Goal: Task Accomplishment & Management: Use online tool/utility

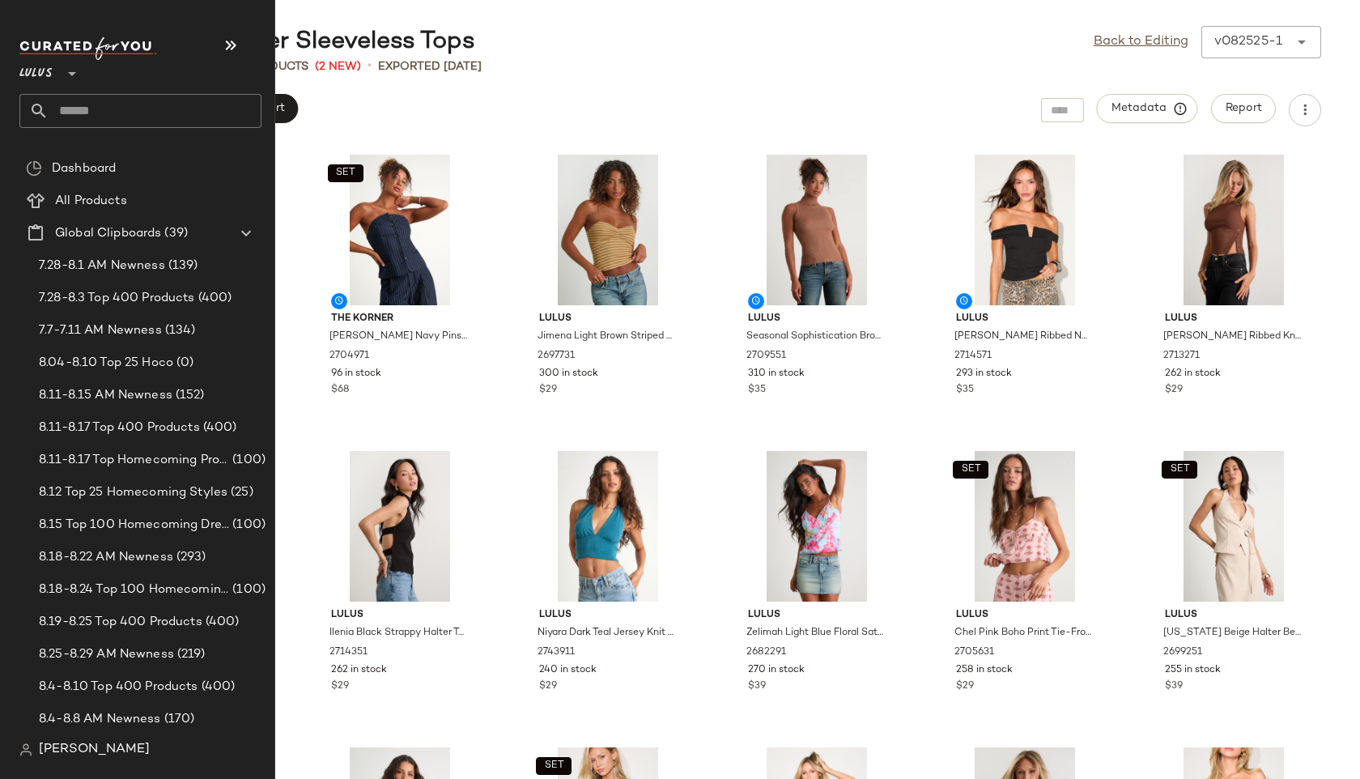
click at [87, 108] on input "text" at bounding box center [155, 111] width 213 height 34
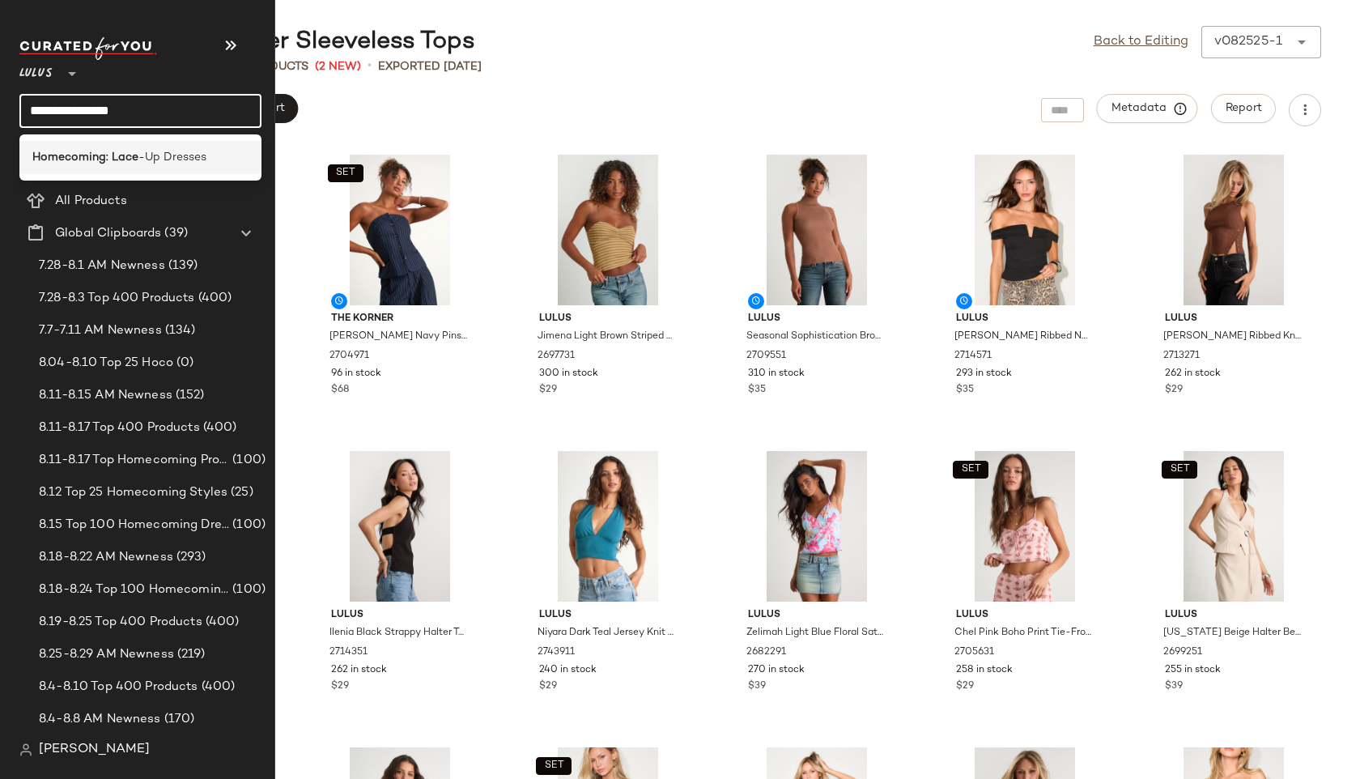
type input "**********"
click at [97, 152] on b "Homecoming: Lace" at bounding box center [85, 157] width 106 height 17
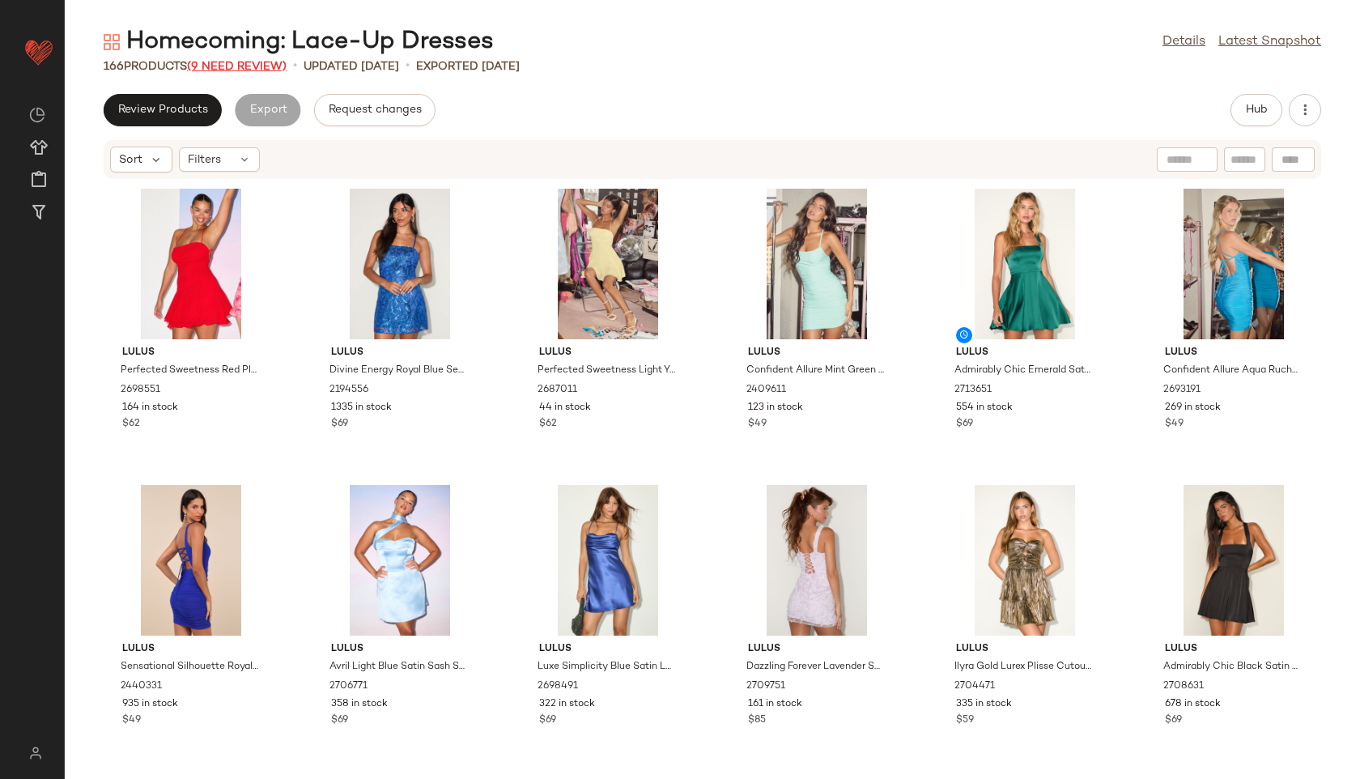
click at [268, 67] on span "(9 Need Review)" at bounding box center [237, 67] width 100 height 12
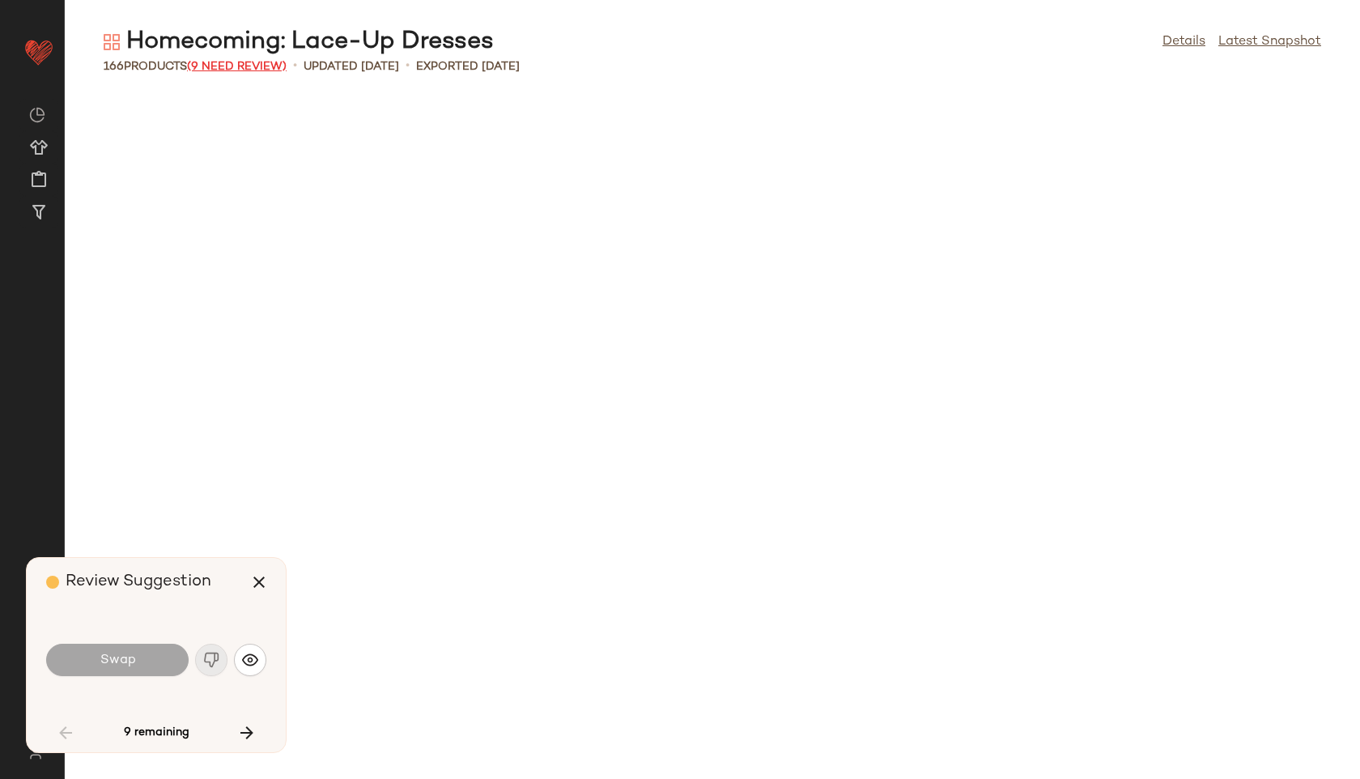
scroll to position [1198, 0]
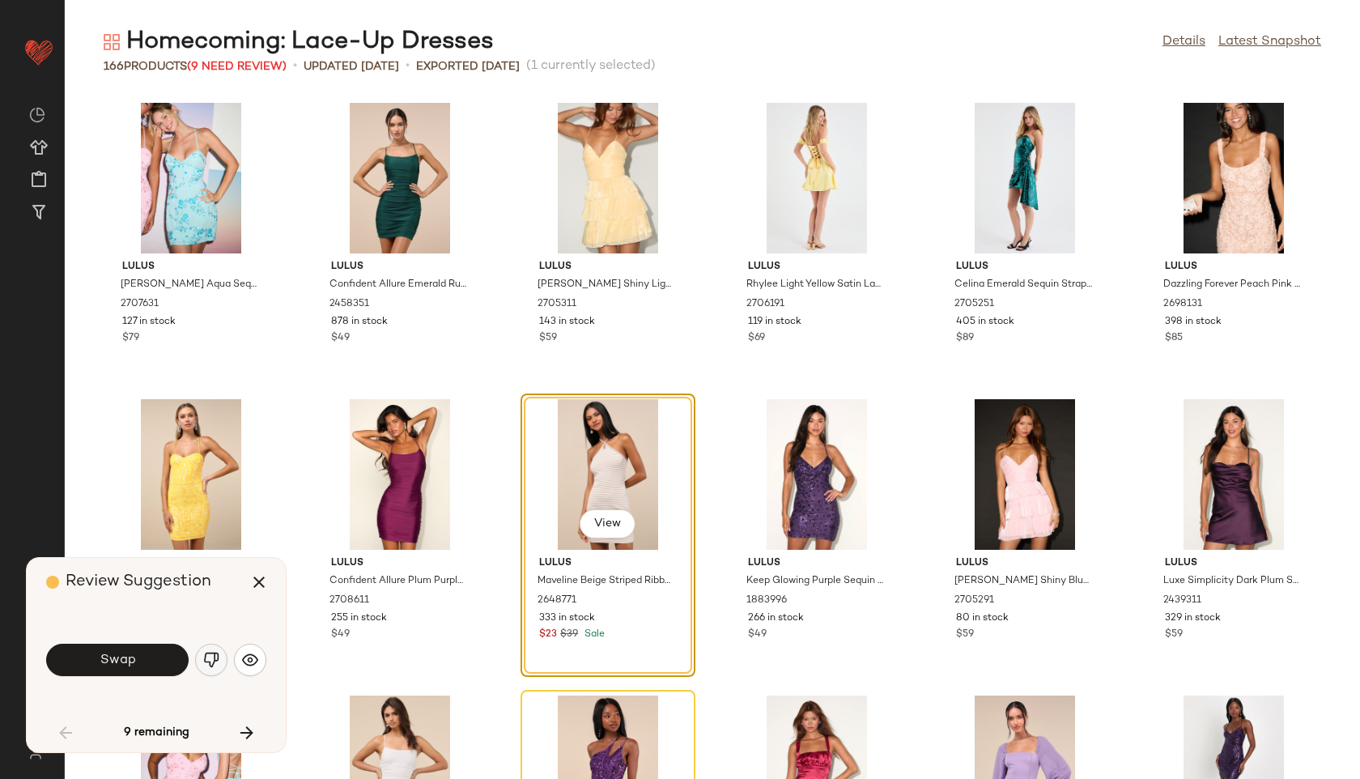
click at [206, 653] on img "button" at bounding box center [211, 660] width 16 height 16
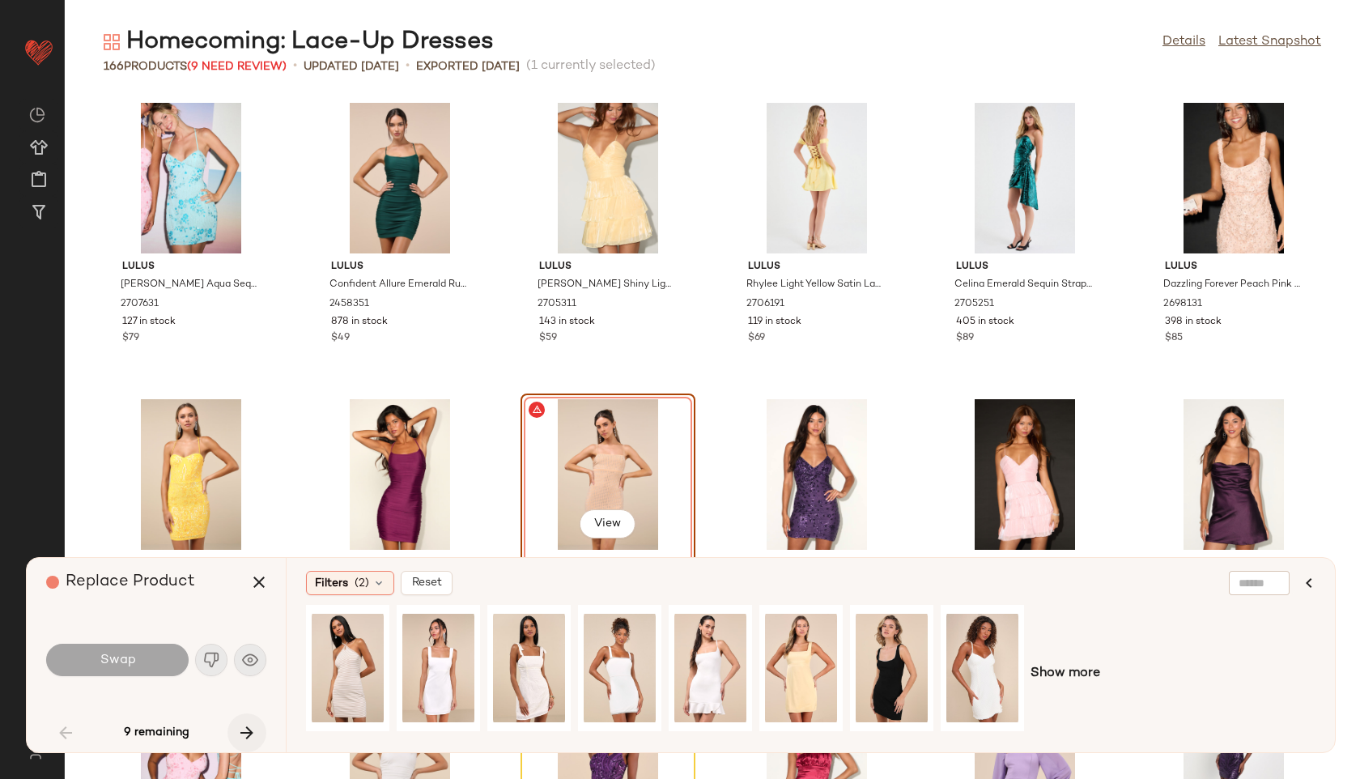
click at [246, 737] on icon "button" at bounding box center [246, 732] width 19 height 19
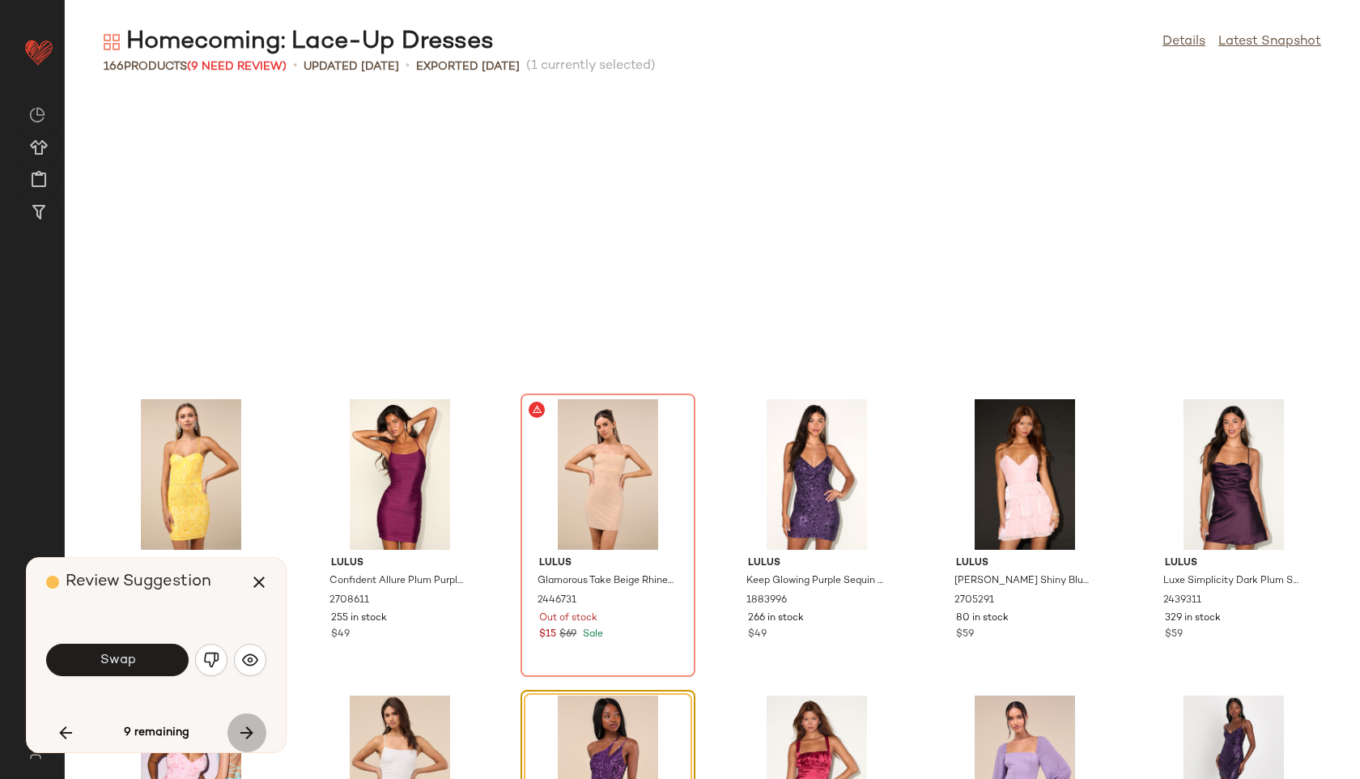
scroll to position [1481, 0]
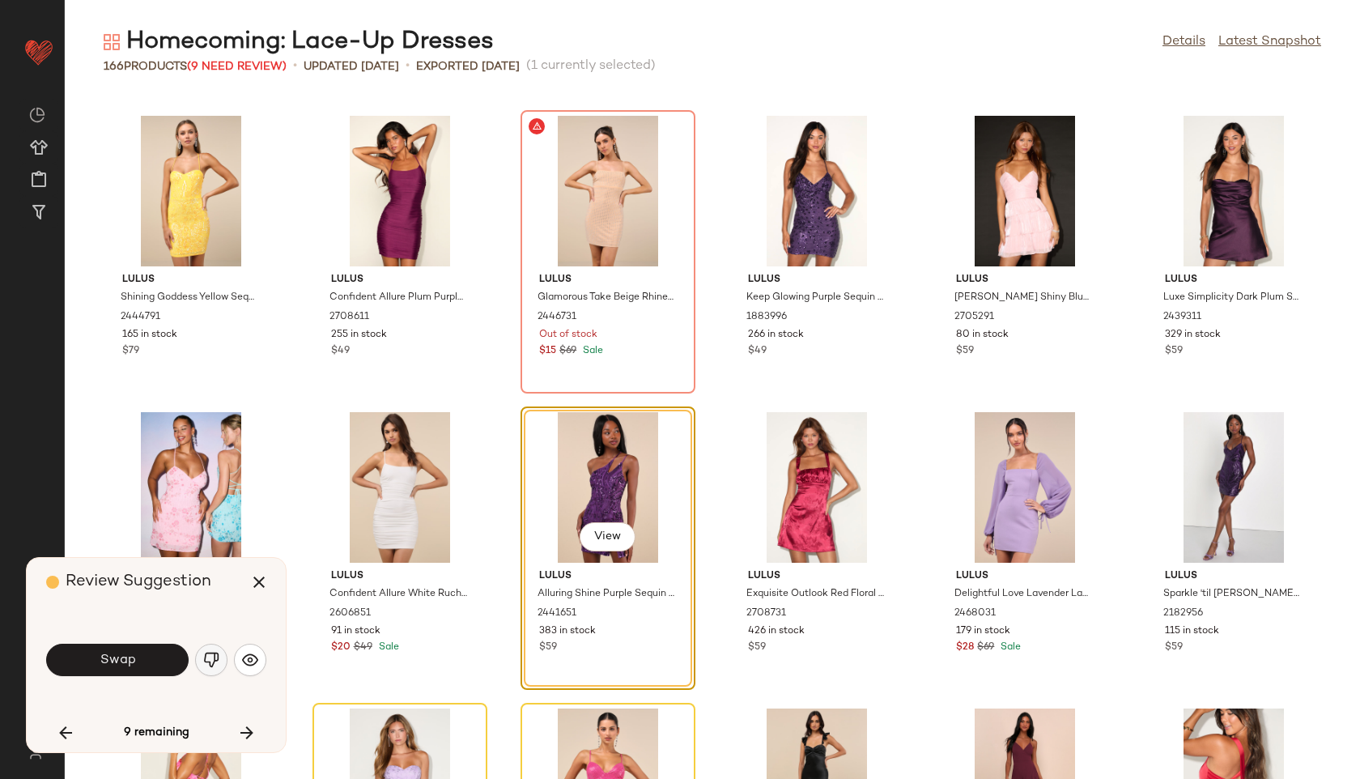
click at [210, 660] on img "button" at bounding box center [211, 660] width 16 height 16
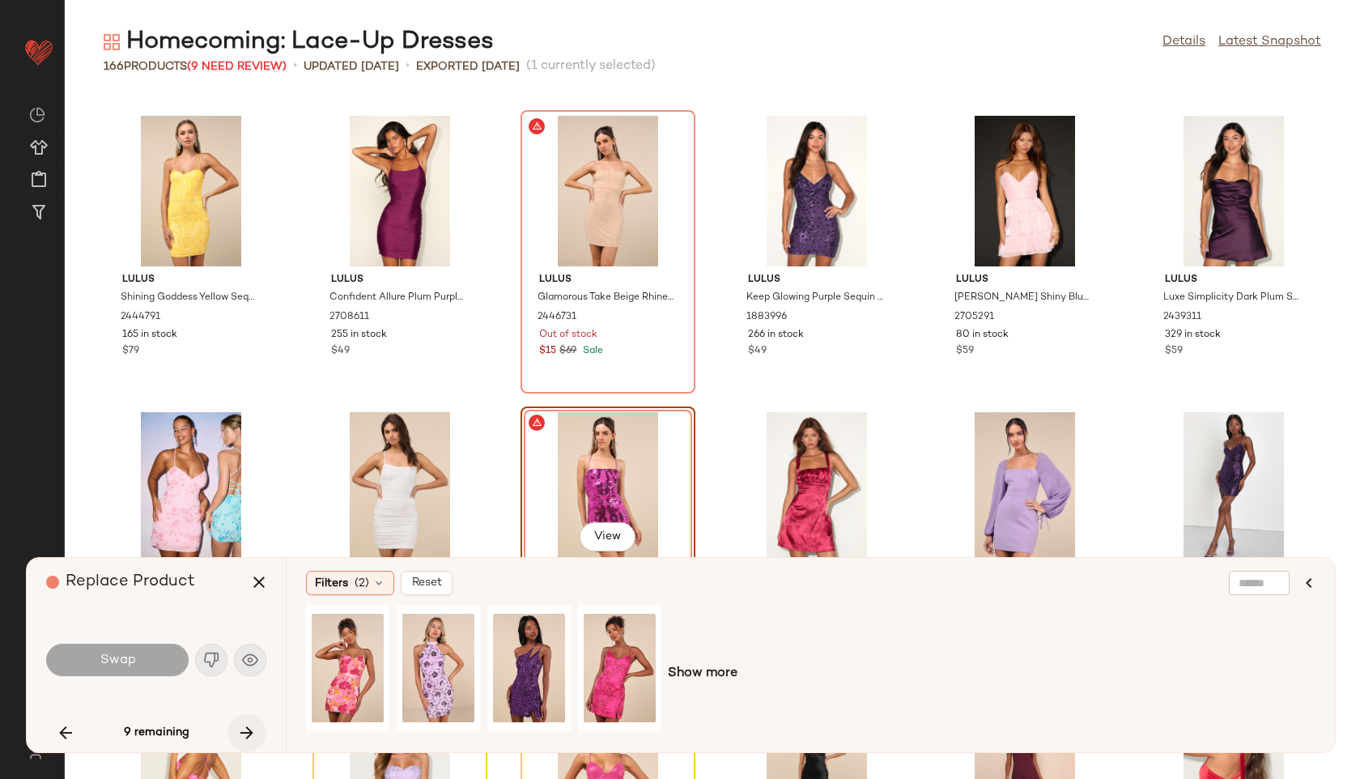
click at [246, 726] on icon "button" at bounding box center [246, 732] width 19 height 19
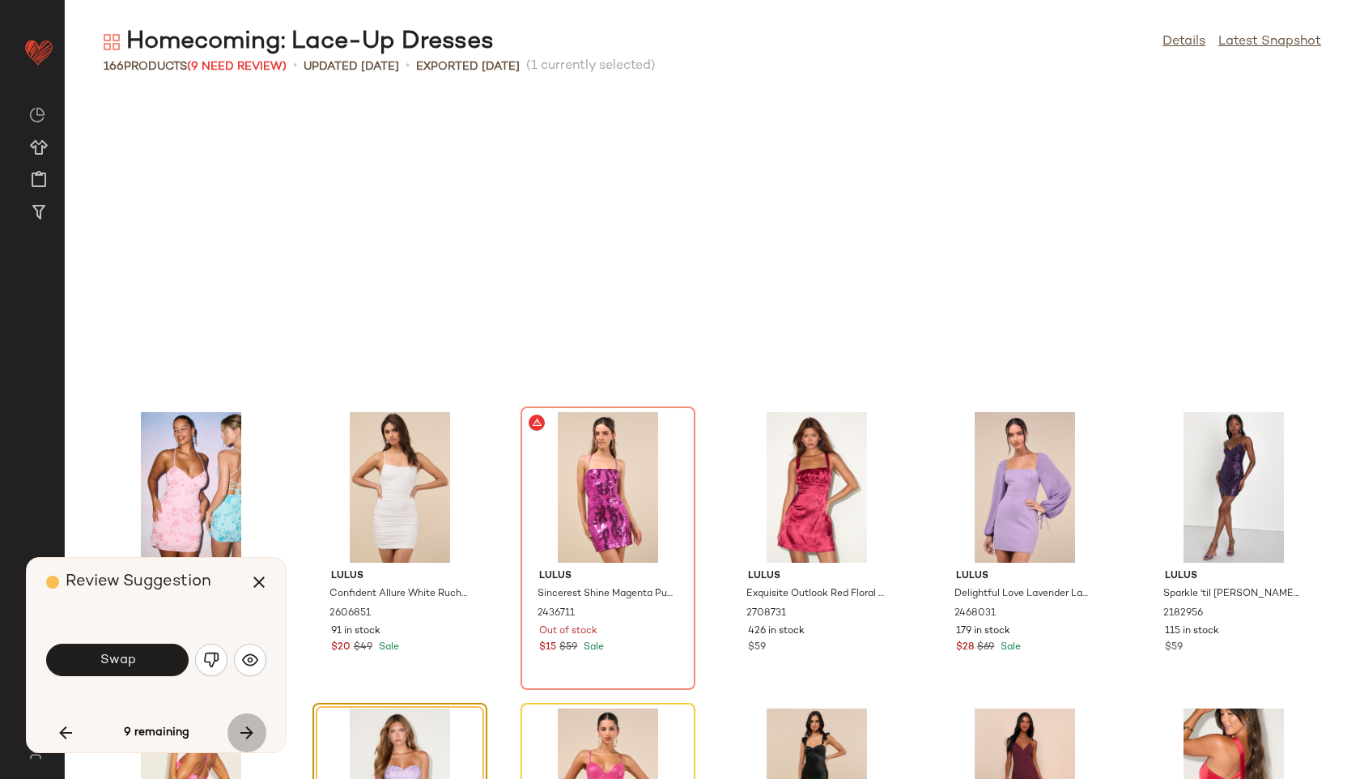
scroll to position [1778, 0]
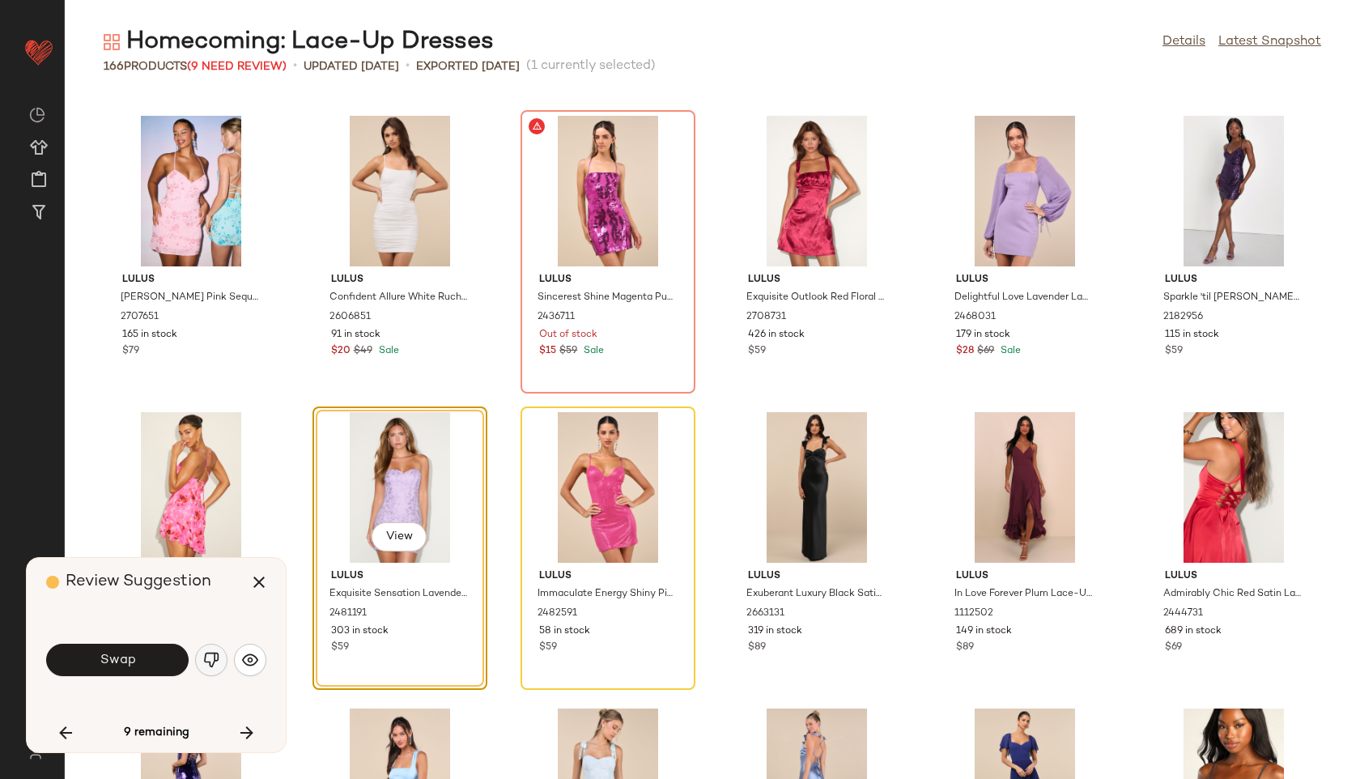
click at [216, 656] on img "button" at bounding box center [211, 660] width 16 height 16
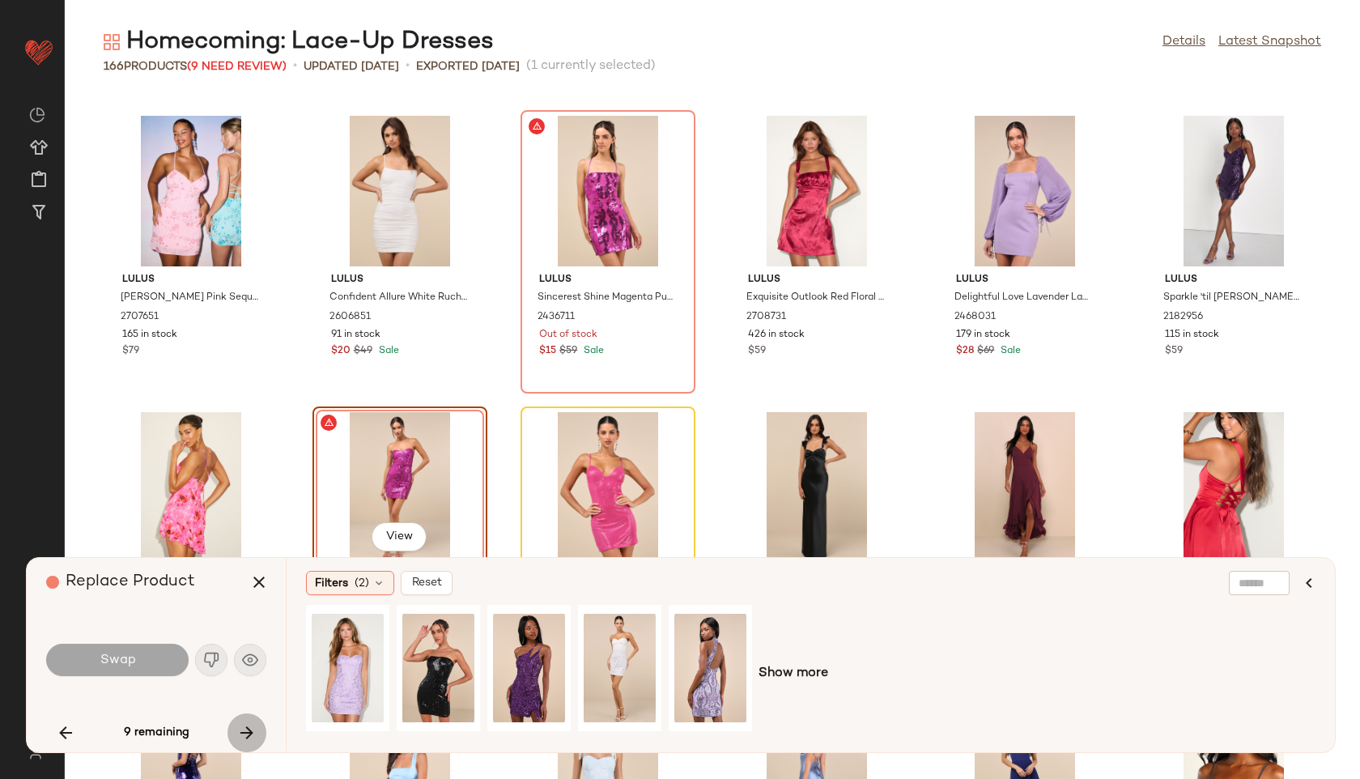
click at [242, 724] on icon "button" at bounding box center [246, 732] width 19 height 19
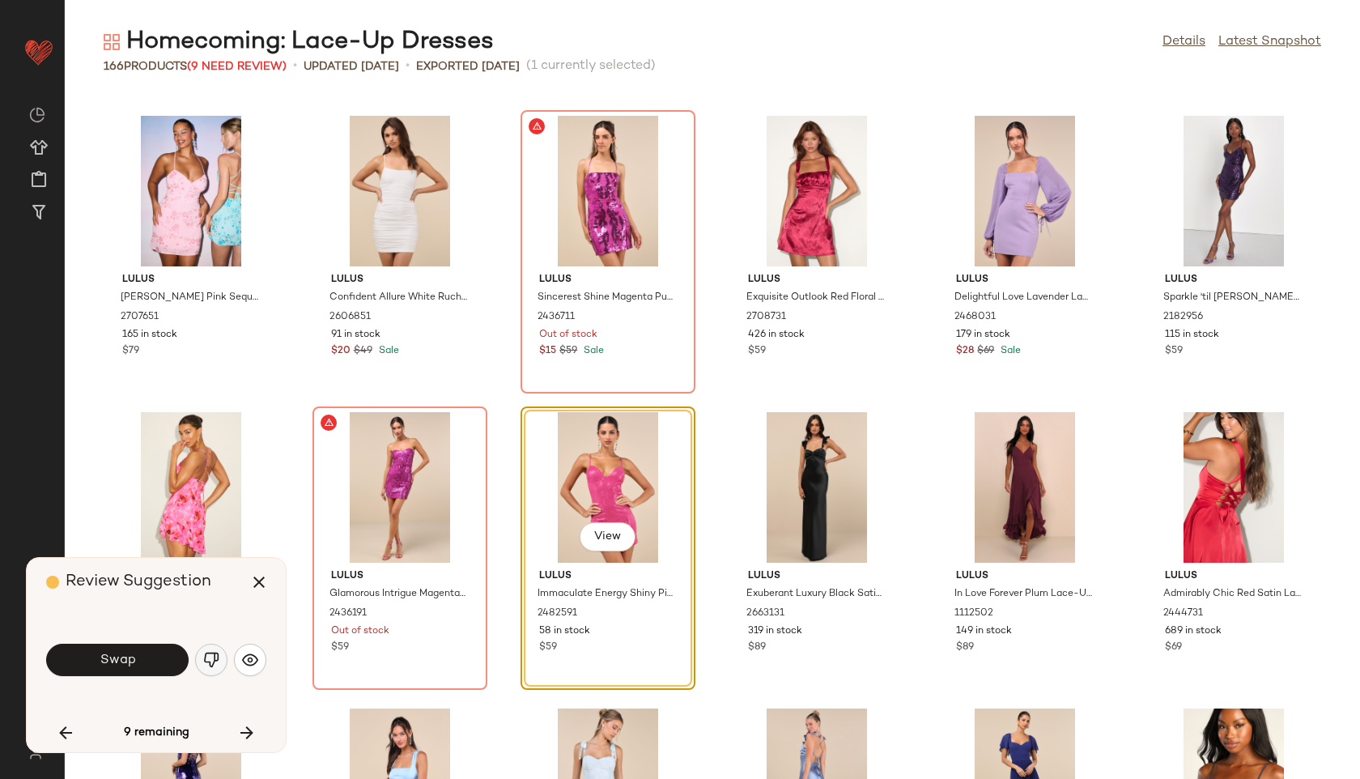
click at [213, 657] on img "button" at bounding box center [211, 660] width 16 height 16
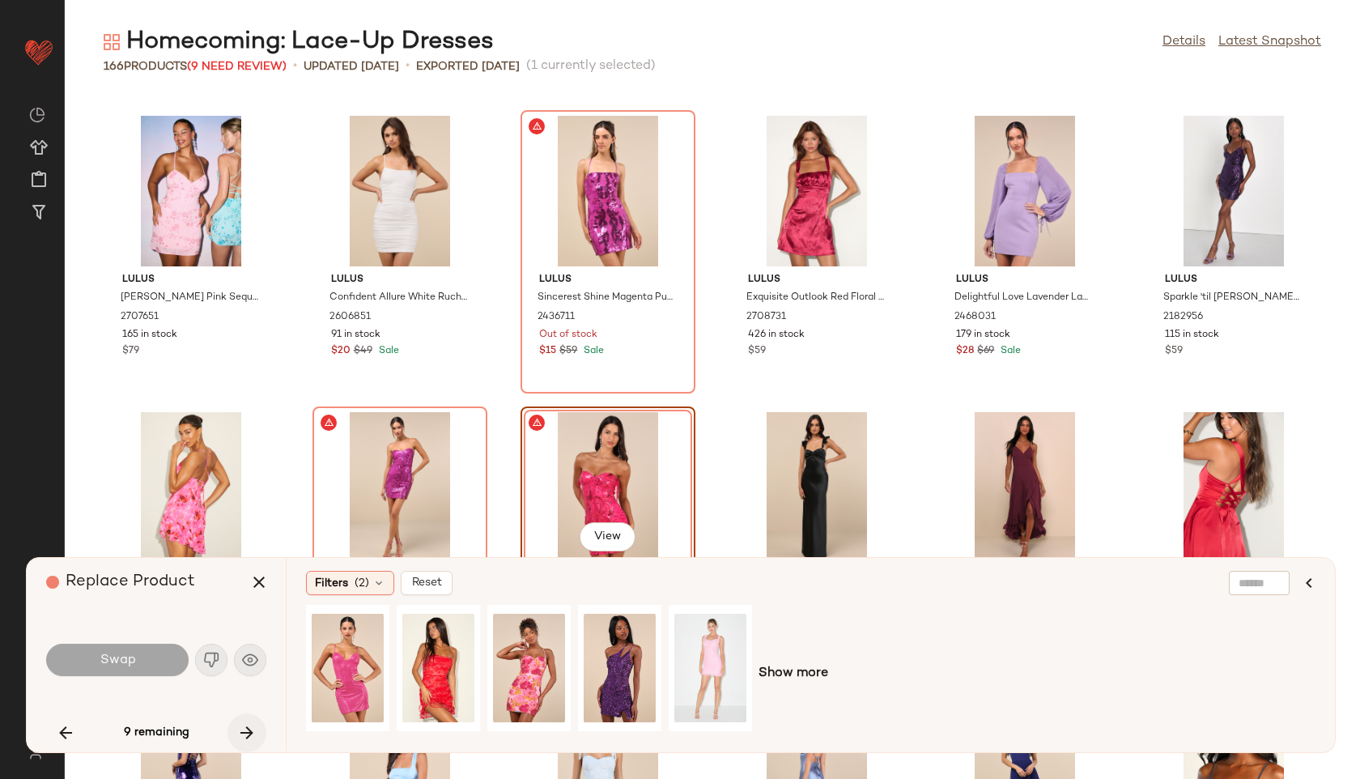
click at [245, 724] on icon "button" at bounding box center [246, 732] width 19 height 19
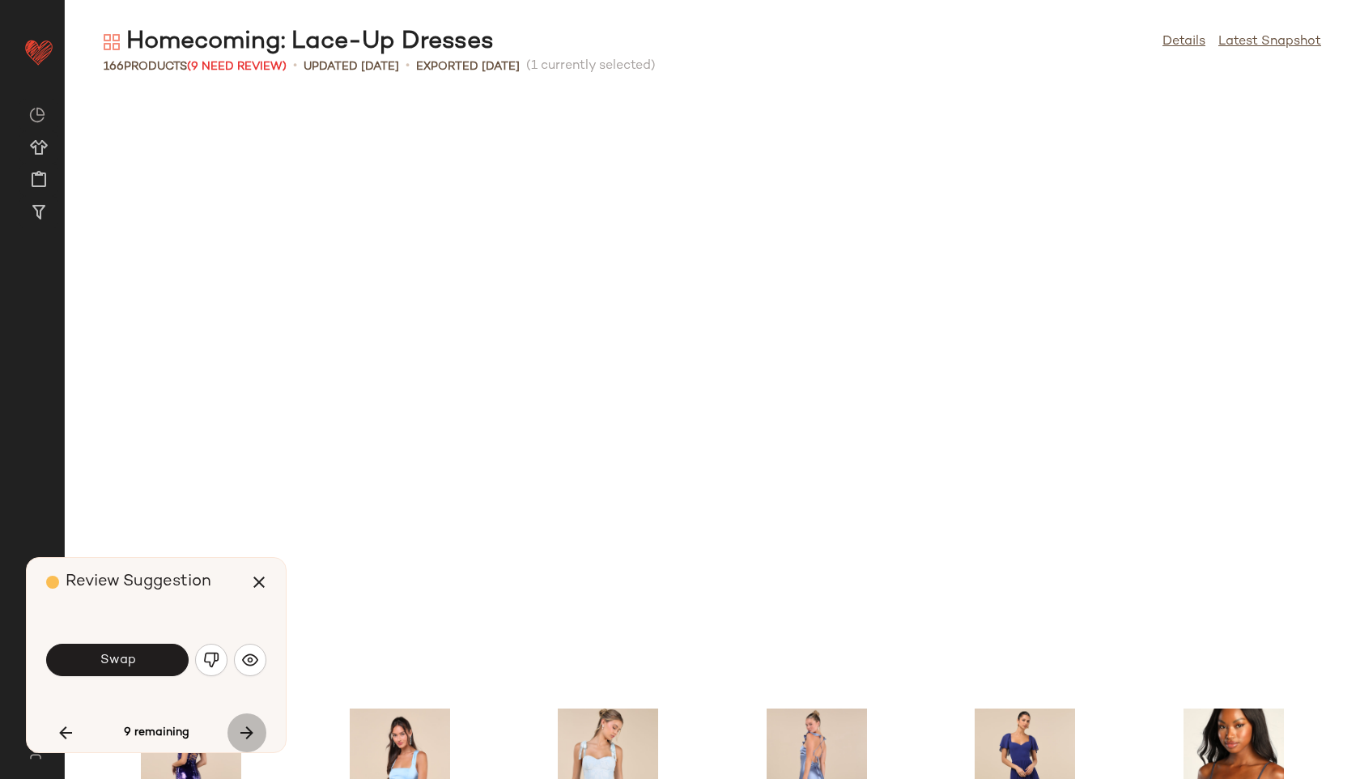
scroll to position [2370, 0]
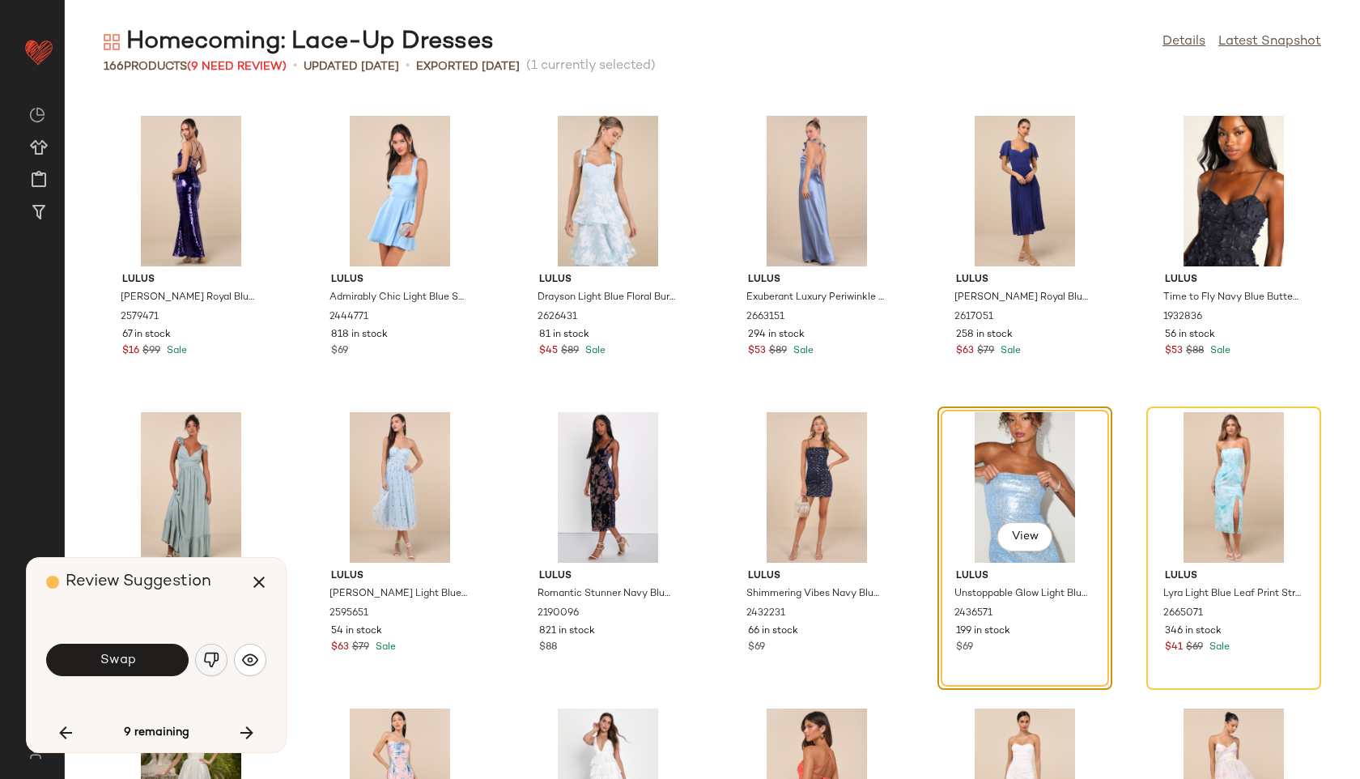
click at [207, 659] on img "button" at bounding box center [211, 660] width 16 height 16
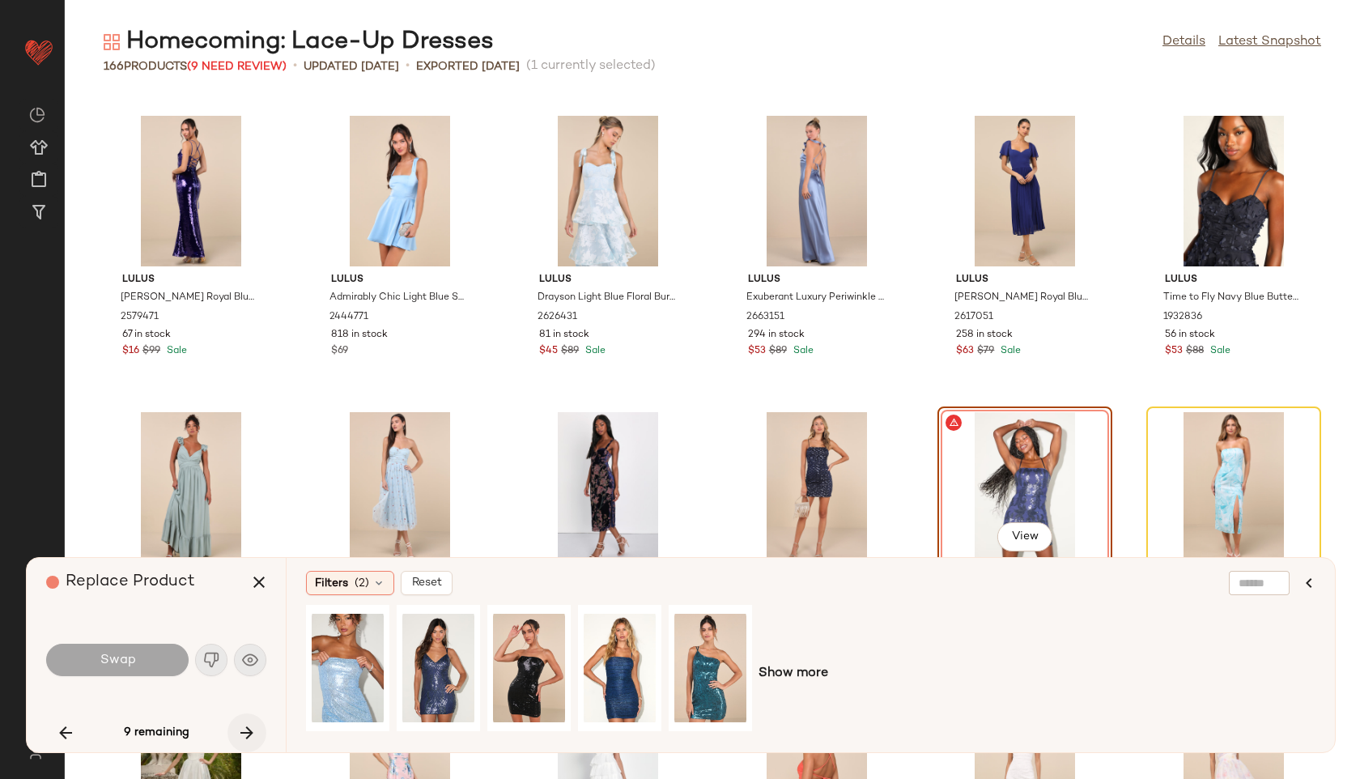
click at [249, 729] on icon "button" at bounding box center [246, 732] width 19 height 19
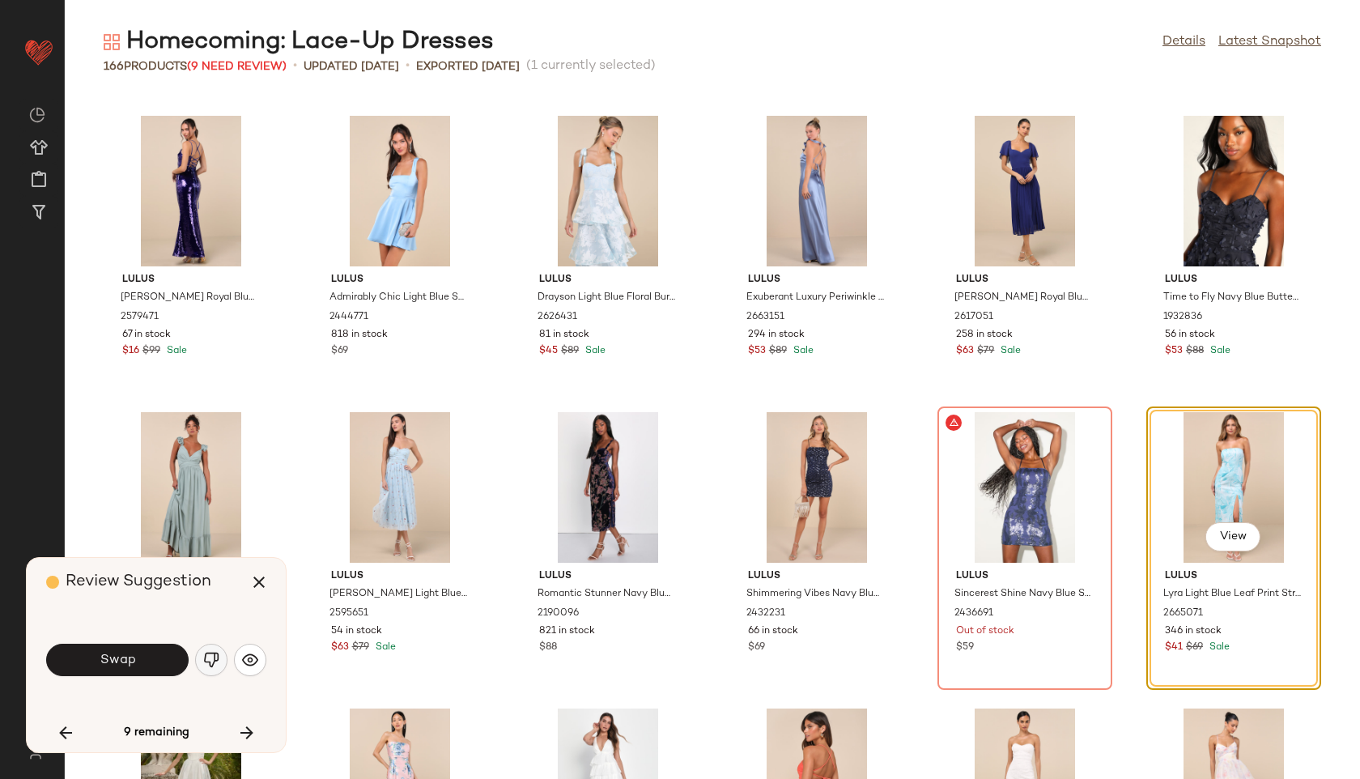
click at [210, 660] on img "button" at bounding box center [211, 660] width 16 height 16
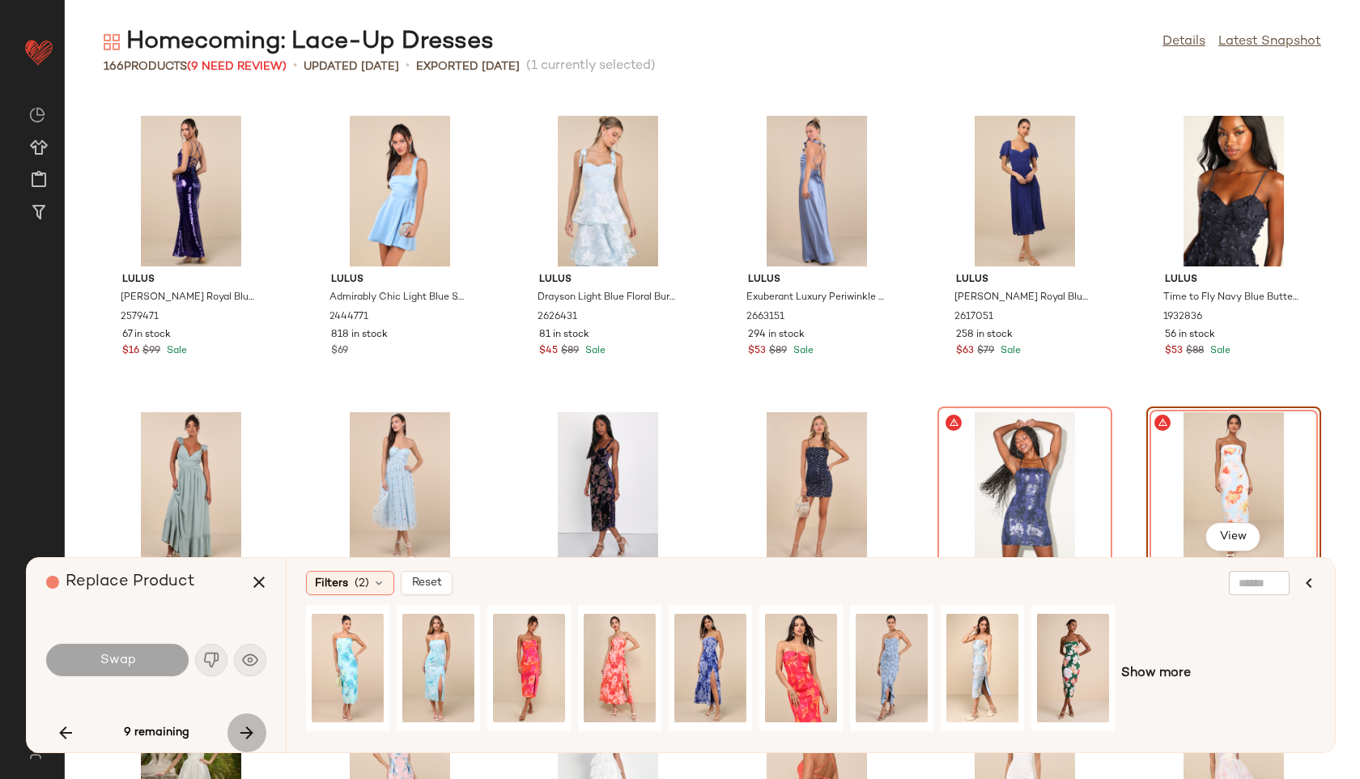
click at [251, 729] on icon "button" at bounding box center [246, 732] width 19 height 19
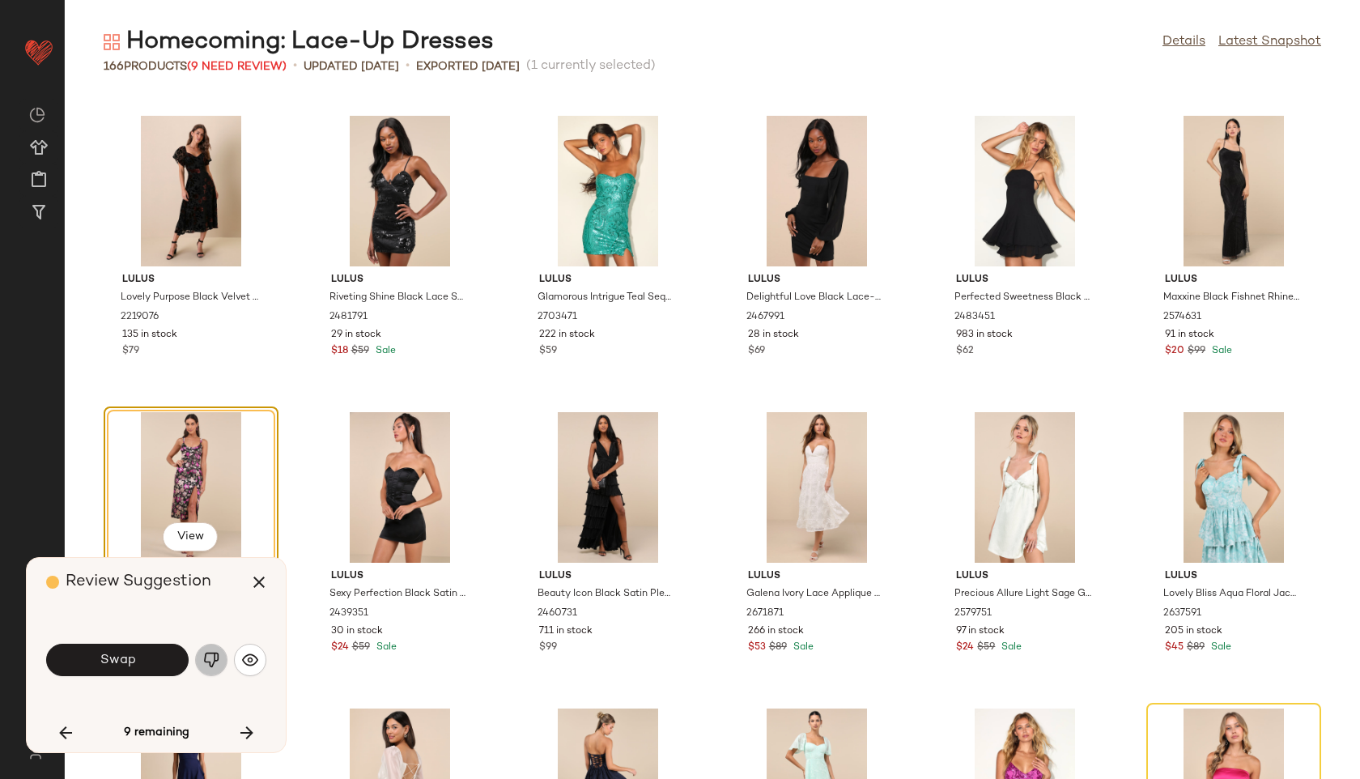
click at [210, 660] on img "button" at bounding box center [211, 660] width 16 height 16
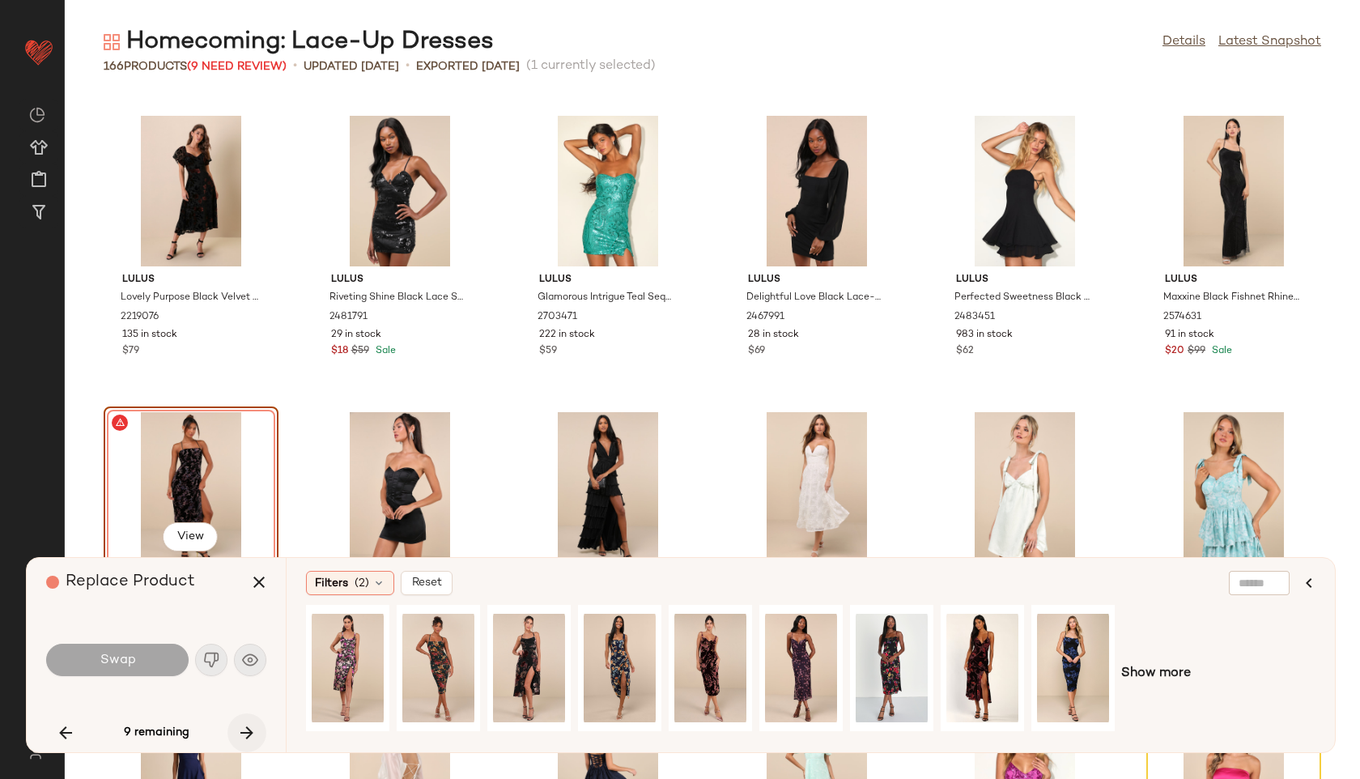
click at [253, 732] on icon "button" at bounding box center [246, 732] width 19 height 19
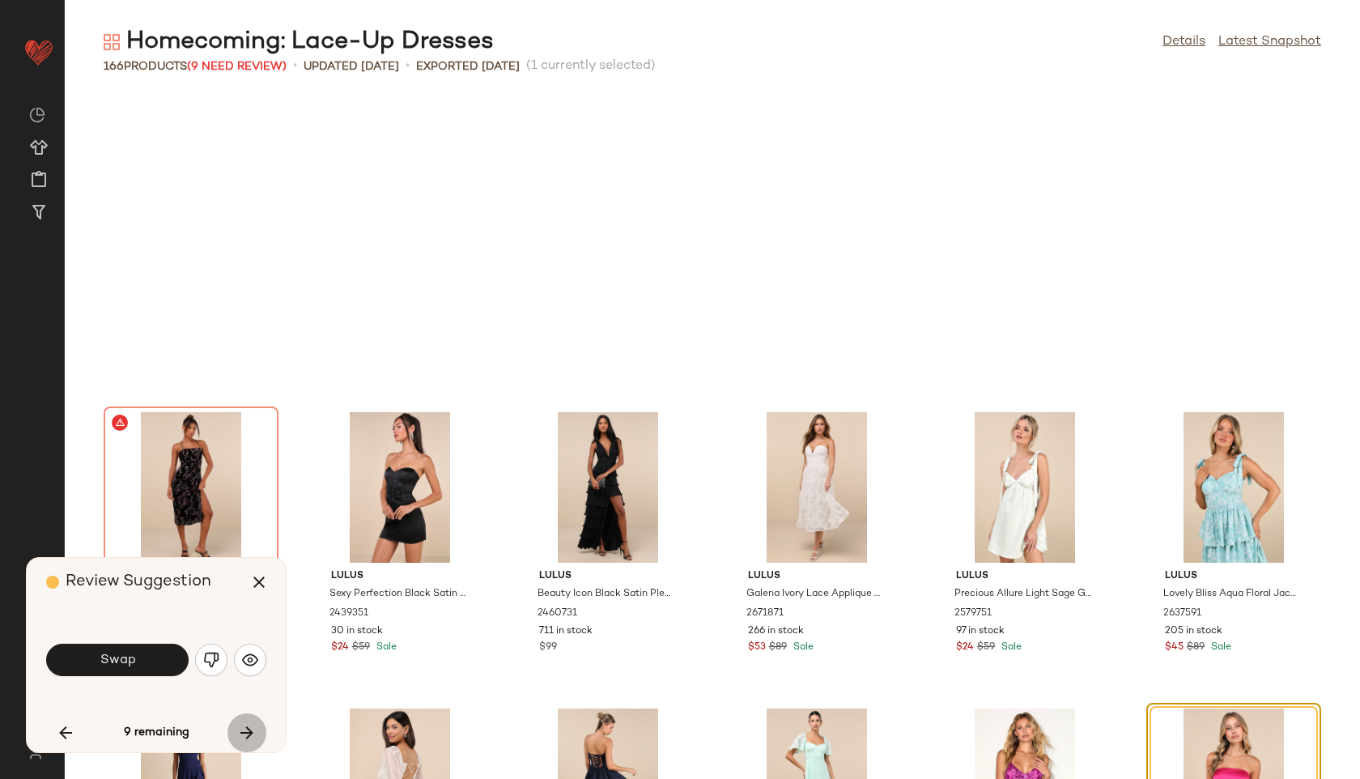
scroll to position [4740, 0]
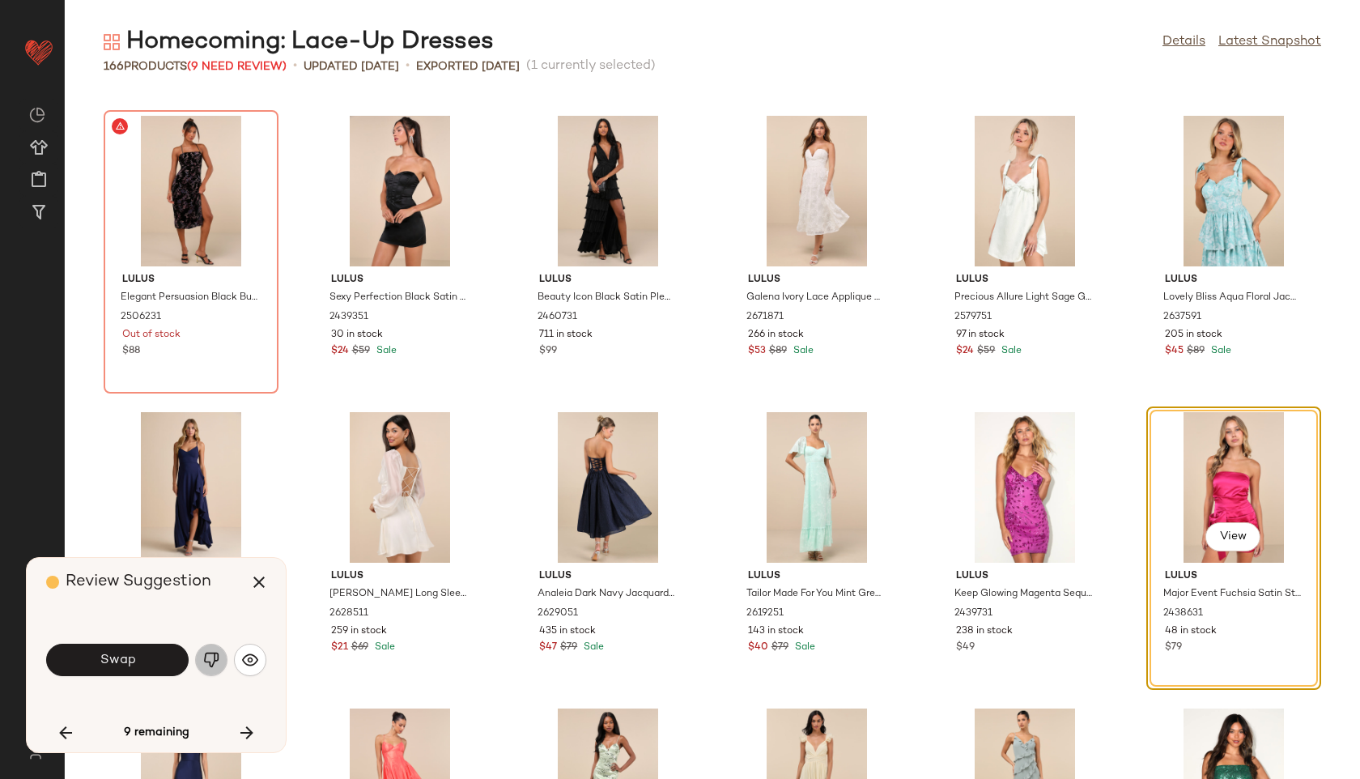
click at [209, 659] on img "button" at bounding box center [211, 660] width 16 height 16
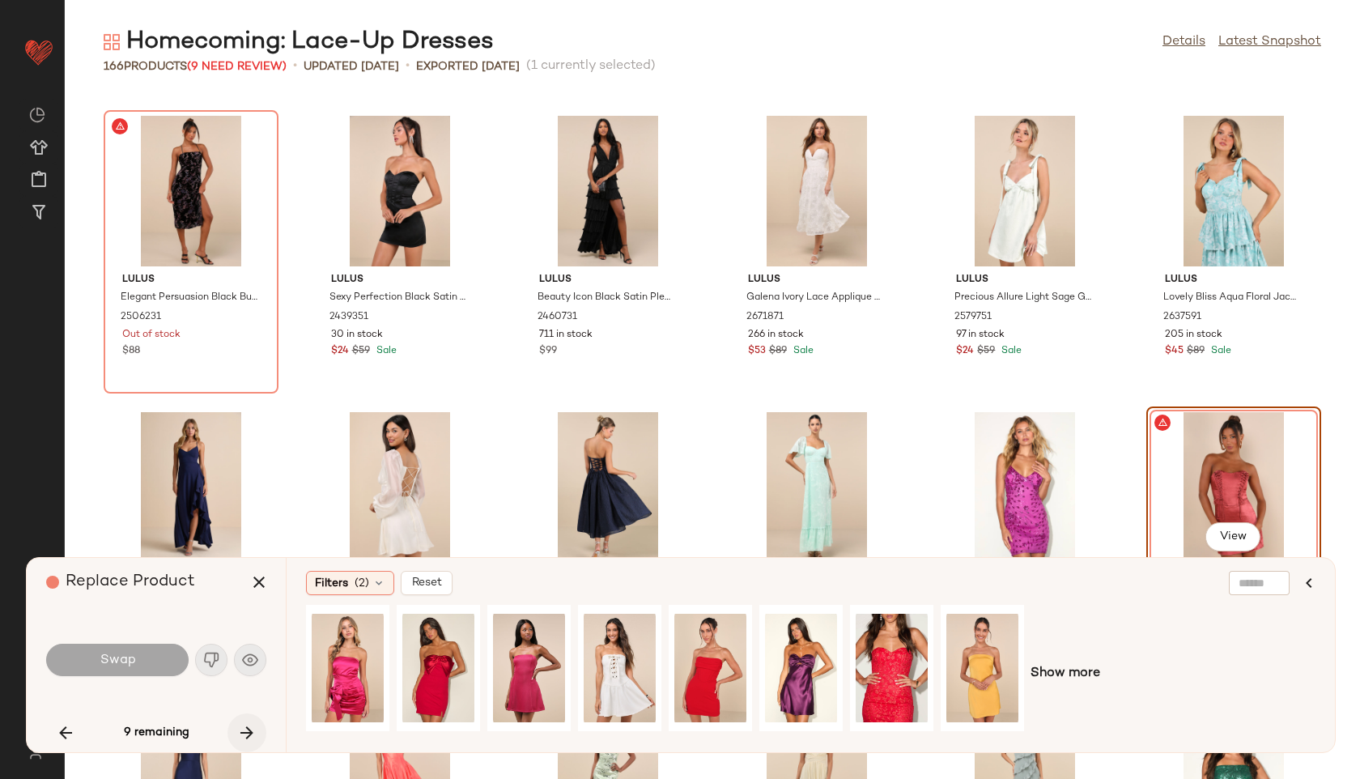
click at [245, 729] on icon "button" at bounding box center [246, 732] width 19 height 19
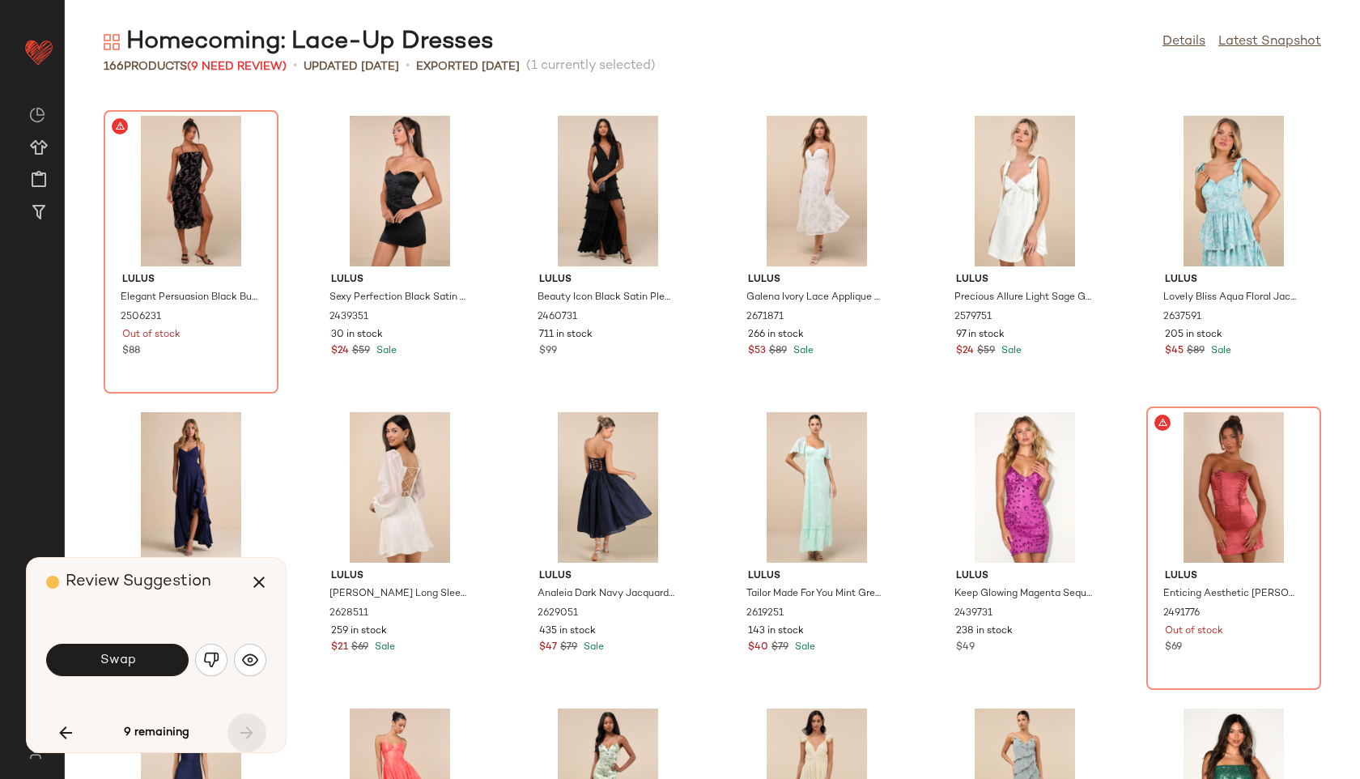
scroll to position [5333, 0]
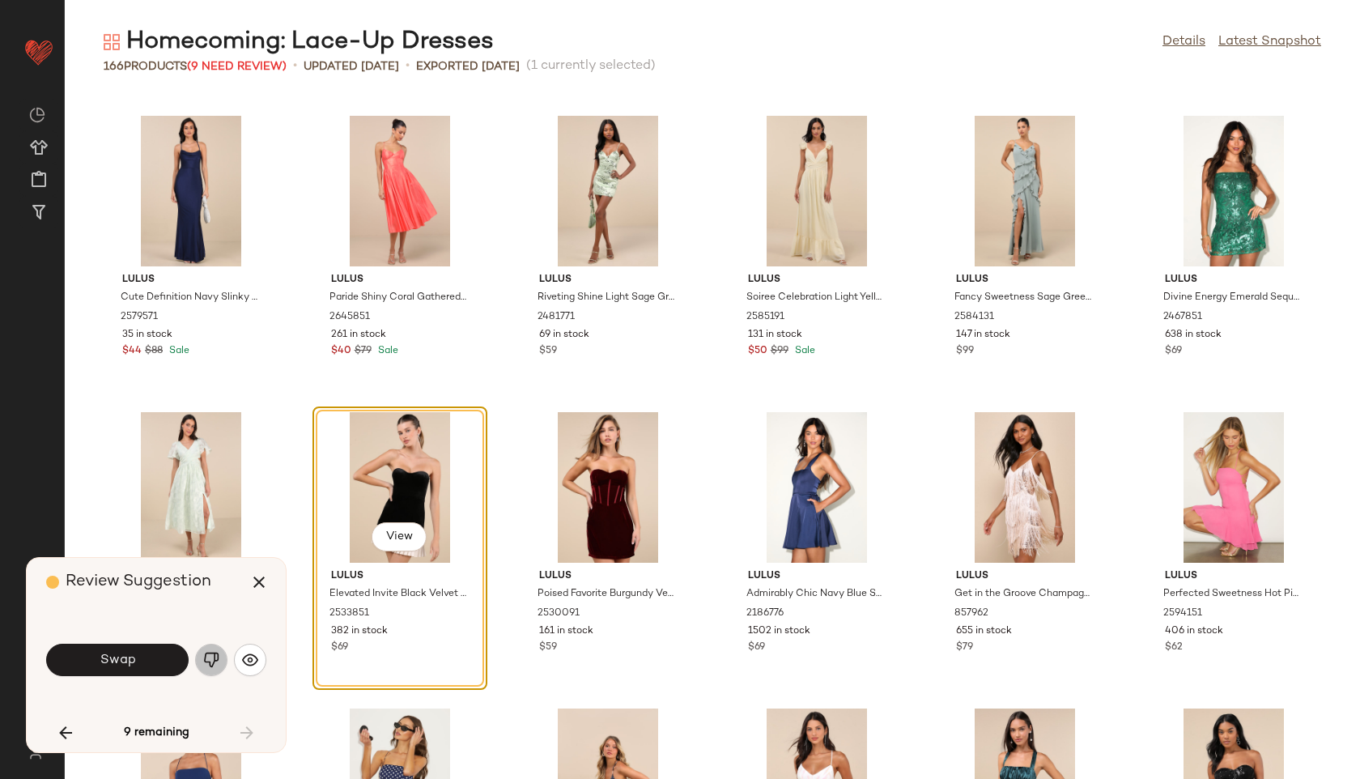
click at [211, 661] on img "button" at bounding box center [211, 660] width 16 height 16
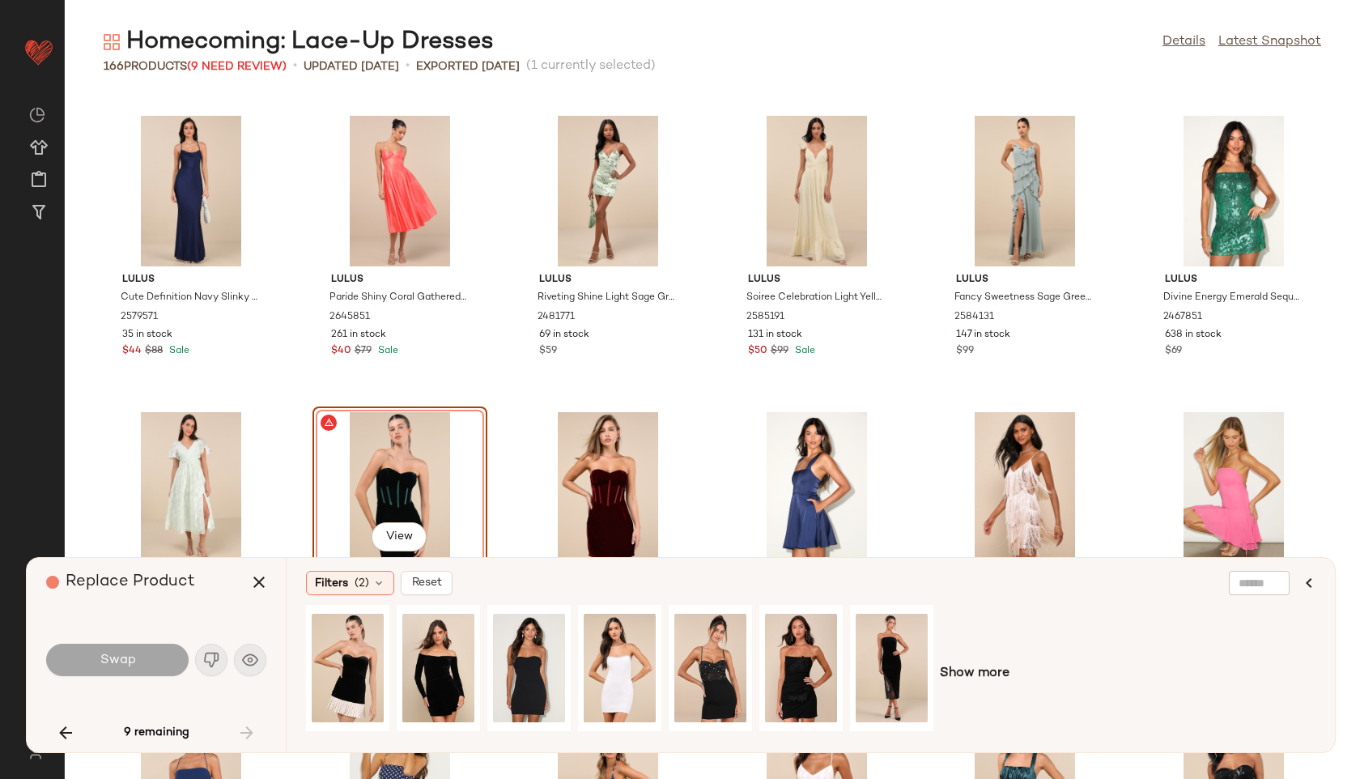
click at [249, 723] on div "9 remaining" at bounding box center [156, 732] width 220 height 39
click at [257, 581] on icon "button" at bounding box center [258, 581] width 19 height 19
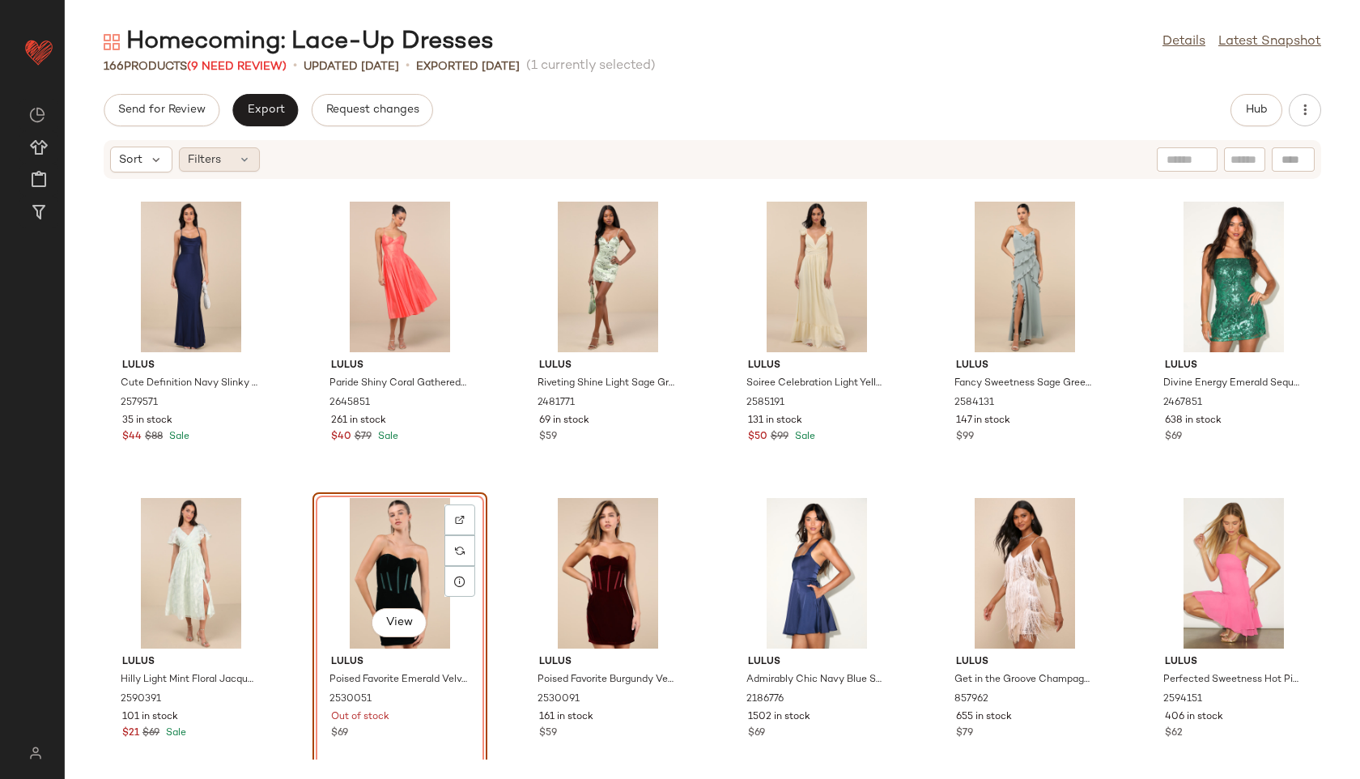
click at [232, 155] on div "Filters" at bounding box center [219, 159] width 81 height 24
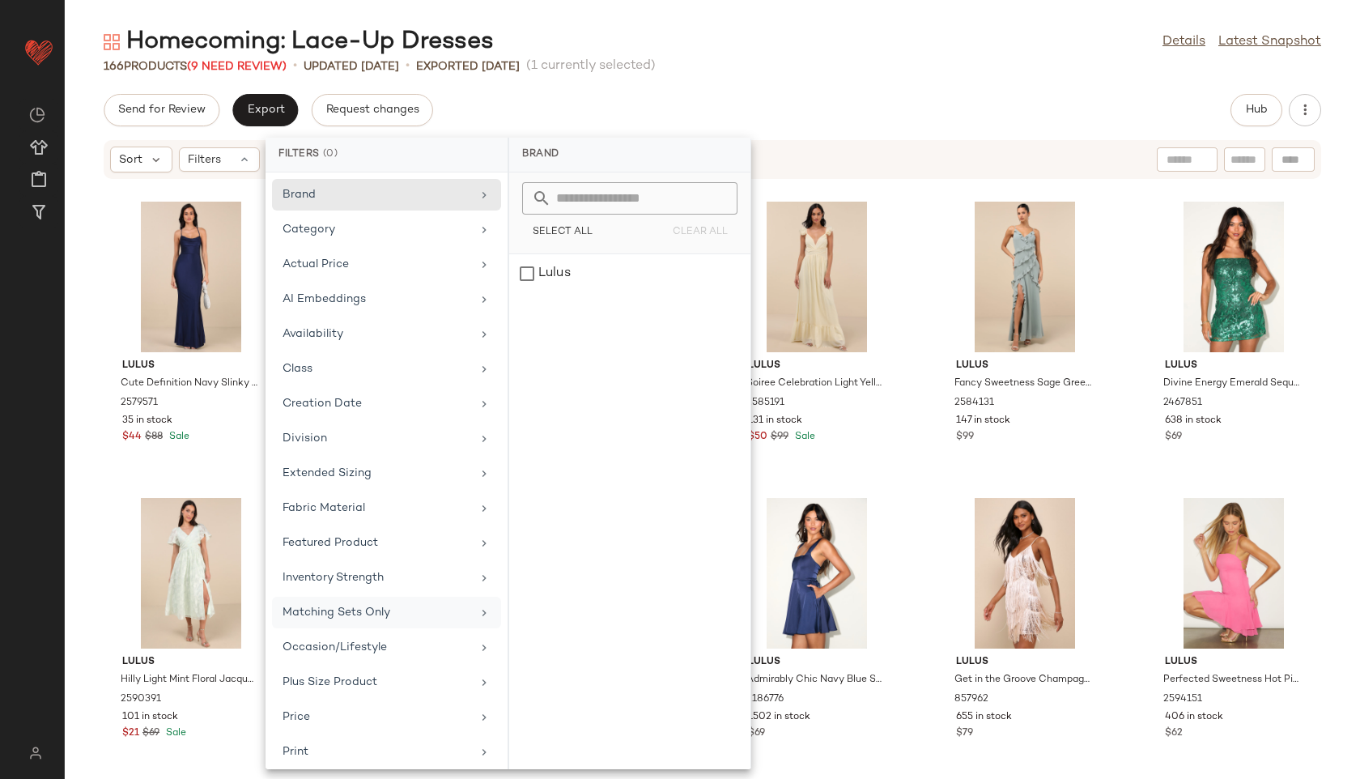
scroll to position [182, 0]
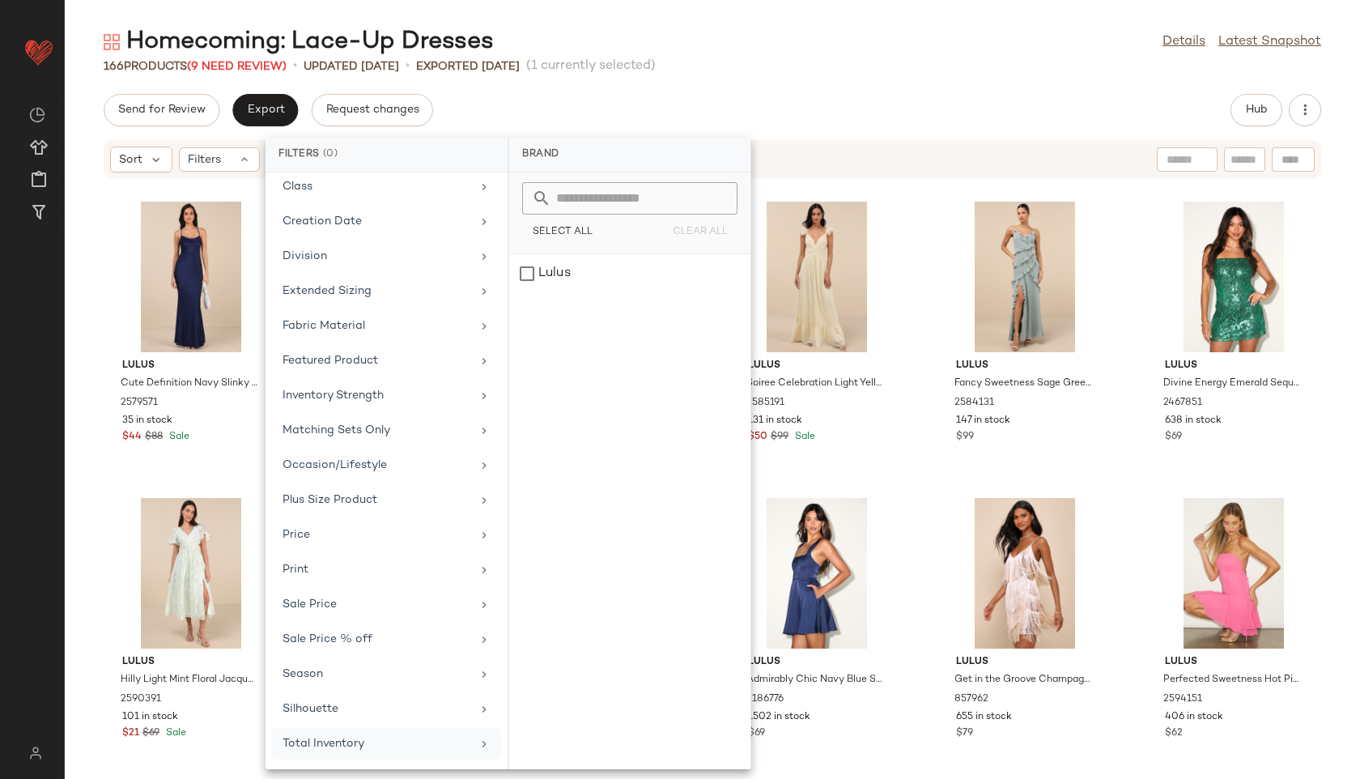
click at [364, 746] on div "Total Inventory" at bounding box center [377, 743] width 189 height 17
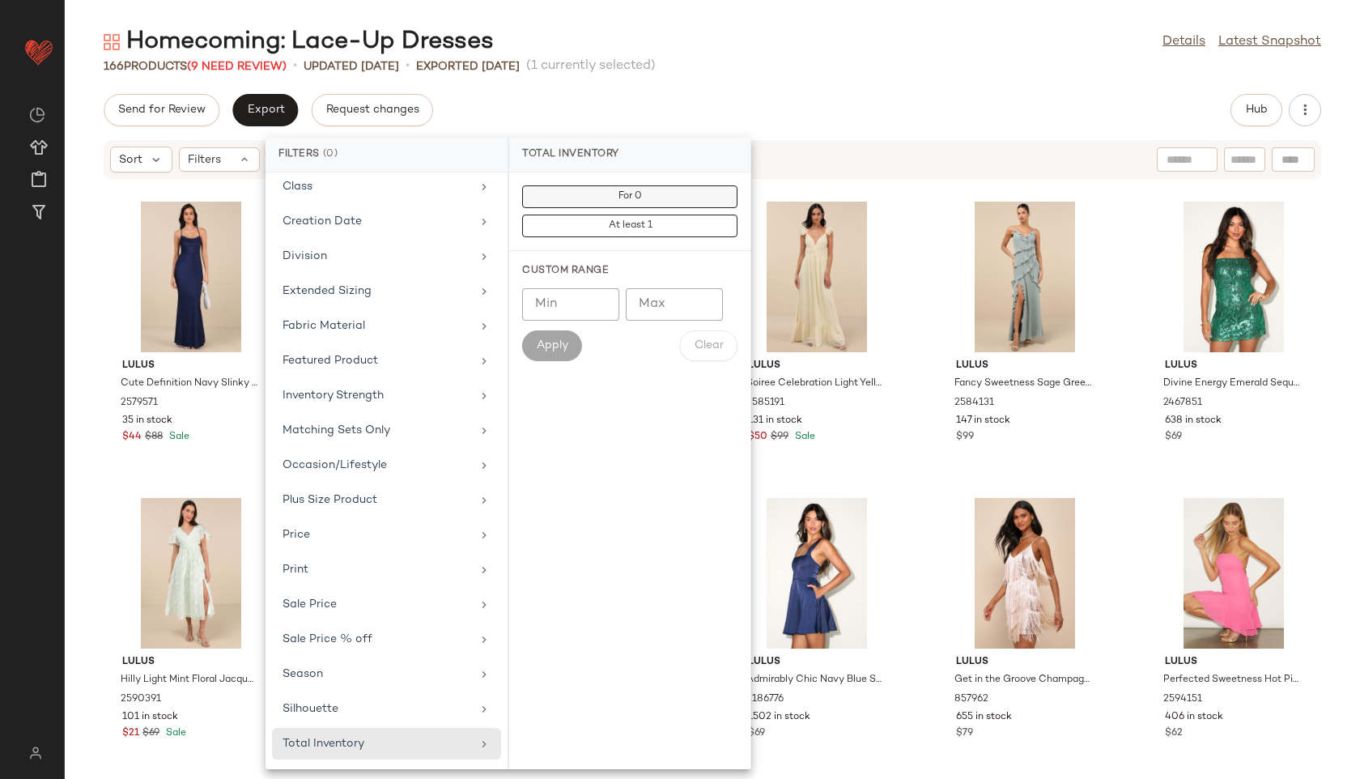
click at [646, 195] on button "For 0" at bounding box center [629, 196] width 215 height 23
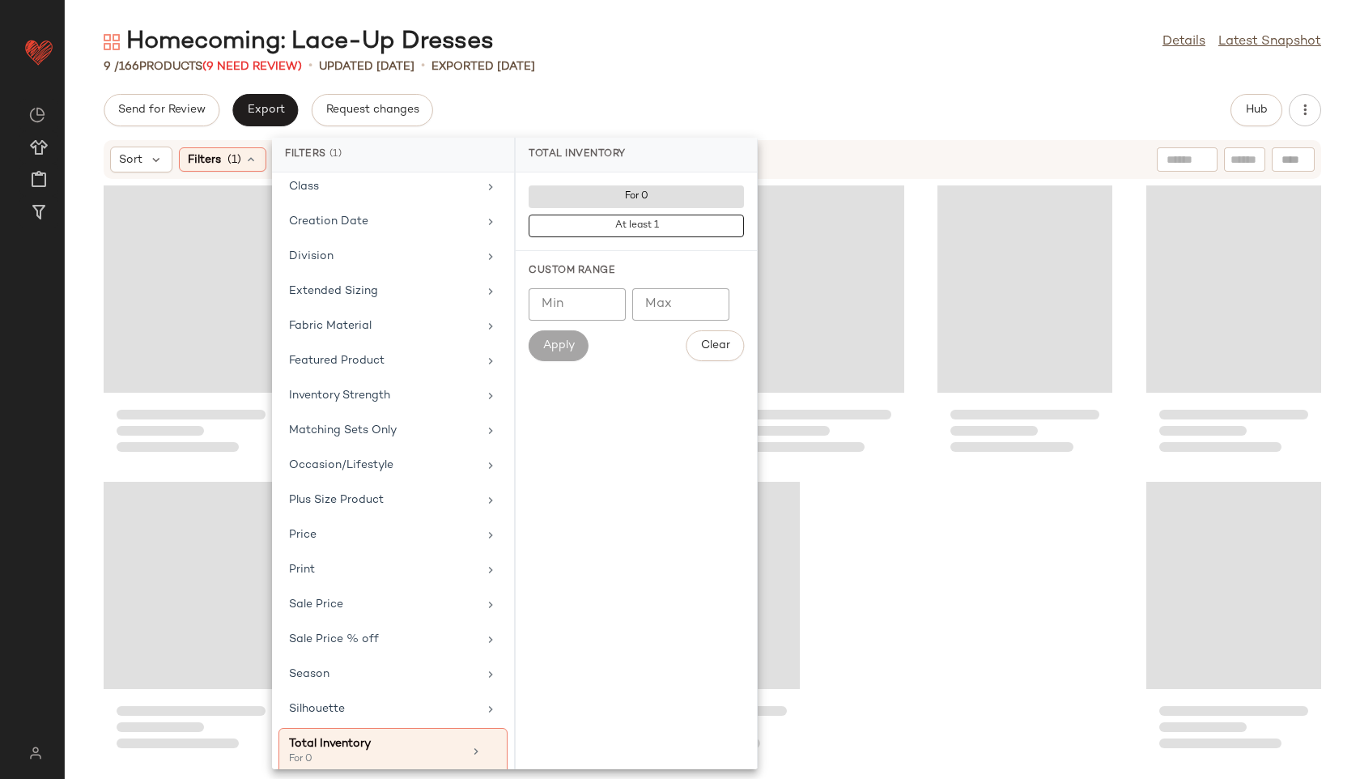
click at [703, 113] on div "Send for Review Export Request changes Hub" at bounding box center [712, 110] width 1217 height 32
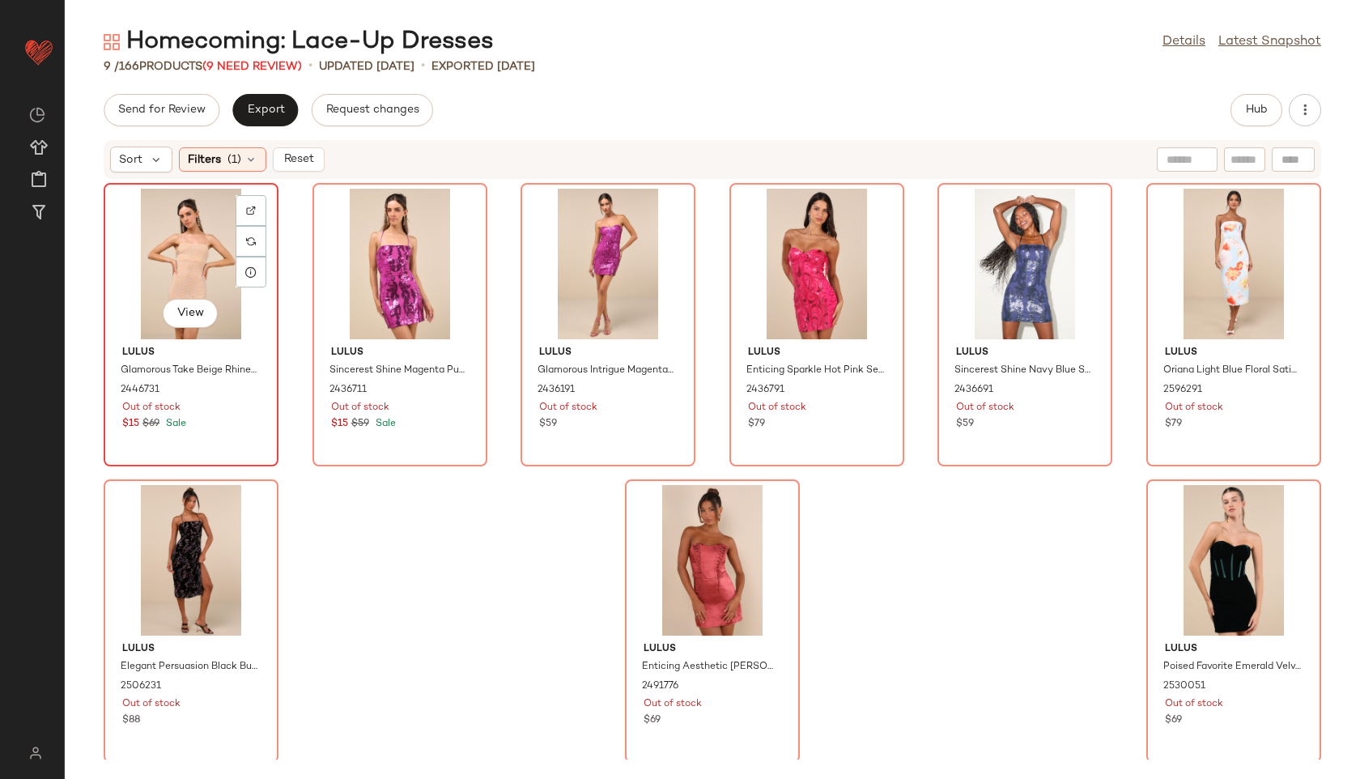
click at [147, 231] on div "View" at bounding box center [191, 264] width 164 height 151
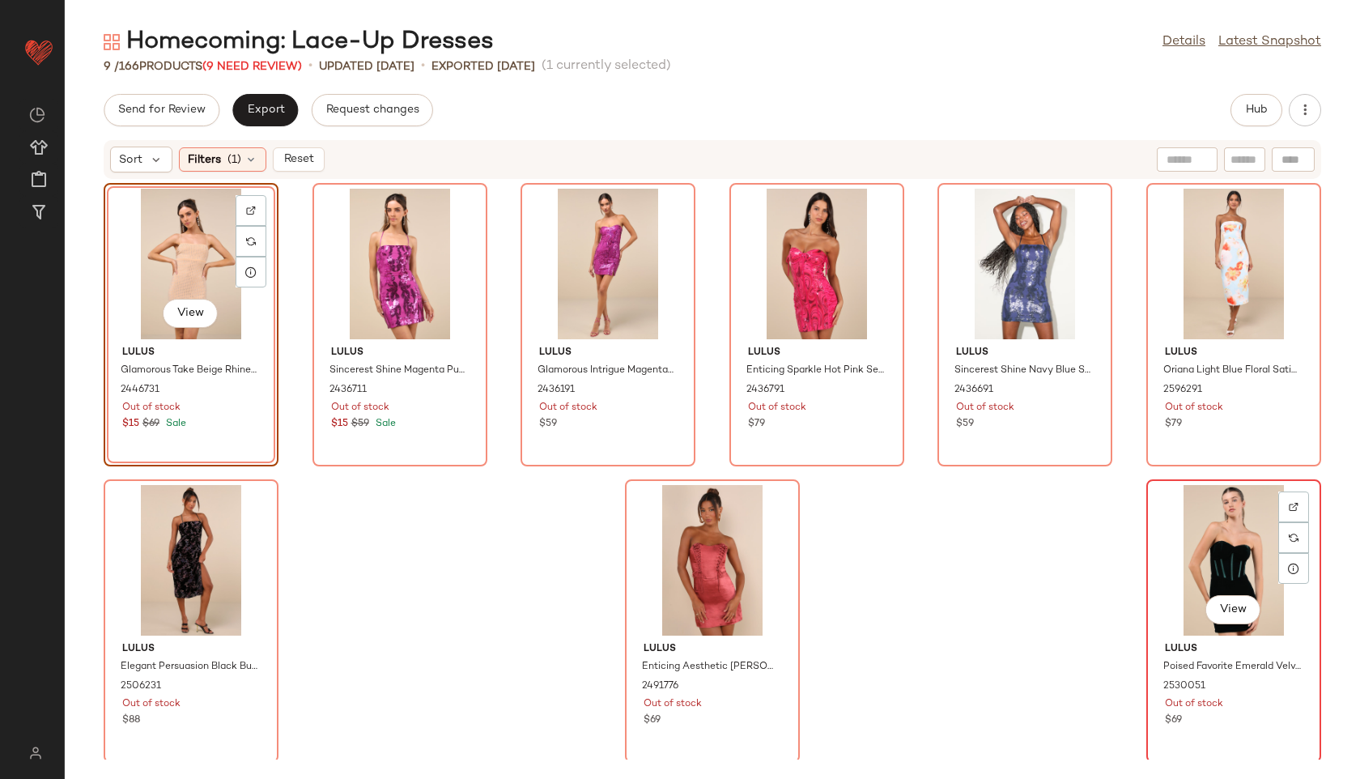
click at [1218, 554] on div "View" at bounding box center [1234, 560] width 164 height 151
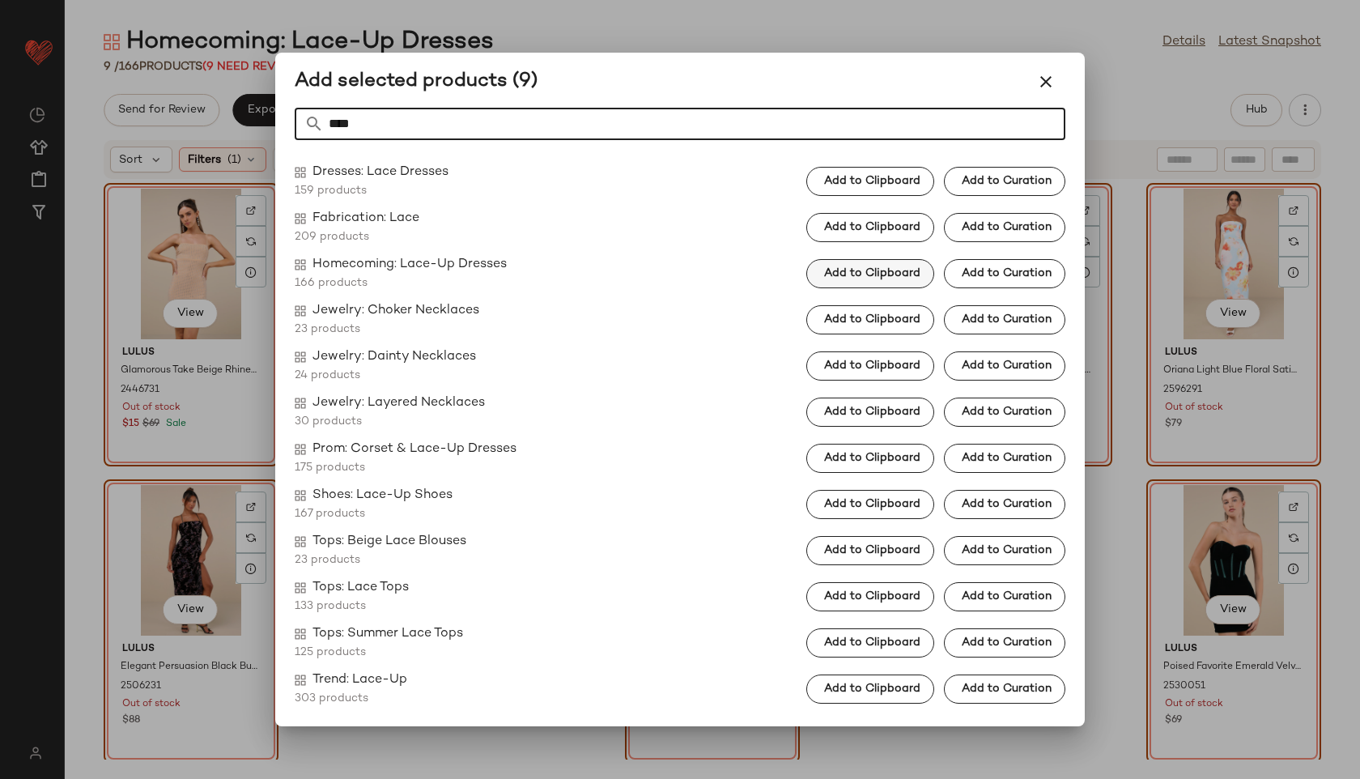
type input "****"
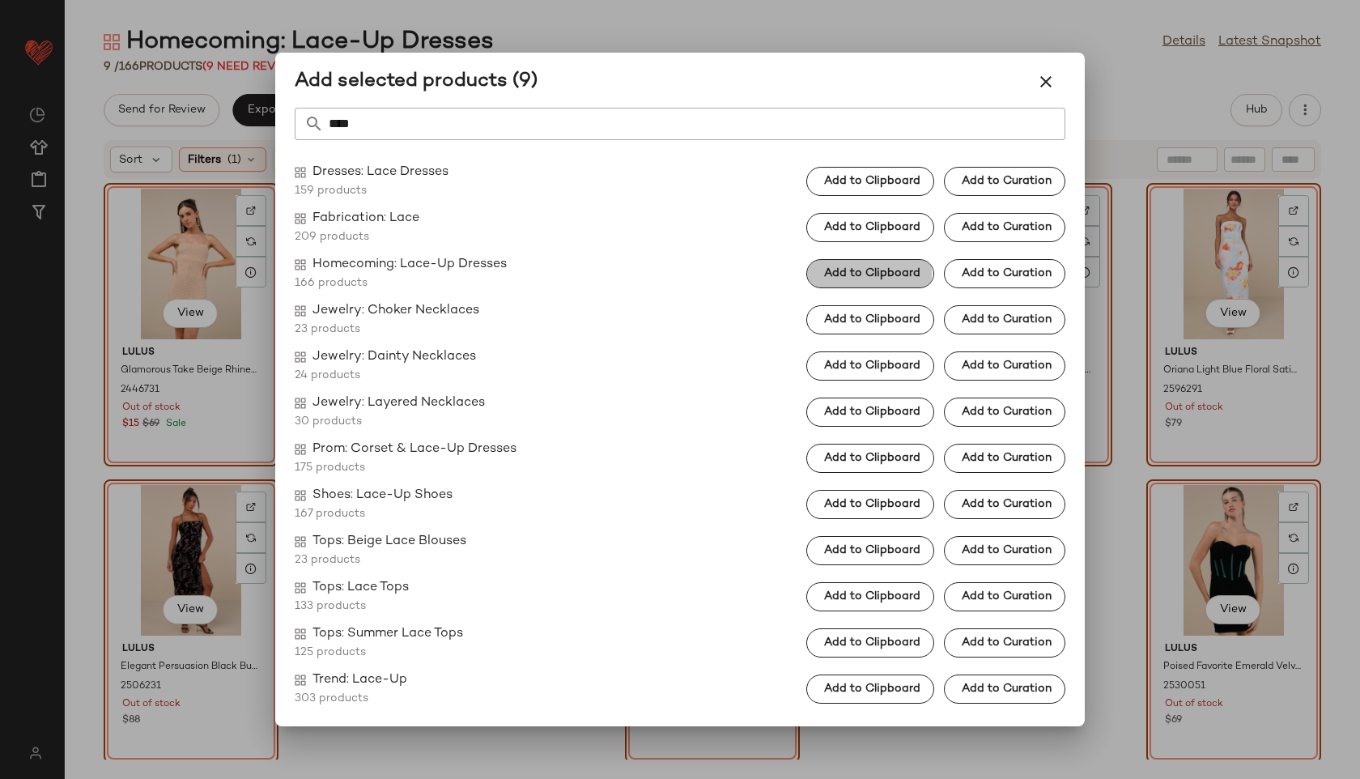
click at [895, 274] on span "Add to Clipboard" at bounding box center [871, 273] width 97 height 13
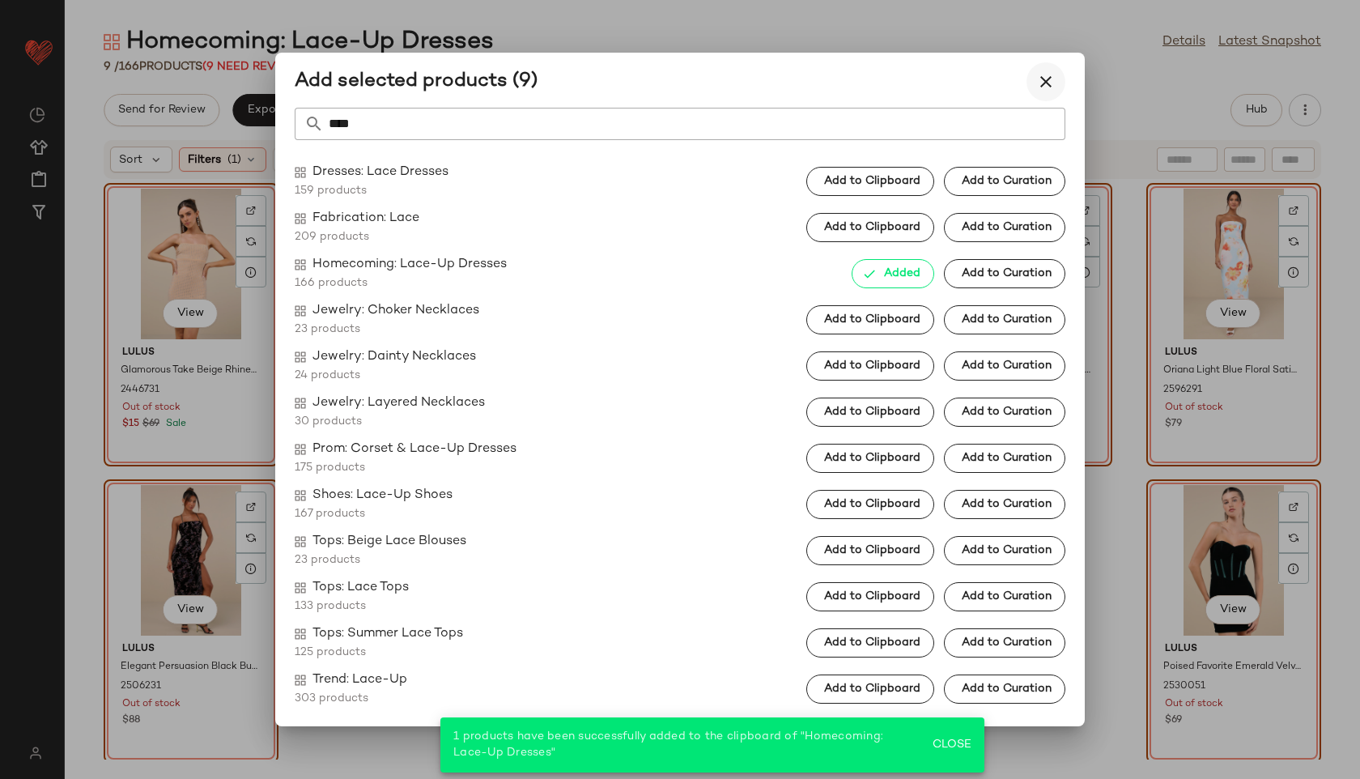
click at [1046, 76] on icon "button" at bounding box center [1045, 81] width 19 height 19
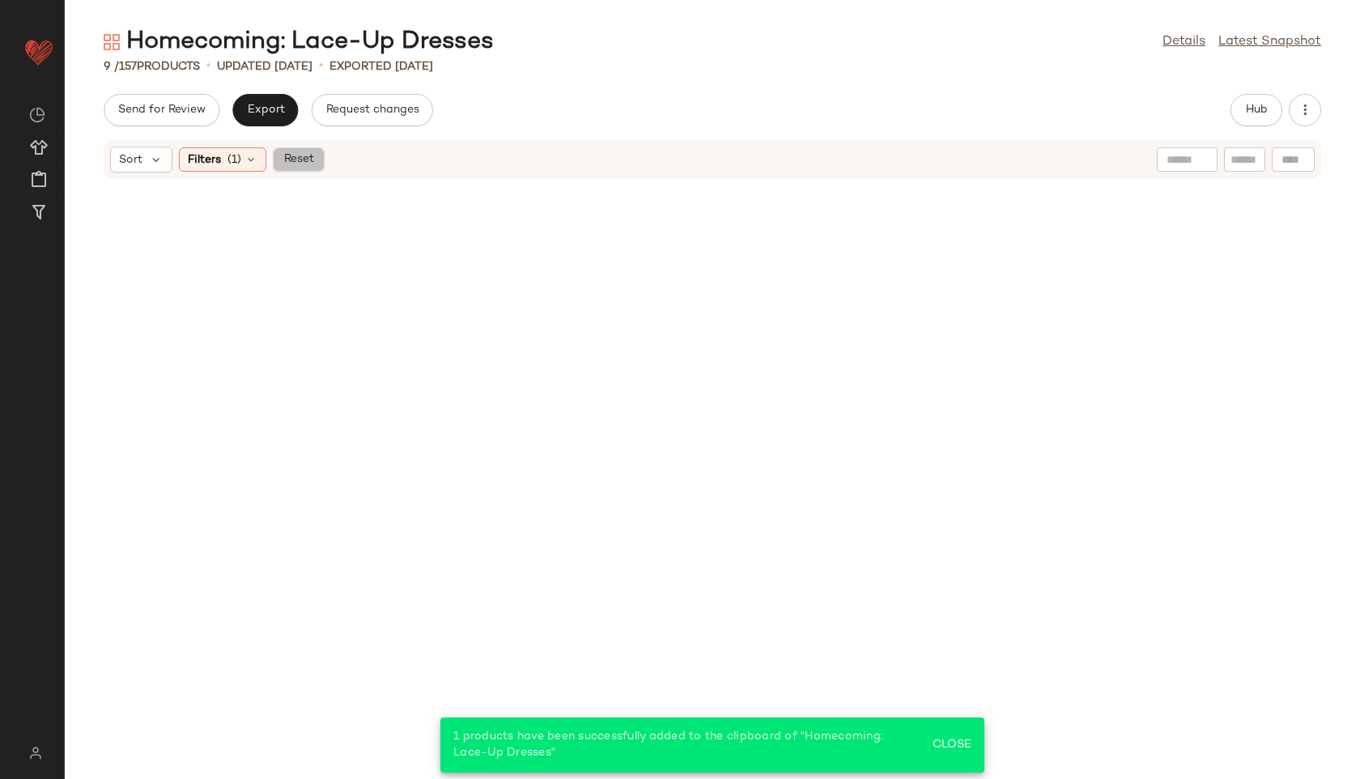
click at [312, 156] on span "Reset" at bounding box center [298, 159] width 31 height 13
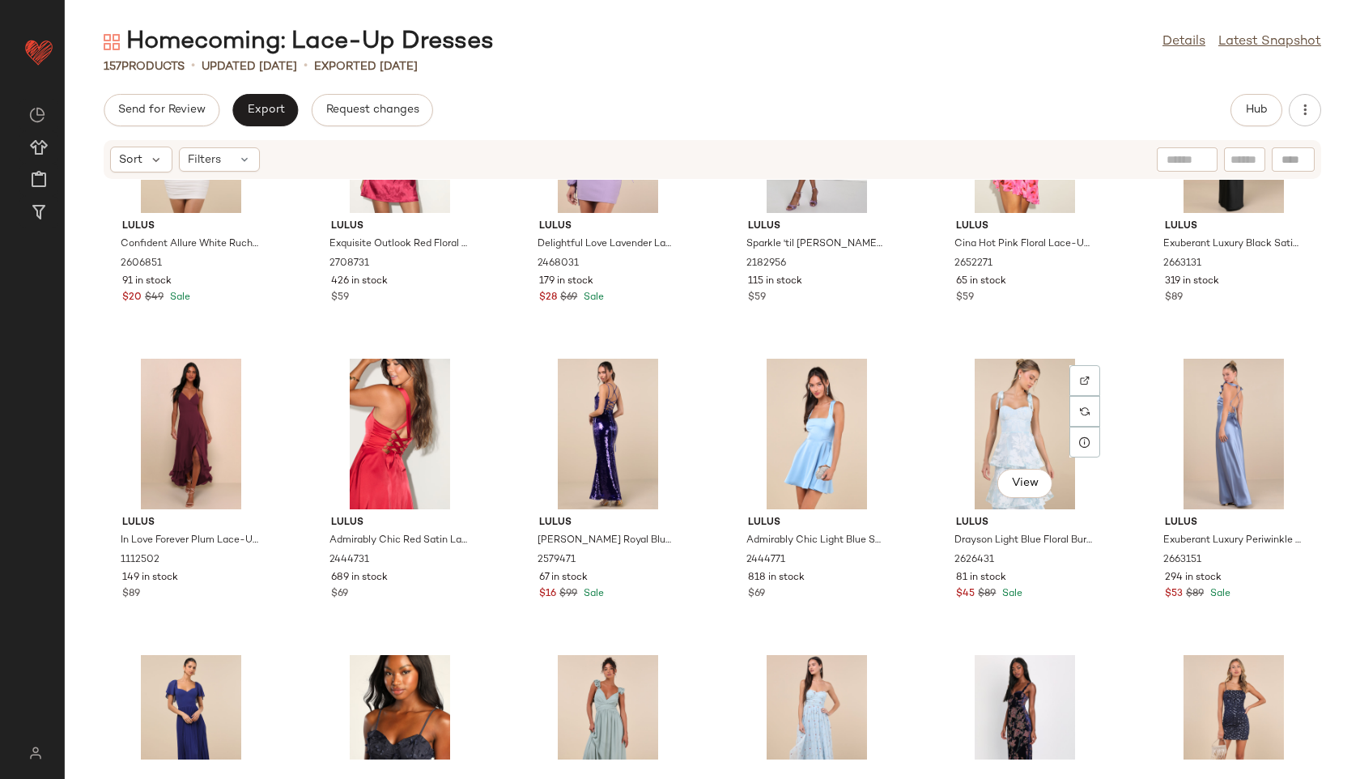
scroll to position [1910, 0]
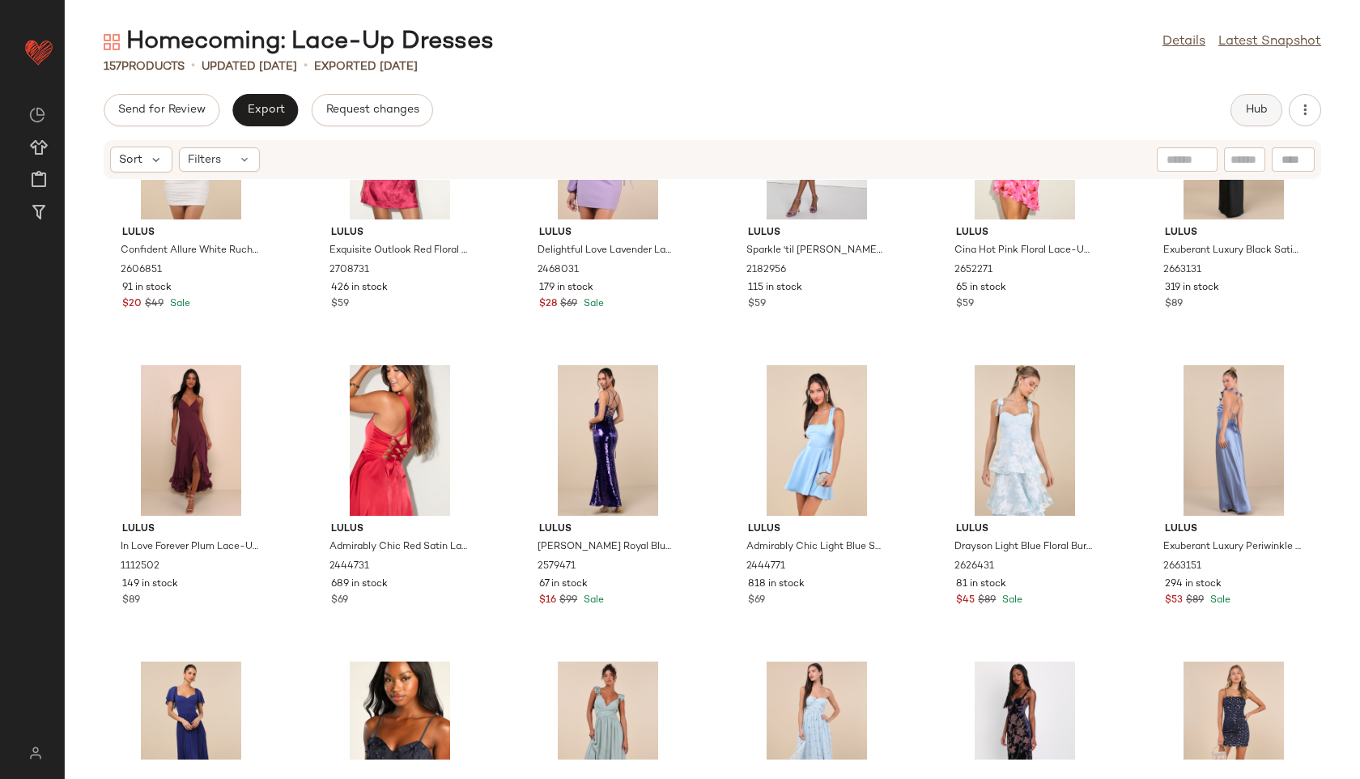
click at [1244, 117] on button "Hub" at bounding box center [1256, 110] width 52 height 32
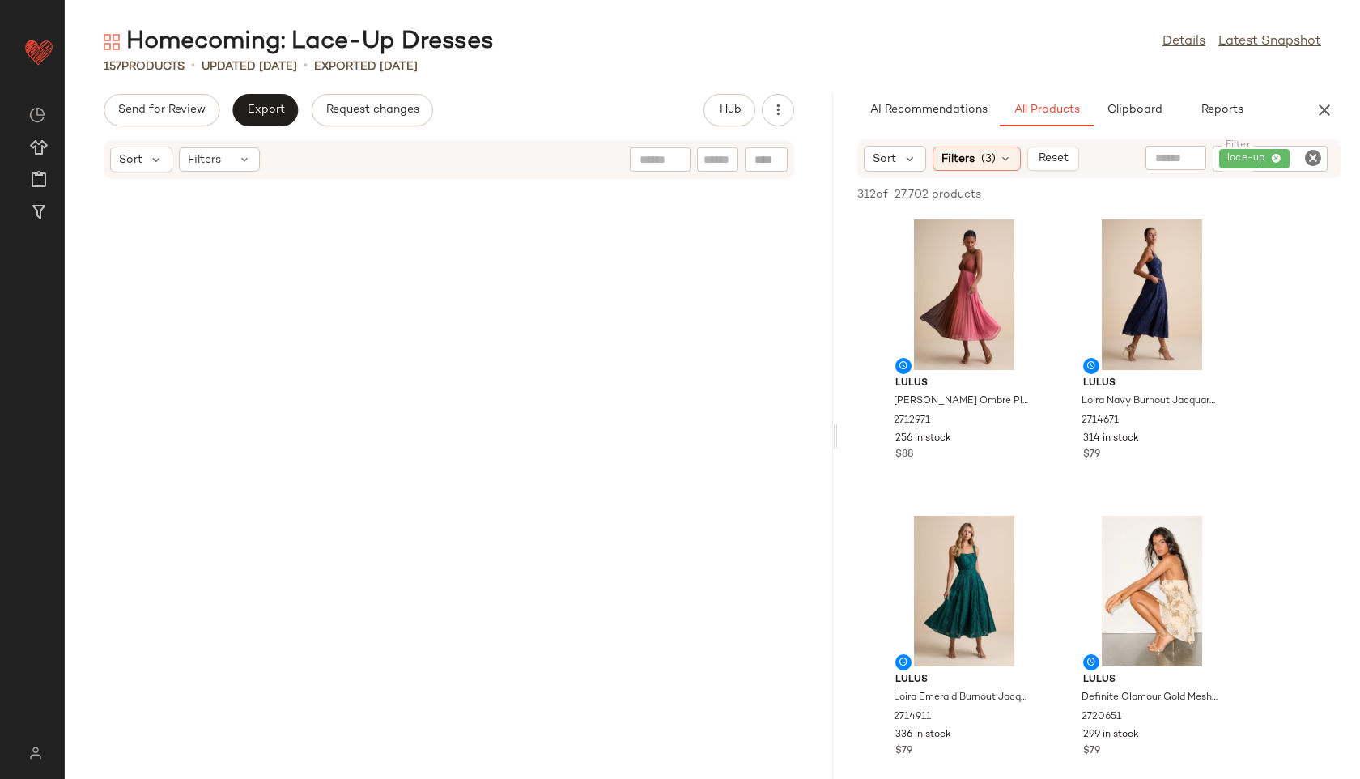
scroll to position [2207, 0]
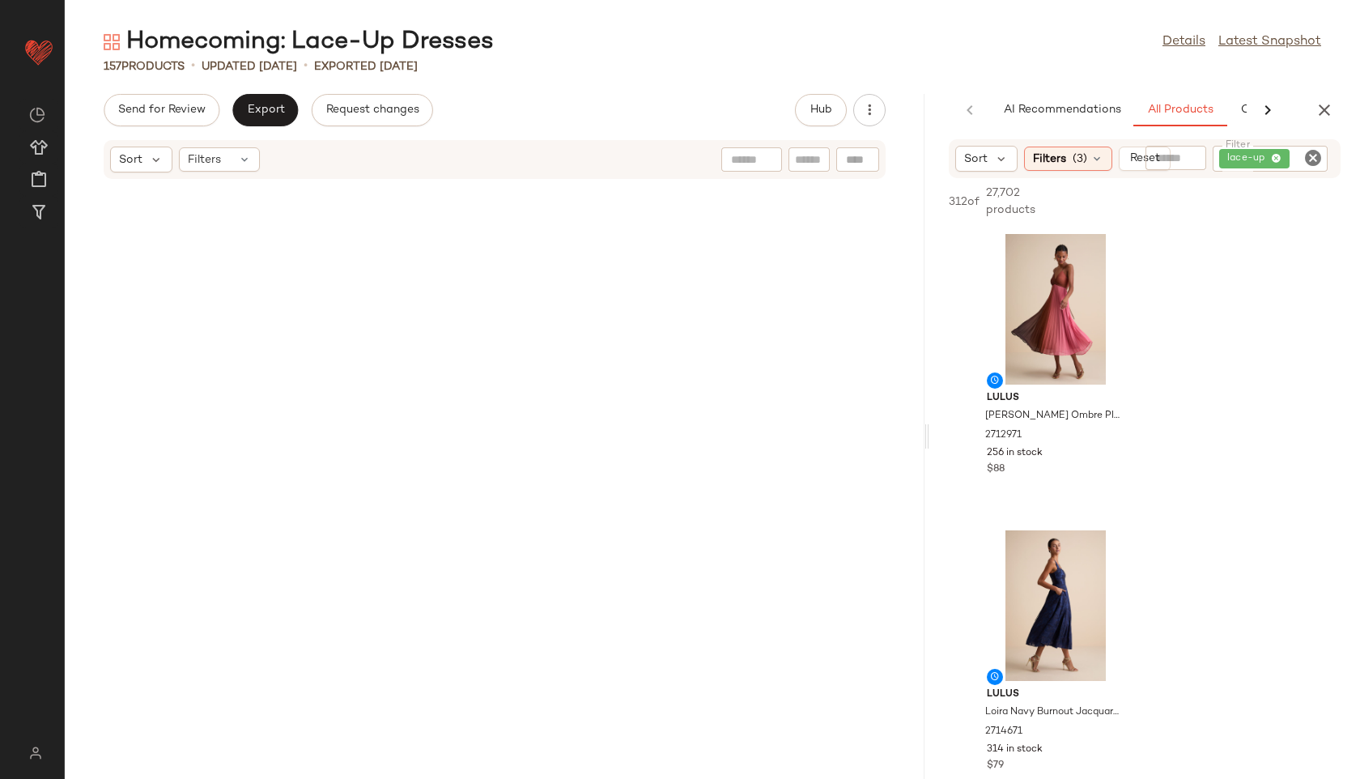
drag, startPoint x: 712, startPoint y: 432, endPoint x: 1079, endPoint y: 443, distance: 367.6
click at [1079, 443] on div "Homecoming: Lace-Up Dresses Details Latest Snapshot 157 Products • updated Aug …" at bounding box center [712, 402] width 1295 height 753
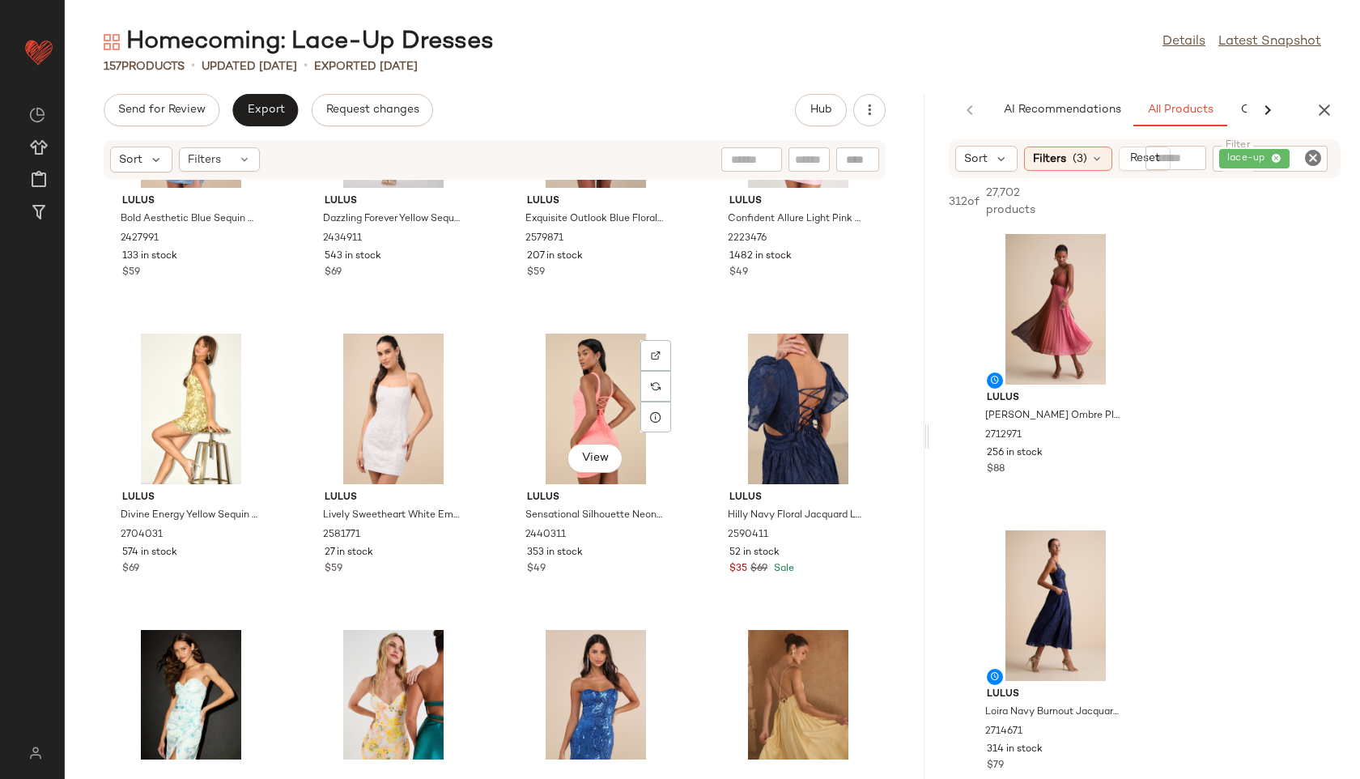
scroll to position [1112, 0]
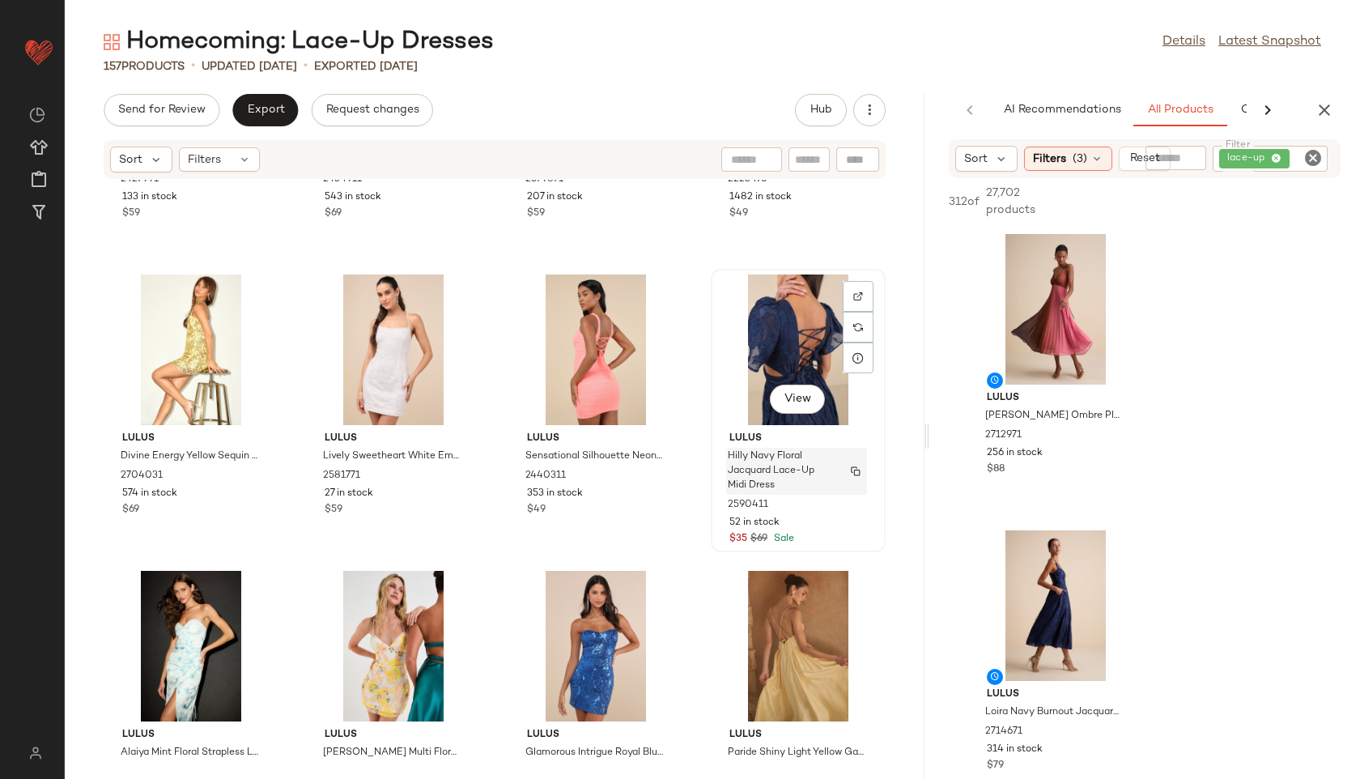
click at [787, 458] on span "Hilly Navy Floral Jacquard Lace-Up Midi Dress" at bounding box center [781, 471] width 107 height 44
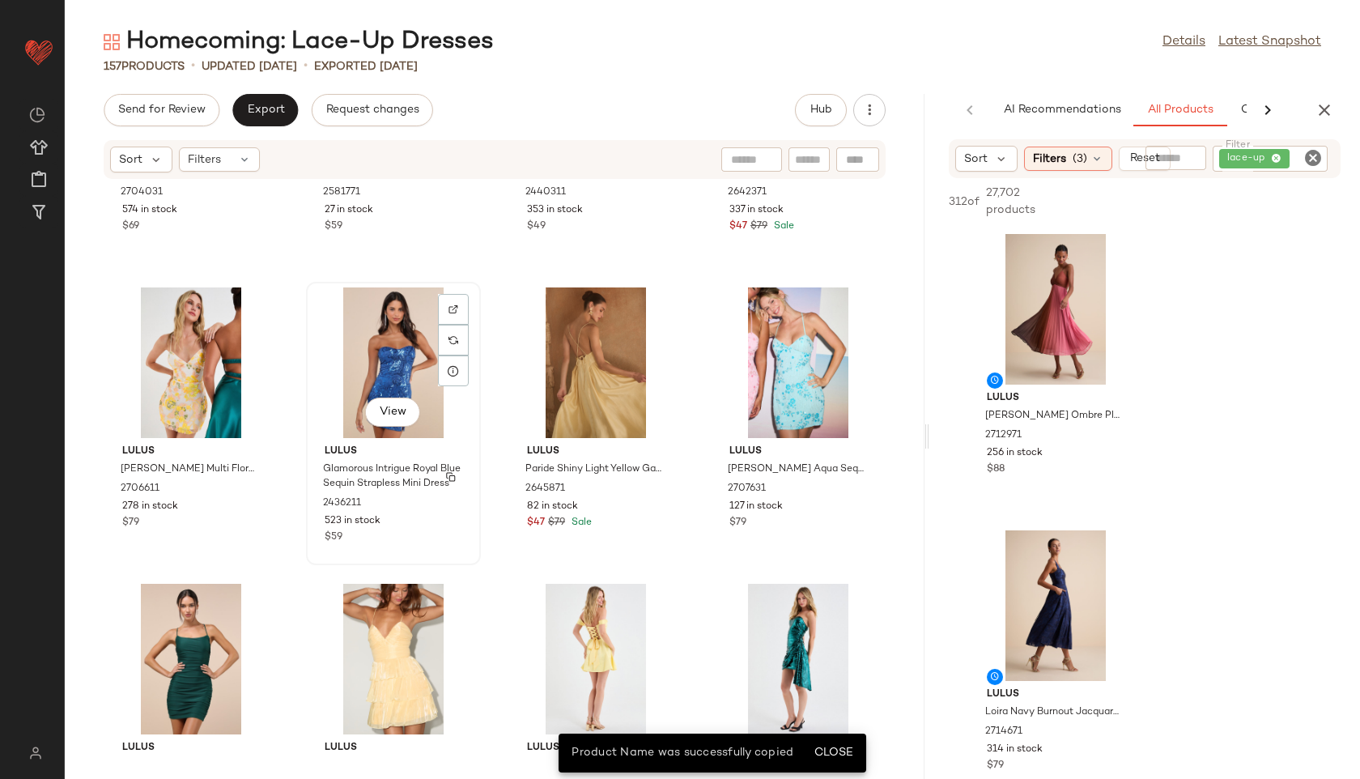
scroll to position [1418, 0]
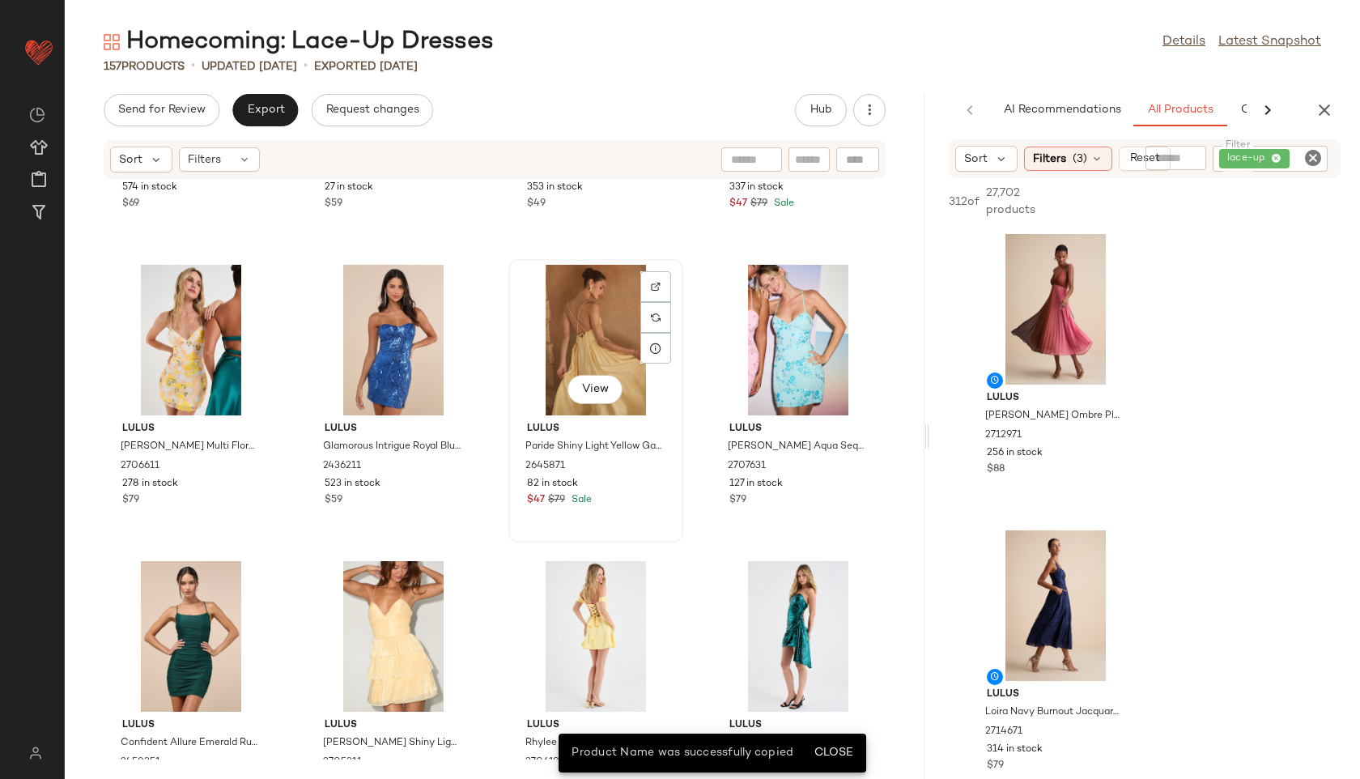
click at [580, 342] on div "View" at bounding box center [596, 340] width 164 height 151
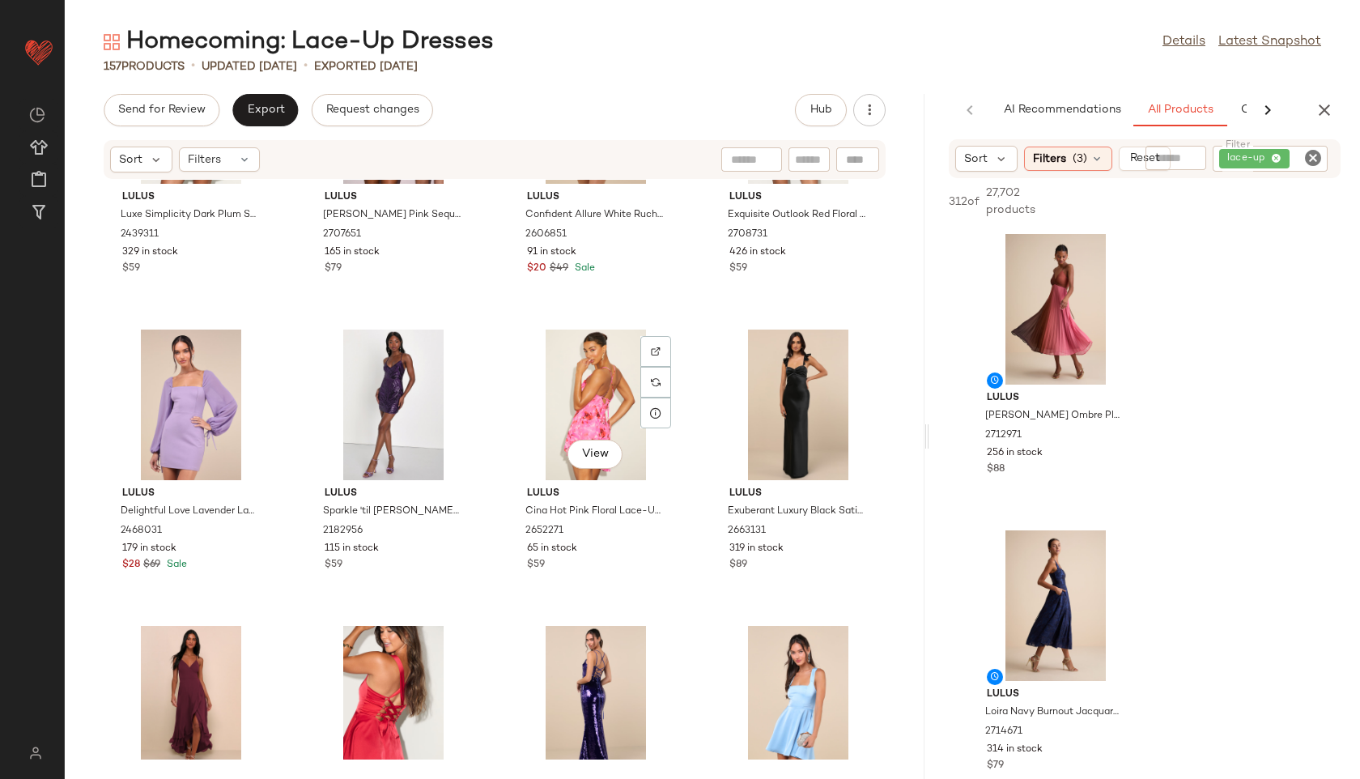
scroll to position [2546, 0]
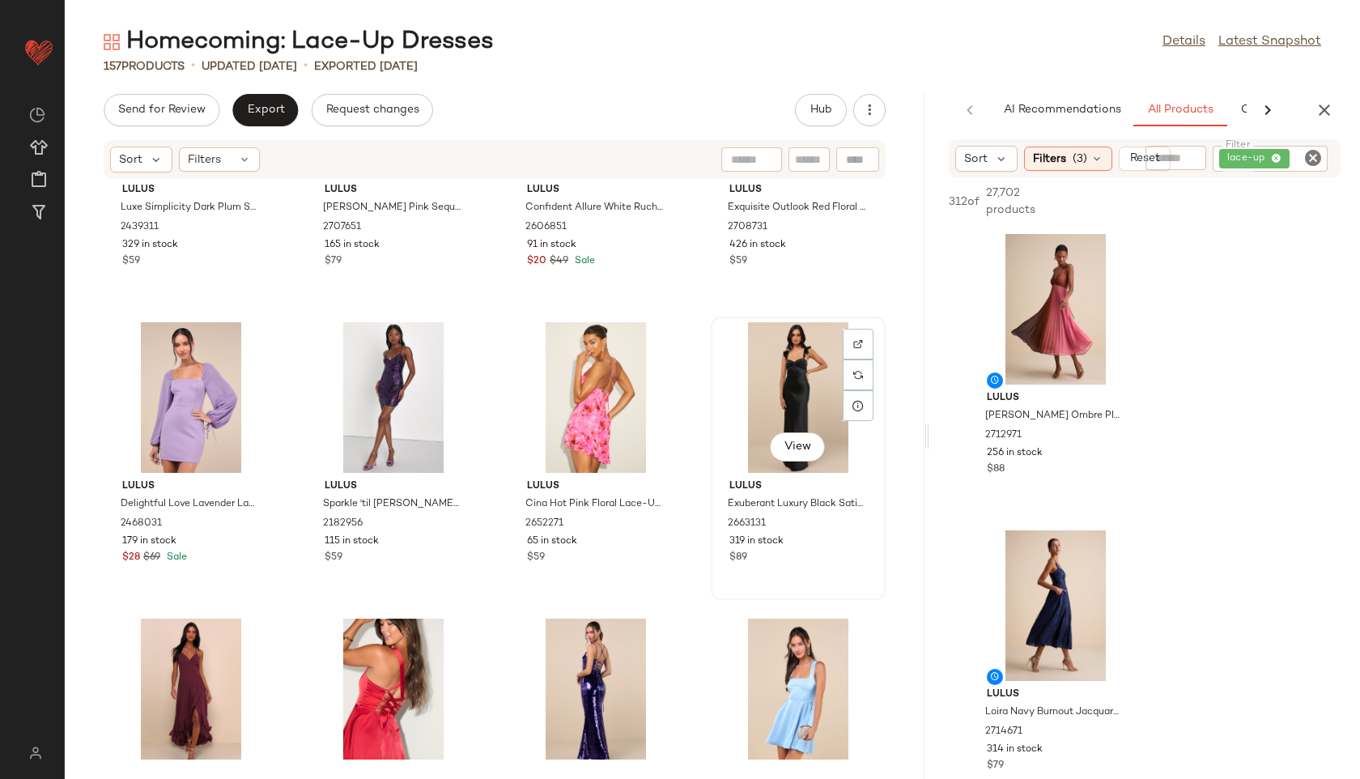
click at [757, 408] on div "View" at bounding box center [798, 397] width 164 height 151
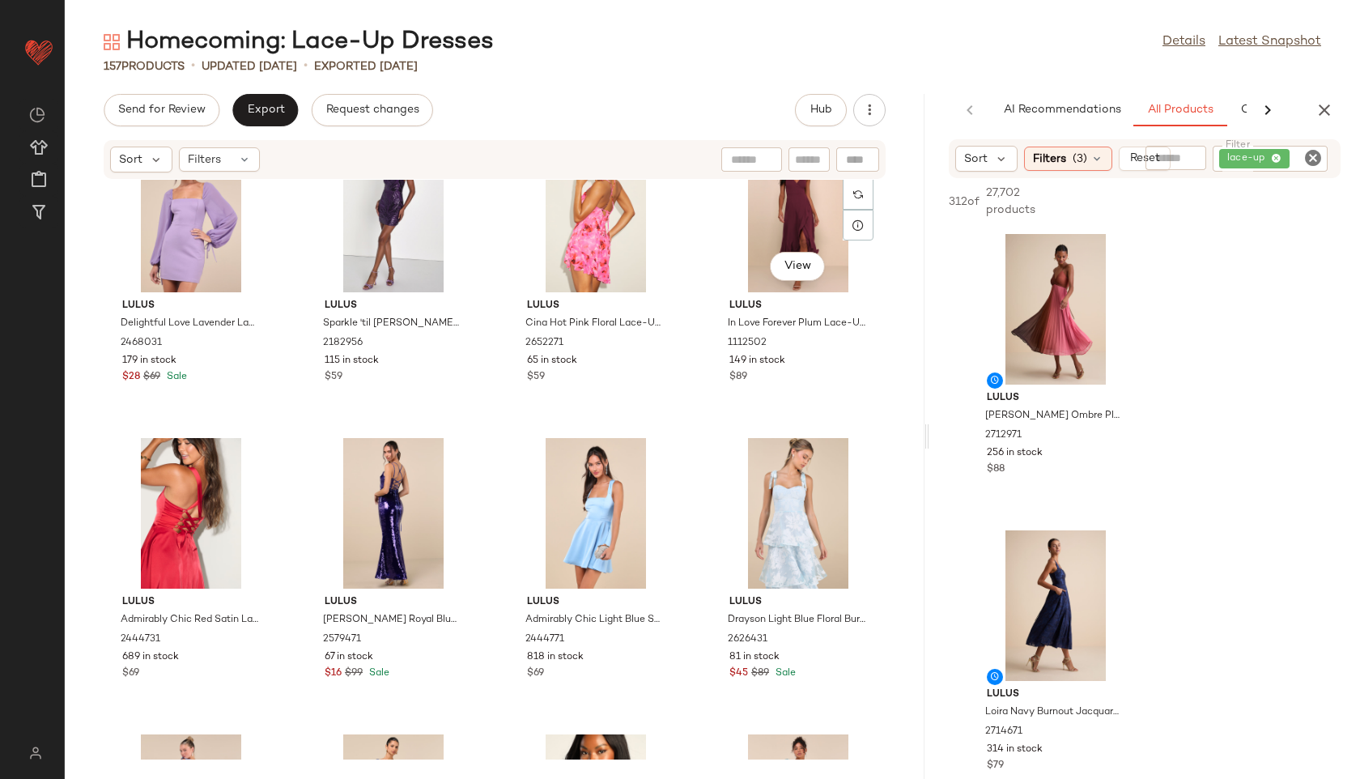
scroll to position [2737, 0]
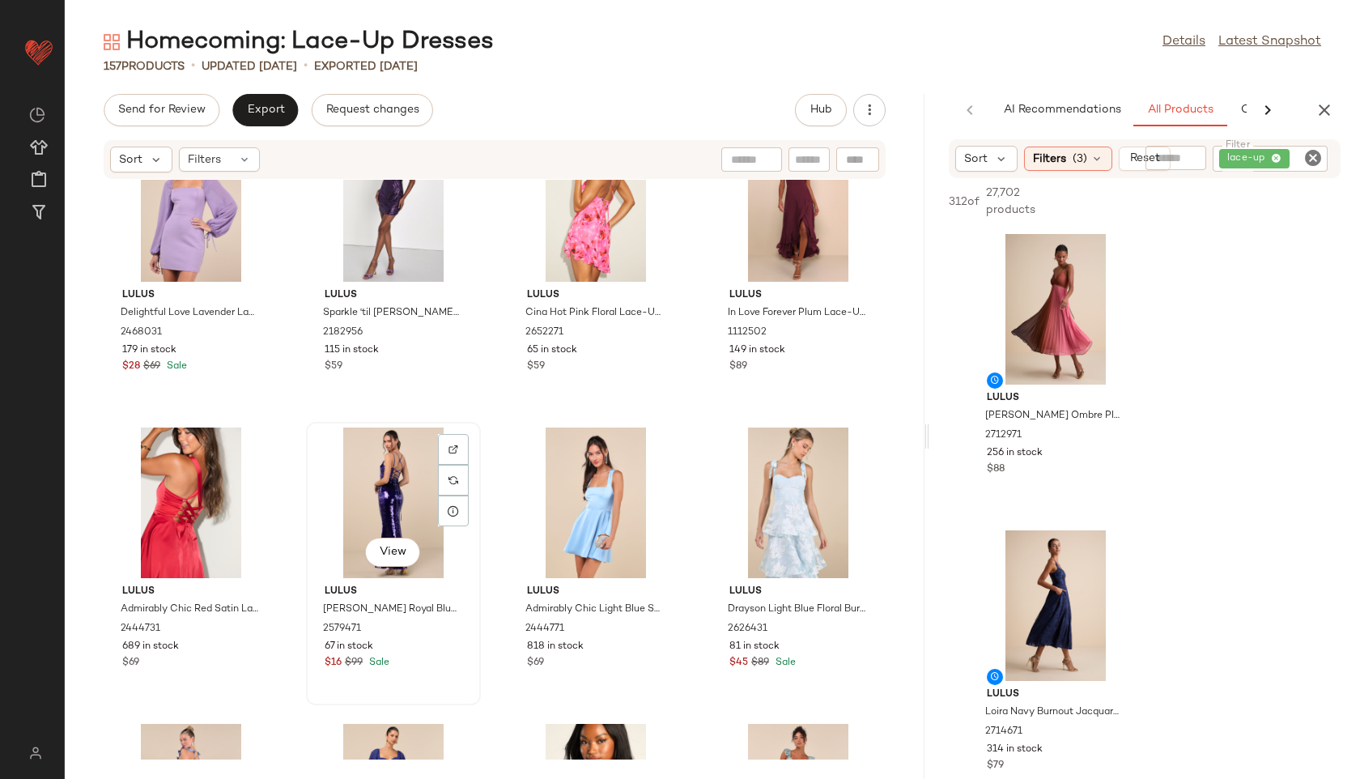
click at [367, 478] on div "View" at bounding box center [394, 502] width 164 height 151
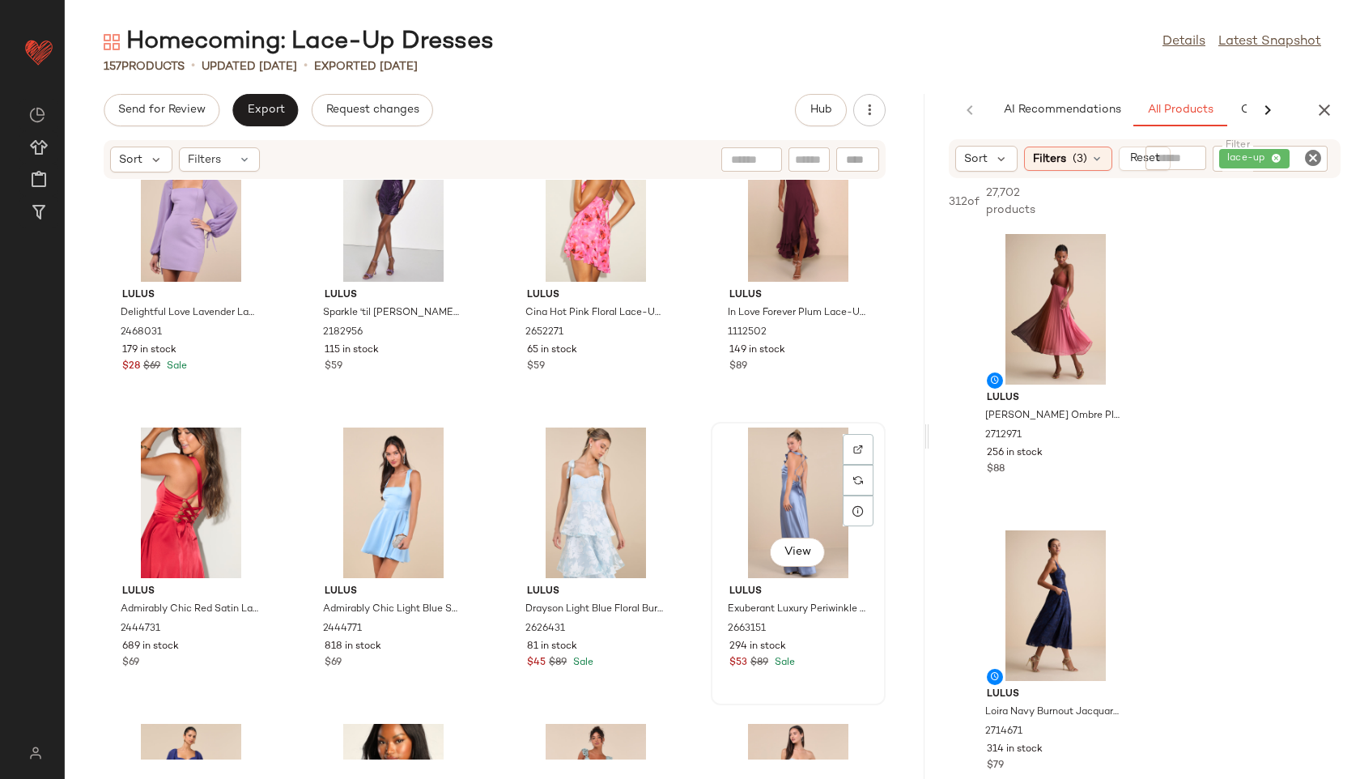
click at [801, 468] on div "View" at bounding box center [798, 502] width 164 height 151
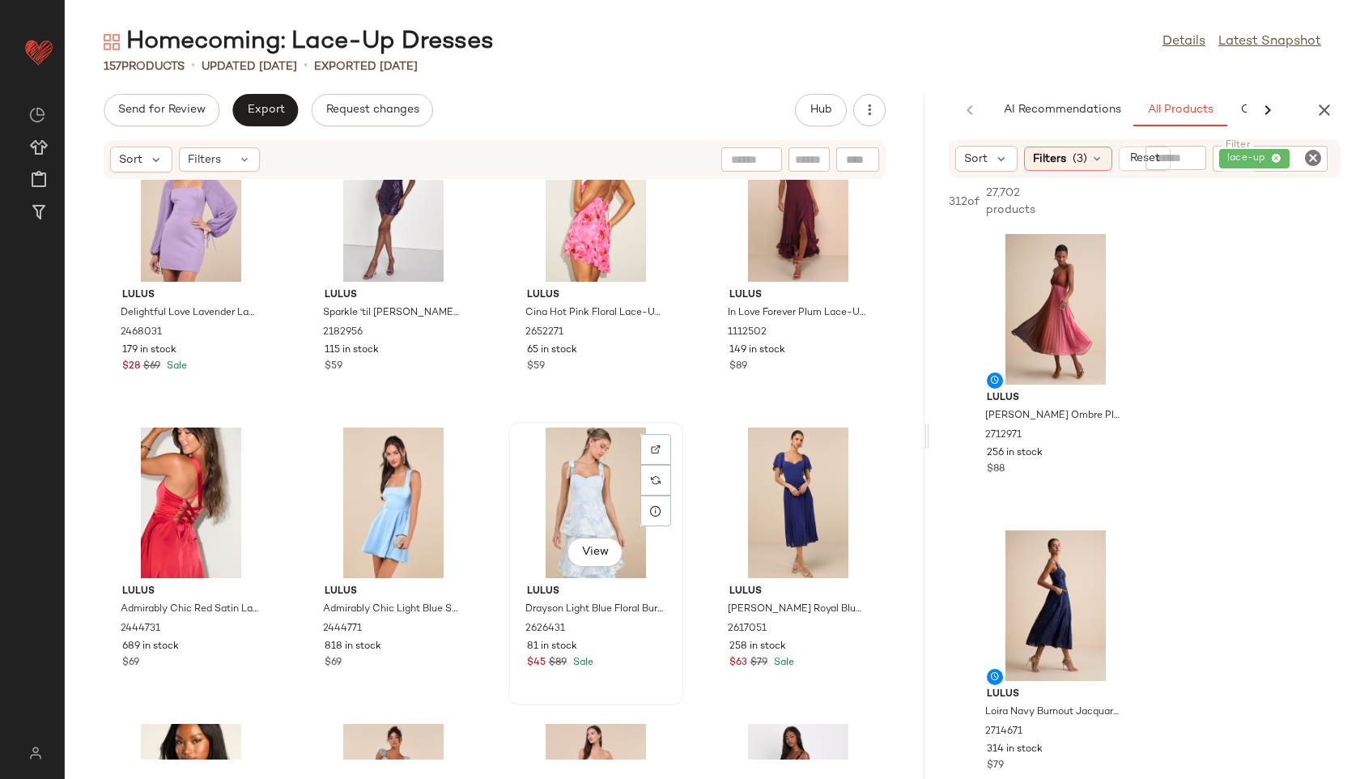
click at [559, 484] on div "View" at bounding box center [596, 502] width 164 height 151
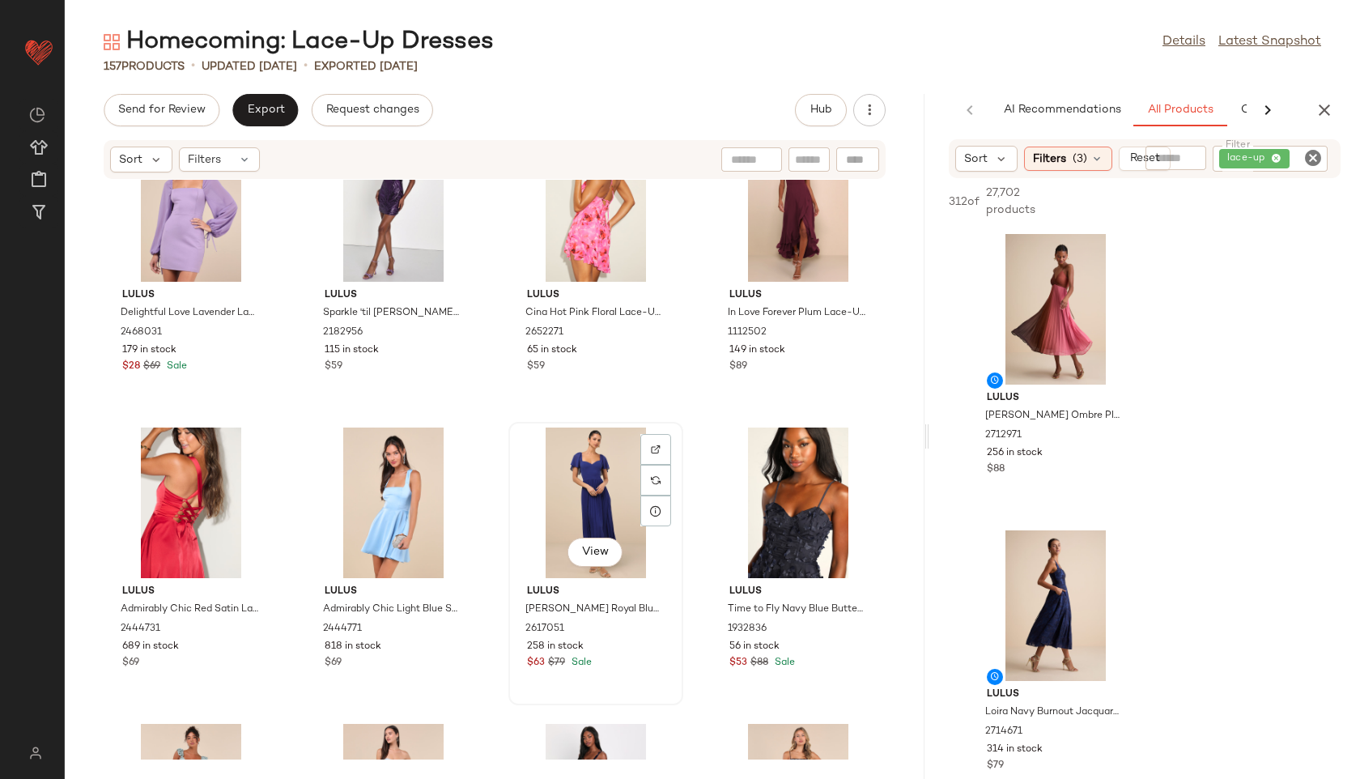
click at [618, 478] on div "View" at bounding box center [596, 502] width 164 height 151
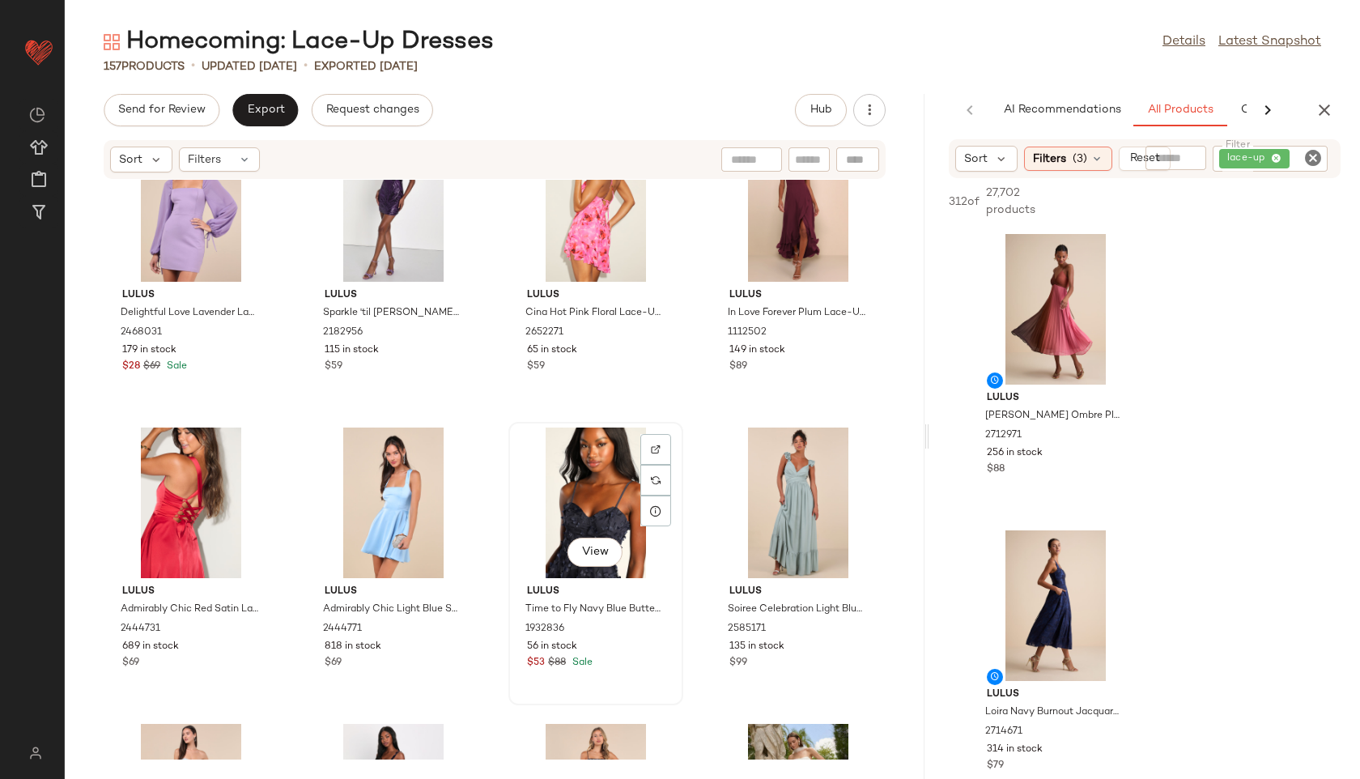
click at [595, 499] on div "View" at bounding box center [596, 502] width 164 height 151
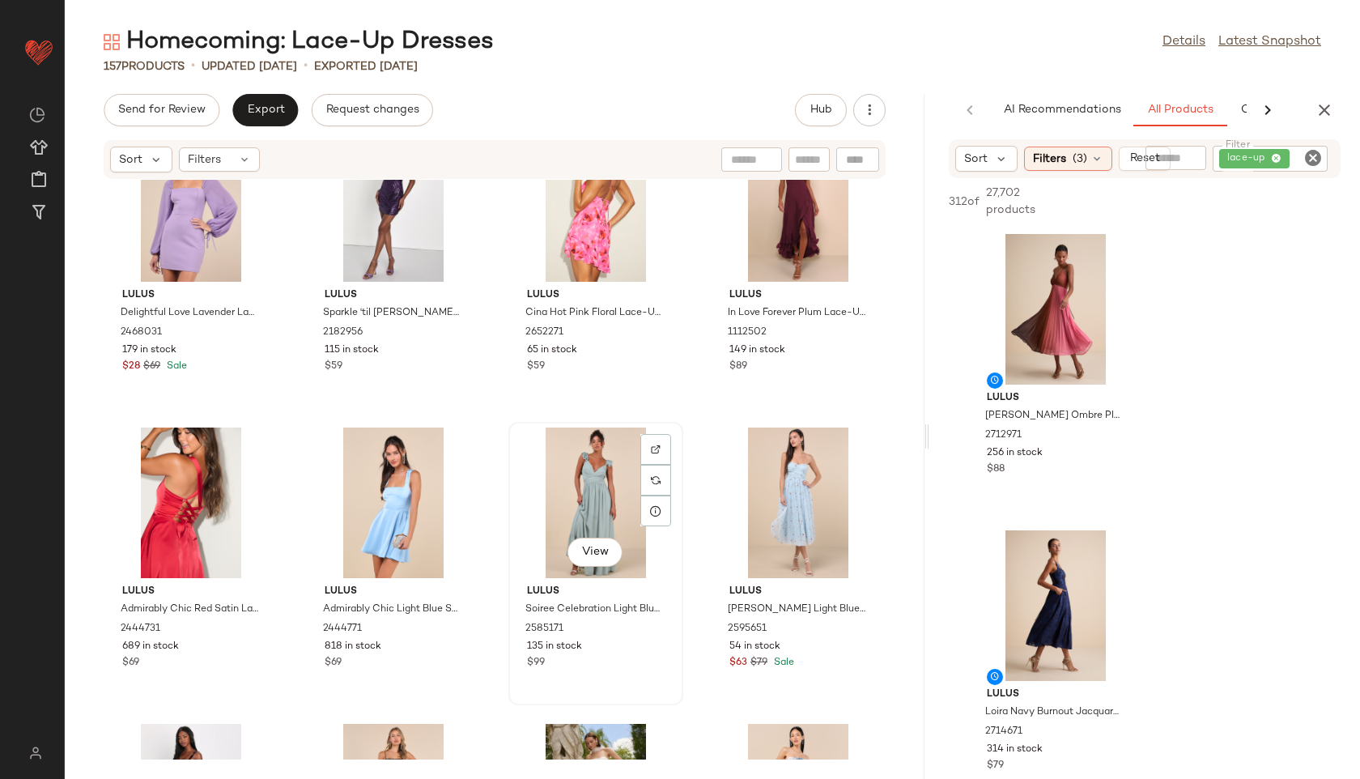
click at [605, 475] on div "View" at bounding box center [596, 502] width 164 height 151
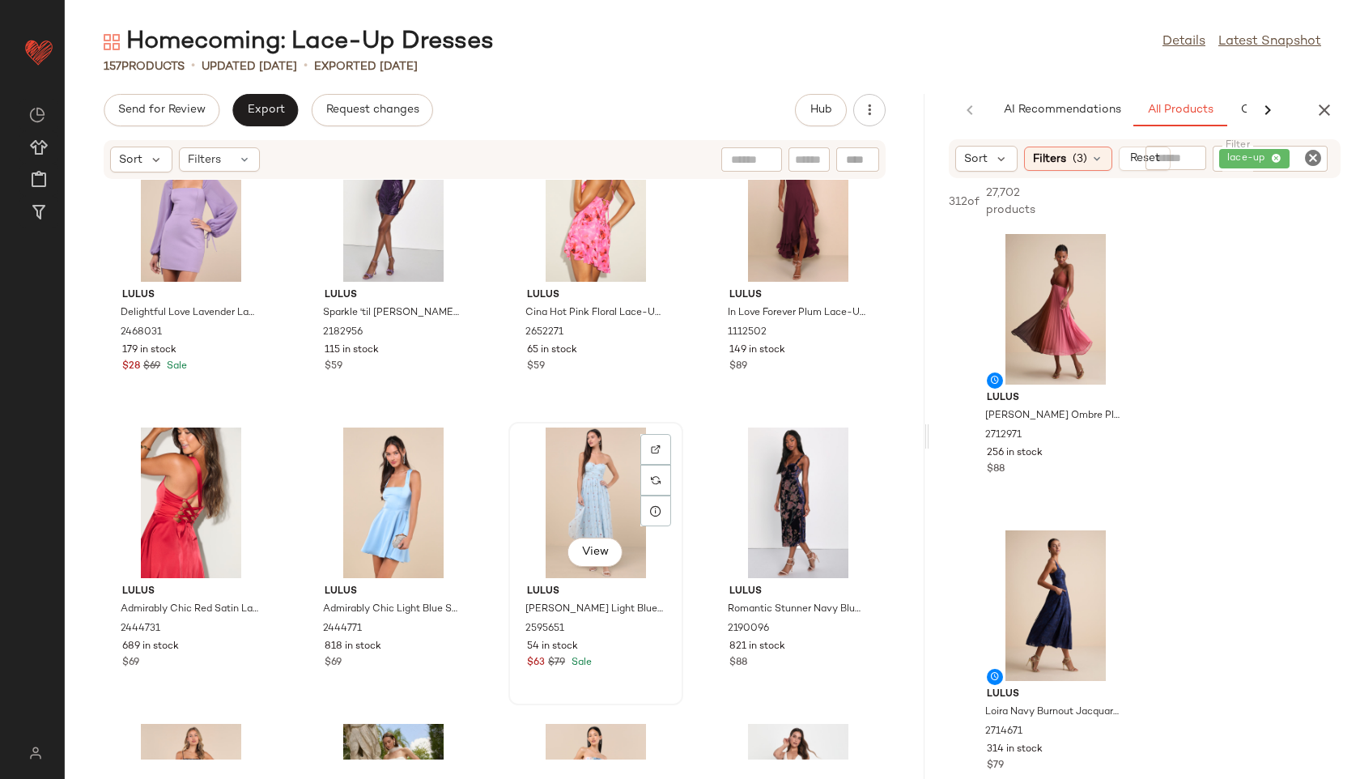
click at [581, 477] on div "View" at bounding box center [596, 502] width 164 height 151
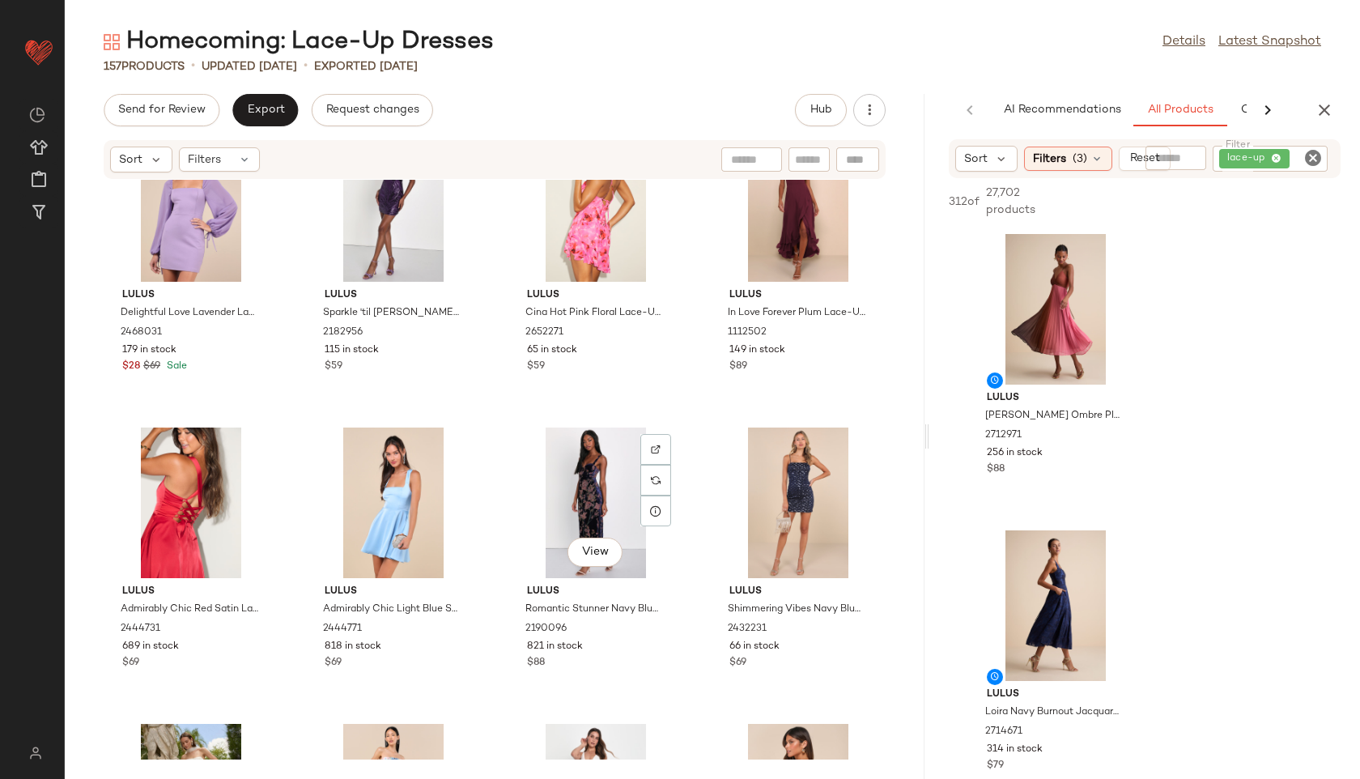
click at [581, 477] on div "View" at bounding box center [596, 502] width 164 height 151
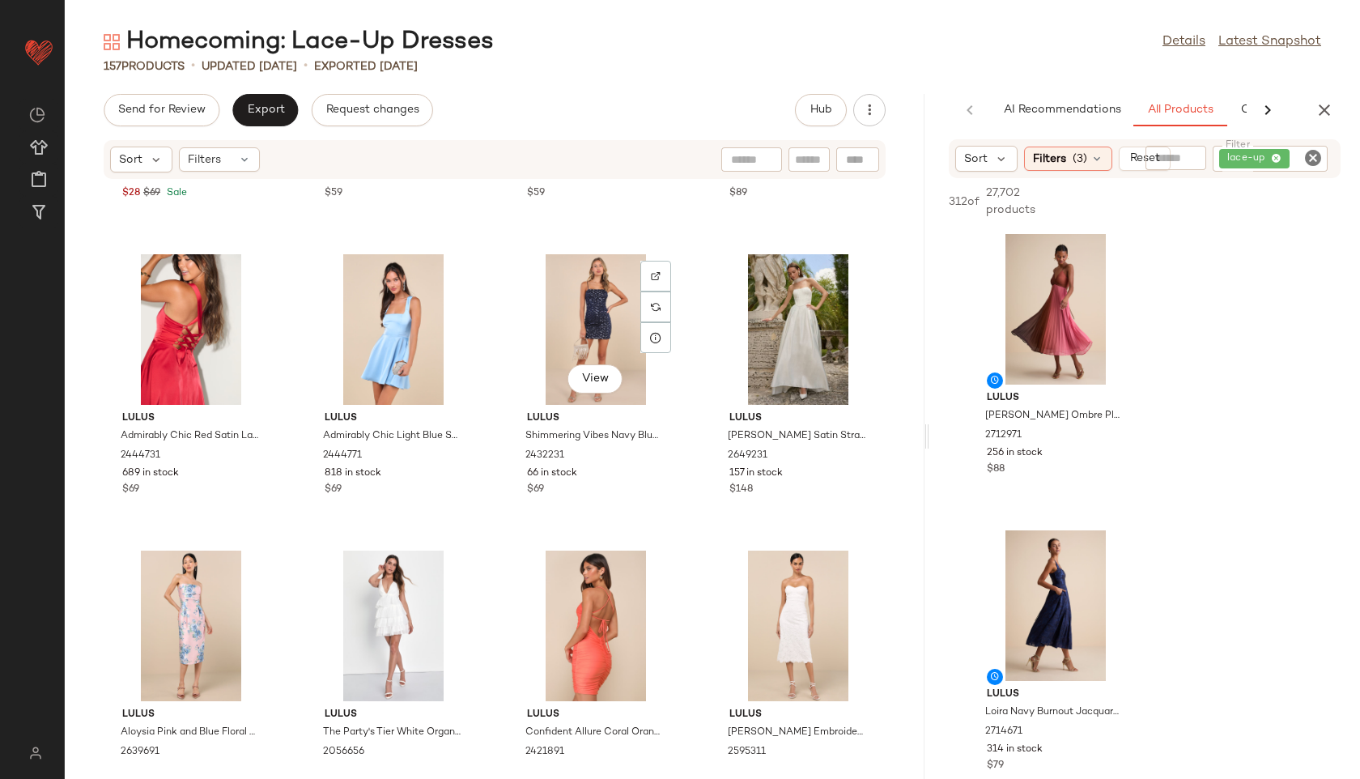
scroll to position [2929, 0]
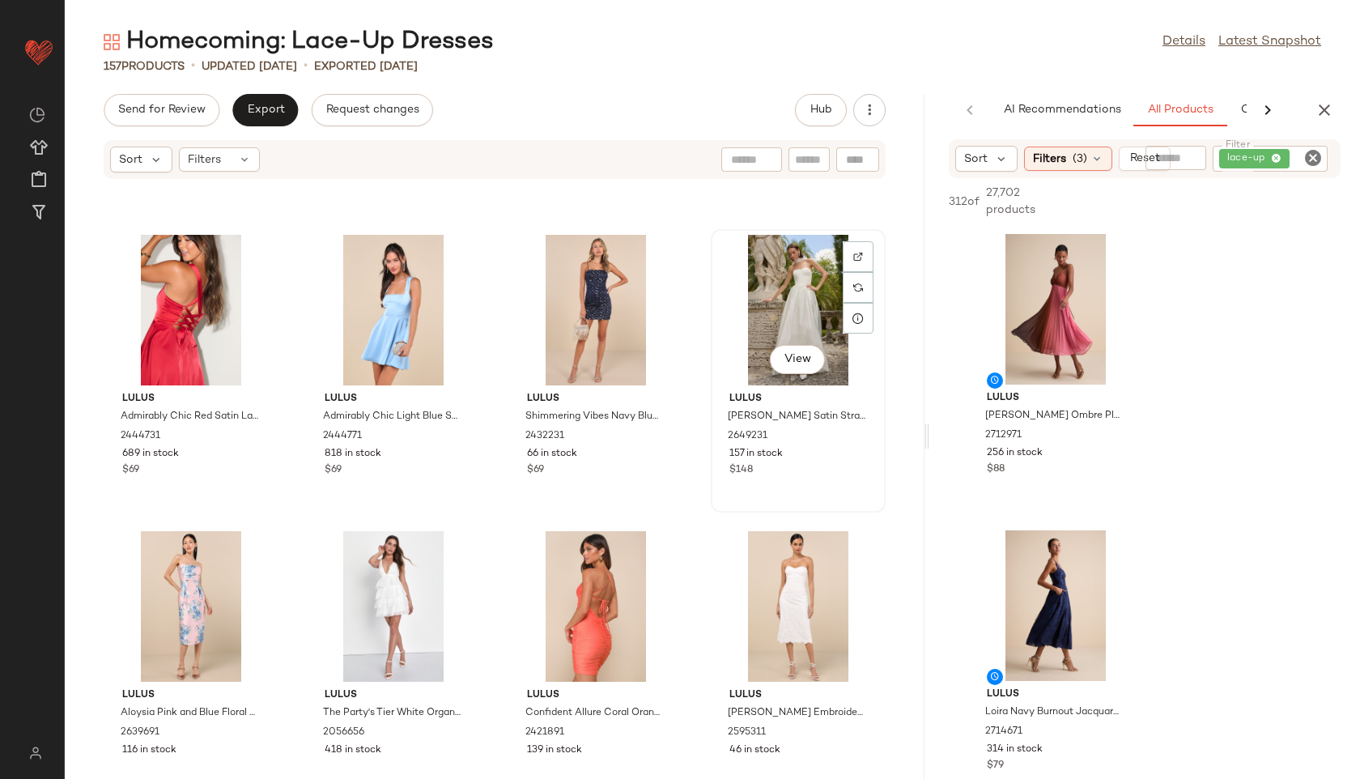
click at [771, 309] on div "View" at bounding box center [798, 310] width 164 height 151
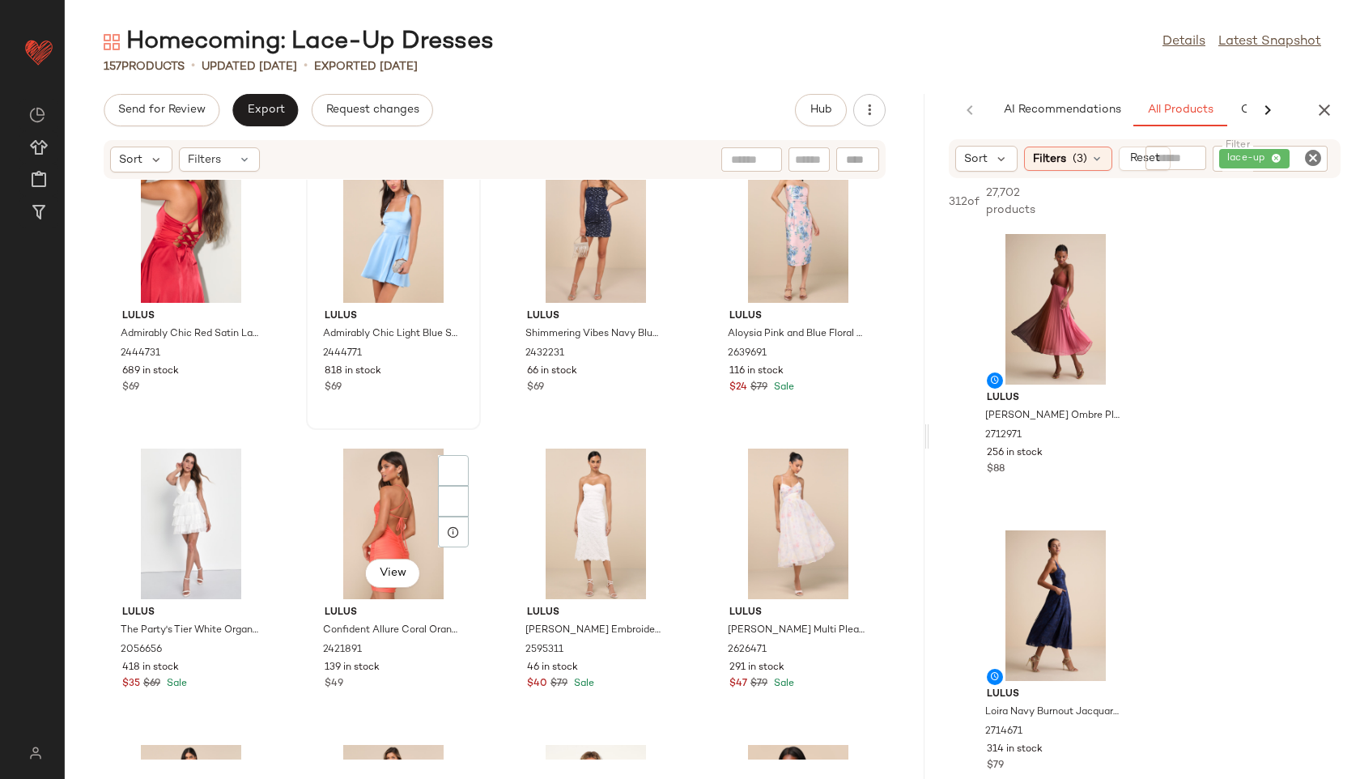
scroll to position [3013, 0]
click at [598, 523] on div "View" at bounding box center [596, 523] width 164 height 151
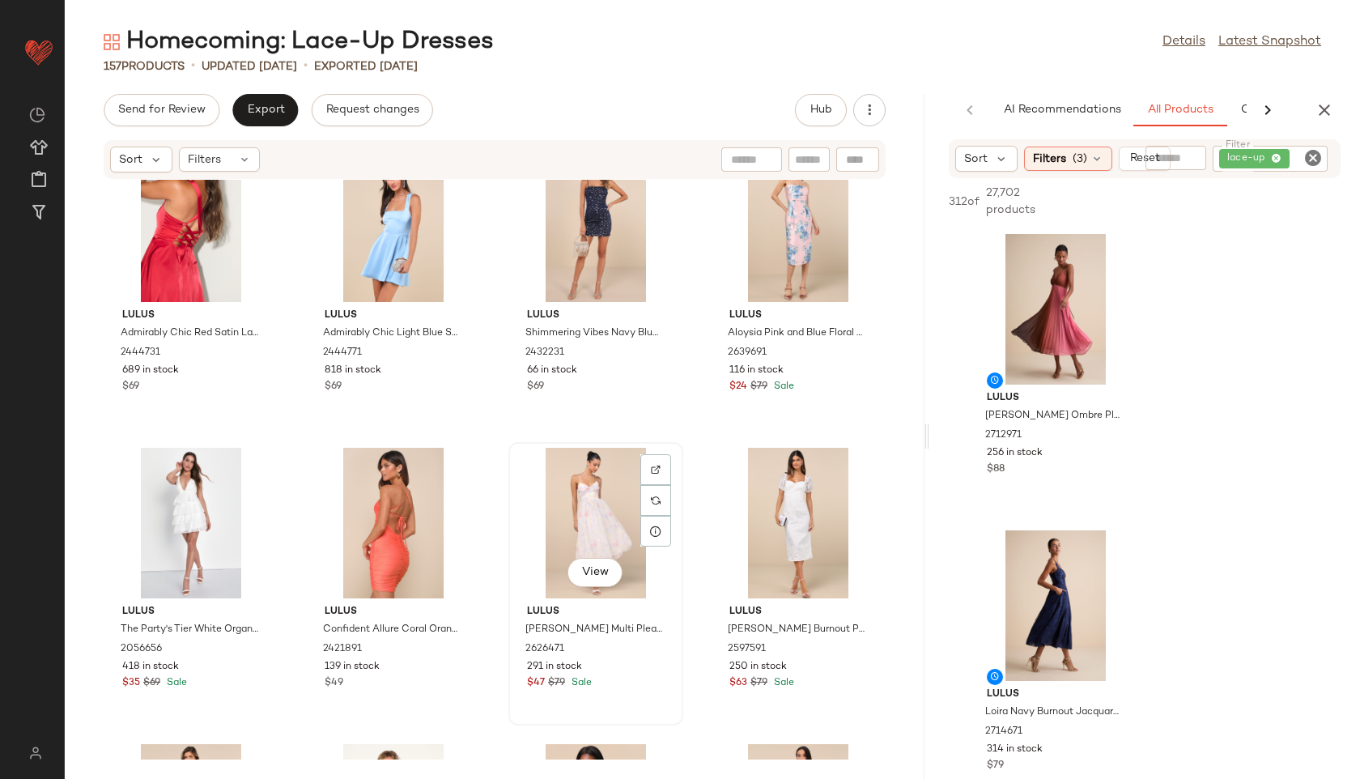
click at [606, 519] on div "View" at bounding box center [596, 523] width 164 height 151
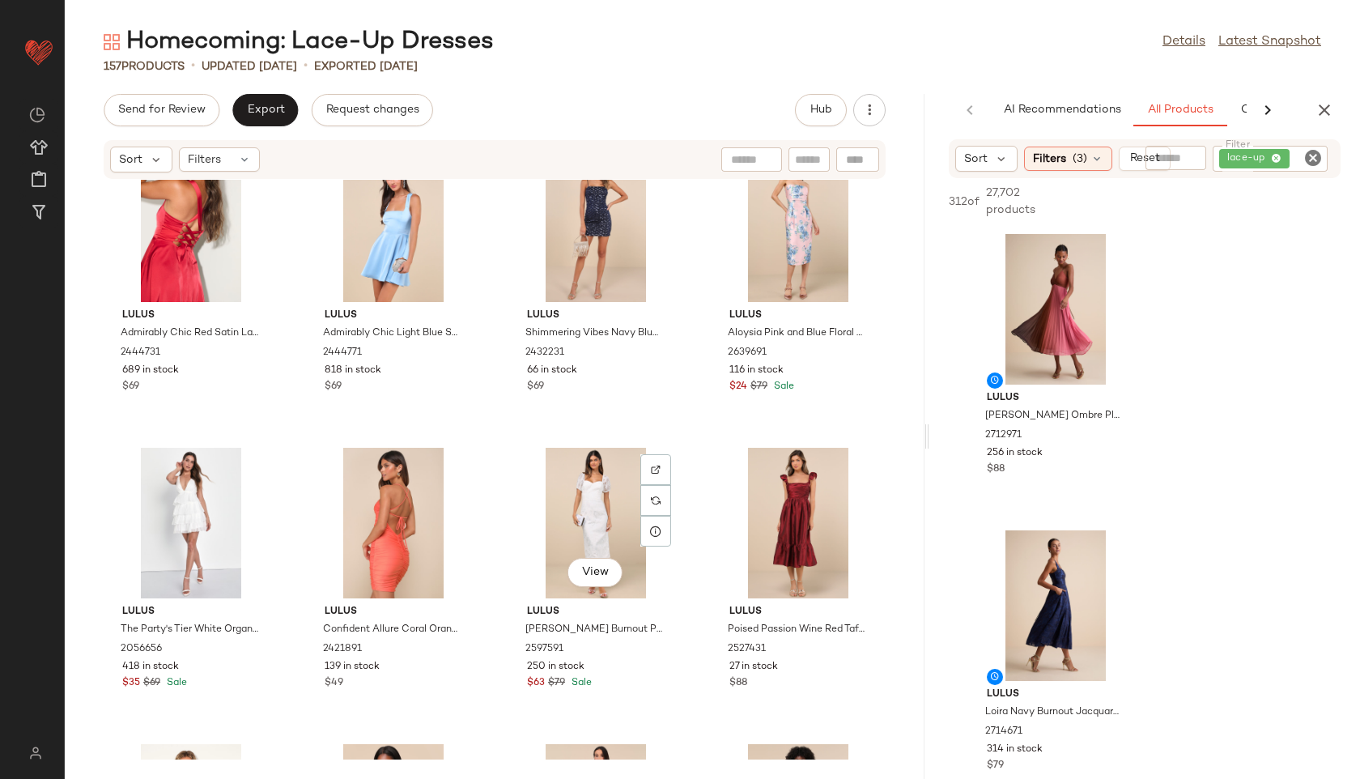
click at [606, 519] on div "View" at bounding box center [596, 523] width 164 height 151
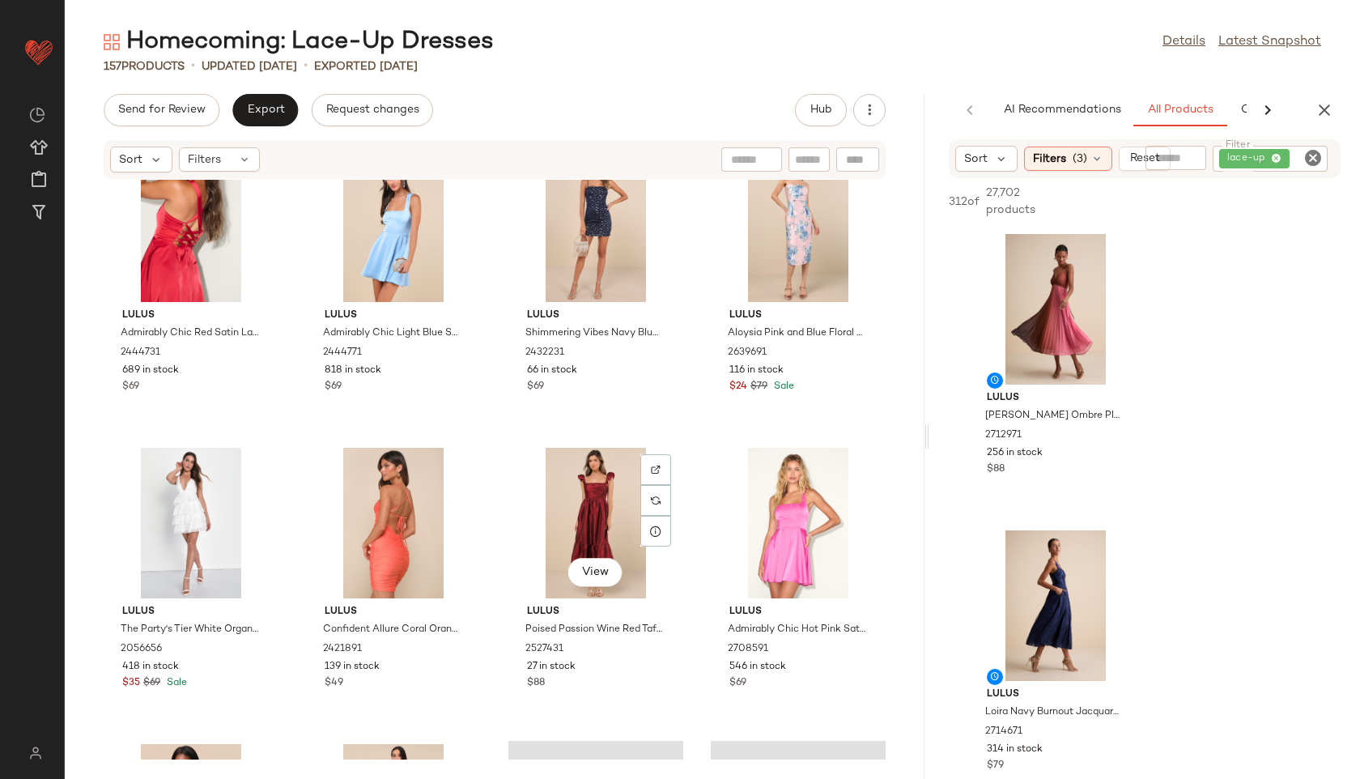
click at [606, 519] on div "View" at bounding box center [596, 523] width 164 height 151
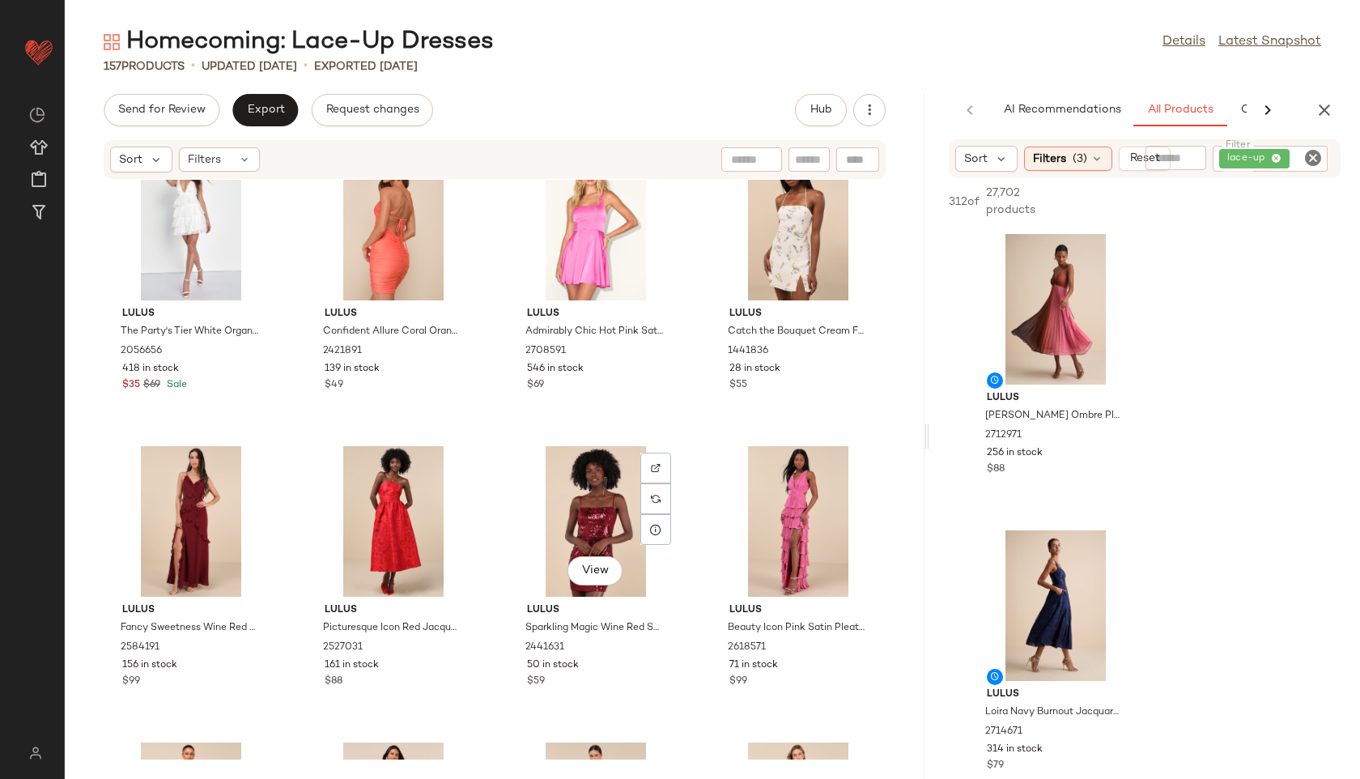
scroll to position [3312, 0]
click at [189, 509] on div "View" at bounding box center [191, 520] width 164 height 151
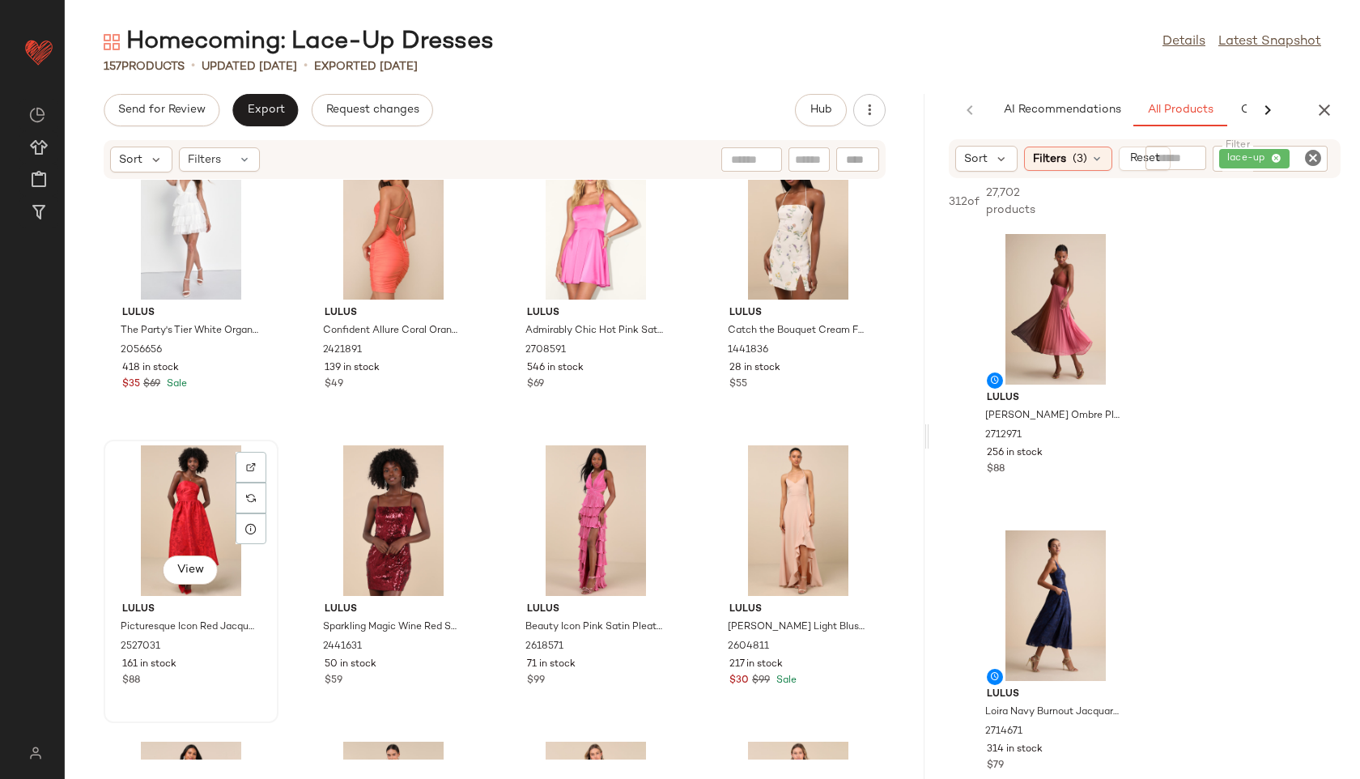
click at [181, 503] on div "View" at bounding box center [191, 520] width 164 height 151
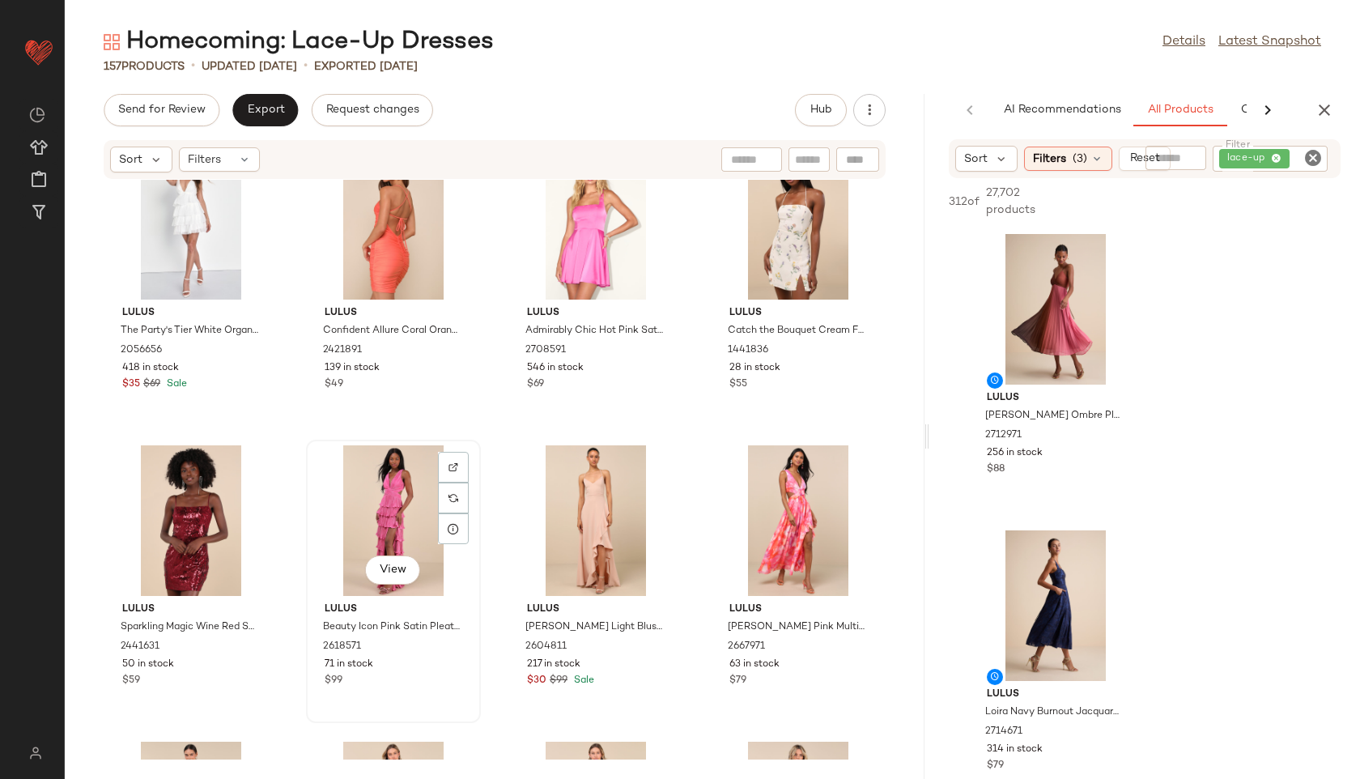
click at [365, 503] on div "View" at bounding box center [394, 520] width 164 height 151
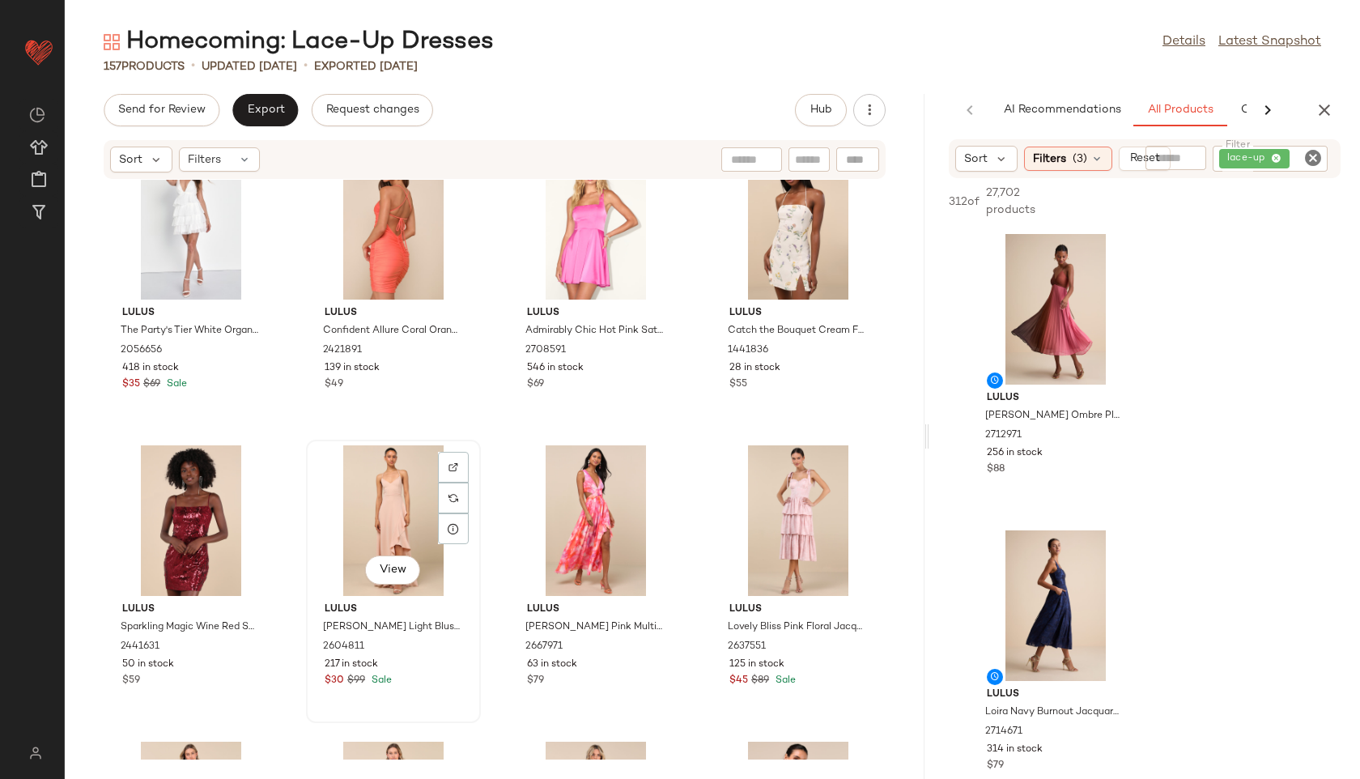
click at [379, 504] on div "View" at bounding box center [394, 520] width 164 height 151
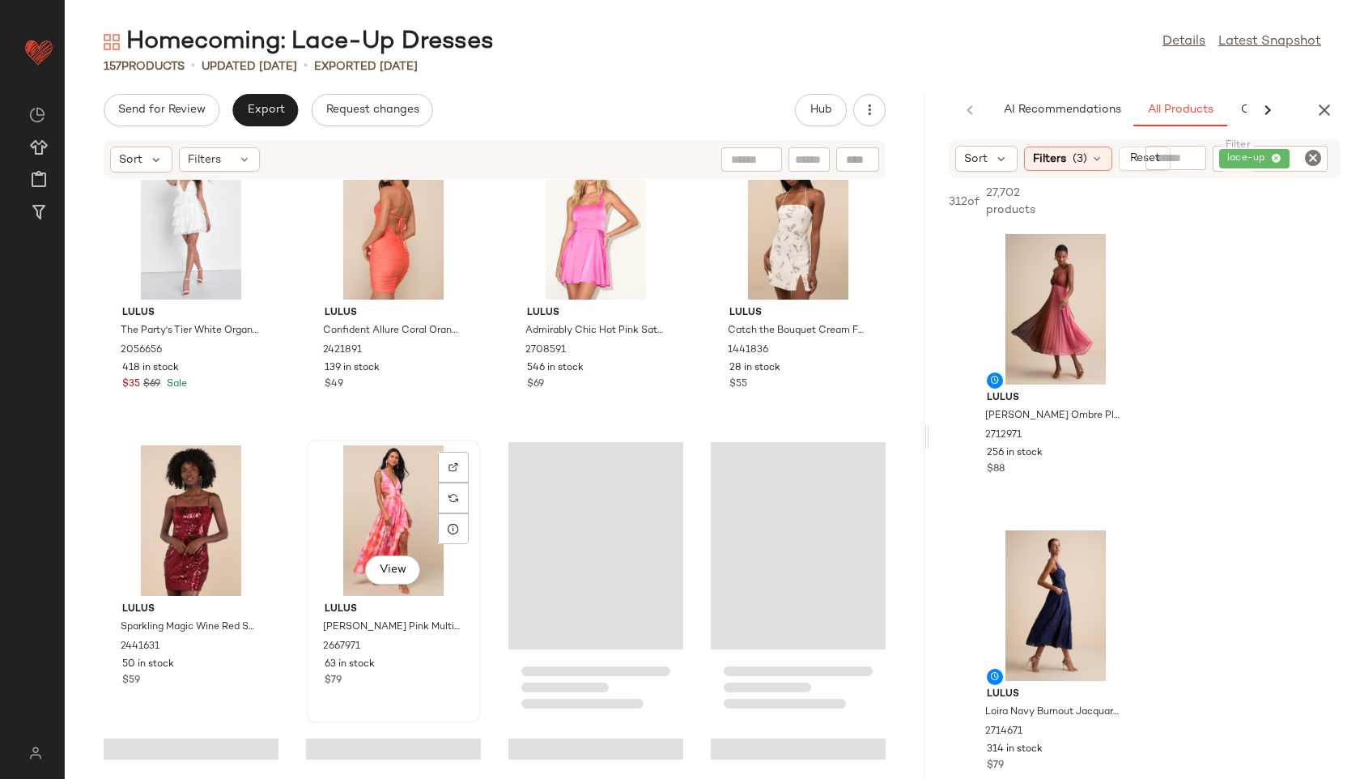
click at [384, 502] on div "View" at bounding box center [394, 520] width 164 height 151
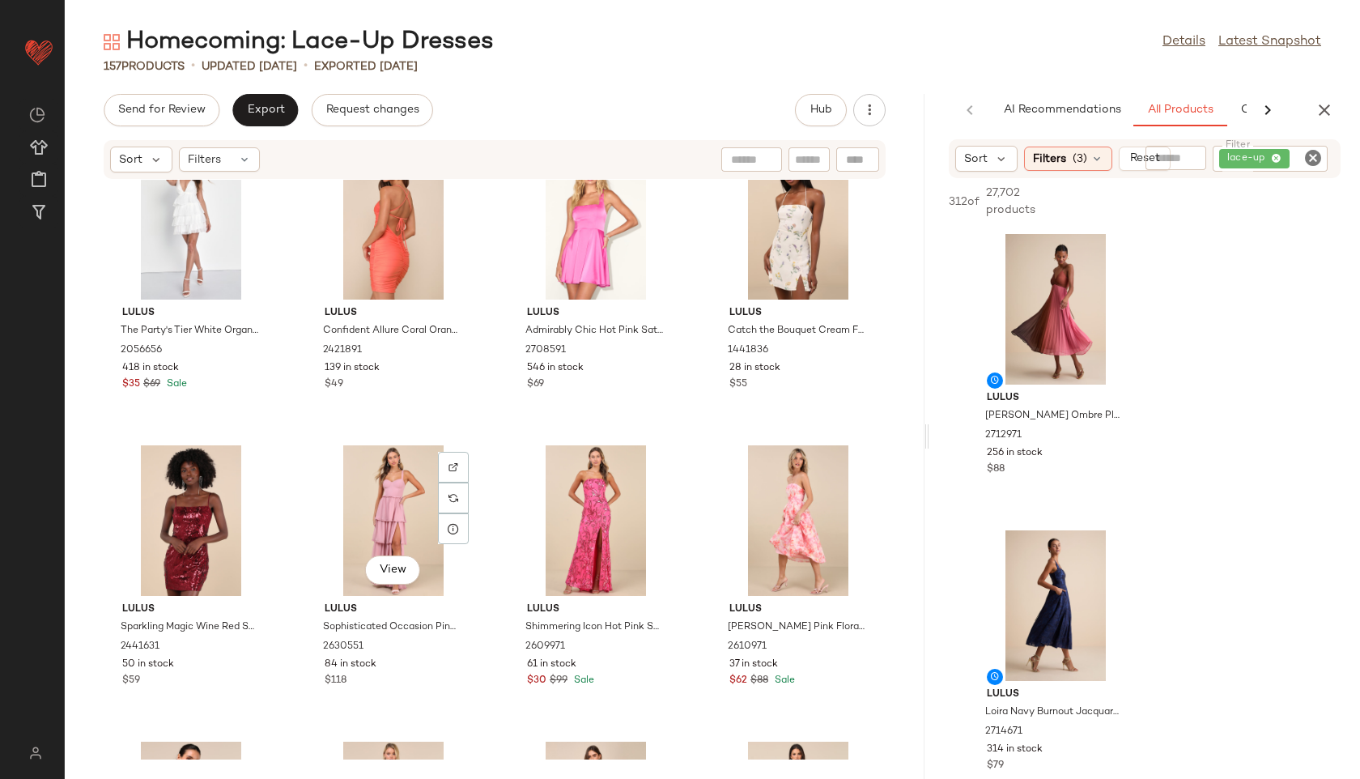
click at [384, 502] on div "View" at bounding box center [394, 520] width 164 height 151
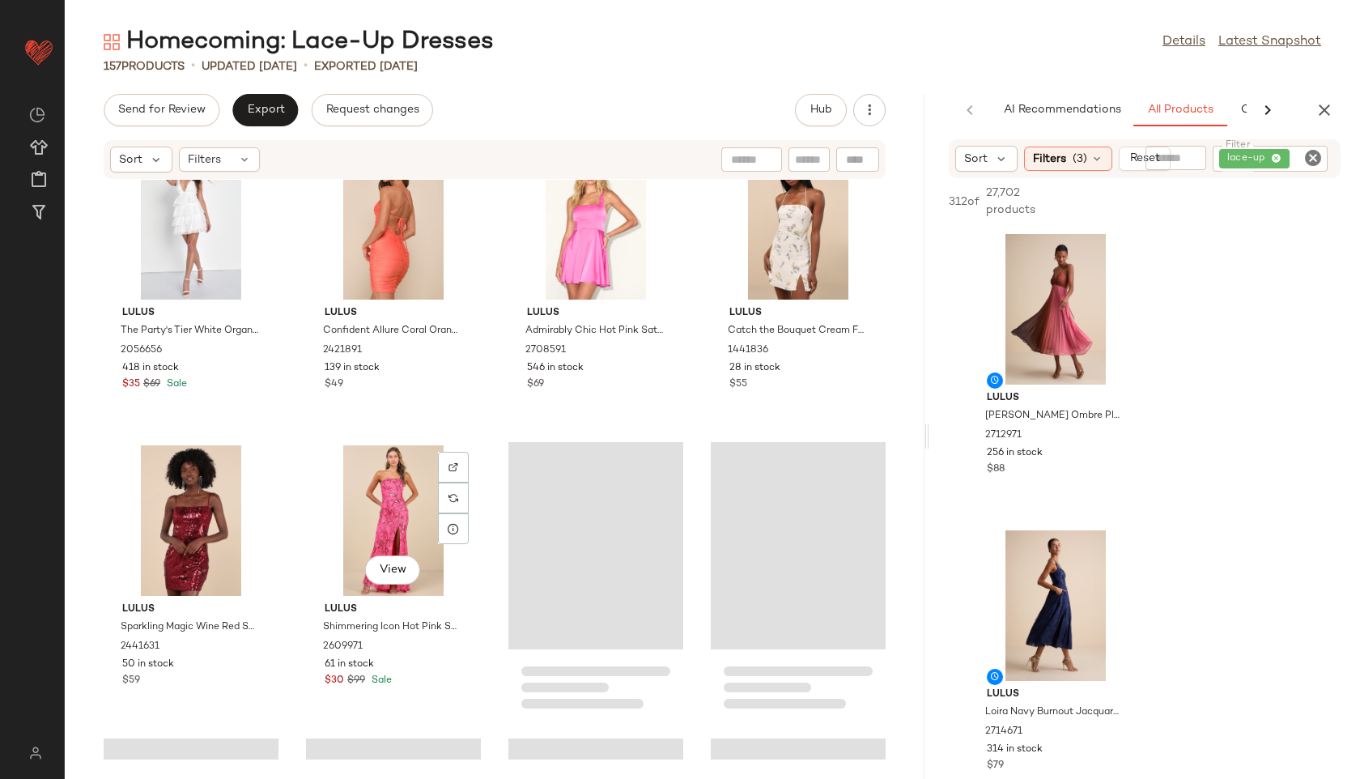
click at [384, 502] on div "View" at bounding box center [394, 520] width 164 height 151
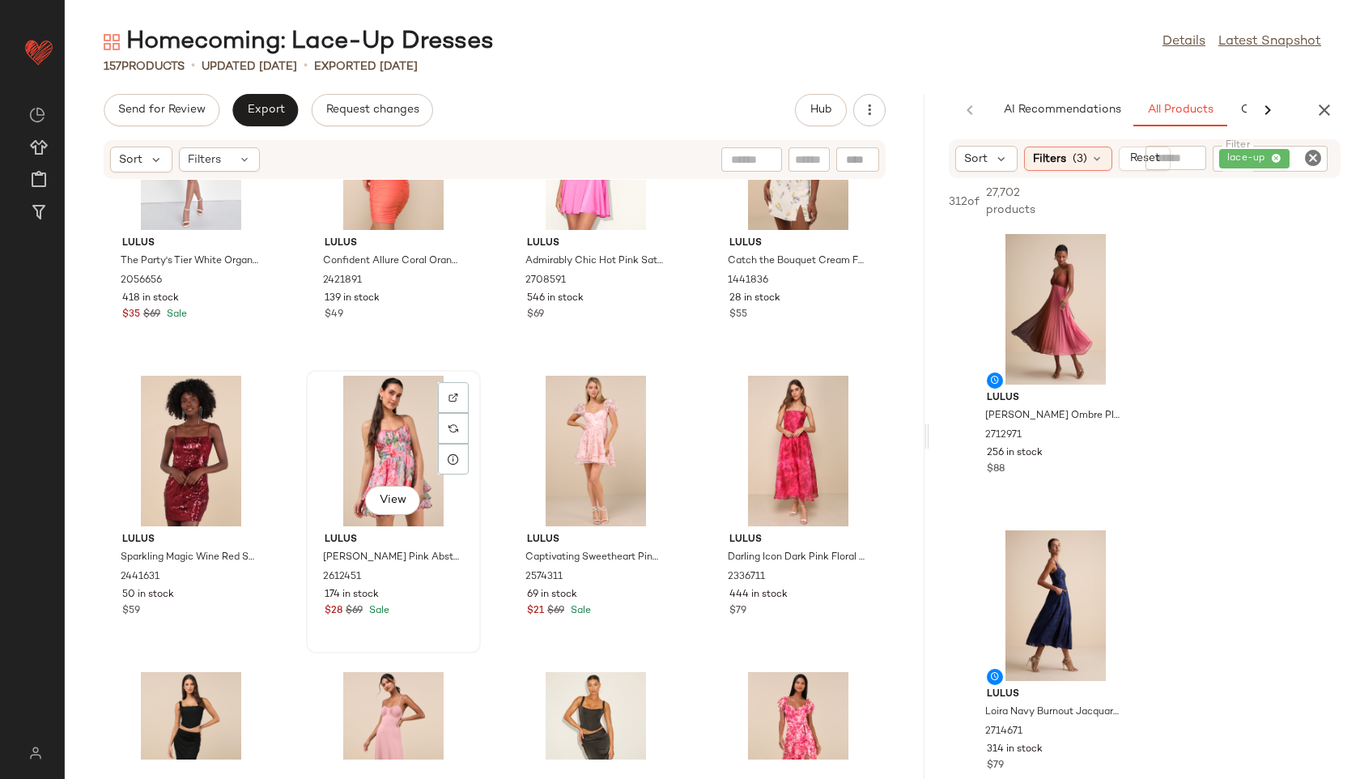
scroll to position [3435, 0]
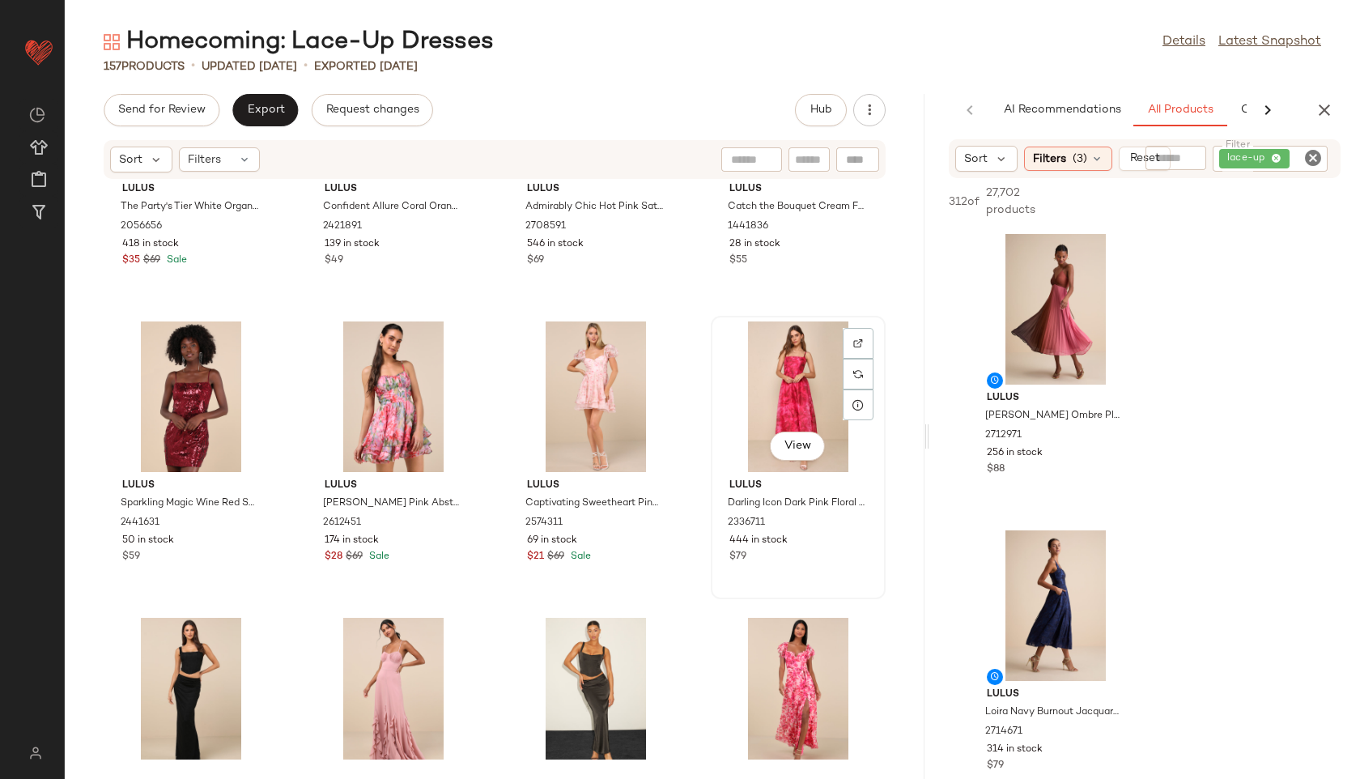
click at [758, 389] on div "View" at bounding box center [798, 396] width 164 height 151
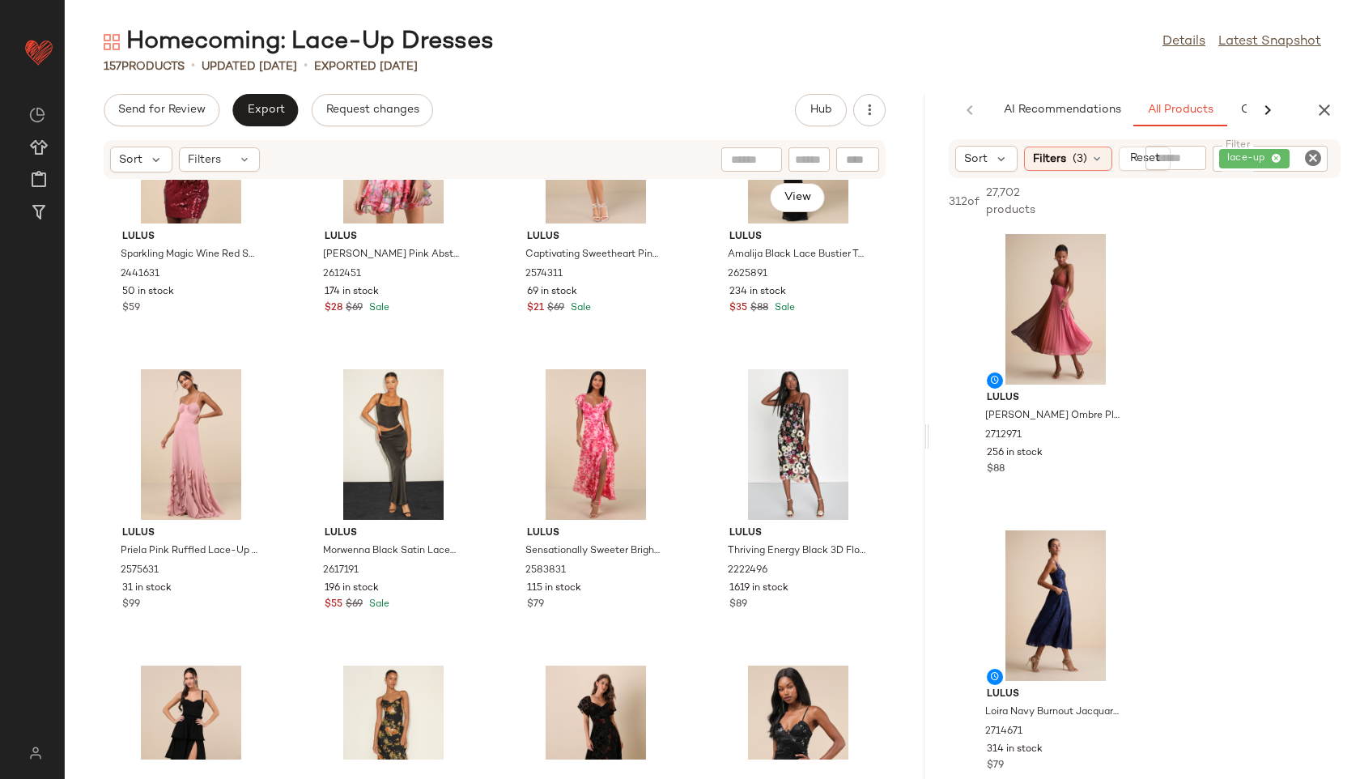
scroll to position [3685, 0]
click at [165, 430] on div "View" at bounding box center [191, 443] width 164 height 151
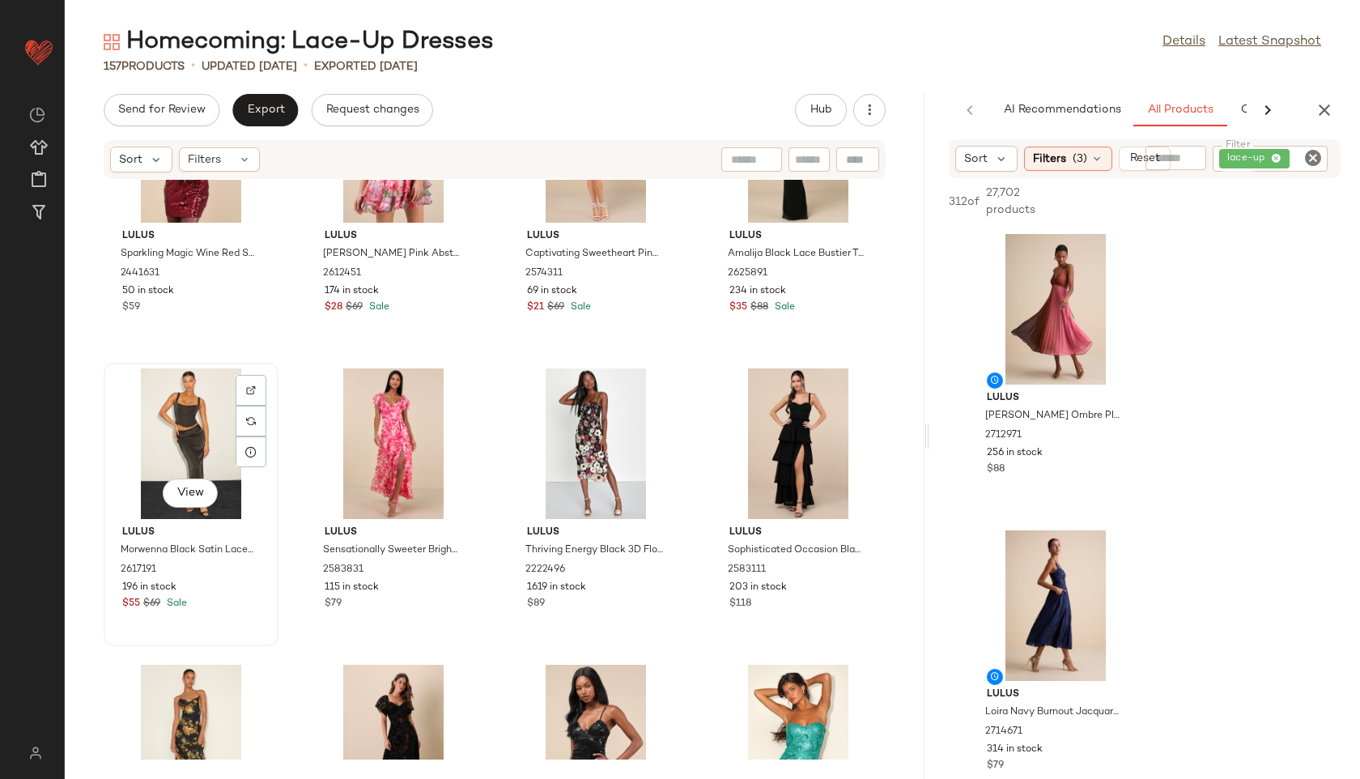
click at [189, 444] on div "View" at bounding box center [191, 443] width 164 height 151
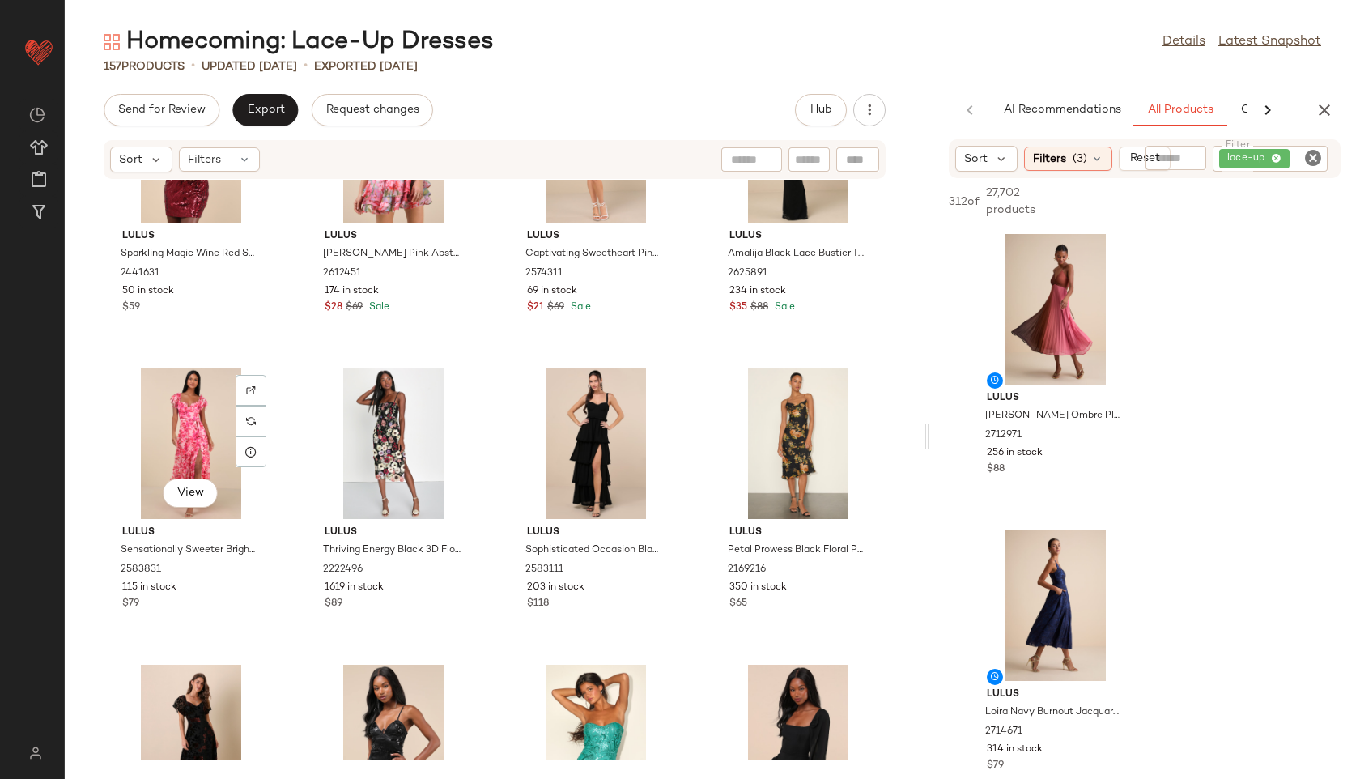
click at [194, 419] on div "View" at bounding box center [191, 443] width 164 height 151
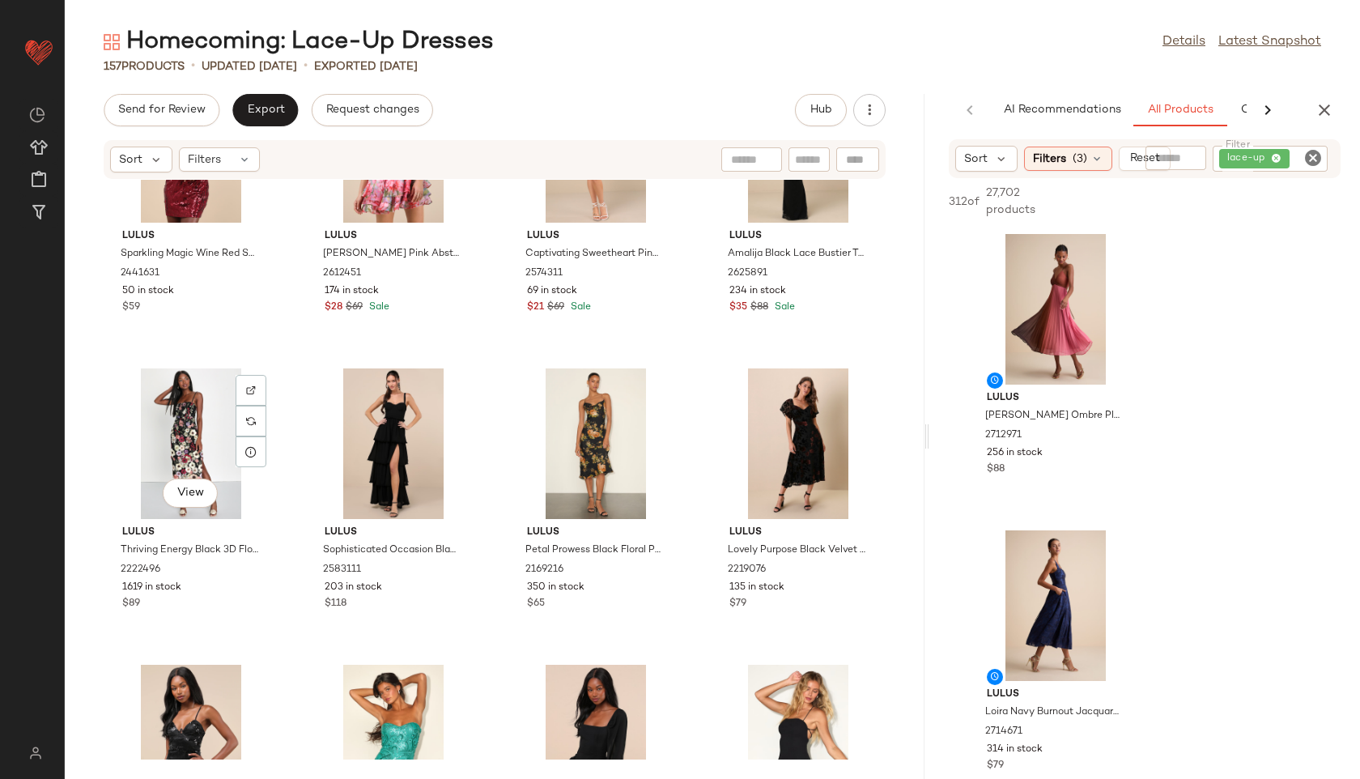
click at [194, 419] on div "View" at bounding box center [191, 443] width 164 height 151
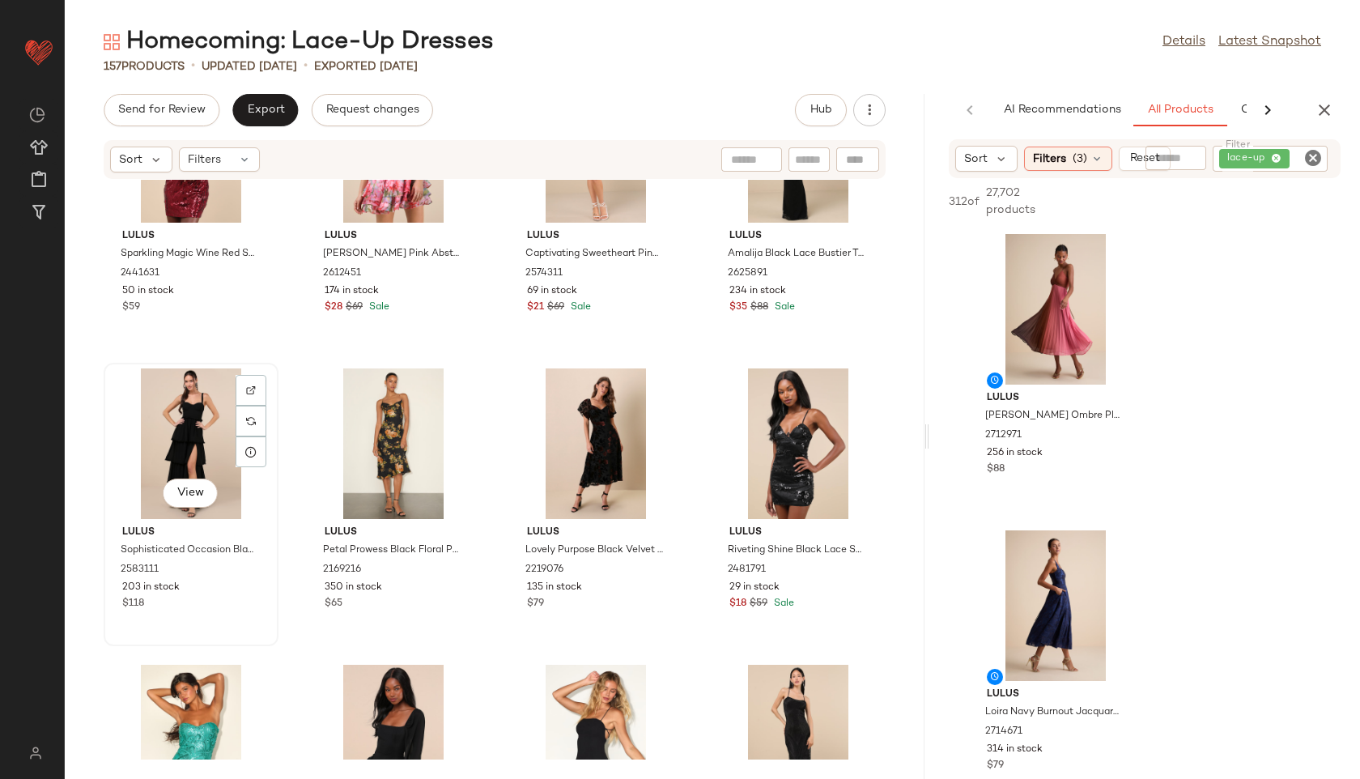
click at [196, 419] on div "View" at bounding box center [191, 443] width 164 height 151
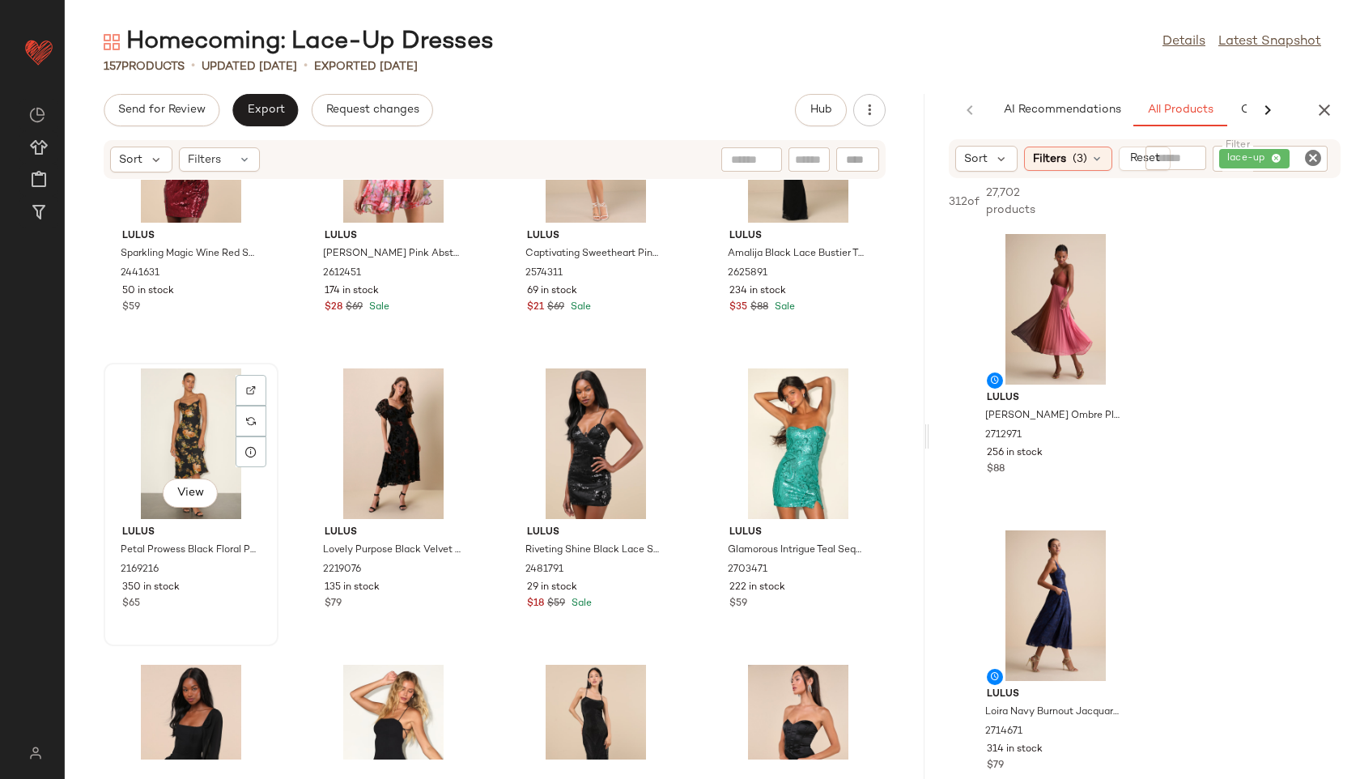
click at [198, 426] on div "View" at bounding box center [191, 443] width 164 height 151
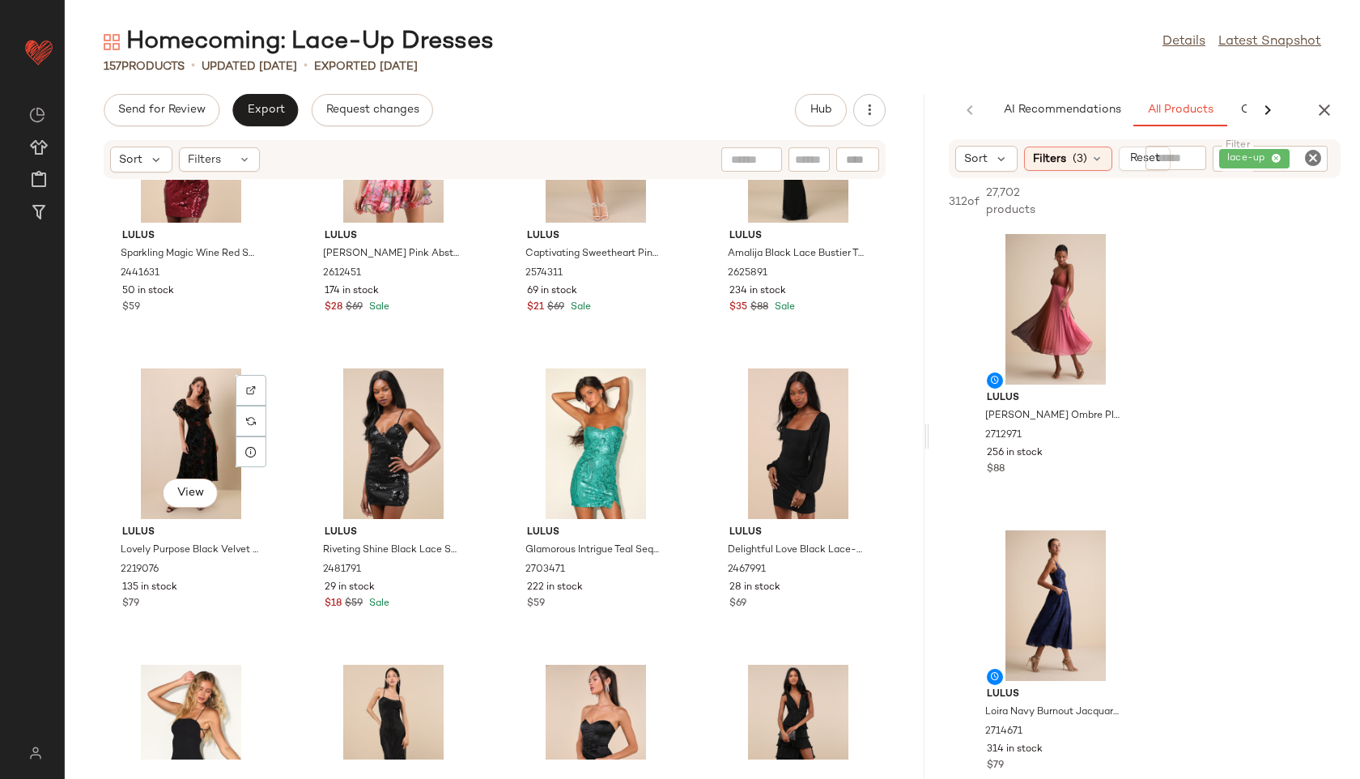
click at [198, 426] on div "View" at bounding box center [191, 443] width 164 height 151
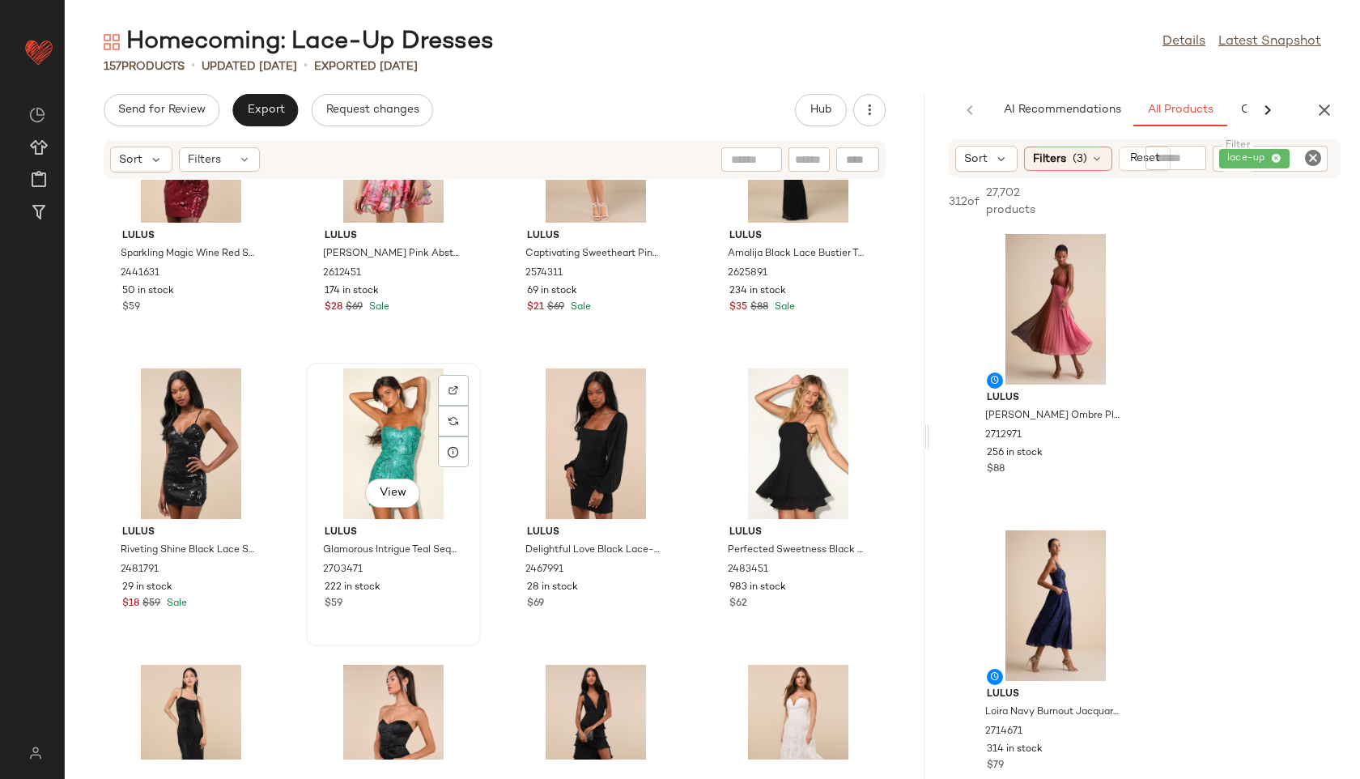
click at [355, 441] on div "View" at bounding box center [394, 443] width 164 height 151
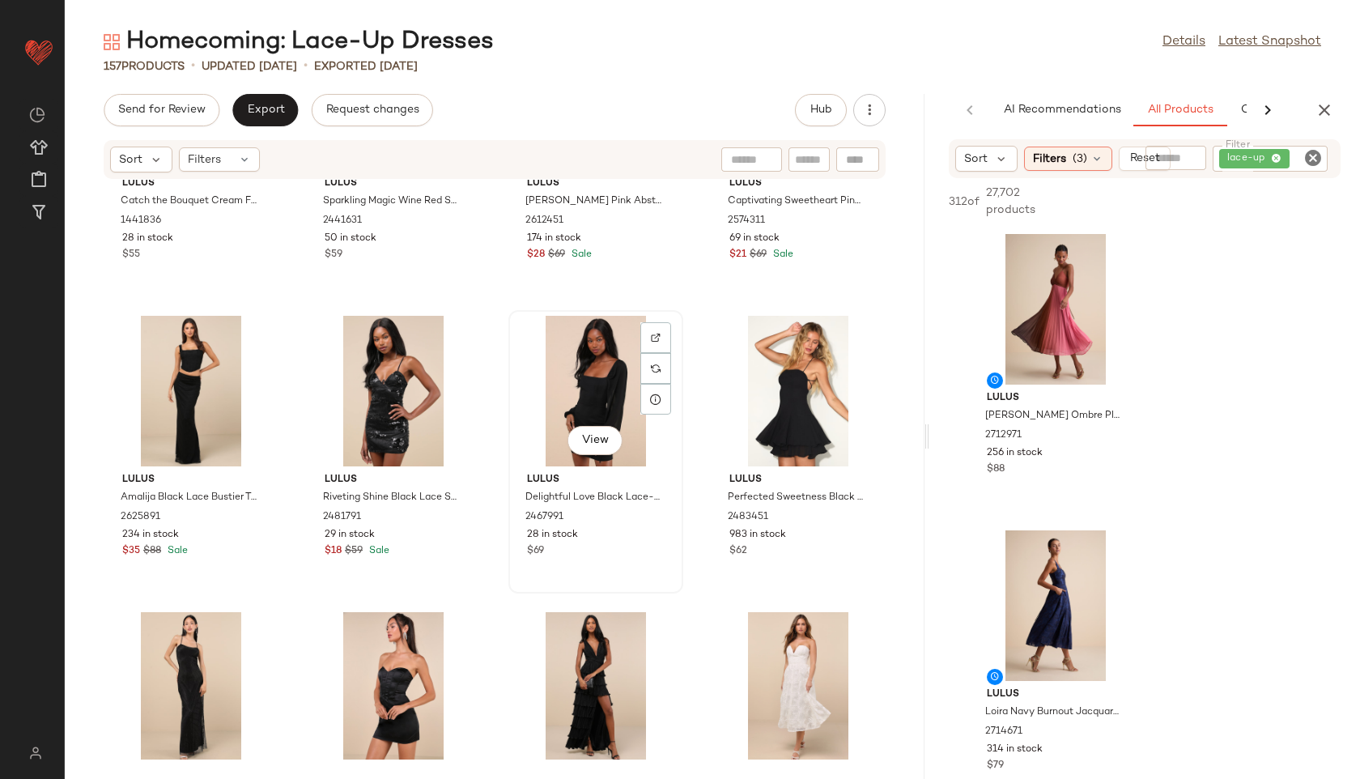
scroll to position [3746, 0]
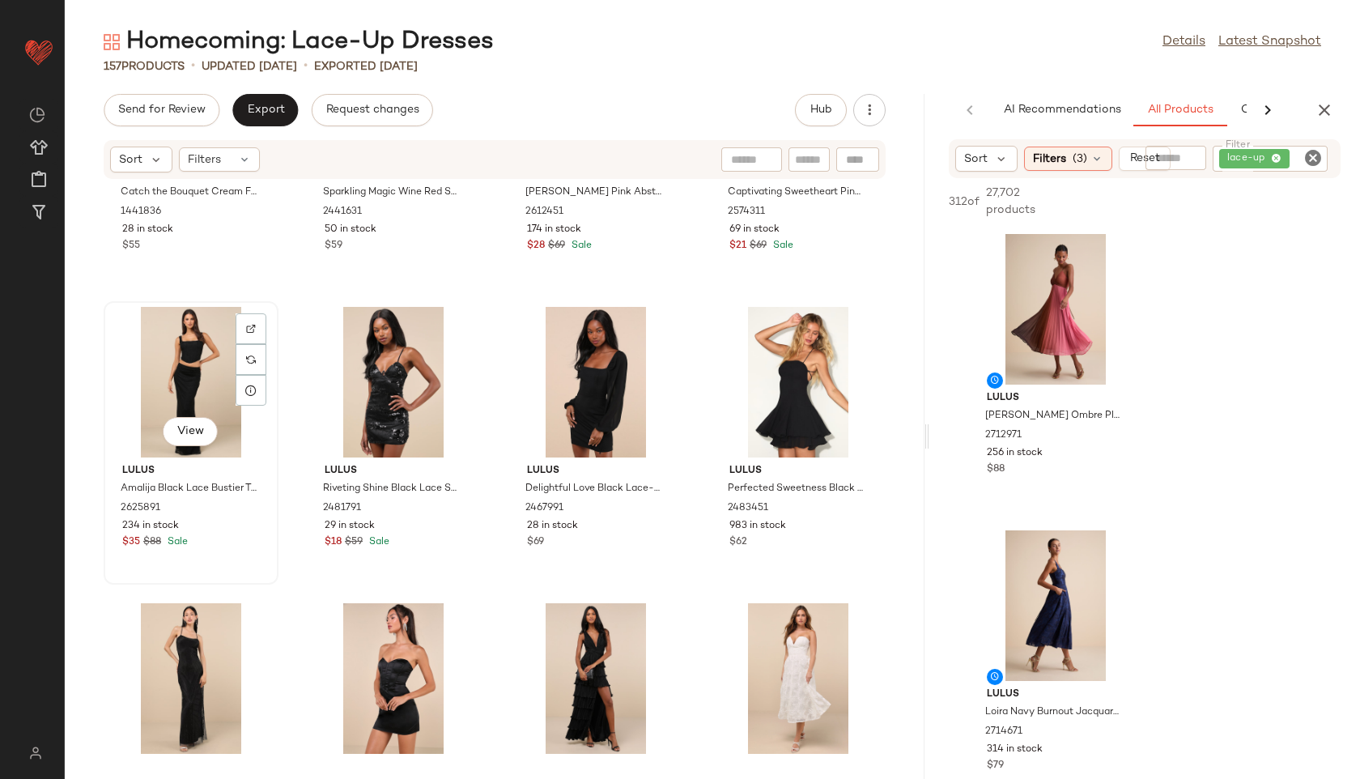
click at [185, 367] on div "View" at bounding box center [191, 382] width 164 height 151
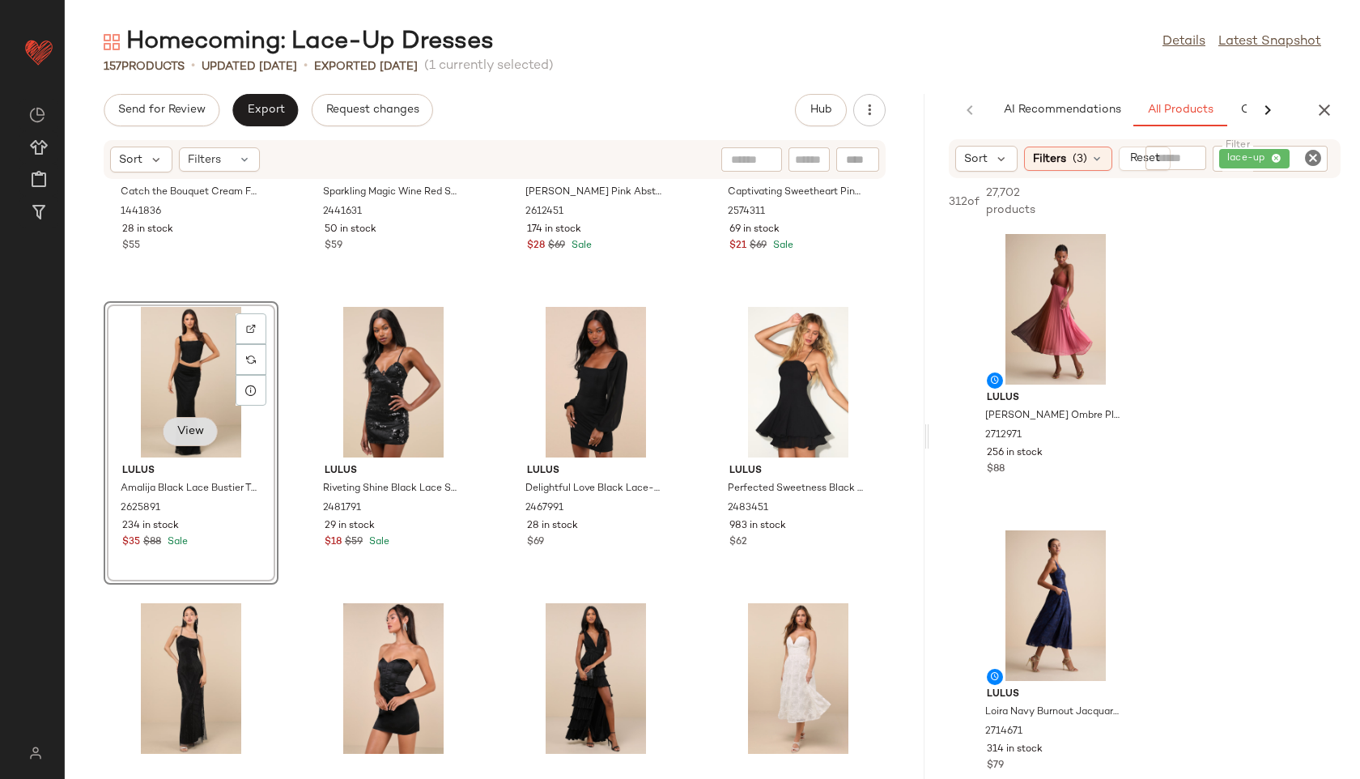
click at [196, 429] on span "View" at bounding box center [190, 431] width 28 height 13
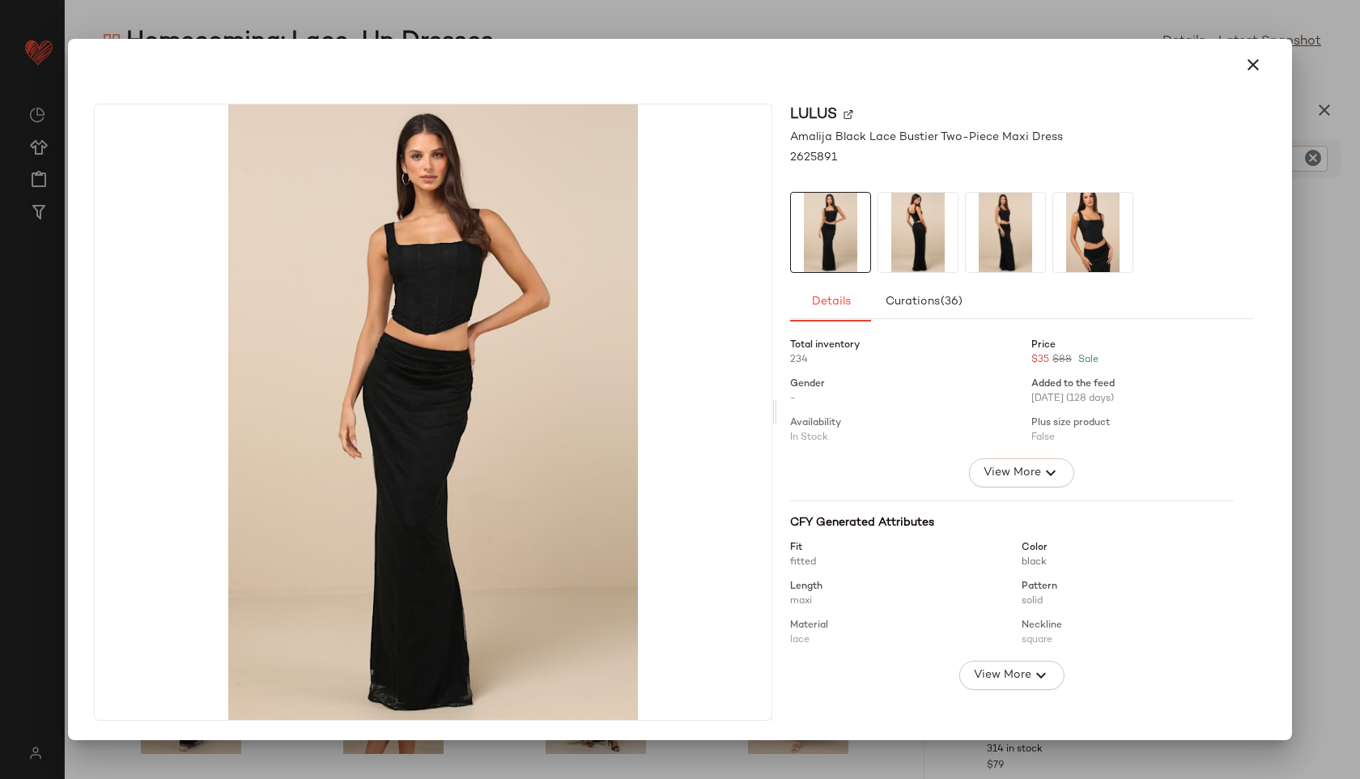
click at [909, 242] on img at bounding box center [917, 232] width 79 height 79
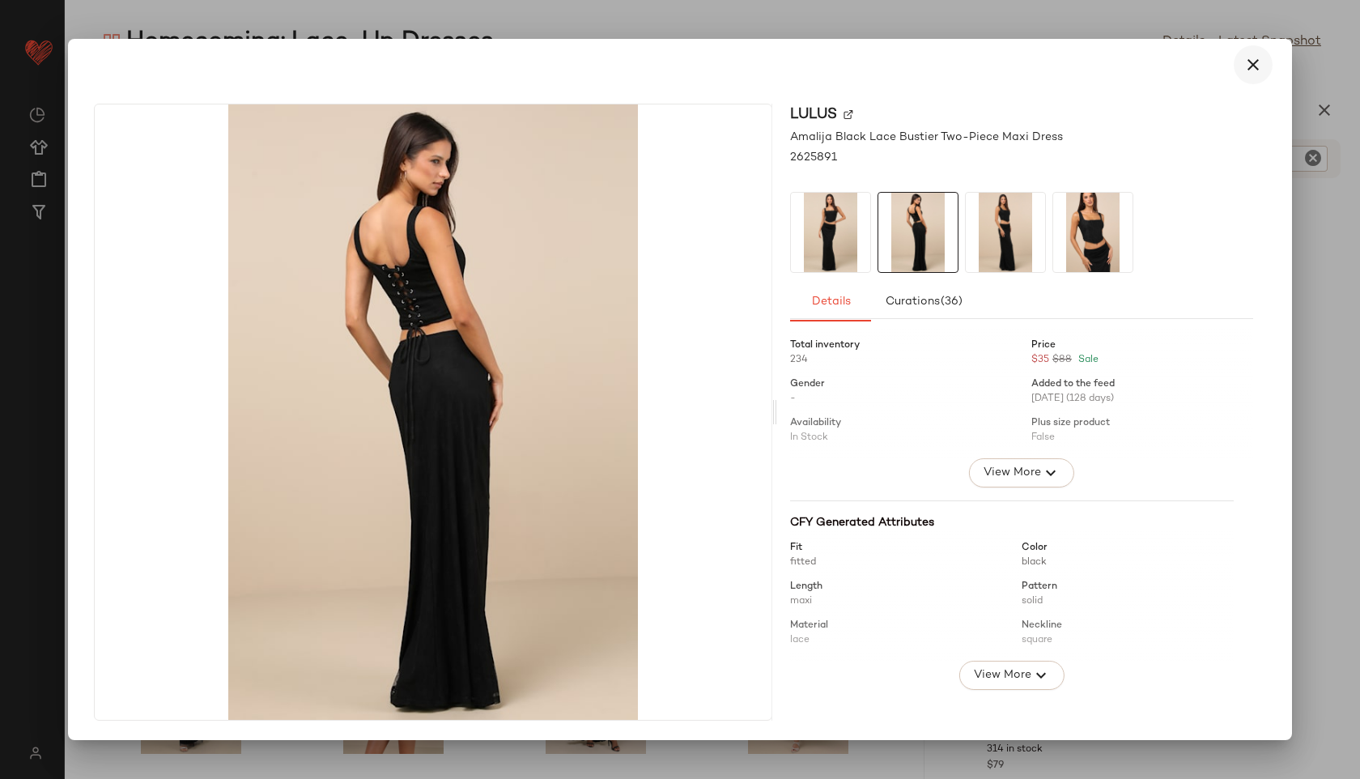
click at [1253, 71] on icon "button" at bounding box center [1252, 64] width 19 height 19
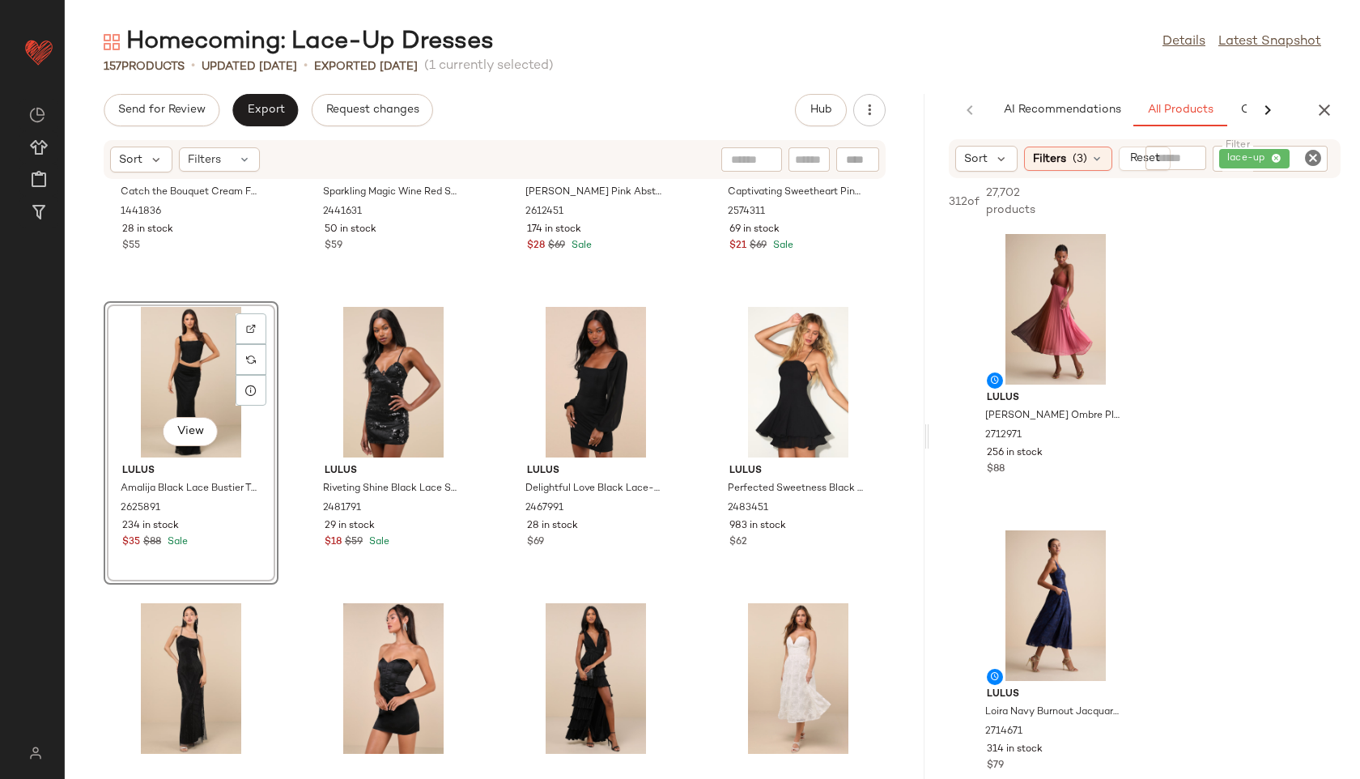
click at [168, 371] on div "View" at bounding box center [191, 382] width 164 height 151
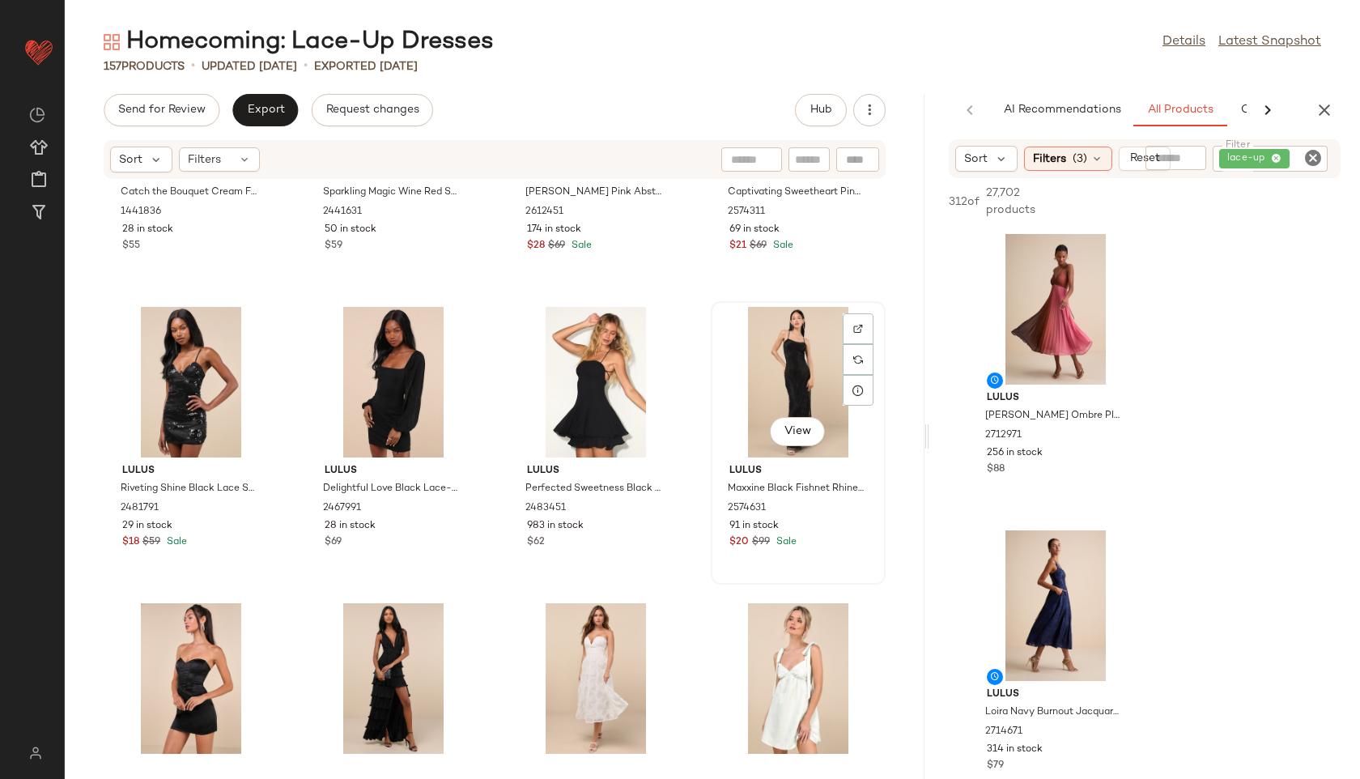
click at [756, 381] on div "View" at bounding box center [798, 382] width 164 height 151
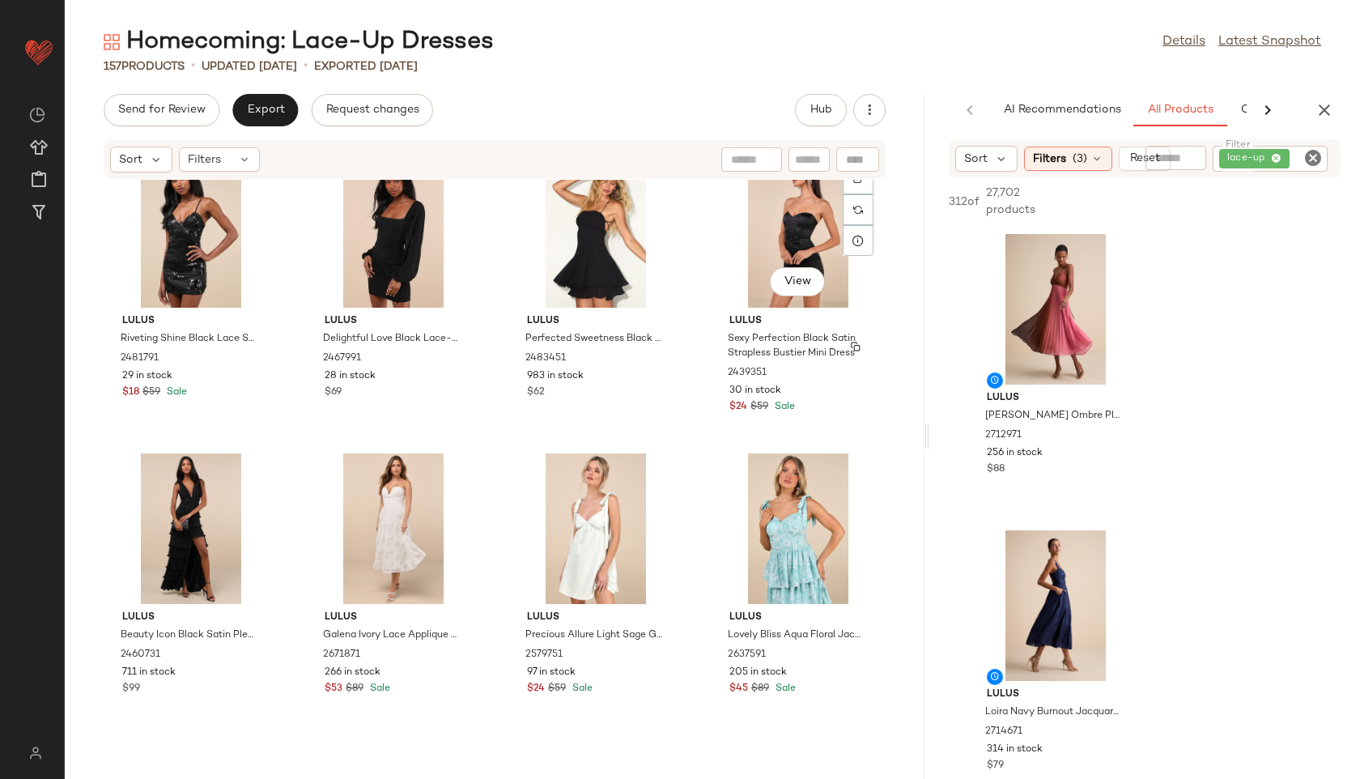
scroll to position [3898, 0]
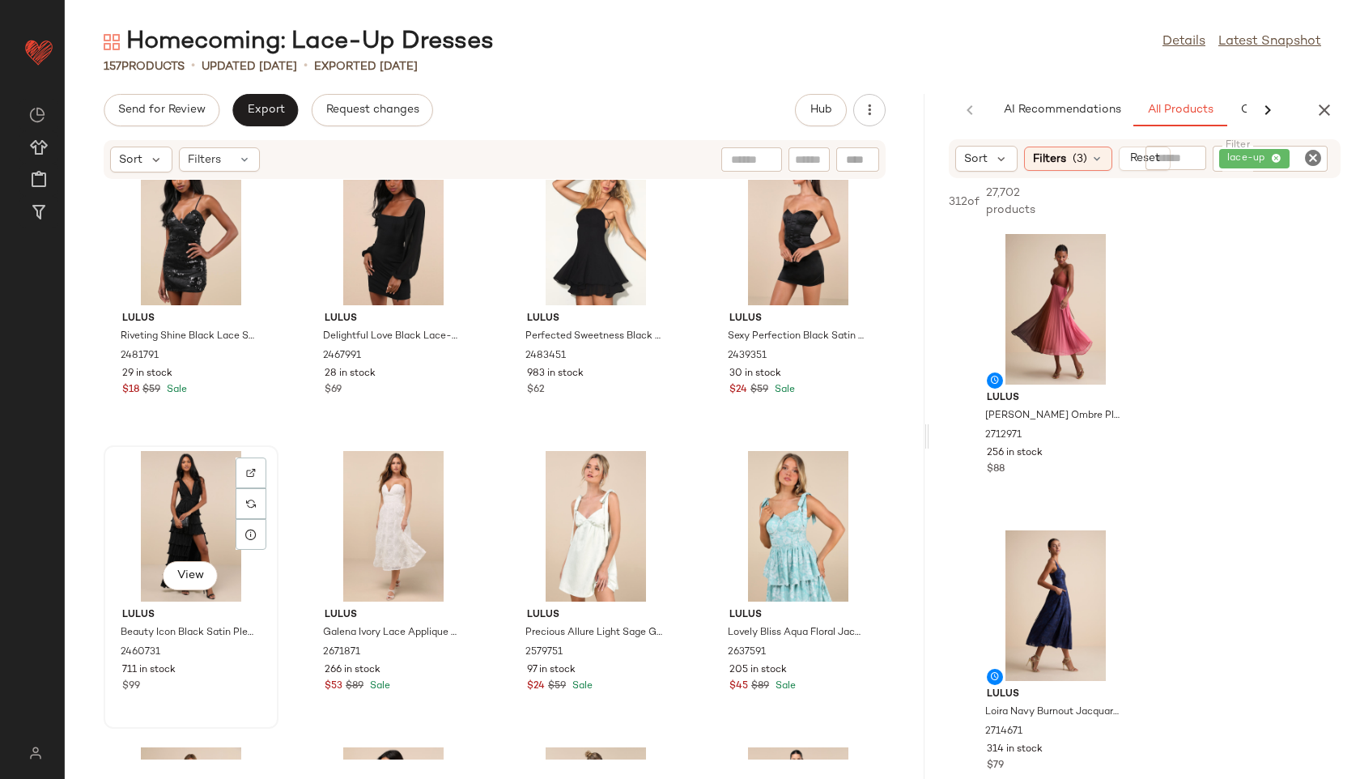
click at [173, 498] on div "View" at bounding box center [191, 526] width 164 height 151
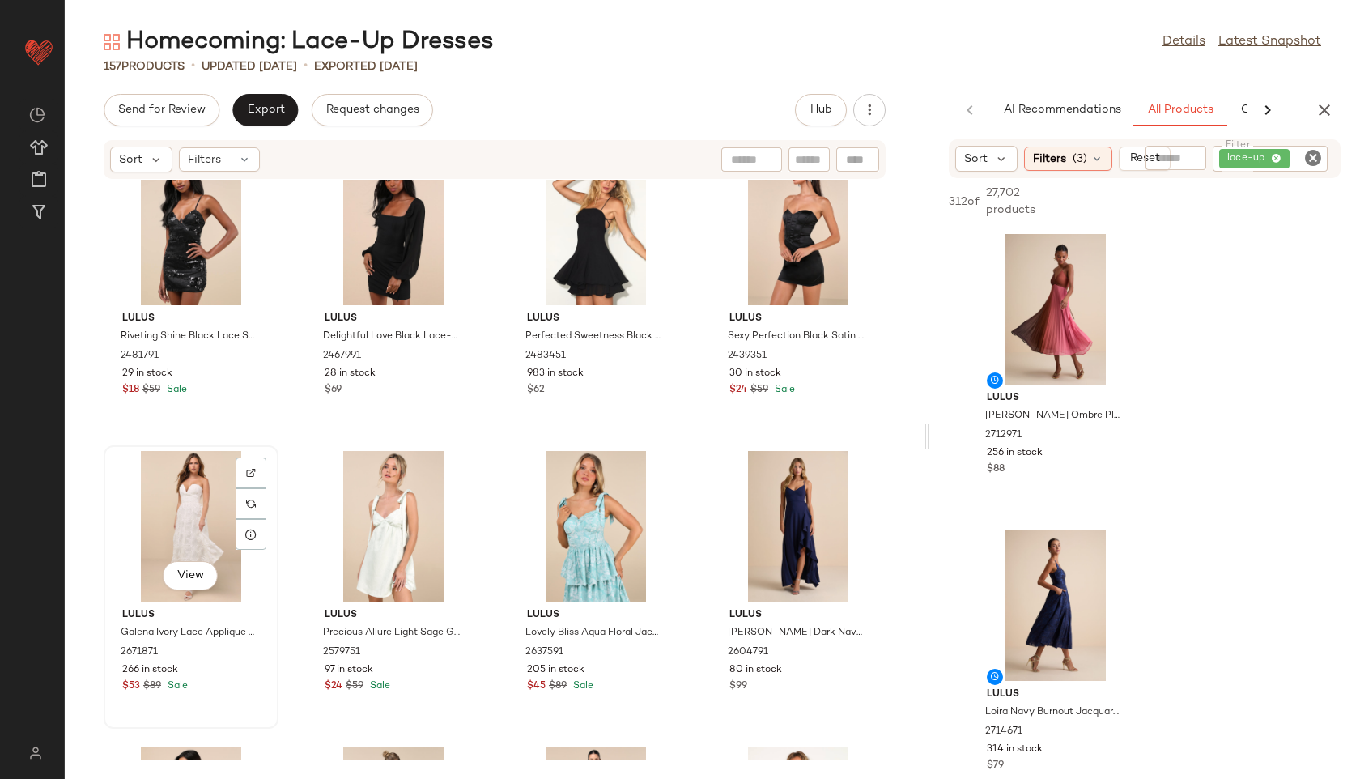
click at [181, 504] on div "View" at bounding box center [191, 526] width 164 height 151
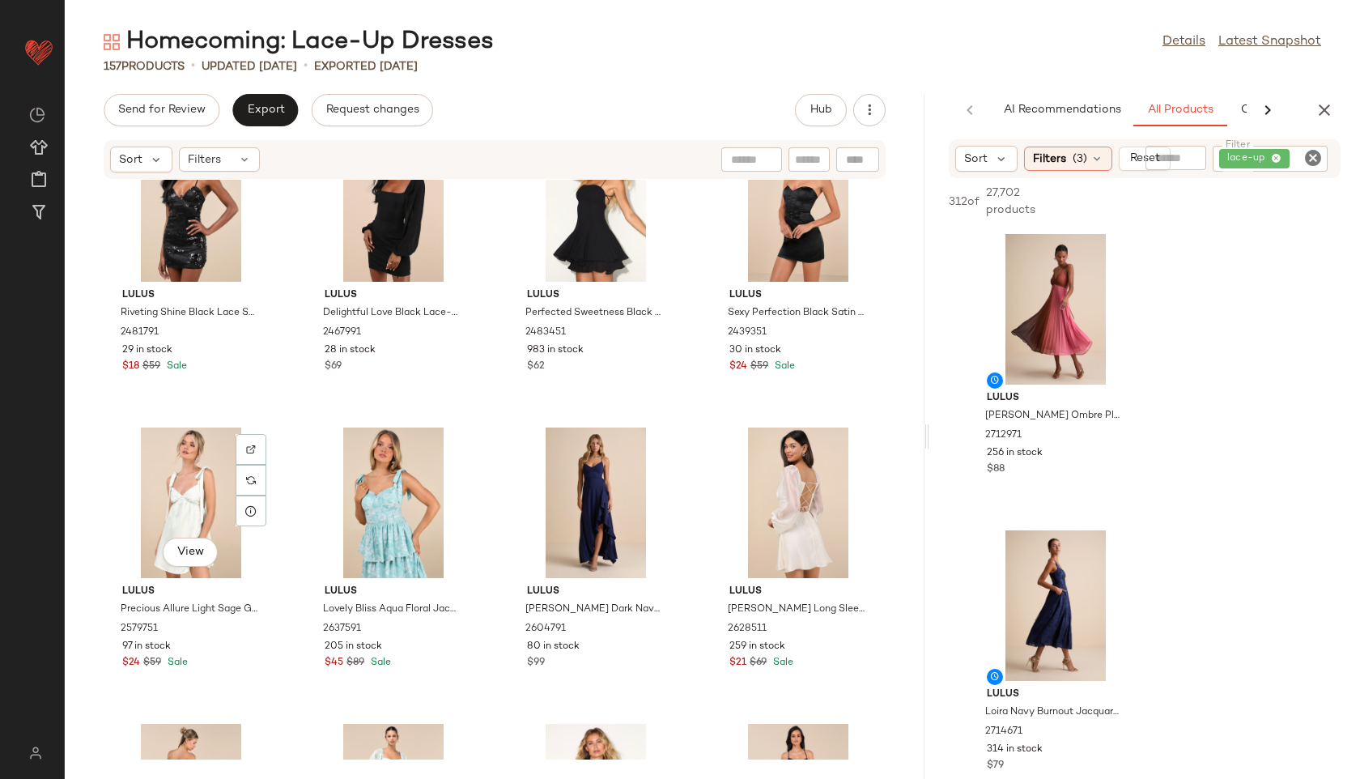
scroll to position [3931, 0]
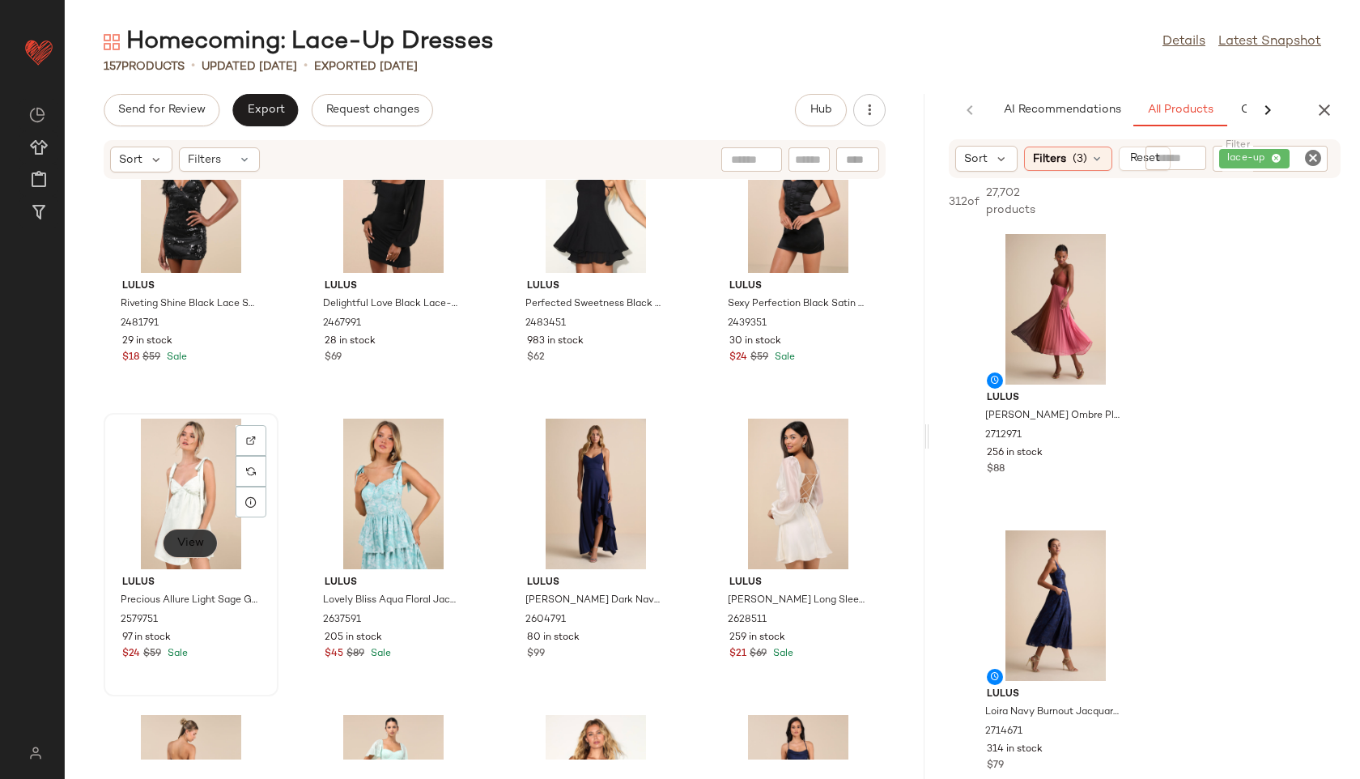
click at [193, 540] on span "View" at bounding box center [190, 543] width 28 height 13
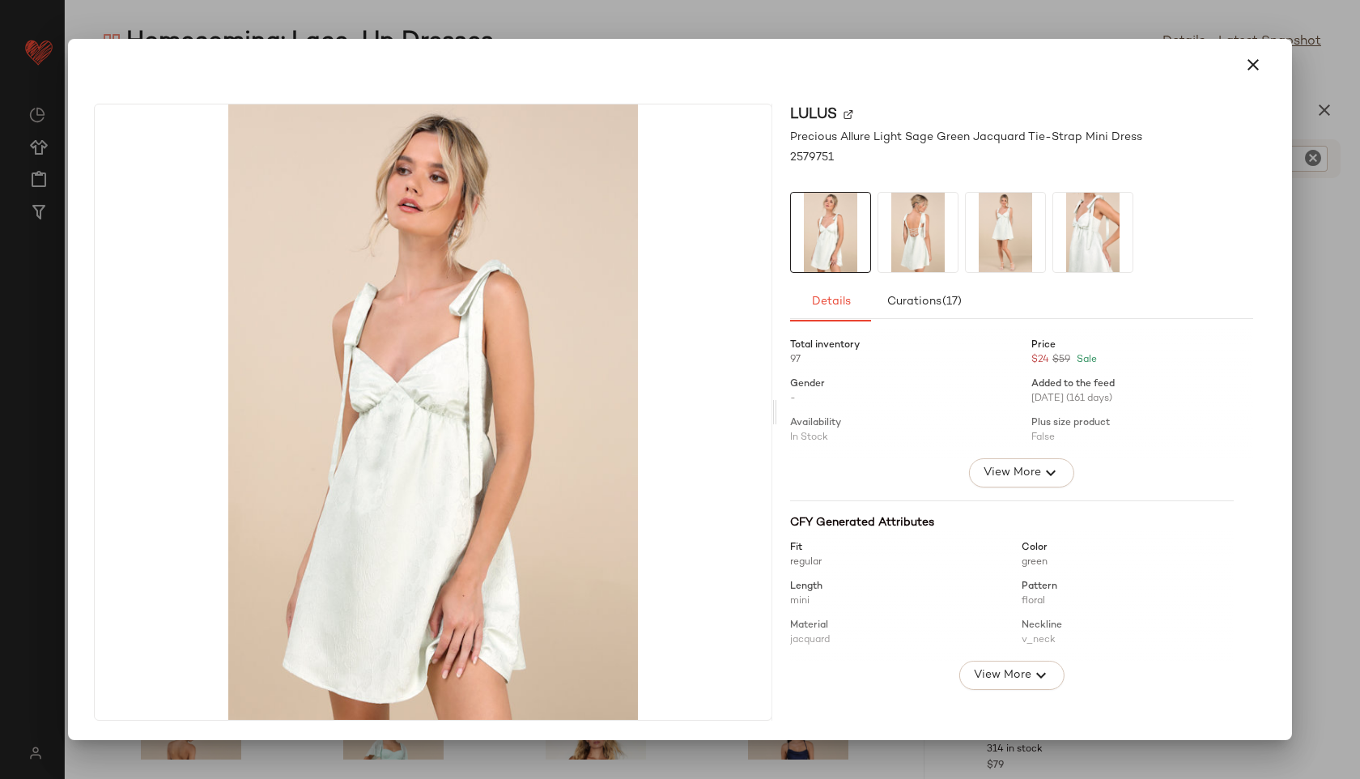
click at [913, 230] on img at bounding box center [917, 232] width 79 height 79
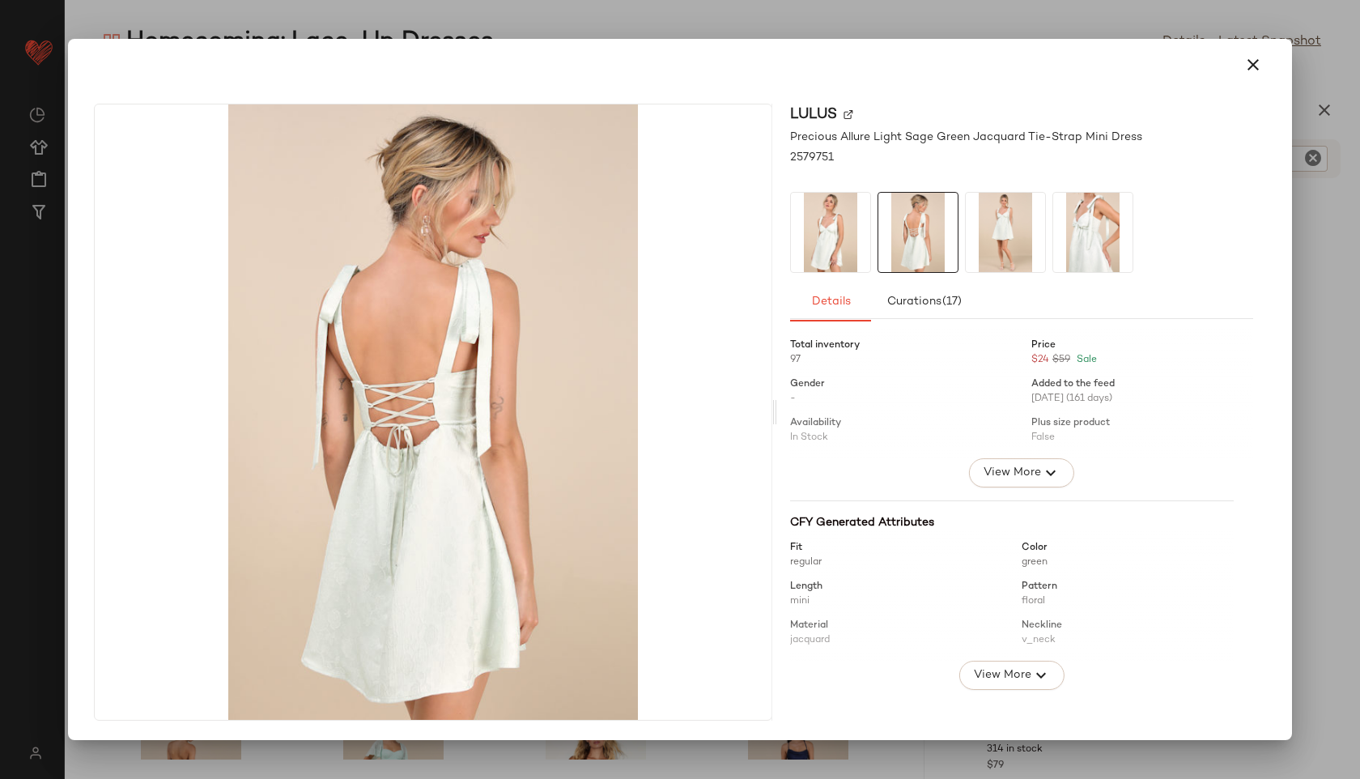
click at [971, 230] on img at bounding box center [1005, 232] width 79 height 79
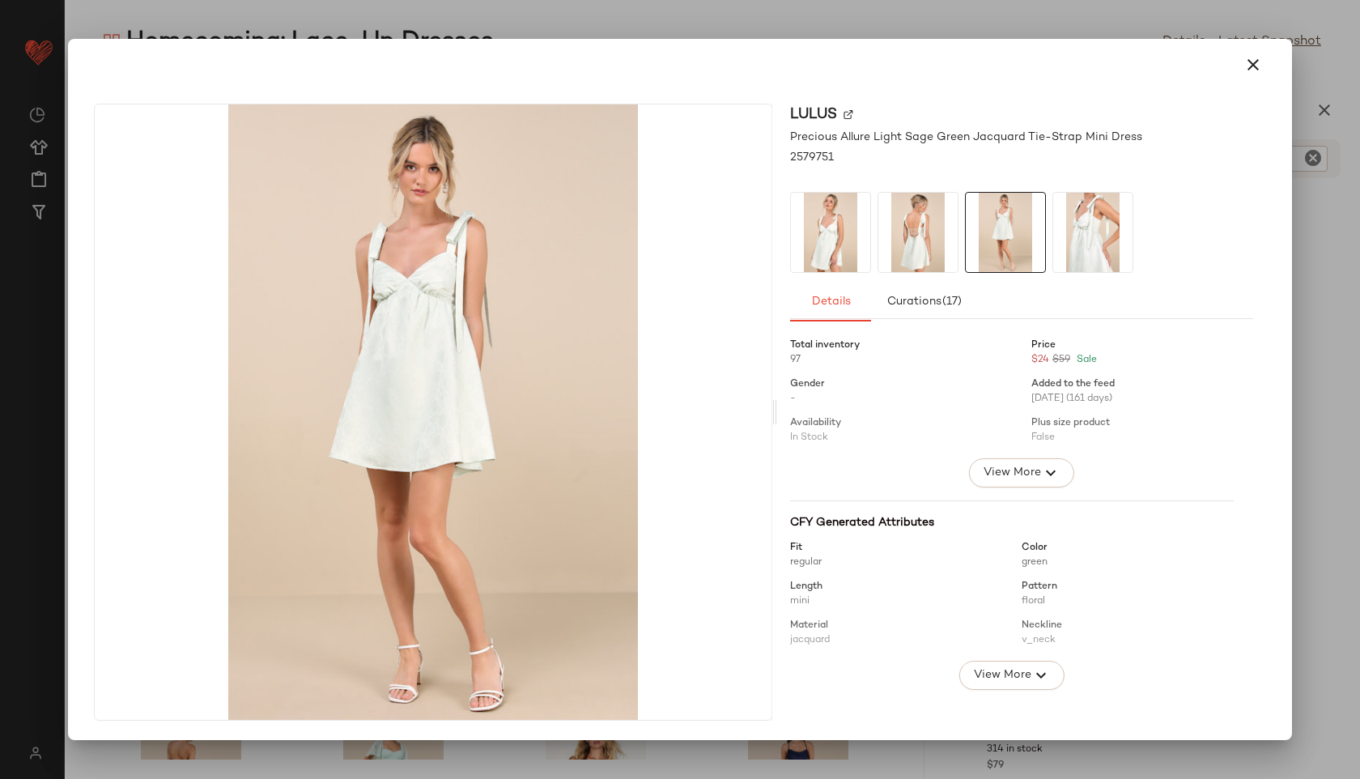
click at [1069, 234] on img at bounding box center [1092, 232] width 79 height 79
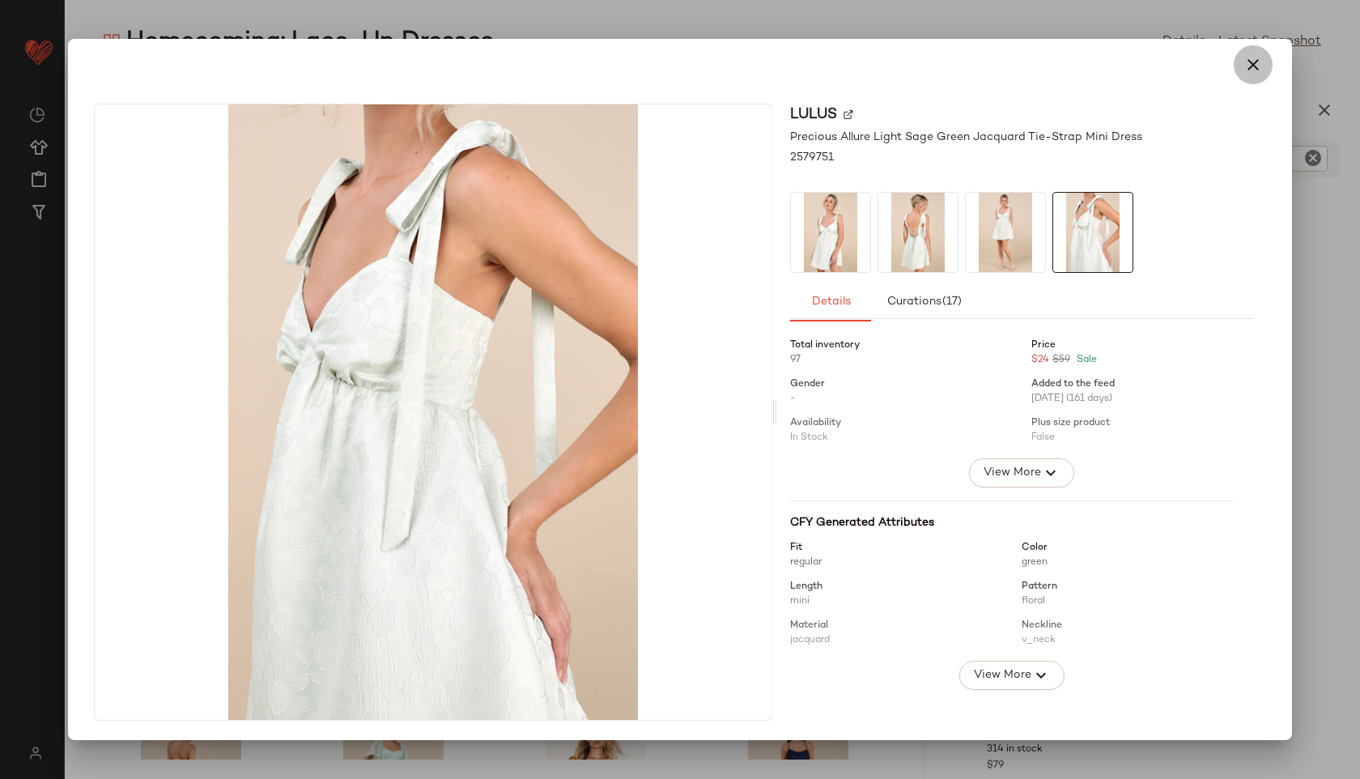
click at [1250, 68] on icon "button" at bounding box center [1252, 64] width 19 height 19
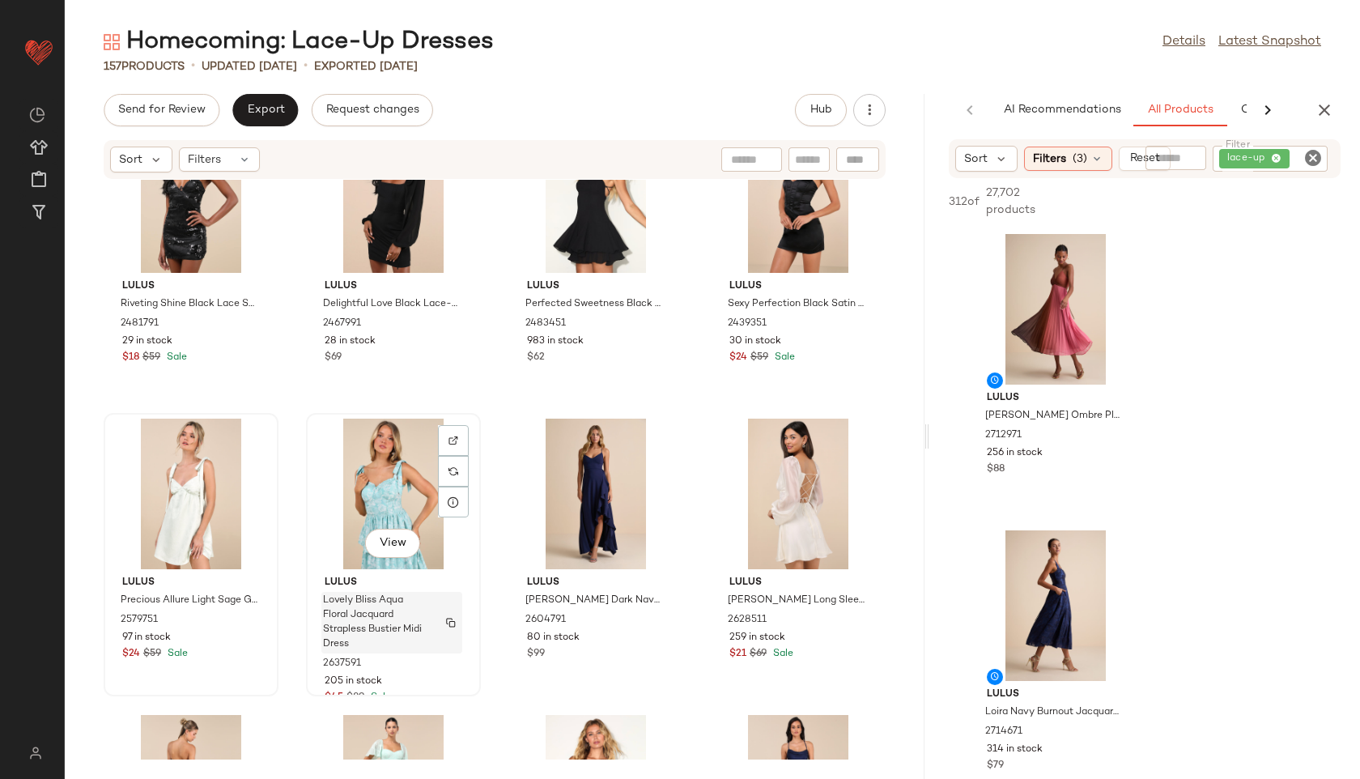
click at [387, 629] on span "Lovely Bliss Aqua Floral Jacquard Strapless Bustier Midi Dress" at bounding box center [376, 622] width 107 height 58
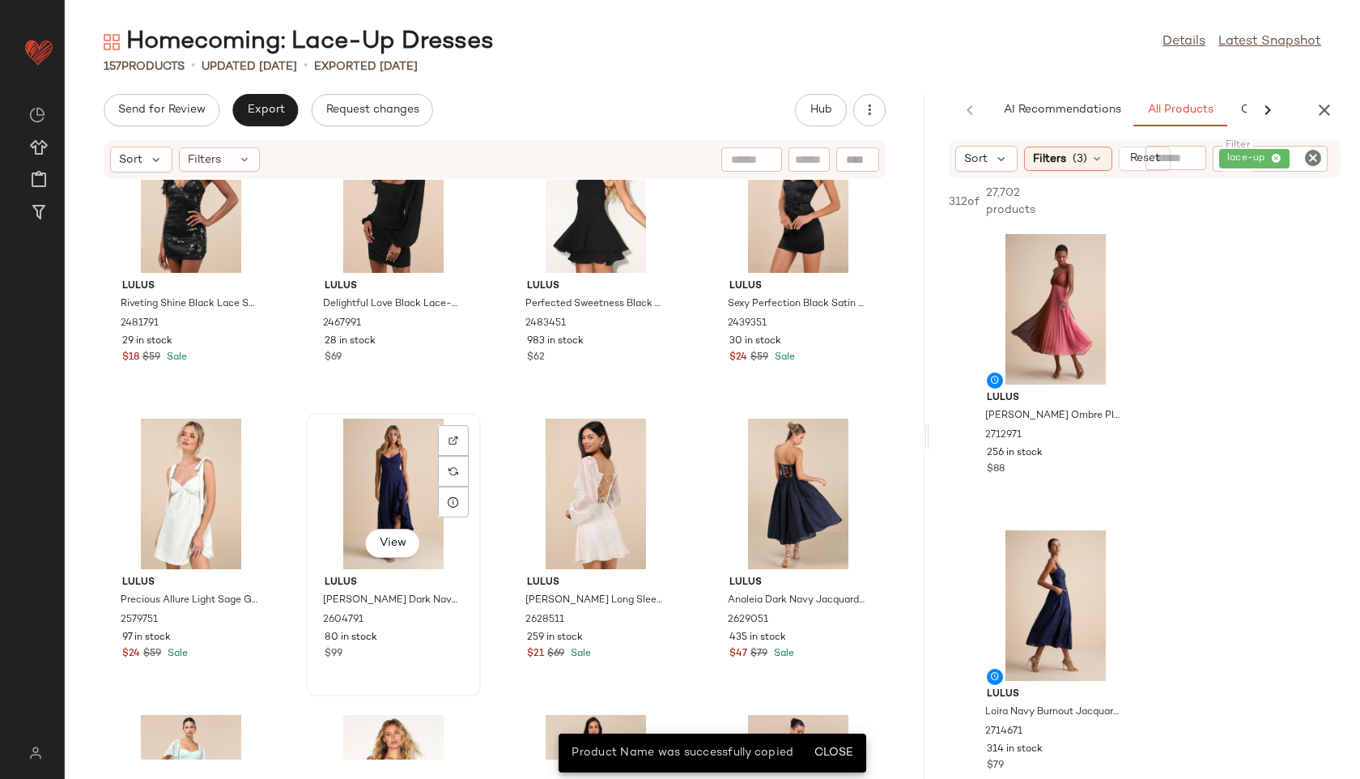
click at [394, 495] on div "View" at bounding box center [394, 493] width 164 height 151
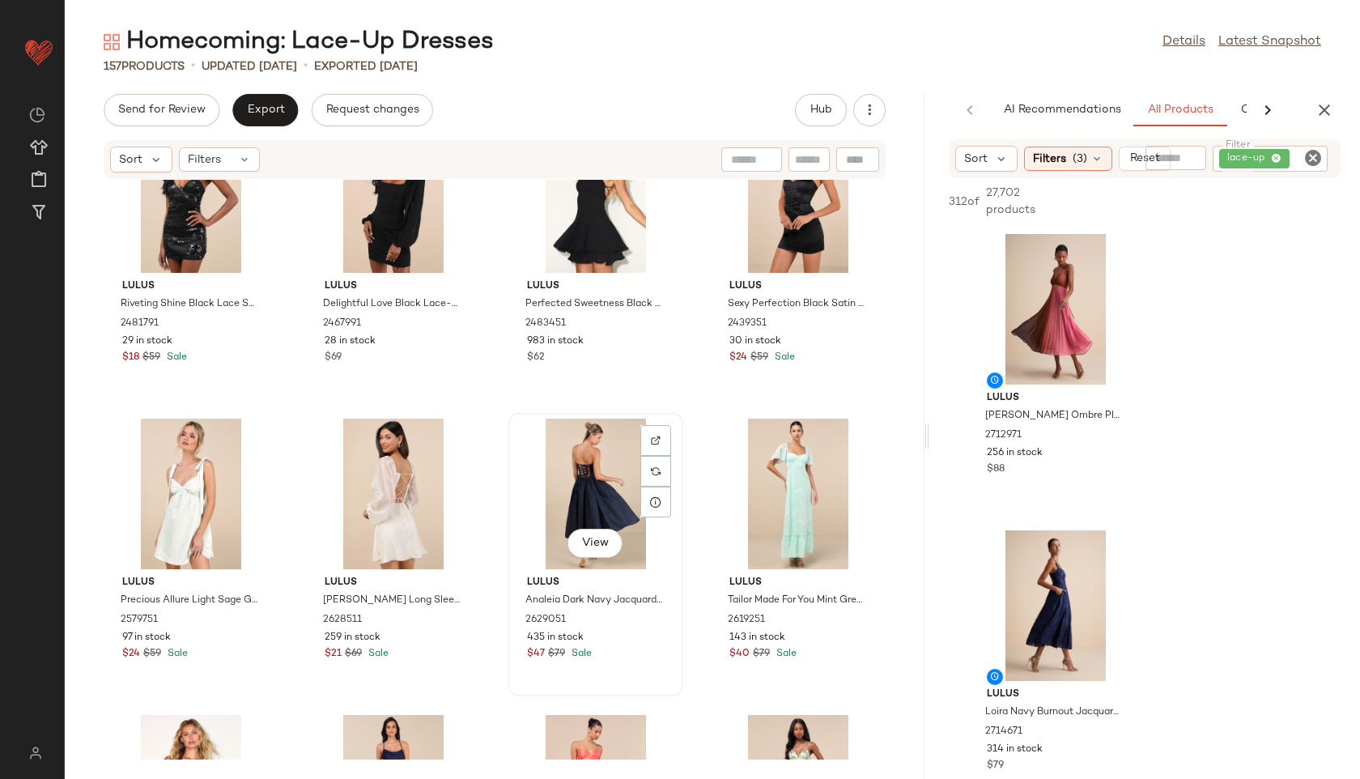
click at [610, 469] on div "View" at bounding box center [596, 493] width 164 height 151
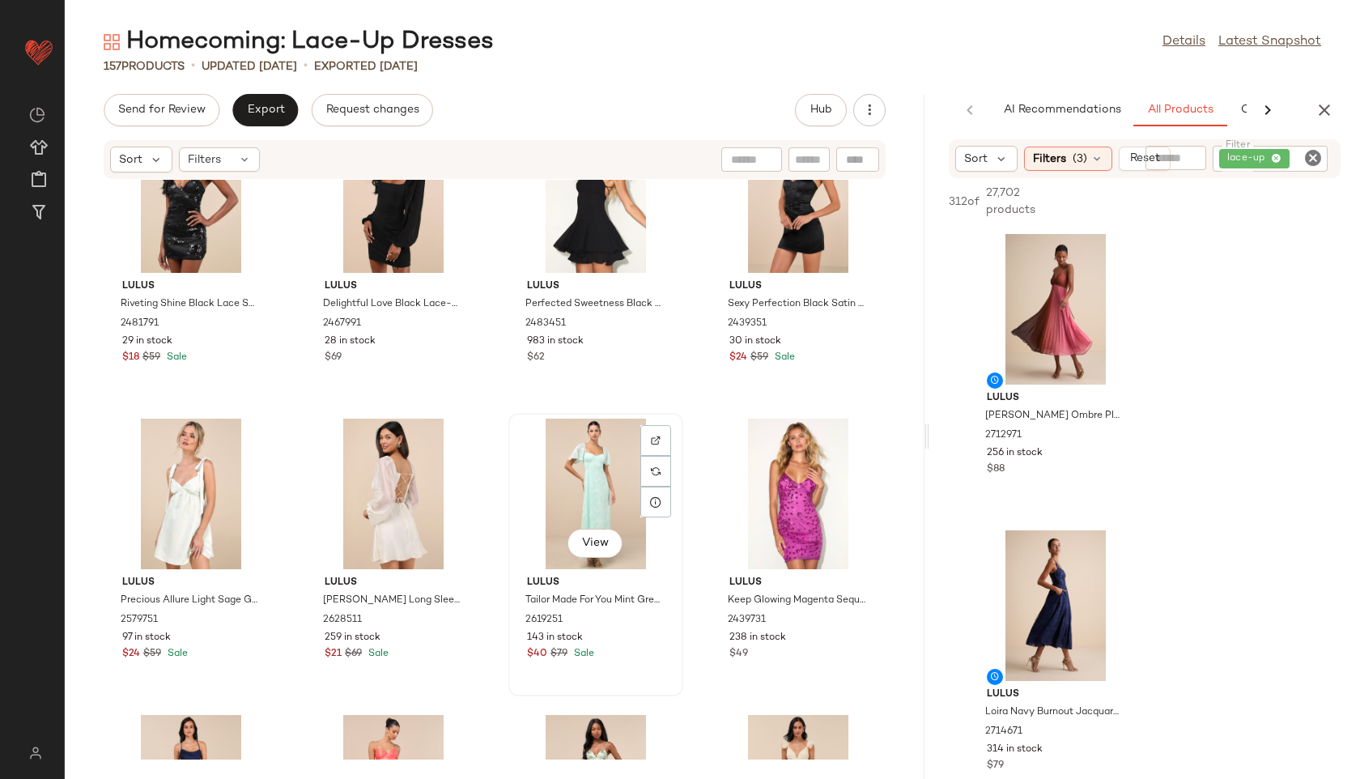
click at [594, 488] on div "View" at bounding box center [596, 493] width 164 height 151
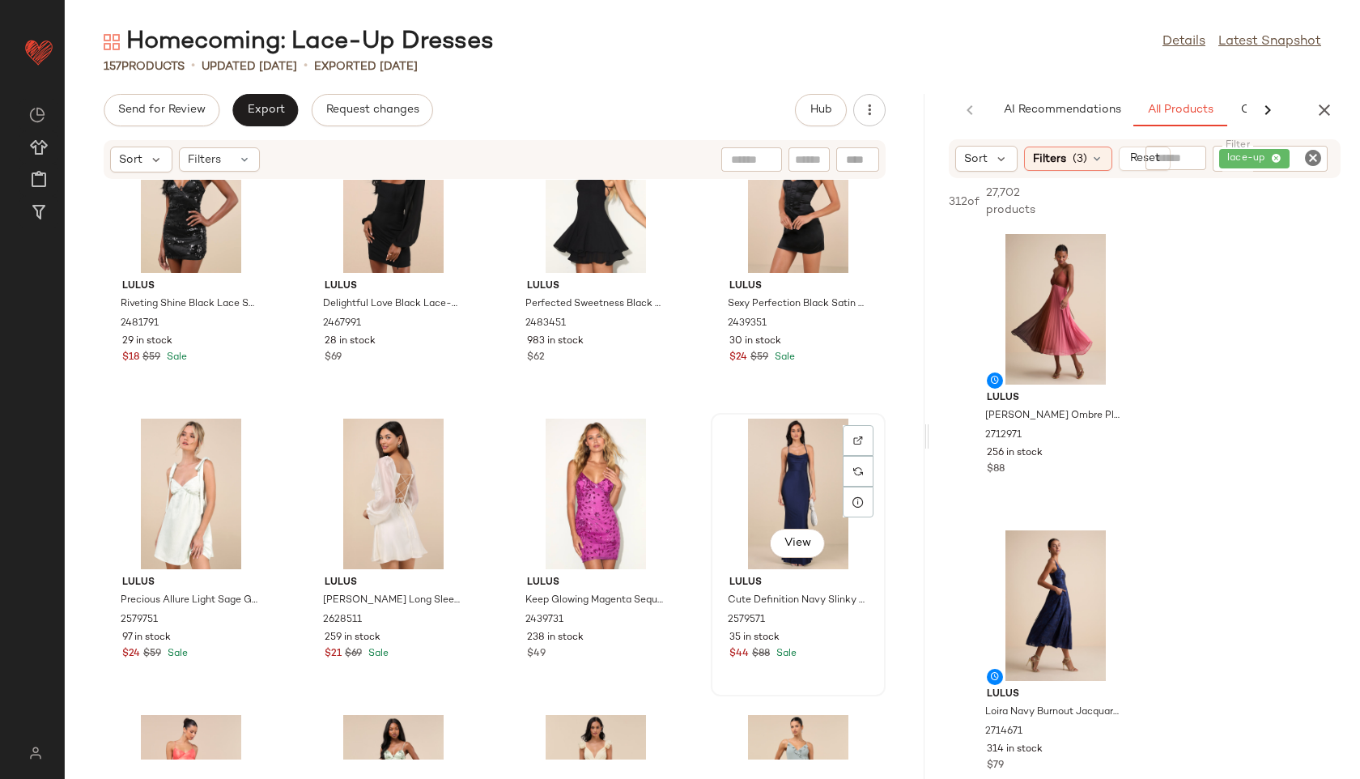
click at [768, 491] on div "View" at bounding box center [798, 493] width 164 height 151
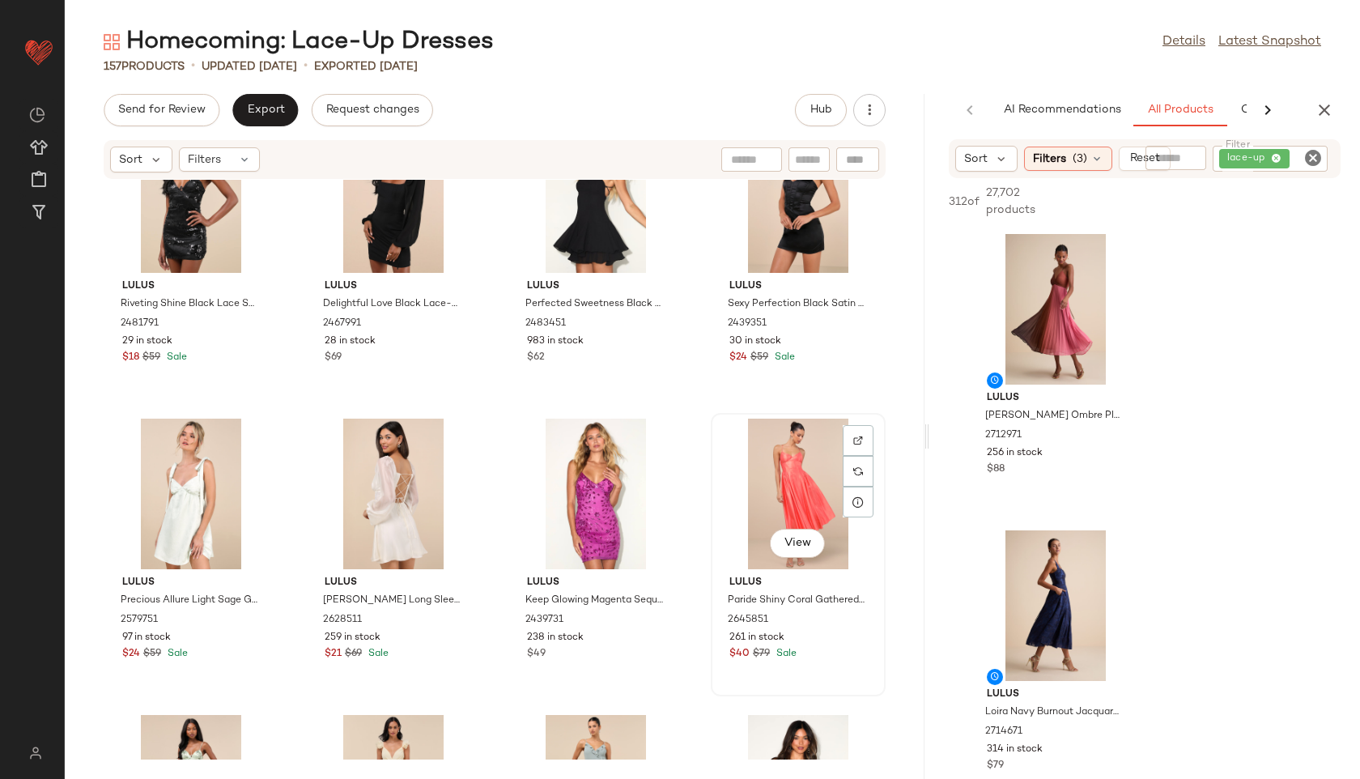
click at [769, 473] on div "View" at bounding box center [798, 493] width 164 height 151
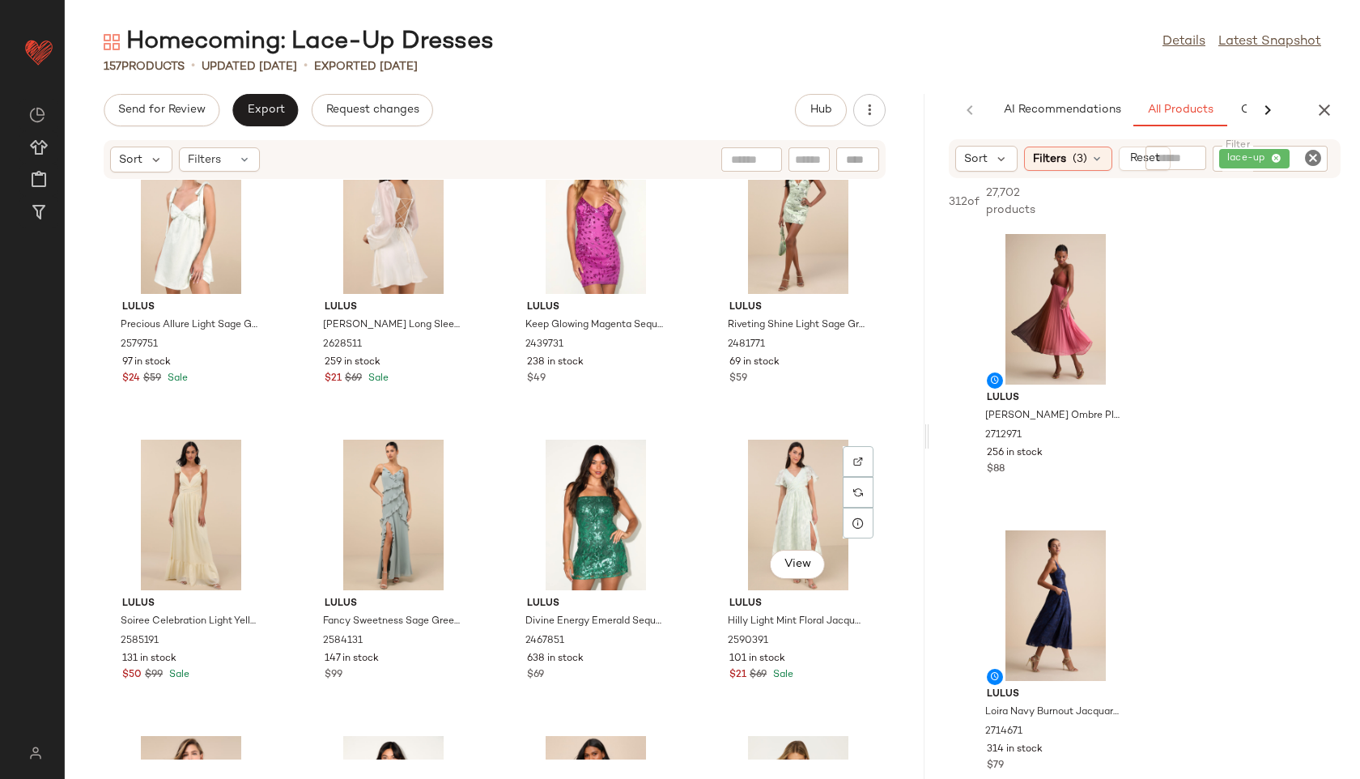
scroll to position [4211, 0]
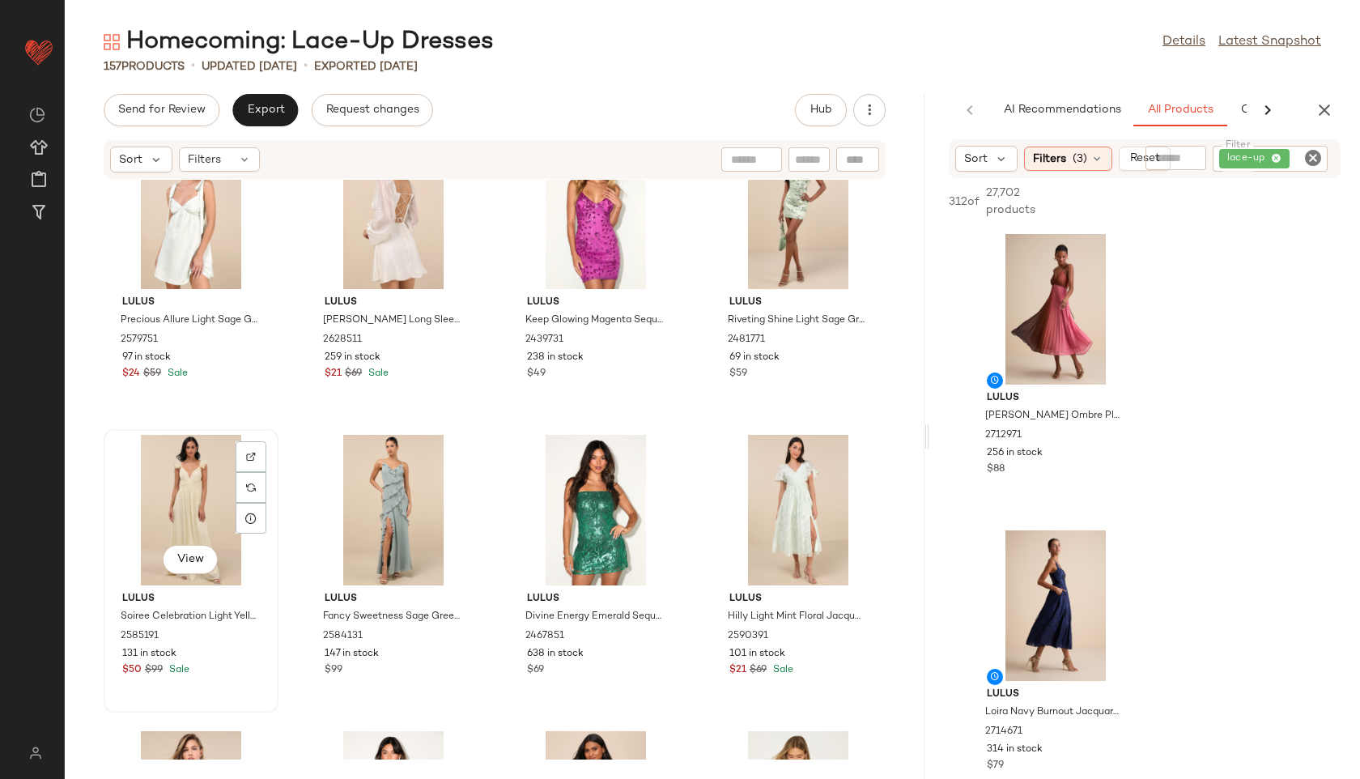
click at [164, 492] on div "View" at bounding box center [191, 510] width 164 height 151
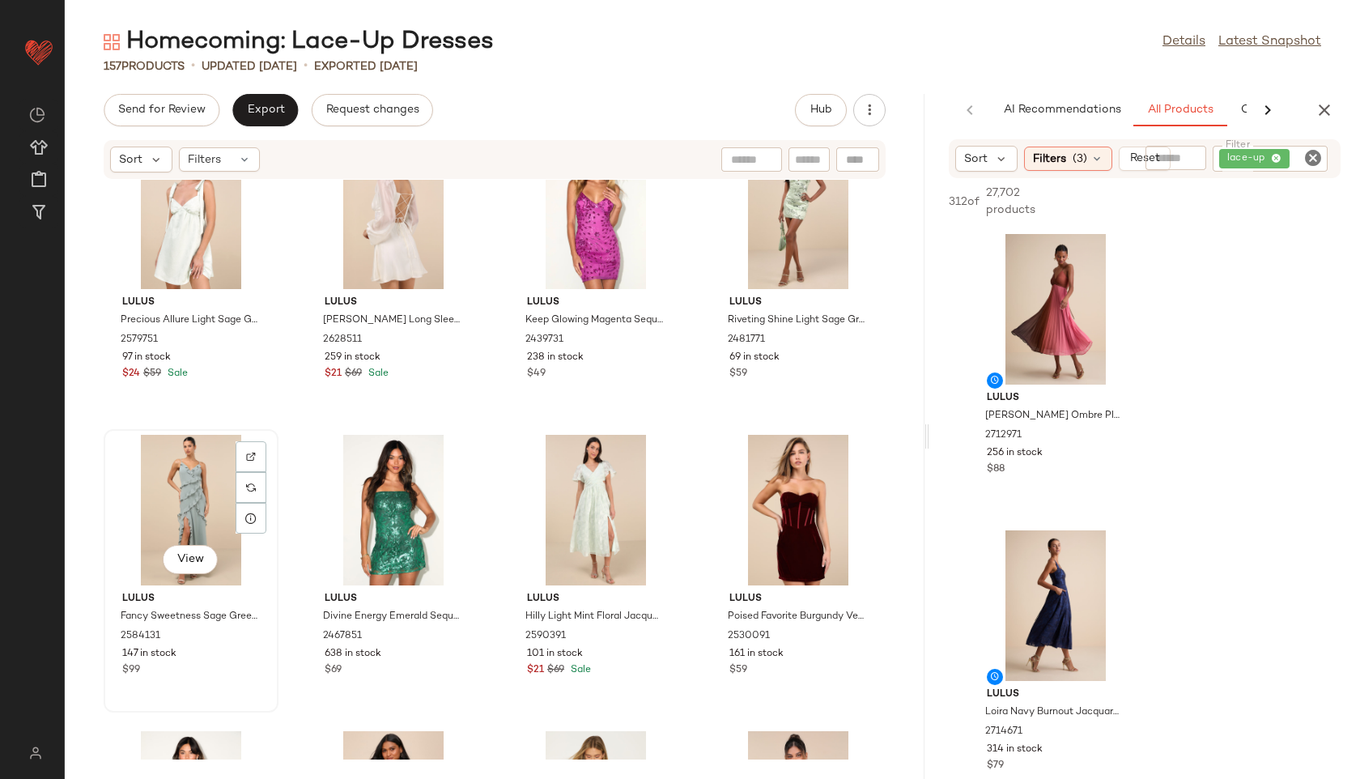
click at [185, 508] on div "View" at bounding box center [191, 510] width 164 height 151
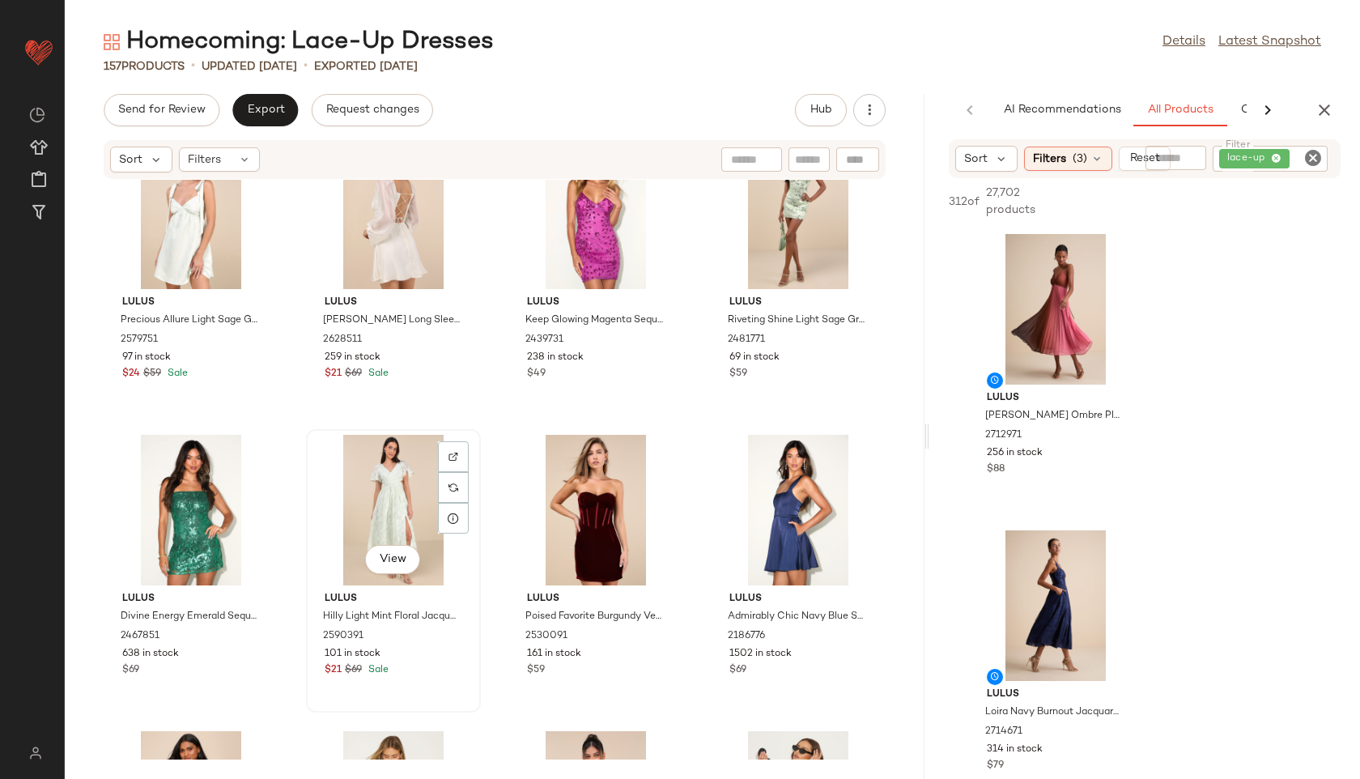
click at [405, 493] on div "View" at bounding box center [394, 510] width 164 height 151
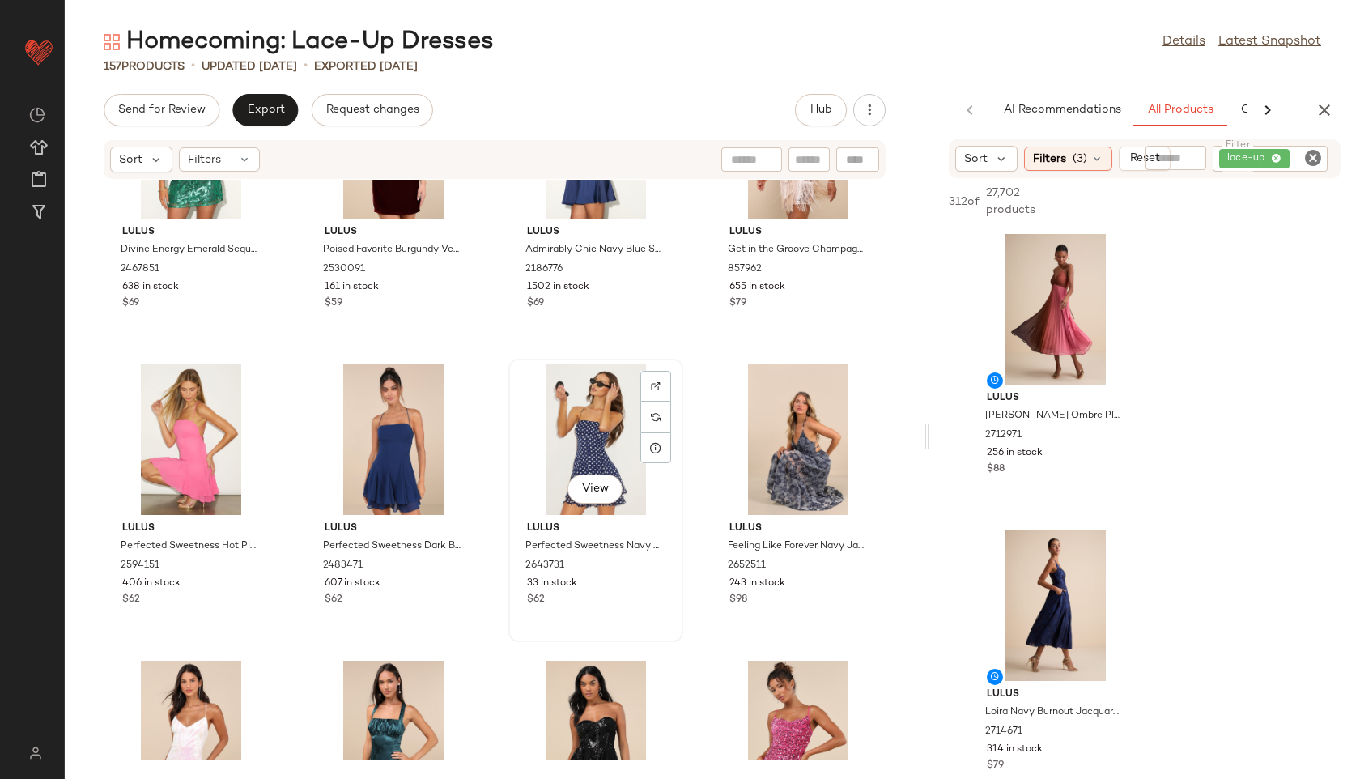
scroll to position [4589, 0]
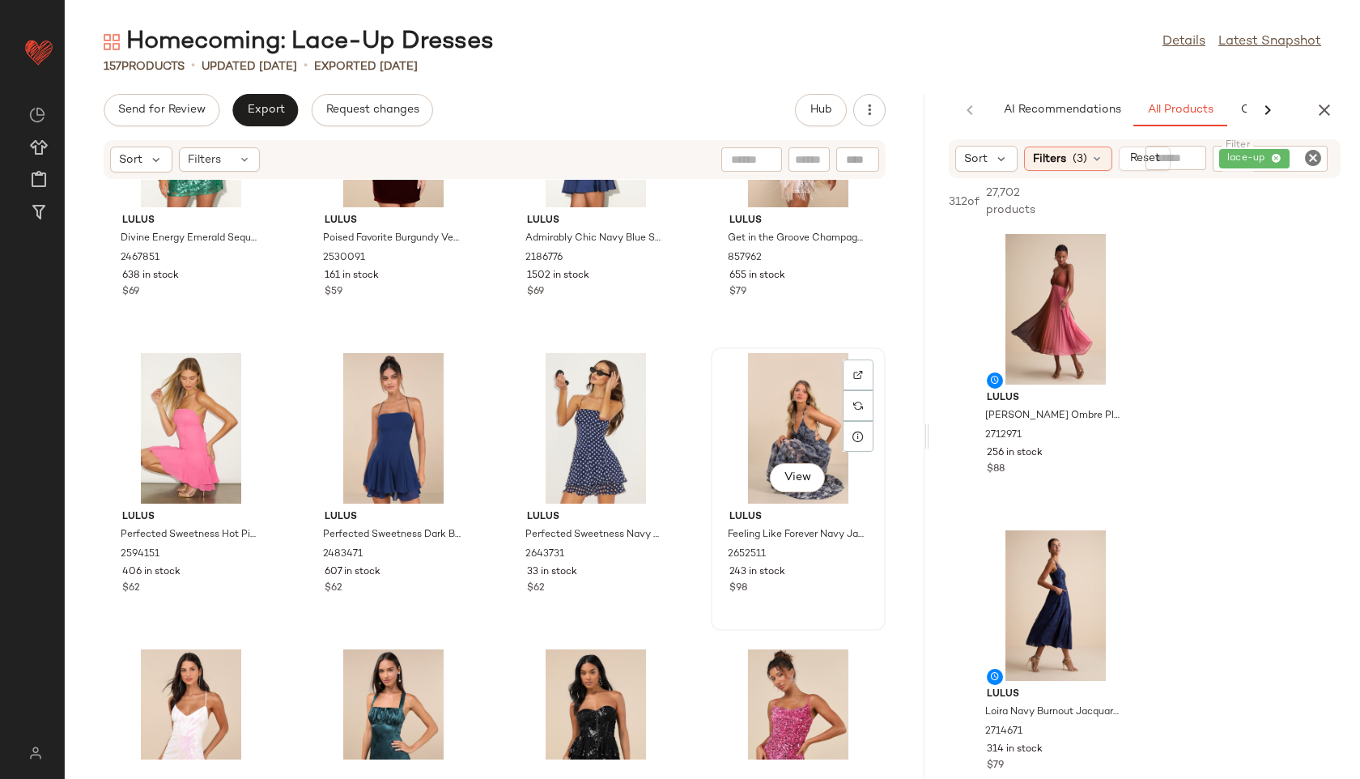
click at [788, 403] on div "View" at bounding box center [798, 428] width 164 height 151
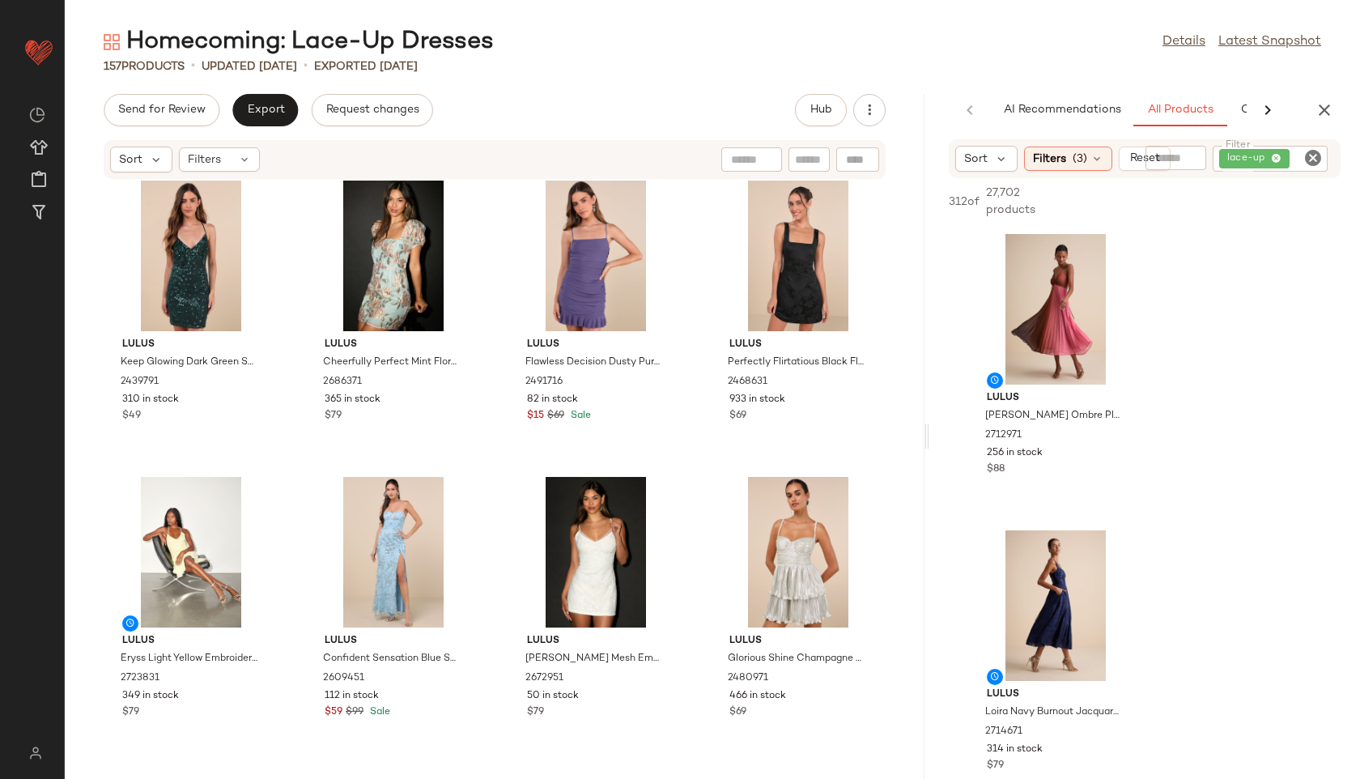
scroll to position [5355, 0]
click at [384, 516] on div "View" at bounding box center [394, 551] width 164 height 151
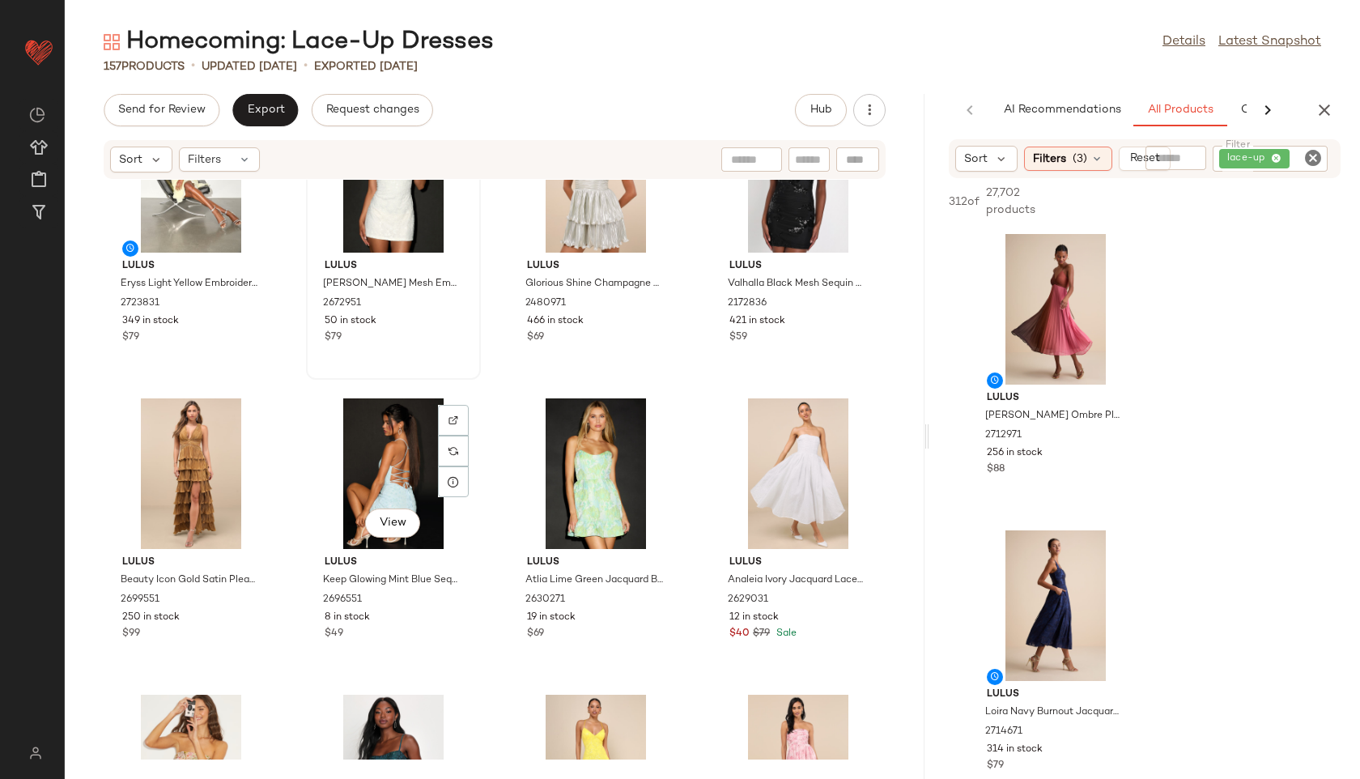
scroll to position [5760, 0]
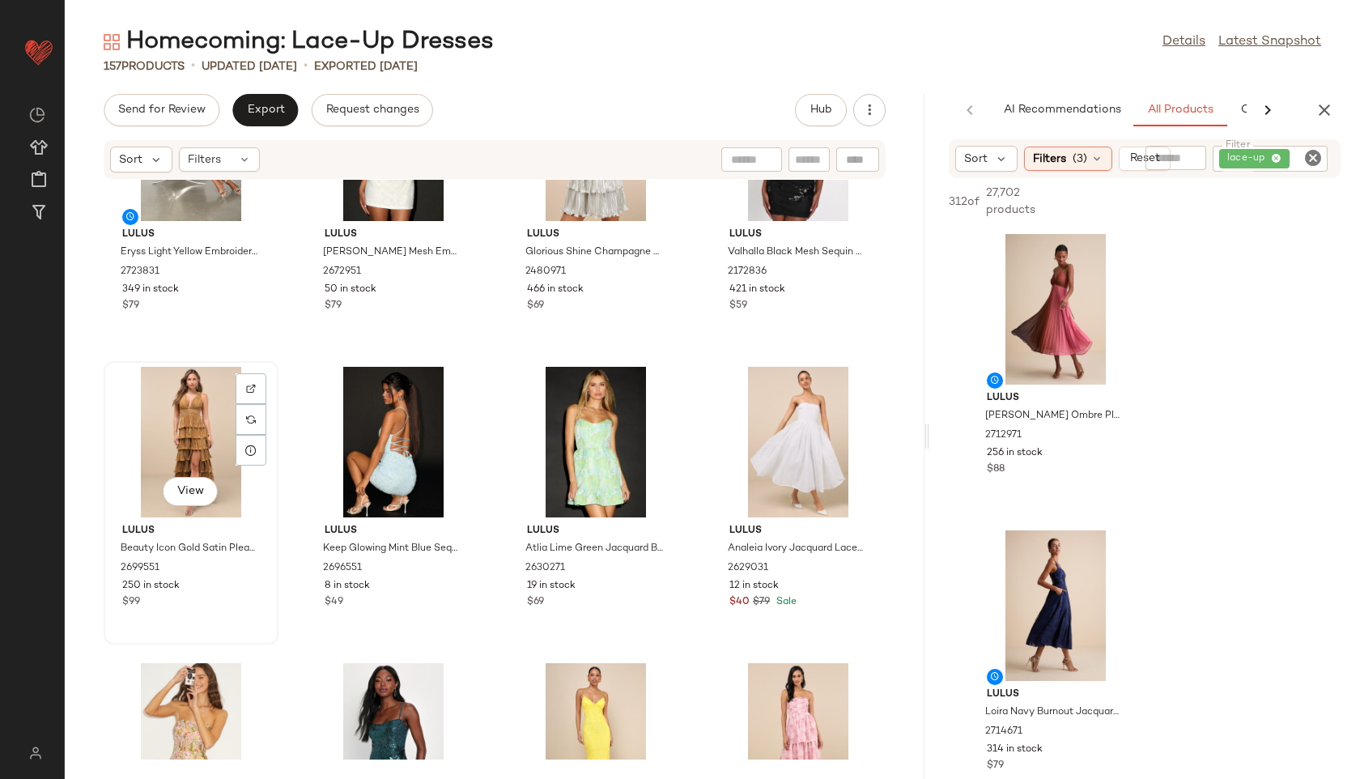
click at [168, 428] on div "View" at bounding box center [191, 442] width 164 height 151
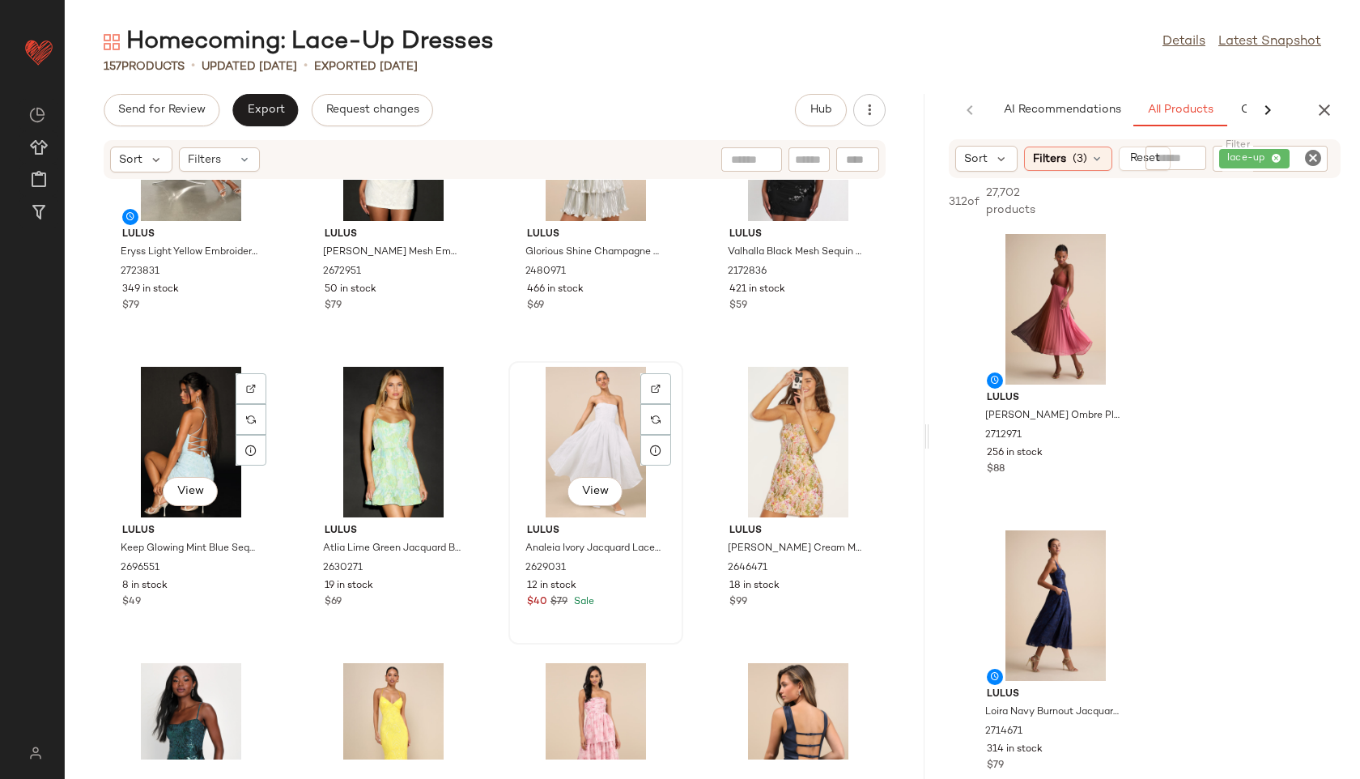
click at [576, 427] on div "View" at bounding box center [596, 442] width 164 height 151
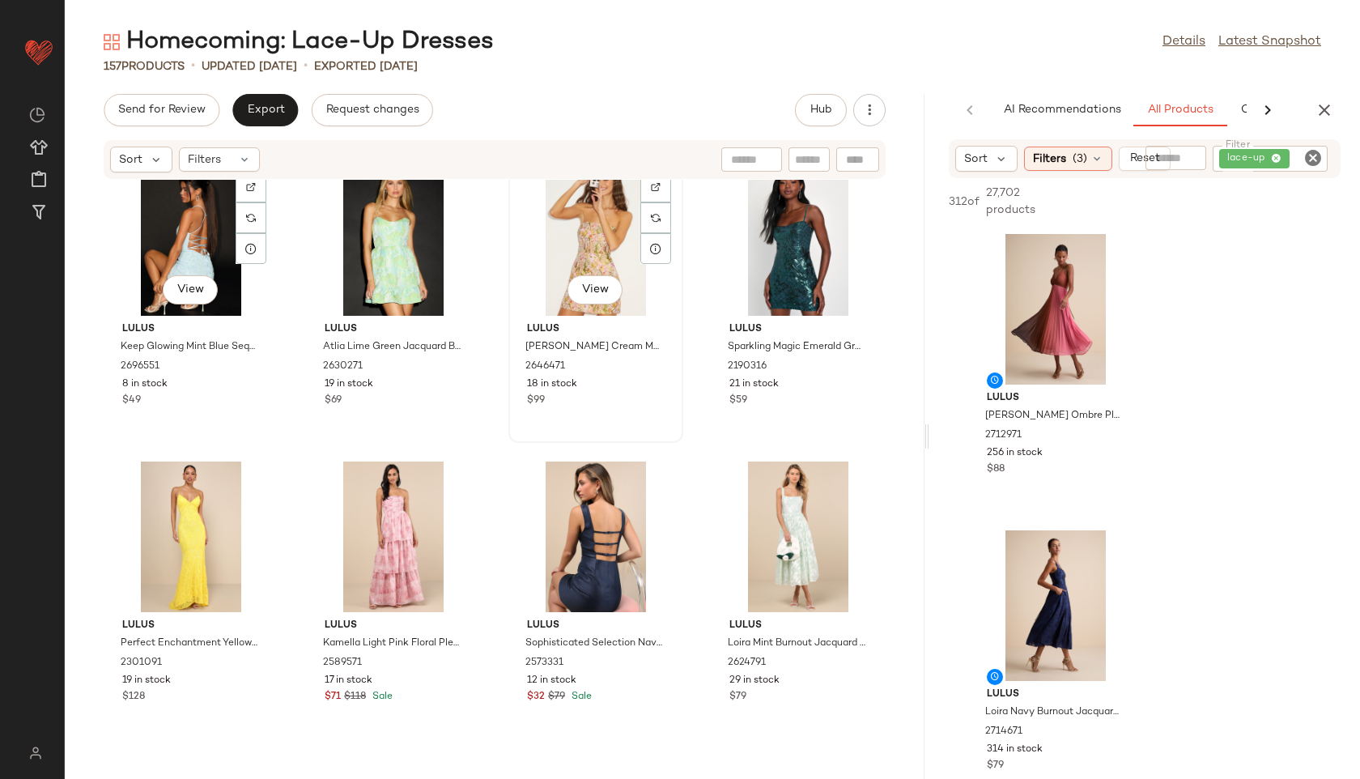
scroll to position [5971, 0]
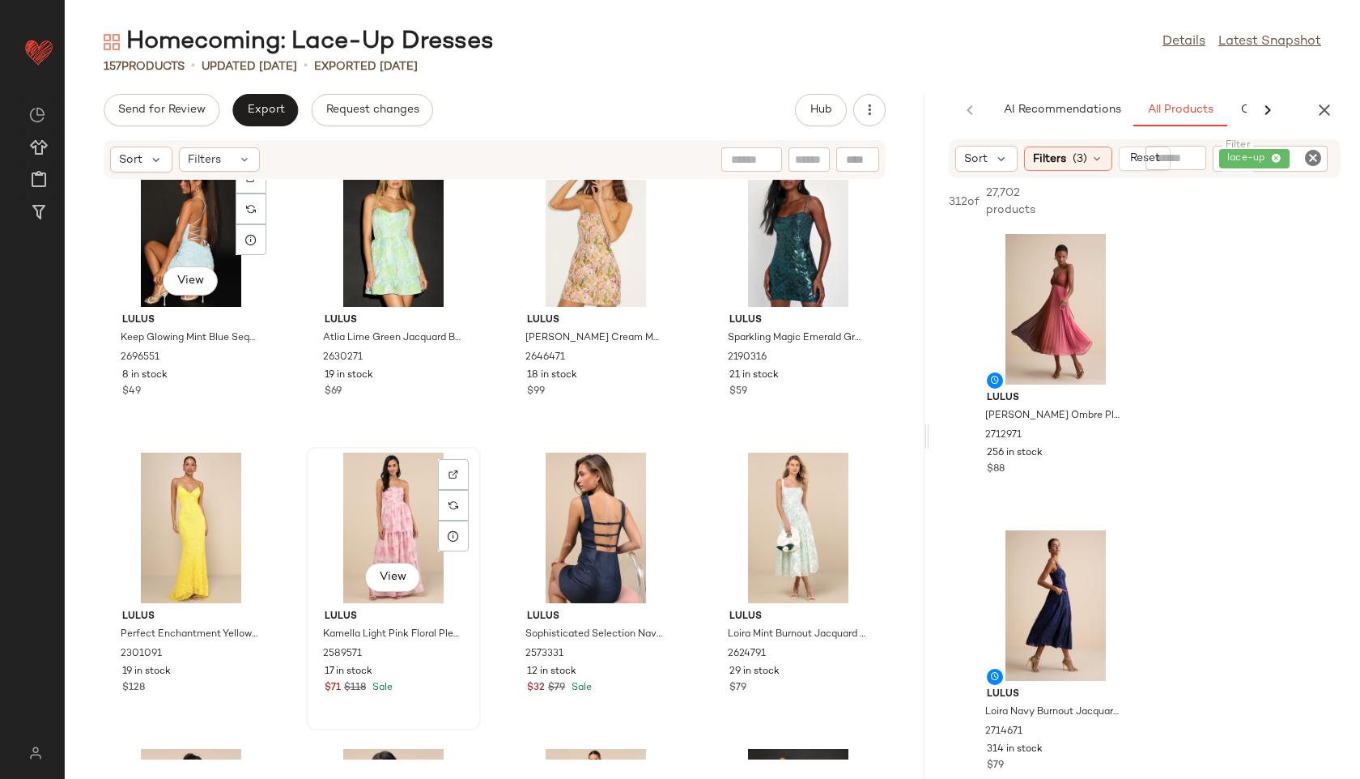
click at [373, 519] on div "View" at bounding box center [394, 527] width 164 height 151
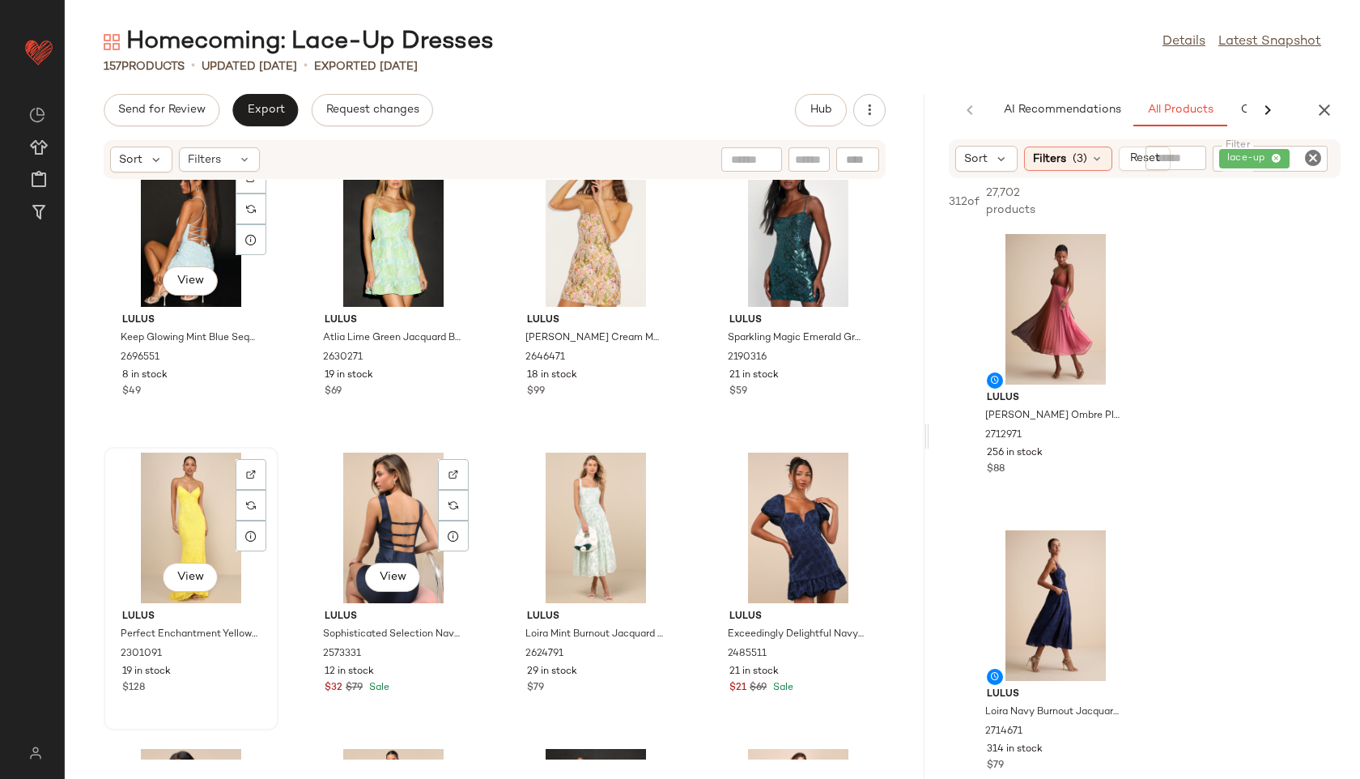
click at [187, 519] on div "View" at bounding box center [191, 527] width 164 height 151
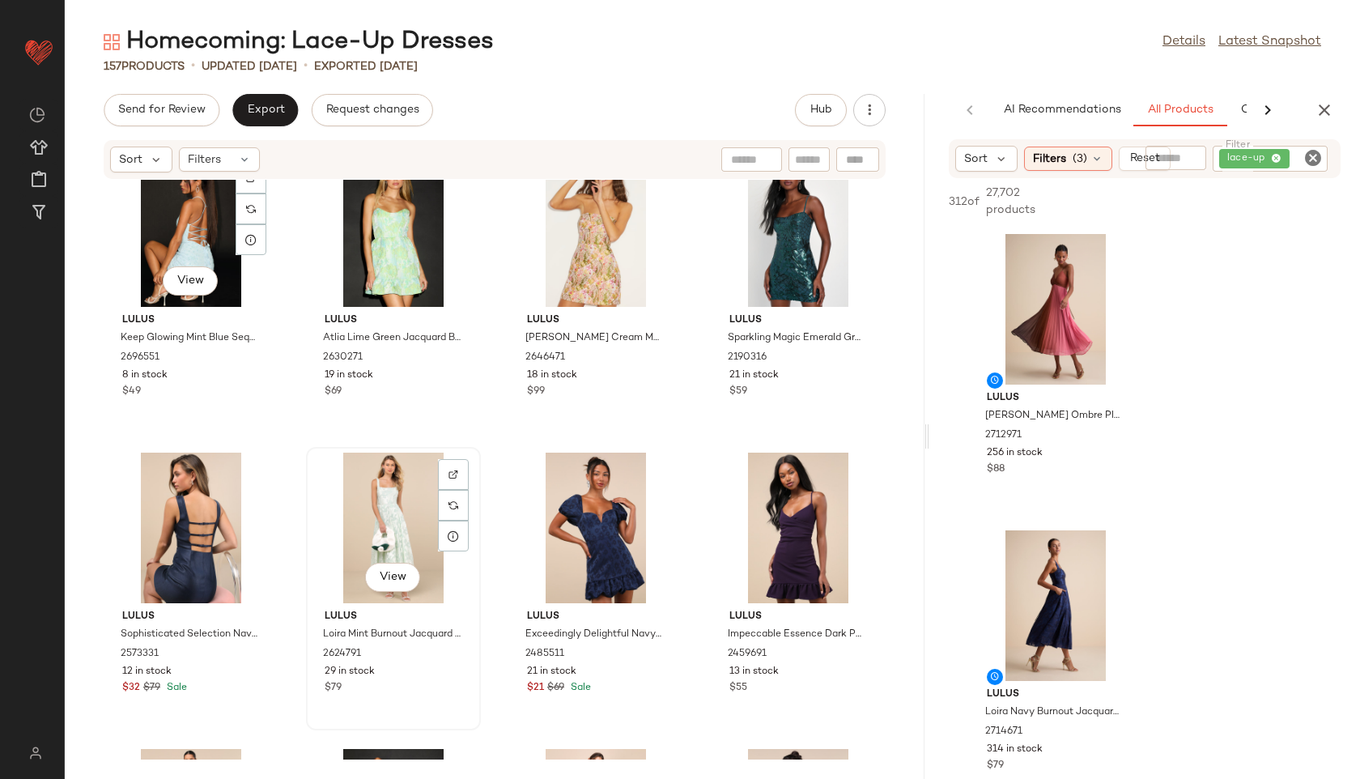
click at [376, 489] on div "View" at bounding box center [394, 527] width 164 height 151
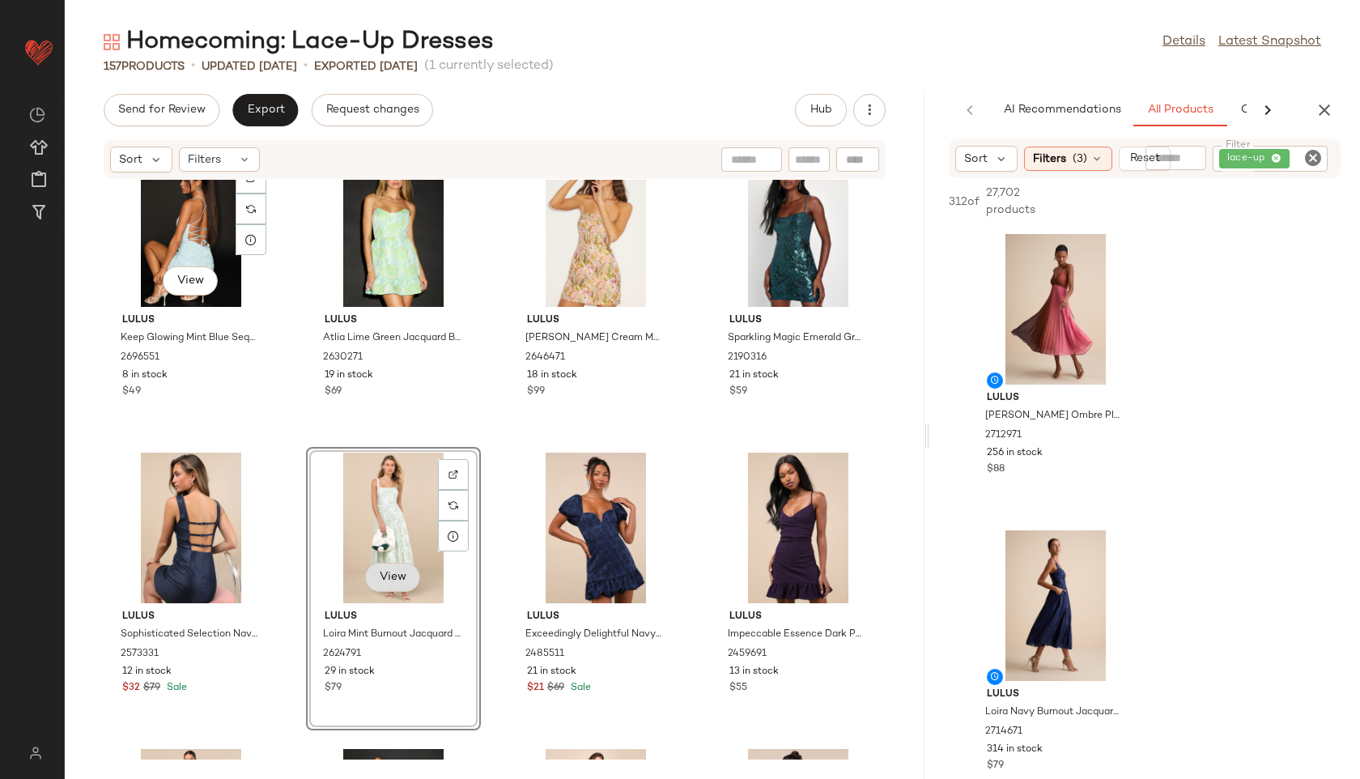
click at [388, 576] on span "View" at bounding box center [393, 577] width 28 height 13
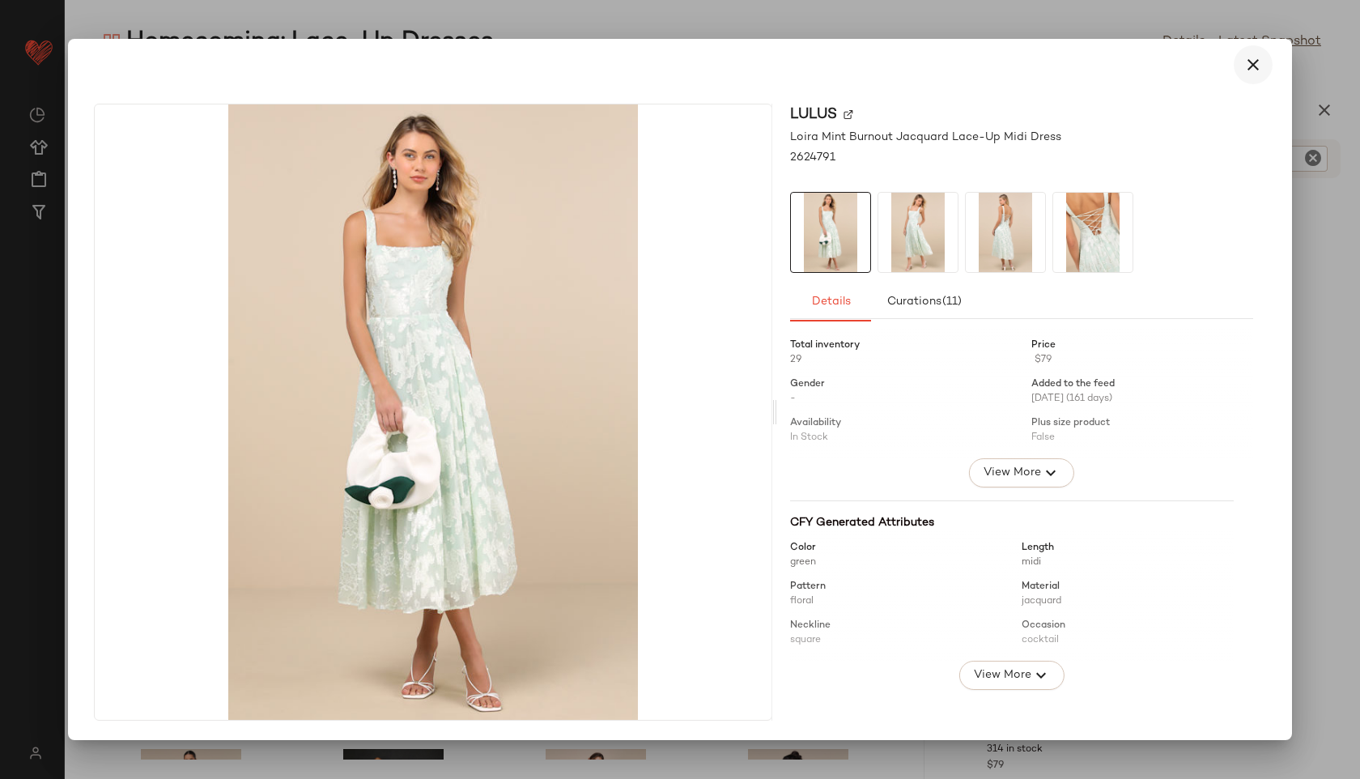
click at [1261, 70] on icon "button" at bounding box center [1252, 64] width 19 height 19
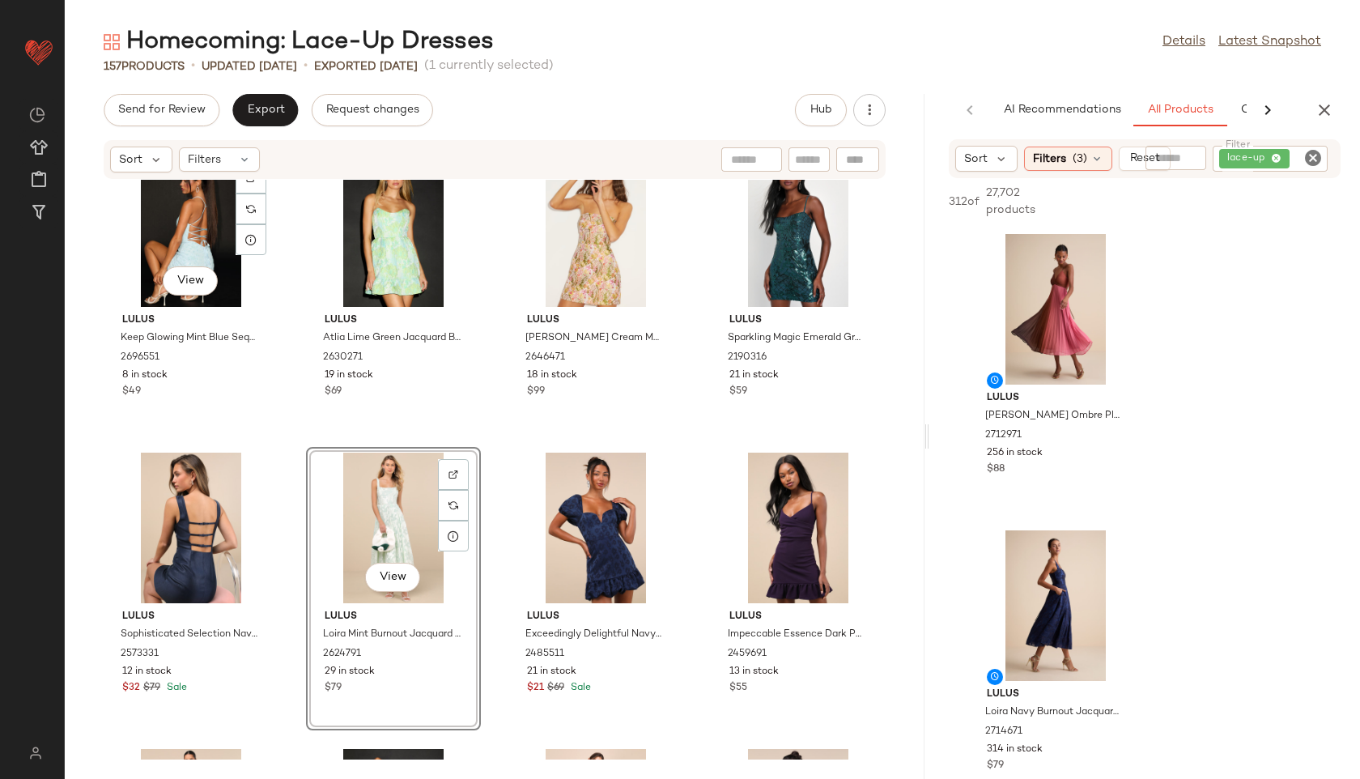
click at [368, 503] on div "View" at bounding box center [394, 527] width 164 height 151
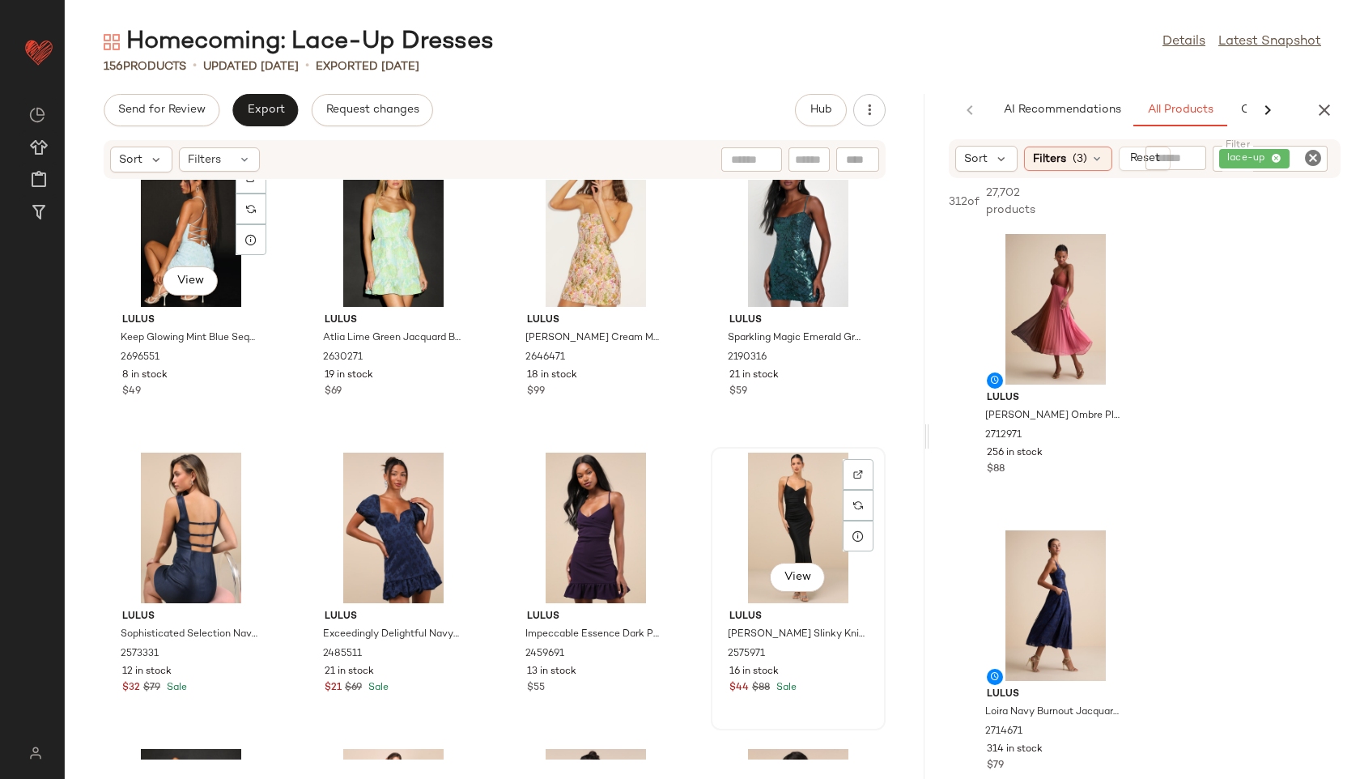
click at [784, 503] on div "View" at bounding box center [798, 527] width 164 height 151
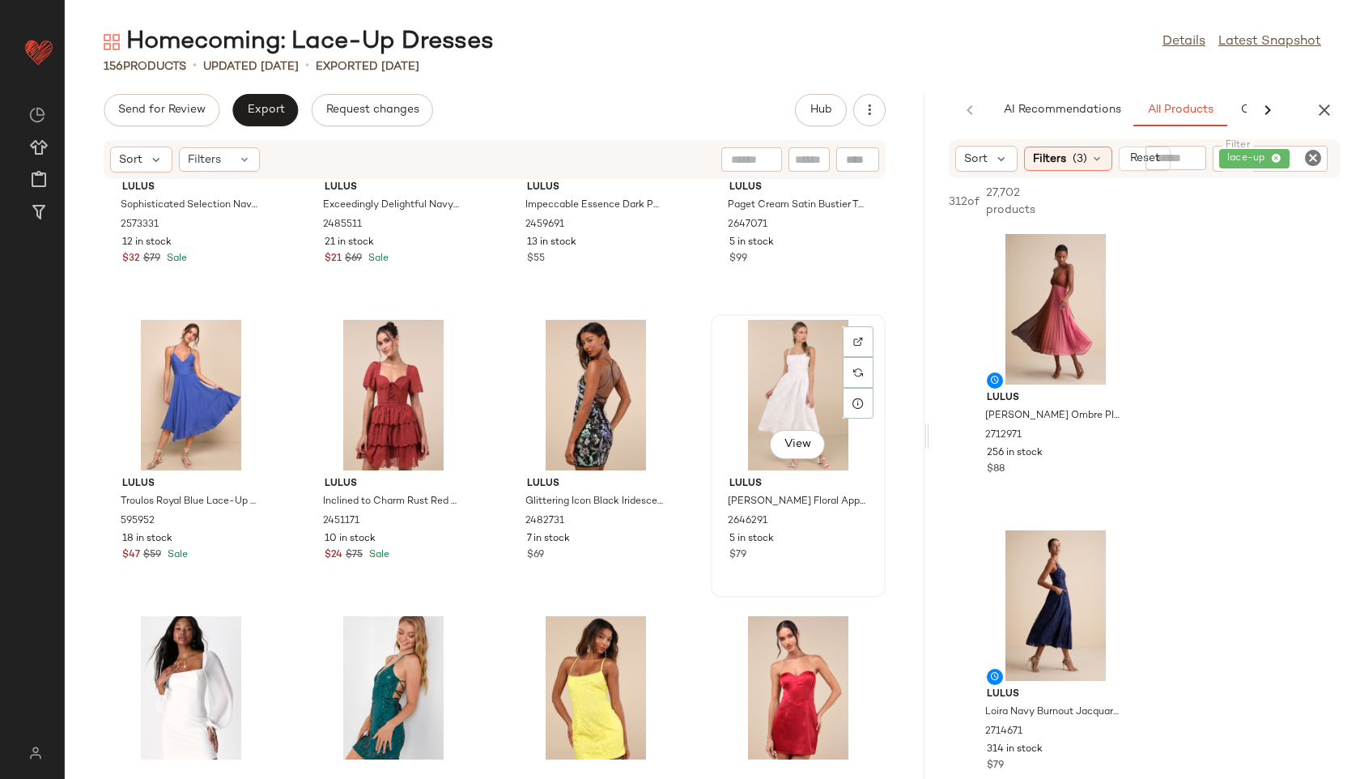
scroll to position [6417, 0]
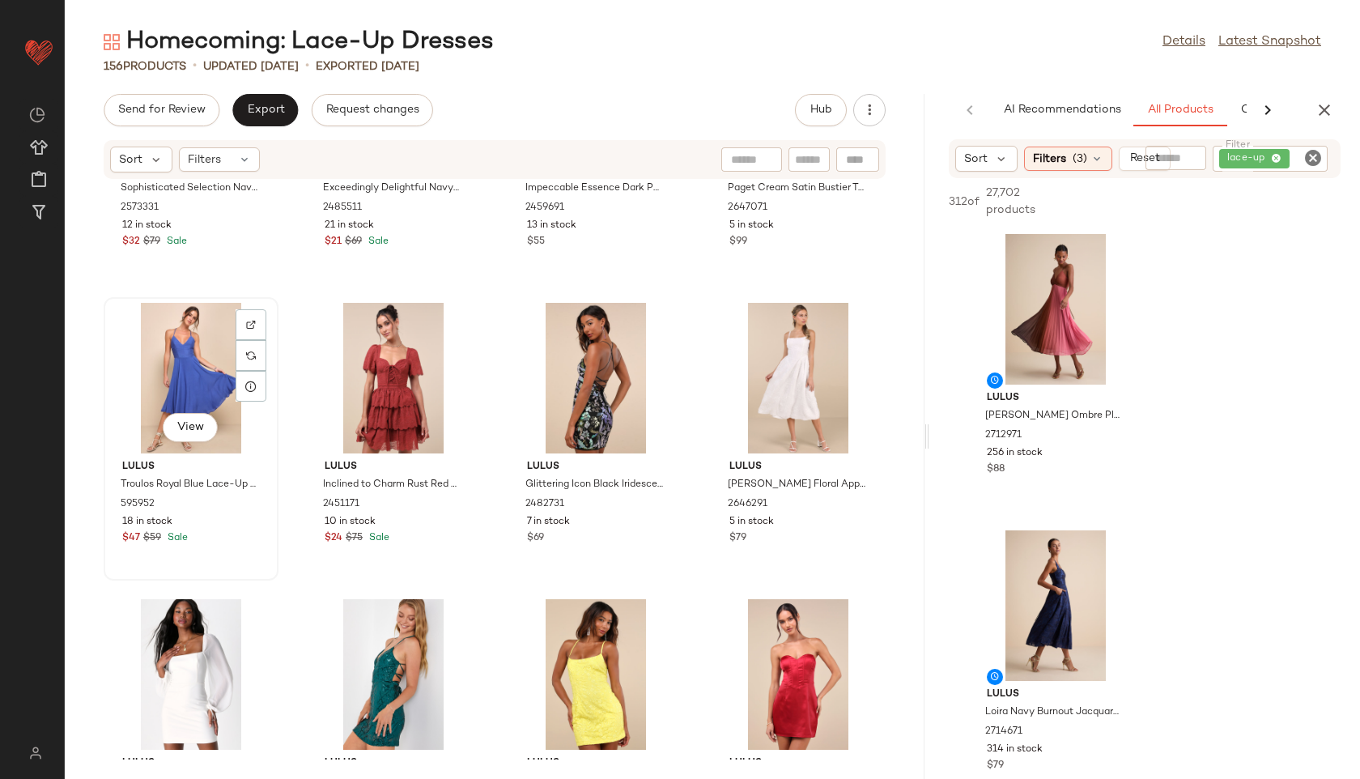
click at [155, 346] on div "View" at bounding box center [191, 378] width 164 height 151
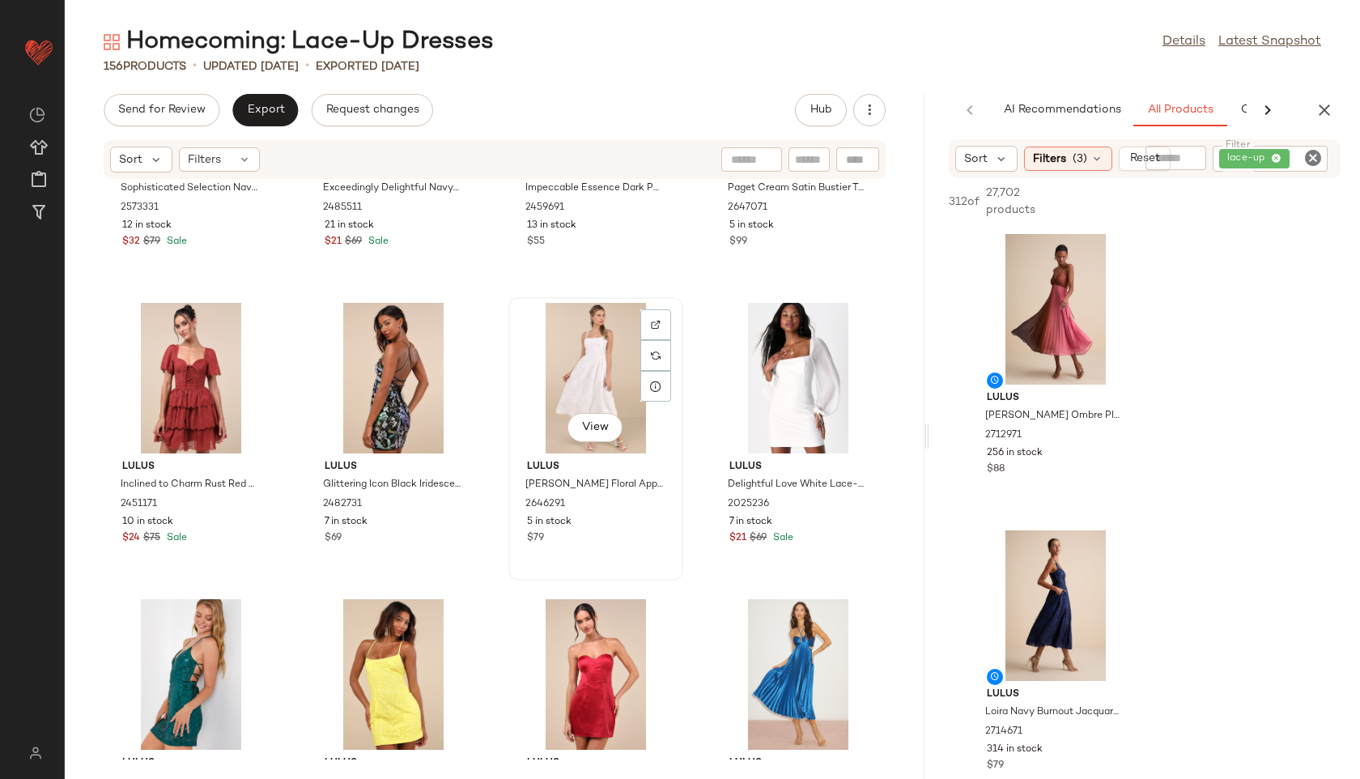
click at [577, 367] on div "View" at bounding box center [596, 378] width 164 height 151
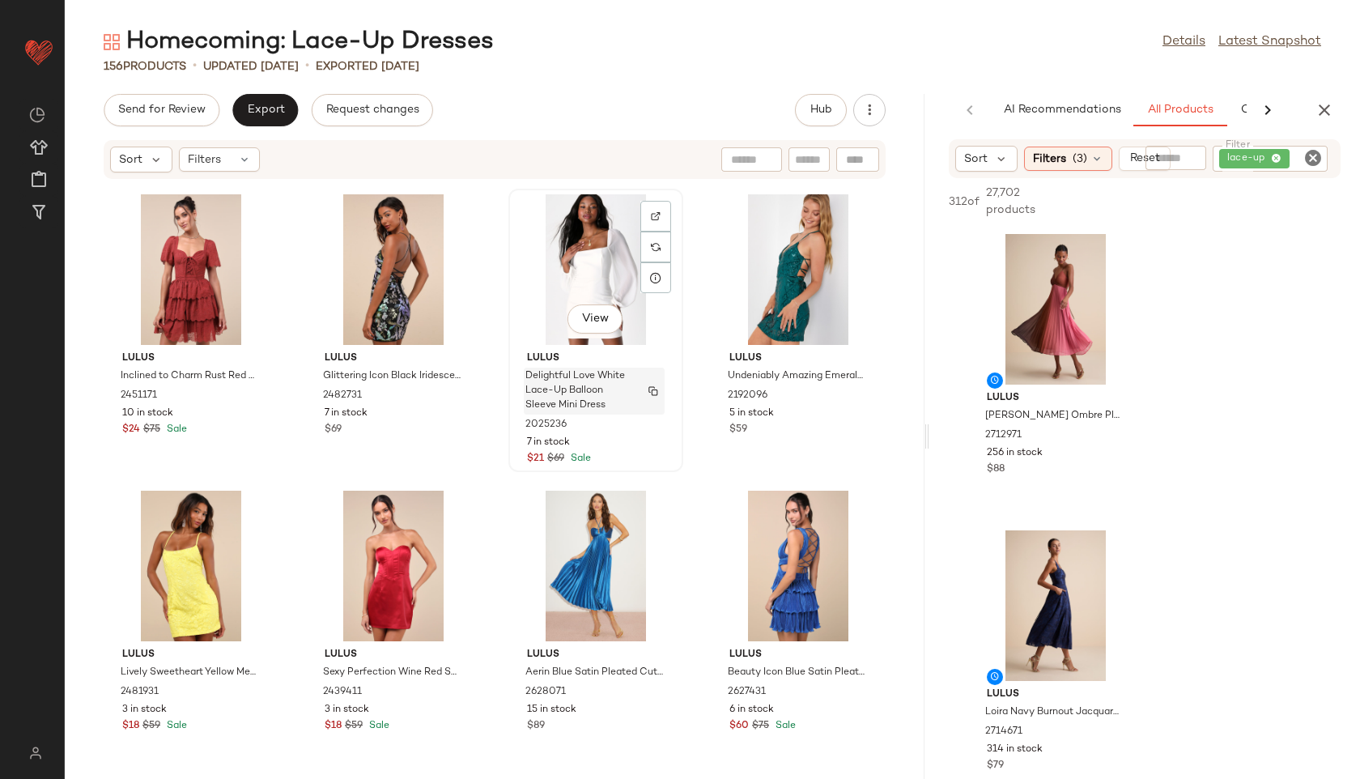
scroll to position [6528, 0]
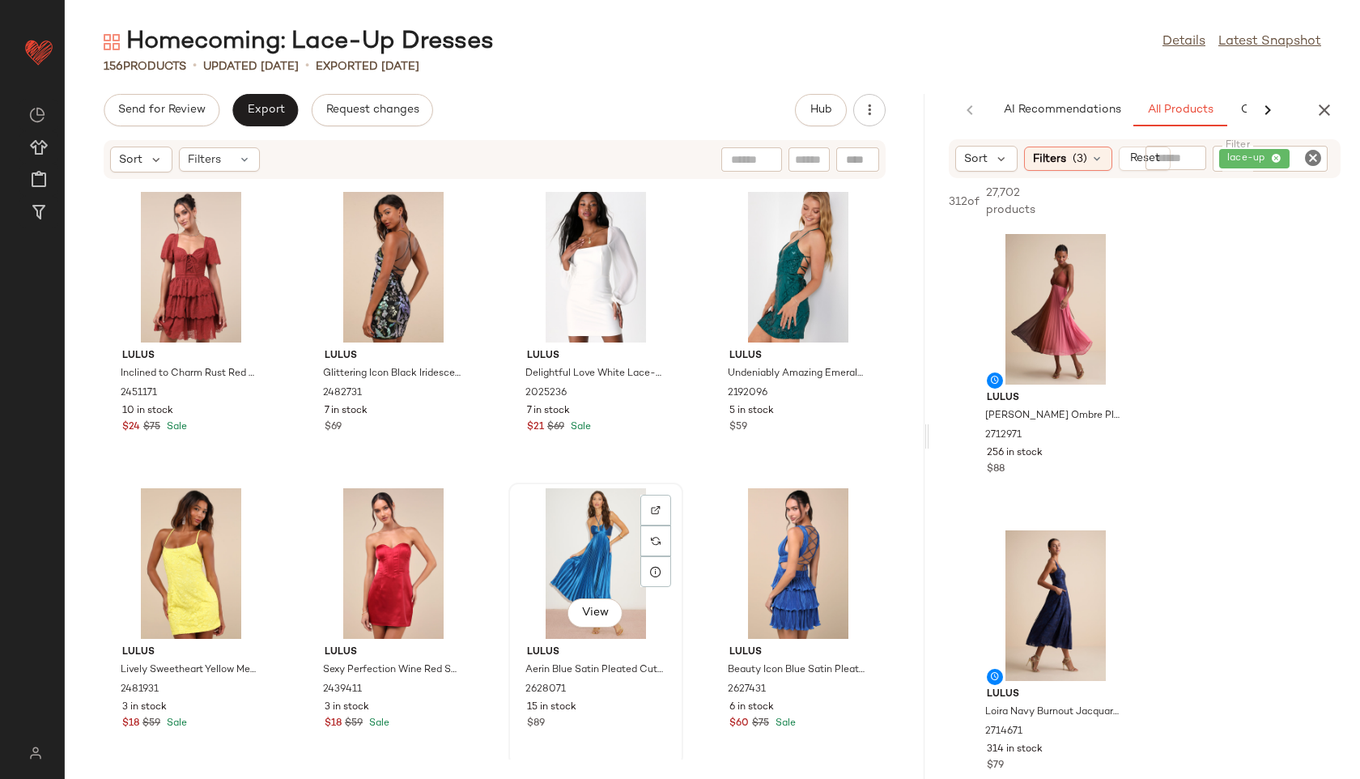
click at [588, 545] on div "View" at bounding box center [596, 563] width 164 height 151
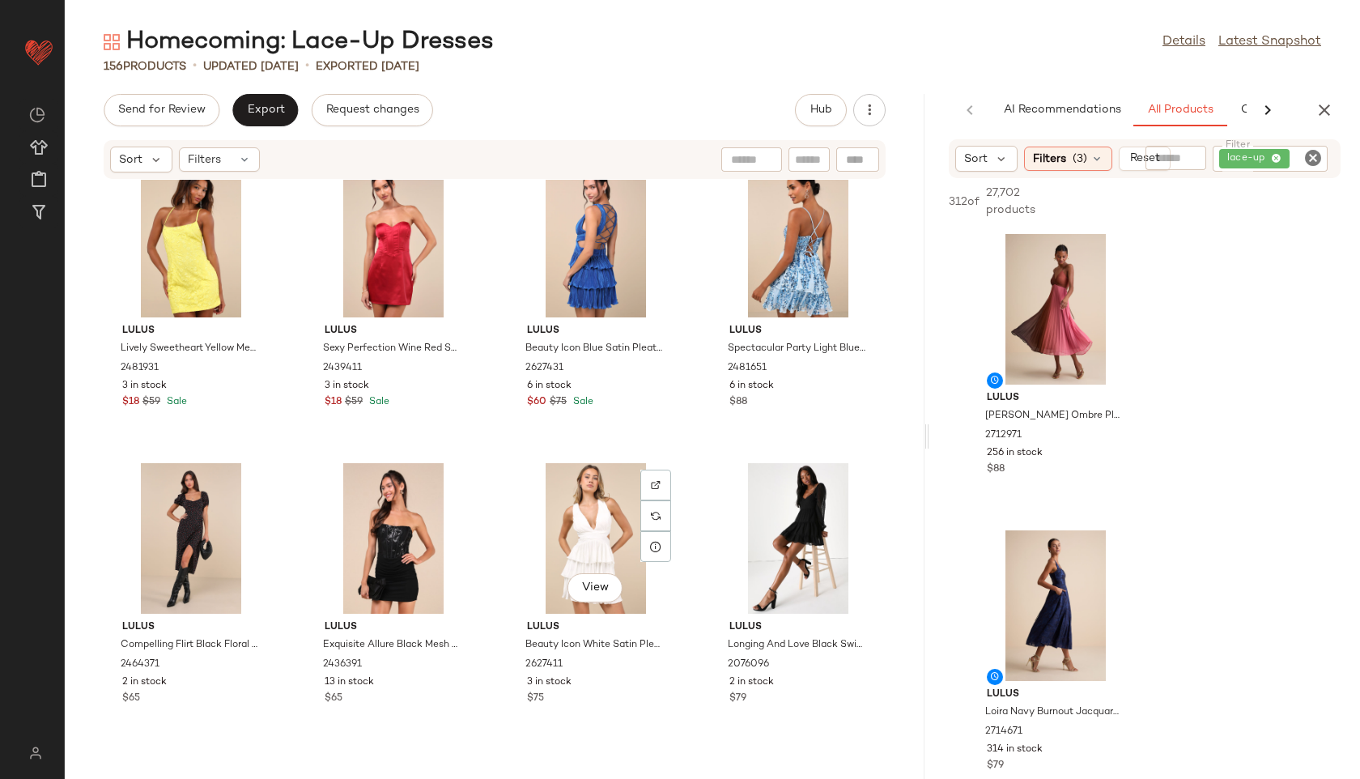
scroll to position [6855, 0]
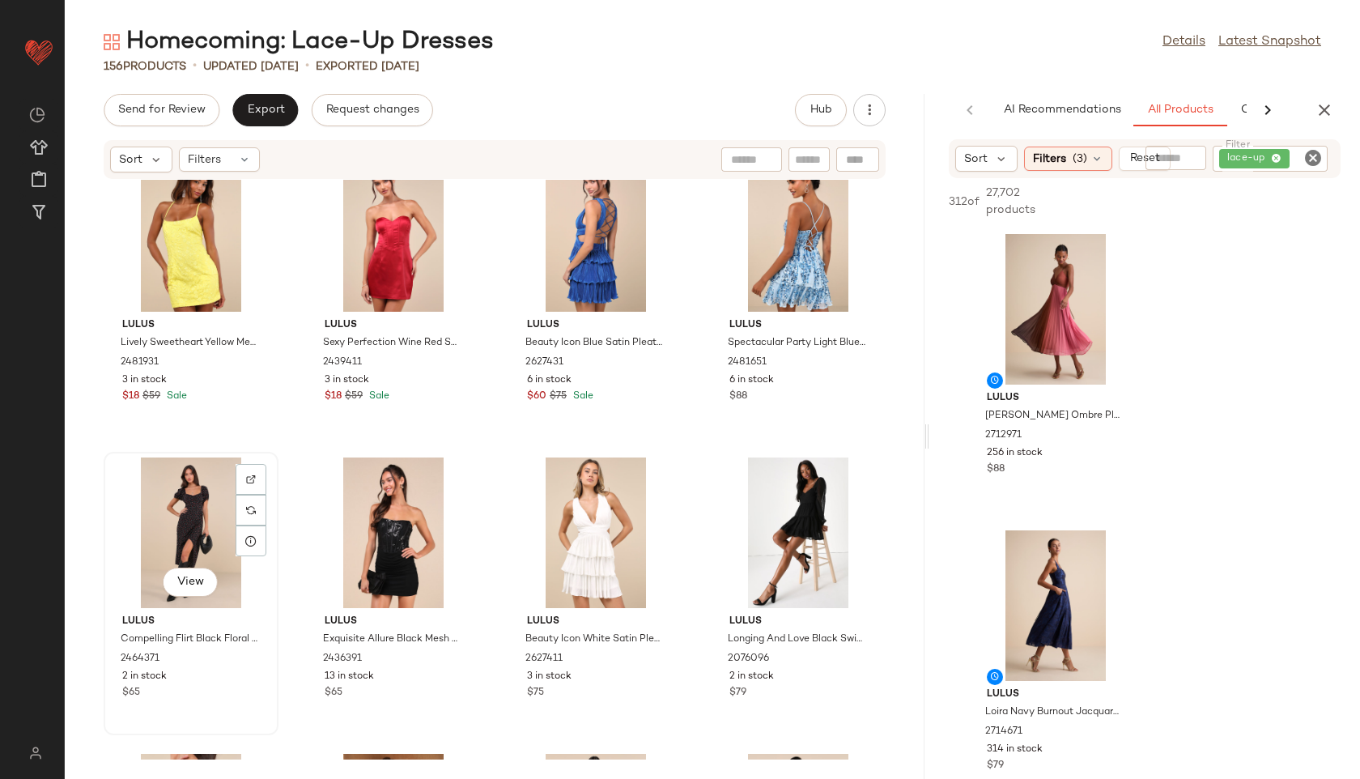
click at [159, 513] on div "View" at bounding box center [191, 532] width 164 height 151
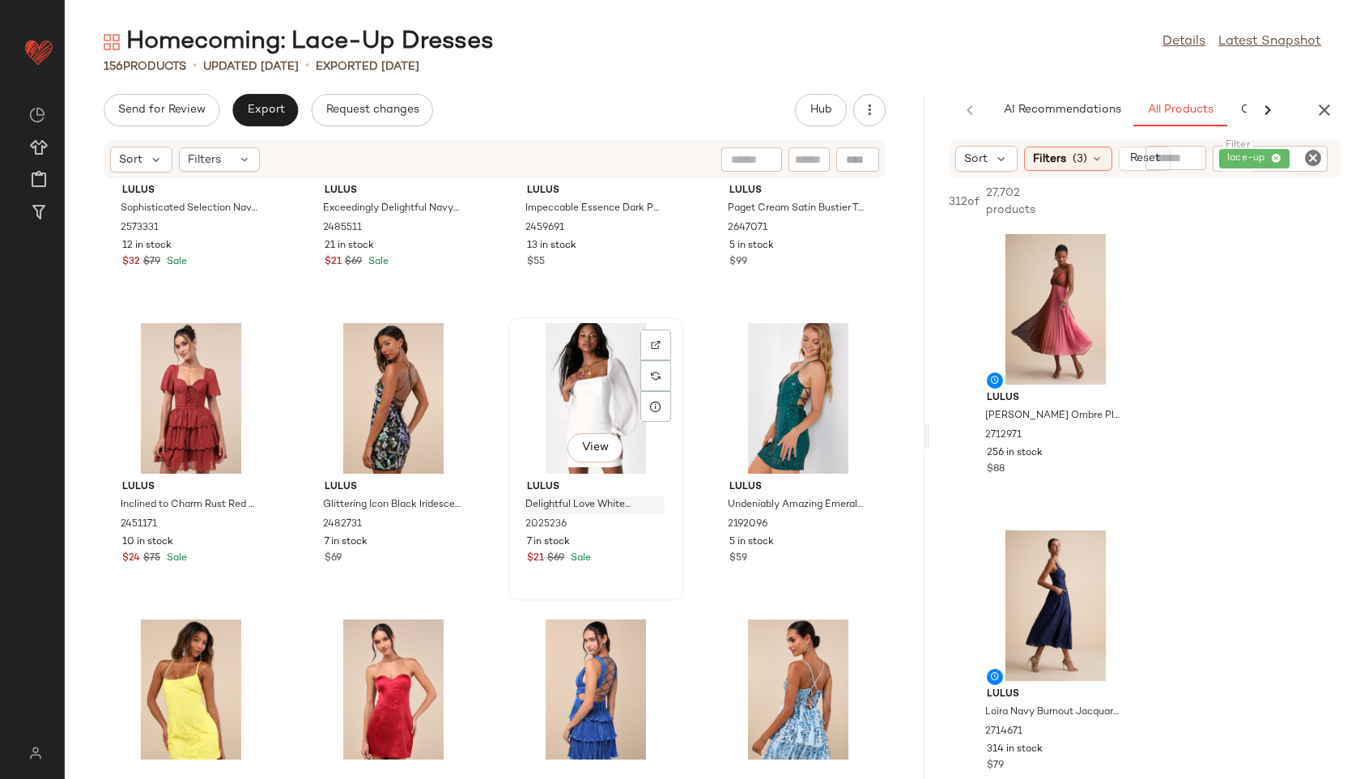
scroll to position [6400, 0]
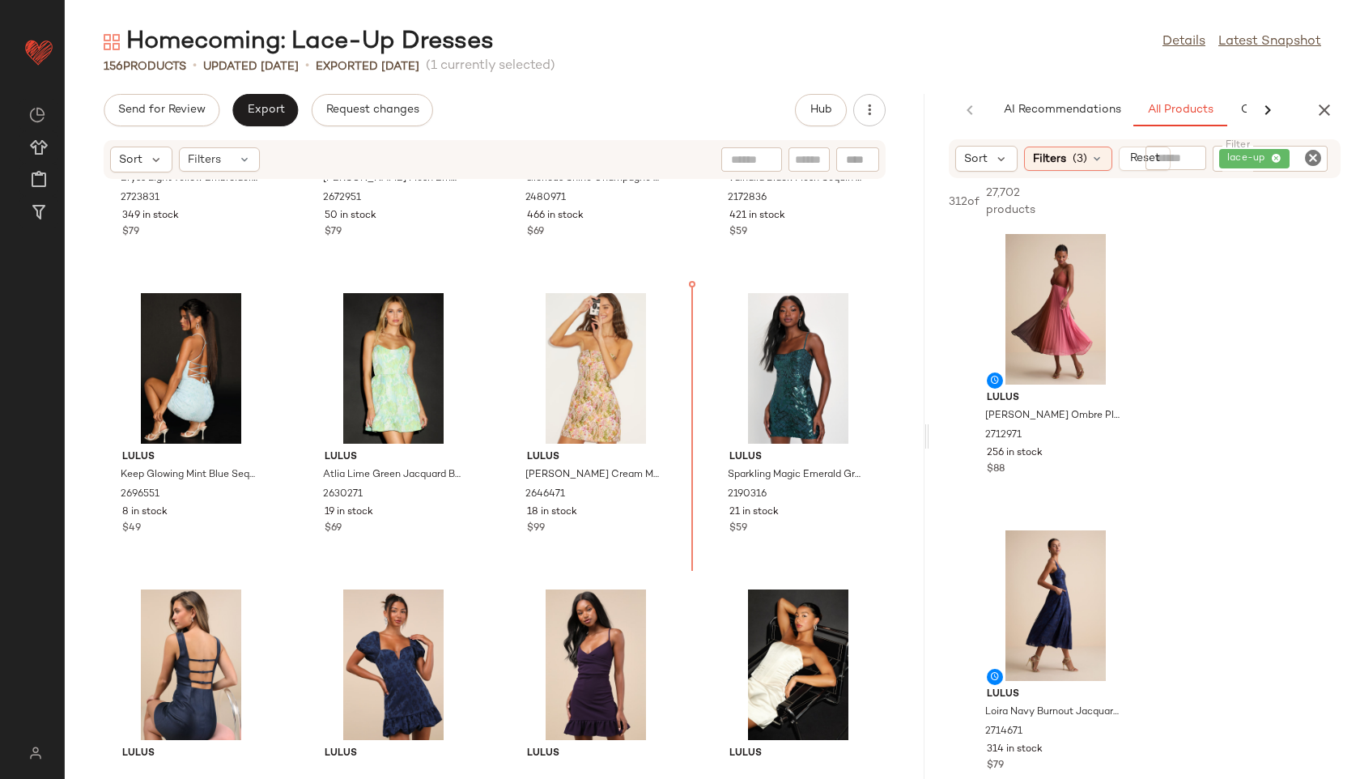
scroll to position [5832, 0]
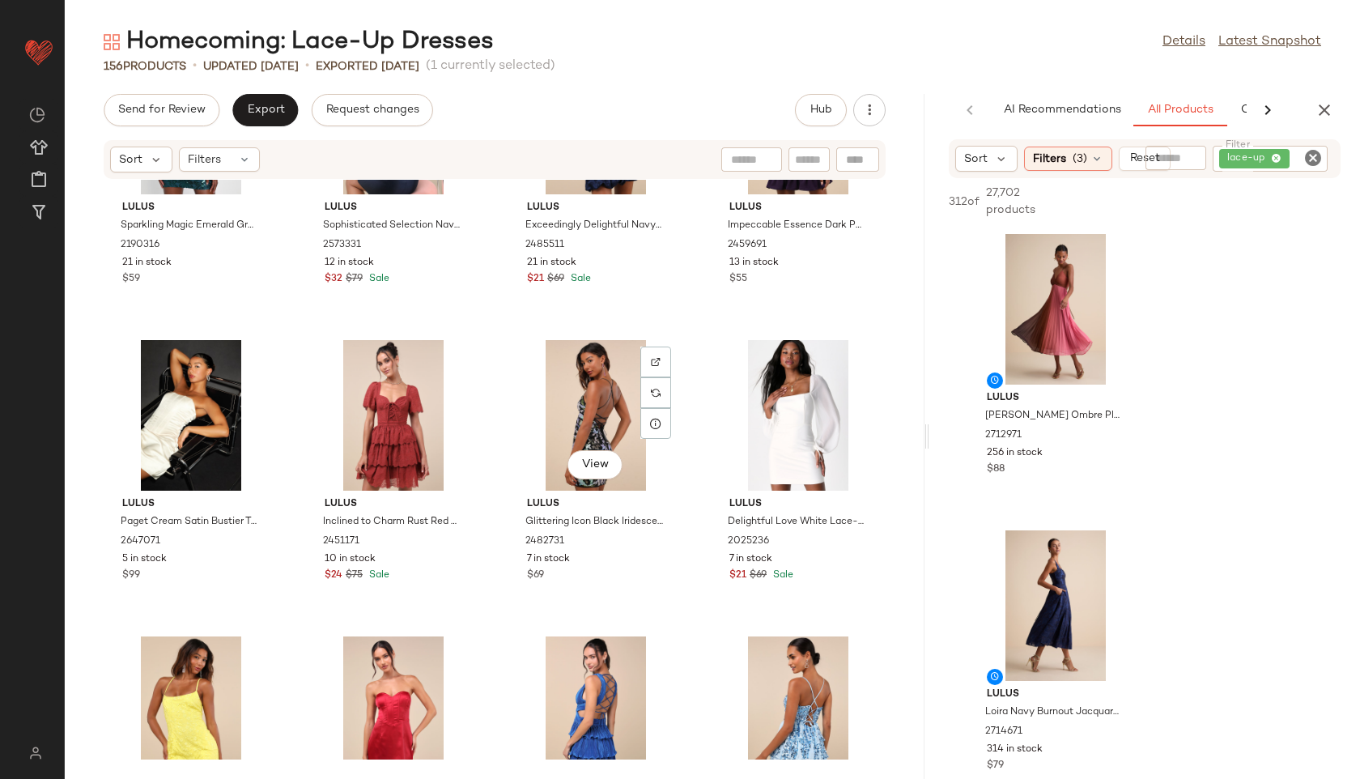
scroll to position [6380, 0]
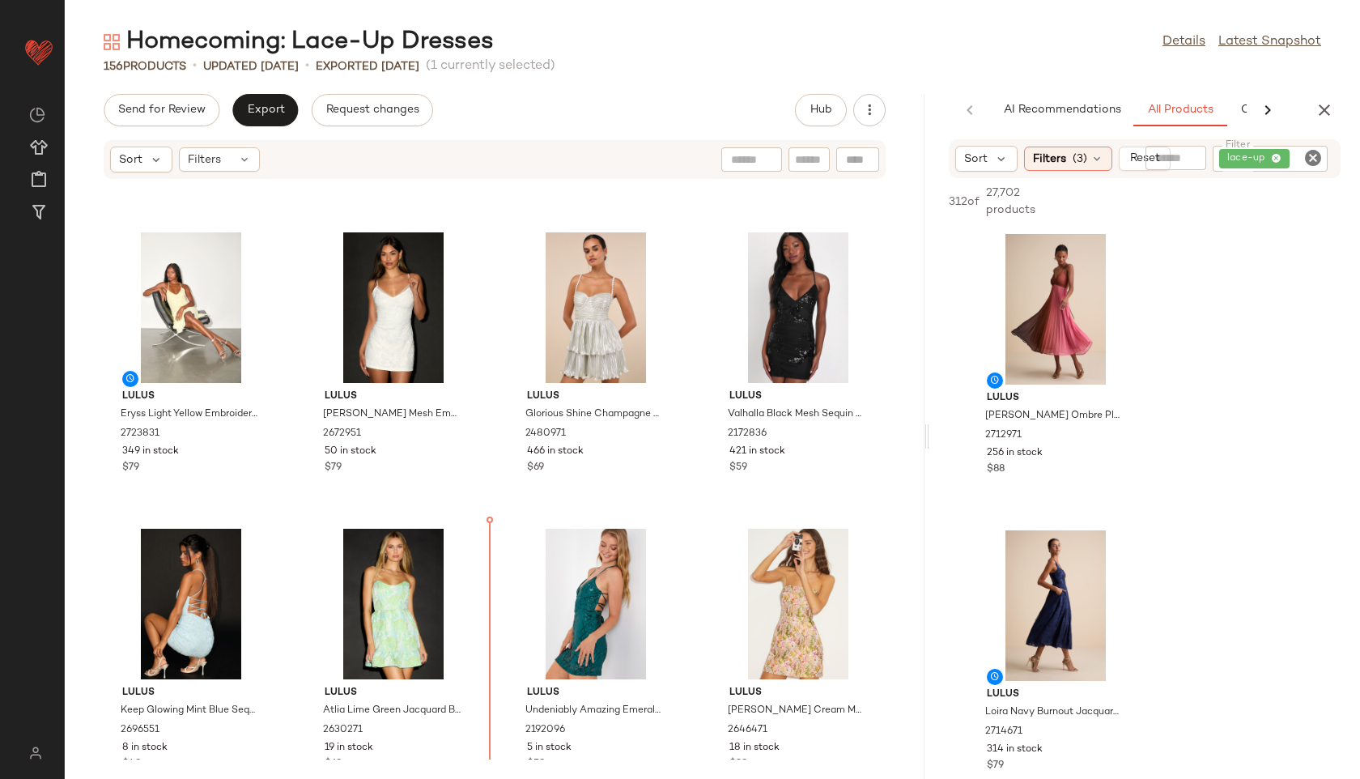
scroll to position [5595, 0]
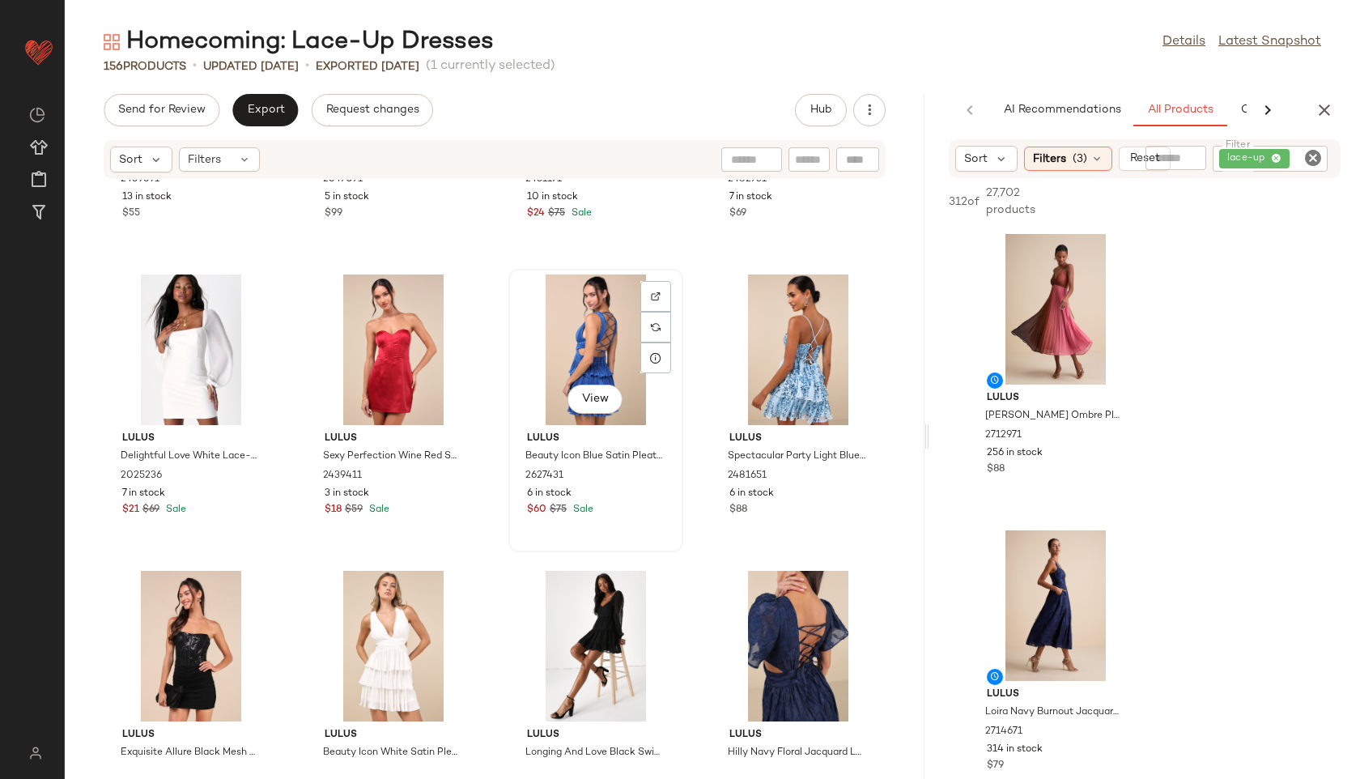
scroll to position [6742, 0]
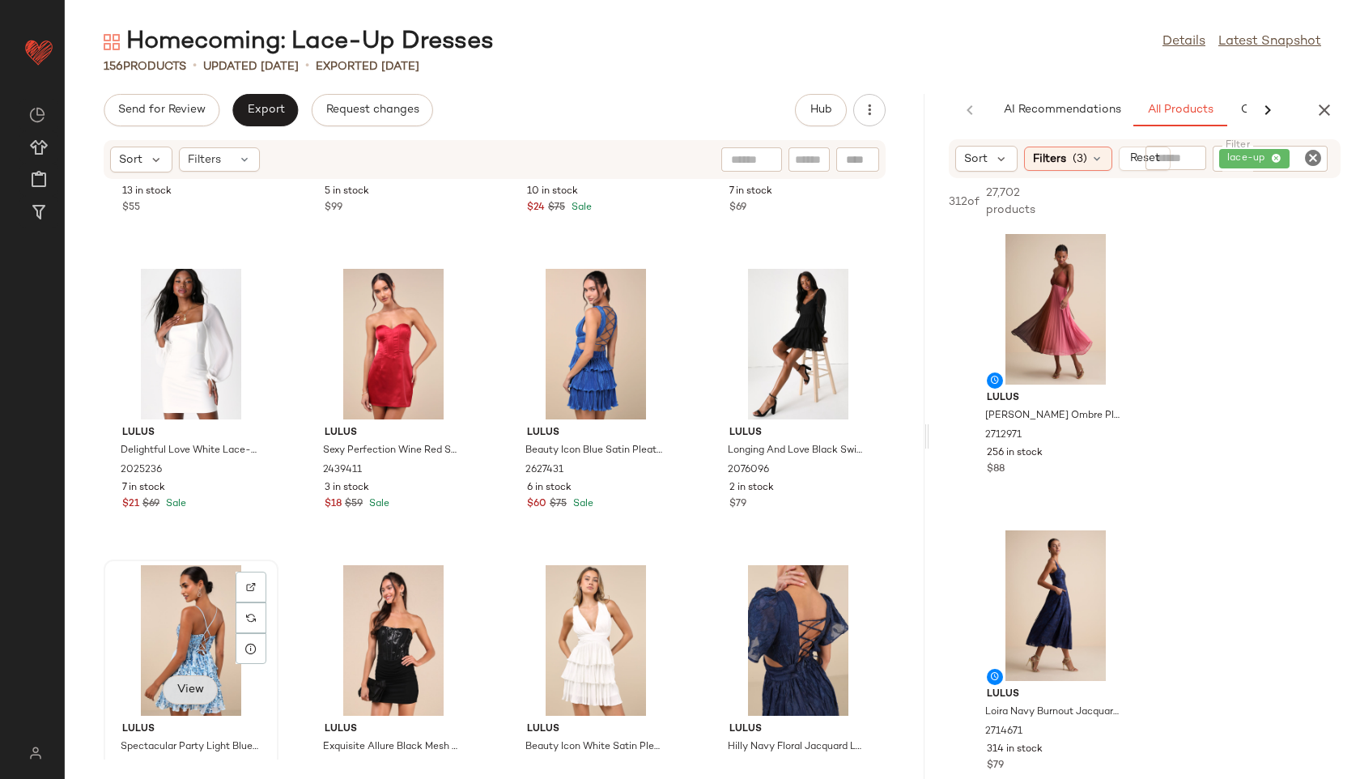
click at [172, 682] on button "View" at bounding box center [190, 689] width 55 height 29
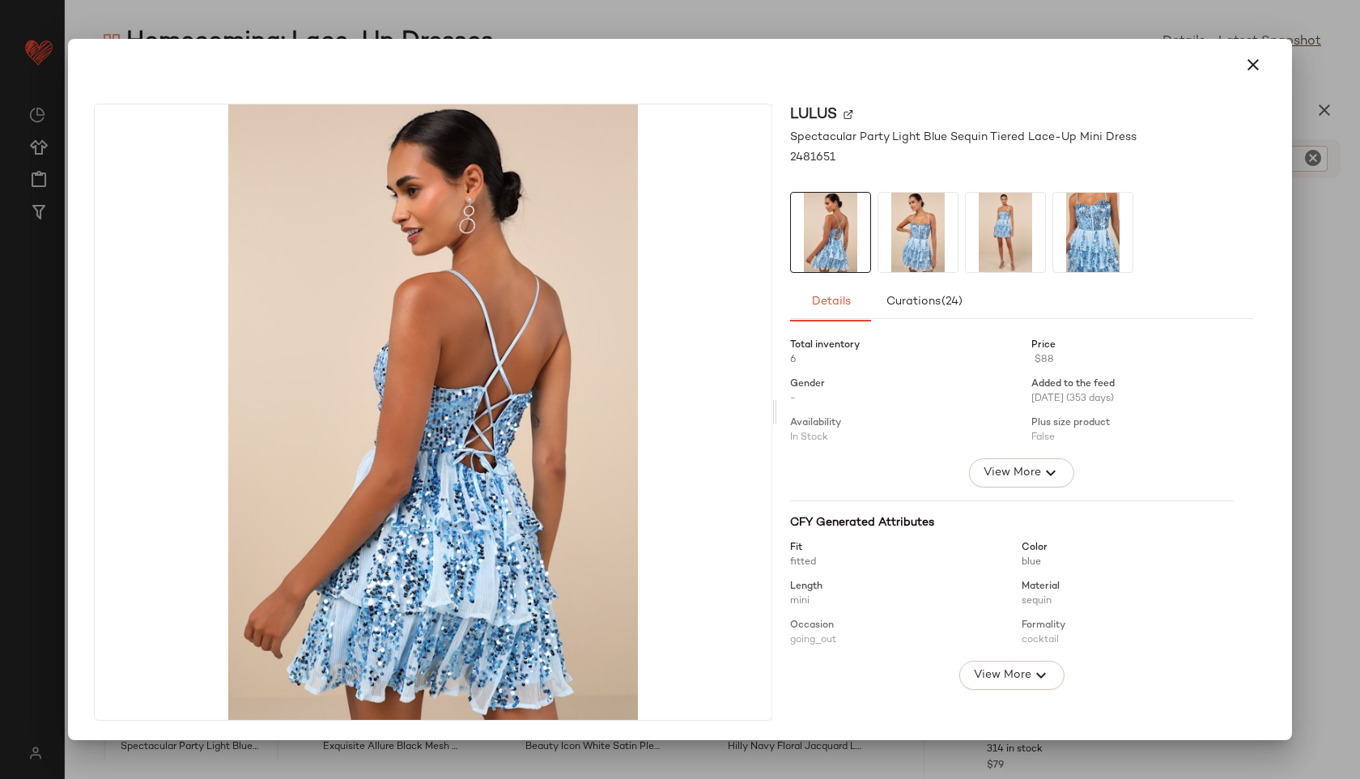
click at [901, 232] on img at bounding box center [917, 232] width 79 height 79
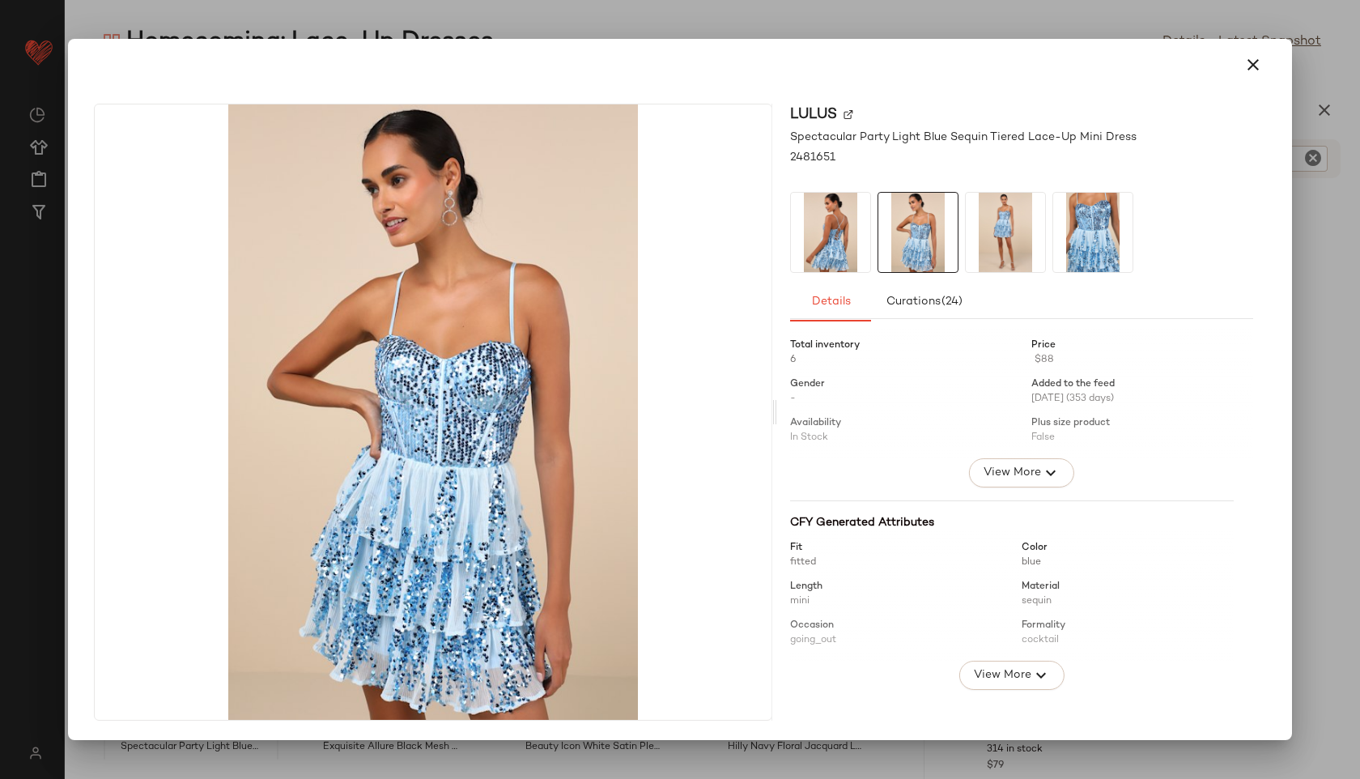
click at [988, 227] on img at bounding box center [1005, 232] width 79 height 79
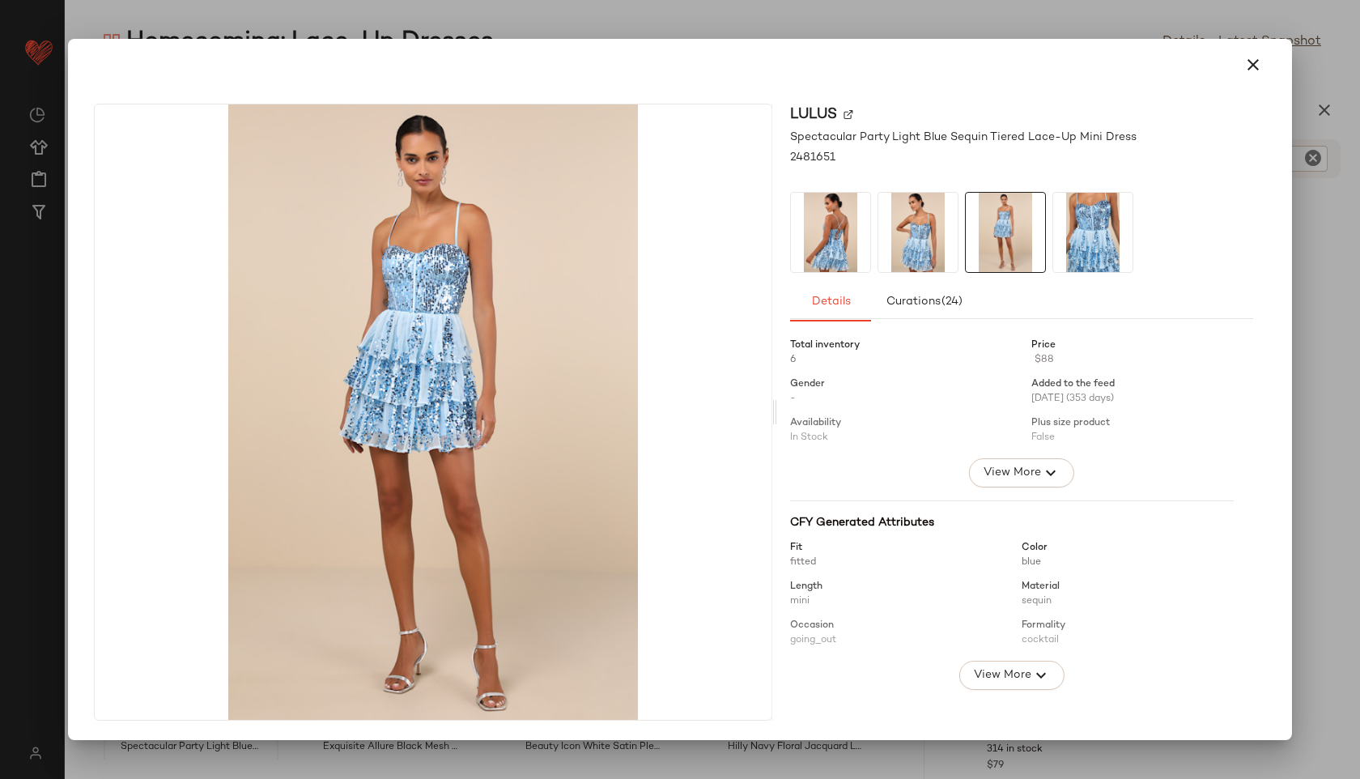
click at [1041, 222] on img at bounding box center [1005, 232] width 79 height 79
click at [1089, 228] on img at bounding box center [1092, 232] width 79 height 79
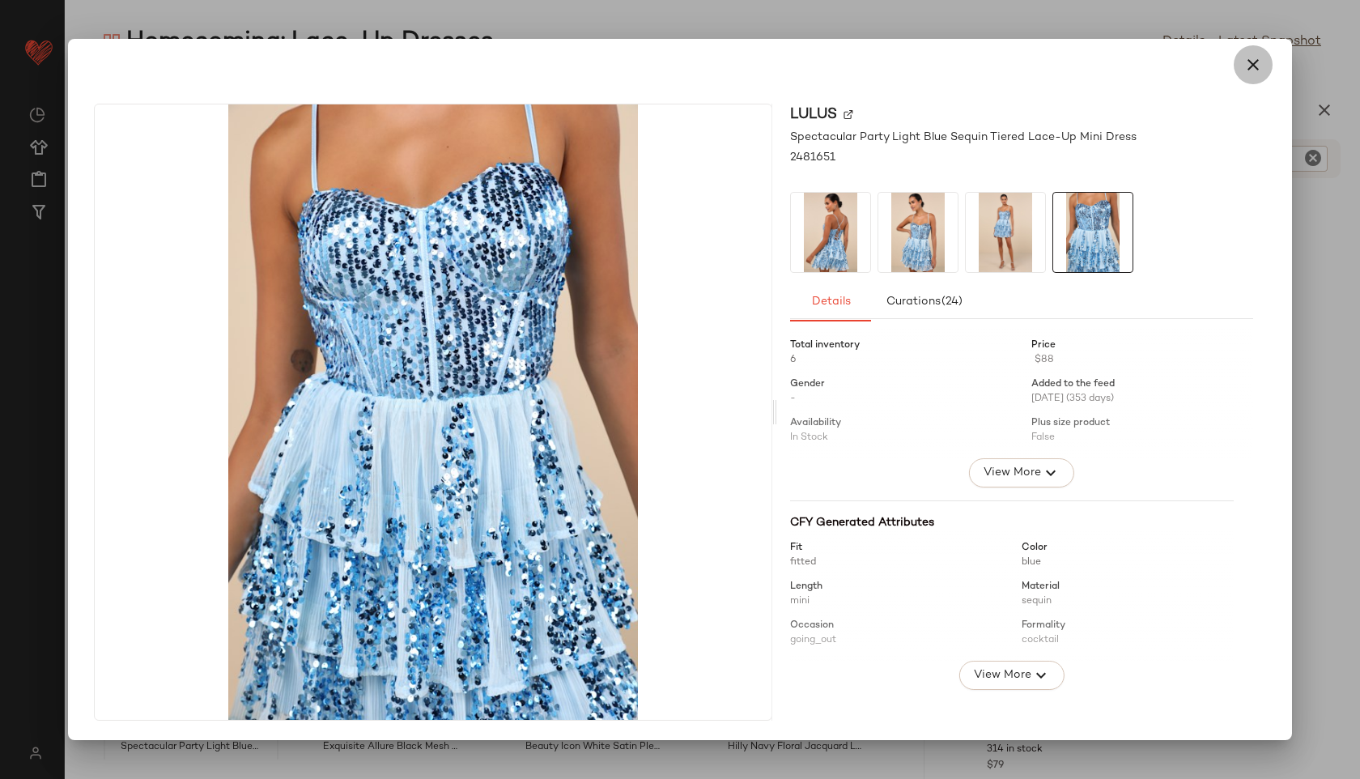
click at [1238, 61] on button "button" at bounding box center [1253, 64] width 39 height 39
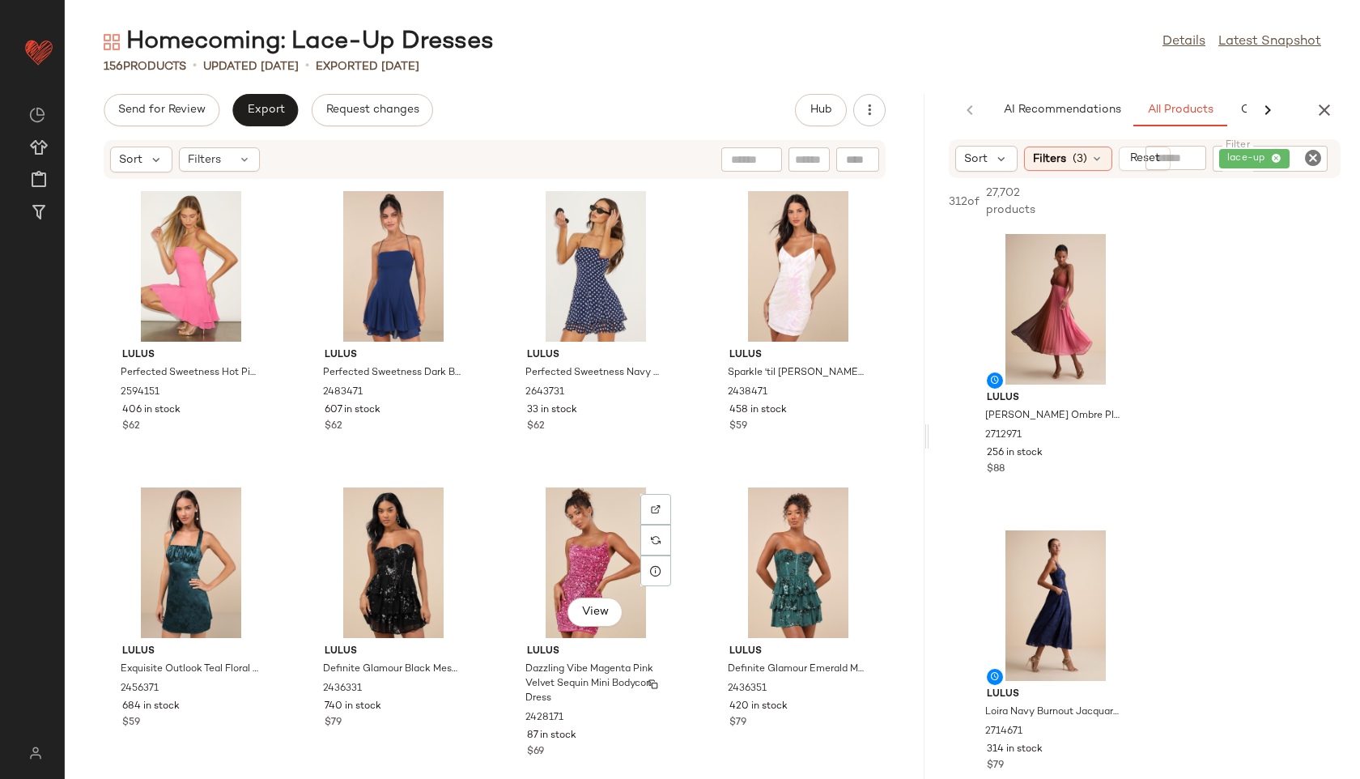
scroll to position [4750, 0]
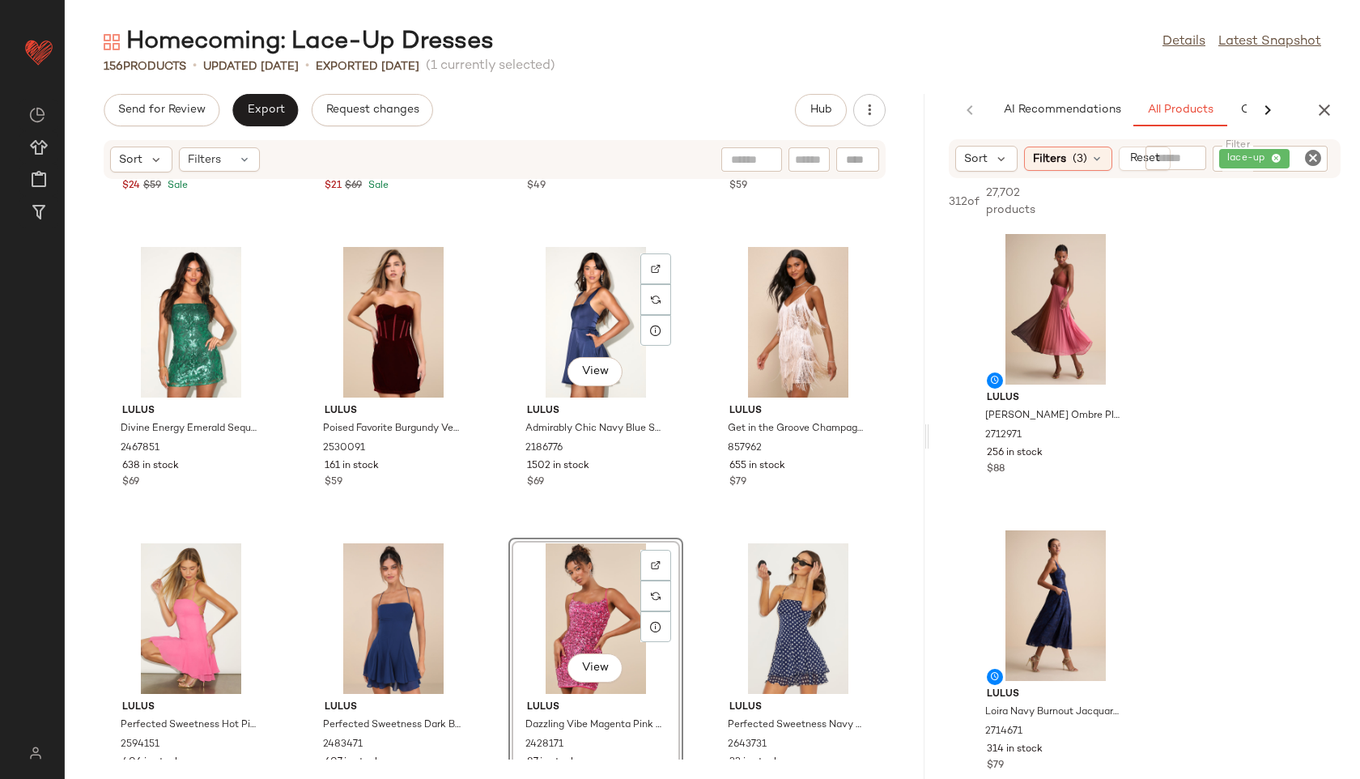
scroll to position [4395, 0]
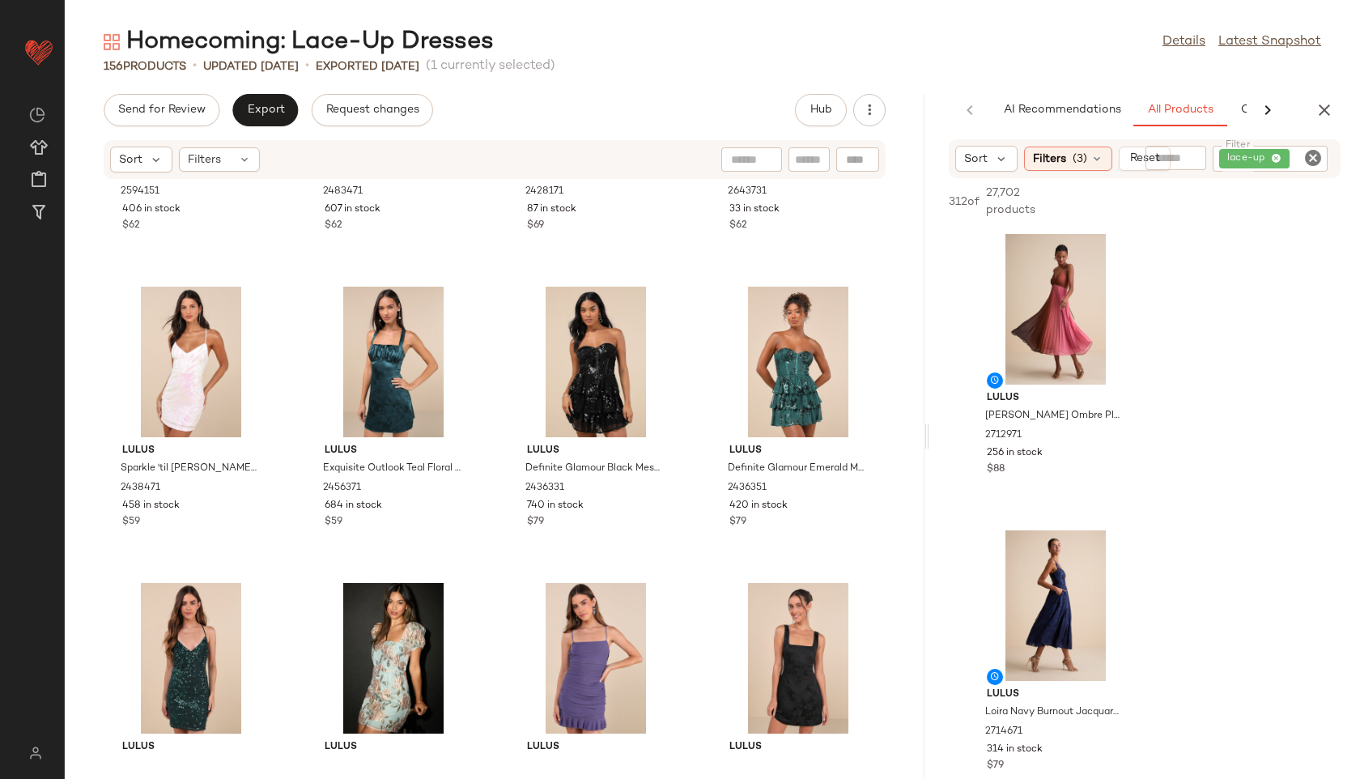
scroll to position [4951, 0]
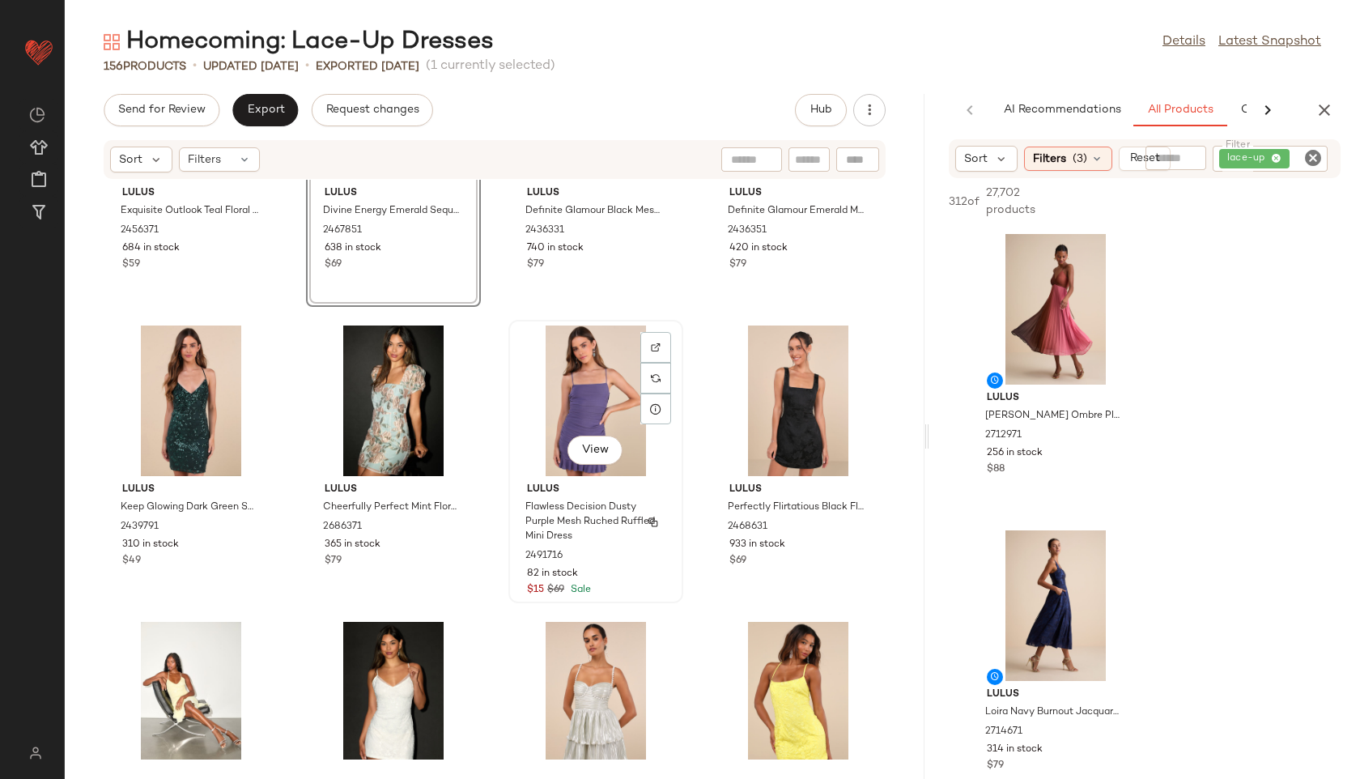
scroll to position [5207, 0]
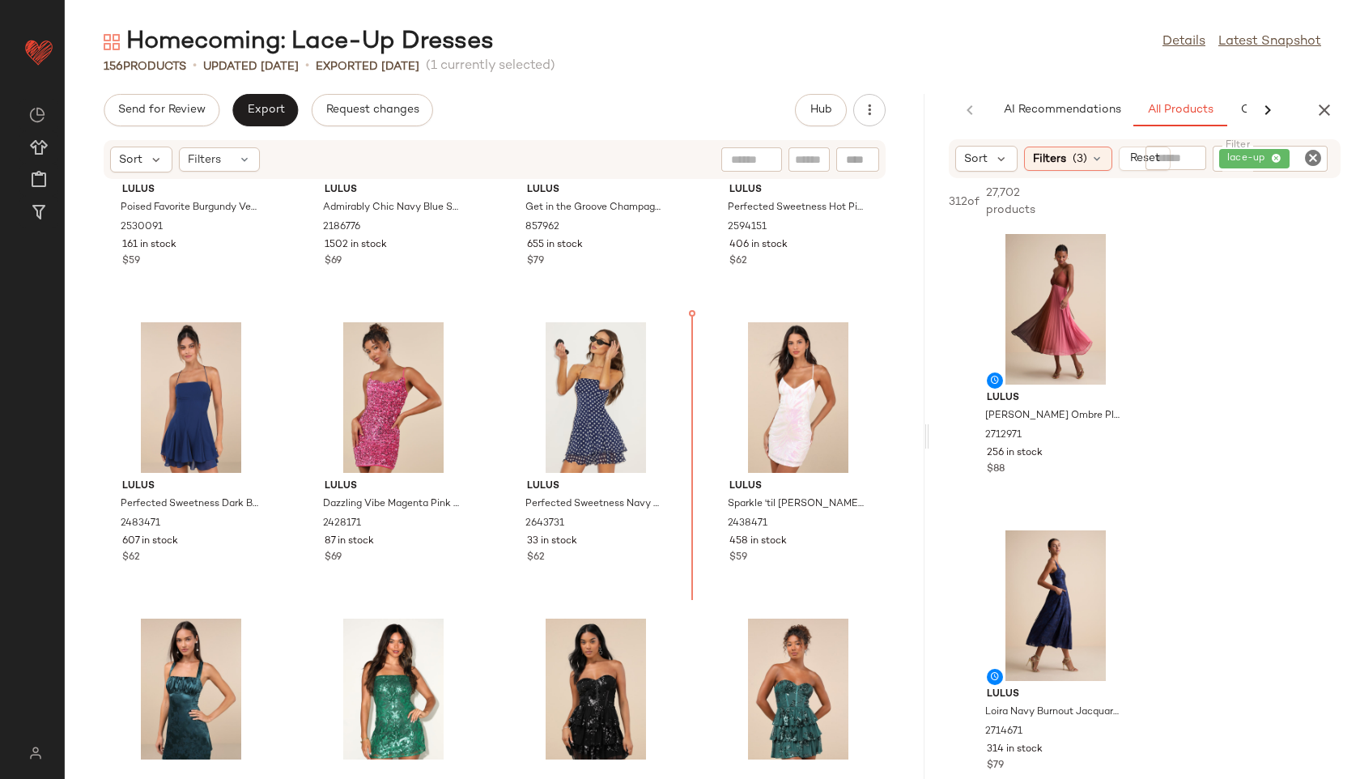
scroll to position [4619, 0]
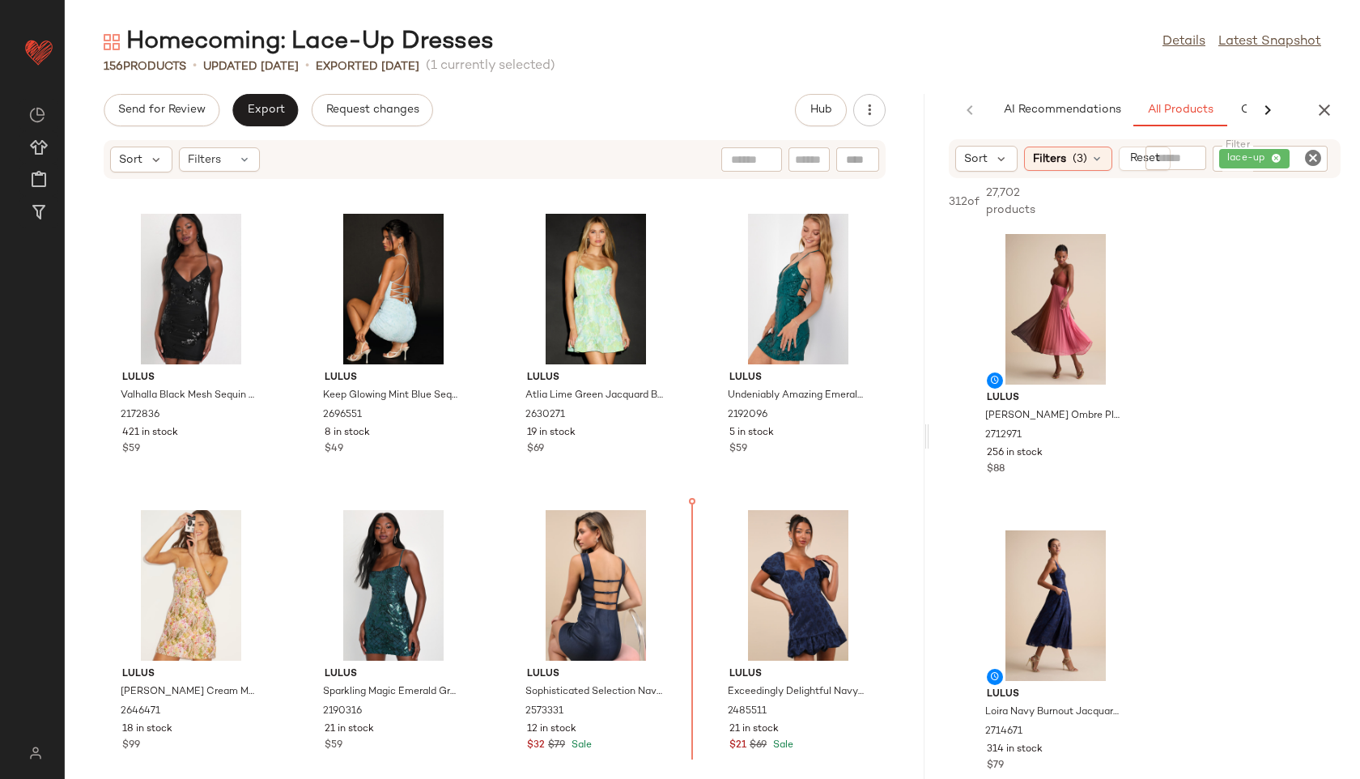
scroll to position [5933, 0]
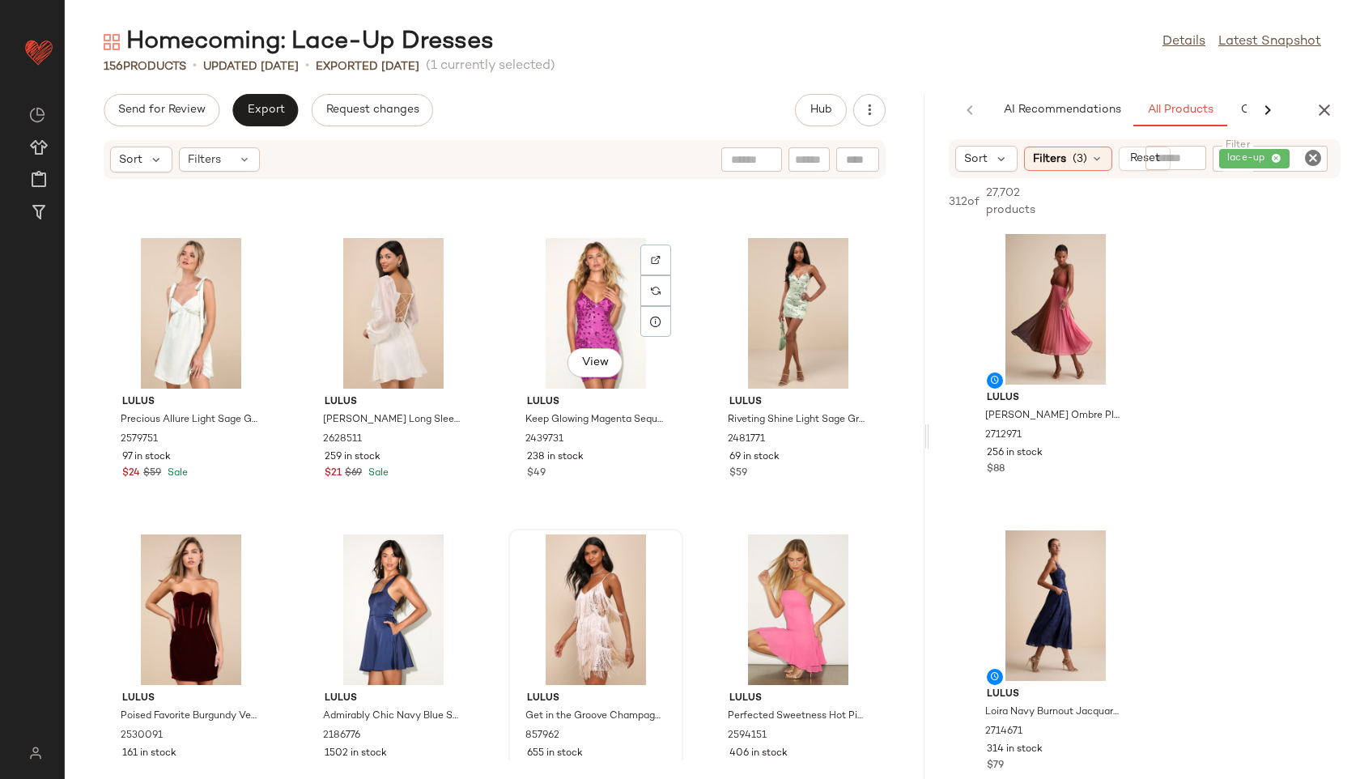
scroll to position [4102, 0]
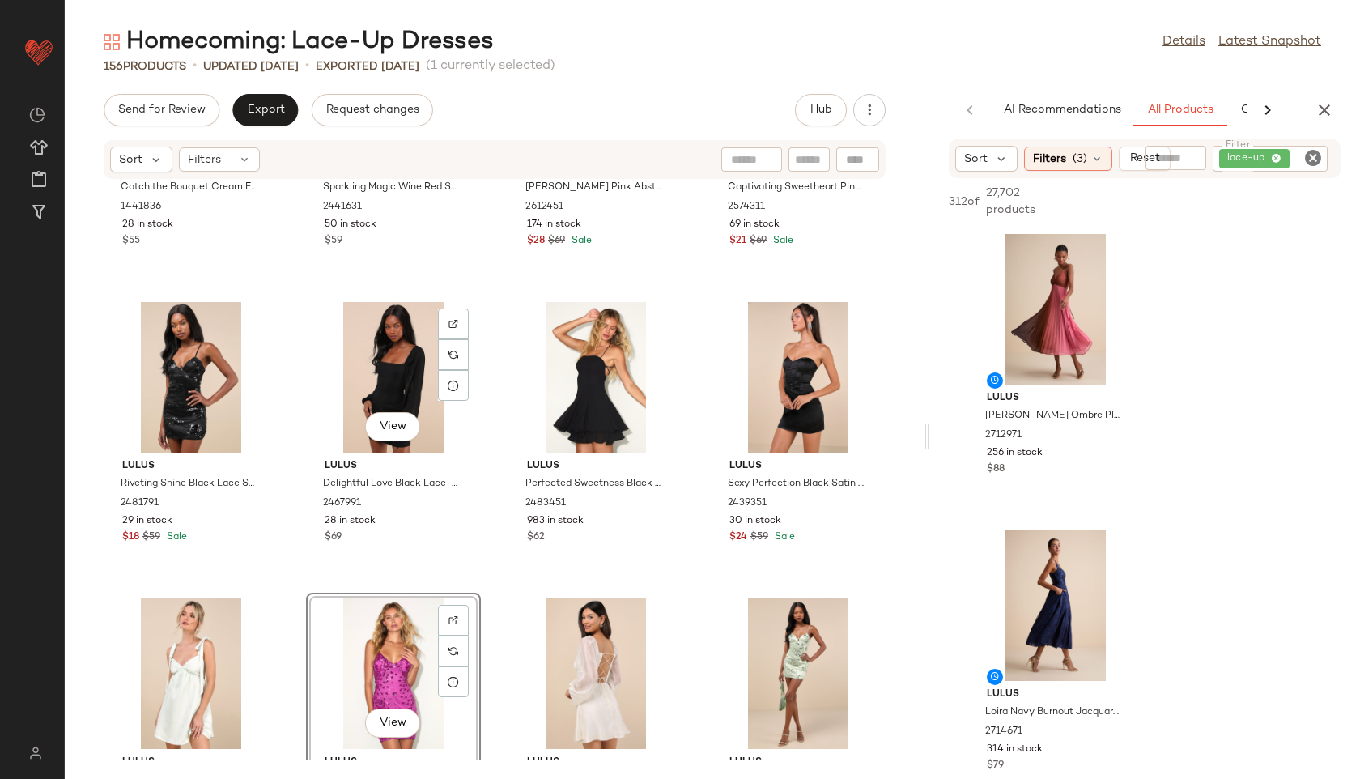
scroll to position [3748, 0]
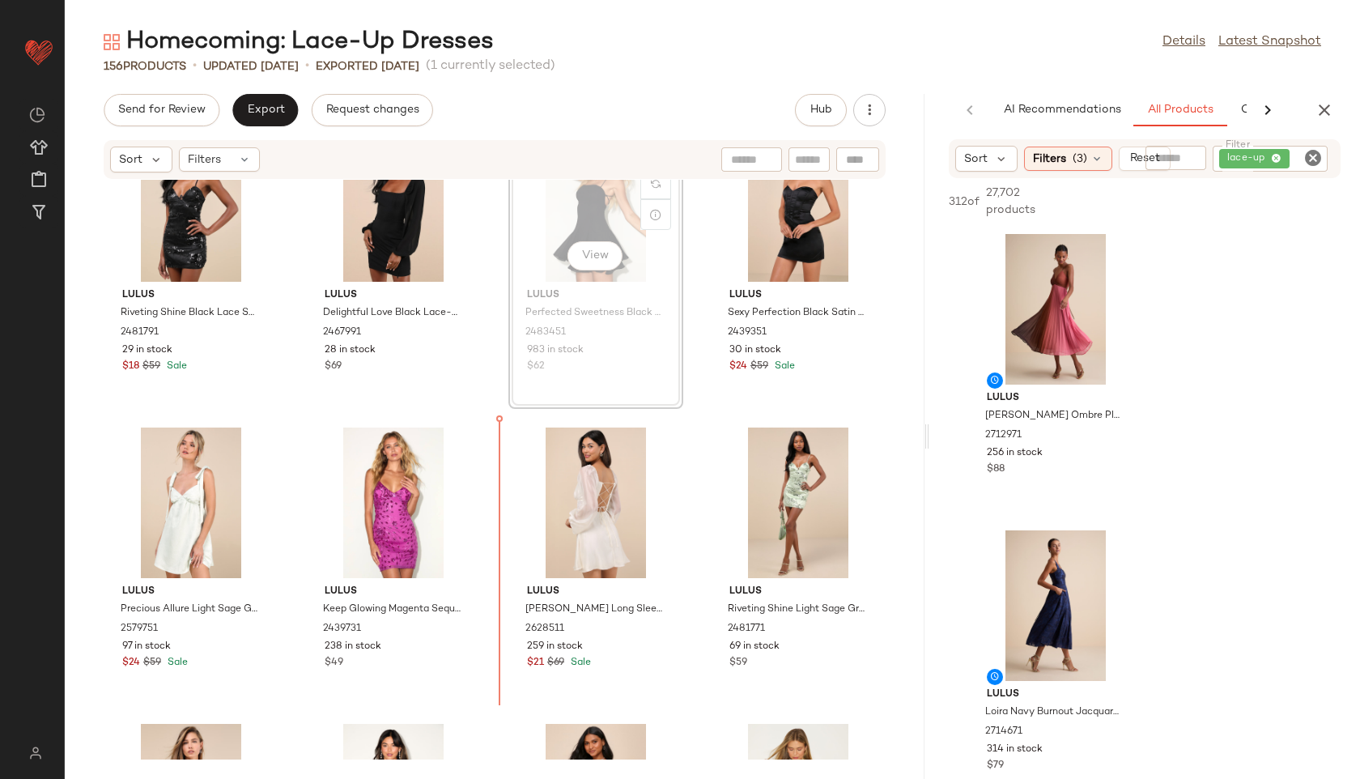
scroll to position [3970, 0]
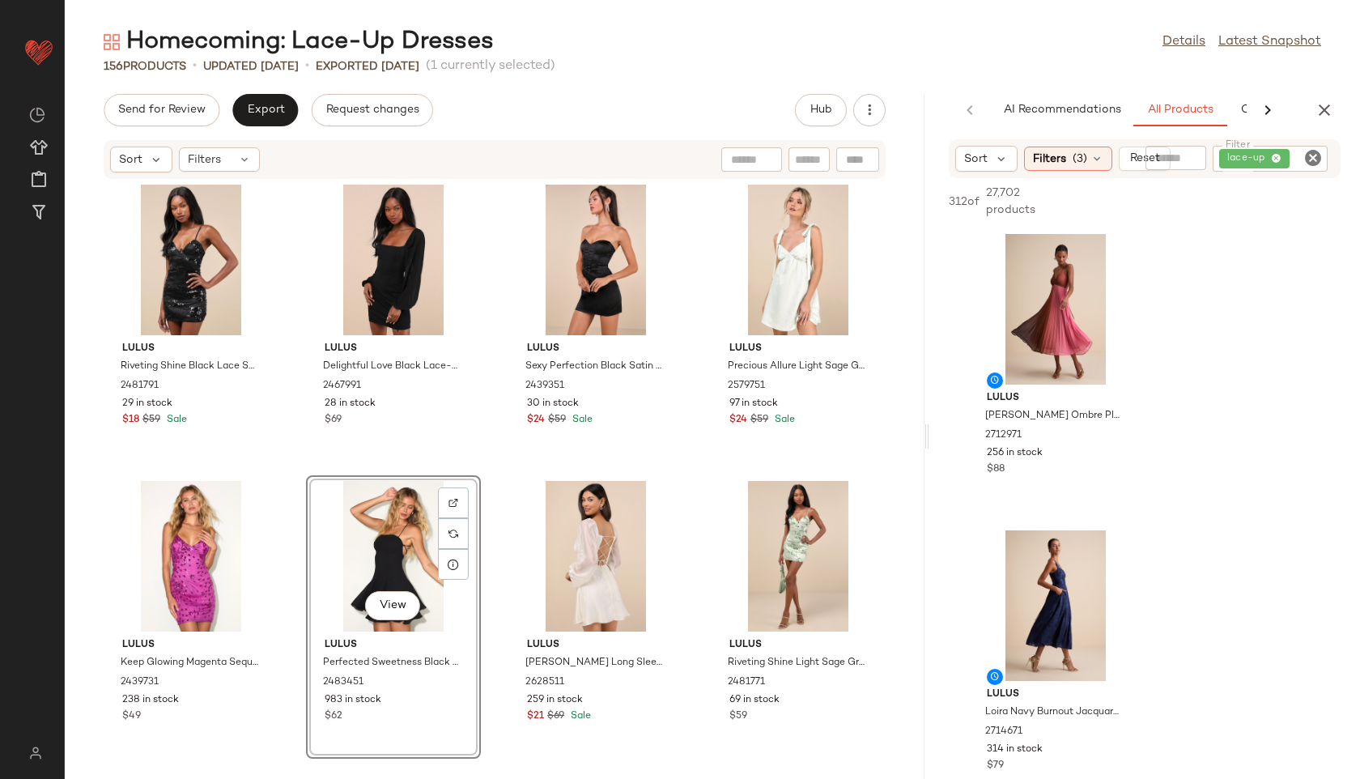
scroll to position [3850, 0]
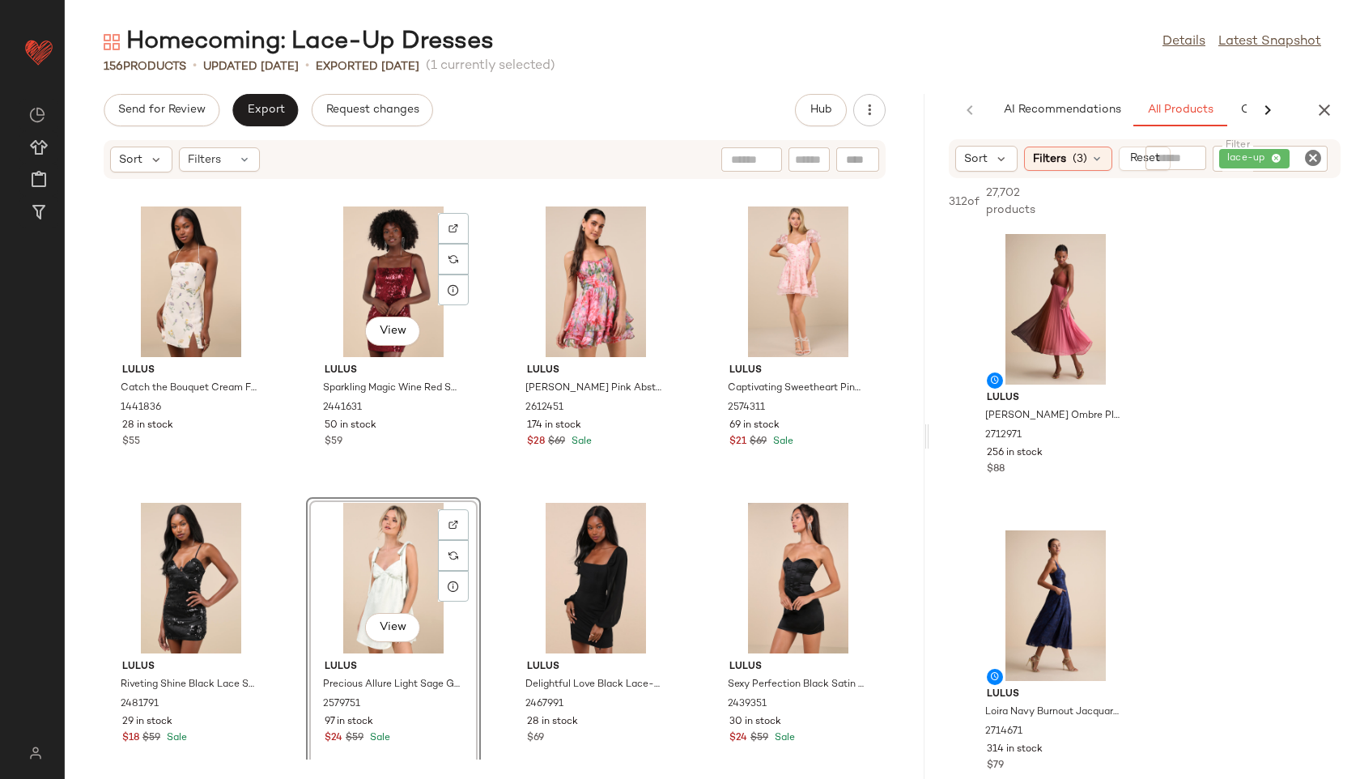
scroll to position [3498, 0]
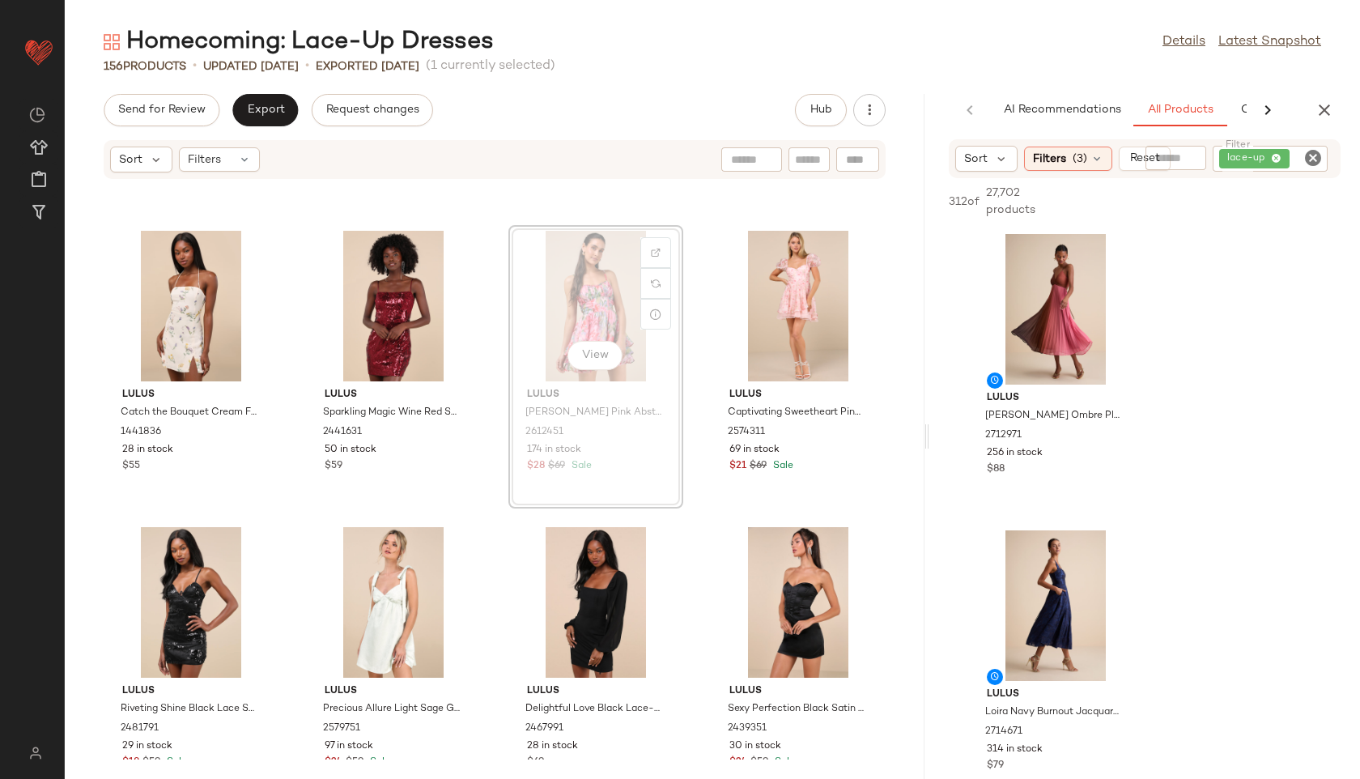
scroll to position [3524, 0]
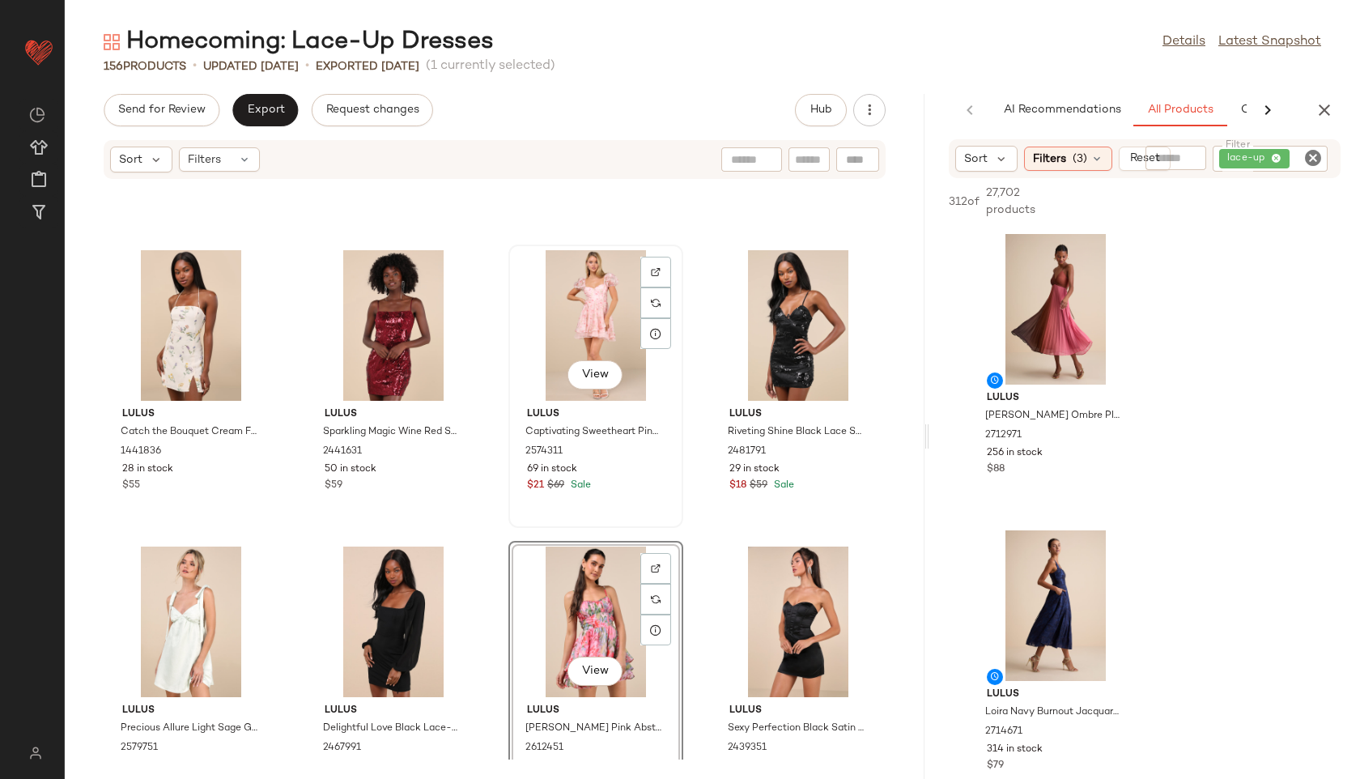
scroll to position [3505, 0]
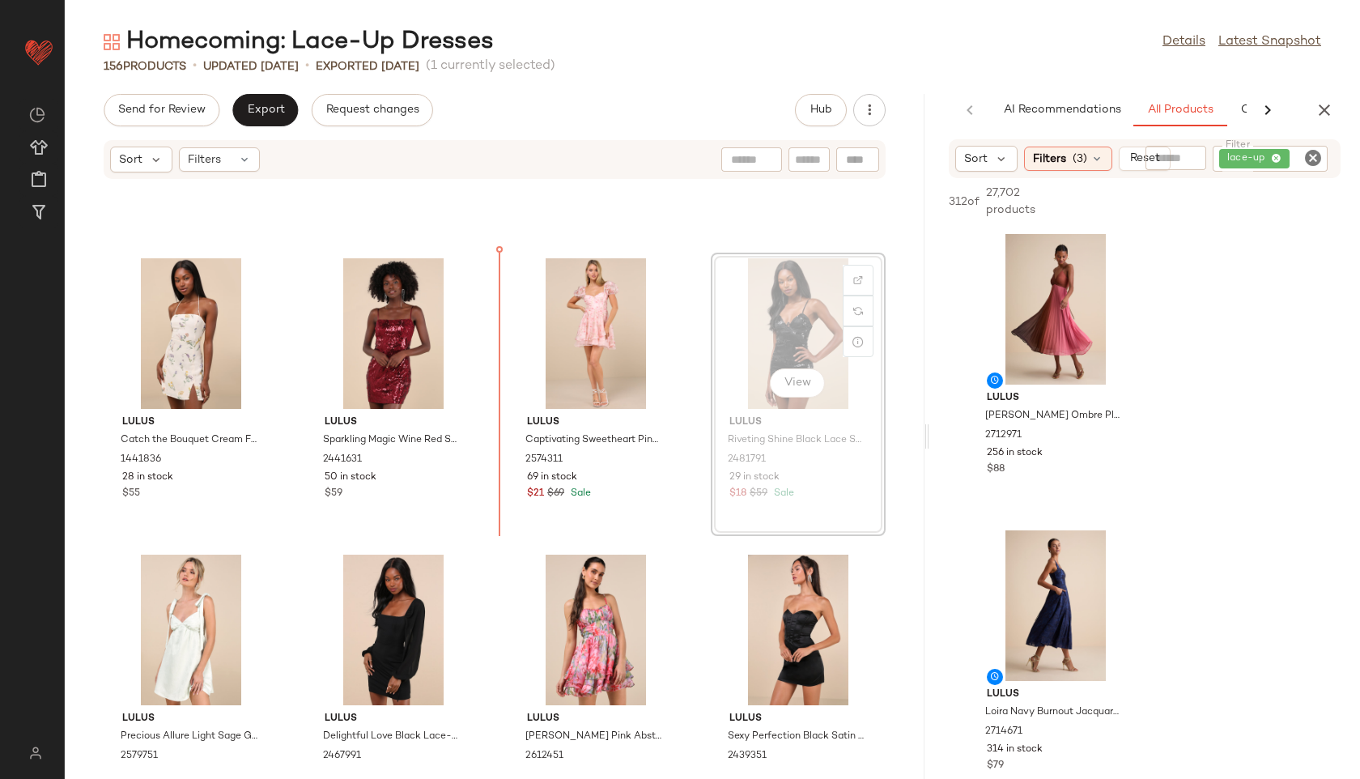
scroll to position [3499, 0]
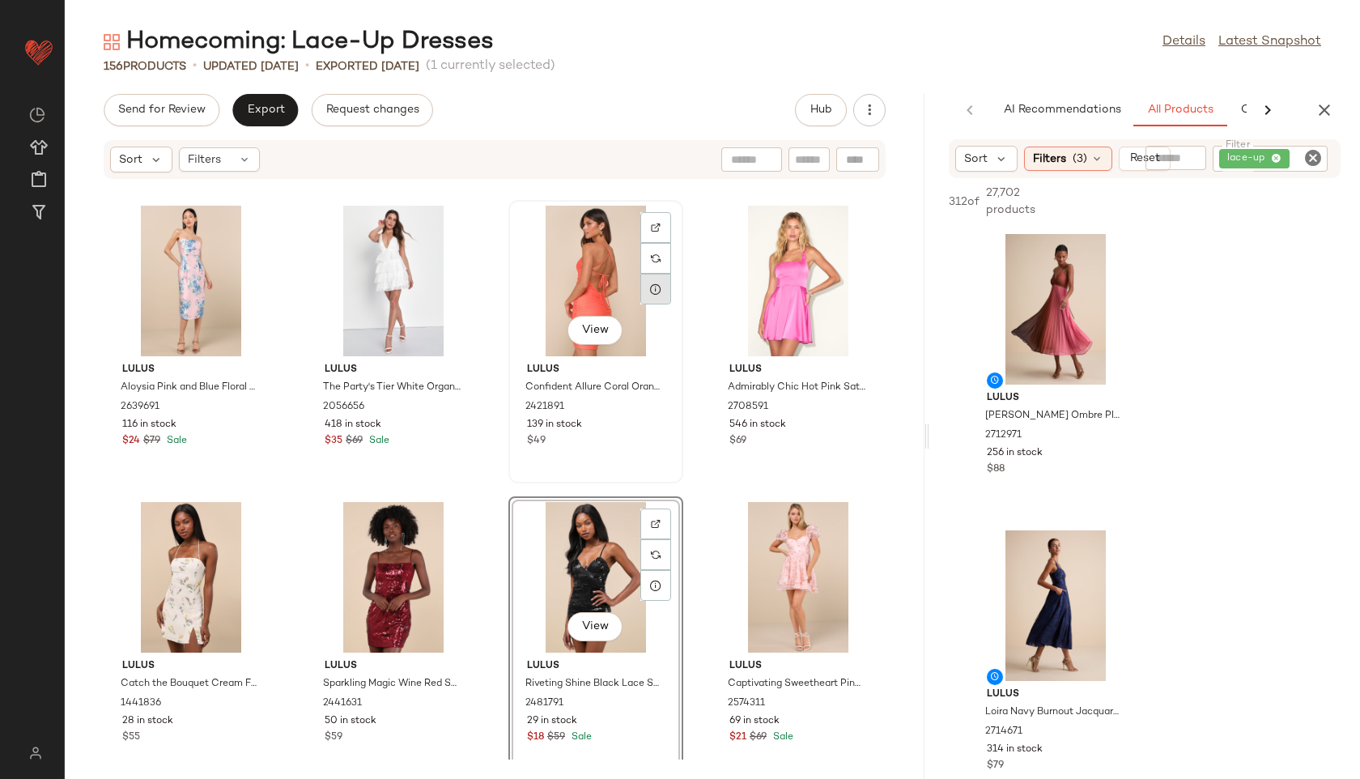
scroll to position [3253, 0]
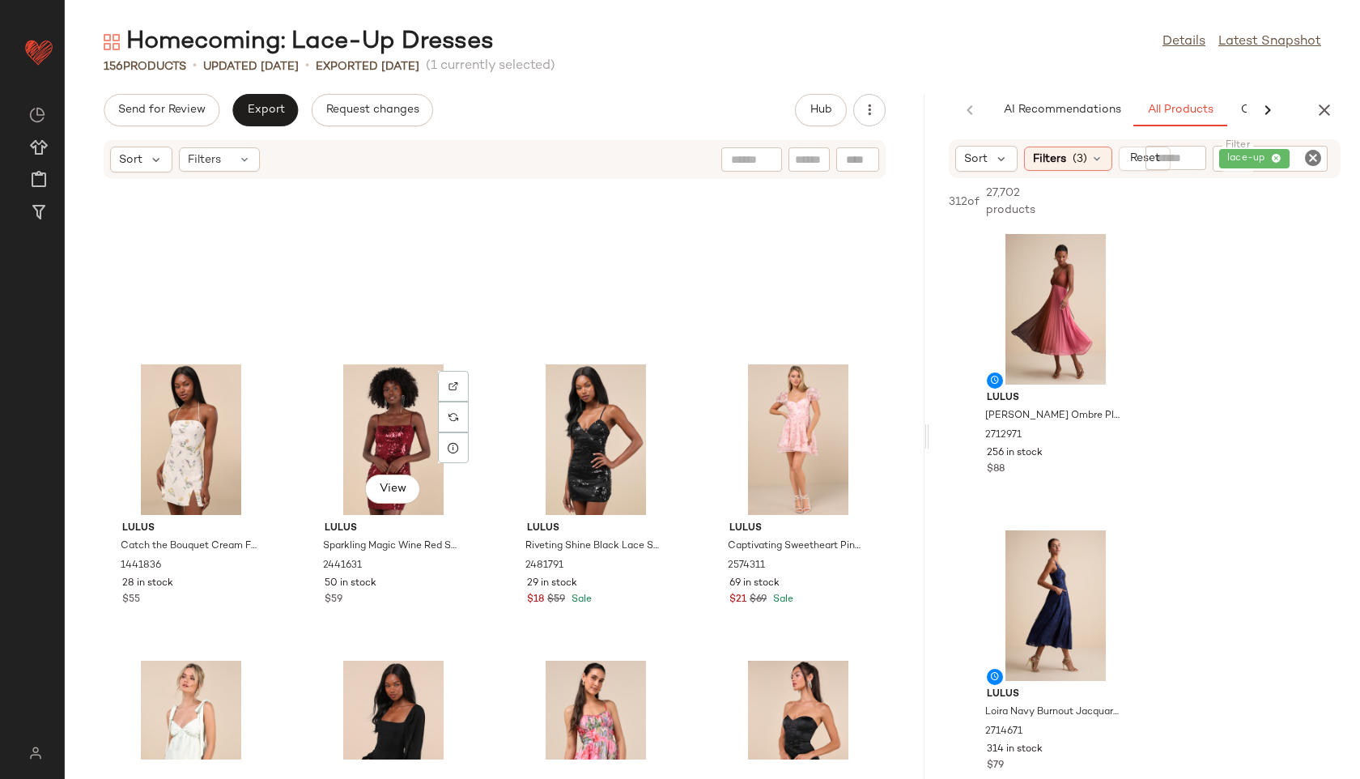
scroll to position [3275, 0]
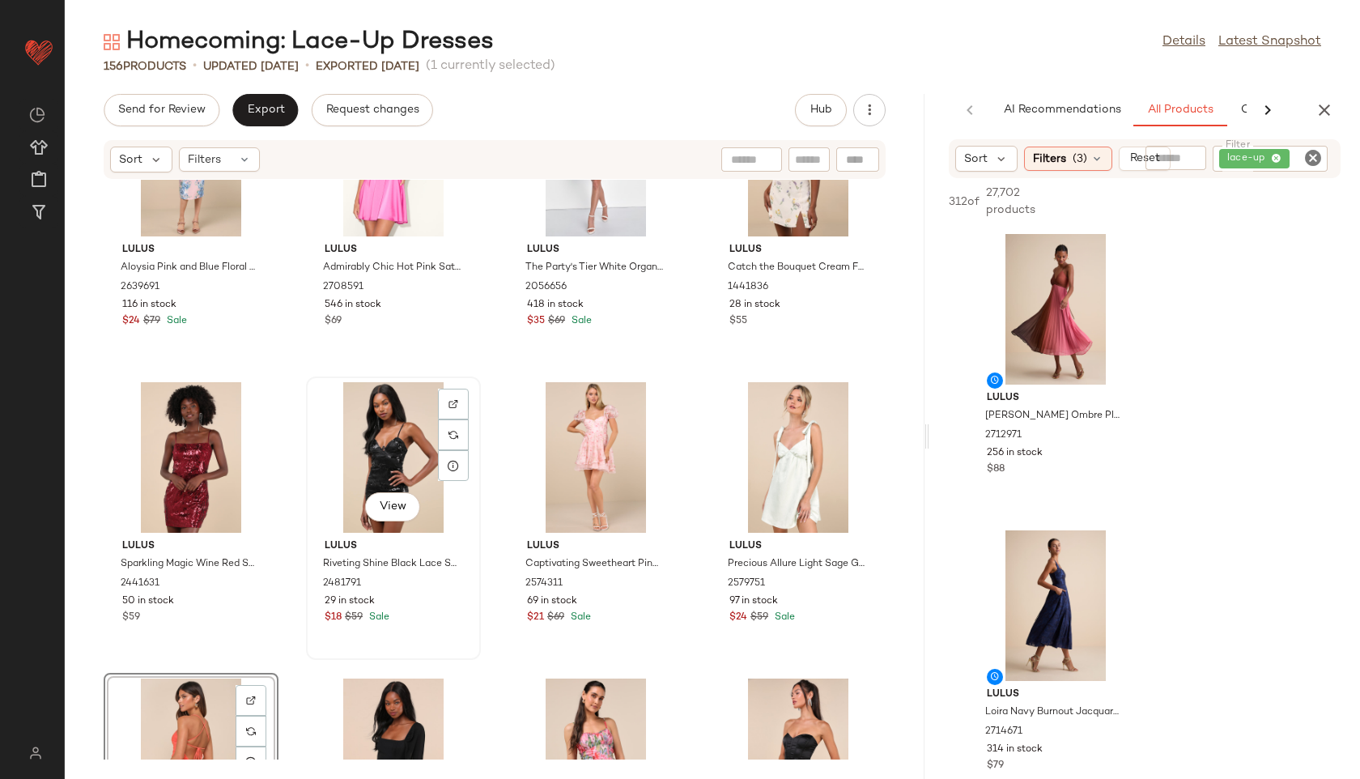
scroll to position [3175, 0]
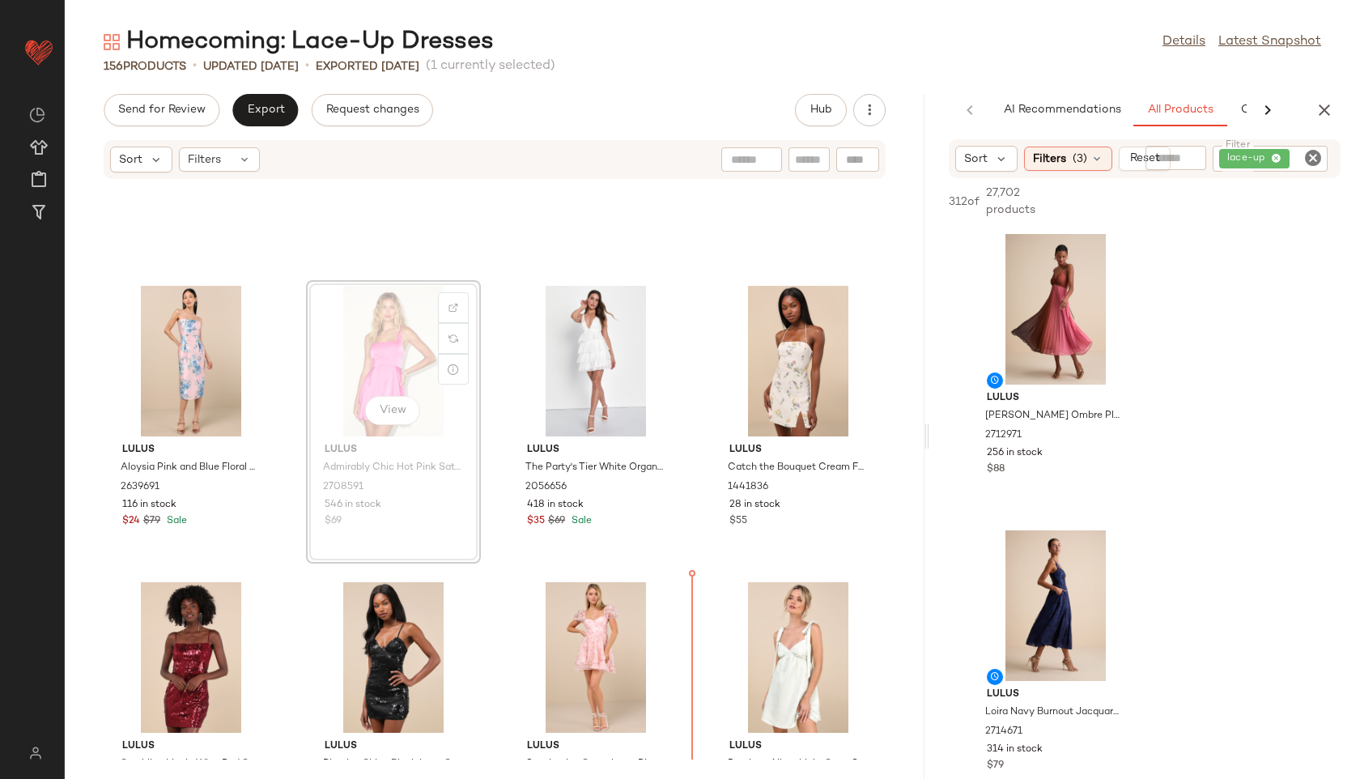
scroll to position [3189, 0]
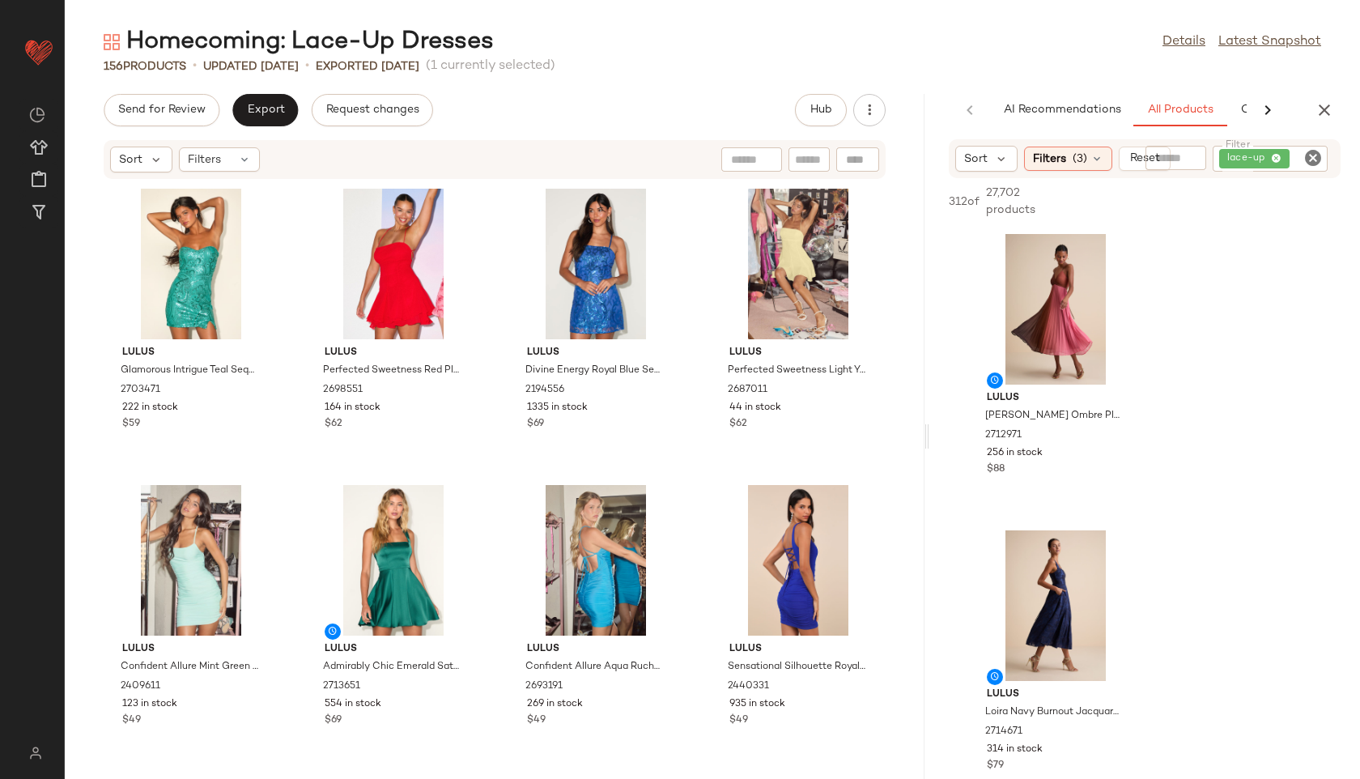
drag, startPoint x: 573, startPoint y: 361, endPoint x: 420, endPoint y: 2, distance: 390.6
click at [278, 108] on span "Export" at bounding box center [265, 110] width 38 height 13
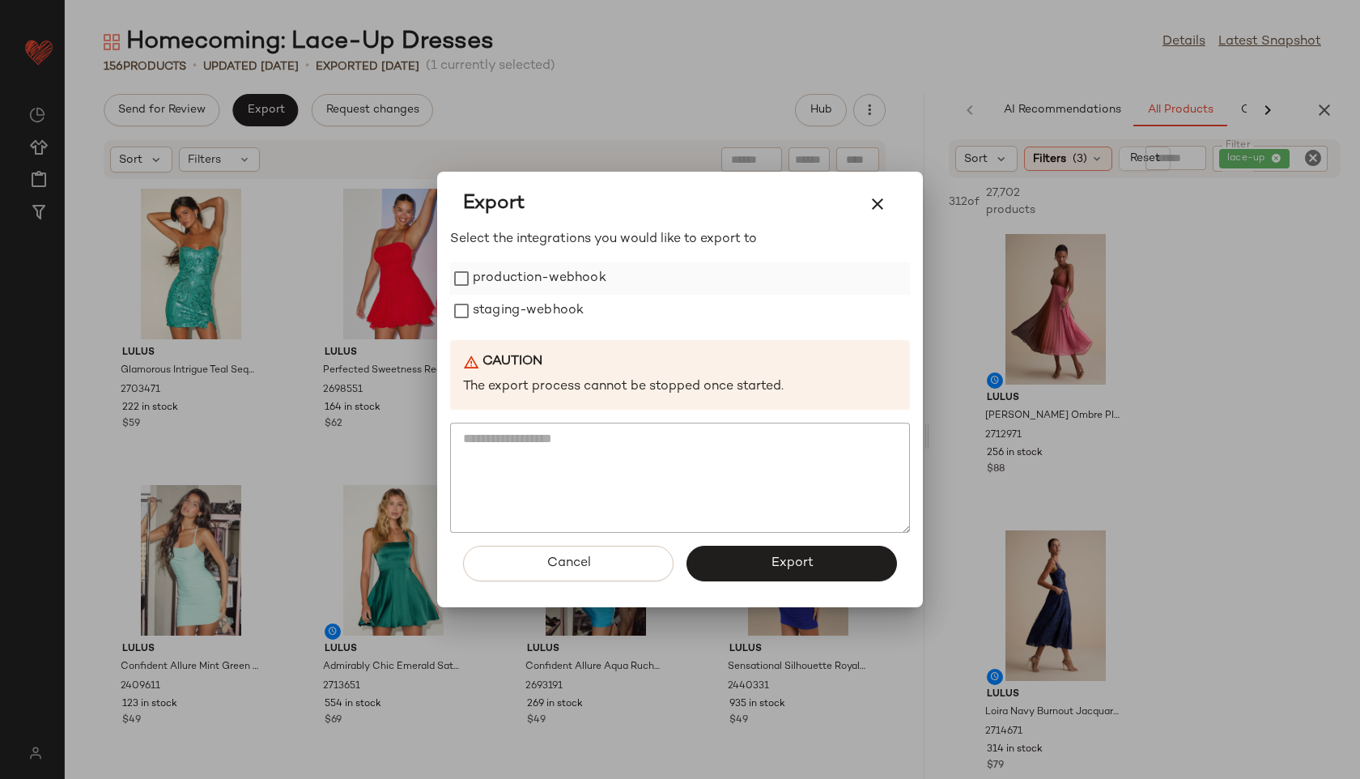
click at [510, 271] on label "production-webhook" at bounding box center [540, 278] width 134 height 32
click at [510, 308] on label "staging-webhook" at bounding box center [528, 311] width 111 height 32
click at [733, 559] on button "Export" at bounding box center [791, 564] width 210 height 36
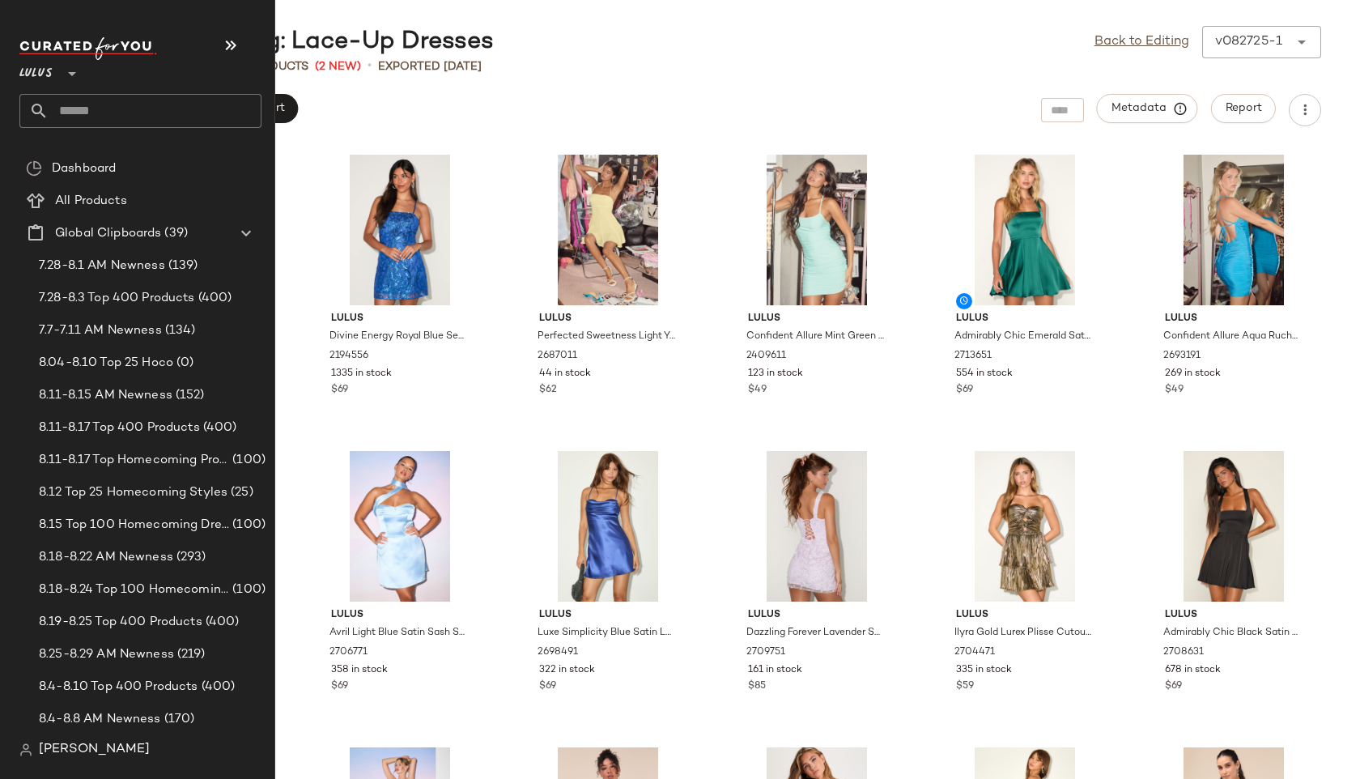
click at [93, 110] on input "text" at bounding box center [155, 111] width 213 height 34
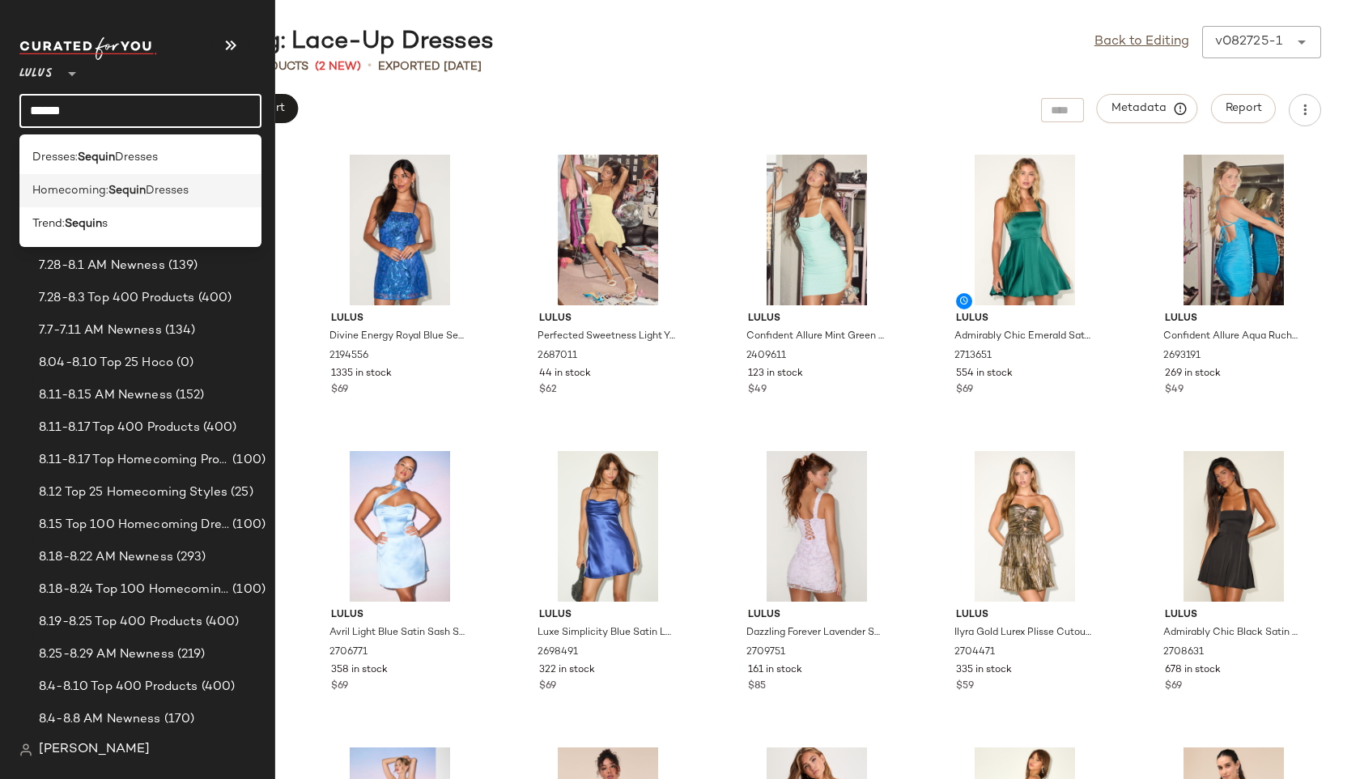
type input "******"
click at [122, 190] on b "Sequin" at bounding box center [126, 190] width 37 height 17
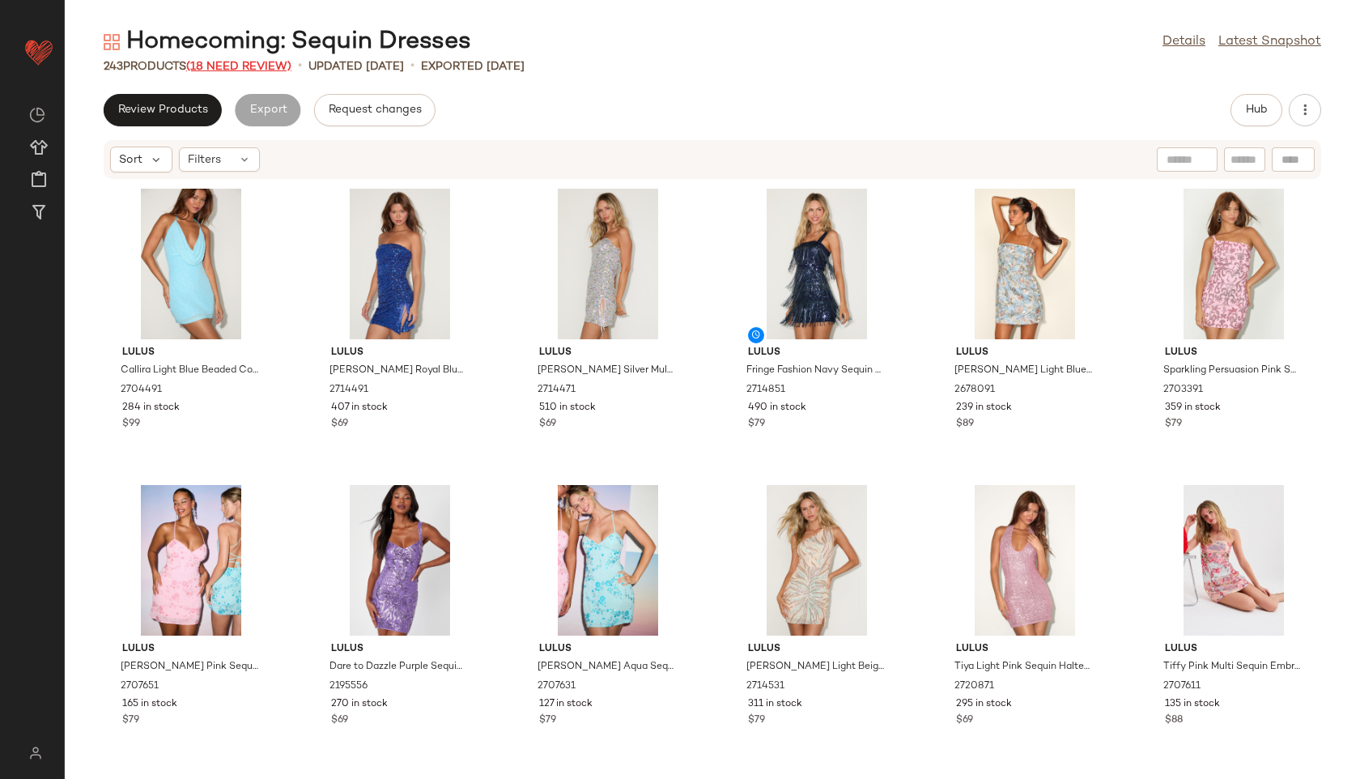
click at [250, 62] on span "(18 Need Review)" at bounding box center [238, 67] width 105 height 12
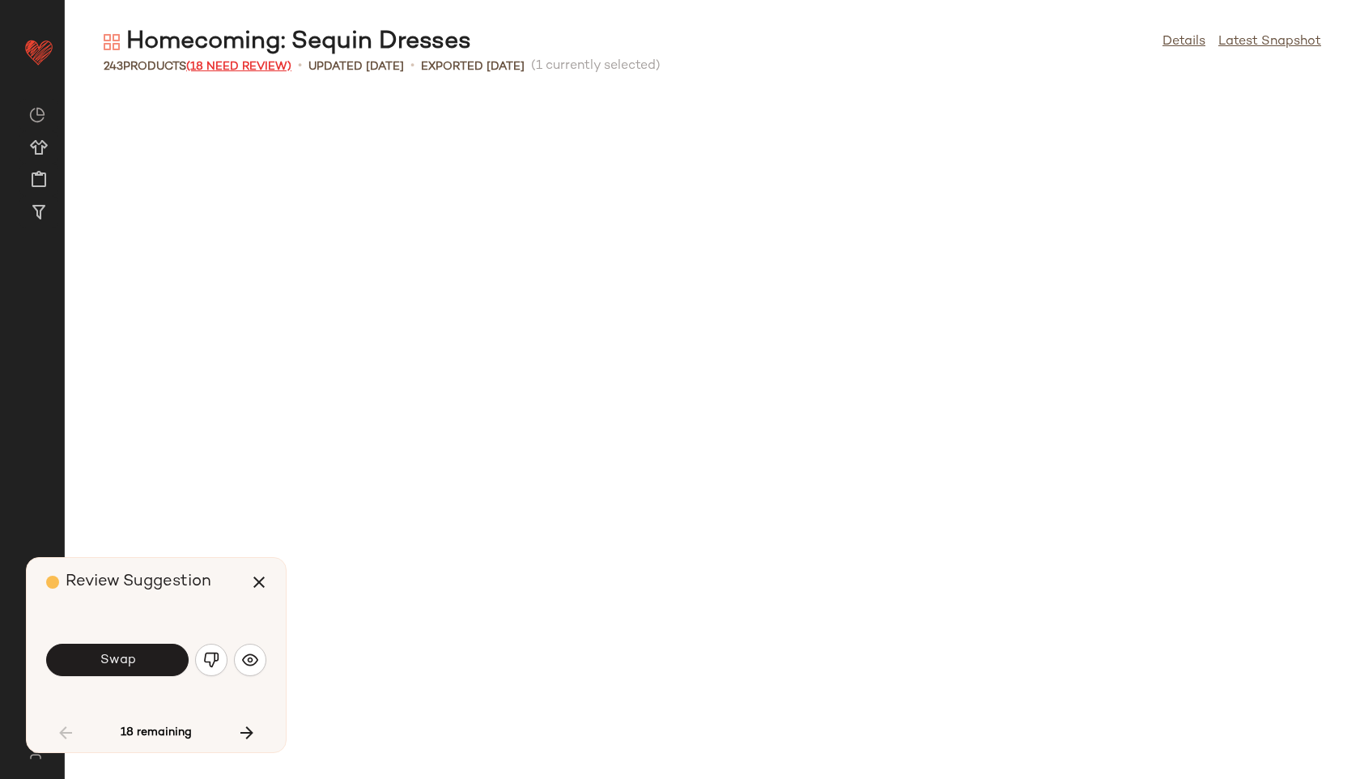
scroll to position [902, 0]
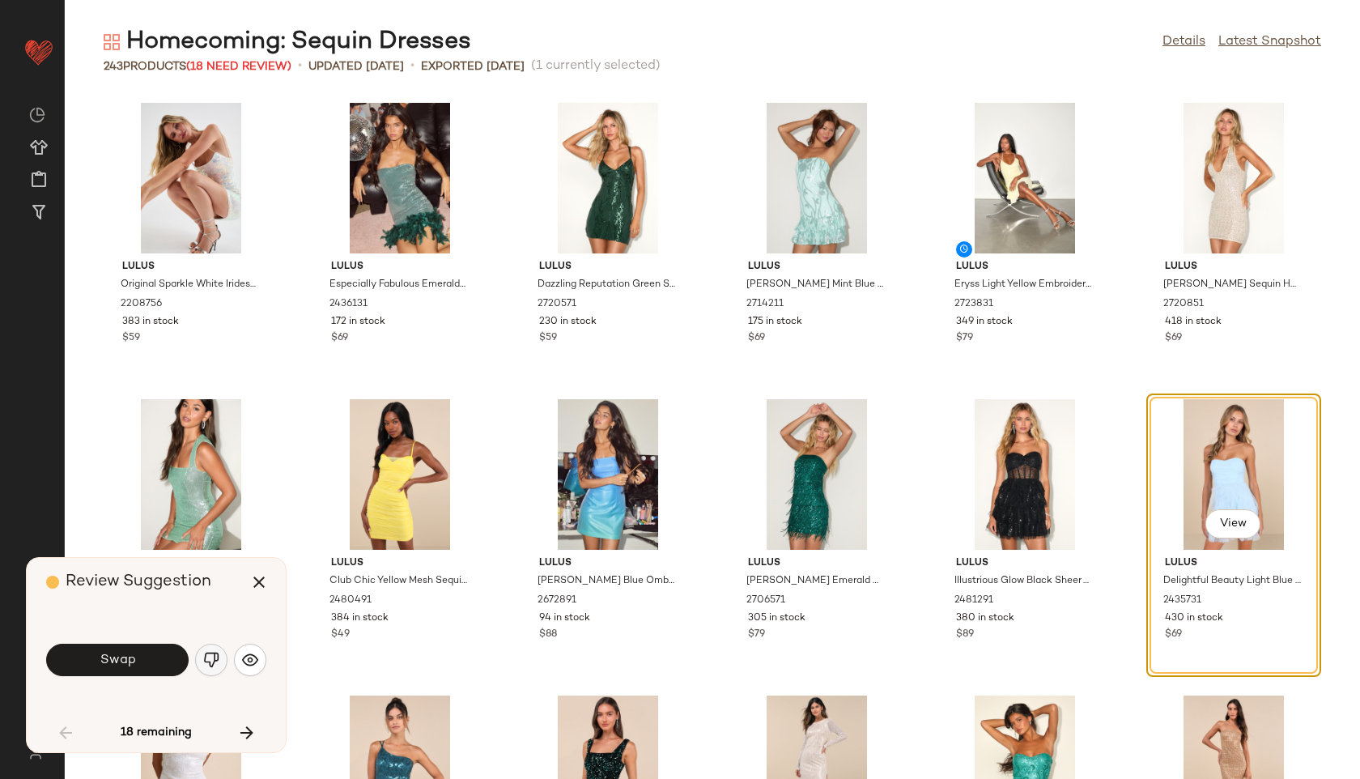
click at [210, 661] on img "button" at bounding box center [211, 660] width 16 height 16
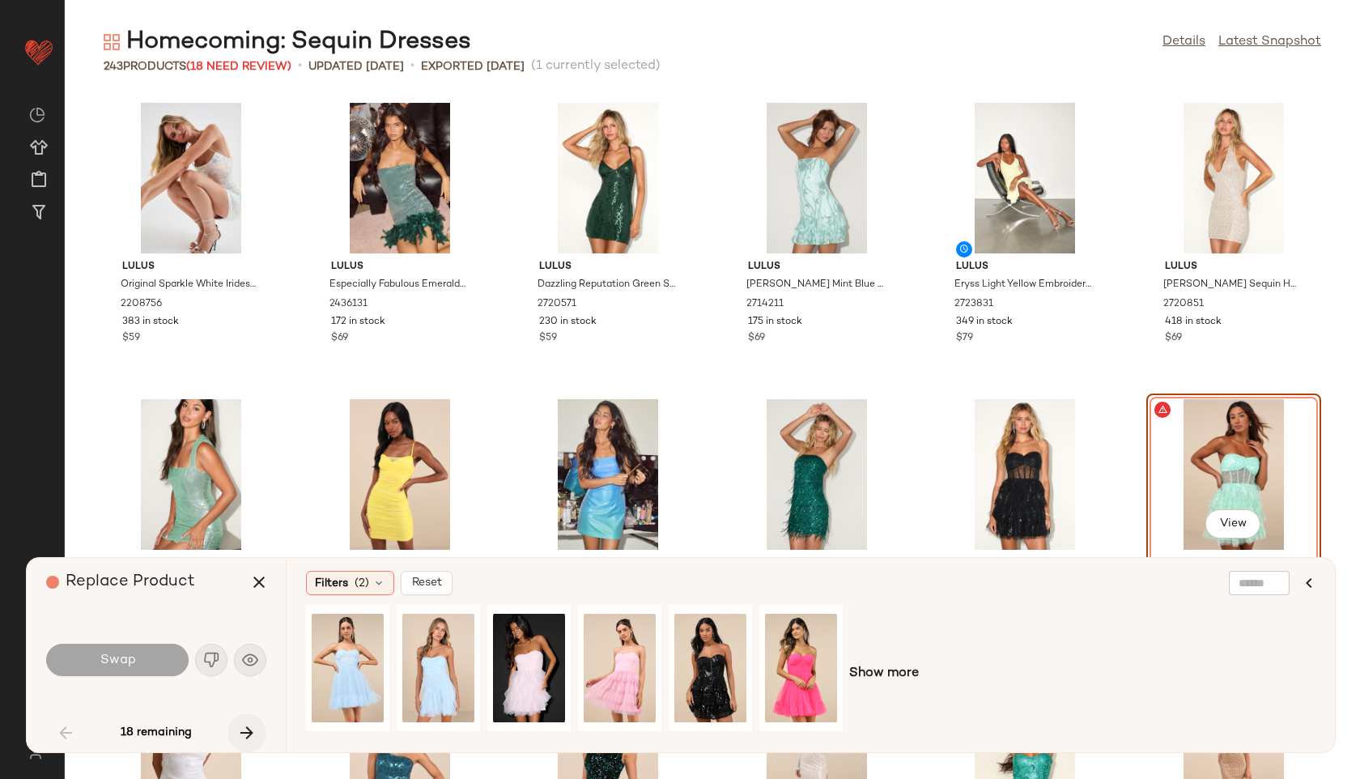
click at [256, 735] on icon "button" at bounding box center [246, 732] width 19 height 19
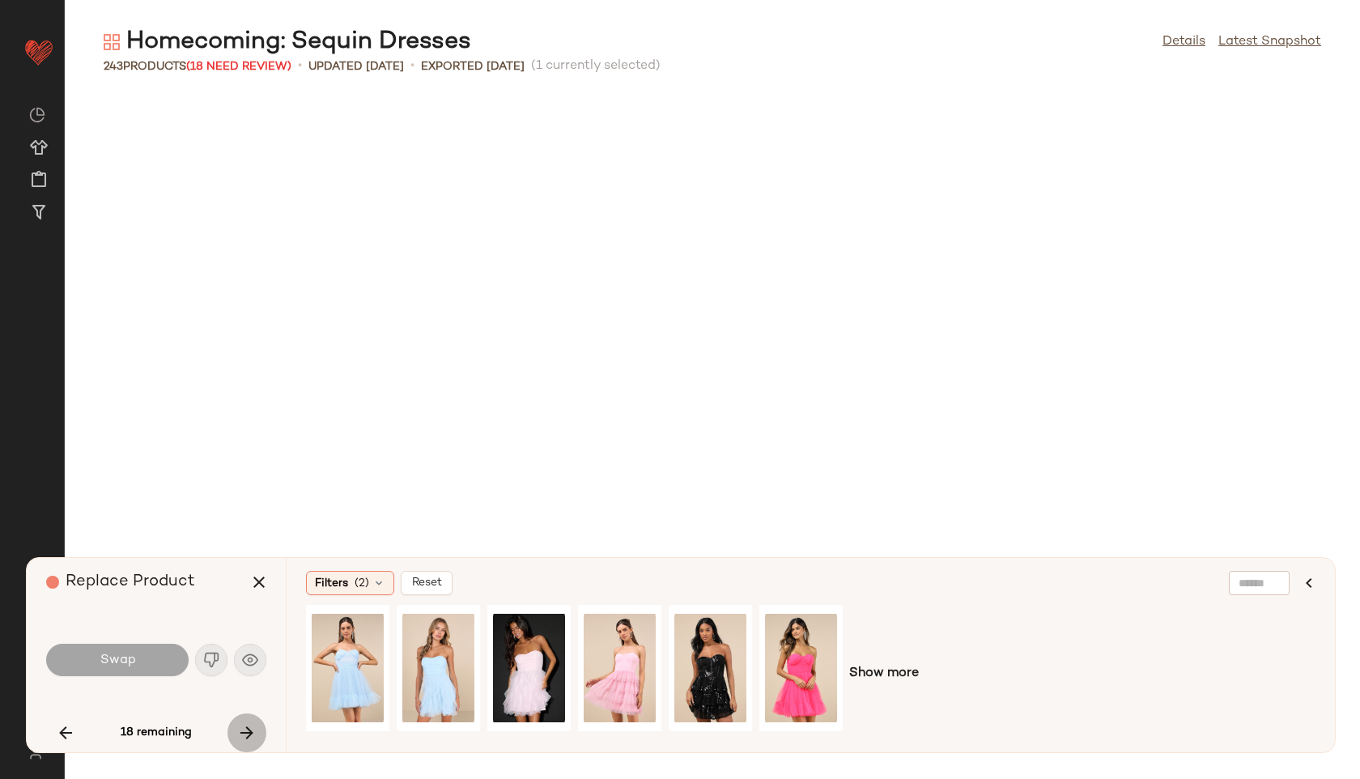
scroll to position [2666, 0]
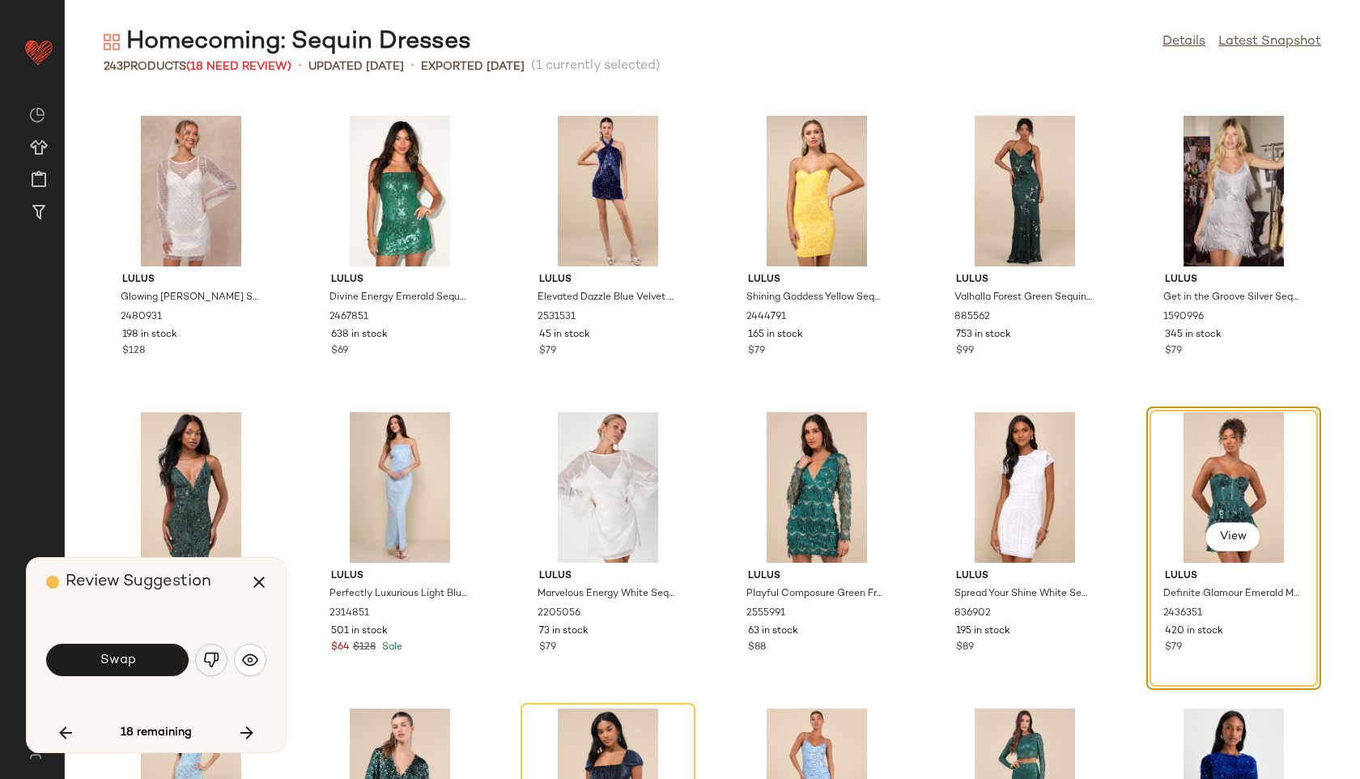
click at [210, 657] on img "button" at bounding box center [211, 660] width 16 height 16
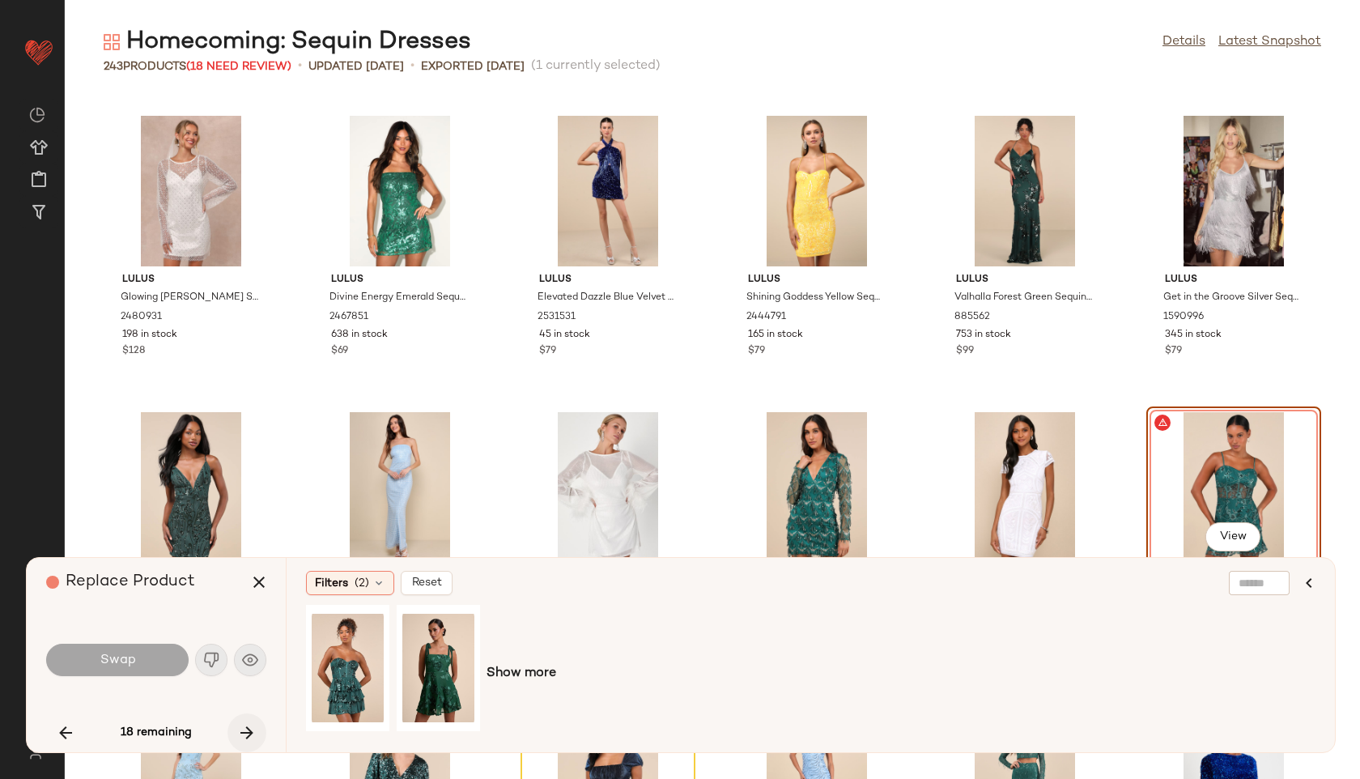
click at [246, 732] on icon "button" at bounding box center [246, 732] width 19 height 19
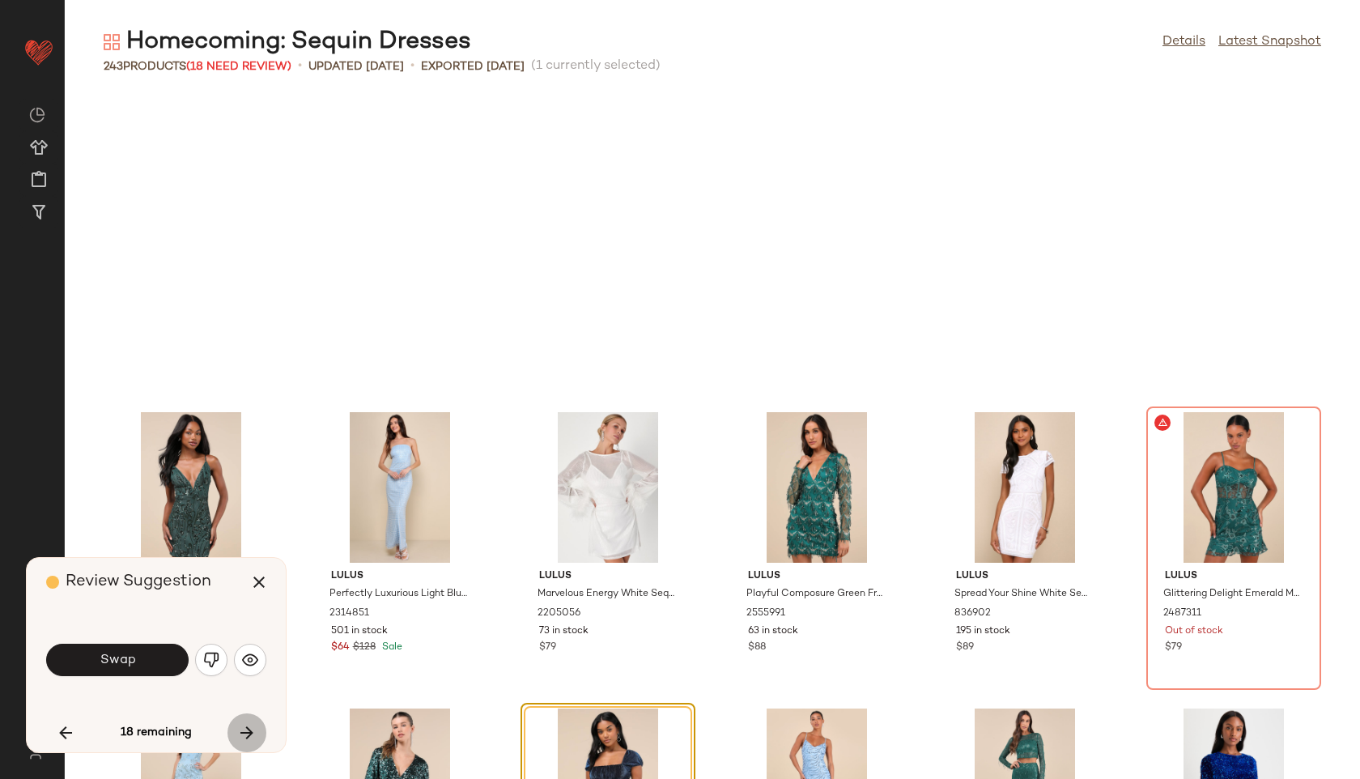
scroll to position [2963, 0]
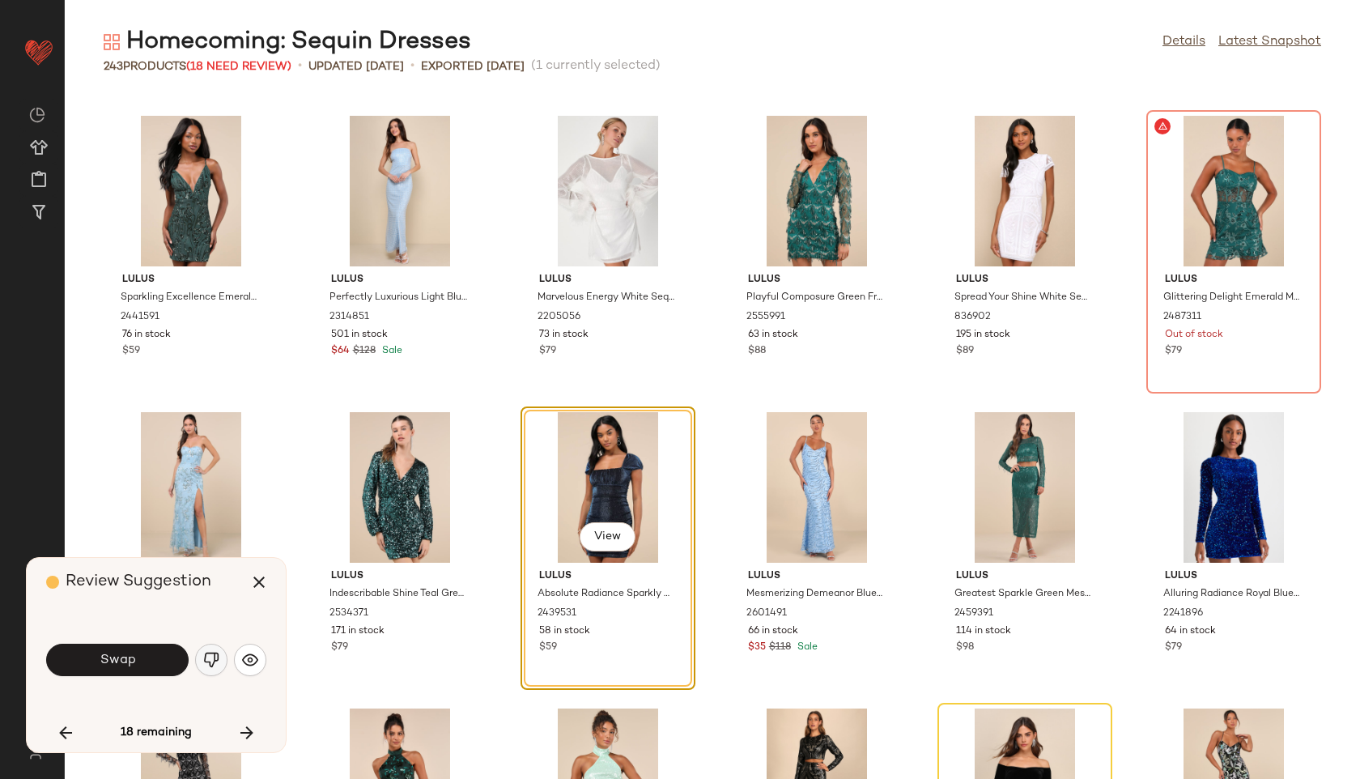
click at [210, 653] on img "button" at bounding box center [211, 660] width 16 height 16
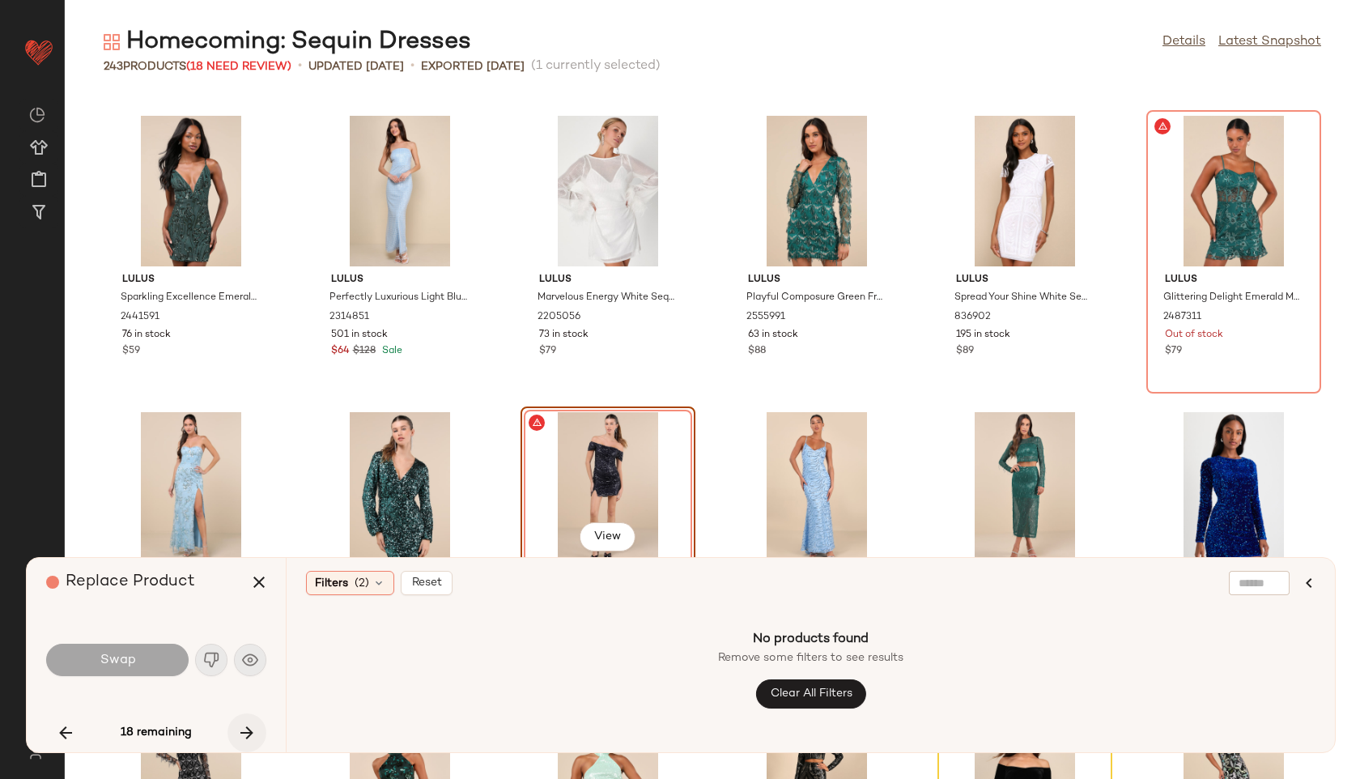
click at [249, 733] on icon "button" at bounding box center [246, 732] width 19 height 19
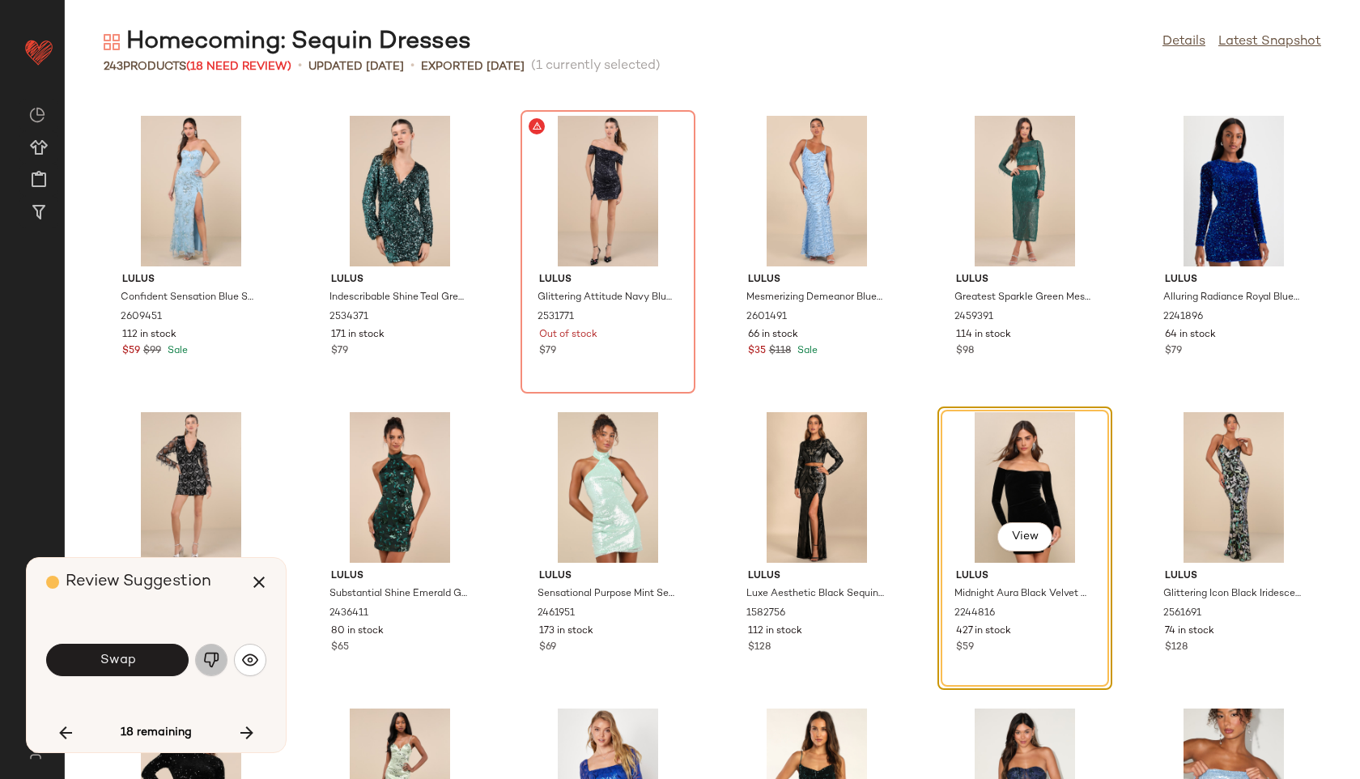
click at [214, 656] on img "button" at bounding box center [211, 660] width 16 height 16
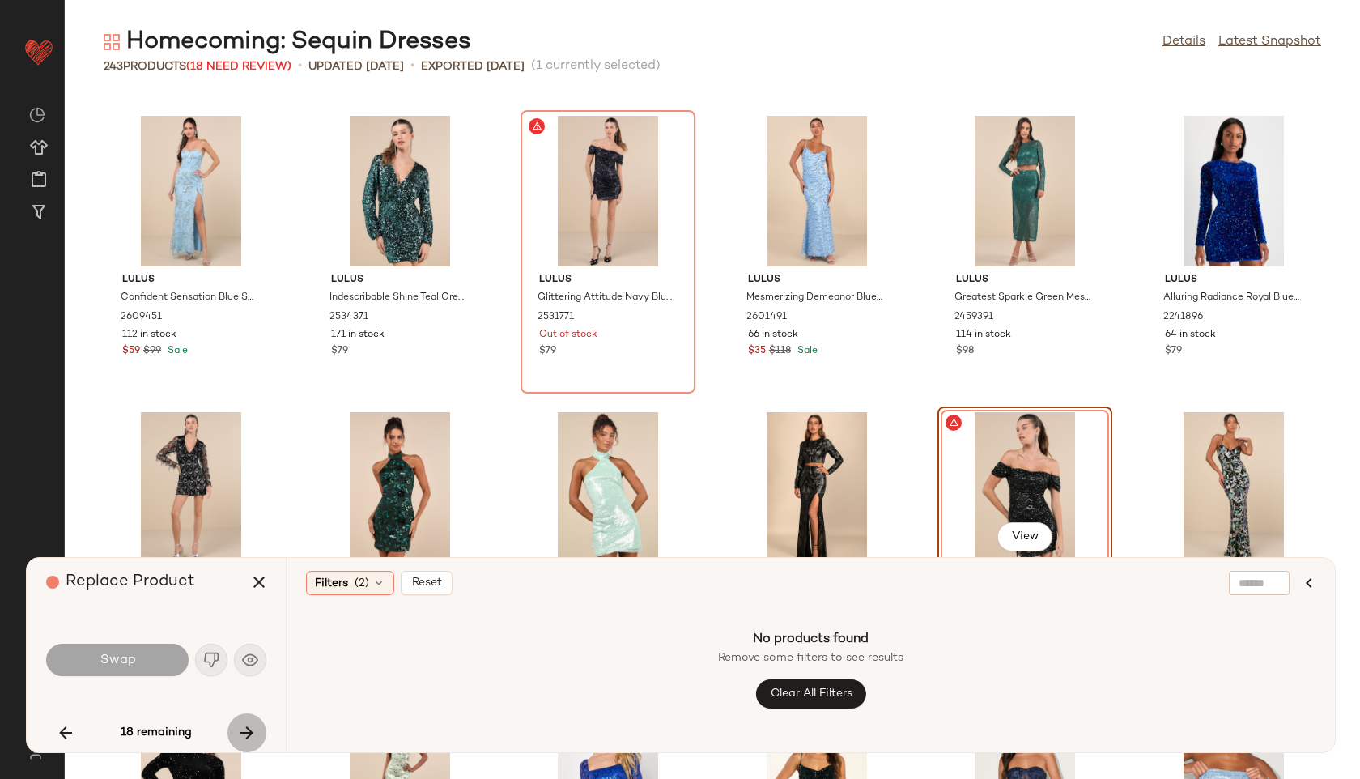
click at [246, 724] on icon "button" at bounding box center [246, 732] width 19 height 19
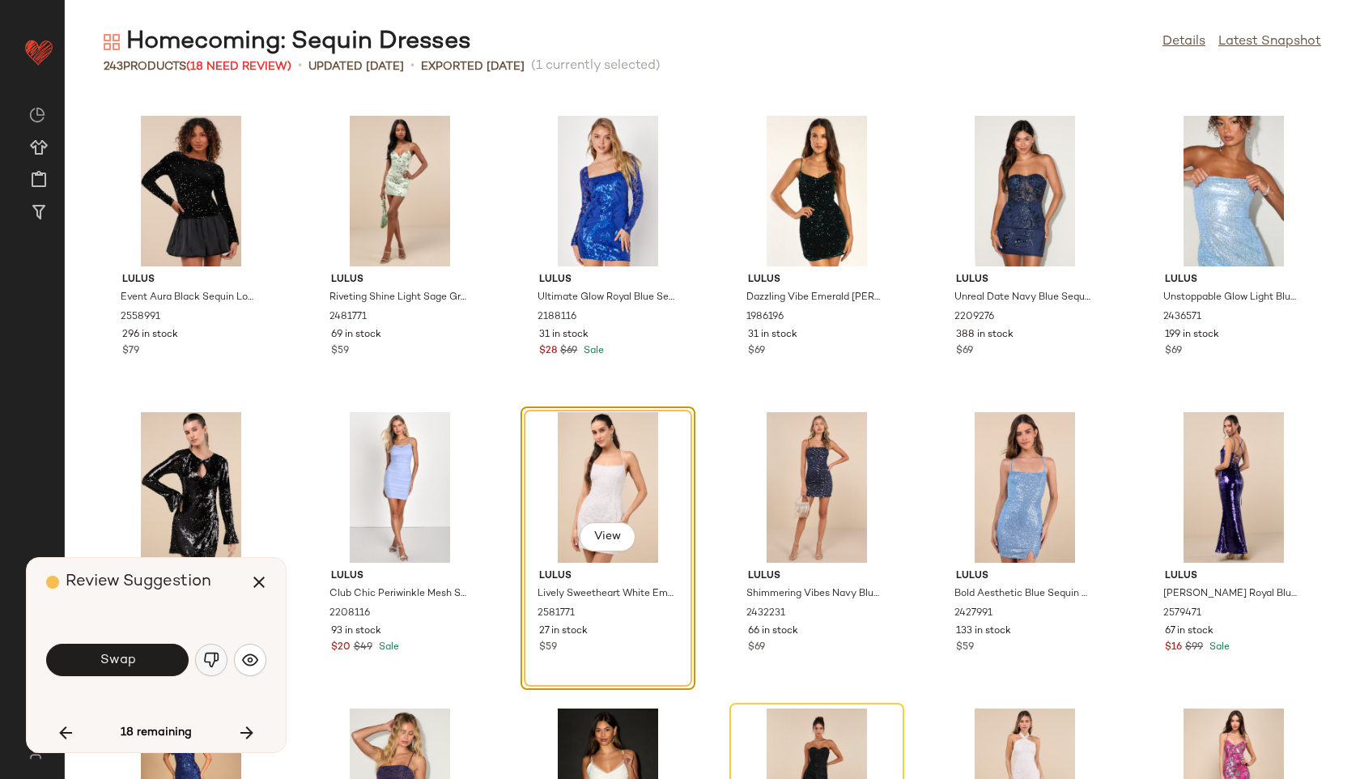
click at [213, 652] on img "button" at bounding box center [211, 660] width 16 height 16
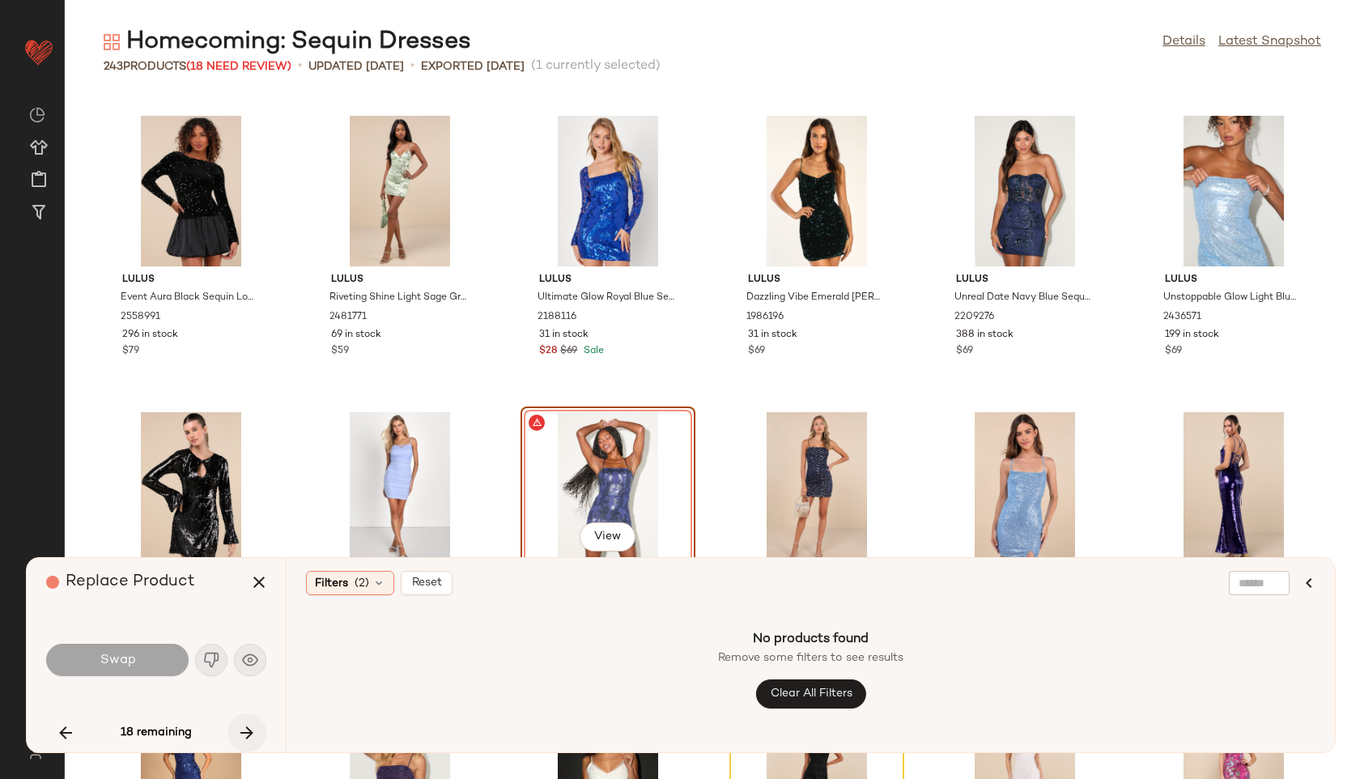
click at [247, 728] on icon "button" at bounding box center [246, 732] width 19 height 19
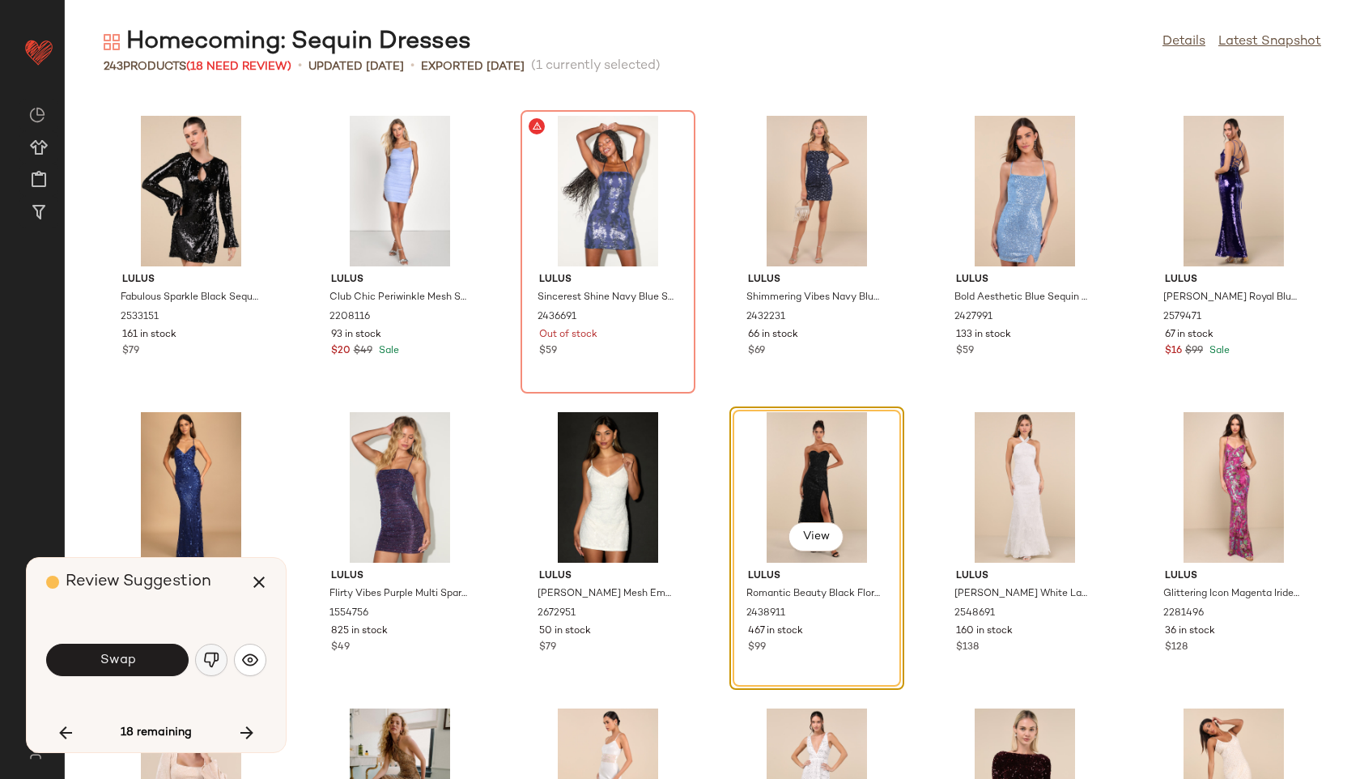
click at [210, 654] on img "button" at bounding box center [211, 660] width 16 height 16
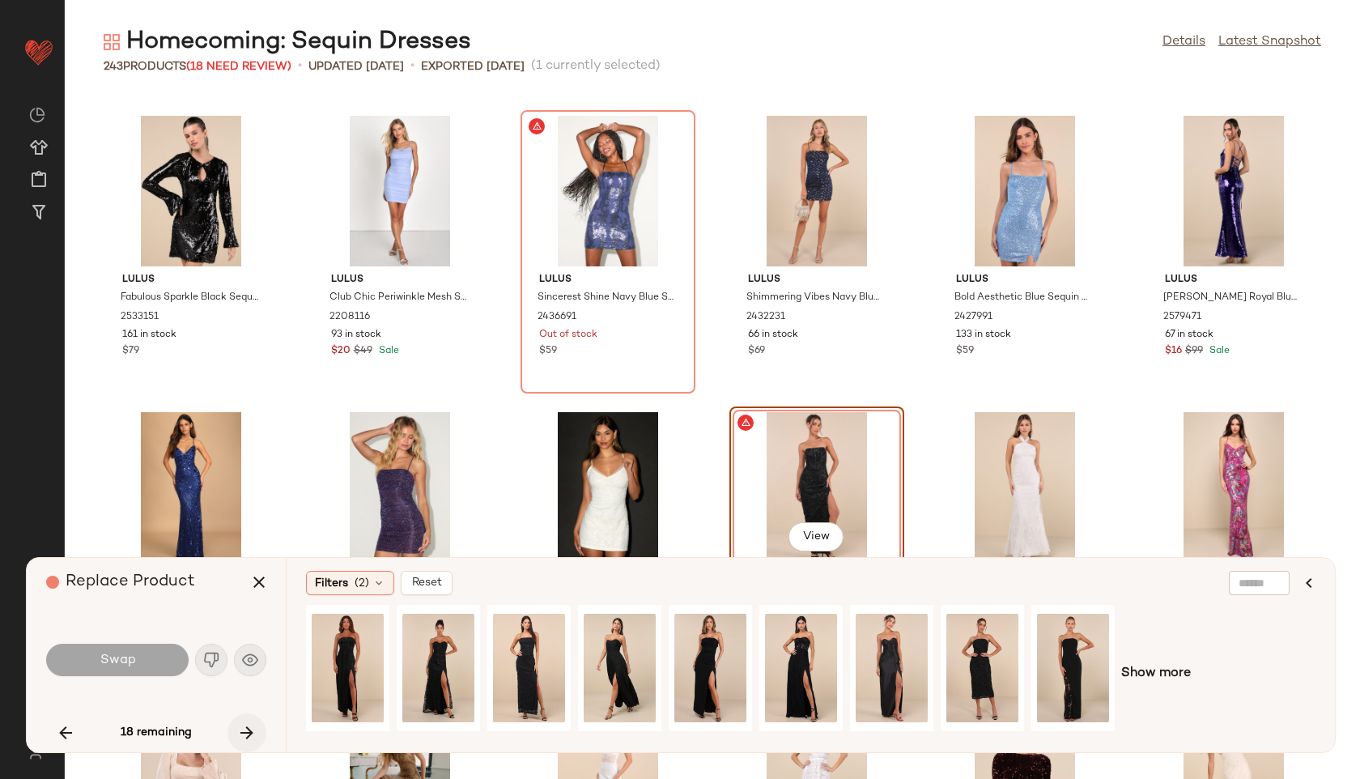
click at [249, 732] on icon "button" at bounding box center [246, 732] width 19 height 19
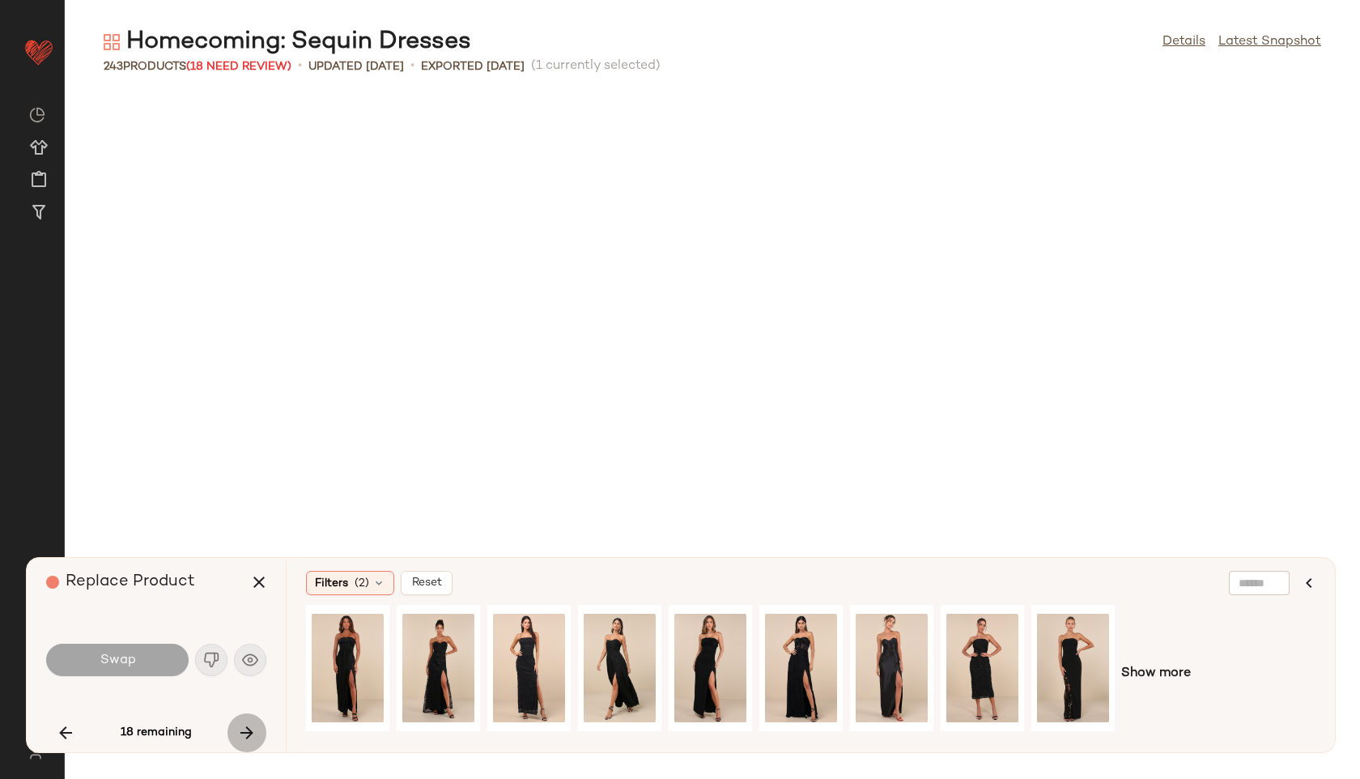
scroll to position [6222, 0]
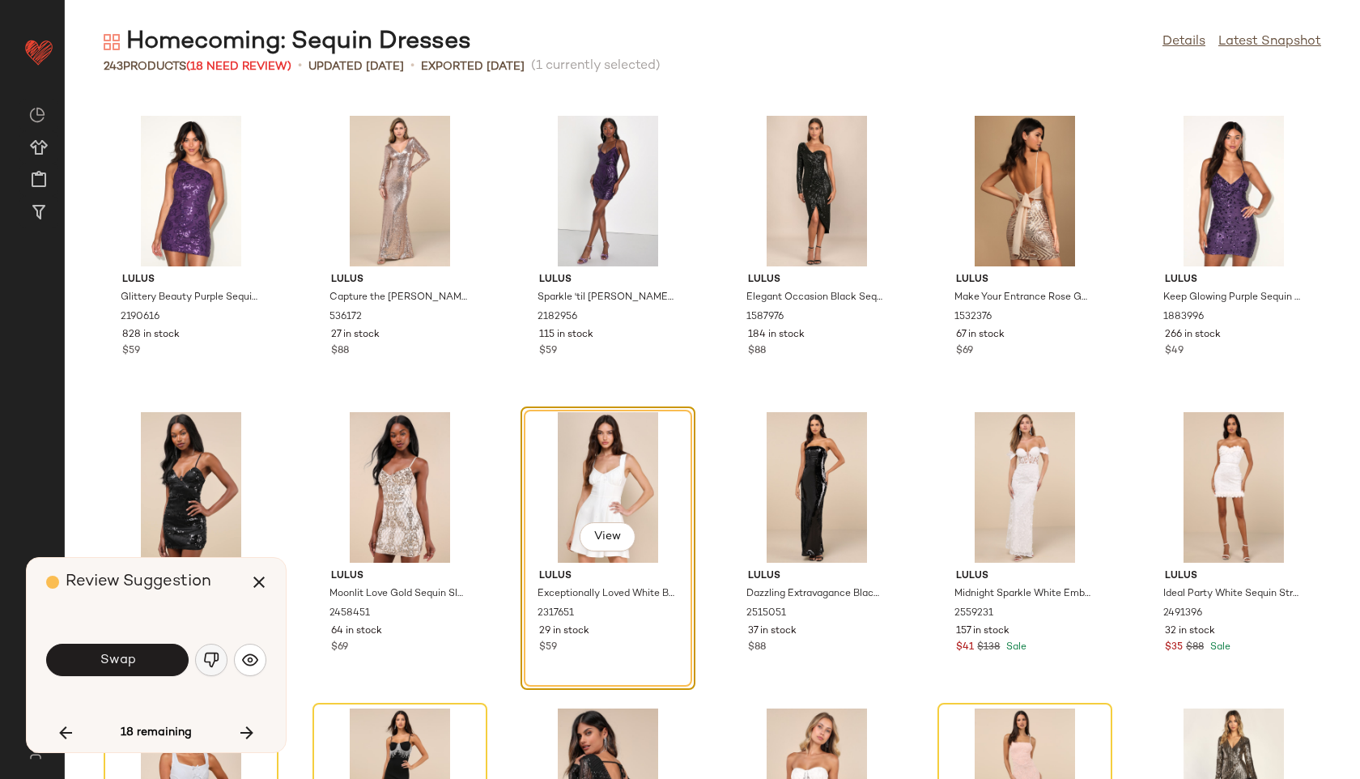
click at [207, 662] on img "button" at bounding box center [211, 660] width 16 height 16
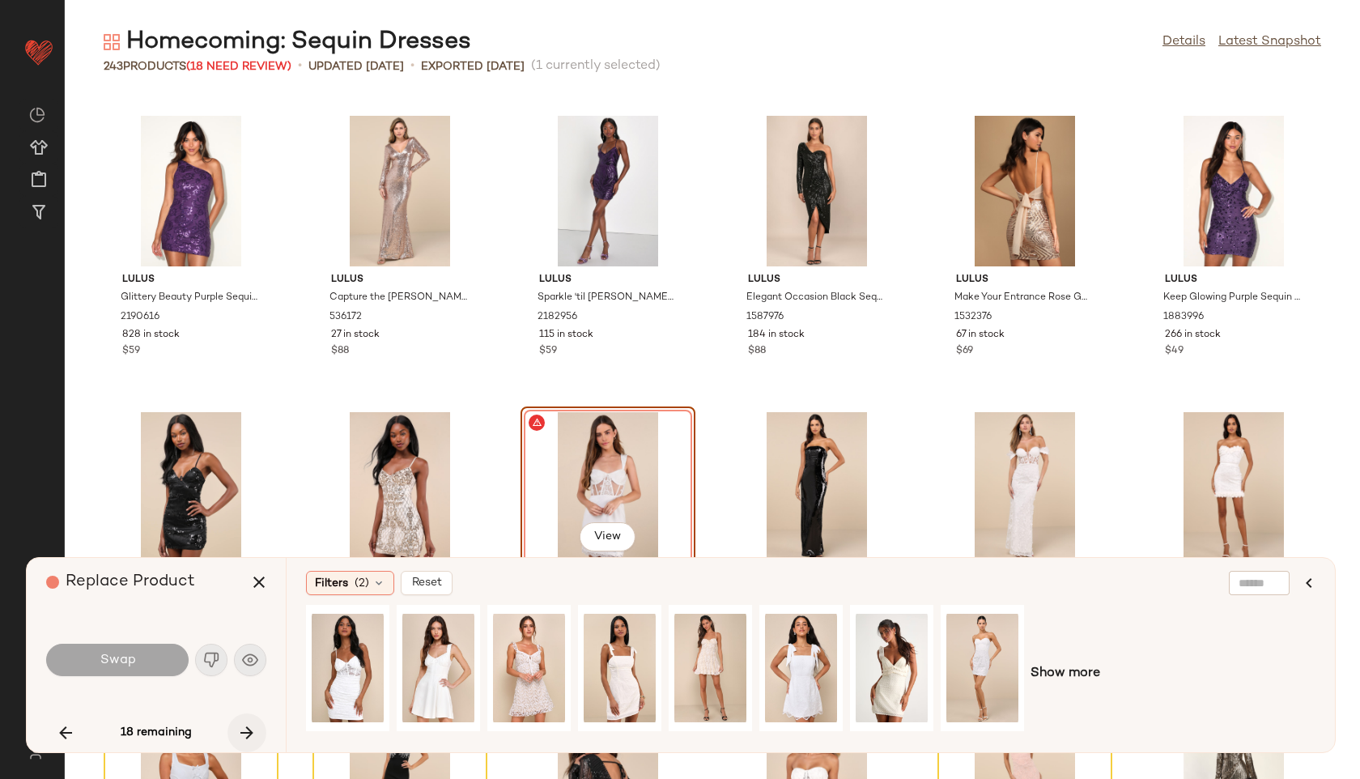
click at [249, 733] on icon "button" at bounding box center [246, 732] width 19 height 19
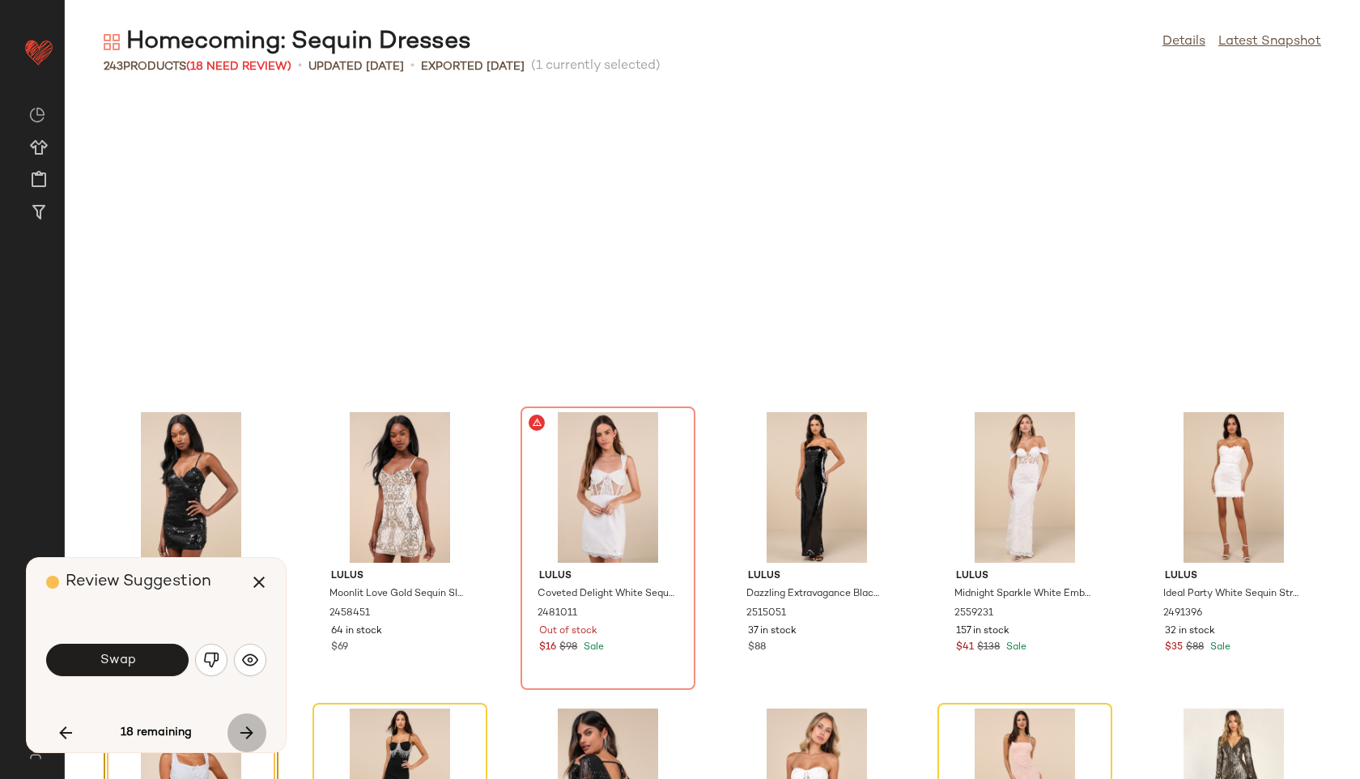
scroll to position [6518, 0]
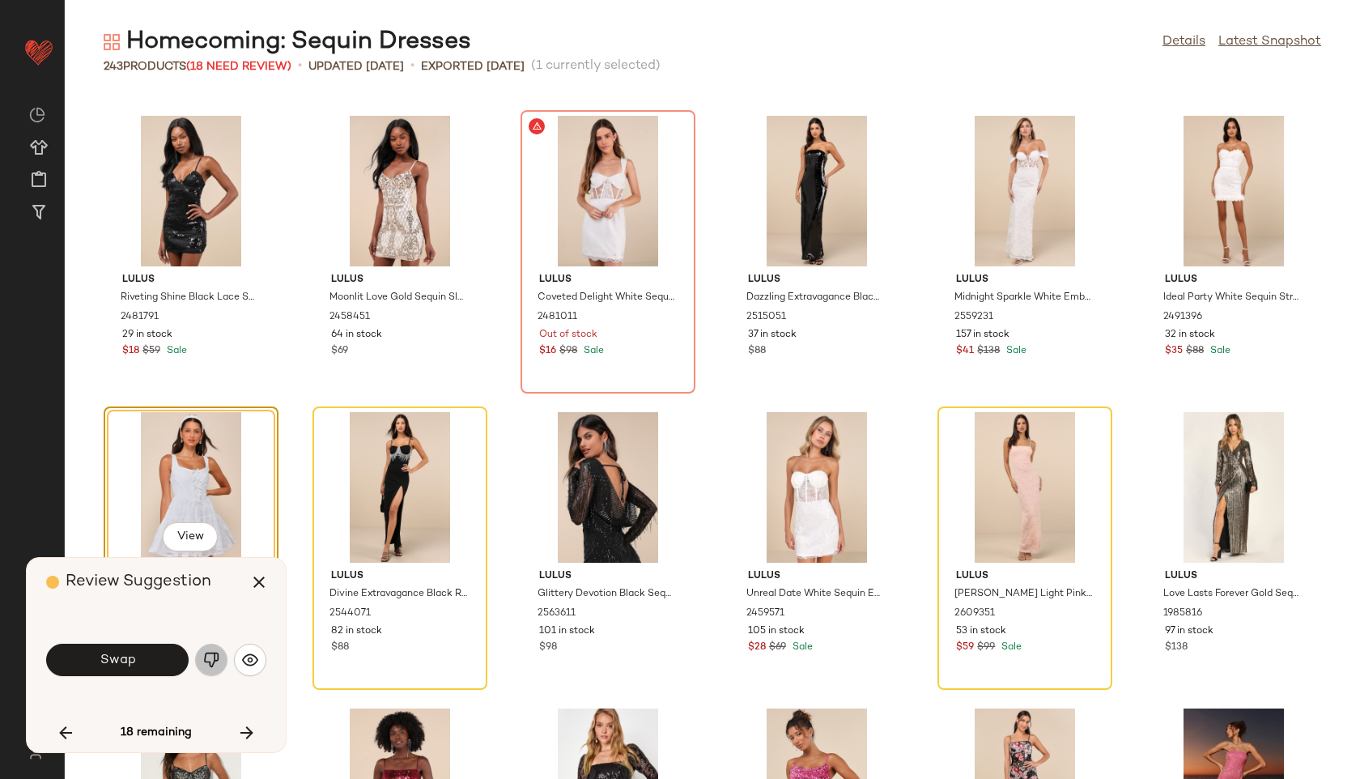
click at [213, 665] on img "button" at bounding box center [211, 660] width 16 height 16
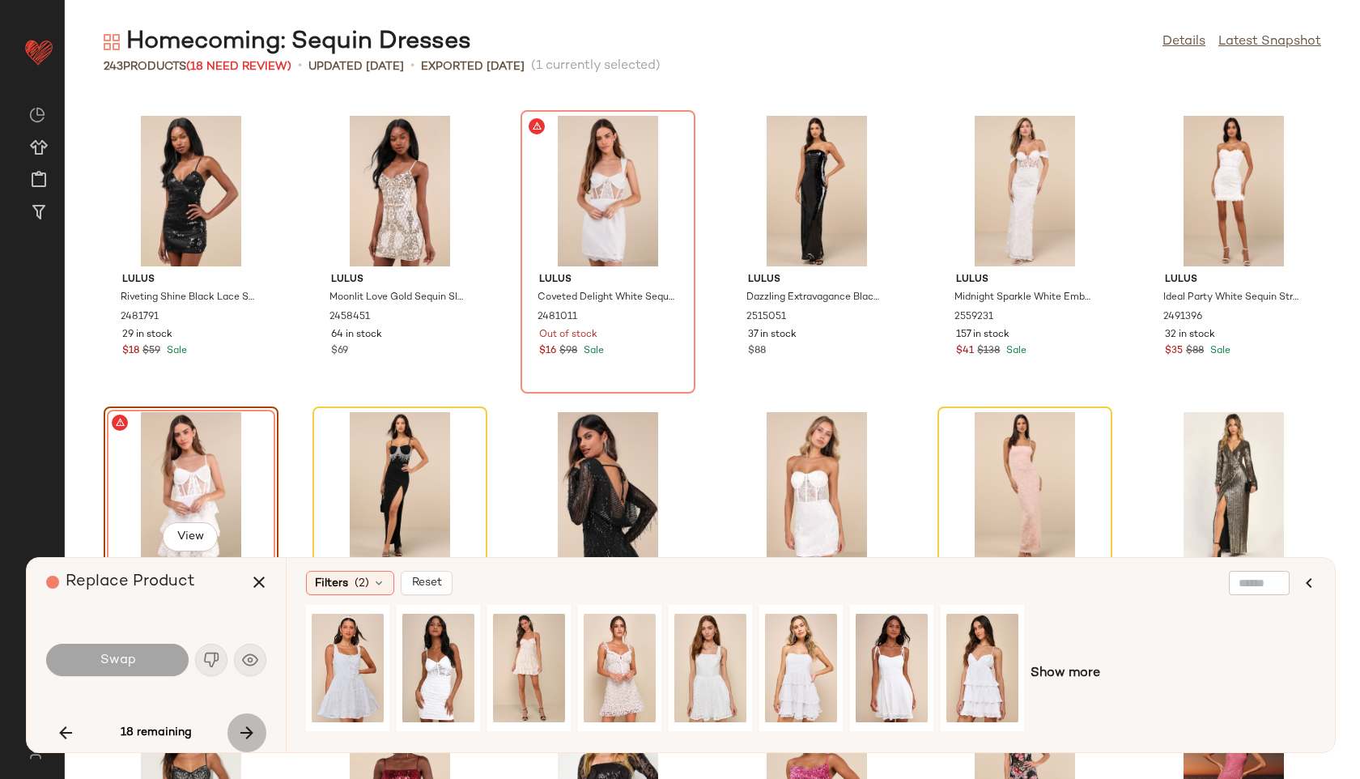
click at [253, 730] on icon "button" at bounding box center [246, 732] width 19 height 19
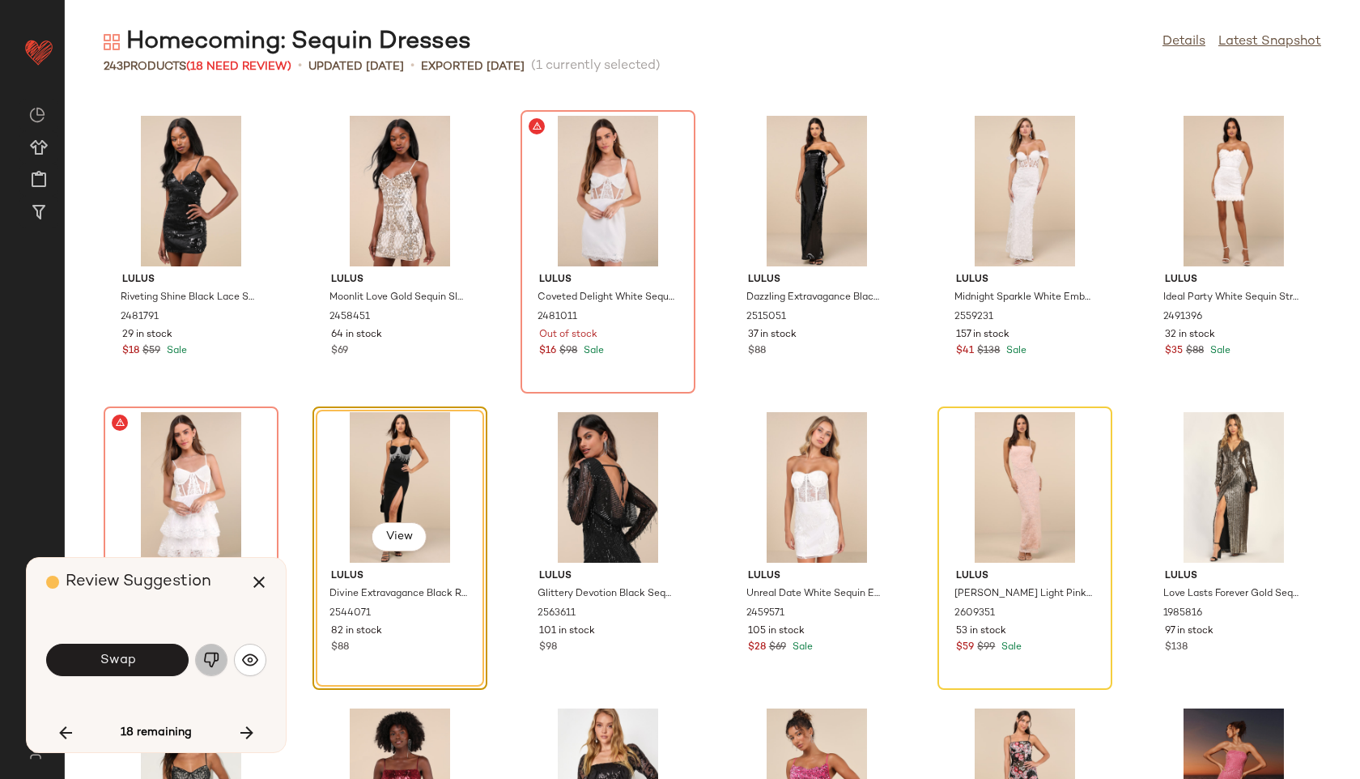
click at [213, 661] on img "button" at bounding box center [211, 660] width 16 height 16
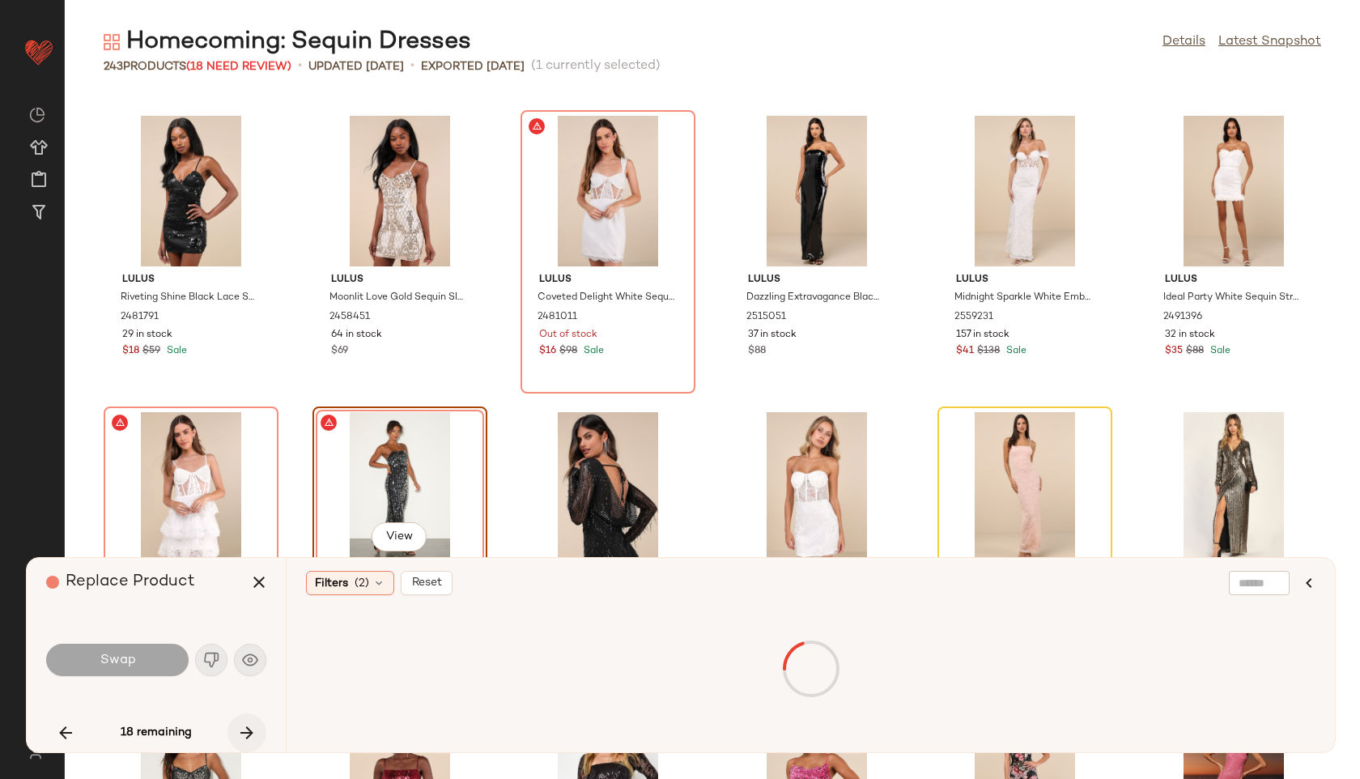
click at [251, 732] on icon "button" at bounding box center [246, 732] width 19 height 19
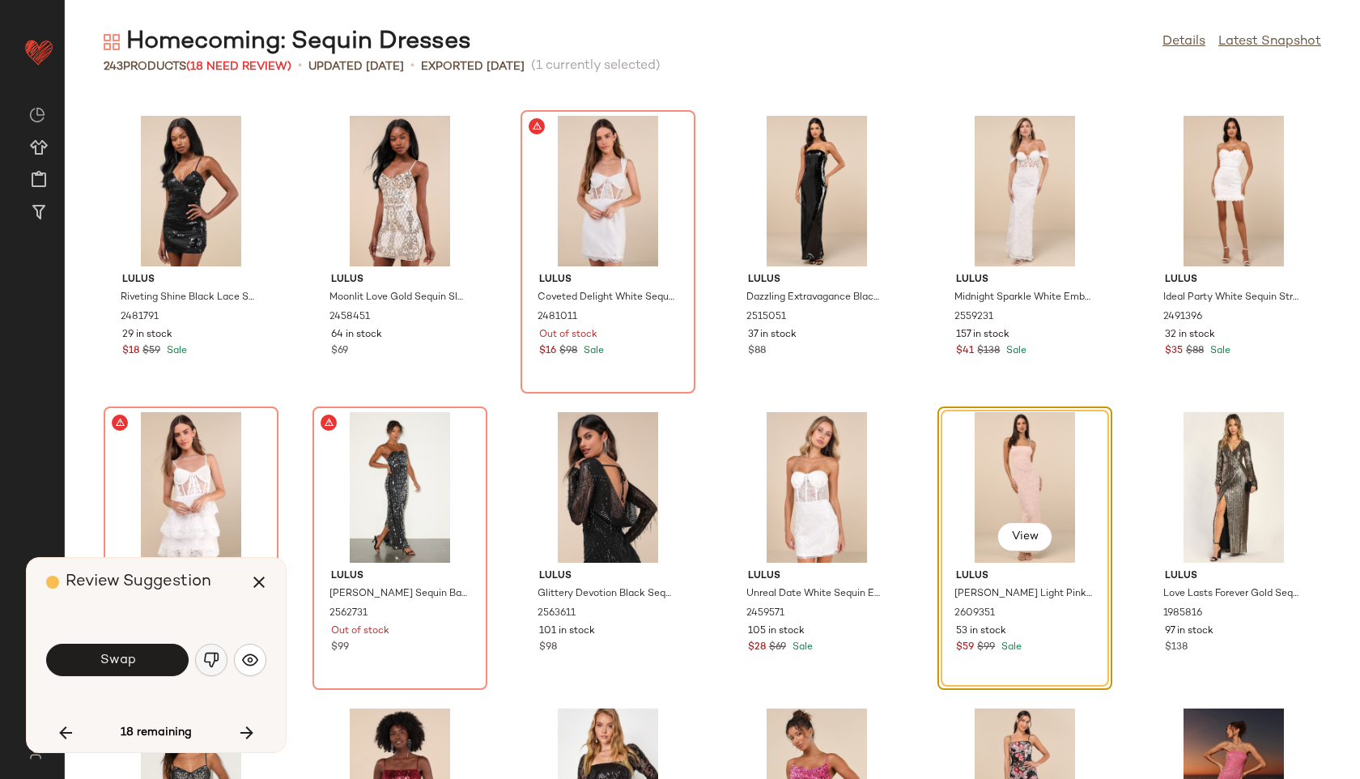
click at [215, 658] on img "button" at bounding box center [211, 660] width 16 height 16
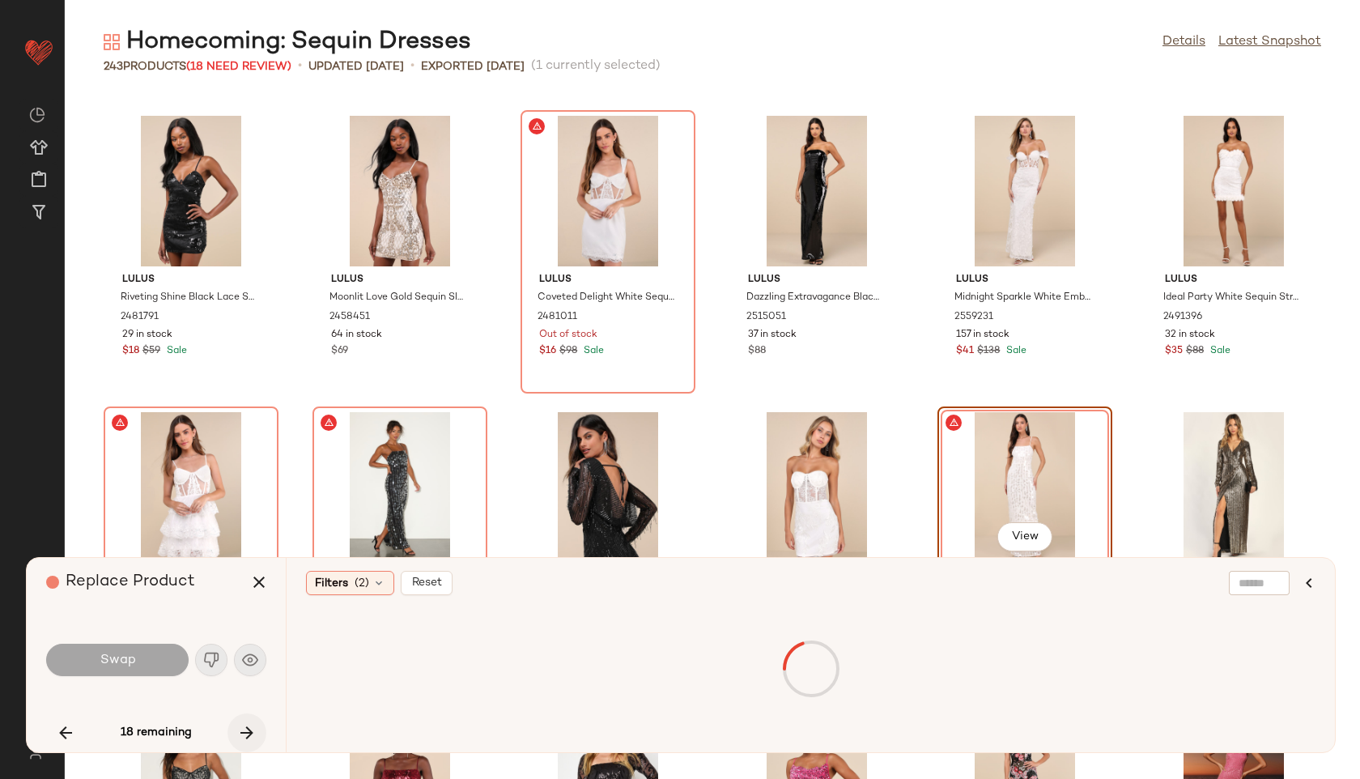
click at [249, 725] on icon "button" at bounding box center [246, 732] width 19 height 19
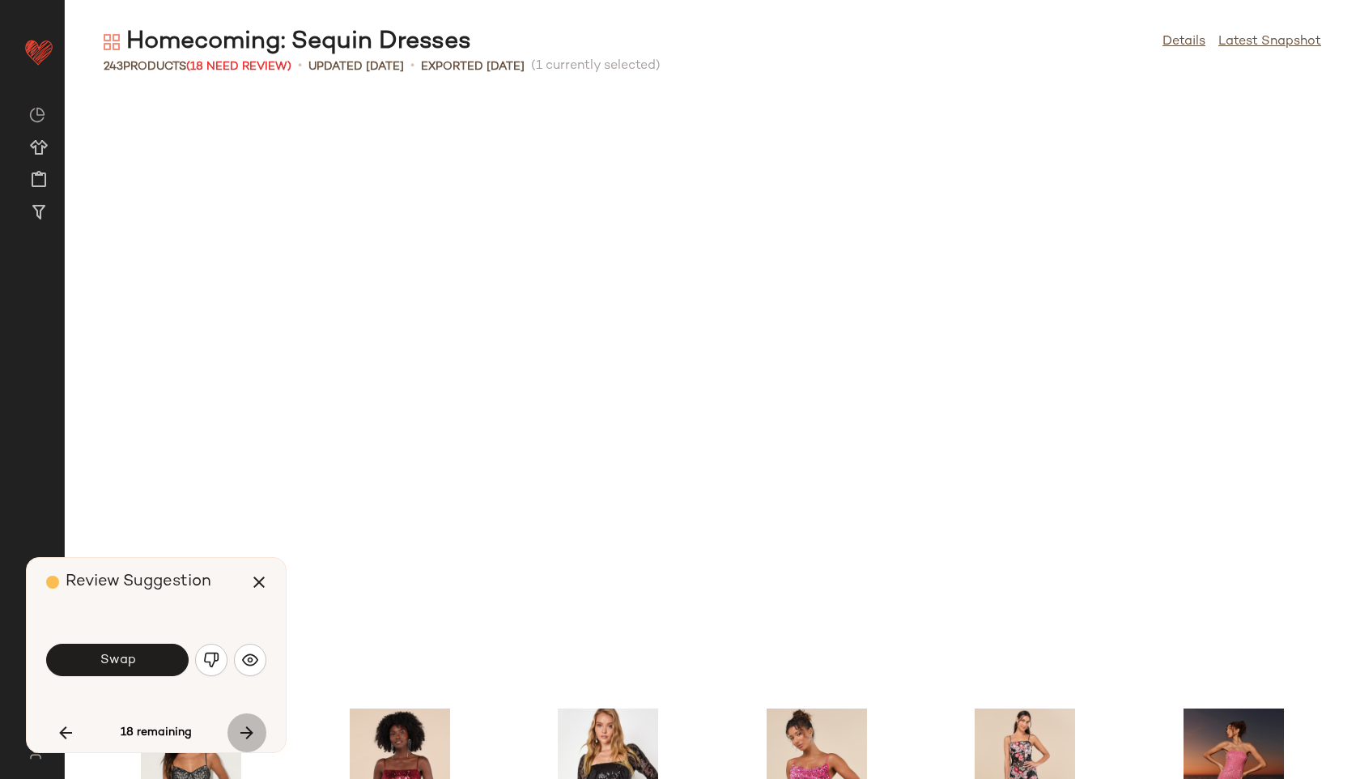
scroll to position [7110, 0]
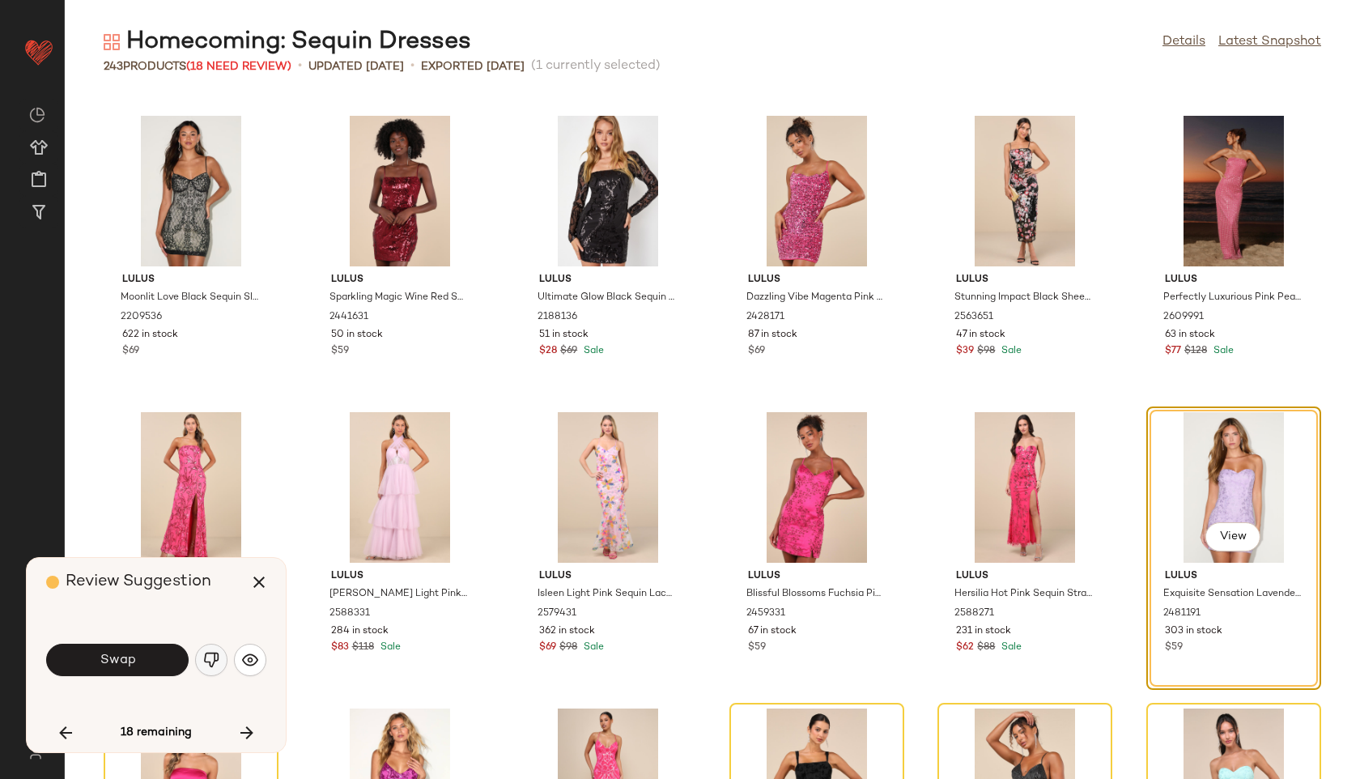
click at [216, 657] on img "button" at bounding box center [211, 660] width 16 height 16
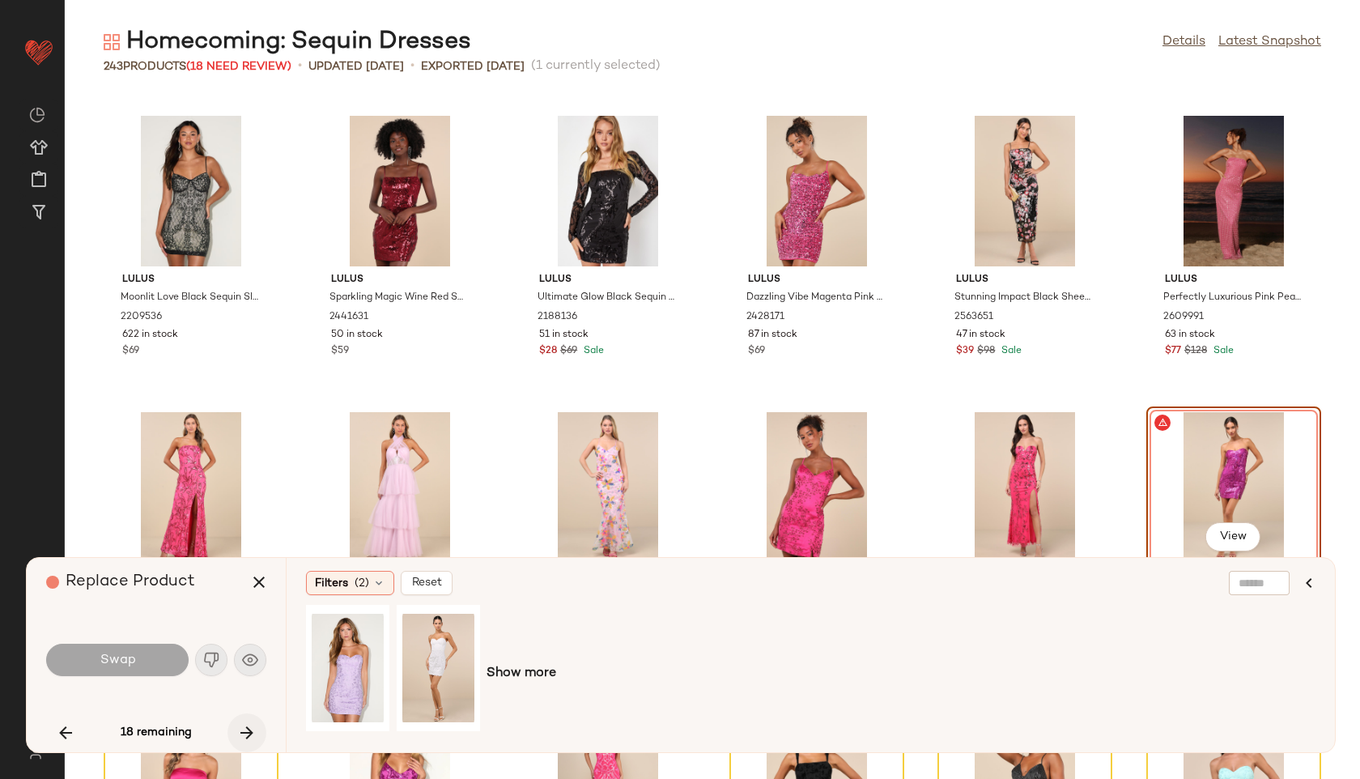
click at [249, 729] on icon "button" at bounding box center [246, 732] width 19 height 19
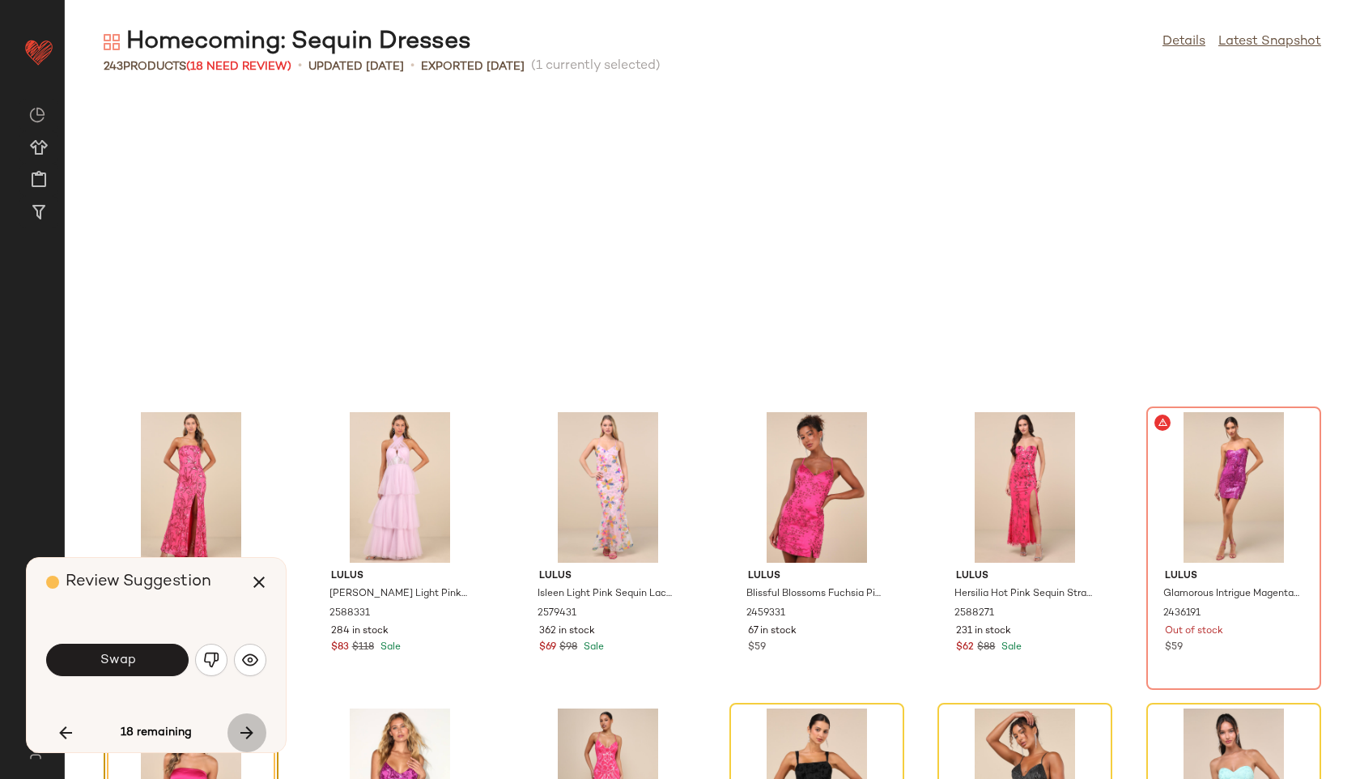
scroll to position [7407, 0]
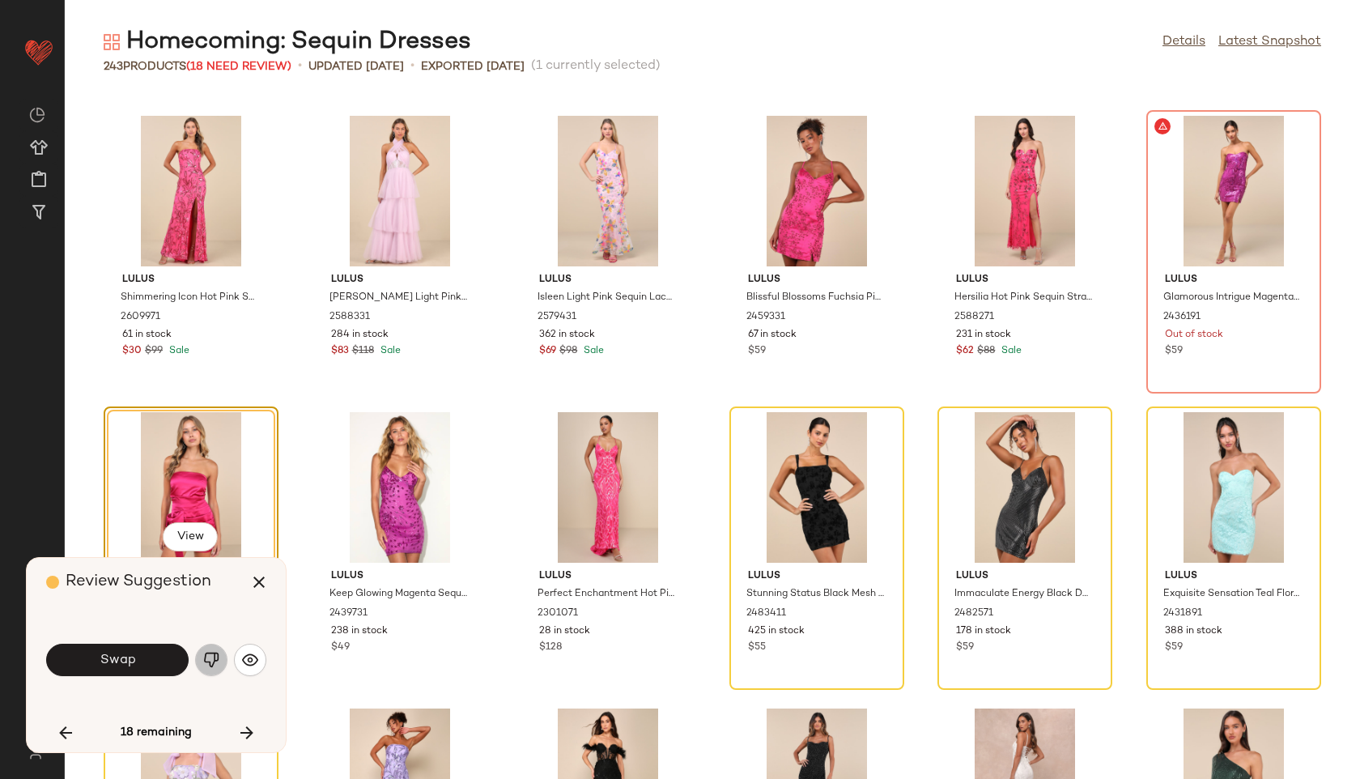
click at [210, 657] on img "button" at bounding box center [211, 660] width 16 height 16
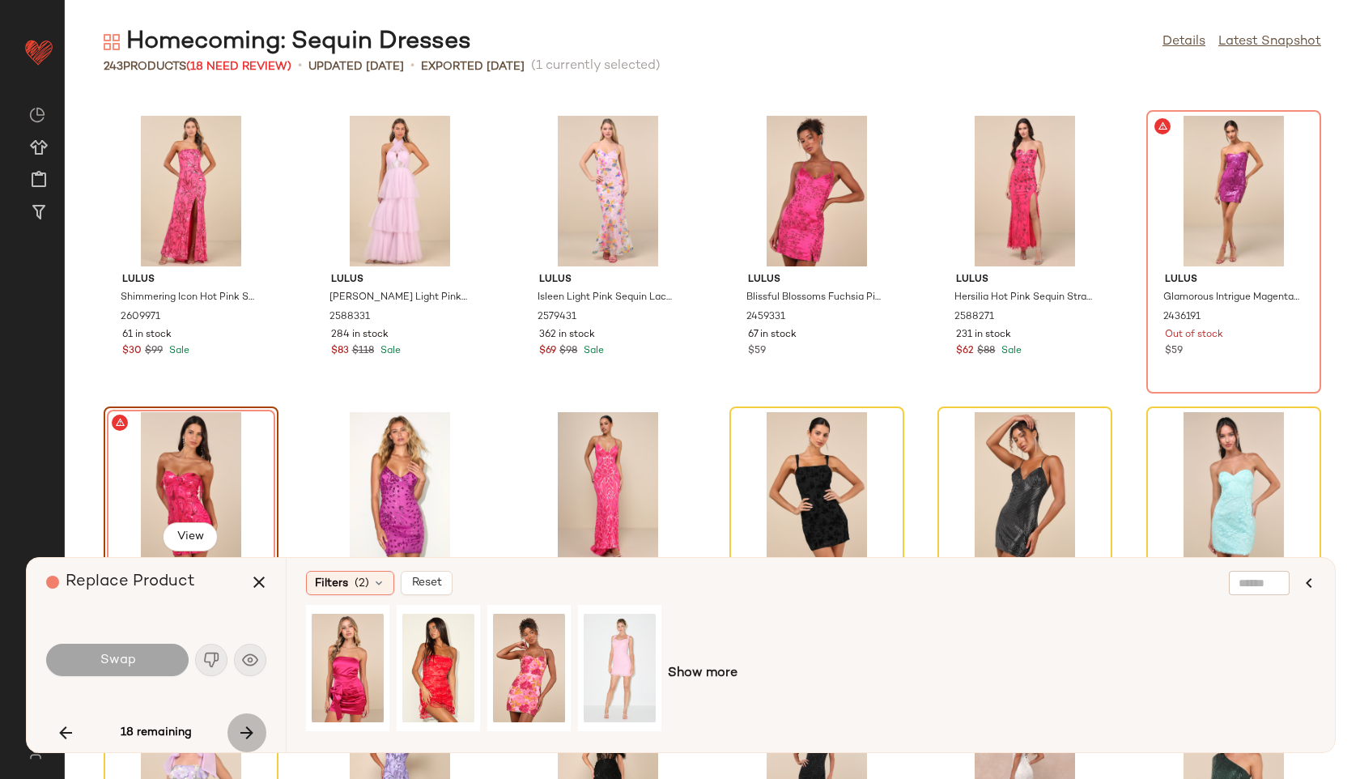
click at [249, 726] on icon "button" at bounding box center [246, 732] width 19 height 19
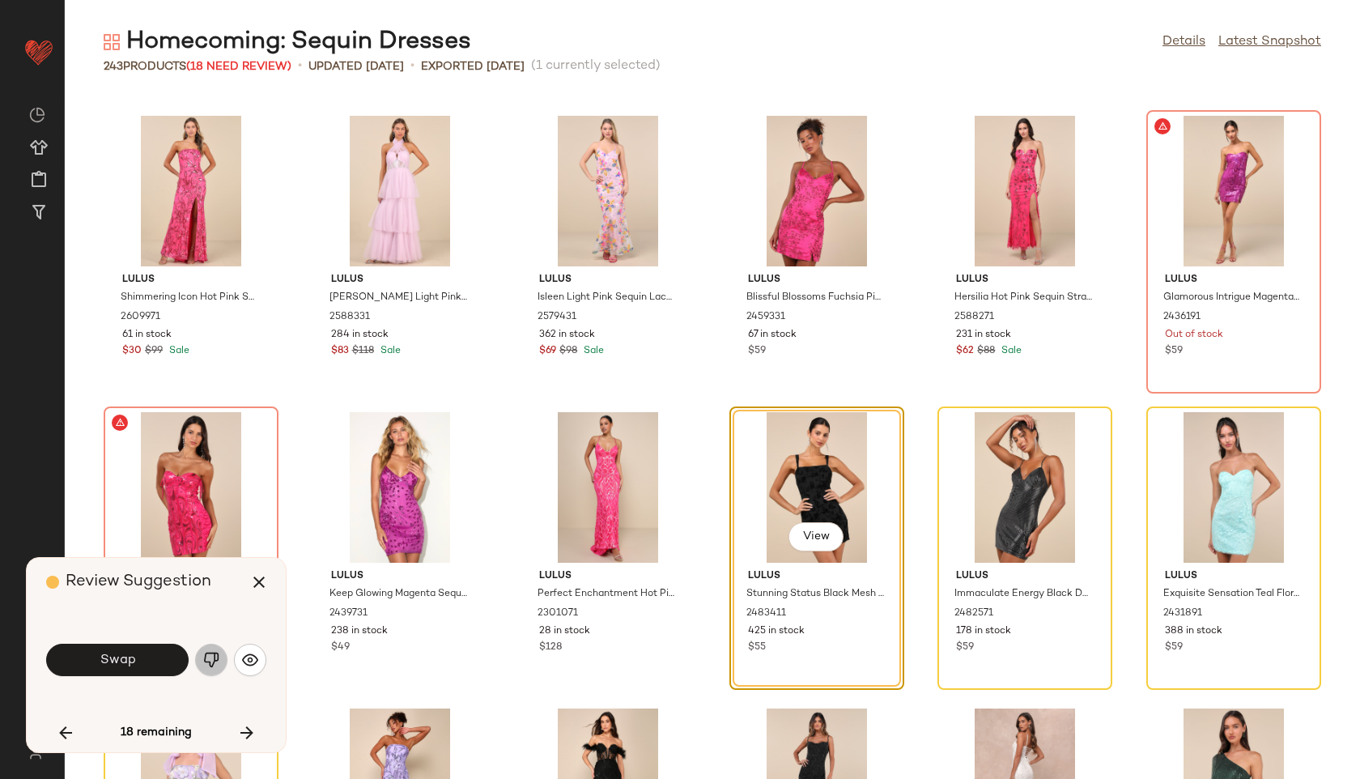
click at [215, 652] on img "button" at bounding box center [211, 660] width 16 height 16
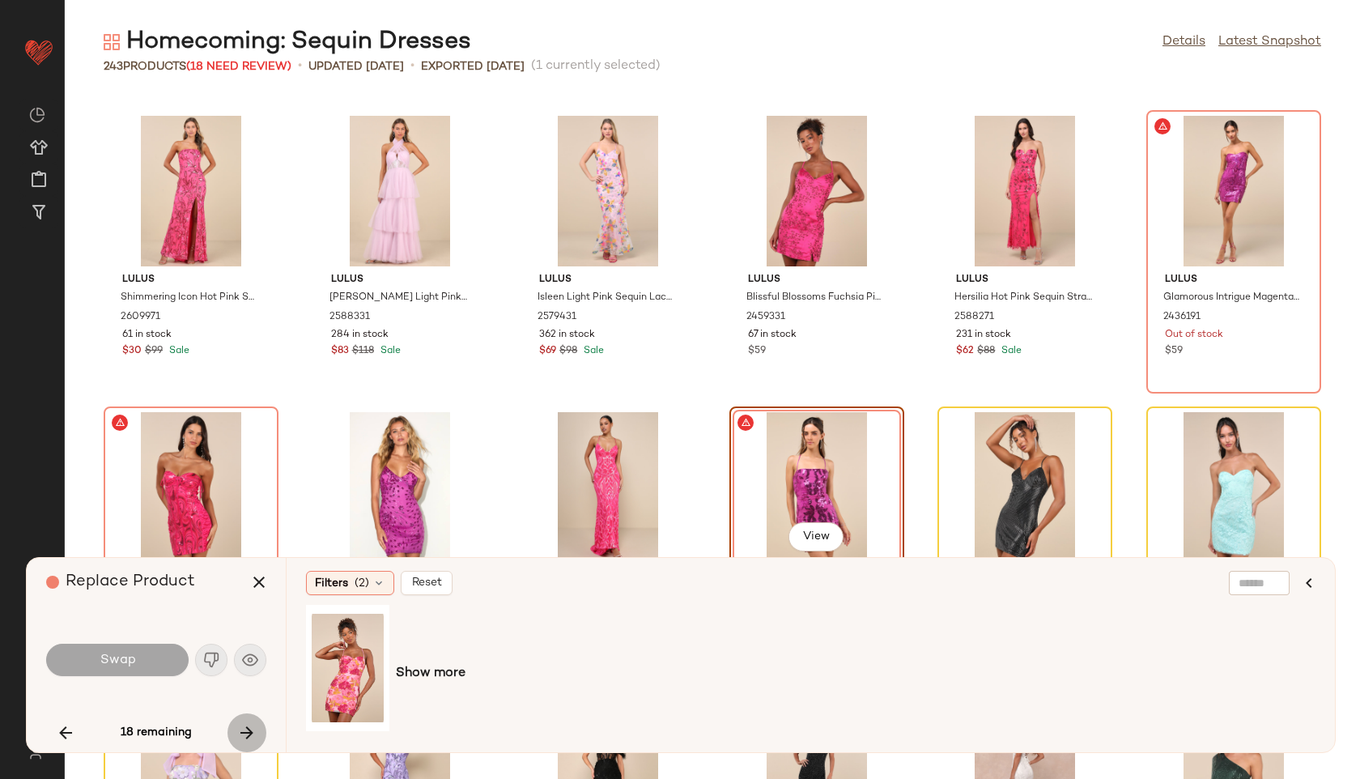
click at [249, 729] on icon "button" at bounding box center [246, 732] width 19 height 19
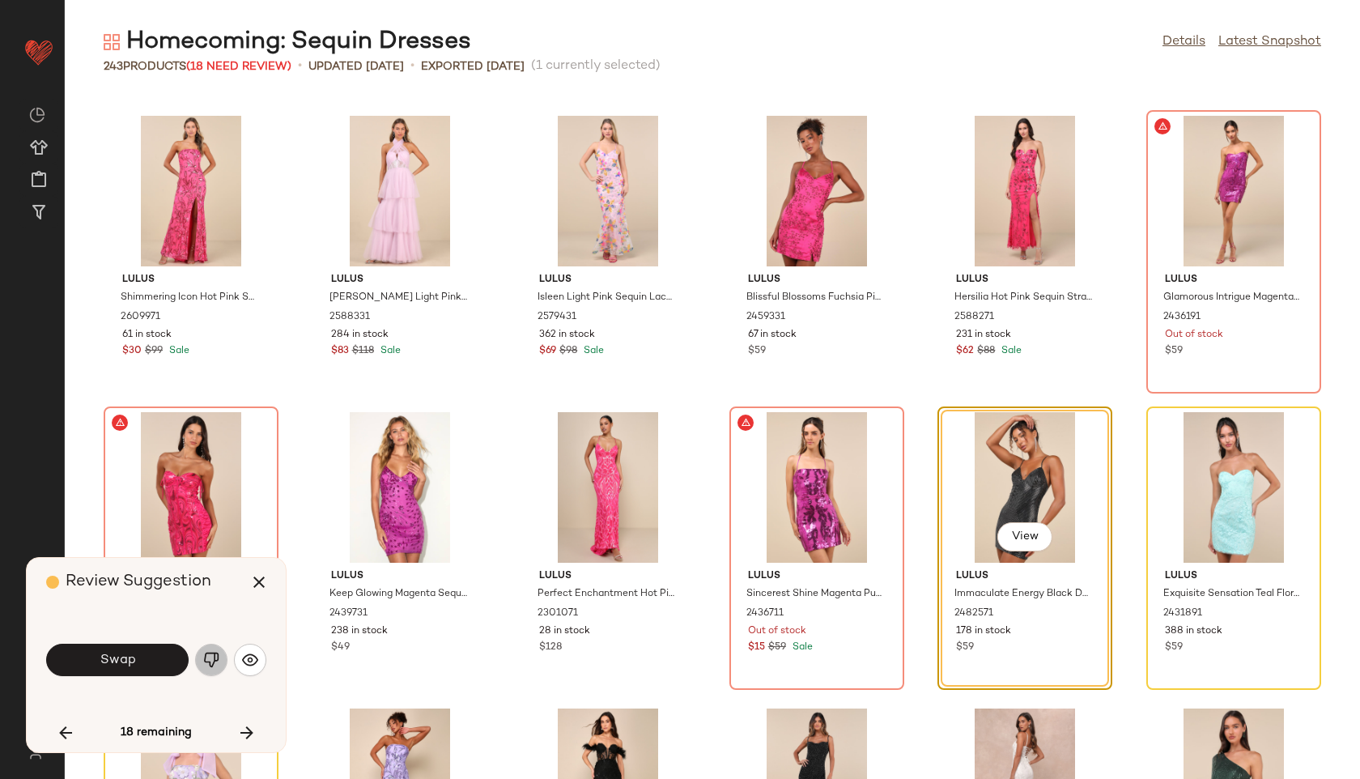
click at [212, 652] on img "button" at bounding box center [211, 660] width 16 height 16
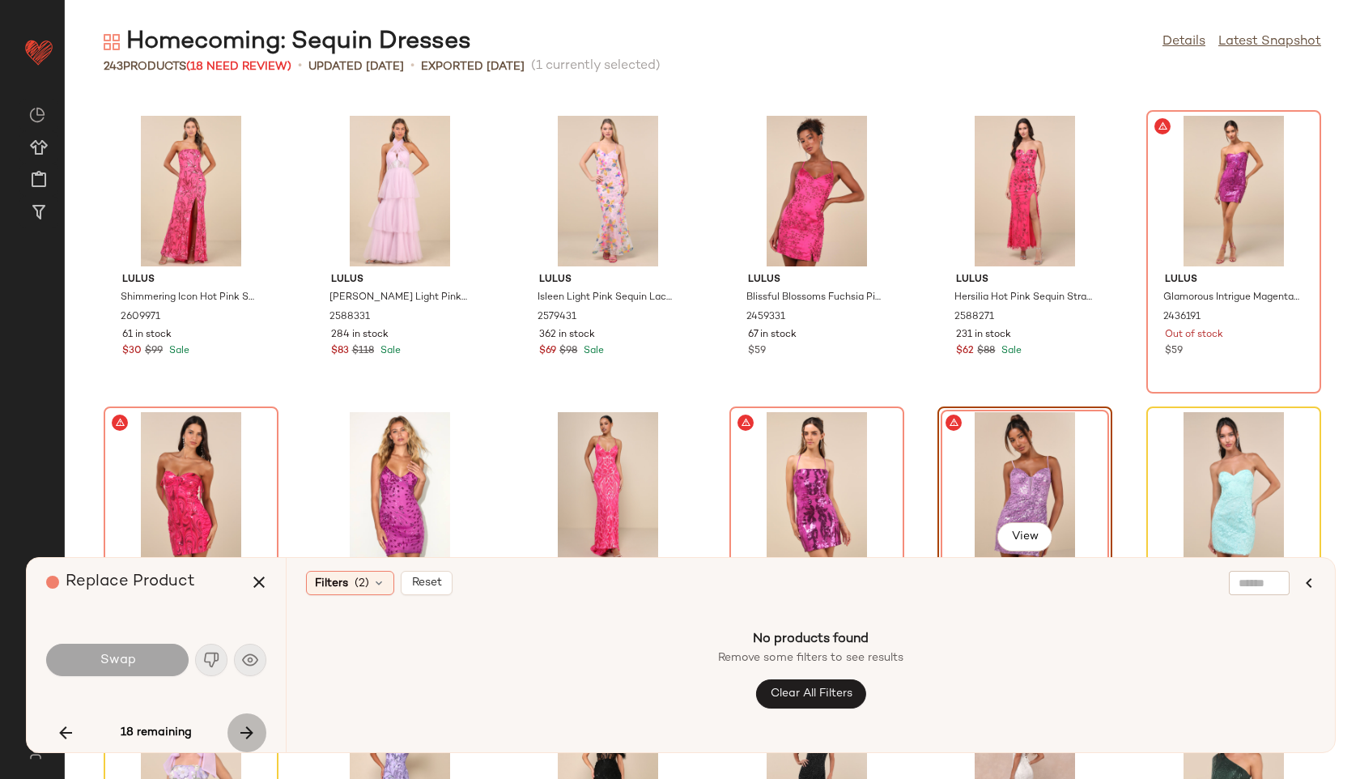
click at [249, 720] on button "button" at bounding box center [246, 732] width 39 height 39
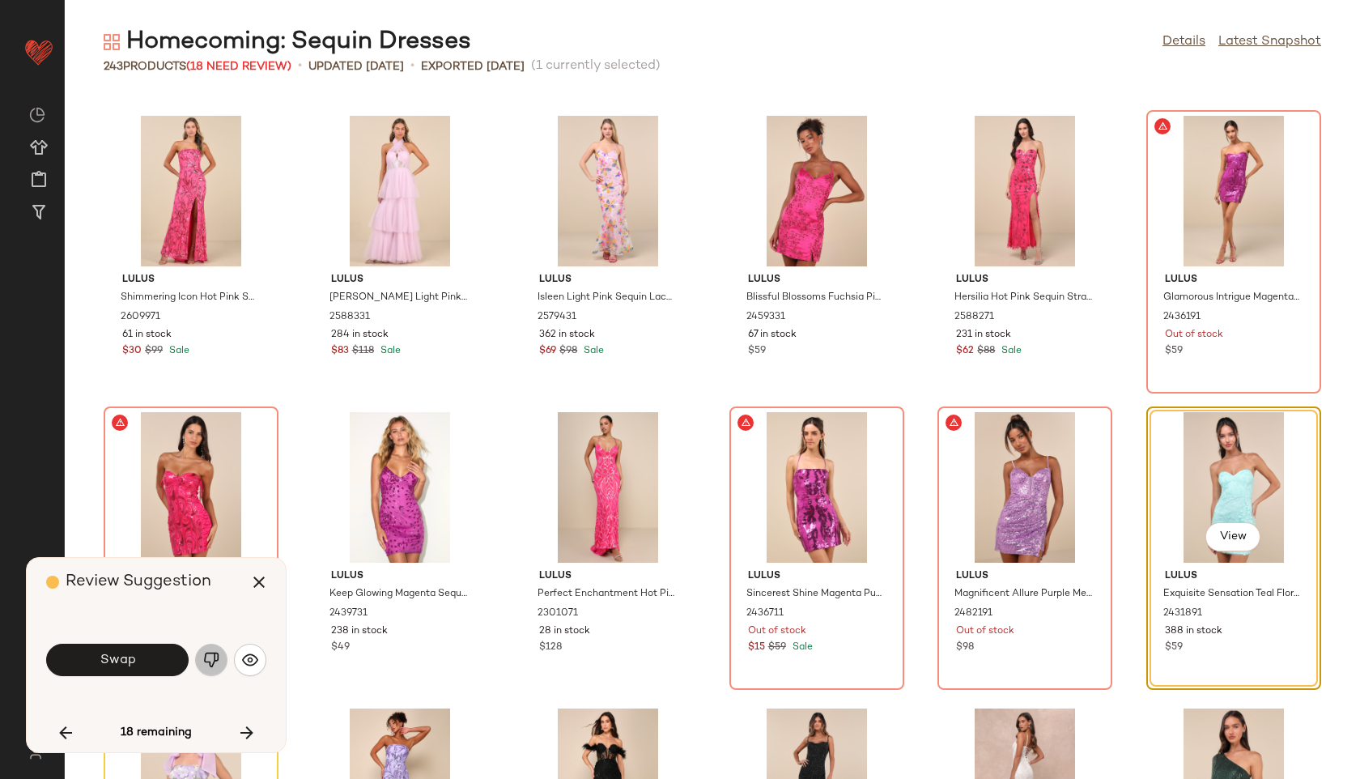
click at [207, 654] on img "button" at bounding box center [211, 660] width 16 height 16
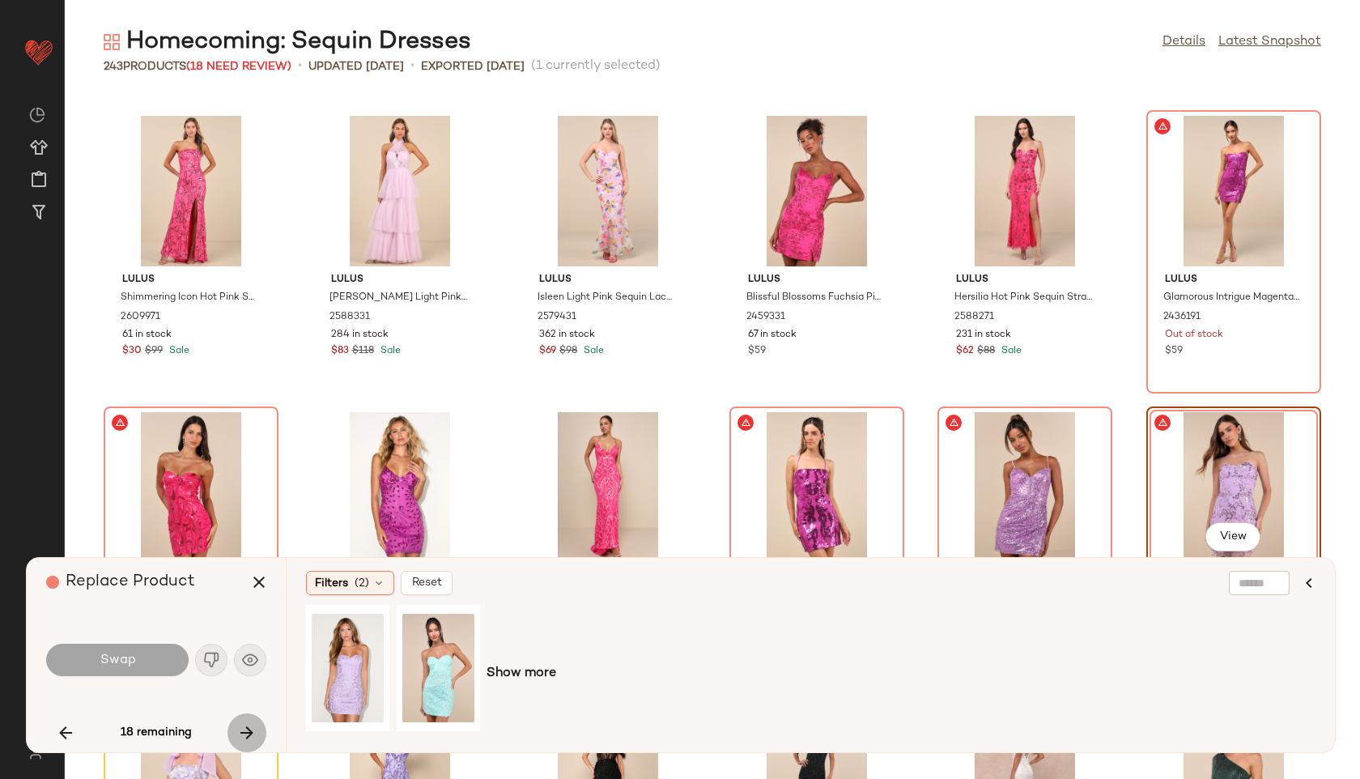
click at [245, 726] on icon "button" at bounding box center [246, 732] width 19 height 19
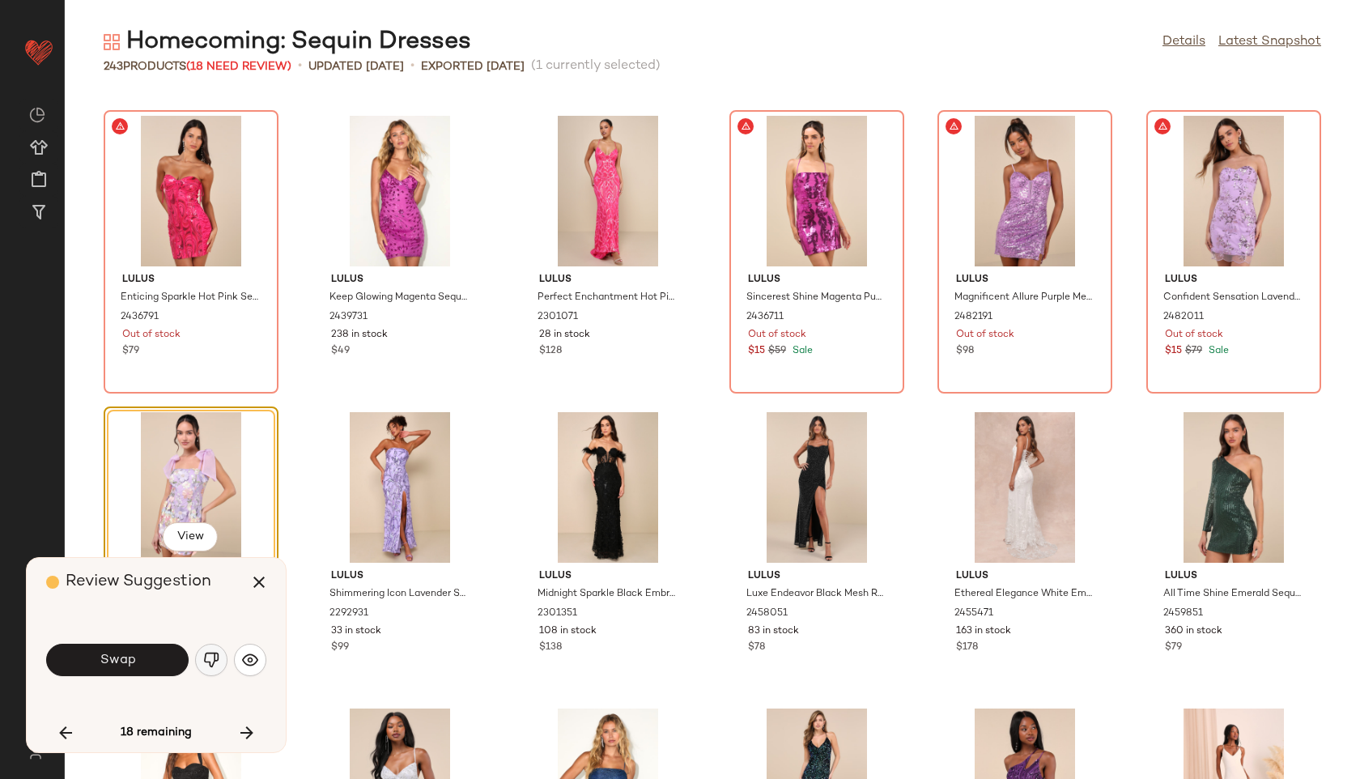
click at [206, 645] on button "button" at bounding box center [211, 660] width 32 height 32
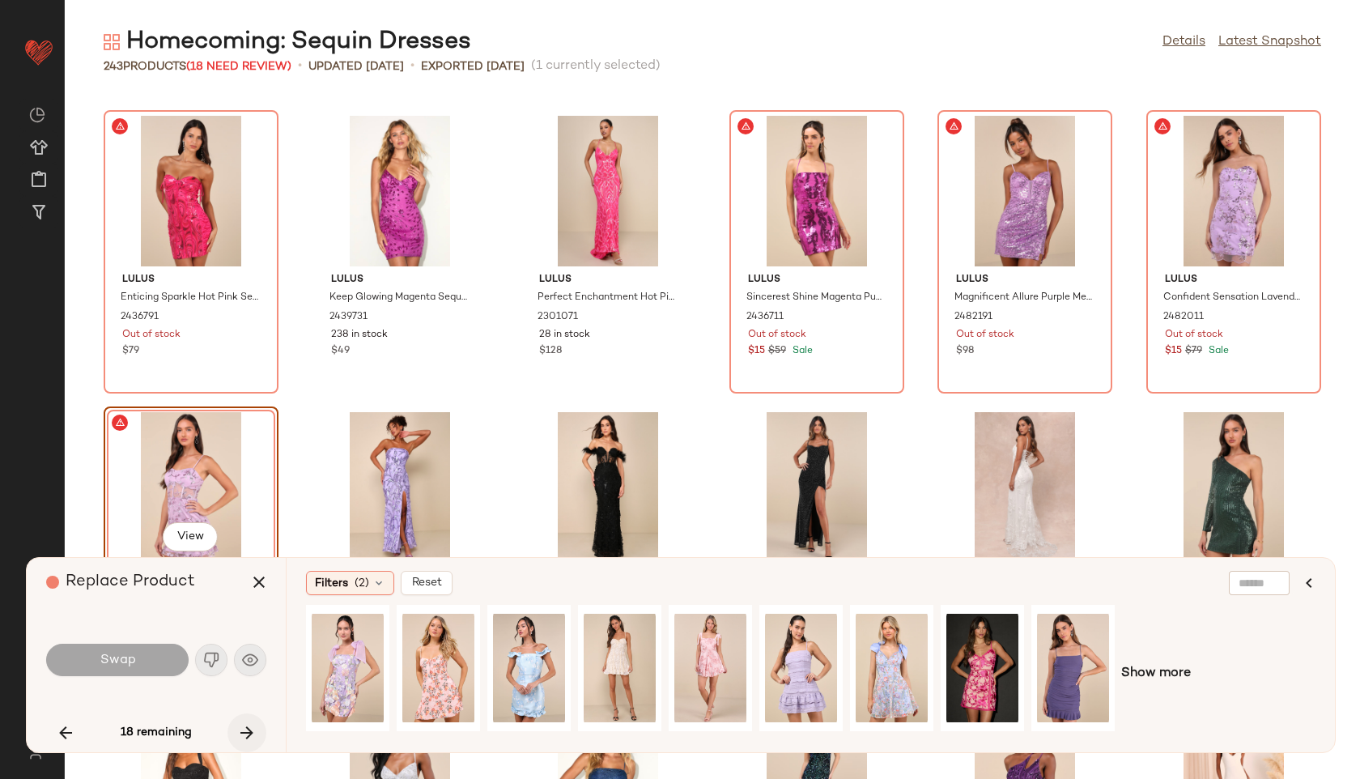
click at [245, 729] on icon "button" at bounding box center [246, 732] width 19 height 19
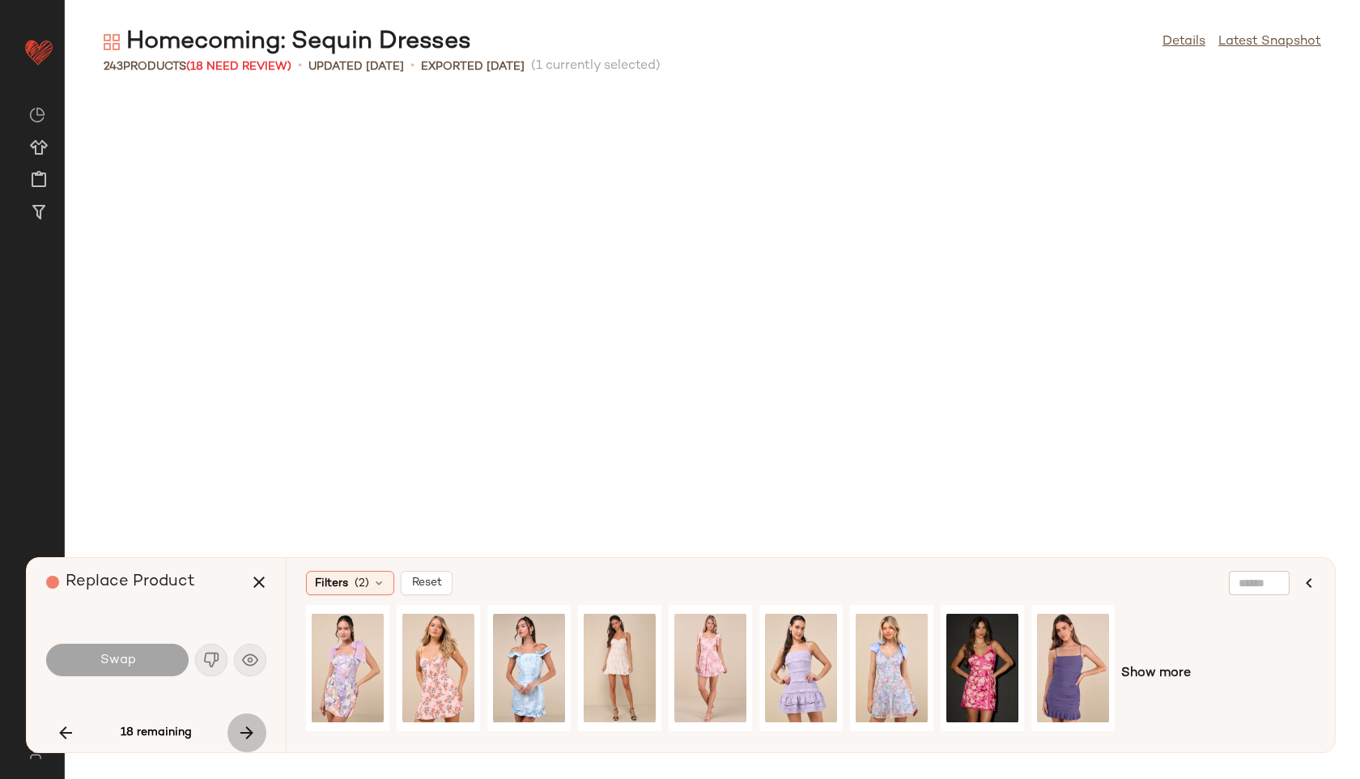
scroll to position [11258, 0]
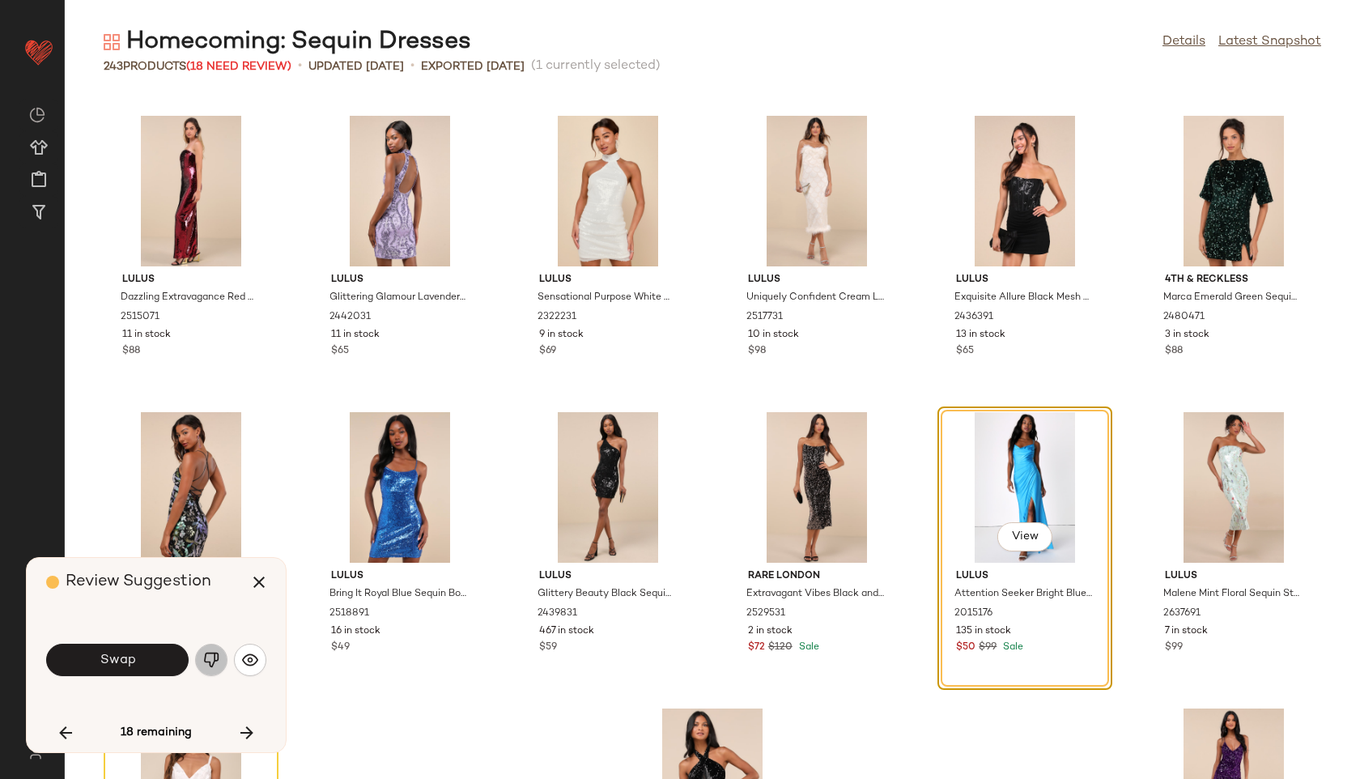
click at [214, 648] on button "button" at bounding box center [211, 660] width 32 height 32
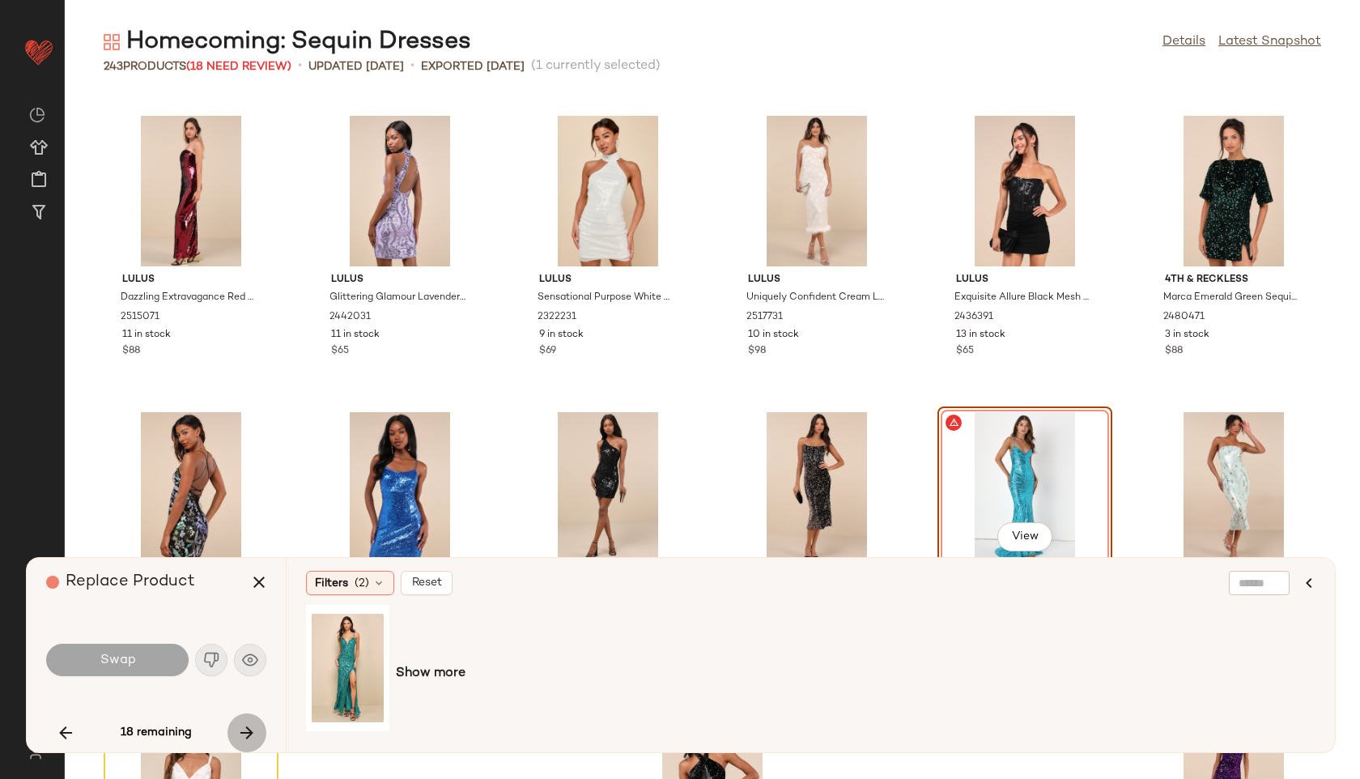
click at [249, 737] on icon "button" at bounding box center [246, 732] width 19 height 19
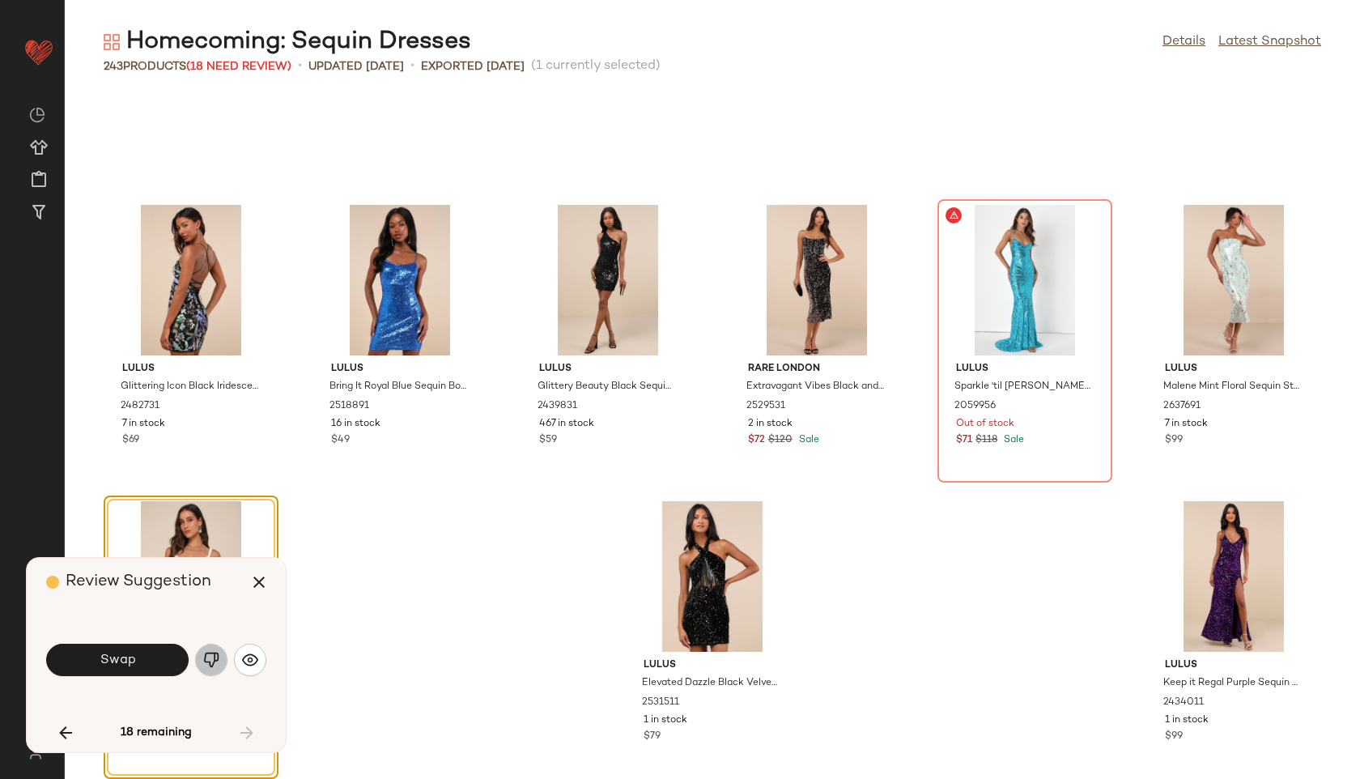
click at [207, 665] on img "button" at bounding box center [211, 660] width 16 height 16
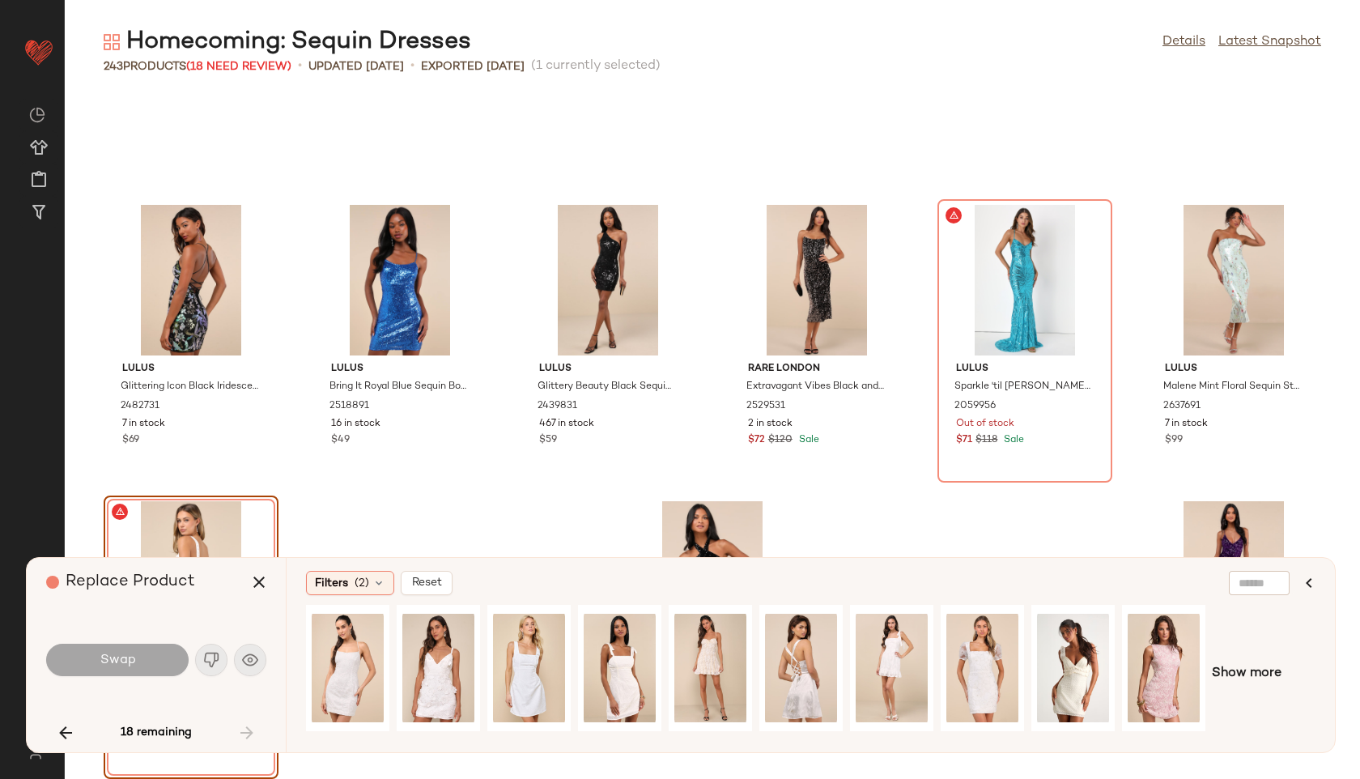
click at [250, 733] on div "18 remaining" at bounding box center [156, 732] width 220 height 39
click at [273, 581] on button "button" at bounding box center [259, 582] width 39 height 39
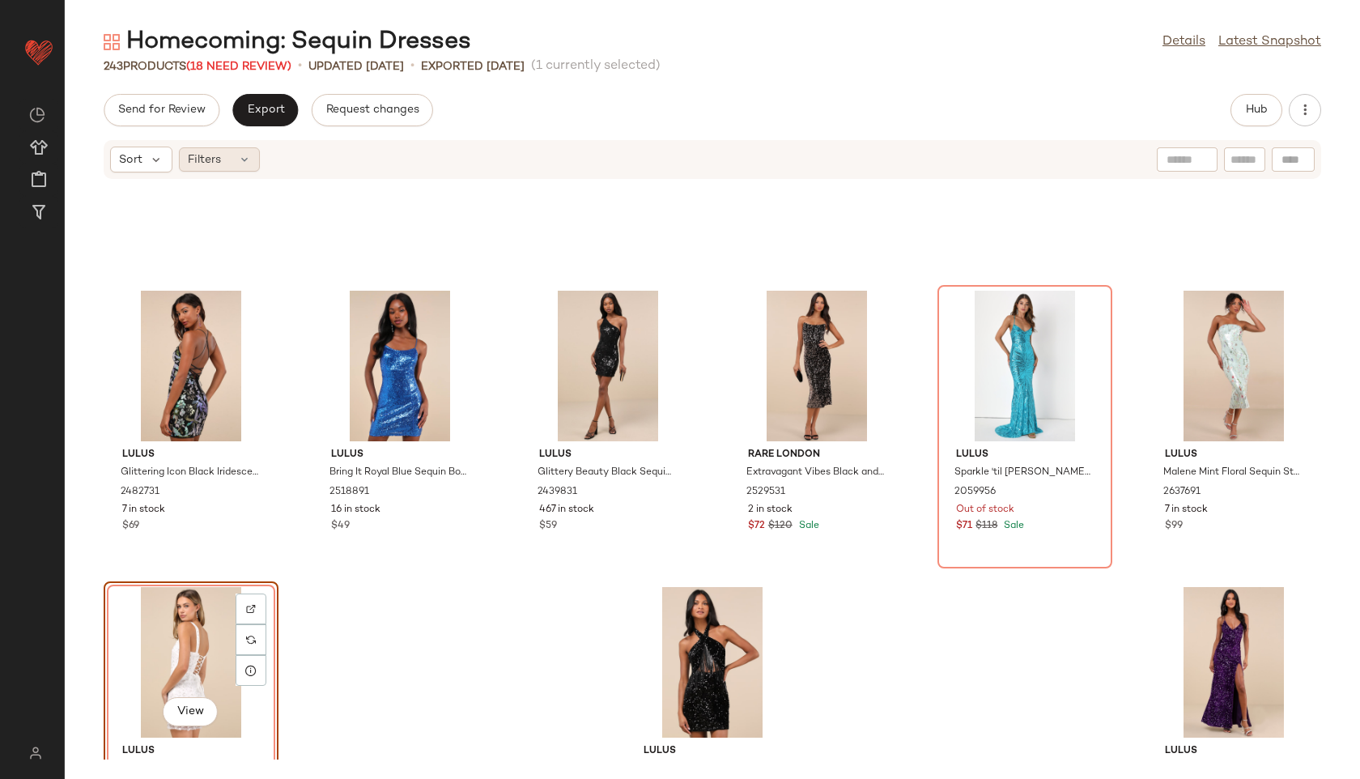
click at [246, 153] on icon at bounding box center [244, 159] width 13 height 13
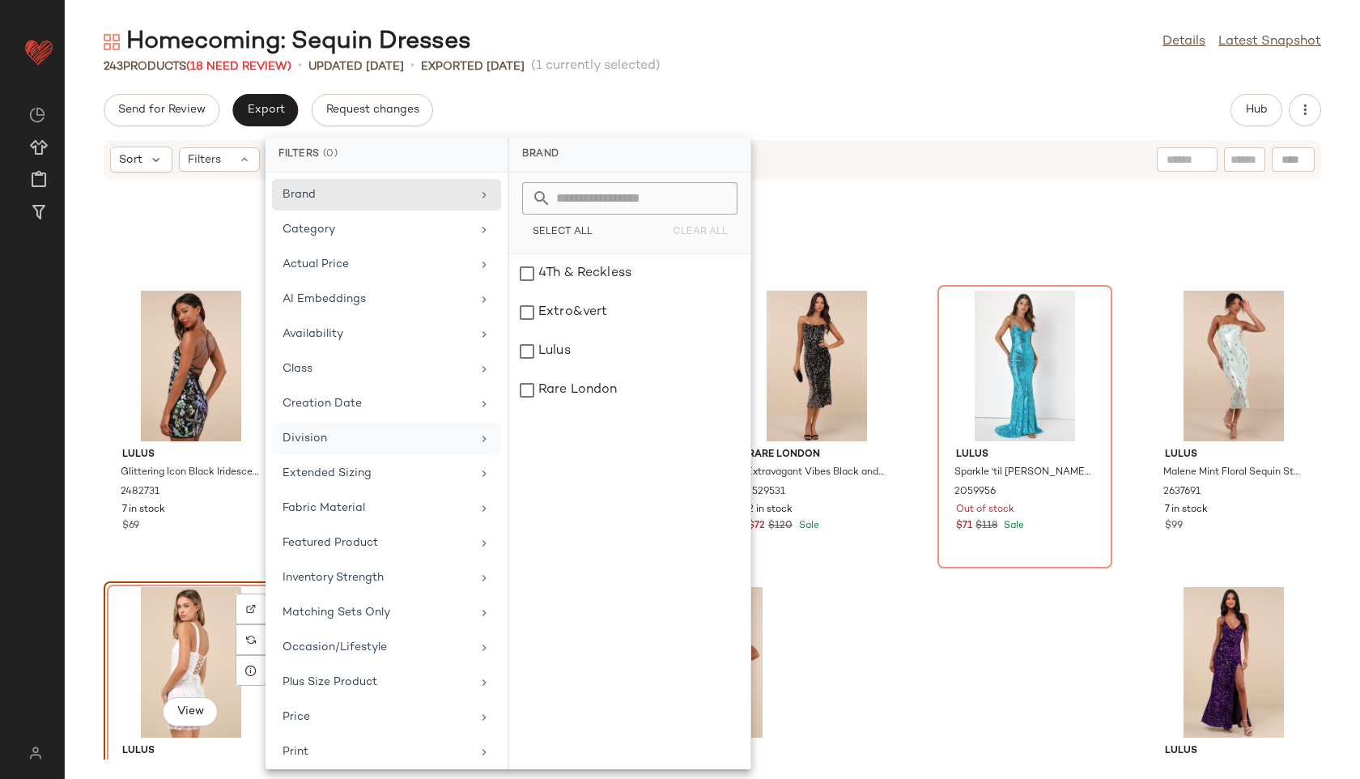
scroll to position [182, 0]
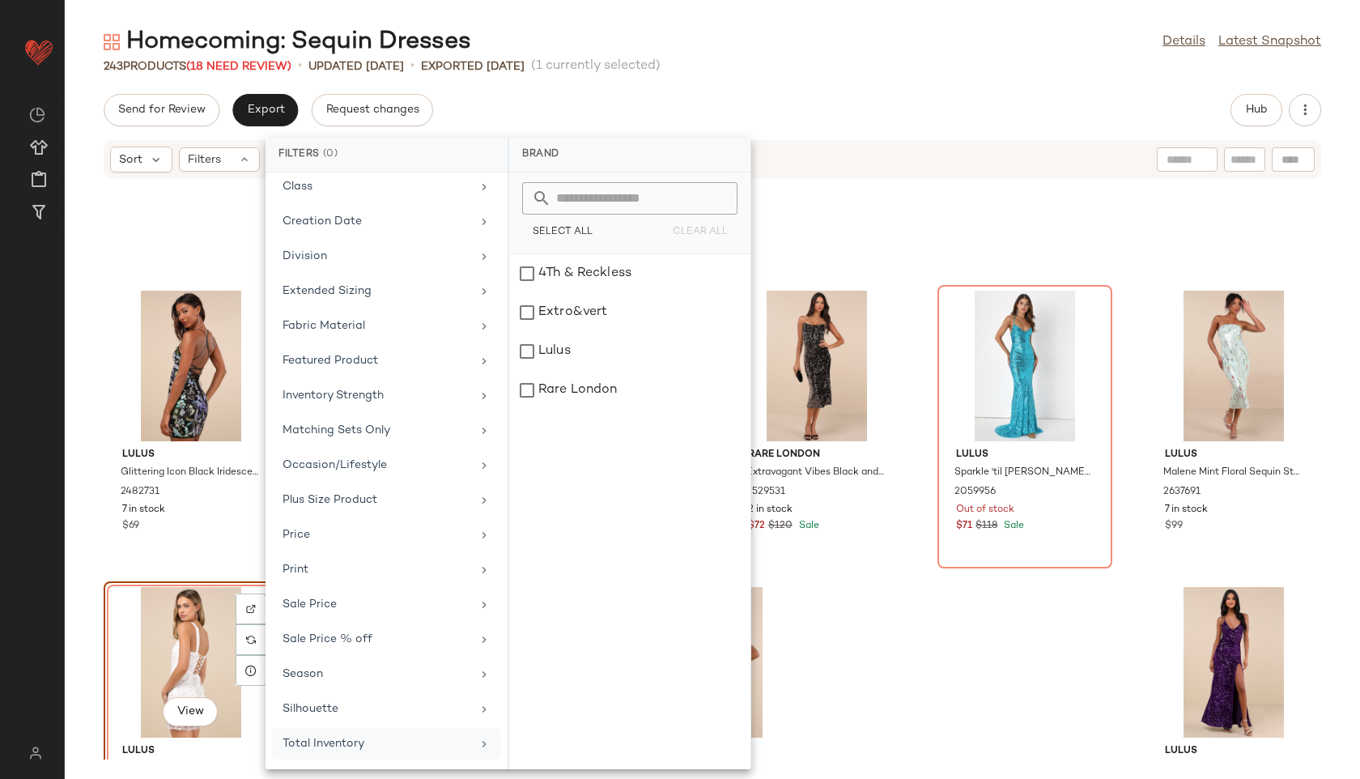
click at [375, 730] on div "Total Inventory" at bounding box center [386, 744] width 229 height 32
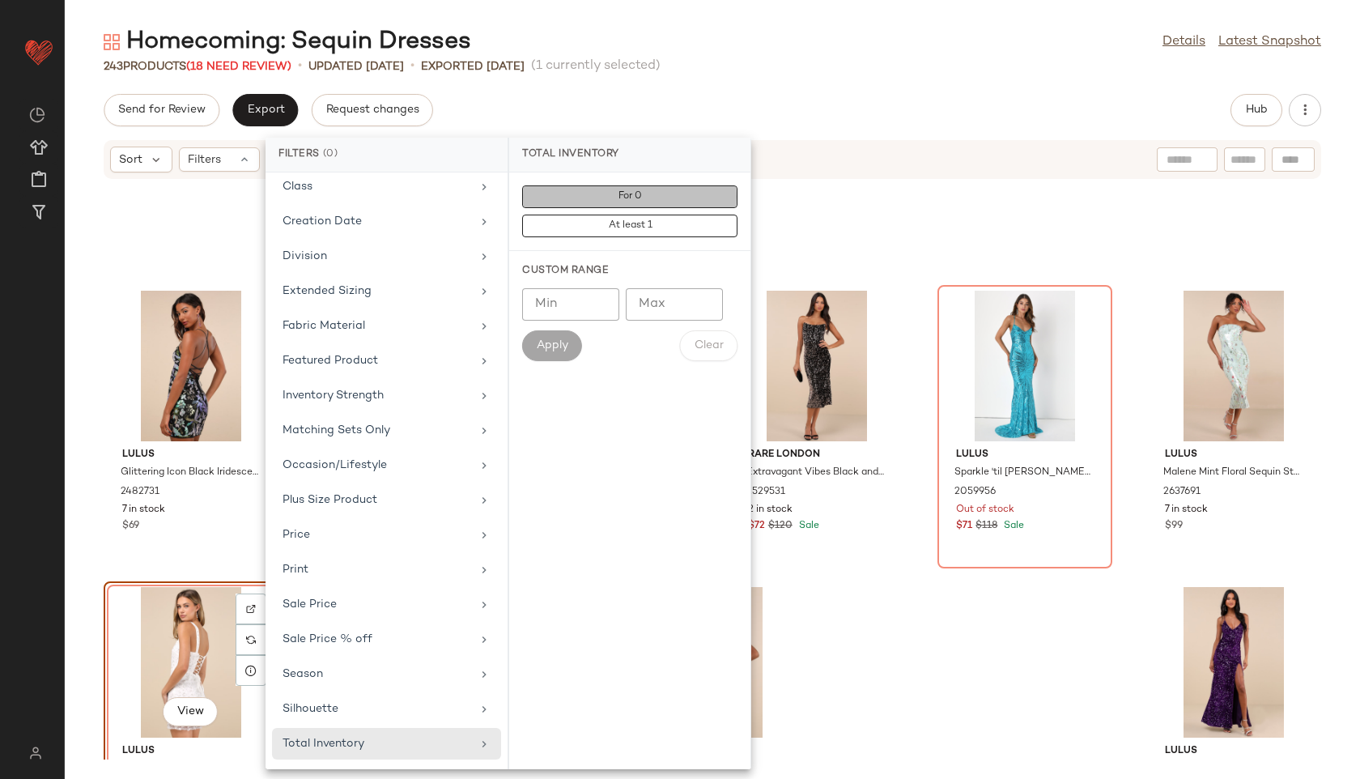
click at [616, 195] on button "For 0" at bounding box center [629, 196] width 215 height 23
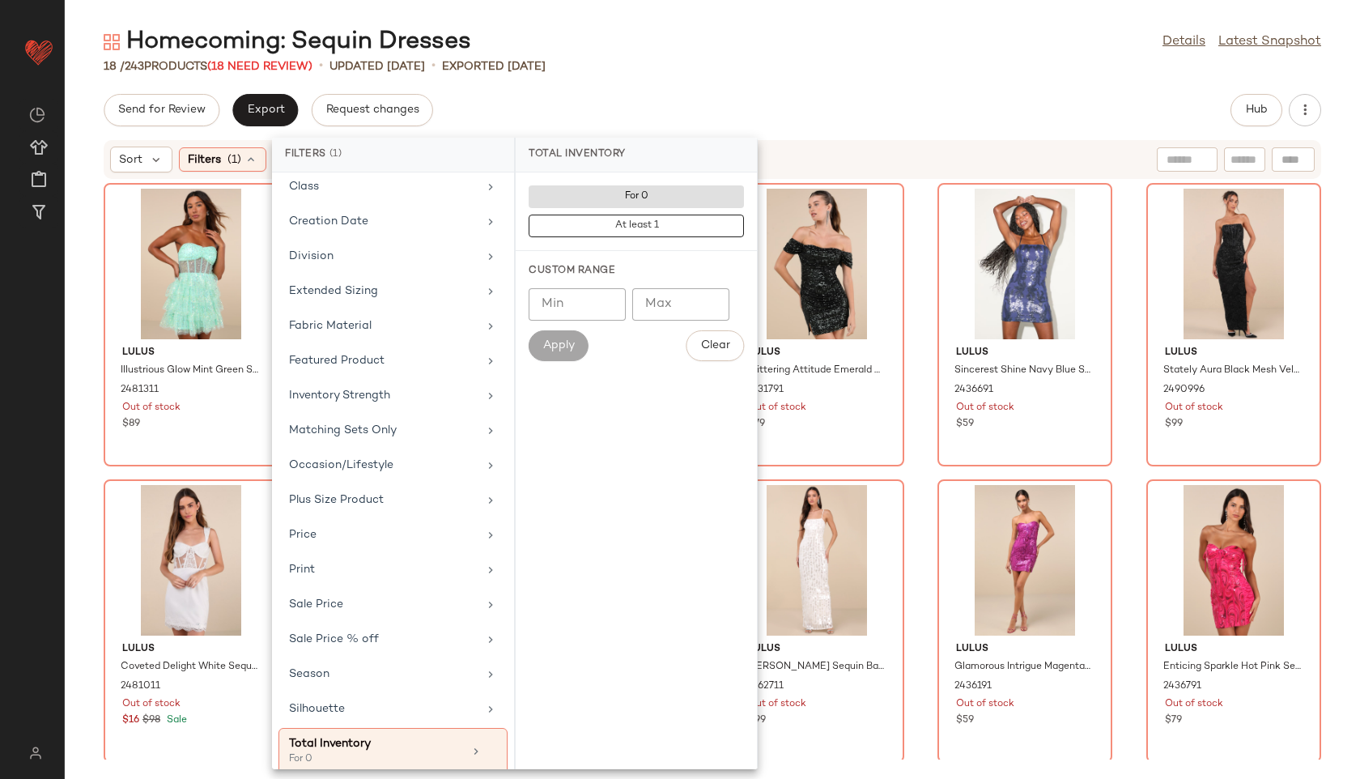
click at [674, 47] on div "Homecoming: Sequin Dresses Details Latest Snapshot" at bounding box center [712, 42] width 1295 height 32
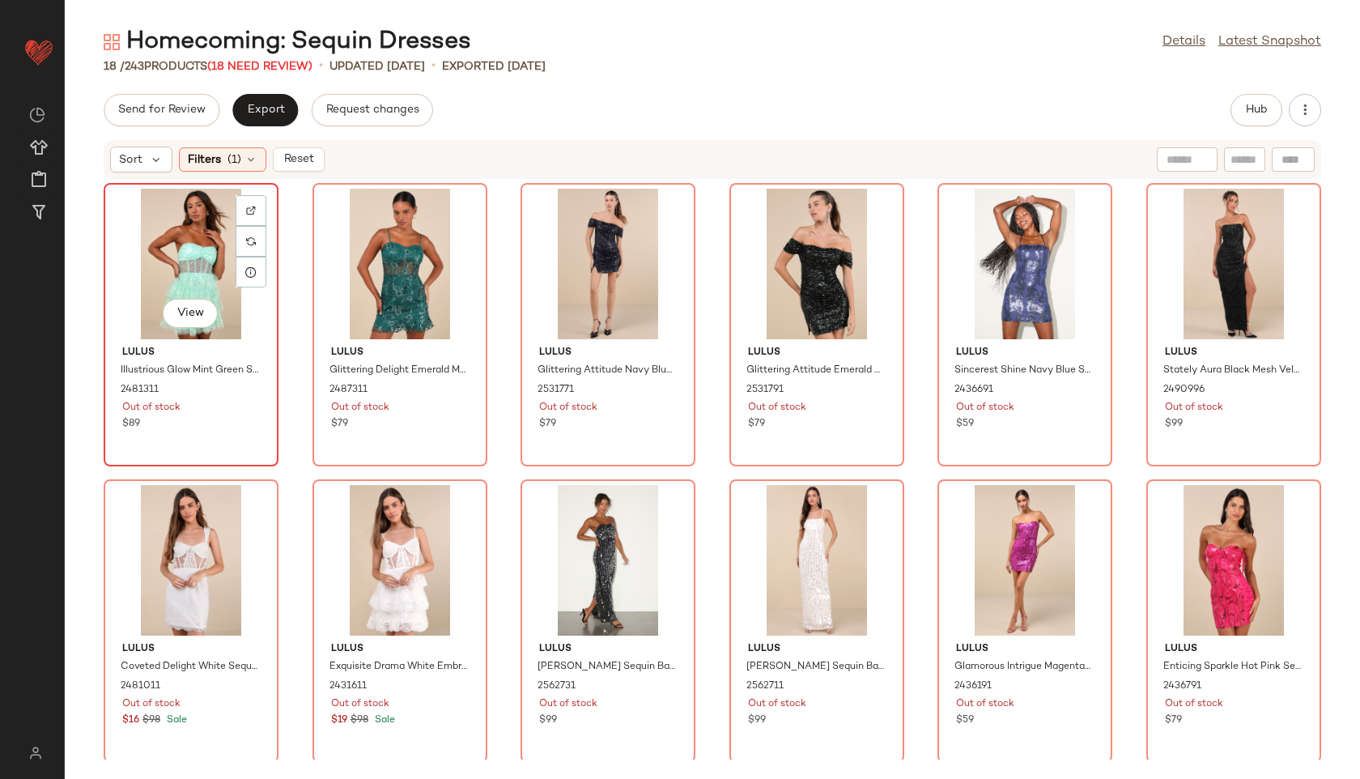
click at [176, 266] on div "View" at bounding box center [191, 264] width 164 height 151
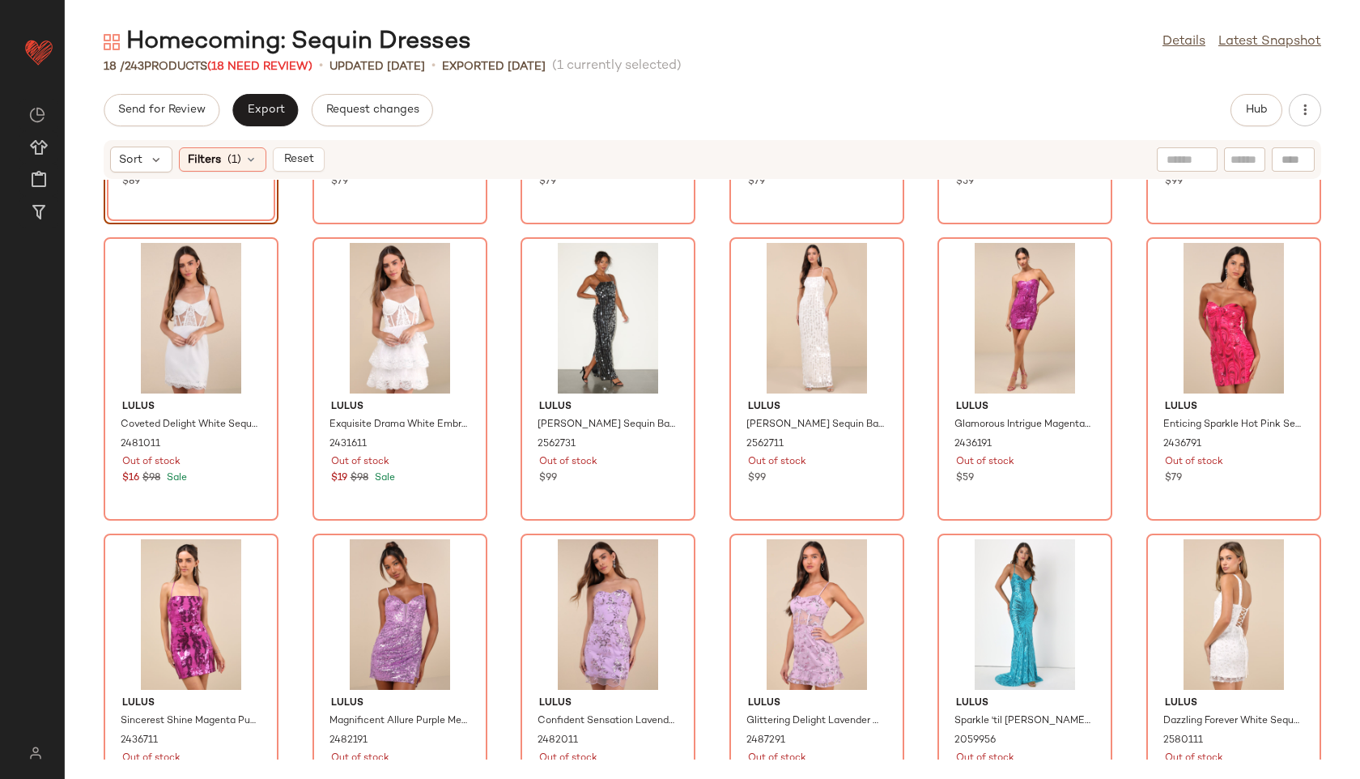
scroll to position [300, 0]
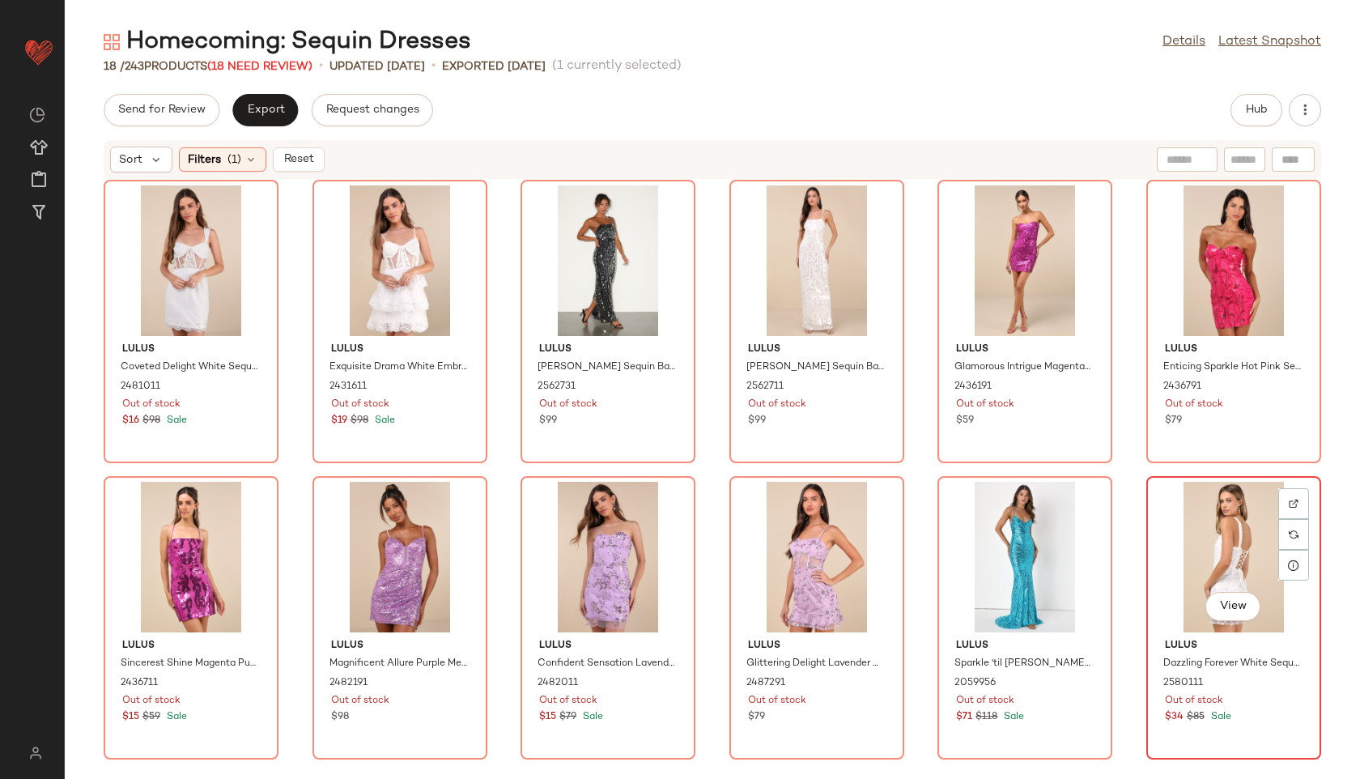
click at [1216, 540] on div "View" at bounding box center [1234, 557] width 164 height 151
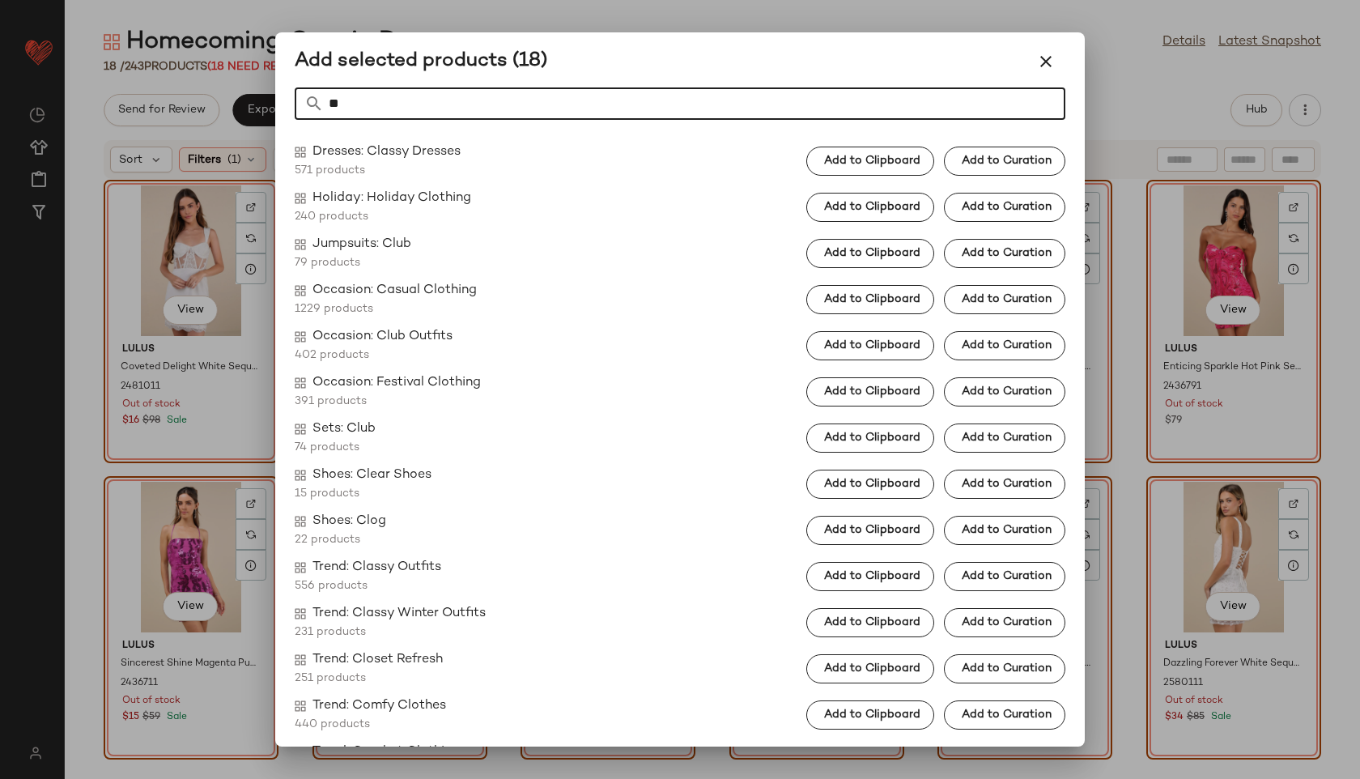
type input "*"
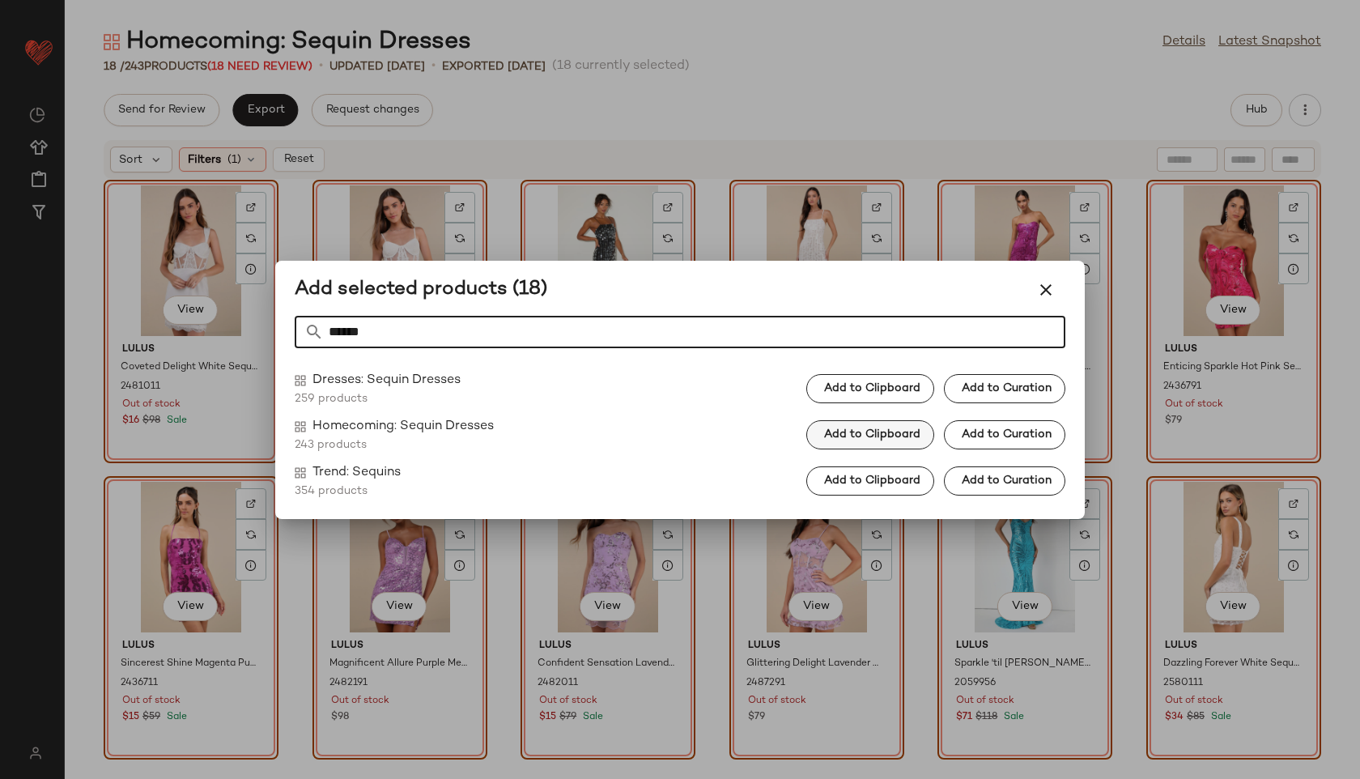
type input "******"
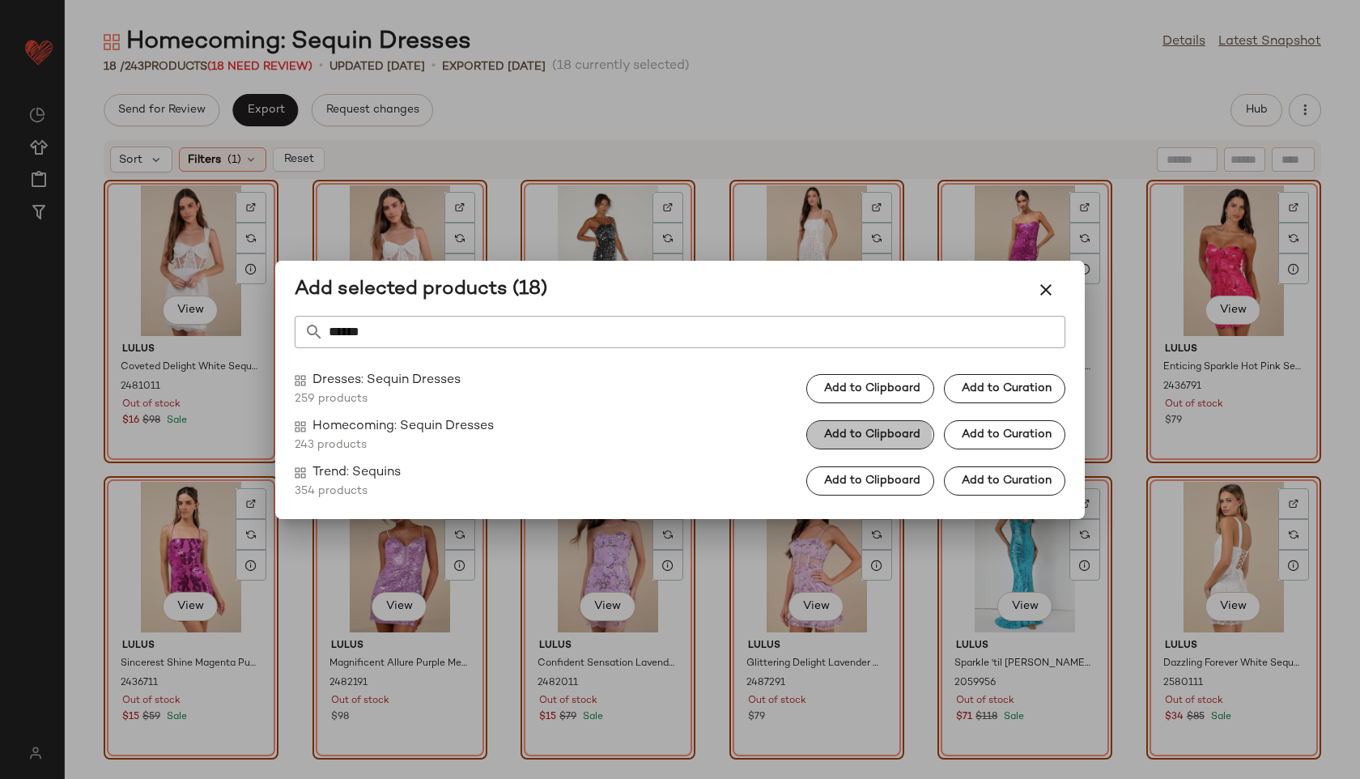
click at [886, 432] on span "Add to Clipboard" at bounding box center [871, 434] width 97 height 13
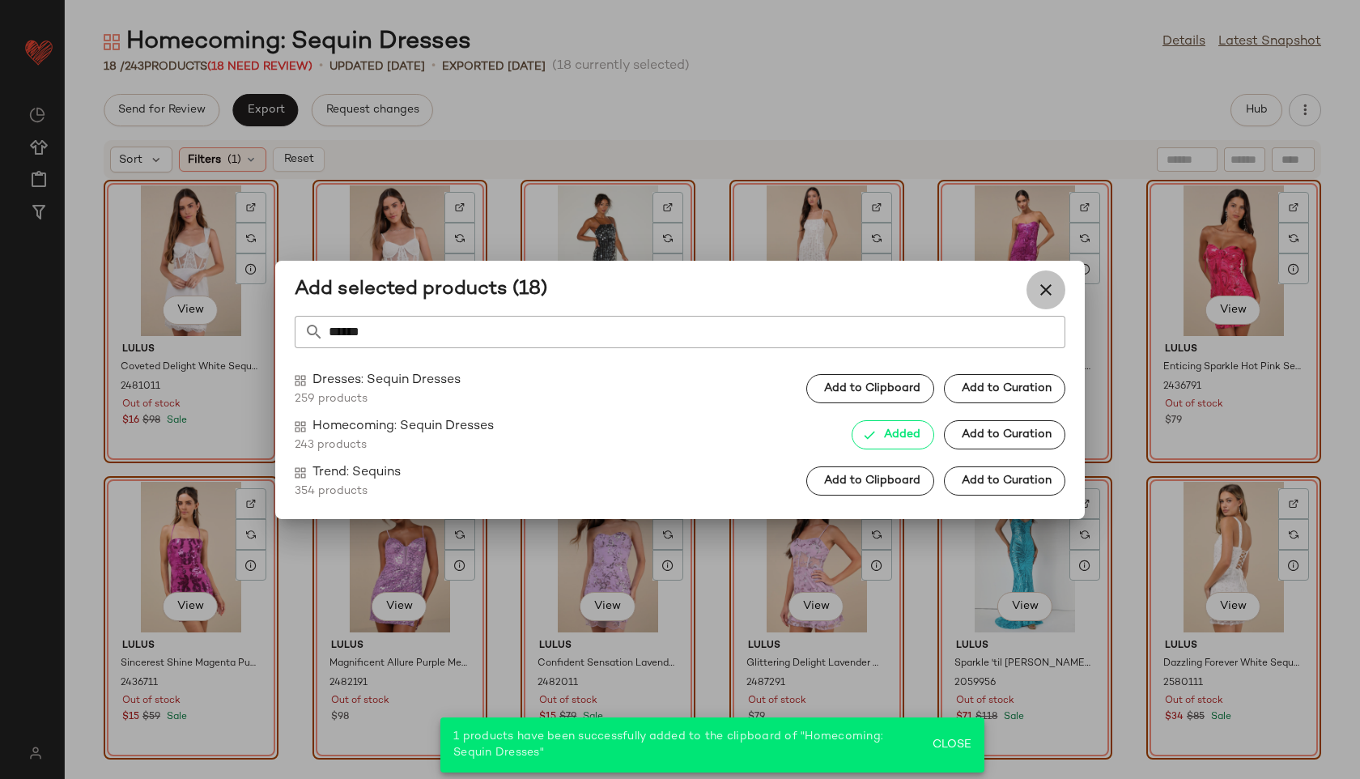
click at [1042, 283] on icon "button" at bounding box center [1045, 289] width 19 height 19
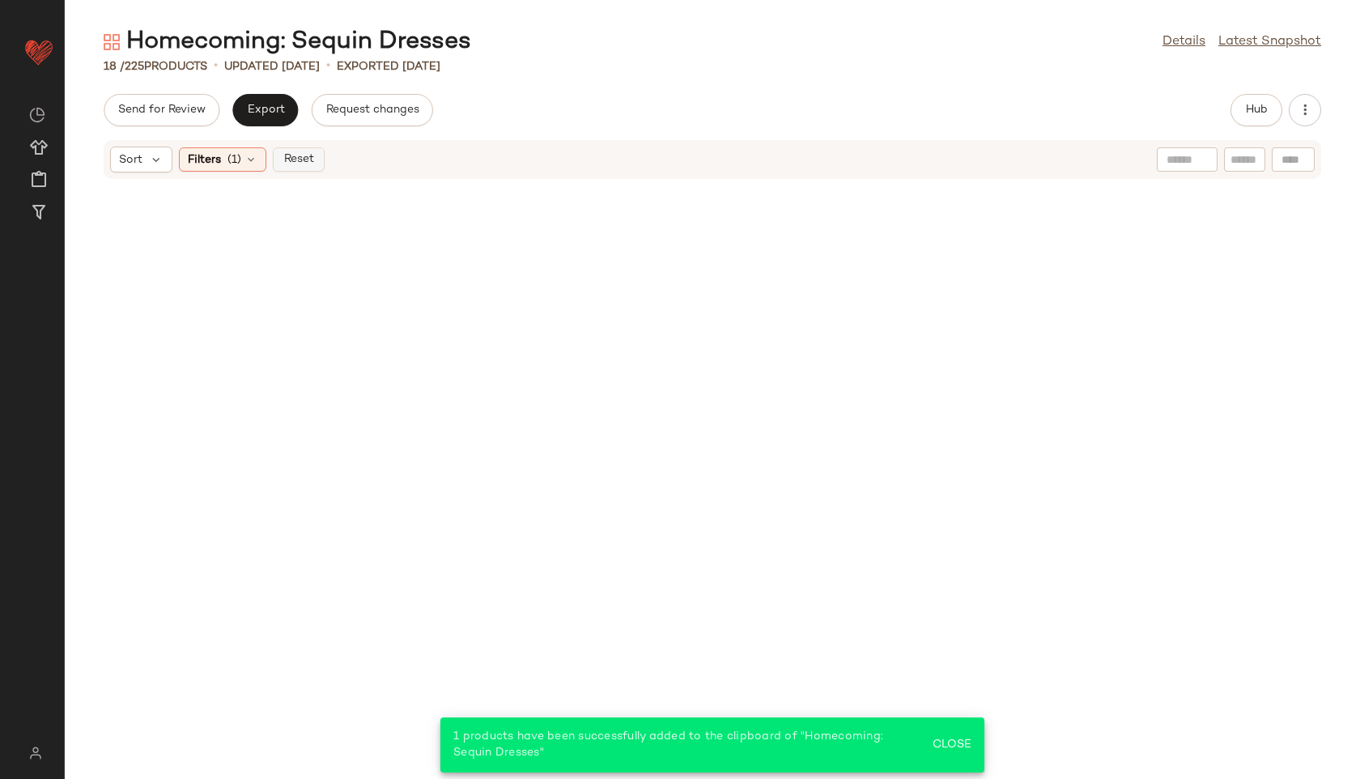
click at [299, 164] on span "Reset" at bounding box center [298, 159] width 31 height 13
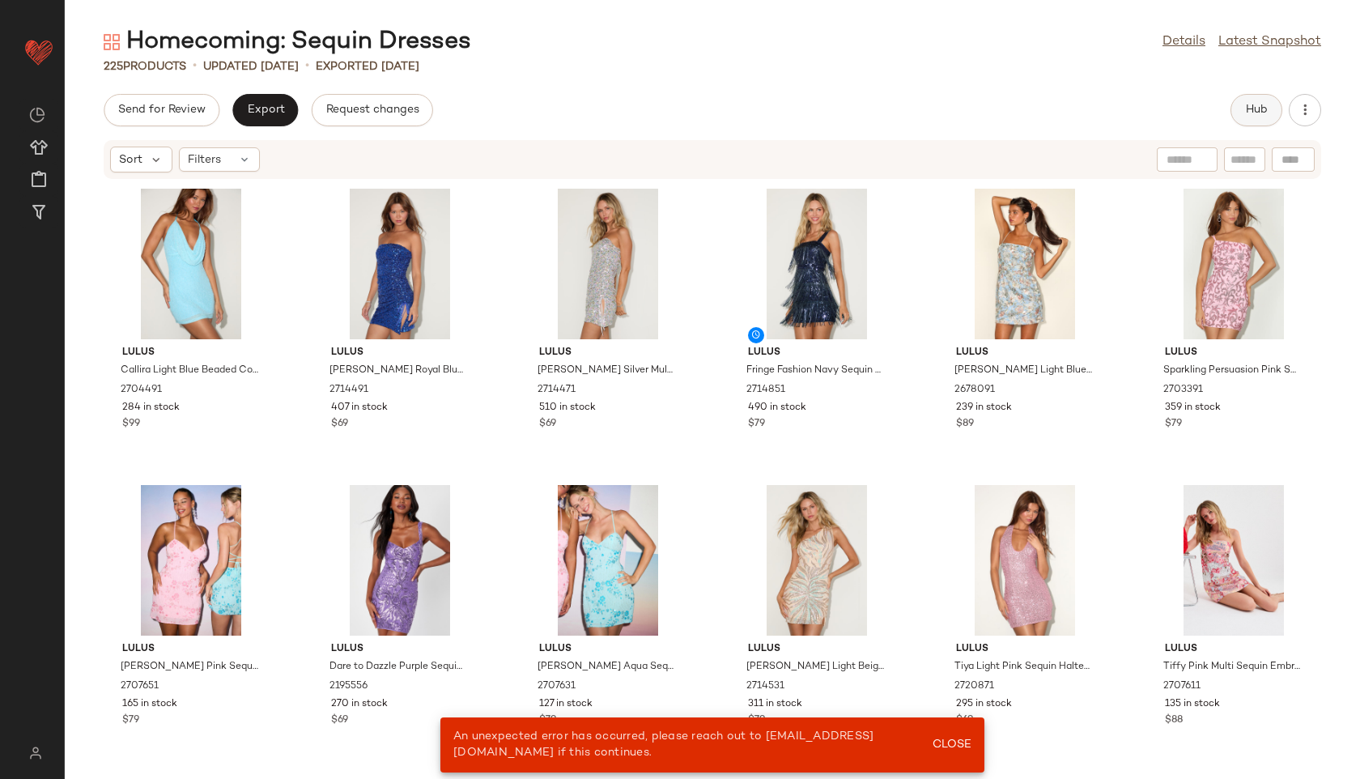
click at [1247, 108] on span "Hub" at bounding box center [1256, 110] width 23 height 13
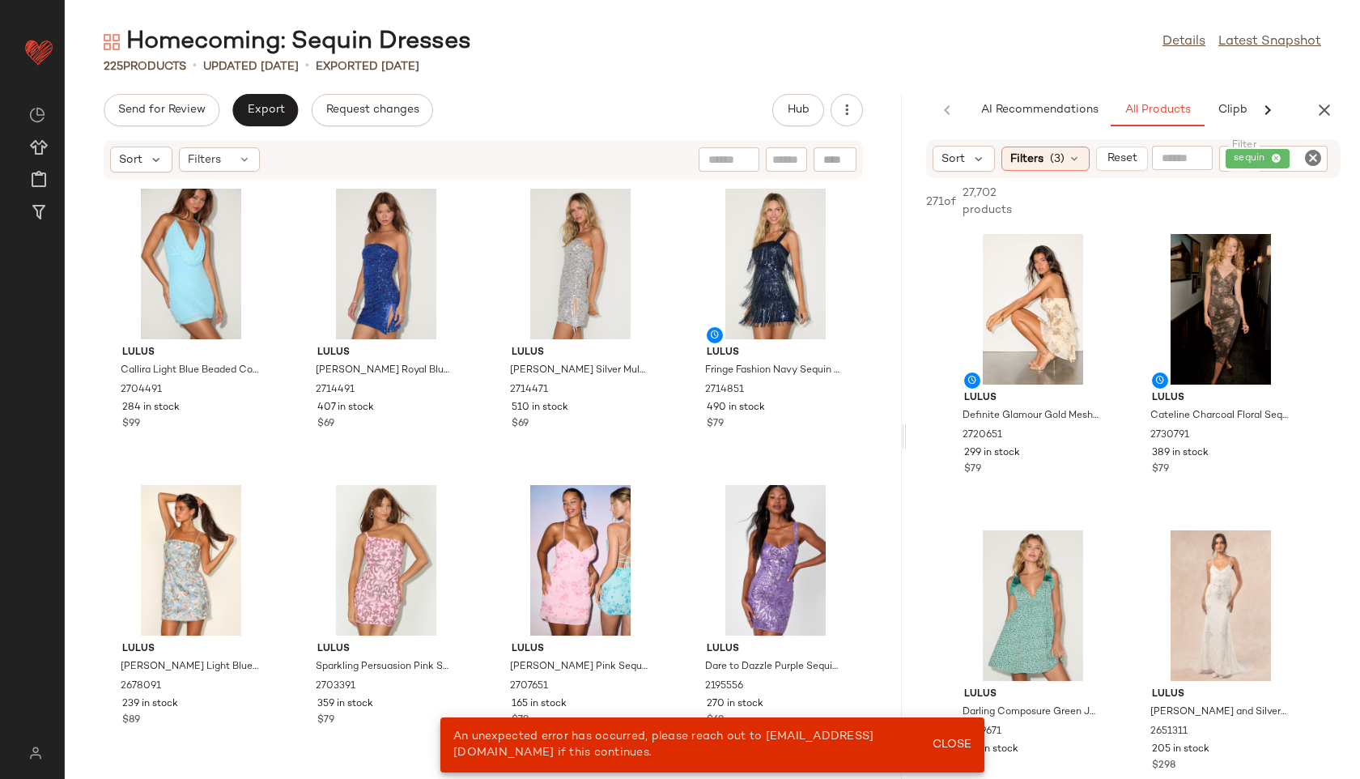
drag, startPoint x: 710, startPoint y: 438, endPoint x: 1036, endPoint y: 438, distance: 326.2
click at [1036, 438] on div "Homecoming: Sequin Dresses Details Latest Snapshot 225 Products • updated Aug 2…" at bounding box center [712, 402] width 1295 height 753
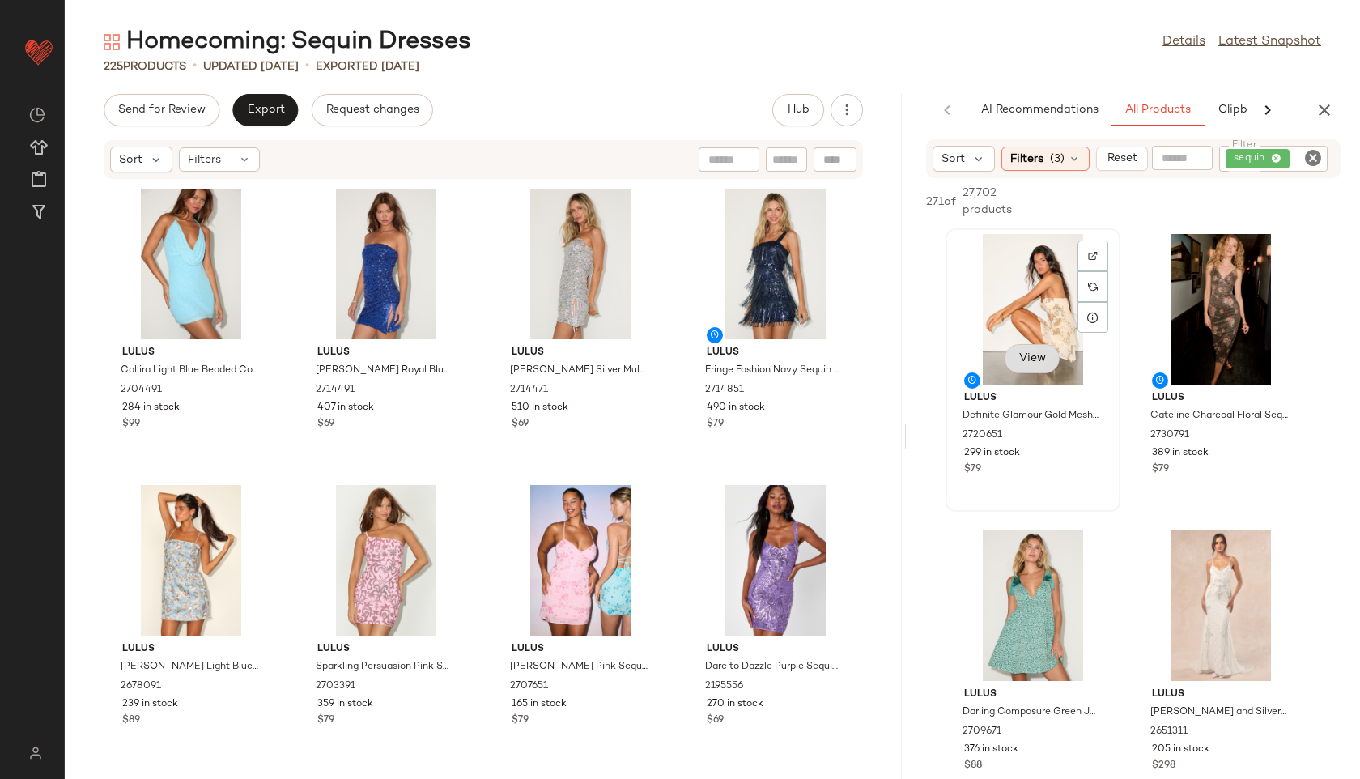
click at [1030, 359] on span "View" at bounding box center [1032, 358] width 28 height 13
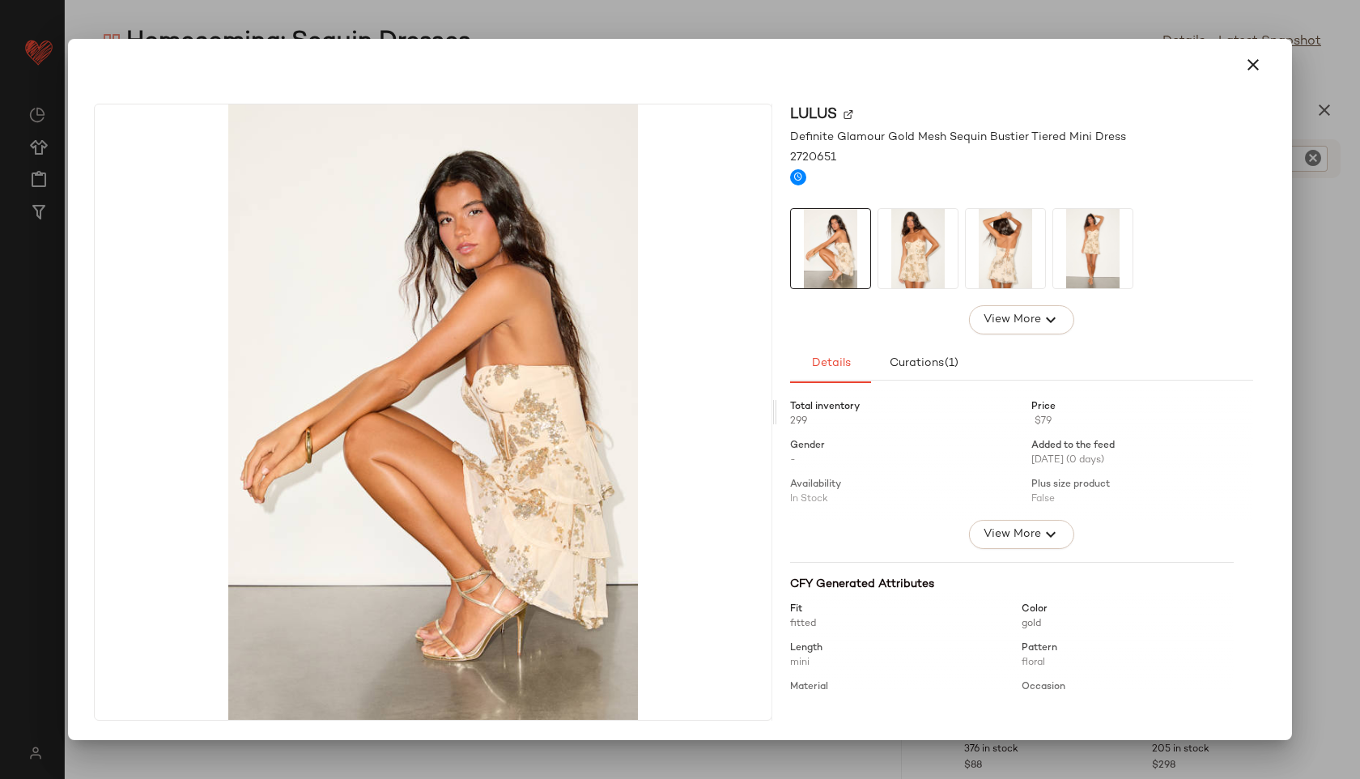
click at [1001, 246] on img at bounding box center [1005, 248] width 79 height 79
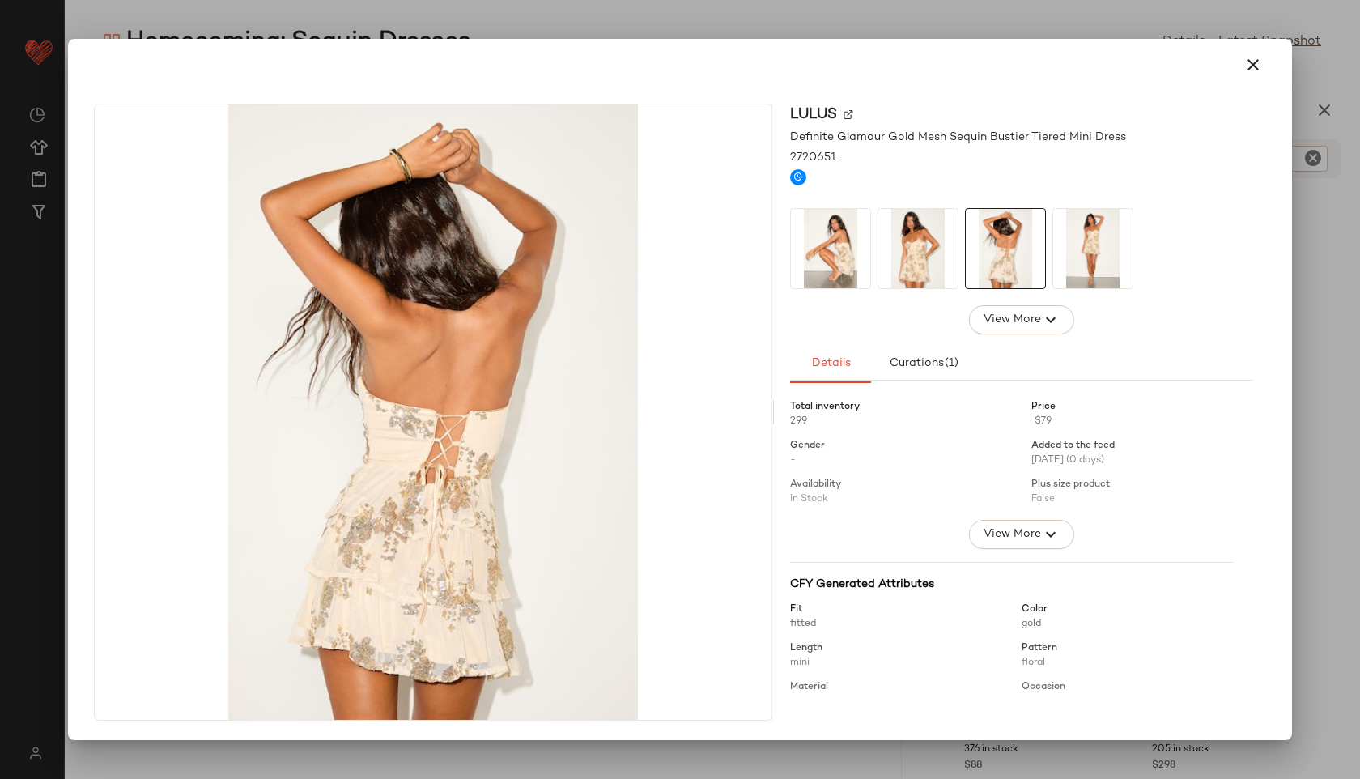
click at [945, 249] on img at bounding box center [917, 248] width 79 height 79
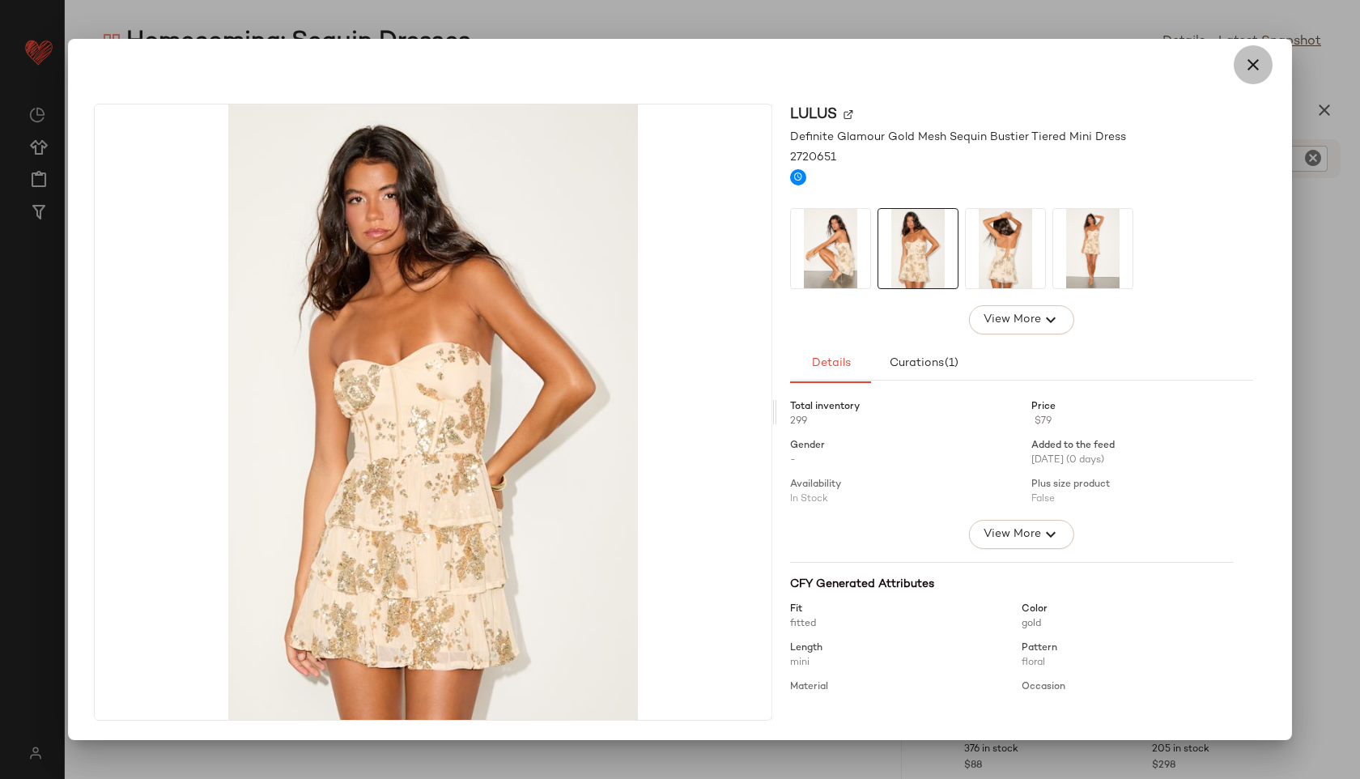
click at [1251, 70] on icon "button" at bounding box center [1252, 64] width 19 height 19
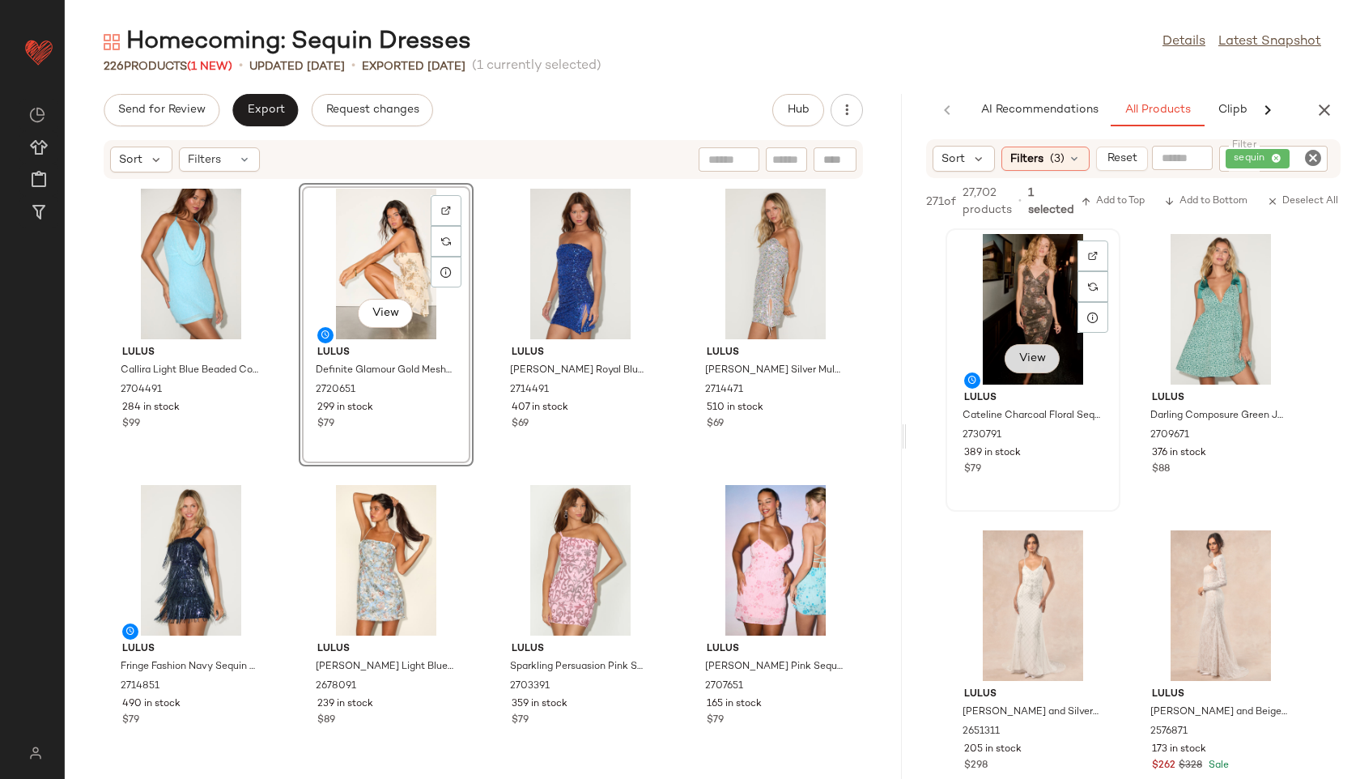
click at [1039, 347] on button "View" at bounding box center [1032, 358] width 55 height 29
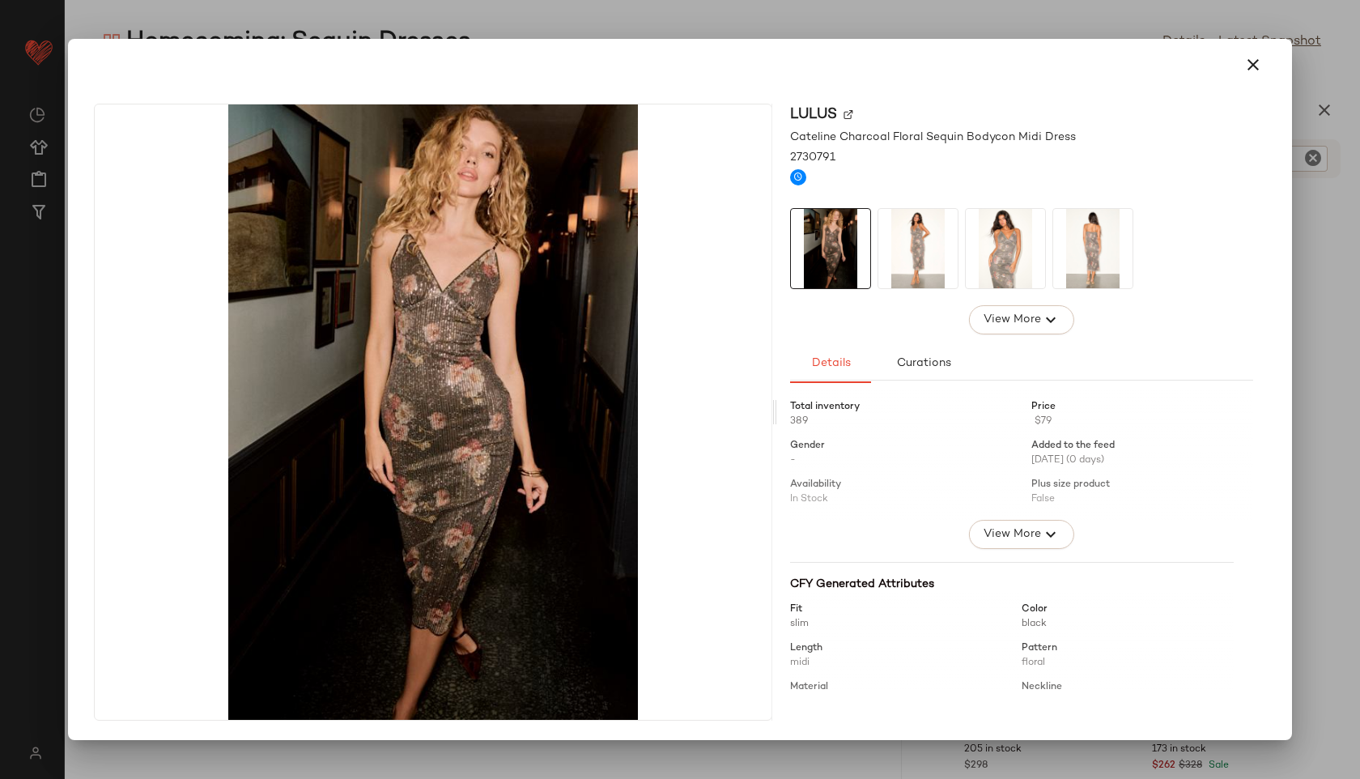
click at [919, 233] on img at bounding box center [917, 248] width 79 height 79
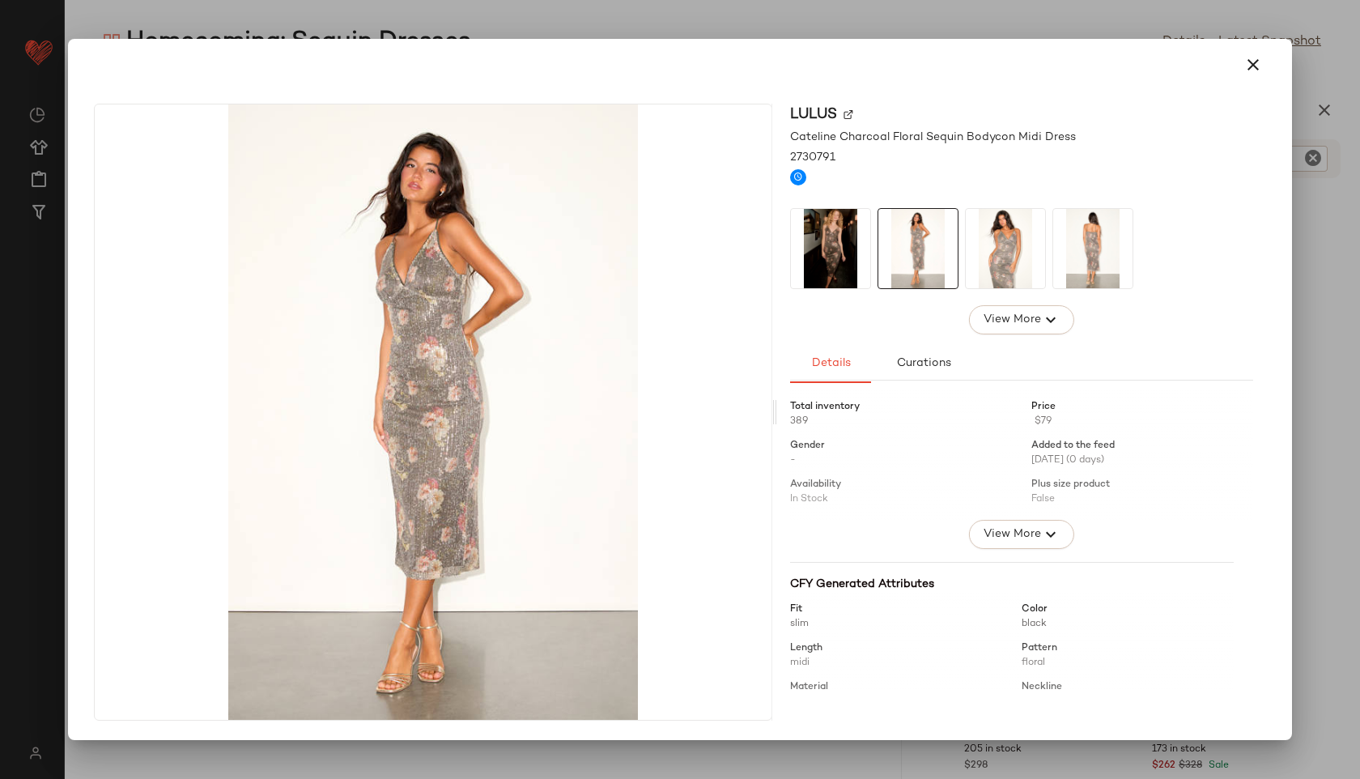
click at [949, 240] on img at bounding box center [917, 248] width 79 height 79
click at [977, 244] on img at bounding box center [1005, 248] width 79 height 79
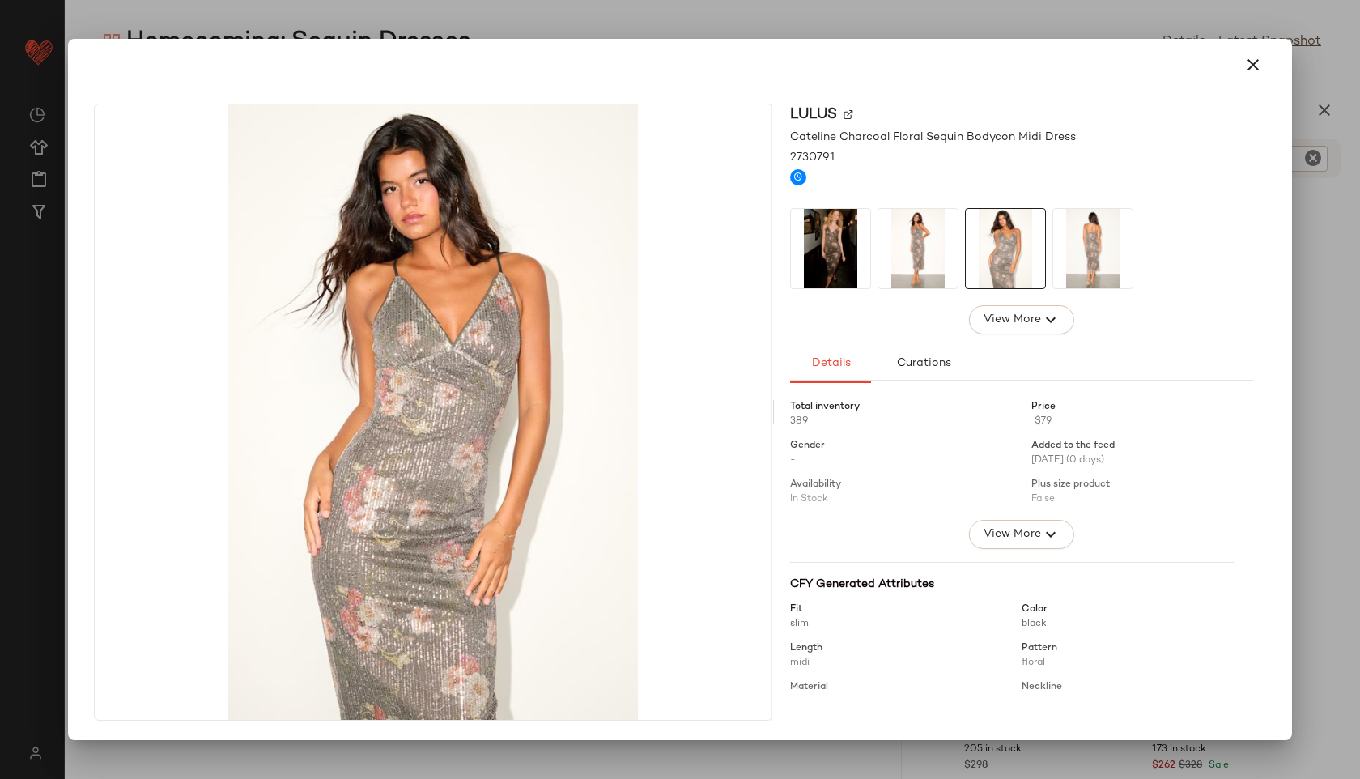
click at [1081, 244] on img at bounding box center [1092, 248] width 79 height 79
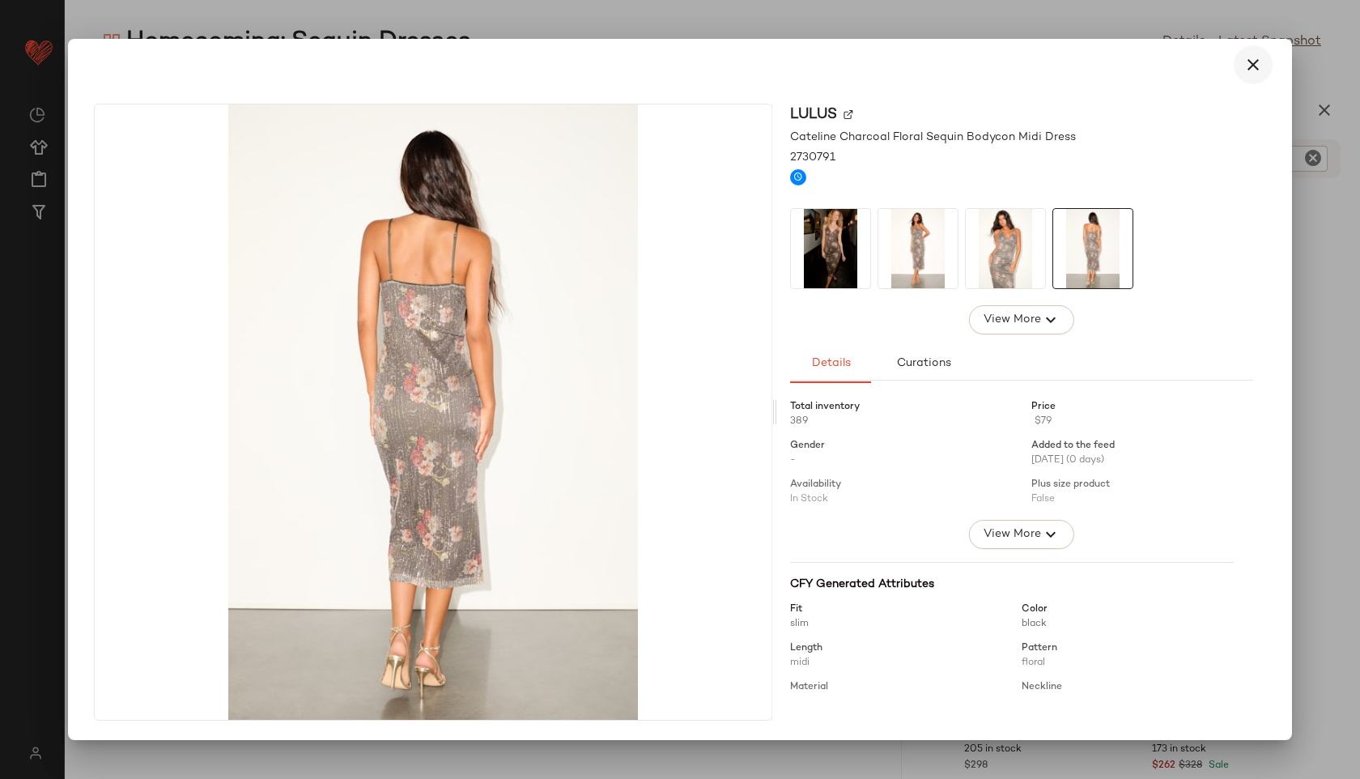
click at [1254, 72] on icon "button" at bounding box center [1252, 64] width 19 height 19
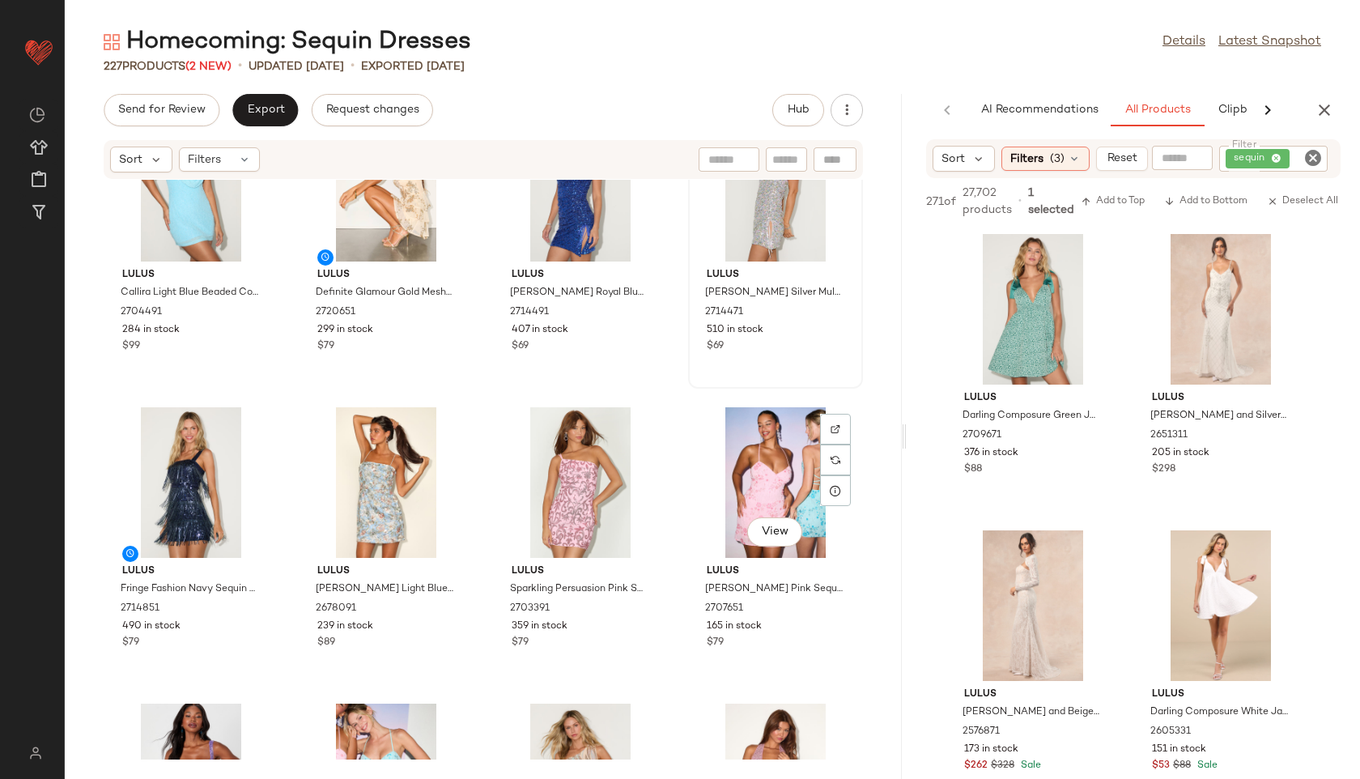
scroll to position [79, 0]
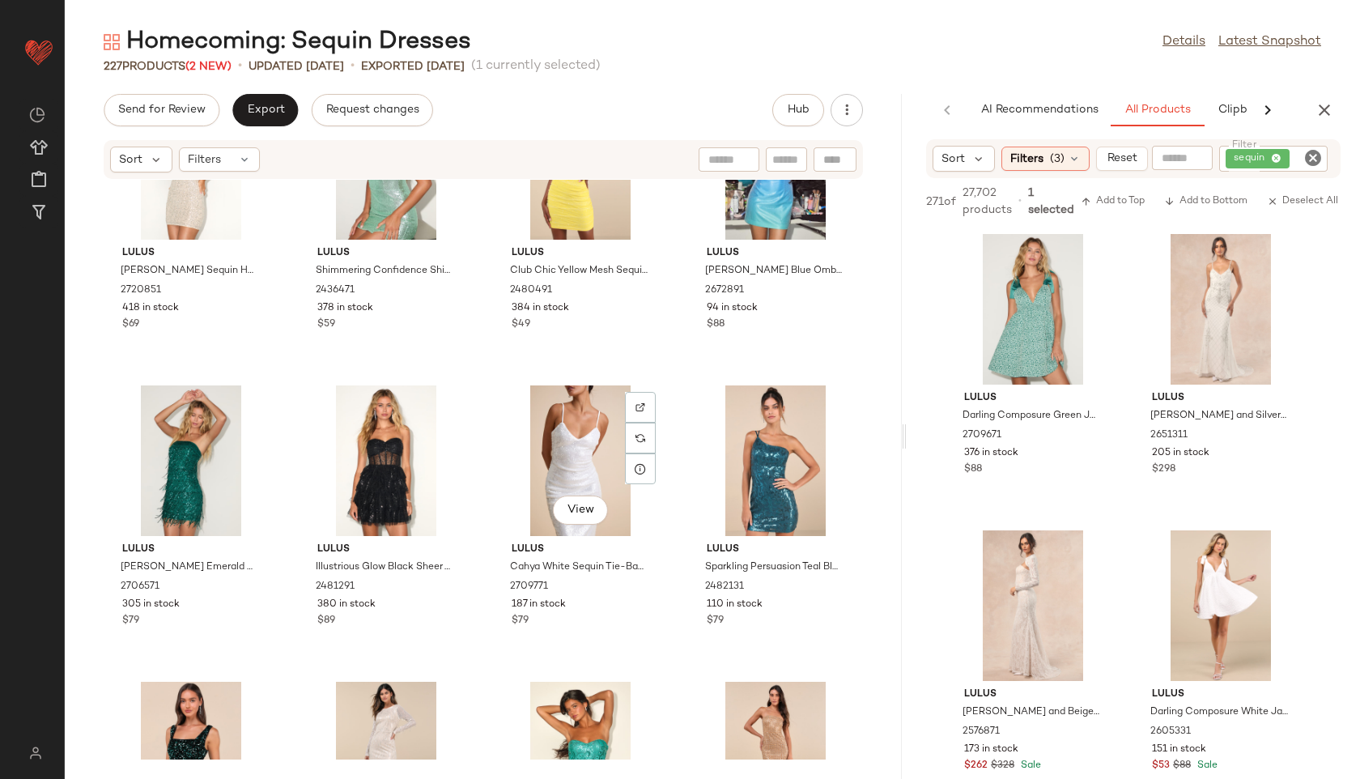
scroll to position [1891, 0]
click at [571, 460] on div "View" at bounding box center [581, 459] width 164 height 151
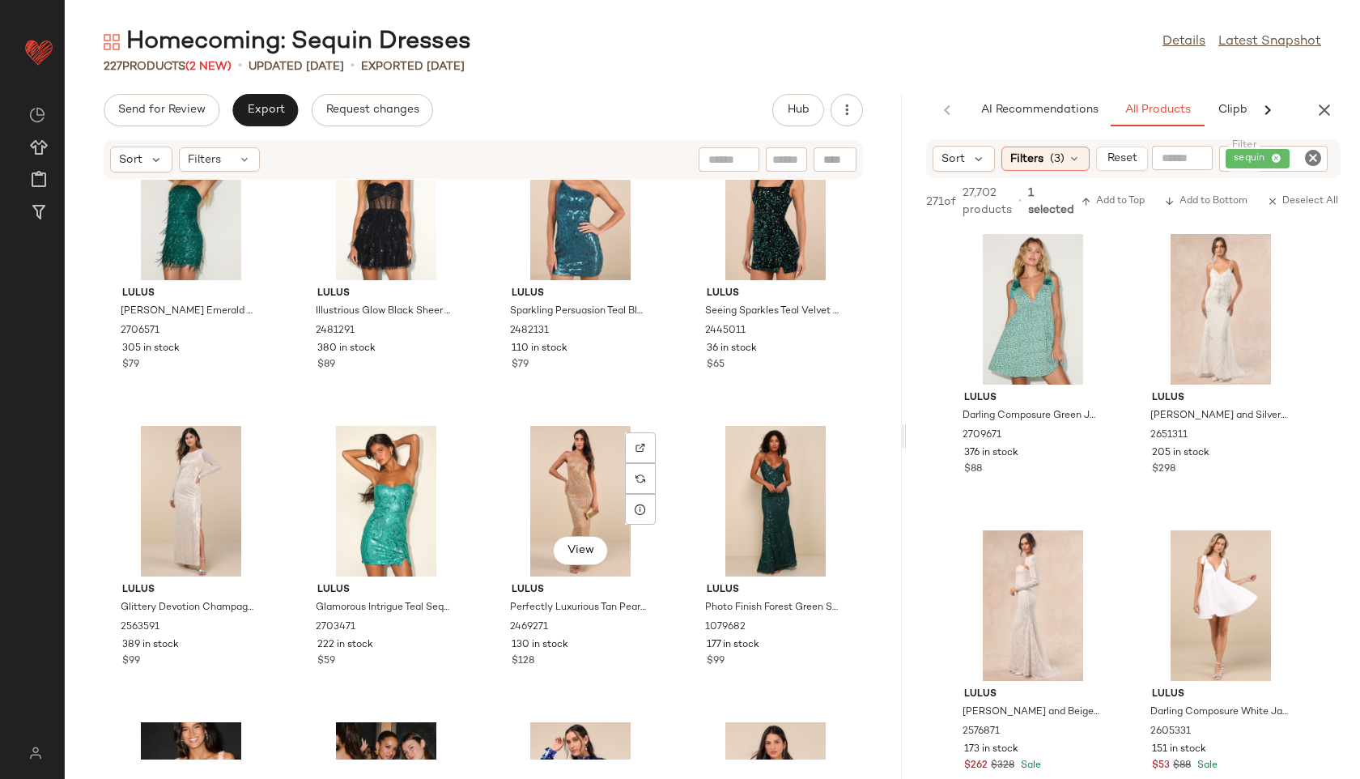
scroll to position [2177, 0]
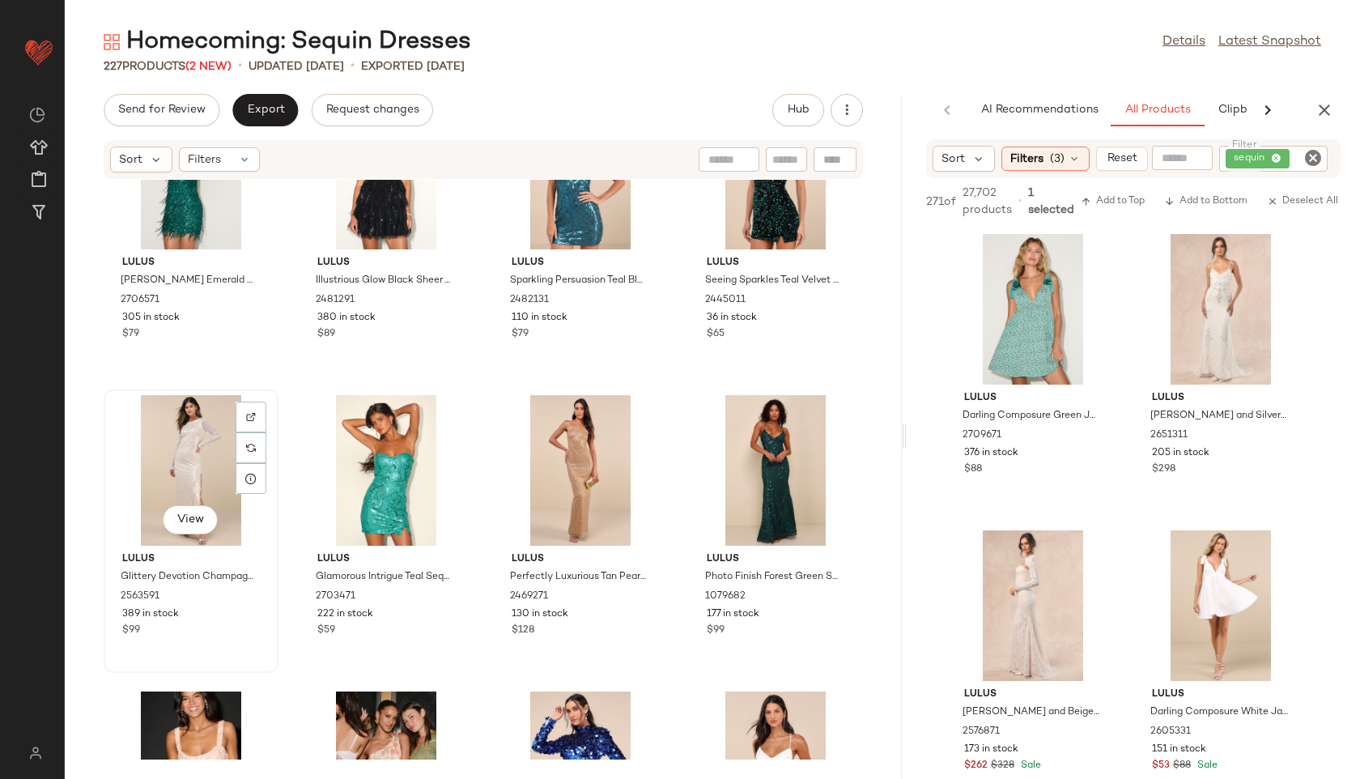
click at [182, 453] on div "View" at bounding box center [191, 470] width 164 height 151
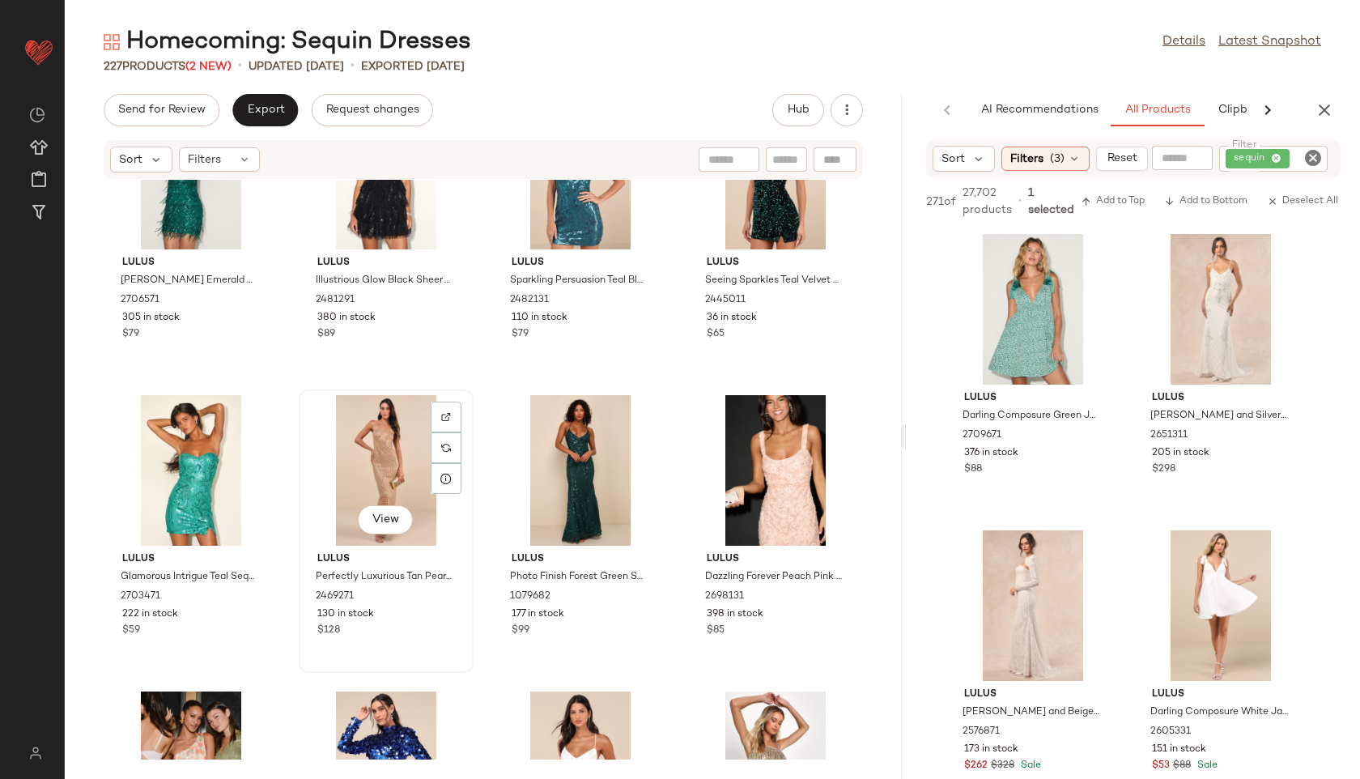
click at [382, 473] on div "View" at bounding box center [386, 470] width 164 height 151
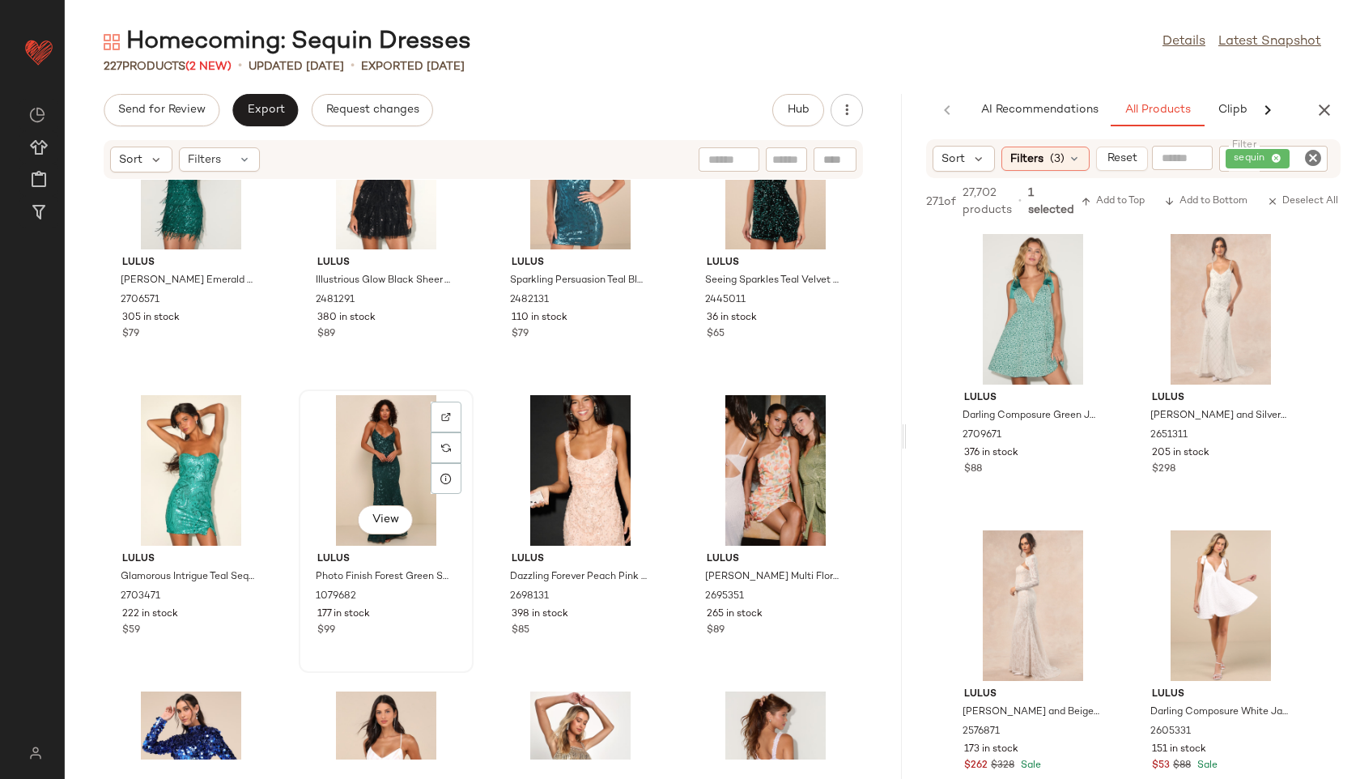
click at [406, 461] on div "View" at bounding box center [386, 470] width 164 height 151
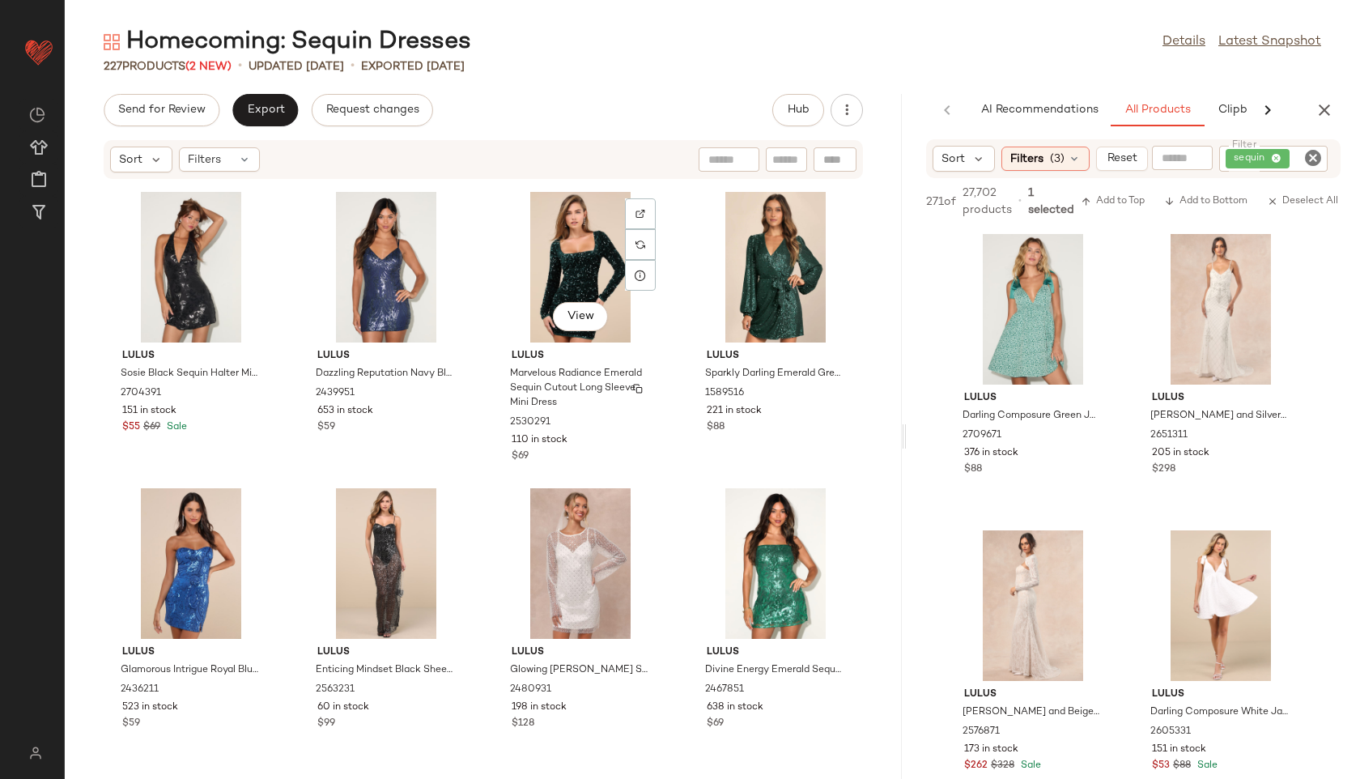
scroll to position [3269, 0]
click at [363, 551] on div "View" at bounding box center [386, 562] width 164 height 151
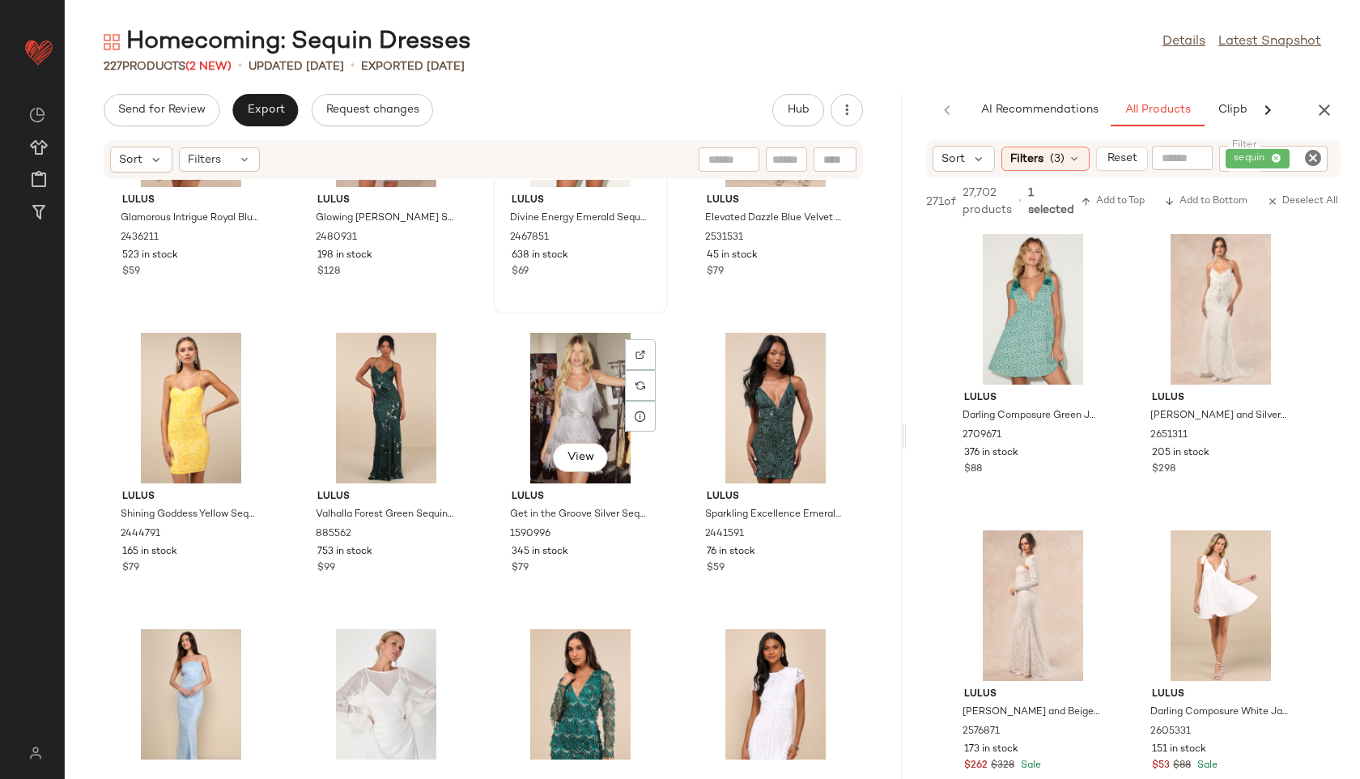
scroll to position [3722, 0]
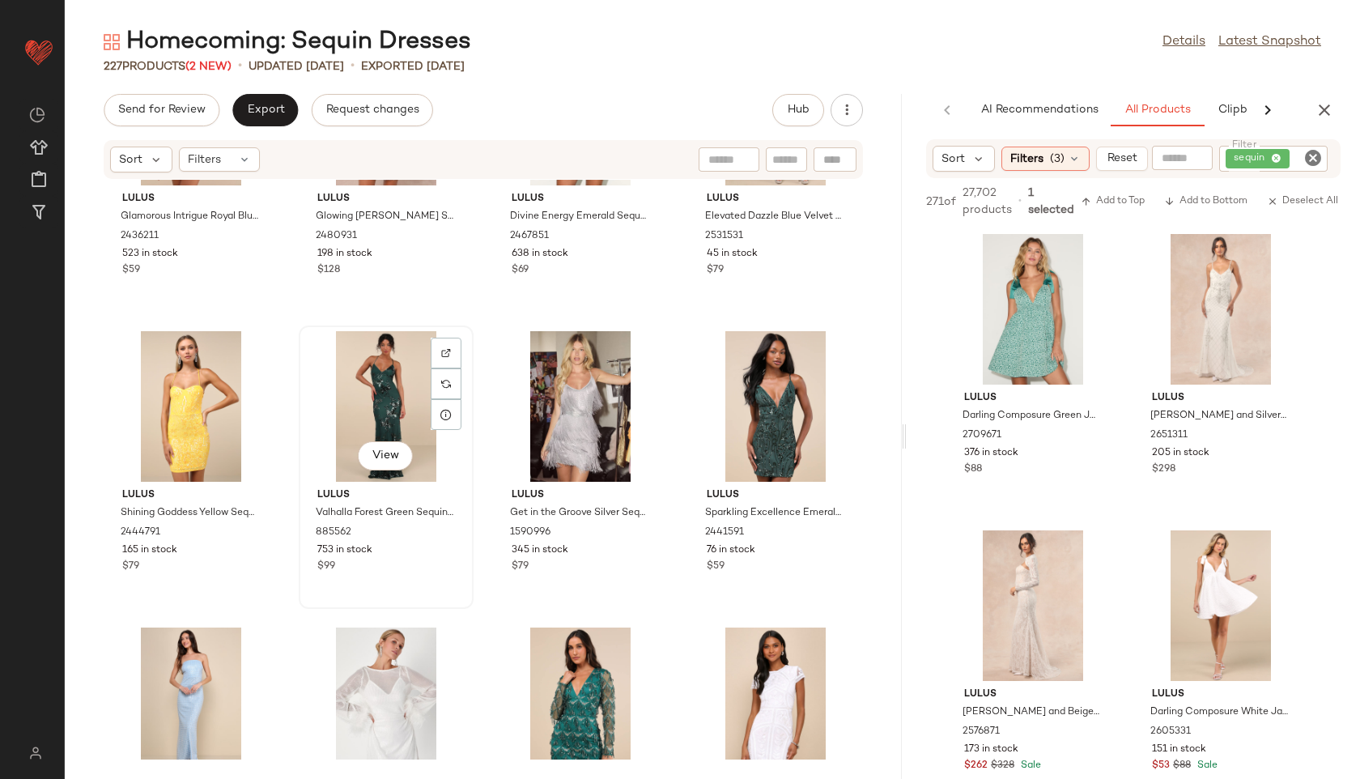
click at [392, 402] on div "View" at bounding box center [386, 406] width 164 height 151
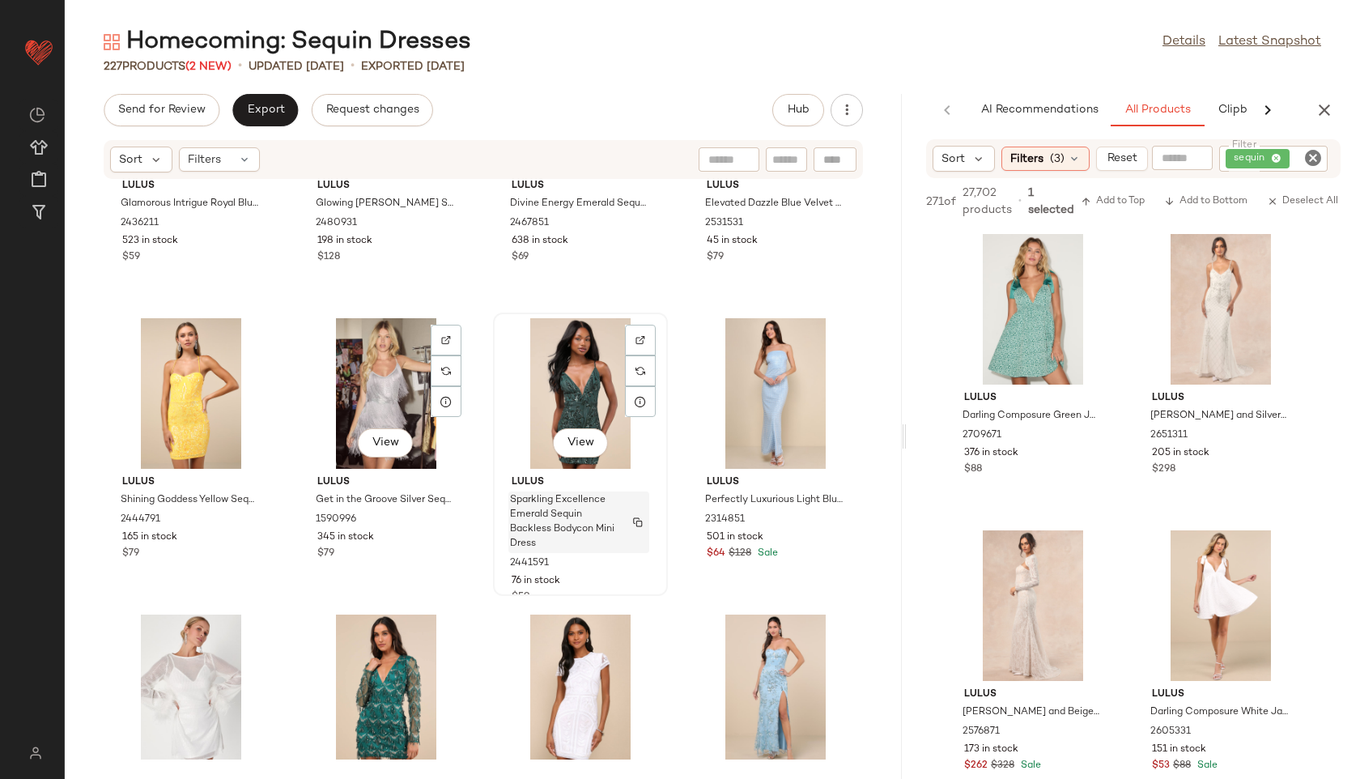
scroll to position [3740, 0]
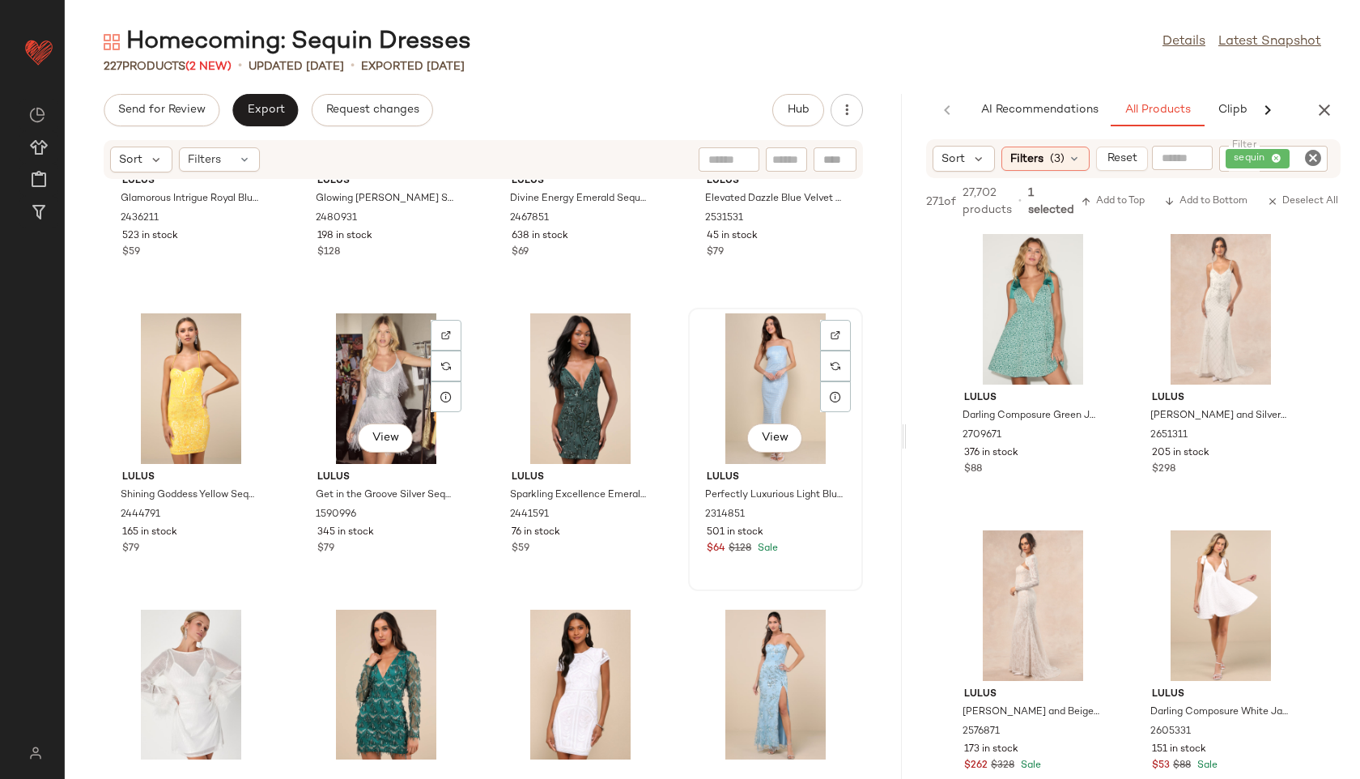
click at [750, 380] on div "View" at bounding box center [776, 388] width 164 height 151
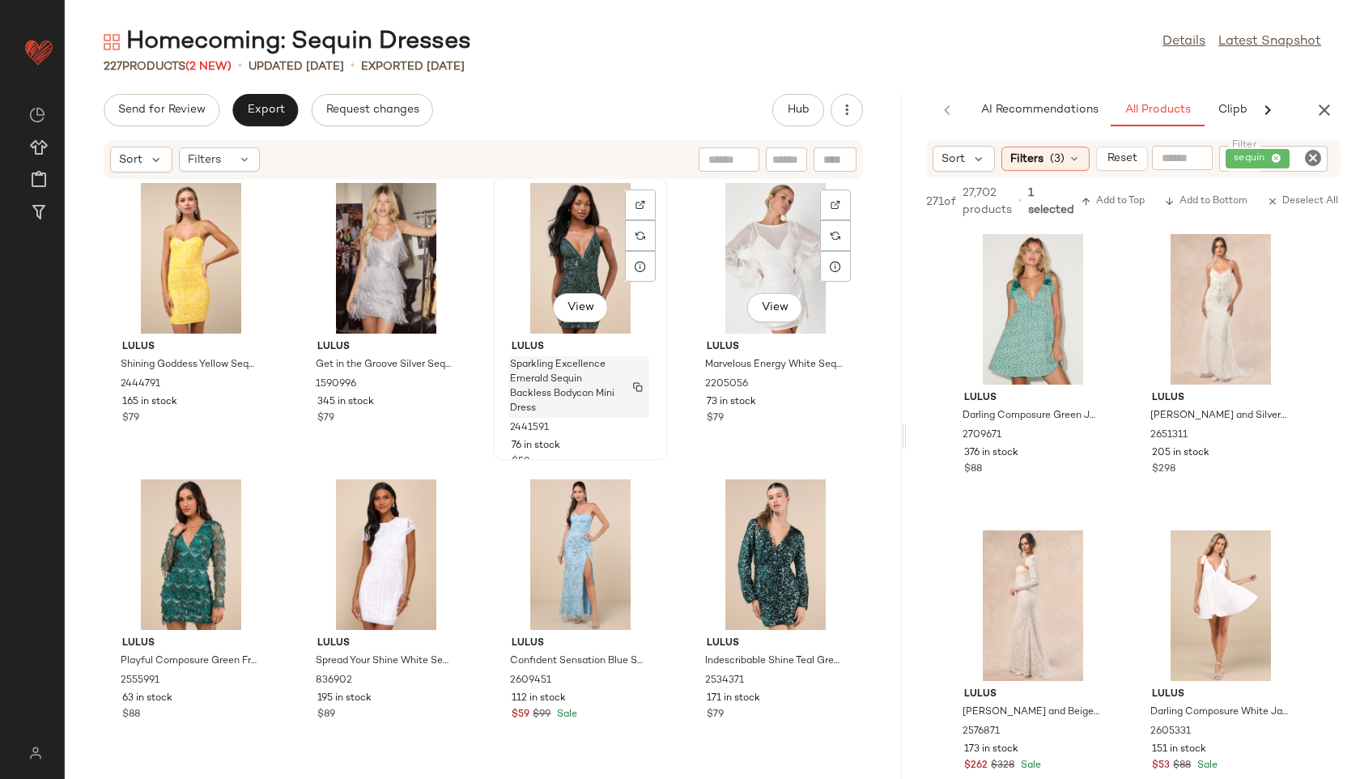
scroll to position [3931, 0]
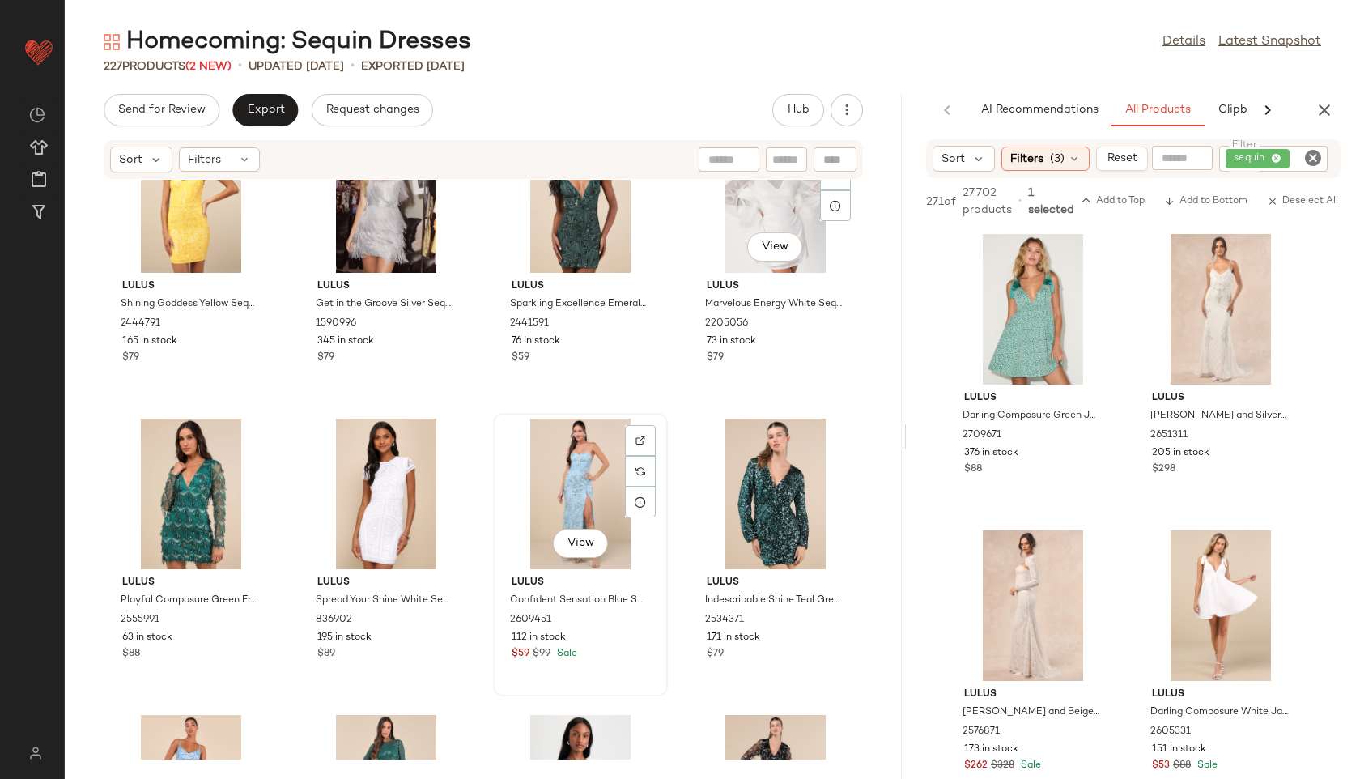
click at [574, 494] on div "View" at bounding box center [581, 493] width 164 height 151
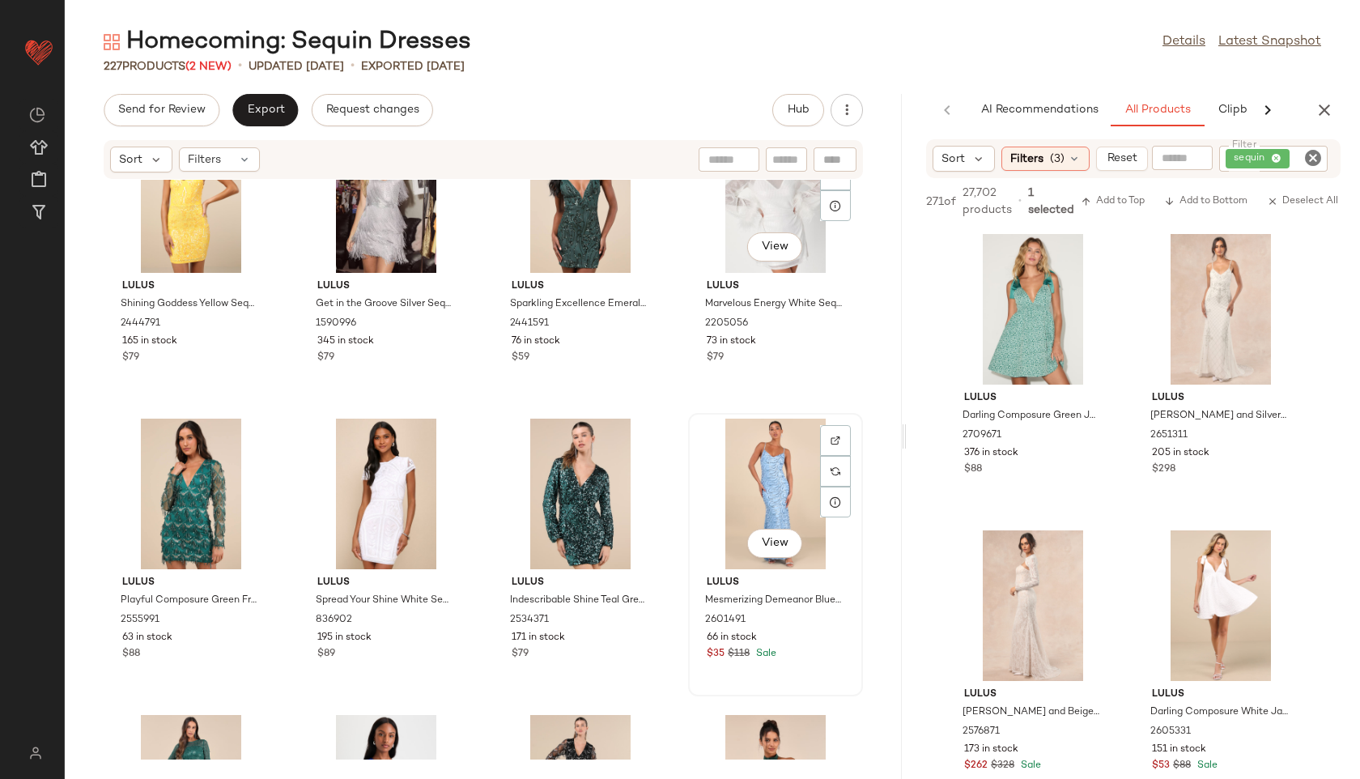
click at [743, 463] on div "View" at bounding box center [776, 493] width 164 height 151
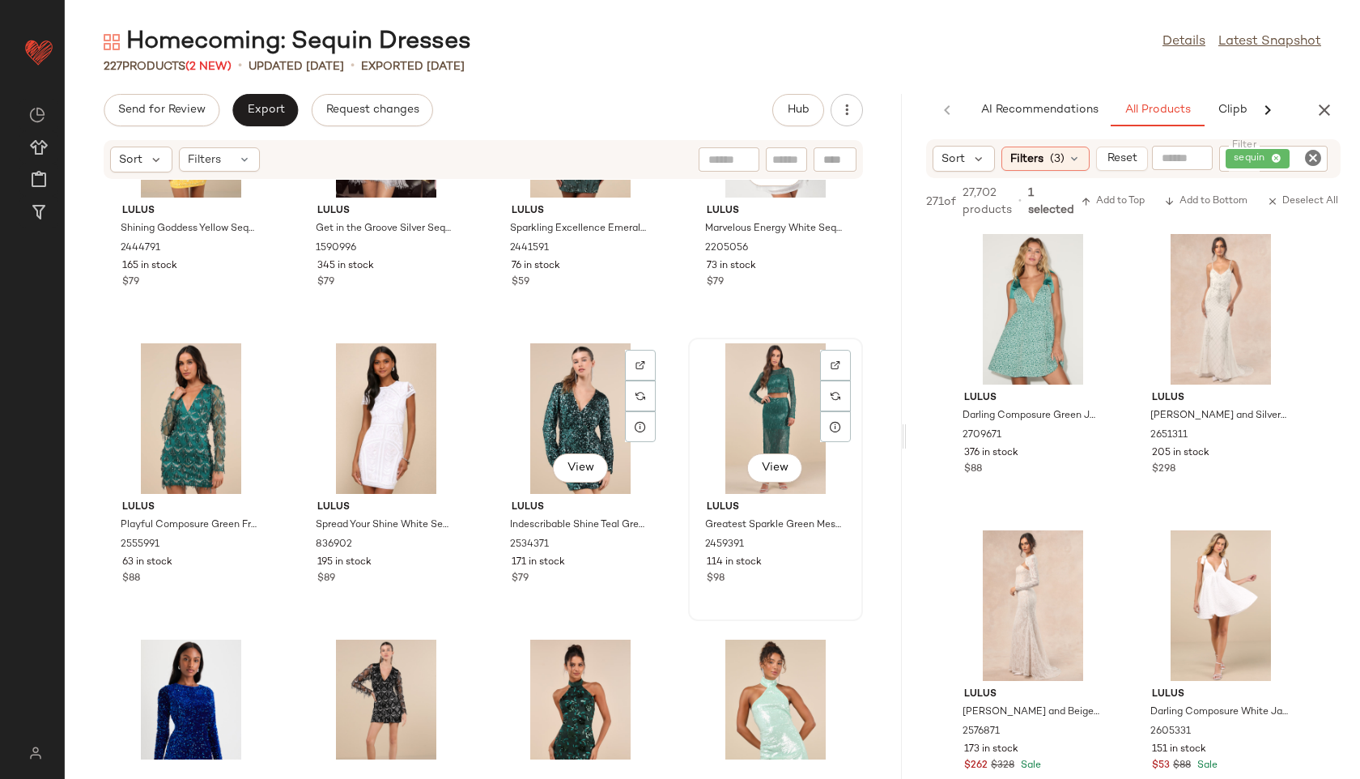
scroll to position [4008, 0]
click at [739, 427] on div "View" at bounding box center [776, 417] width 164 height 151
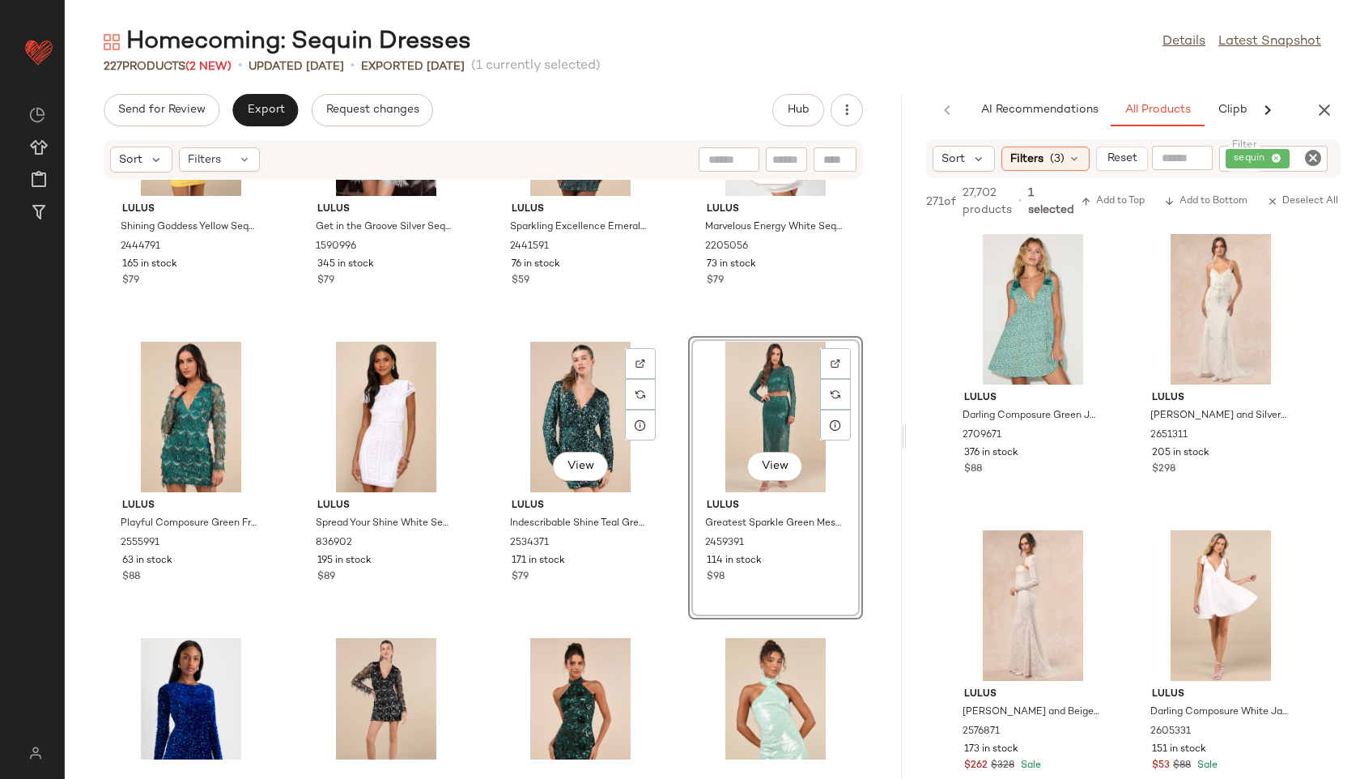
click at [777, 406] on div "View" at bounding box center [776, 417] width 164 height 151
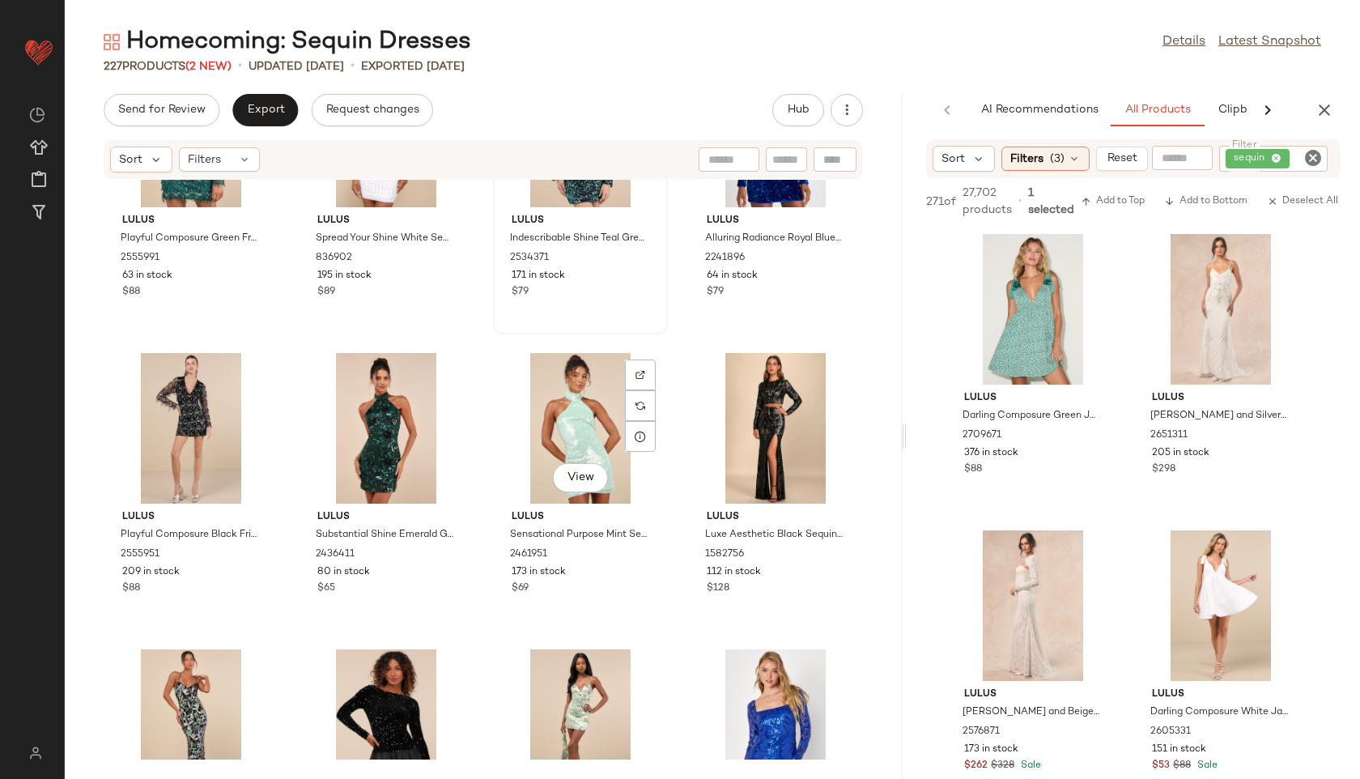
scroll to position [4309, 0]
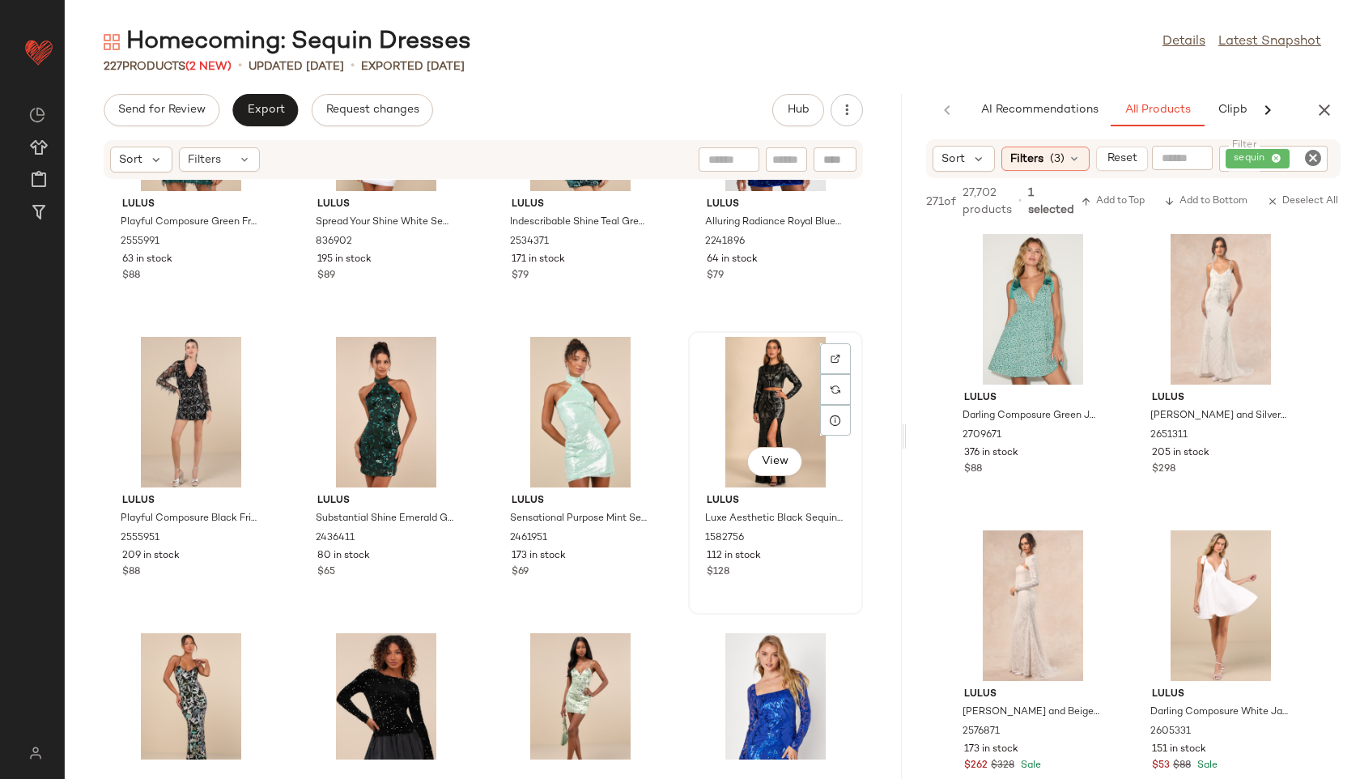
click at [741, 401] on div "View" at bounding box center [776, 412] width 164 height 151
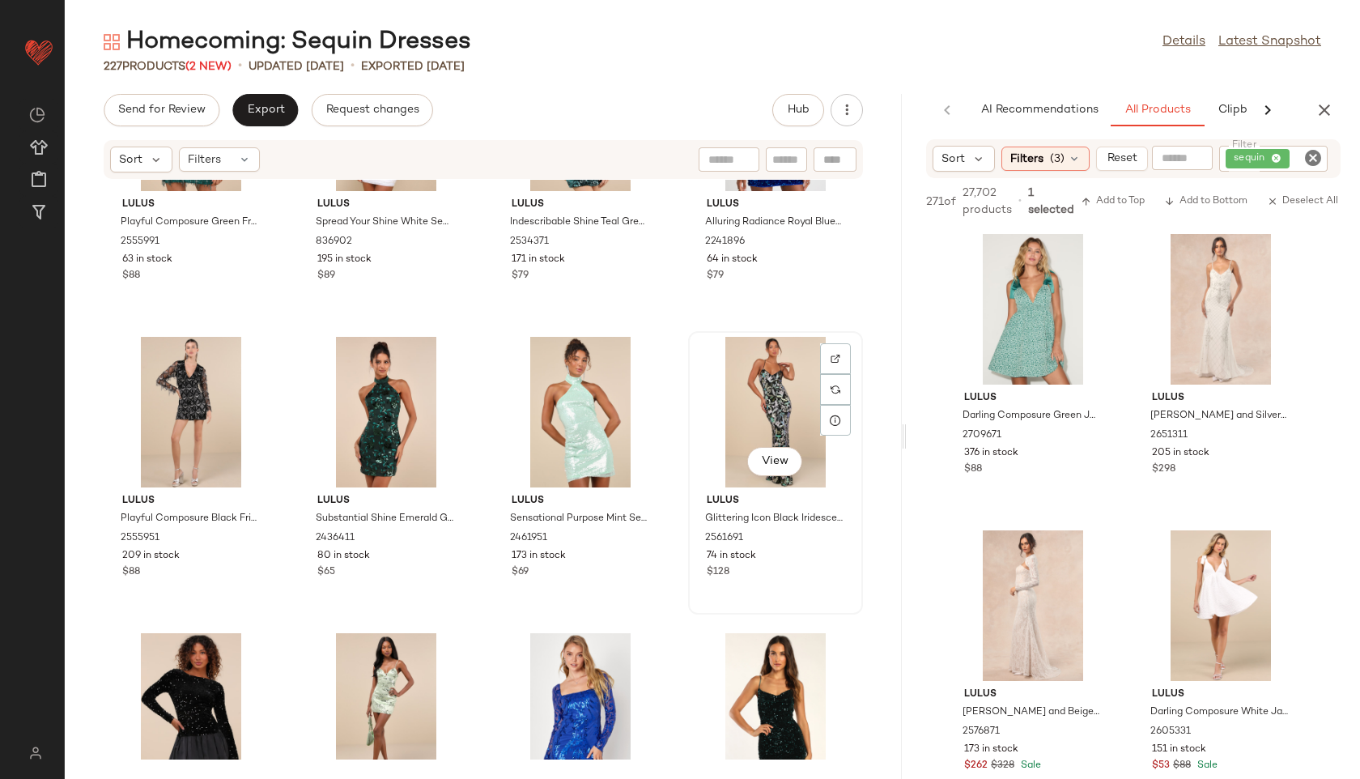
click at [746, 374] on div "View" at bounding box center [776, 412] width 164 height 151
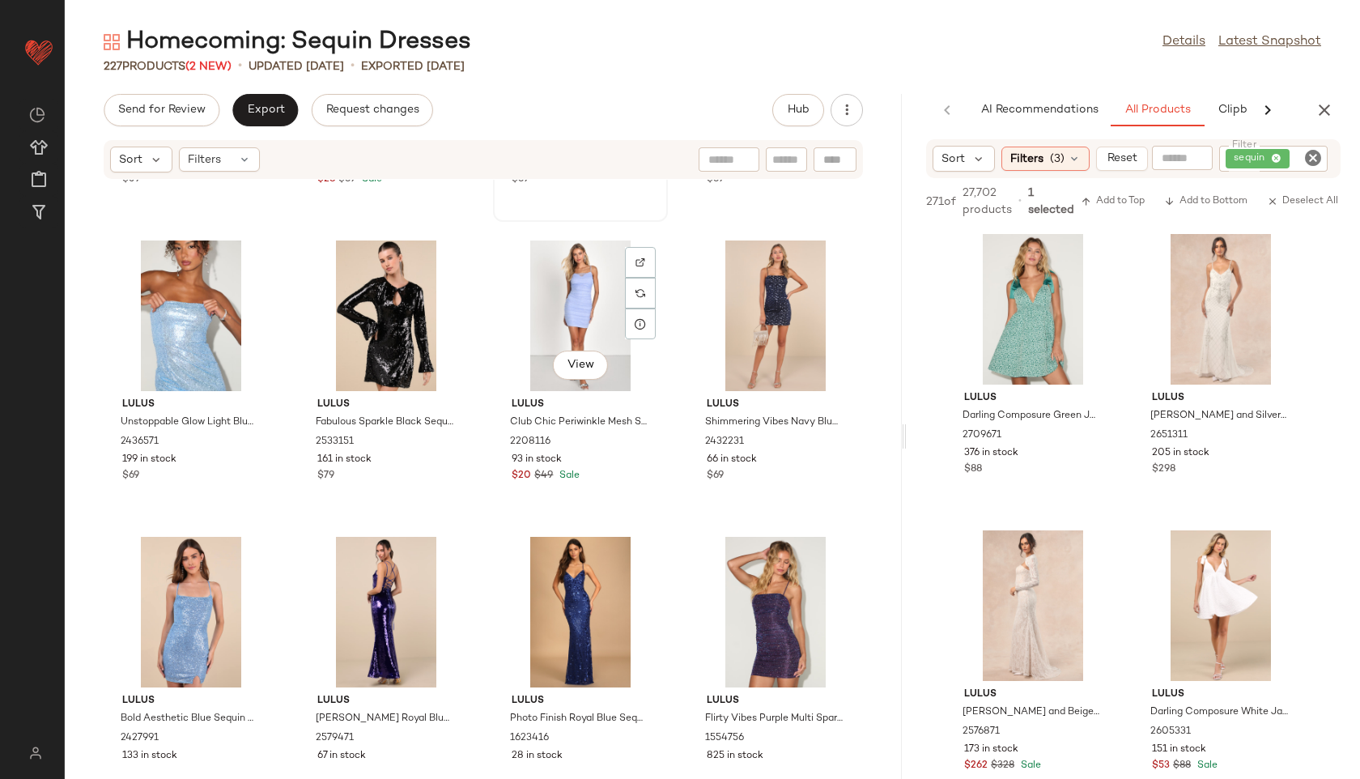
scroll to position [5087, 0]
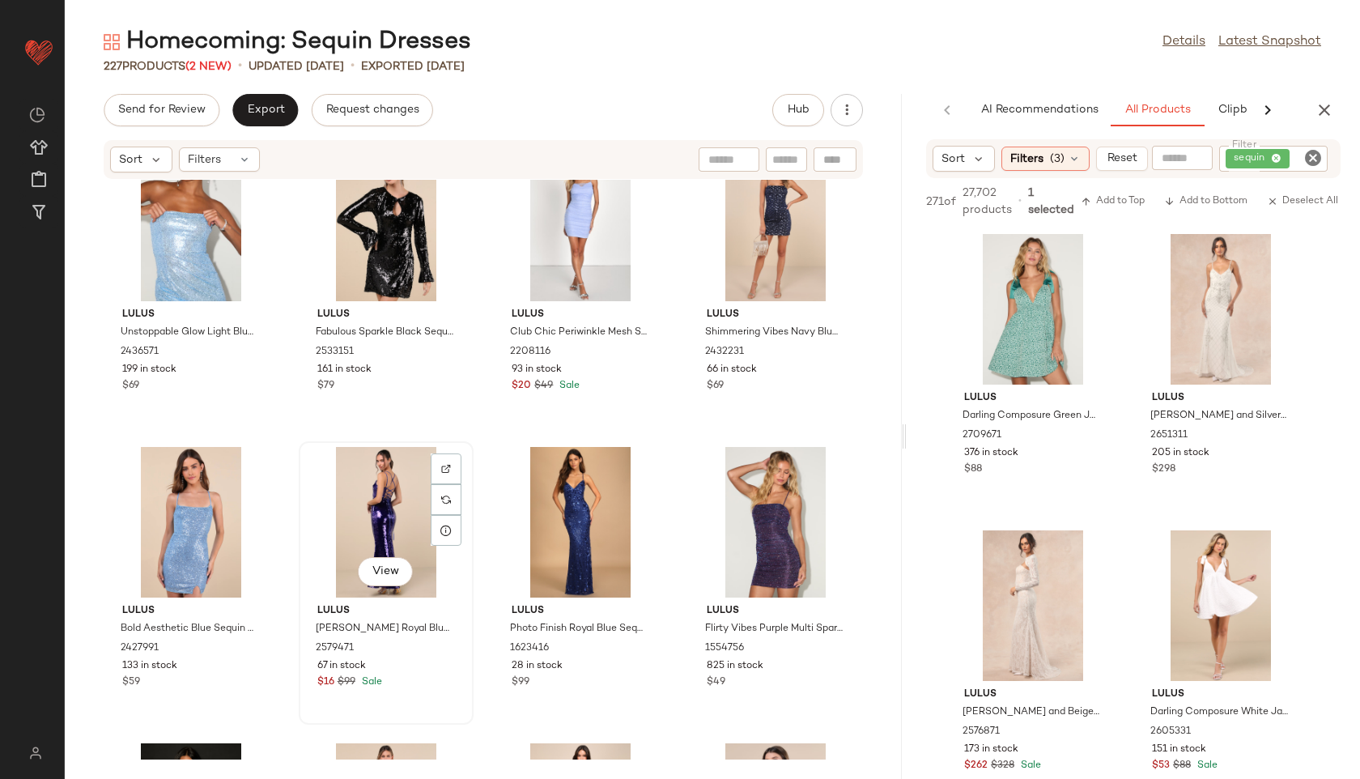
click at [384, 505] on div "View" at bounding box center [386, 522] width 164 height 151
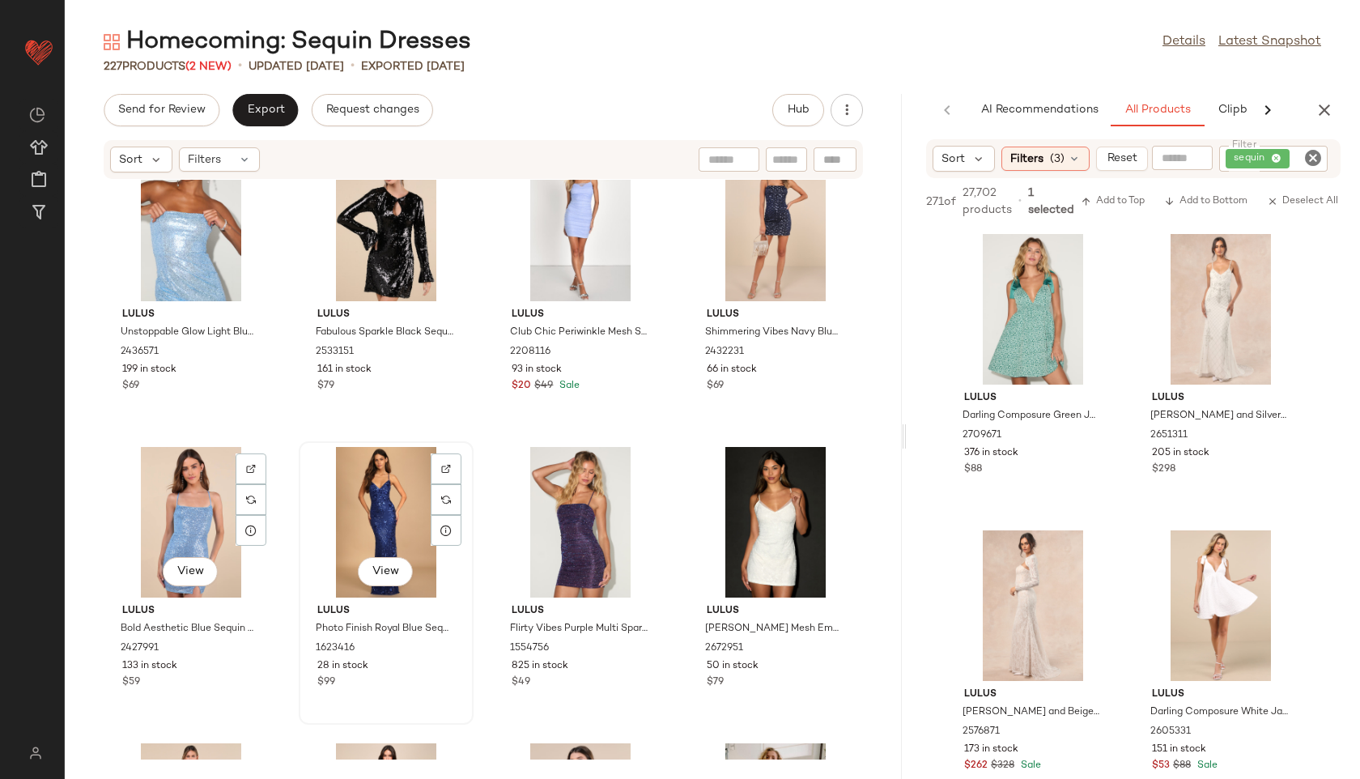
click at [357, 508] on div "View" at bounding box center [386, 522] width 164 height 151
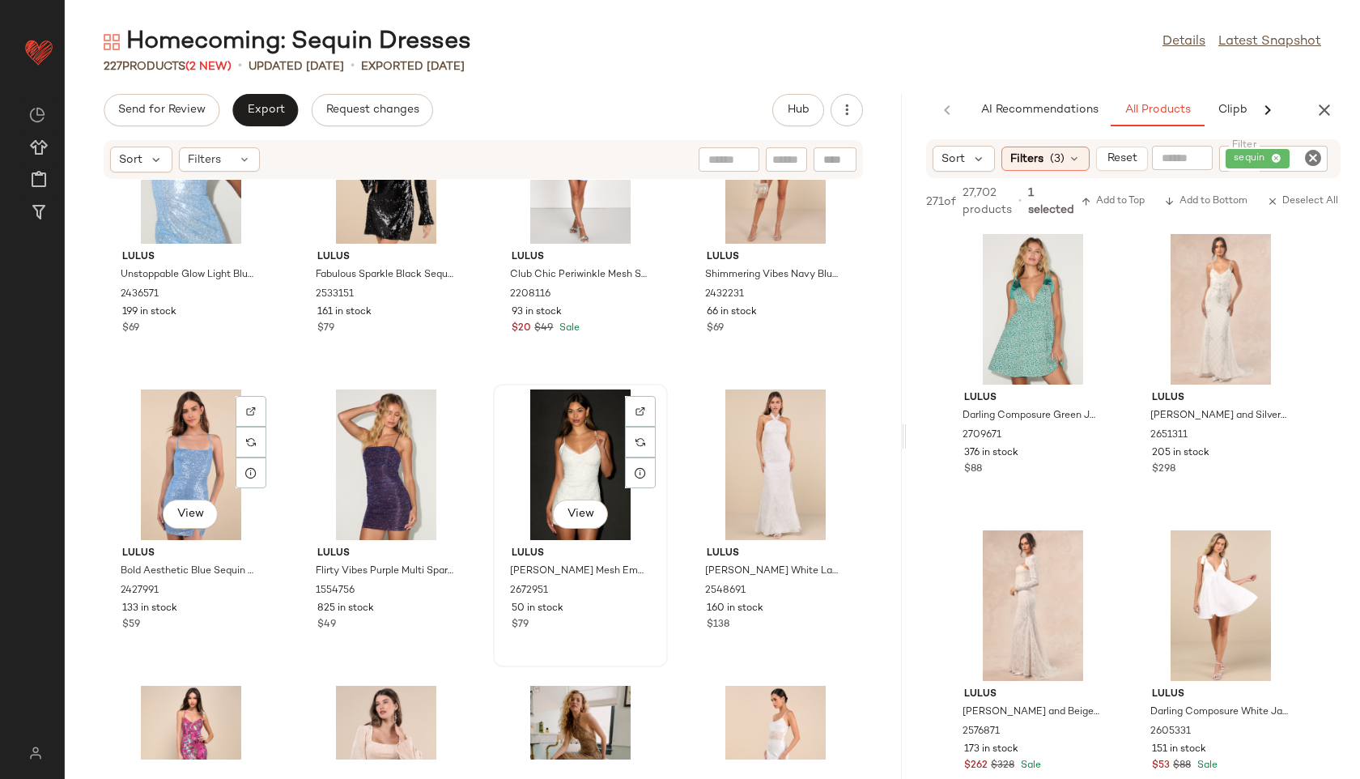
scroll to position [5149, 0]
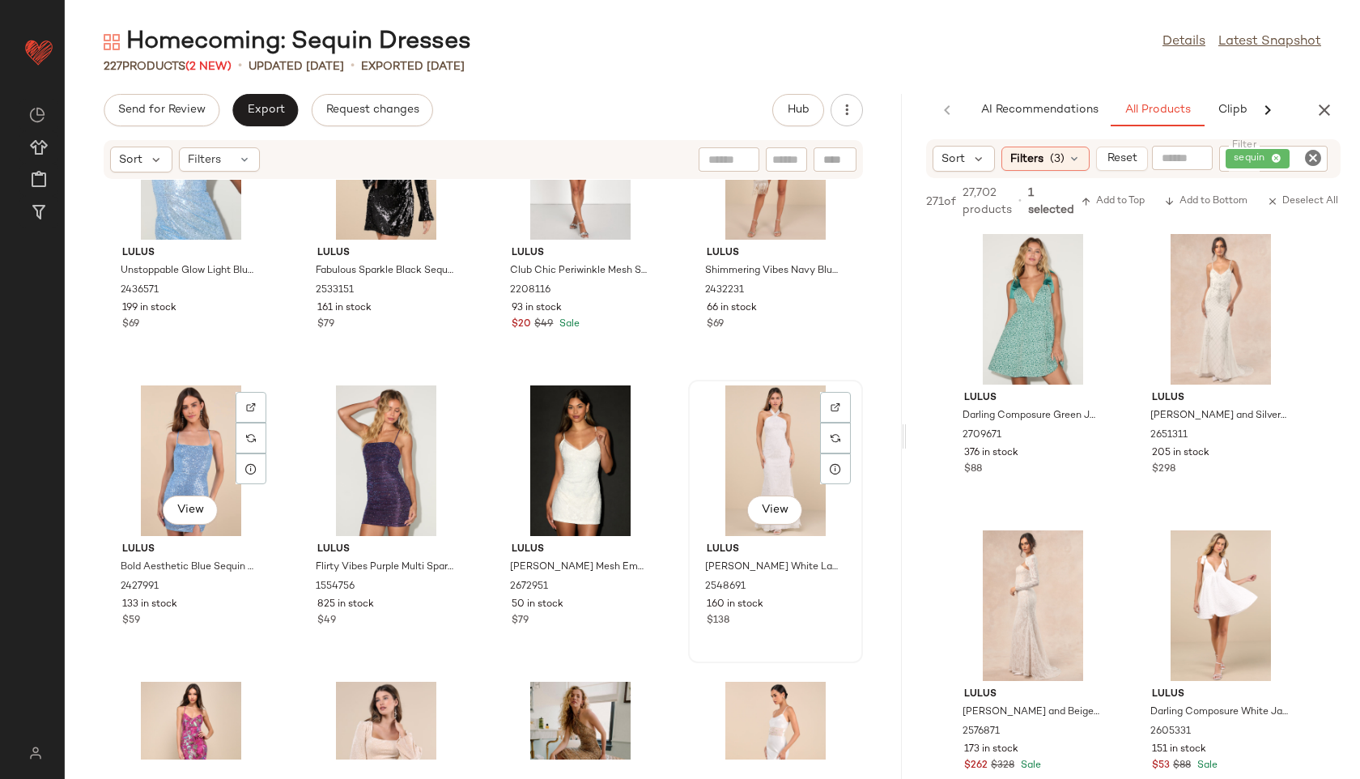
click at [746, 461] on div "View" at bounding box center [776, 460] width 164 height 151
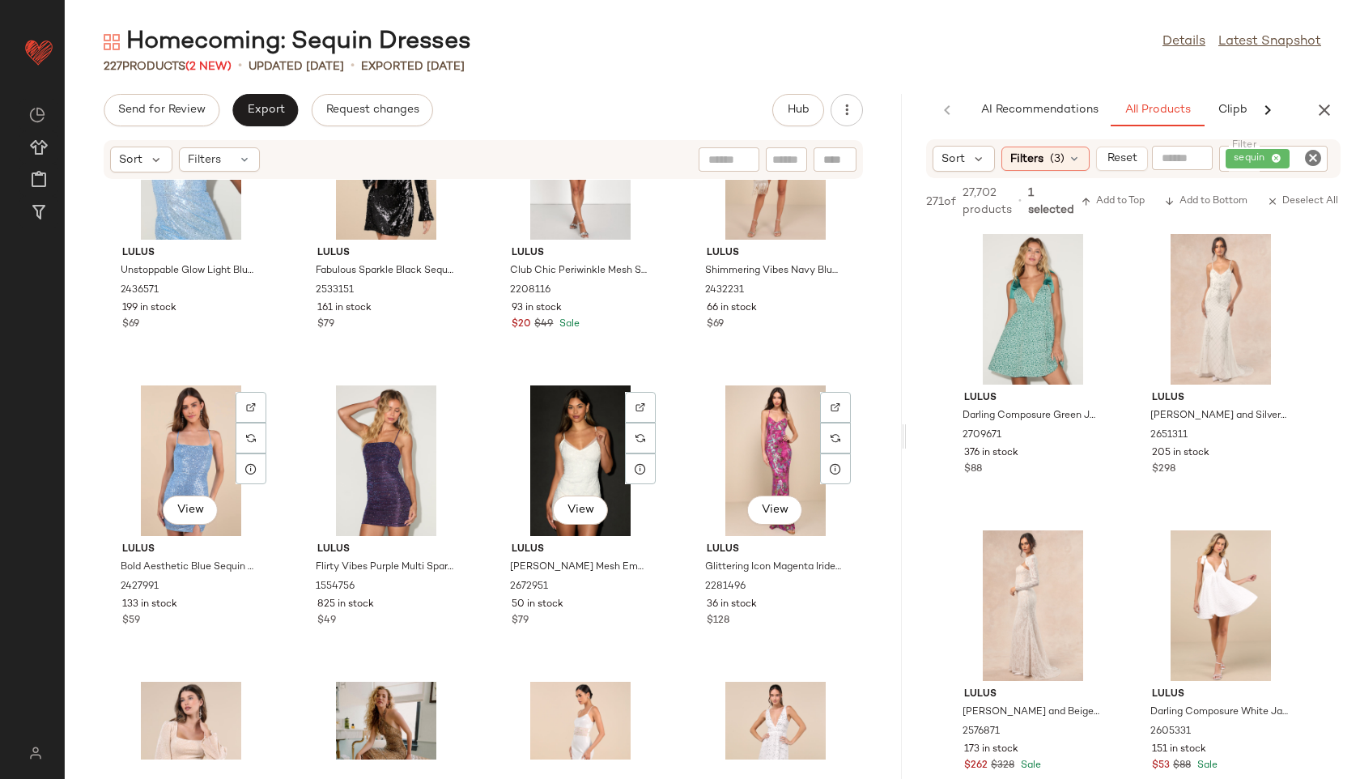
click at [746, 461] on div "View" at bounding box center [776, 460] width 164 height 151
click at [767, 433] on div "View" at bounding box center [776, 460] width 164 height 151
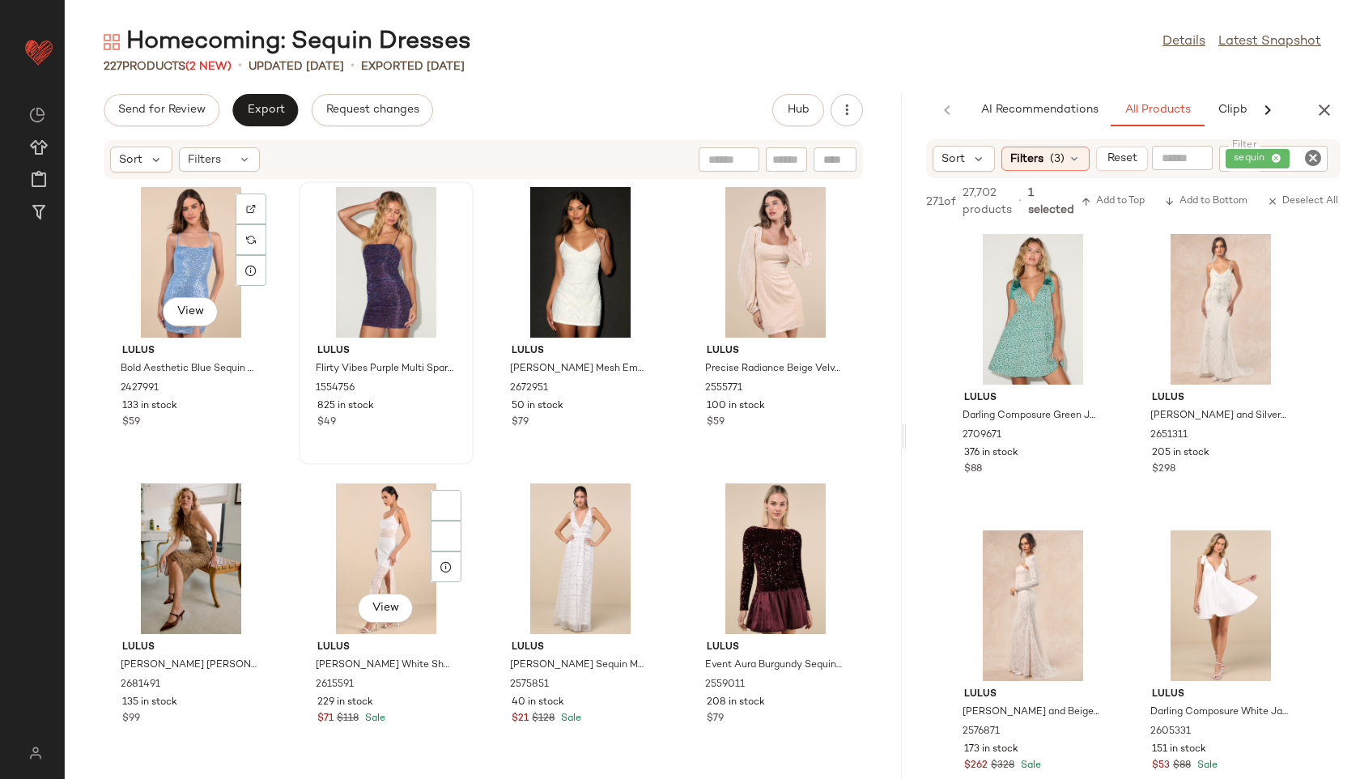
scroll to position [5363, 0]
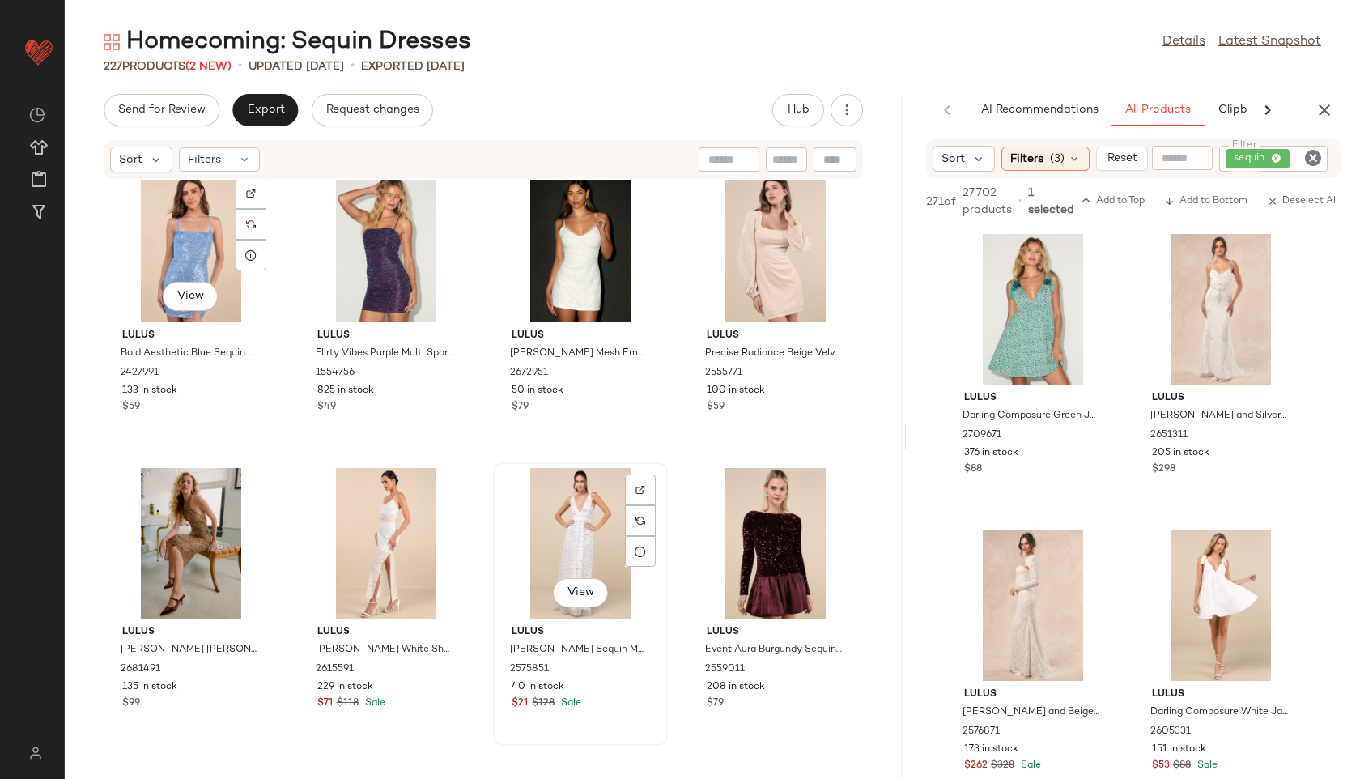
click at [578, 526] on div "View" at bounding box center [581, 543] width 164 height 151
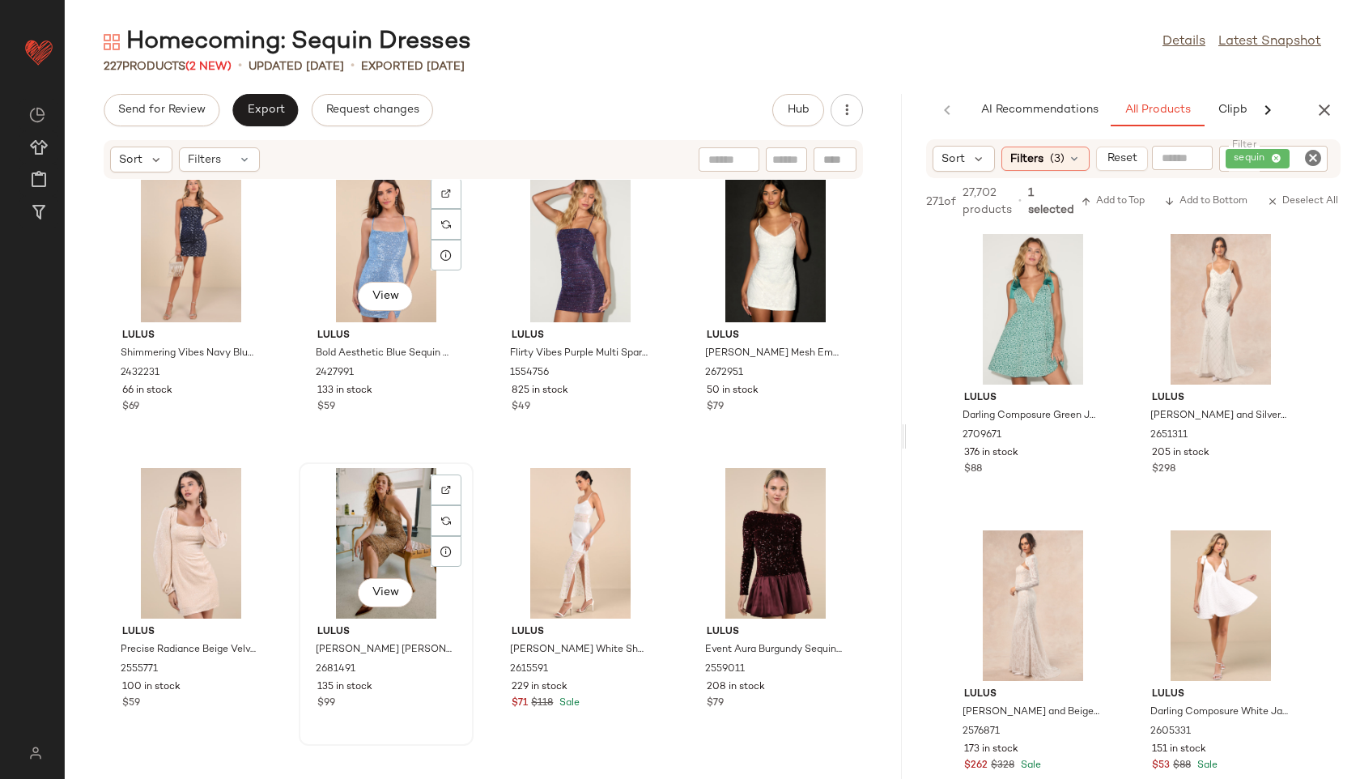
click at [379, 528] on div "View" at bounding box center [386, 543] width 164 height 151
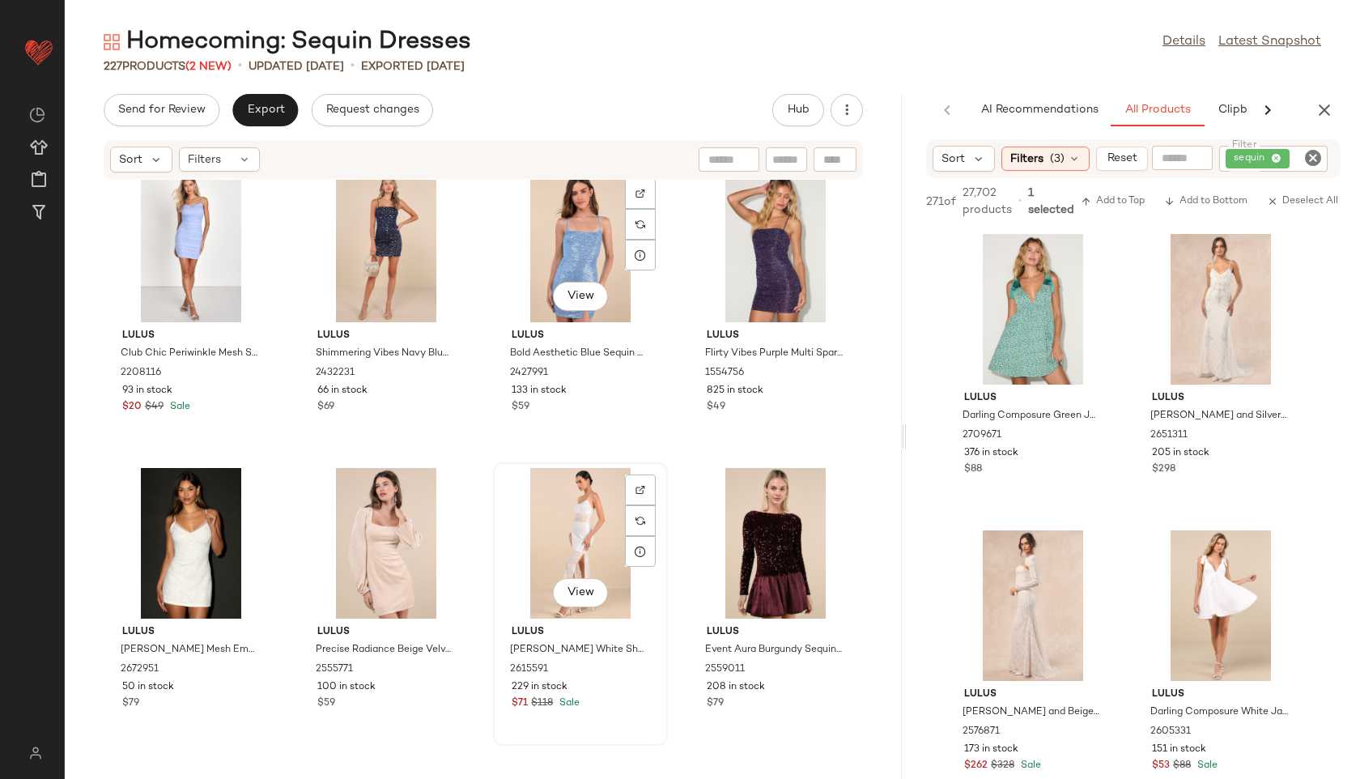
click at [557, 518] on div "View" at bounding box center [581, 543] width 164 height 151
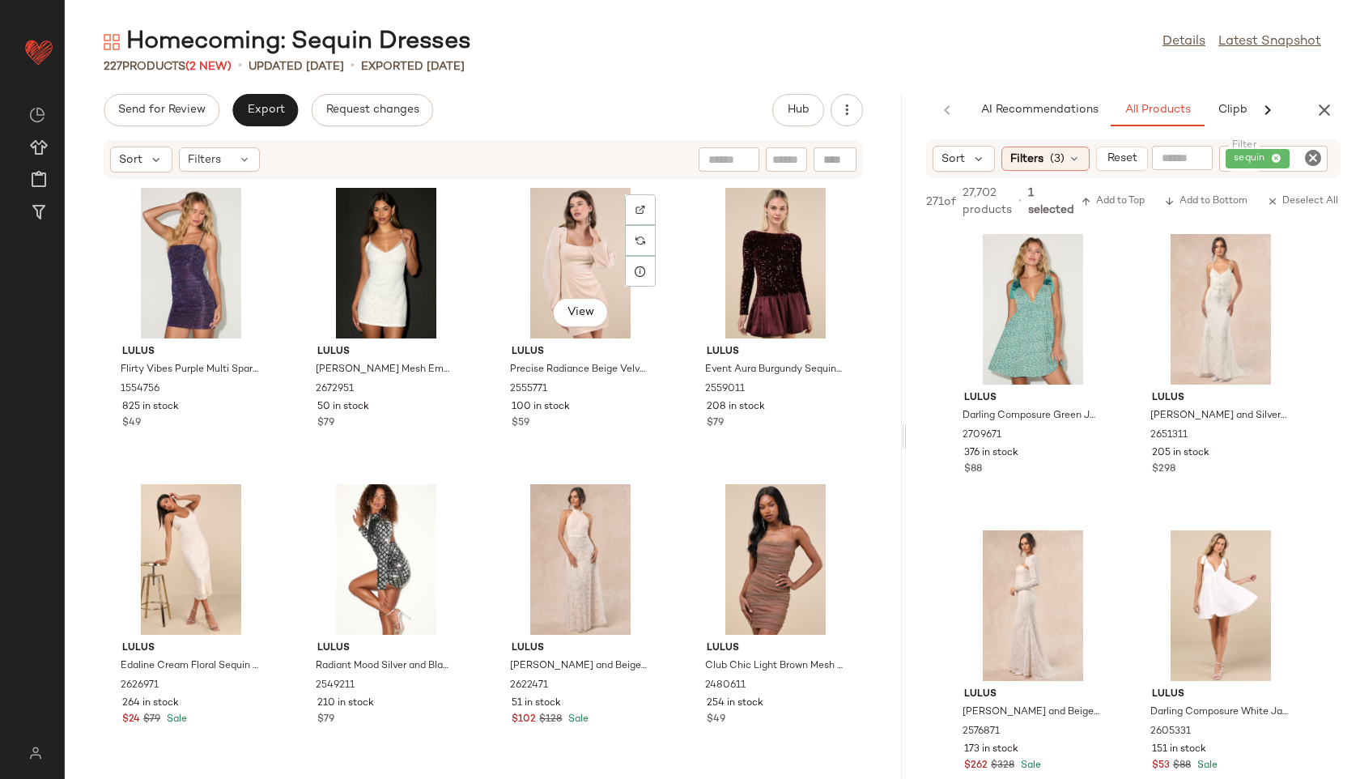
scroll to position [5655, 0]
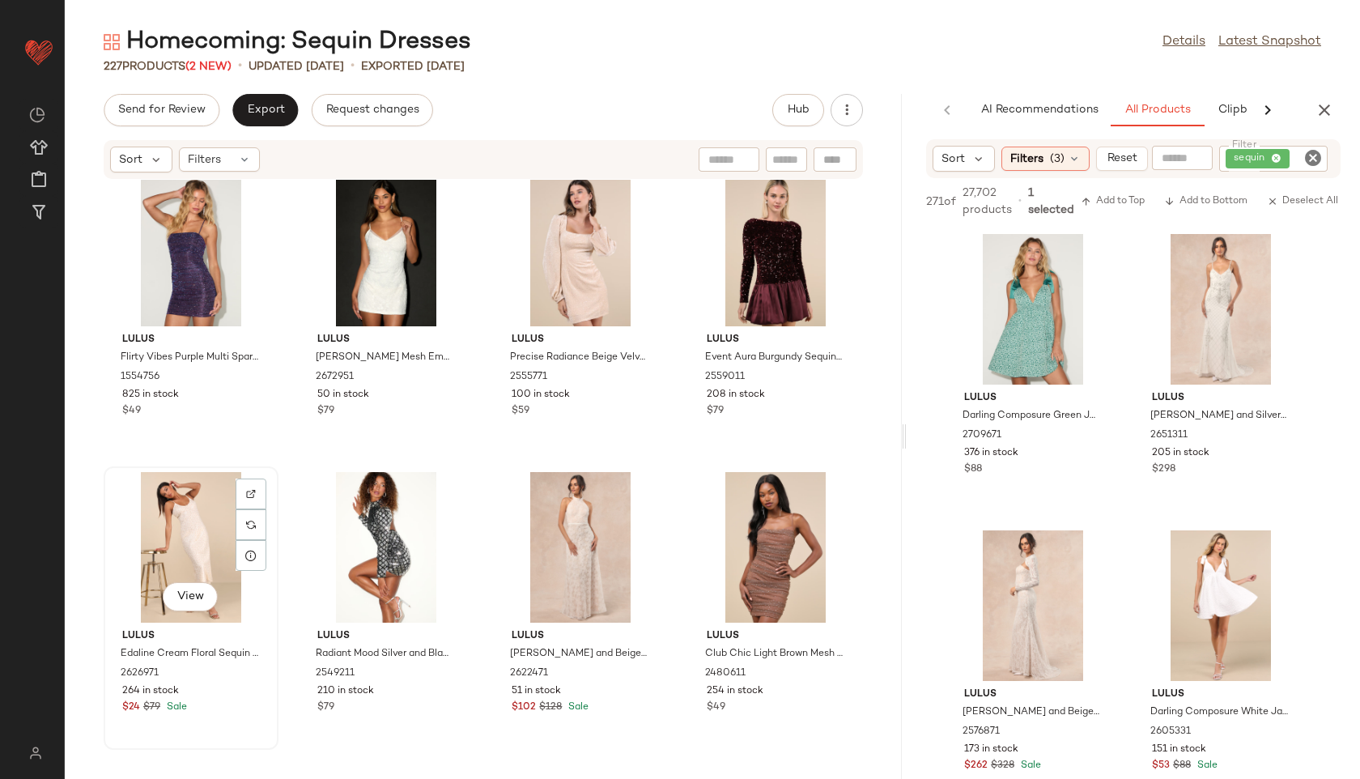
click at [166, 533] on div "View" at bounding box center [191, 547] width 164 height 151
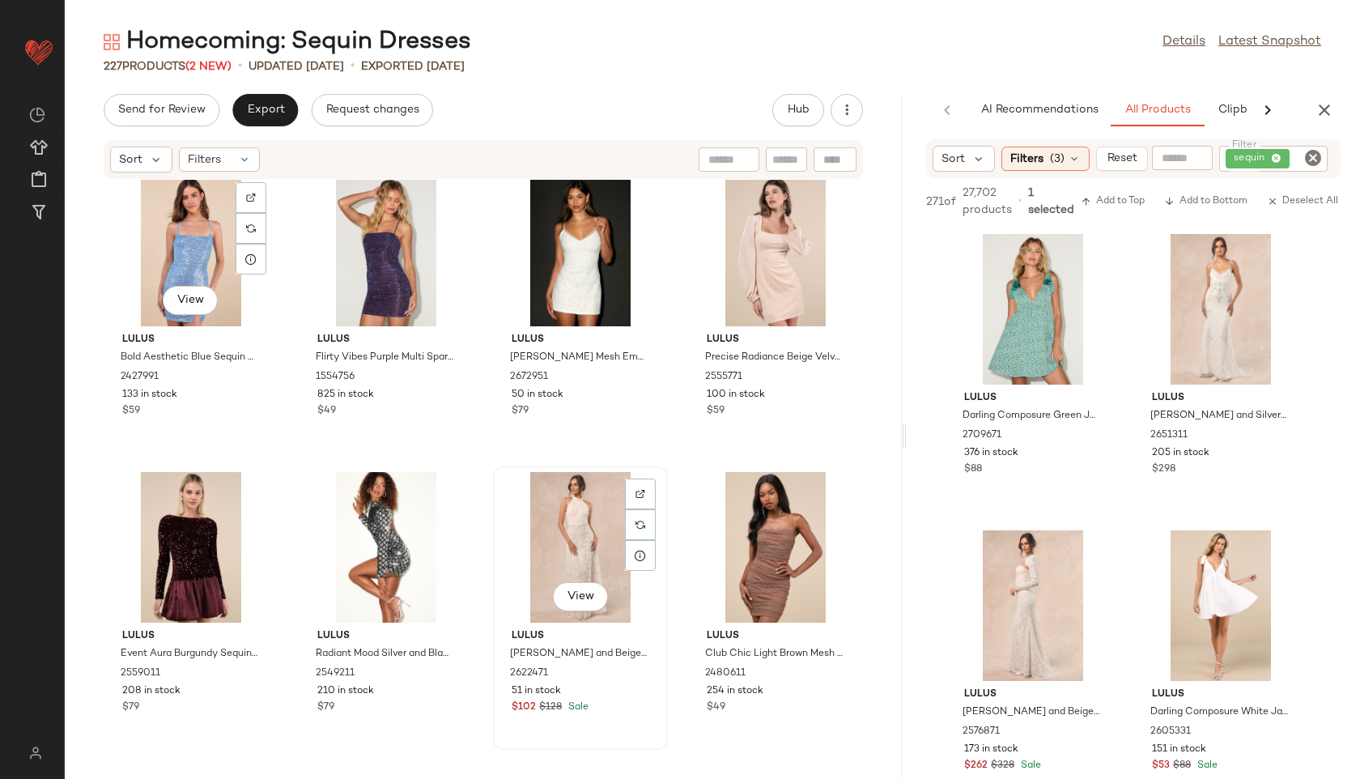
click at [582, 529] on div "View" at bounding box center [581, 547] width 164 height 151
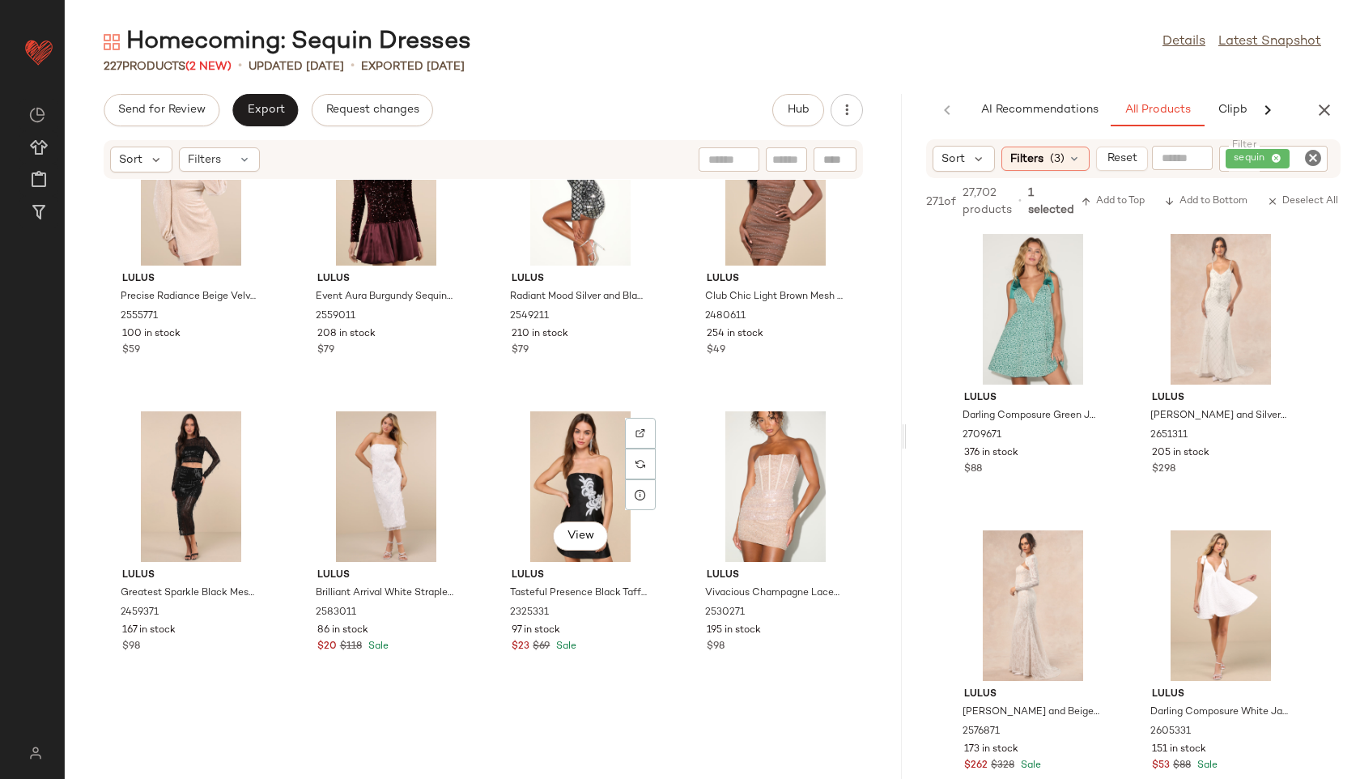
scroll to position [6031, 0]
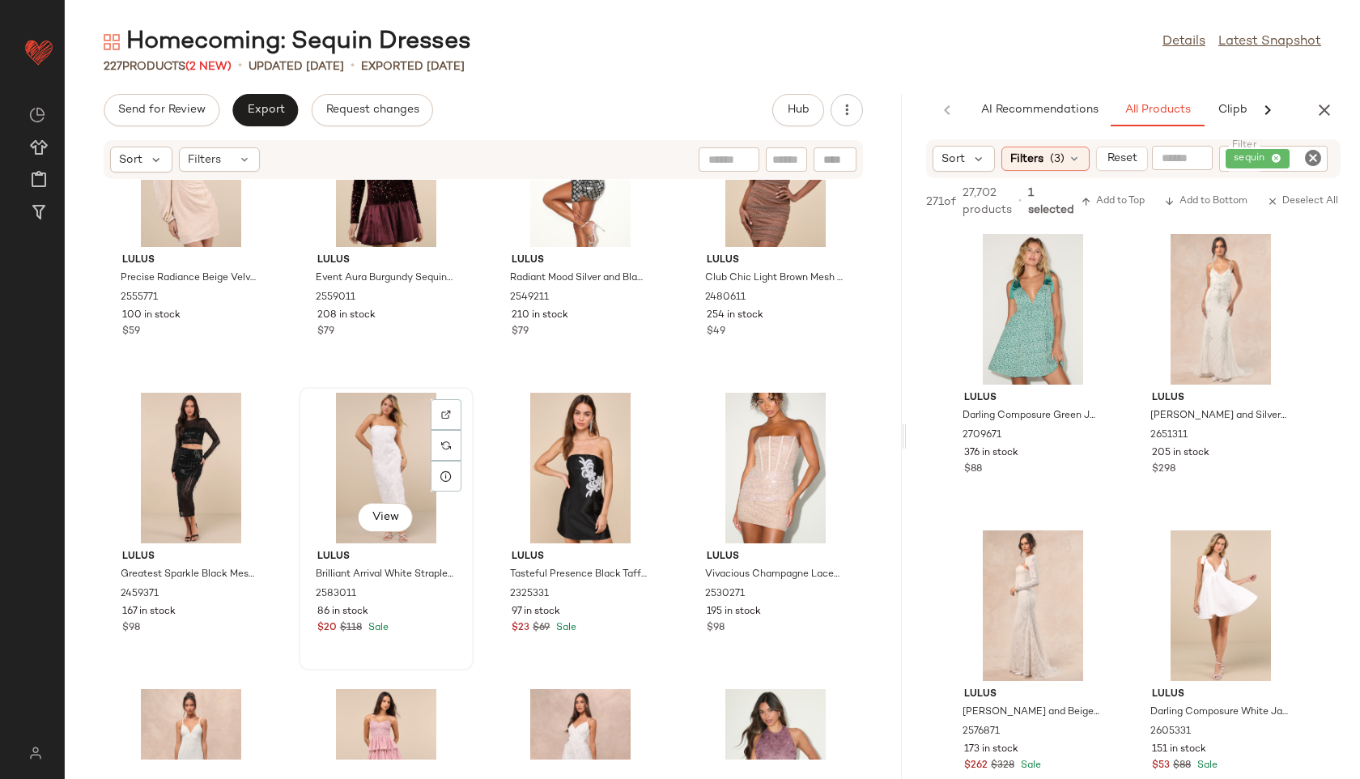
click at [363, 455] on div "View" at bounding box center [386, 468] width 164 height 151
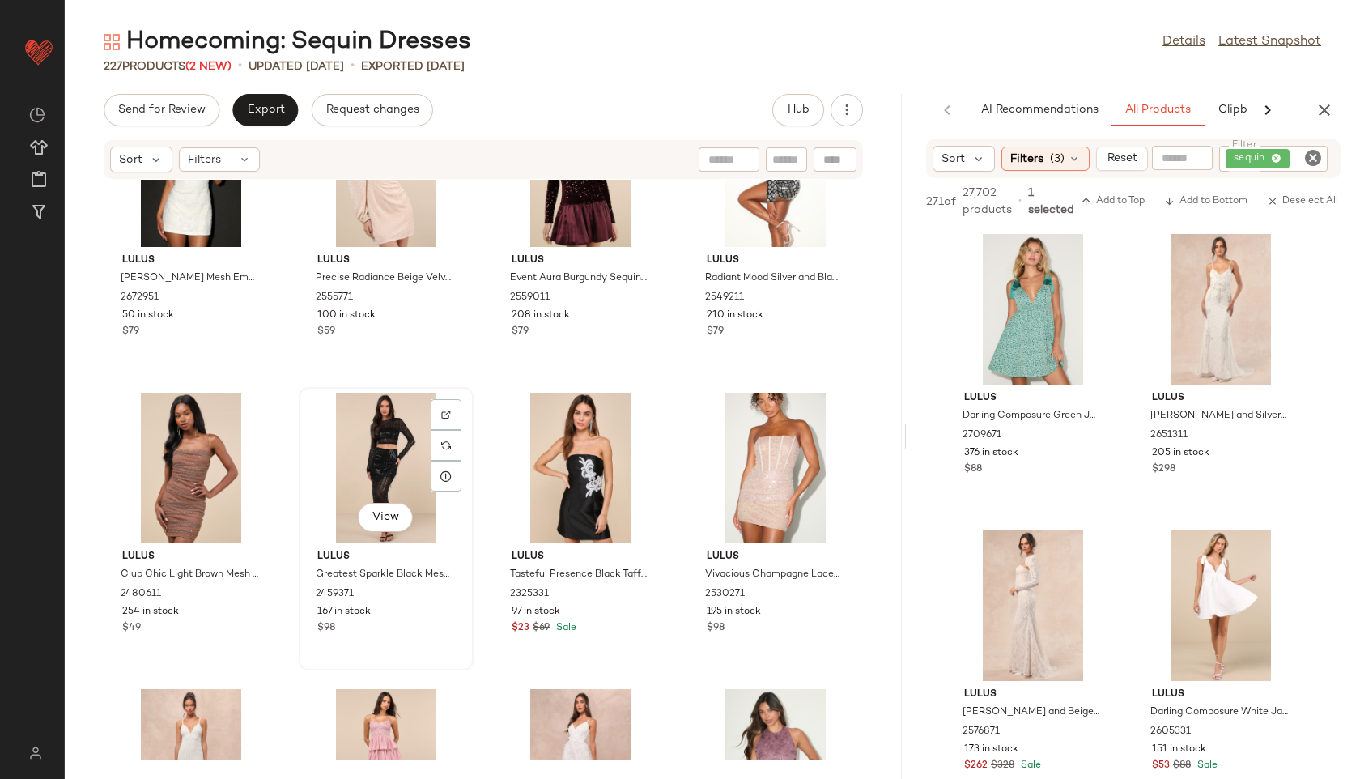
click at [409, 461] on div "View" at bounding box center [386, 468] width 164 height 151
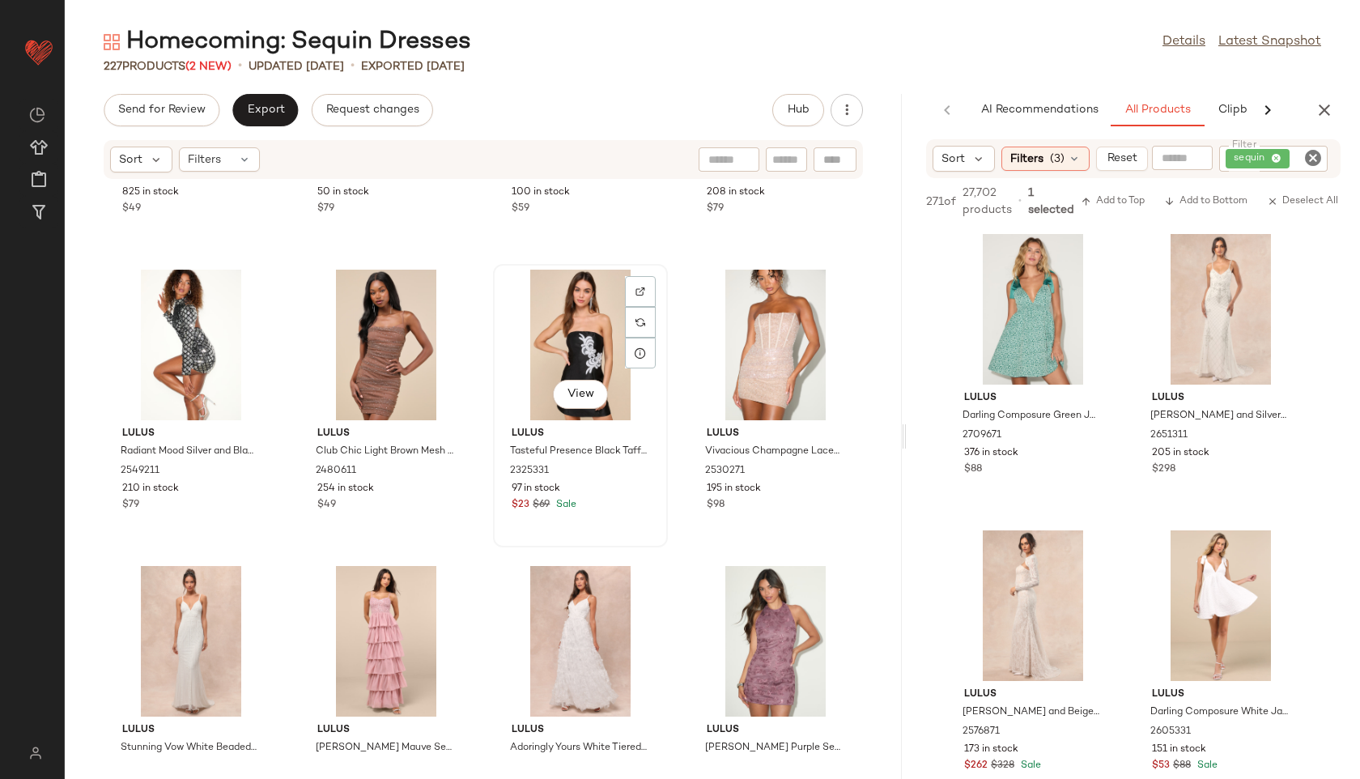
scroll to position [6243, 0]
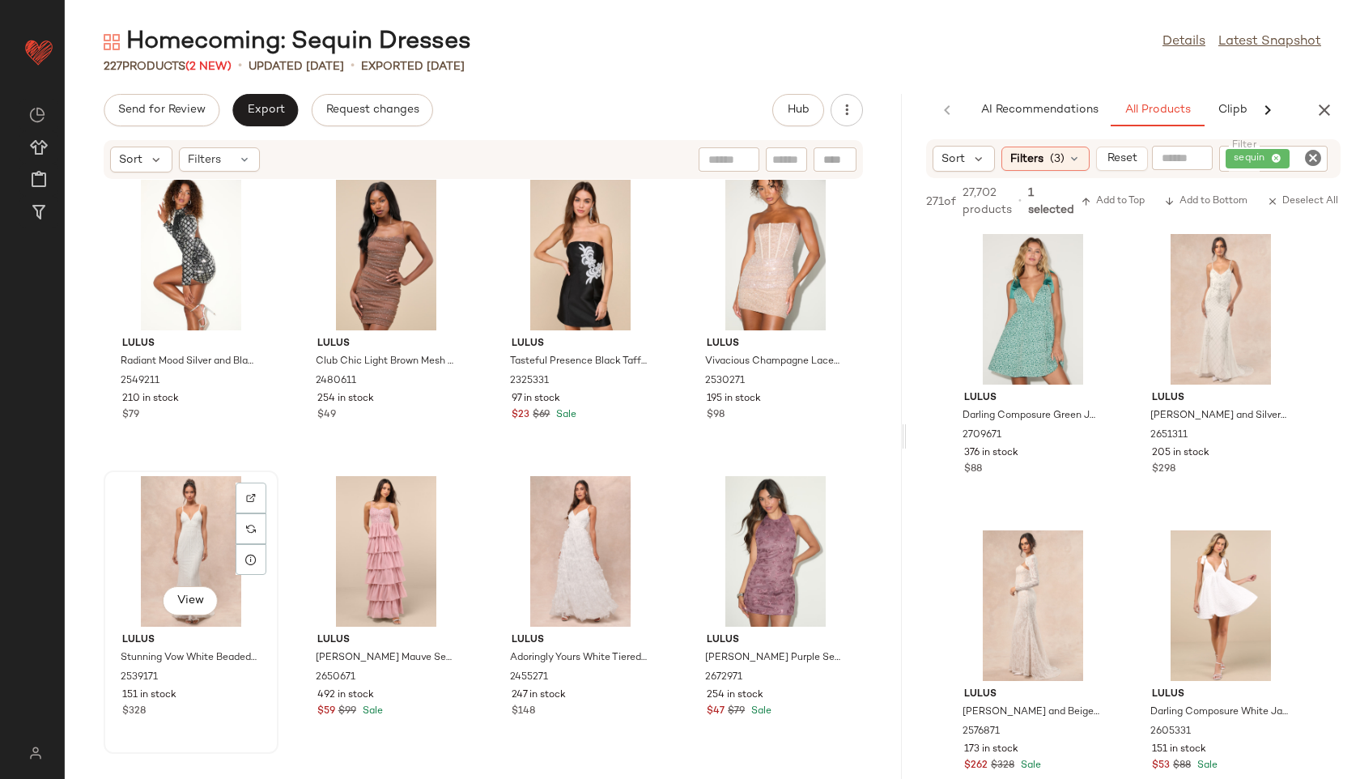
click at [177, 542] on div "View" at bounding box center [191, 551] width 164 height 151
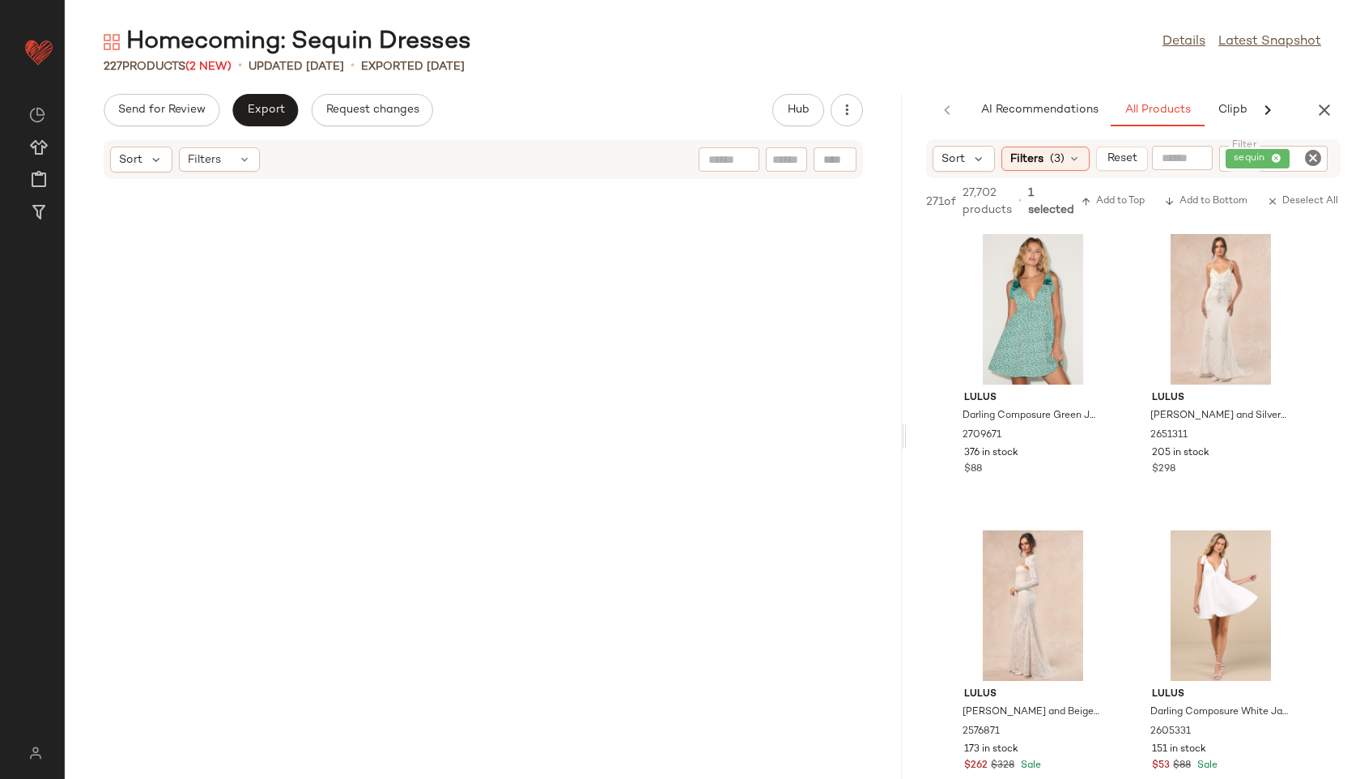
scroll to position [6243, 0]
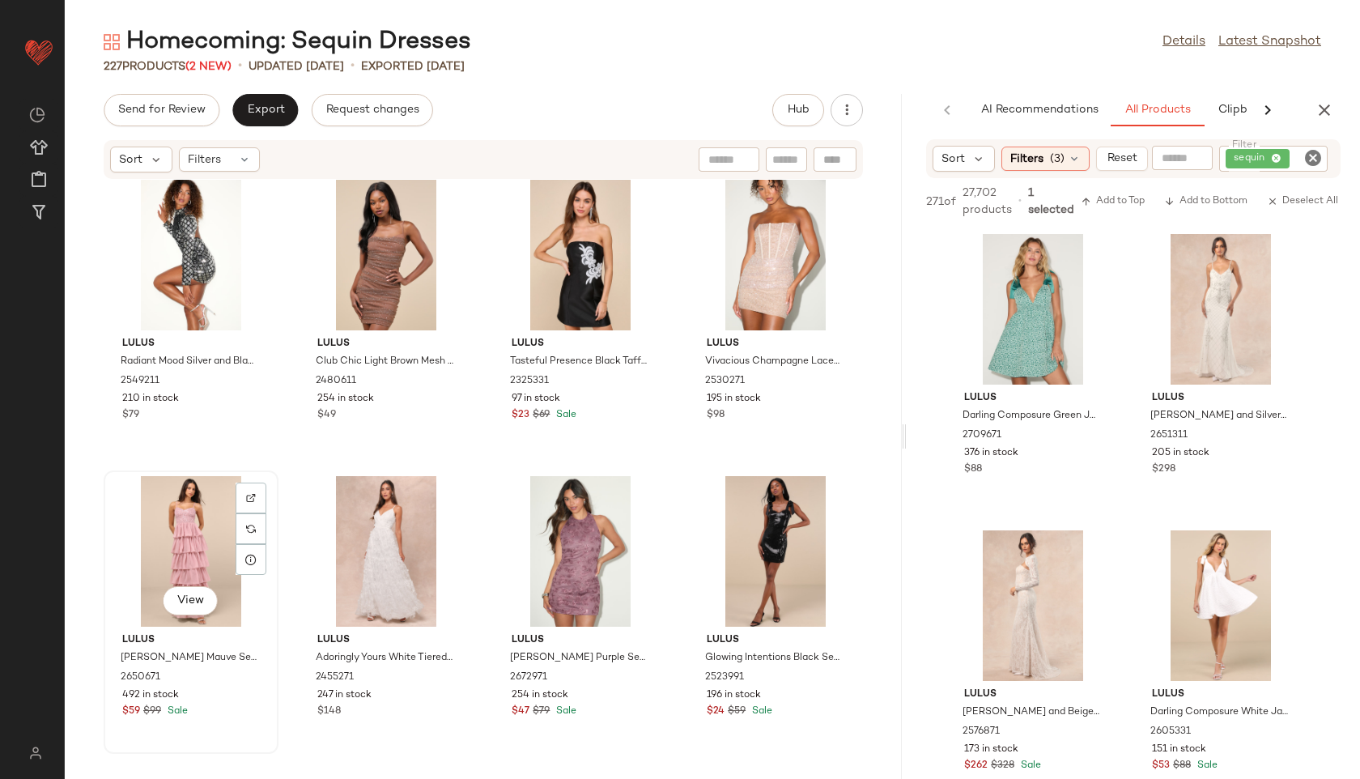
click at [199, 540] on div "View" at bounding box center [191, 551] width 164 height 151
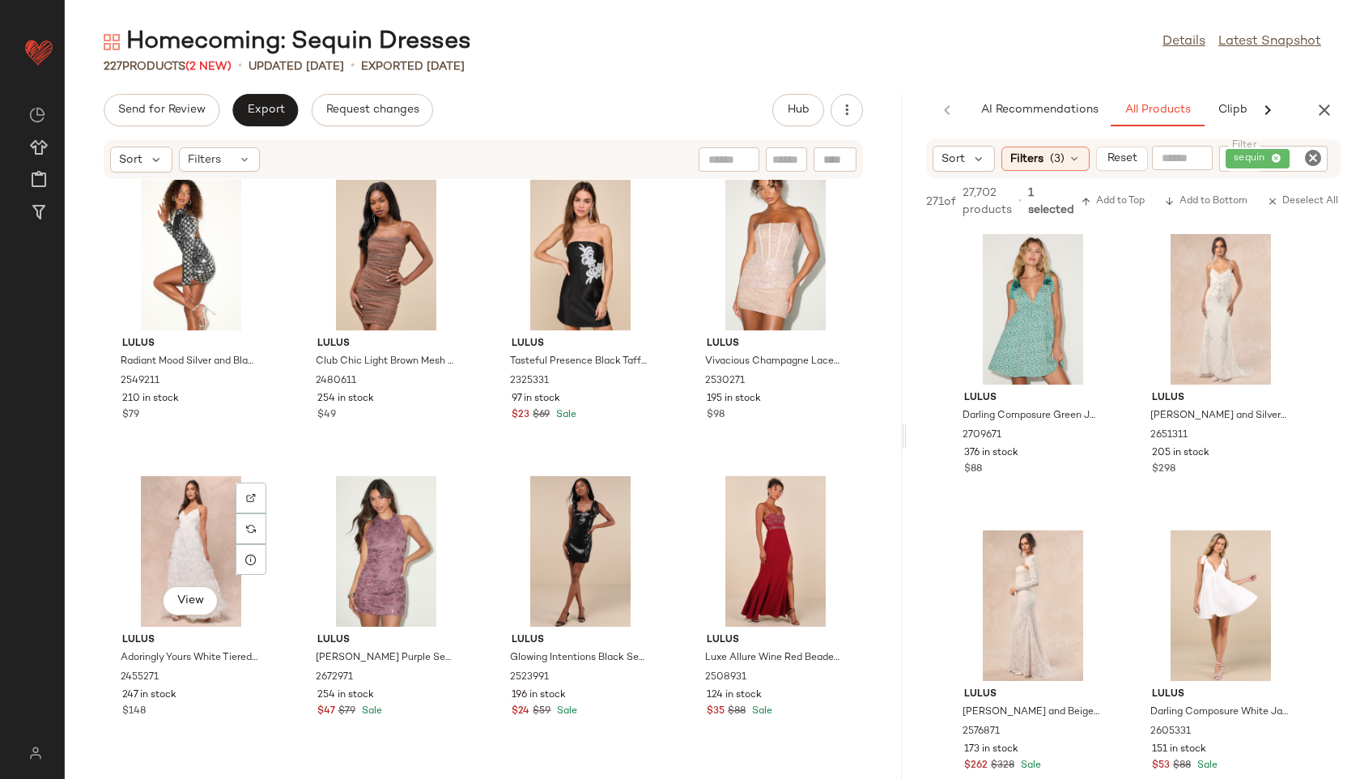
click at [199, 540] on div "View" at bounding box center [191, 551] width 164 height 151
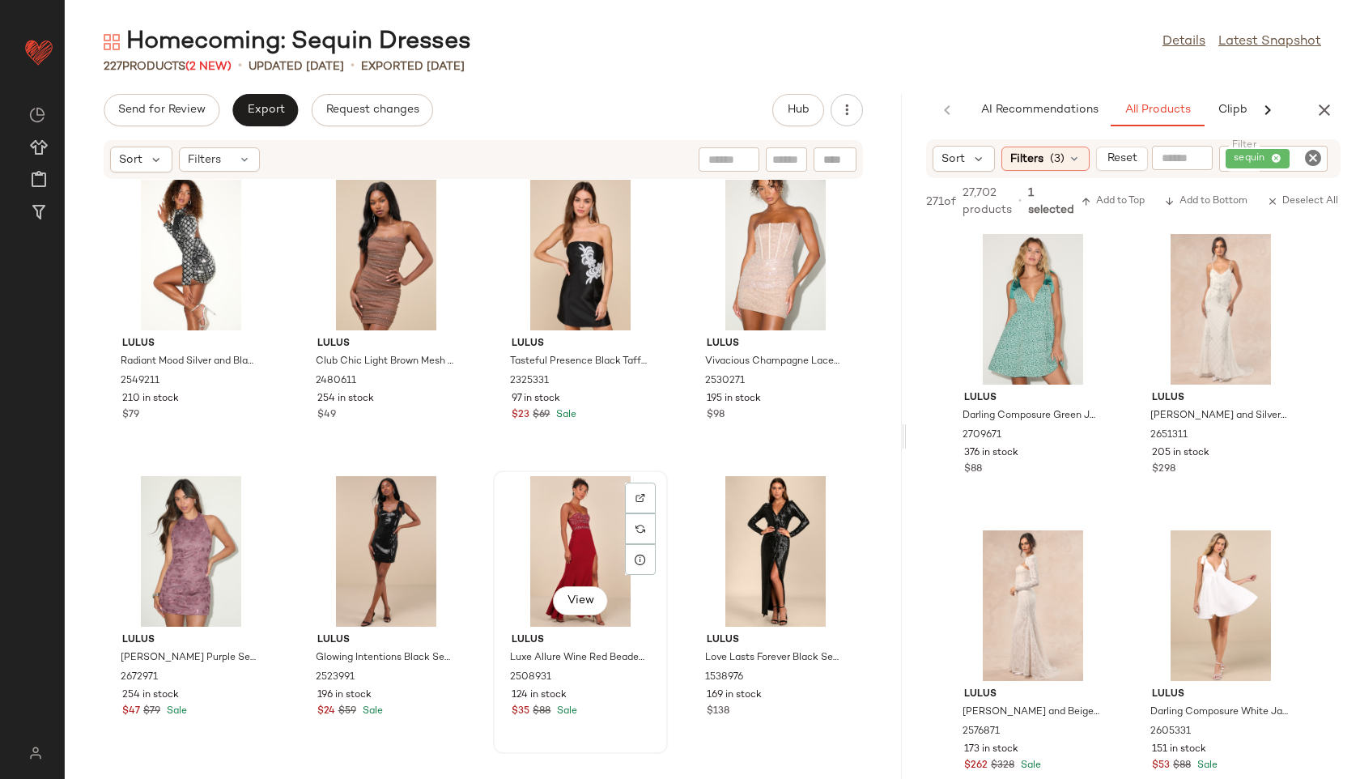
click at [544, 542] on div "View" at bounding box center [581, 551] width 164 height 151
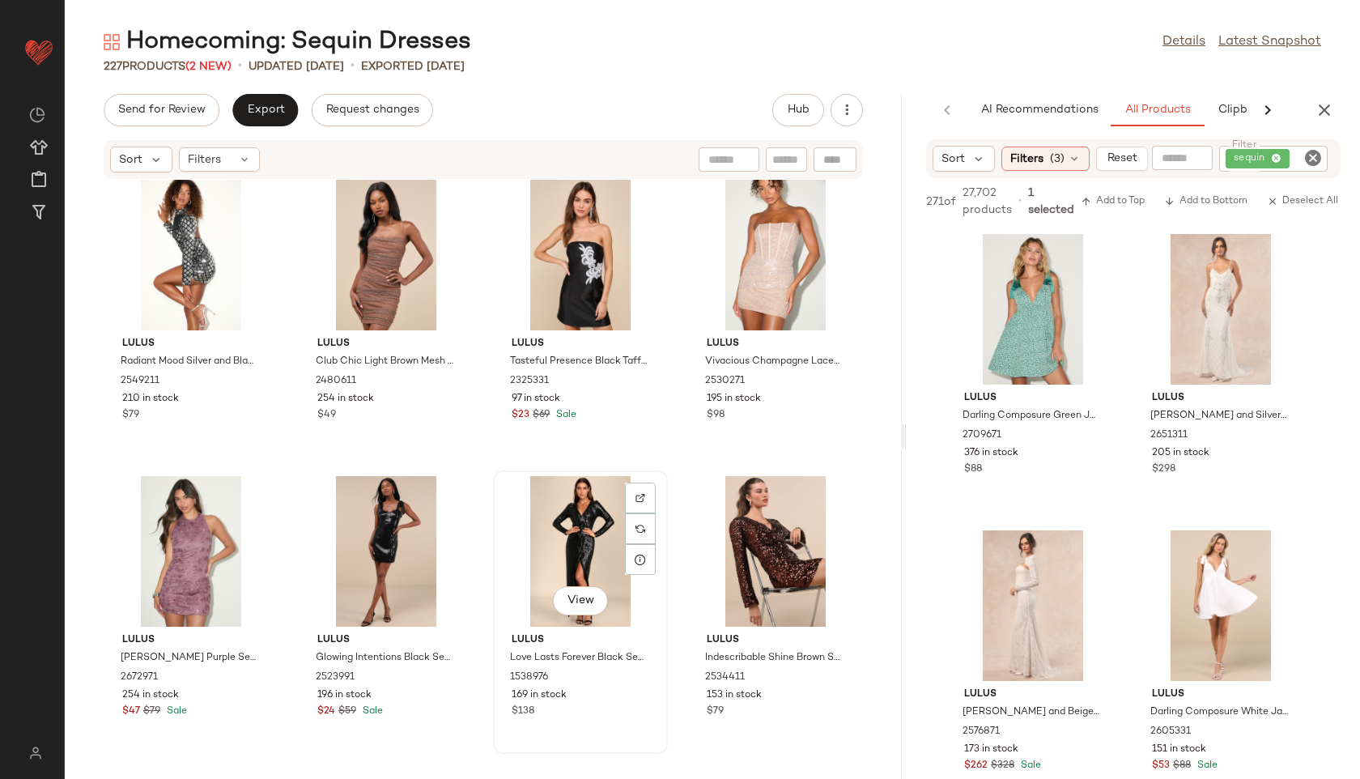
click at [561, 535] on div "View" at bounding box center [581, 551] width 164 height 151
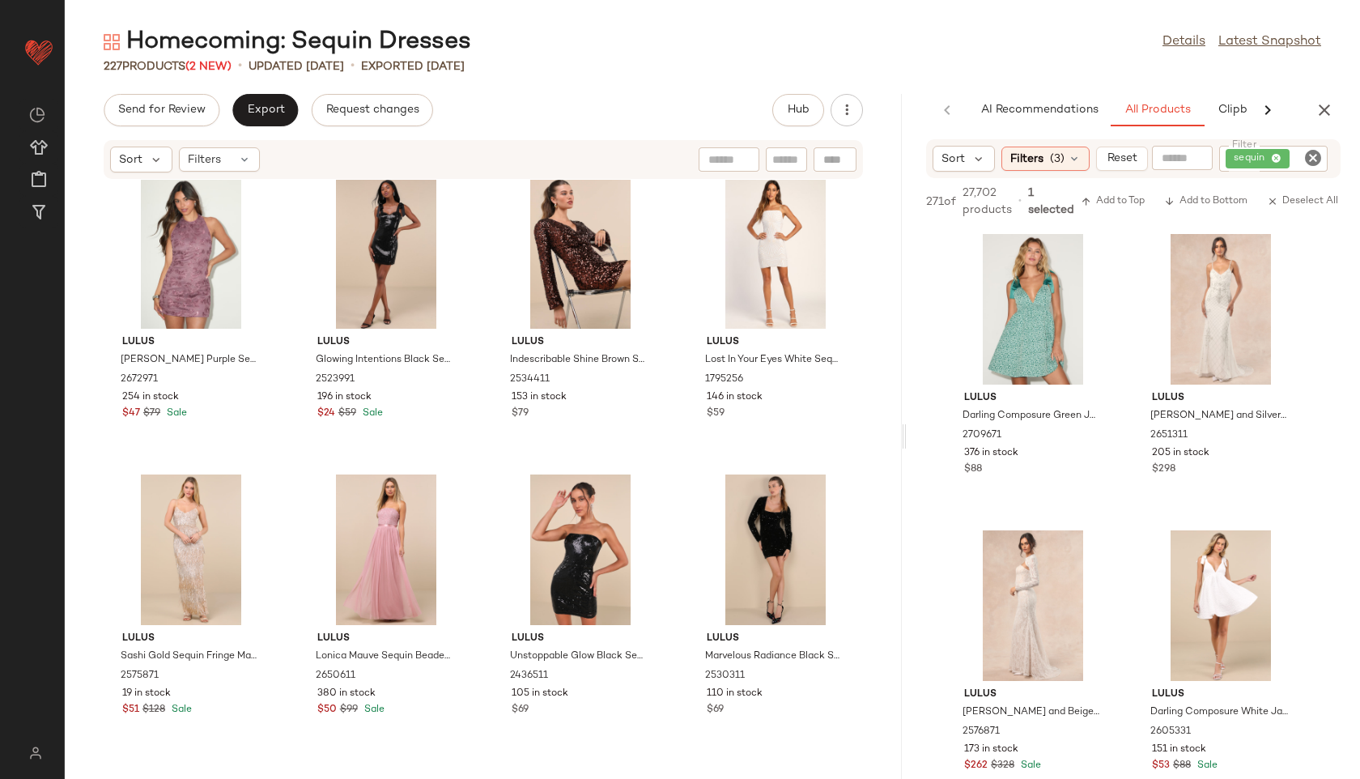
scroll to position [6547, 0]
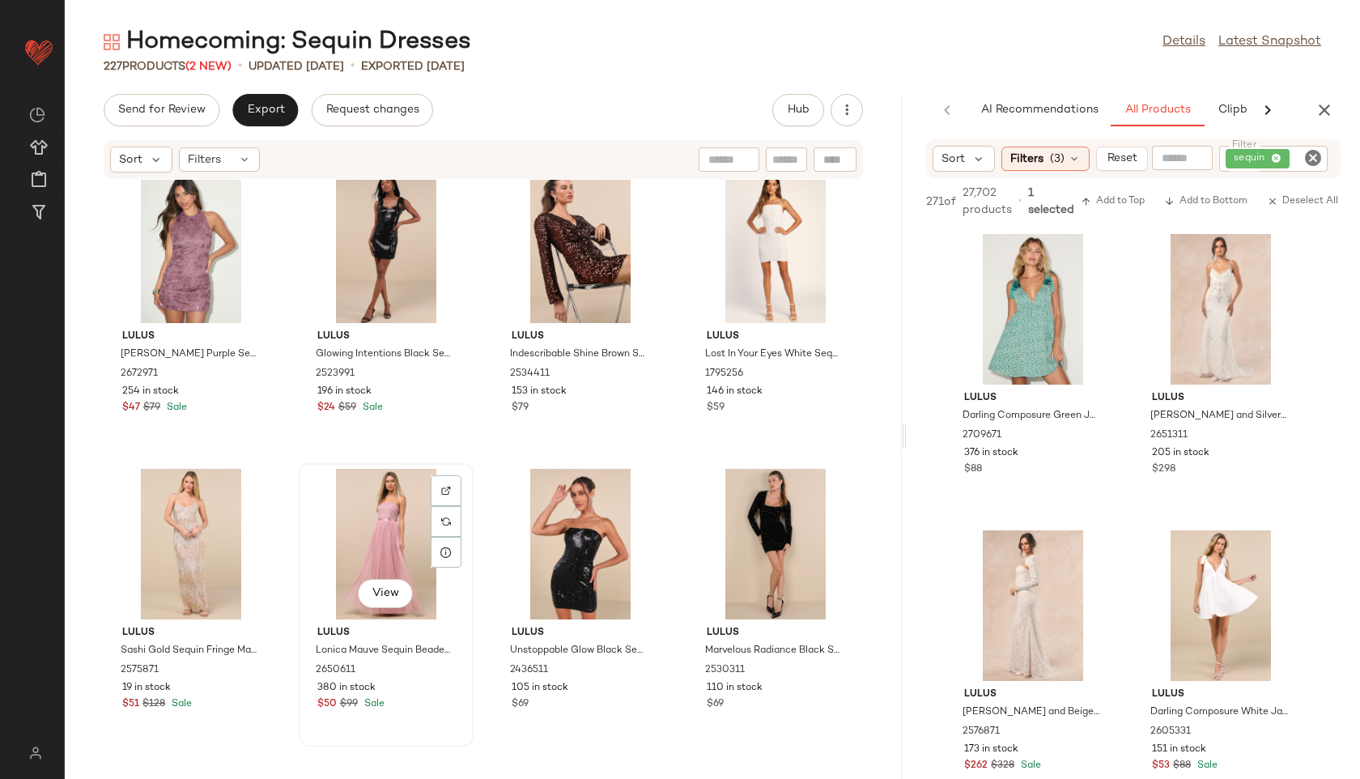
click at [423, 529] on div "View" at bounding box center [386, 544] width 164 height 151
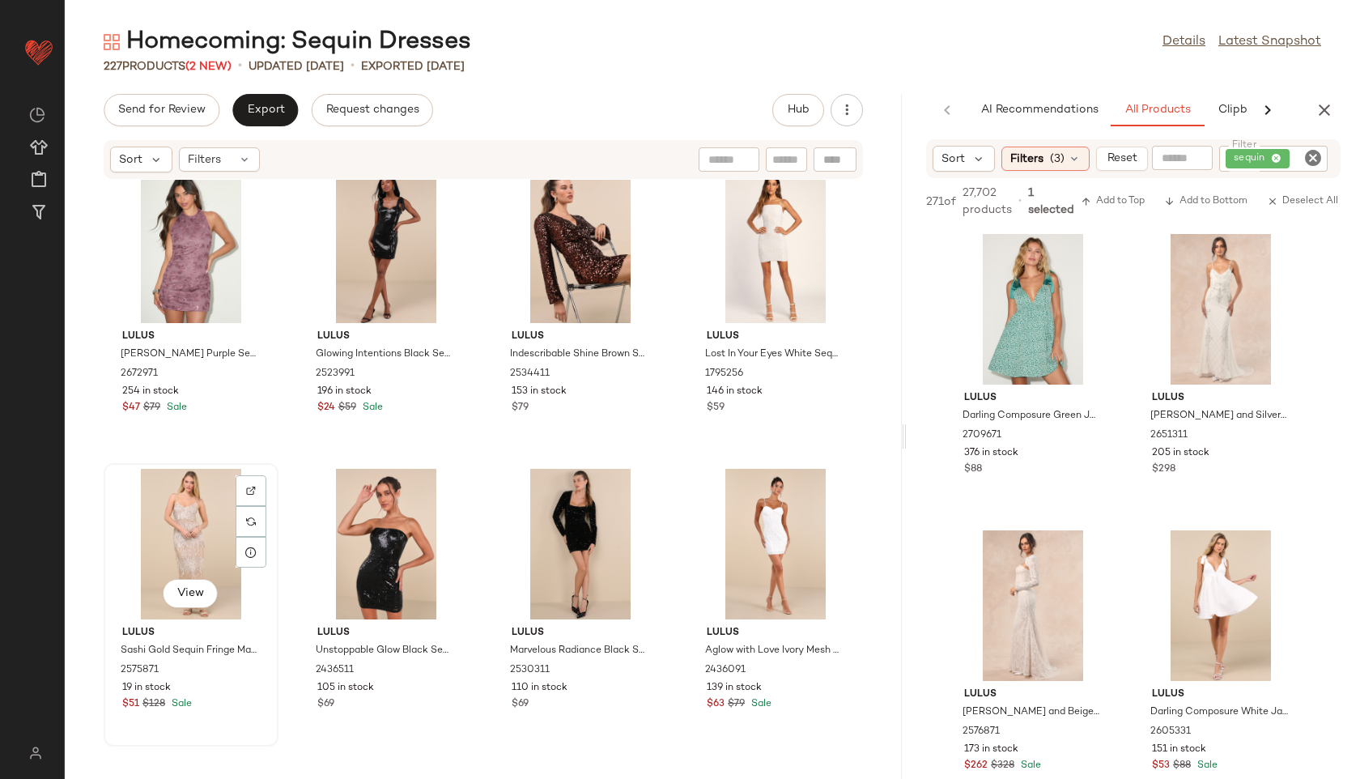
click at [172, 540] on div "View" at bounding box center [191, 544] width 164 height 151
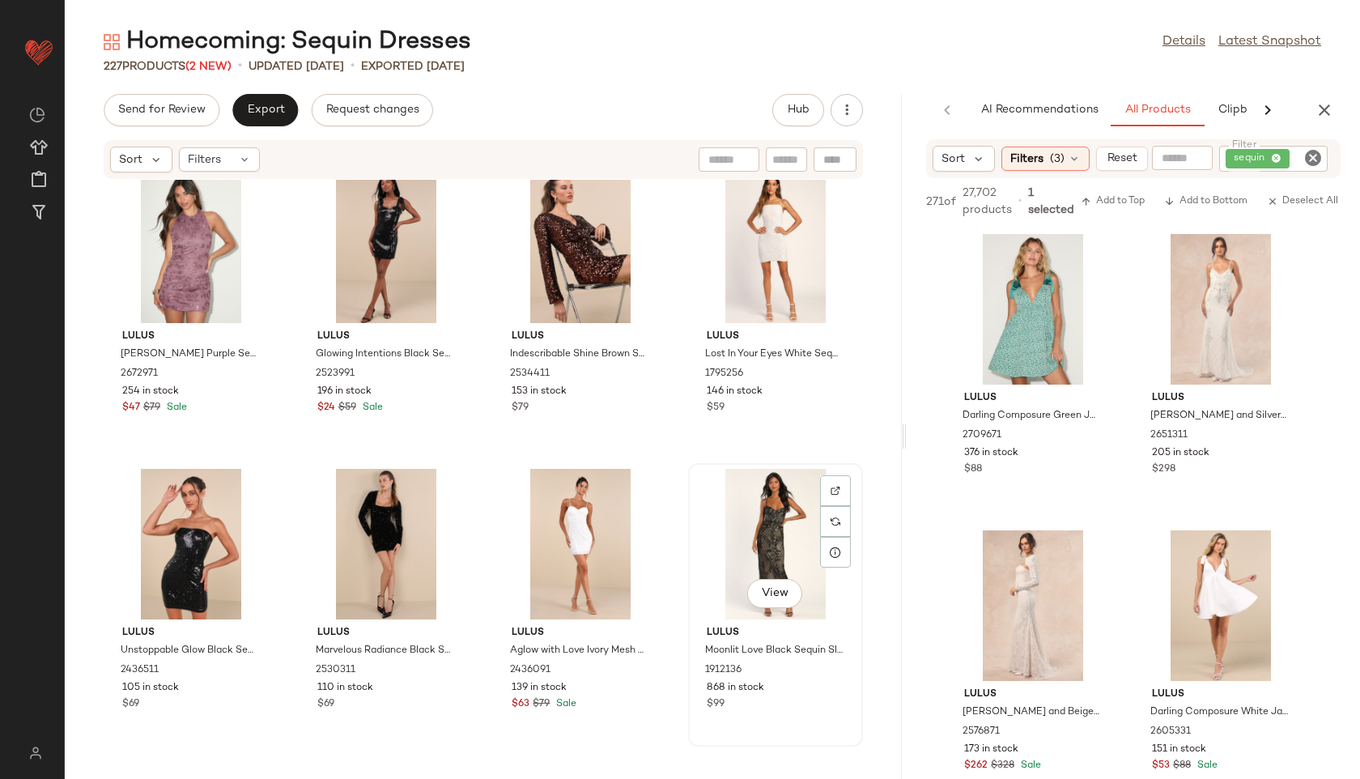
click at [766, 522] on div "View" at bounding box center [776, 544] width 164 height 151
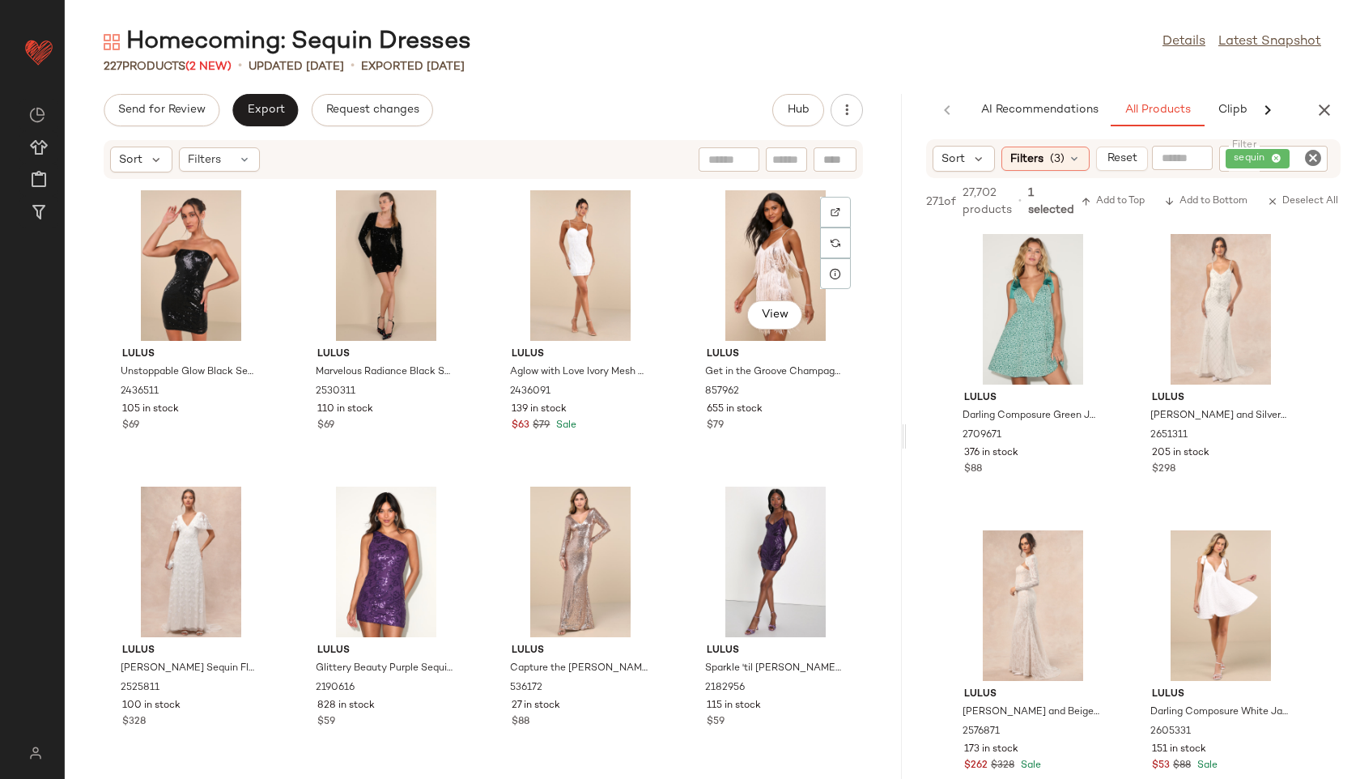
scroll to position [6838, 0]
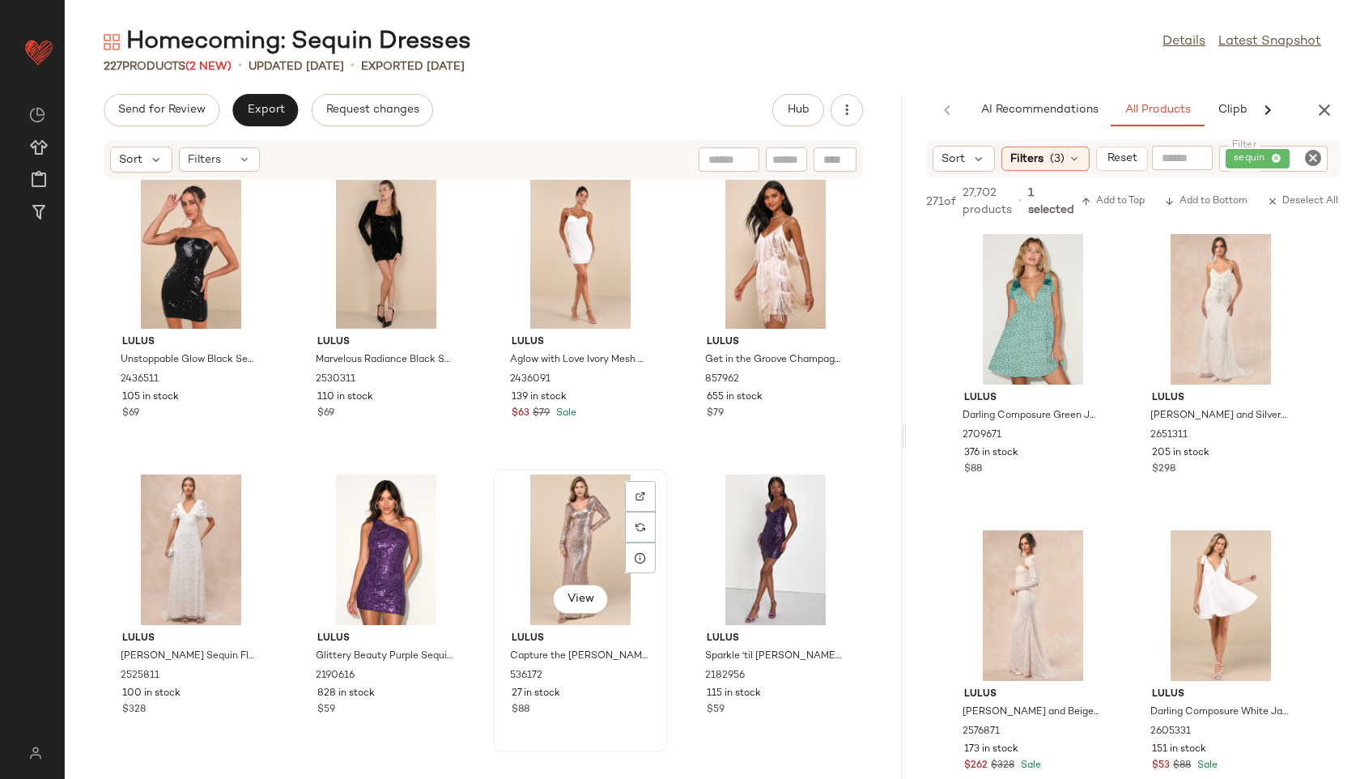
click at [558, 534] on div "View" at bounding box center [581, 549] width 164 height 151
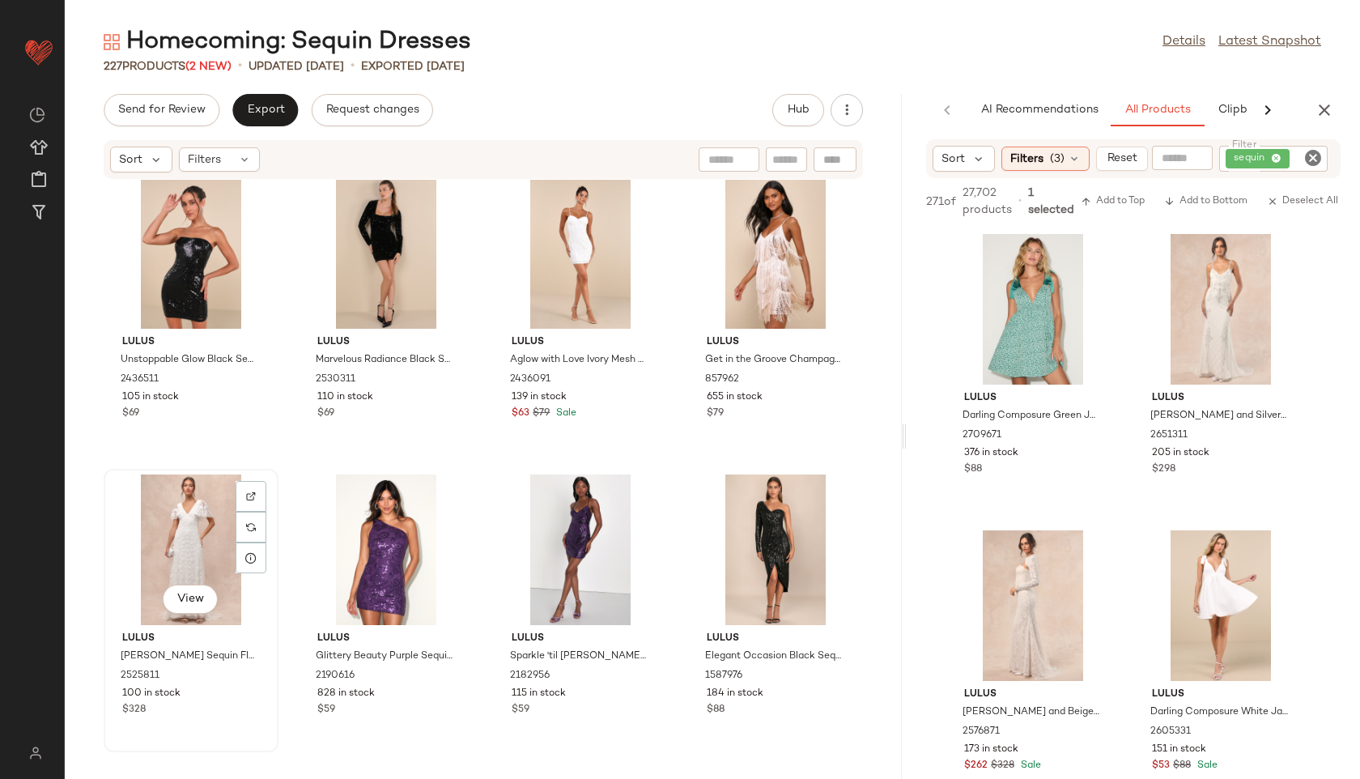
click at [203, 528] on div "View" at bounding box center [191, 549] width 164 height 151
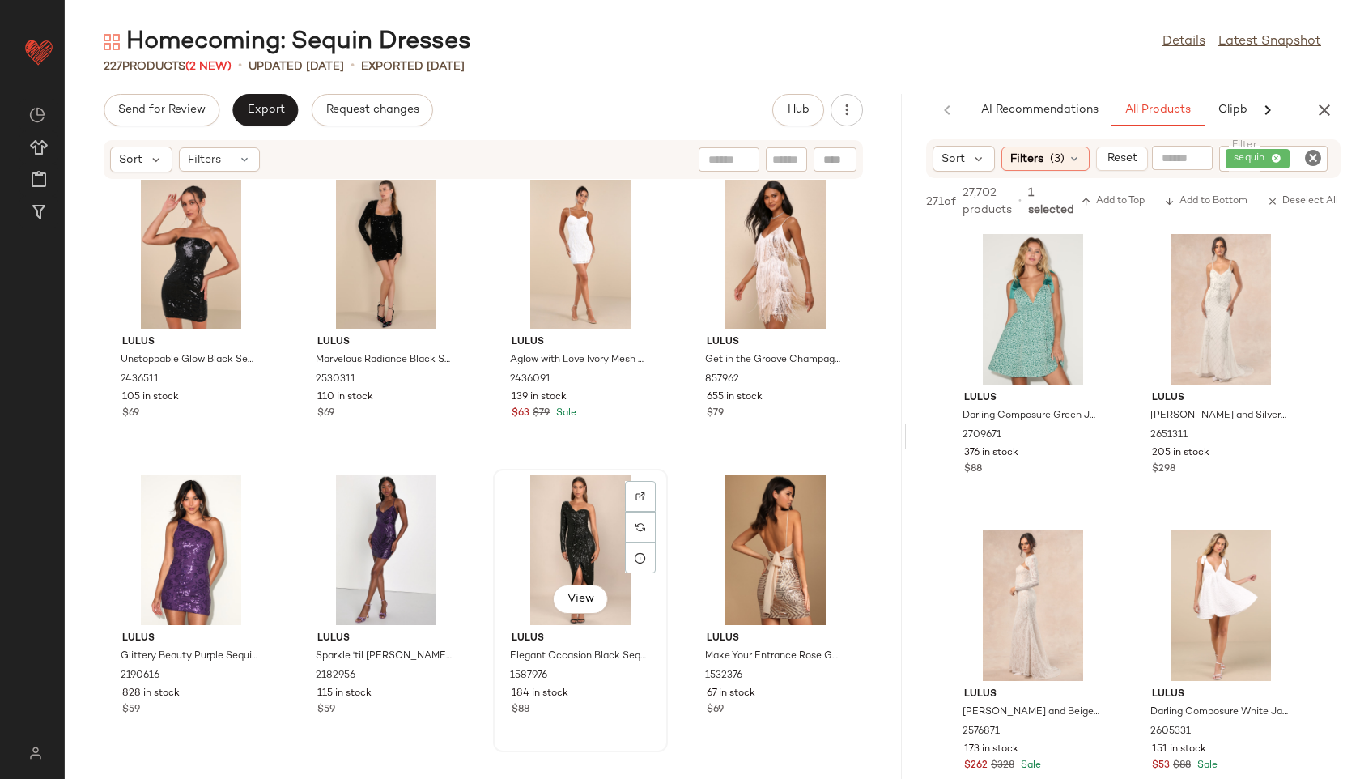
click at [580, 550] on div "View" at bounding box center [581, 549] width 164 height 151
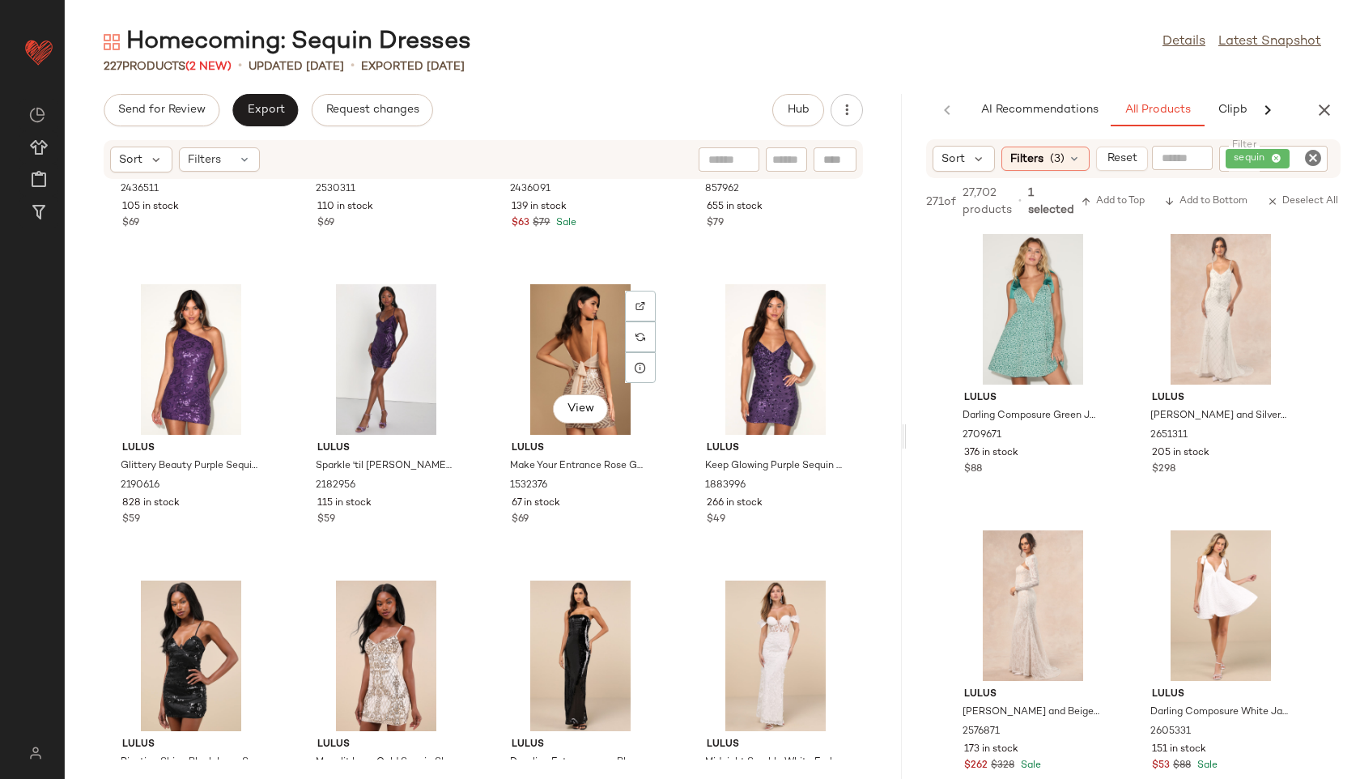
scroll to position [7101, 0]
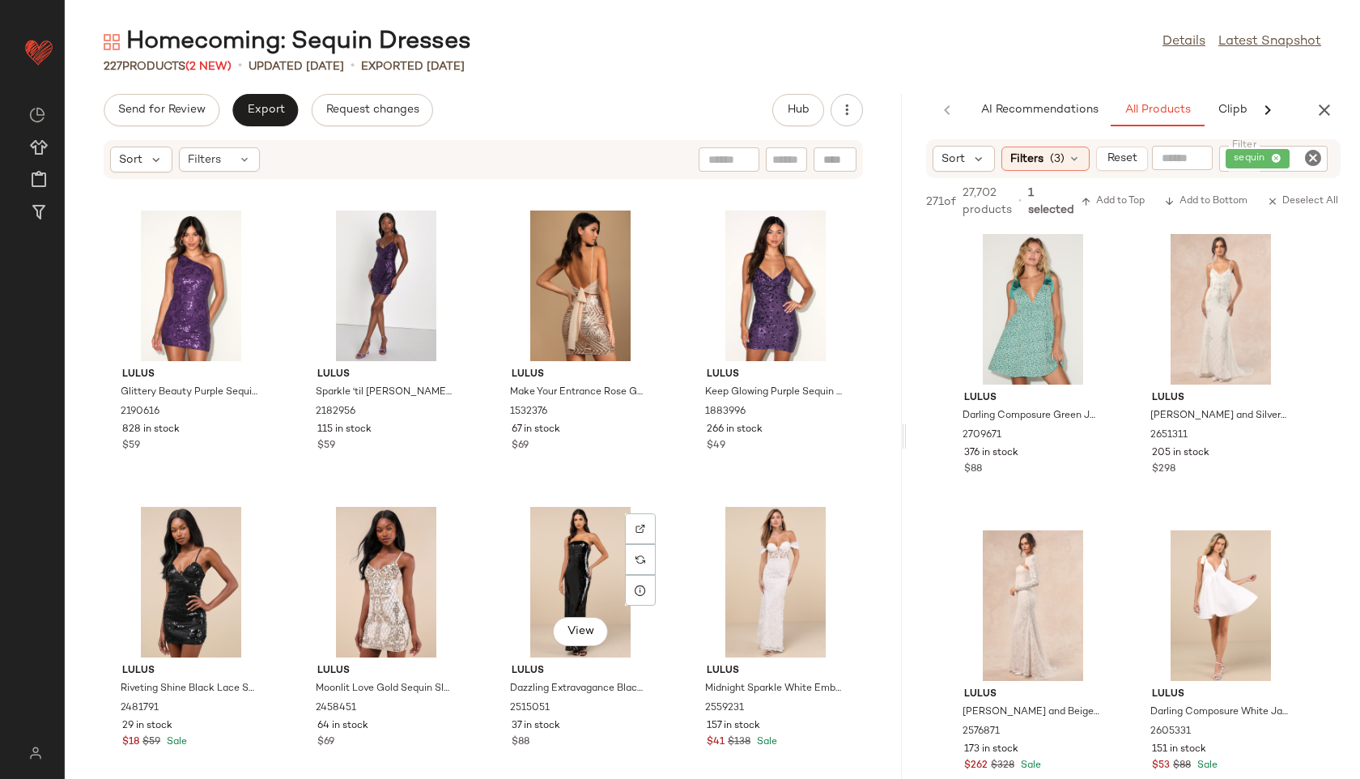
click at [580, 550] on div "View" at bounding box center [581, 582] width 164 height 151
click at [560, 547] on div "View" at bounding box center [581, 582] width 164 height 151
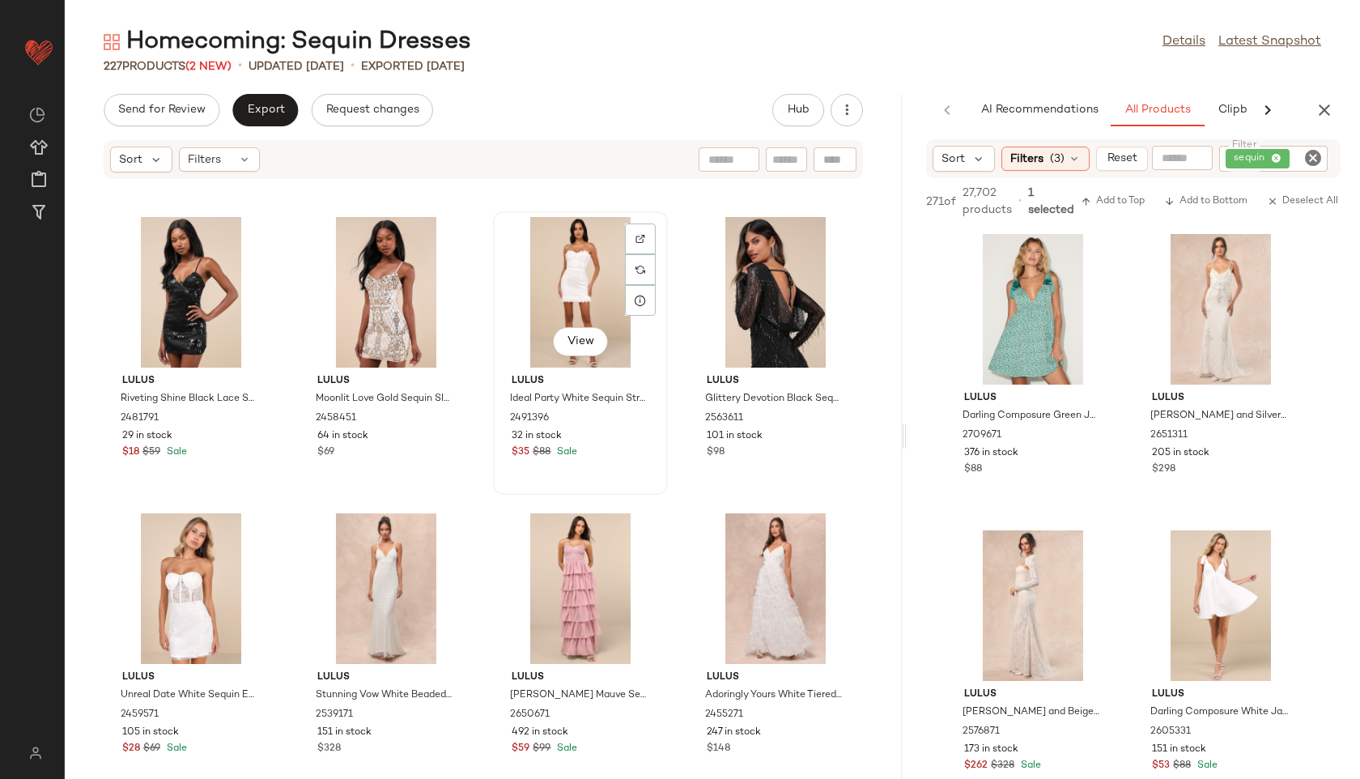
scroll to position [7393, 0]
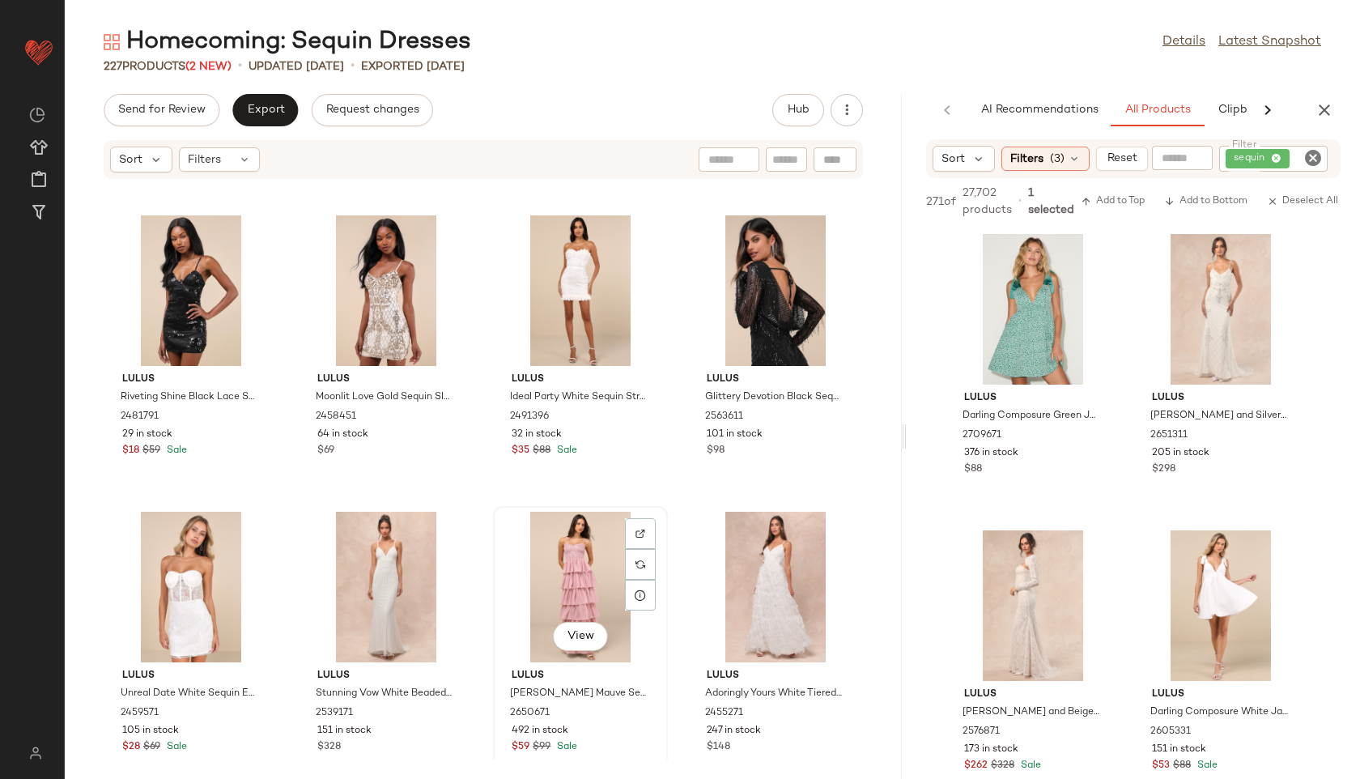
click at [563, 588] on div "View" at bounding box center [581, 587] width 164 height 151
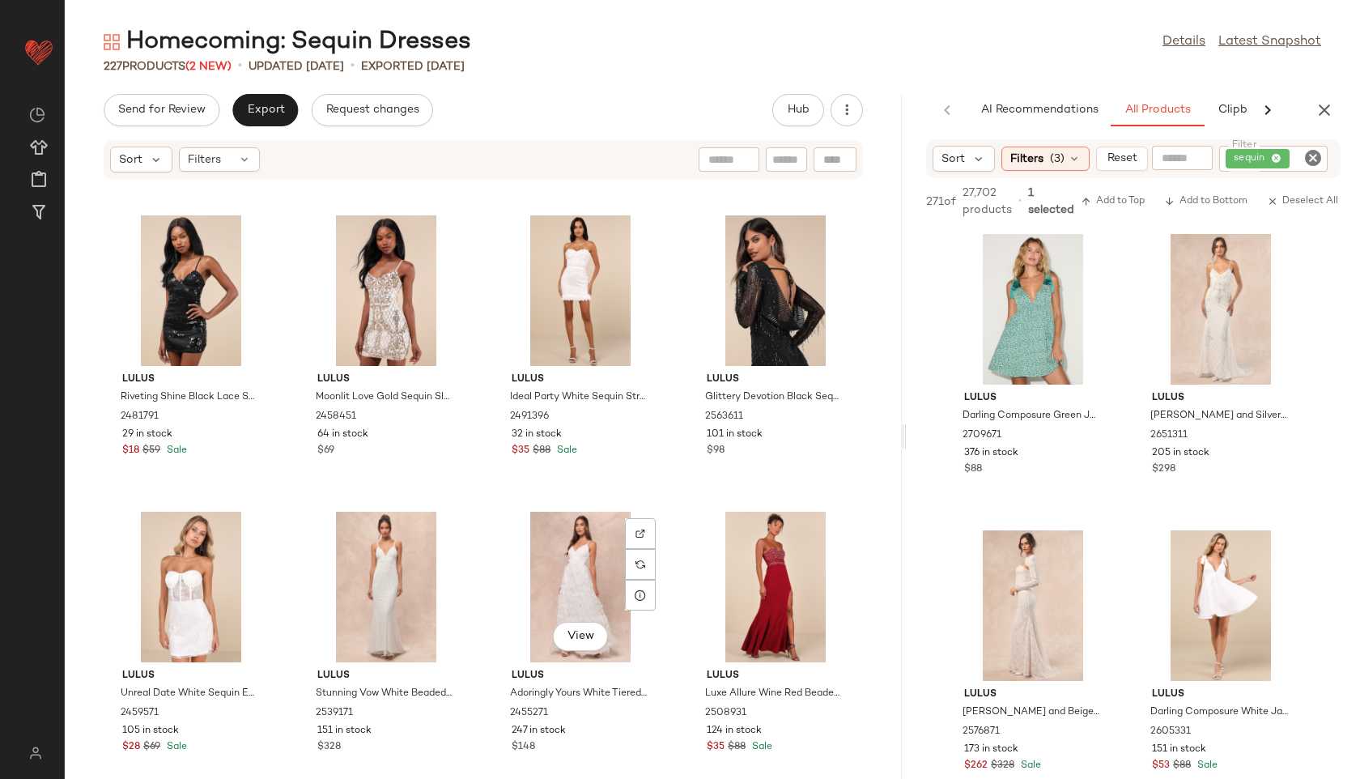
click at [563, 588] on div "View" at bounding box center [581, 587] width 164 height 151
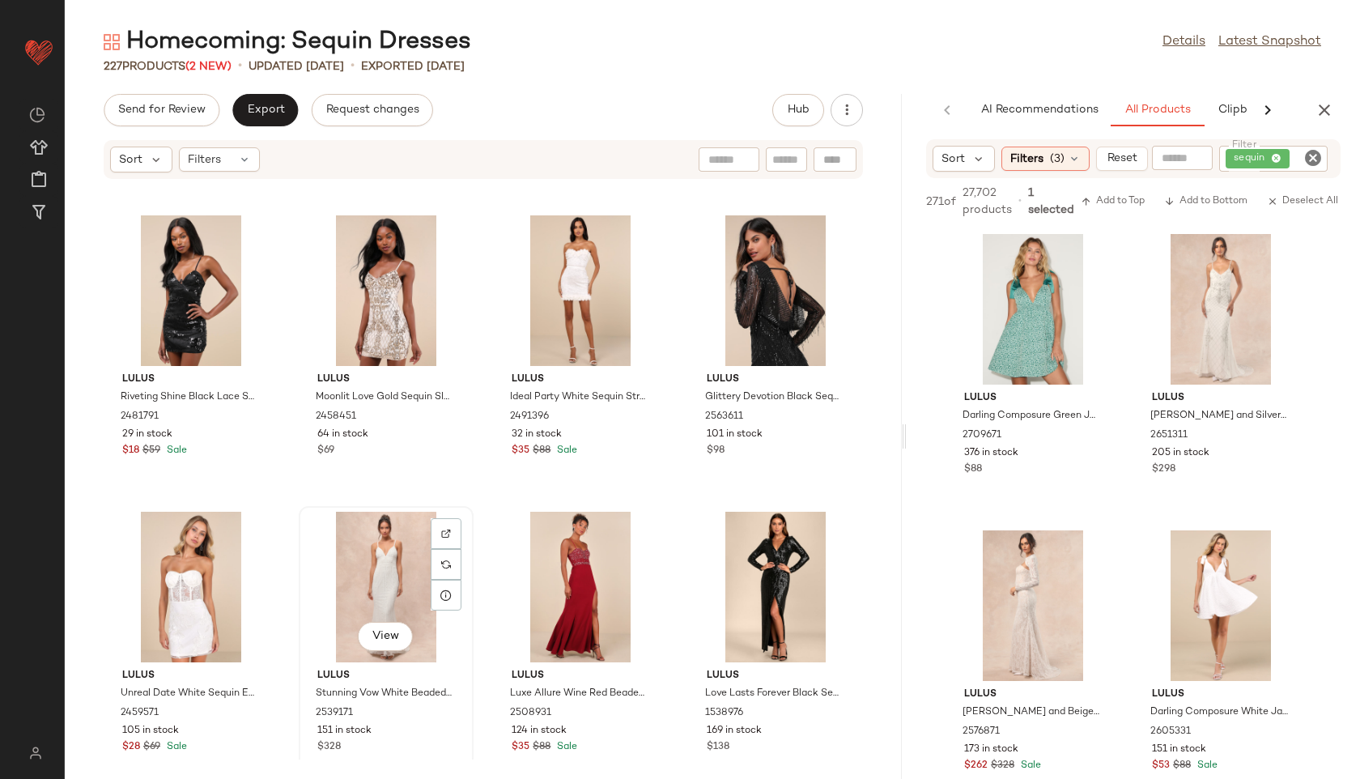
click at [376, 578] on div "View" at bounding box center [386, 587] width 164 height 151
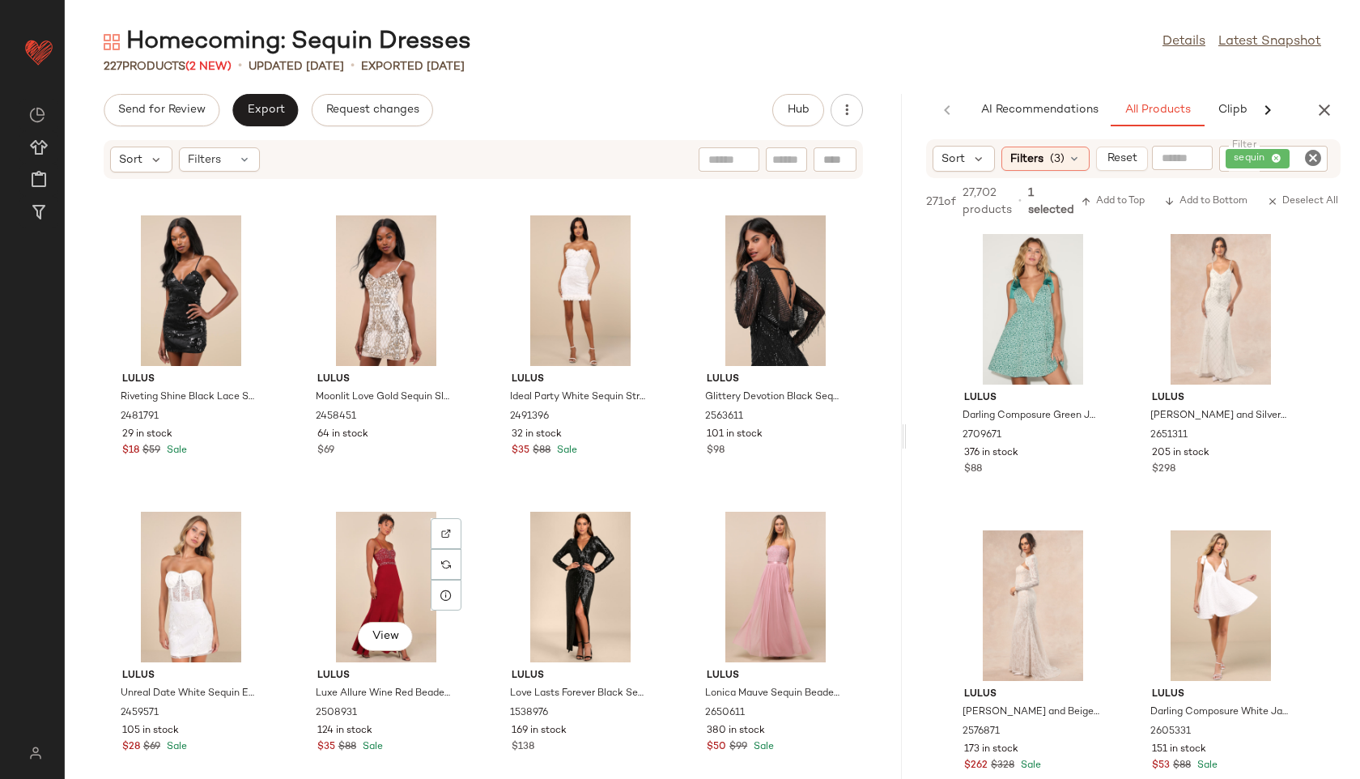
click at [376, 578] on div "View" at bounding box center [386, 587] width 164 height 151
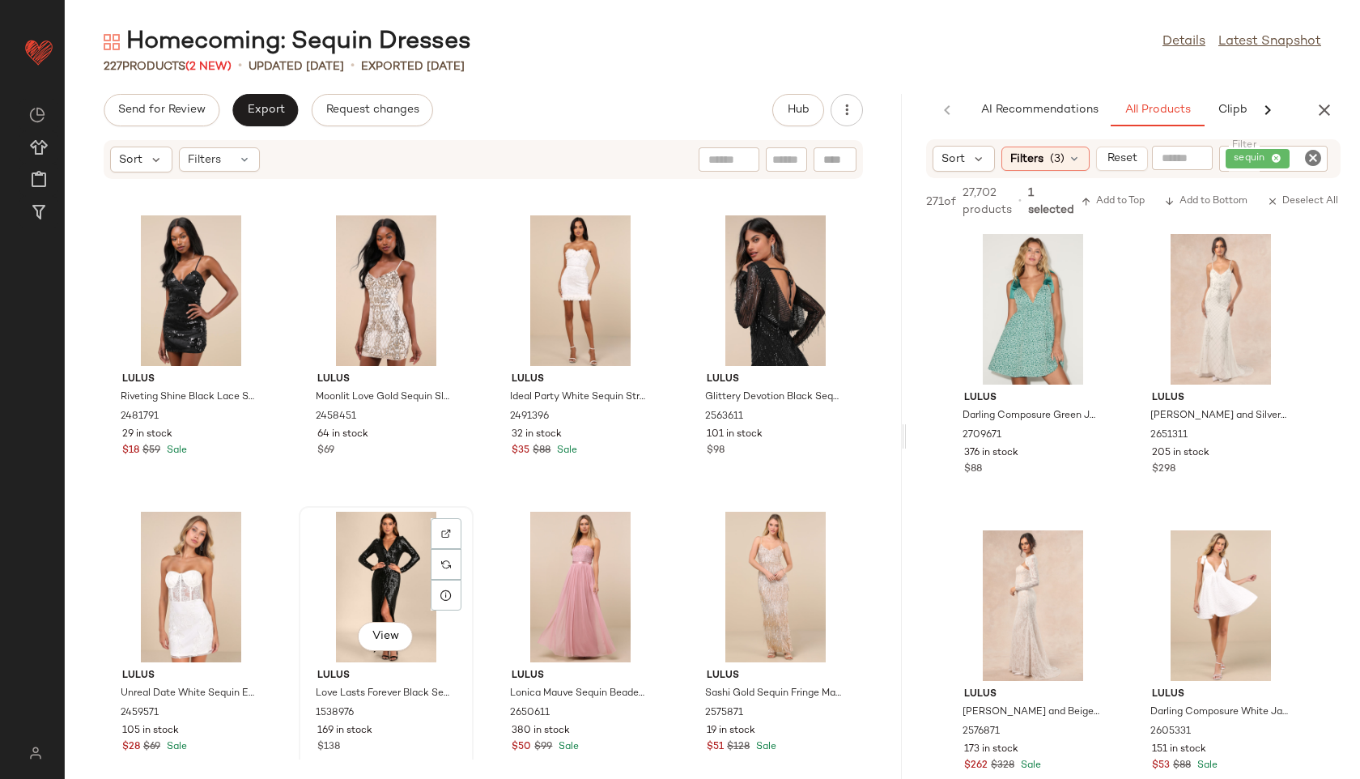
click at [382, 578] on div "View" at bounding box center [386, 587] width 164 height 151
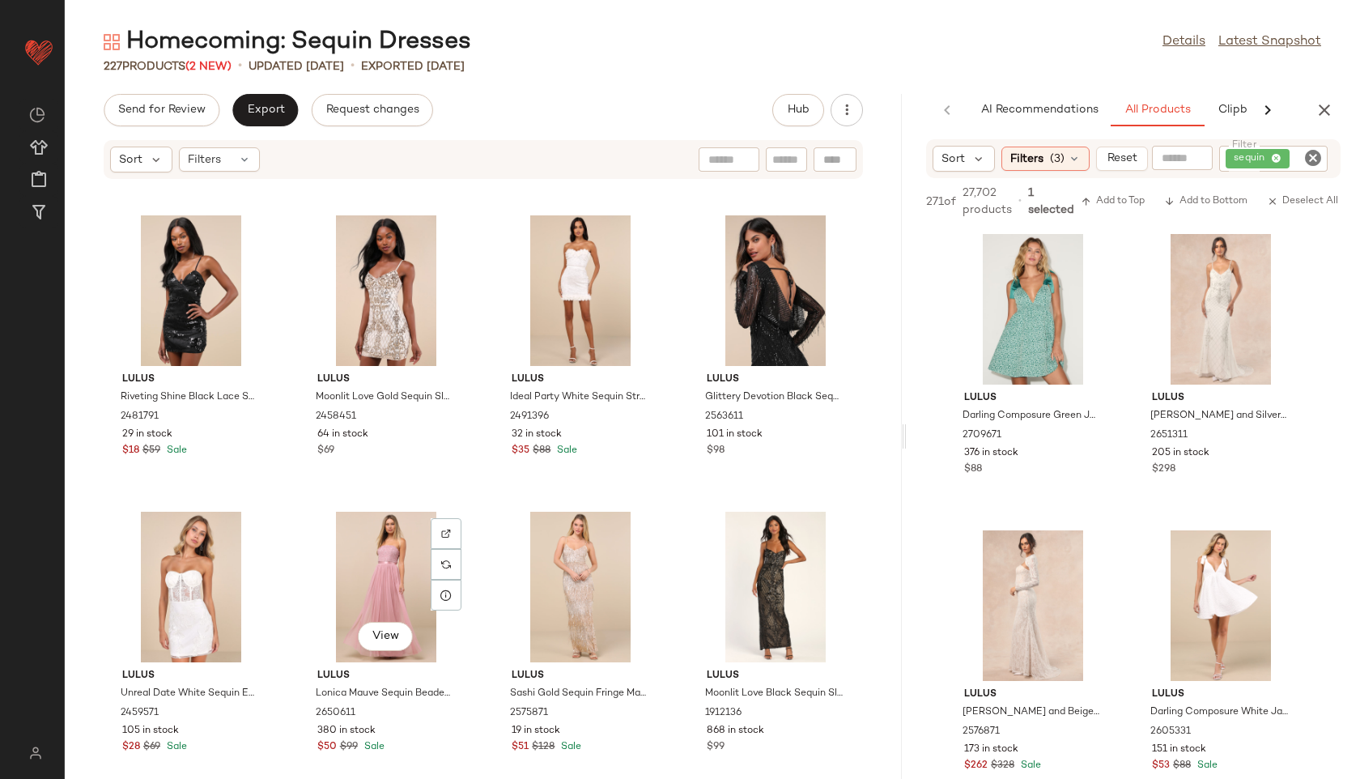
click at [382, 578] on div "View" at bounding box center [386, 587] width 164 height 151
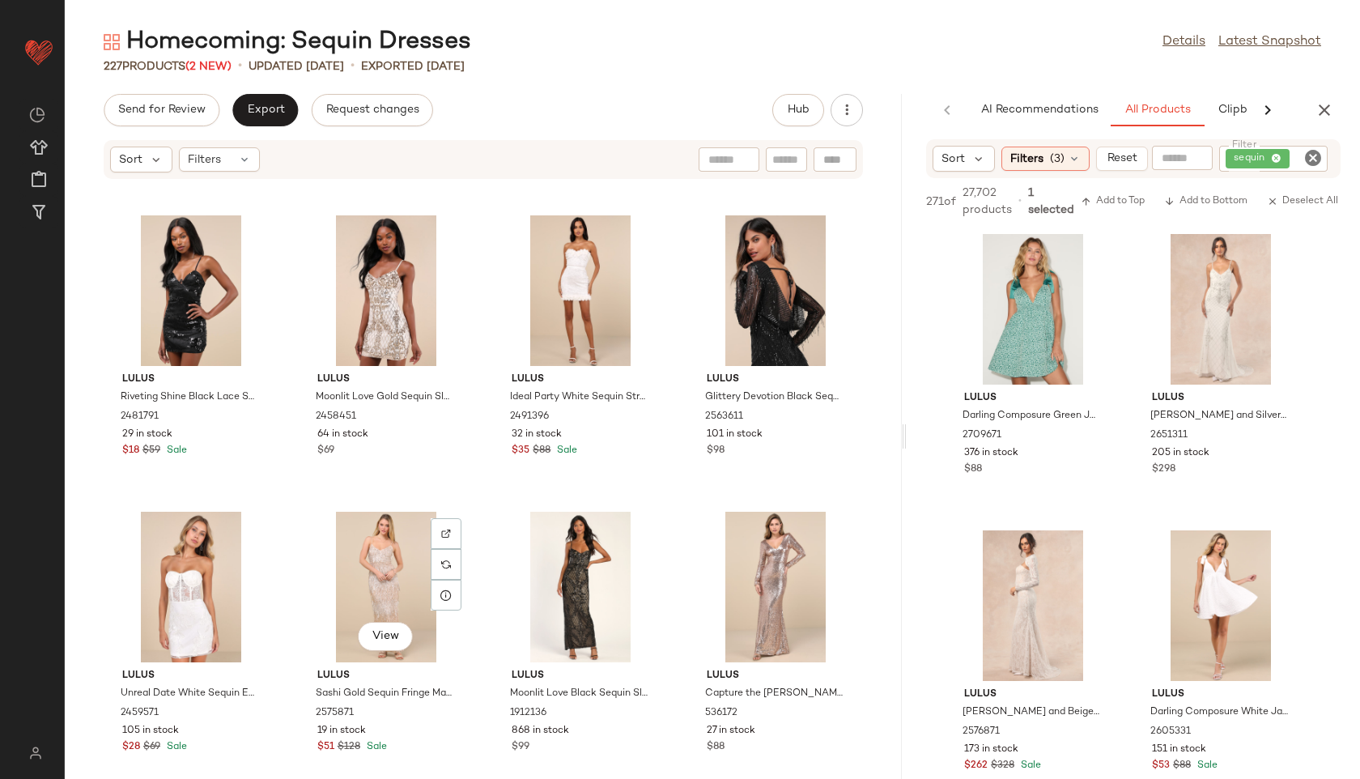
click at [382, 578] on div "View" at bounding box center [386, 587] width 164 height 151
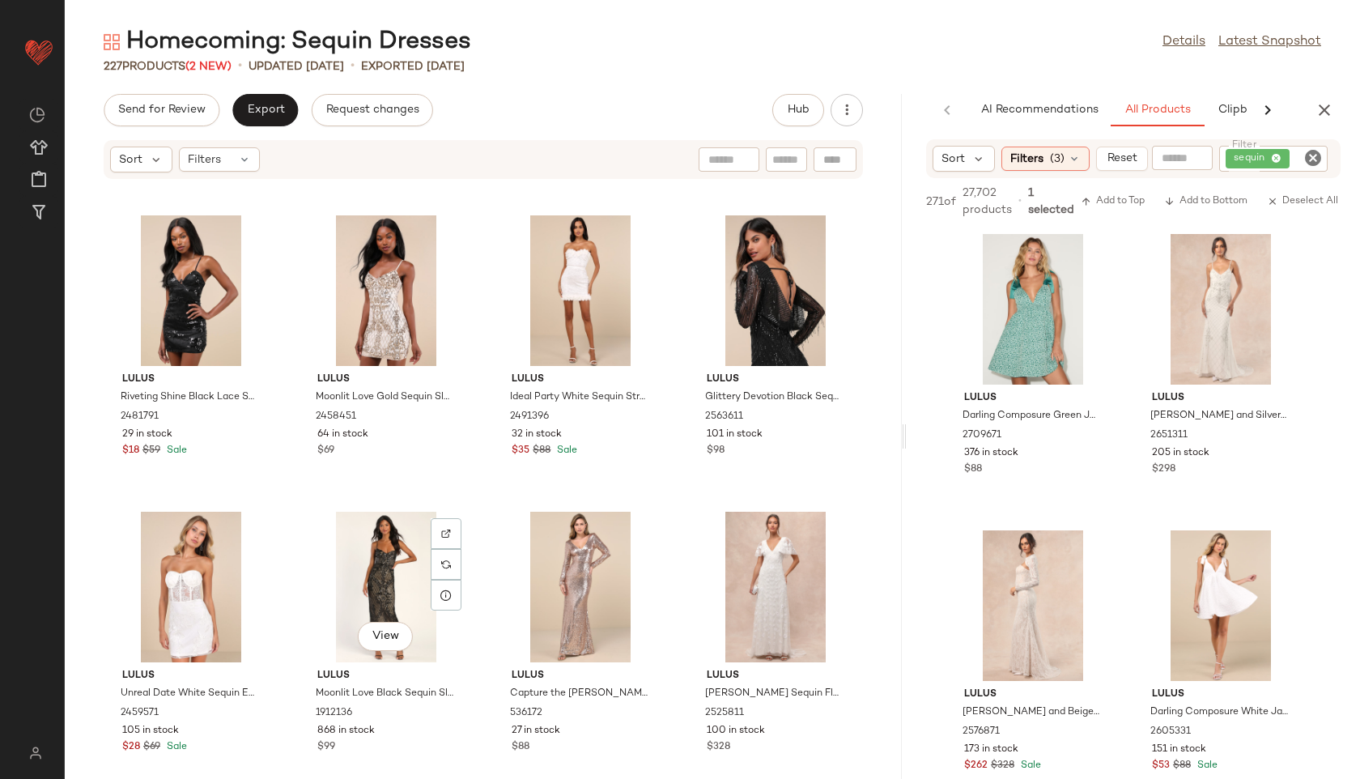
click at [382, 578] on div "View" at bounding box center [386, 587] width 164 height 151
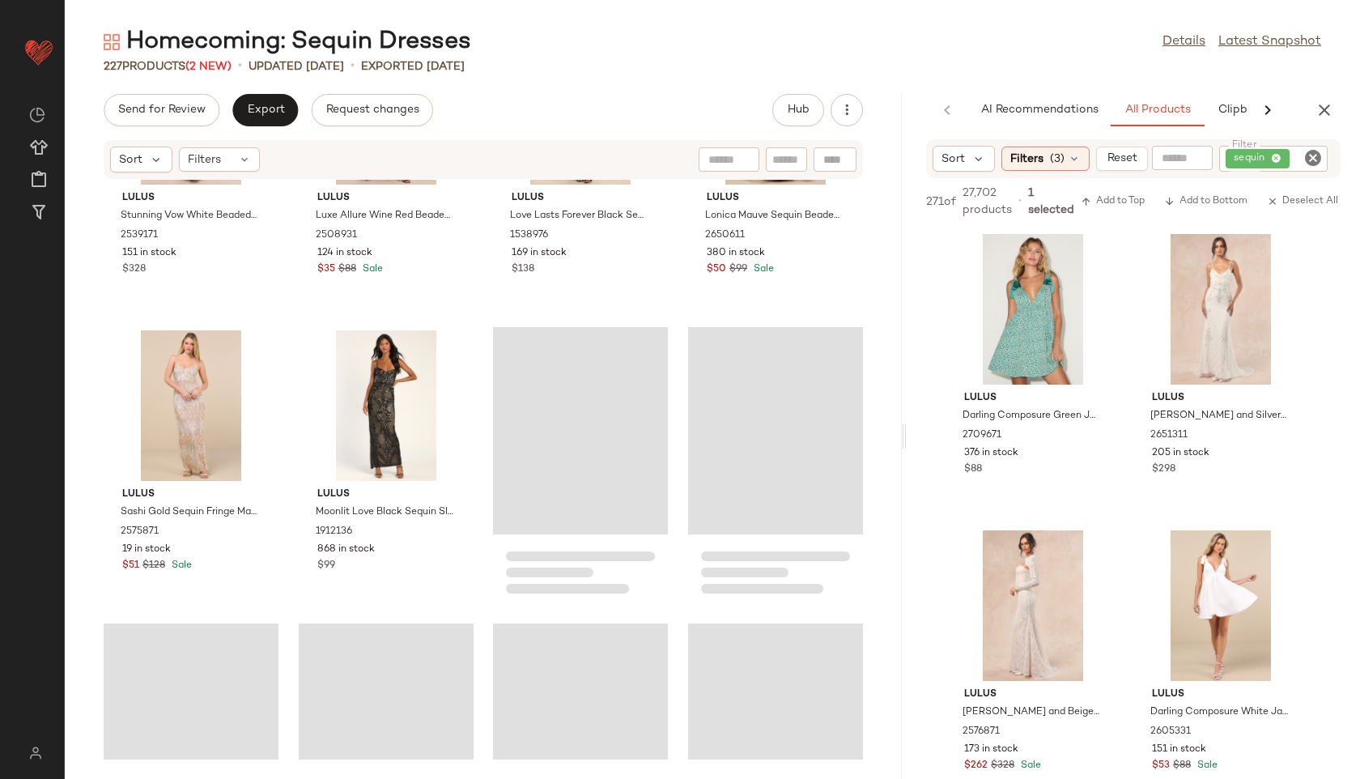
scroll to position [8495, 0]
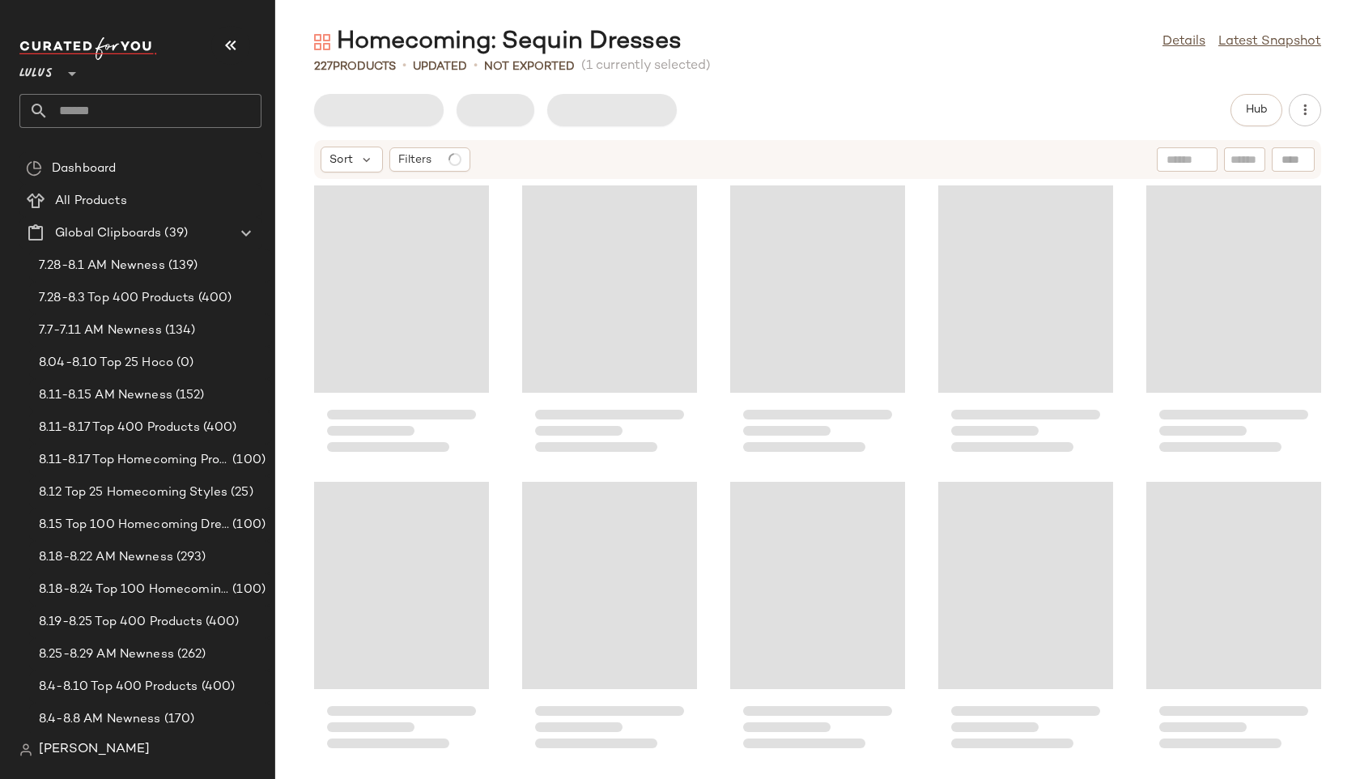
scroll to position [13052, 0]
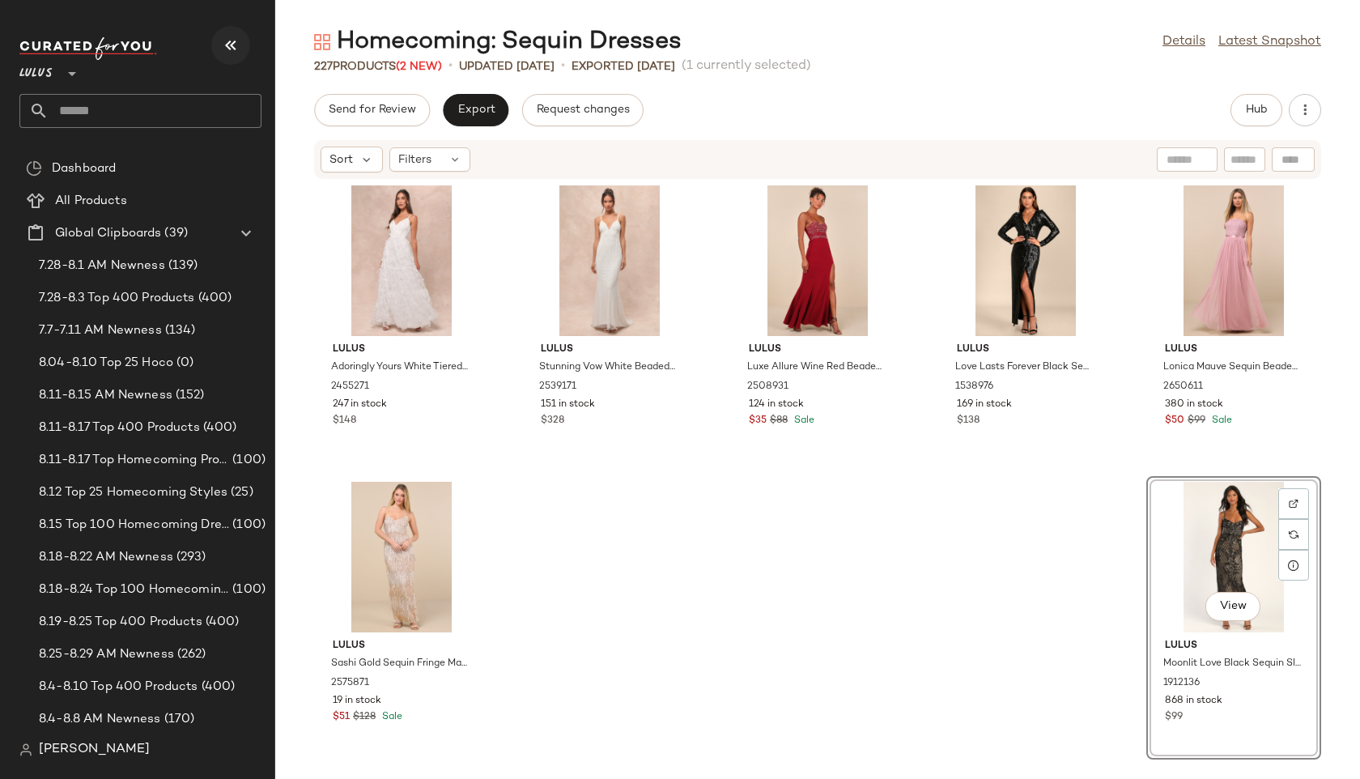
click at [230, 53] on icon "button" at bounding box center [230, 45] width 19 height 19
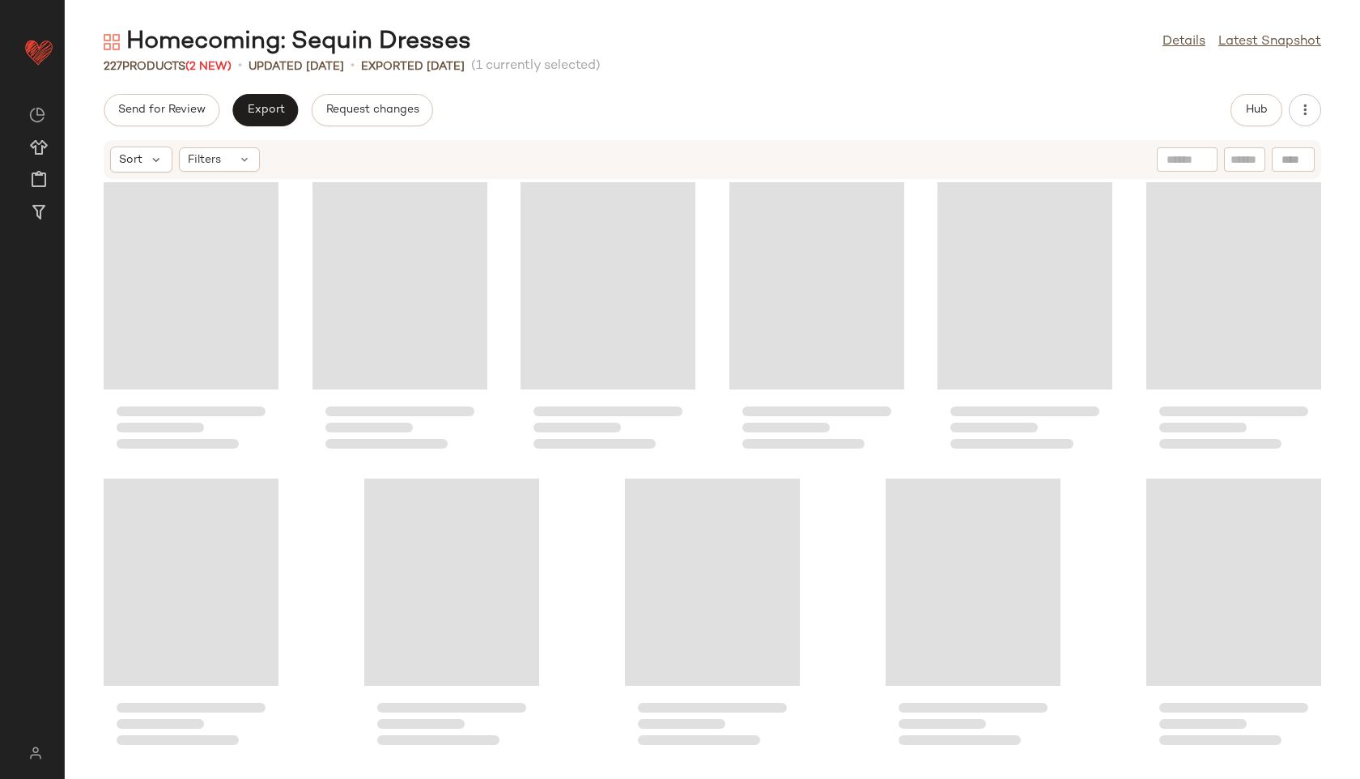
scroll to position [10682, 0]
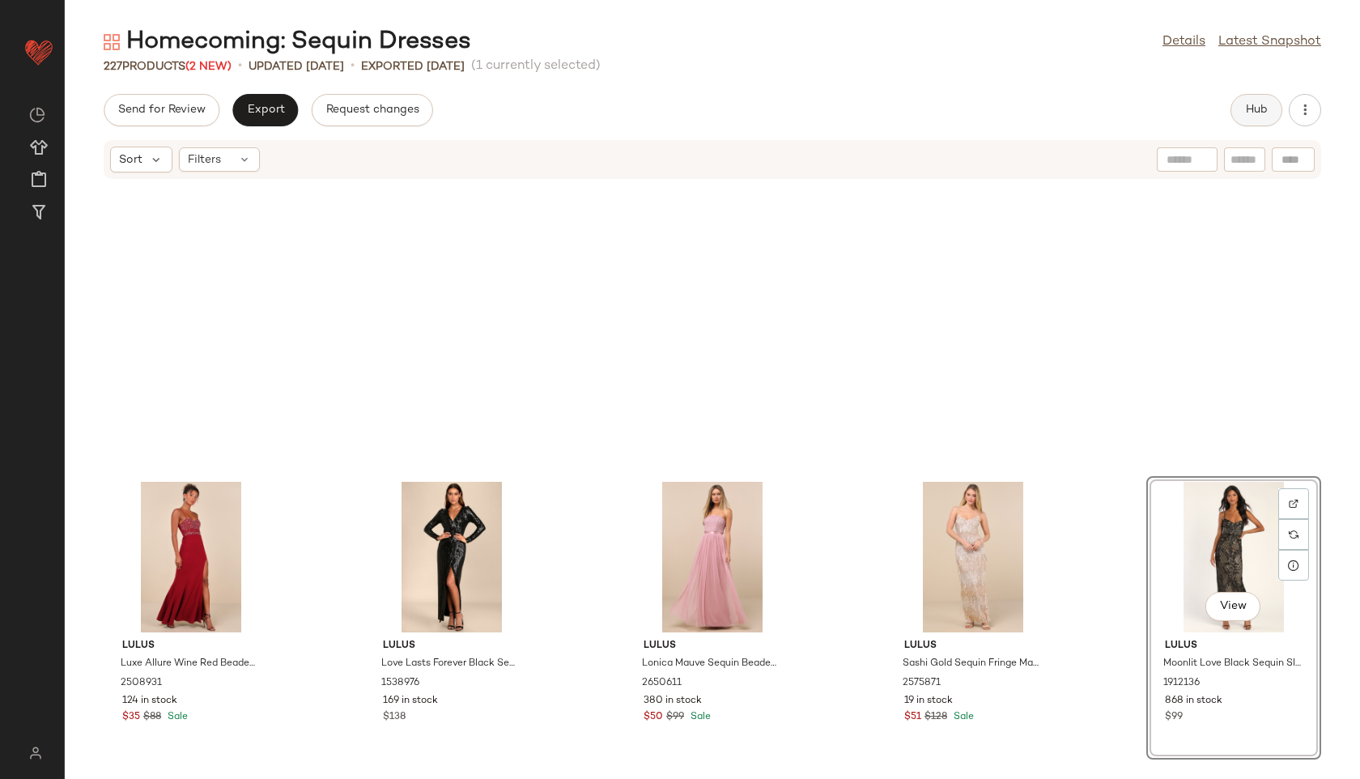
click at [1263, 102] on button "Hub" at bounding box center [1256, 110] width 52 height 32
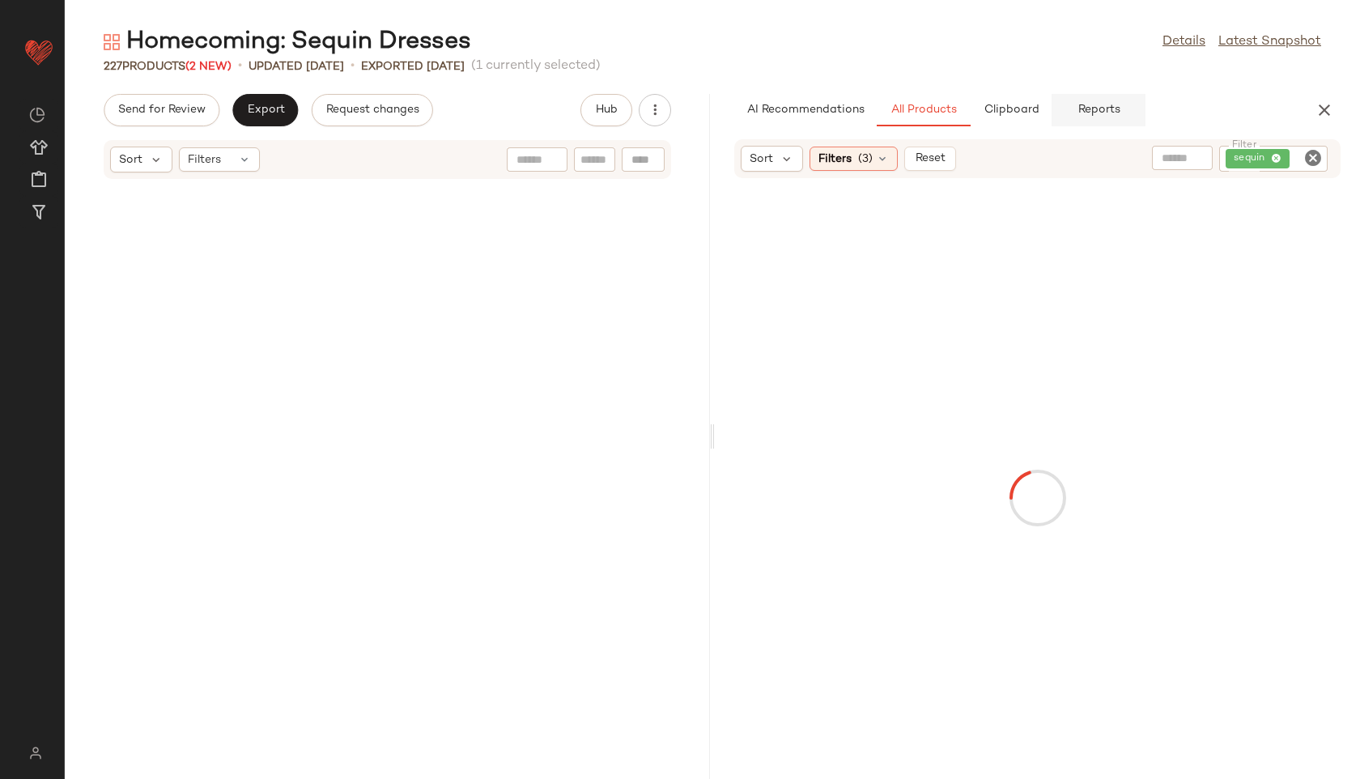
scroll to position [21940, 0]
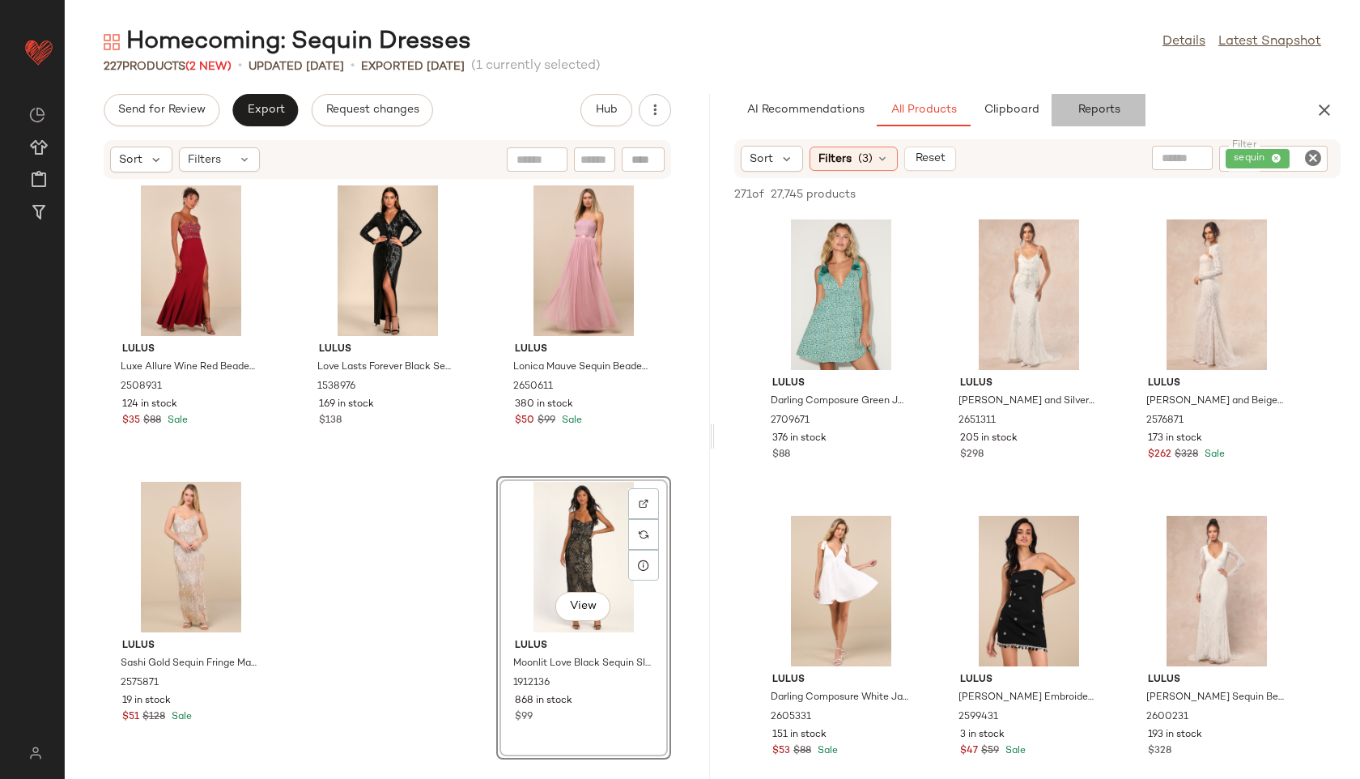
click at [1113, 98] on button "Reports" at bounding box center [1098, 110] width 94 height 32
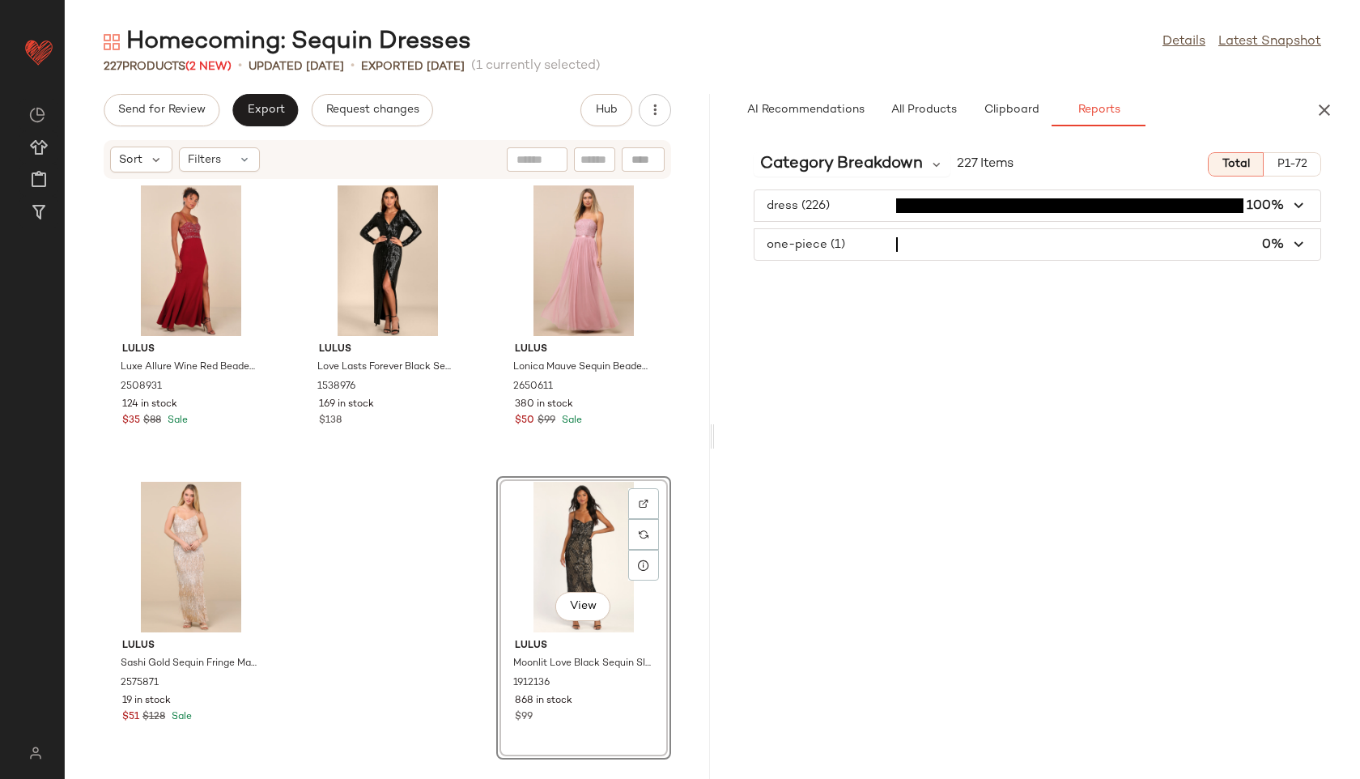
click at [879, 244] on span "button" at bounding box center [1037, 244] width 566 height 31
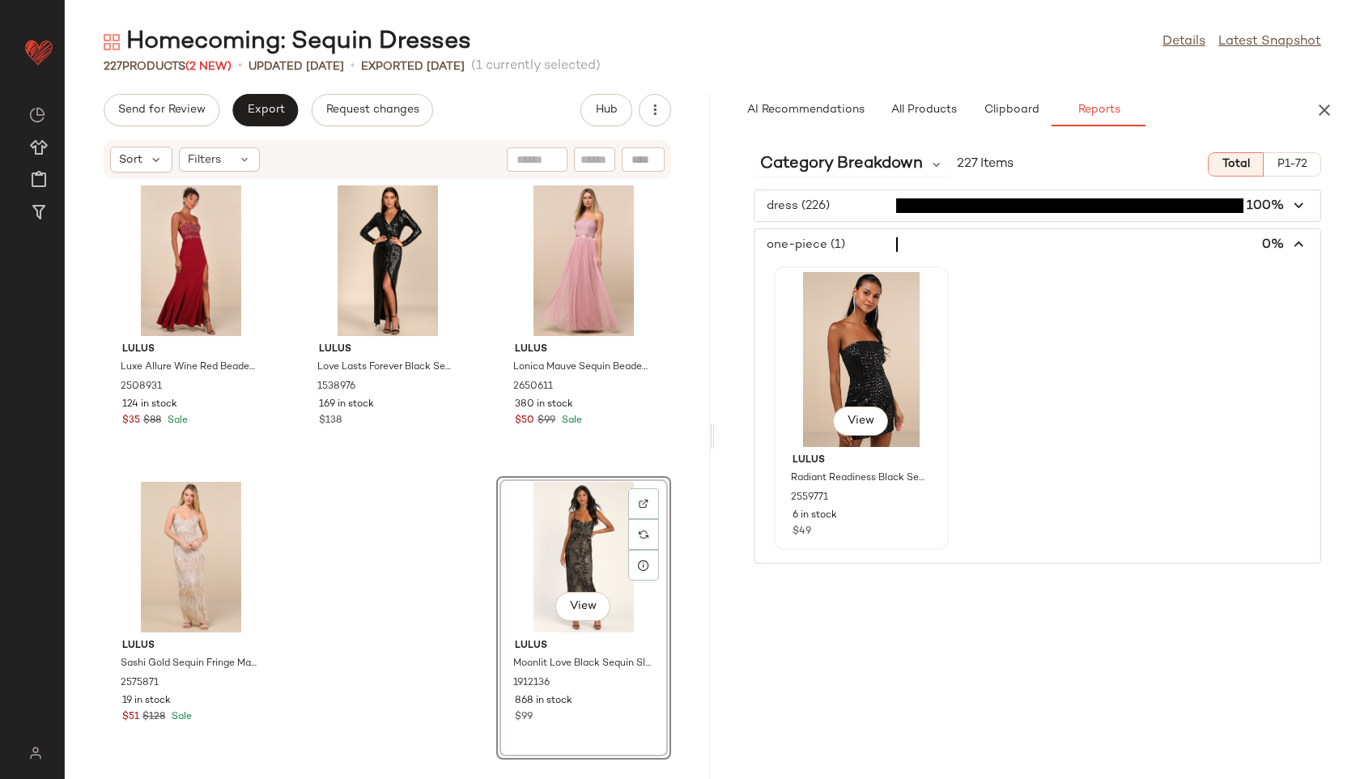
click at [860, 403] on div "View" at bounding box center [862, 359] width 164 height 175
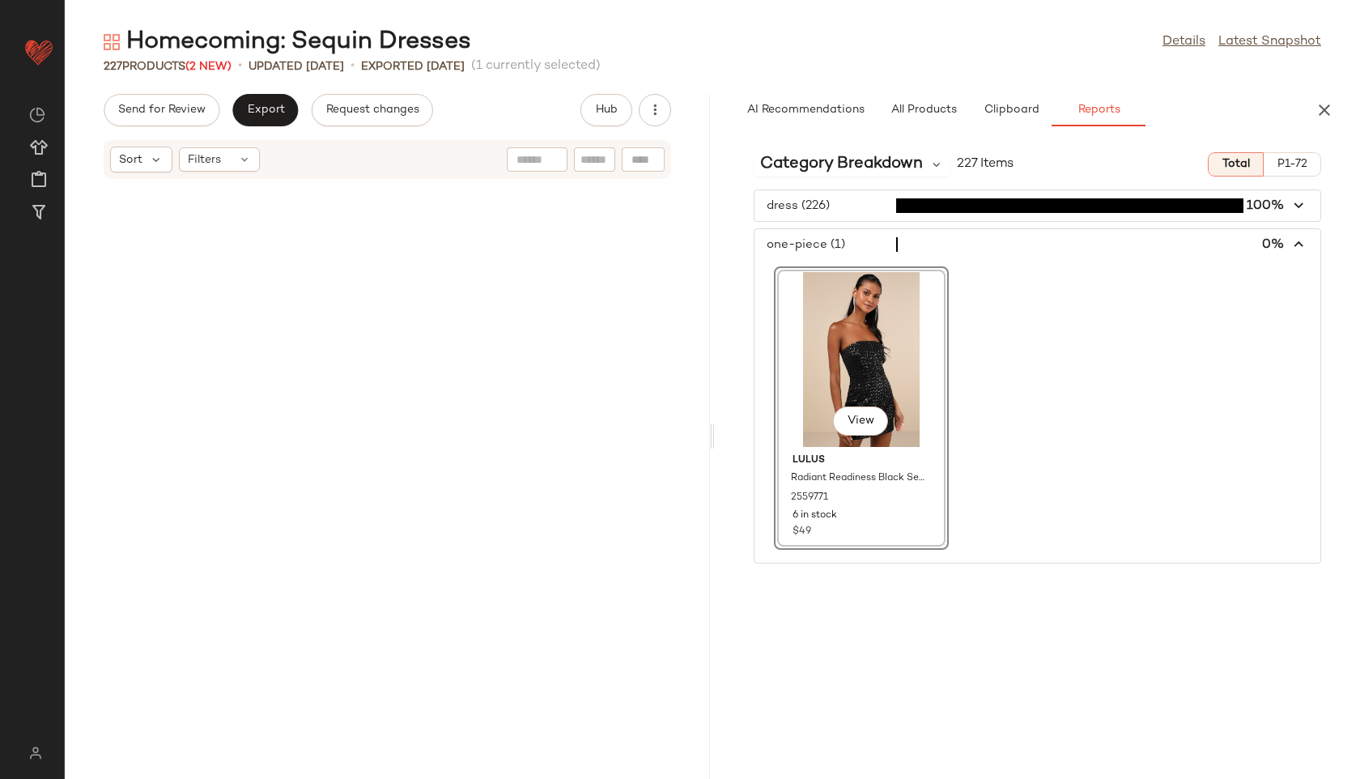
scroll to position [16295, 0]
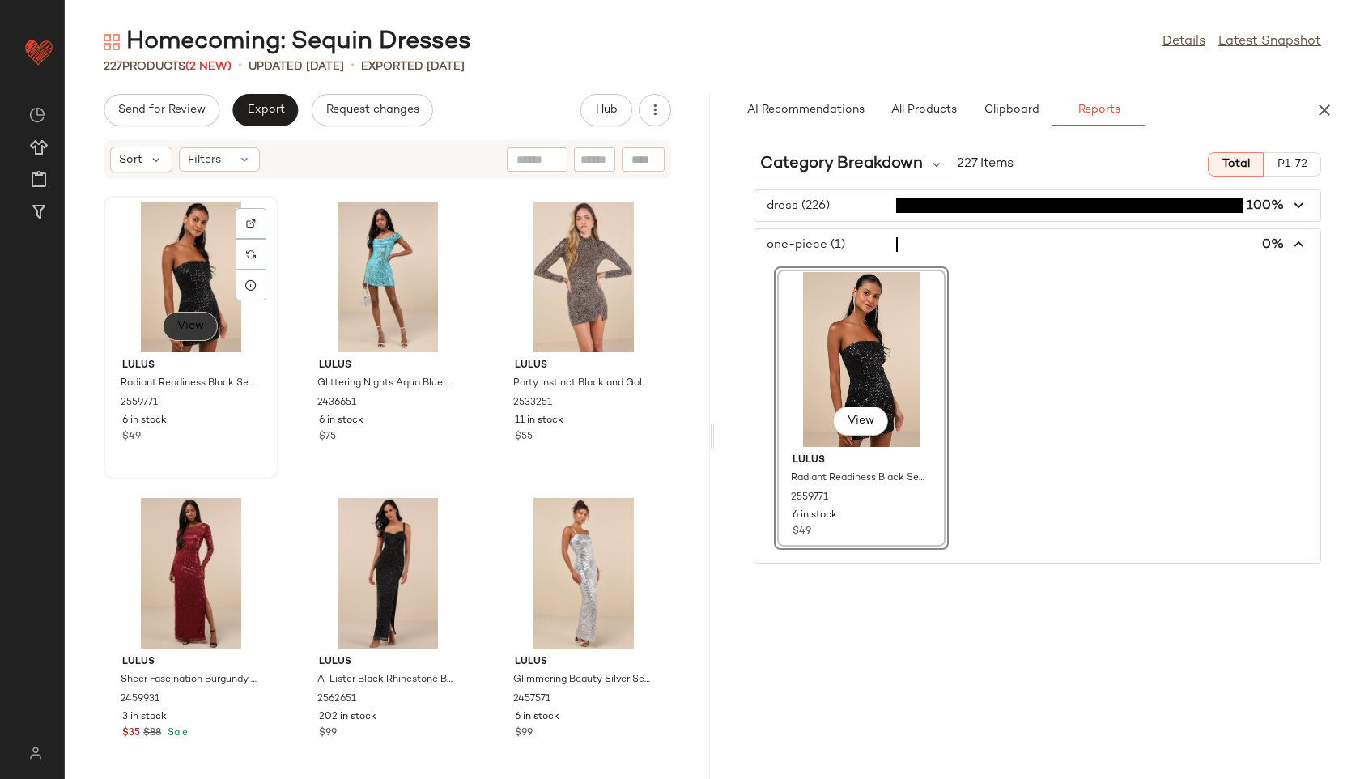
click at [189, 321] on span "View" at bounding box center [190, 326] width 28 height 13
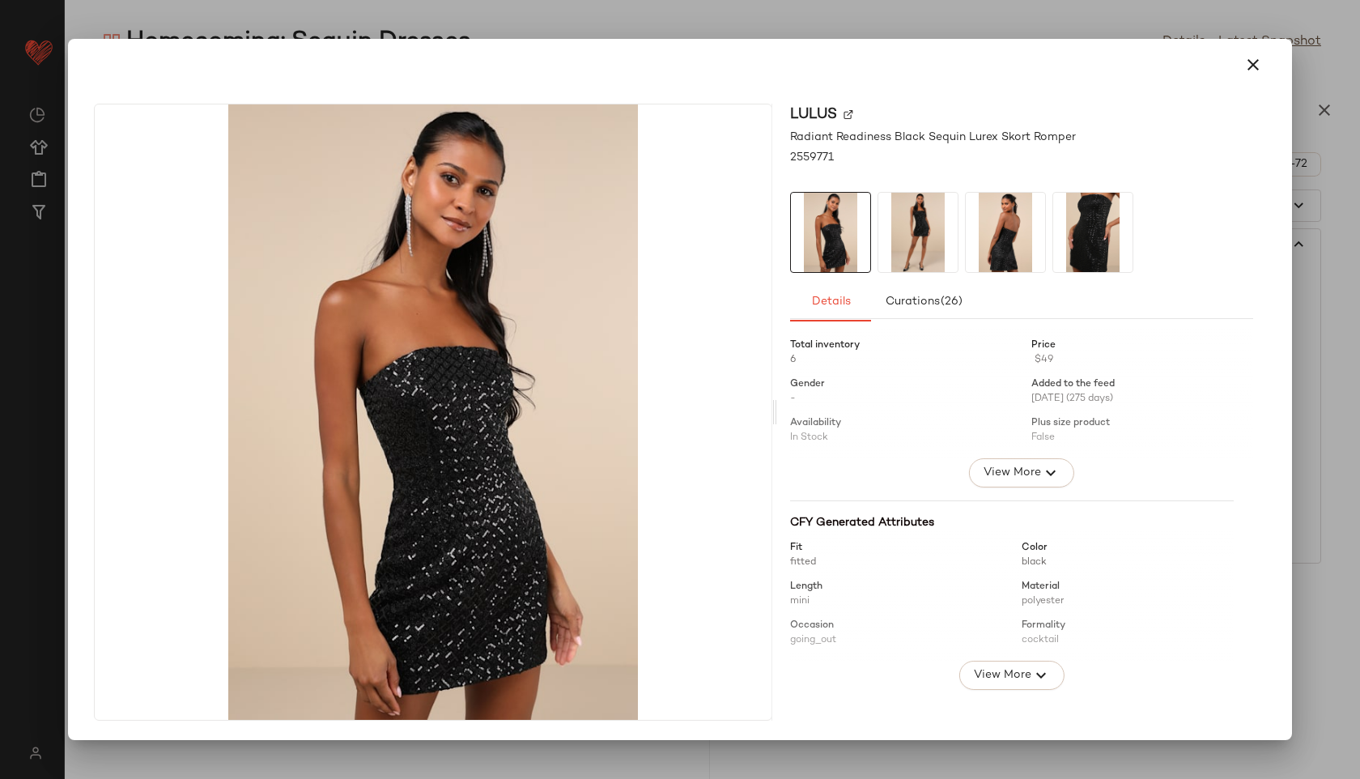
click at [907, 226] on img at bounding box center [917, 232] width 79 height 79
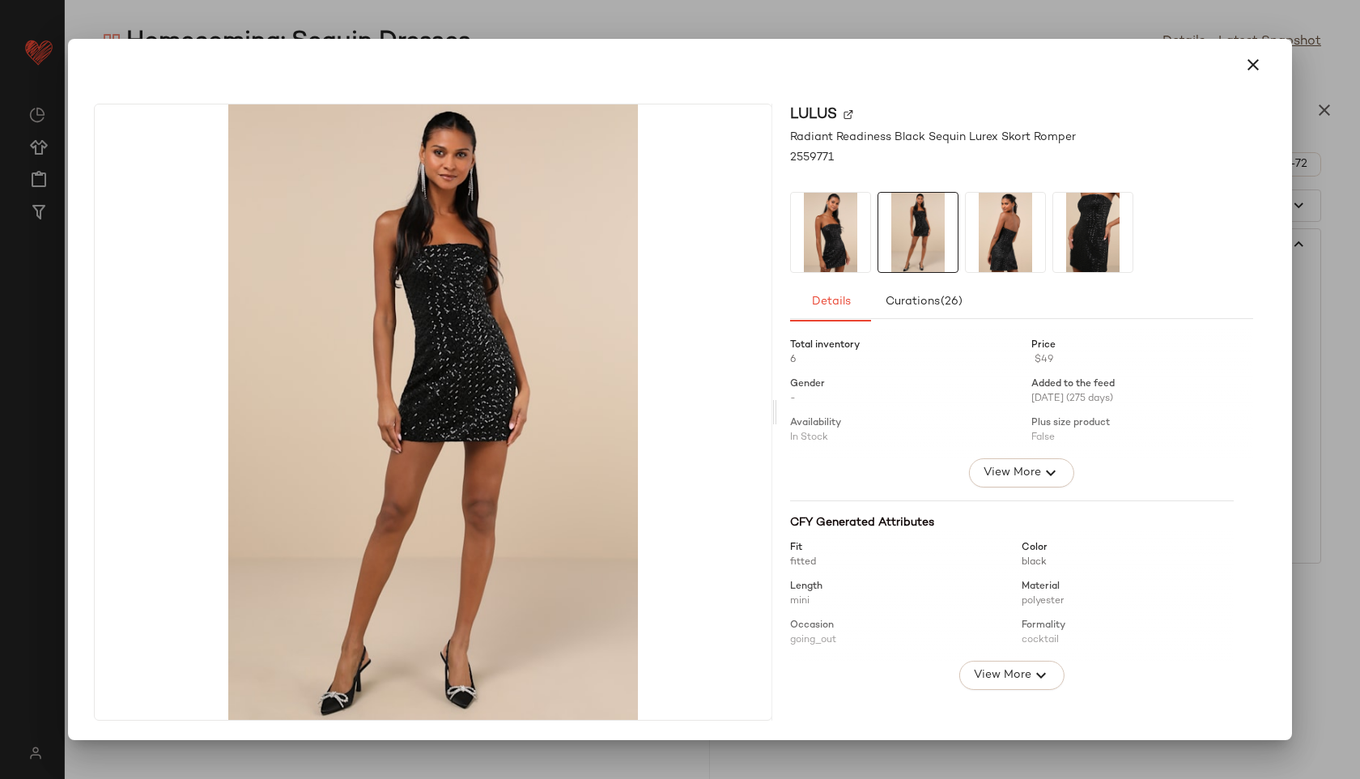
click at [1009, 219] on img at bounding box center [1005, 232] width 79 height 79
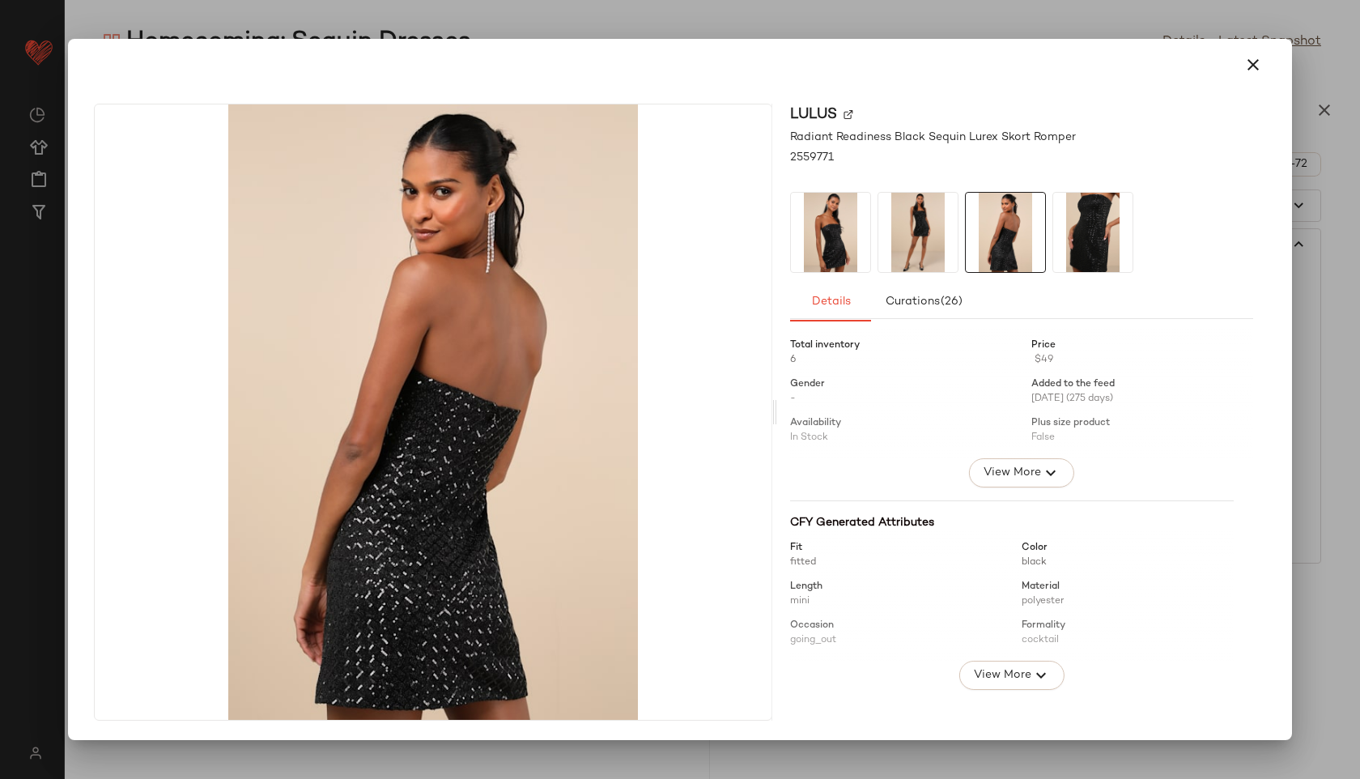
click at [1075, 224] on img at bounding box center [1092, 232] width 79 height 79
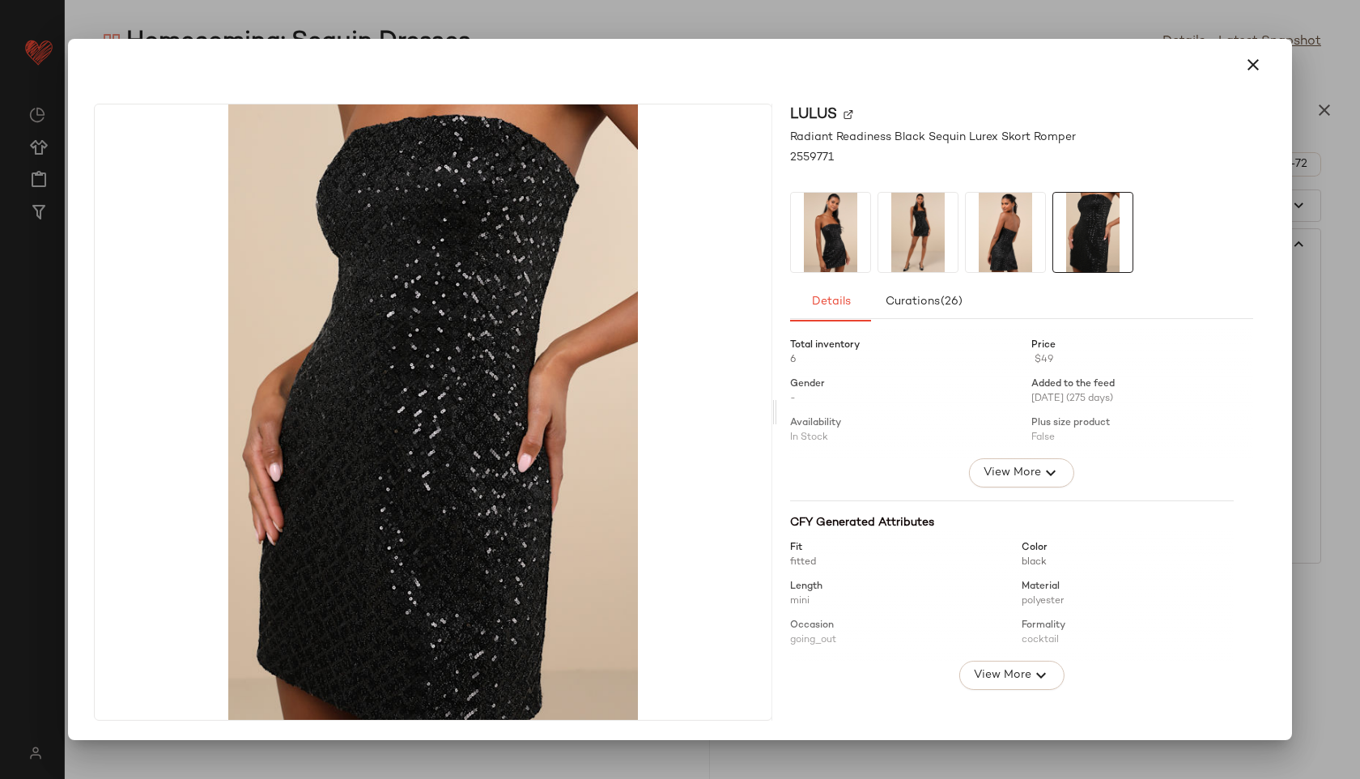
click at [1008, 232] on img at bounding box center [1005, 232] width 79 height 79
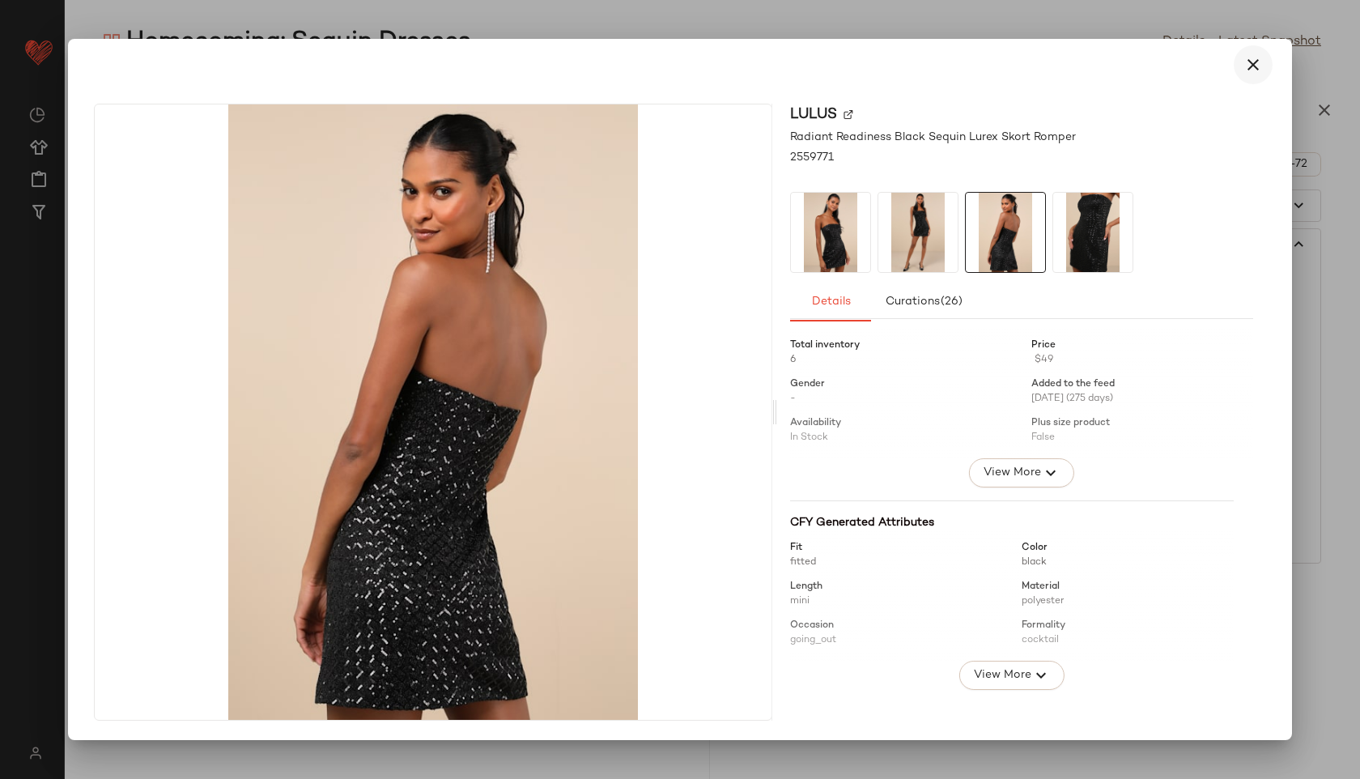
click at [1253, 62] on icon "button" at bounding box center [1252, 64] width 19 height 19
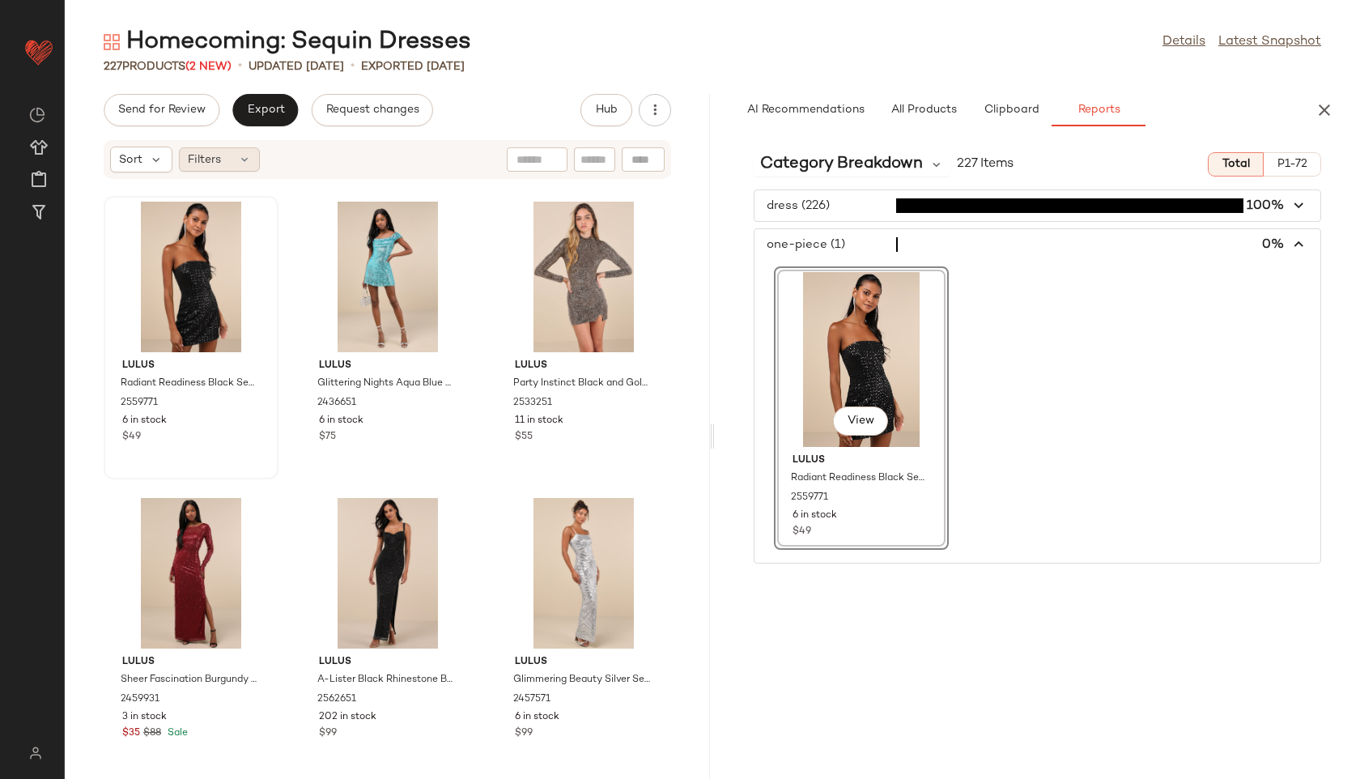
click at [248, 170] on div "Filters" at bounding box center [219, 159] width 81 height 24
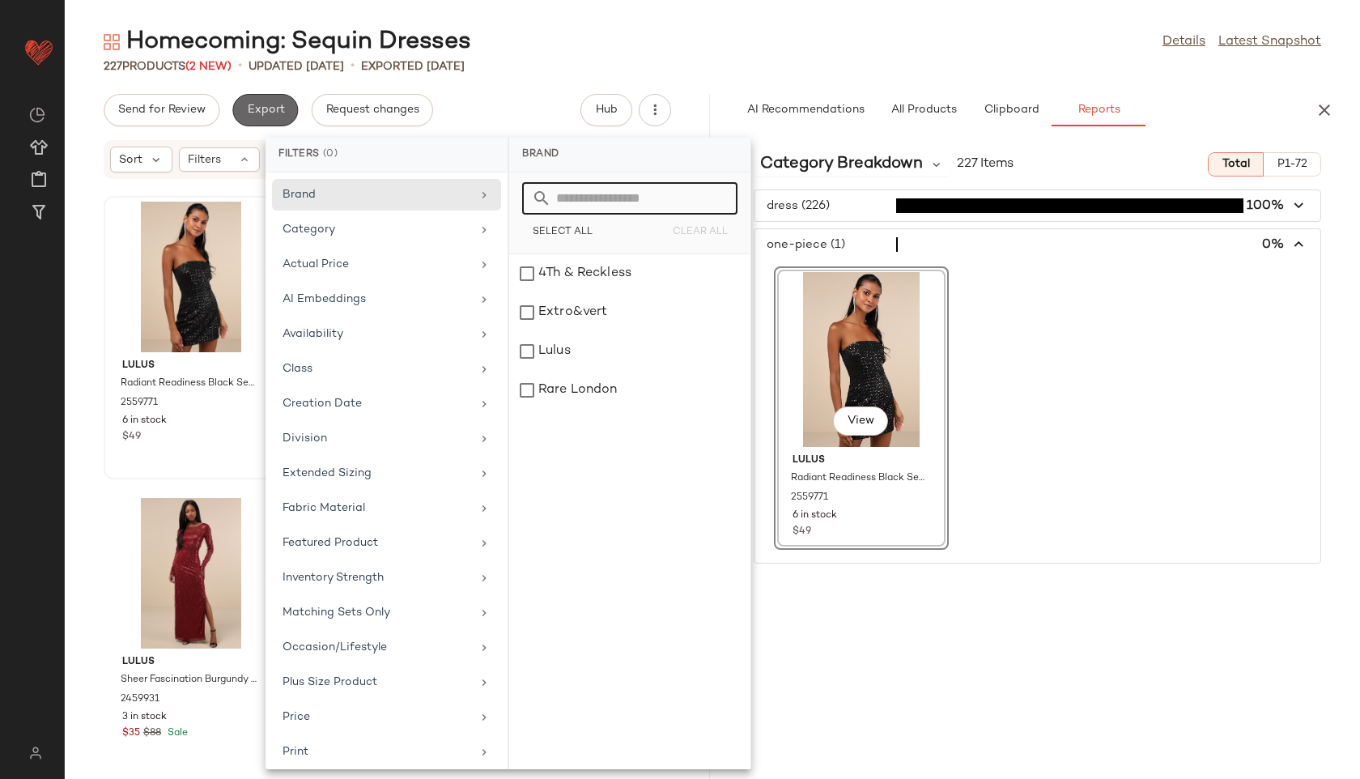
click at [271, 102] on button "Export" at bounding box center [265, 110] width 66 height 32
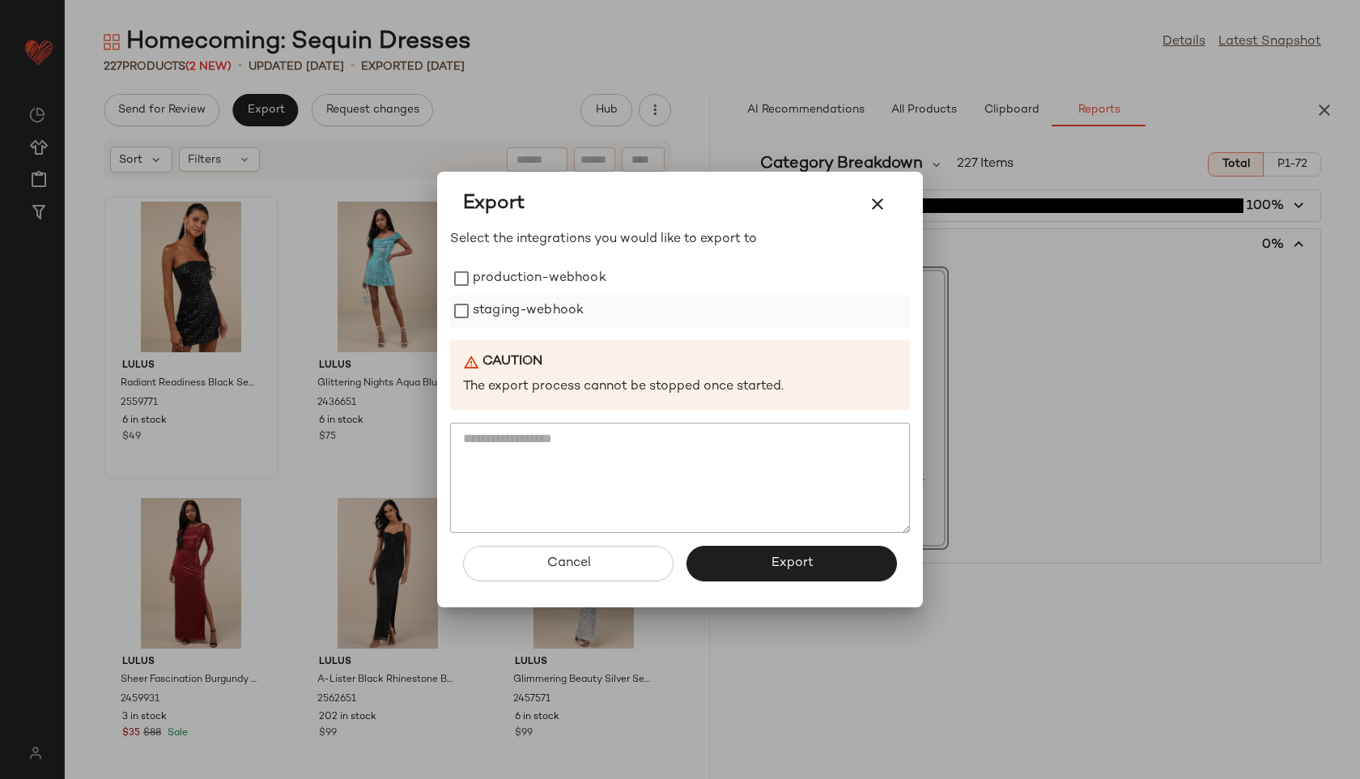
click at [485, 296] on label "staging-webhook" at bounding box center [528, 311] width 111 height 32
click at [488, 277] on label "production-webhook" at bounding box center [540, 278] width 134 height 32
click at [772, 563] on span "Export" at bounding box center [791, 562] width 43 height 15
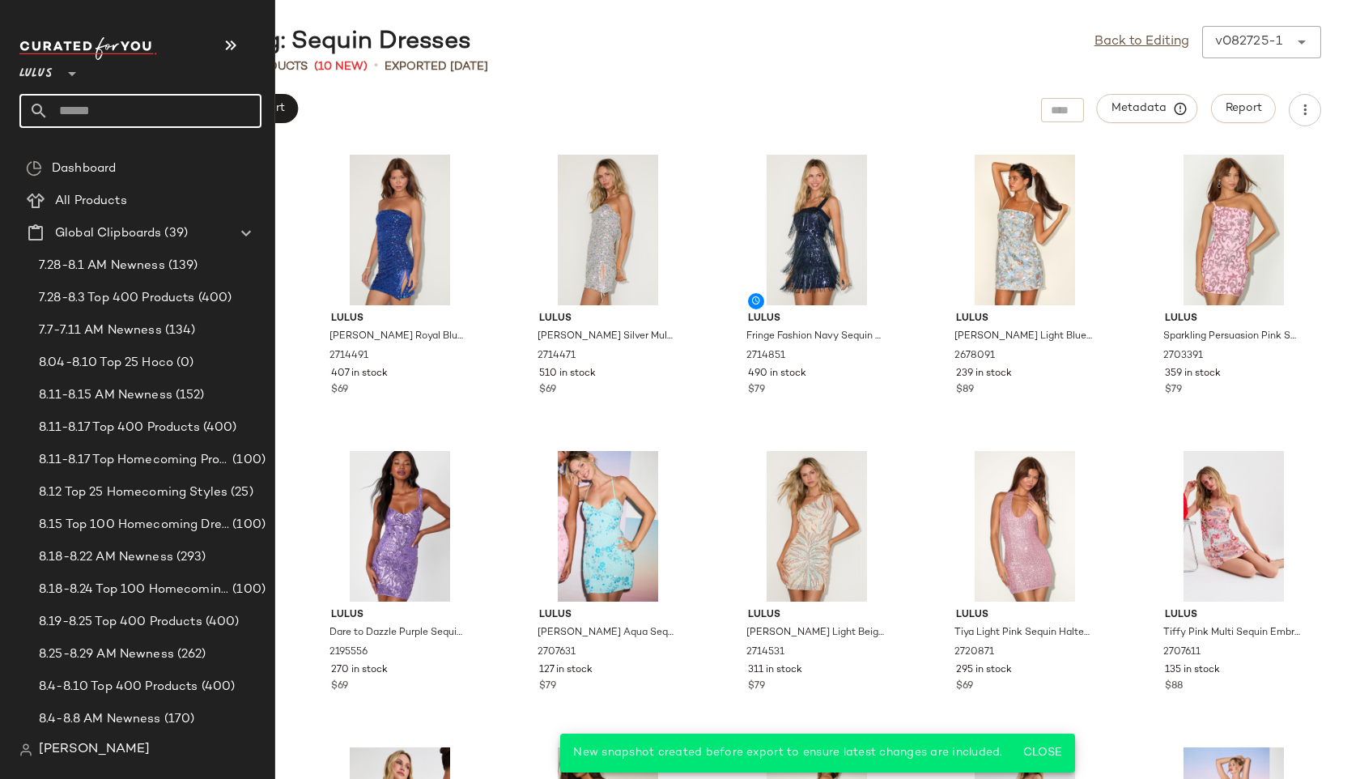
click at [91, 113] on input "text" at bounding box center [155, 111] width 213 height 34
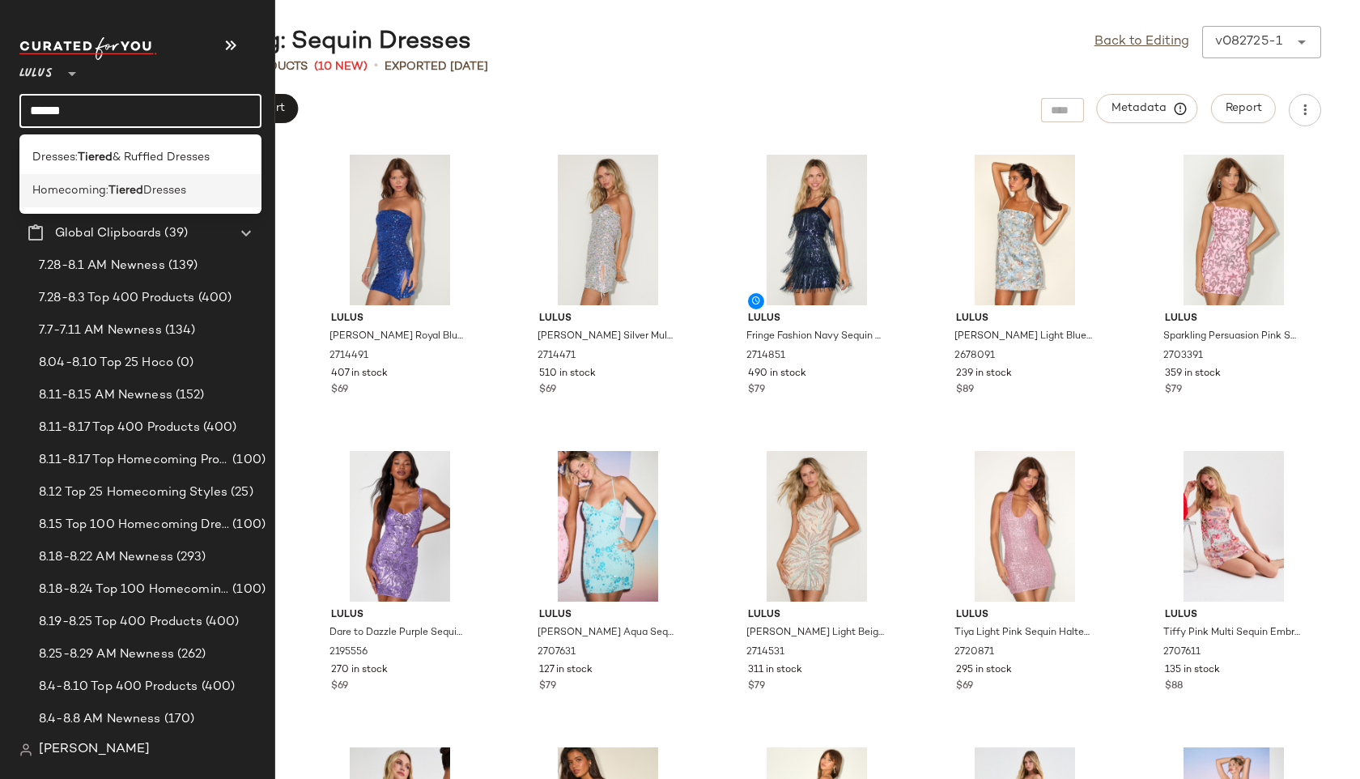
type input "******"
click at [70, 183] on span "Homecoming:" at bounding box center [70, 190] width 76 height 17
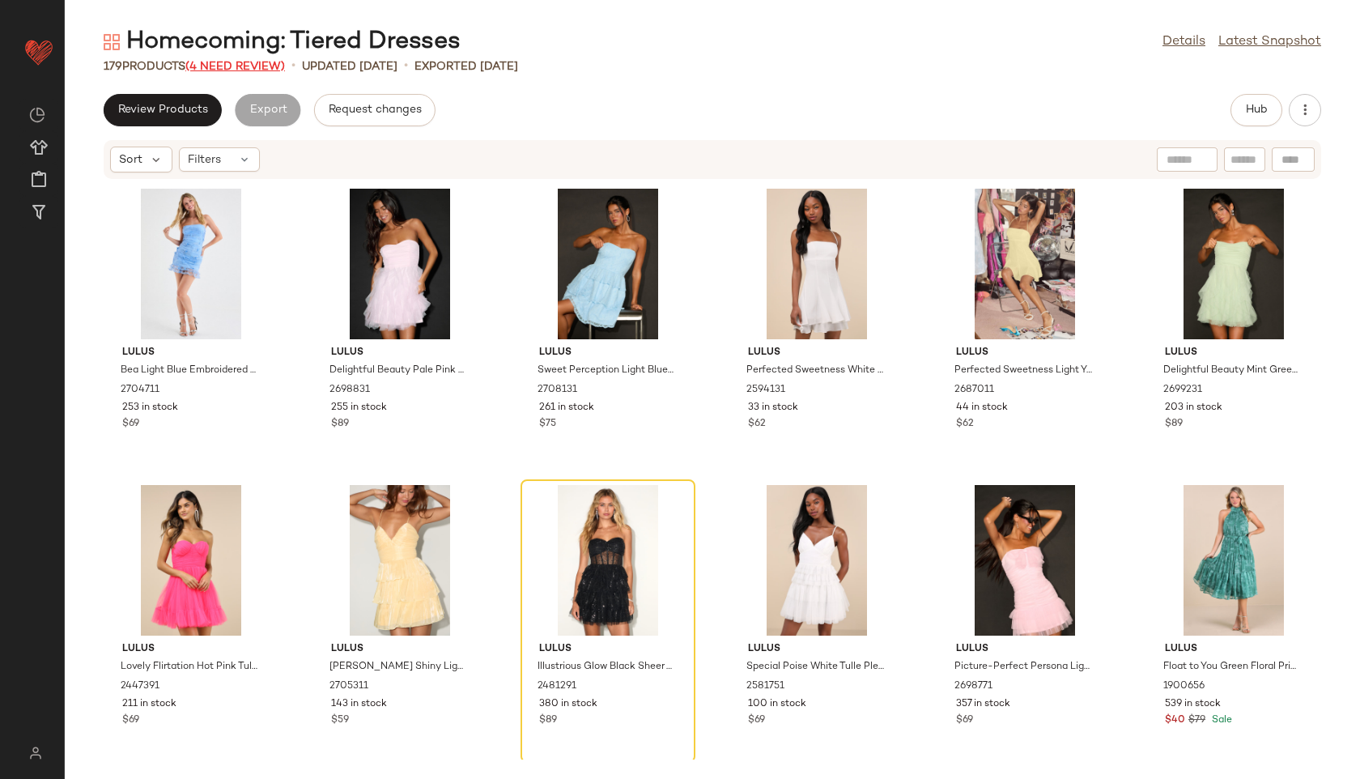
click at [257, 67] on span "(4 Need Review)" at bounding box center [235, 67] width 100 height 12
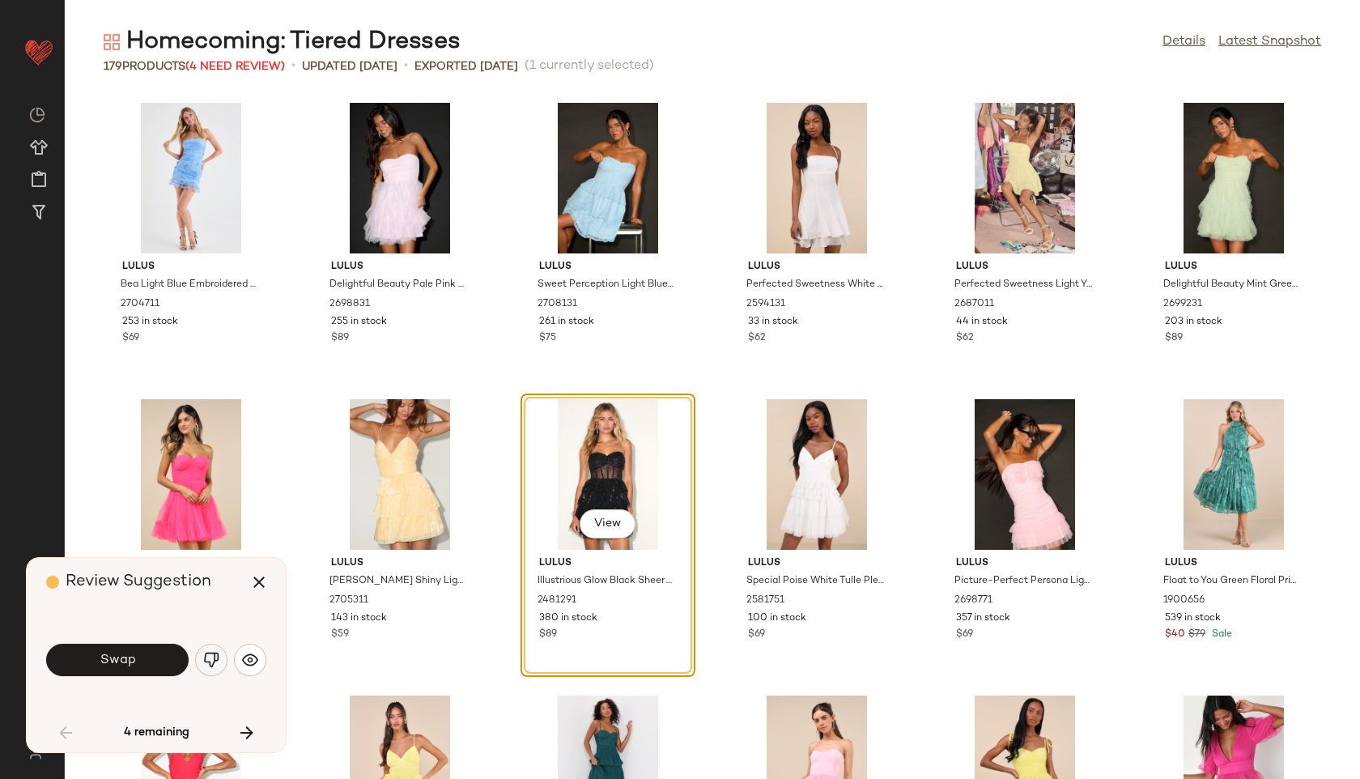
click at [207, 666] on img "button" at bounding box center [211, 660] width 16 height 16
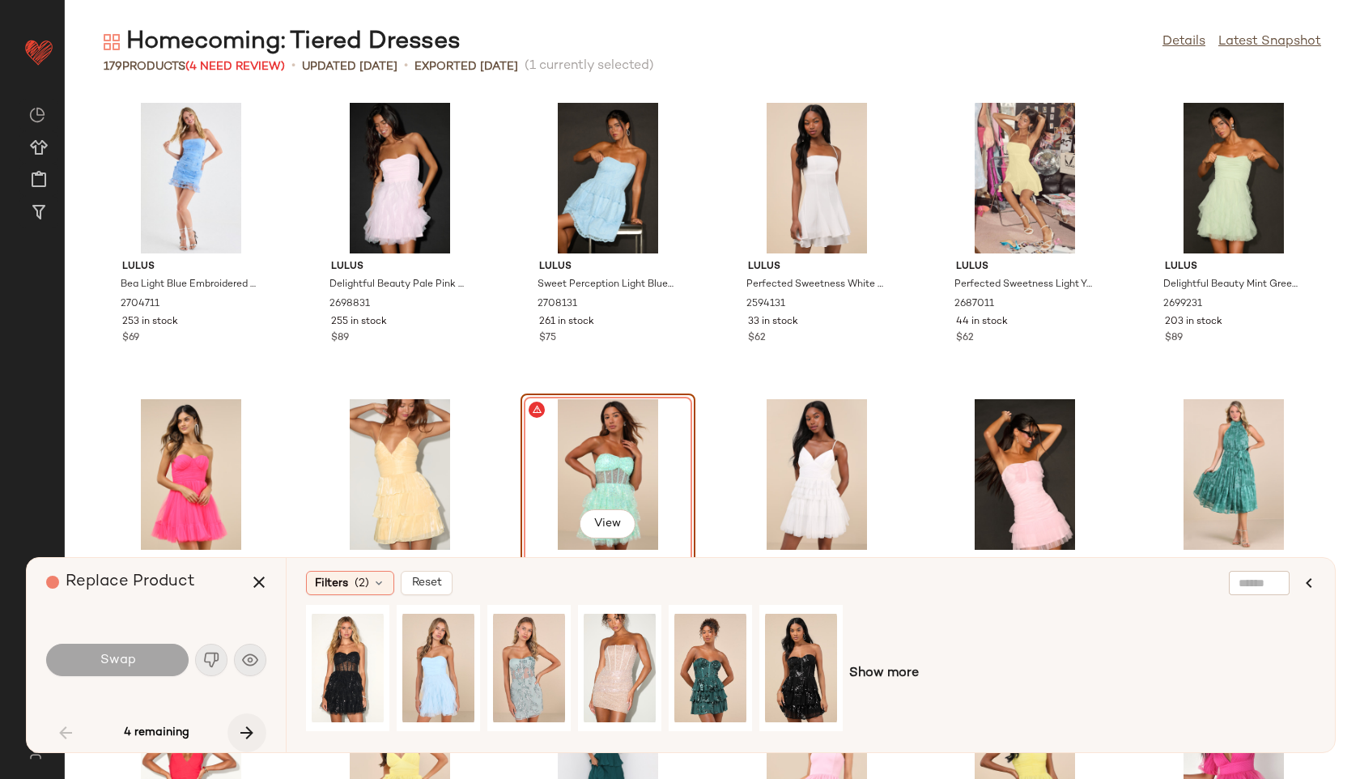
click at [249, 729] on icon "button" at bounding box center [246, 732] width 19 height 19
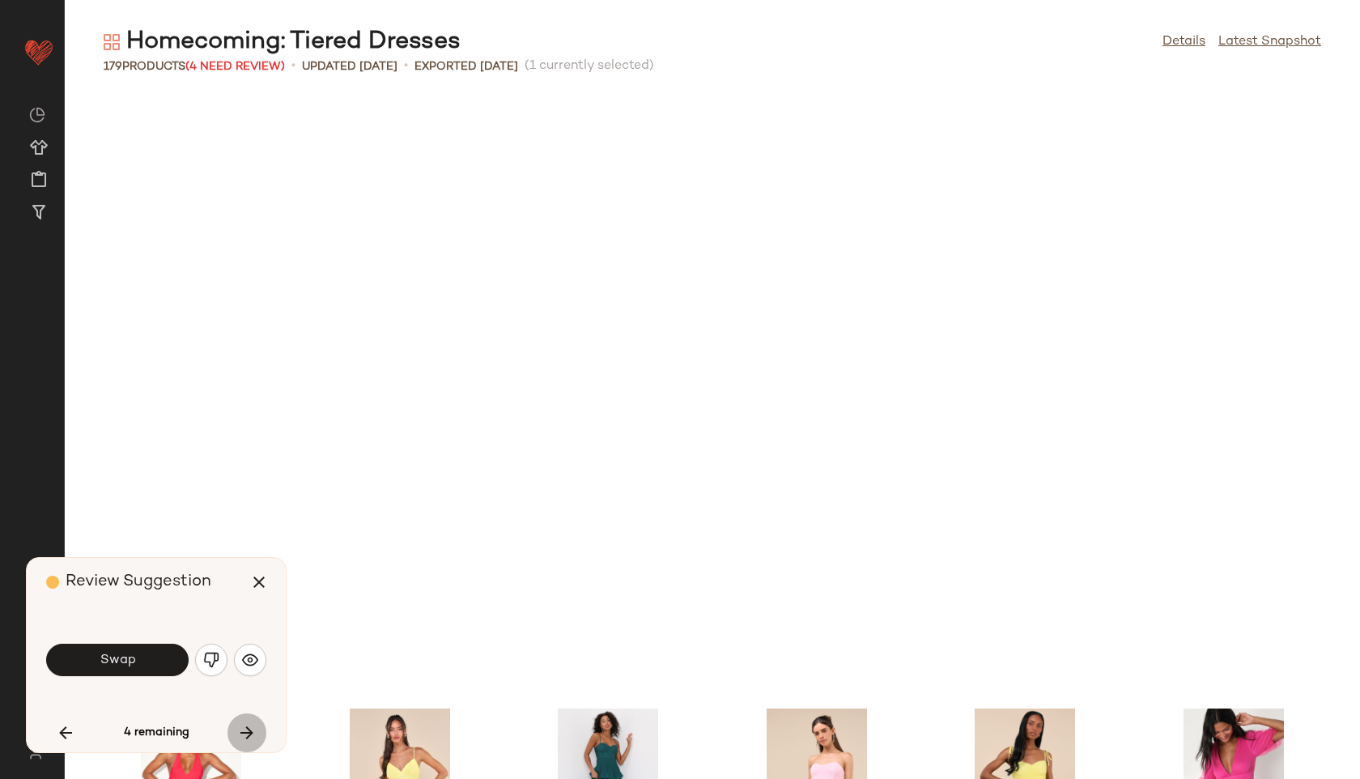
scroll to position [605, 0]
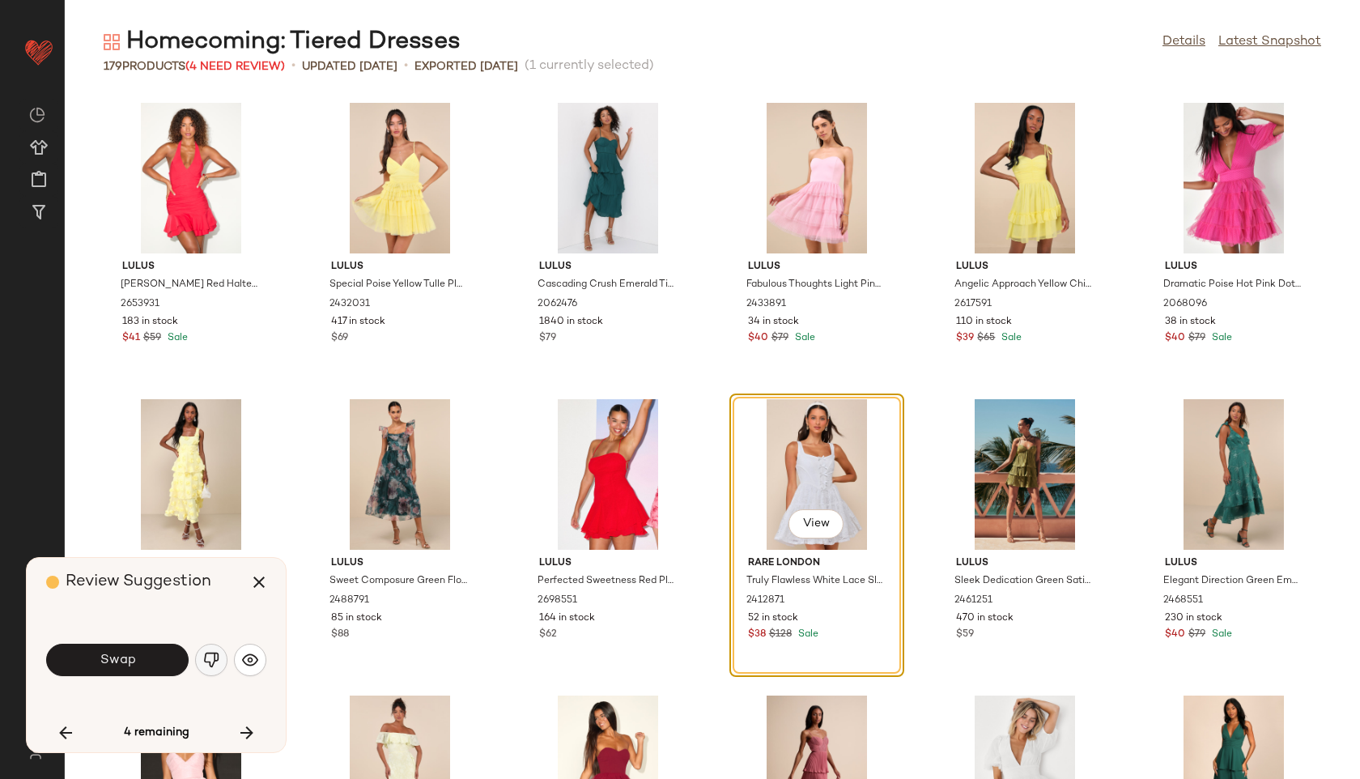
click at [215, 661] on img "button" at bounding box center [211, 660] width 16 height 16
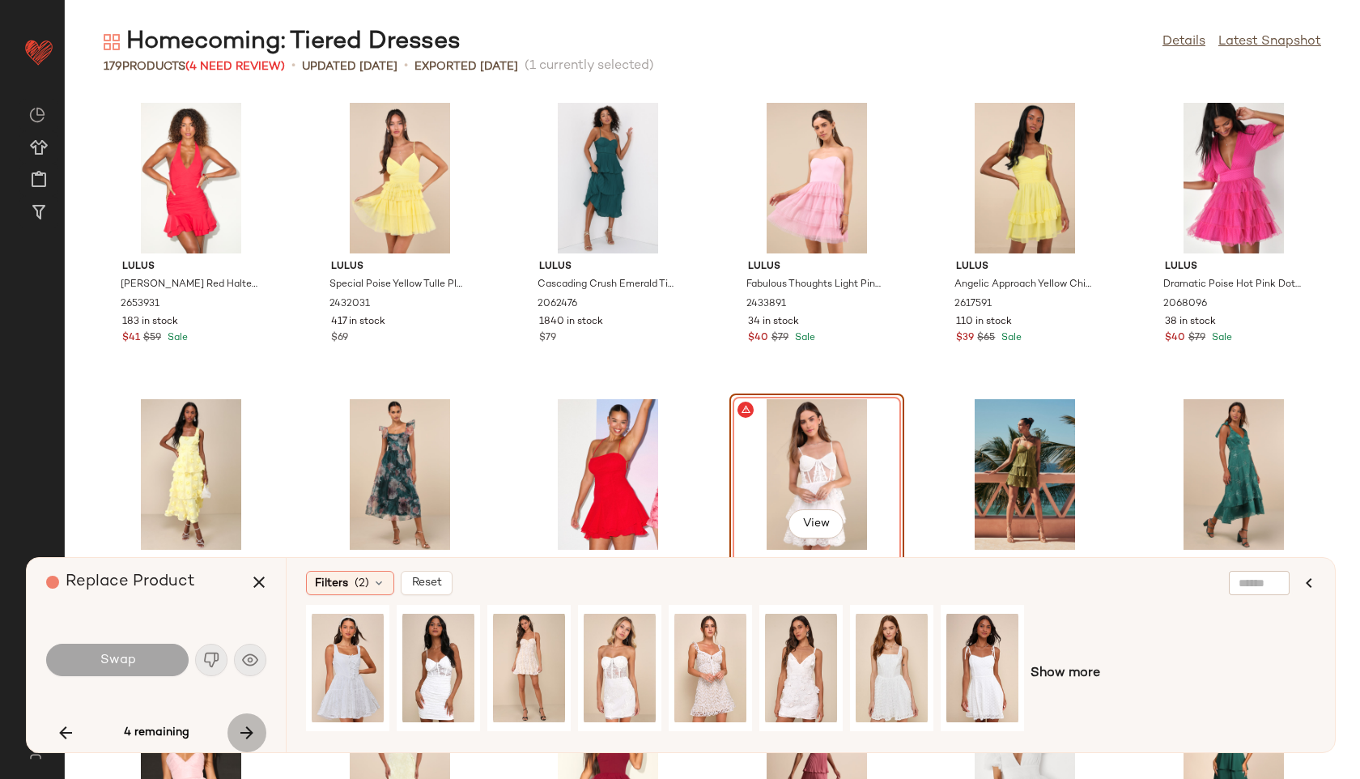
click at [246, 733] on icon "button" at bounding box center [246, 732] width 19 height 19
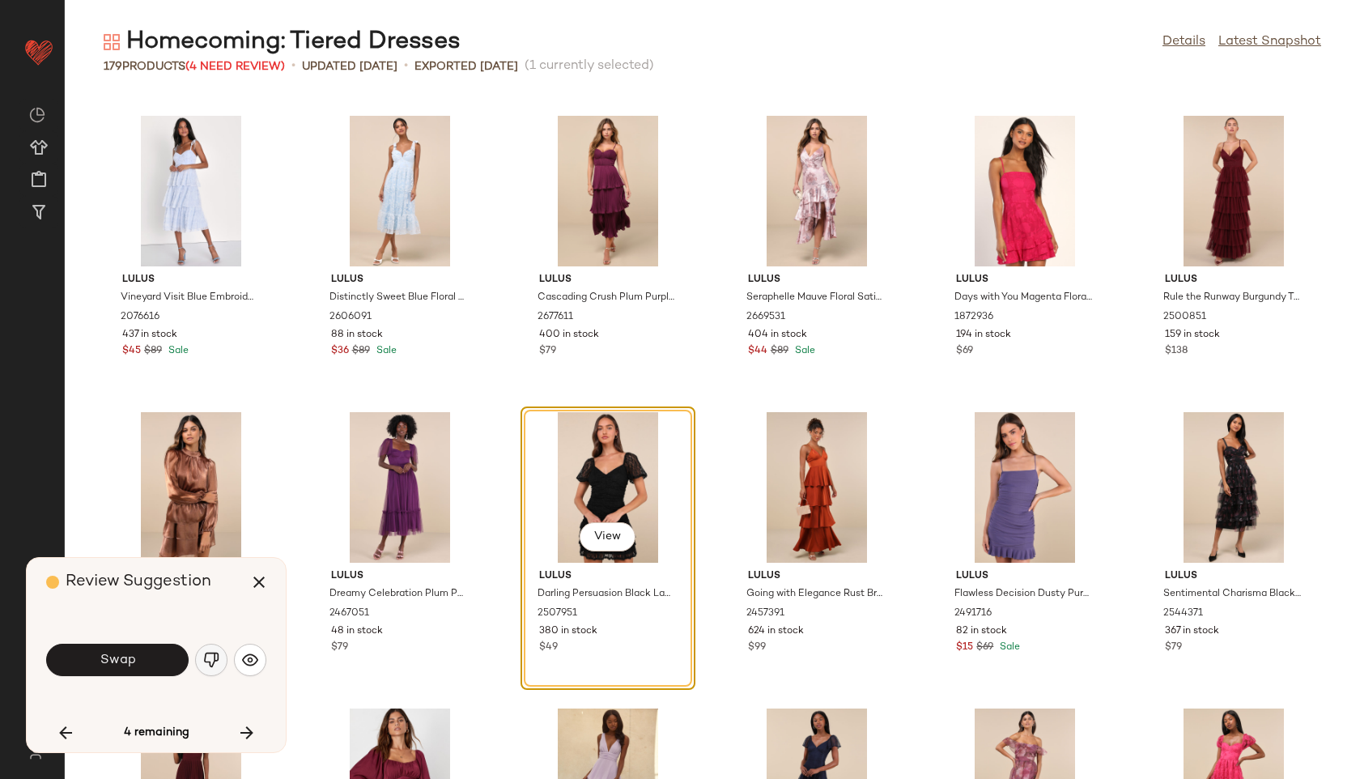
click at [212, 658] on img "button" at bounding box center [211, 660] width 16 height 16
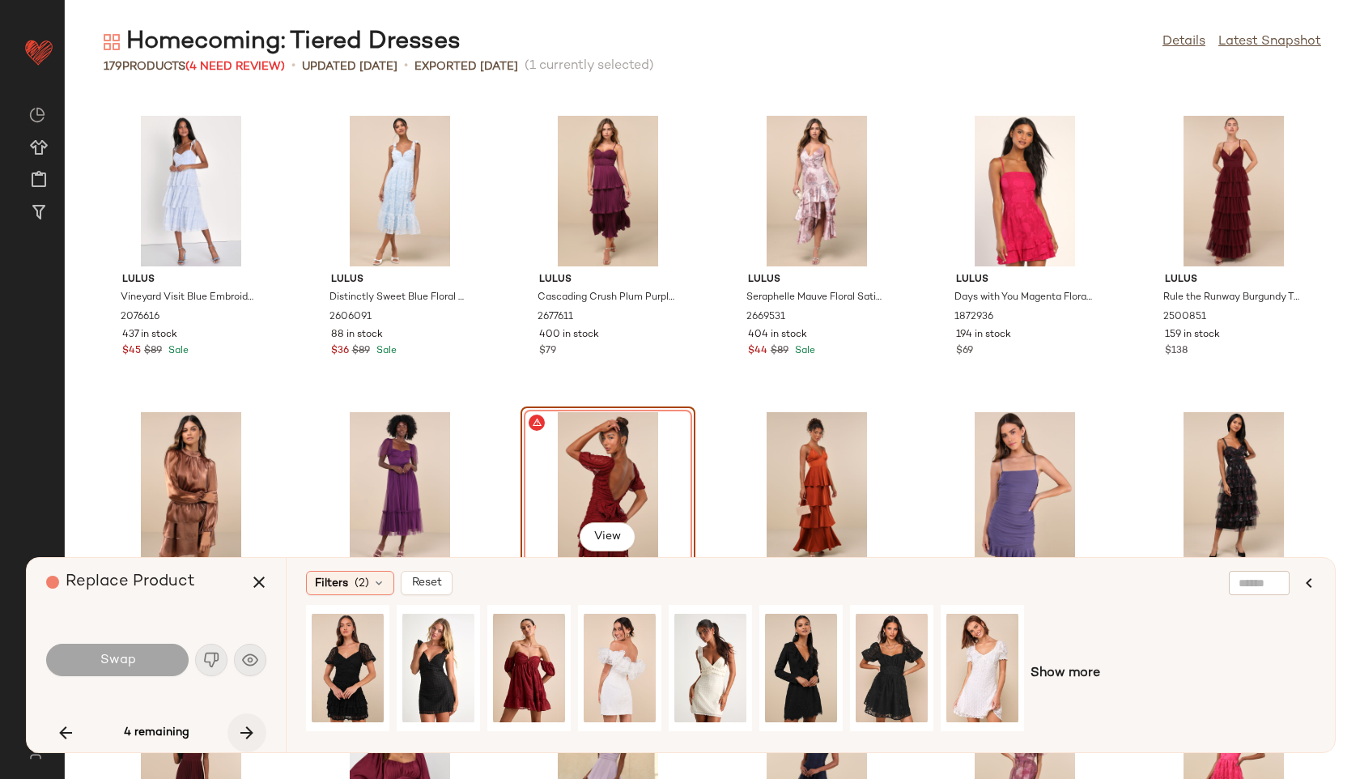
click at [247, 734] on icon "button" at bounding box center [246, 732] width 19 height 19
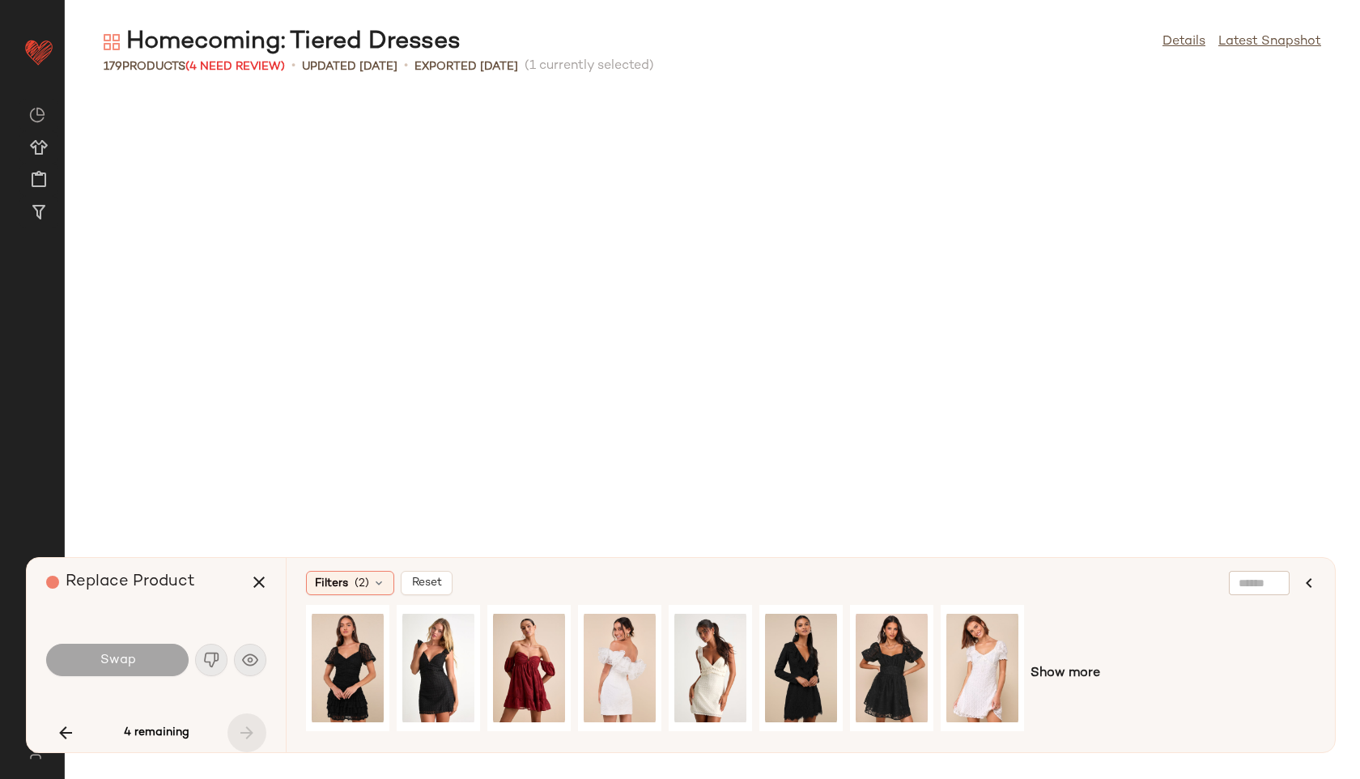
scroll to position [5925, 0]
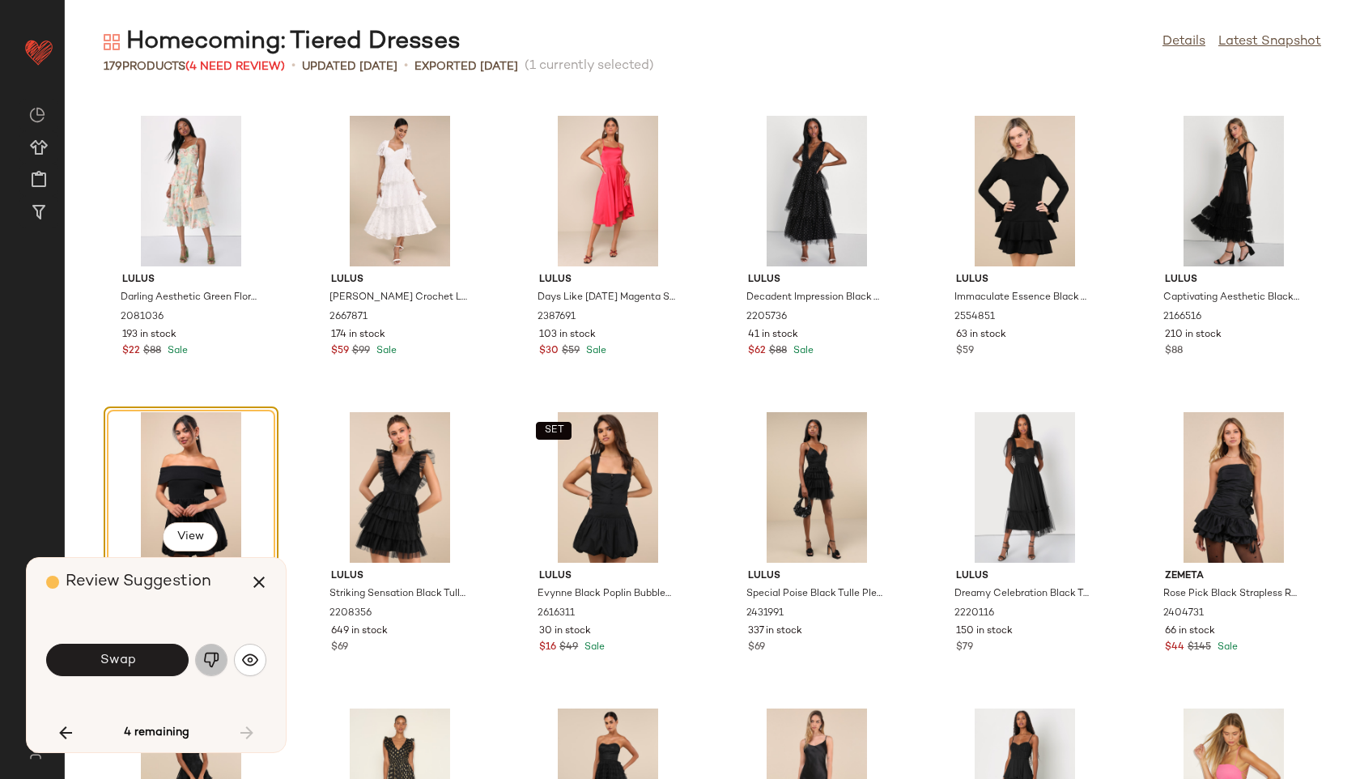
click at [213, 663] on img "button" at bounding box center [211, 660] width 16 height 16
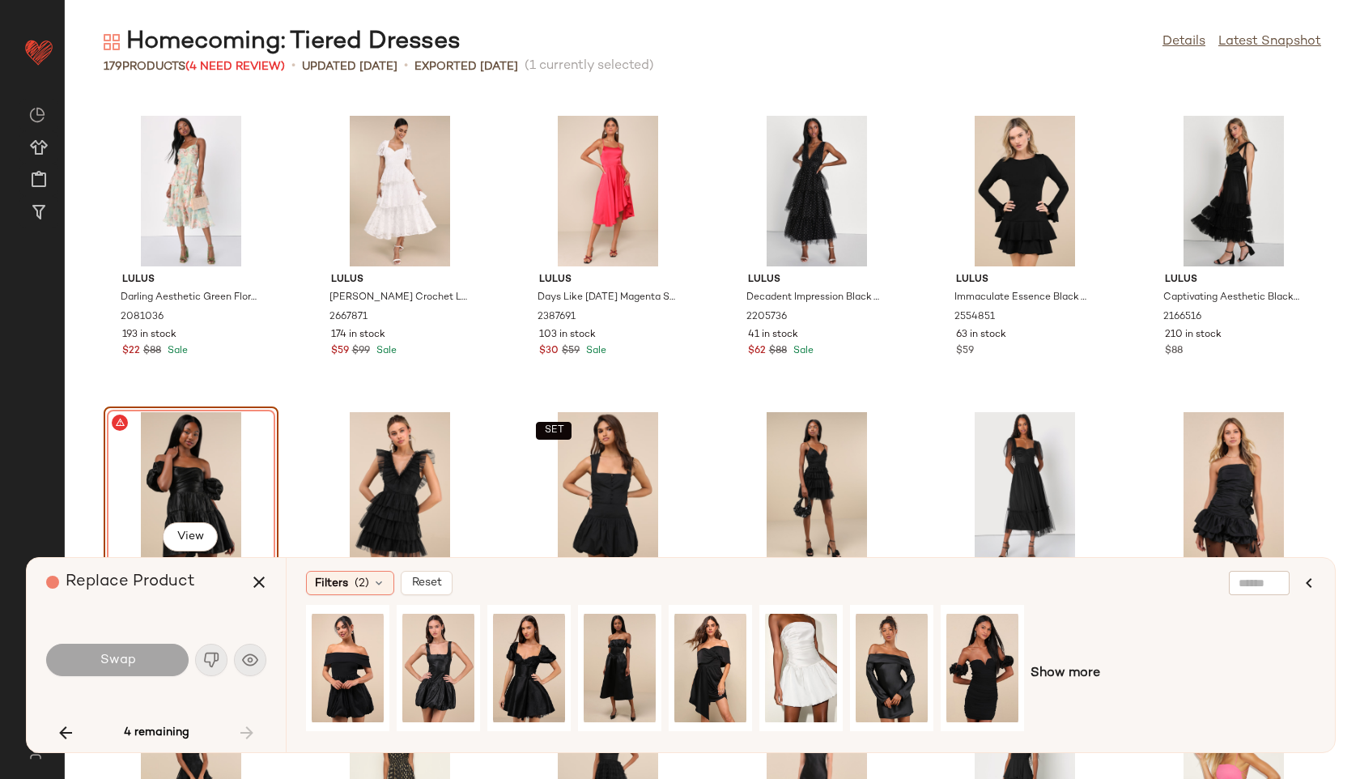
click at [246, 729] on div "4 remaining" at bounding box center [156, 732] width 220 height 39
click at [257, 593] on button "button" at bounding box center [259, 582] width 39 height 39
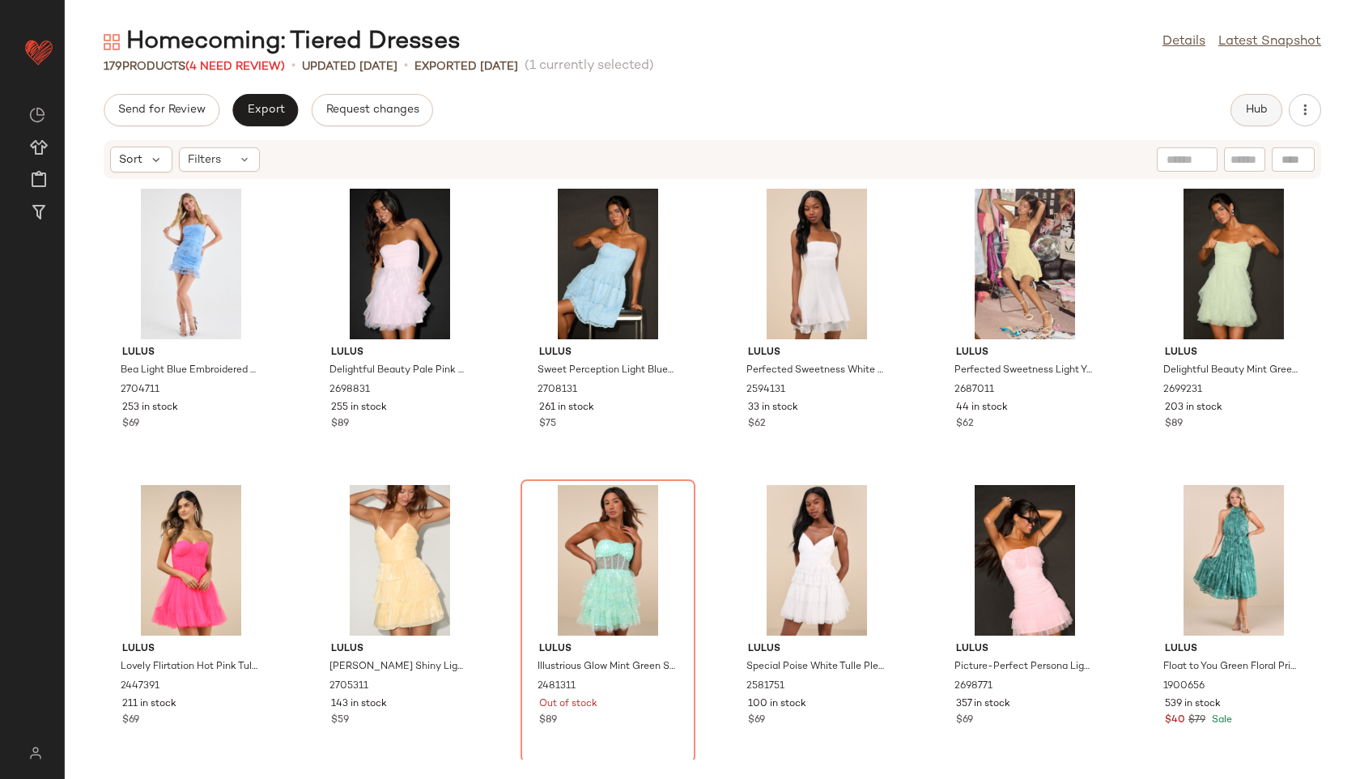
click at [1249, 95] on button "Hub" at bounding box center [1256, 110] width 52 height 32
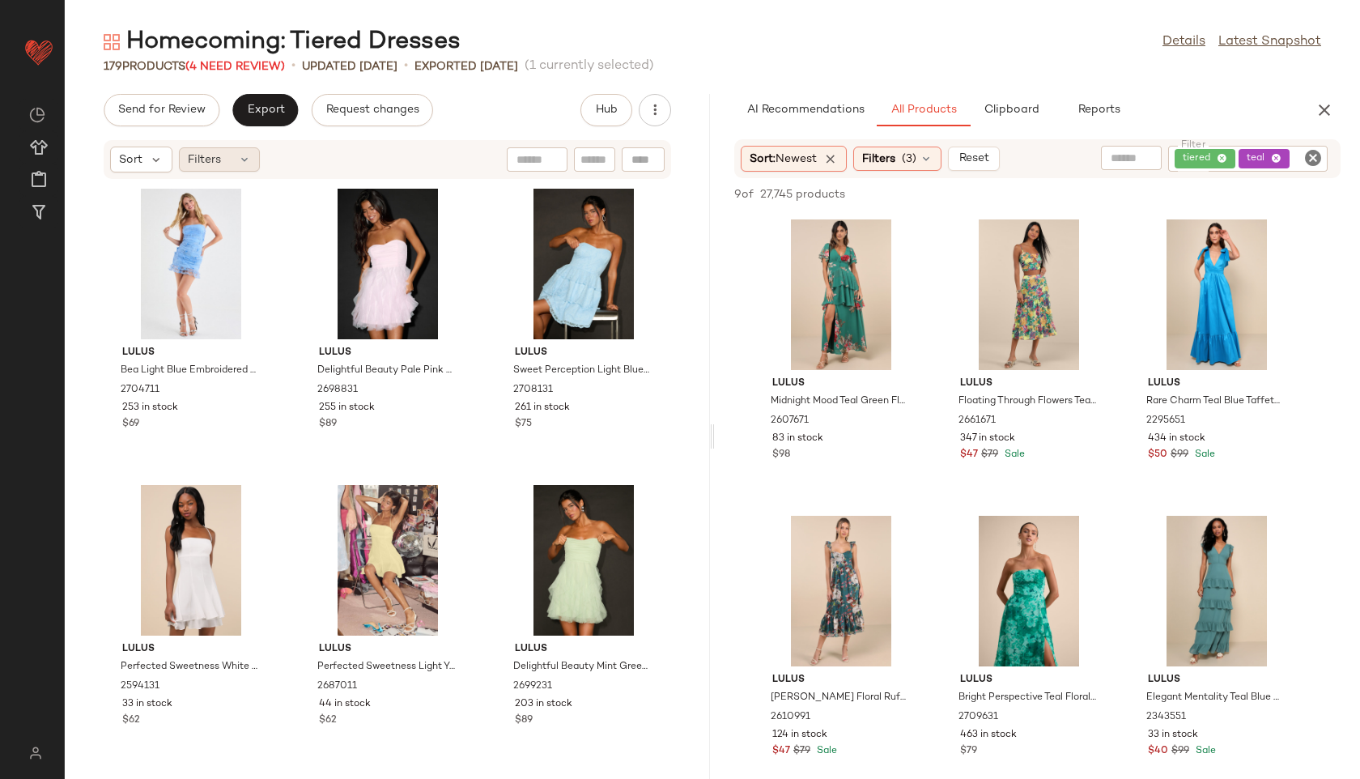
click at [245, 164] on icon at bounding box center [244, 159] width 13 height 13
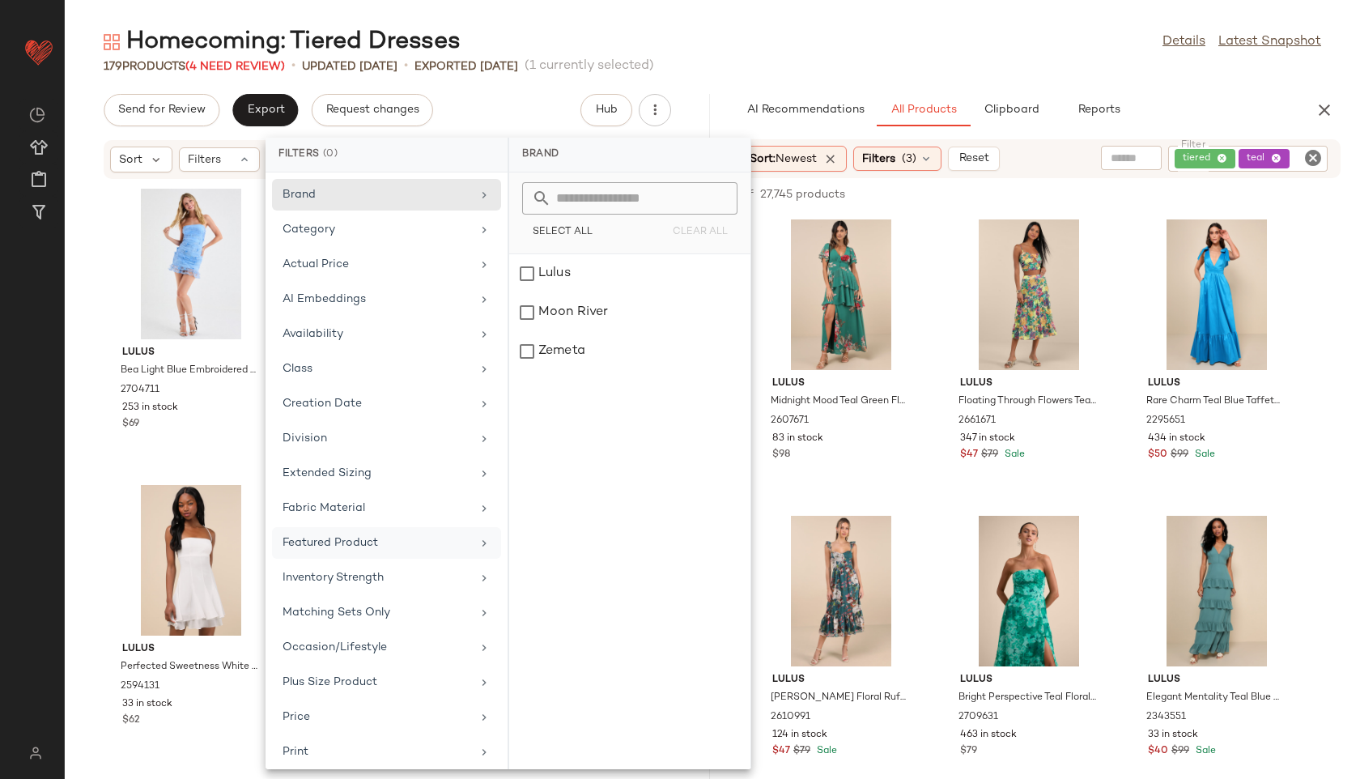
scroll to position [182, 0]
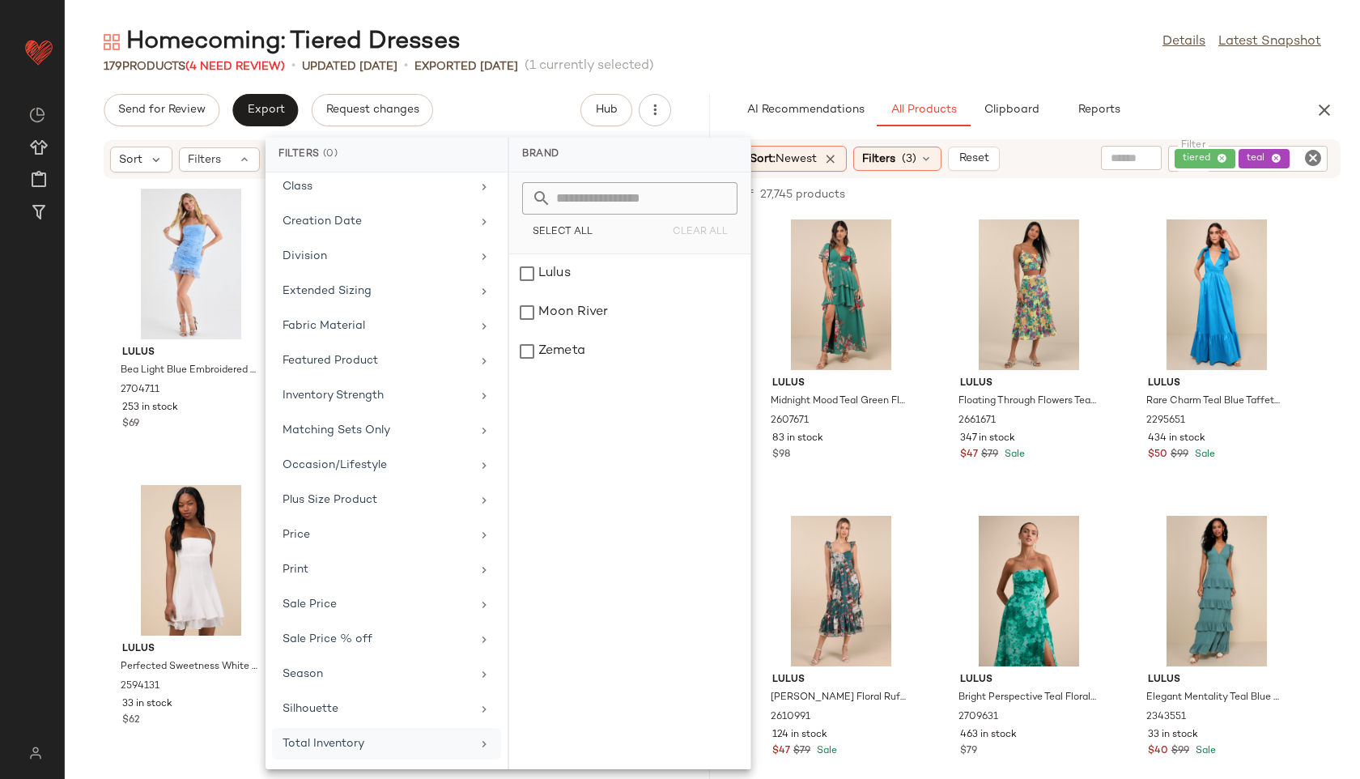
click at [332, 748] on div "Total Inventory" at bounding box center [377, 743] width 189 height 17
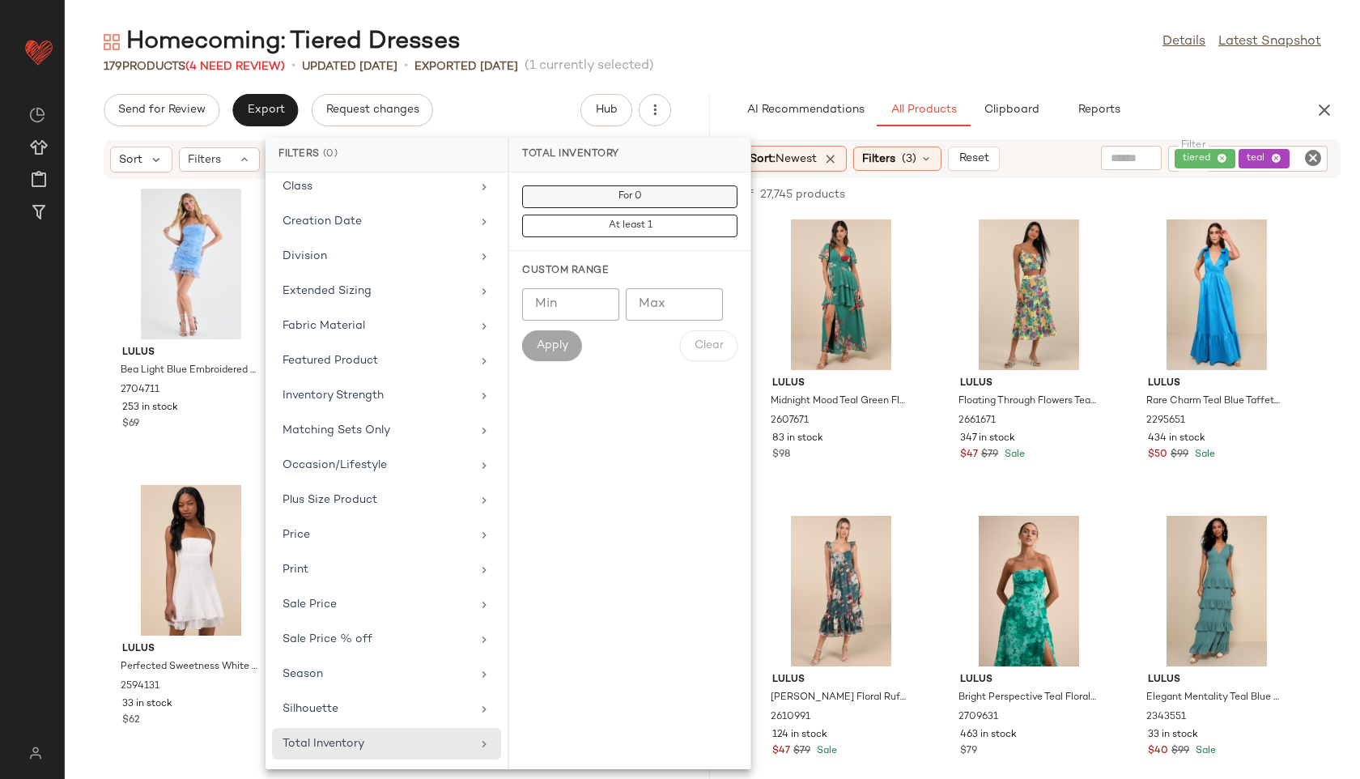
click at [613, 198] on button "For 0" at bounding box center [629, 196] width 215 height 23
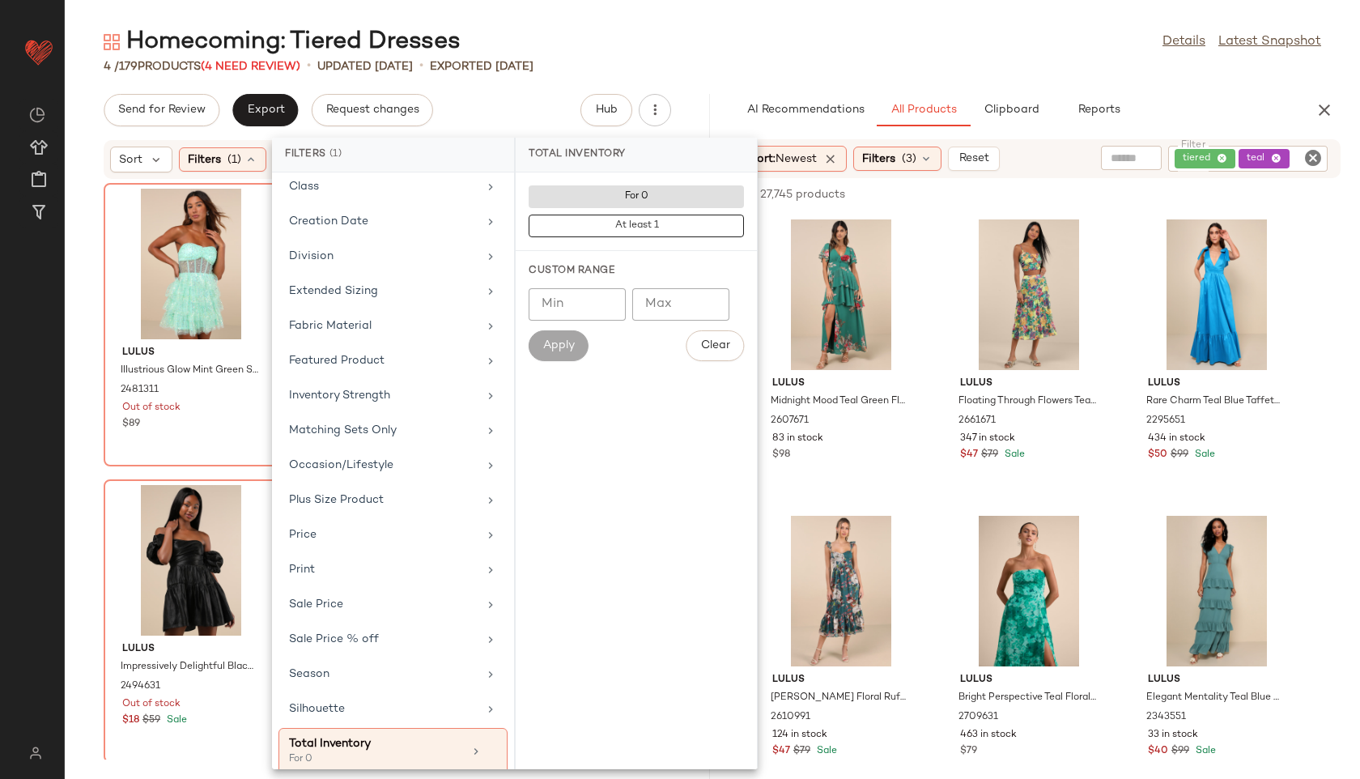
click at [720, 49] on div "Homecoming: Tiered Dresses Details Latest Snapshot" at bounding box center [712, 42] width 1295 height 32
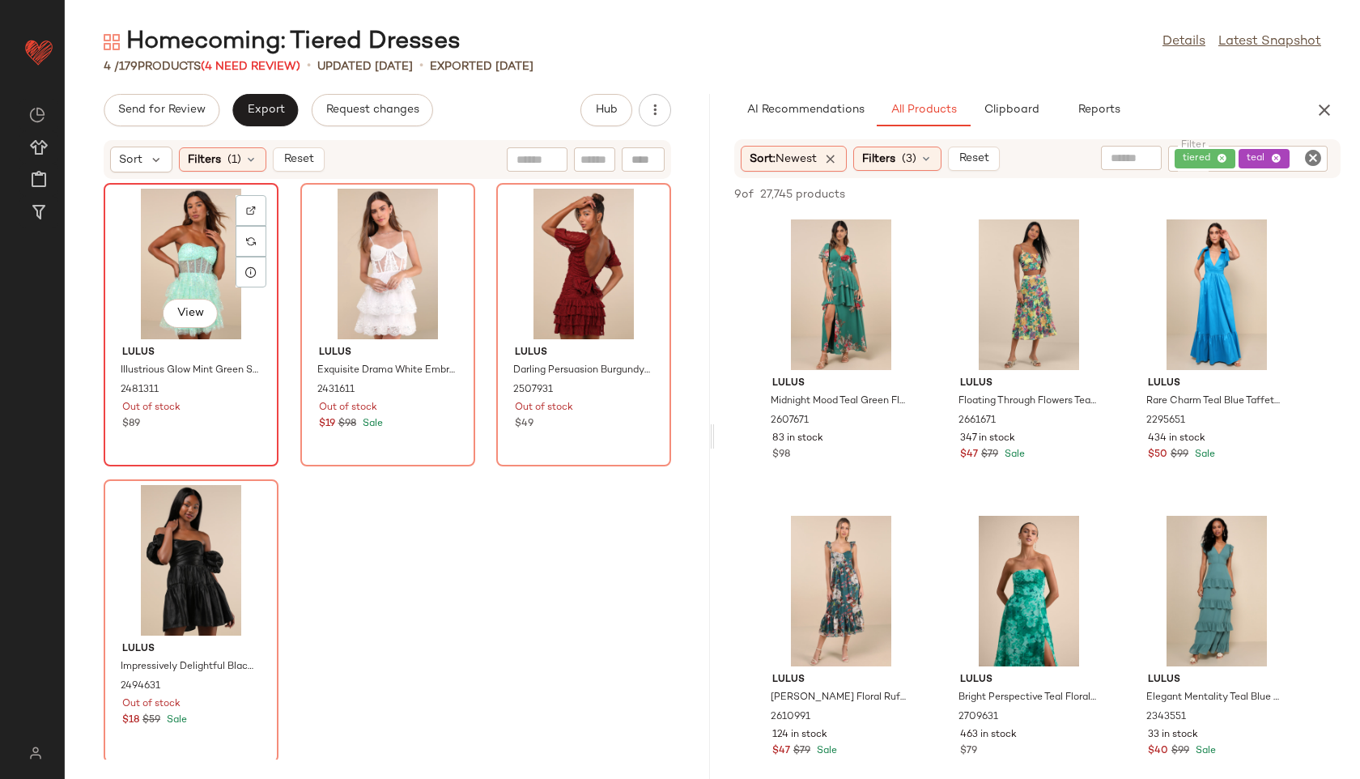
click at [169, 235] on div "View" at bounding box center [191, 264] width 164 height 151
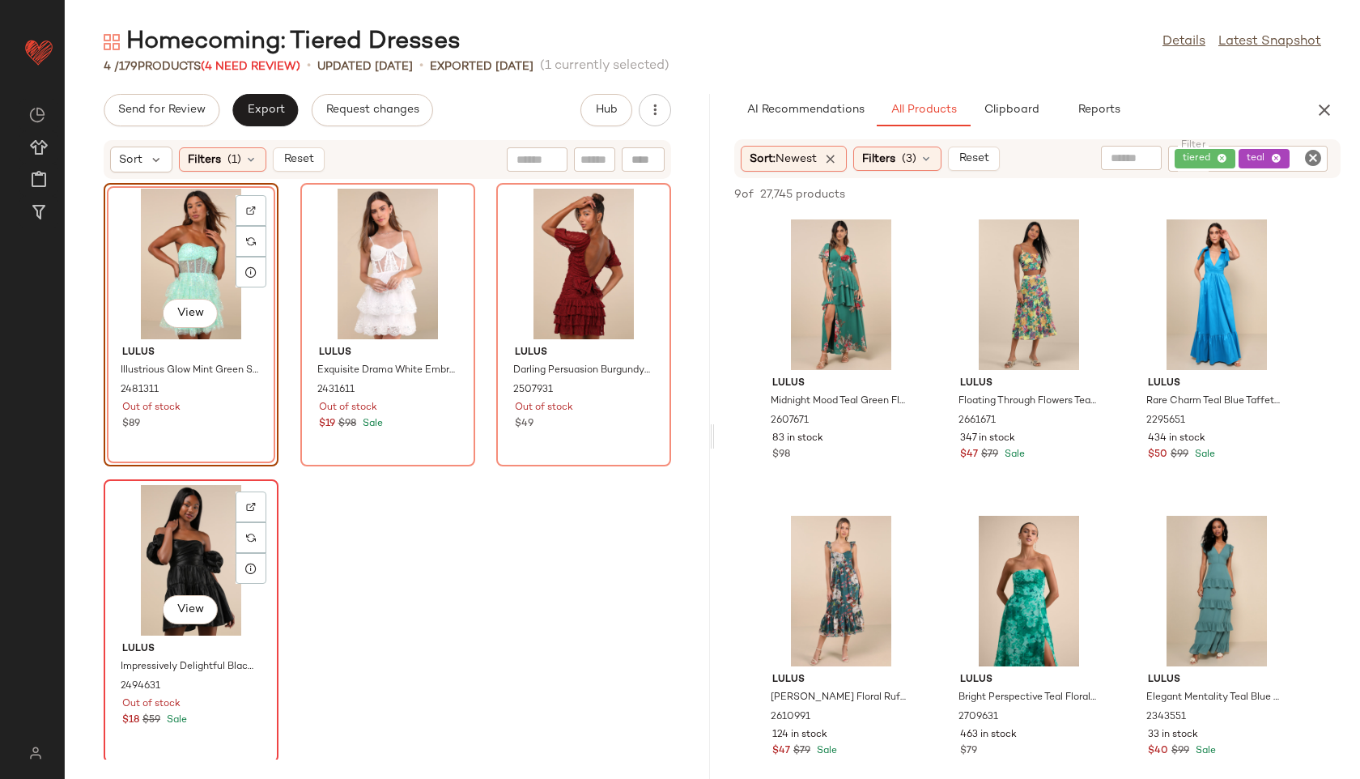
click at [169, 559] on div "View" at bounding box center [191, 560] width 164 height 151
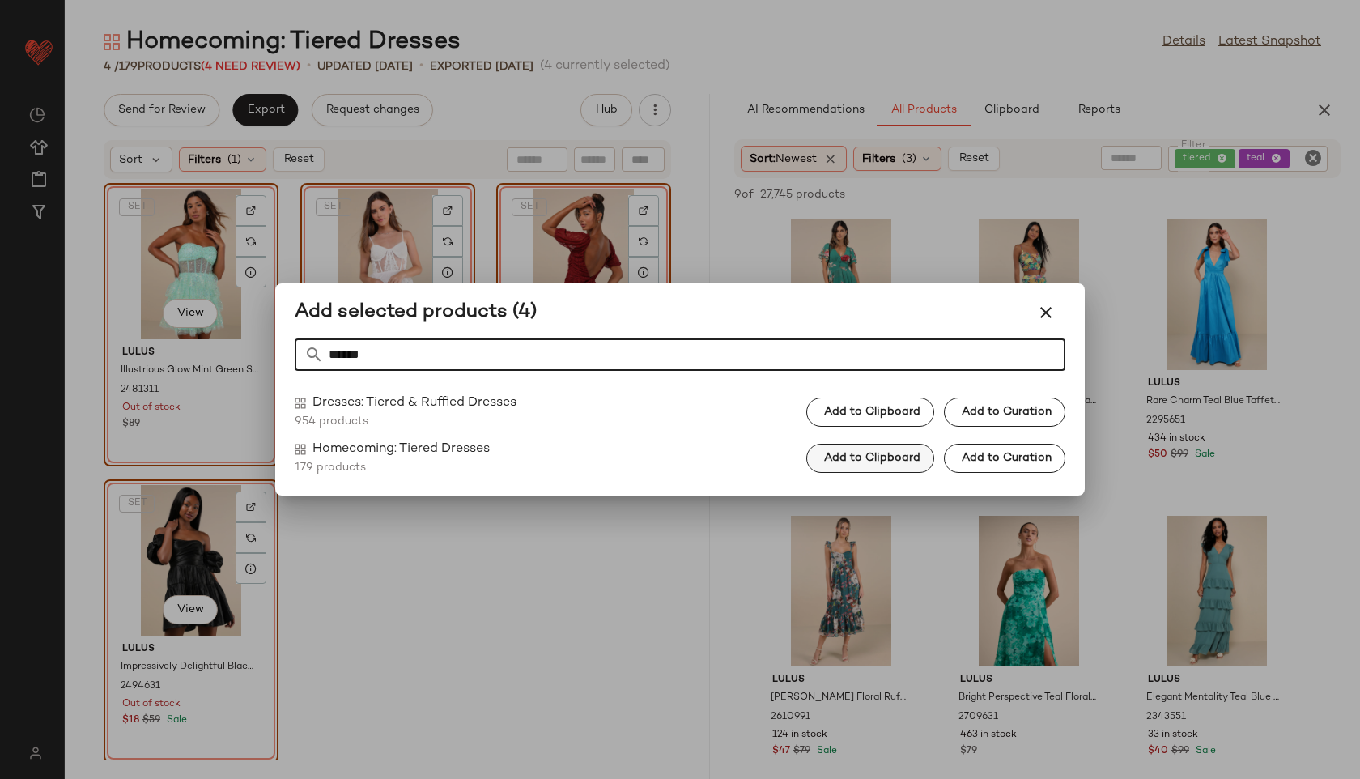
type input "******"
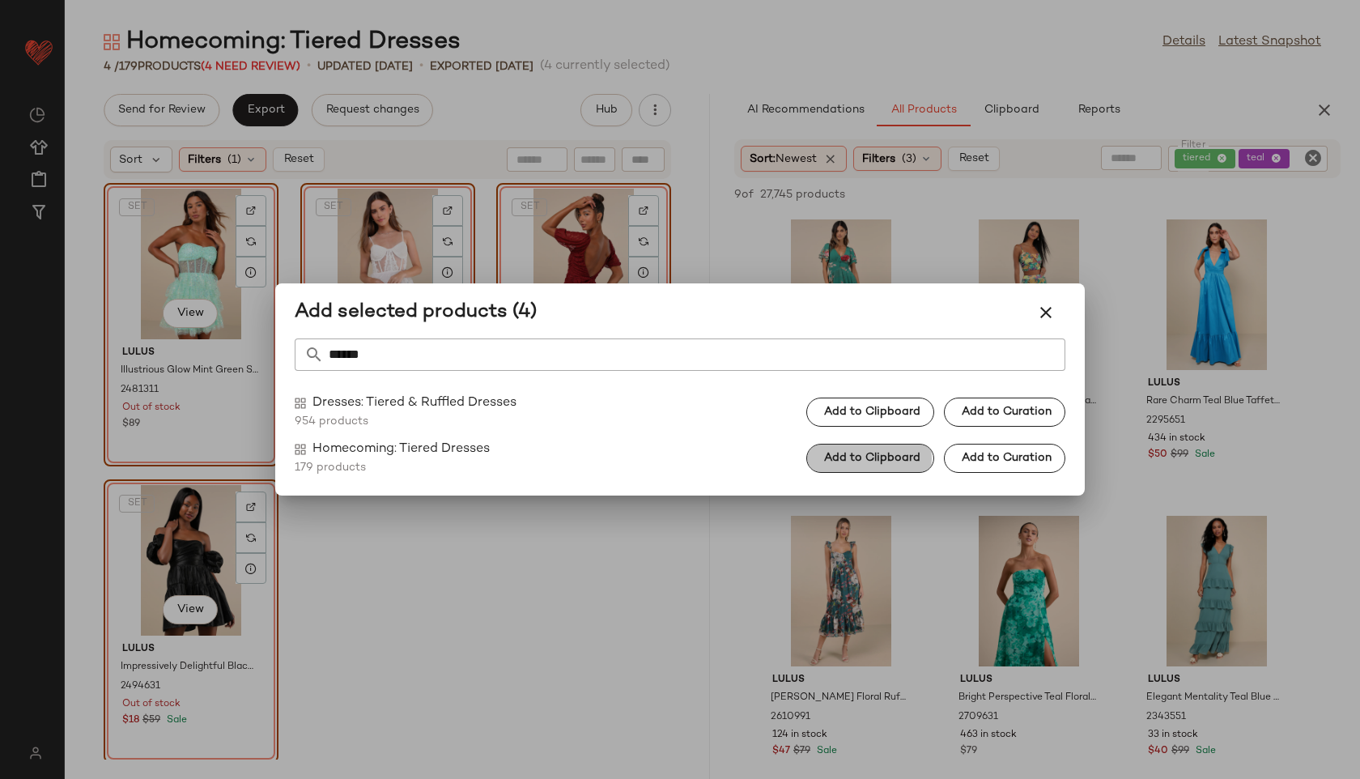
click at [845, 457] on span "Add to Clipboard" at bounding box center [871, 458] width 97 height 13
click at [1047, 314] on icon "button" at bounding box center [1045, 312] width 19 height 19
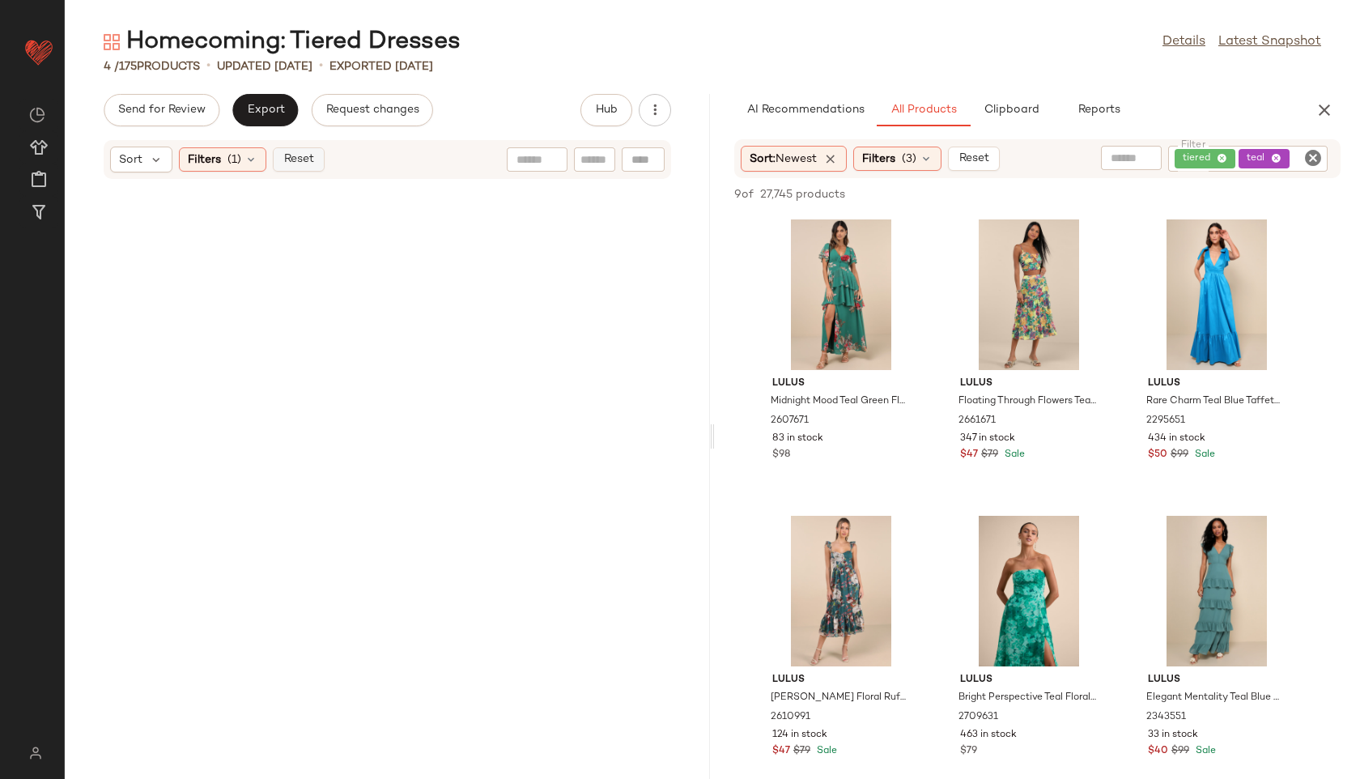
click at [305, 159] on span "Reset" at bounding box center [298, 159] width 31 height 13
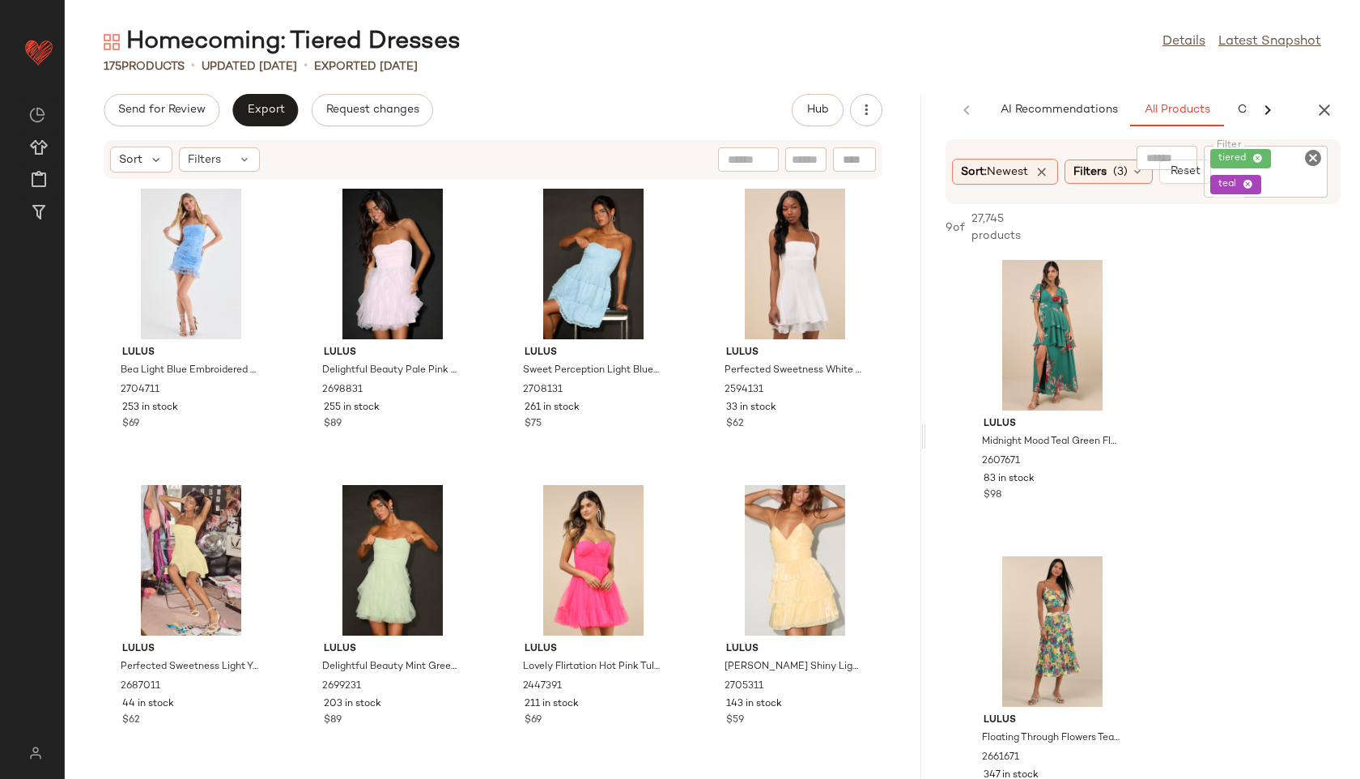
drag, startPoint x: 709, startPoint y: 435, endPoint x: 1096, endPoint y: 424, distance: 387.1
click at [1096, 424] on div "Homecoming: Tiered Dresses Details Latest Snapshot 175 Products • updated Aug 2…" at bounding box center [712, 402] width 1295 height 753
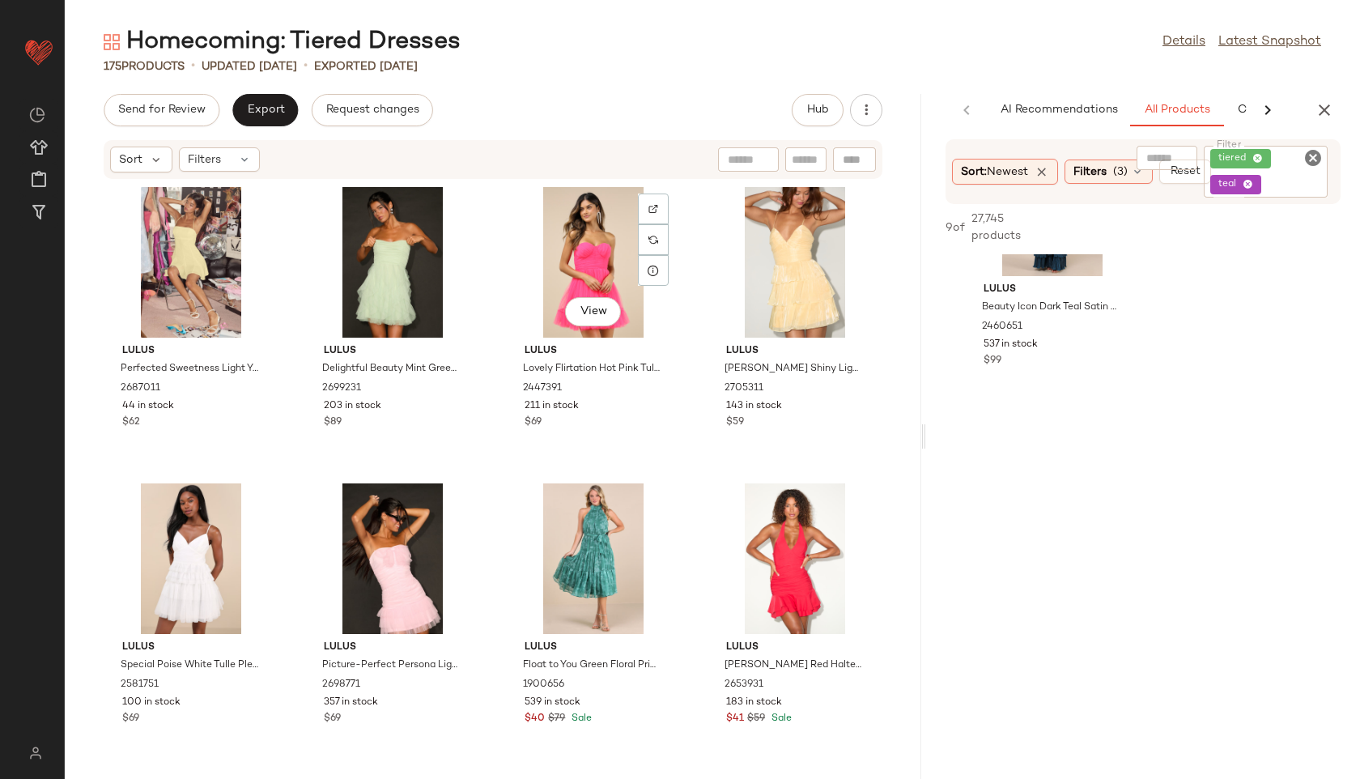
scroll to position [312, 0]
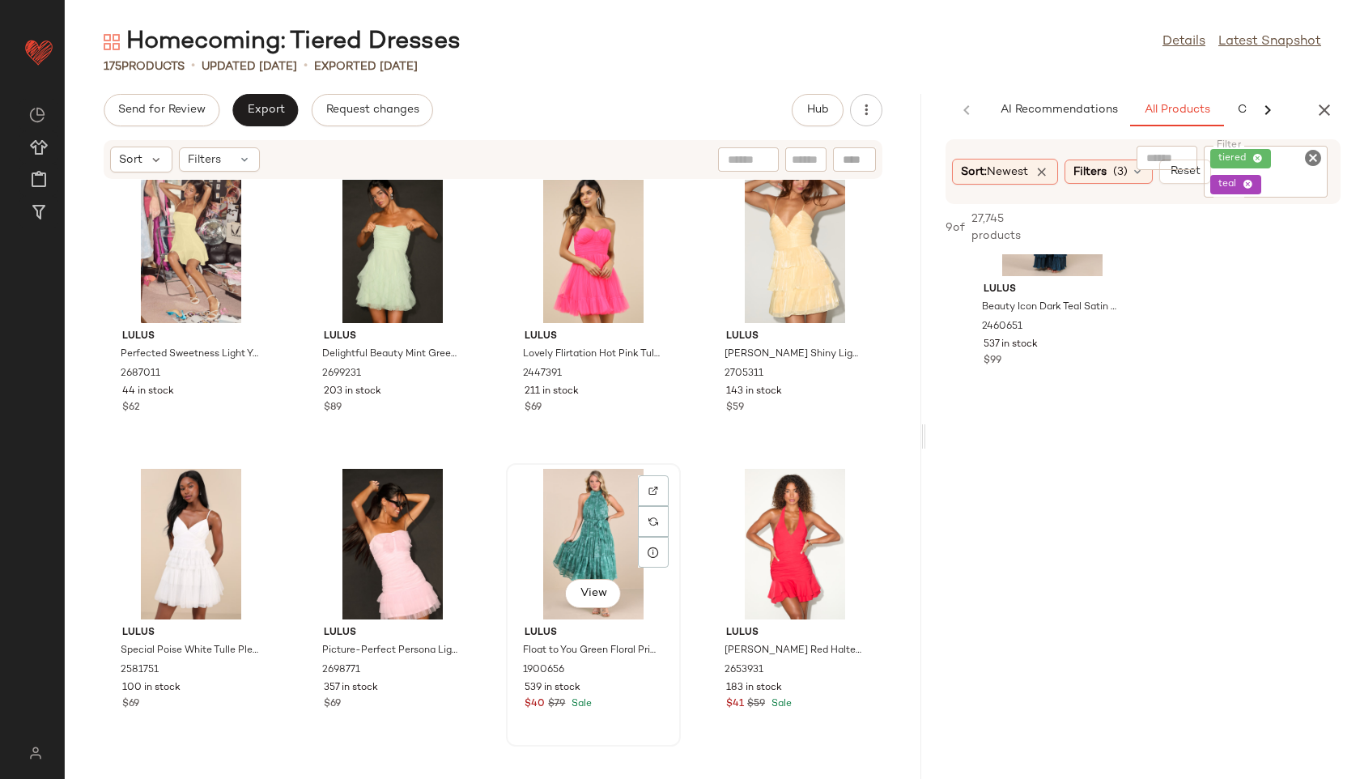
click at [571, 512] on div "View" at bounding box center [594, 544] width 164 height 151
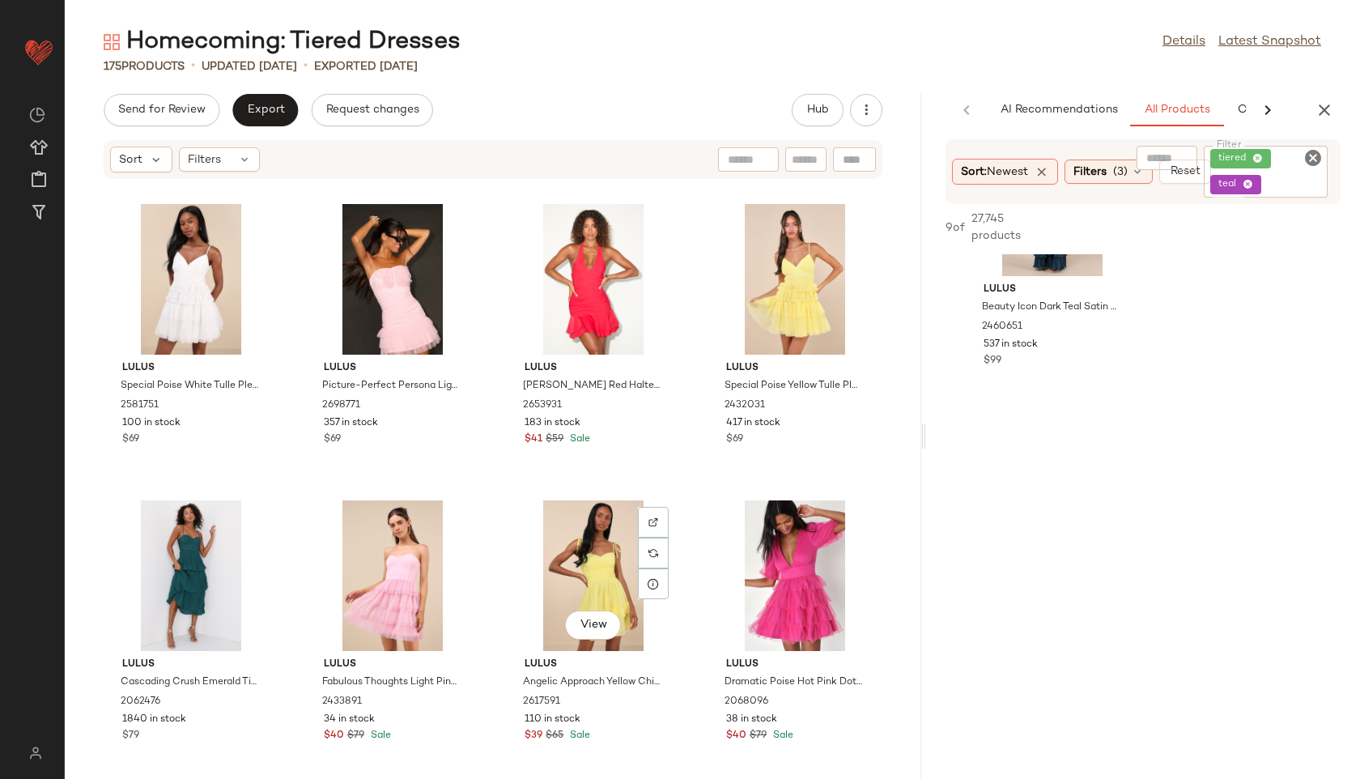
scroll to position [604, 0]
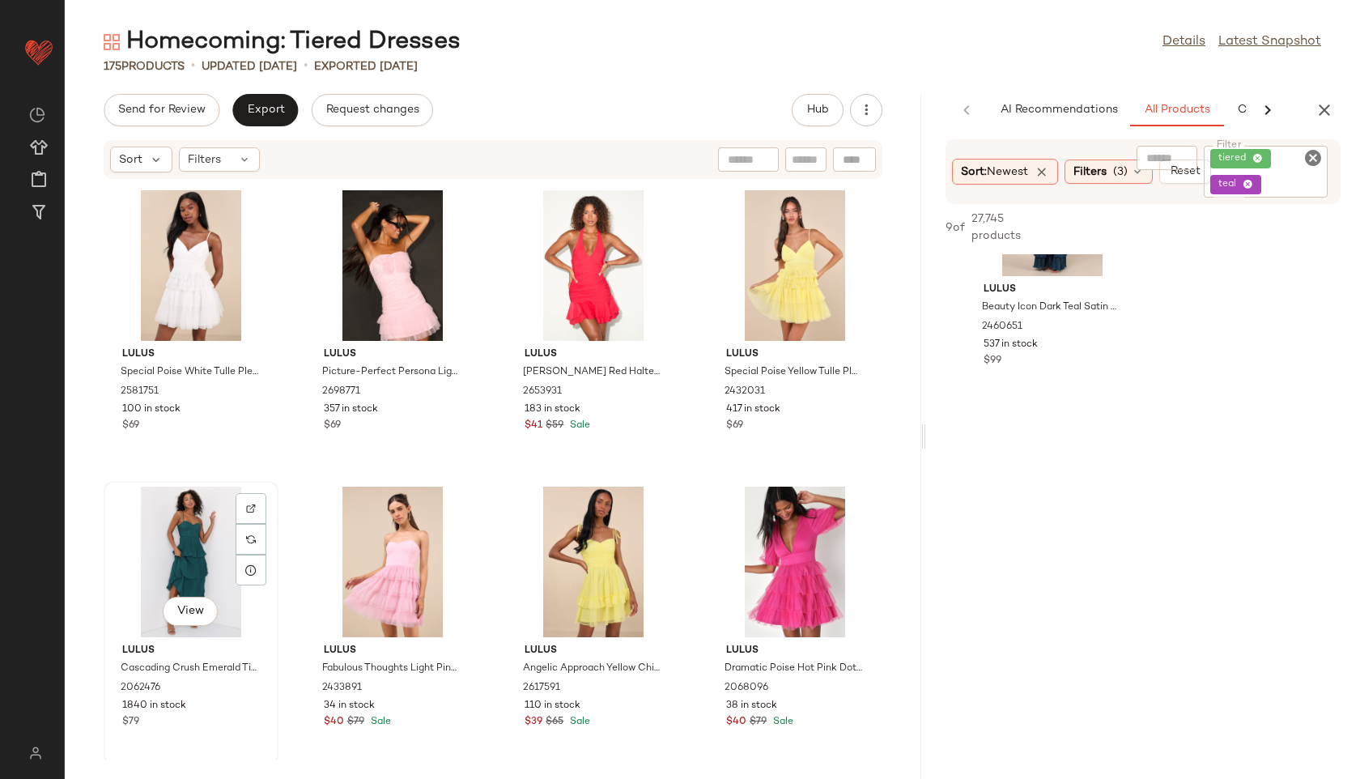
click at [193, 543] on div "View" at bounding box center [191, 561] width 164 height 151
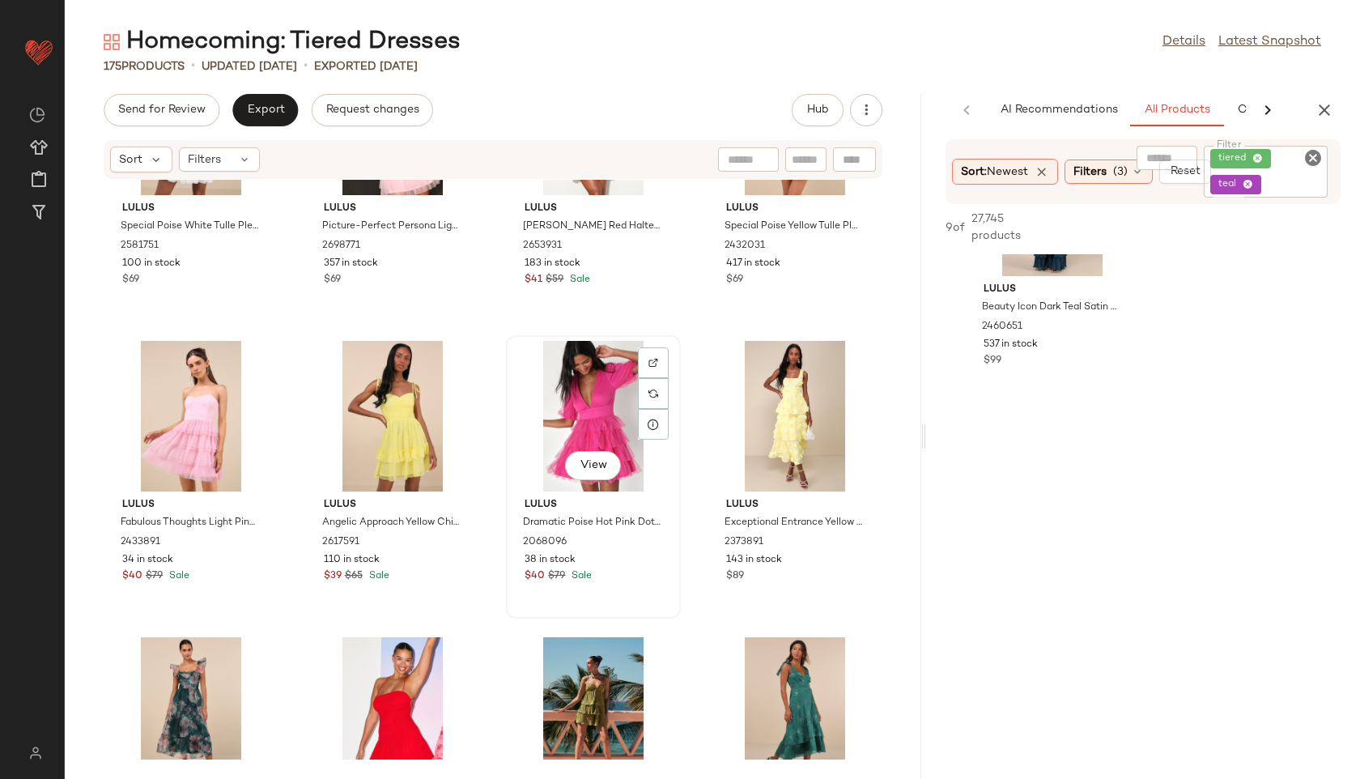
scroll to position [751, 0]
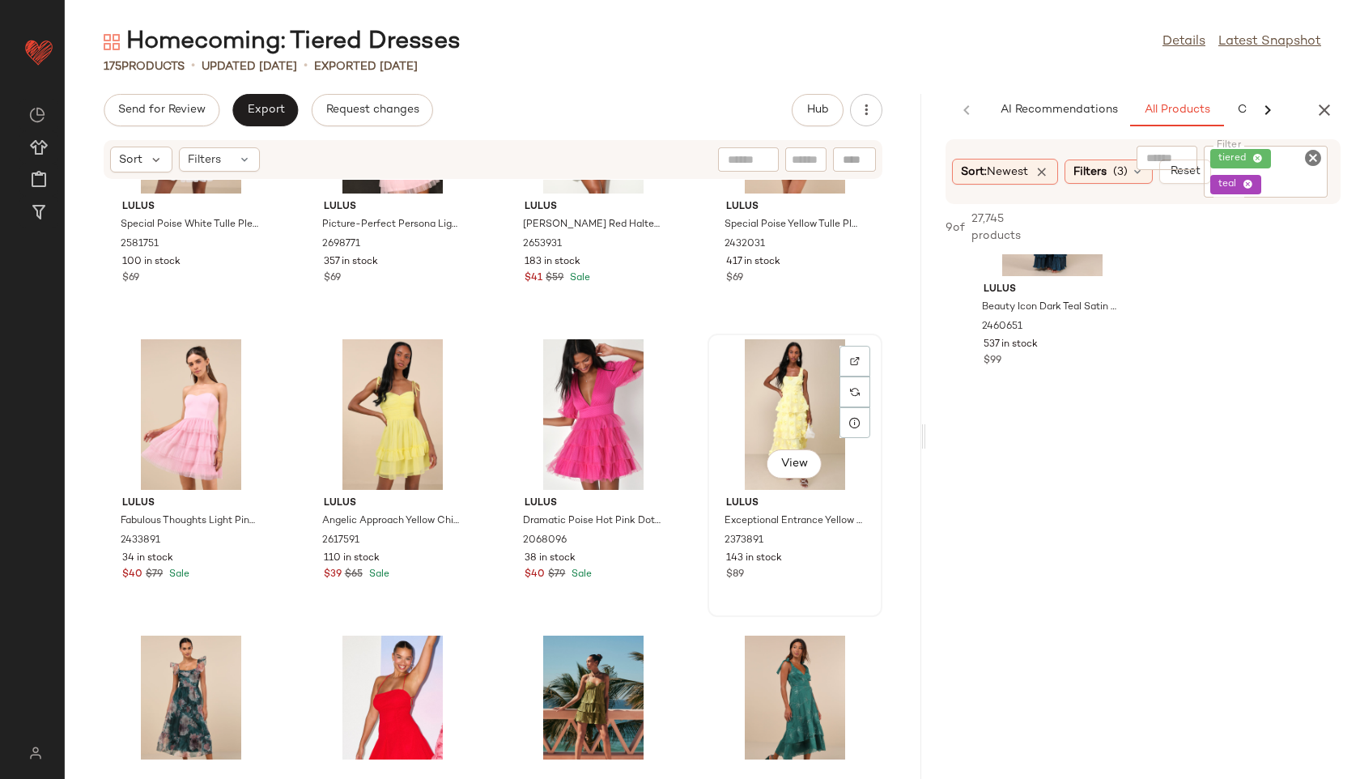
click at [776, 410] on div "View" at bounding box center [795, 414] width 164 height 151
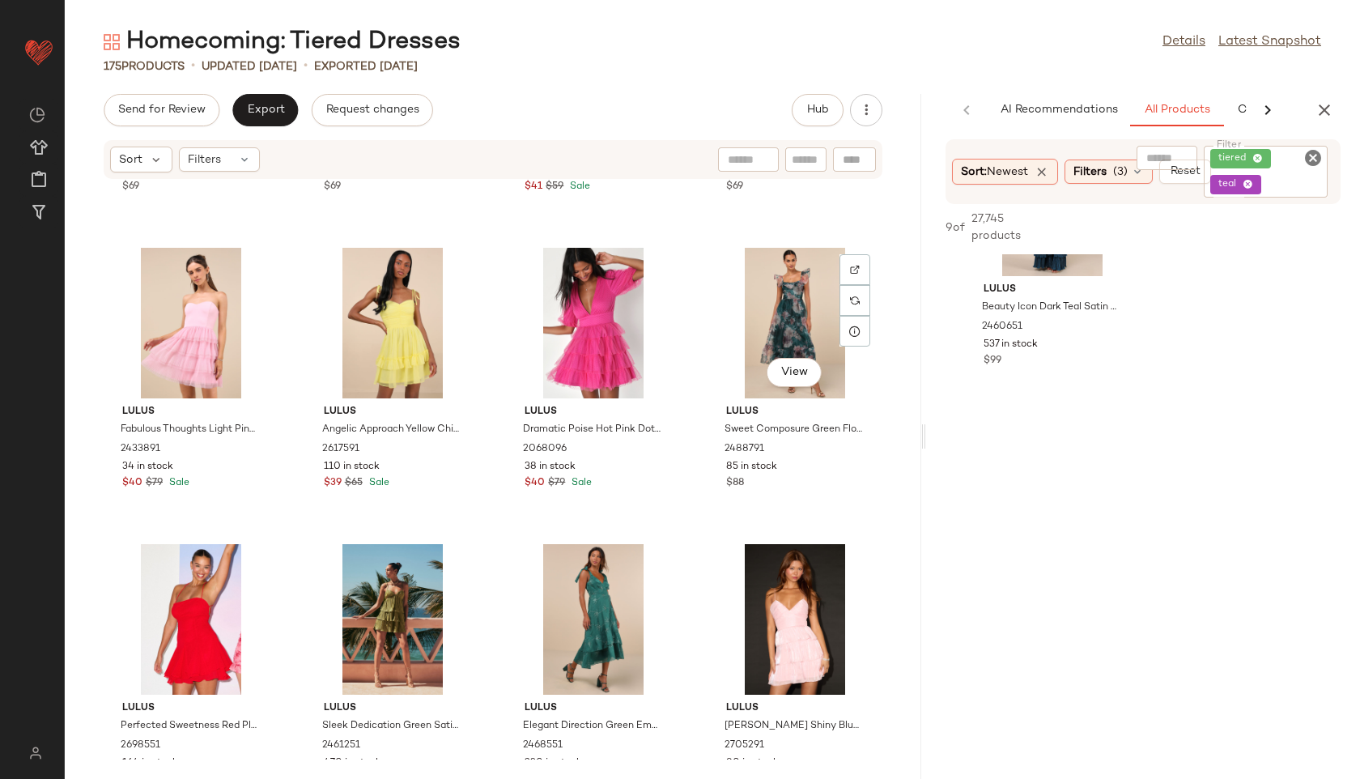
scroll to position [843, 0]
click at [771, 287] on div "View" at bounding box center [795, 322] width 164 height 151
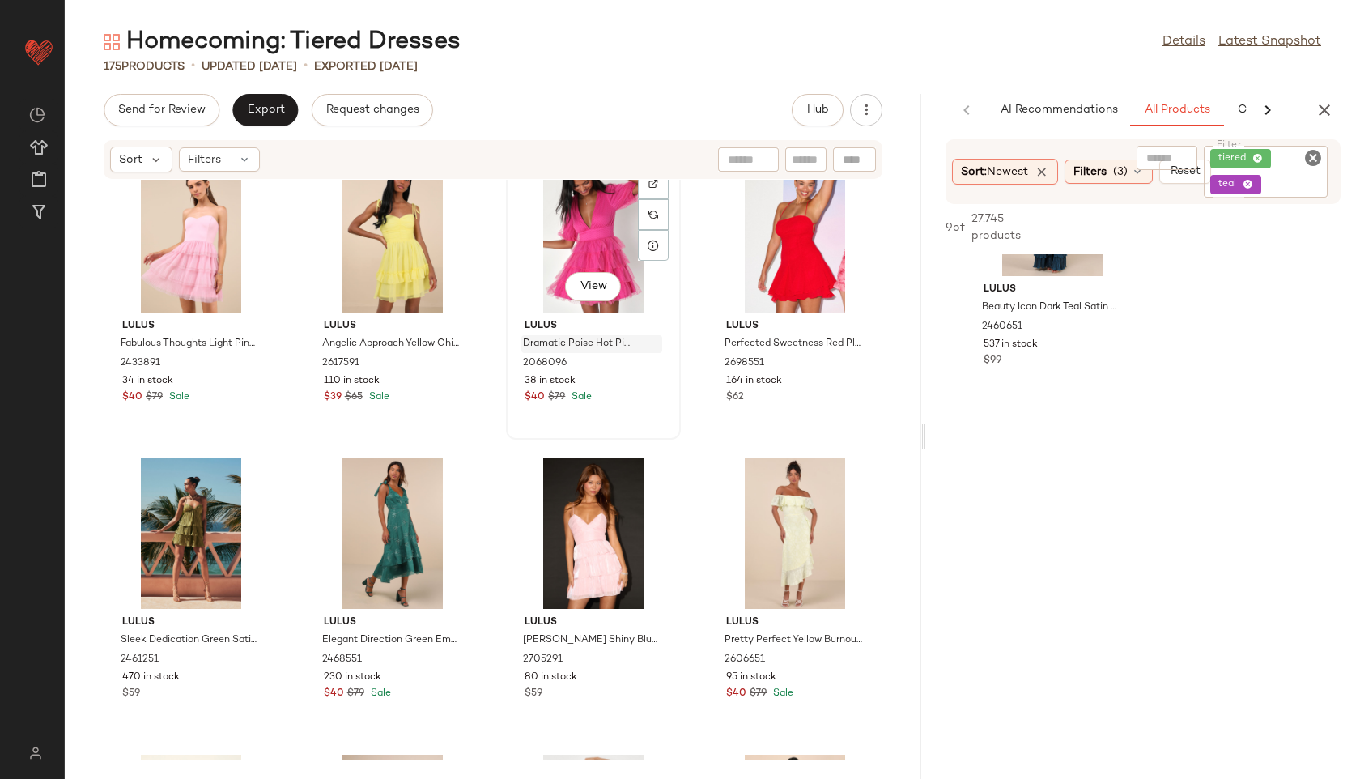
scroll to position [945, 0]
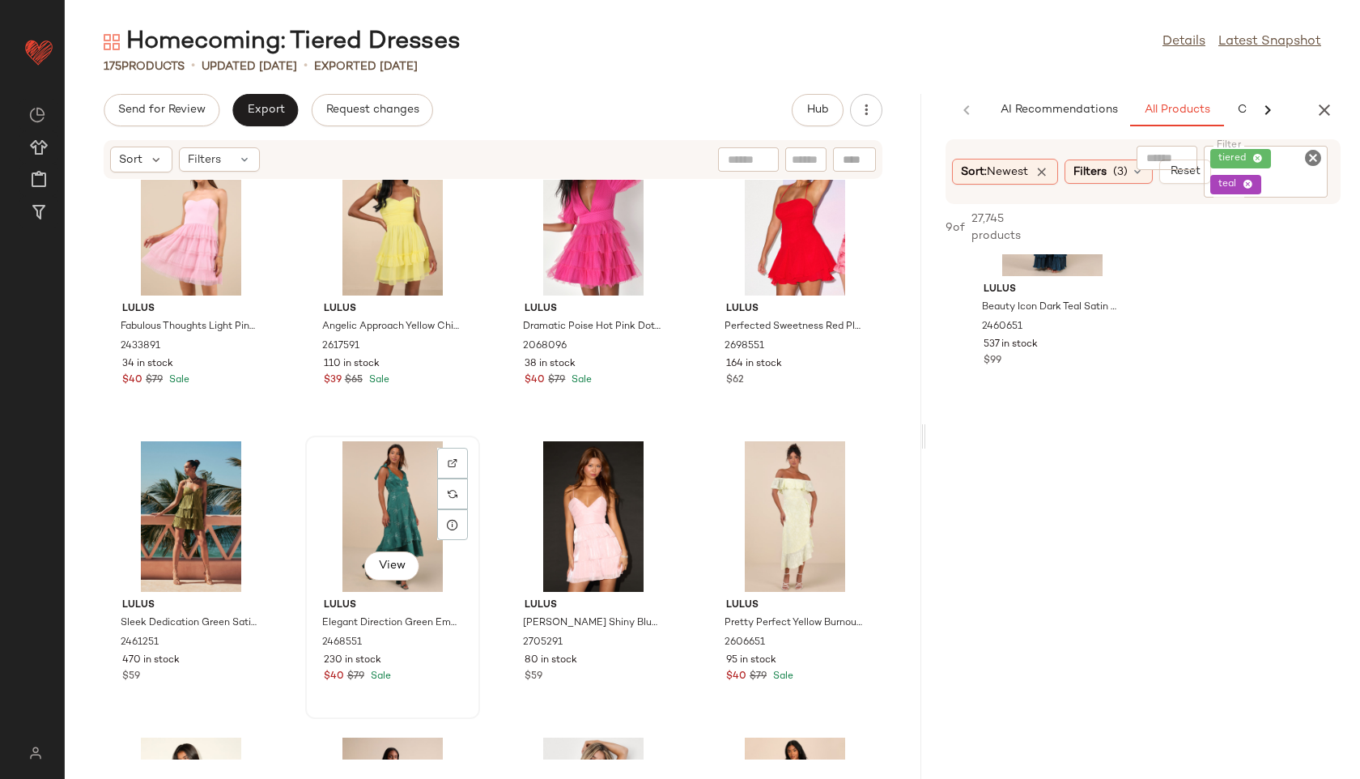
click at [382, 480] on div "View" at bounding box center [393, 516] width 164 height 151
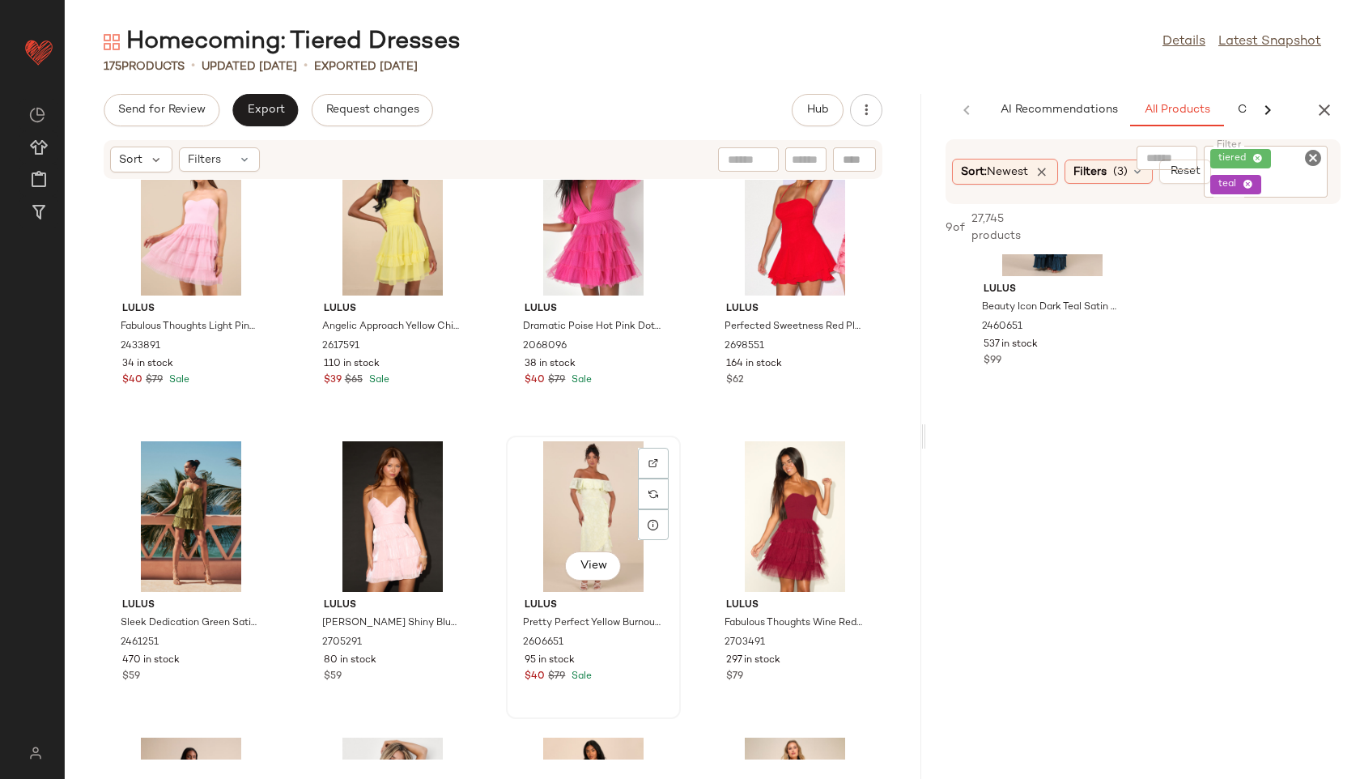
click at [574, 519] on div "View" at bounding box center [594, 516] width 164 height 151
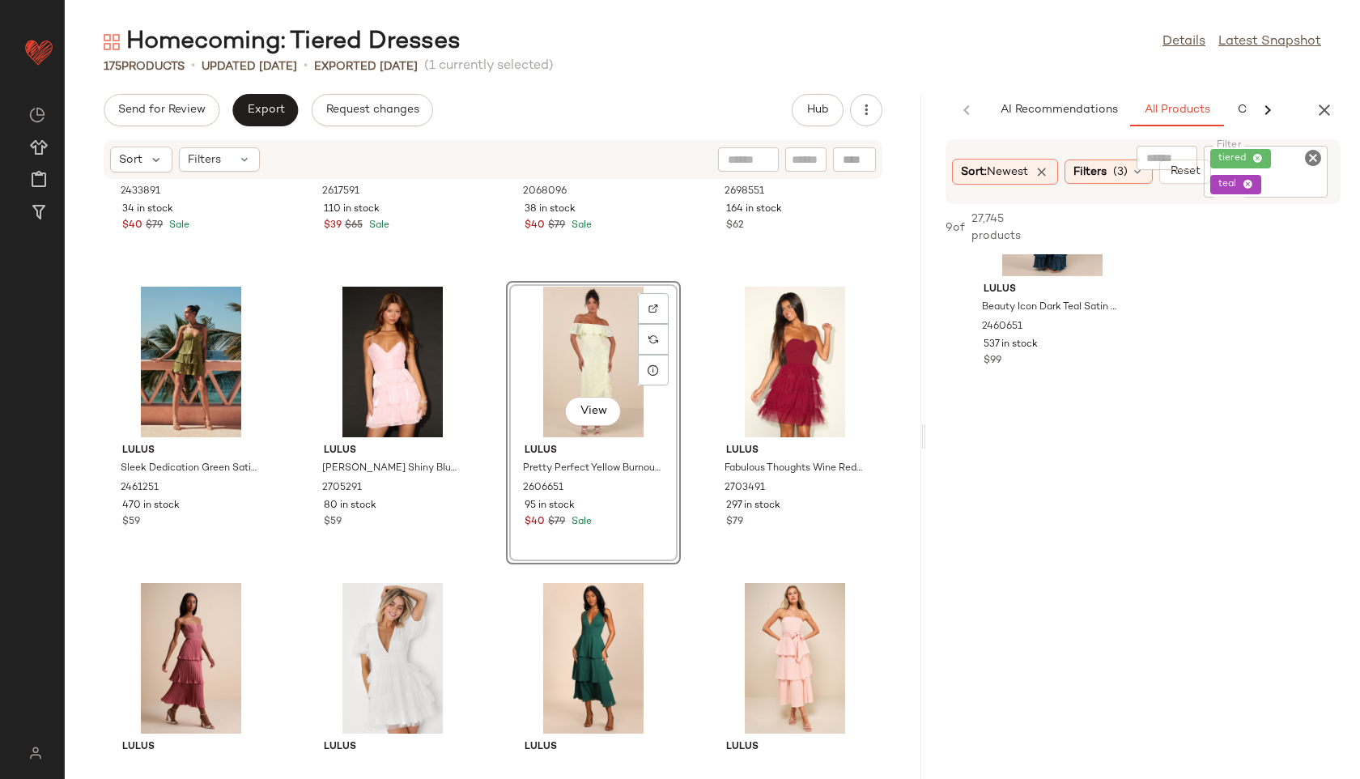
scroll to position [1119, 0]
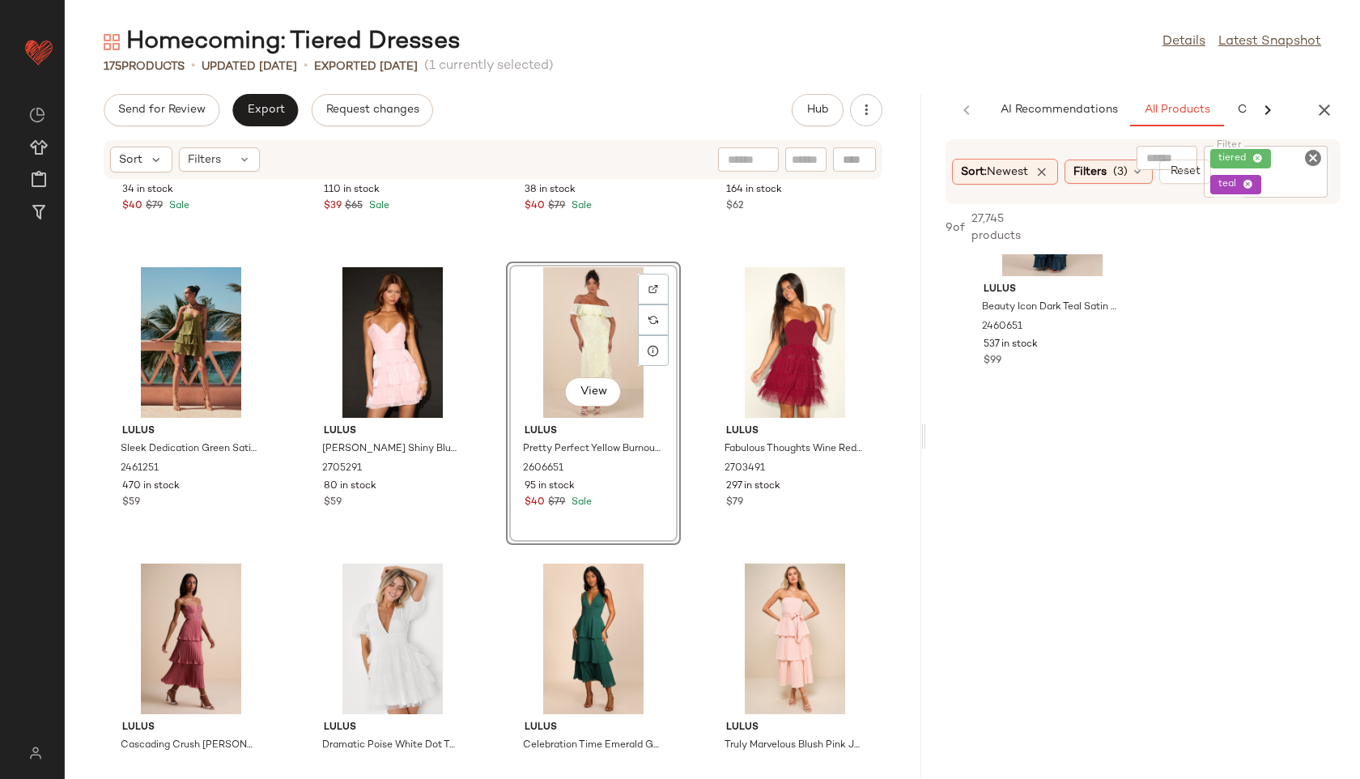
click at [570, 316] on div "View" at bounding box center [594, 342] width 164 height 151
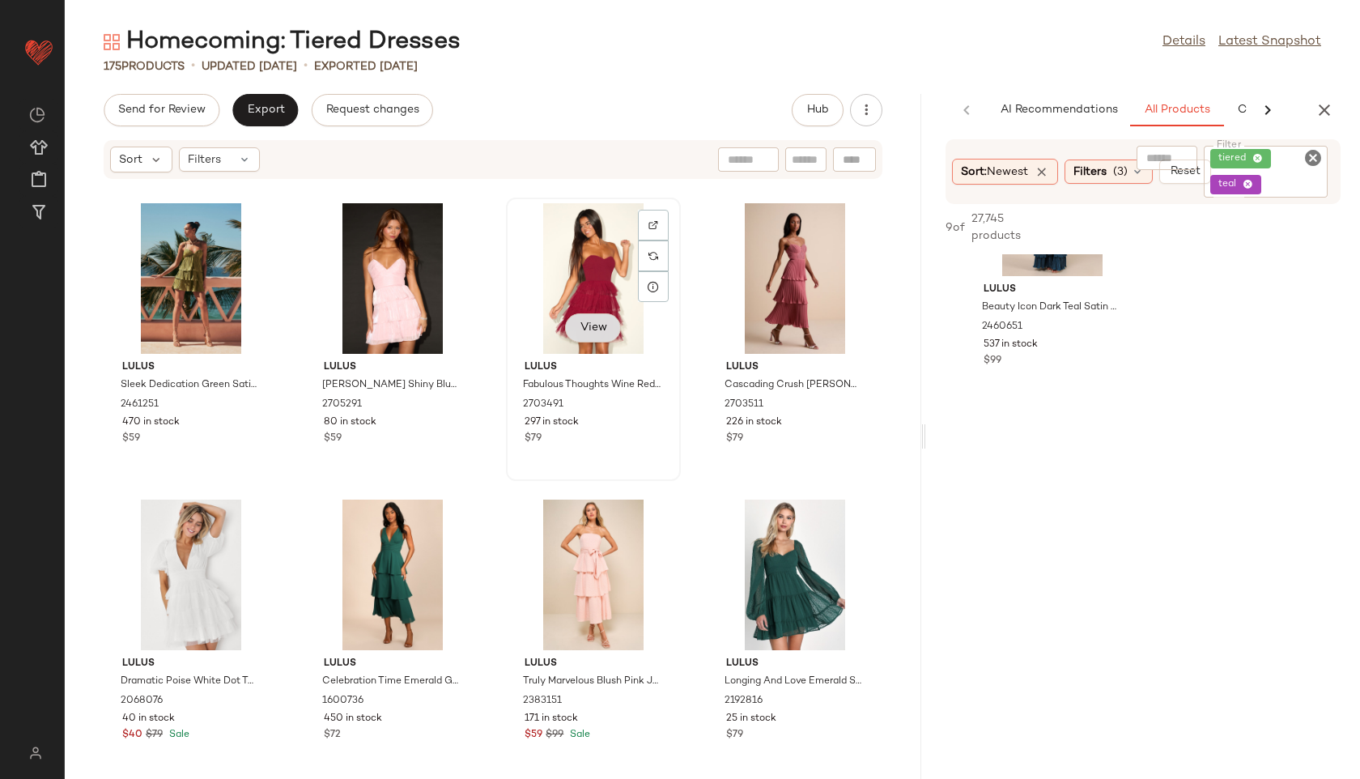
scroll to position [1192, 0]
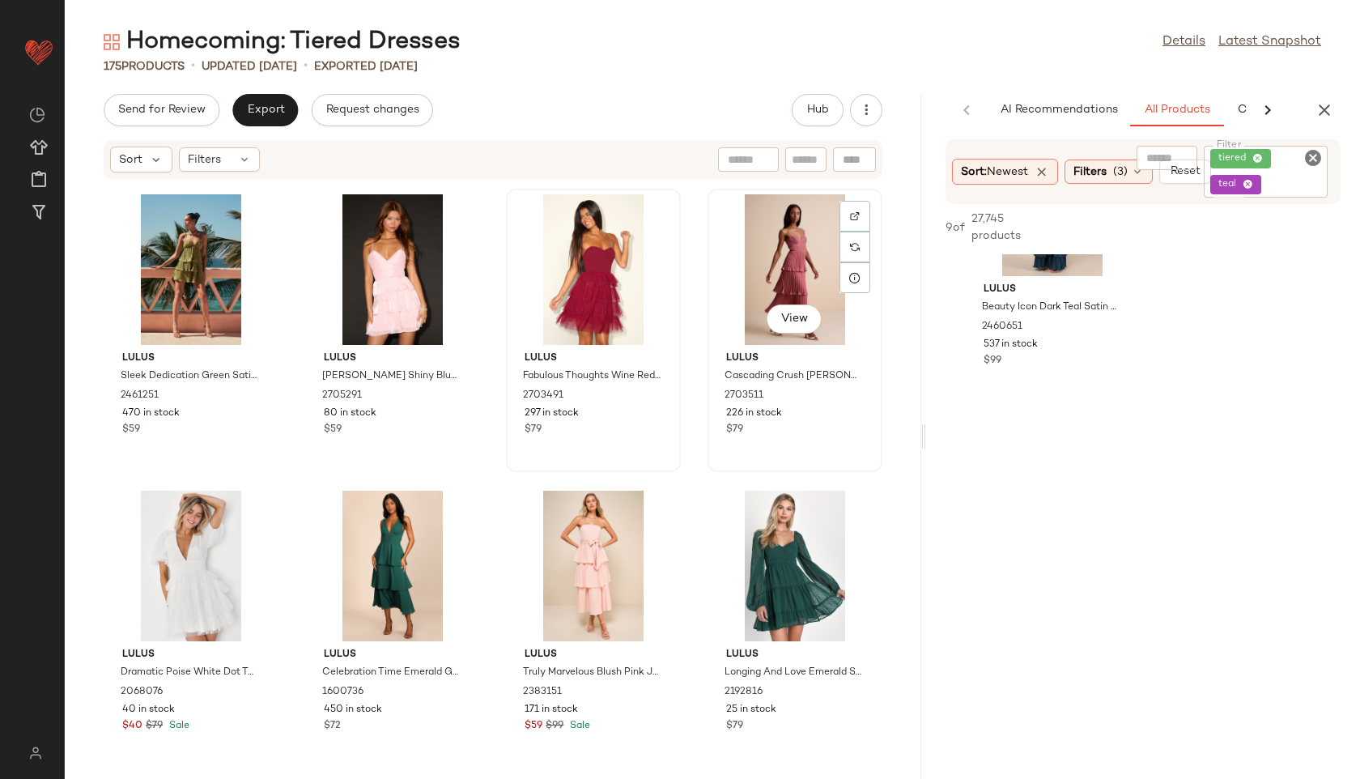
click at [780, 244] on div "View" at bounding box center [795, 269] width 164 height 151
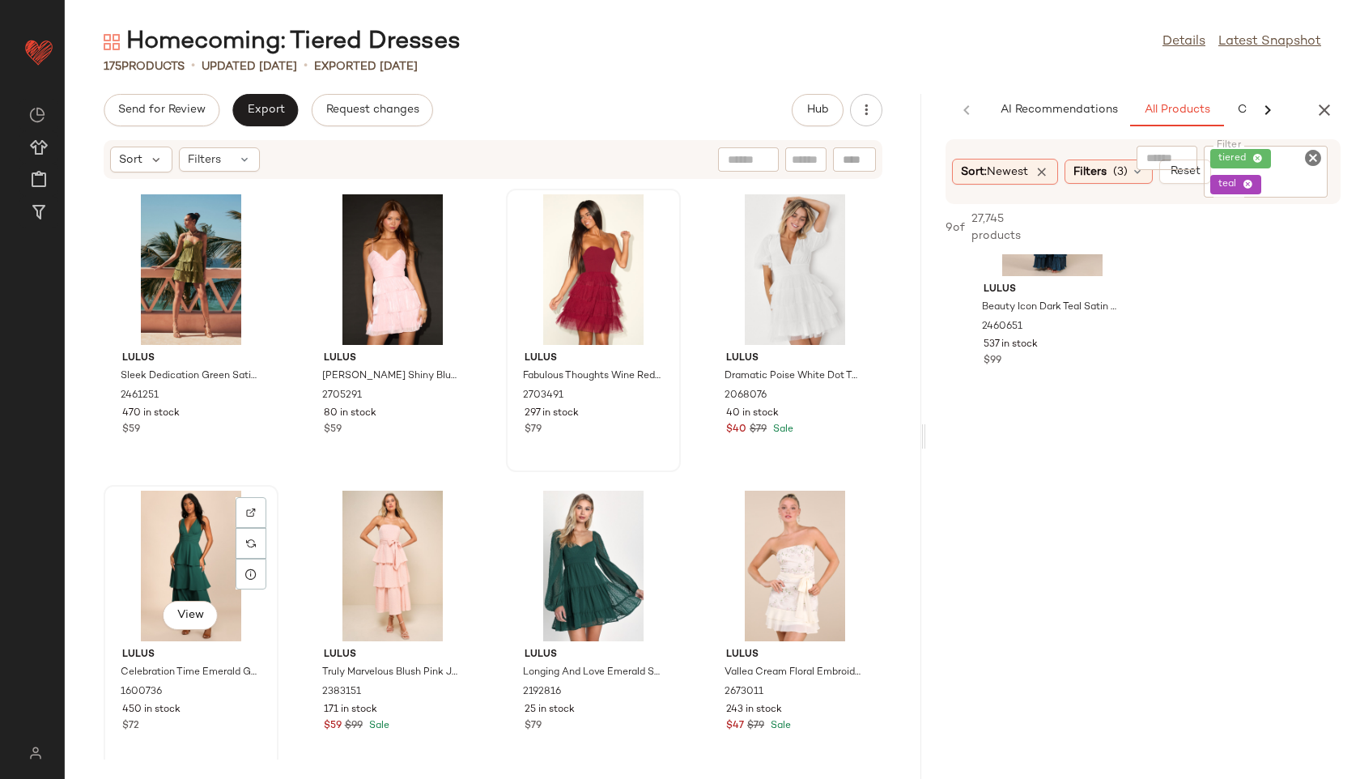
click at [183, 550] on div "View" at bounding box center [191, 566] width 164 height 151
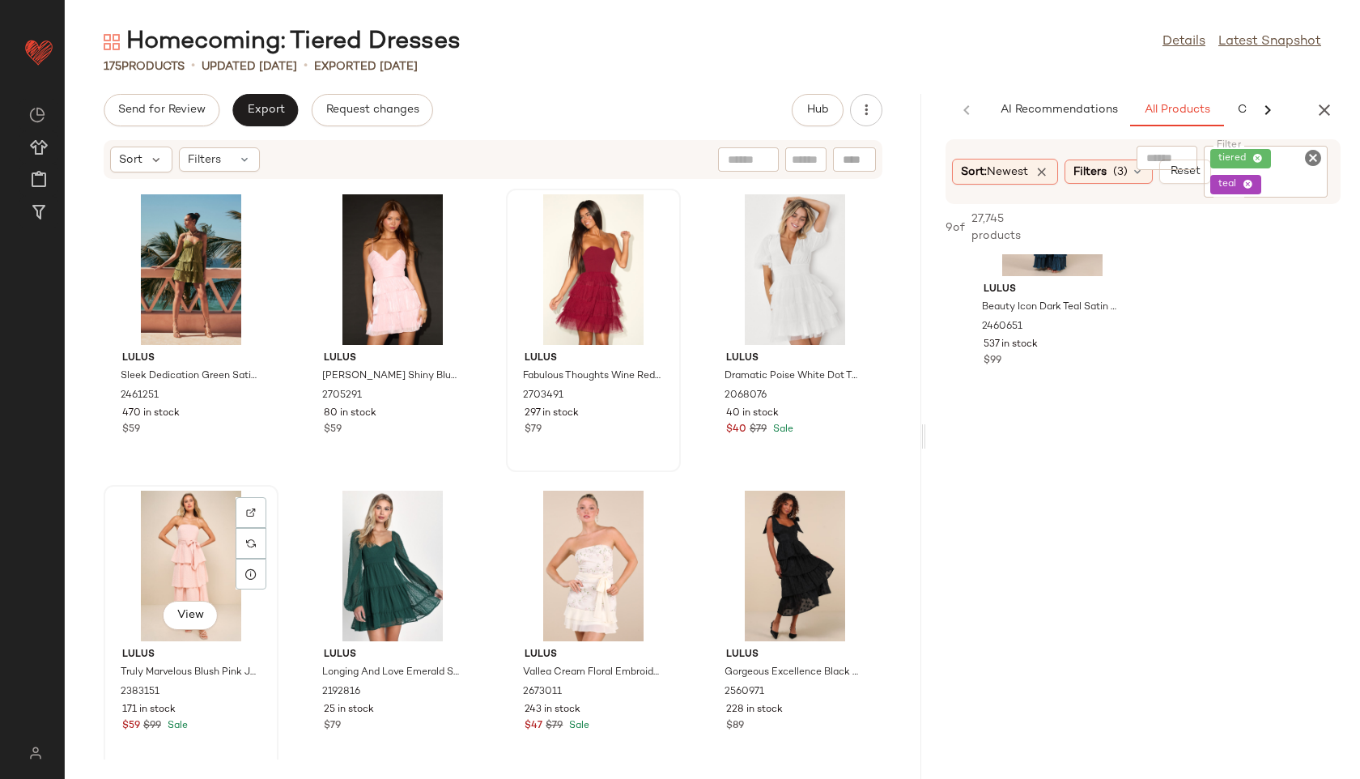
click at [196, 539] on div "View" at bounding box center [191, 566] width 164 height 151
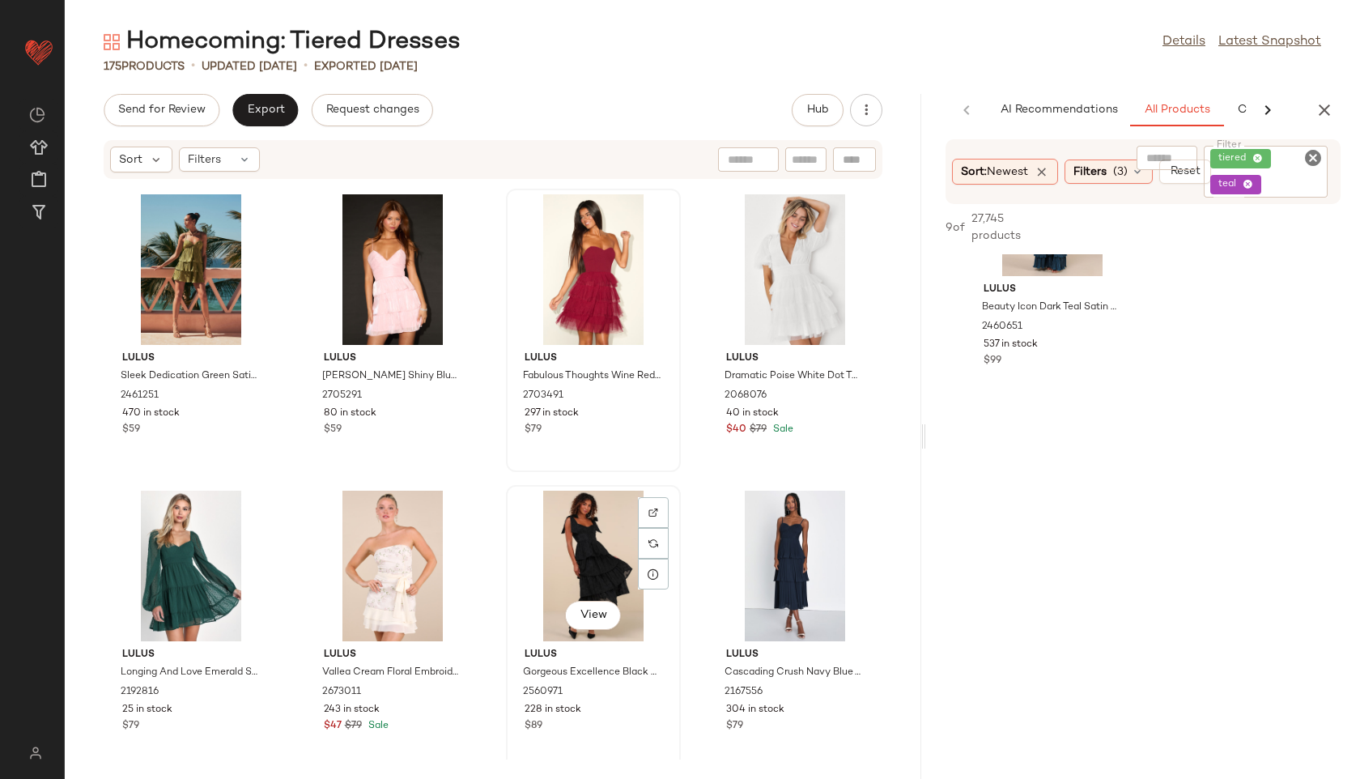
click at [548, 554] on div "View" at bounding box center [594, 566] width 164 height 151
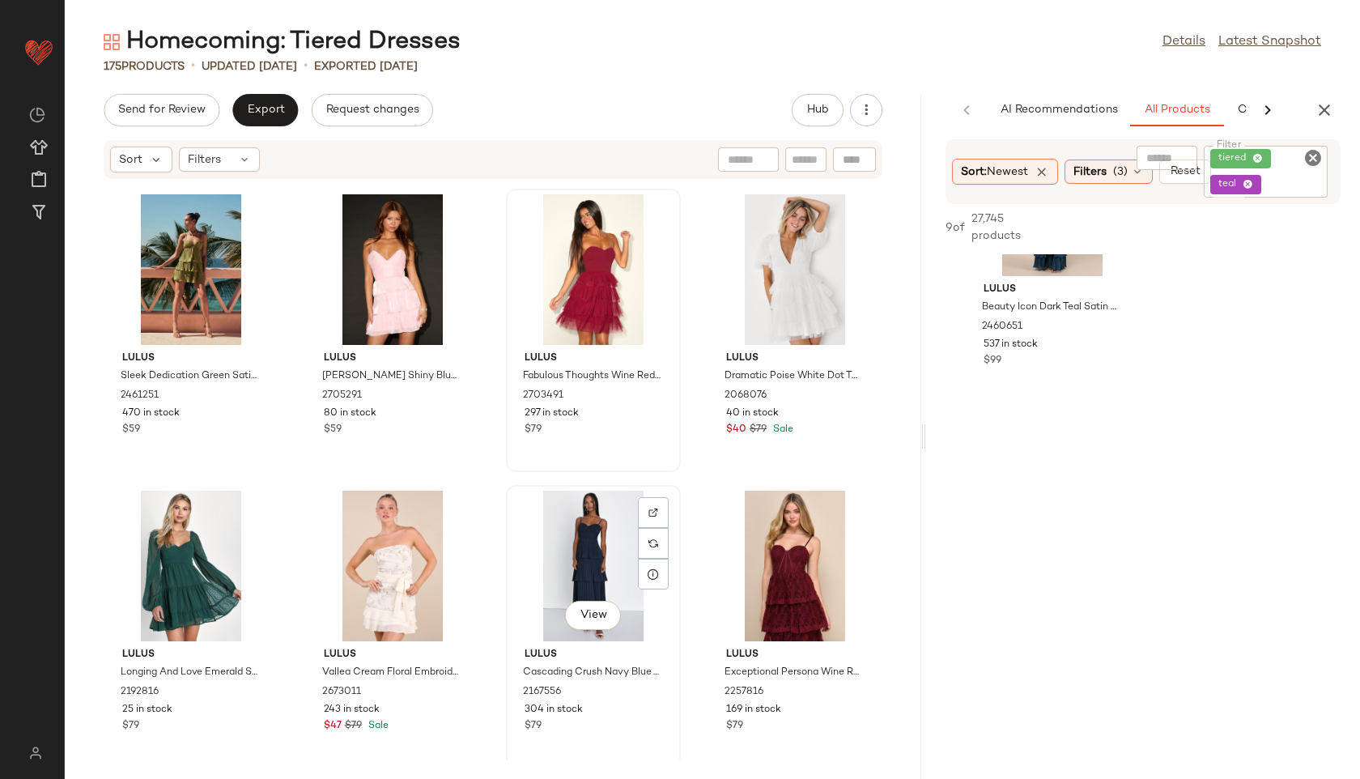
click at [574, 554] on div "View" at bounding box center [594, 566] width 164 height 151
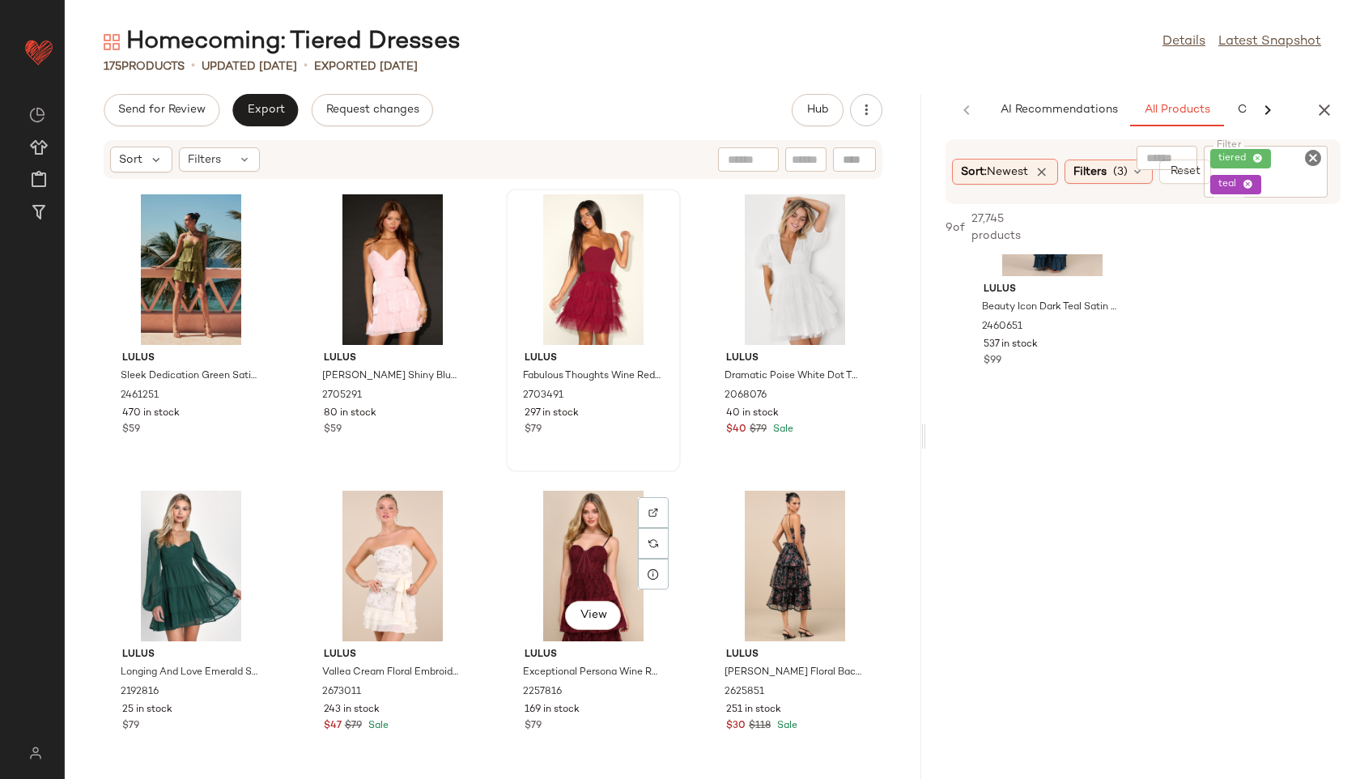
click at [574, 554] on div "View" at bounding box center [594, 566] width 164 height 151
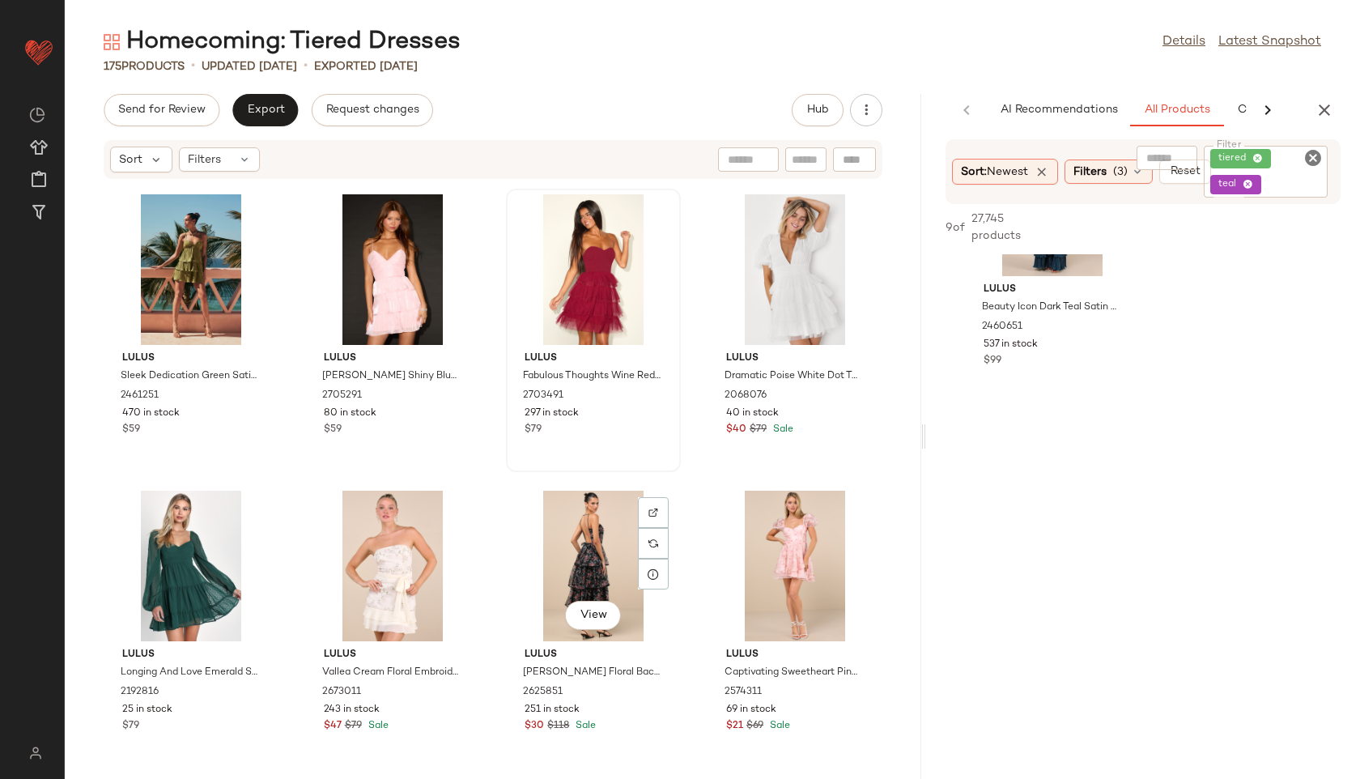
click at [574, 554] on div "View" at bounding box center [594, 566] width 164 height 151
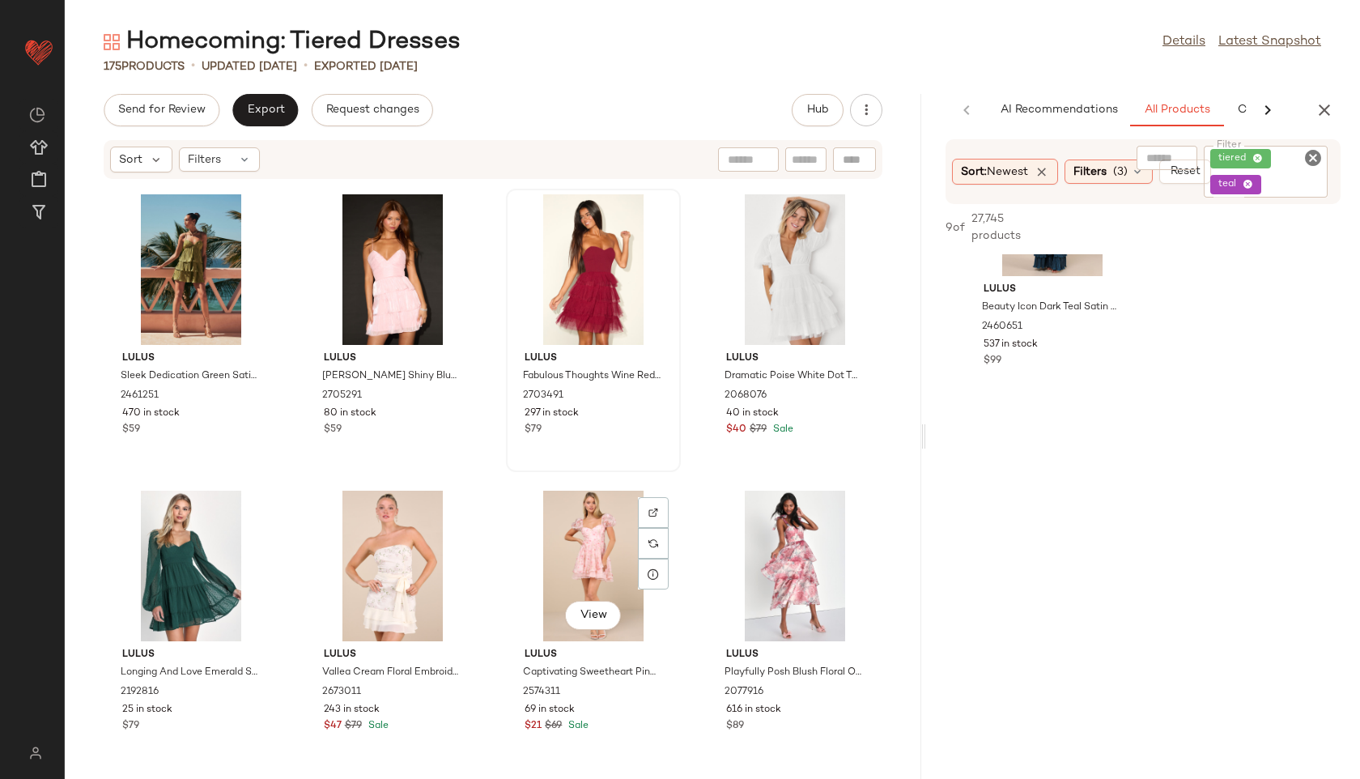
click at [574, 553] on div "View" at bounding box center [594, 566] width 164 height 151
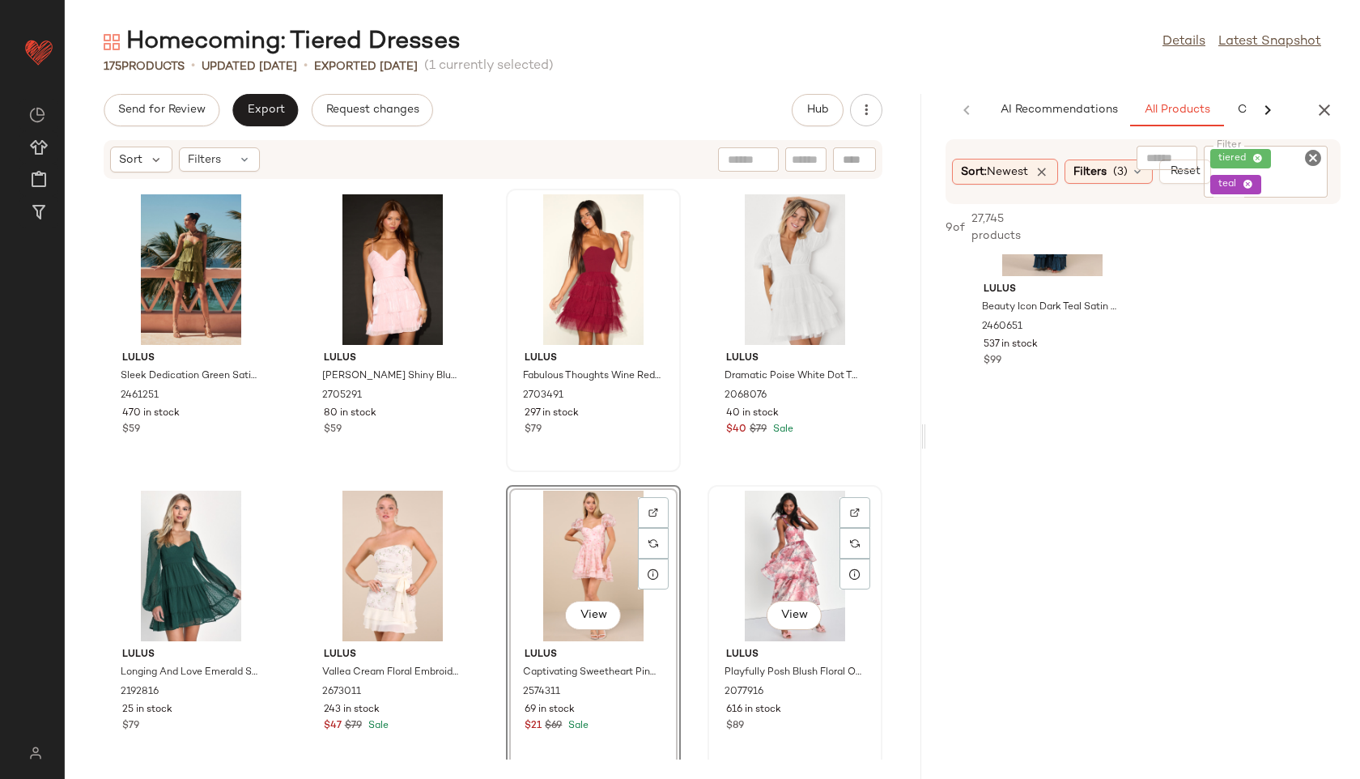
click at [812, 517] on div "View" at bounding box center [795, 566] width 164 height 151
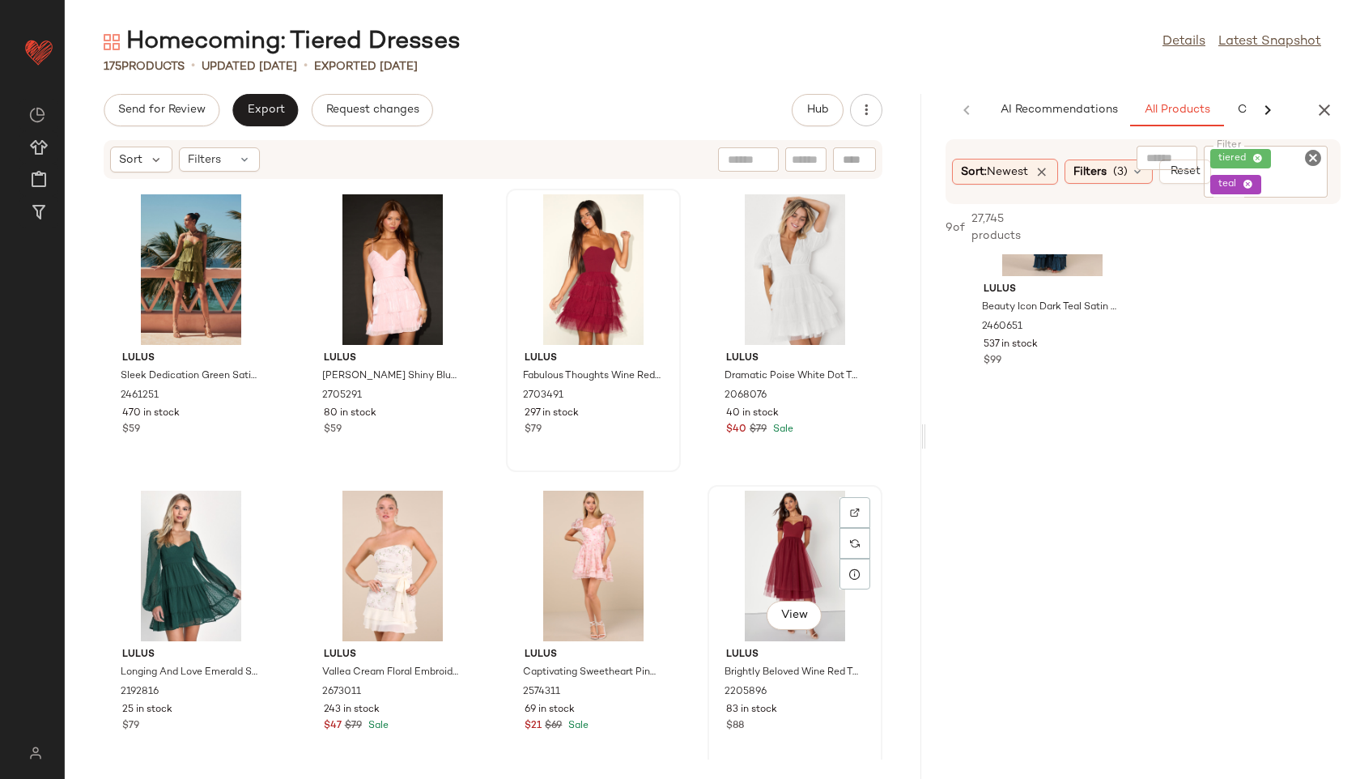
click at [780, 542] on div "View" at bounding box center [795, 566] width 164 height 151
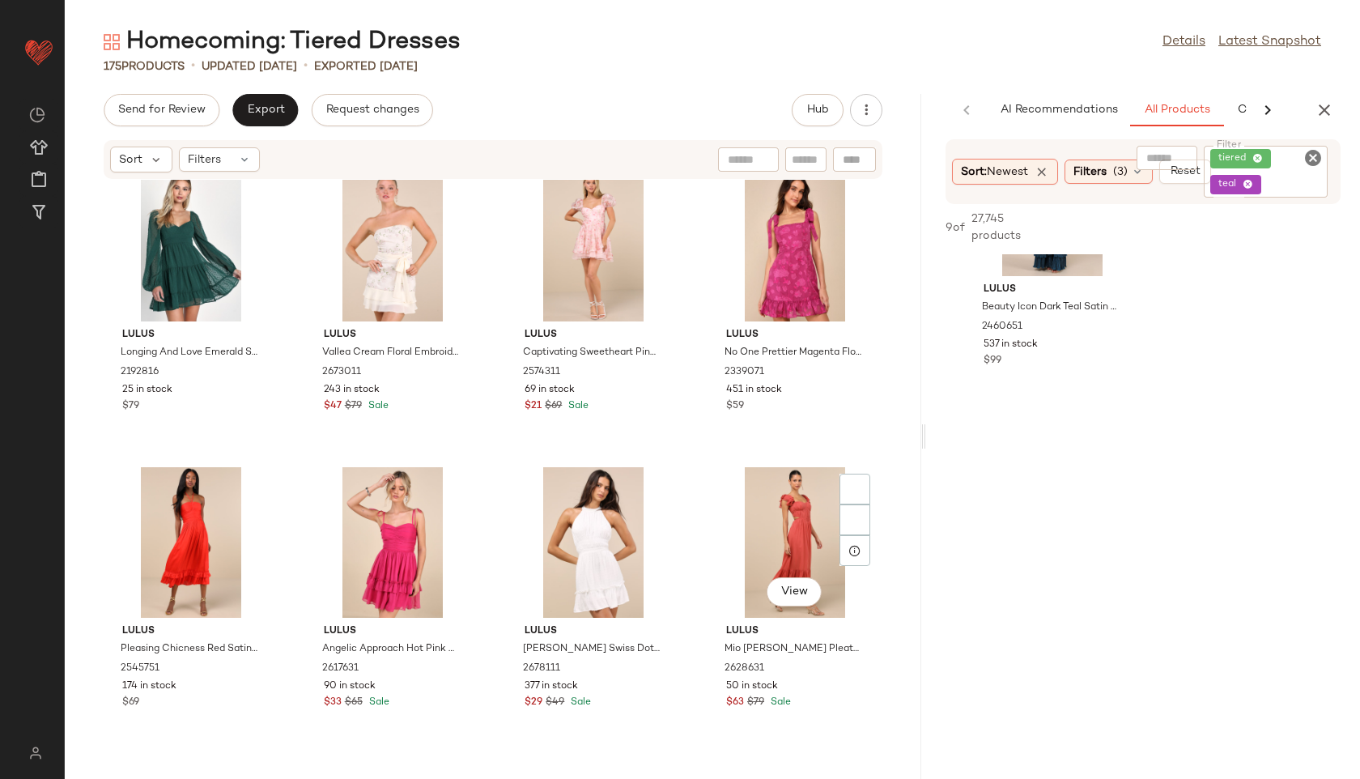
scroll to position [1514, 0]
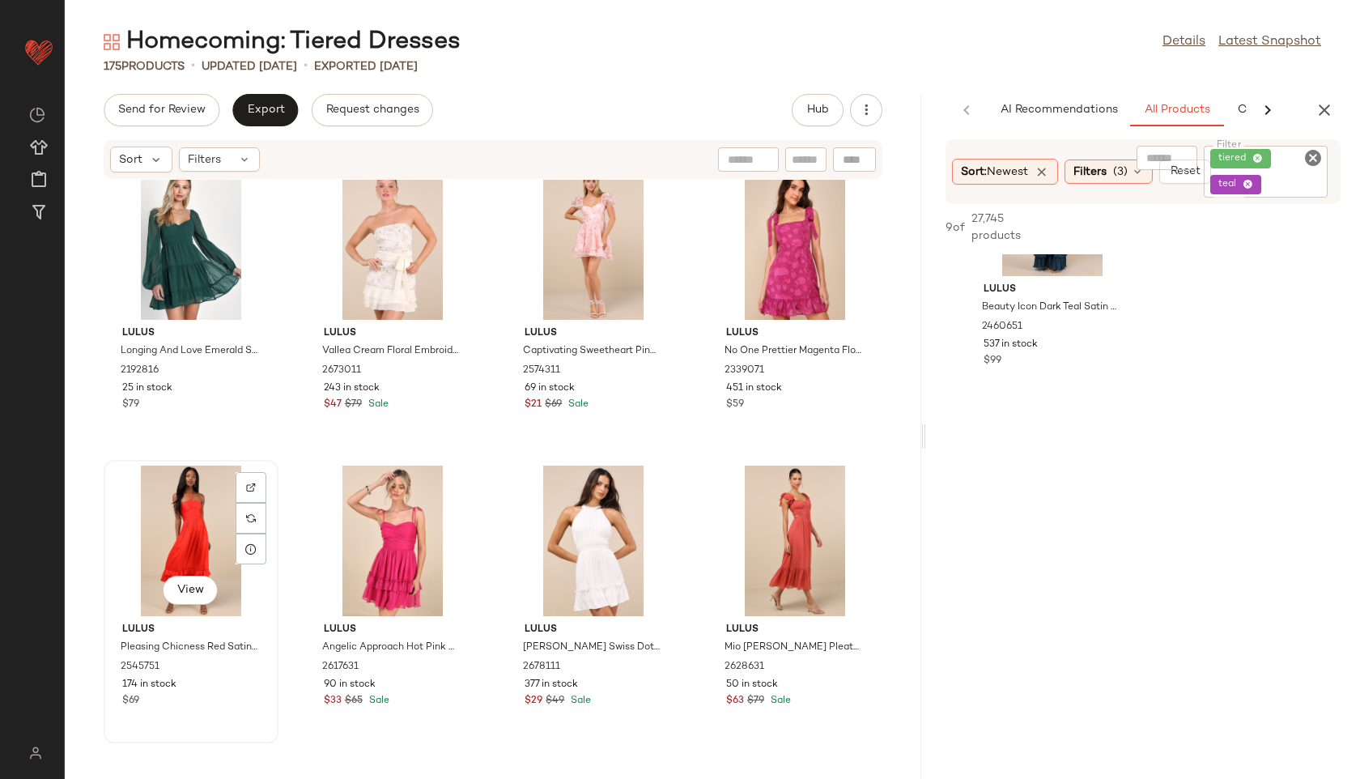
click at [193, 501] on div "View" at bounding box center [191, 540] width 164 height 151
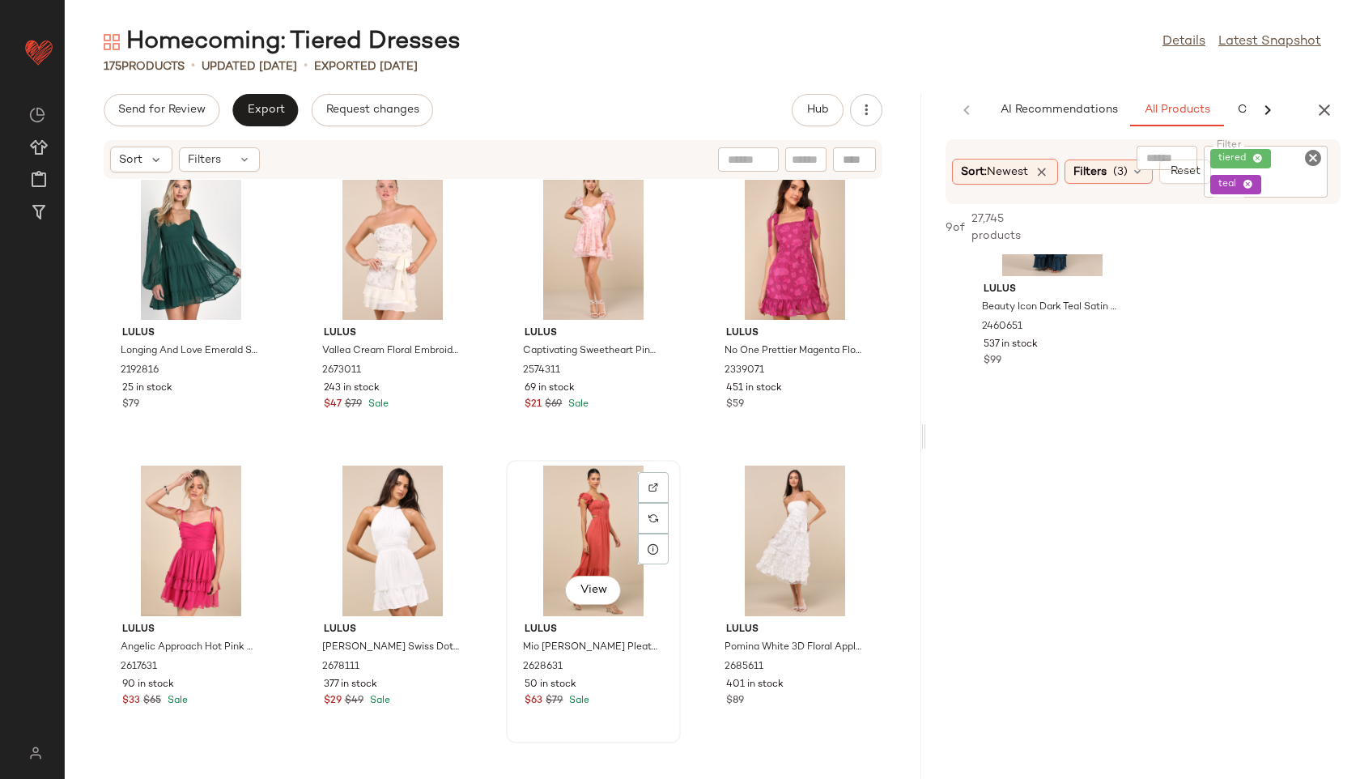
click at [575, 506] on div "View" at bounding box center [594, 540] width 164 height 151
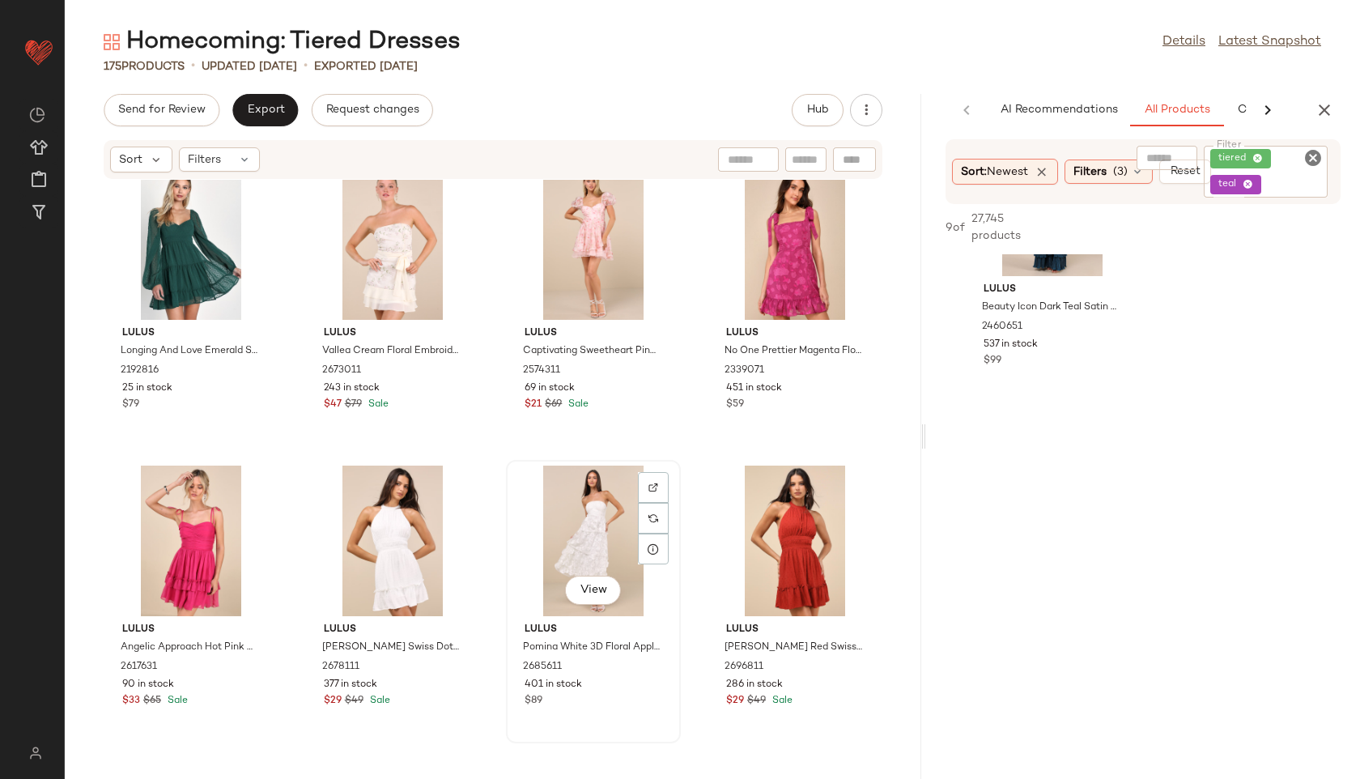
click at [590, 524] on div "View" at bounding box center [594, 540] width 164 height 151
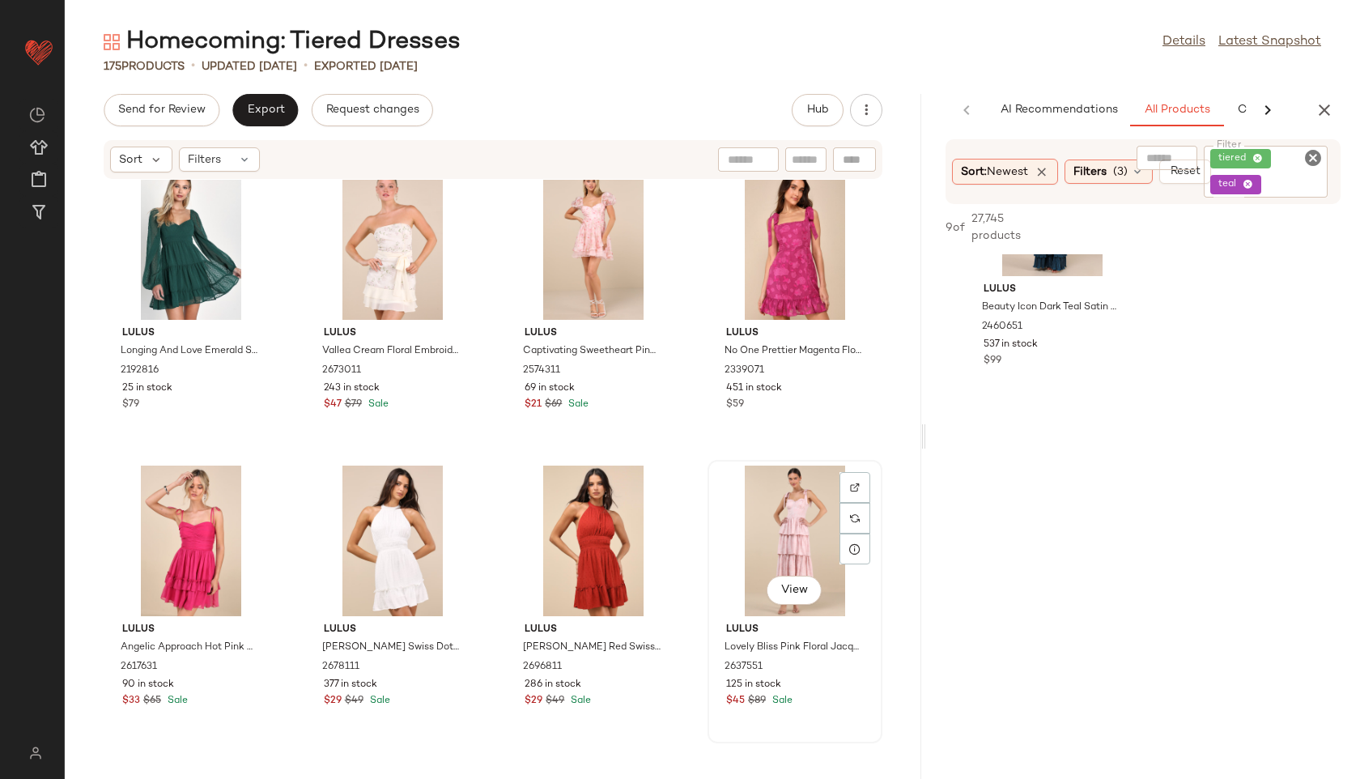
click at [788, 503] on div "View" at bounding box center [795, 540] width 164 height 151
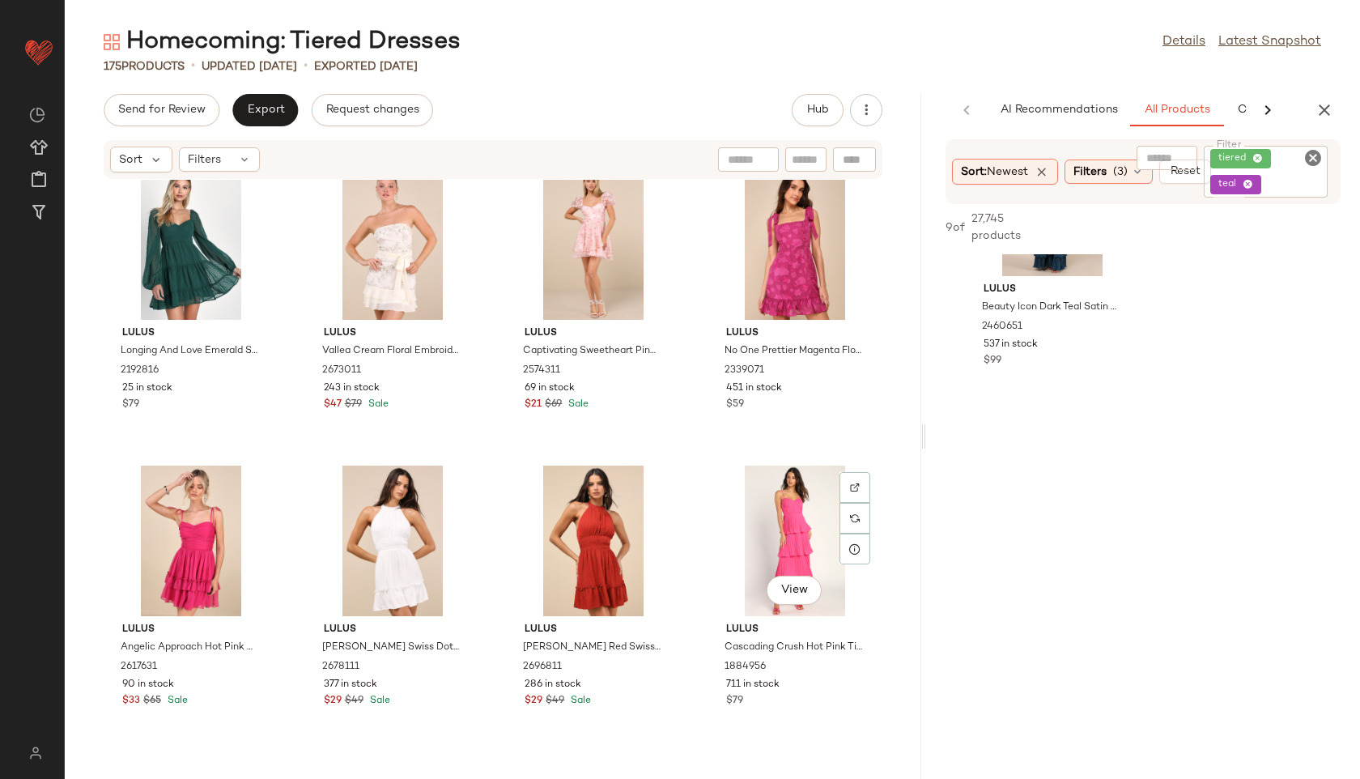
click at [788, 503] on div "View" at bounding box center [795, 540] width 164 height 151
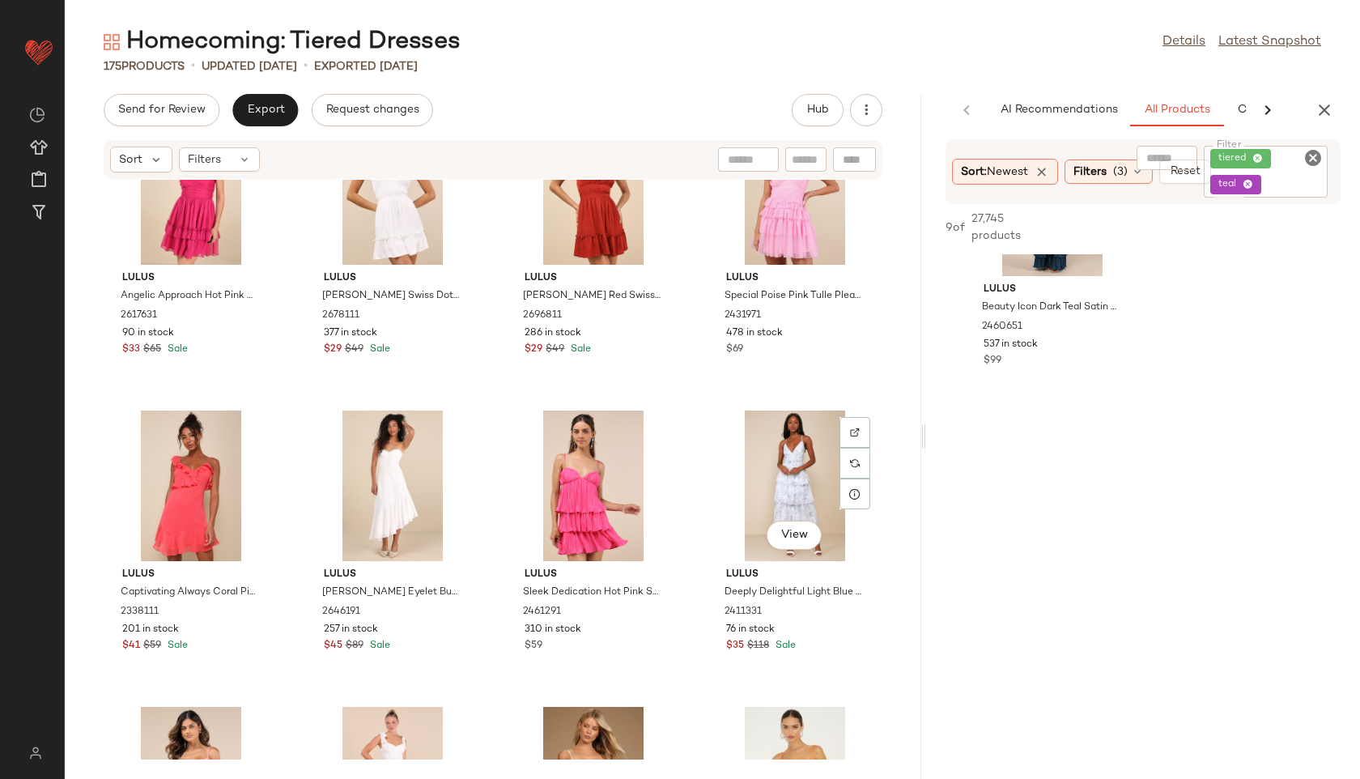
scroll to position [1863, 0]
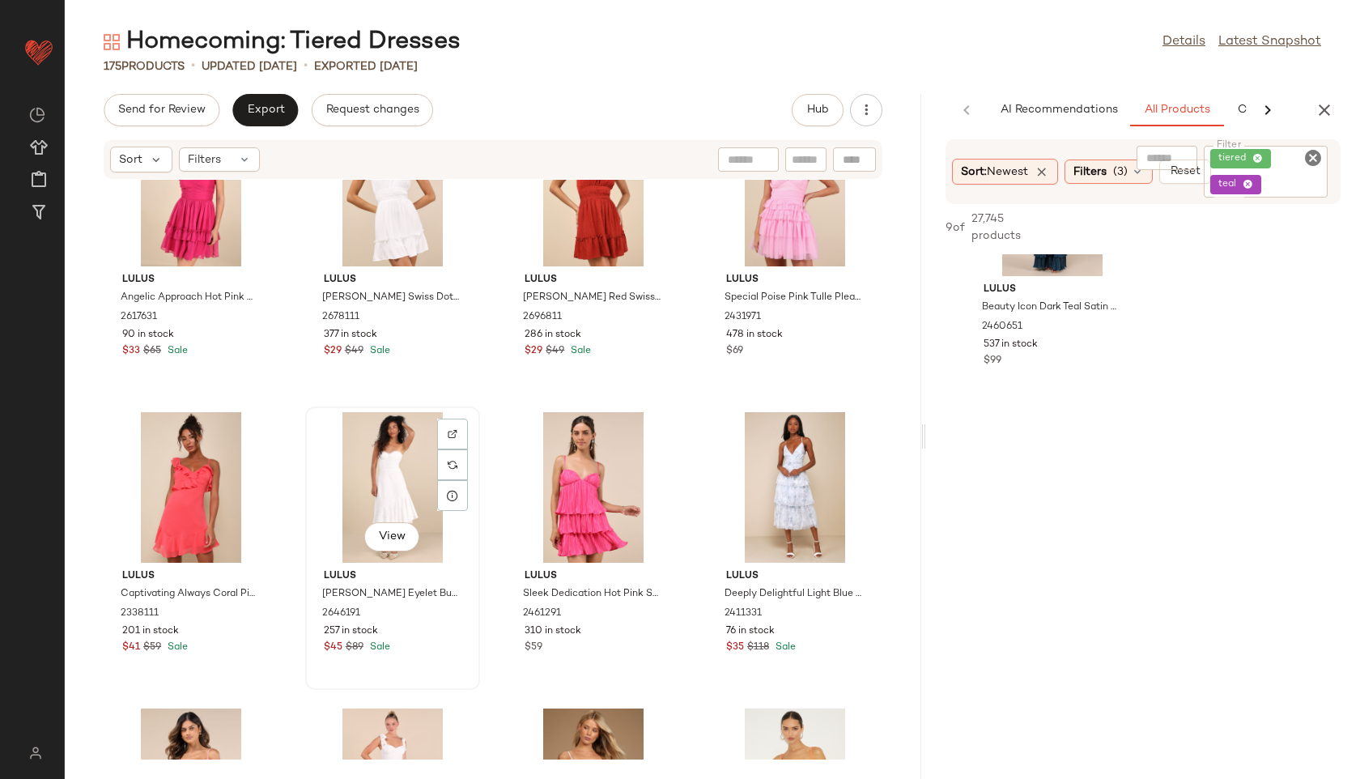
click at [401, 458] on div "View" at bounding box center [393, 487] width 164 height 151
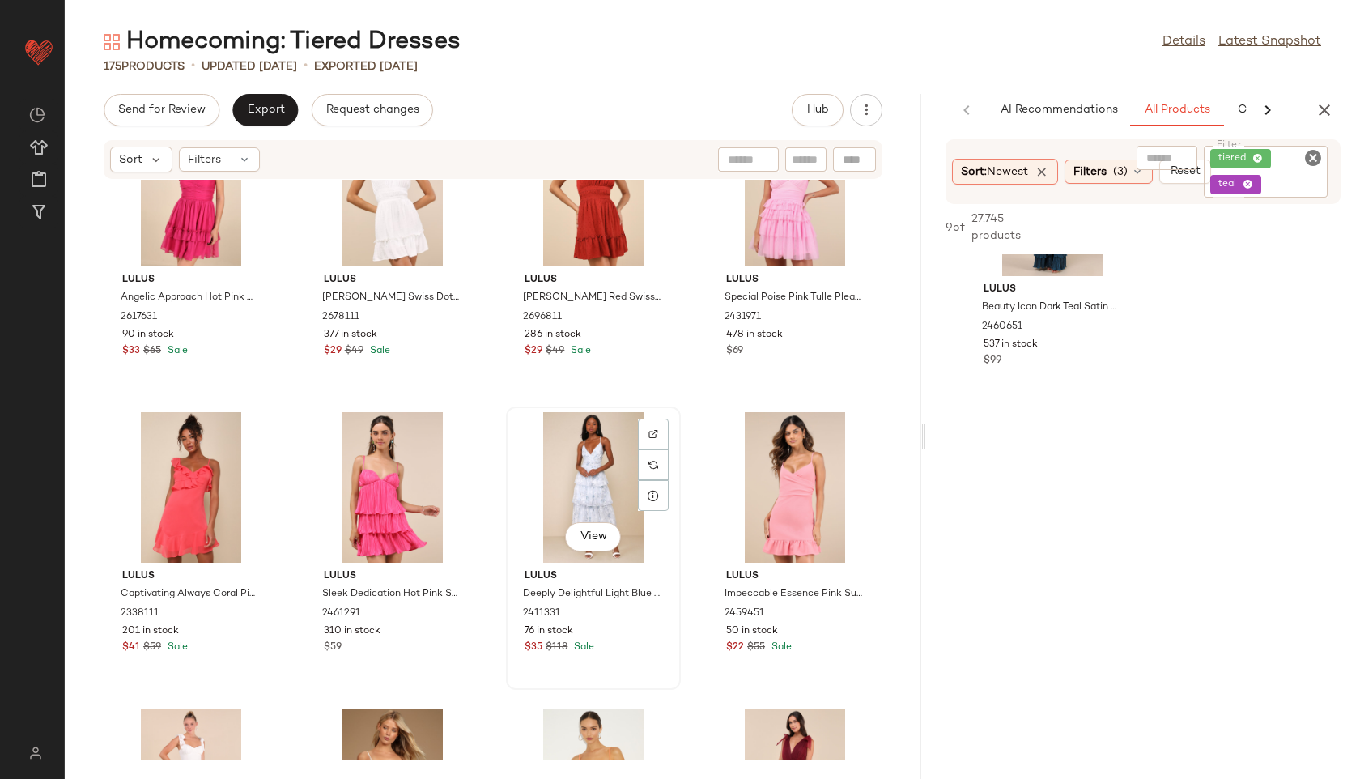
click at [571, 479] on div "View" at bounding box center [594, 487] width 164 height 151
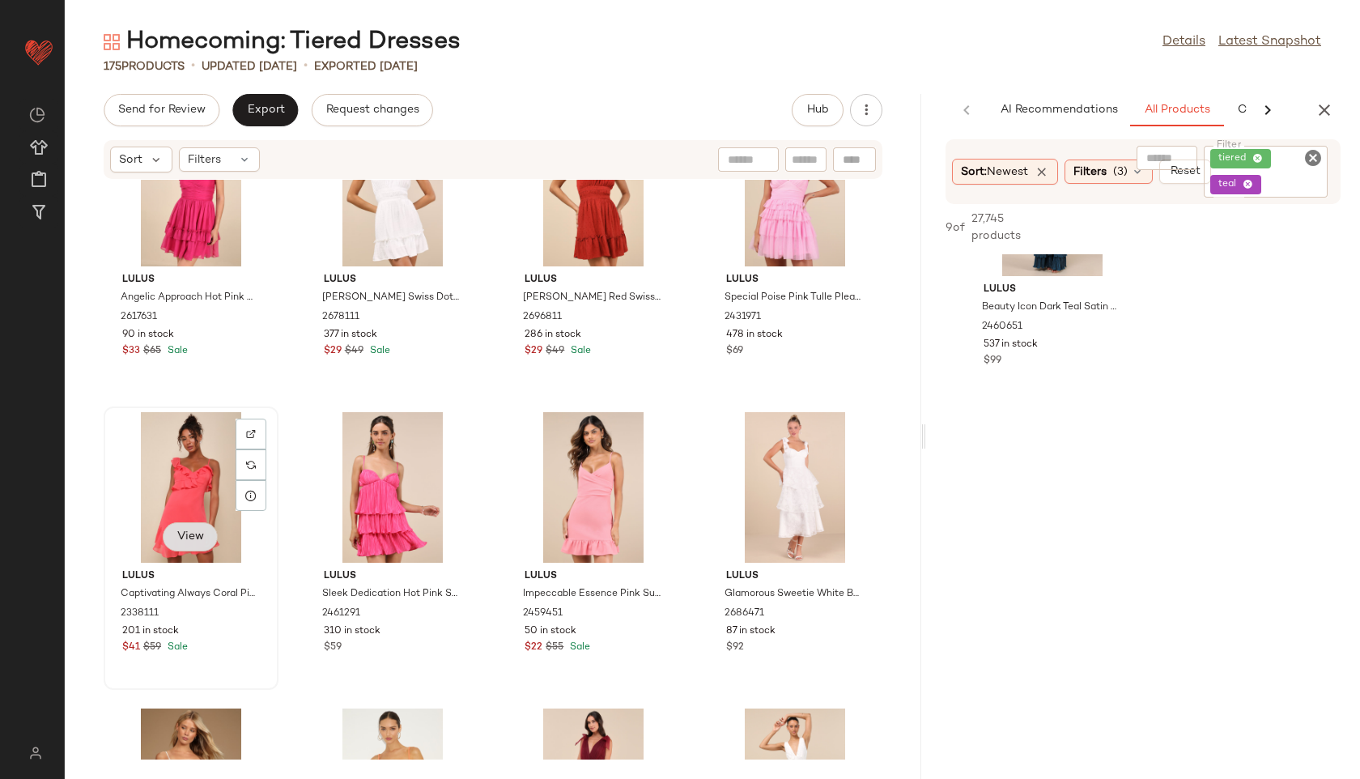
click at [190, 527] on button "View" at bounding box center [190, 536] width 55 height 29
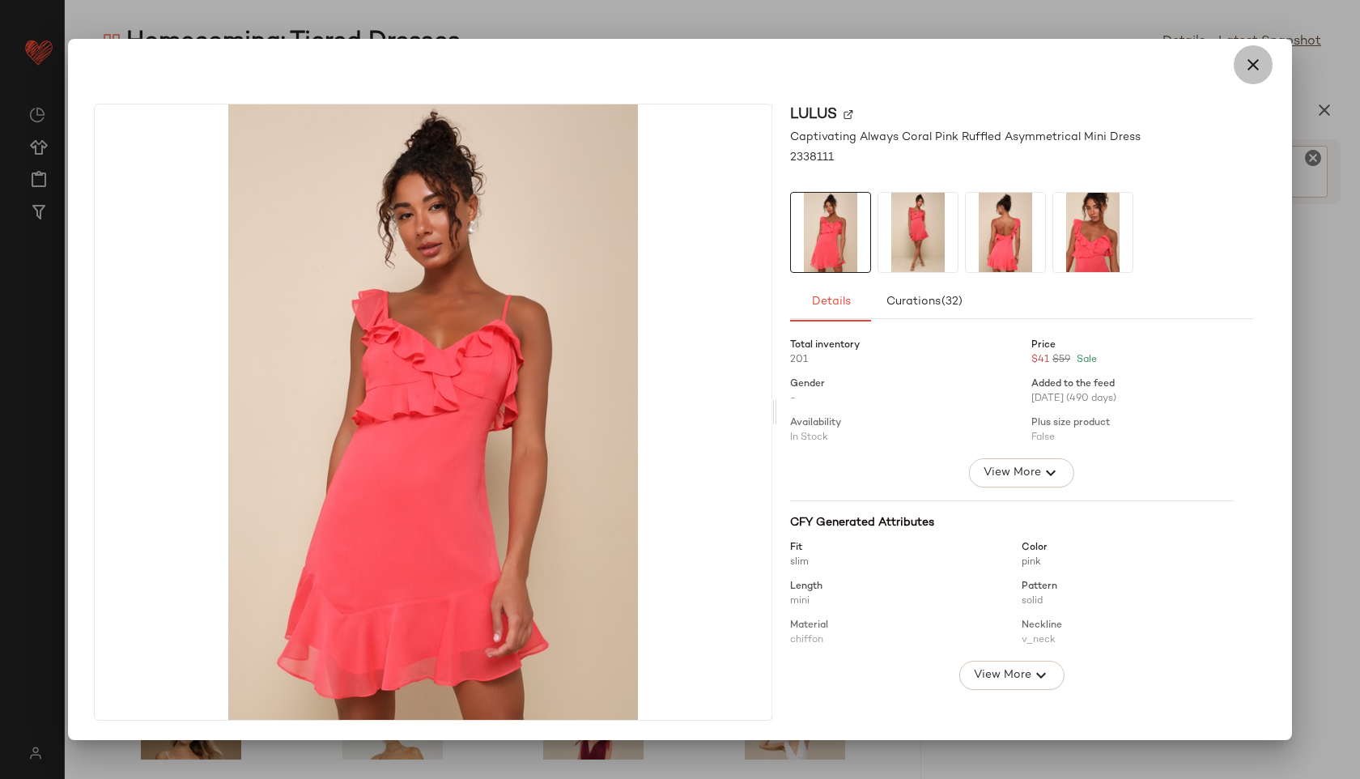
click at [1251, 59] on icon "button" at bounding box center [1252, 64] width 19 height 19
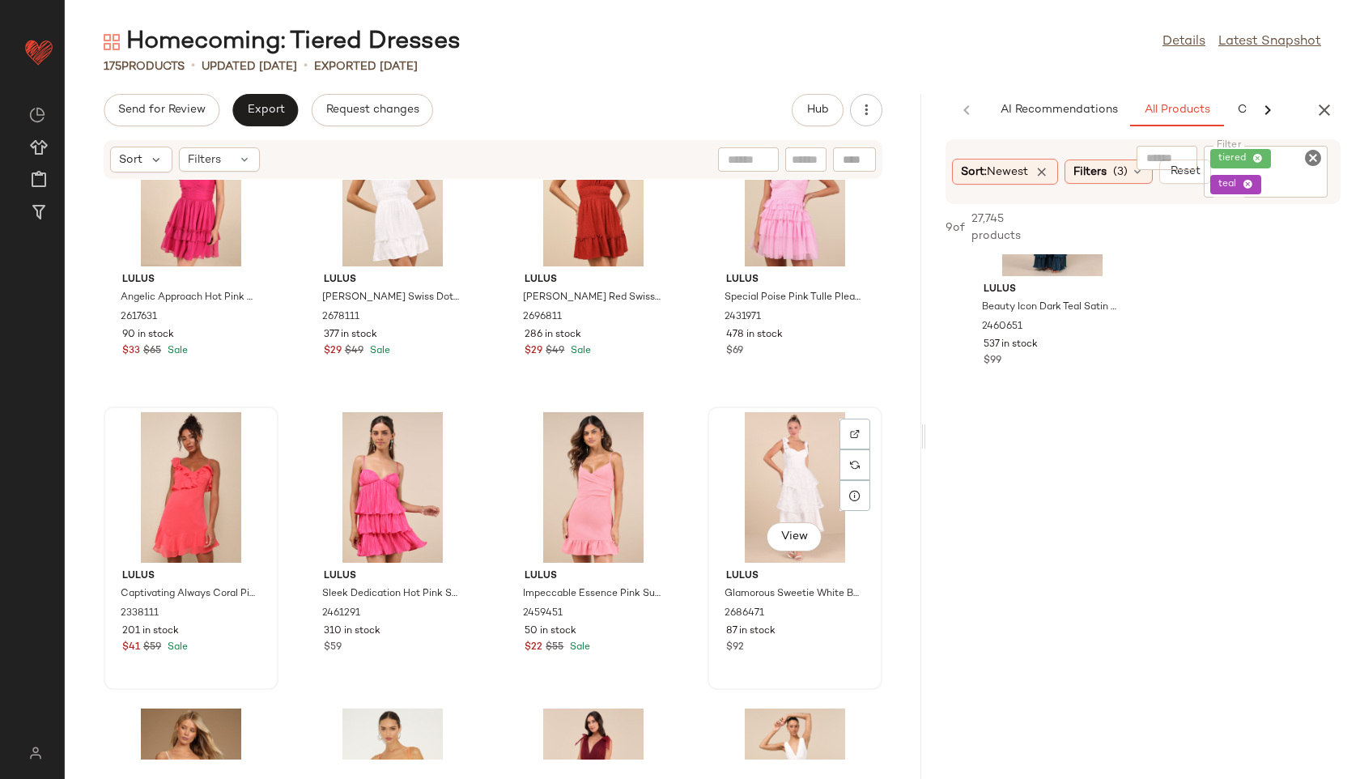
click at [771, 482] on div "View" at bounding box center [795, 487] width 164 height 151
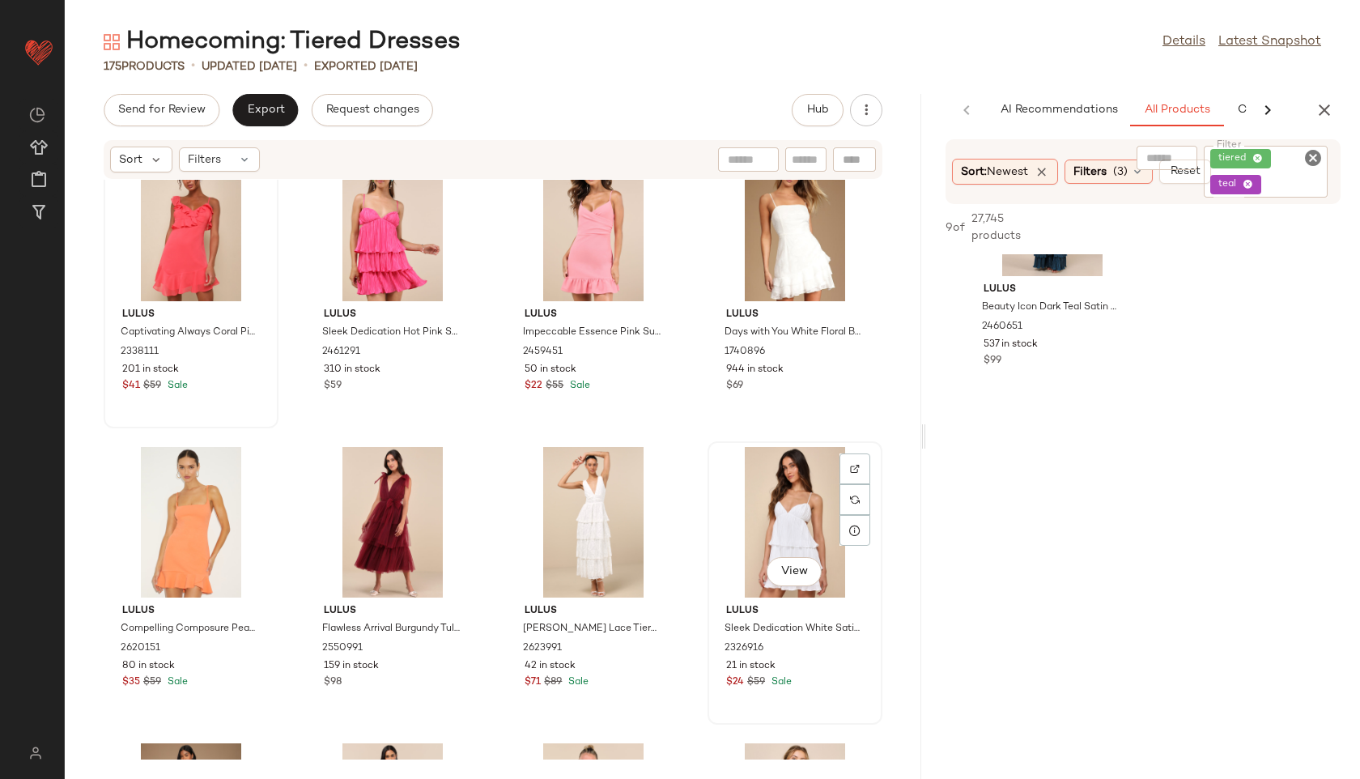
scroll to position [2124, 0]
click at [376, 516] on div "View" at bounding box center [393, 523] width 164 height 151
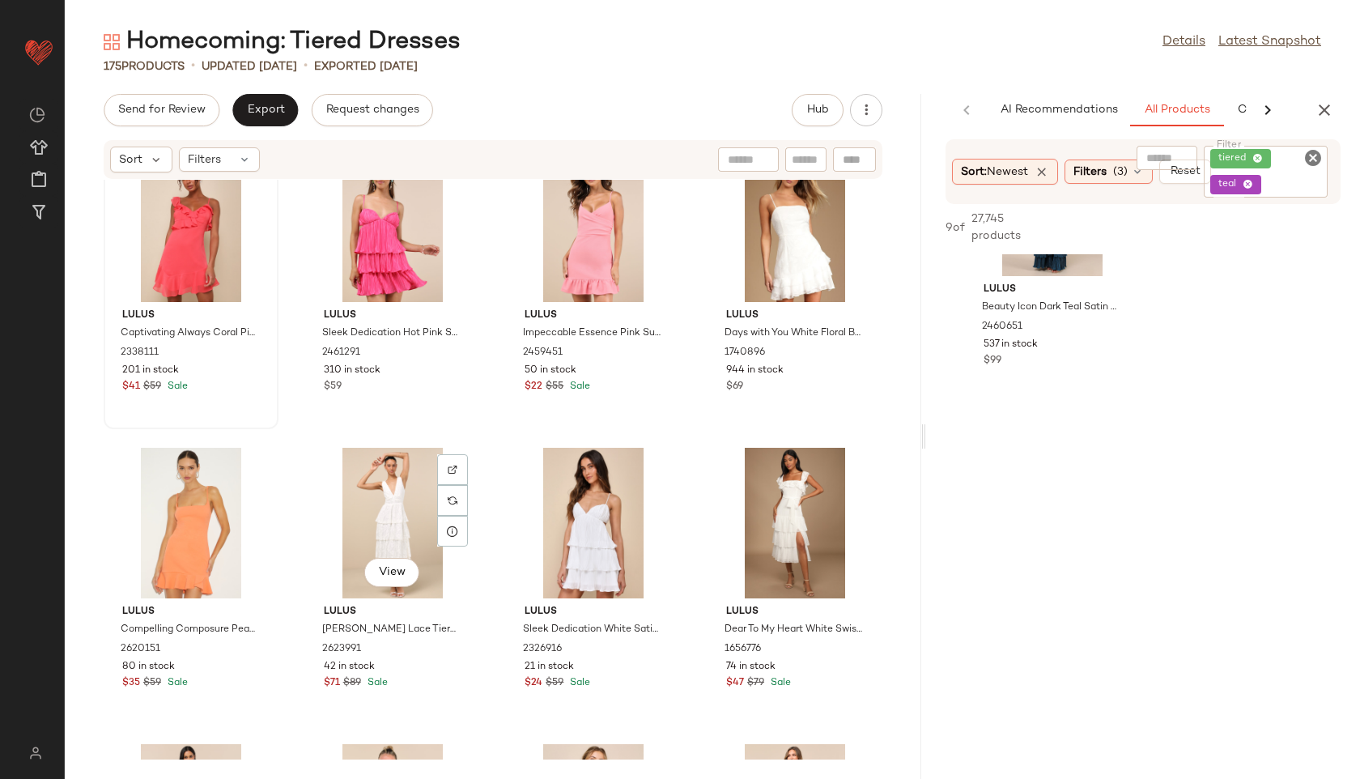
click at [376, 516] on div "View" at bounding box center [393, 523] width 164 height 151
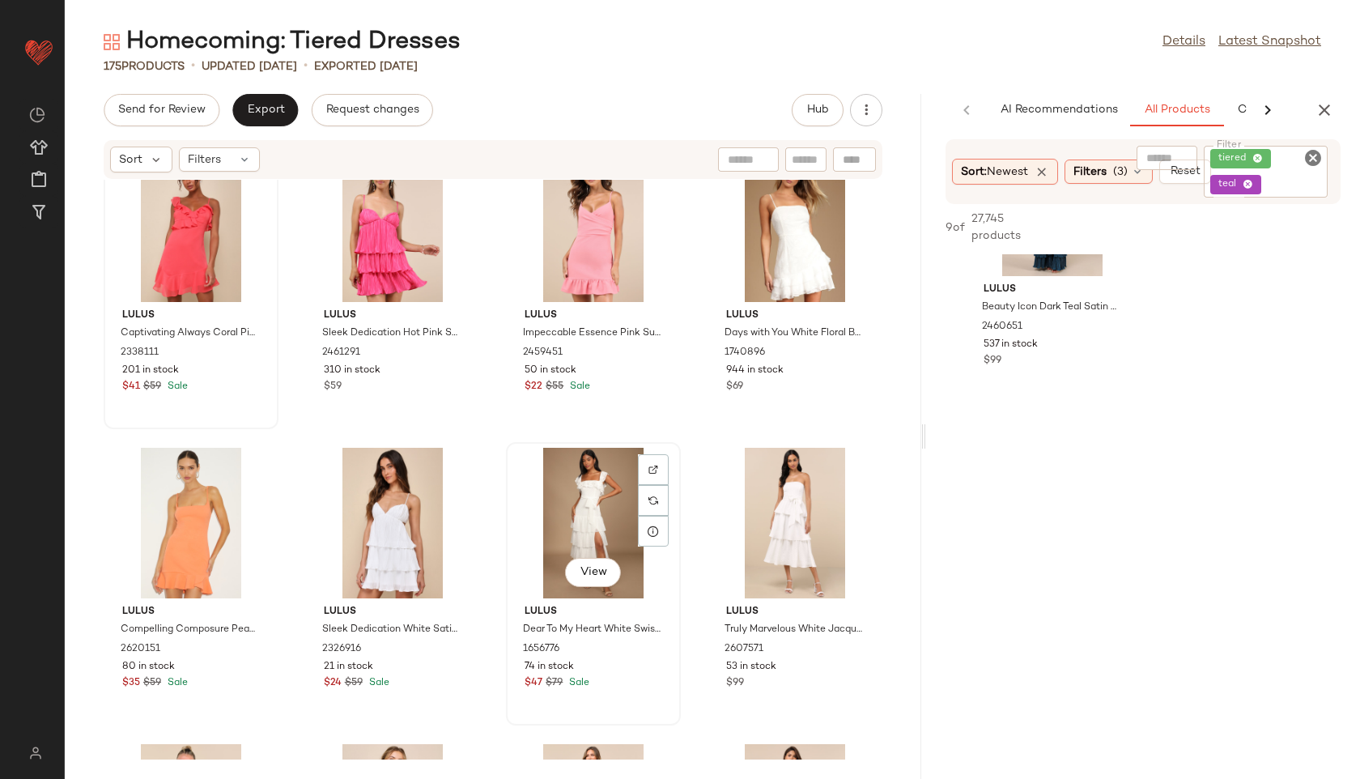
click at [588, 499] on div "View" at bounding box center [594, 523] width 164 height 151
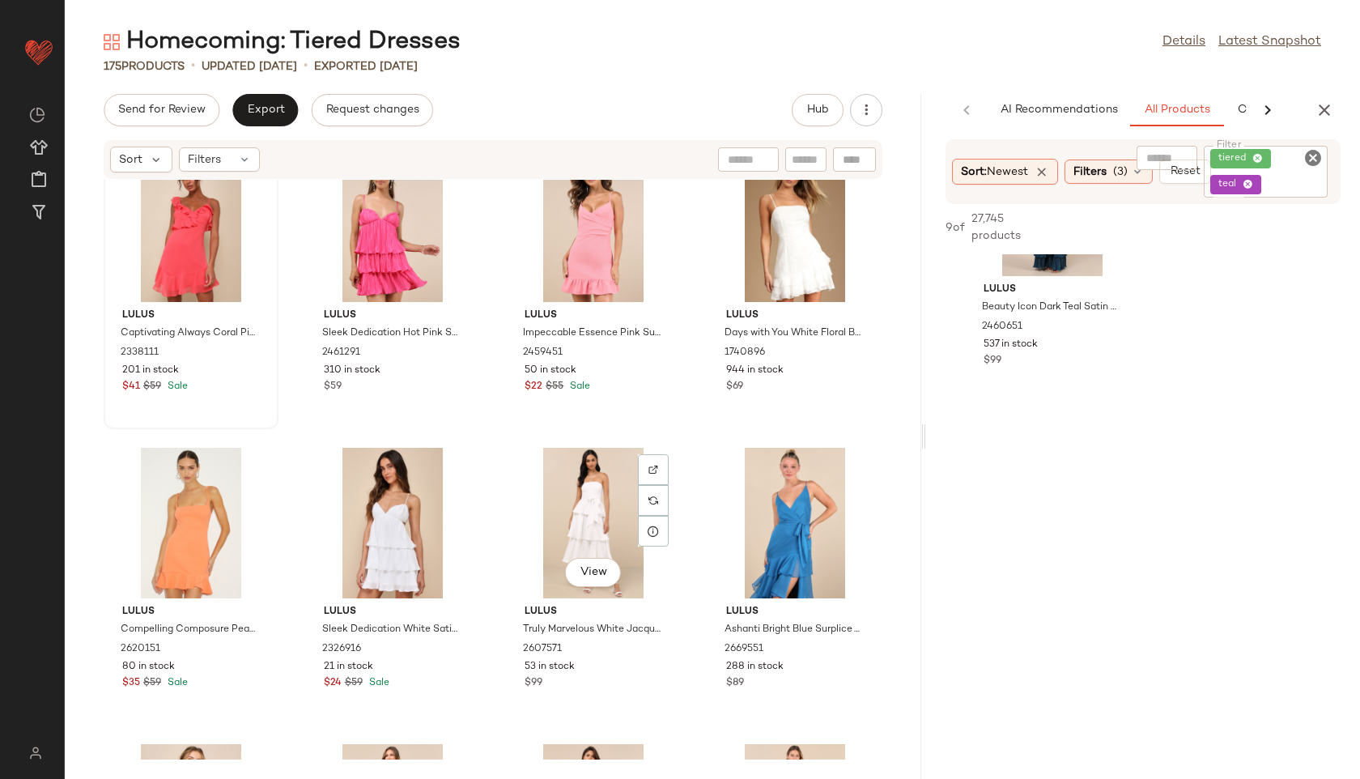
click at [588, 499] on div "View" at bounding box center [594, 523] width 164 height 151
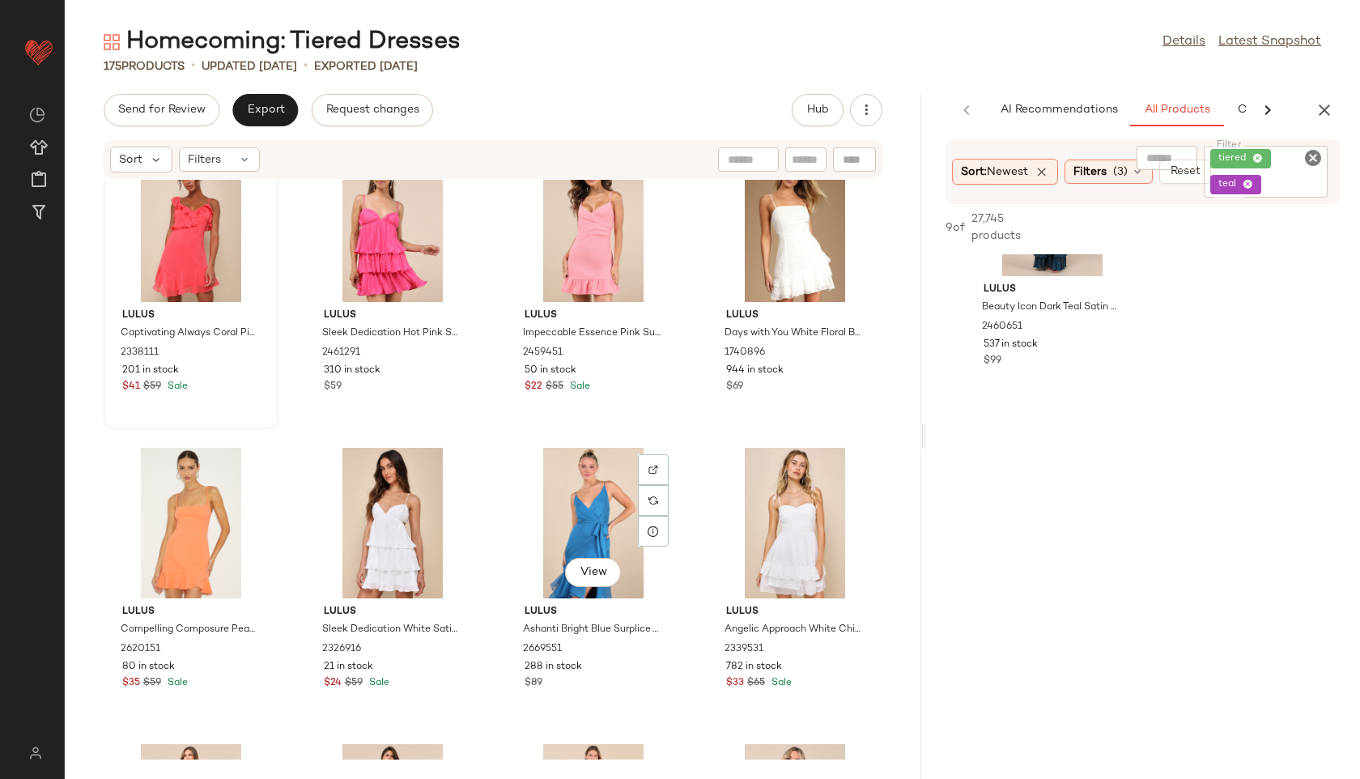
click at [588, 499] on div "View" at bounding box center [594, 523] width 164 height 151
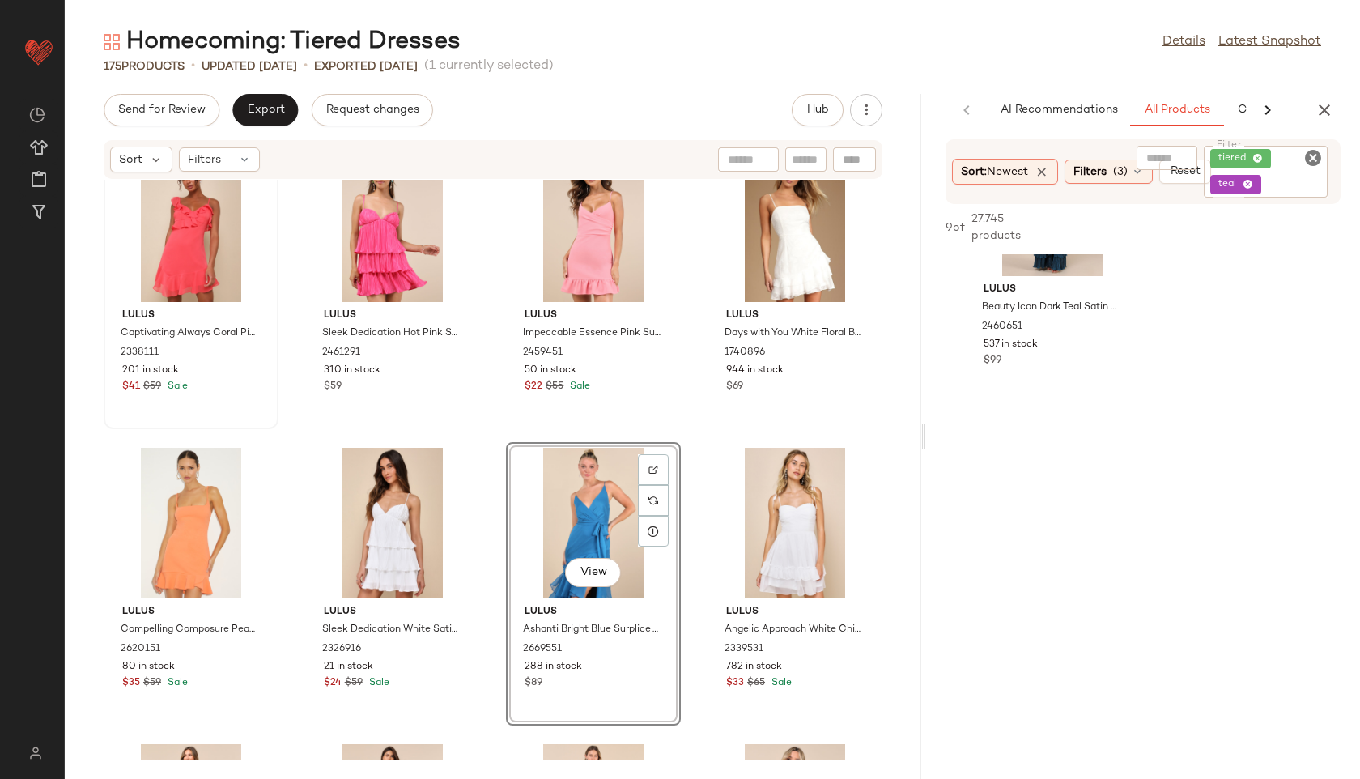
click at [593, 594] on div "View" at bounding box center [594, 523] width 164 height 151
click at [588, 578] on span "View" at bounding box center [593, 572] width 28 height 13
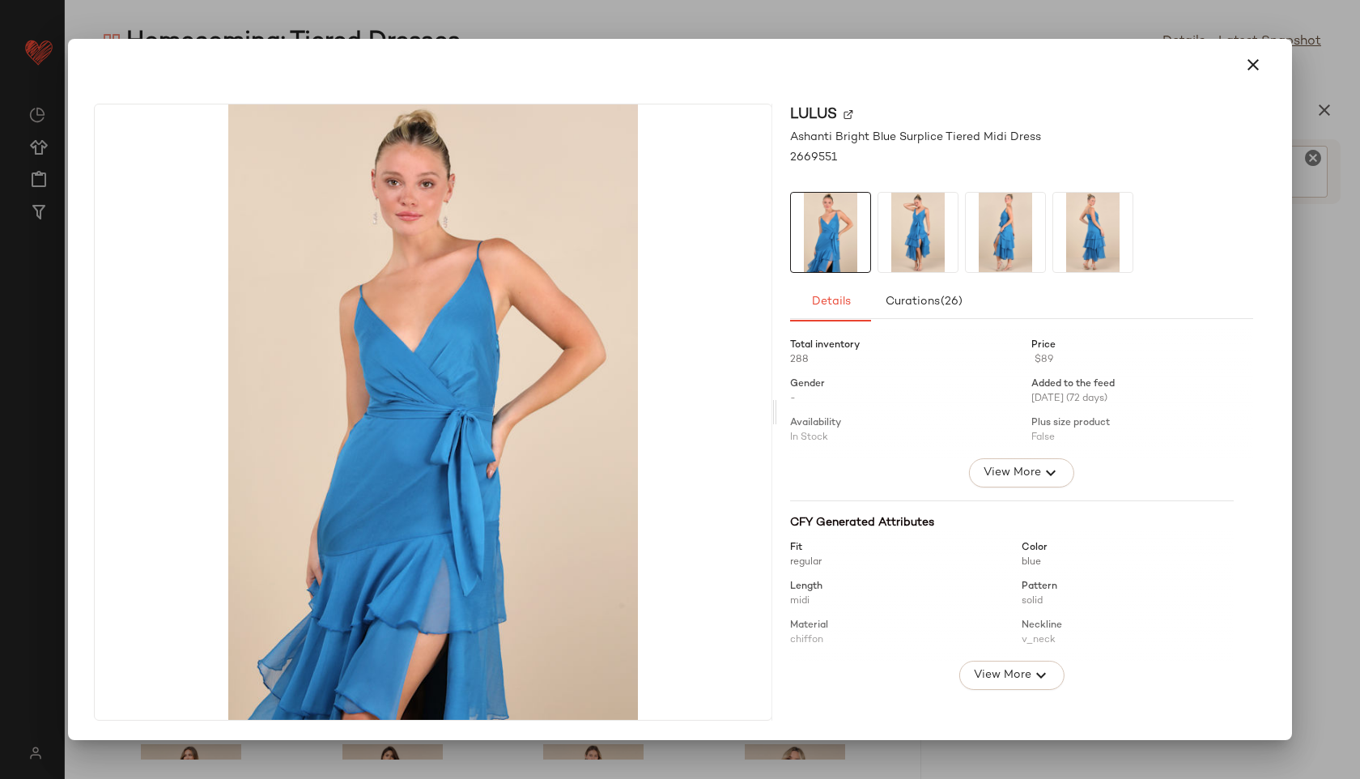
click at [911, 256] on img at bounding box center [917, 232] width 79 height 79
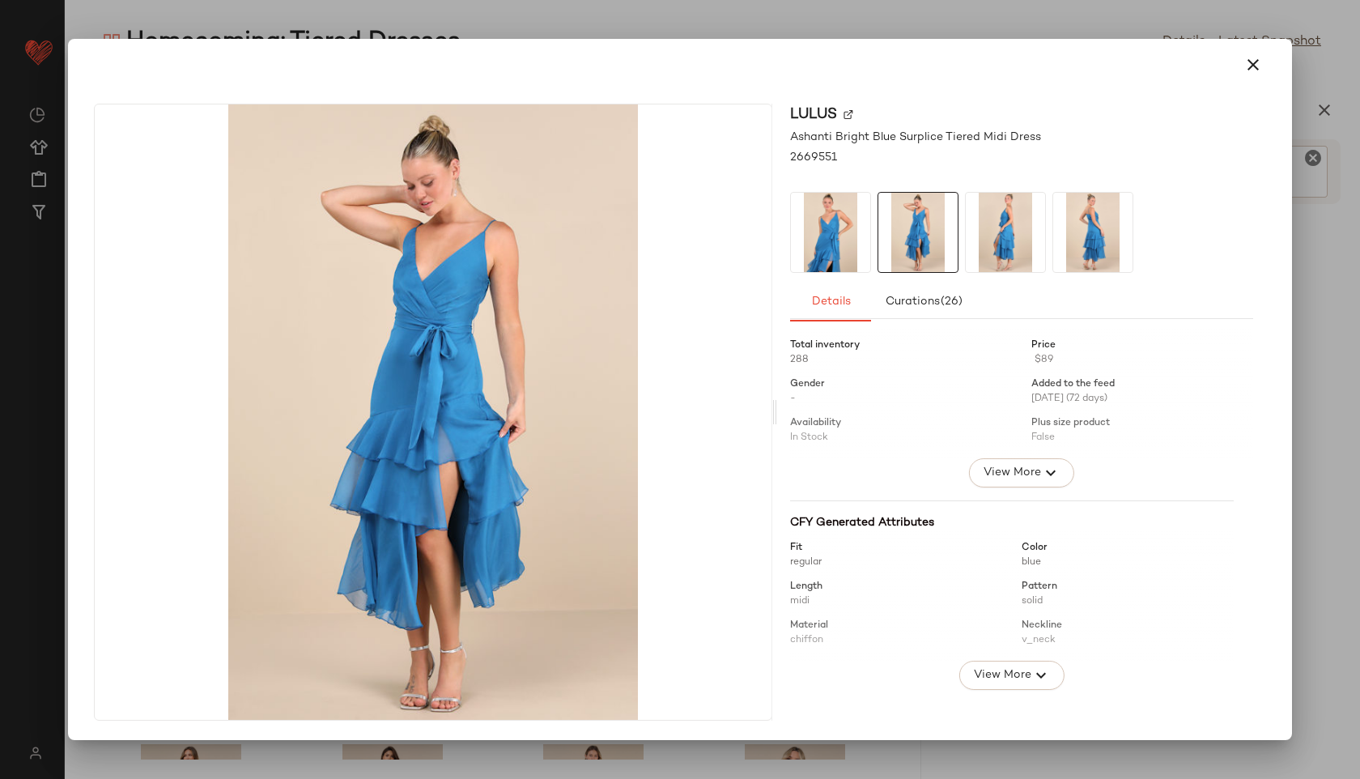
click at [1005, 219] on img at bounding box center [1005, 232] width 79 height 79
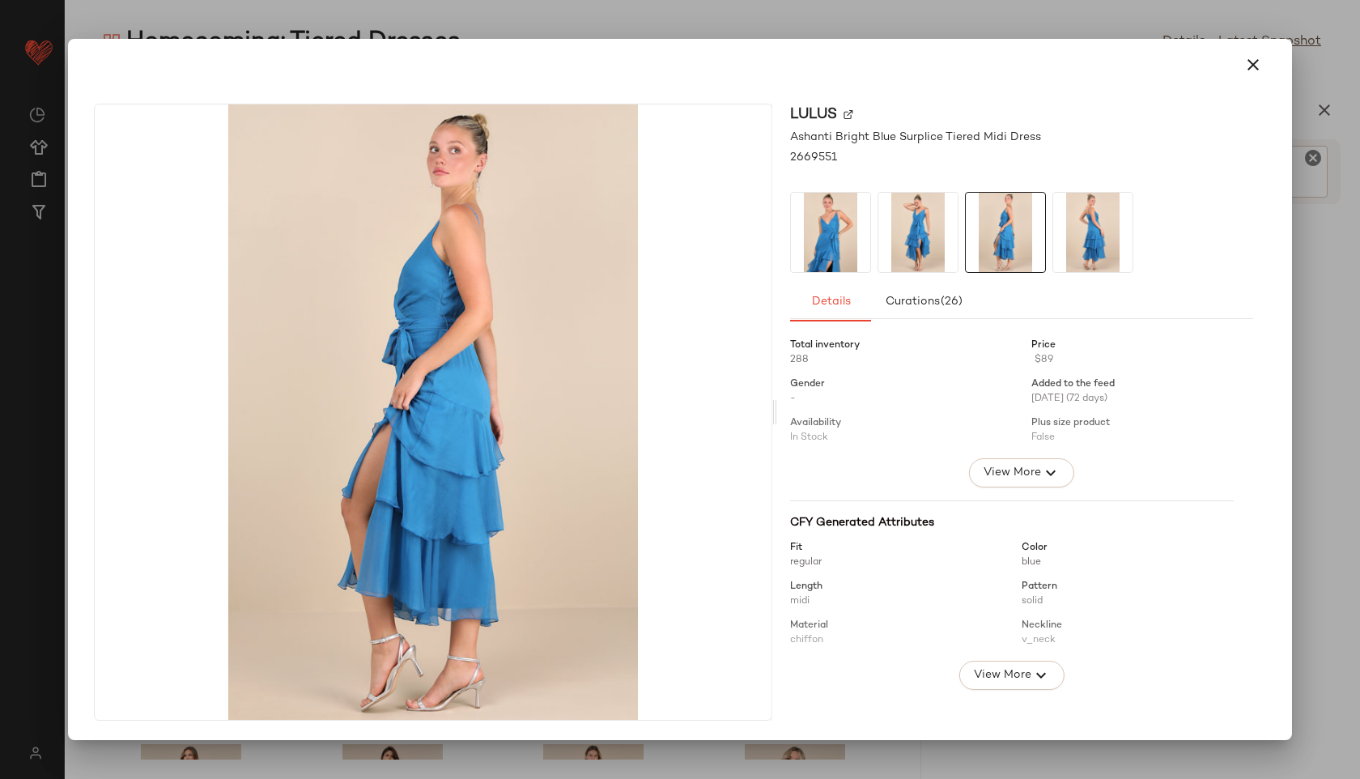
click at [1114, 216] on img at bounding box center [1092, 232] width 79 height 79
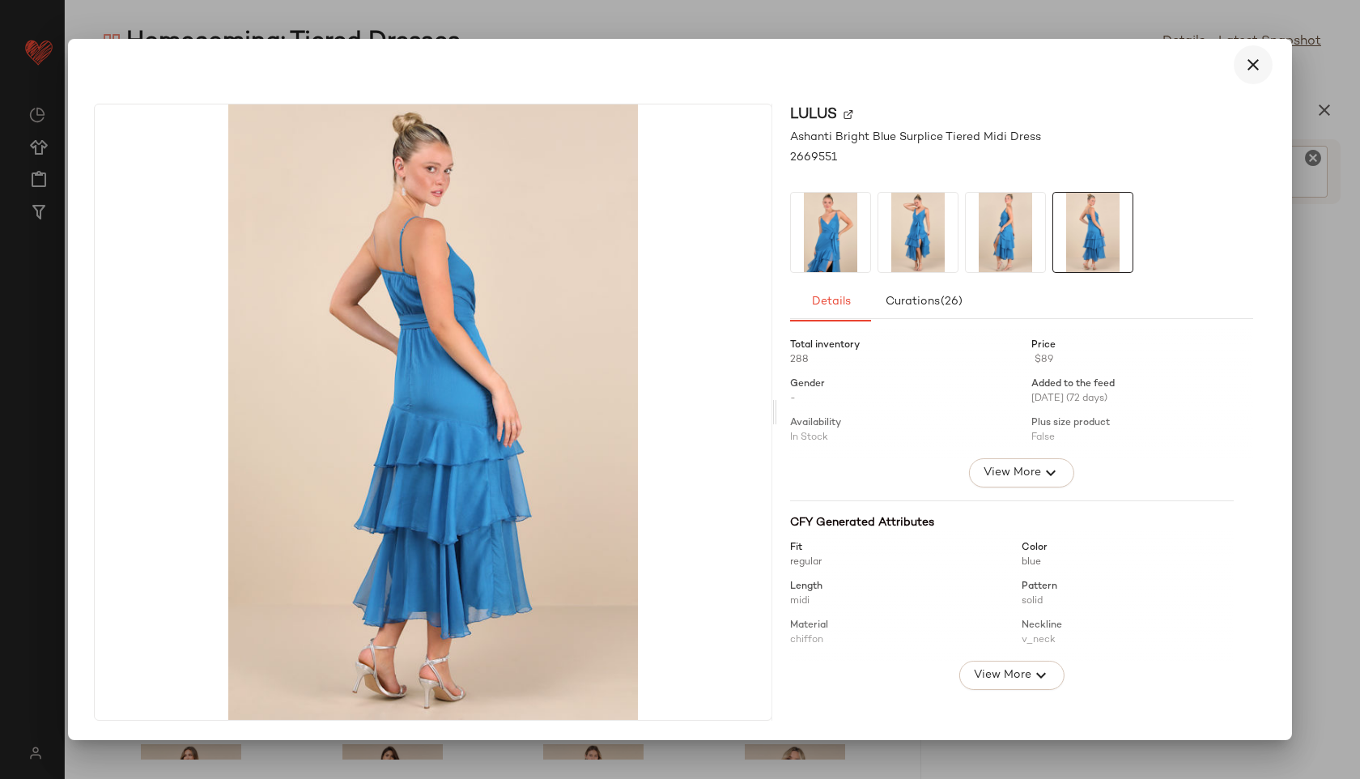
click at [1240, 70] on button "button" at bounding box center [1253, 64] width 39 height 39
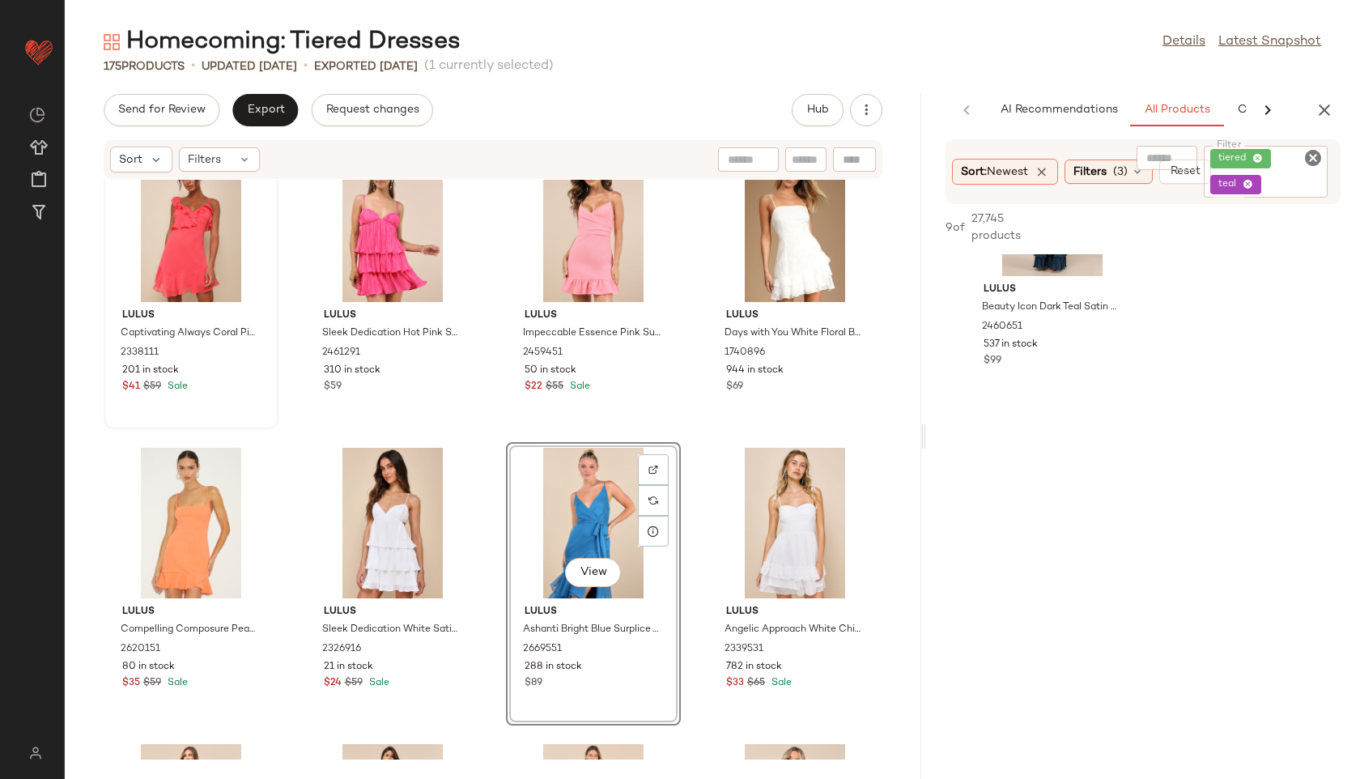
click at [563, 517] on div "View" at bounding box center [594, 523] width 164 height 151
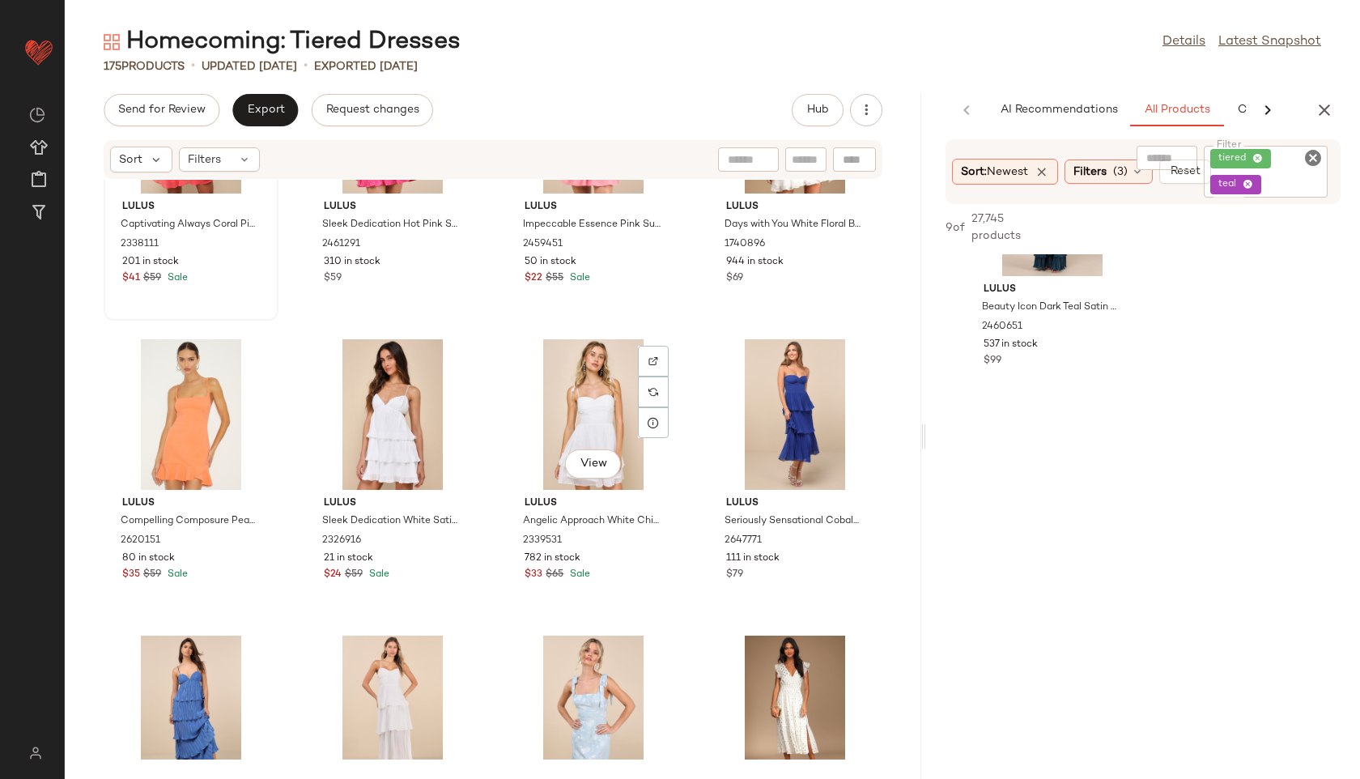
scroll to position [2262, 0]
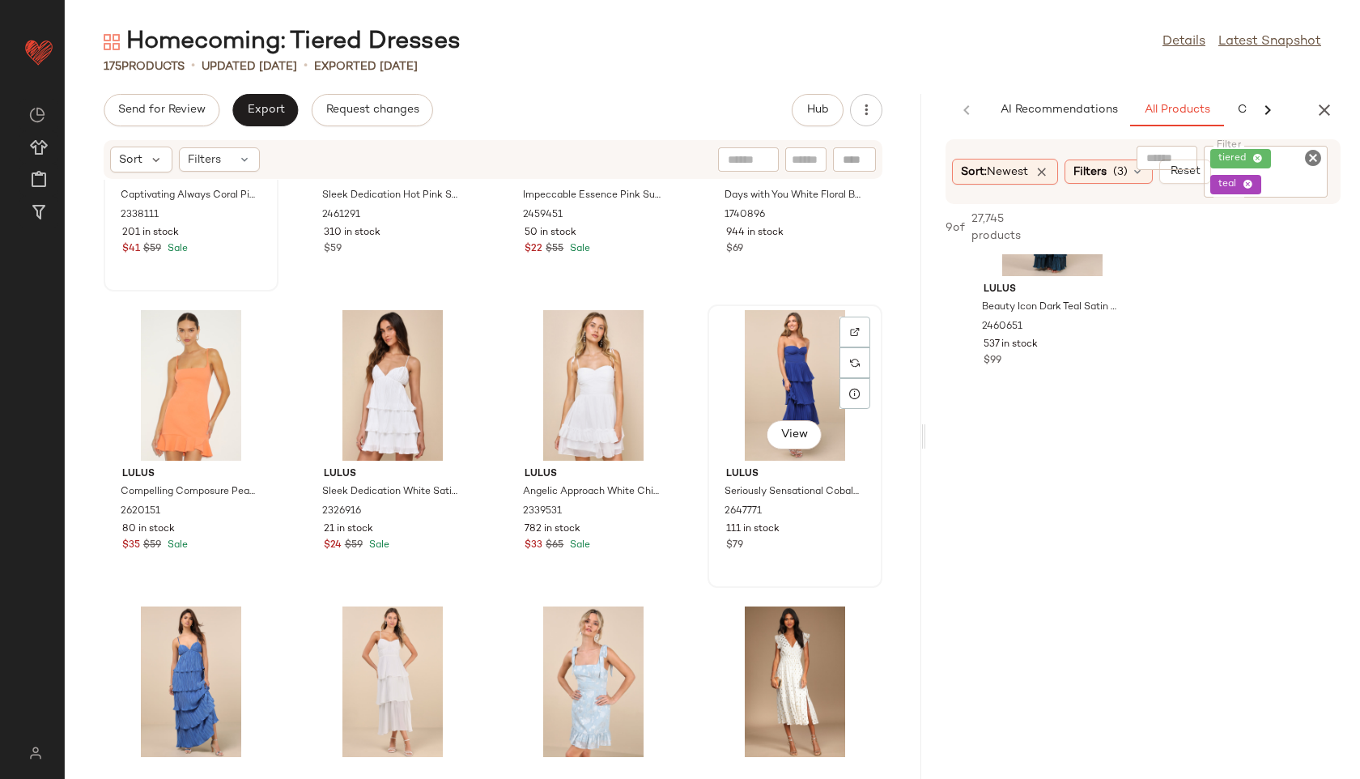
click at [785, 371] on div "View" at bounding box center [795, 385] width 164 height 151
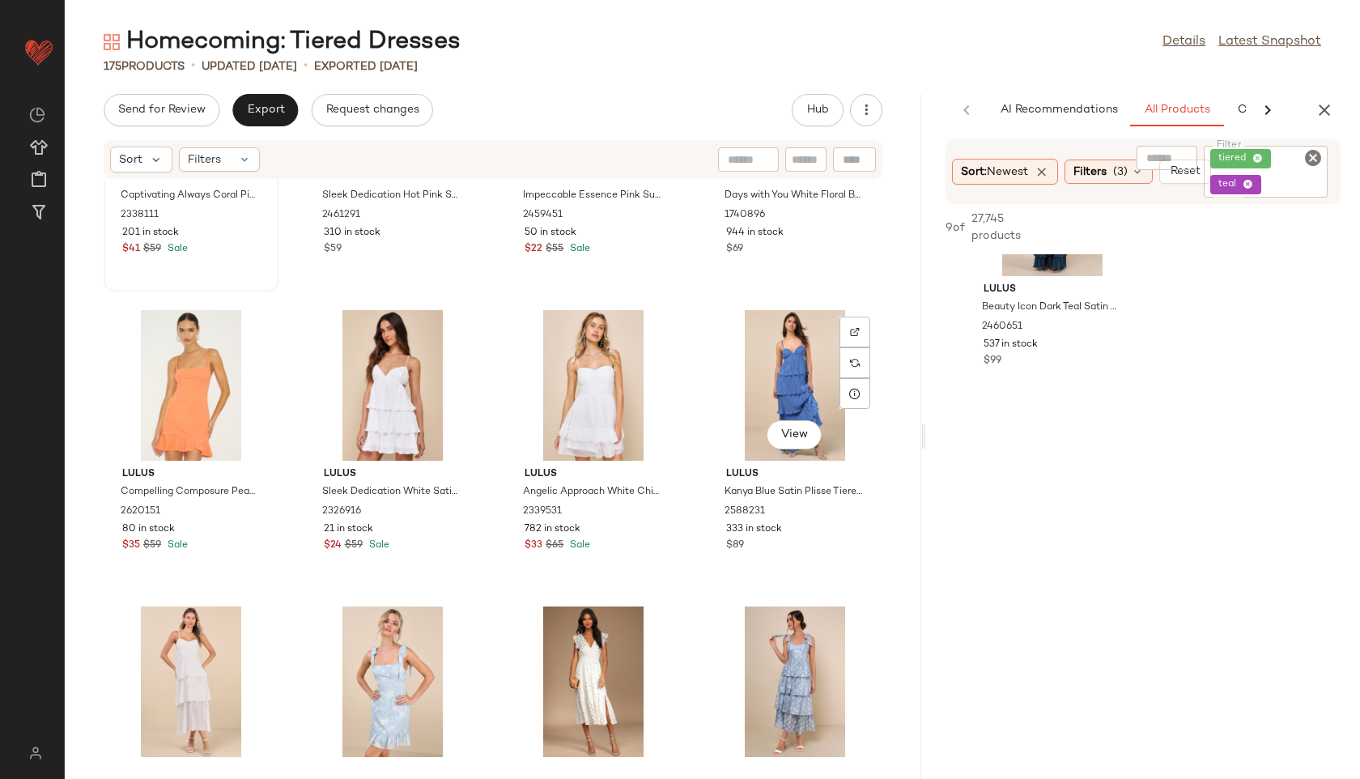
click at [785, 371] on div "View" at bounding box center [795, 385] width 164 height 151
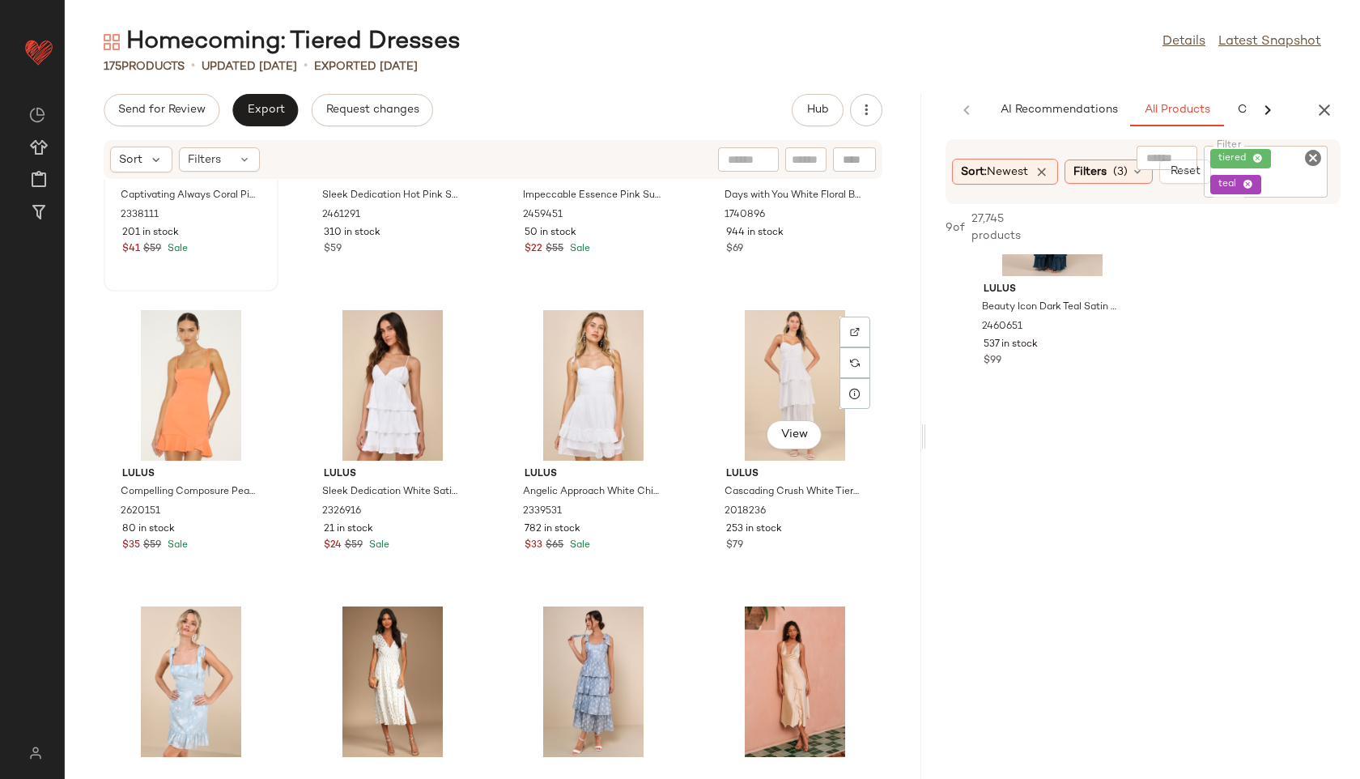
click at [785, 371] on div "View" at bounding box center [795, 385] width 164 height 151
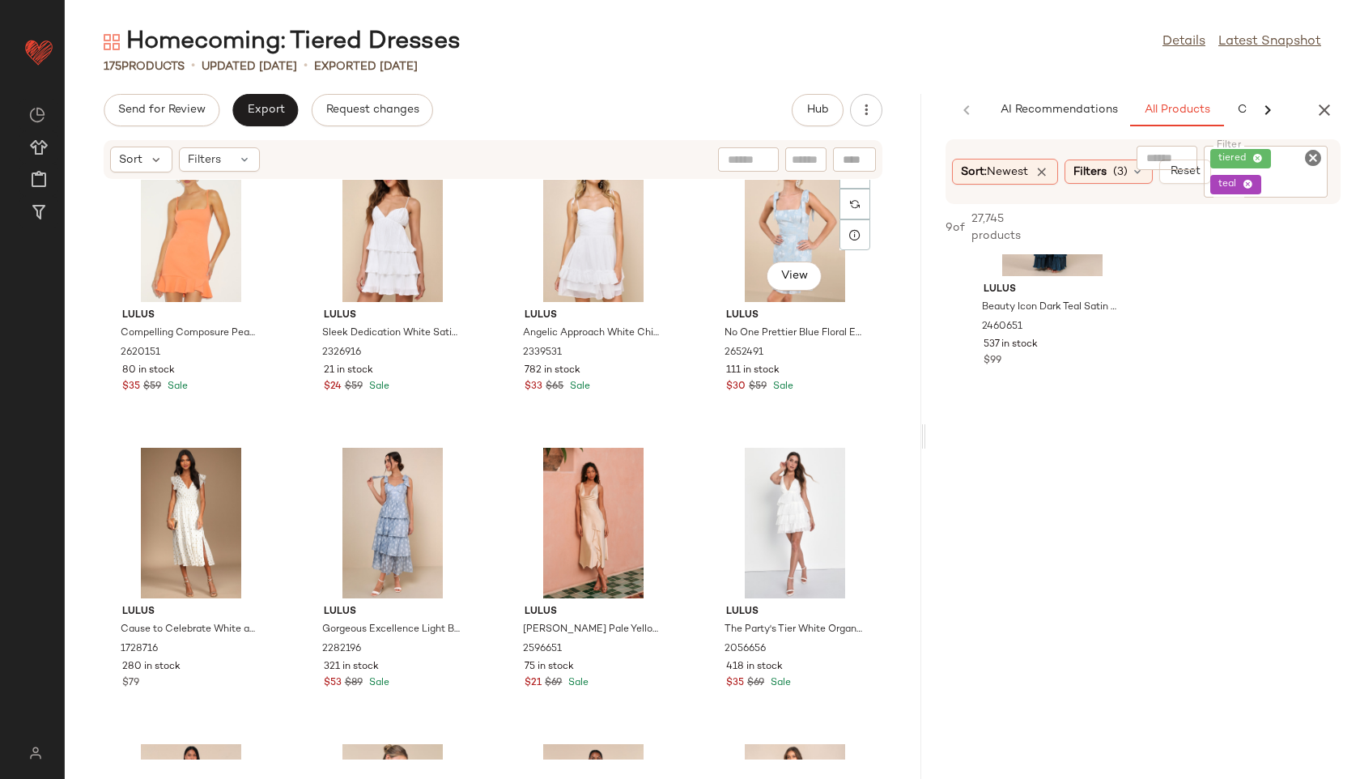
scroll to position [2423, 0]
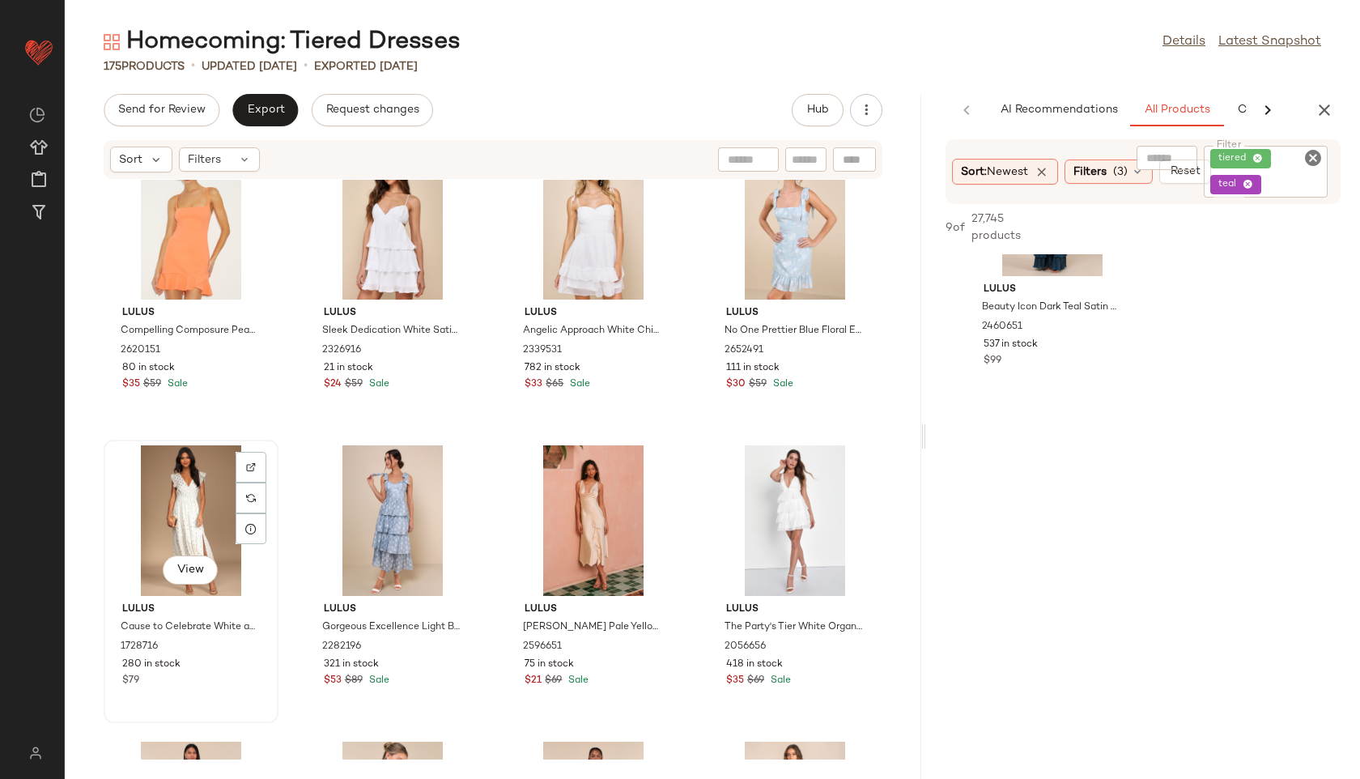
click at [205, 500] on div "View" at bounding box center [191, 520] width 164 height 151
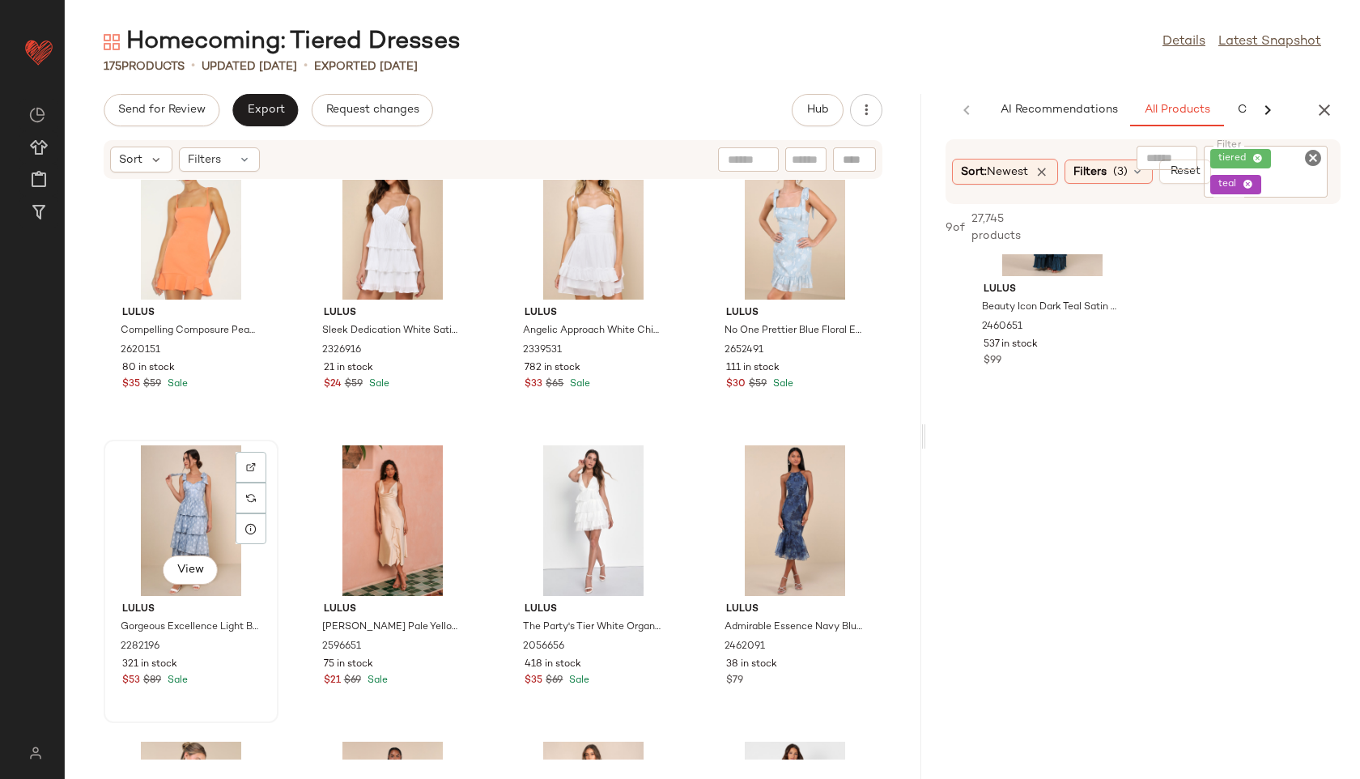
click at [164, 516] on div "View" at bounding box center [191, 520] width 164 height 151
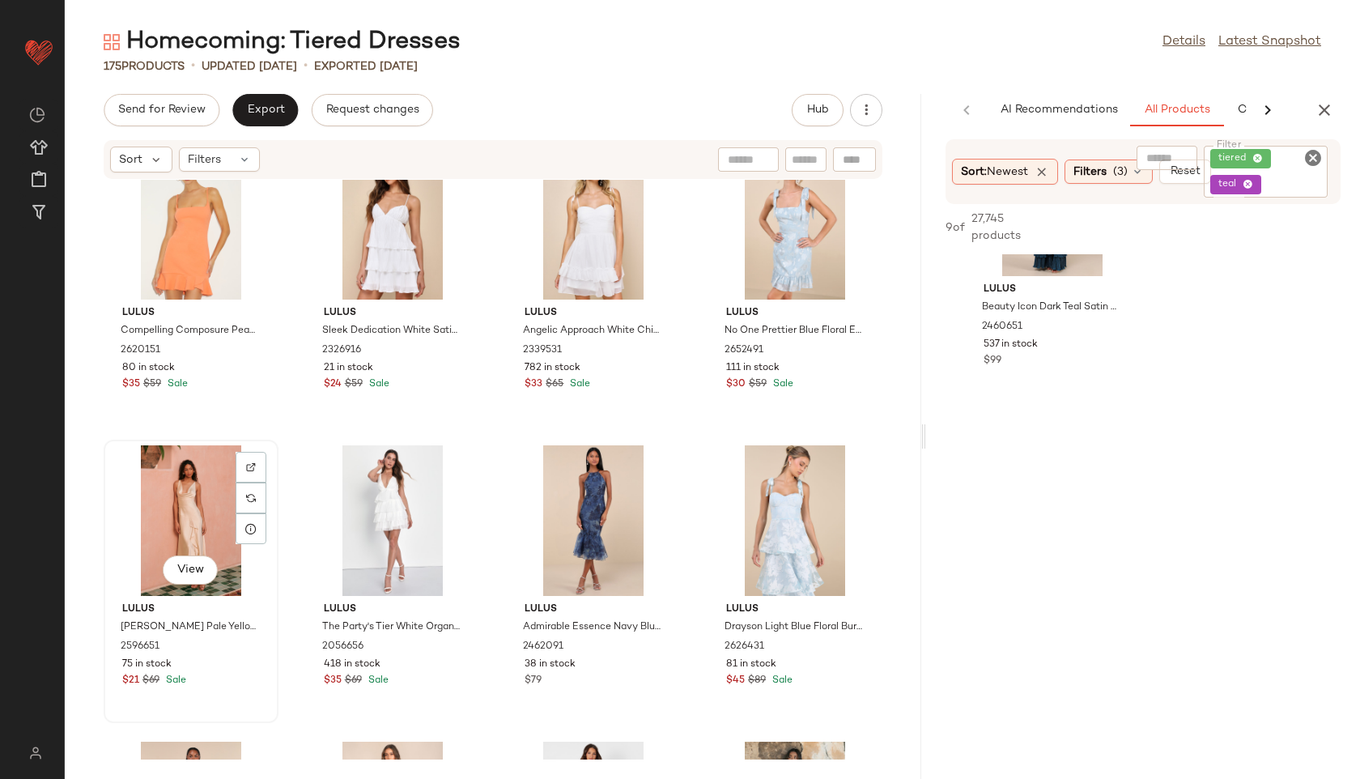
click at [180, 514] on div "View" at bounding box center [191, 520] width 164 height 151
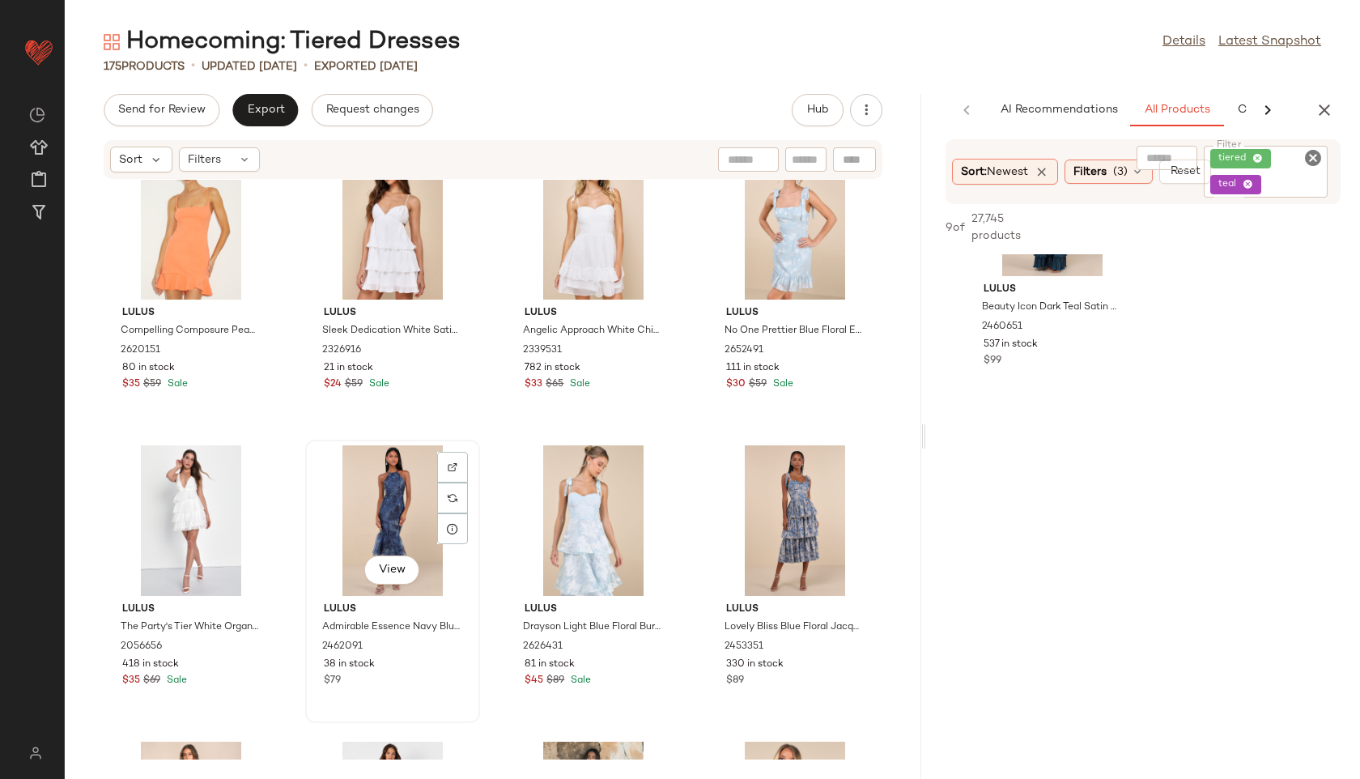
click at [403, 493] on div "View" at bounding box center [393, 520] width 164 height 151
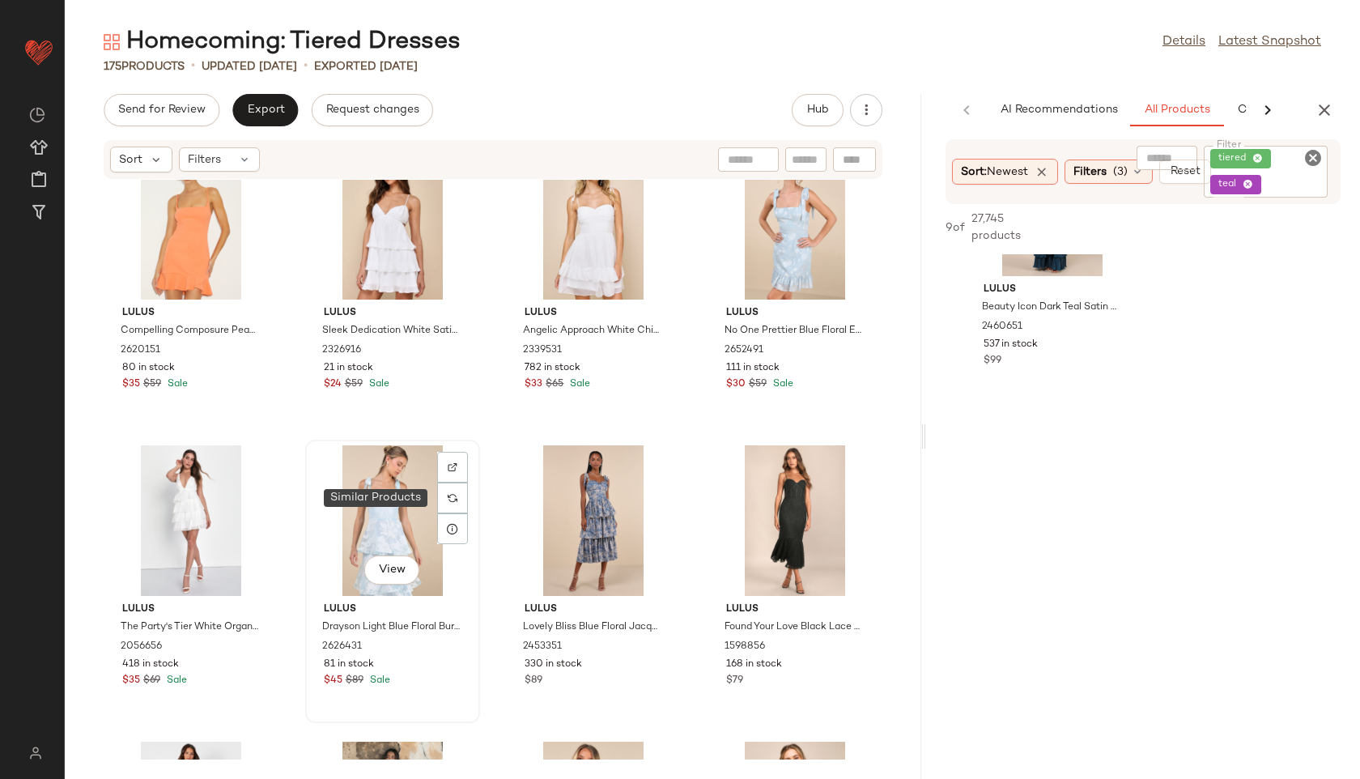
click at [414, 503] on div "View" at bounding box center [393, 520] width 164 height 151
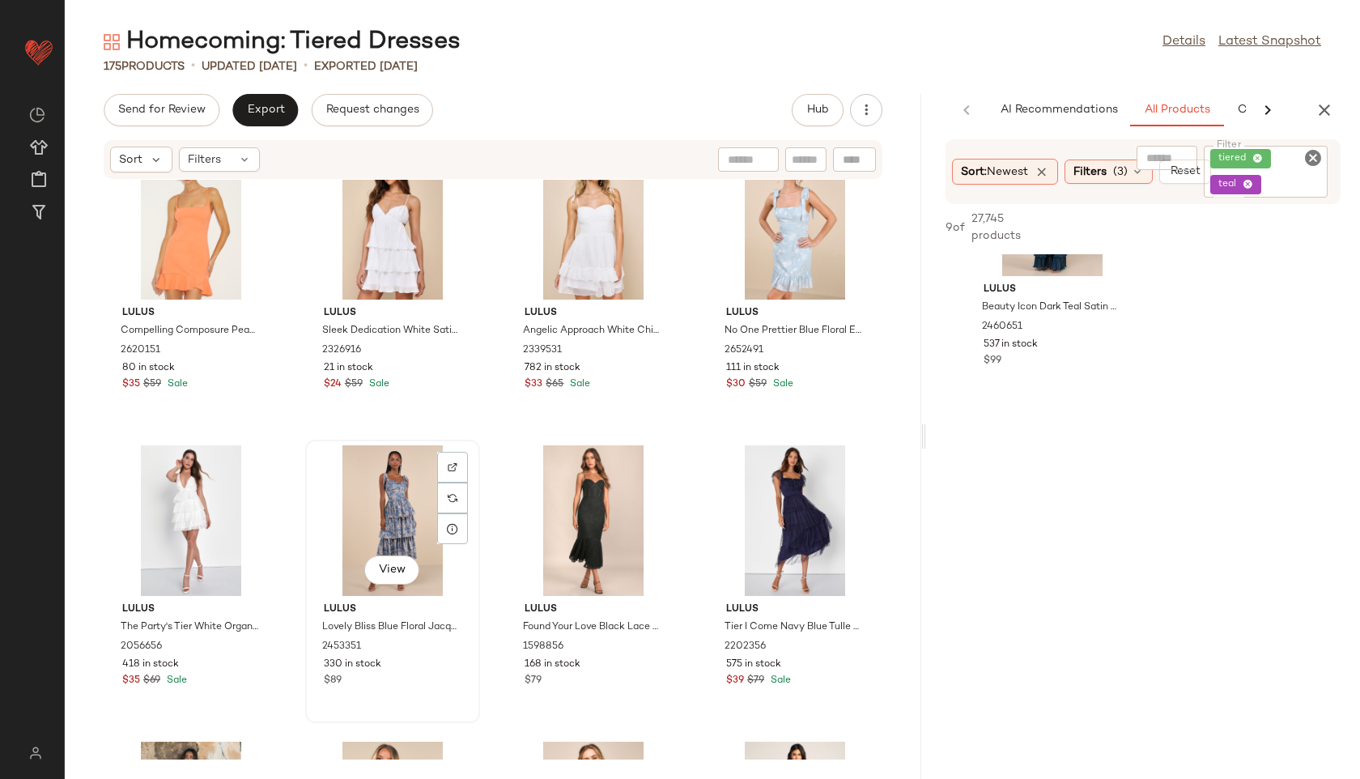
click at [386, 505] on div "View" at bounding box center [393, 520] width 164 height 151
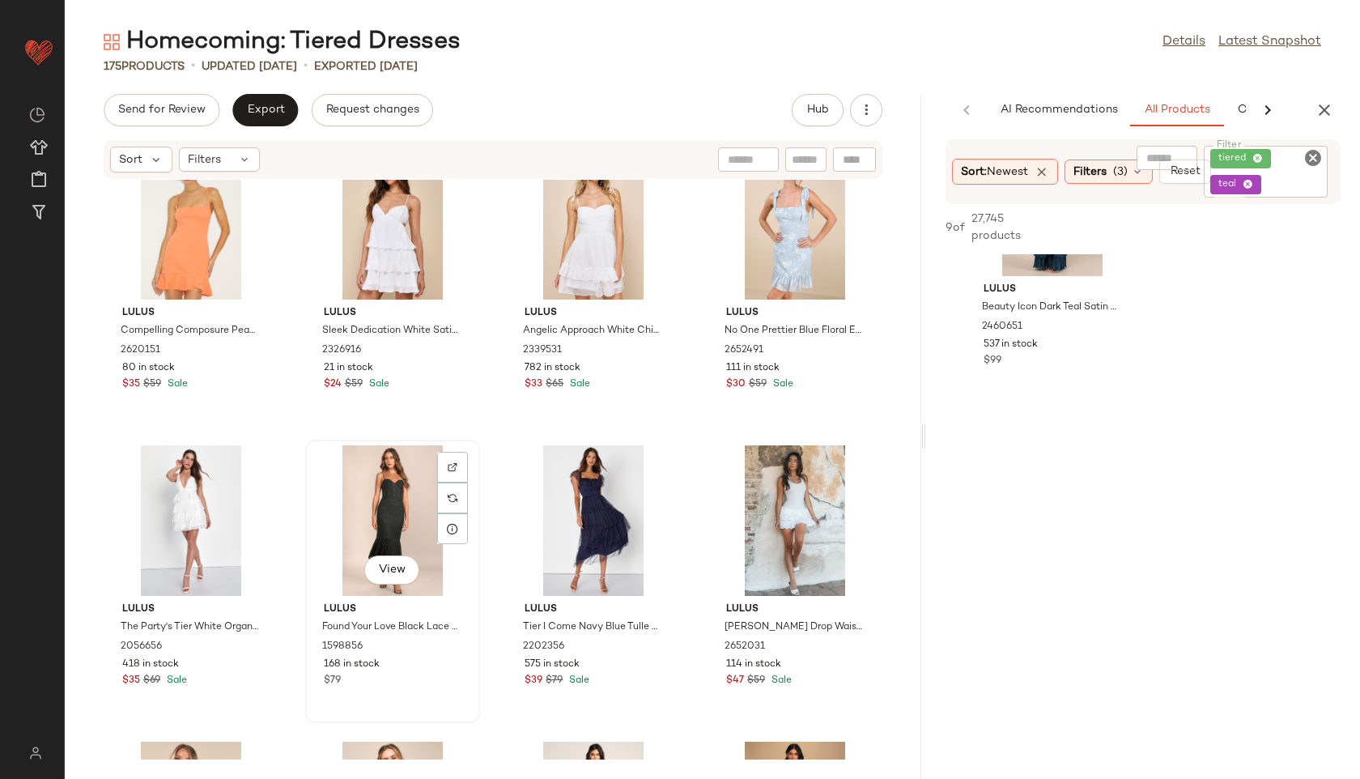
click at [382, 491] on div "View" at bounding box center [393, 520] width 164 height 151
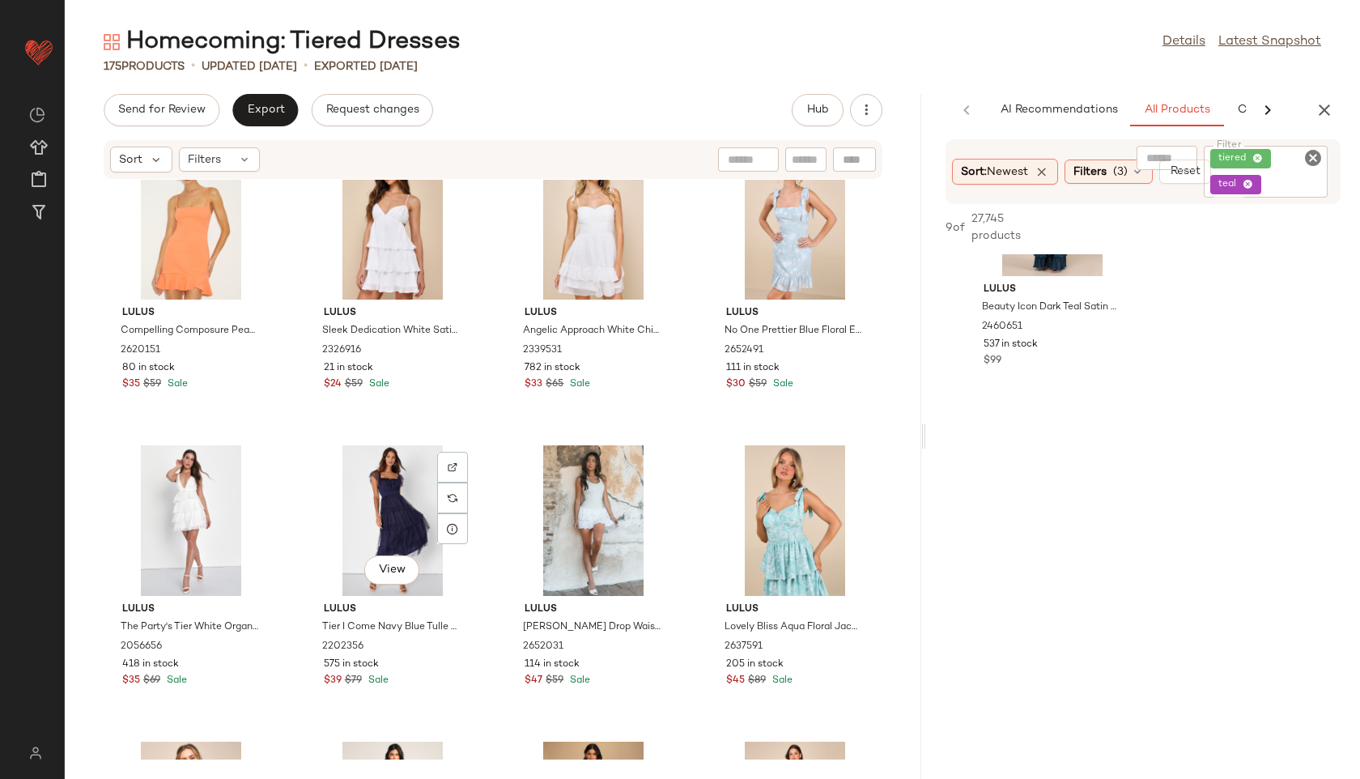
click at [382, 491] on div "View" at bounding box center [393, 520] width 164 height 151
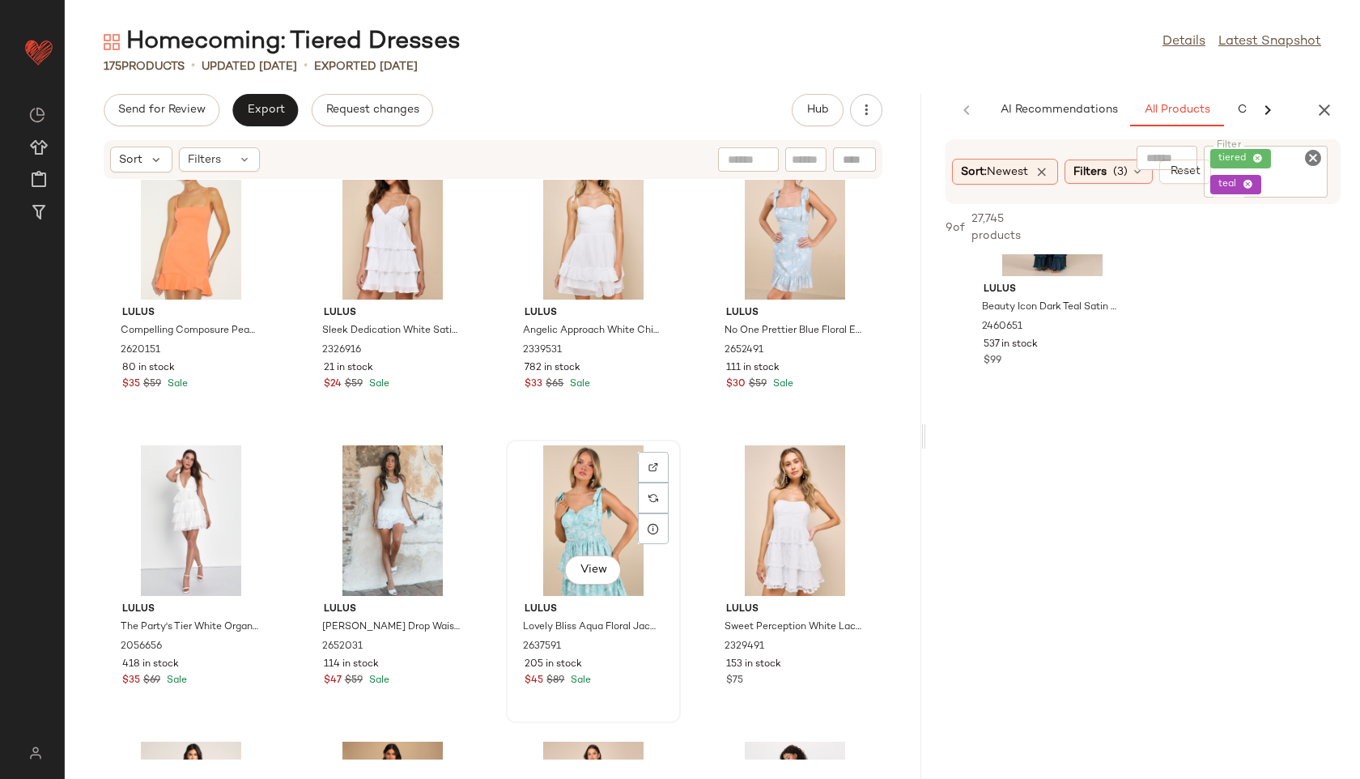
click at [574, 506] on div "View" at bounding box center [594, 520] width 164 height 151
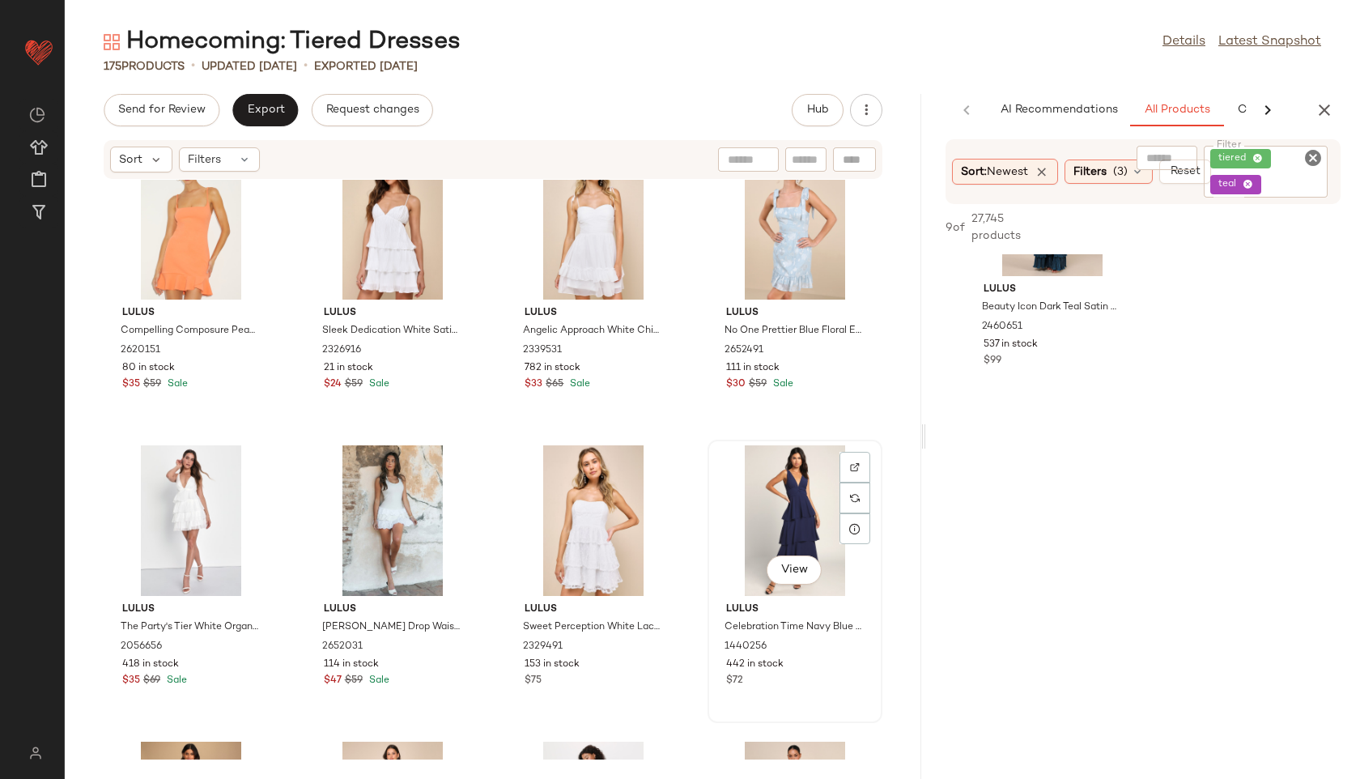
click at [780, 474] on div "View" at bounding box center [795, 520] width 164 height 151
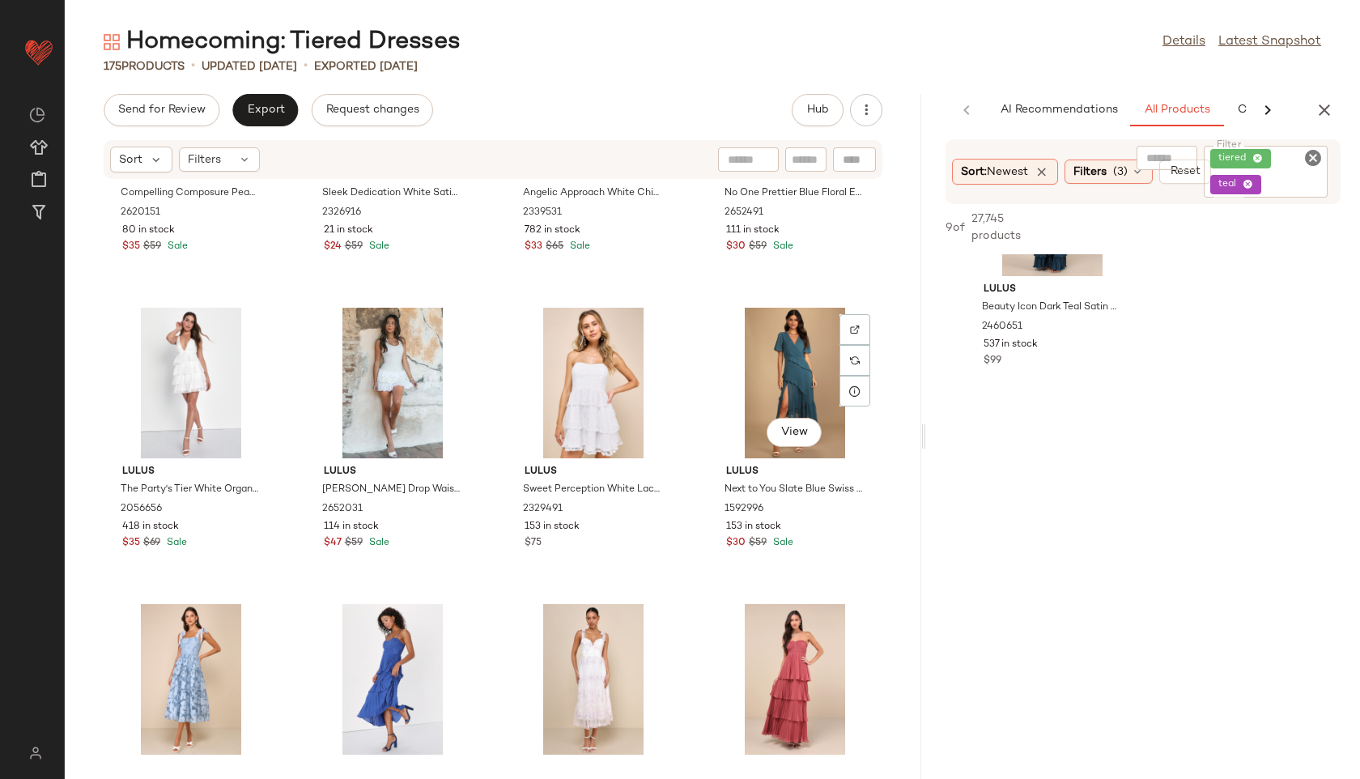
scroll to position [2657, 0]
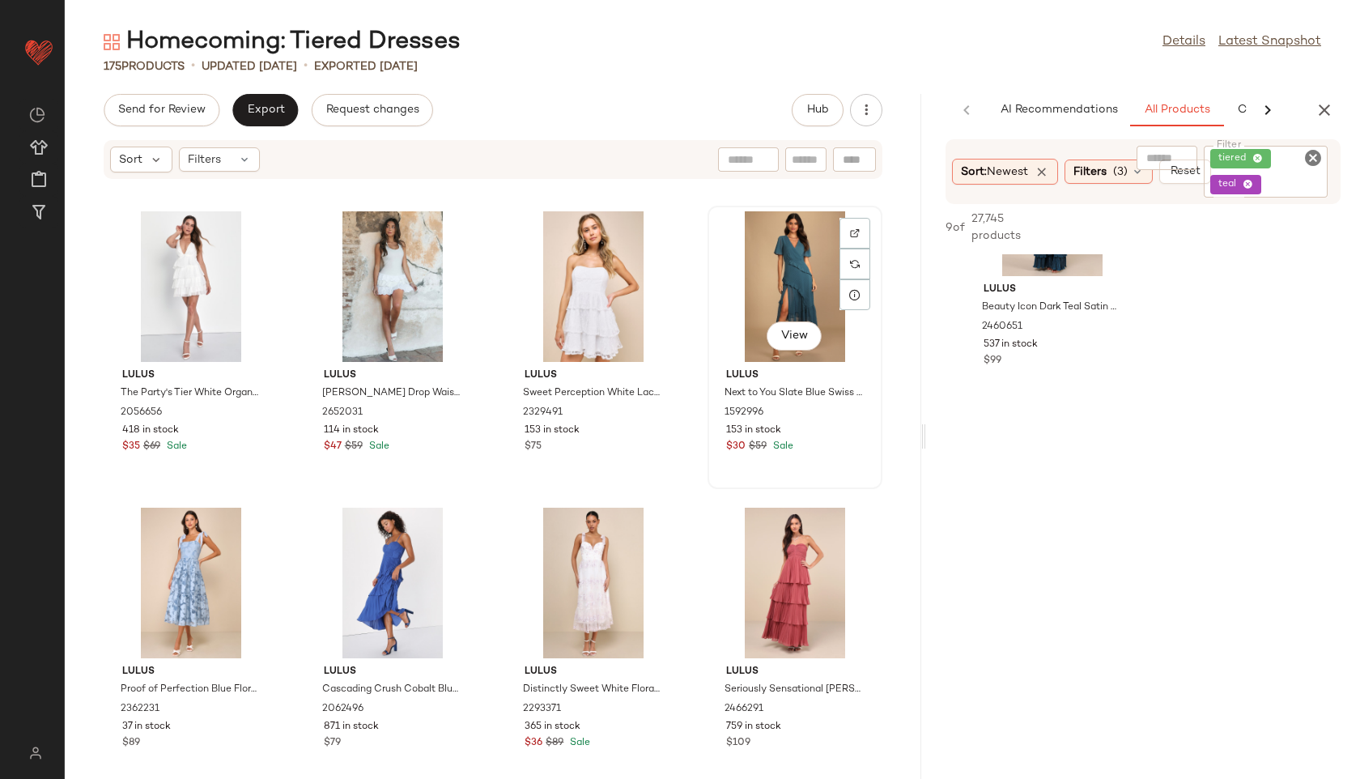
click at [760, 288] on div "View" at bounding box center [795, 286] width 164 height 151
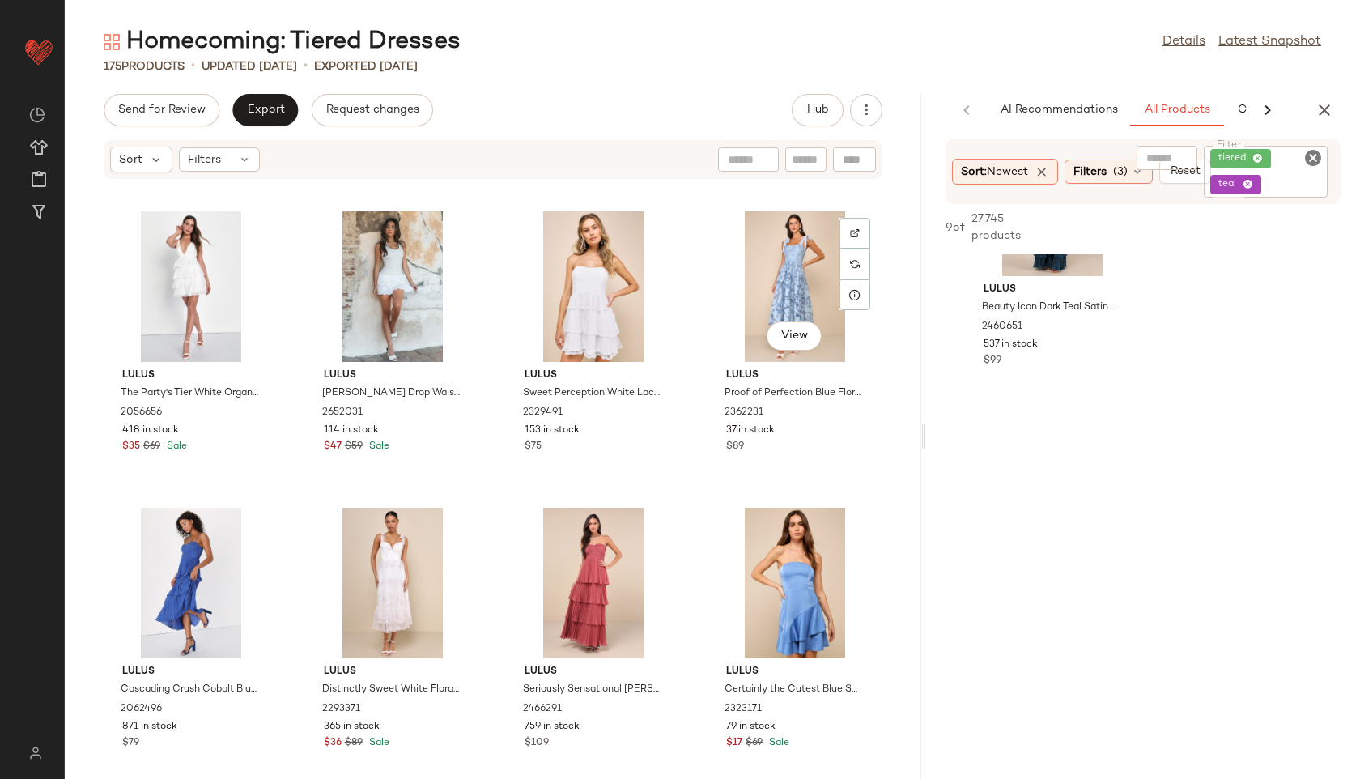
click at [760, 288] on div "View" at bounding box center [795, 286] width 164 height 151
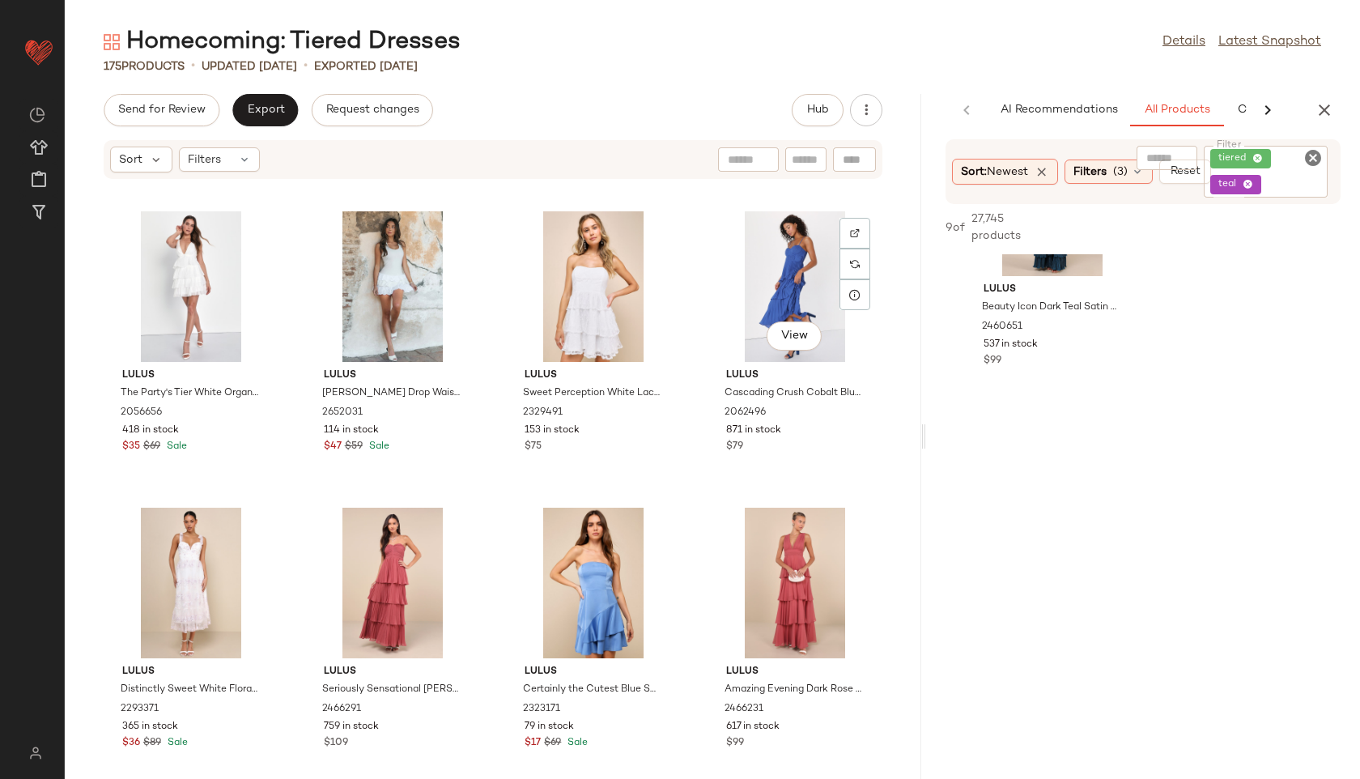
click at [760, 288] on div "View" at bounding box center [795, 286] width 164 height 151
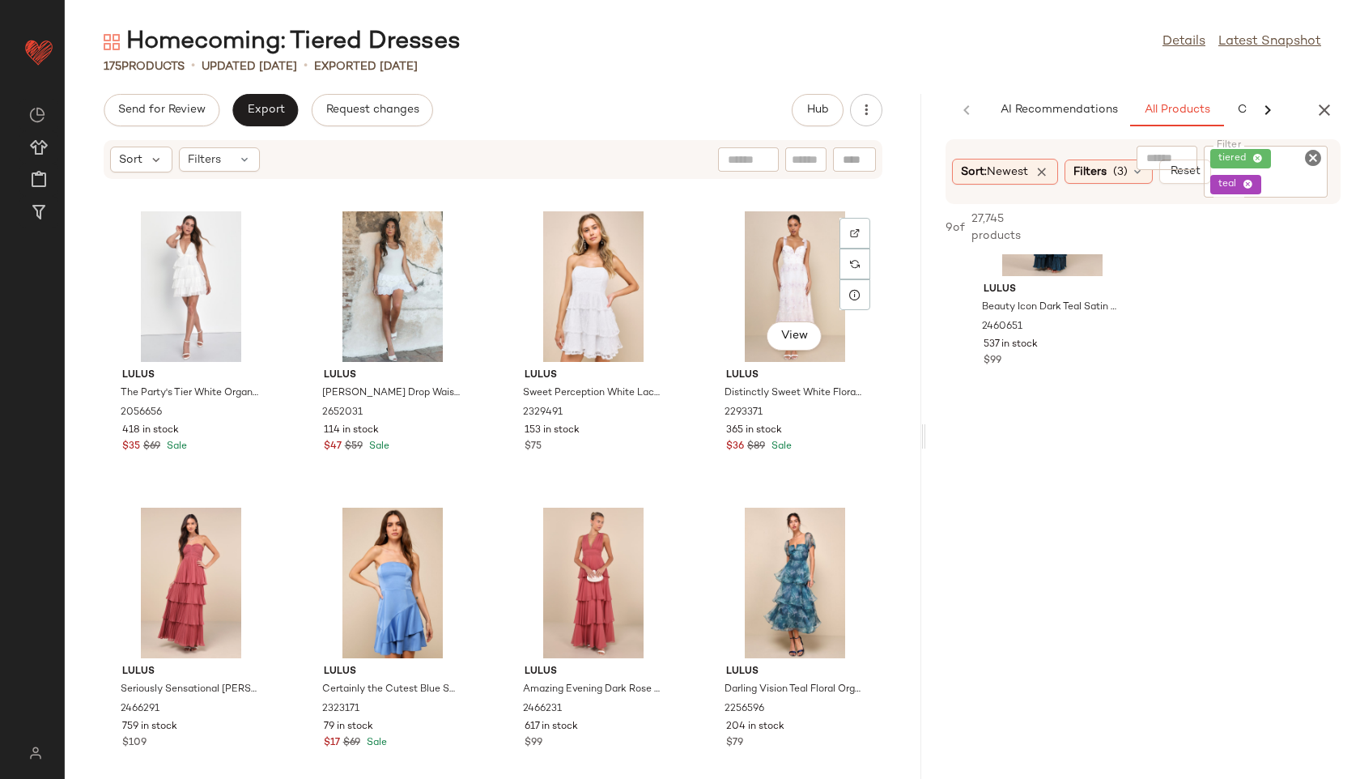
click at [760, 288] on div "View" at bounding box center [795, 286] width 164 height 151
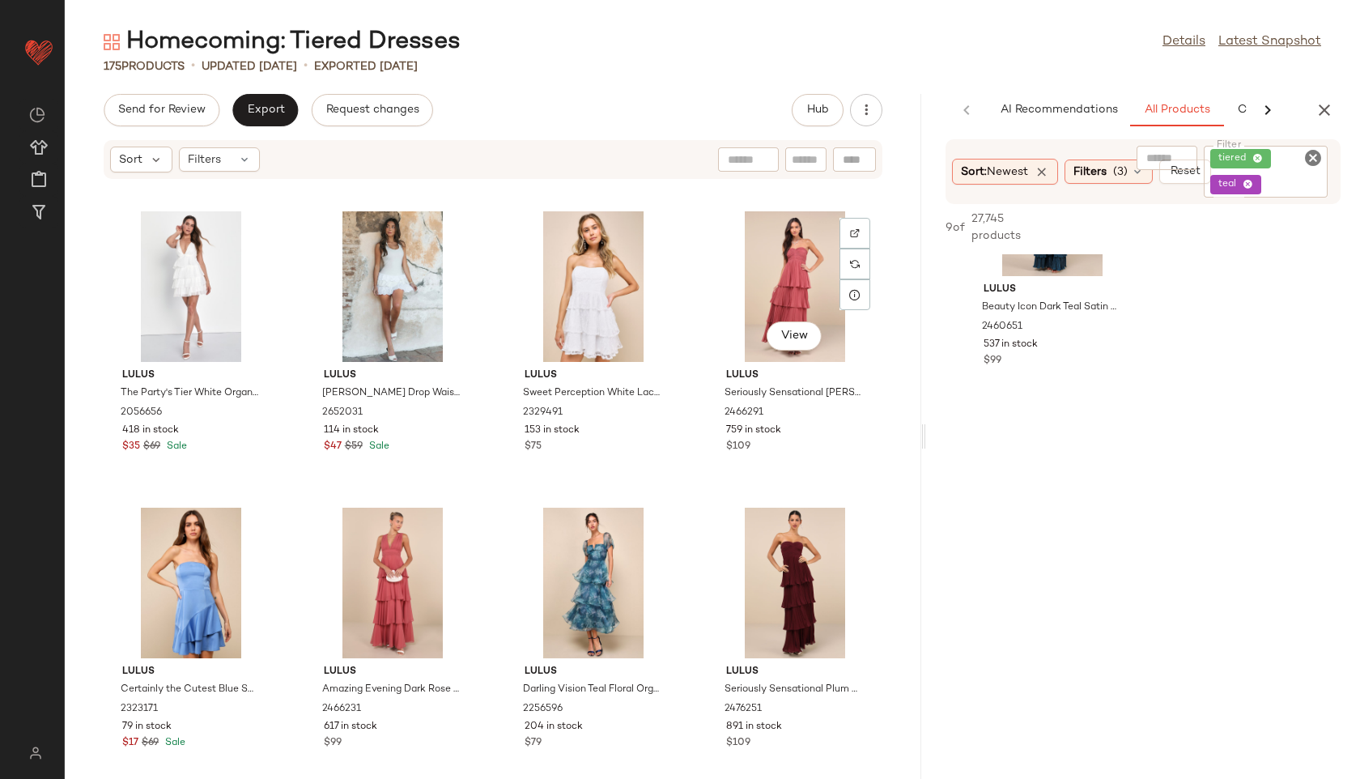
click at [760, 288] on div "View" at bounding box center [795, 286] width 164 height 151
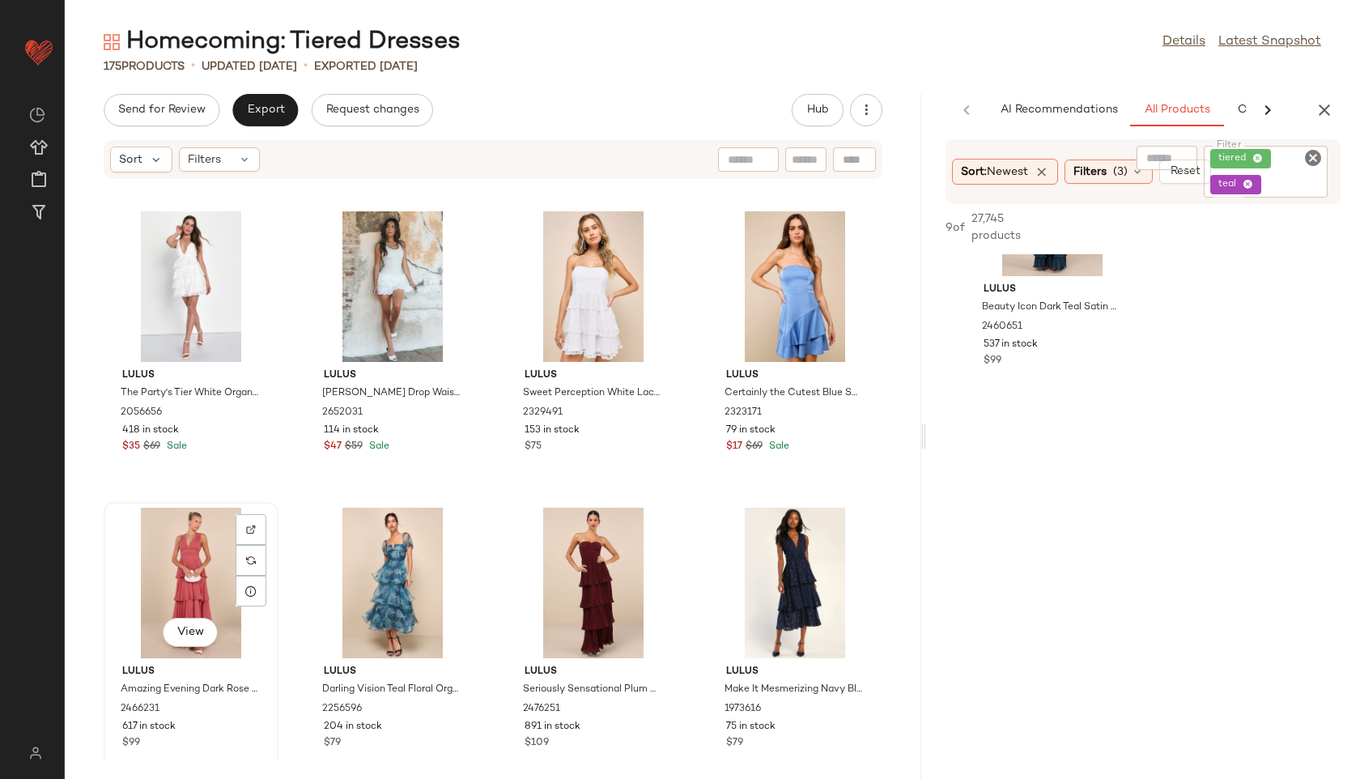
click at [190, 582] on div "View" at bounding box center [191, 583] width 164 height 151
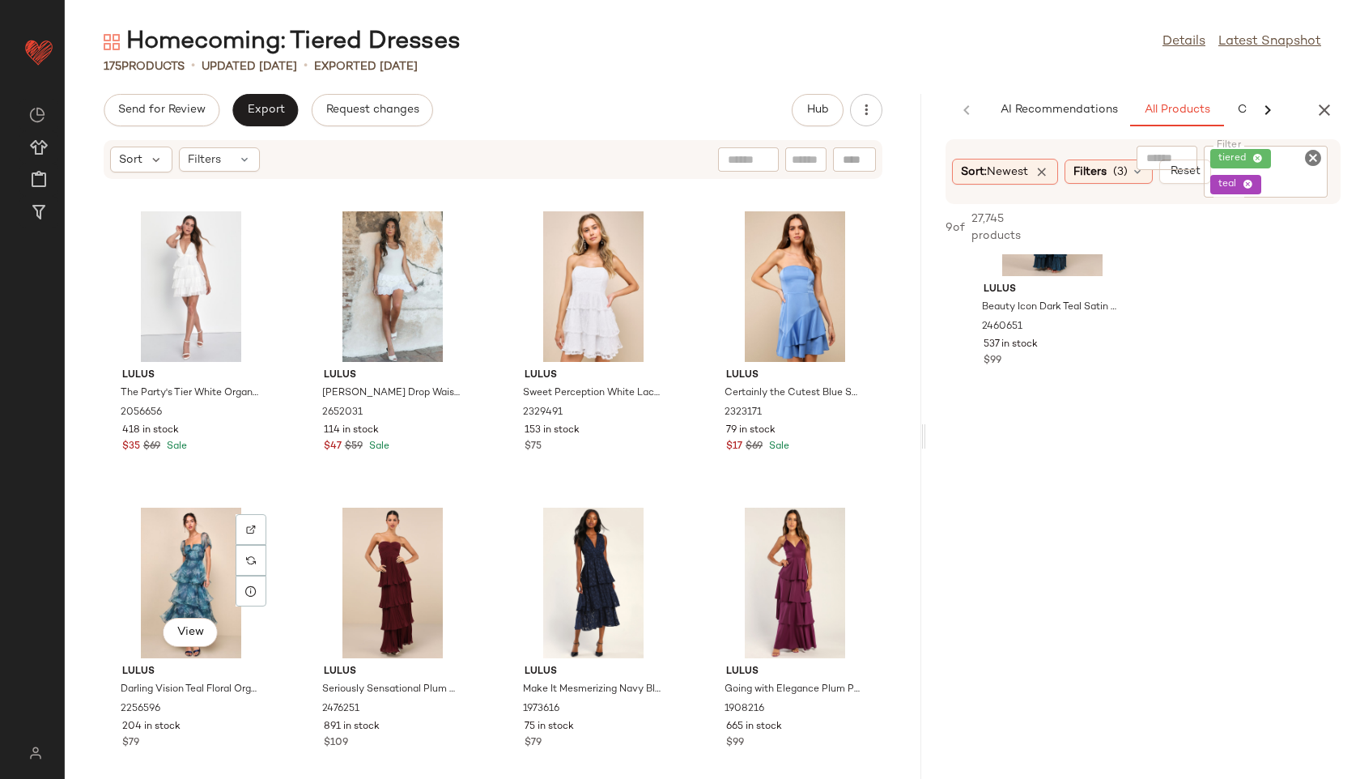
click at [190, 582] on div "View" at bounding box center [191, 583] width 164 height 151
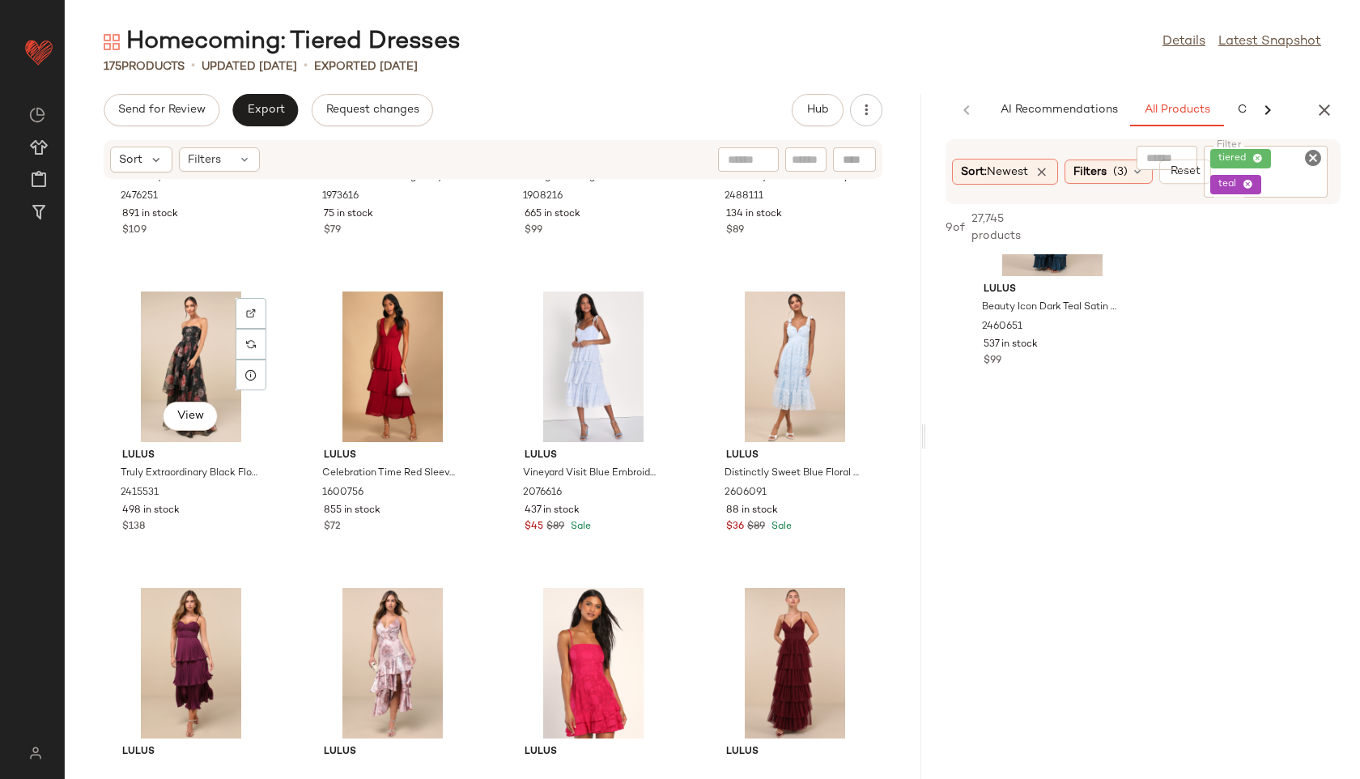
scroll to position [3208, 0]
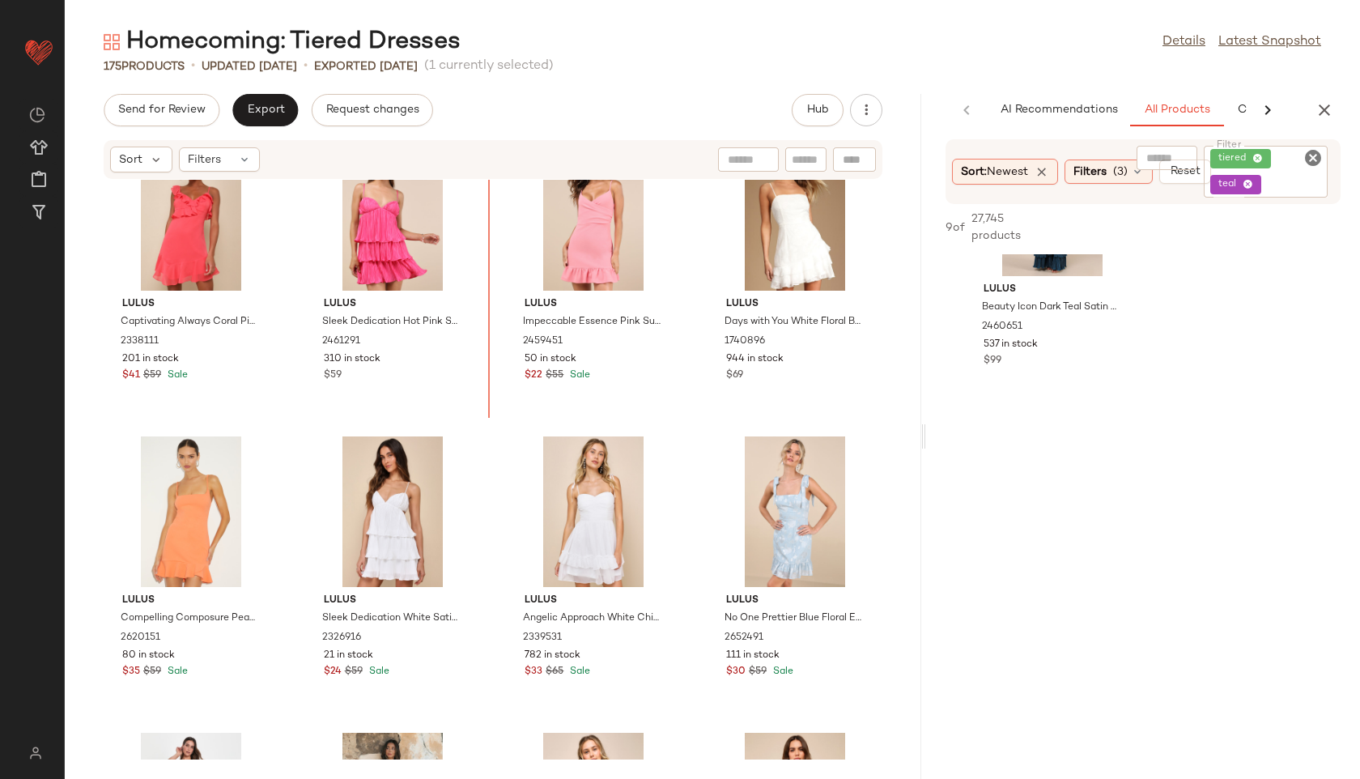
scroll to position [2135, 0]
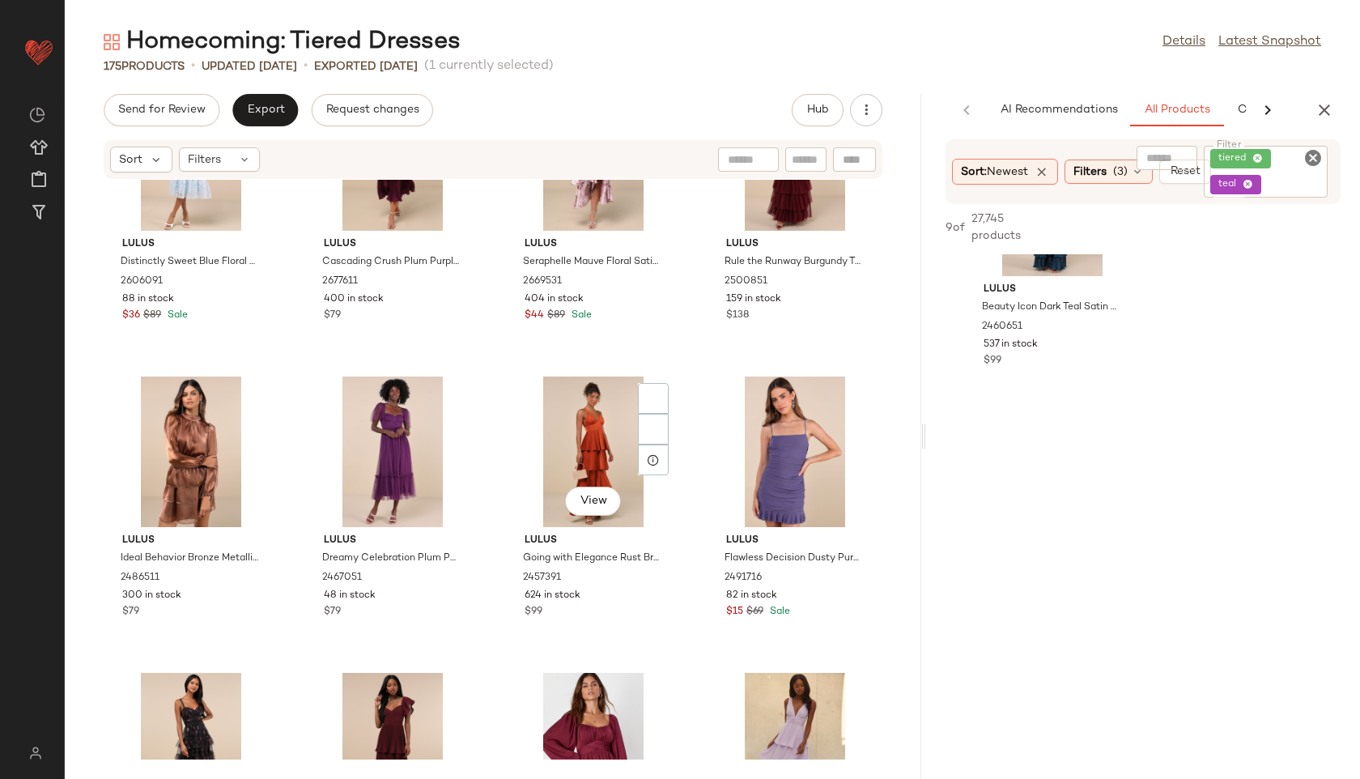
scroll to position [3679, 0]
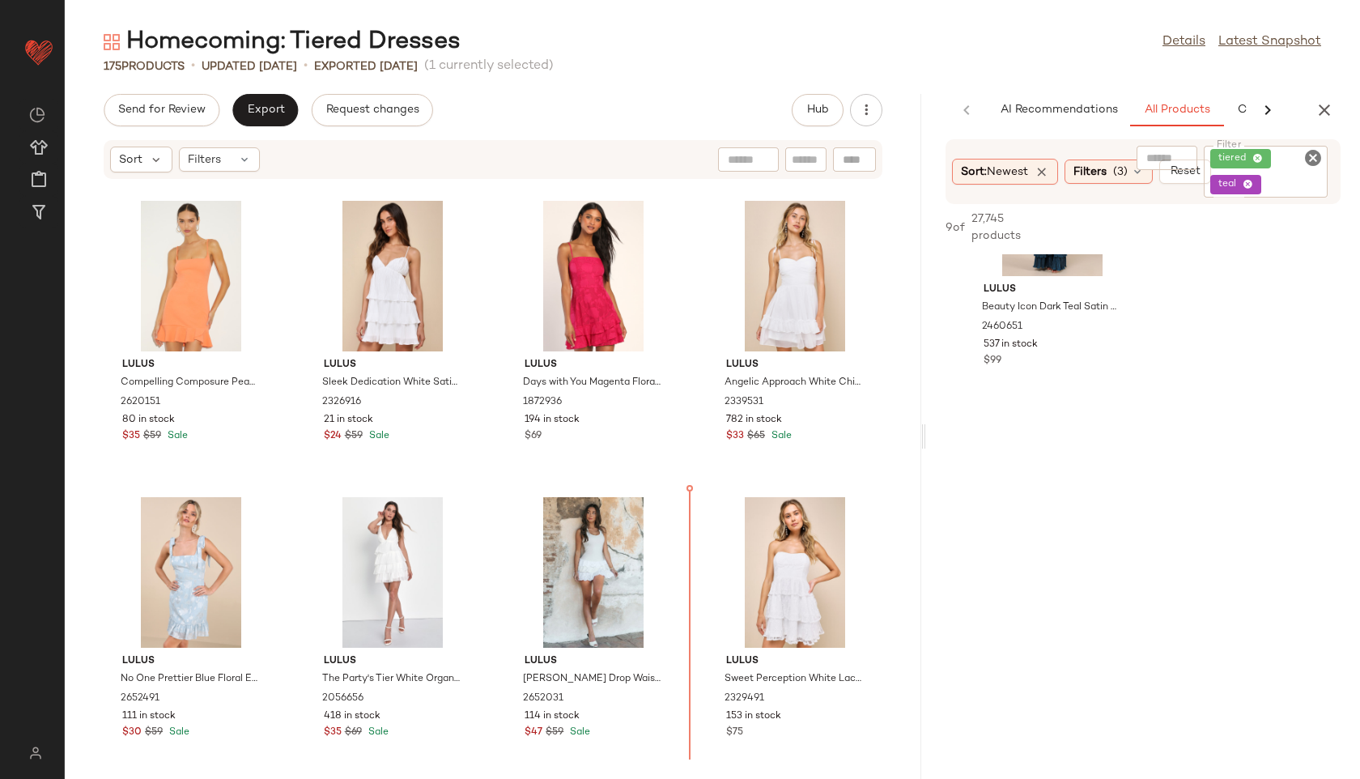
scroll to position [2377, 0]
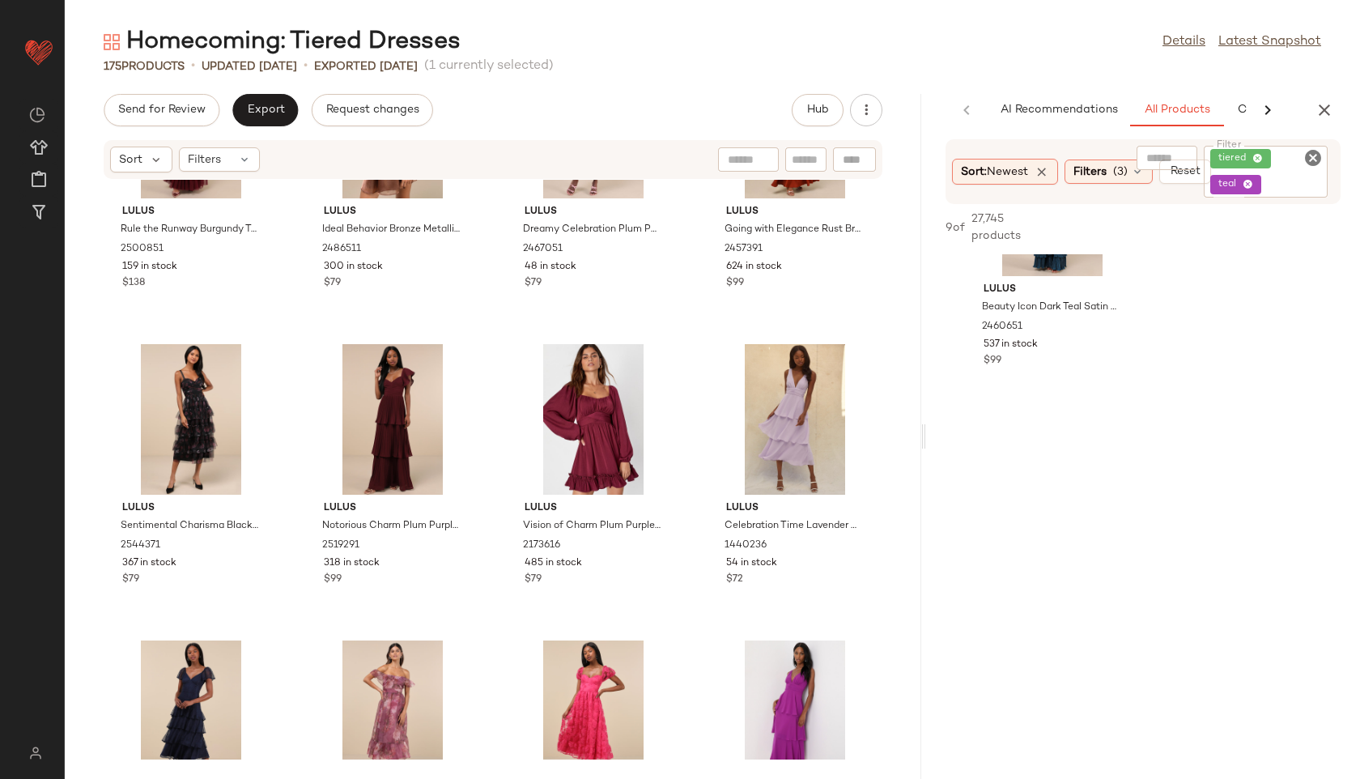
scroll to position [4009, 0]
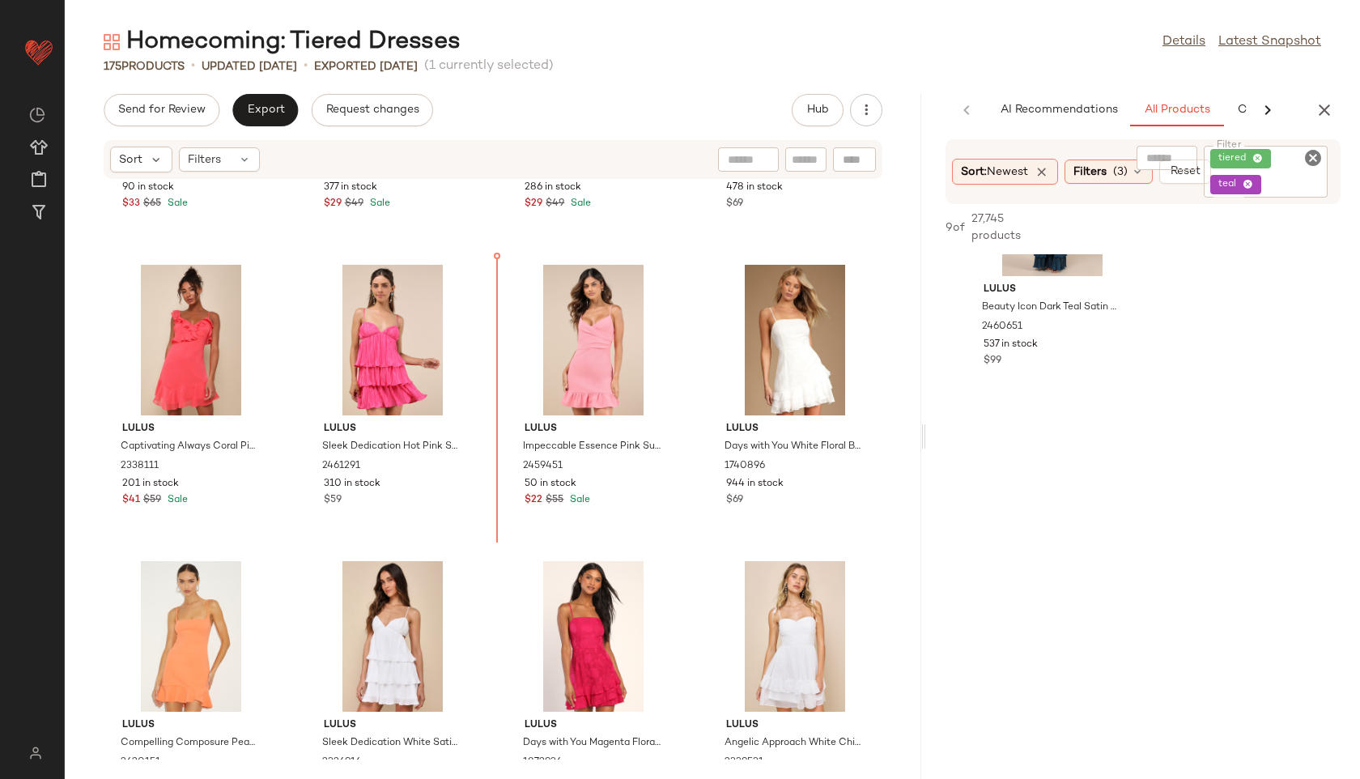
scroll to position [2000, 0]
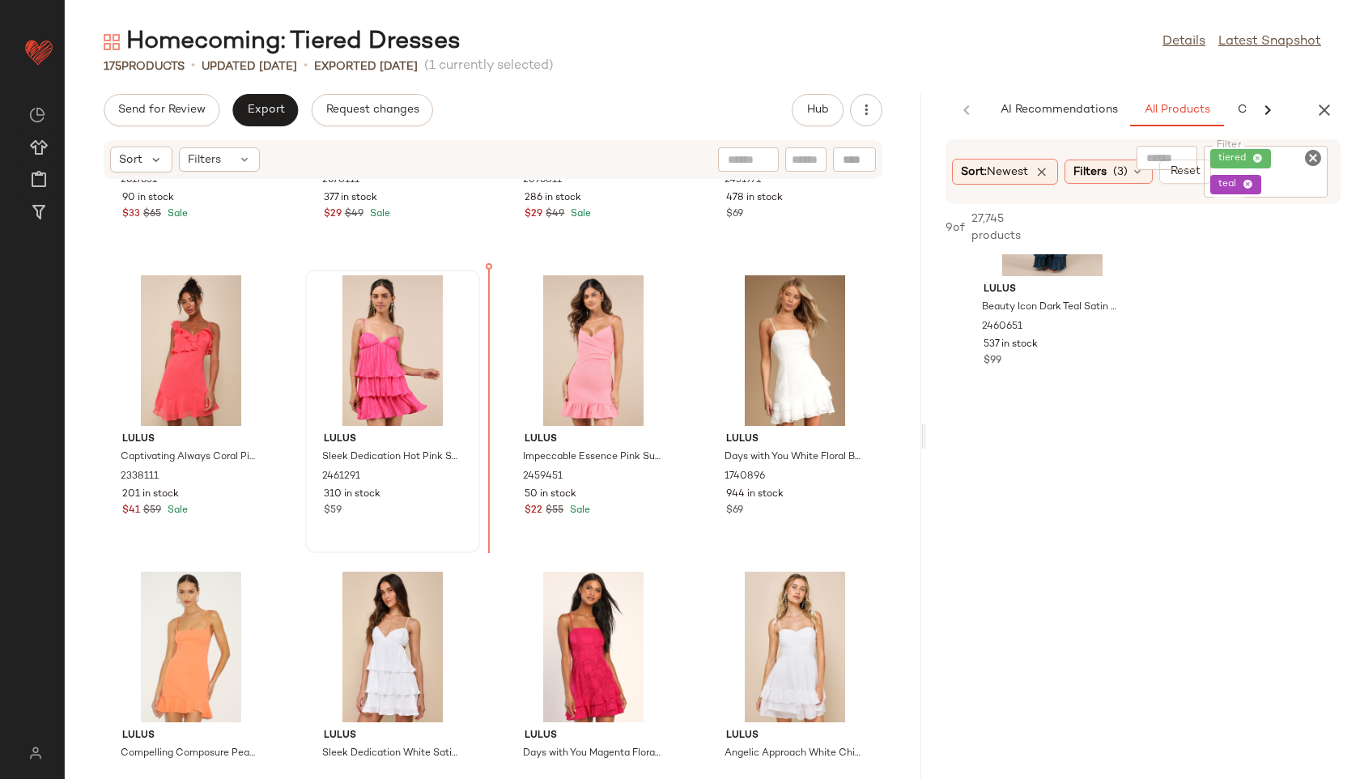
drag, startPoint x: 563, startPoint y: 431, endPoint x: 427, endPoint y: 348, distance: 159.5
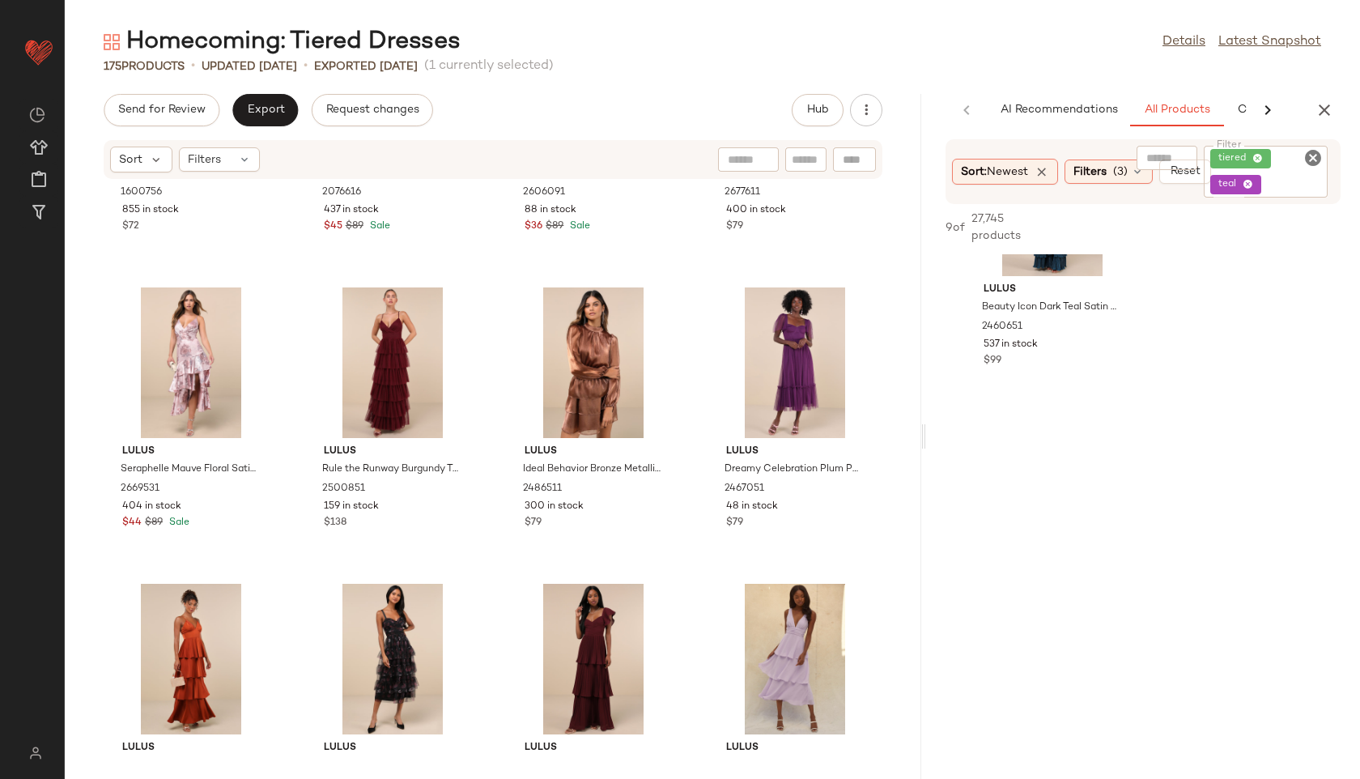
scroll to position [3813, 0]
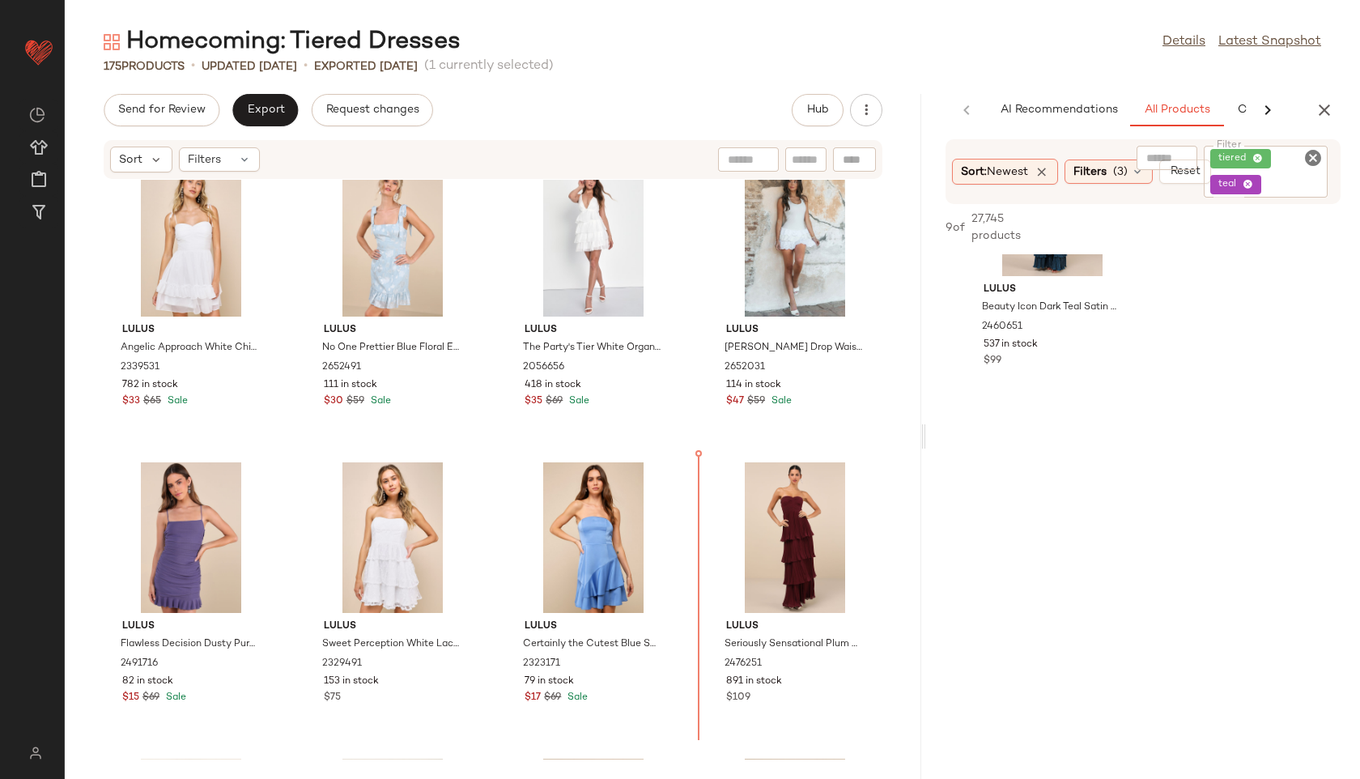
scroll to position [2717, 0]
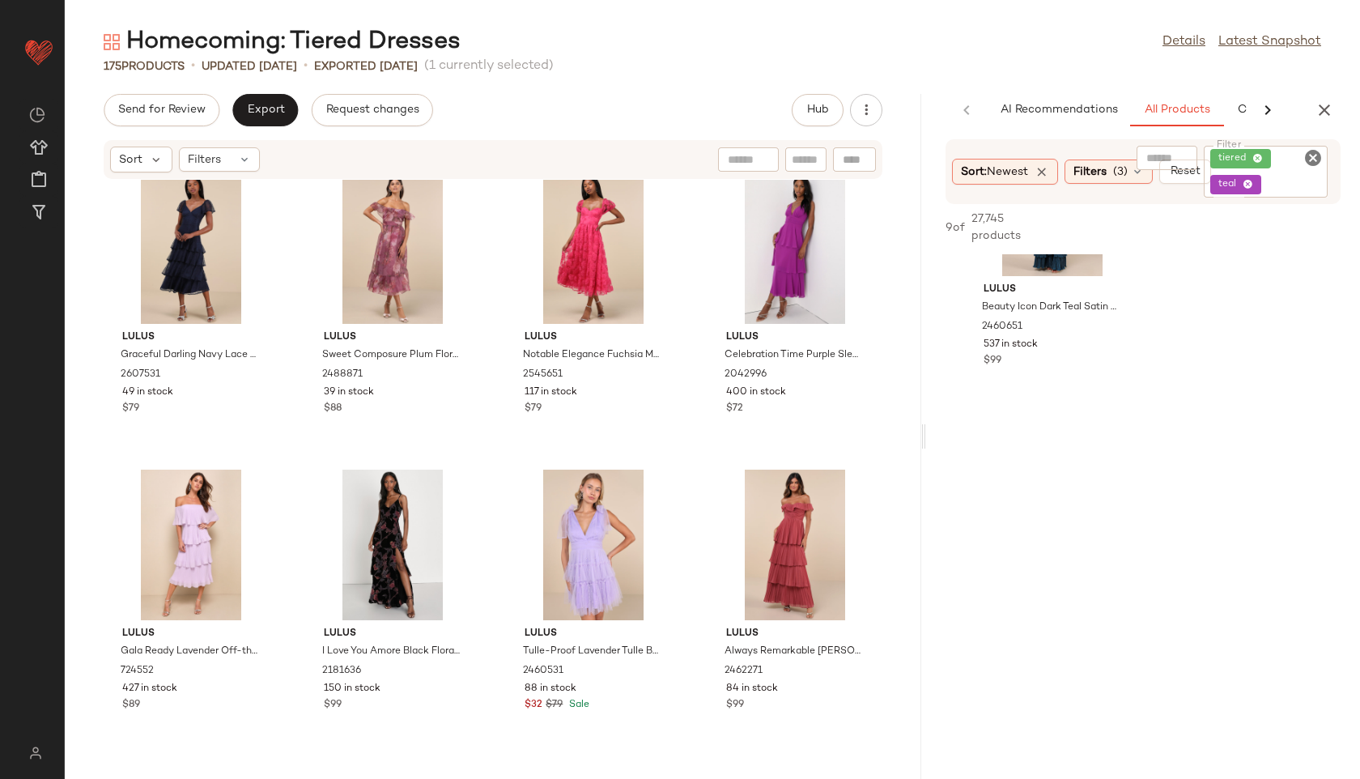
scroll to position [4476, 0]
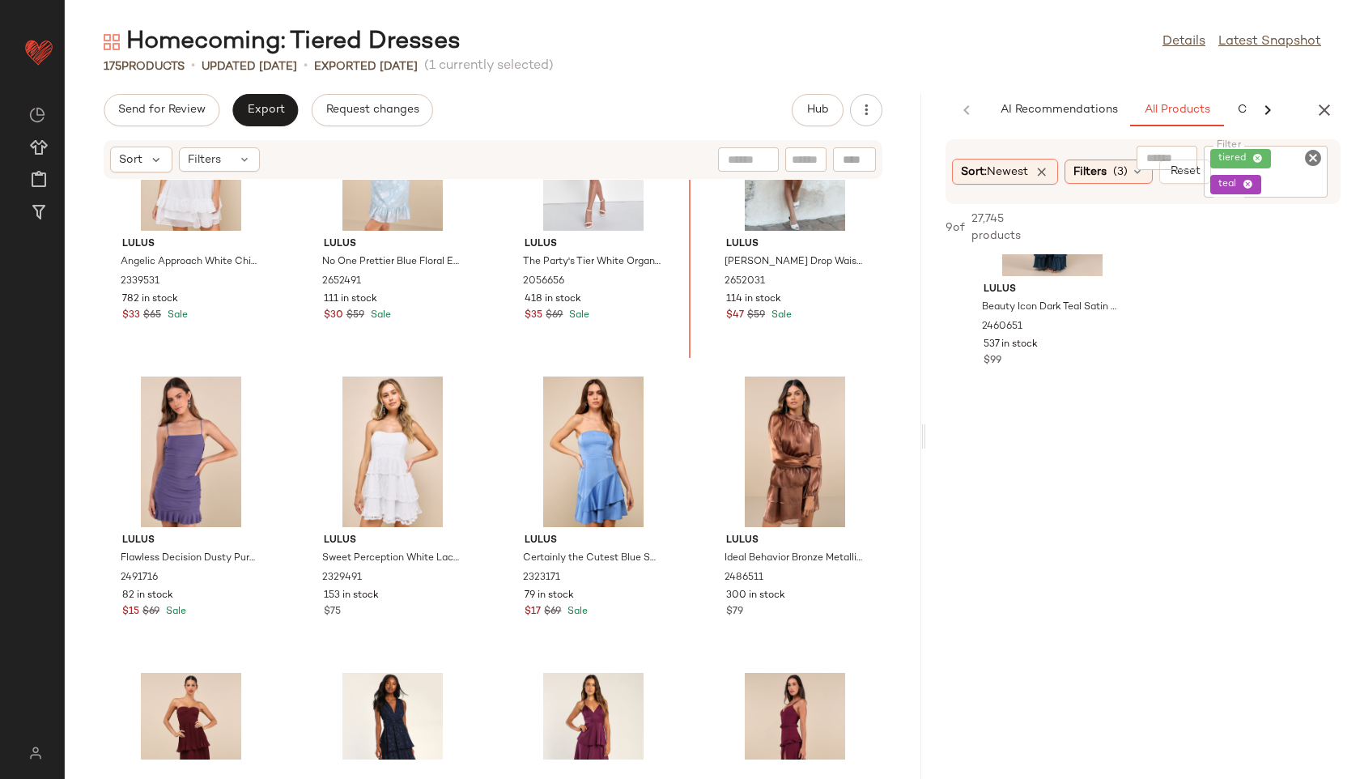
scroll to position [2786, 0]
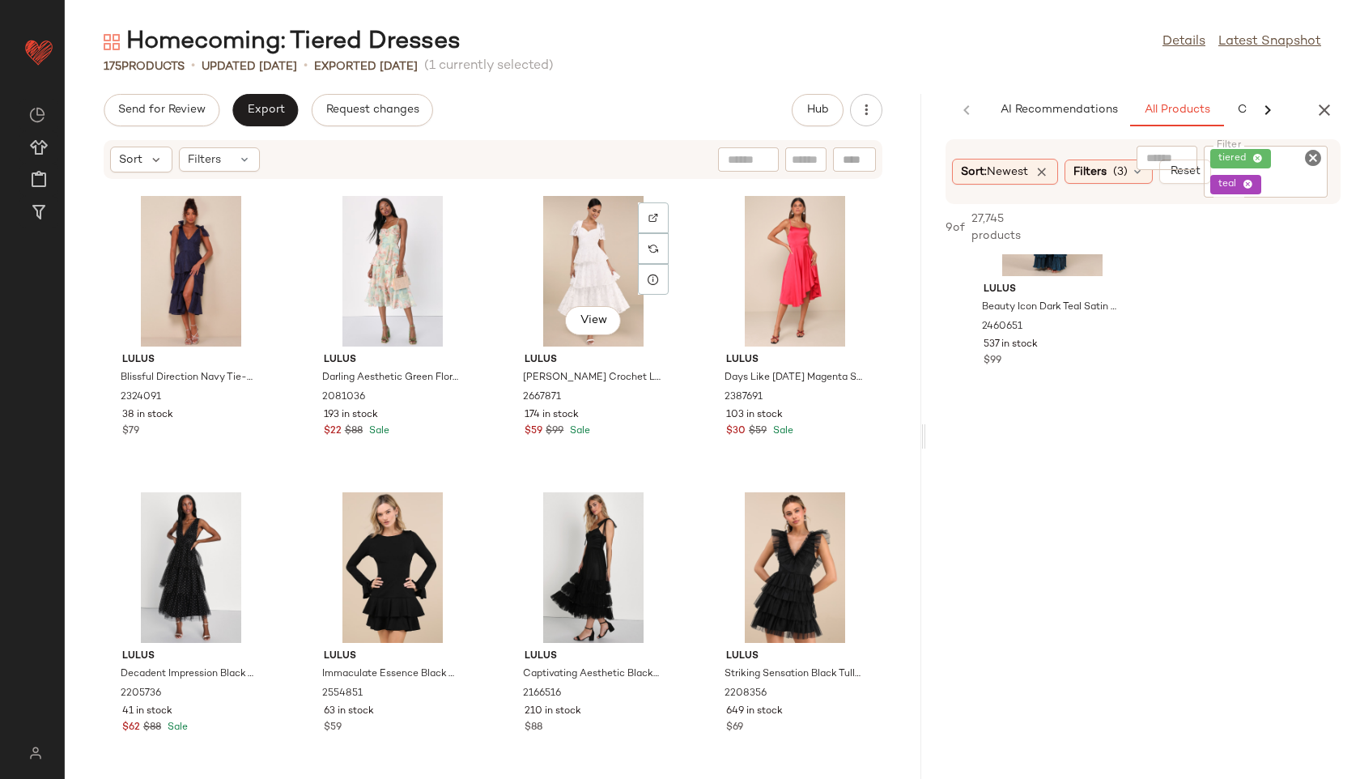
scroll to position [5052, 0]
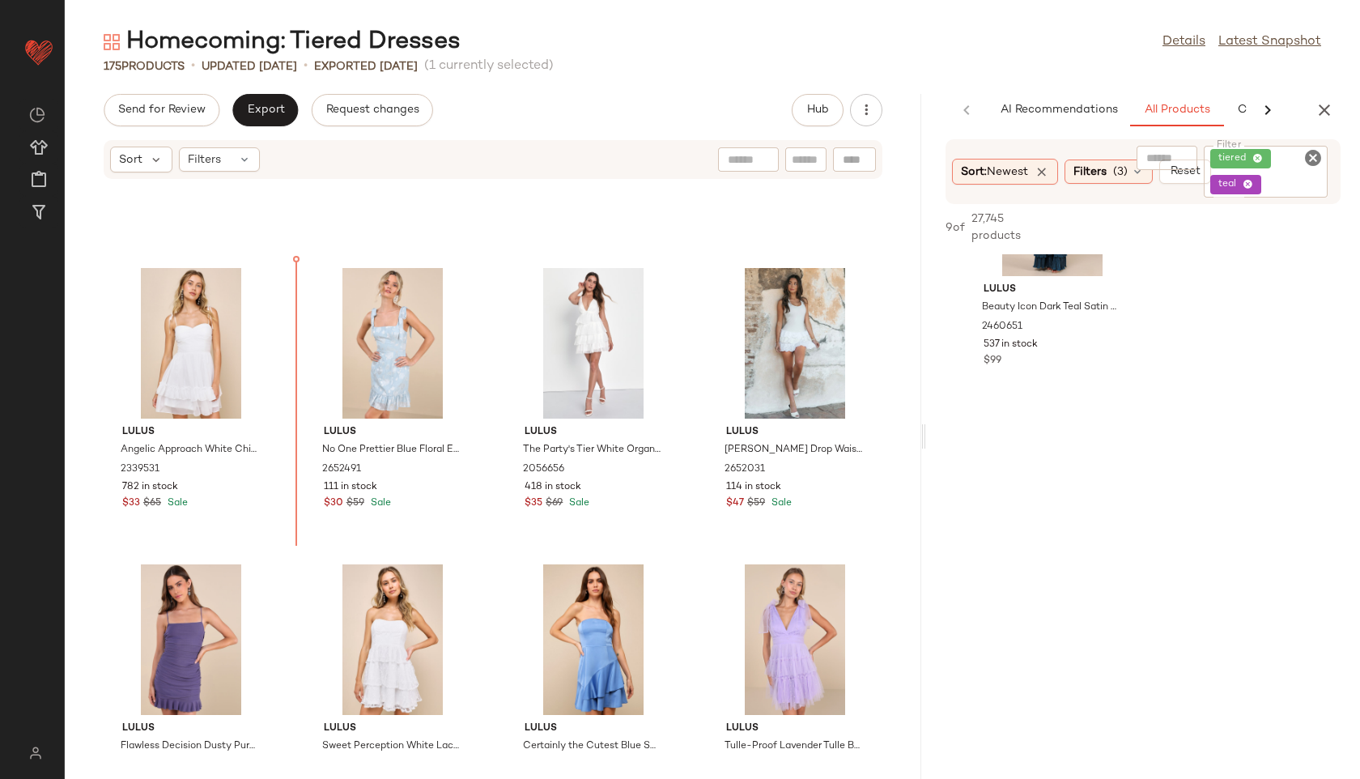
scroll to position [2594, 0]
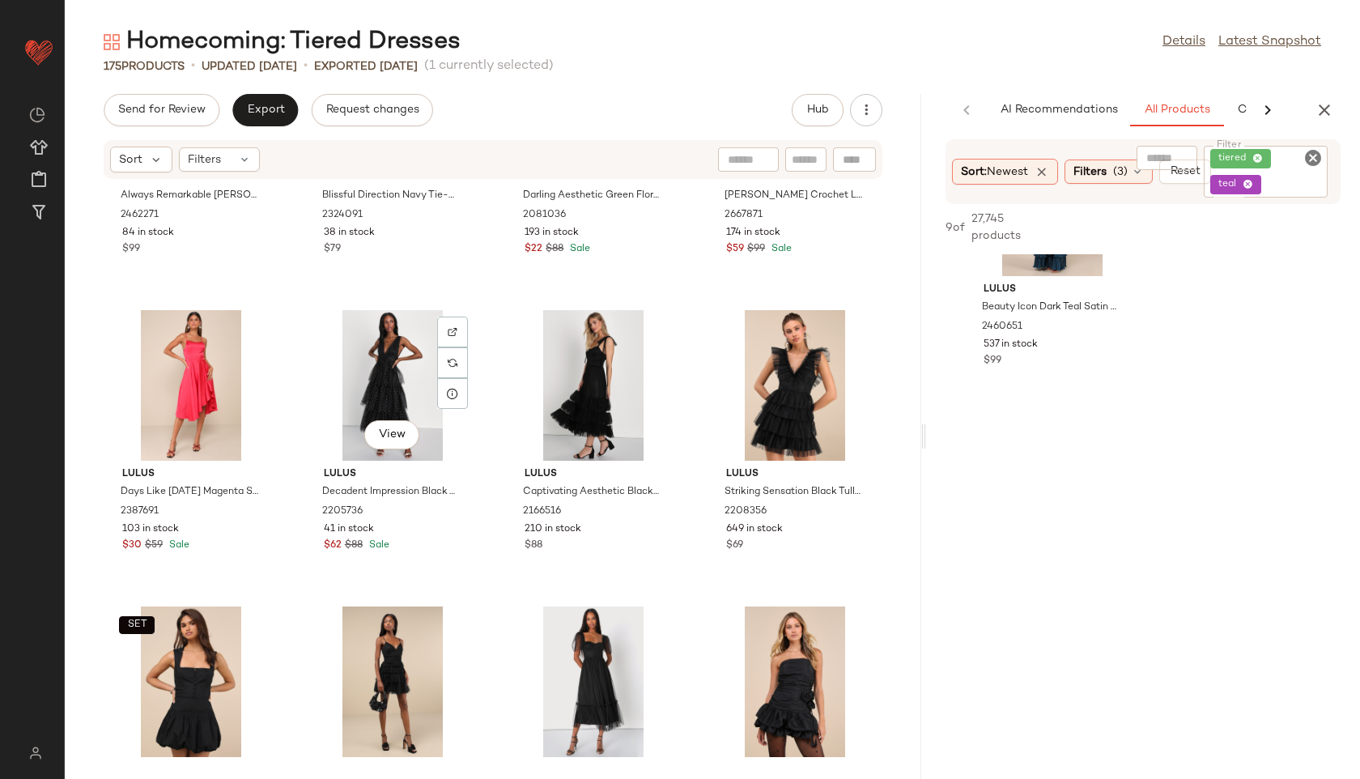
scroll to position [5233, 0]
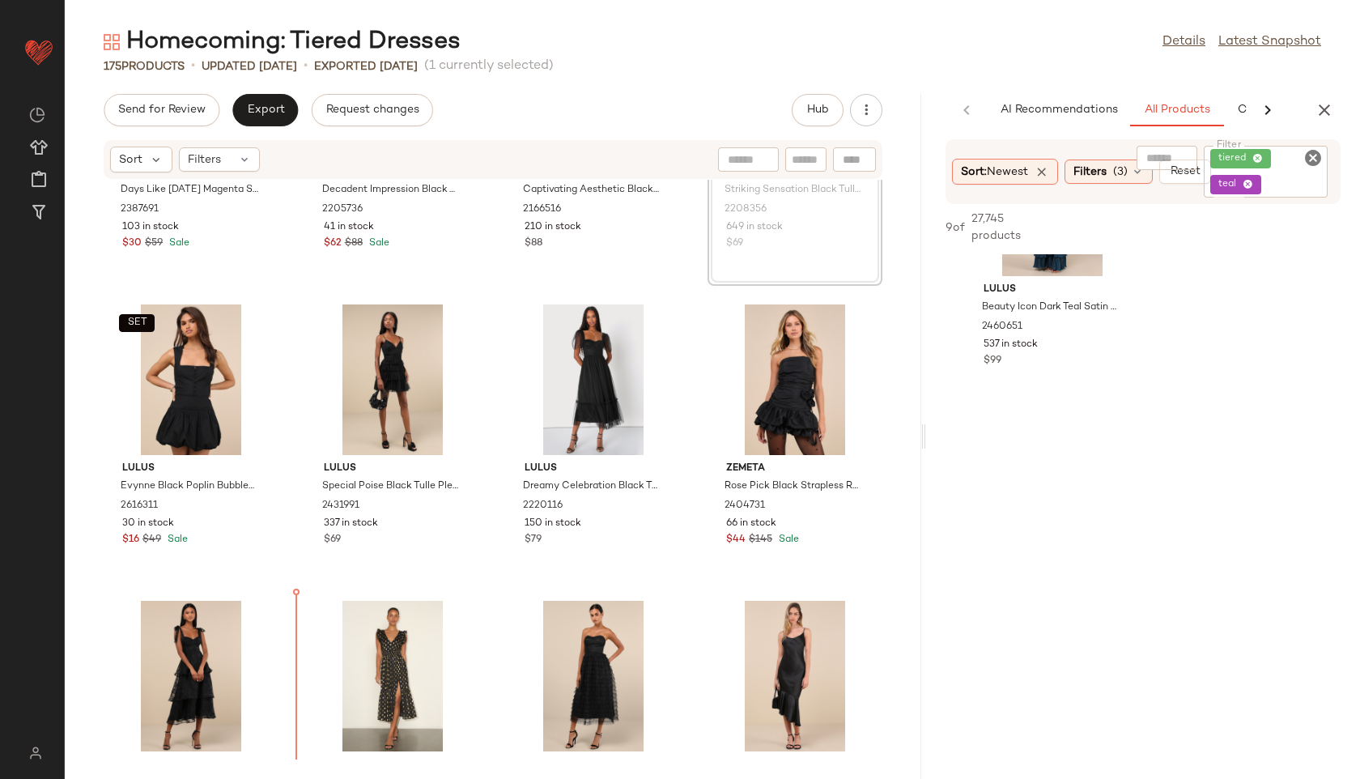
scroll to position [5526, 0]
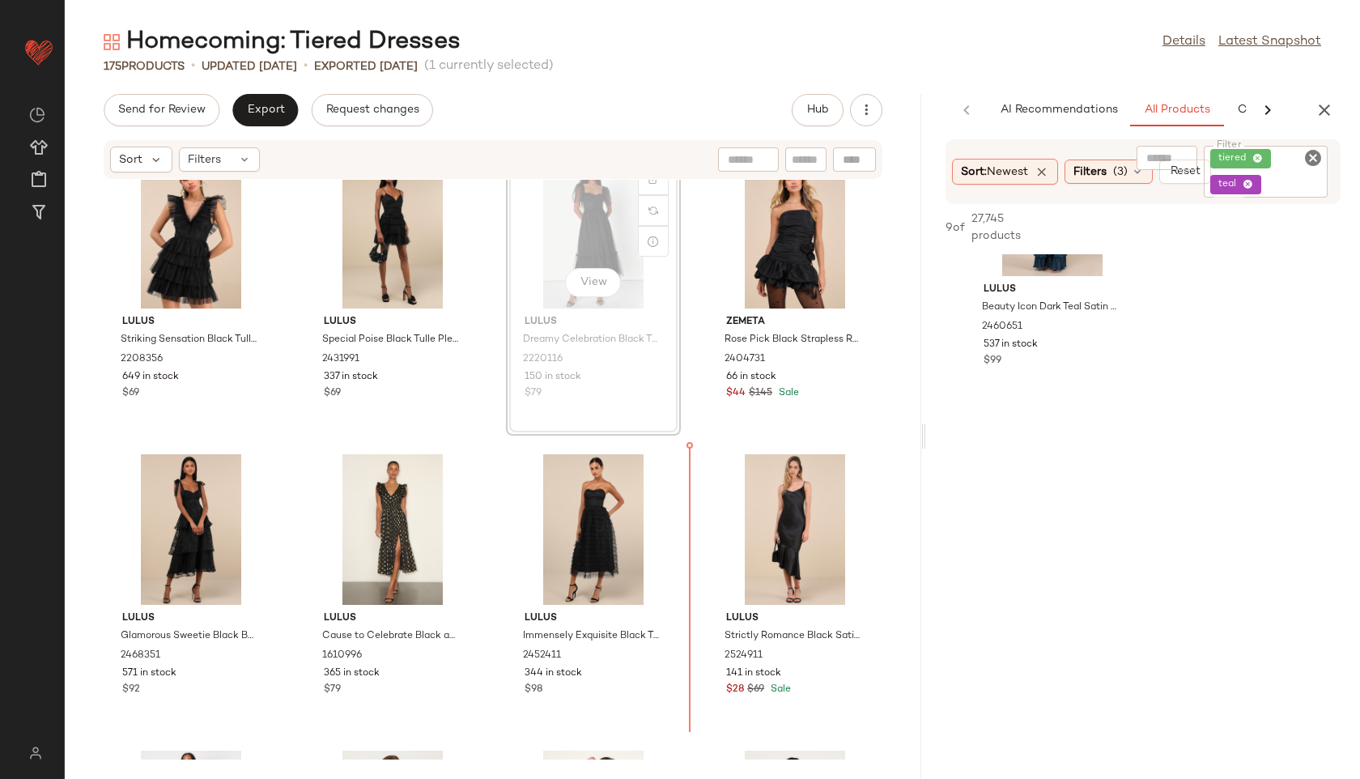
scroll to position [5674, 0]
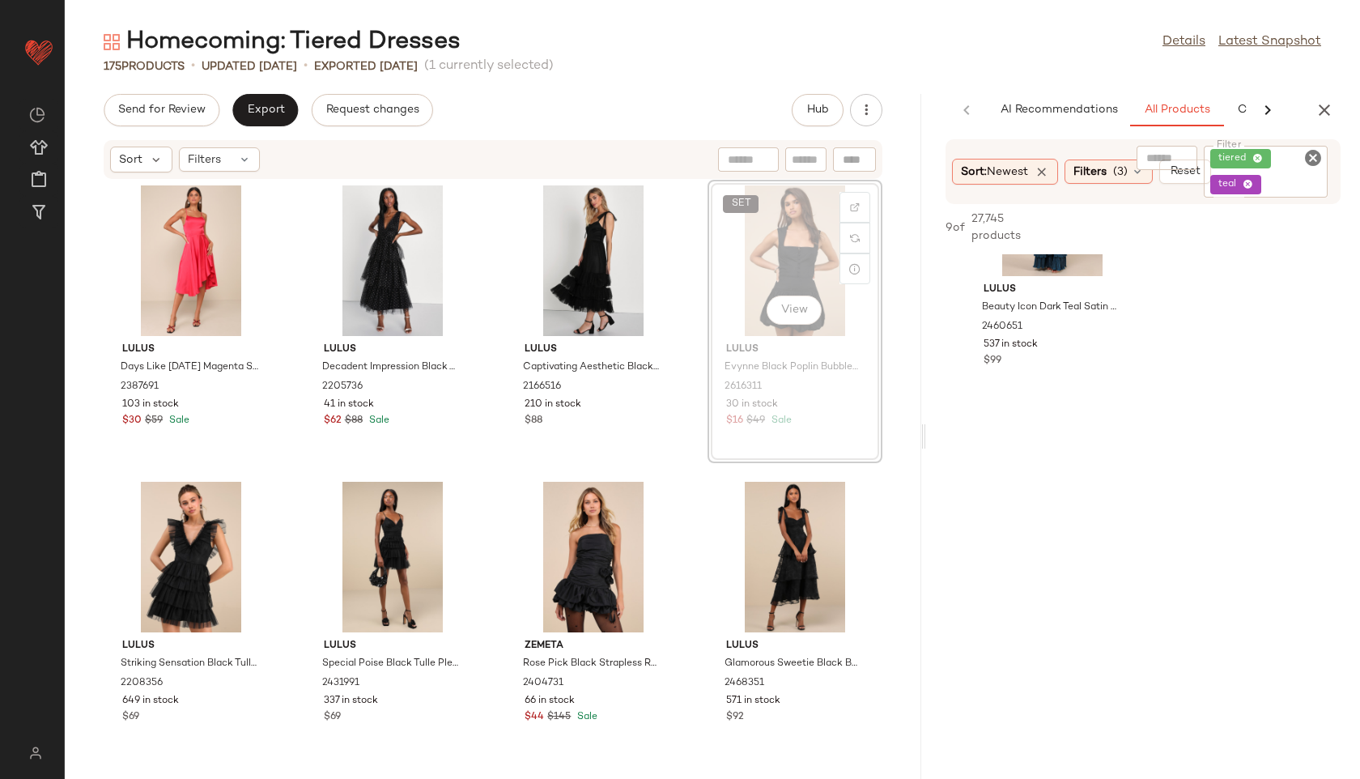
scroll to position [5346, 0]
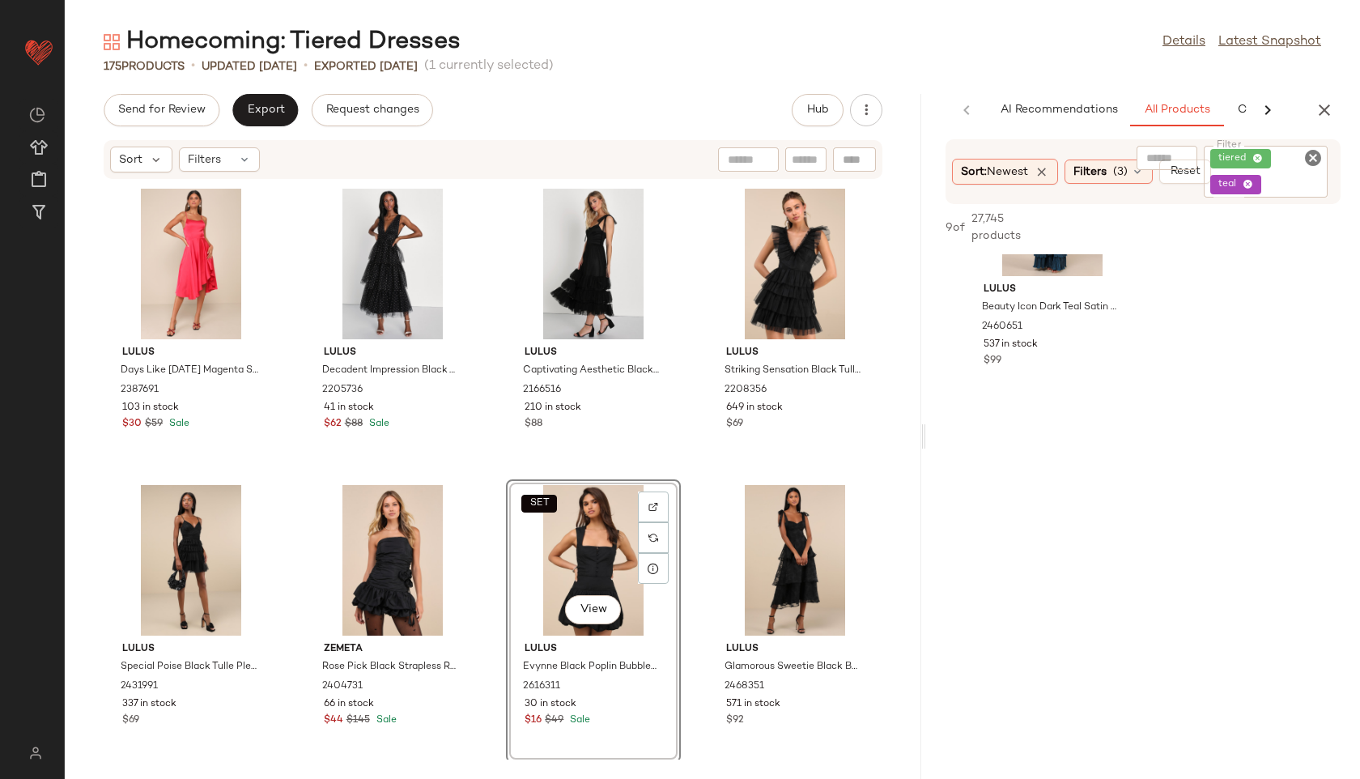
click at [589, 533] on div "SET View" at bounding box center [594, 560] width 164 height 151
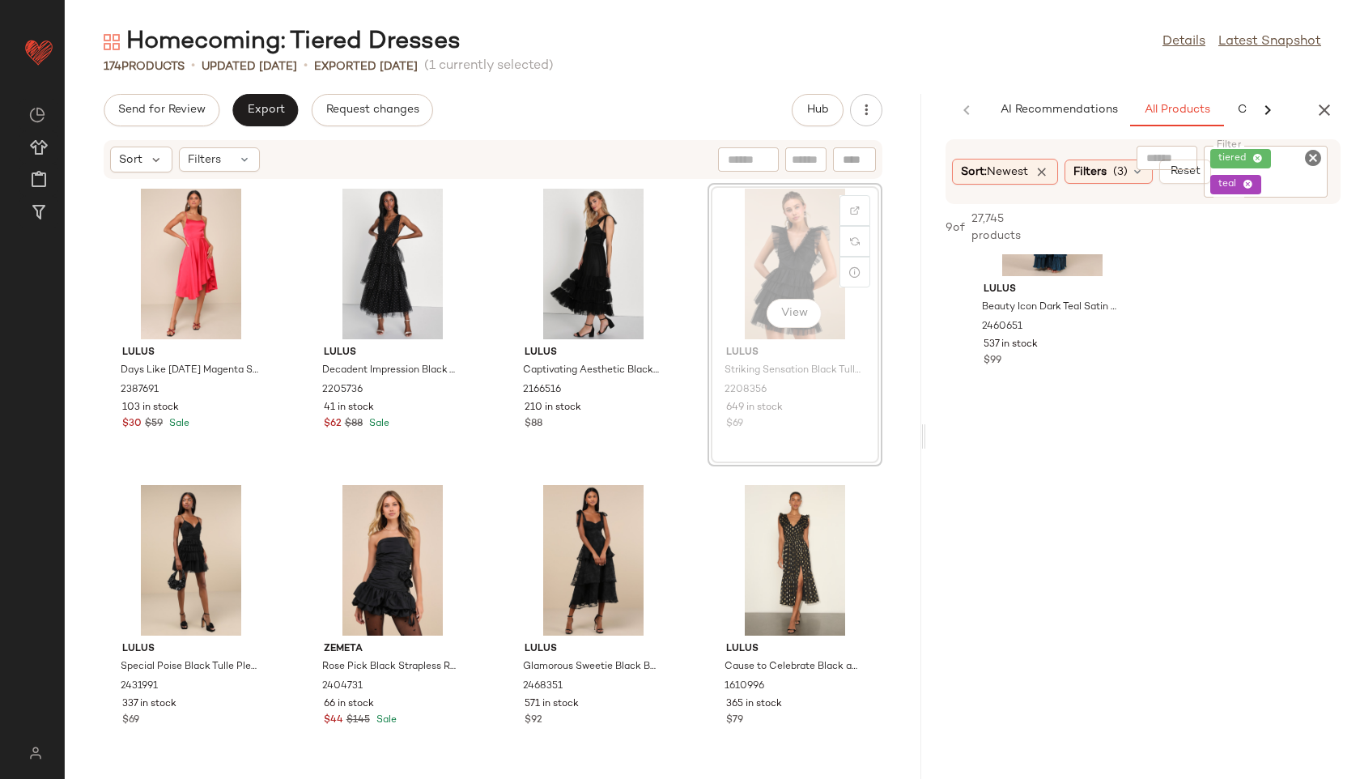
scroll to position [5342, 0]
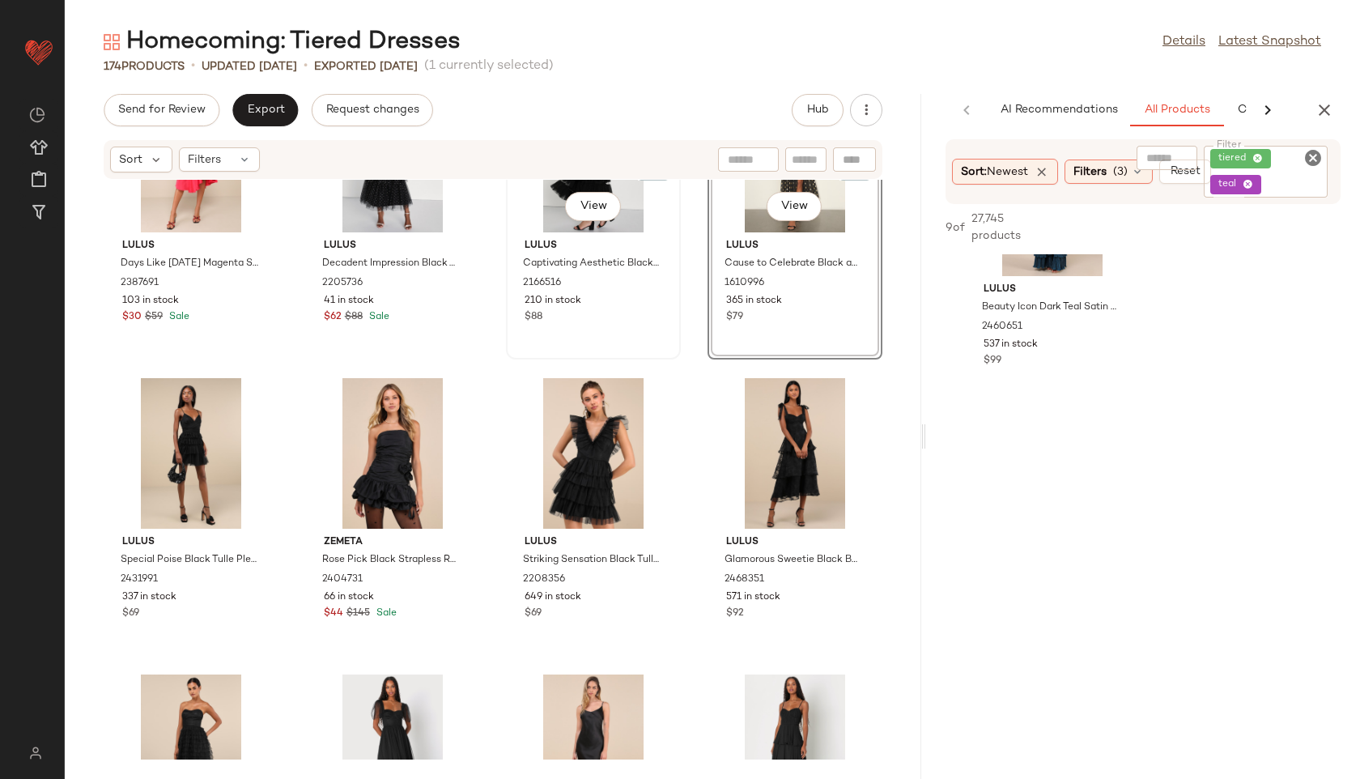
scroll to position [5479, 0]
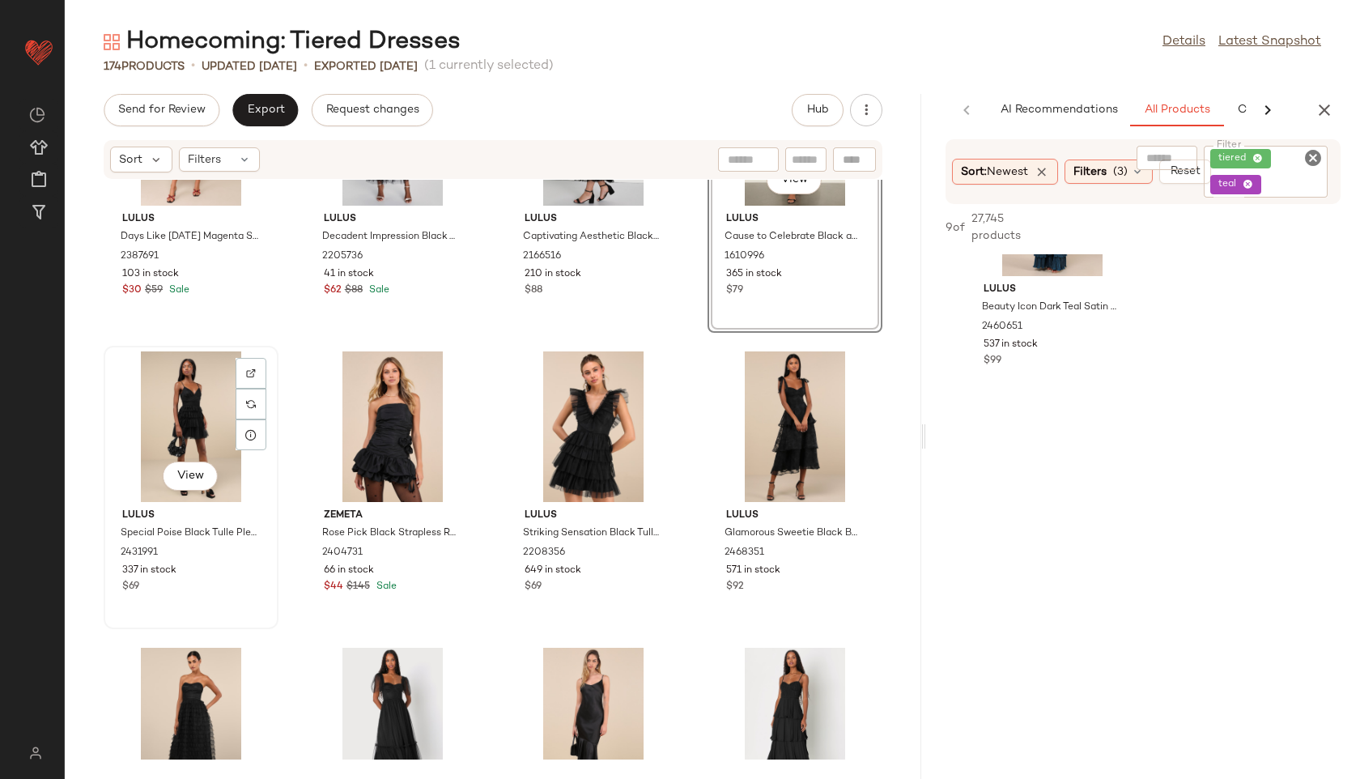
click at [179, 406] on div "View" at bounding box center [191, 426] width 164 height 151
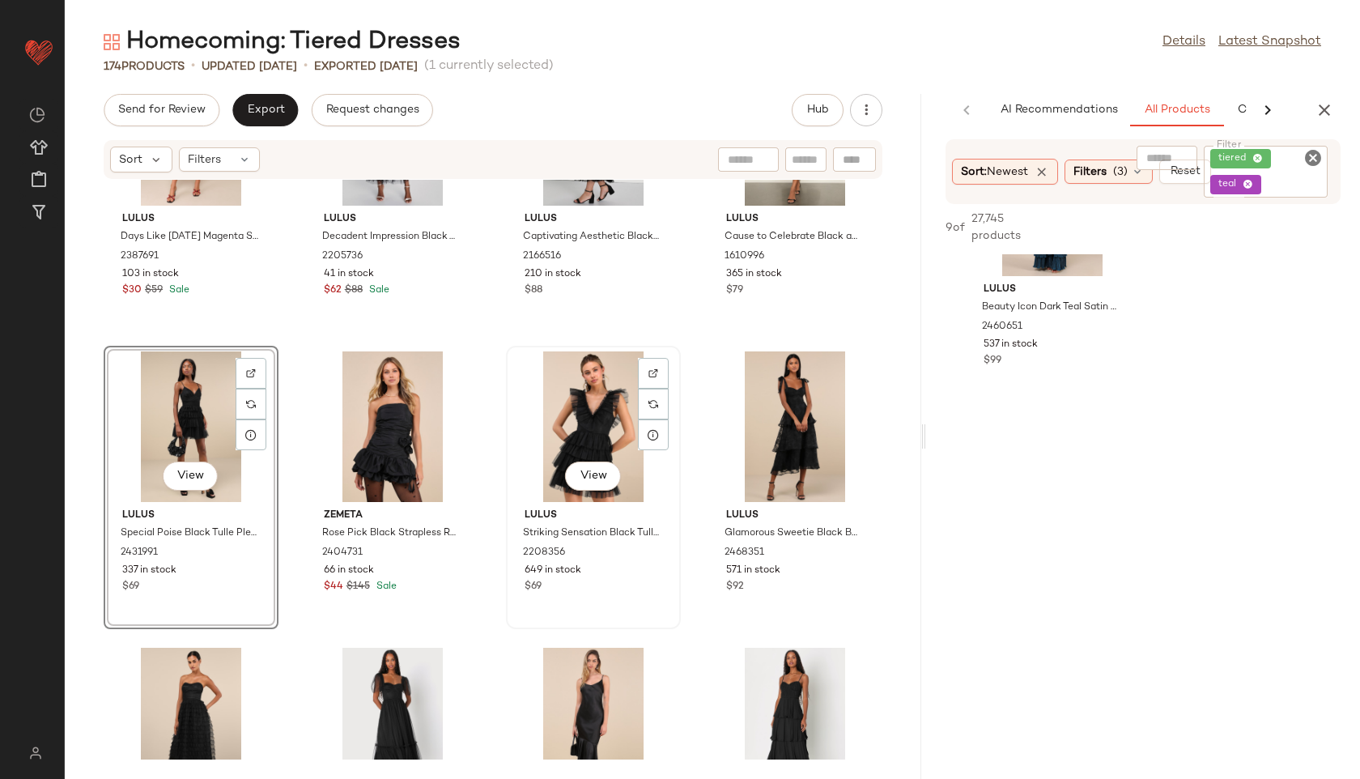
click at [560, 427] on div "View" at bounding box center [594, 426] width 164 height 151
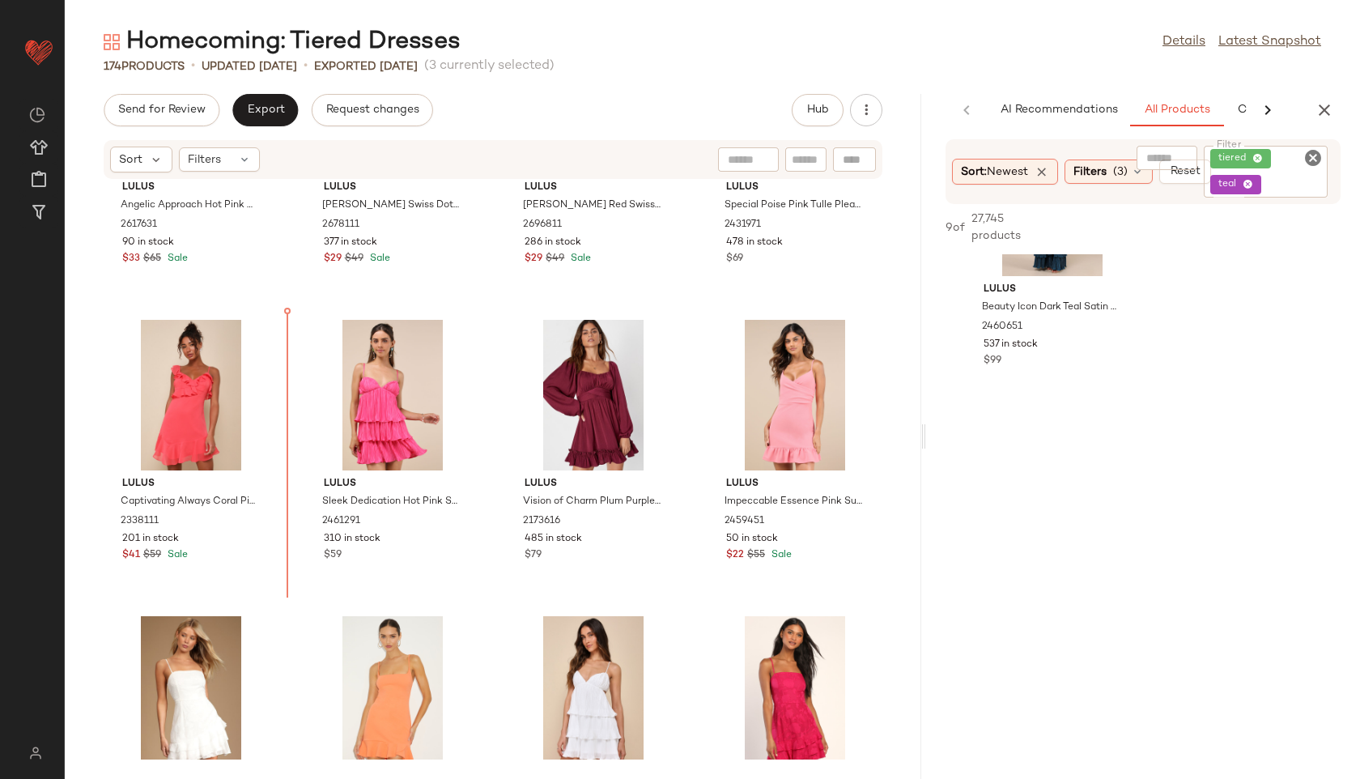
scroll to position [1956, 0]
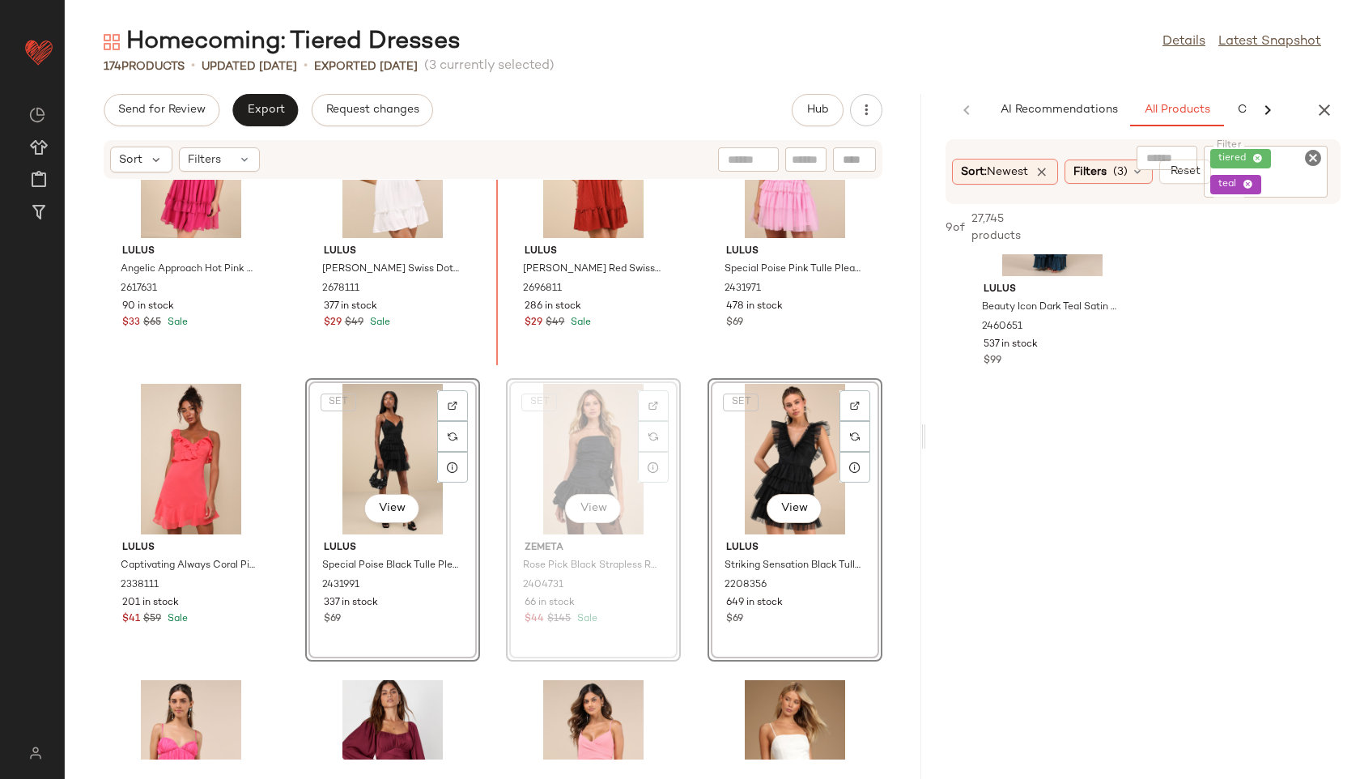
scroll to position [1891, 0]
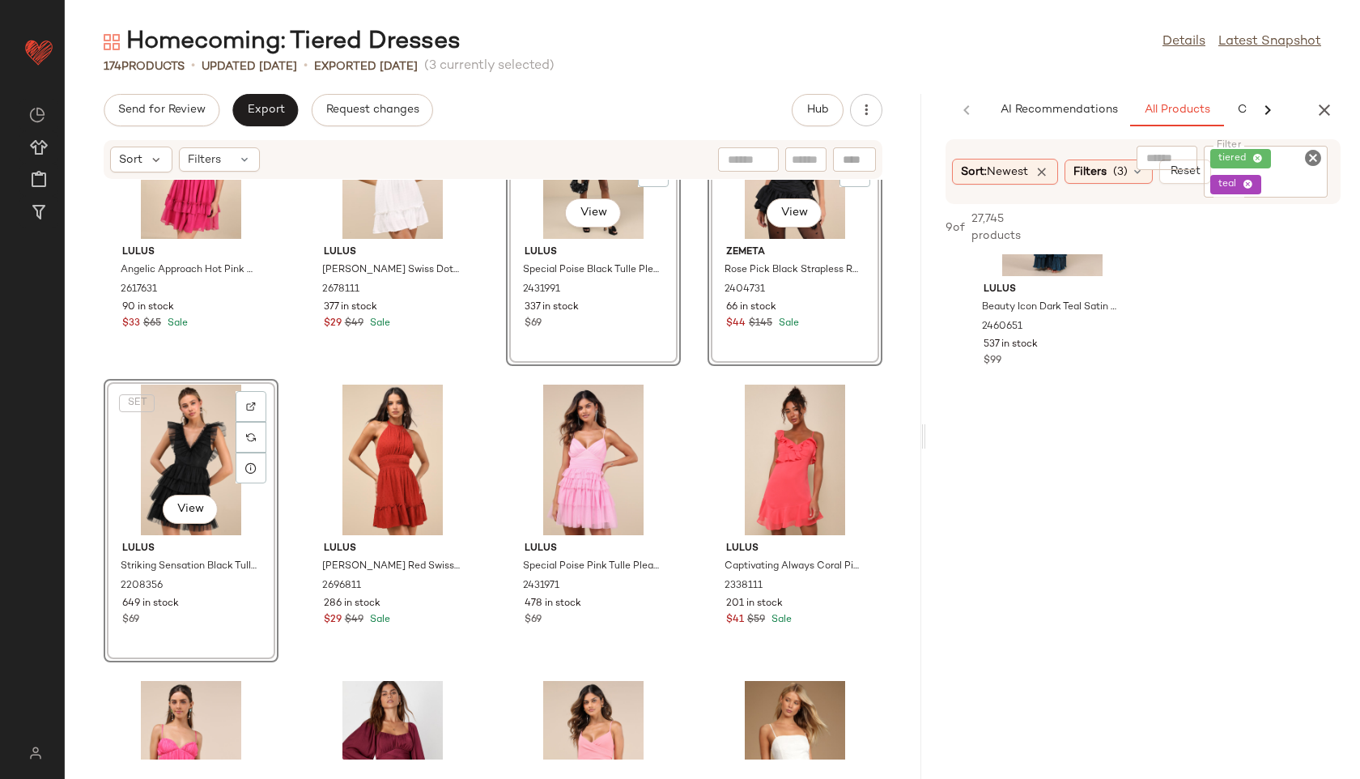
click at [482, 393] on div "Lulus Angelic Approach Hot Pink Chiffon Ruffled Tie-Strap Mini Dress 2617631 90…" at bounding box center [493, 470] width 856 height 580
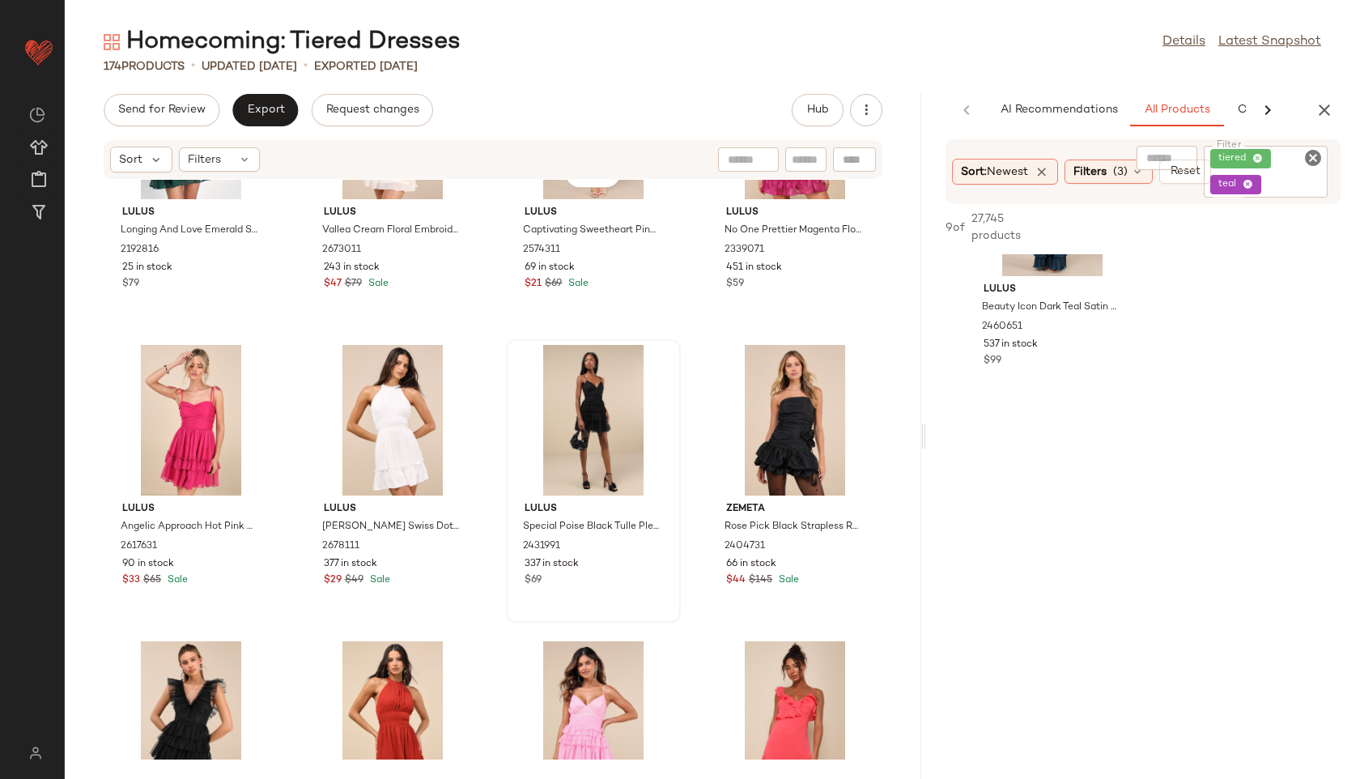
scroll to position [1559, 0]
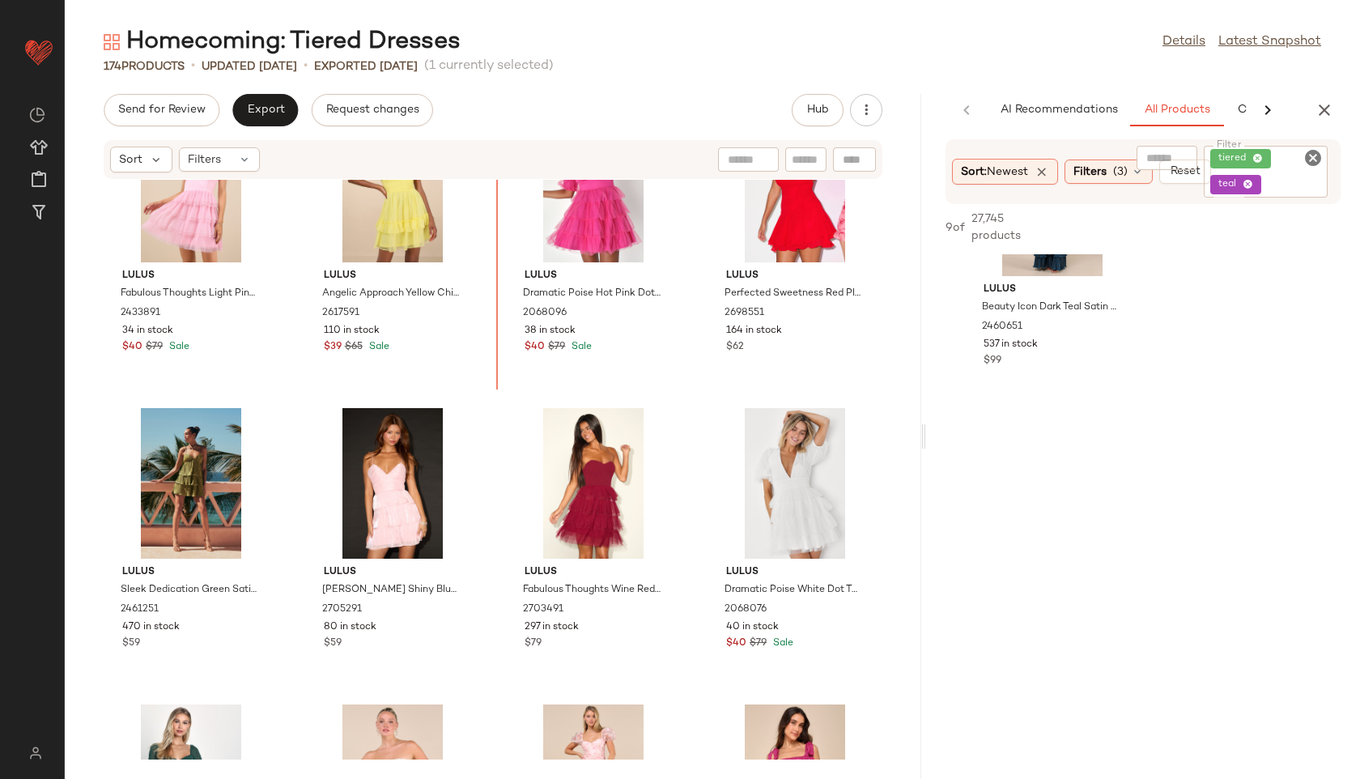
scroll to position [925, 0]
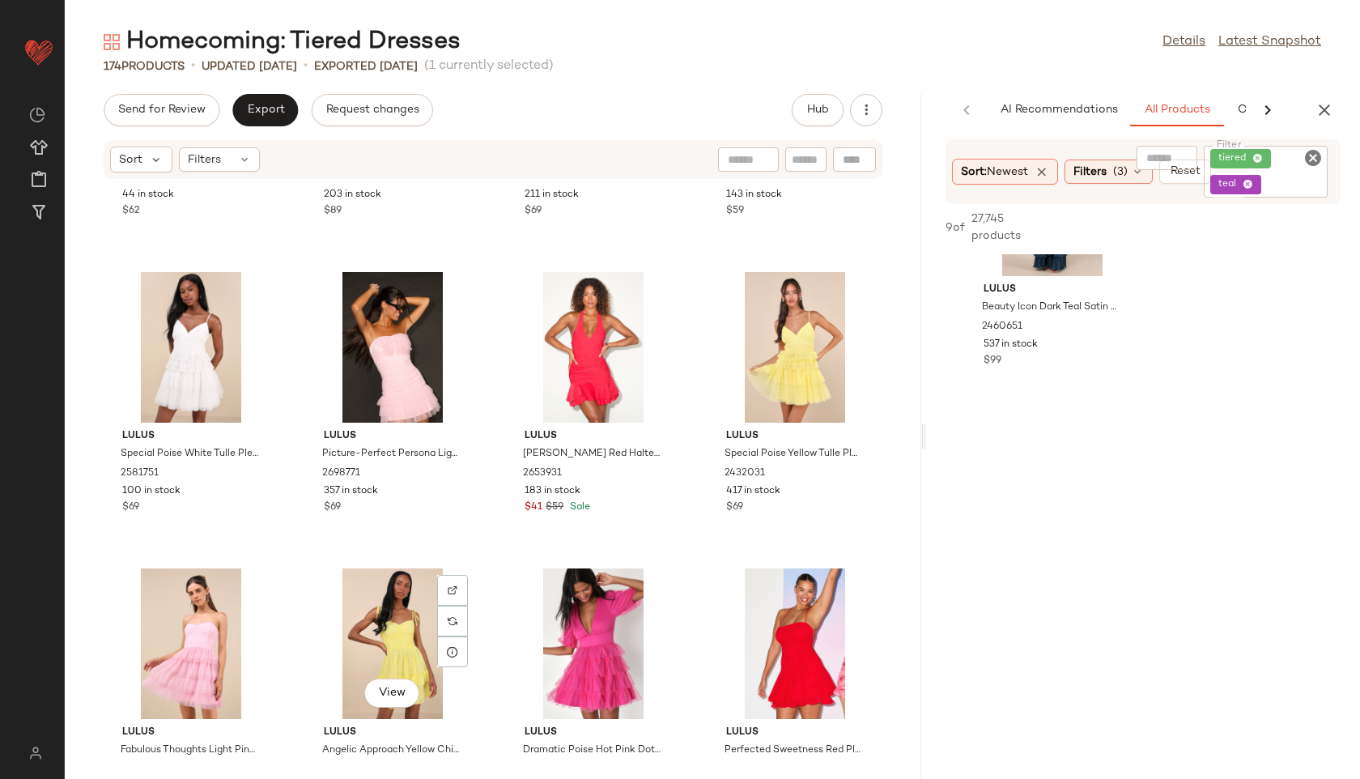
scroll to position [445, 0]
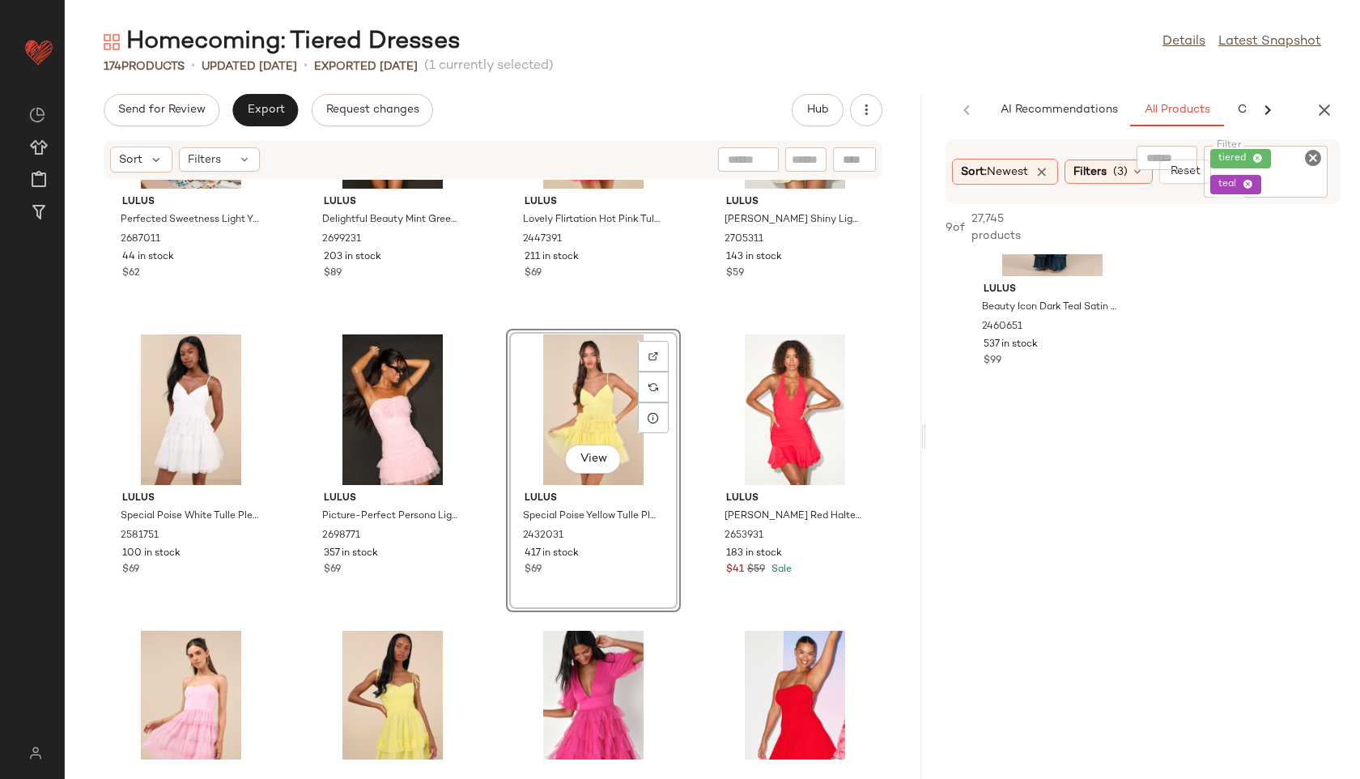
scroll to position [462, 0]
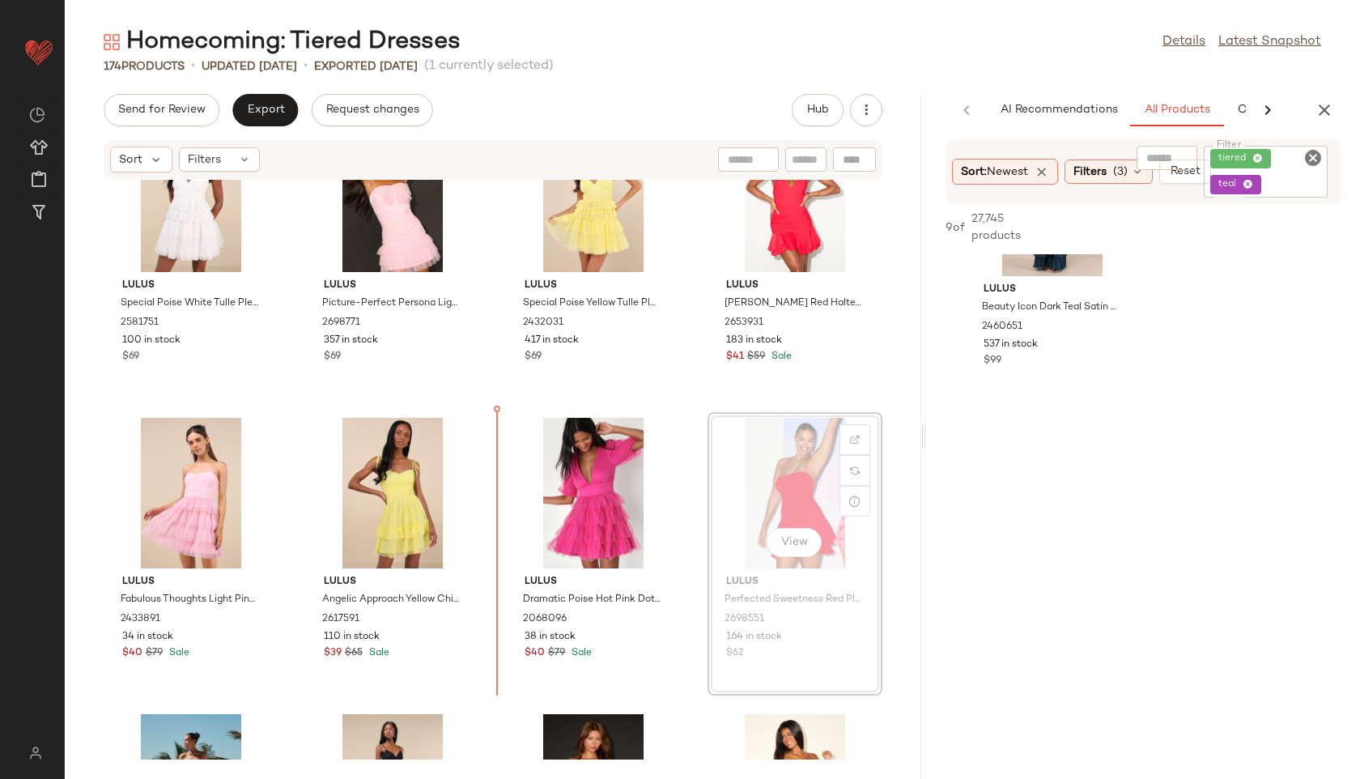
scroll to position [750, 0]
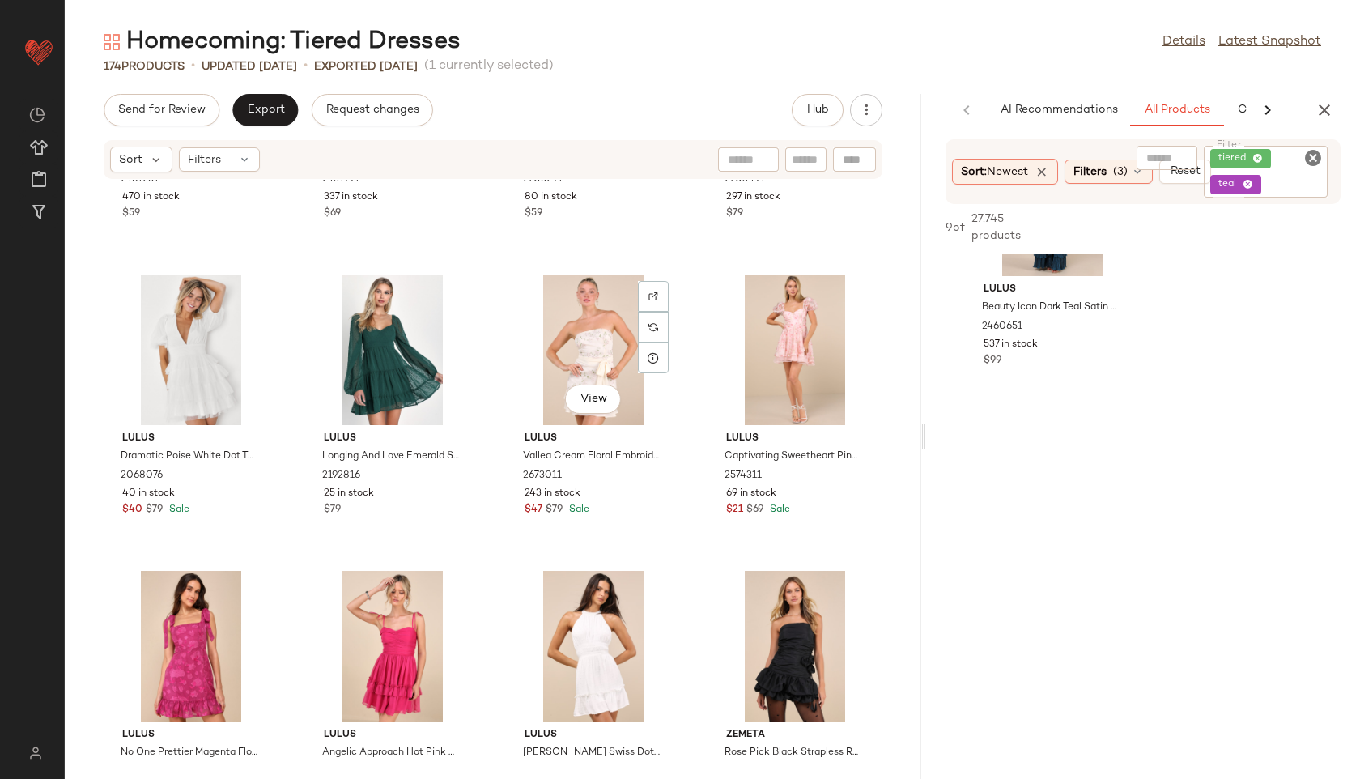
scroll to position [1400, 0]
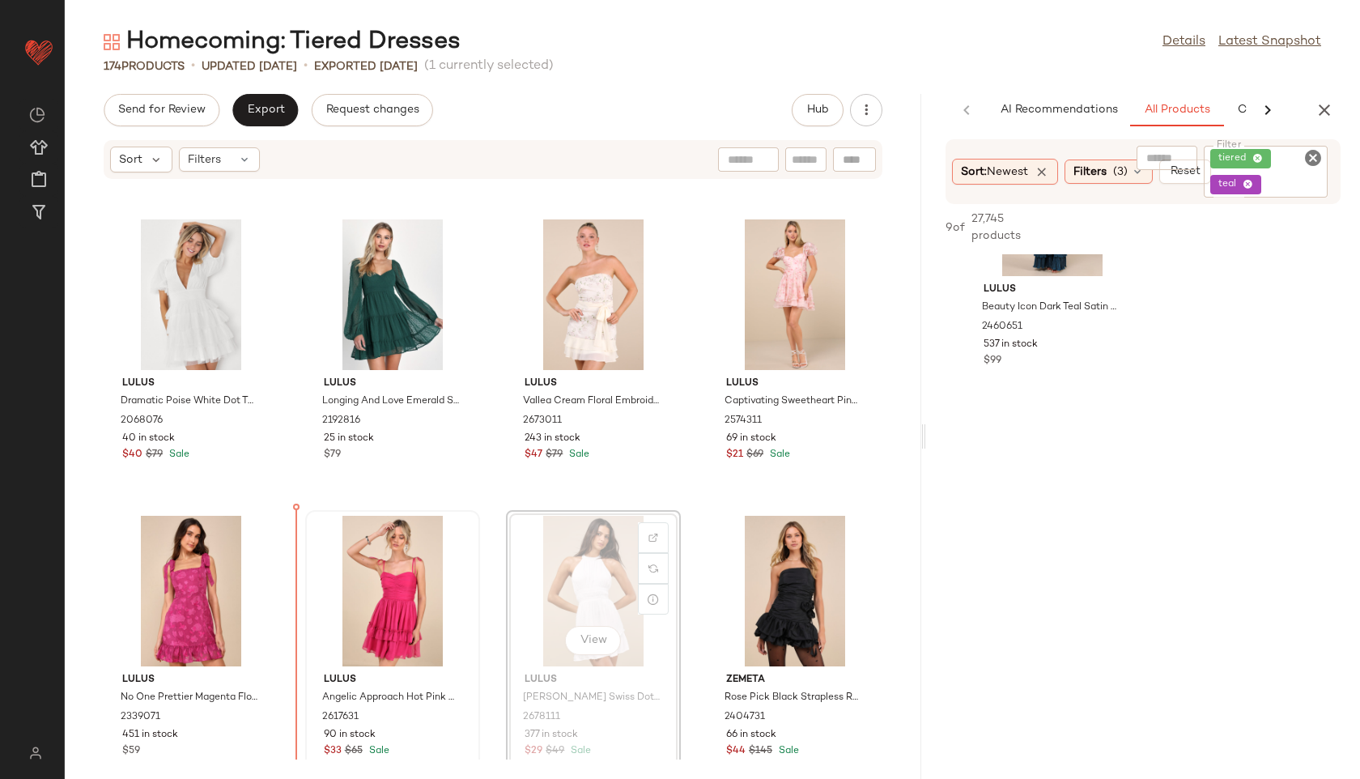
drag, startPoint x: 587, startPoint y: 644, endPoint x: 349, endPoint y: 640, distance: 238.0
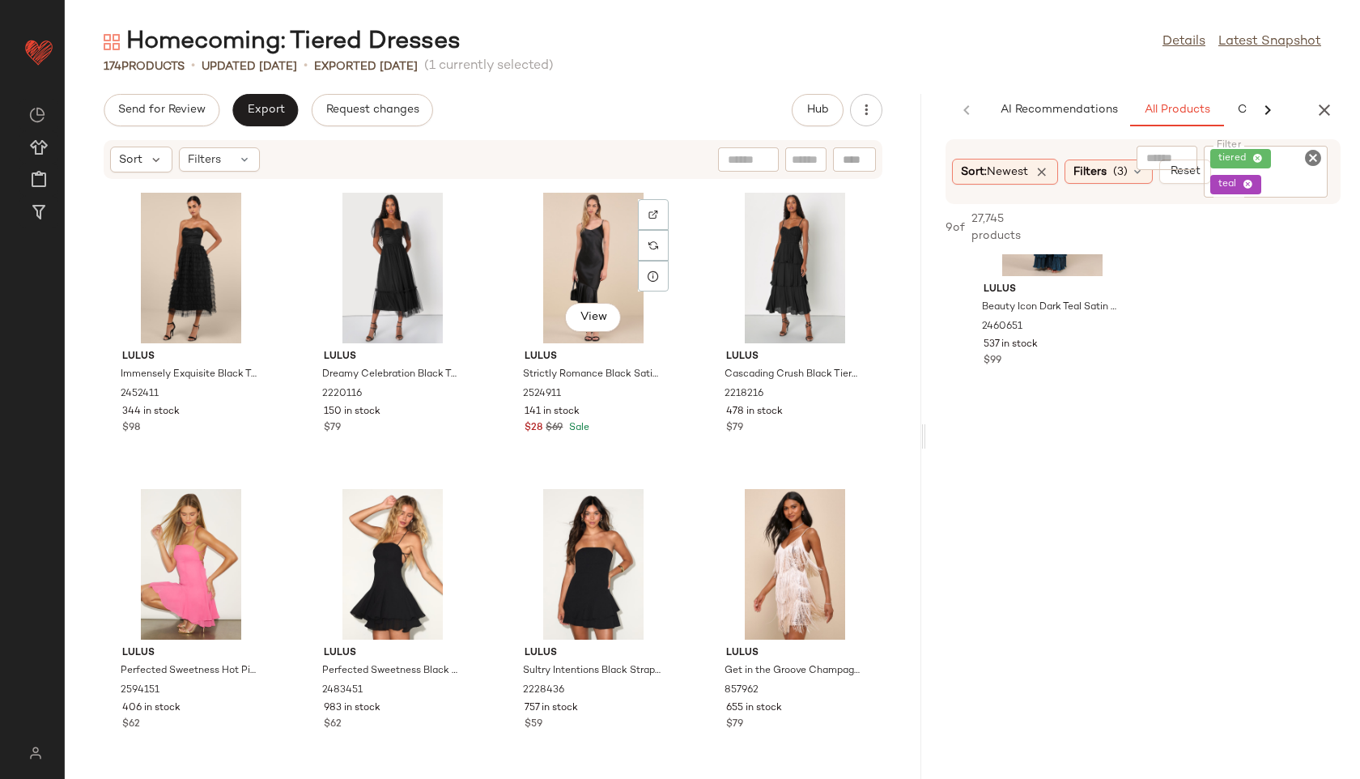
scroll to position [6052, 0]
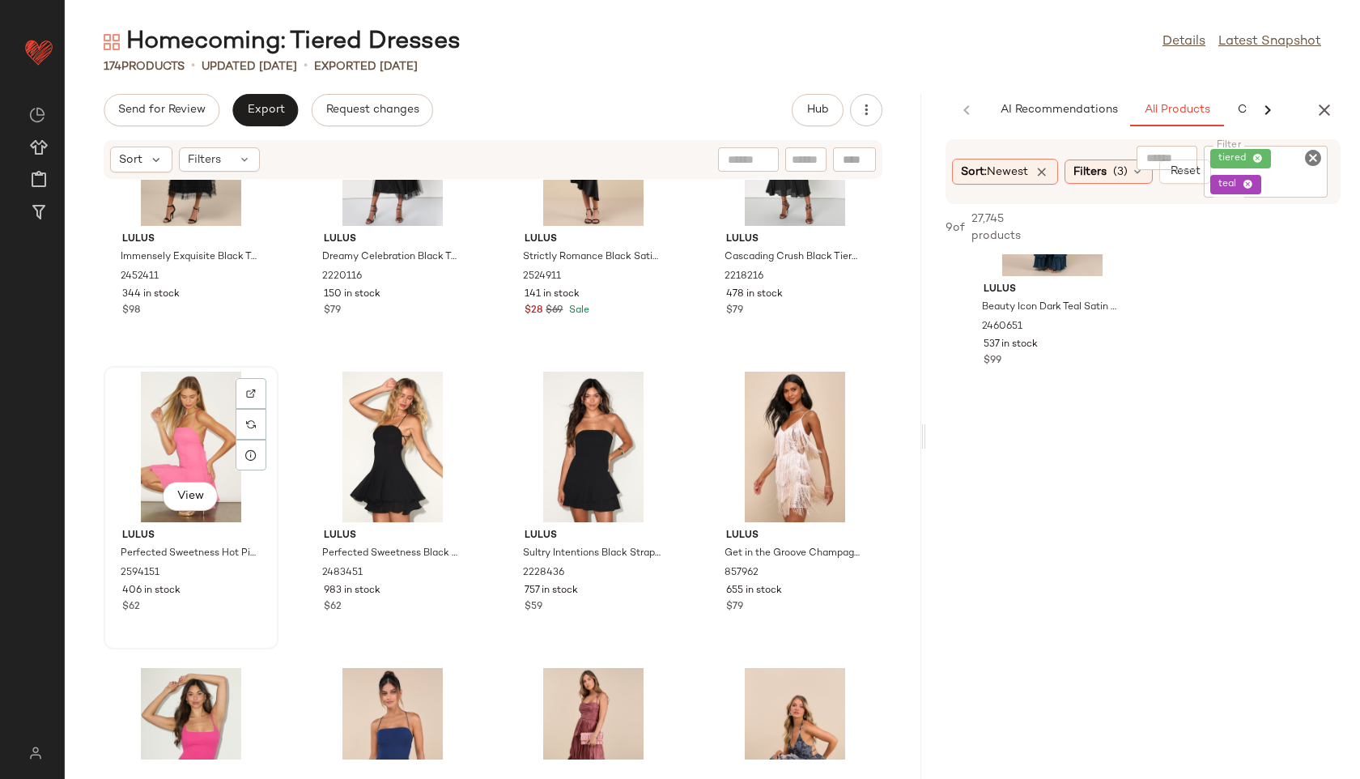
click at [174, 469] on div "View" at bounding box center [191, 447] width 164 height 151
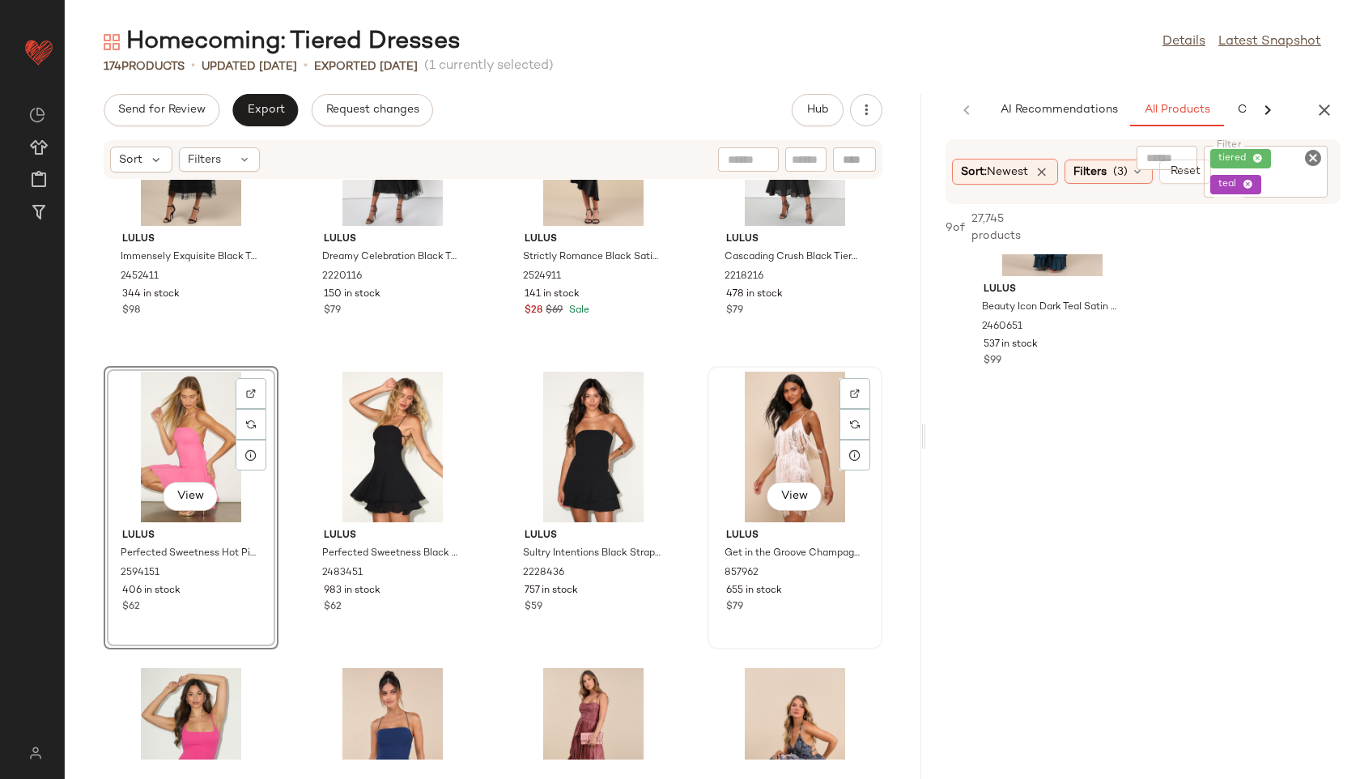
click at [766, 440] on div "View" at bounding box center [795, 447] width 164 height 151
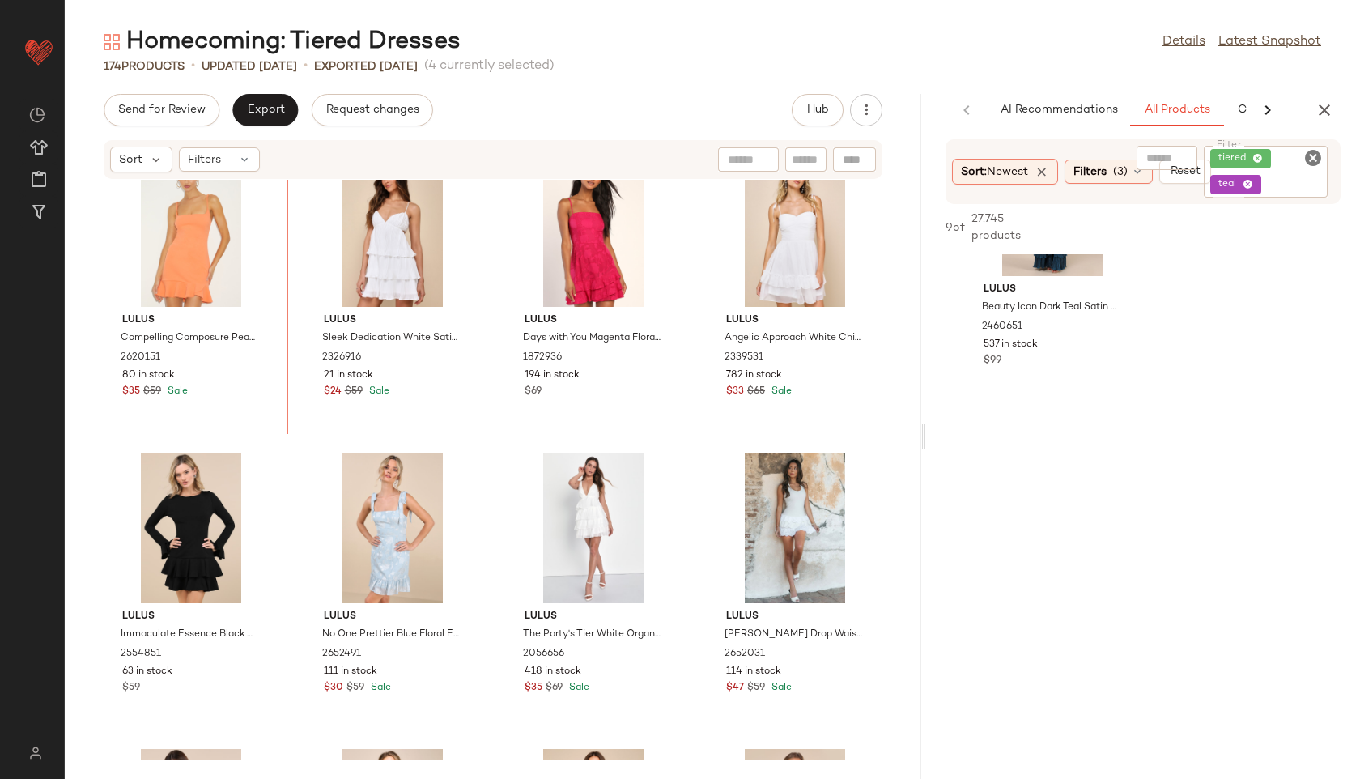
scroll to position [2605, 0]
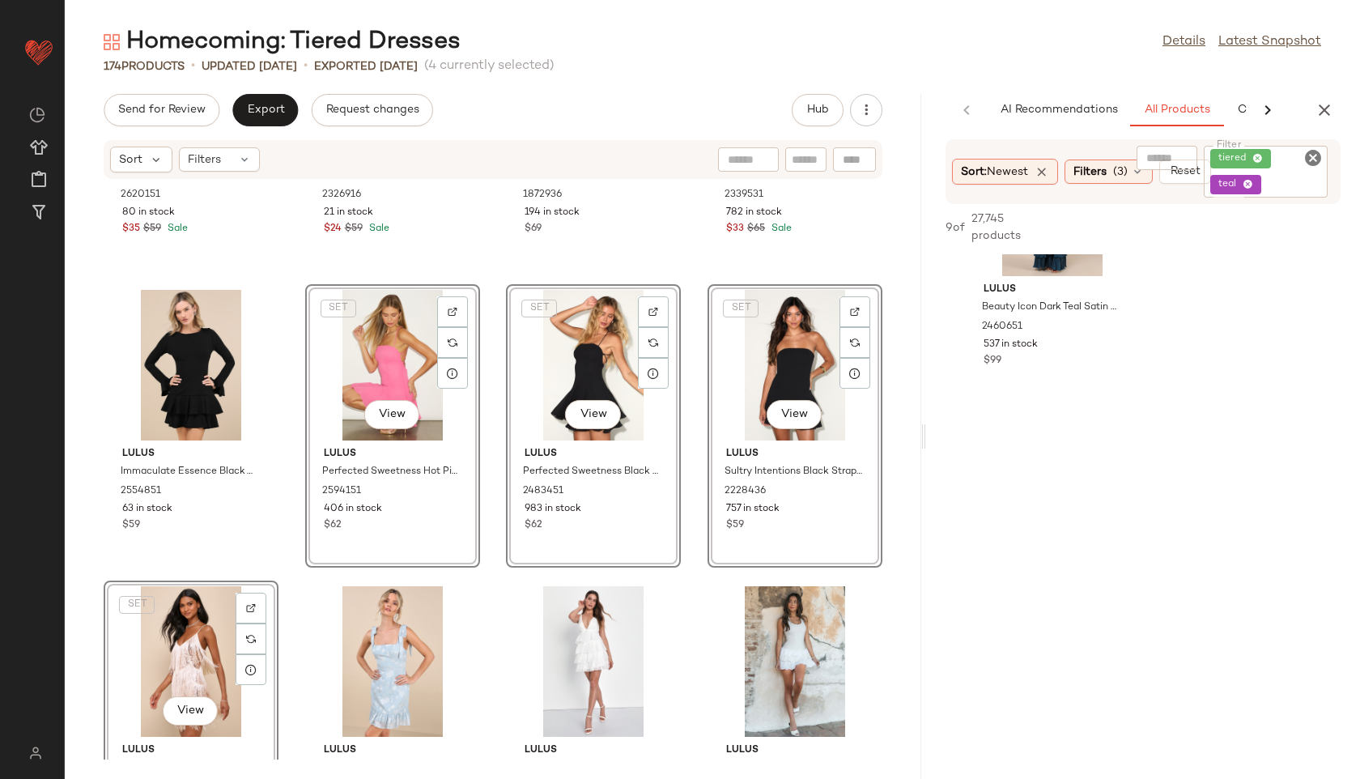
scroll to position [2878, 0]
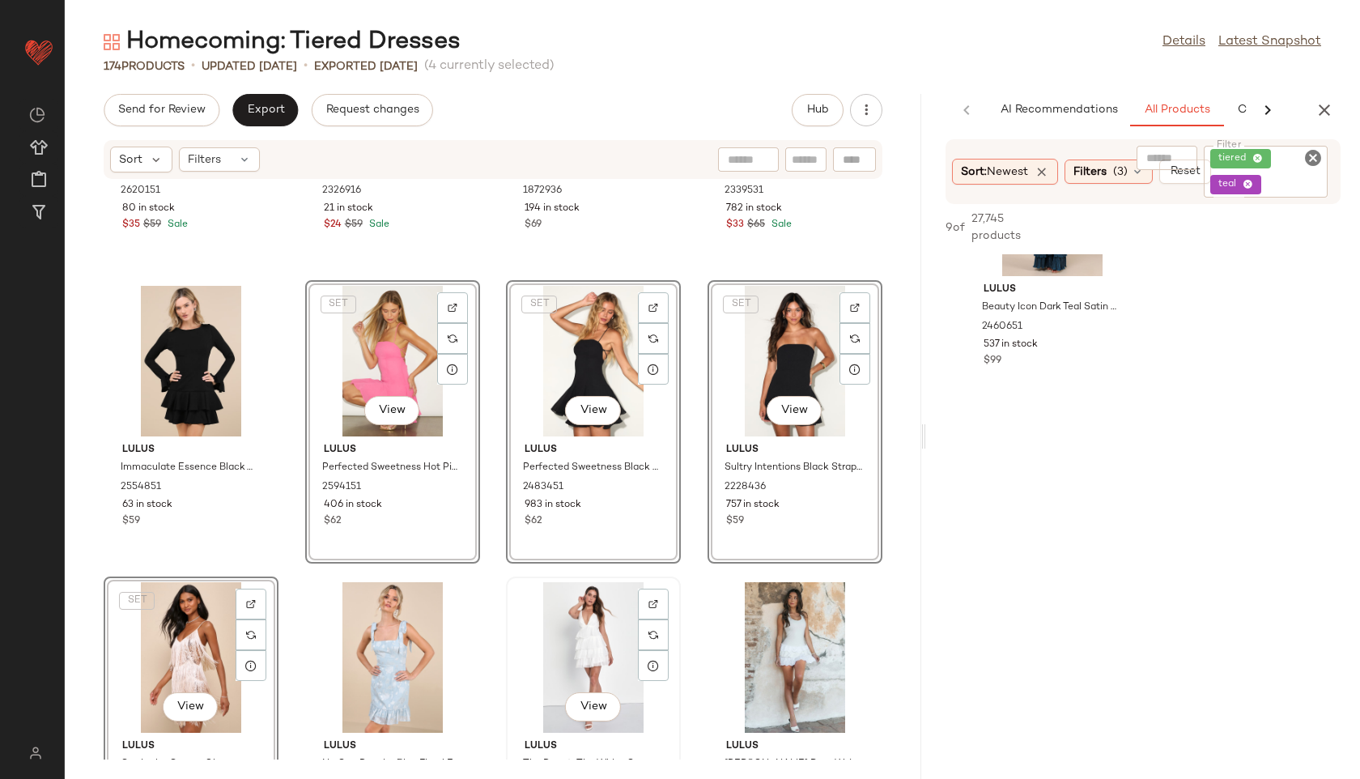
click at [665, 605] on div "View" at bounding box center [594, 657] width 164 height 151
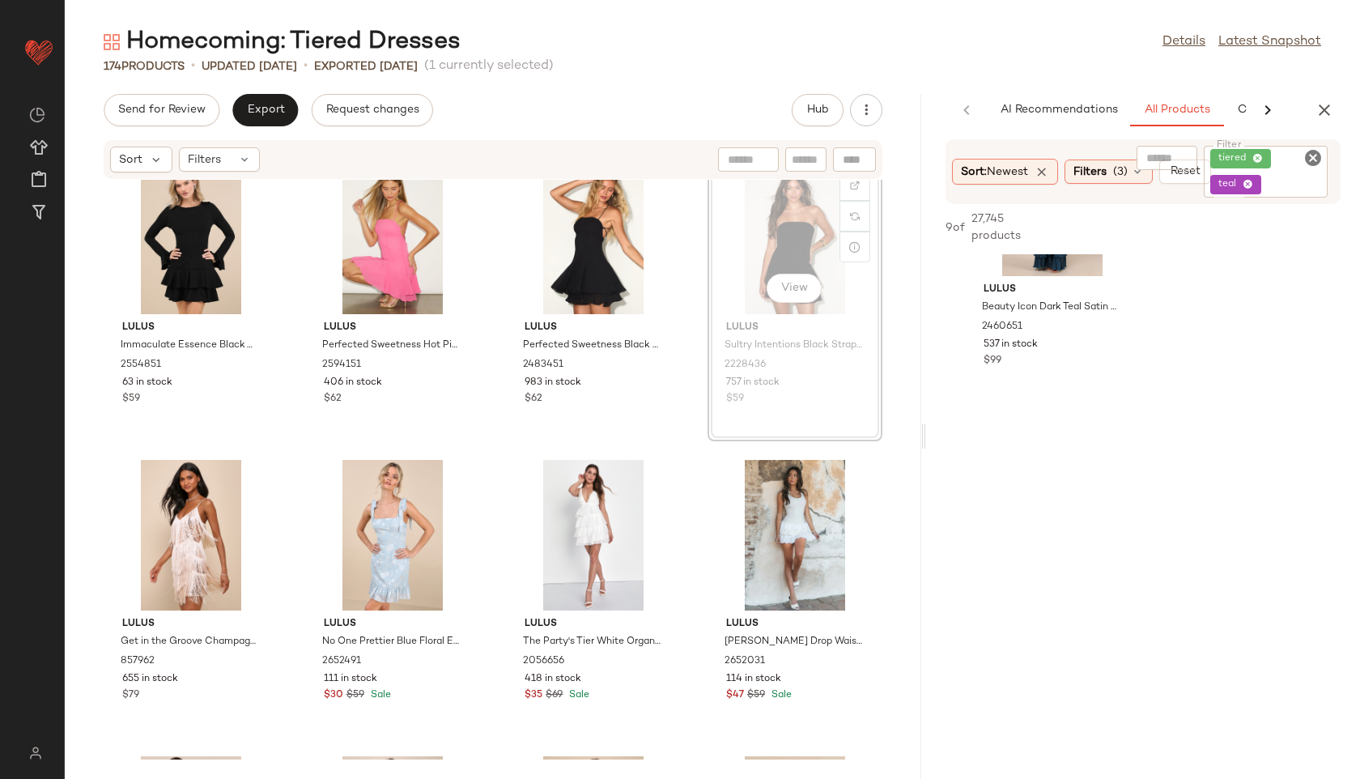
scroll to position [3085, 0]
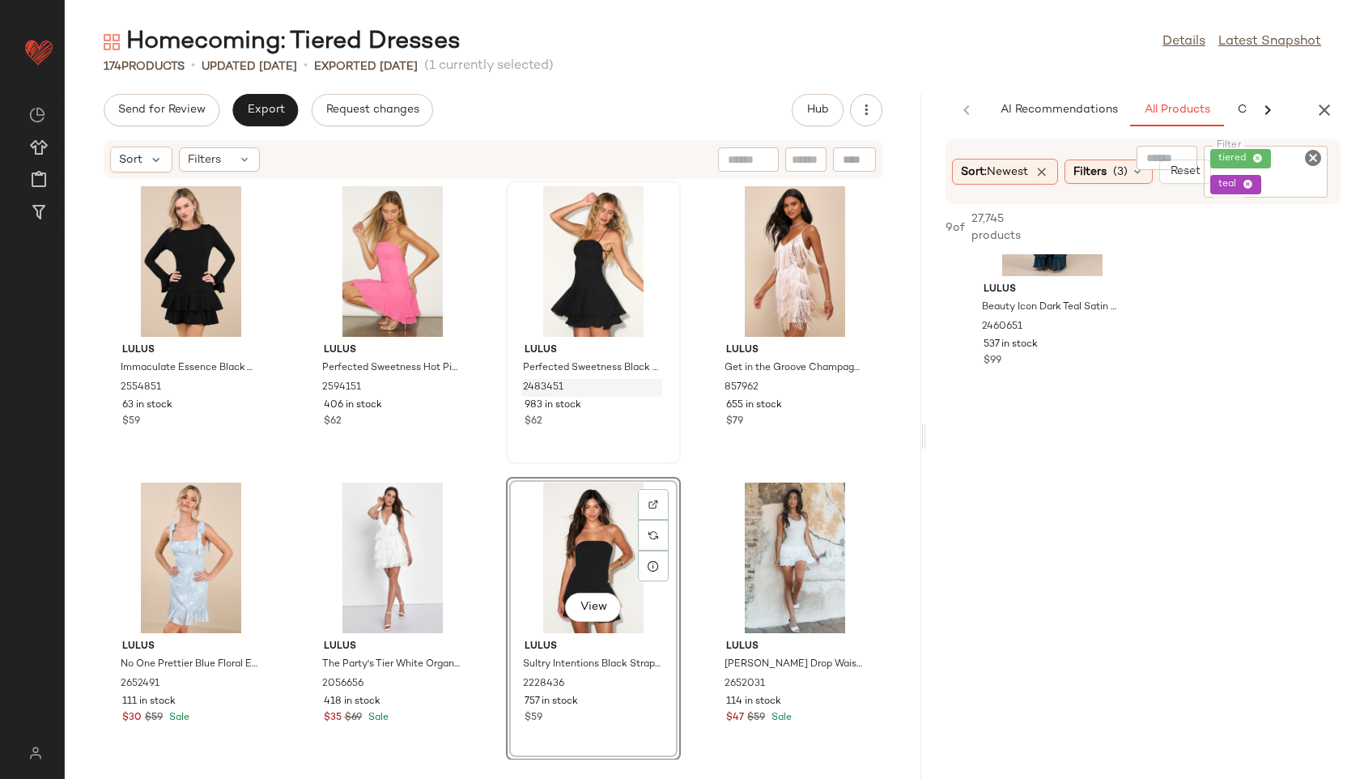
scroll to position [2971, 0]
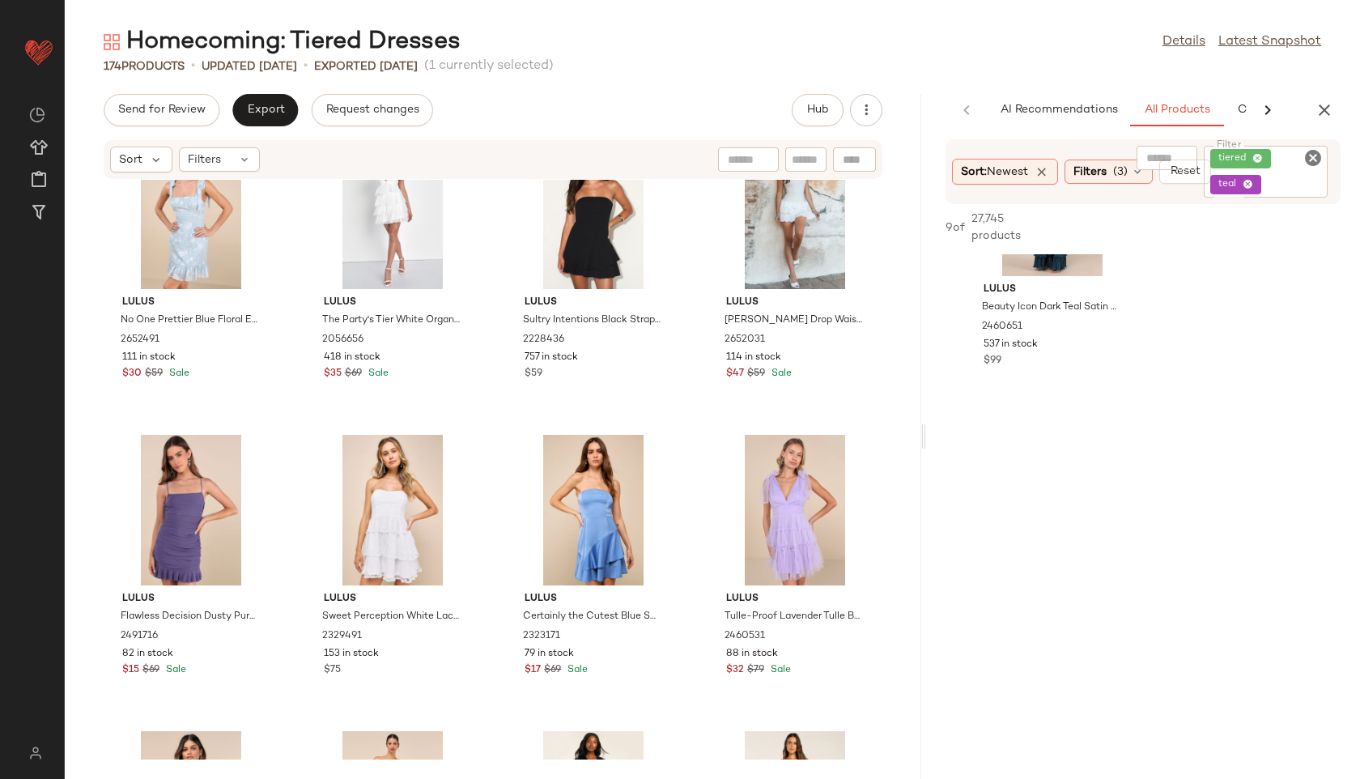
scroll to position [3329, 0]
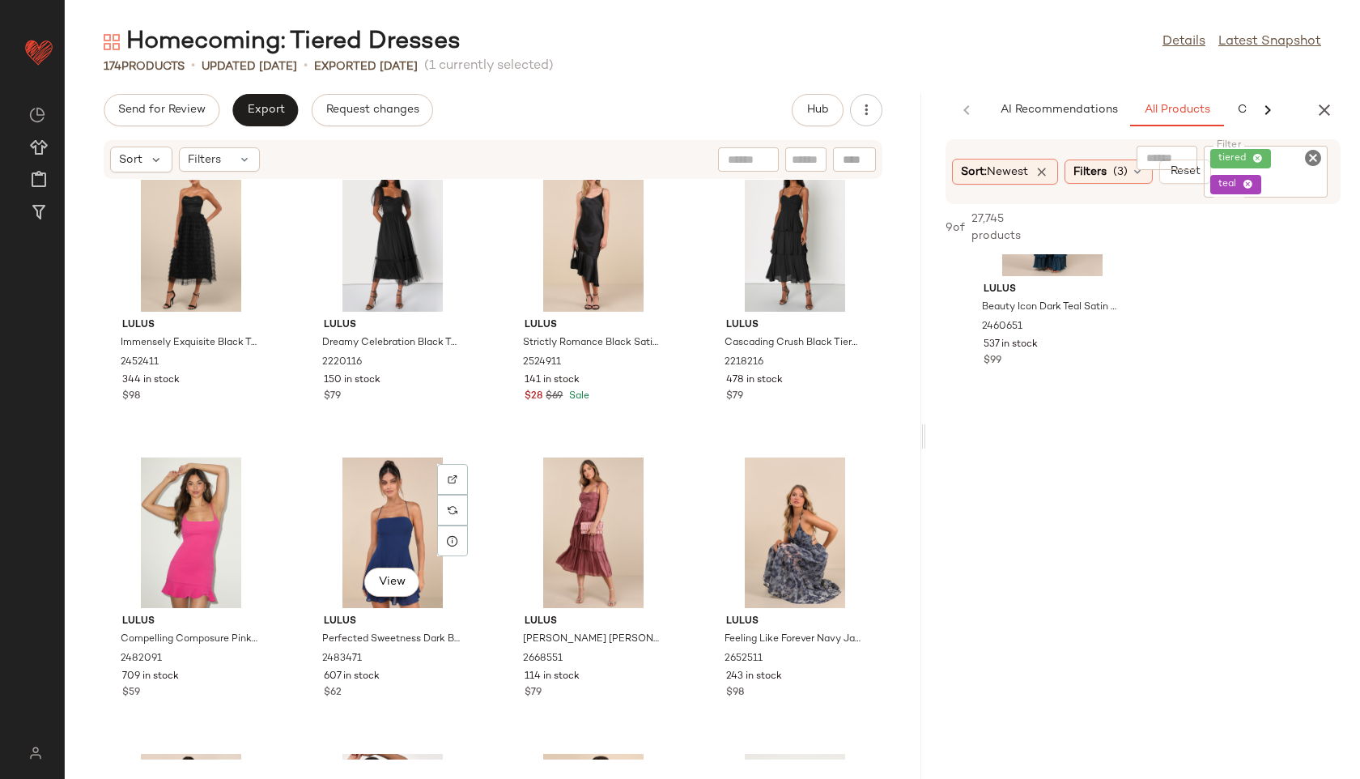
scroll to position [6288, 0]
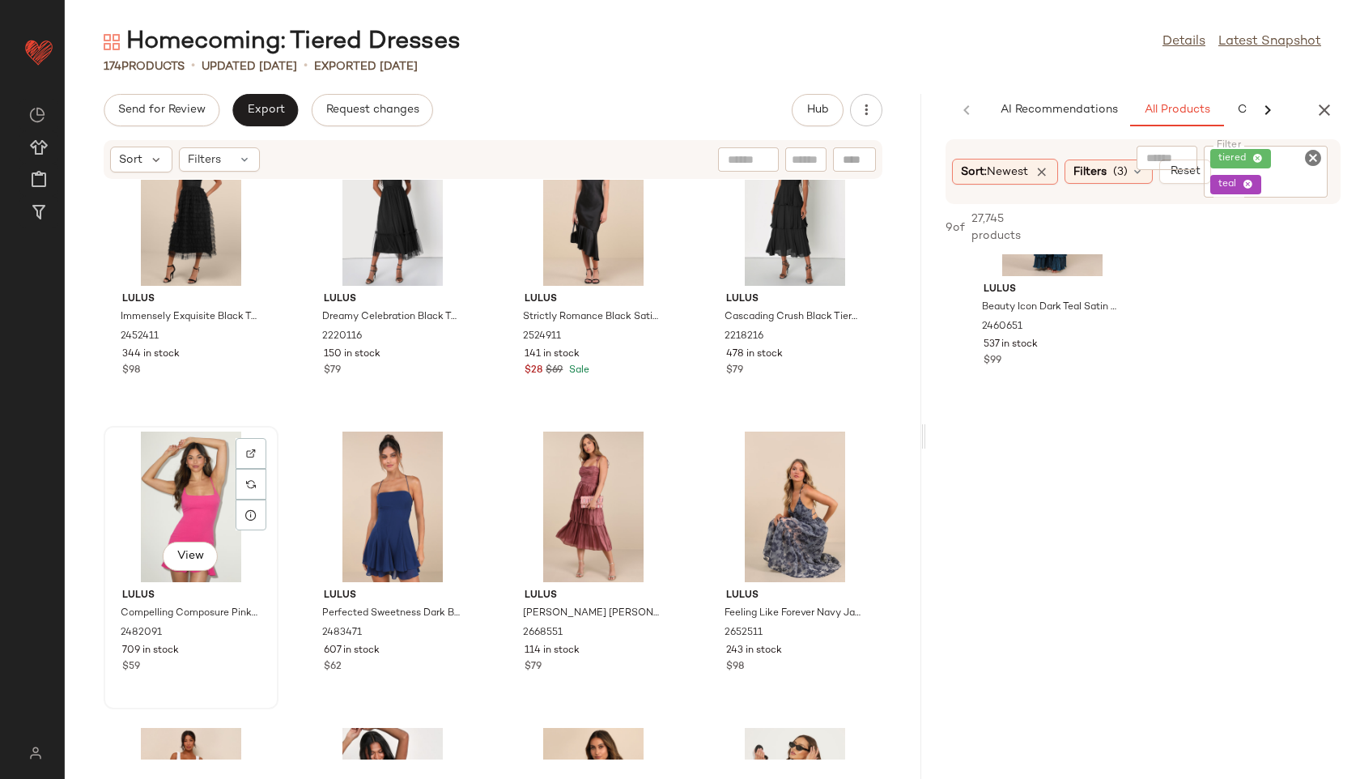
click at [207, 491] on div "View" at bounding box center [191, 506] width 164 height 151
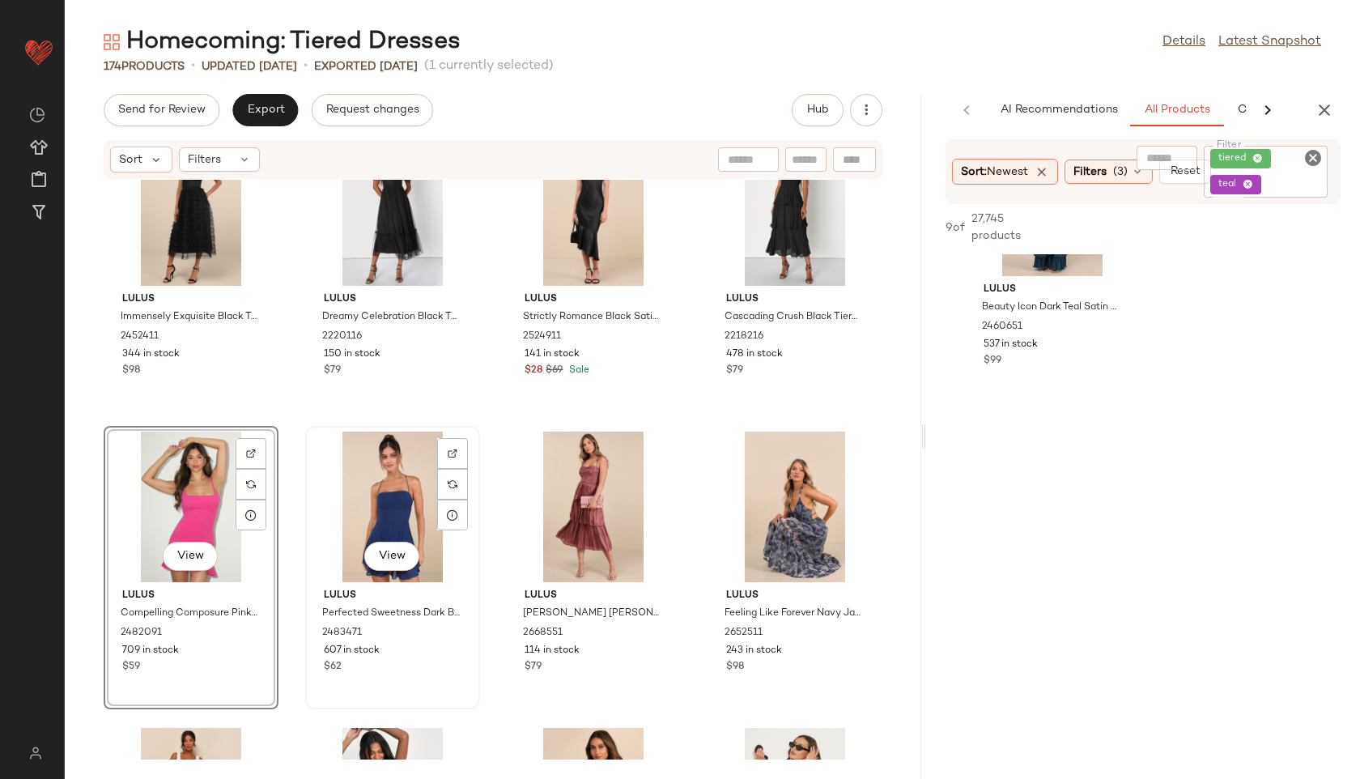
click at [370, 503] on div "View" at bounding box center [393, 506] width 164 height 151
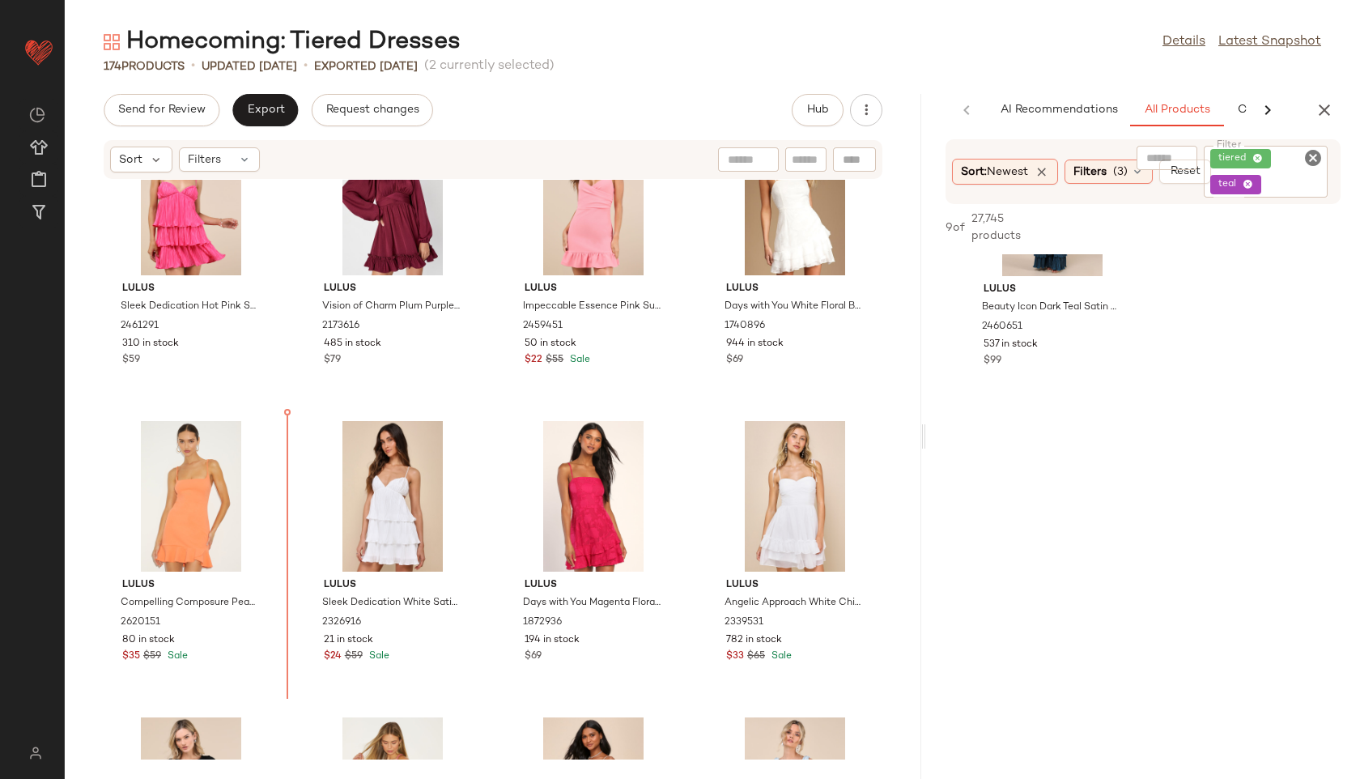
scroll to position [2437, 0]
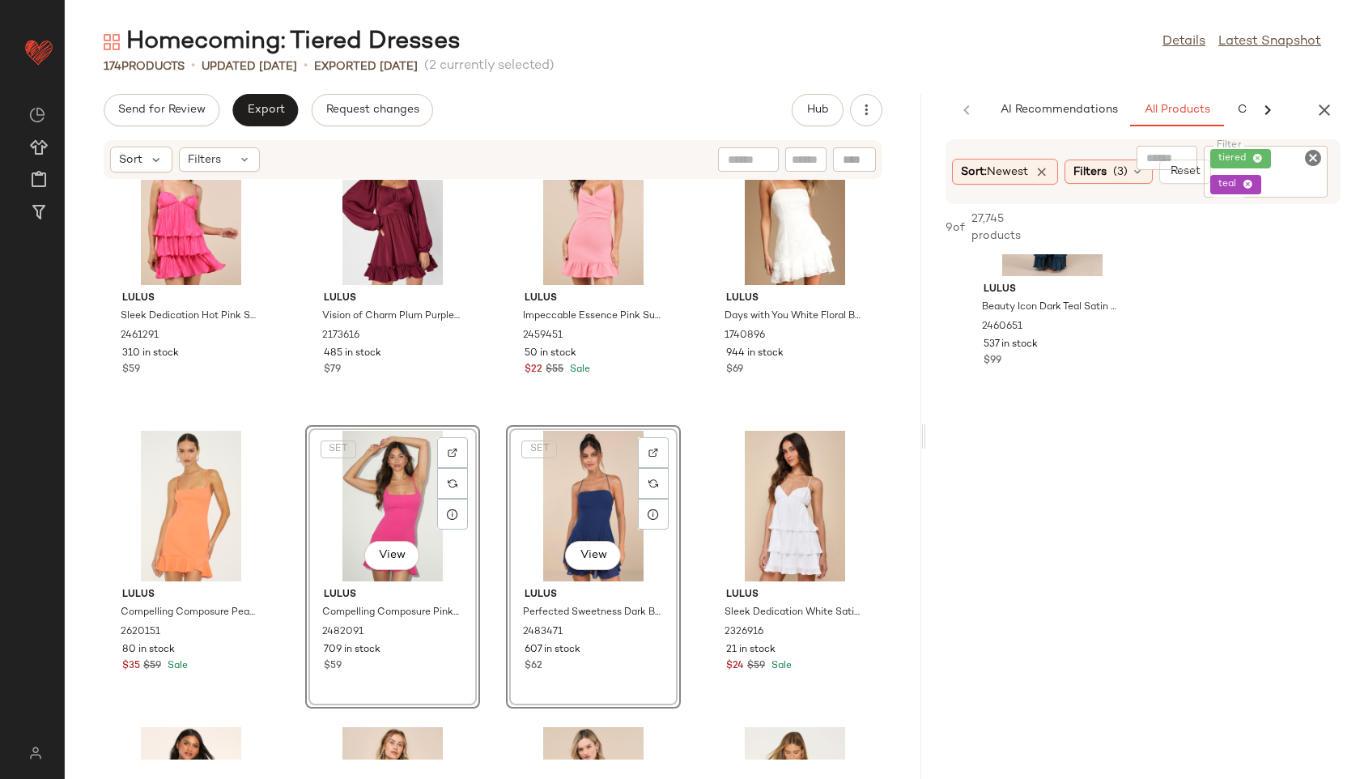
click at [696, 385] on div "Lulus Sleek Dedication Hot Pink Satin Plisse Cutout Tiered Mini Dress 2461291 3…" at bounding box center [493, 470] width 856 height 580
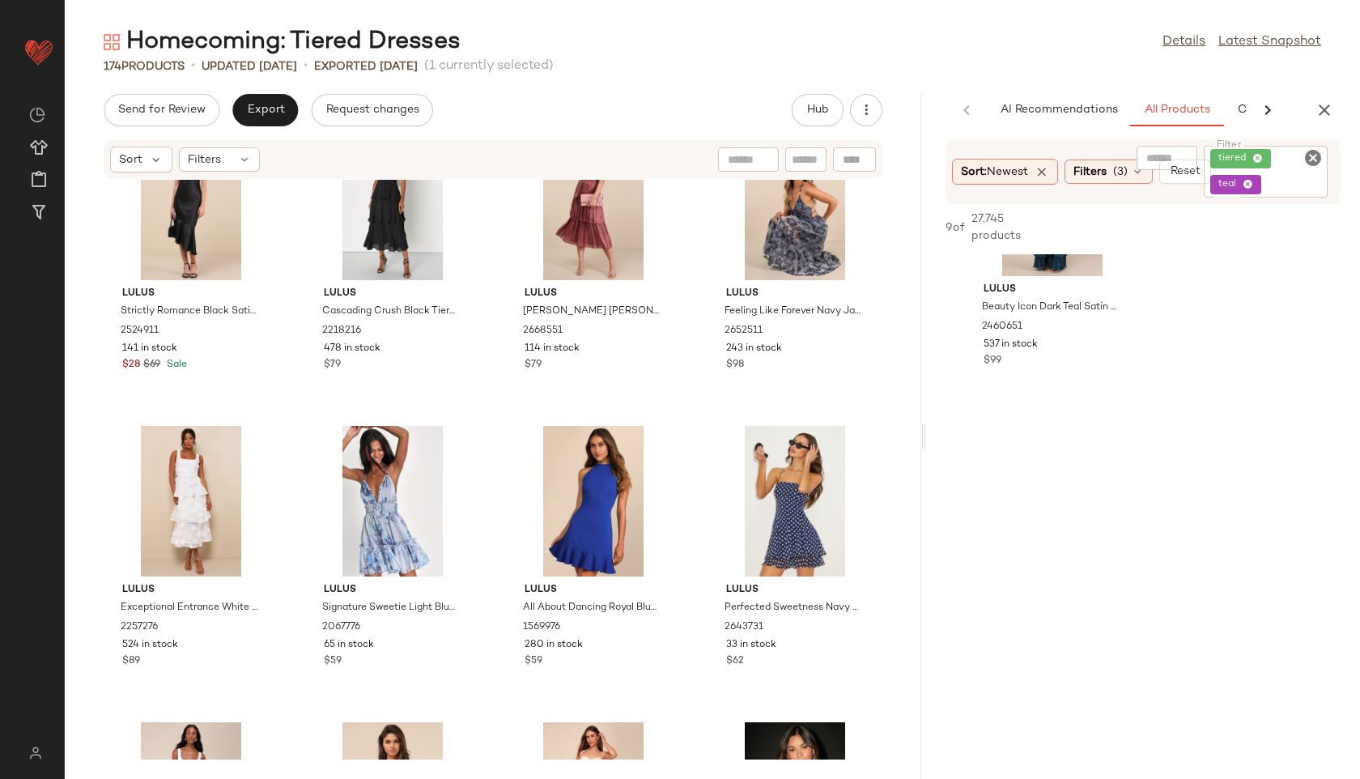
scroll to position [6591, 0]
click at [384, 499] on div "View" at bounding box center [393, 500] width 164 height 151
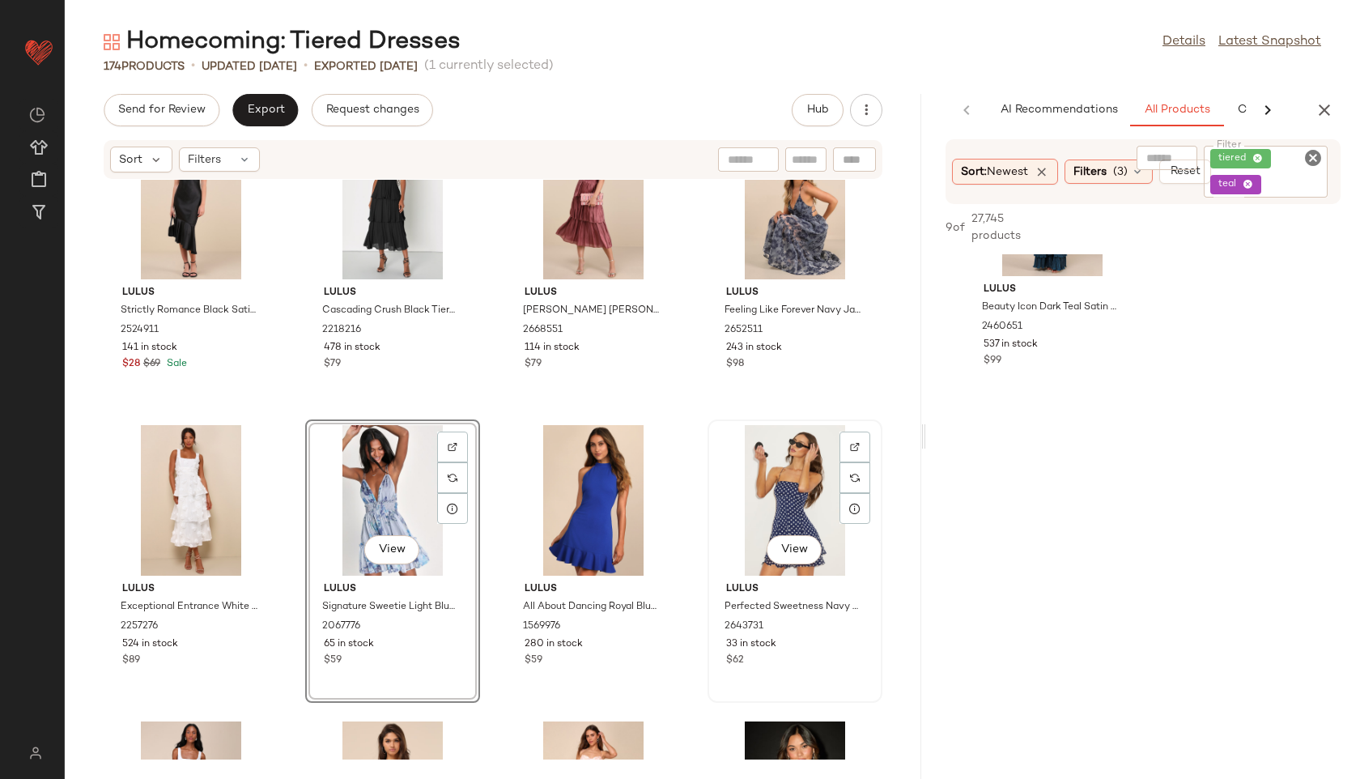
click at [765, 482] on div "View" at bounding box center [795, 500] width 164 height 151
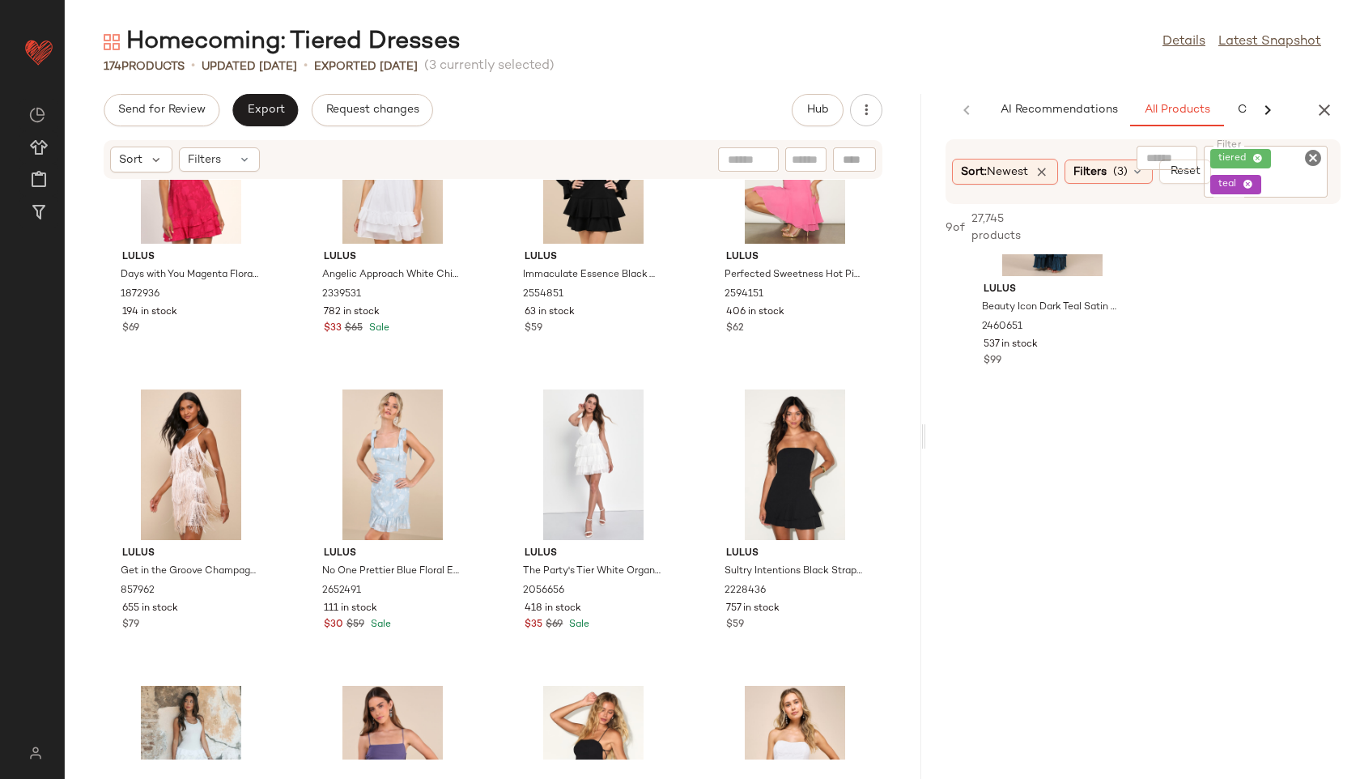
scroll to position [3051, 0]
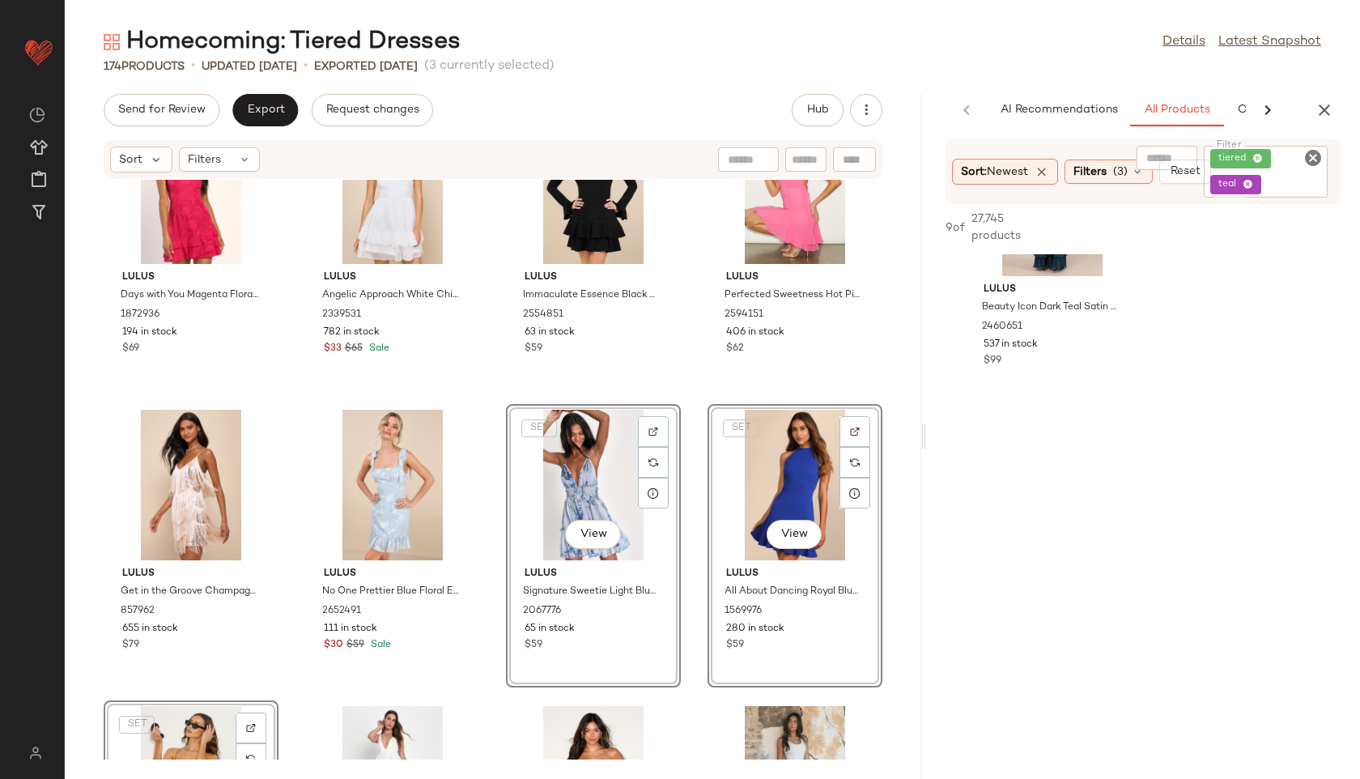
click at [490, 494] on div "Lulus Days with You Magenta Floral Burnout Ruffled Mini Dress 1872936 194 in st…" at bounding box center [493, 470] width 856 height 580
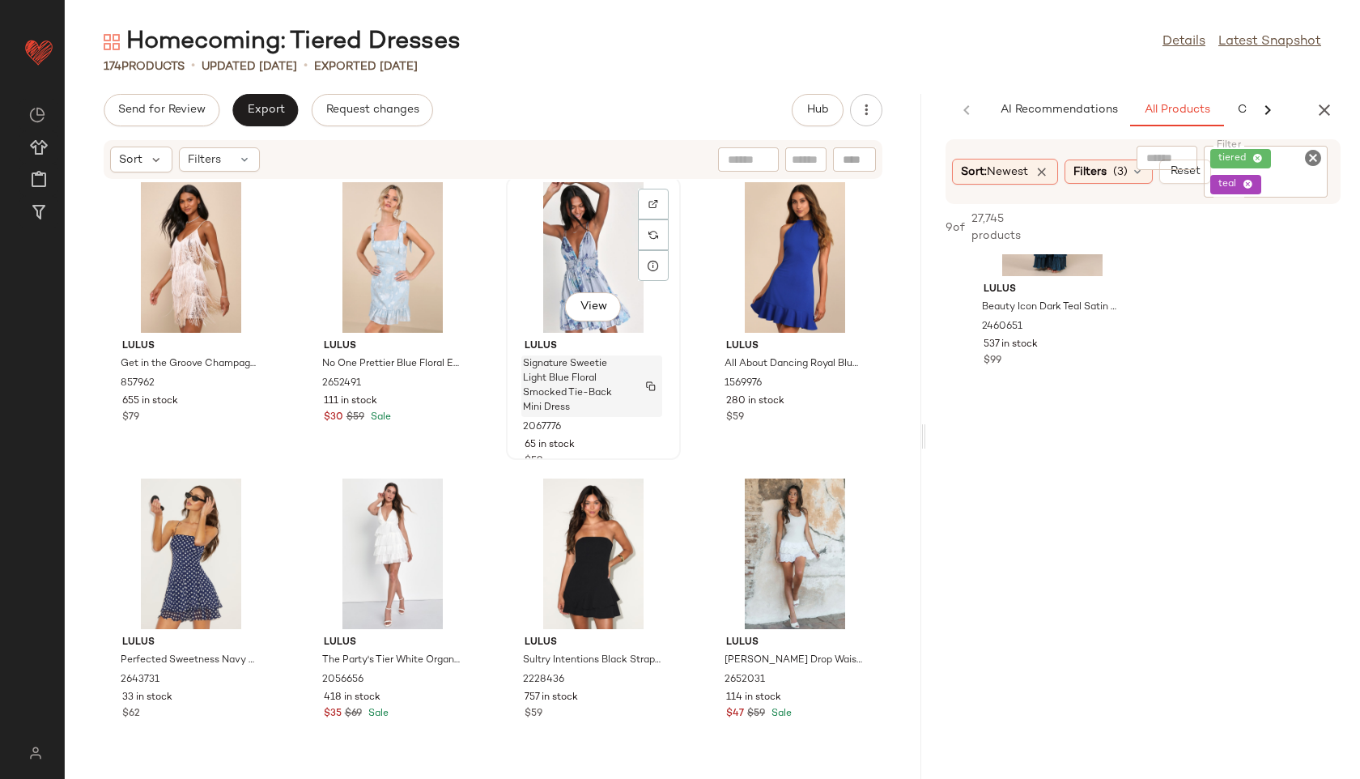
scroll to position [3280, 0]
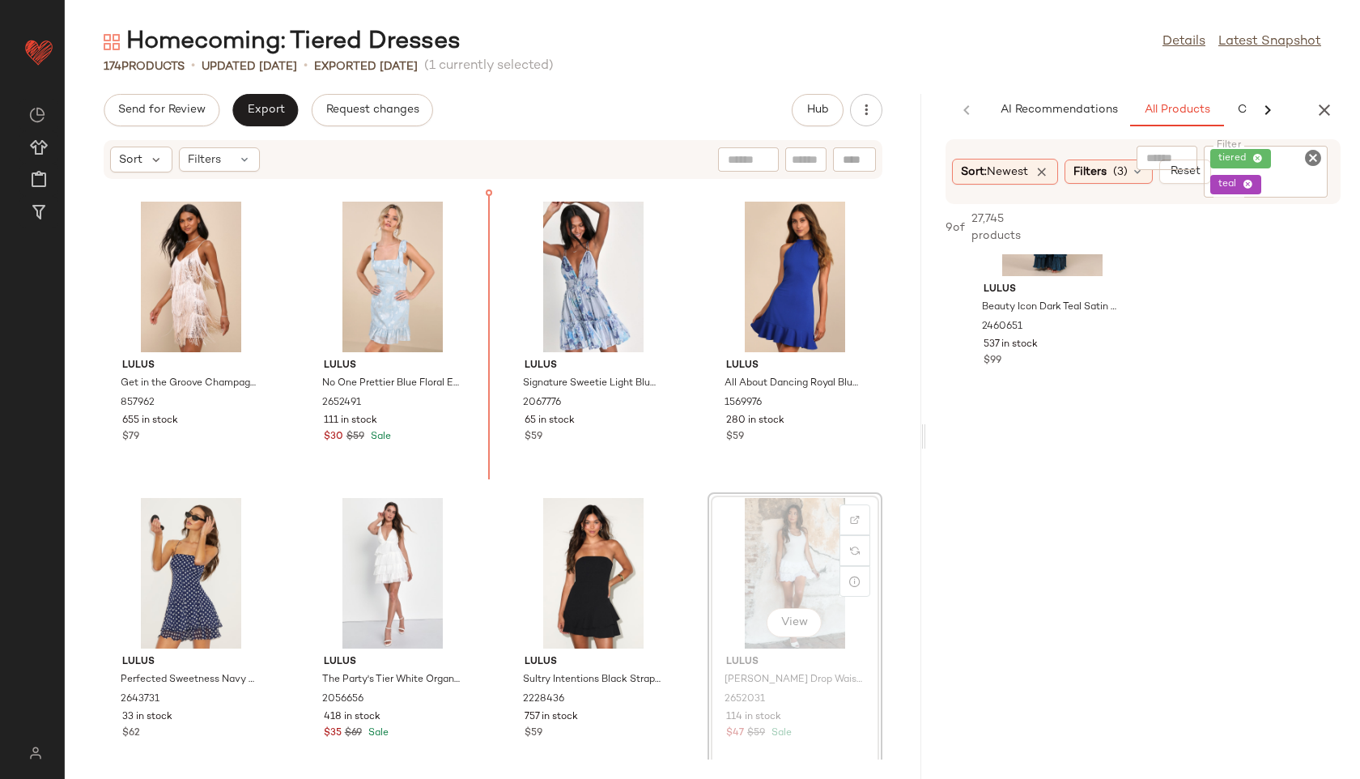
scroll to position [3241, 0]
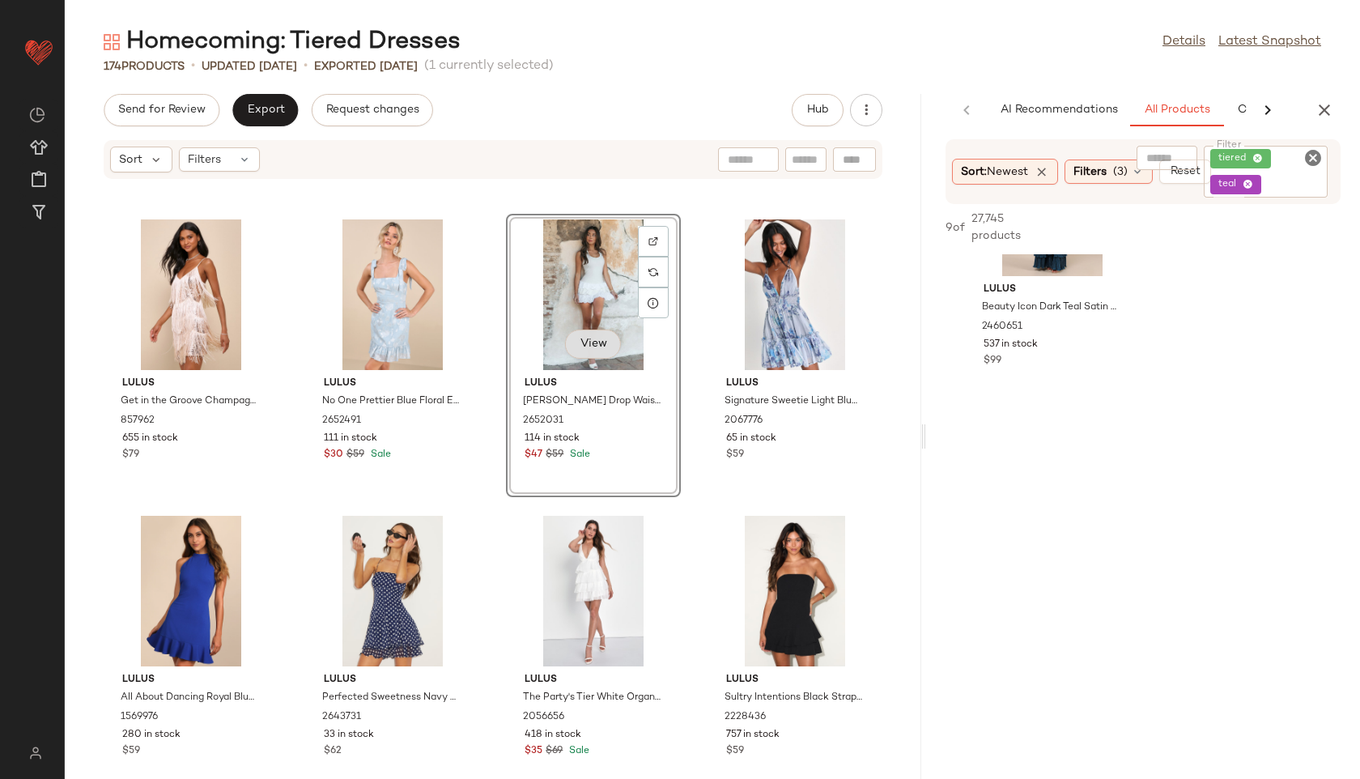
click at [596, 338] on span "View" at bounding box center [593, 344] width 28 height 13
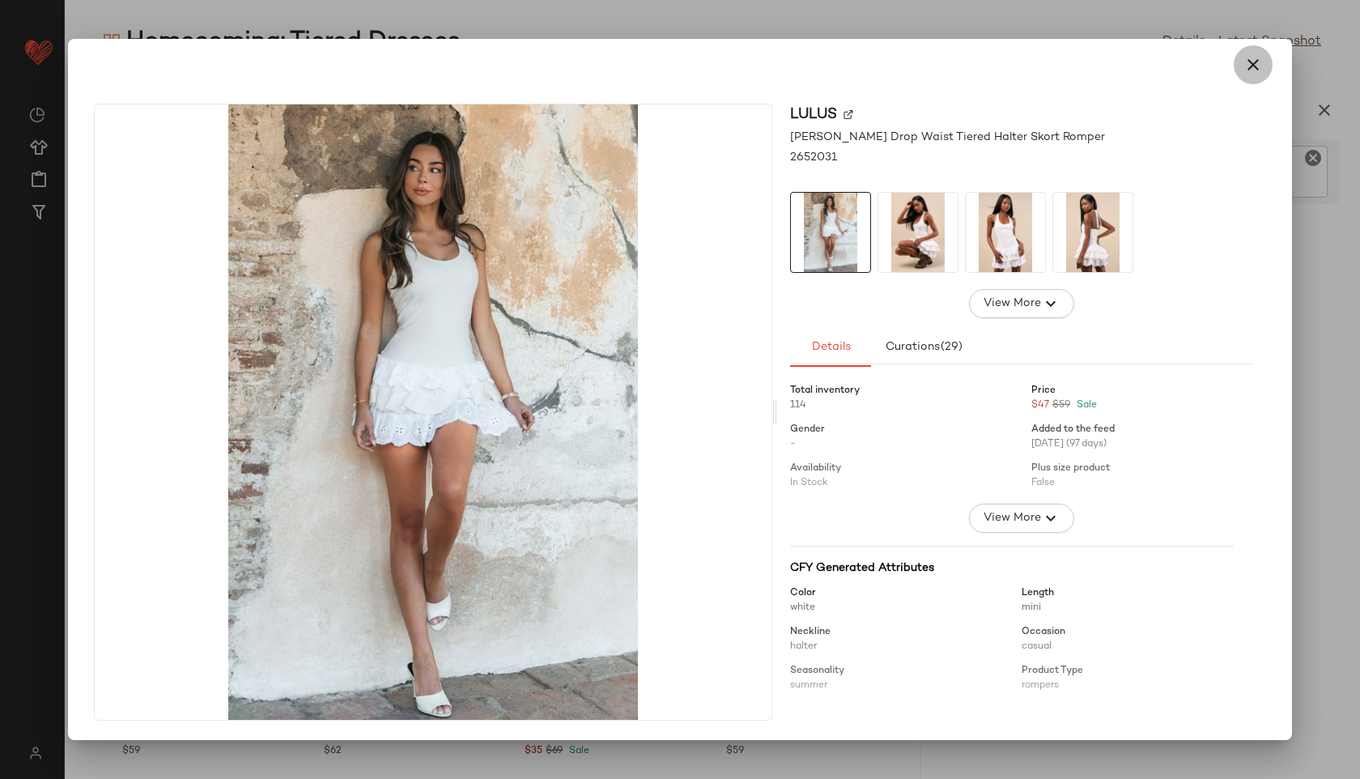
click at [1247, 66] on icon "button" at bounding box center [1252, 64] width 19 height 19
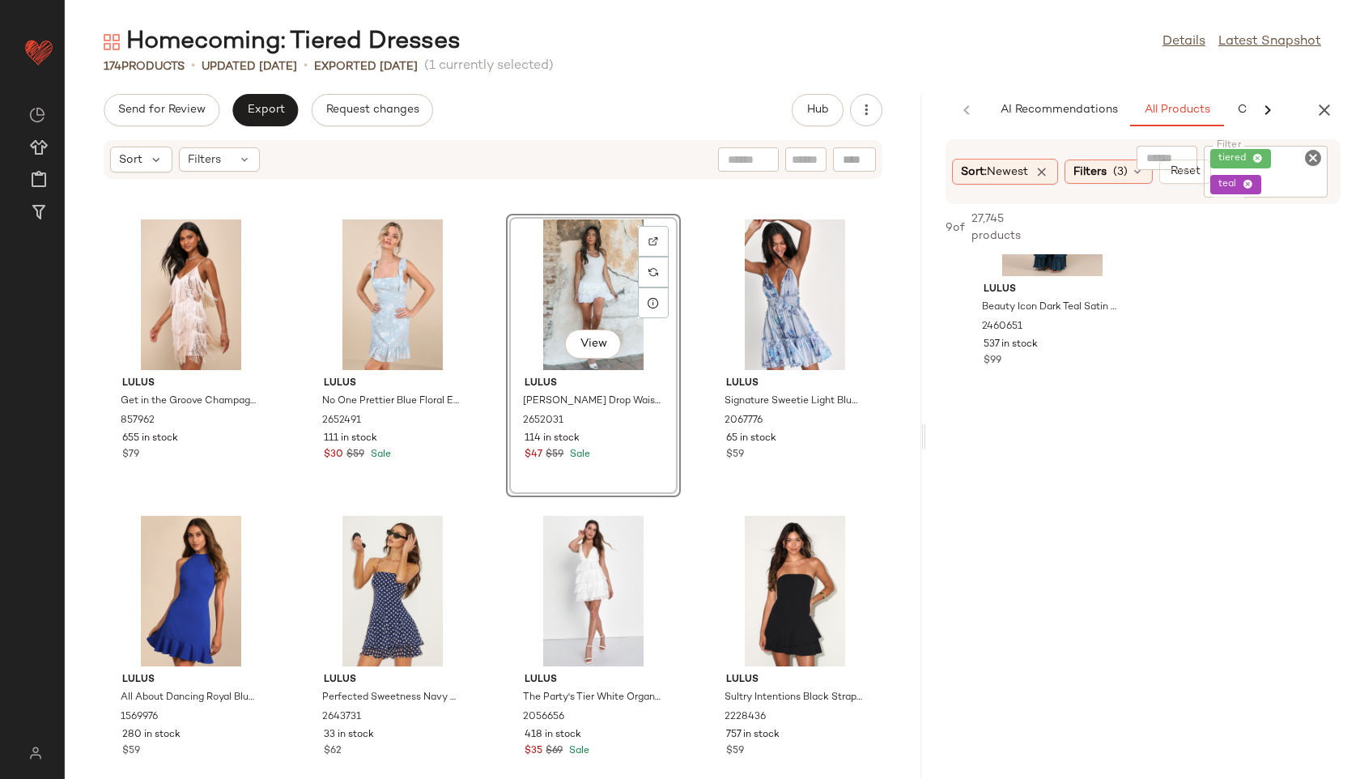
click at [562, 258] on div "View" at bounding box center [594, 294] width 164 height 151
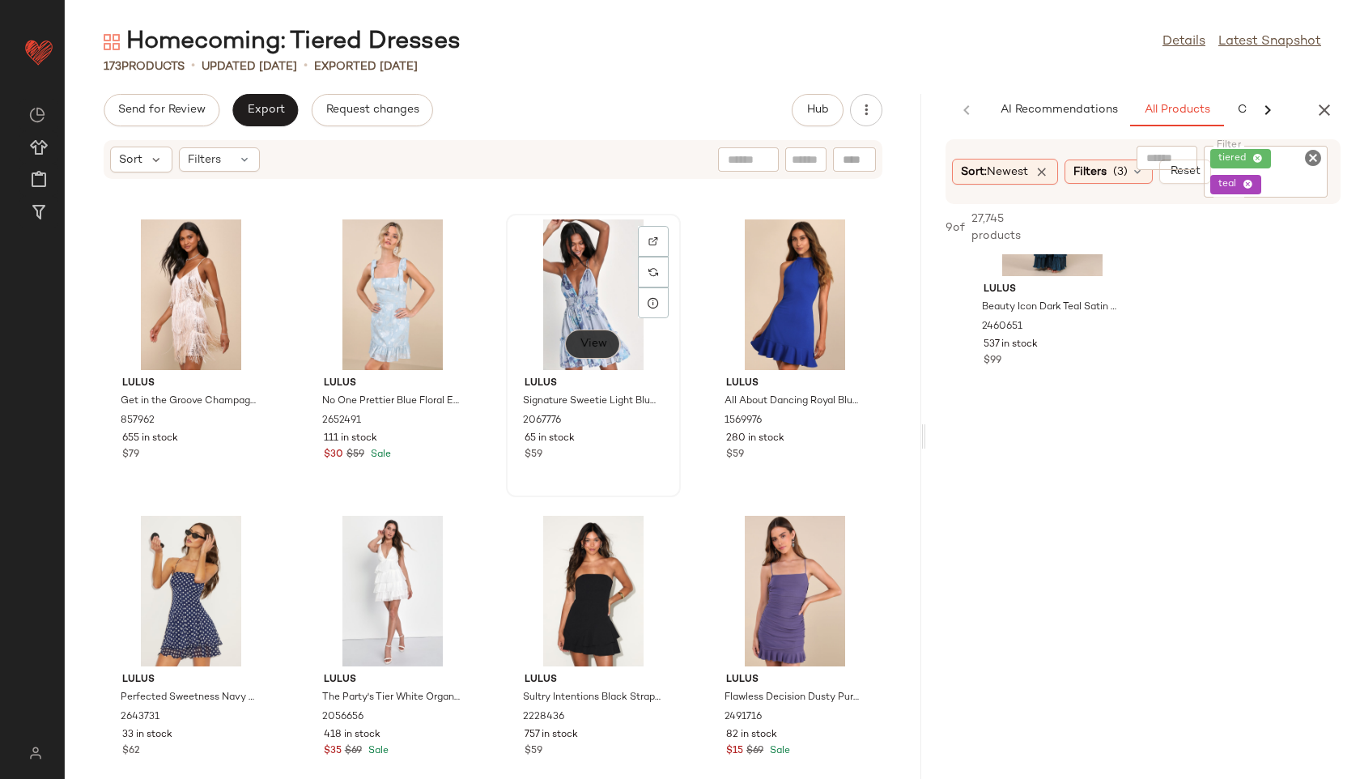
click at [584, 333] on button "View" at bounding box center [592, 343] width 55 height 29
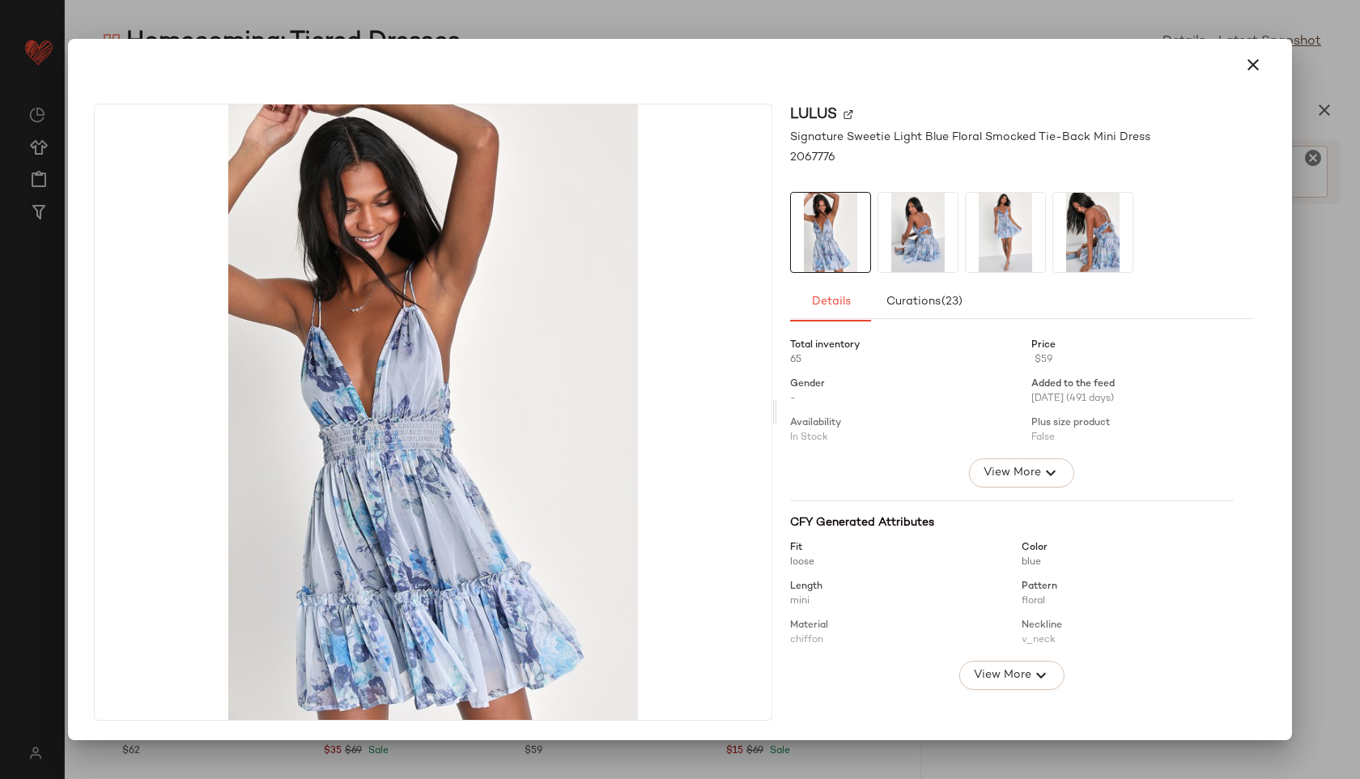
click at [1106, 210] on img at bounding box center [1092, 232] width 79 height 79
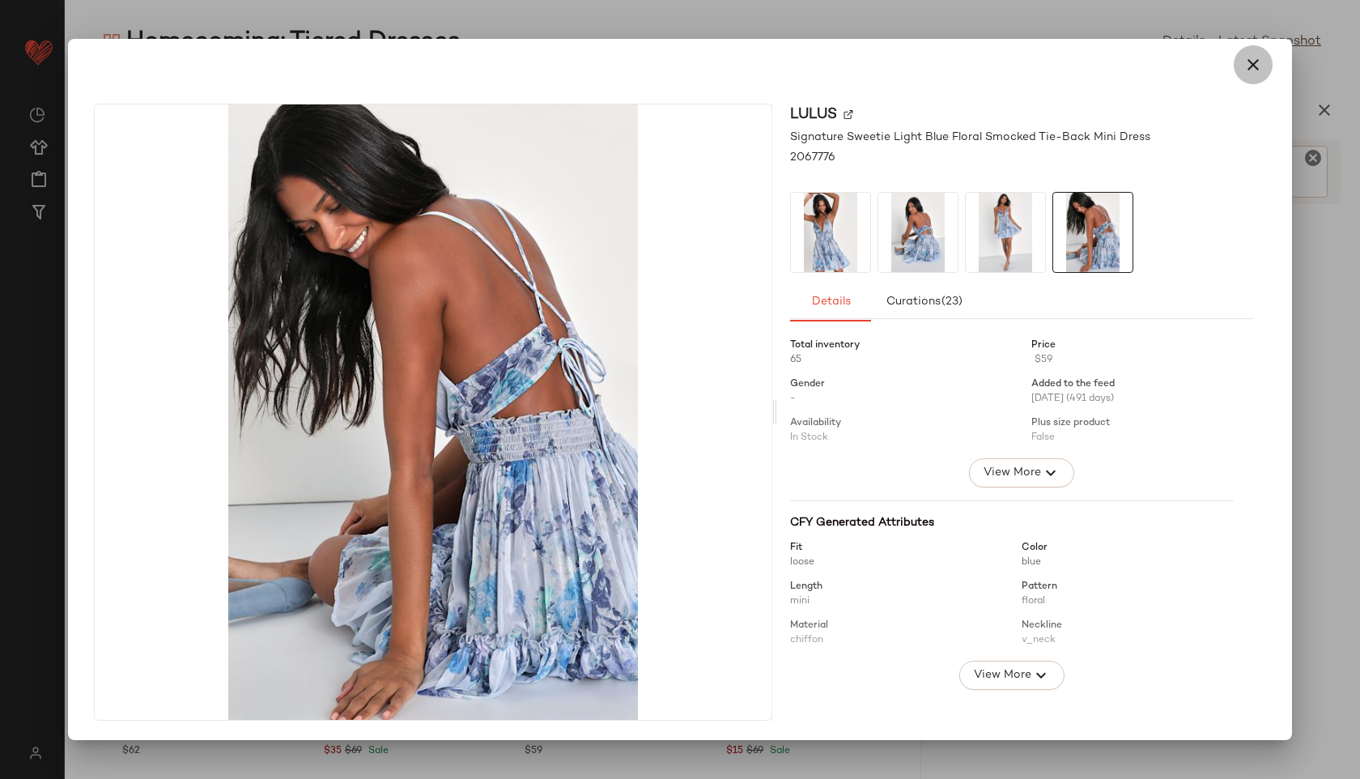
click at [1252, 61] on icon "button" at bounding box center [1252, 64] width 19 height 19
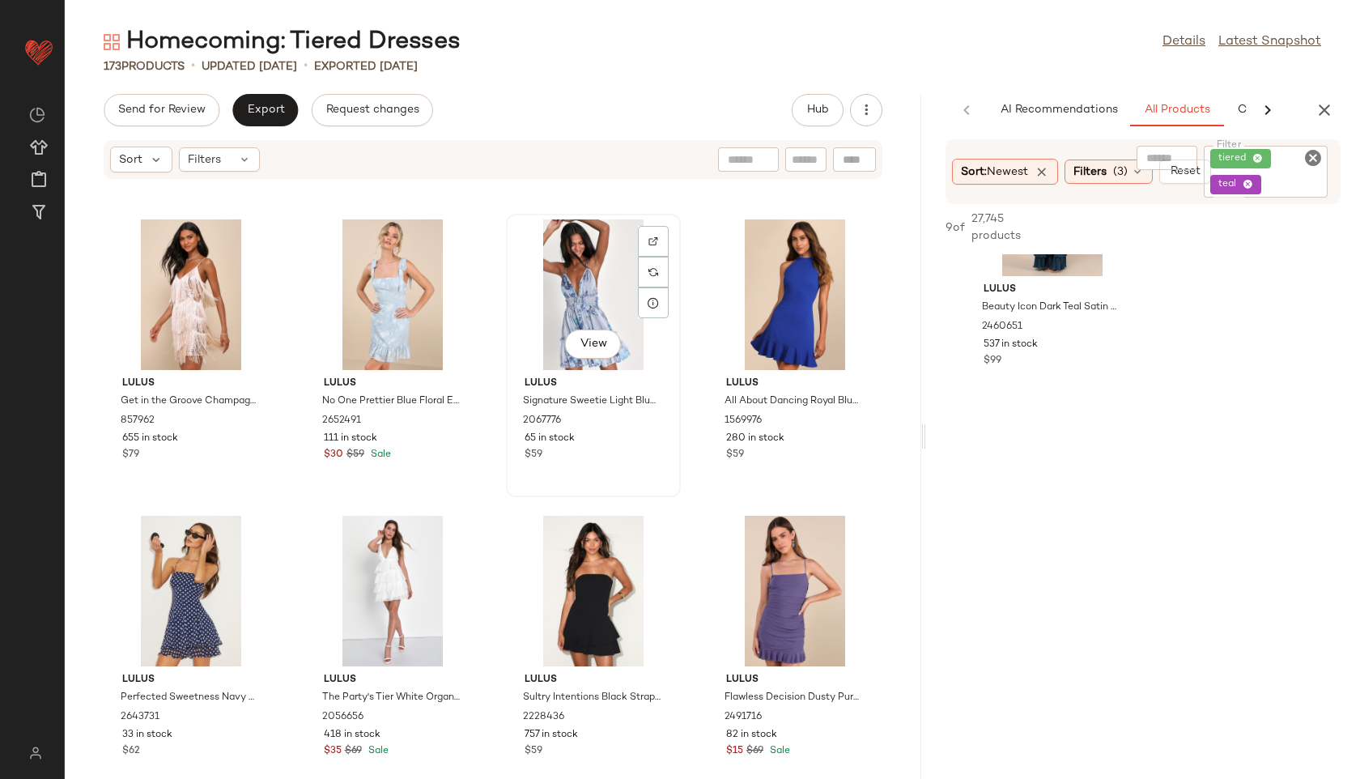
click at [574, 281] on div "View" at bounding box center [594, 294] width 164 height 151
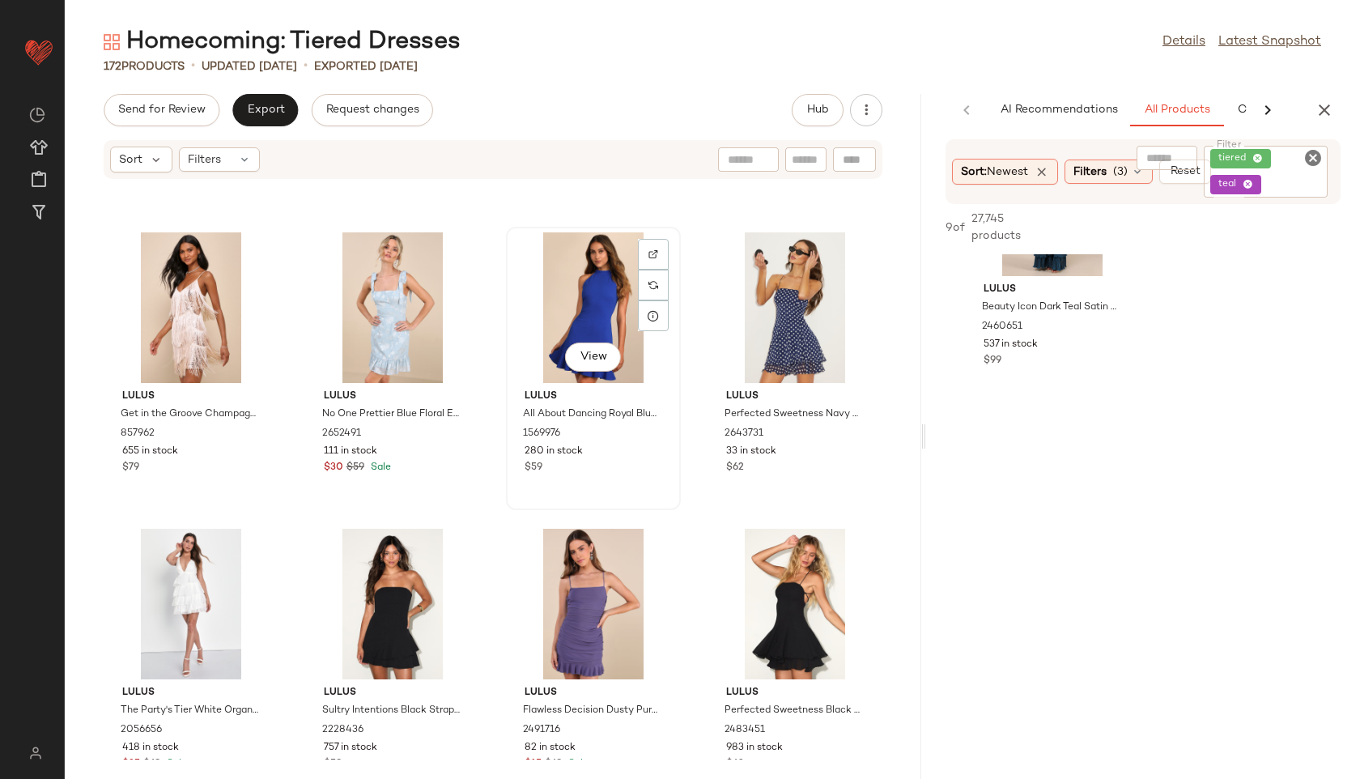
scroll to position [3222, 0]
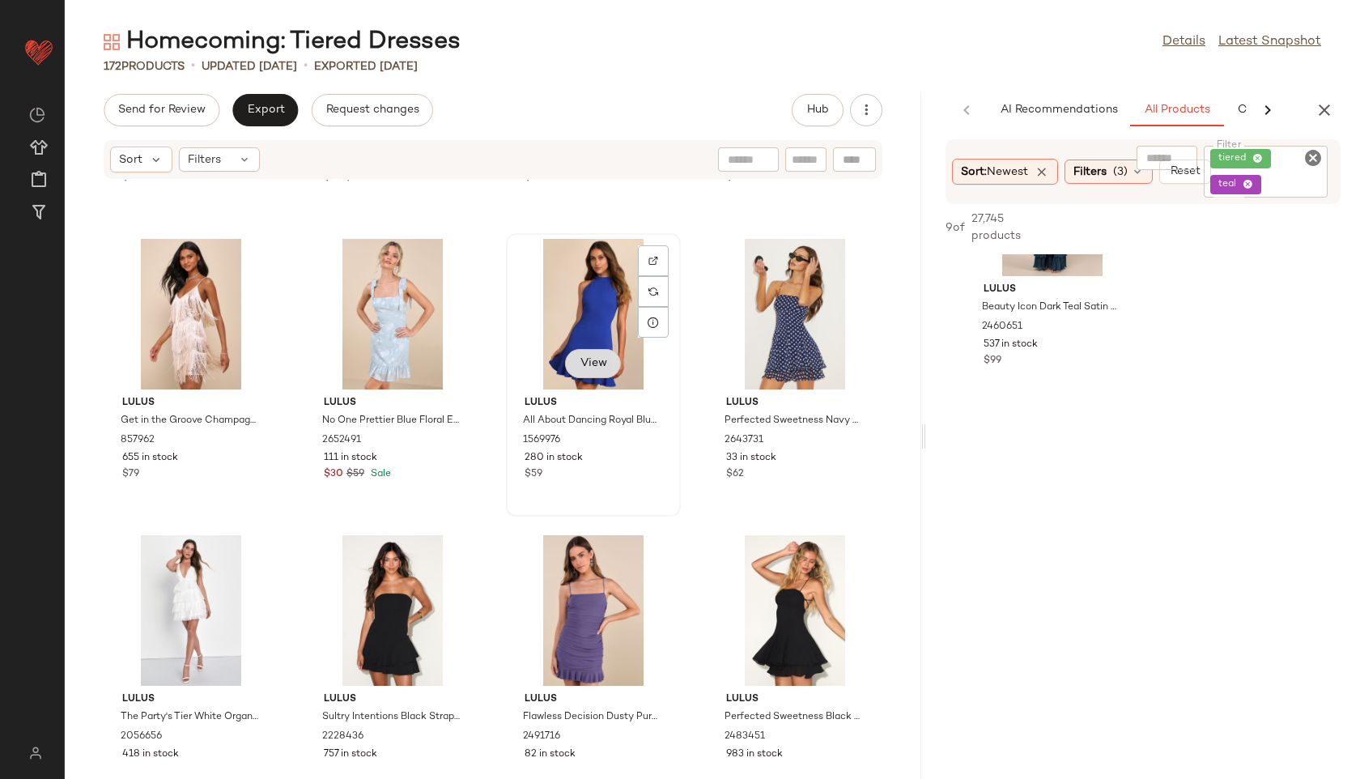
click at [589, 354] on button "View" at bounding box center [592, 363] width 55 height 29
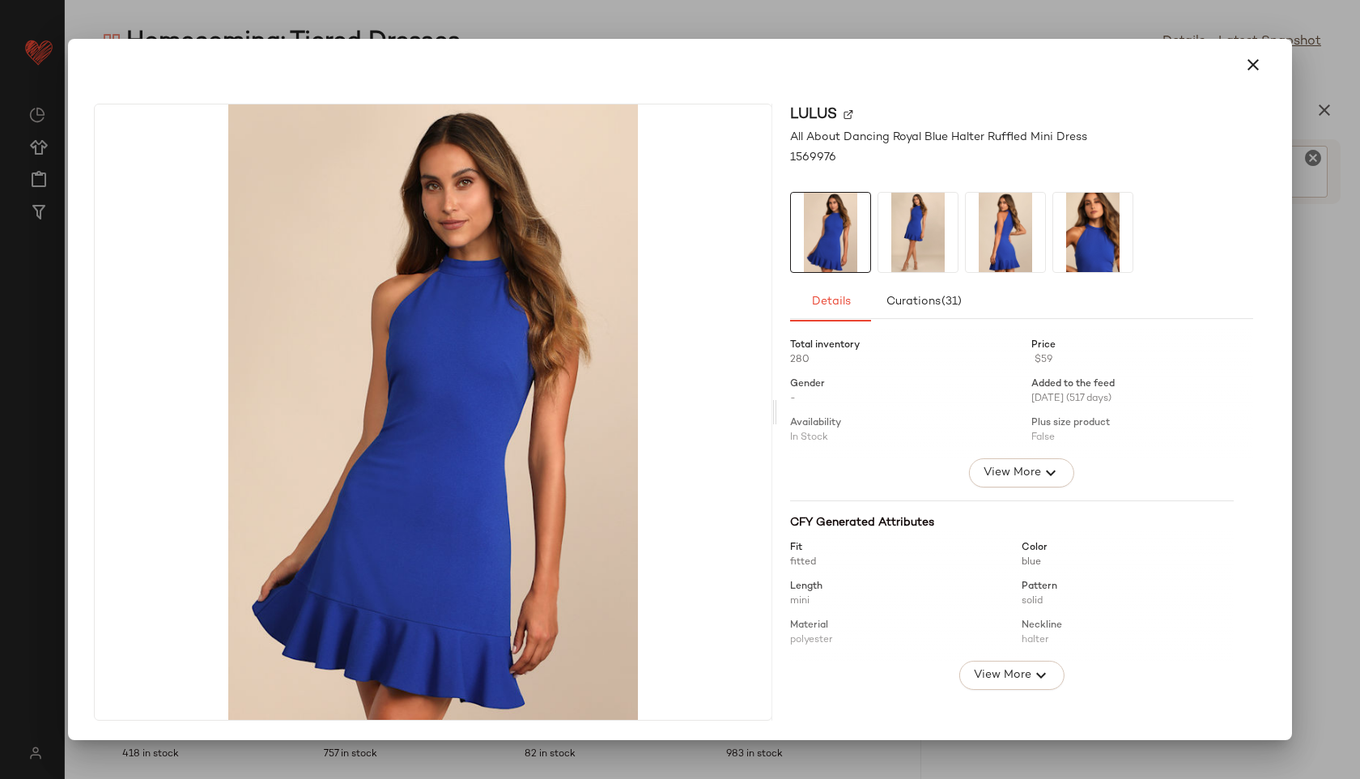
click at [887, 234] on img at bounding box center [917, 232] width 79 height 79
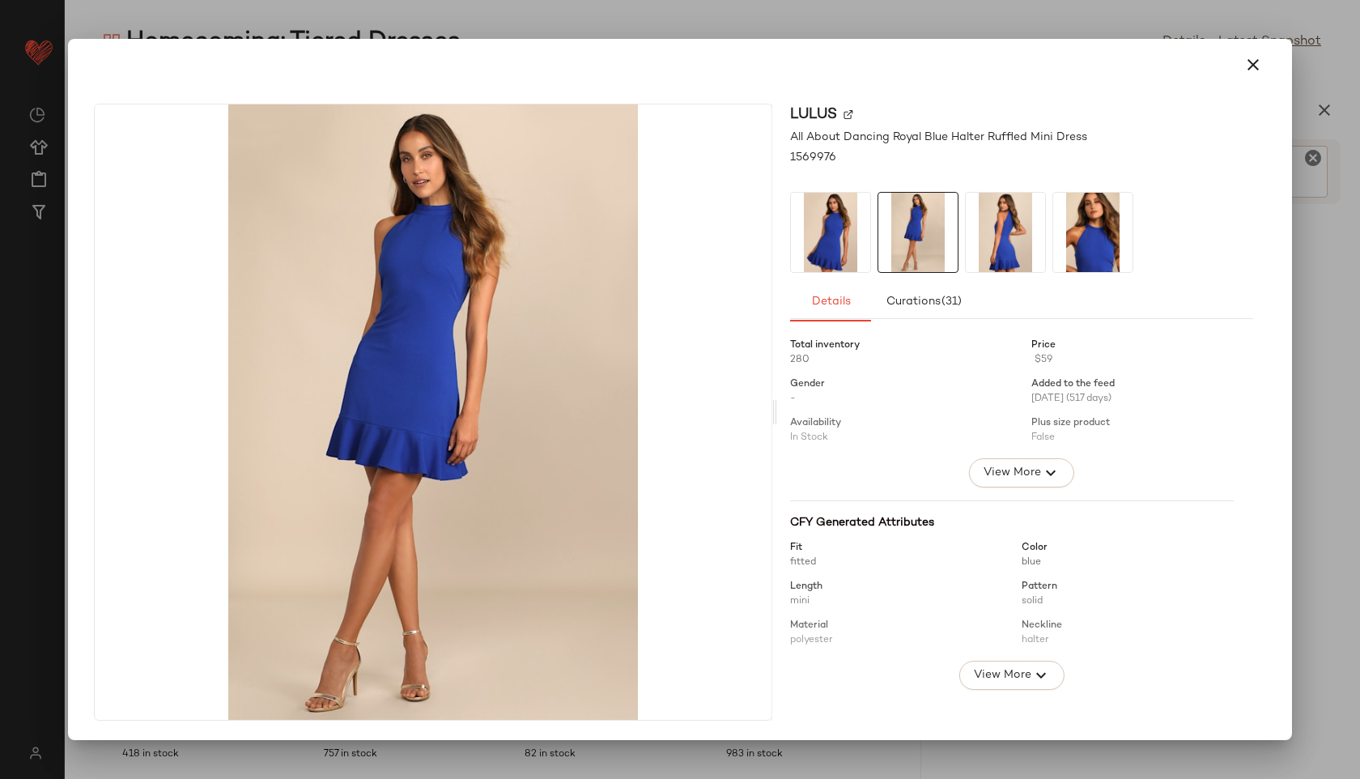
click at [958, 227] on div at bounding box center [917, 232] width 81 height 81
click at [1090, 218] on img at bounding box center [1092, 232] width 79 height 79
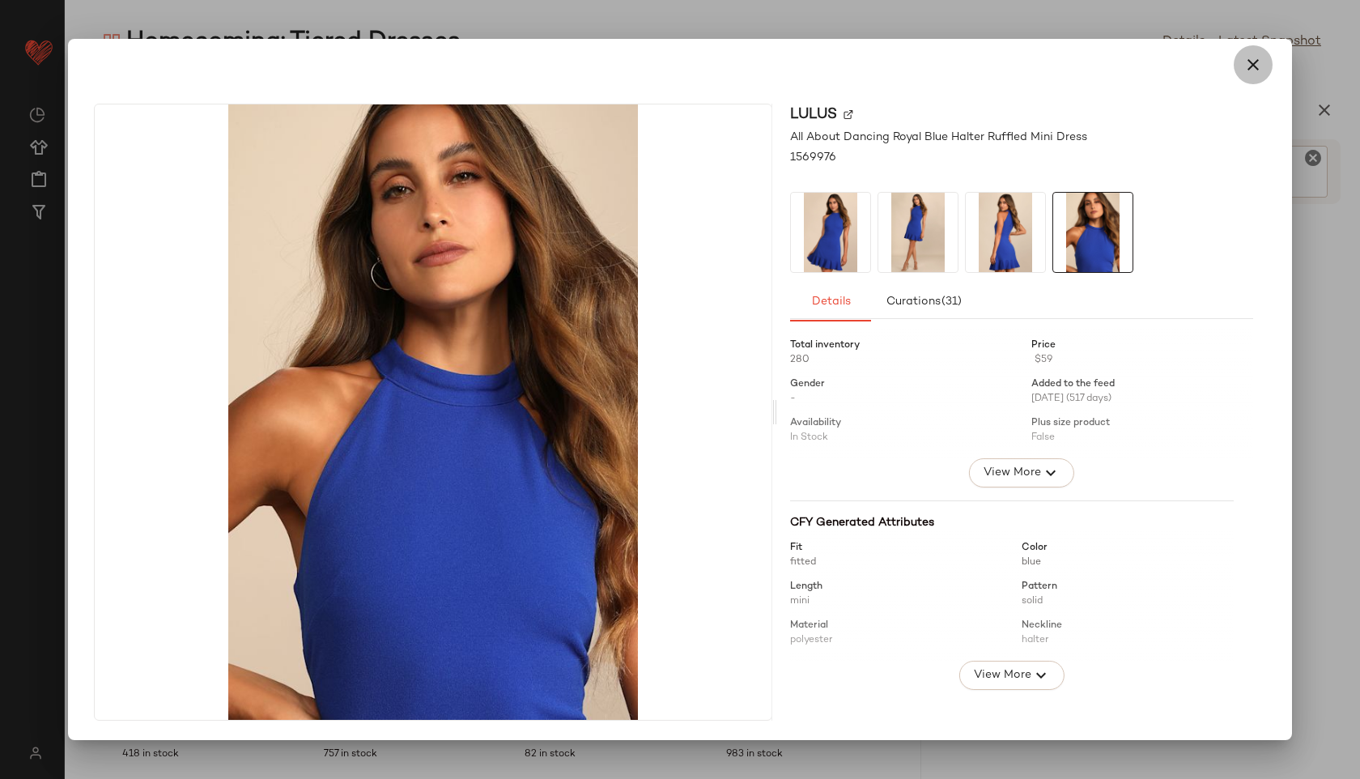
click at [1251, 62] on icon "button" at bounding box center [1252, 64] width 19 height 19
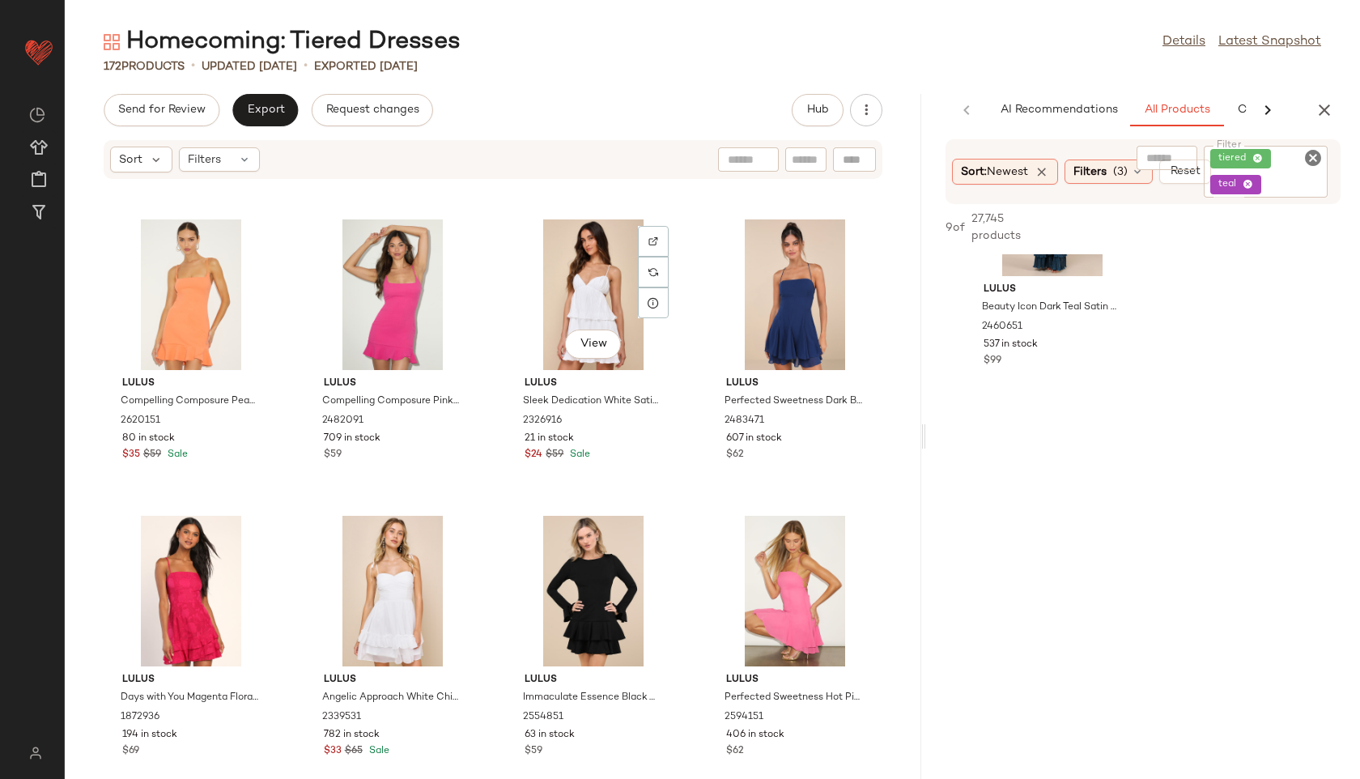
scroll to position [2647, 0]
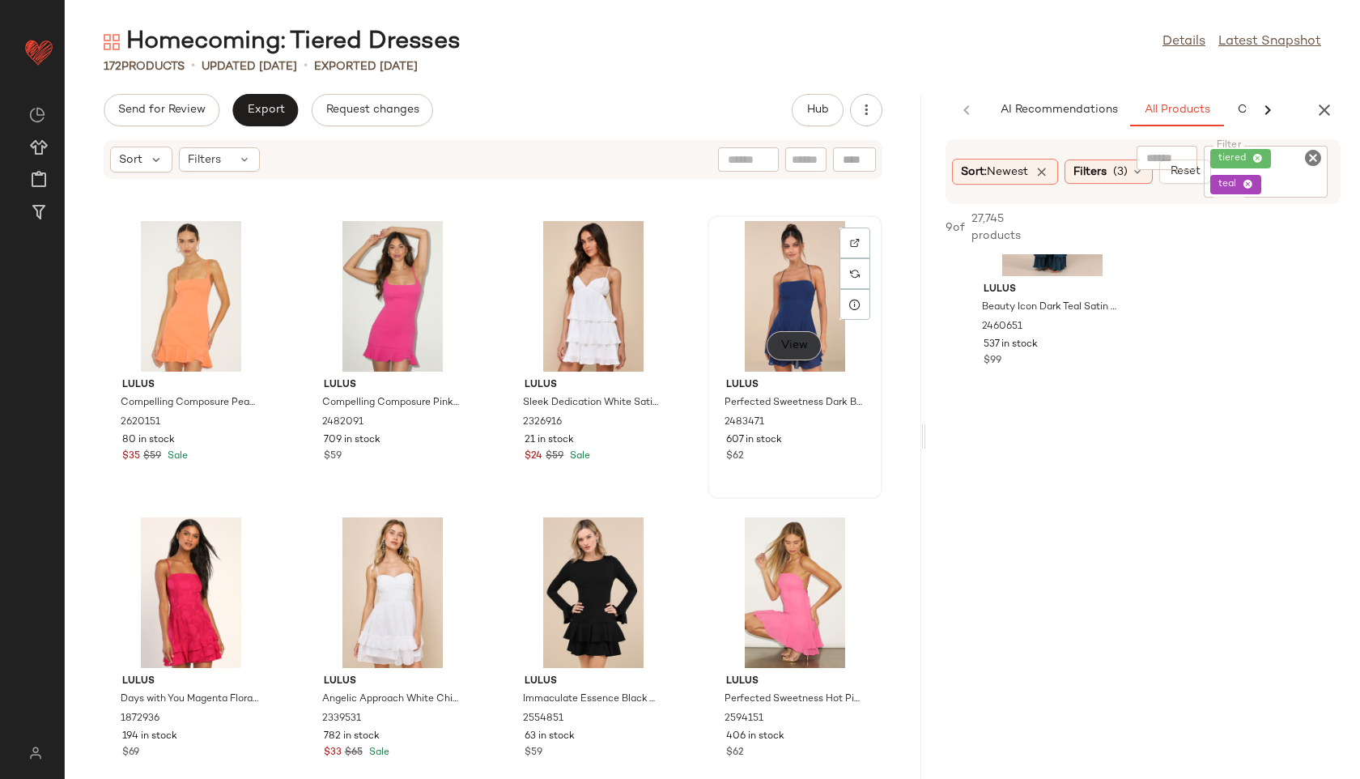
click at [788, 342] on span "View" at bounding box center [794, 345] width 28 height 13
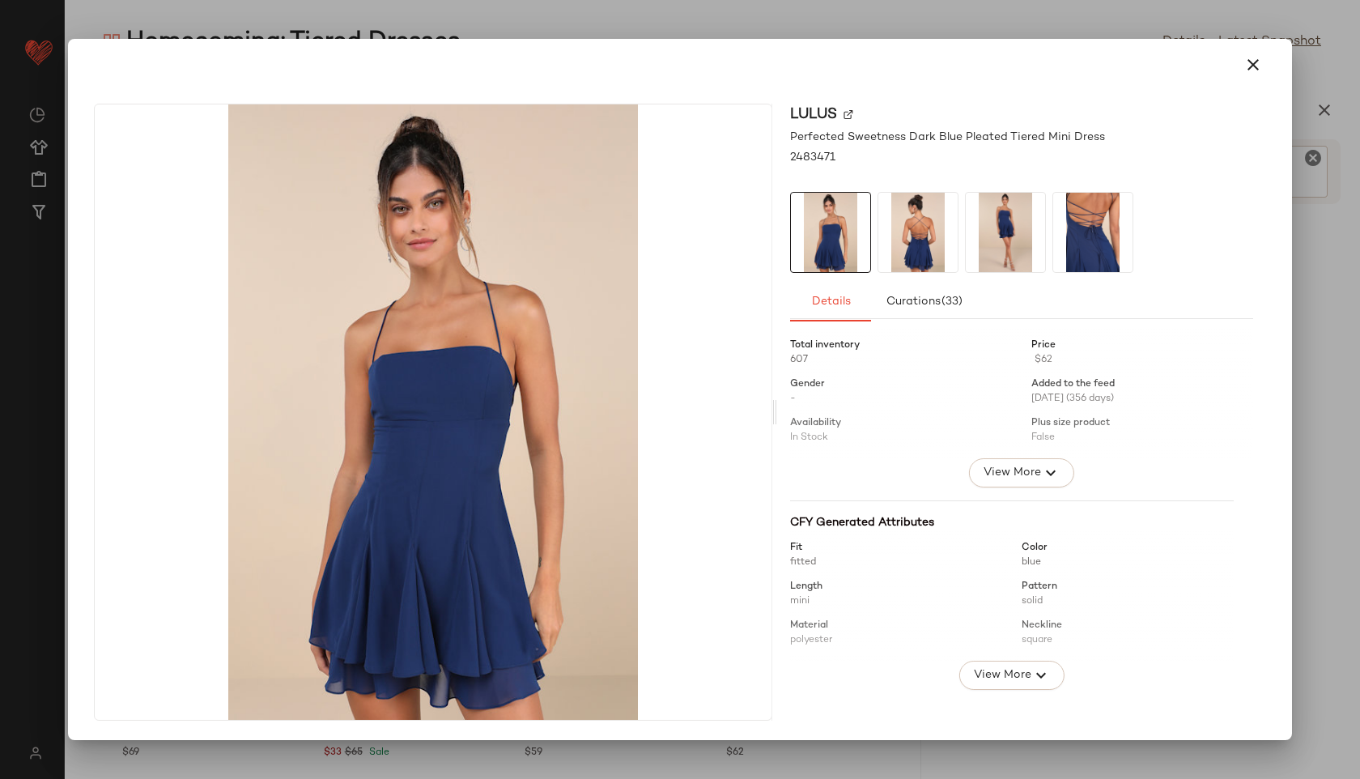
click at [933, 245] on img at bounding box center [917, 232] width 79 height 79
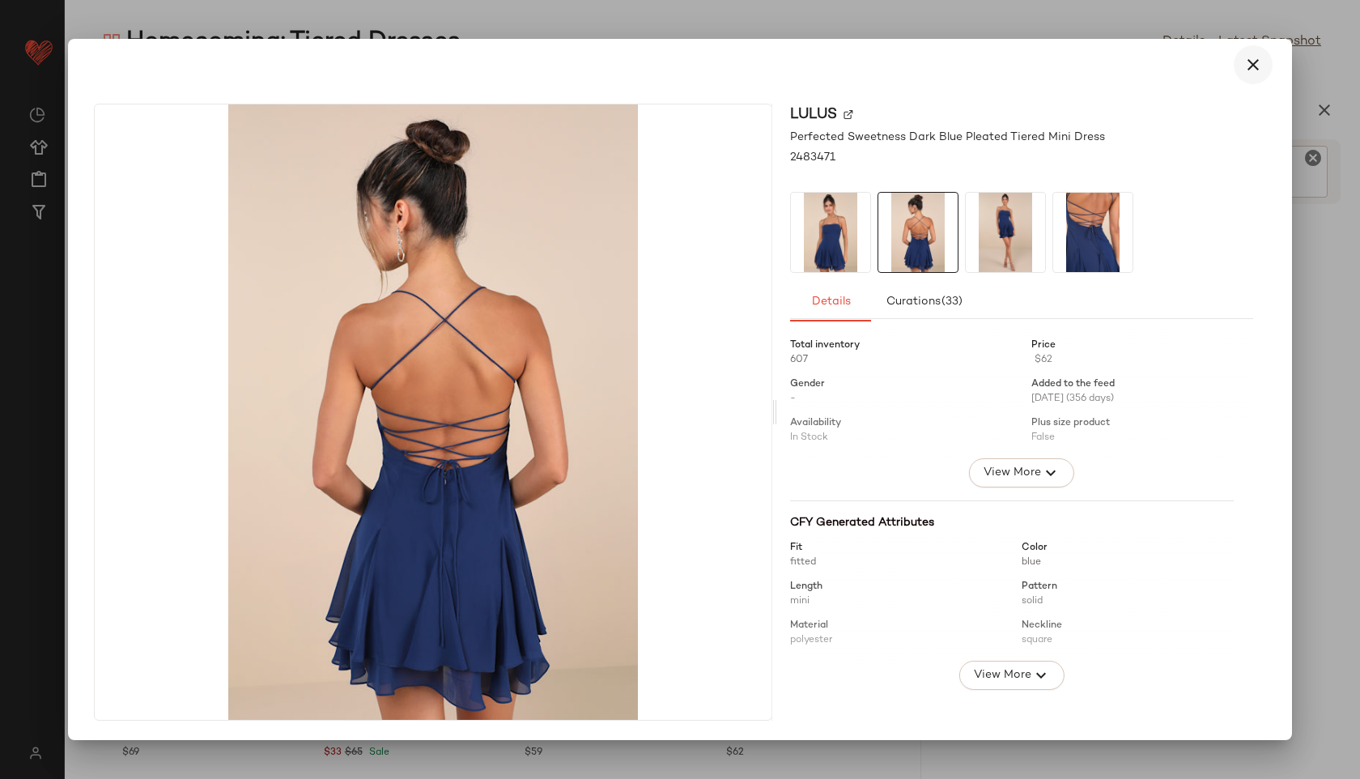
click at [1251, 60] on icon "button" at bounding box center [1252, 64] width 19 height 19
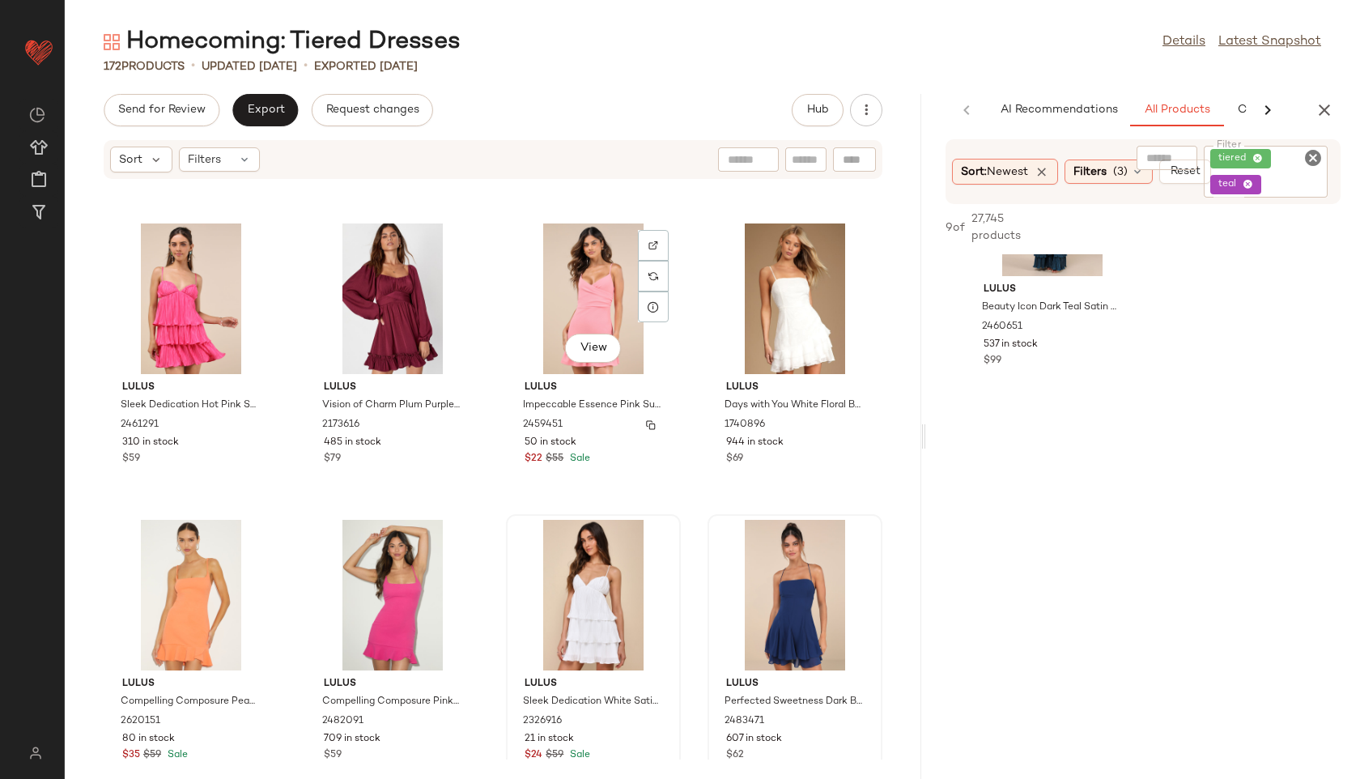
scroll to position [2248, 0]
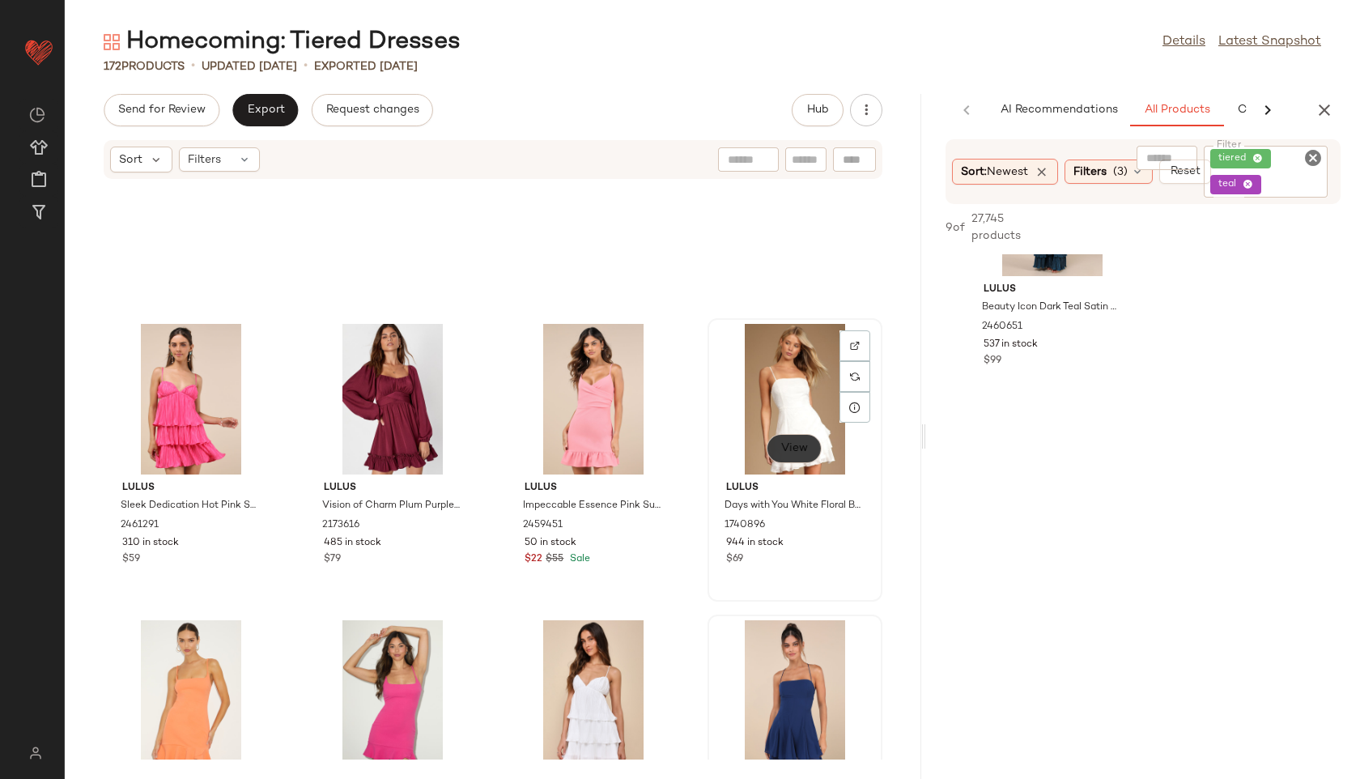
click at [767, 439] on button "View" at bounding box center [794, 448] width 55 height 29
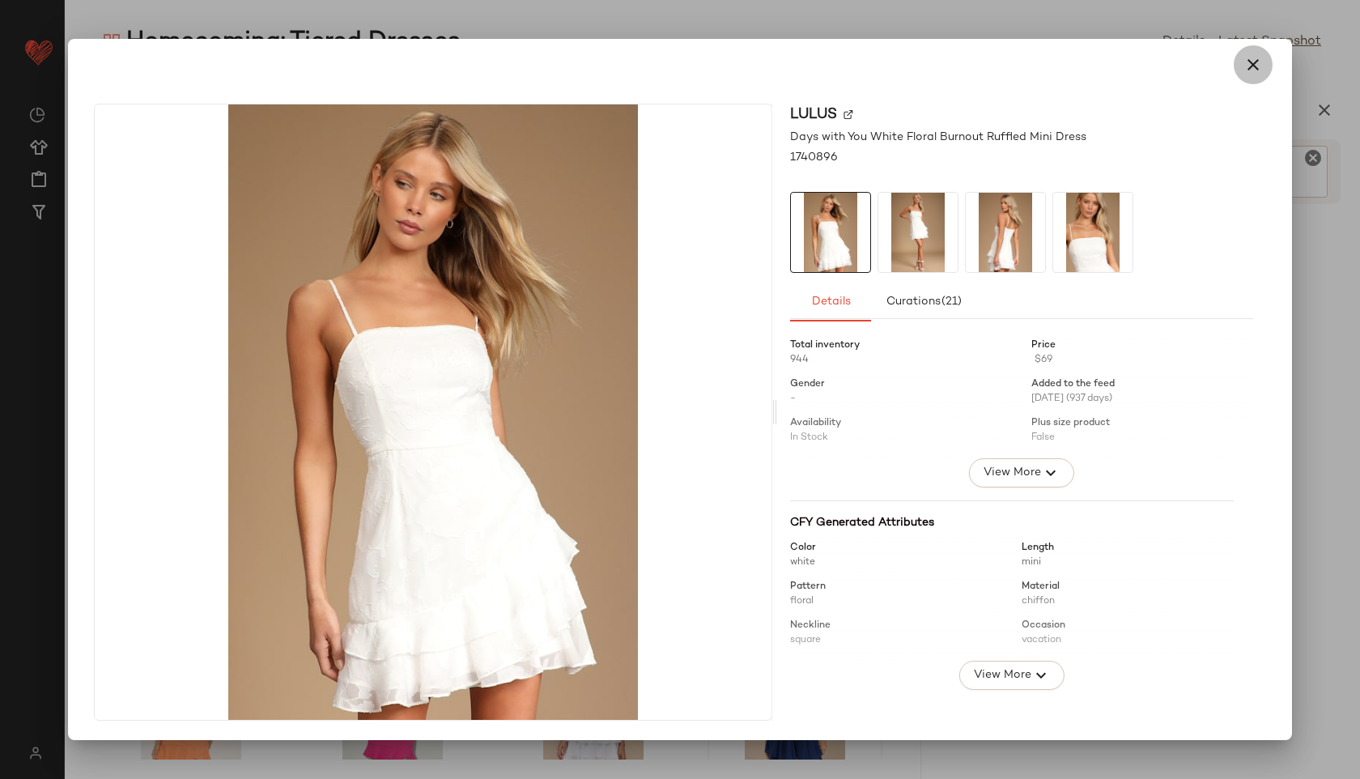
click at [1249, 66] on icon "button" at bounding box center [1252, 64] width 19 height 19
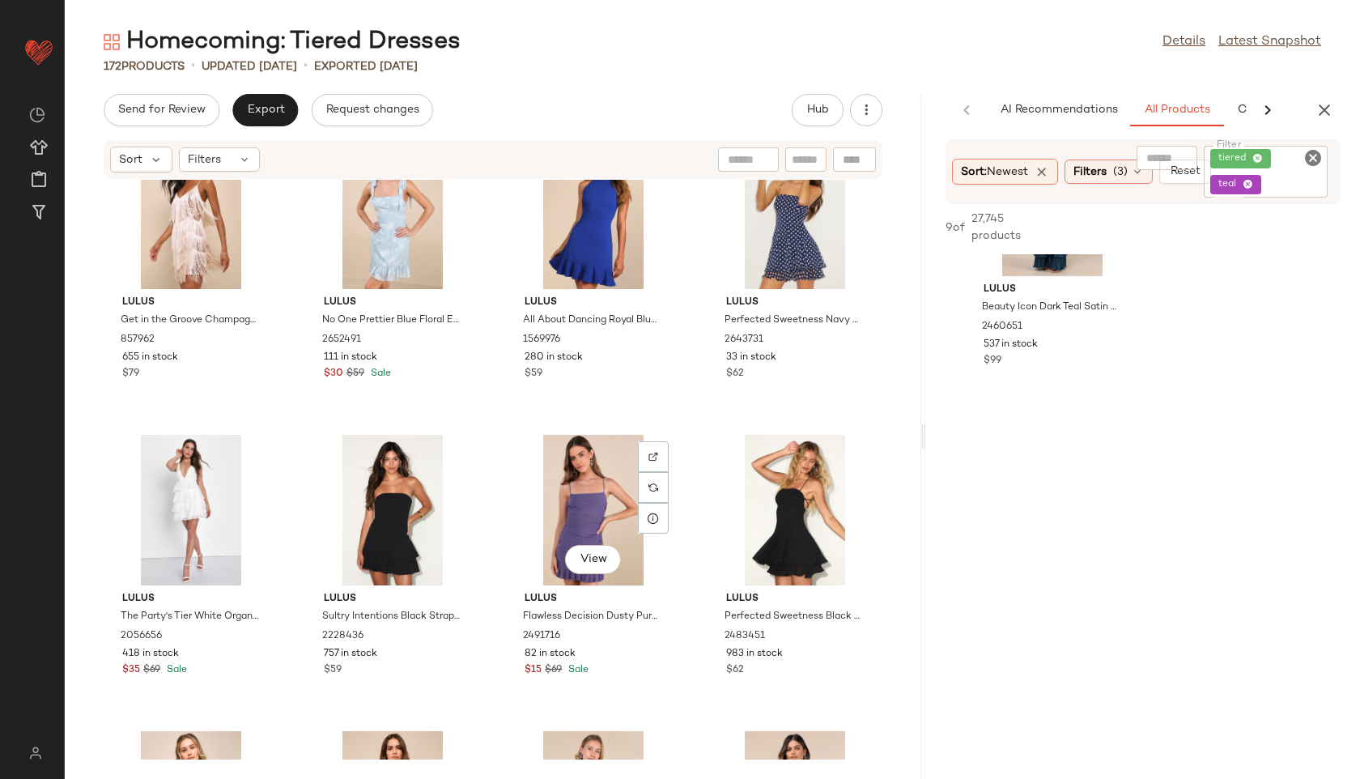
scroll to position [3332, 0]
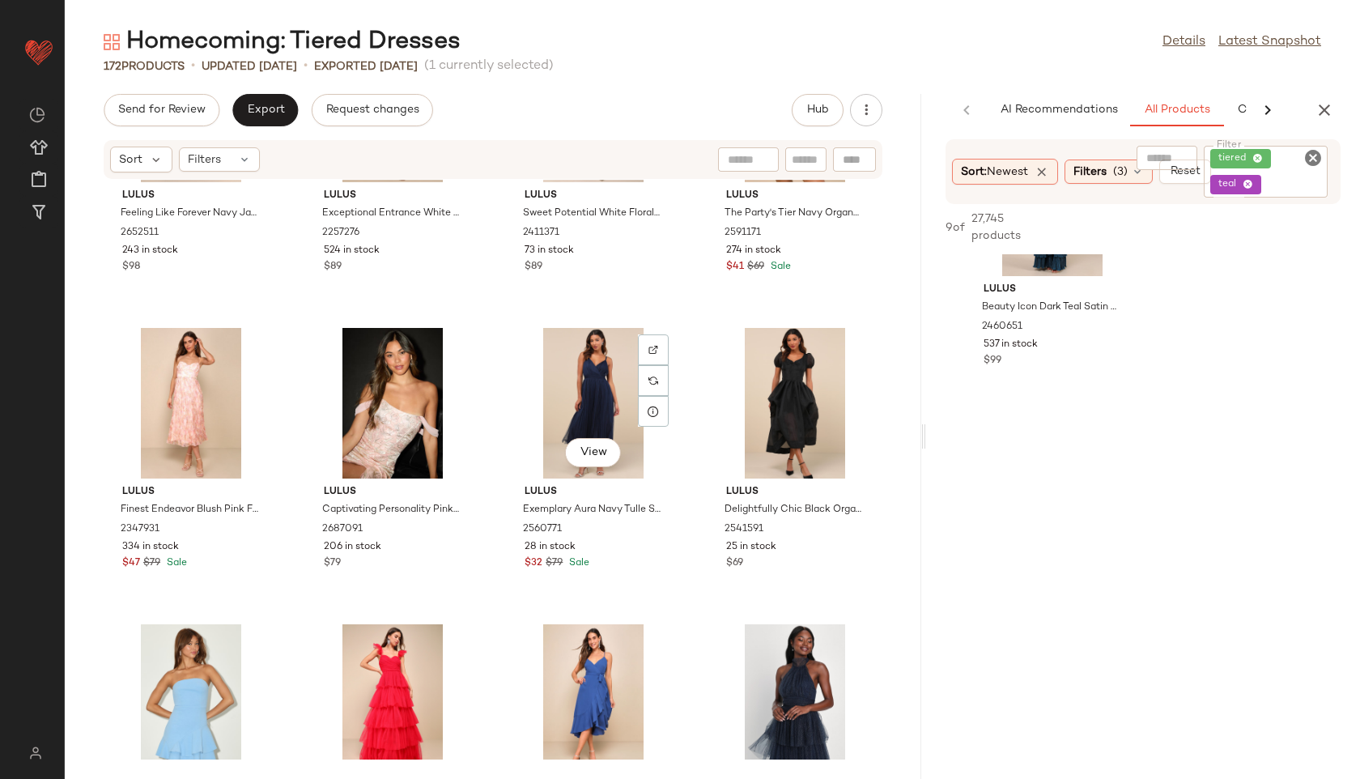
scroll to position [6985, 0]
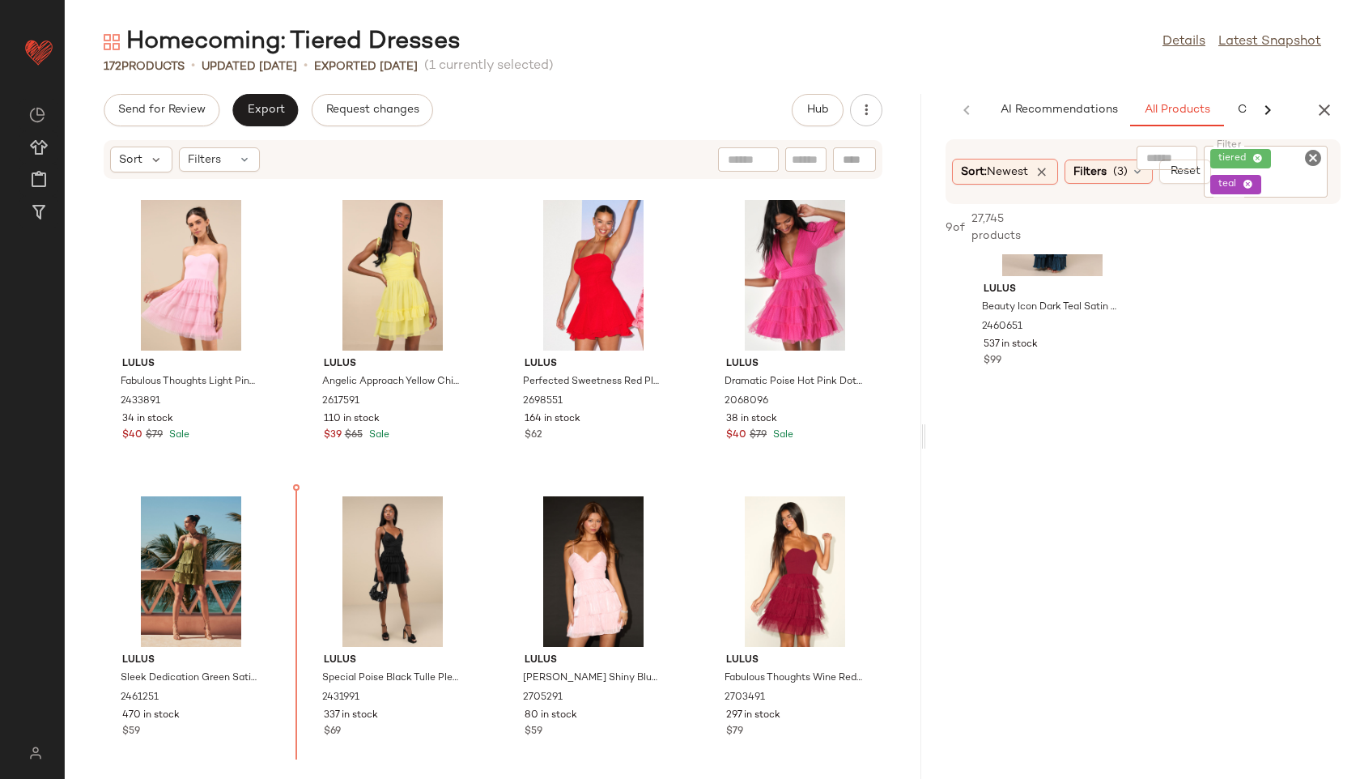
scroll to position [865, 0]
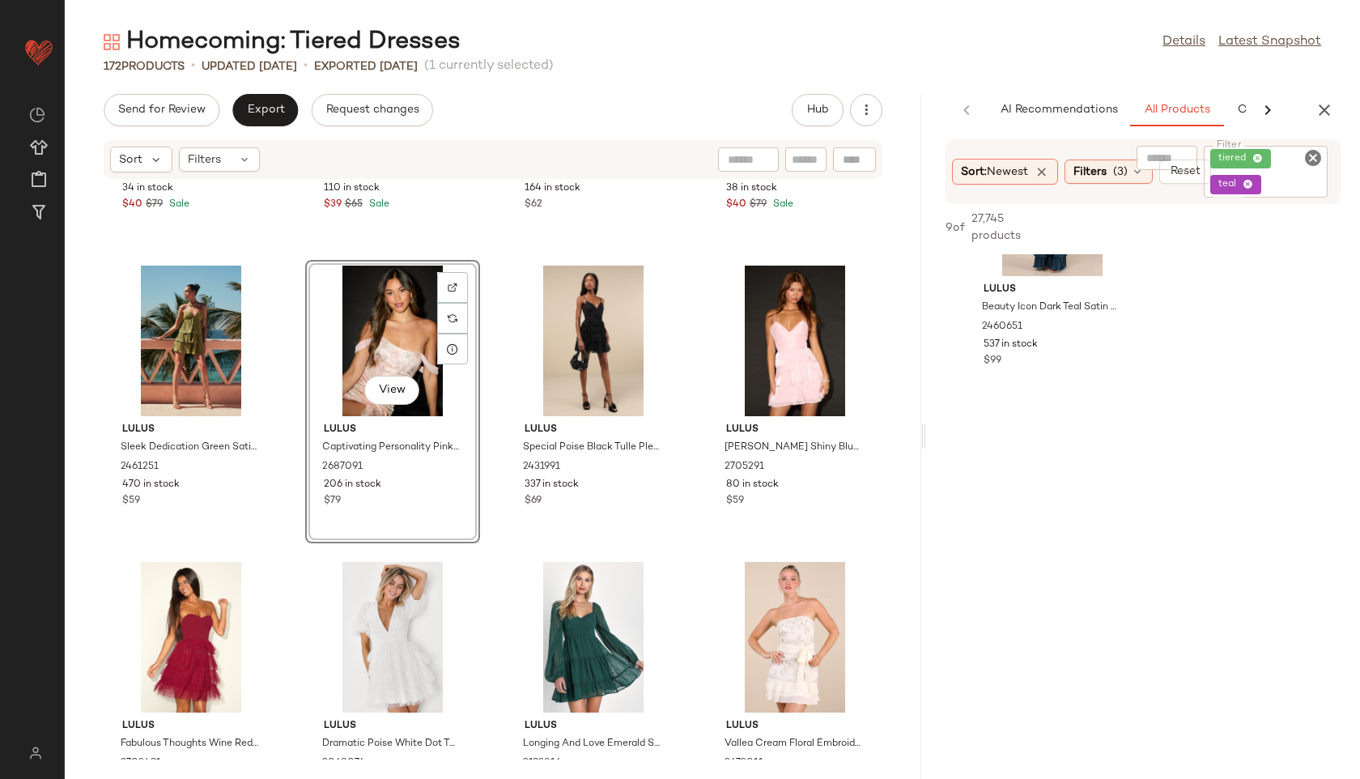
scroll to position [1122, 0]
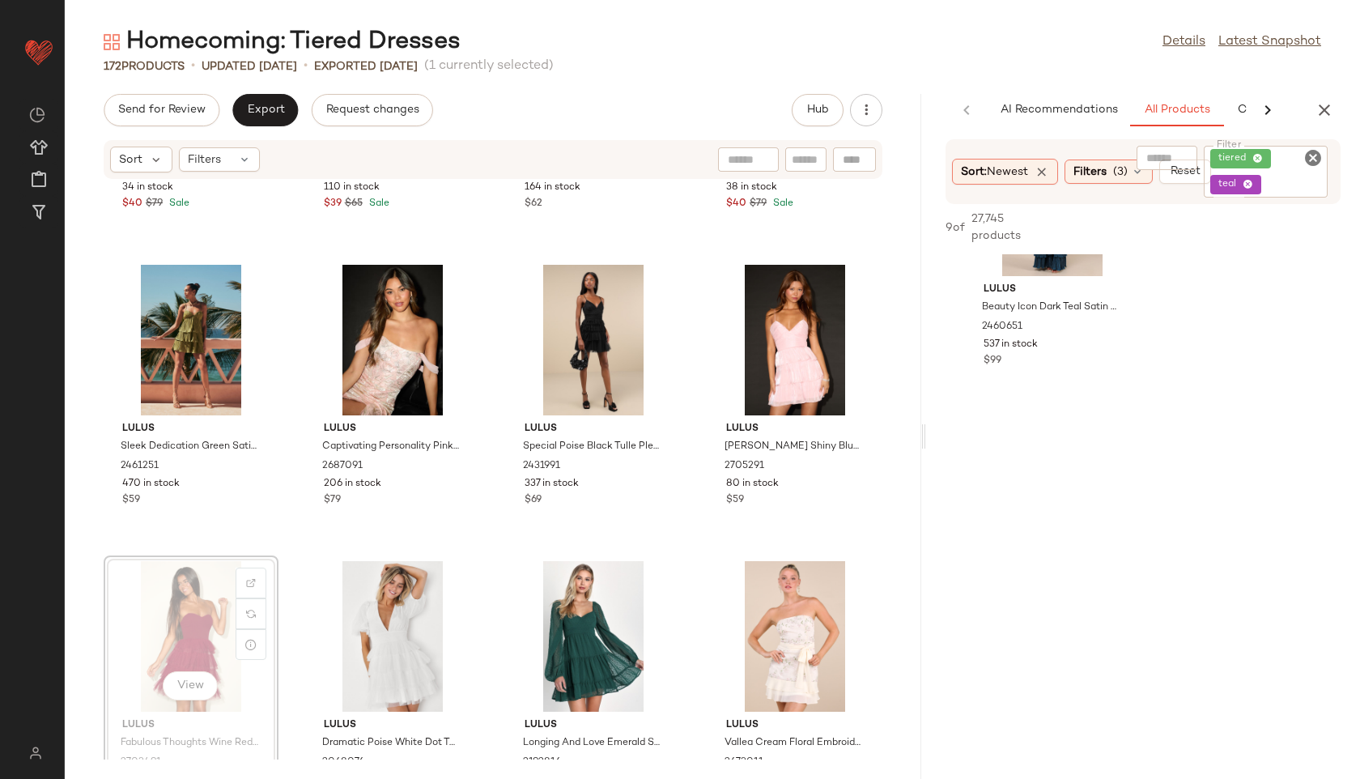
scroll to position [1124, 0]
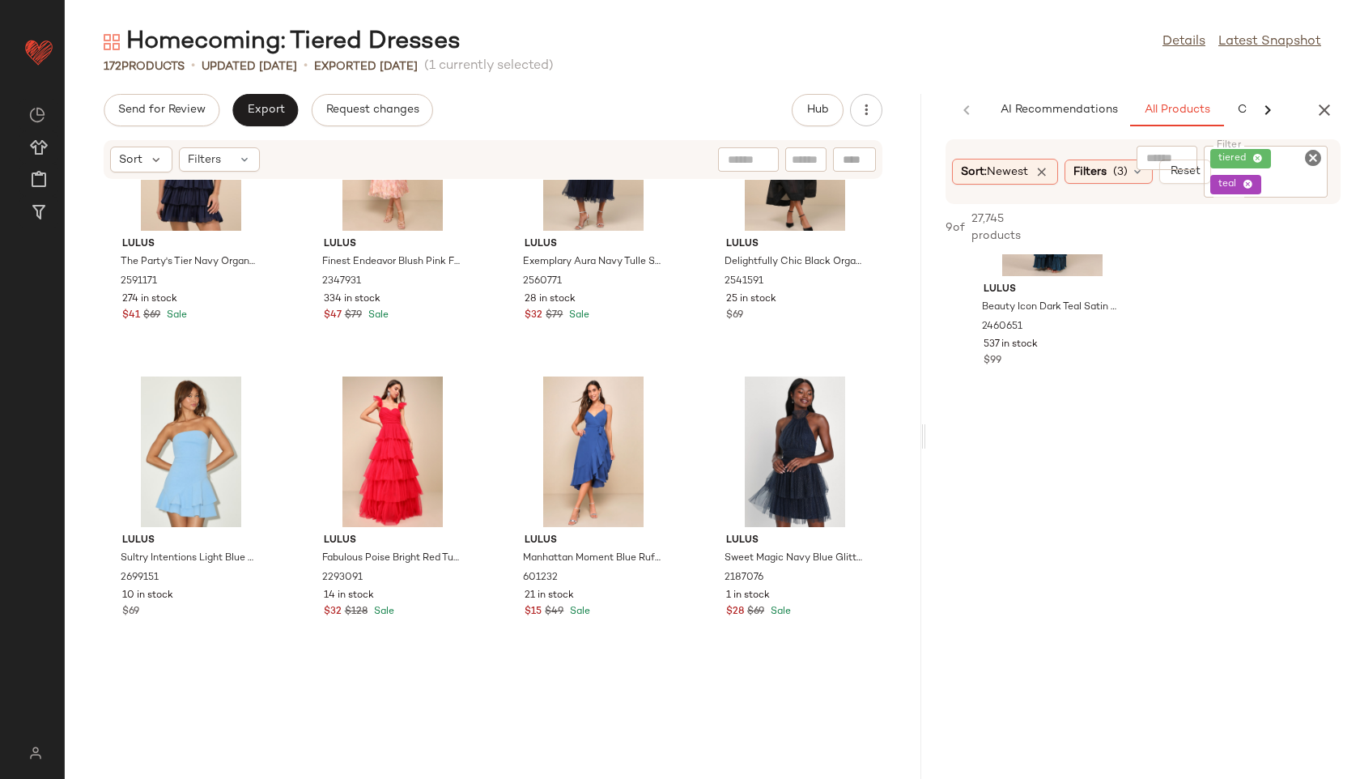
scroll to position [7243, 0]
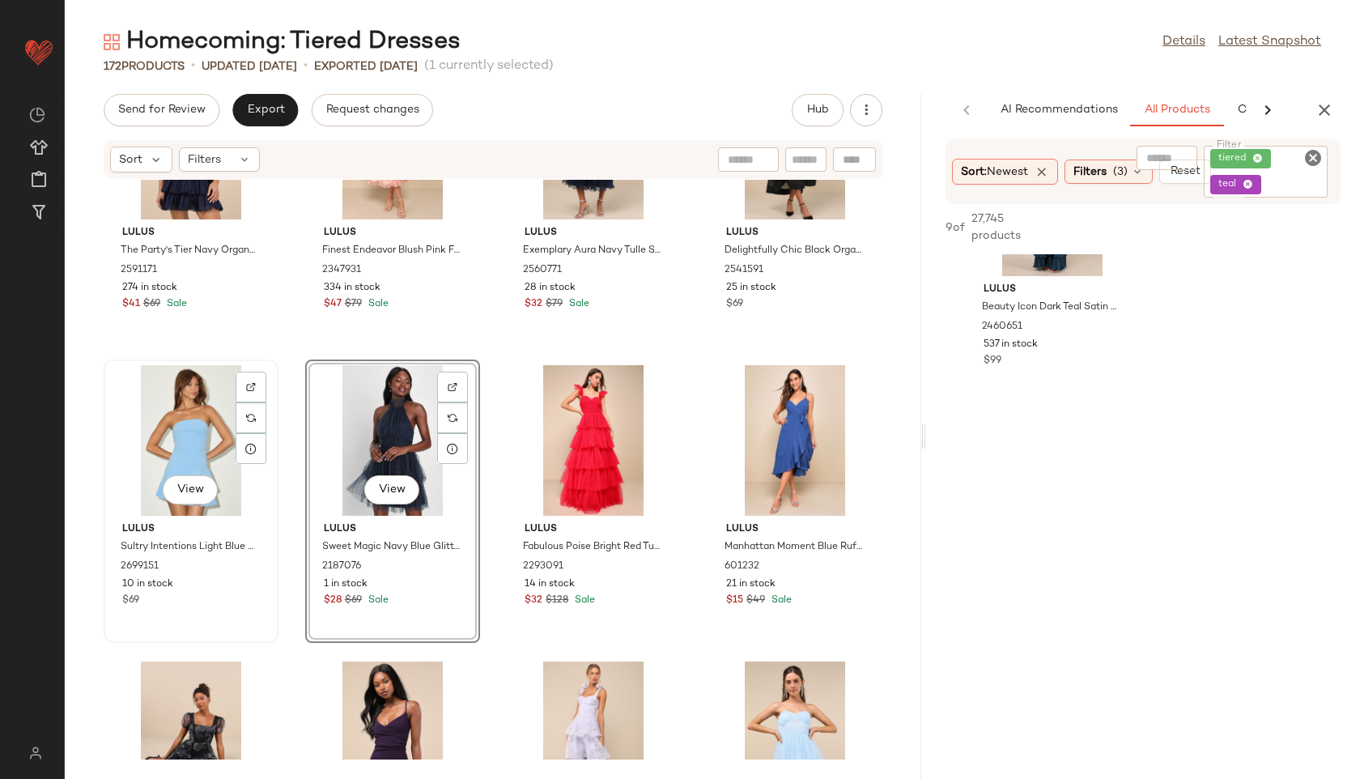
click at [185, 442] on div "View" at bounding box center [191, 440] width 164 height 151
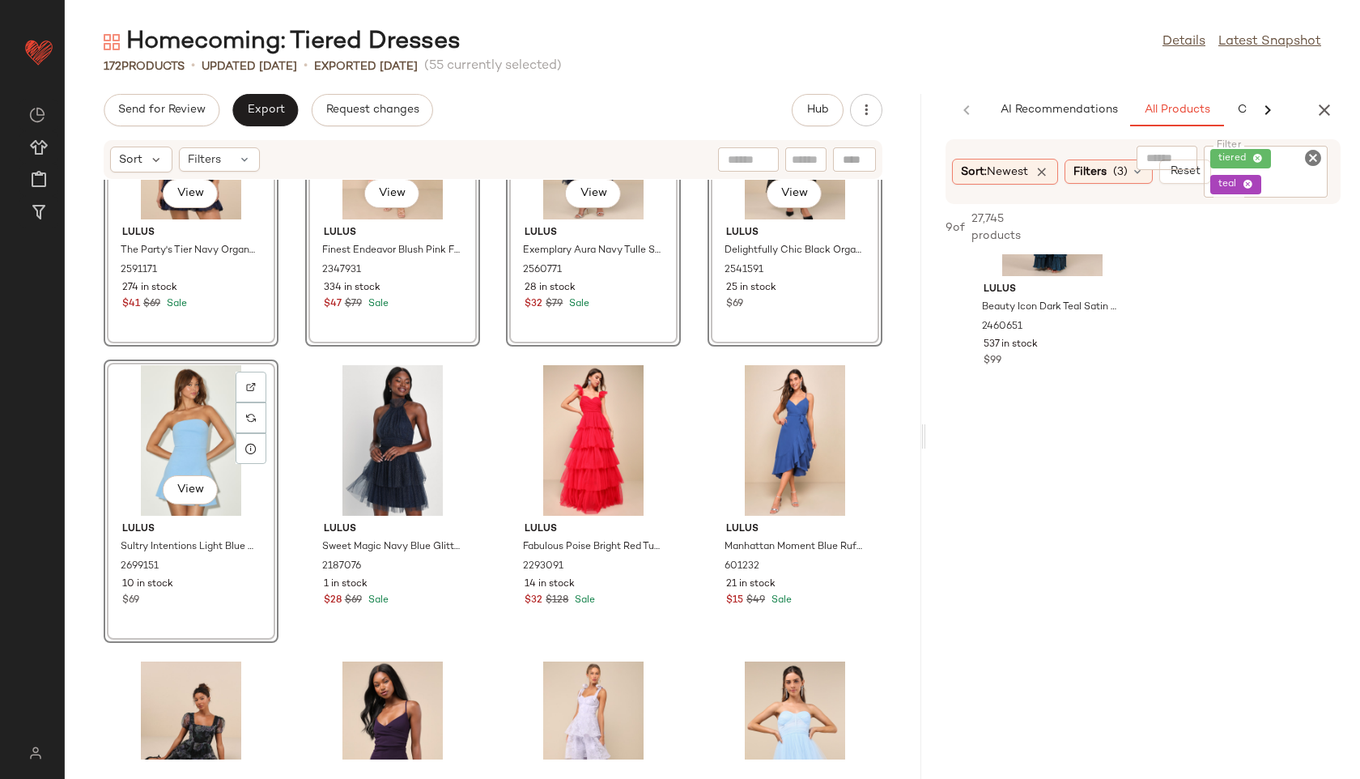
click at [283, 427] on div "View Lulus The Party's Tier Navy Organza Tiered Backless Mini Dress 2591171 274…" at bounding box center [493, 470] width 856 height 580
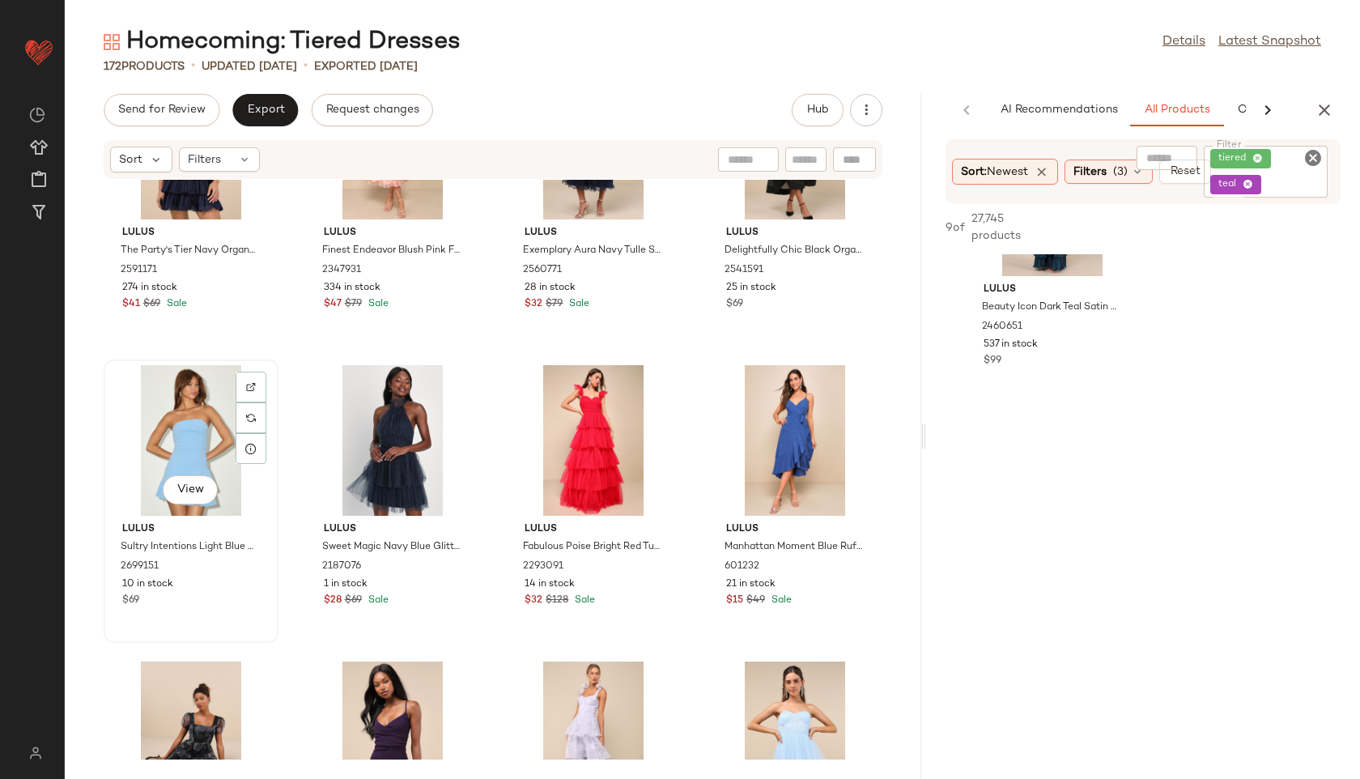
click at [202, 424] on div "View" at bounding box center [191, 440] width 164 height 151
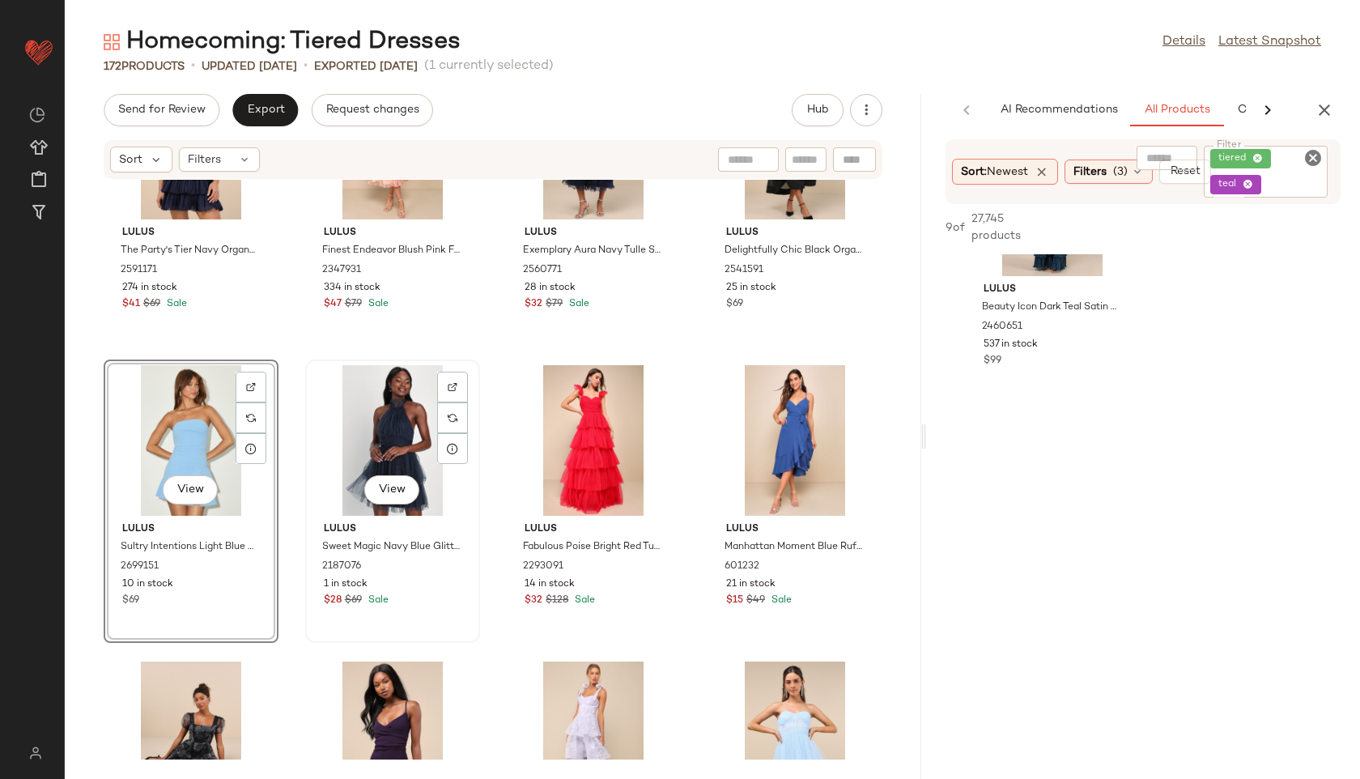
click at [384, 423] on div "View" at bounding box center [393, 440] width 164 height 151
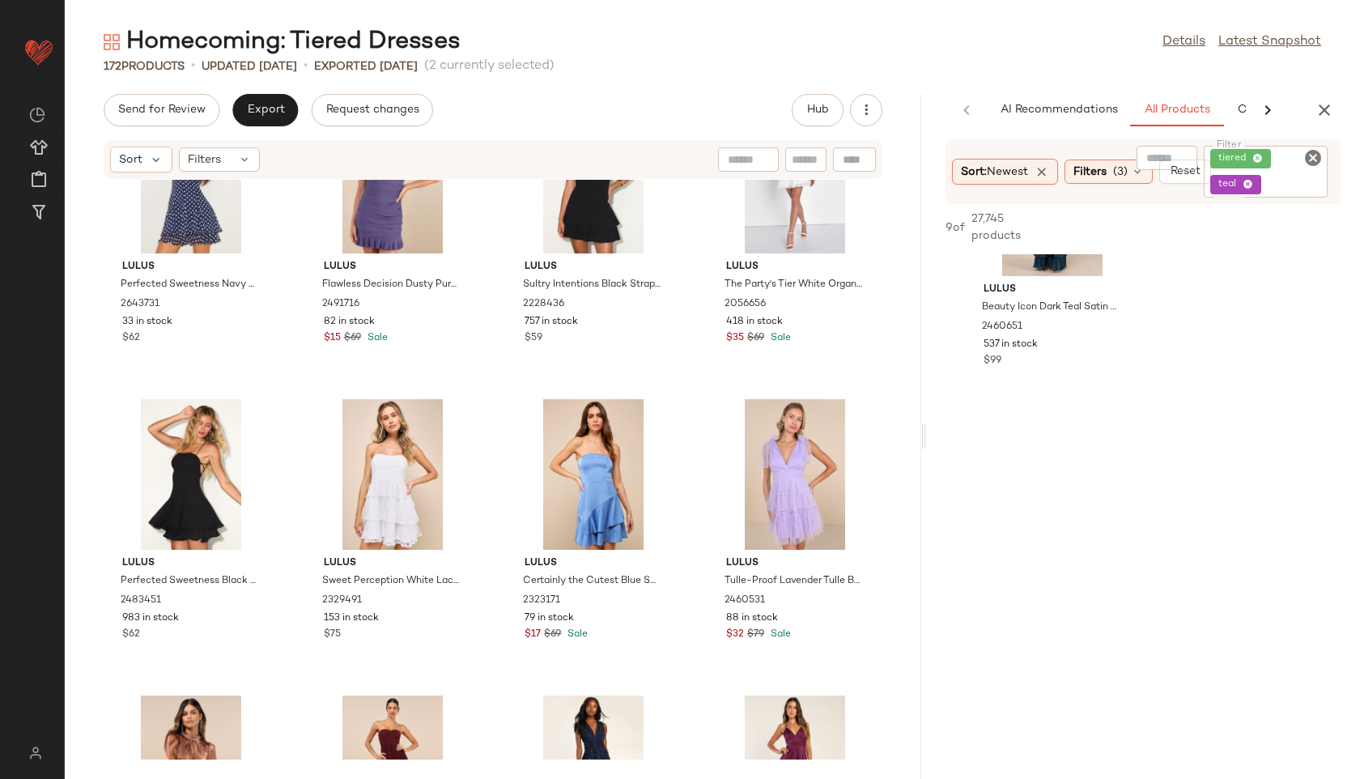
scroll to position [3650, 0]
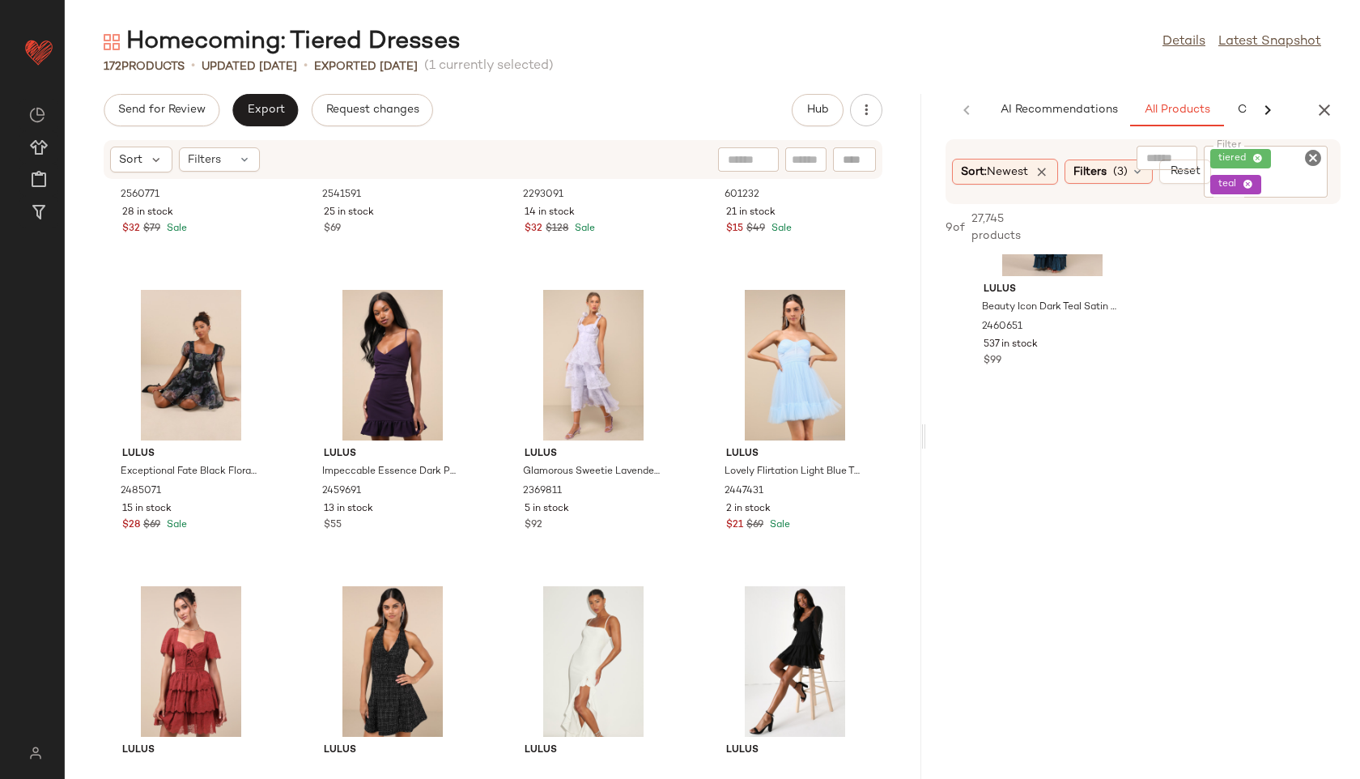
scroll to position [7622, 0]
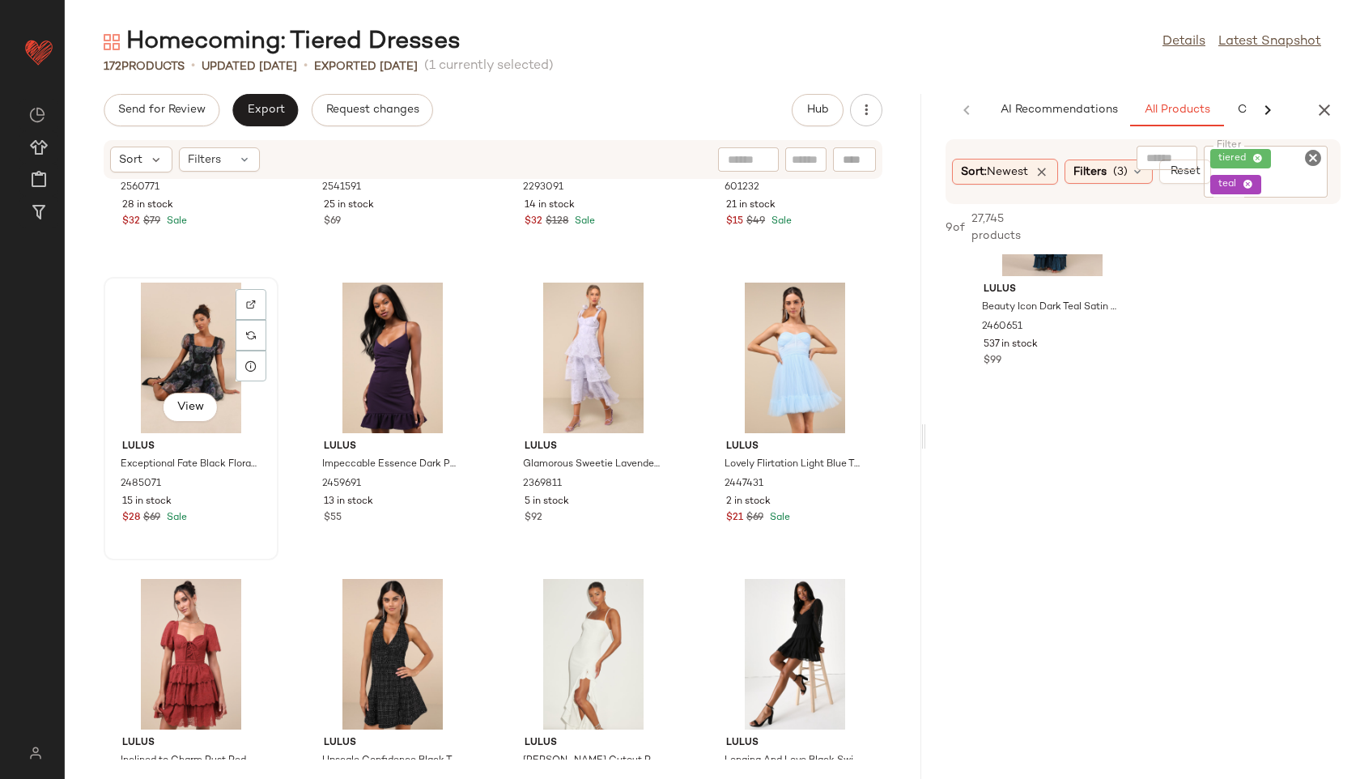
click at [197, 344] on div "View" at bounding box center [191, 358] width 164 height 151
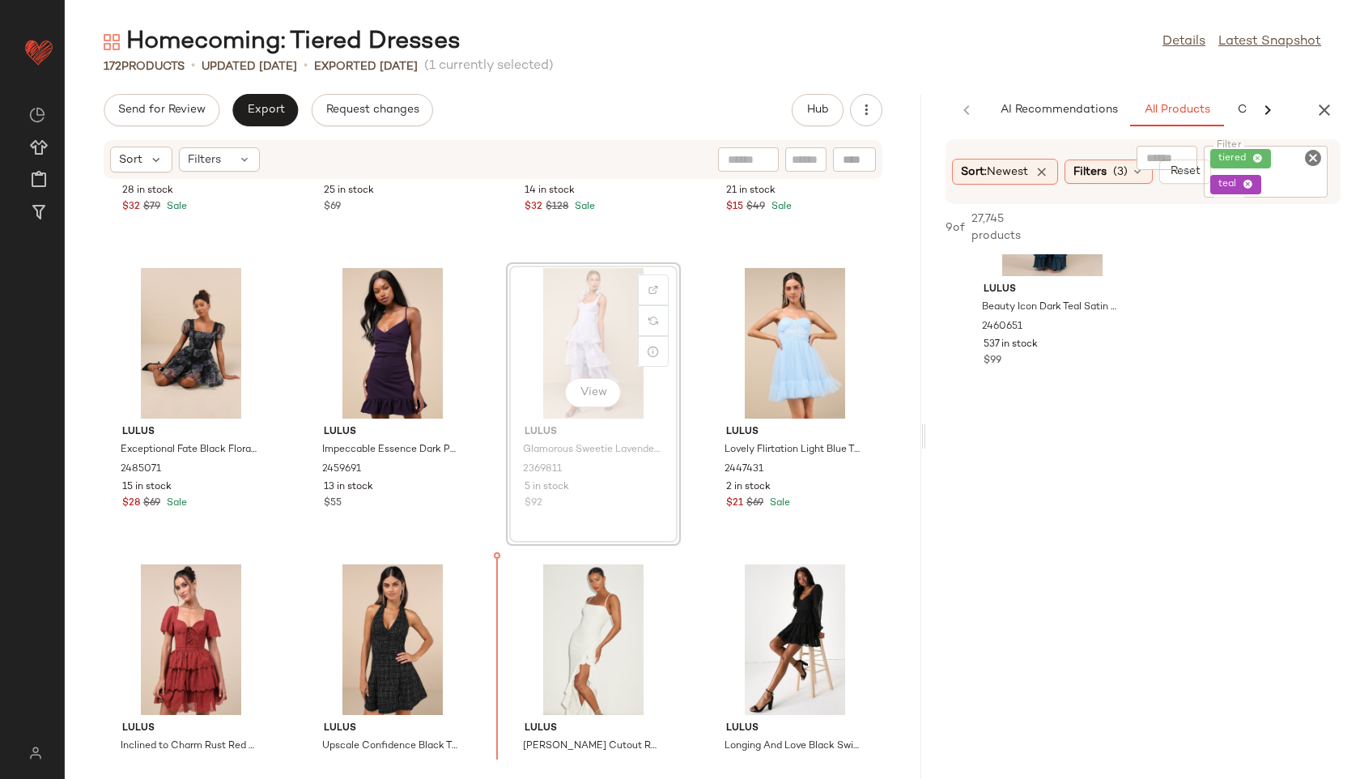
scroll to position [7640, 0]
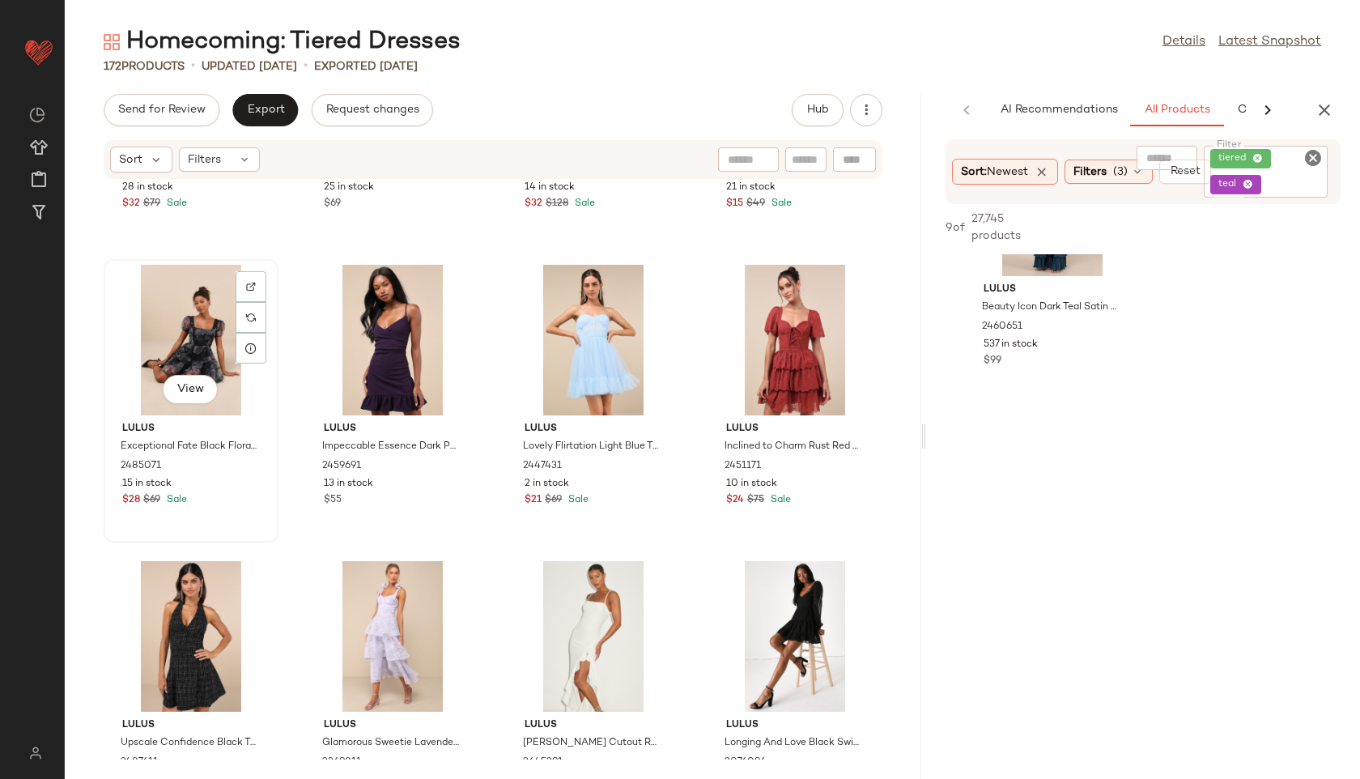
click at [182, 318] on div "View" at bounding box center [191, 340] width 164 height 151
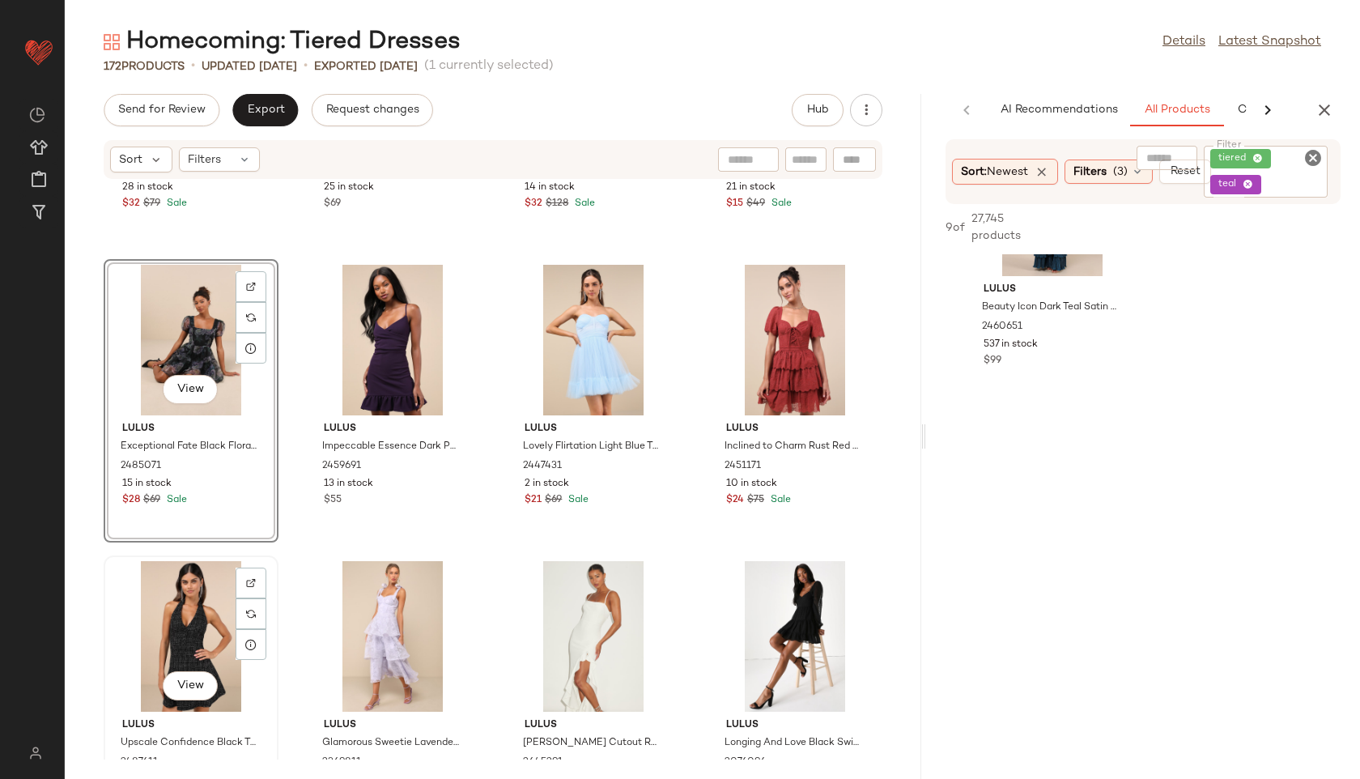
click at [187, 602] on div "View" at bounding box center [191, 636] width 164 height 151
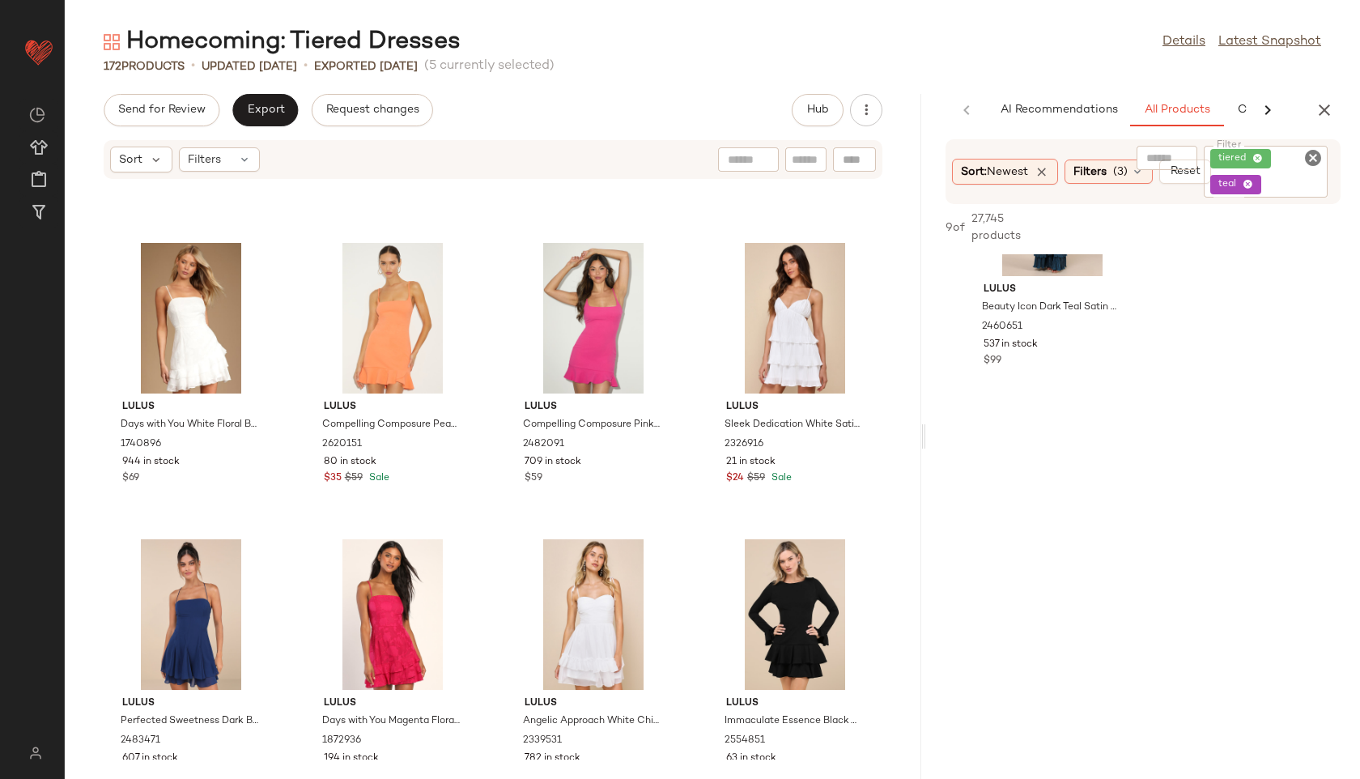
scroll to position [2620, 0]
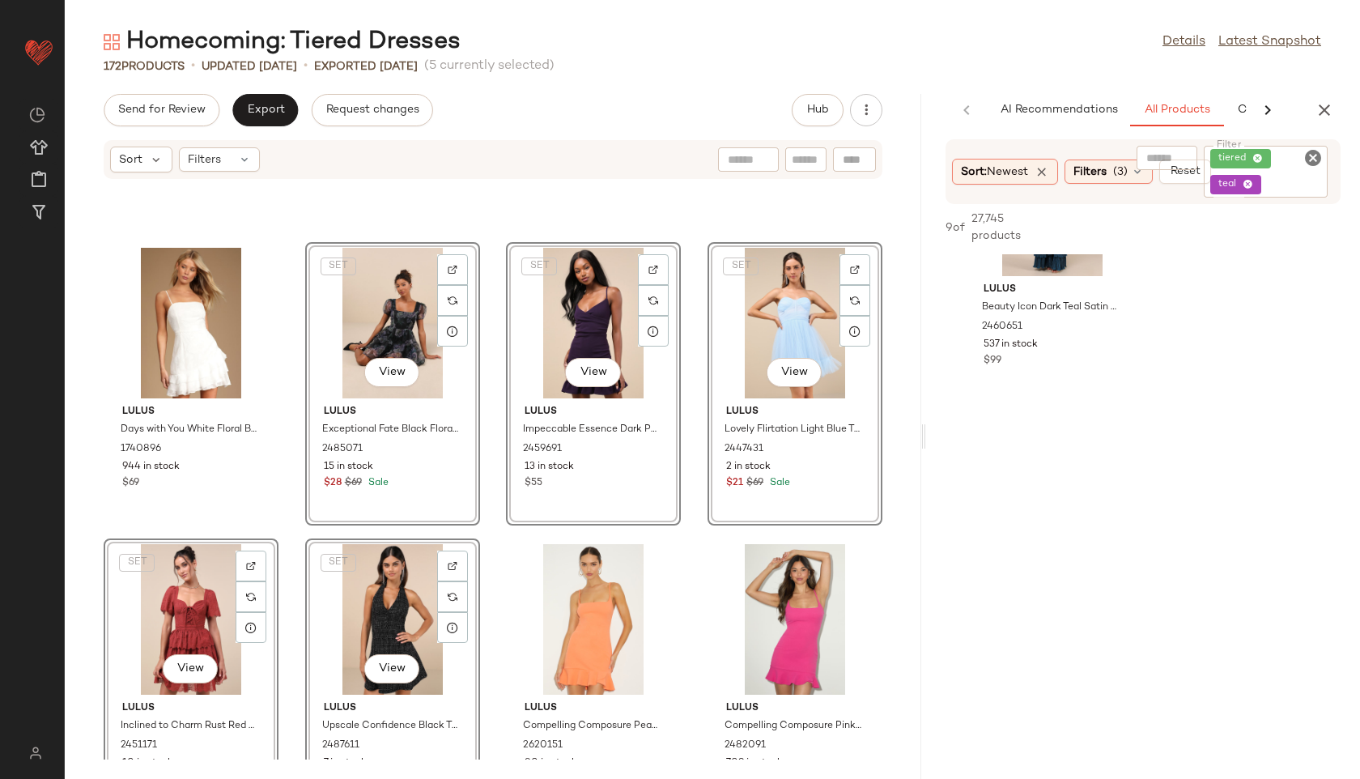
click at [290, 501] on div "Lulus Days with You White Floral Burnout Ruffled Mini Dress 1740896 944 in stoc…" at bounding box center [493, 470] width 856 height 580
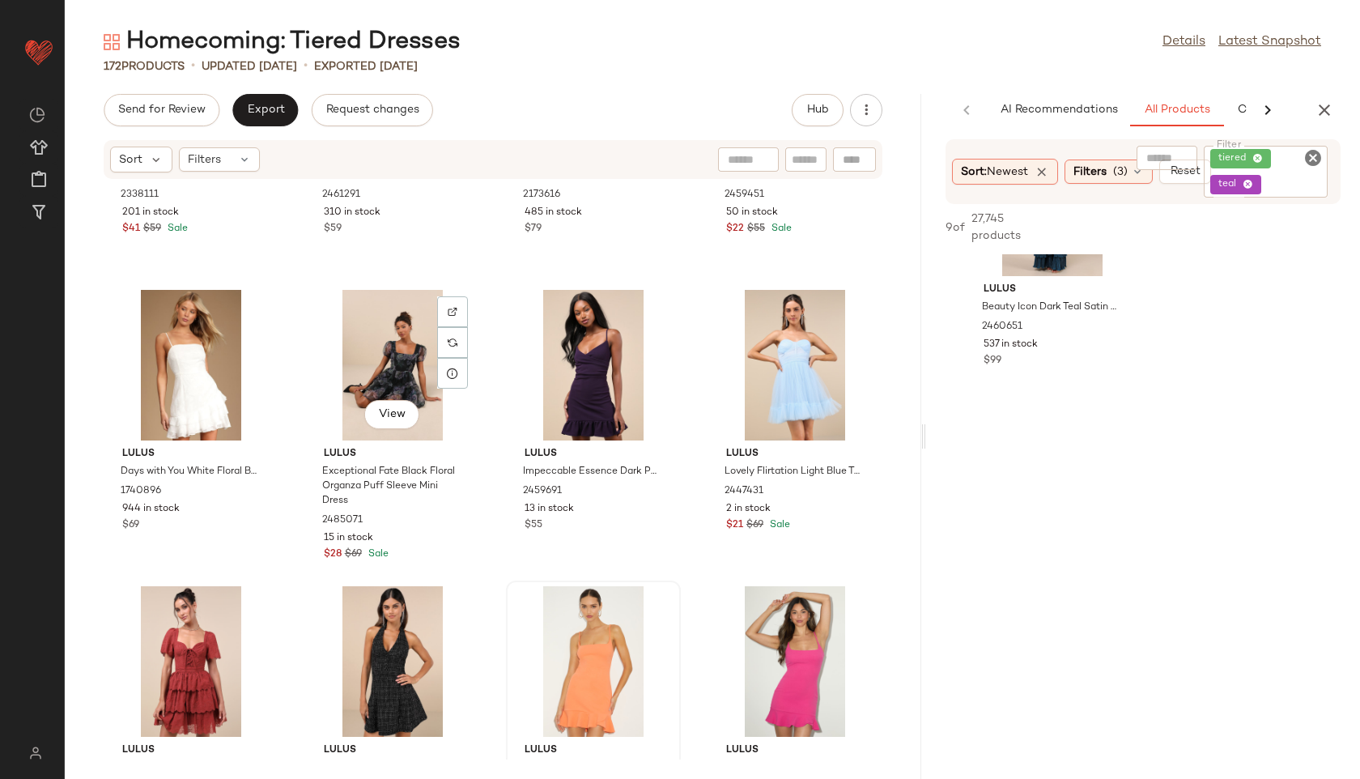
scroll to position [2575, 0]
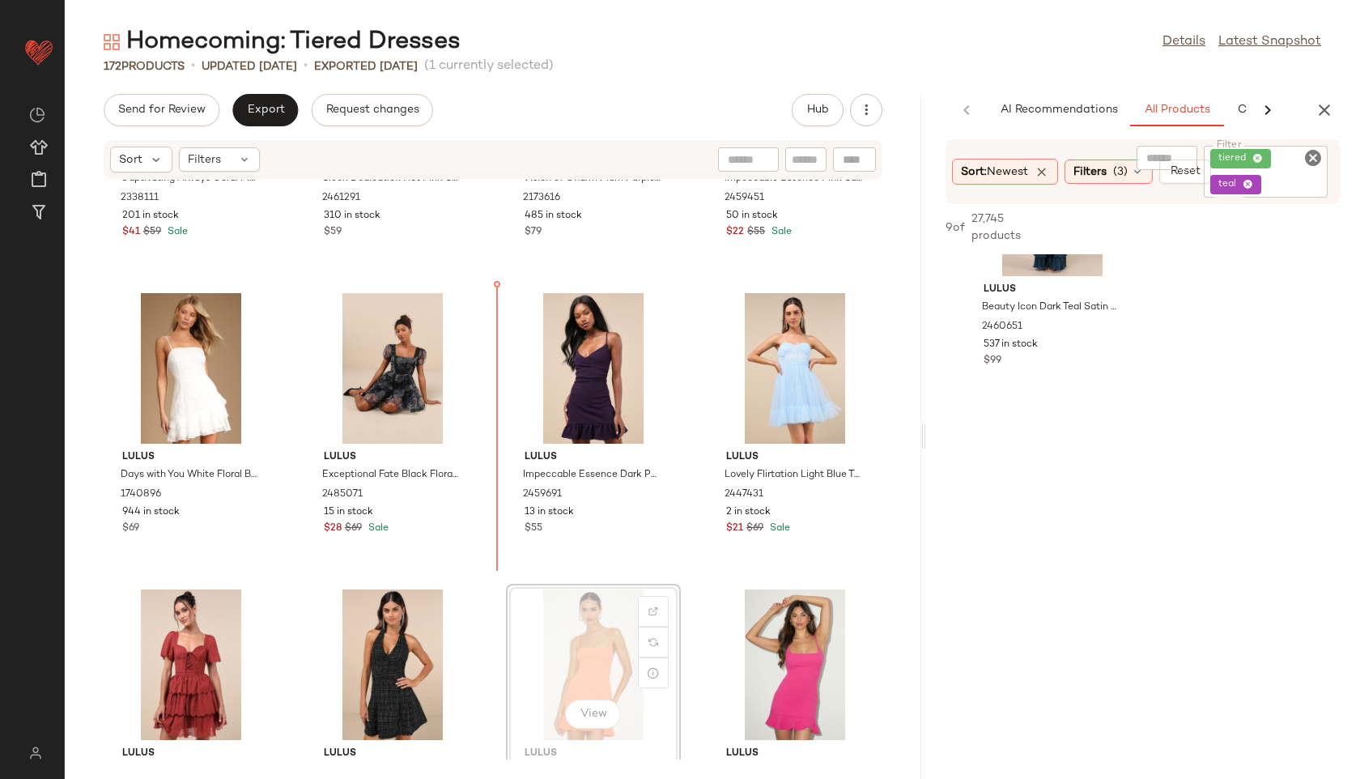
scroll to position [2577, 0]
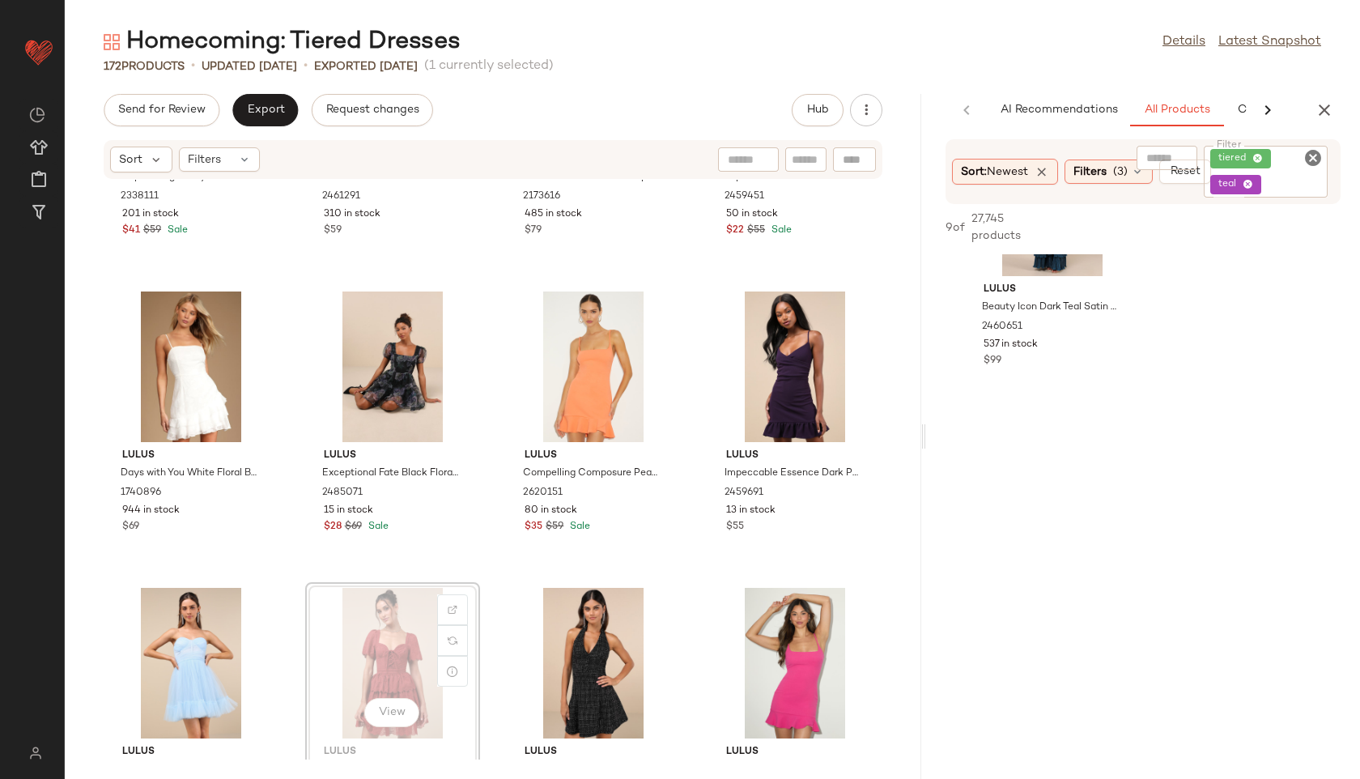
scroll to position [2580, 0]
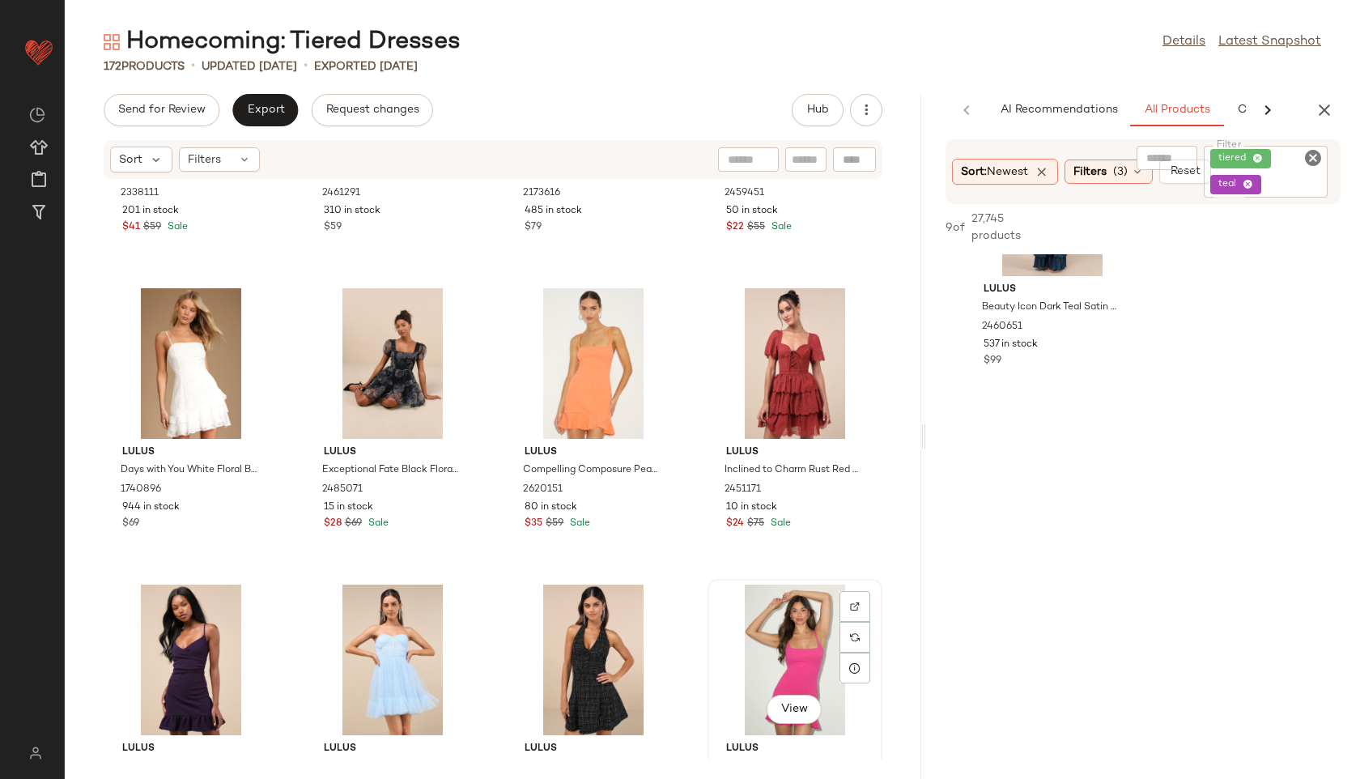
scroll to position [2582, 0]
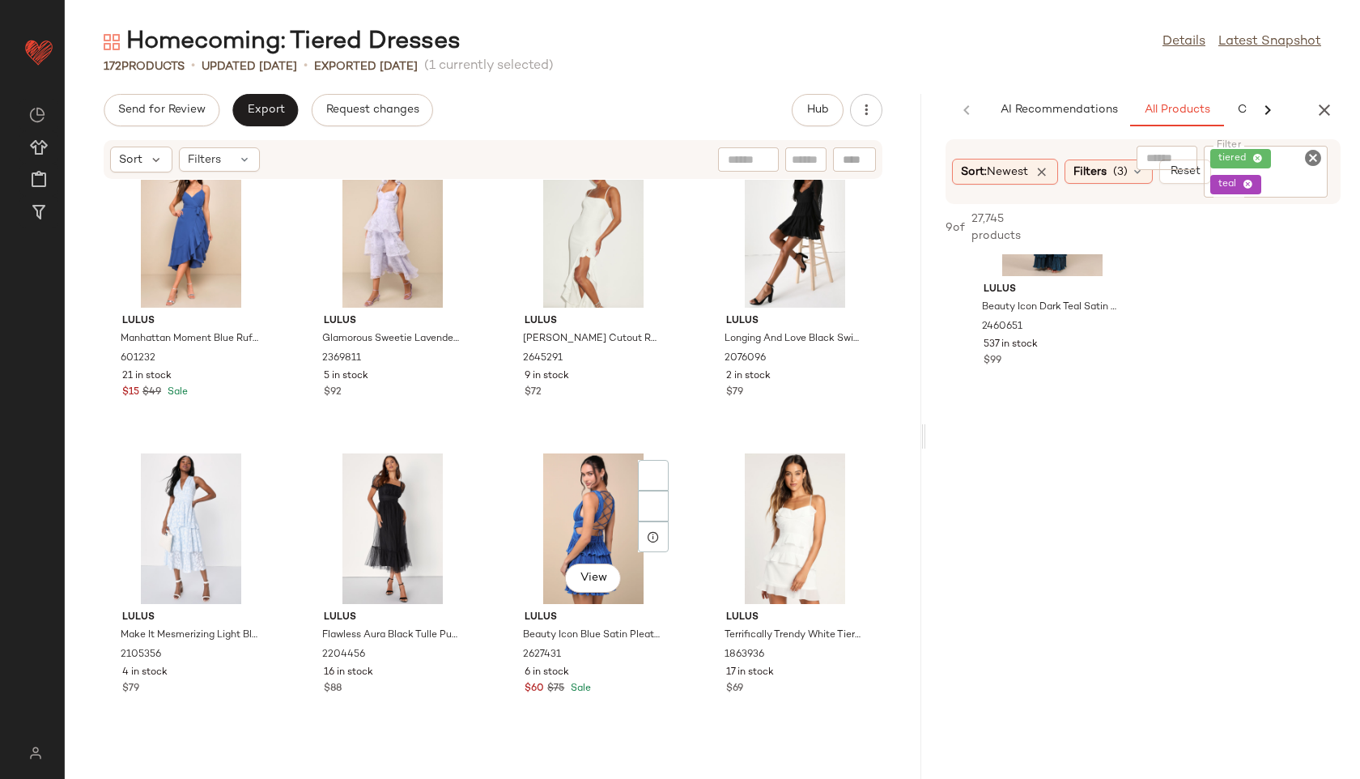
scroll to position [8054, 0]
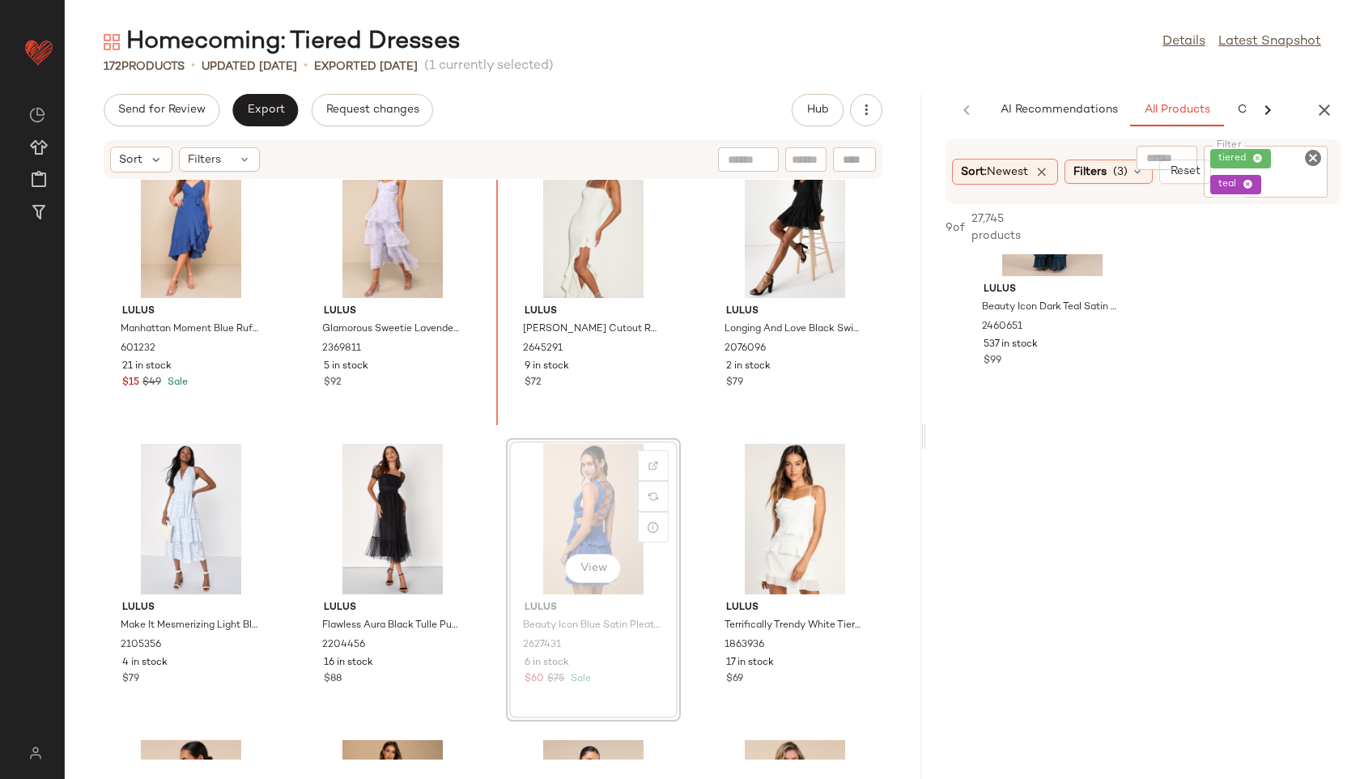
scroll to position [8057, 0]
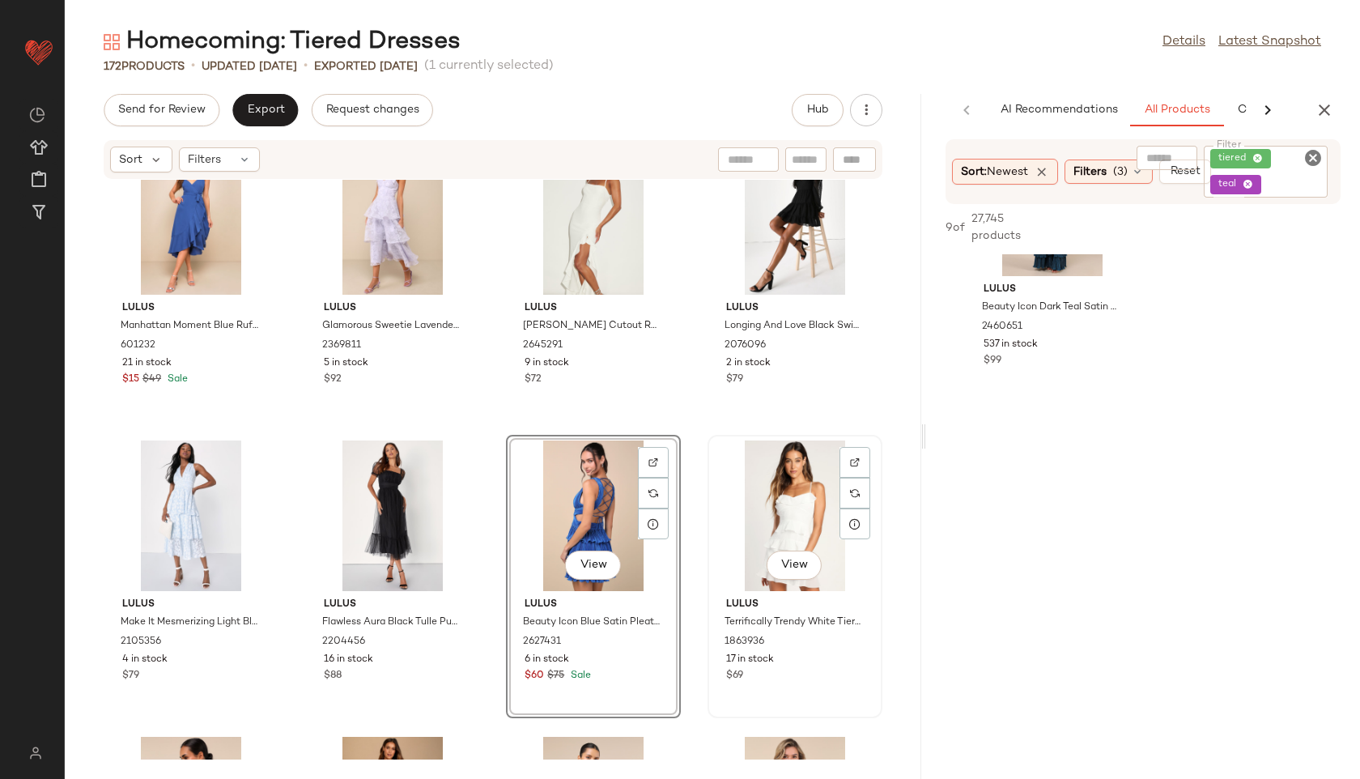
click at [737, 510] on div "View" at bounding box center [795, 515] width 164 height 151
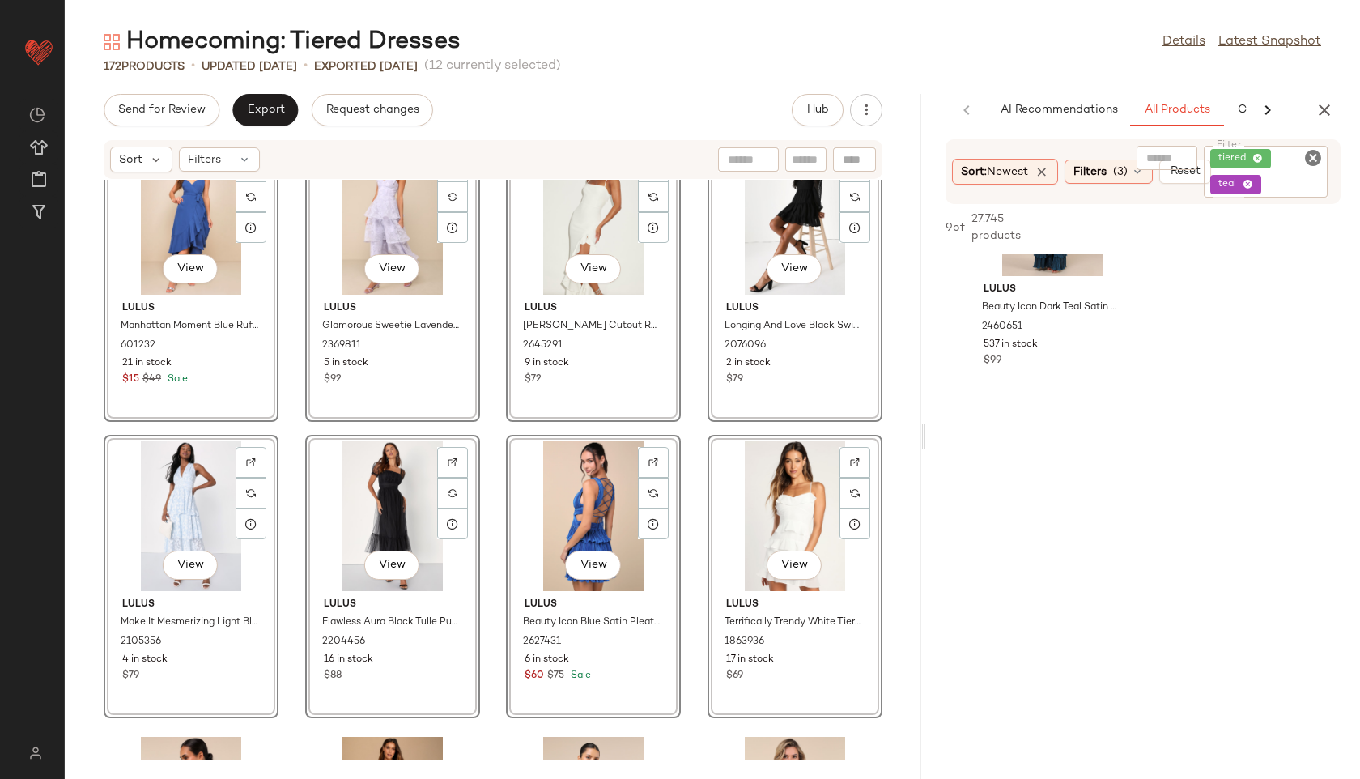
click at [684, 452] on div "View Lulus Manhattan Moment Blue Ruffled Midi Wrap Dress 601232 21 in stock $15…" at bounding box center [493, 470] width 856 height 580
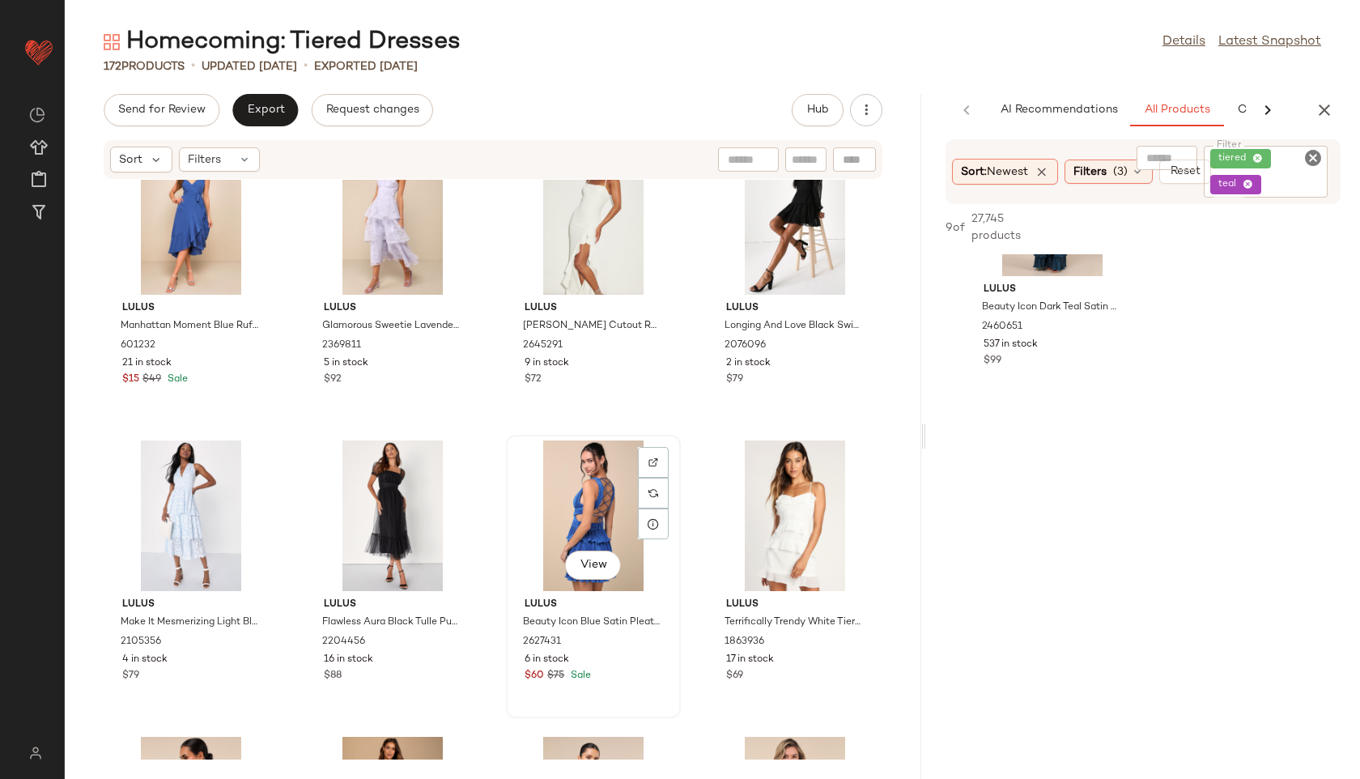
click at [599, 492] on div "View" at bounding box center [594, 515] width 164 height 151
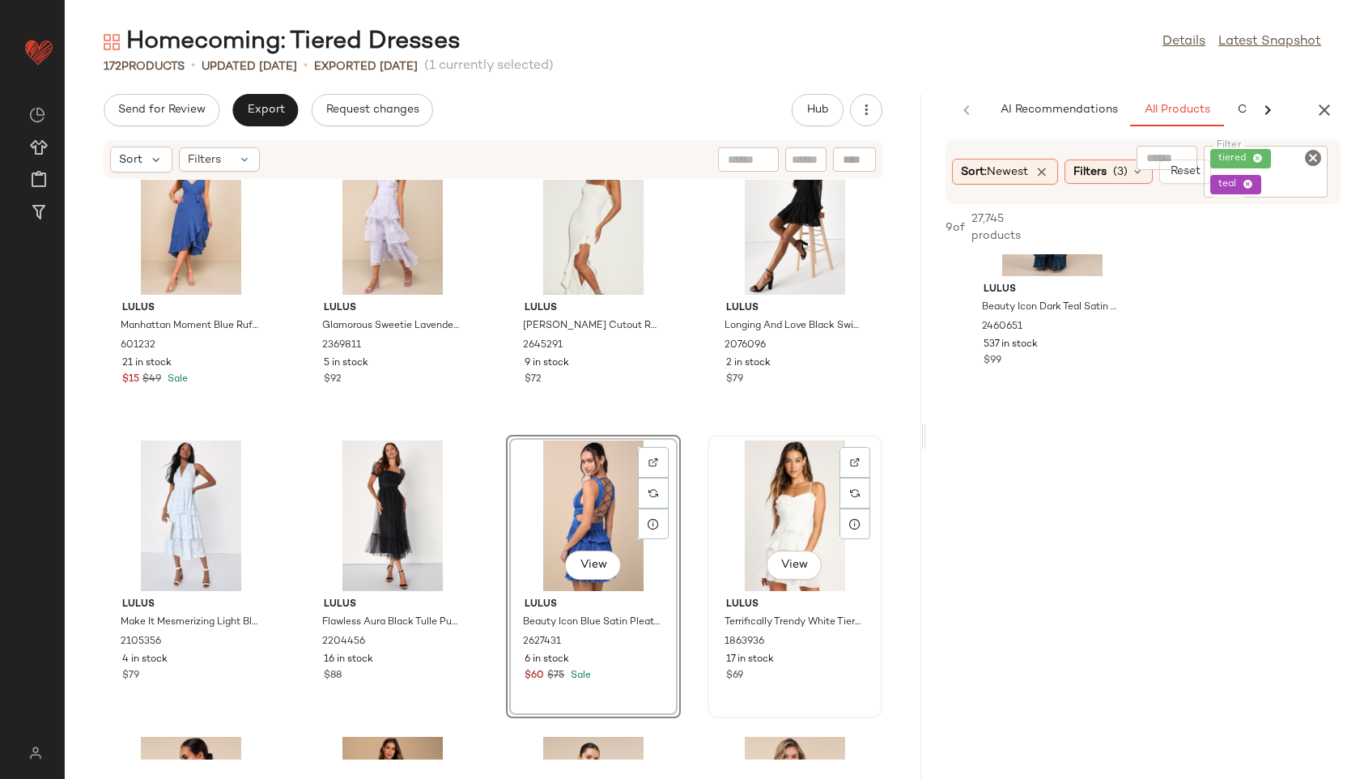
click at [806, 473] on div "View" at bounding box center [795, 515] width 164 height 151
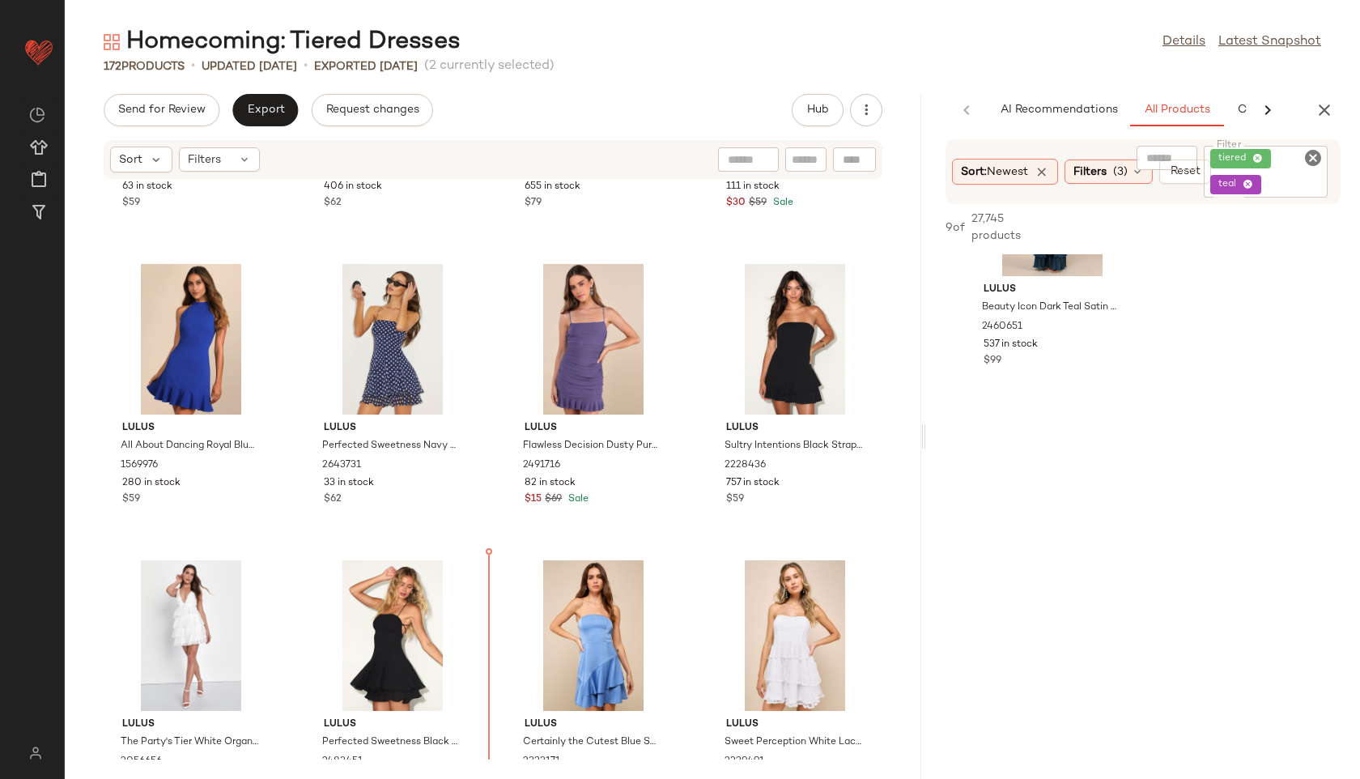
scroll to position [3809, 0]
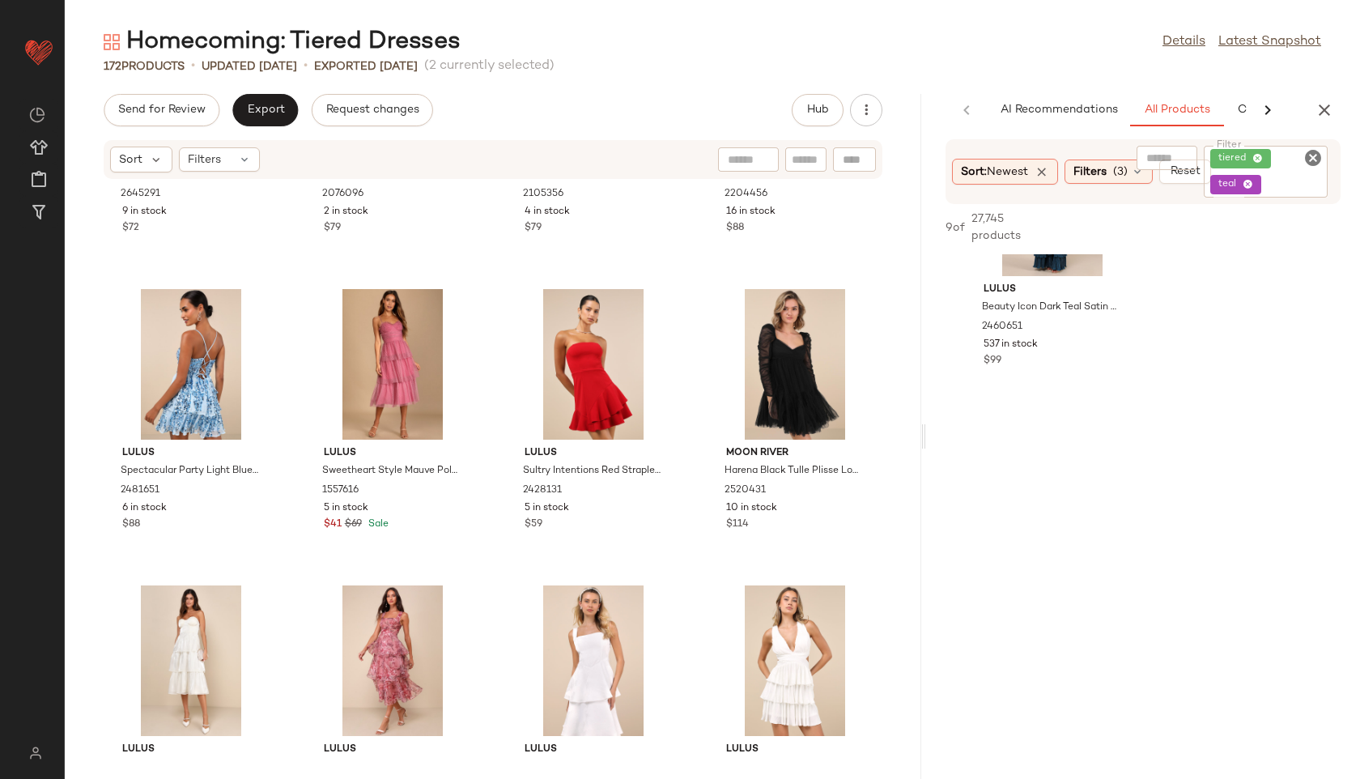
scroll to position [8509, 0]
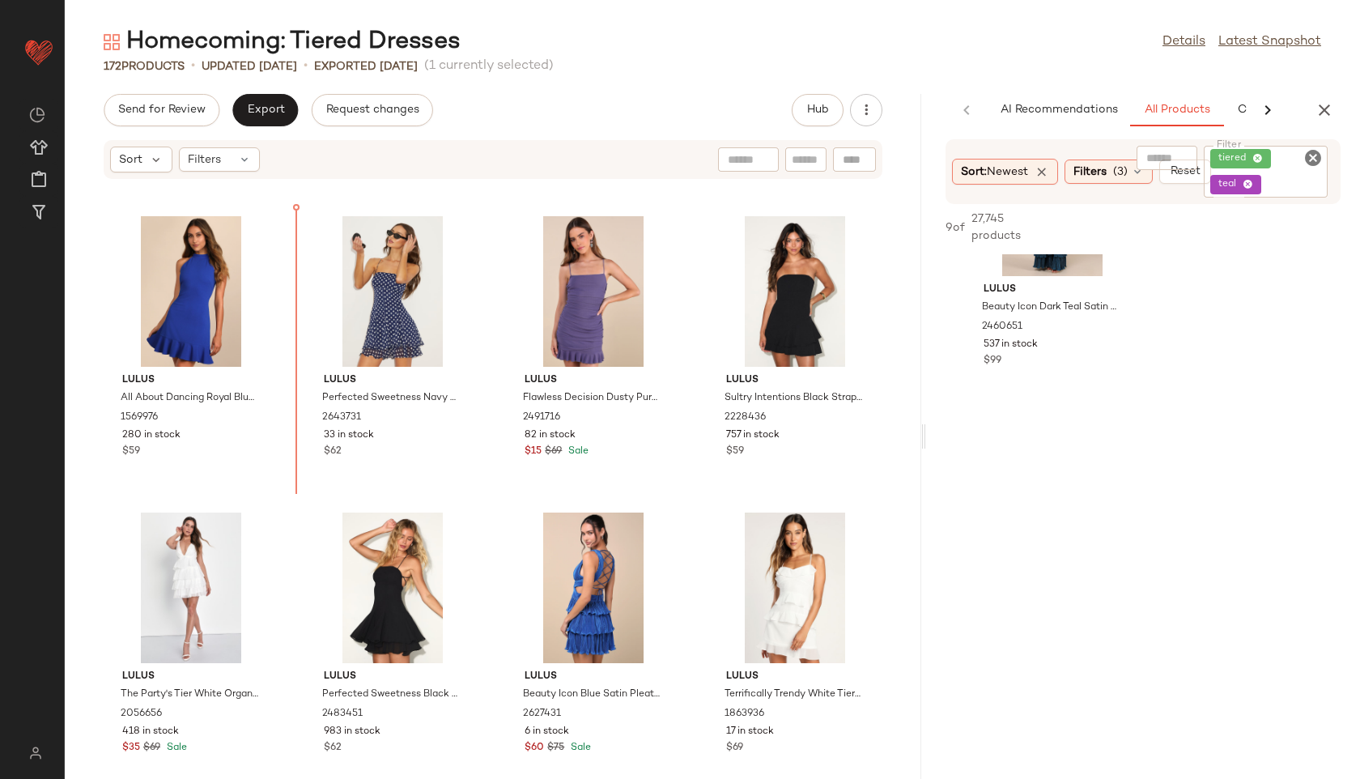
scroll to position [3834, 0]
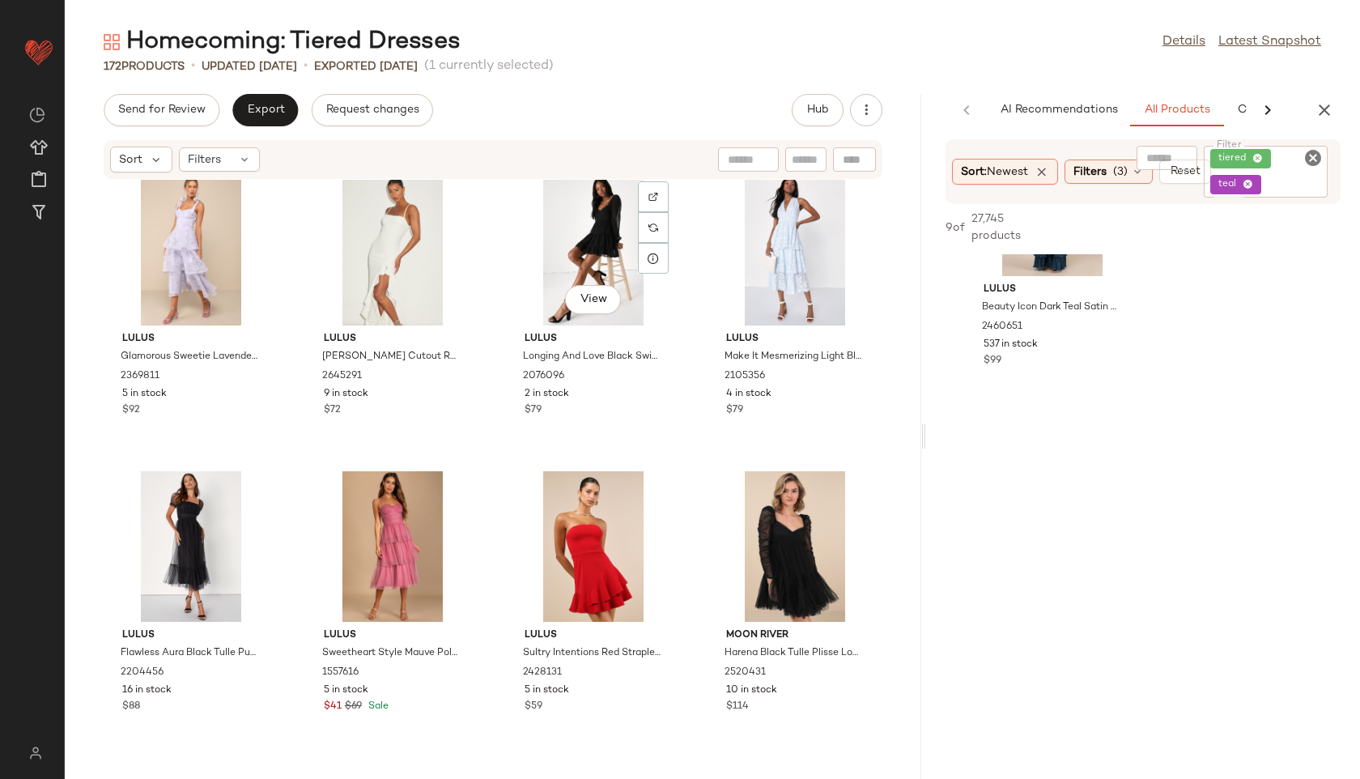
scroll to position [8324, 0]
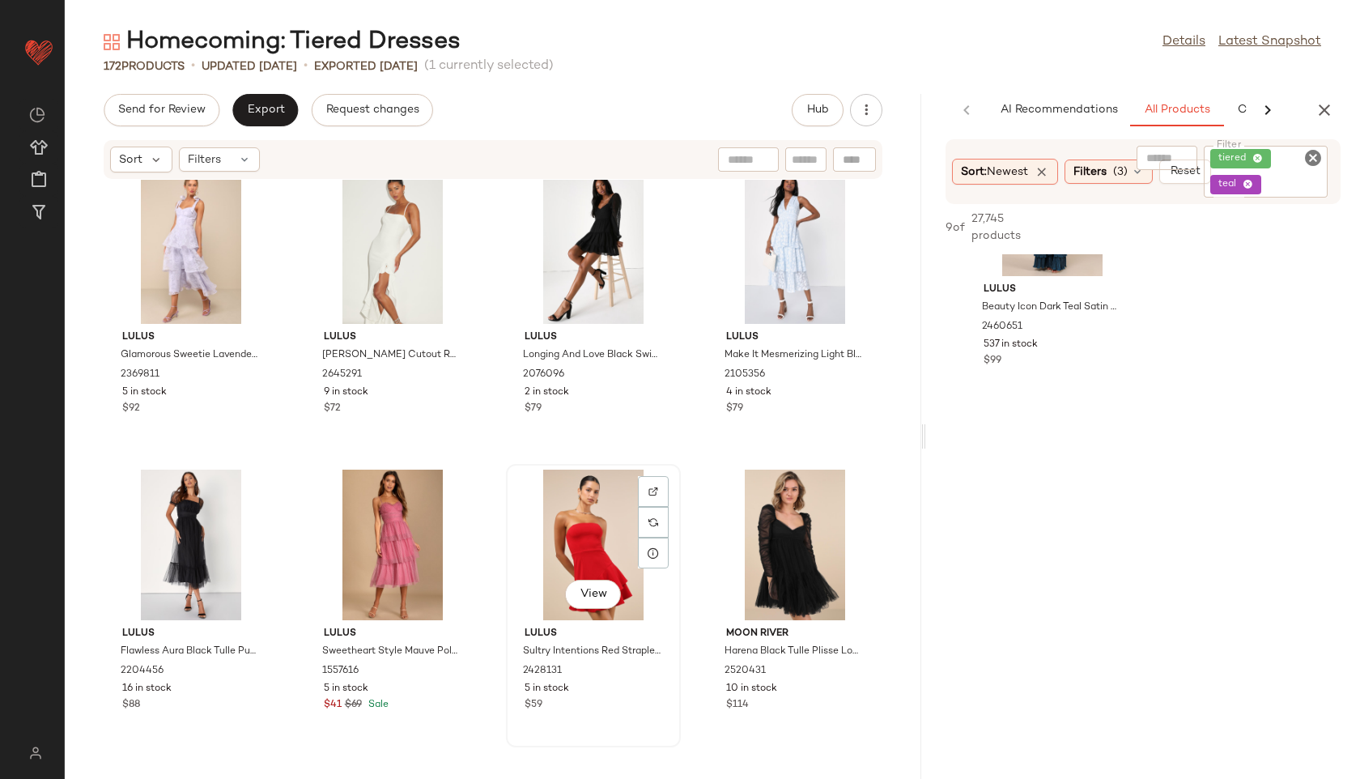
click at [600, 536] on div "View" at bounding box center [594, 544] width 164 height 151
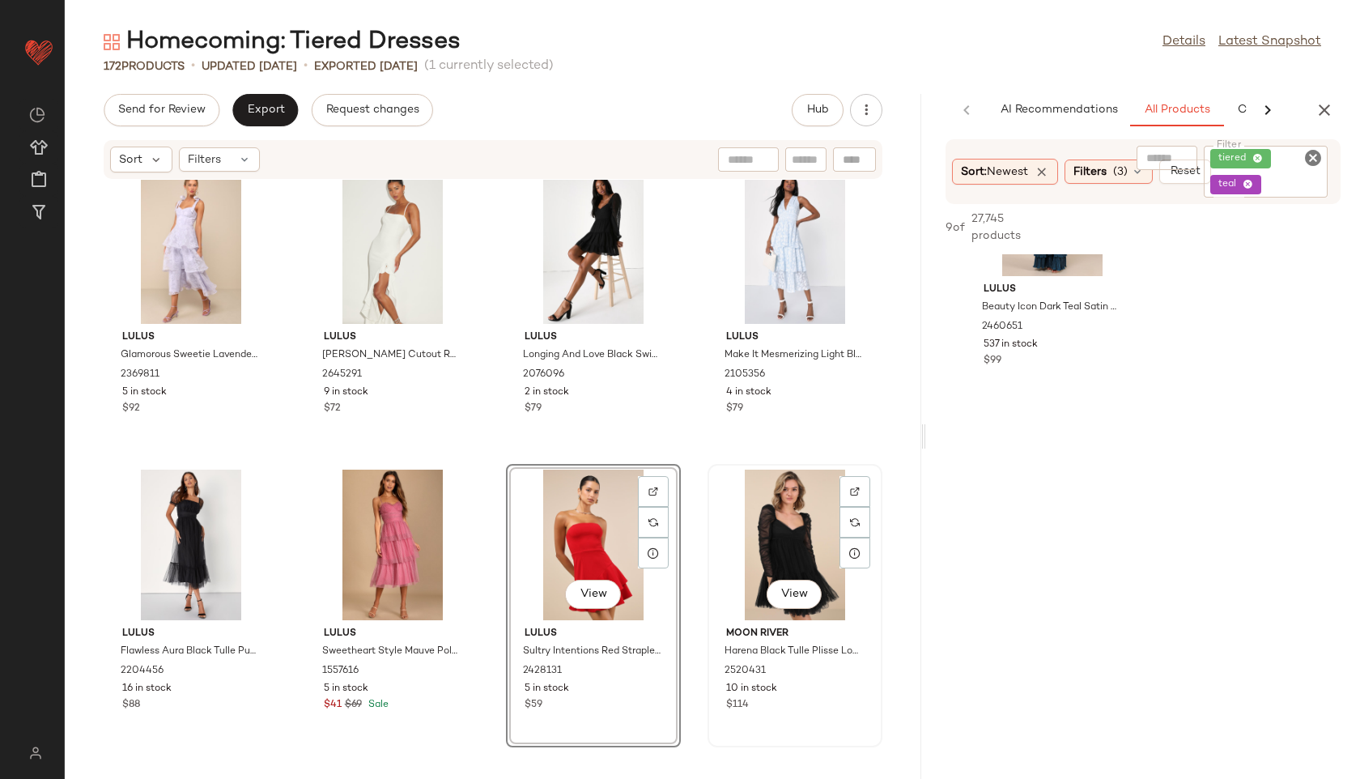
click at [796, 525] on div "View" at bounding box center [795, 544] width 164 height 151
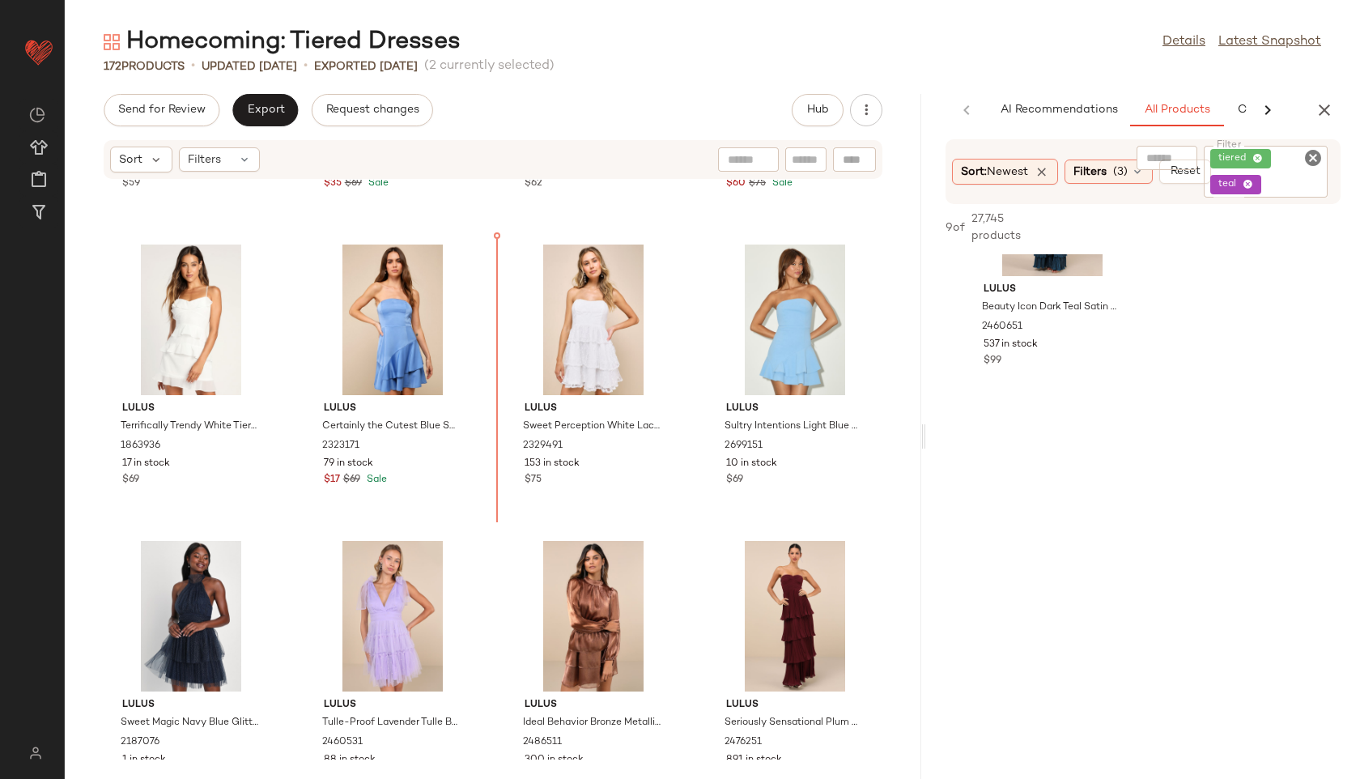
scroll to position [4373, 0]
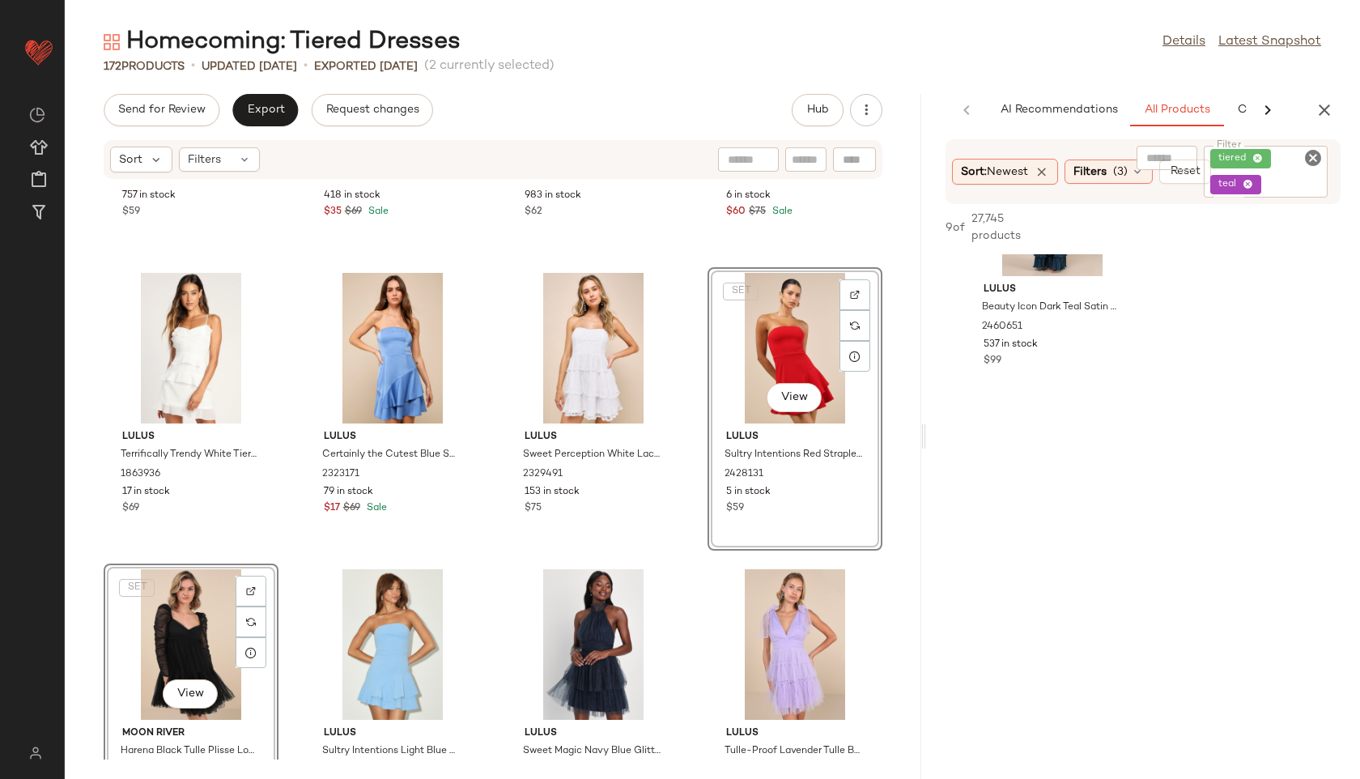
click at [481, 262] on div "Lulus Sultry Intentions Black Strapless Ruffled Mini Dress 2228436 757 in stock…" at bounding box center [493, 470] width 856 height 580
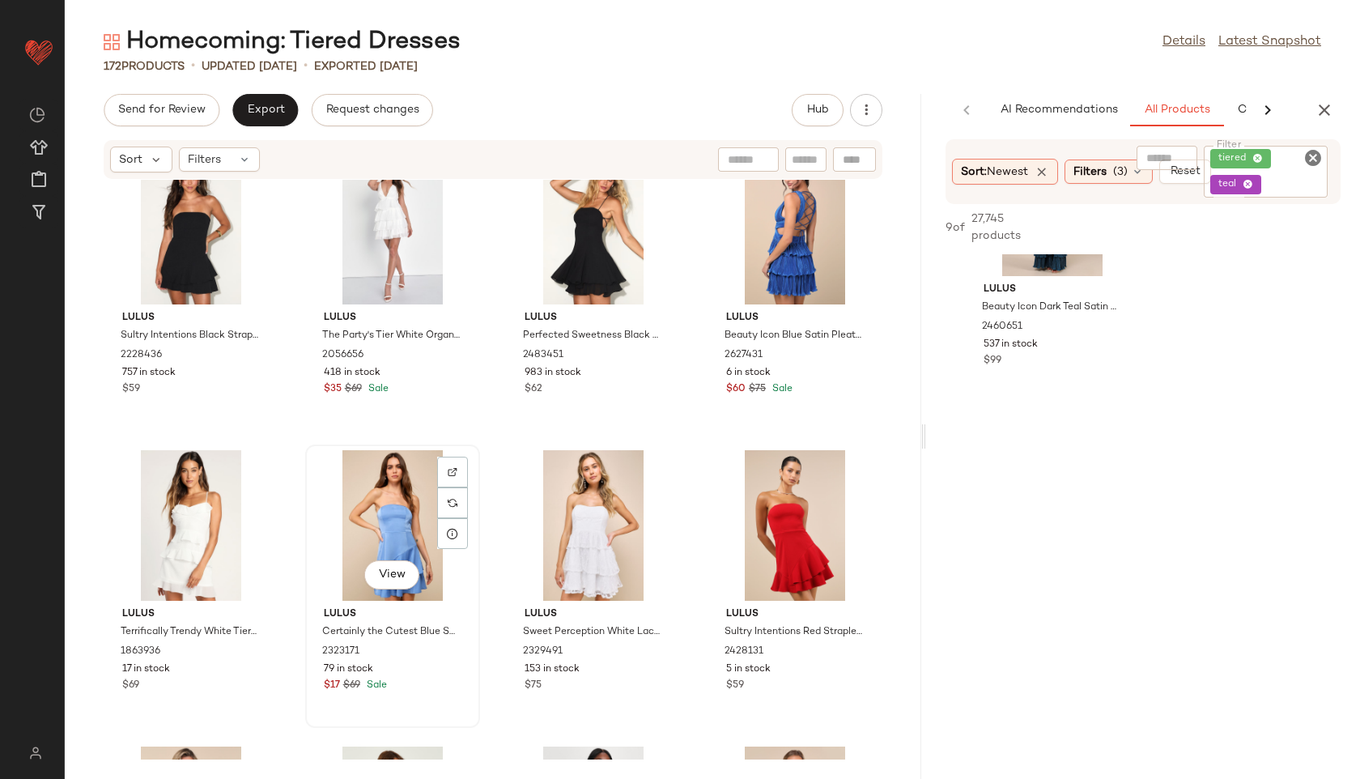
scroll to position [4187, 0]
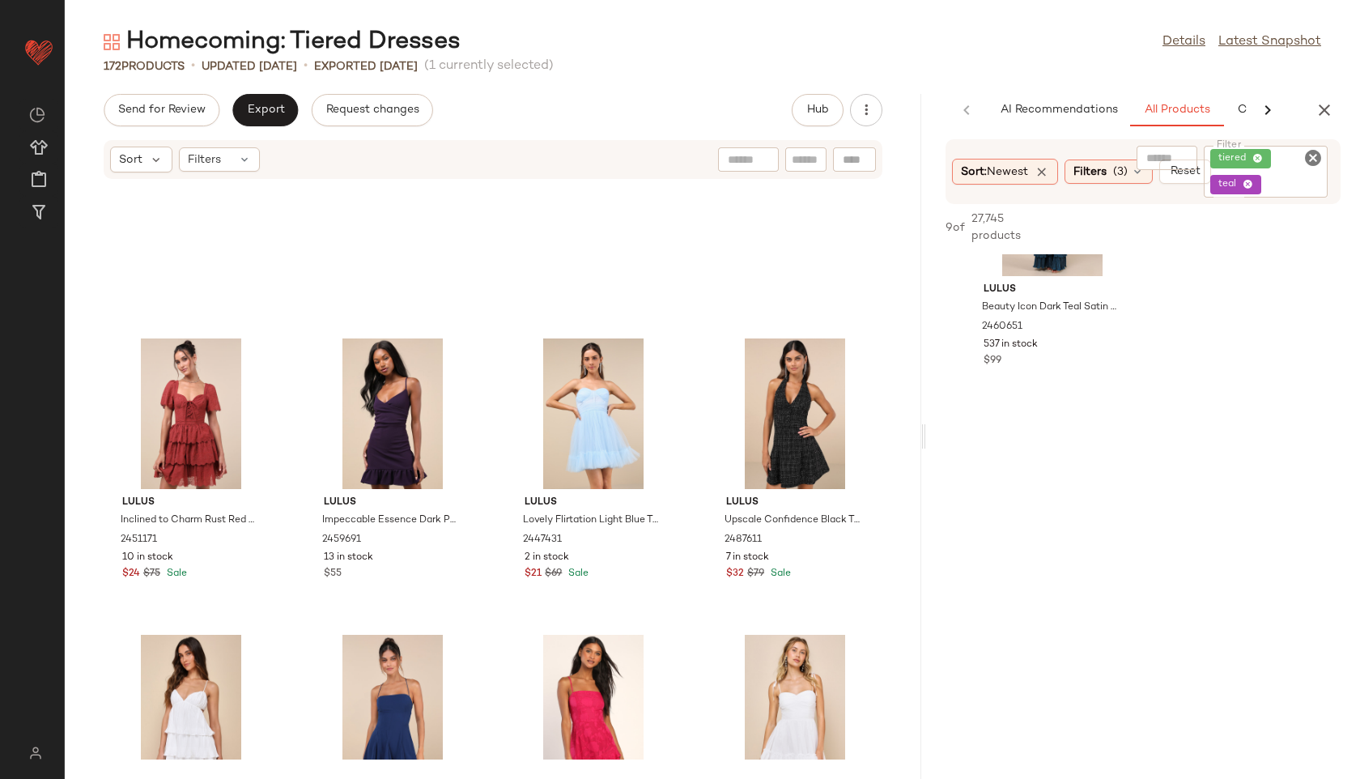
scroll to position [2820, 0]
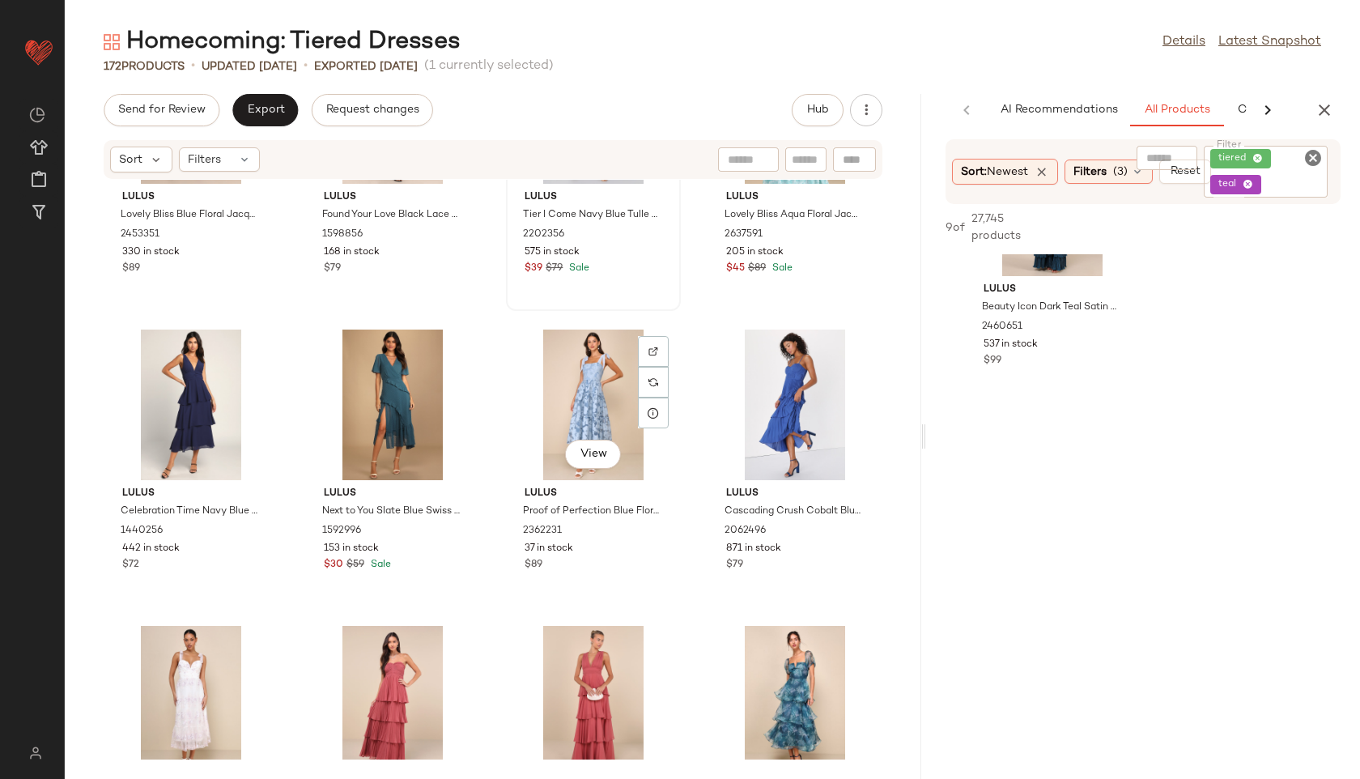
scroll to position [12163, 0]
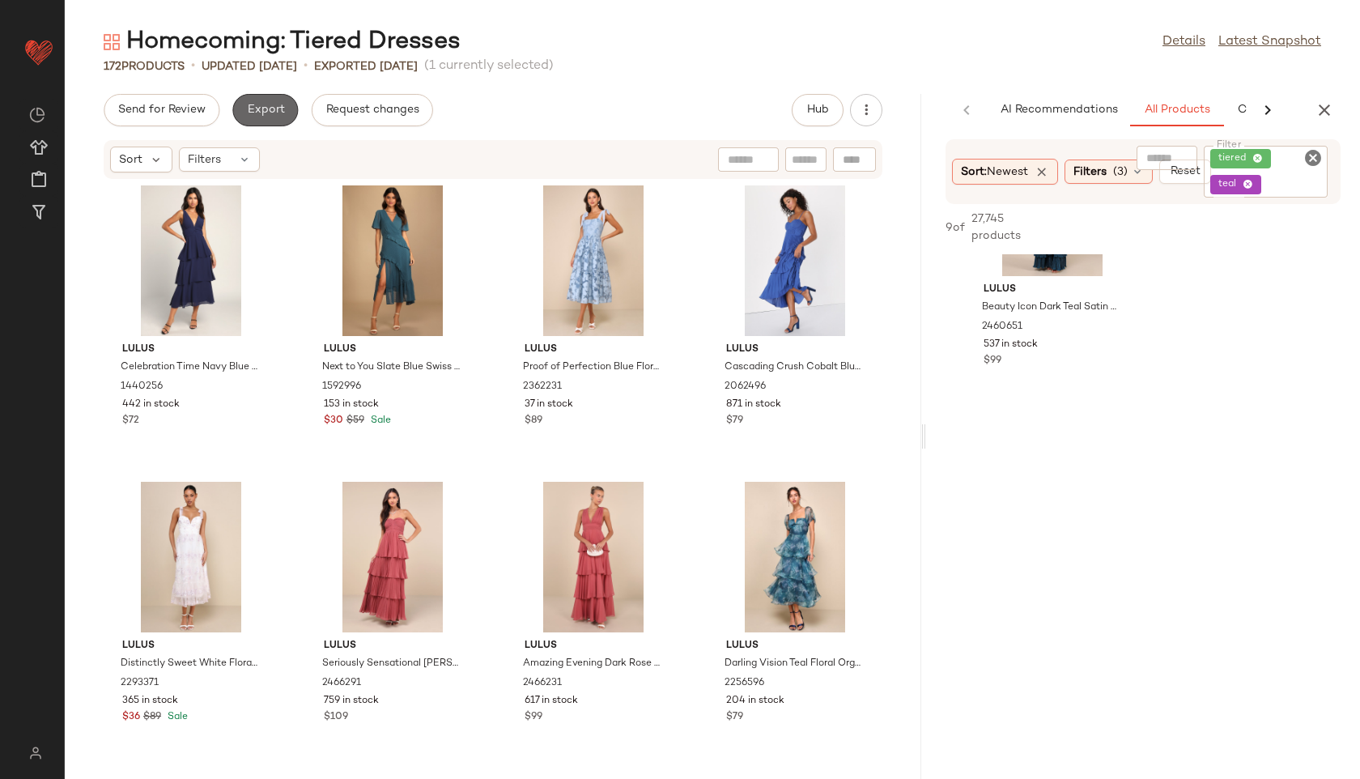
click at [274, 94] on button "Export" at bounding box center [265, 110] width 66 height 32
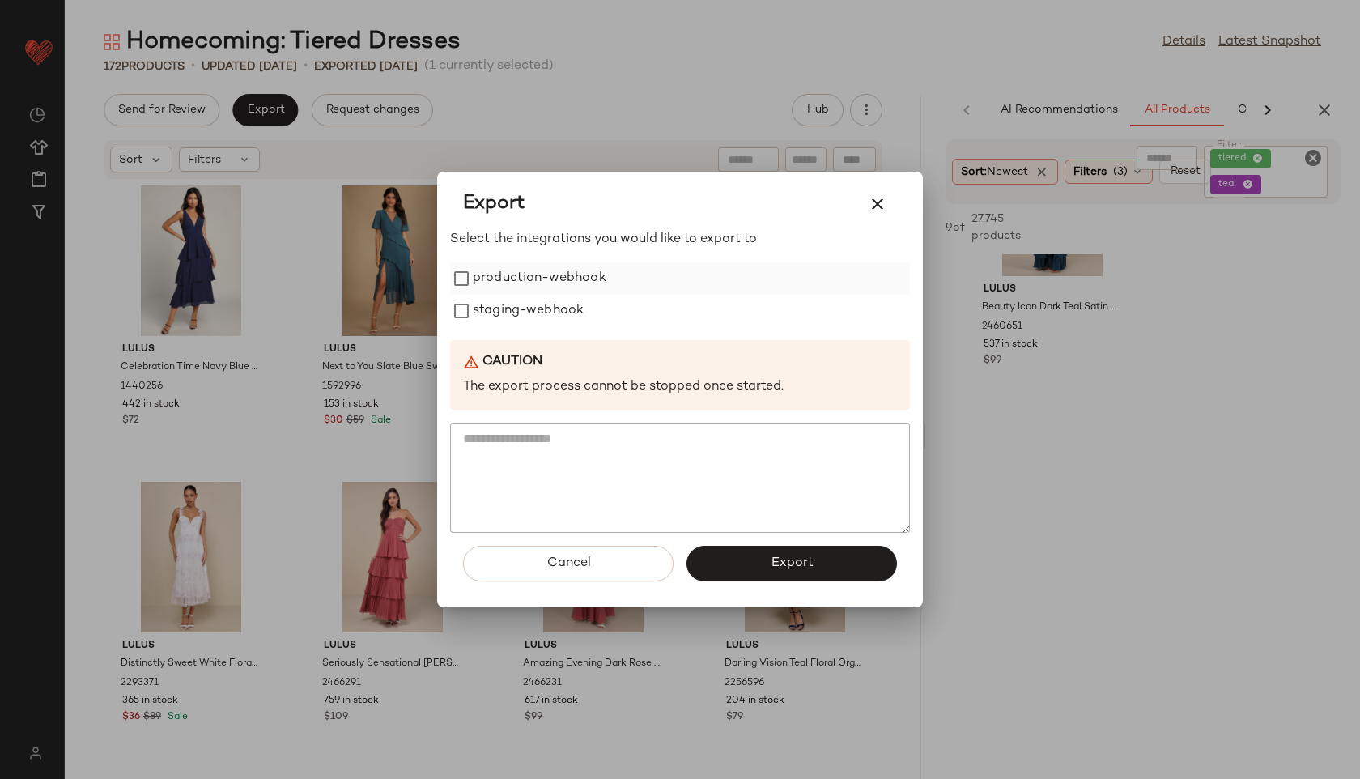
click at [529, 288] on label "production-webhook" at bounding box center [540, 278] width 134 height 32
click at [533, 310] on label "staging-webhook" at bounding box center [528, 311] width 111 height 32
click at [808, 554] on button "Export" at bounding box center [791, 564] width 210 height 36
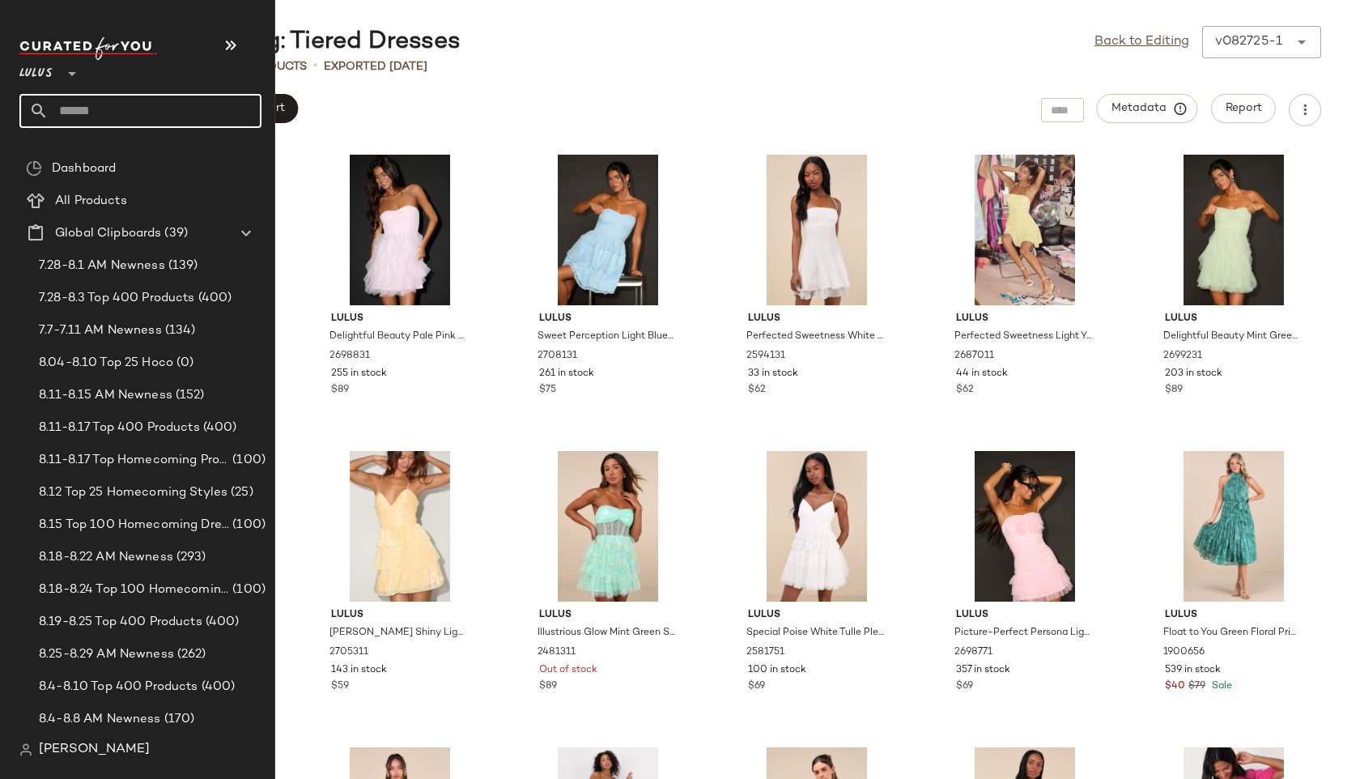
click at [78, 120] on input "text" at bounding box center [155, 111] width 213 height 34
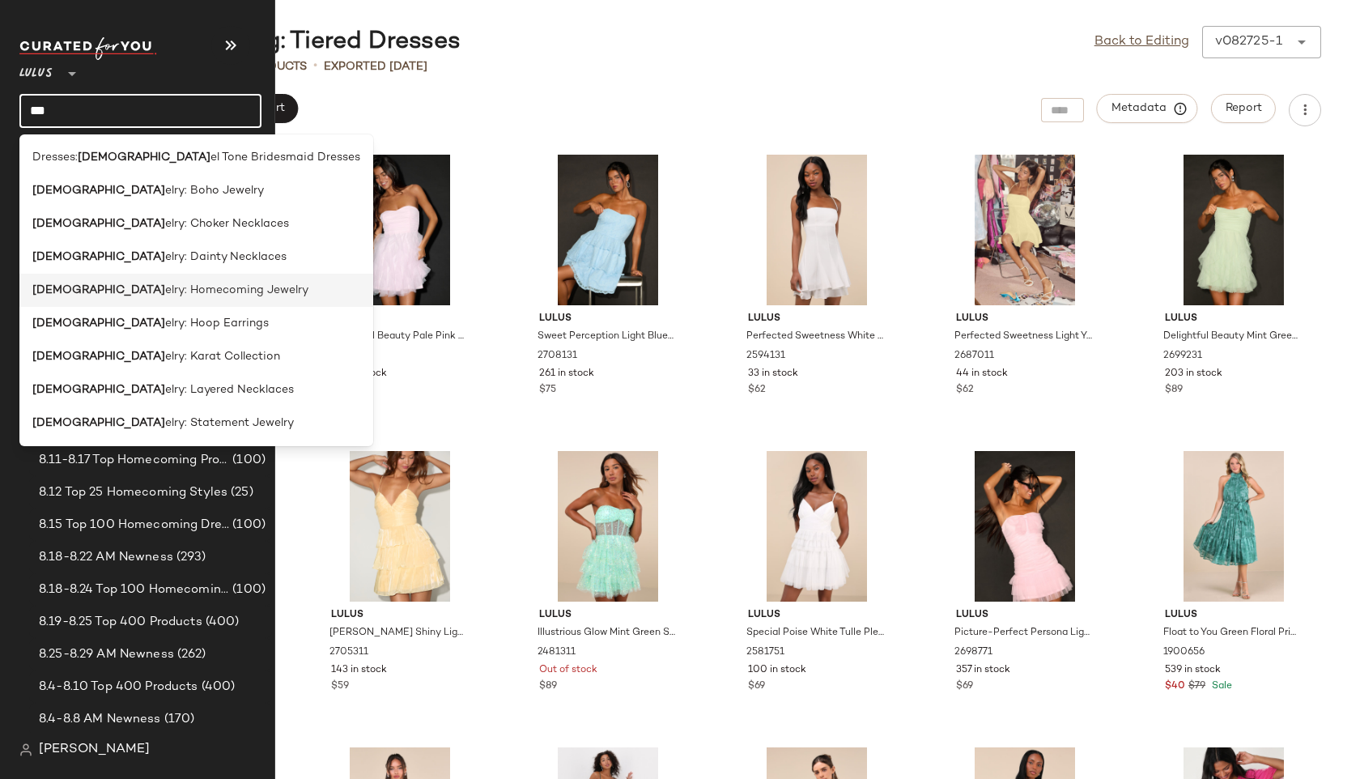
type input "***"
click at [165, 287] on span "elry: Homecoming Jewelry" at bounding box center [236, 290] width 143 height 17
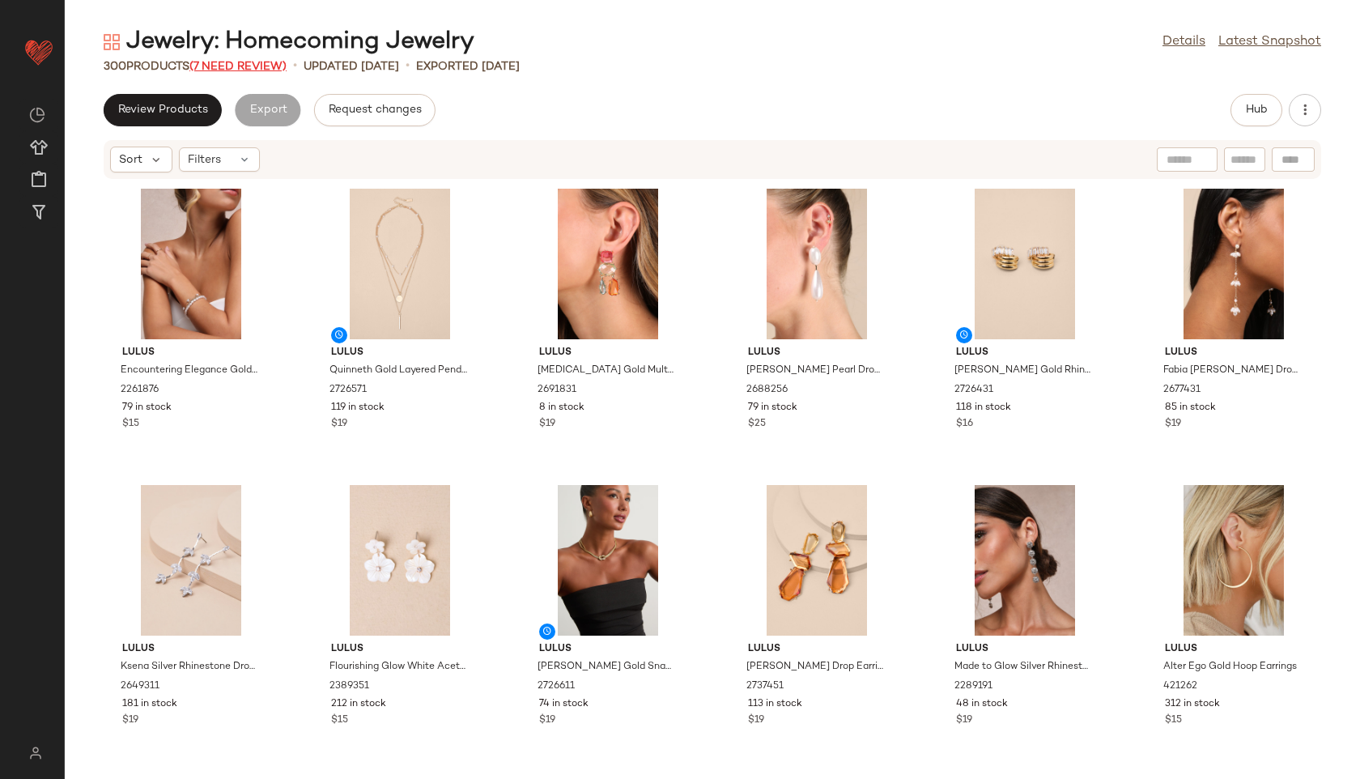
click at [266, 67] on span "(7 Need Review)" at bounding box center [237, 67] width 97 height 12
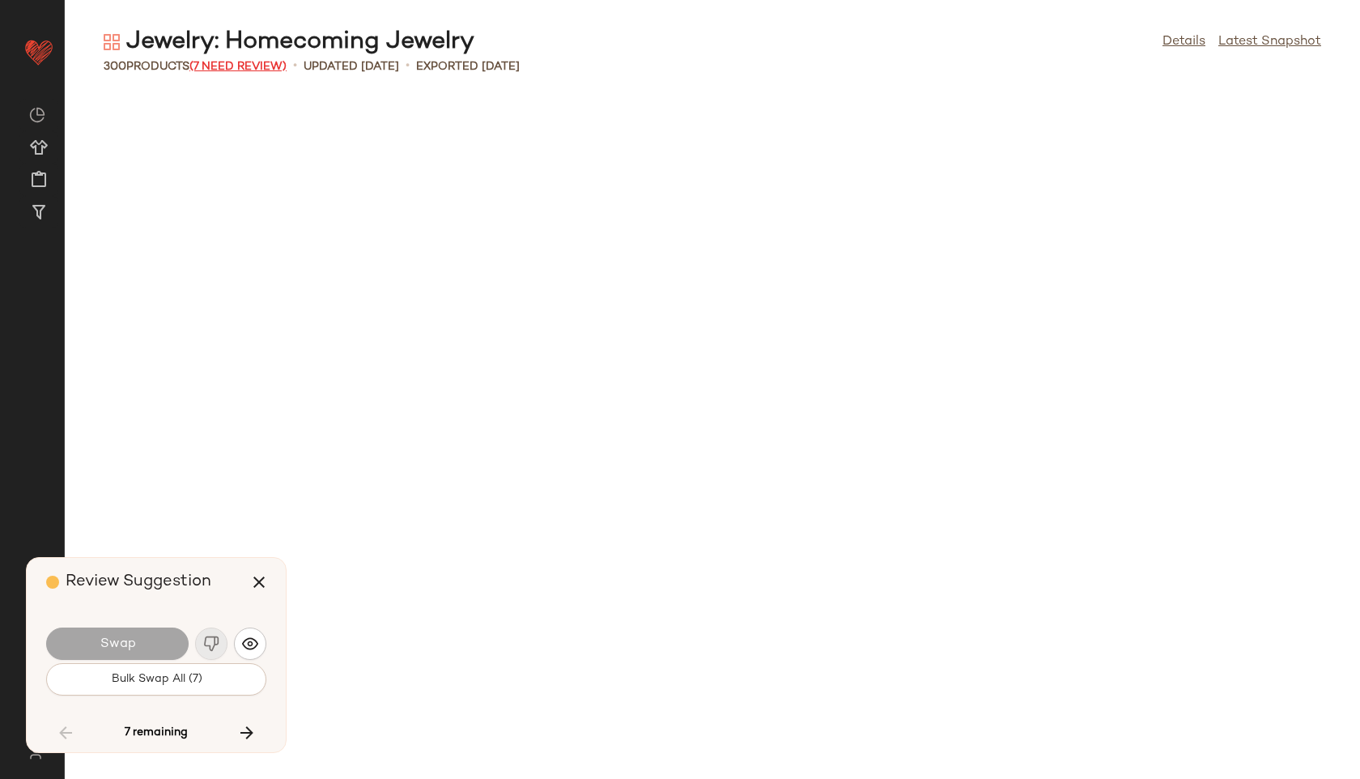
scroll to position [5925, 0]
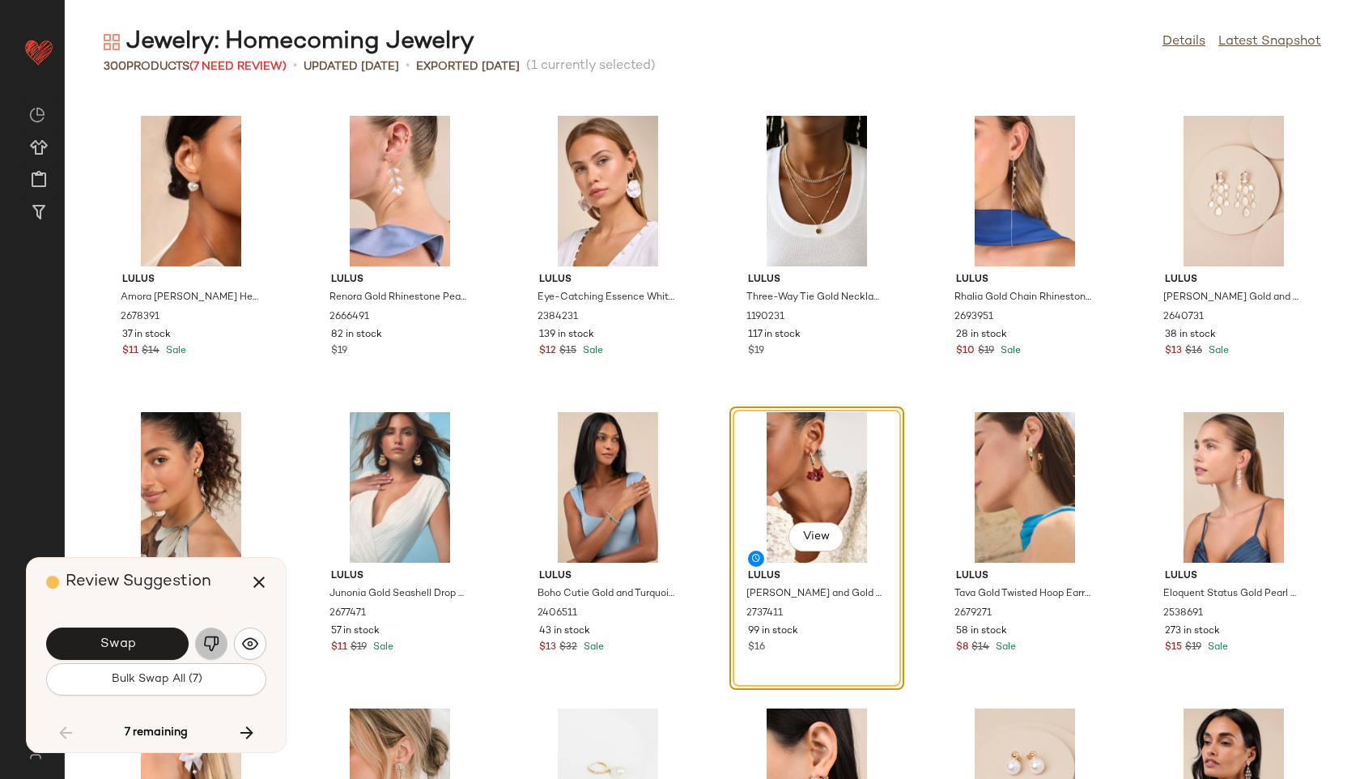
click at [218, 644] on img "button" at bounding box center [211, 643] width 16 height 16
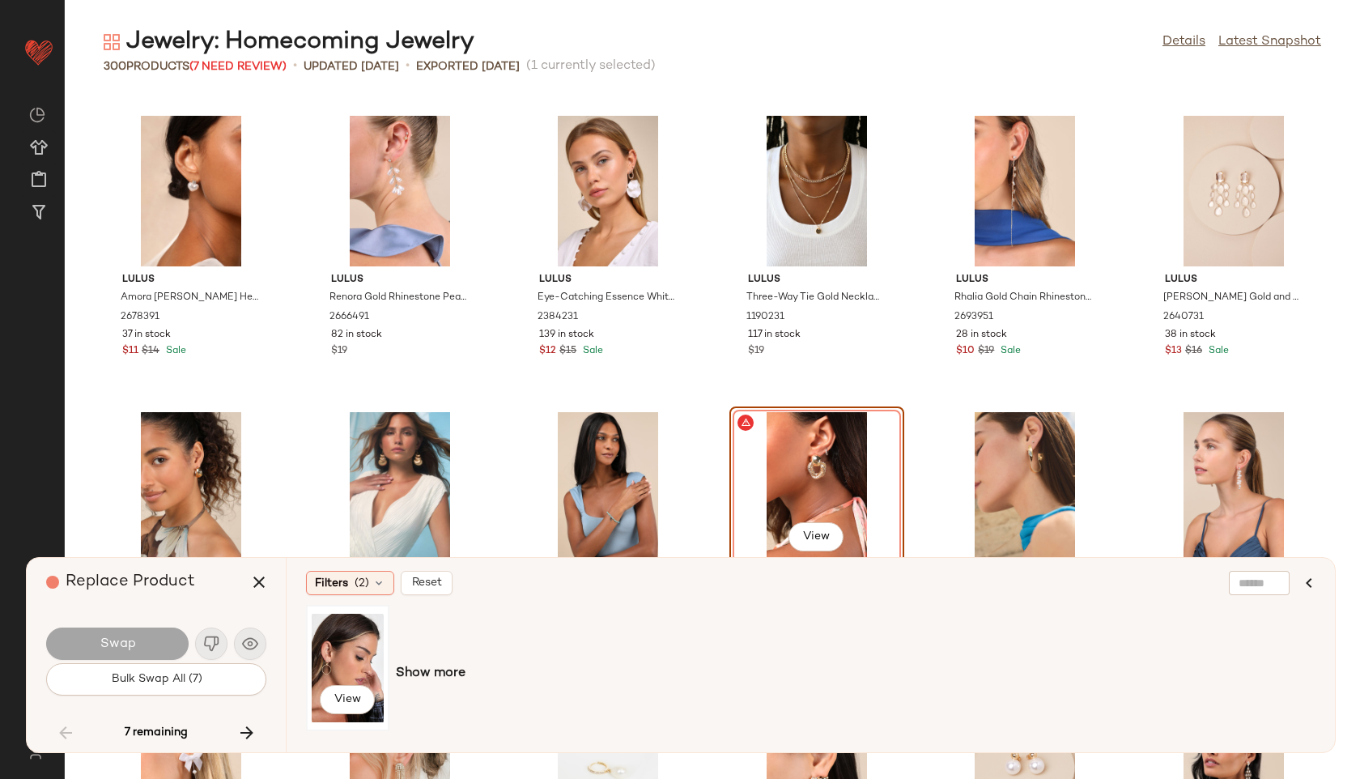
click at [347, 661] on div "View" at bounding box center [348, 667] width 72 height 115
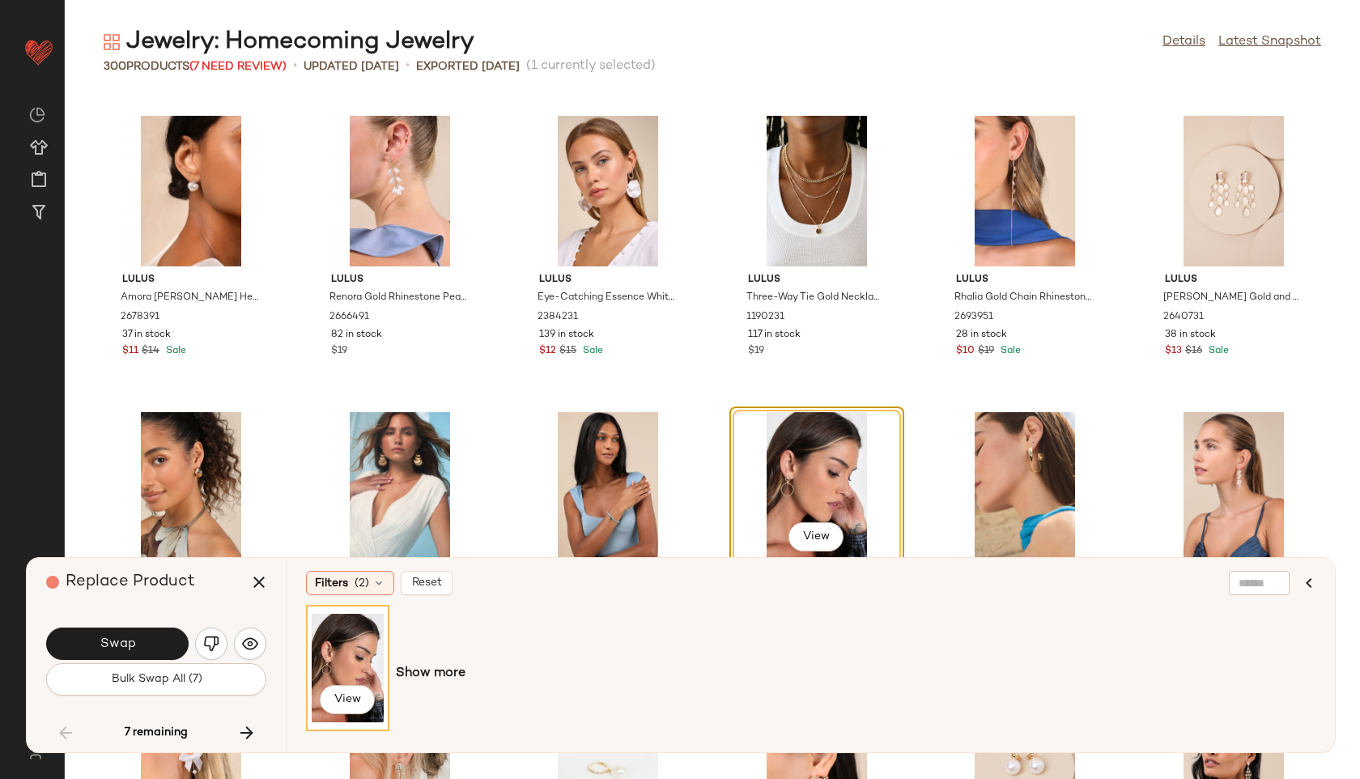
click at [149, 627] on div "Swap" at bounding box center [156, 643] width 220 height 39
click at [123, 631] on button "Swap" at bounding box center [117, 643] width 142 height 32
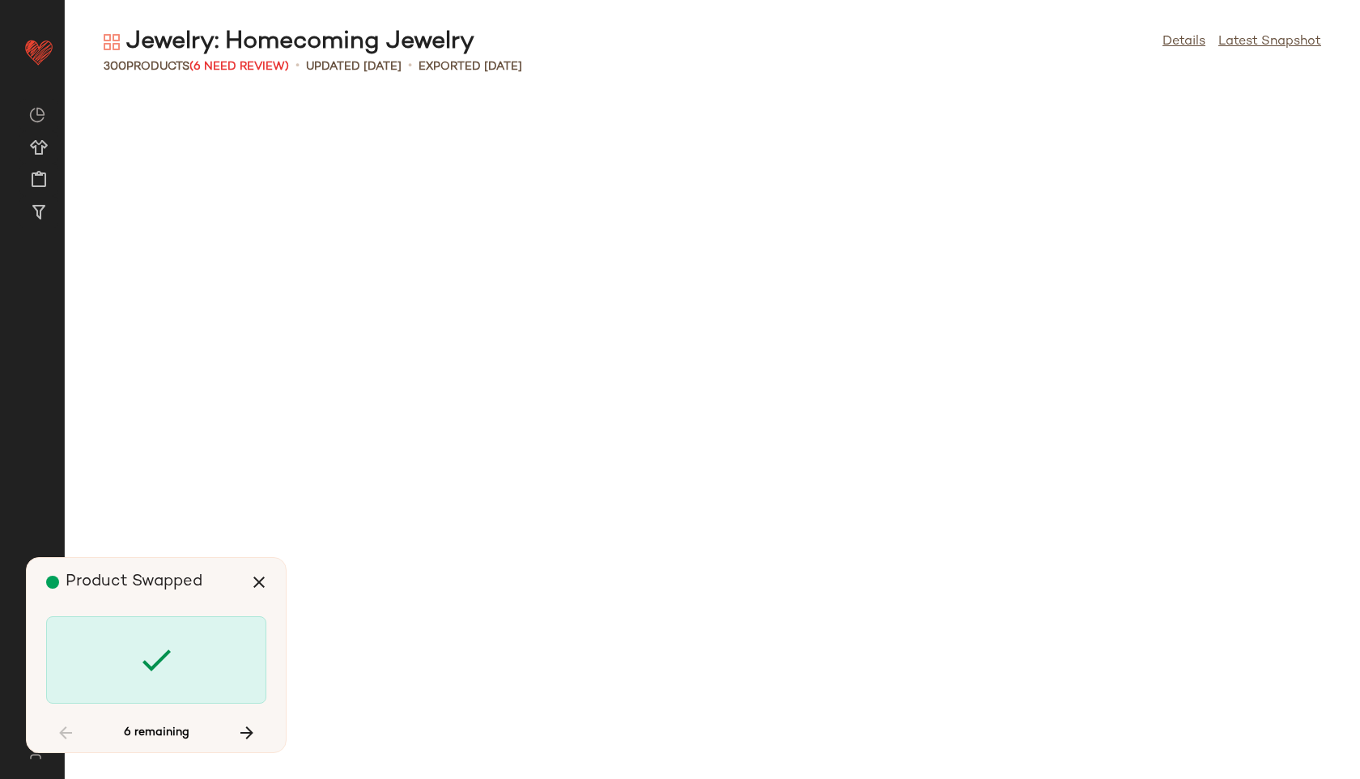
scroll to position [12443, 0]
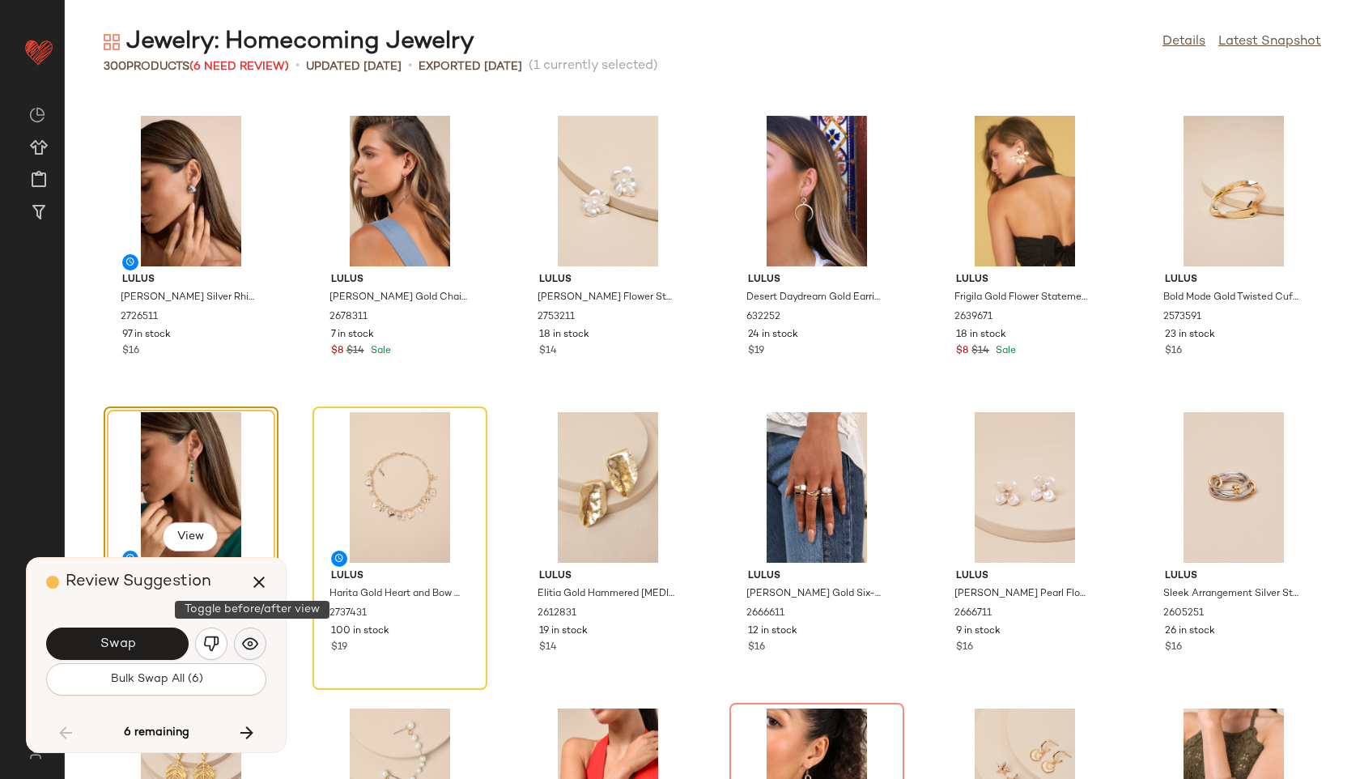
click at [260, 640] on button "button" at bounding box center [250, 643] width 32 height 32
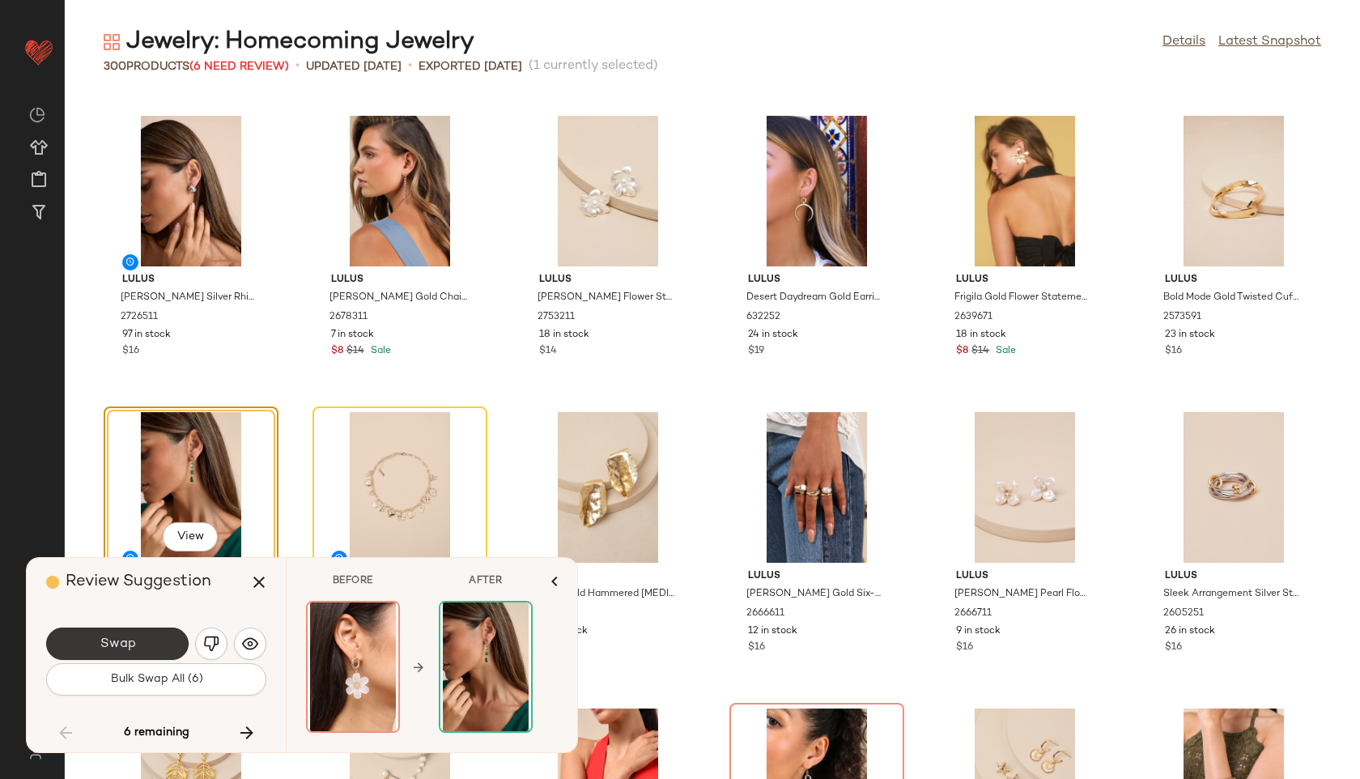
click at [133, 646] on span "Swap" at bounding box center [117, 643] width 36 height 15
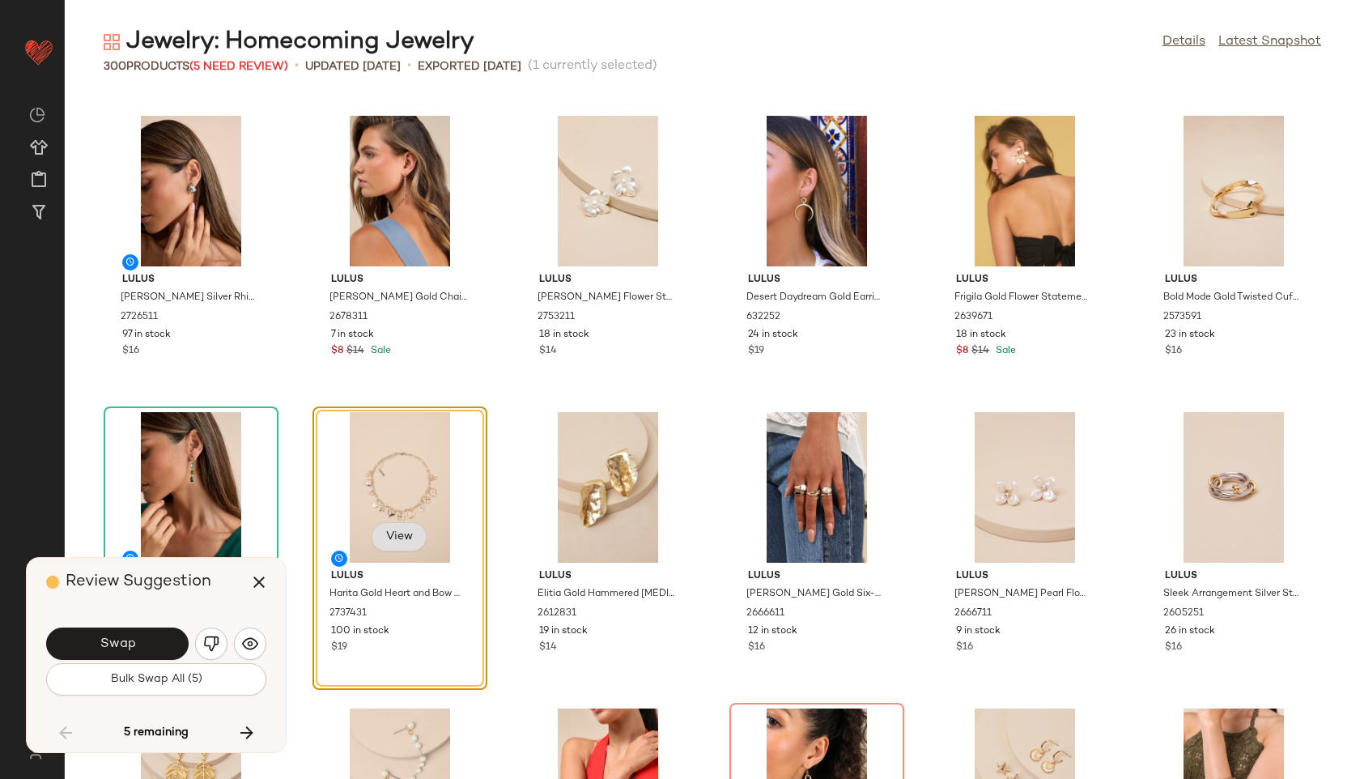
click at [414, 528] on button "View" at bounding box center [399, 536] width 55 height 29
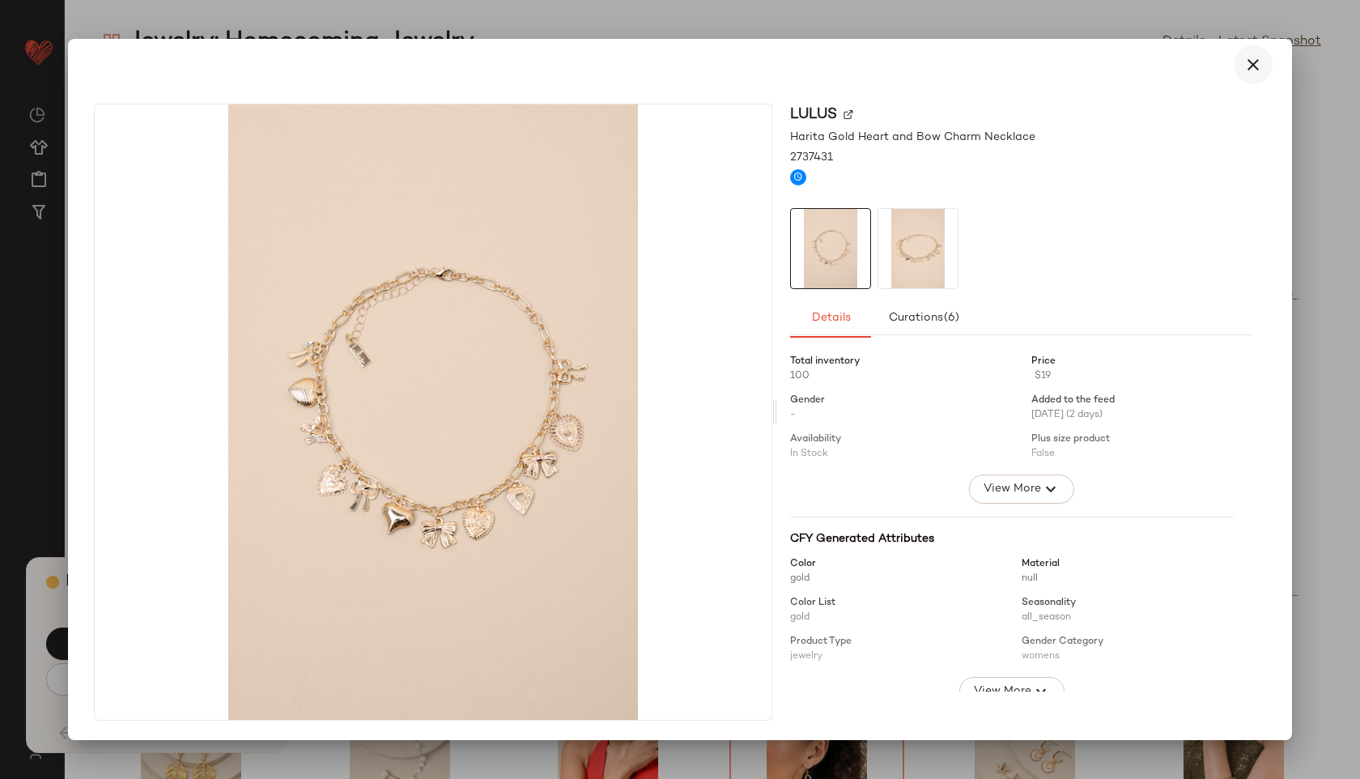
click at [1248, 60] on icon "button" at bounding box center [1252, 64] width 19 height 19
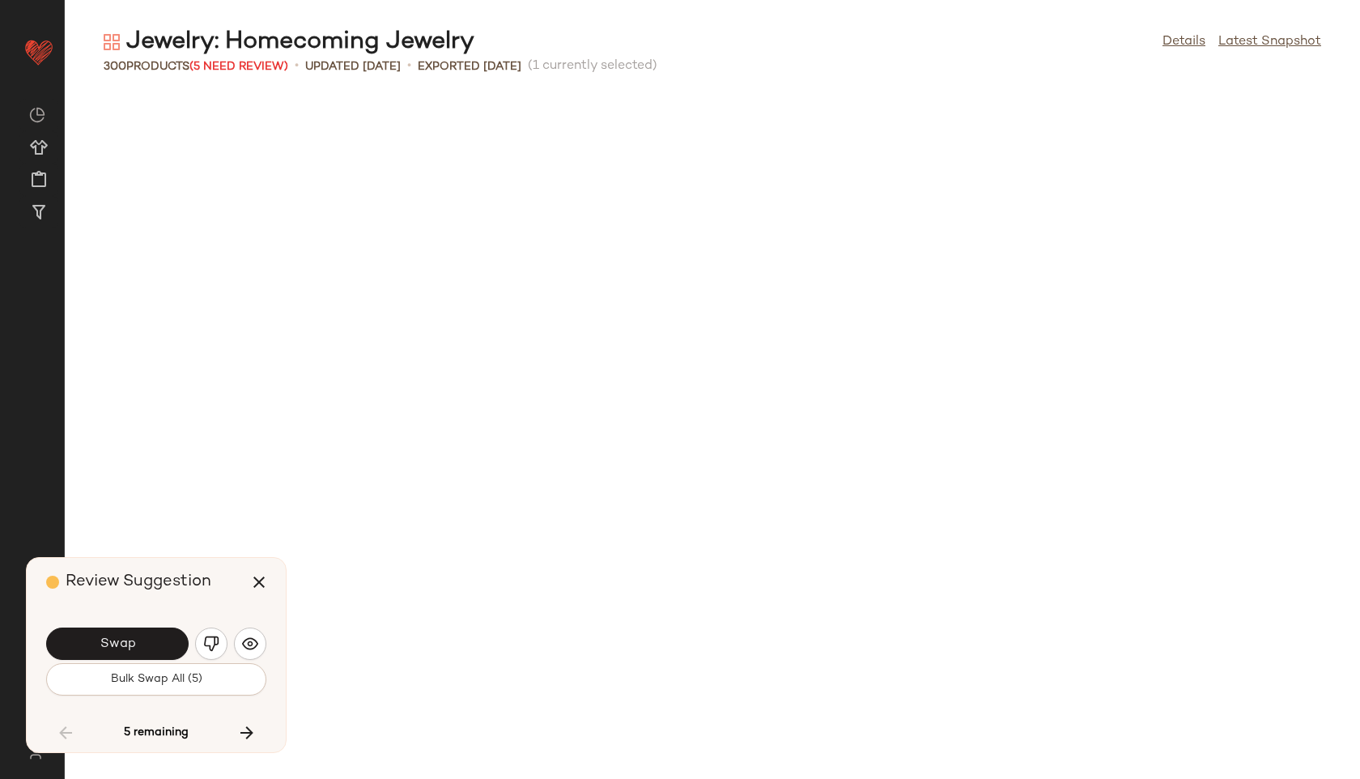
scroll to position [12443, 0]
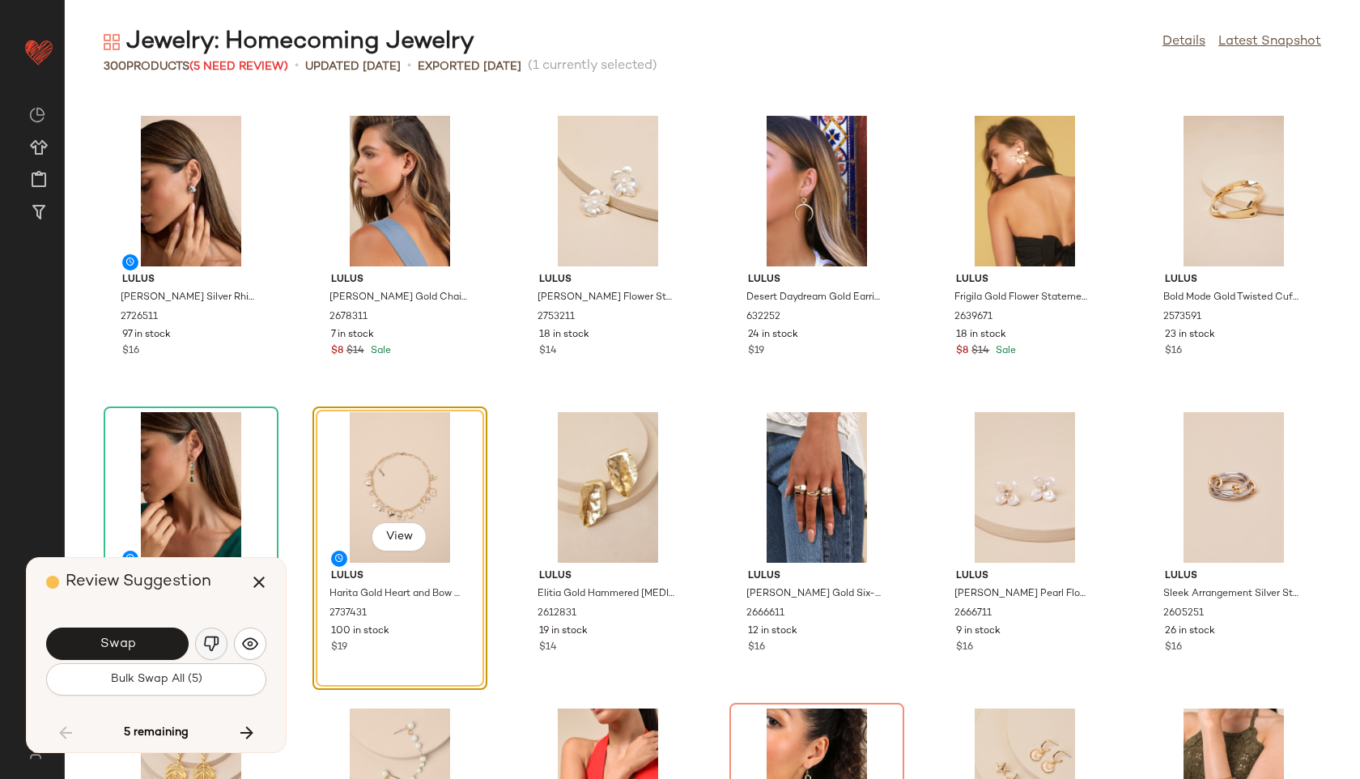
click at [207, 642] on img "button" at bounding box center [211, 643] width 16 height 16
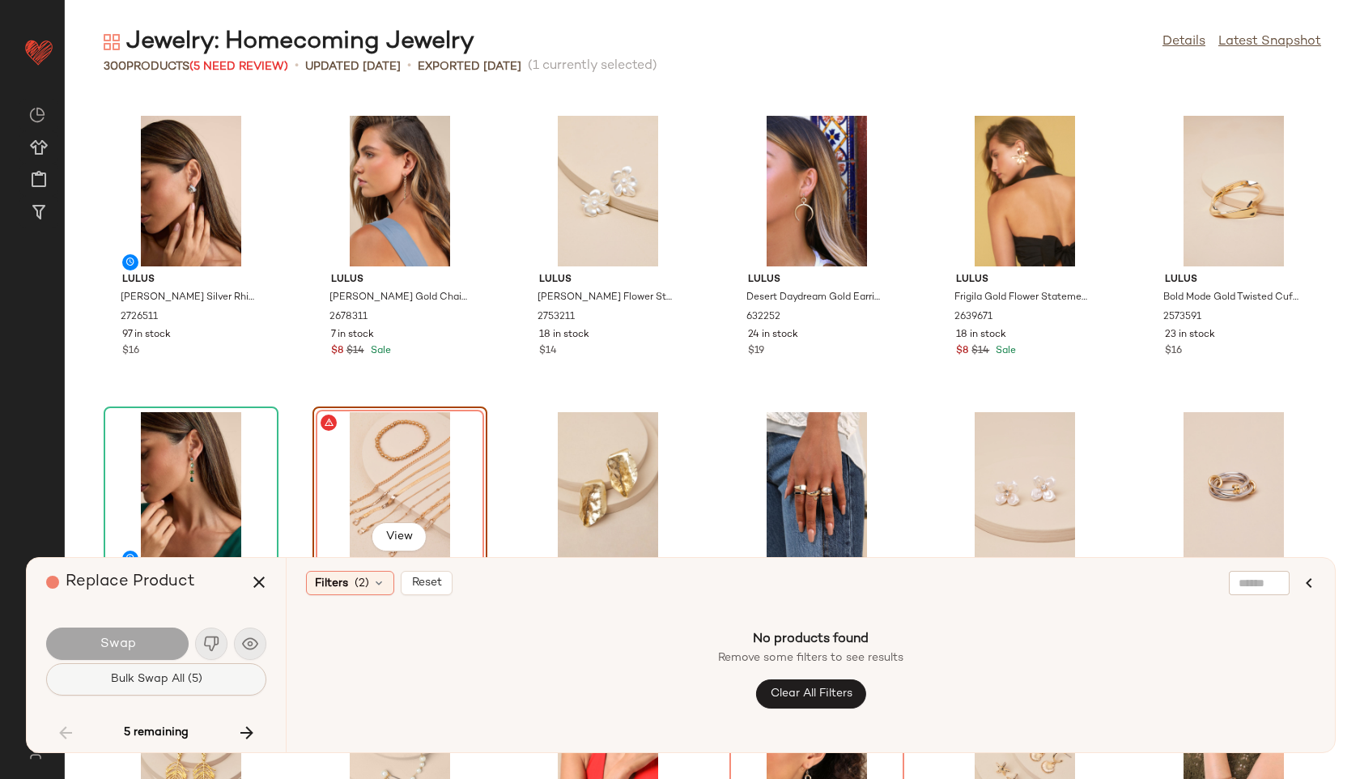
click at [204, 682] on button "Bulk Swap All (5)" at bounding box center [156, 679] width 220 height 32
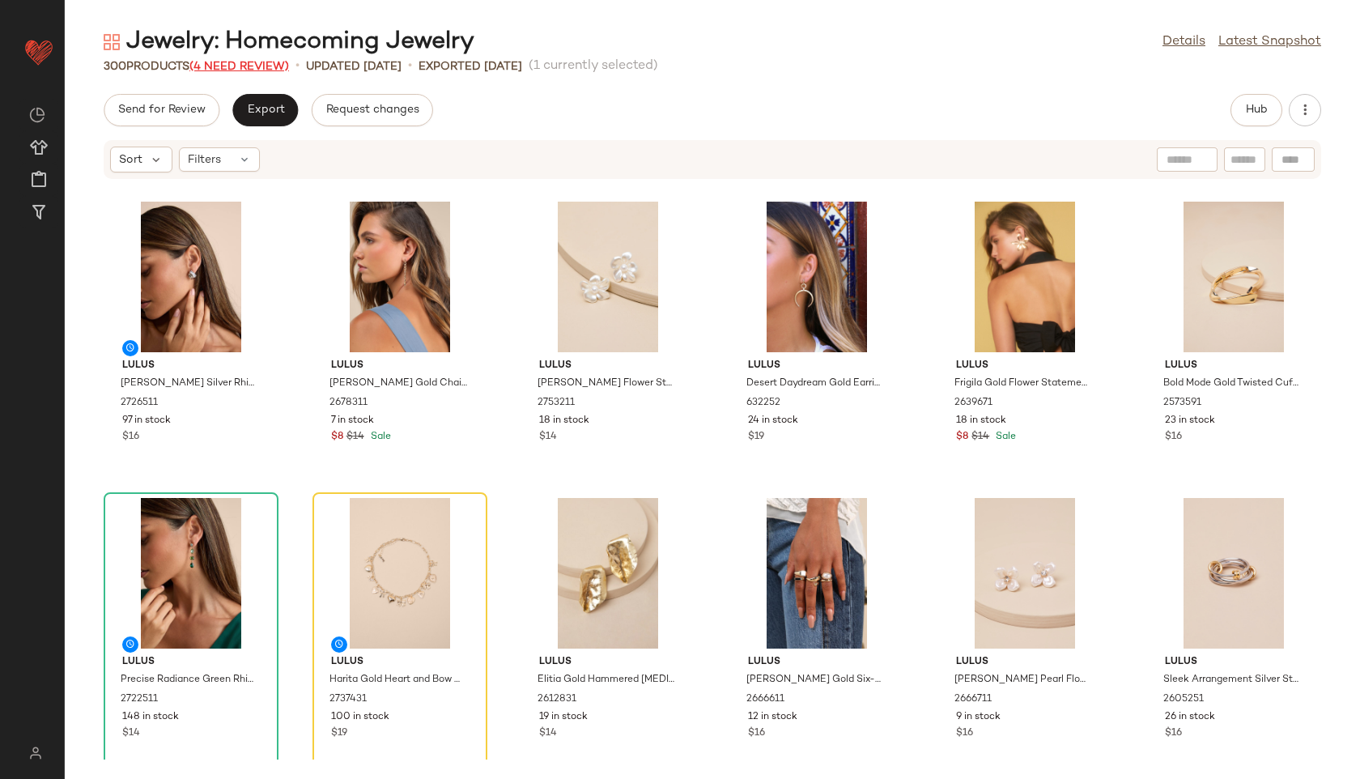
click at [265, 61] on span "(4 Need Review)" at bounding box center [239, 67] width 100 height 12
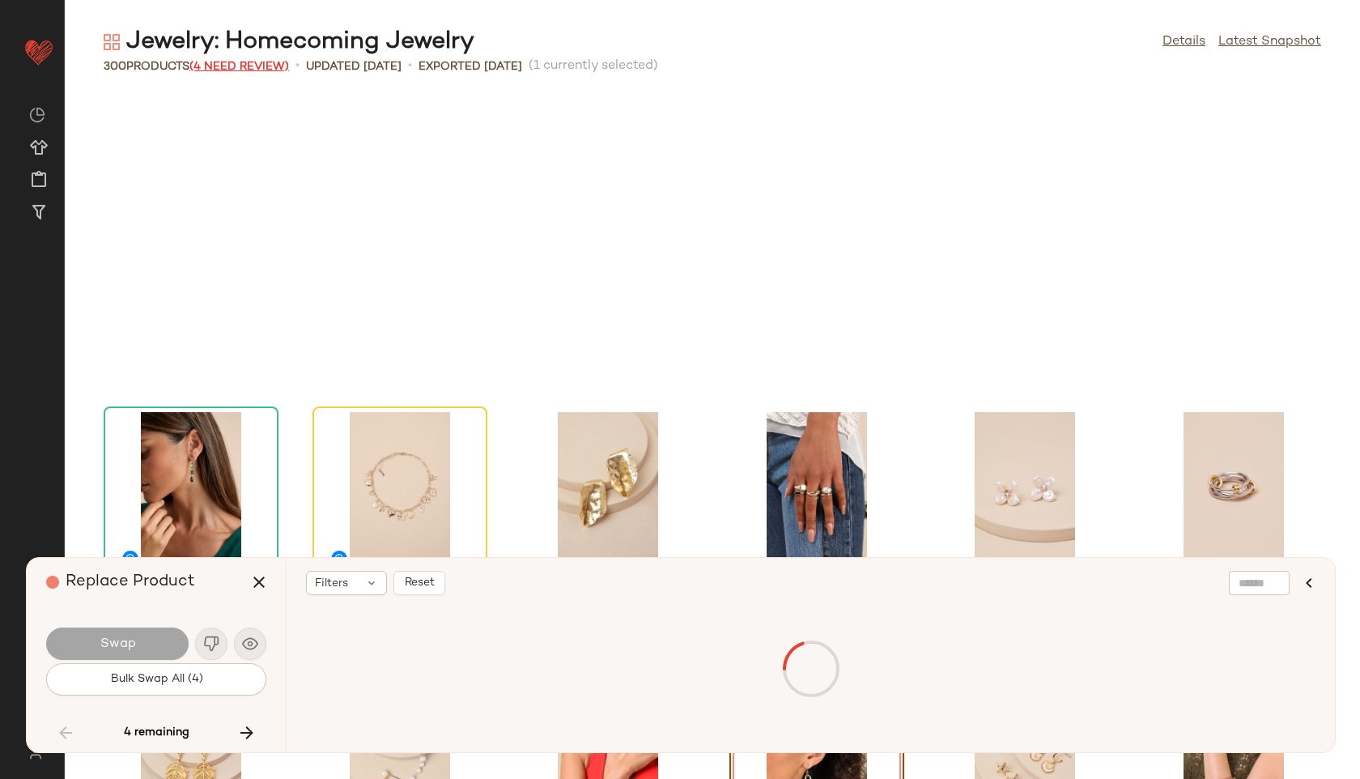
scroll to position [12739, 0]
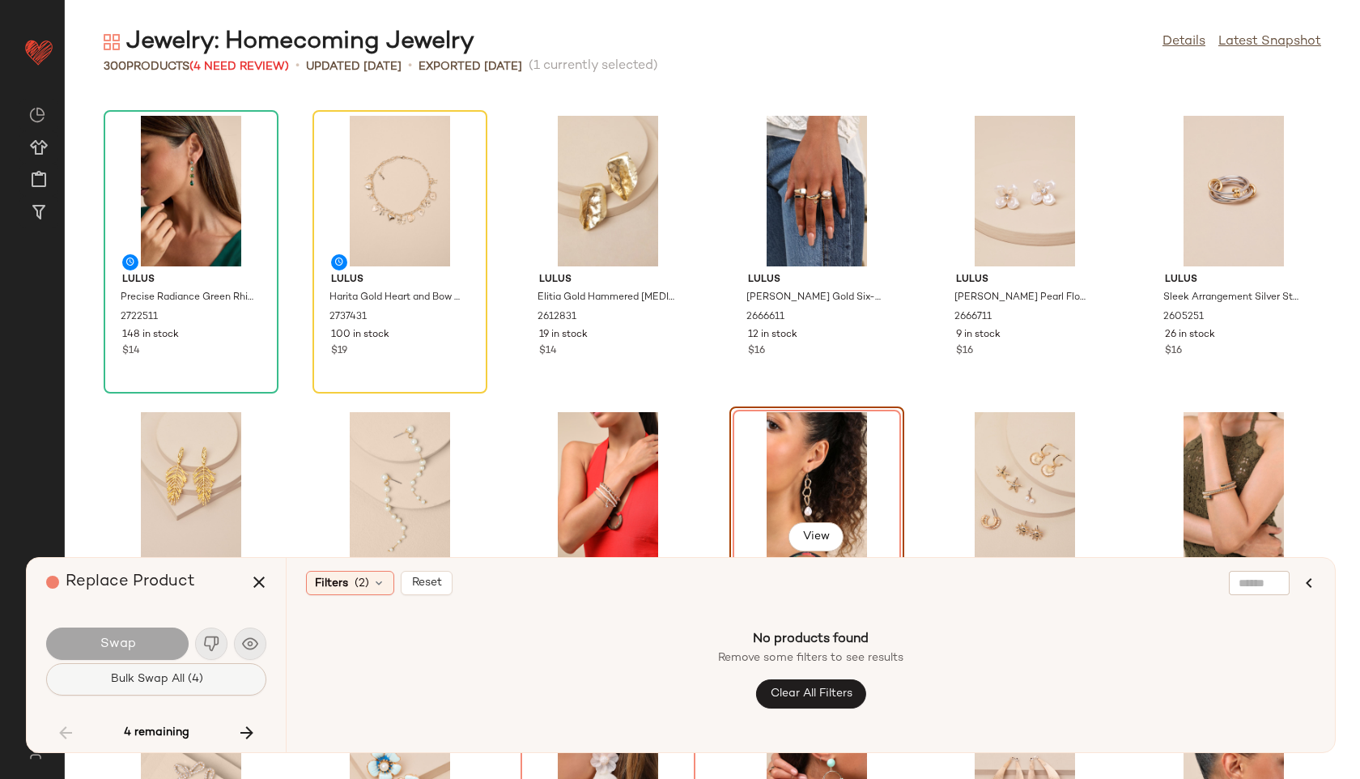
click at [193, 673] on span "Bulk Swap All (4)" at bounding box center [155, 679] width 93 height 13
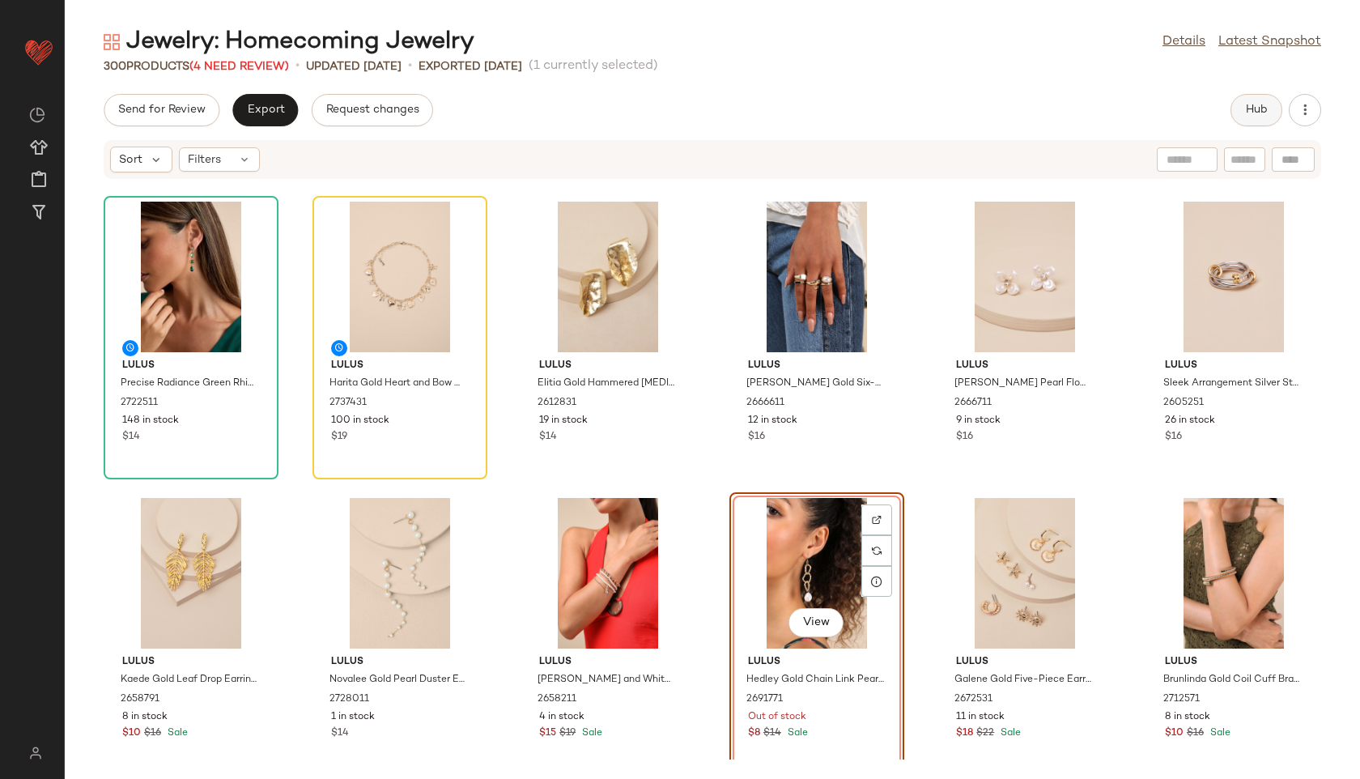
click at [1255, 108] on span "Hub" at bounding box center [1256, 110] width 23 height 13
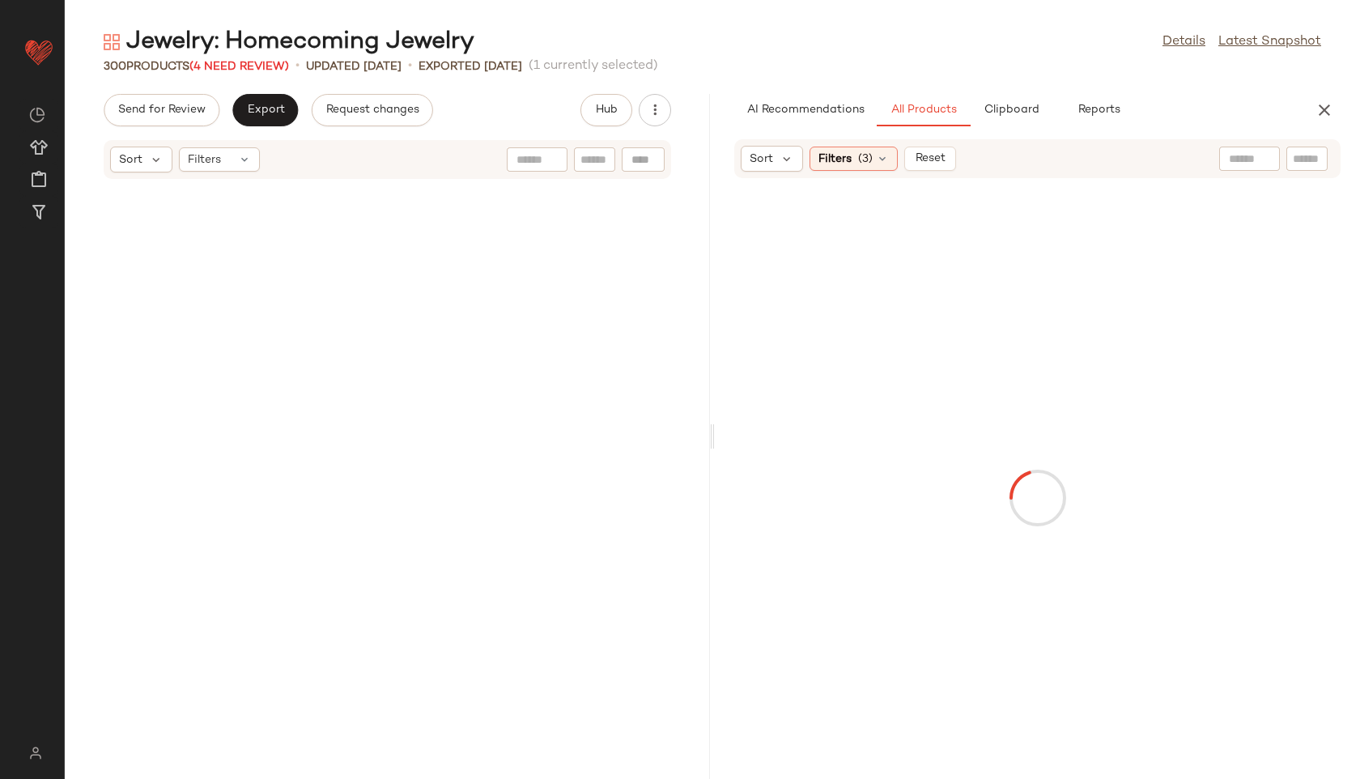
scroll to position [25479, 0]
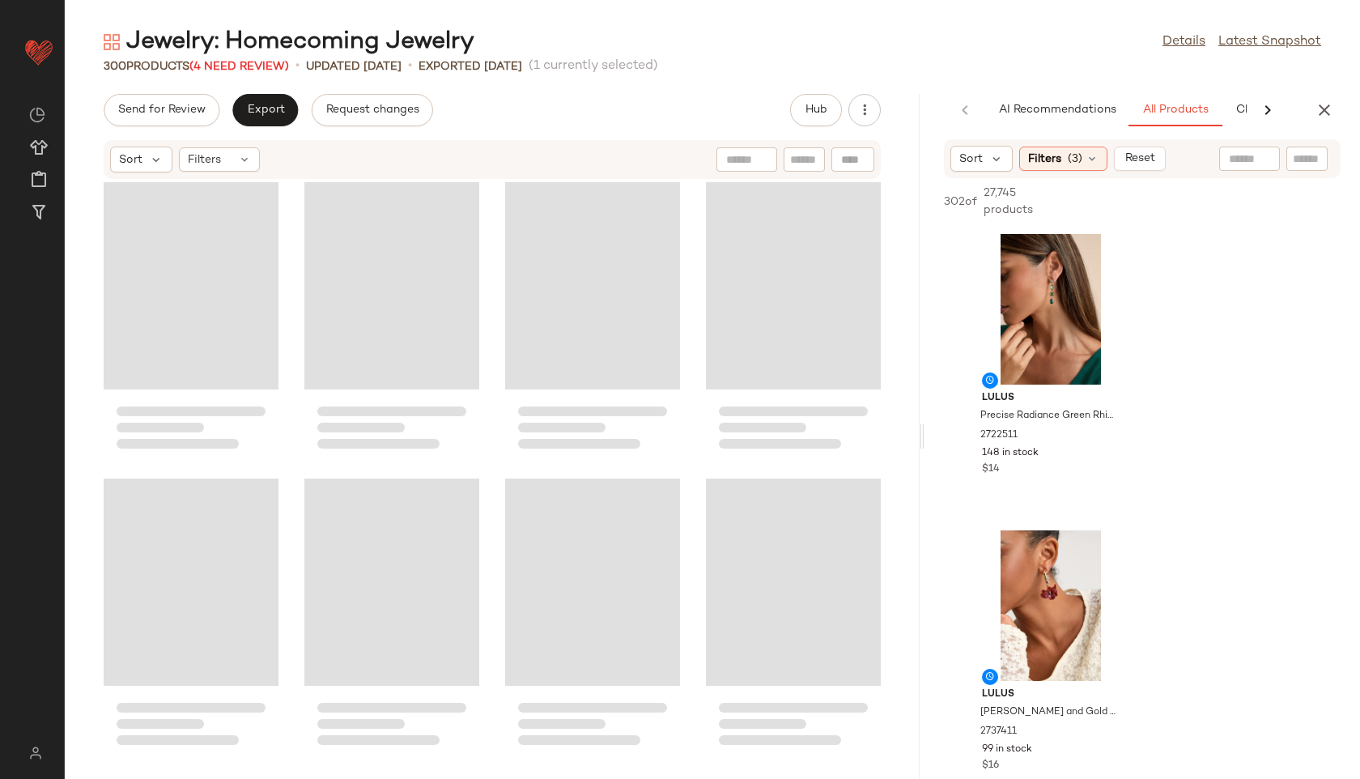
drag, startPoint x: 713, startPoint y: 439, endPoint x: 1007, endPoint y: 433, distance: 293.9
click at [1007, 433] on div "Jewelry: Homecoming Jewelry Details Latest Snapshot 300 Products (4 Need Review…" at bounding box center [712, 402] width 1295 height 753
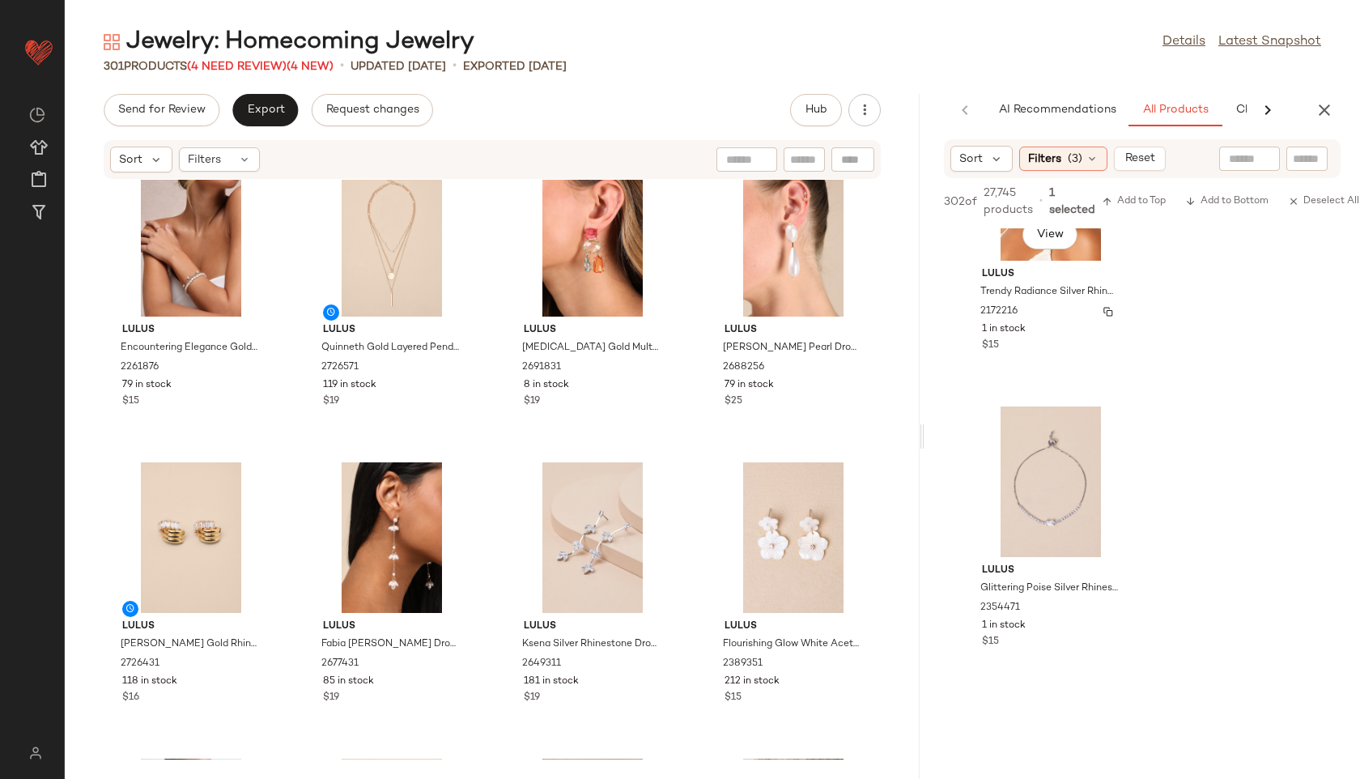
scroll to position [1018, 0]
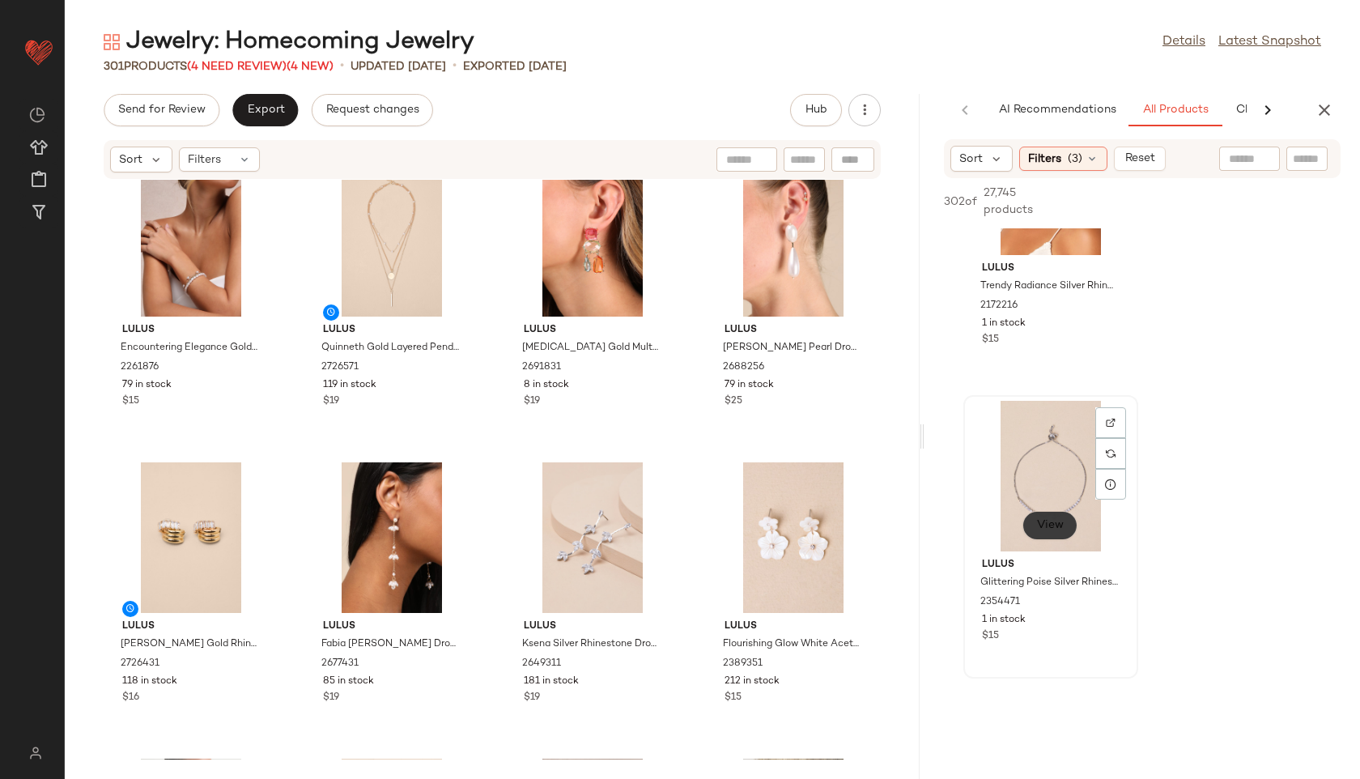
click at [1049, 520] on span "View" at bounding box center [1050, 525] width 28 height 13
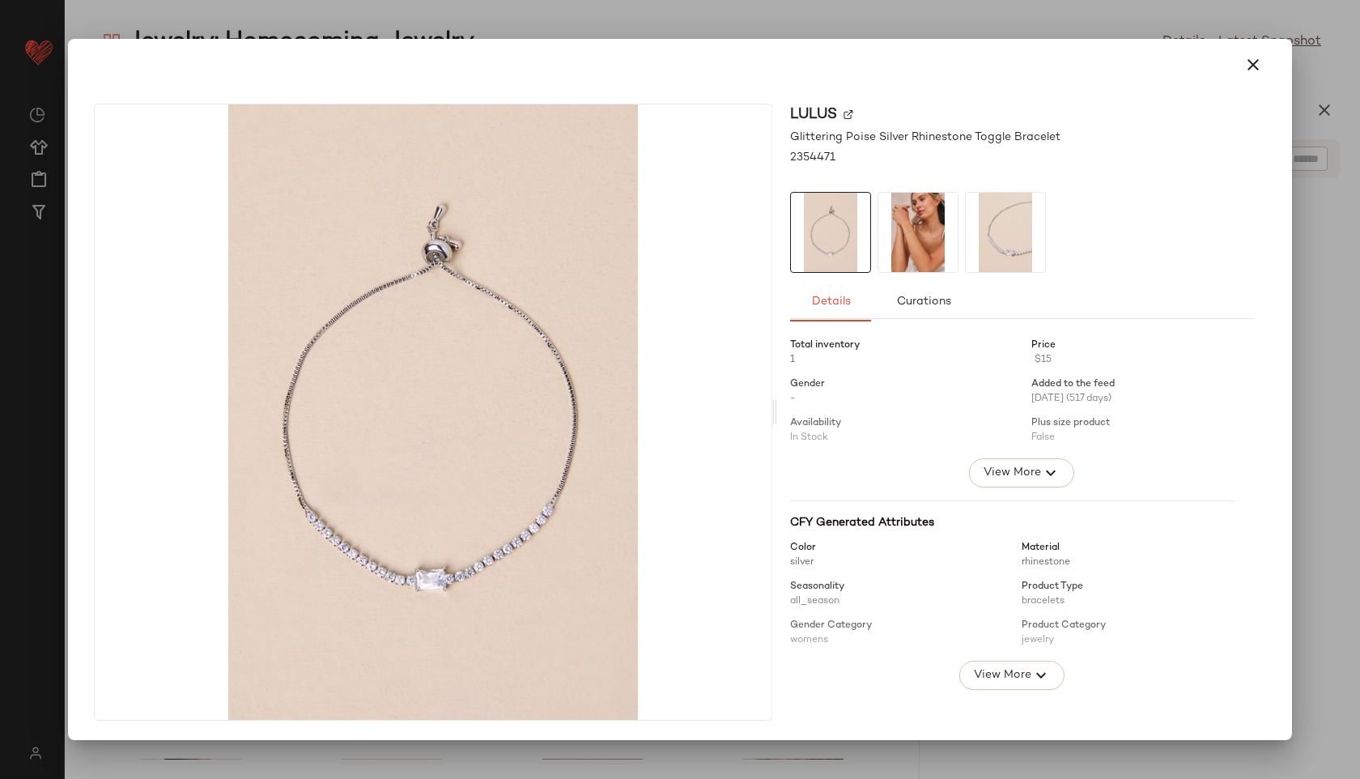
click at [920, 212] on img at bounding box center [917, 232] width 79 height 79
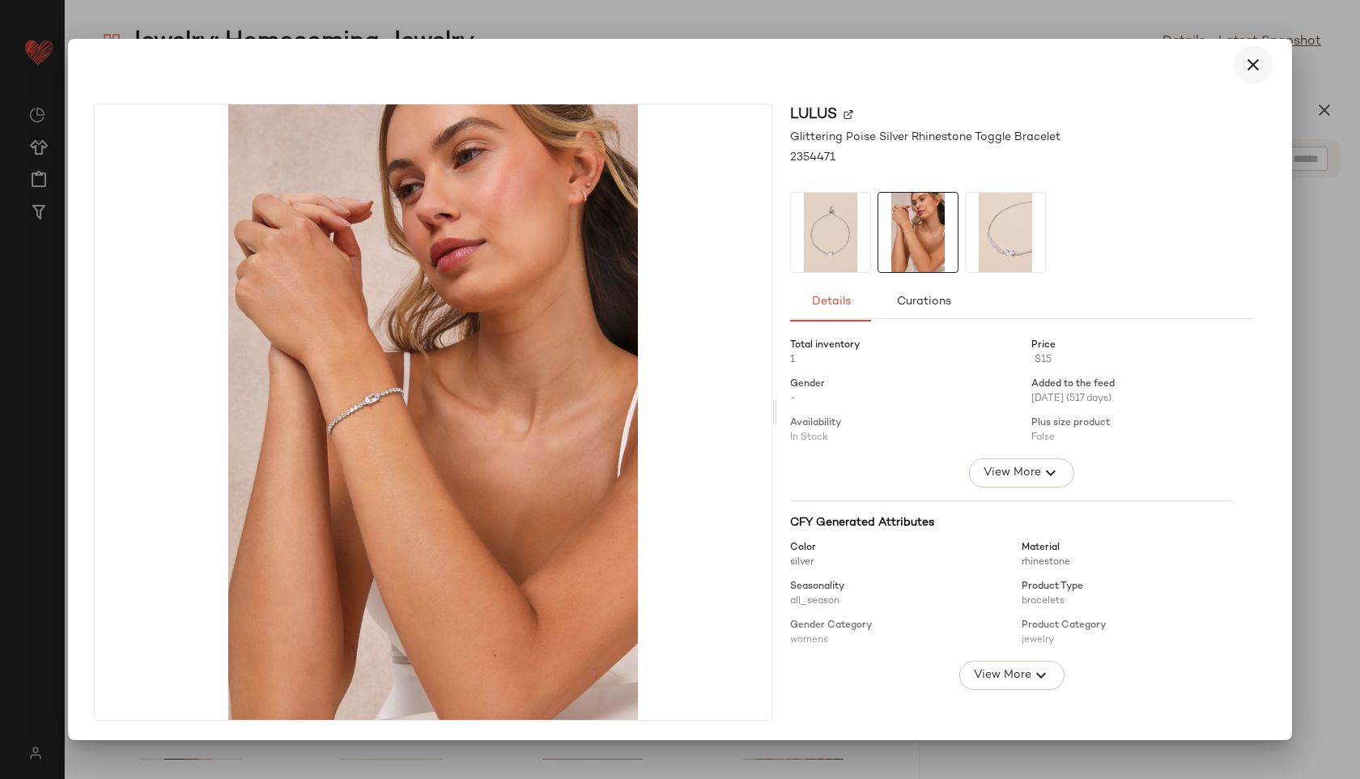
click at [1256, 66] on icon "button" at bounding box center [1252, 64] width 19 height 19
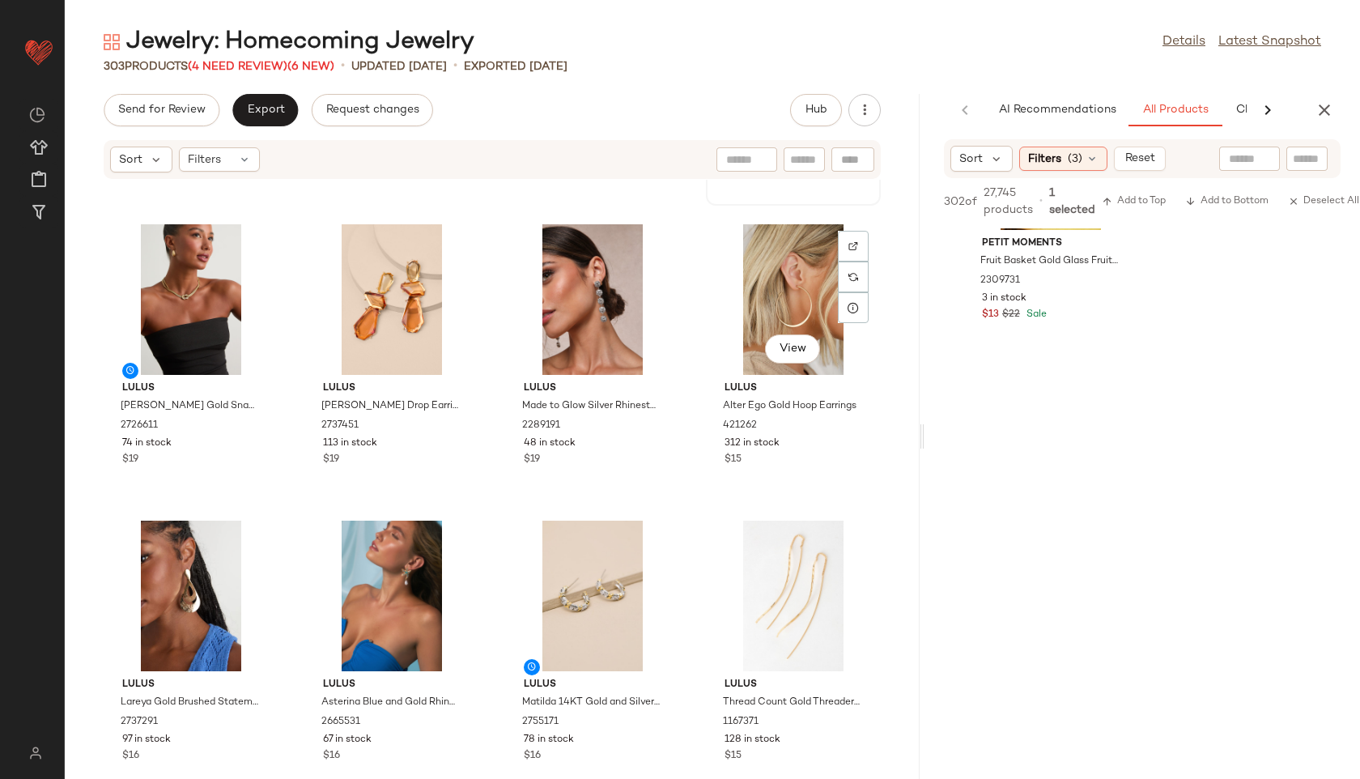
scroll to position [581, 0]
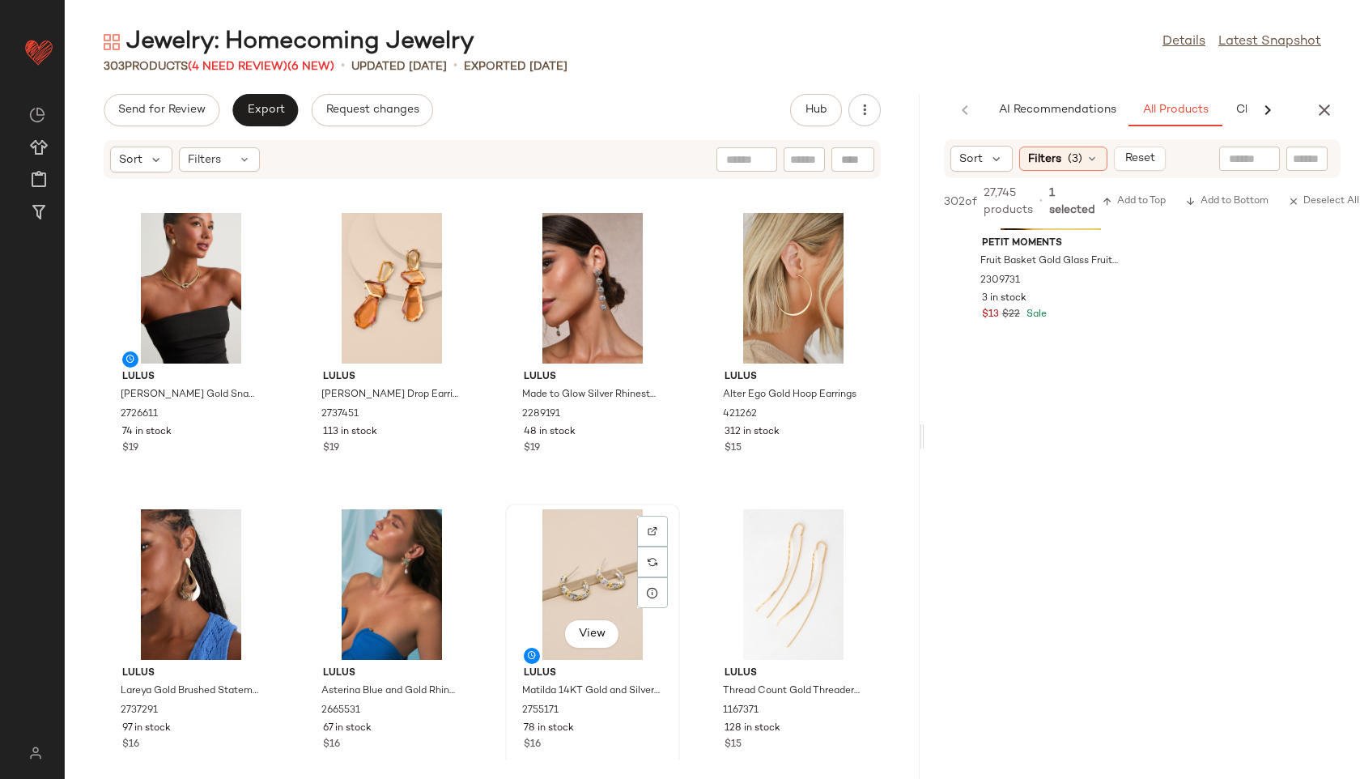
click at [598, 569] on div "View" at bounding box center [593, 584] width 164 height 151
click at [274, 117] on button "Export" at bounding box center [265, 110] width 66 height 32
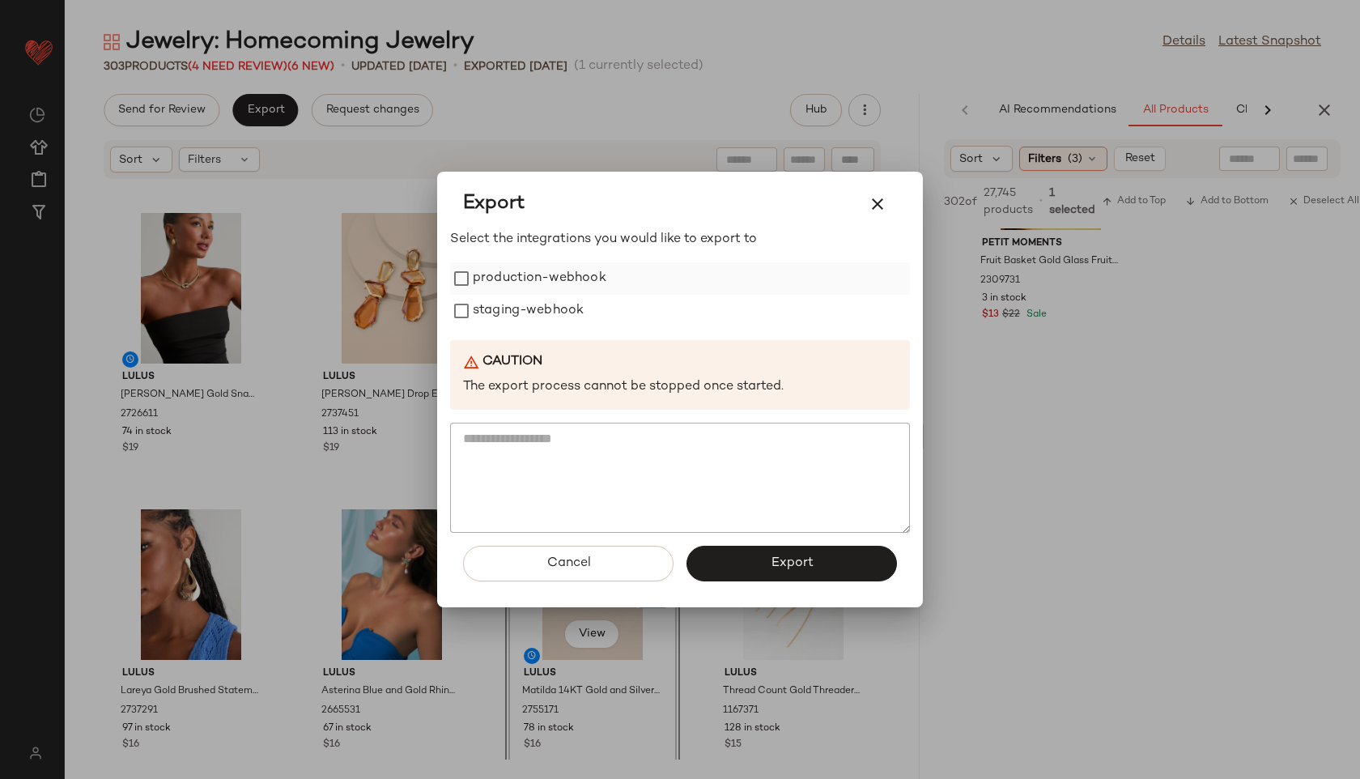
click at [505, 283] on label "production-webhook" at bounding box center [540, 278] width 134 height 32
click at [512, 314] on label "staging-webhook" at bounding box center [528, 311] width 111 height 32
click at [772, 571] on button "Export" at bounding box center [791, 564] width 210 height 36
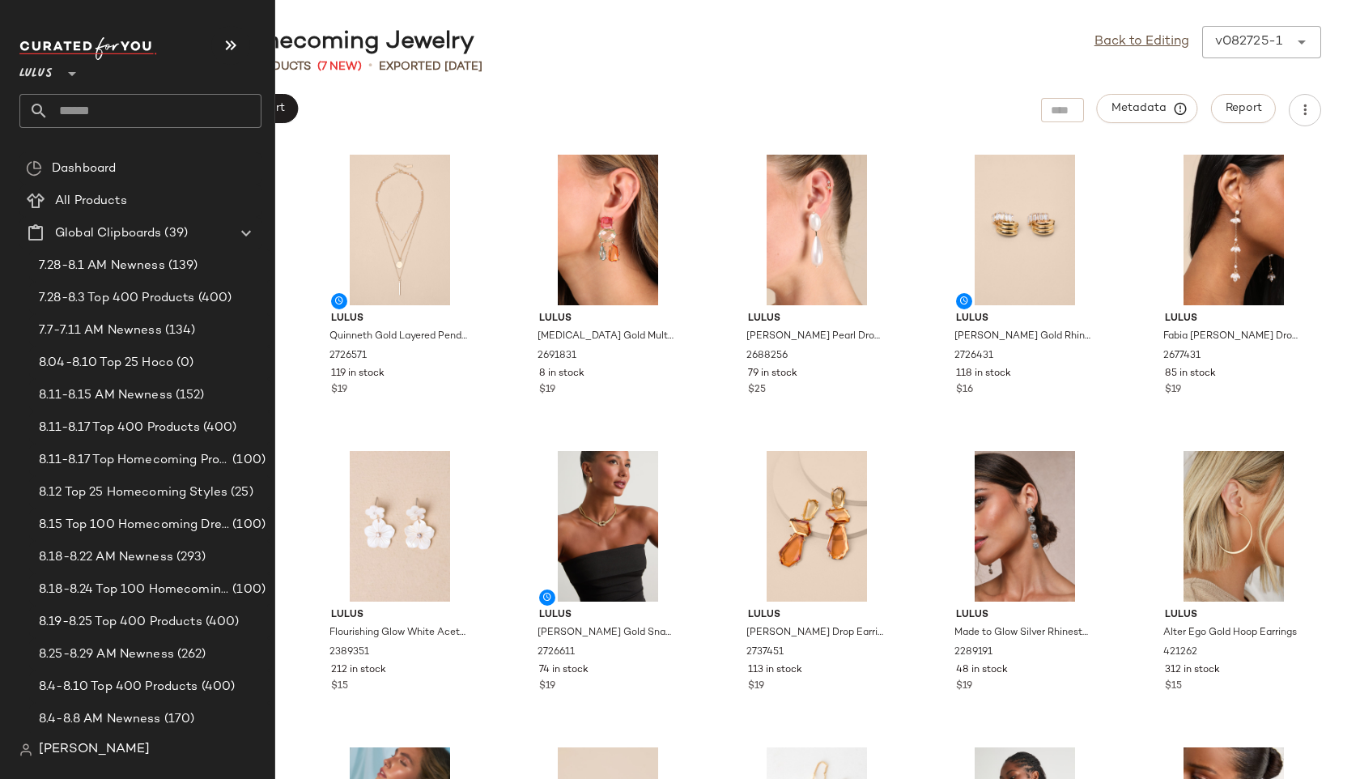
click at [111, 100] on input "text" at bounding box center [155, 111] width 213 height 34
type input "*****"
click at [83, 112] on input "text" at bounding box center [155, 111] width 213 height 34
type input "*"
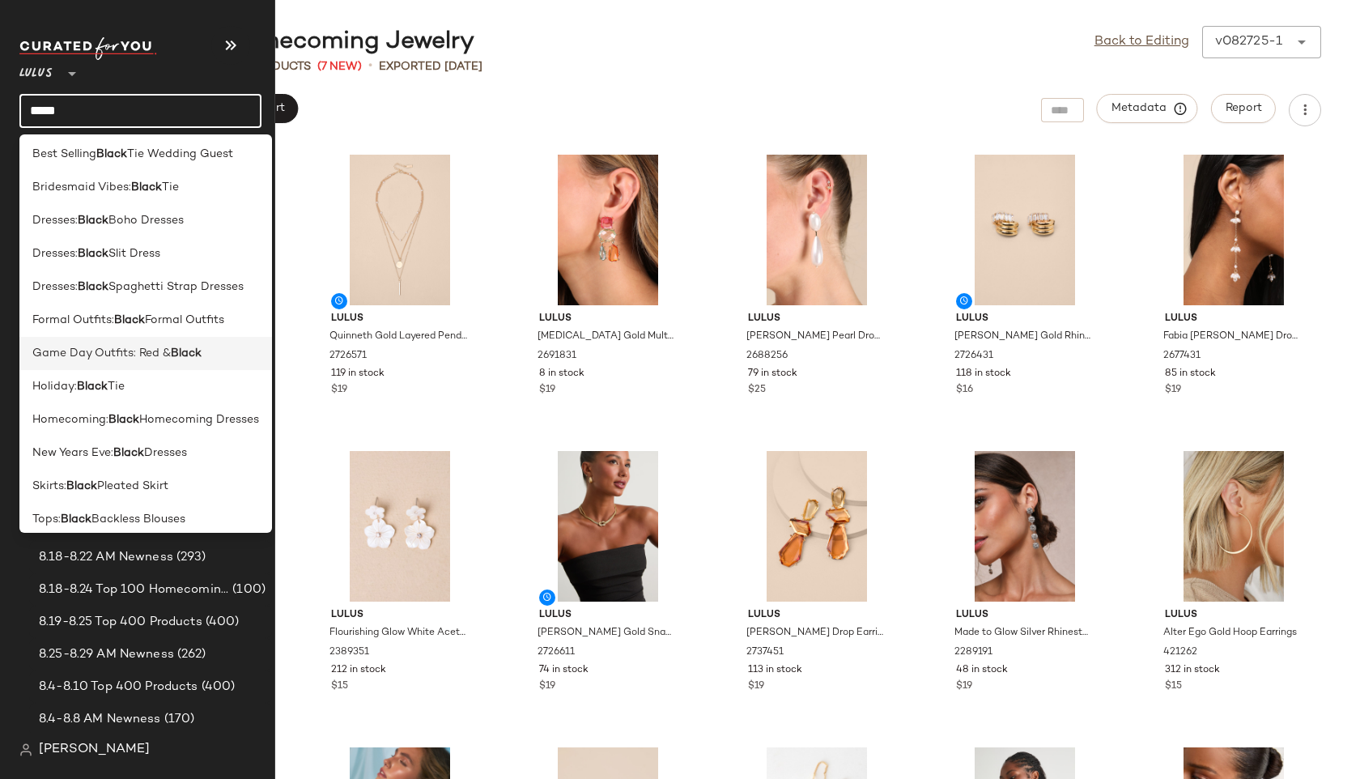
scroll to position [37, 0]
type input "*****"
click at [79, 426] on span "Homecoming:" at bounding box center [70, 418] width 76 height 17
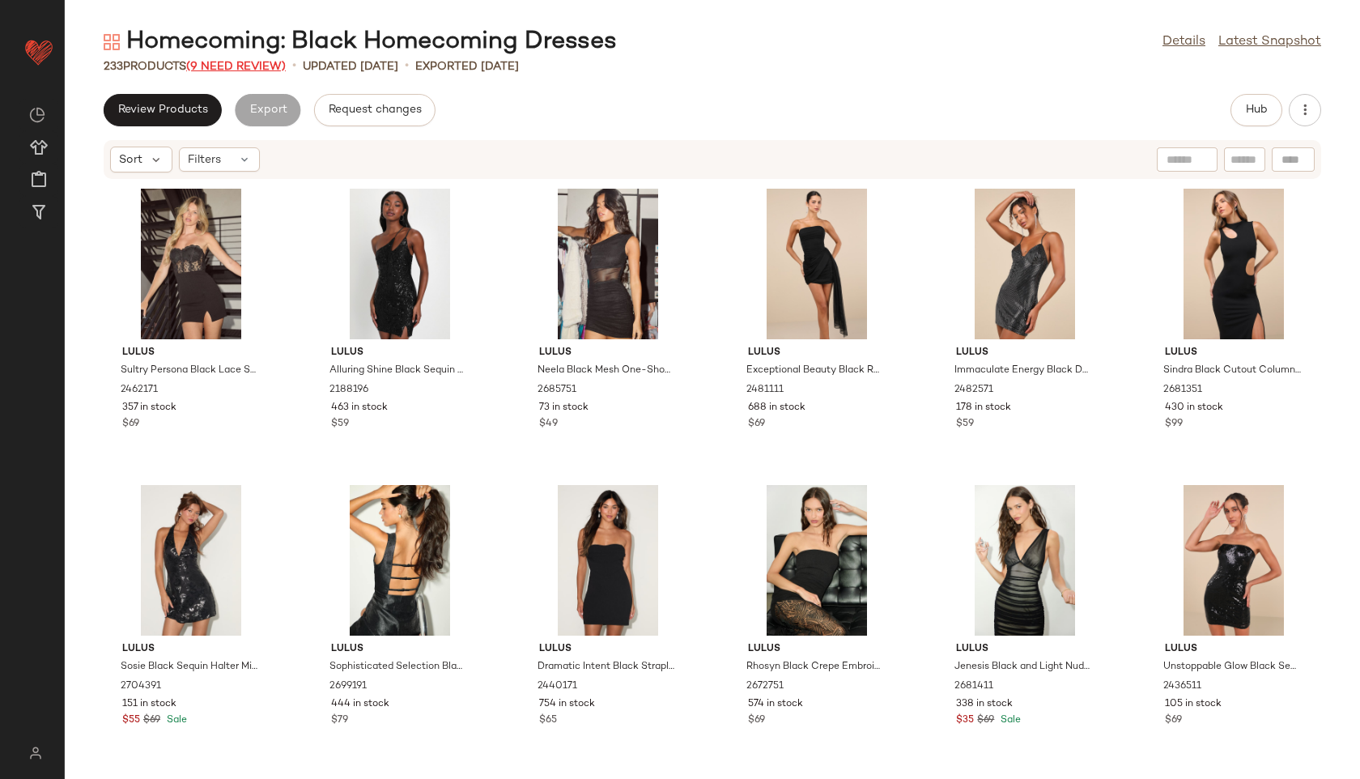
click at [257, 65] on span "(9 Need Review)" at bounding box center [236, 67] width 100 height 12
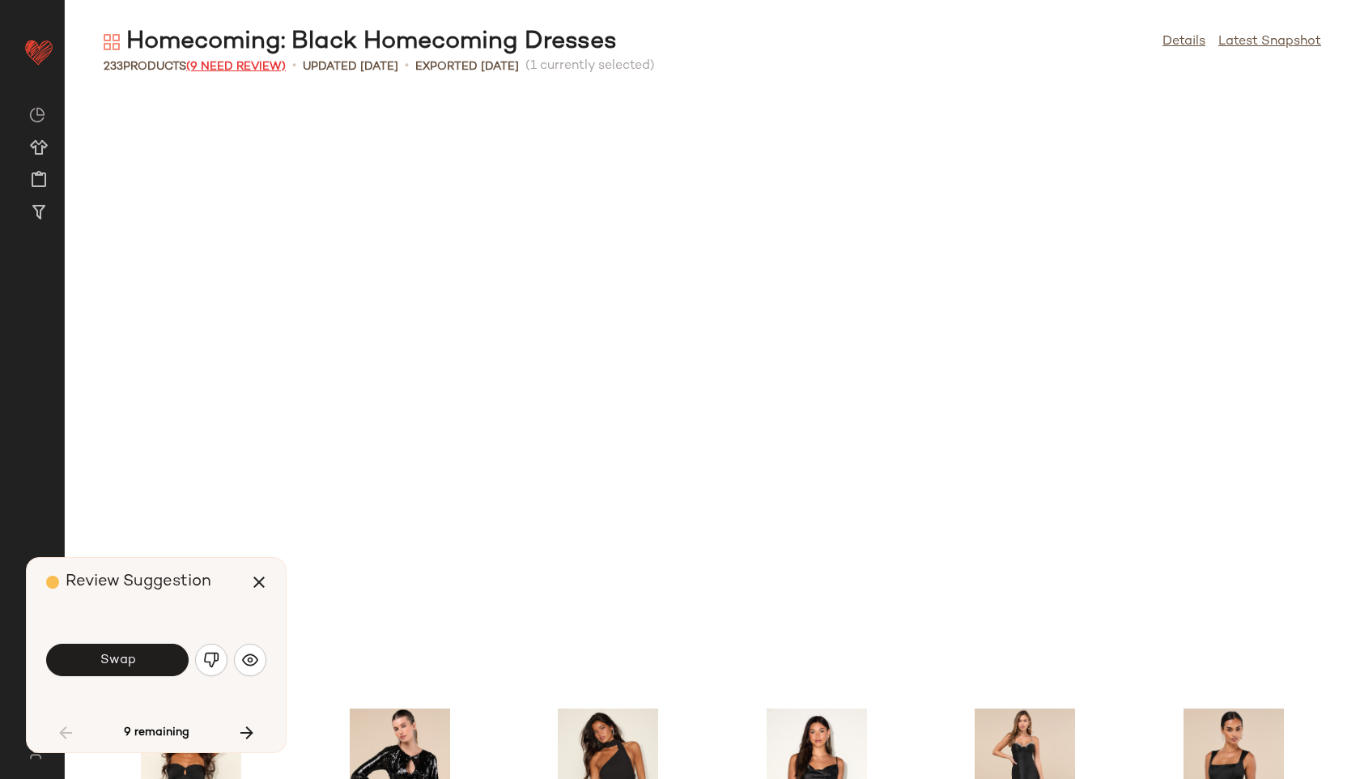
scroll to position [605, 0]
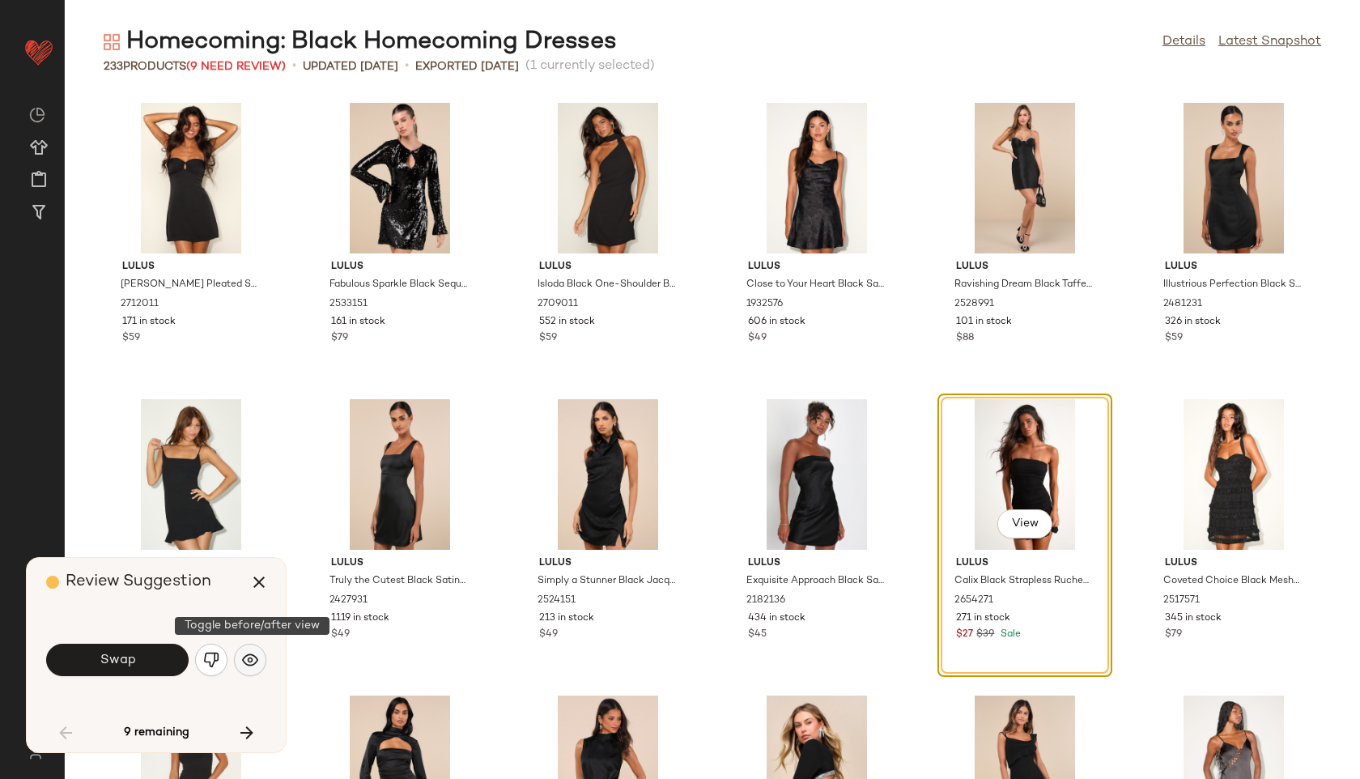
click at [256, 651] on button "button" at bounding box center [250, 660] width 32 height 32
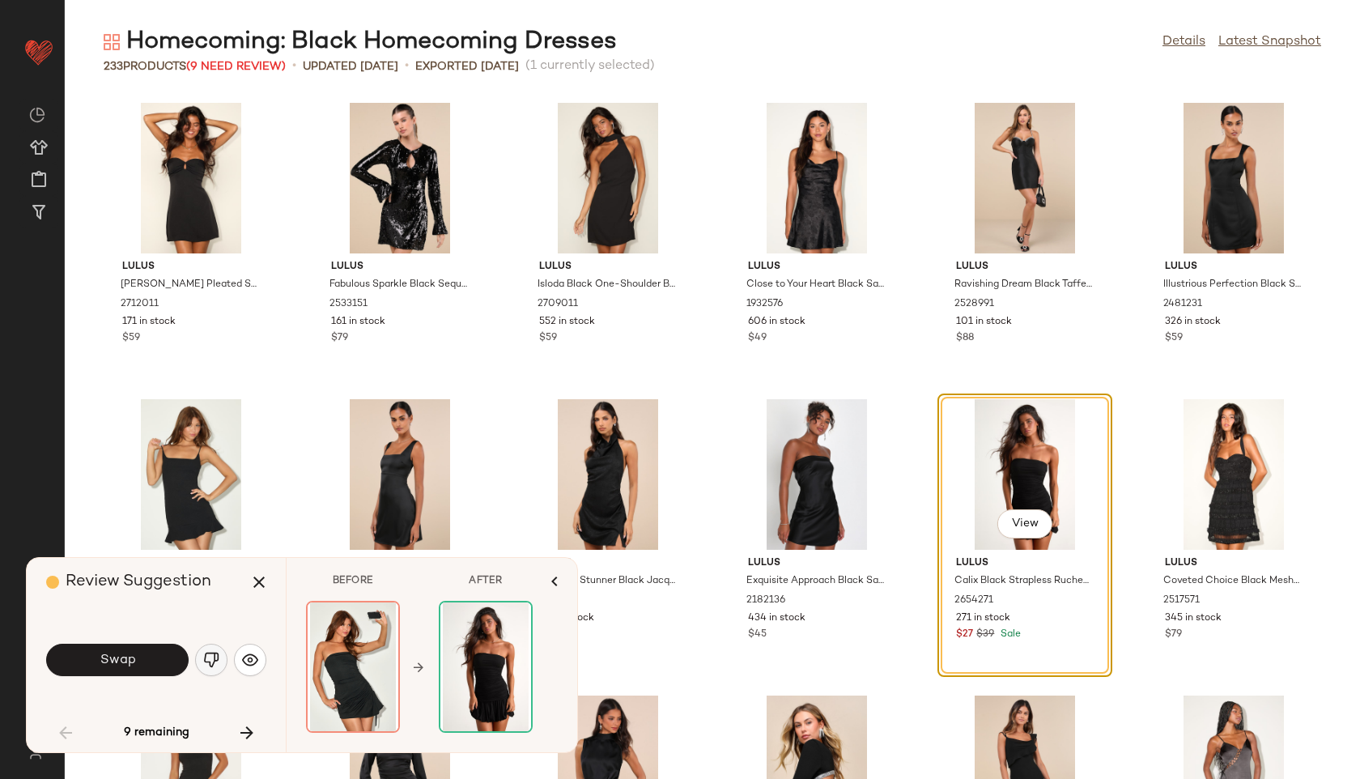
click at [203, 666] on img "button" at bounding box center [211, 660] width 16 height 16
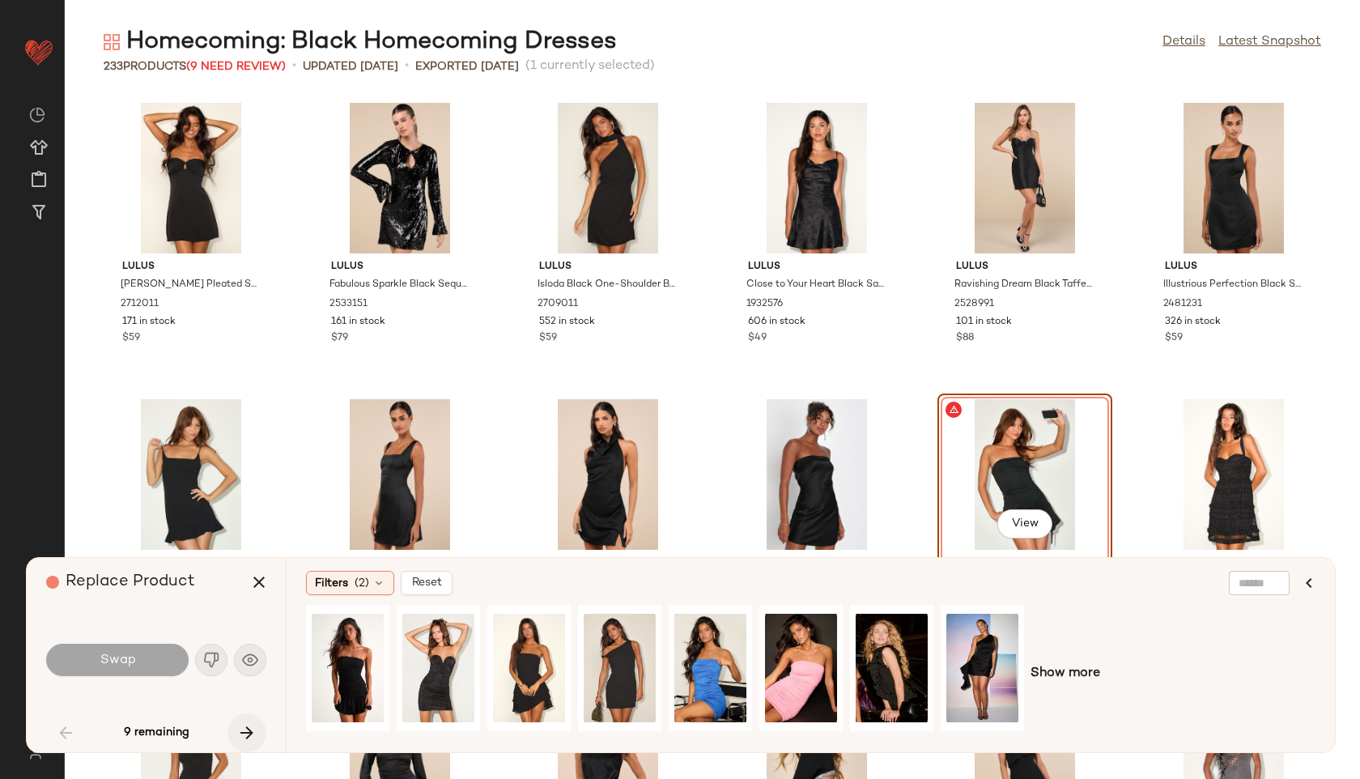
click at [244, 729] on icon "button" at bounding box center [246, 732] width 19 height 19
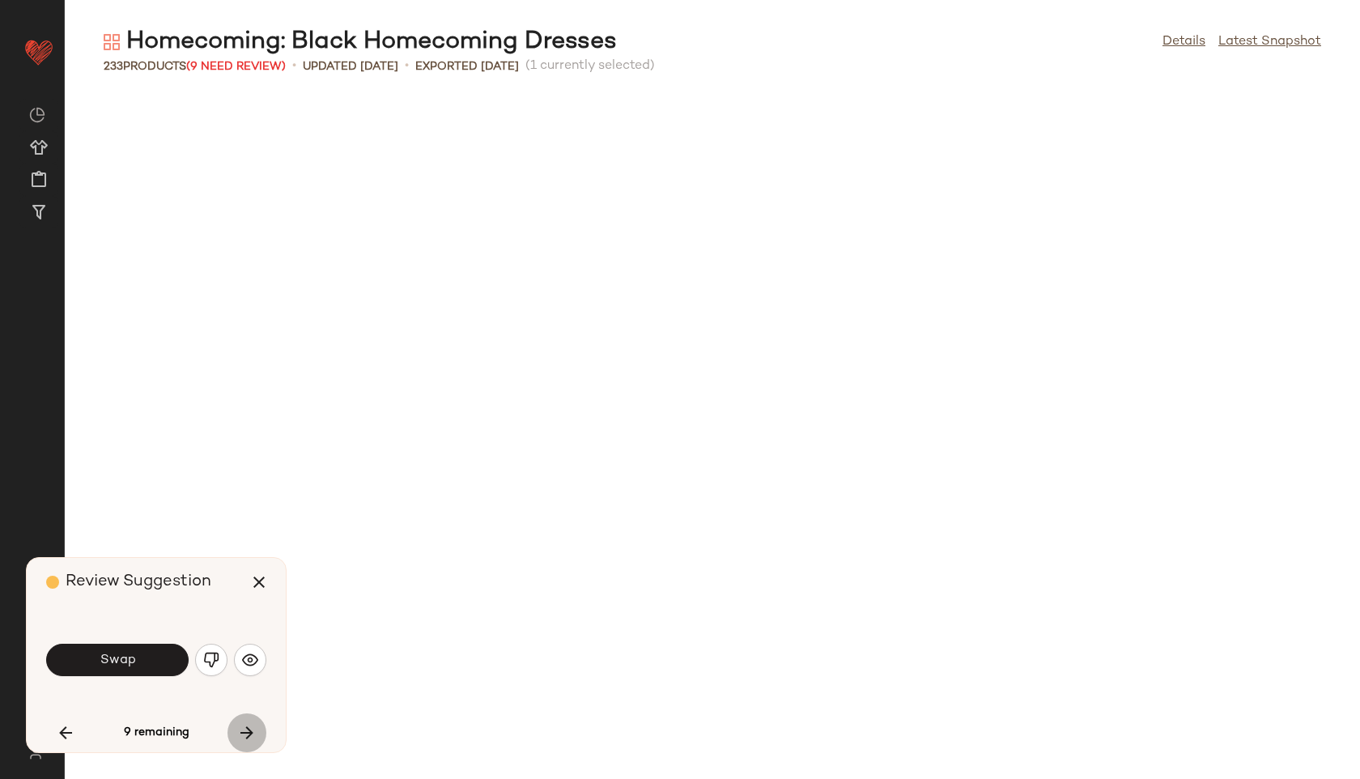
scroll to position [1481, 0]
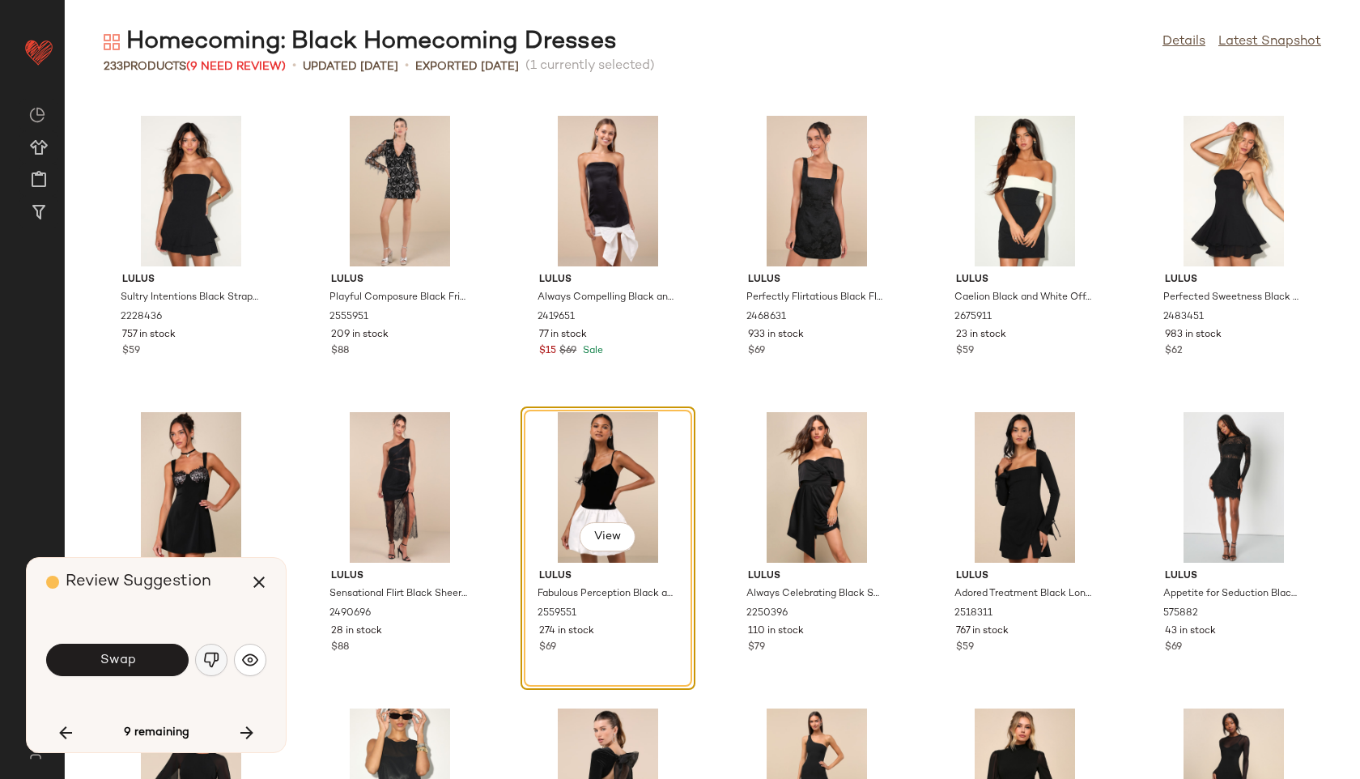
click at [203, 647] on button "button" at bounding box center [211, 660] width 32 height 32
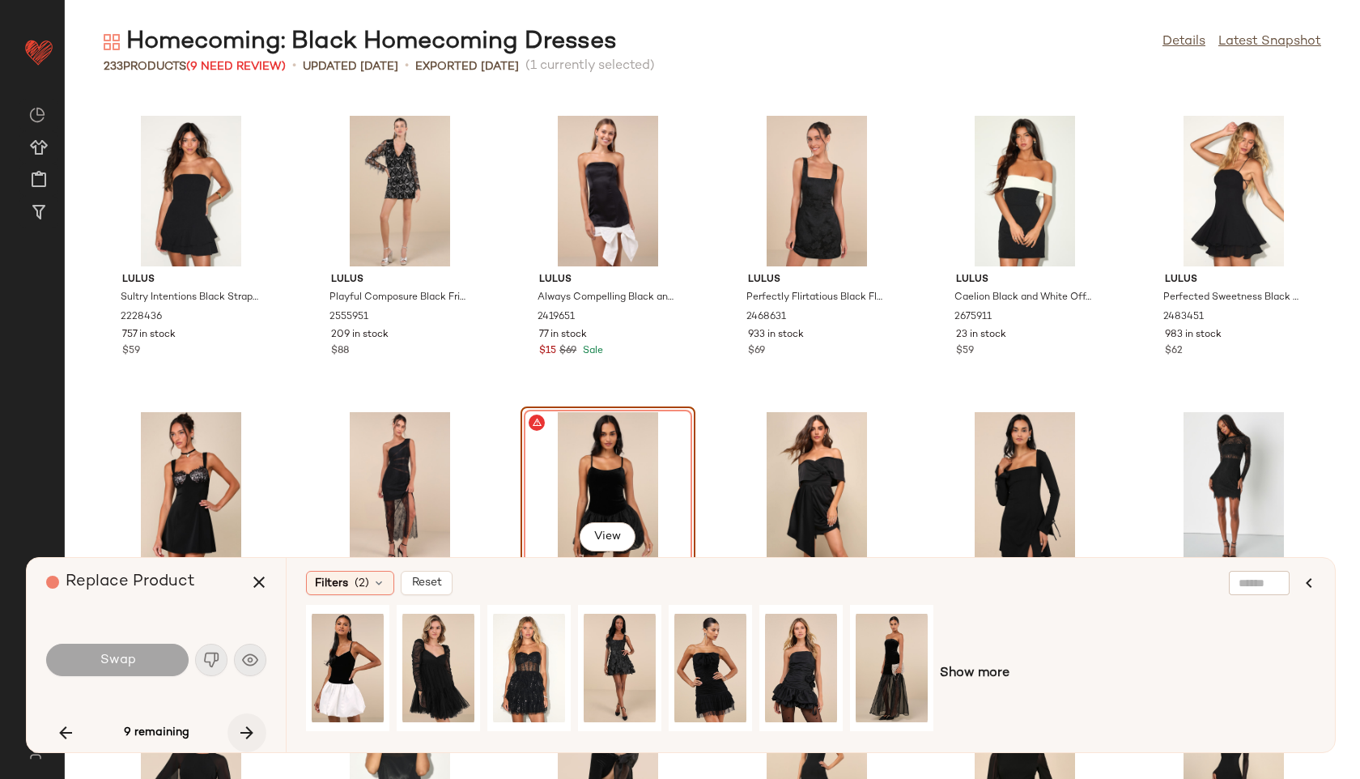
click at [248, 730] on icon "button" at bounding box center [246, 732] width 19 height 19
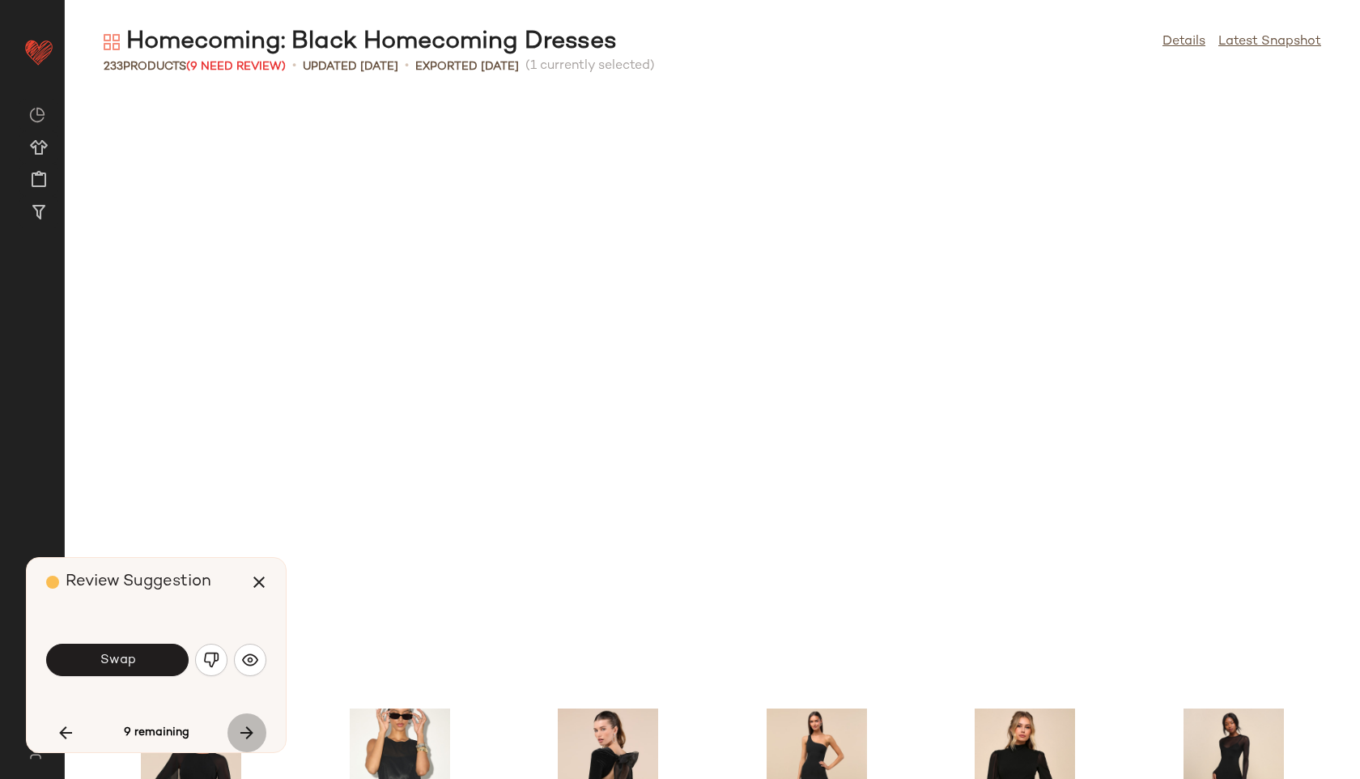
scroll to position [2074, 0]
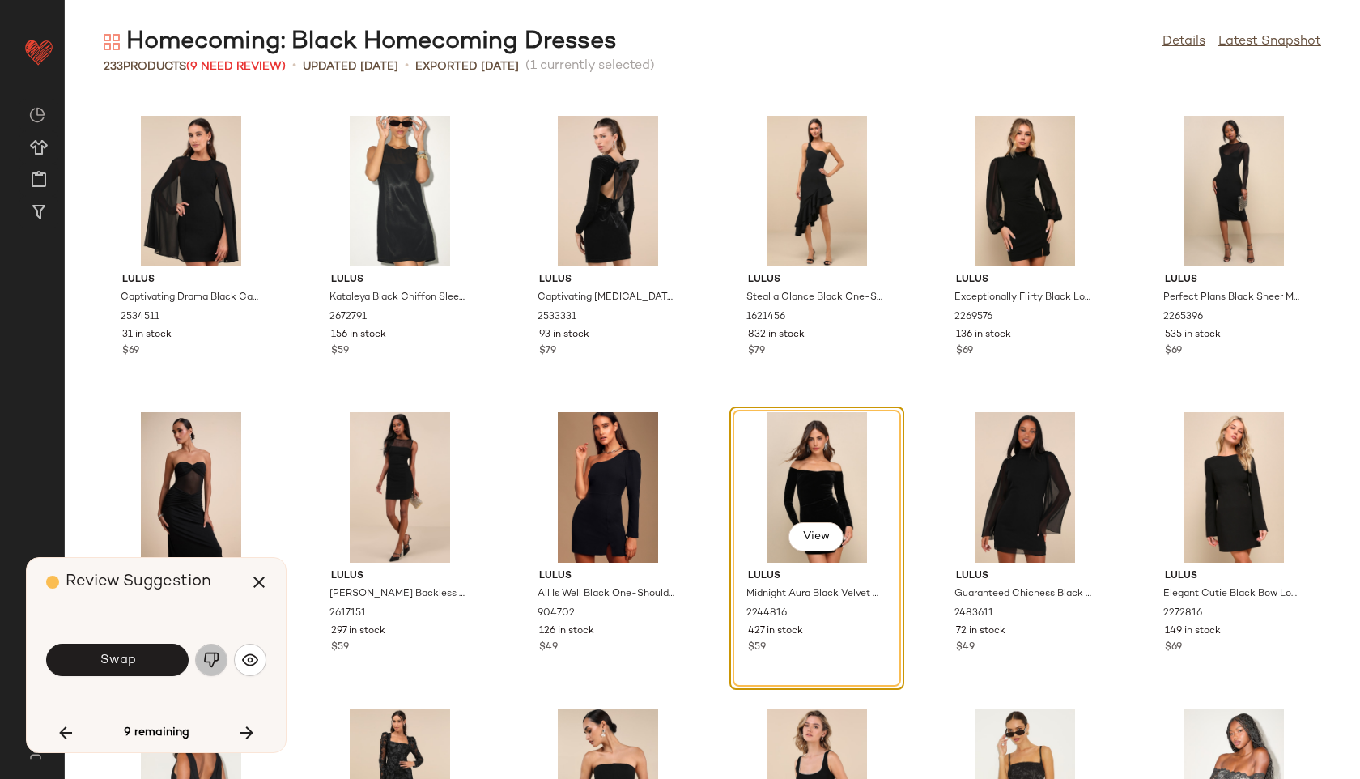
click at [215, 665] on img "button" at bounding box center [211, 660] width 16 height 16
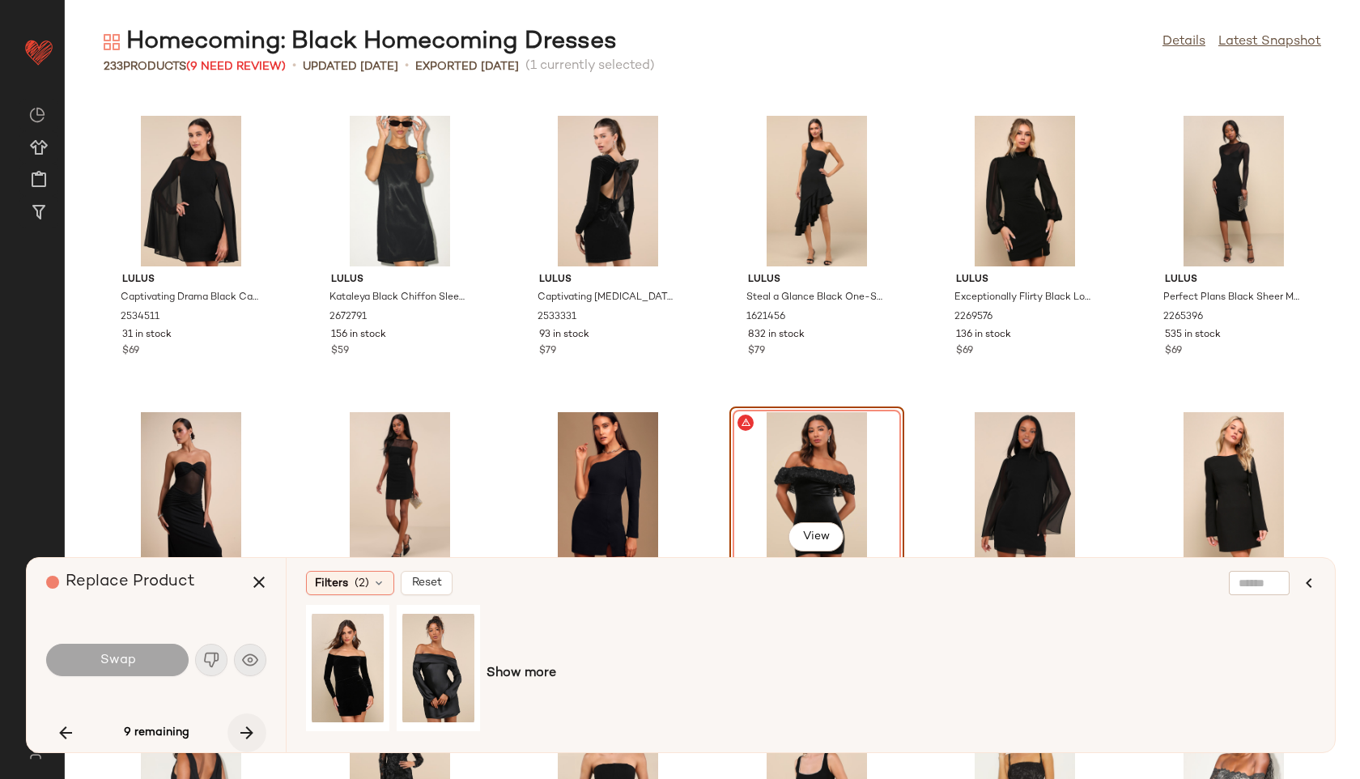
click at [242, 722] on button "button" at bounding box center [246, 732] width 39 height 39
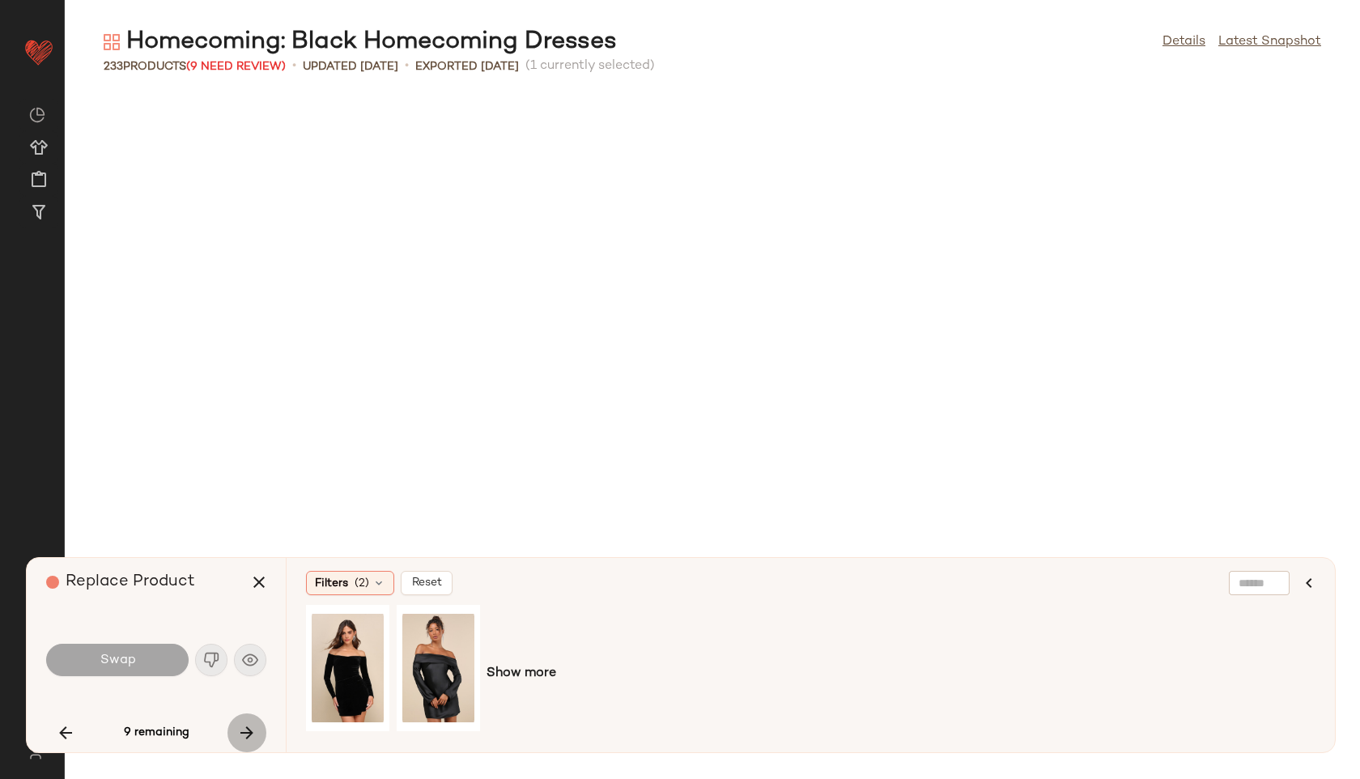
scroll to position [3259, 0]
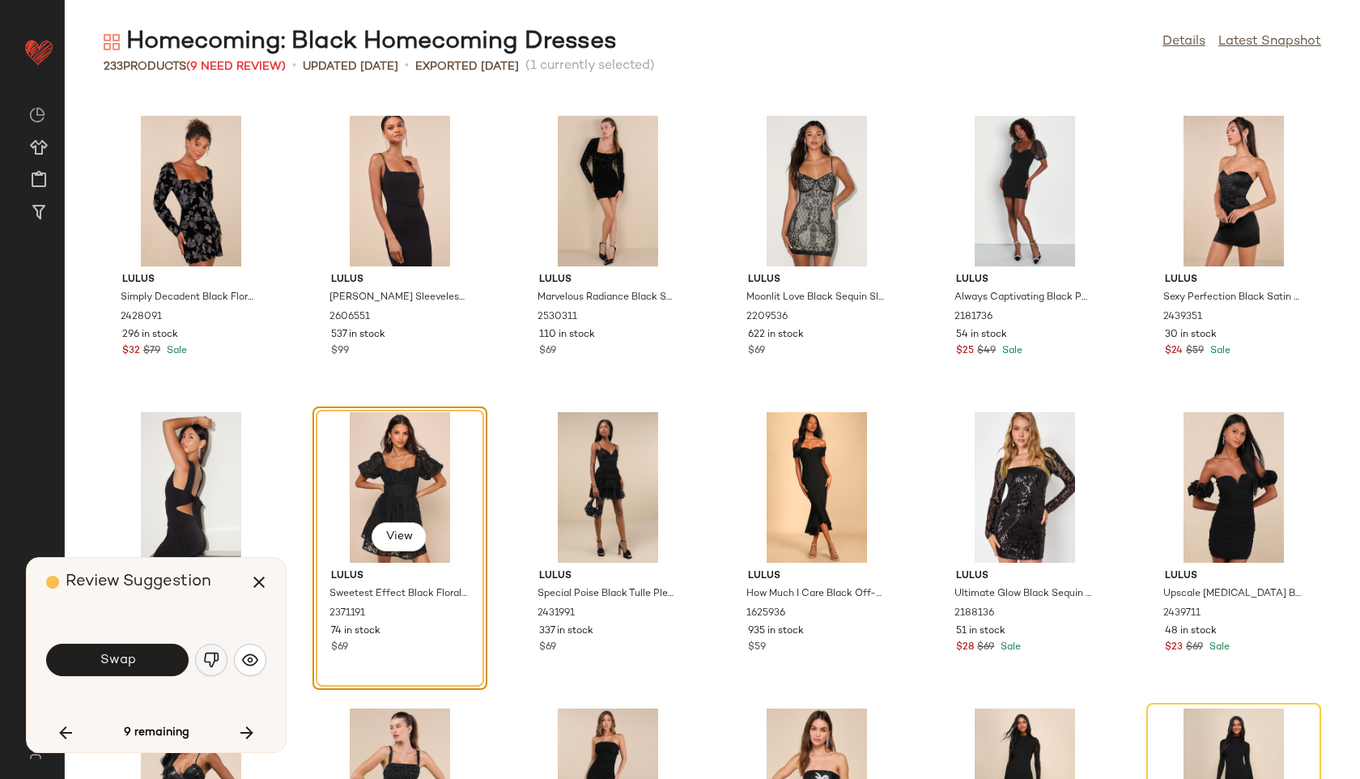
click at [213, 644] on button "button" at bounding box center [211, 660] width 32 height 32
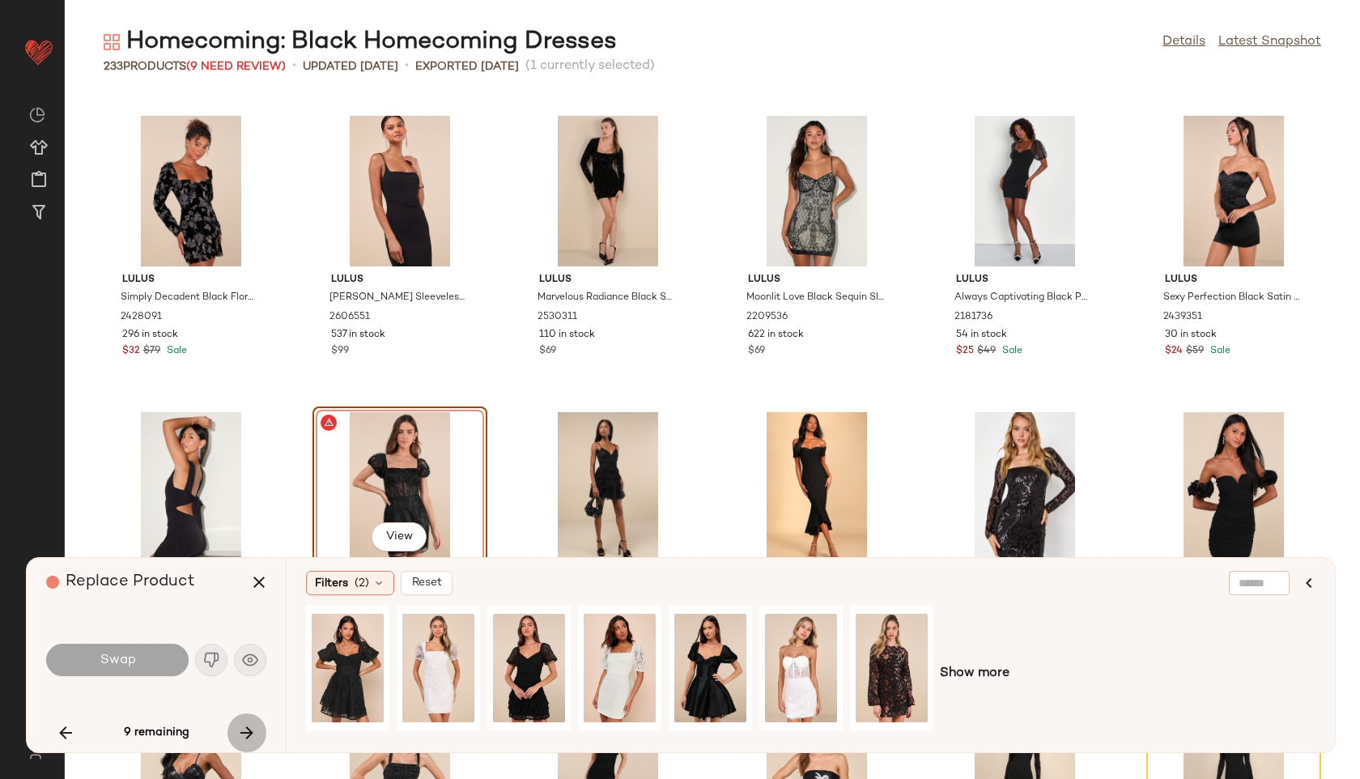
click at [246, 722] on button "button" at bounding box center [246, 732] width 39 height 39
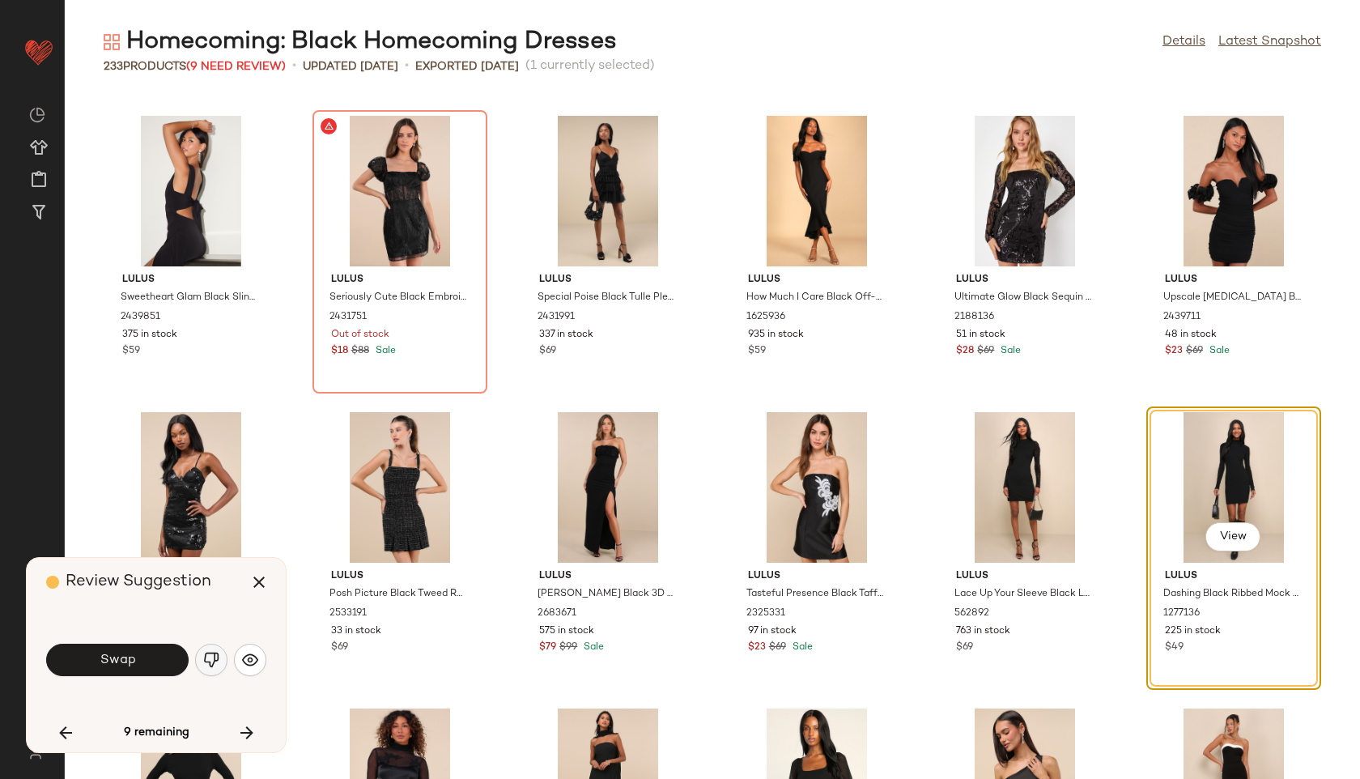
click at [215, 652] on img "button" at bounding box center [211, 660] width 16 height 16
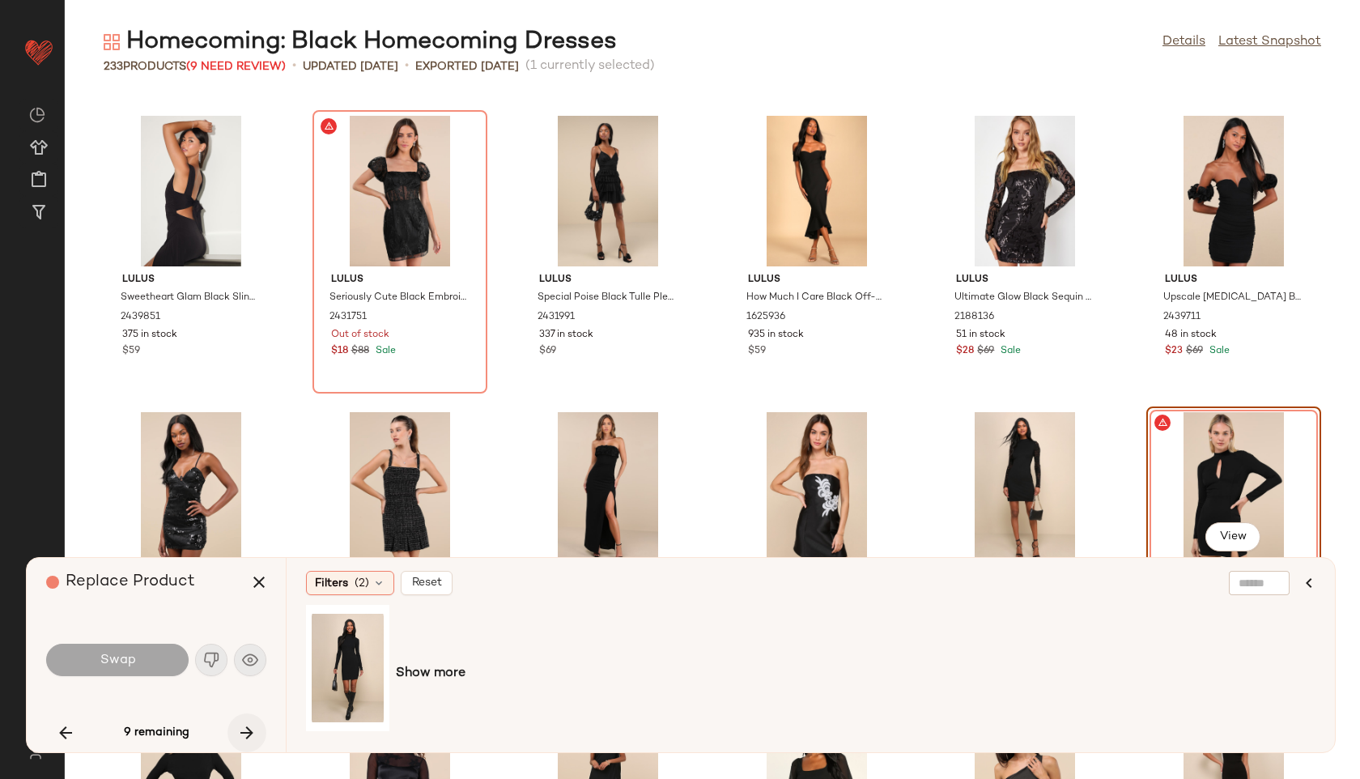
click at [254, 741] on icon "button" at bounding box center [246, 732] width 19 height 19
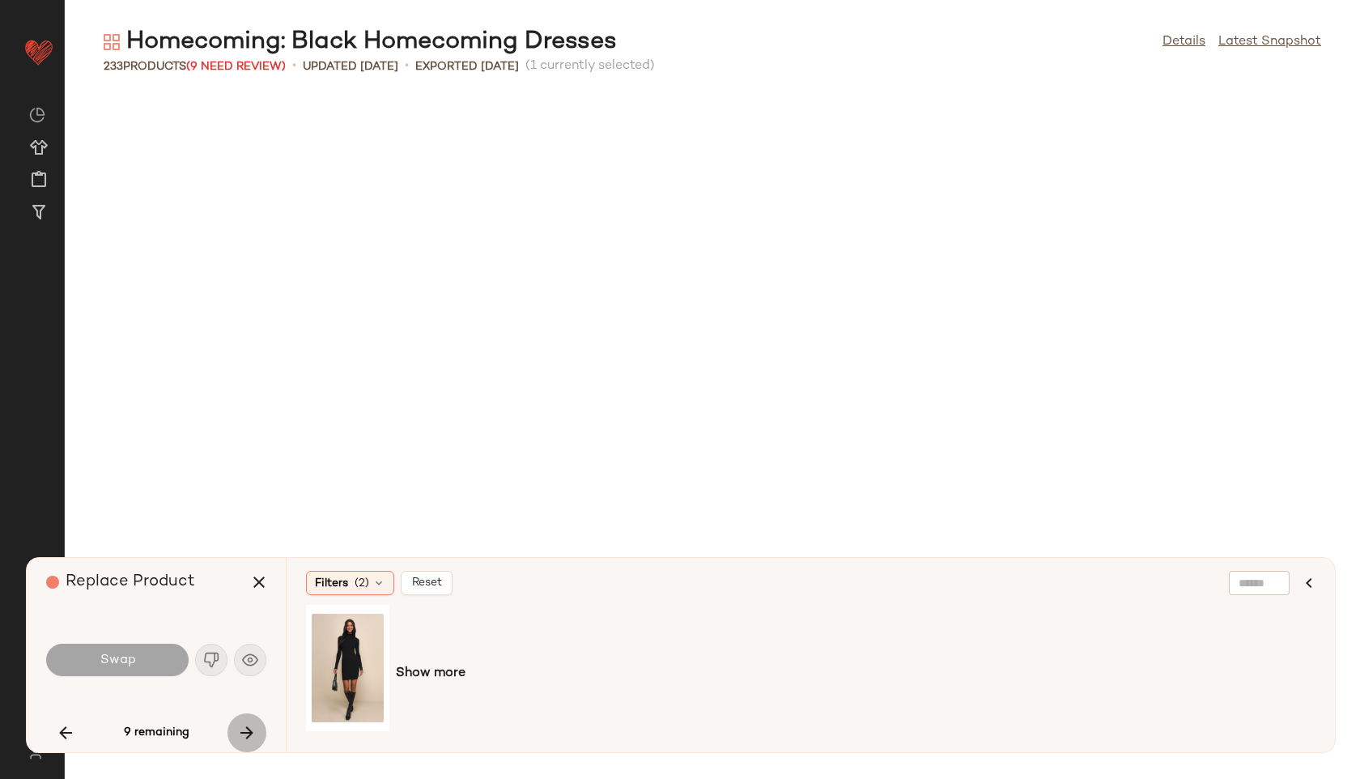
scroll to position [6222, 0]
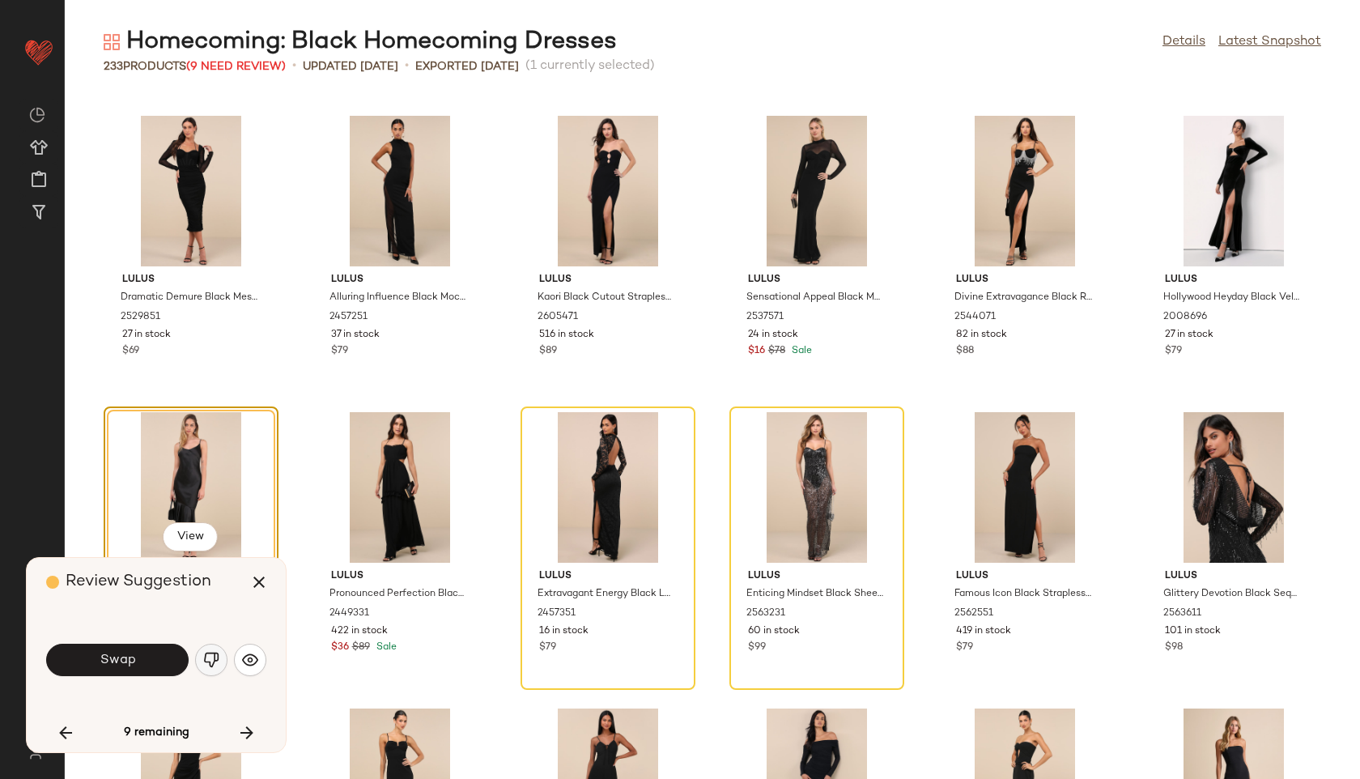
click at [216, 657] on img "button" at bounding box center [211, 660] width 16 height 16
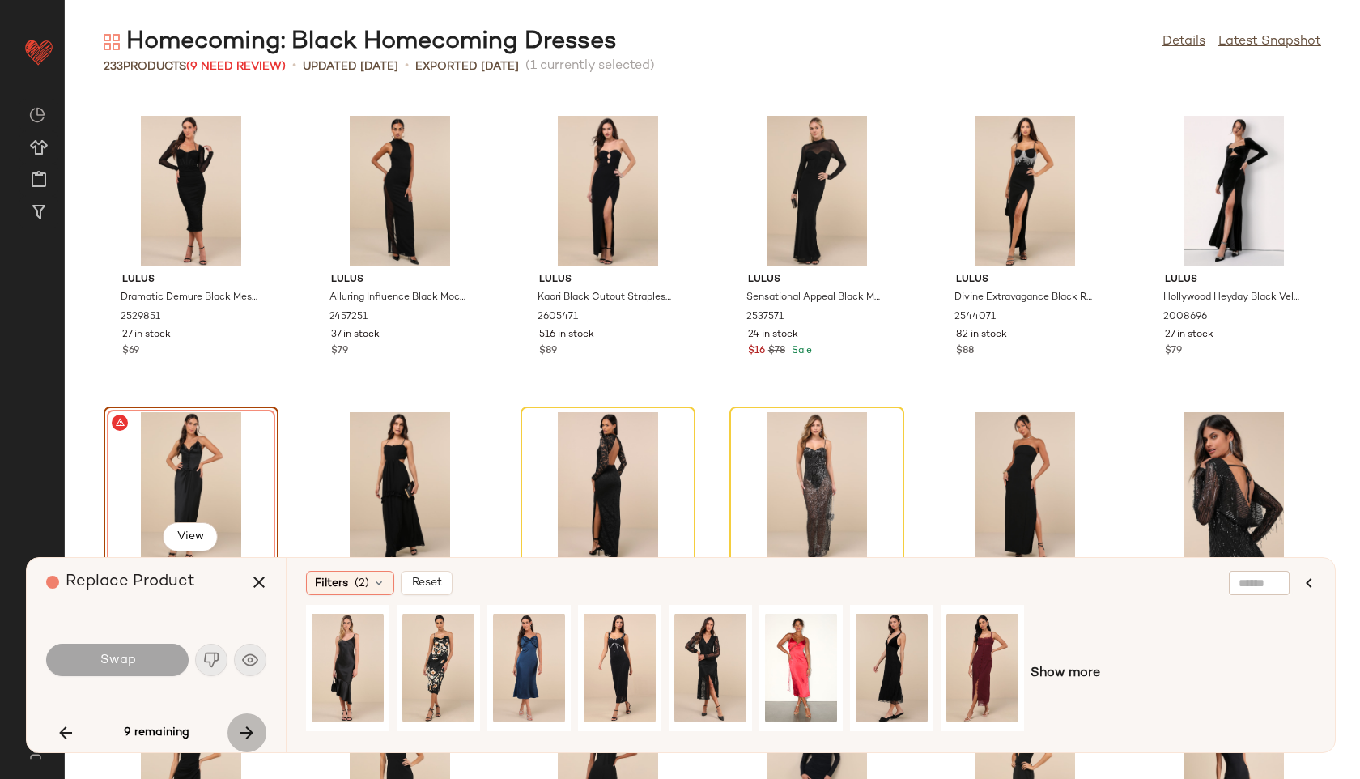
click at [245, 736] on icon "button" at bounding box center [246, 732] width 19 height 19
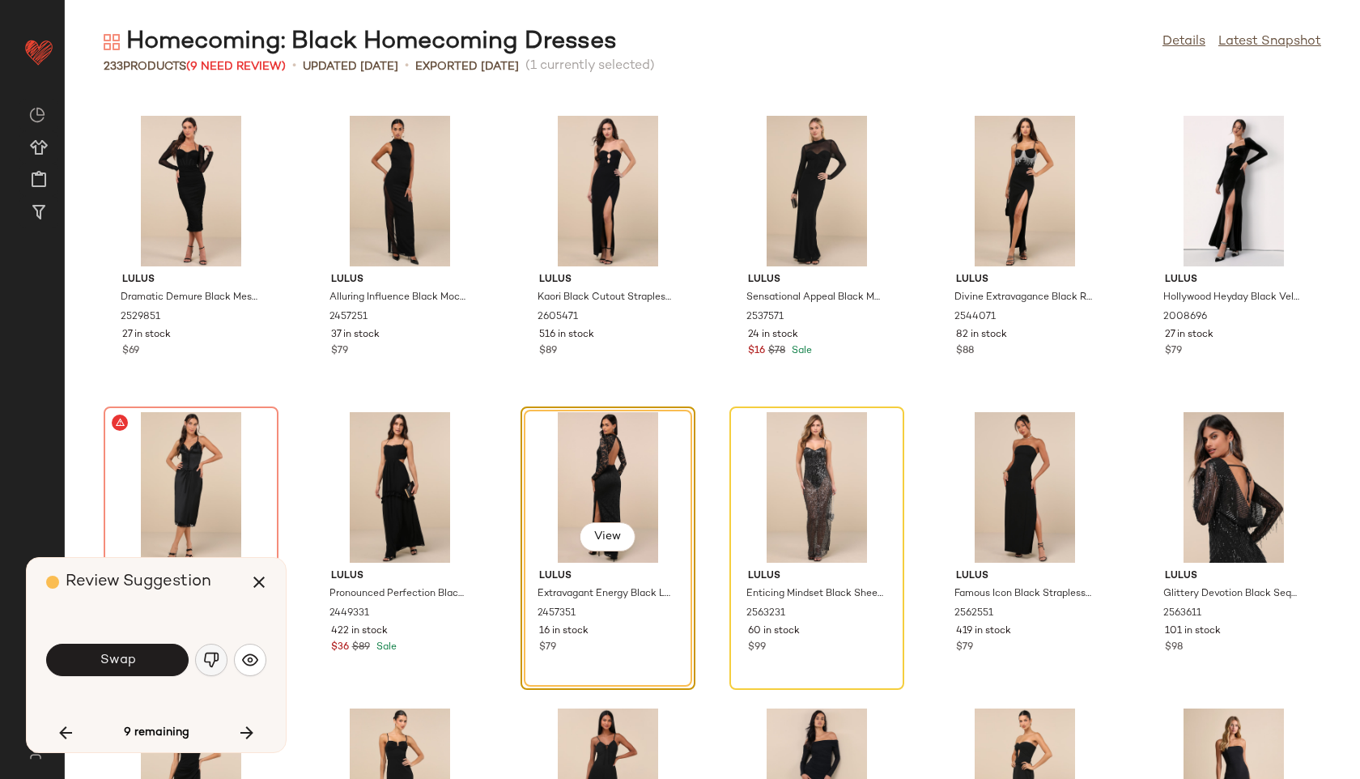
click at [214, 659] on img "button" at bounding box center [211, 660] width 16 height 16
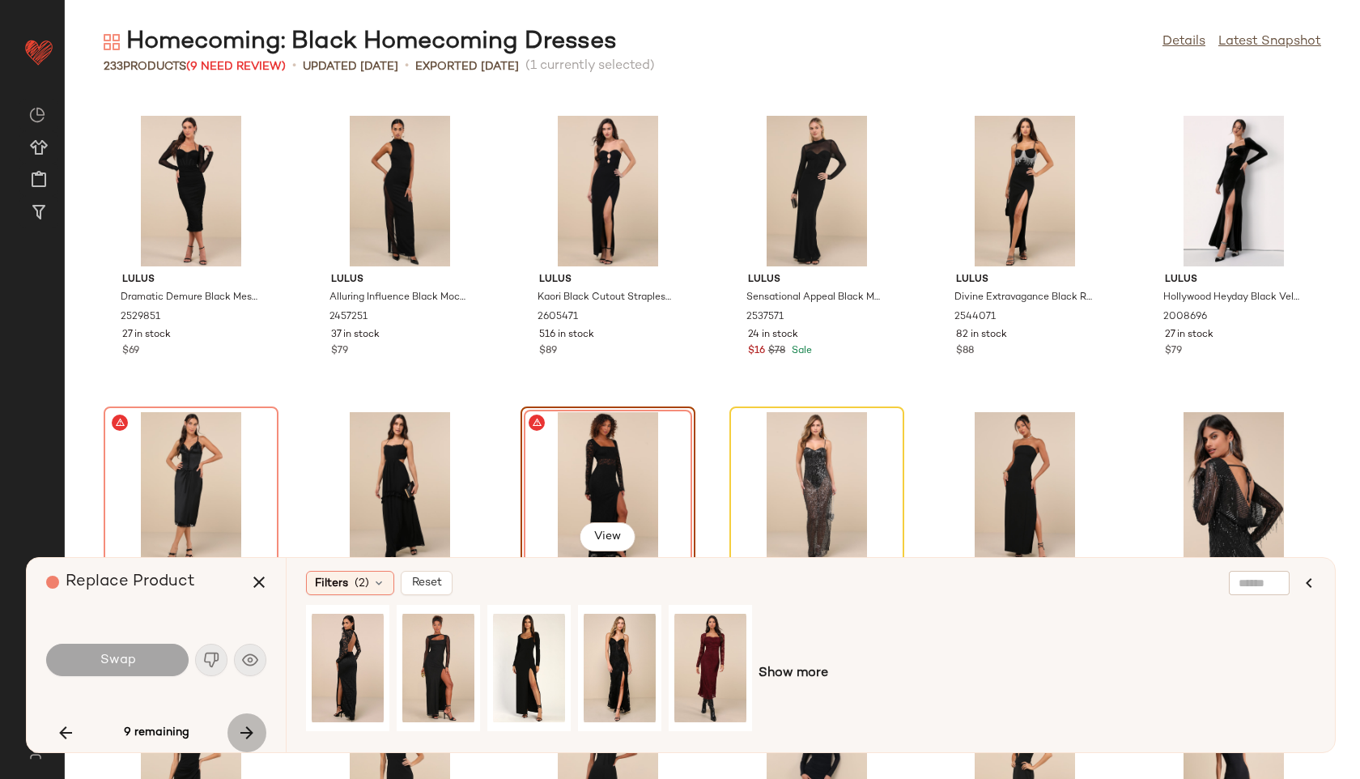
click at [243, 719] on button "button" at bounding box center [246, 732] width 39 height 39
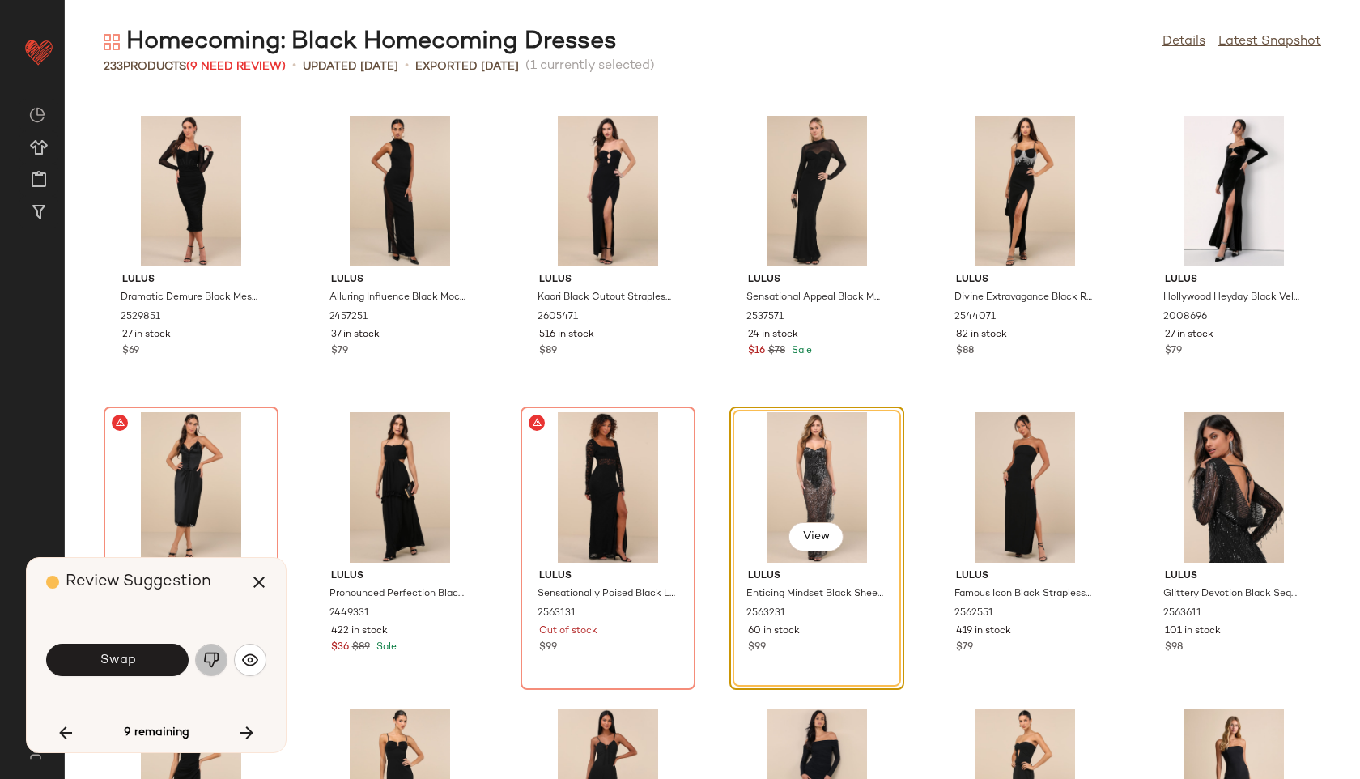
click at [206, 649] on button "button" at bounding box center [211, 660] width 32 height 32
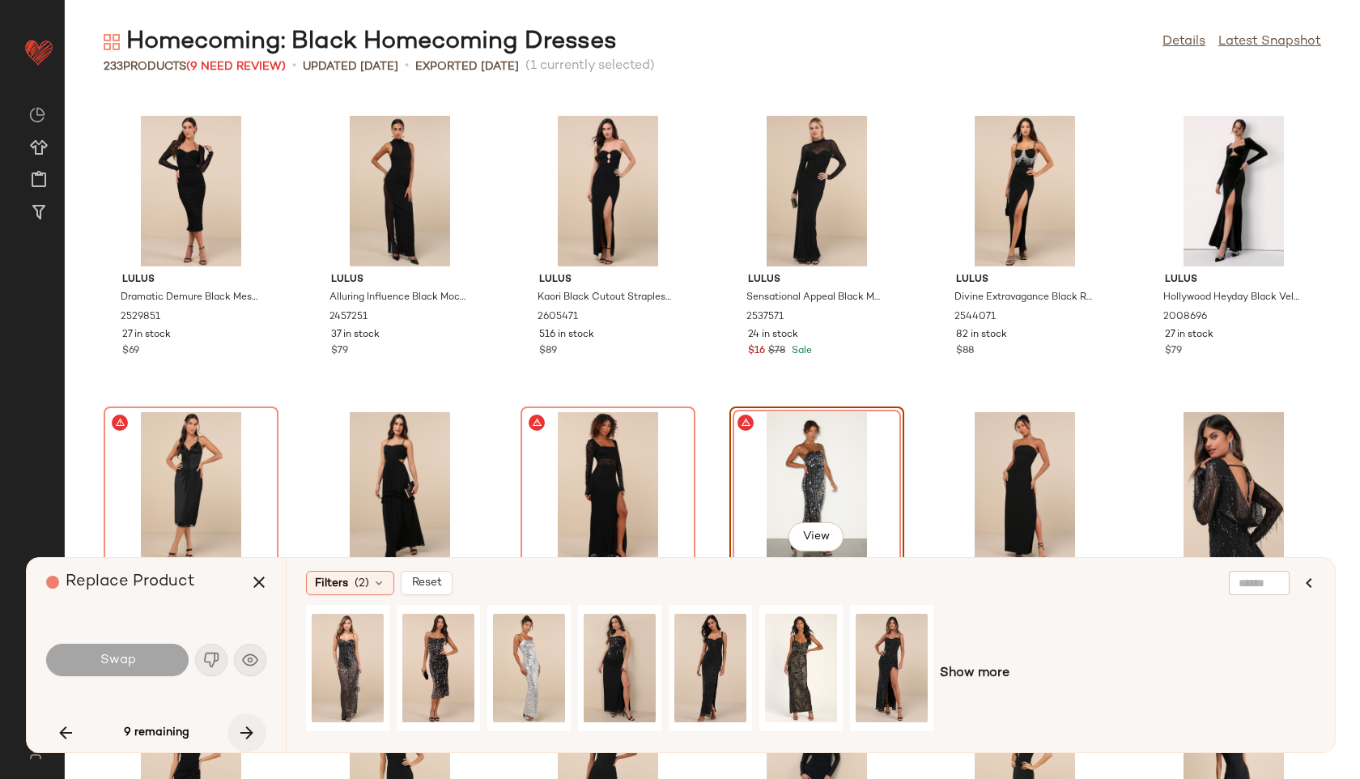
click at [249, 735] on icon "button" at bounding box center [246, 732] width 19 height 19
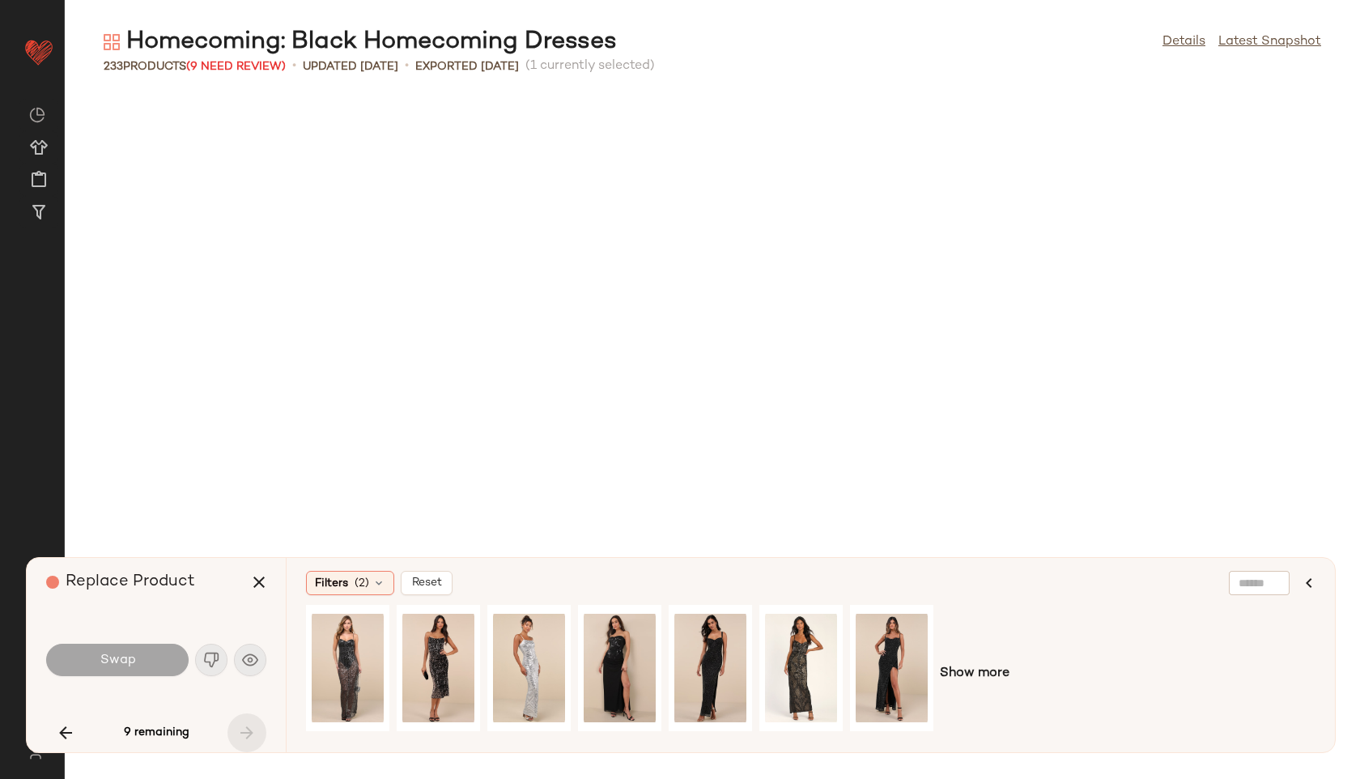
scroll to position [8295, 0]
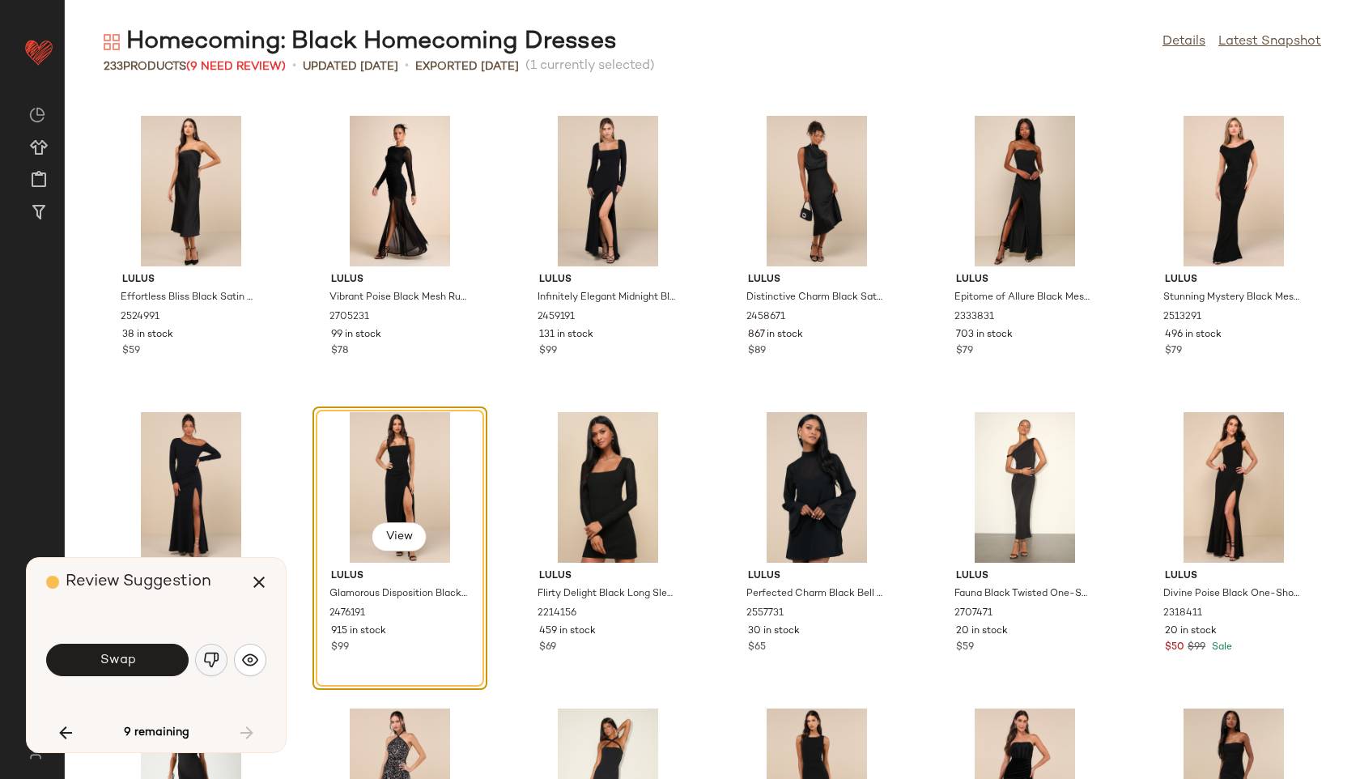
click at [217, 665] on img "button" at bounding box center [211, 660] width 16 height 16
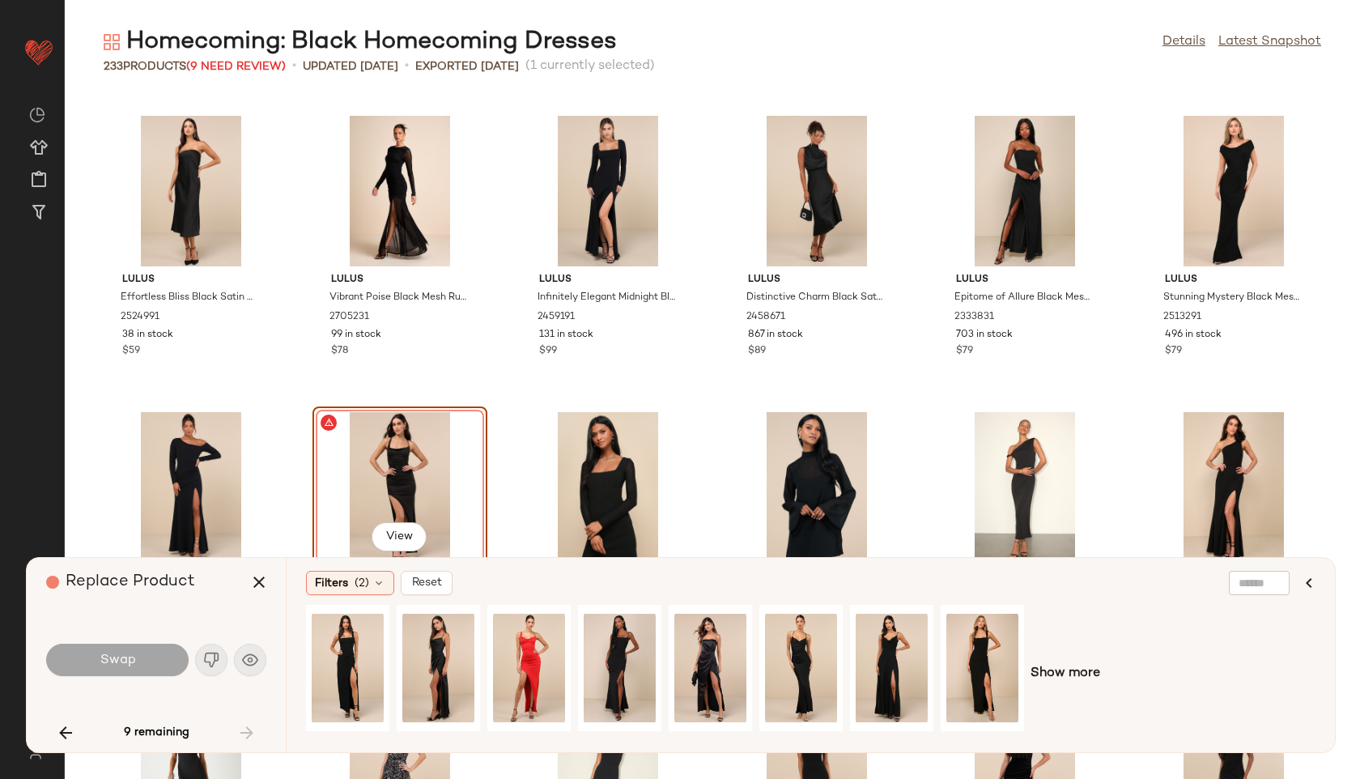
click at [247, 729] on div "9 remaining" at bounding box center [156, 732] width 220 height 39
click at [254, 583] on icon "button" at bounding box center [258, 581] width 19 height 19
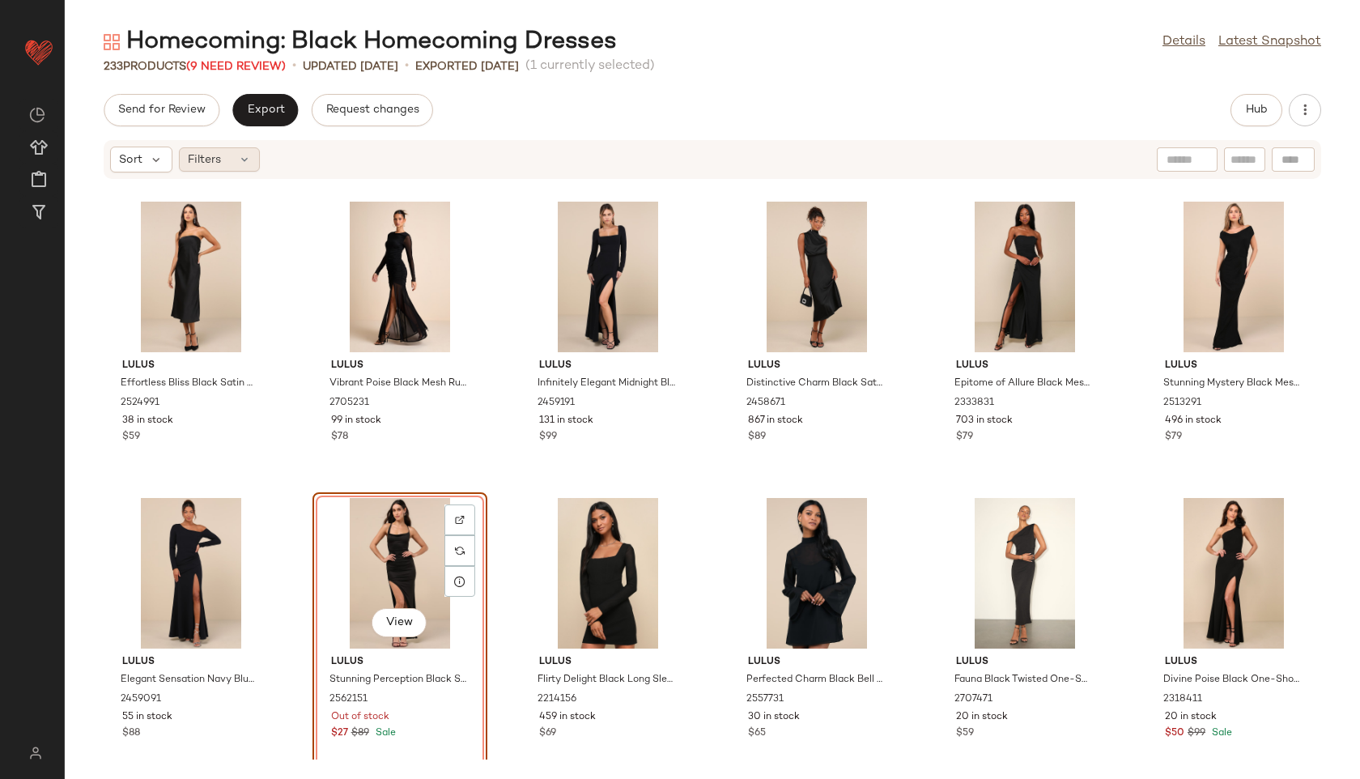
click at [243, 163] on icon at bounding box center [244, 159] width 13 height 13
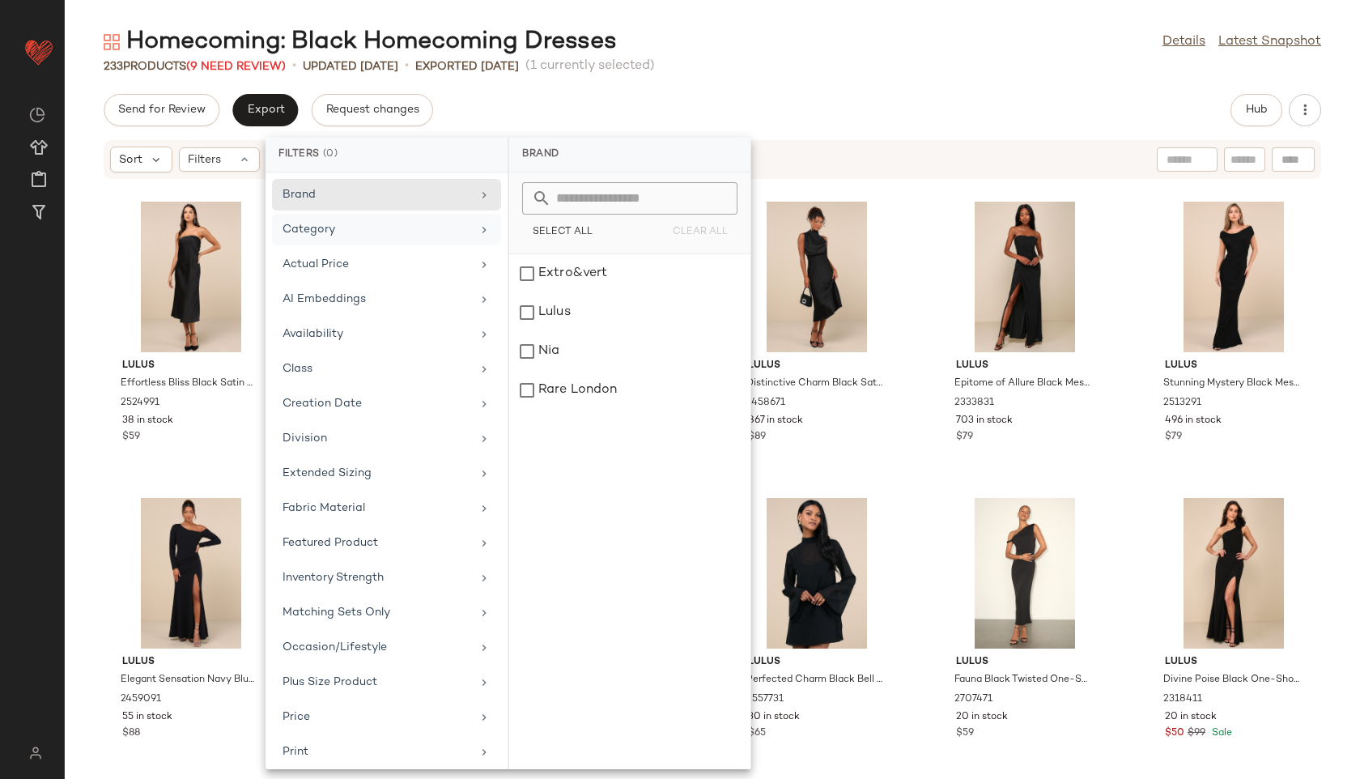
click at [423, 219] on div "Category" at bounding box center [386, 230] width 229 height 32
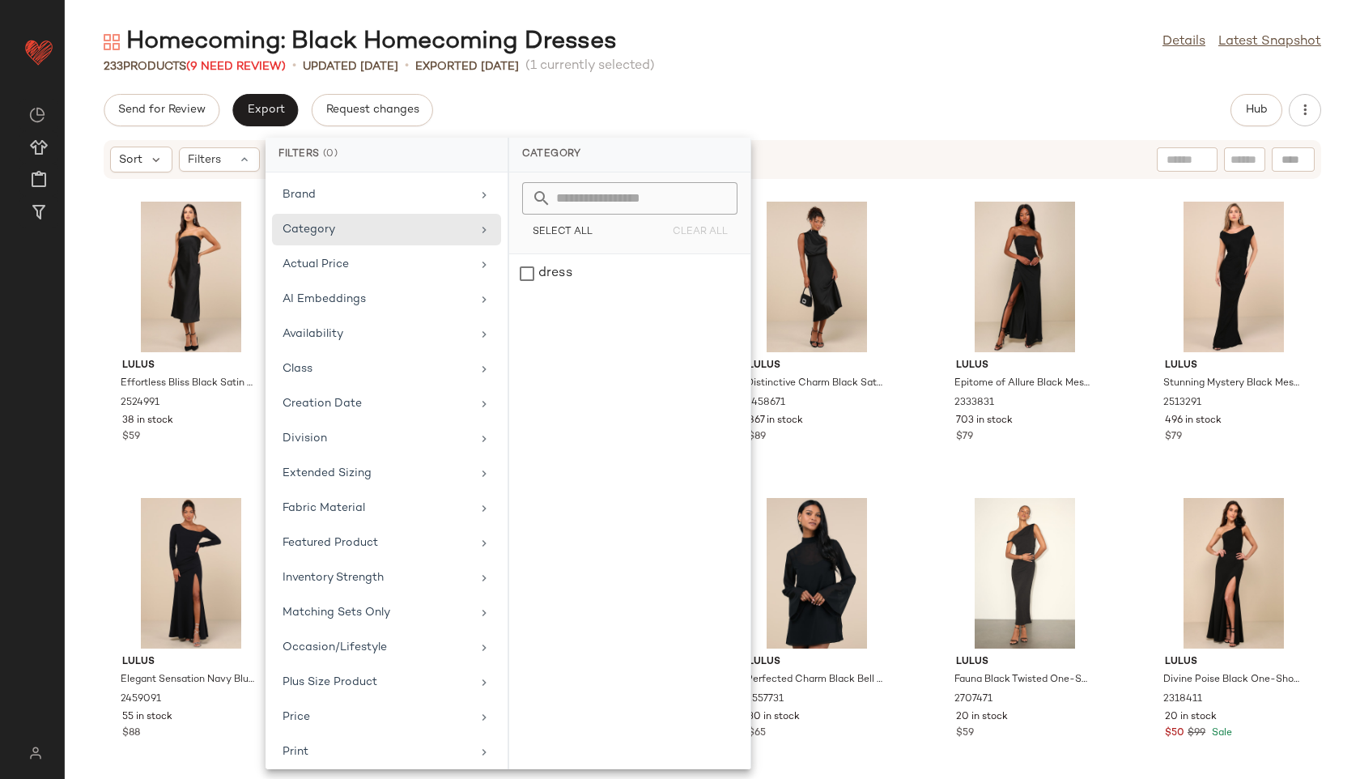
scroll to position [182, 0]
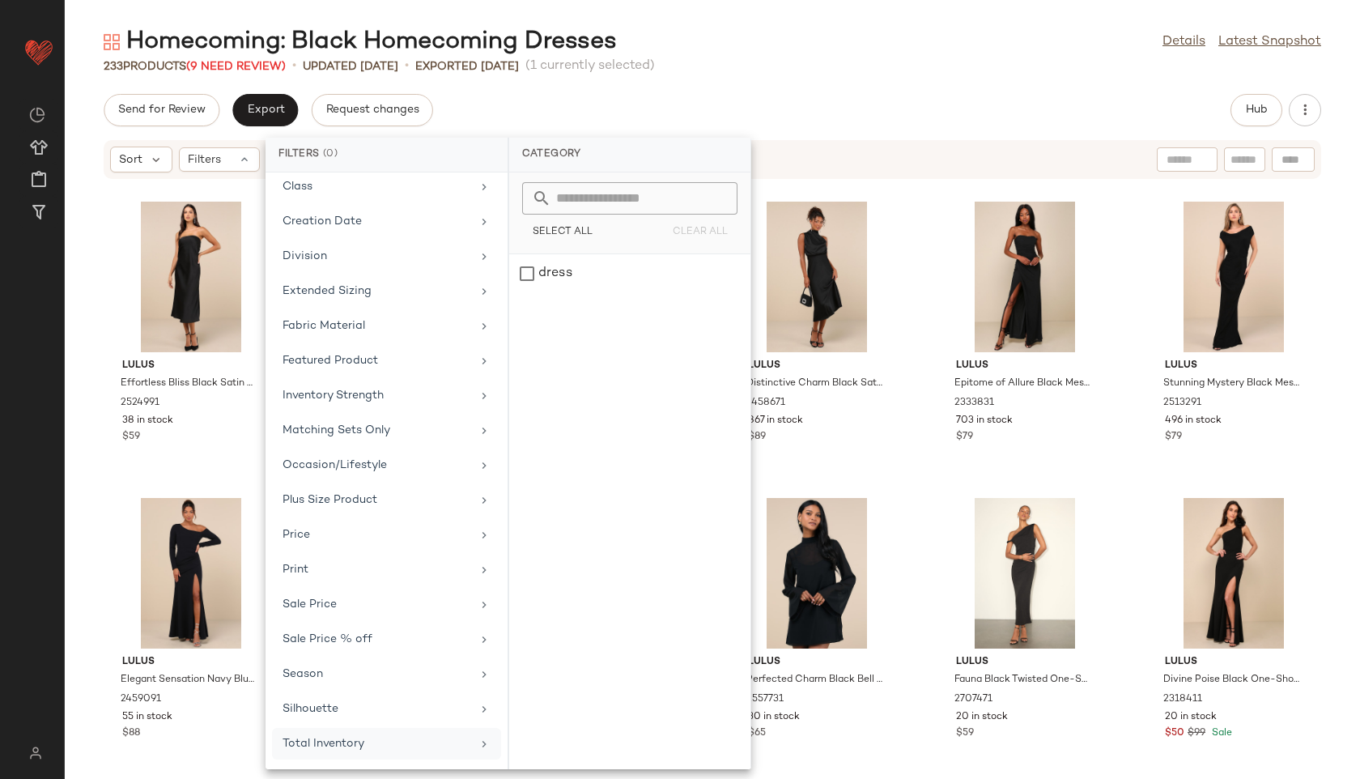
click at [334, 737] on div "Total Inventory" at bounding box center [377, 743] width 189 height 17
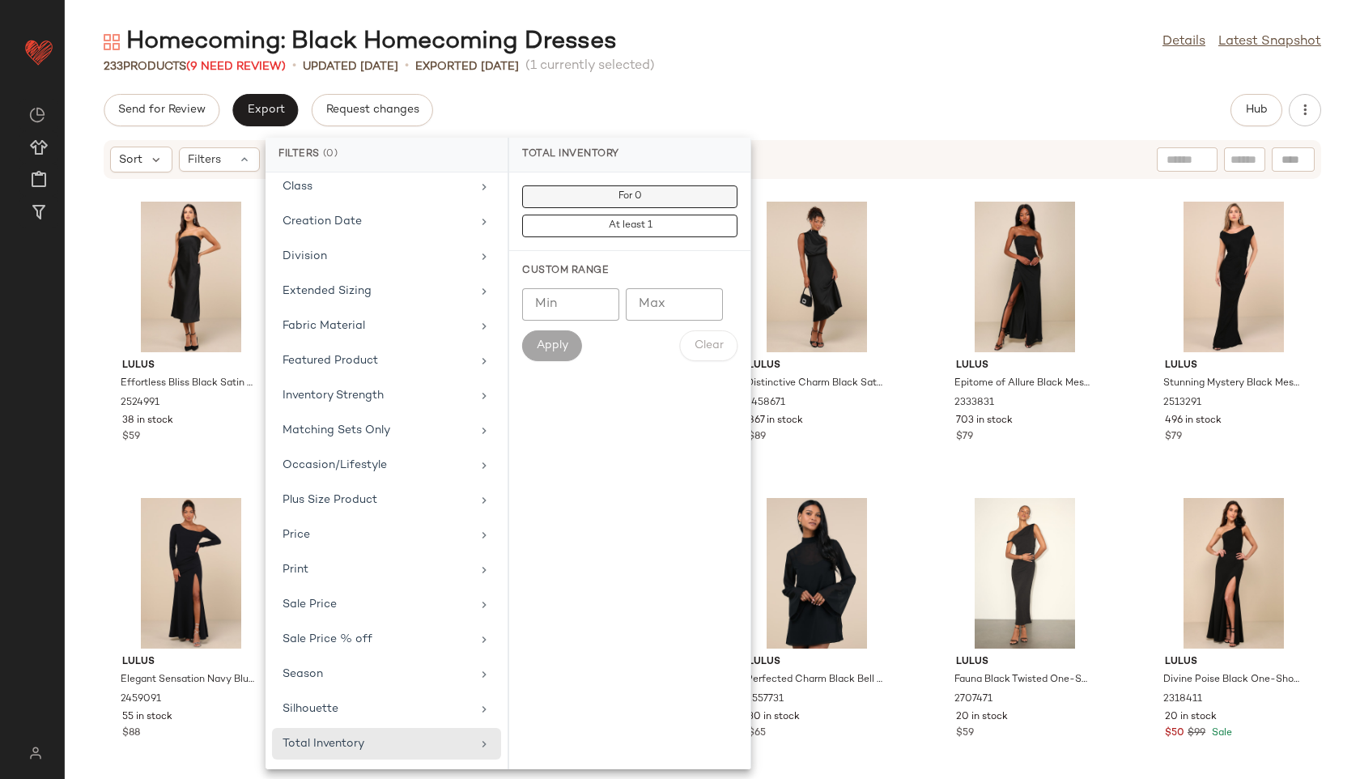
click at [618, 199] on span "For 0" at bounding box center [630, 196] width 24 height 11
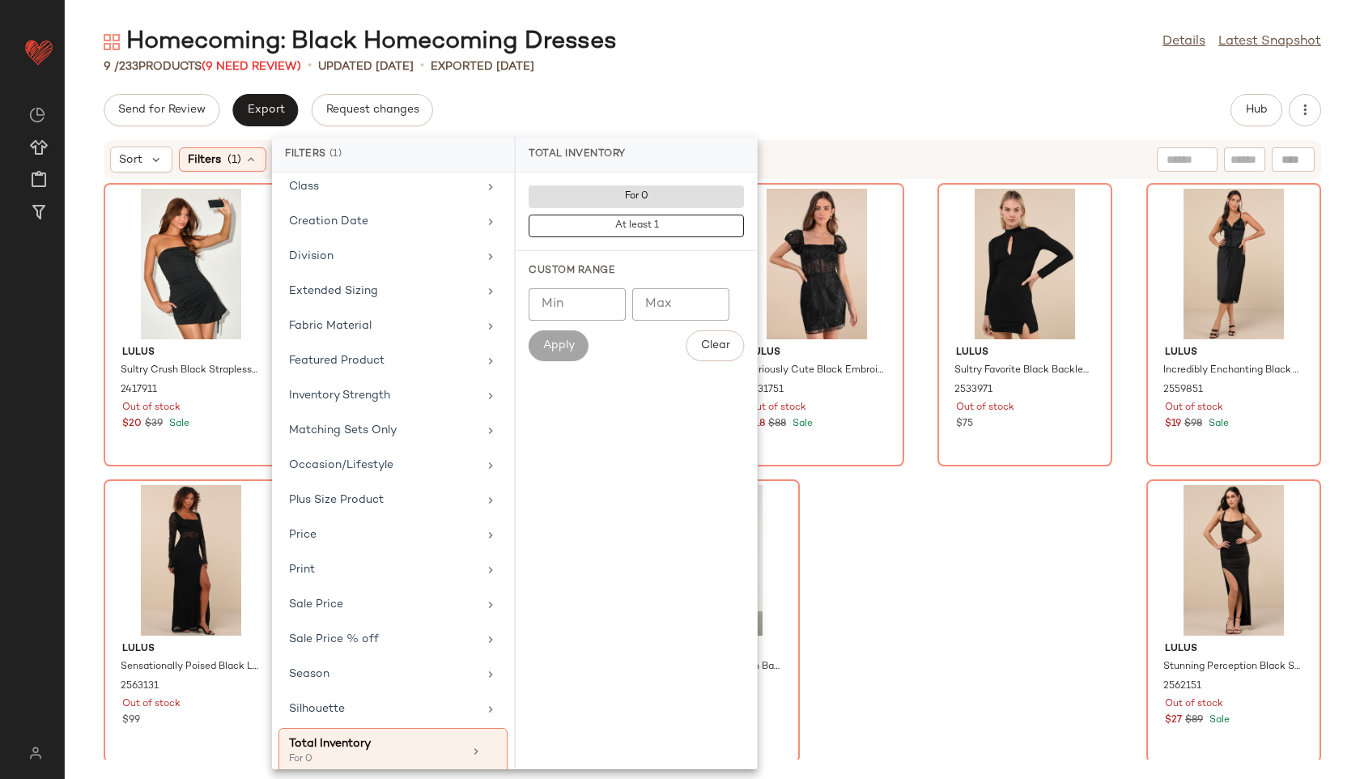
click at [699, 73] on div "9 / 233 Products (9 Need Review) • updated Aug 28th • Exported Aug 27th" at bounding box center [712, 66] width 1295 height 16
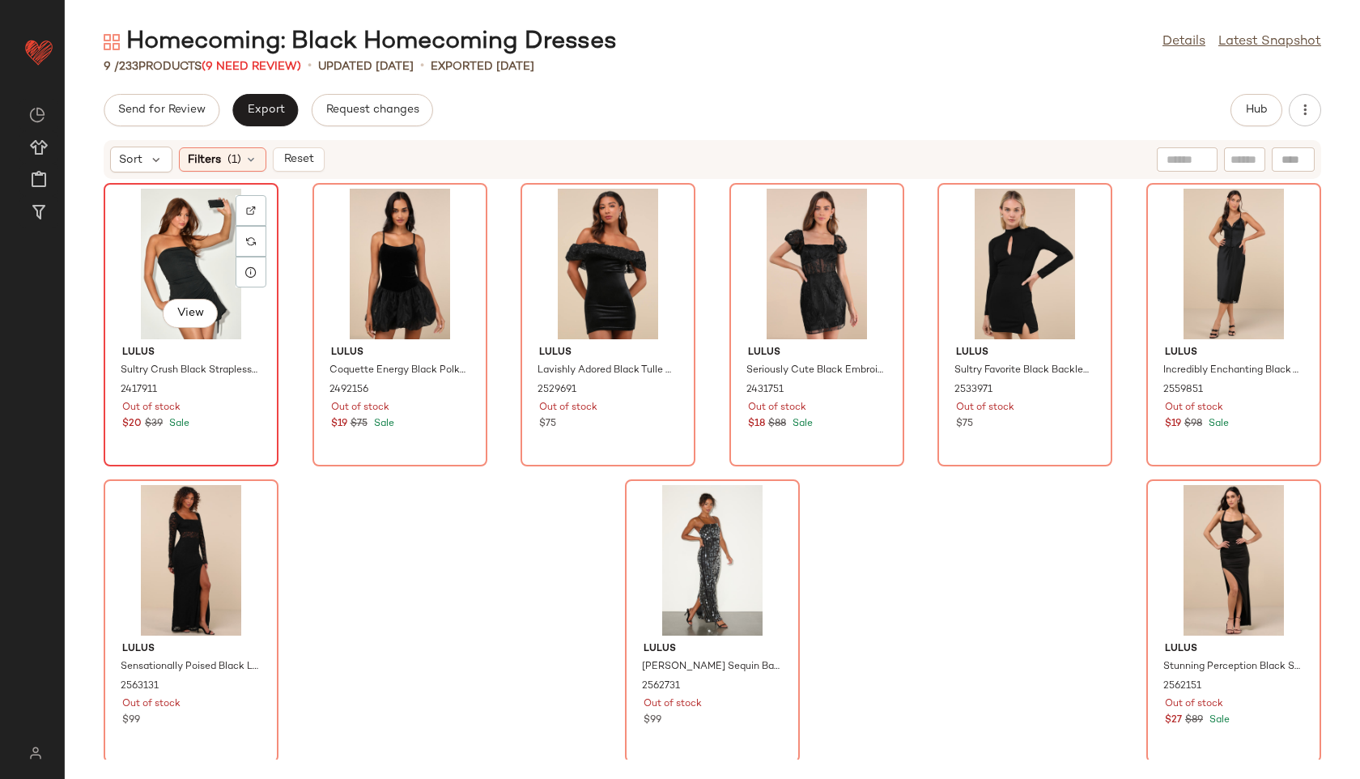
click at [138, 283] on div "View" at bounding box center [191, 264] width 164 height 151
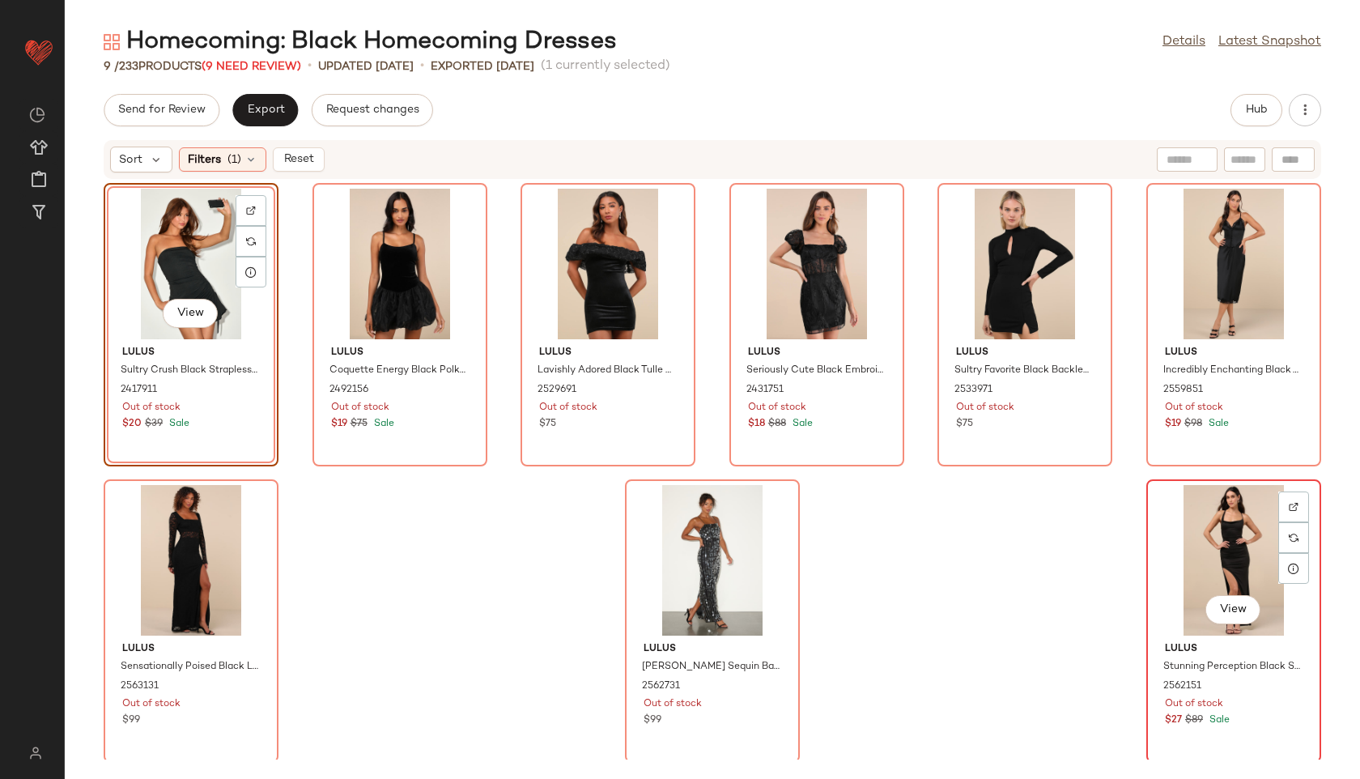
click at [1209, 559] on div "View" at bounding box center [1234, 560] width 164 height 151
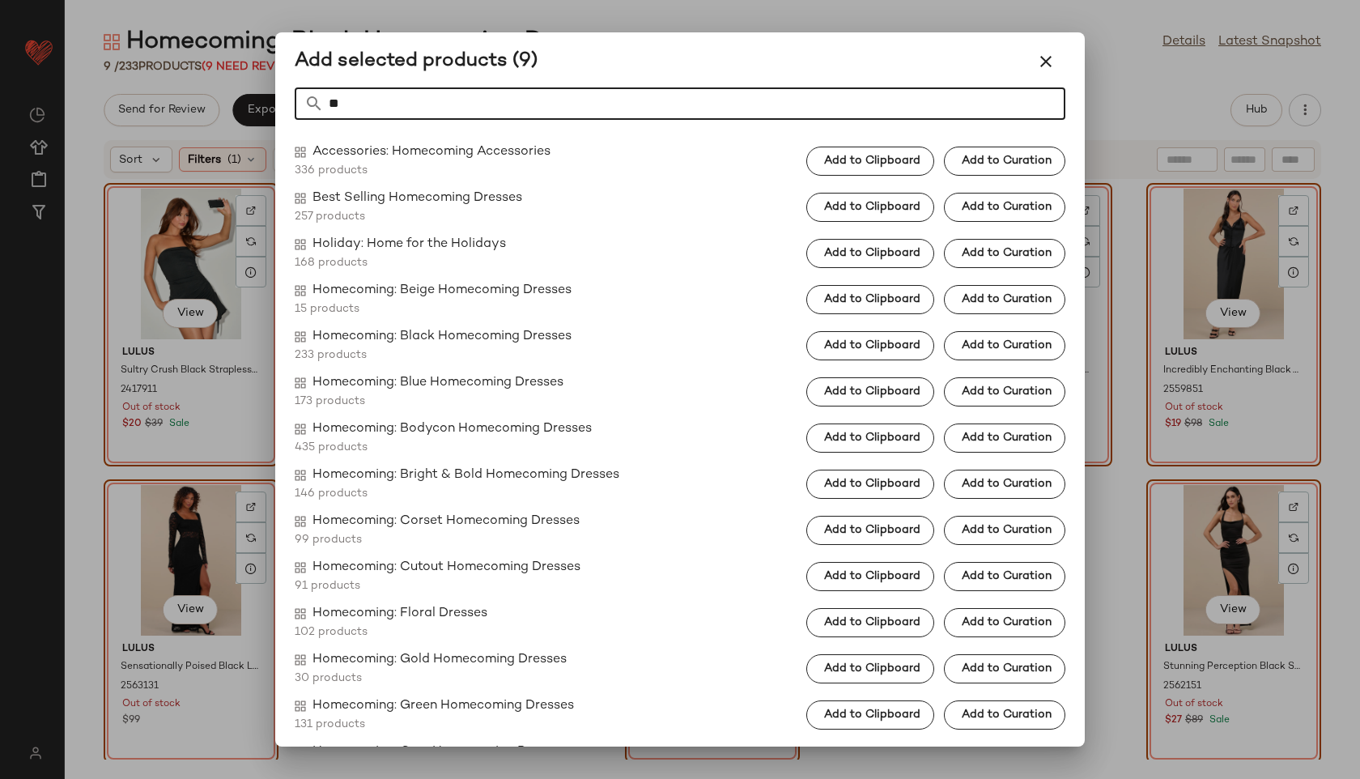
type input "*"
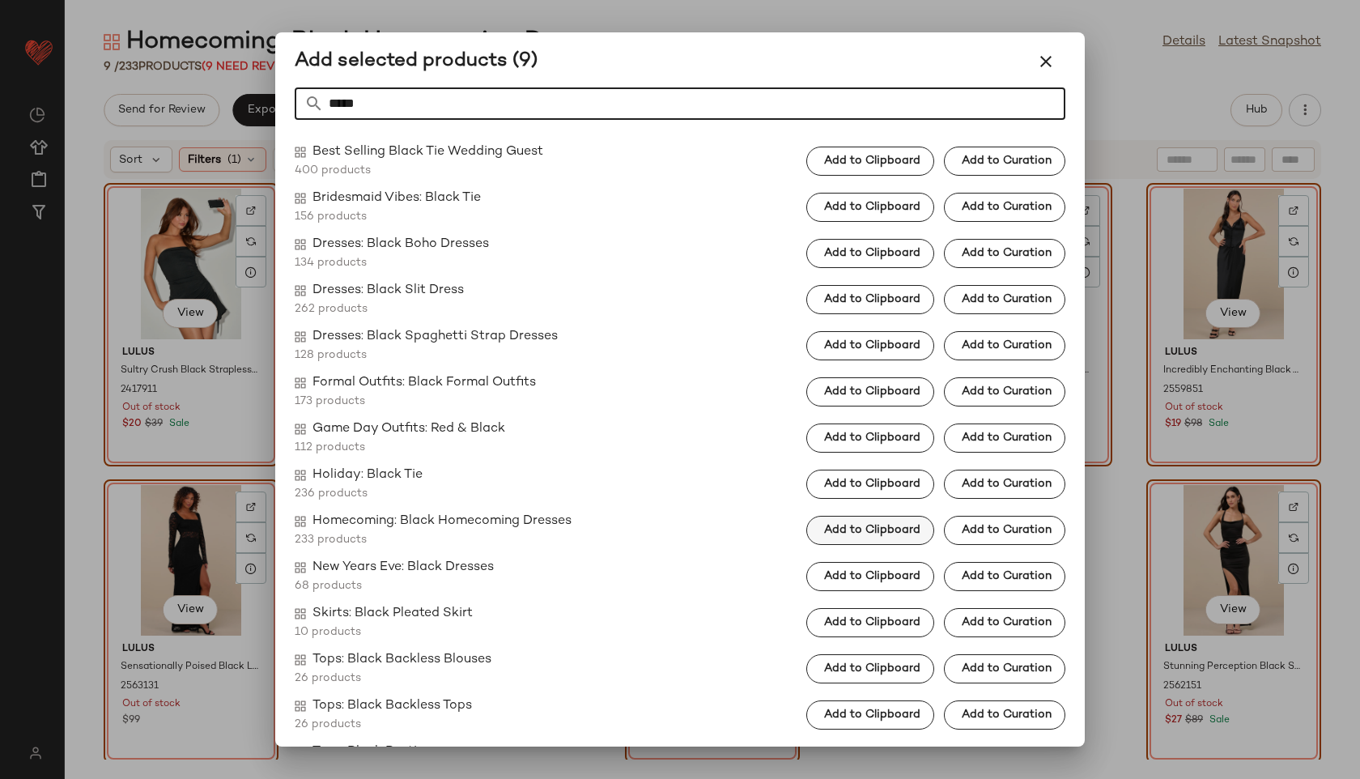
type input "*****"
click at [823, 529] on span "Add to Clipboard" at bounding box center [871, 530] width 97 height 13
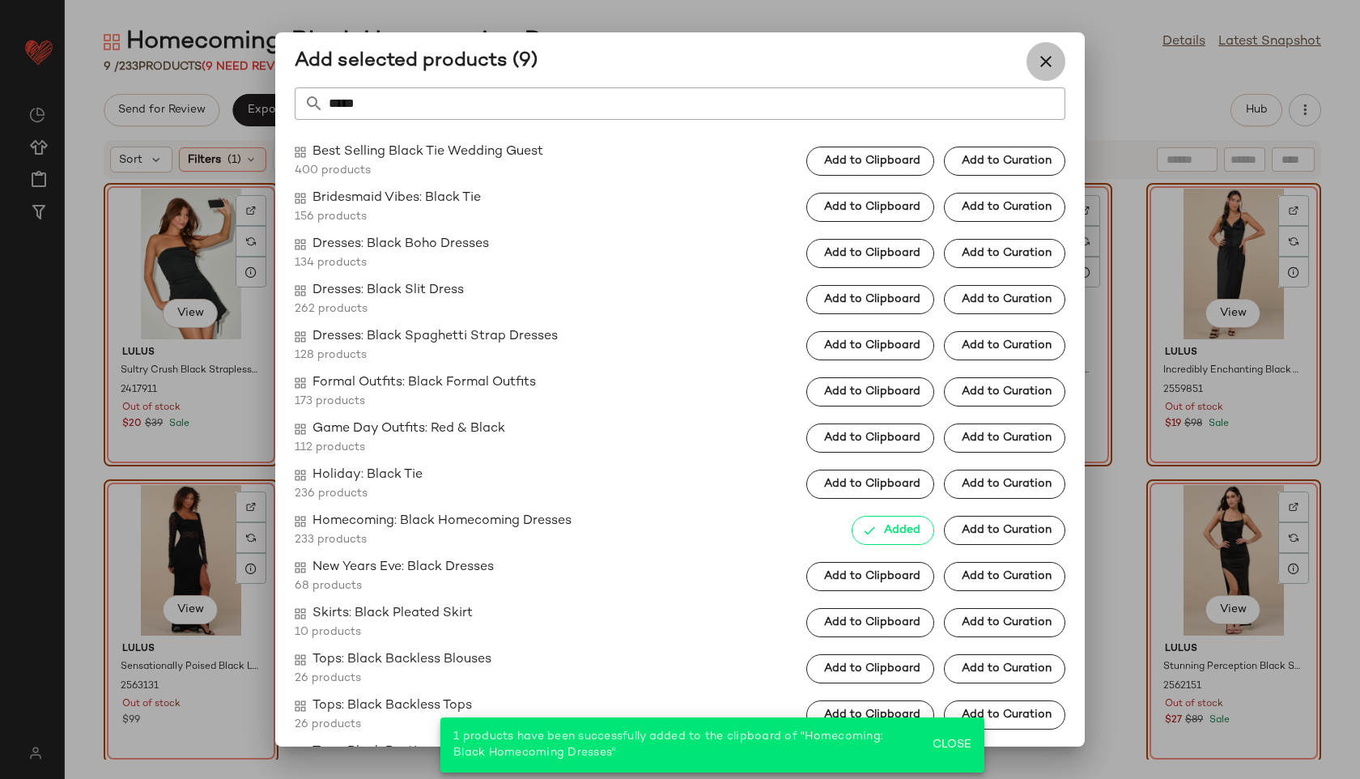
click at [1036, 68] on icon "button" at bounding box center [1045, 61] width 19 height 19
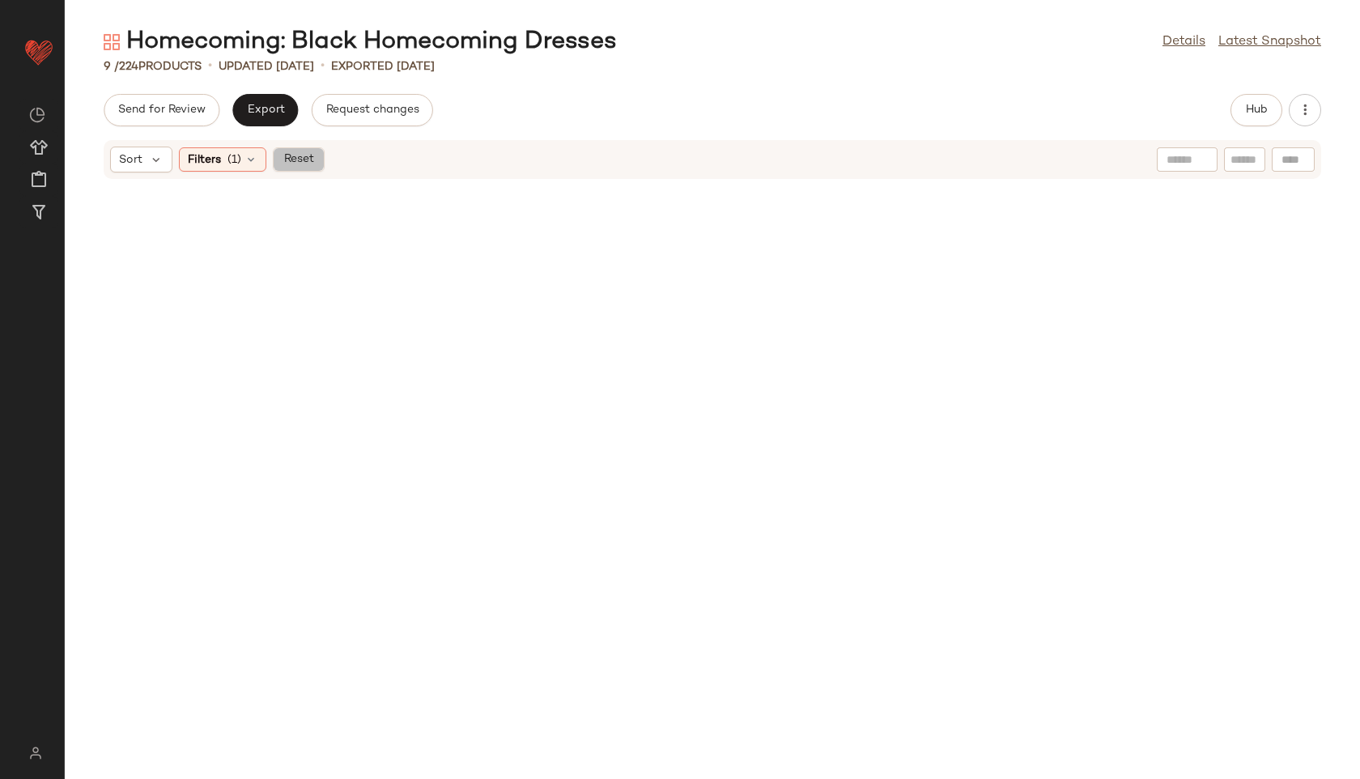
click at [317, 161] on button "Reset" at bounding box center [299, 159] width 52 height 24
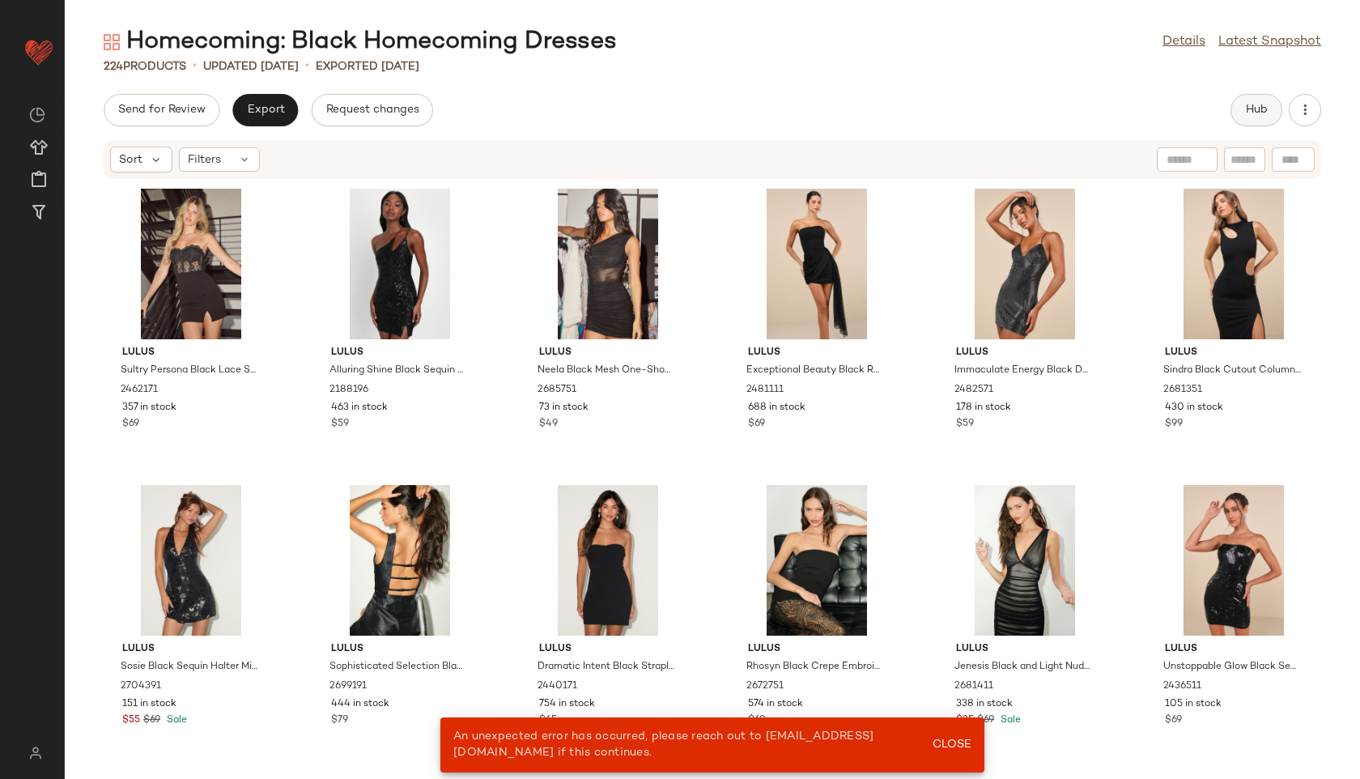
click at [1250, 110] on span "Hub" at bounding box center [1256, 110] width 23 height 13
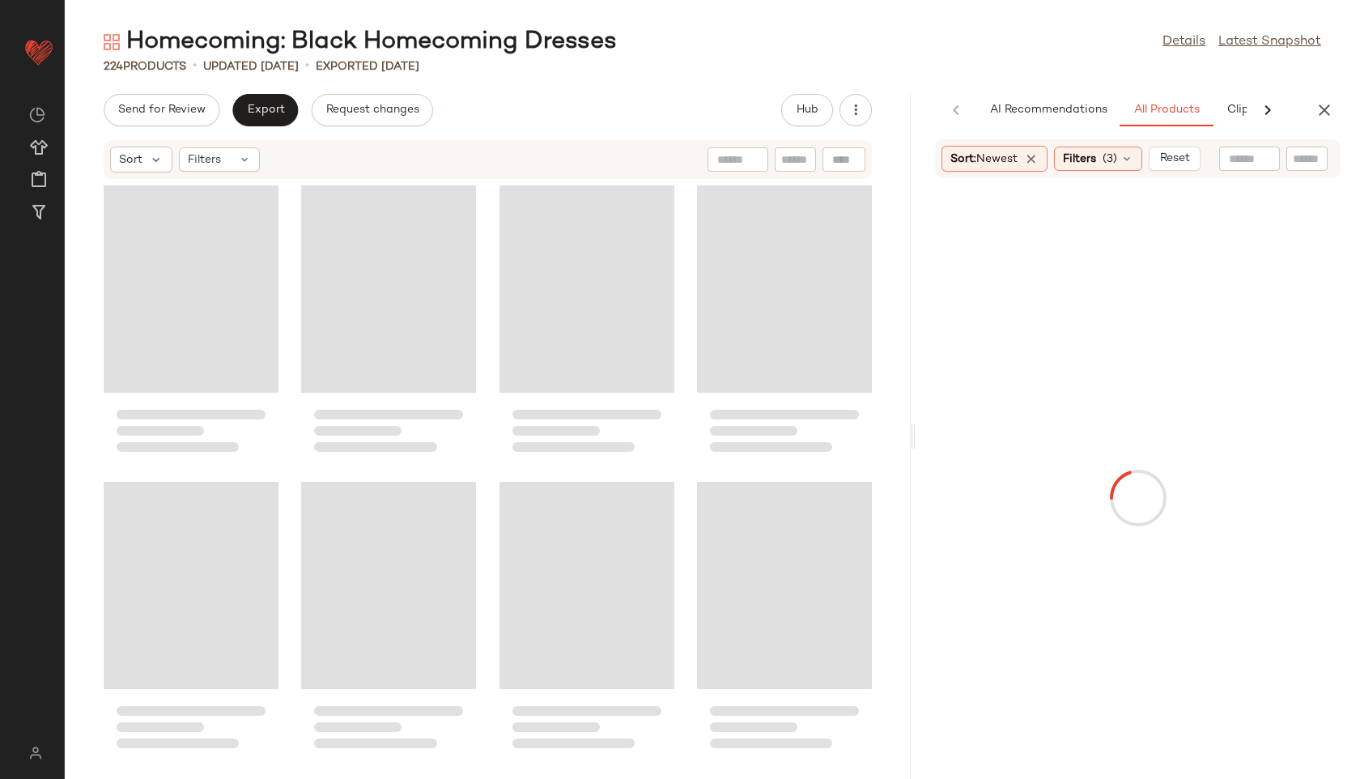
drag, startPoint x: 712, startPoint y: 435, endPoint x: 1220, endPoint y: 362, distance: 513.7
click at [1220, 362] on div "Homecoming: Black Homecoming Dresses Details Latest Snapshot 224 Products • upd…" at bounding box center [712, 402] width 1295 height 753
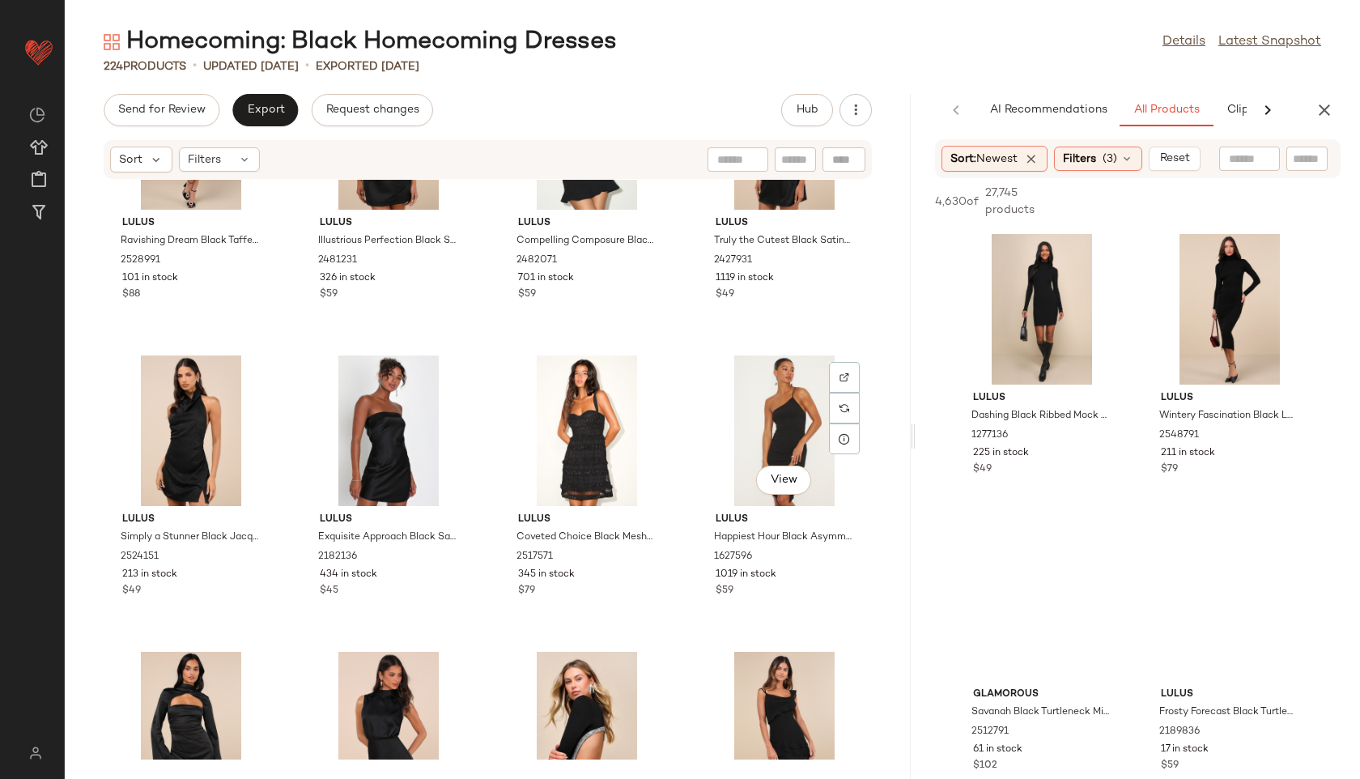
scroll to position [1329, 0]
click at [766, 419] on div "View" at bounding box center [785, 429] width 164 height 151
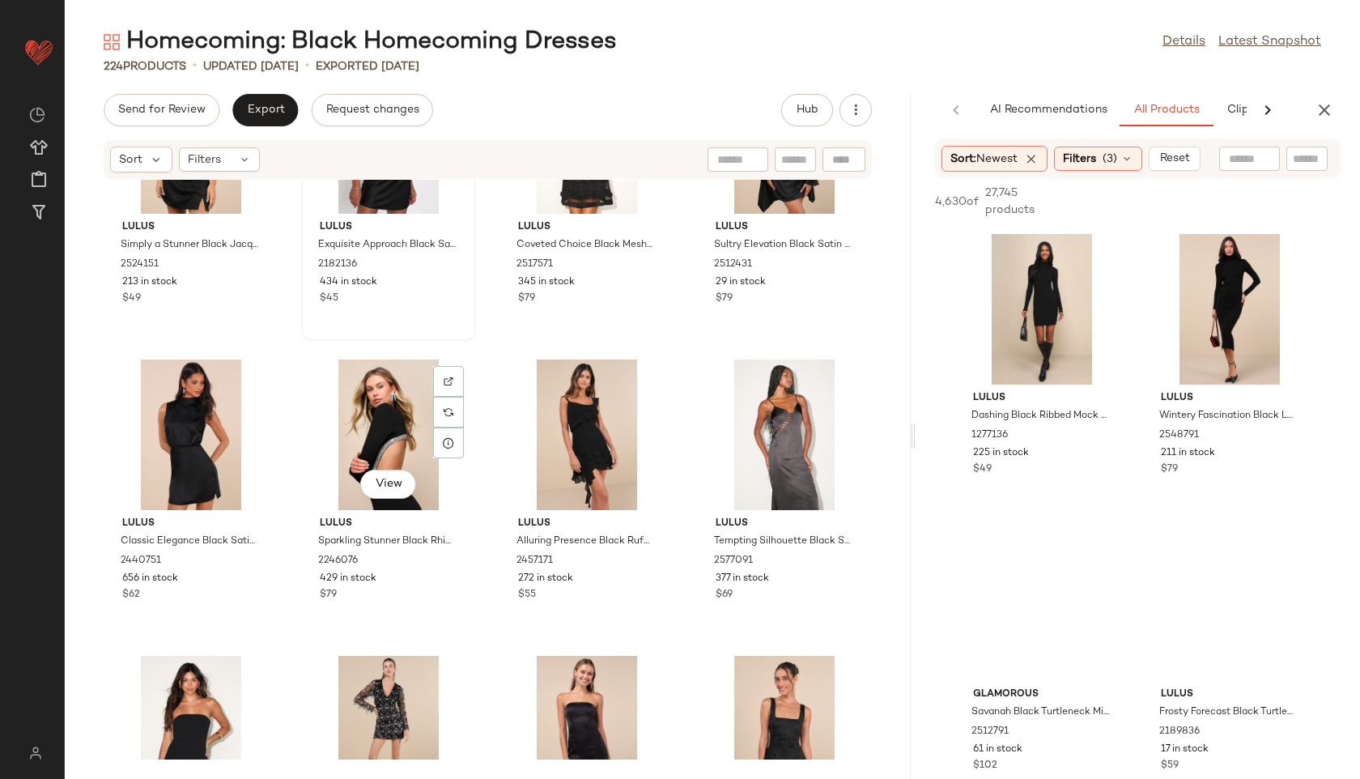
scroll to position [1641, 0]
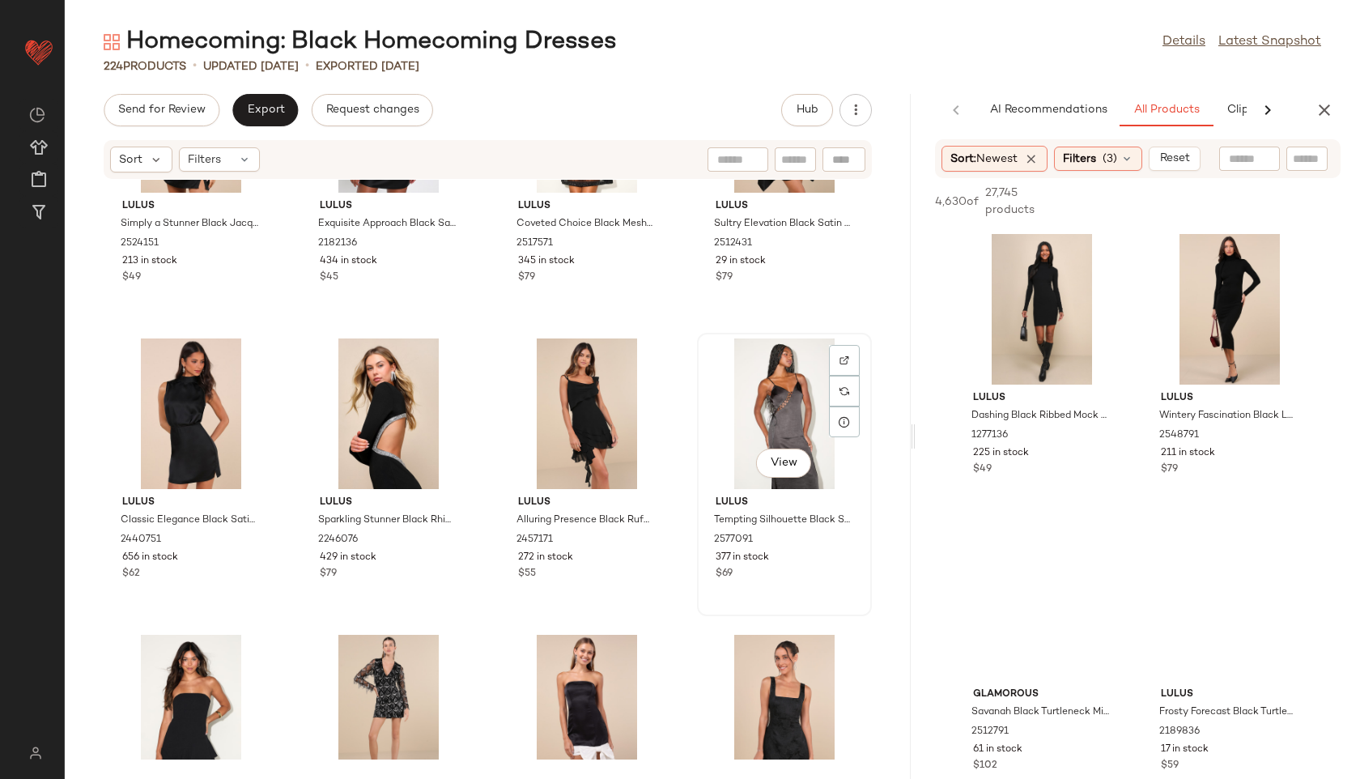
click at [735, 414] on div "View" at bounding box center [785, 413] width 164 height 151
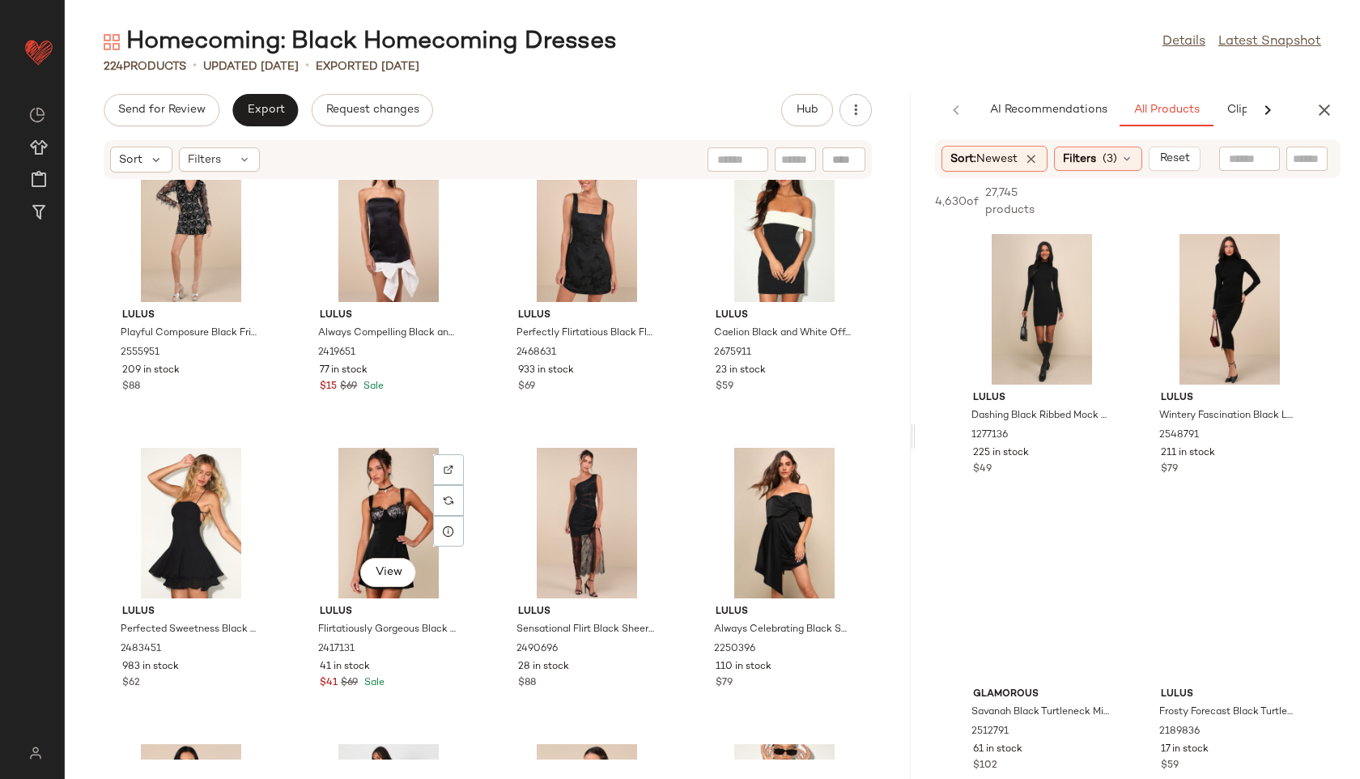
scroll to position [2125, 0]
click at [550, 531] on div "View" at bounding box center [587, 522] width 164 height 151
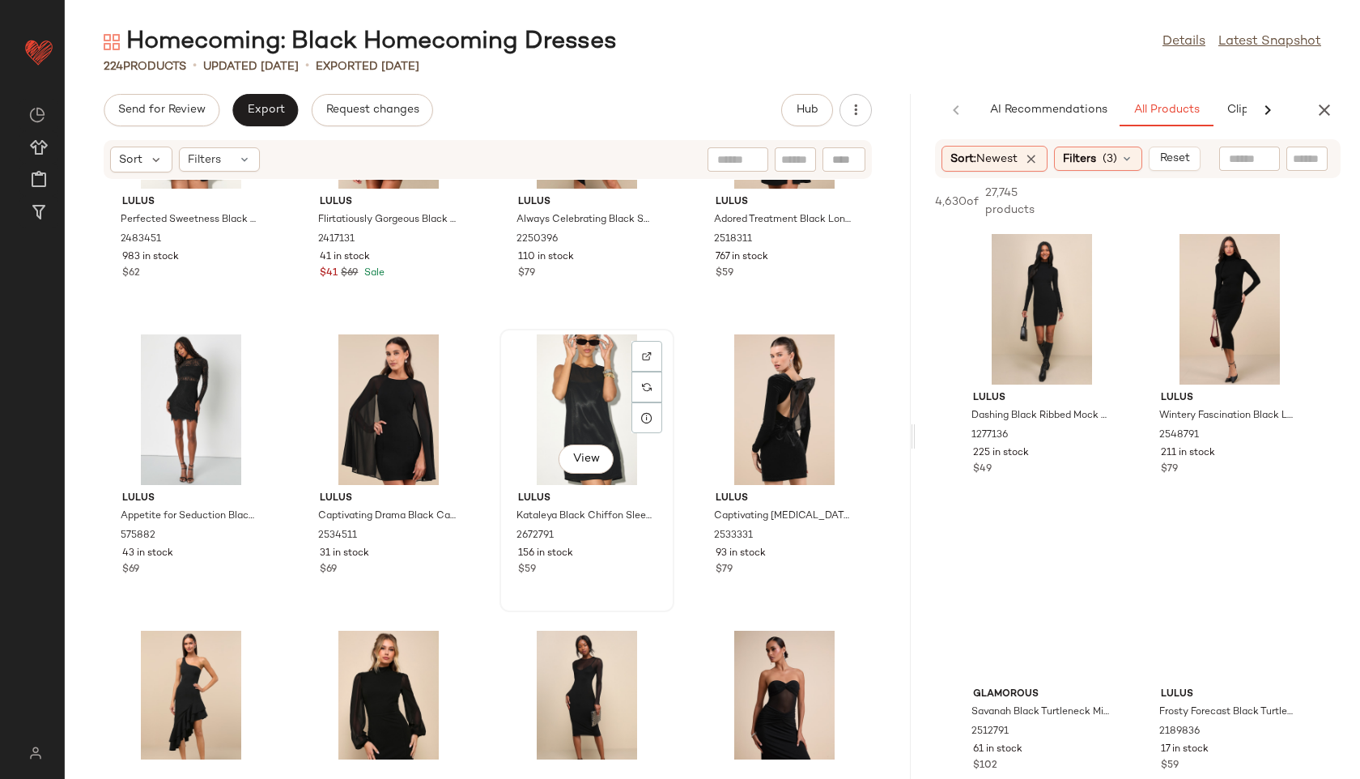
scroll to position [2567, 0]
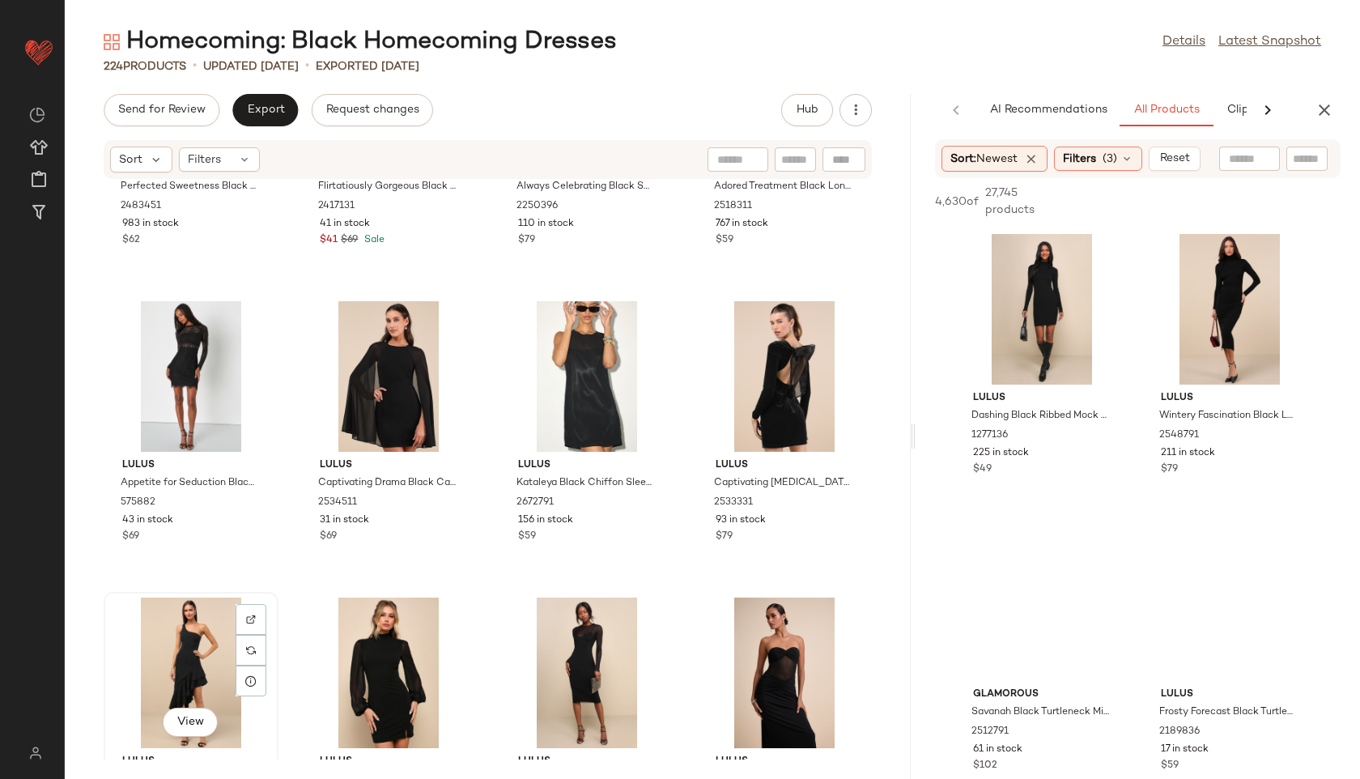
click at [172, 639] on div "View" at bounding box center [191, 672] width 164 height 151
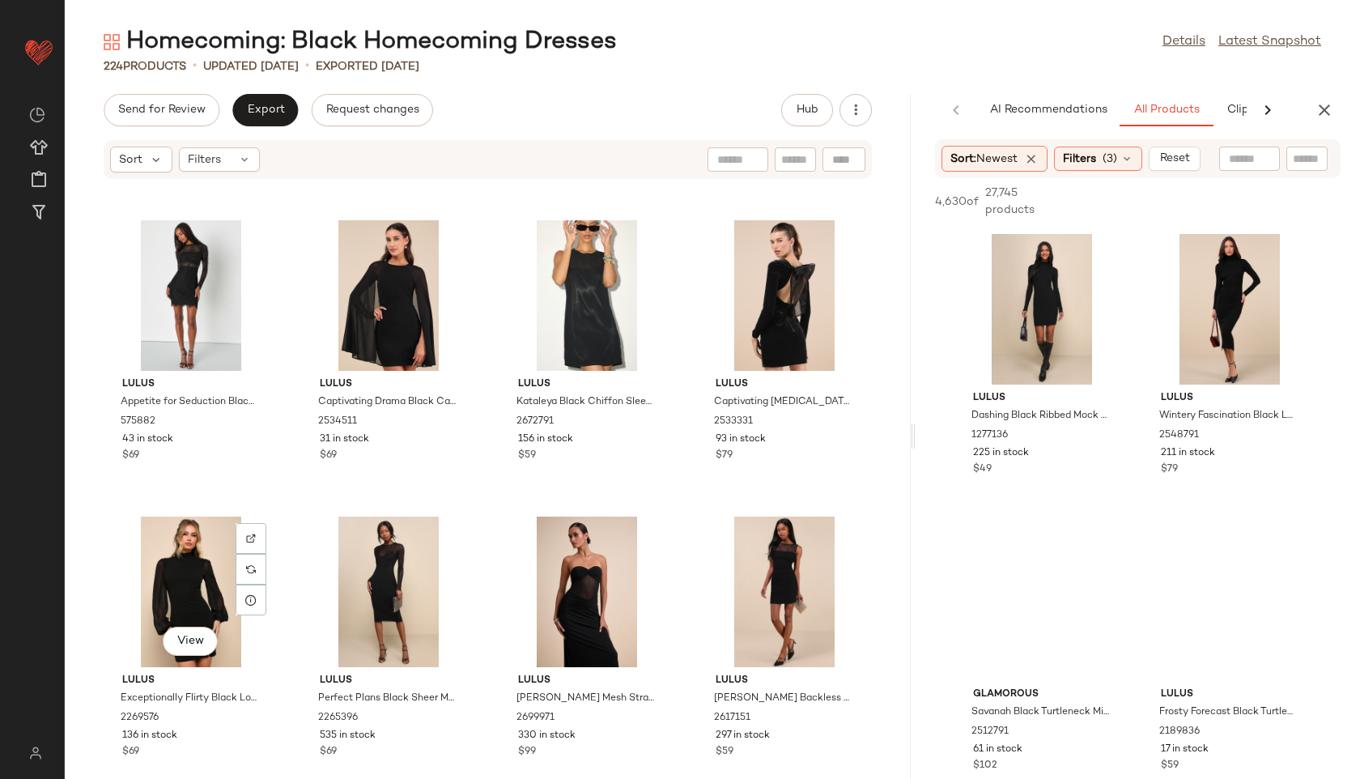
scroll to position [2795, 0]
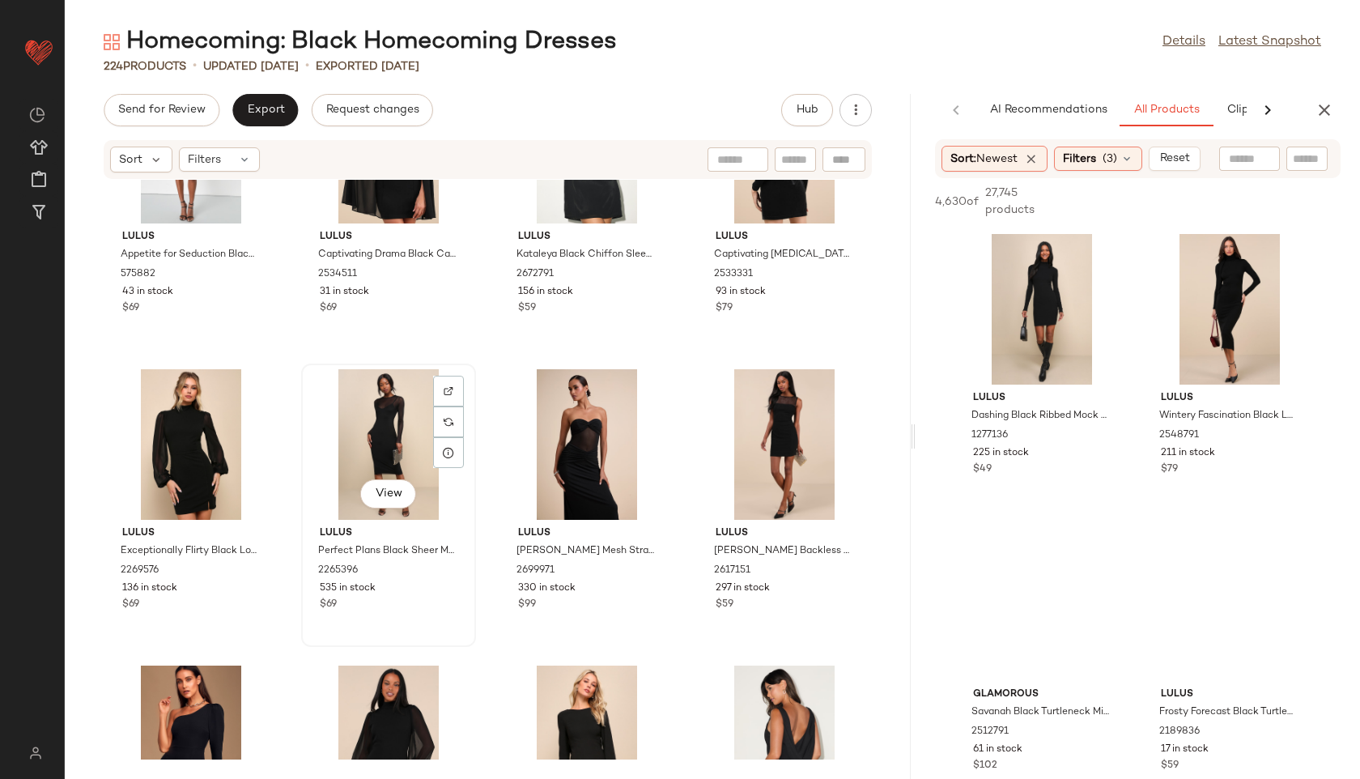
click at [380, 417] on div "View" at bounding box center [389, 444] width 164 height 151
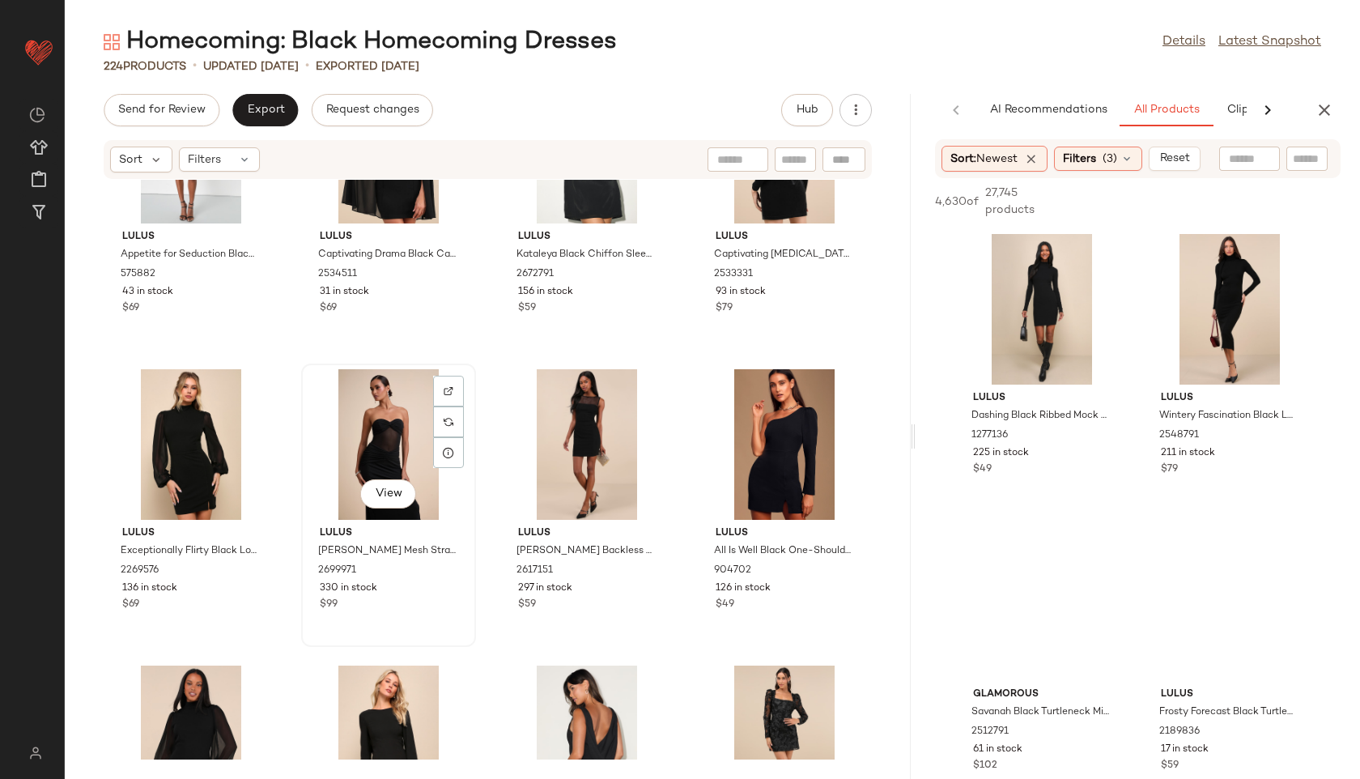
click at [368, 442] on div "View" at bounding box center [389, 444] width 164 height 151
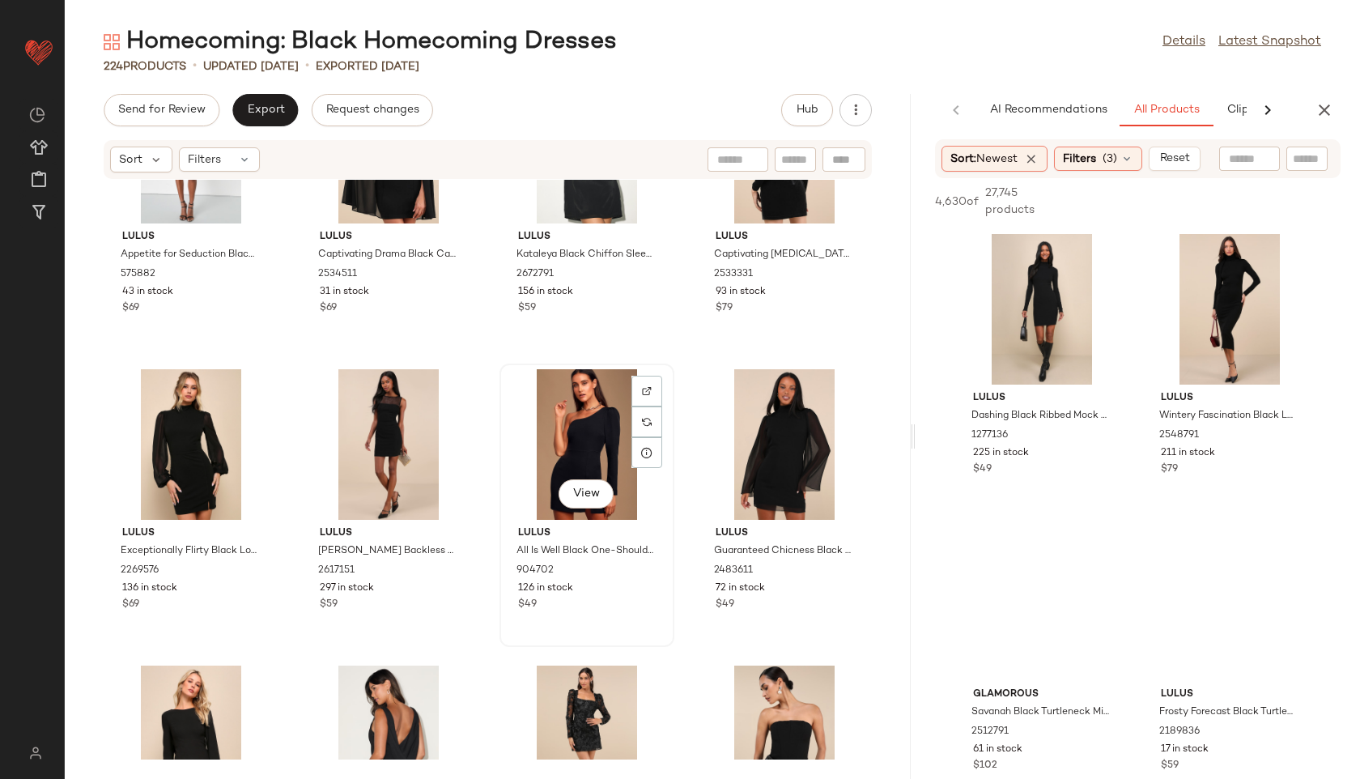
click at [565, 439] on div "View" at bounding box center [587, 444] width 164 height 151
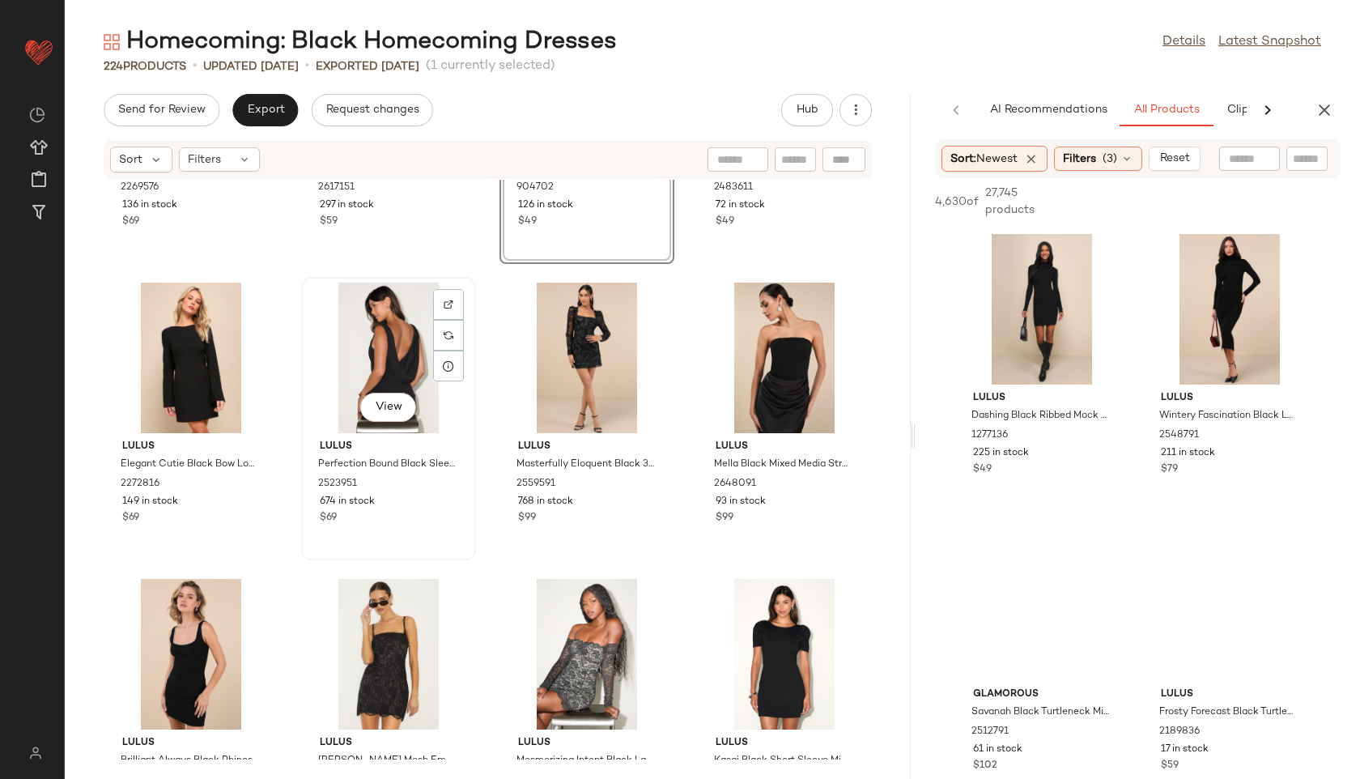
scroll to position [3201, 0]
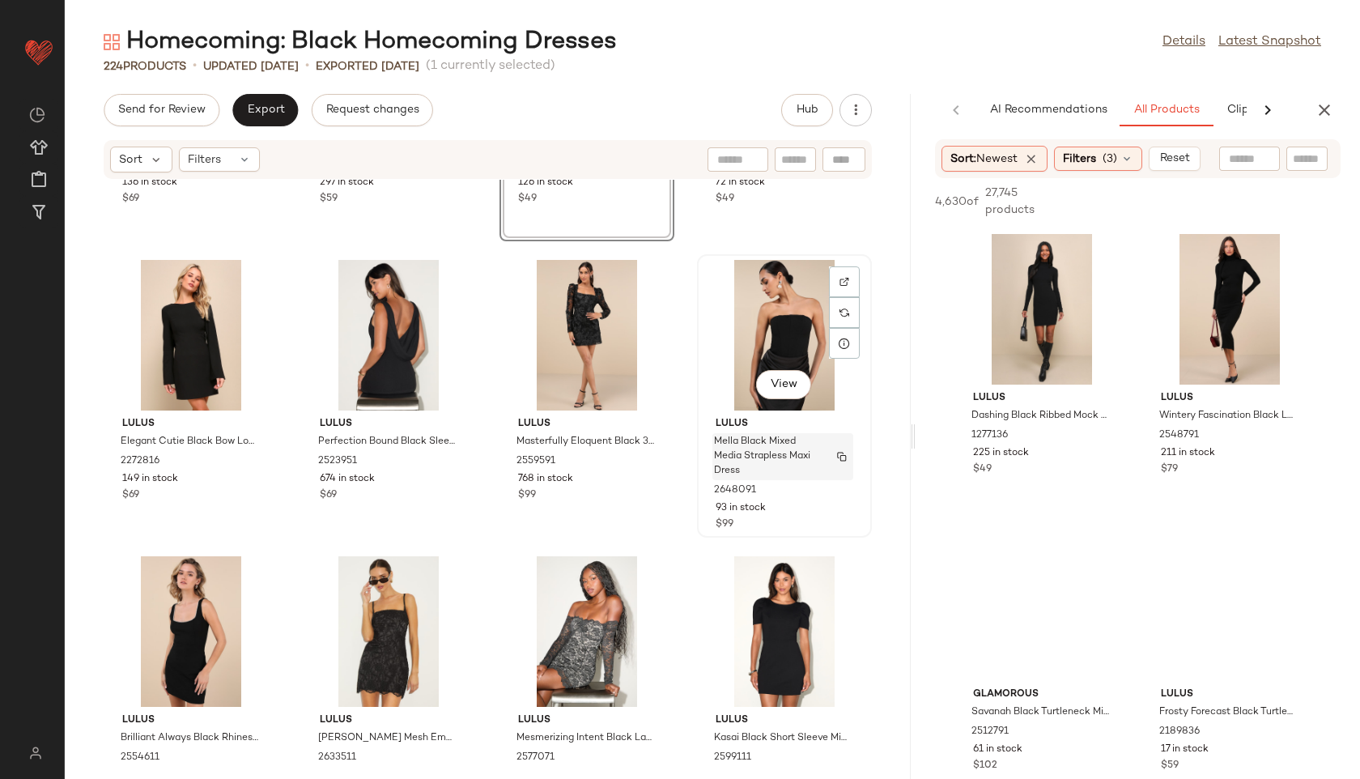
click at [758, 435] on span "Mella Black Mixed Media Strapless Maxi Dress" at bounding box center [767, 457] width 107 height 44
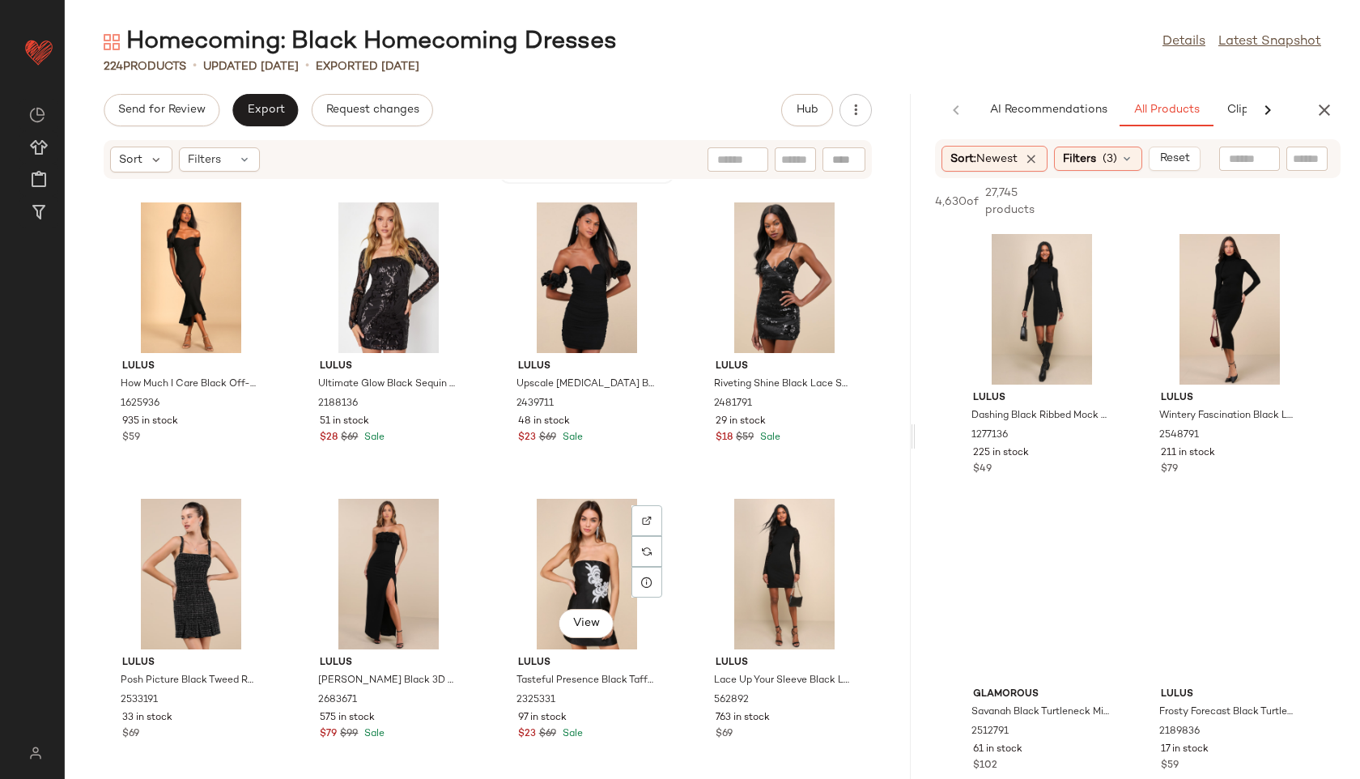
scroll to position [4807, 0]
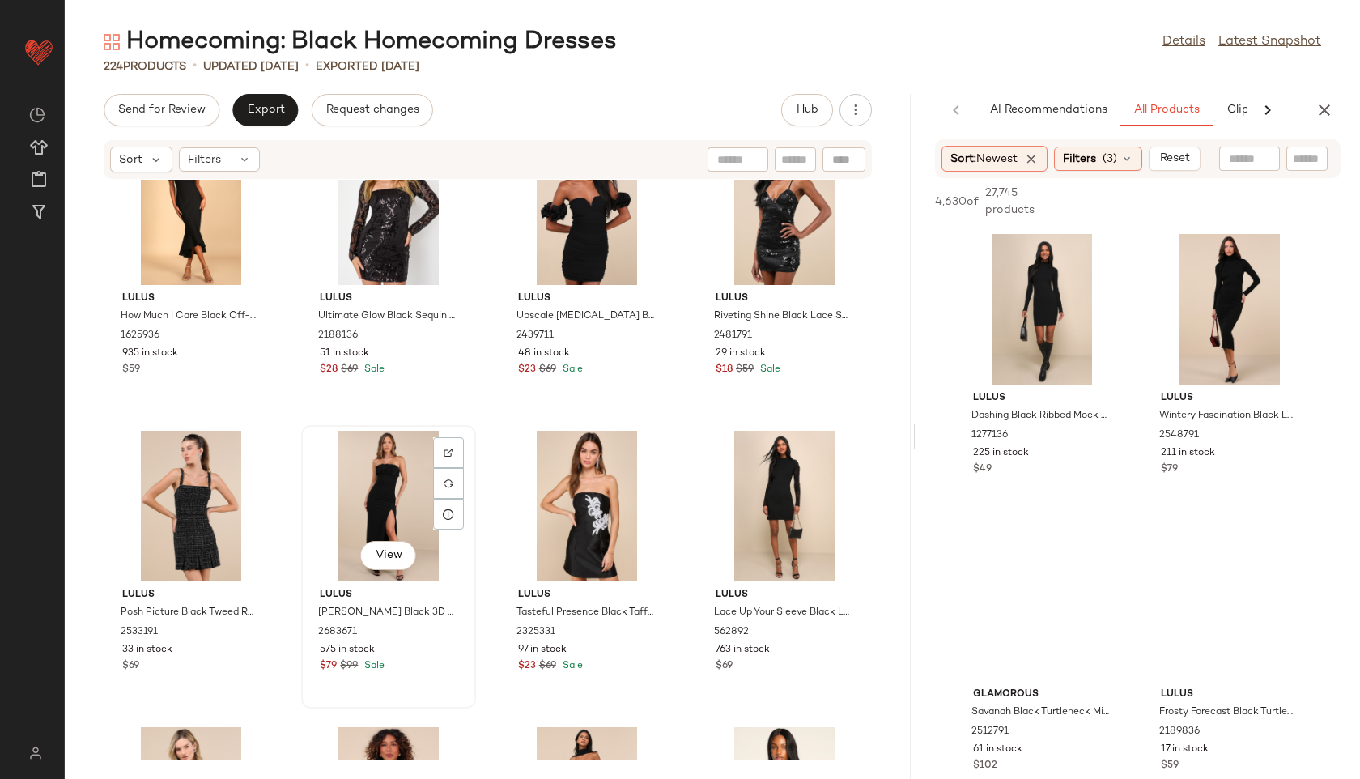
click at [376, 494] on div "View" at bounding box center [389, 506] width 164 height 151
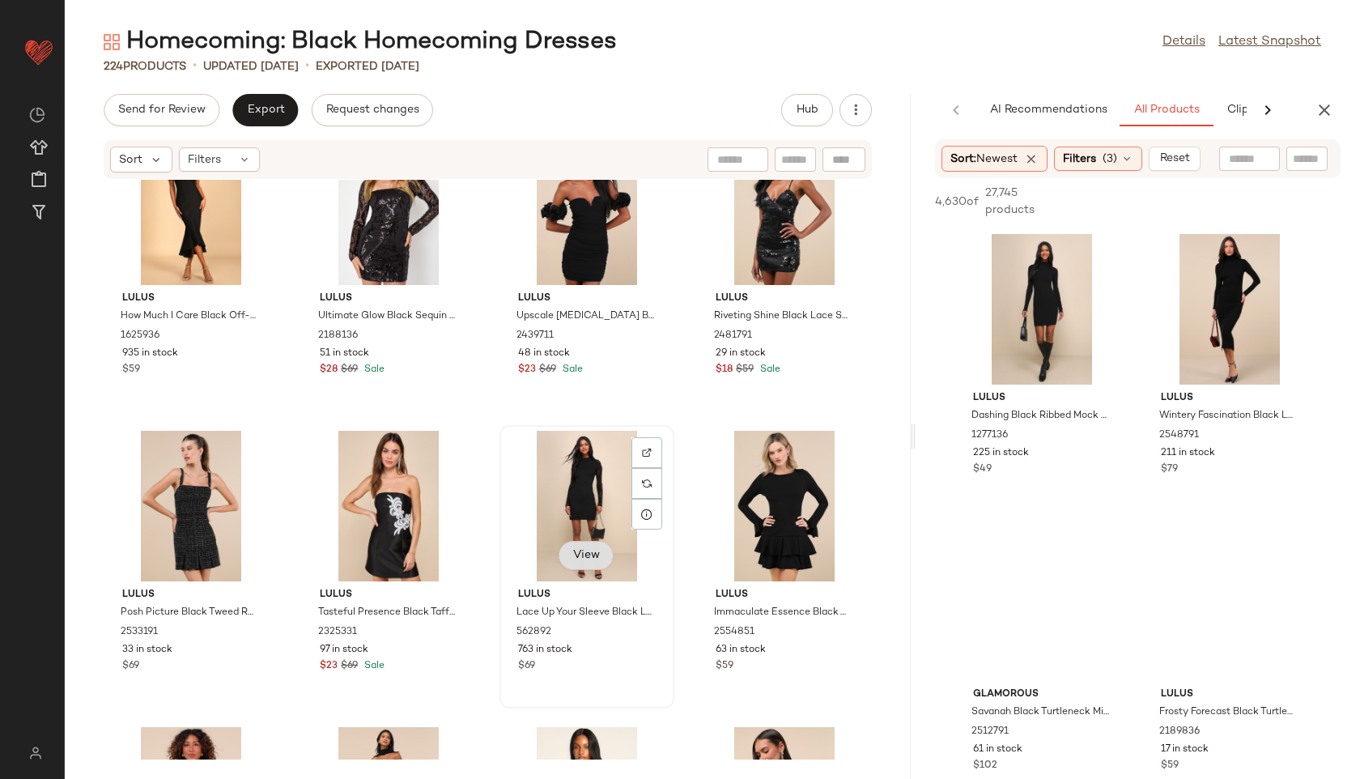
click at [587, 557] on span "View" at bounding box center [586, 555] width 28 height 13
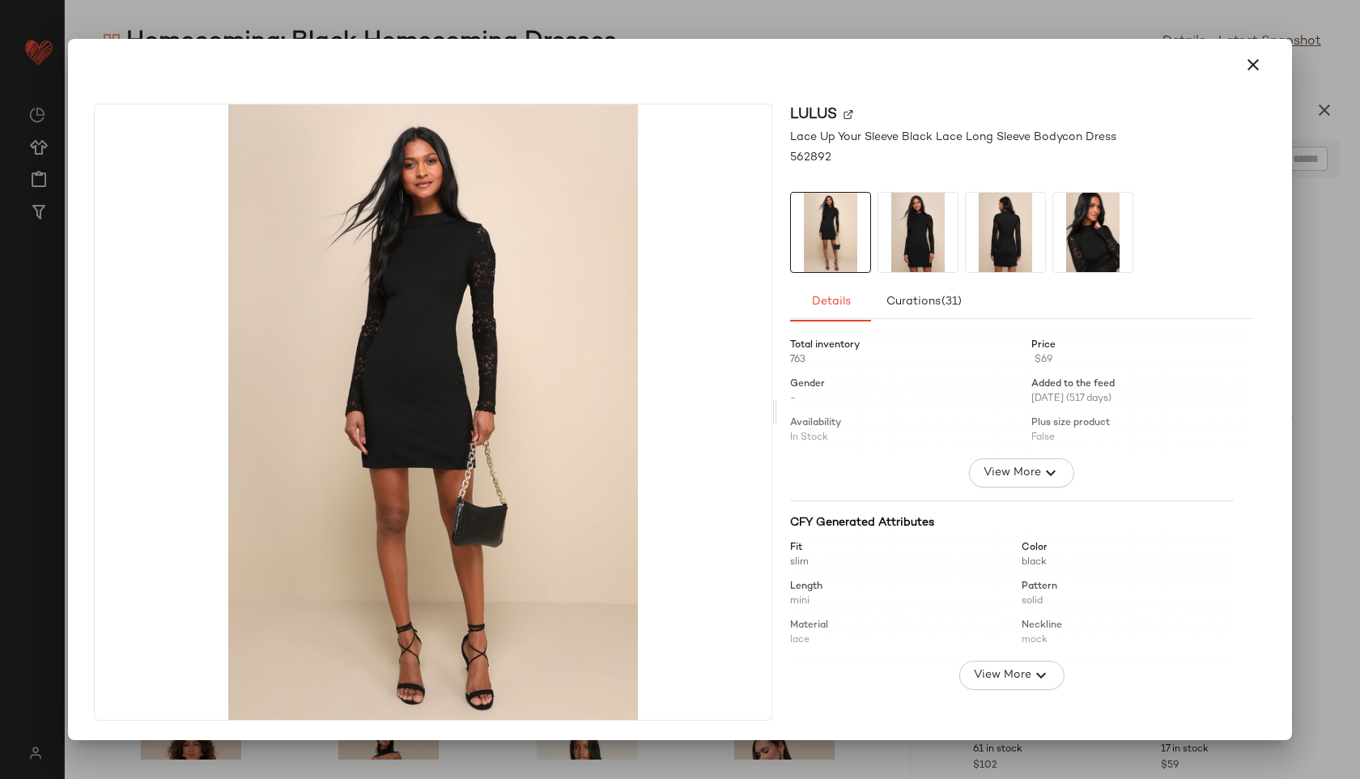
click at [934, 243] on img at bounding box center [917, 232] width 79 height 79
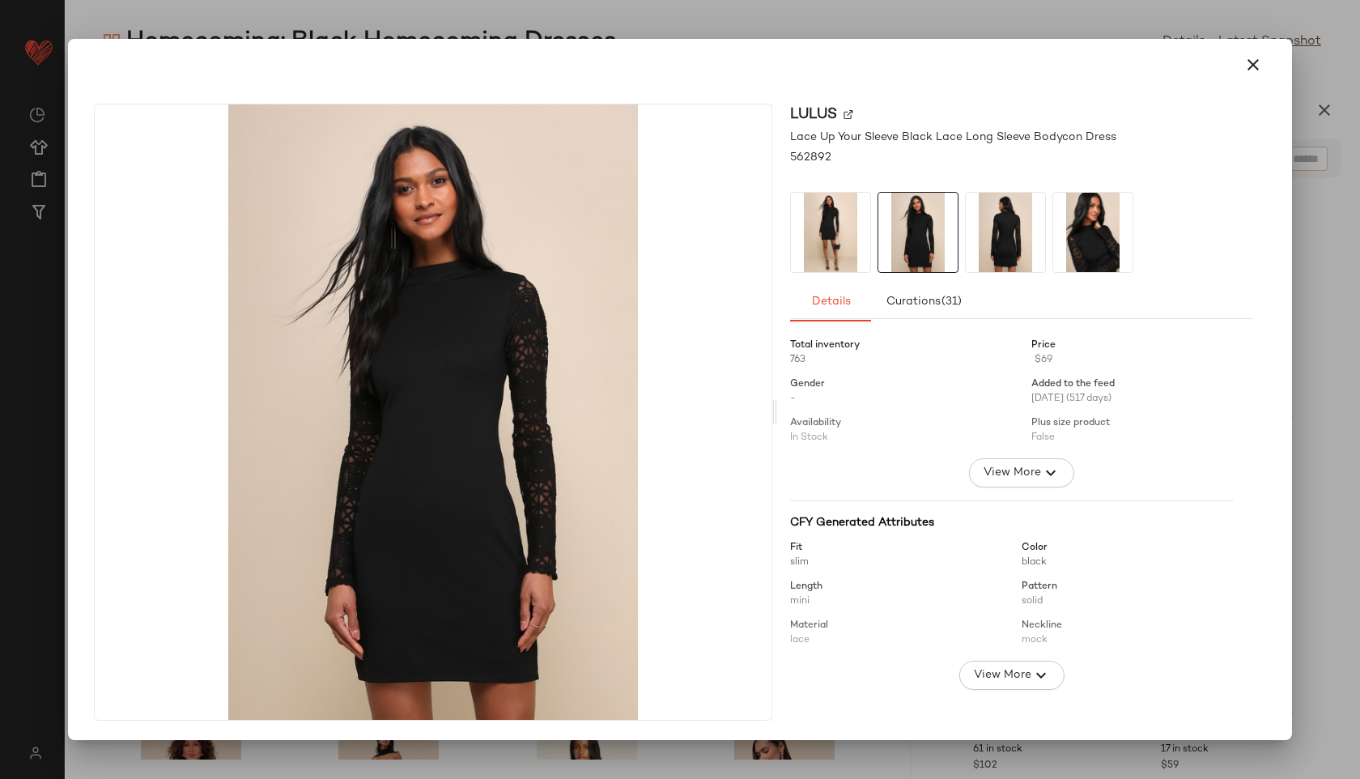
click at [981, 245] on img at bounding box center [1005, 232] width 79 height 79
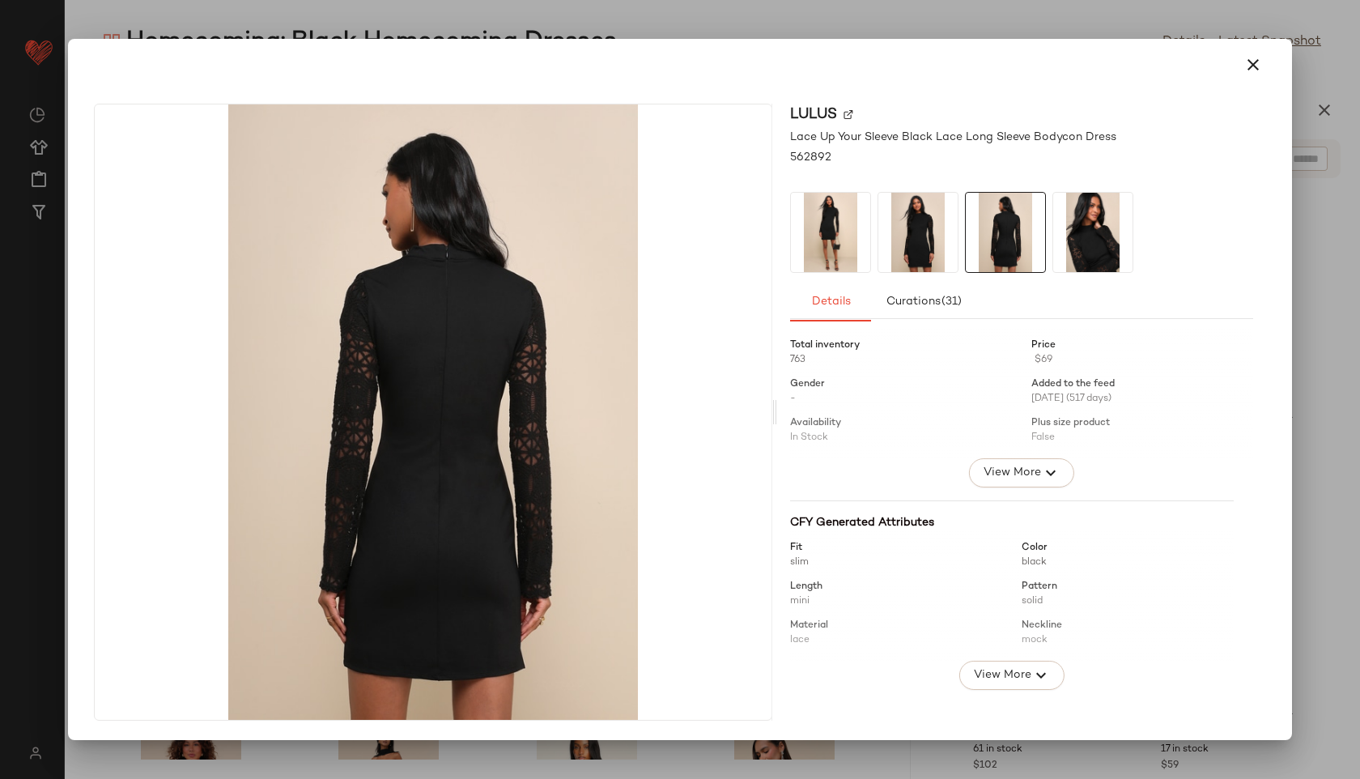
click at [1030, 248] on img at bounding box center [1005, 232] width 79 height 79
click at [1073, 249] on img at bounding box center [1092, 232] width 79 height 79
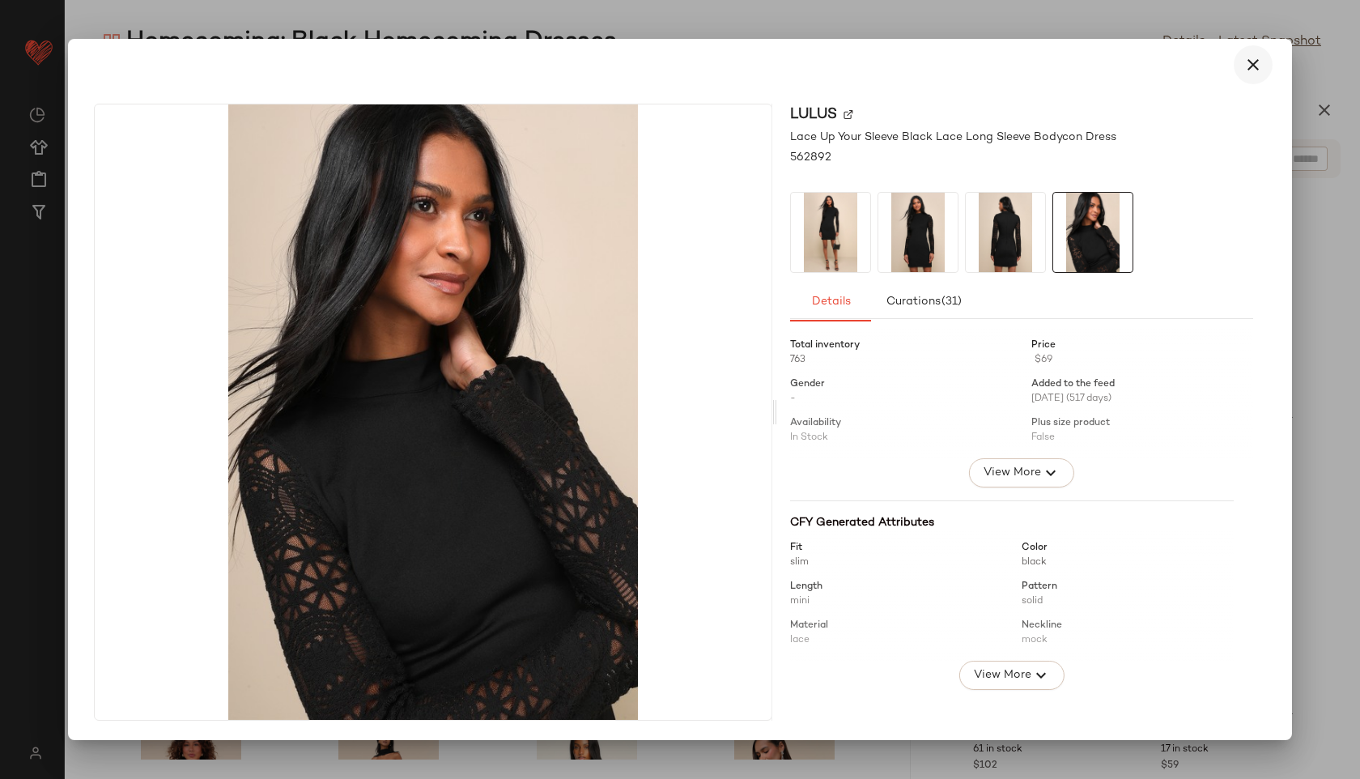
click at [1255, 70] on icon "button" at bounding box center [1252, 64] width 19 height 19
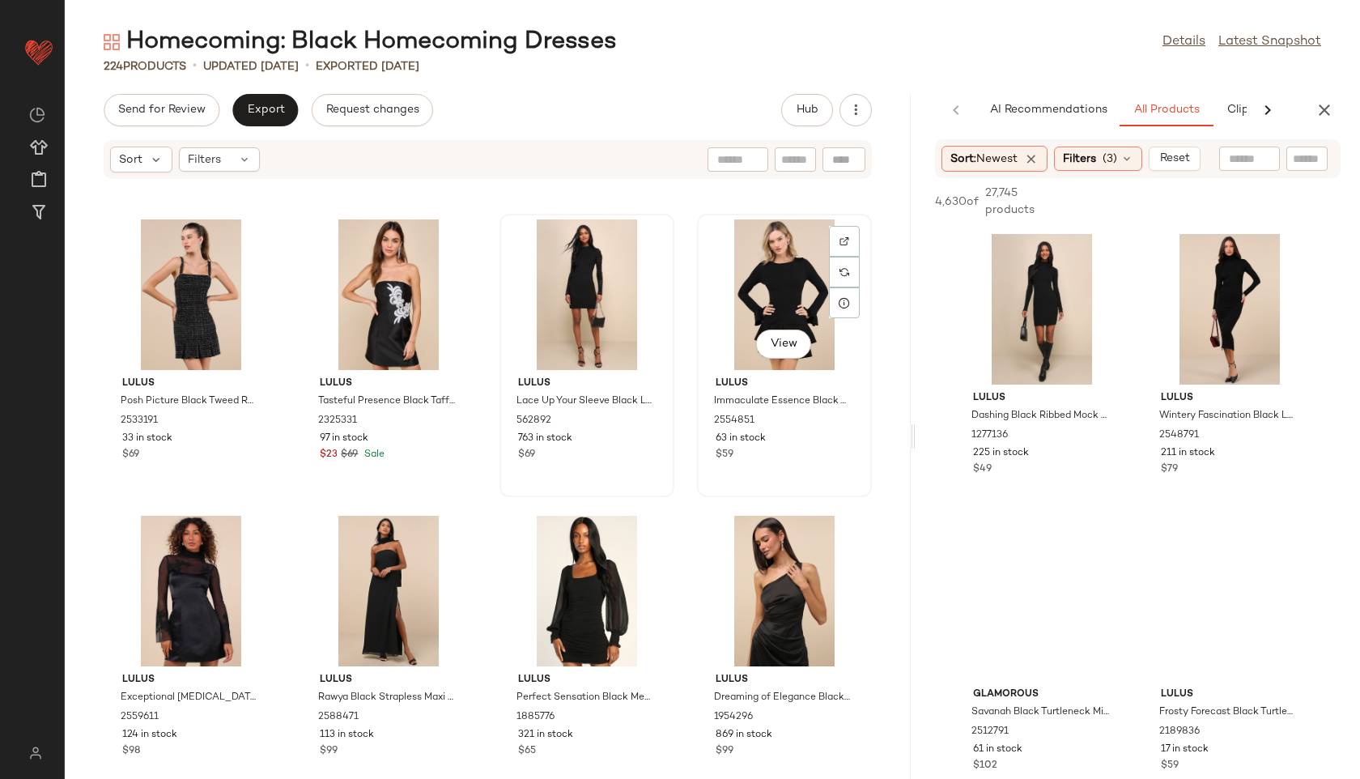
scroll to position [5148, 0]
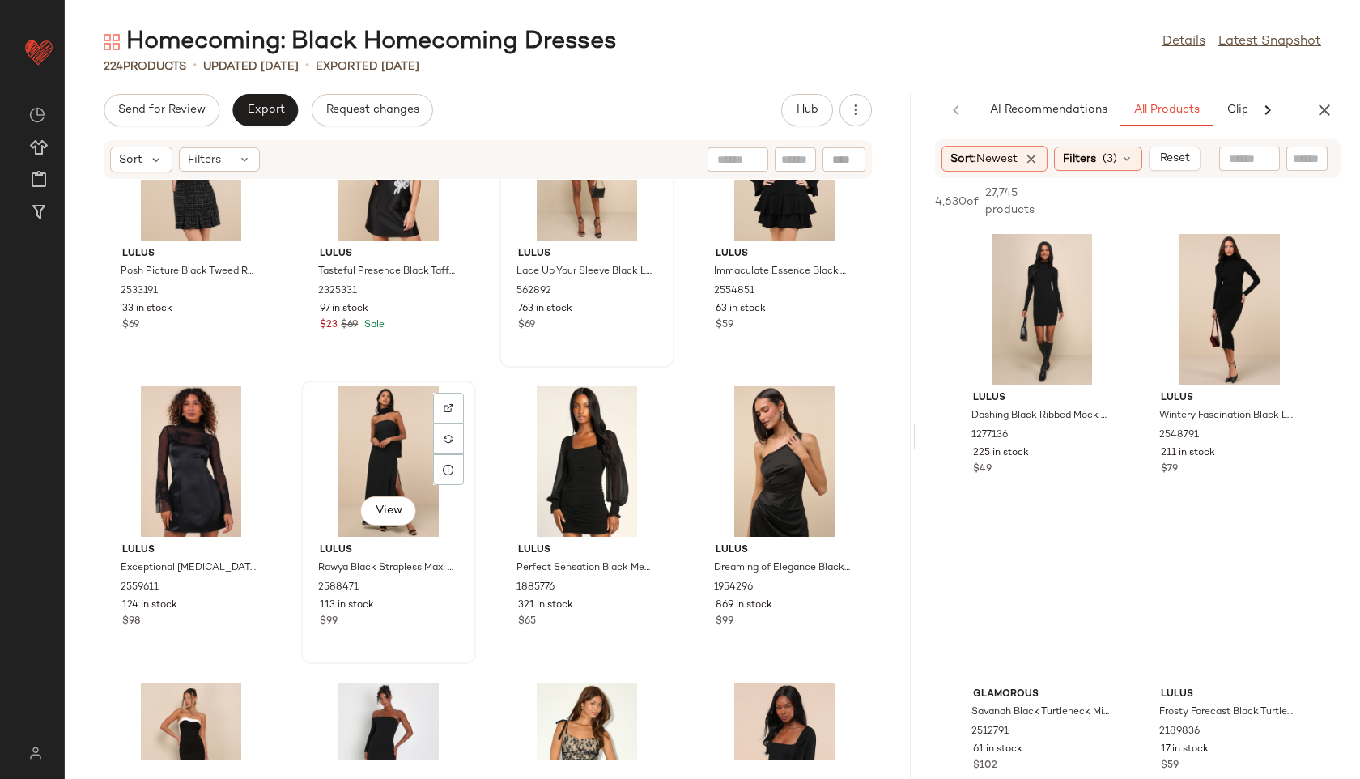
click at [383, 456] on div "View" at bounding box center [389, 461] width 164 height 151
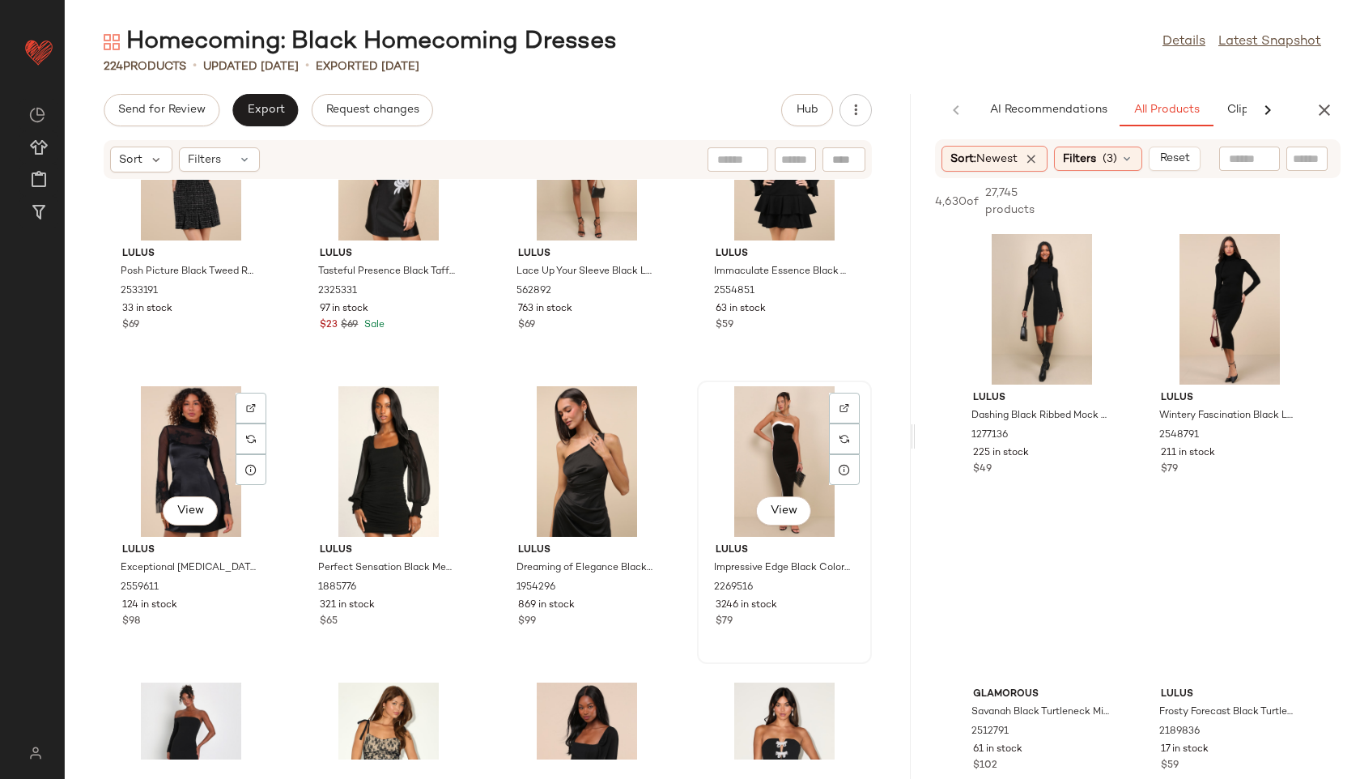
click at [767, 438] on div "View" at bounding box center [785, 461] width 164 height 151
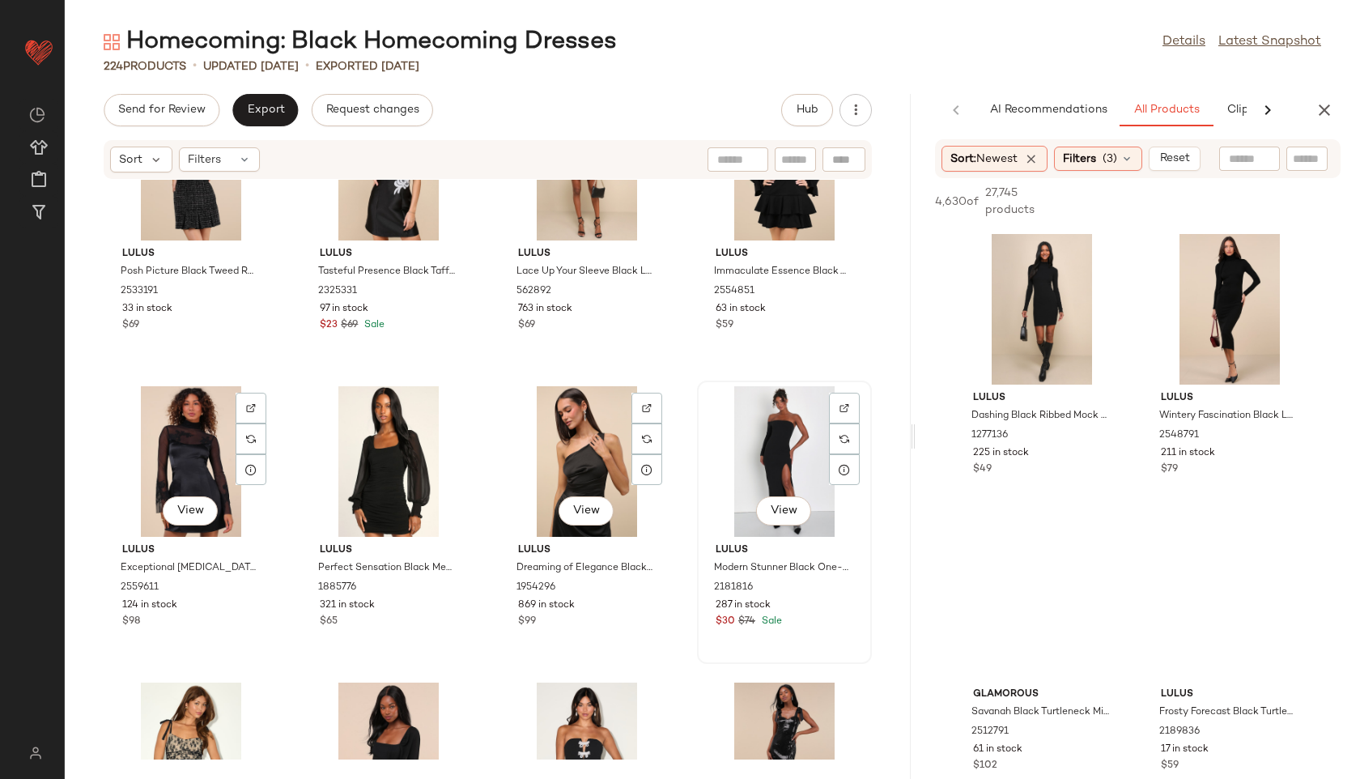
click at [788, 455] on div "View" at bounding box center [785, 461] width 164 height 151
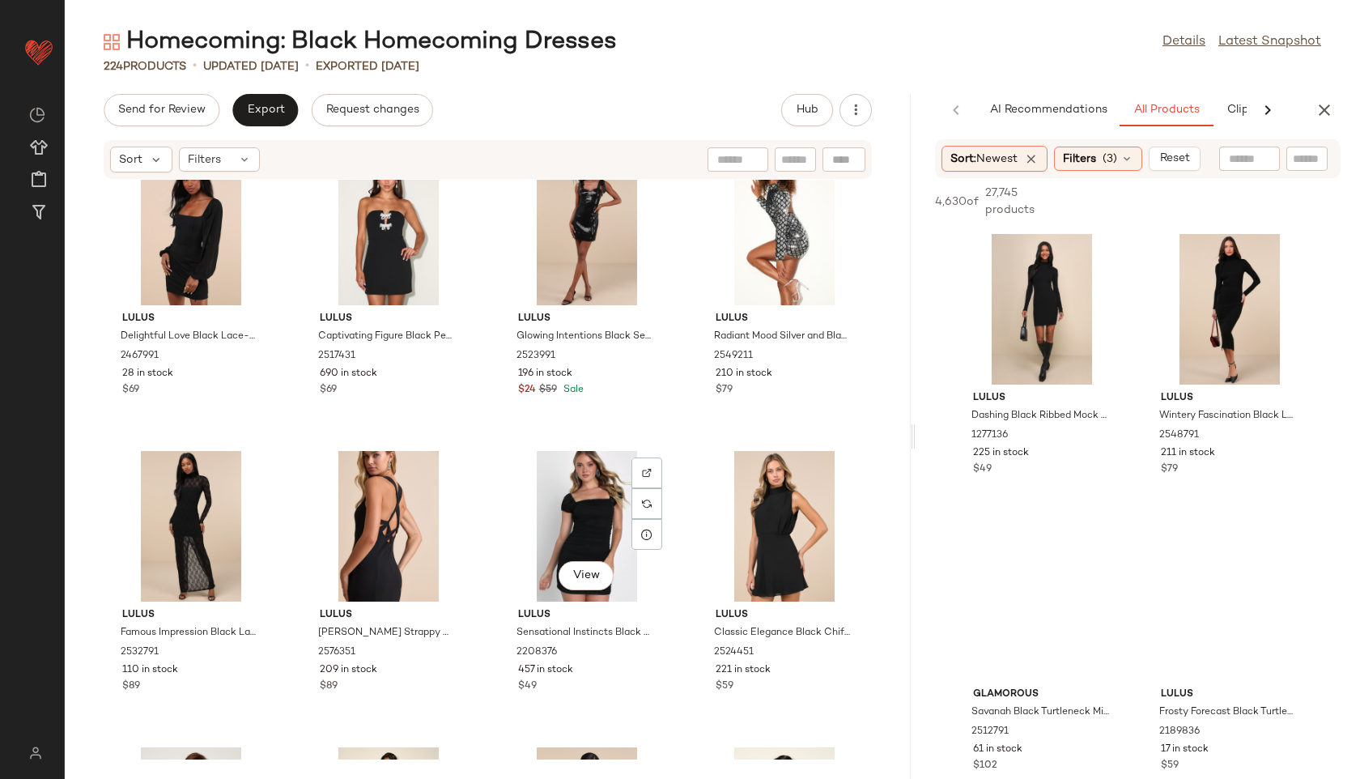
scroll to position [5691, 0]
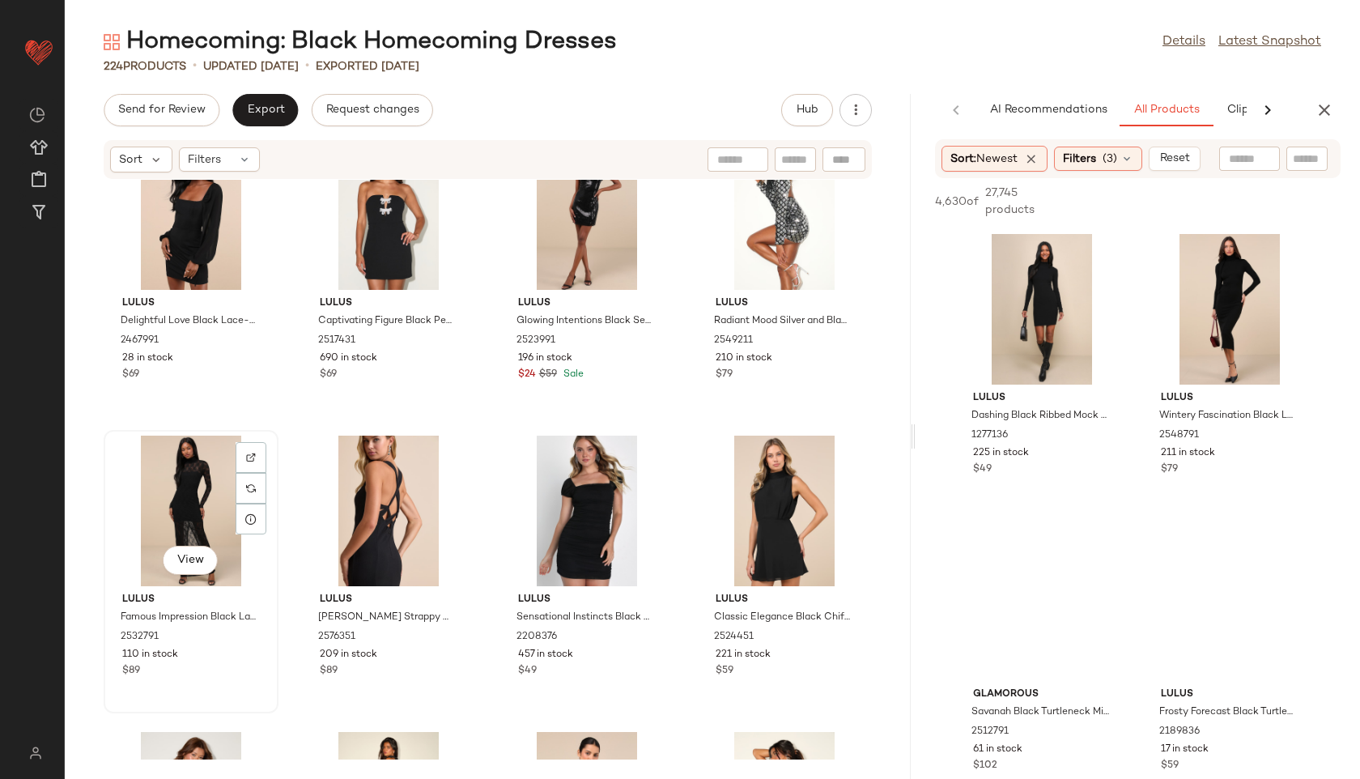
click at [177, 488] on div "View" at bounding box center [191, 510] width 164 height 151
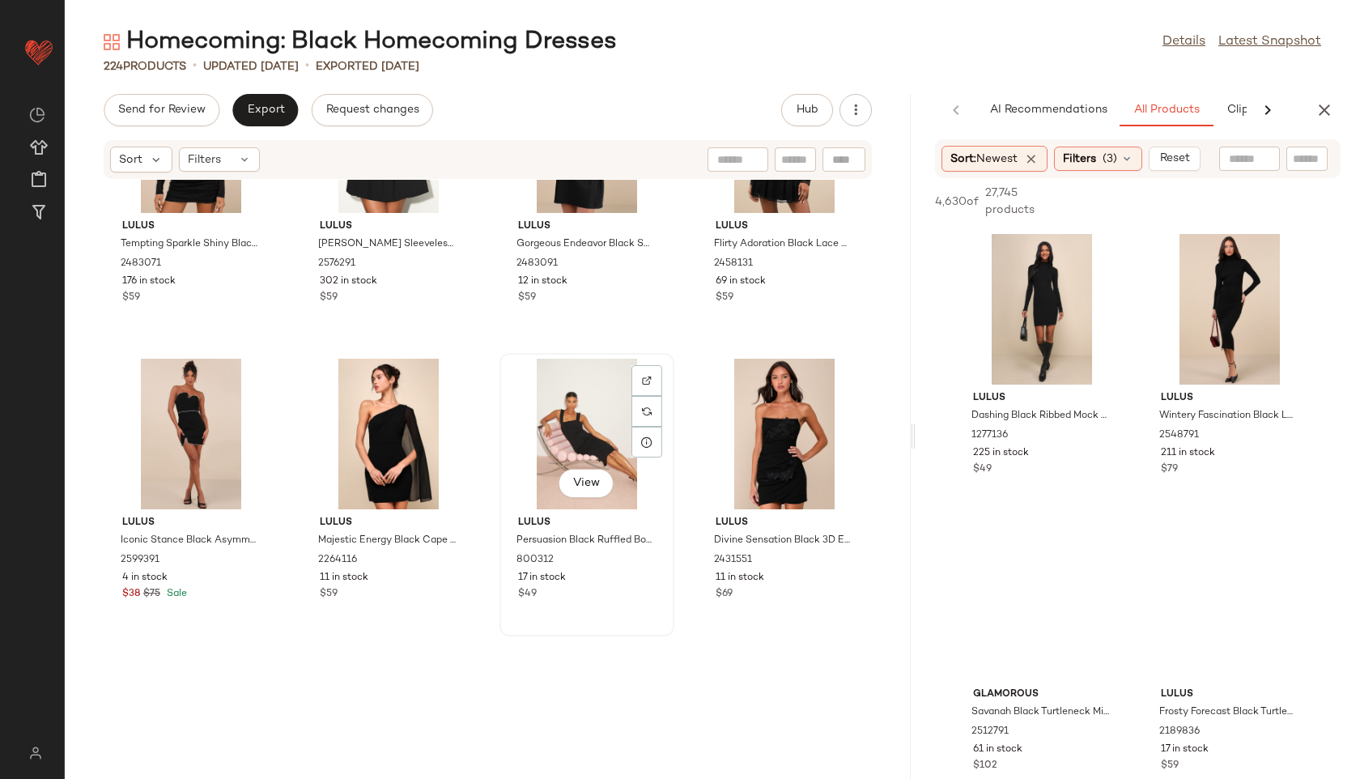
scroll to position [6661, 0]
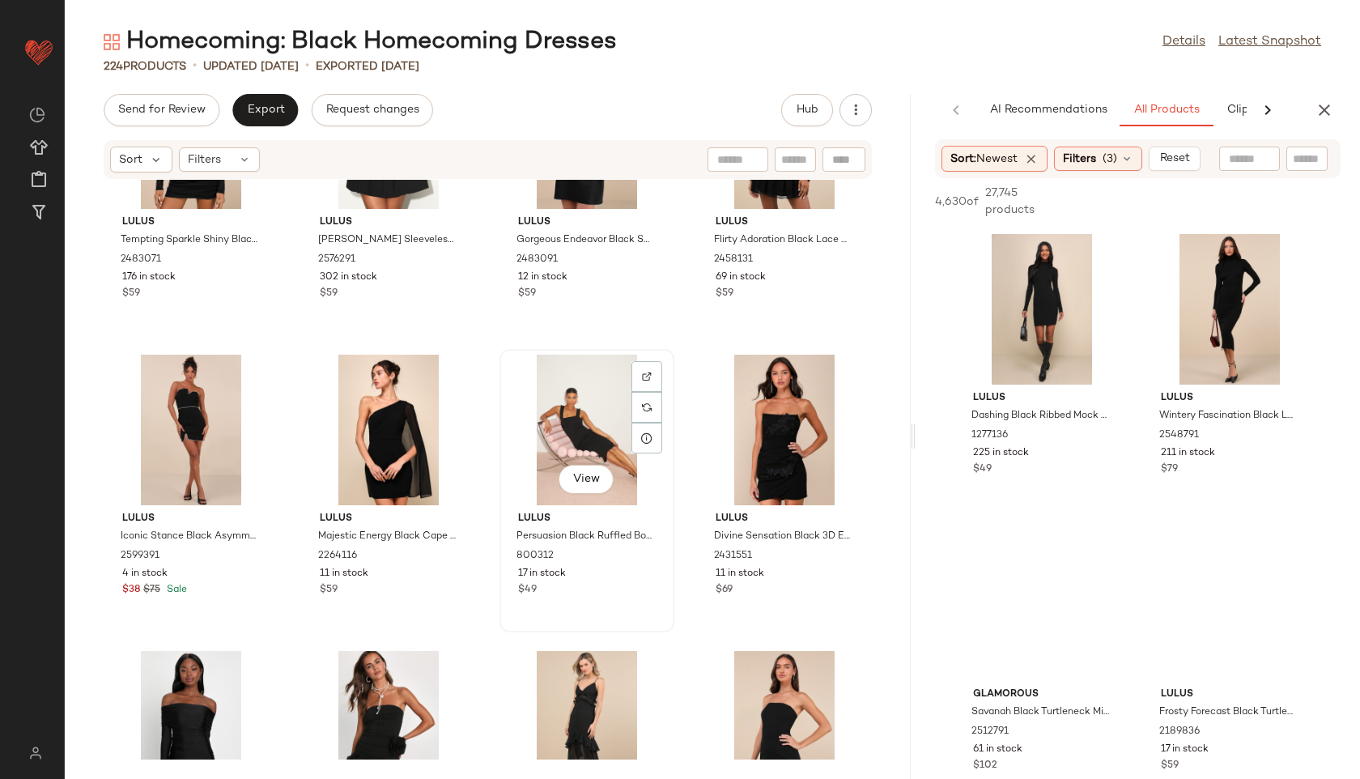
click at [523, 444] on div "View" at bounding box center [587, 430] width 164 height 151
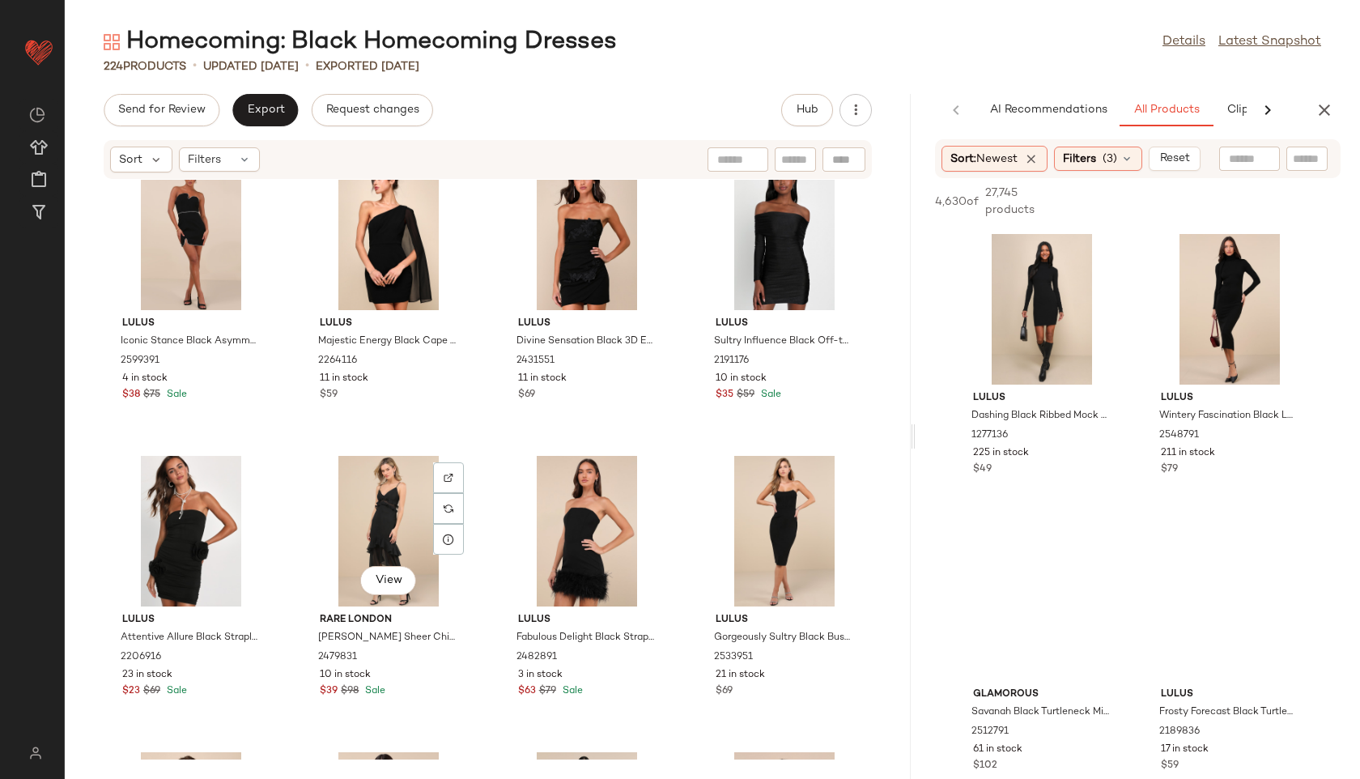
scroll to position [6885, 0]
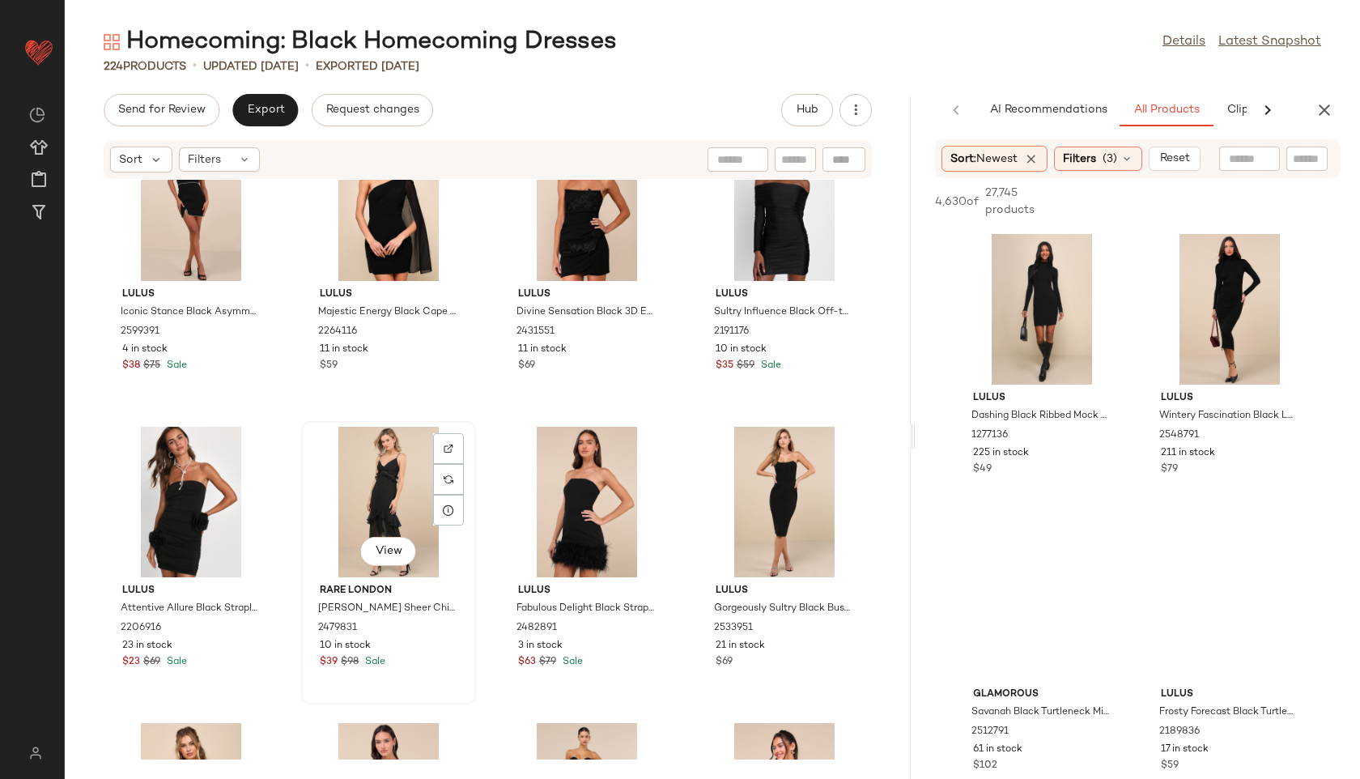
click at [360, 497] on div "View" at bounding box center [389, 502] width 164 height 151
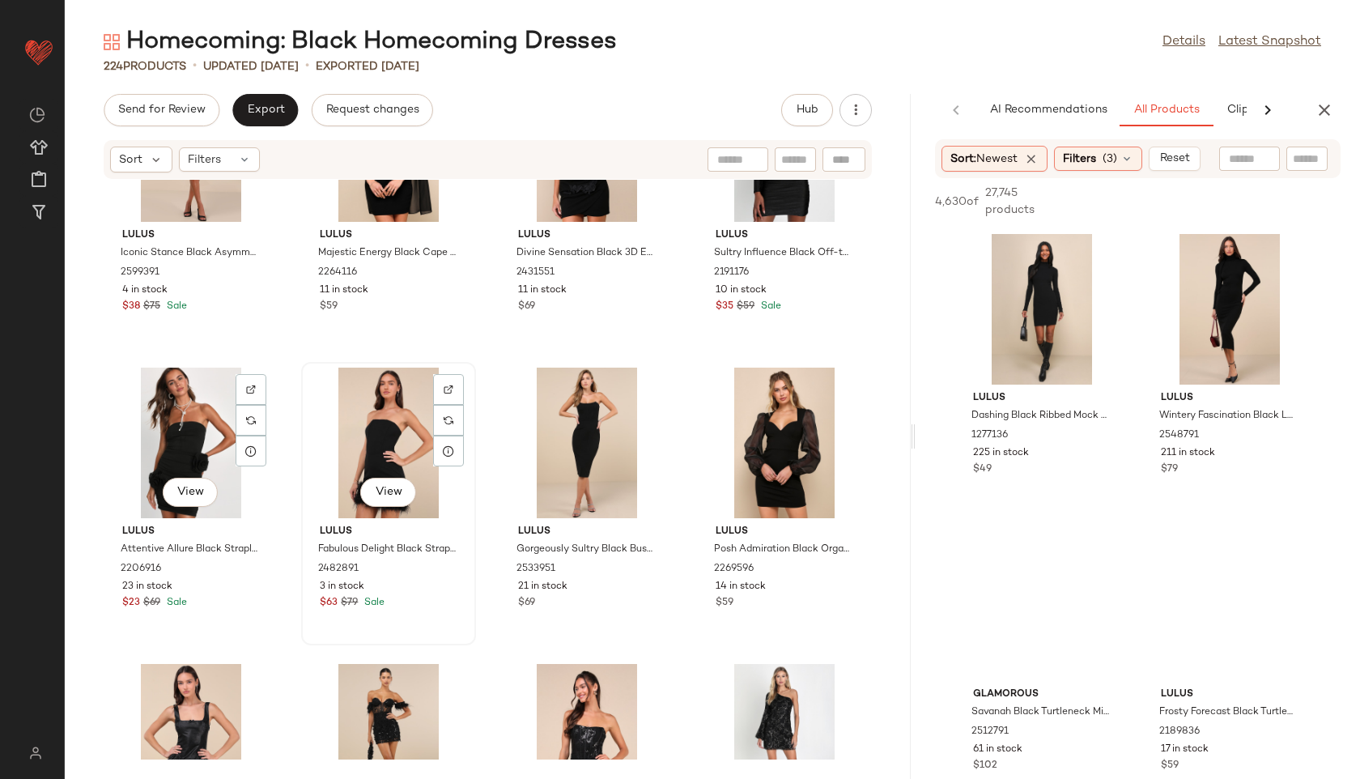
scroll to position [6955, 0]
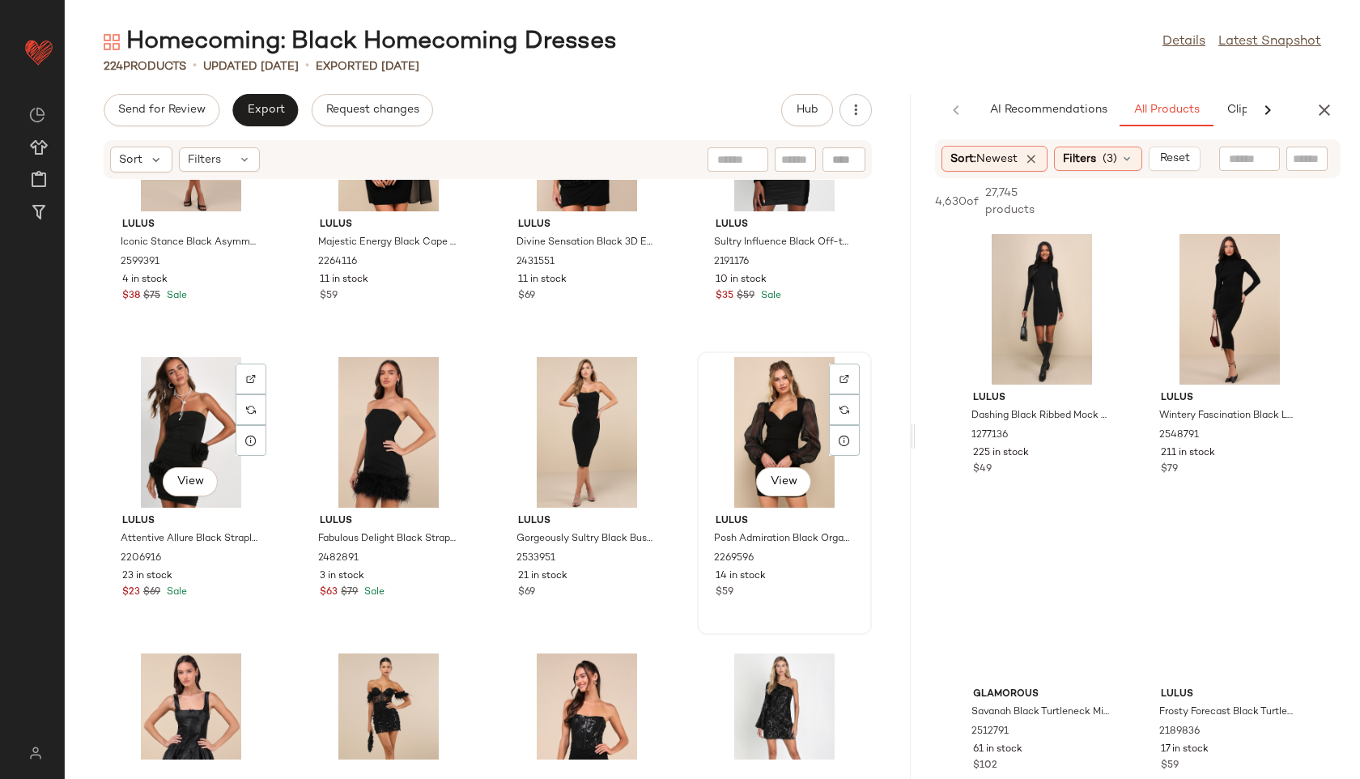
click at [740, 432] on div "View" at bounding box center [785, 432] width 164 height 151
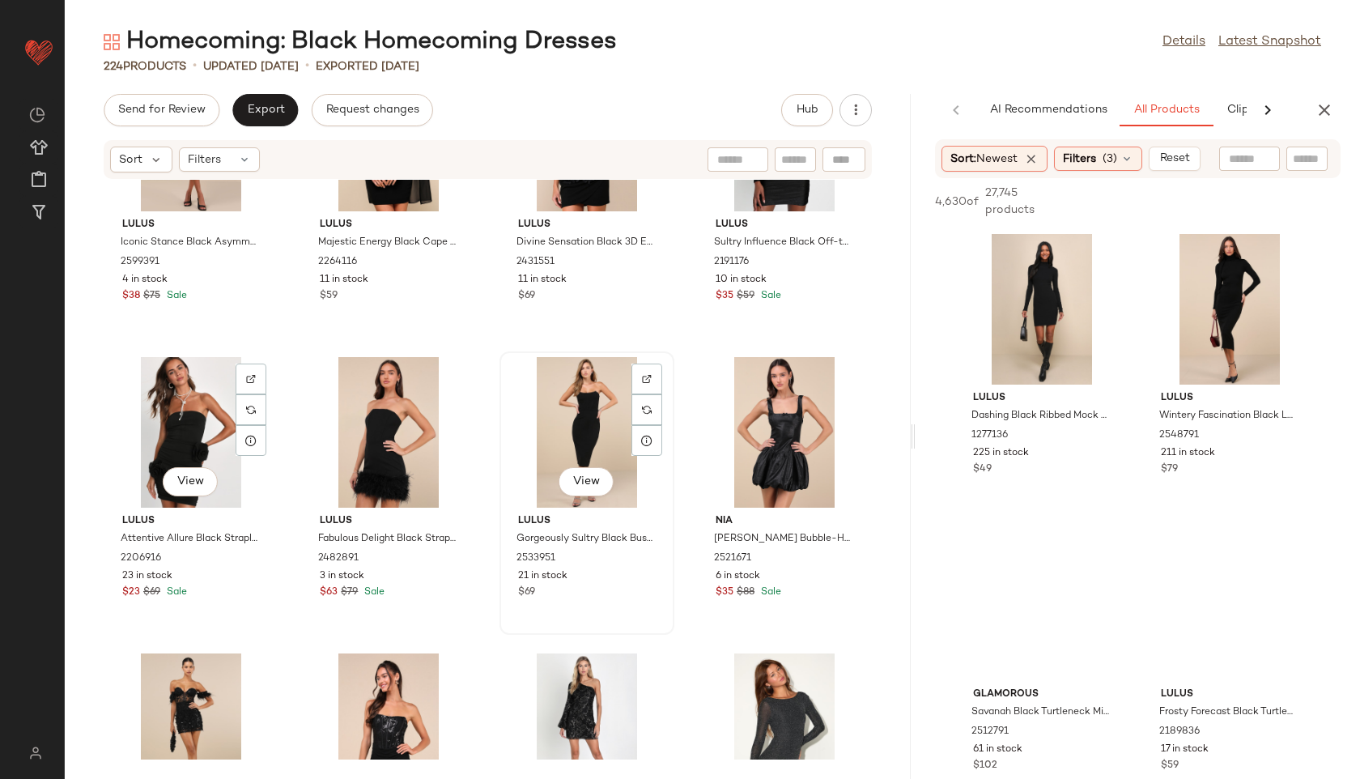
click at [558, 401] on div "View" at bounding box center [587, 432] width 164 height 151
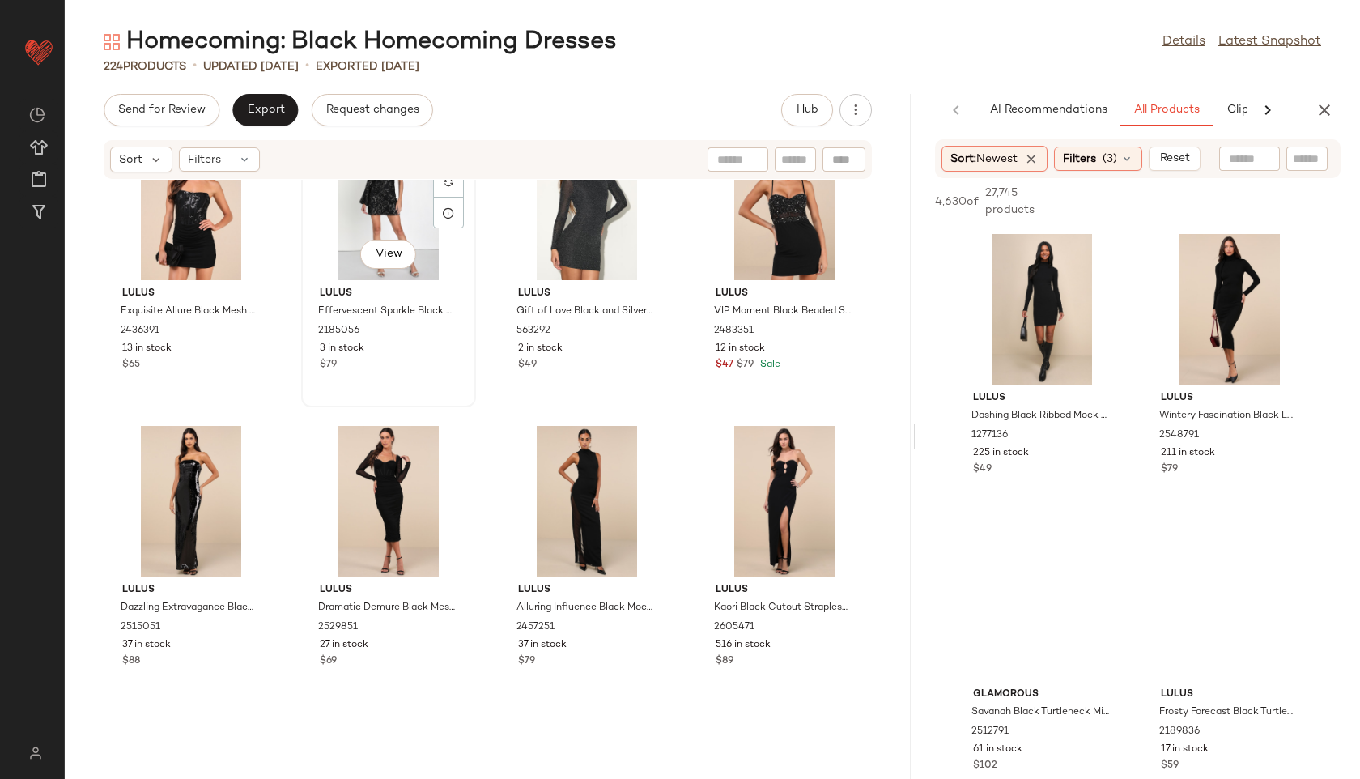
scroll to position [7484, 0]
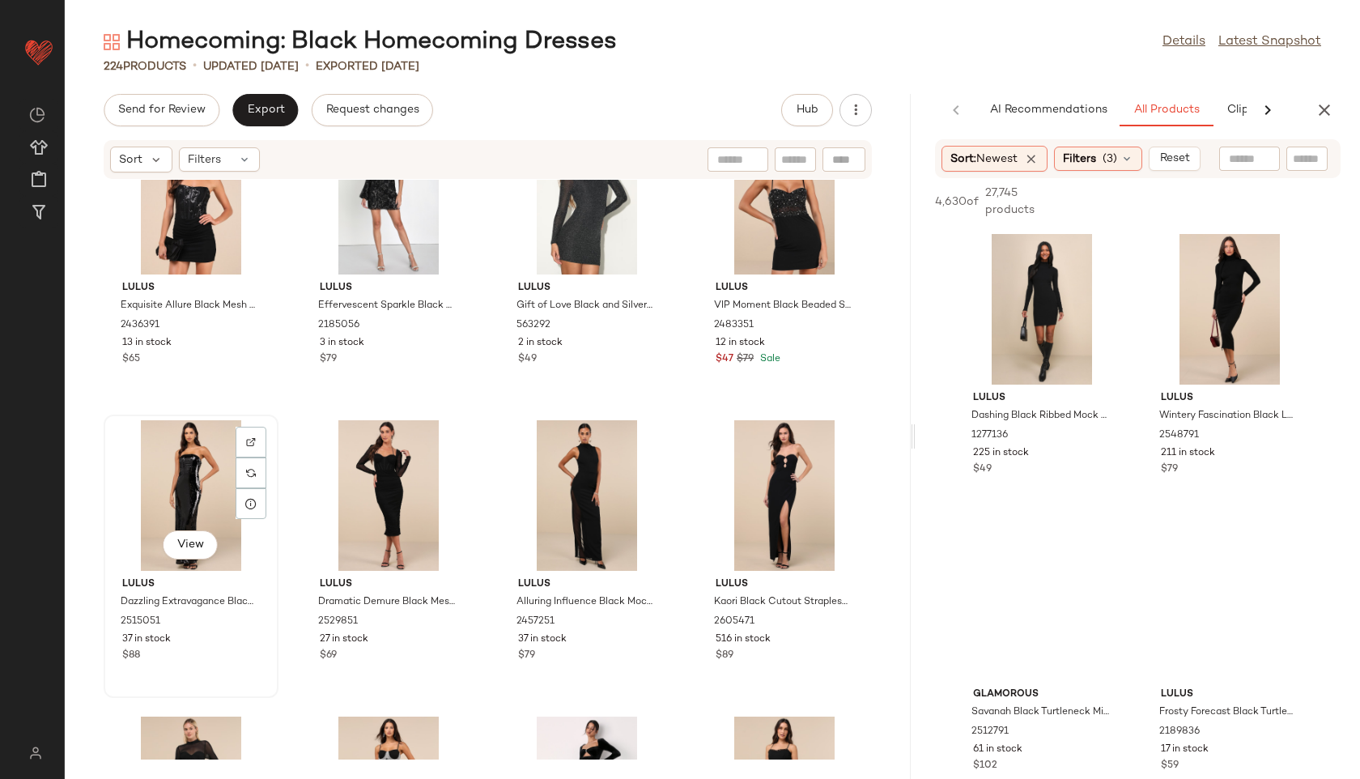
click at [183, 477] on div "View" at bounding box center [191, 495] width 164 height 151
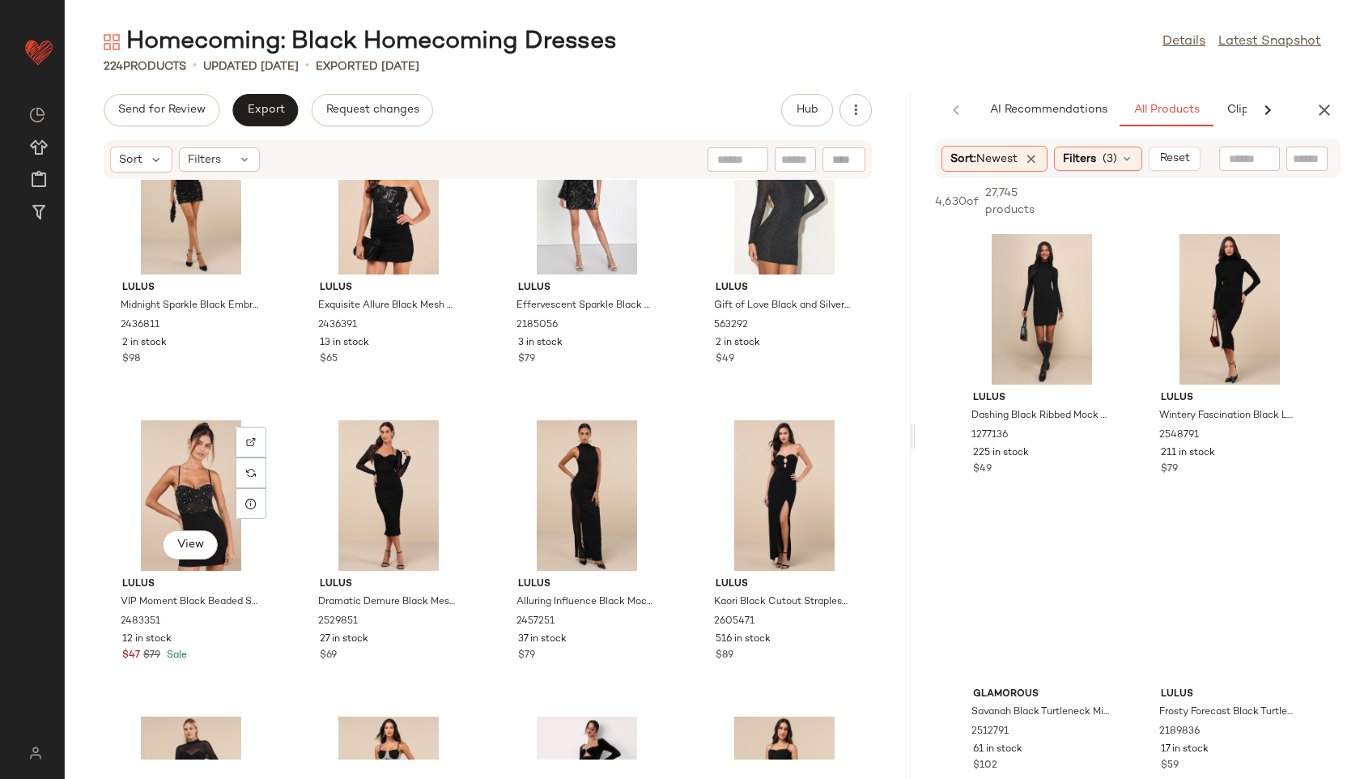
scroll to position [7188, 0]
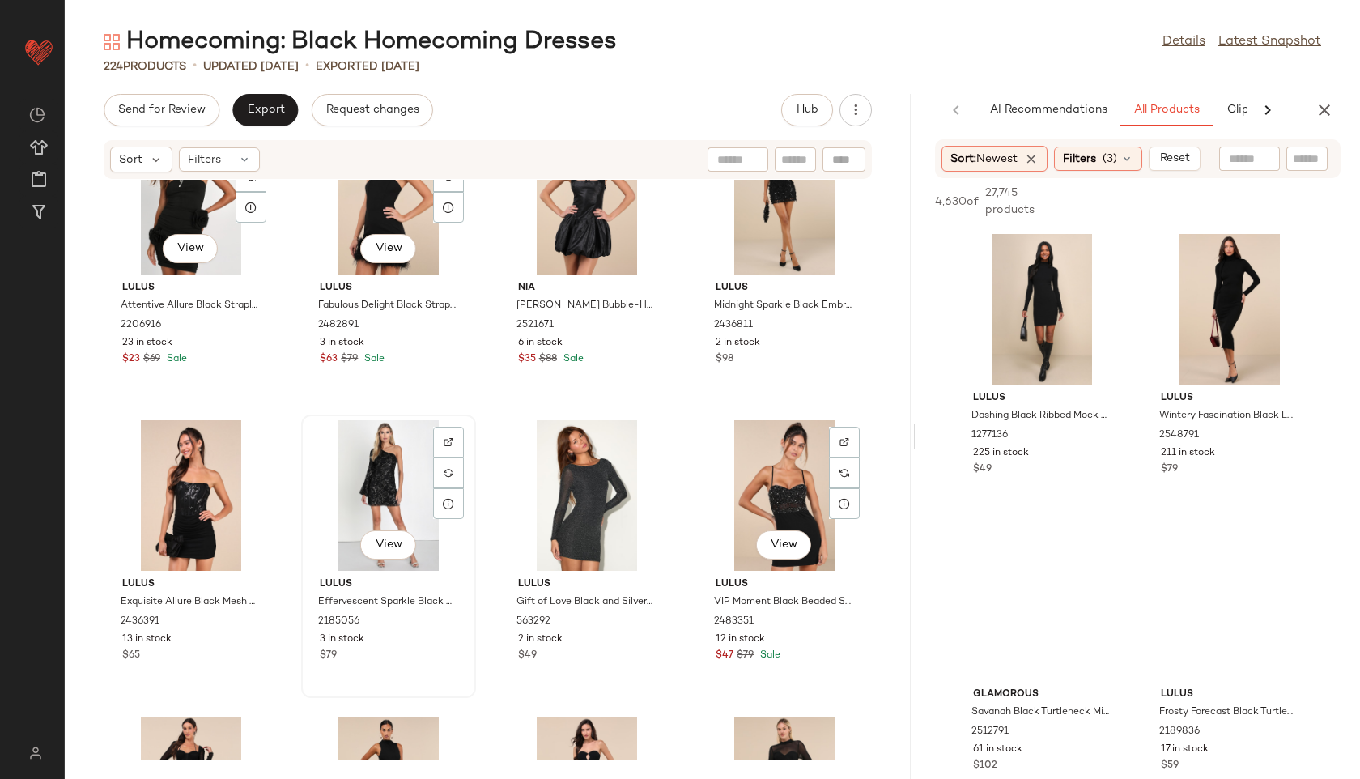
click at [351, 489] on div "View" at bounding box center [389, 495] width 164 height 151
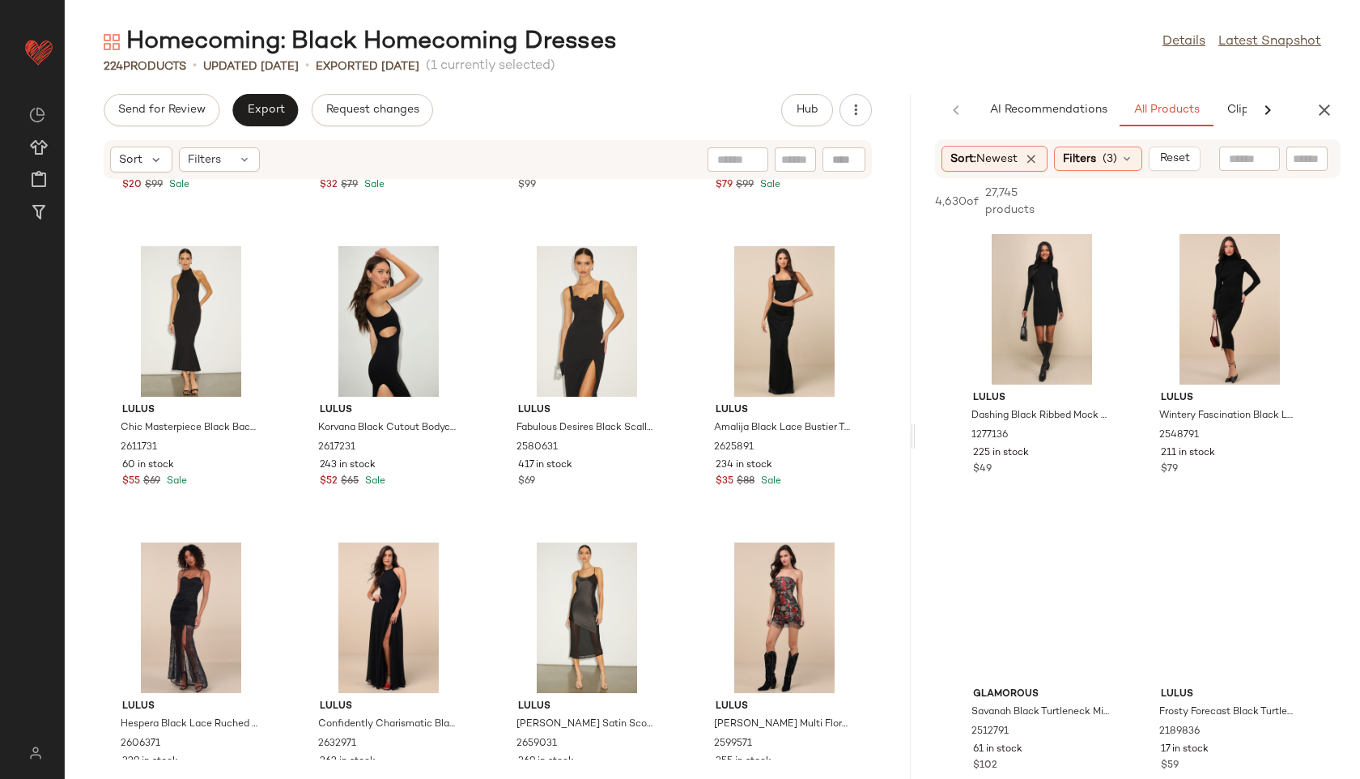
scroll to position [9557, 0]
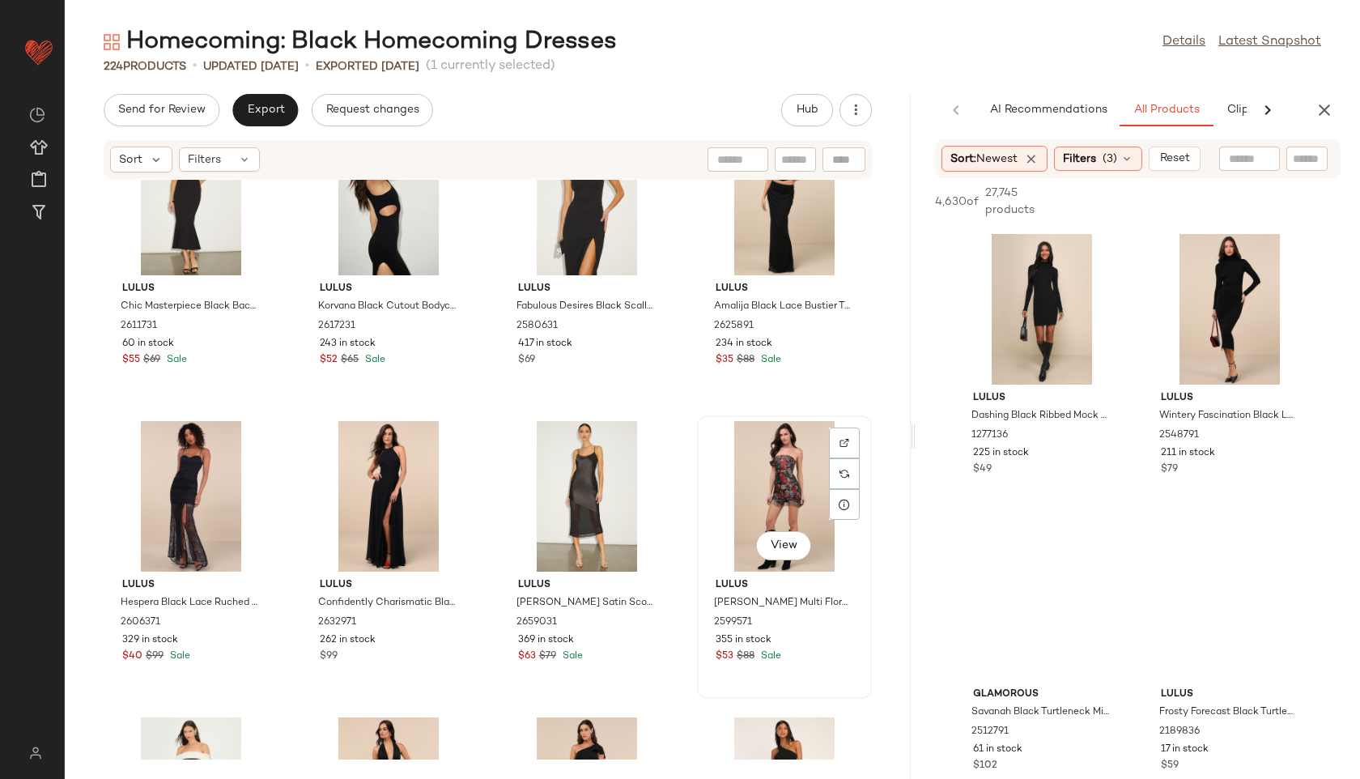
click at [766, 482] on div "View" at bounding box center [785, 496] width 164 height 151
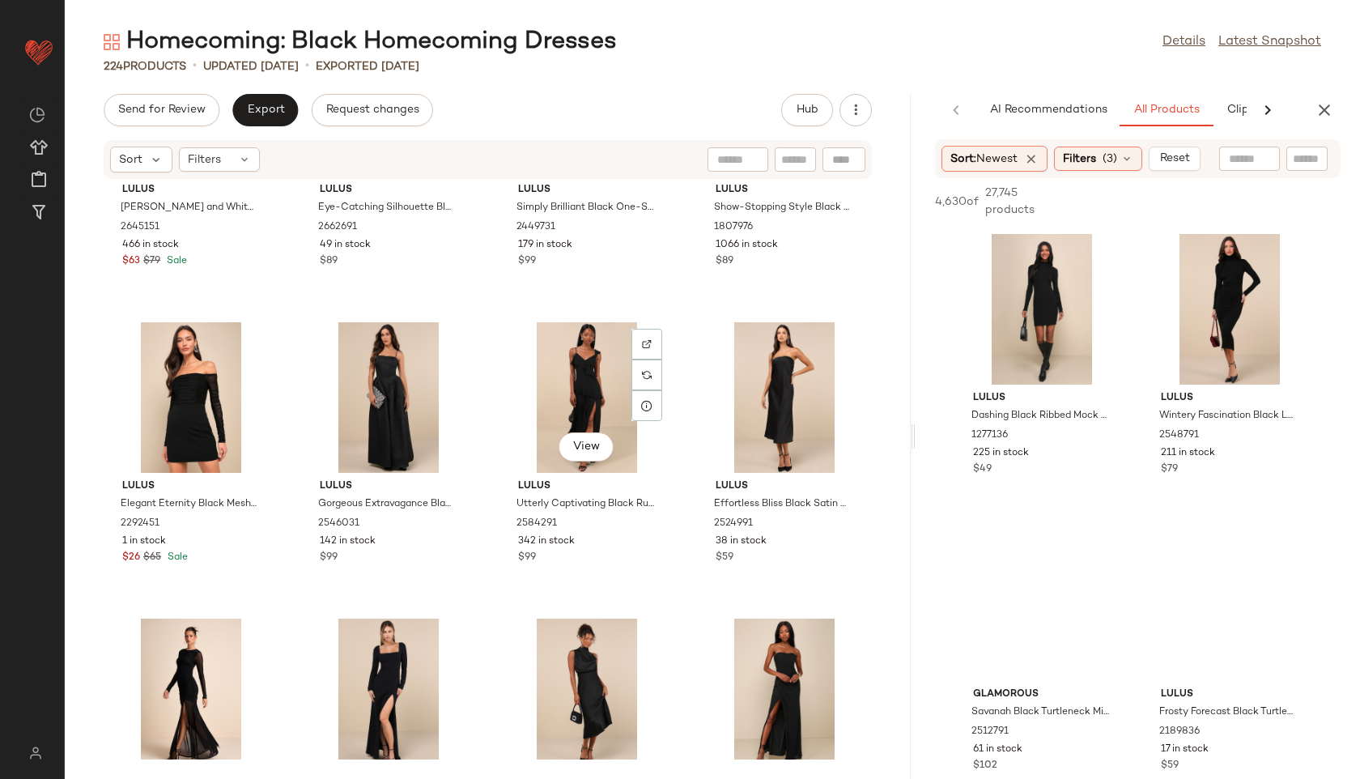
scroll to position [10249, 0]
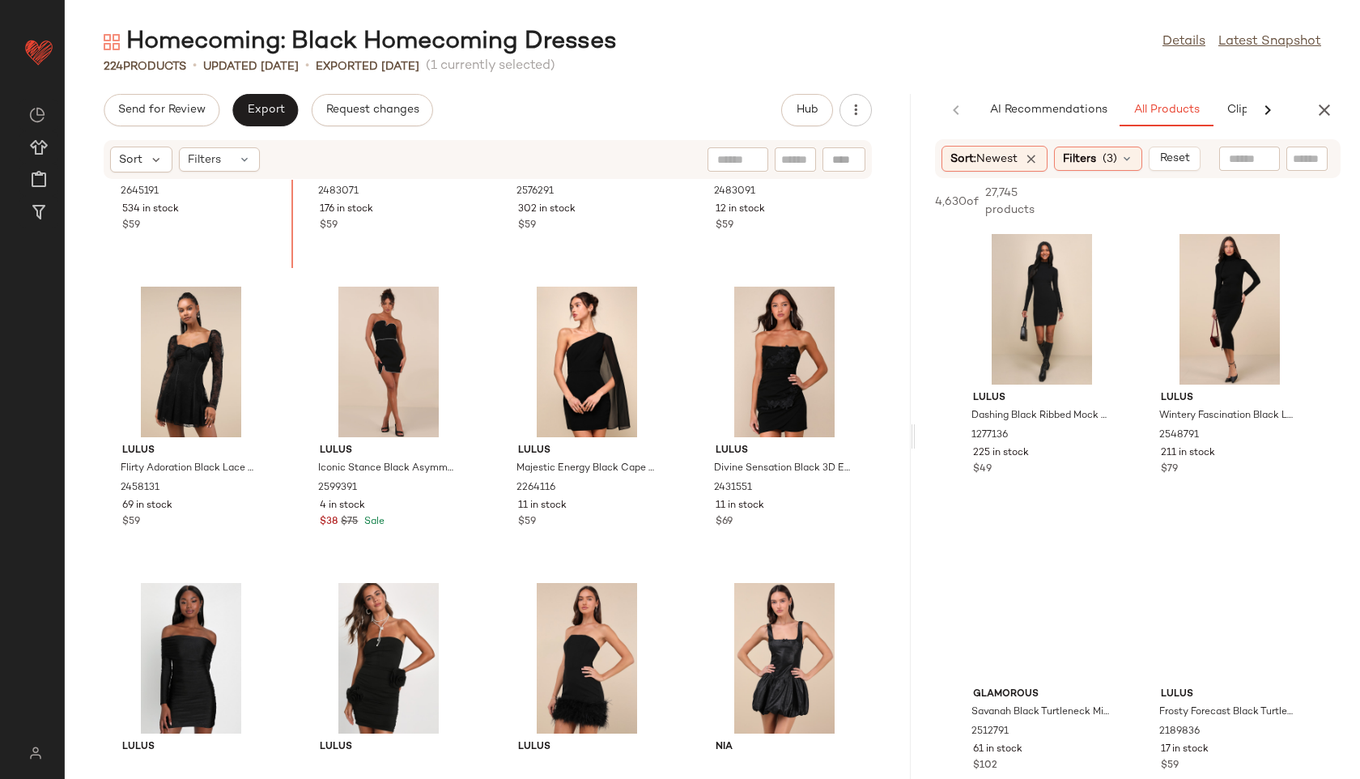
scroll to position [6700, 0]
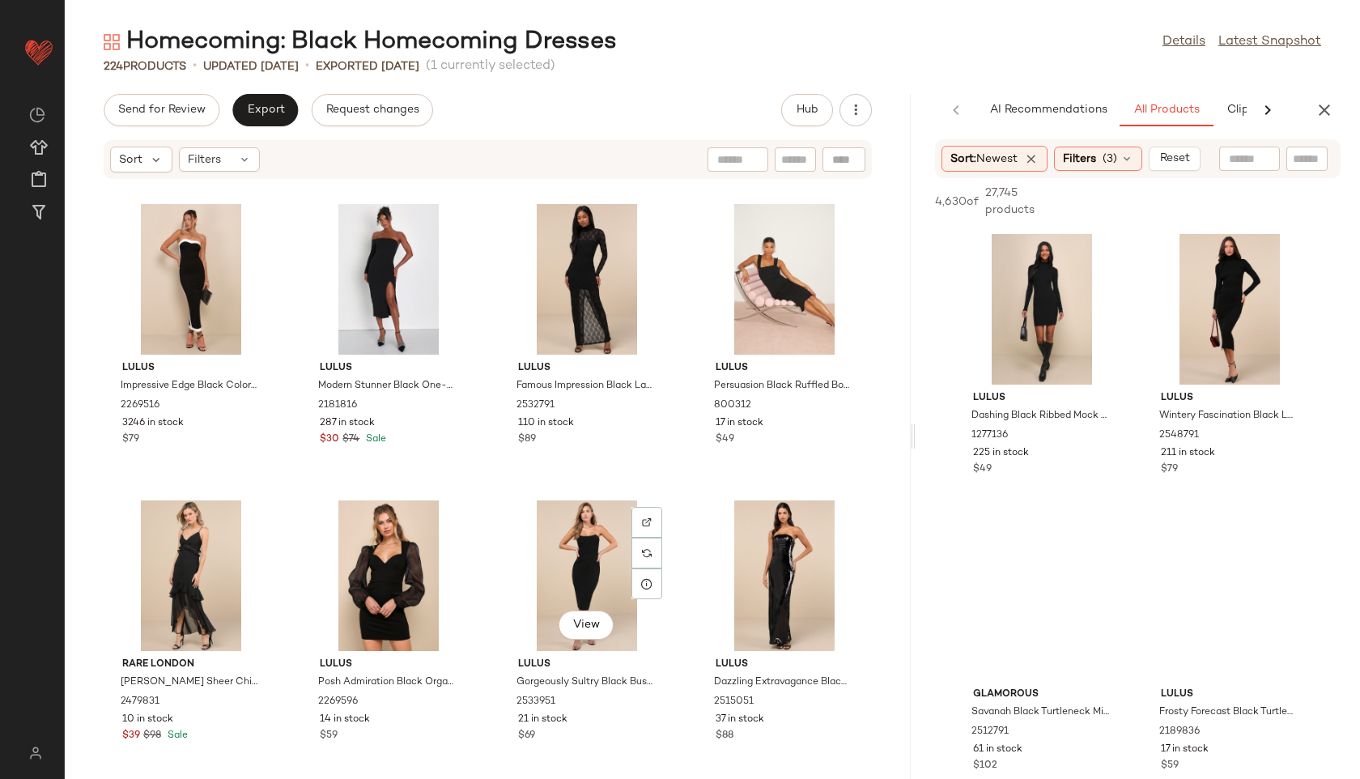
scroll to position [16014, 0]
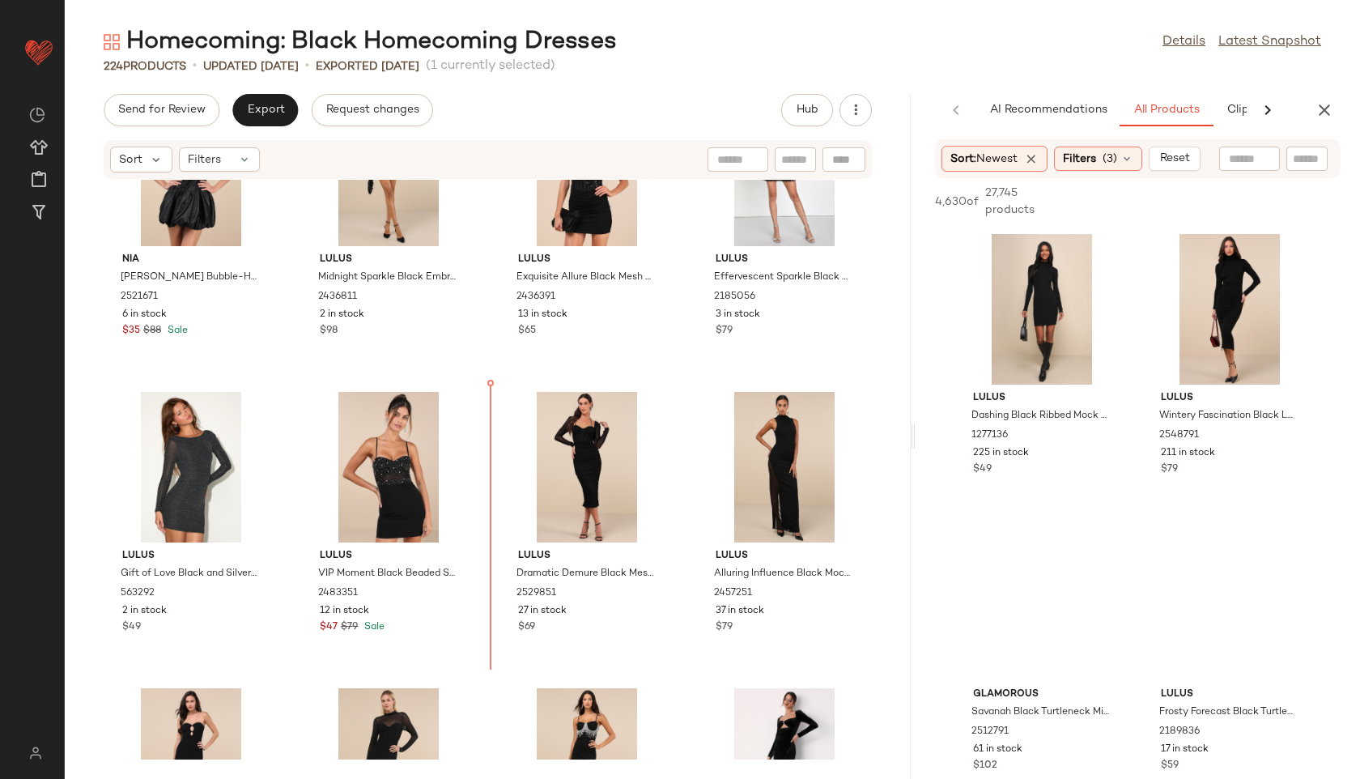
scroll to position [7522, 0]
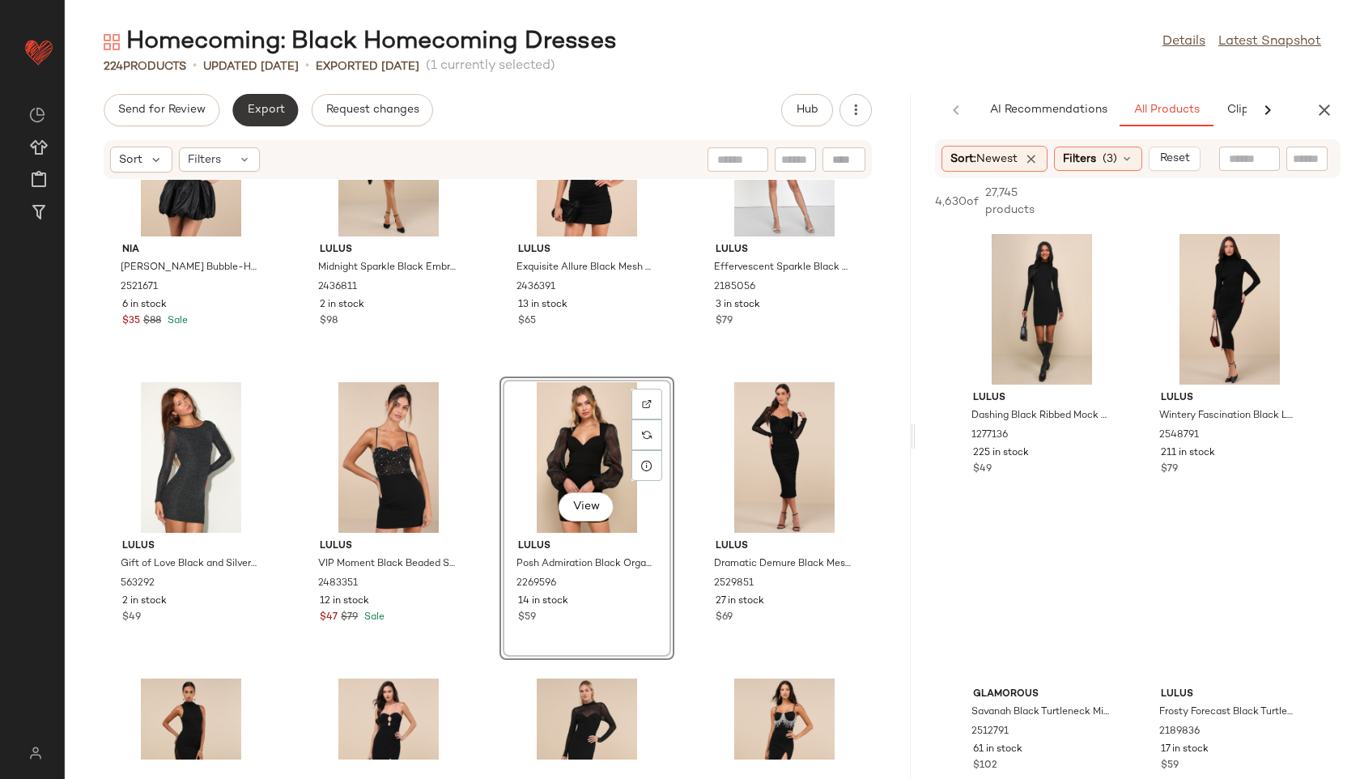
click at [269, 109] on span "Export" at bounding box center [265, 110] width 38 height 13
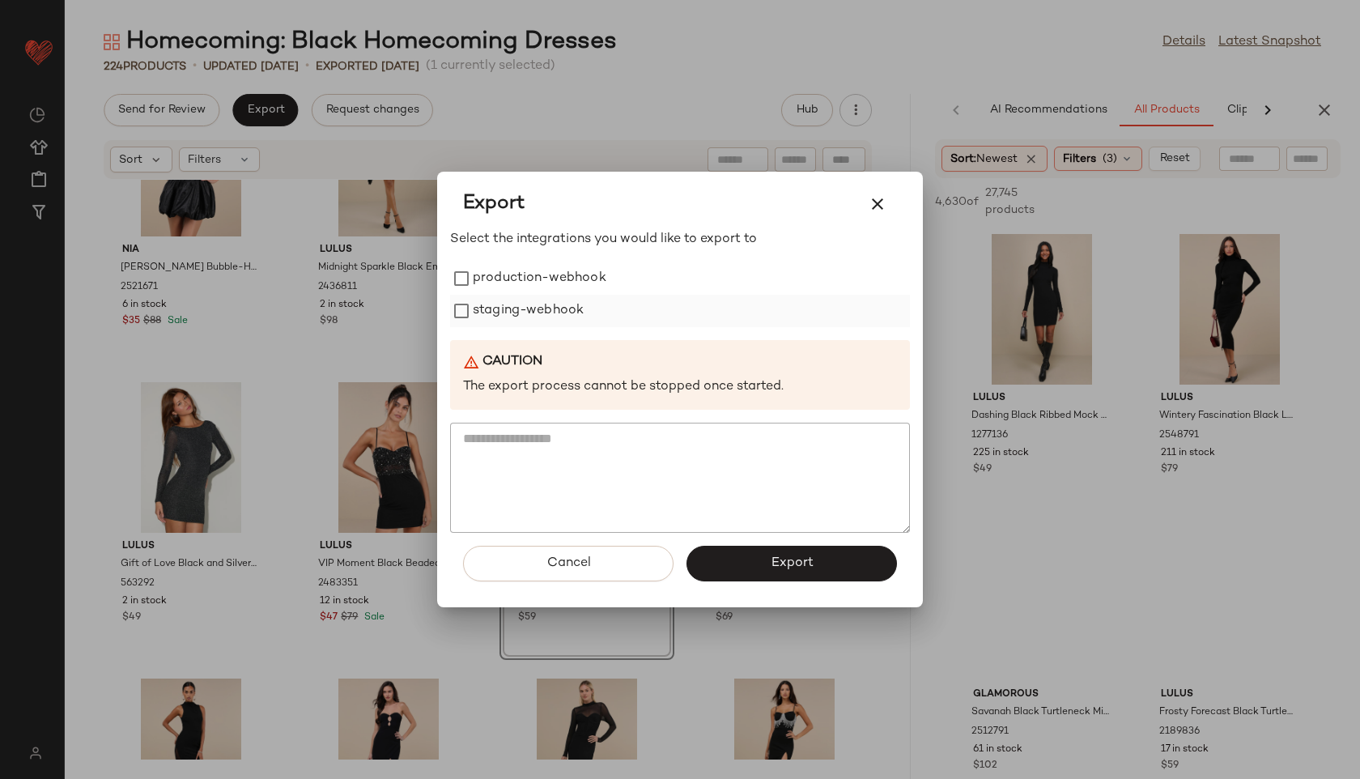
click at [505, 299] on label "staging-webhook" at bounding box center [528, 311] width 111 height 32
click at [507, 281] on label "production-webhook" at bounding box center [540, 278] width 134 height 32
click at [744, 577] on button "Export" at bounding box center [791, 564] width 210 height 36
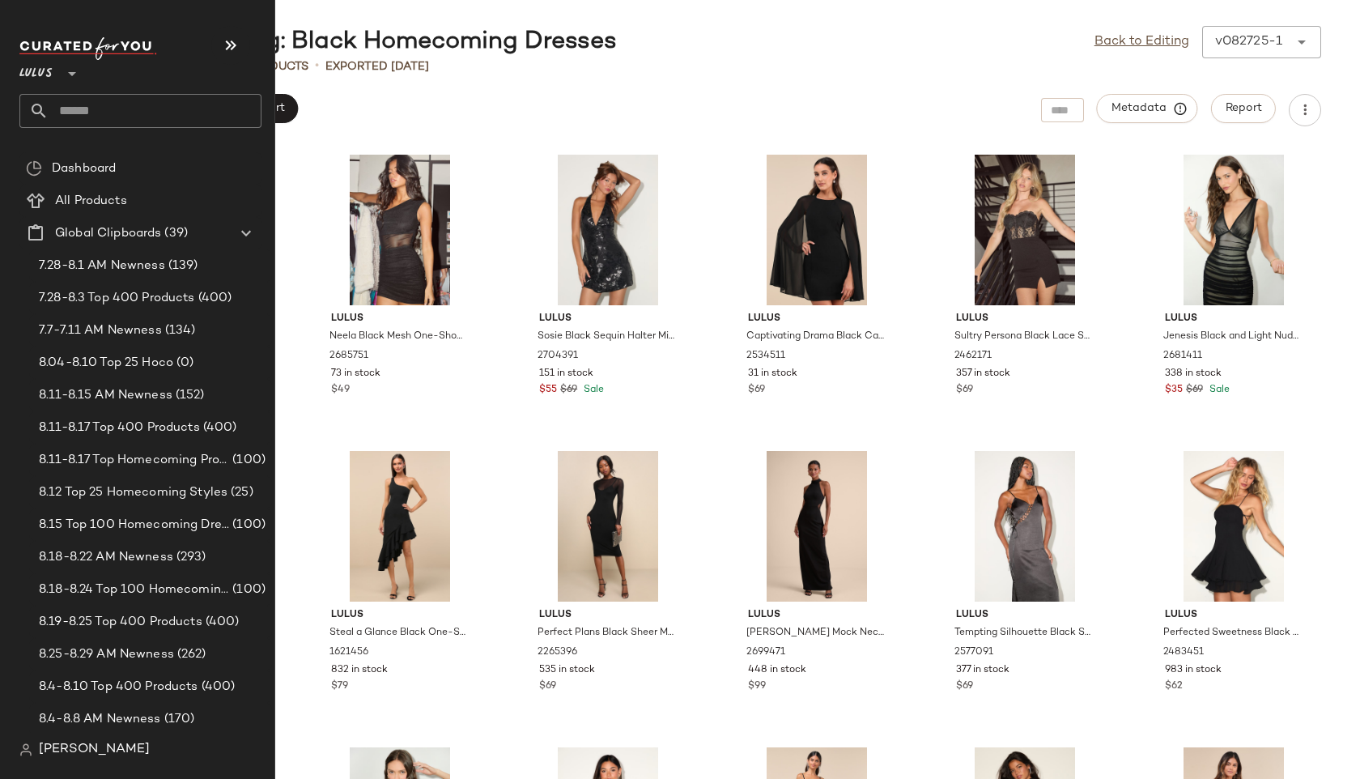
click at [76, 118] on input "text" at bounding box center [155, 111] width 213 height 34
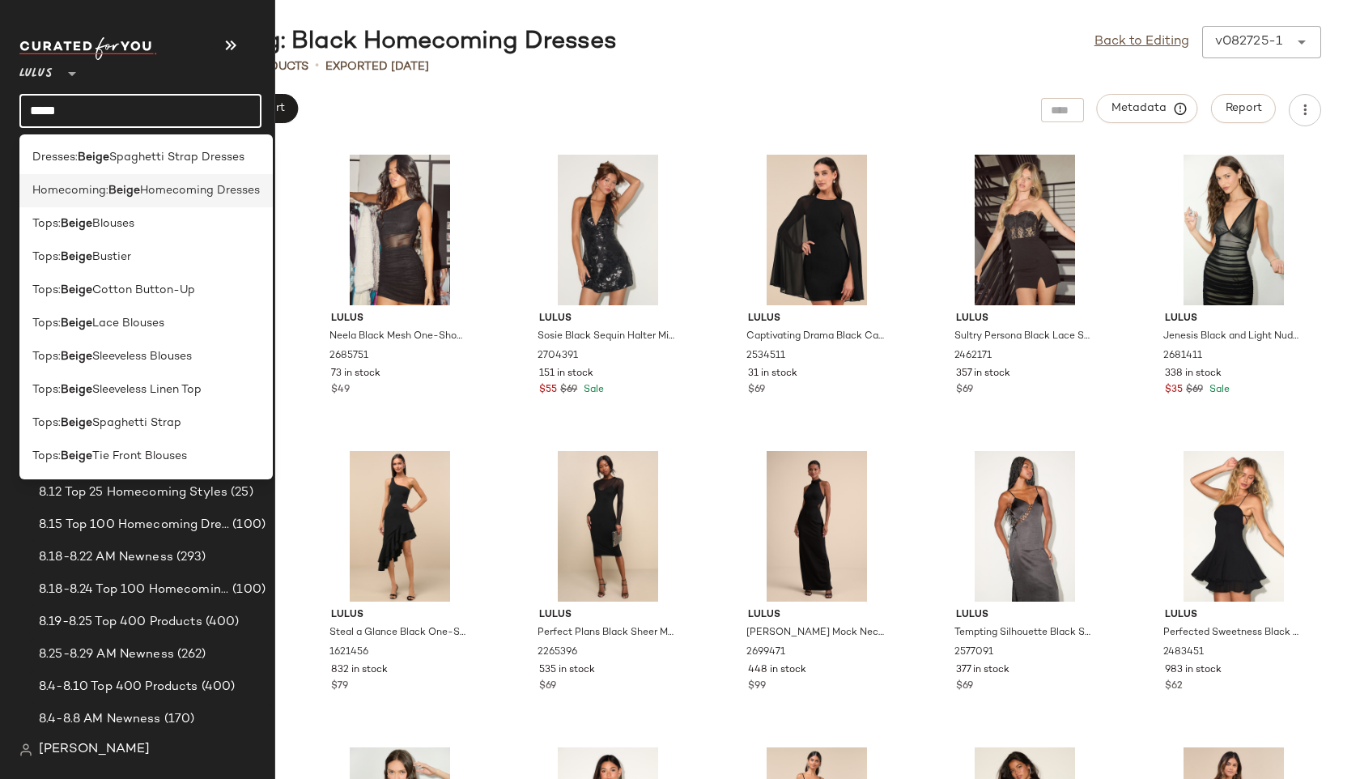
type input "*****"
click at [78, 190] on span "Homecoming:" at bounding box center [70, 190] width 76 height 17
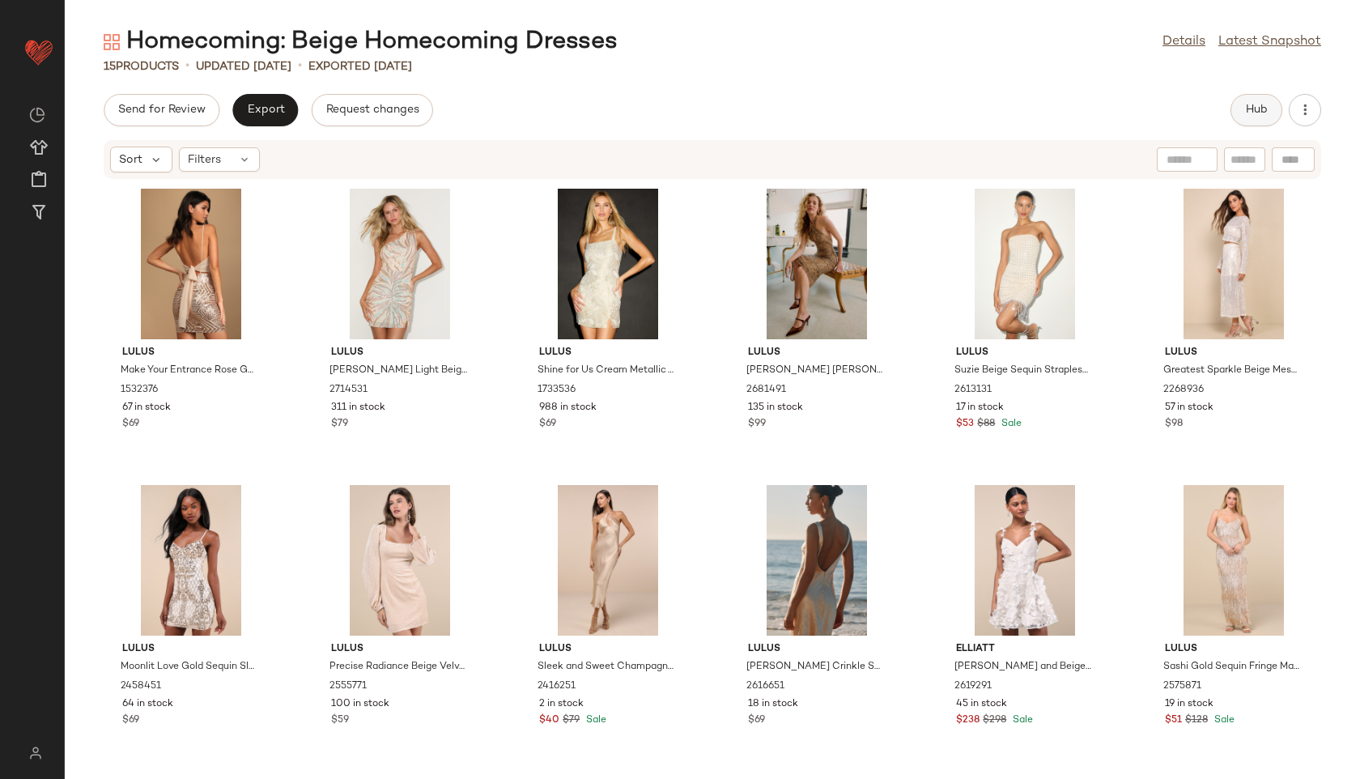
click at [1259, 121] on button "Hub" at bounding box center [1256, 110] width 52 height 32
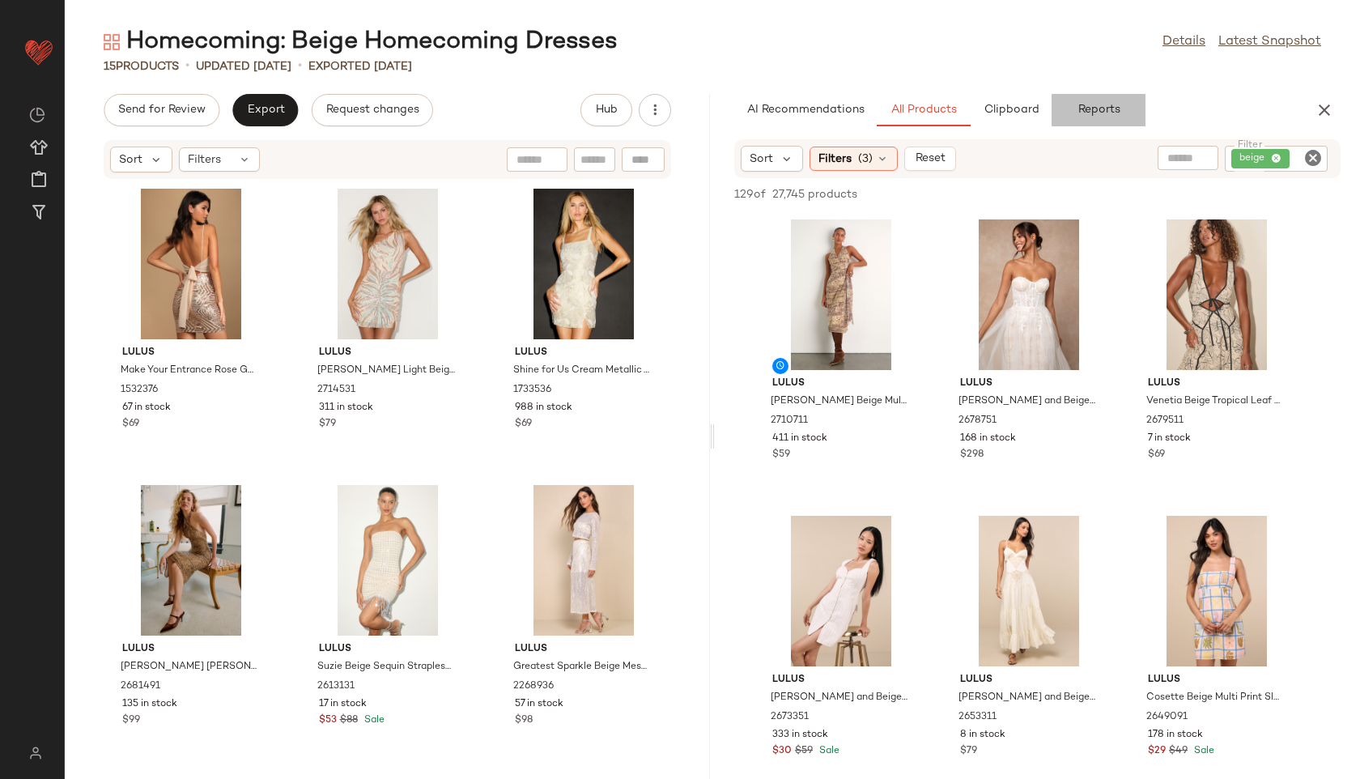
click at [1089, 118] on button "Reports" at bounding box center [1098, 110] width 94 height 32
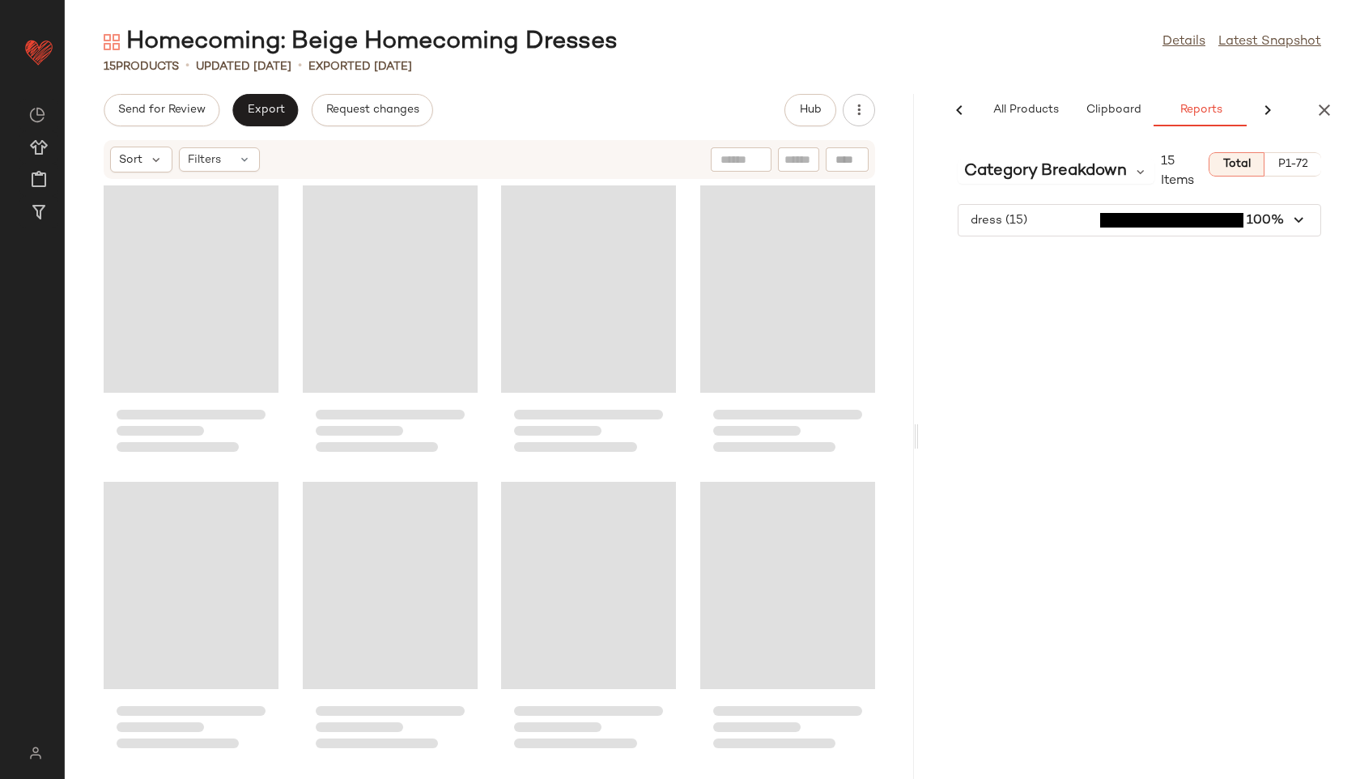
scroll to position [0, 145]
drag, startPoint x: 710, startPoint y: 444, endPoint x: 1166, endPoint y: 402, distance: 458.4
click at [1166, 402] on div "Homecoming: Beige Homecoming Dresses Details Latest Snapshot 15 Products • upda…" at bounding box center [712, 402] width 1295 height 753
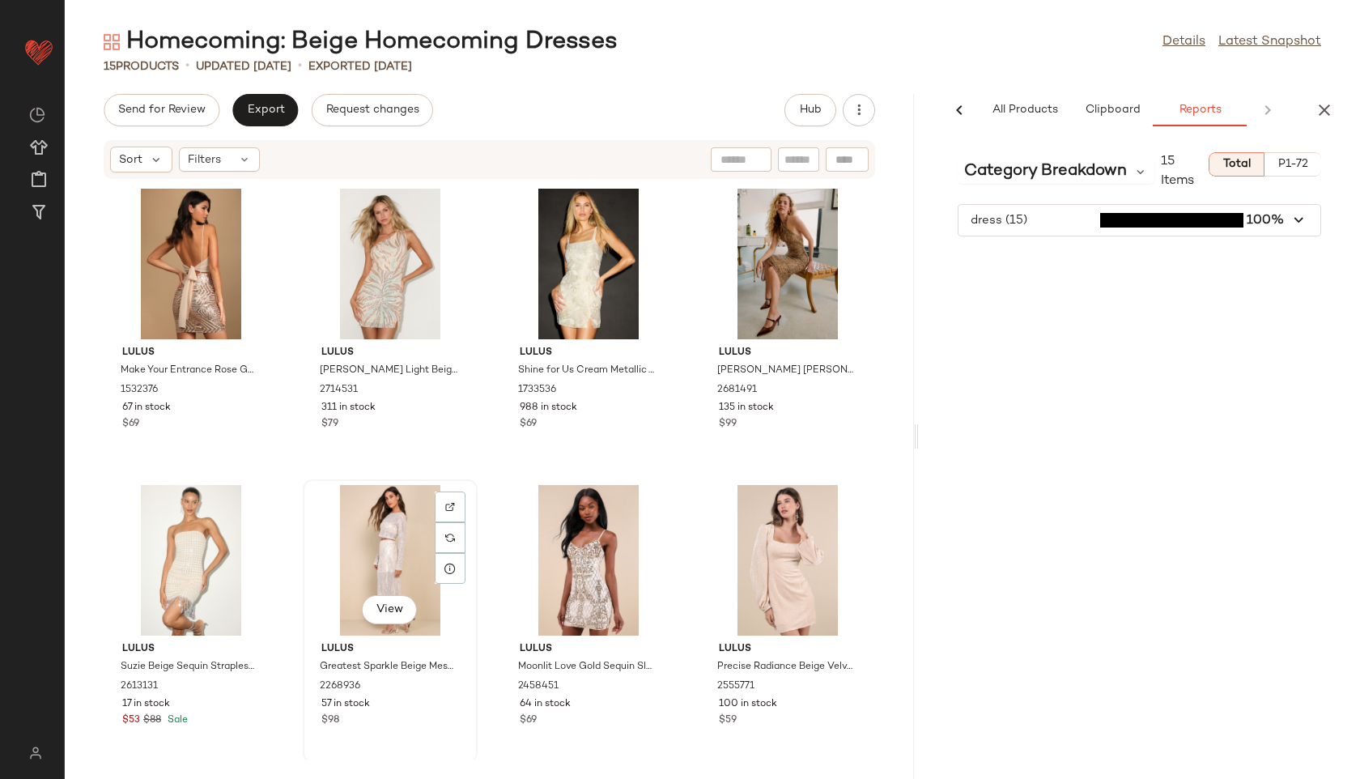
click at [364, 550] on div "View" at bounding box center [390, 560] width 164 height 151
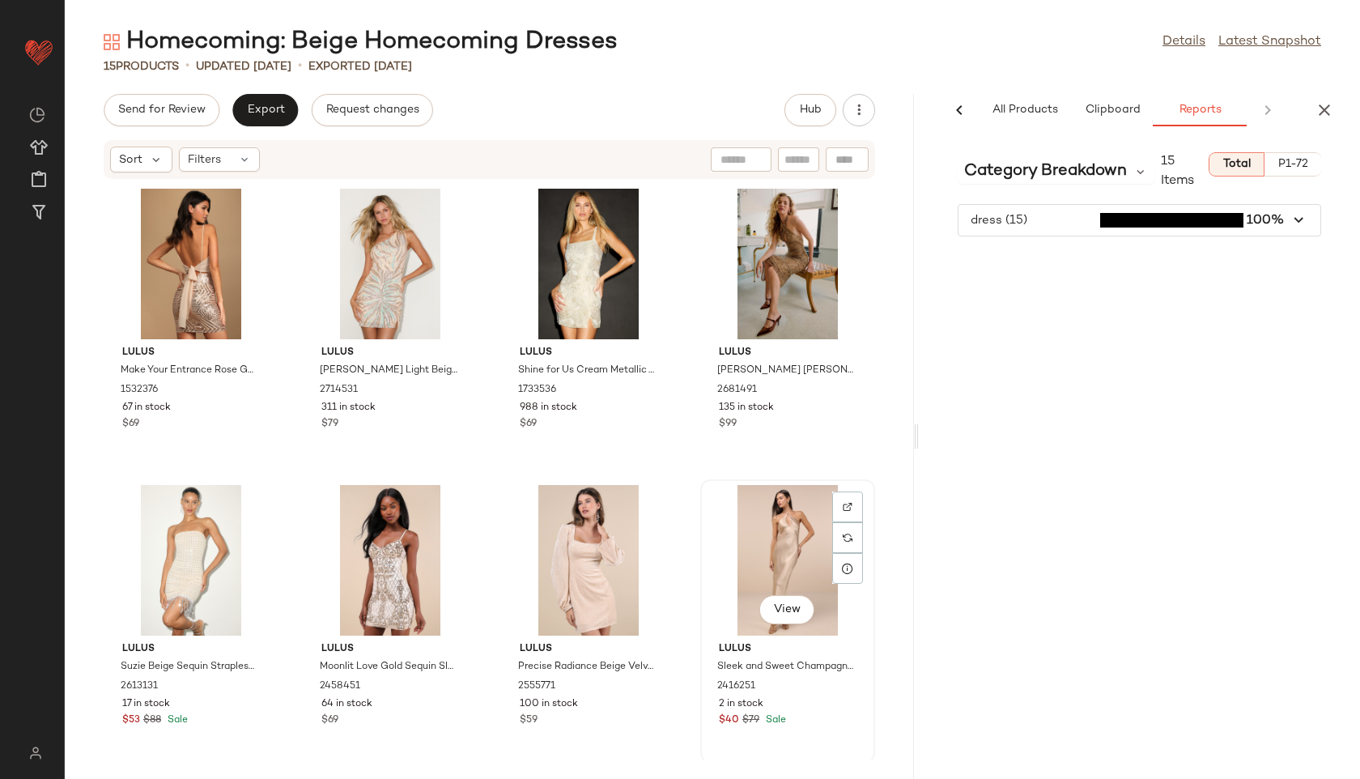
click at [763, 550] on div "View" at bounding box center [788, 560] width 164 height 151
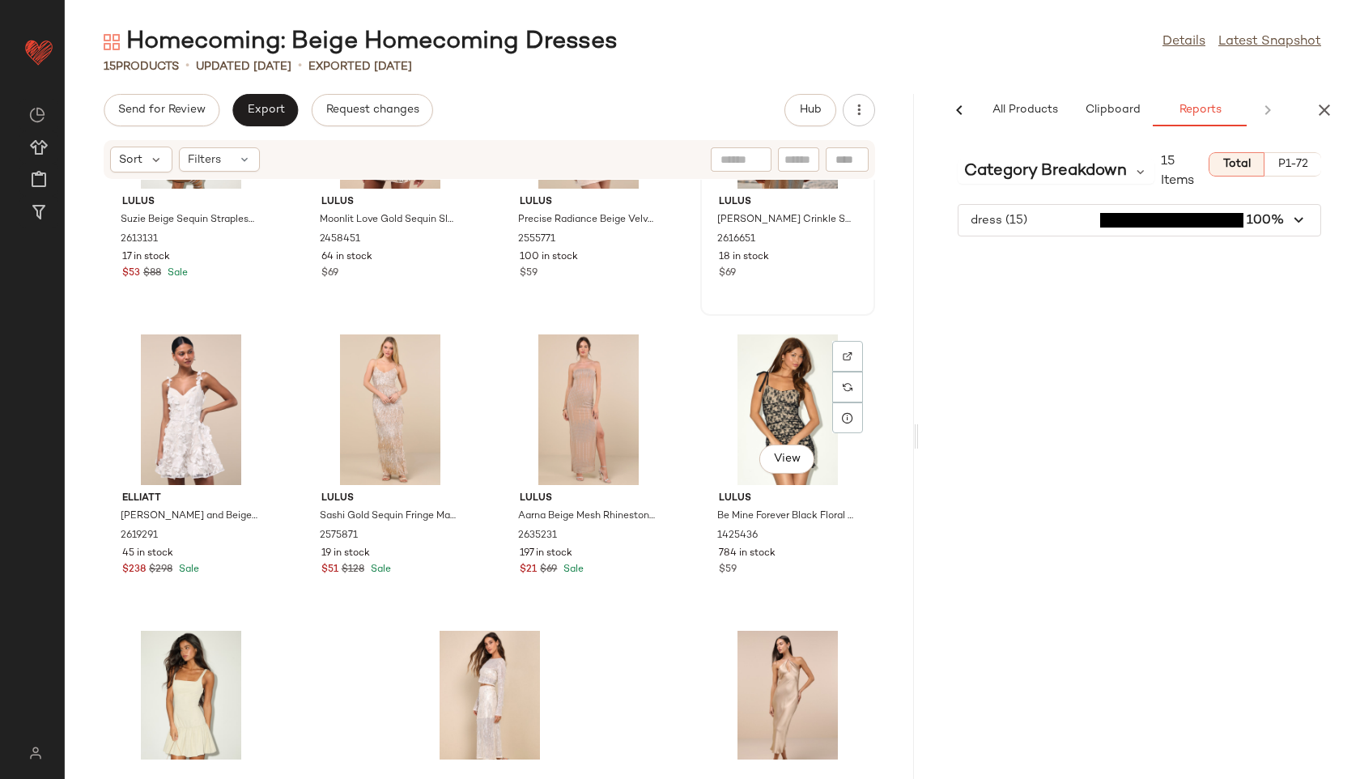
scroll to position [458, 0]
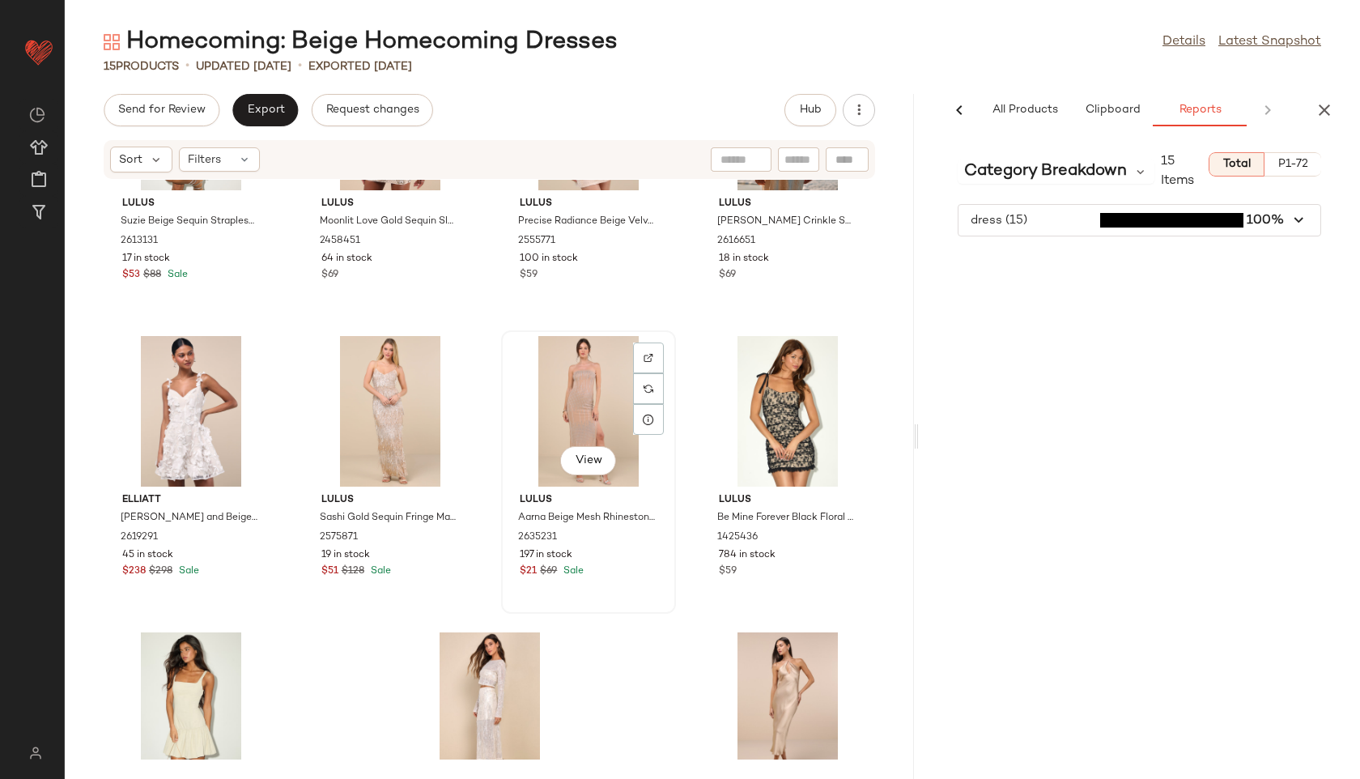
click at [571, 393] on div "View" at bounding box center [589, 411] width 164 height 151
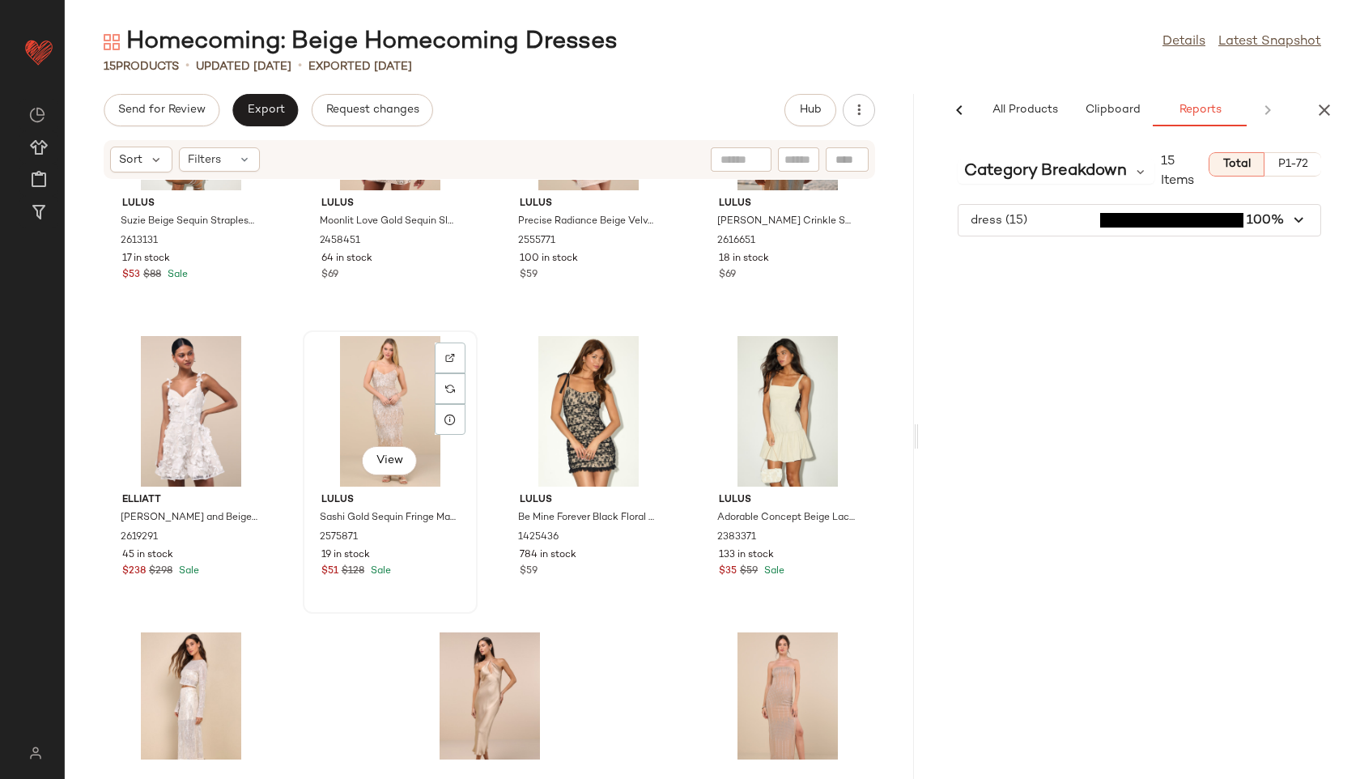
click at [367, 389] on div "View" at bounding box center [390, 411] width 164 height 151
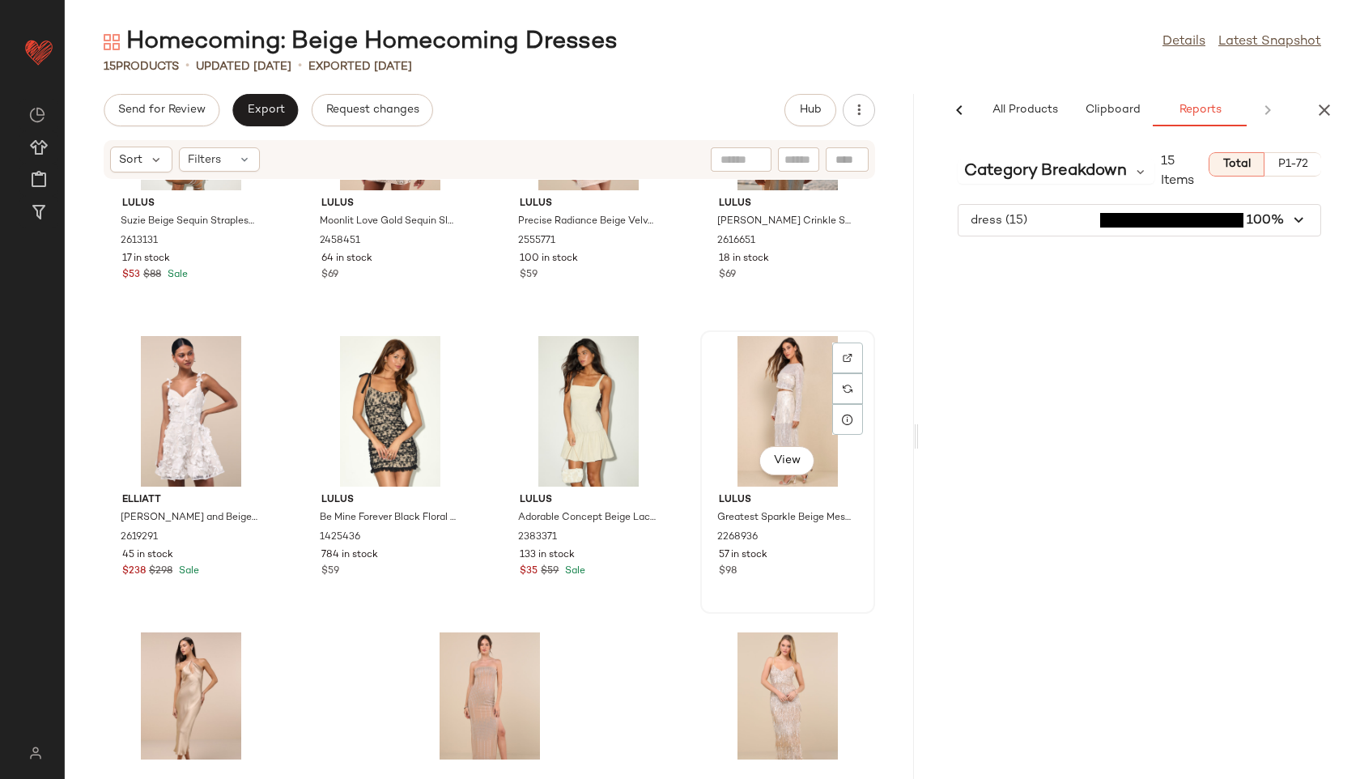
click at [774, 423] on div "View" at bounding box center [788, 411] width 164 height 151
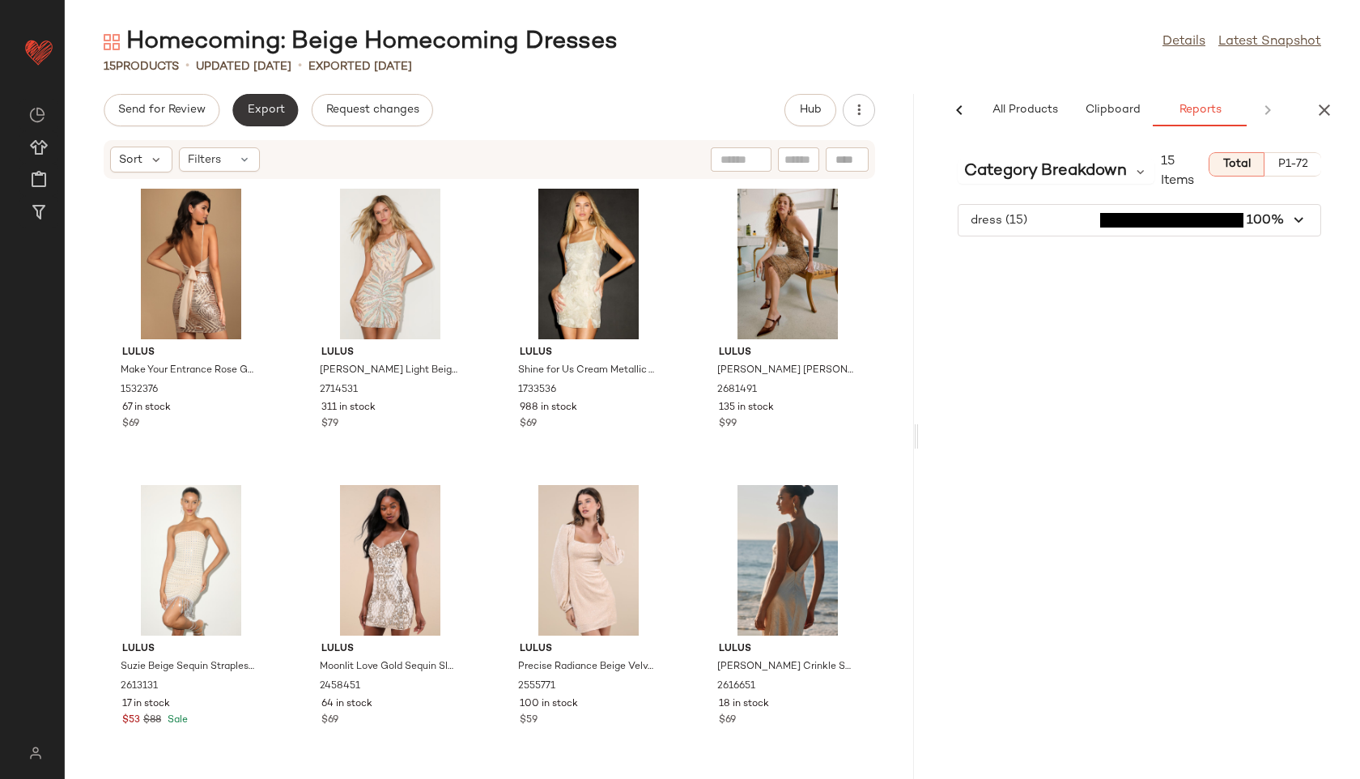
click at [253, 107] on span "Export" at bounding box center [265, 110] width 38 height 13
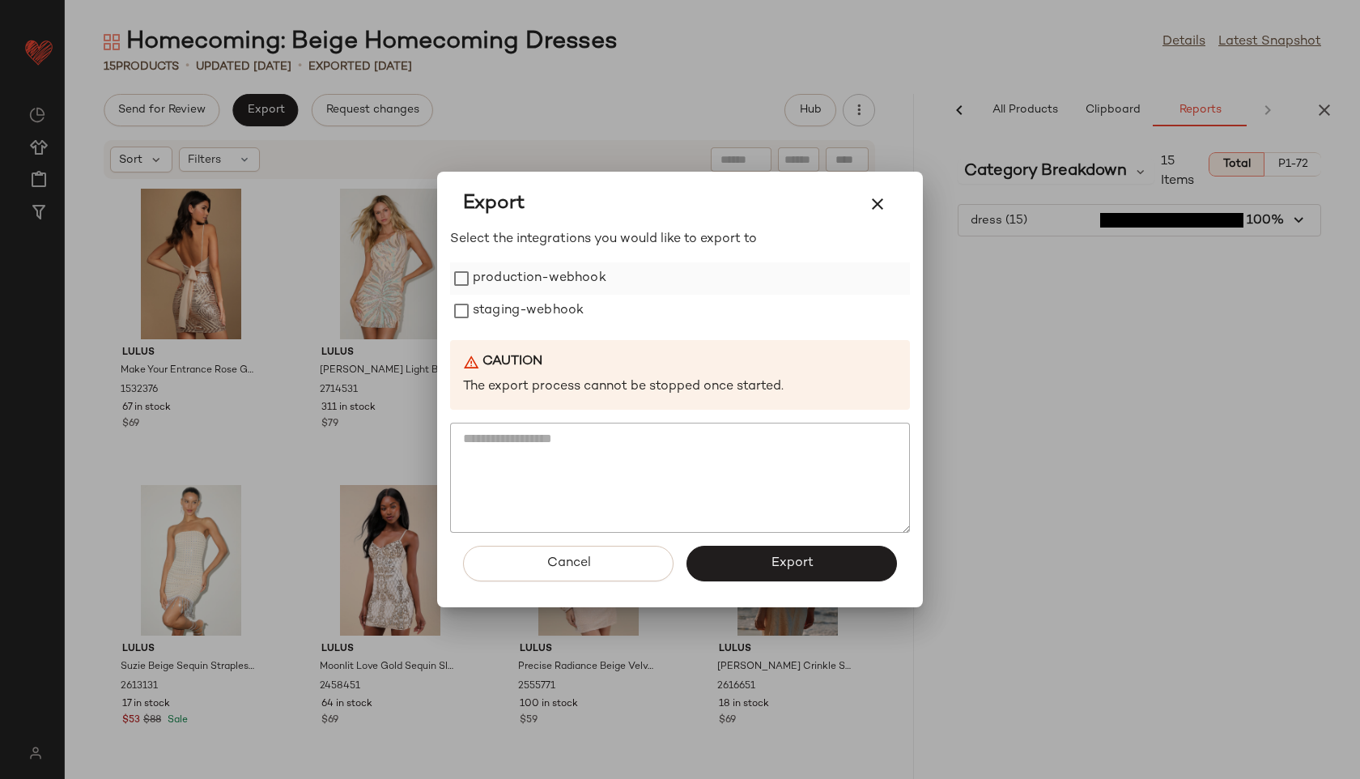
click at [532, 286] on label "production-webhook" at bounding box center [540, 278] width 134 height 32
click at [532, 315] on label "staging-webhook" at bounding box center [528, 311] width 111 height 32
click at [805, 568] on span "Export" at bounding box center [791, 562] width 43 height 15
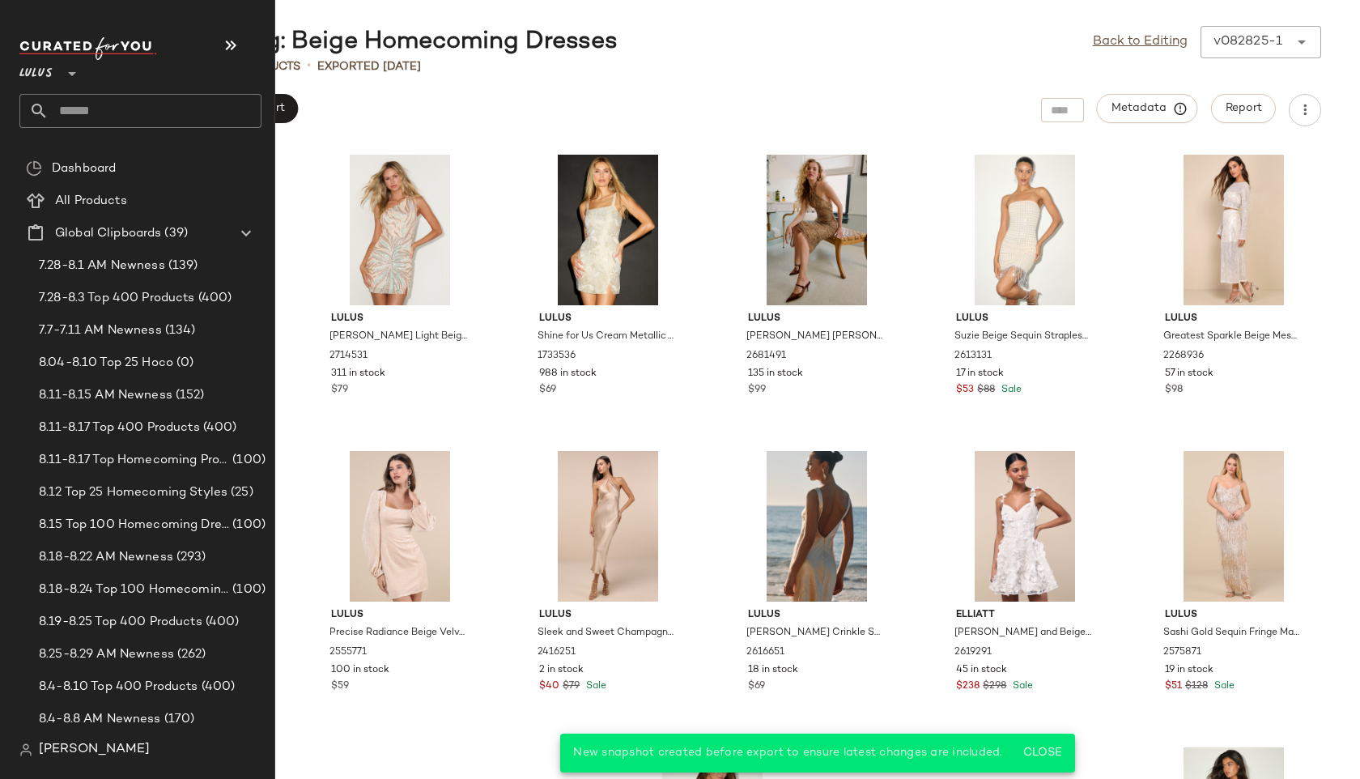
click at [91, 118] on input "text" at bounding box center [155, 111] width 213 height 34
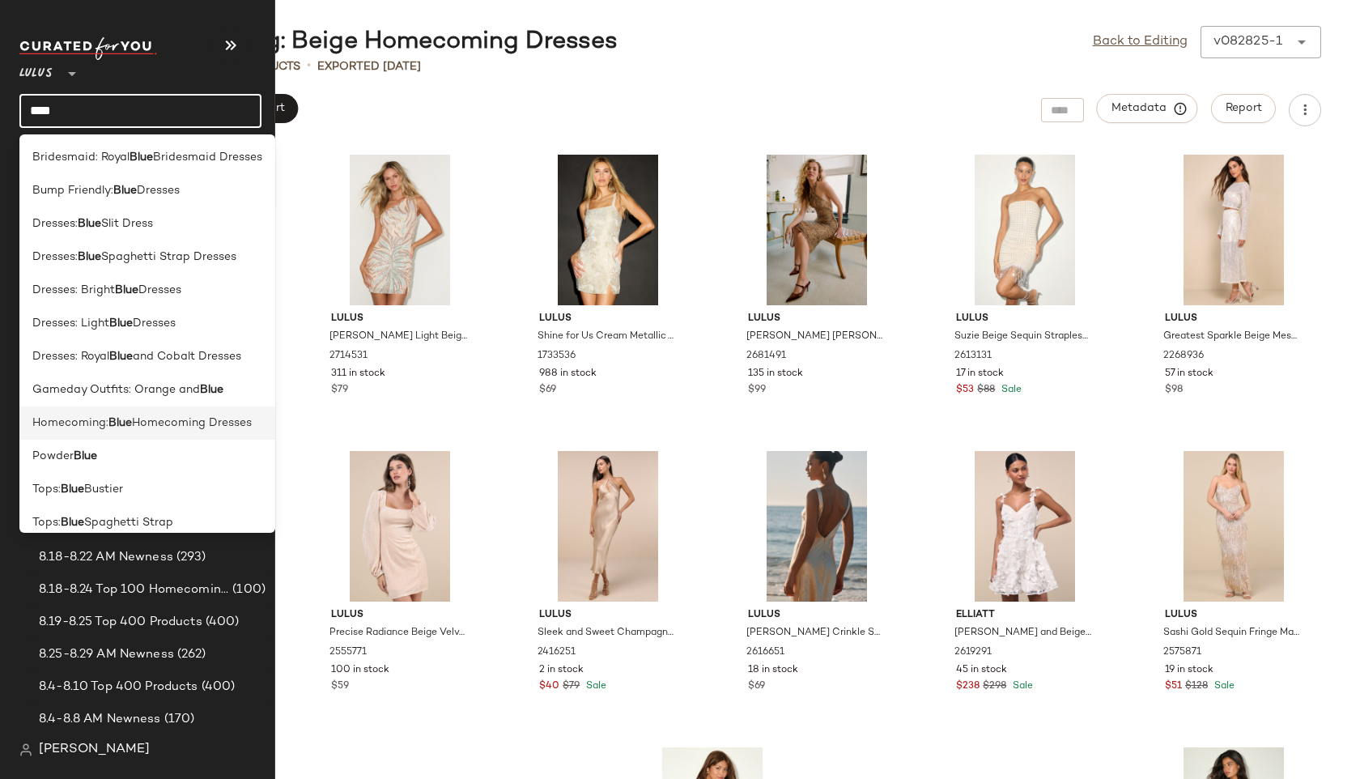
type input "****"
click at [84, 427] on span "Homecoming:" at bounding box center [70, 422] width 76 height 17
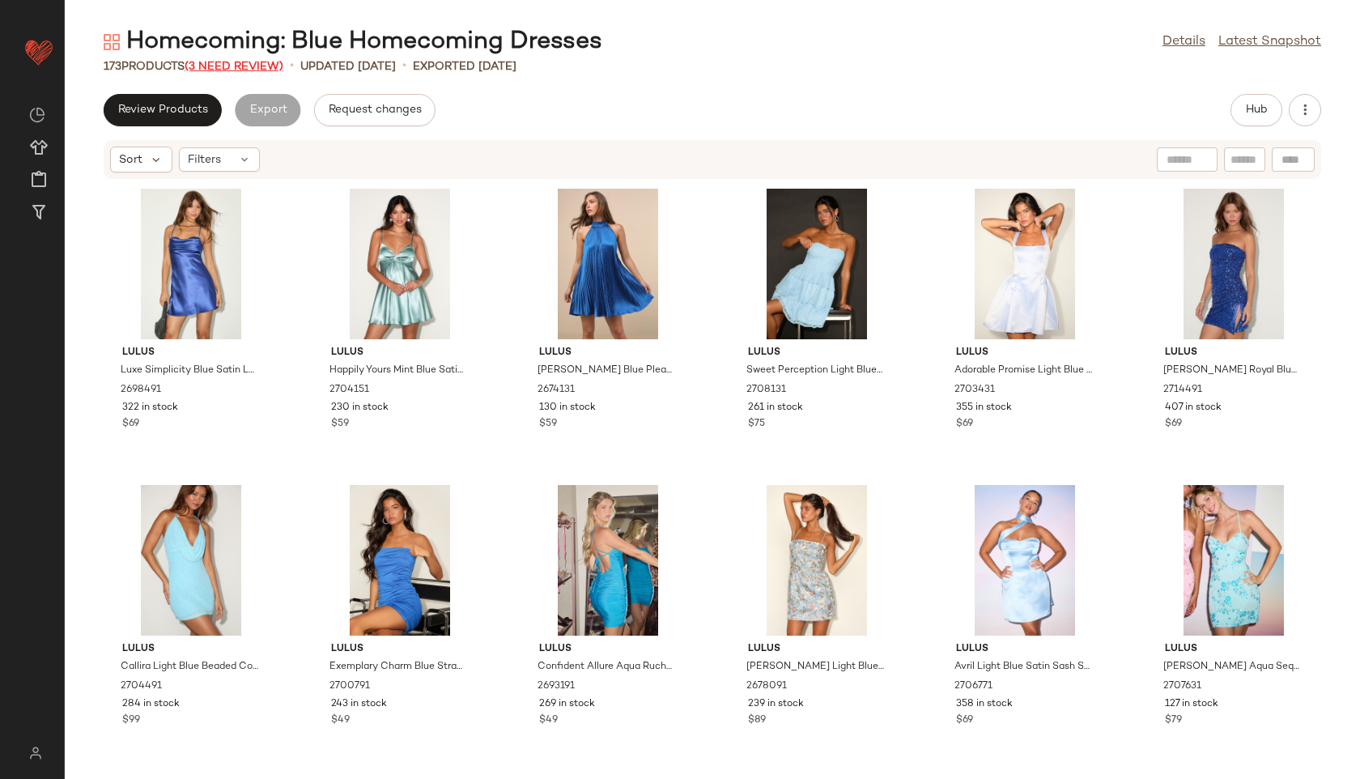
click at [242, 67] on span "(3 Need Review)" at bounding box center [234, 67] width 99 height 12
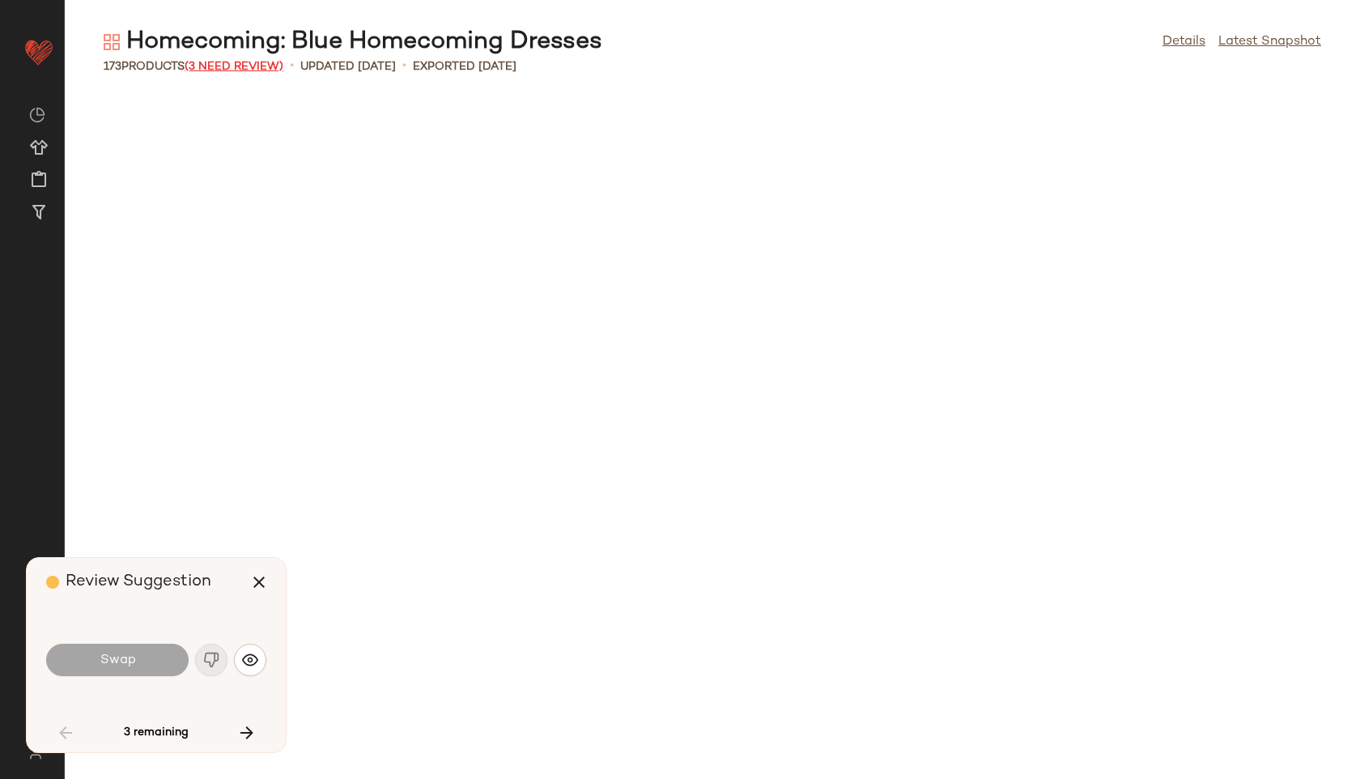
scroll to position [2370, 0]
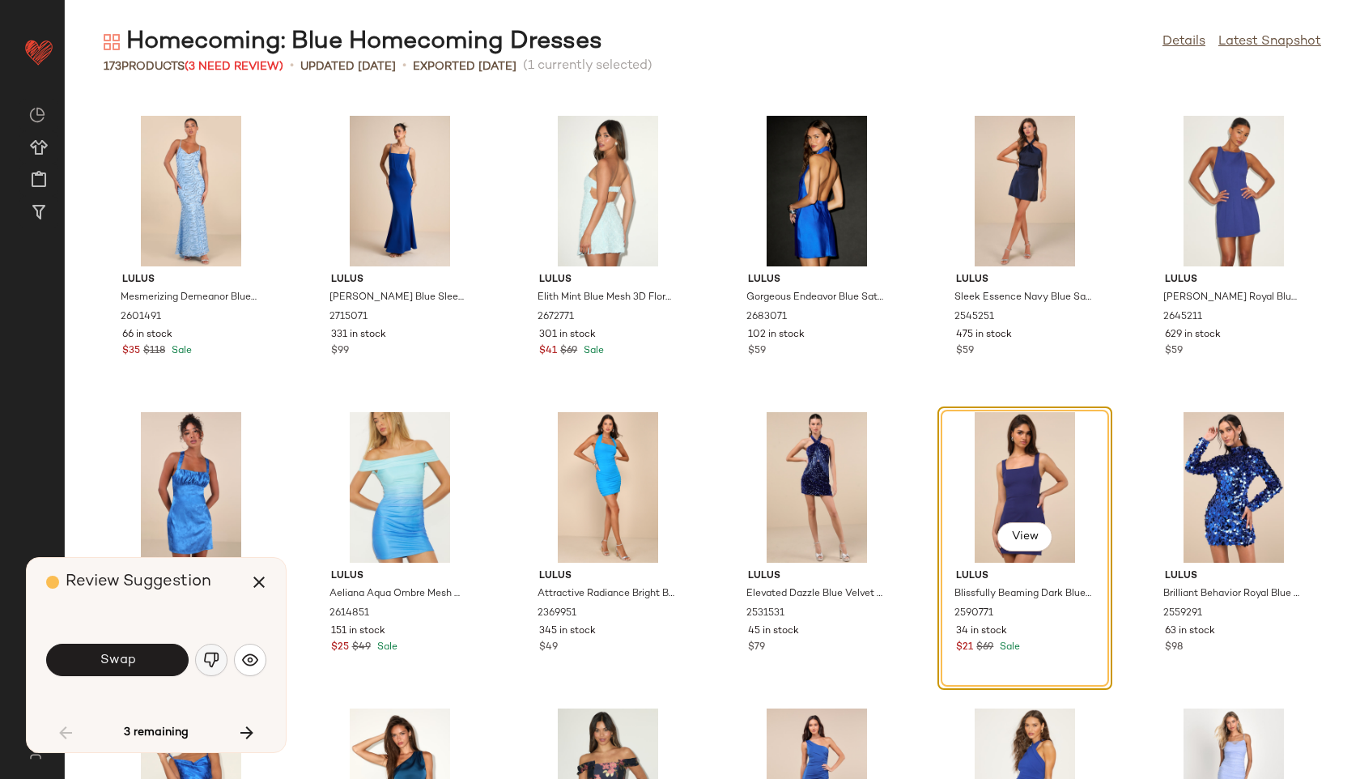
click at [209, 656] on img "button" at bounding box center [211, 660] width 16 height 16
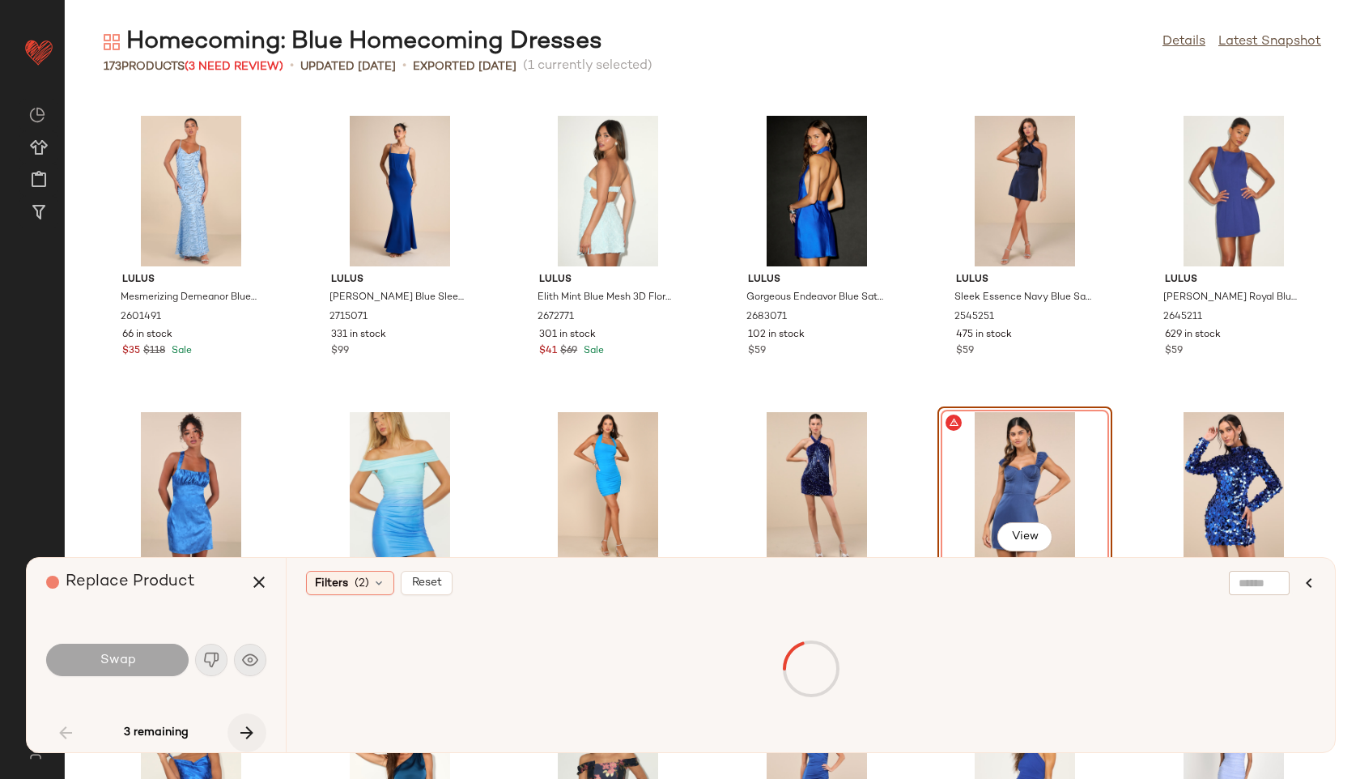
click at [254, 735] on icon "button" at bounding box center [246, 732] width 19 height 19
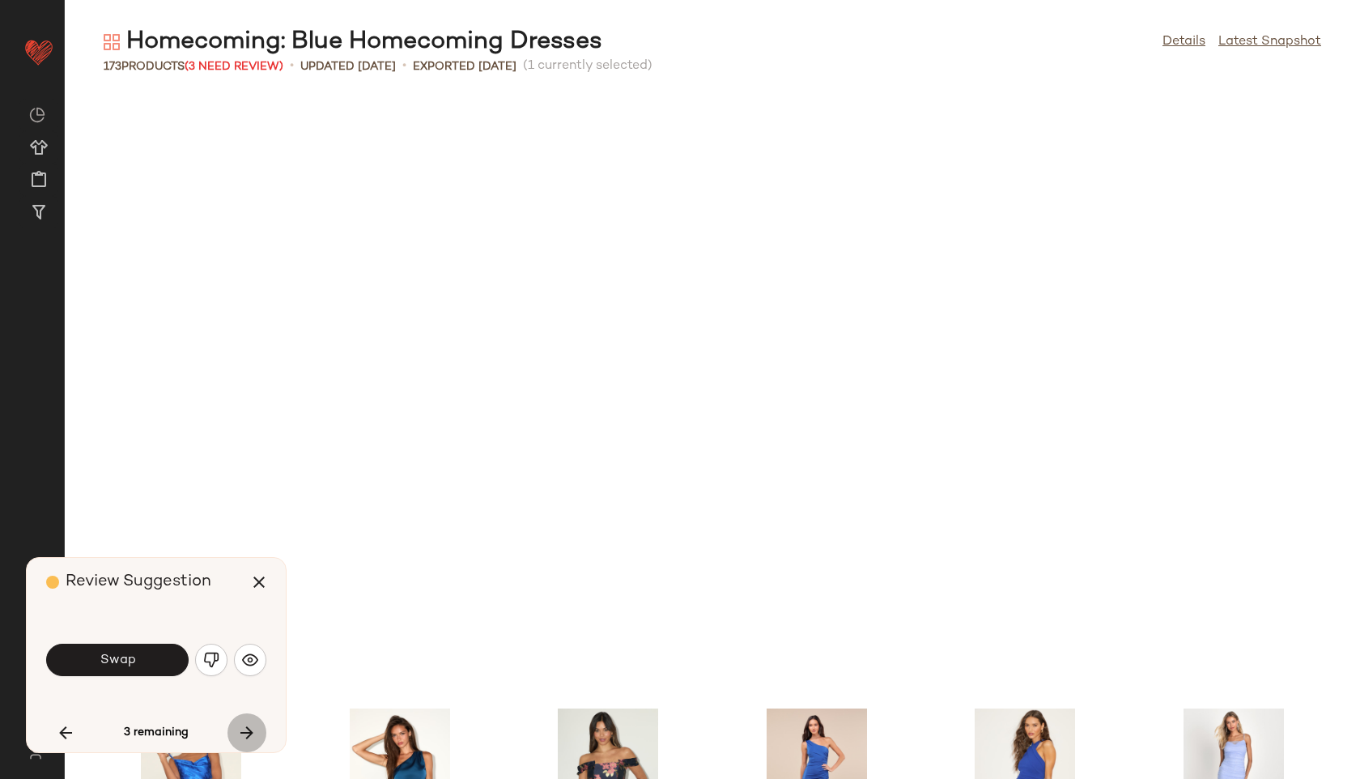
scroll to position [2963, 0]
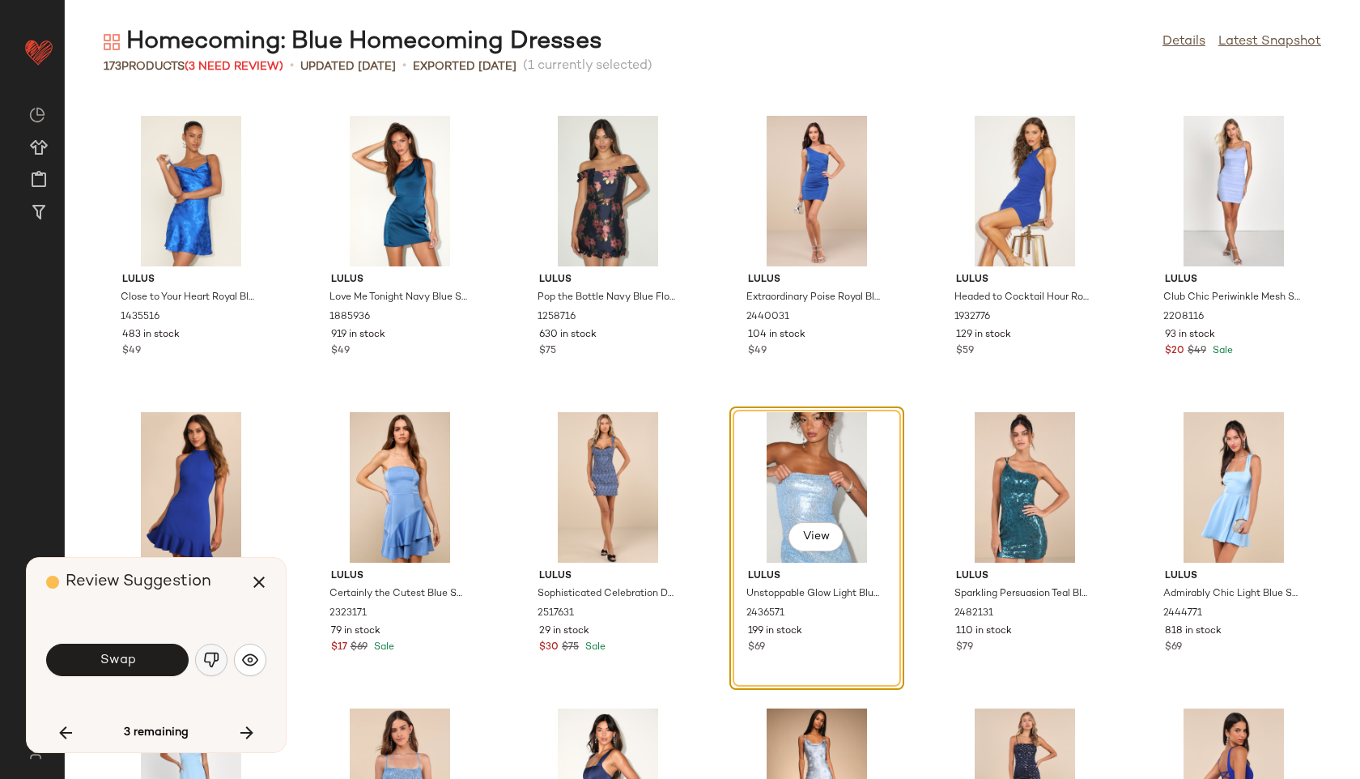
click at [214, 663] on img "button" at bounding box center [211, 660] width 16 height 16
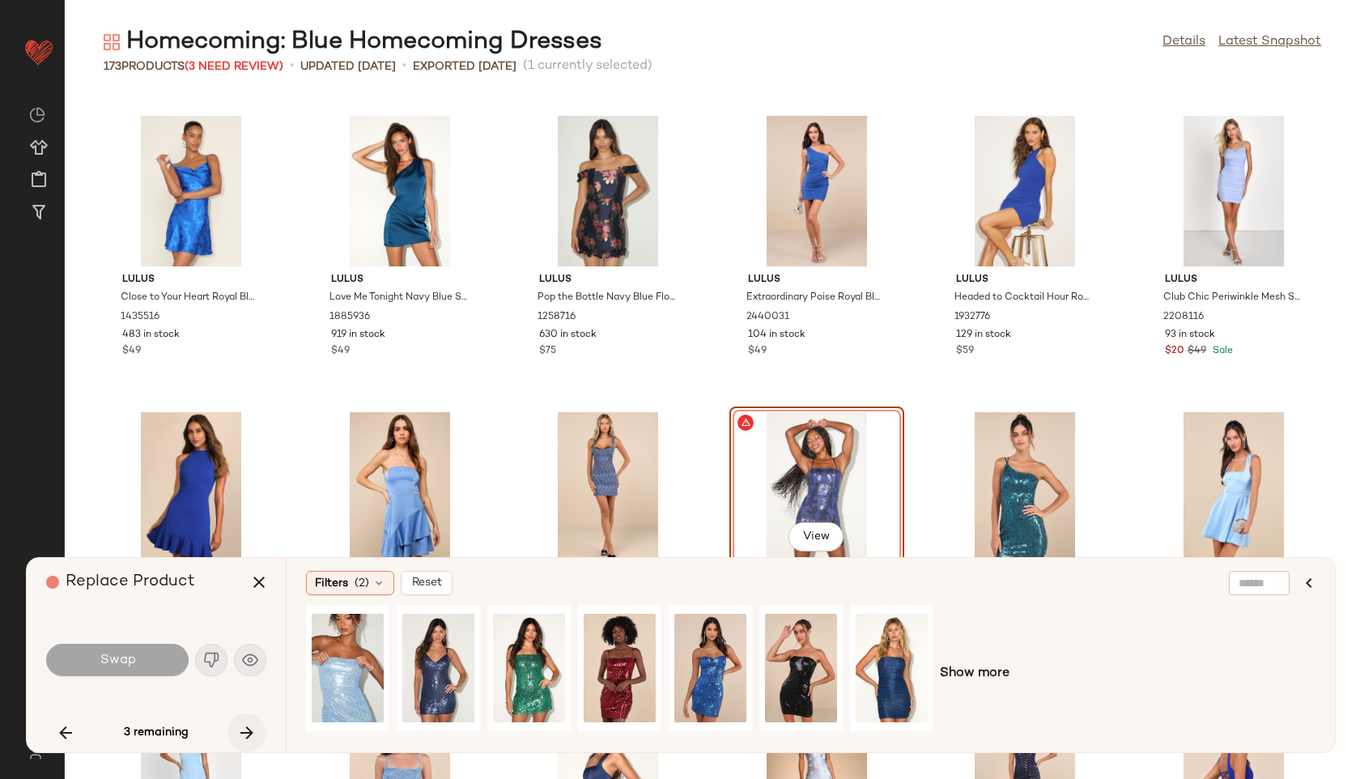
click at [248, 735] on icon "button" at bounding box center [246, 732] width 19 height 19
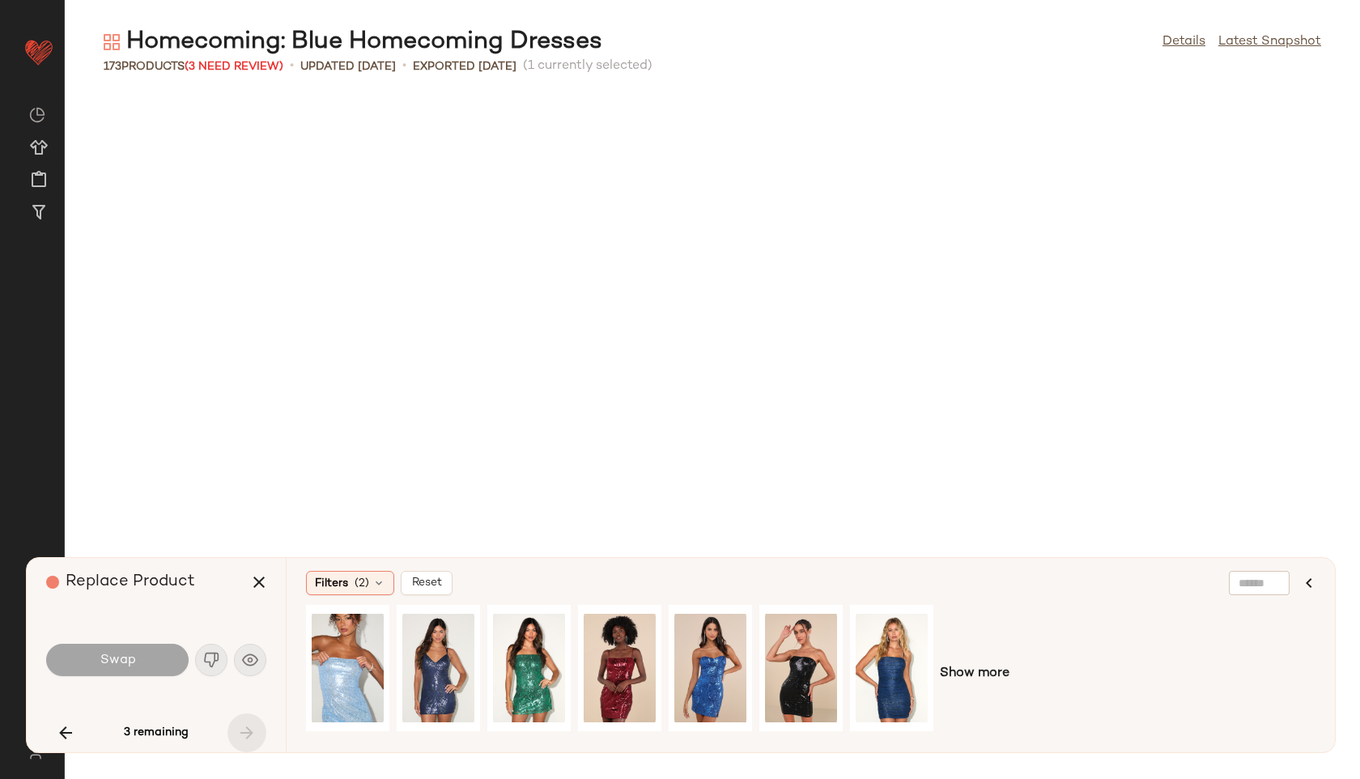
scroll to position [7910, 0]
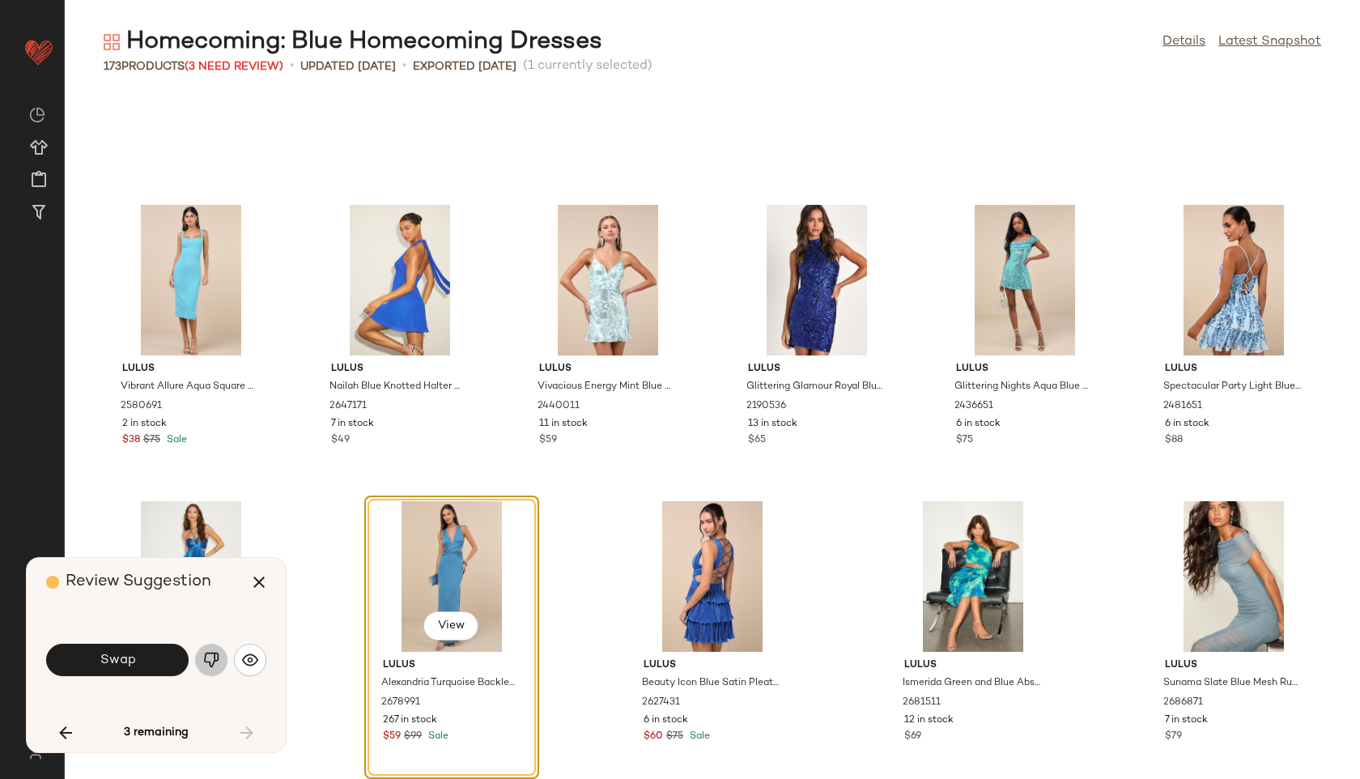
click at [206, 649] on button "button" at bounding box center [211, 660] width 32 height 32
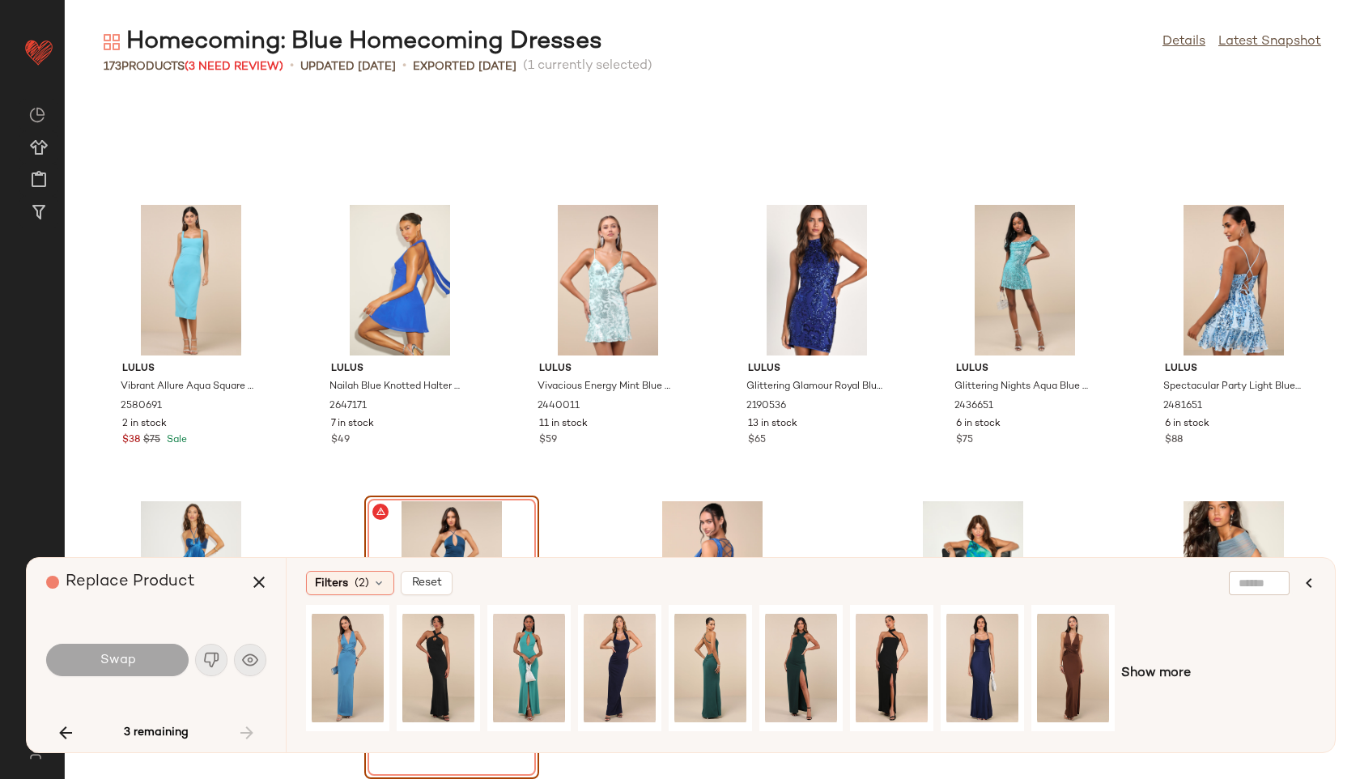
click at [249, 741] on div "3 remaining" at bounding box center [156, 732] width 220 height 39
click at [258, 592] on button "button" at bounding box center [259, 582] width 39 height 39
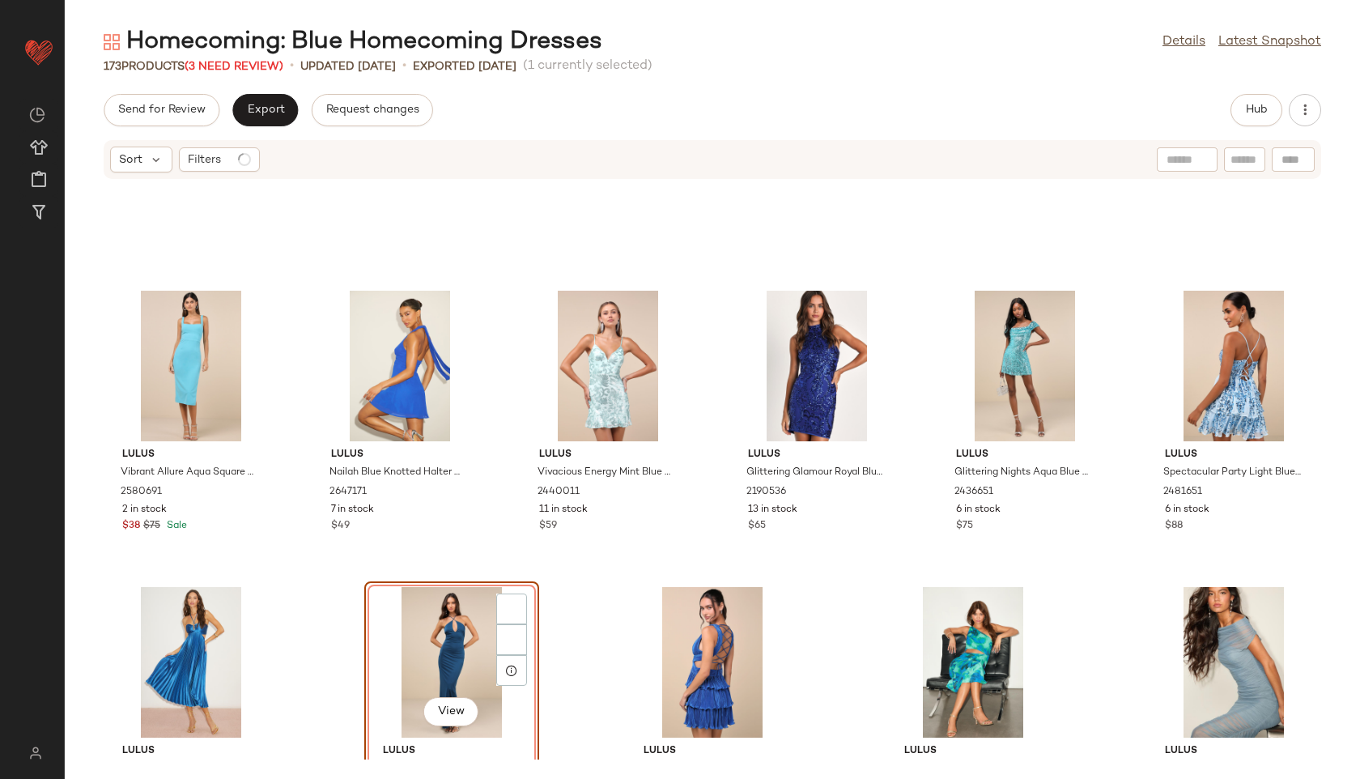
scroll to position [7923, 0]
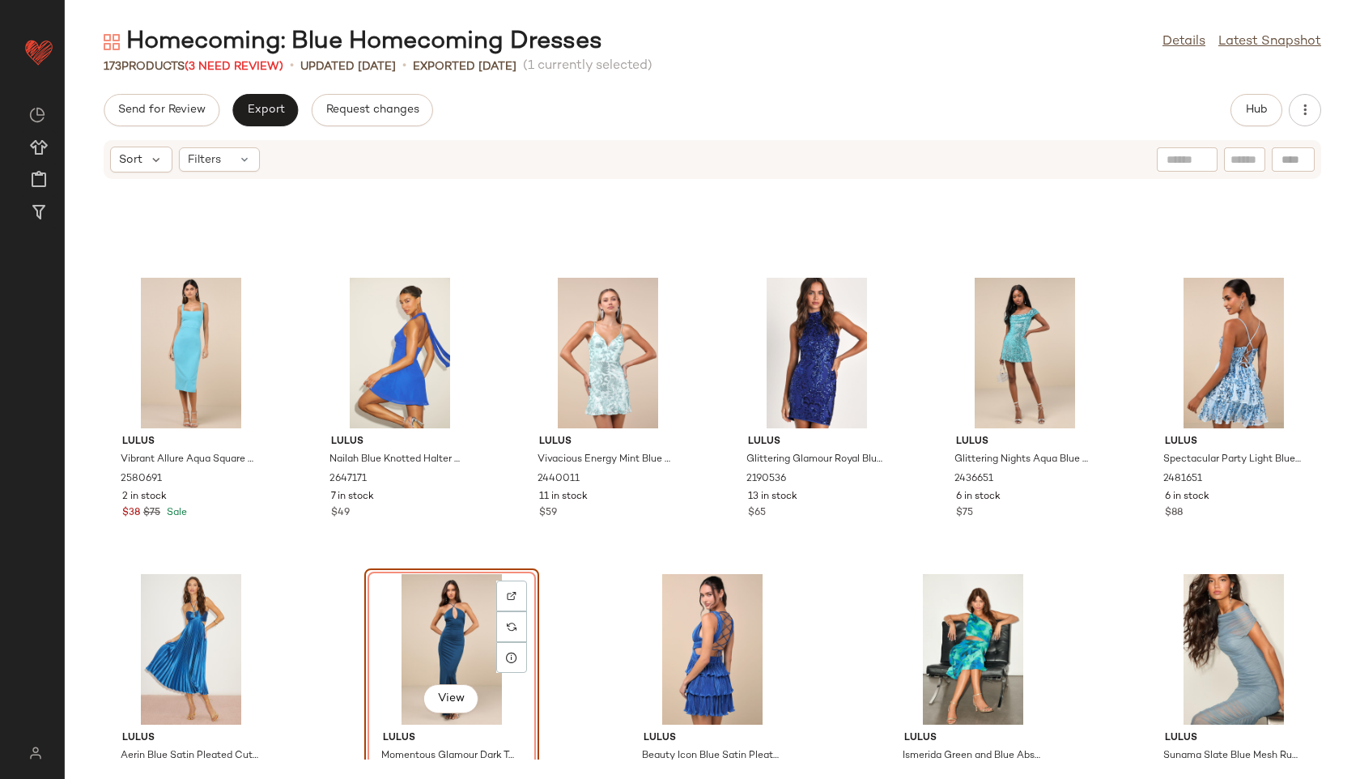
click at [210, 172] on div "Sort Filters" at bounding box center [185, 160] width 150 height 26
click at [213, 163] on span "Filters" at bounding box center [204, 159] width 33 height 17
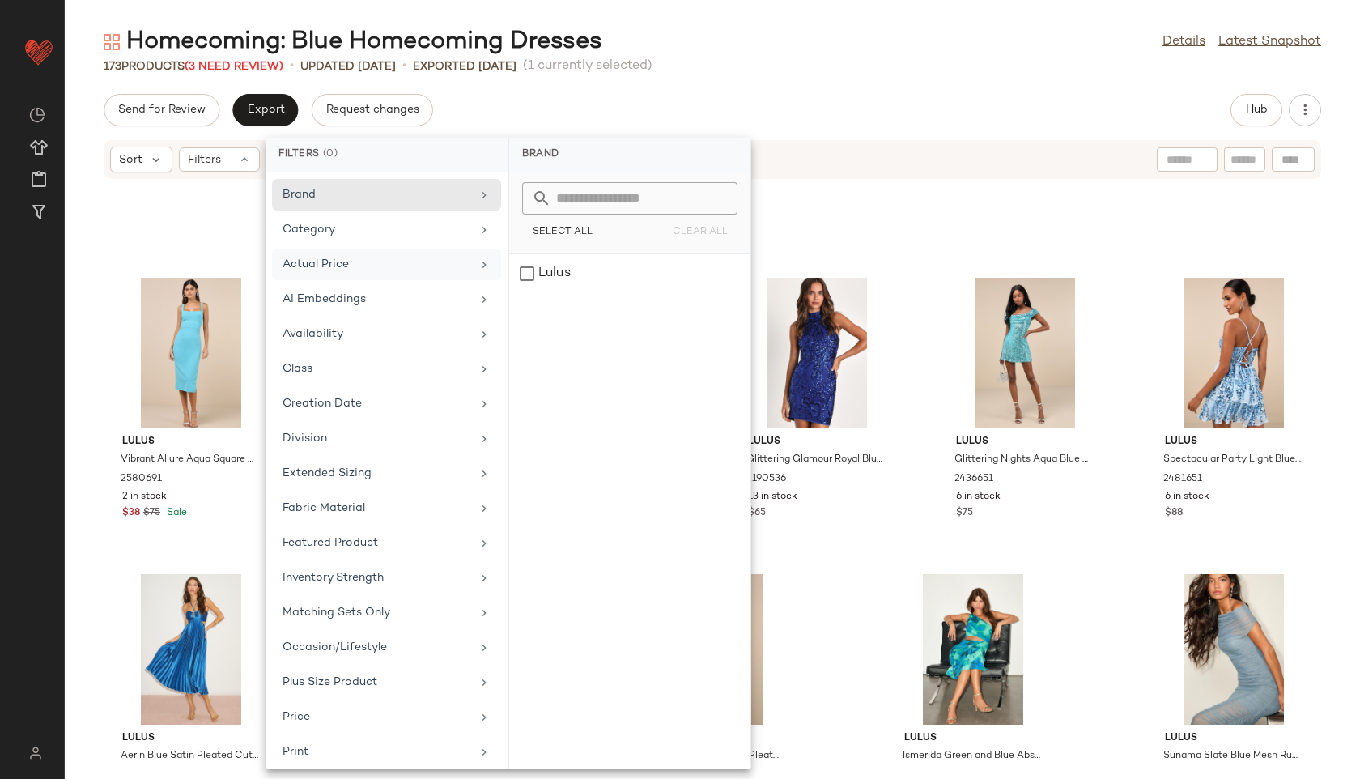
scroll to position [182, 0]
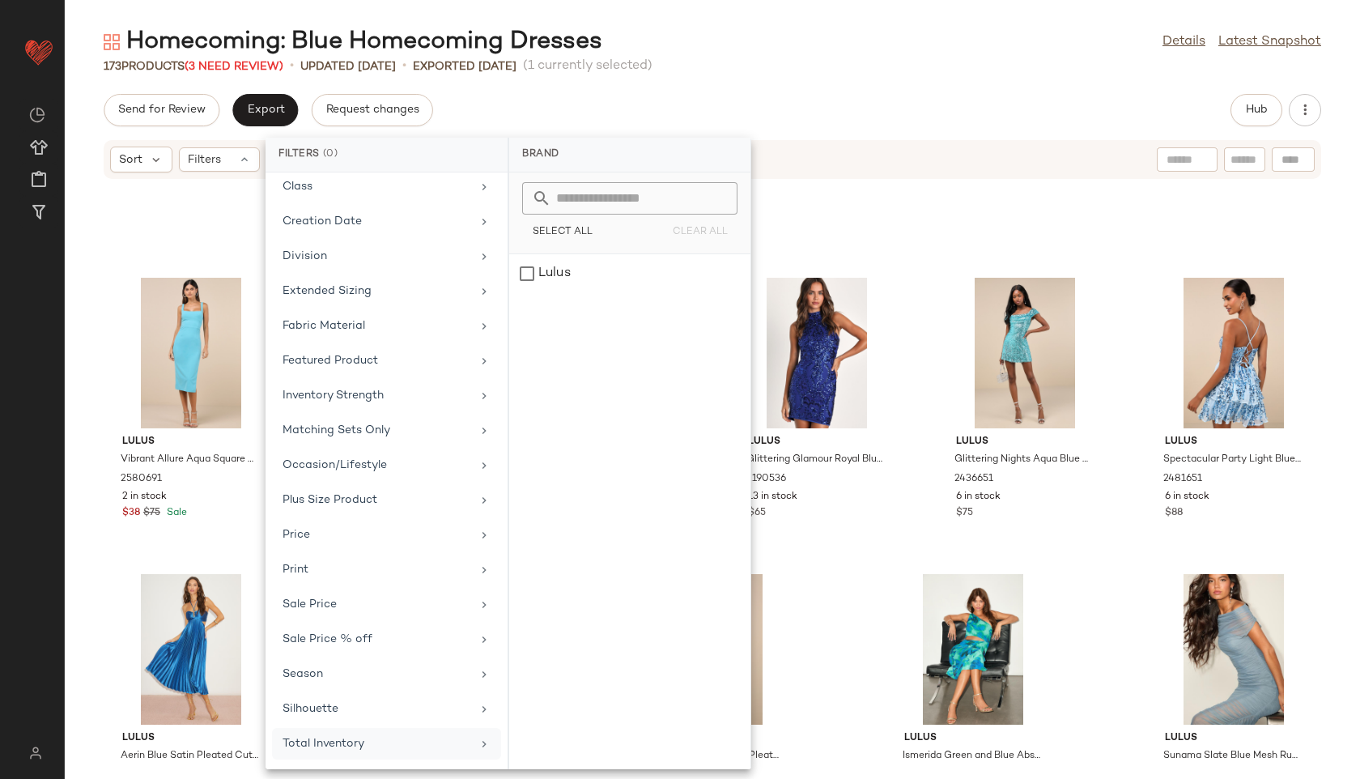
click at [392, 745] on div "Total Inventory" at bounding box center [377, 743] width 189 height 17
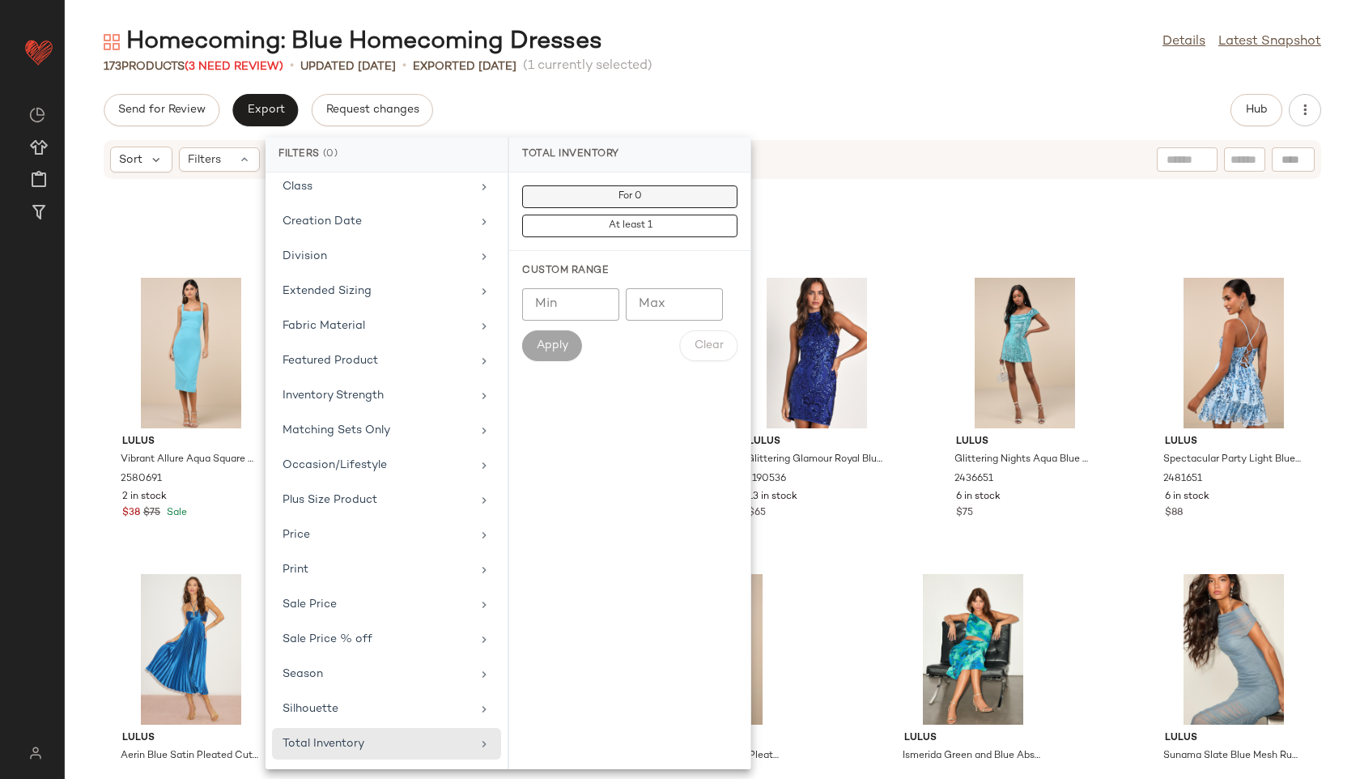
click at [547, 190] on button "For 0" at bounding box center [629, 196] width 215 height 23
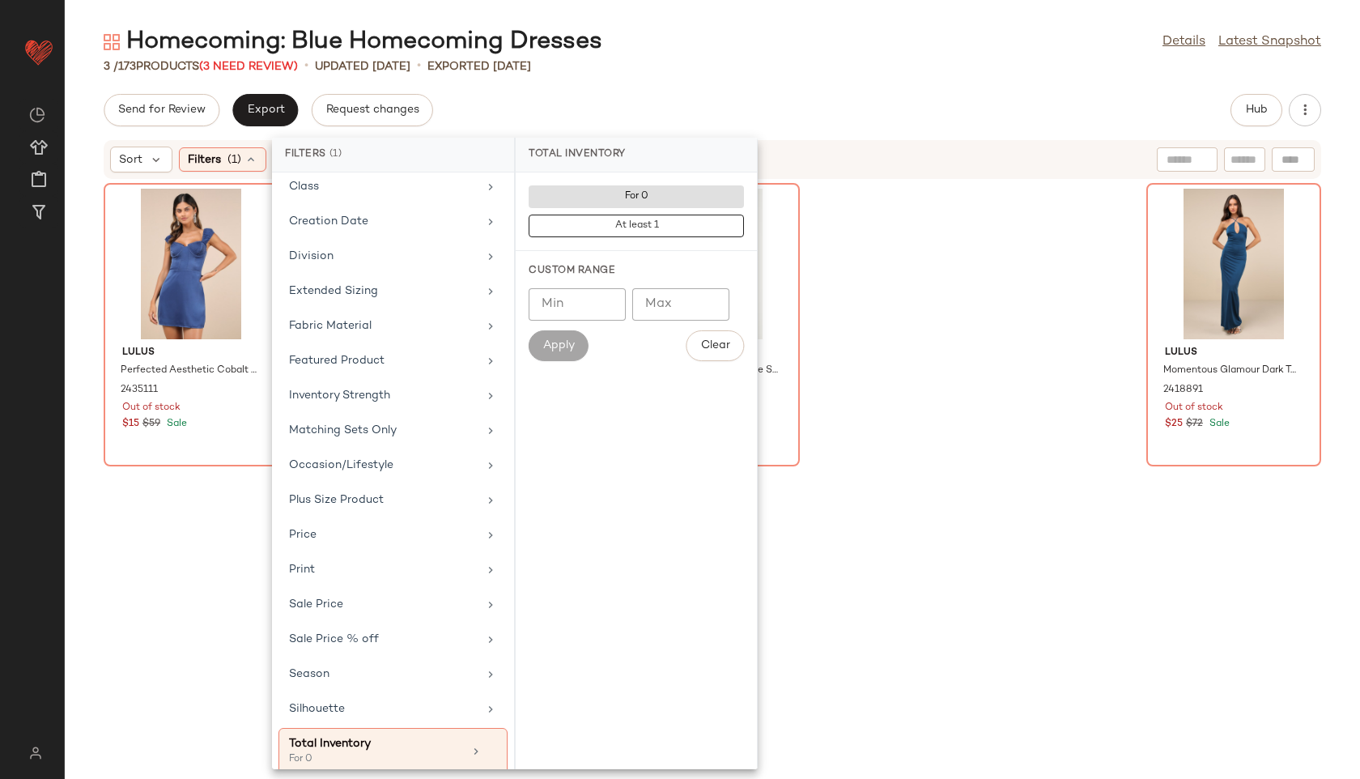
click at [595, 95] on div "Send for Review Export Request changes Hub" at bounding box center [712, 110] width 1217 height 32
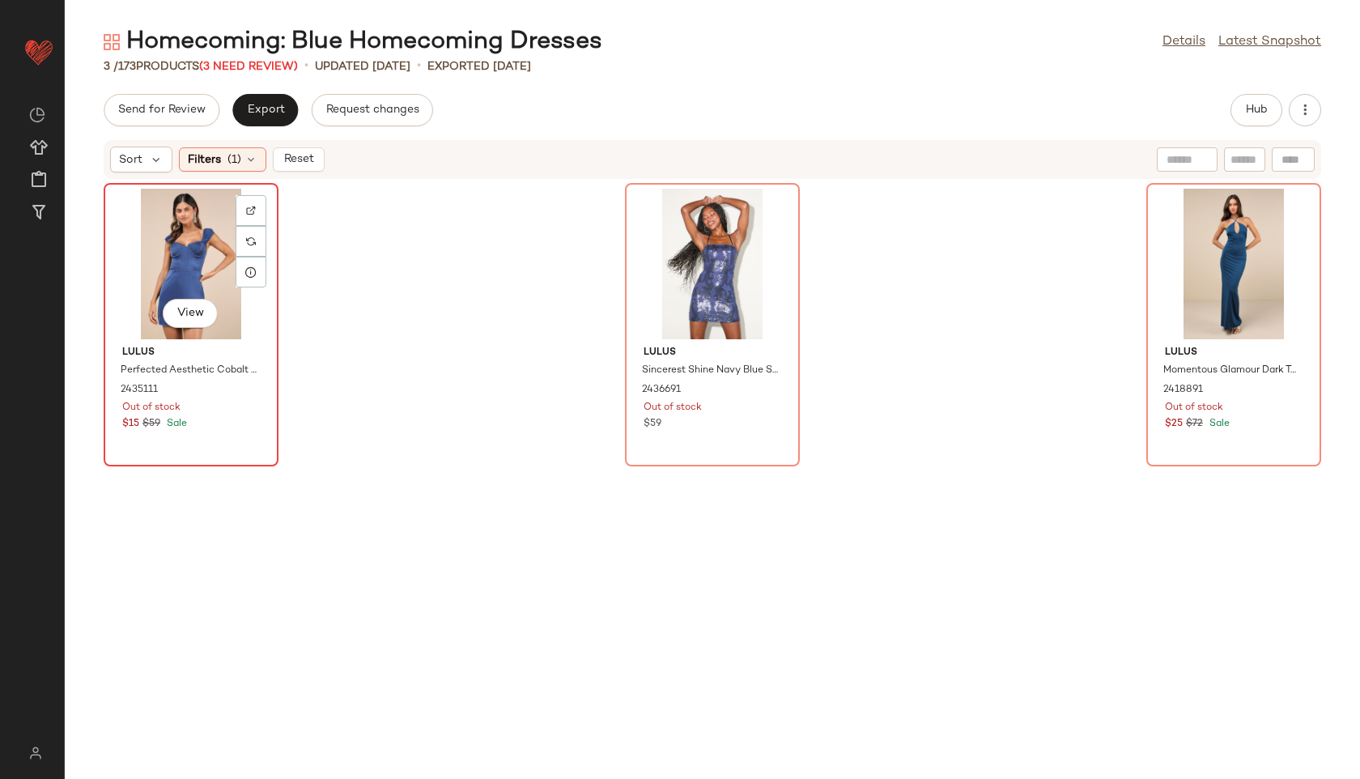
click at [176, 292] on div "View" at bounding box center [191, 264] width 164 height 151
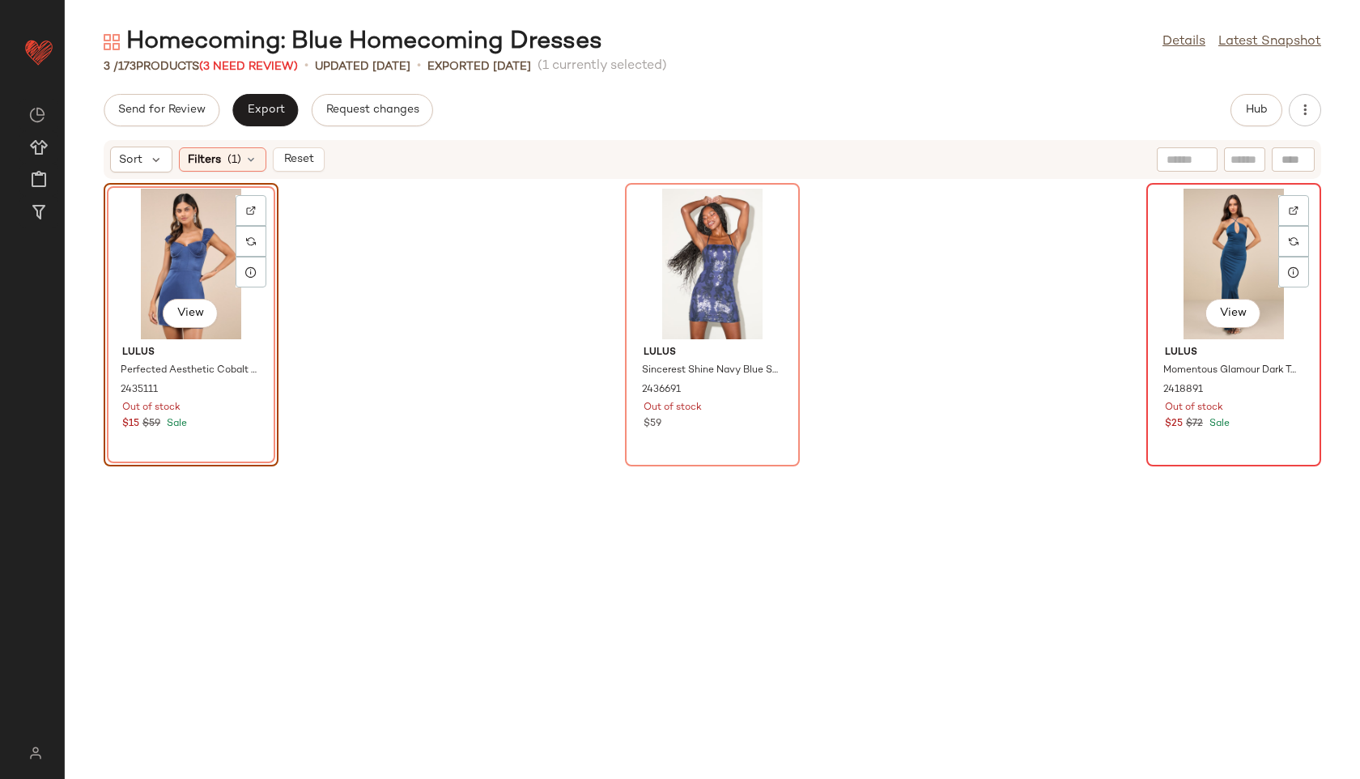
click at [1214, 275] on div "View" at bounding box center [1234, 264] width 164 height 151
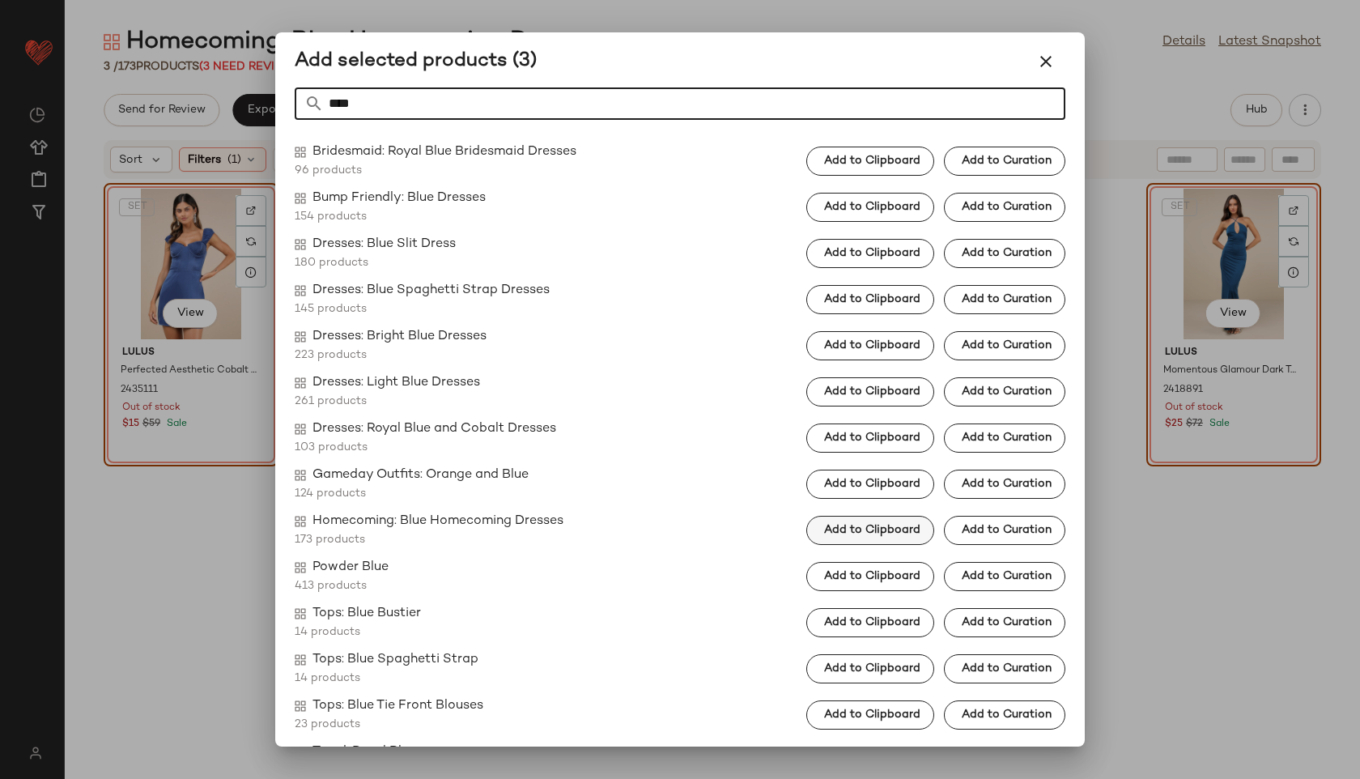
type input "****"
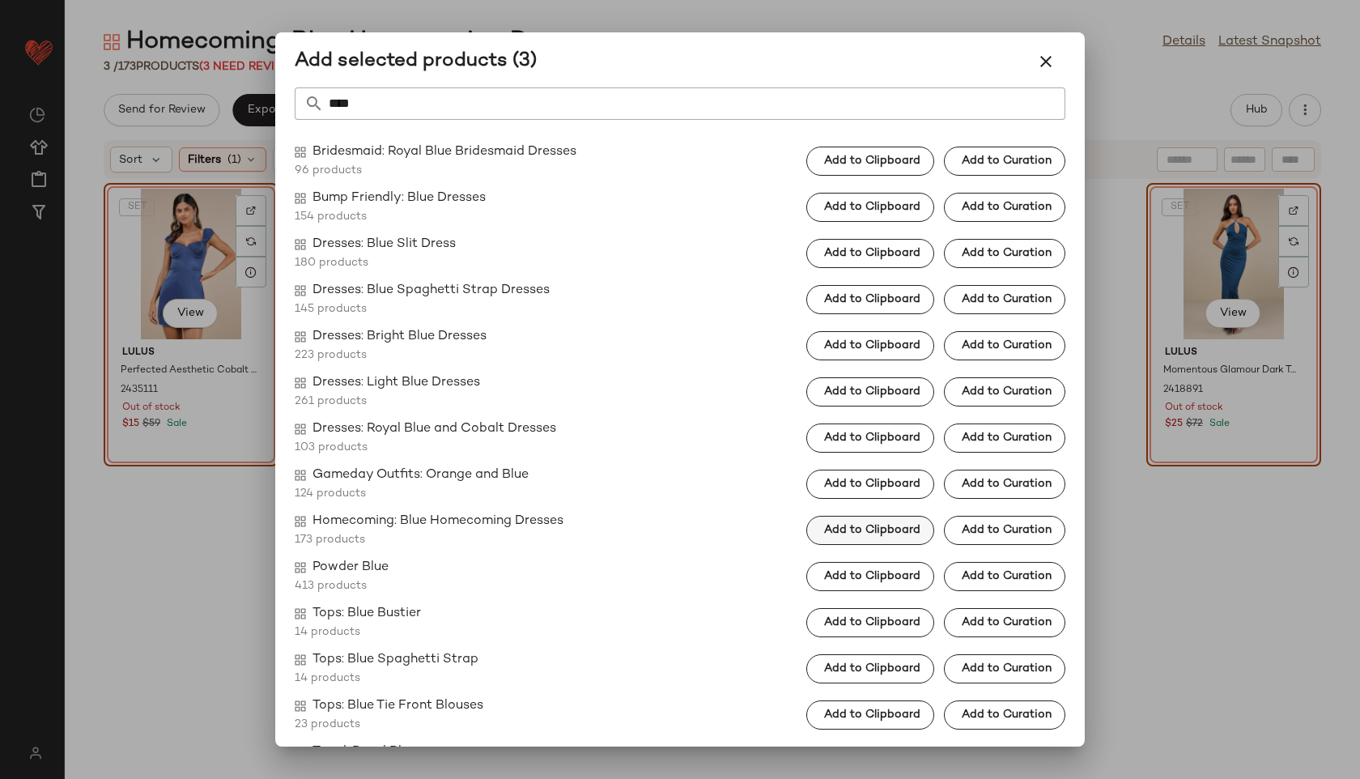
click at [806, 532] on button "Add to Clipboard" at bounding box center [870, 530] width 128 height 29
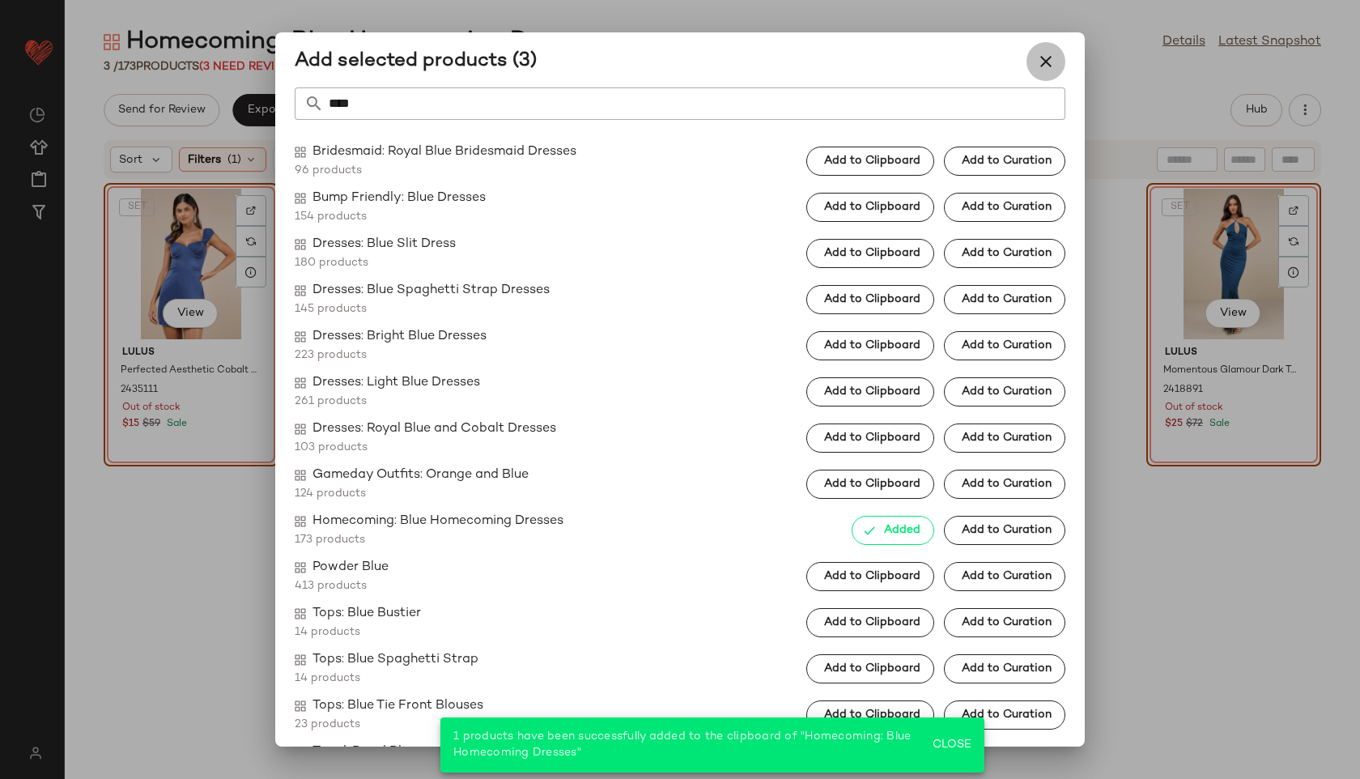
click at [1043, 63] on icon "button" at bounding box center [1045, 61] width 19 height 19
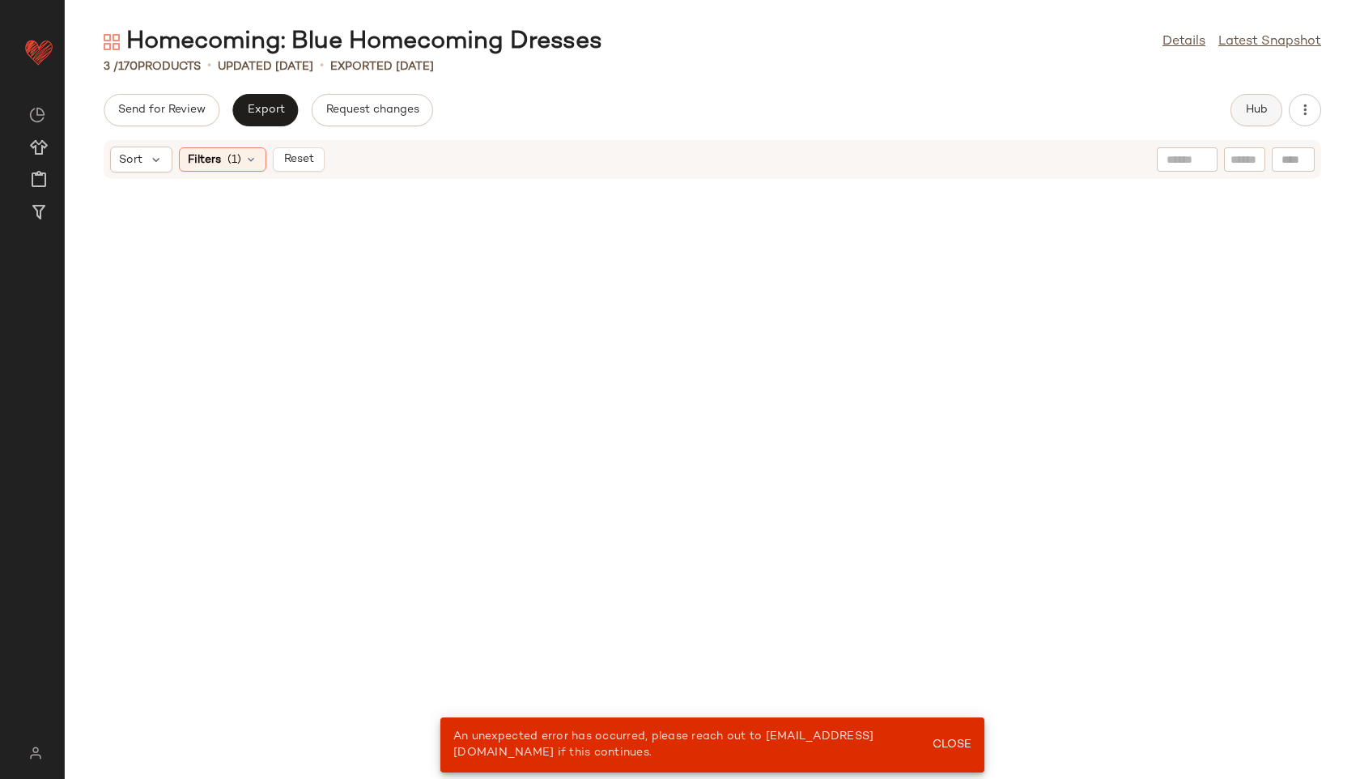
click at [1239, 100] on button "Hub" at bounding box center [1256, 110] width 52 height 32
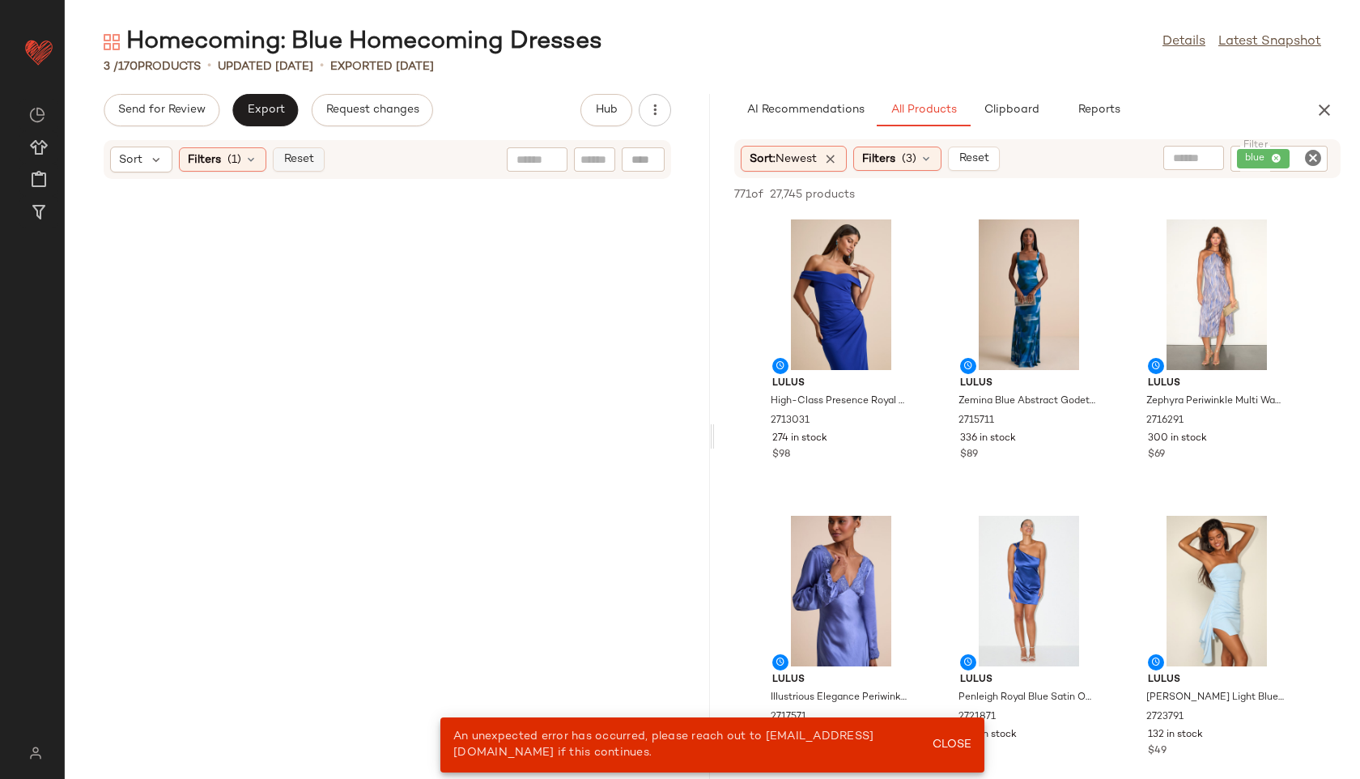
click at [307, 166] on span "Reset" at bounding box center [298, 159] width 31 height 13
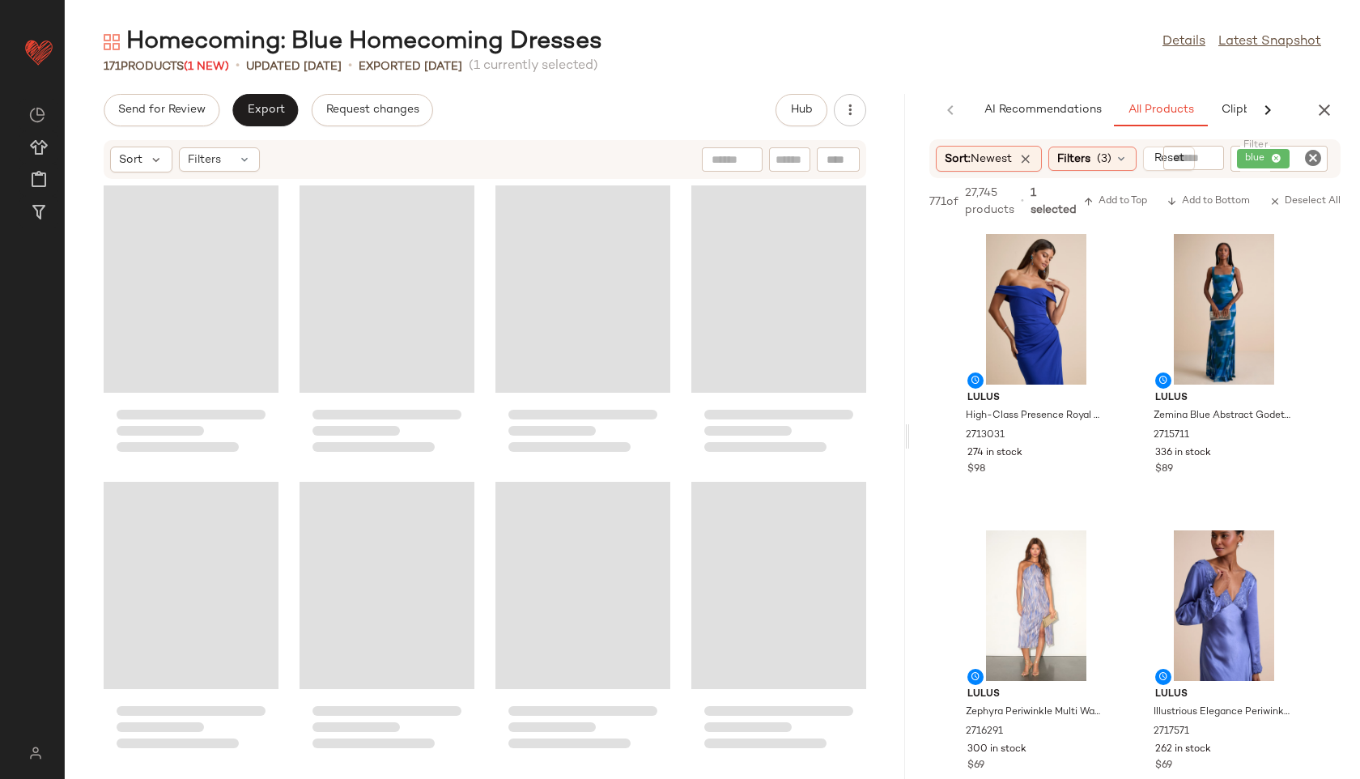
drag, startPoint x: 712, startPoint y: 440, endPoint x: 1136, endPoint y: 454, distance: 424.4
click at [1136, 454] on div "Homecoming: Blue Homecoming Dresses Details Latest Snapshot 171 Products (1 New…" at bounding box center [712, 402] width 1295 height 753
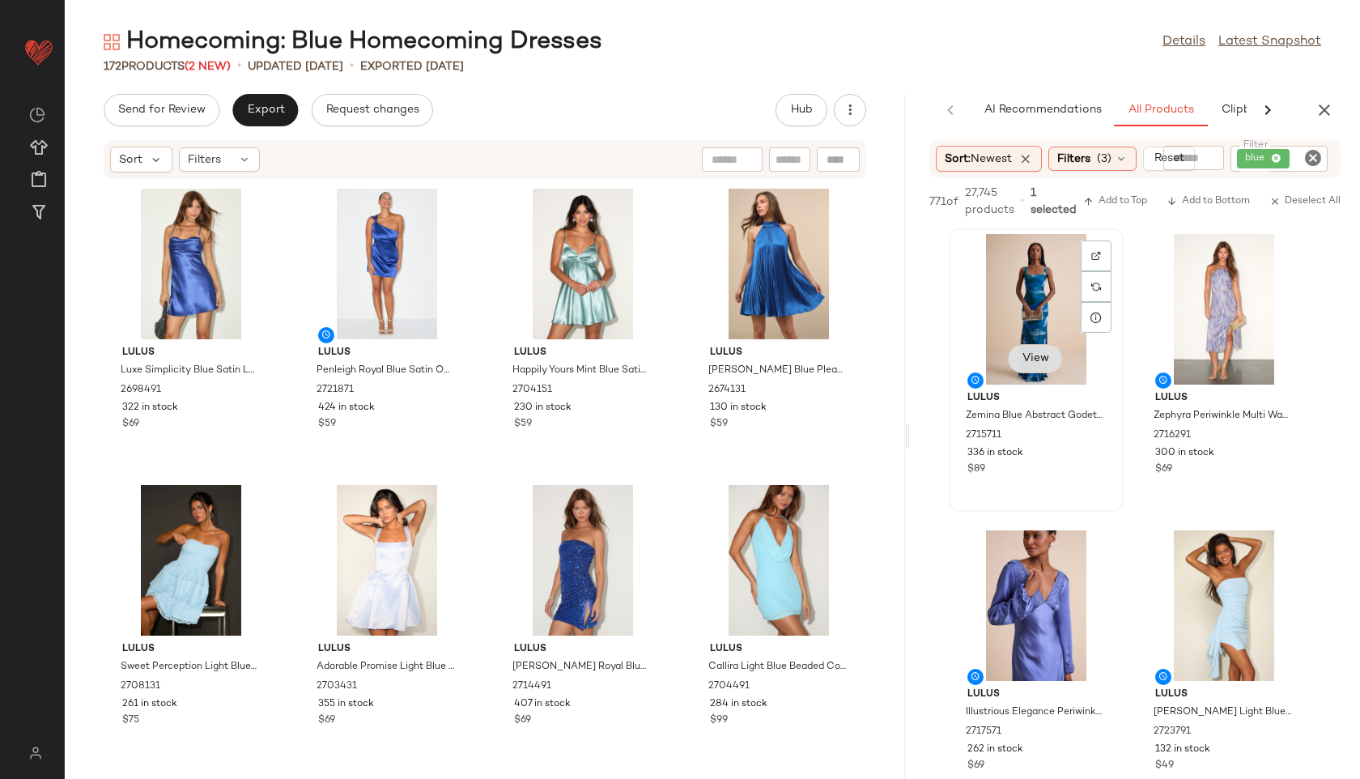
click at [1035, 364] on span "View" at bounding box center [1036, 358] width 28 height 13
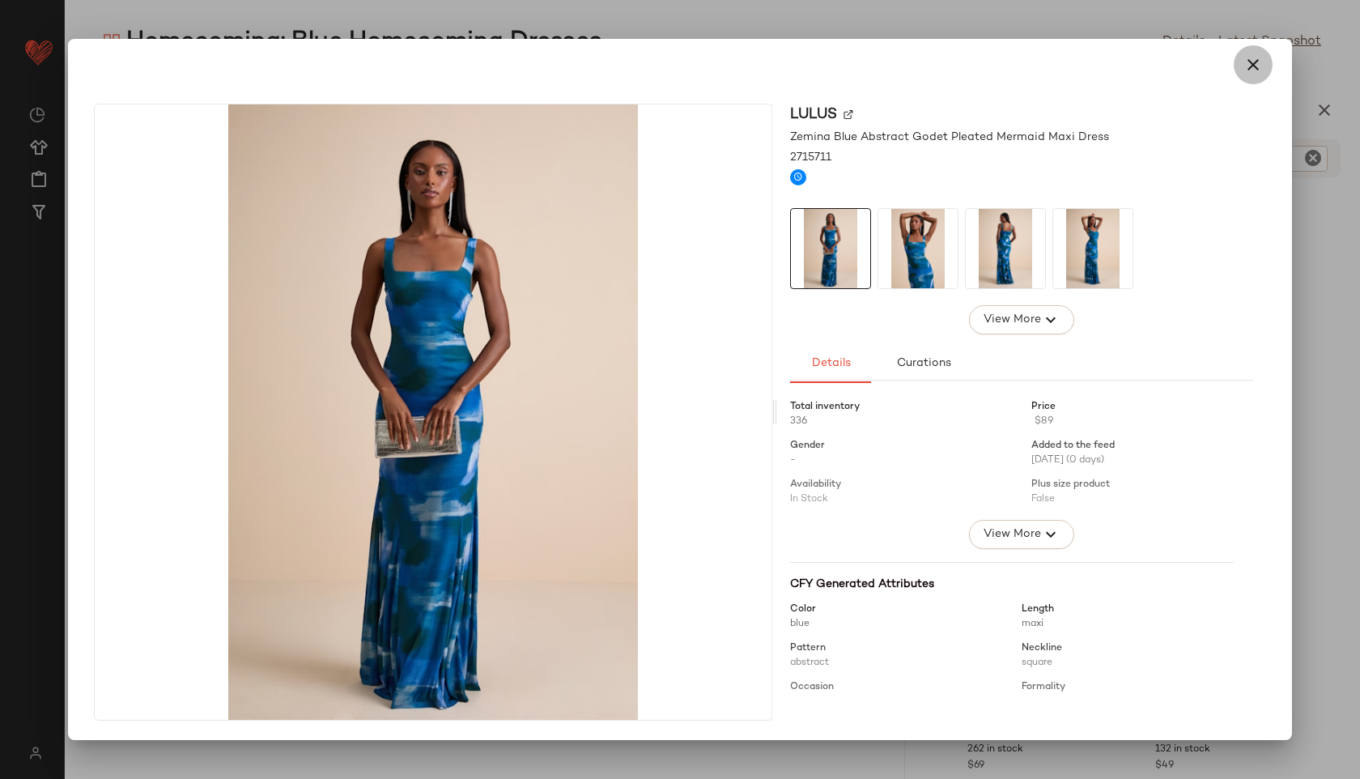
click at [1247, 69] on icon "button" at bounding box center [1252, 64] width 19 height 19
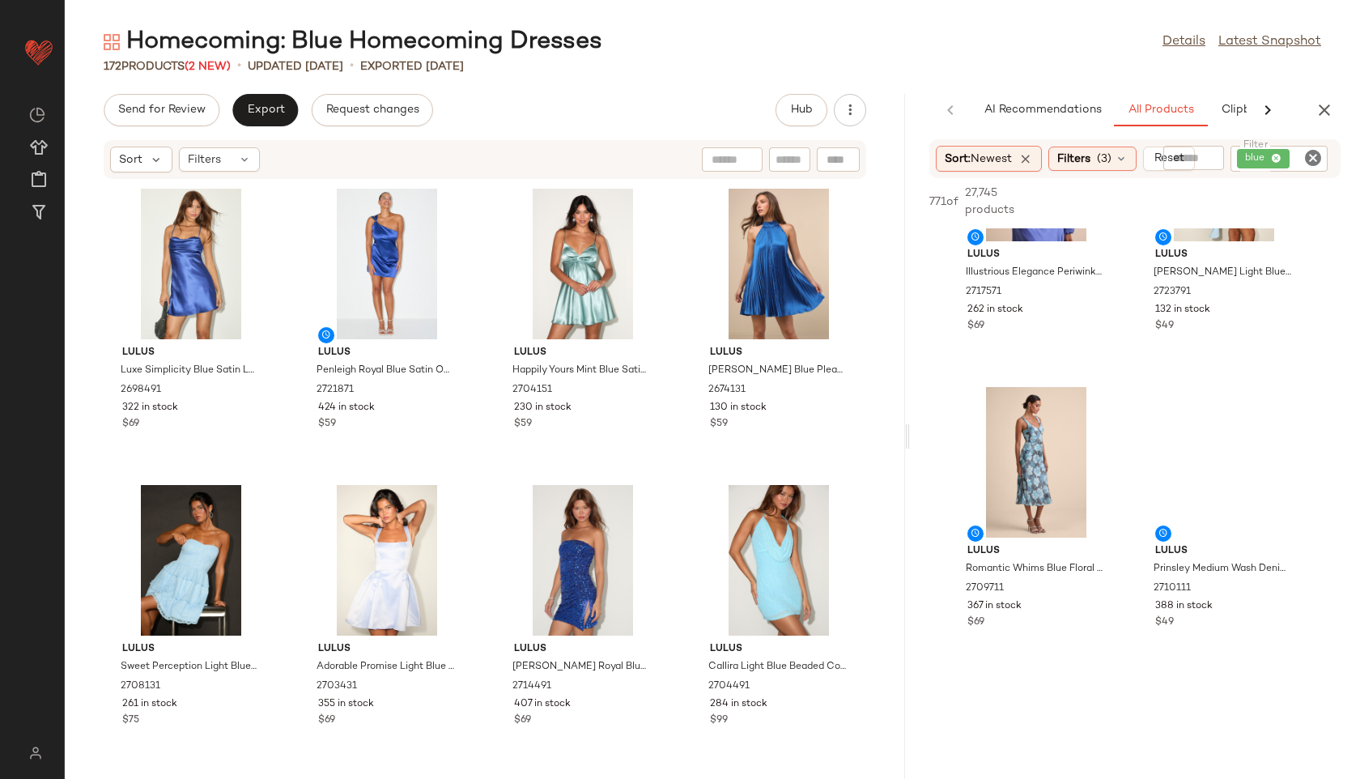
scroll to position [446, 0]
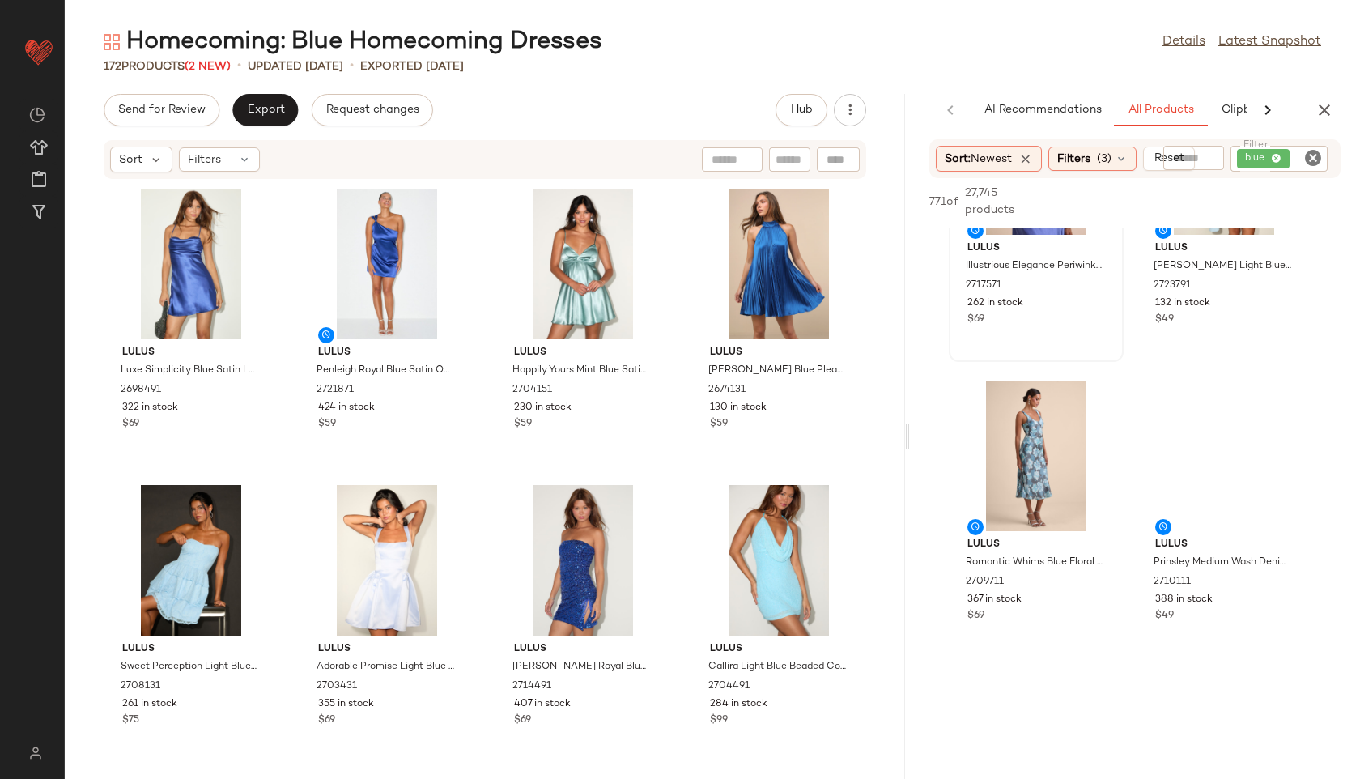
click at [1022, 223] on button "View" at bounding box center [1035, 208] width 55 height 29
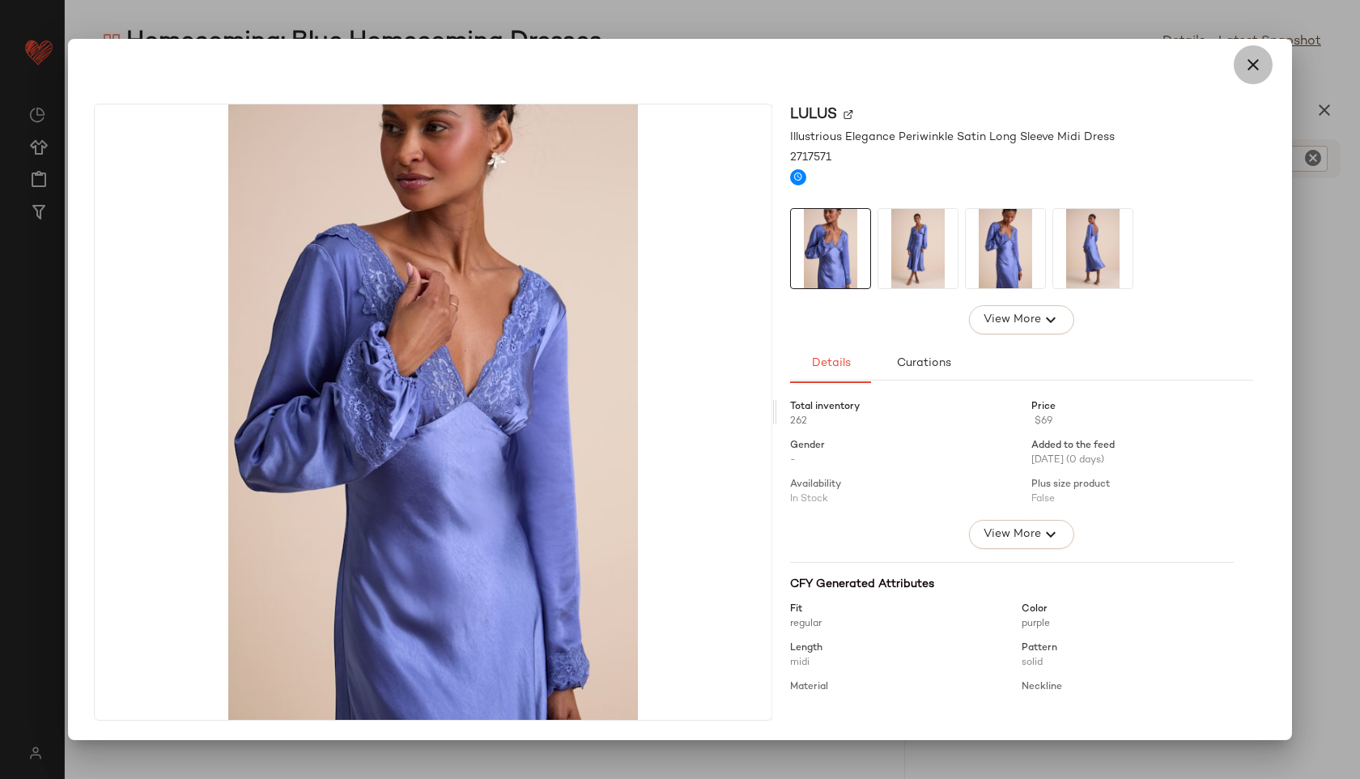
click at [1251, 63] on icon "button" at bounding box center [1252, 64] width 19 height 19
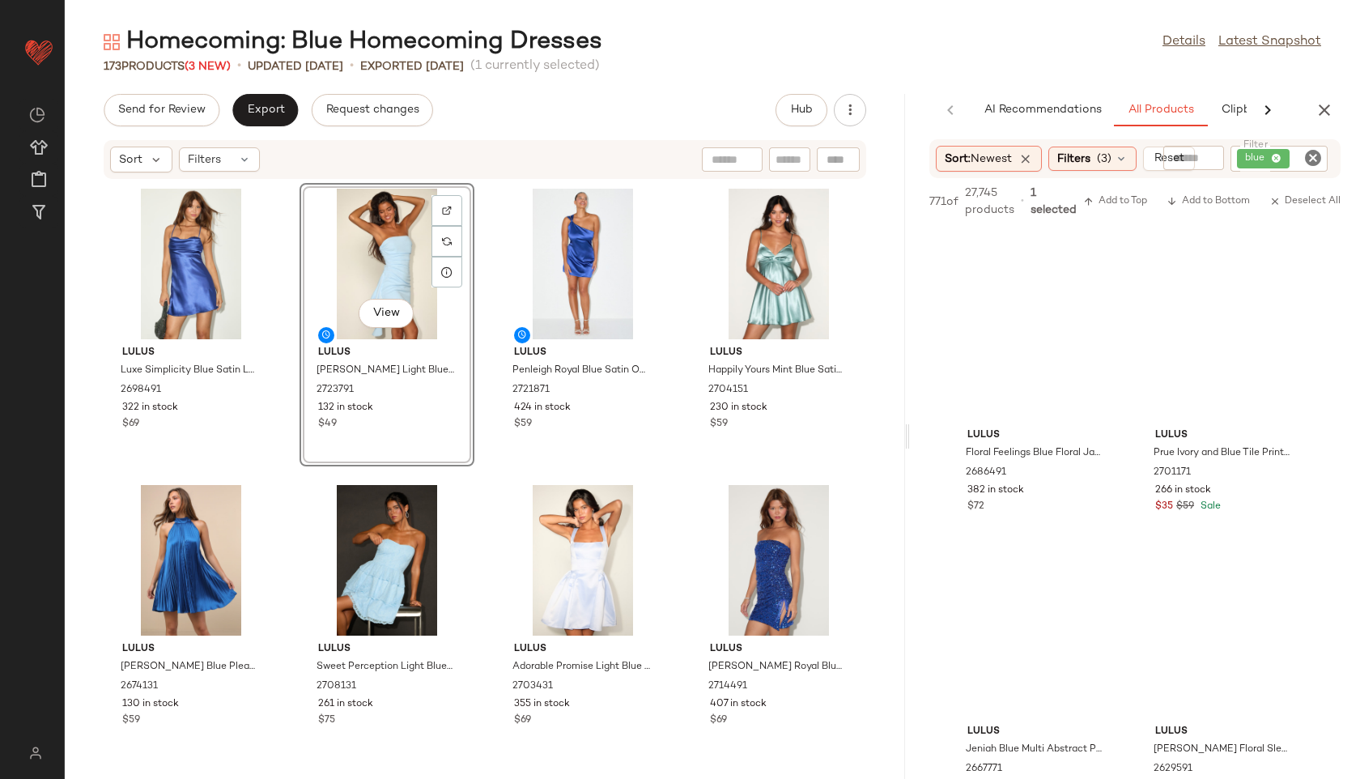
scroll to position [5563, 0]
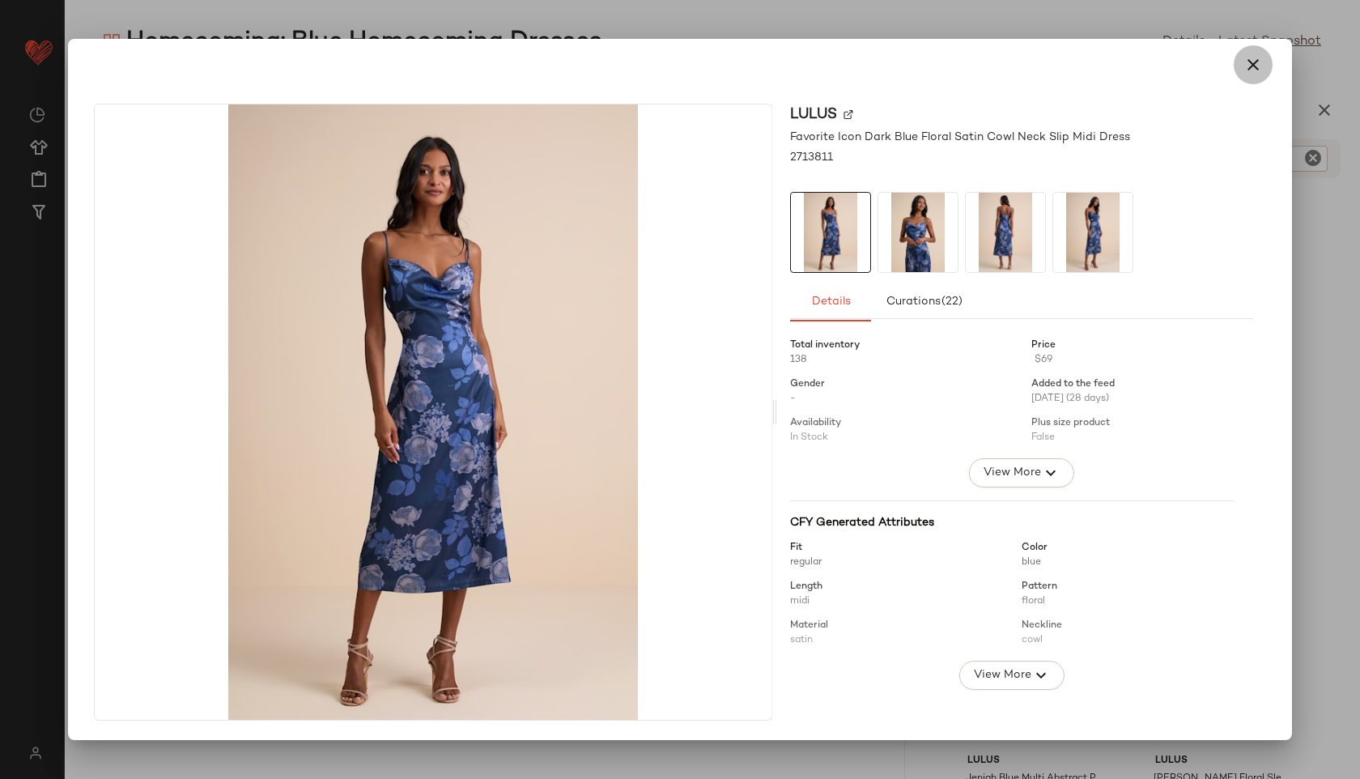
click at [1251, 65] on icon "button" at bounding box center [1252, 64] width 19 height 19
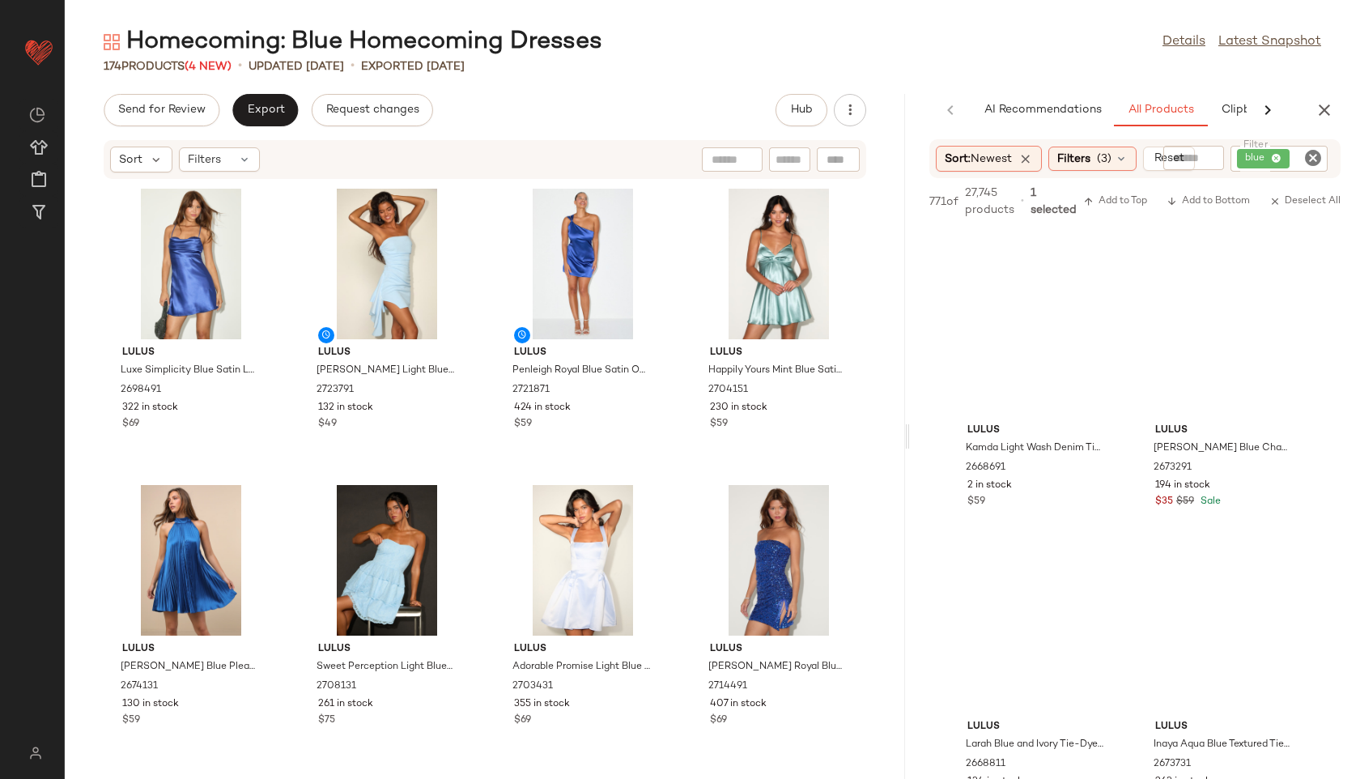
scroll to position [7082, 0]
drag, startPoint x: 1050, startPoint y: 348, endPoint x: 686, endPoint y: 32, distance: 482.6
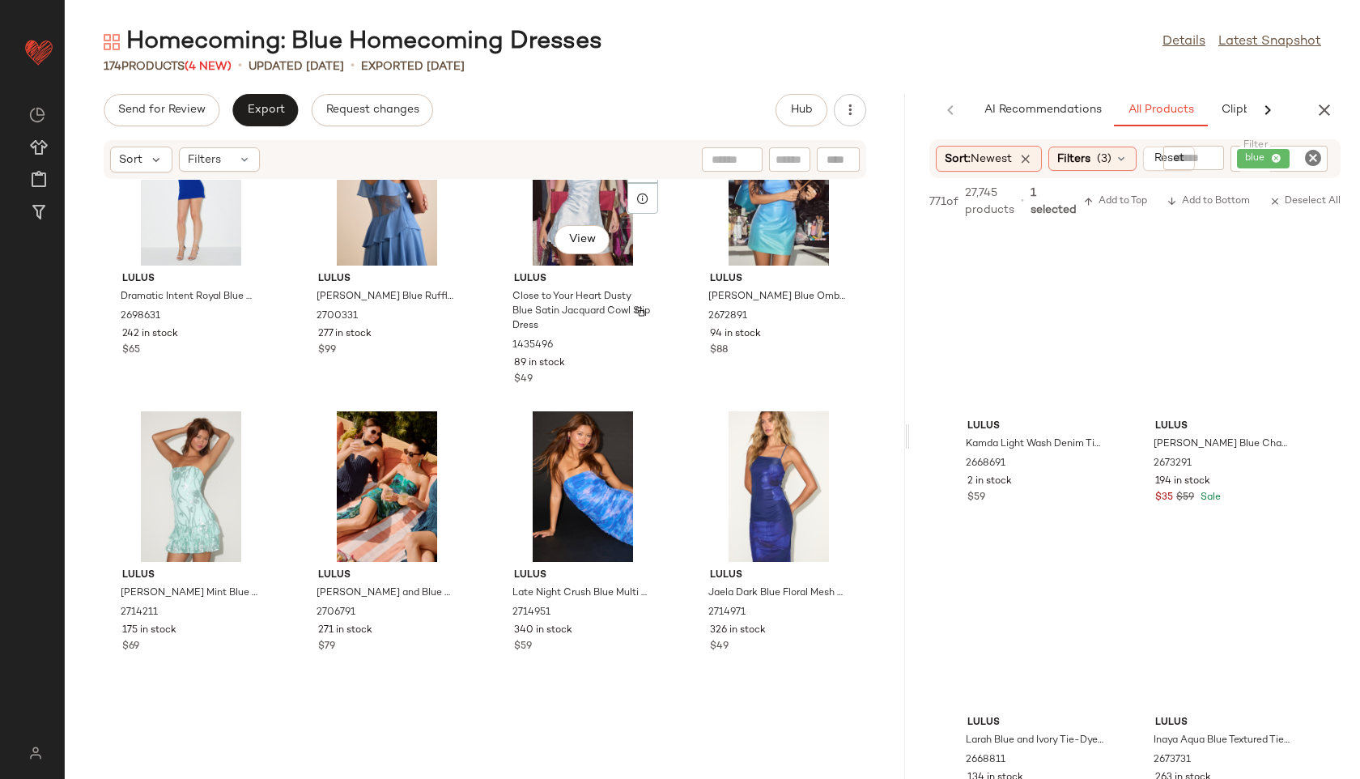
scroll to position [1277, 0]
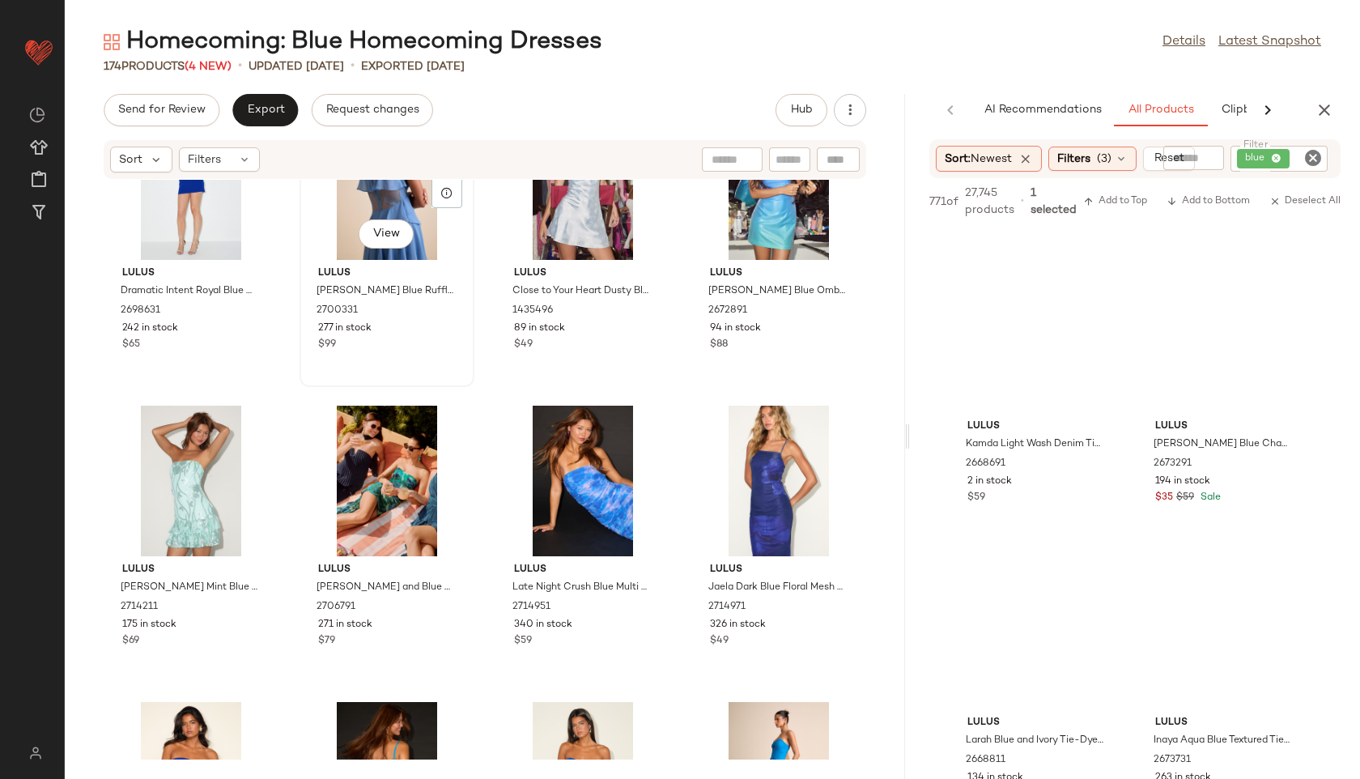
click at [394, 204] on div "View" at bounding box center [387, 184] width 164 height 151
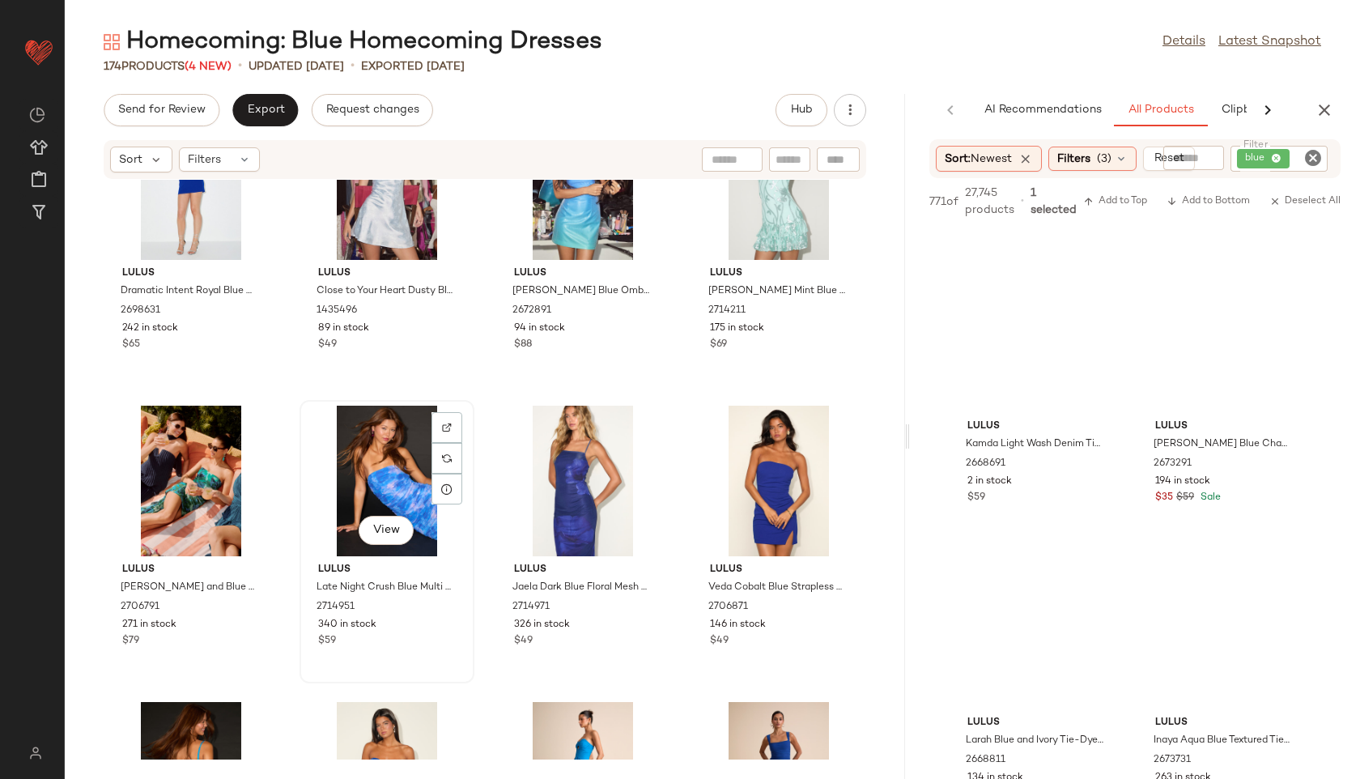
click at [401, 572] on span "Lulus" at bounding box center [387, 570] width 138 height 15
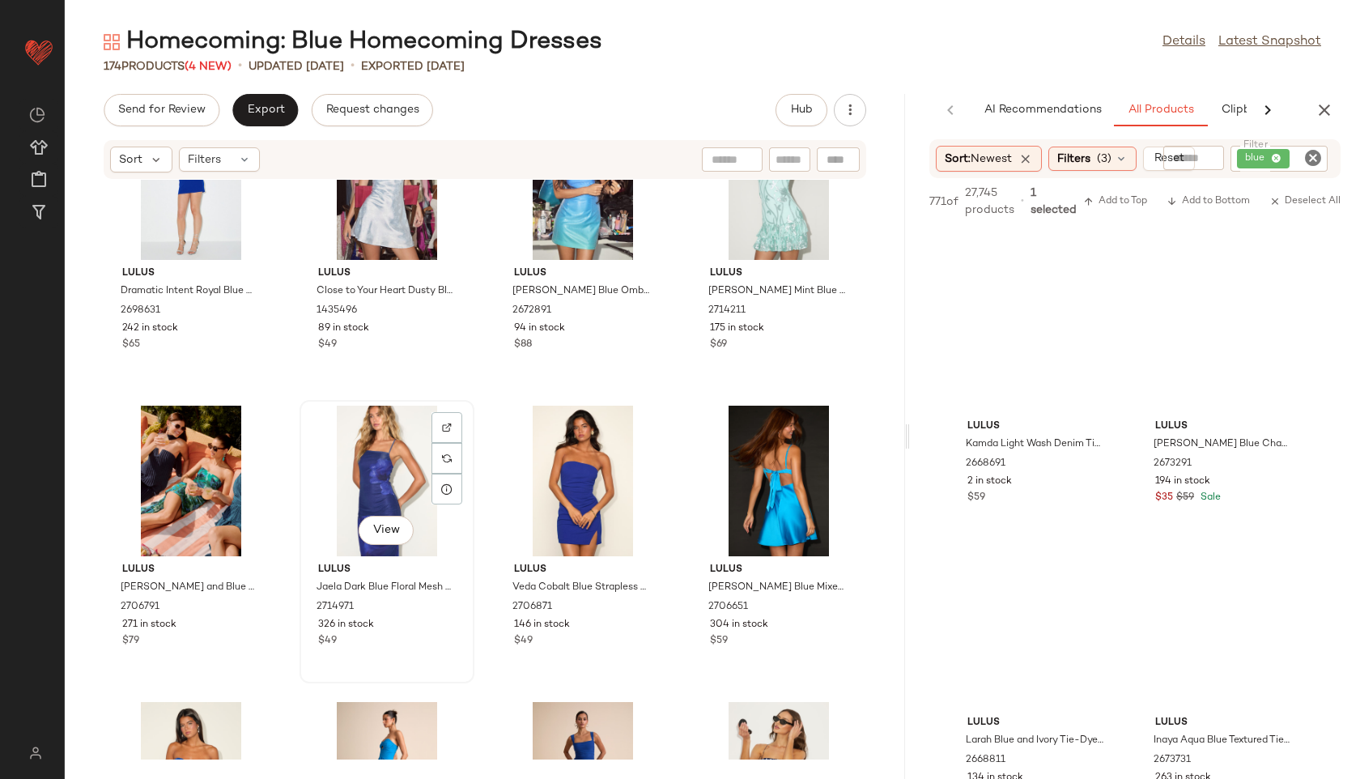
click at [376, 438] on div "View" at bounding box center [387, 481] width 164 height 151
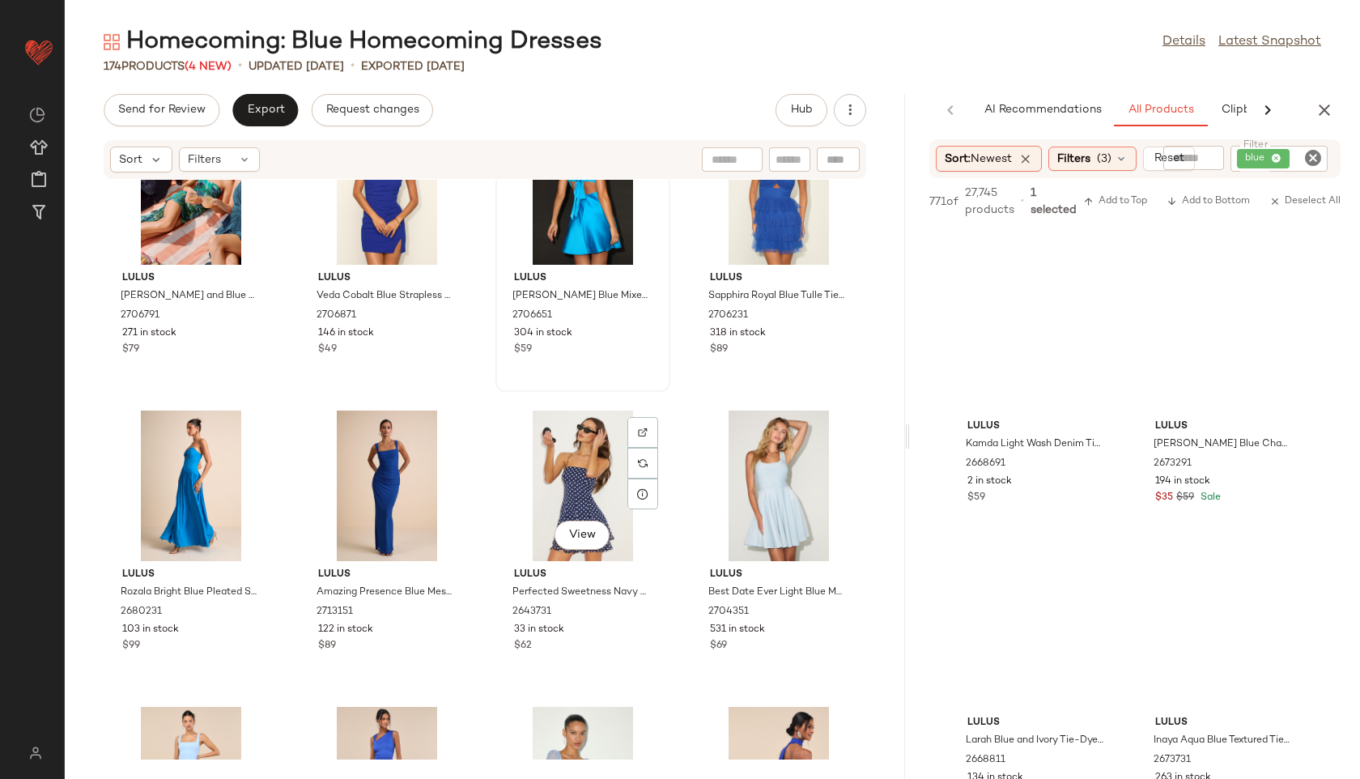
scroll to position [1608, 0]
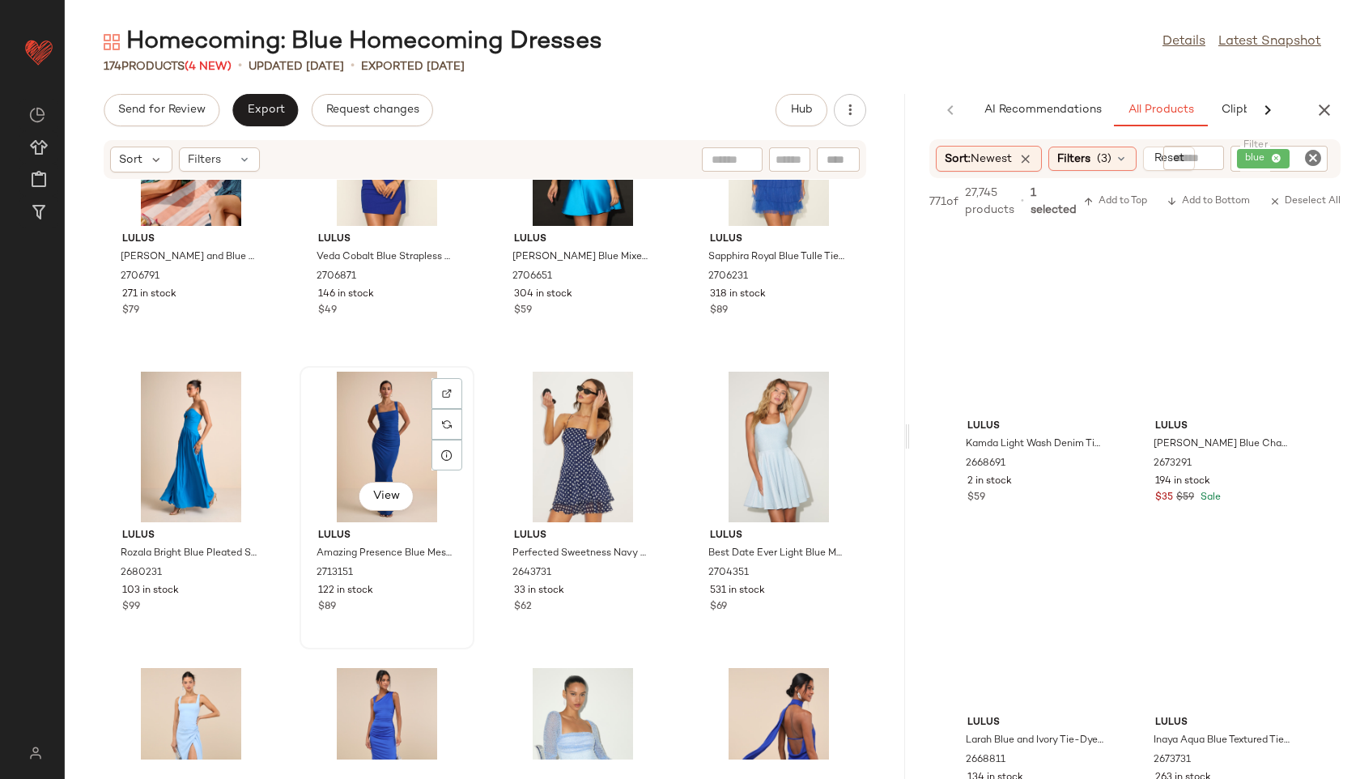
click at [378, 430] on div "View" at bounding box center [387, 447] width 164 height 151
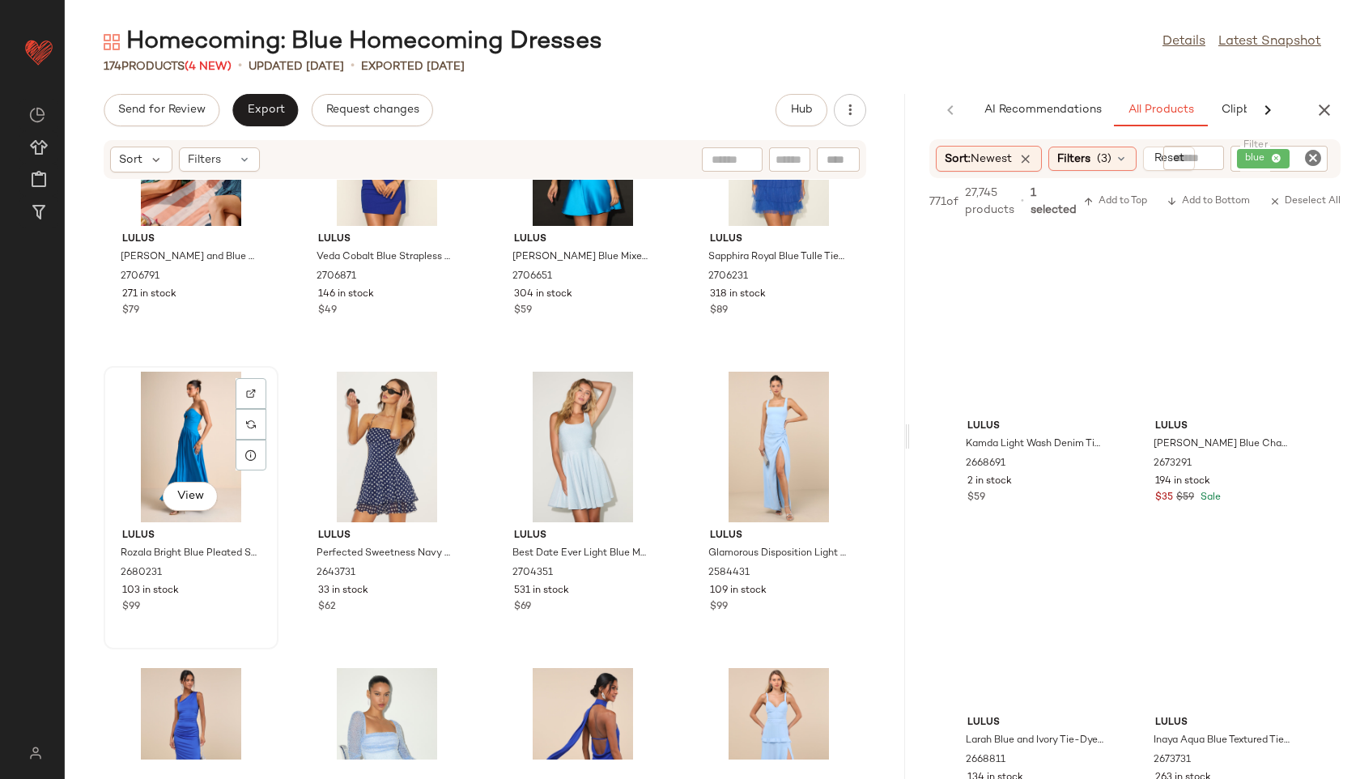
click at [165, 421] on div "View" at bounding box center [191, 447] width 164 height 151
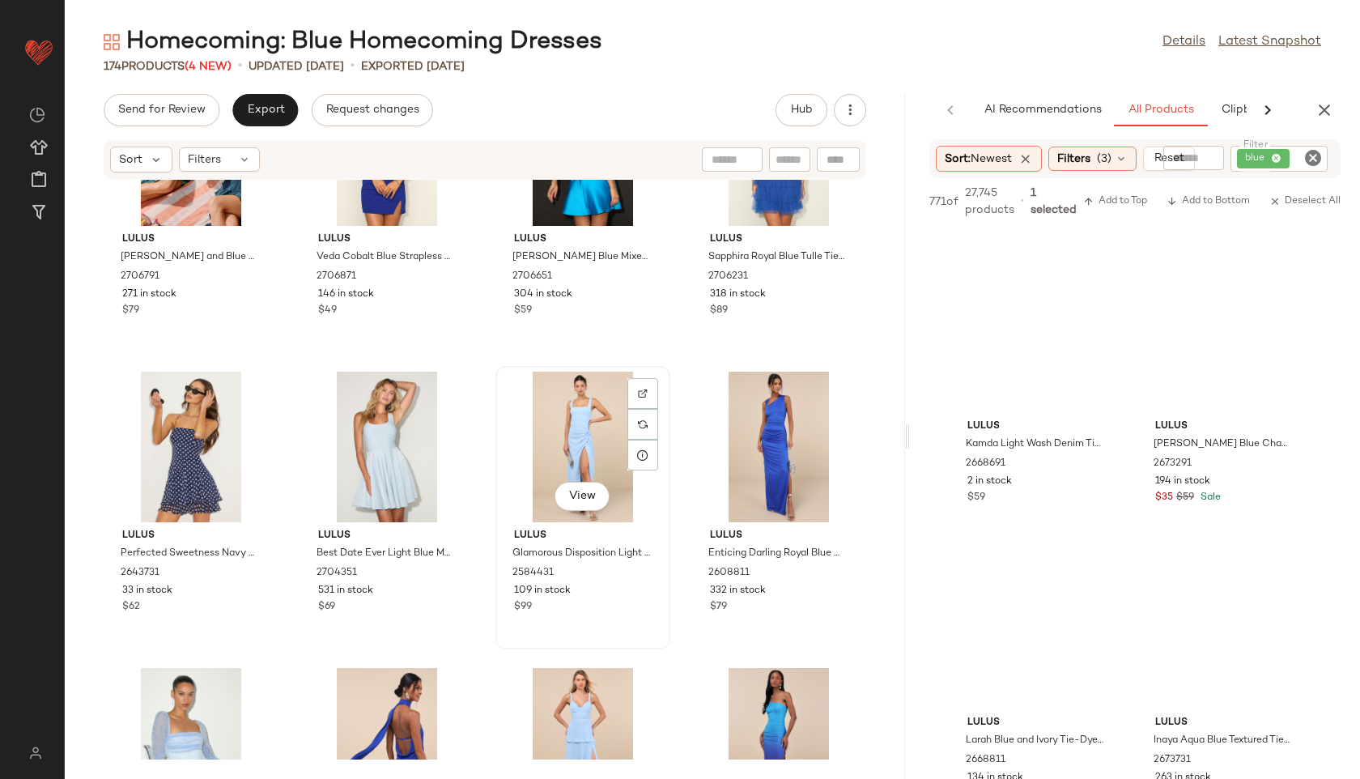
click at [558, 422] on div "View" at bounding box center [583, 447] width 164 height 151
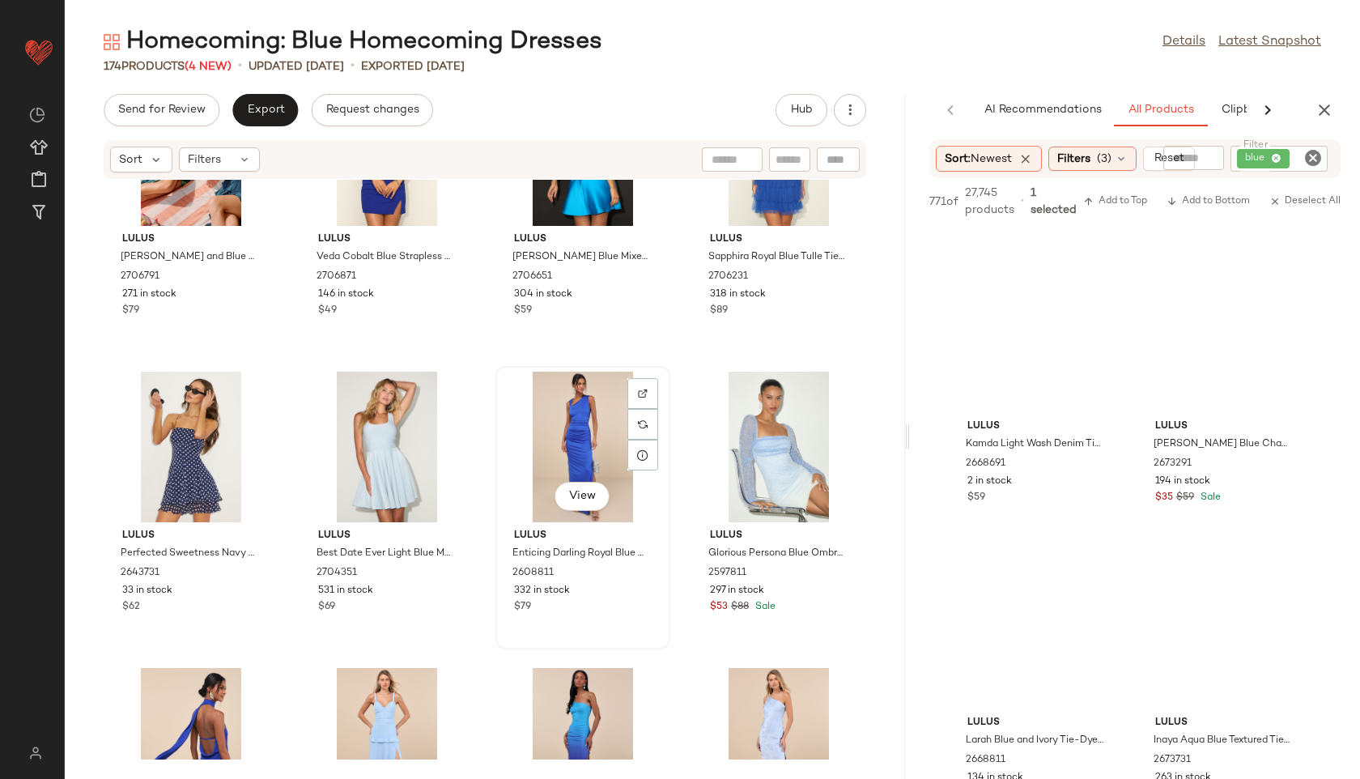
click at [574, 423] on div "View" at bounding box center [583, 447] width 164 height 151
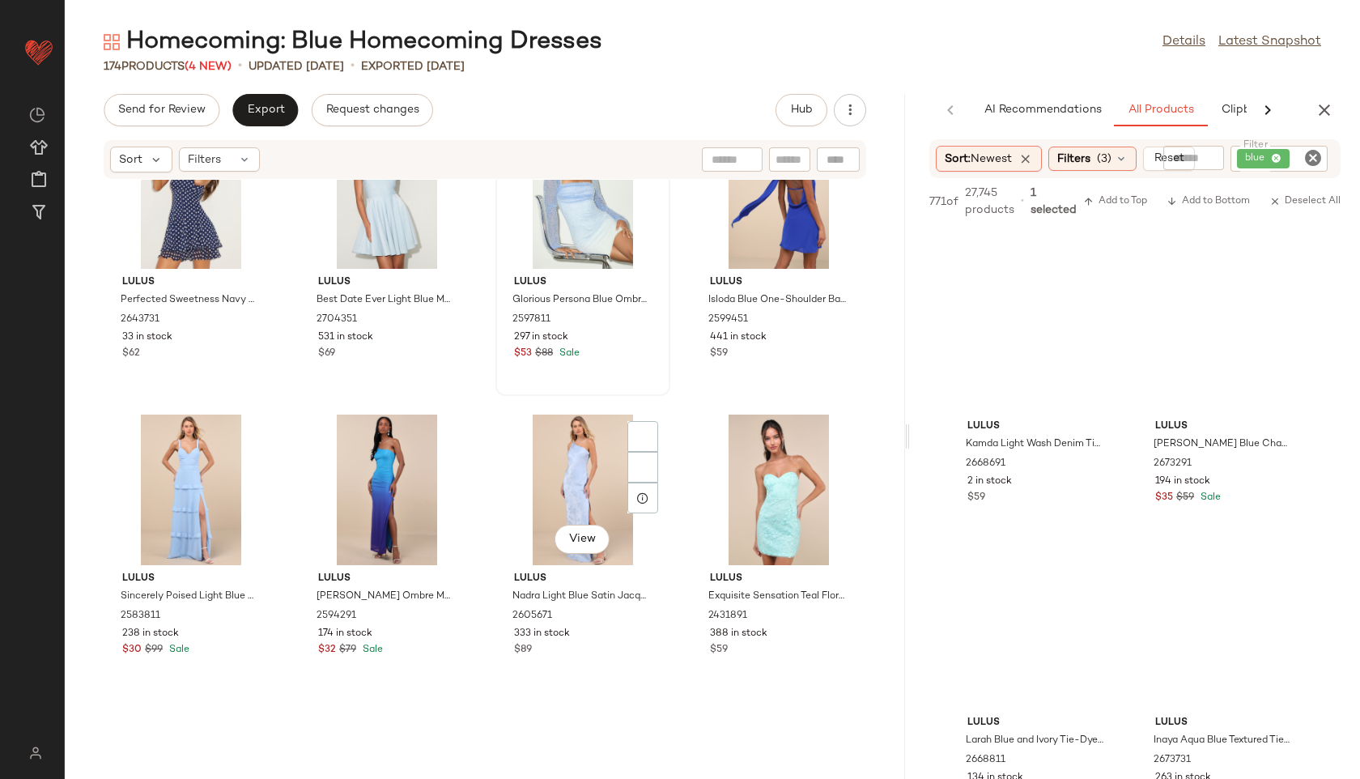
scroll to position [1864, 0]
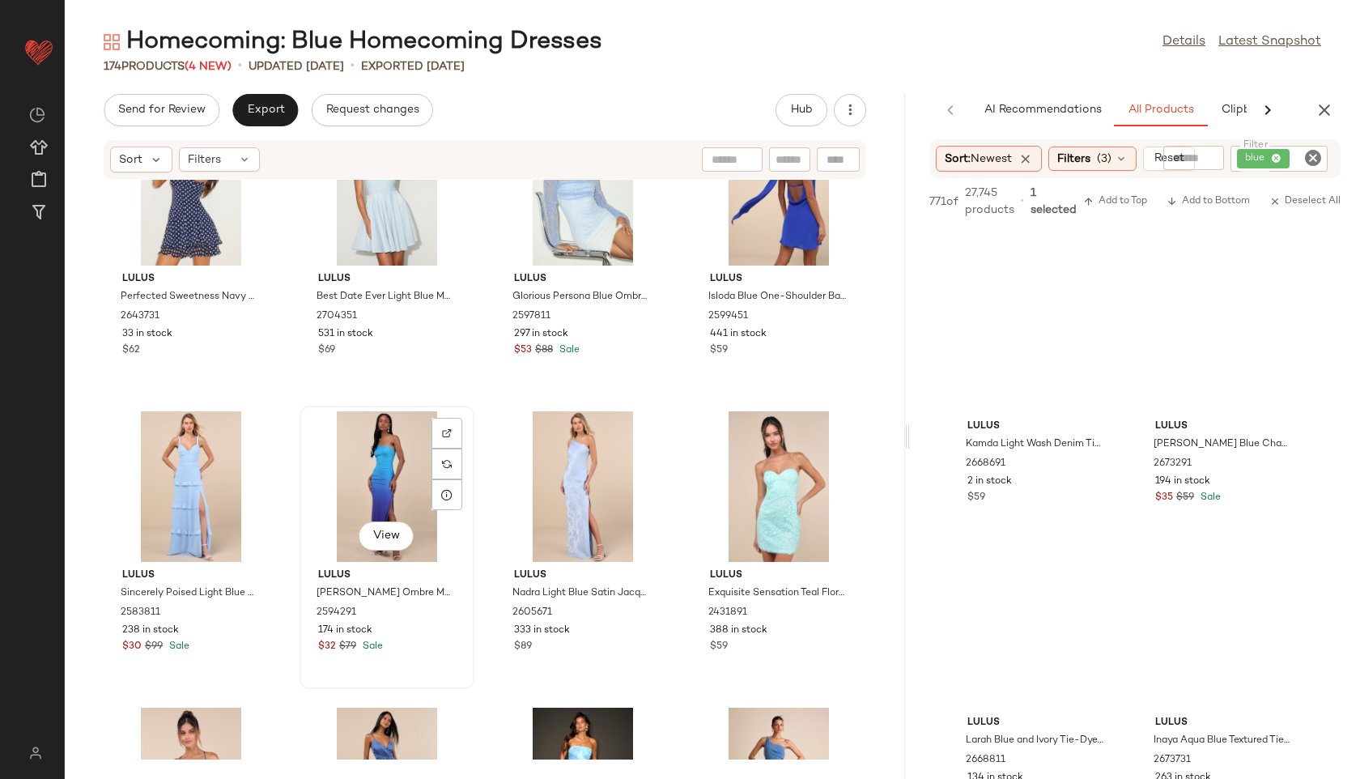
click at [385, 426] on div "View" at bounding box center [387, 486] width 164 height 151
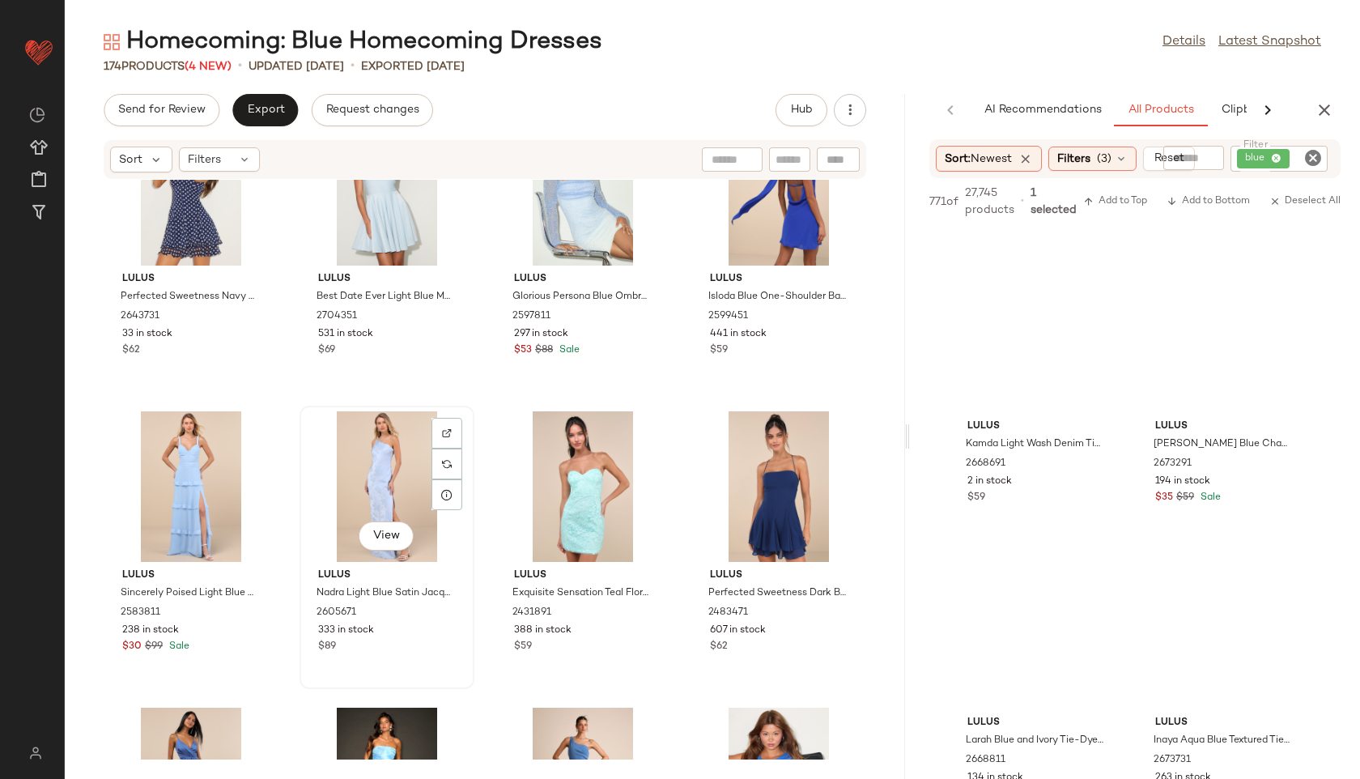
click at [391, 456] on div "View" at bounding box center [387, 486] width 164 height 151
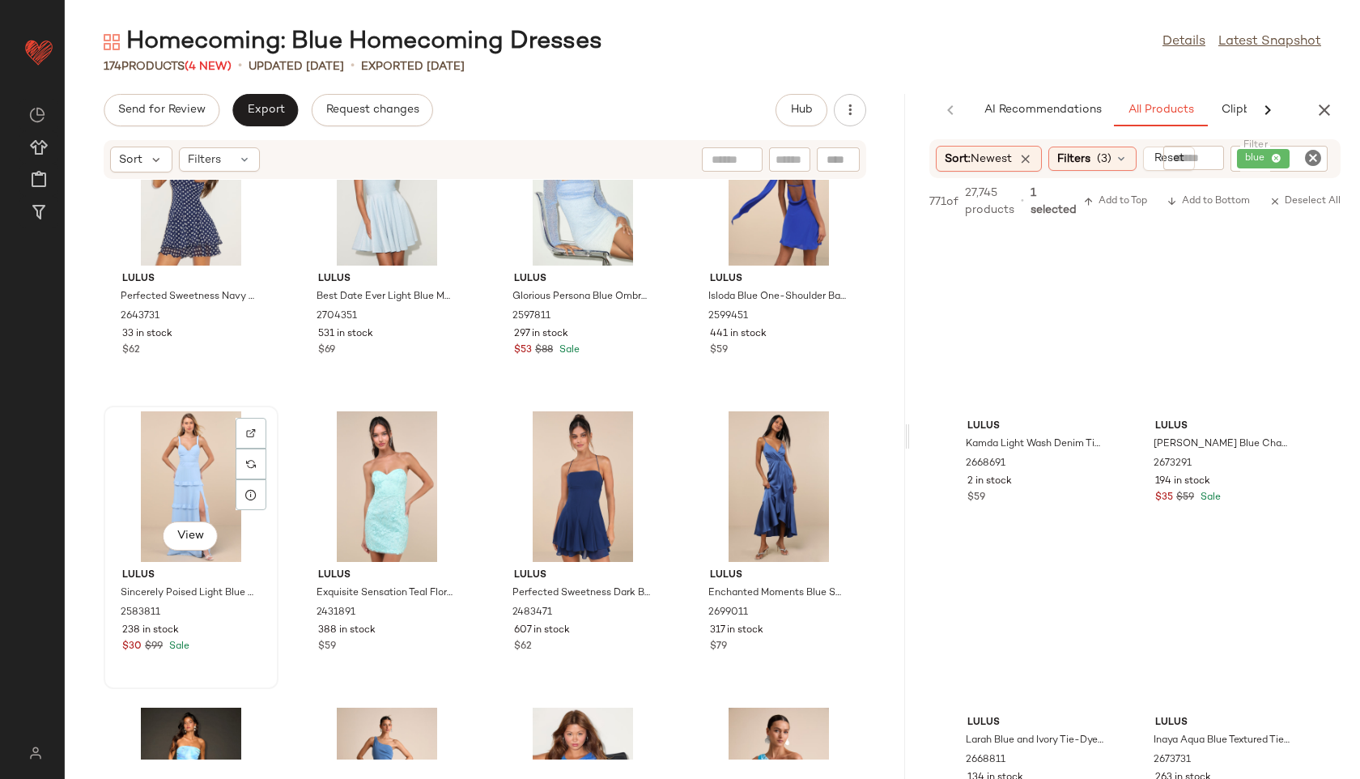
click at [172, 444] on div "View" at bounding box center [191, 486] width 164 height 151
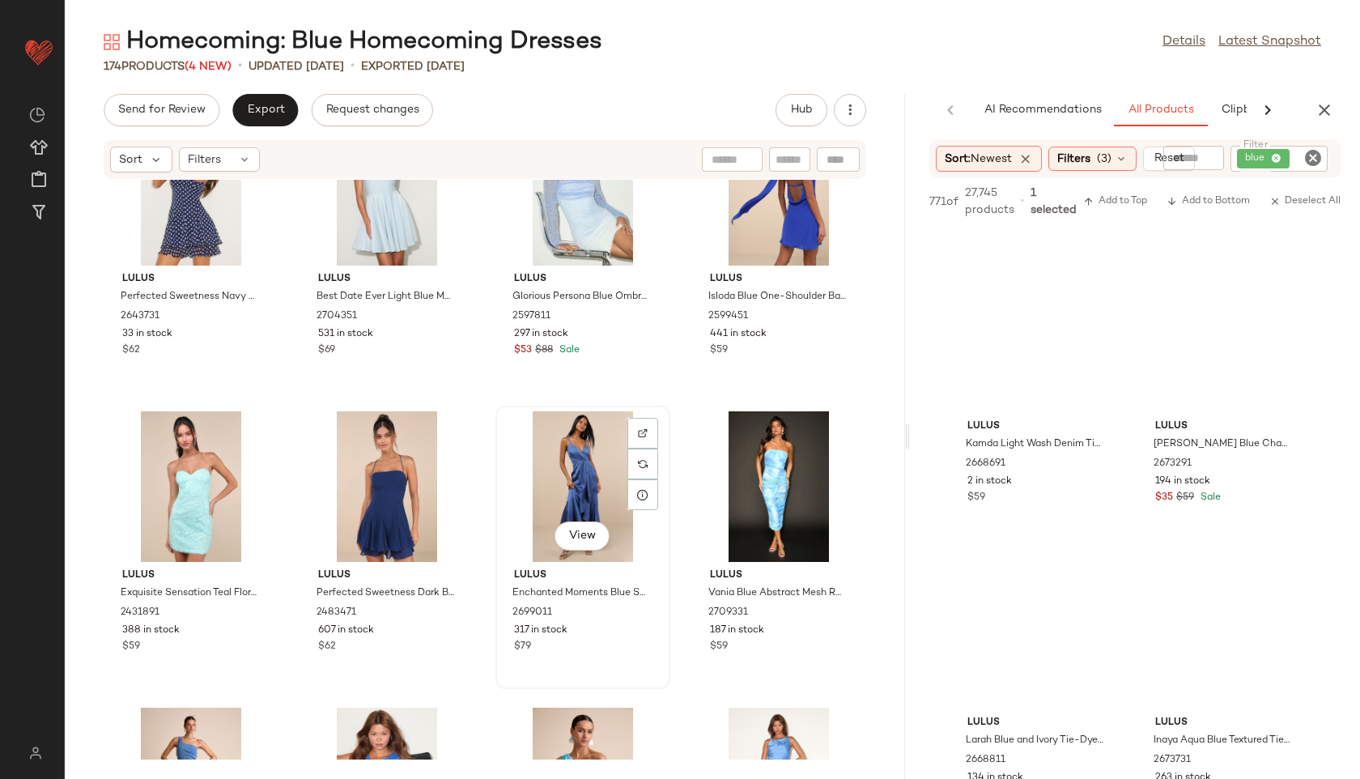
click at [546, 474] on div "View" at bounding box center [583, 486] width 164 height 151
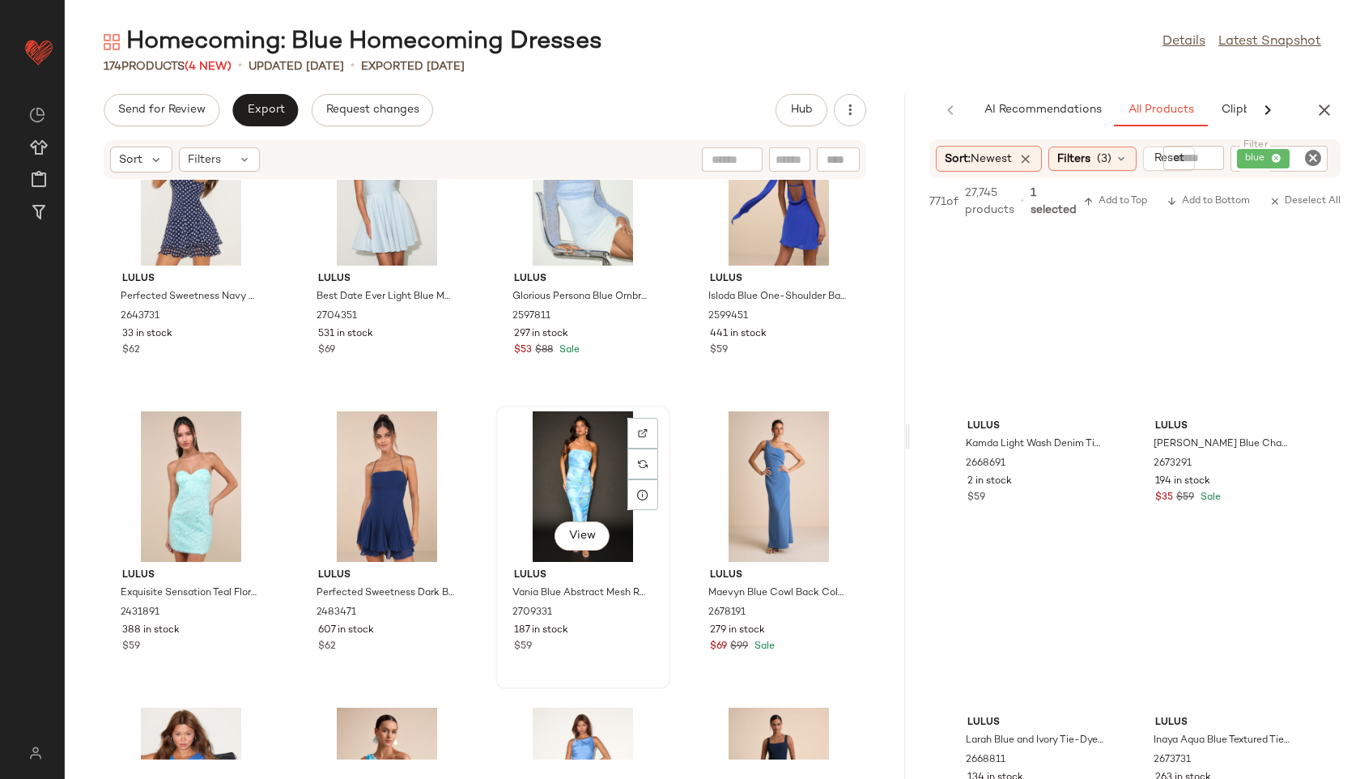
click at [601, 464] on div "View" at bounding box center [583, 486] width 164 height 151
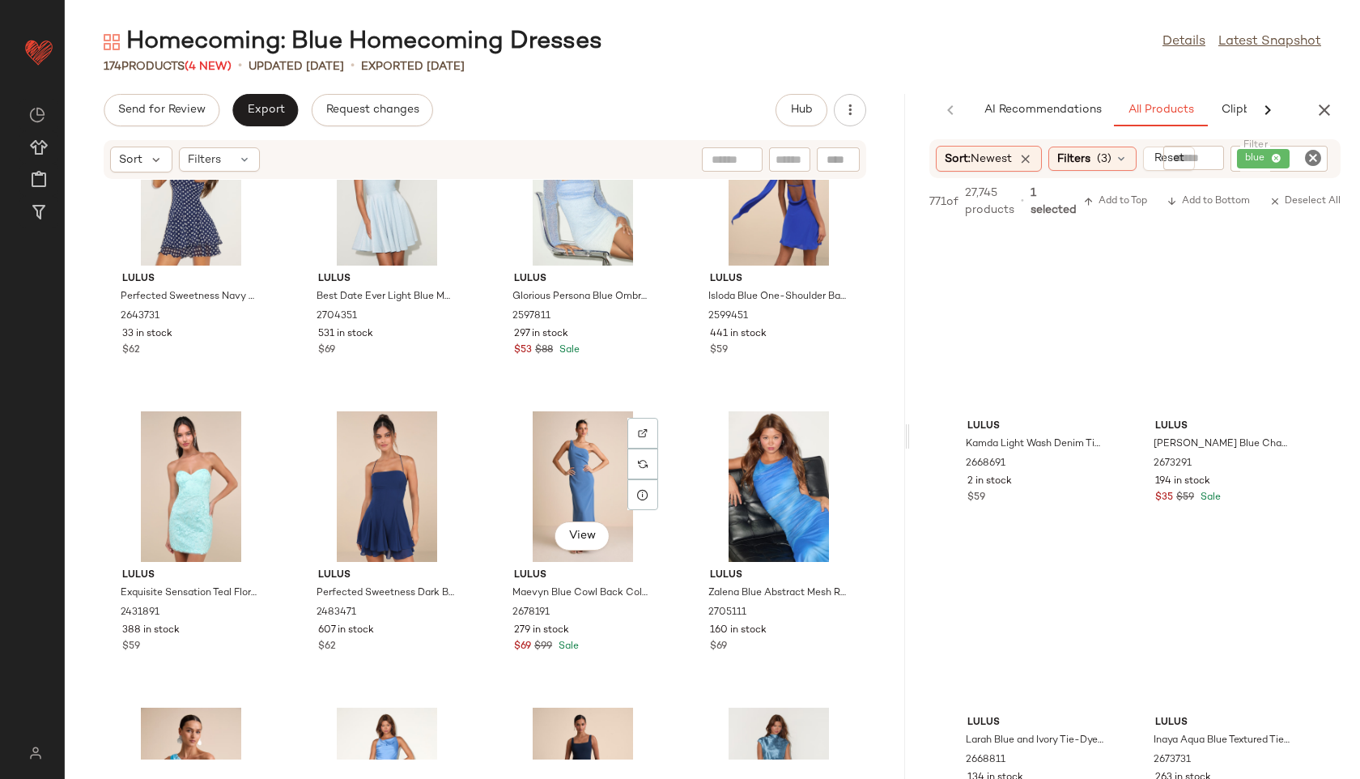
click at [601, 464] on div "View" at bounding box center [583, 486] width 164 height 151
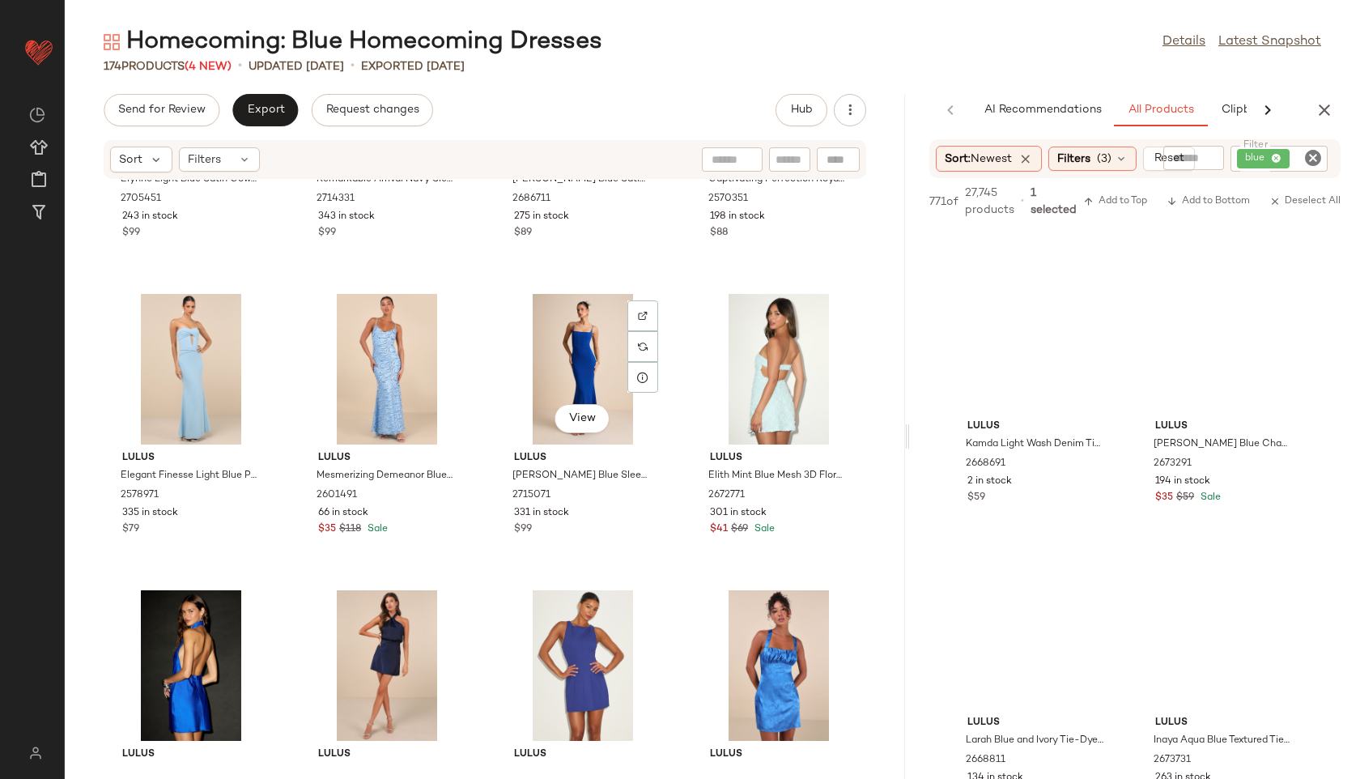
scroll to position [2598, 0]
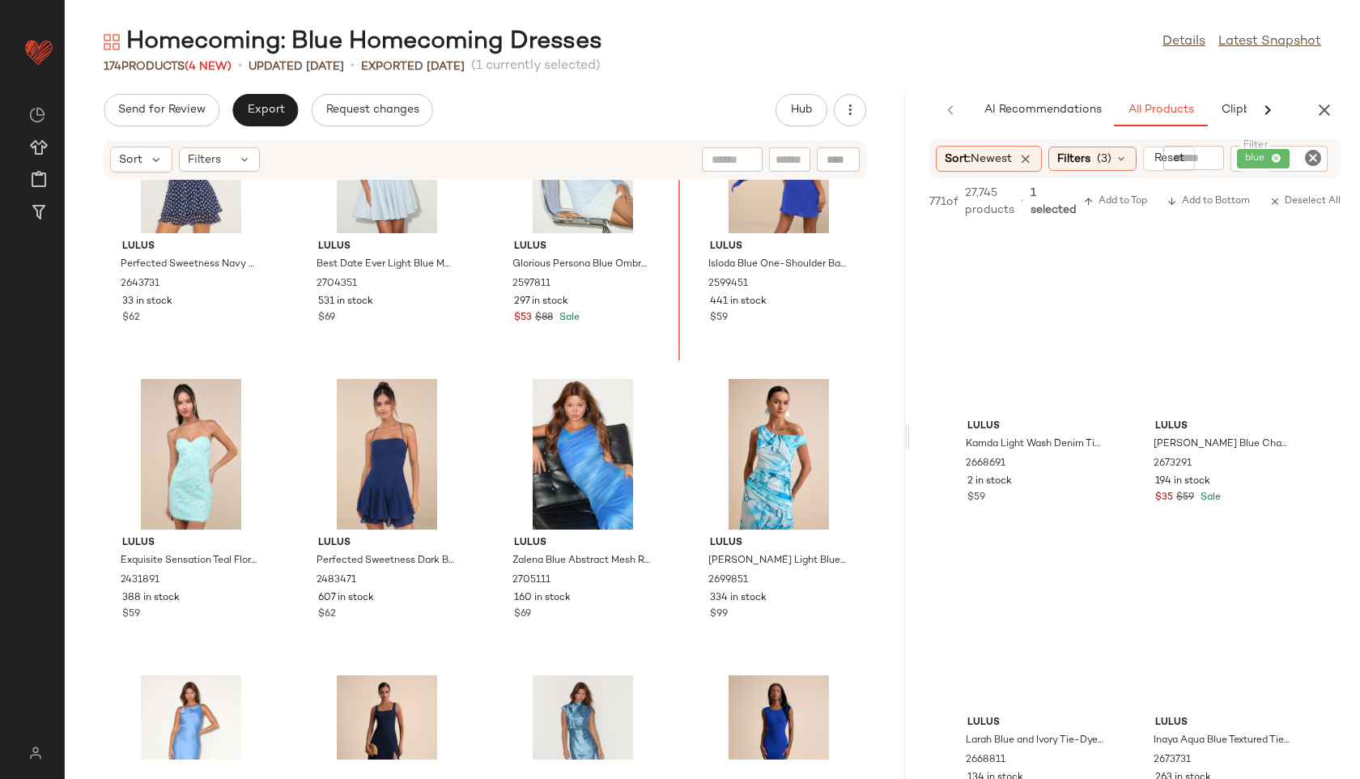
scroll to position [1881, 0]
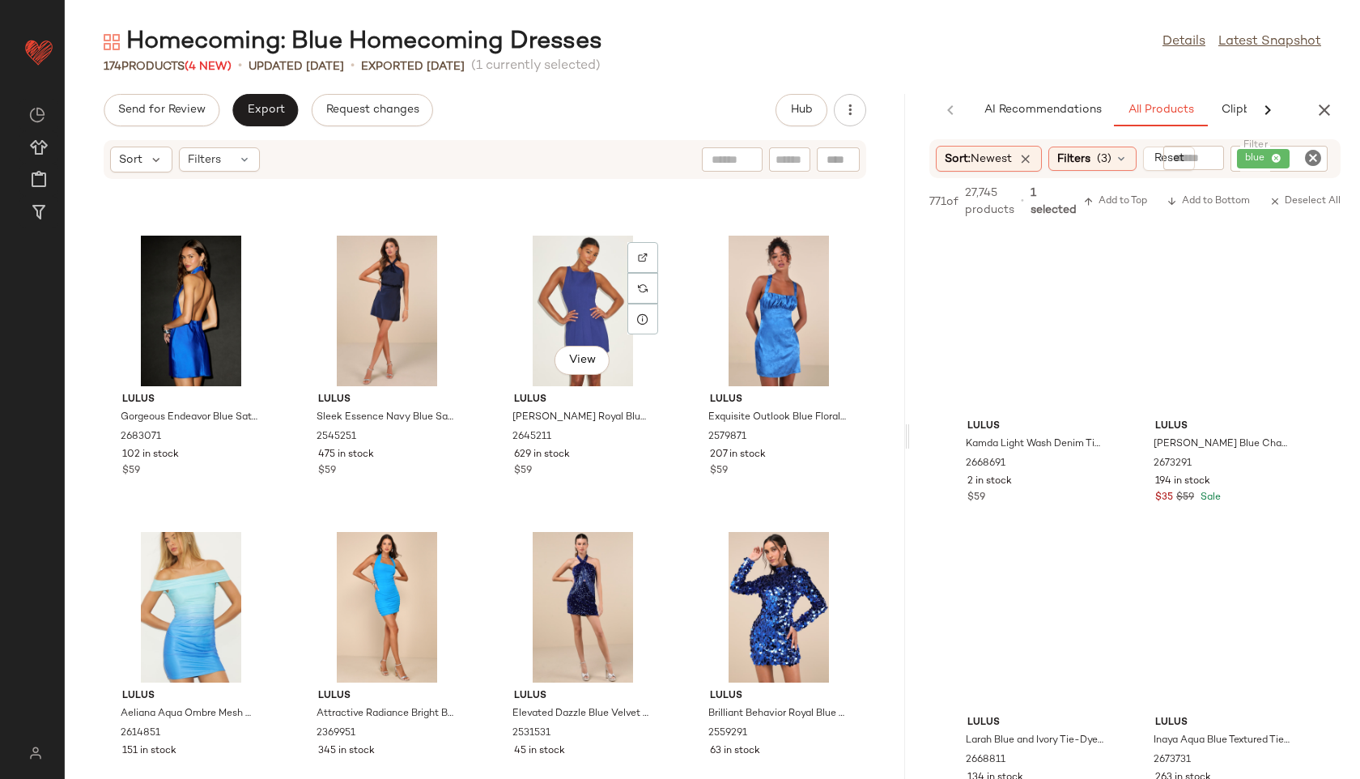
scroll to position [2947, 0]
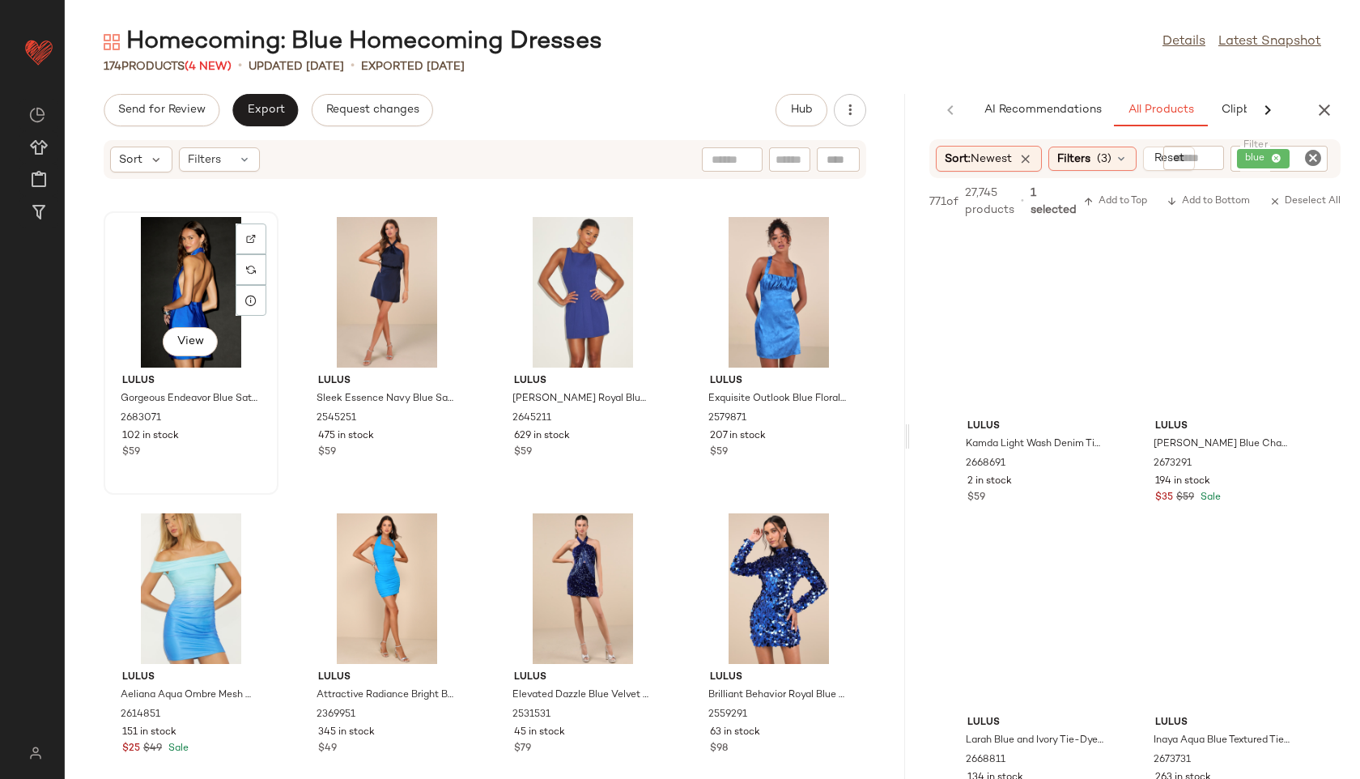
click at [176, 286] on div "View" at bounding box center [191, 292] width 164 height 151
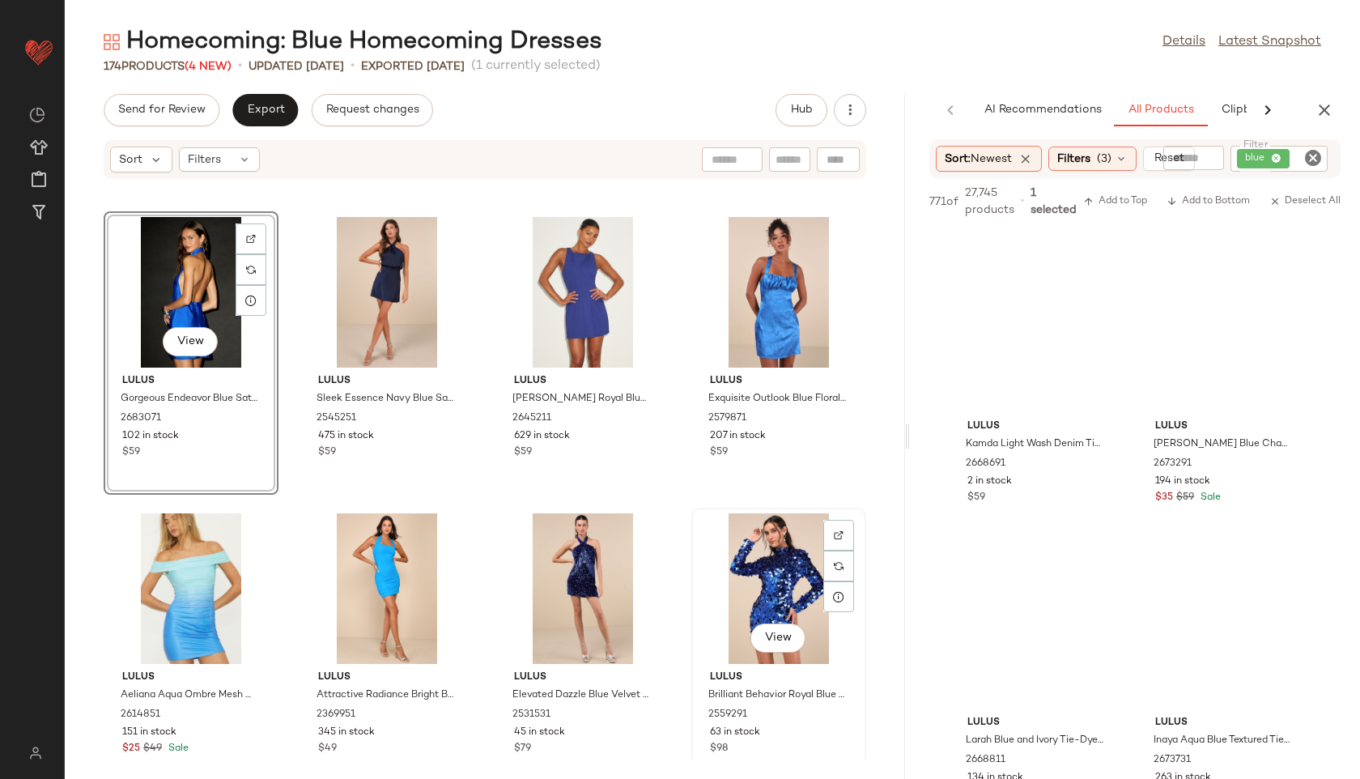
click at [763, 592] on div "View" at bounding box center [779, 588] width 164 height 151
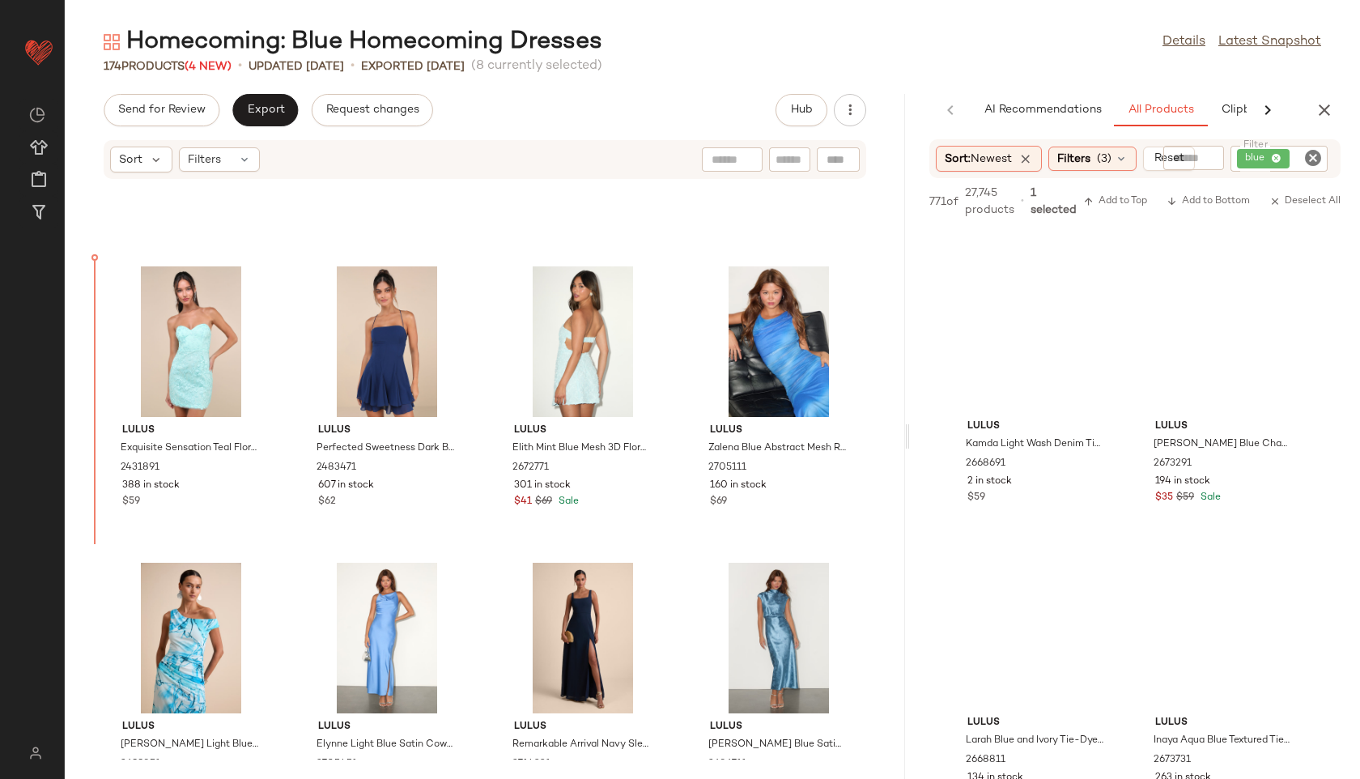
scroll to position [2003, 0]
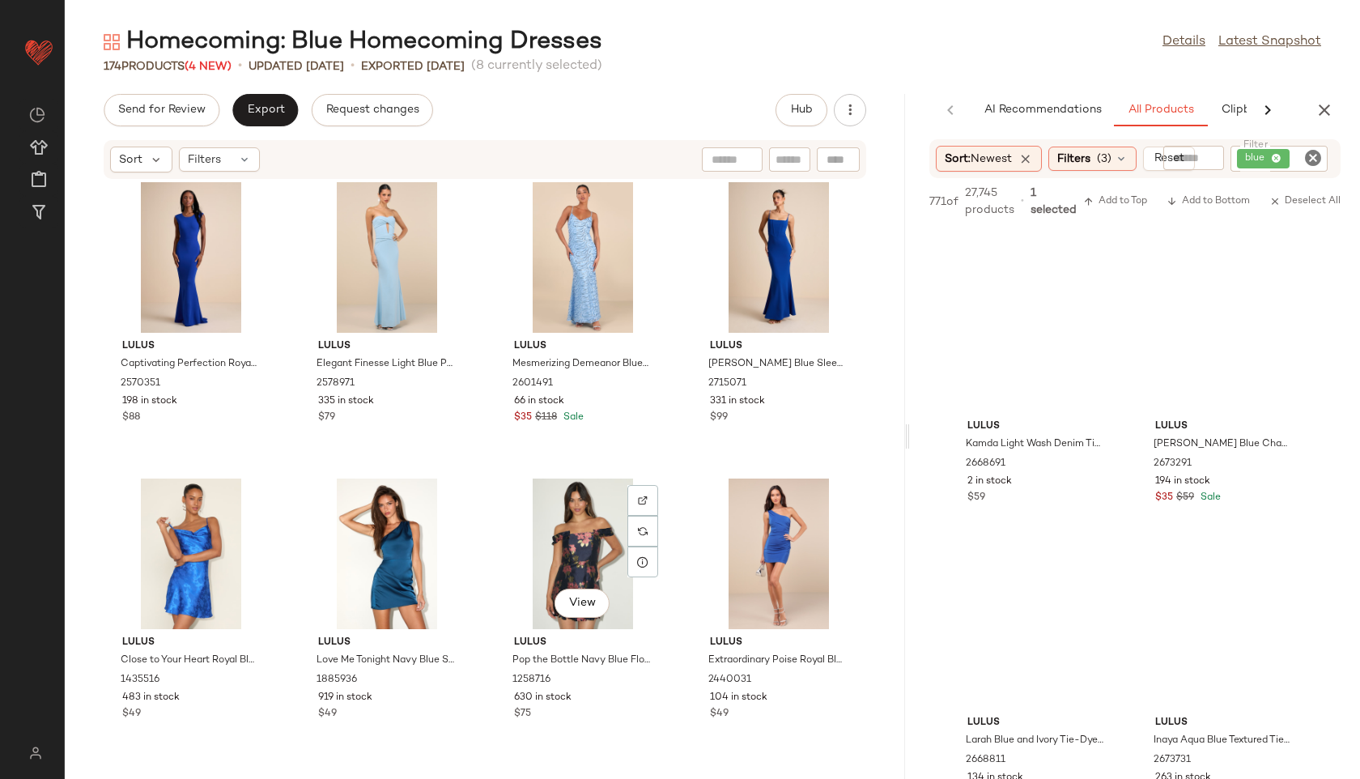
scroll to position [3145, 0]
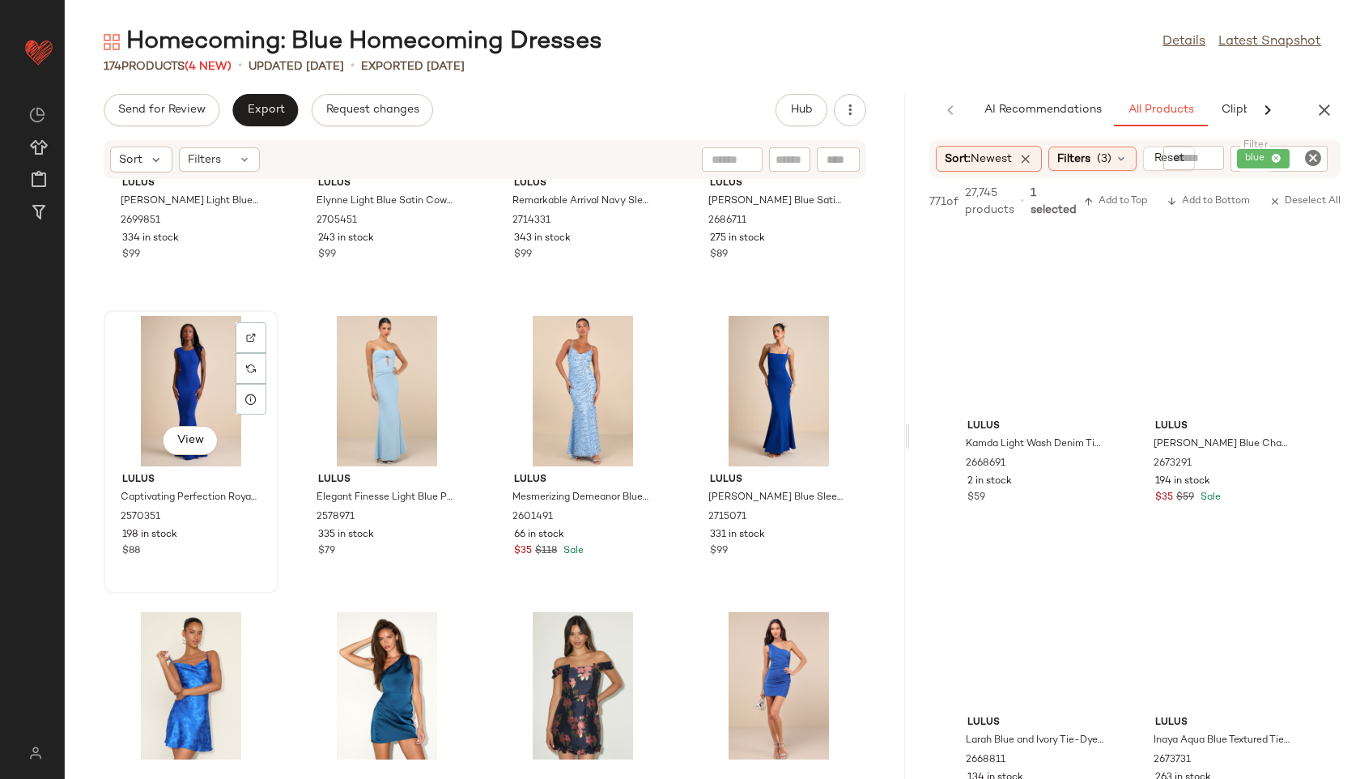
click at [186, 370] on div "View" at bounding box center [191, 391] width 164 height 151
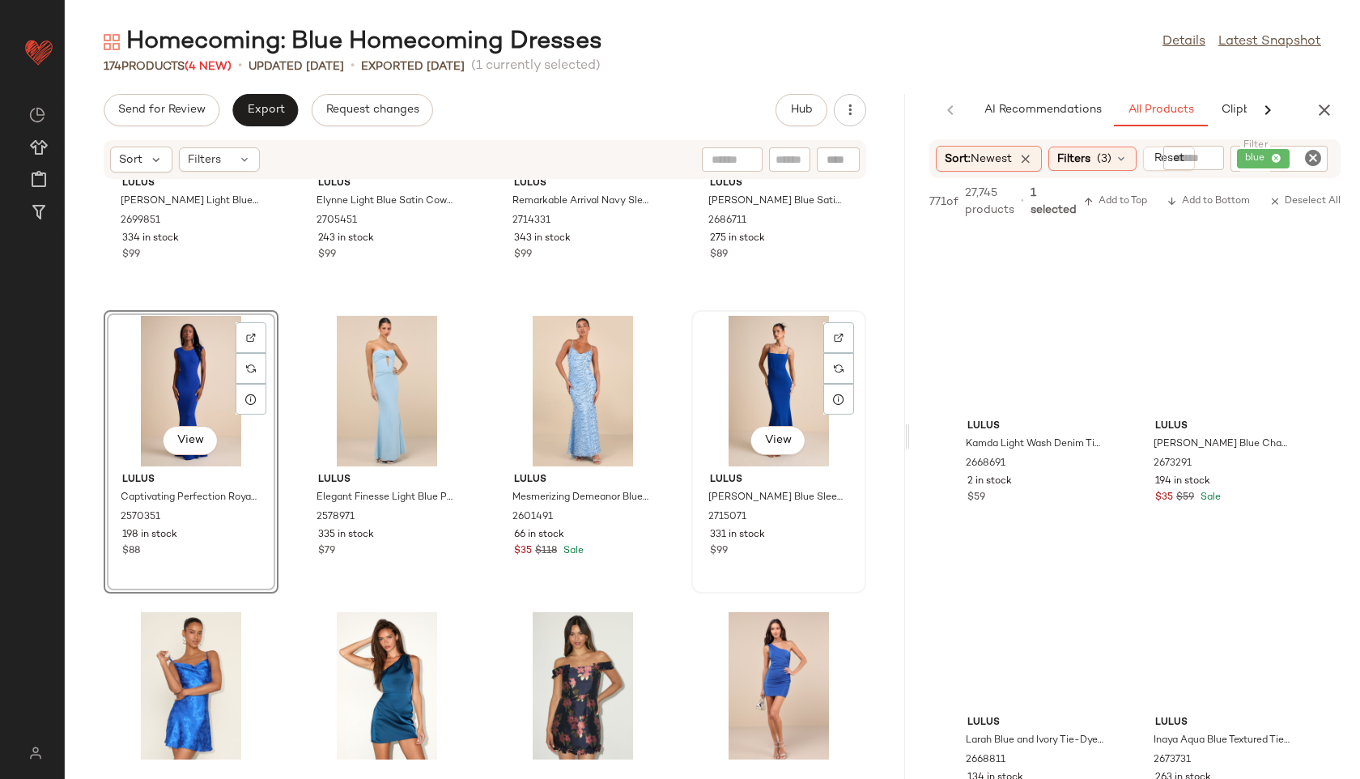
click at [743, 391] on div "View" at bounding box center [779, 391] width 164 height 151
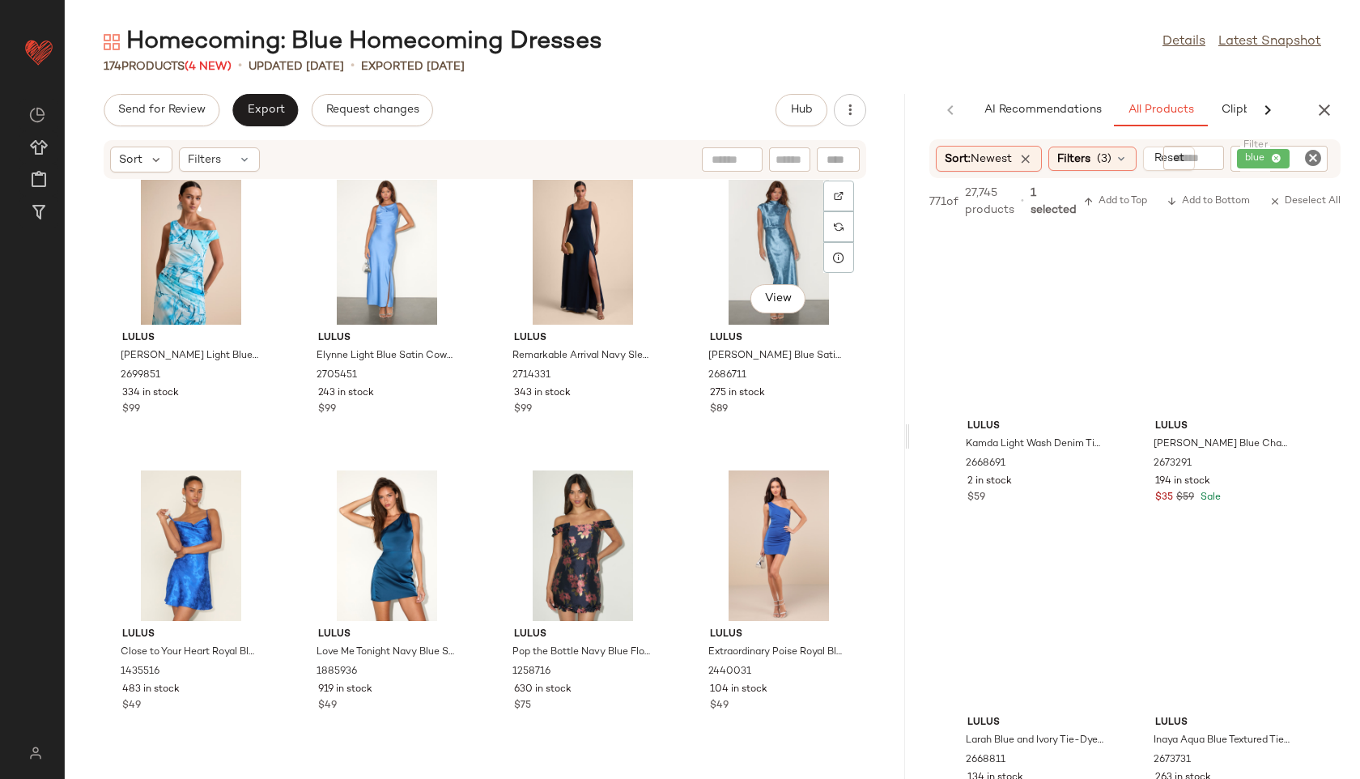
scroll to position [2933, 0]
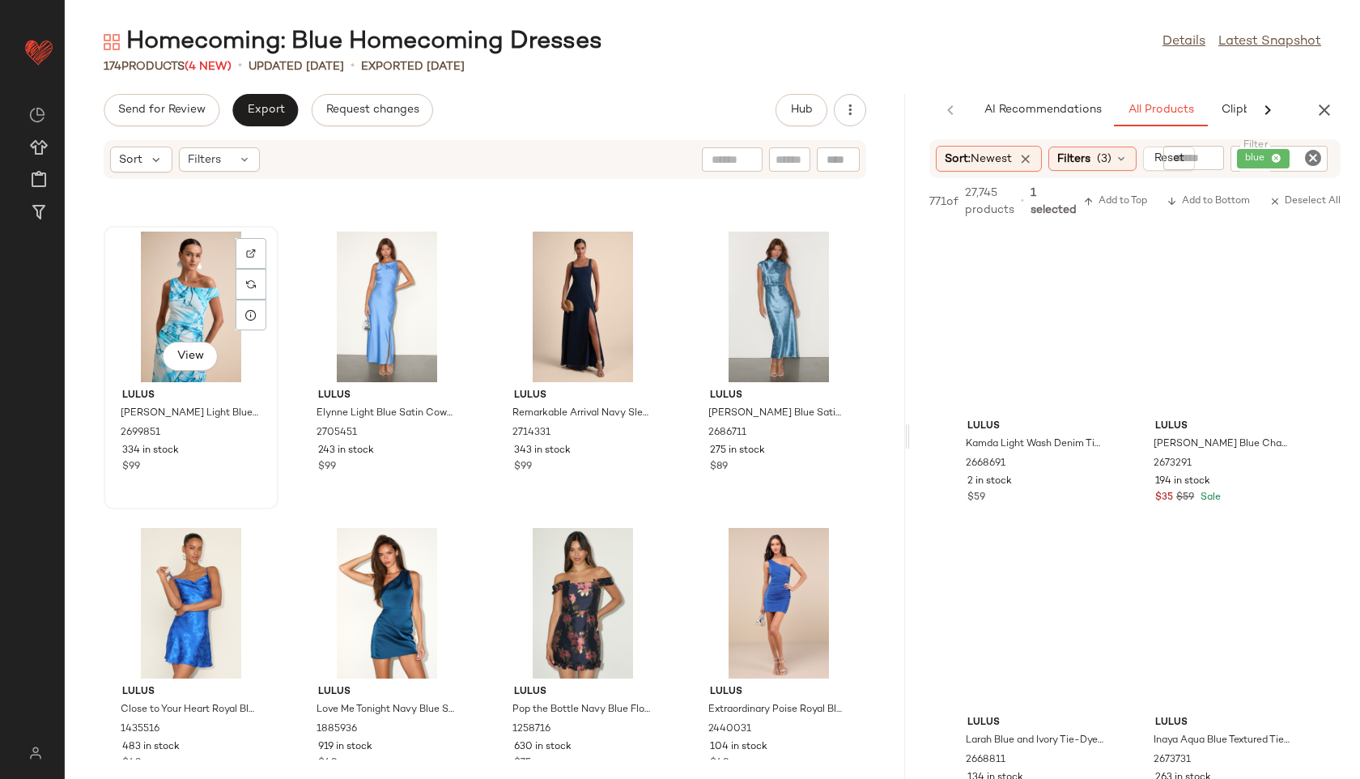
click at [159, 302] on div "View" at bounding box center [191, 307] width 164 height 151
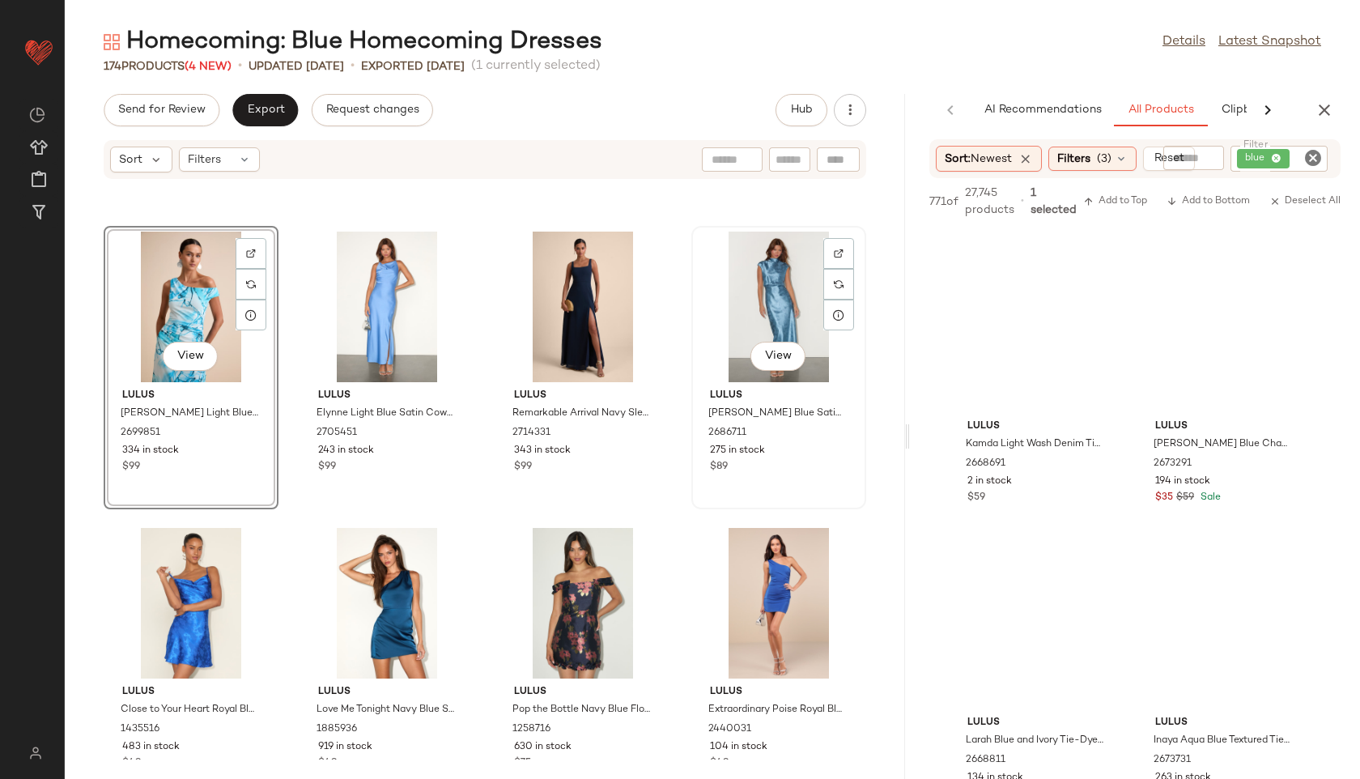
click at [750, 303] on div "View" at bounding box center [779, 307] width 164 height 151
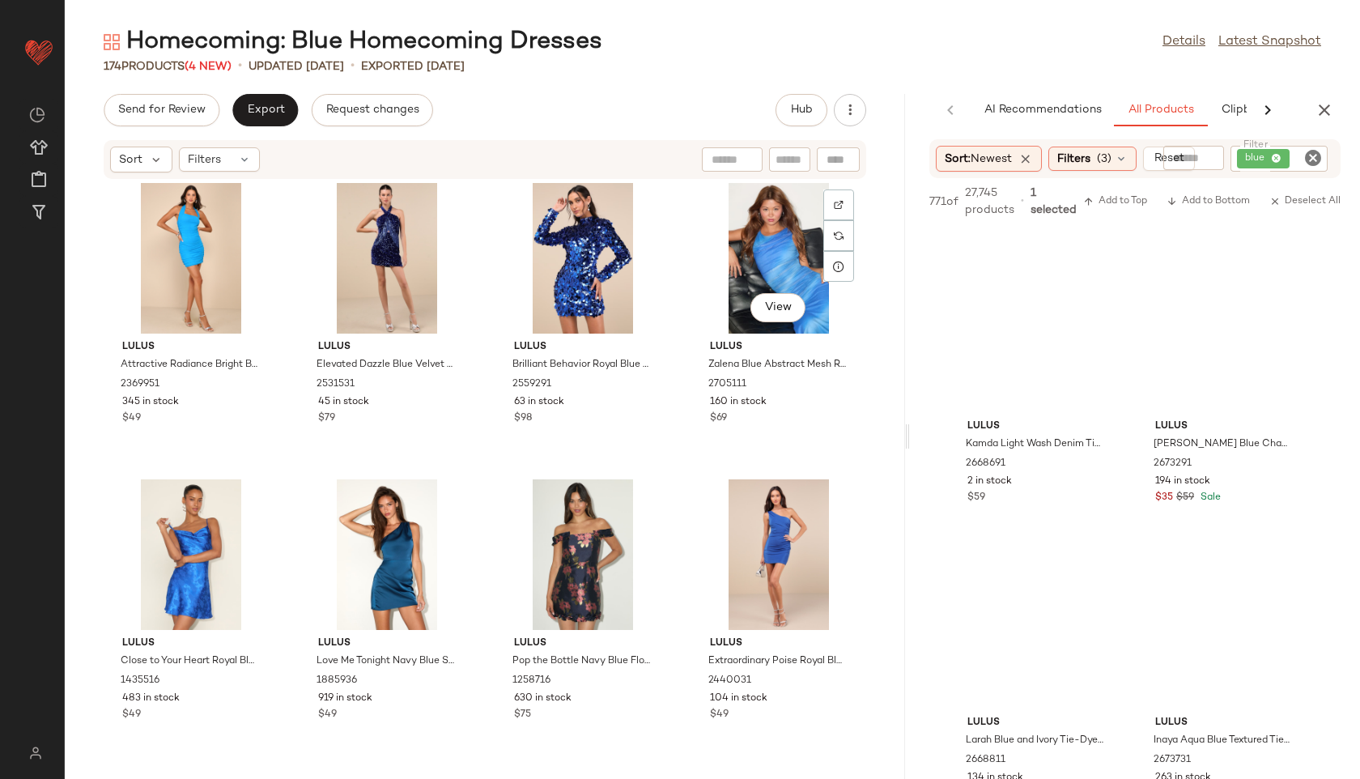
scroll to position [2648, 0]
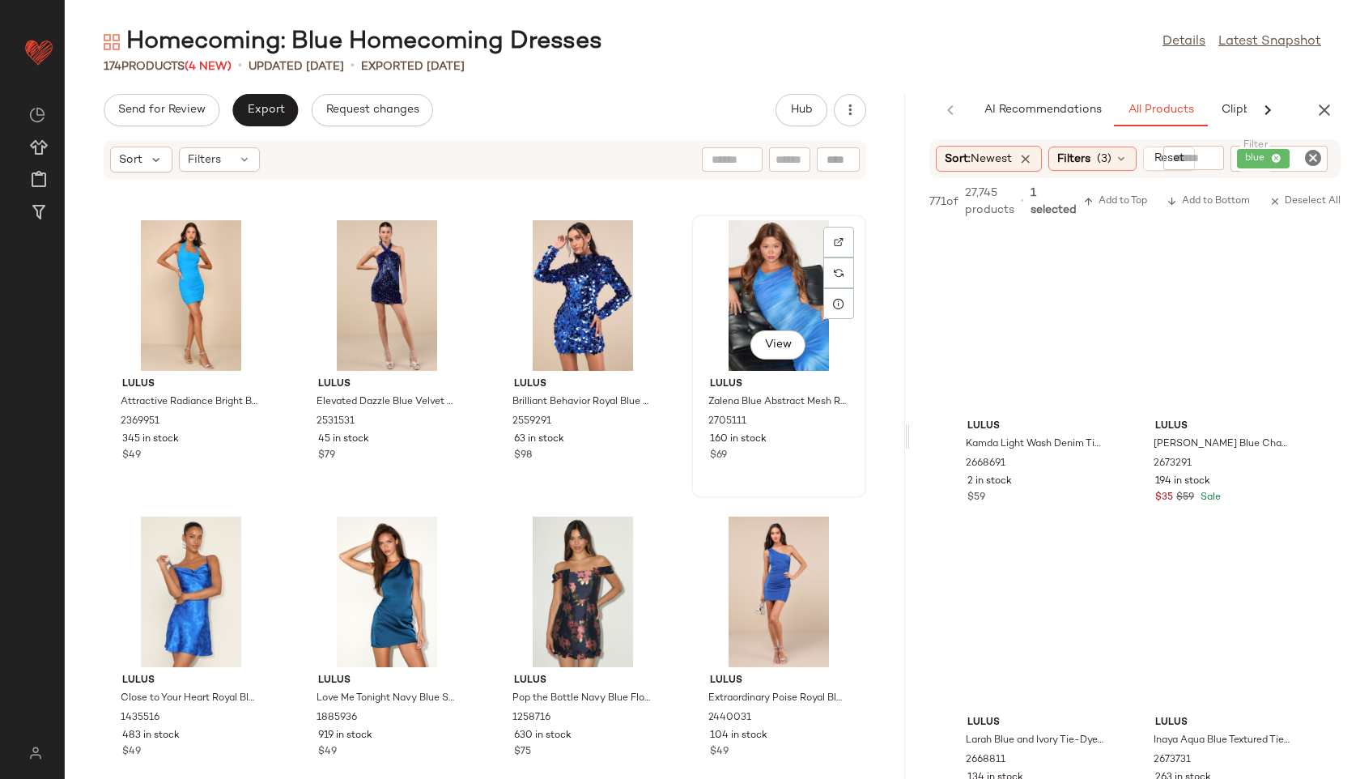
click at [756, 296] on div "View" at bounding box center [779, 295] width 164 height 151
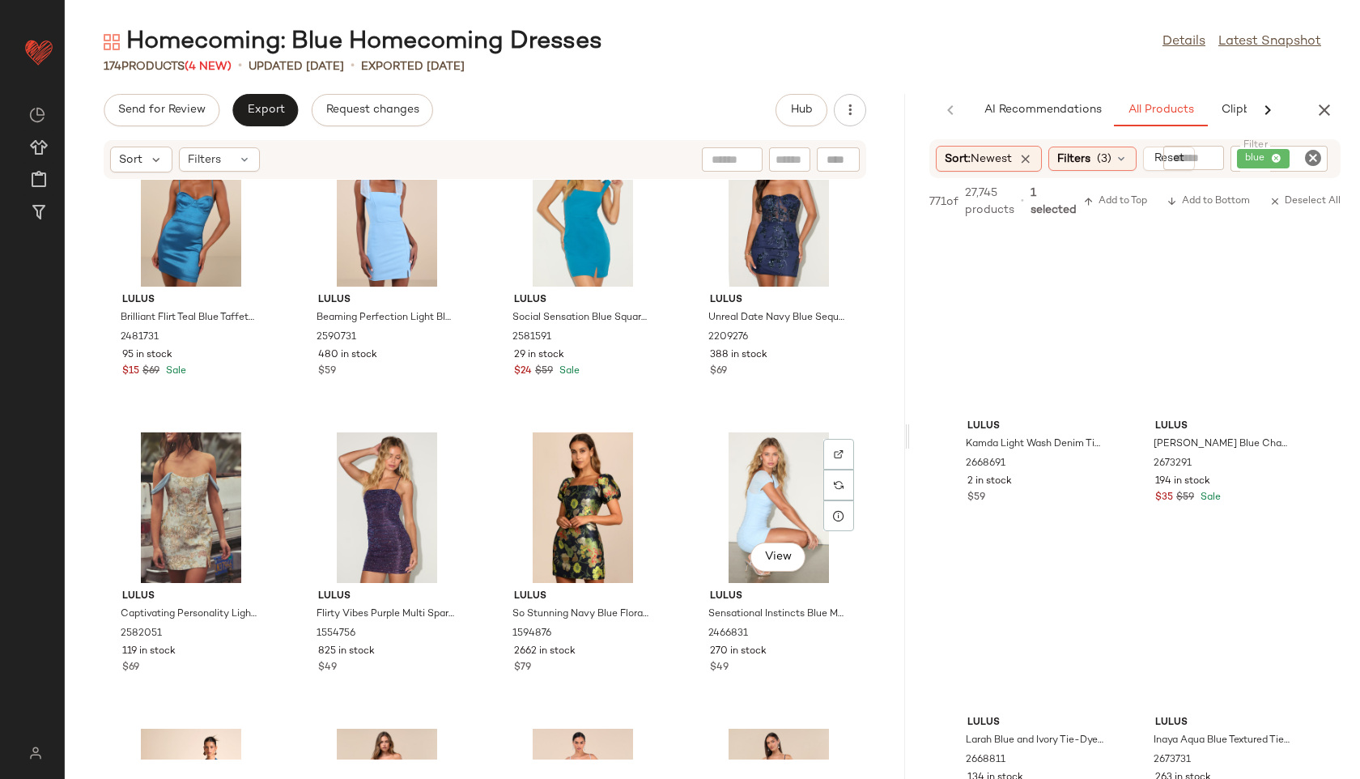
scroll to position [4511, 0]
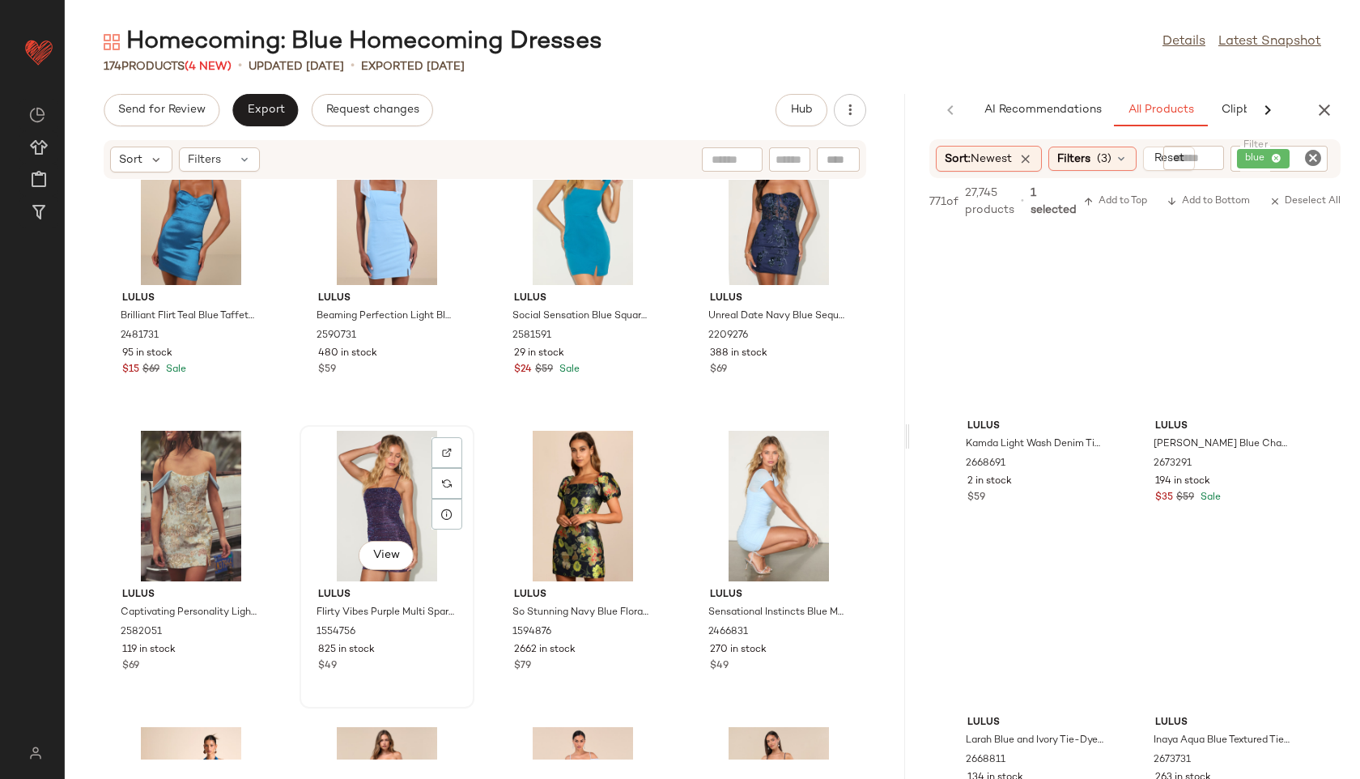
click at [378, 473] on div "View" at bounding box center [387, 506] width 164 height 151
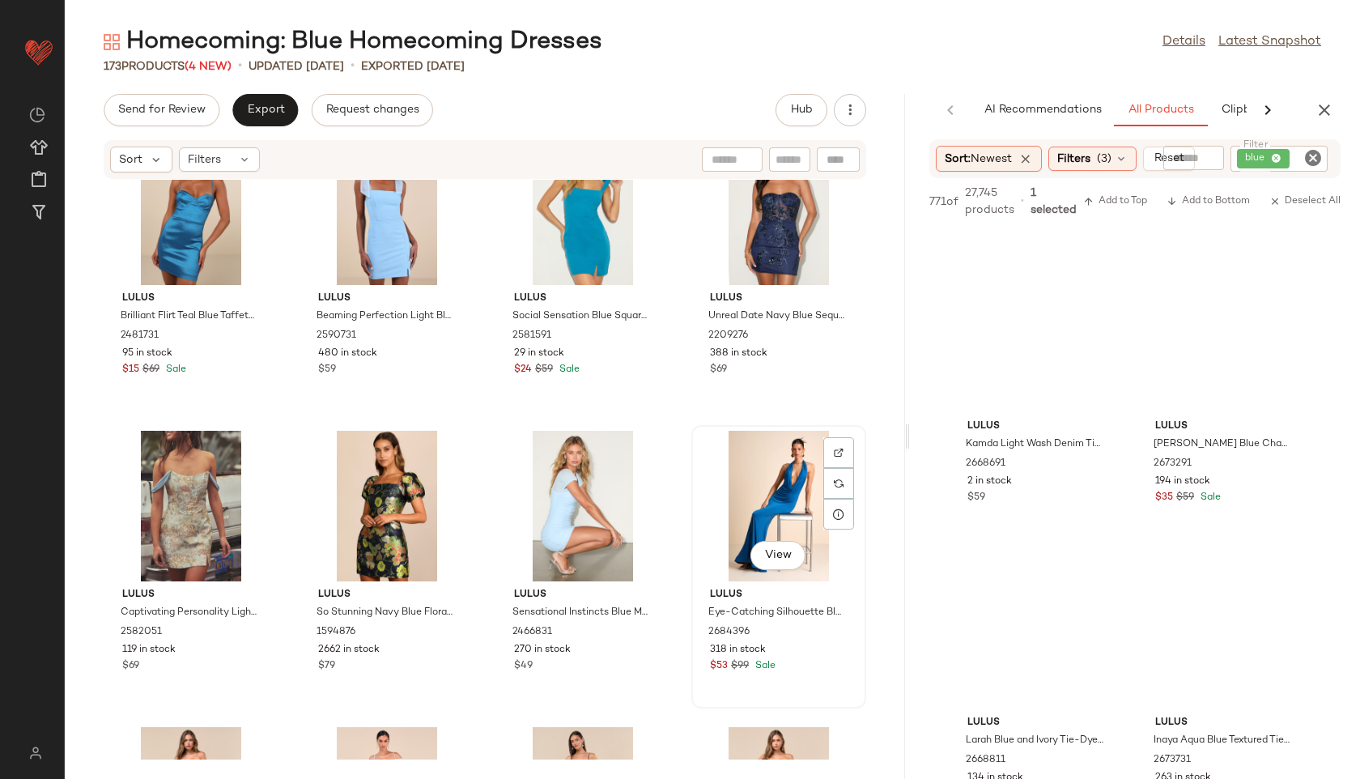
click at [775, 475] on div "View" at bounding box center [779, 506] width 164 height 151
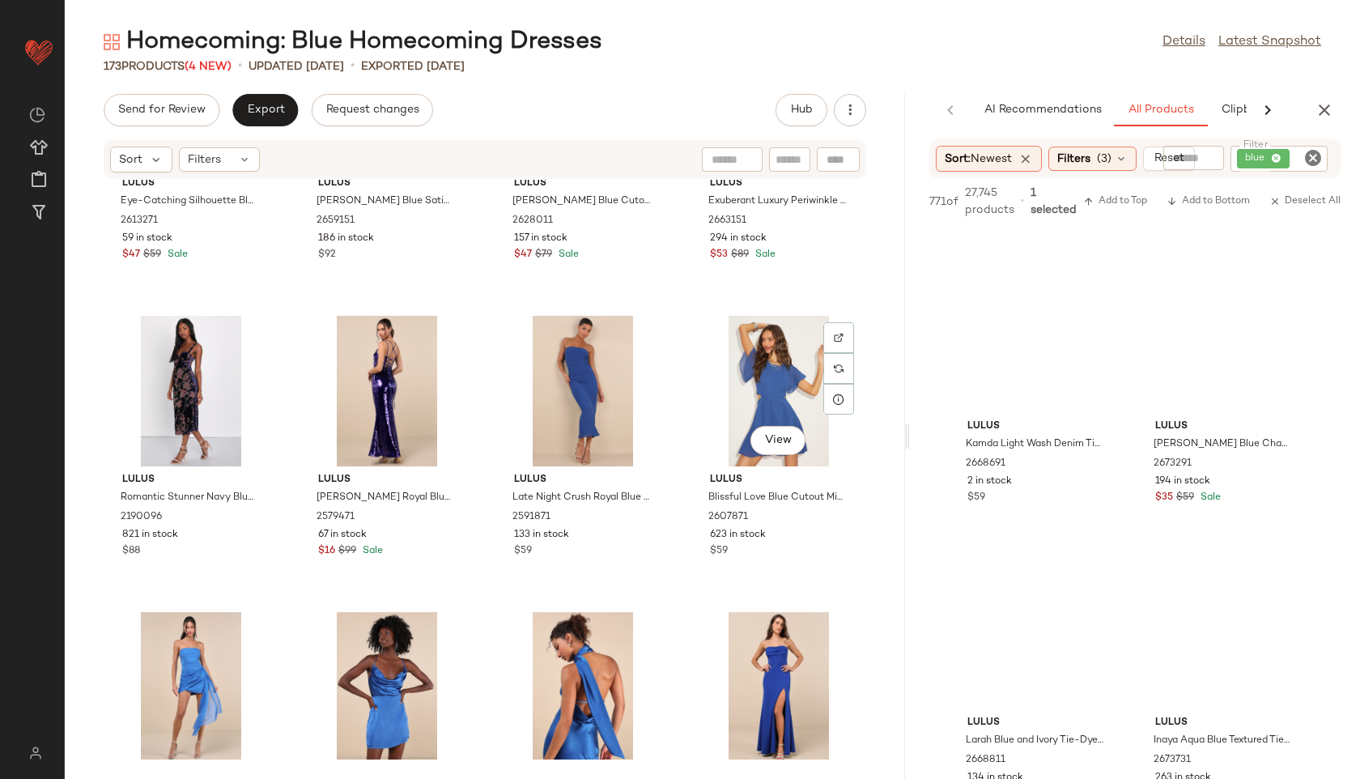
scroll to position [7591, 0]
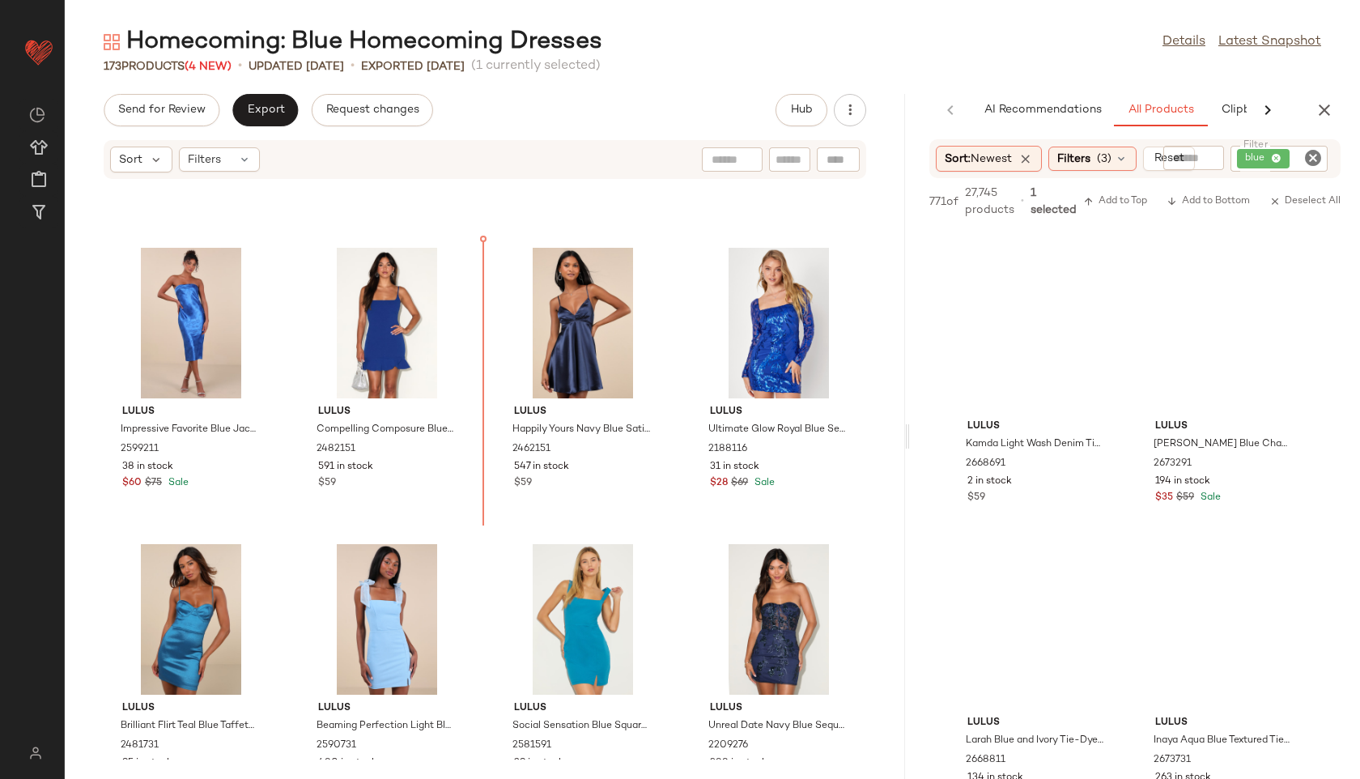
scroll to position [4094, 0]
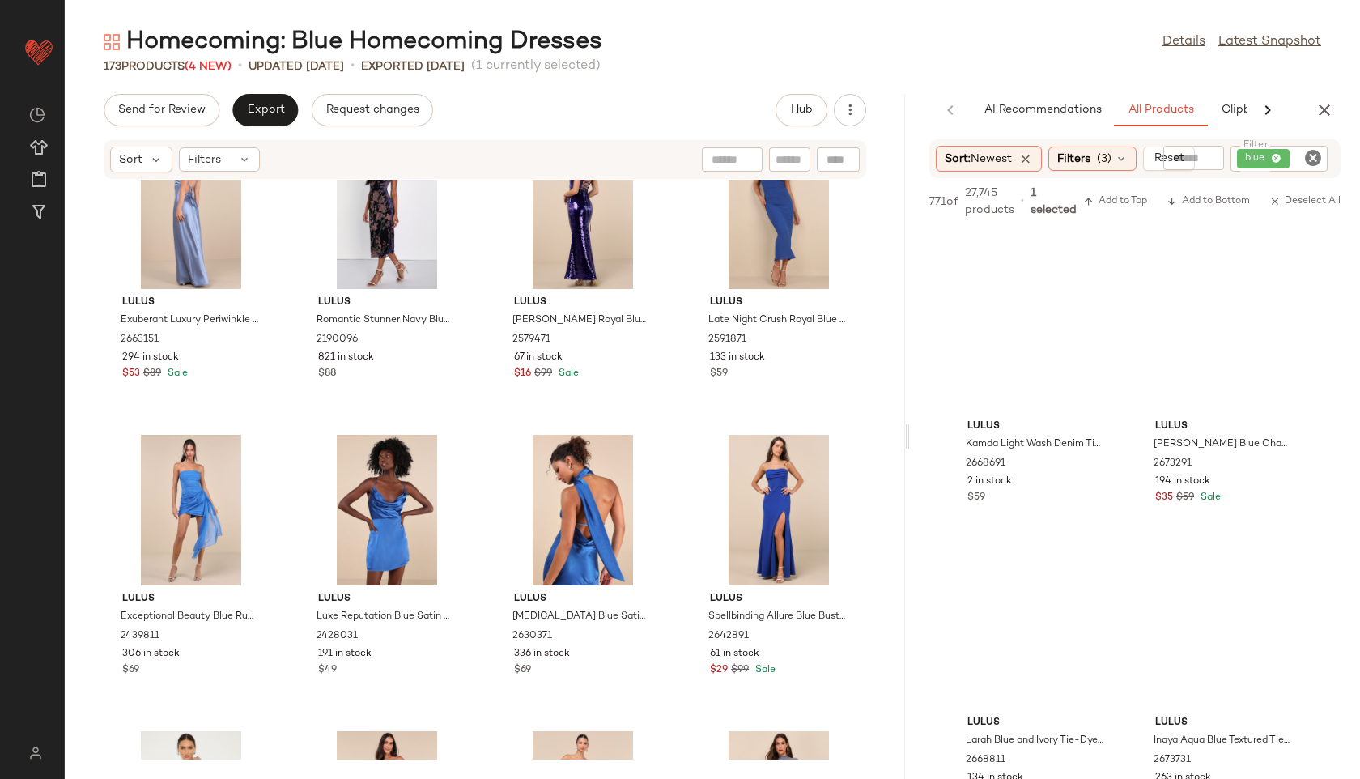
scroll to position [7772, 0]
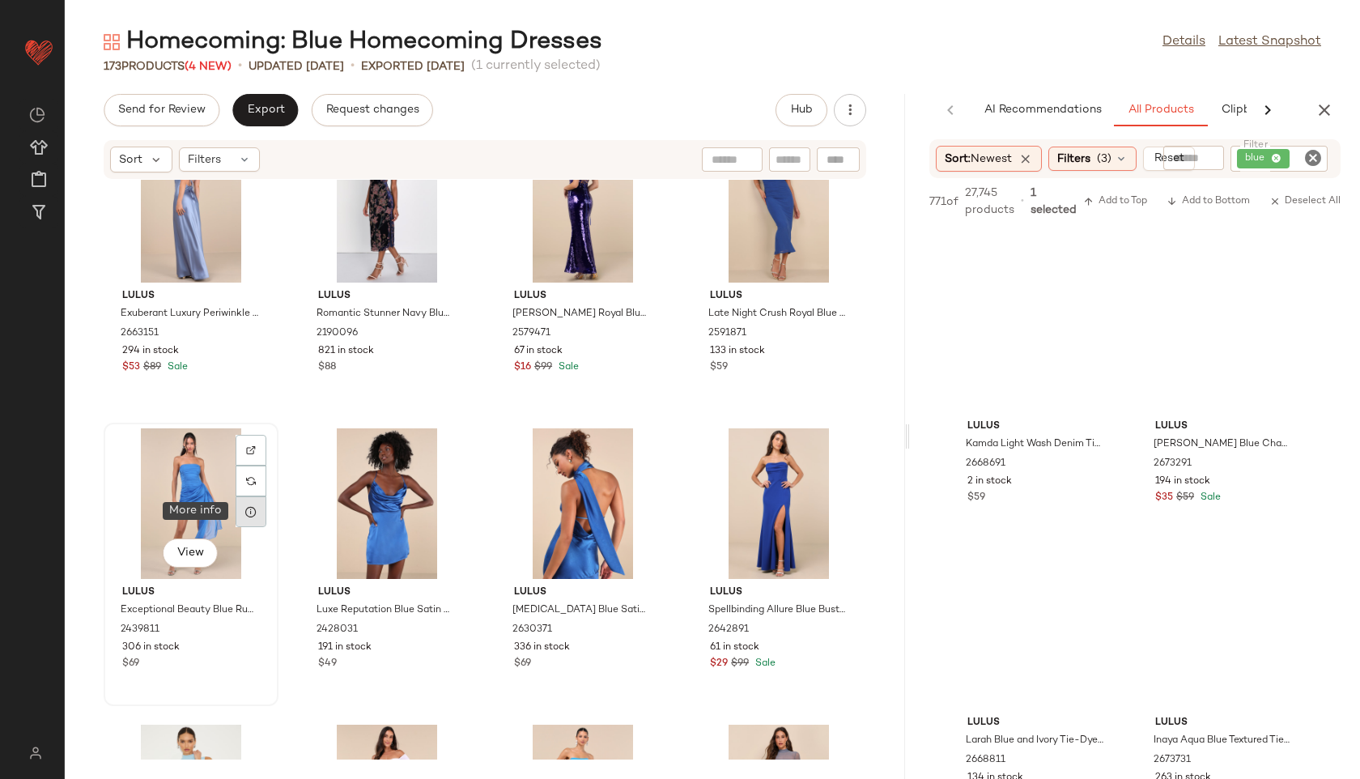
click at [251, 496] on div at bounding box center [251, 511] width 31 height 31
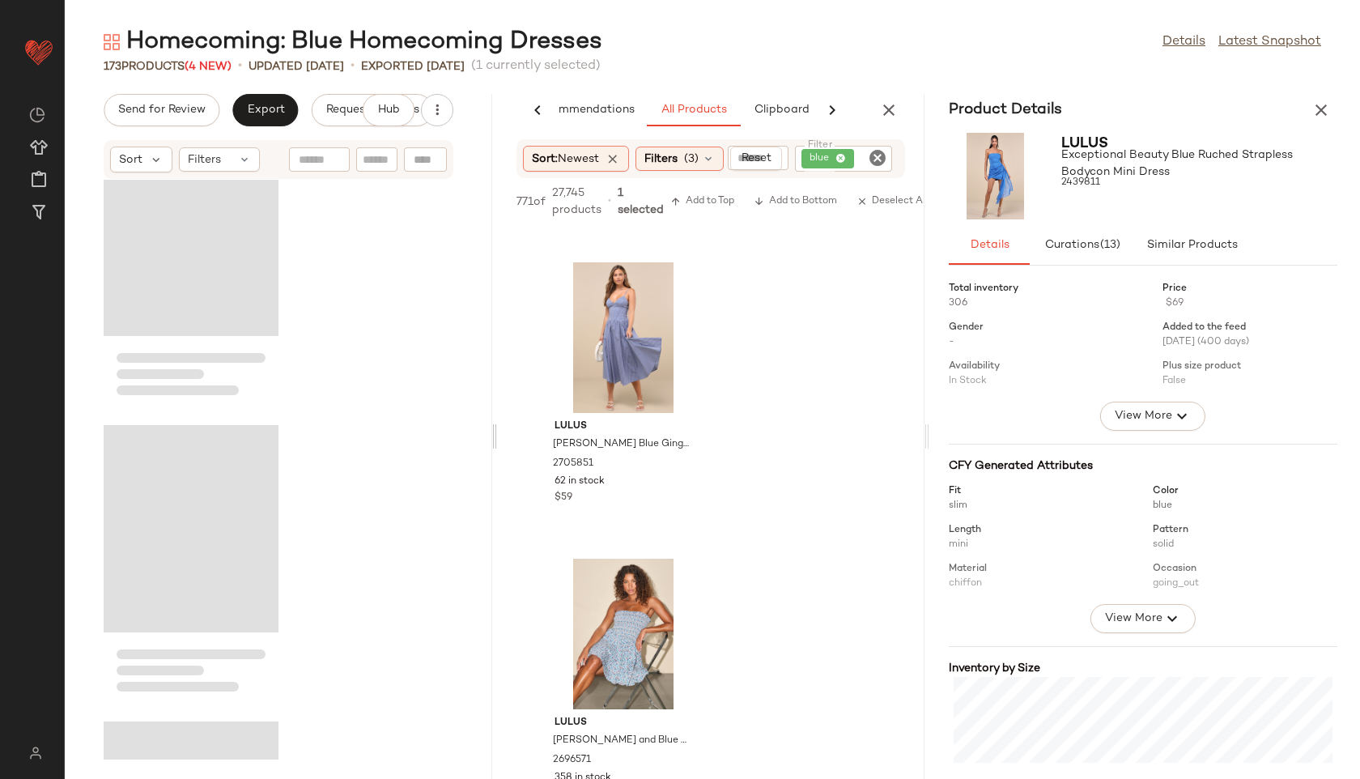
scroll to position [31997, 0]
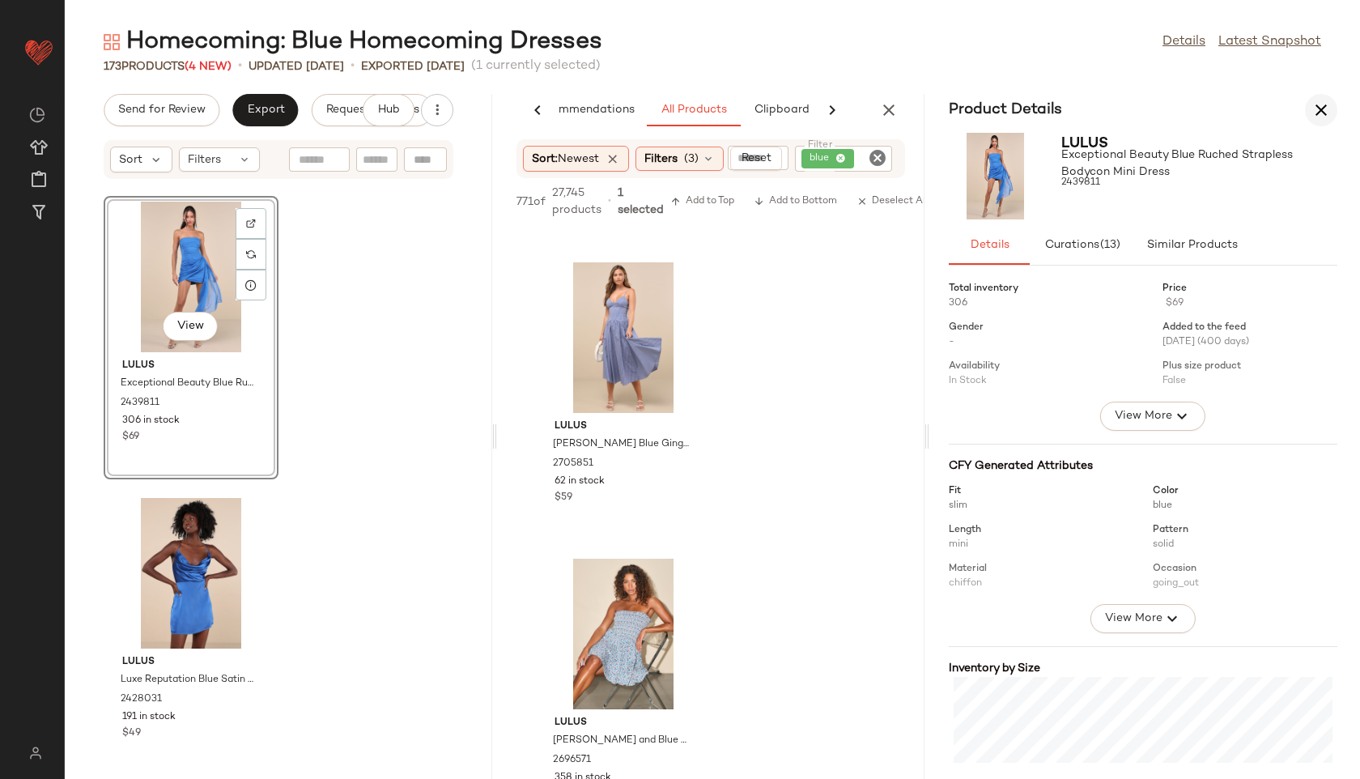
click at [1316, 104] on icon "button" at bounding box center [1320, 109] width 19 height 19
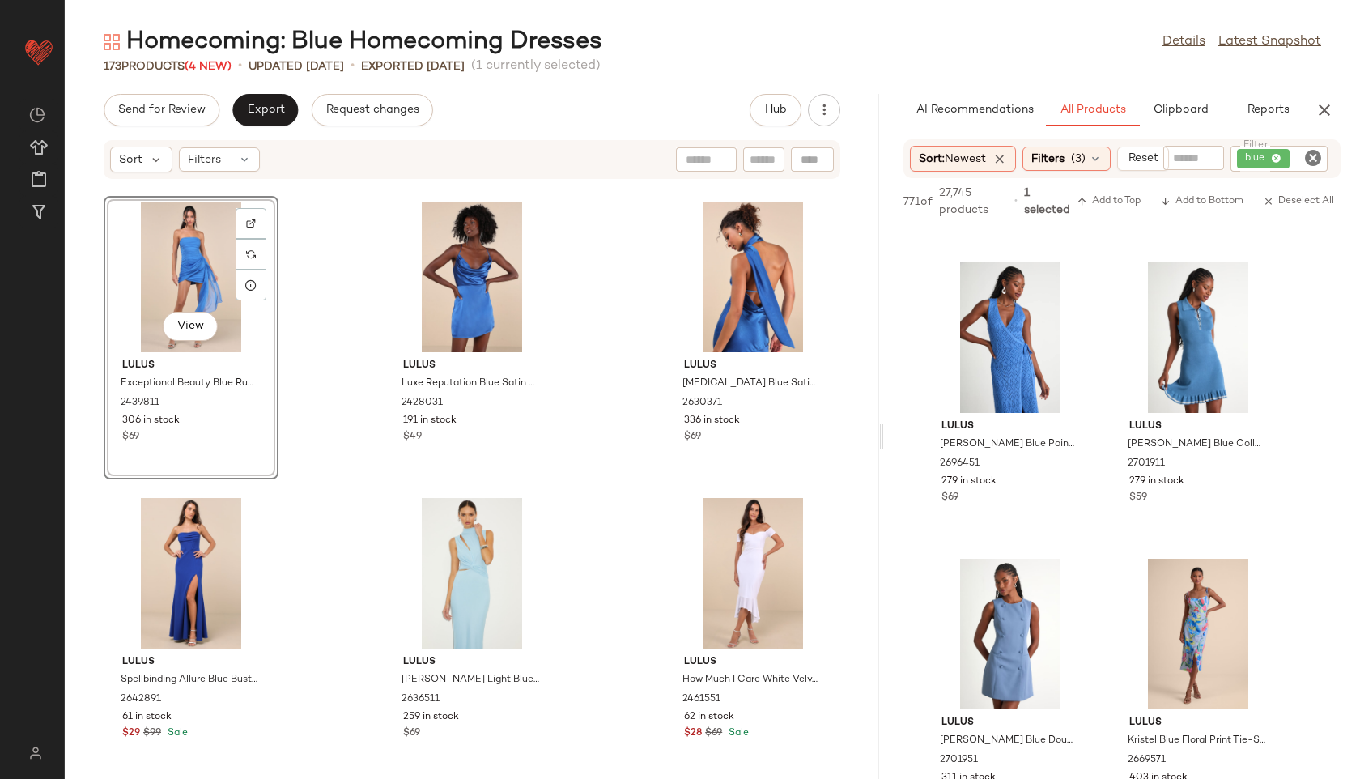
scroll to position [3527, 0]
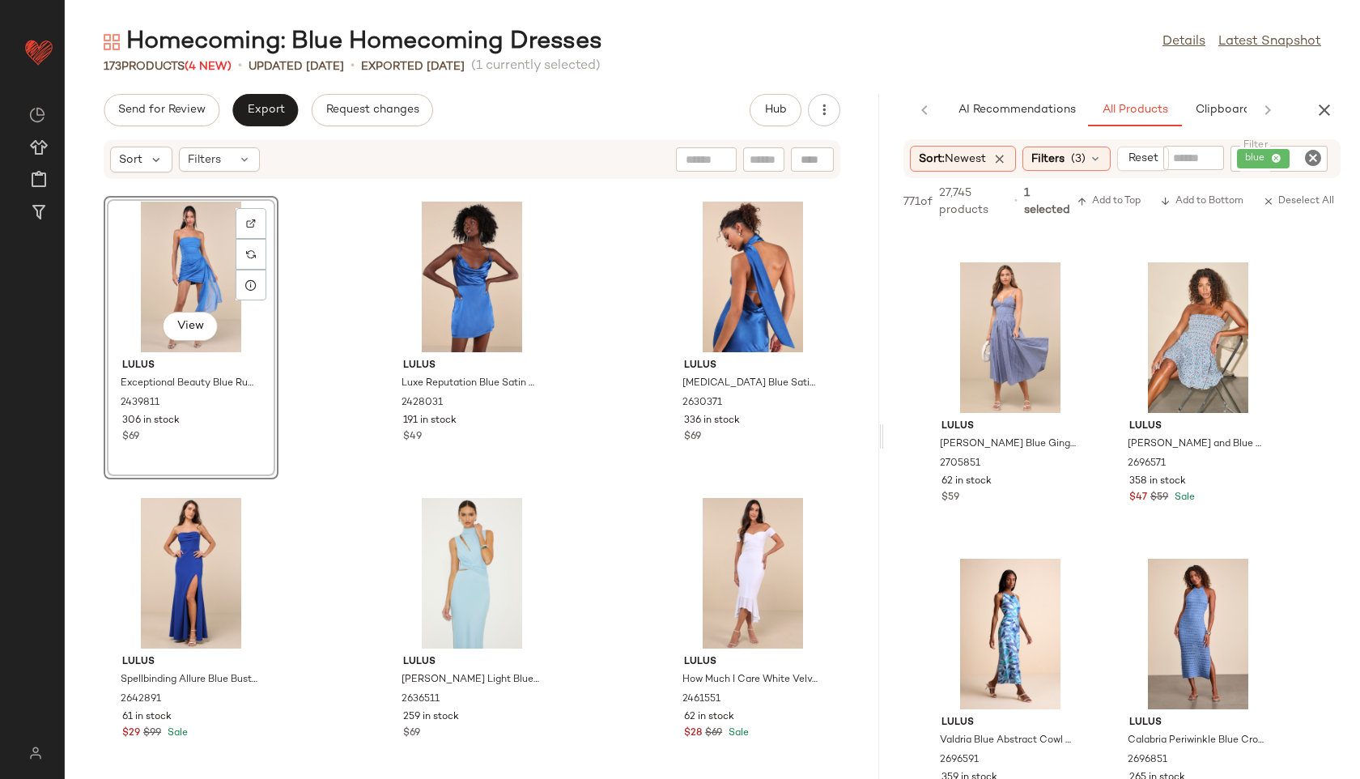
drag, startPoint x: 712, startPoint y: 432, endPoint x: 1087, endPoint y: 429, distance: 375.6
click at [1087, 429] on div "Homecoming: Blue Homecoming Dresses Details Latest Snapshot 173 Products (4 New…" at bounding box center [712, 402] width 1295 height 753
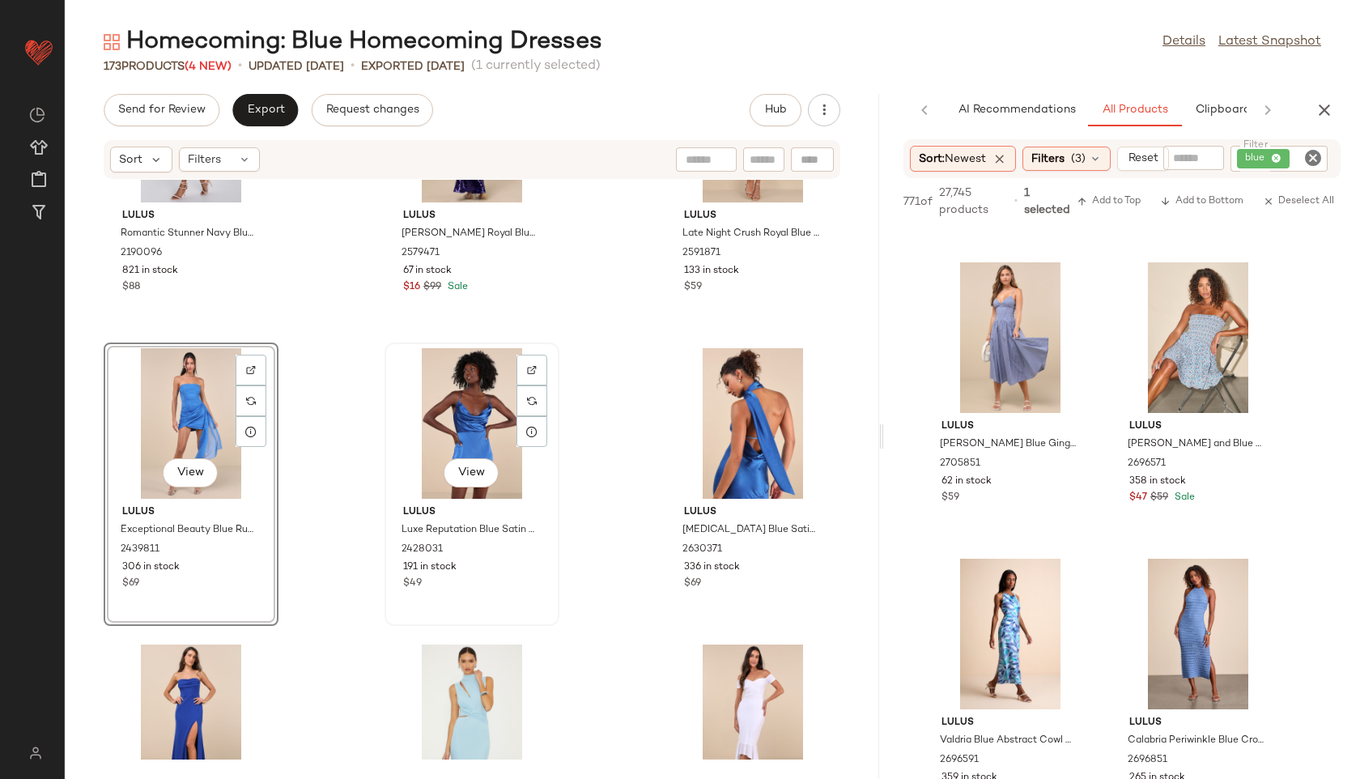
scroll to position [10513, 0]
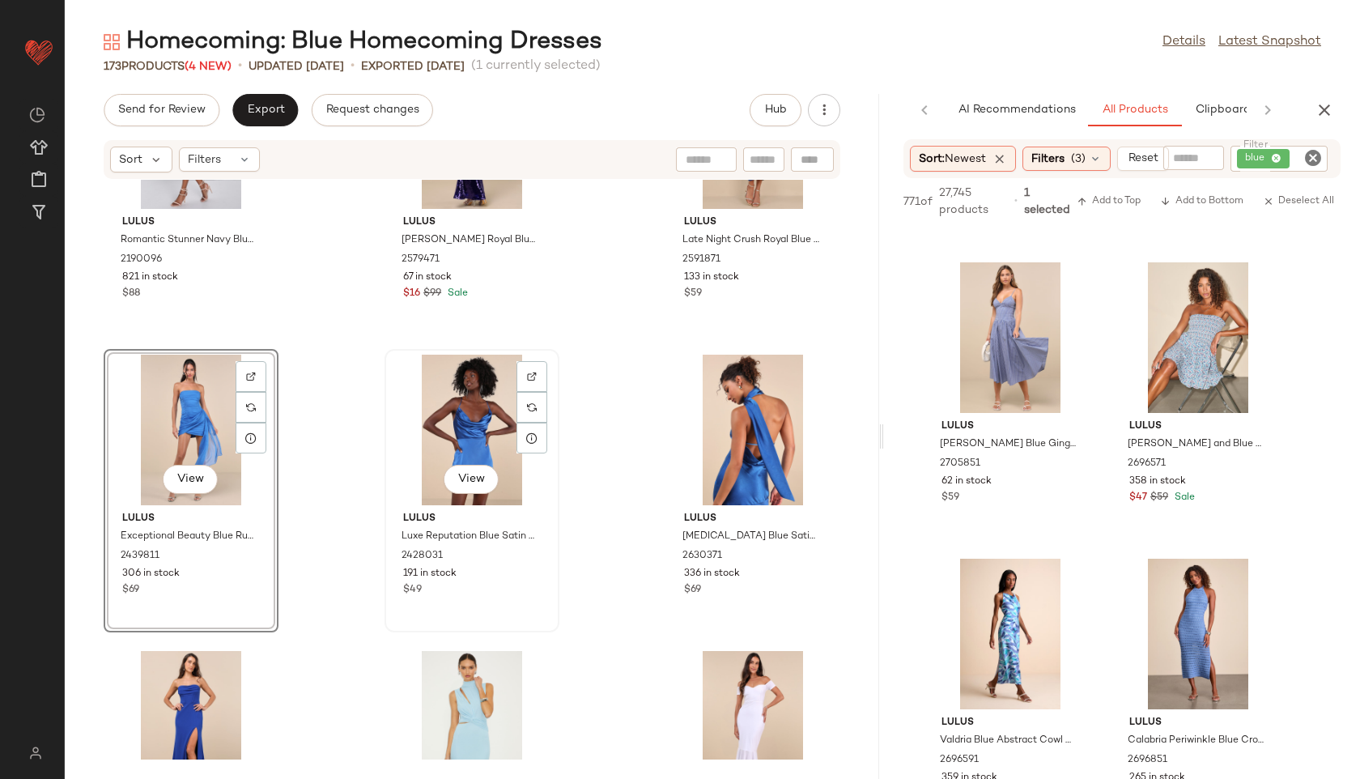
click at [450, 412] on div "View" at bounding box center [472, 430] width 164 height 151
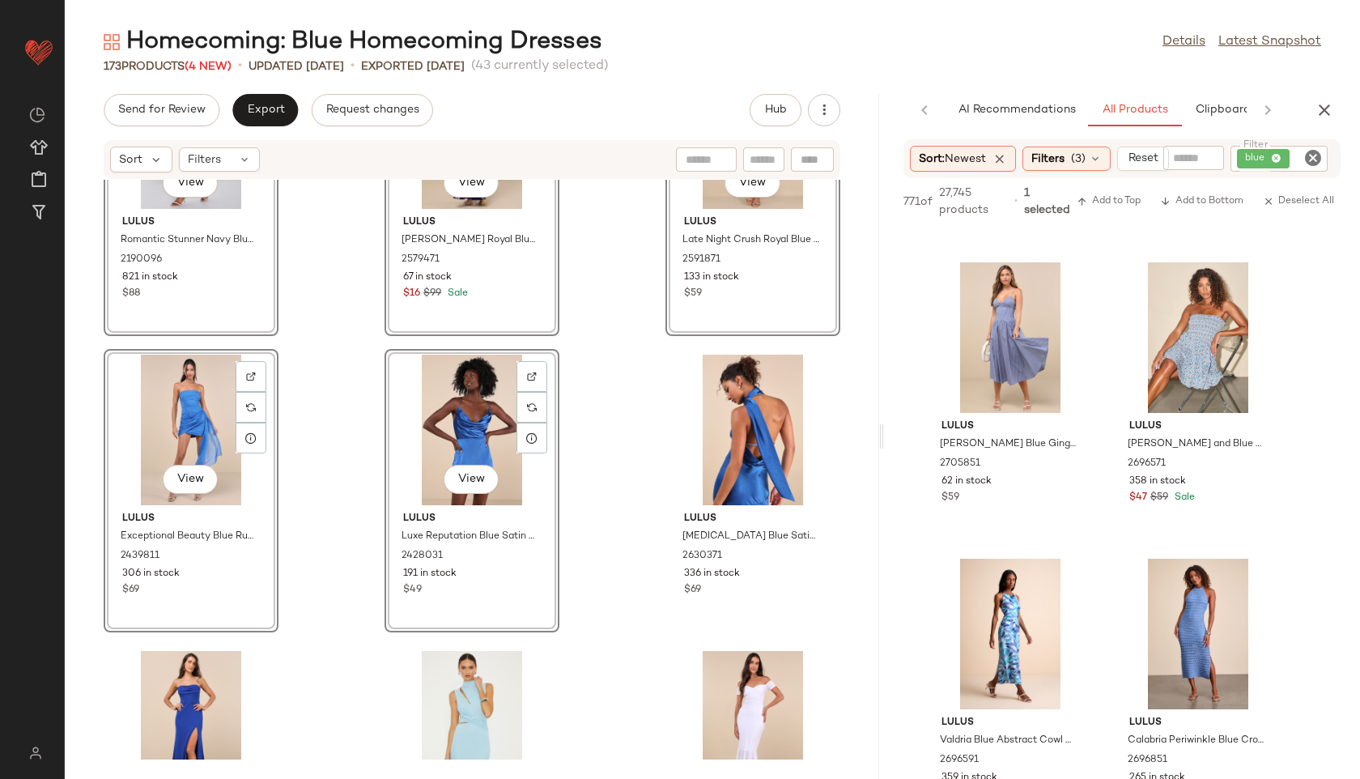
click at [350, 389] on div "View Lulus Romantic Stunner Navy Blue Floral Burnout Velvet Lace-Up Dress 21900…" at bounding box center [472, 470] width 814 height 580
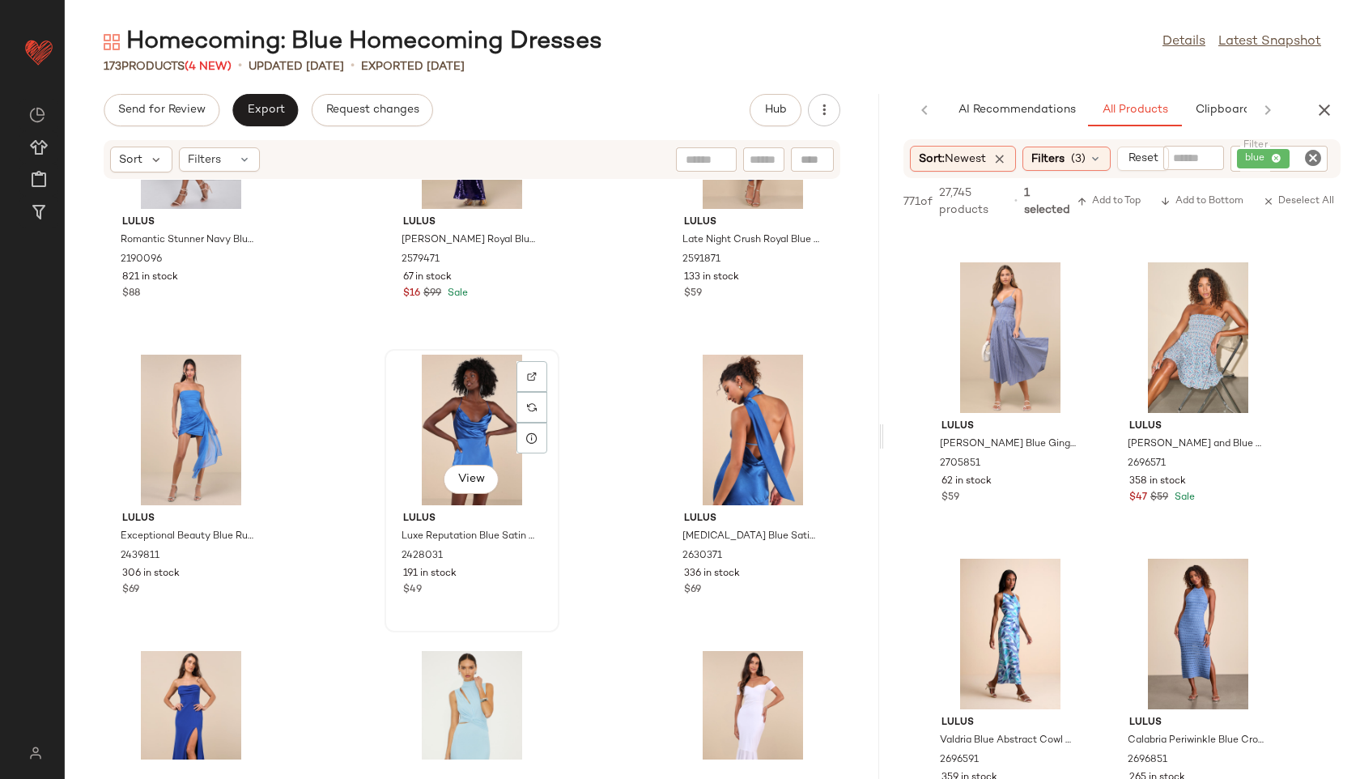
click at [443, 411] on div "View" at bounding box center [472, 430] width 164 height 151
click at [170, 418] on div "View" at bounding box center [191, 430] width 164 height 151
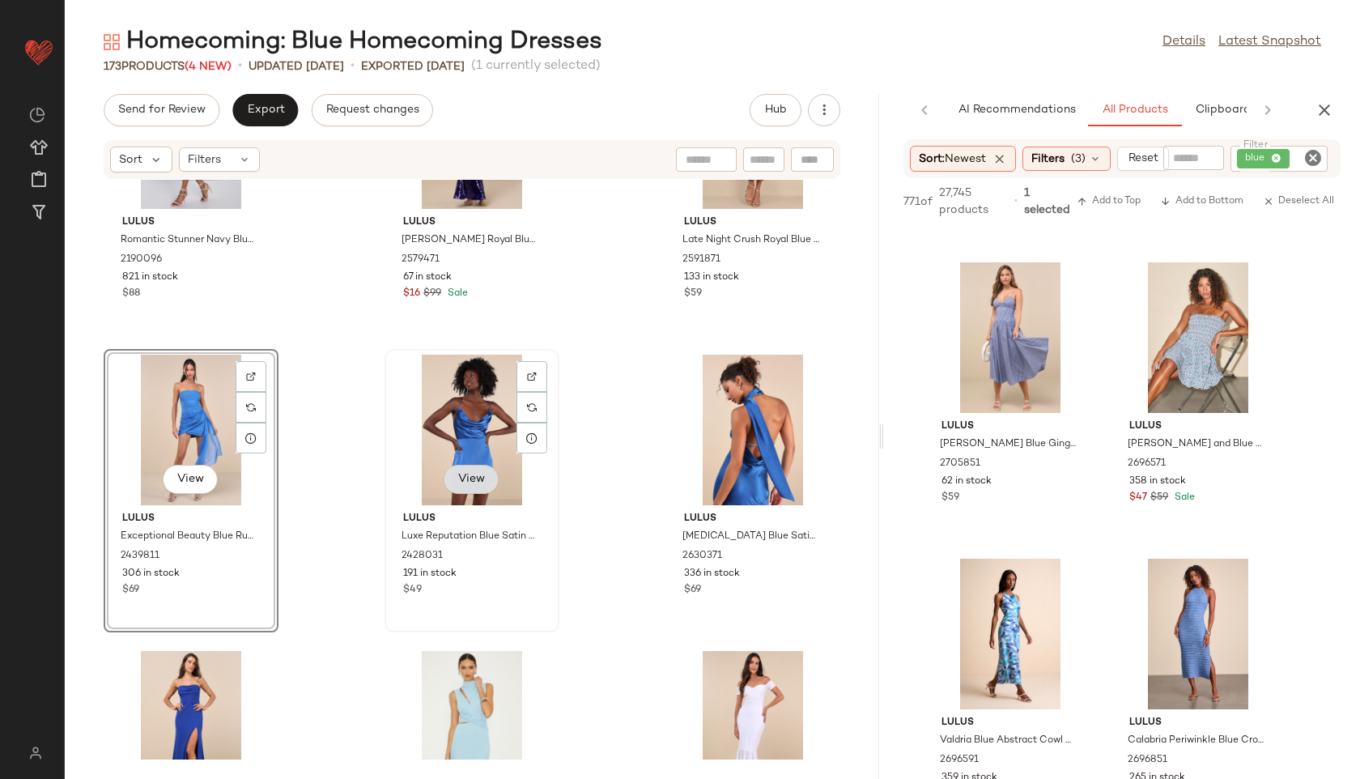
click at [457, 479] on span "View" at bounding box center [471, 479] width 28 height 13
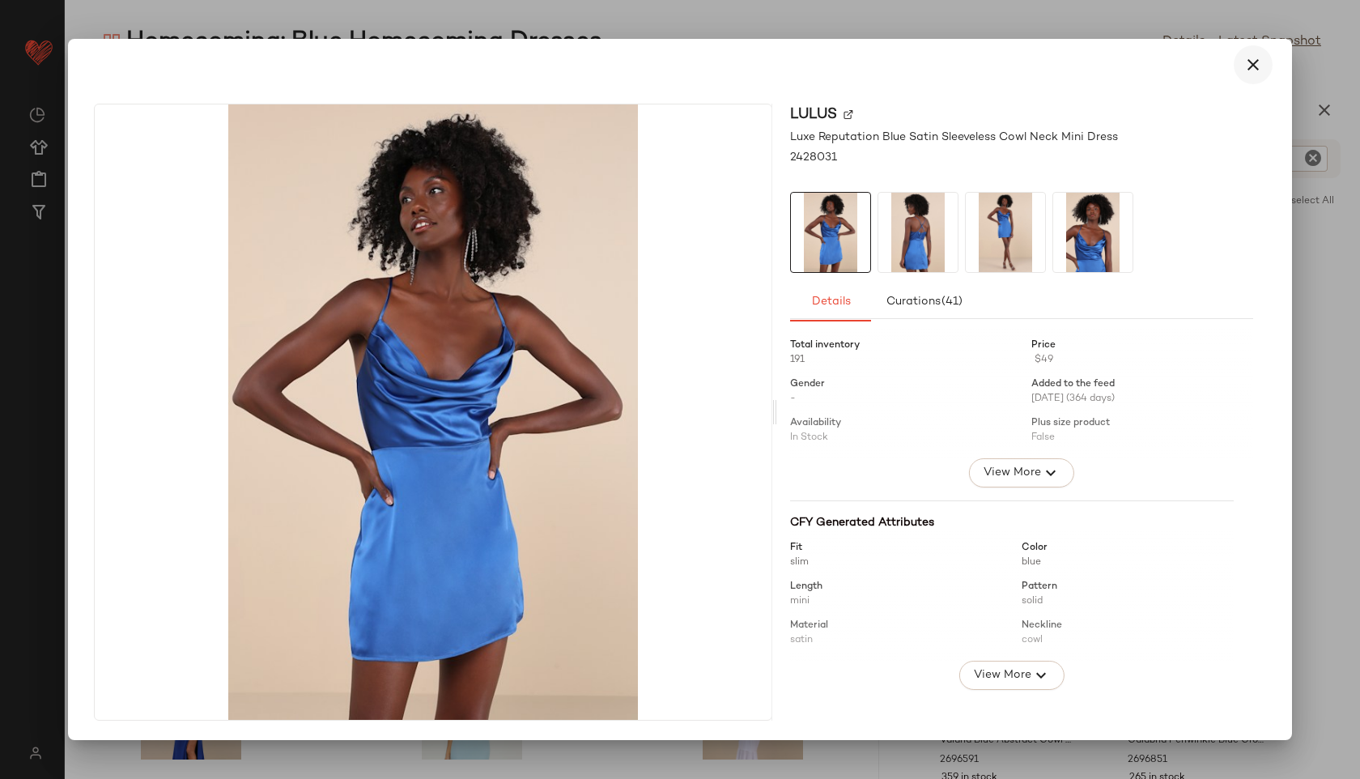
click at [1258, 62] on icon "button" at bounding box center [1252, 64] width 19 height 19
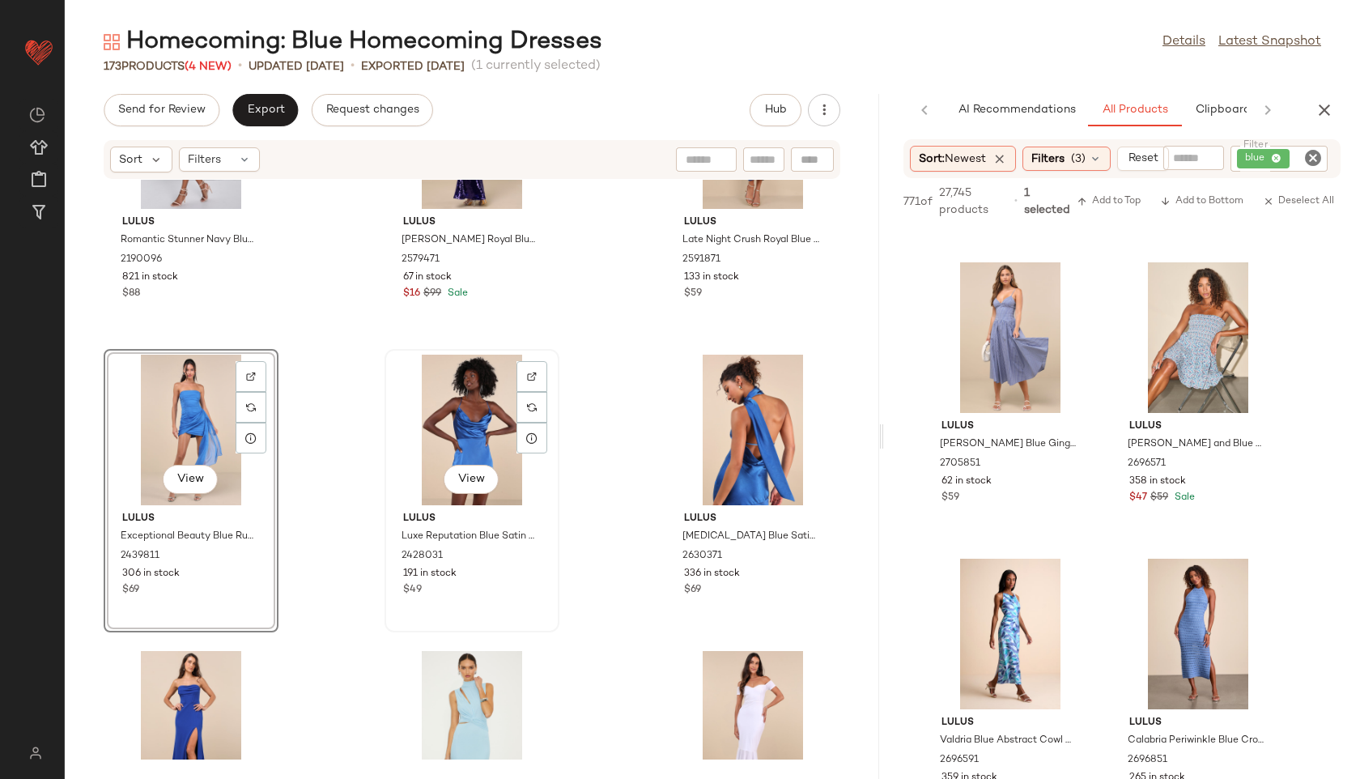
click at [450, 437] on div "View" at bounding box center [472, 430] width 164 height 151
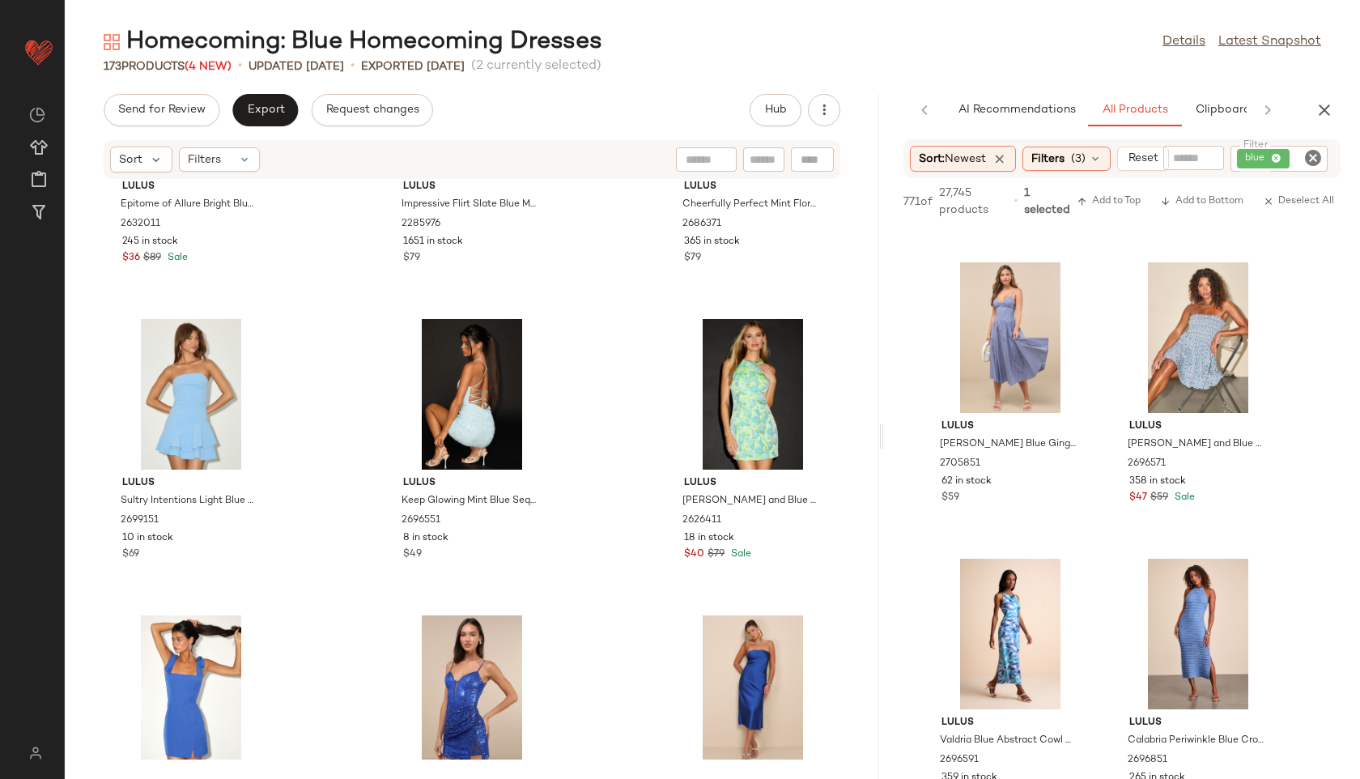
scroll to position [11430, 0]
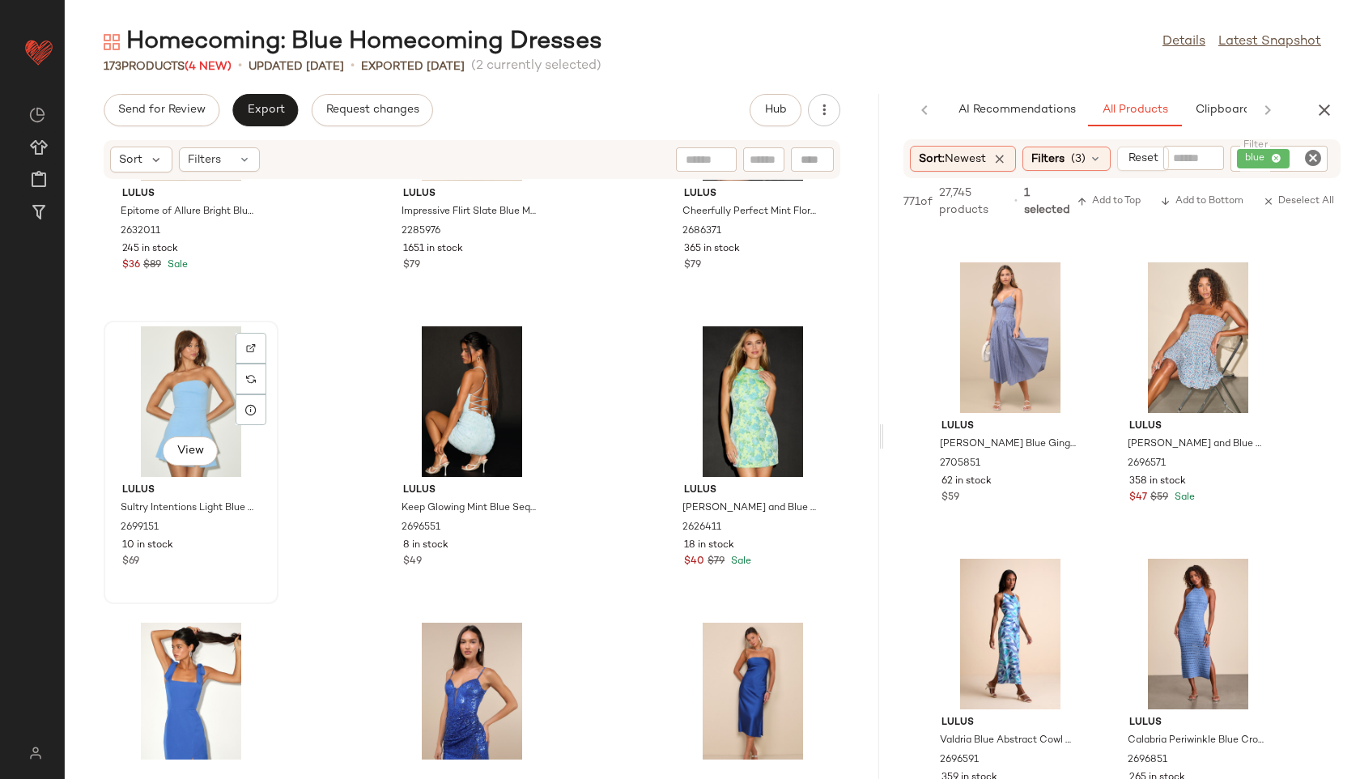
click at [198, 391] on div "View" at bounding box center [191, 401] width 164 height 151
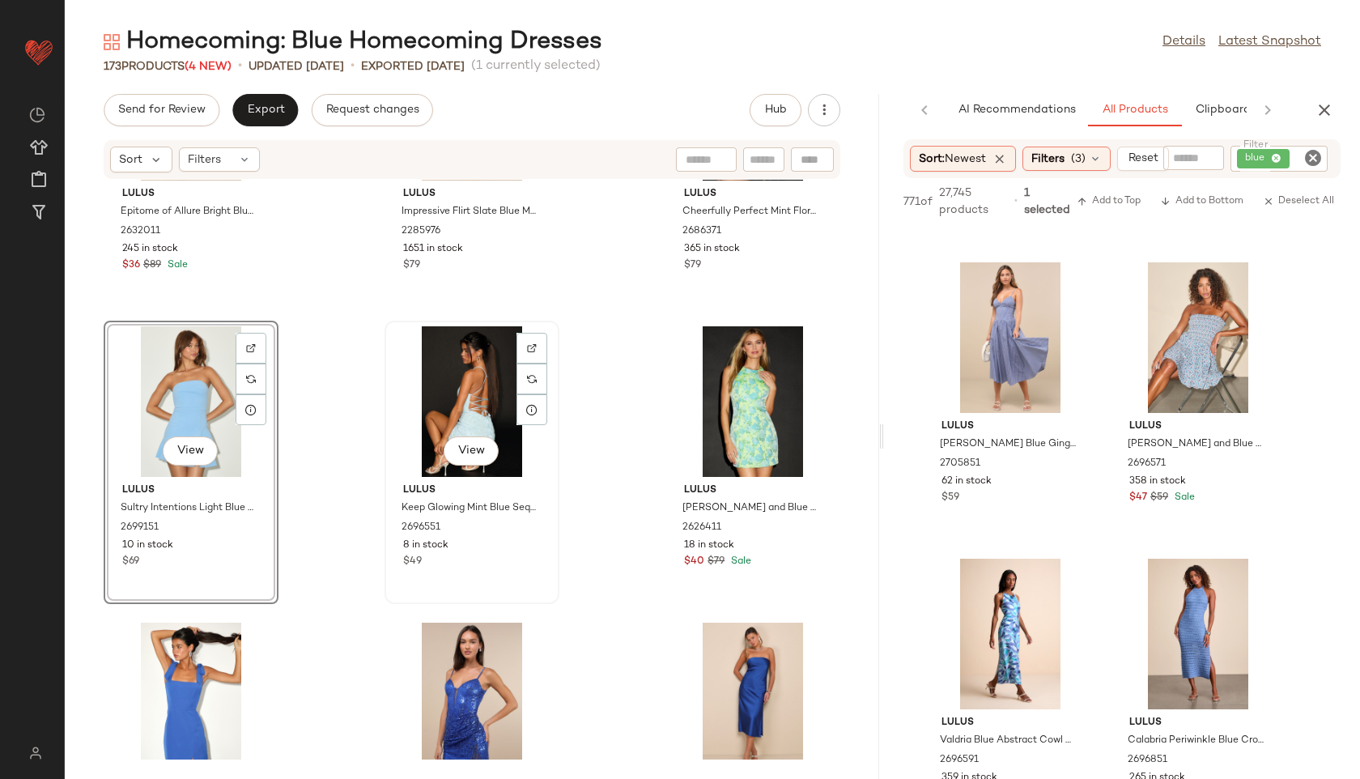
click at [457, 369] on div "View" at bounding box center [472, 401] width 164 height 151
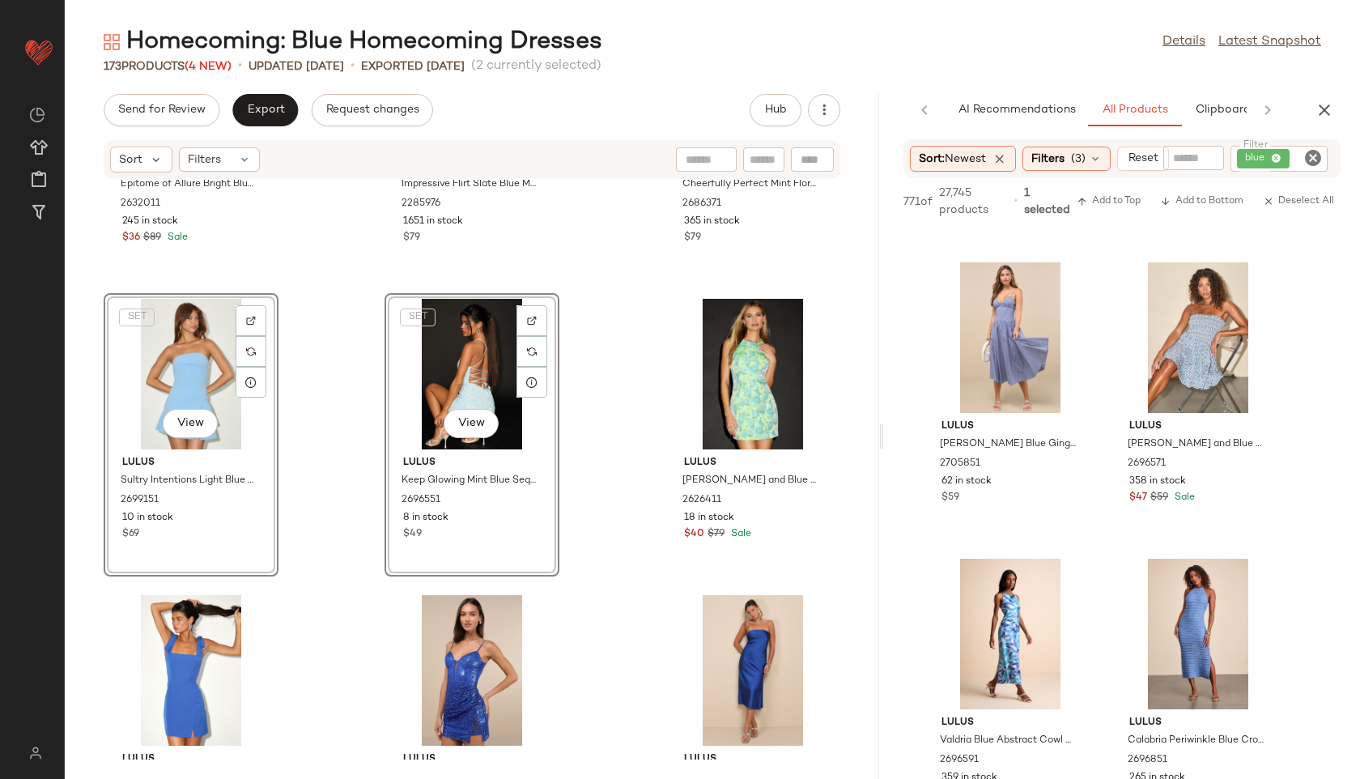
scroll to position [11501, 0]
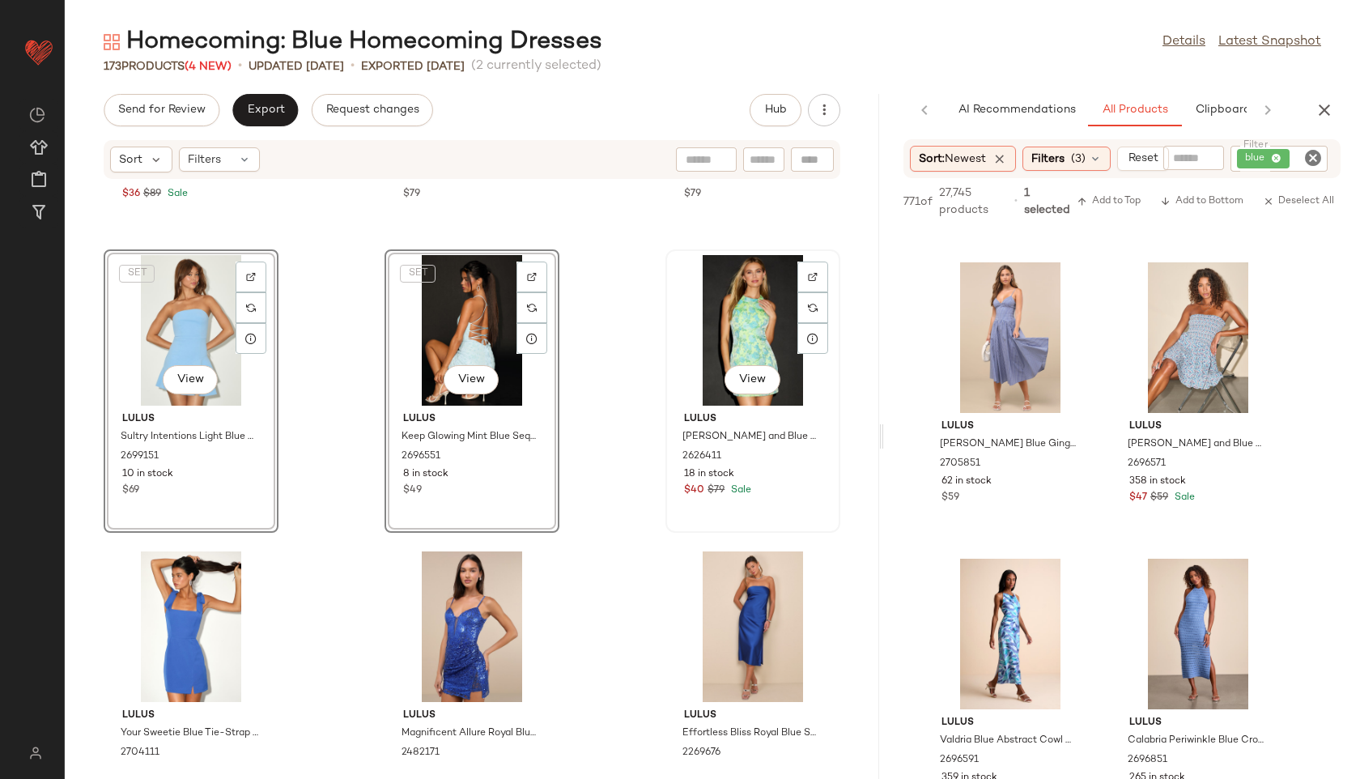
click at [726, 321] on div "View" at bounding box center [753, 330] width 164 height 151
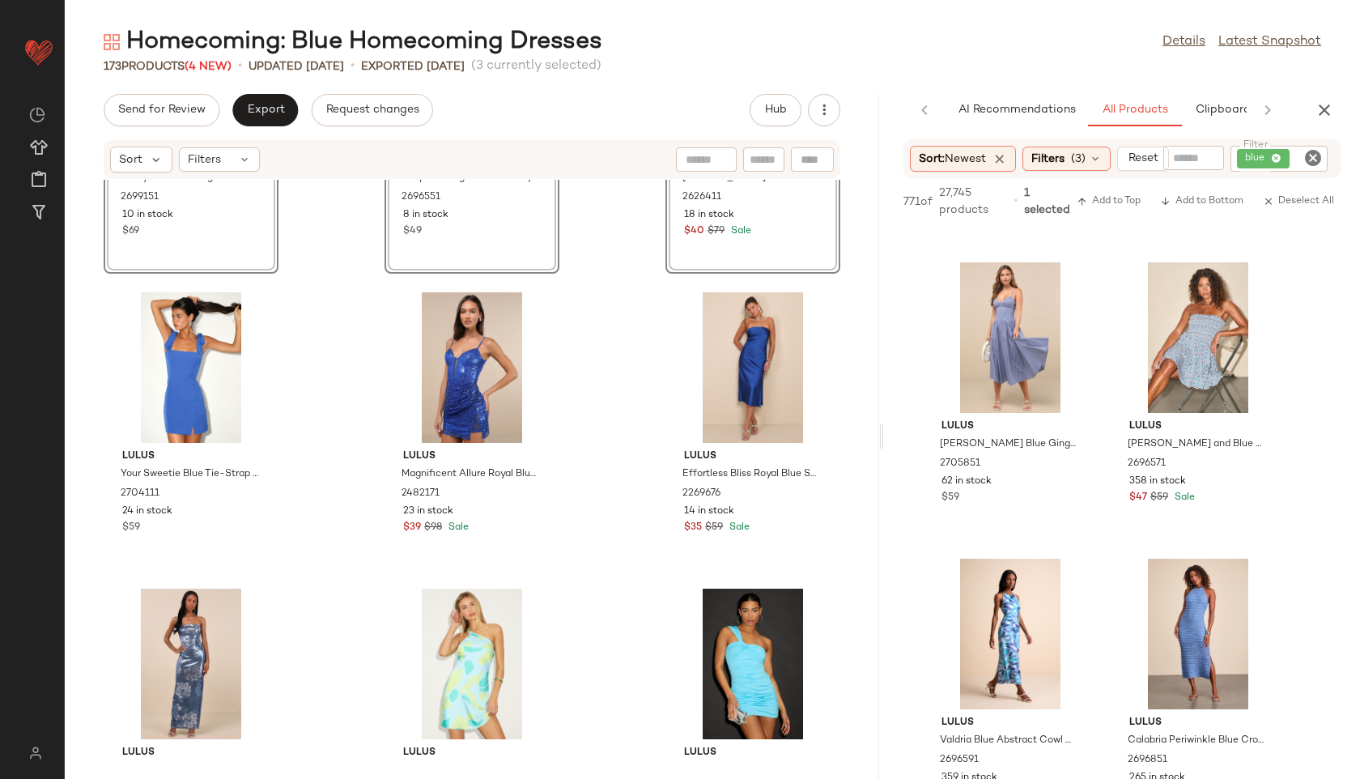
scroll to position [11773, 0]
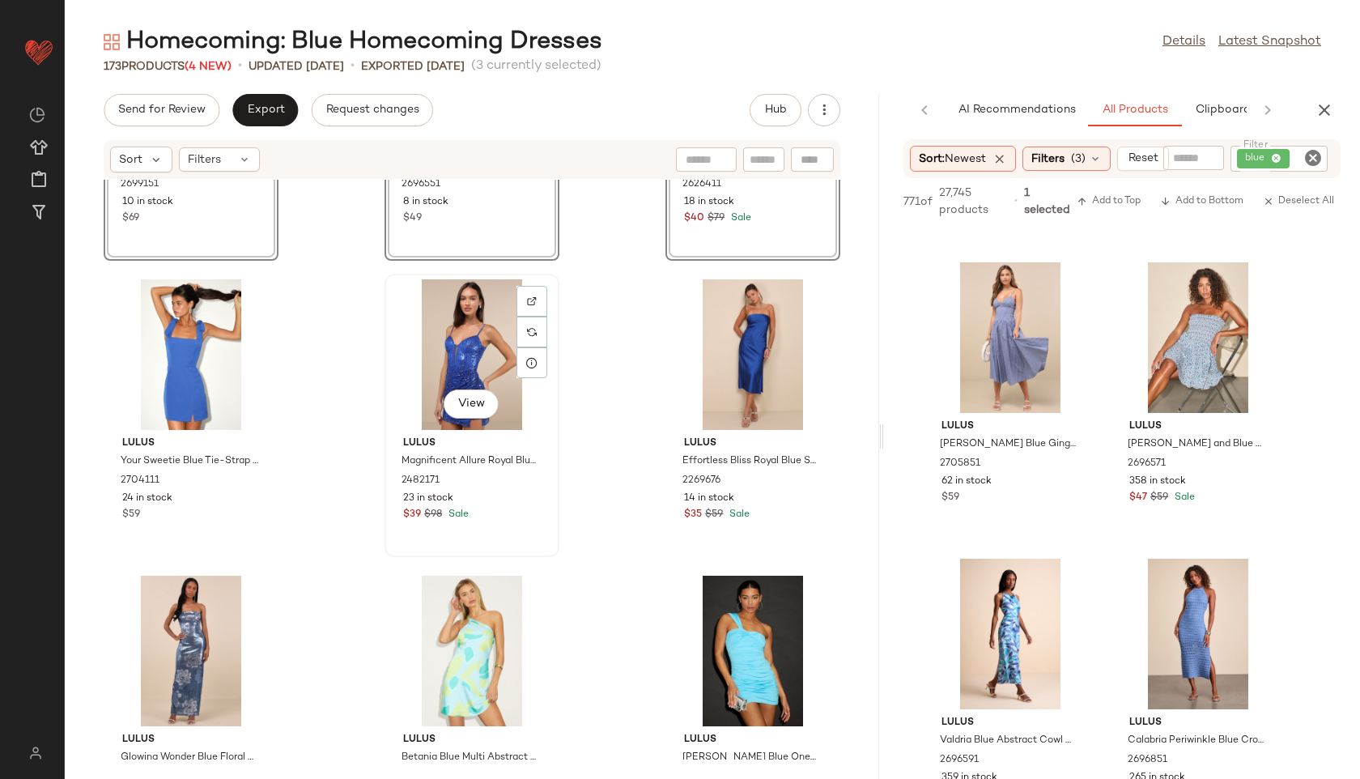
click at [466, 350] on div "View" at bounding box center [472, 354] width 164 height 151
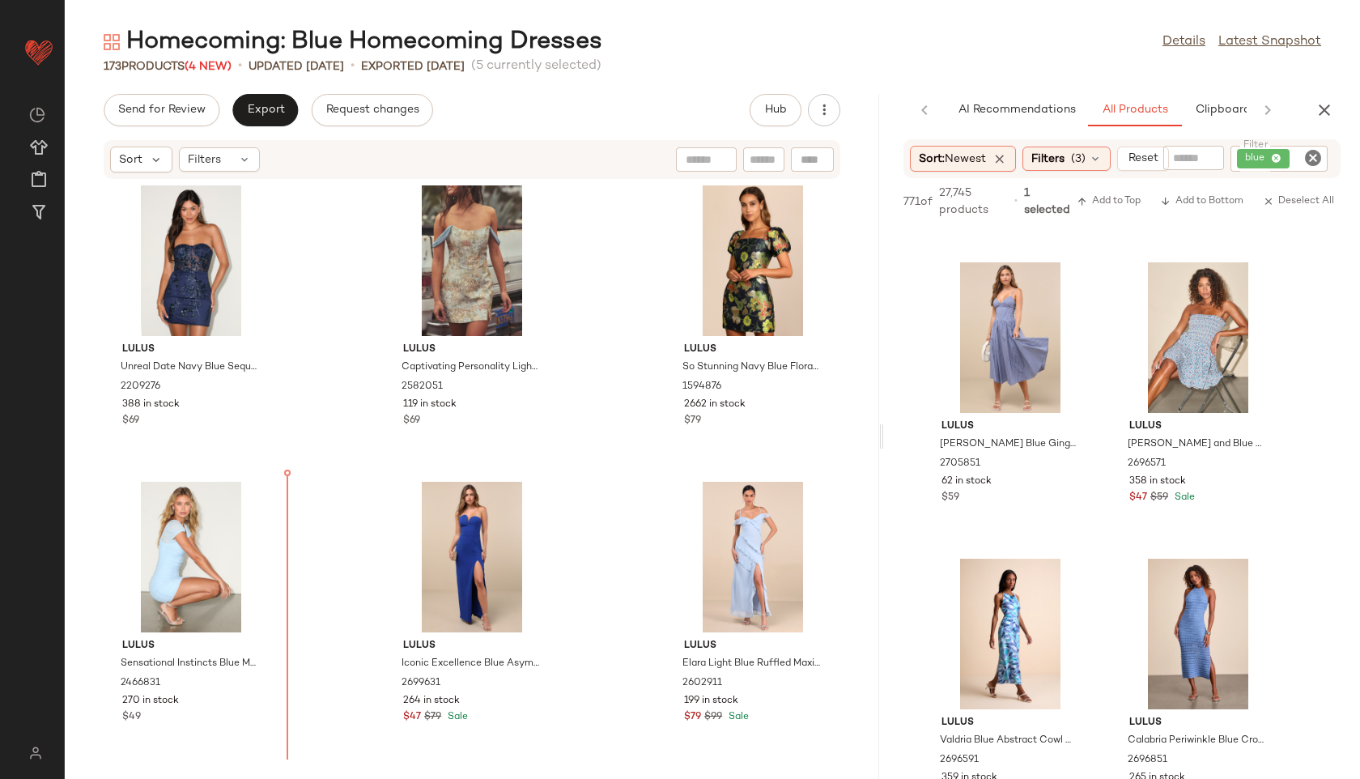
scroll to position [6535, 0]
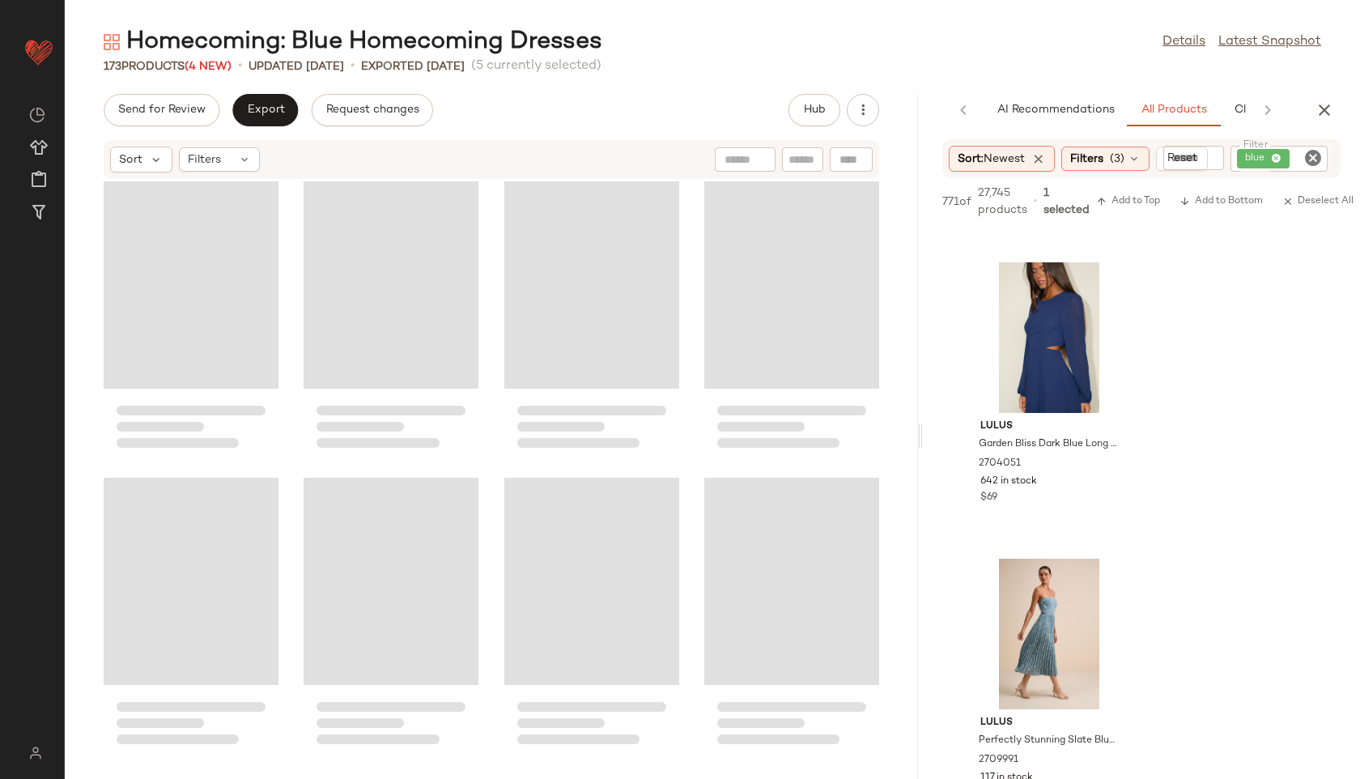
scroll to position [7082, 0]
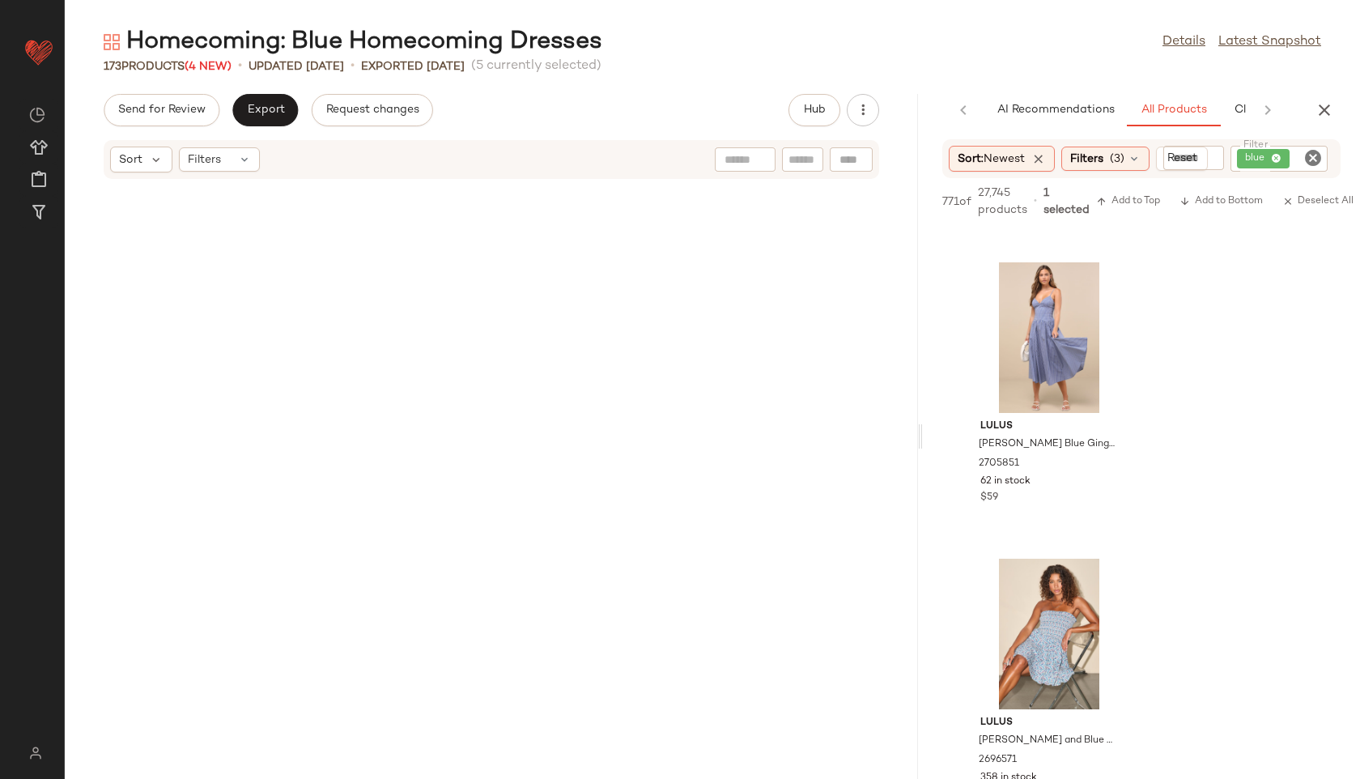
drag, startPoint x: 880, startPoint y: 430, endPoint x: 1112, endPoint y: 456, distance: 233.8
click at [1112, 456] on div "Homecoming: Blue Homecoming Dresses Details Latest Snapshot 173 Products (4 New…" at bounding box center [712, 402] width 1295 height 753
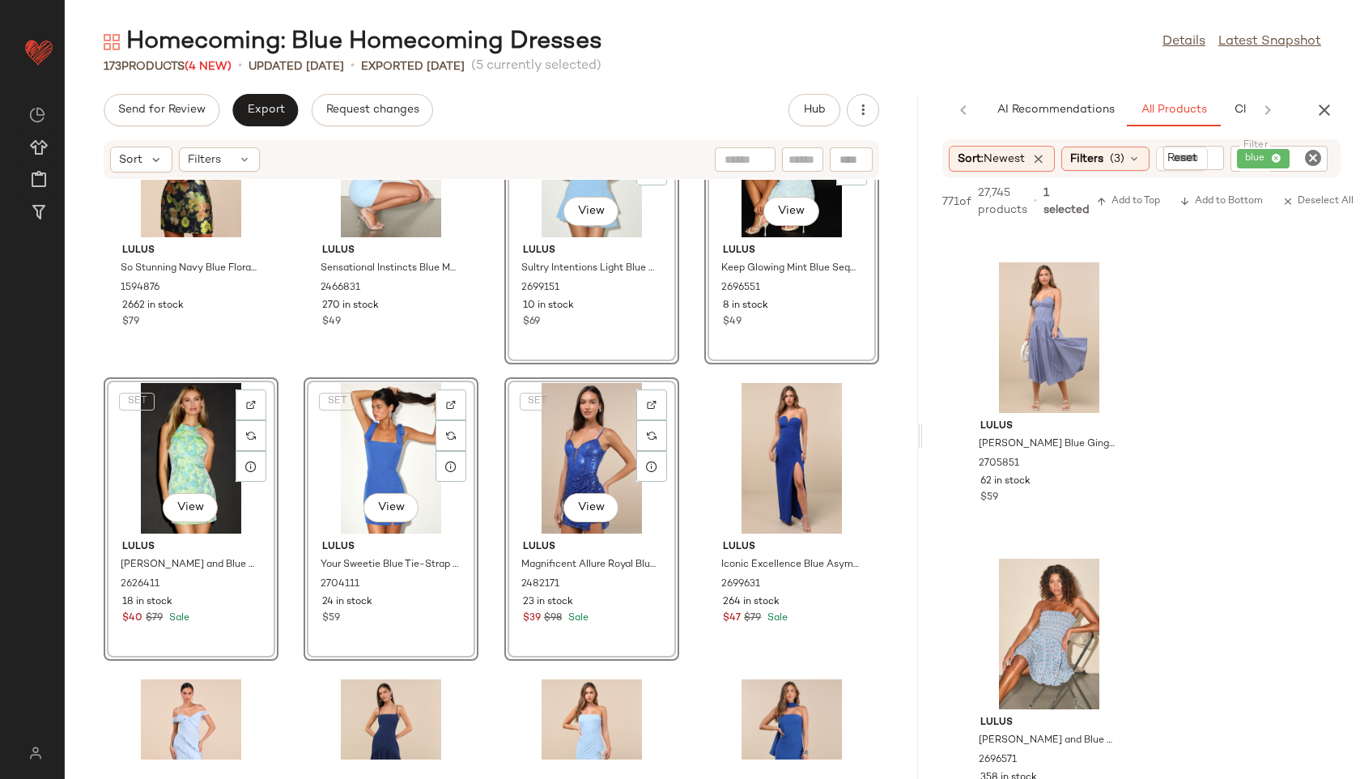
scroll to position [5161, 0]
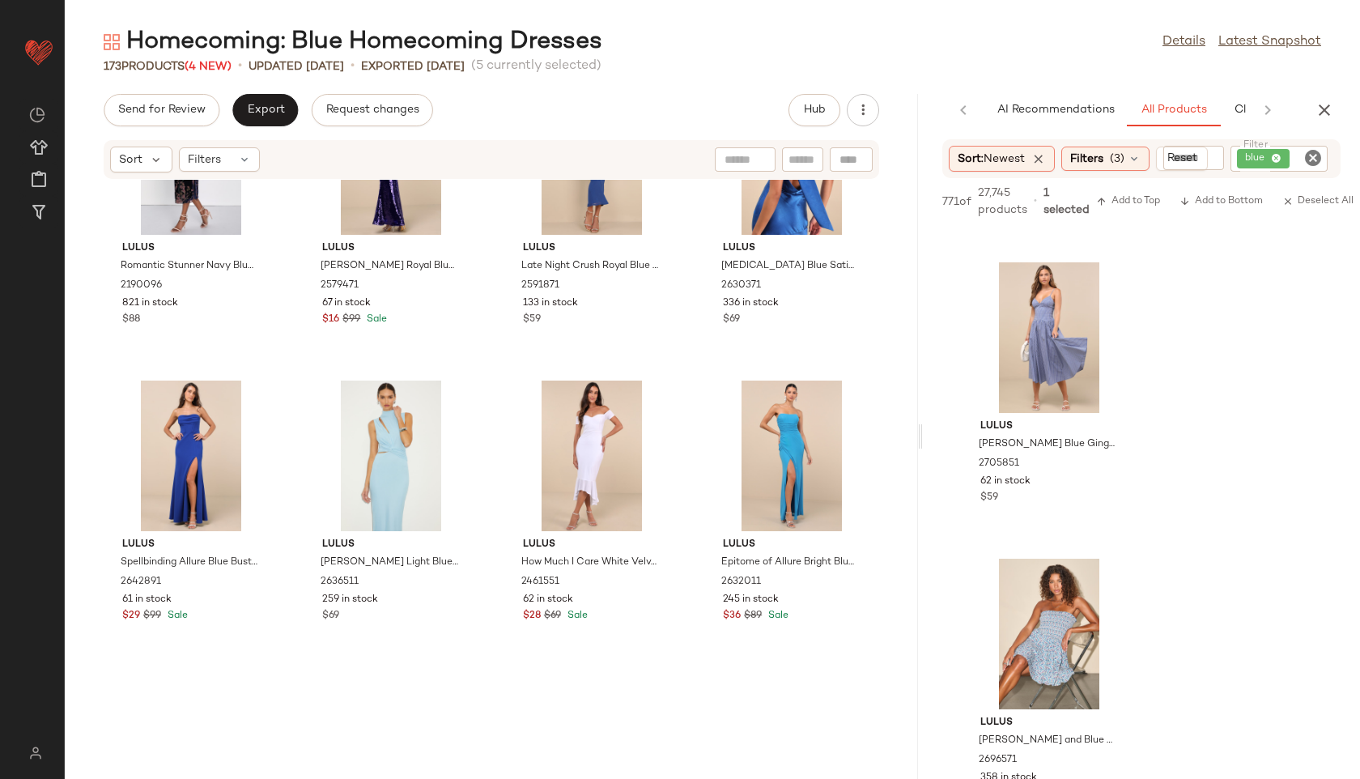
scroll to position [8436, 0]
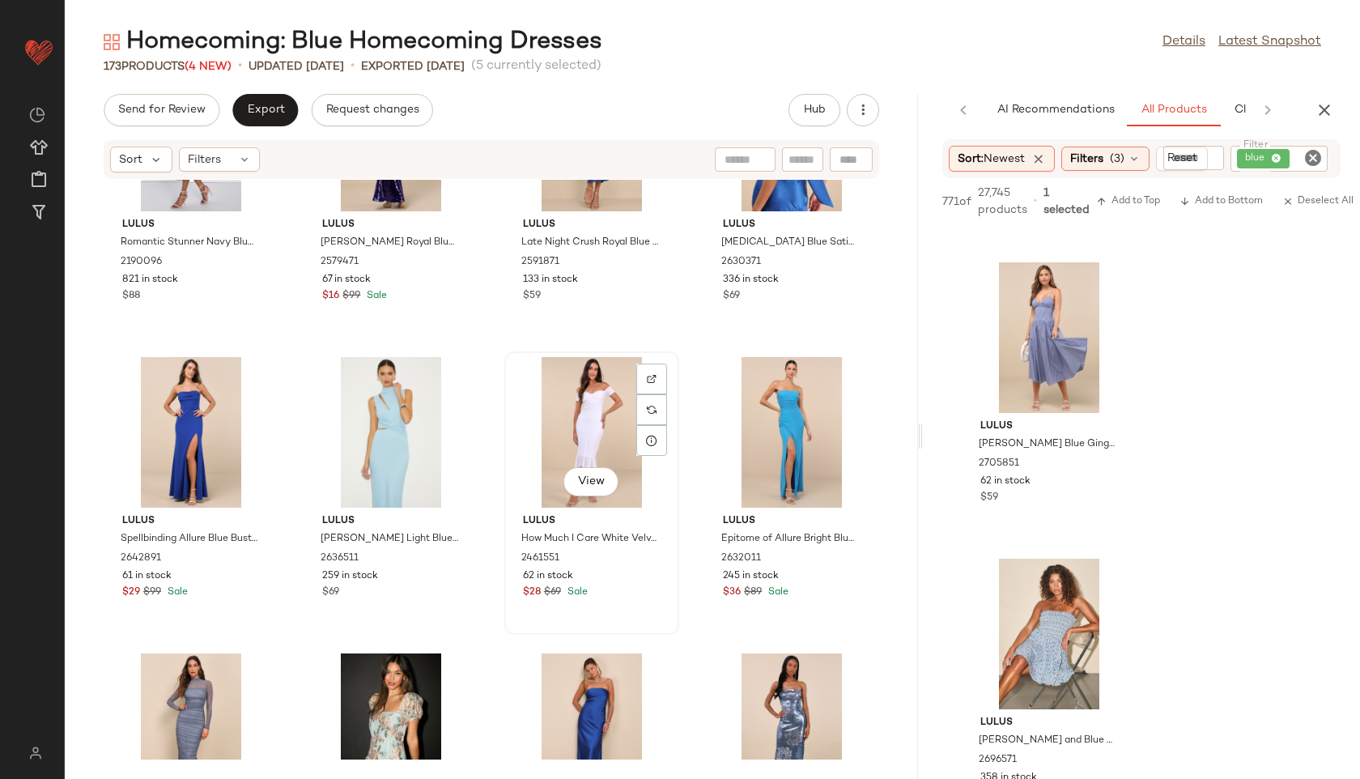
click at [594, 408] on div "View" at bounding box center [592, 432] width 164 height 151
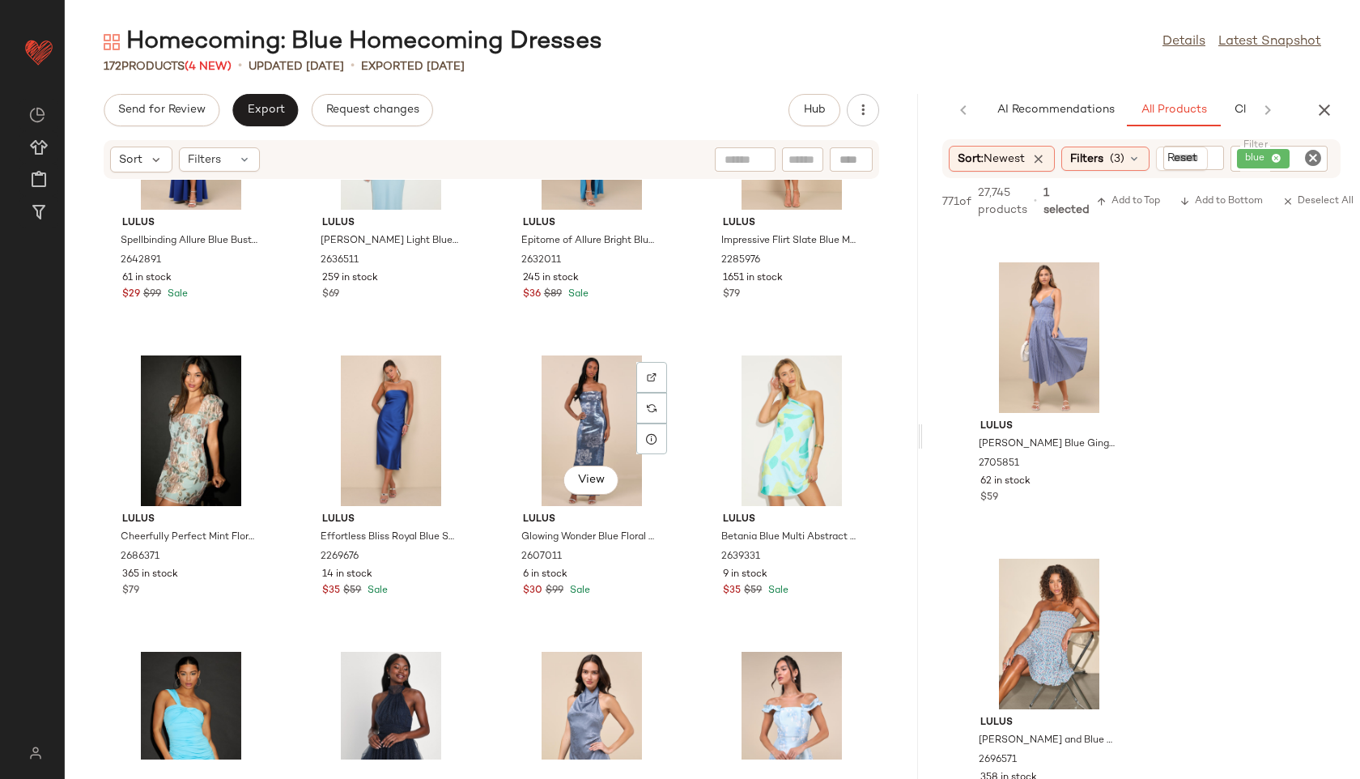
scroll to position [8735, 0]
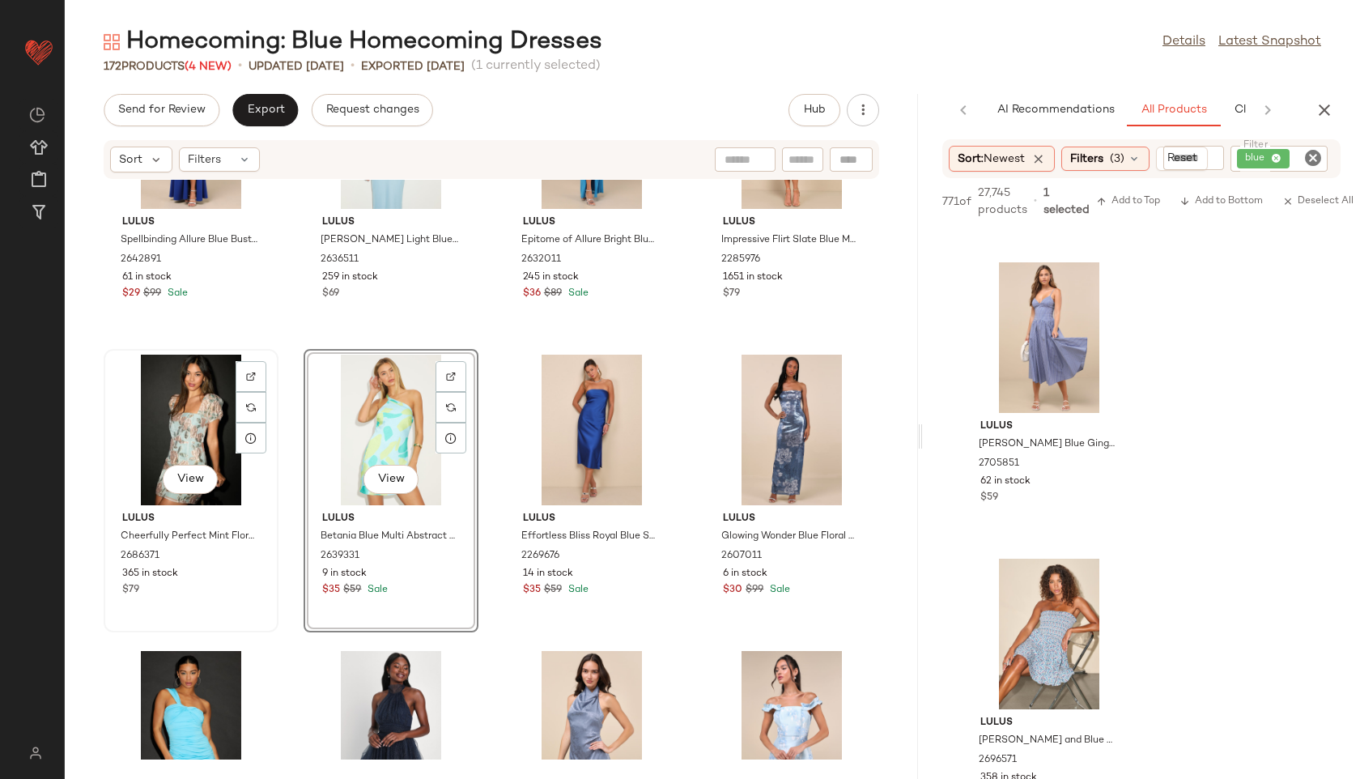
click at [179, 429] on div "View" at bounding box center [191, 430] width 164 height 151
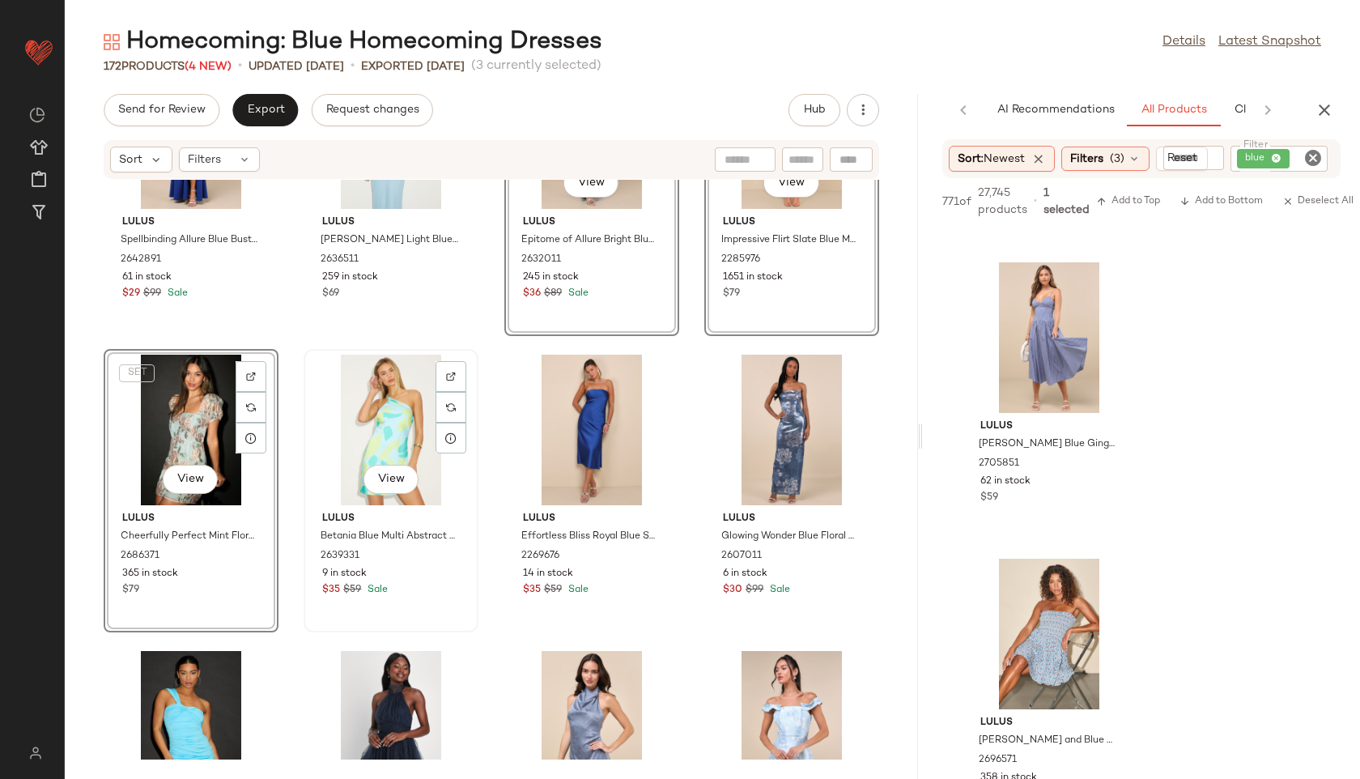
click at [304, 368] on div "View Lulus Betania Blue Multi Abstract Satin One-Shoulder Mini Dress 2639331 9 …" at bounding box center [391, 490] width 175 height 283
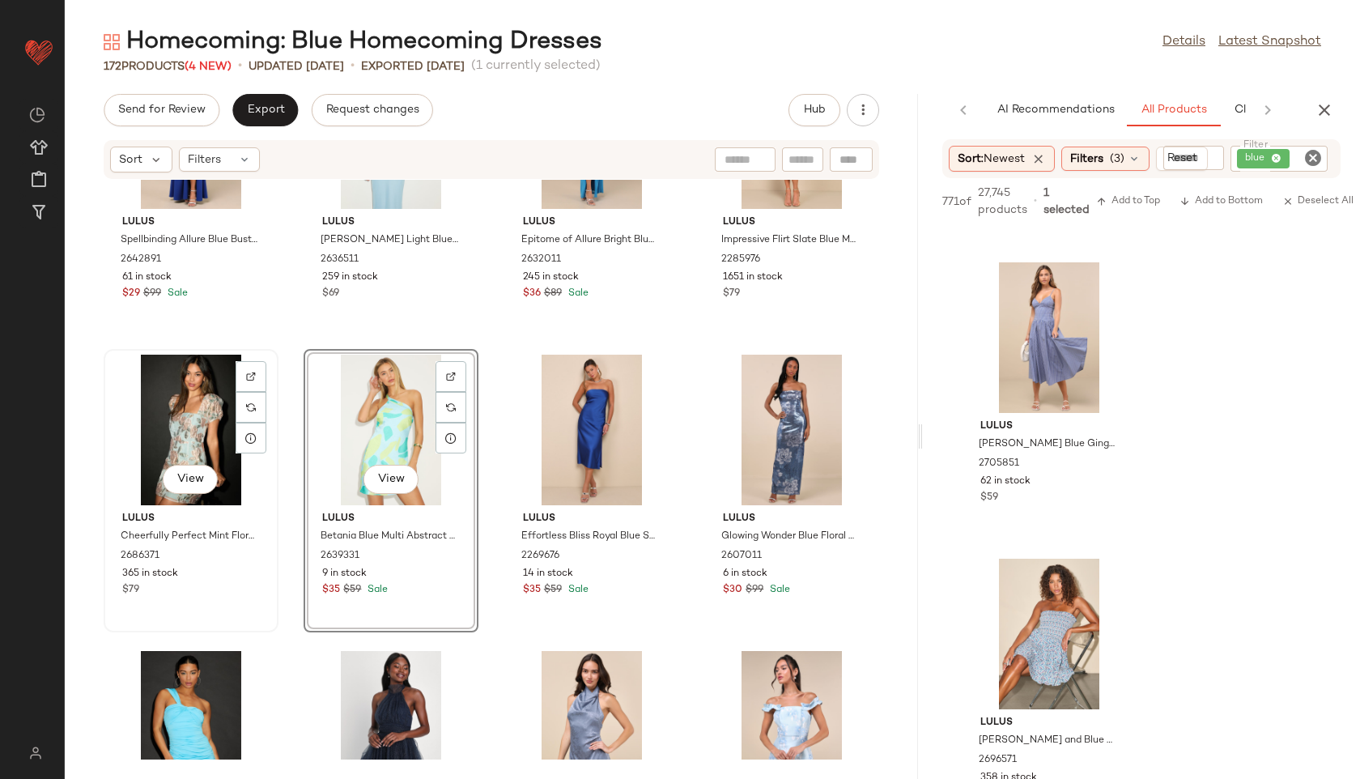
click at [209, 406] on div "View" at bounding box center [191, 430] width 164 height 151
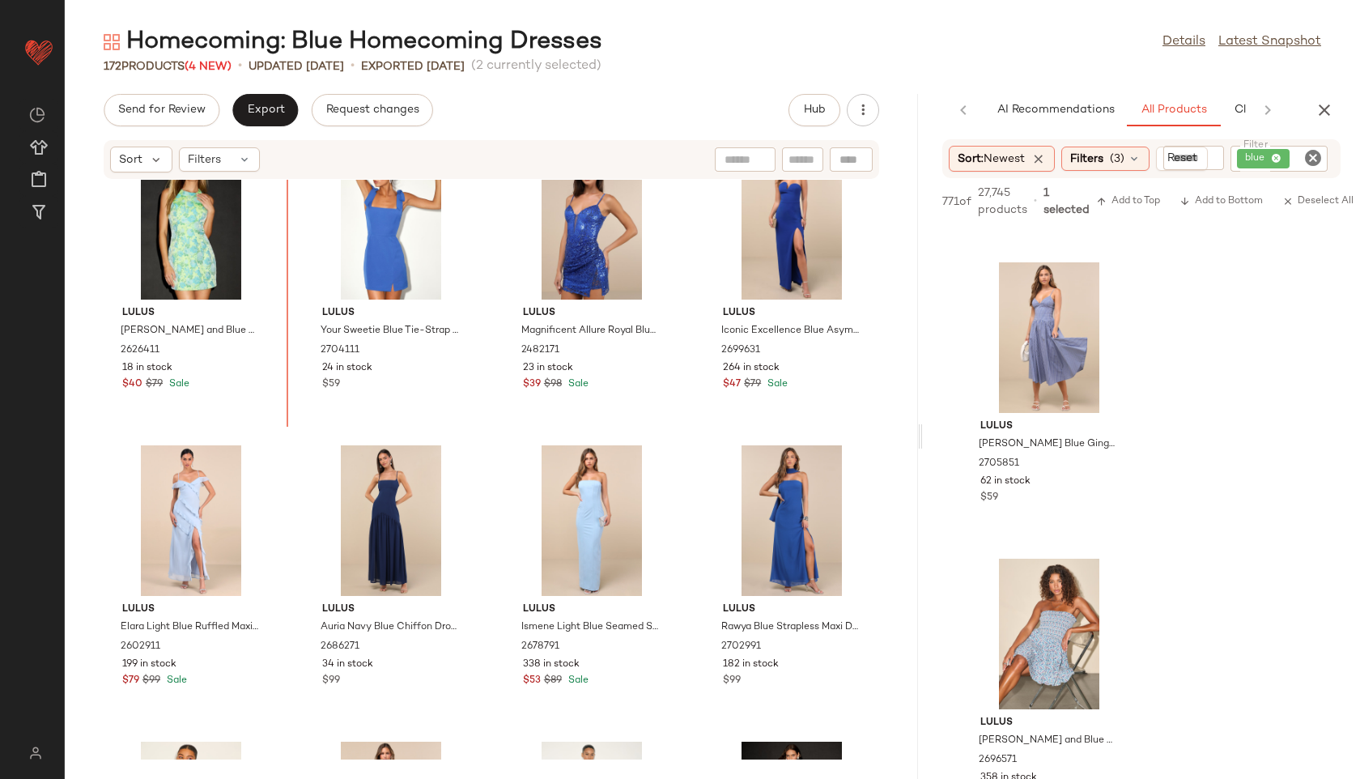
scroll to position [5141, 0]
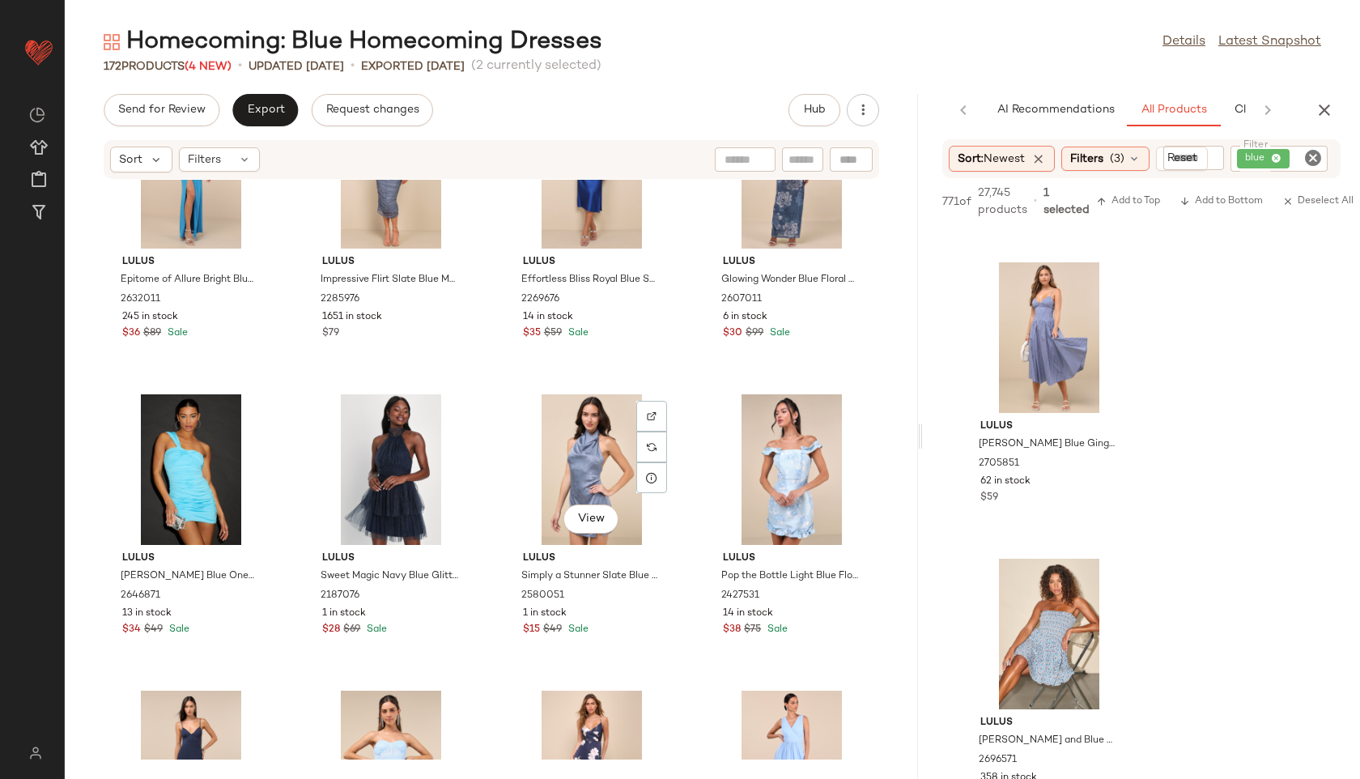
scroll to position [9046, 0]
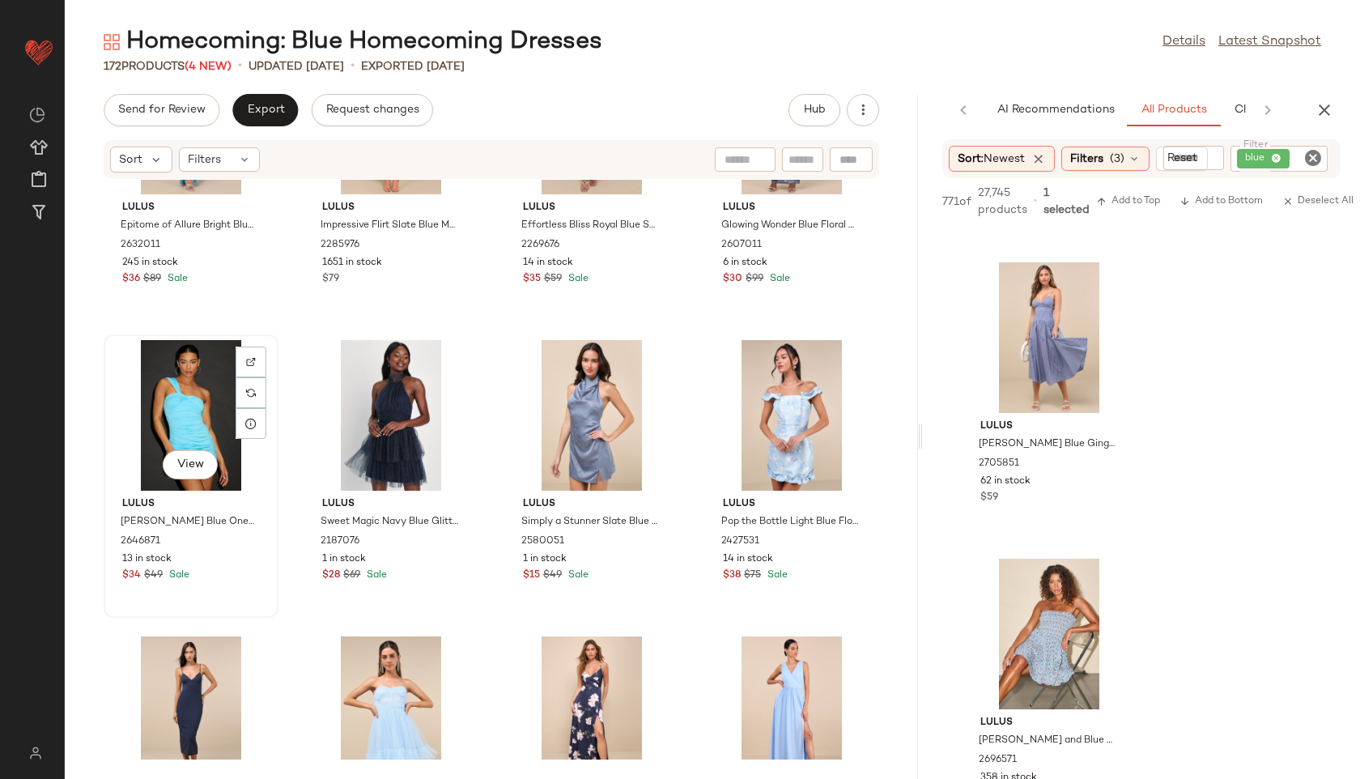
click at [210, 403] on div "View" at bounding box center [191, 415] width 164 height 151
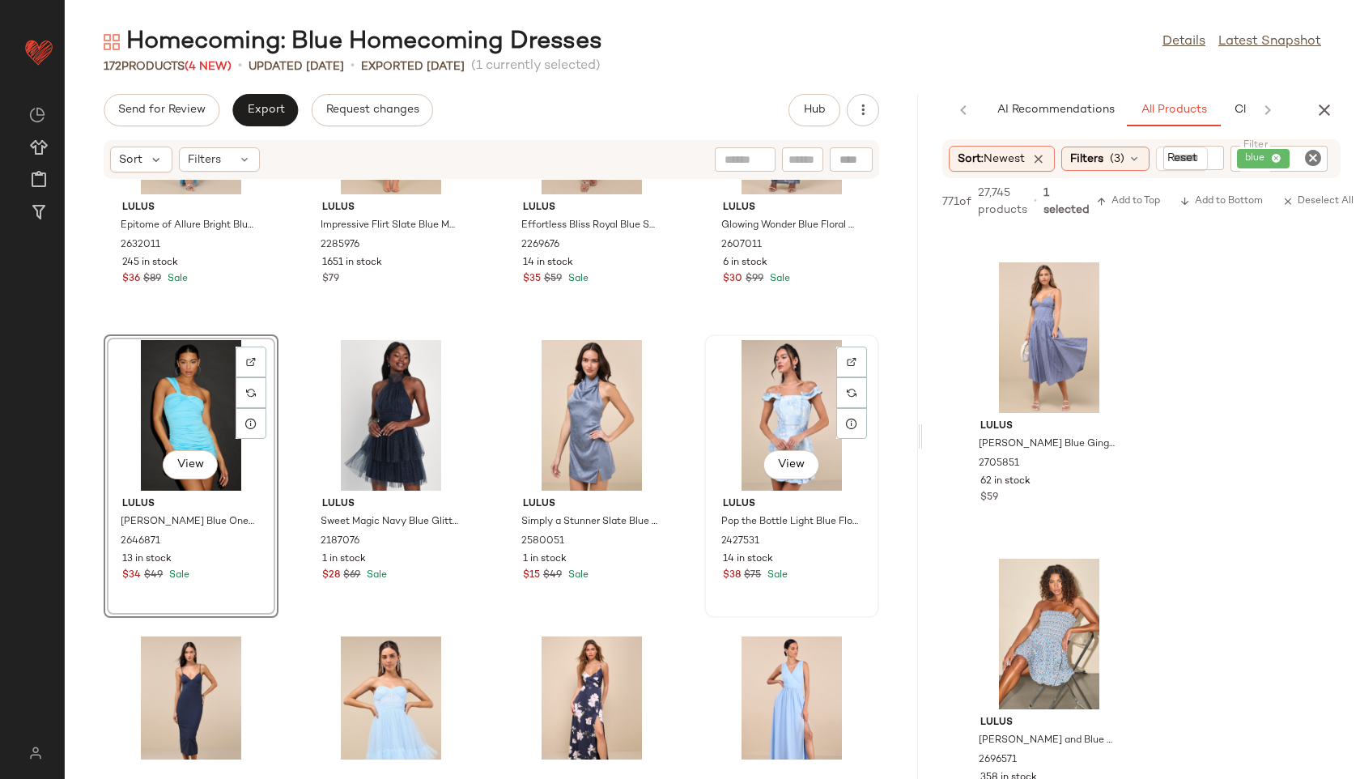
click at [784, 410] on div "View" at bounding box center [792, 415] width 164 height 151
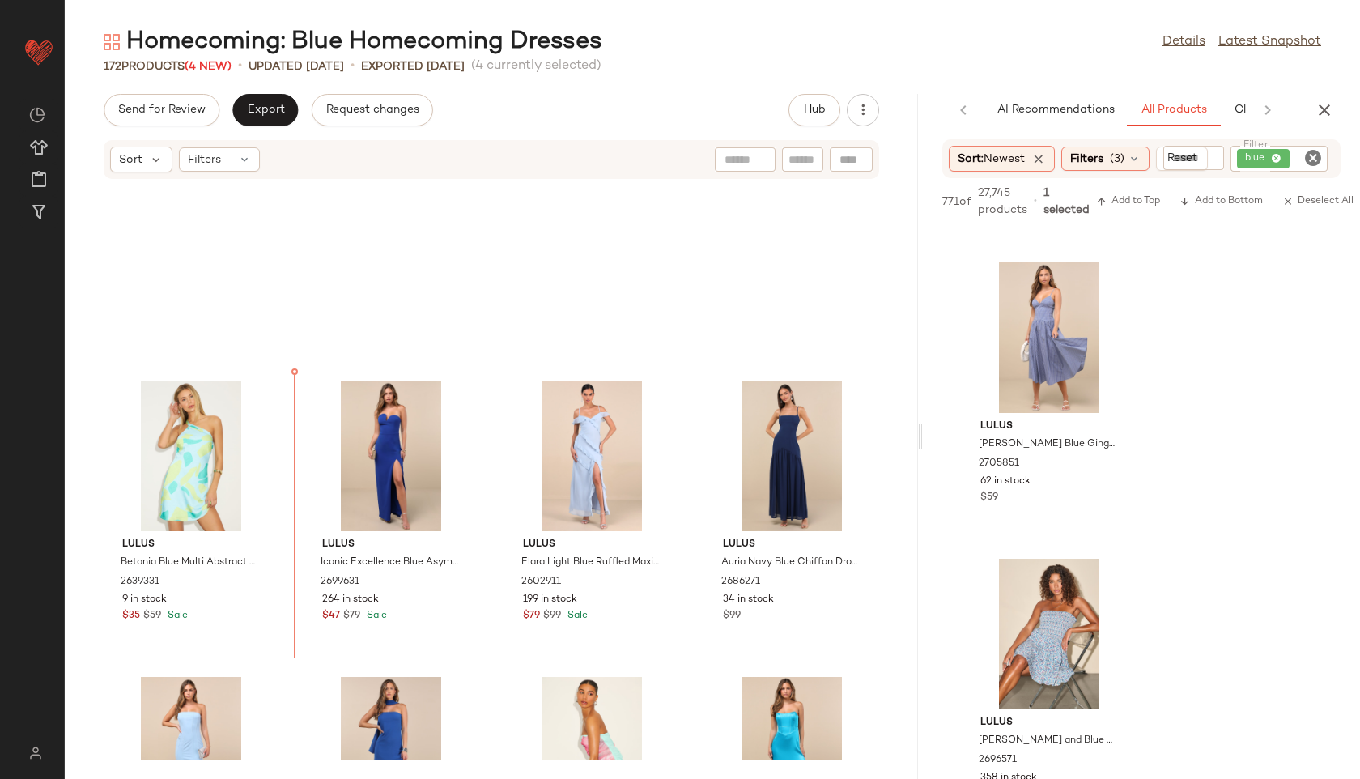
scroll to position [5432, 0]
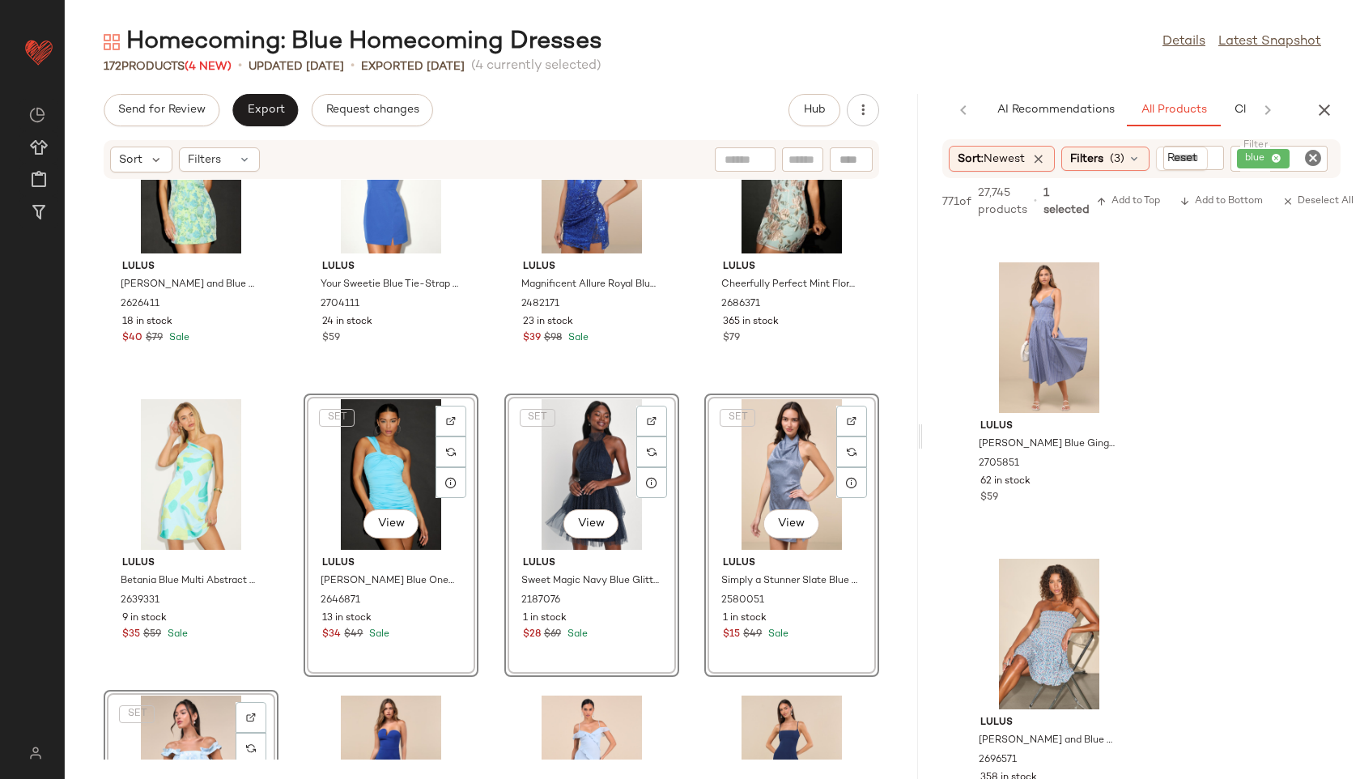
click at [281, 359] on div "Lulus [PERSON_NAME] and Blue Floral Jacquard Halter Mini Dress 2626411 18 in st…" at bounding box center [491, 470] width 853 height 580
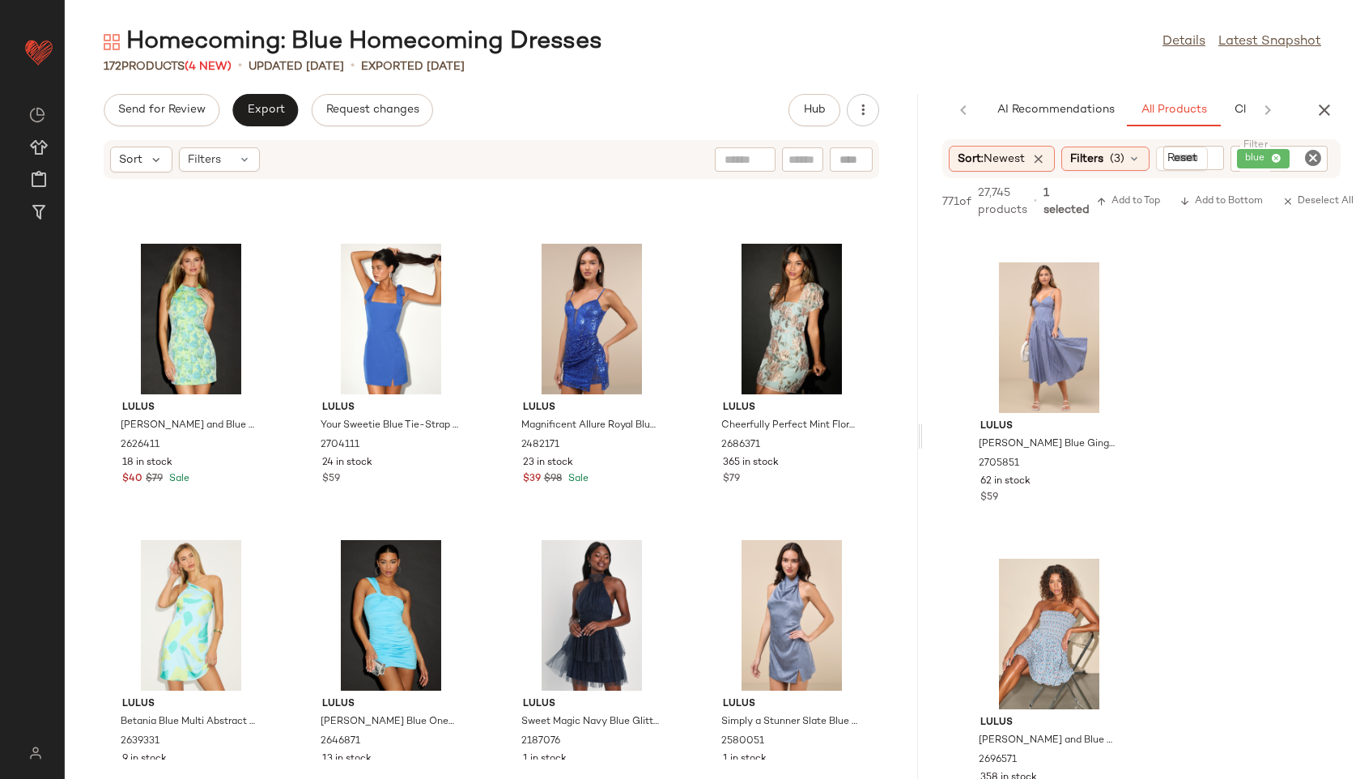
scroll to position [5288, 0]
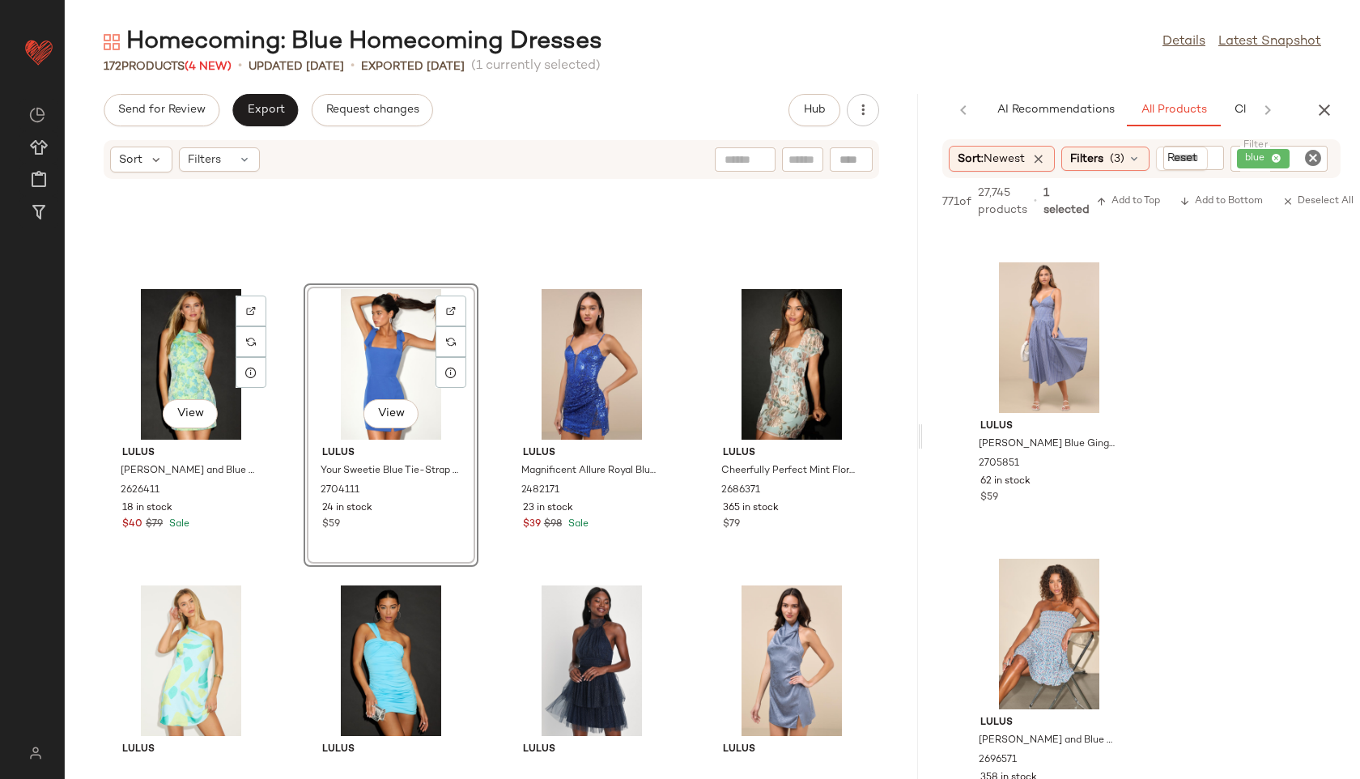
scroll to position [5242, 0]
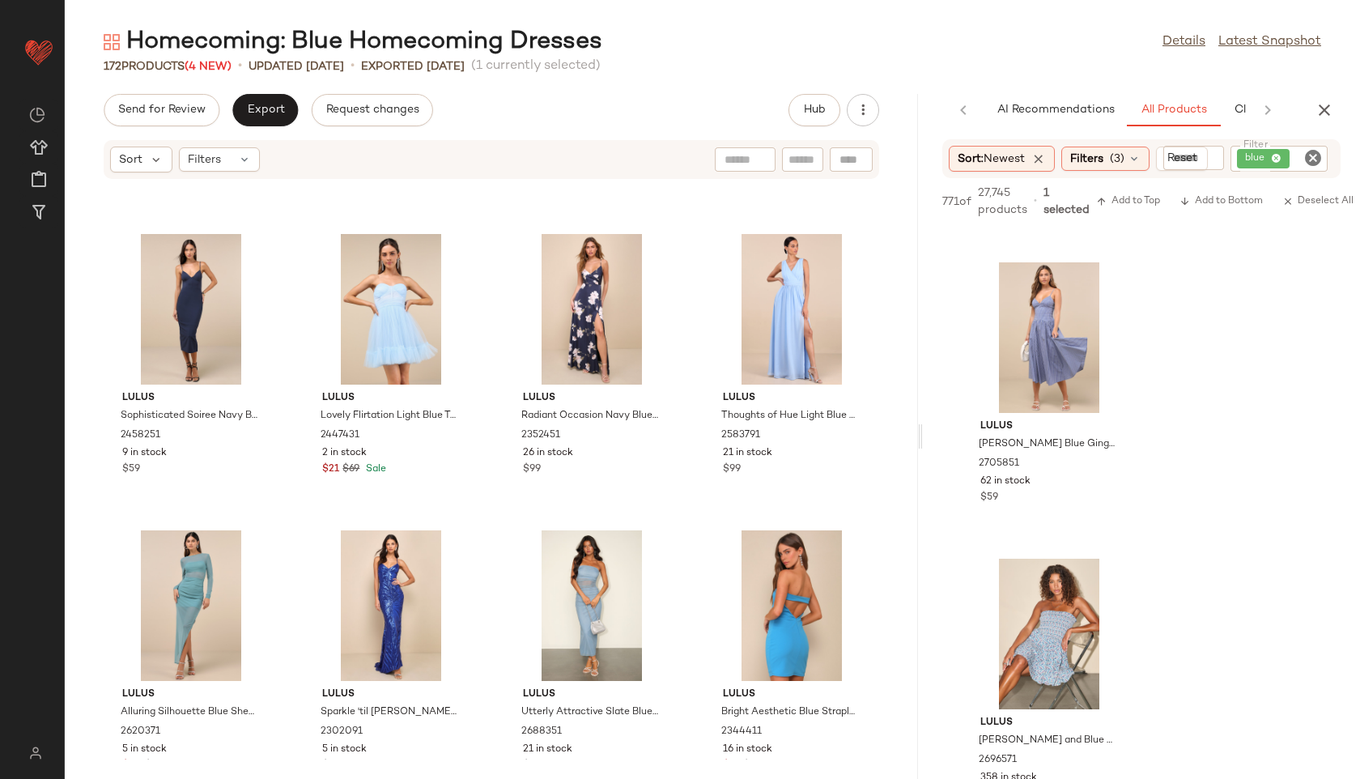
scroll to position [9446, 0]
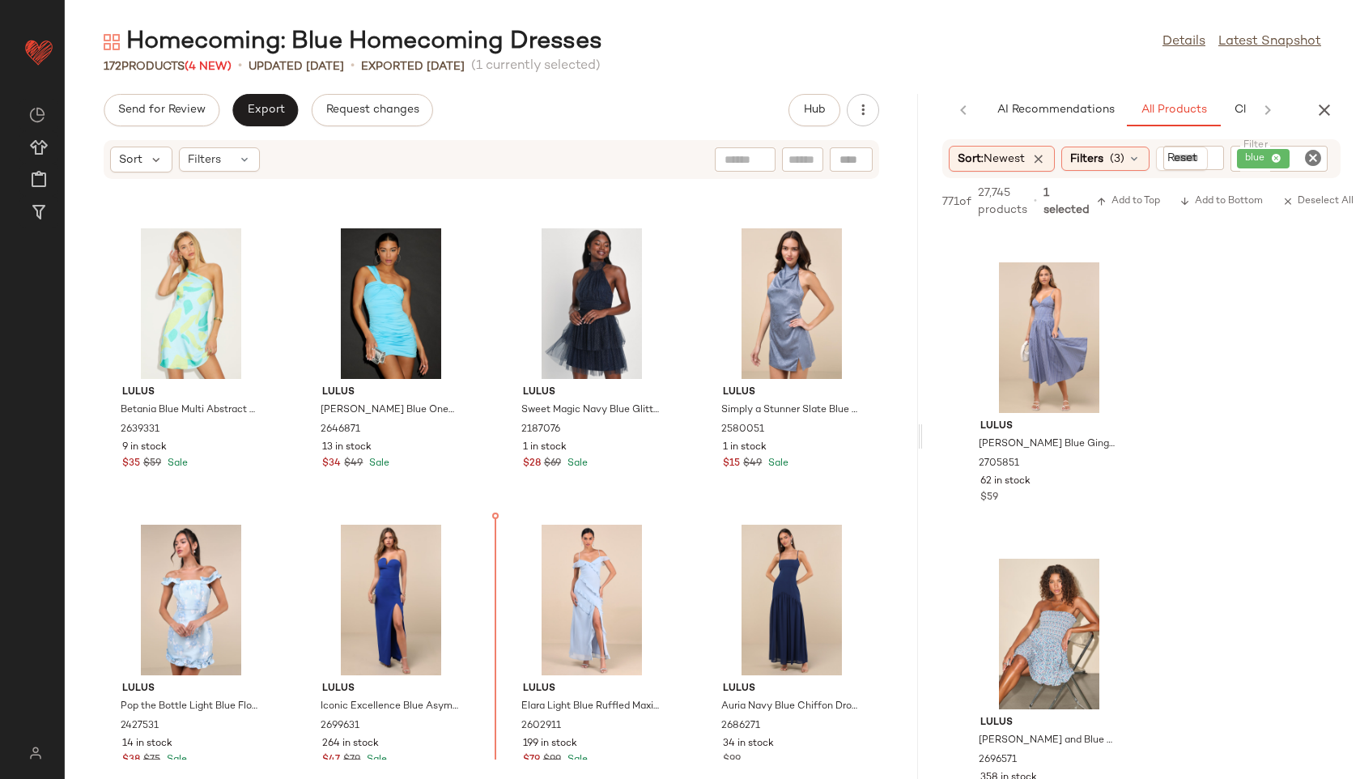
scroll to position [5602, 0]
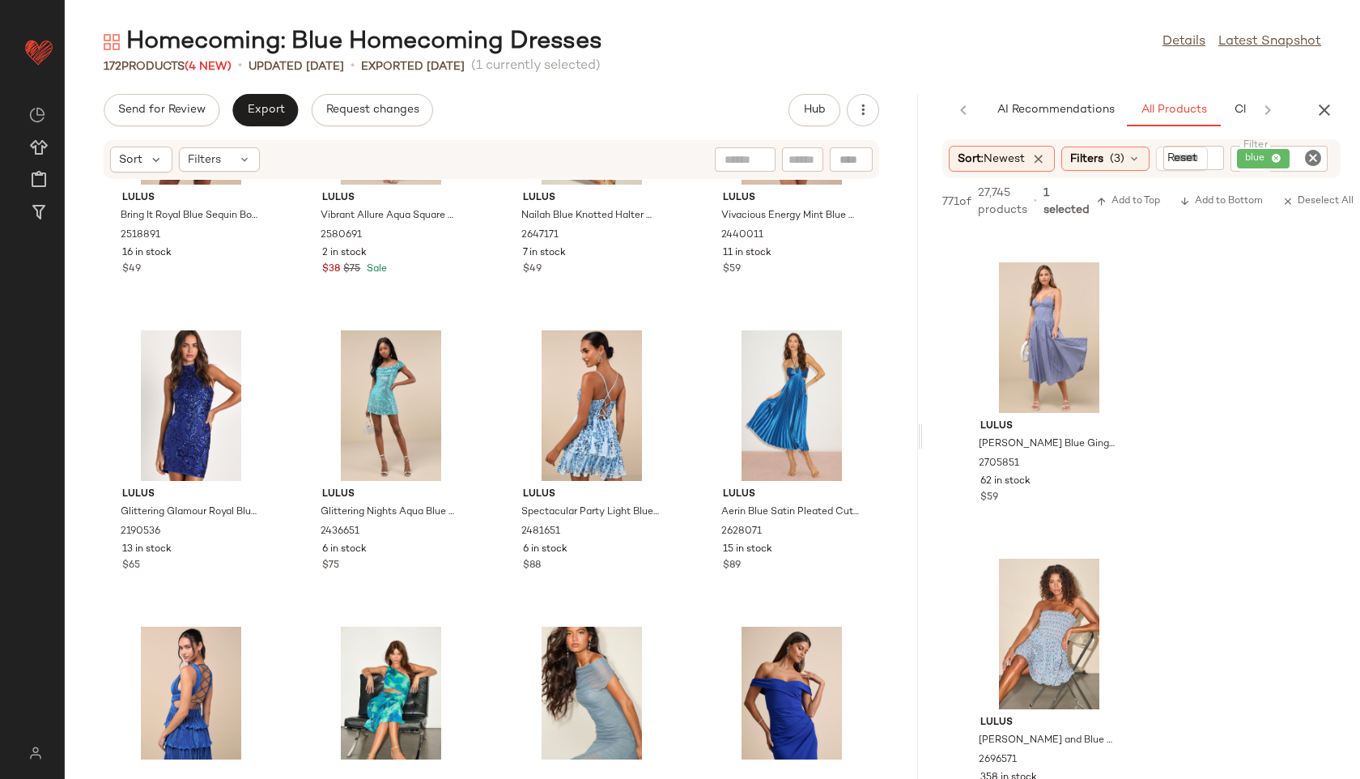
scroll to position [10240, 0]
click at [408, 406] on div "View" at bounding box center [391, 406] width 164 height 151
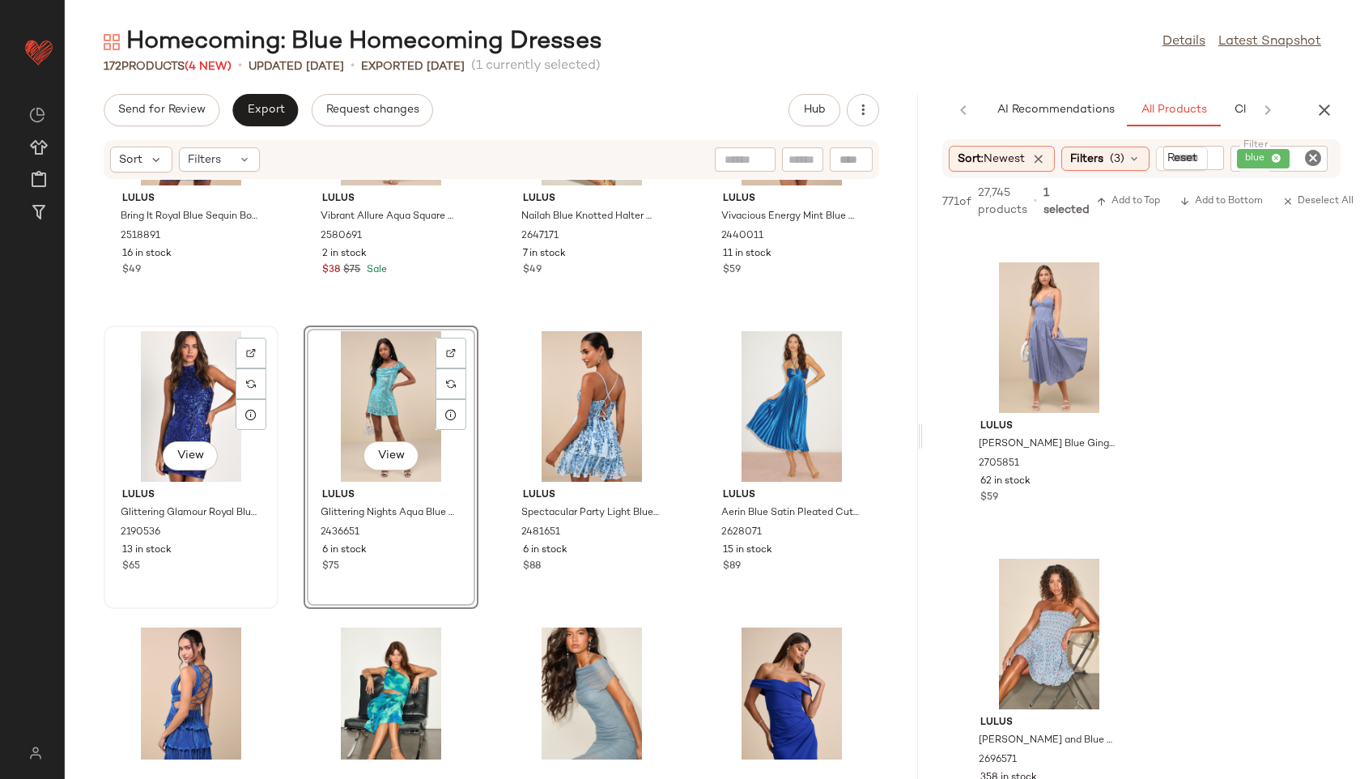
click at [194, 407] on div "View" at bounding box center [191, 406] width 164 height 151
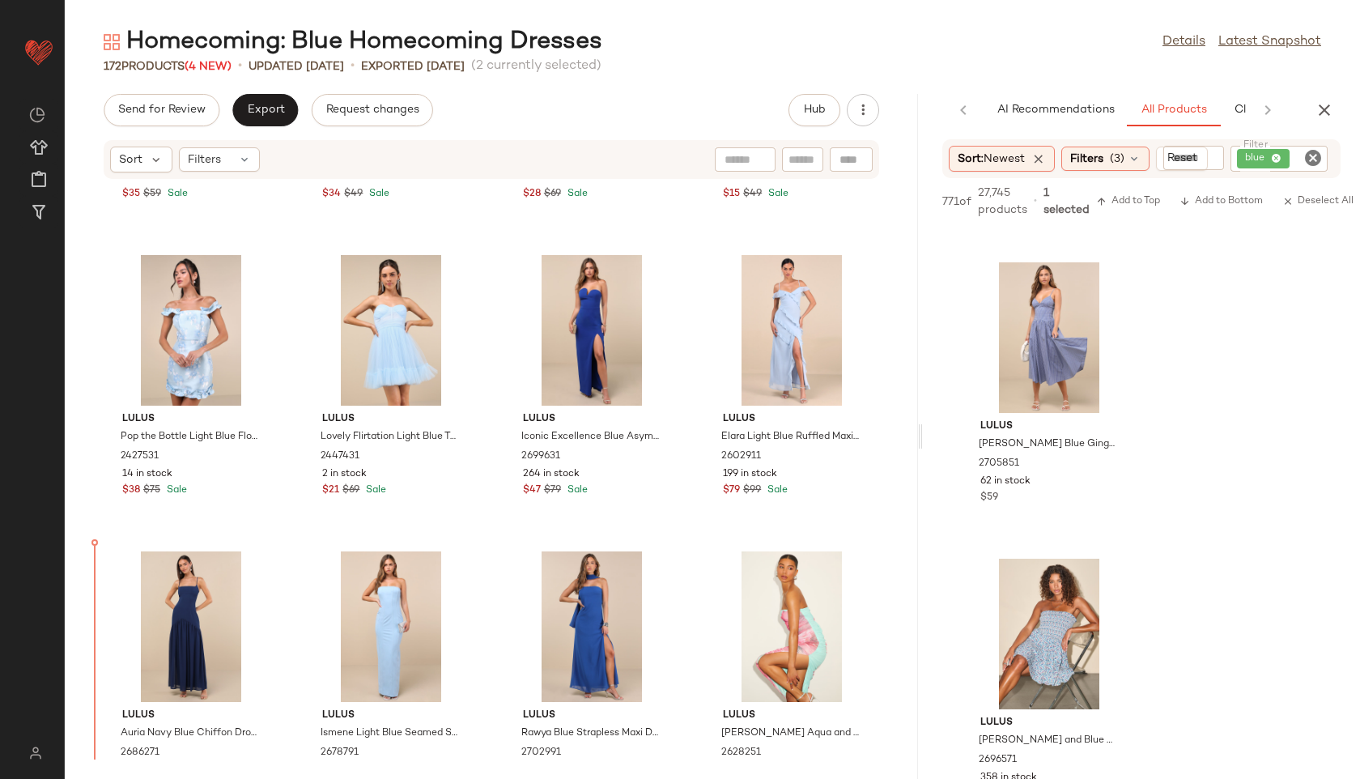
scroll to position [5907, 0]
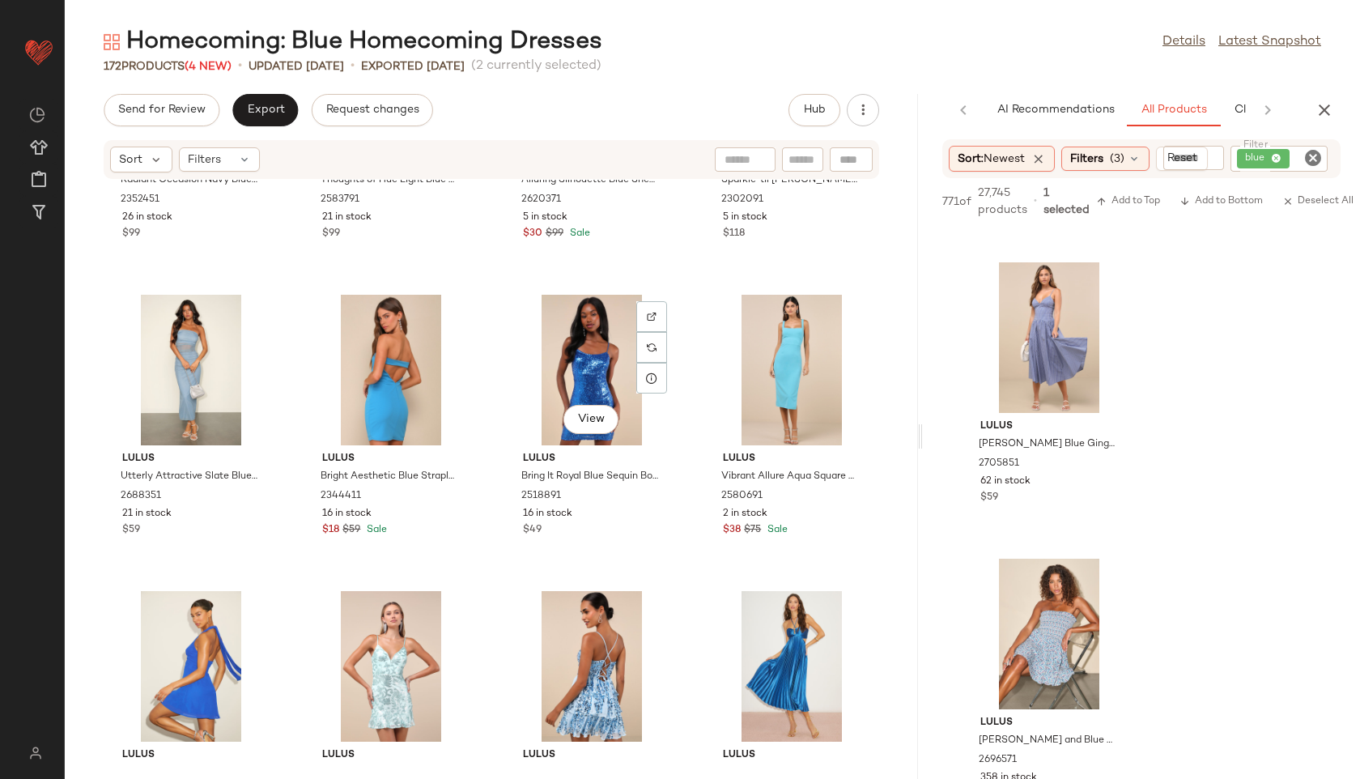
scroll to position [9981, 0]
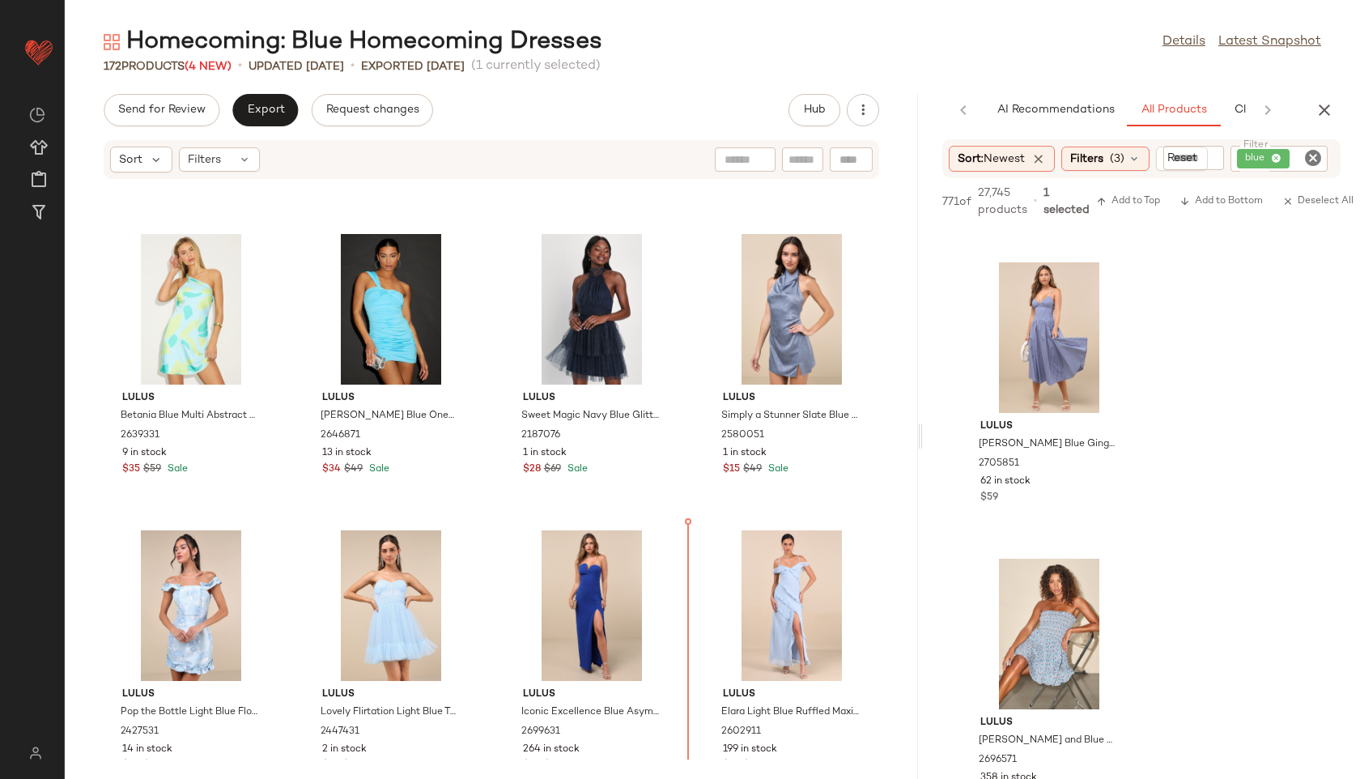
scroll to position [5604, 0]
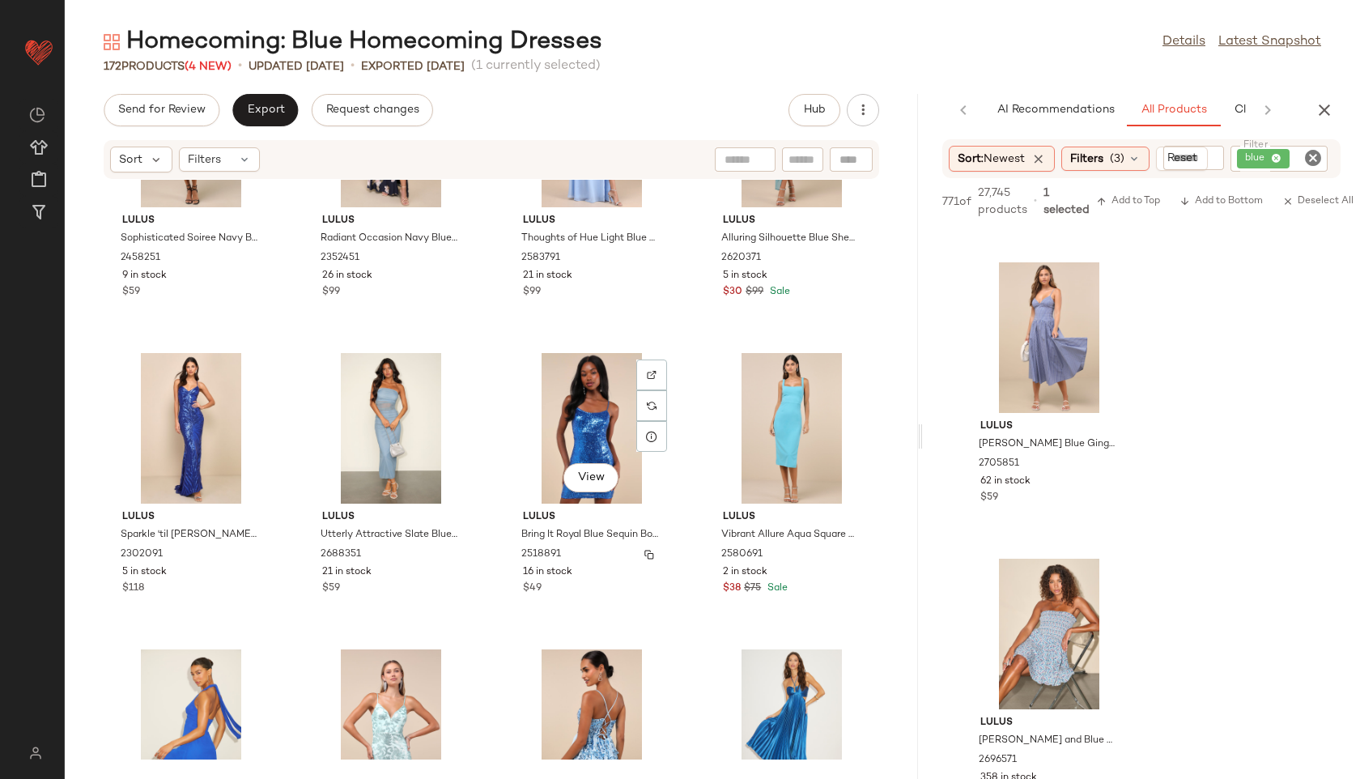
scroll to position [9924, 0]
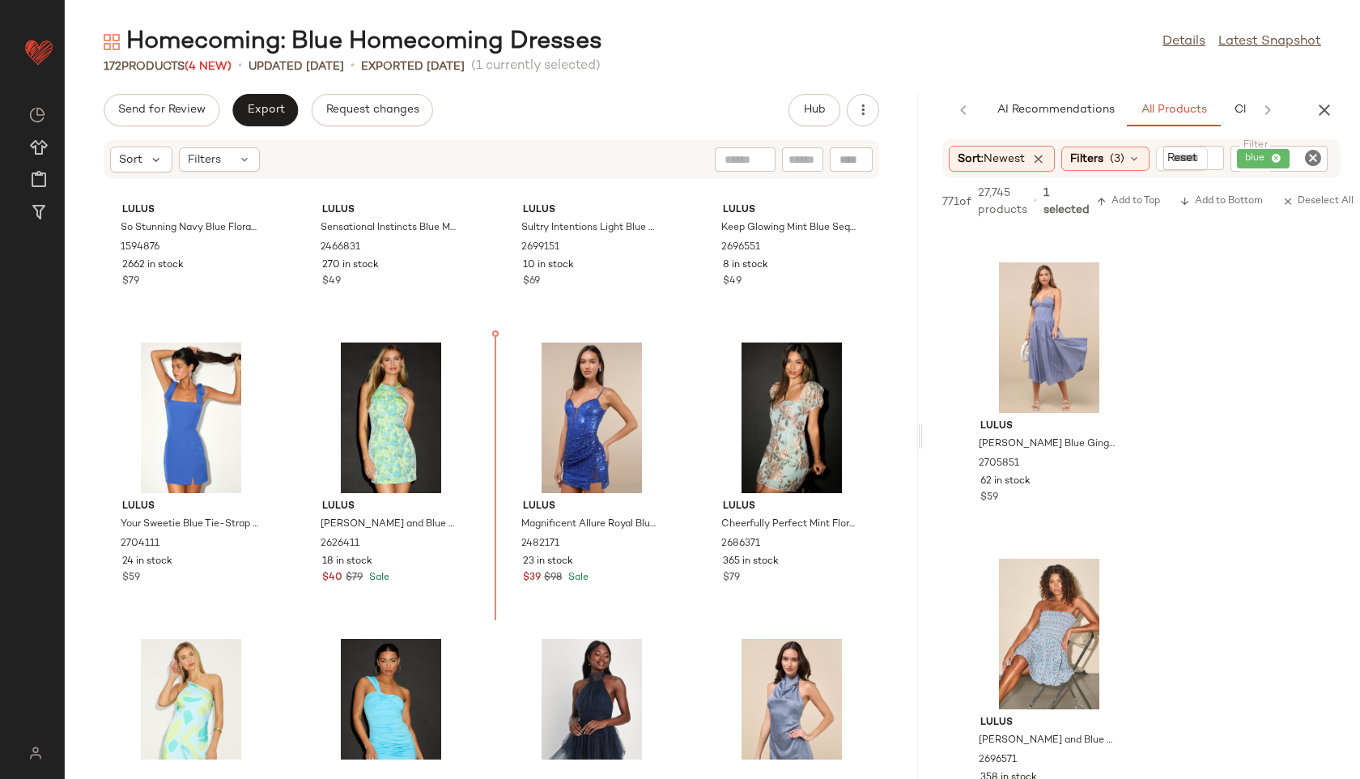
scroll to position [5113, 0]
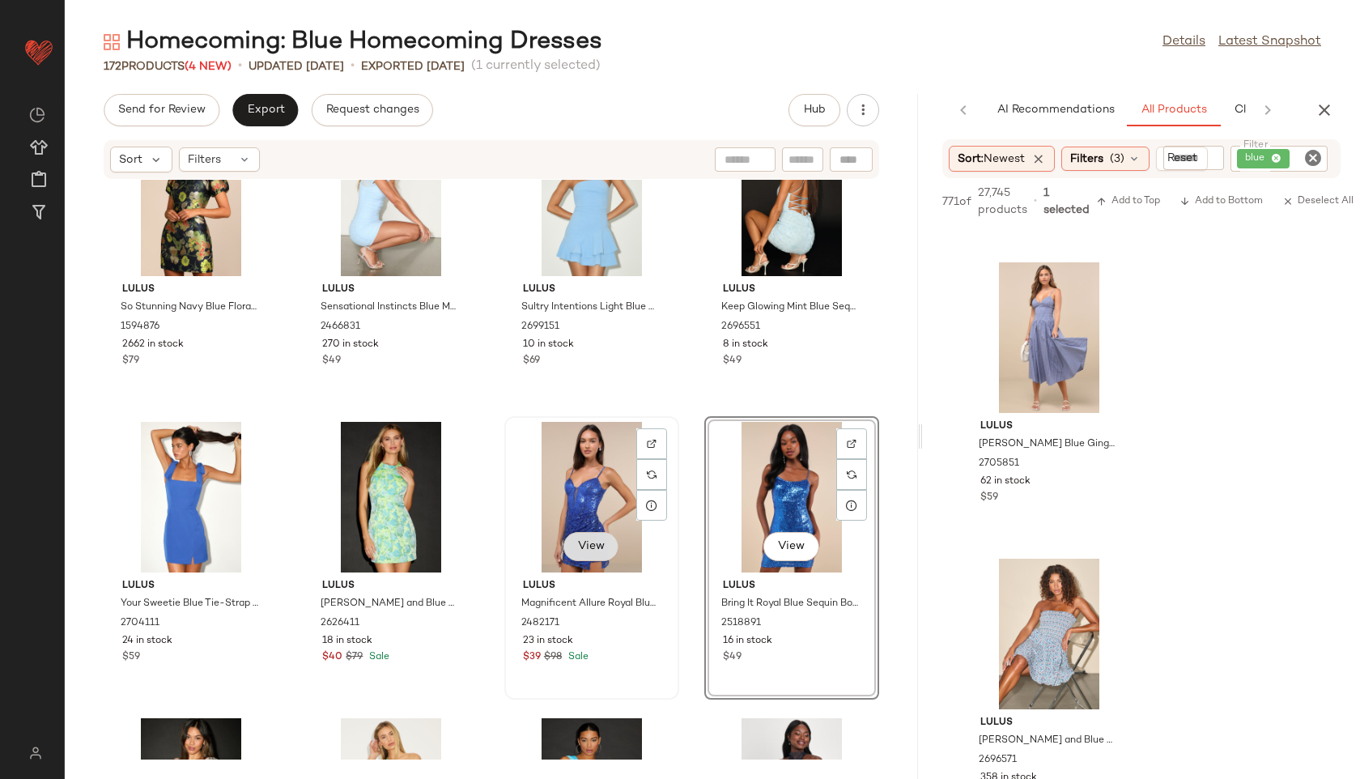
click at [584, 543] on span "View" at bounding box center [591, 546] width 28 height 13
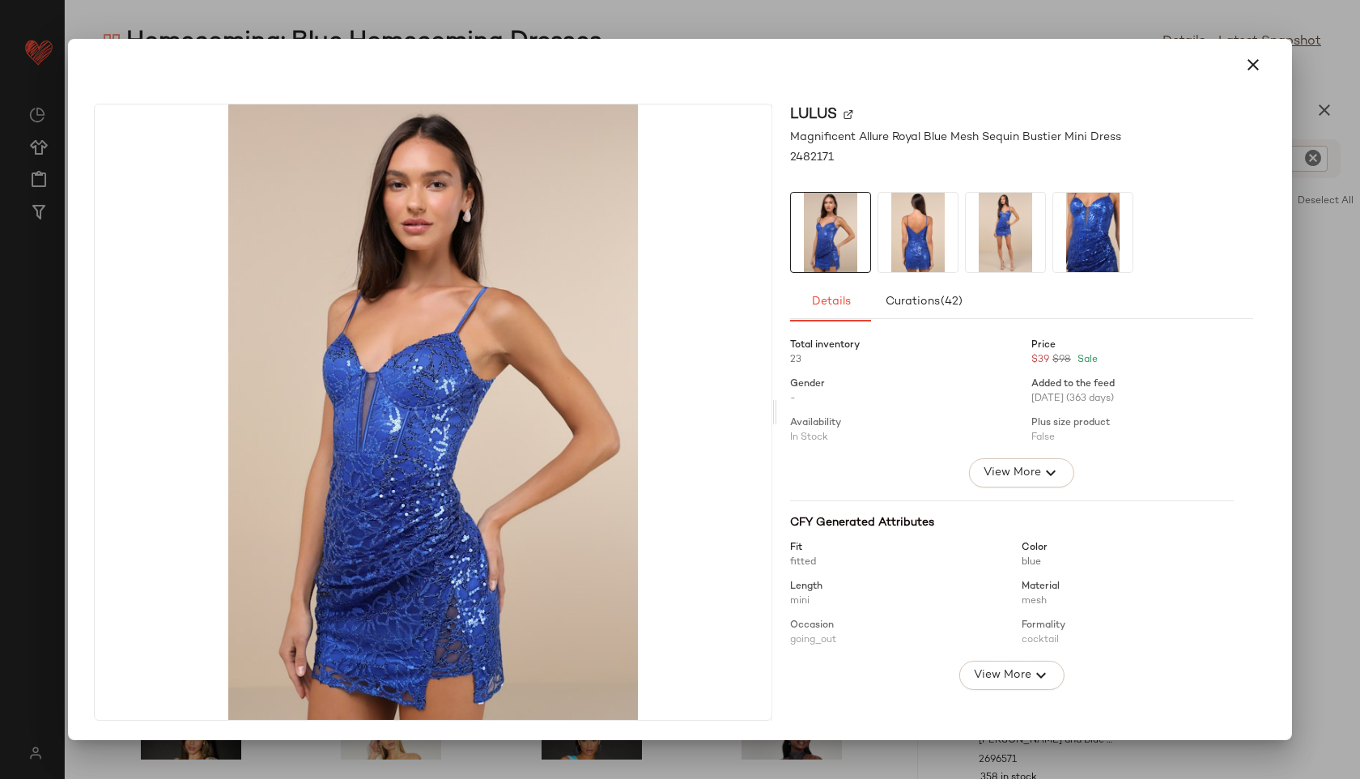
click at [926, 230] on img at bounding box center [917, 232] width 79 height 79
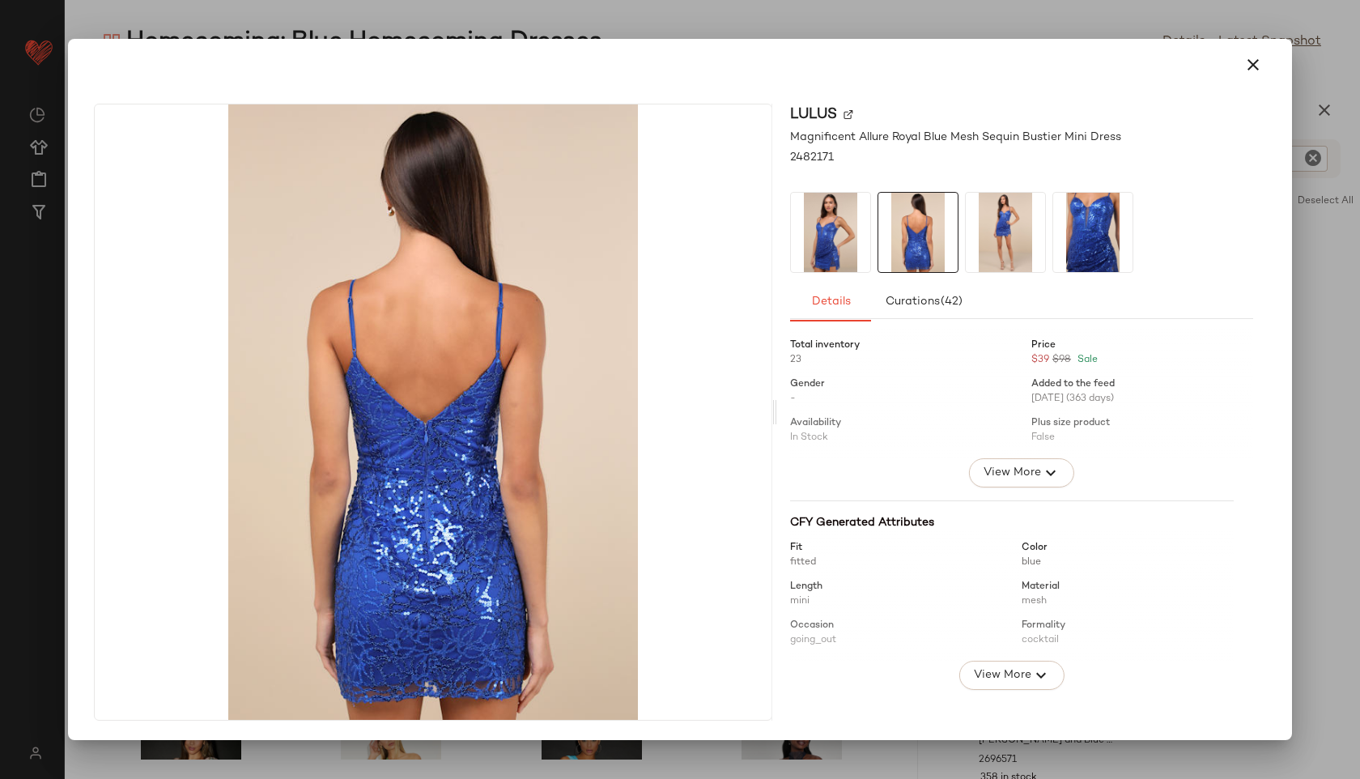
click at [1003, 227] on img at bounding box center [1005, 232] width 79 height 79
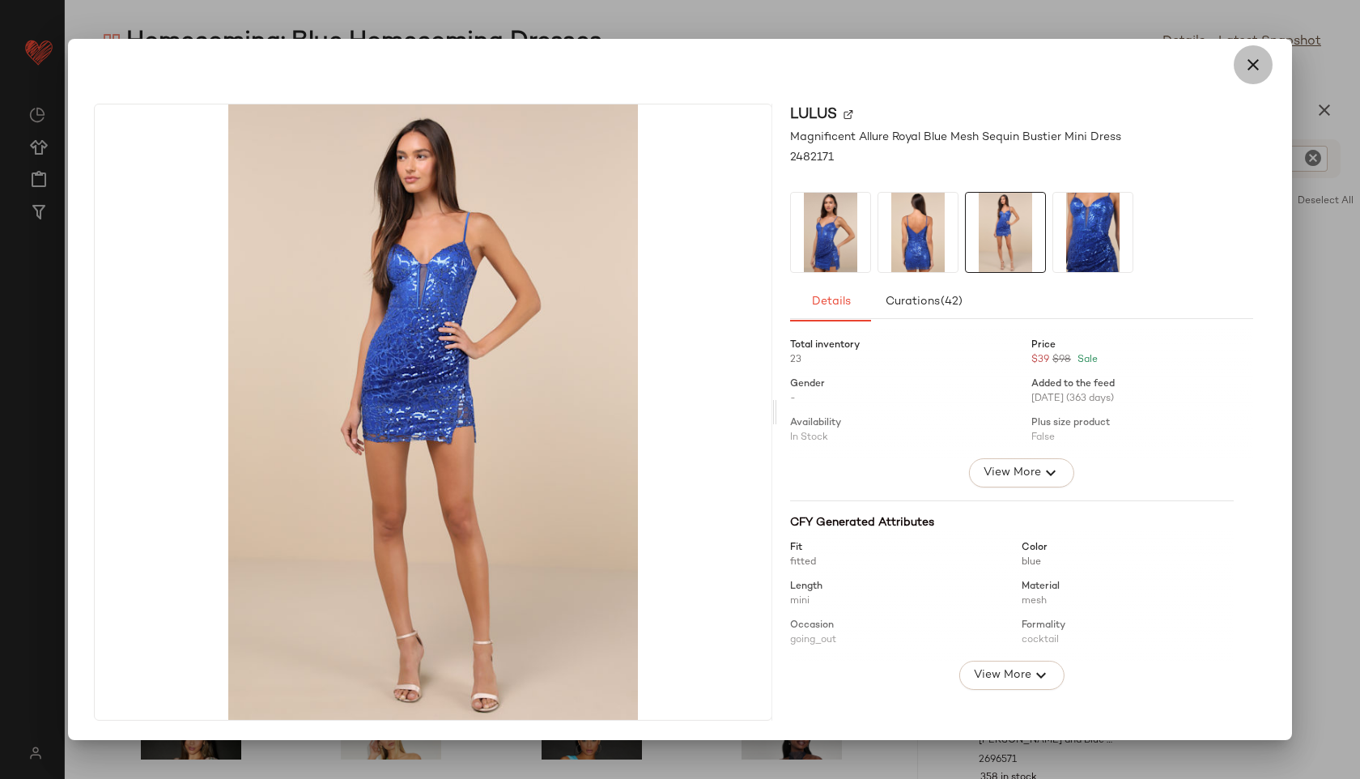
click at [1253, 66] on icon "button" at bounding box center [1252, 64] width 19 height 19
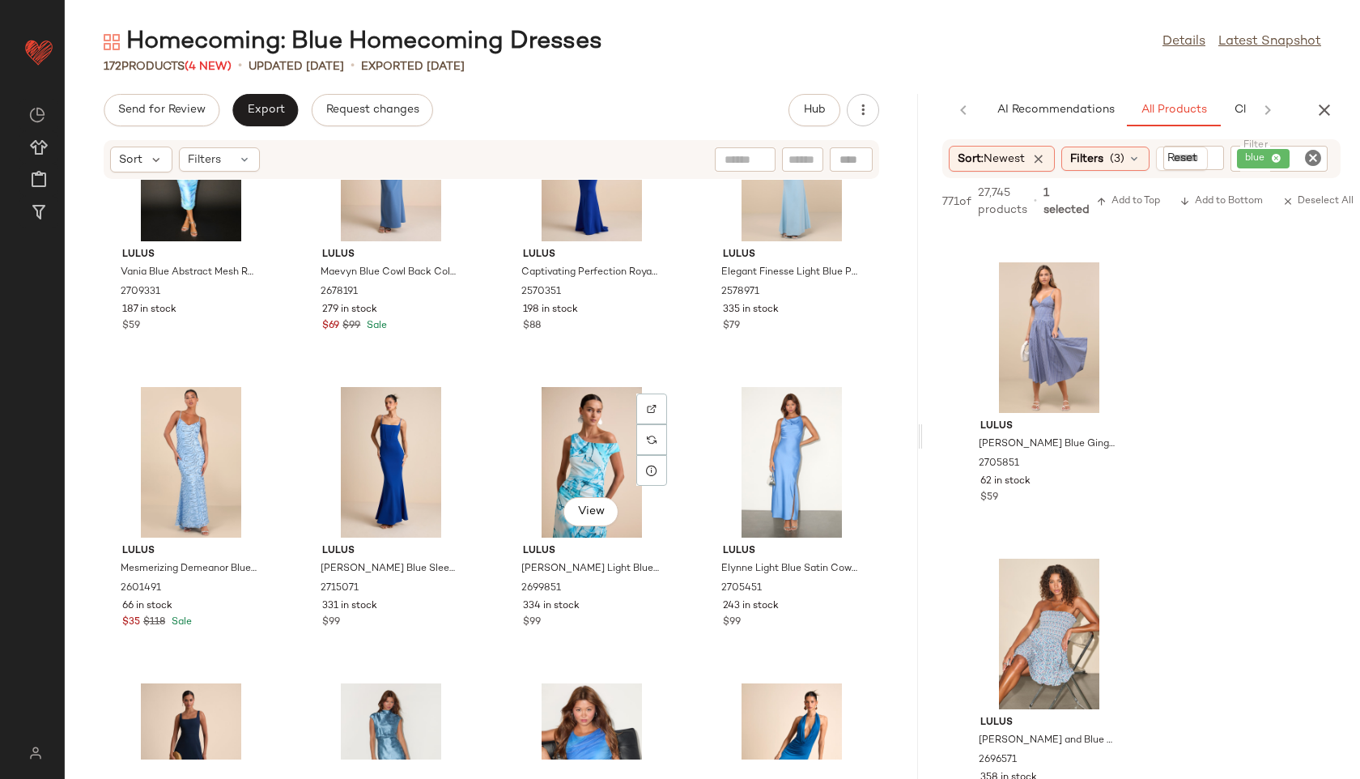
scroll to position [12163, 0]
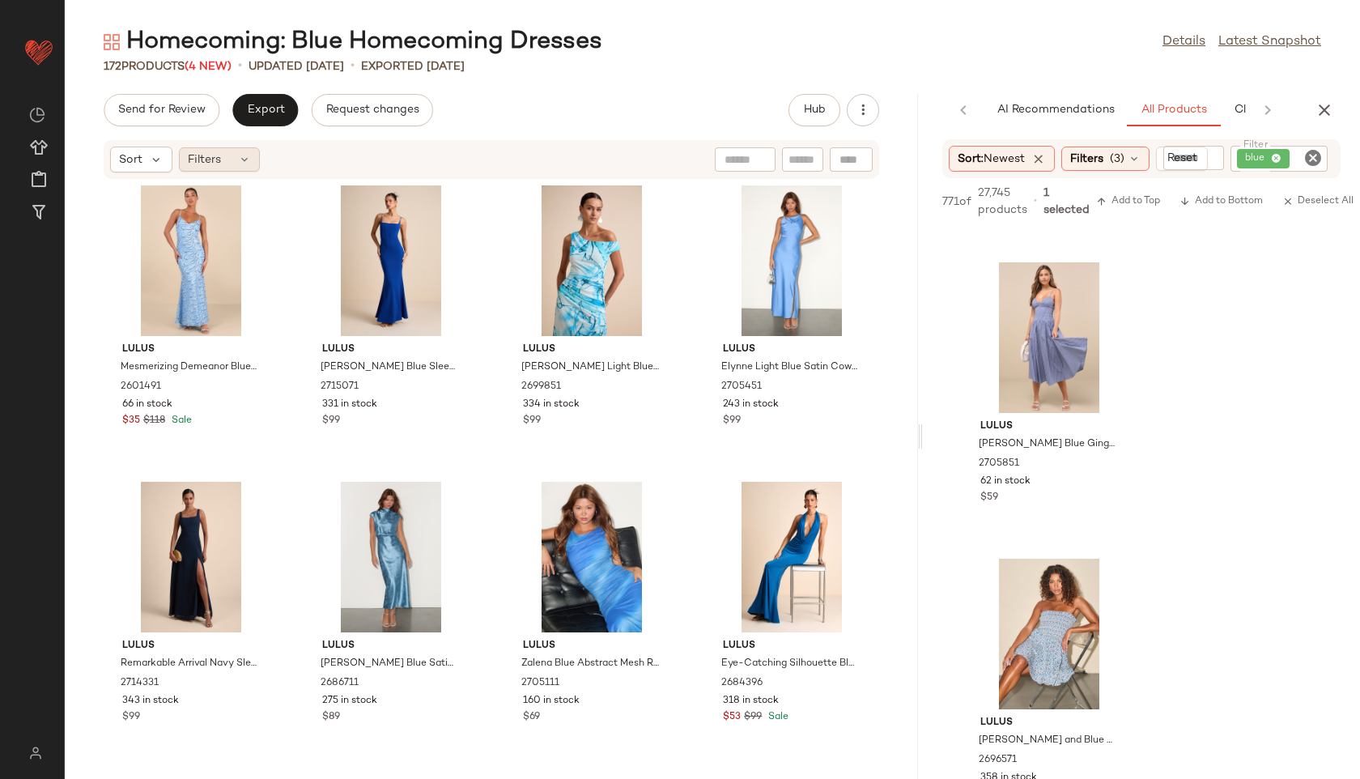
click at [234, 166] on div "Filters" at bounding box center [219, 159] width 81 height 24
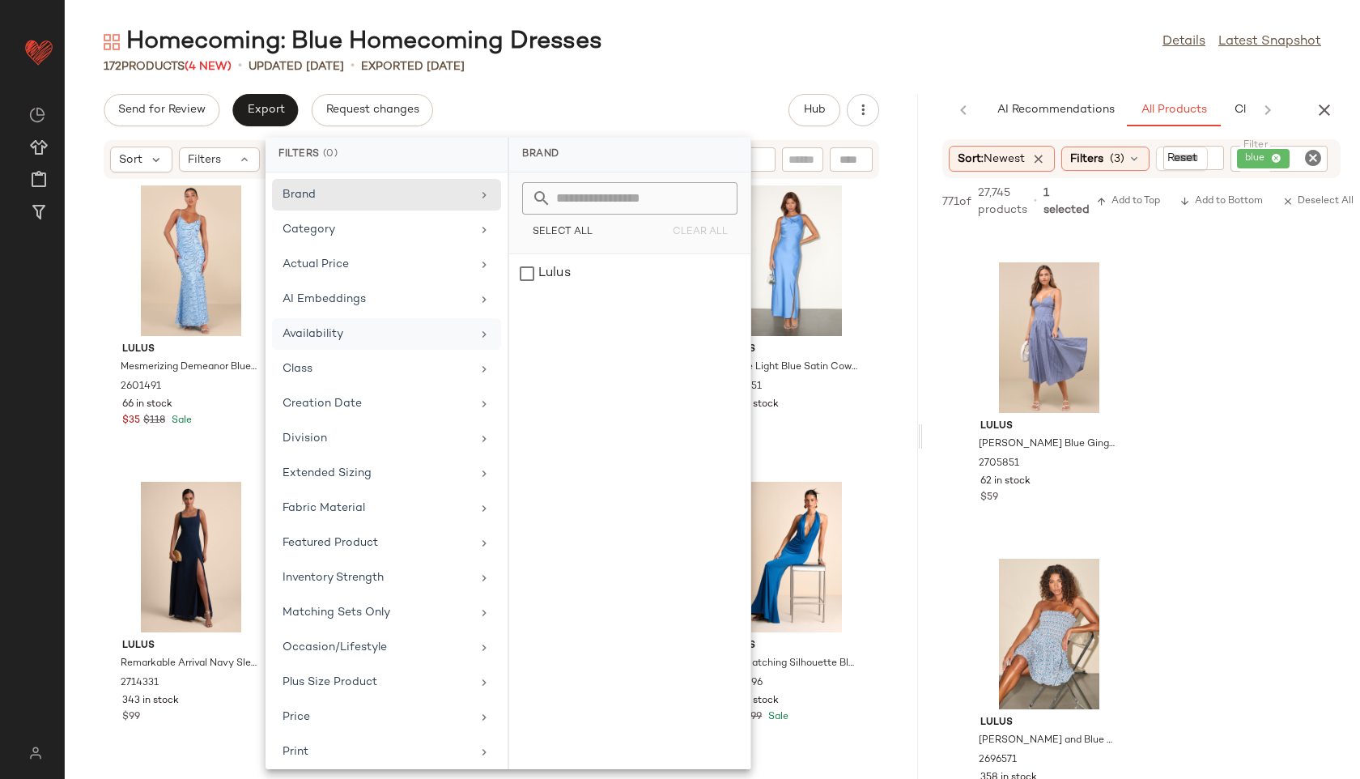
scroll to position [182, 0]
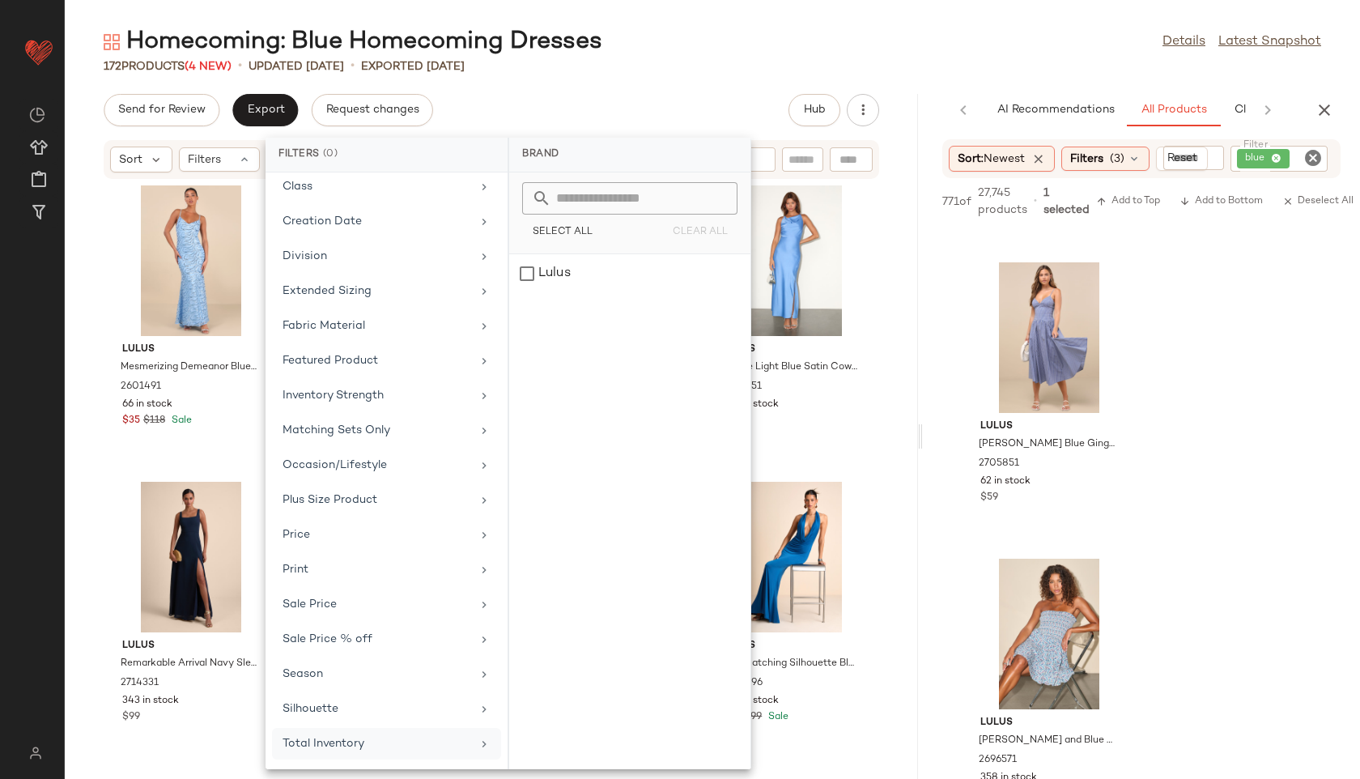
click at [349, 754] on div "Total Inventory" at bounding box center [386, 744] width 229 height 32
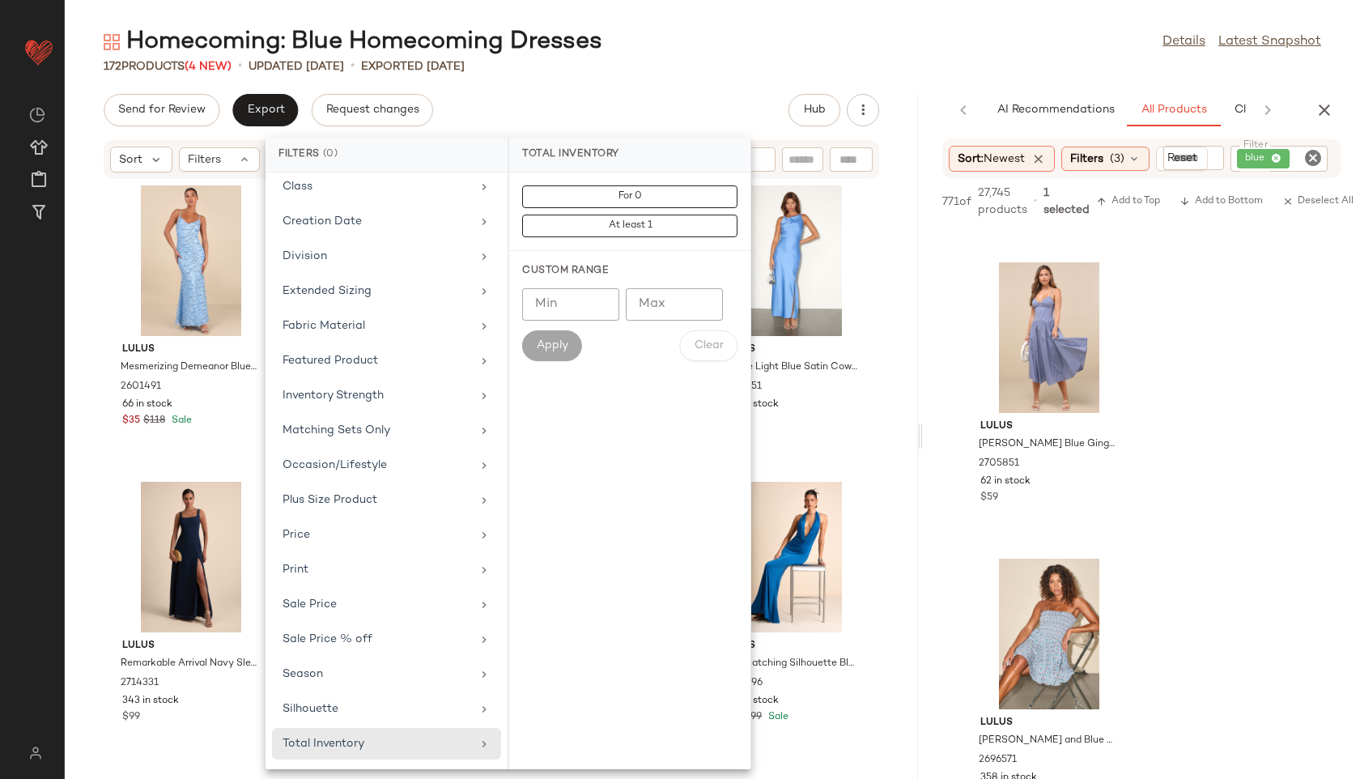
click at [716, 73] on div "172 Products (4 New) • updated [DATE] • Exported [DATE]" at bounding box center [712, 66] width 1295 height 16
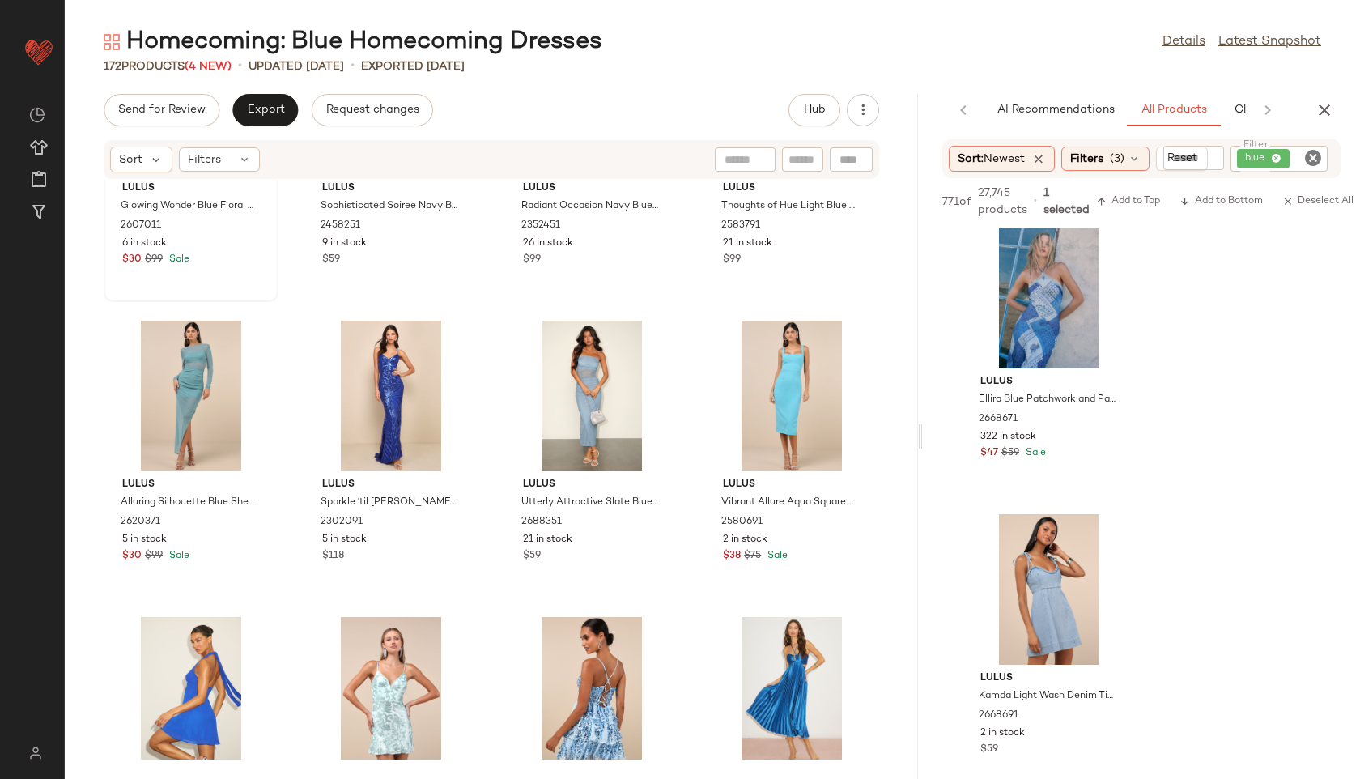
scroll to position [9774, 0]
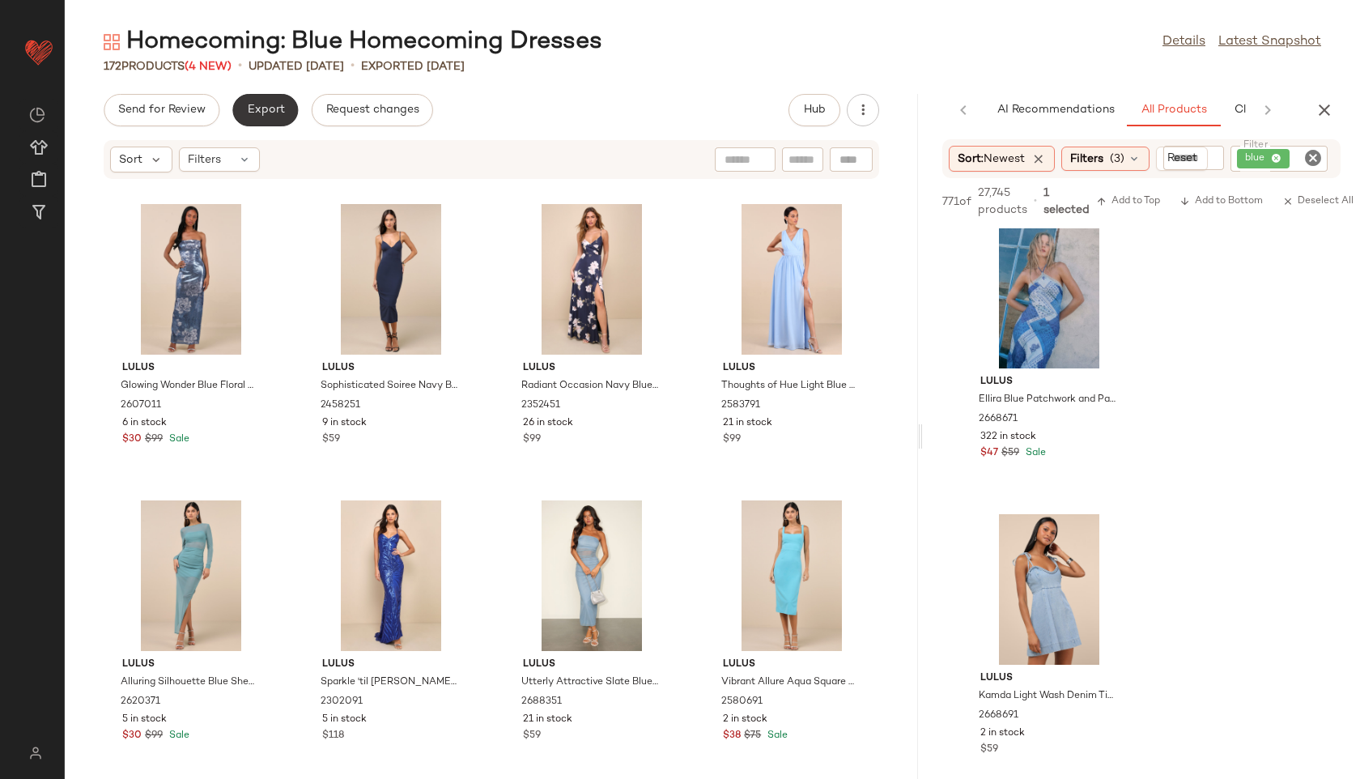
click at [268, 100] on button "Export" at bounding box center [265, 110] width 66 height 32
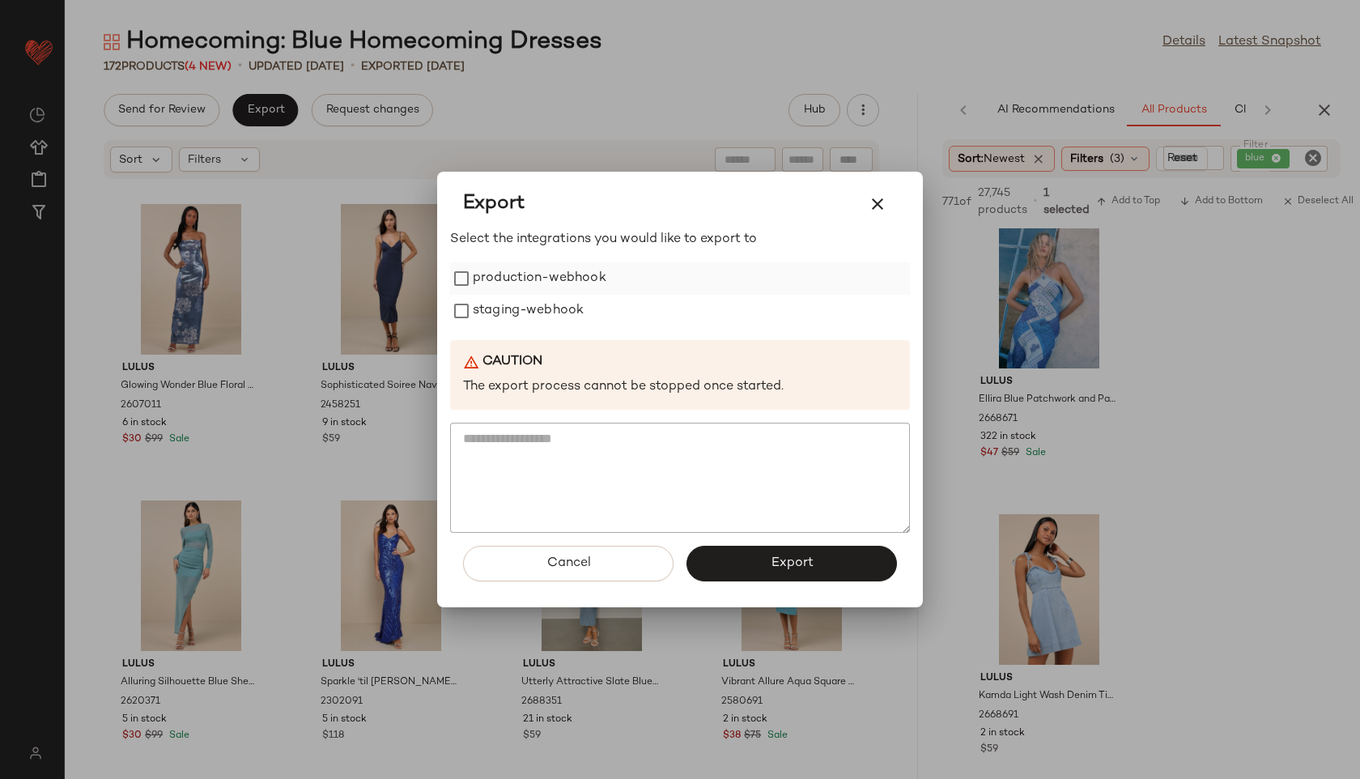
click at [494, 271] on label "production-webhook" at bounding box center [540, 278] width 134 height 32
click at [498, 316] on label "staging-webhook" at bounding box center [528, 311] width 111 height 32
click at [749, 556] on button "Export" at bounding box center [791, 564] width 210 height 36
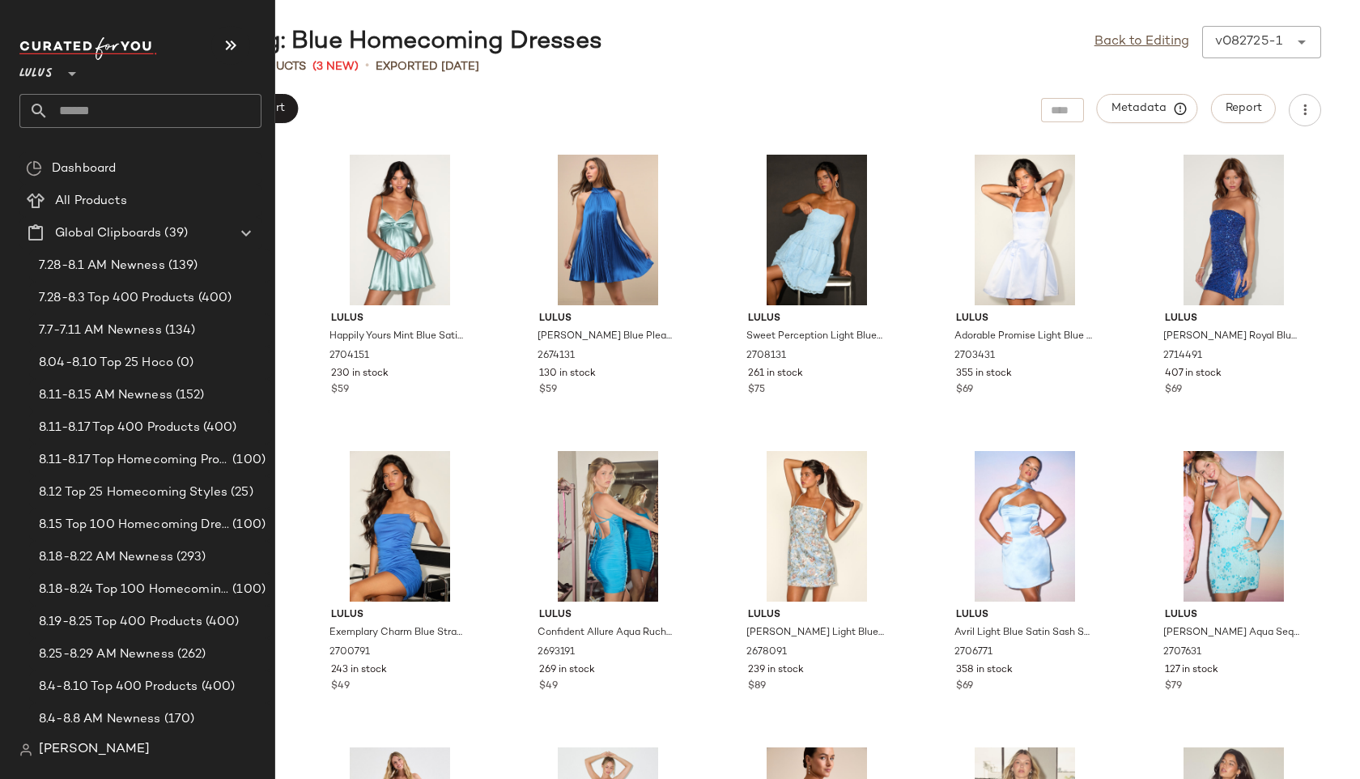
click at [82, 118] on input "text" at bounding box center [155, 111] width 213 height 34
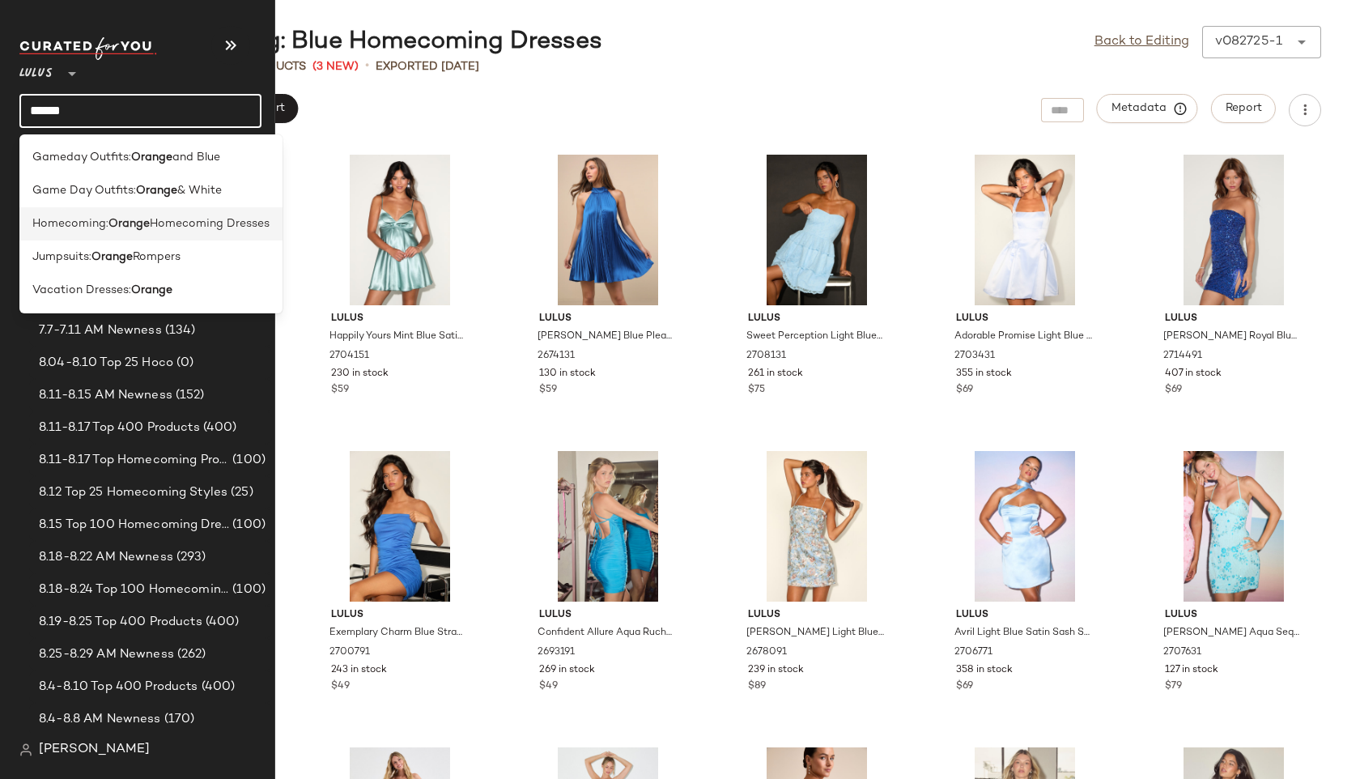
type input "******"
click at [48, 227] on span "Homecoming:" at bounding box center [70, 223] width 76 height 17
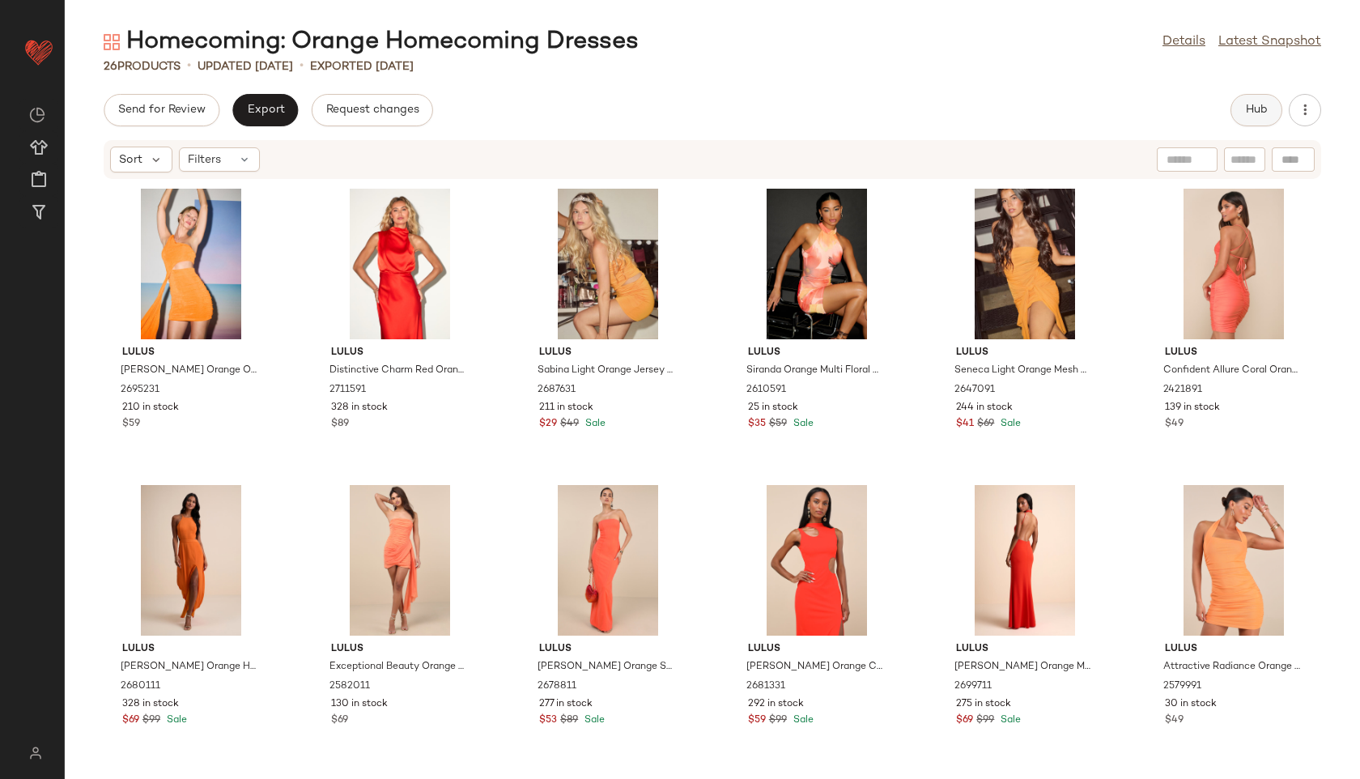
click at [1241, 104] on button "Hub" at bounding box center [1256, 110] width 52 height 32
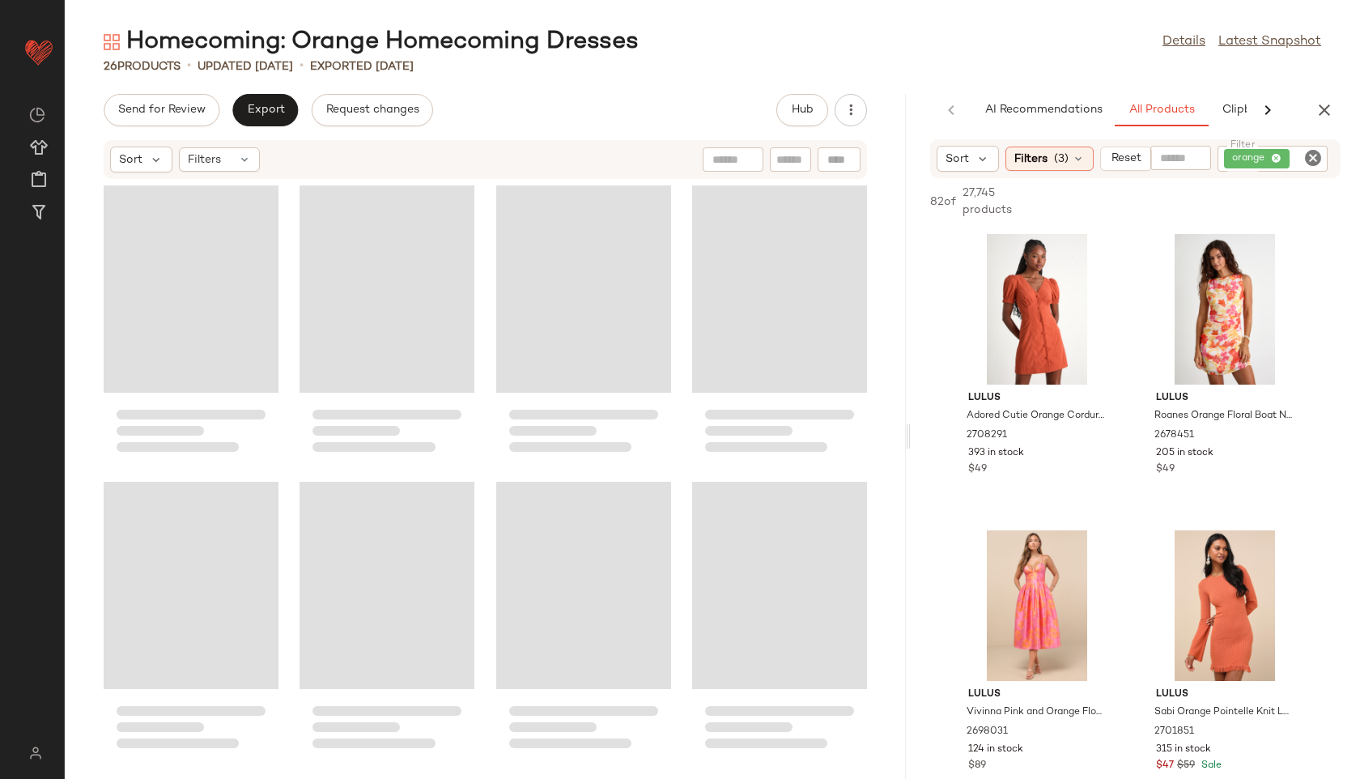
drag, startPoint x: 711, startPoint y: 435, endPoint x: 1337, endPoint y: 426, distance: 626.6
click at [1337, 426] on div "Homecoming: Orange Homecoming Dresses Details Latest Snapshot 26 Products • upd…" at bounding box center [712, 402] width 1295 height 753
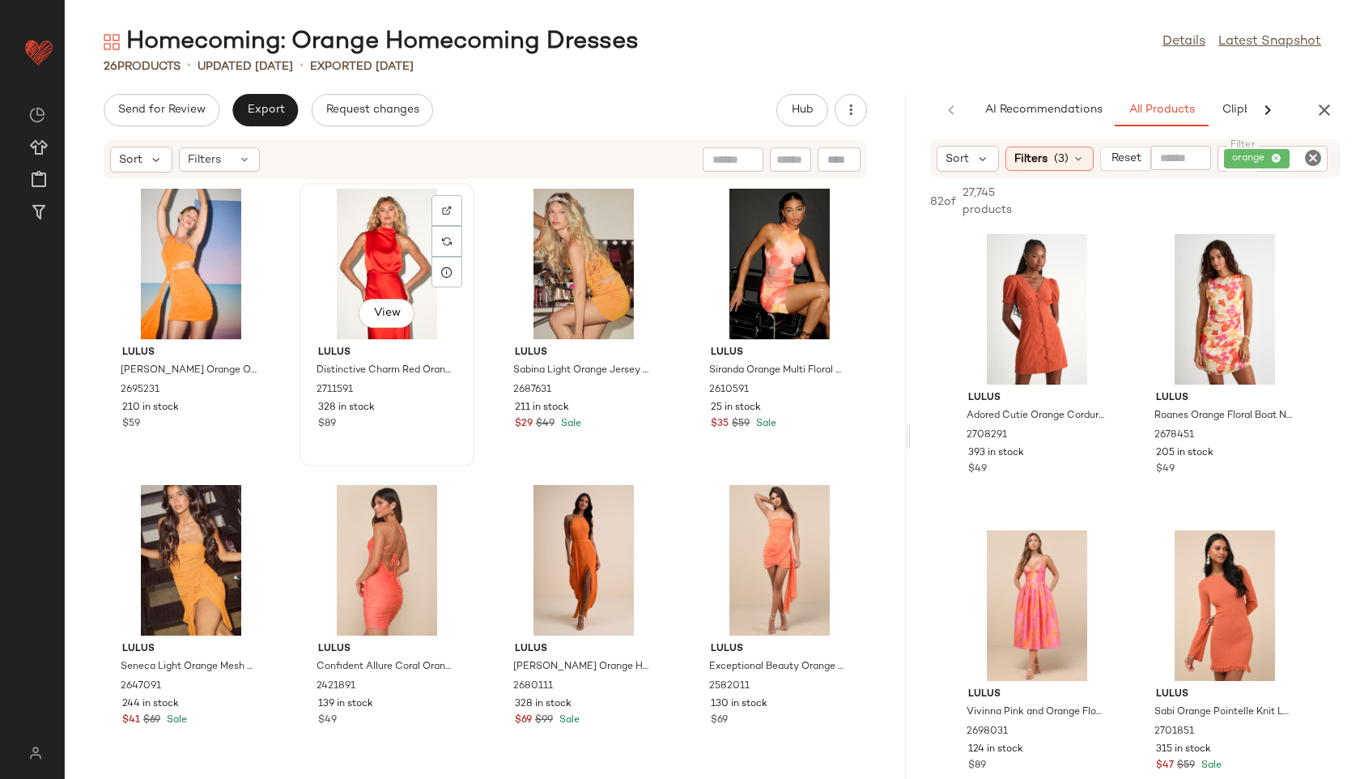
click at [393, 239] on div "View" at bounding box center [387, 264] width 164 height 151
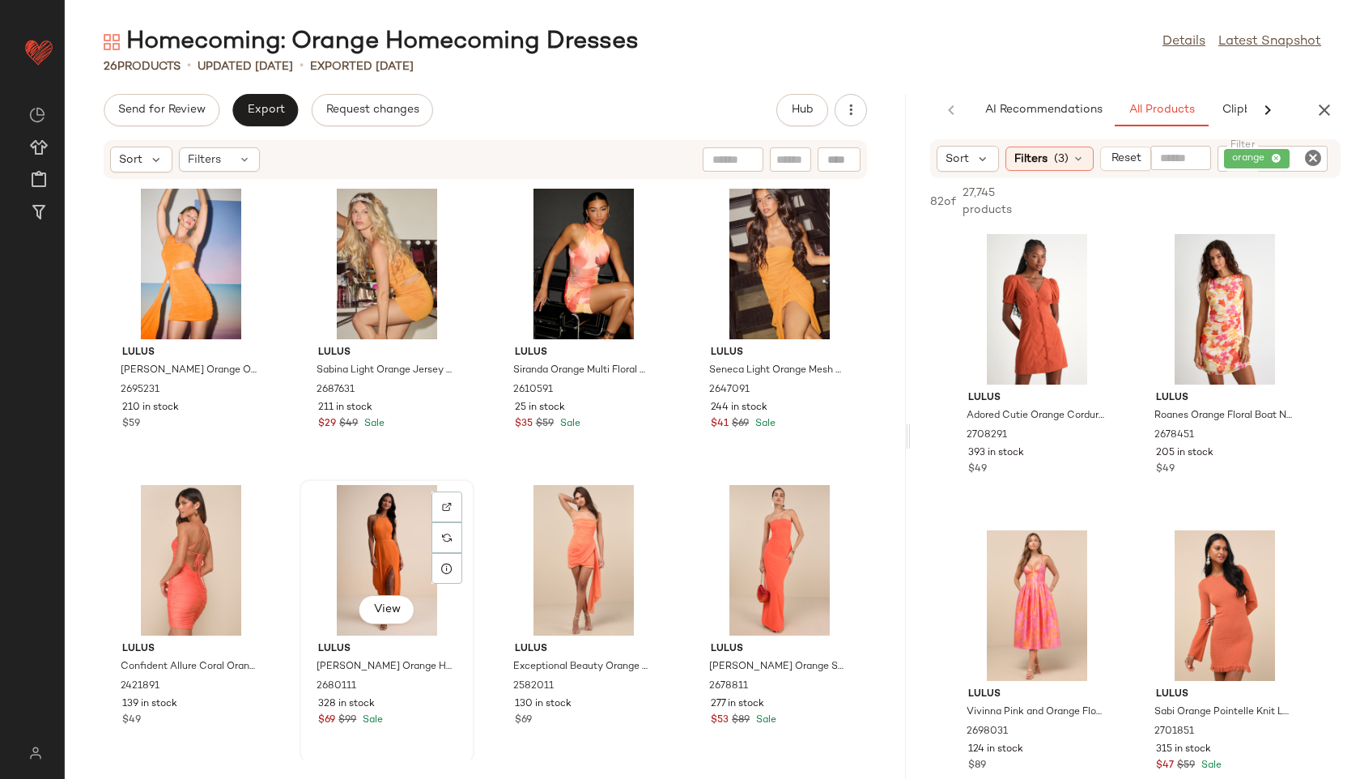
click at [369, 590] on div "View" at bounding box center [387, 560] width 164 height 151
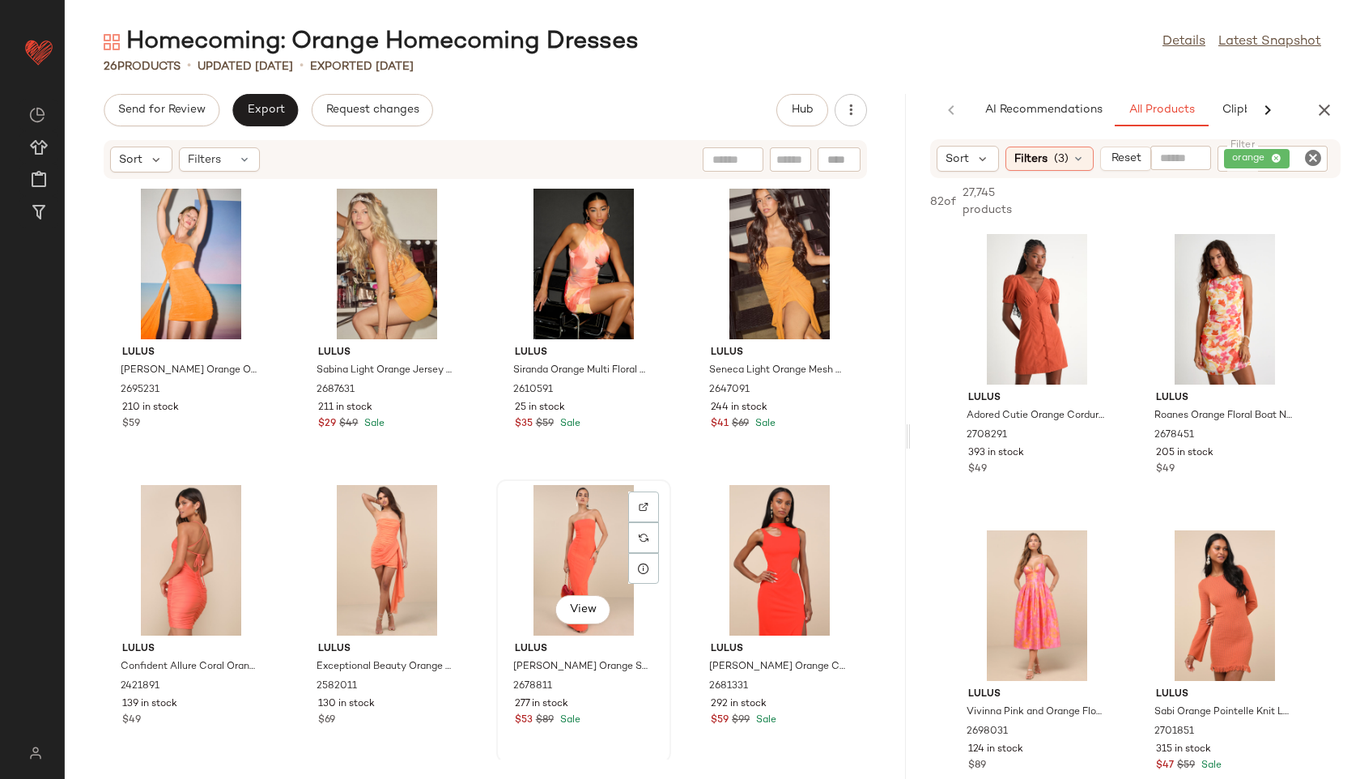
click at [586, 537] on div "View" at bounding box center [584, 560] width 164 height 151
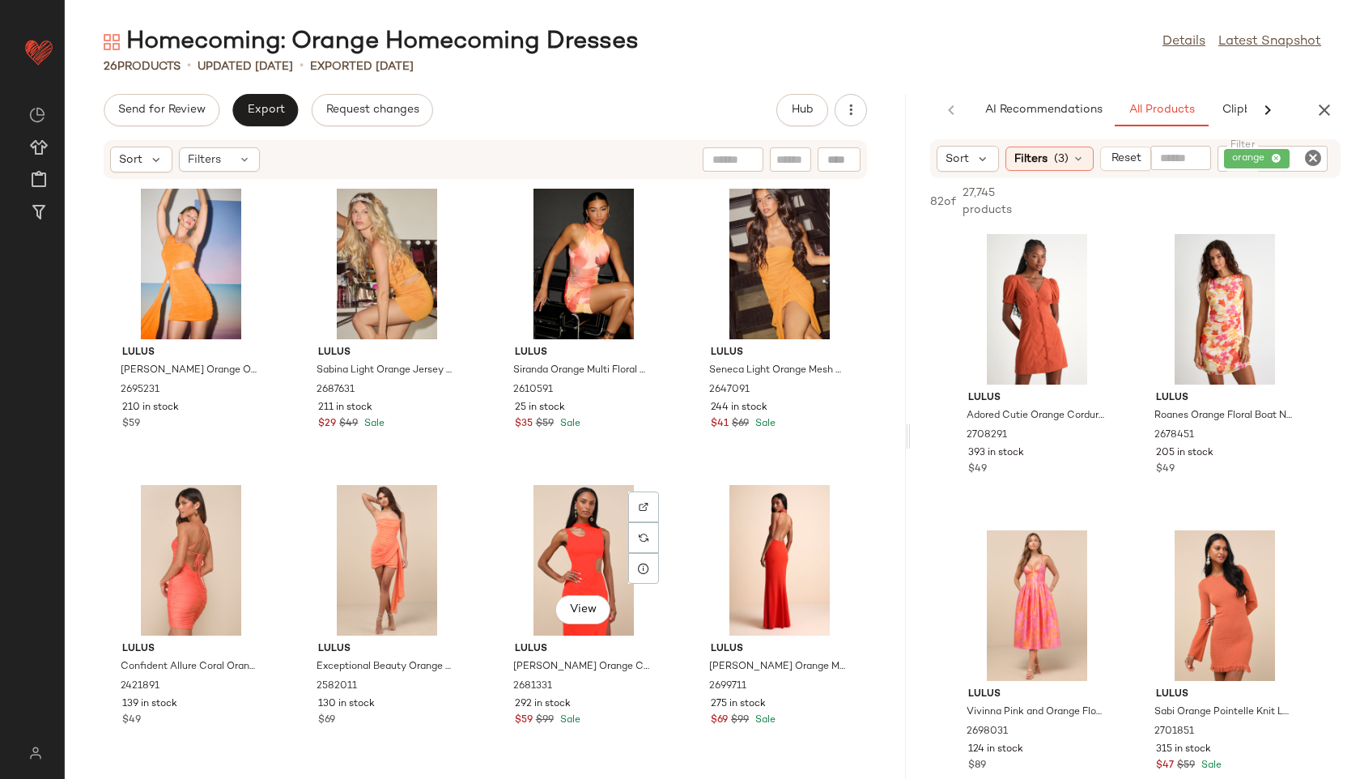
click at [586, 537] on div "View" at bounding box center [584, 560] width 164 height 151
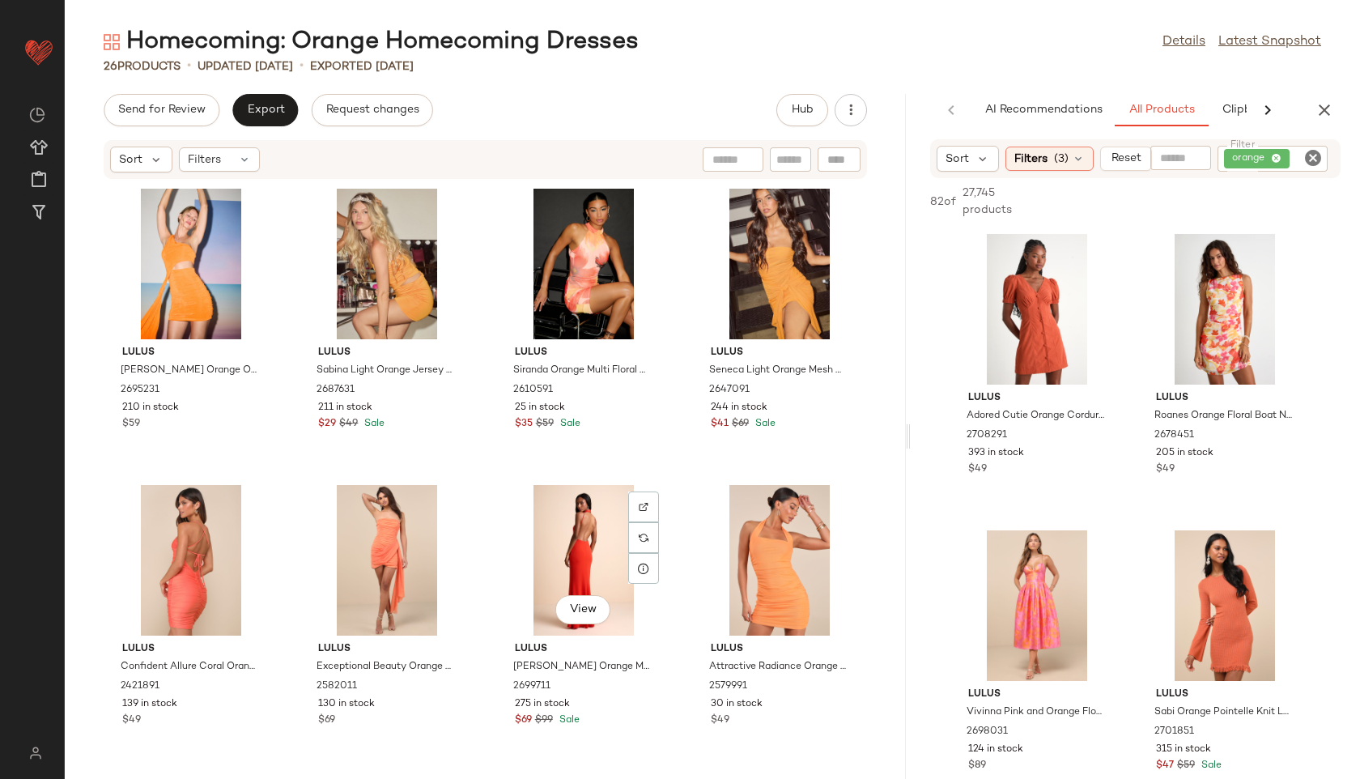
click at [586, 537] on div "View" at bounding box center [584, 560] width 164 height 151
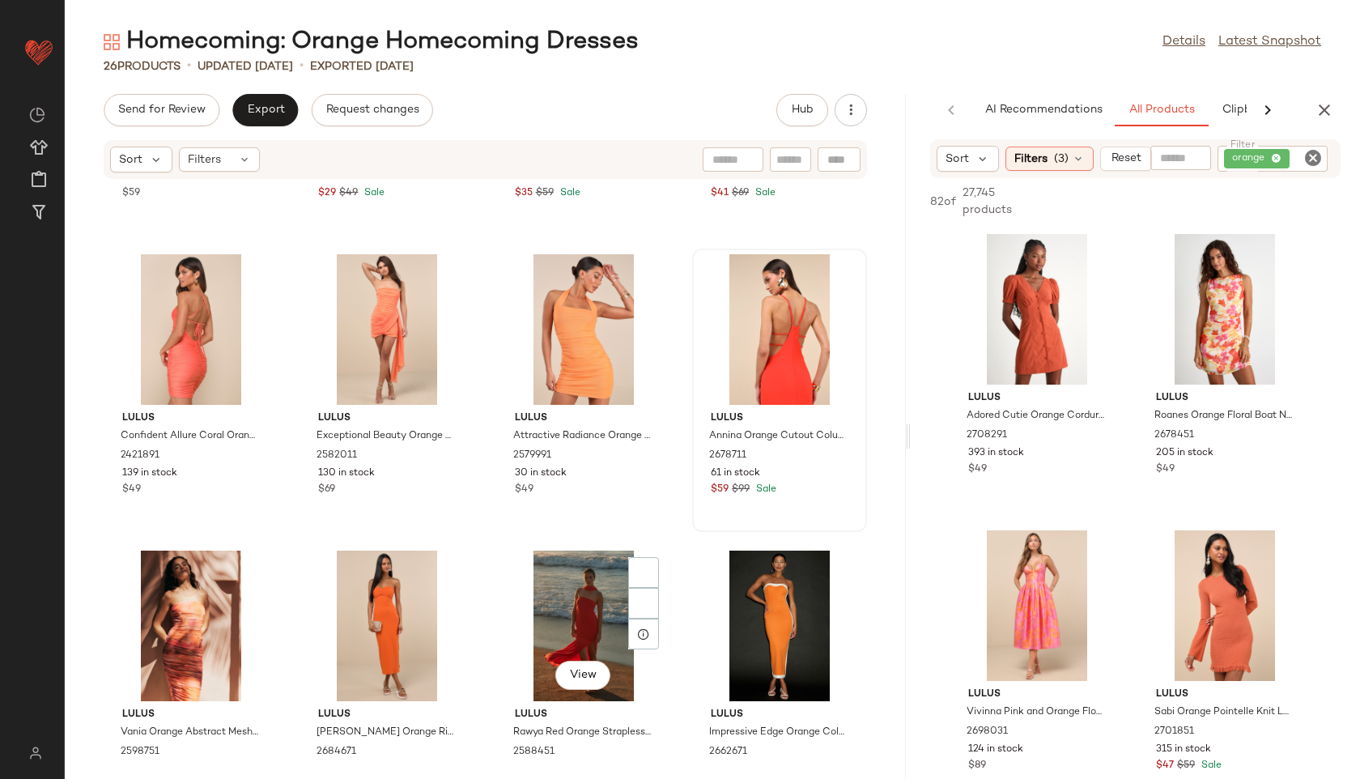
scroll to position [242, 0]
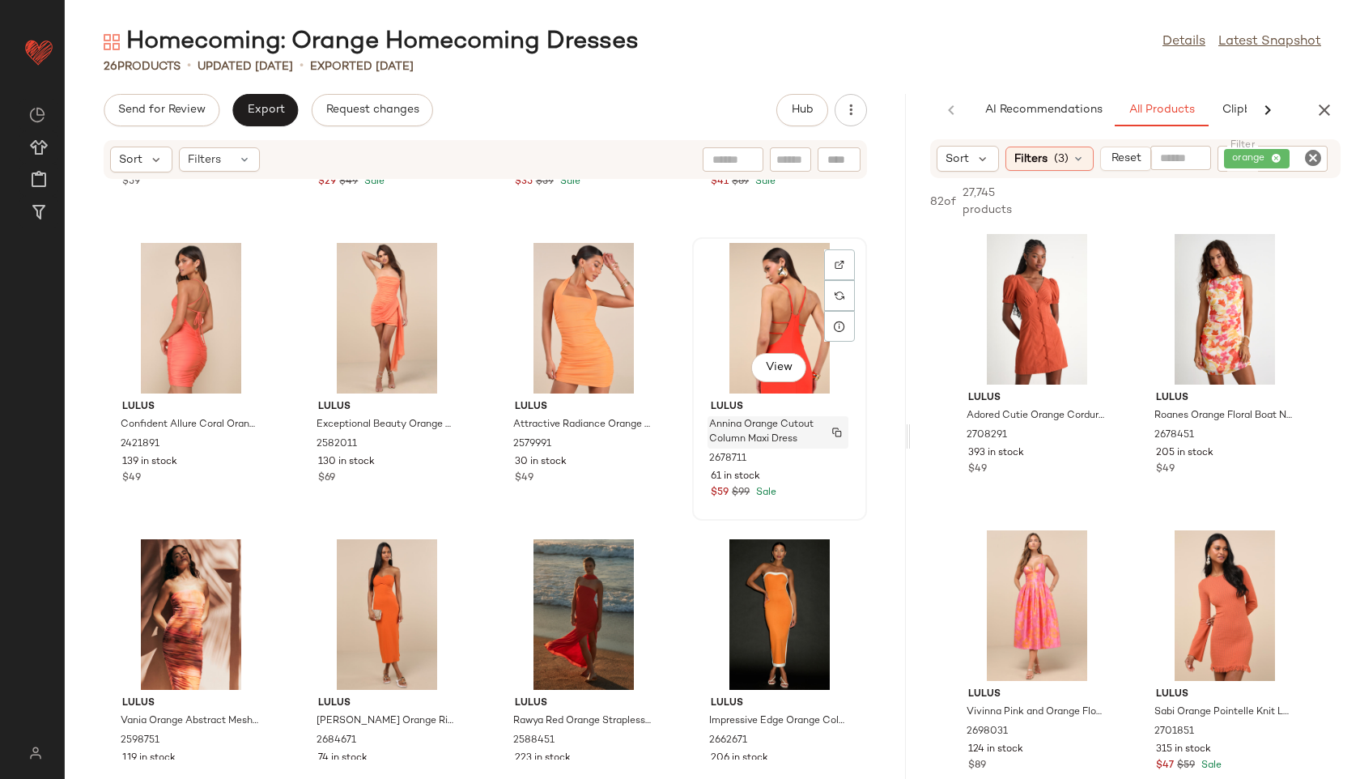
click at [772, 426] on span "Annina Orange Cutout Column Maxi Dress" at bounding box center [762, 432] width 107 height 29
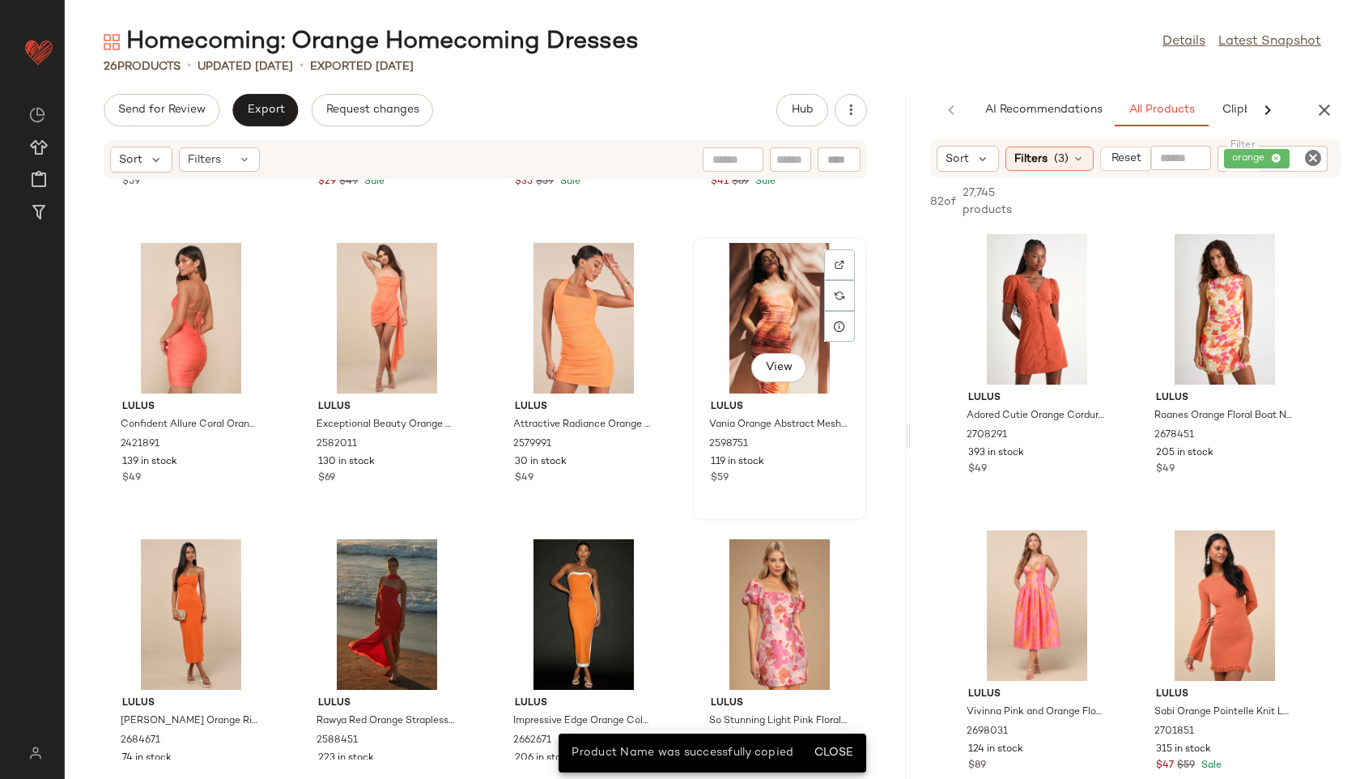
click at [748, 310] on div "View" at bounding box center [780, 318] width 164 height 151
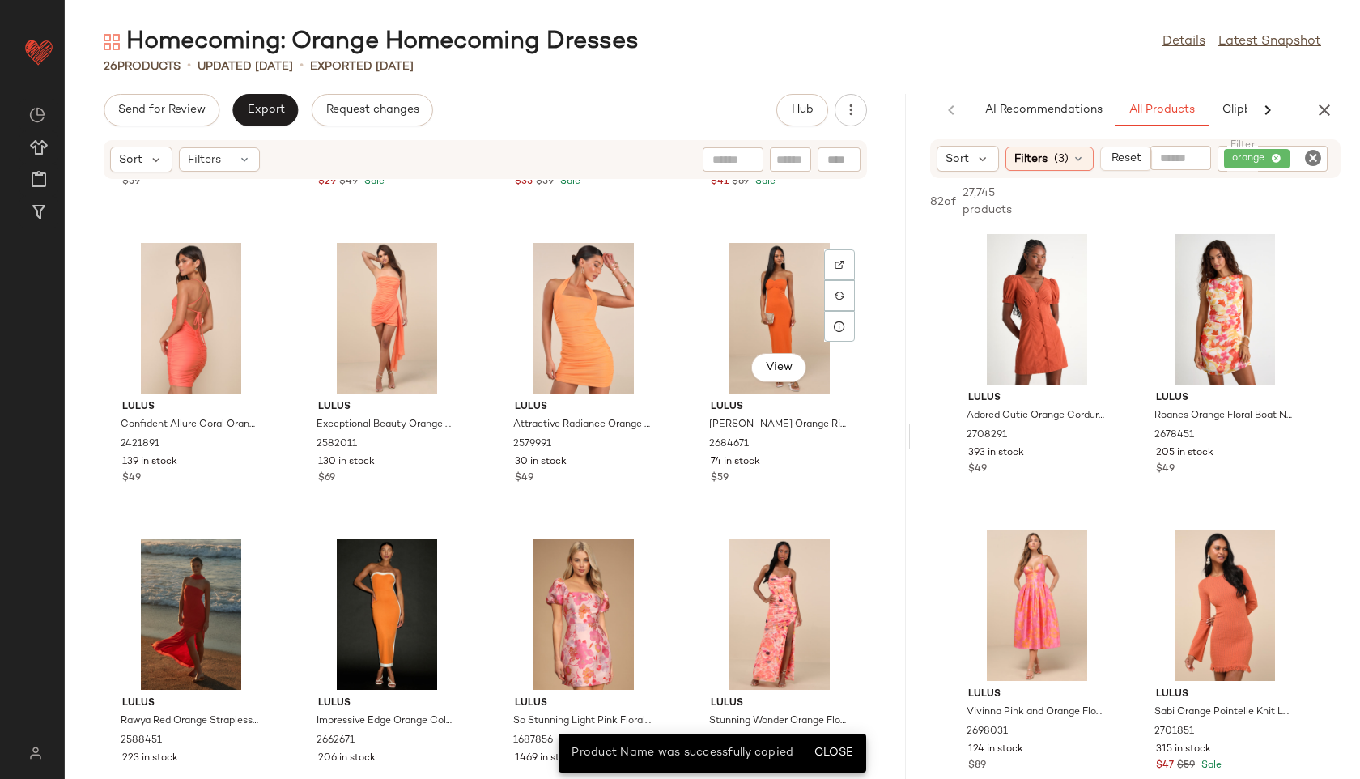
click at [748, 310] on div "View" at bounding box center [780, 318] width 164 height 151
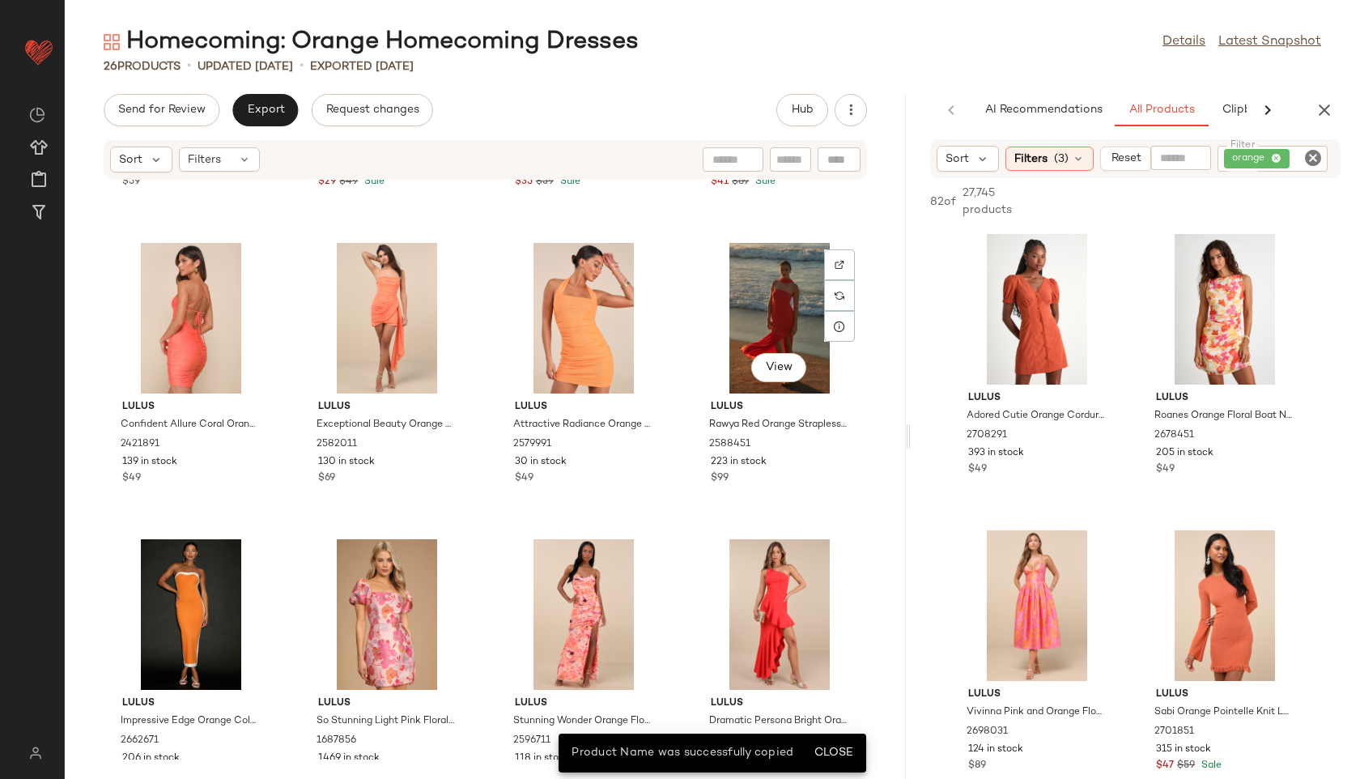
click at [748, 310] on div "View" at bounding box center [780, 318] width 164 height 151
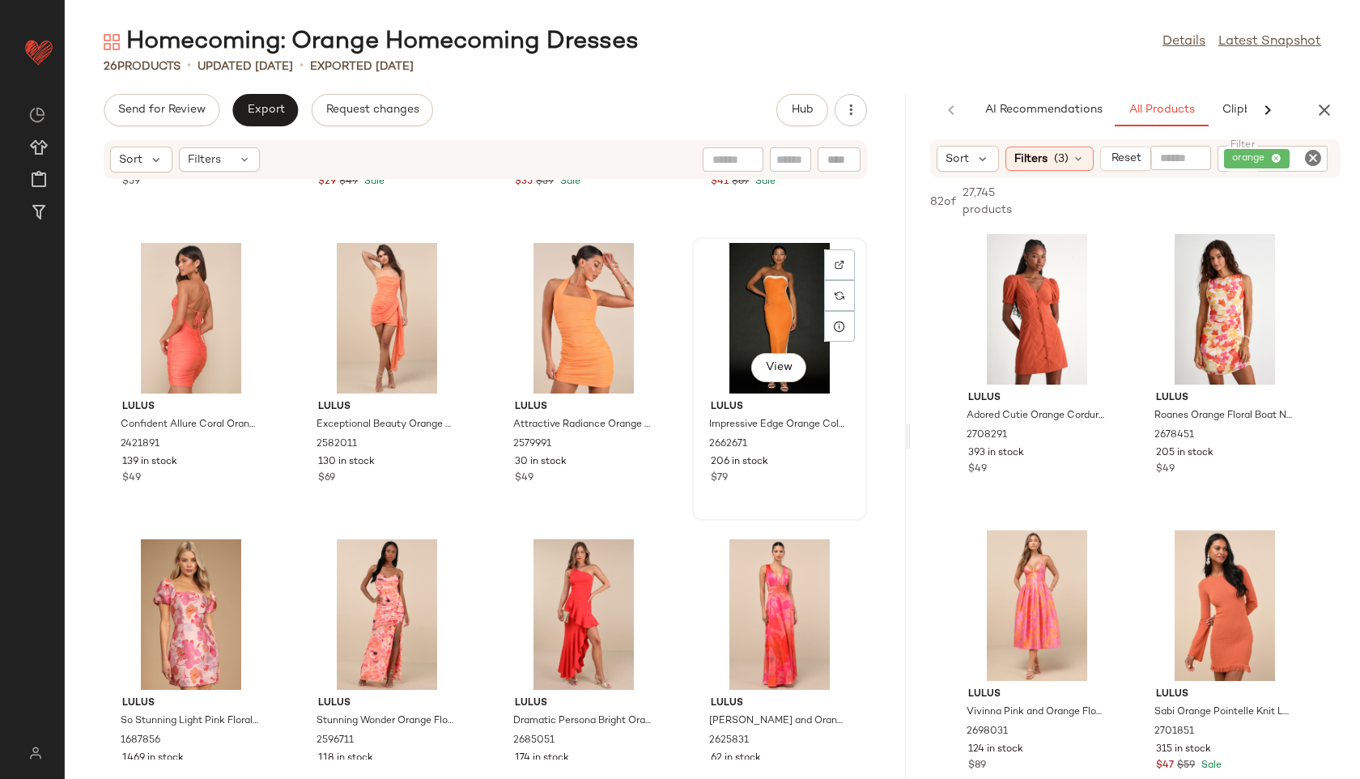
click at [748, 309] on div "View" at bounding box center [780, 318] width 164 height 151
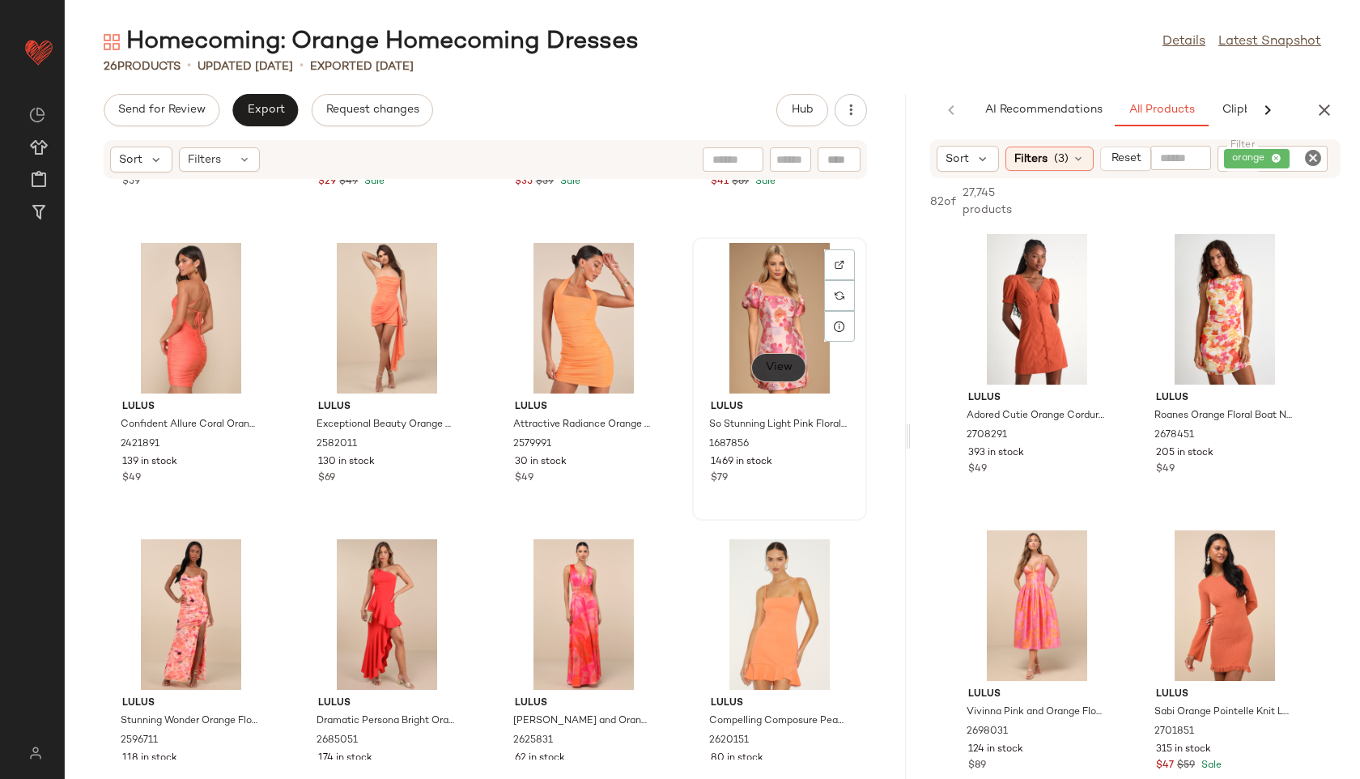
click at [773, 374] on span "View" at bounding box center [779, 367] width 28 height 13
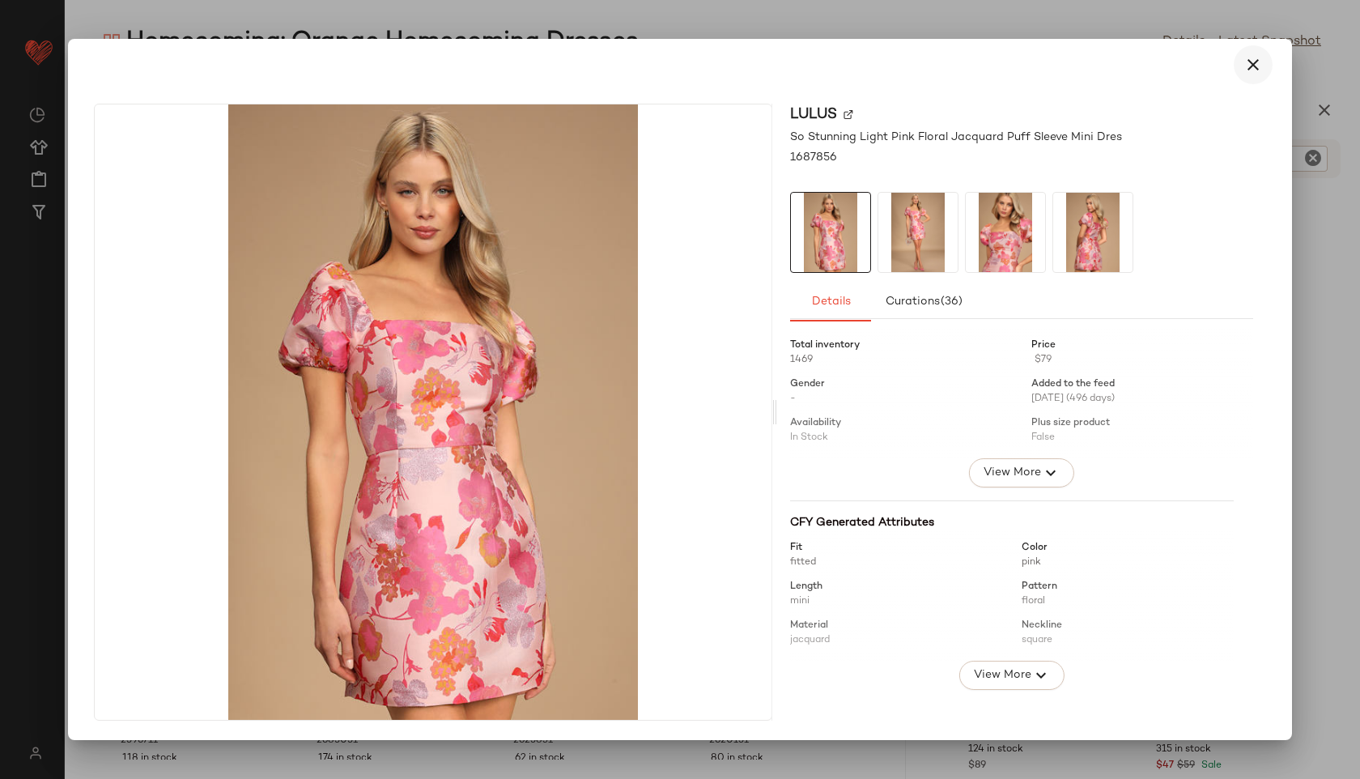
click at [1255, 66] on icon "button" at bounding box center [1252, 64] width 19 height 19
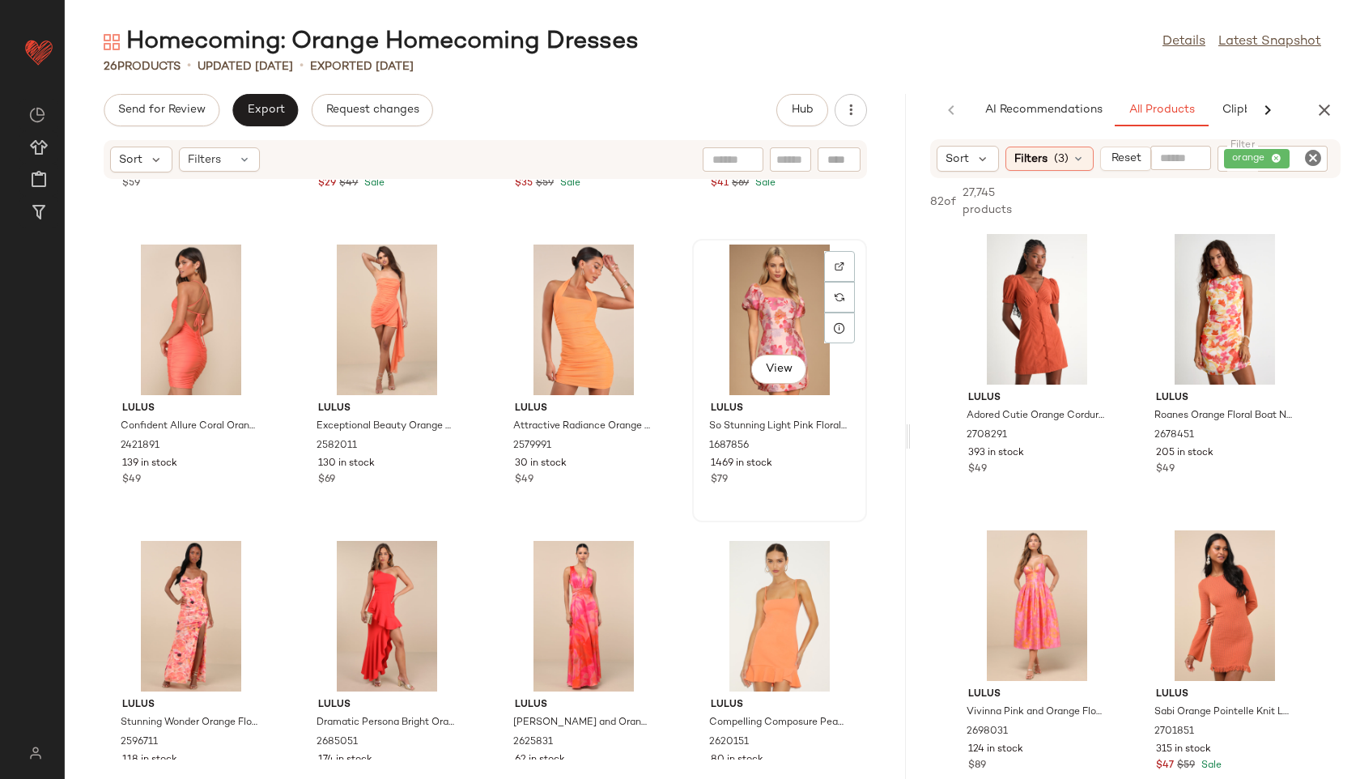
scroll to position [243, 0]
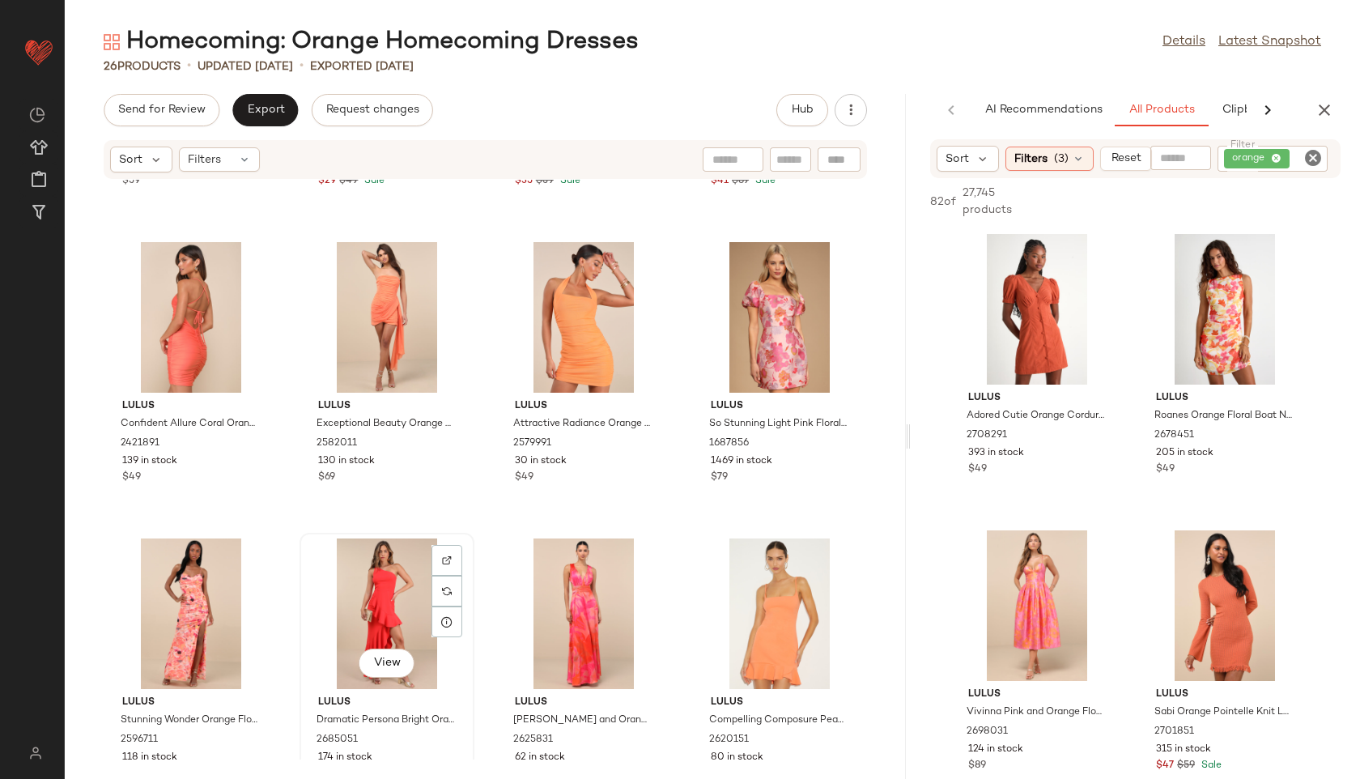
click at [346, 595] on div "View" at bounding box center [387, 613] width 164 height 151
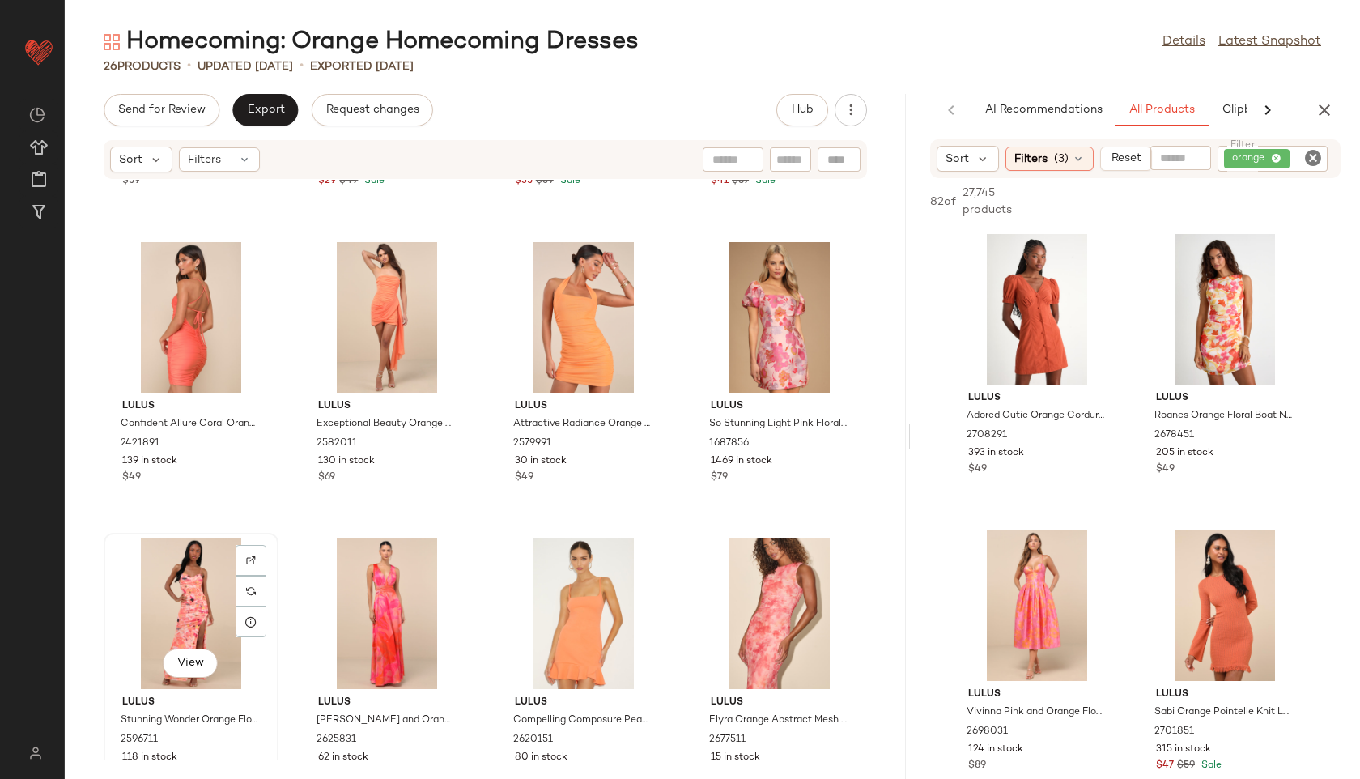
click at [192, 585] on div "View" at bounding box center [191, 613] width 164 height 151
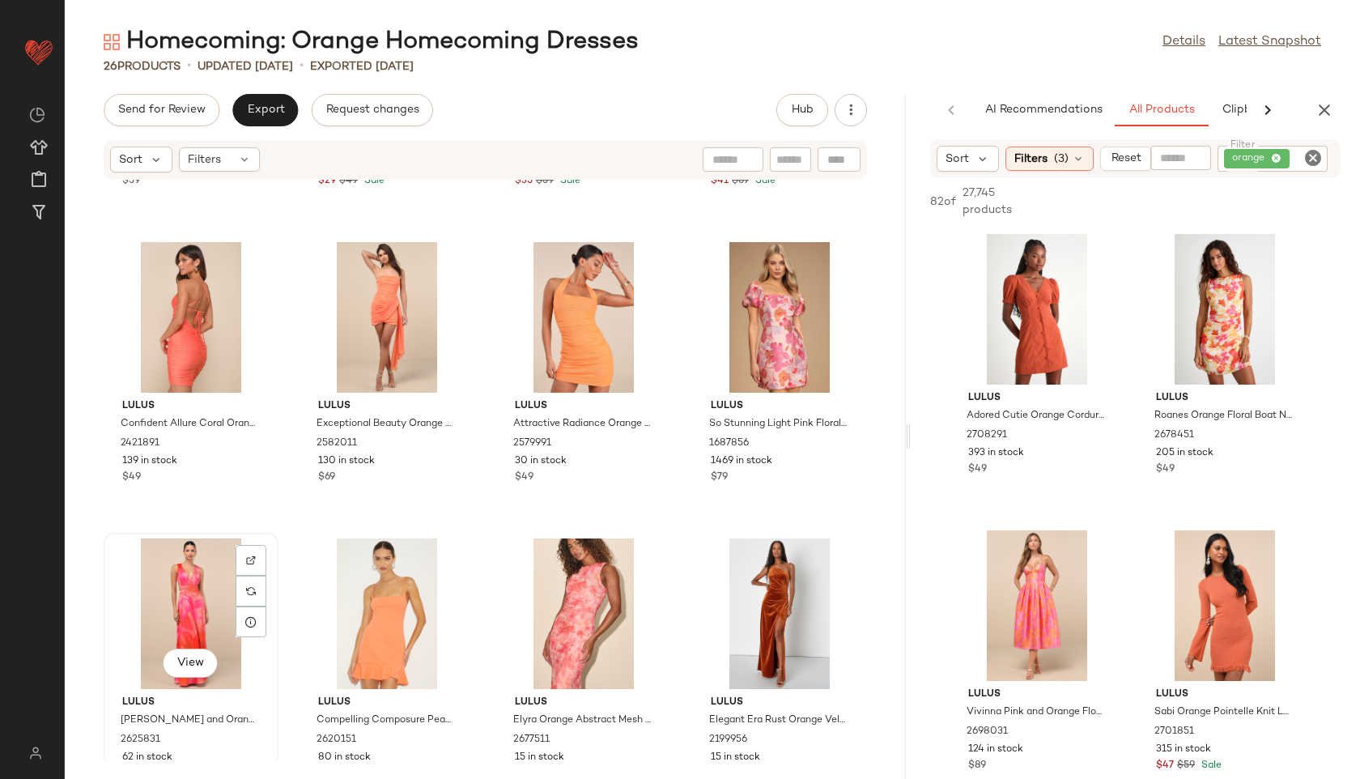
click at [217, 588] on div "View" at bounding box center [191, 613] width 164 height 151
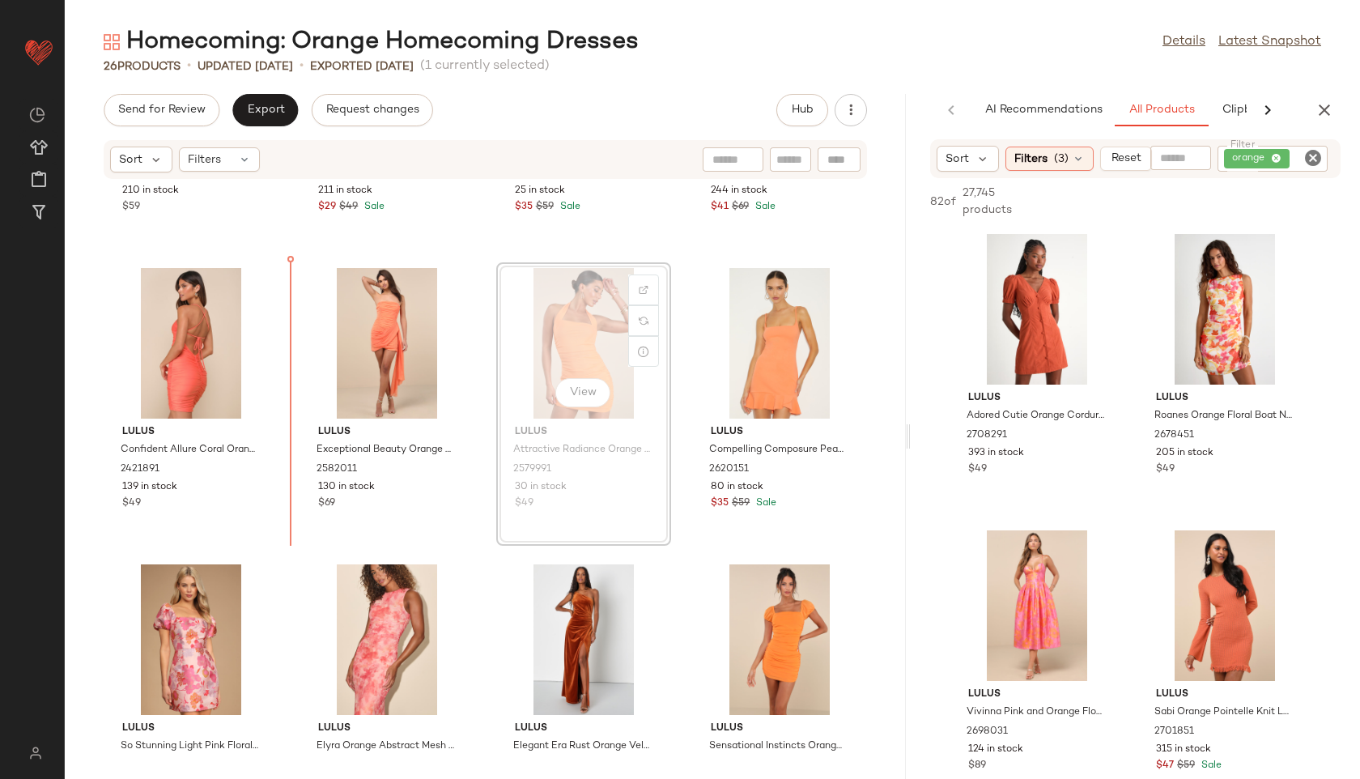
scroll to position [215, 0]
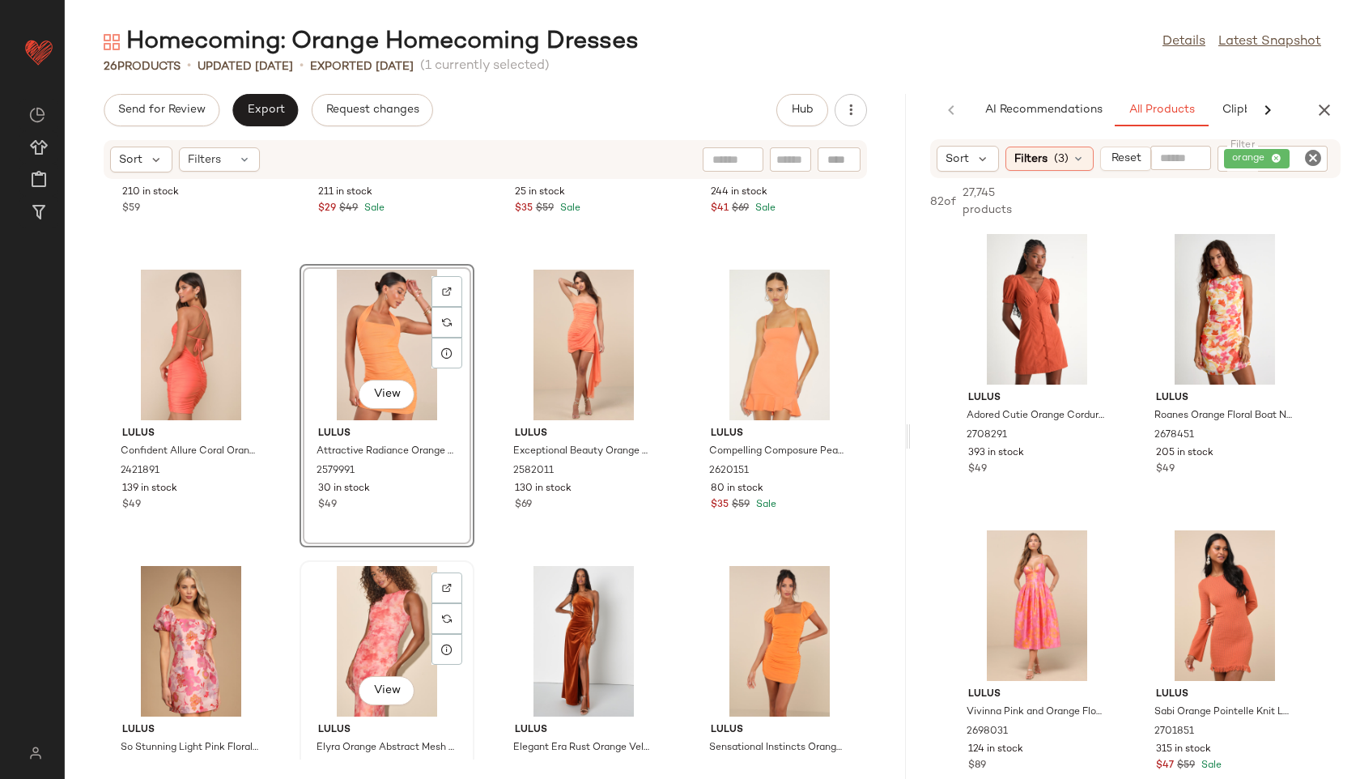
click at [368, 629] on div "View" at bounding box center [387, 641] width 164 height 151
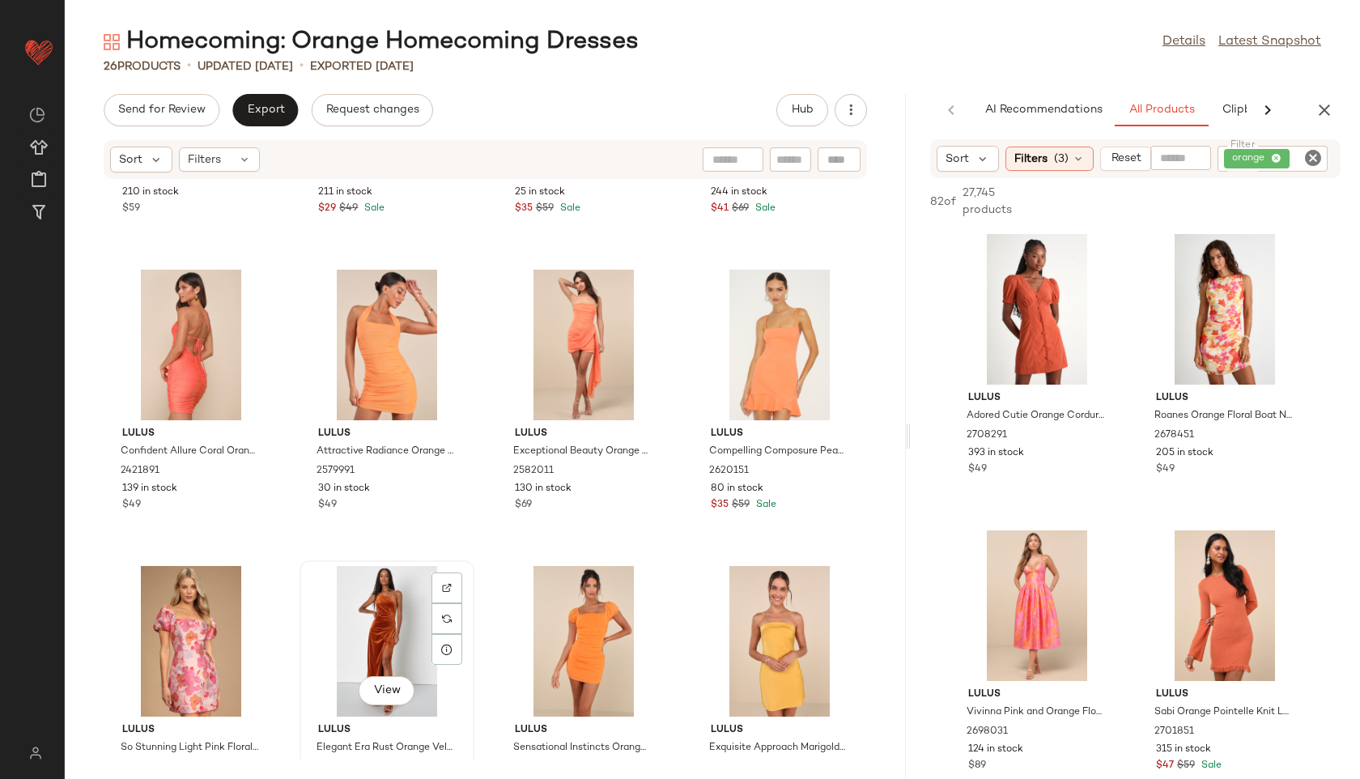
click at [372, 621] on div "View" at bounding box center [387, 641] width 164 height 151
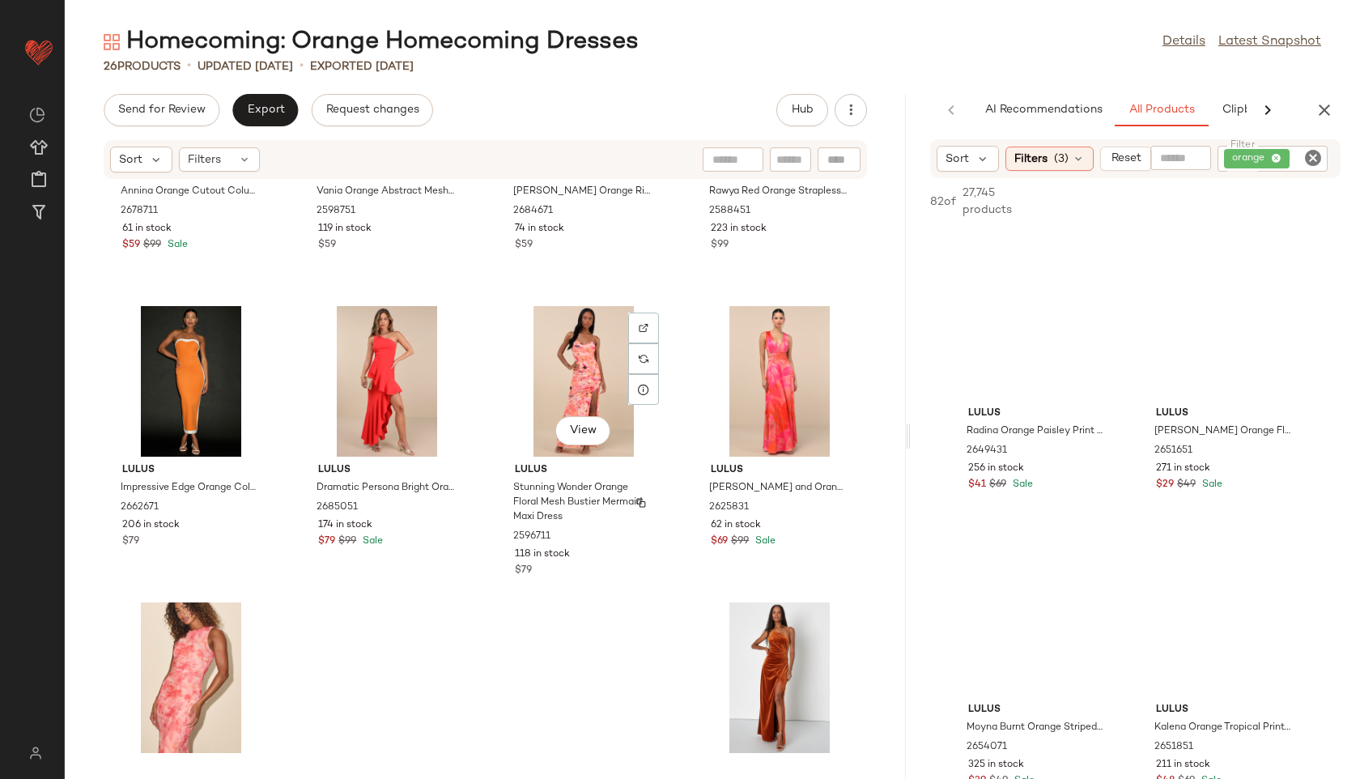
scroll to position [1391, 0]
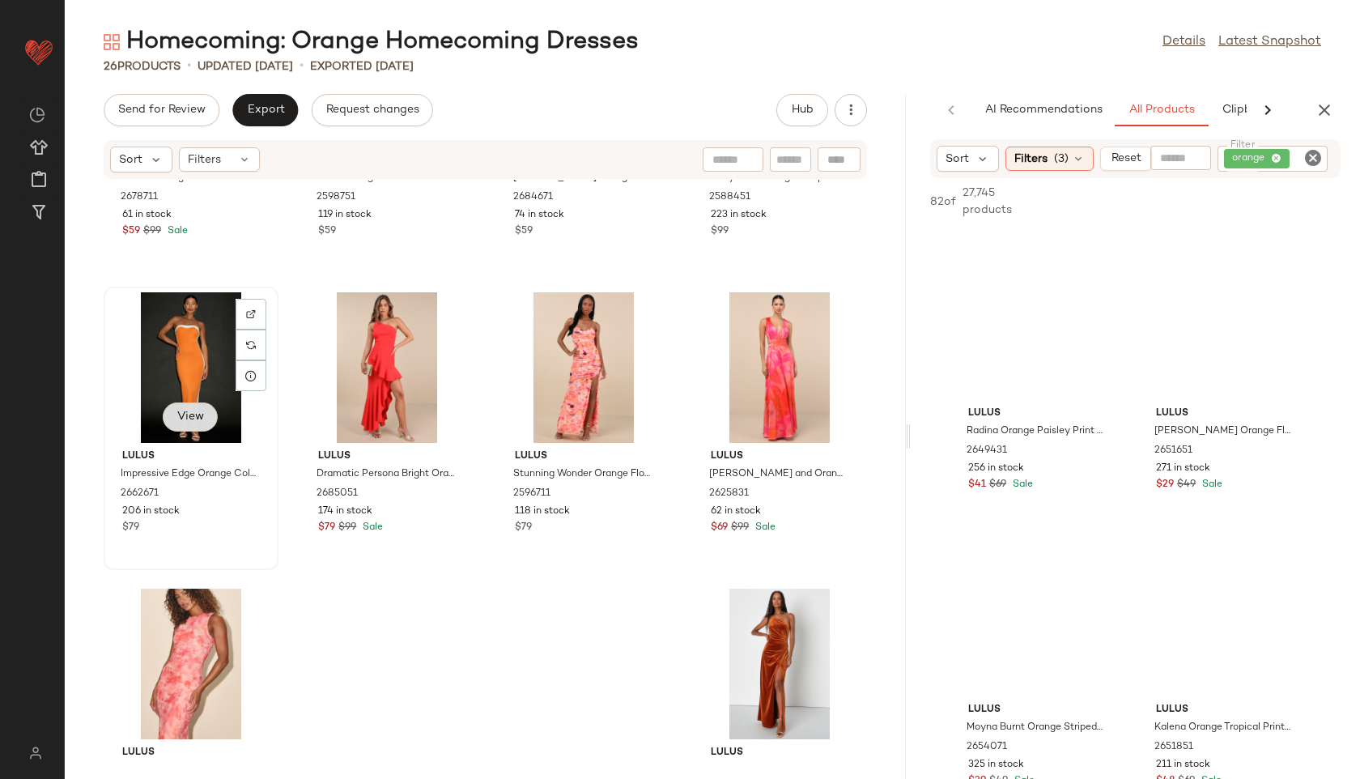
click at [188, 412] on span "View" at bounding box center [190, 416] width 28 height 13
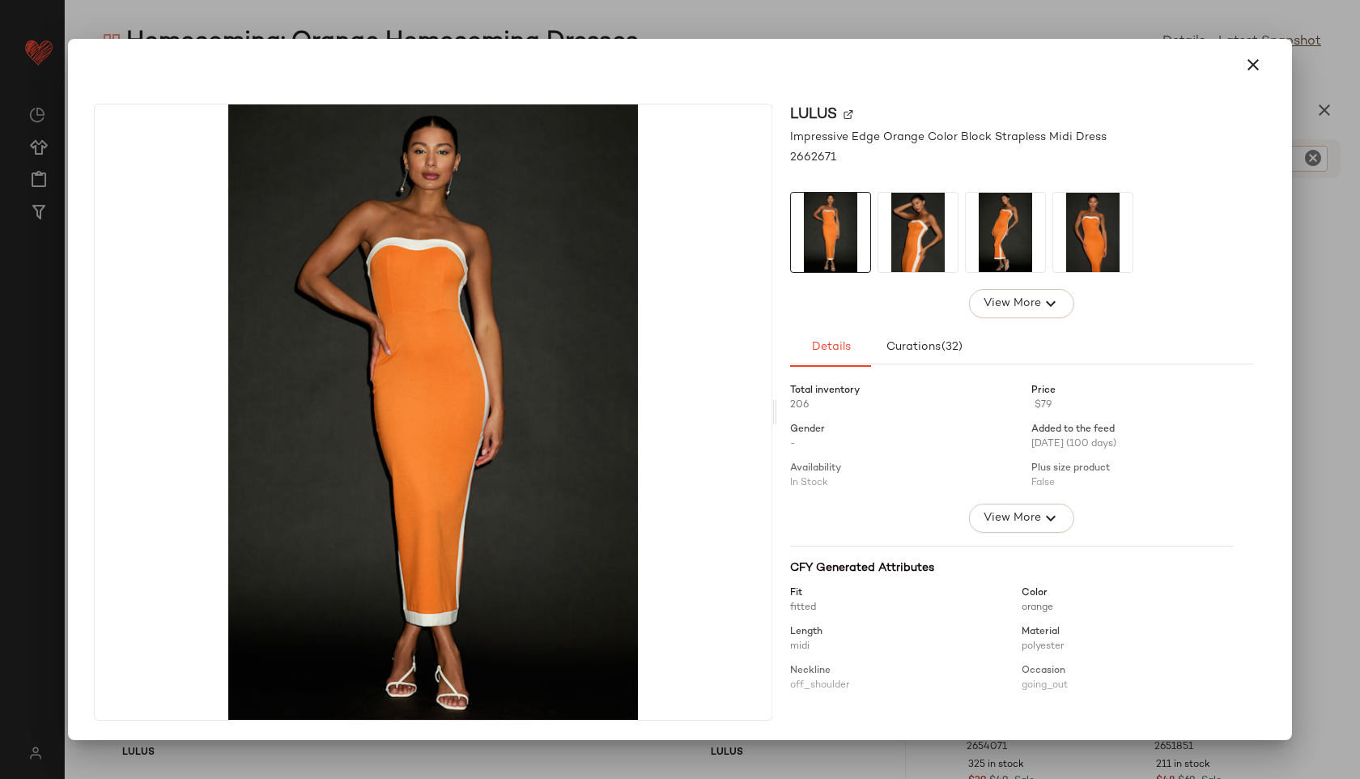
click at [911, 235] on img at bounding box center [917, 232] width 79 height 79
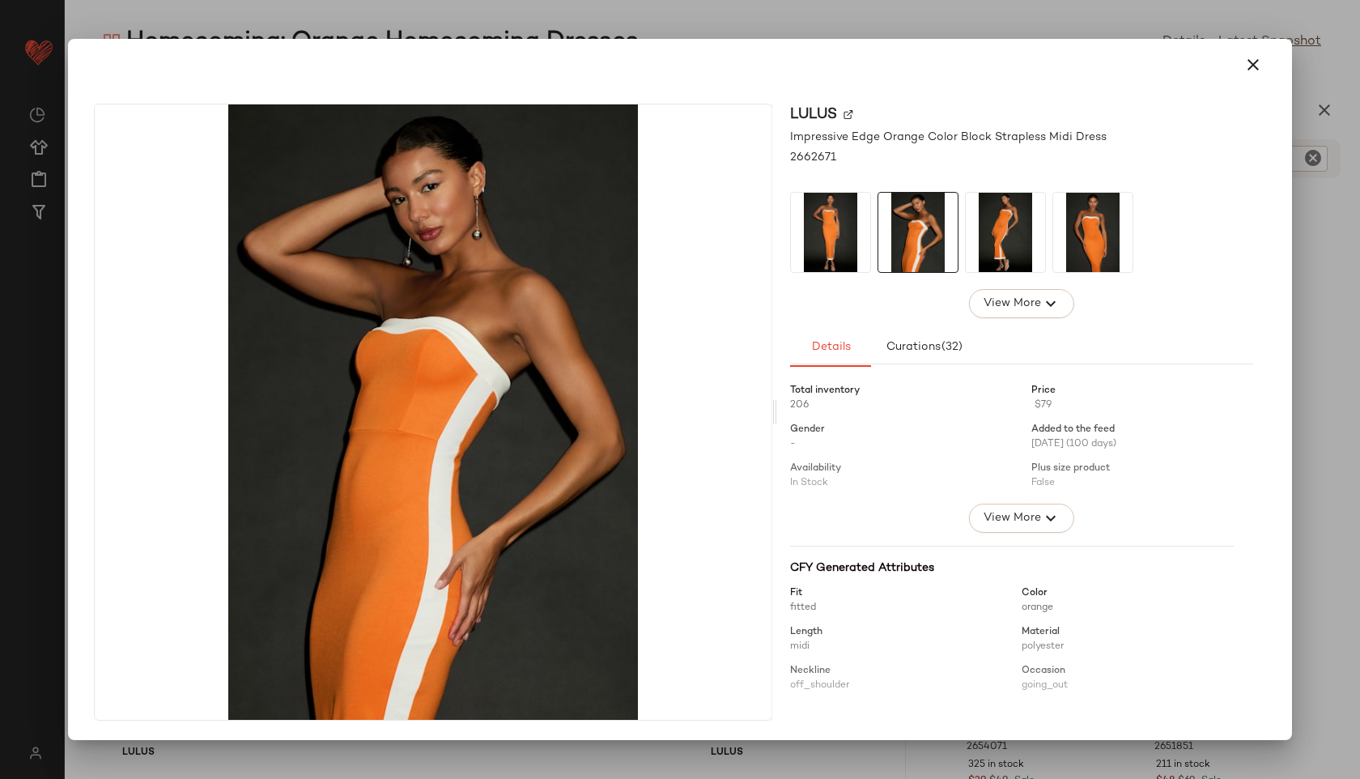
click at [1018, 221] on img at bounding box center [1005, 232] width 79 height 79
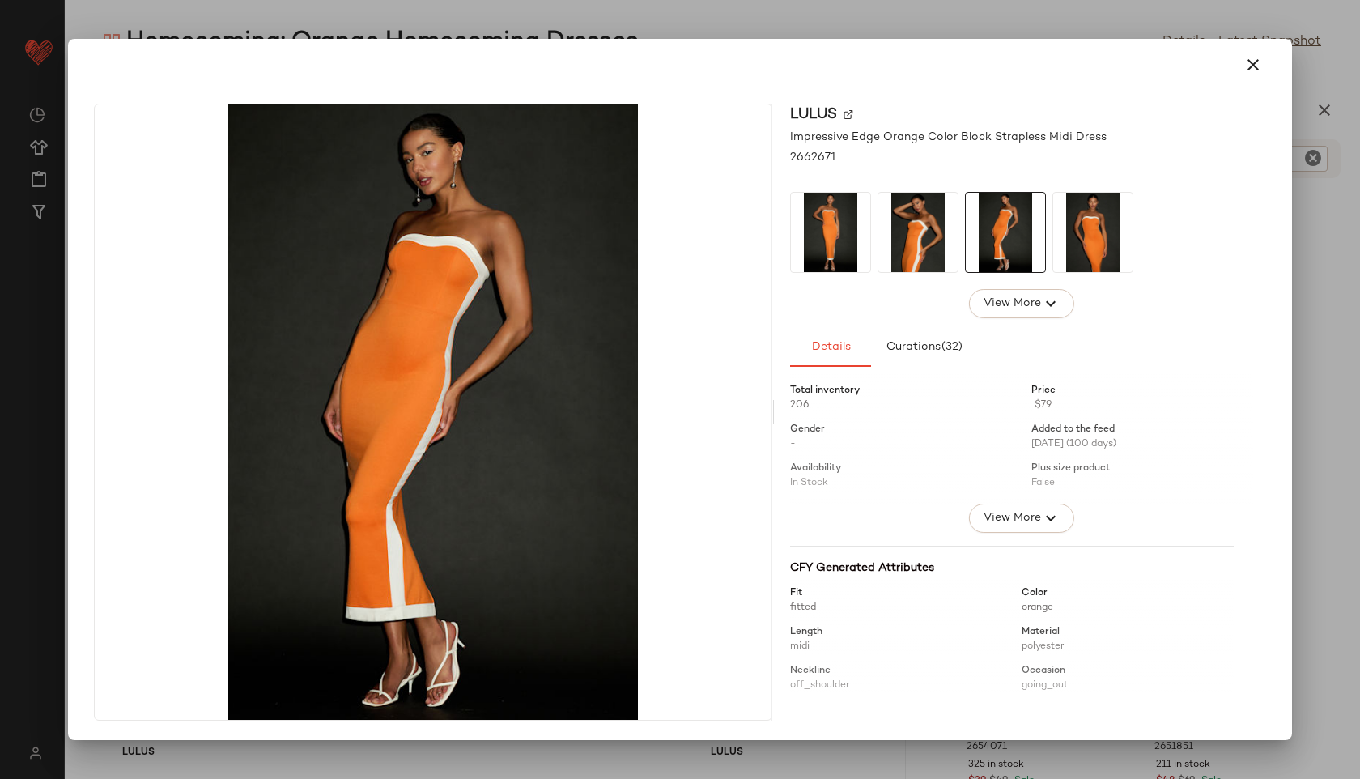
click at [1075, 233] on img at bounding box center [1092, 232] width 79 height 79
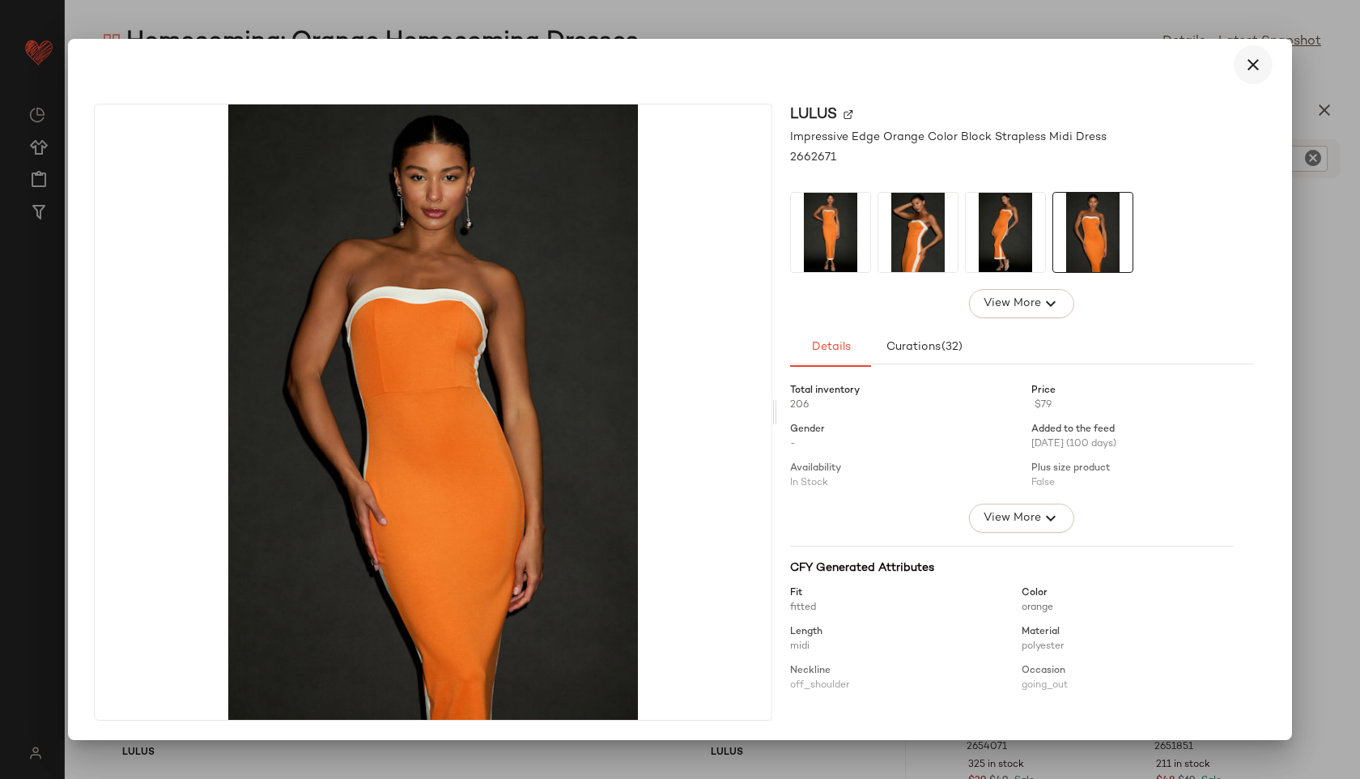
click at [1248, 70] on icon "button" at bounding box center [1252, 64] width 19 height 19
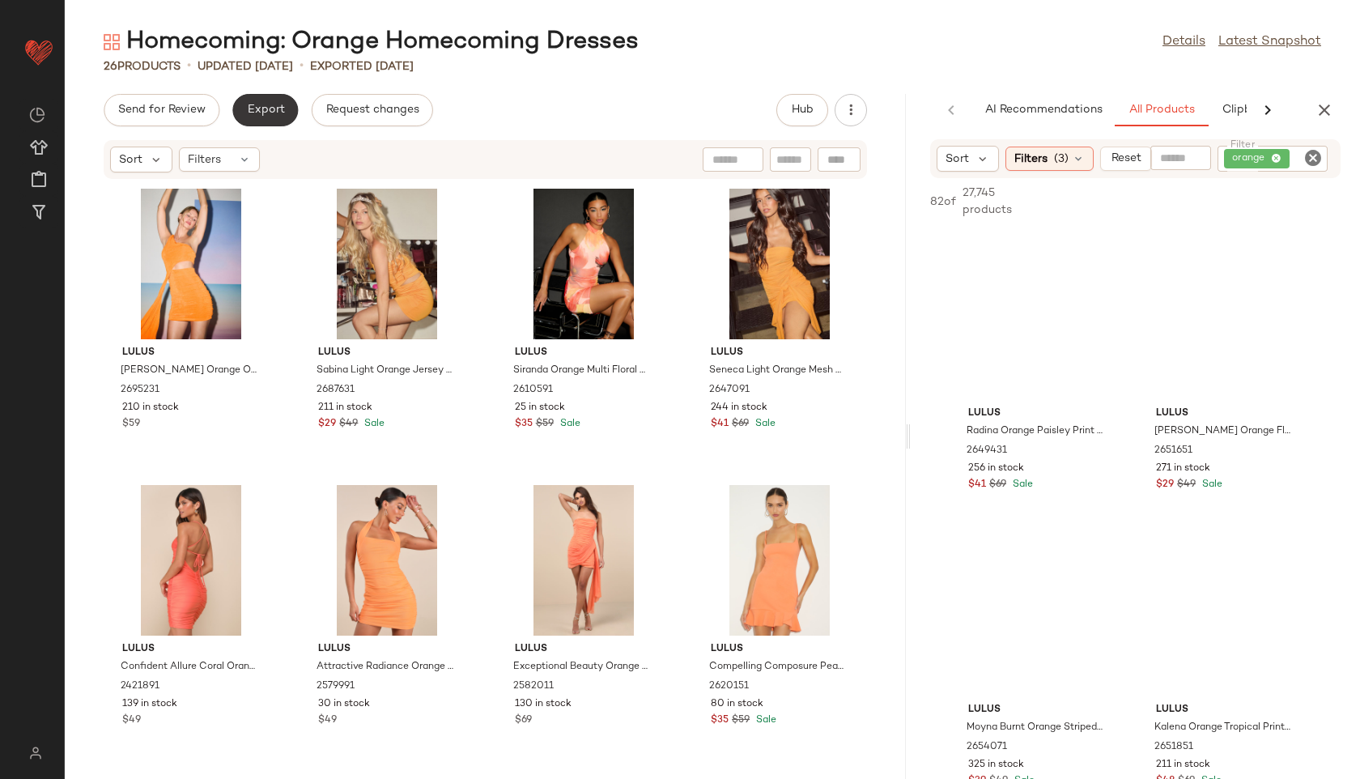
click at [270, 113] on span "Export" at bounding box center [265, 110] width 38 height 13
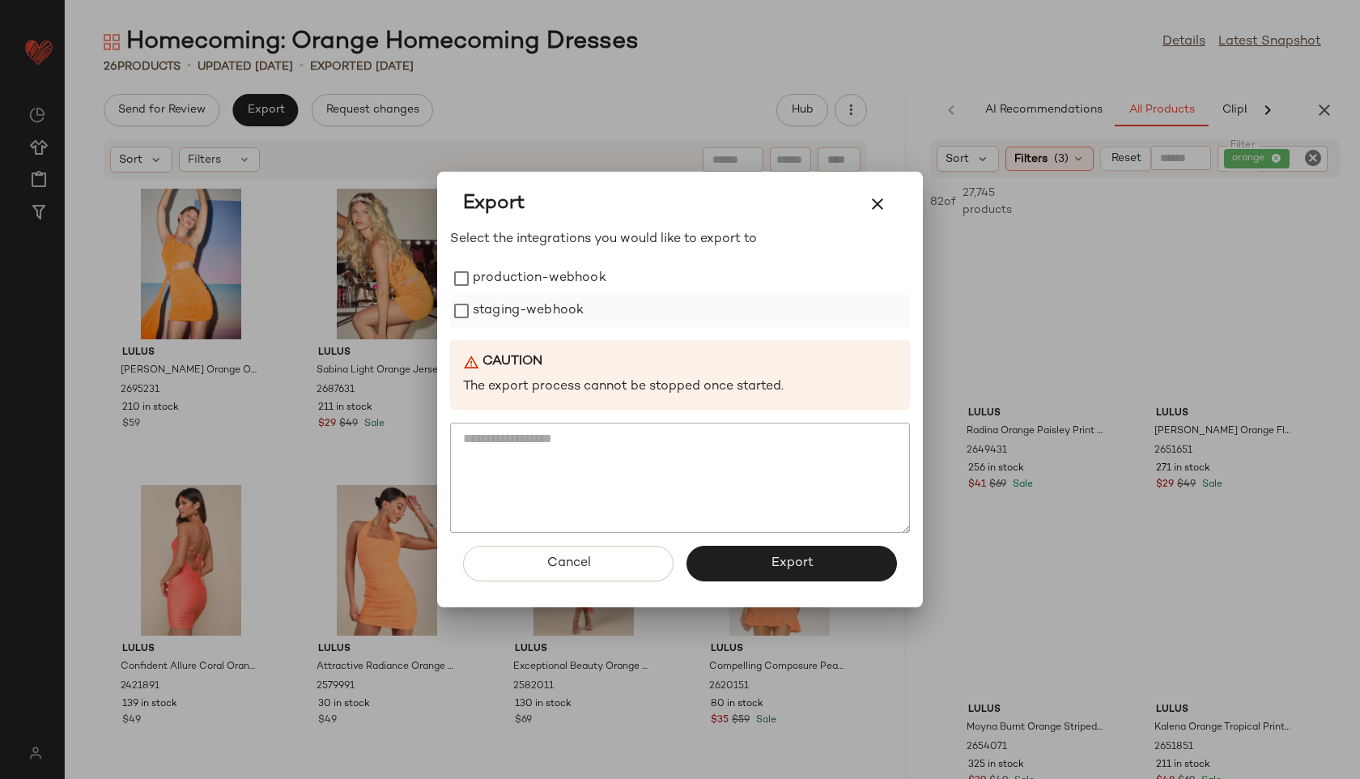
click at [580, 295] on label "staging-webhook" at bounding box center [528, 311] width 111 height 32
click at [576, 283] on label "production-webhook" at bounding box center [540, 278] width 134 height 32
click at [728, 559] on button "Export" at bounding box center [791, 564] width 210 height 36
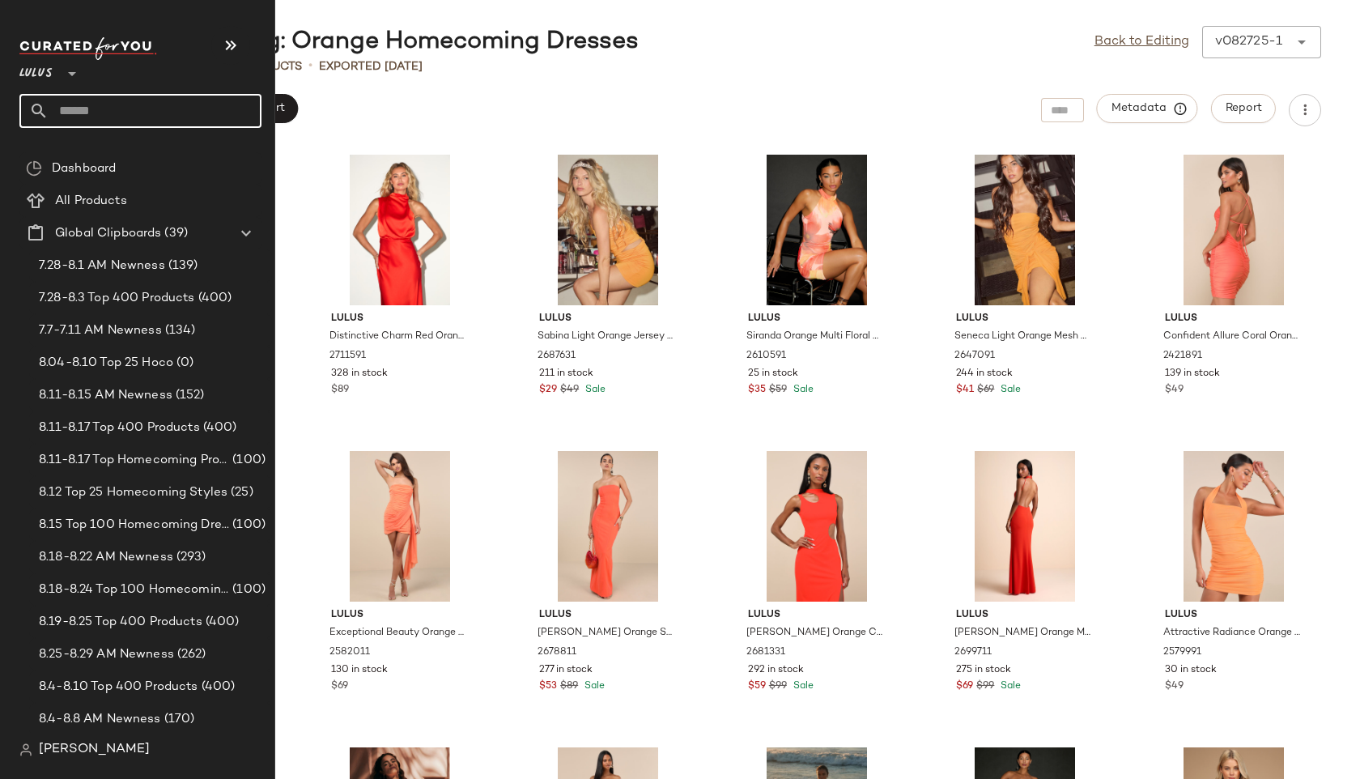
click at [100, 109] on input "text" at bounding box center [155, 111] width 213 height 34
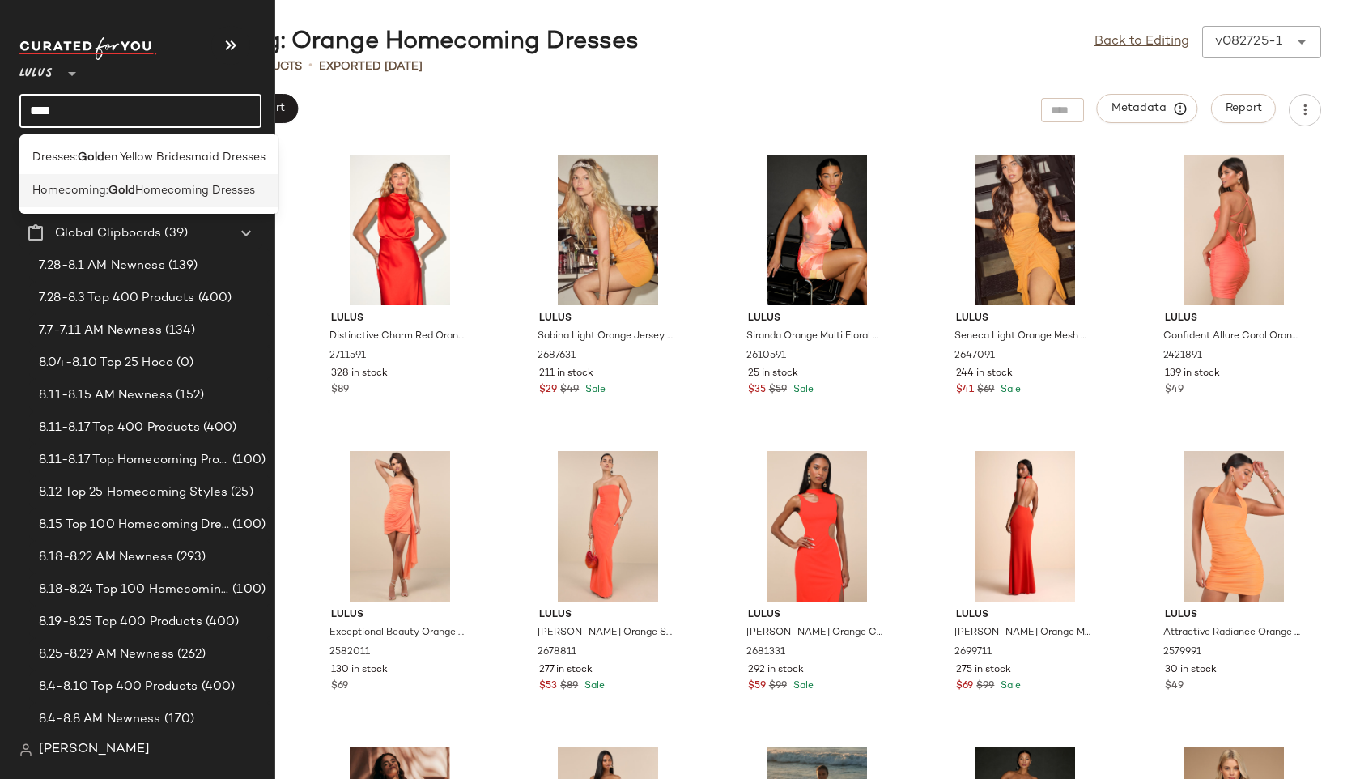
type input "****"
click at [72, 189] on span "Homecoming:" at bounding box center [70, 190] width 76 height 17
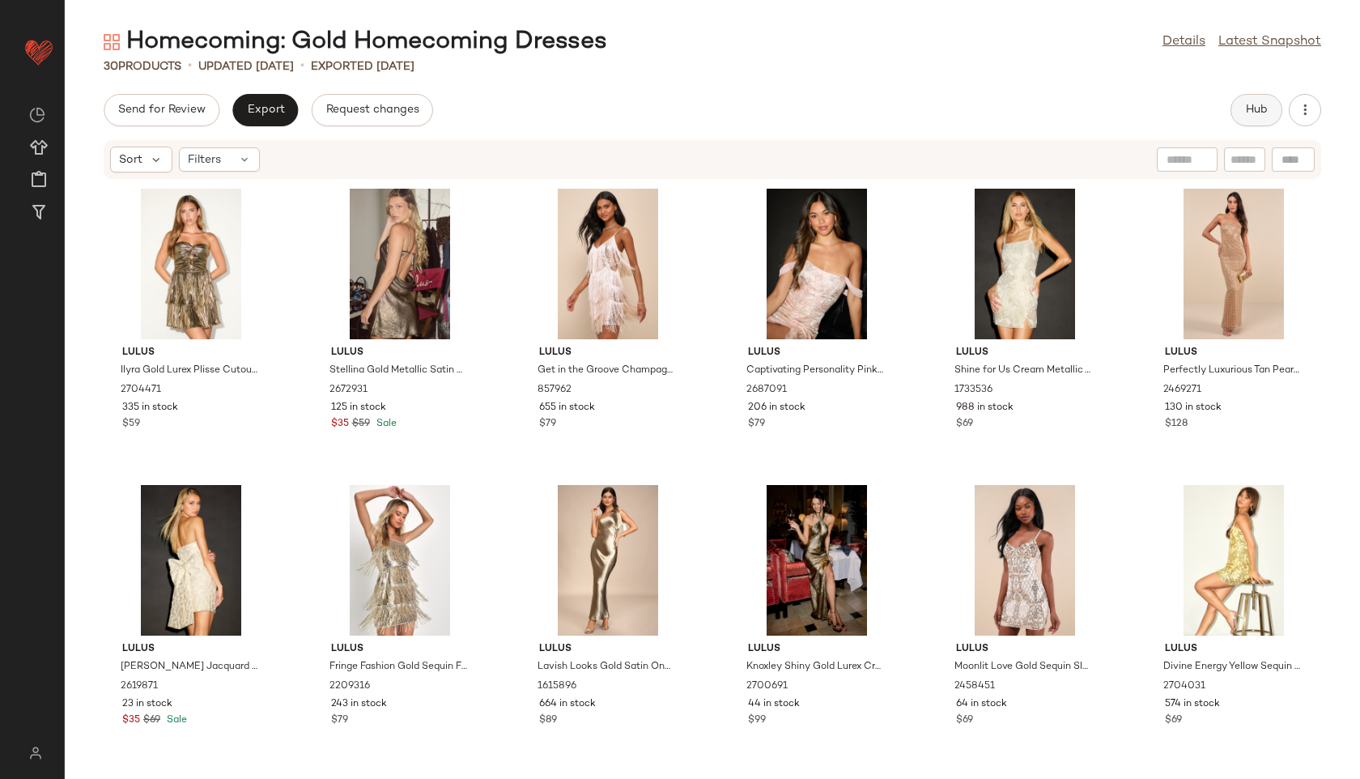
click at [1263, 113] on span "Hub" at bounding box center [1256, 110] width 23 height 13
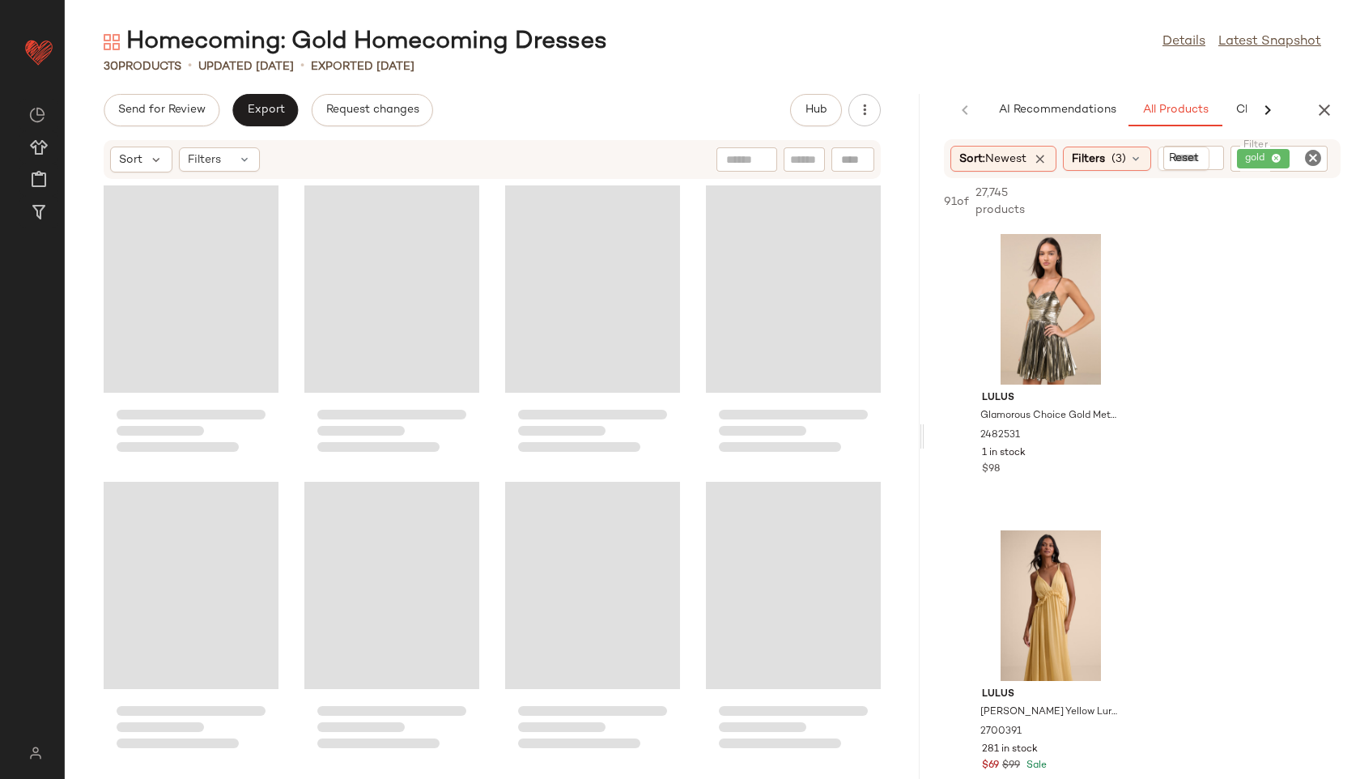
drag, startPoint x: 713, startPoint y: 440, endPoint x: 1204, endPoint y: 431, distance: 491.4
click at [1204, 431] on div "Homecoming: Gold Homecoming Dresses Details Latest Snapshot 30 Products • updat…" at bounding box center [712, 402] width 1295 height 753
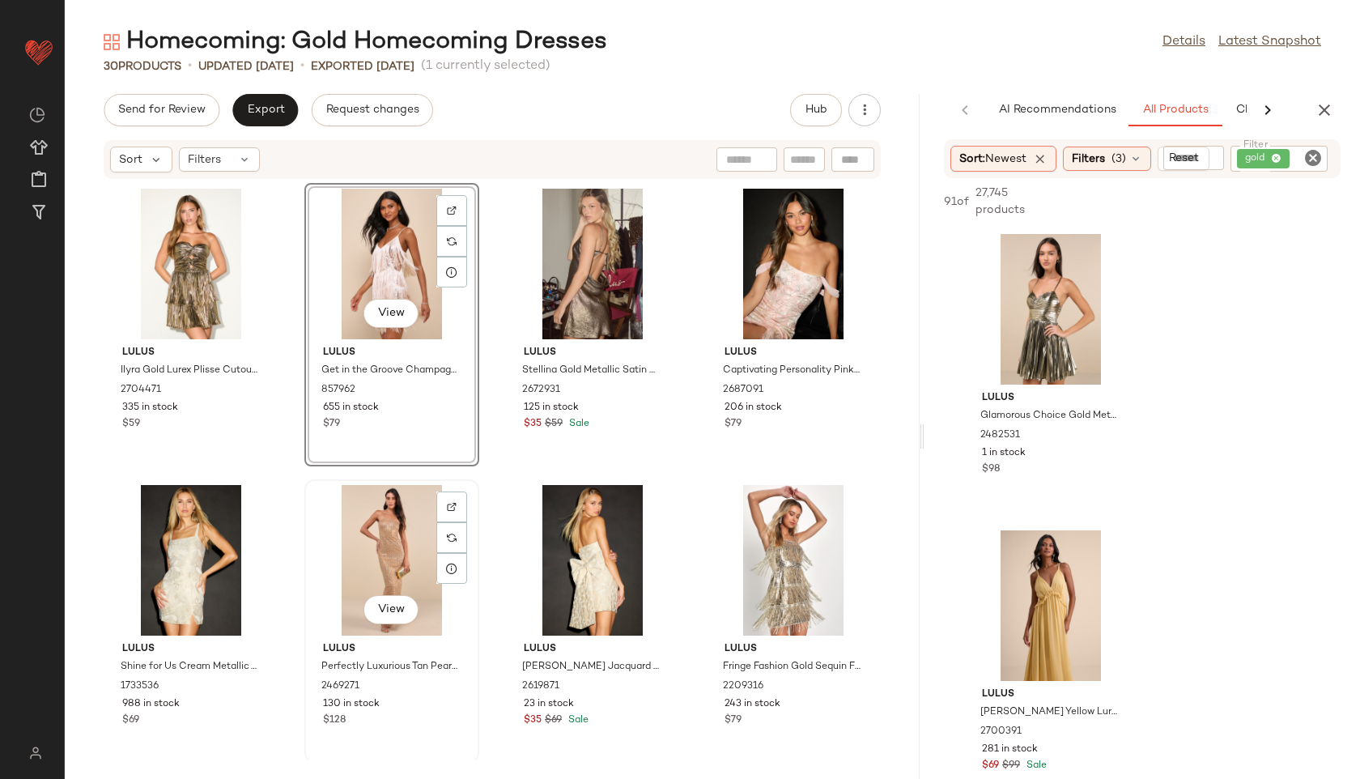
click at [376, 545] on div "View" at bounding box center [392, 560] width 164 height 151
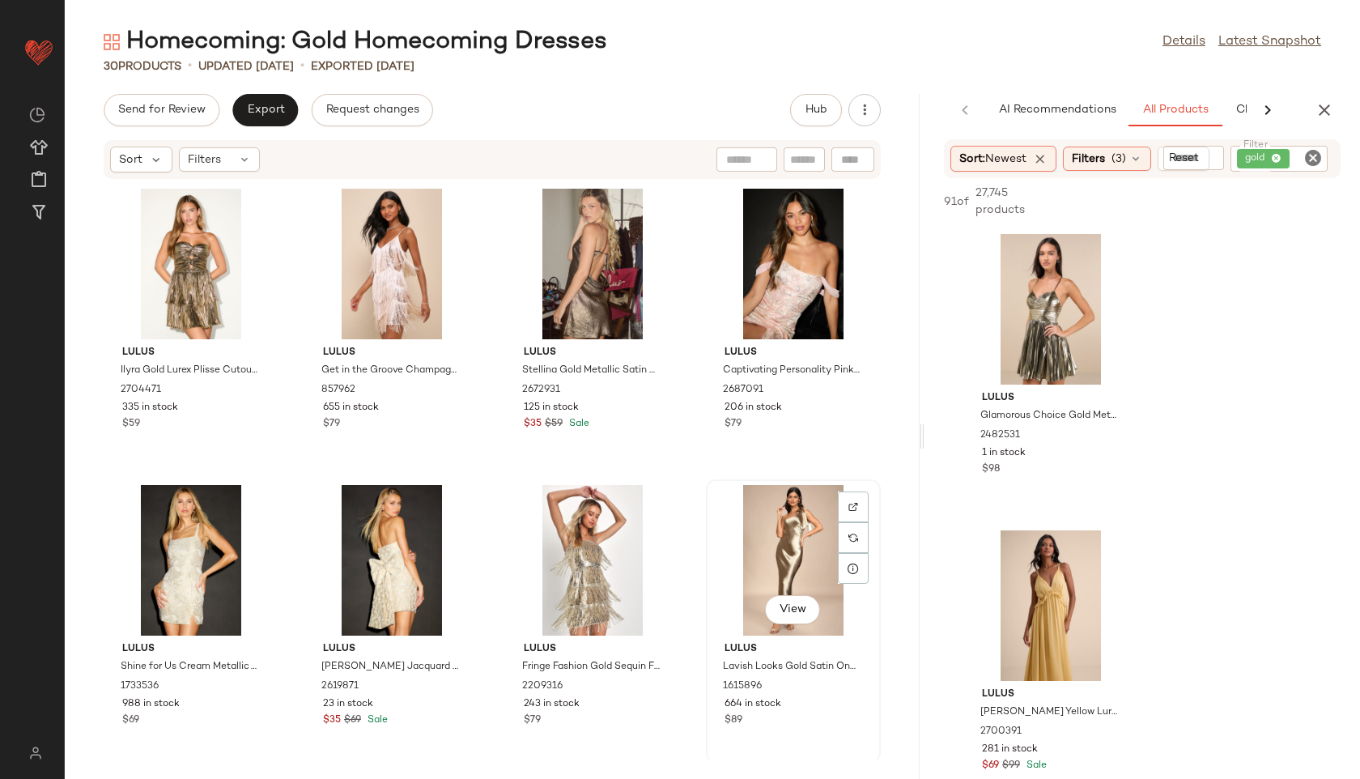
click at [764, 524] on div "View" at bounding box center [794, 560] width 164 height 151
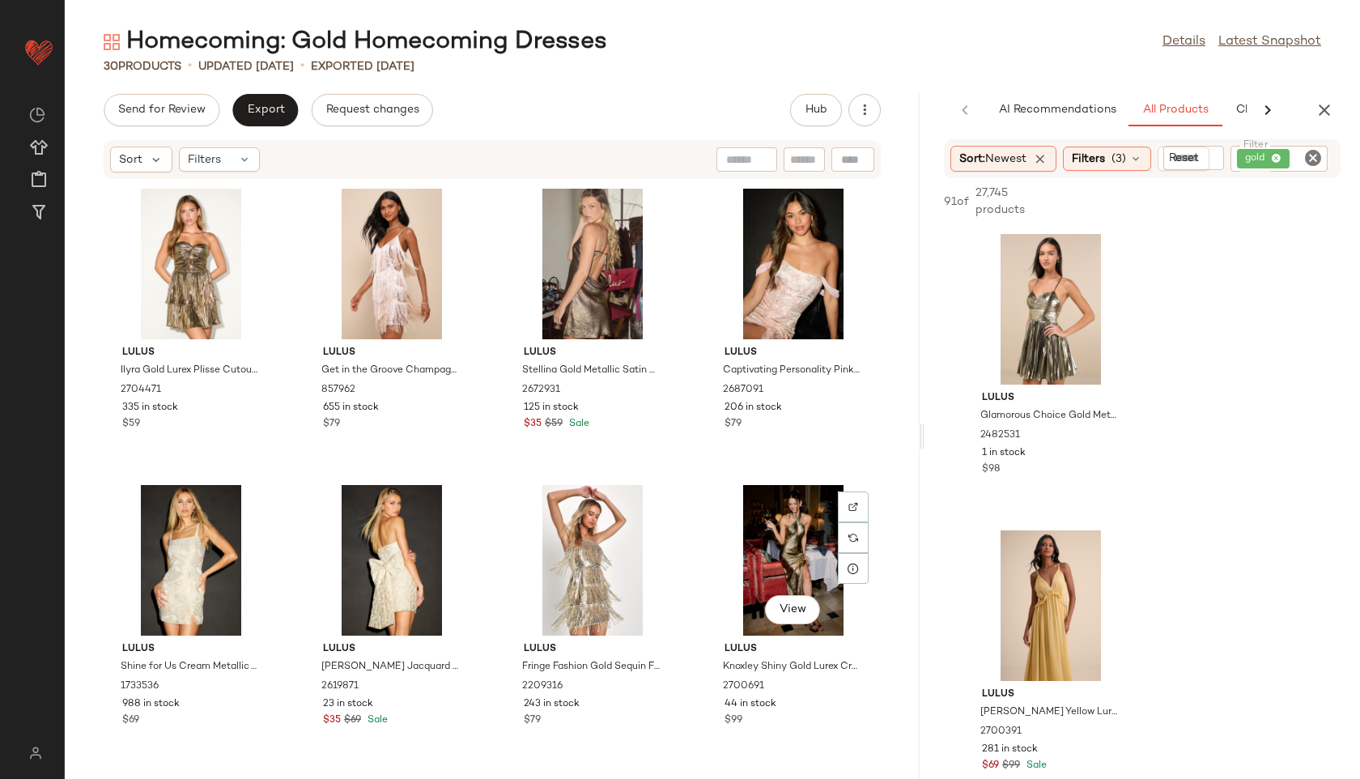
click at [764, 524] on div "View" at bounding box center [794, 560] width 164 height 151
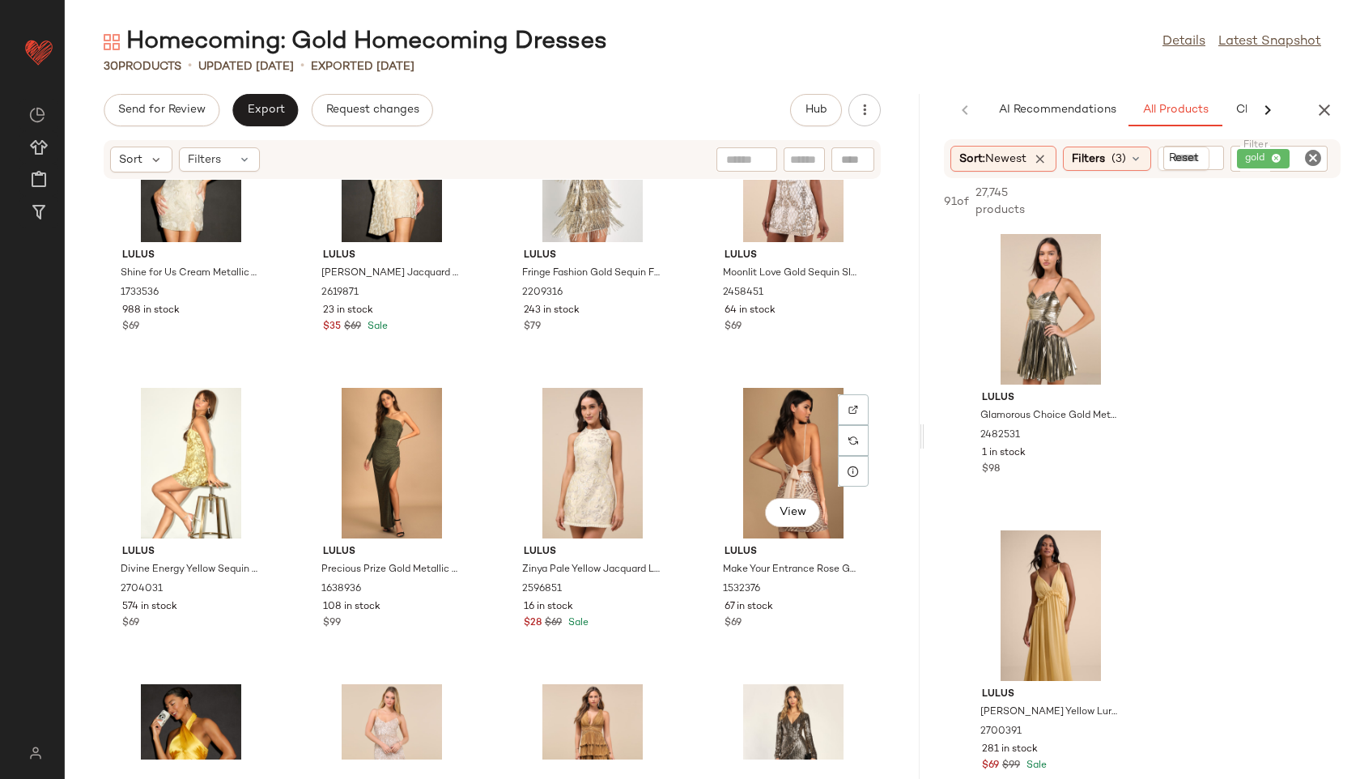
scroll to position [408, 0]
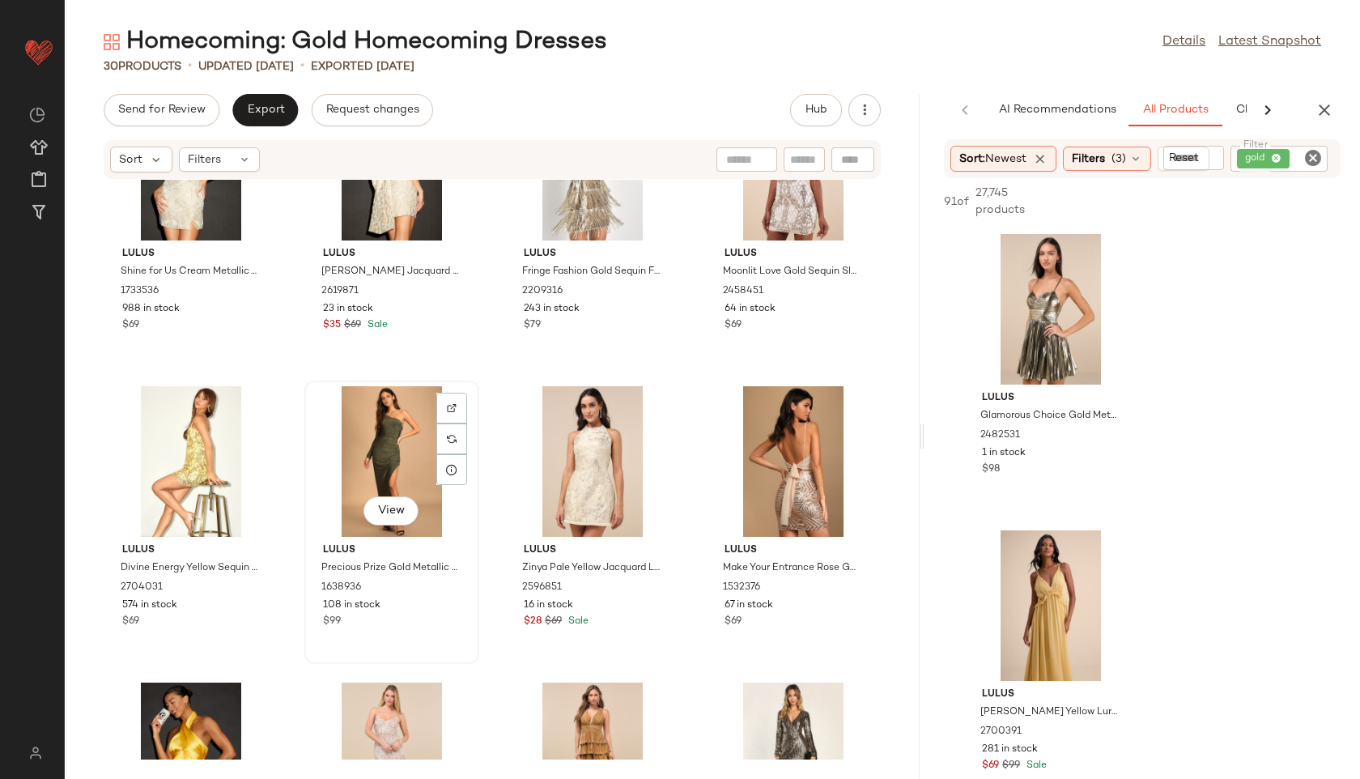
click at [372, 475] on div "View" at bounding box center [392, 461] width 164 height 151
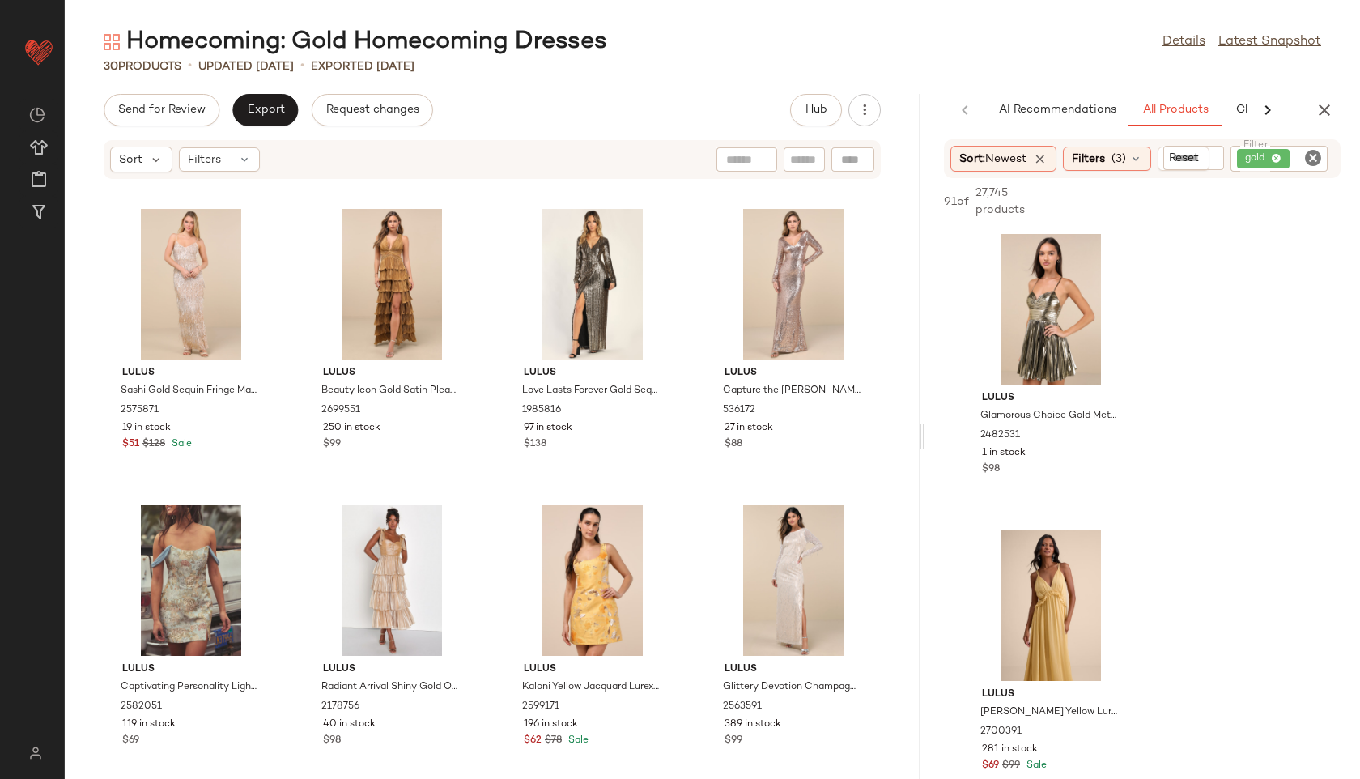
scroll to position [896, 0]
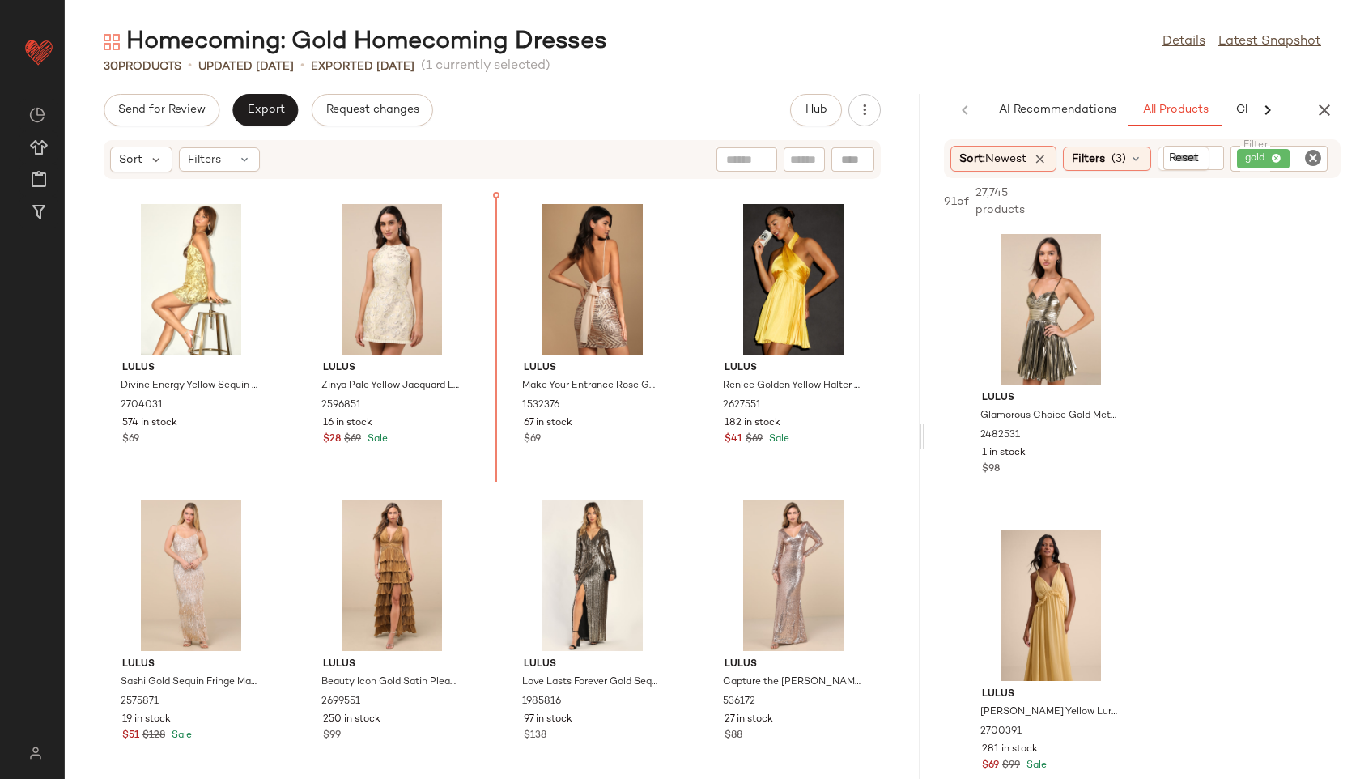
scroll to position [563, 0]
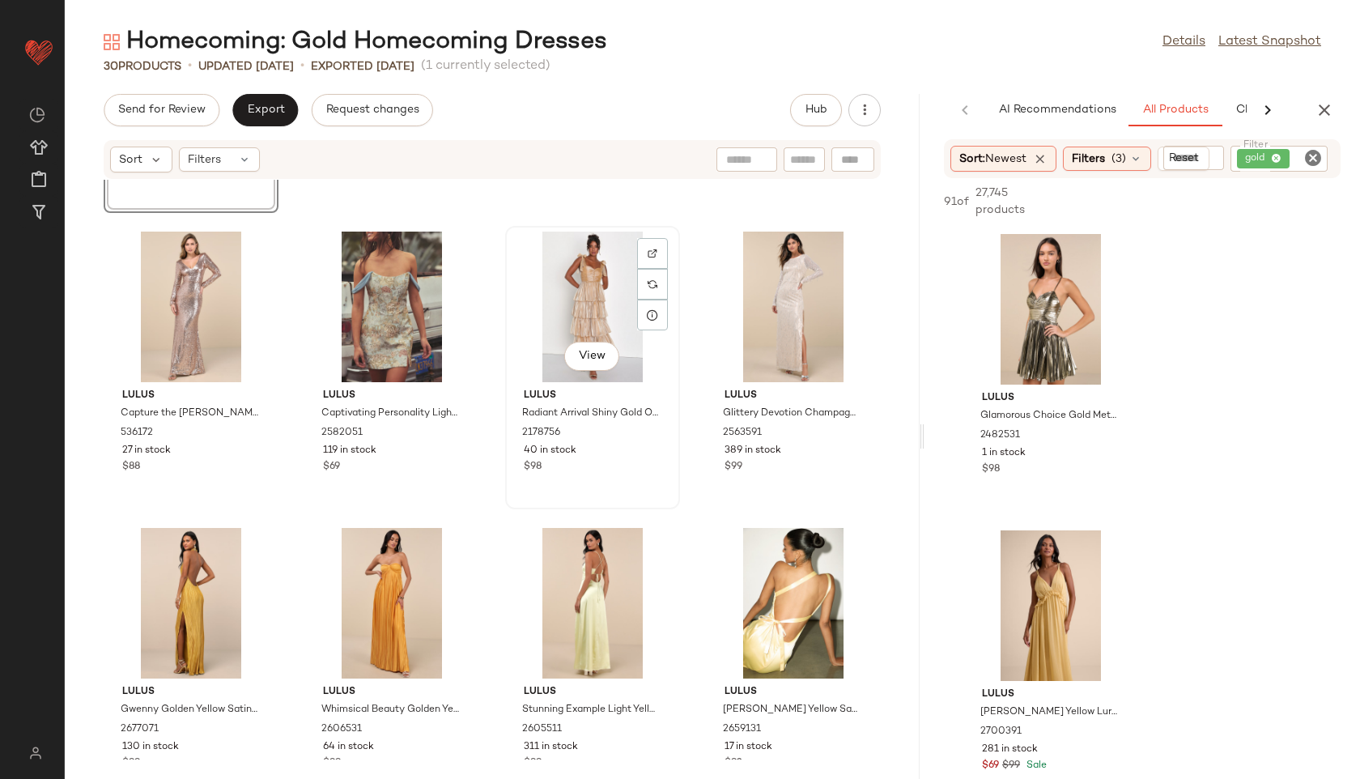
scroll to position [1154, 0]
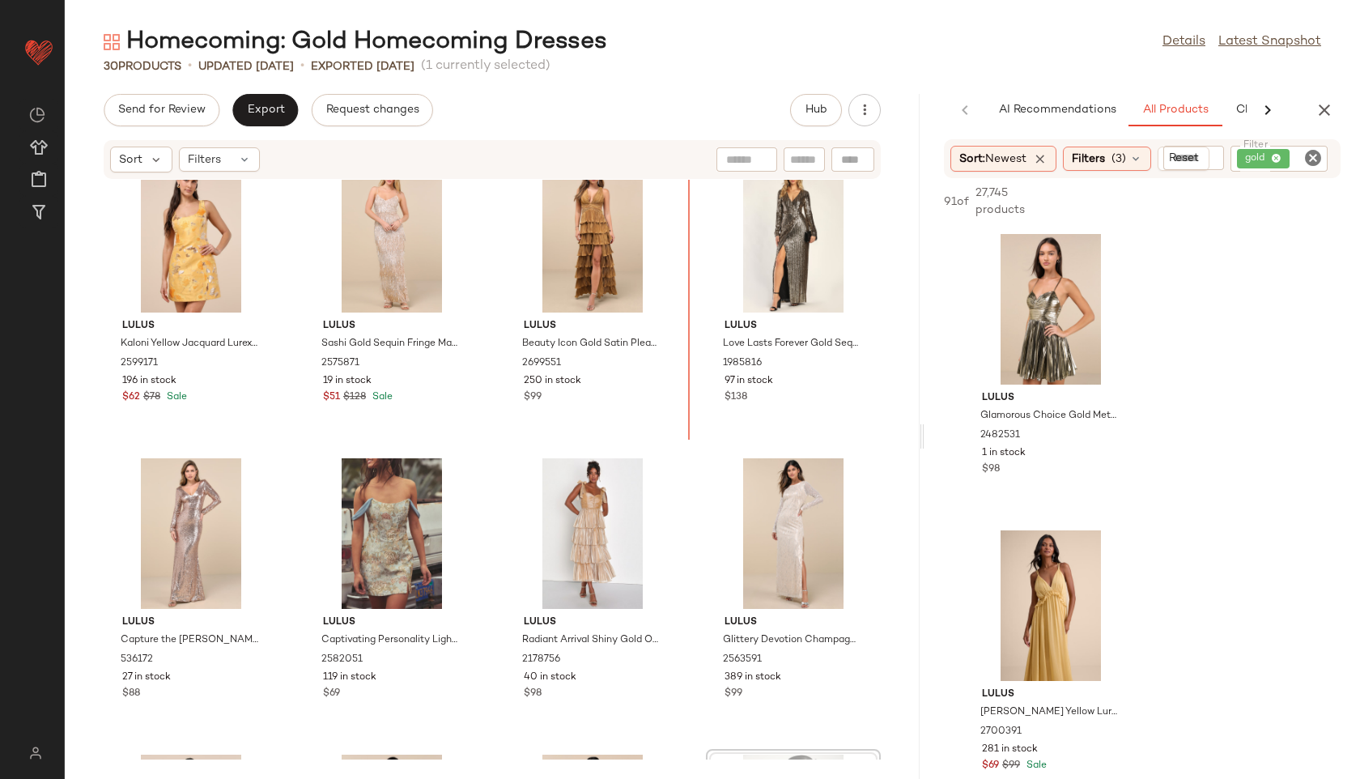
scroll to position [848, 0]
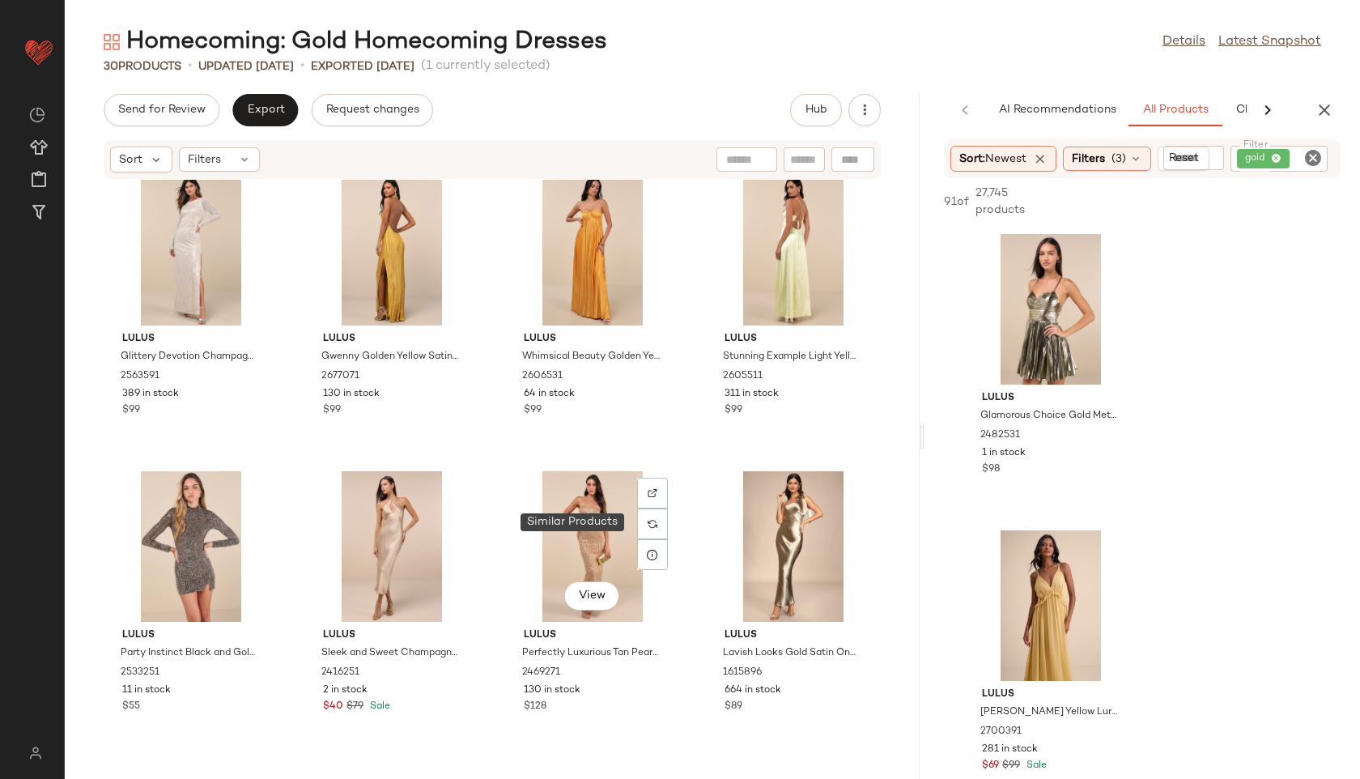
scroll to position [1568, 0]
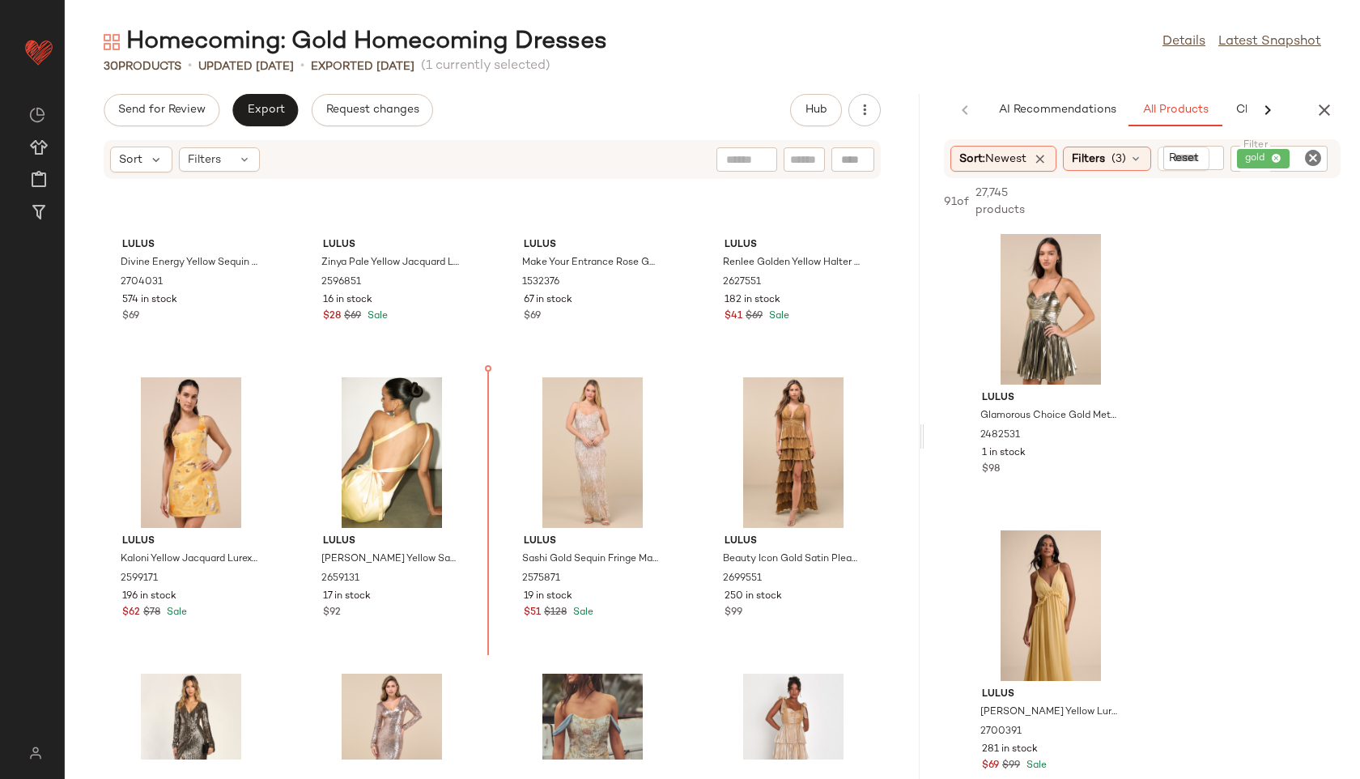
scroll to position [710, 0]
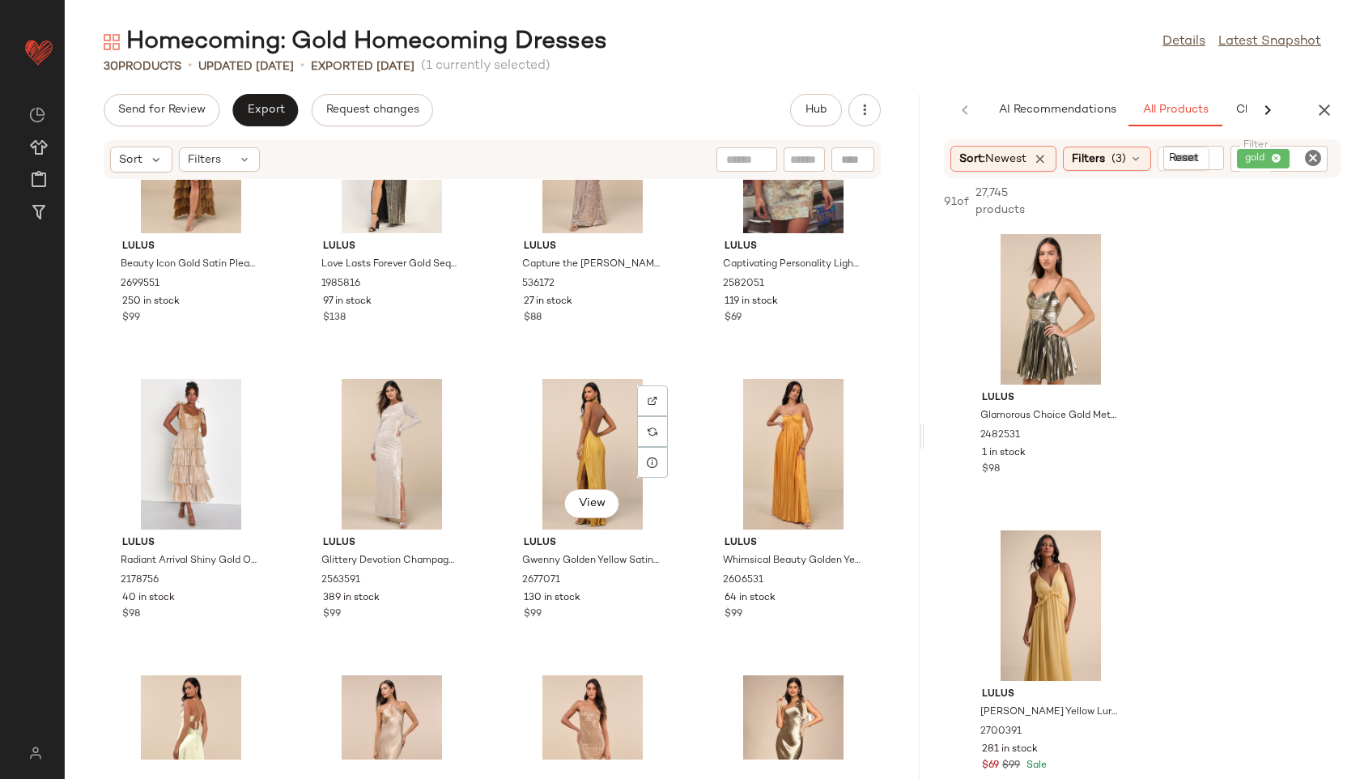
scroll to position [1292, 0]
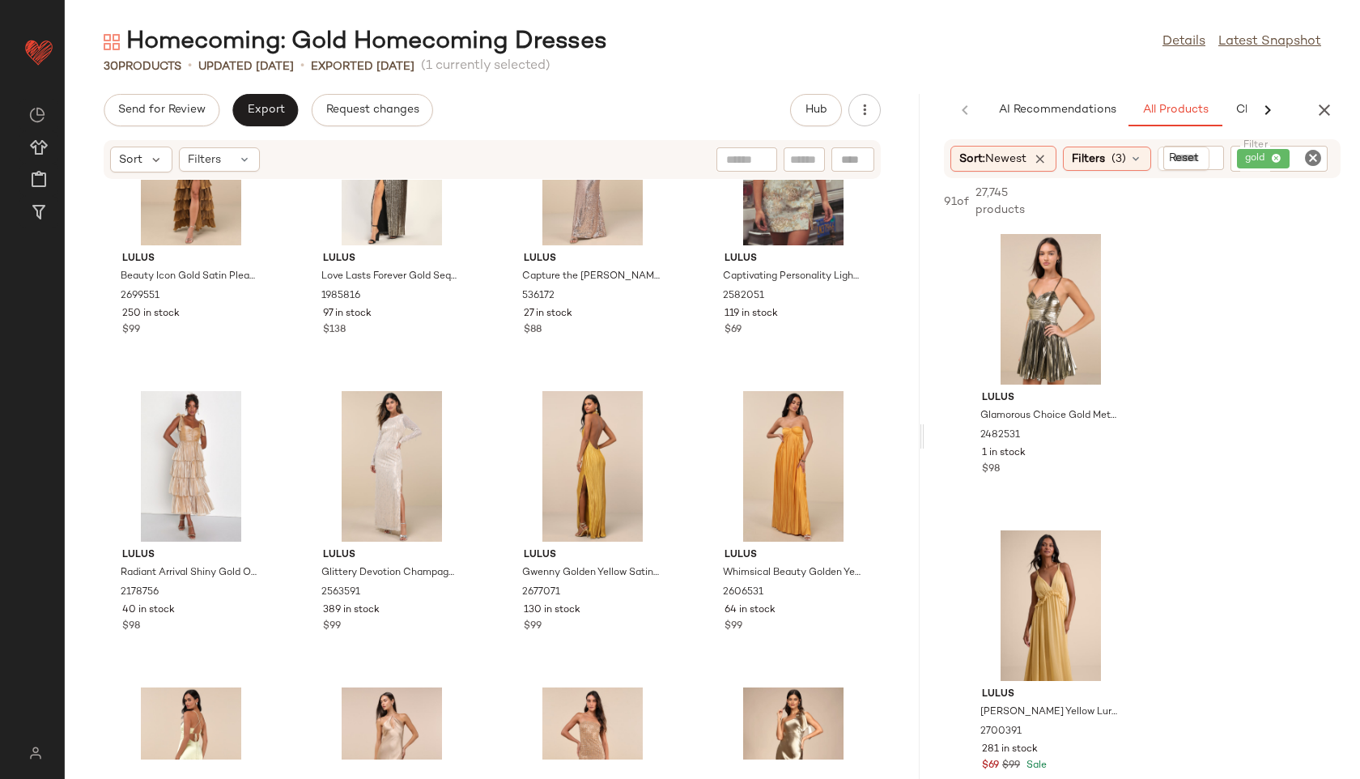
click at [235, 145] on div "Sort Filters" at bounding box center [492, 159] width 777 height 39
click at [236, 158] on div "Filters" at bounding box center [219, 159] width 81 height 24
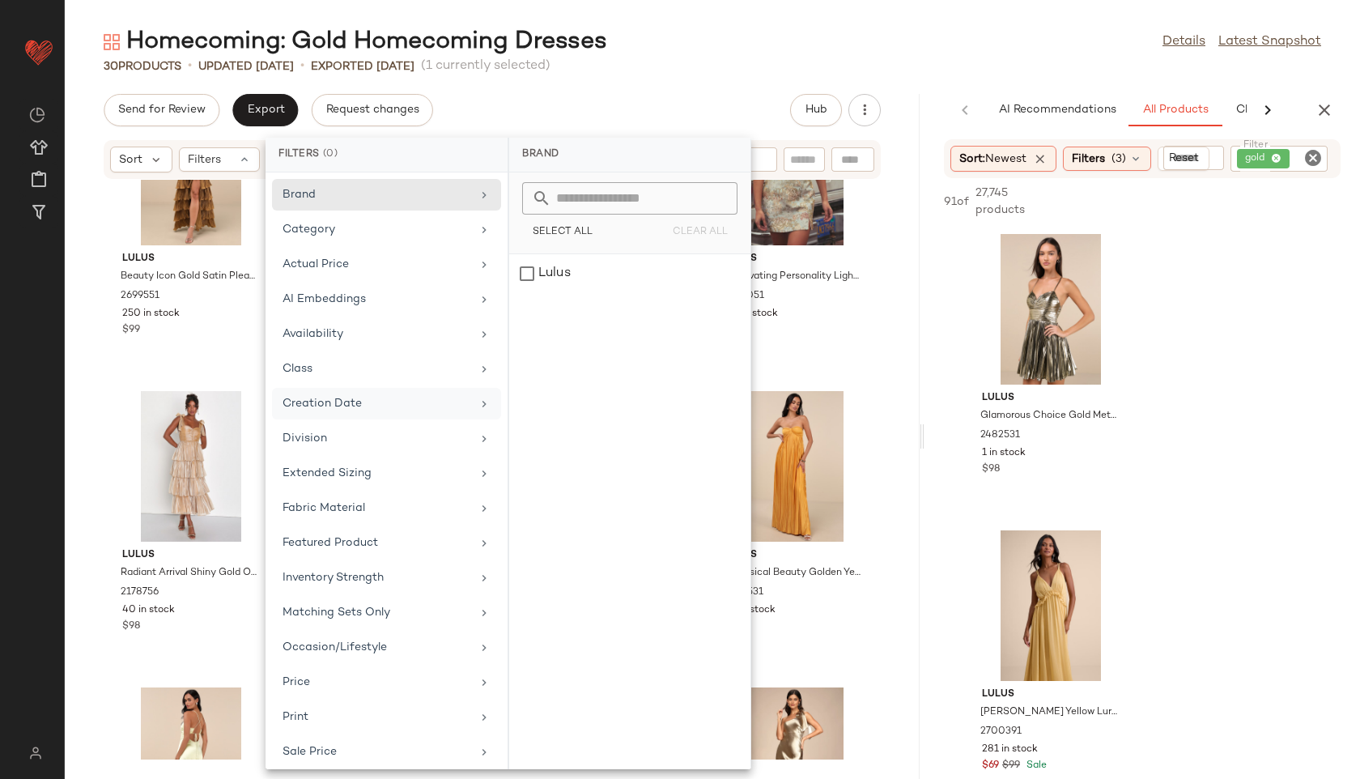
scroll to position [147, 0]
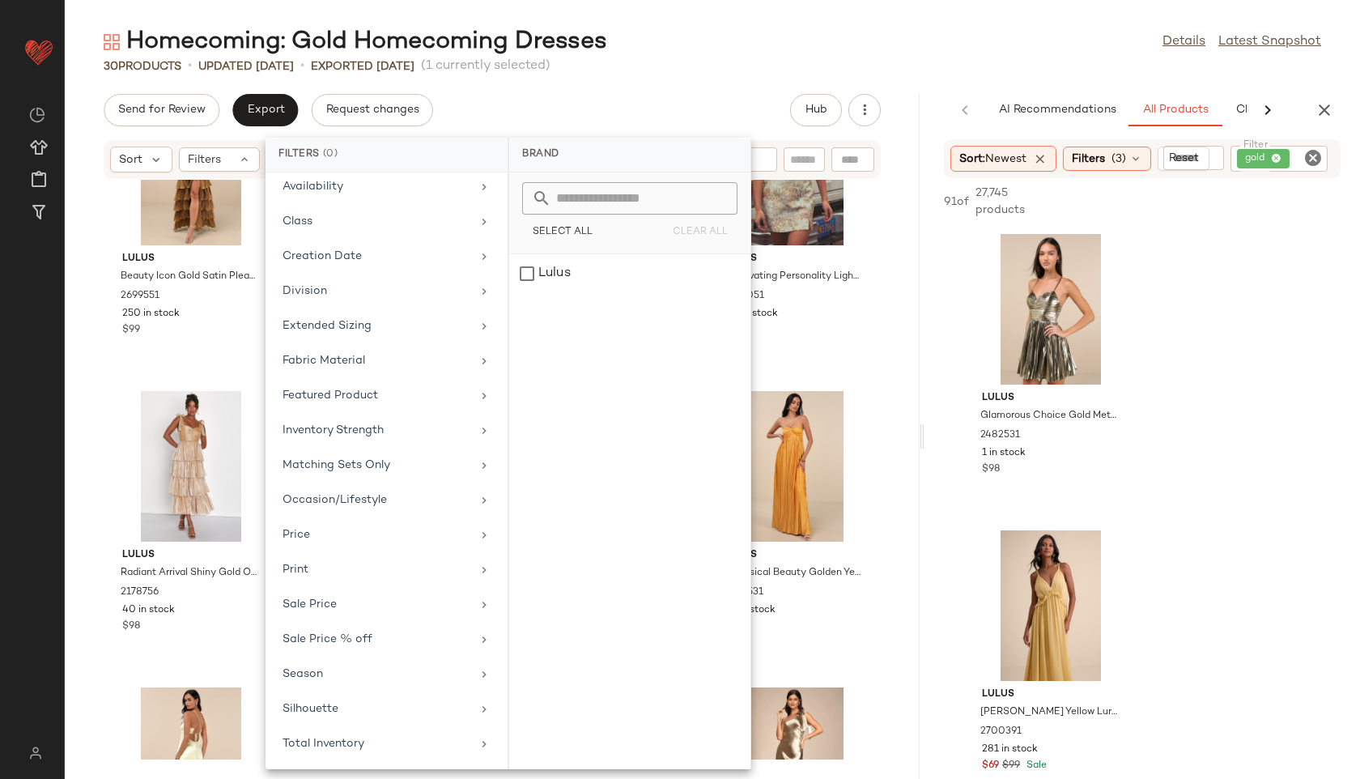
click at [596, 112] on div "Send for Review Export Request changes Hub" at bounding box center [492, 110] width 777 height 32
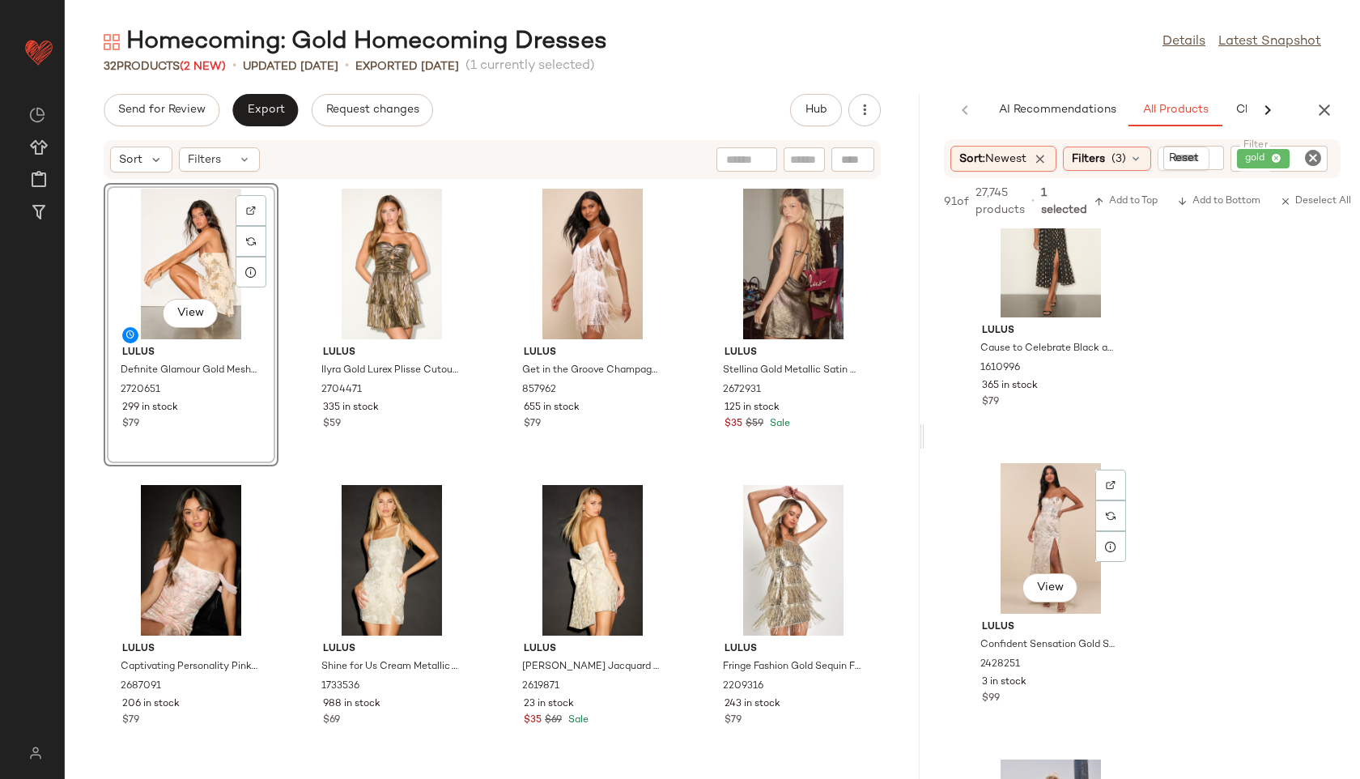
scroll to position [1249, 0]
click at [1239, 104] on div "AI Recommendations All Products Clipboard Reports" at bounding box center [1191, 110] width 411 height 32
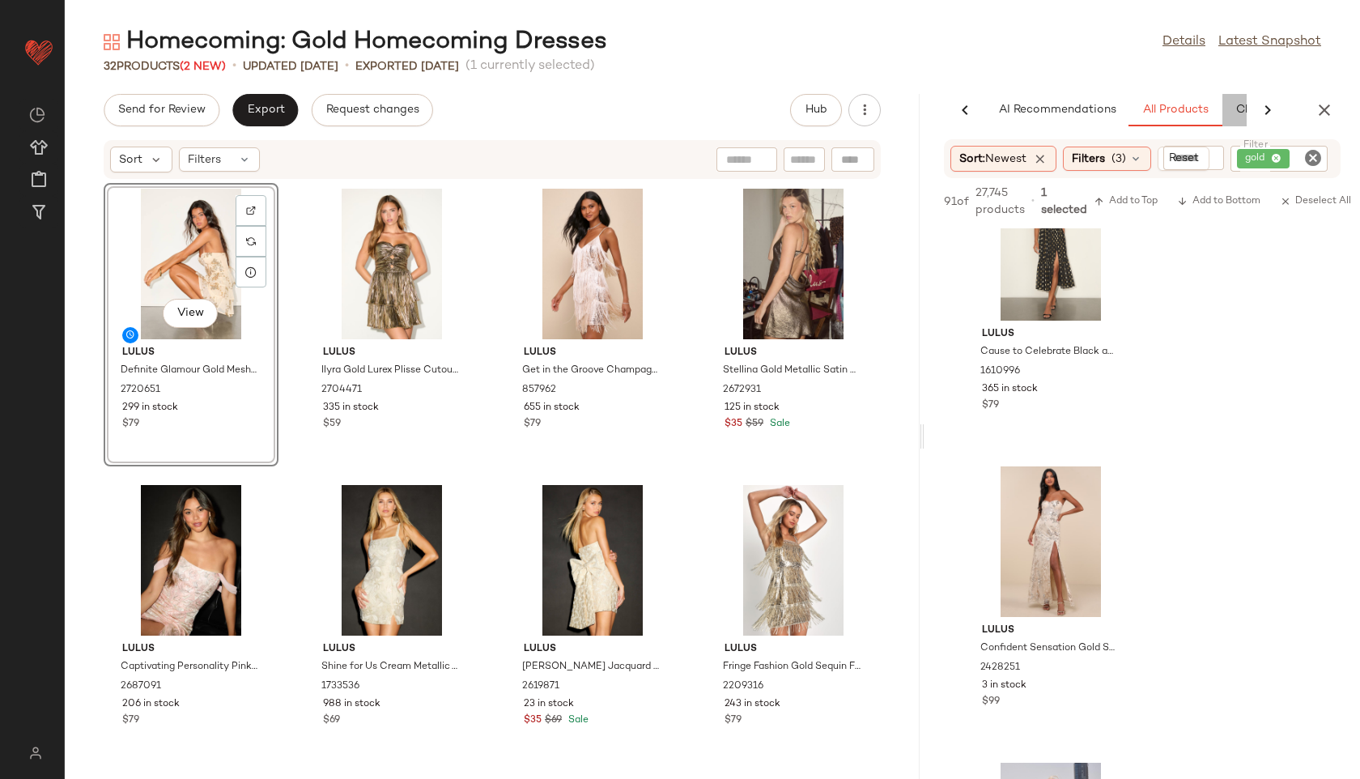
scroll to position [0, 89]
click at [1163, 102] on button "Clipboard" at bounding box center [1173, 110] width 81 height 32
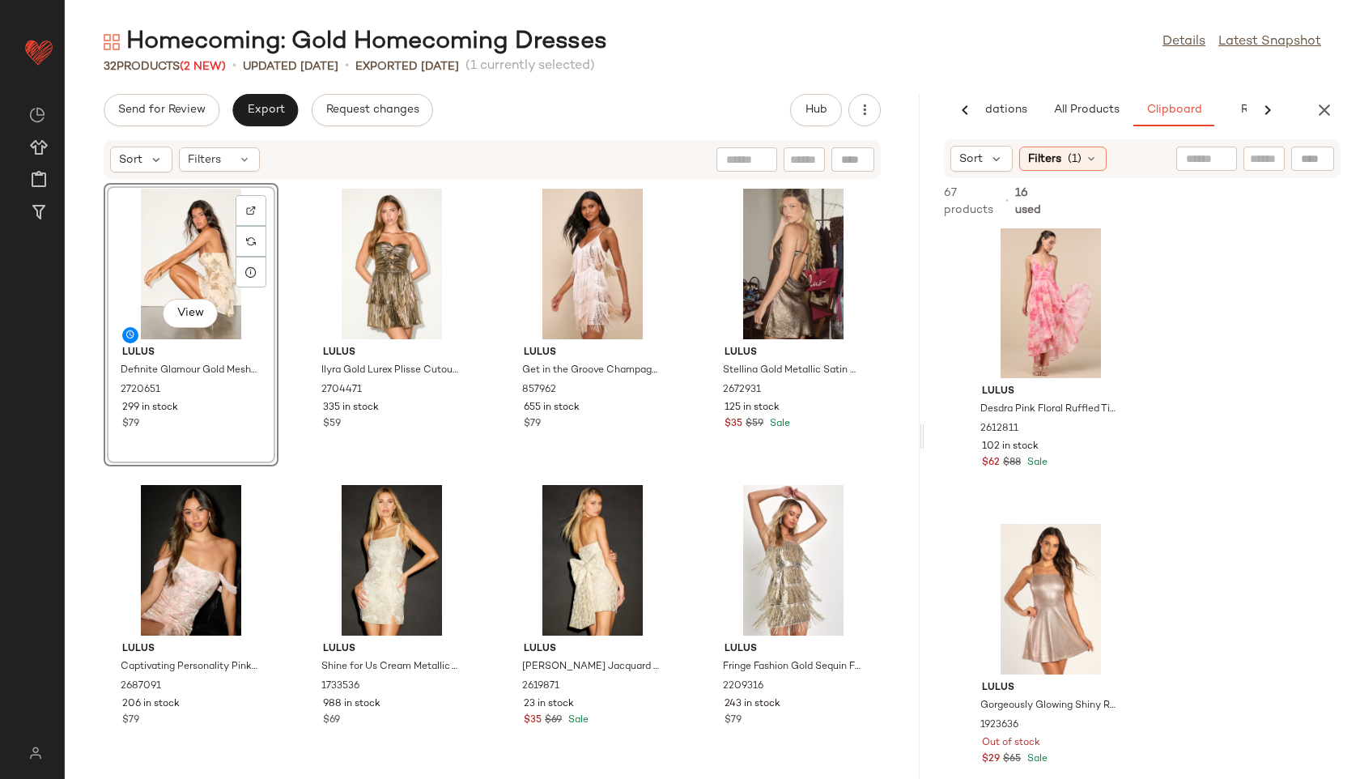
scroll to position [372, 0]
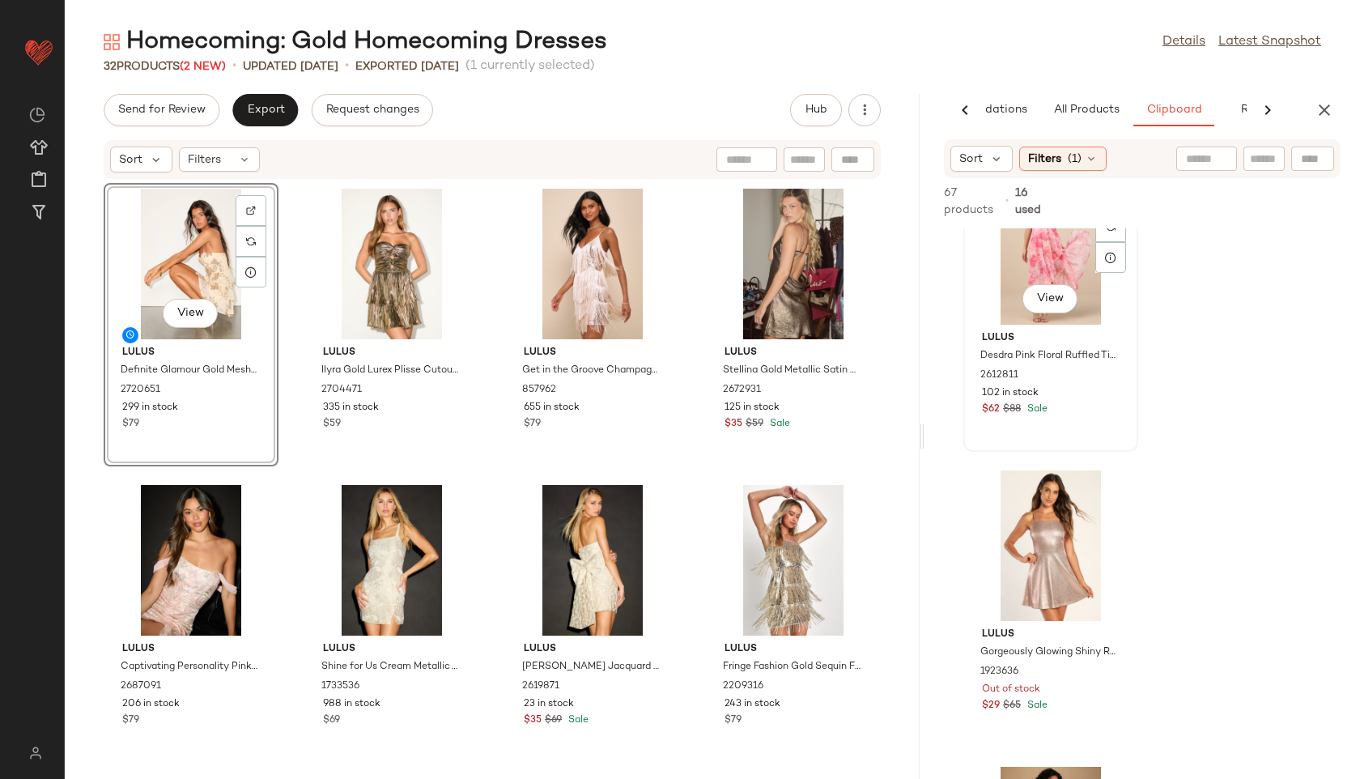
click at [1060, 258] on div "View" at bounding box center [1051, 249] width 164 height 151
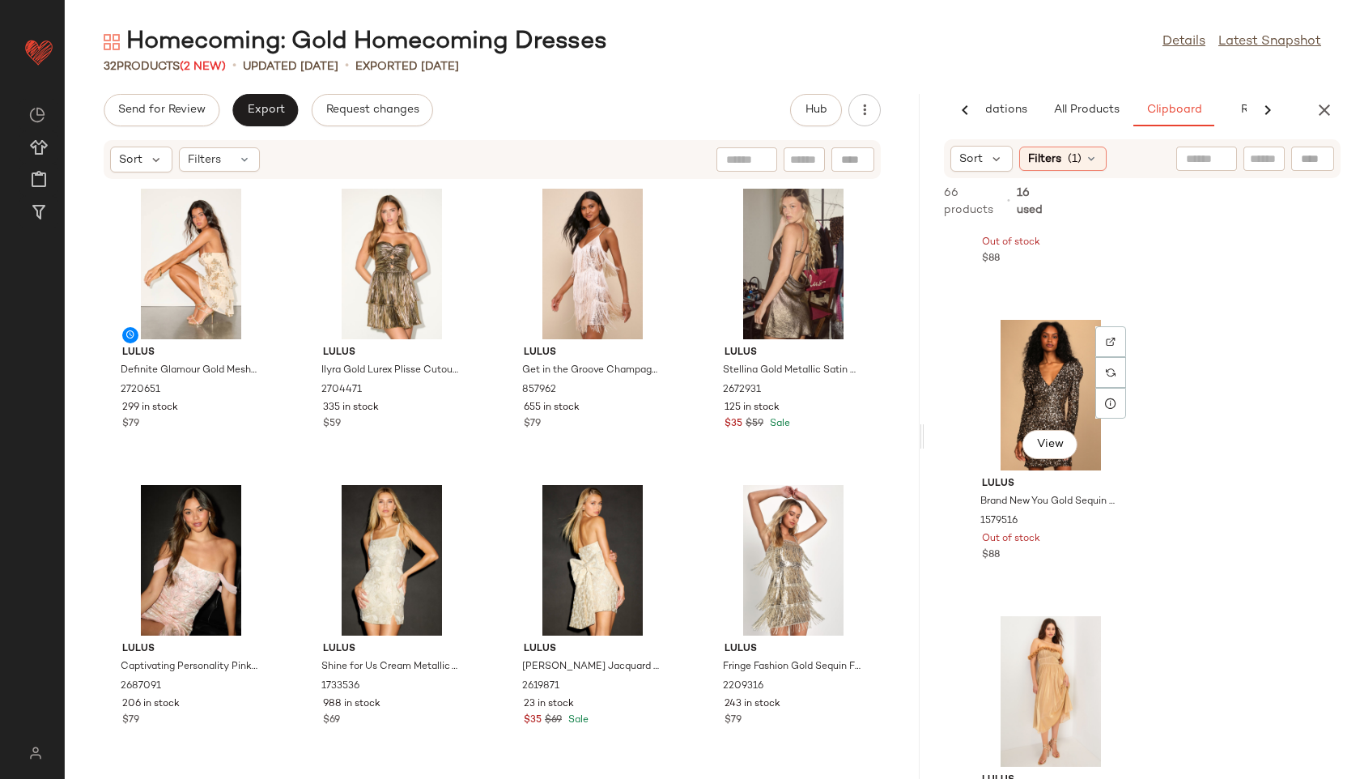
scroll to position [1451, 0]
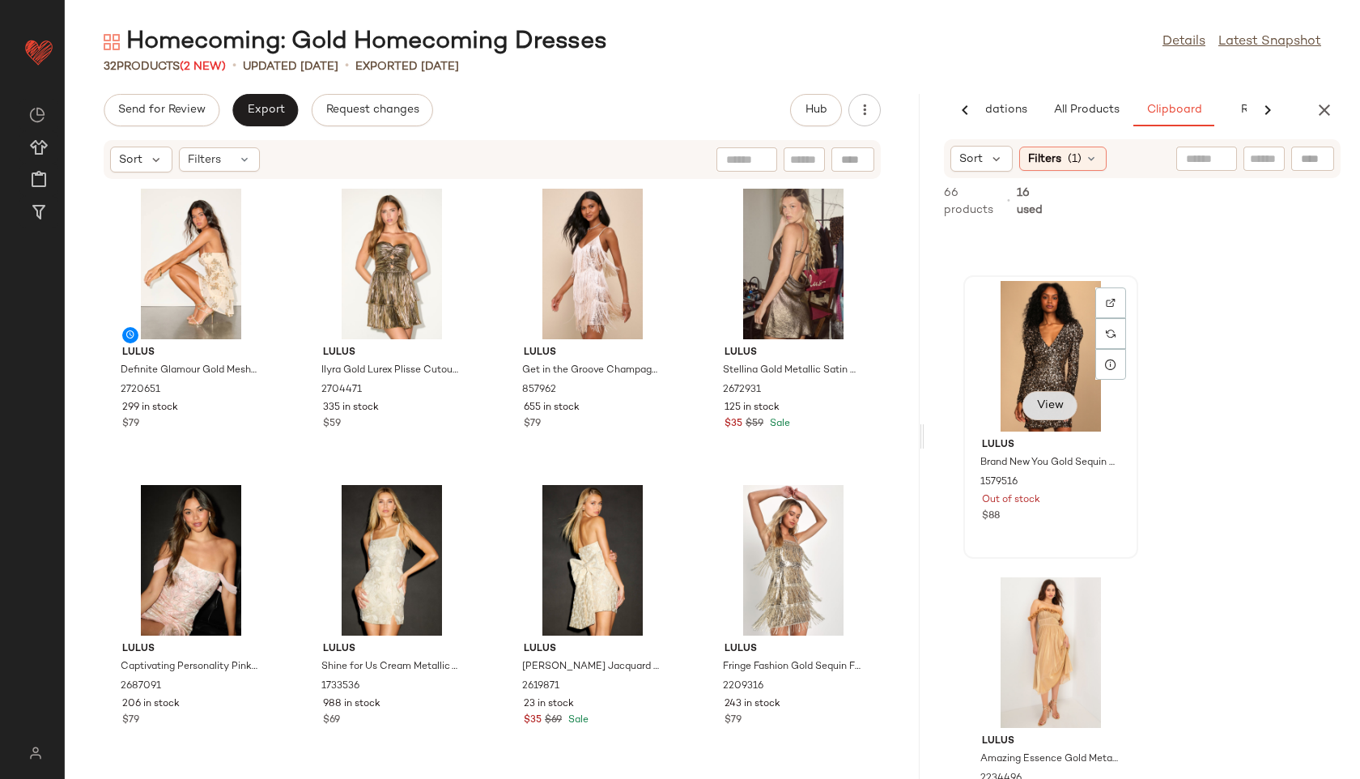
click at [1058, 398] on button "View" at bounding box center [1049, 405] width 55 height 29
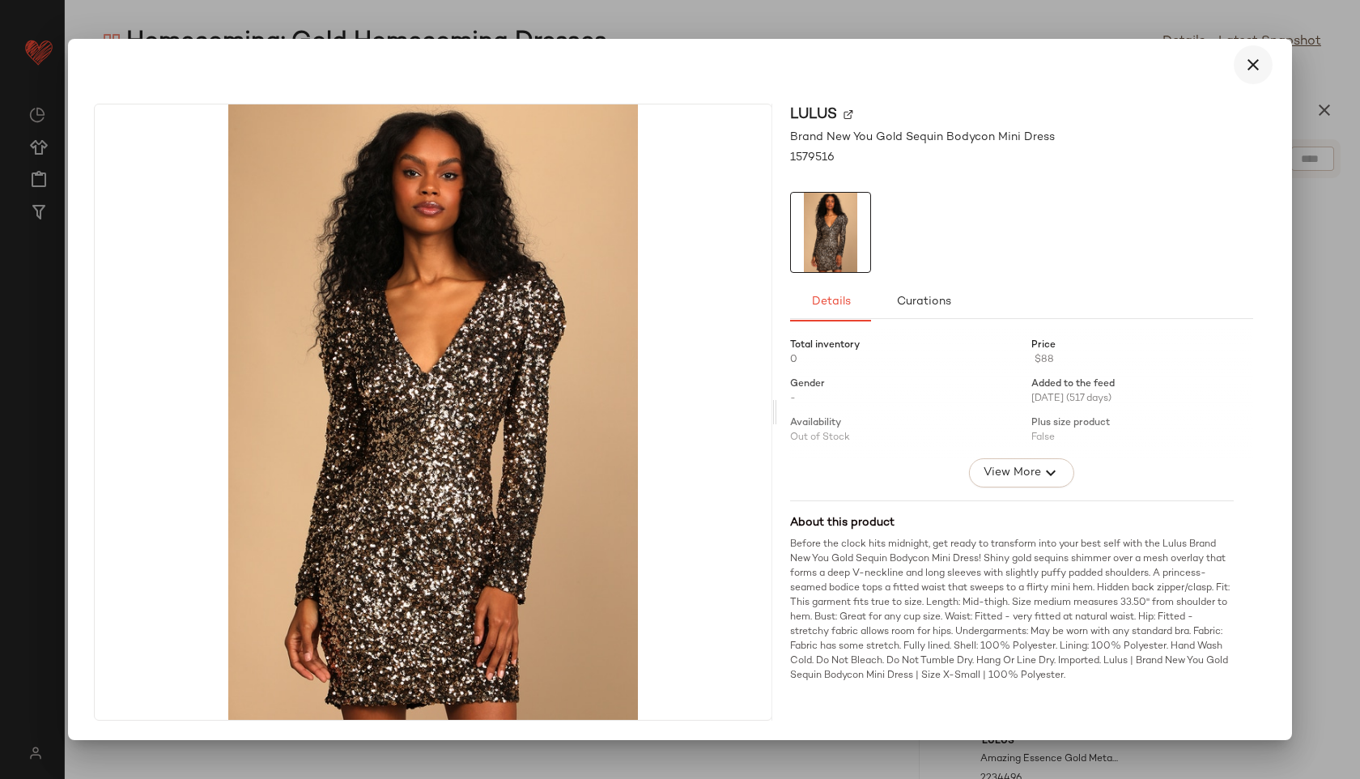
click at [1247, 68] on icon "button" at bounding box center [1252, 64] width 19 height 19
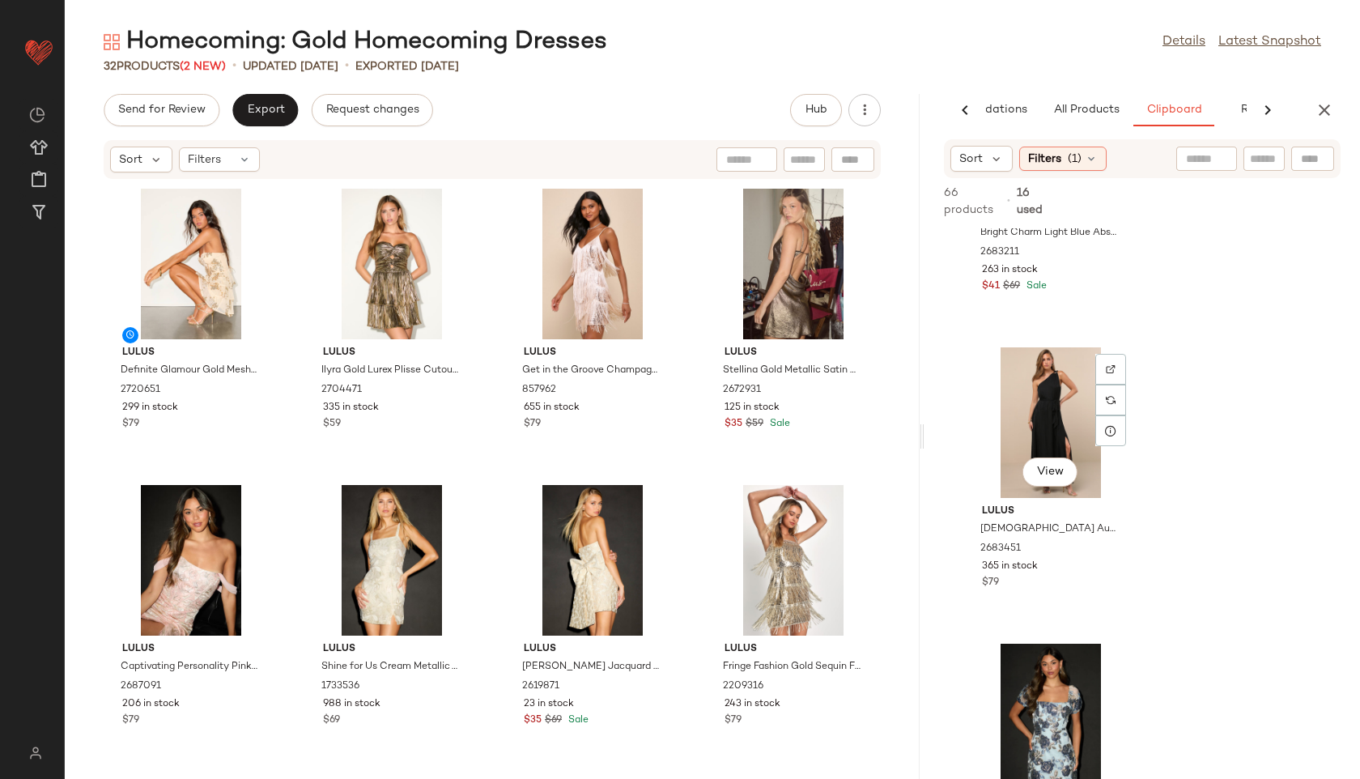
scroll to position [5632, 0]
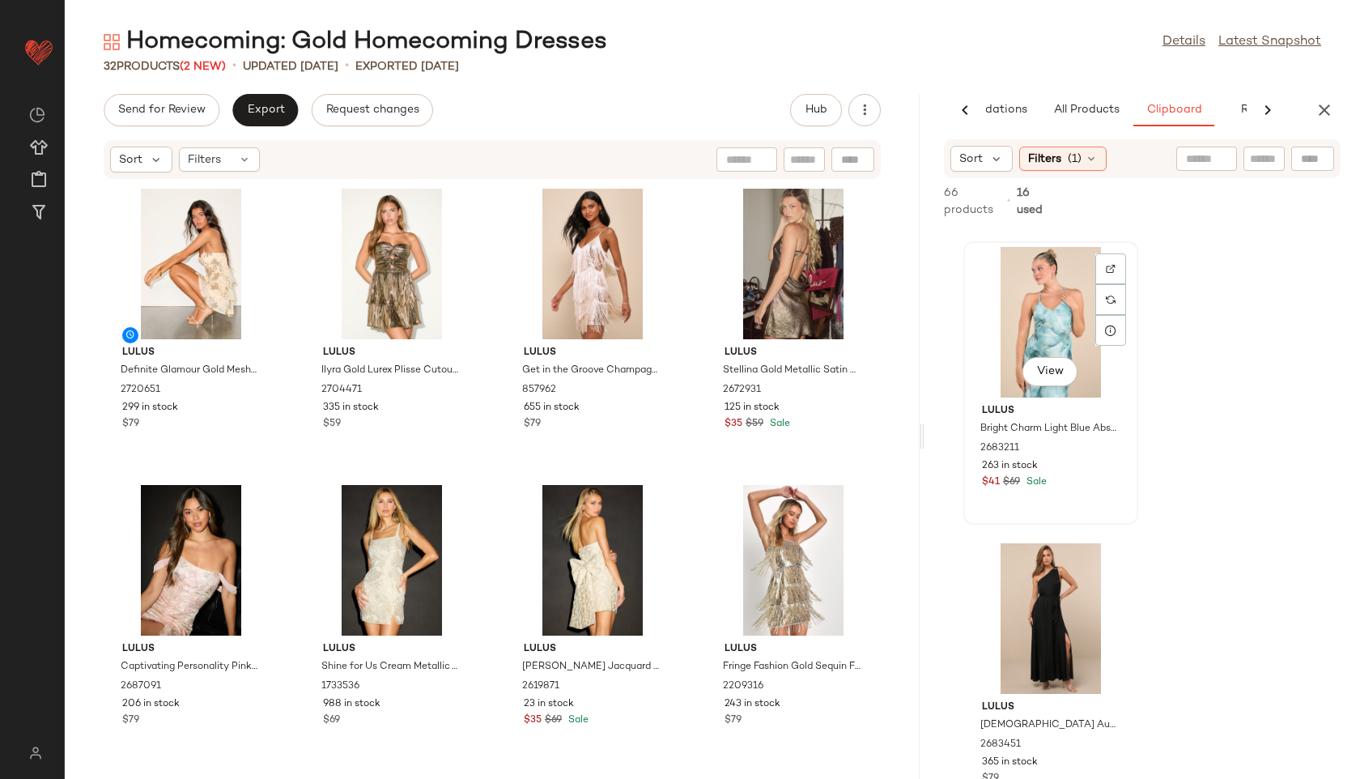
click at [1042, 325] on div "View" at bounding box center [1051, 322] width 164 height 151
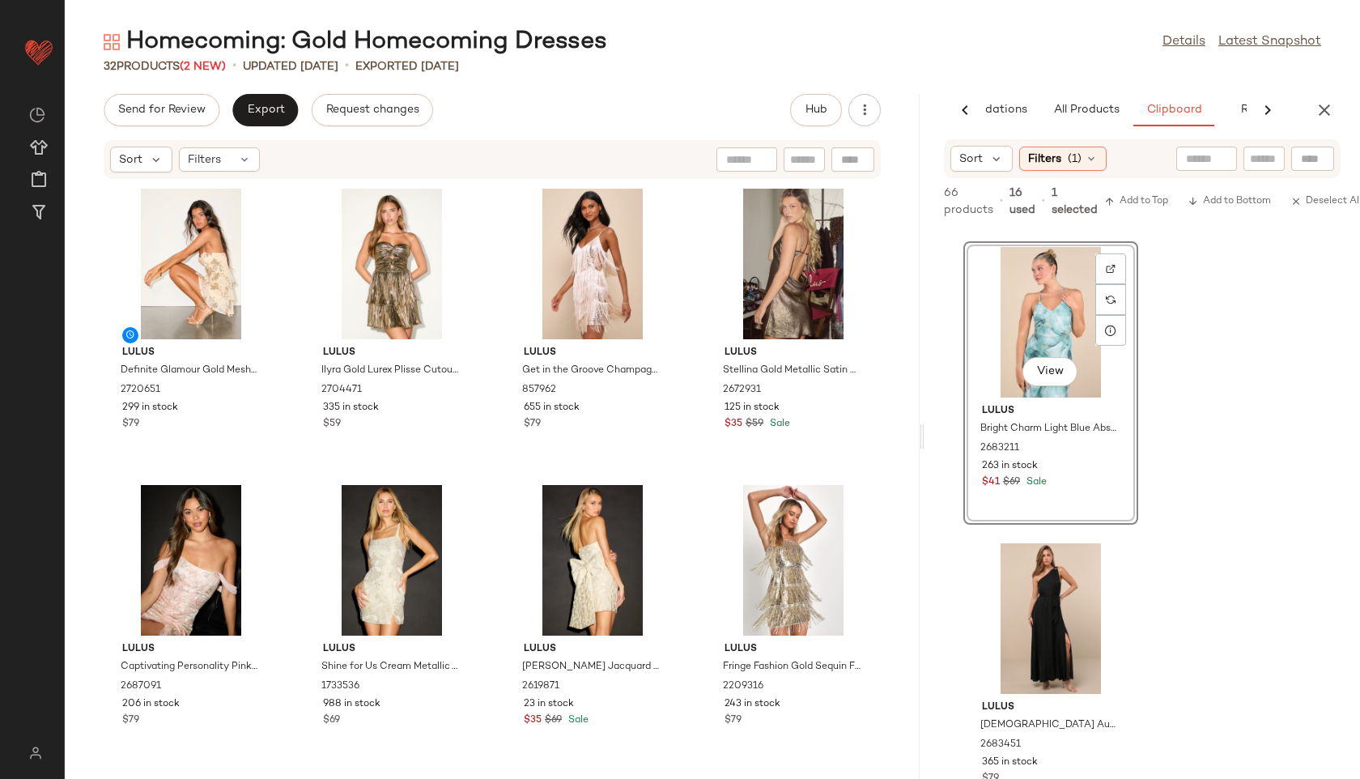
scroll to position [5336, 0]
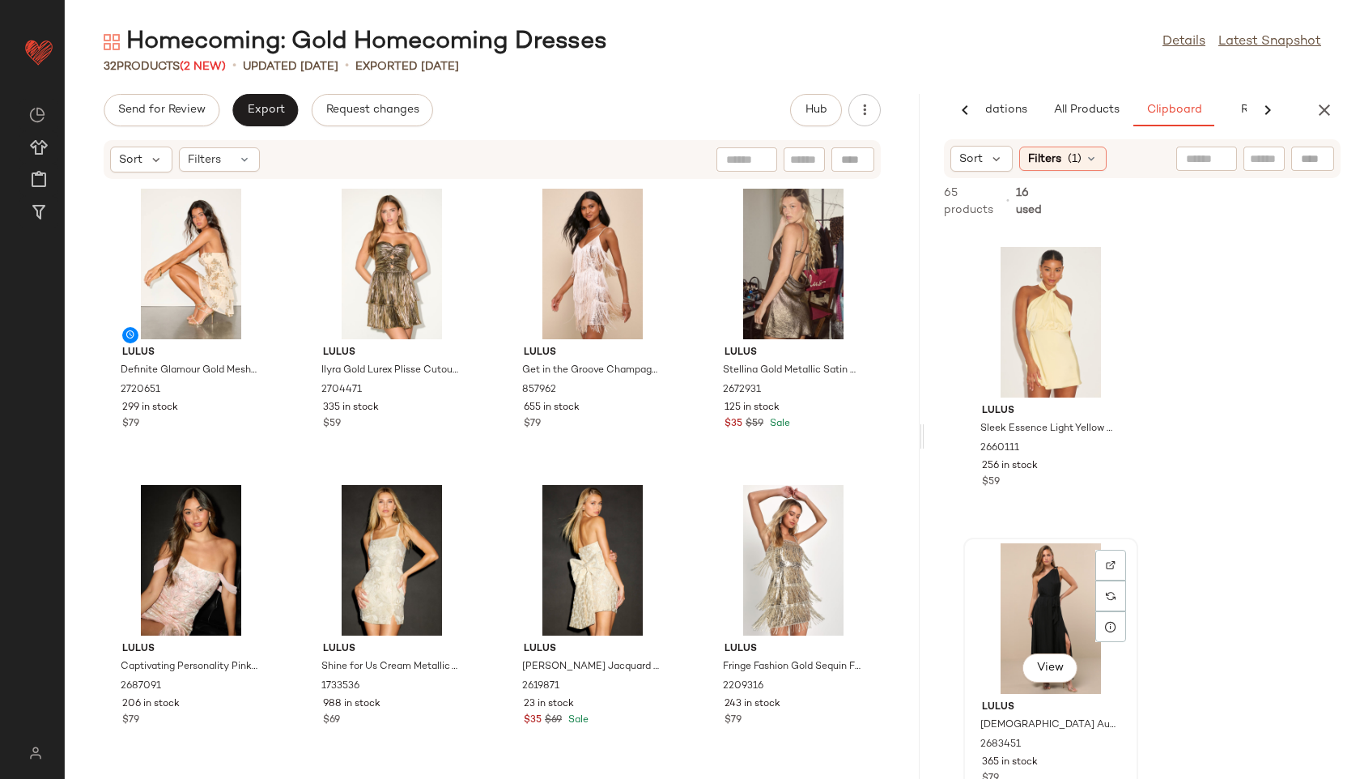
click at [1038, 607] on div "View" at bounding box center [1051, 618] width 164 height 151
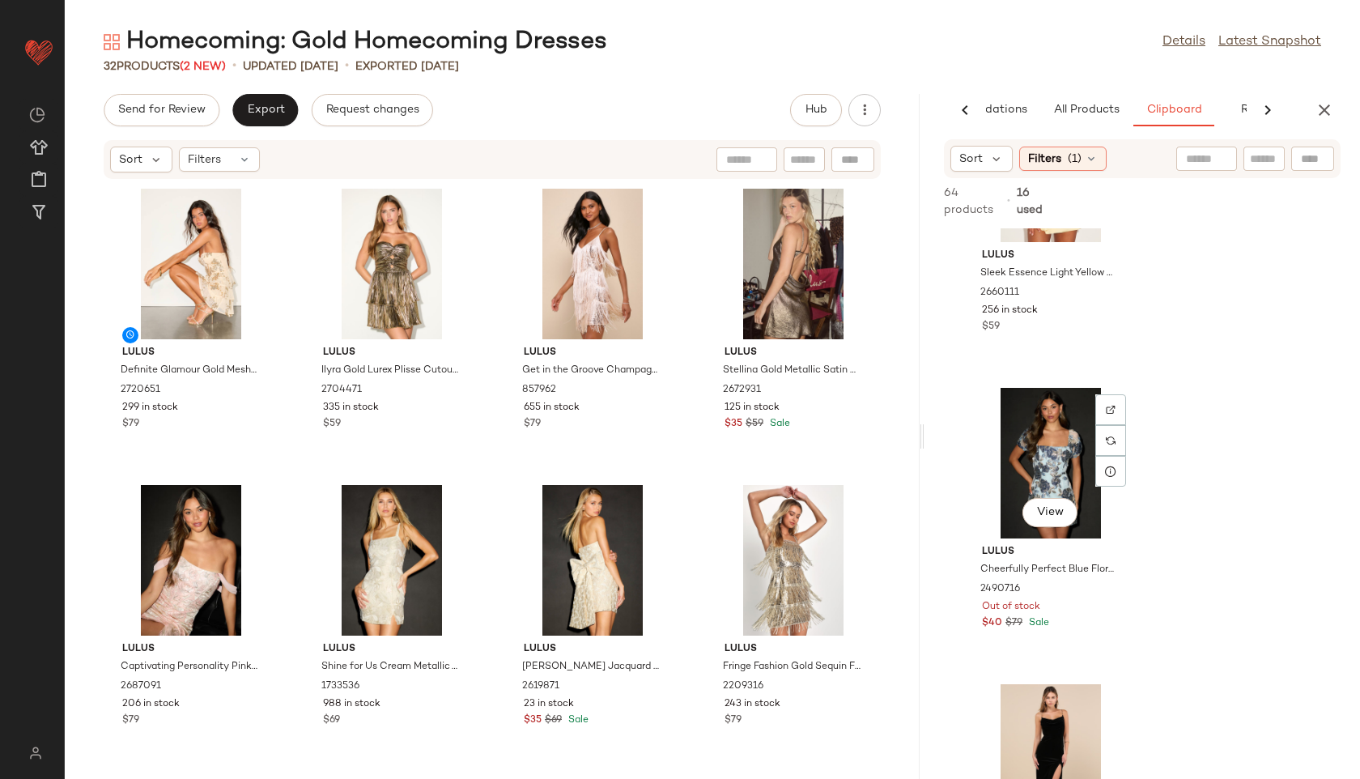
scroll to position [5508, 0]
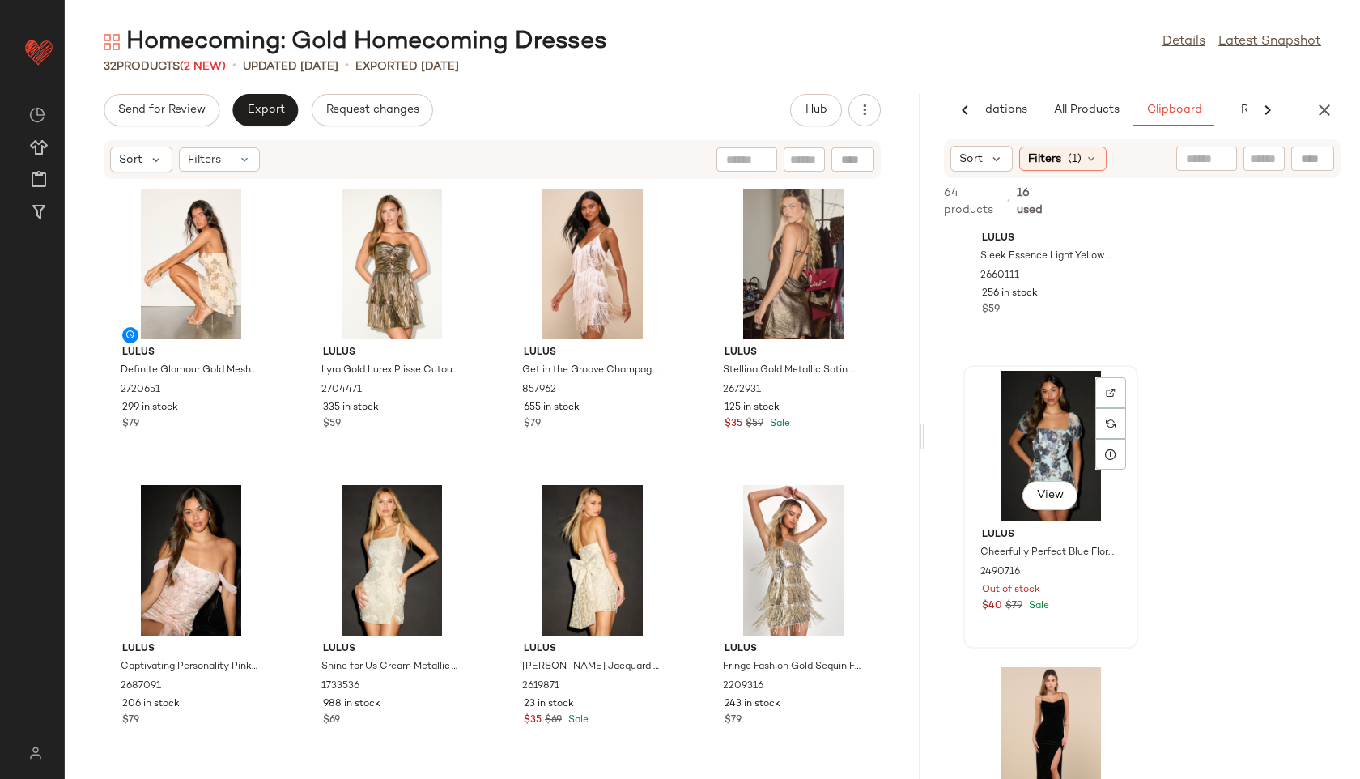
click at [1043, 402] on div "View" at bounding box center [1051, 446] width 164 height 151
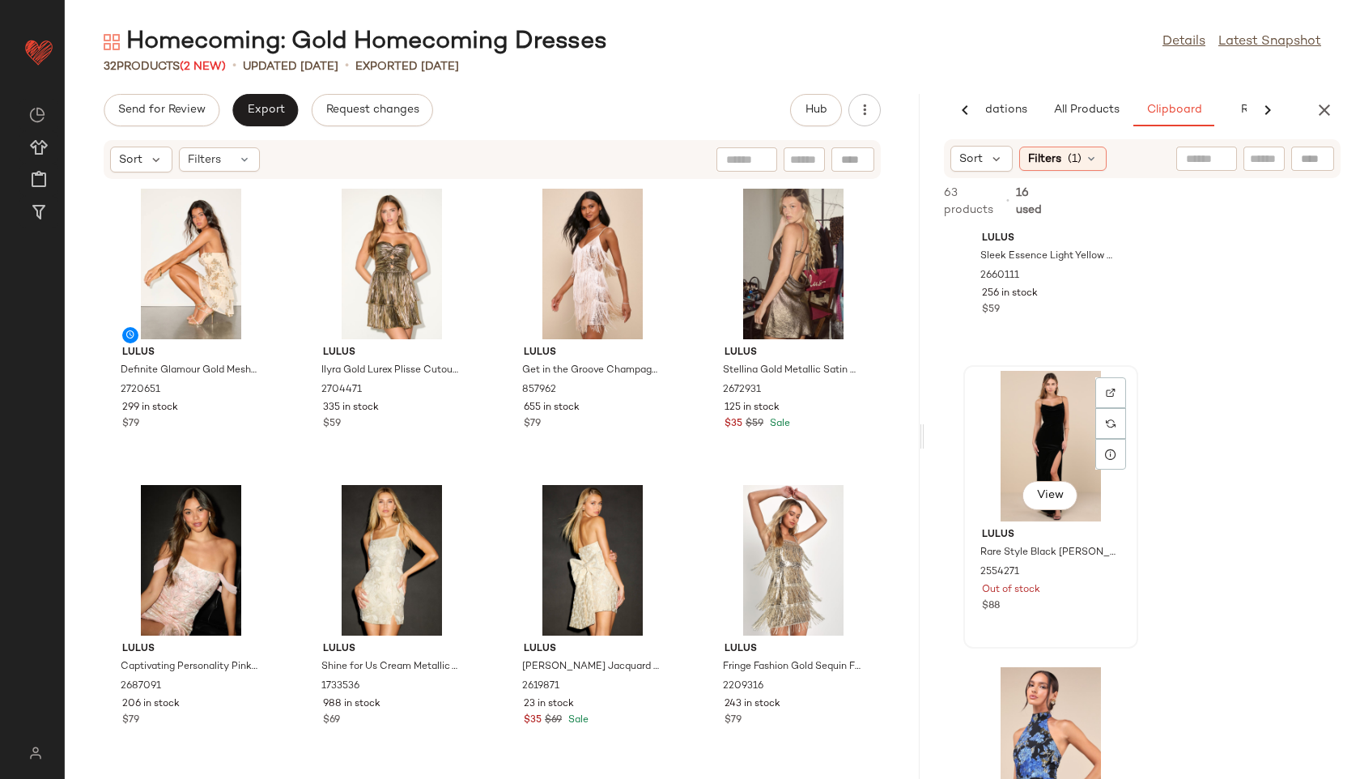
click at [1040, 404] on div "View" at bounding box center [1051, 446] width 164 height 151
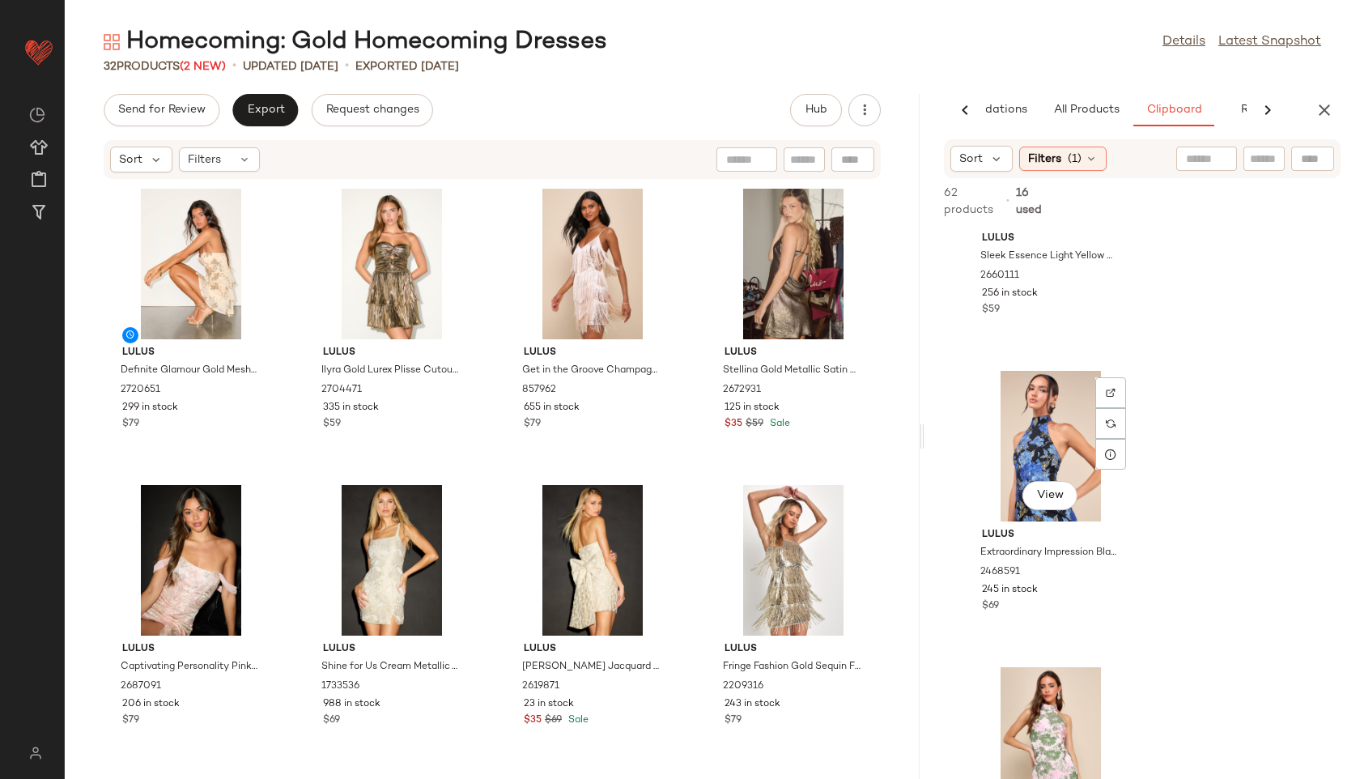
click at [1040, 404] on div "View" at bounding box center [1051, 446] width 164 height 151
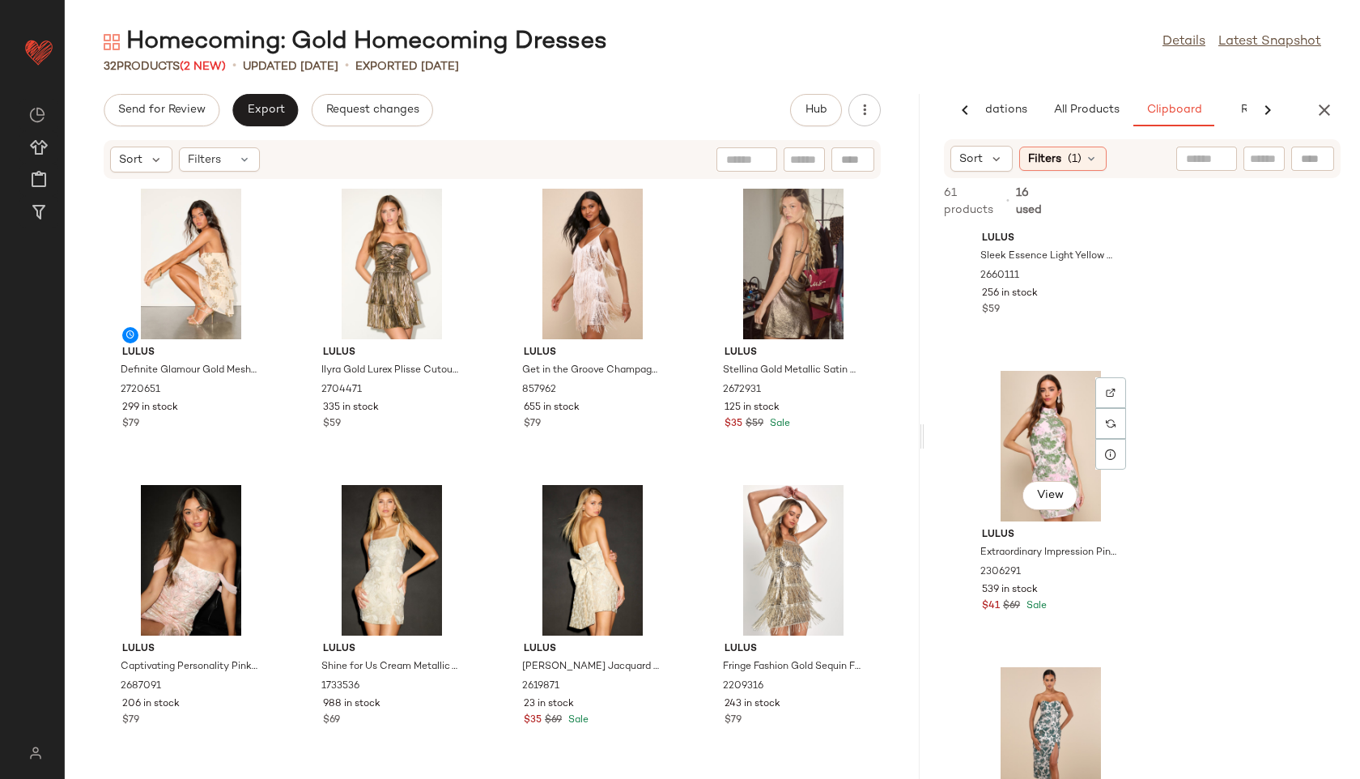
click at [1040, 404] on div "View" at bounding box center [1051, 446] width 164 height 151
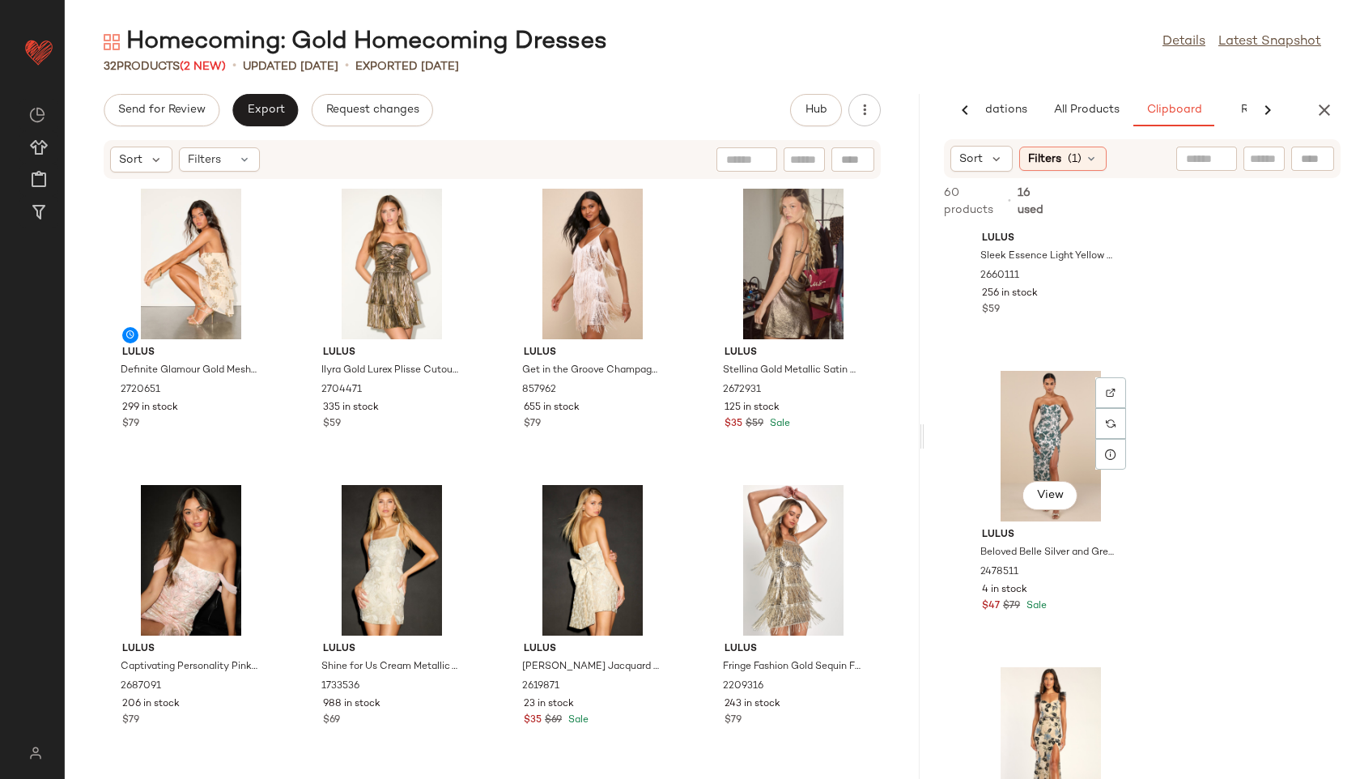
click at [1040, 404] on div "View" at bounding box center [1051, 446] width 164 height 151
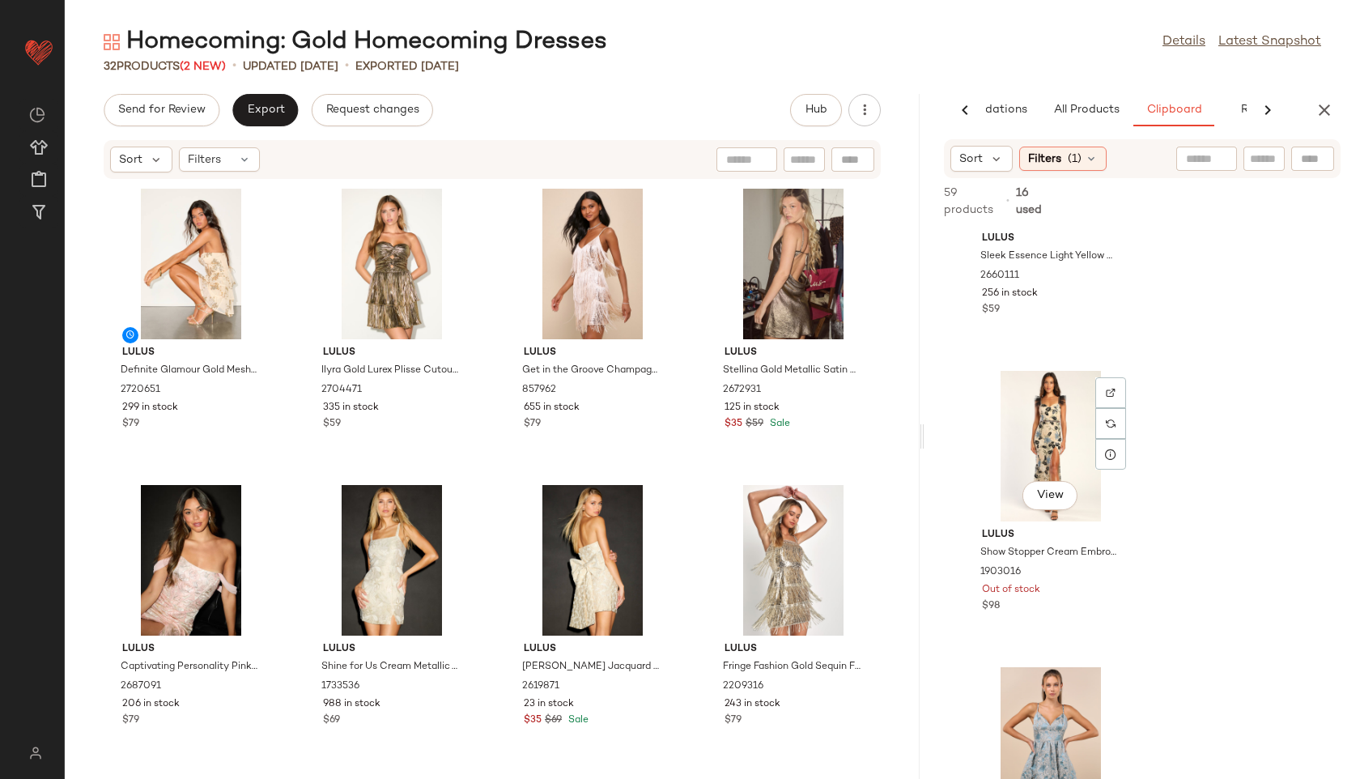
click at [1040, 404] on div "View" at bounding box center [1051, 446] width 164 height 151
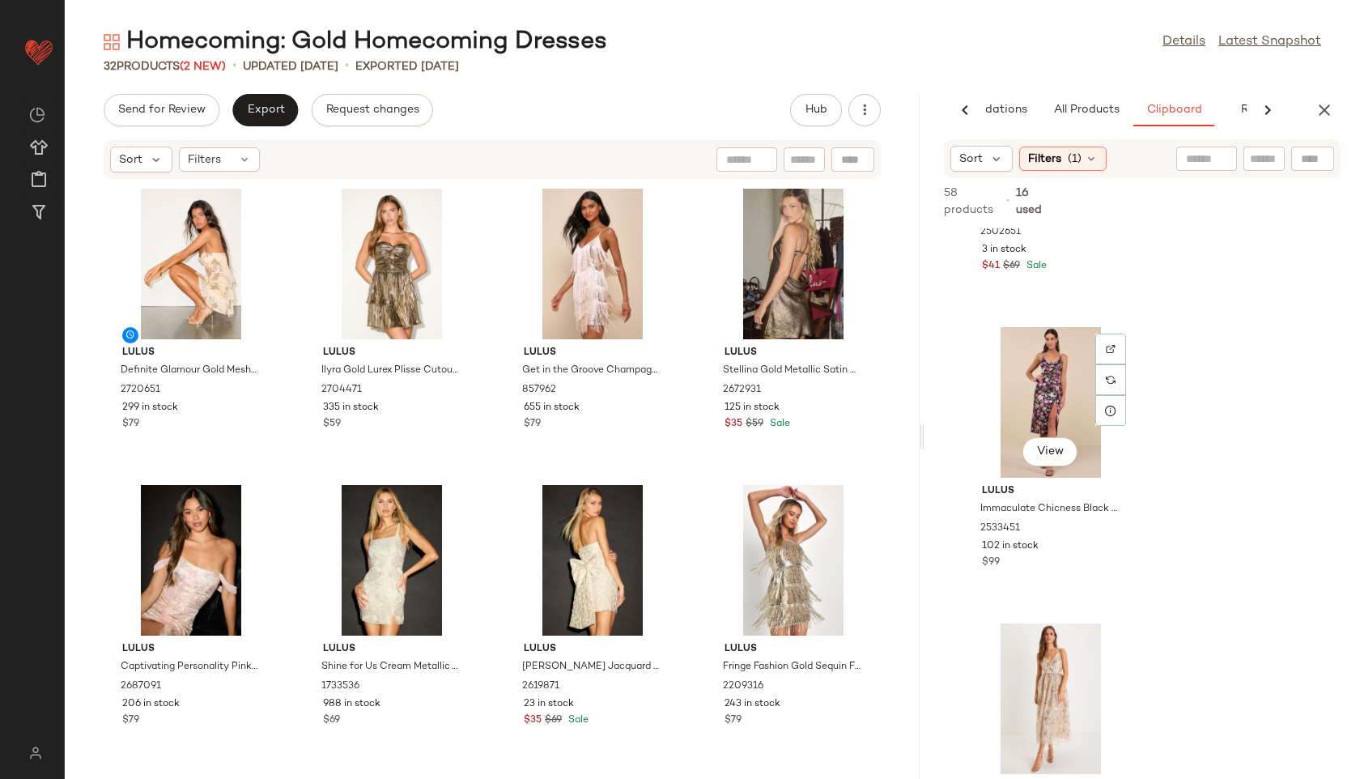
scroll to position [6387, 0]
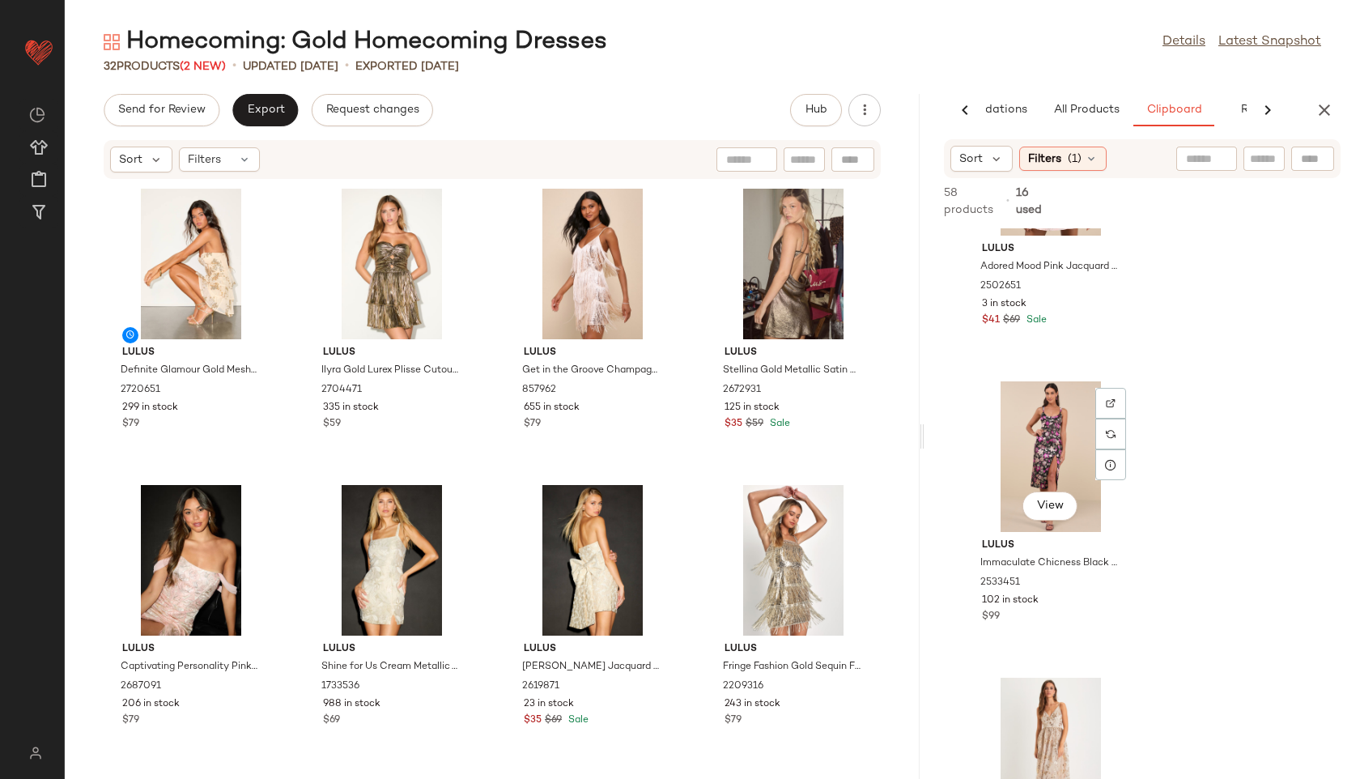
click at [1040, 404] on div "View" at bounding box center [1051, 456] width 164 height 151
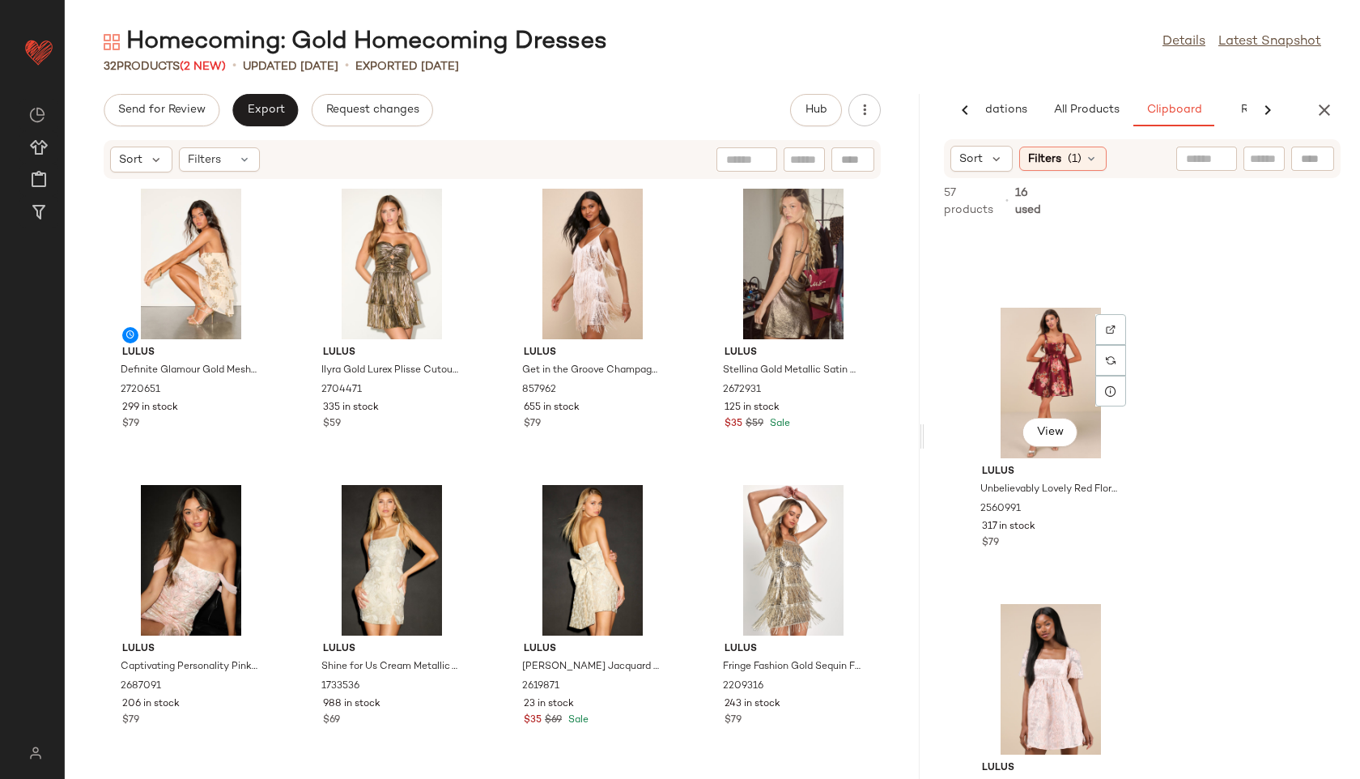
scroll to position [5867, 0]
click at [1040, 403] on div "View" at bounding box center [1051, 383] width 164 height 151
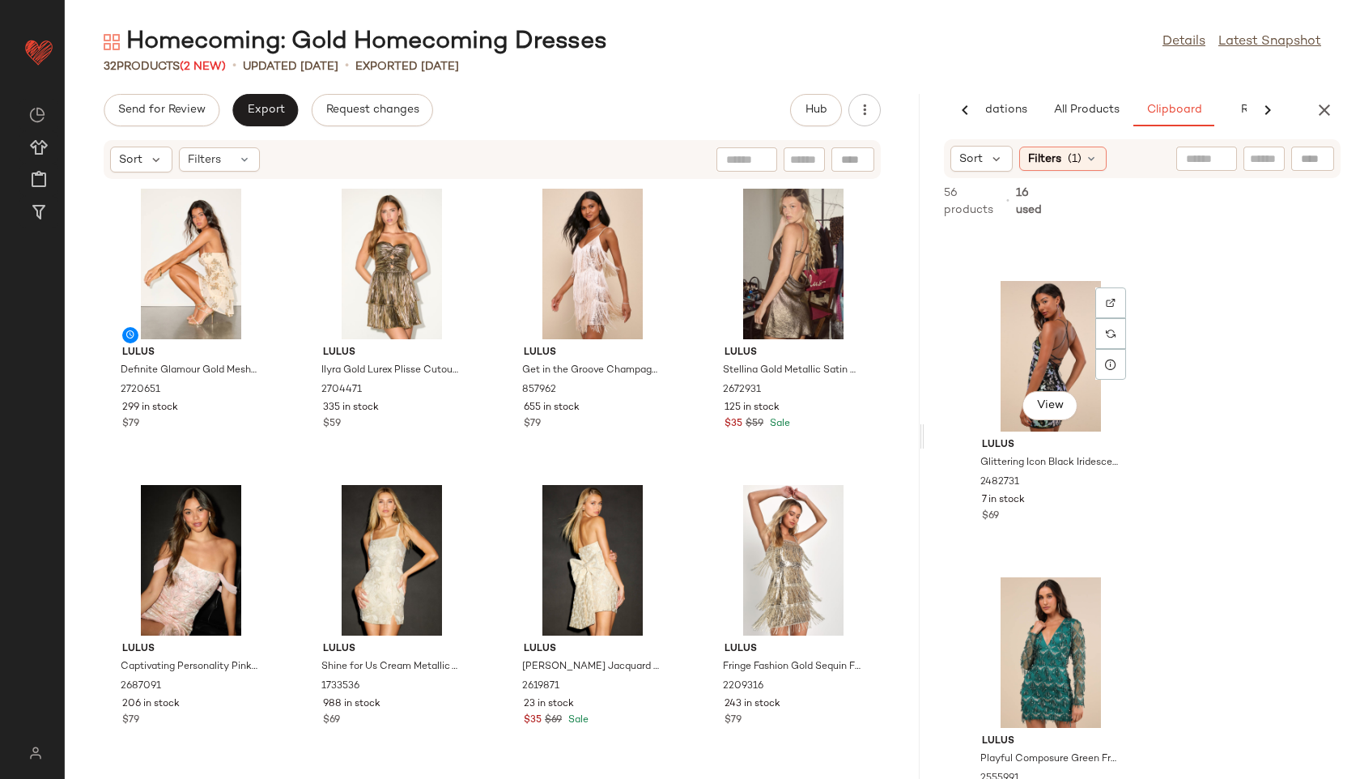
scroll to position [7080, 0]
click at [1052, 346] on div "View" at bounding box center [1051, 355] width 164 height 151
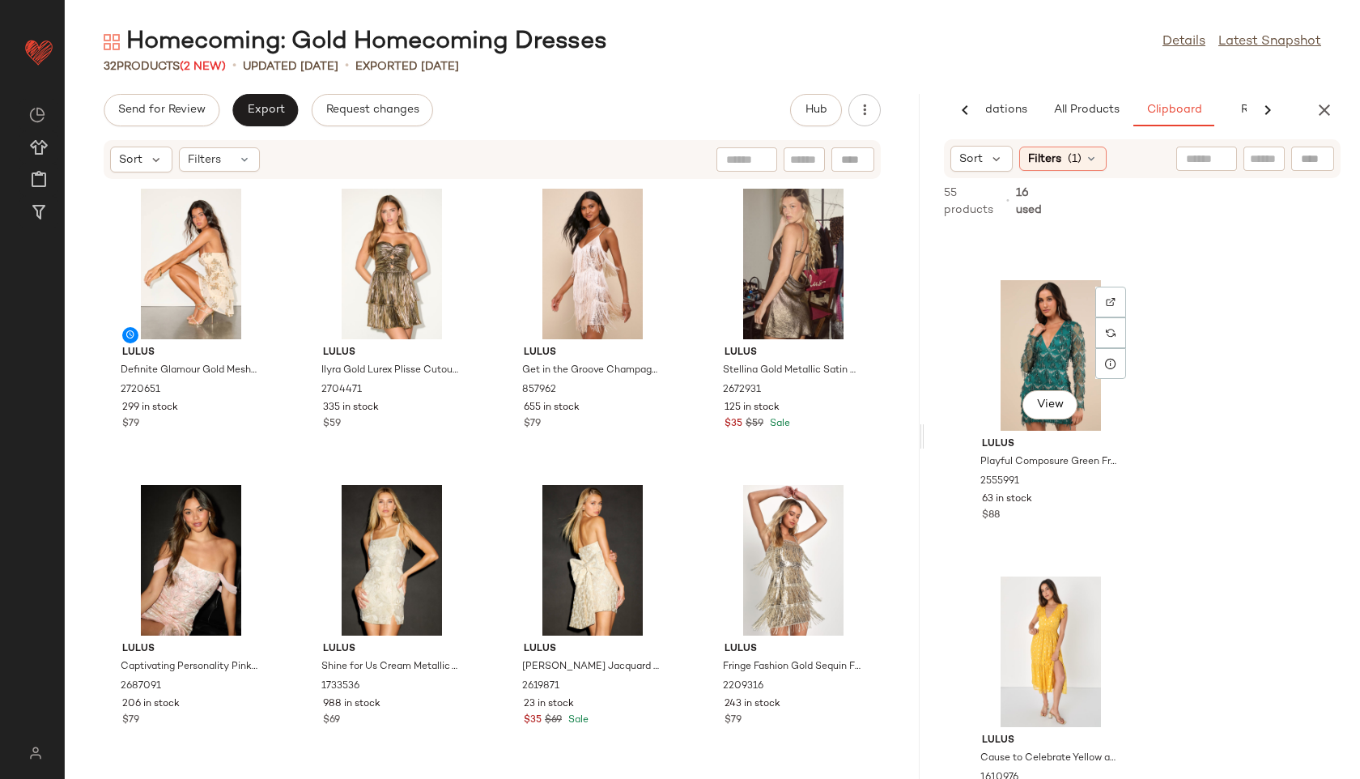
click at [1052, 346] on div "View" at bounding box center [1051, 355] width 164 height 151
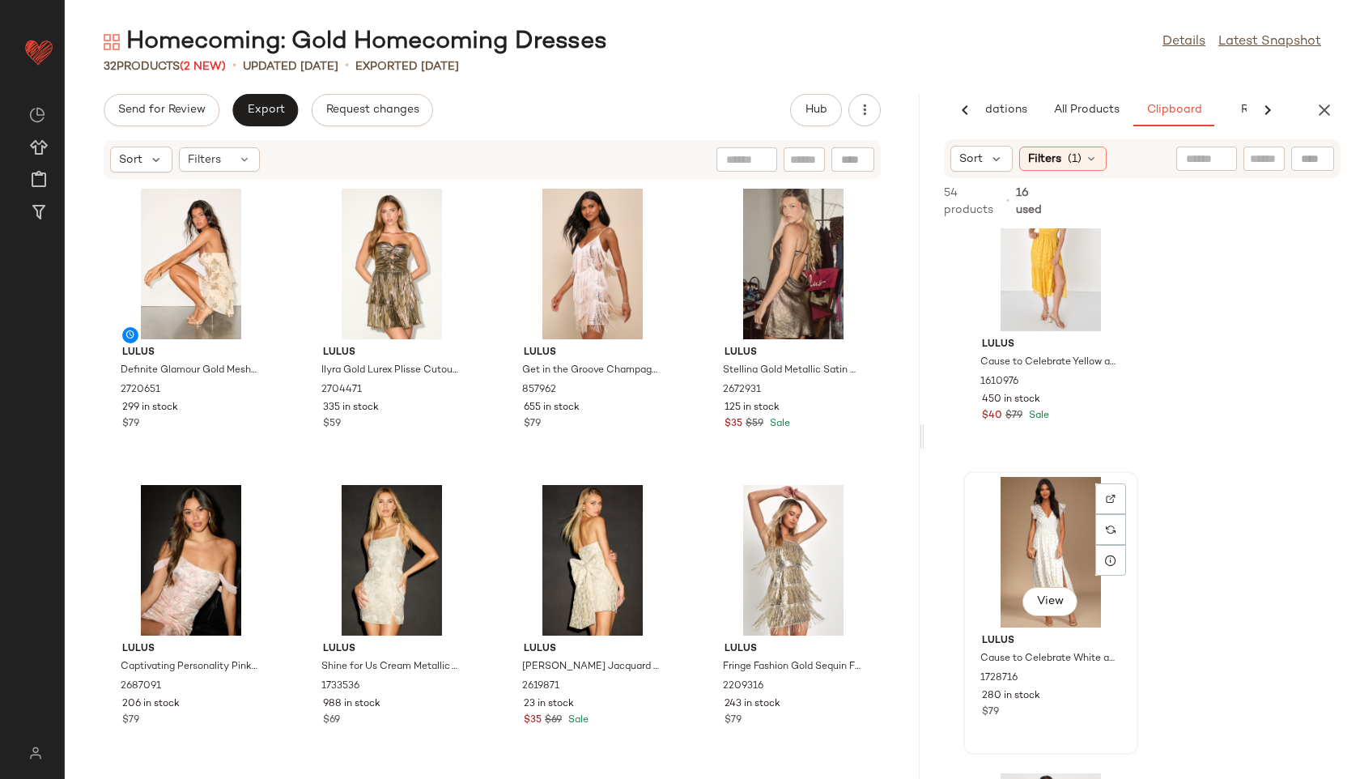
scroll to position [7207, 0]
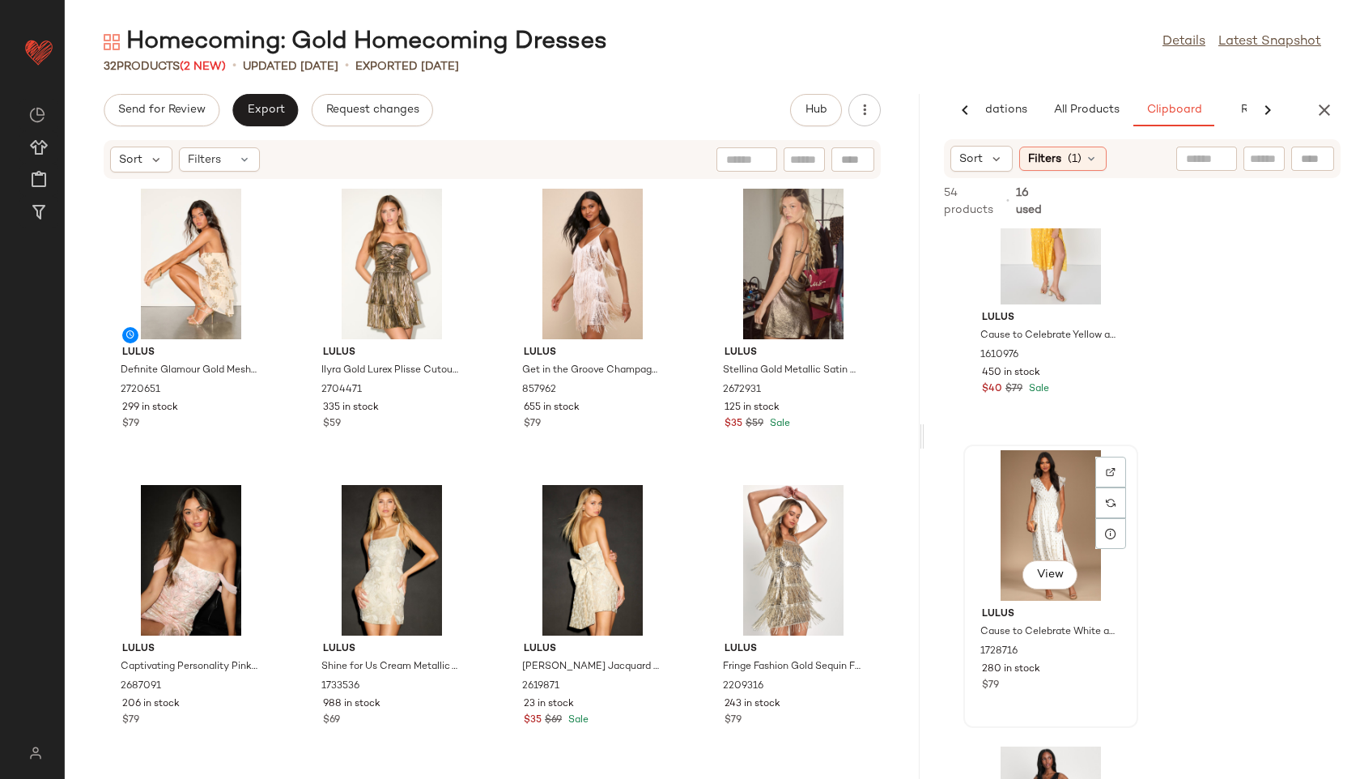
click at [1049, 501] on div "View" at bounding box center [1051, 525] width 164 height 151
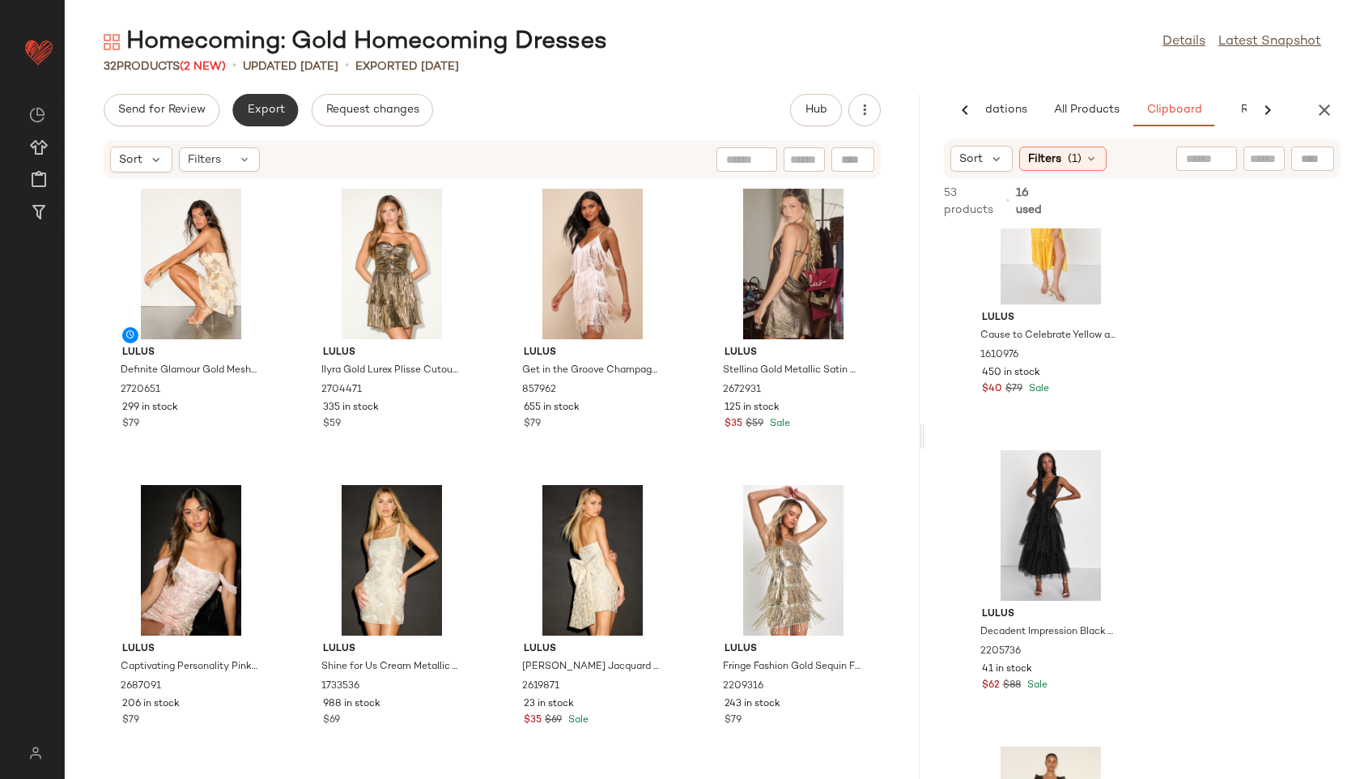
click at [268, 102] on button "Export" at bounding box center [265, 110] width 66 height 32
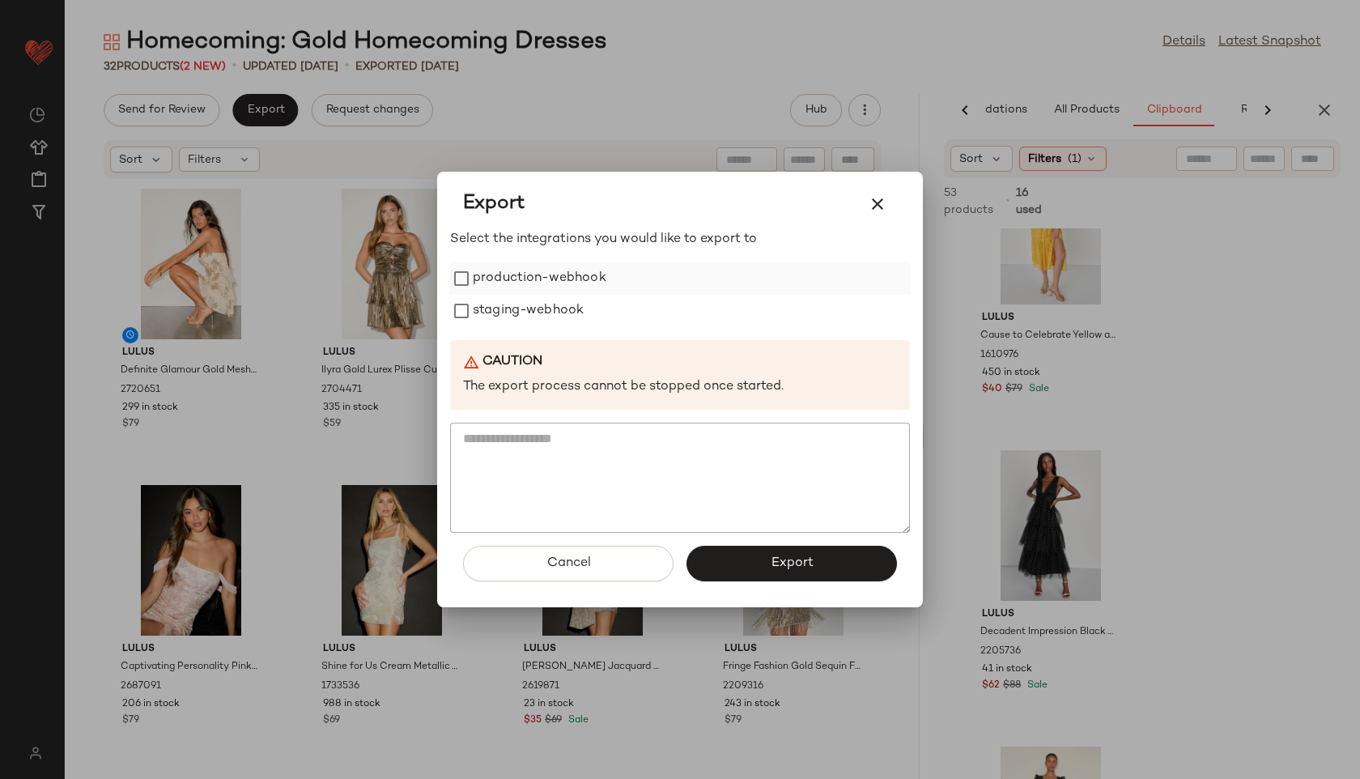
click at [534, 271] on label "production-webhook" at bounding box center [540, 278] width 134 height 32
click at [537, 312] on label "staging-webhook" at bounding box center [528, 311] width 111 height 32
click at [748, 563] on button "Export" at bounding box center [791, 564] width 210 height 36
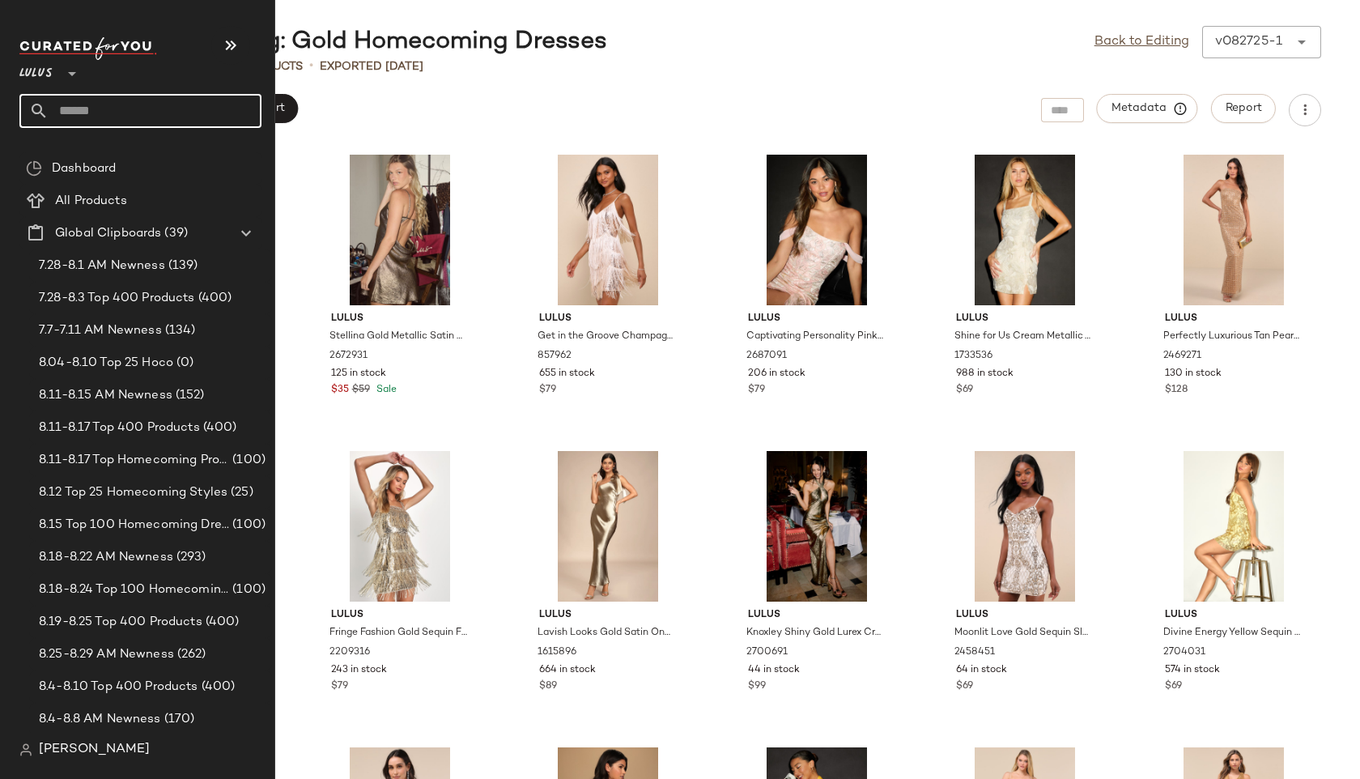
click at [88, 100] on input "text" at bounding box center [155, 111] width 213 height 34
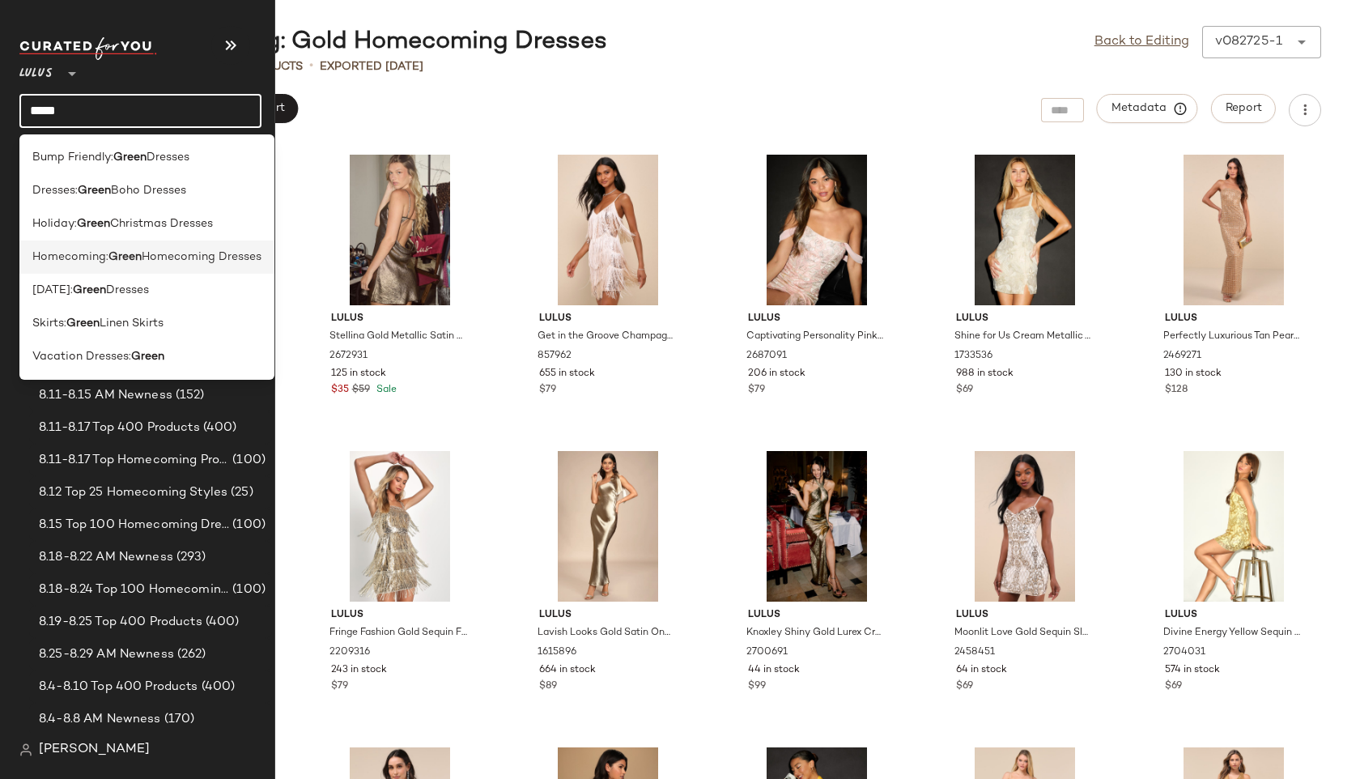
type input "*****"
click at [66, 253] on span "Homecoming:" at bounding box center [70, 257] width 76 height 17
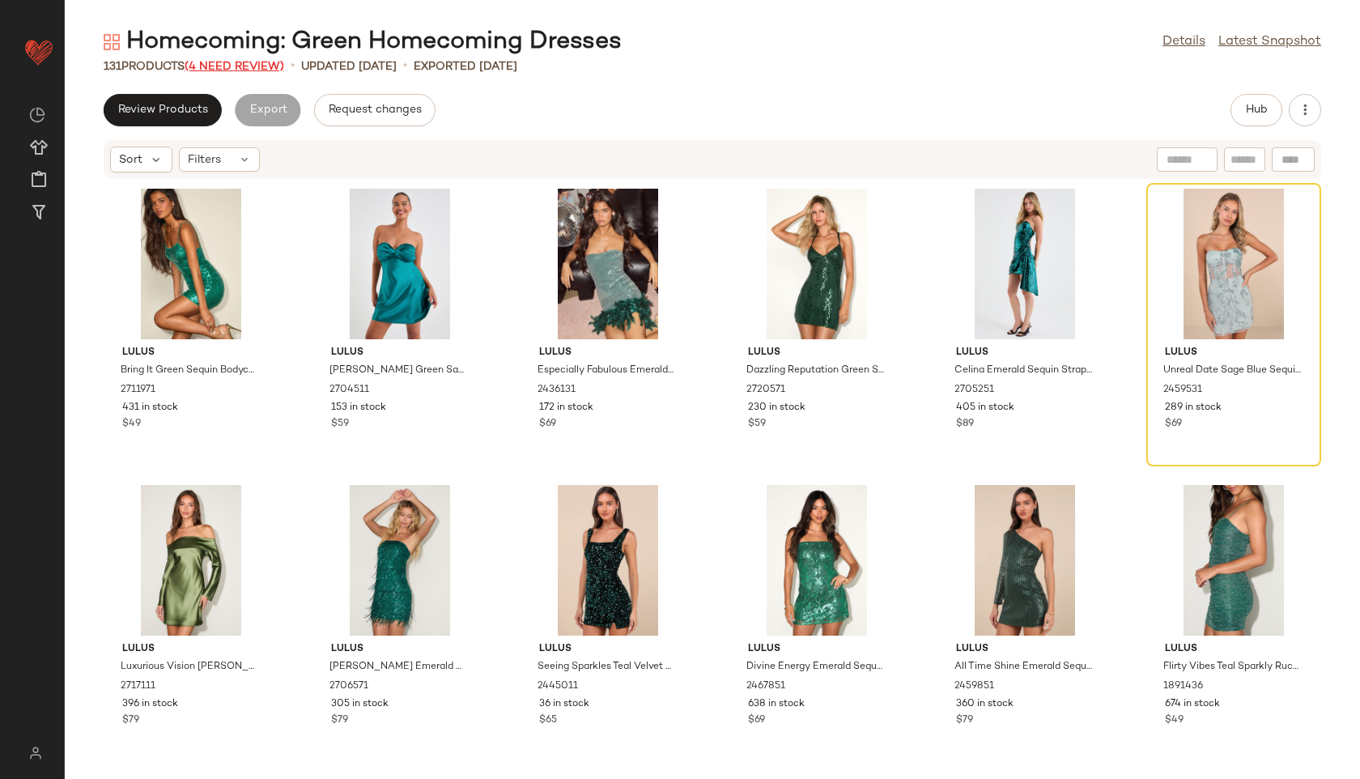
click at [277, 66] on span "(4 Need Review)" at bounding box center [235, 67] width 100 height 12
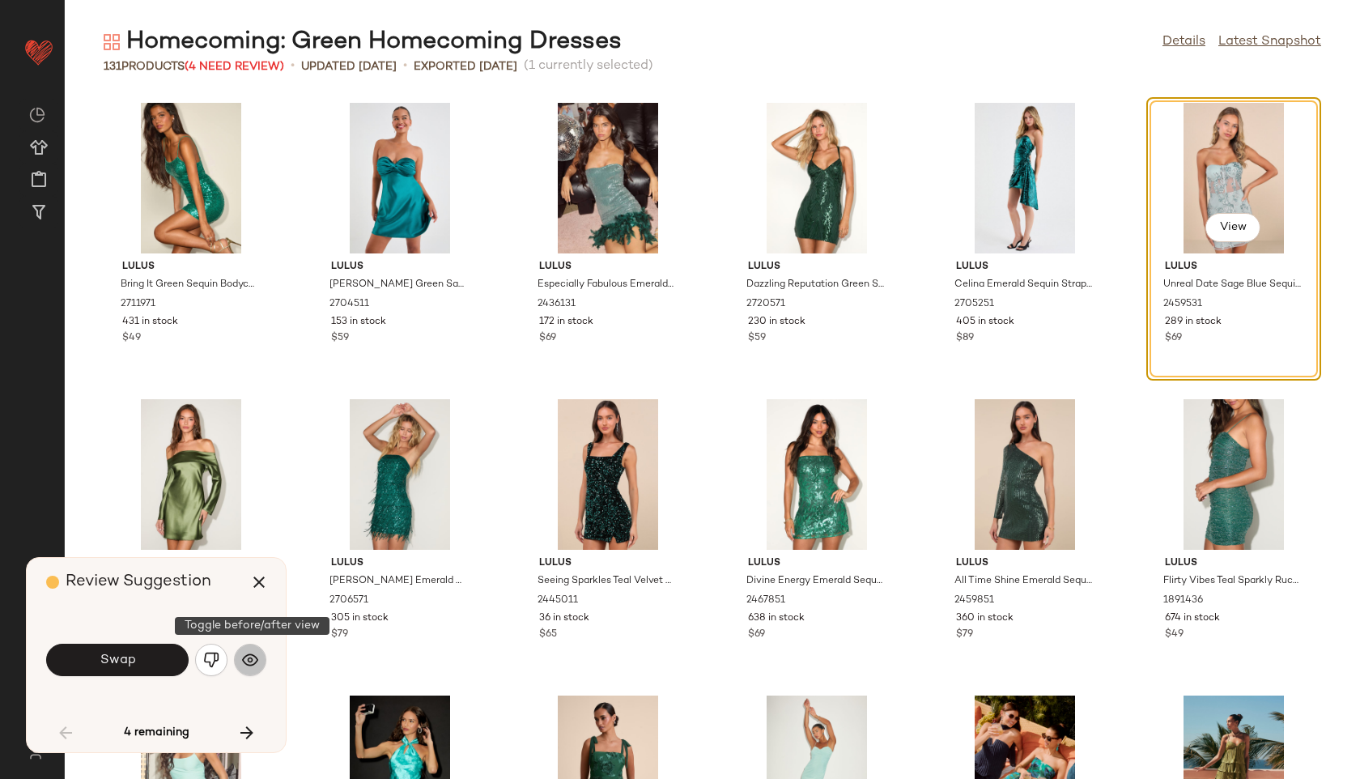
click at [249, 656] on img "button" at bounding box center [250, 660] width 16 height 16
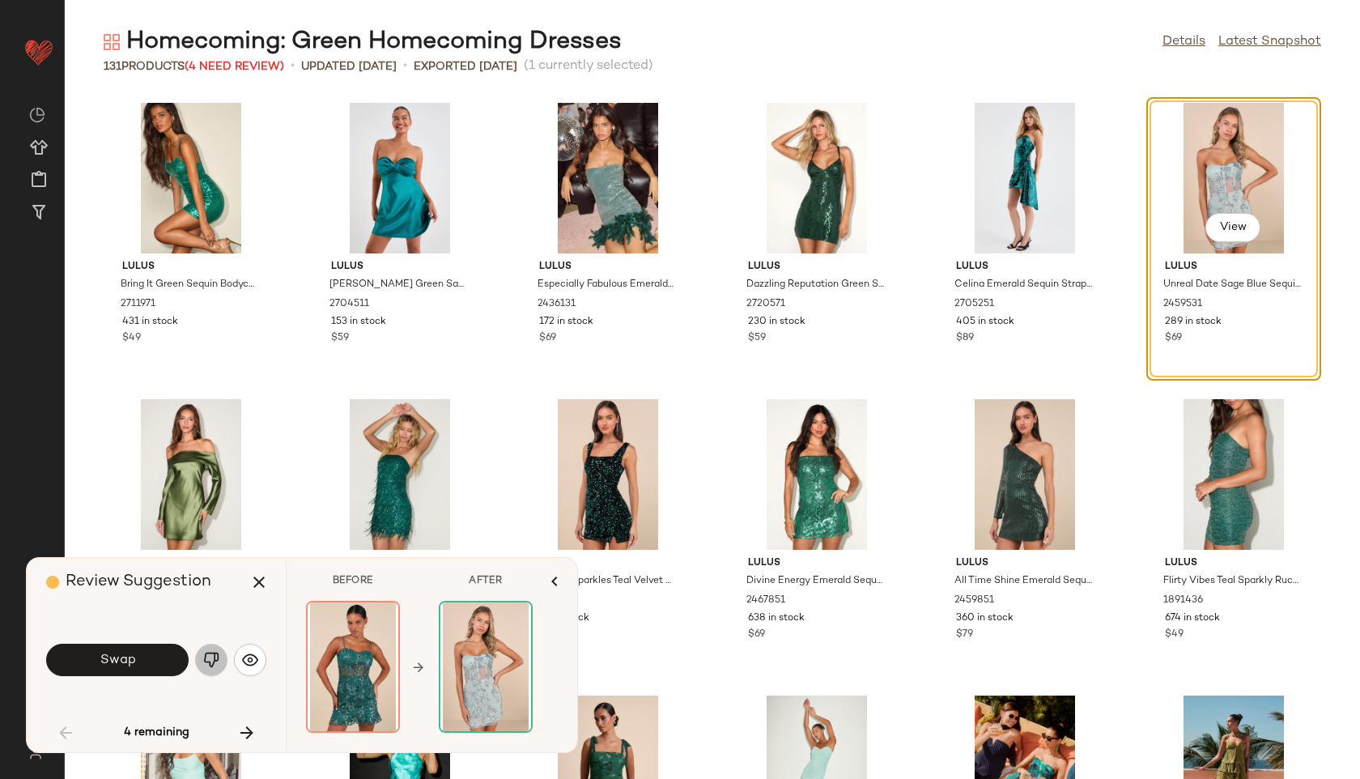
click at [202, 652] on button "button" at bounding box center [211, 660] width 32 height 32
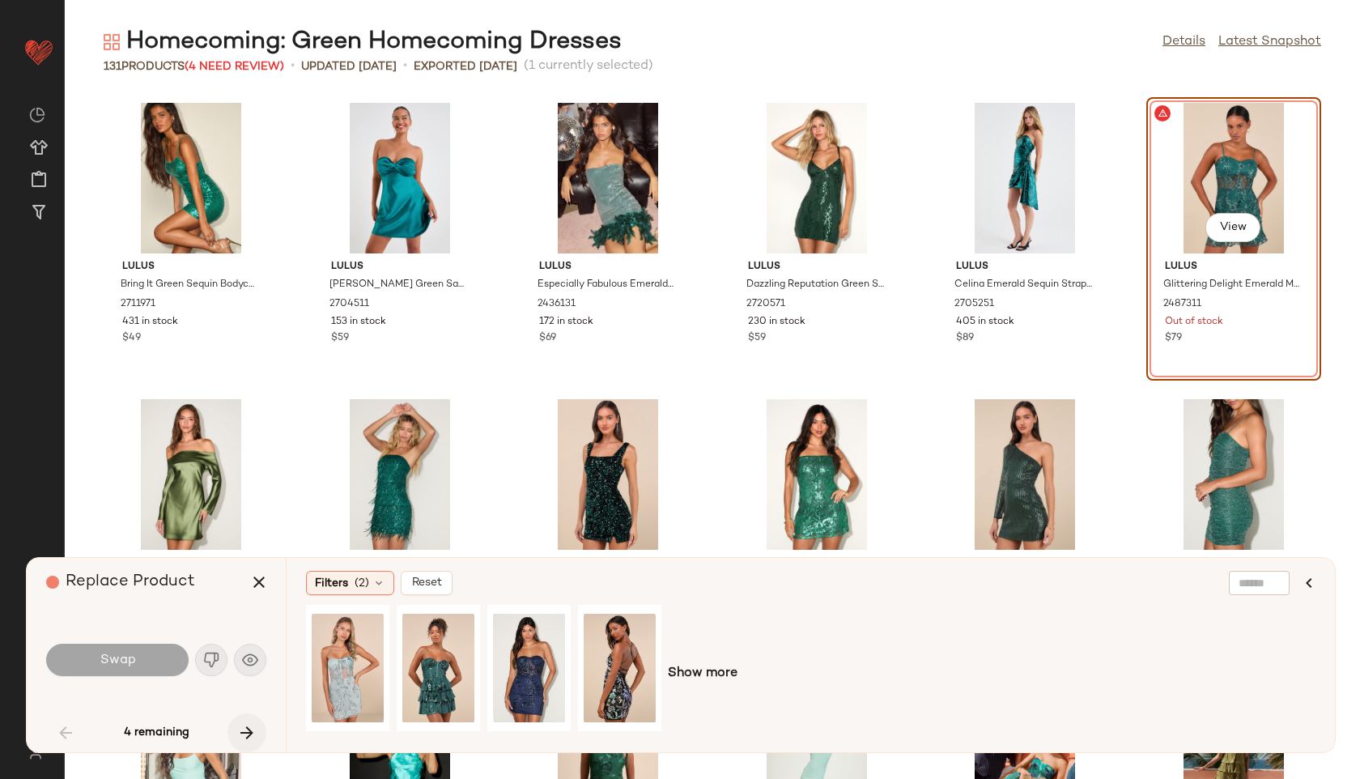
click at [251, 746] on button "button" at bounding box center [246, 732] width 39 height 39
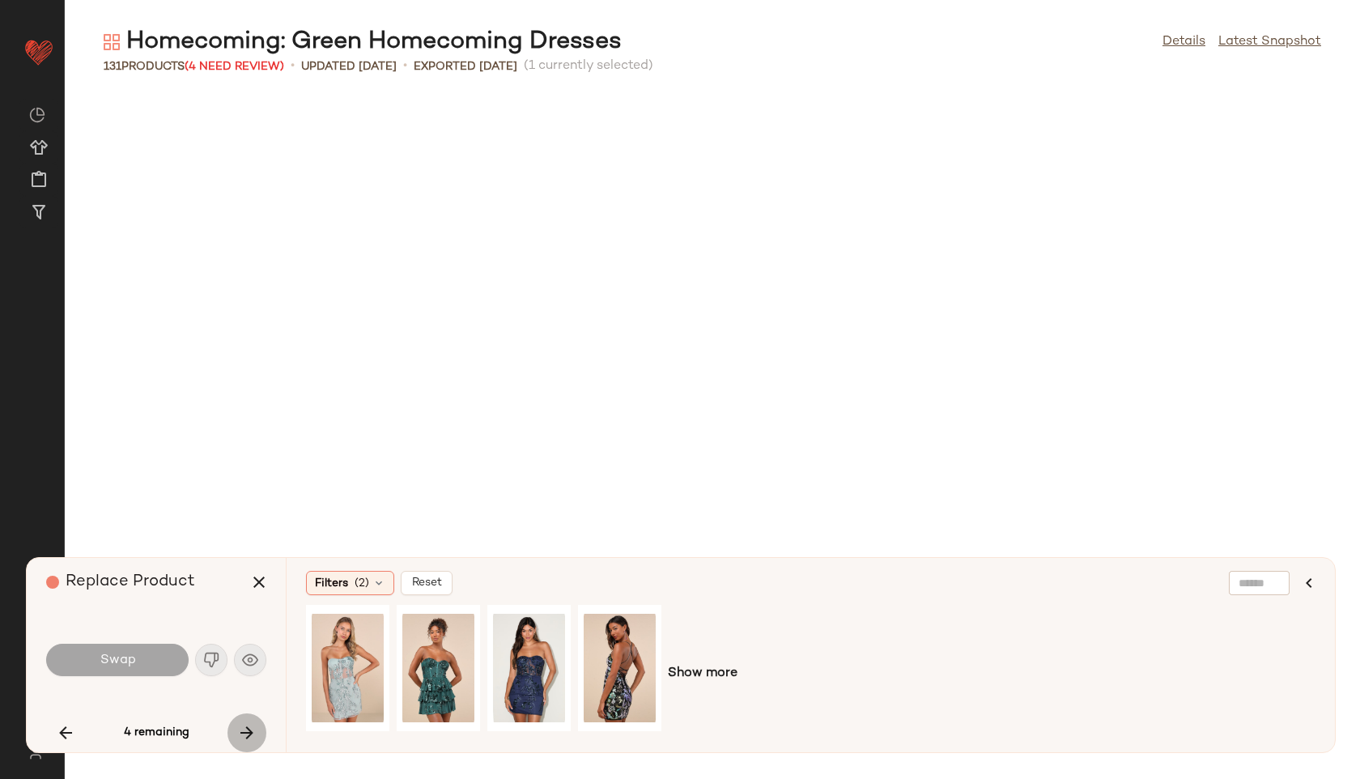
scroll to position [1481, 0]
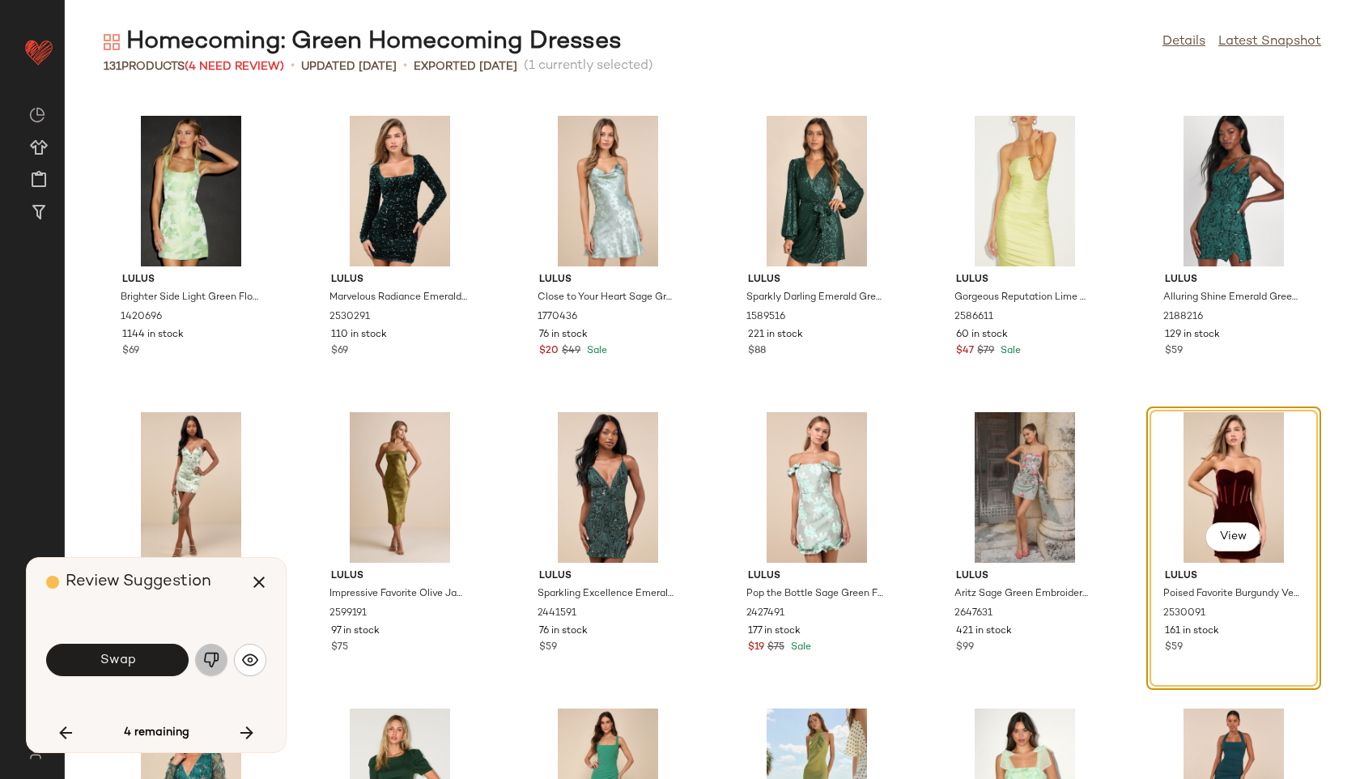
click at [215, 656] on img "button" at bounding box center [211, 660] width 16 height 16
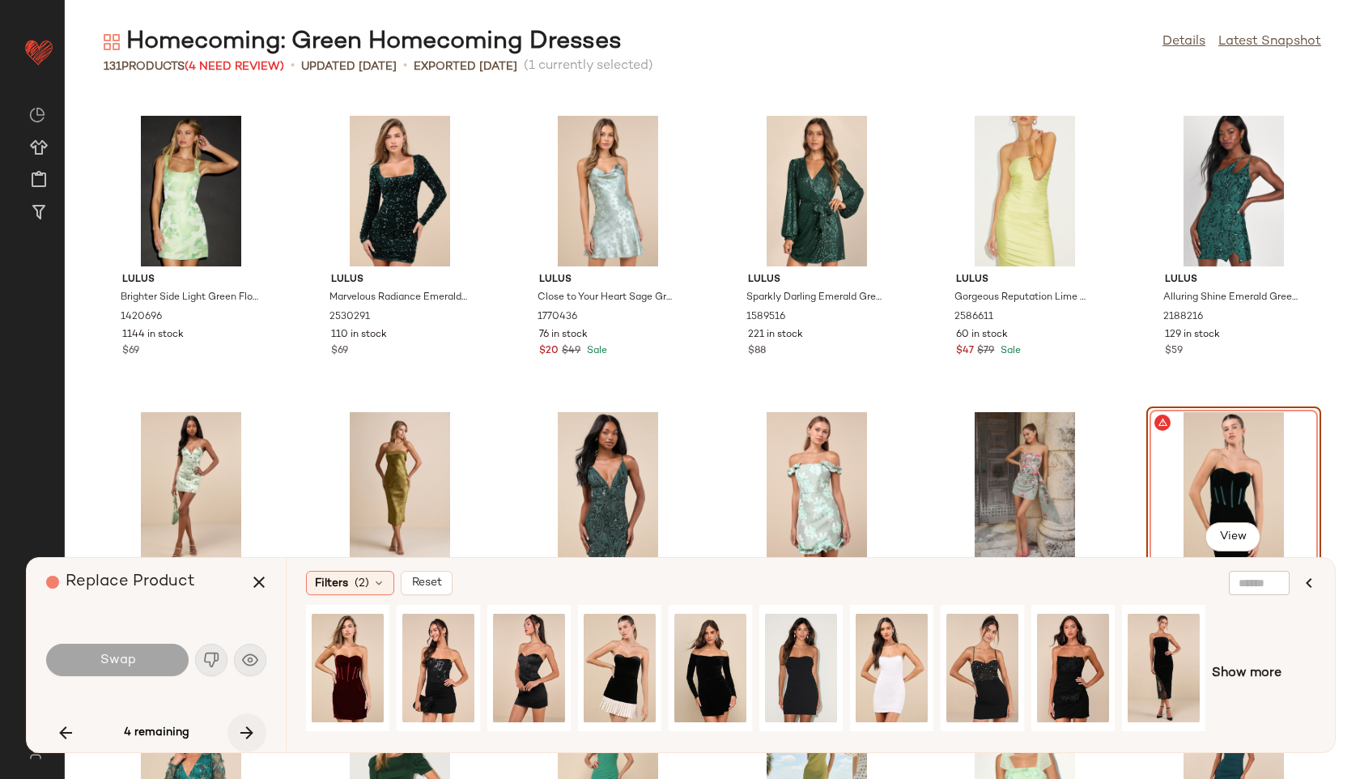
click at [246, 730] on icon "button" at bounding box center [246, 732] width 19 height 19
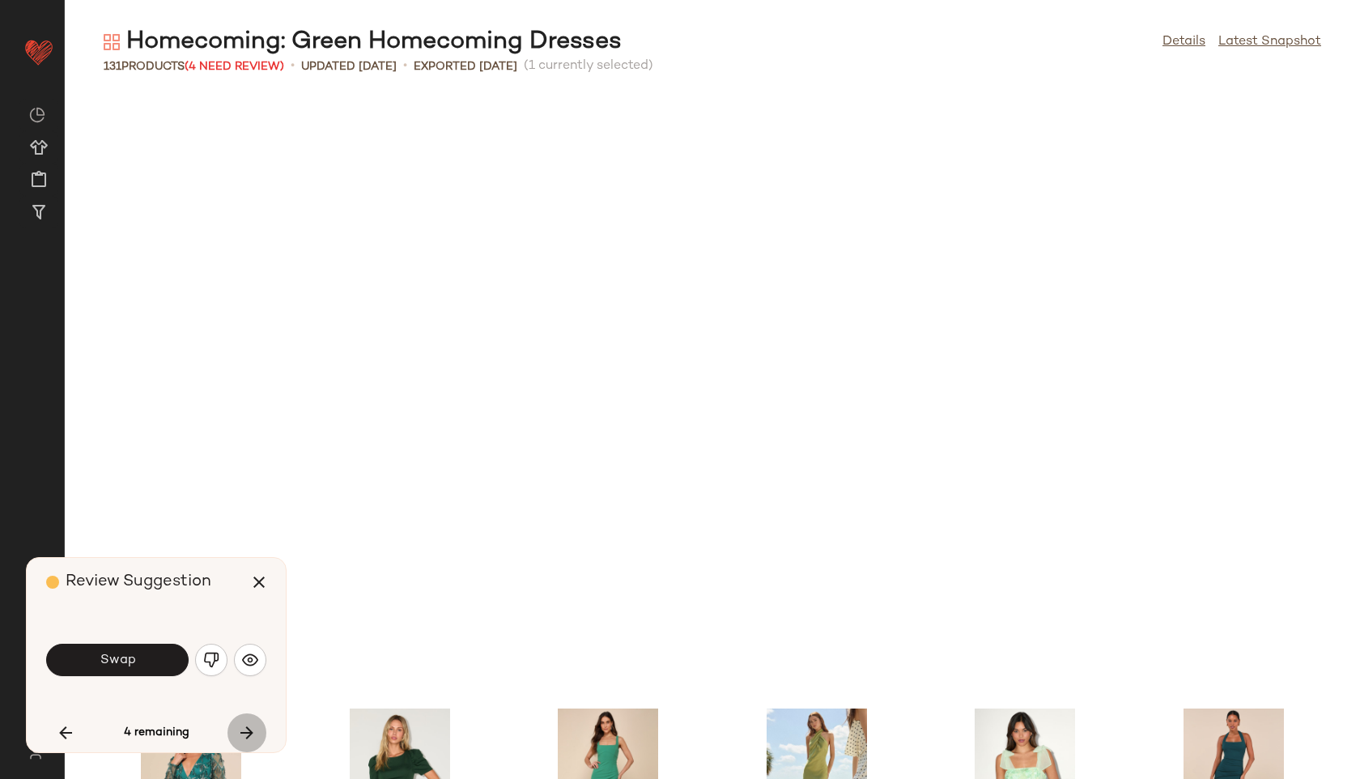
scroll to position [2074, 0]
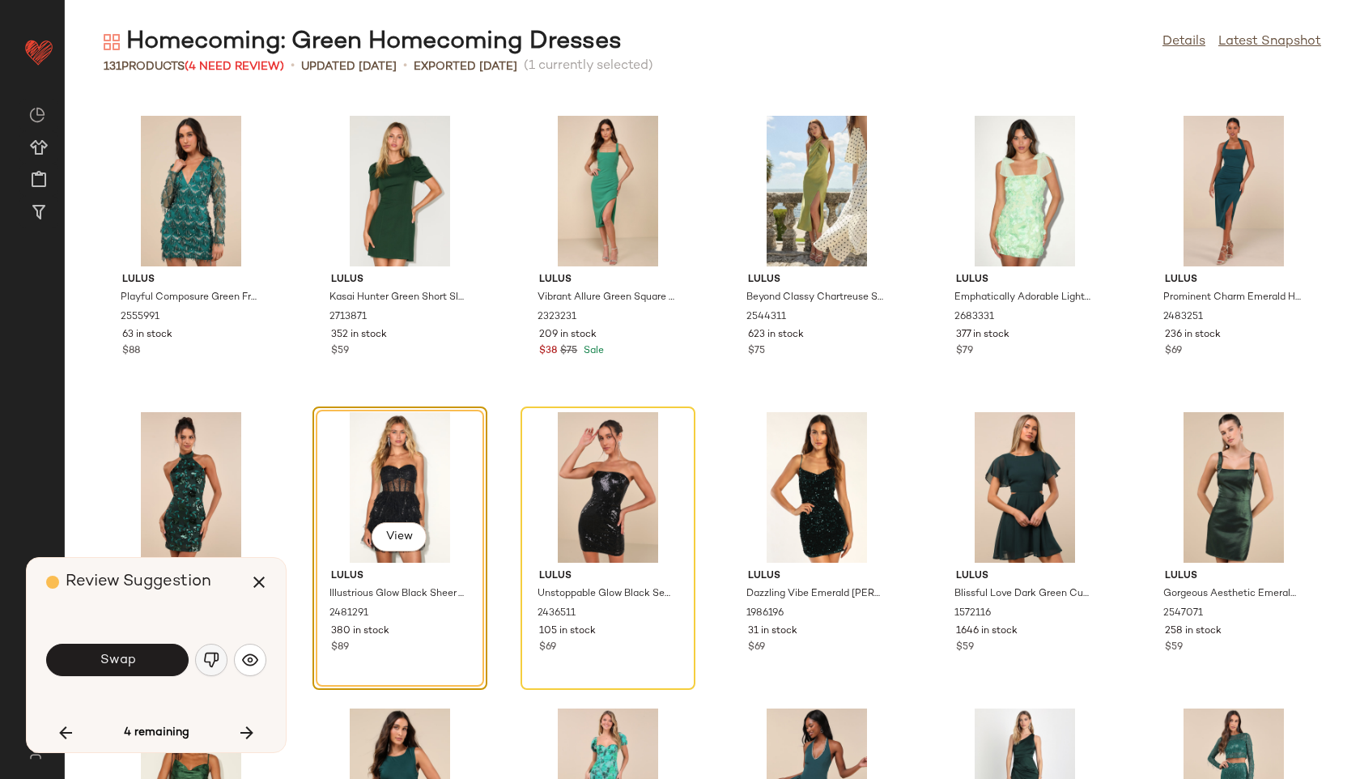
click at [218, 653] on img "button" at bounding box center [211, 660] width 16 height 16
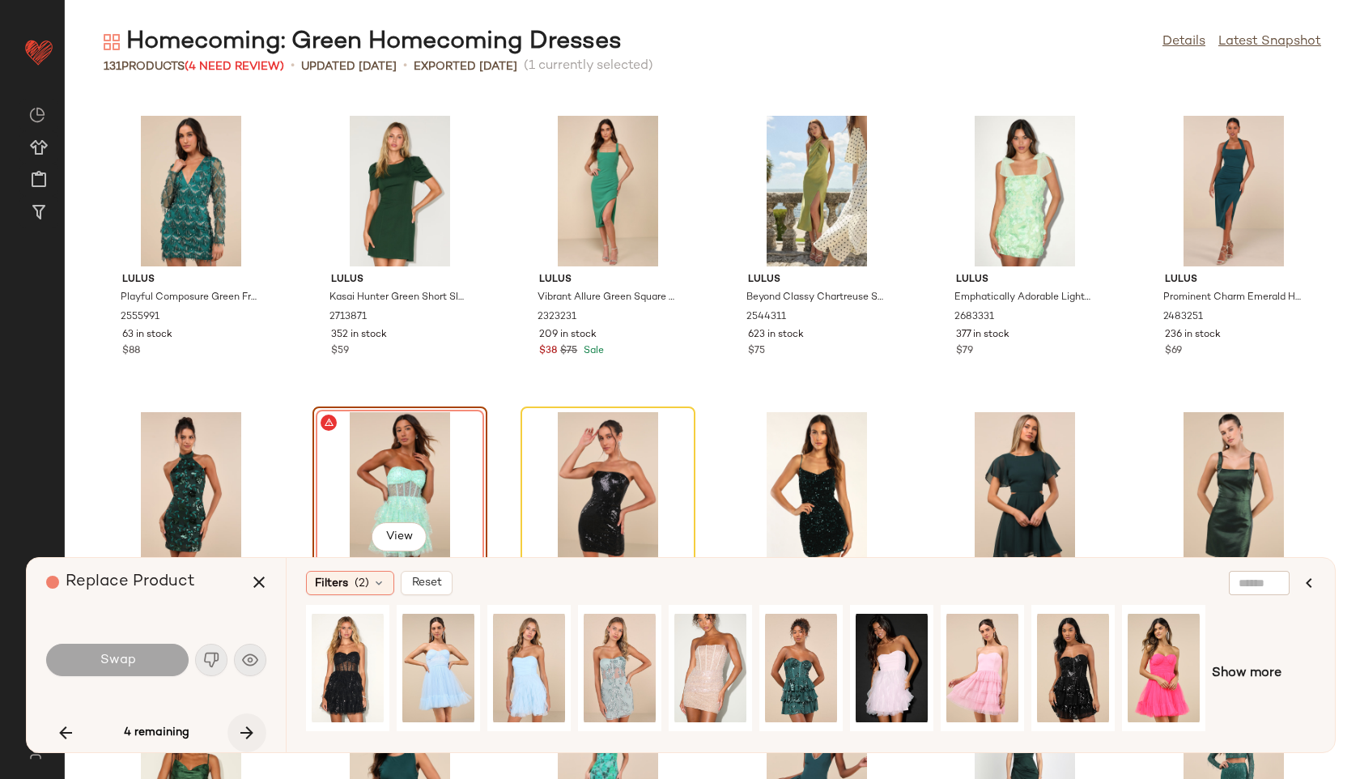
click at [247, 729] on icon "button" at bounding box center [246, 732] width 19 height 19
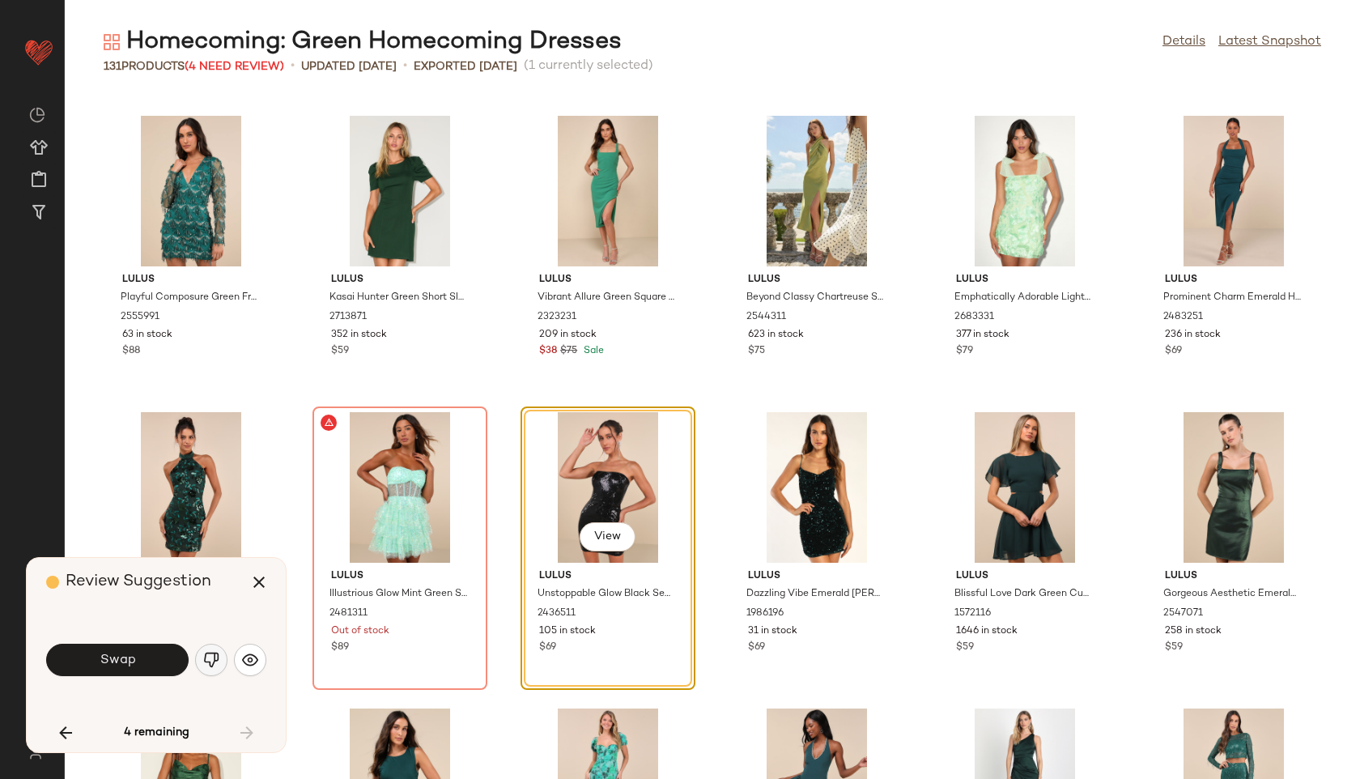
click at [214, 659] on img "button" at bounding box center [211, 660] width 16 height 16
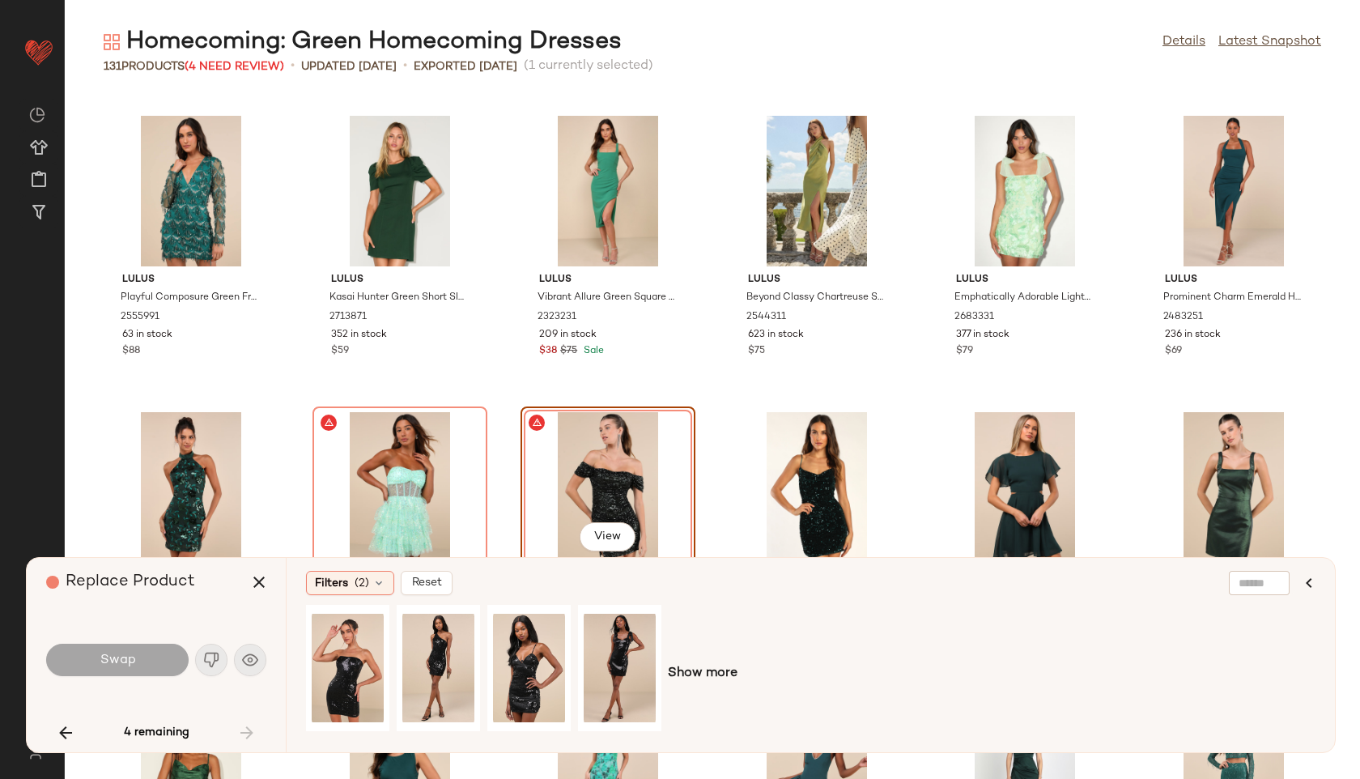
click at [248, 729] on div "4 remaining" at bounding box center [156, 732] width 220 height 39
click at [259, 588] on icon "button" at bounding box center [258, 581] width 19 height 19
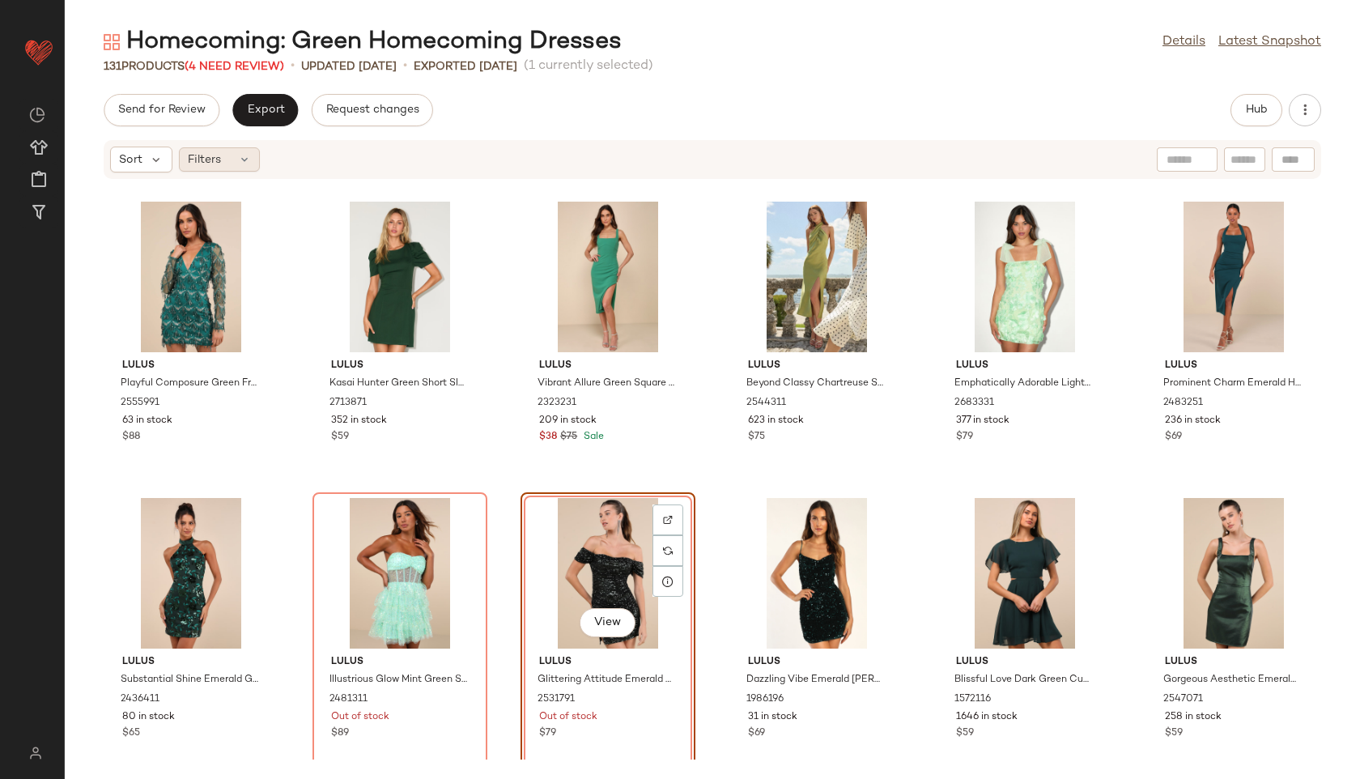
click at [236, 167] on div "Filters" at bounding box center [219, 159] width 81 height 24
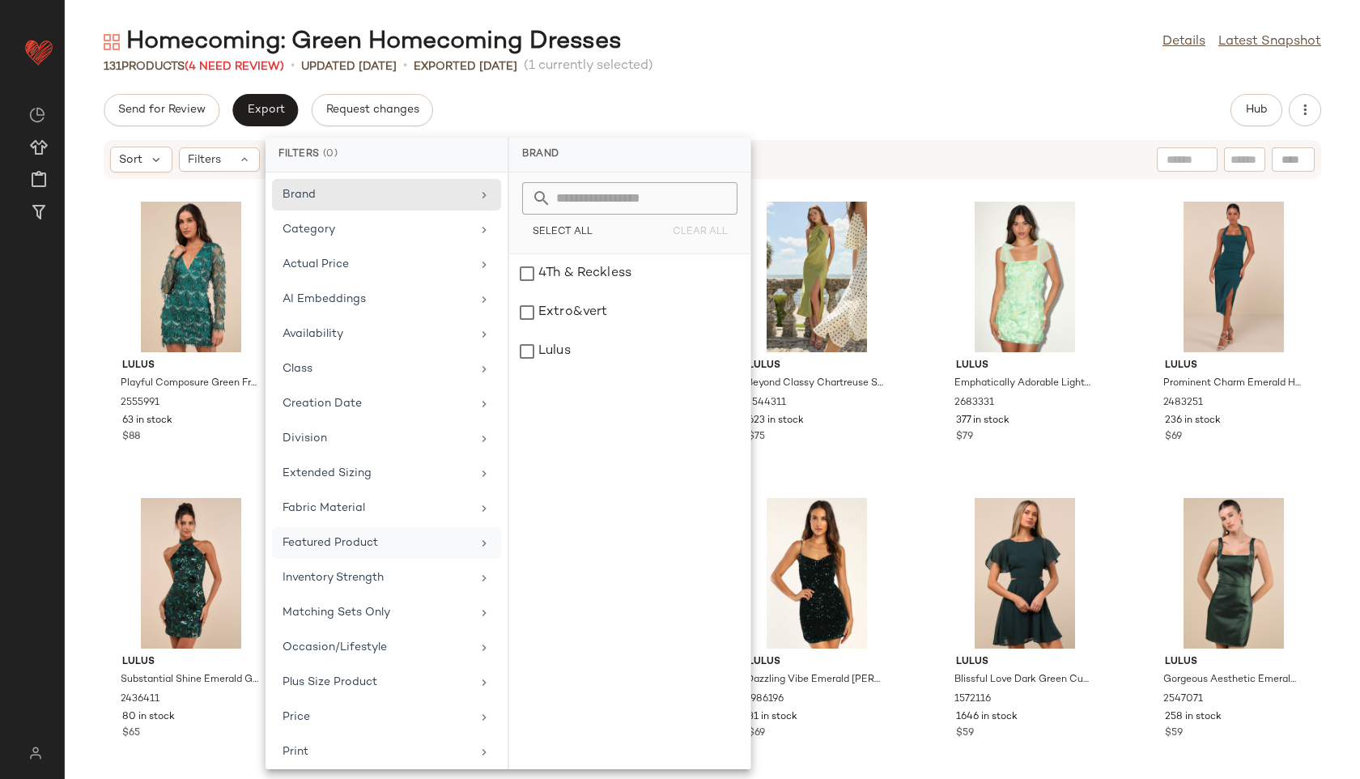
scroll to position [182, 0]
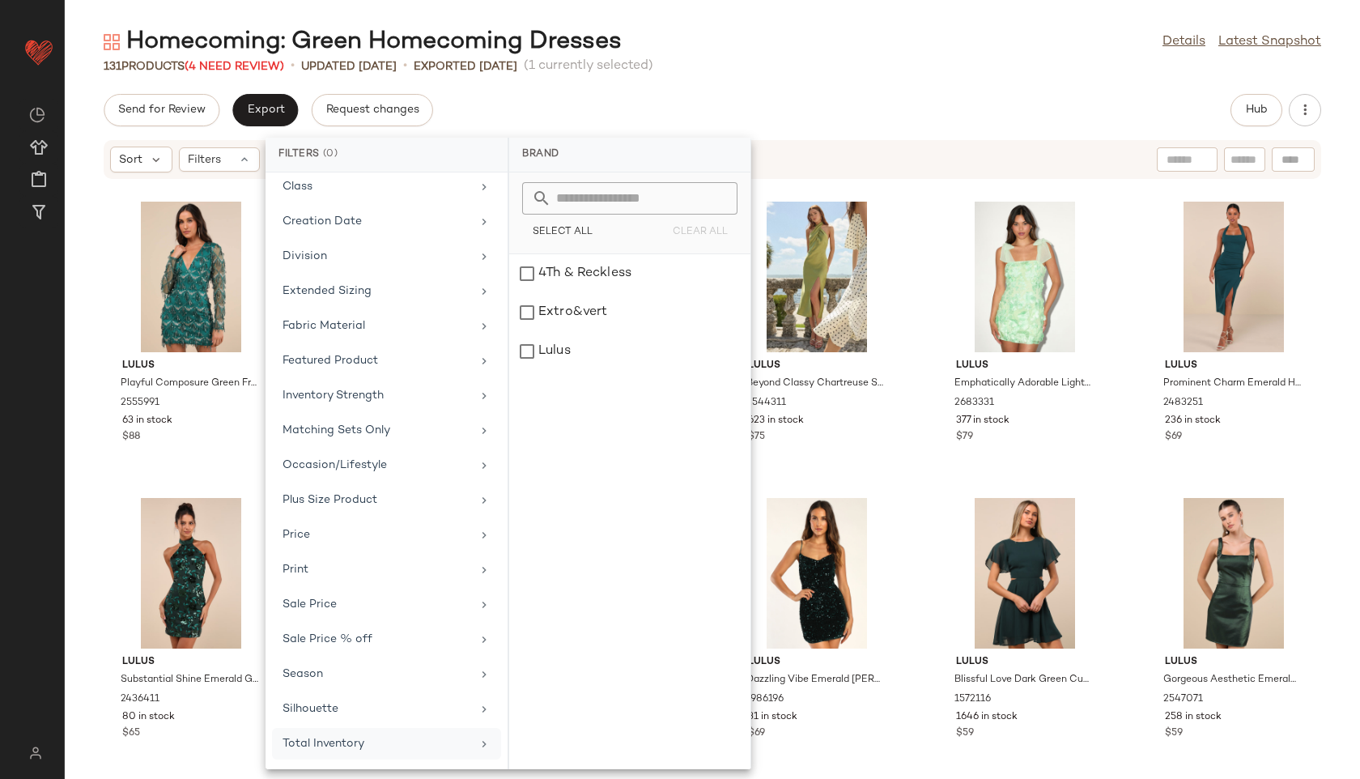
click at [315, 741] on div "Total Inventory" at bounding box center [377, 743] width 189 height 17
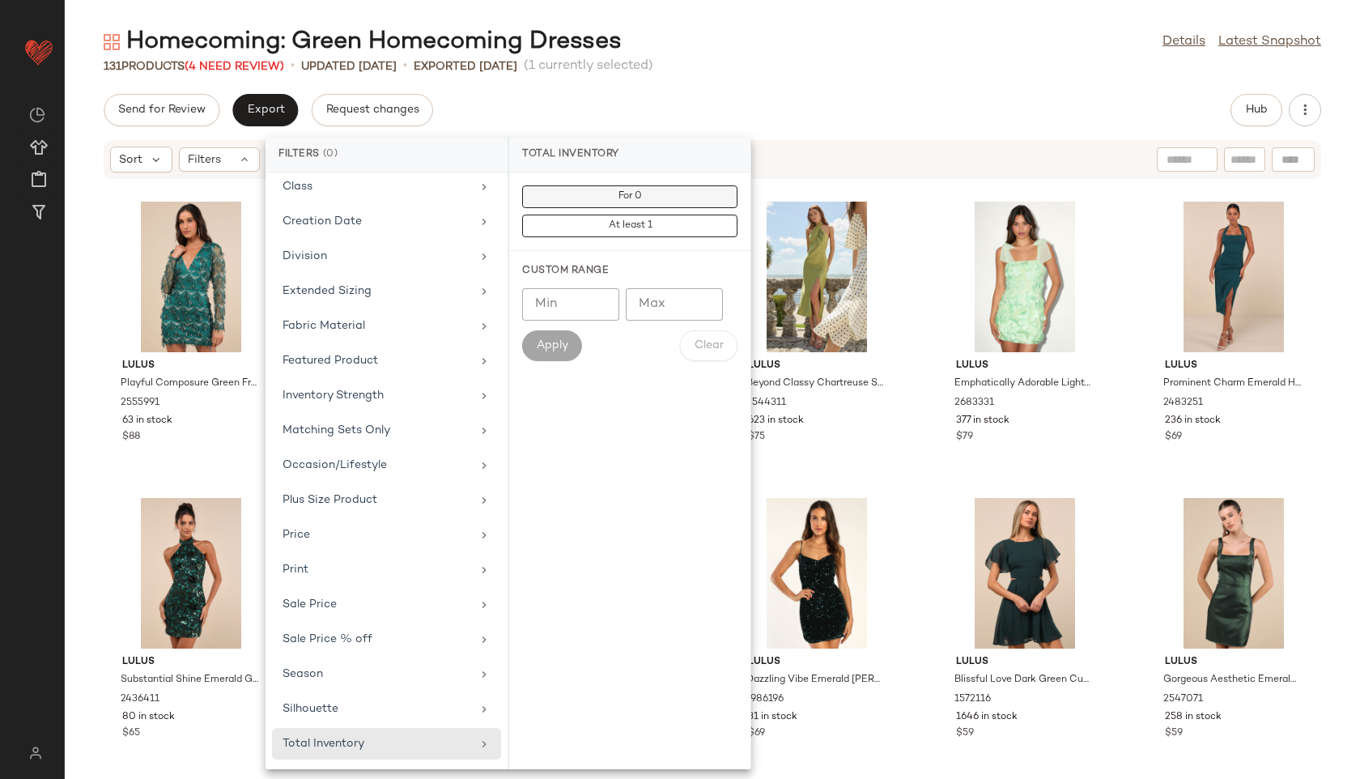
click at [656, 193] on button "For 0" at bounding box center [629, 196] width 215 height 23
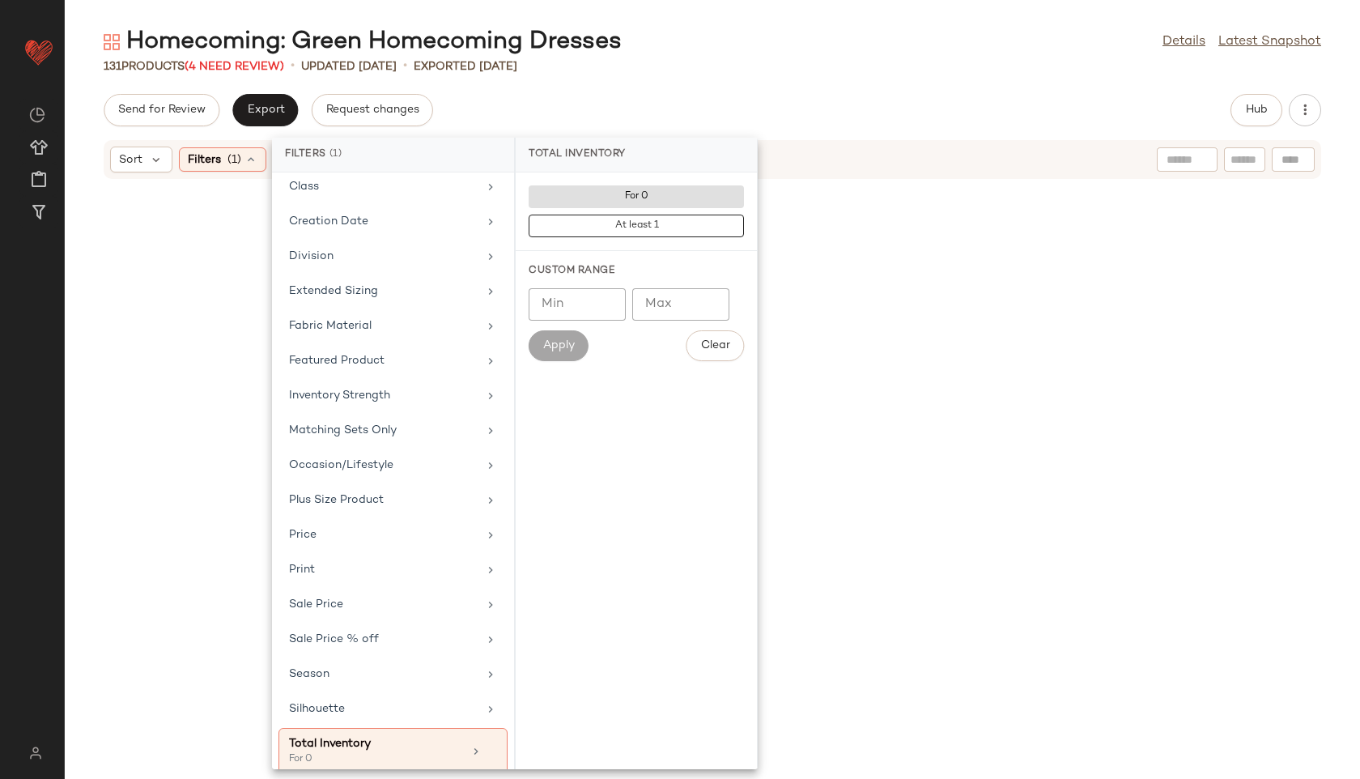
click at [737, 65] on div "131 Products (4 Need Review) • updated [DATE] • Exported [DATE]" at bounding box center [712, 66] width 1295 height 16
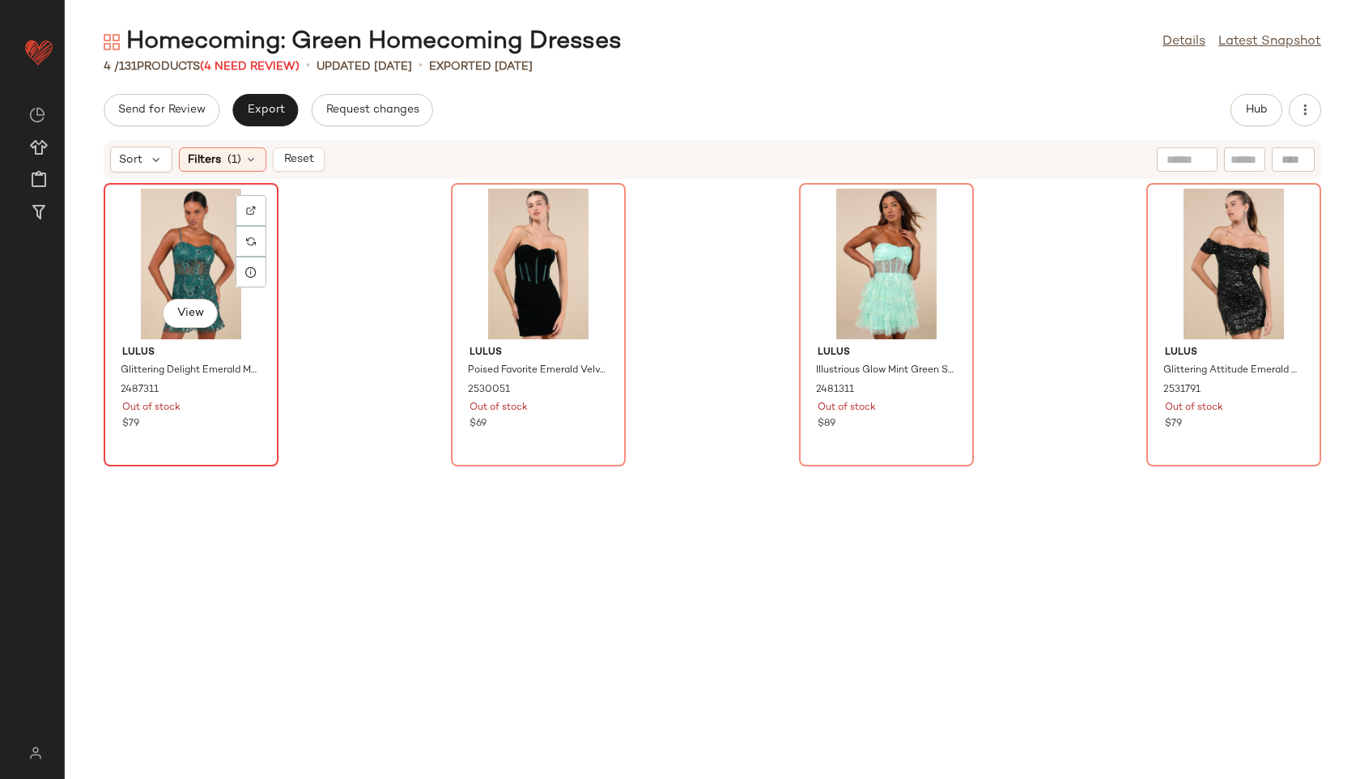
click at [155, 217] on div "View" at bounding box center [191, 264] width 164 height 151
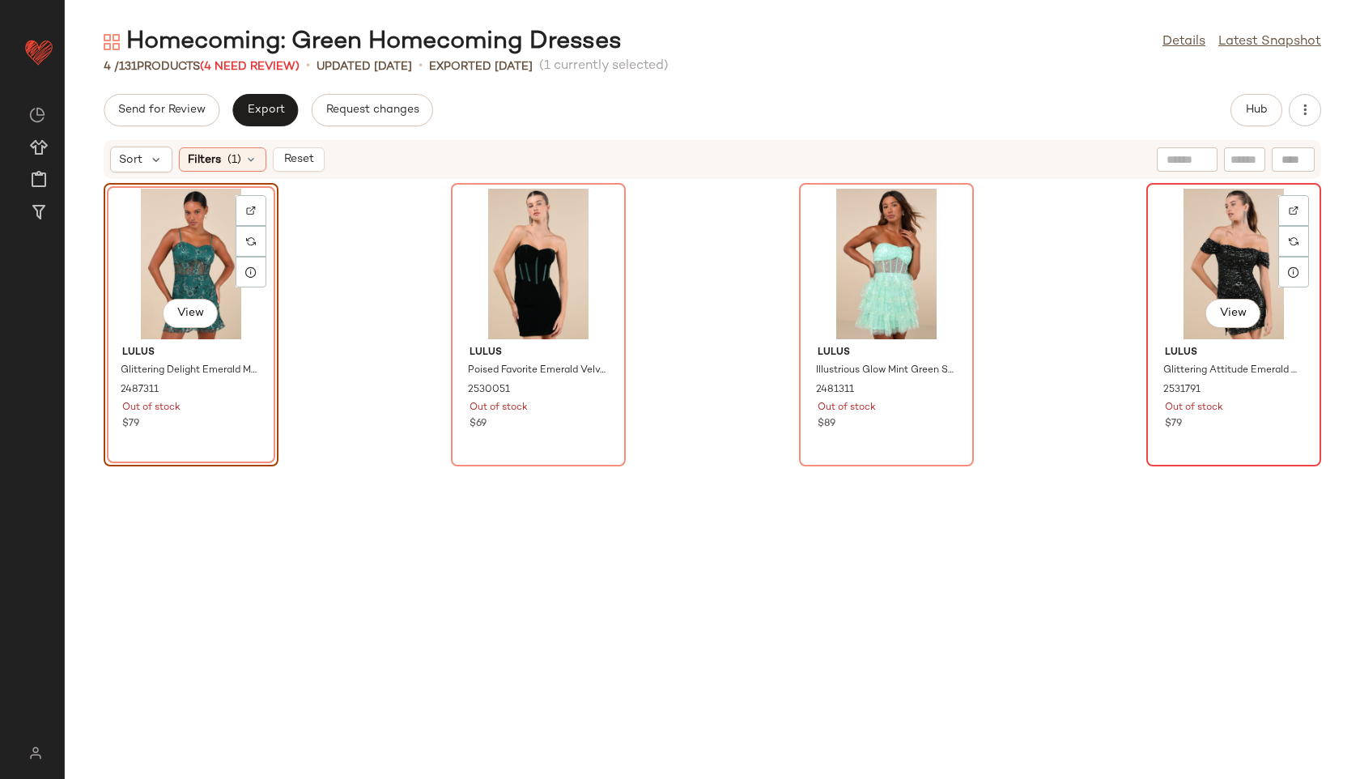
click at [1190, 278] on div "View" at bounding box center [1234, 264] width 164 height 151
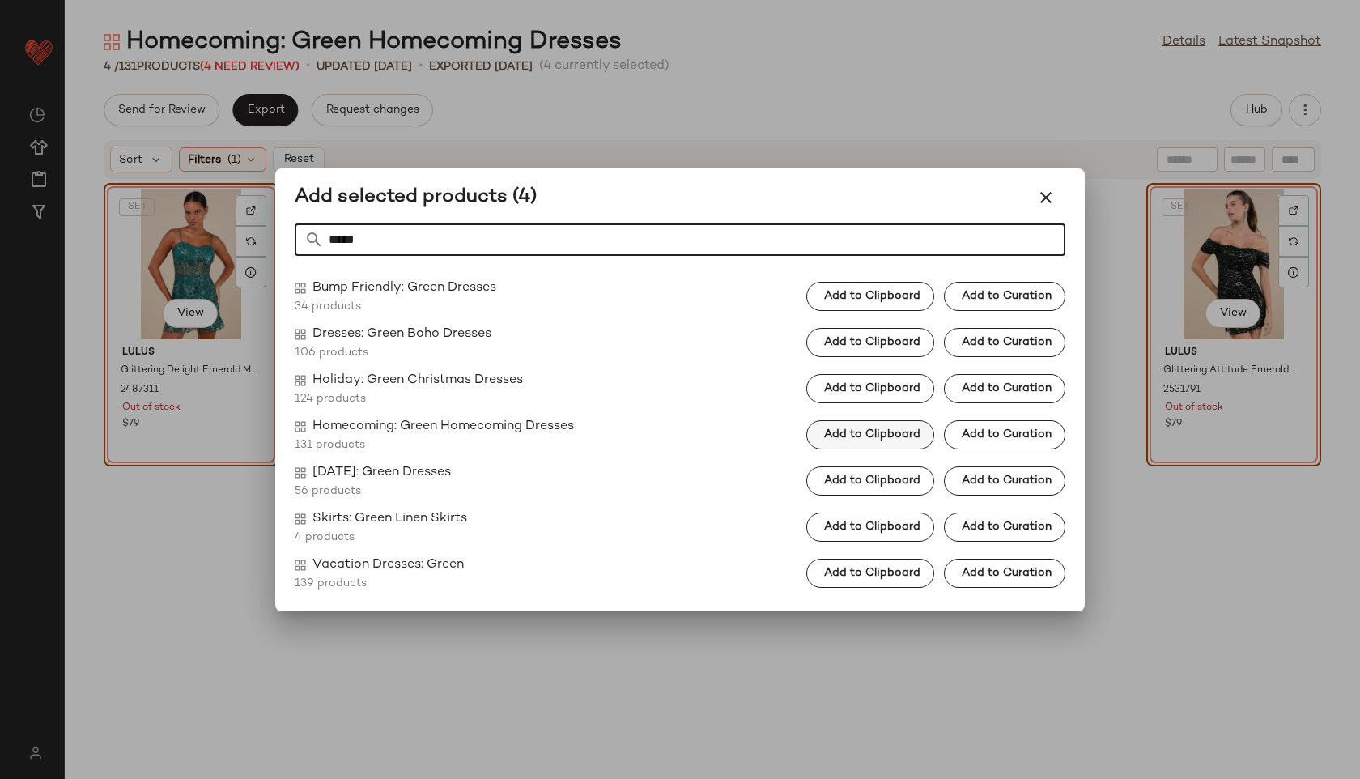
type input "*****"
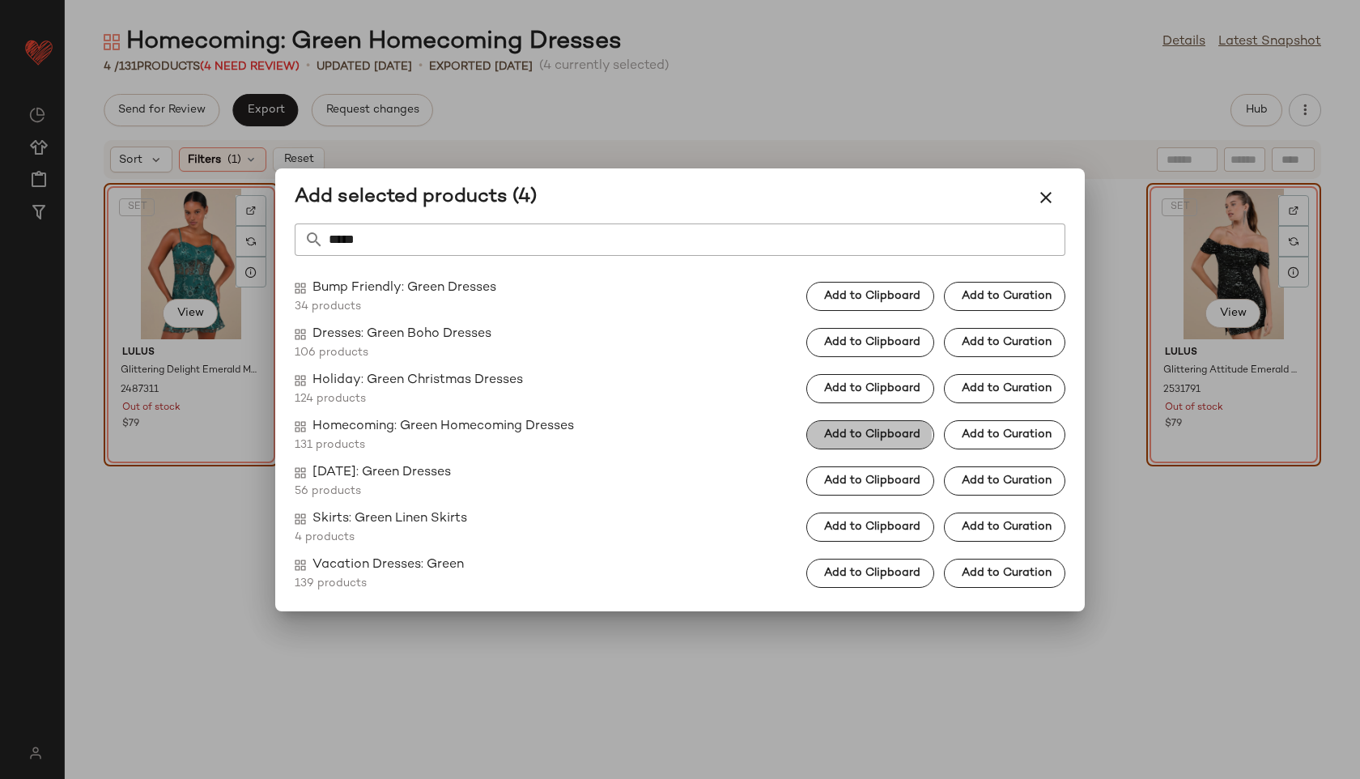
click at [898, 435] on span "Add to Clipboard" at bounding box center [871, 434] width 97 height 13
click at [1054, 191] on icon "button" at bounding box center [1045, 197] width 19 height 19
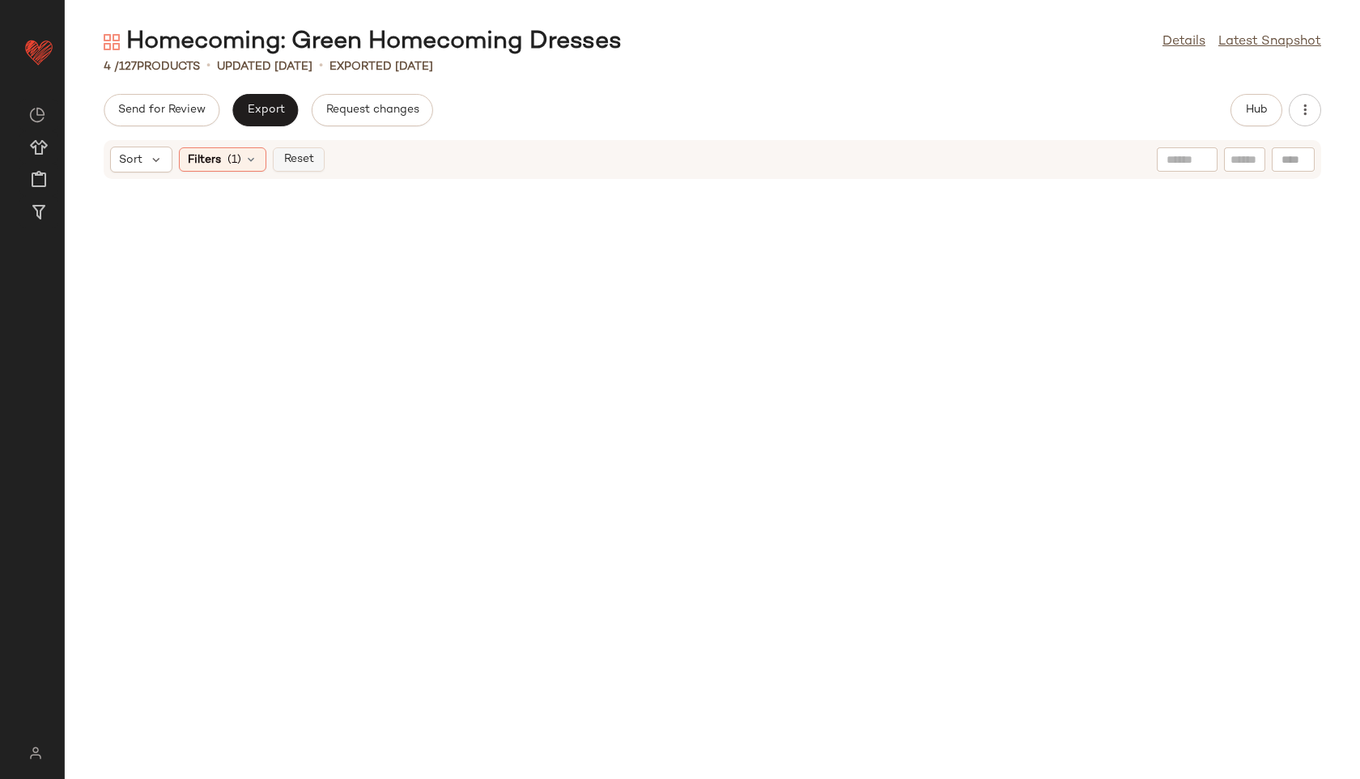
click at [311, 161] on span "Reset" at bounding box center [298, 159] width 31 height 13
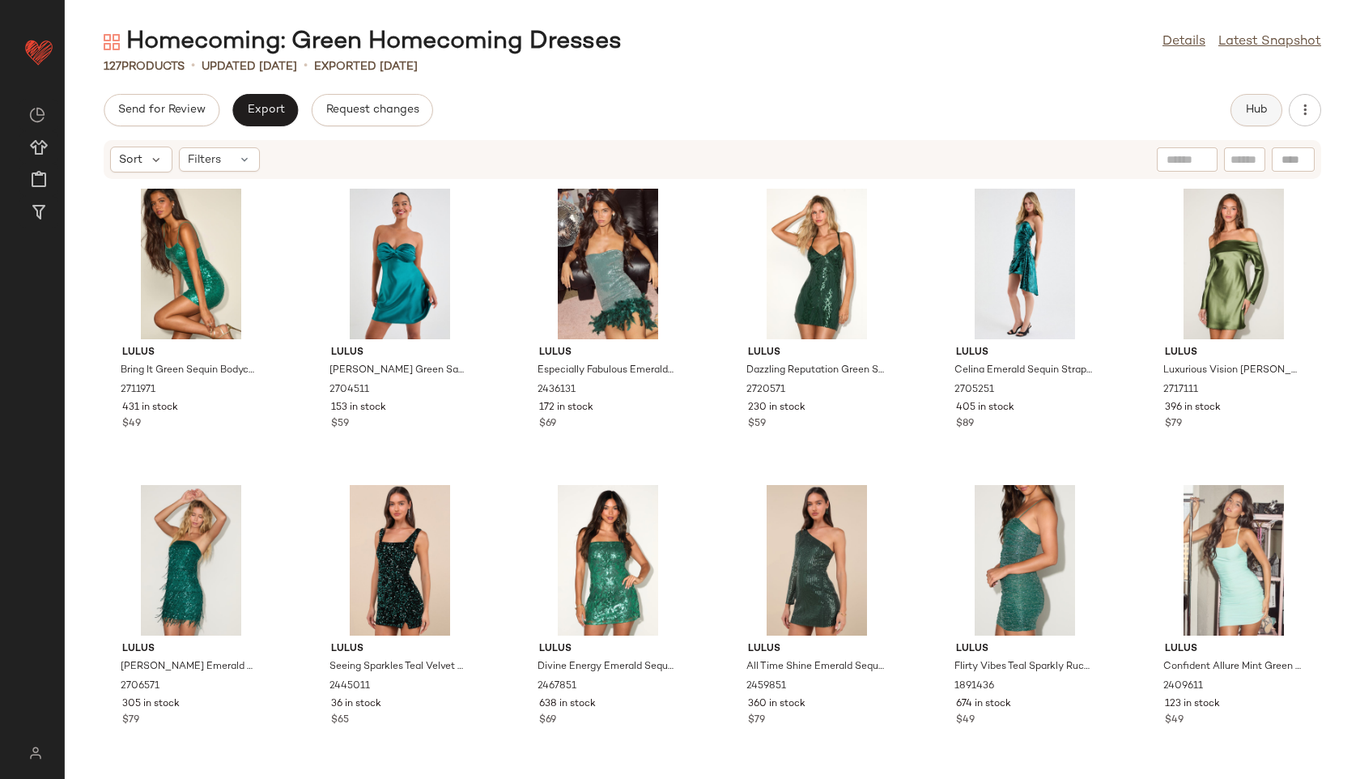
click at [1270, 103] on button "Hub" at bounding box center [1256, 110] width 52 height 32
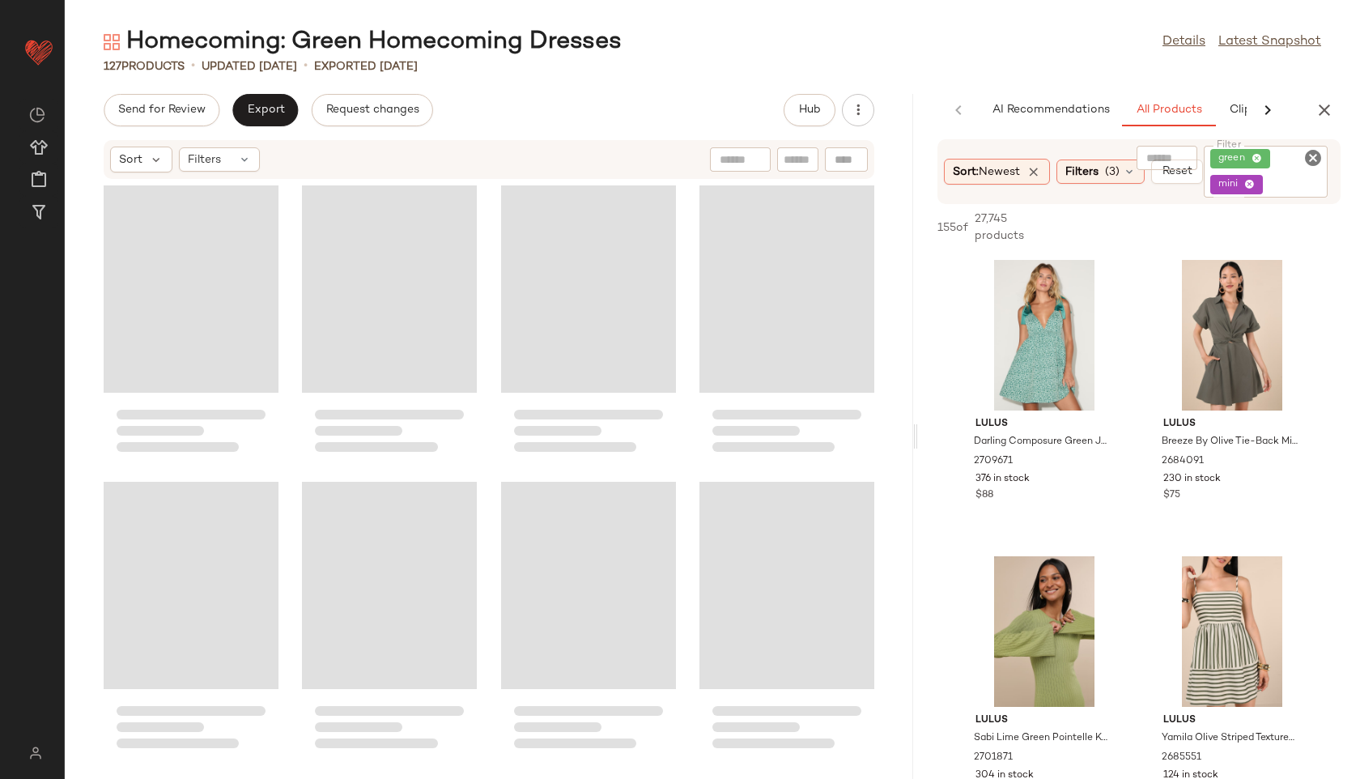
drag, startPoint x: 711, startPoint y: 436, endPoint x: 1124, endPoint y: 486, distance: 416.6
click at [1124, 486] on div "Homecoming: Green Homecoming Dresses Details Latest Snapshot 127 Products • upd…" at bounding box center [712, 402] width 1295 height 753
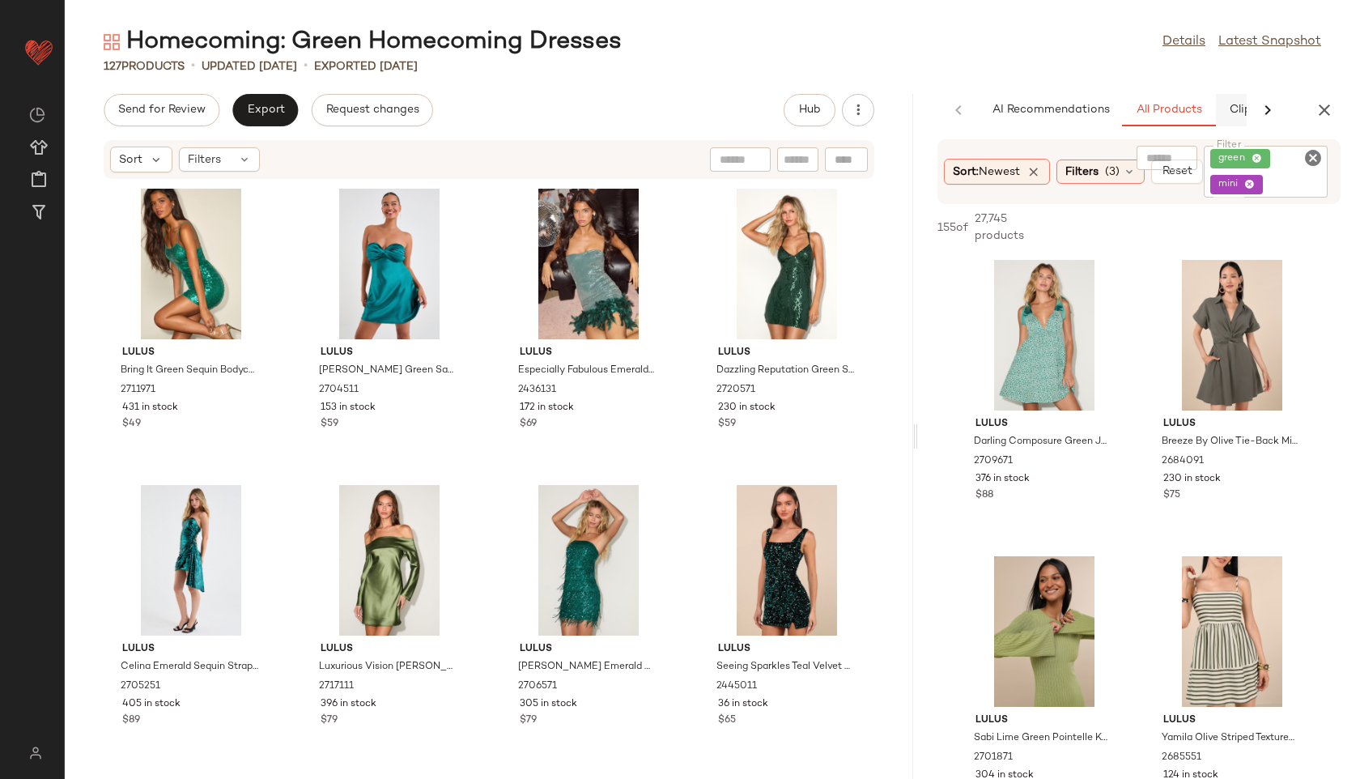
click at [1238, 104] on div "AI Recommendations All Products Clipboard Reports" at bounding box center [1184, 110] width 411 height 32
click at [1177, 104] on span "Clipboard" at bounding box center [1173, 110] width 56 height 13
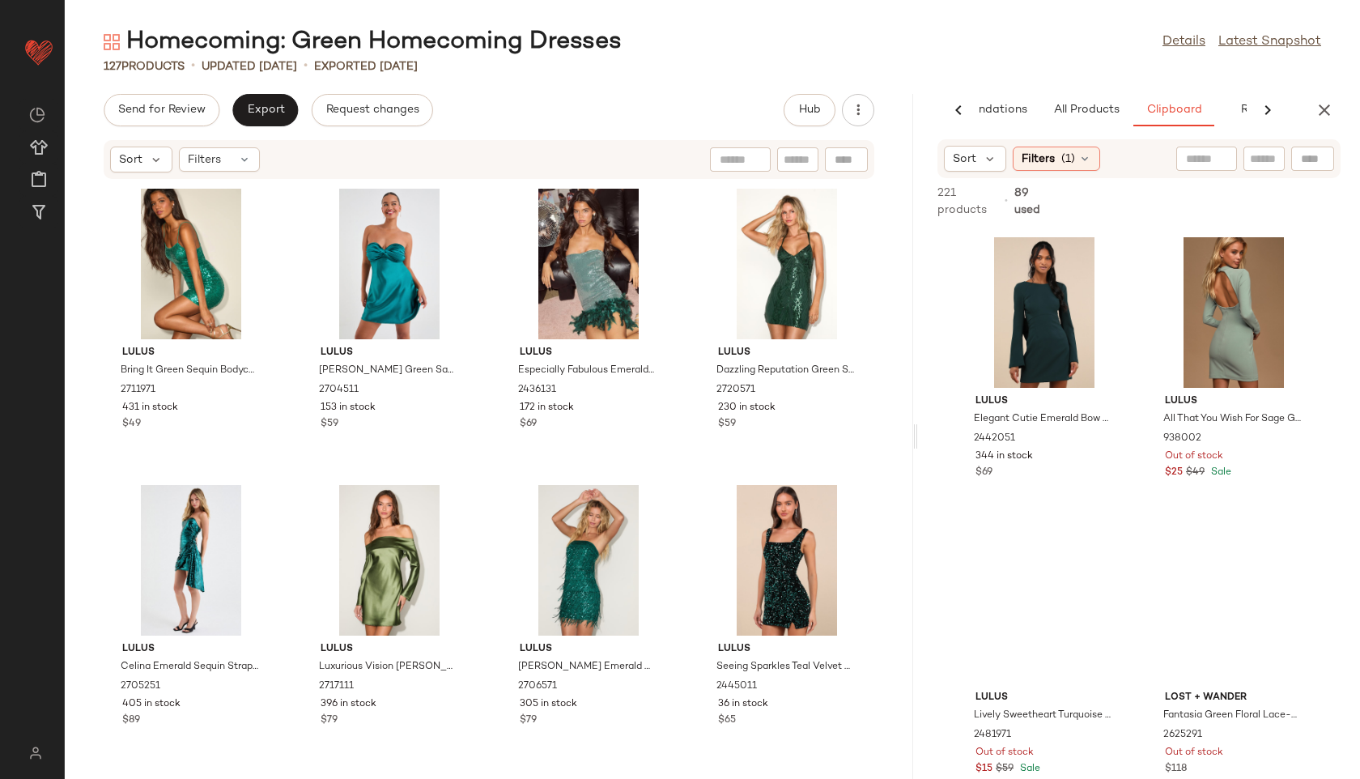
scroll to position [1, 0]
click at [1034, 360] on span "View" at bounding box center [1044, 361] width 28 height 13
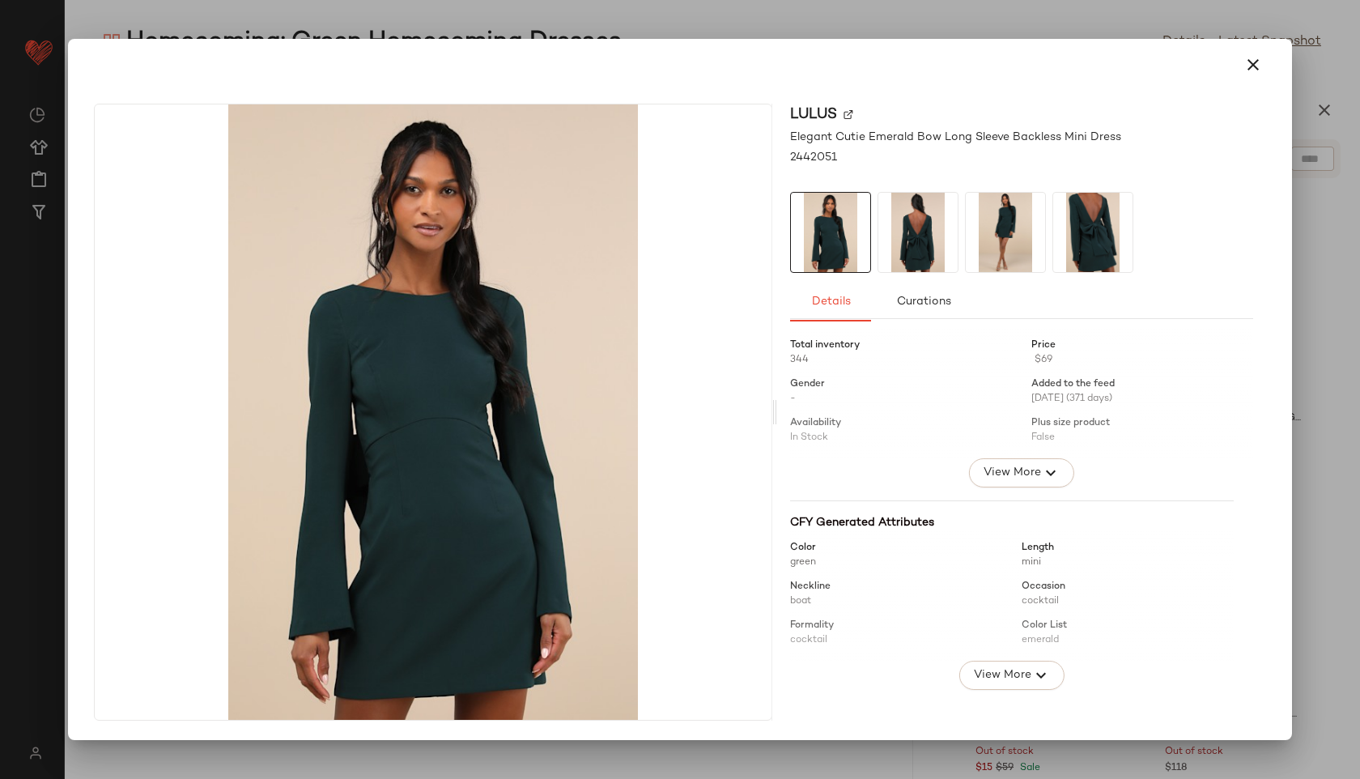
click at [930, 230] on img at bounding box center [917, 232] width 79 height 79
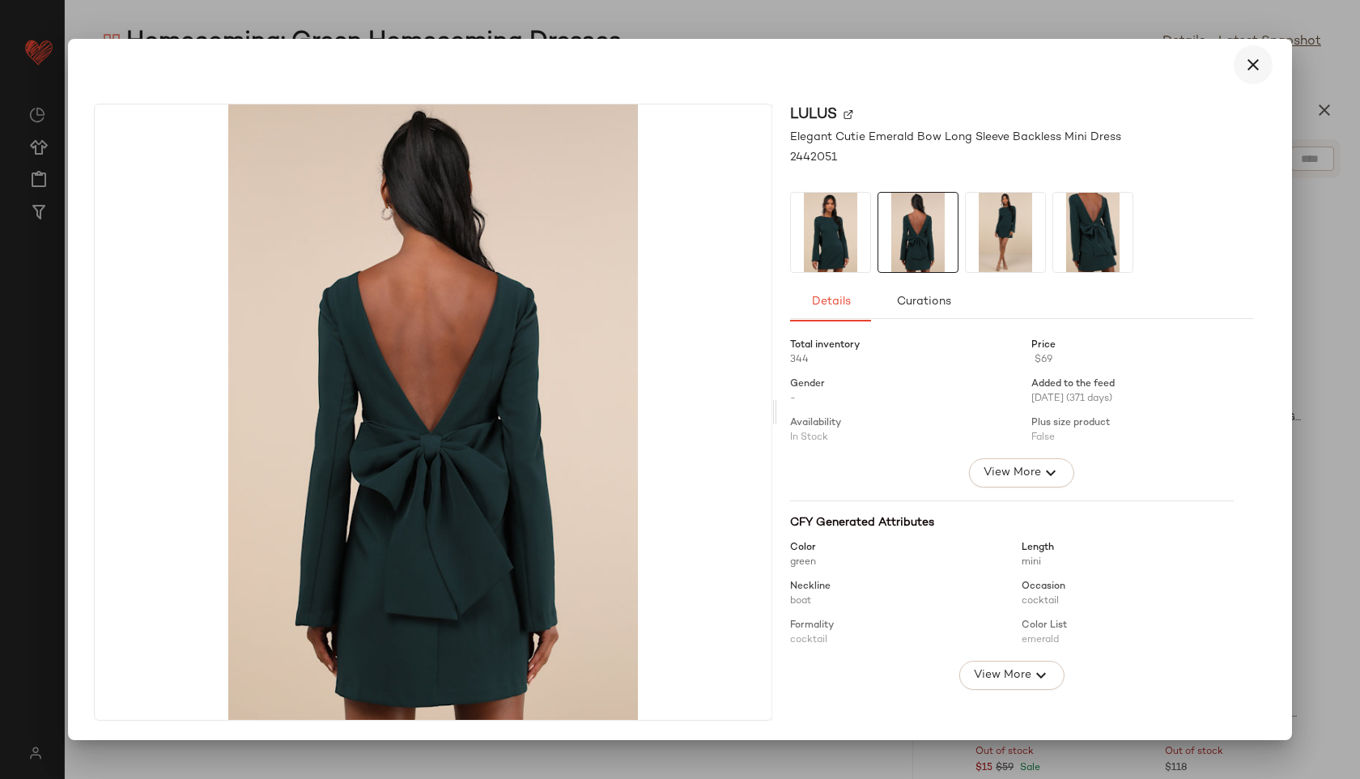
click at [1246, 66] on icon "button" at bounding box center [1252, 64] width 19 height 19
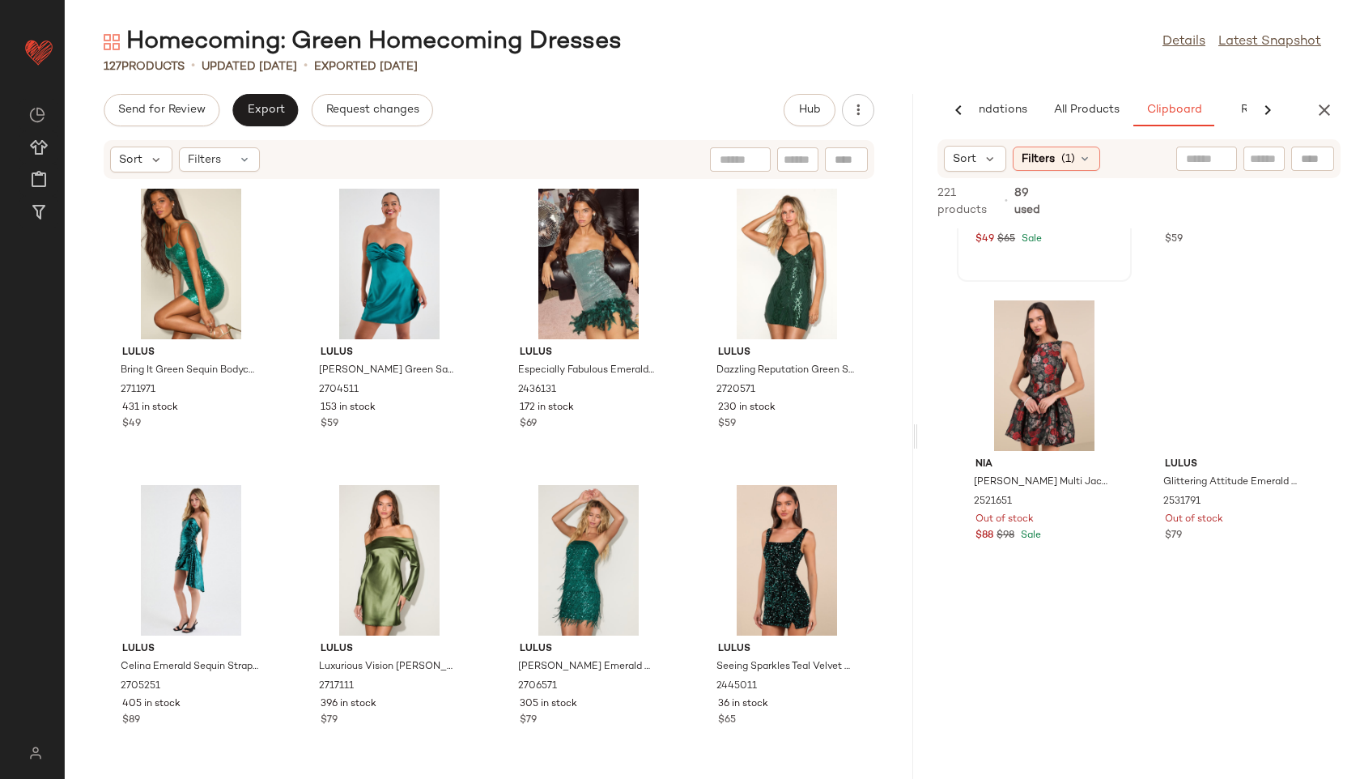
scroll to position [2321, 0]
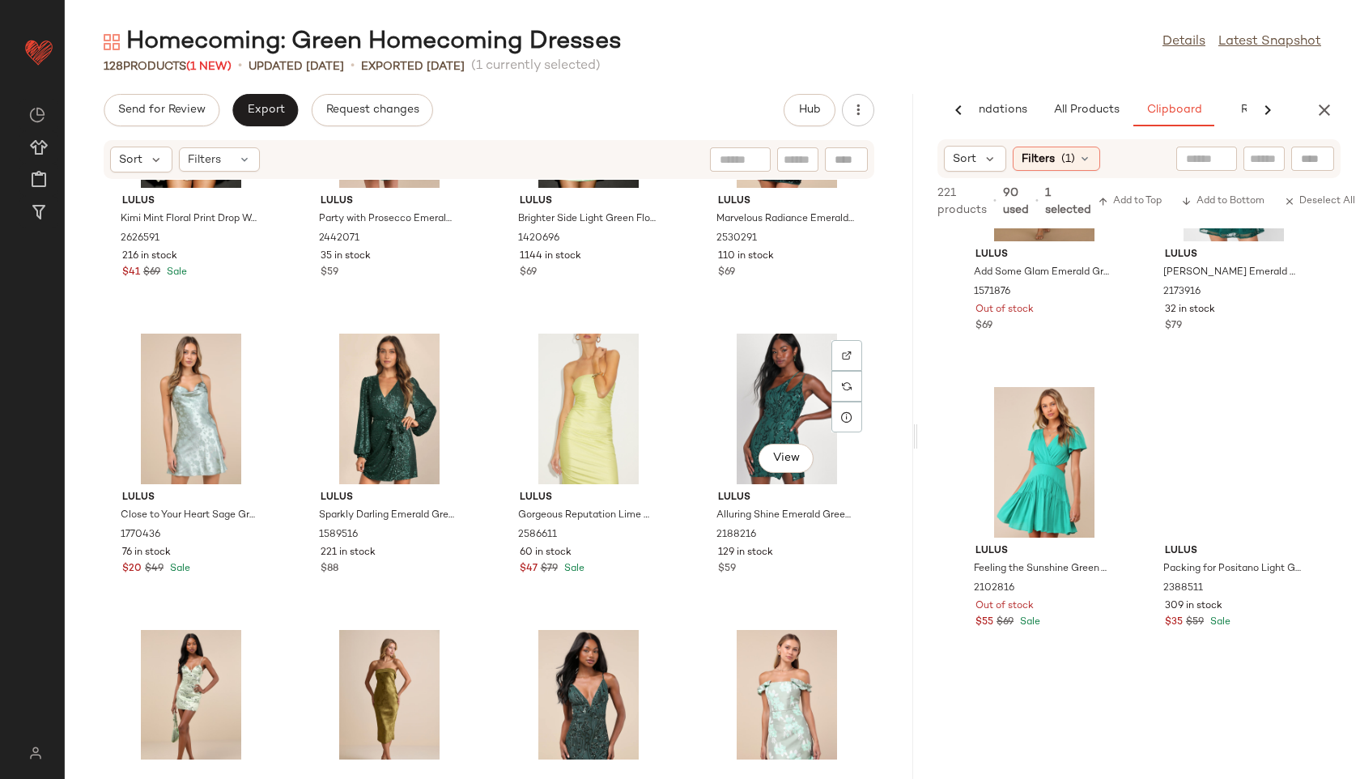
scroll to position [2261, 0]
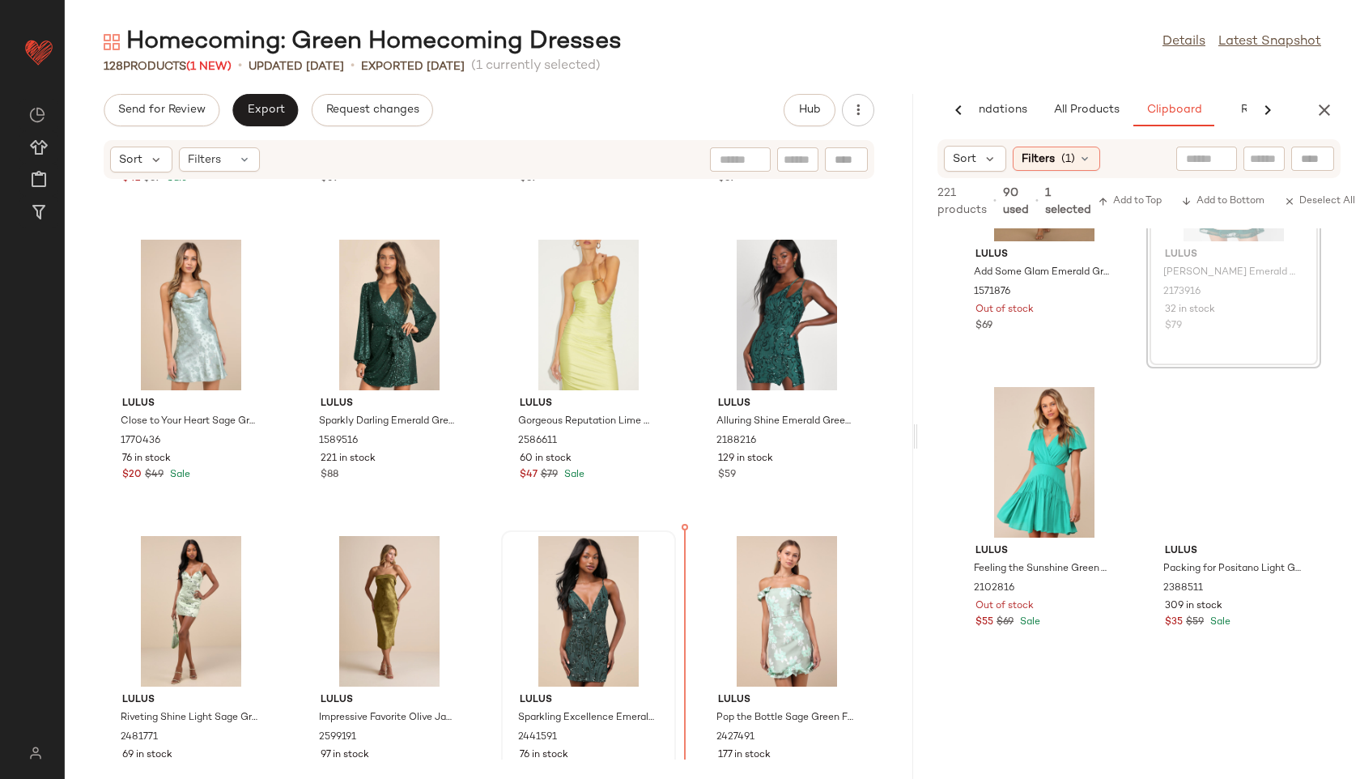
drag, startPoint x: 1051, startPoint y: 464, endPoint x: 625, endPoint y: 652, distance: 466.4
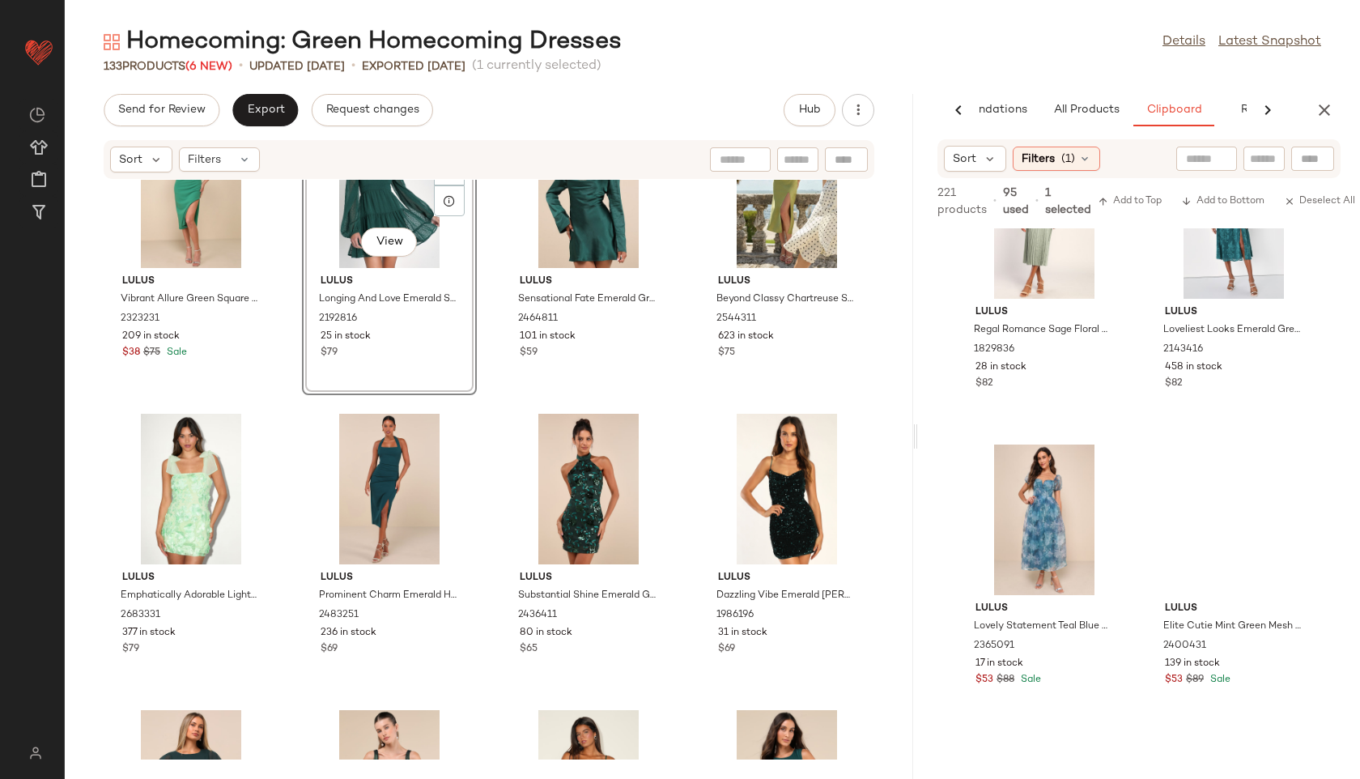
scroll to position [18762, 0]
click at [1219, 284] on span "View" at bounding box center [1233, 277] width 28 height 13
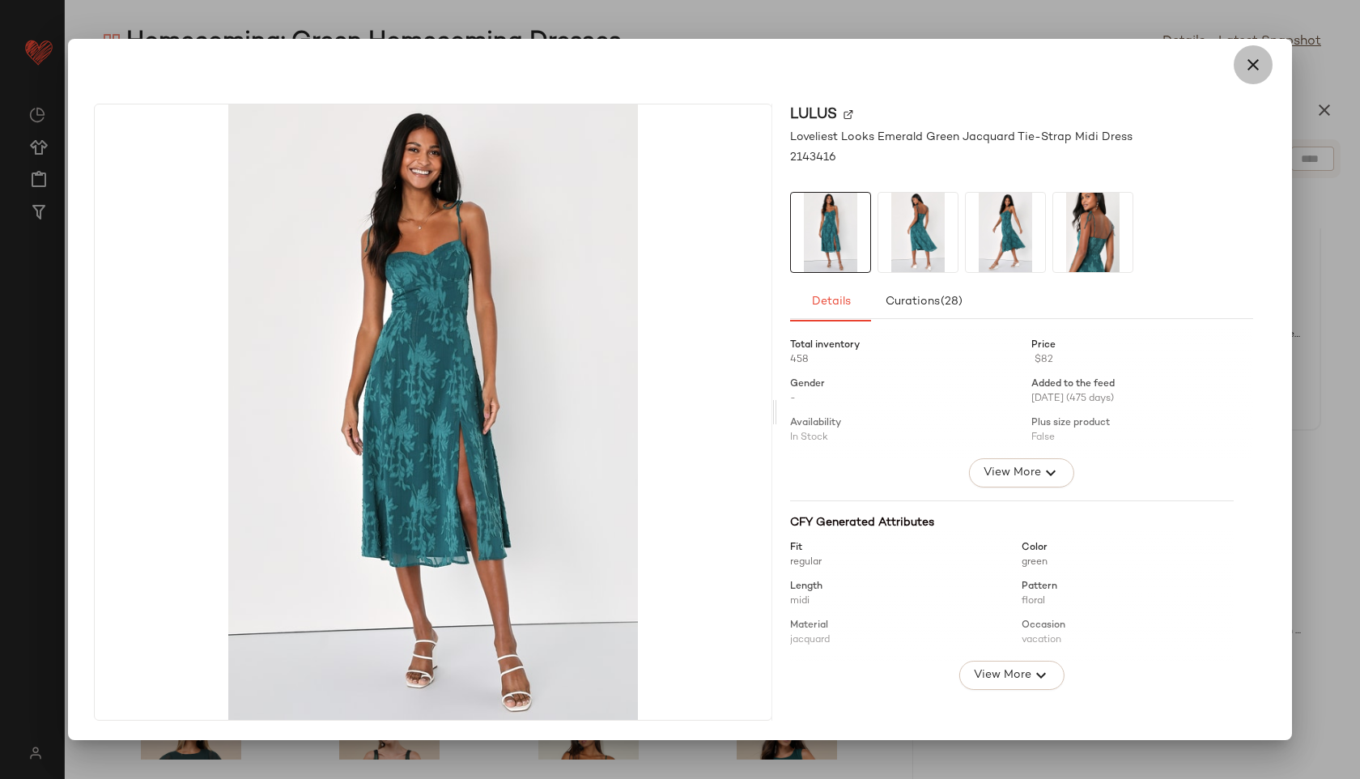
click at [1253, 60] on icon "button" at bounding box center [1252, 64] width 19 height 19
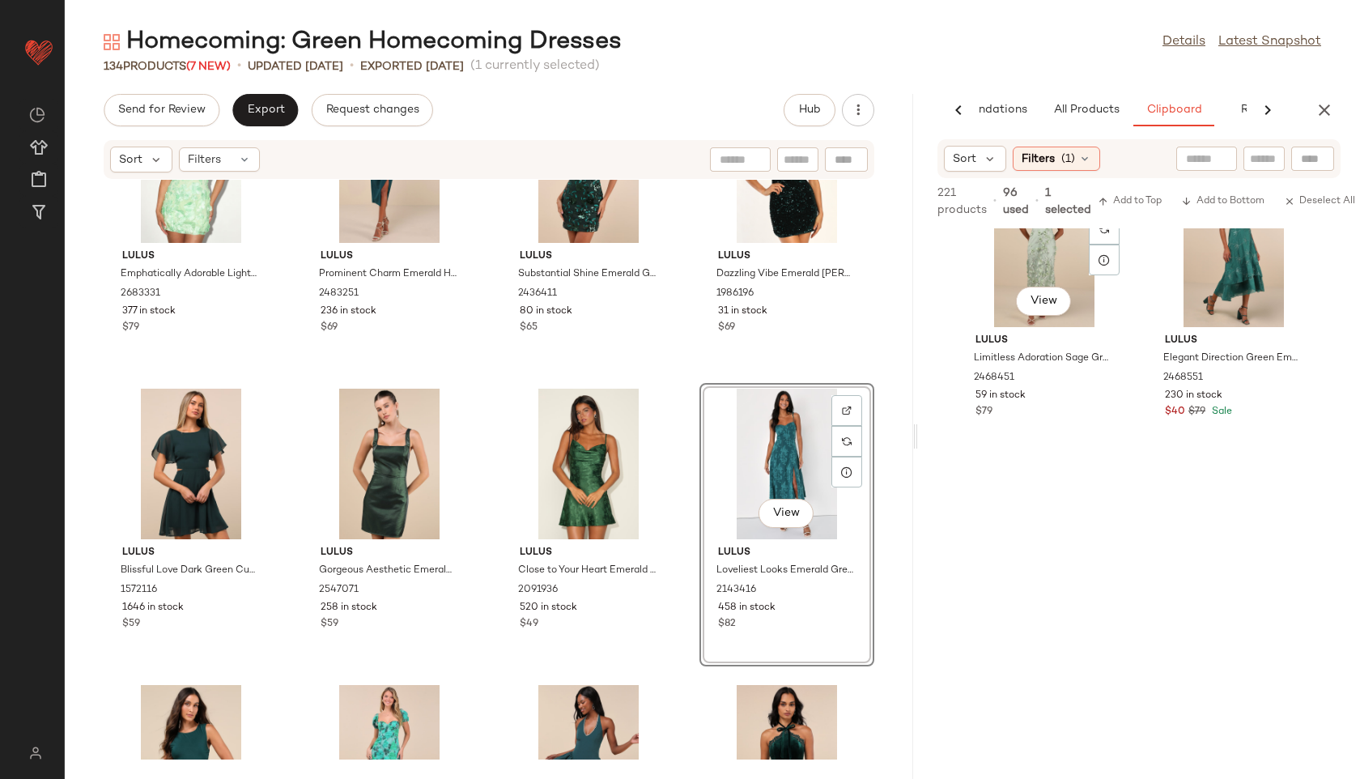
scroll to position [19626, 0]
click at [1056, 308] on span "View" at bounding box center [1044, 301] width 28 height 13
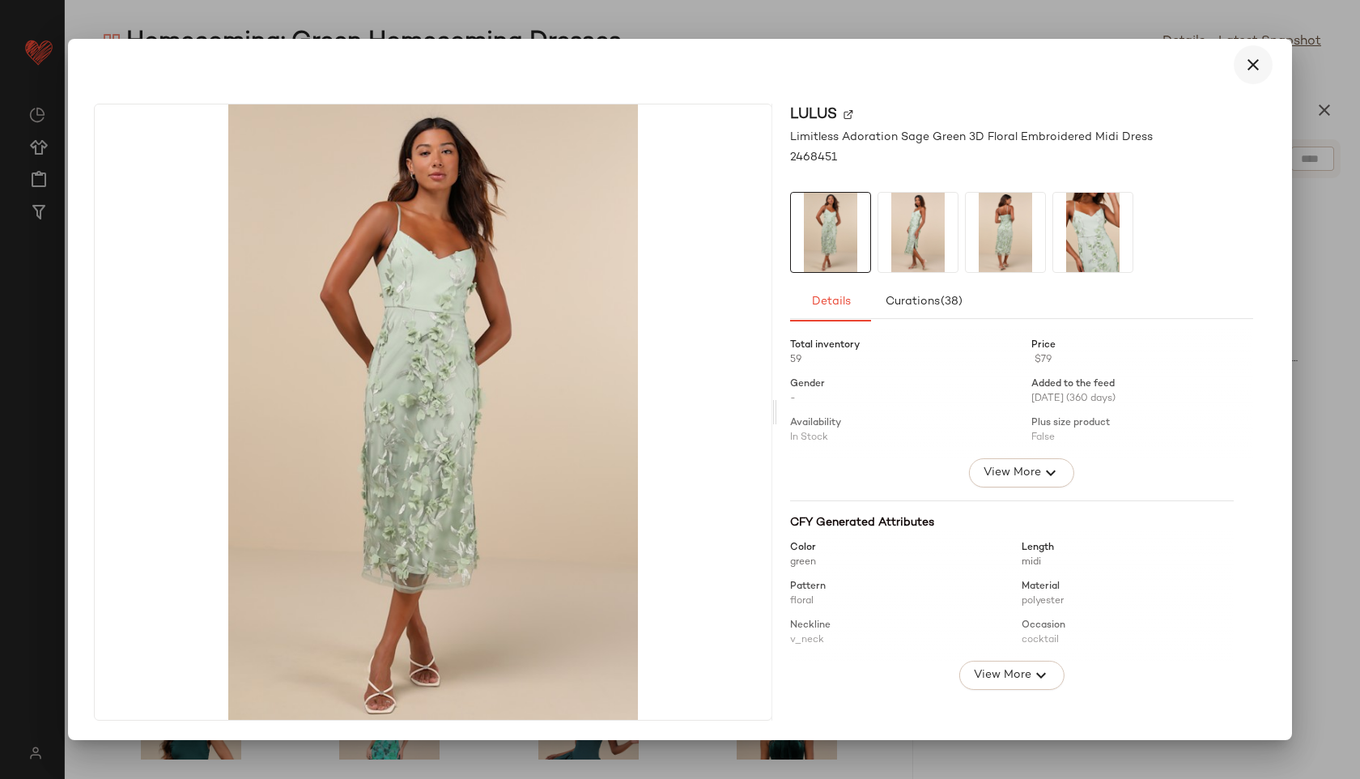
click at [1253, 65] on icon "button" at bounding box center [1252, 64] width 19 height 19
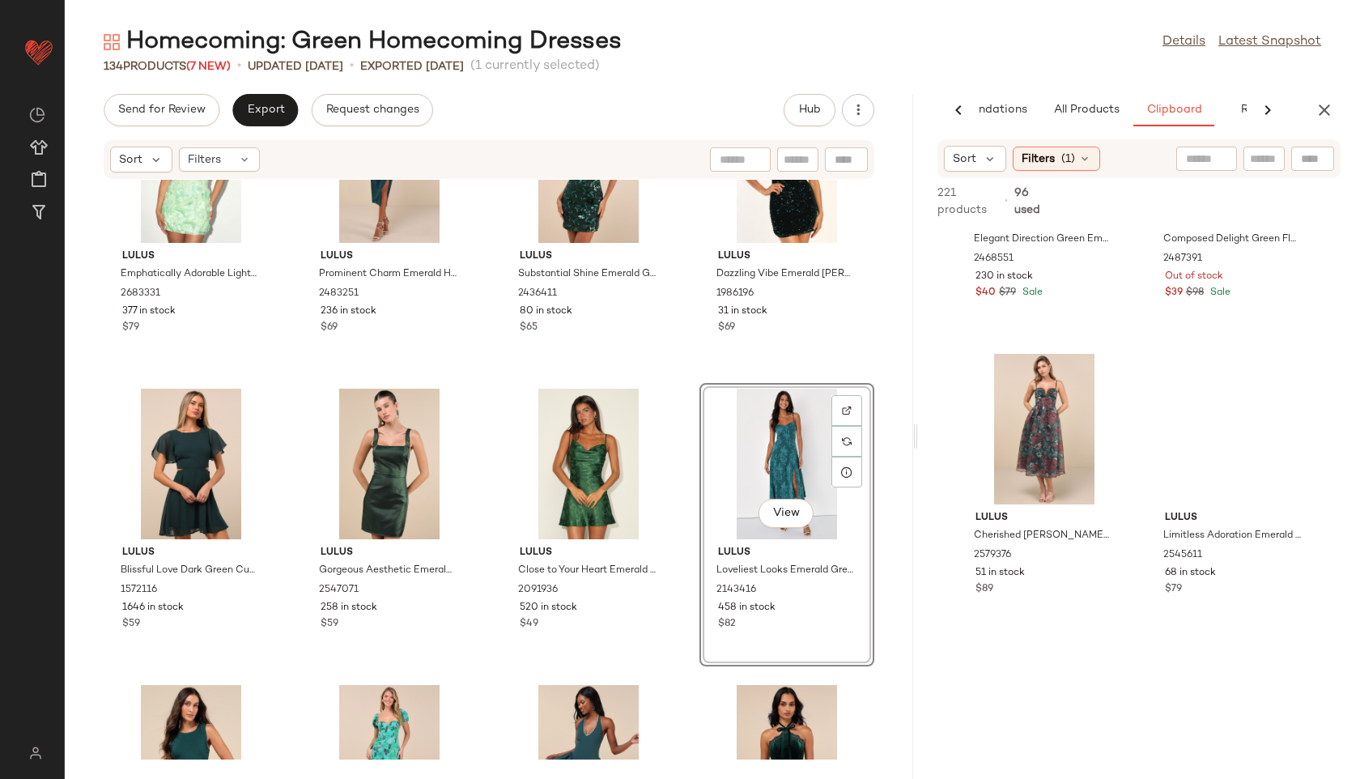
scroll to position [20399, 0]
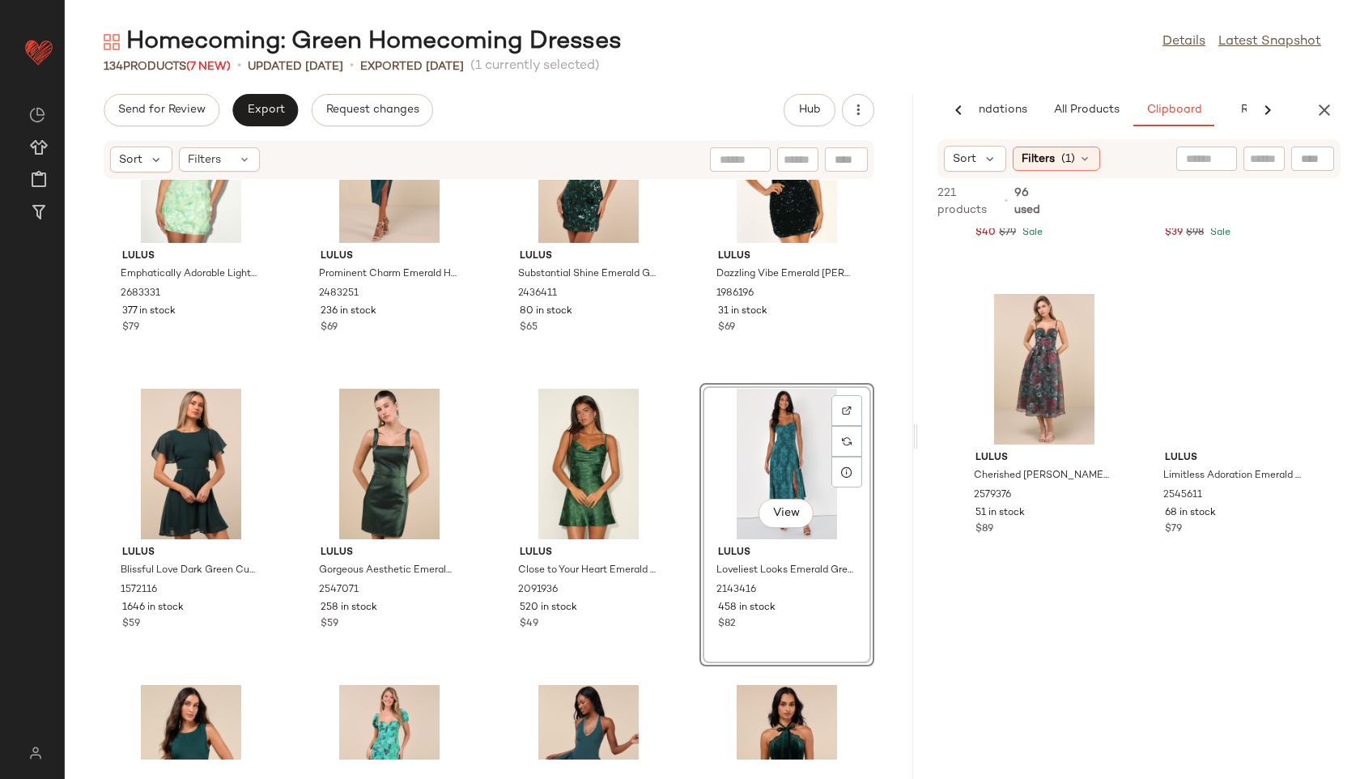
click at [801, 462] on div "View" at bounding box center [787, 464] width 164 height 151
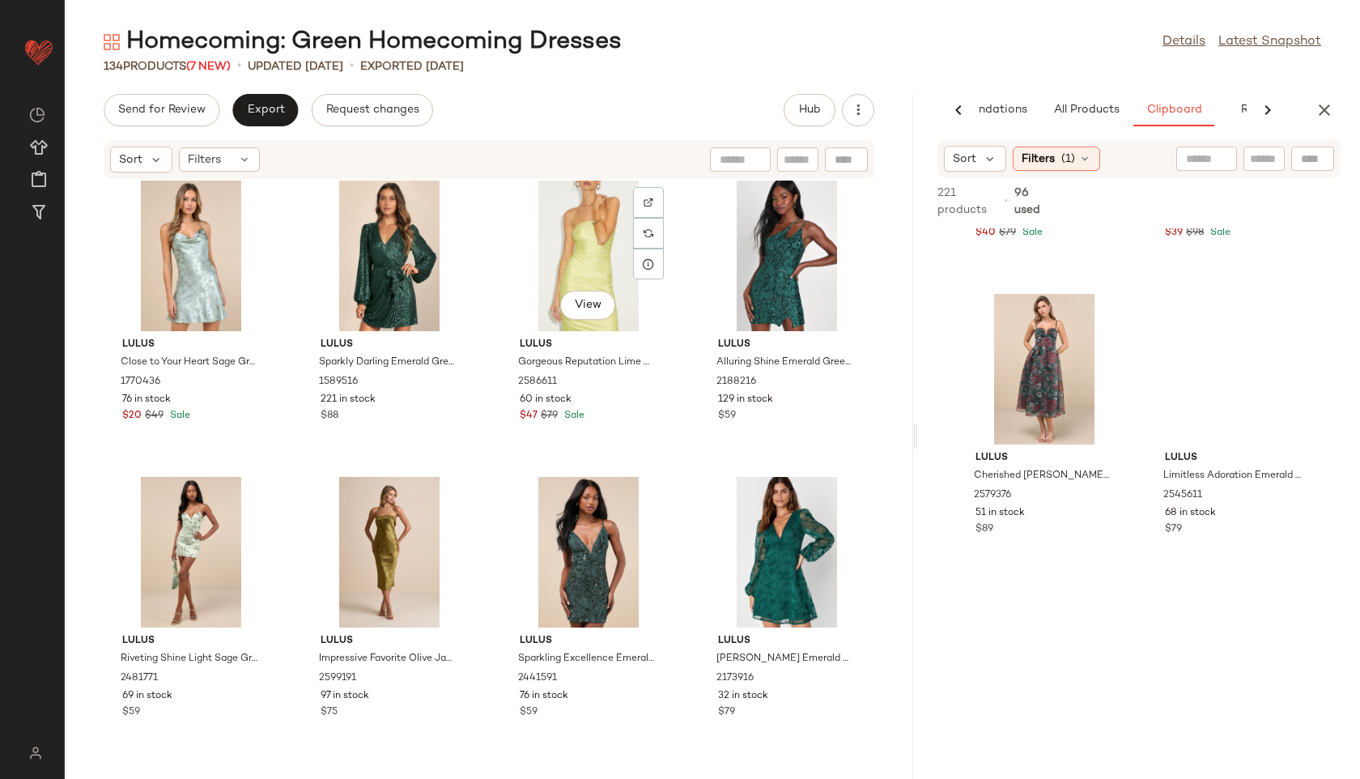
scroll to position [2392, 0]
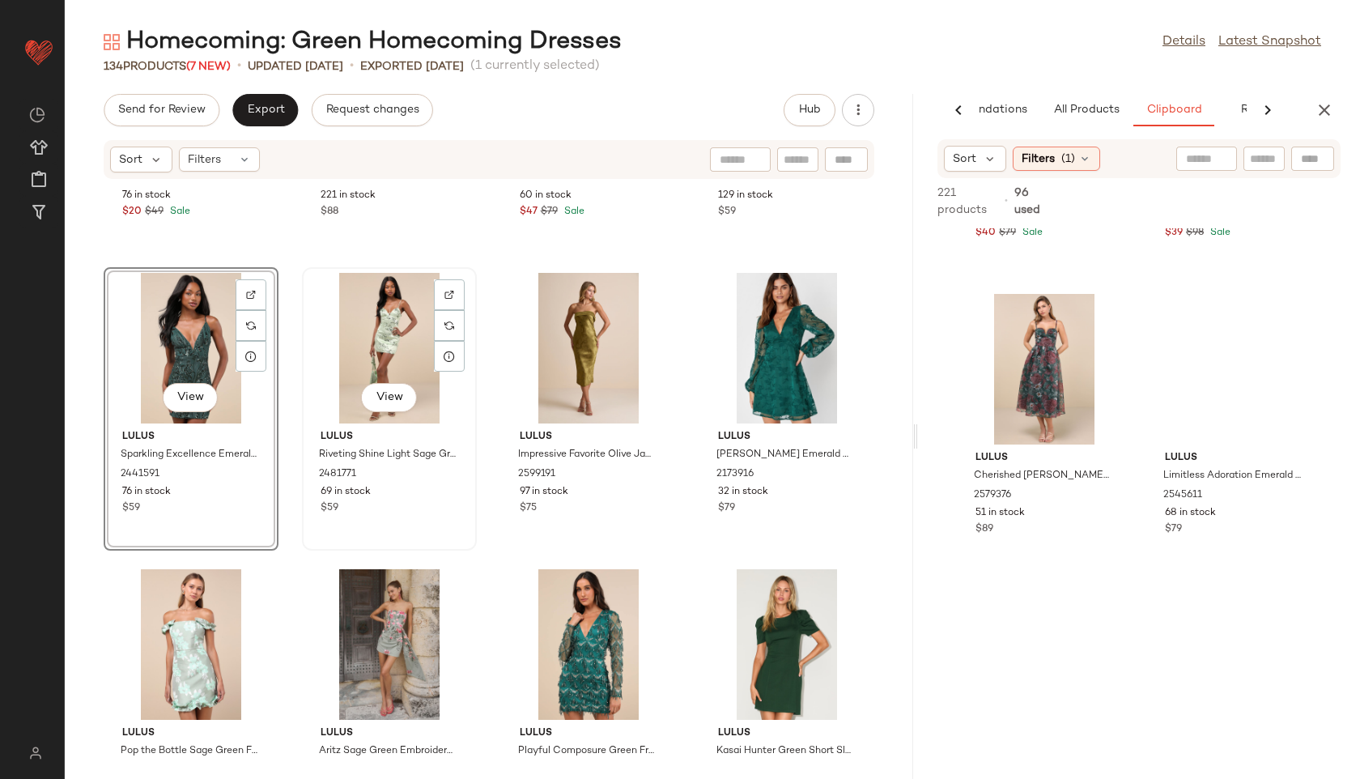
scroll to position [2618, 0]
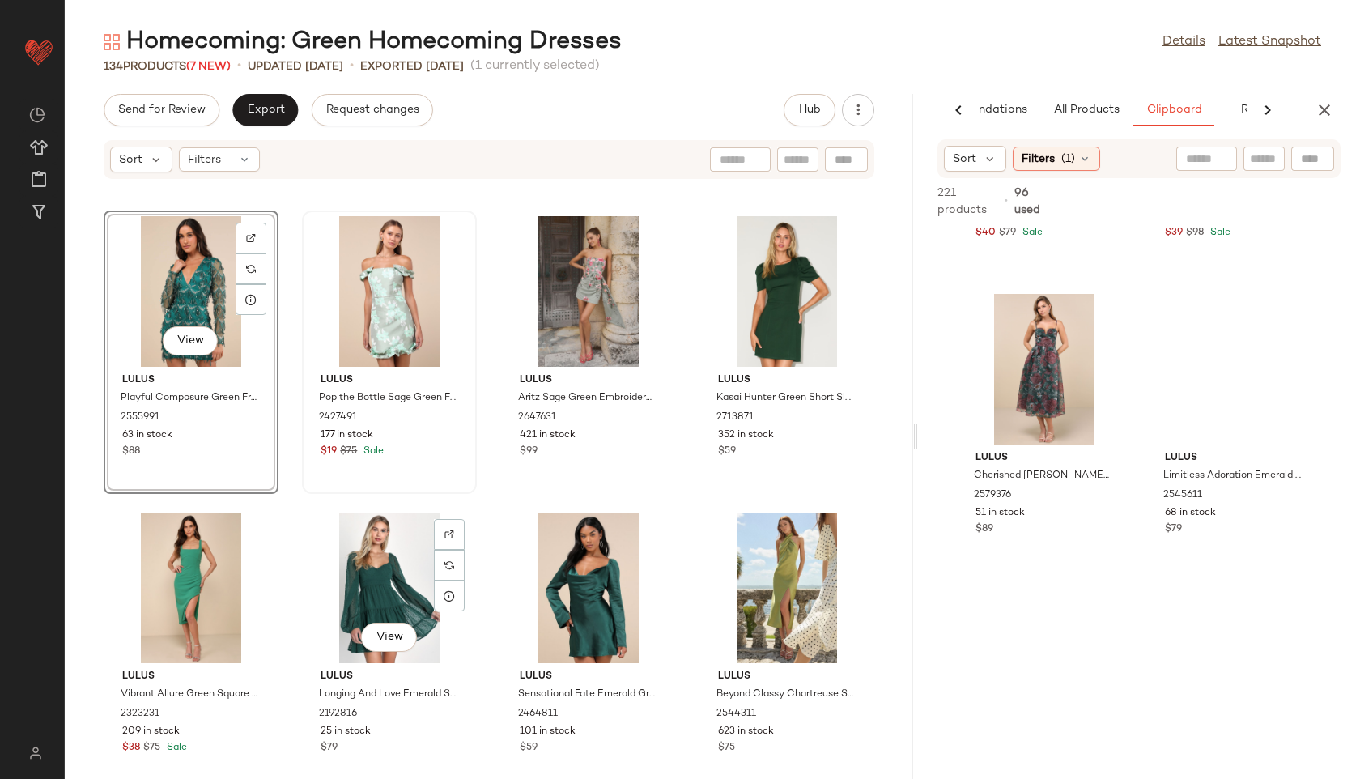
scroll to position [2959, 0]
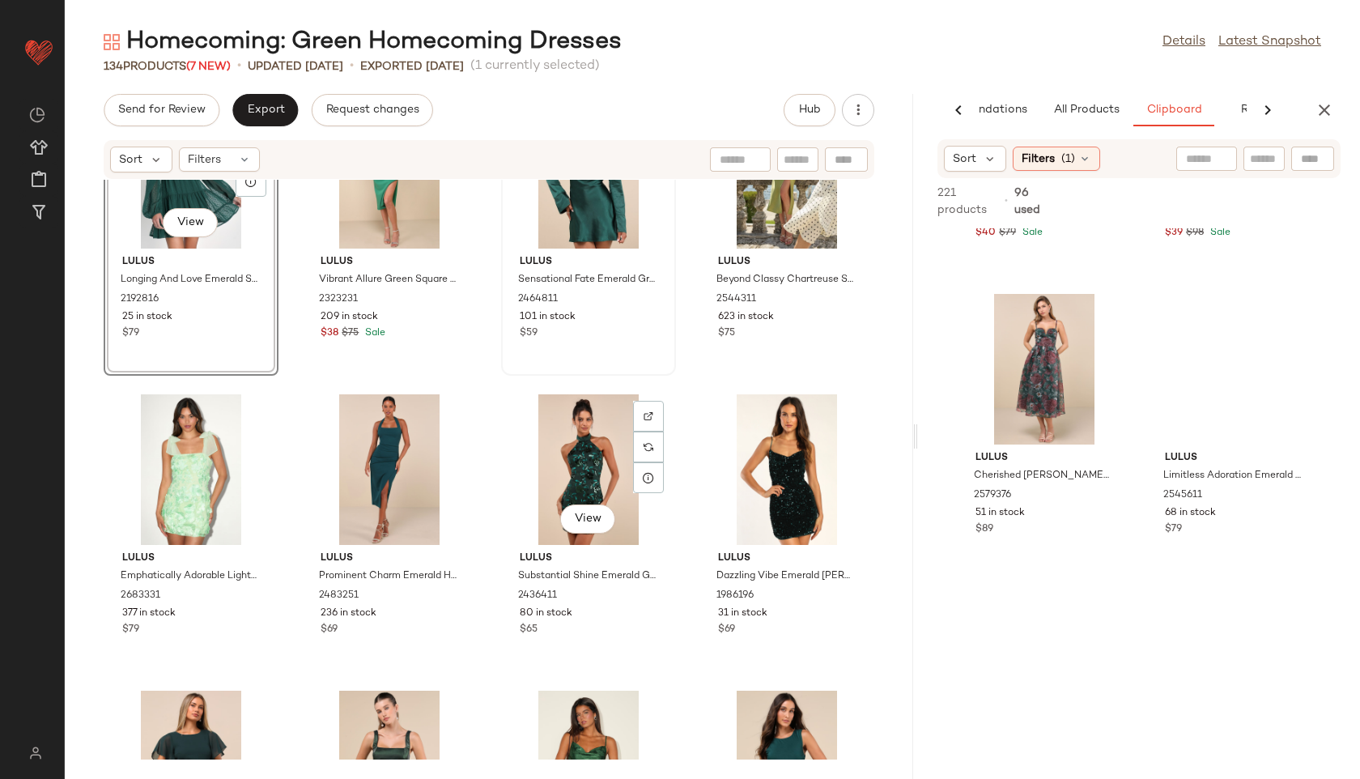
scroll to position [3358, 0]
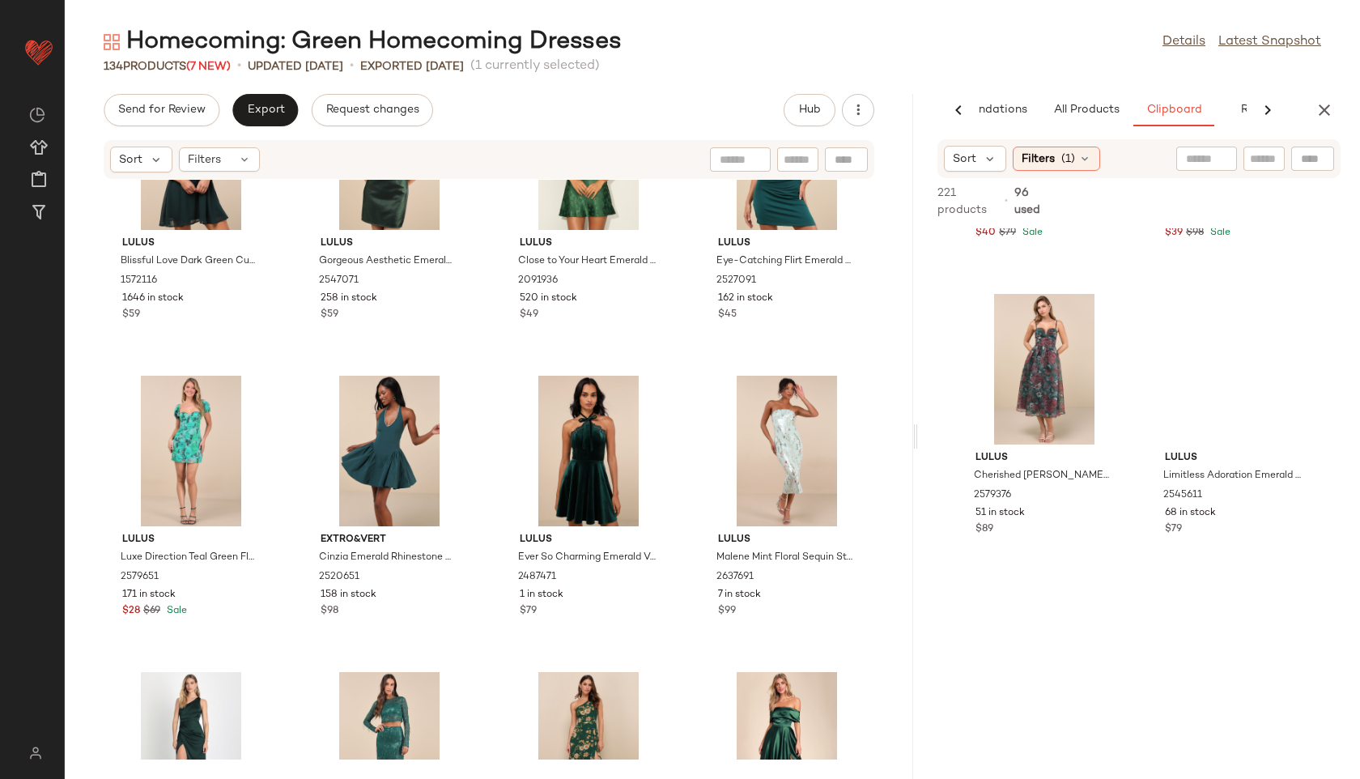
scroll to position [3974, 0]
click at [391, 503] on span "View" at bounding box center [389, 499] width 28 height 13
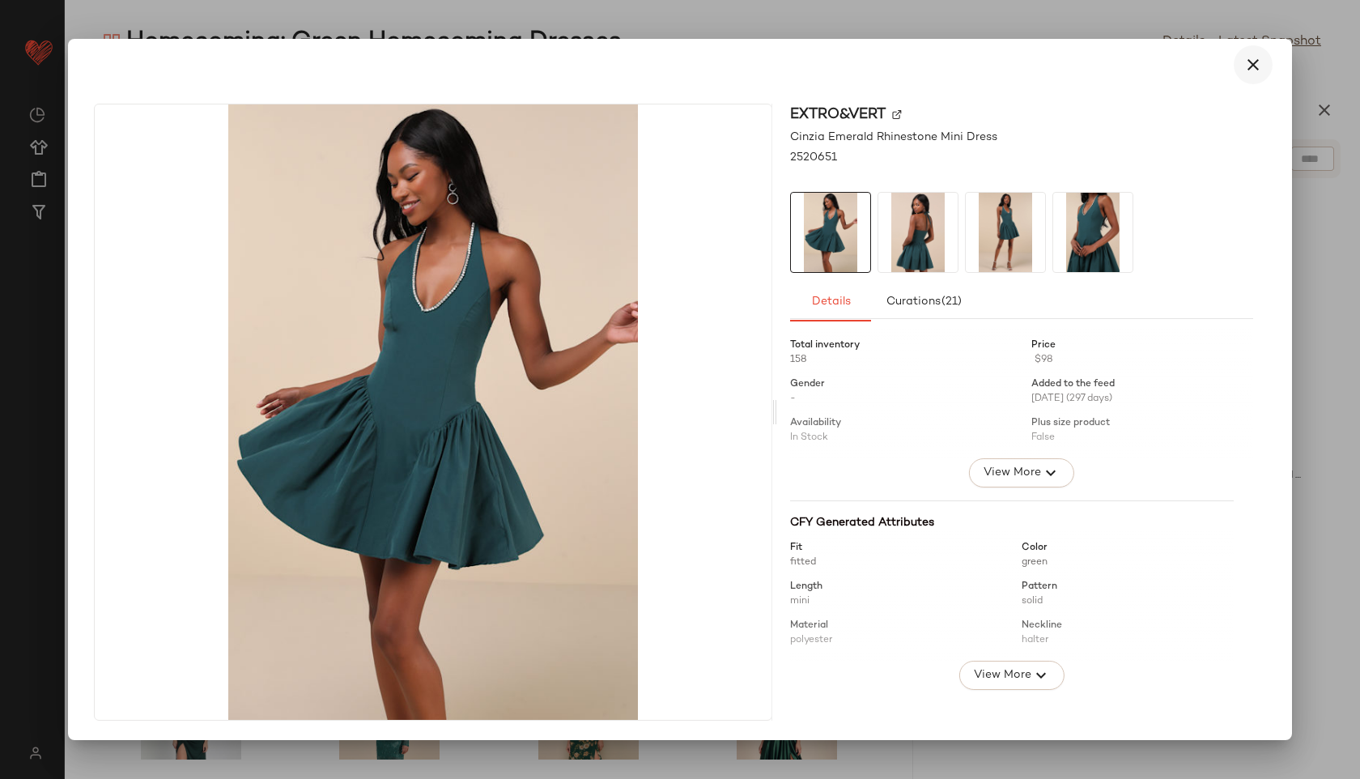
click at [1256, 66] on icon "button" at bounding box center [1252, 64] width 19 height 19
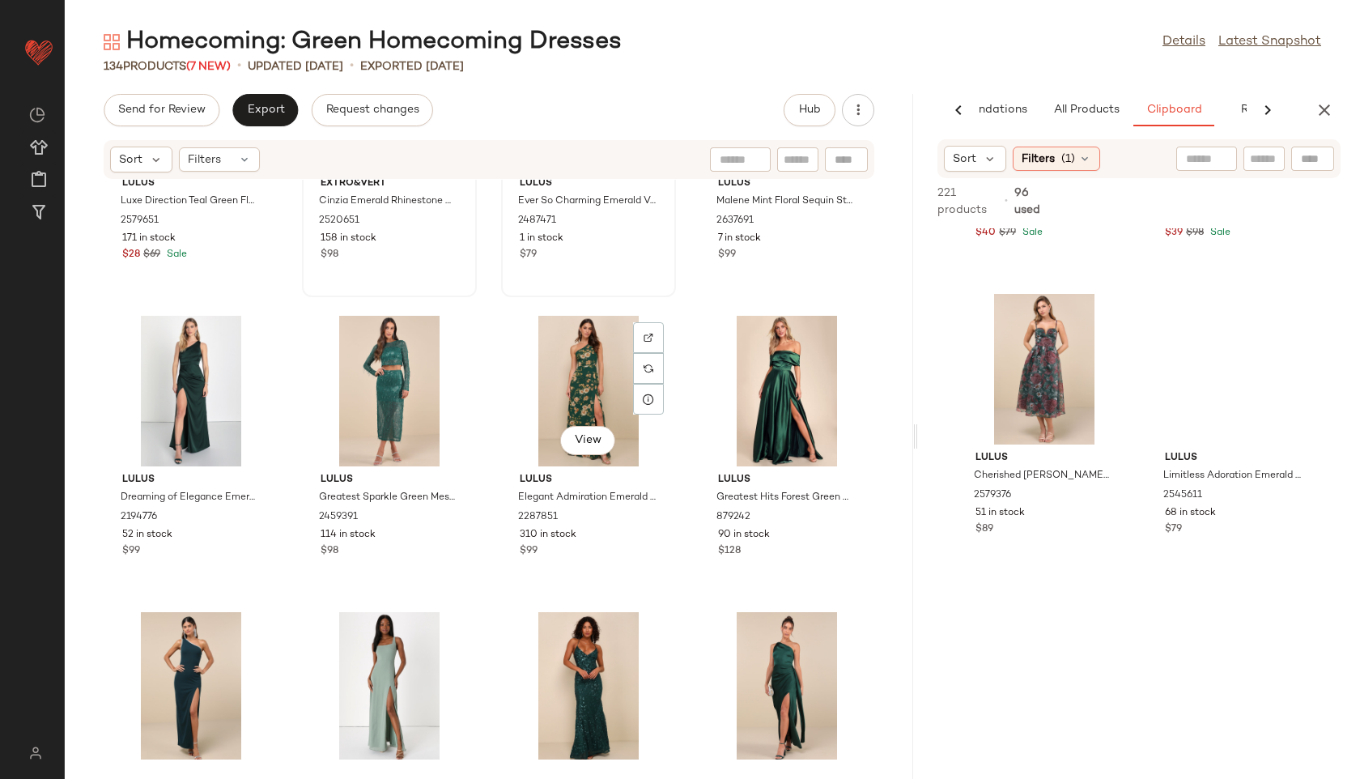
scroll to position [4331, 0]
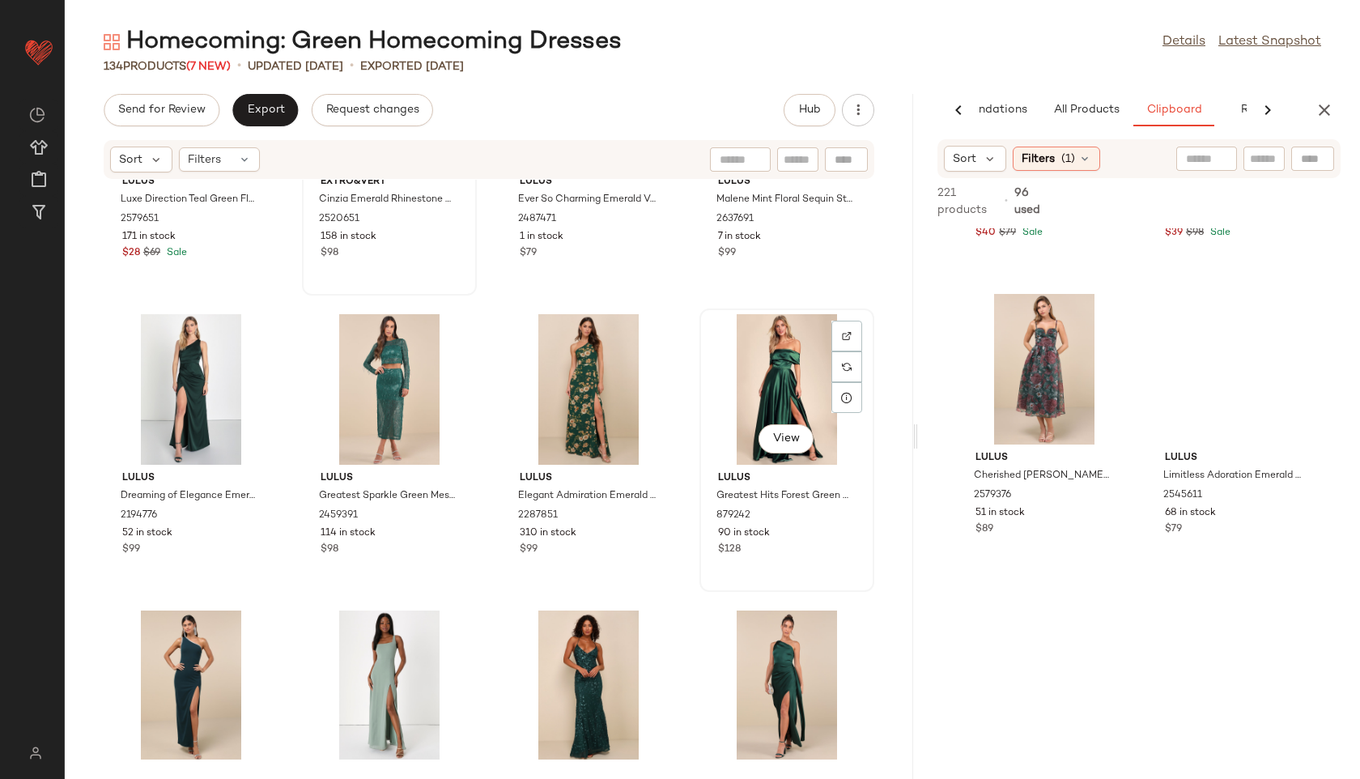
click at [737, 377] on div "View" at bounding box center [787, 389] width 164 height 151
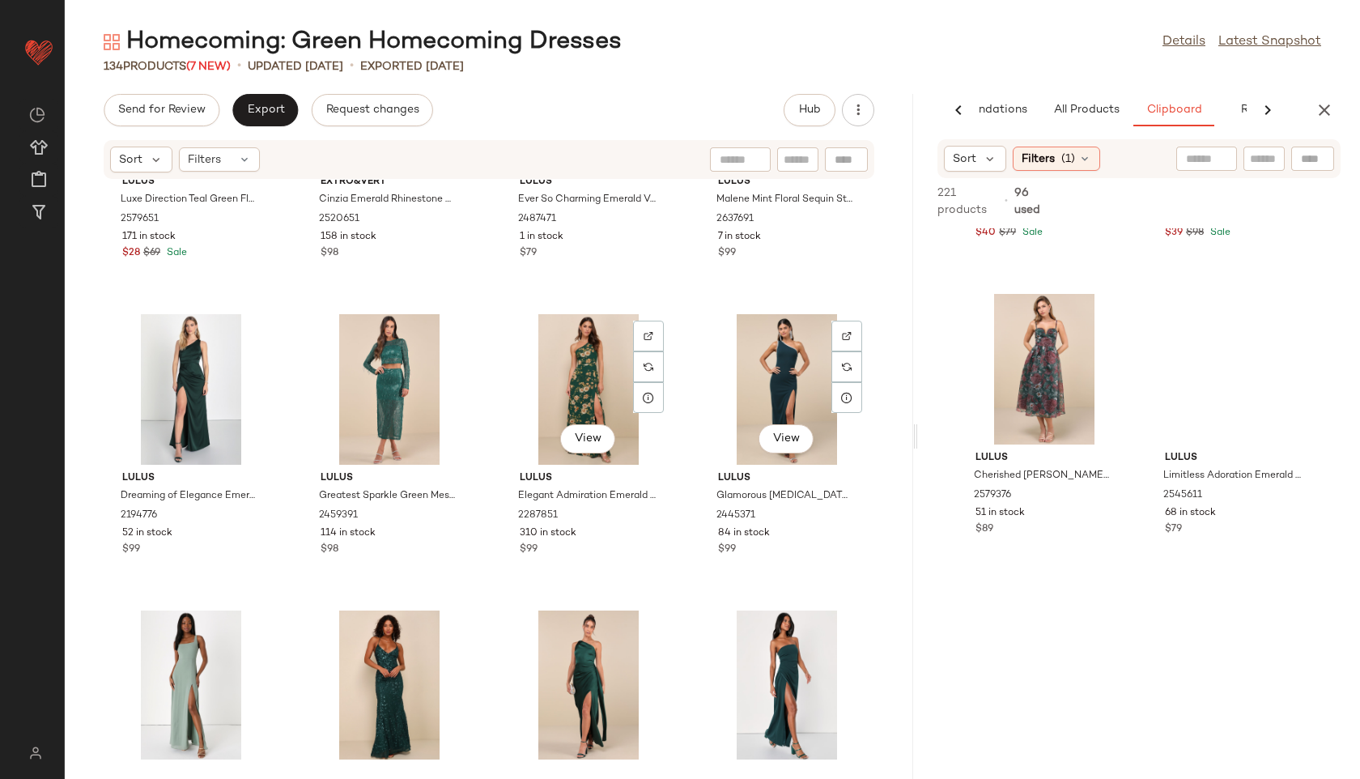
click at [585, 390] on div "View" at bounding box center [589, 389] width 164 height 151
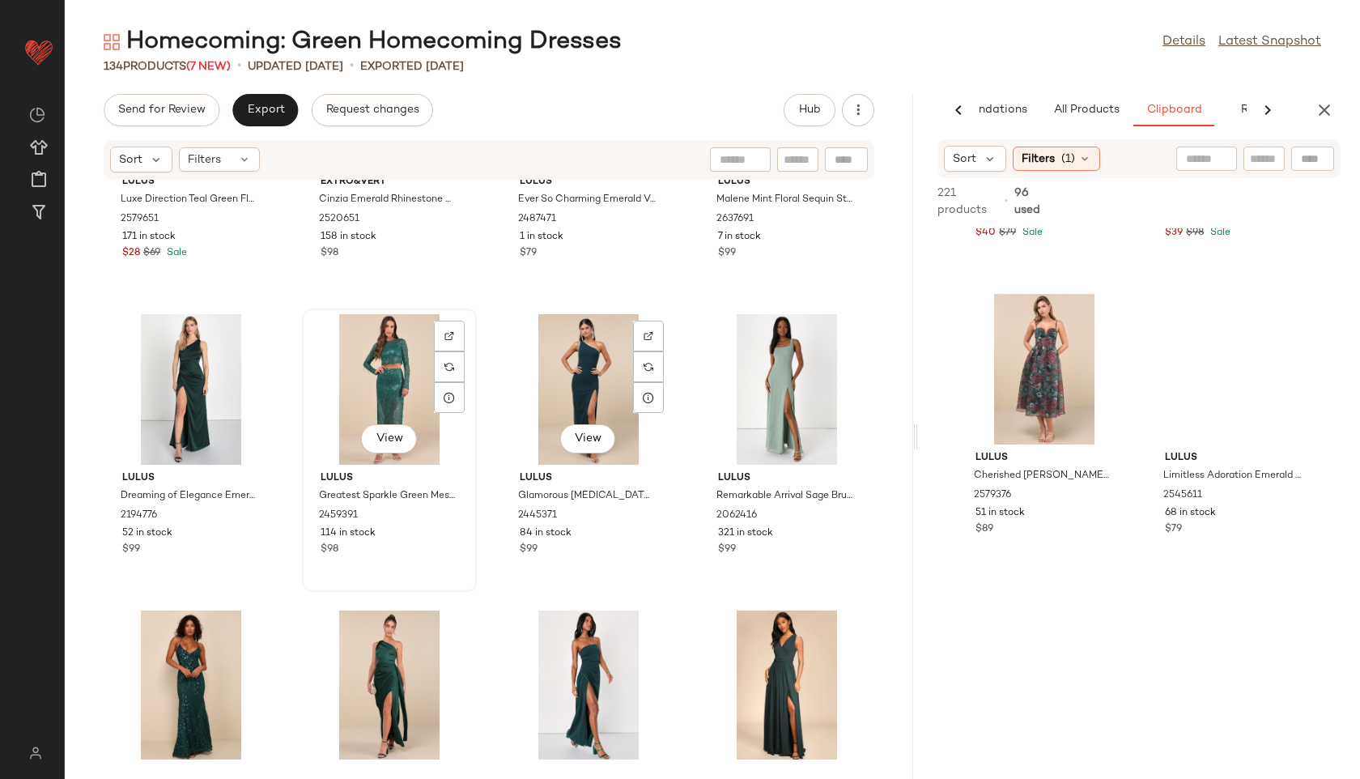
click at [387, 363] on div "View" at bounding box center [390, 389] width 164 height 151
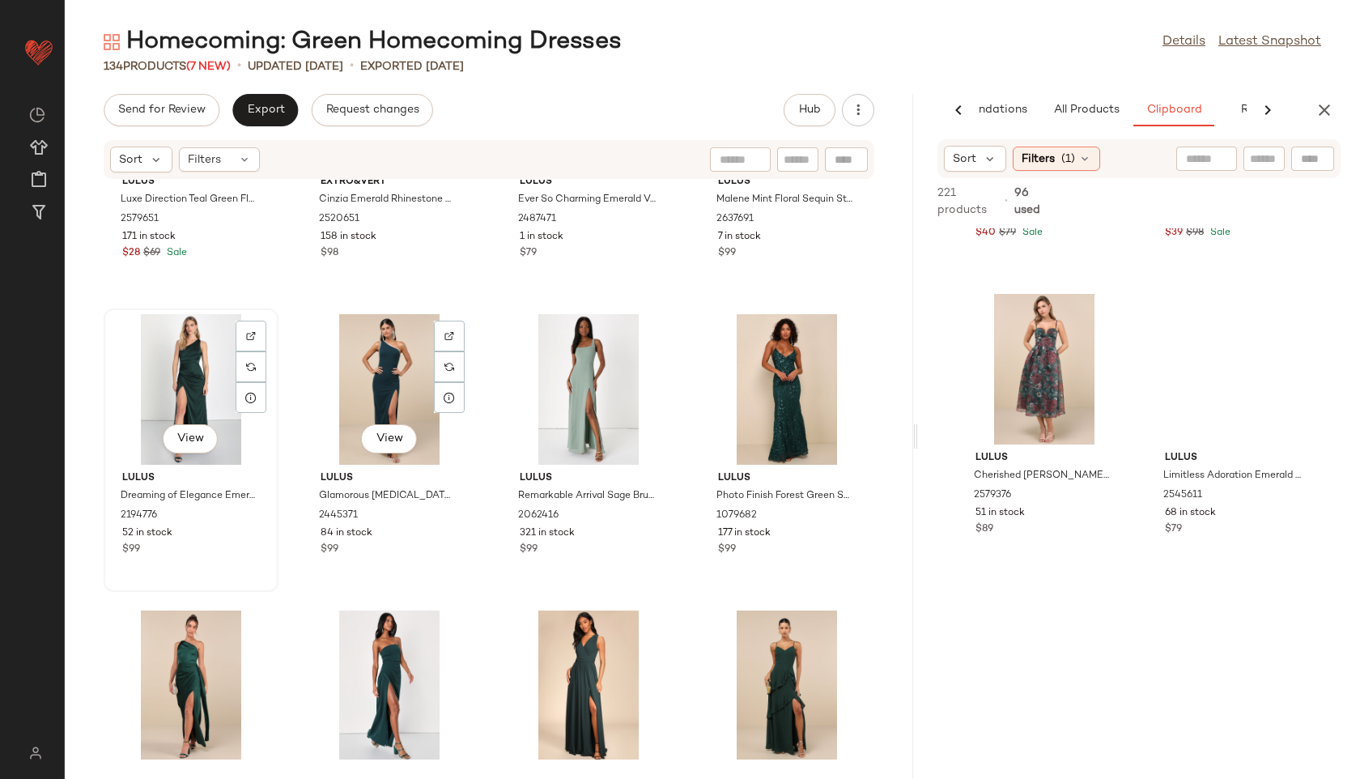
click at [176, 362] on div "View" at bounding box center [191, 389] width 164 height 151
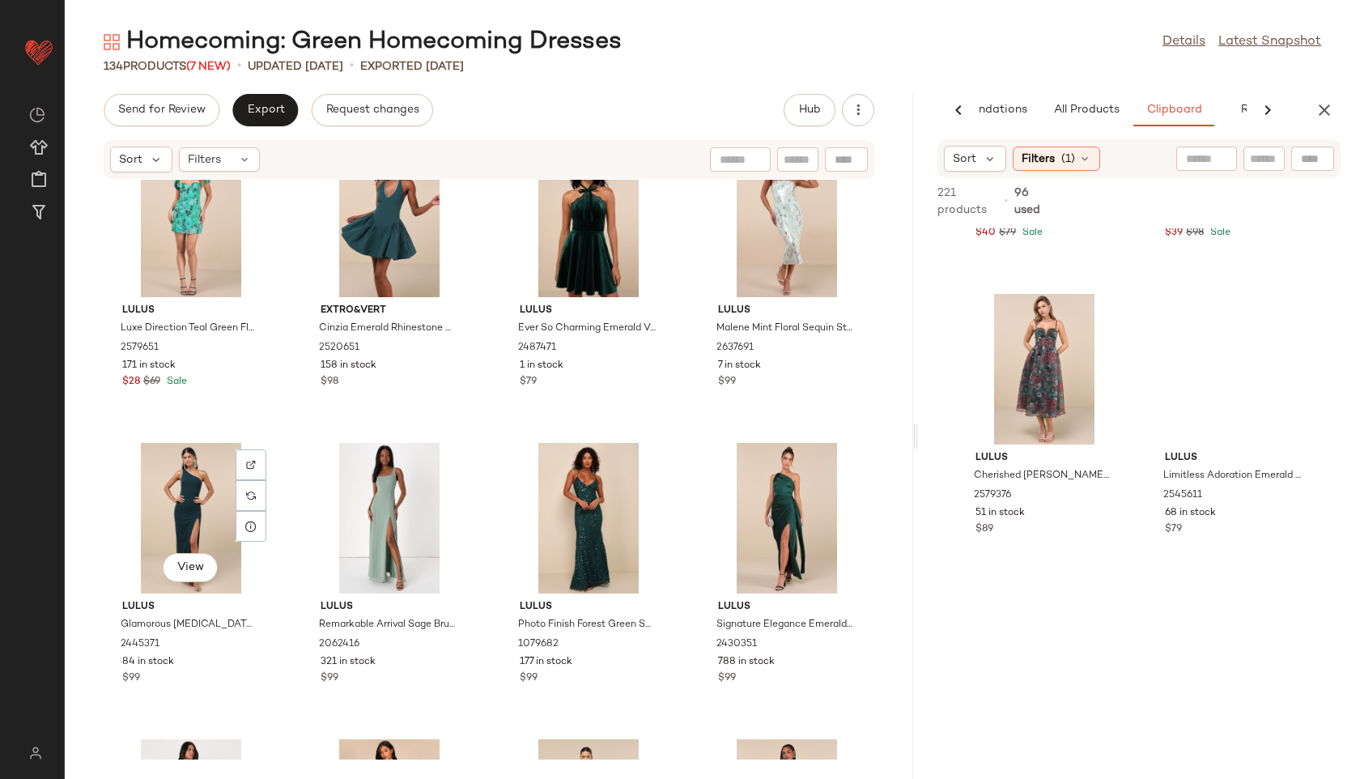
scroll to position [4204, 0]
click at [175, 495] on div "View" at bounding box center [191, 516] width 164 height 151
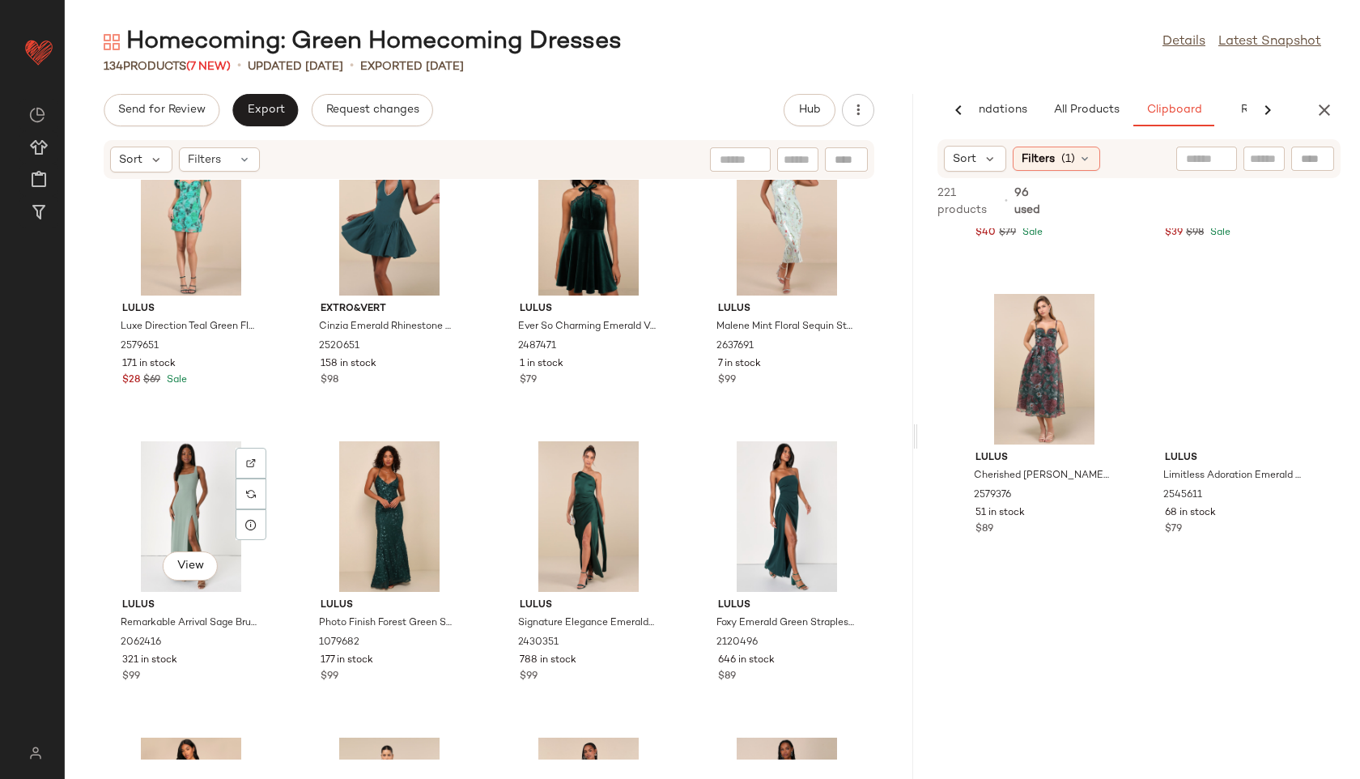
click at [175, 495] on div "View" at bounding box center [191, 516] width 164 height 151
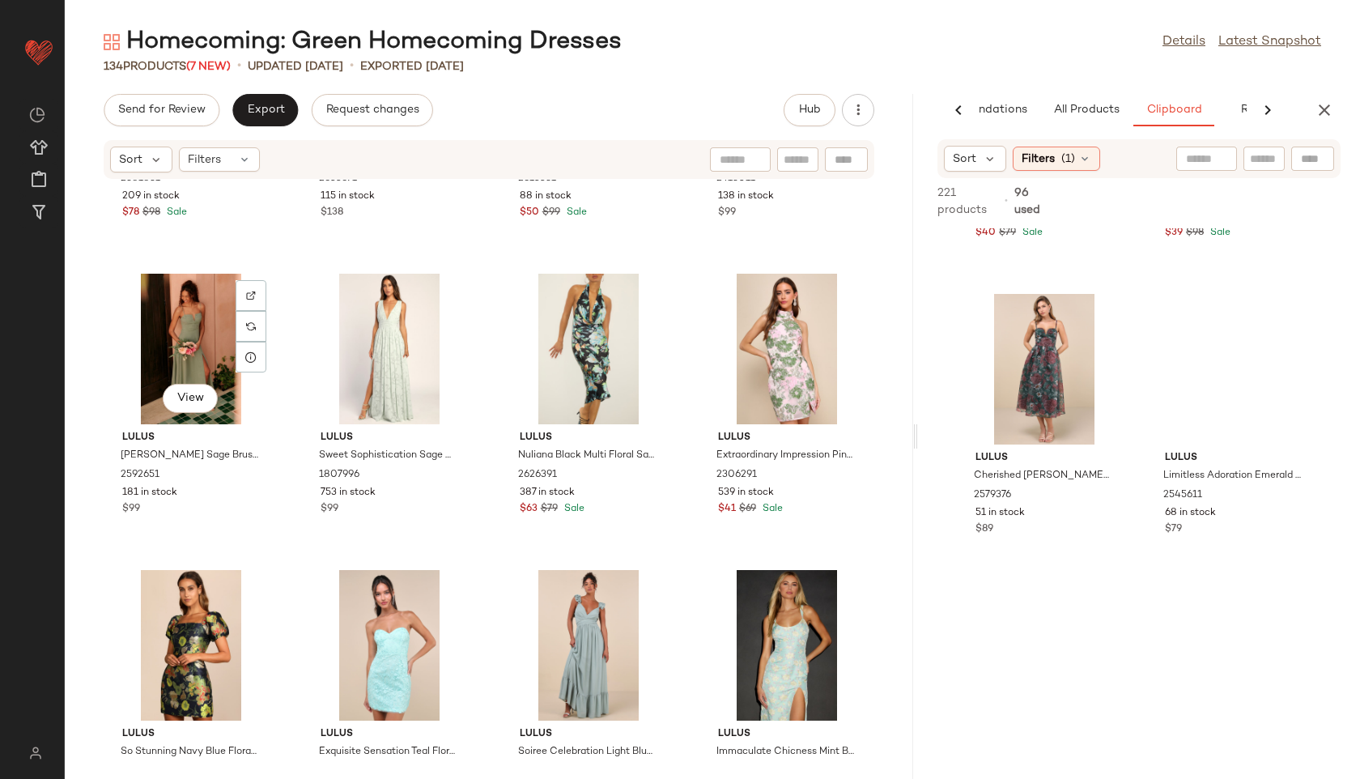
scroll to position [5852, 0]
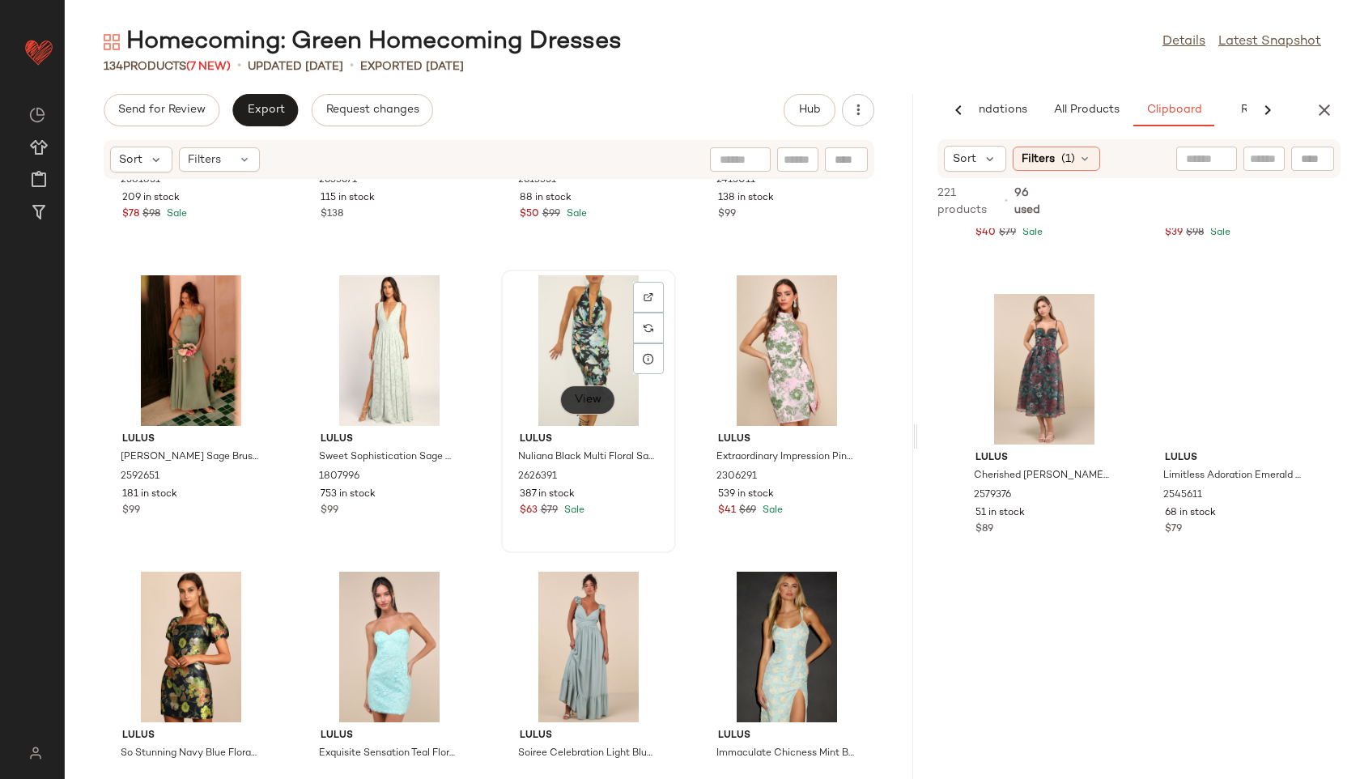
click at [579, 405] on span "View" at bounding box center [588, 399] width 28 height 13
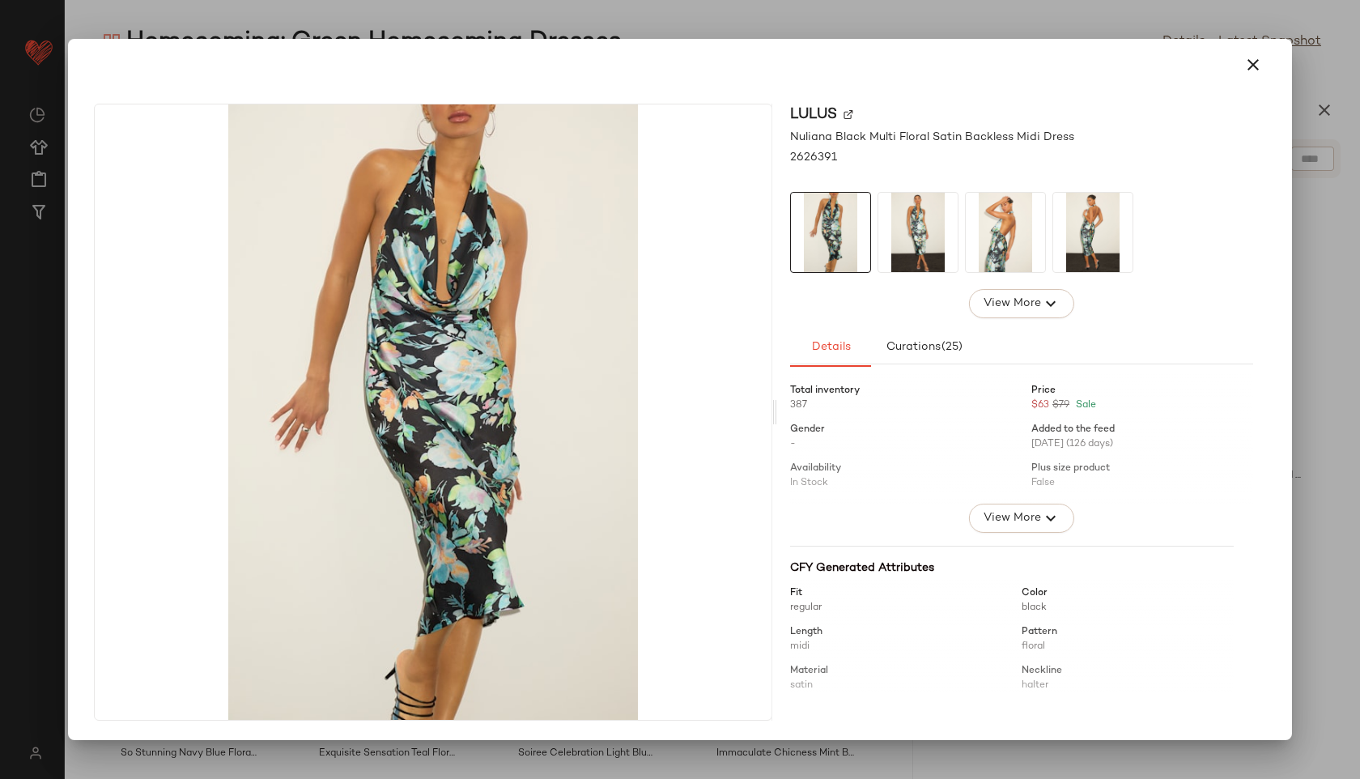
click at [903, 219] on img at bounding box center [917, 232] width 79 height 79
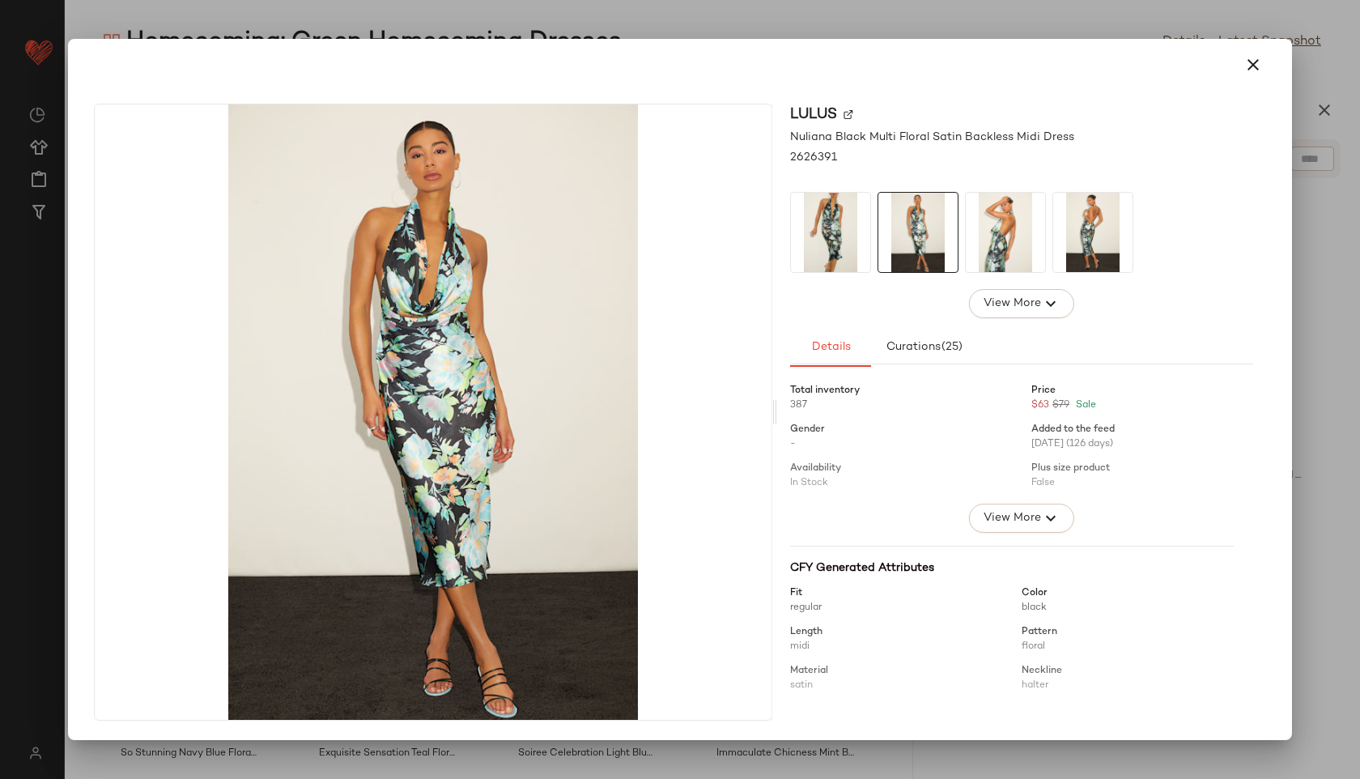
click at [1002, 227] on img at bounding box center [1005, 232] width 79 height 79
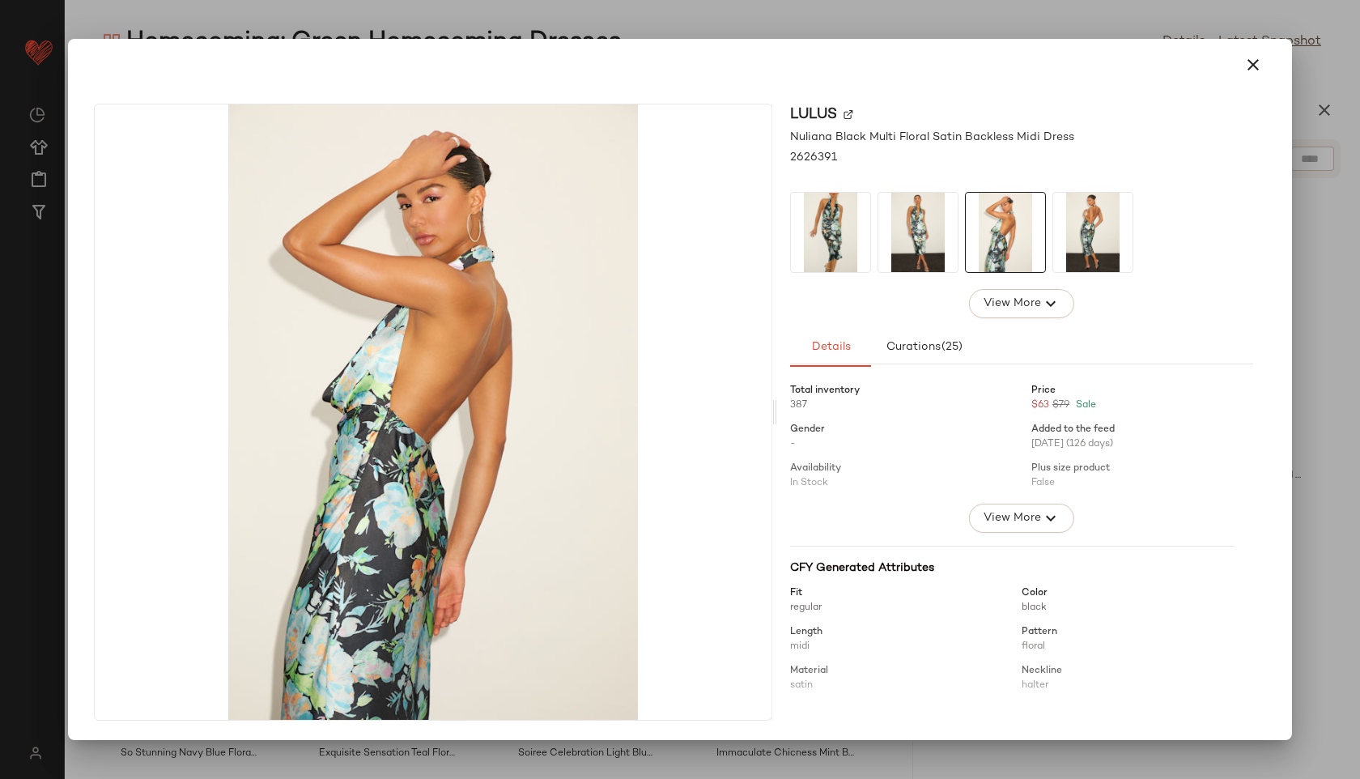
click at [1089, 231] on img at bounding box center [1092, 232] width 79 height 79
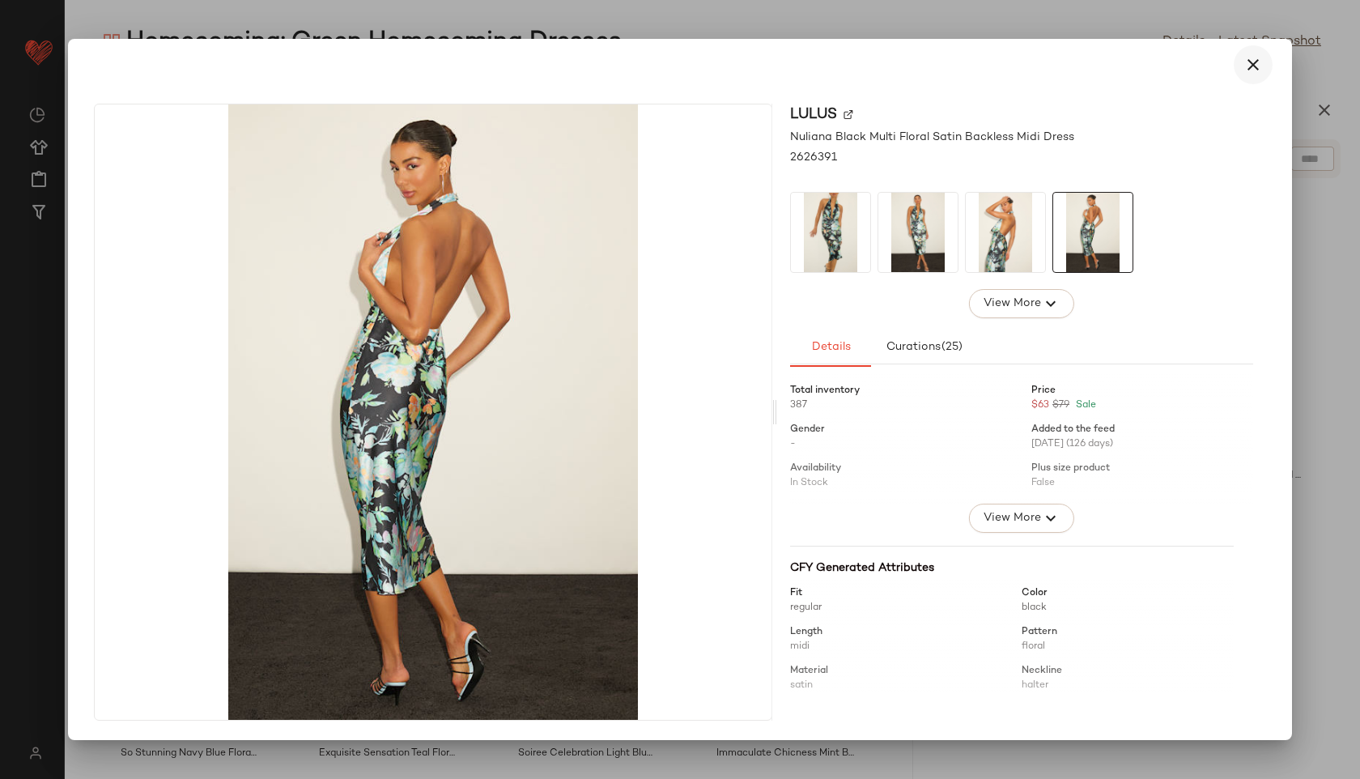
click at [1253, 64] on icon "button" at bounding box center [1252, 64] width 19 height 19
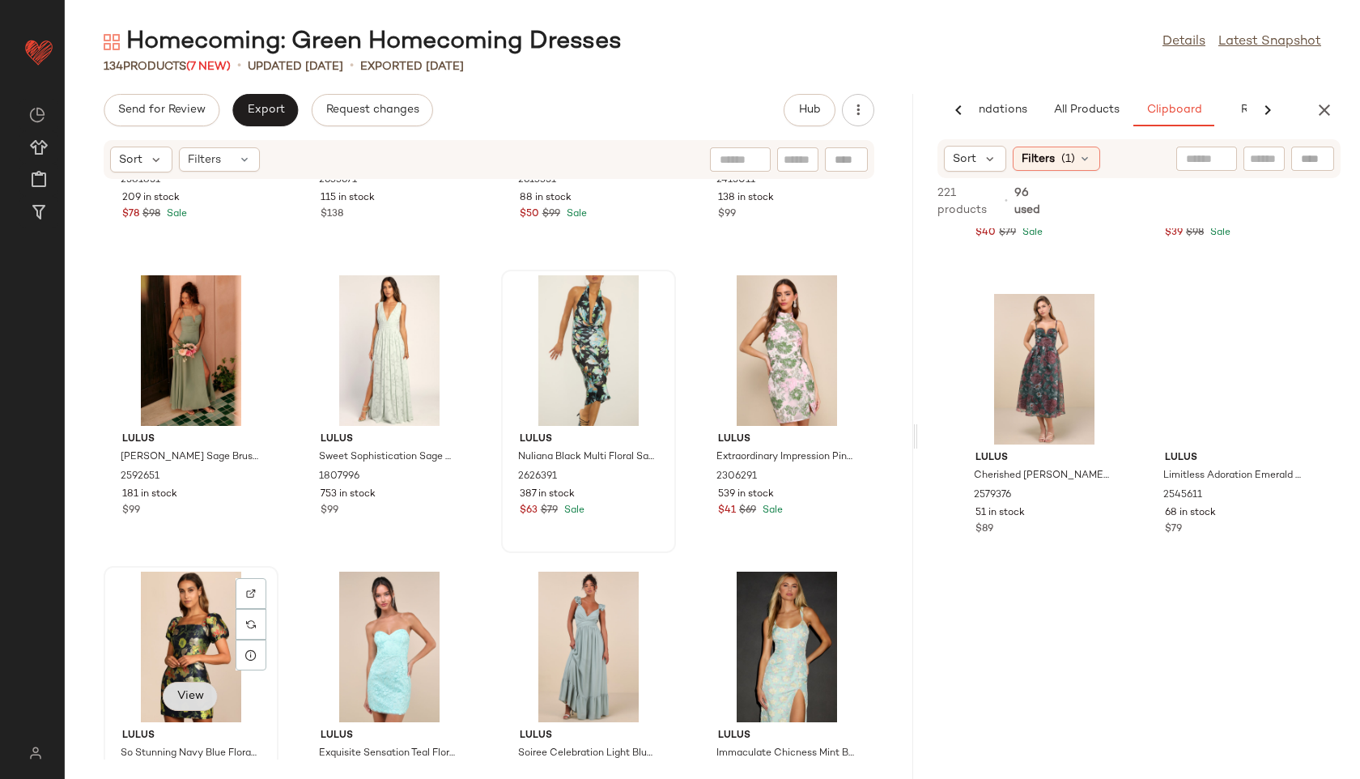
click at [183, 690] on span "View" at bounding box center [190, 696] width 28 height 13
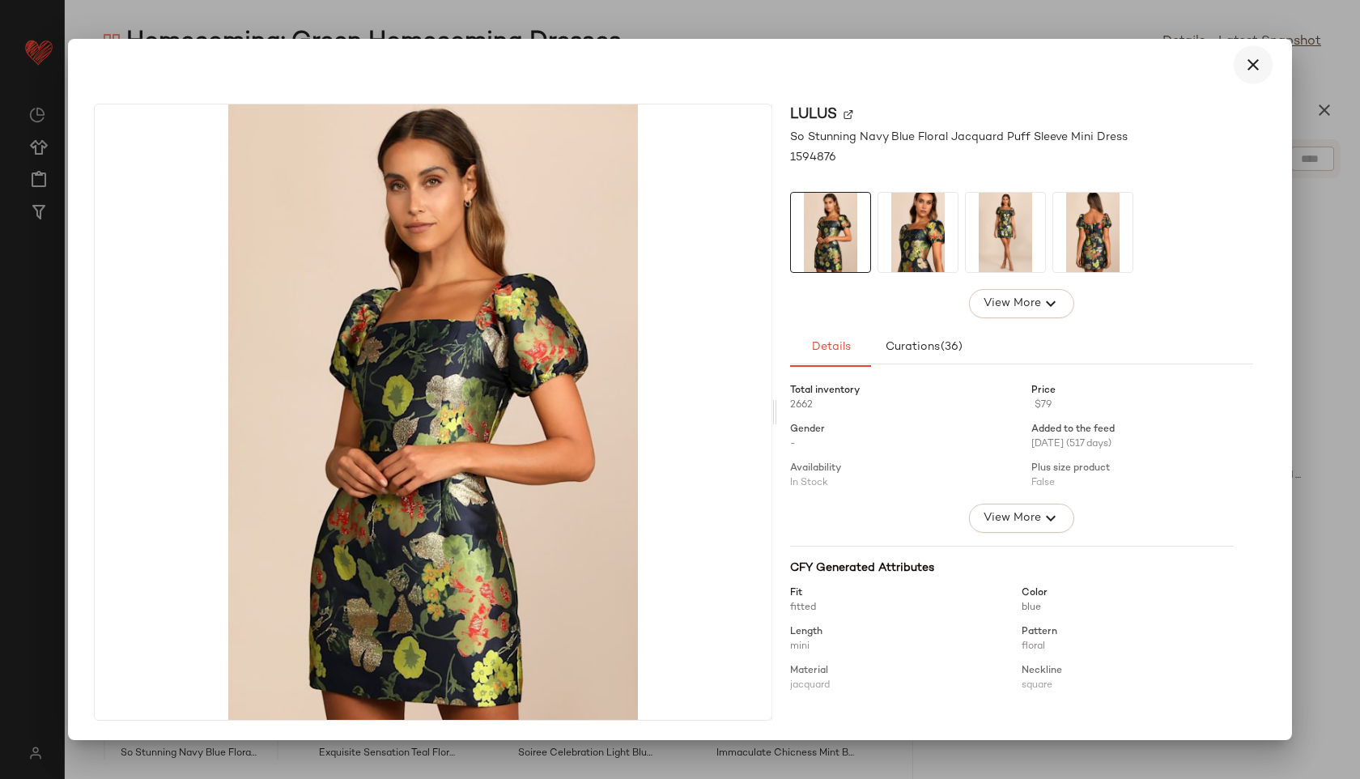
click at [1252, 66] on icon "button" at bounding box center [1252, 64] width 19 height 19
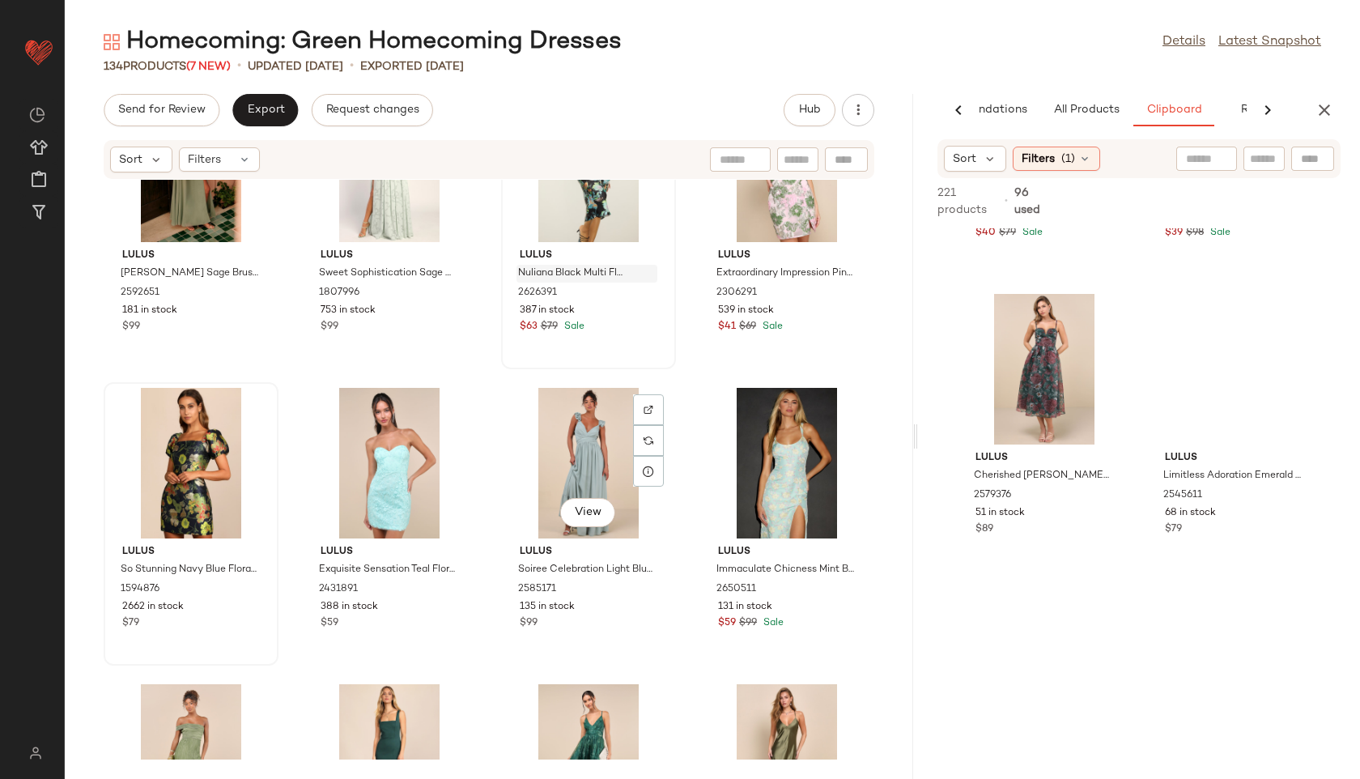
scroll to position [6036, 0]
click at [393, 461] on div "View" at bounding box center [390, 462] width 164 height 151
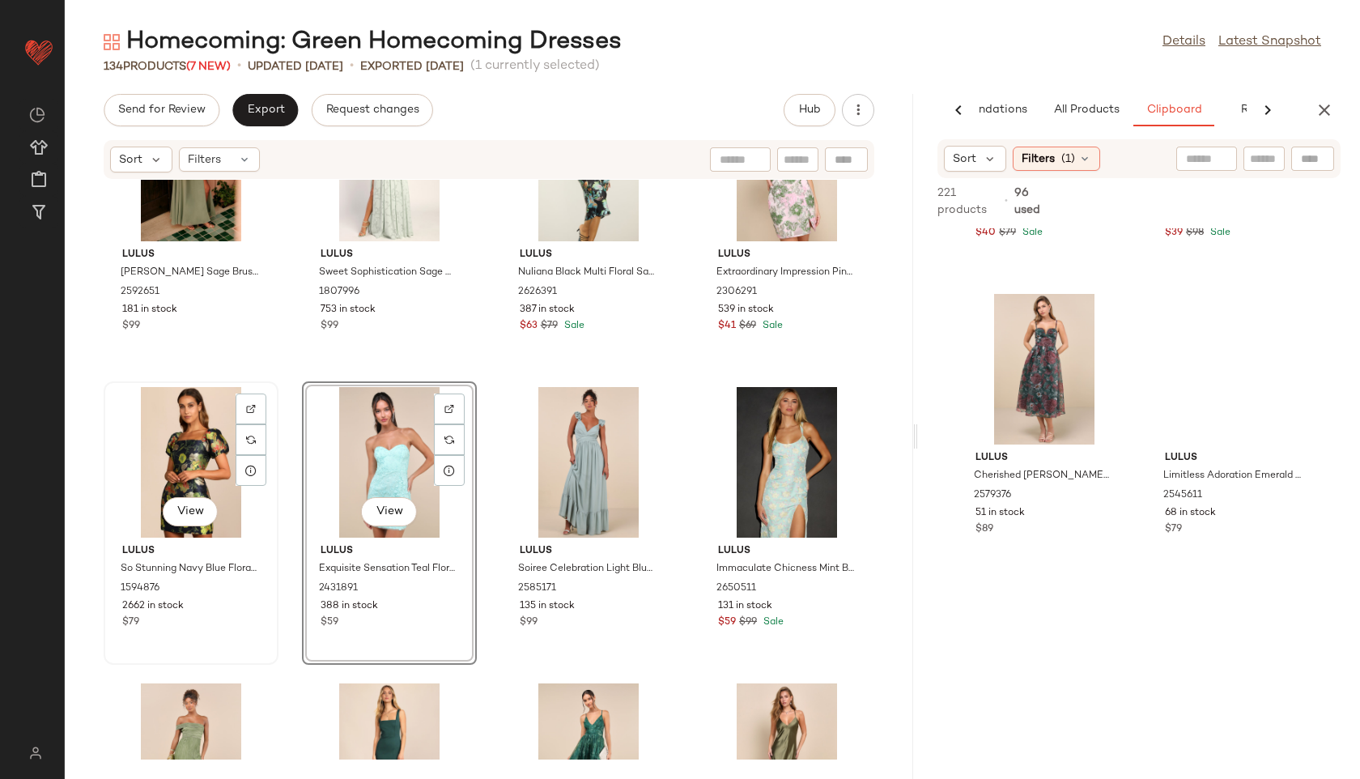
click at [207, 465] on div "View" at bounding box center [191, 462] width 164 height 151
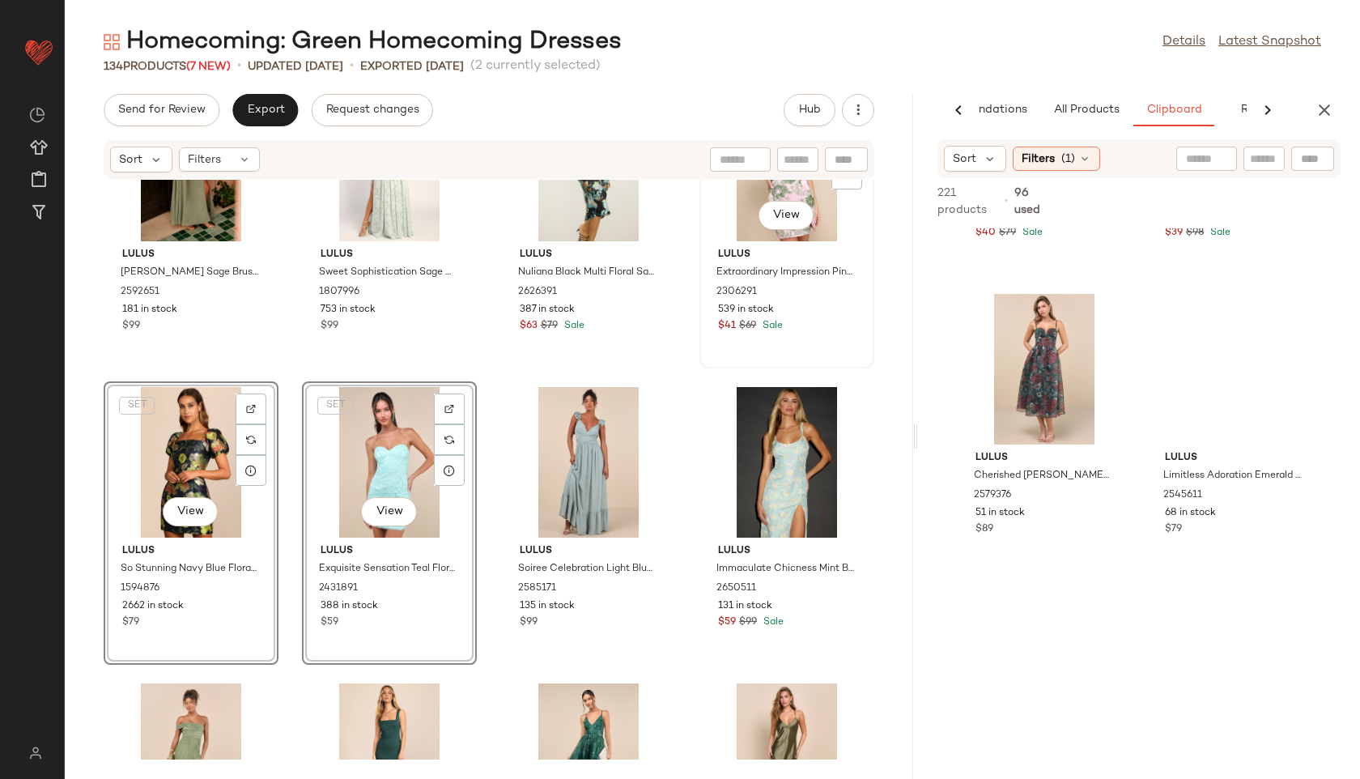
click at [735, 190] on div "View" at bounding box center [787, 166] width 164 height 151
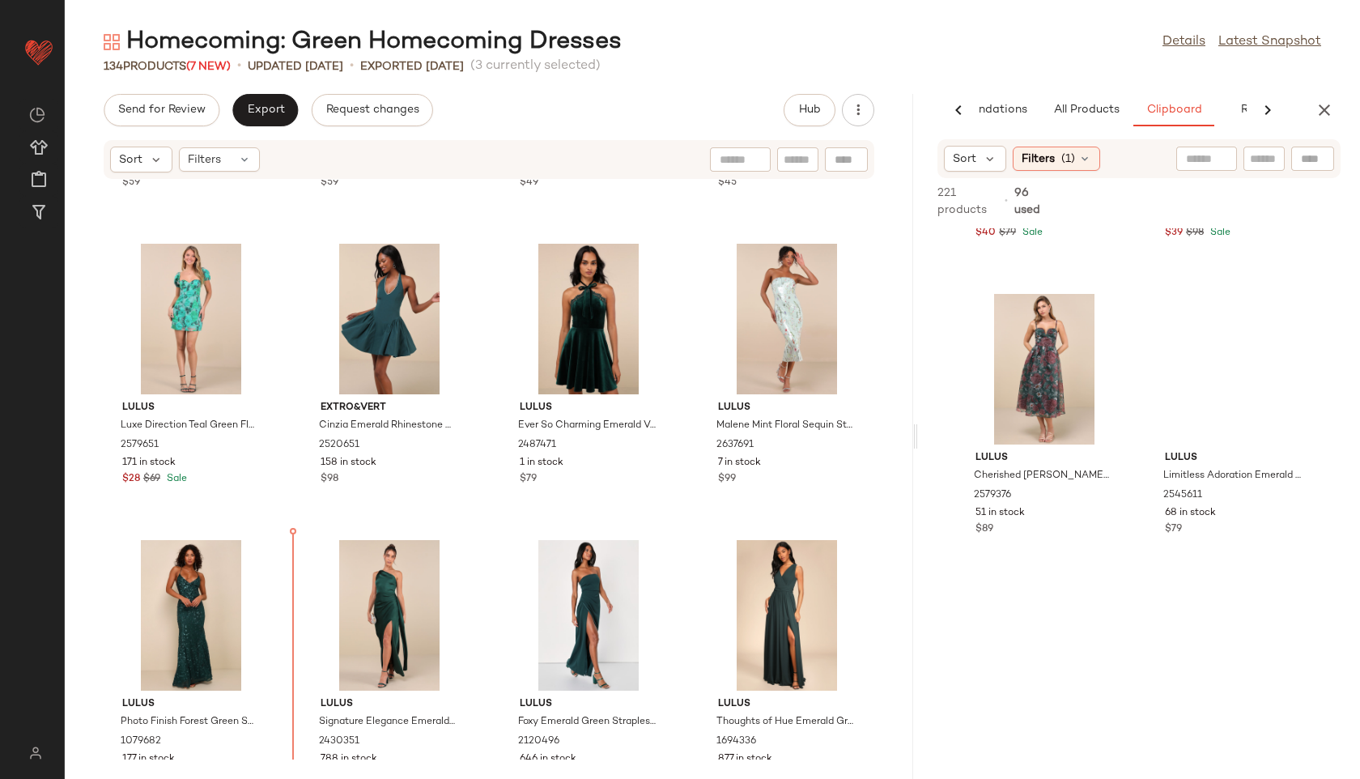
scroll to position [4119, 0]
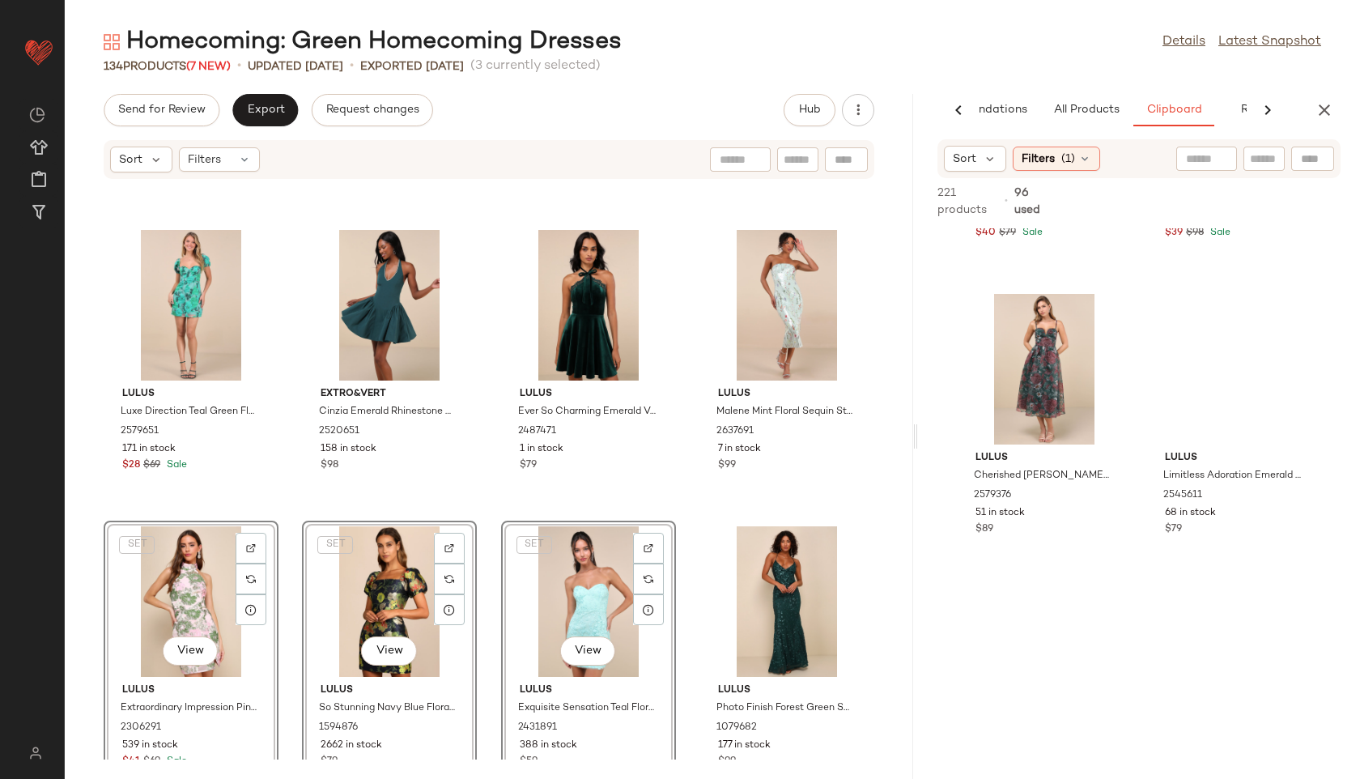
click at [486, 483] on div "Lulus Blissful Love Dark Green Cutout Mini Skater Dress 1572116 1646 in stock $…" at bounding box center [489, 470] width 848 height 580
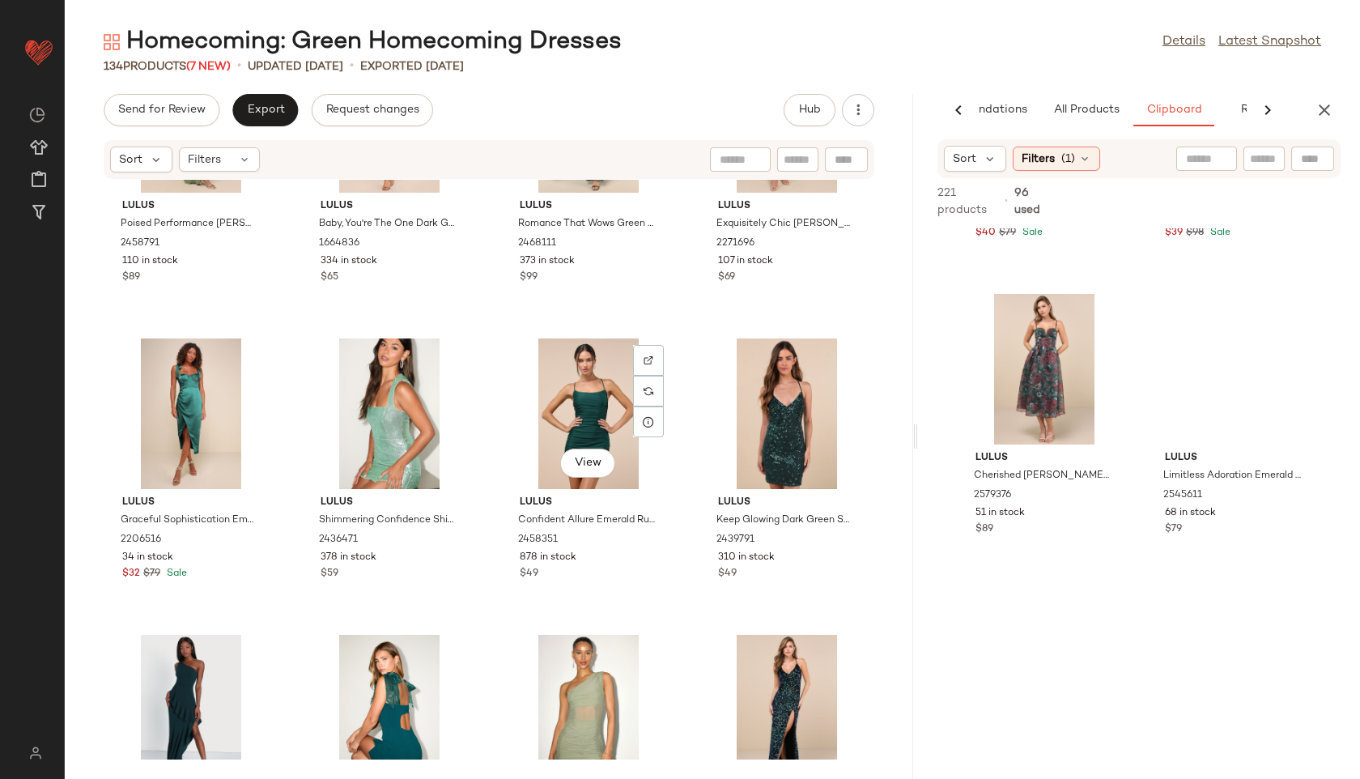
scroll to position [6678, 0]
click at [381, 401] on div "View" at bounding box center [390, 413] width 164 height 151
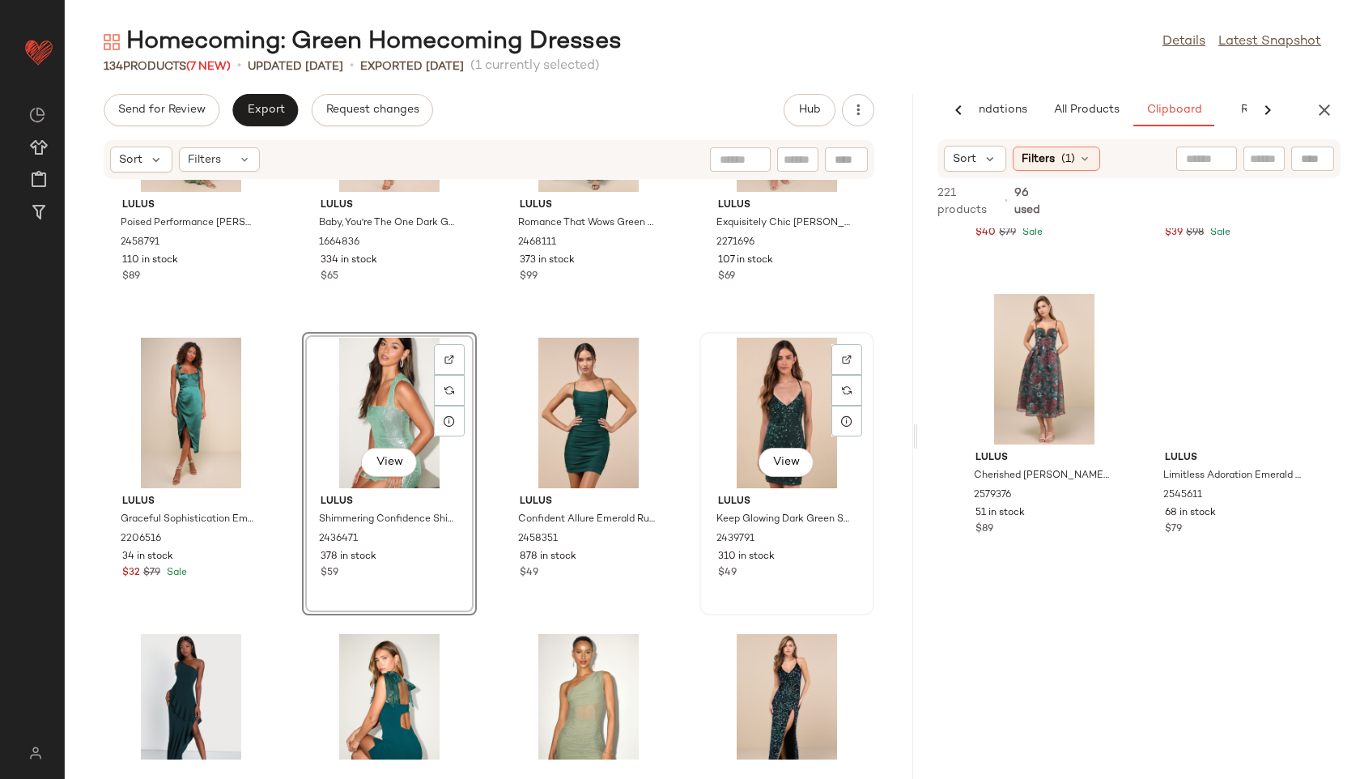
click at [780, 407] on div "View" at bounding box center [787, 413] width 164 height 151
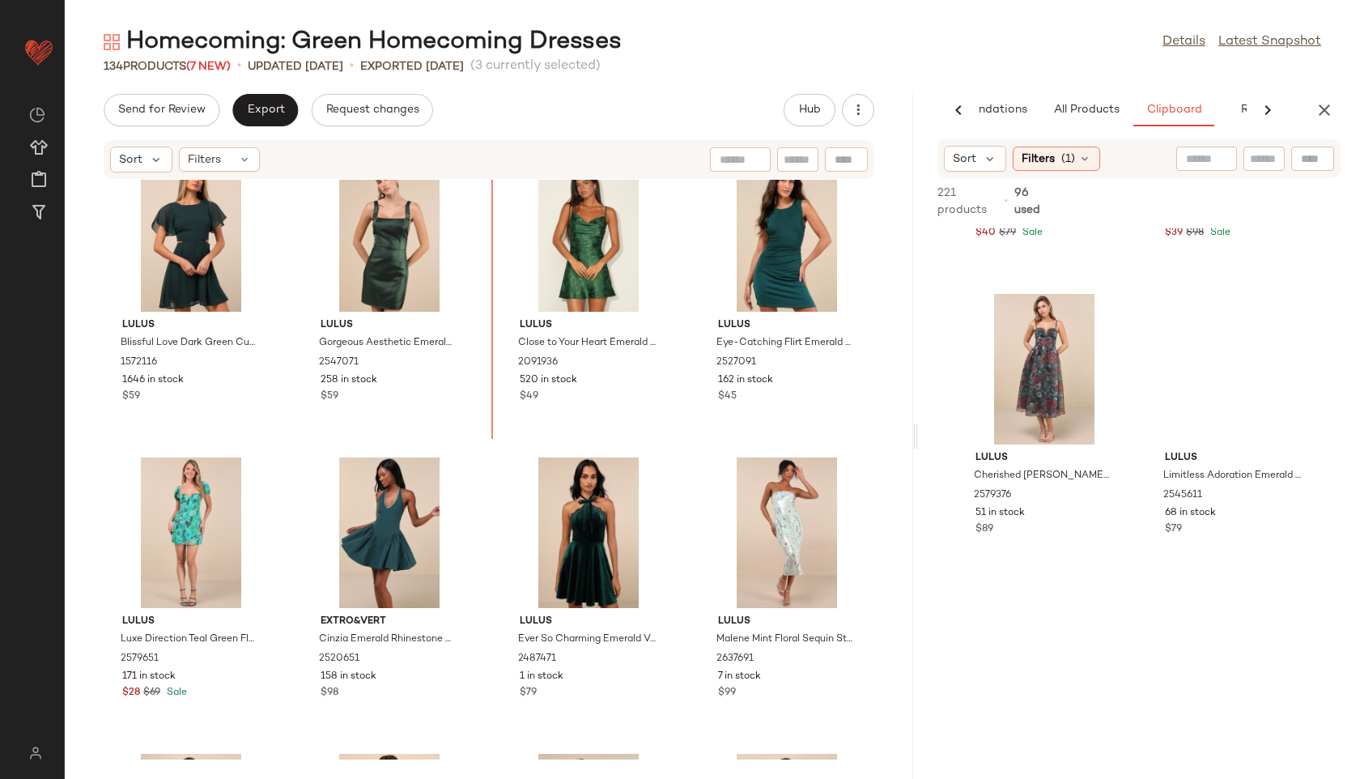
scroll to position [3890, 0]
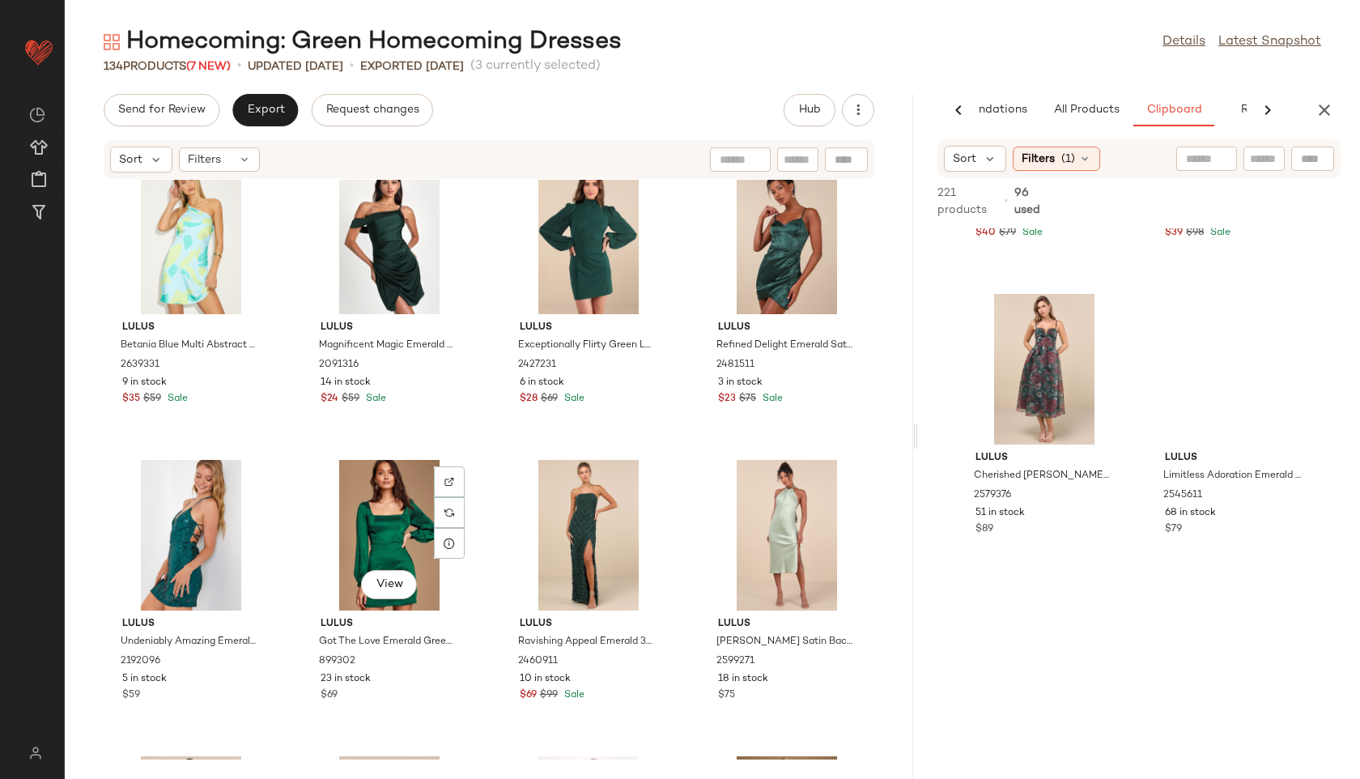
scroll to position [7733, 0]
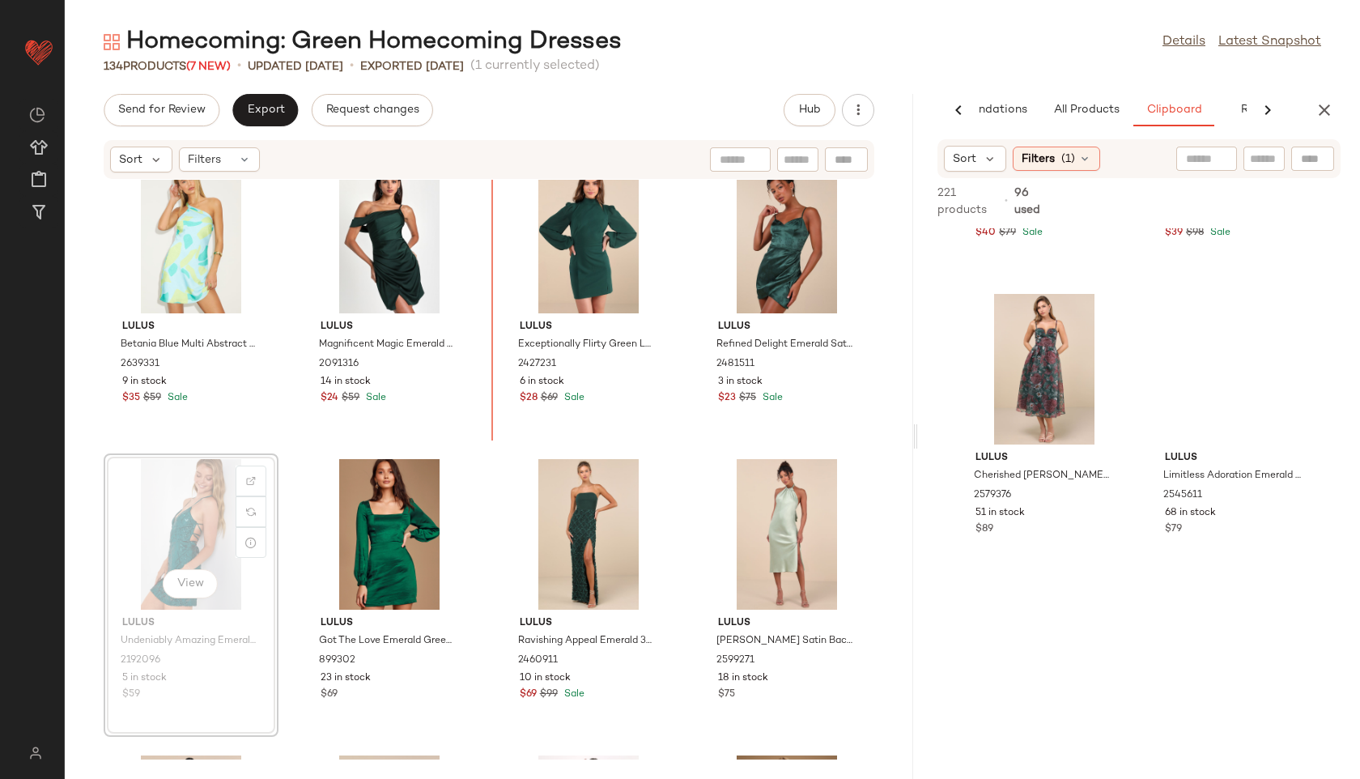
scroll to position [7742, 0]
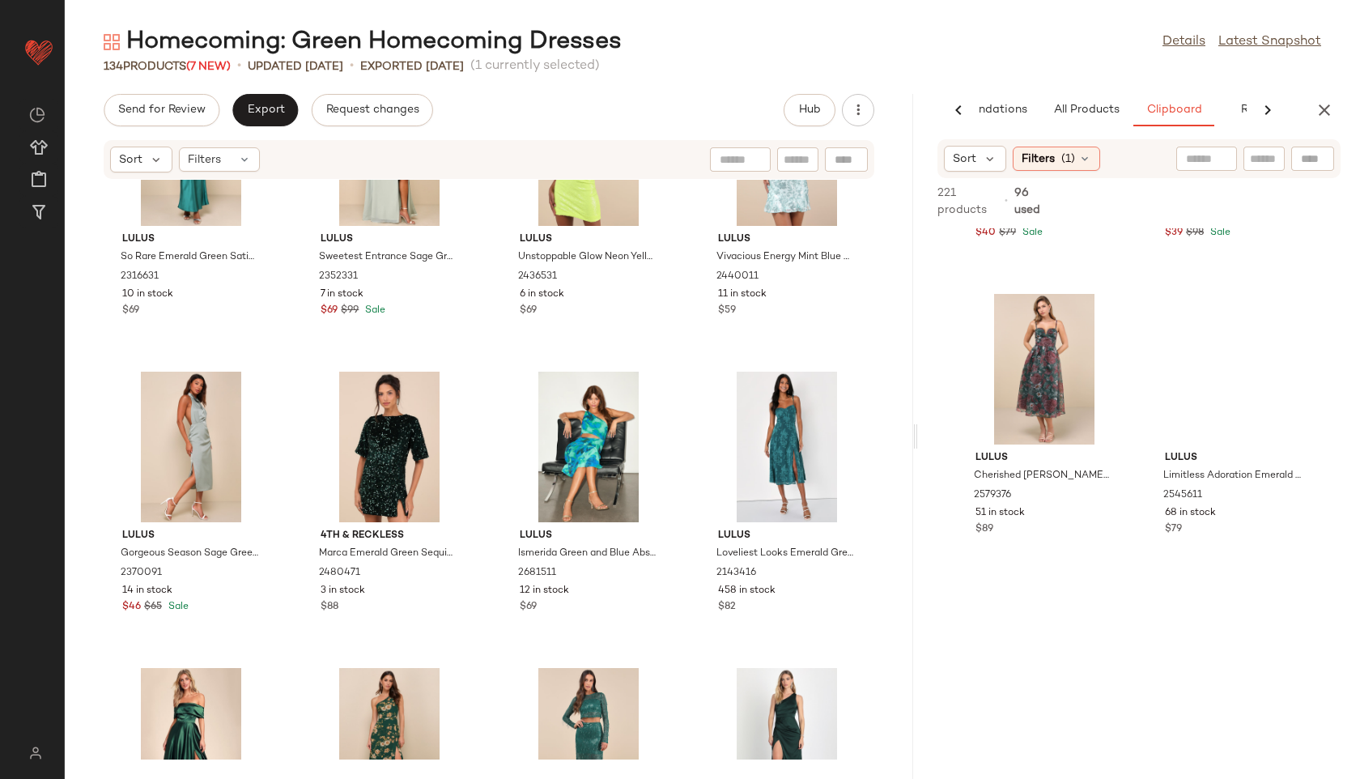
scroll to position [9162, 0]
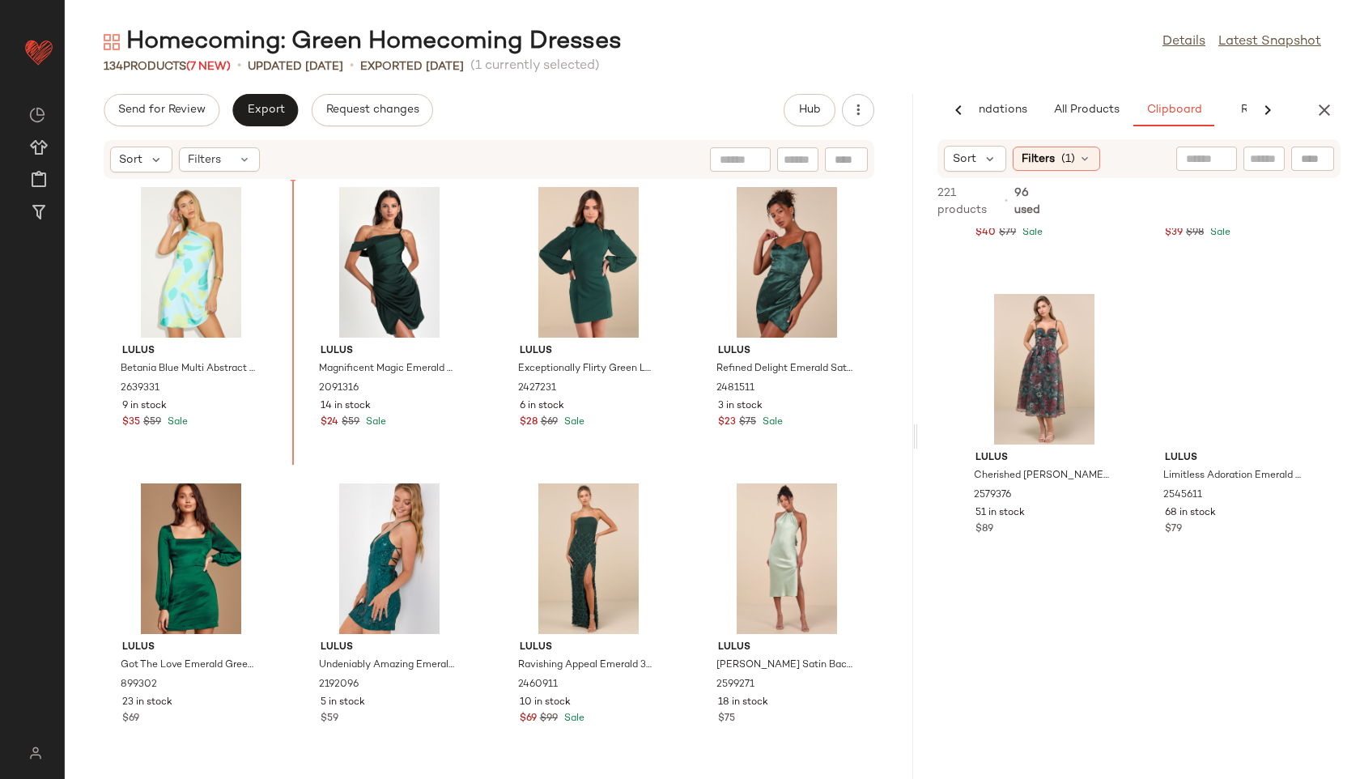
scroll to position [7716, 0]
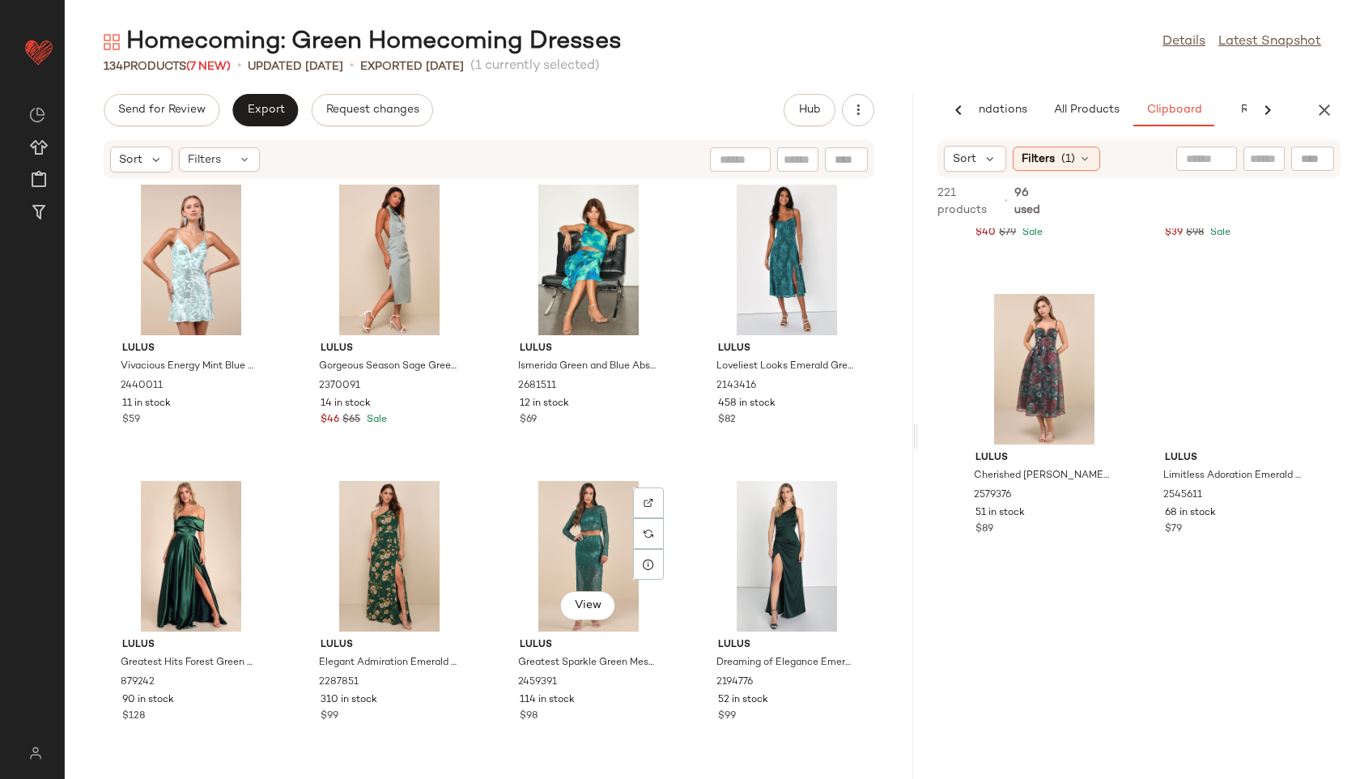
scroll to position [9497, 0]
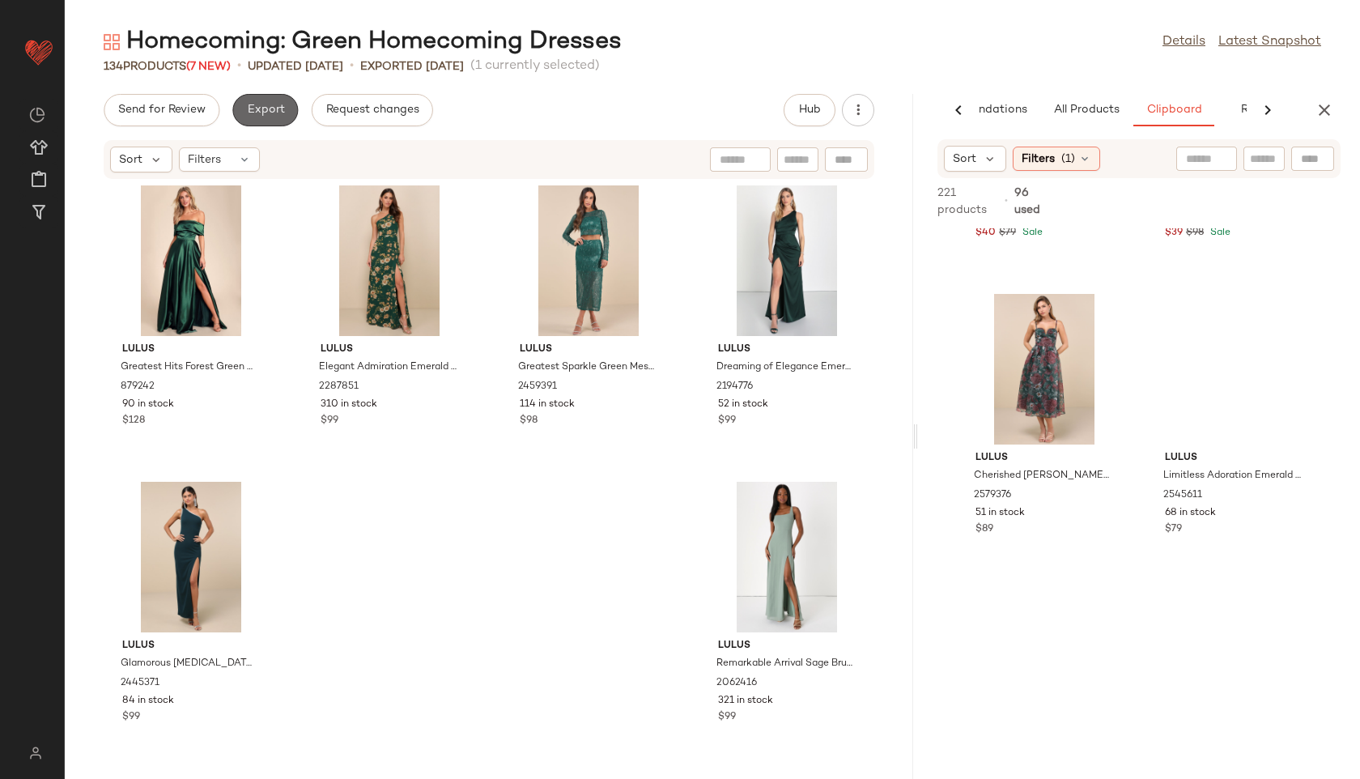
click at [282, 108] on span "Export" at bounding box center [265, 110] width 38 height 13
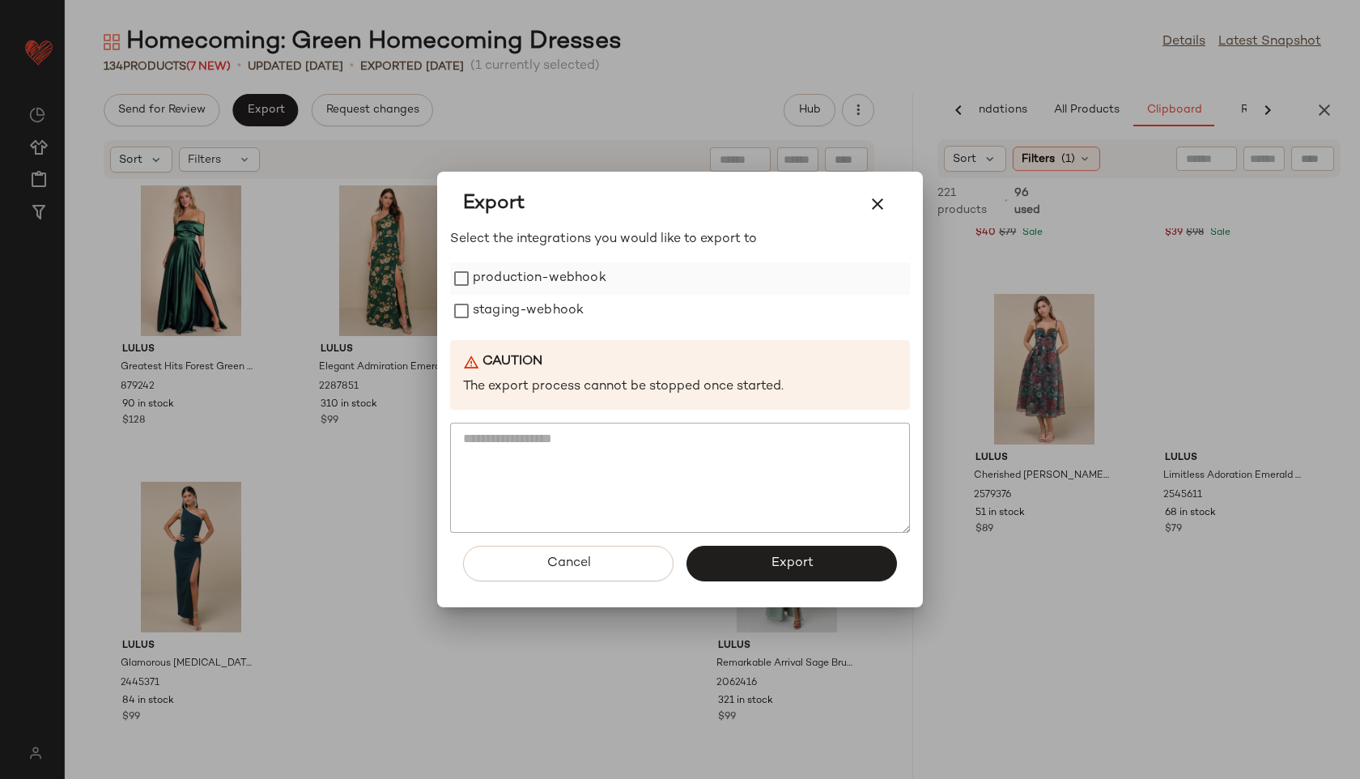
click at [535, 283] on label "production-webhook" at bounding box center [540, 278] width 134 height 32
click at [536, 318] on label "staging-webhook" at bounding box center [528, 311] width 111 height 32
click at [804, 562] on span "Export" at bounding box center [791, 562] width 43 height 15
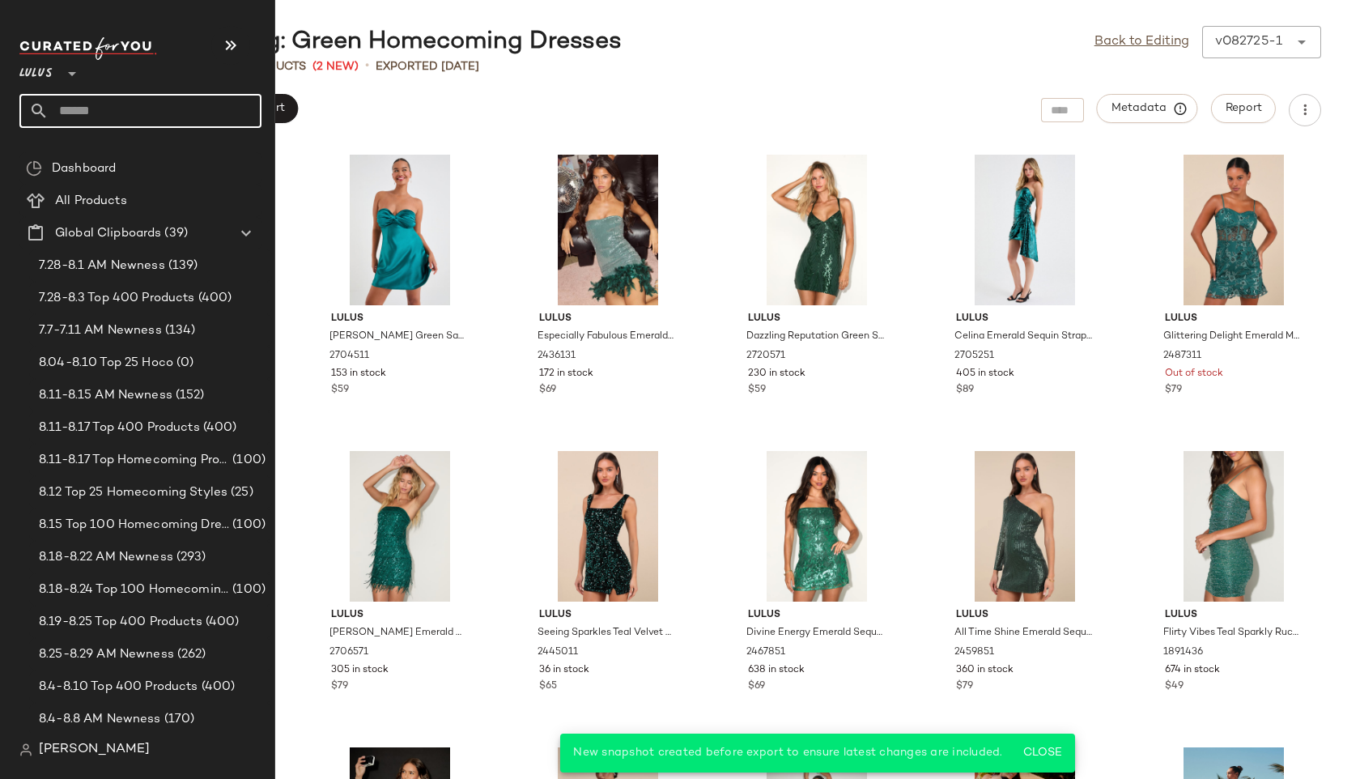
click at [74, 108] on input "text" at bounding box center [155, 111] width 213 height 34
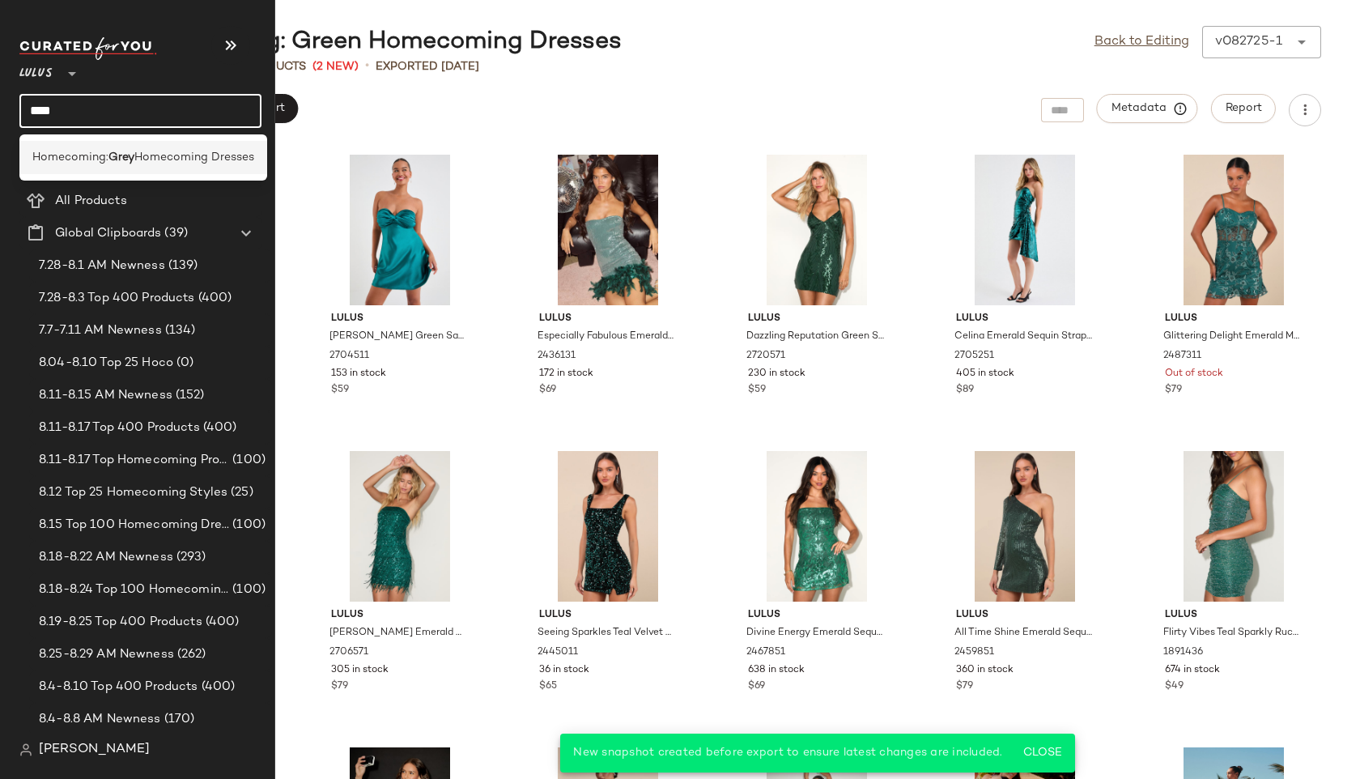
type input "****"
click at [52, 149] on span "Homecoming:" at bounding box center [70, 157] width 76 height 17
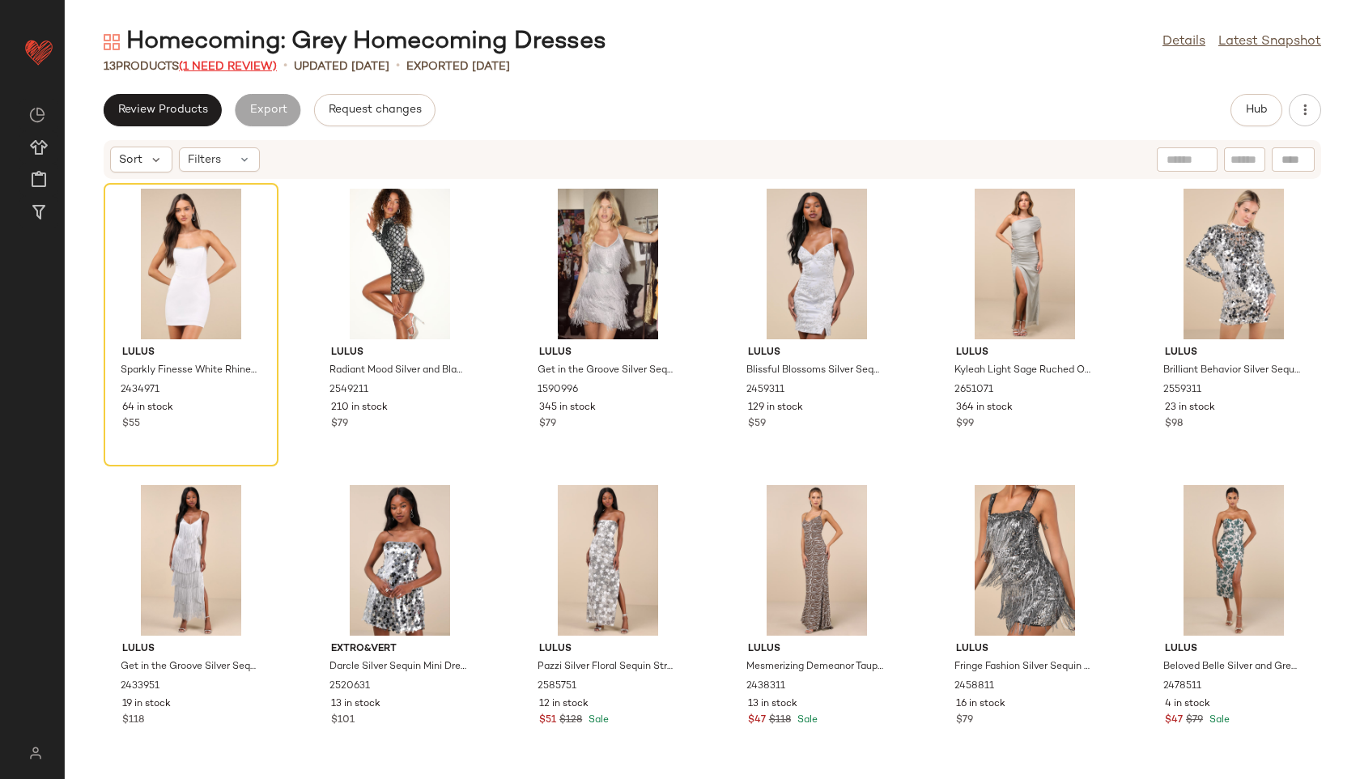
click at [247, 69] on span "(1 Need Review)" at bounding box center [228, 67] width 98 height 12
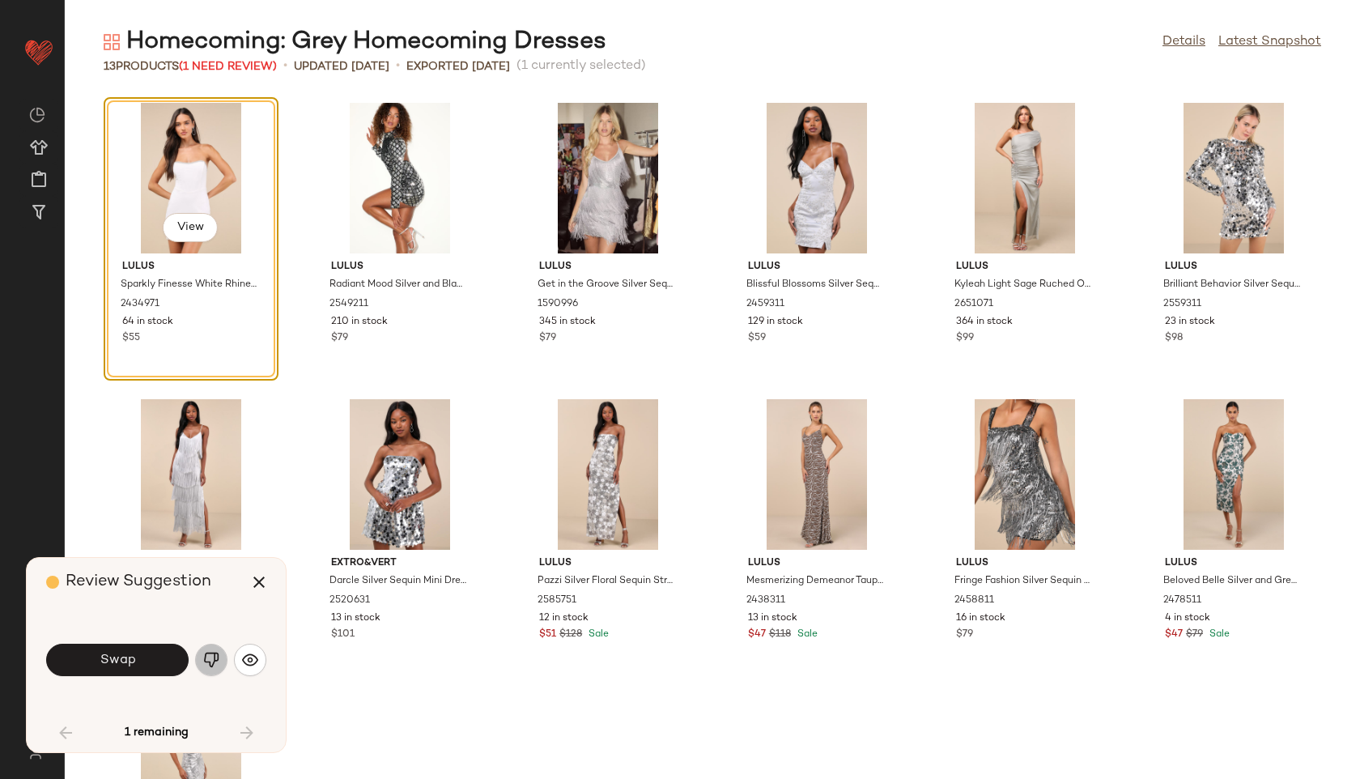
click at [206, 664] on img "button" at bounding box center [211, 660] width 16 height 16
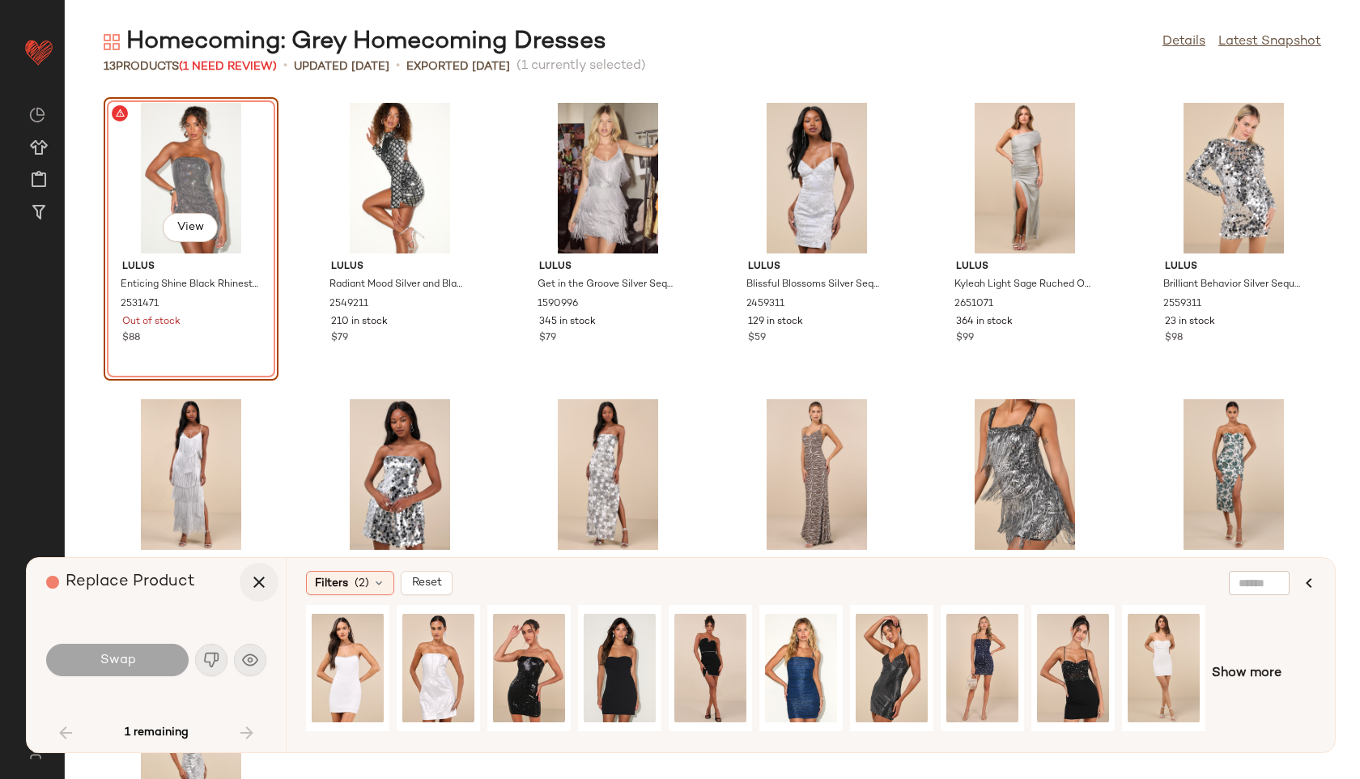
click at [253, 588] on icon "button" at bounding box center [258, 581] width 19 height 19
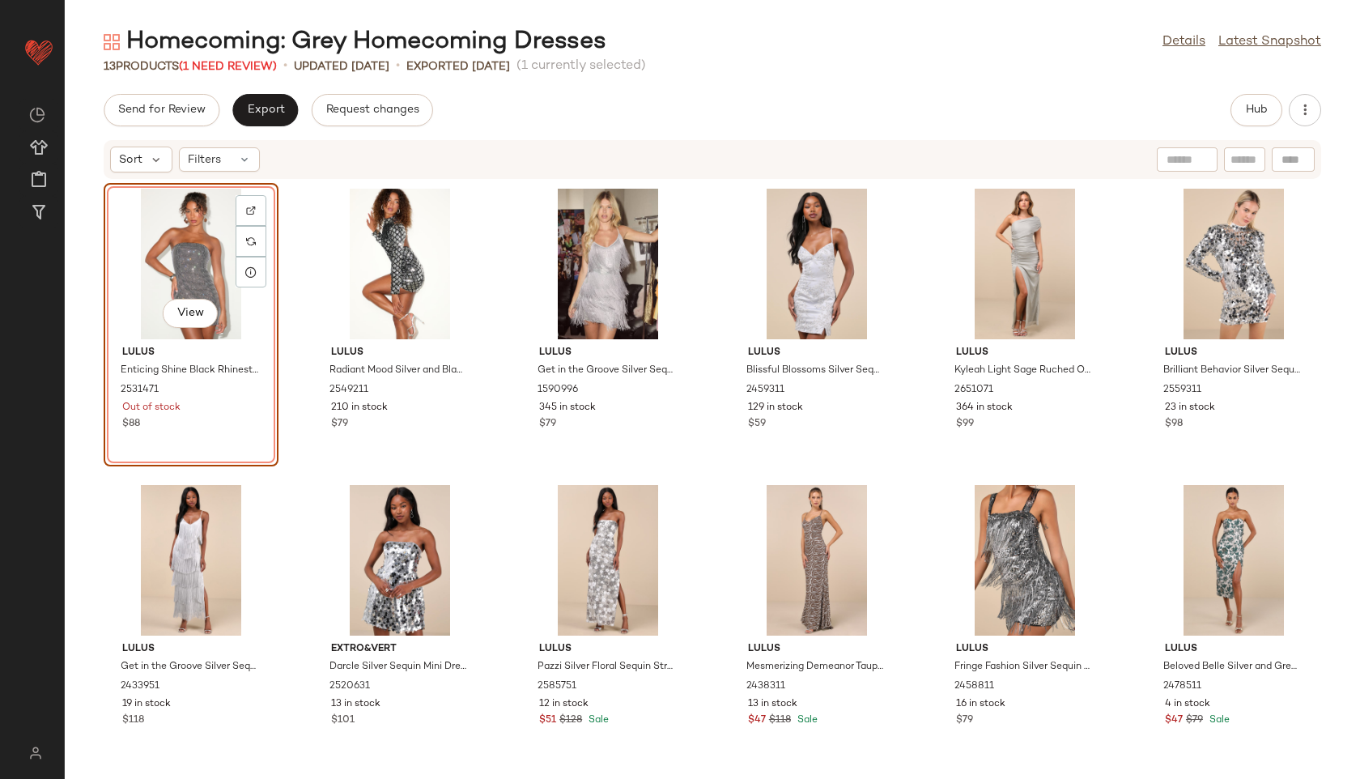
click at [176, 256] on div "View" at bounding box center [191, 264] width 164 height 151
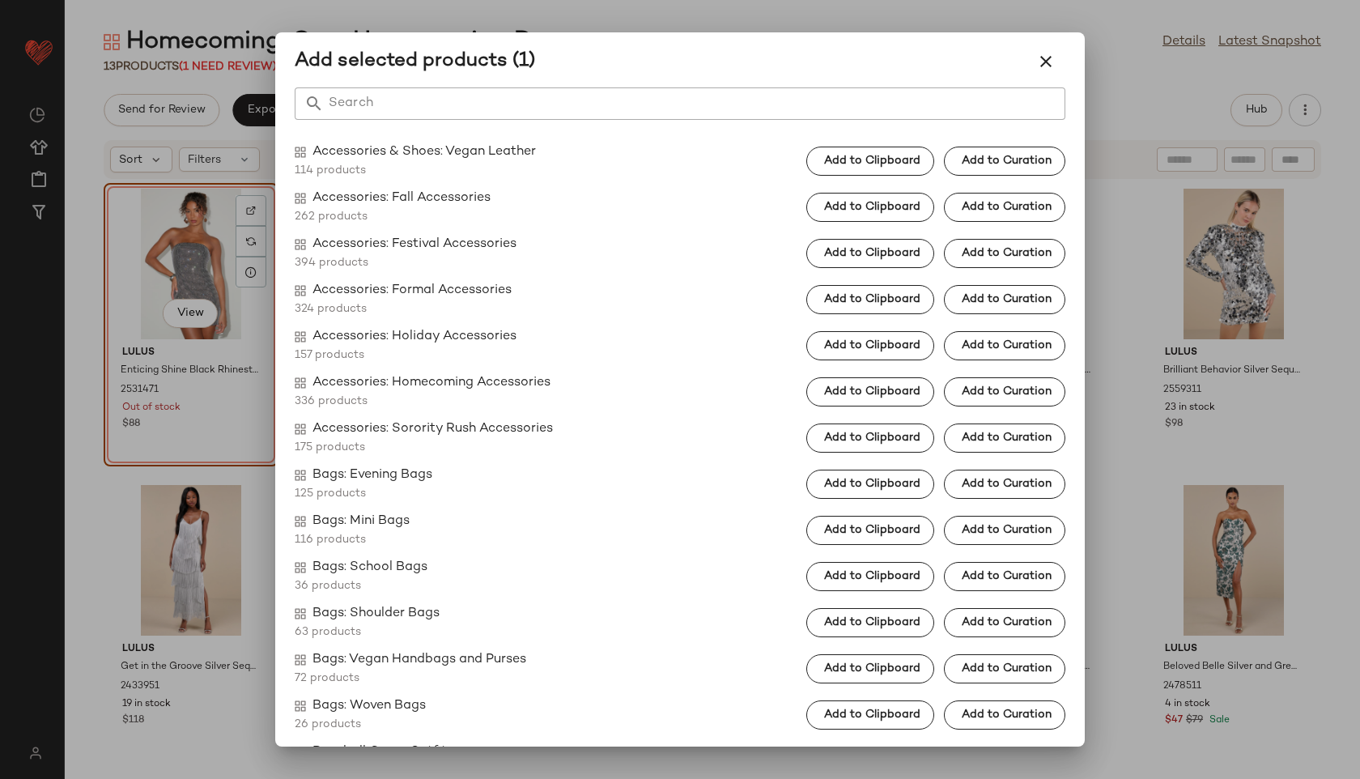
click at [167, 139] on div at bounding box center [680, 389] width 1360 height 779
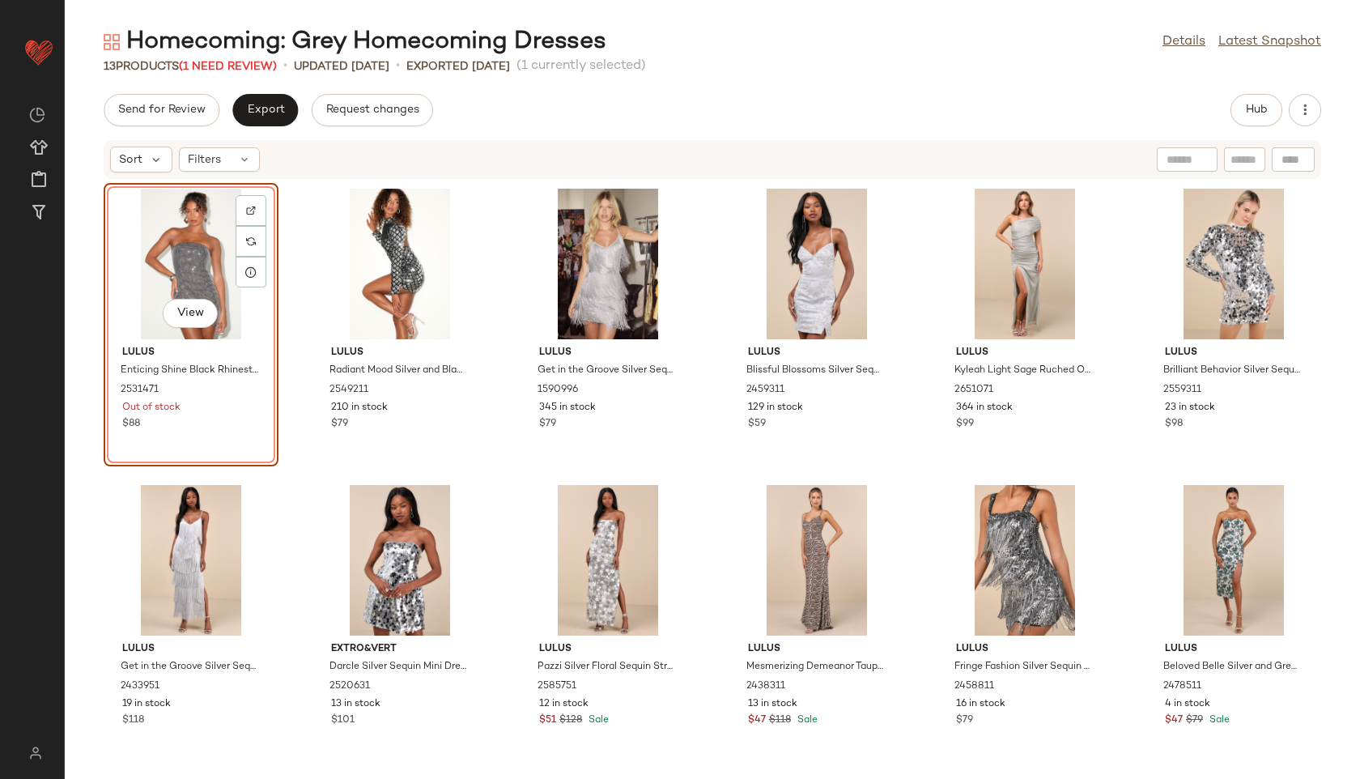
click at [189, 276] on div "View" at bounding box center [191, 264] width 164 height 151
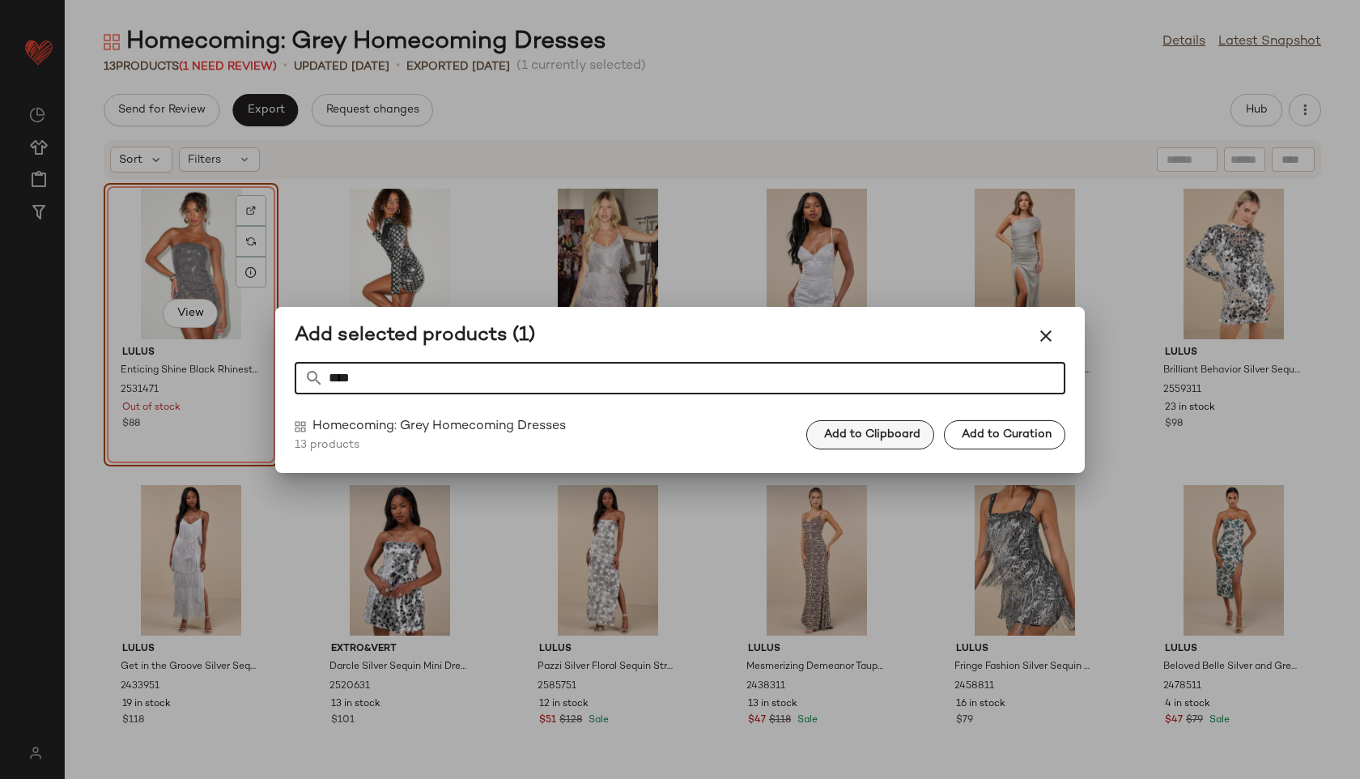
type input "****"
click at [862, 442] on button "Add to Clipboard" at bounding box center [870, 434] width 128 height 29
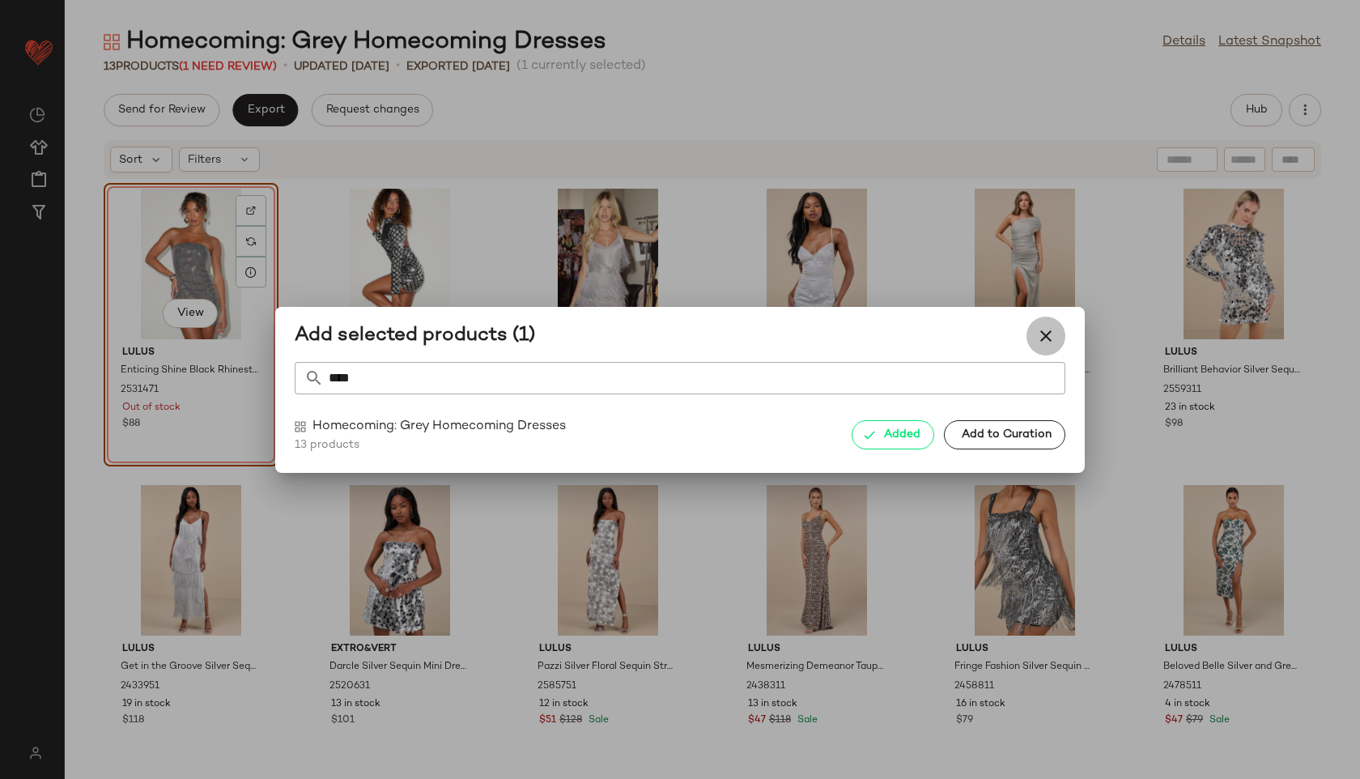
click at [1051, 338] on icon "button" at bounding box center [1045, 335] width 19 height 19
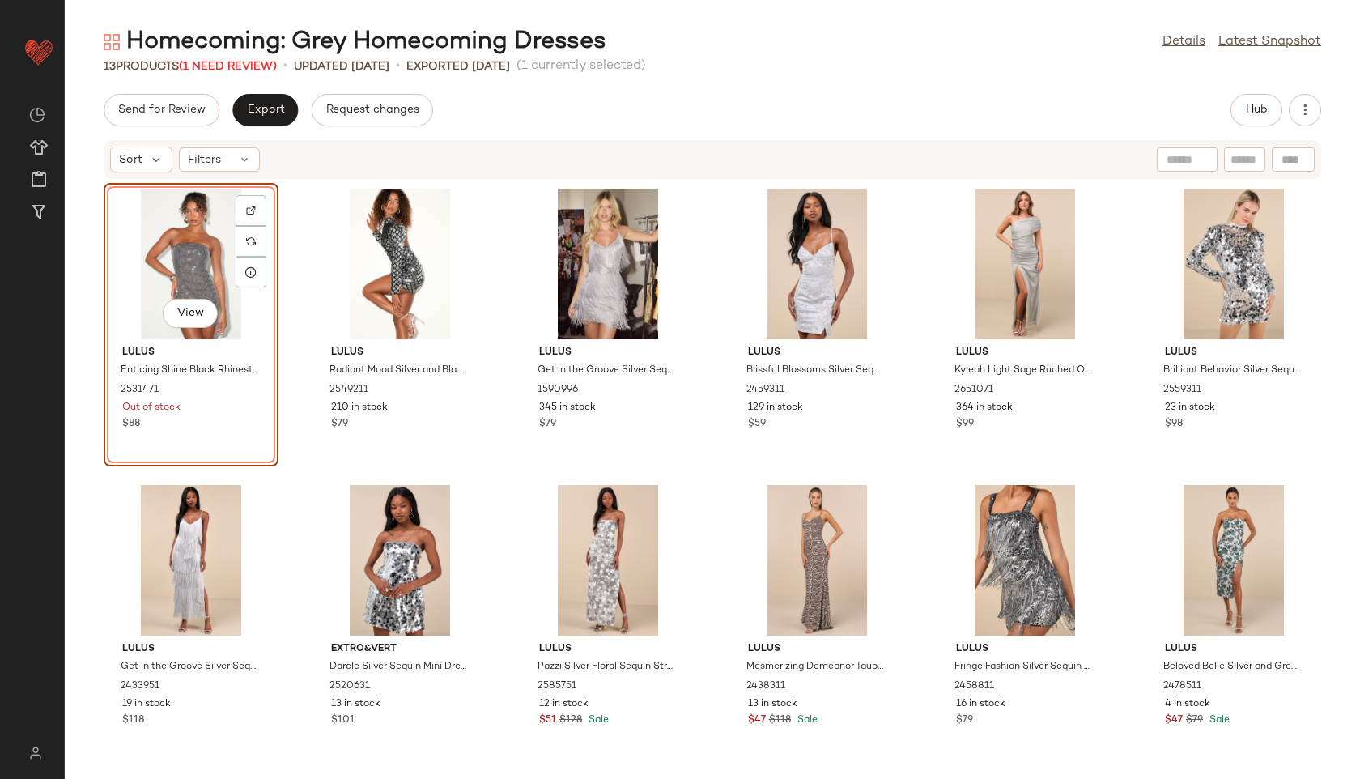
click at [191, 265] on div "View" at bounding box center [191, 264] width 164 height 151
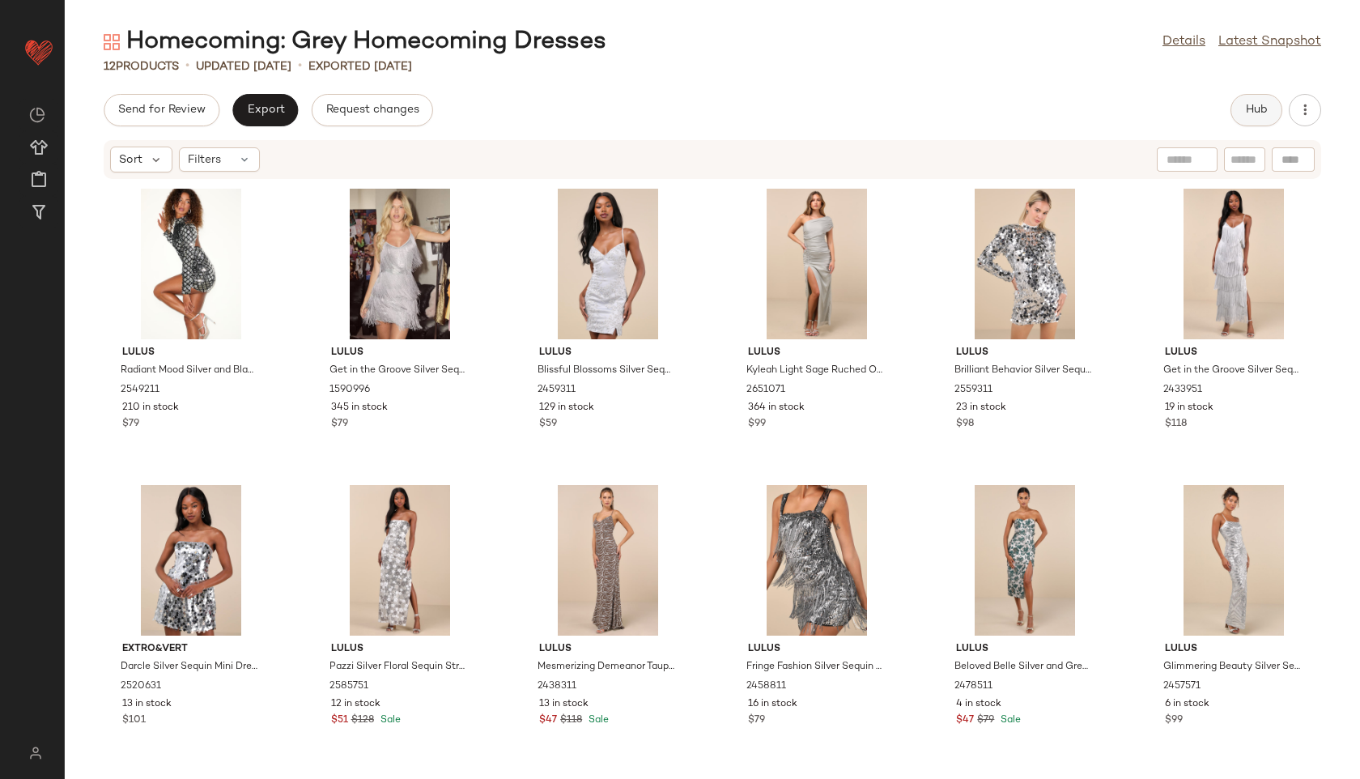
click at [1258, 108] on span "Hub" at bounding box center [1256, 110] width 23 height 13
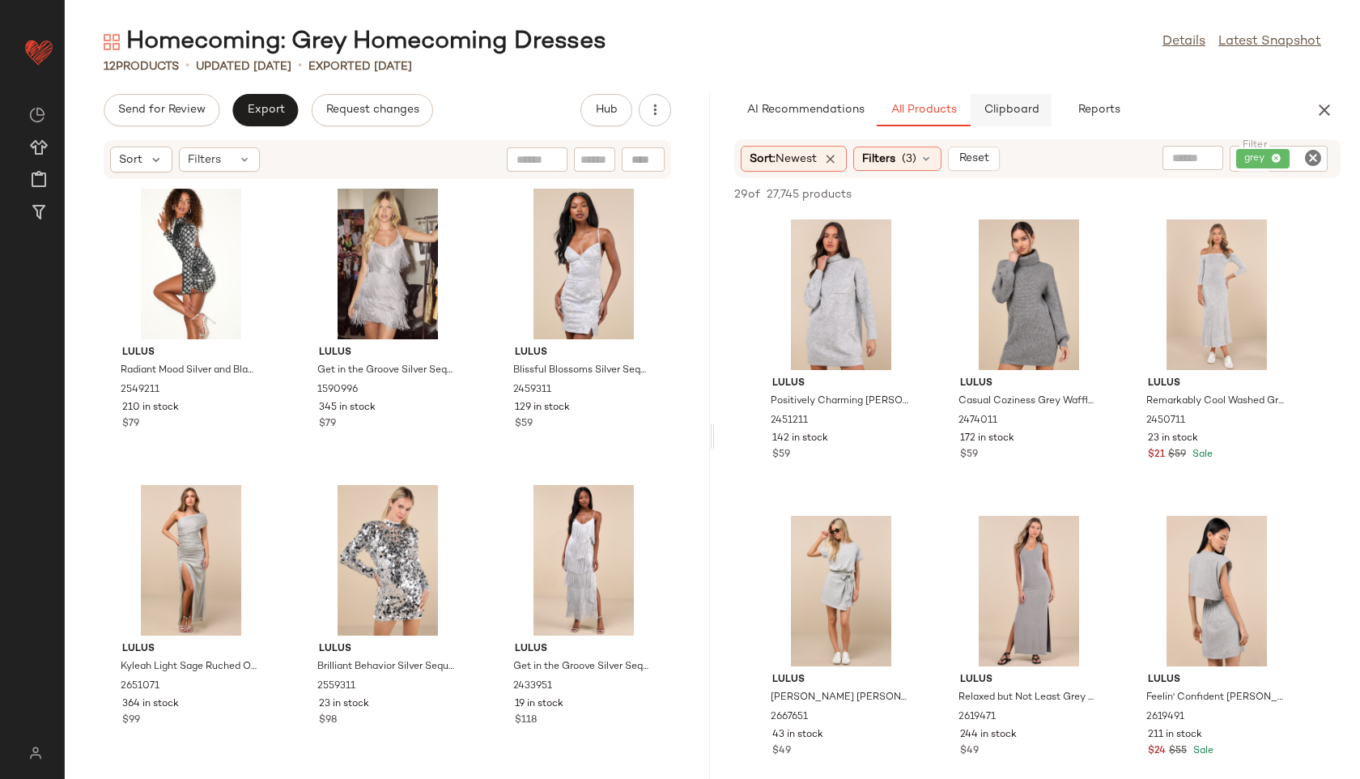
click at [1022, 109] on span "Clipboard" at bounding box center [1011, 110] width 56 height 13
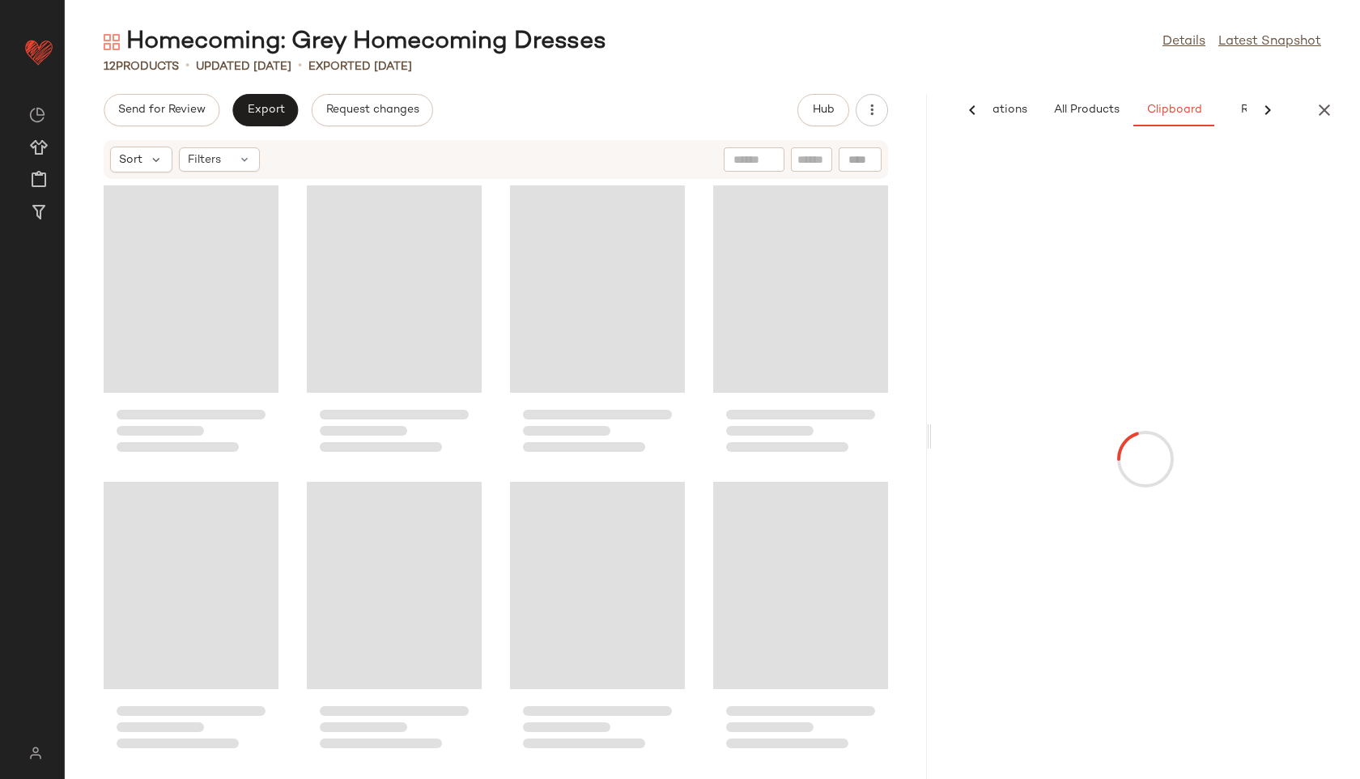
scroll to position [0, 96]
drag, startPoint x: 712, startPoint y: 436, endPoint x: 1075, endPoint y: 447, distance: 363.6
click at [1075, 447] on div "Homecoming: Grey Homecoming Dresses Details Latest Snapshot 12 Products • updat…" at bounding box center [712, 402] width 1295 height 753
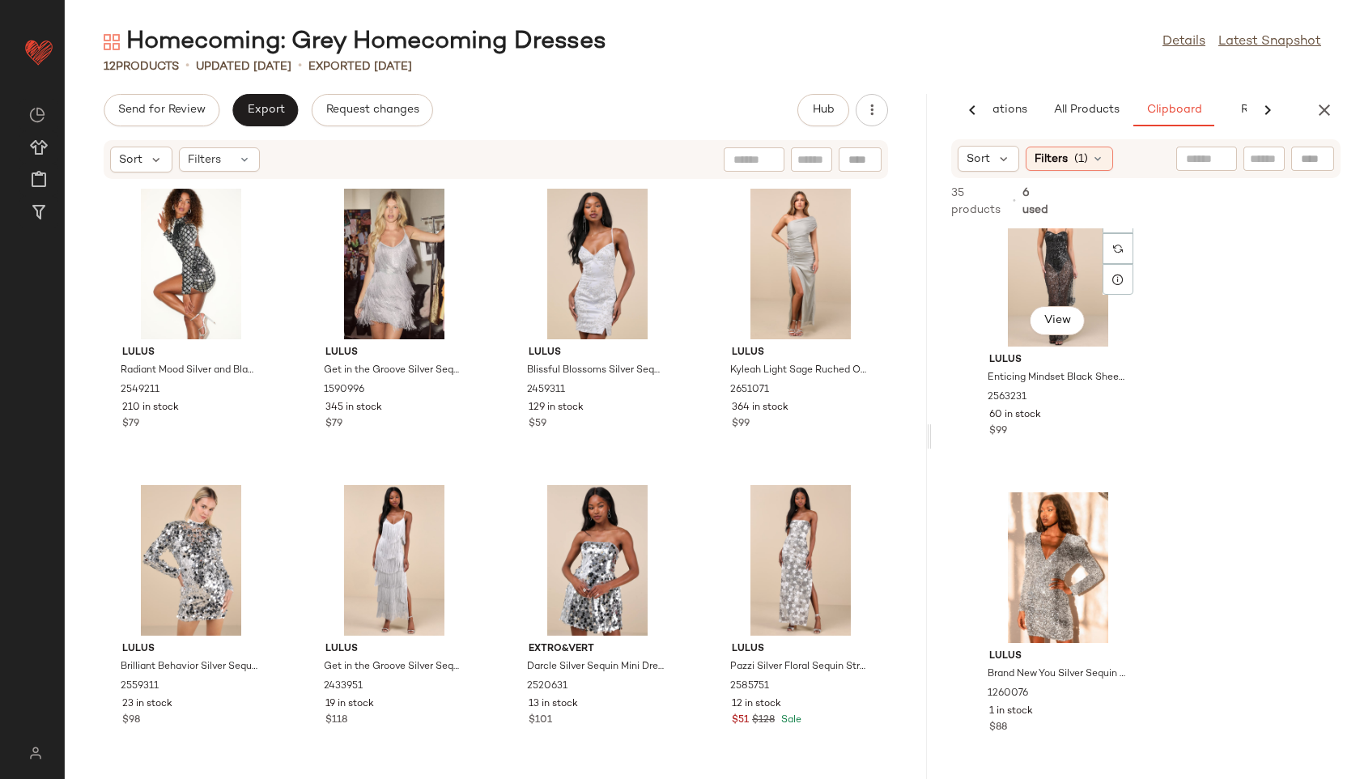
scroll to position [1574, 0]
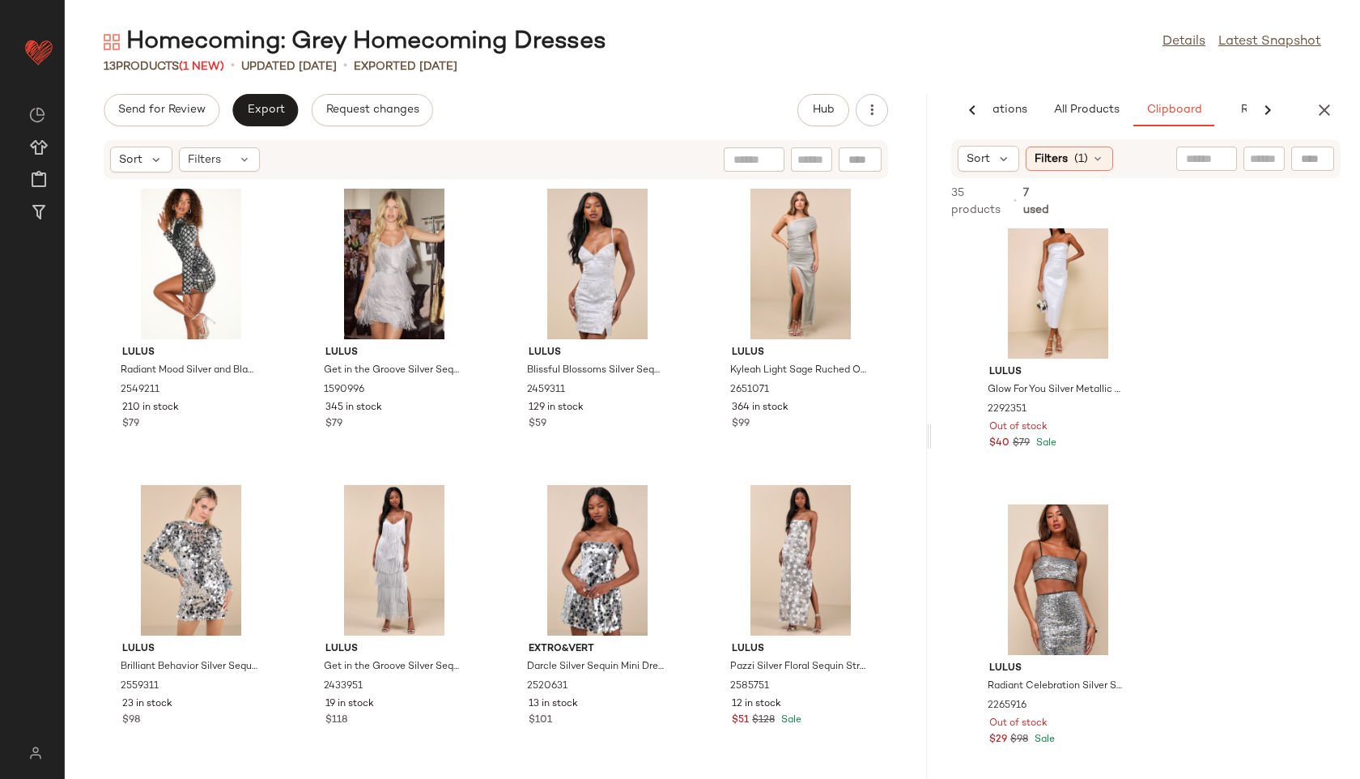
scroll to position [7743, 0]
click at [764, 256] on div "View" at bounding box center [801, 264] width 164 height 151
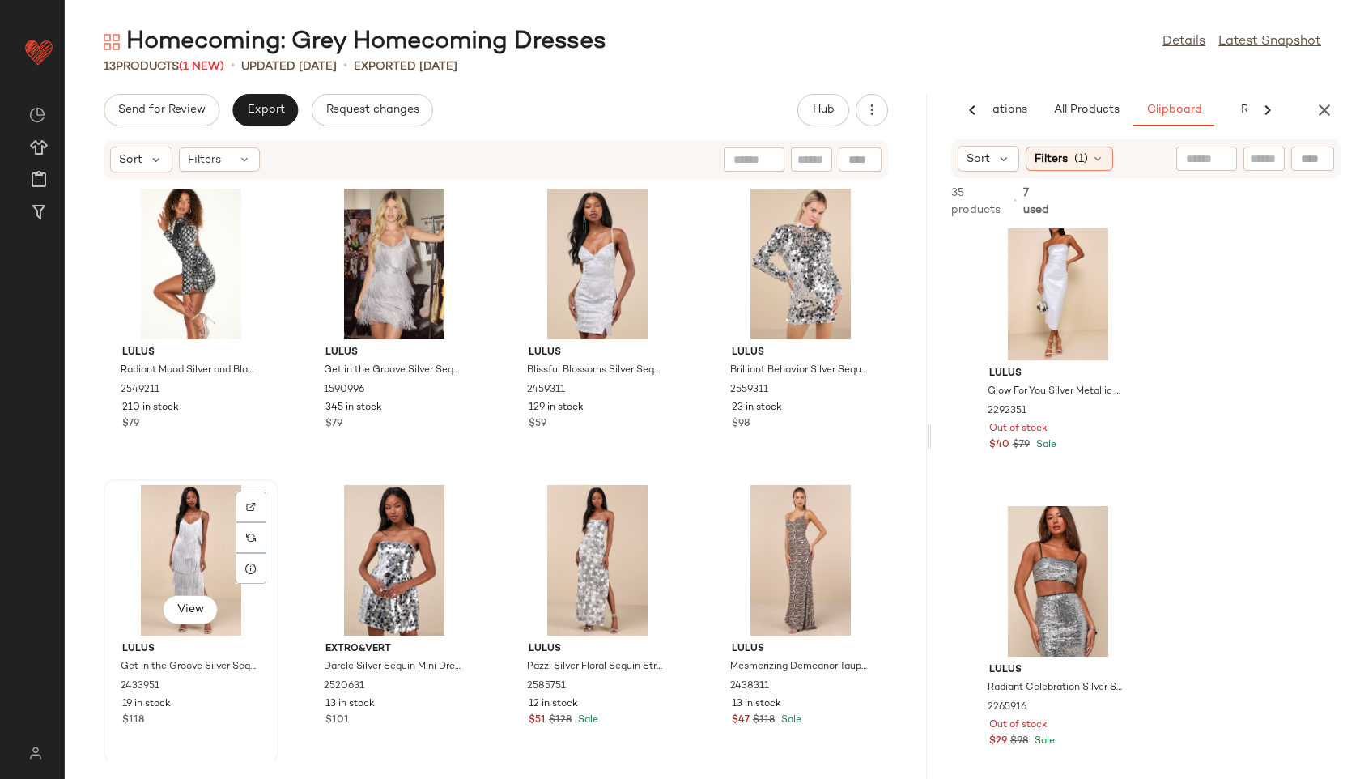
click at [181, 567] on div "View" at bounding box center [191, 560] width 164 height 151
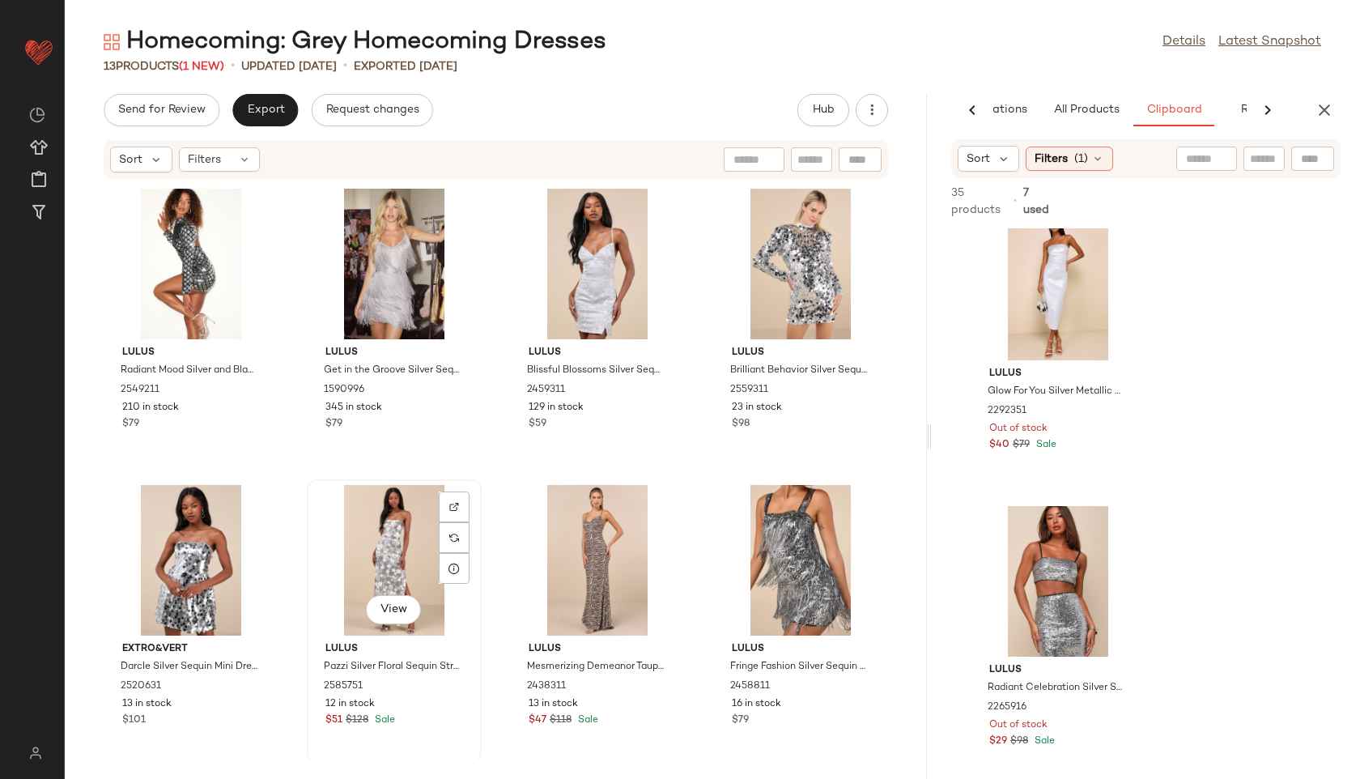
click at [379, 558] on div "View" at bounding box center [394, 560] width 164 height 151
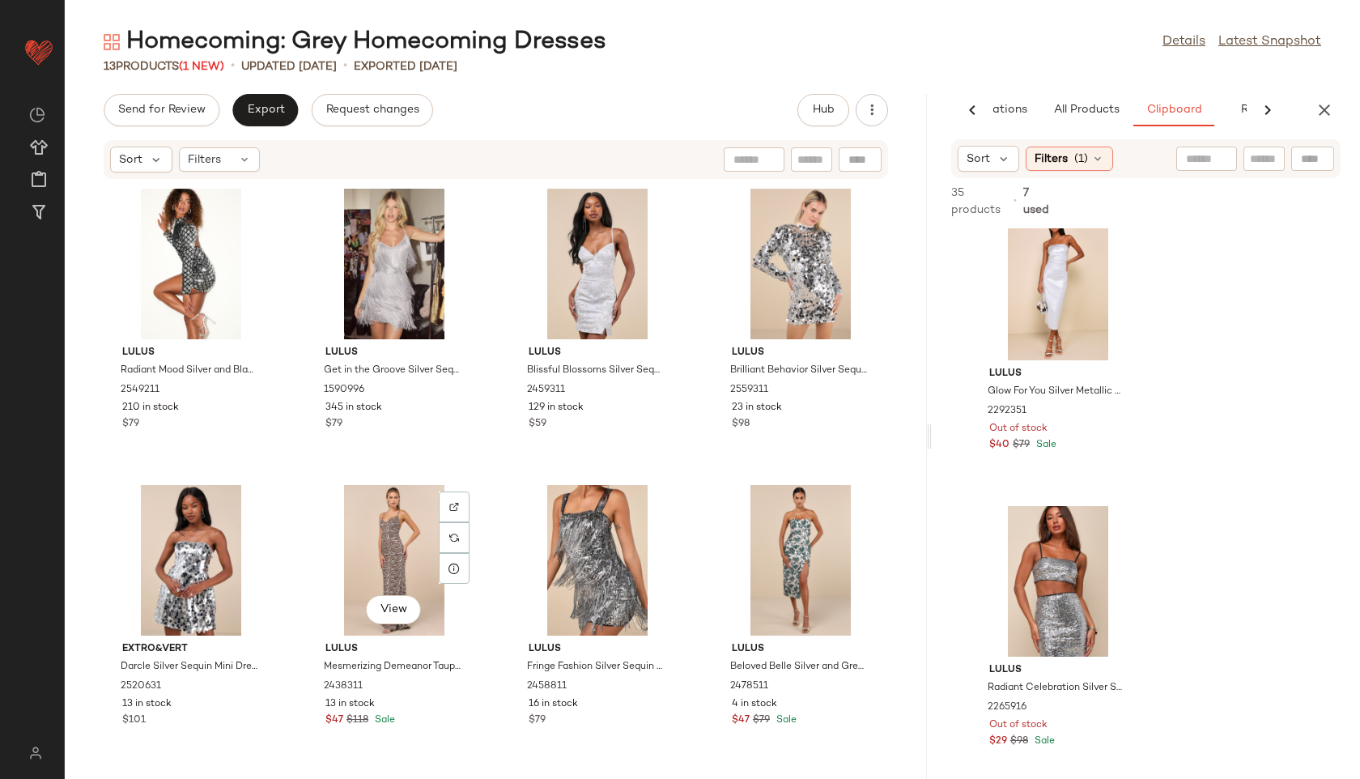
click at [379, 558] on div "View" at bounding box center [394, 560] width 164 height 151
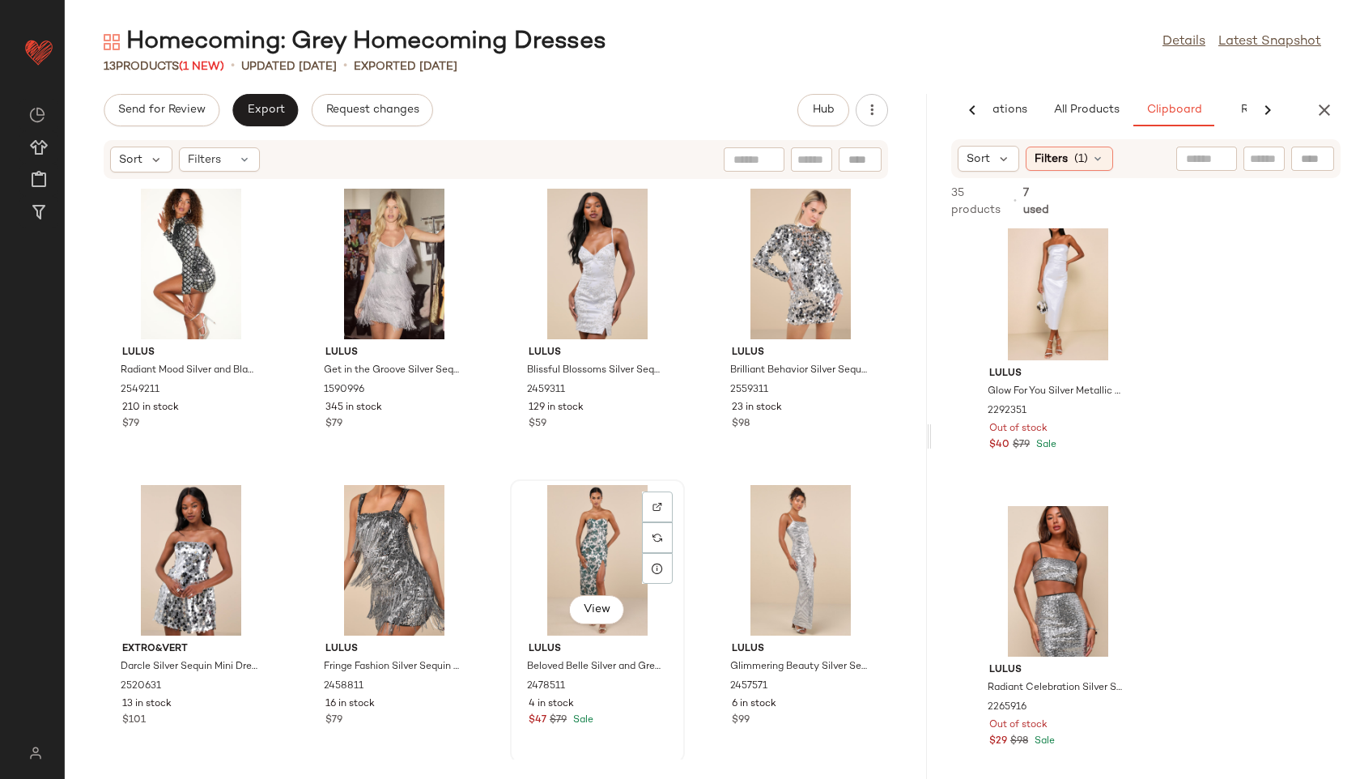
click at [599, 565] on div "View" at bounding box center [598, 560] width 164 height 151
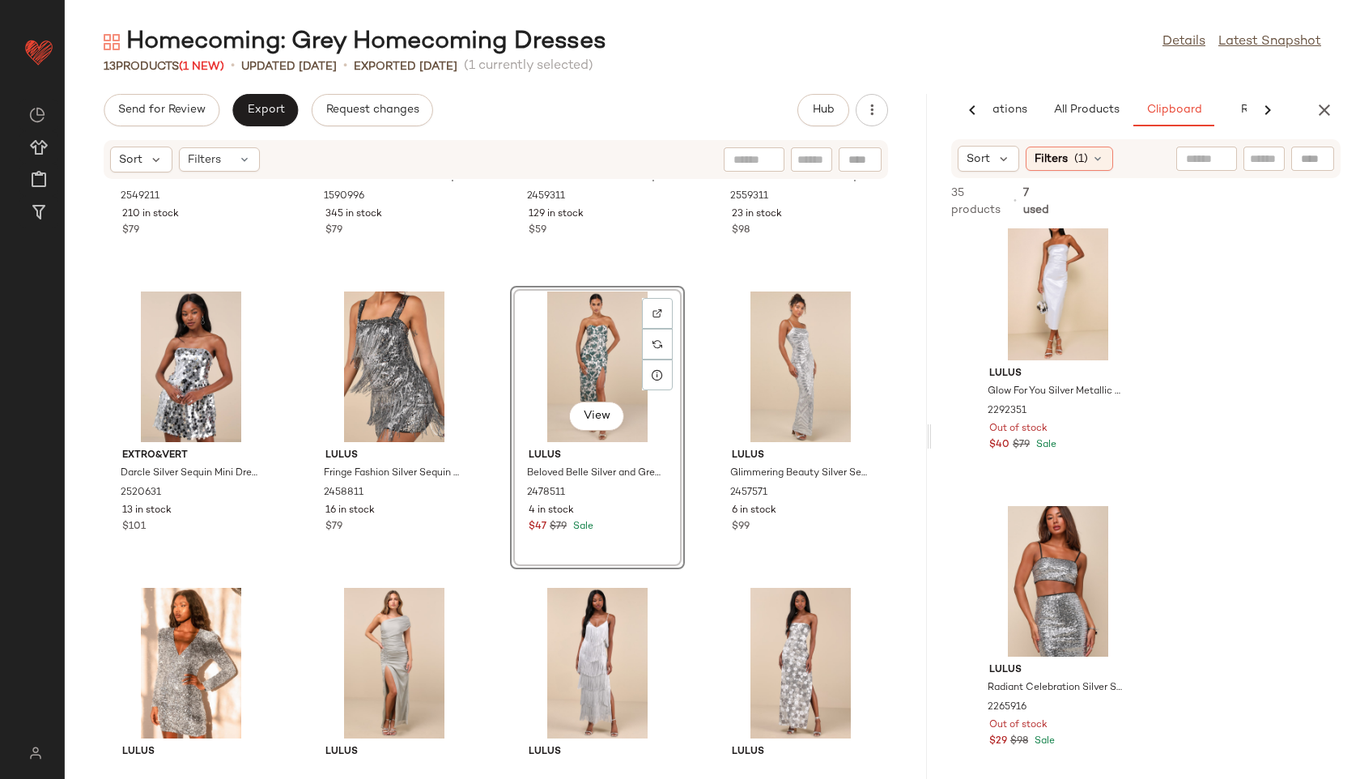
scroll to position [201, 0]
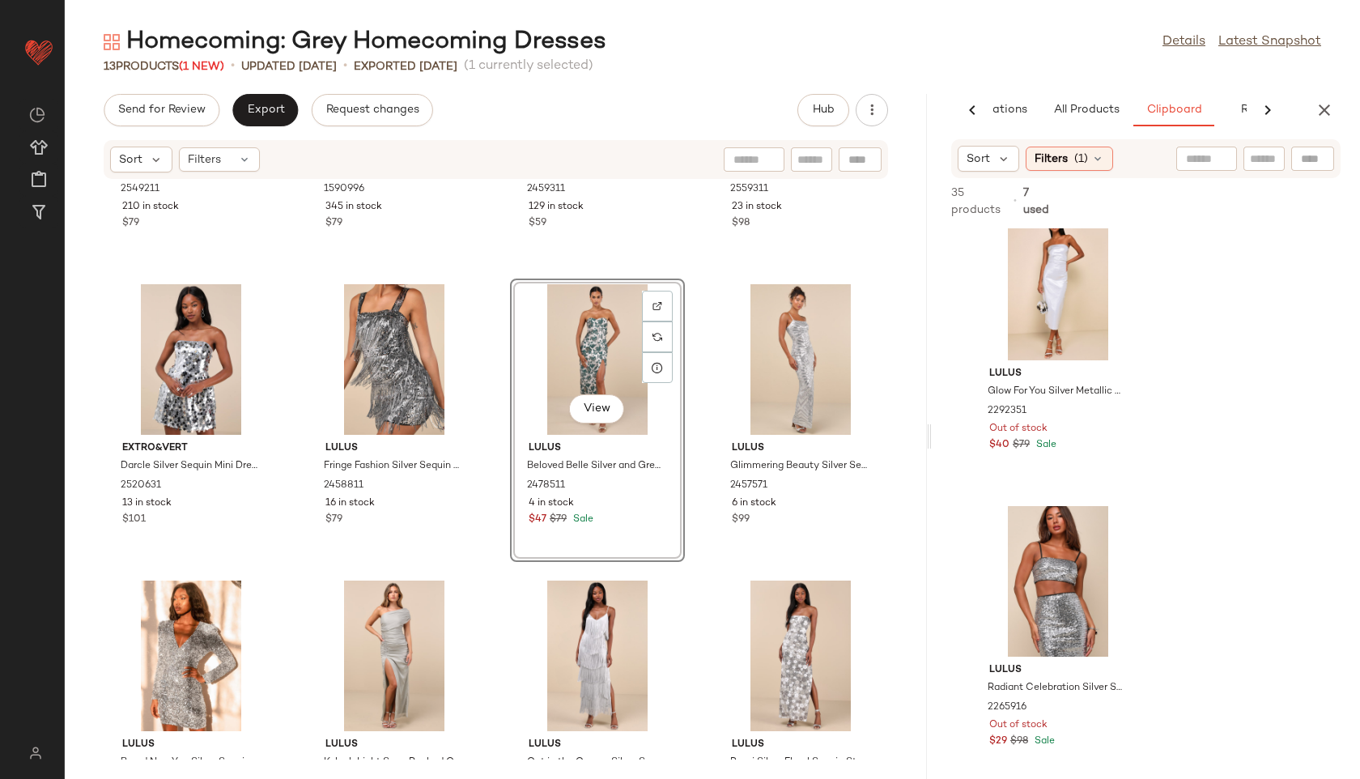
click at [601, 330] on div "View" at bounding box center [598, 359] width 164 height 151
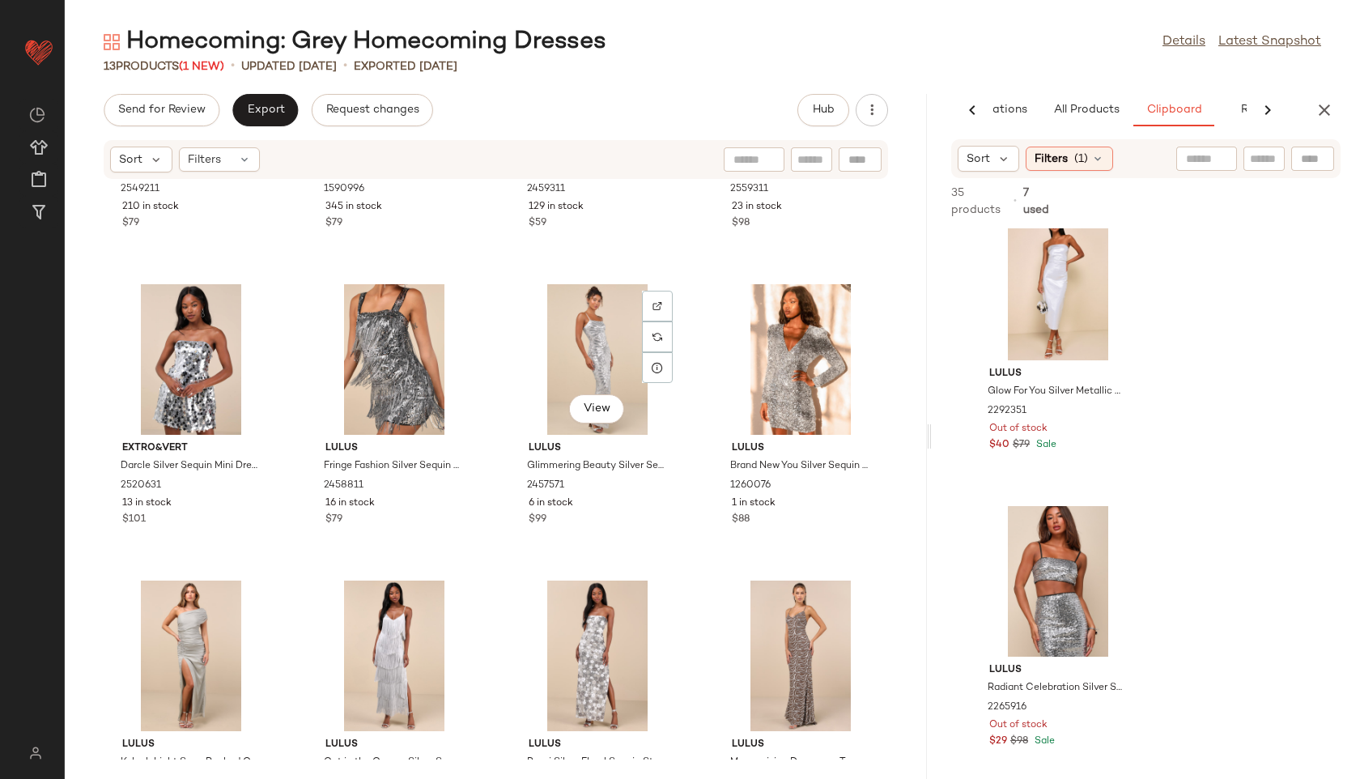
click at [601, 330] on div "View" at bounding box center [598, 359] width 164 height 151
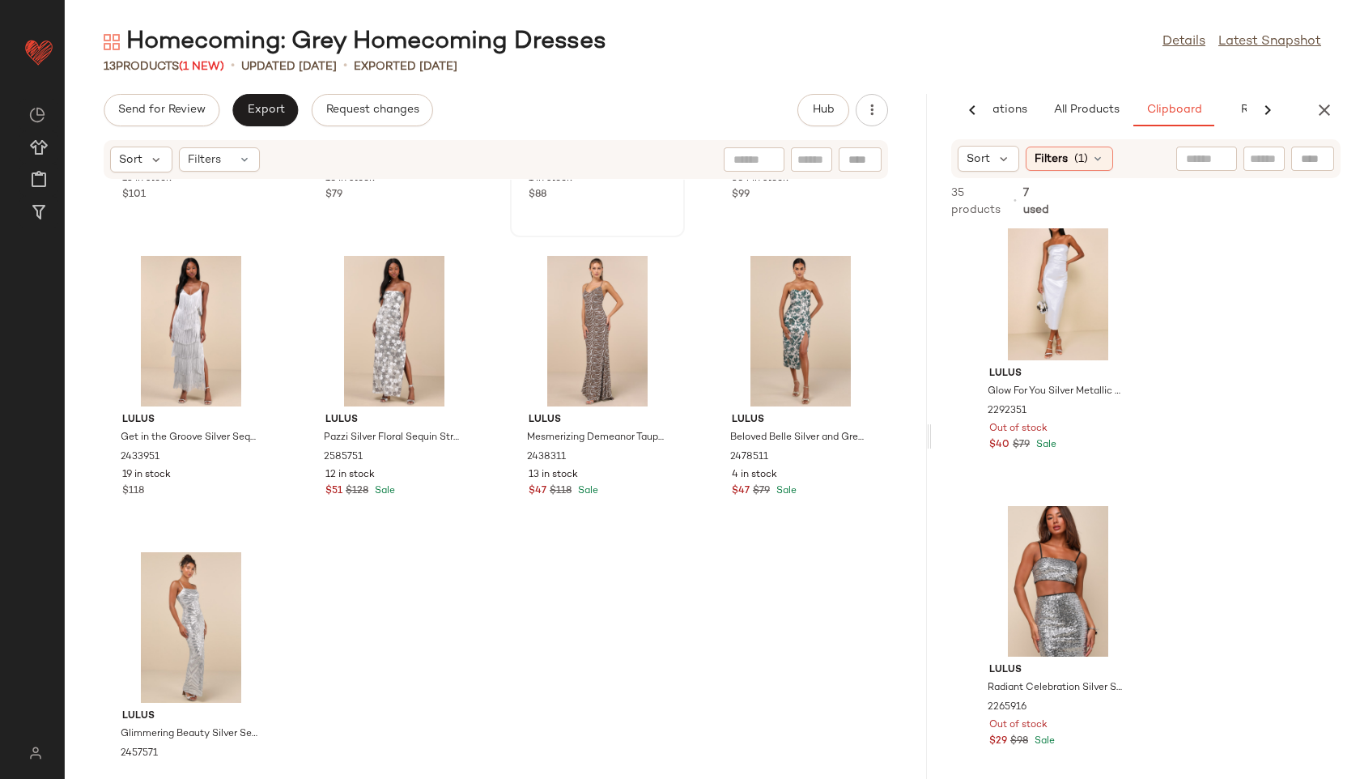
scroll to position [562, 0]
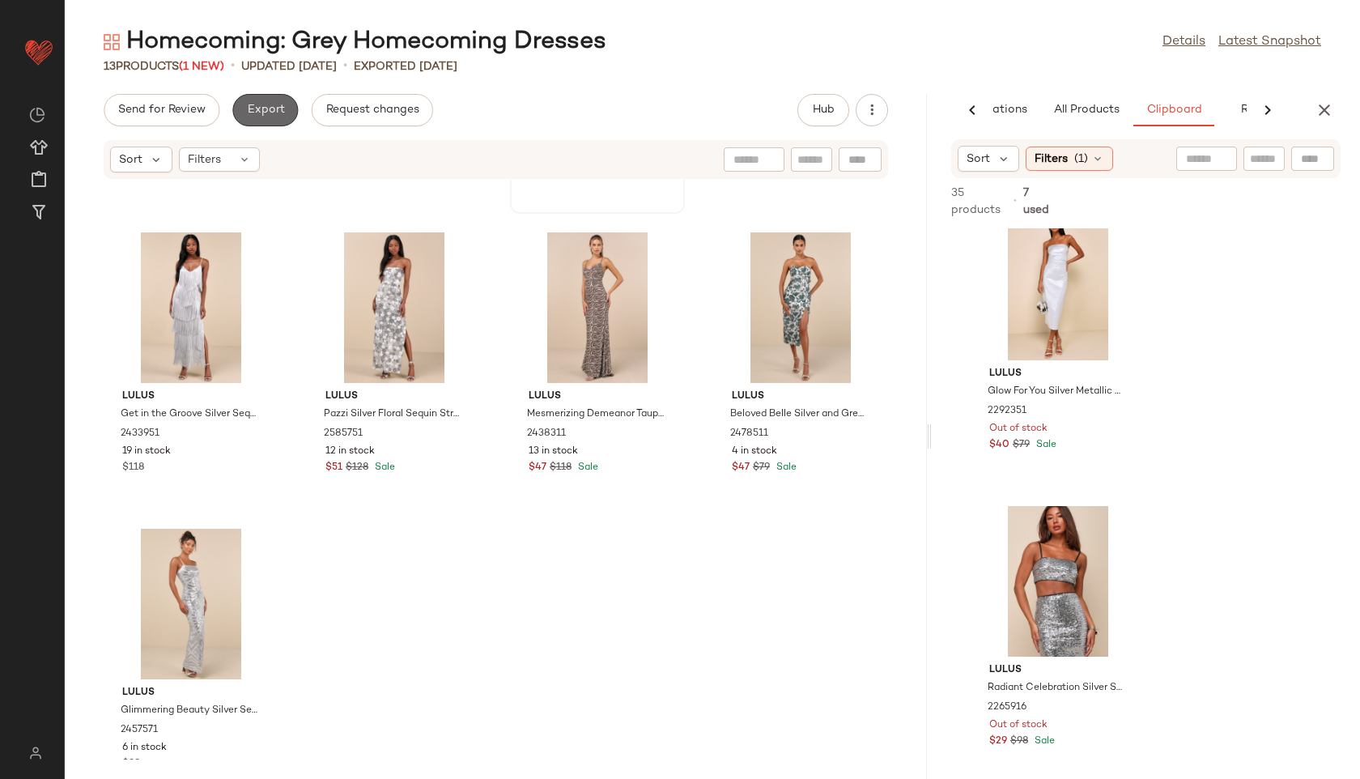
click at [236, 101] on button "Export" at bounding box center [265, 110] width 66 height 32
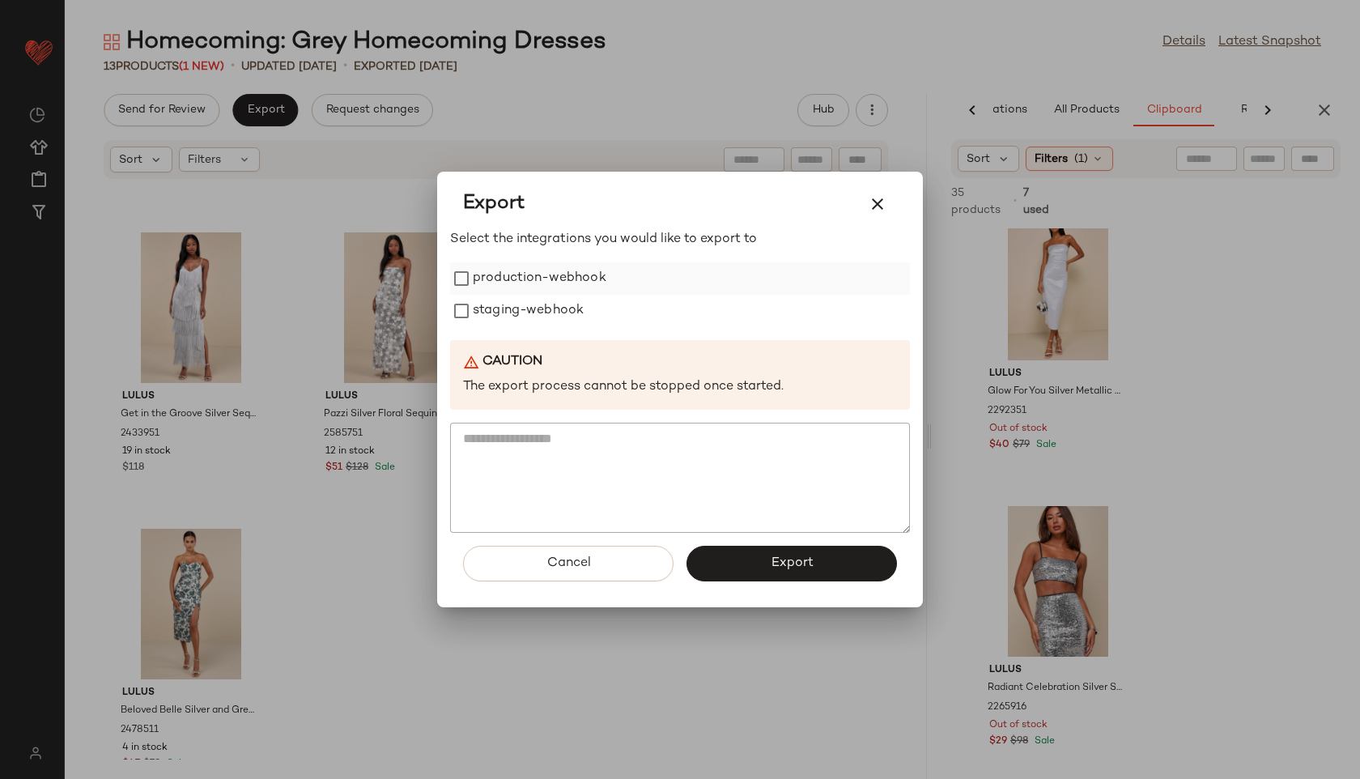
click at [537, 280] on label "production-webhook" at bounding box center [540, 278] width 134 height 32
click at [533, 305] on label "staging-webhook" at bounding box center [528, 311] width 111 height 32
click at [748, 558] on button "Export" at bounding box center [791, 564] width 210 height 36
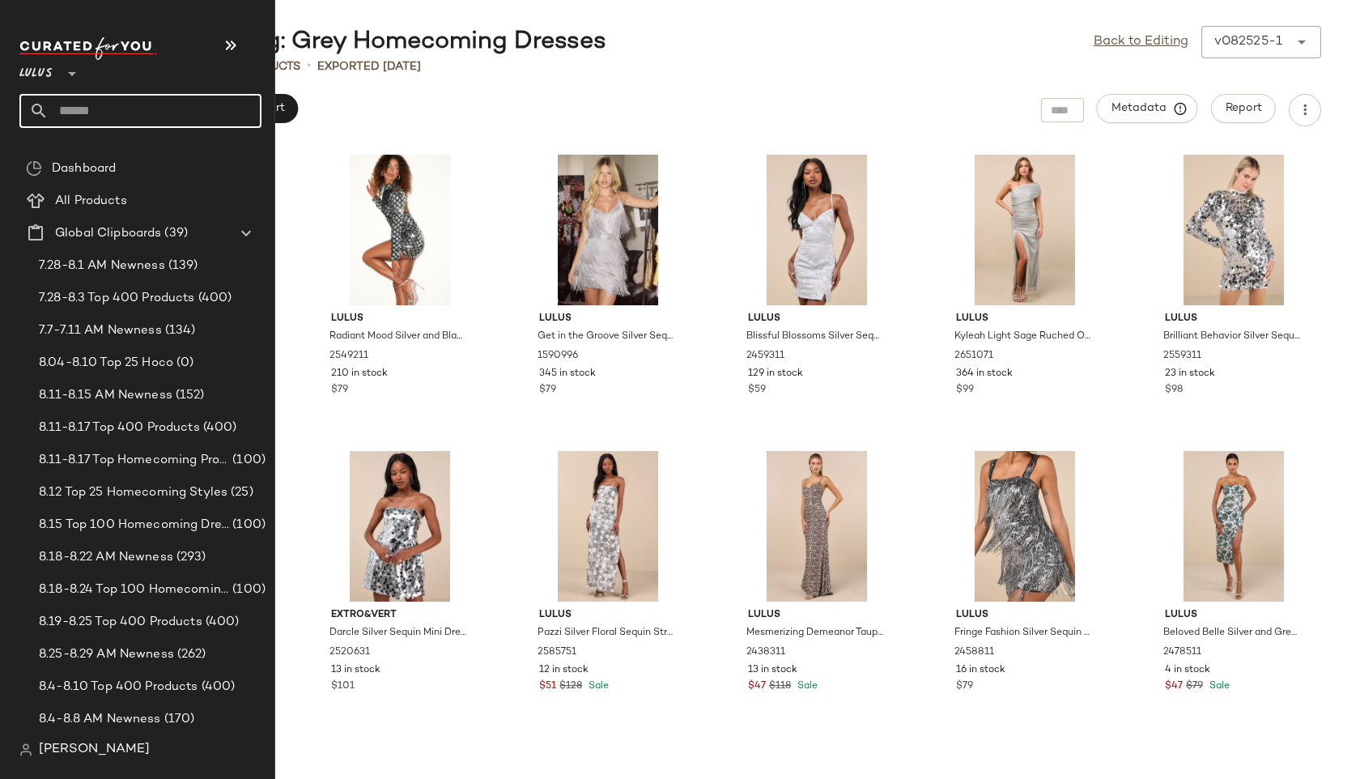
click at [72, 113] on input "text" at bounding box center [155, 111] width 213 height 34
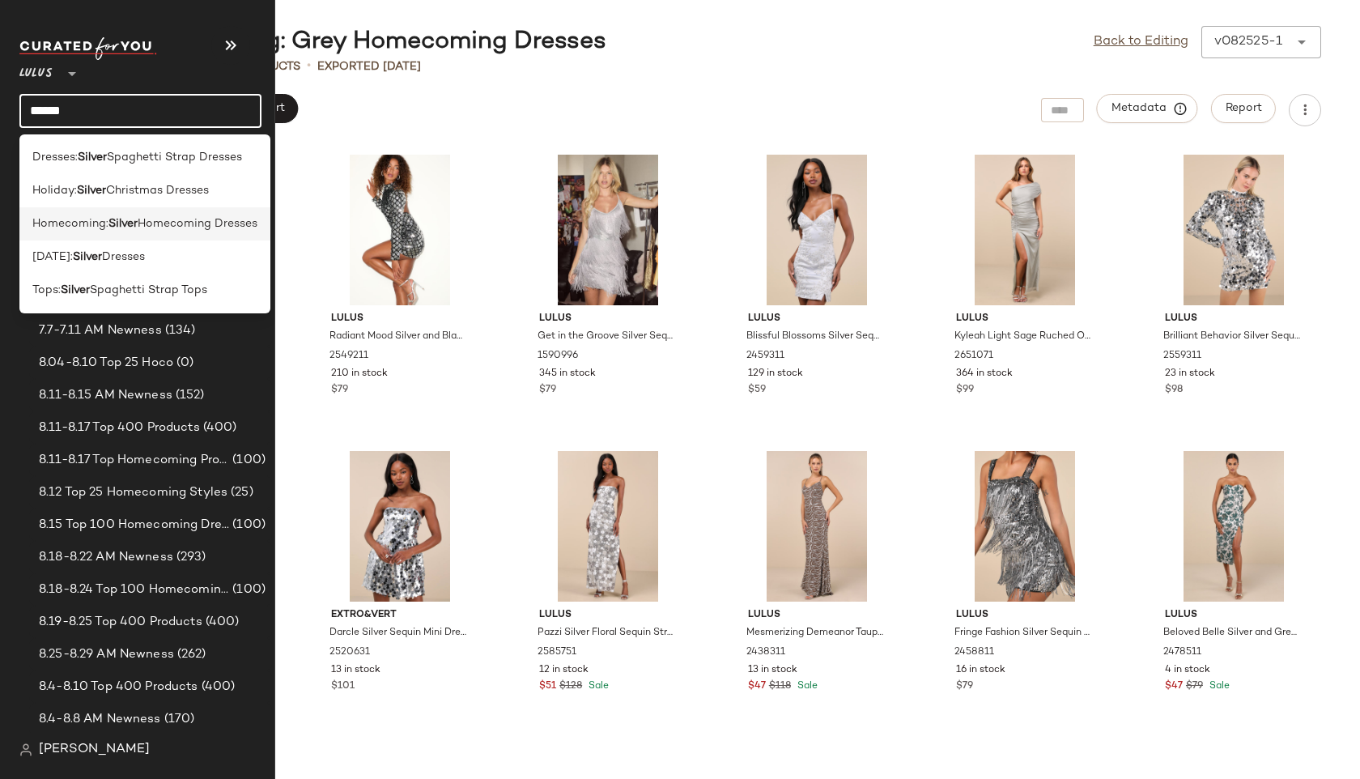
type input "******"
click at [83, 222] on span "Homecoming:" at bounding box center [70, 223] width 76 height 17
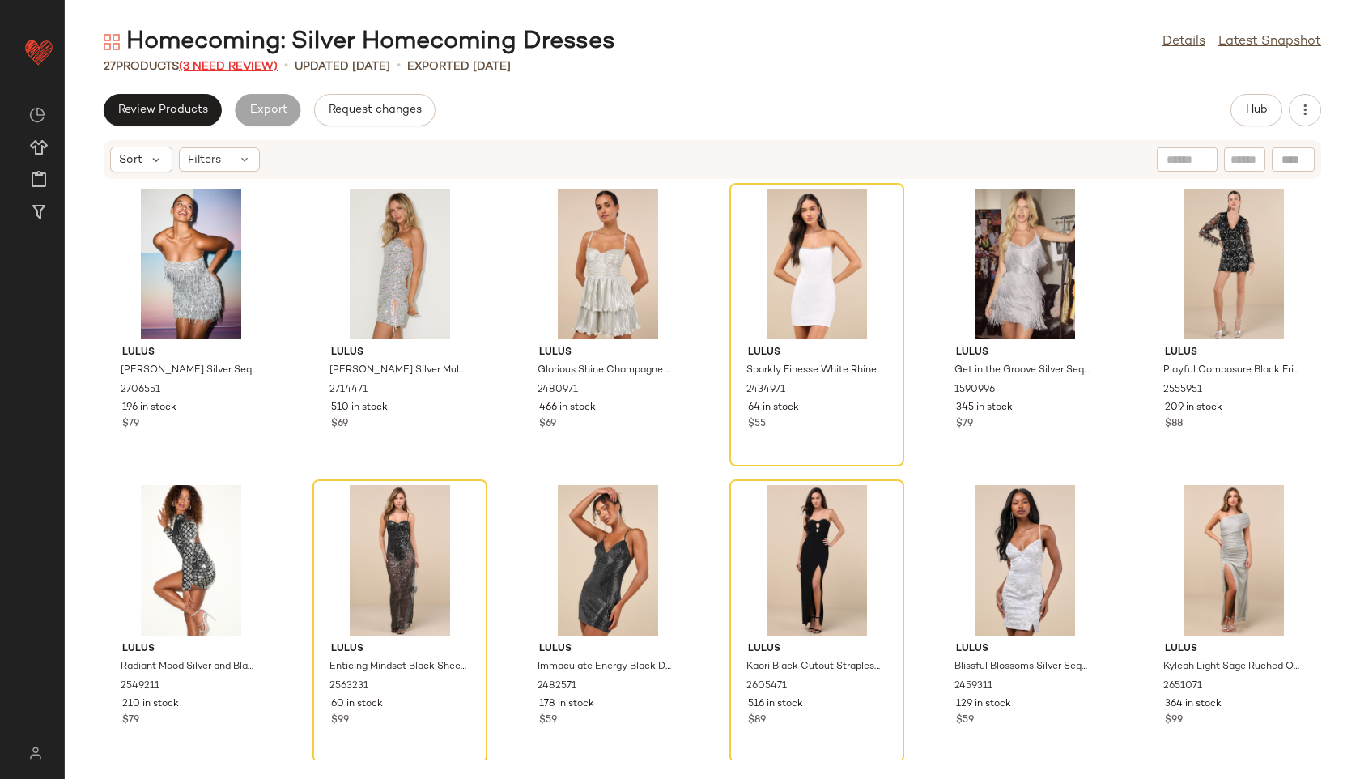
click at [240, 67] on span "(3 Need Review)" at bounding box center [228, 67] width 99 height 12
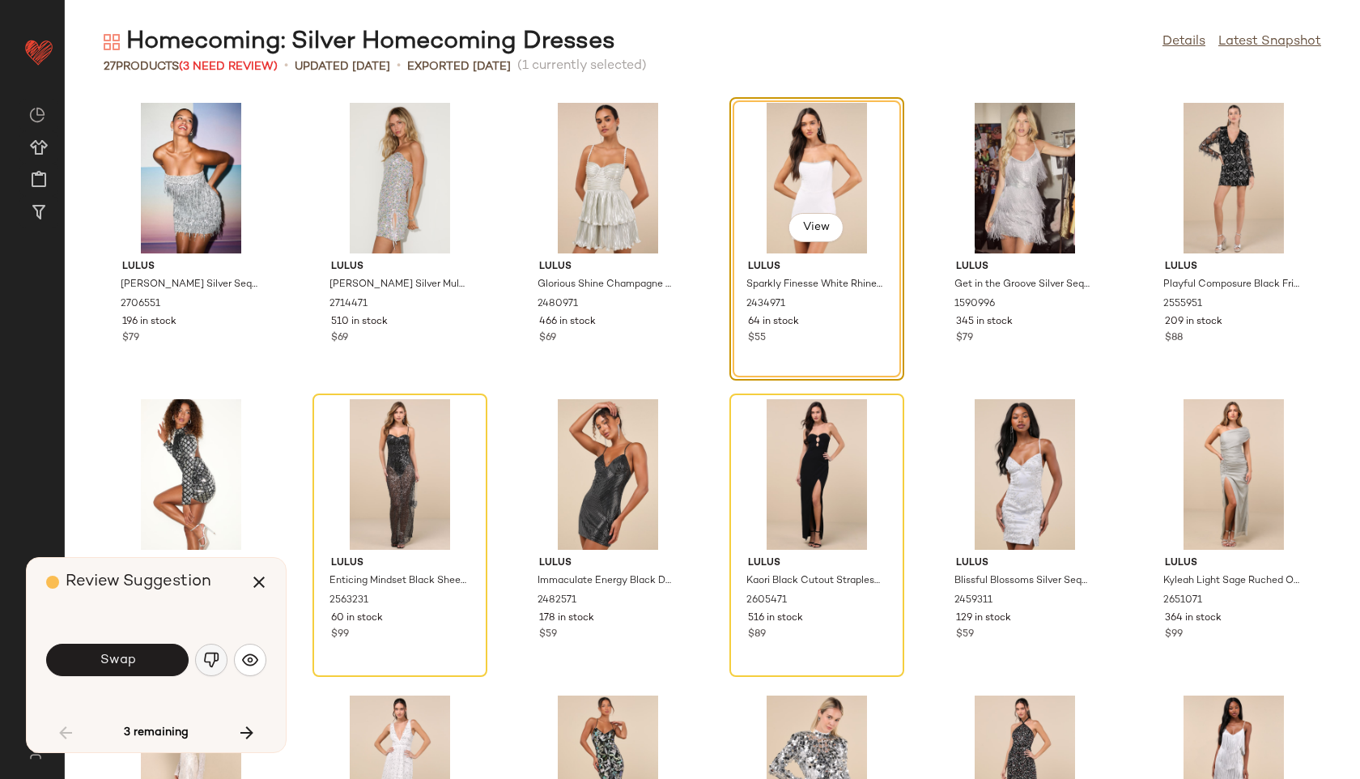
click at [217, 666] on img "button" at bounding box center [211, 660] width 16 height 16
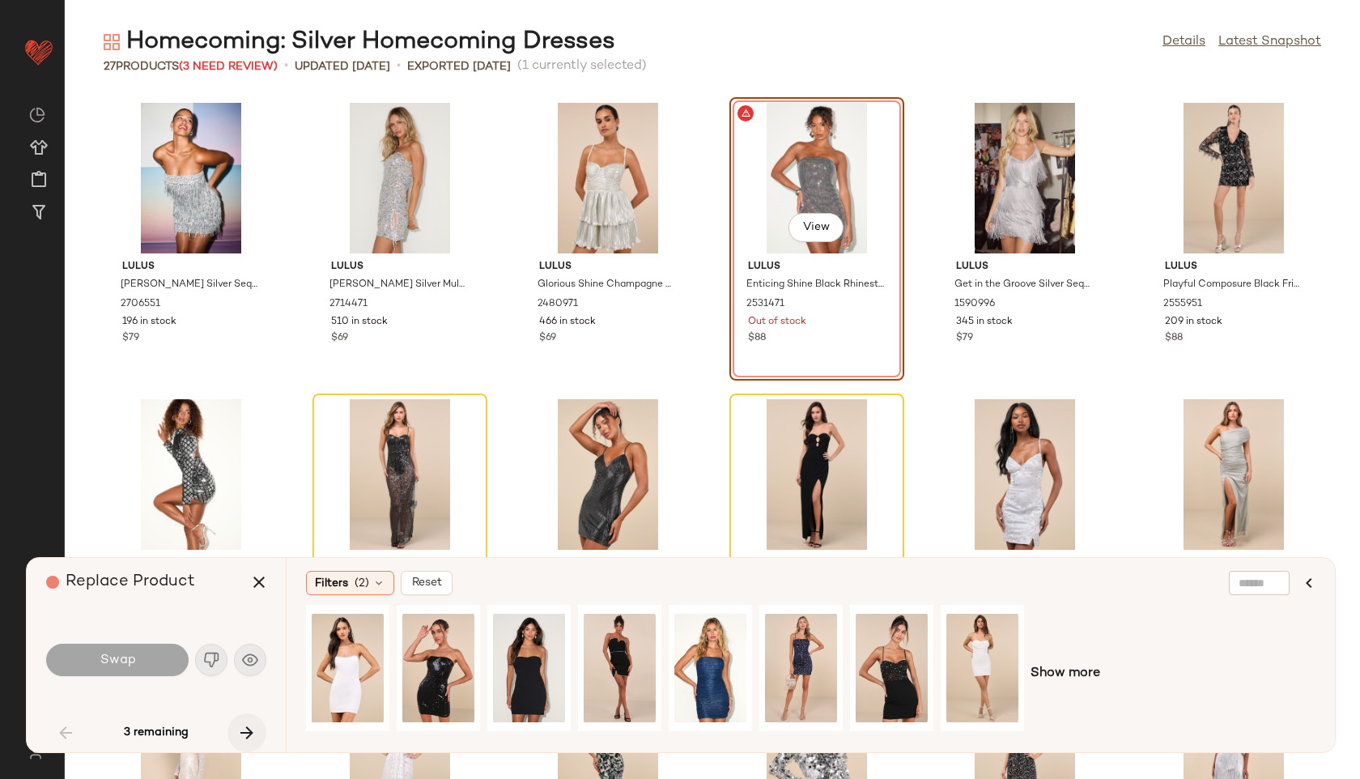
click at [247, 724] on icon "button" at bounding box center [246, 732] width 19 height 19
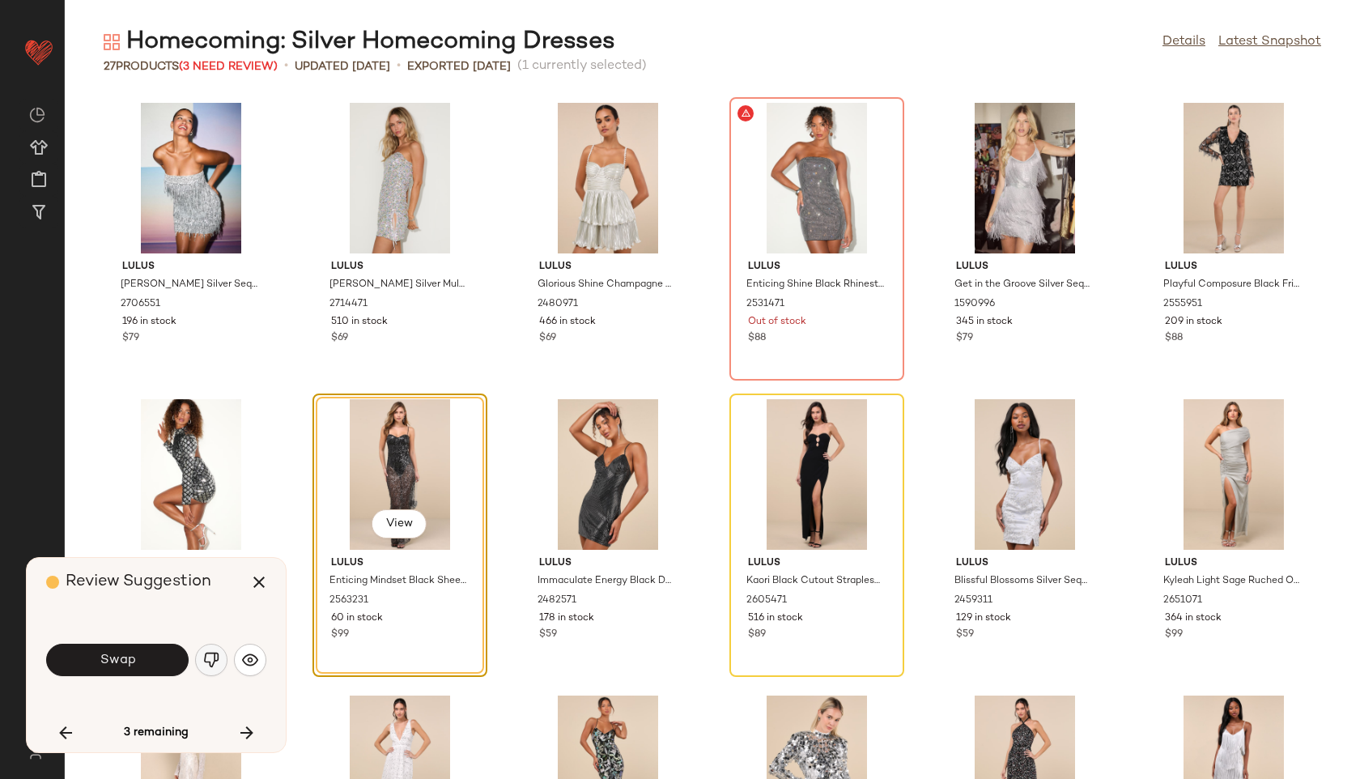
click at [212, 661] on img "button" at bounding box center [211, 660] width 16 height 16
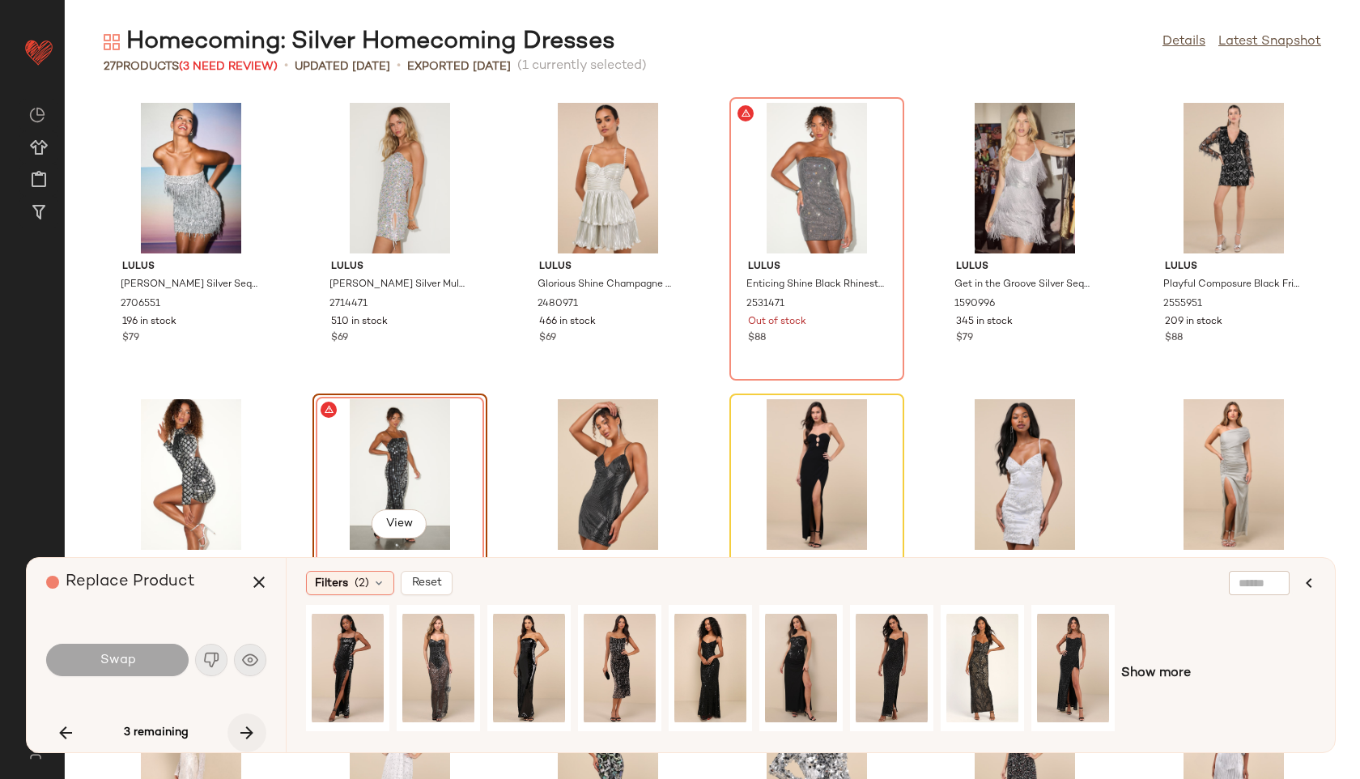
click at [251, 737] on icon "button" at bounding box center [246, 732] width 19 height 19
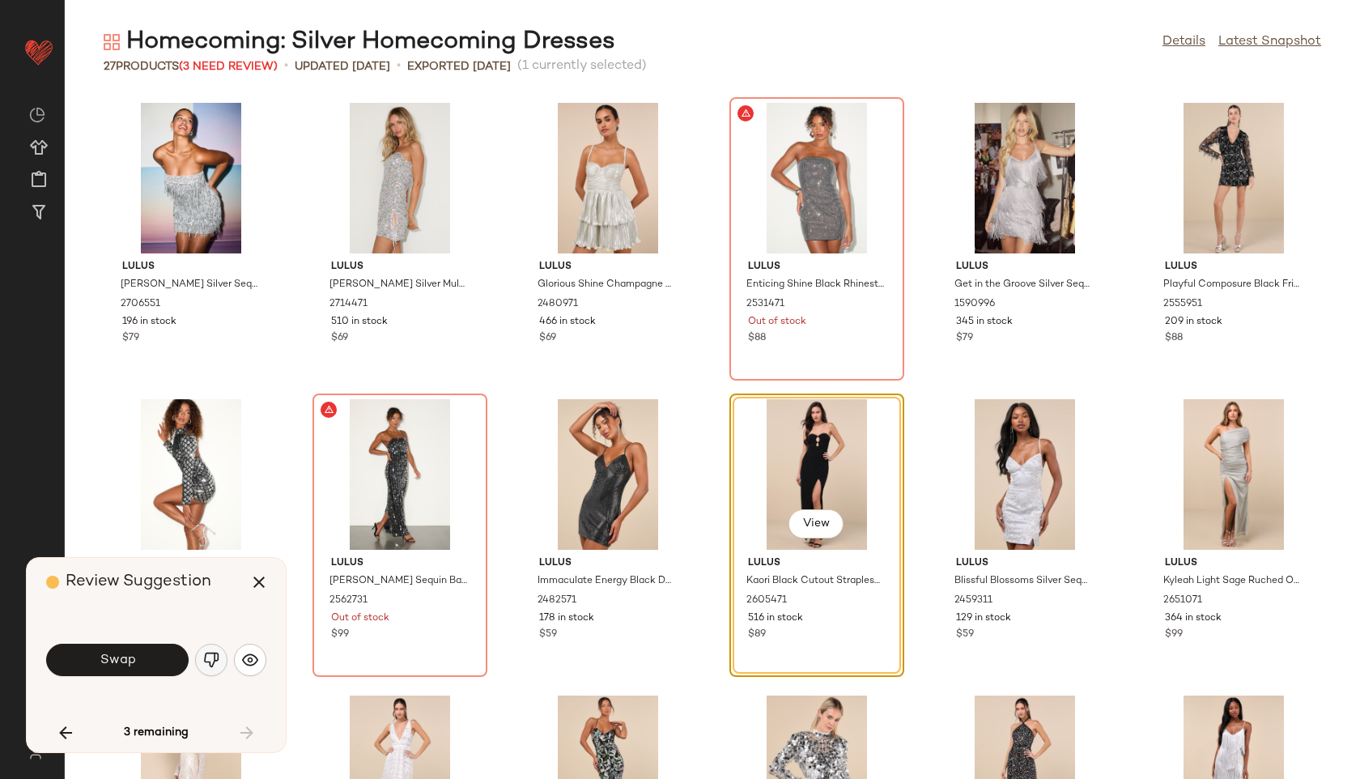
click at [202, 648] on button "button" at bounding box center [211, 660] width 32 height 32
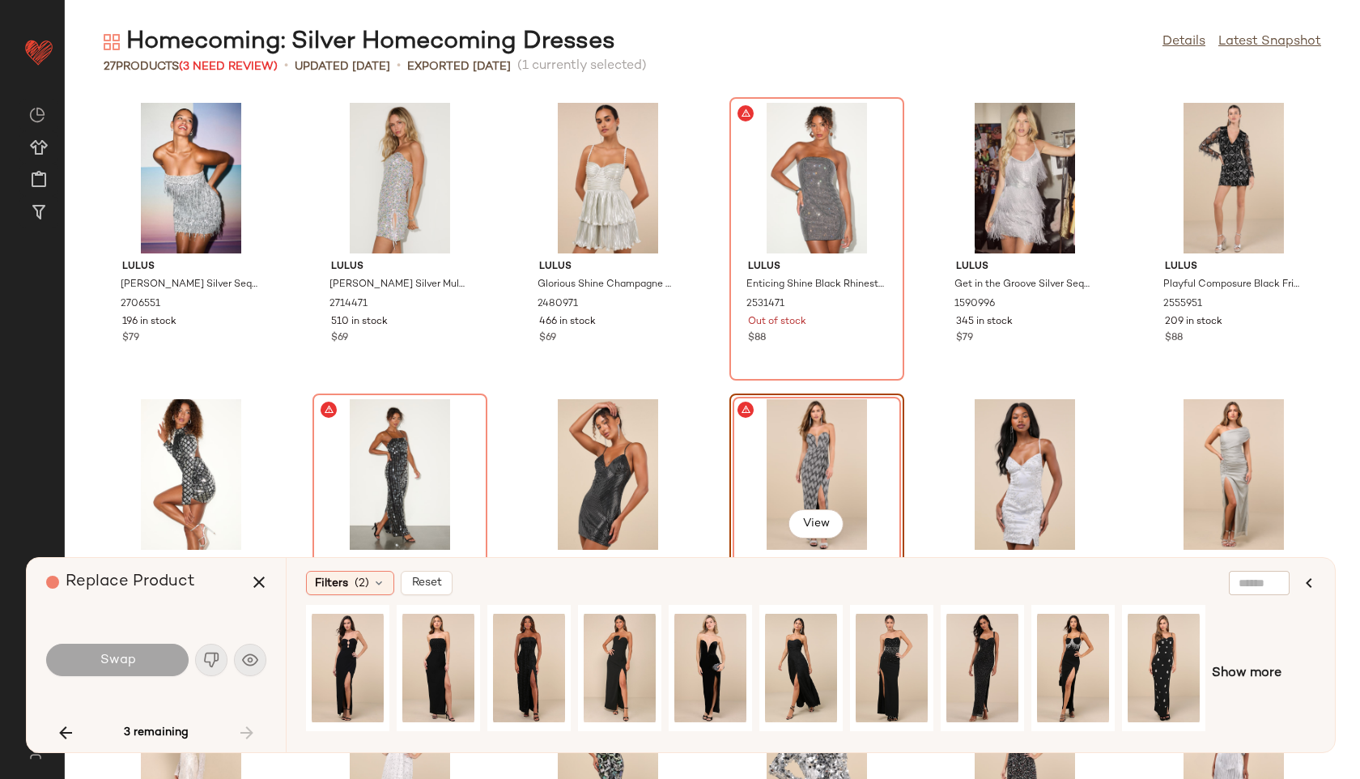
click at [254, 737] on div "3 remaining" at bounding box center [156, 732] width 220 height 39
click at [256, 578] on icon "button" at bounding box center [258, 581] width 19 height 19
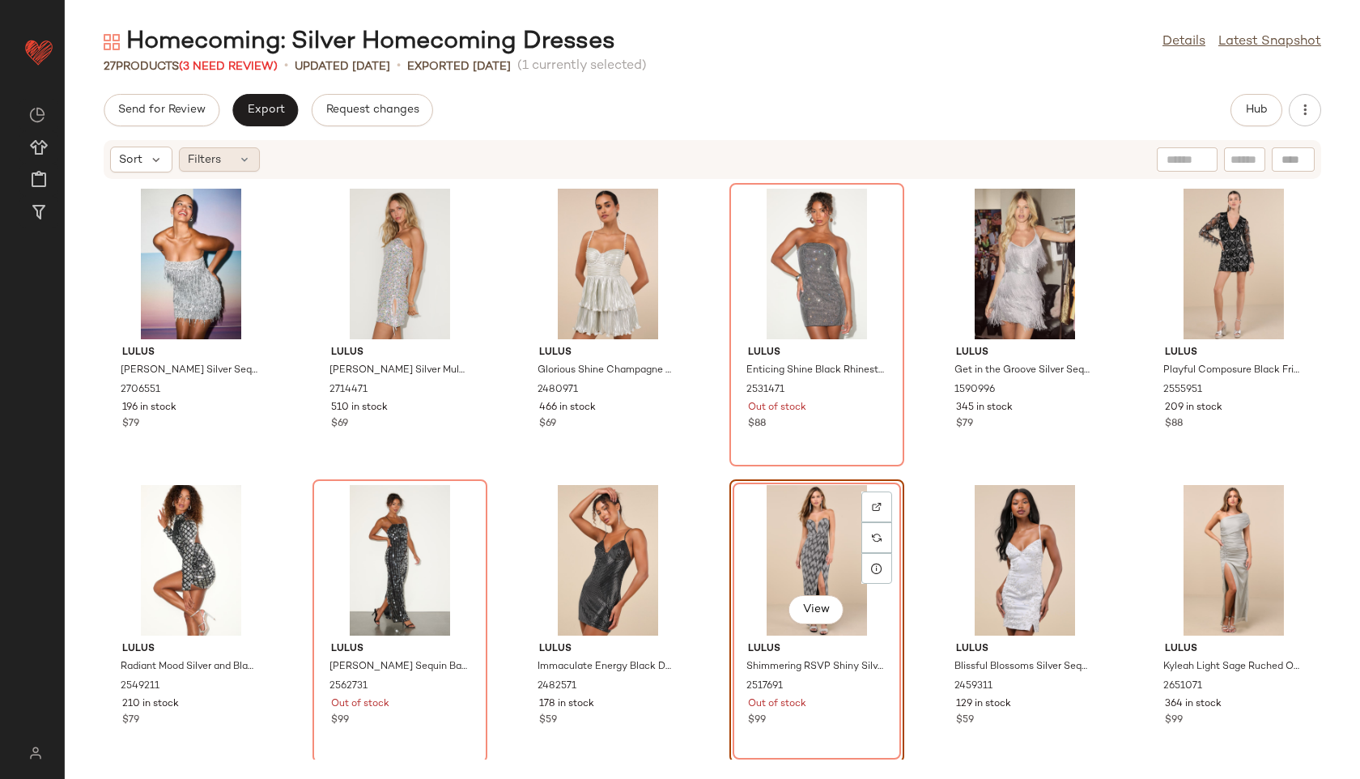
click at [244, 158] on icon at bounding box center [244, 159] width 13 height 13
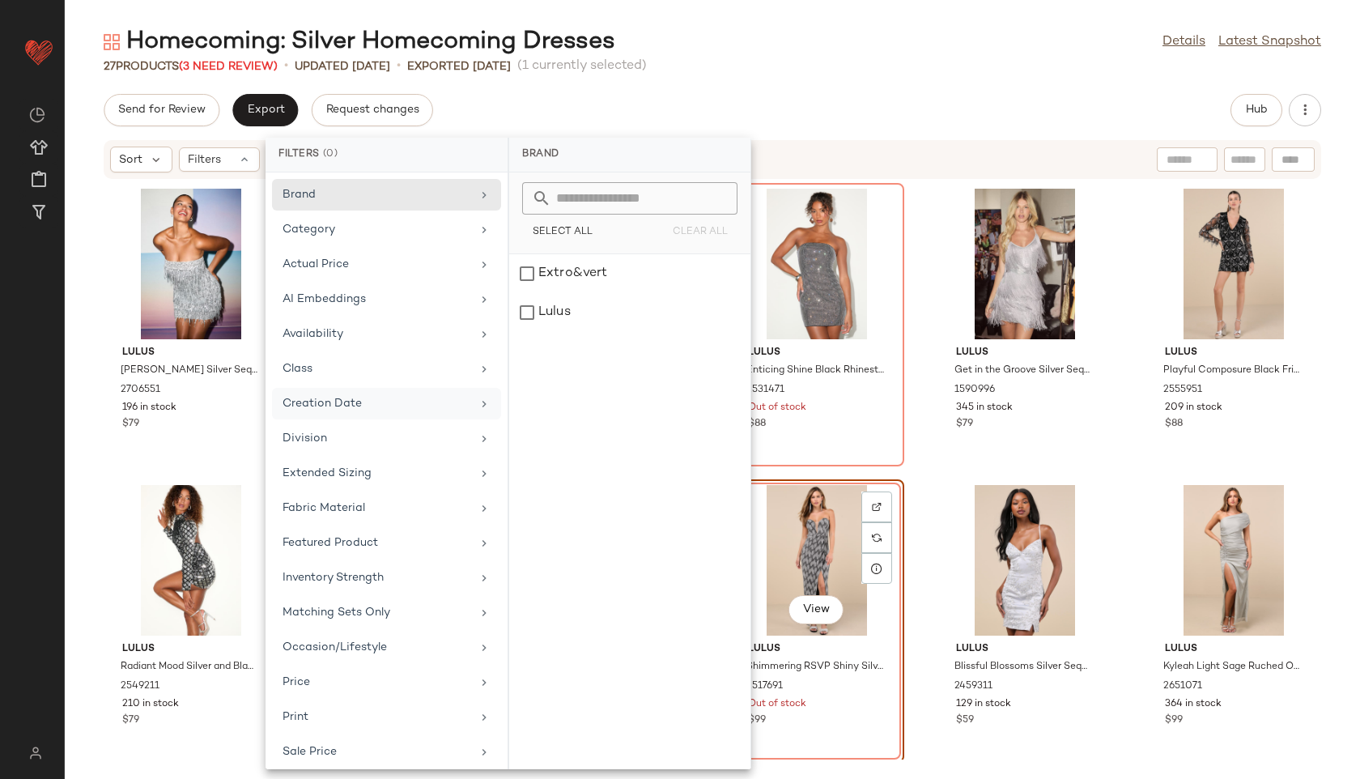
scroll to position [147, 0]
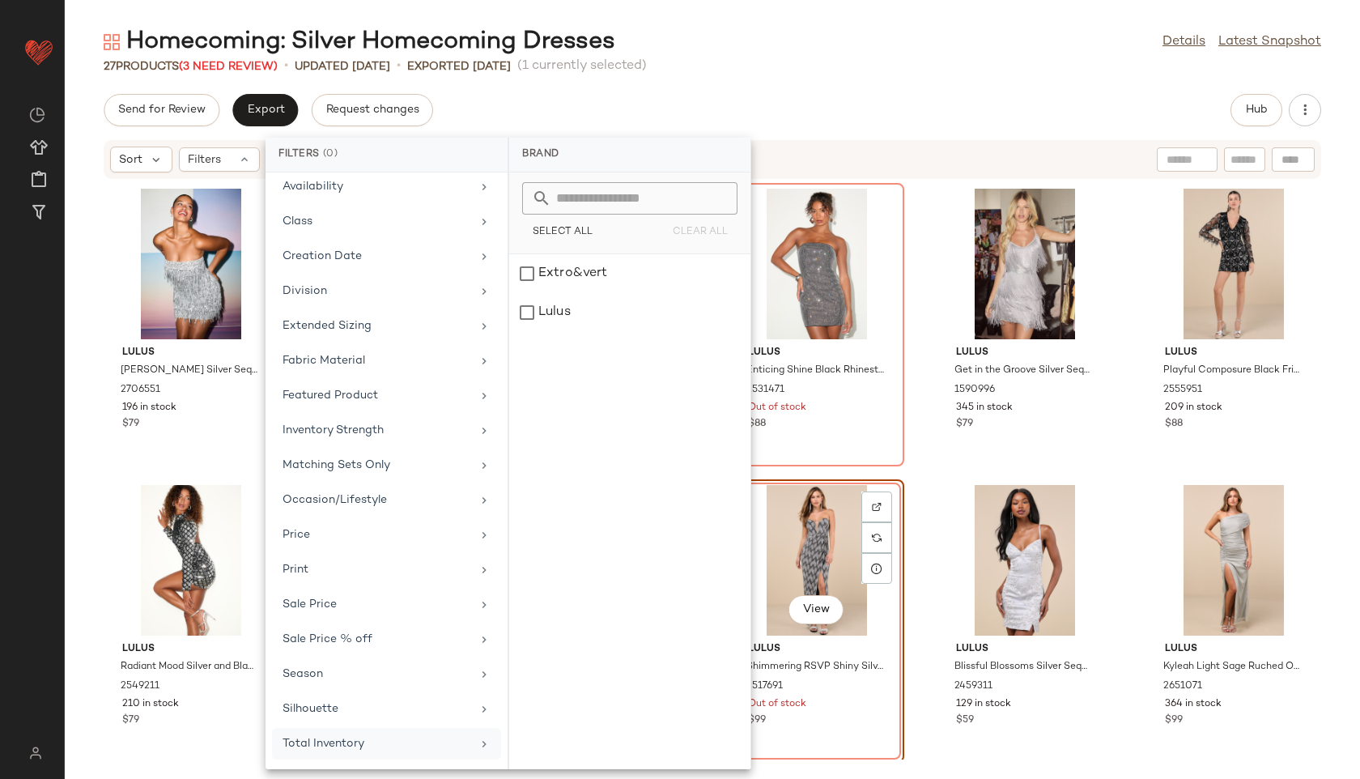
click at [444, 741] on div "Total Inventory" at bounding box center [377, 743] width 189 height 17
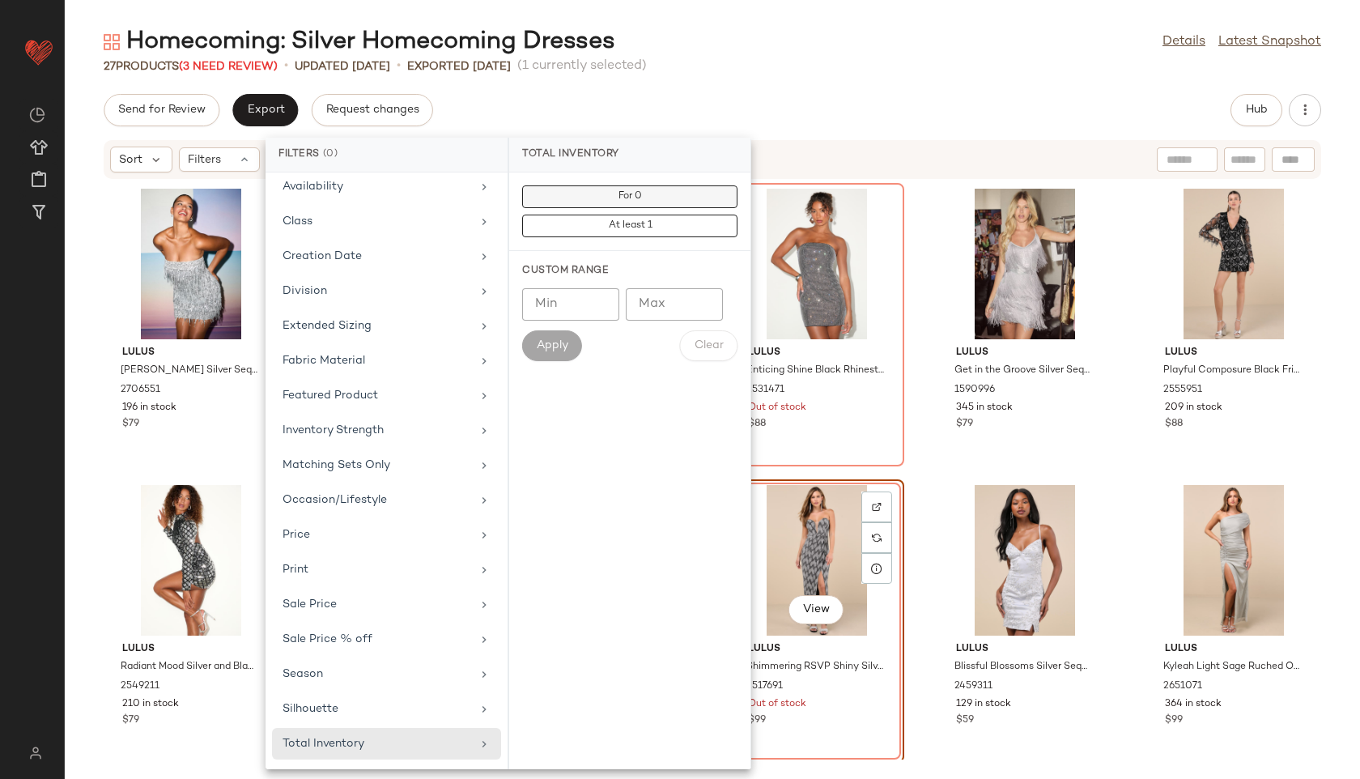
click at [627, 193] on span "For 0" at bounding box center [630, 196] width 24 height 11
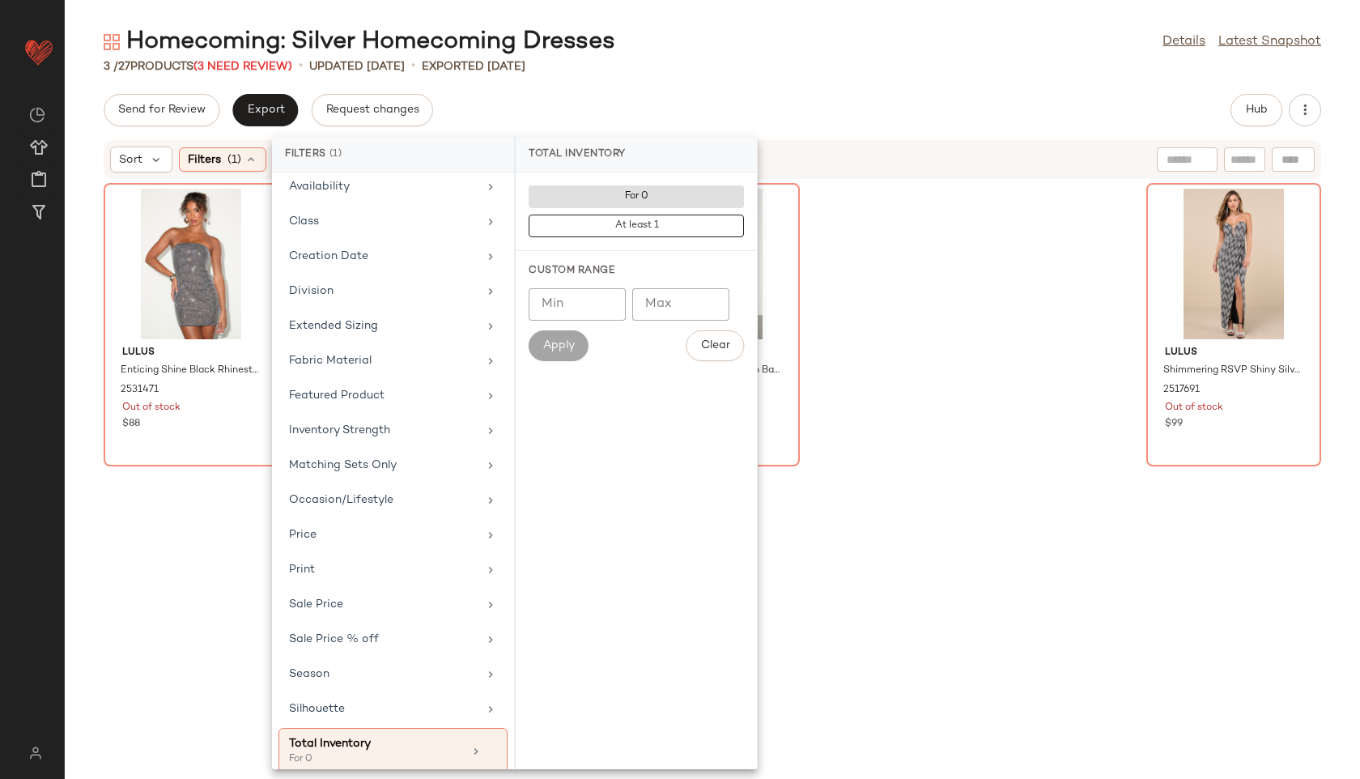
click at [859, 56] on div "Homecoming: Silver Homecoming Dresses Details Latest Snapshot" at bounding box center [712, 42] width 1295 height 32
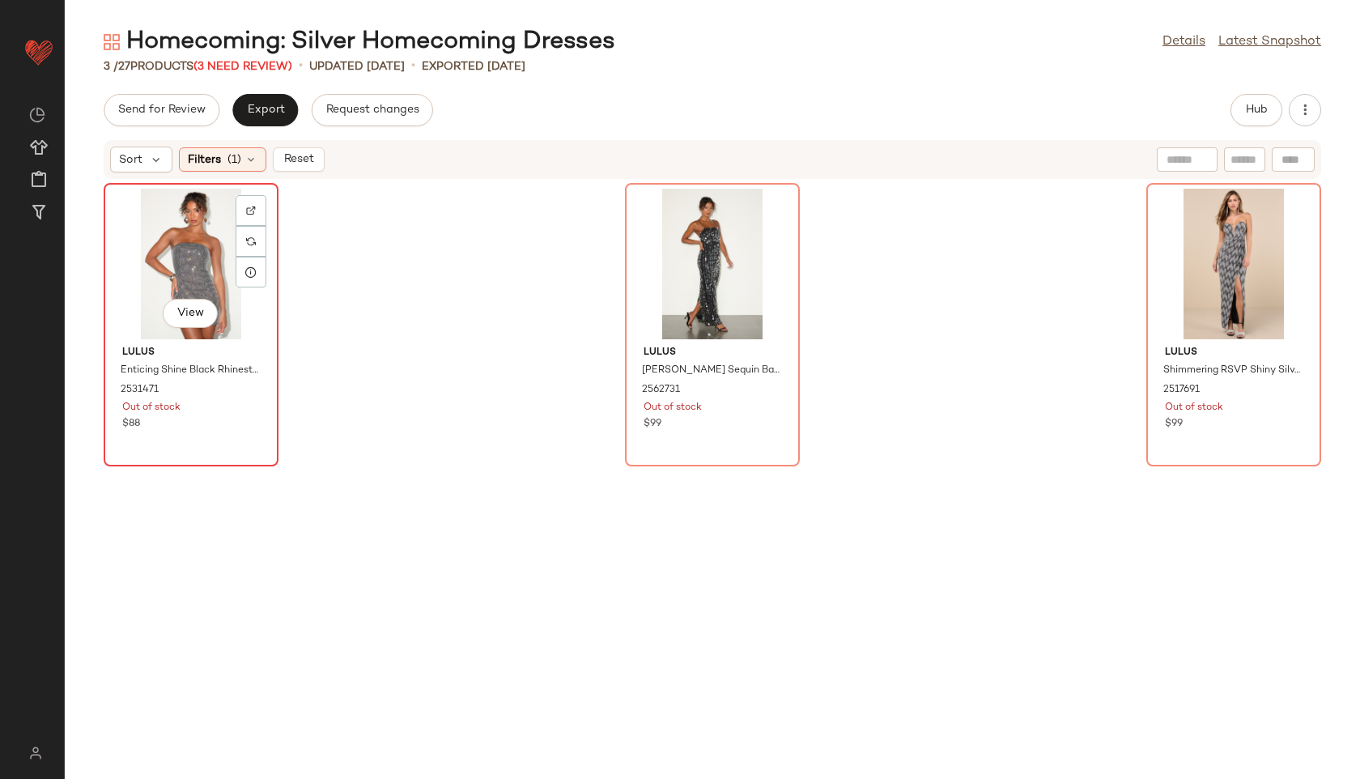
click at [194, 273] on div "View" at bounding box center [191, 264] width 164 height 151
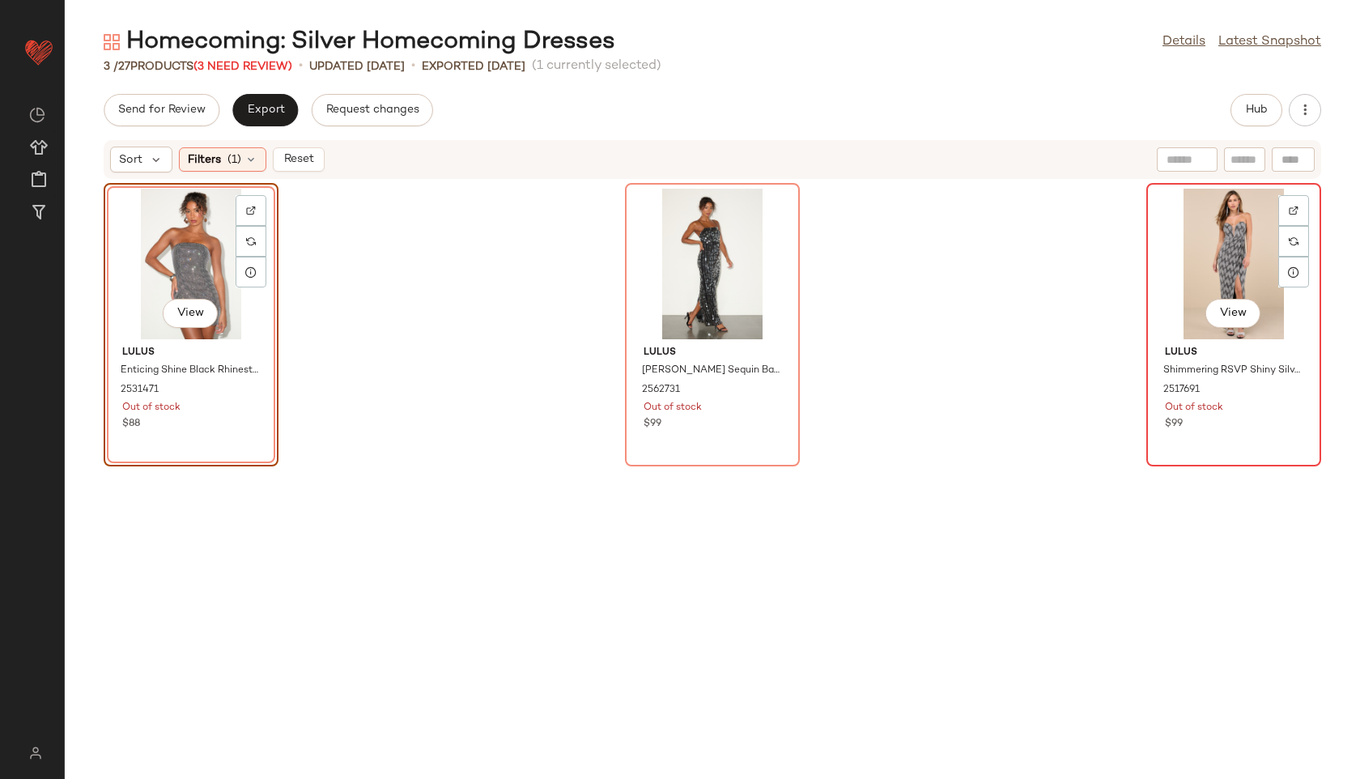
click at [1197, 265] on div "View" at bounding box center [1234, 264] width 164 height 151
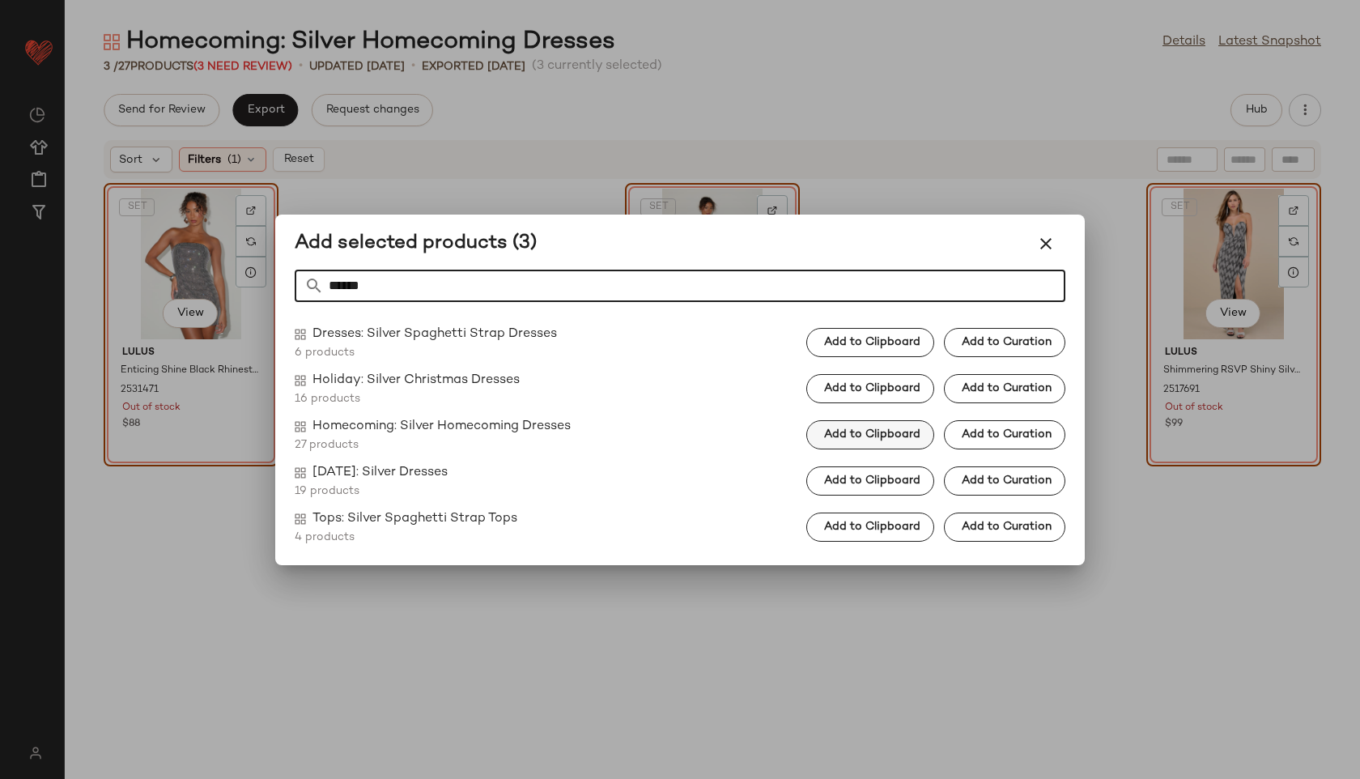
type input "******"
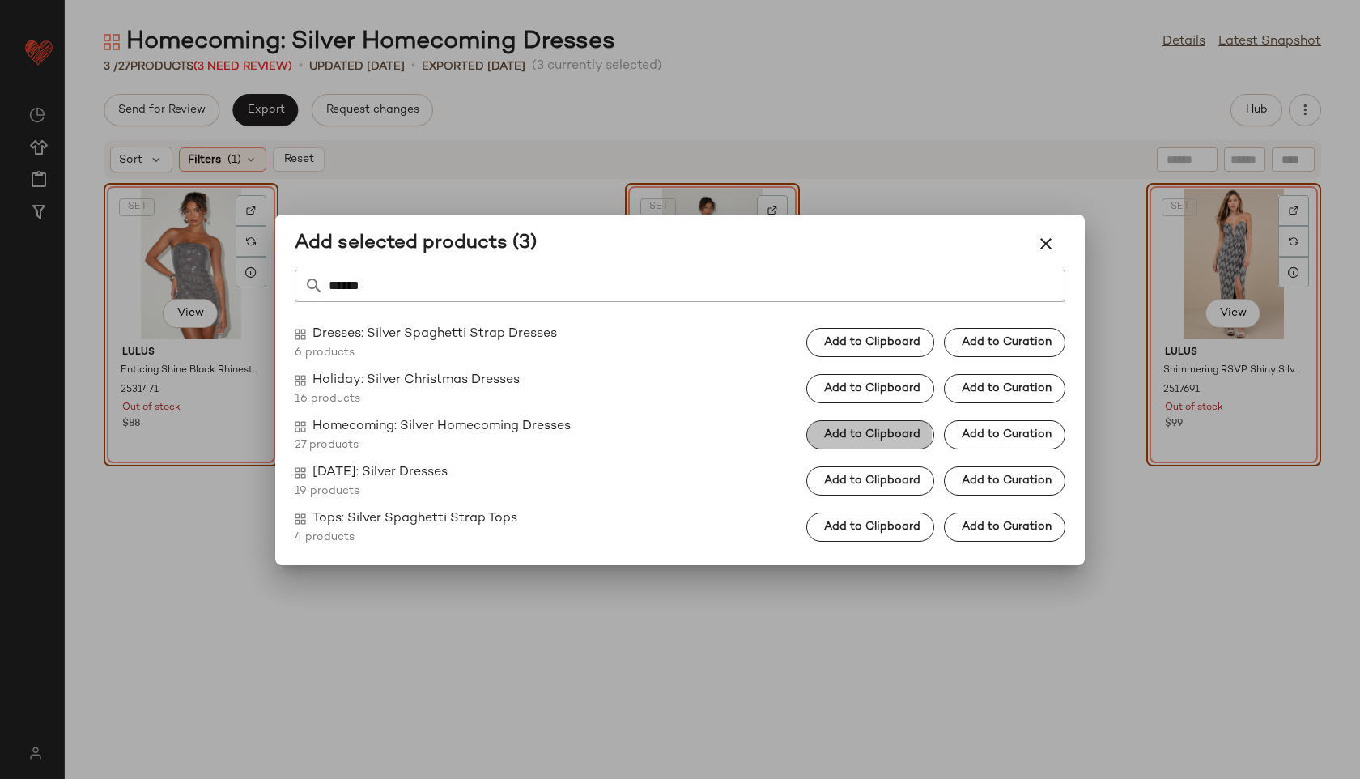
click at [899, 436] on span "Add to Clipboard" at bounding box center [871, 434] width 97 height 13
click at [1045, 249] on icon "button" at bounding box center [1045, 243] width 19 height 19
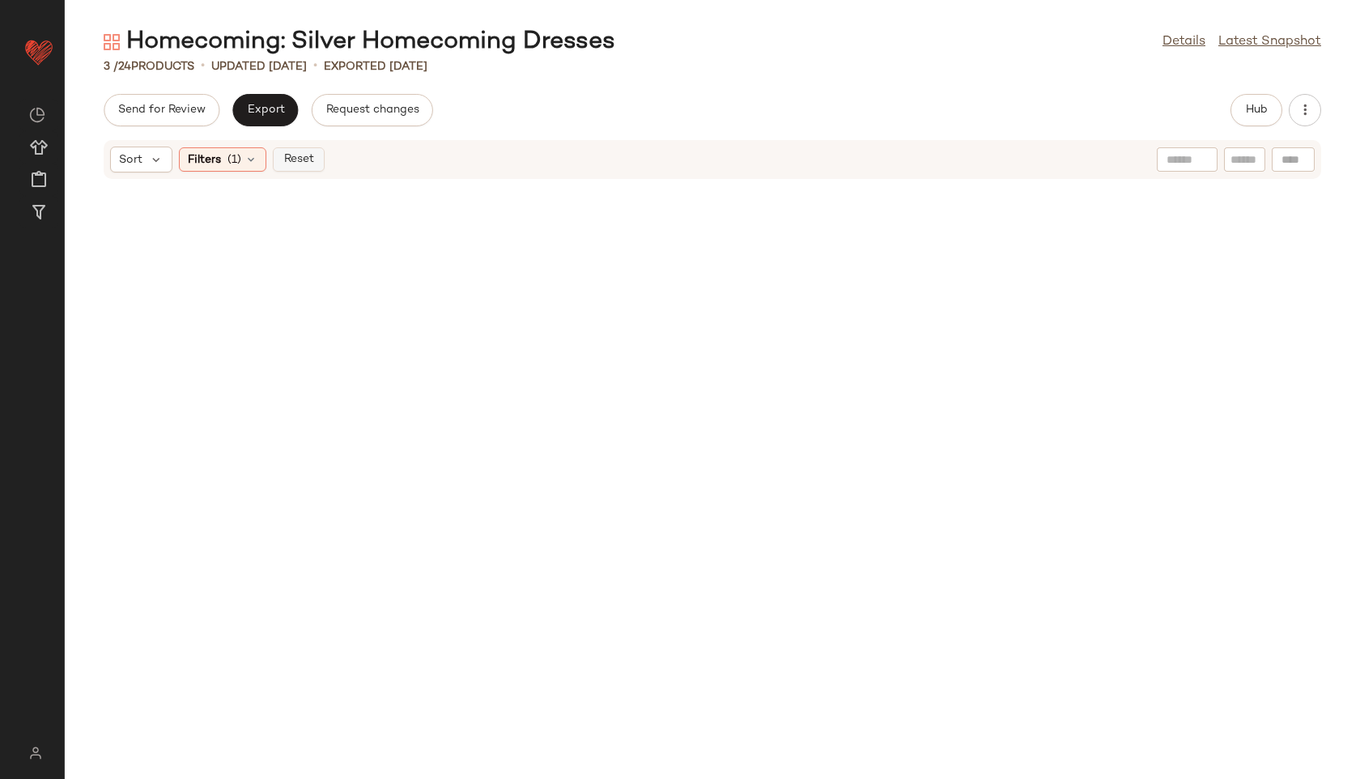
click at [310, 157] on span "Reset" at bounding box center [298, 159] width 31 height 13
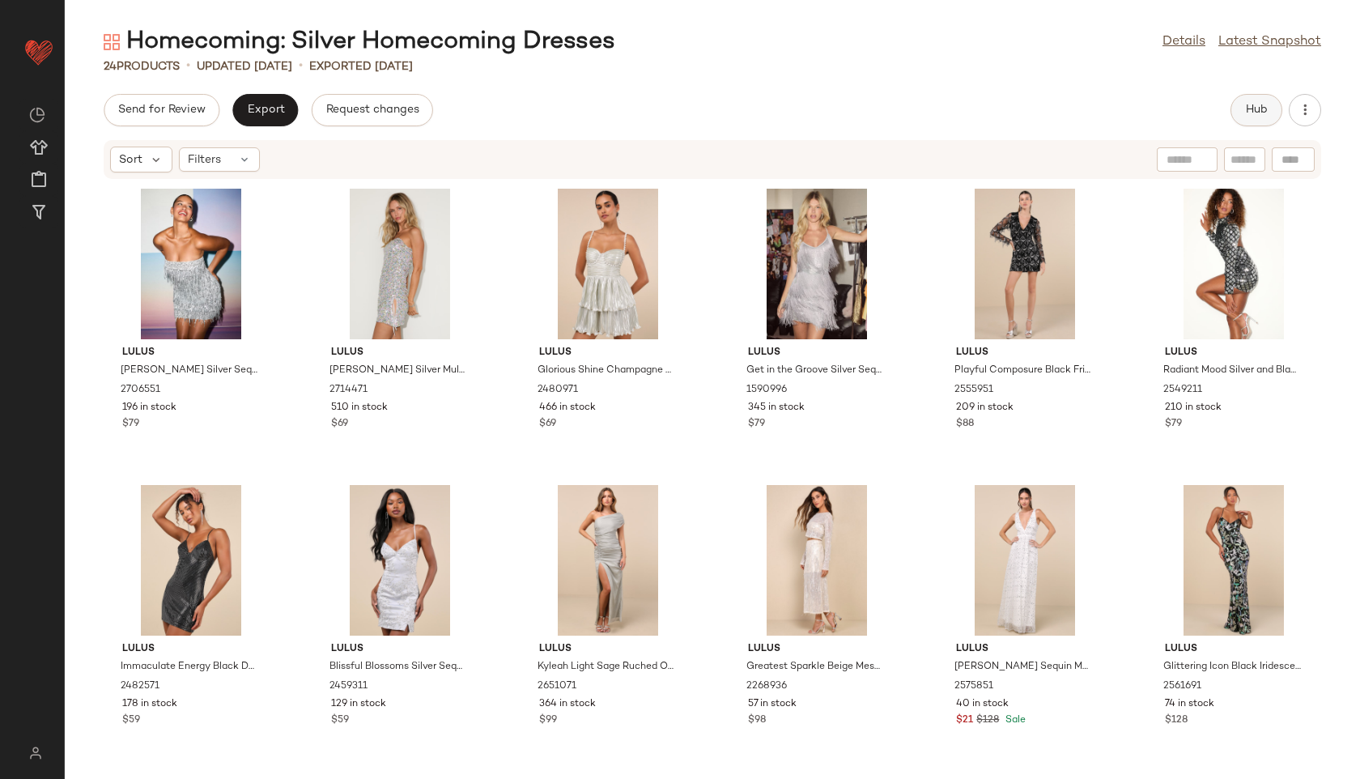
click at [1240, 101] on button "Hub" at bounding box center [1256, 110] width 52 height 32
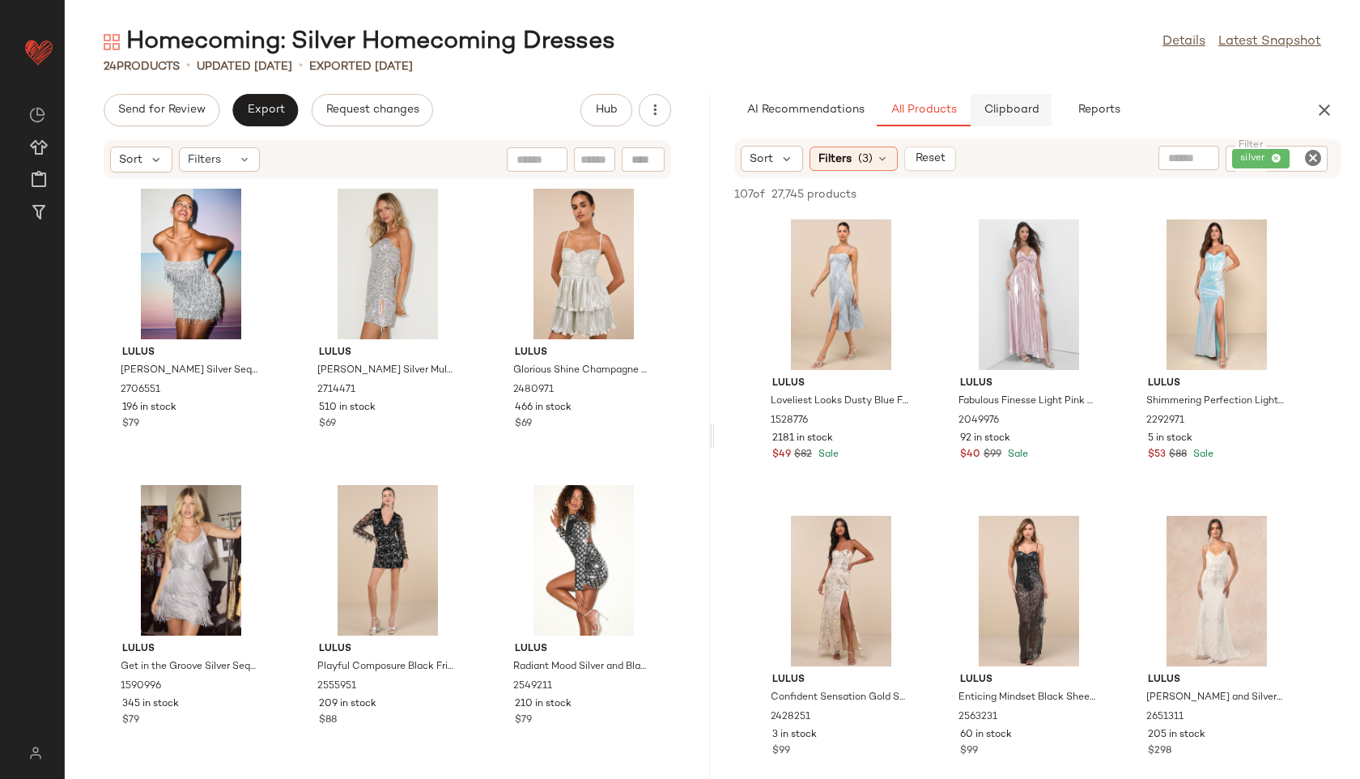
click at [1006, 109] on span "Clipboard" at bounding box center [1011, 110] width 56 height 13
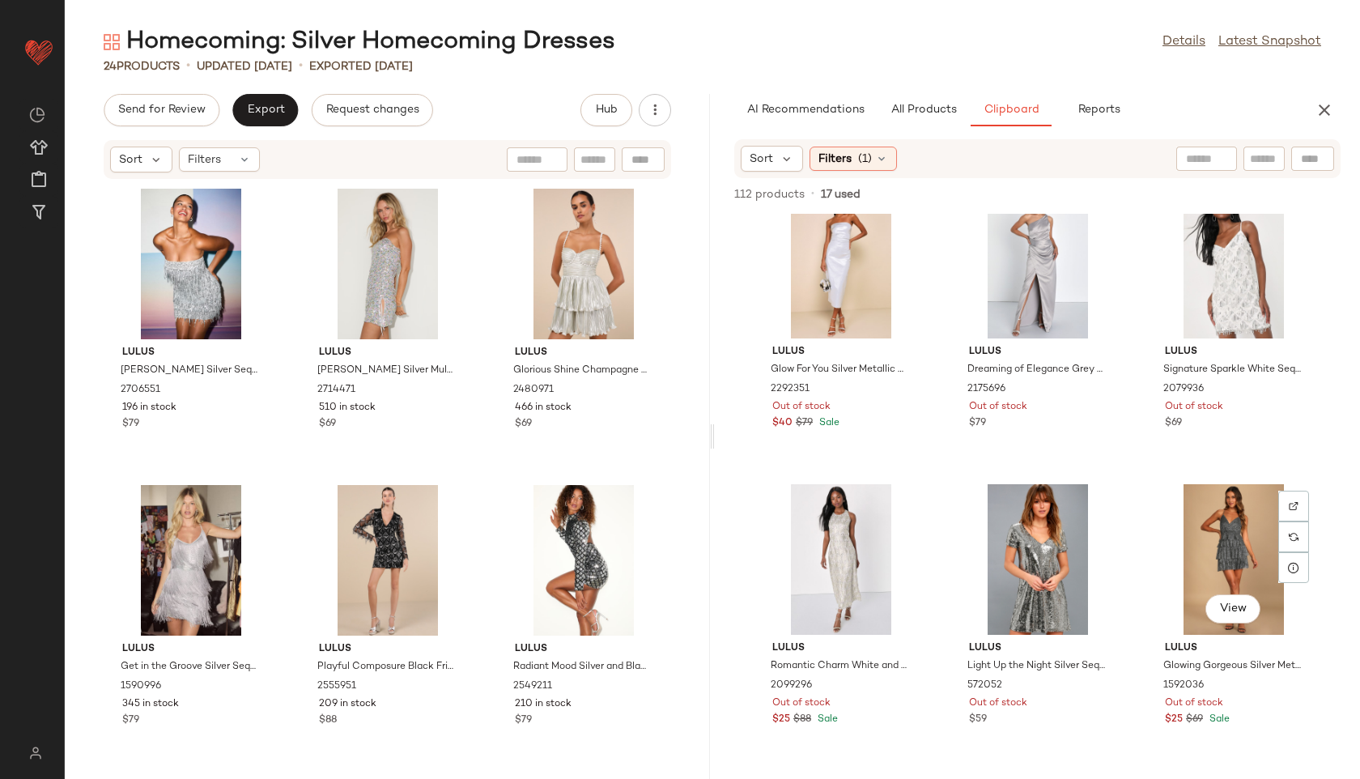
scroll to position [2416, 0]
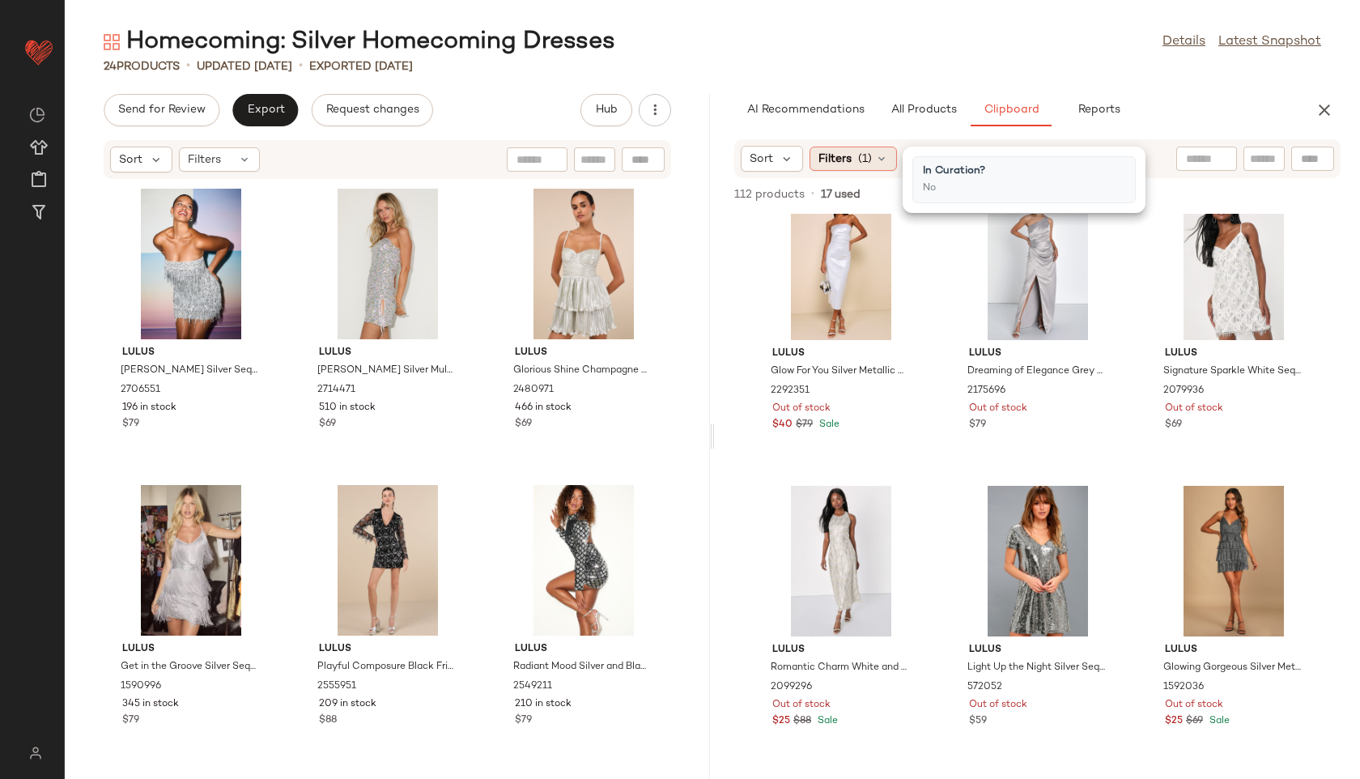
click at [852, 158] on div "Filters (1)" at bounding box center [852, 159] width 87 height 24
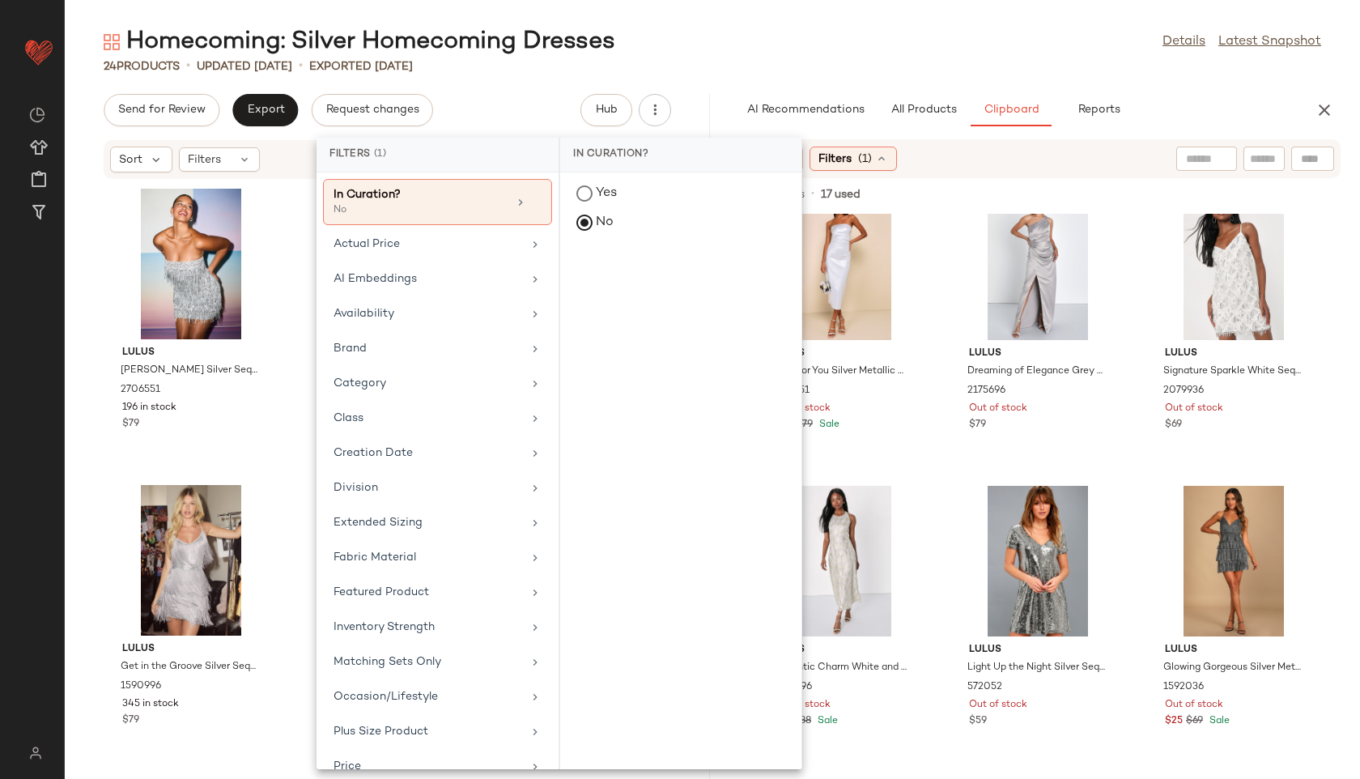
click at [838, 65] on div "24 Products • updated [DATE] • Exported [DATE]" at bounding box center [712, 66] width 1295 height 16
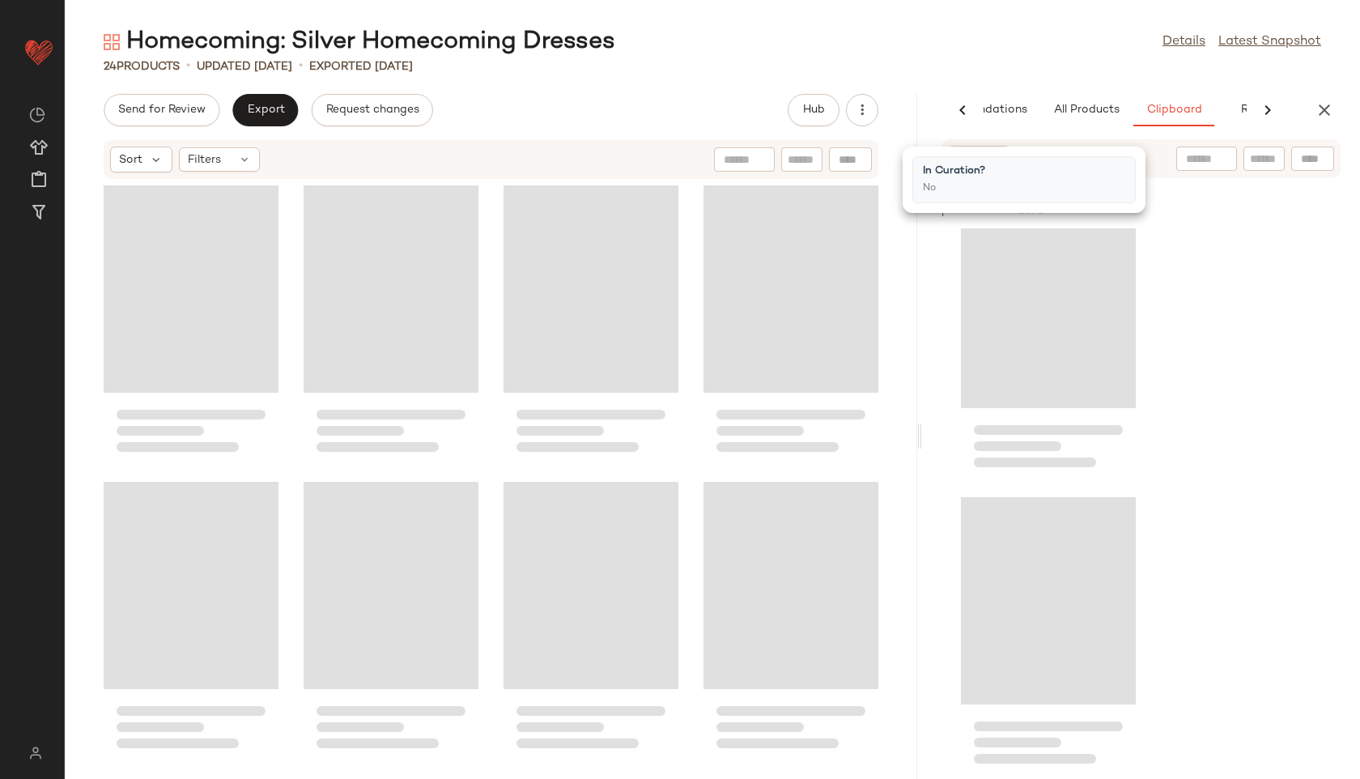
scroll to position [7110, 0]
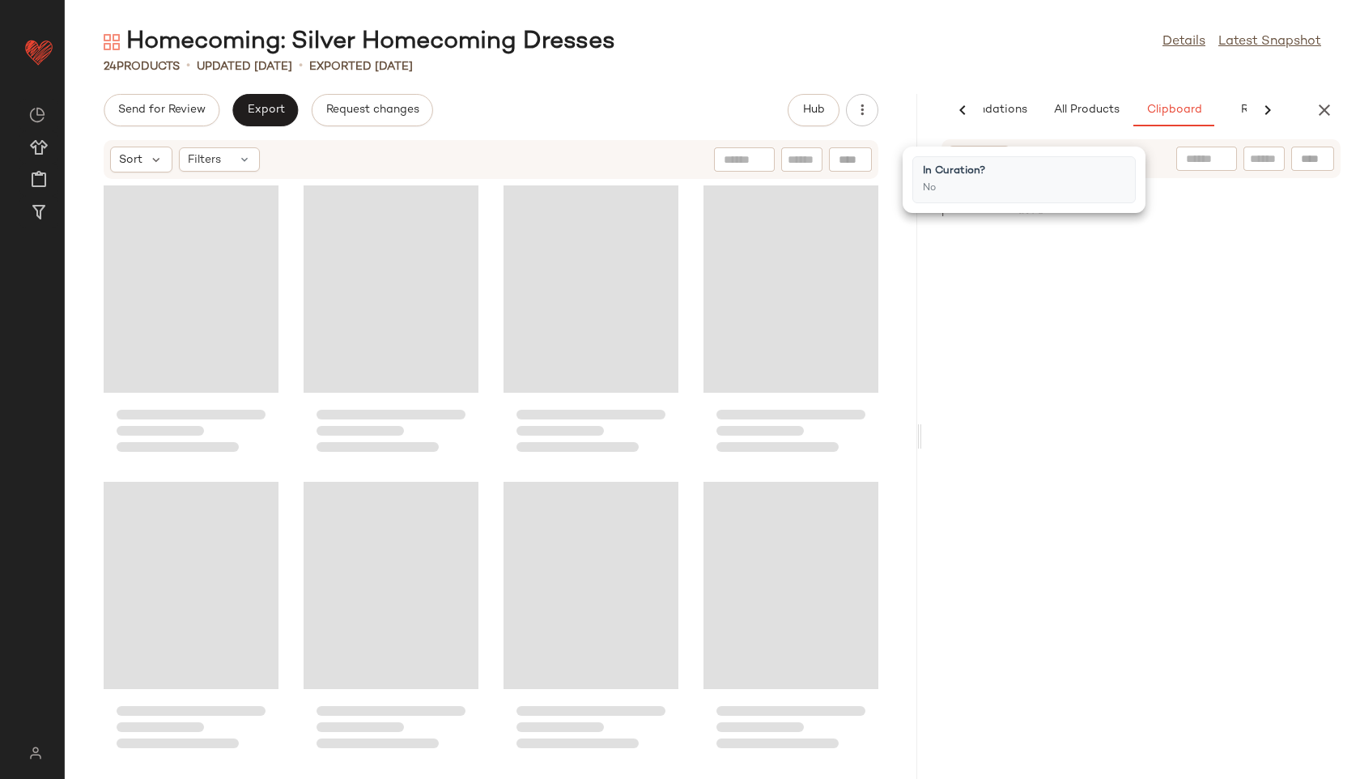
drag, startPoint x: 711, startPoint y: 436, endPoint x: 1248, endPoint y: 414, distance: 537.9
click at [1248, 414] on div "Homecoming: Silver Homecoming Dresses Details Latest Snapshot 24 Products • upd…" at bounding box center [712, 402] width 1295 height 753
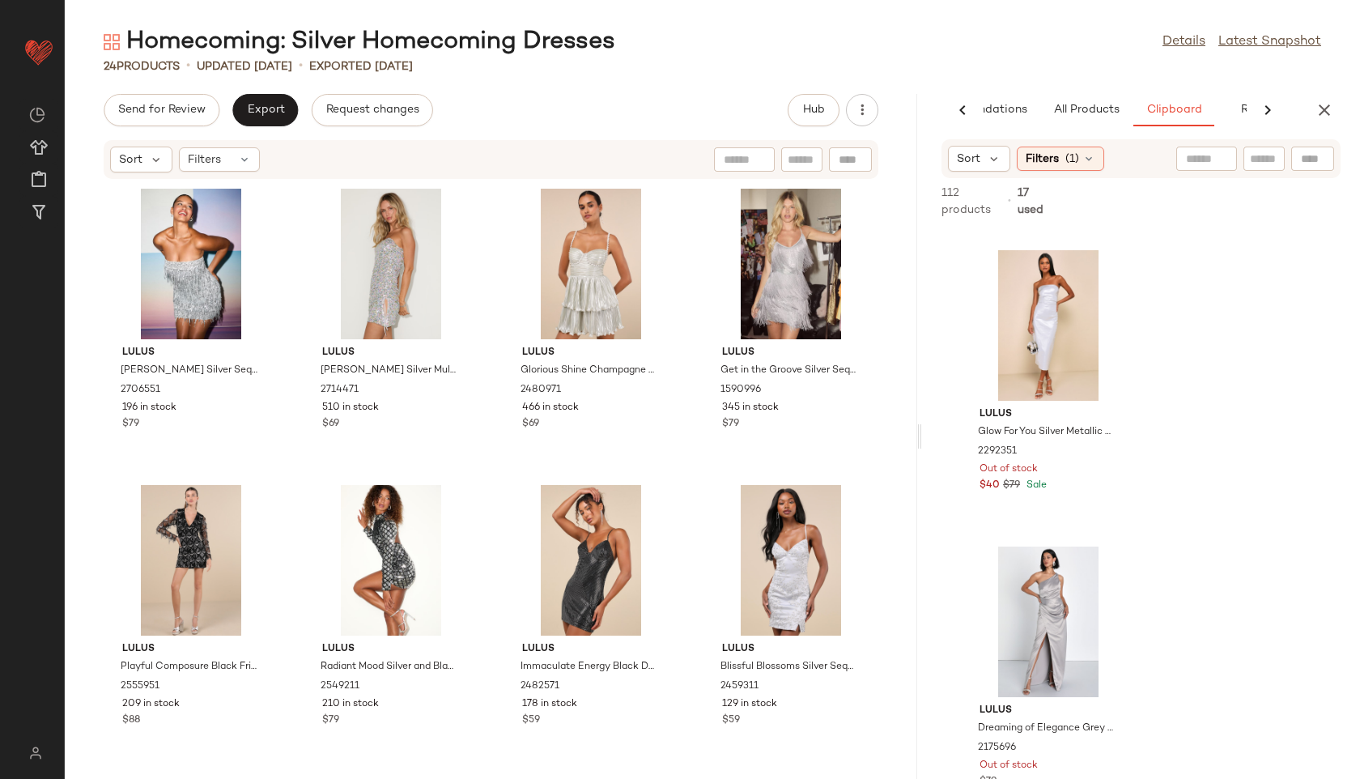
click at [716, 87] on div "Homecoming: Silver Homecoming Dresses Details Latest Snapshot 24 Products • upd…" at bounding box center [712, 402] width 1295 height 753
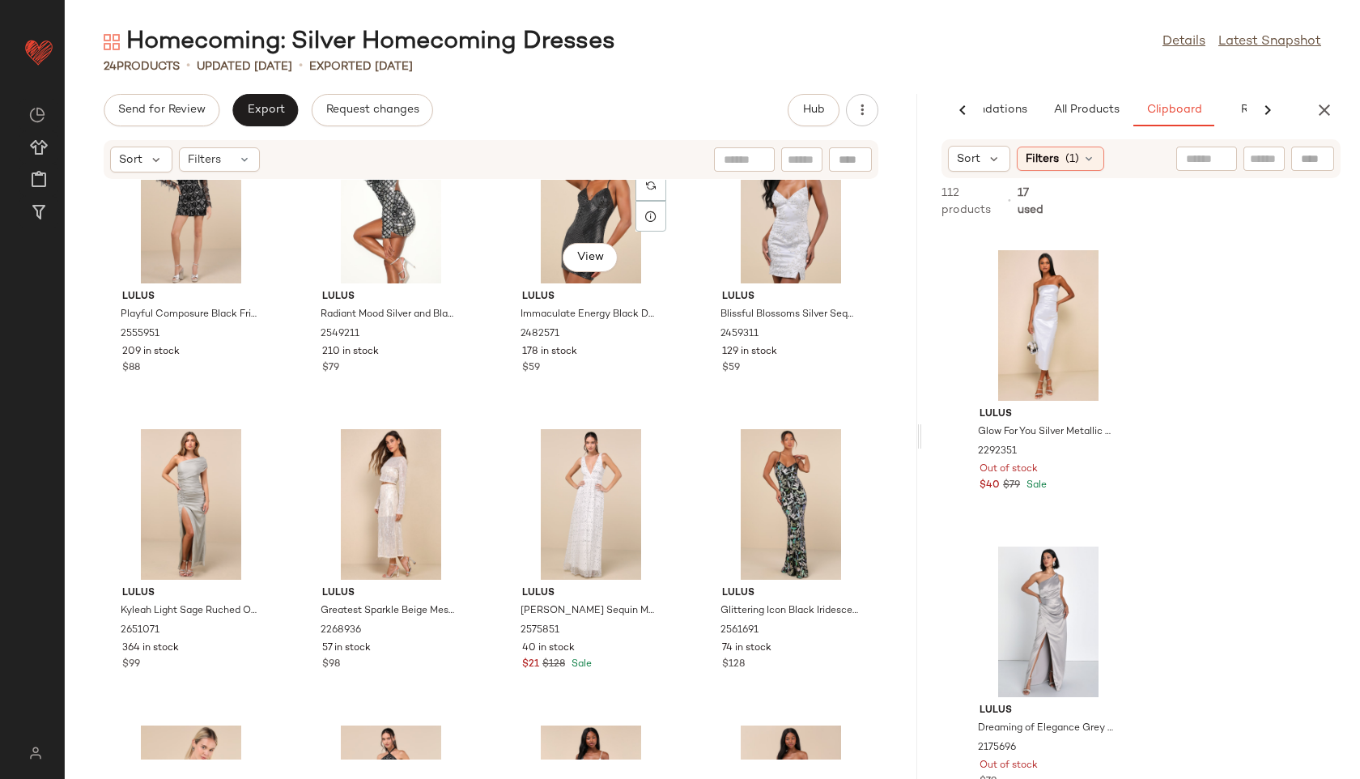
scroll to position [363, 0]
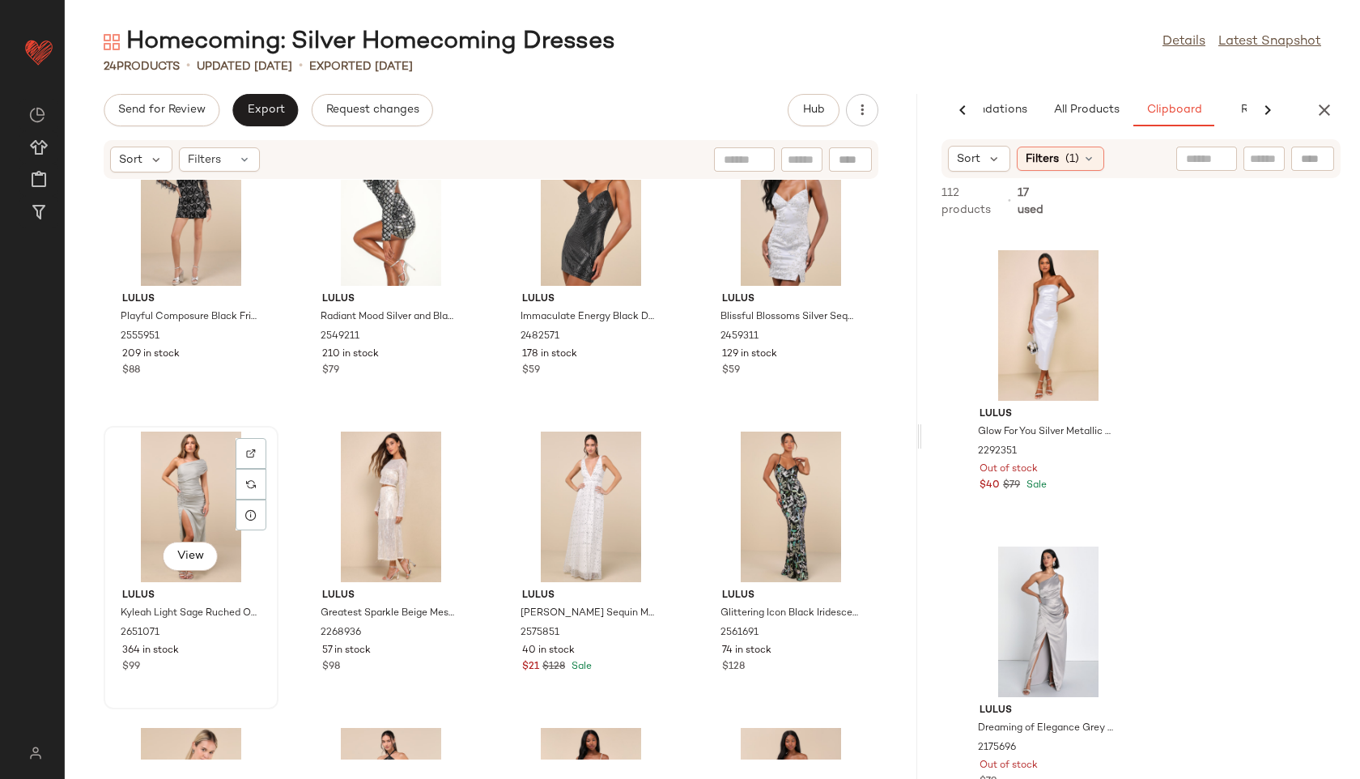
click at [151, 499] on div "View" at bounding box center [191, 506] width 164 height 151
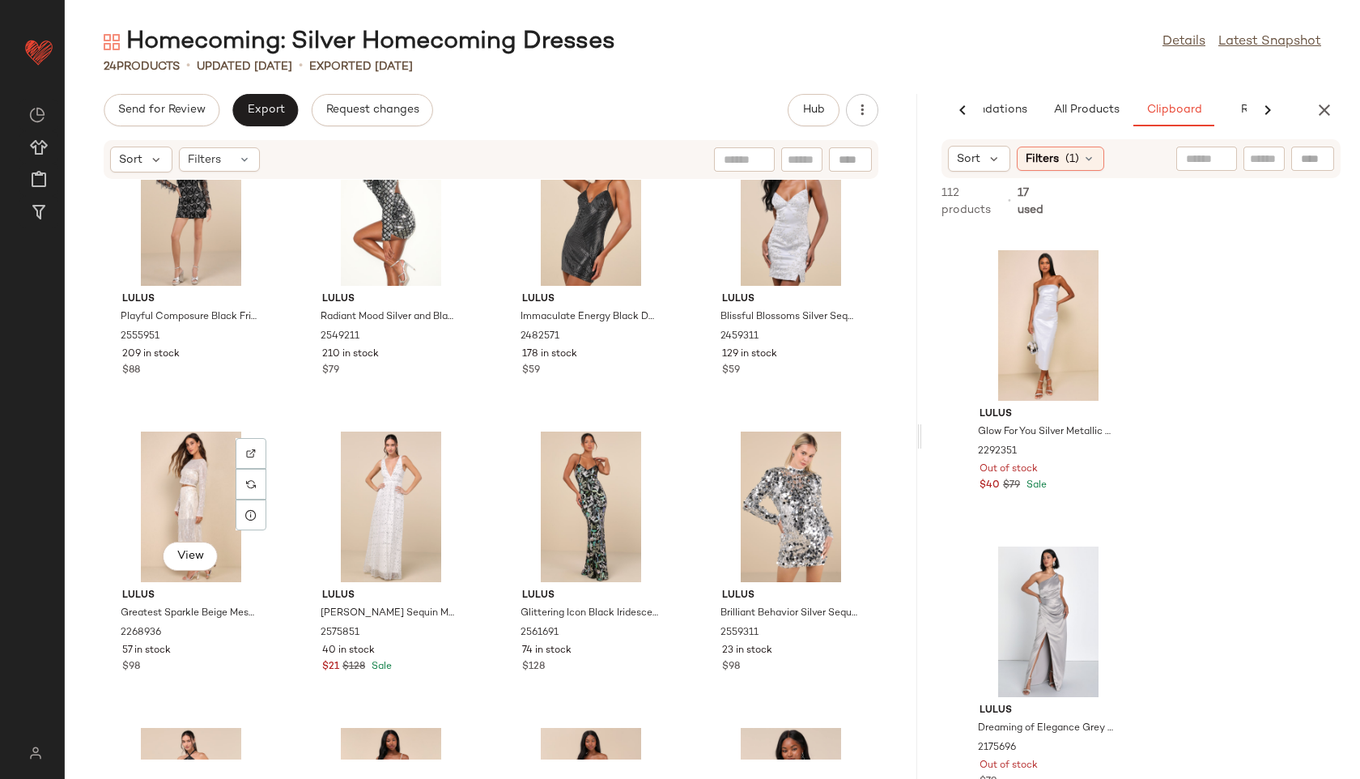
click at [151, 499] on div "View" at bounding box center [191, 506] width 164 height 151
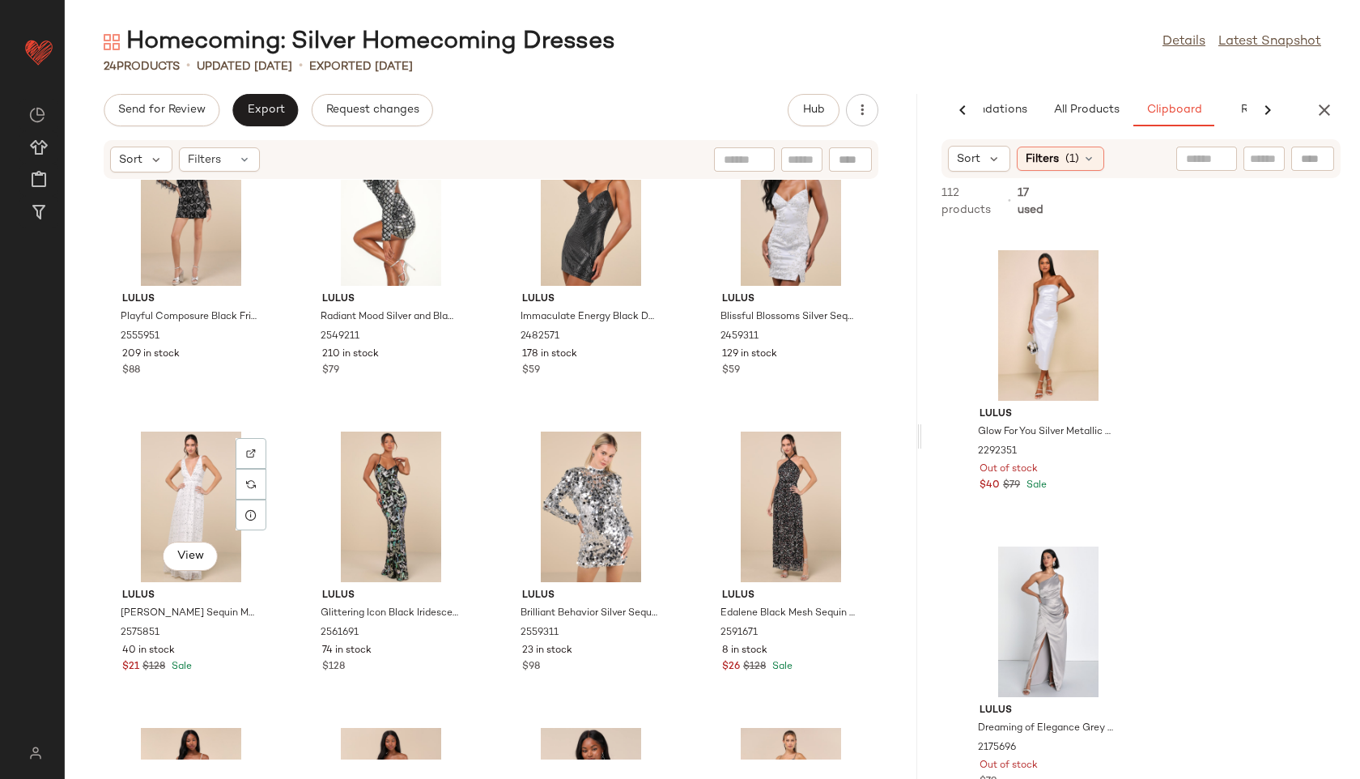
click at [151, 499] on div "View" at bounding box center [191, 506] width 164 height 151
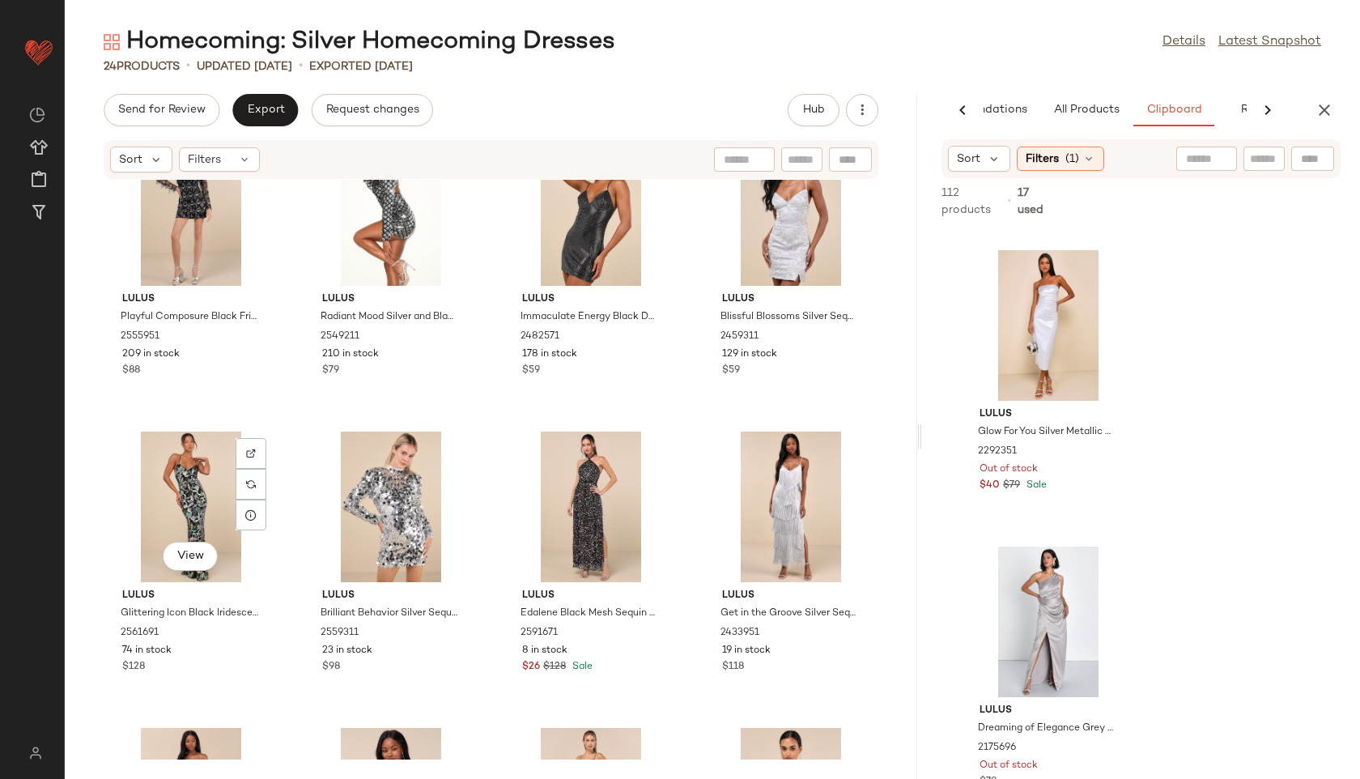
click at [151, 499] on div "View" at bounding box center [191, 506] width 164 height 151
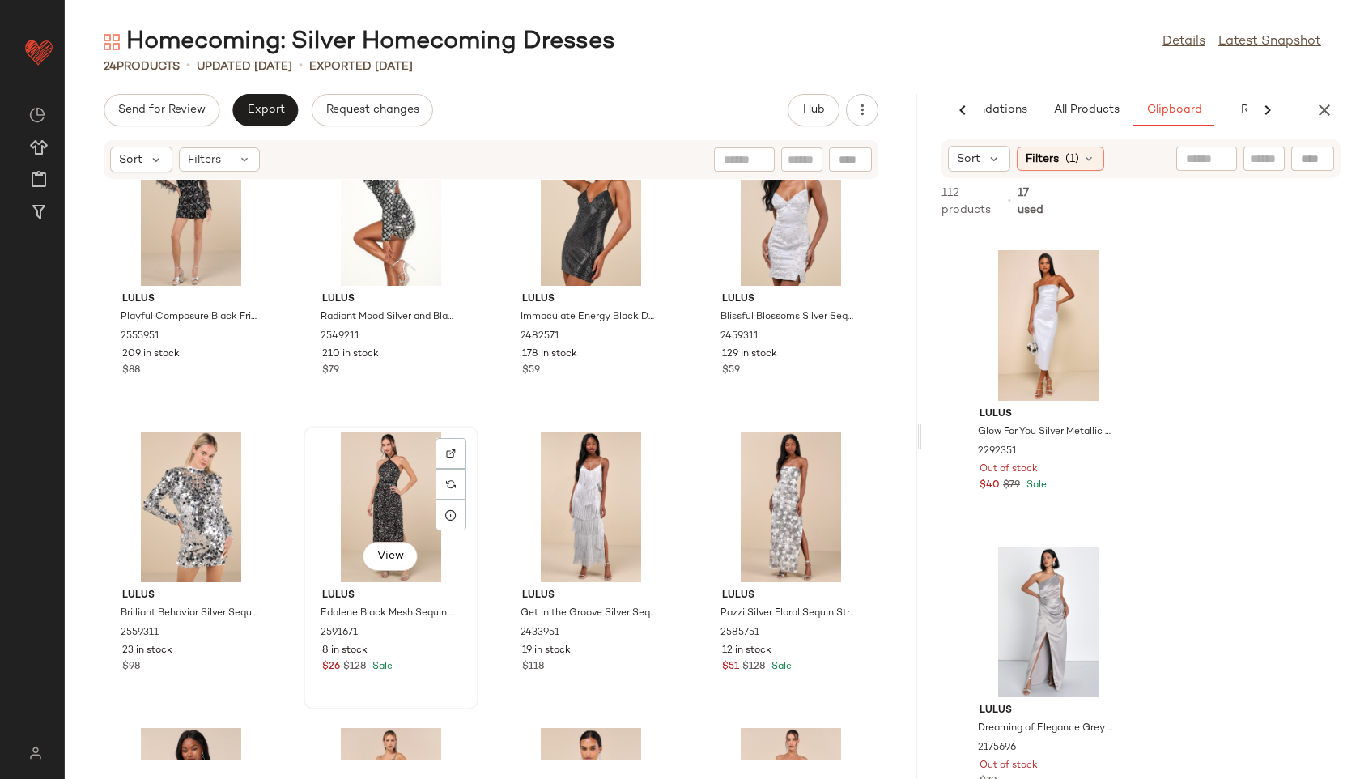
click at [391, 523] on div "View" at bounding box center [391, 506] width 164 height 151
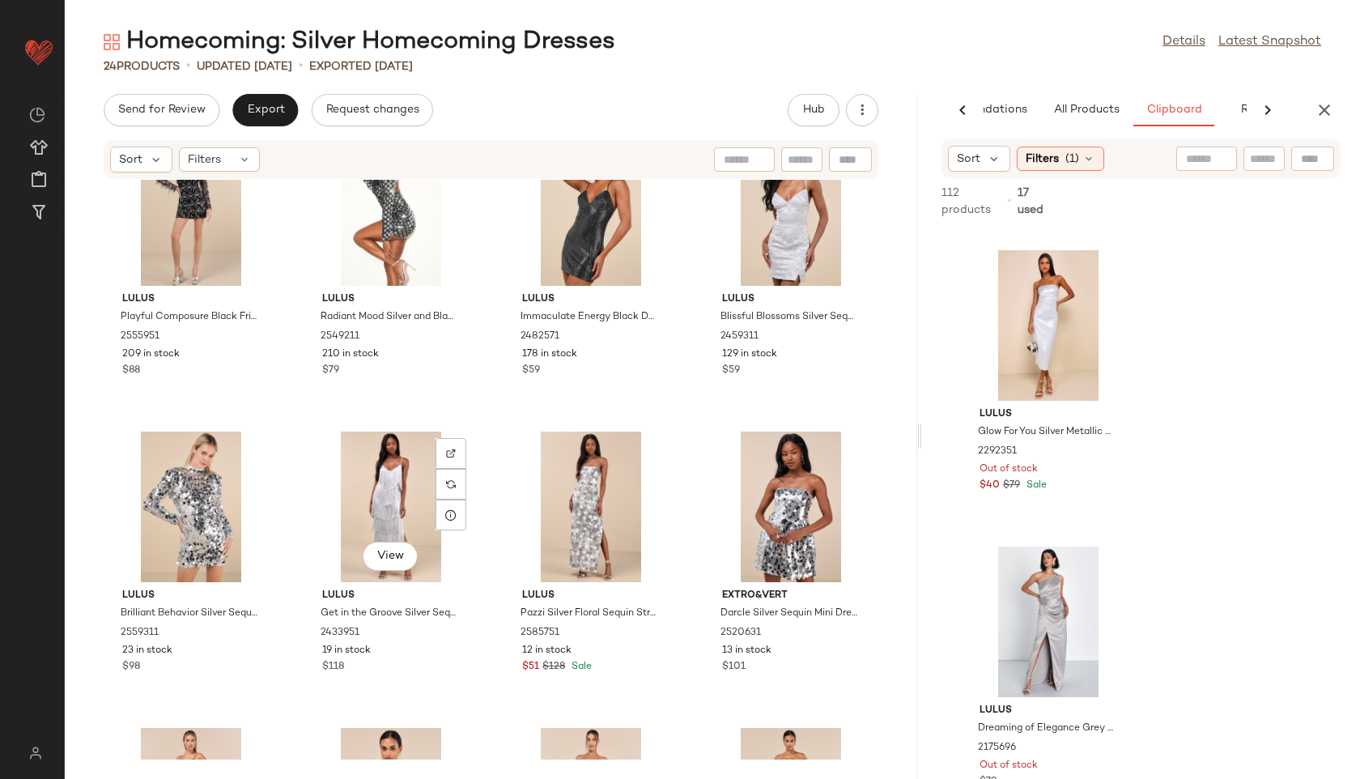
click at [391, 523] on div "View" at bounding box center [391, 506] width 164 height 151
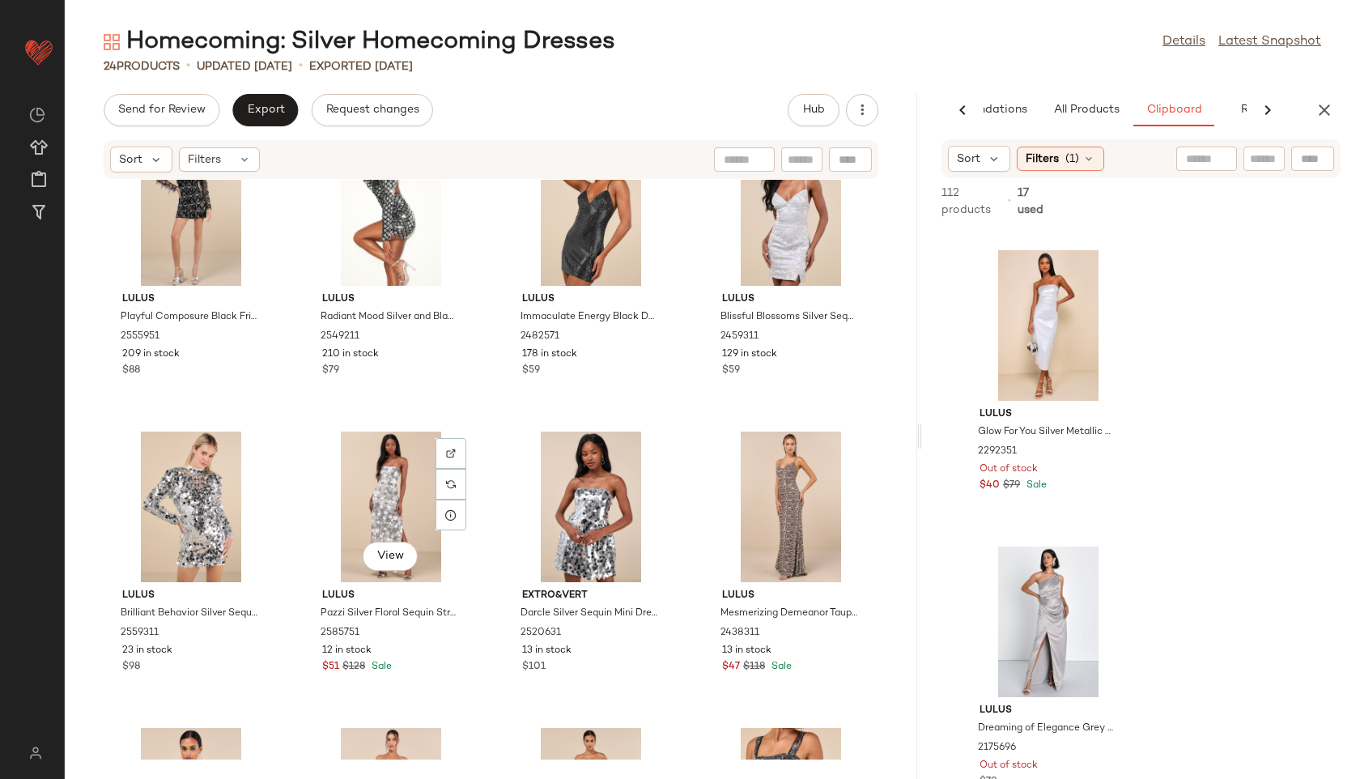
click at [391, 523] on div "View" at bounding box center [391, 506] width 164 height 151
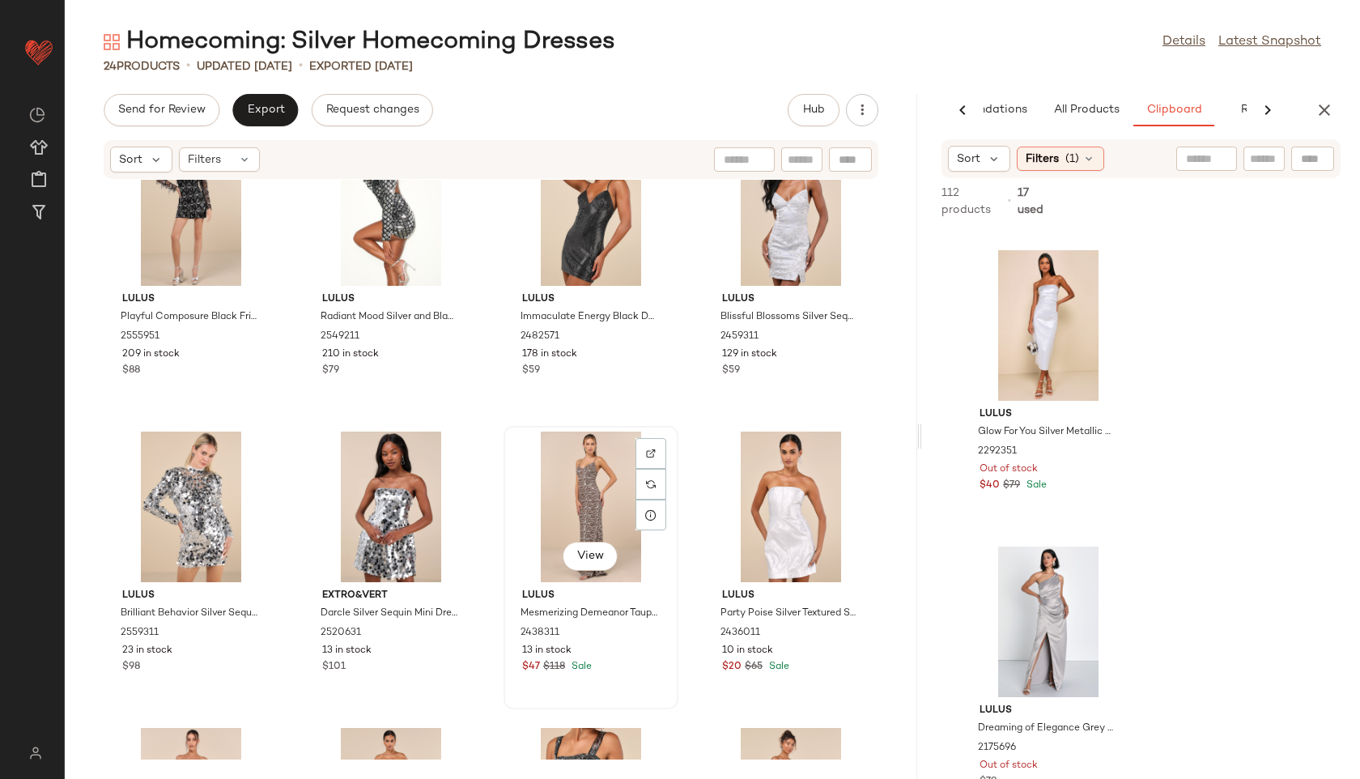
click at [561, 503] on div "View" at bounding box center [591, 506] width 164 height 151
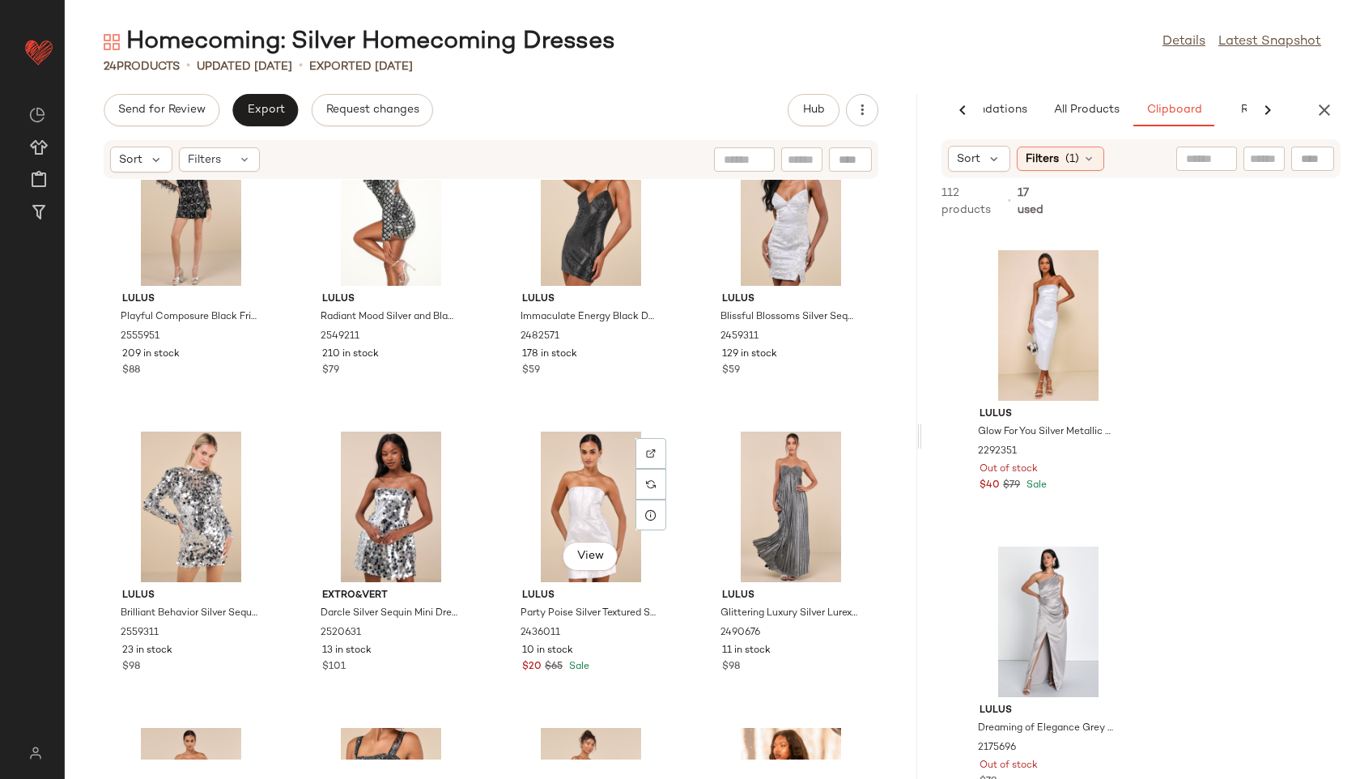
click at [561, 503] on div "View" at bounding box center [591, 506] width 164 height 151
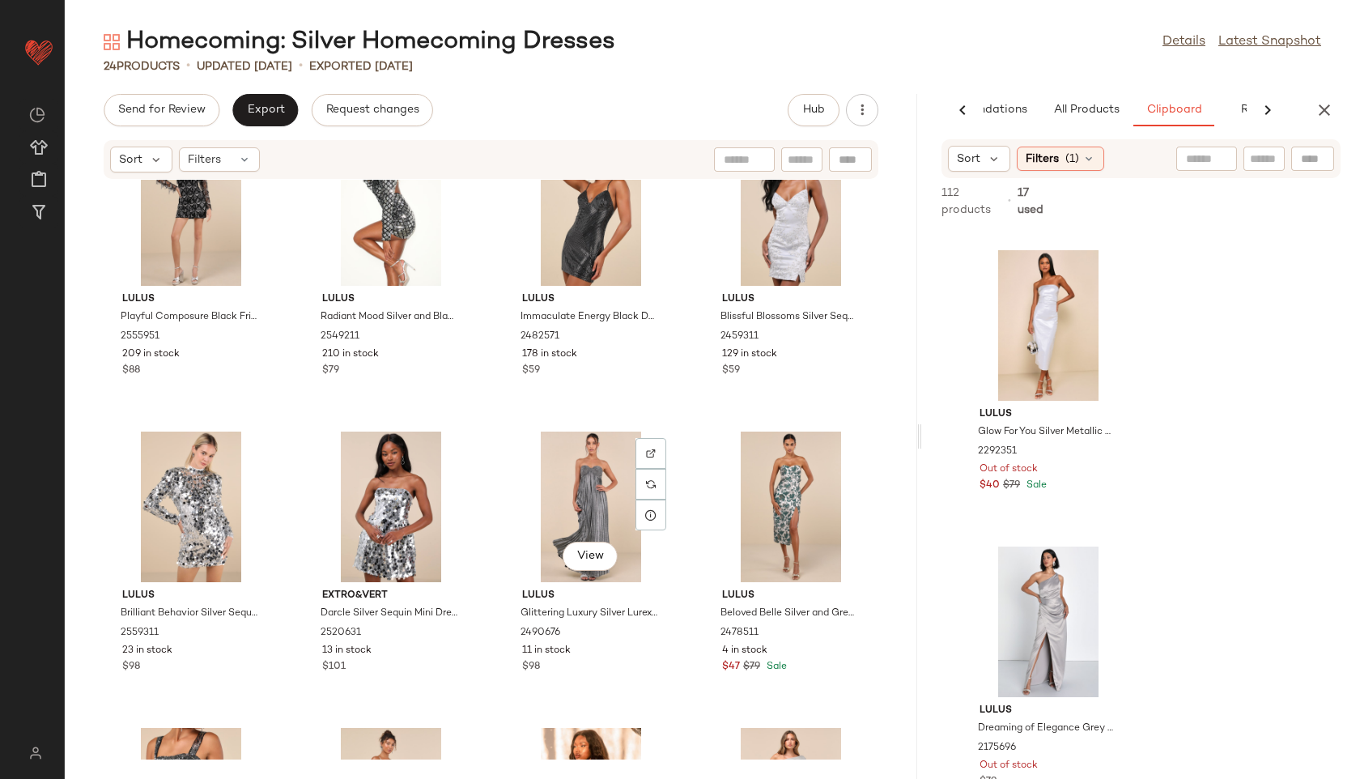
click at [561, 503] on div "View" at bounding box center [591, 506] width 164 height 151
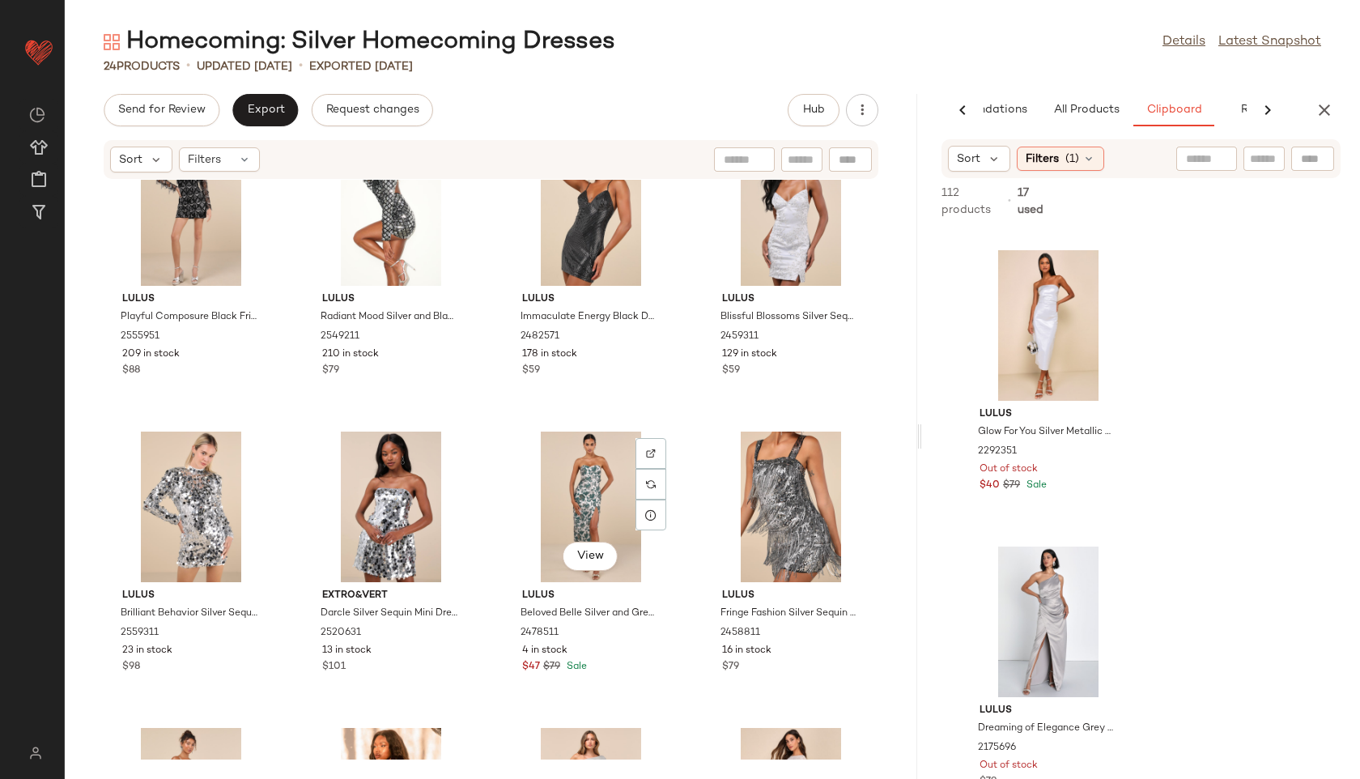
click at [561, 503] on div "View" at bounding box center [591, 506] width 164 height 151
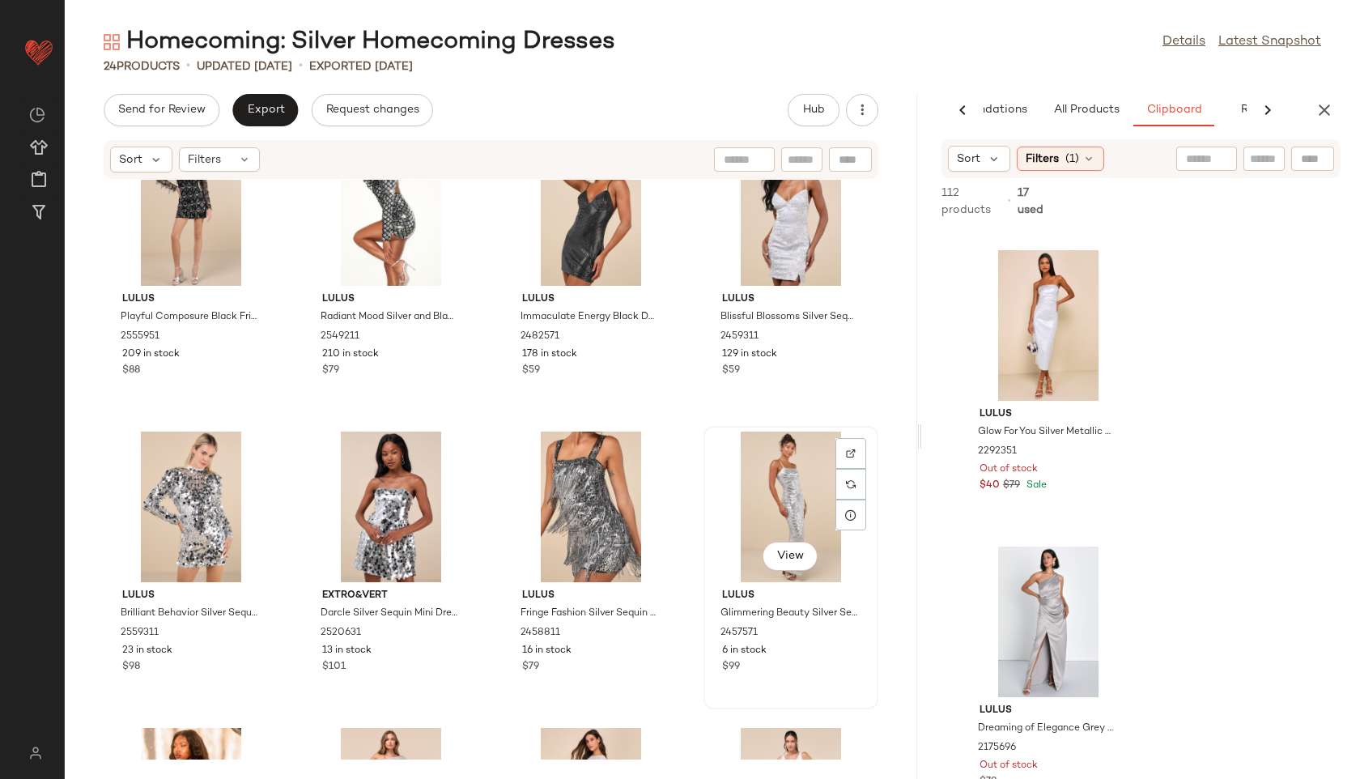
click at [763, 494] on div "View" at bounding box center [791, 506] width 164 height 151
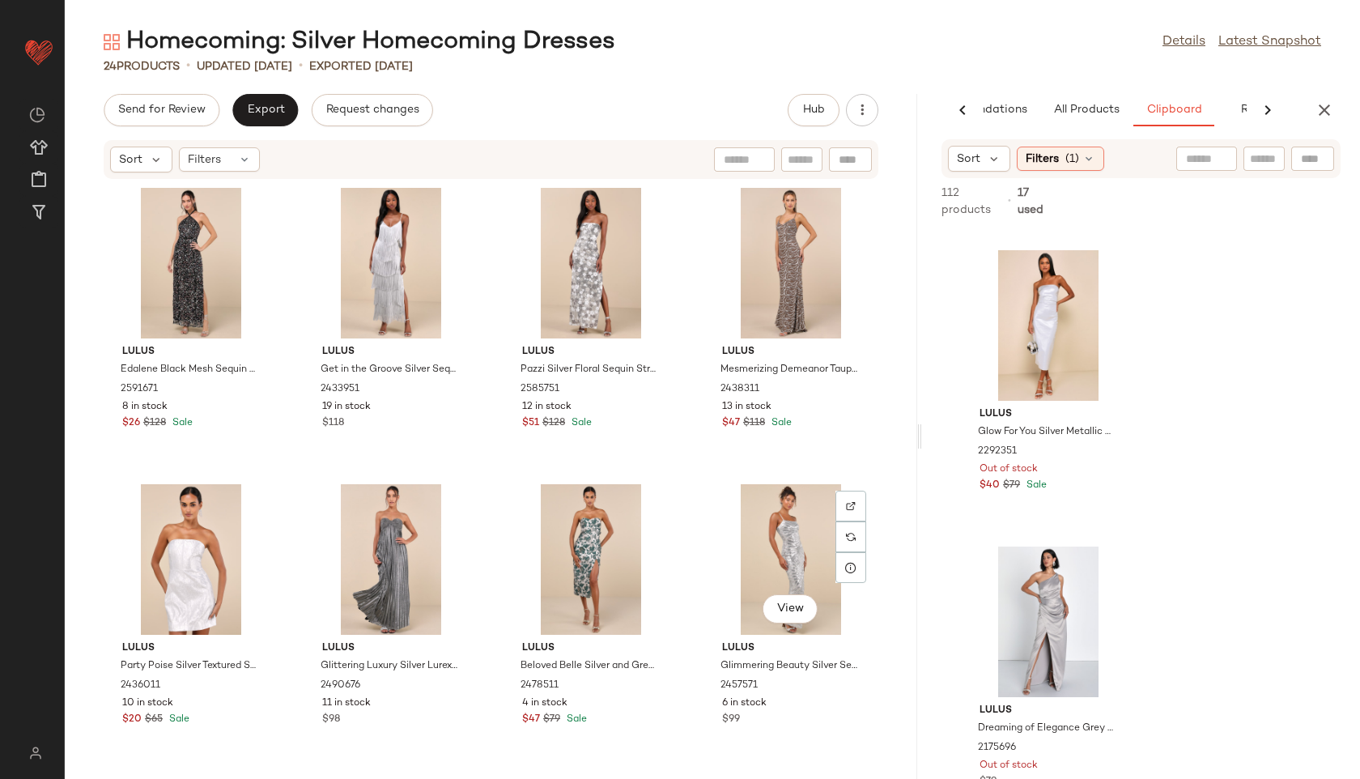
scroll to position [1201, 0]
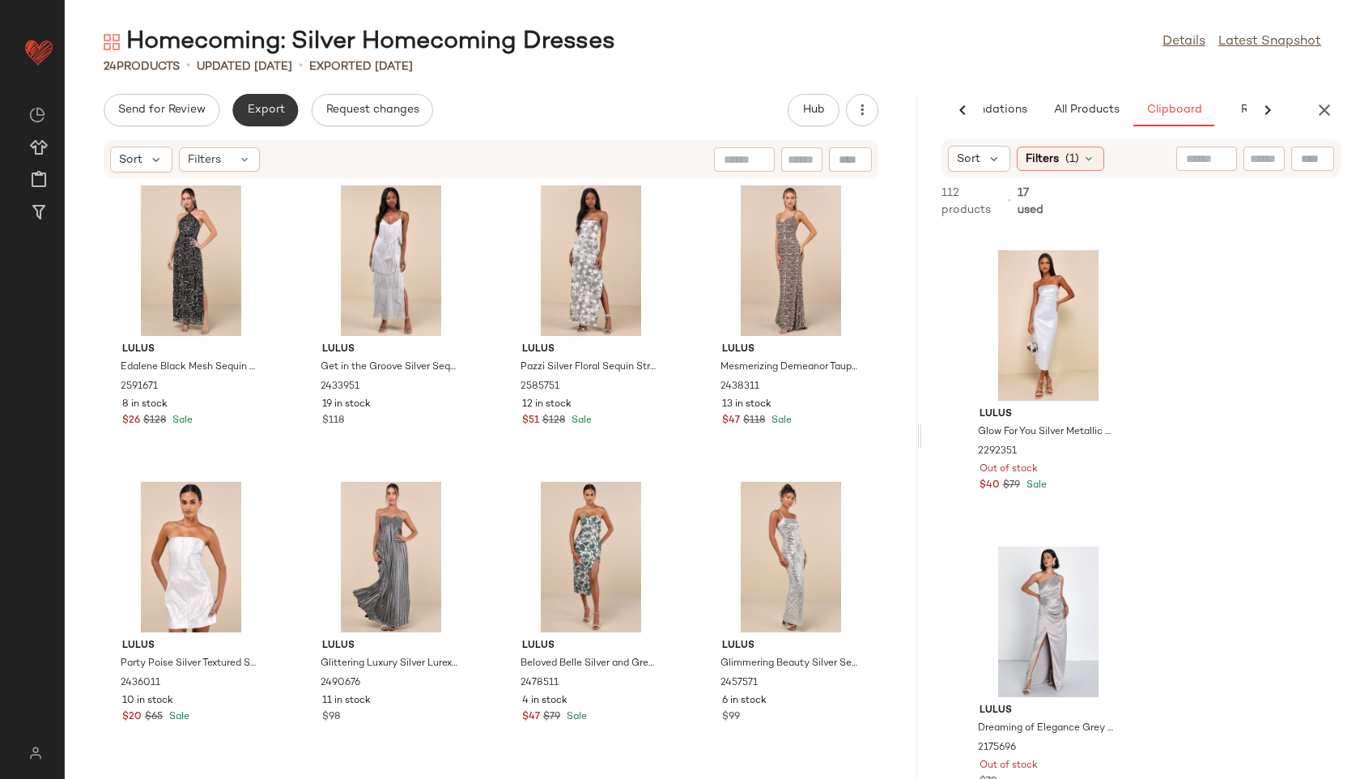
click at [238, 102] on button "Export" at bounding box center [265, 110] width 66 height 32
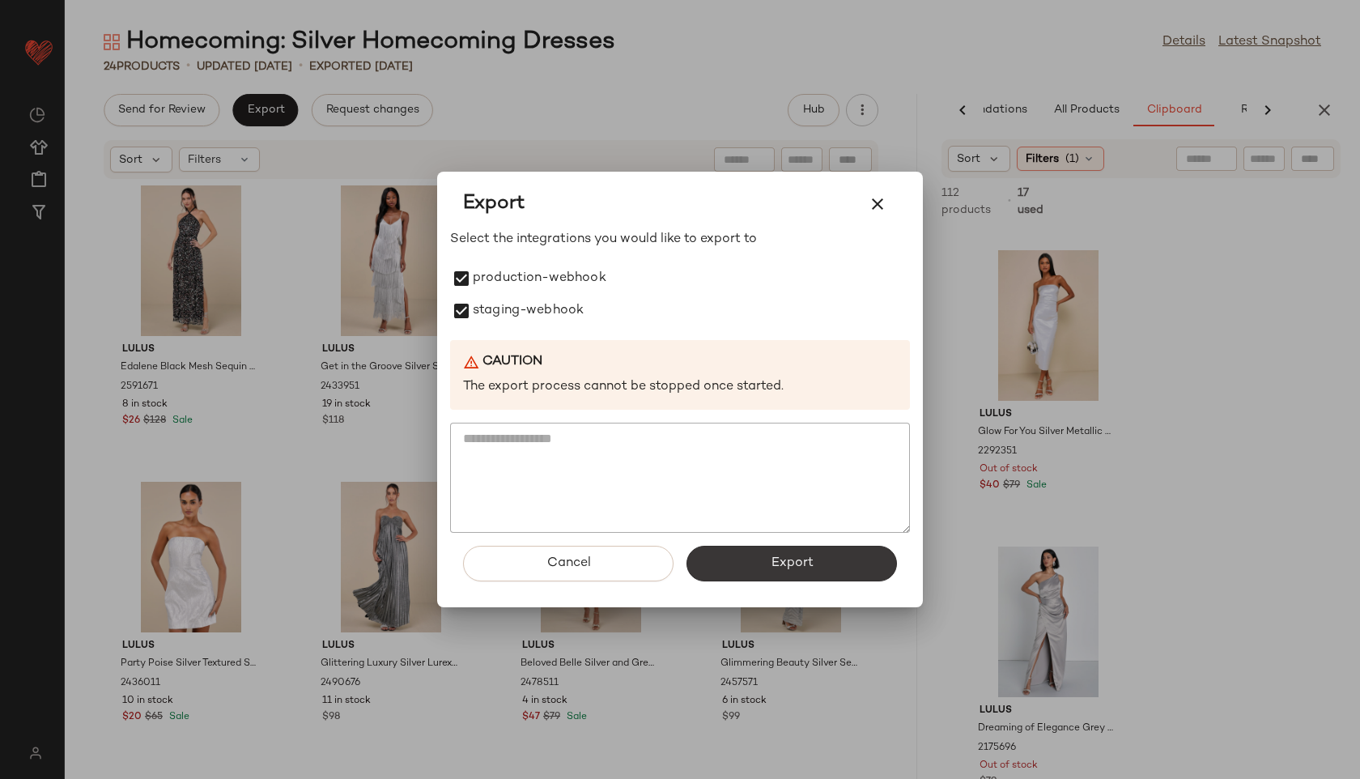
click at [754, 576] on button "Export" at bounding box center [791, 564] width 210 height 36
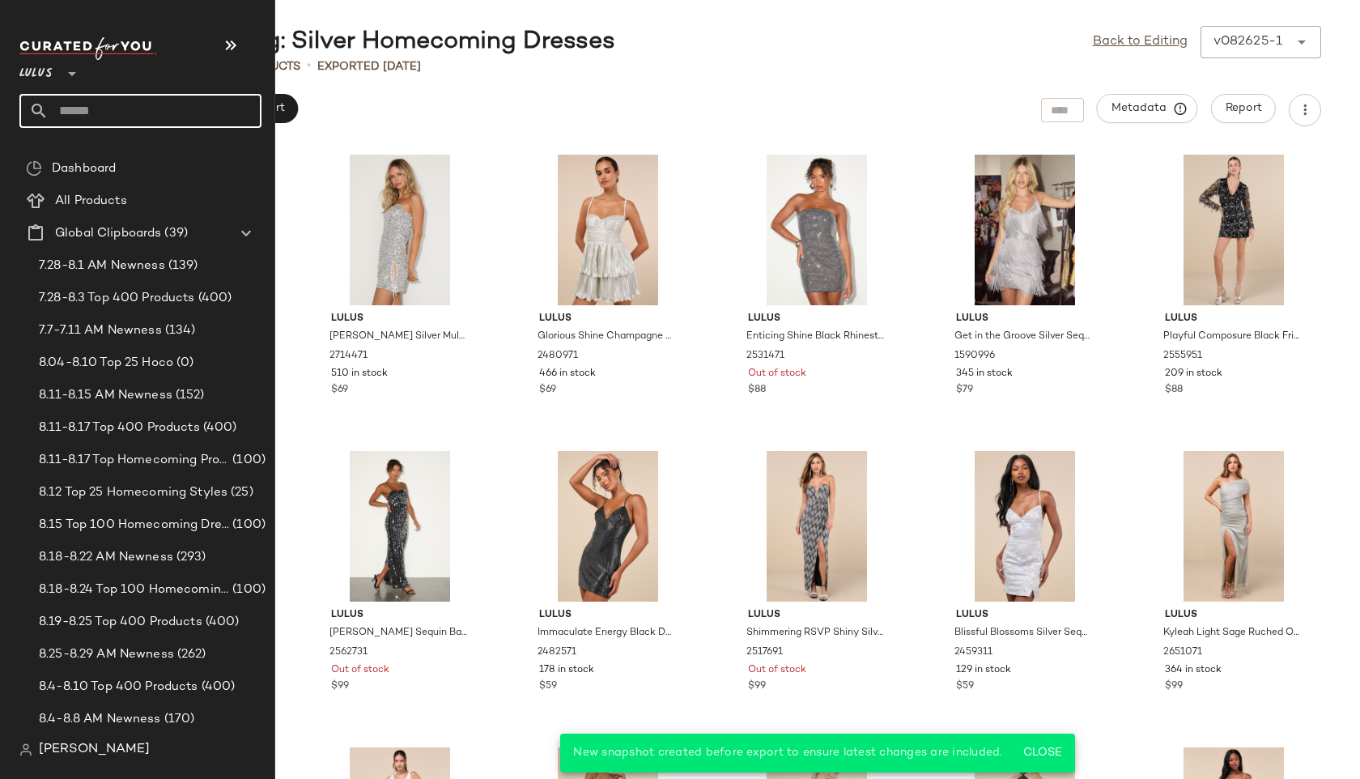
click at [67, 113] on input "text" at bounding box center [155, 111] width 213 height 34
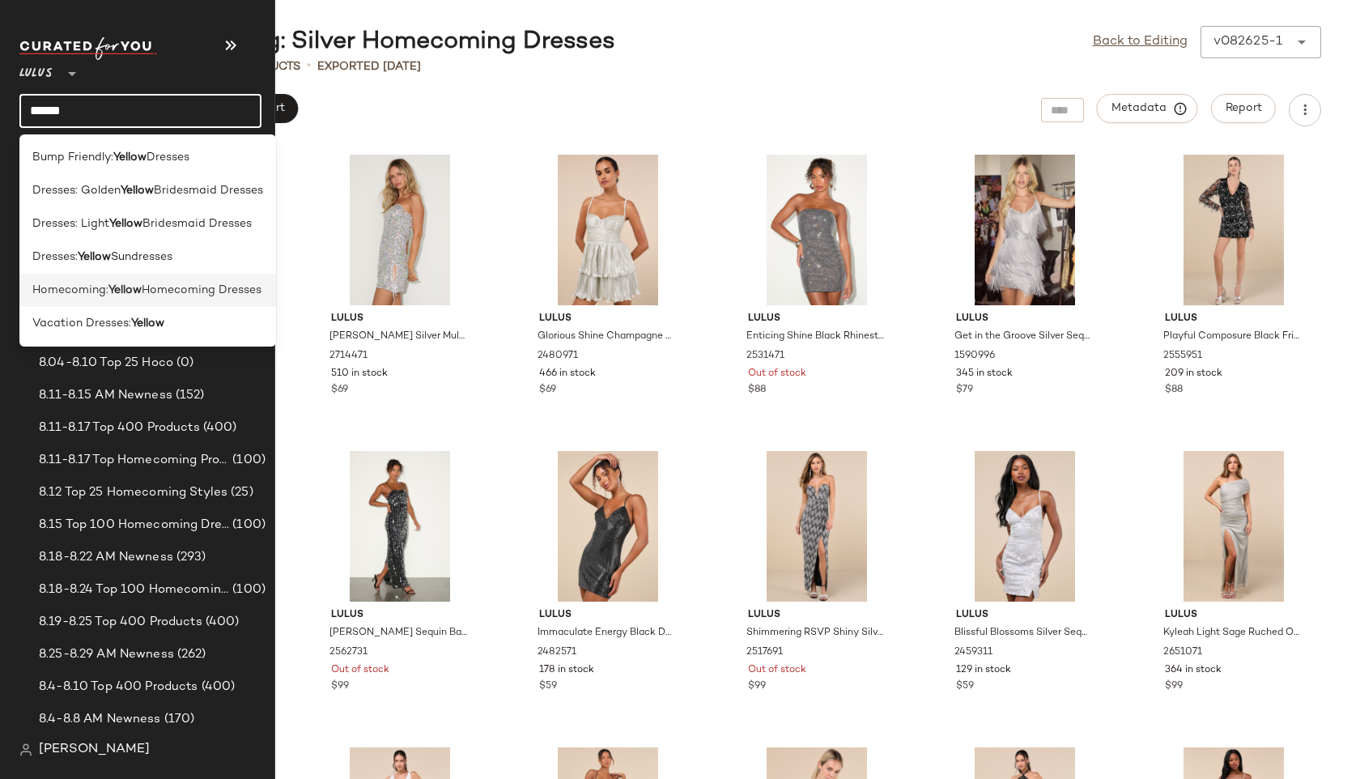
type input "******"
click at [59, 278] on div "Homecoming: Yellow Homecoming Dresses" at bounding box center [147, 290] width 257 height 33
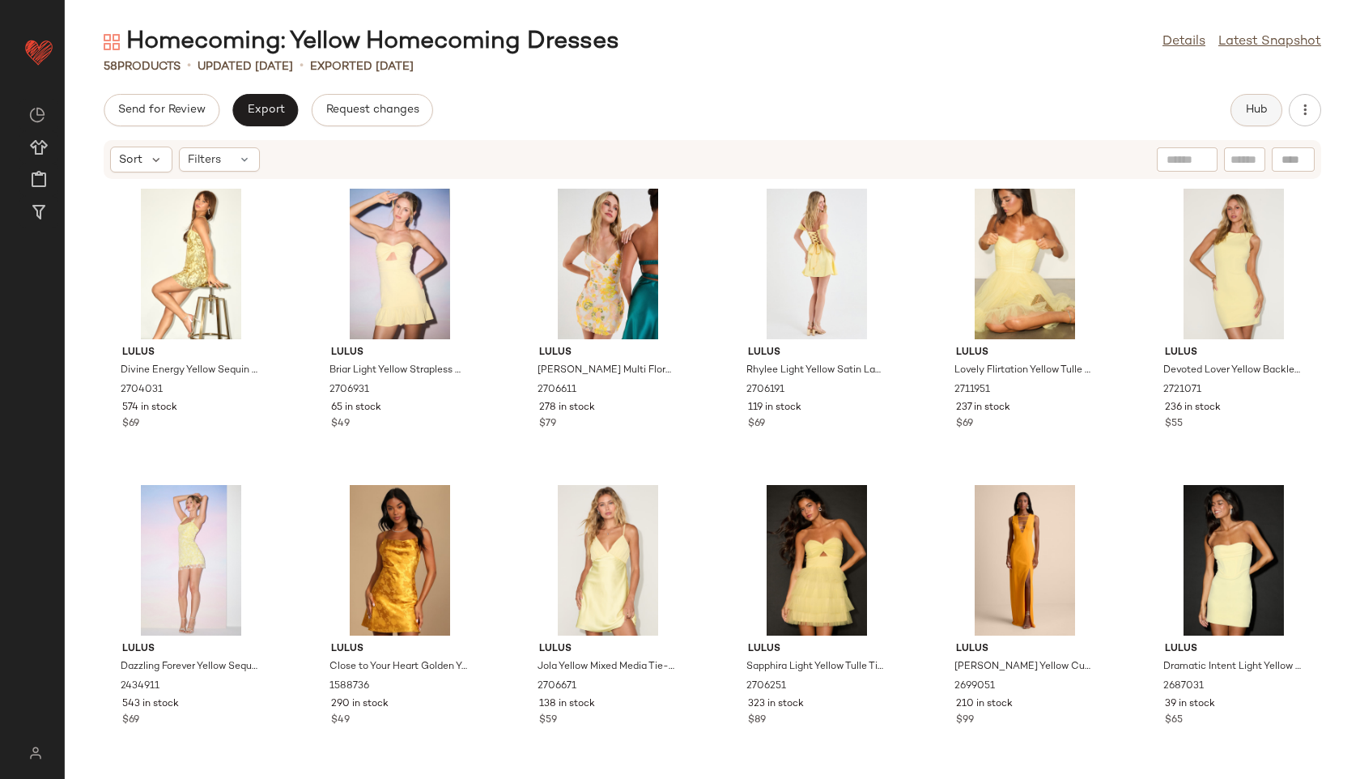
click at [1253, 118] on button "Hub" at bounding box center [1256, 110] width 52 height 32
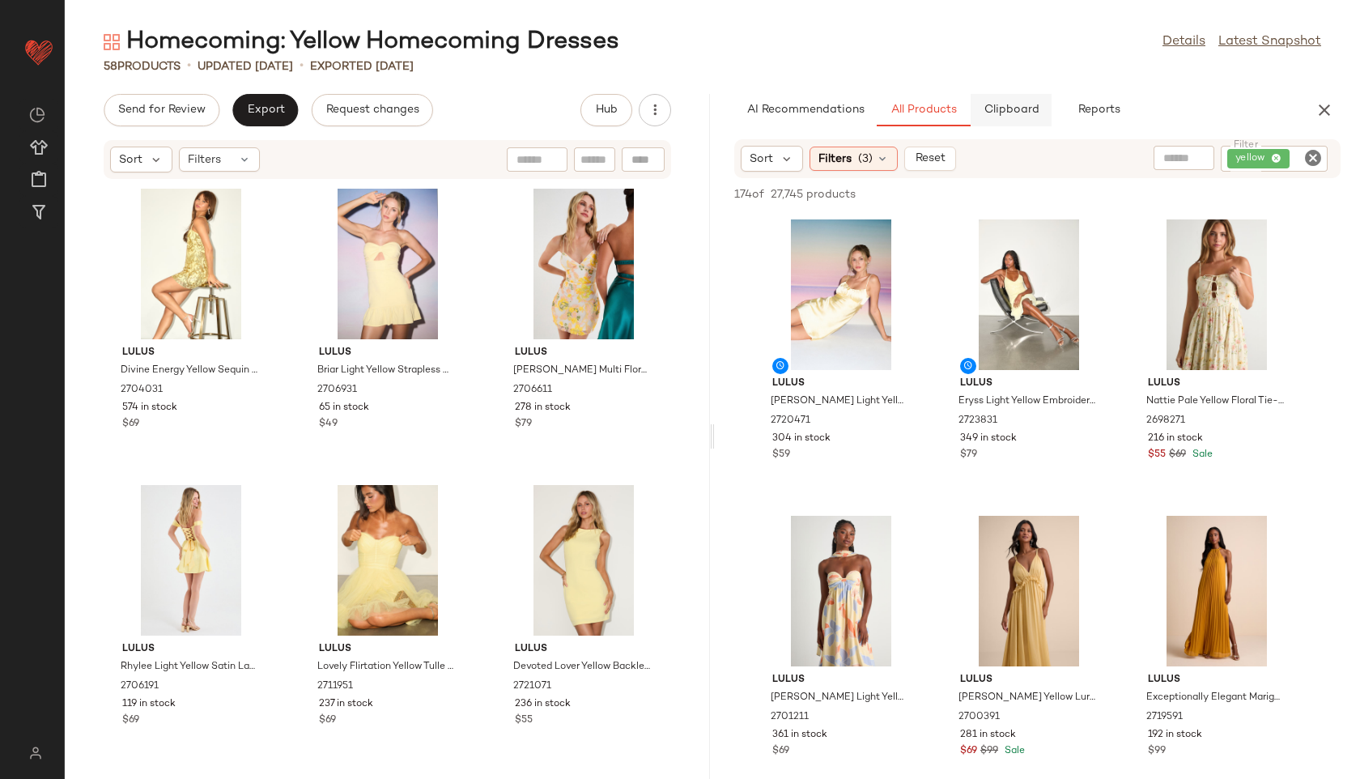
click at [1004, 105] on span "Clipboard" at bounding box center [1011, 110] width 56 height 13
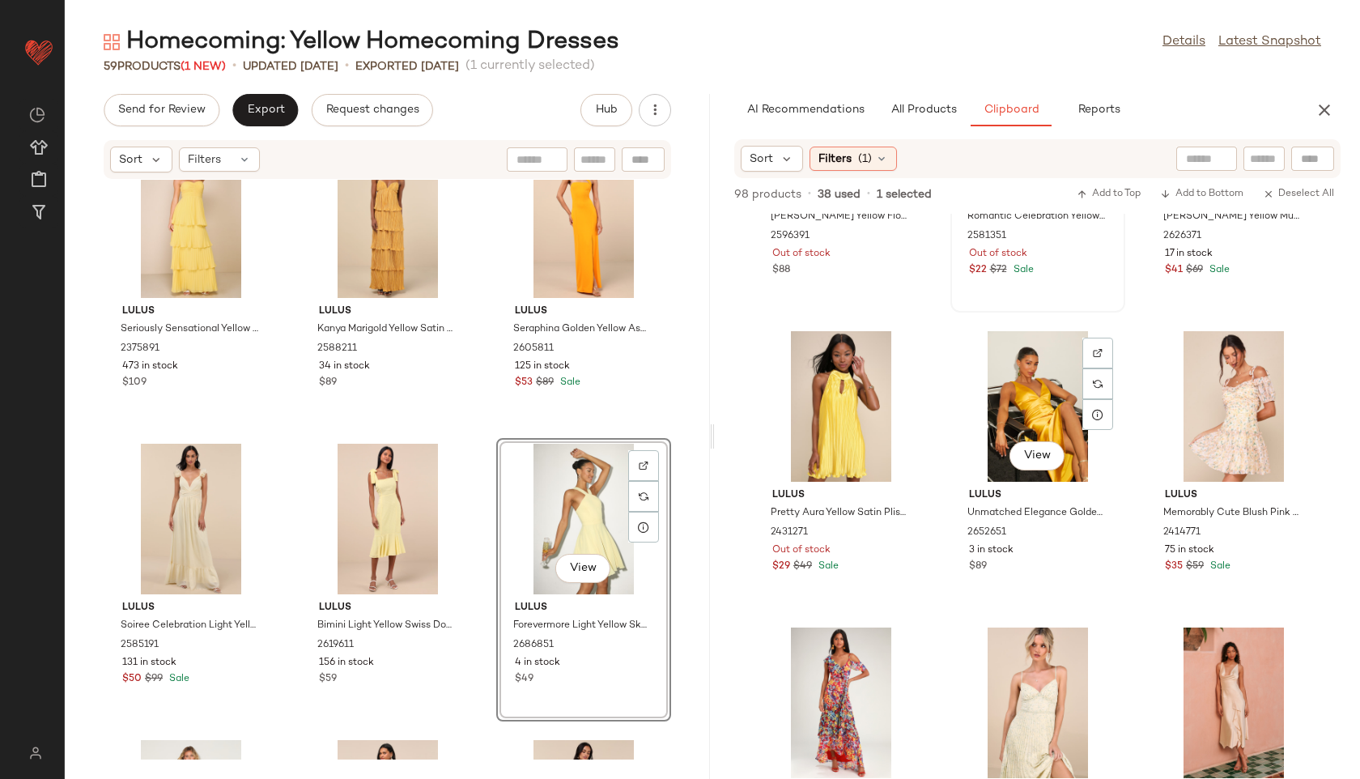
scroll to position [499, 0]
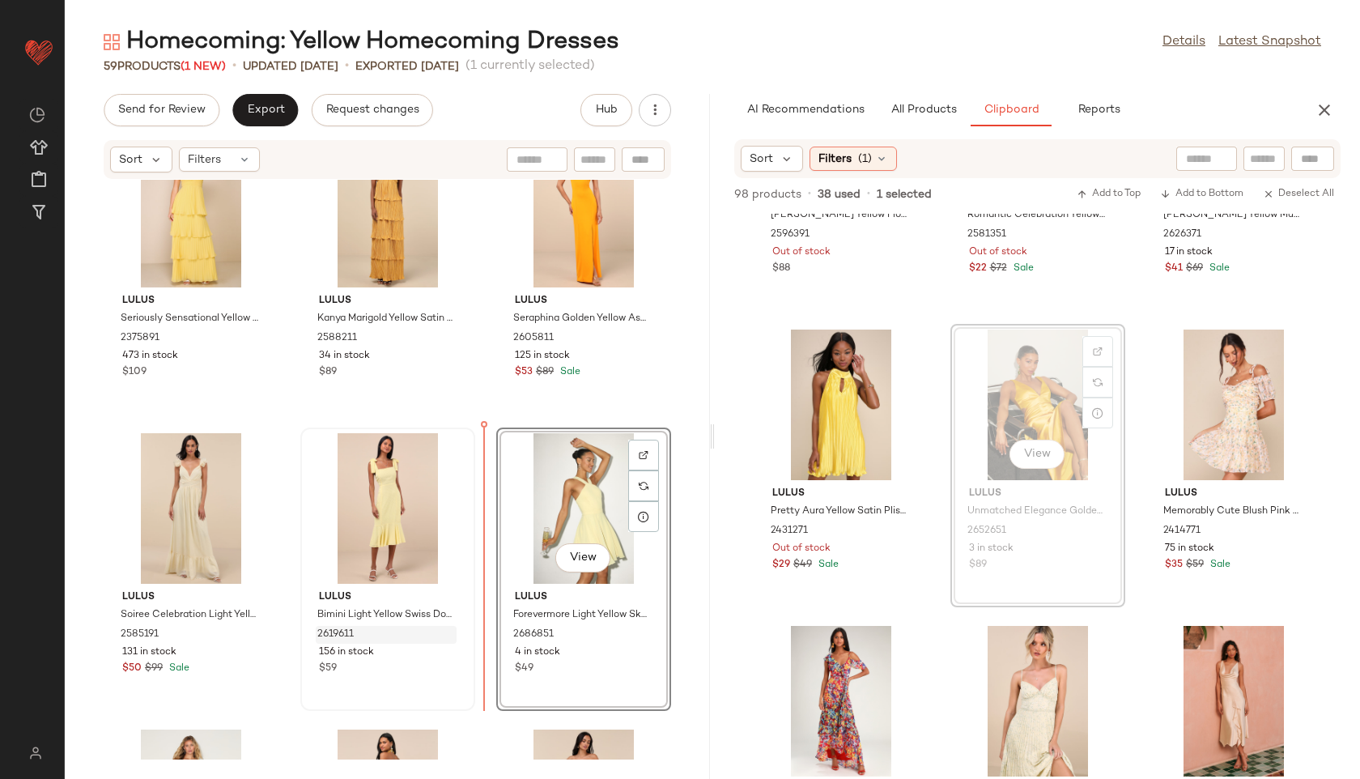
drag, startPoint x: 1042, startPoint y: 409, endPoint x: 383, endPoint y: 625, distance: 693.4
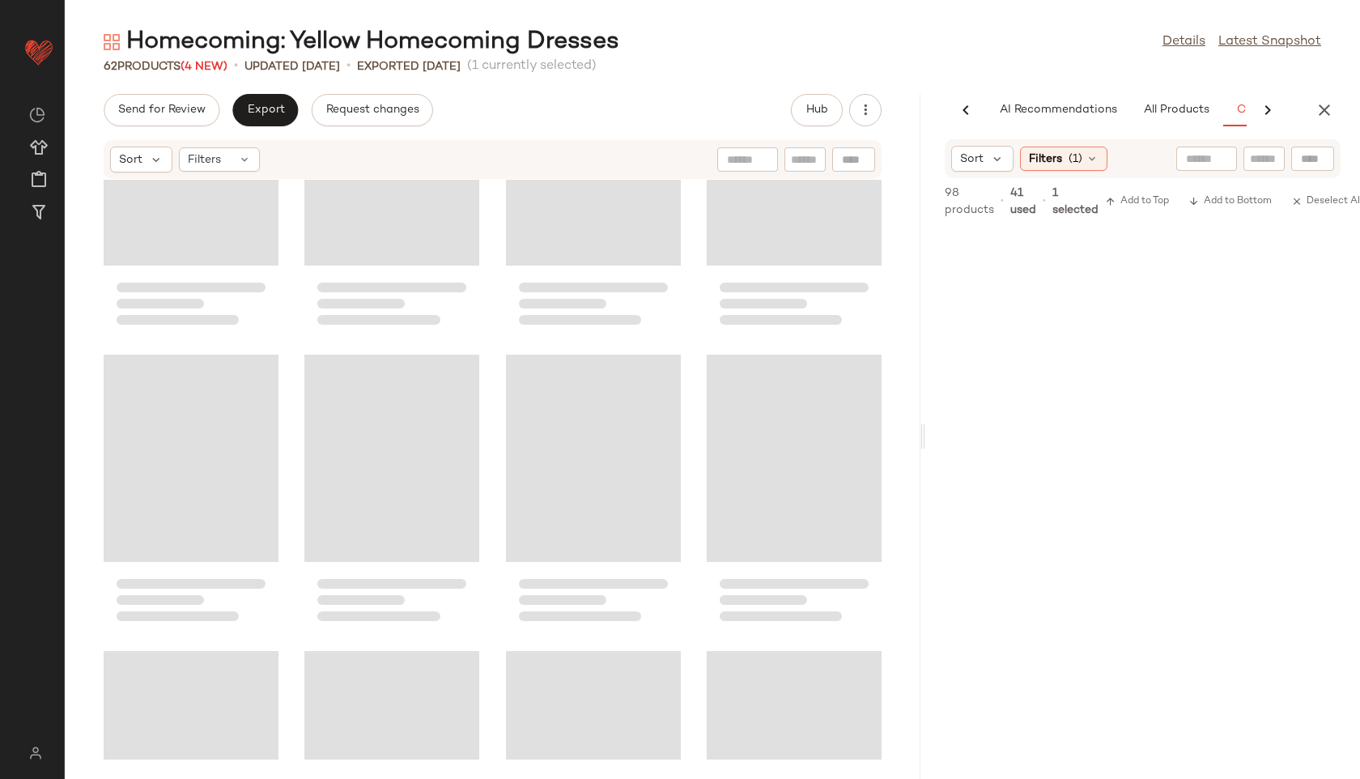
scroll to position [0, 90]
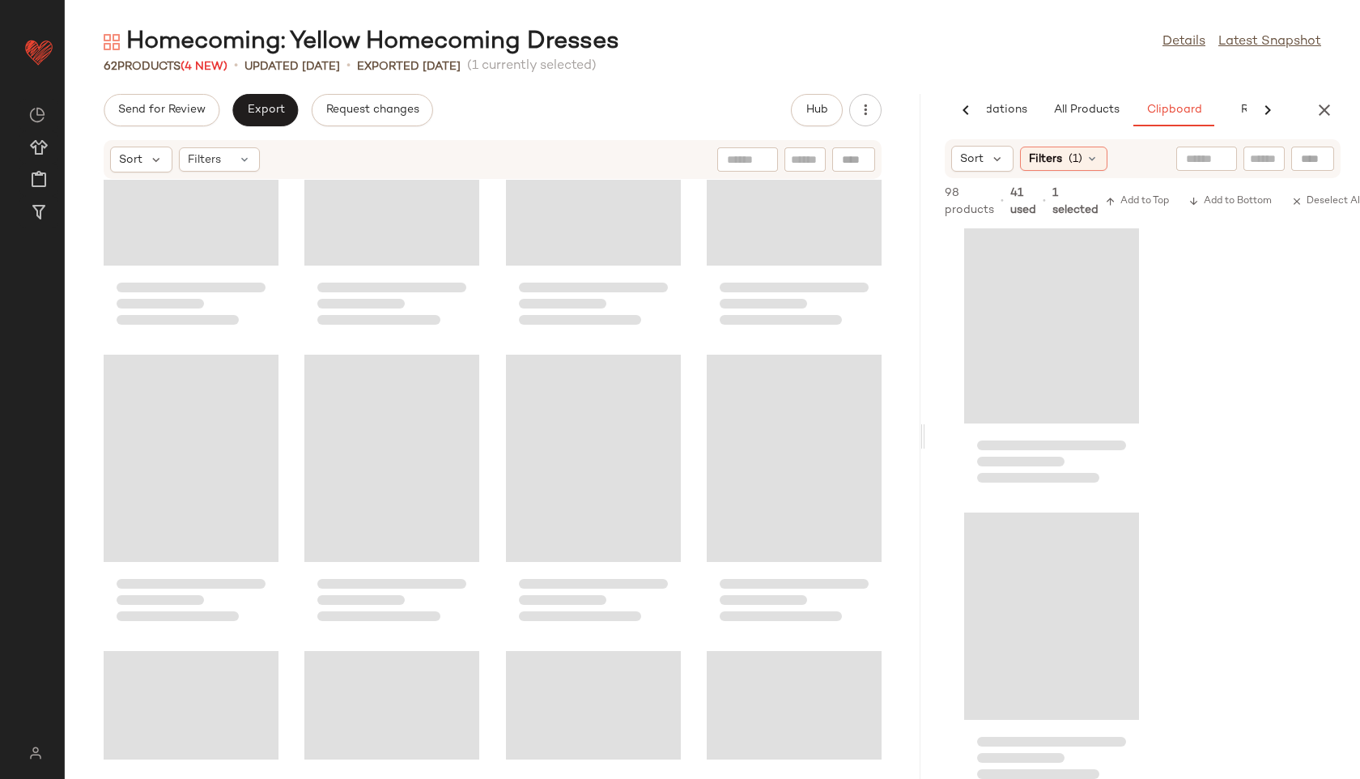
drag, startPoint x: 712, startPoint y: 436, endPoint x: 1248, endPoint y: 299, distance: 553.3
click at [1248, 299] on div "Homecoming: Yellow Homecoming Dresses Details Latest Snapshot 62 Products (4 Ne…" at bounding box center [712, 402] width 1295 height 753
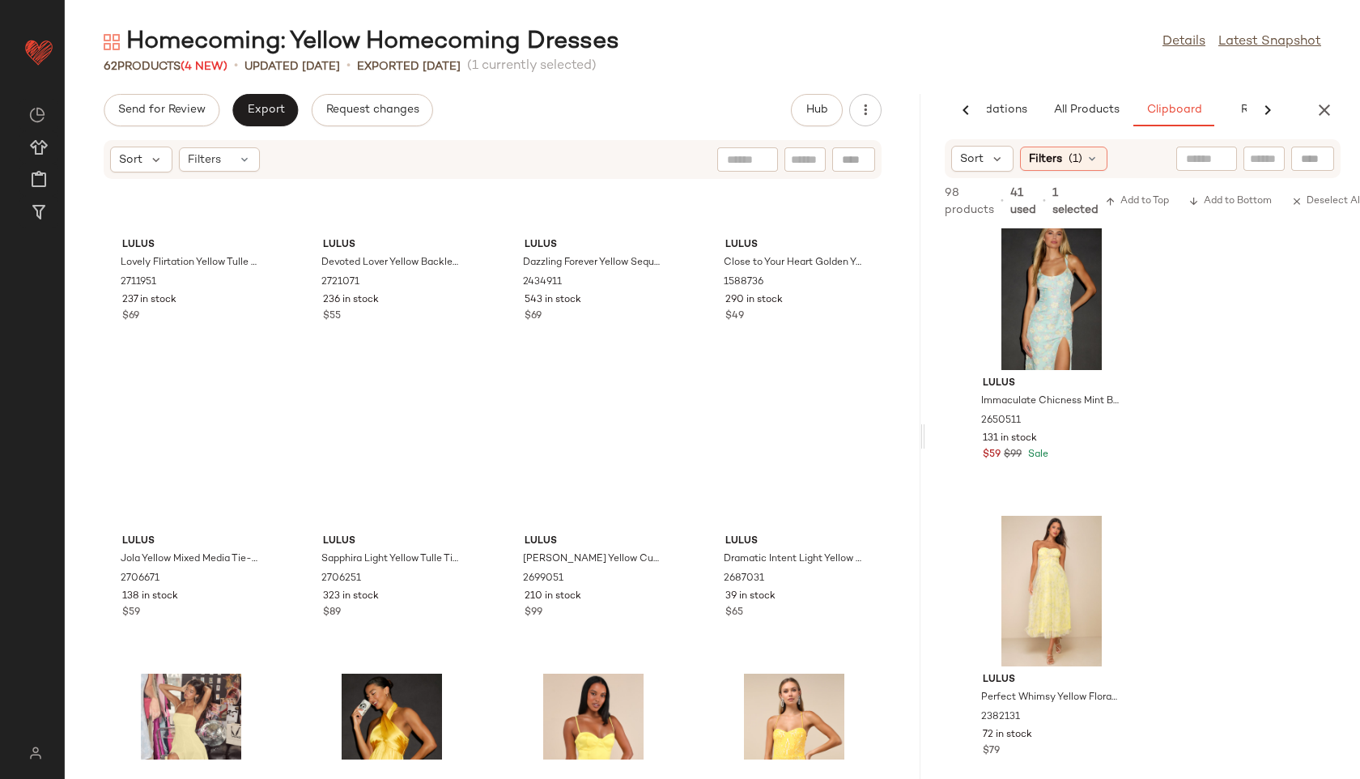
scroll to position [0, 0]
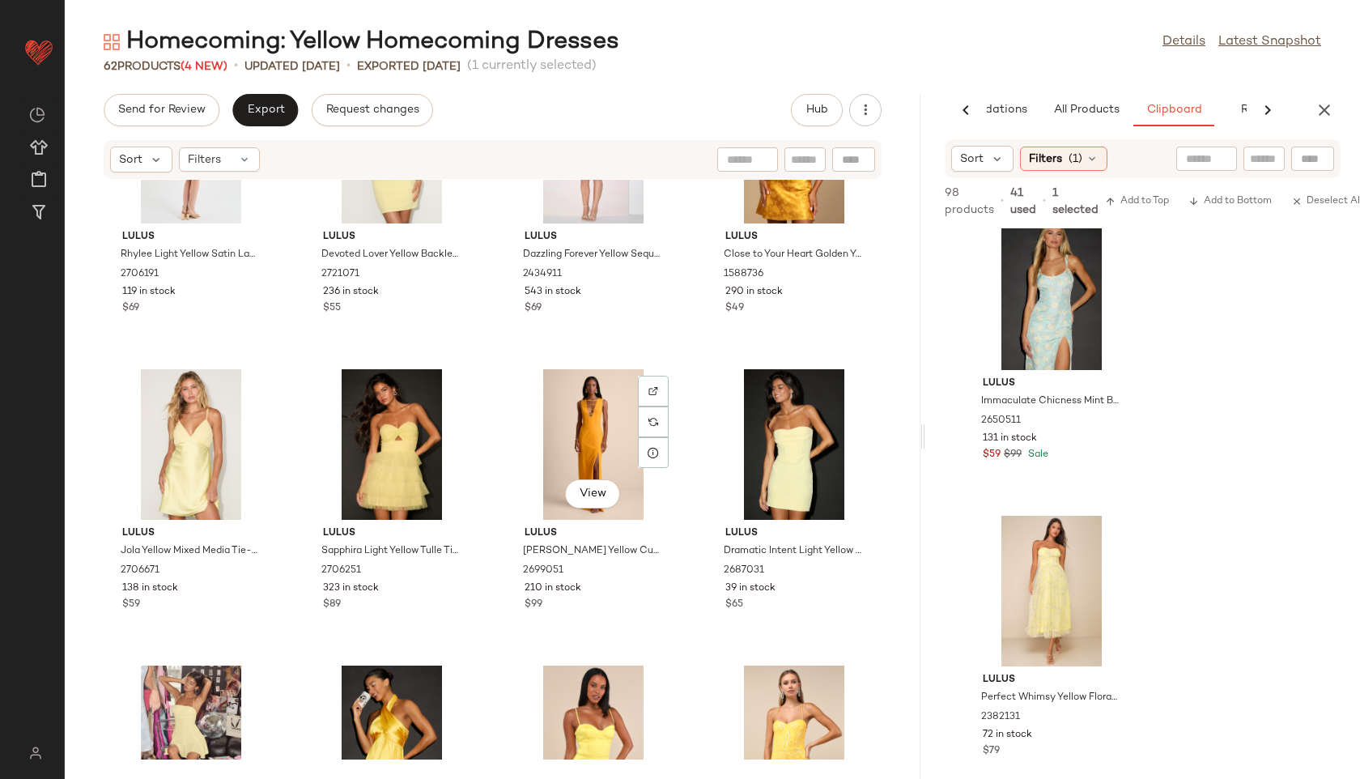
scroll to position [431, 0]
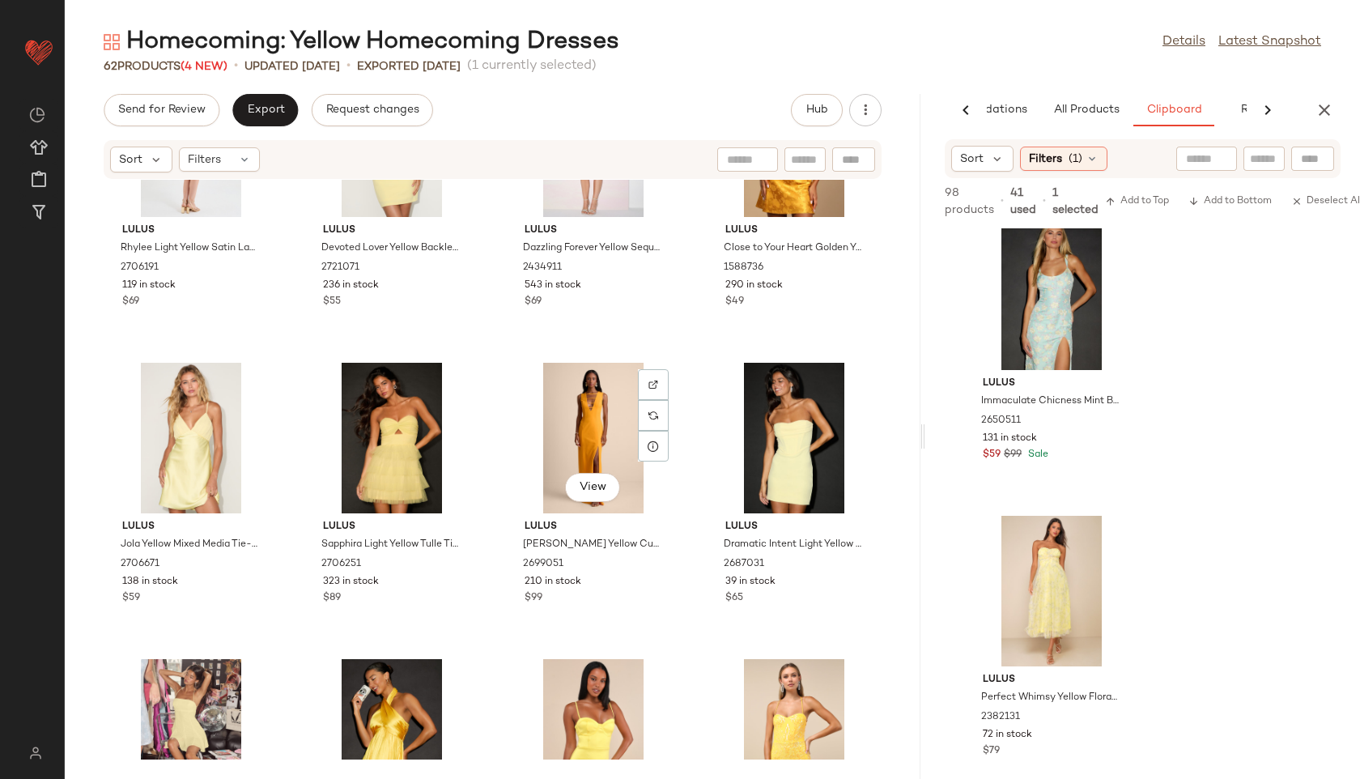
click at [600, 427] on div "View" at bounding box center [594, 438] width 164 height 151
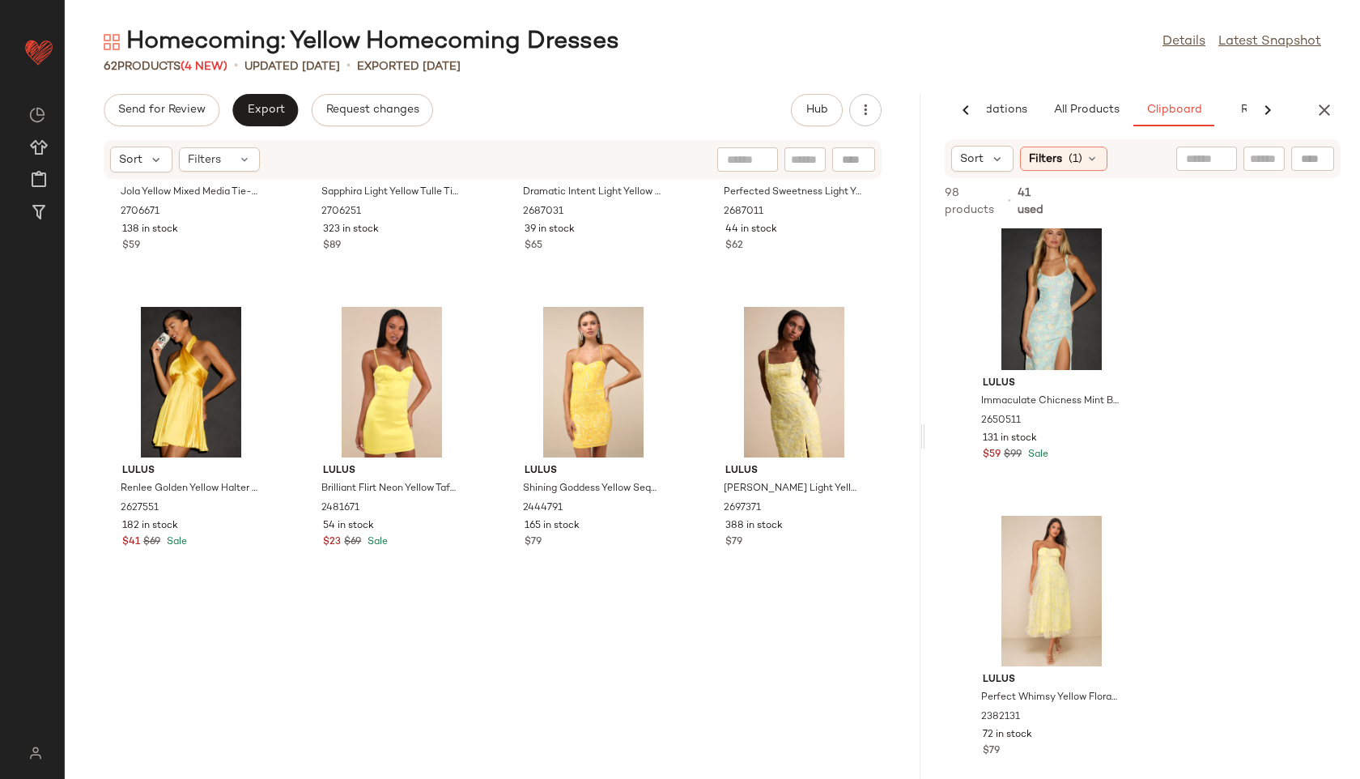
scroll to position [789, 0]
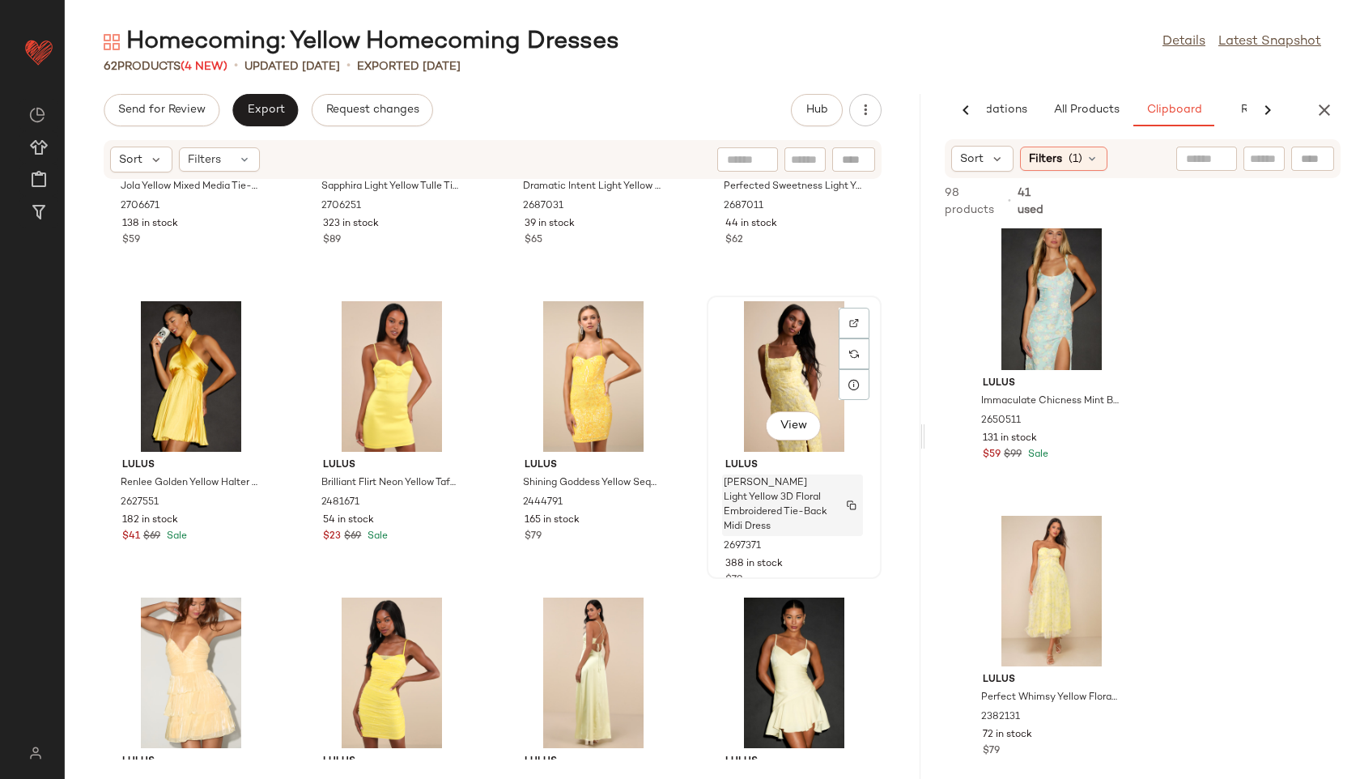
click at [759, 495] on span "Chesley Light Yellow 3D Floral Embroidered Tie-Back Midi Dress" at bounding box center [777, 505] width 107 height 58
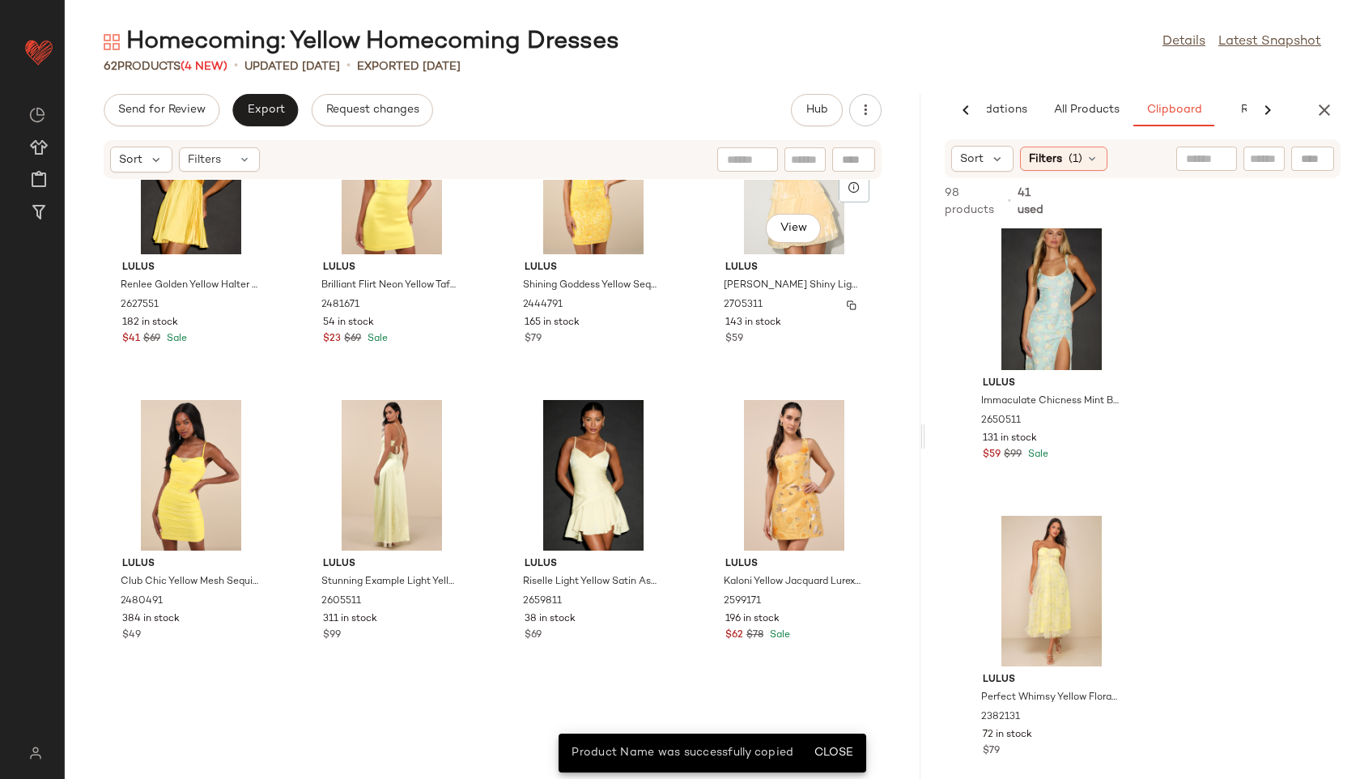
scroll to position [999, 0]
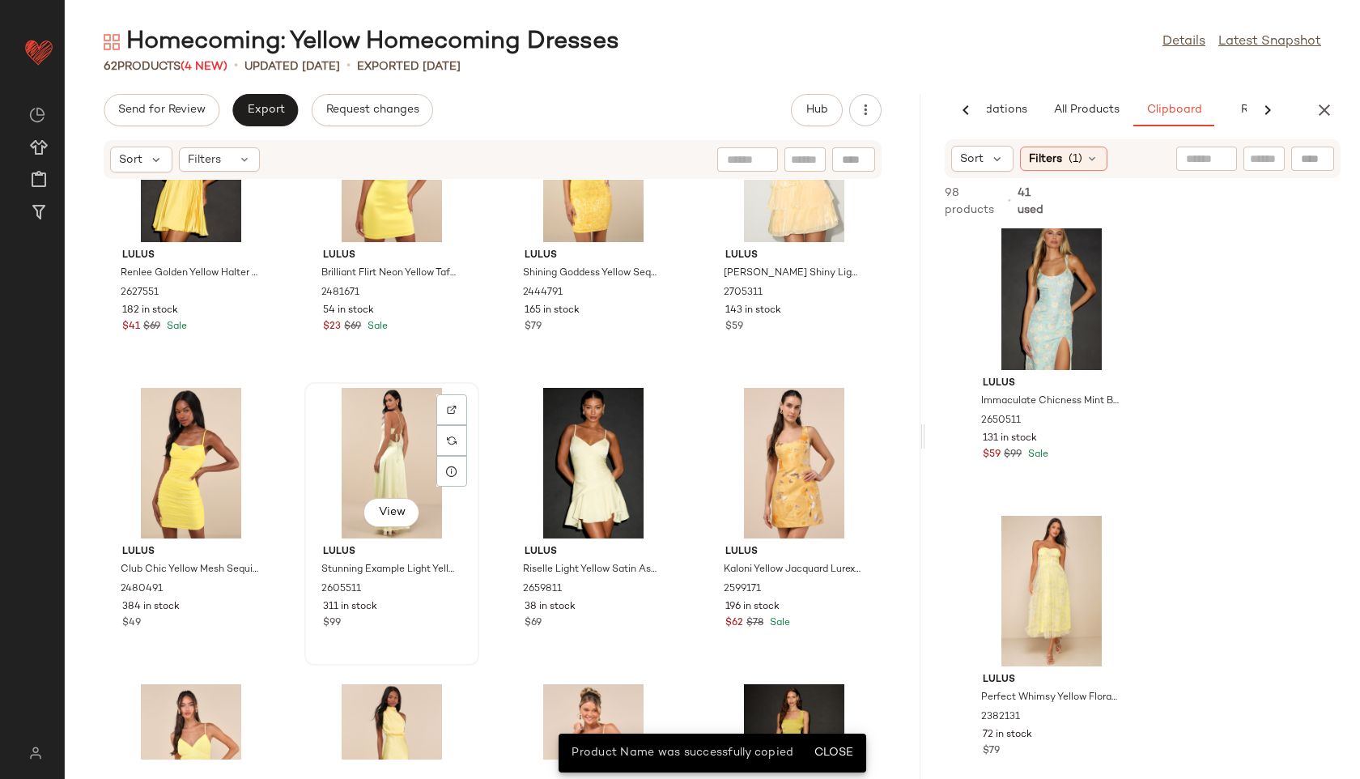
click at [376, 455] on div "View" at bounding box center [392, 463] width 164 height 151
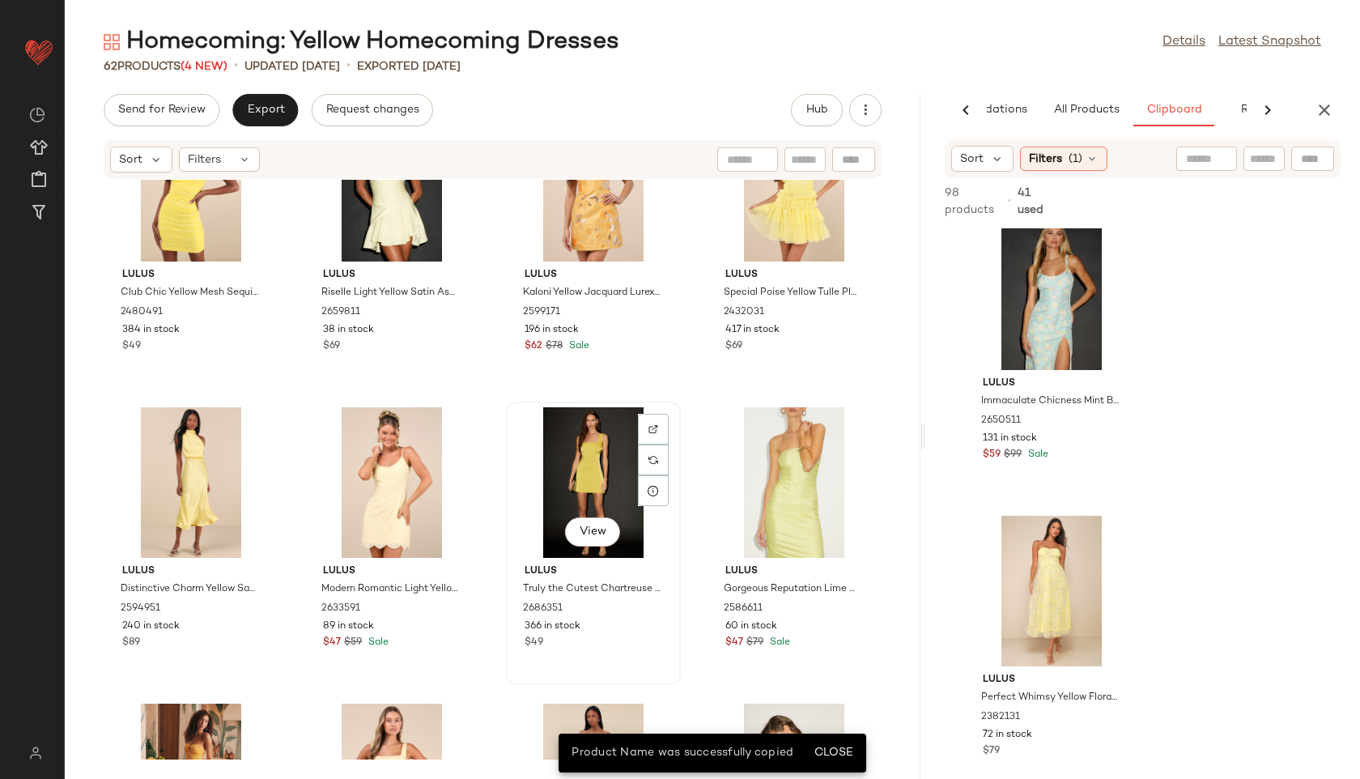
scroll to position [1277, 0]
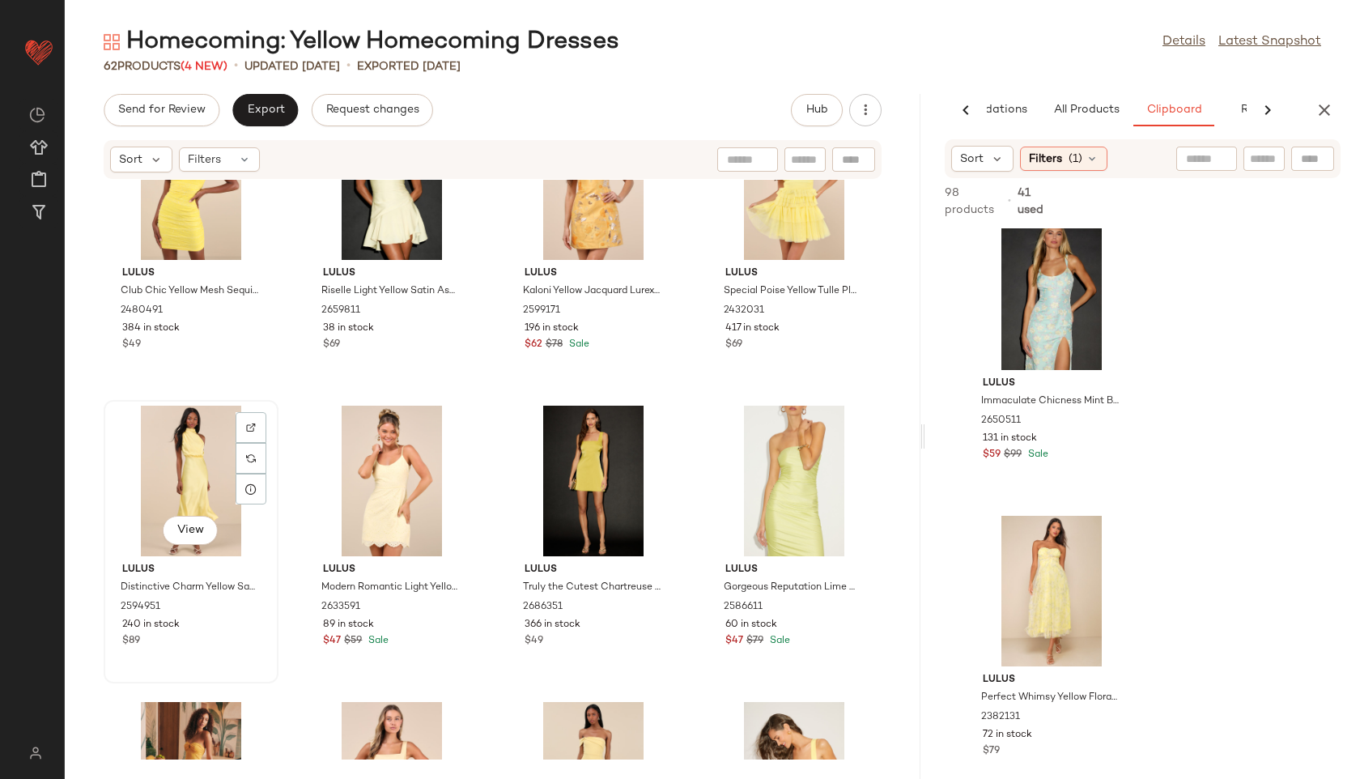
click at [181, 460] on div "View" at bounding box center [191, 481] width 164 height 151
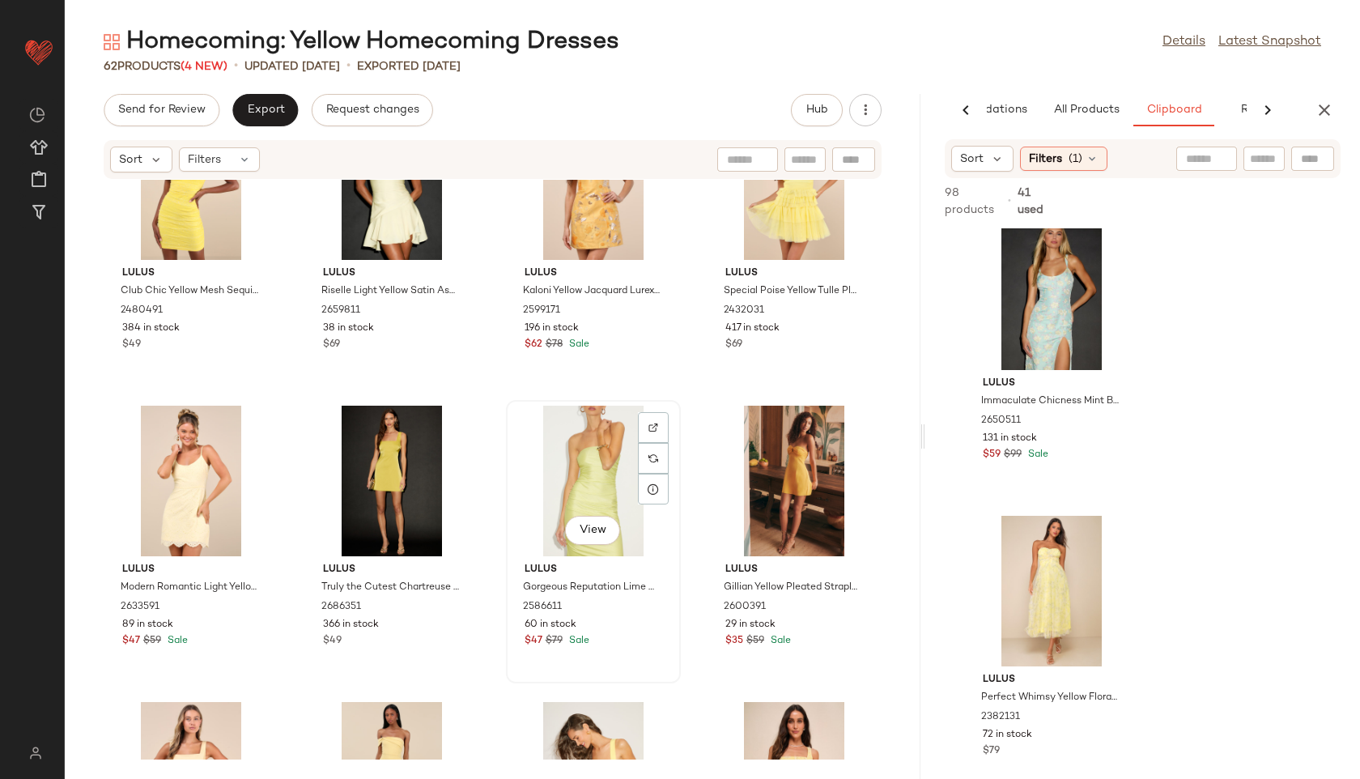
click at [571, 462] on div "View" at bounding box center [594, 481] width 164 height 151
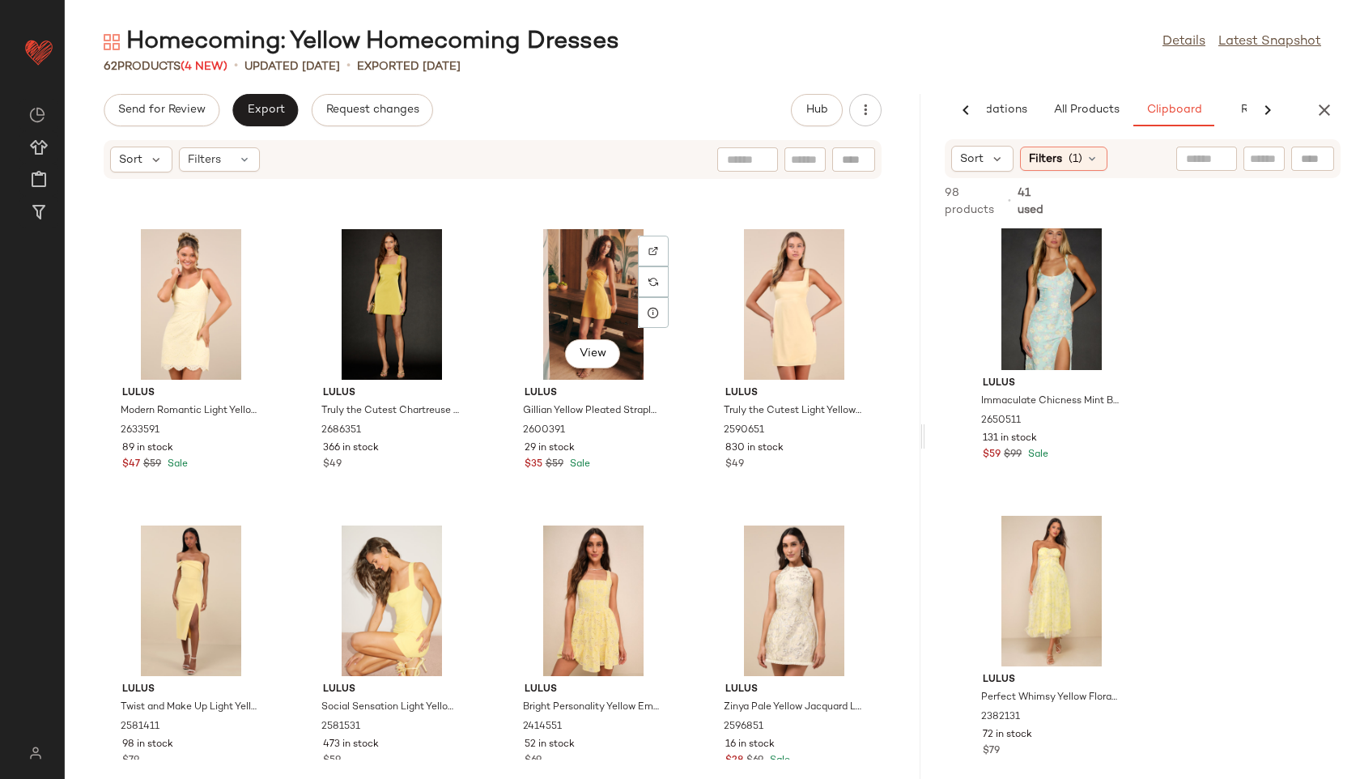
scroll to position [1469, 0]
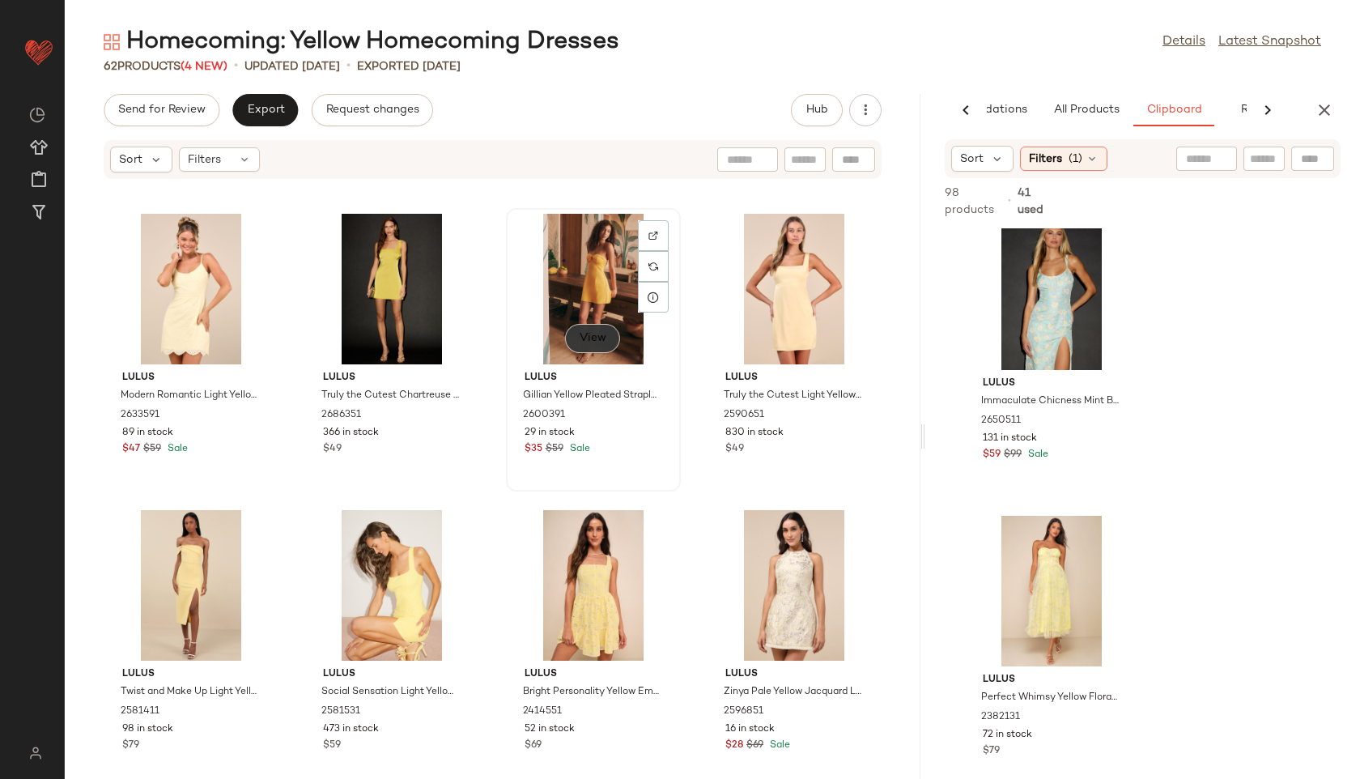
click at [585, 332] on span "View" at bounding box center [593, 338] width 28 height 13
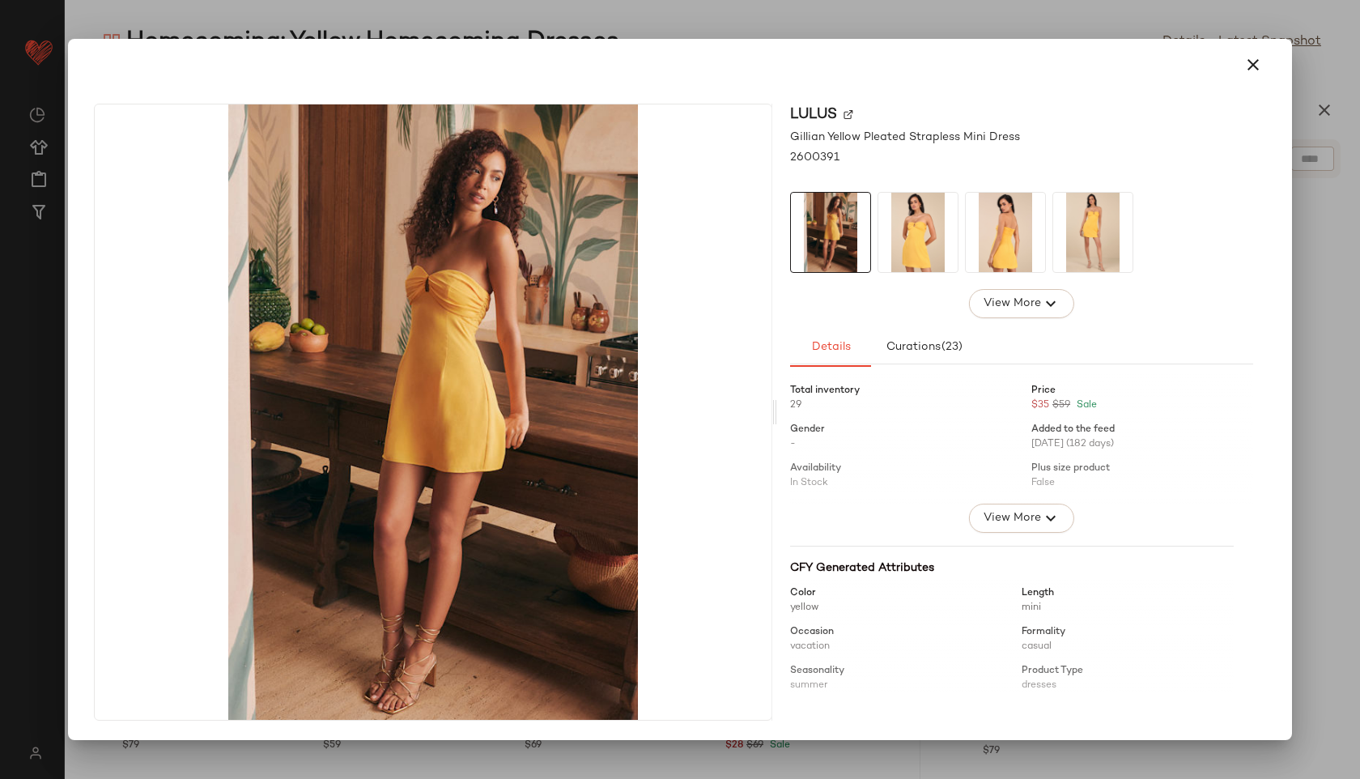
click at [911, 238] on img at bounding box center [917, 232] width 79 height 79
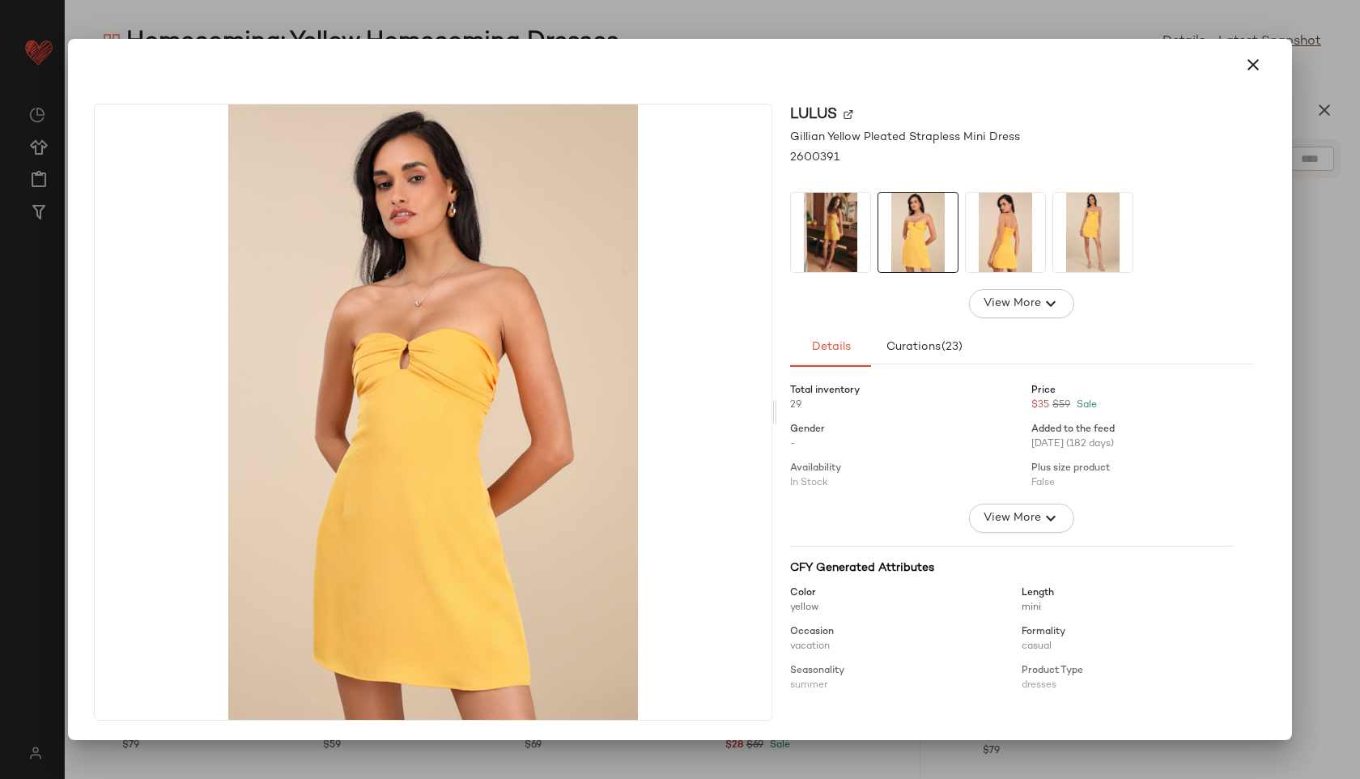
click at [988, 240] on img at bounding box center [1005, 232] width 79 height 79
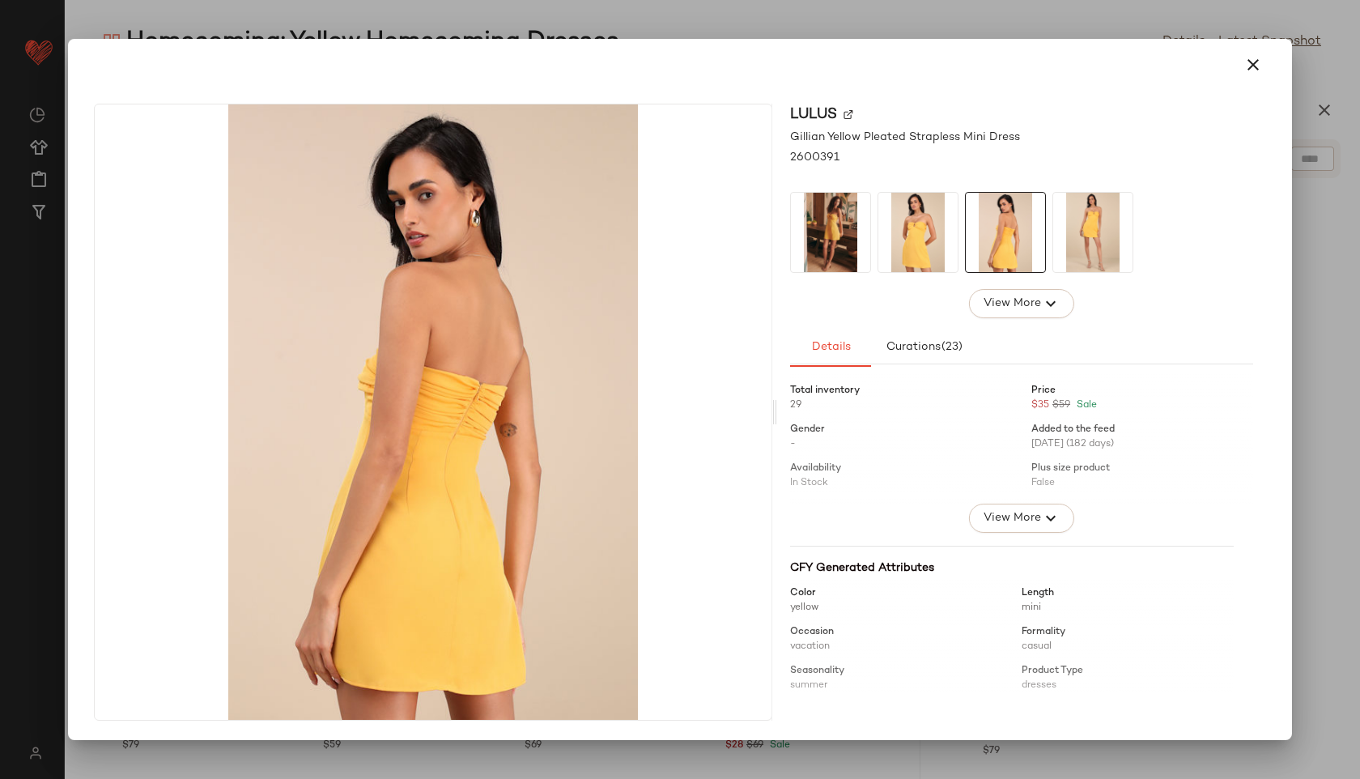
click at [1098, 229] on img at bounding box center [1092, 232] width 79 height 79
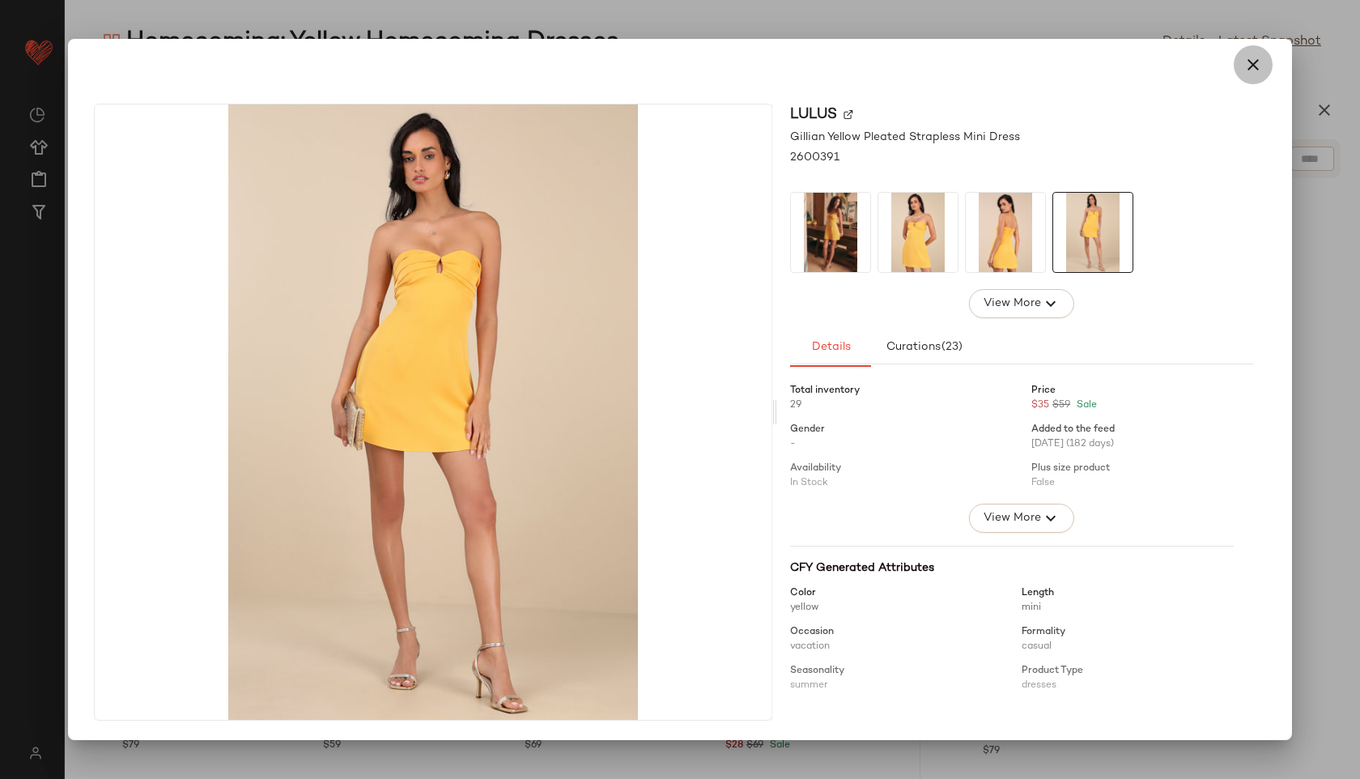
click at [1252, 71] on icon "button" at bounding box center [1252, 64] width 19 height 19
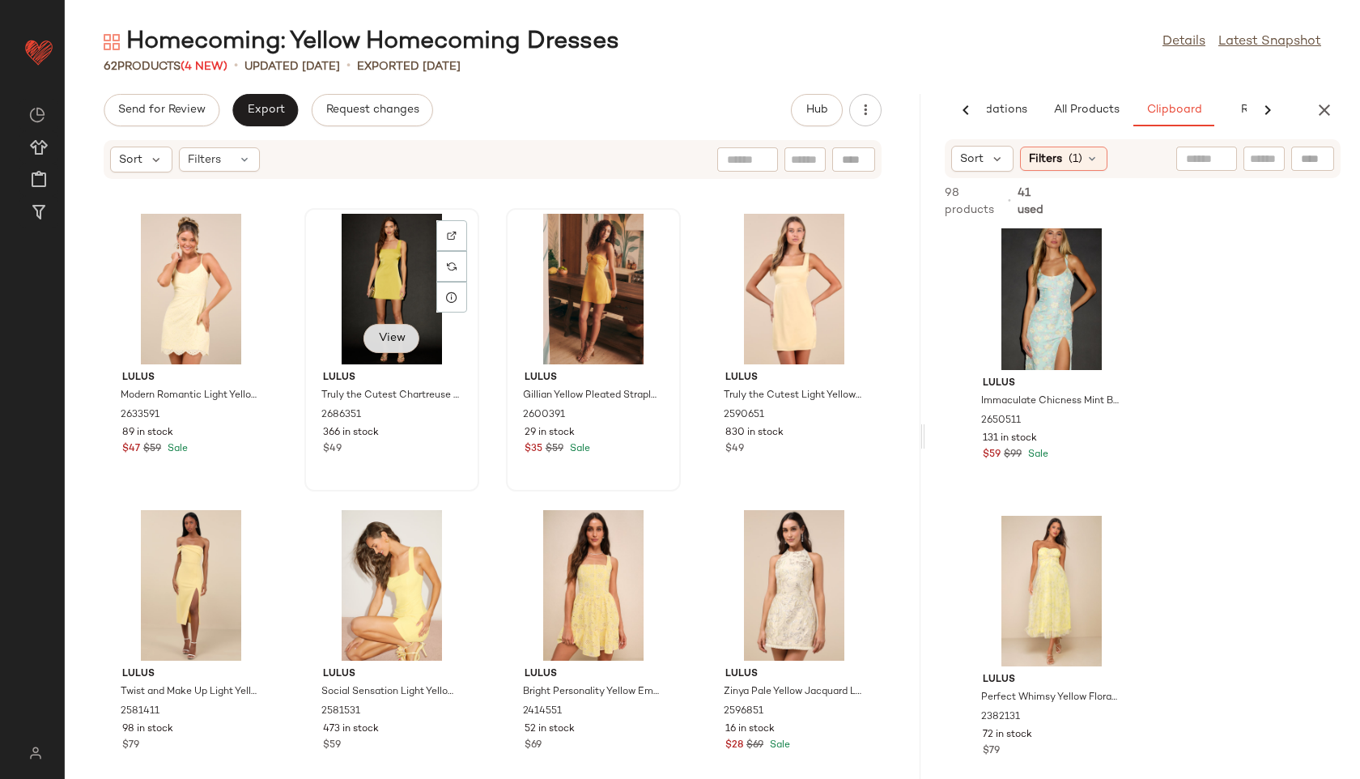
click at [386, 335] on span "View" at bounding box center [391, 338] width 28 height 13
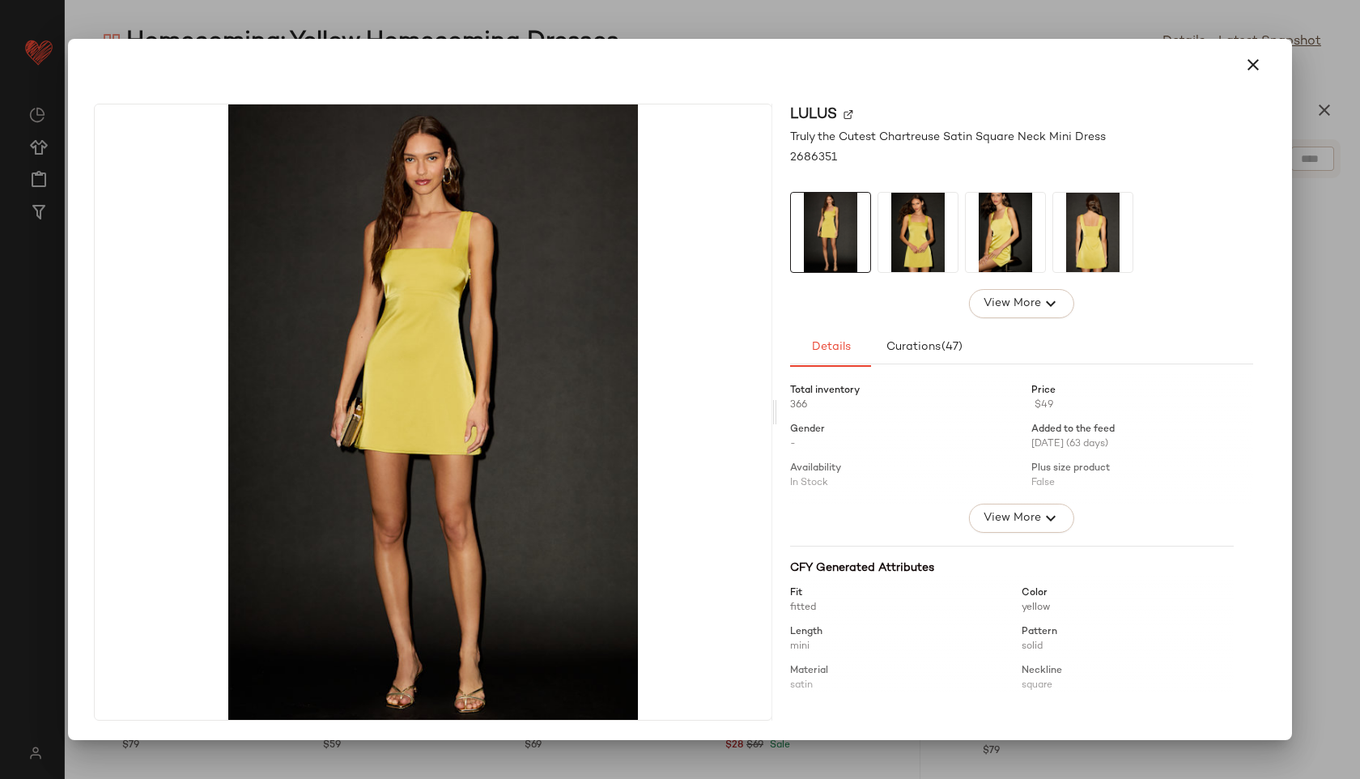
click at [927, 223] on img at bounding box center [917, 232] width 79 height 79
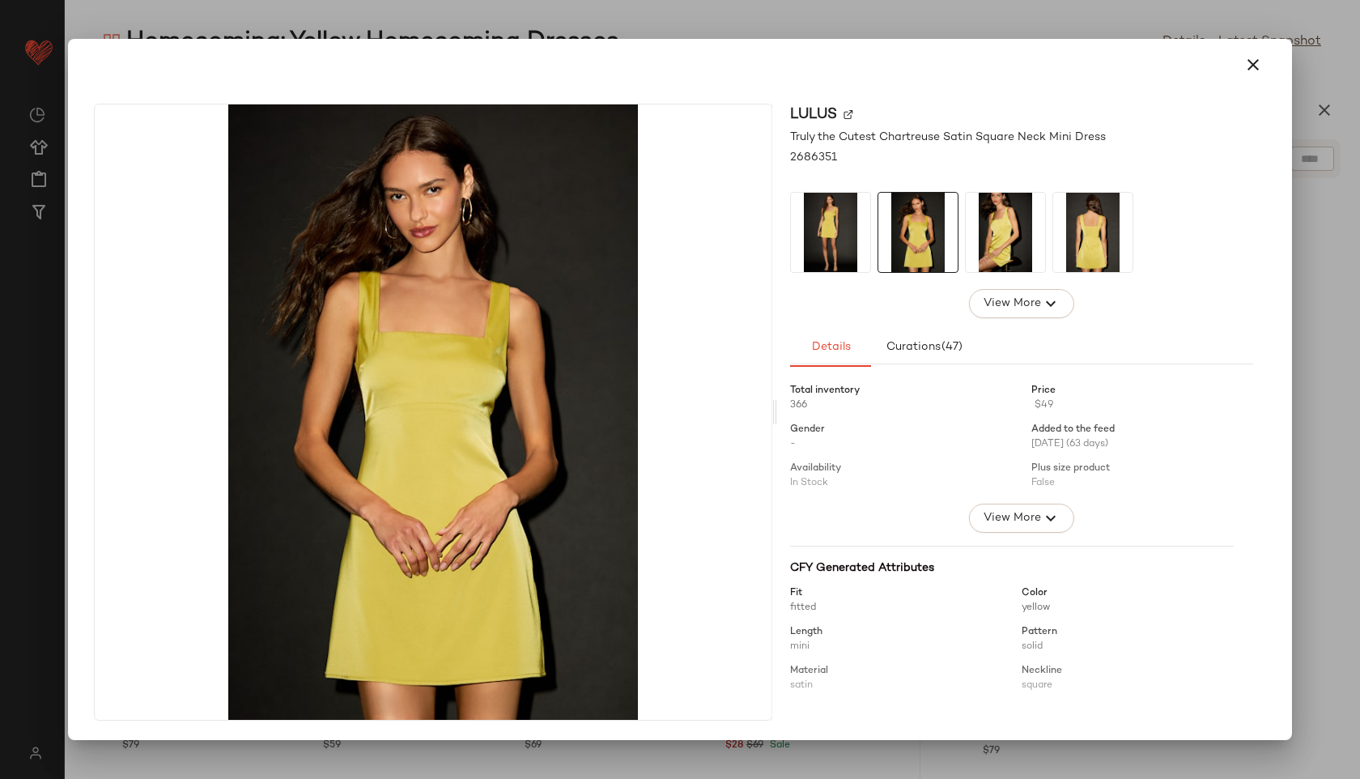
click at [1002, 224] on img at bounding box center [1005, 232] width 79 height 79
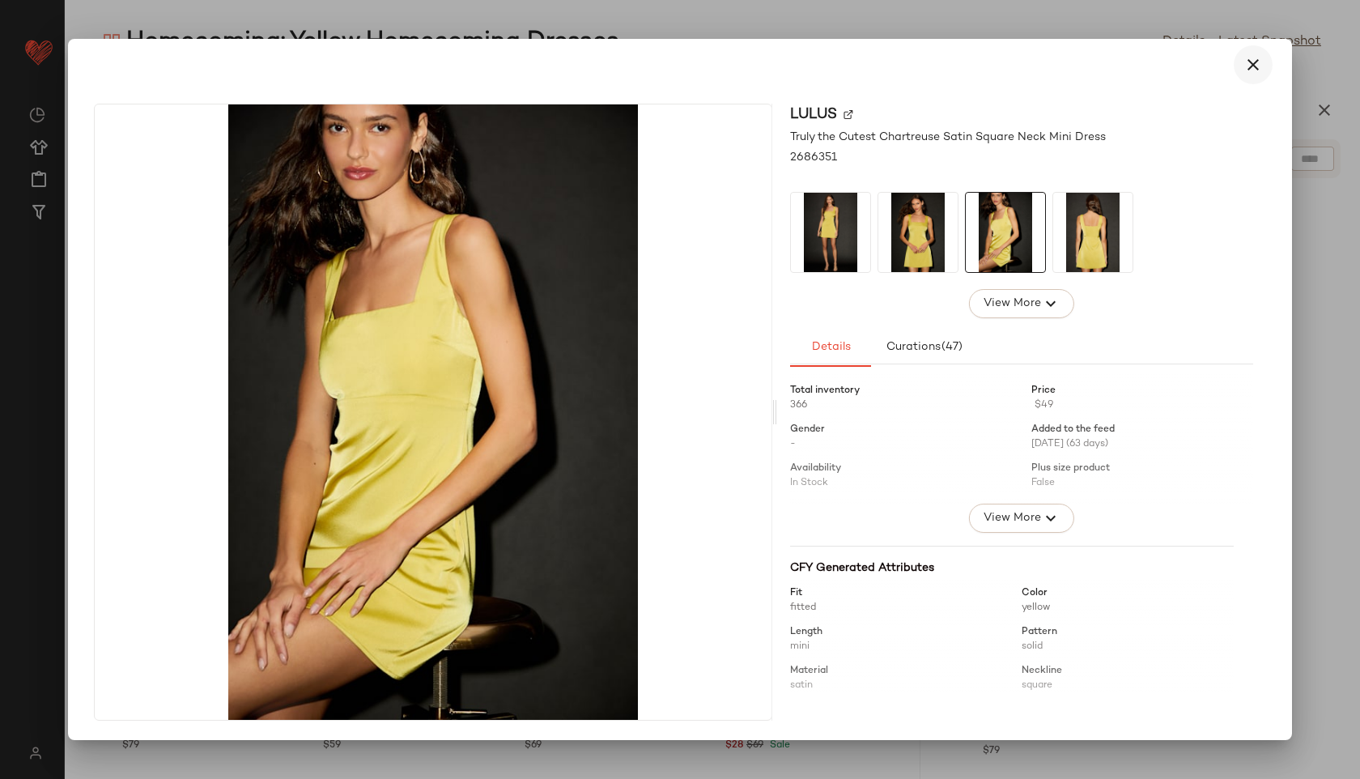
click at [1255, 66] on icon "button" at bounding box center [1252, 64] width 19 height 19
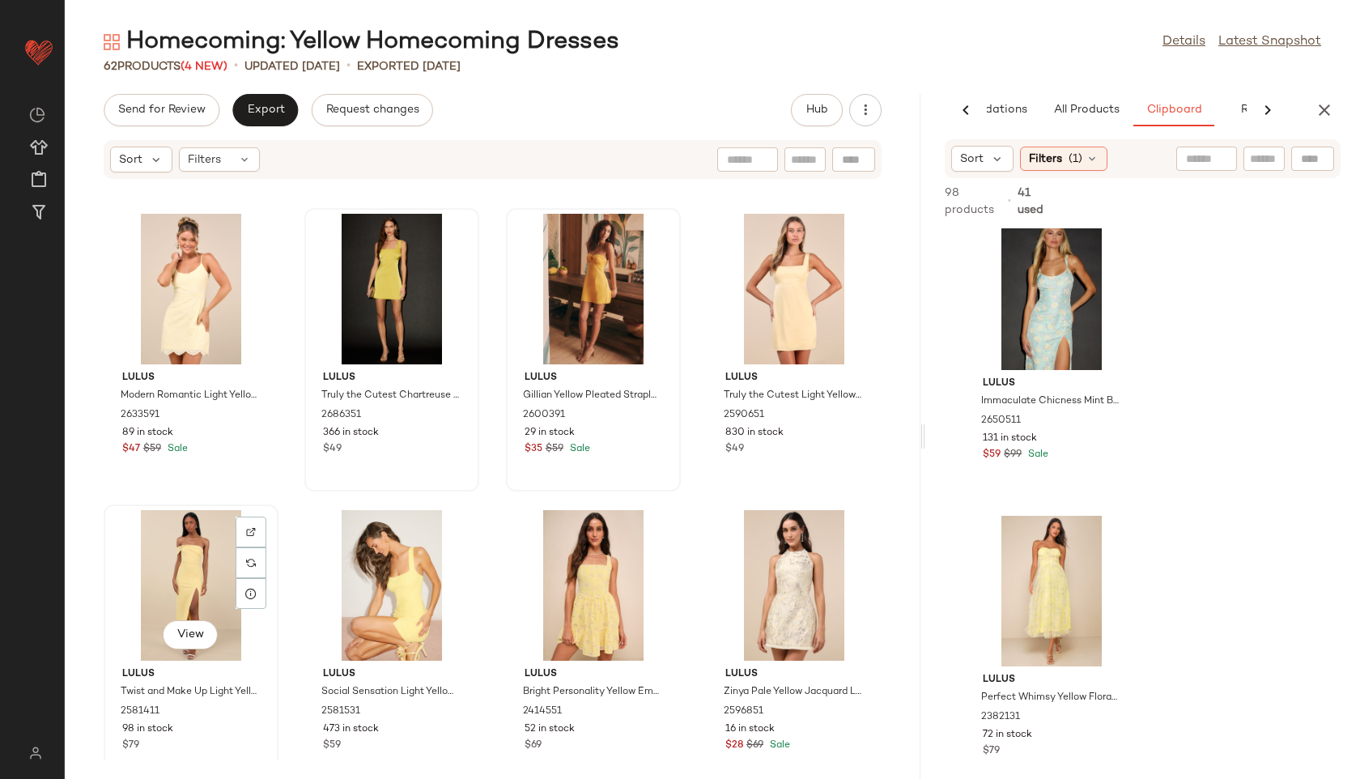
click at [187, 584] on div "View" at bounding box center [191, 585] width 164 height 151
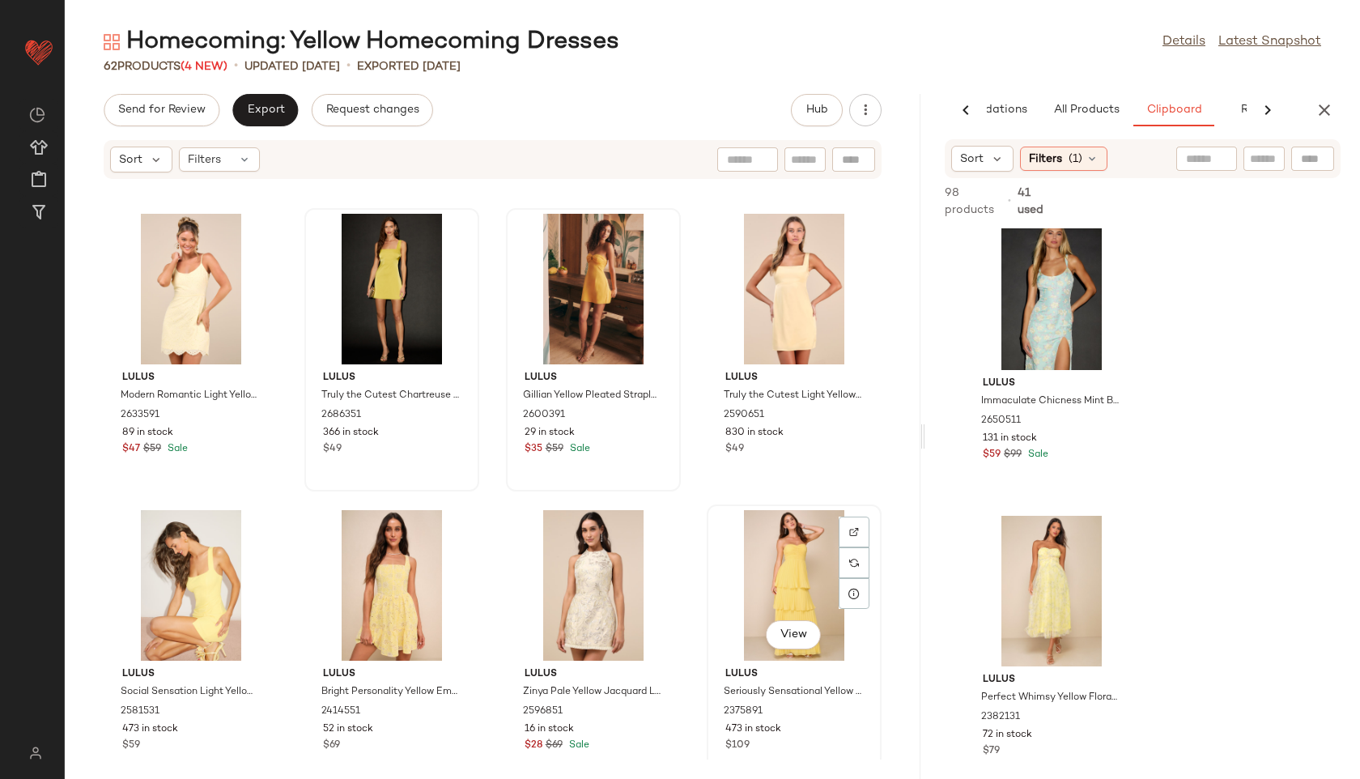
click at [746, 537] on div "View" at bounding box center [794, 585] width 164 height 151
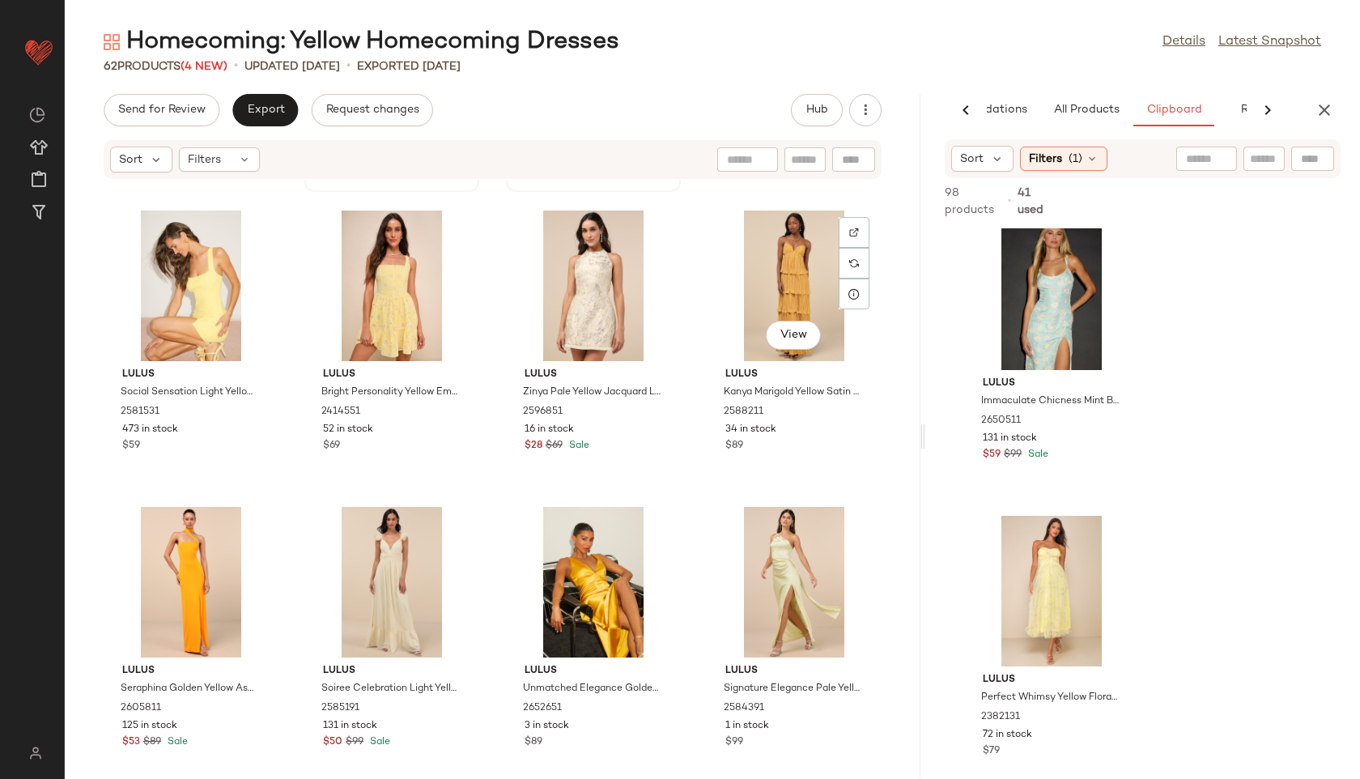
scroll to position [1769, 0]
click at [776, 281] on div "View" at bounding box center [794, 285] width 164 height 151
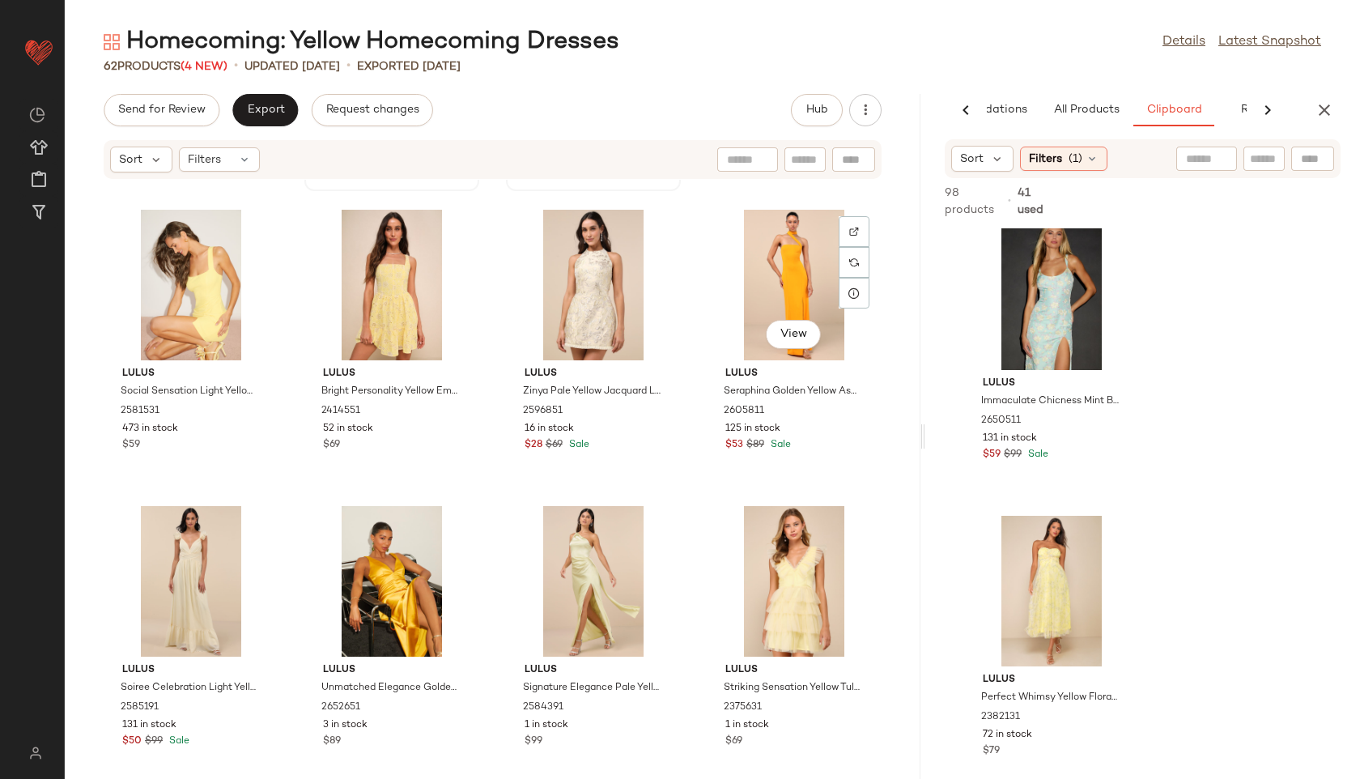
click at [776, 281] on div "View" at bounding box center [794, 285] width 164 height 151
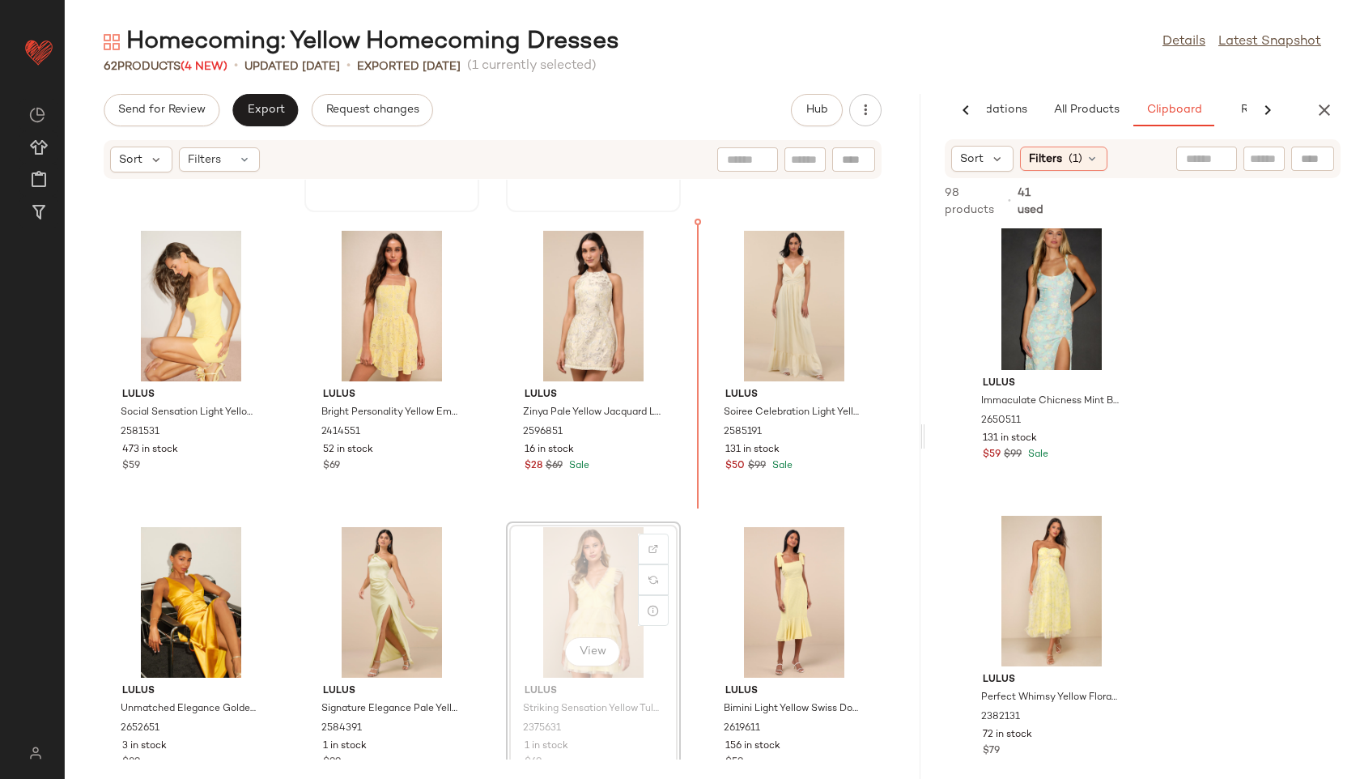
scroll to position [1739, 0]
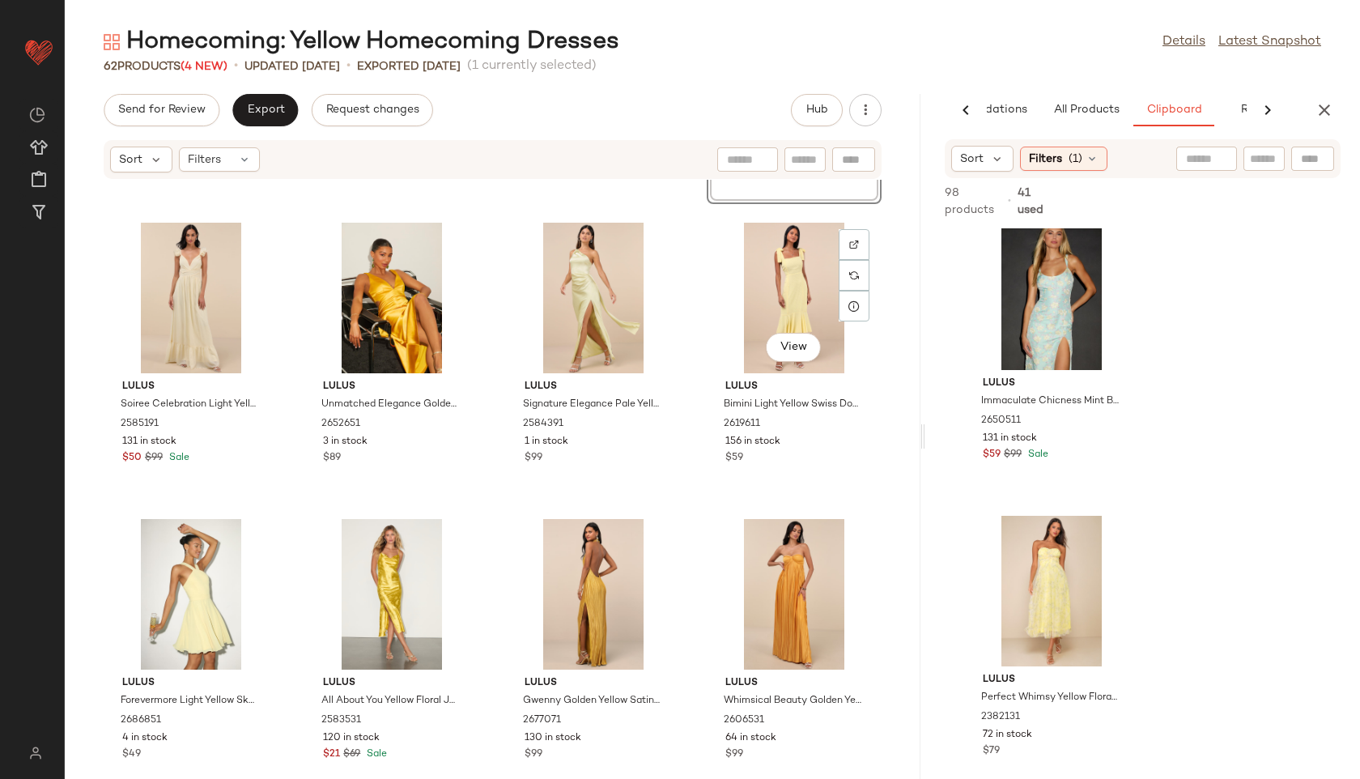
scroll to position [2055, 0]
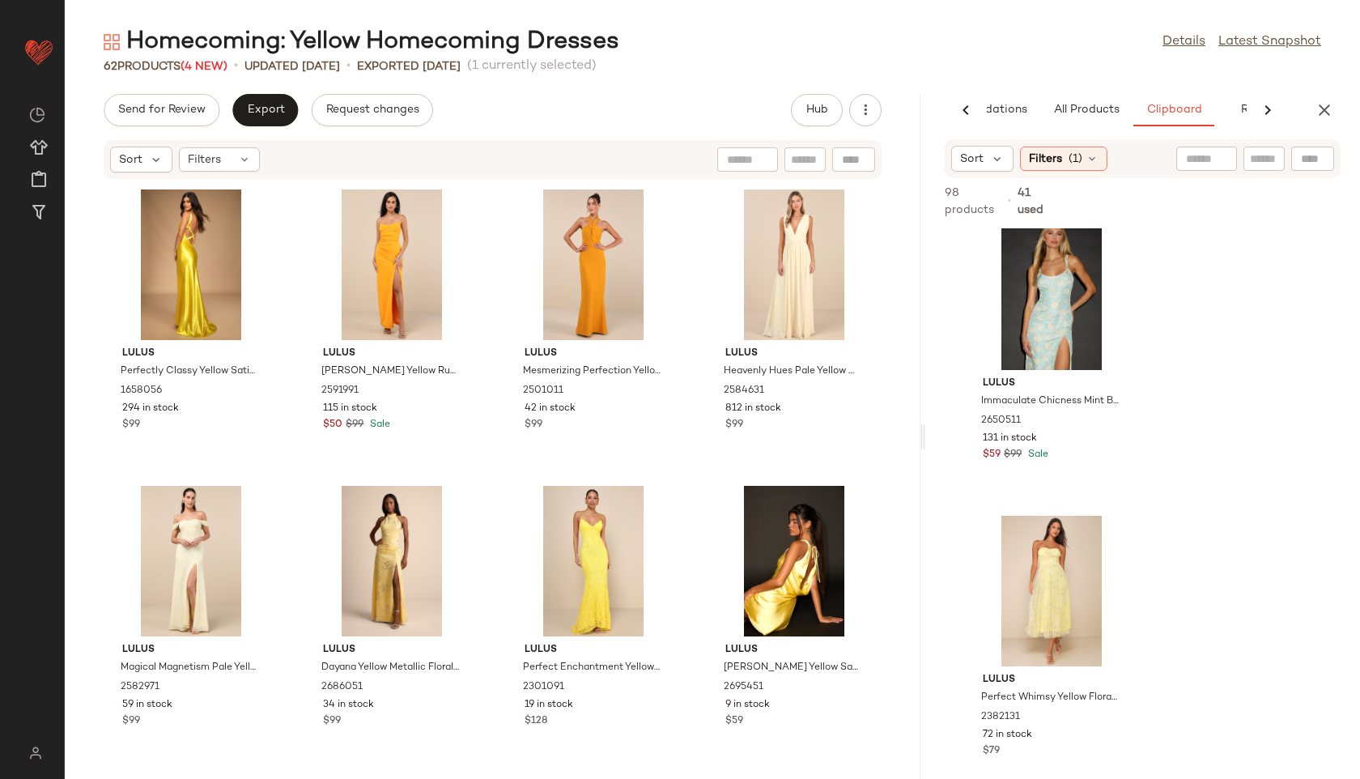
scroll to position [2680, 0]
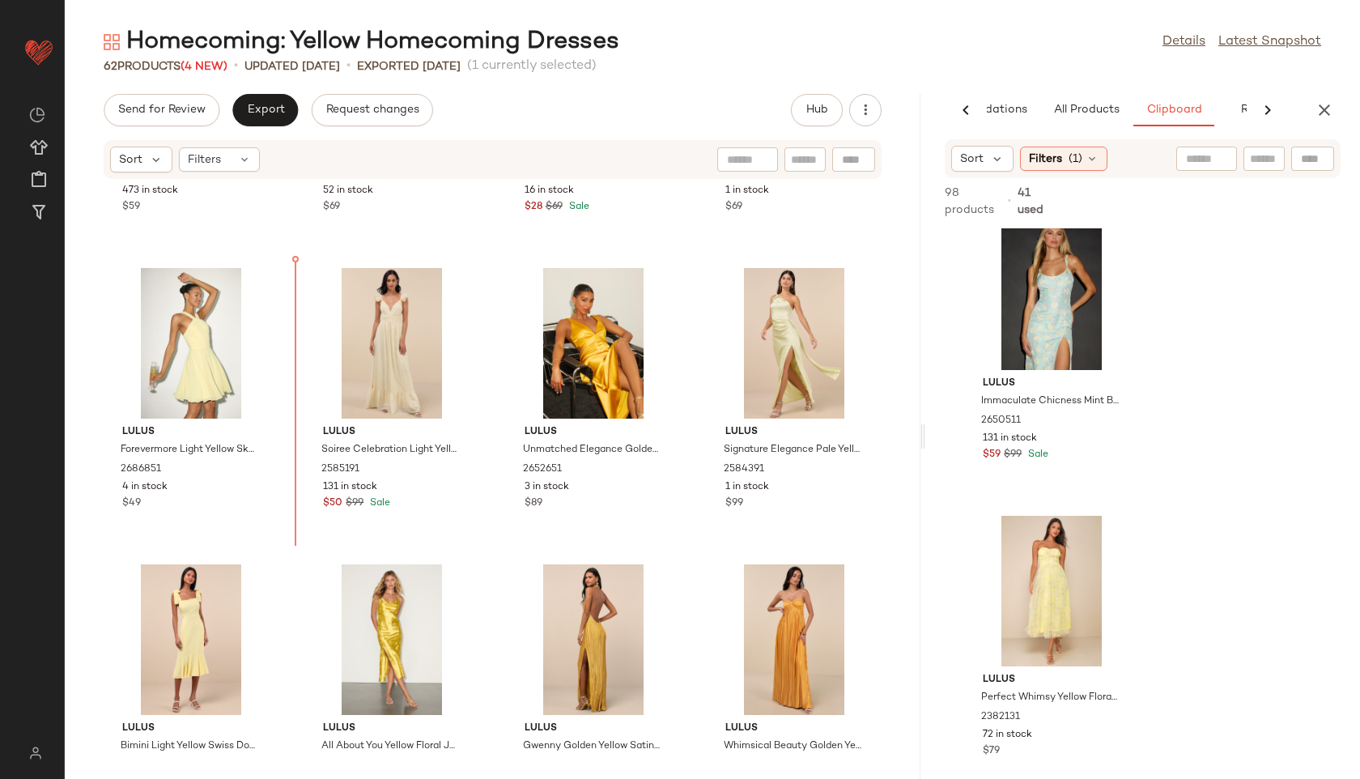
scroll to position [2006, 0]
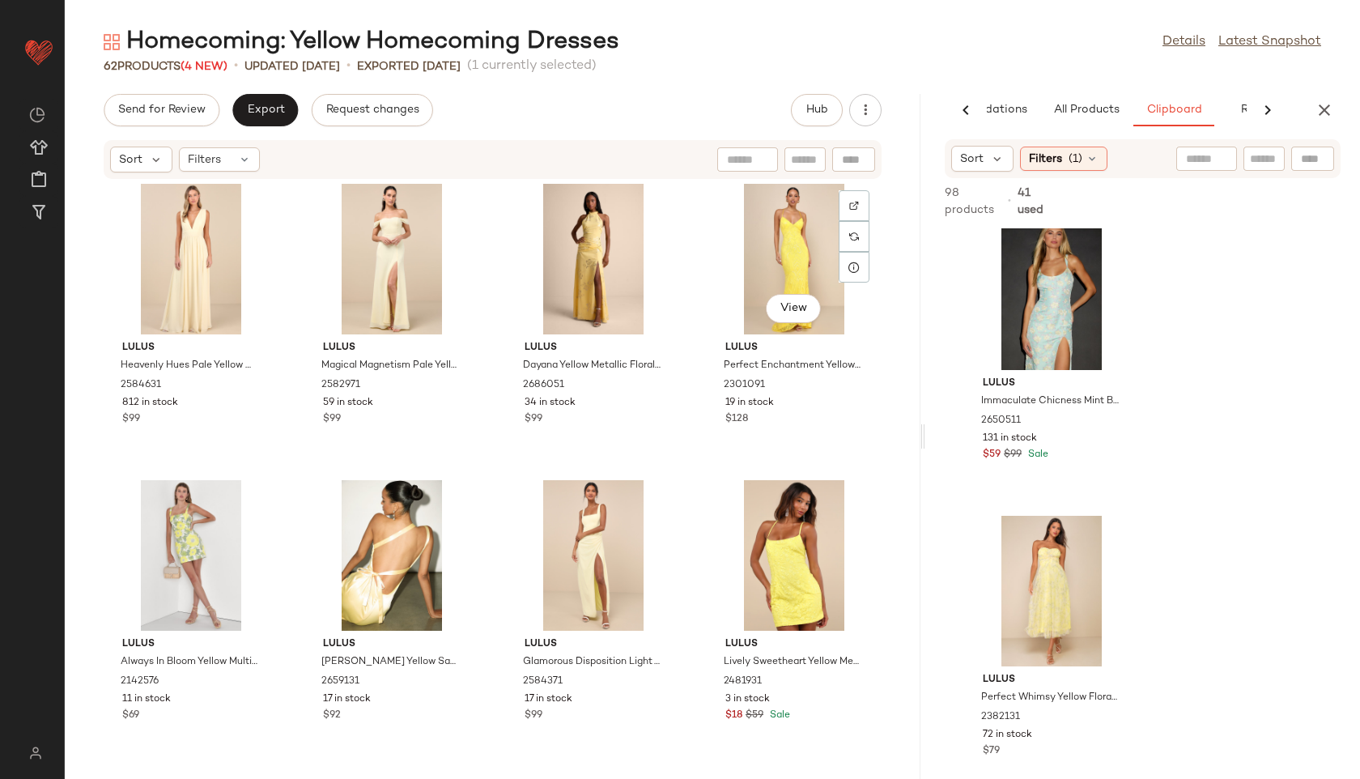
scroll to position [2990, 0]
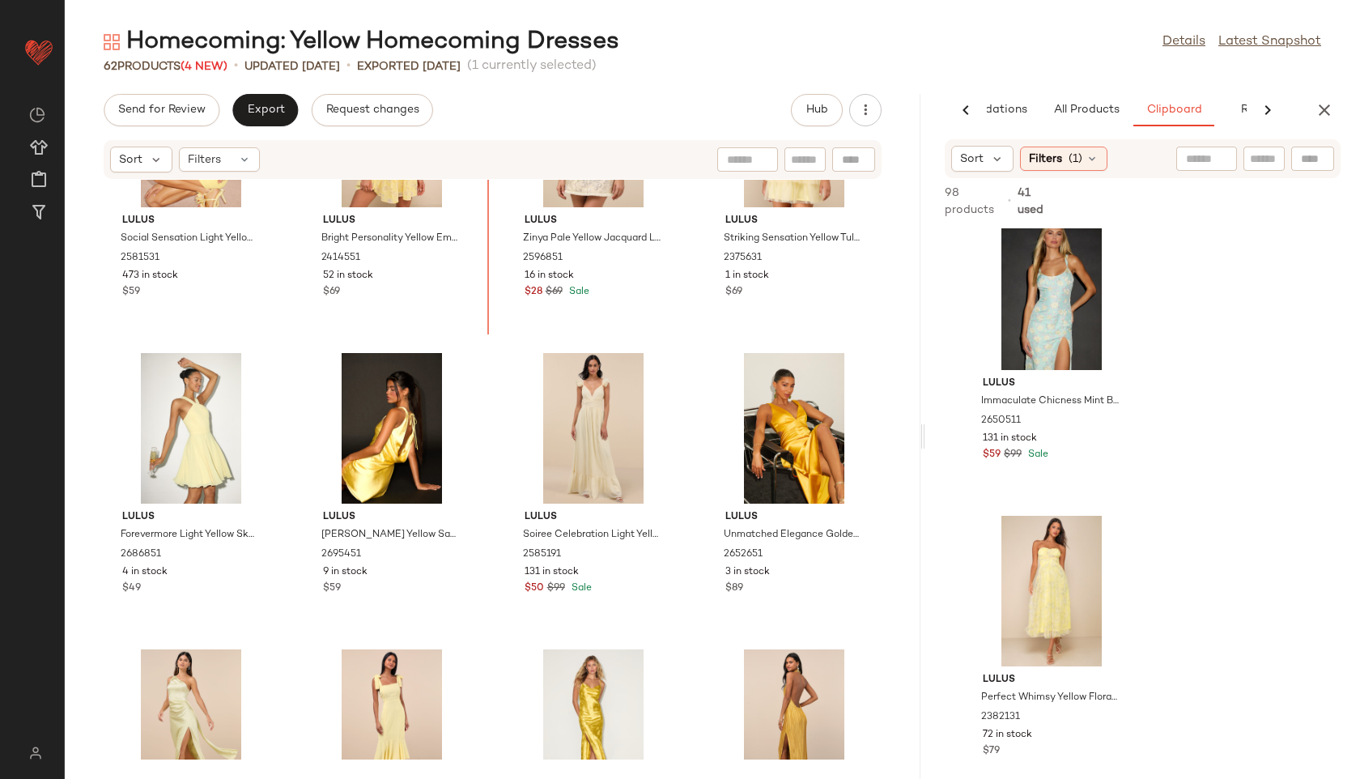
scroll to position [1846, 0]
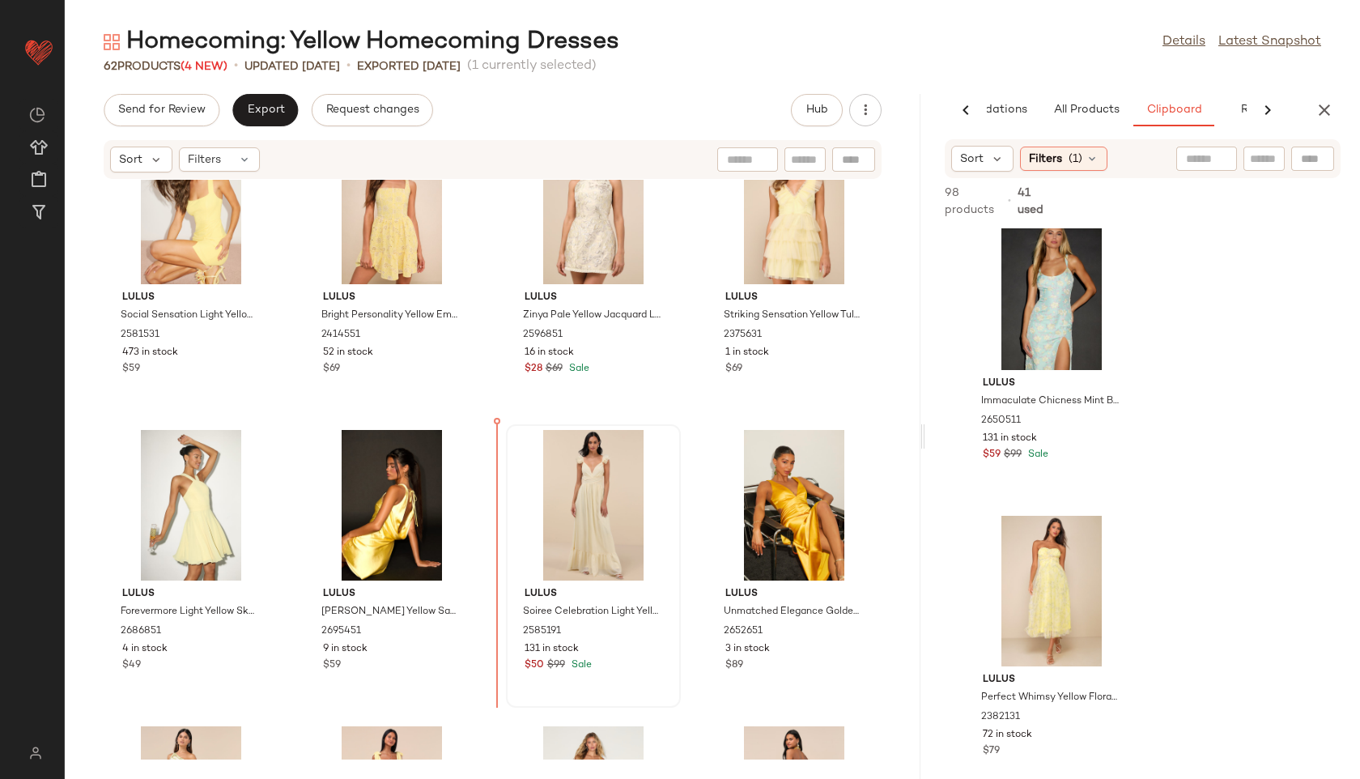
drag, startPoint x: 763, startPoint y: 571, endPoint x: 510, endPoint y: 498, distance: 262.9
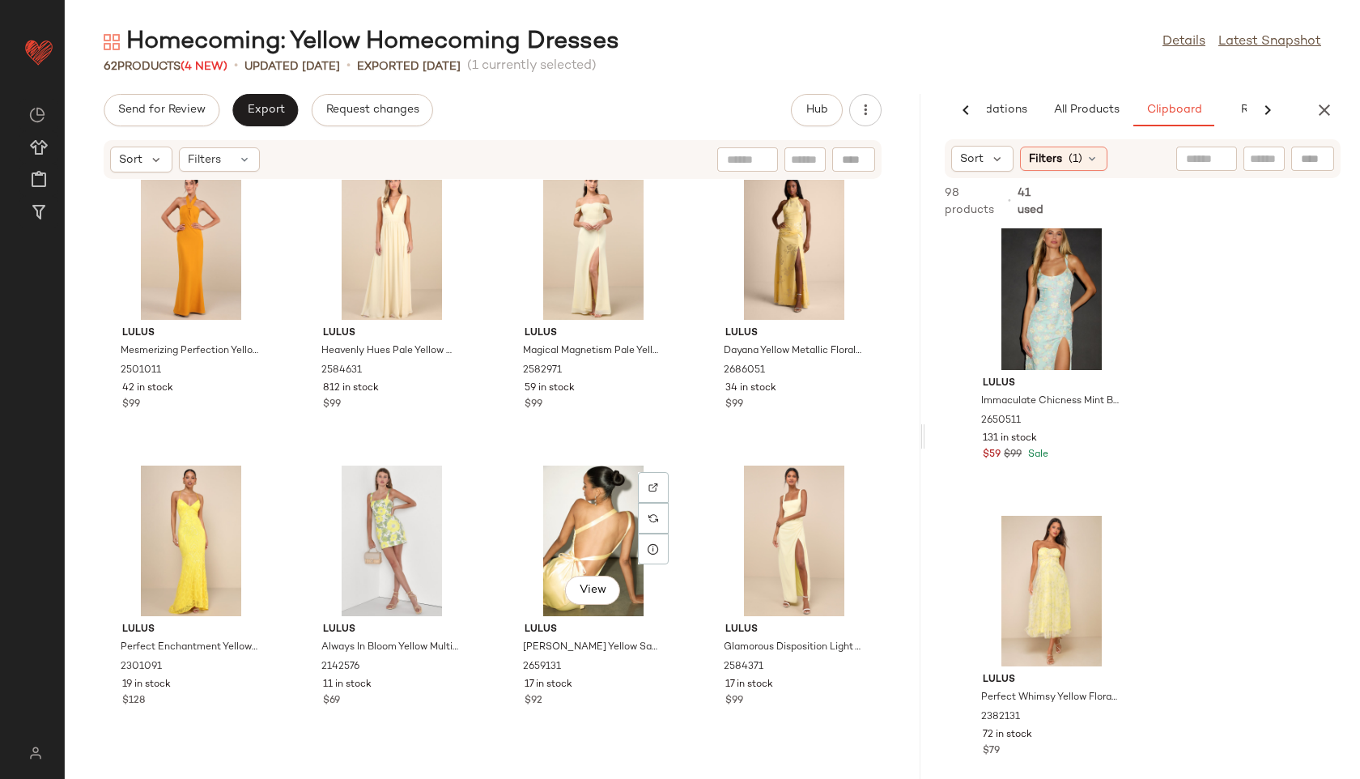
scroll to position [3022, 0]
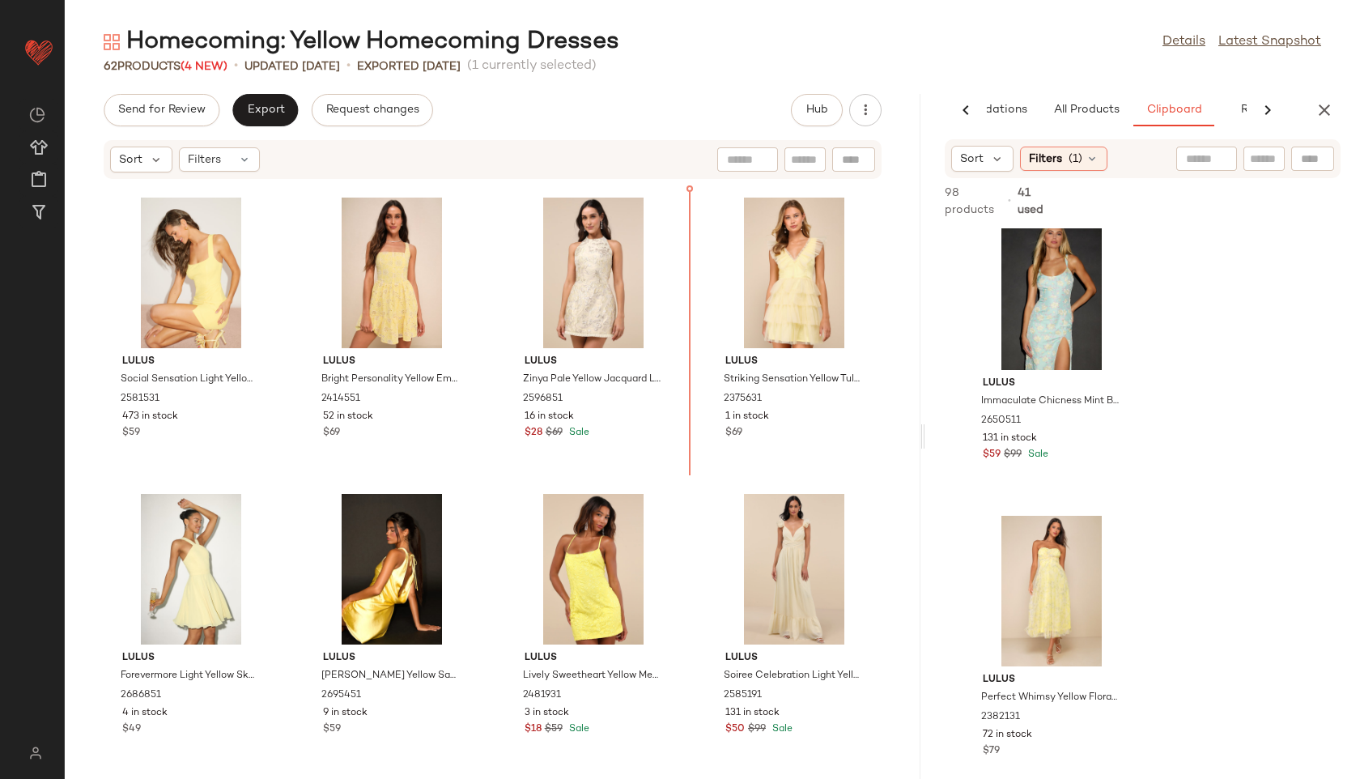
scroll to position [1774, 0]
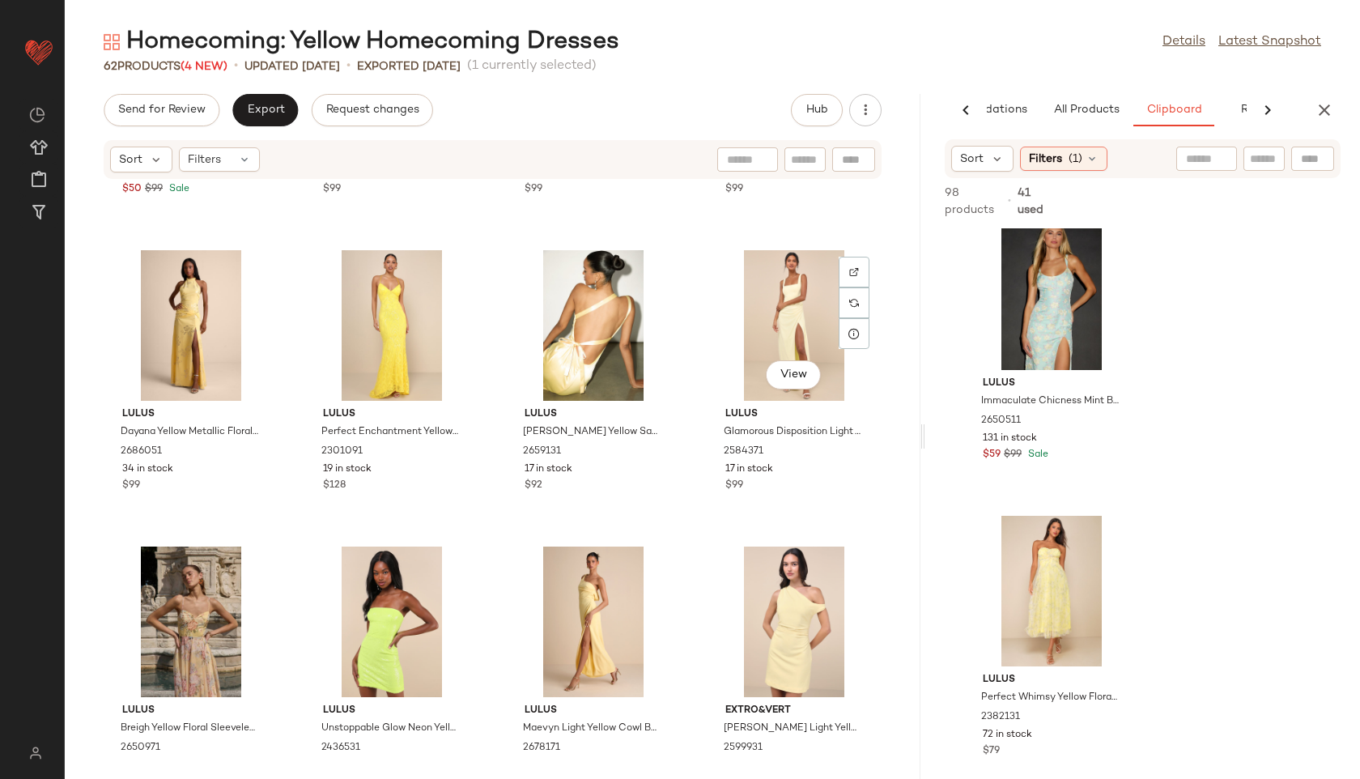
scroll to position [3212, 0]
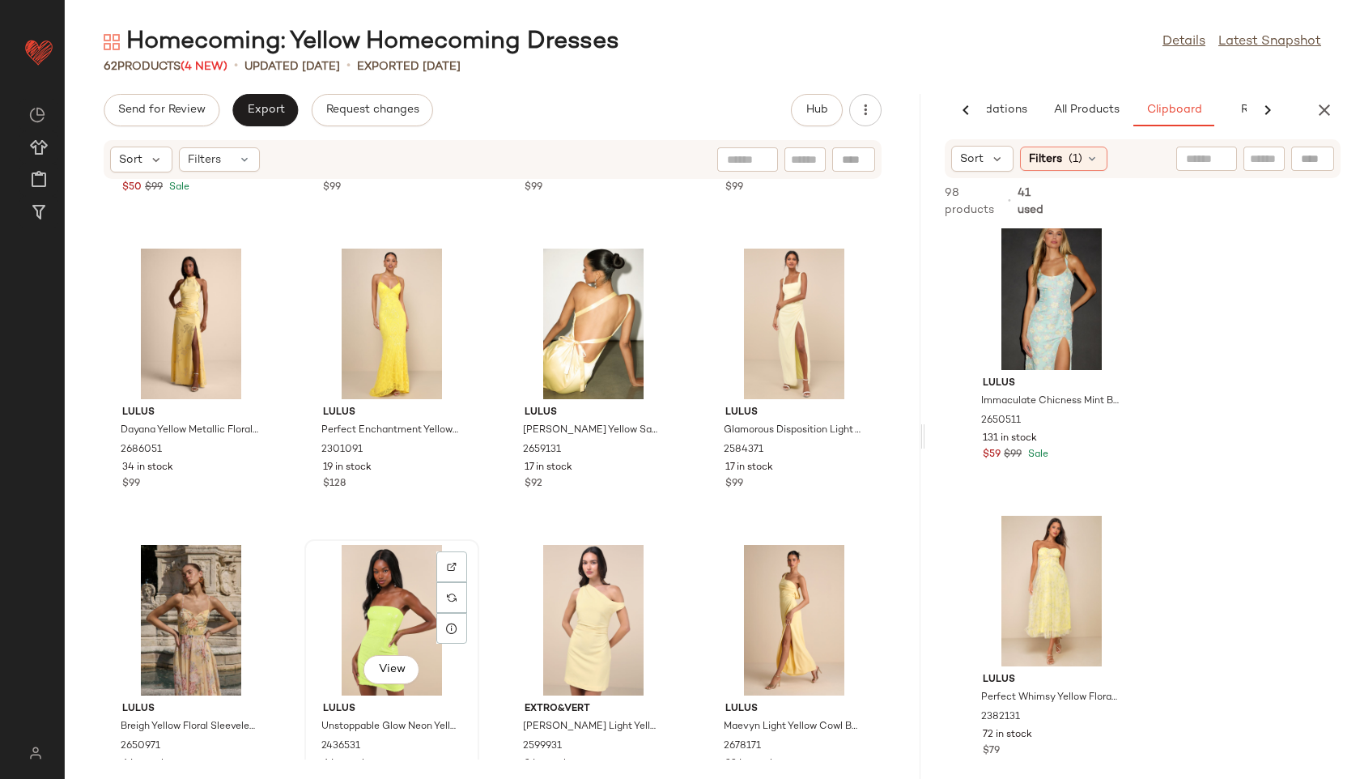
click at [394, 610] on div "View" at bounding box center [392, 620] width 164 height 151
click at [559, 606] on div "View" at bounding box center [594, 620] width 164 height 151
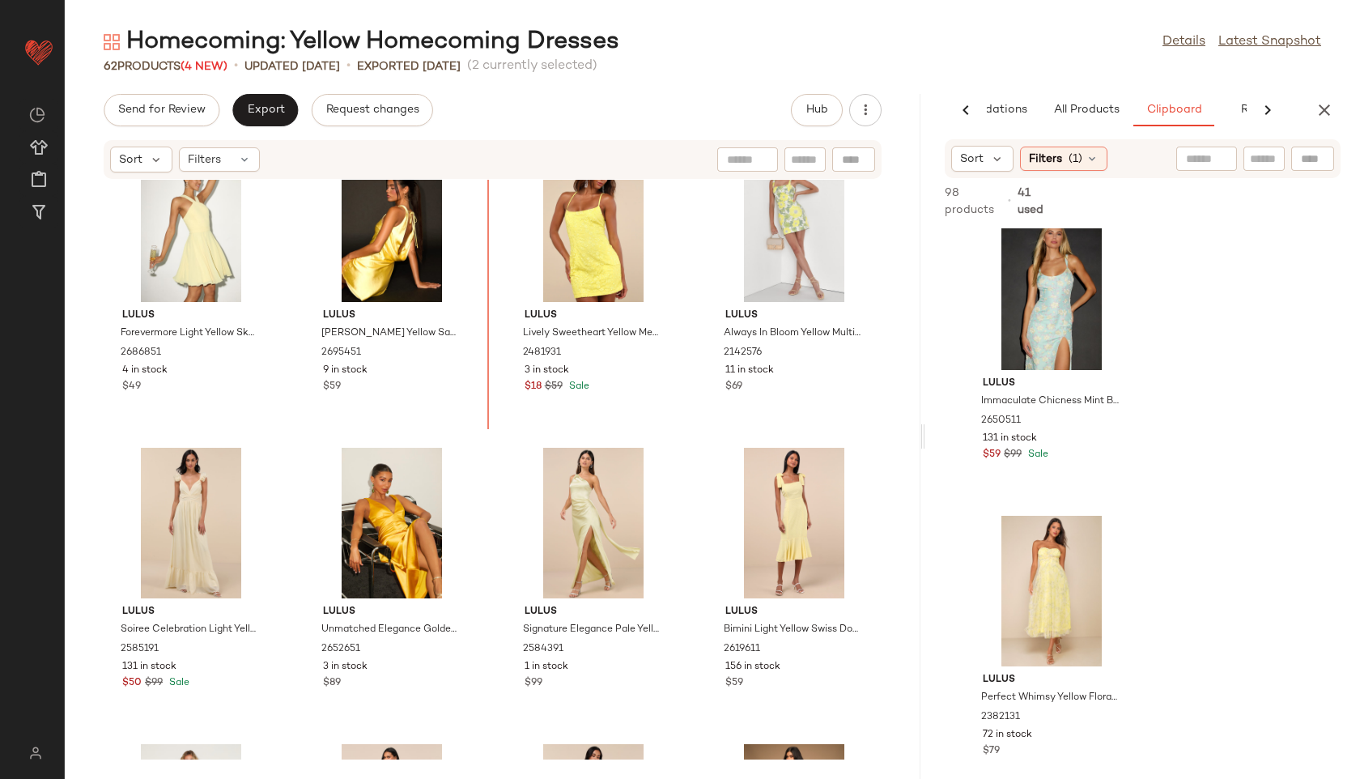
scroll to position [2059, 0]
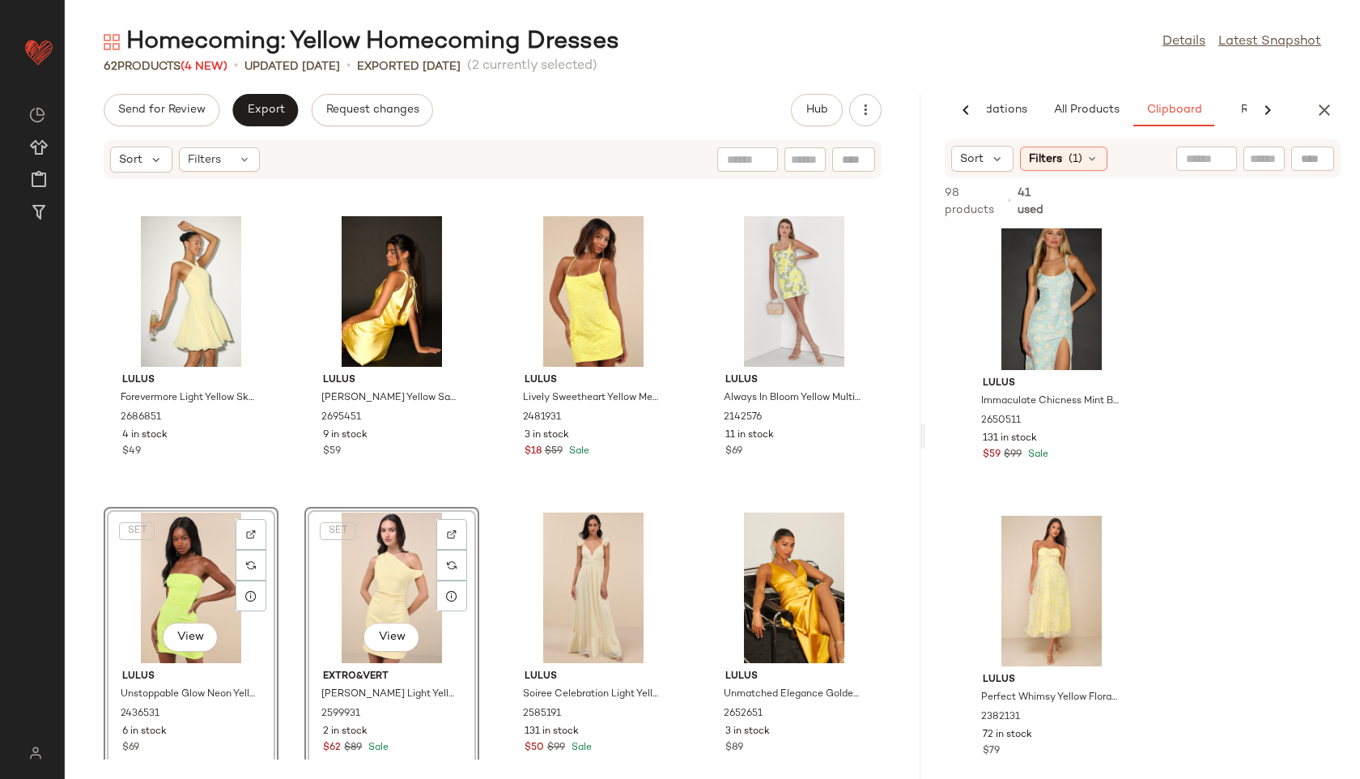
click at [477, 473] on div "Lulus Social Sensation Light Yellow Square Neck Mini Bodycon Dress 2581531 473 …" at bounding box center [493, 470] width 856 height 580
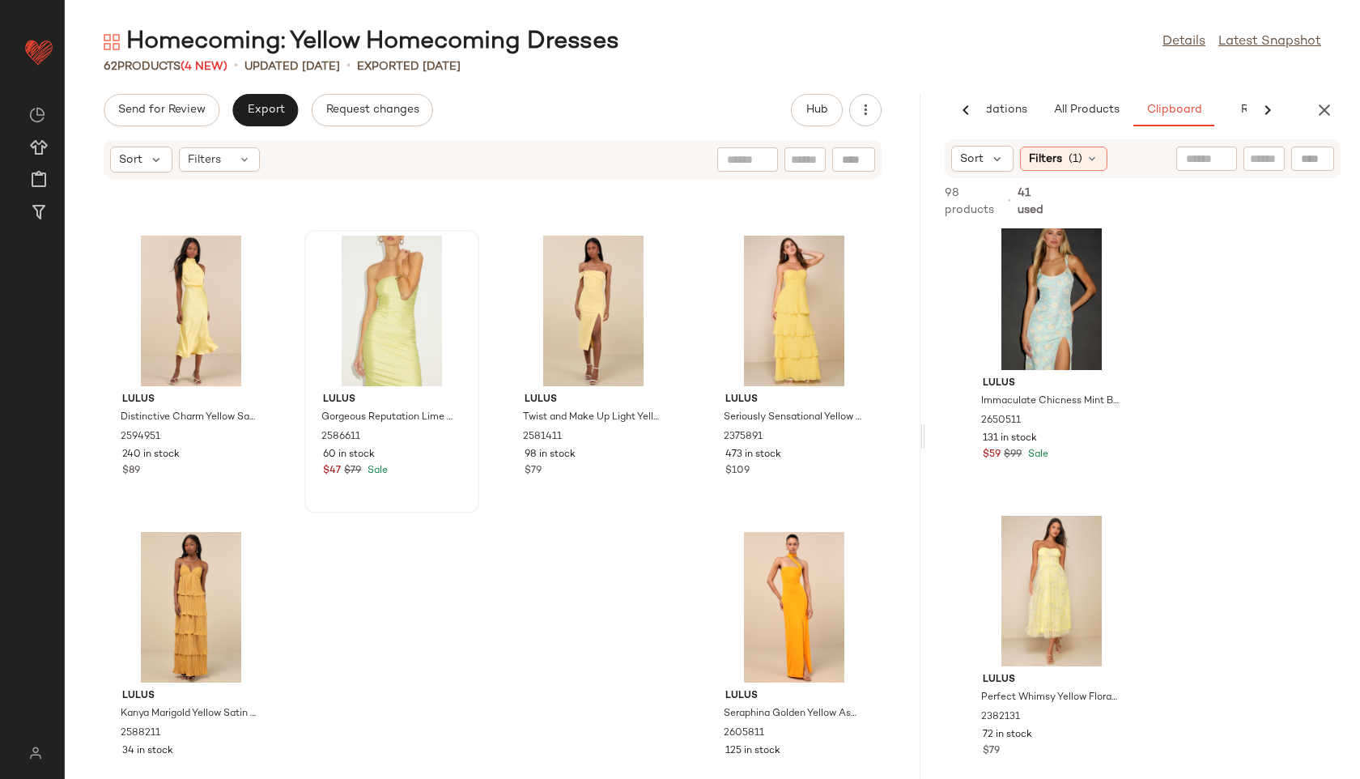
scroll to position [4113, 0]
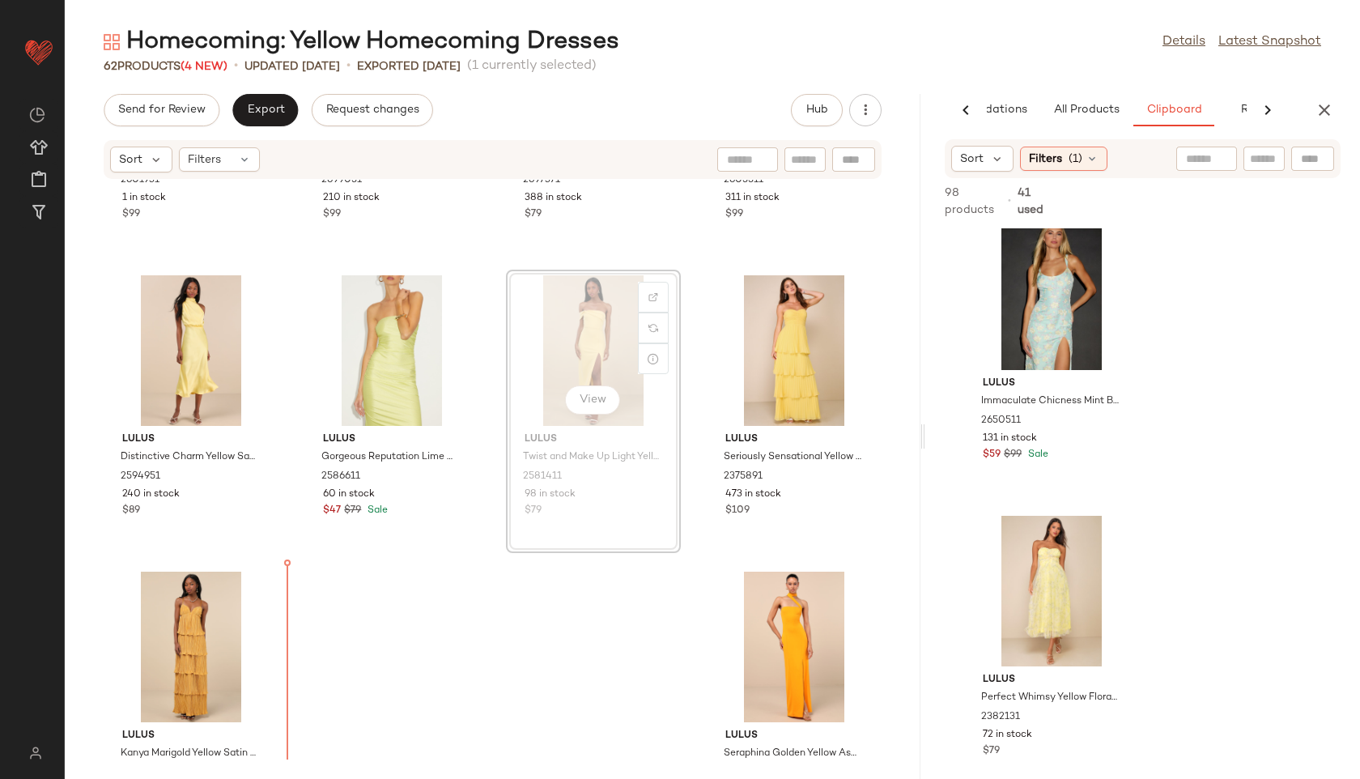
scroll to position [4131, 0]
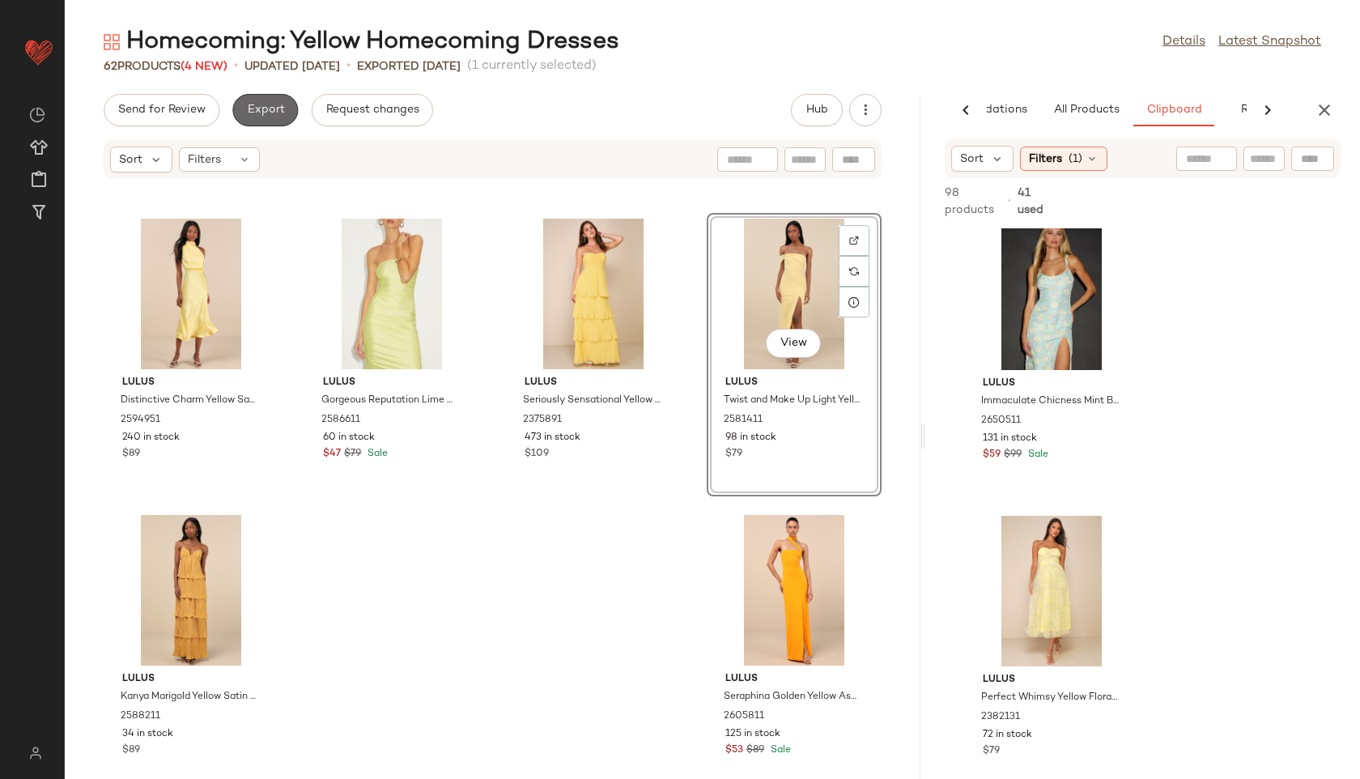
click at [266, 107] on span "Export" at bounding box center [265, 110] width 38 height 13
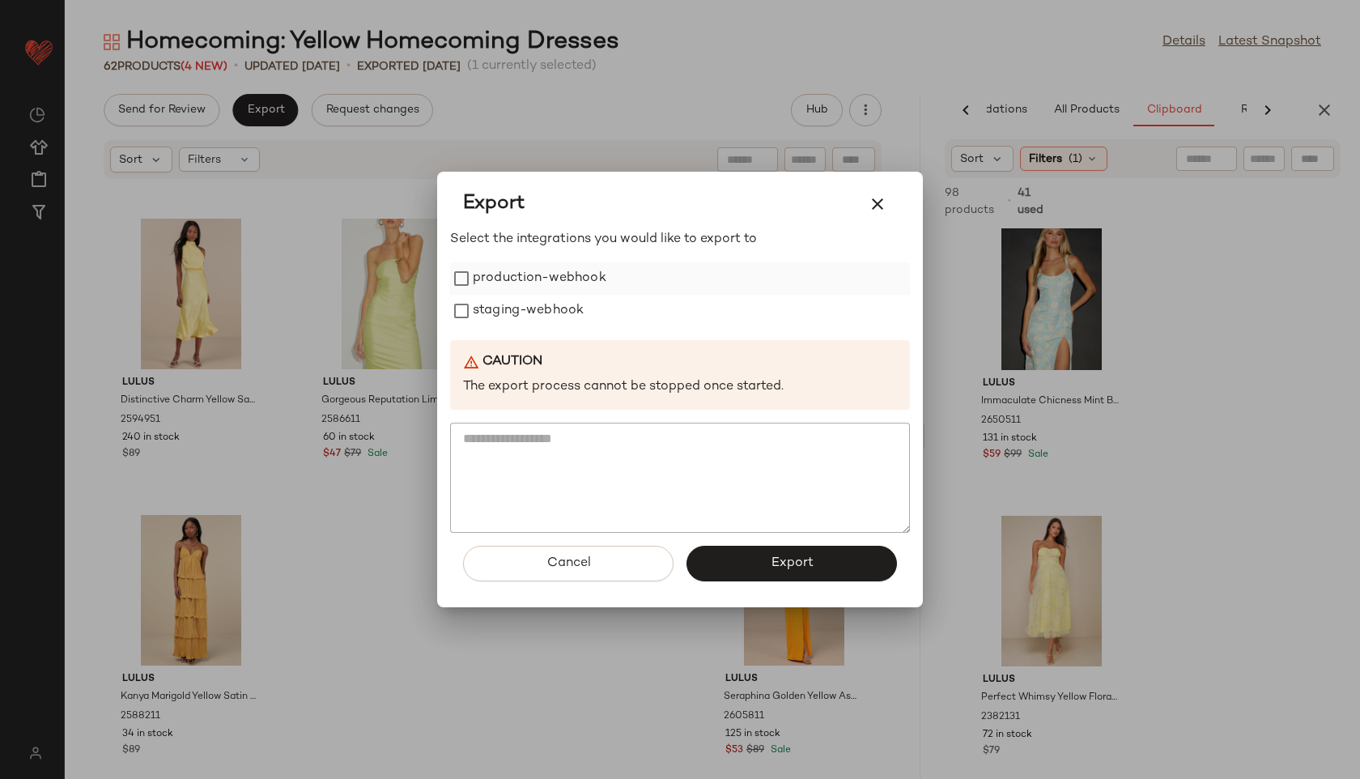
click at [497, 274] on label "production-webhook" at bounding box center [540, 278] width 134 height 32
click at [499, 316] on label "staging-webhook" at bounding box center [528, 311] width 111 height 32
click at [754, 555] on button "Export" at bounding box center [791, 564] width 210 height 36
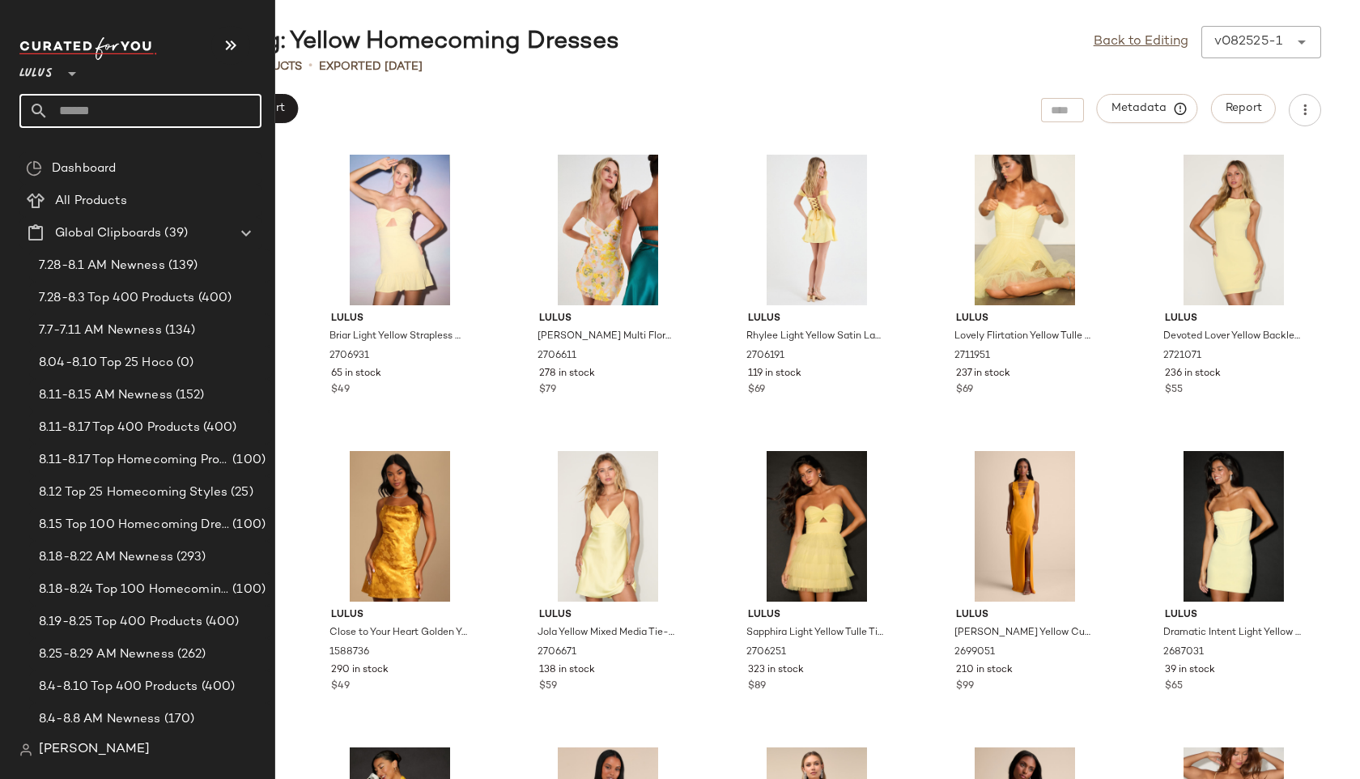
click at [86, 113] on input "text" at bounding box center [155, 111] width 213 height 34
type input "**********"
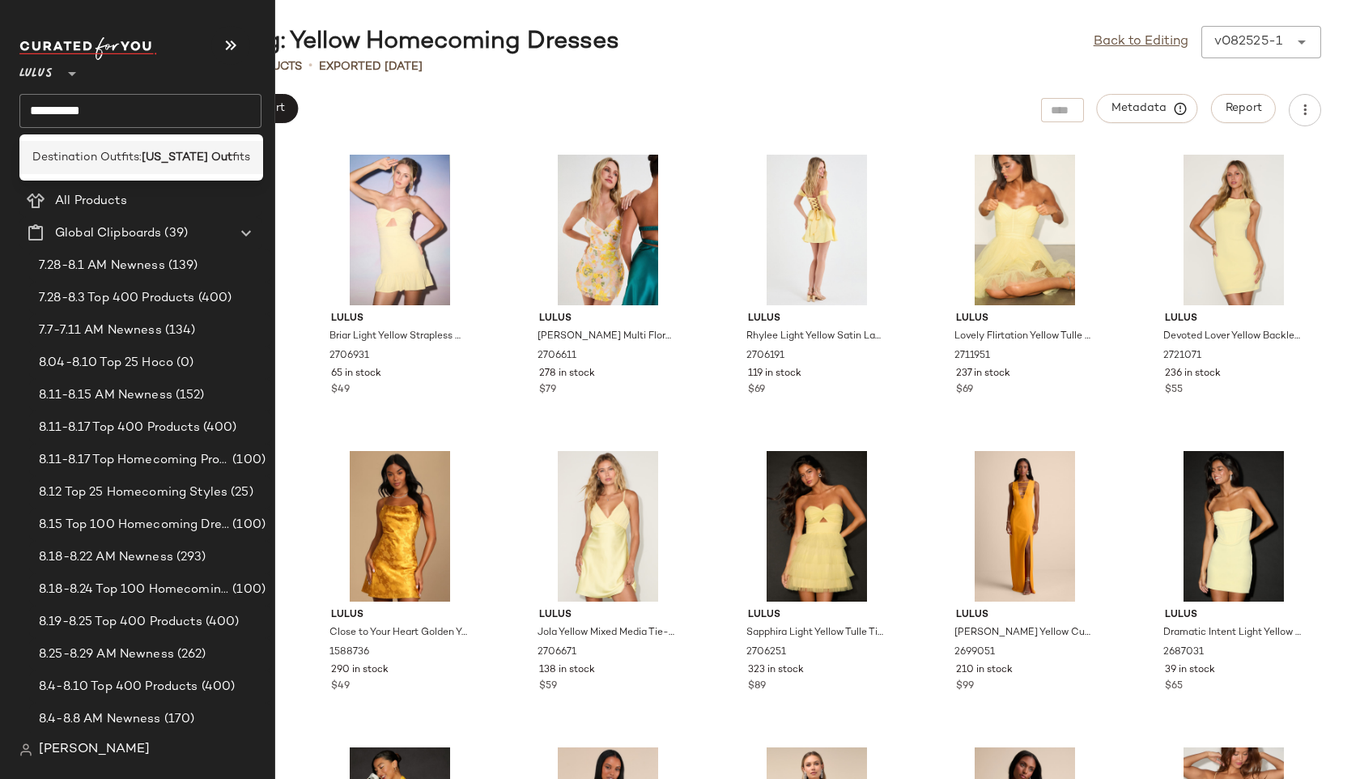
click at [91, 158] on span "Destination Outfits:" at bounding box center [86, 157] width 109 height 17
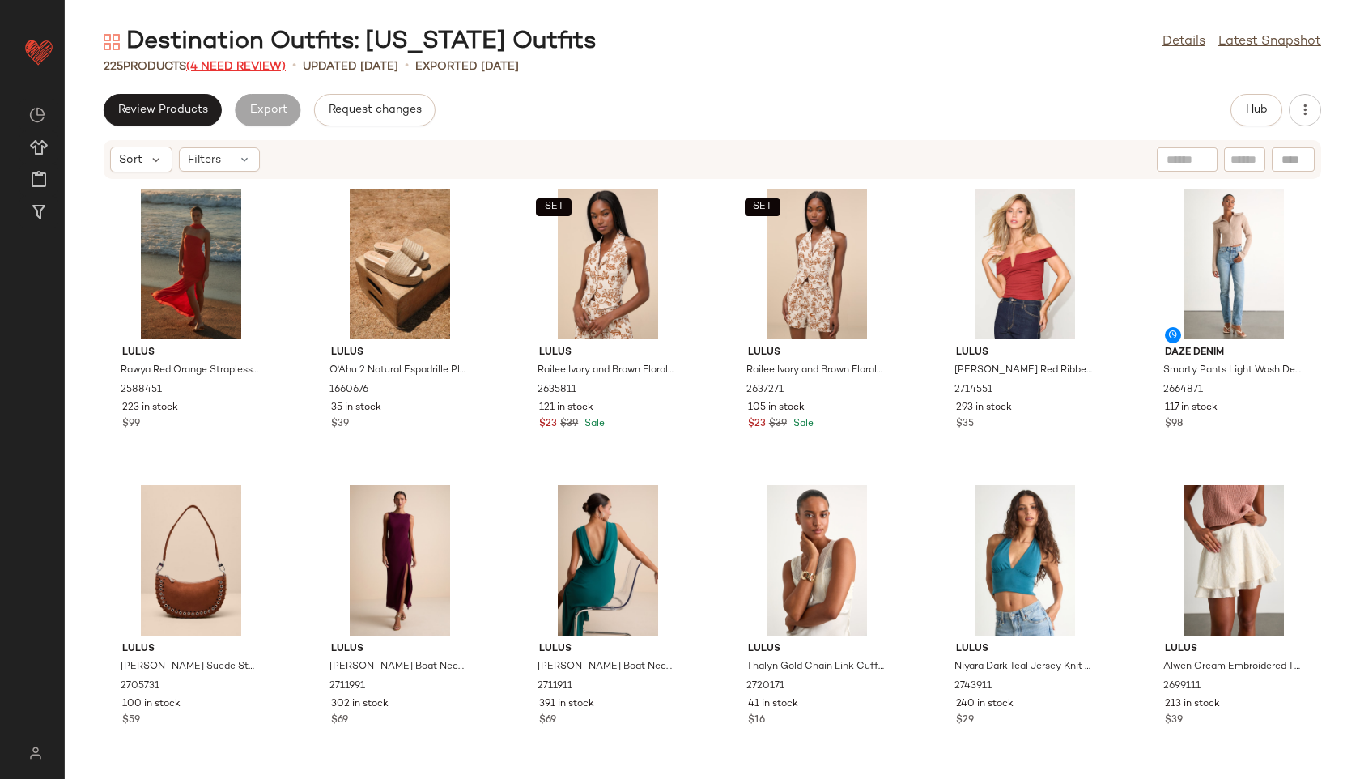
click at [257, 70] on span "(4 Need Review)" at bounding box center [236, 67] width 100 height 12
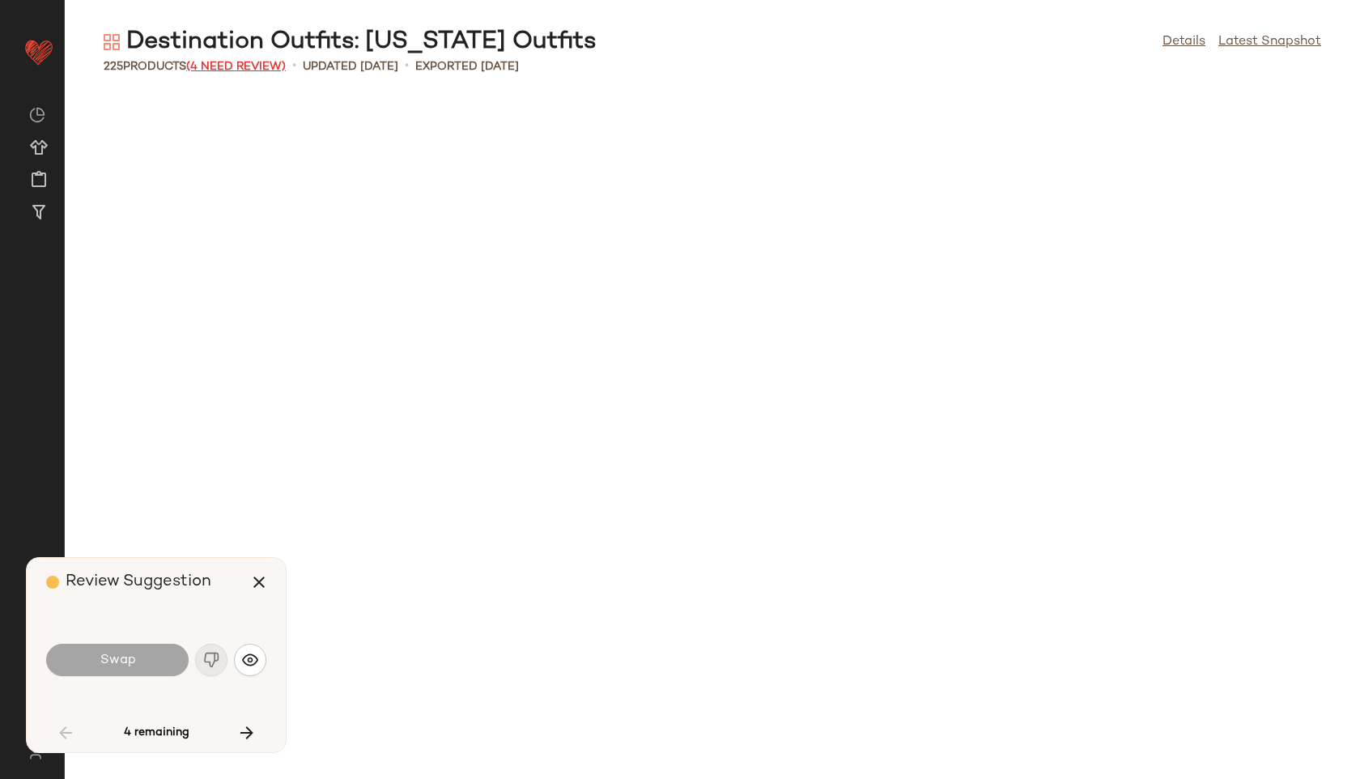
scroll to position [1778, 0]
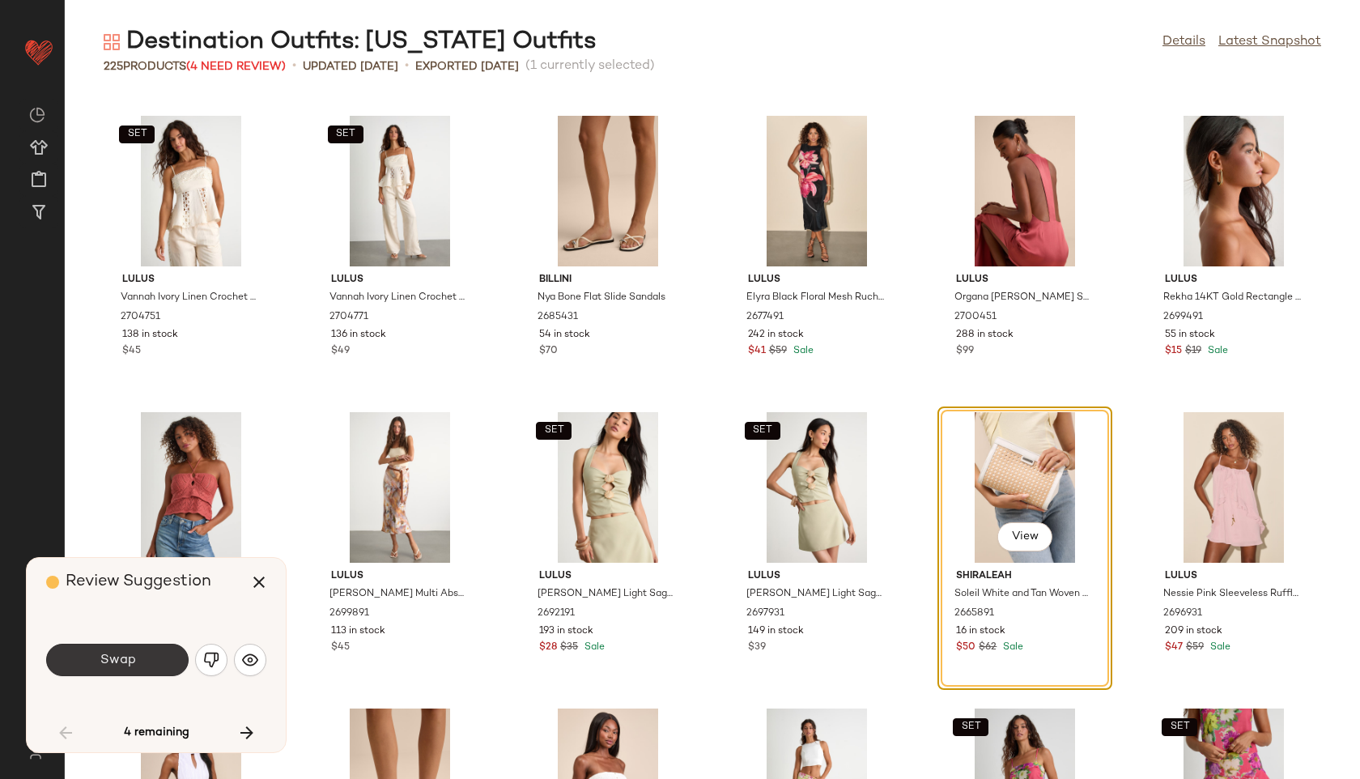
click at [148, 663] on button "Swap" at bounding box center [117, 660] width 142 height 32
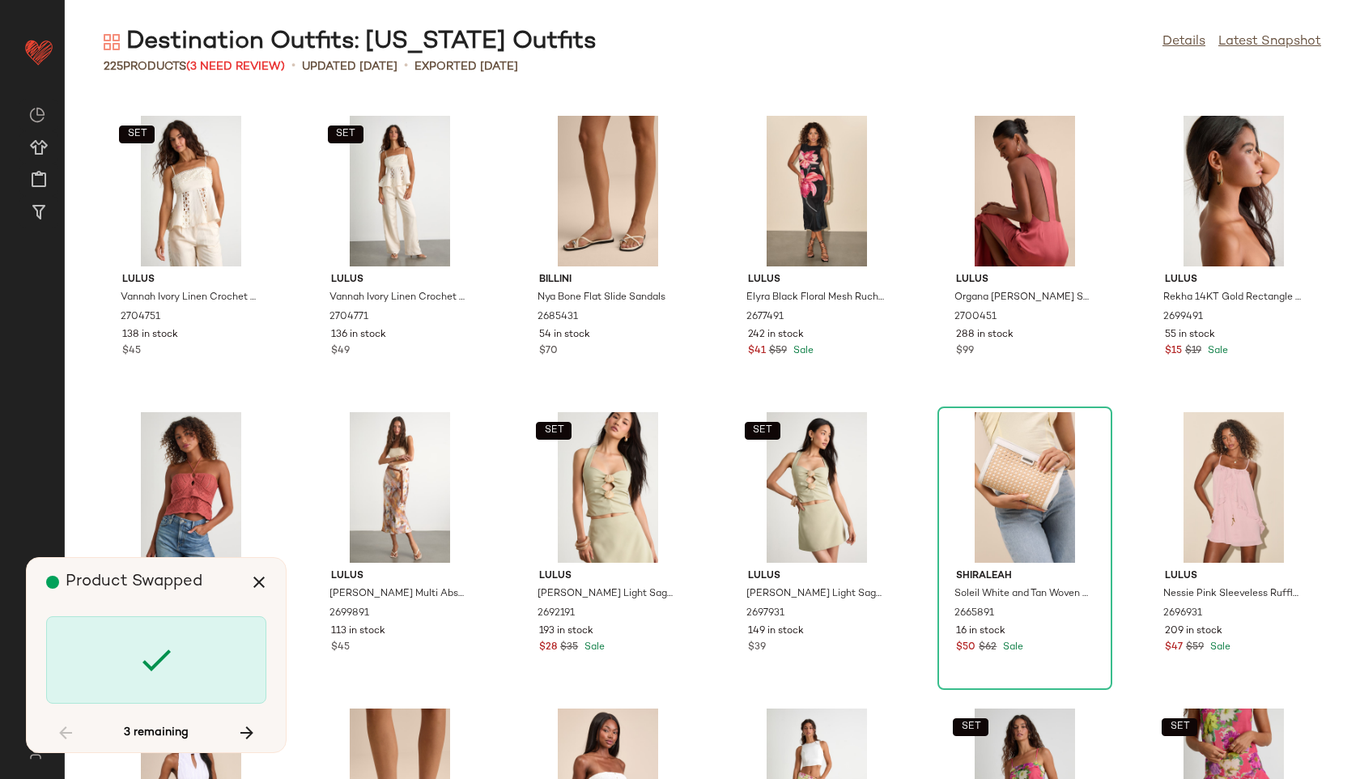
scroll to position [2963, 0]
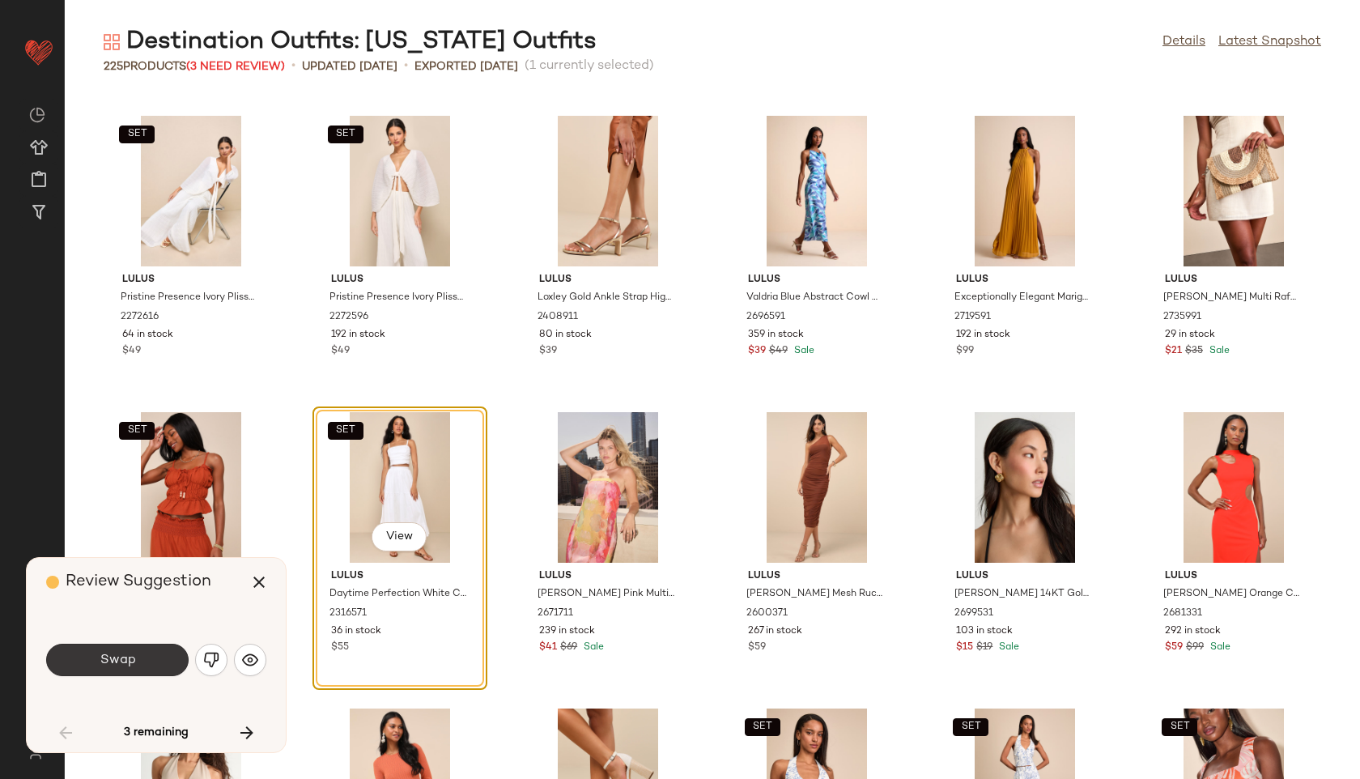
click at [159, 653] on button "Swap" at bounding box center [117, 660] width 142 height 32
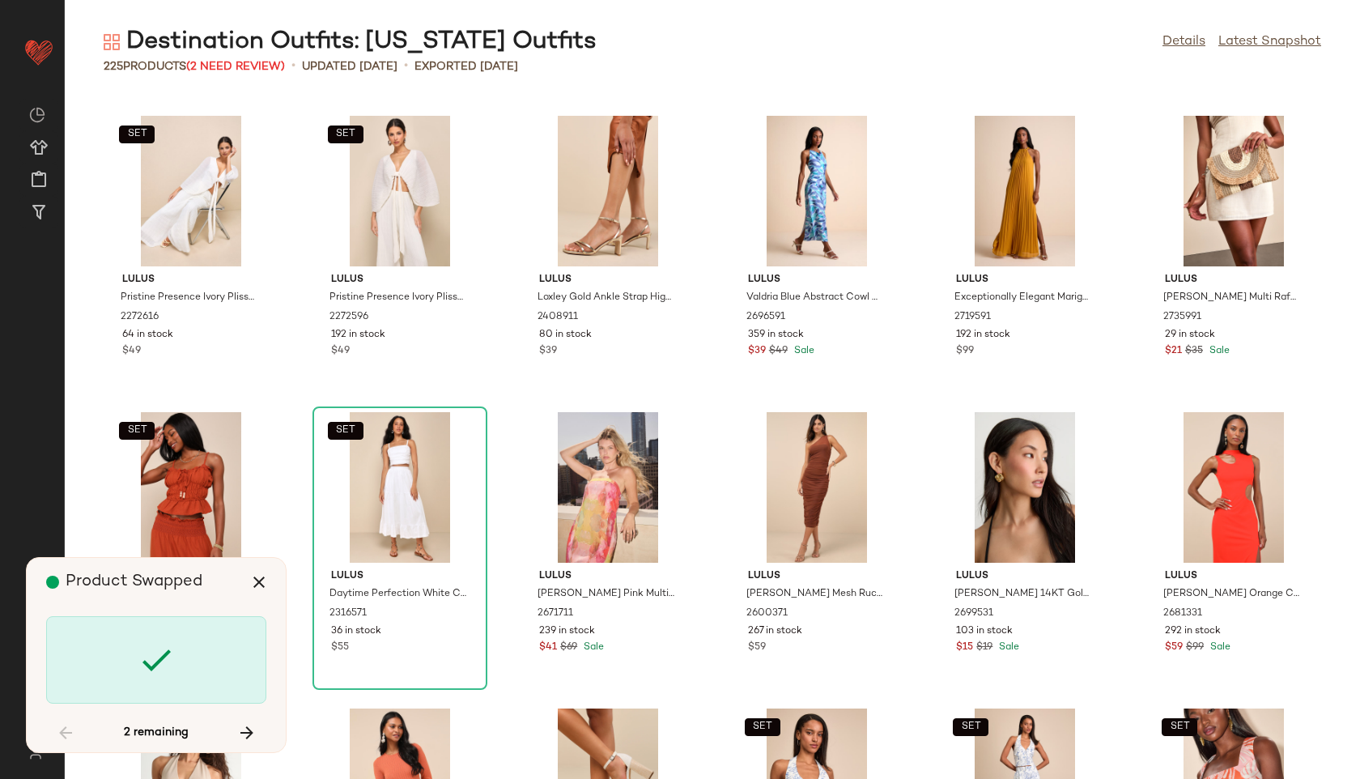
scroll to position [4444, 0]
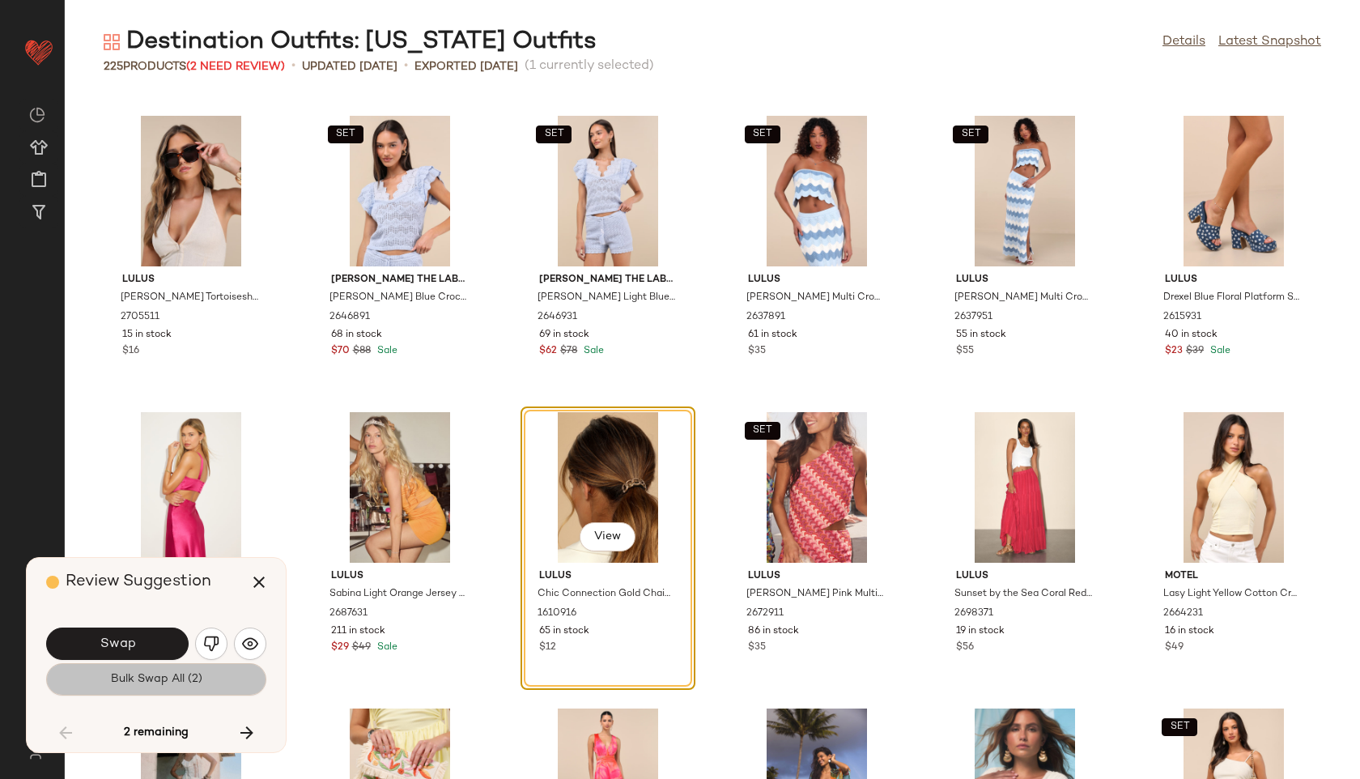
click at [151, 681] on span "Bulk Swap All (2)" at bounding box center [156, 679] width 92 height 13
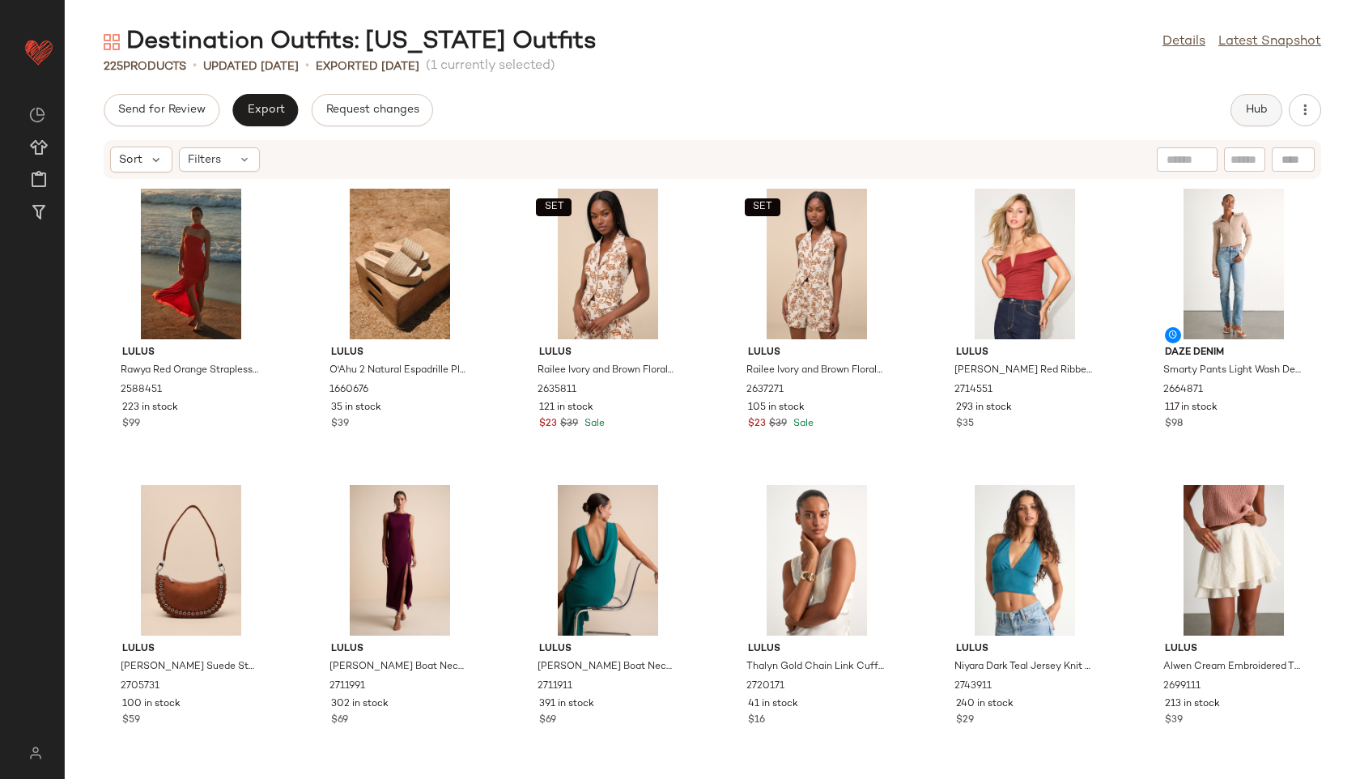
click at [1262, 96] on button "Hub" at bounding box center [1256, 110] width 52 height 32
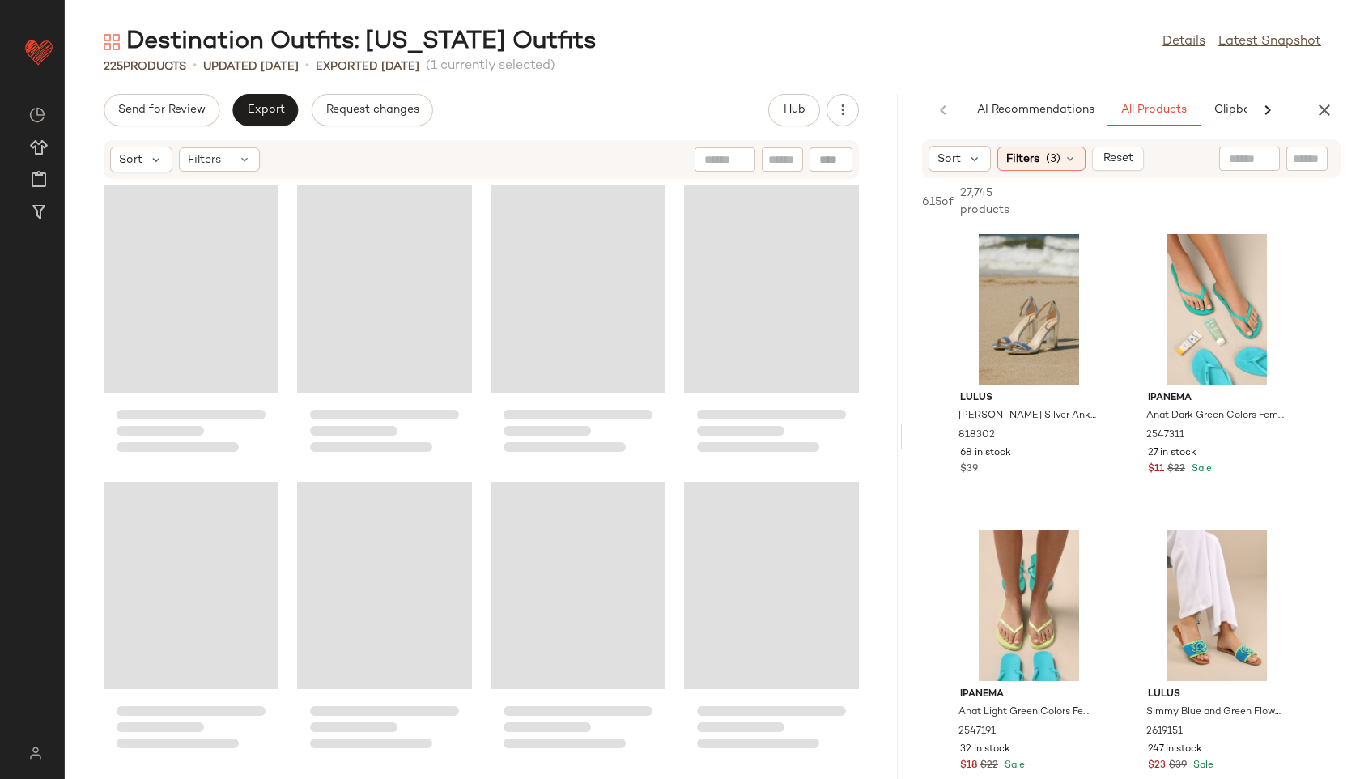
drag, startPoint x: 710, startPoint y: 438, endPoint x: 1157, endPoint y: 418, distance: 447.3
click at [1157, 418] on div "Destination Outfits: Hawaii Outfits Details Latest Snapshot 225 Products • upda…" at bounding box center [712, 402] width 1295 height 753
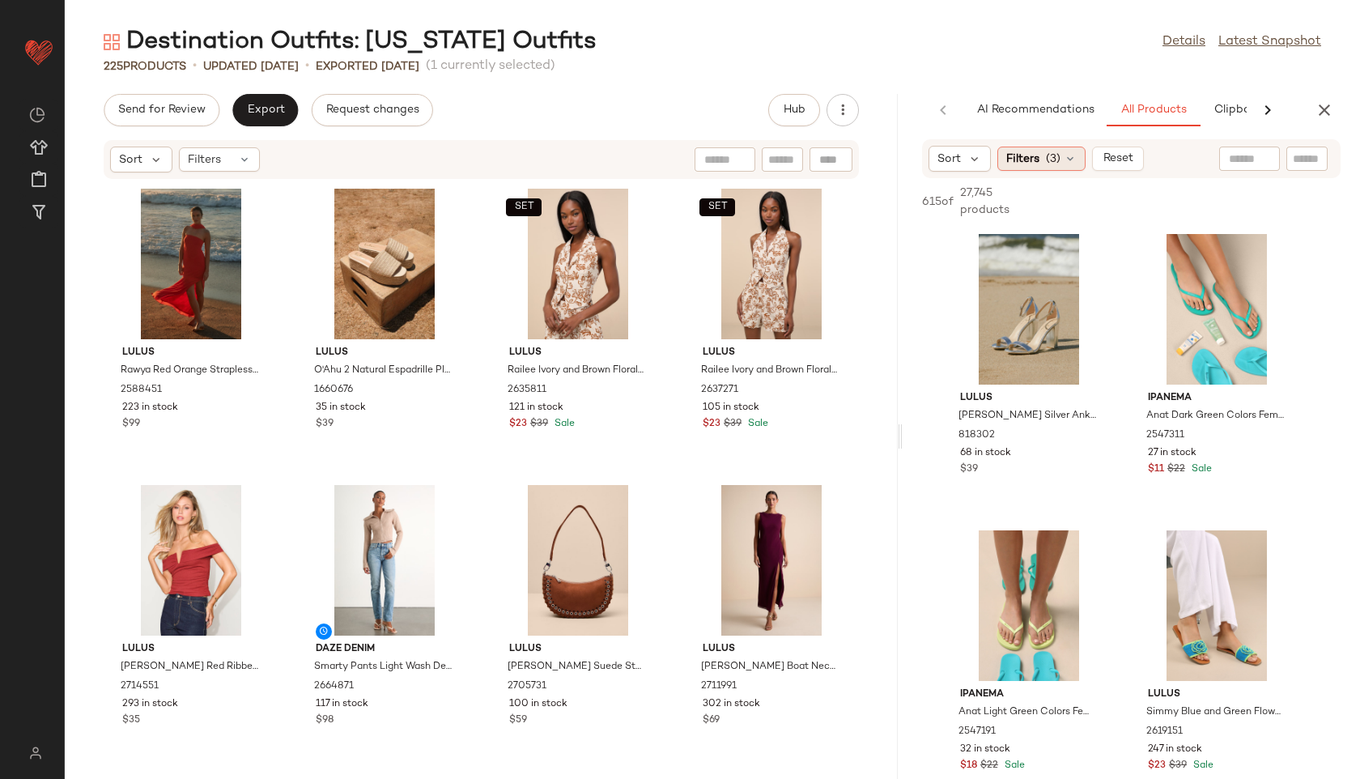
click at [1046, 159] on span "(3)" at bounding box center [1053, 159] width 15 height 17
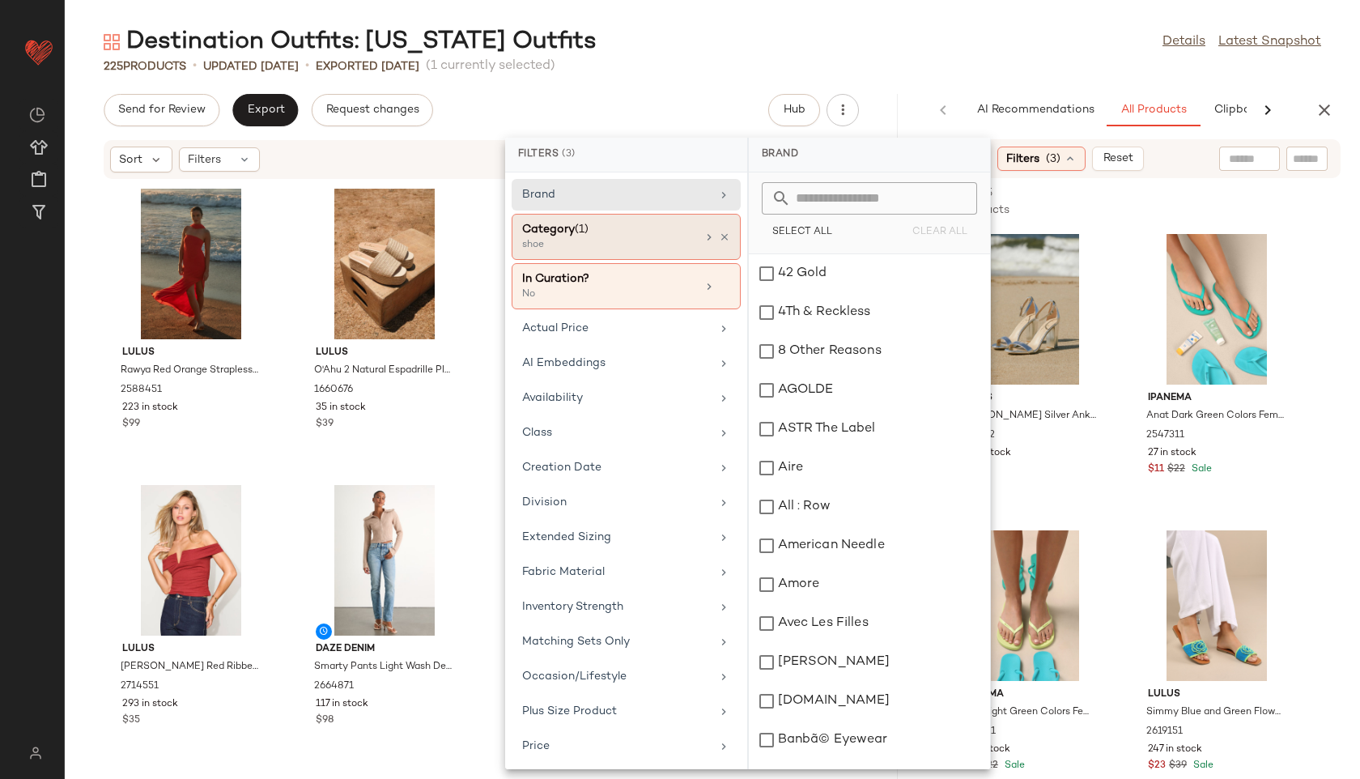
click at [678, 232] on div "Category (1)" at bounding box center [609, 229] width 174 height 17
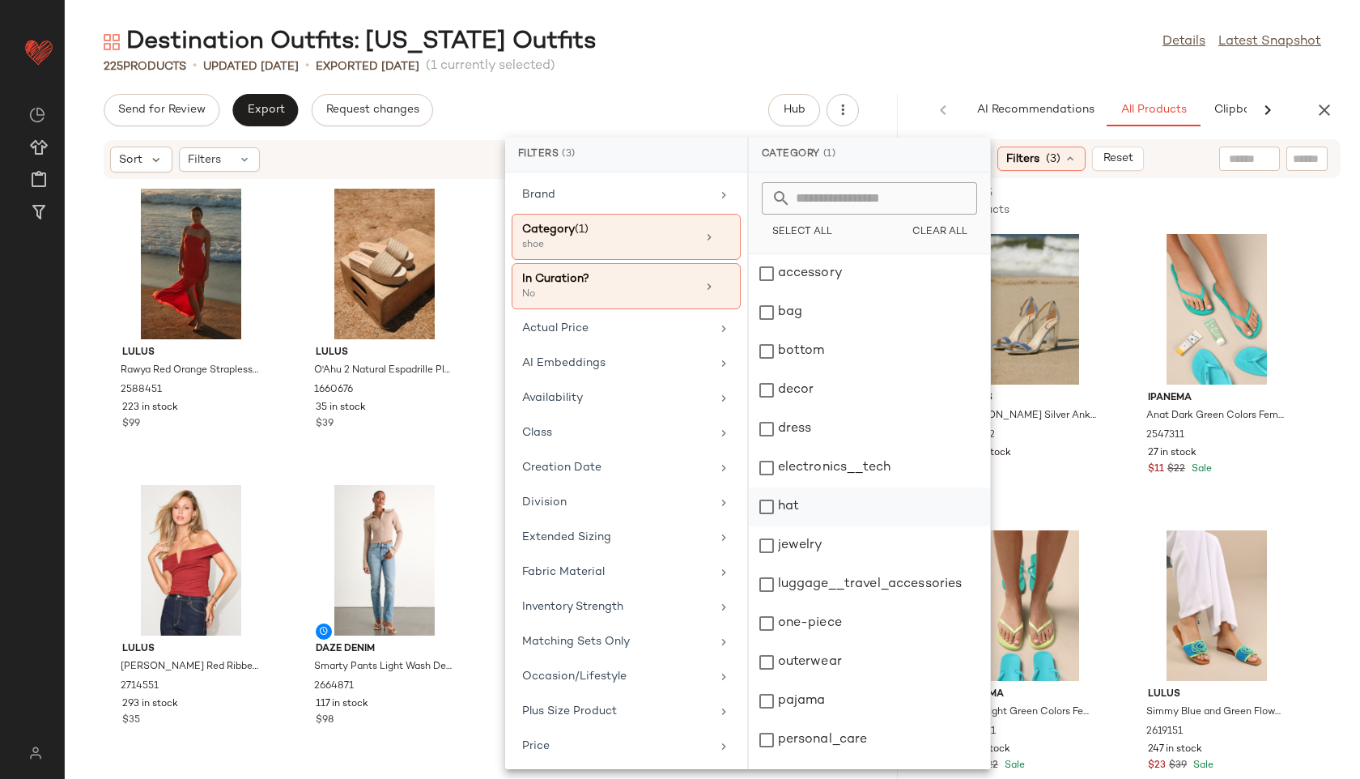
scroll to position [146, 0]
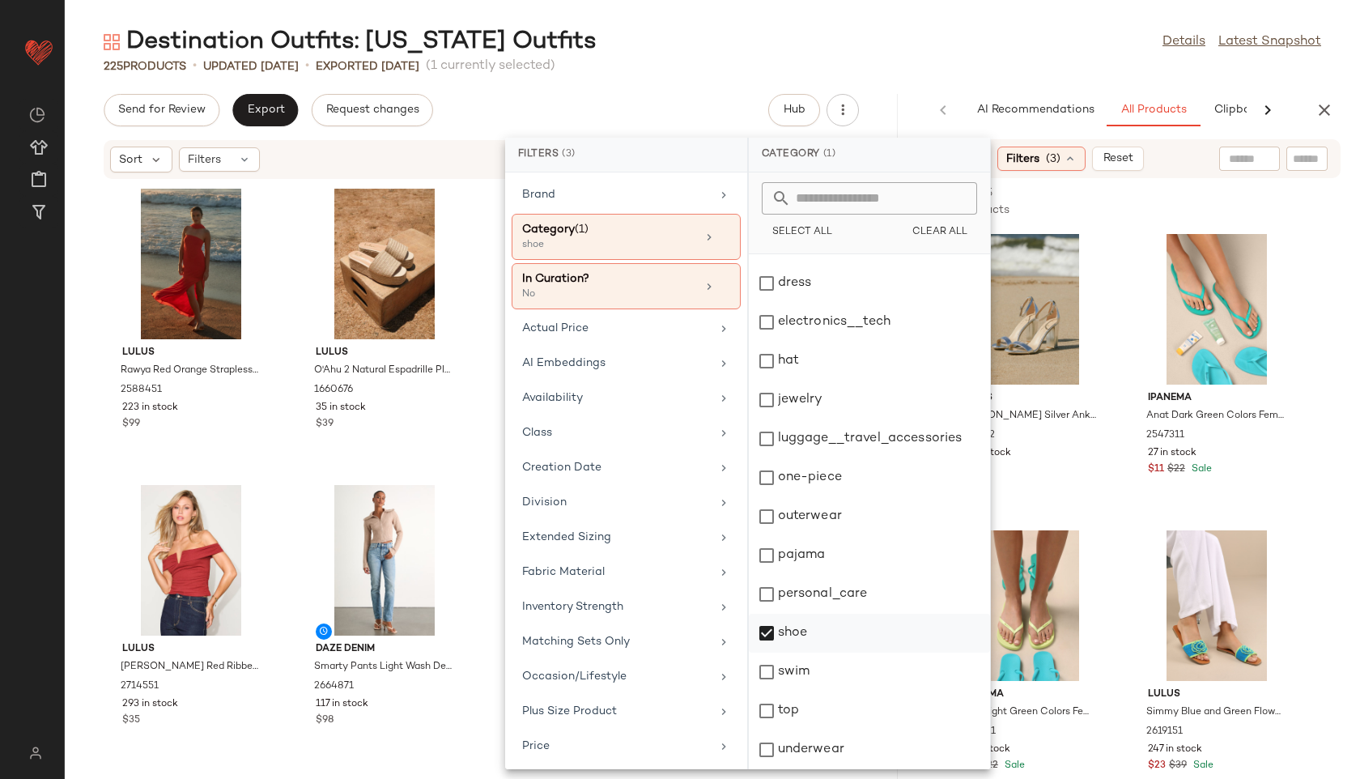
click at [799, 634] on div "shoe" at bounding box center [869, 633] width 241 height 39
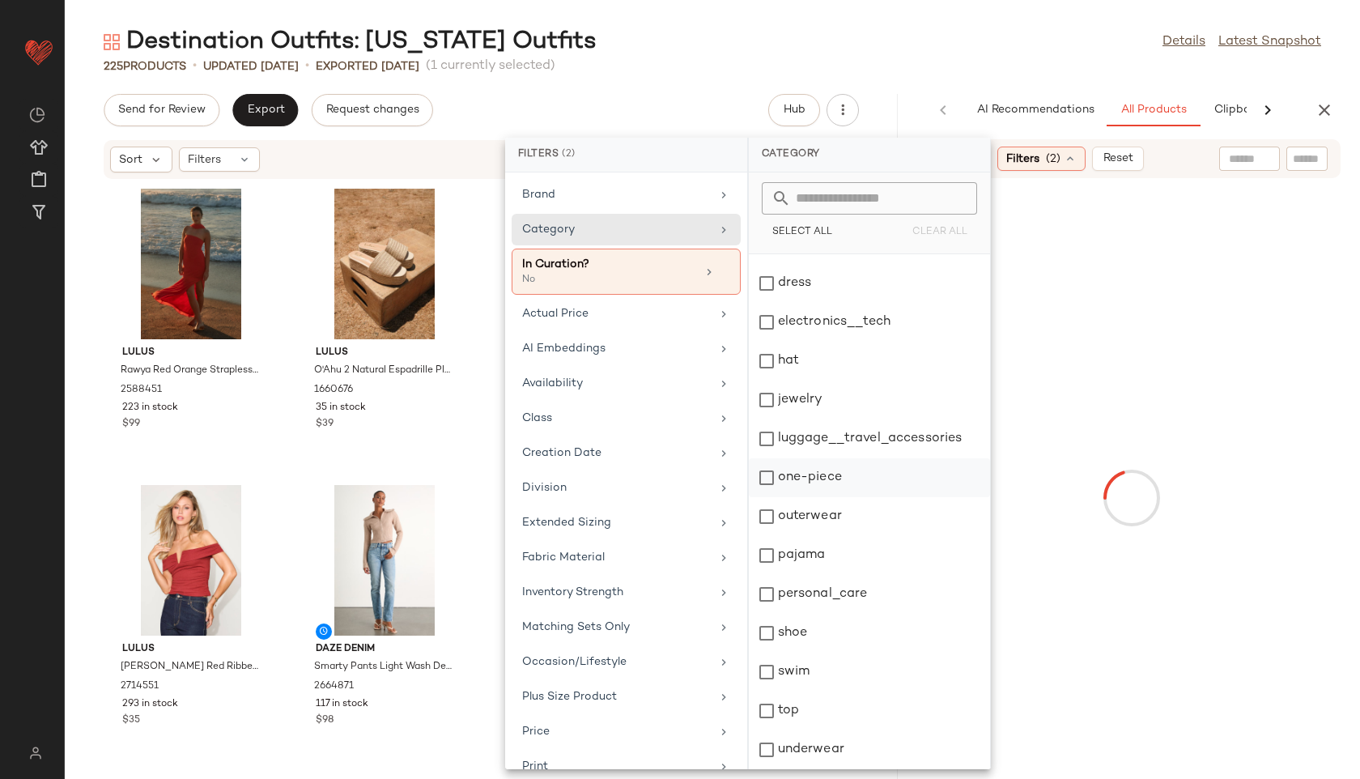
scroll to position [0, 0]
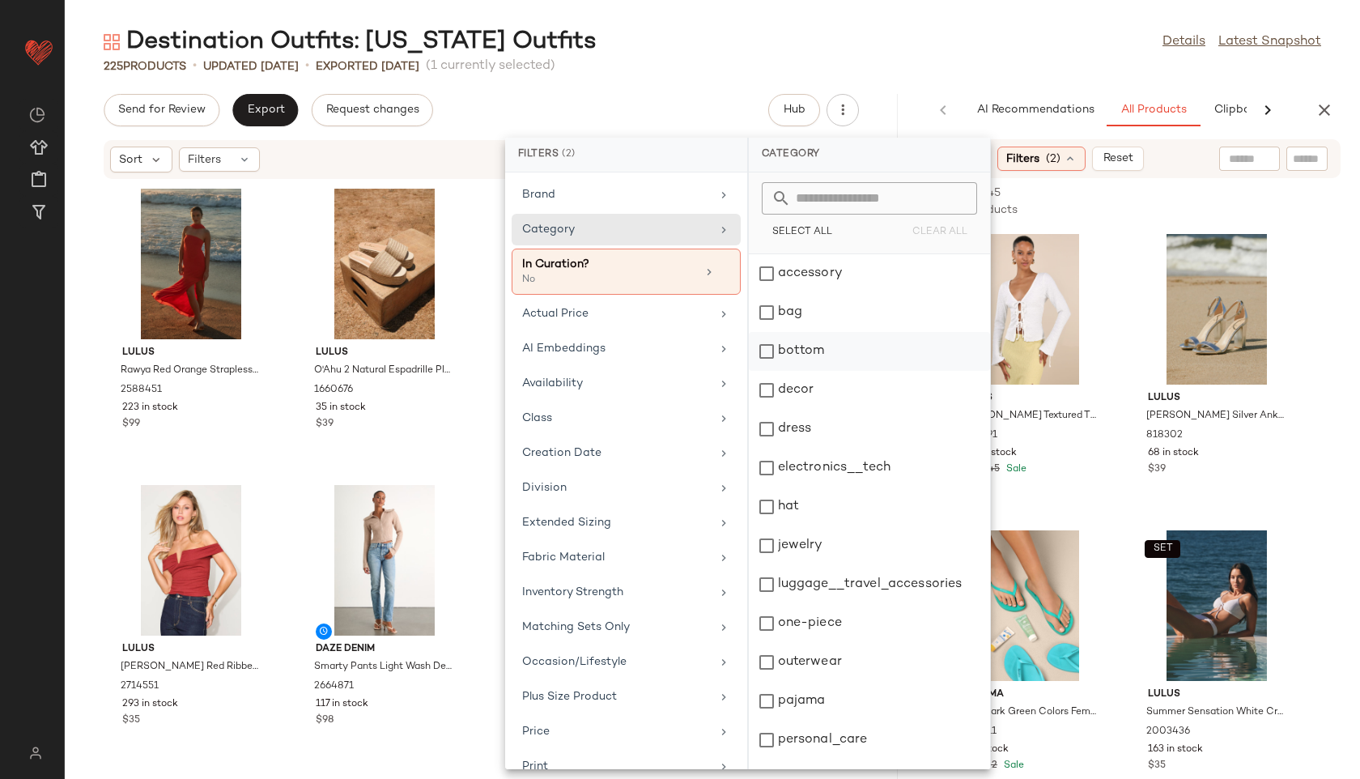
click at [798, 354] on div "bottom" at bounding box center [869, 351] width 241 height 39
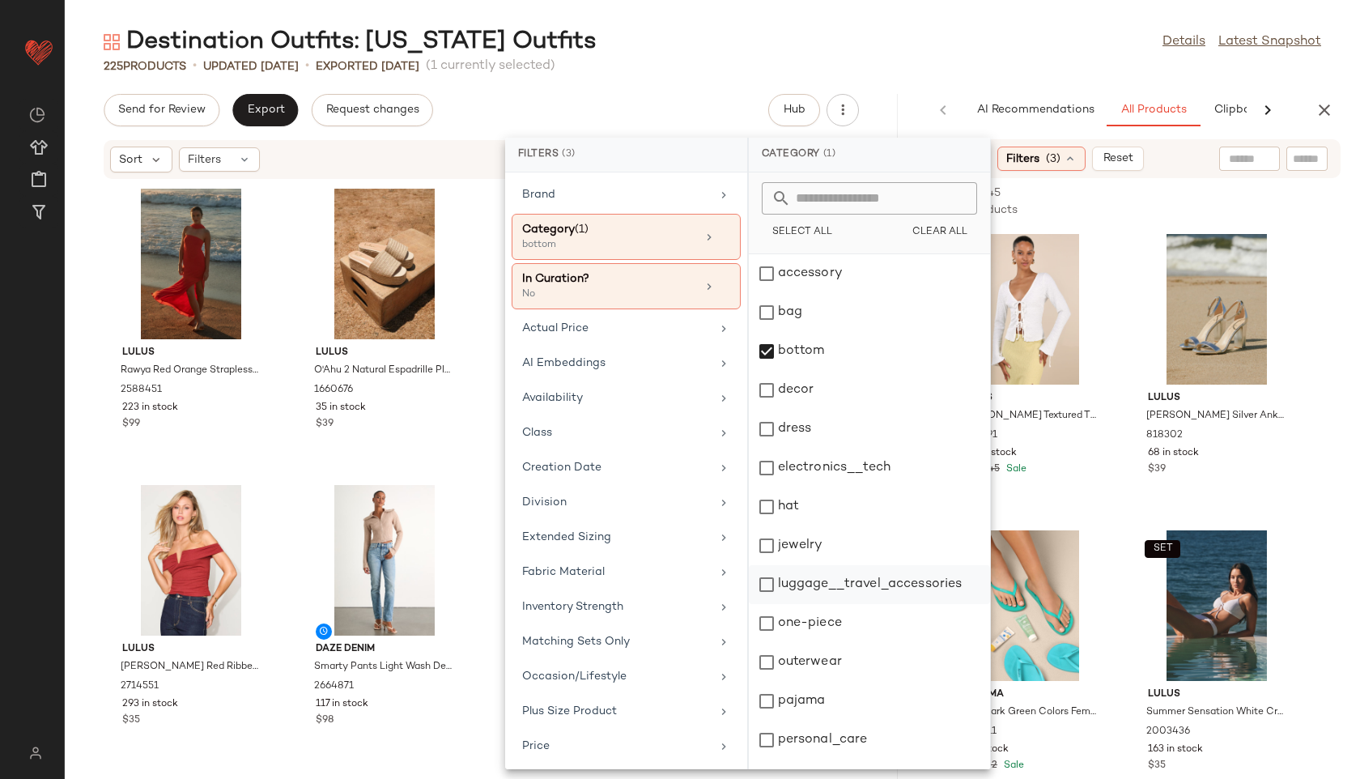
scroll to position [146, 0]
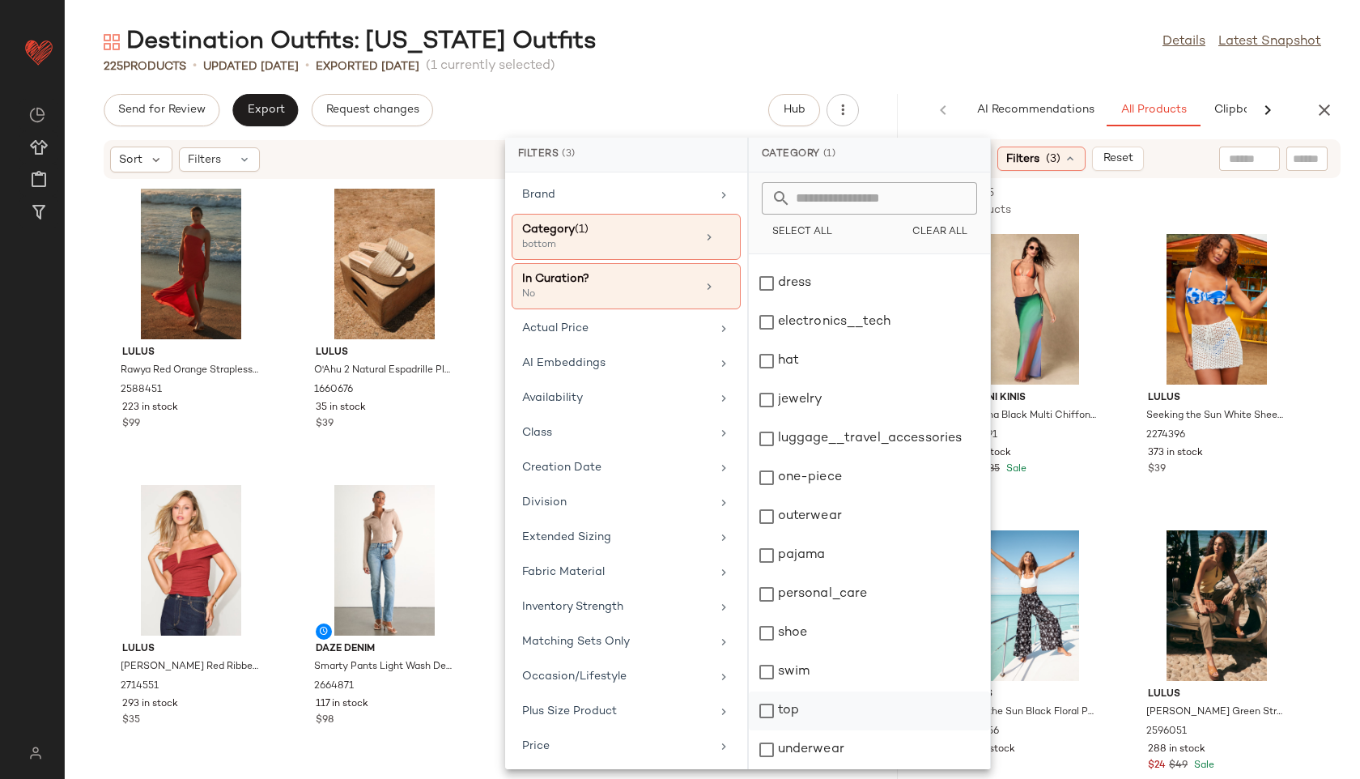
click at [797, 712] on div "top" at bounding box center [869, 710] width 241 height 39
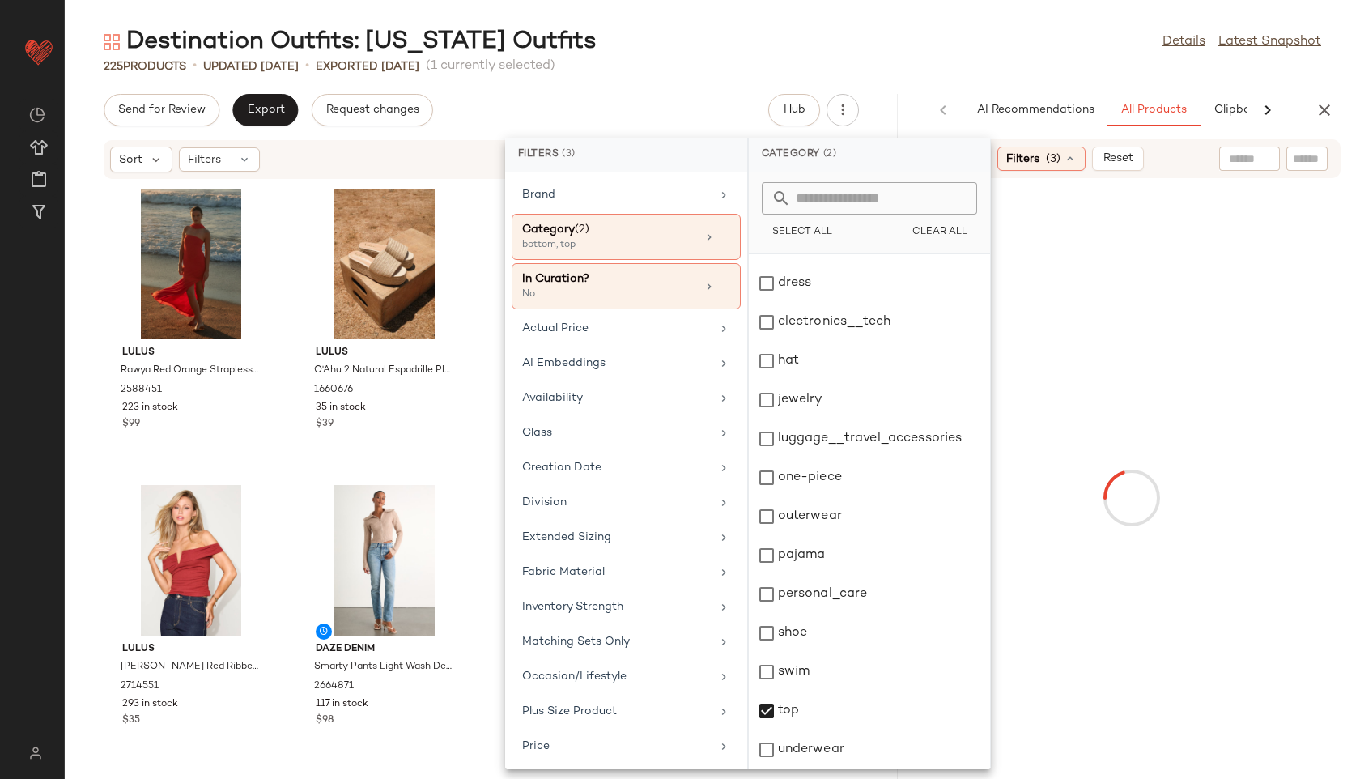
click at [907, 47] on div "Destination Outfits: Hawaii Outfits Details Latest Snapshot" at bounding box center [712, 42] width 1295 height 32
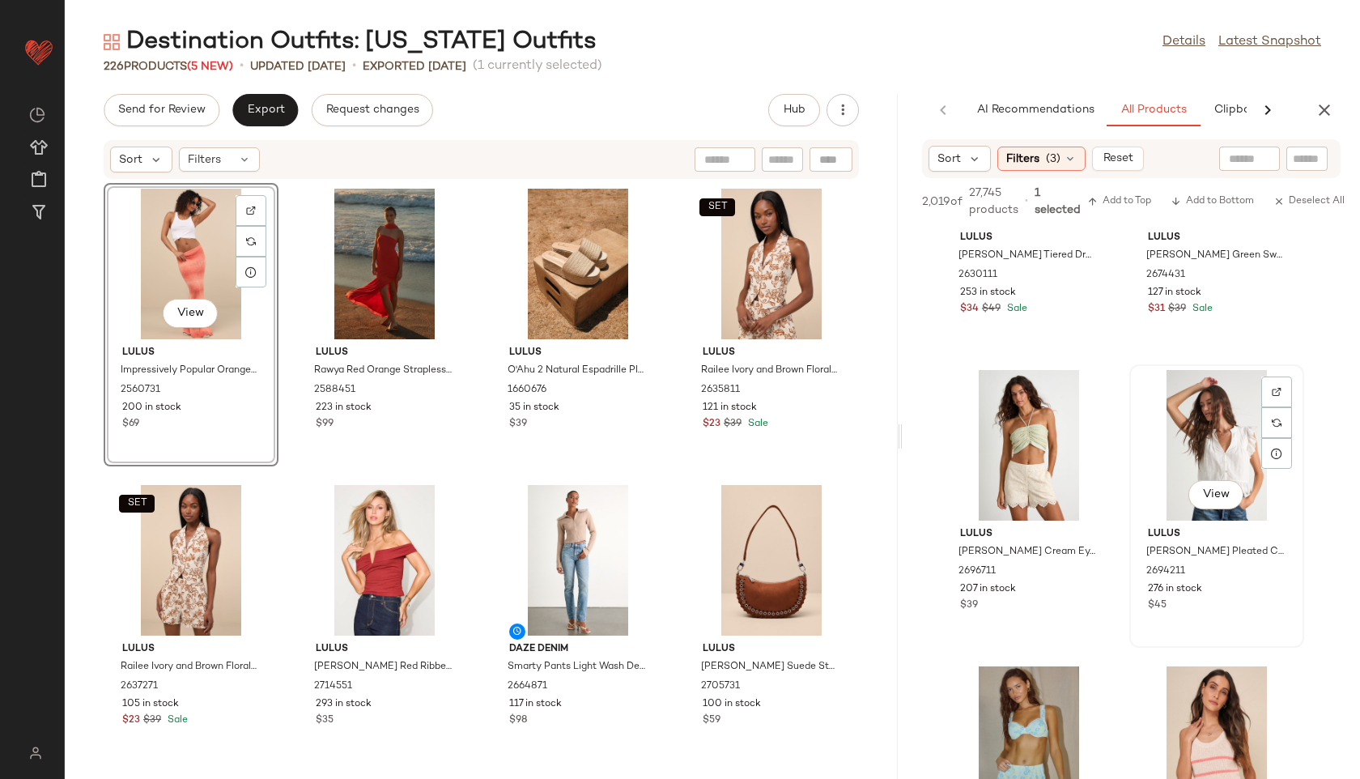
scroll to position [1637, 0]
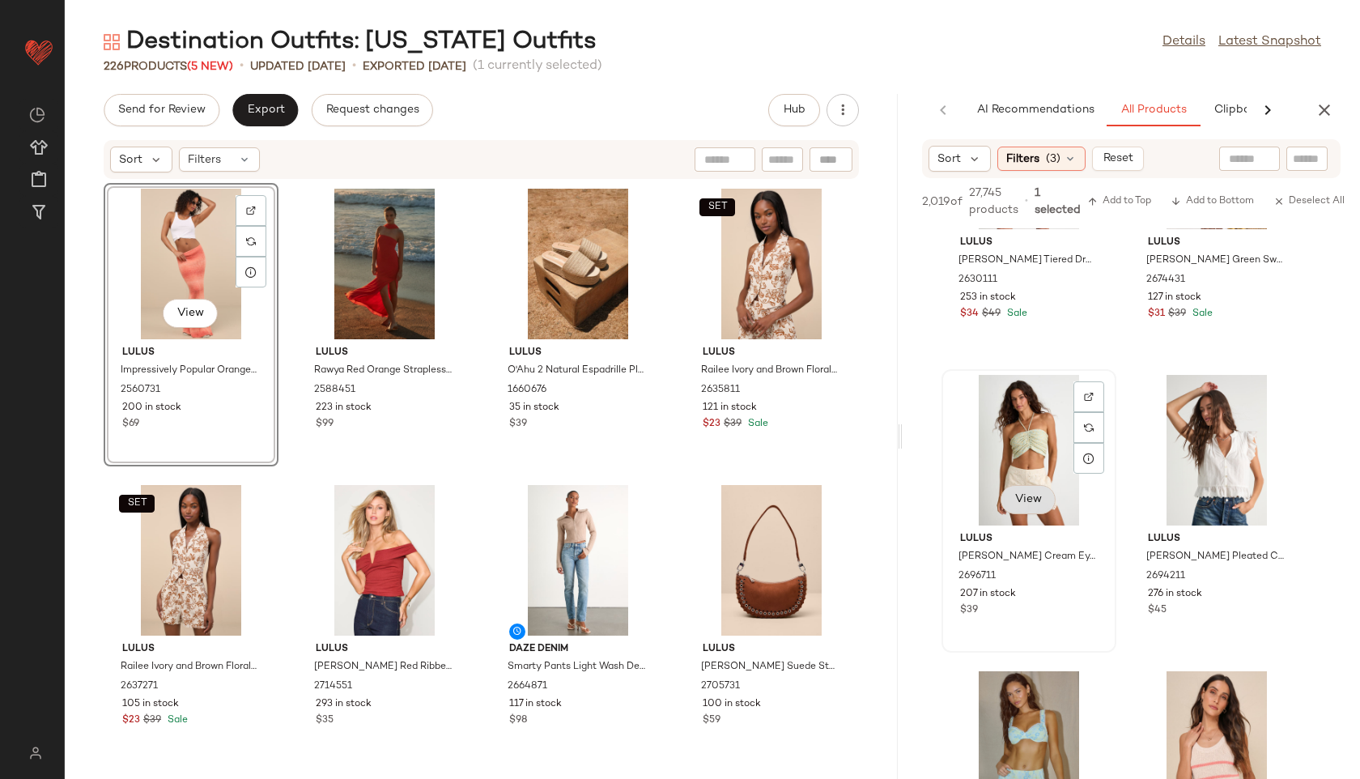
click at [1037, 504] on span "View" at bounding box center [1028, 499] width 28 height 13
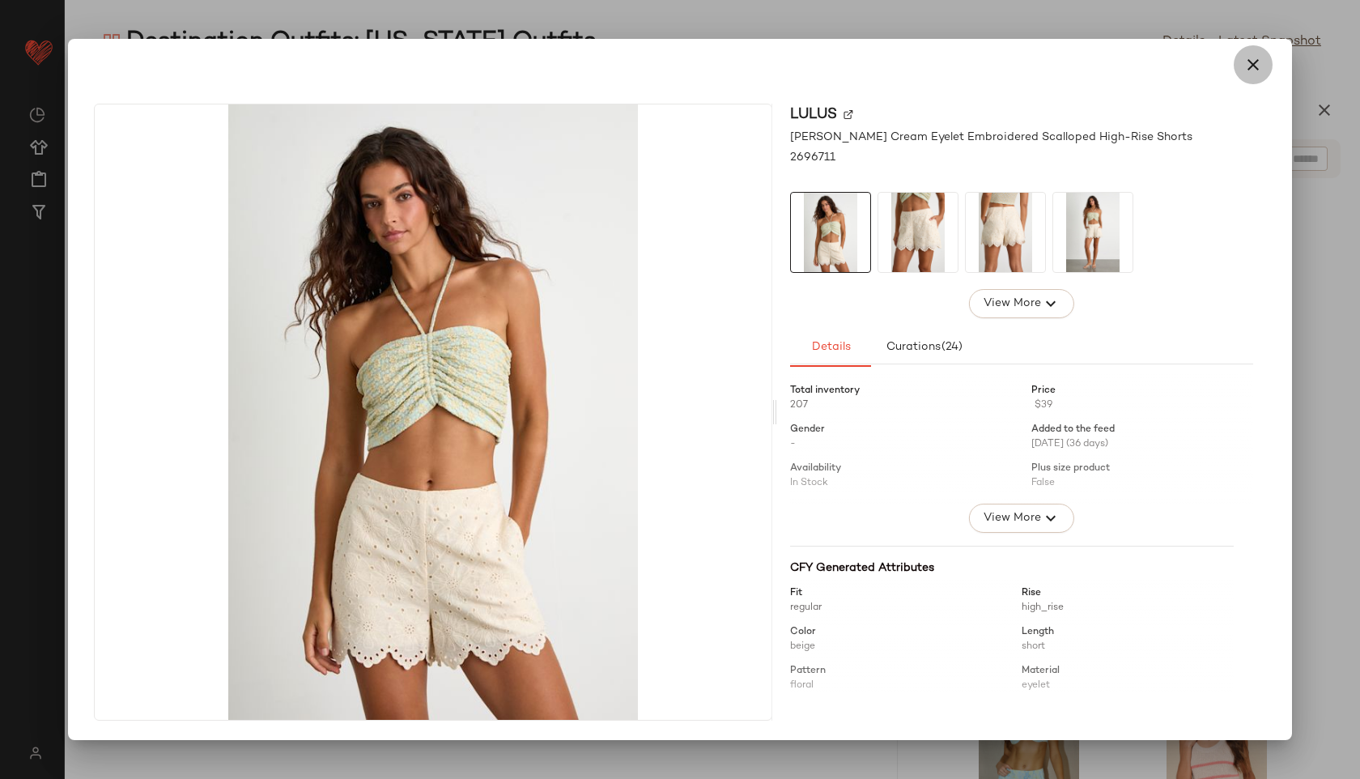
click at [1238, 61] on button "button" at bounding box center [1253, 64] width 39 height 39
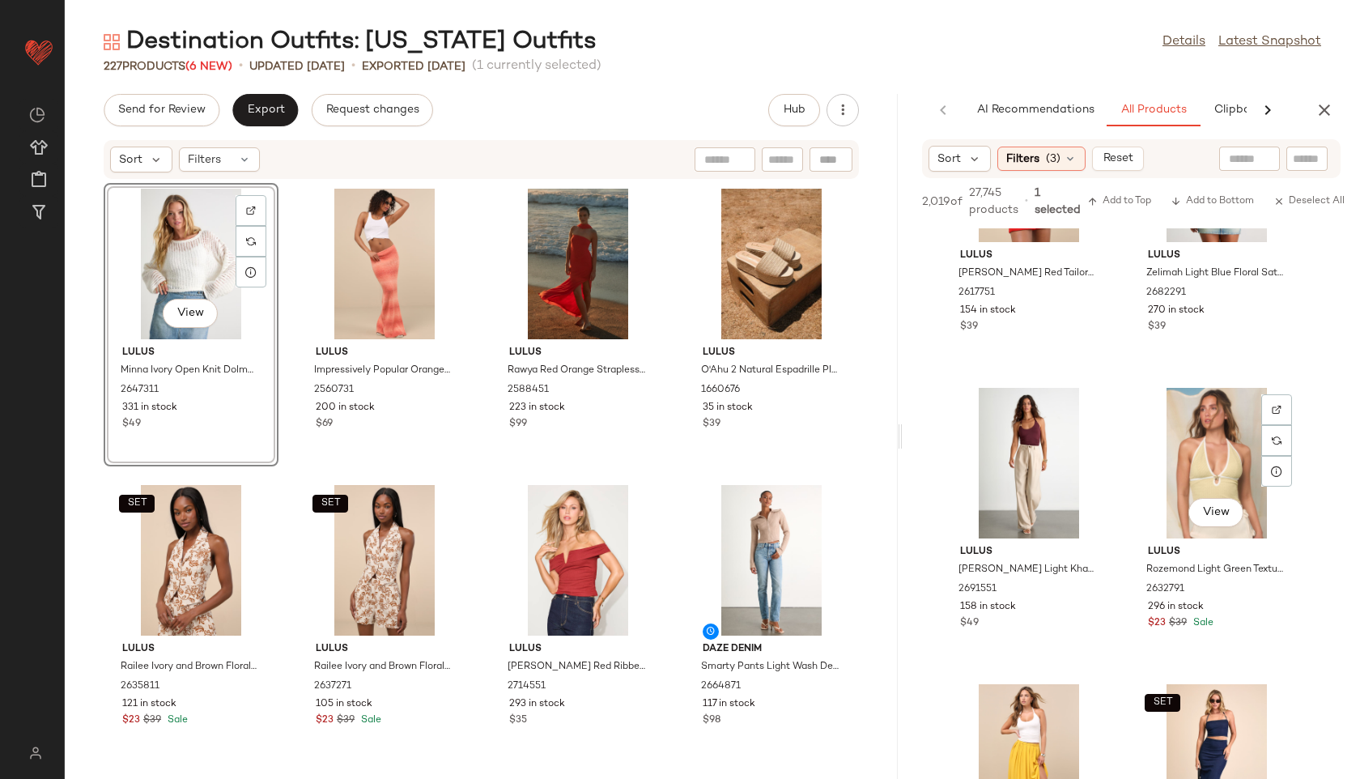
scroll to position [6381, 0]
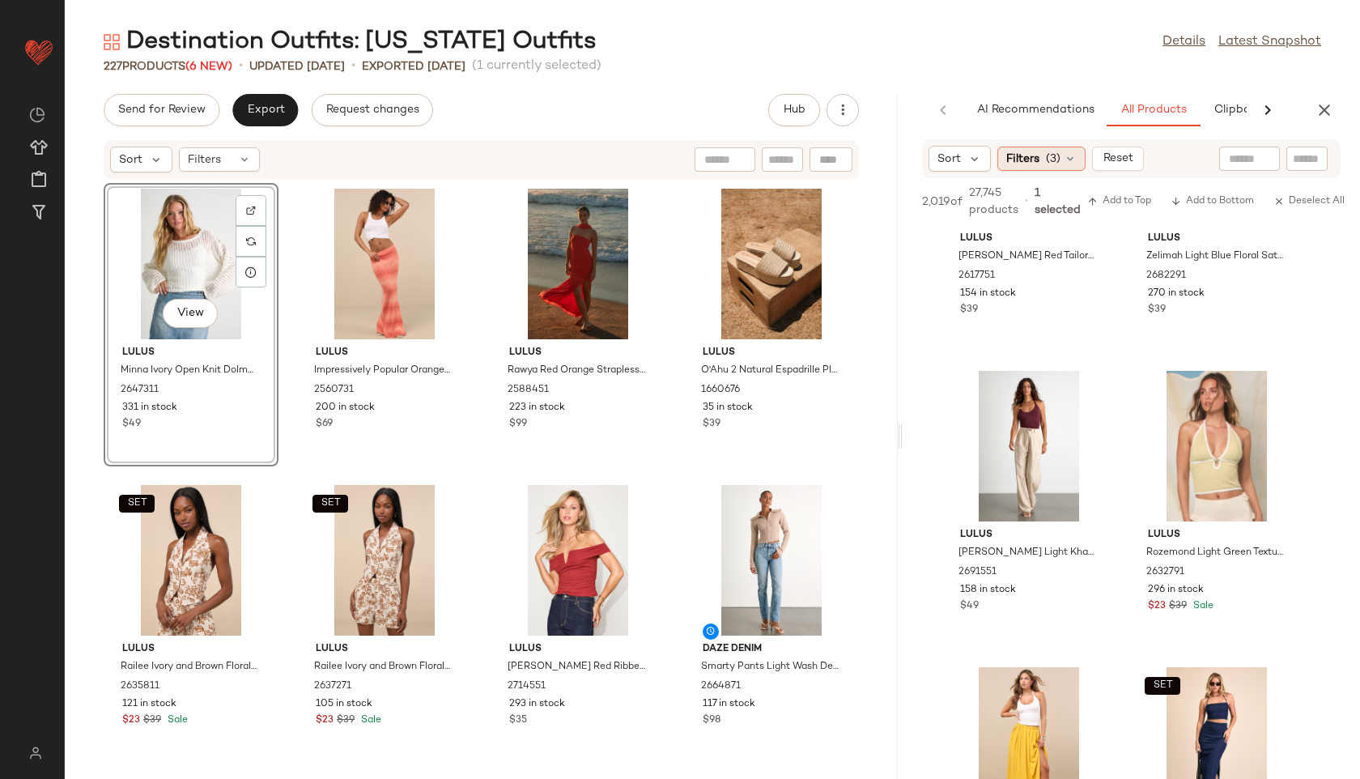
click at [1059, 168] on div "Filters (3)" at bounding box center [1041, 159] width 88 height 24
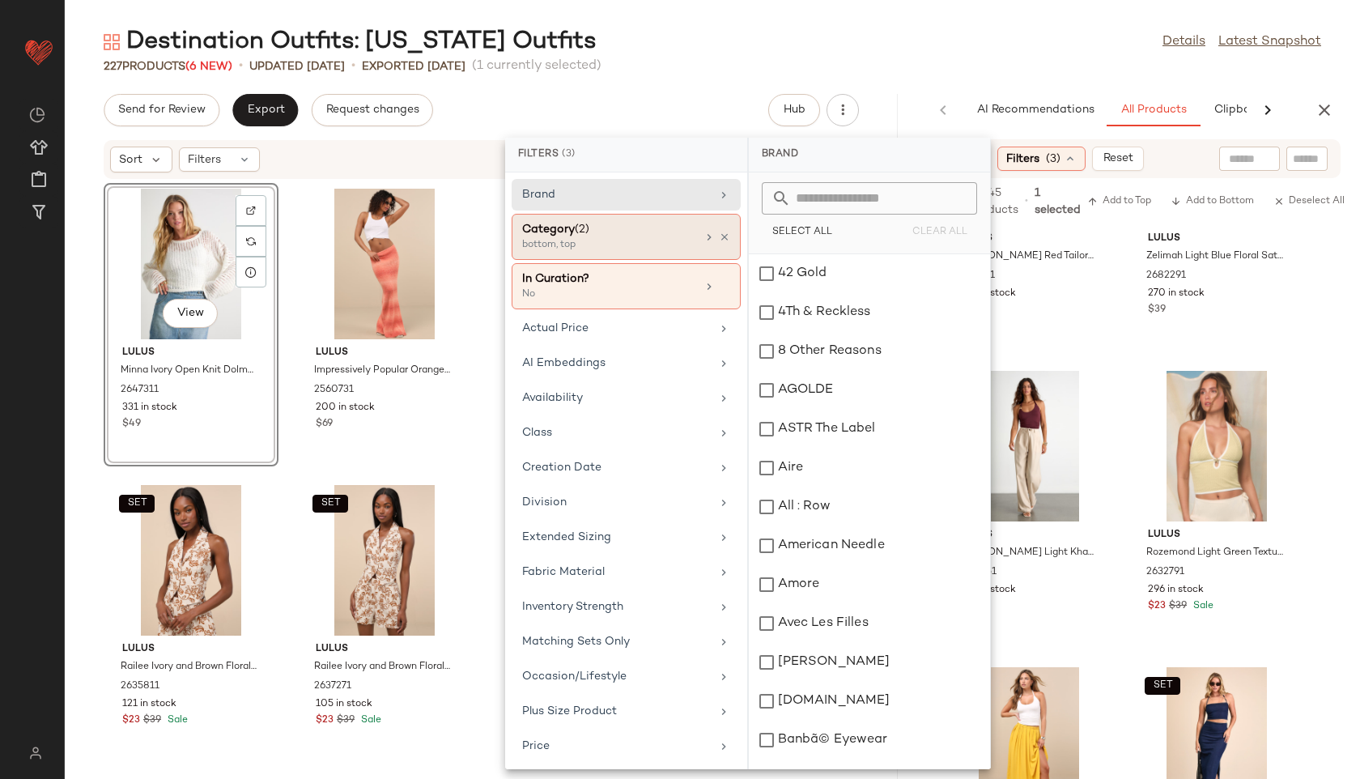
click at [610, 234] on div "Category (2)" at bounding box center [609, 229] width 174 height 17
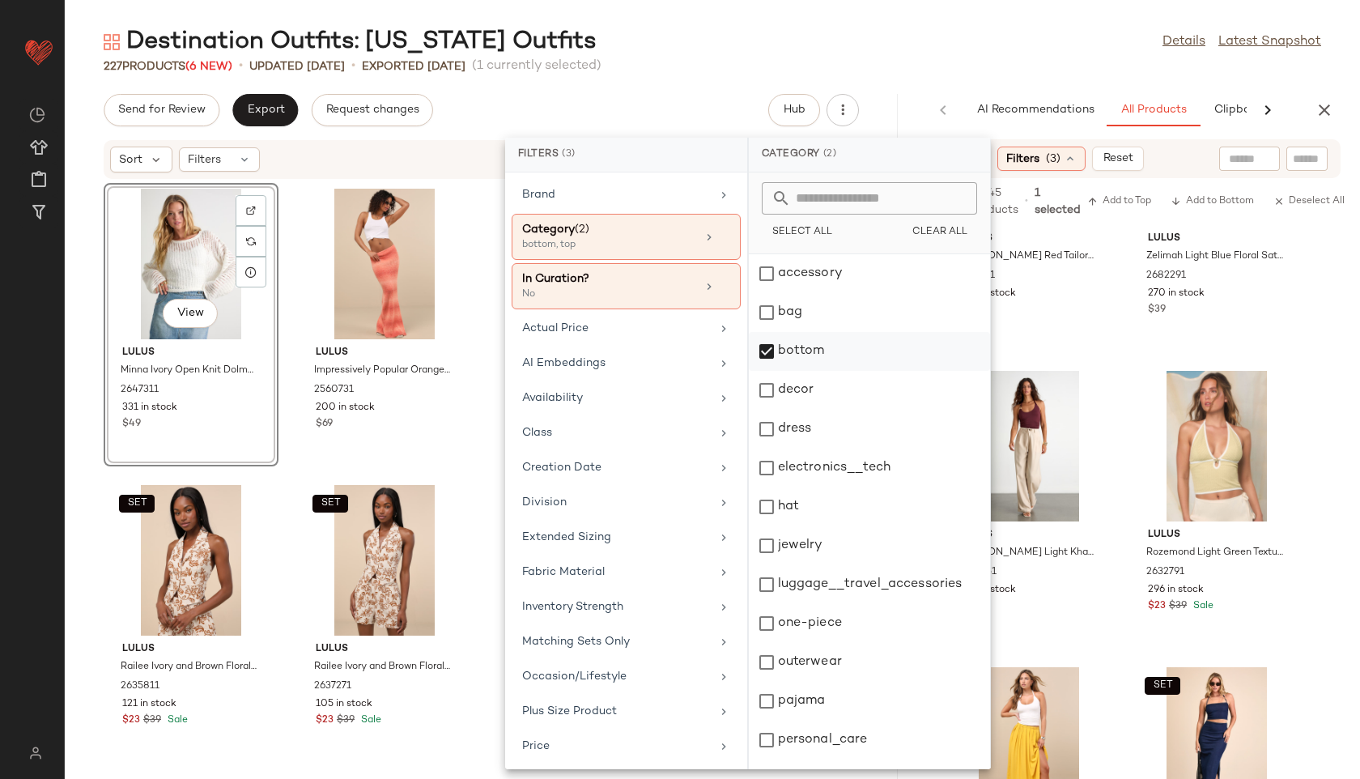
click at [817, 353] on div "bottom" at bounding box center [869, 351] width 241 height 39
click at [806, 420] on div "dress" at bounding box center [869, 429] width 241 height 39
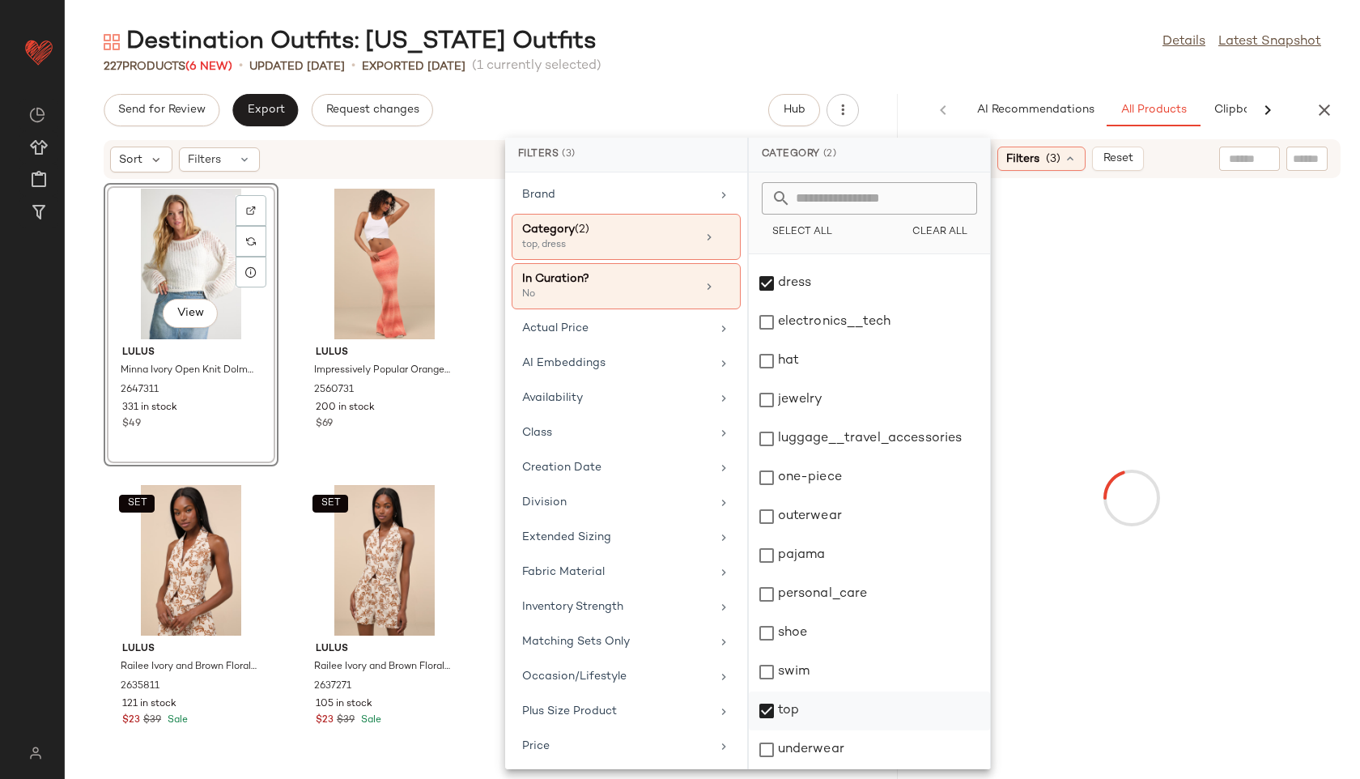
click at [792, 706] on div "top" at bounding box center [869, 710] width 241 height 39
click at [912, 43] on div "Destination Outfits: Hawaii Outfits Details Latest Snapshot" at bounding box center [712, 42] width 1295 height 32
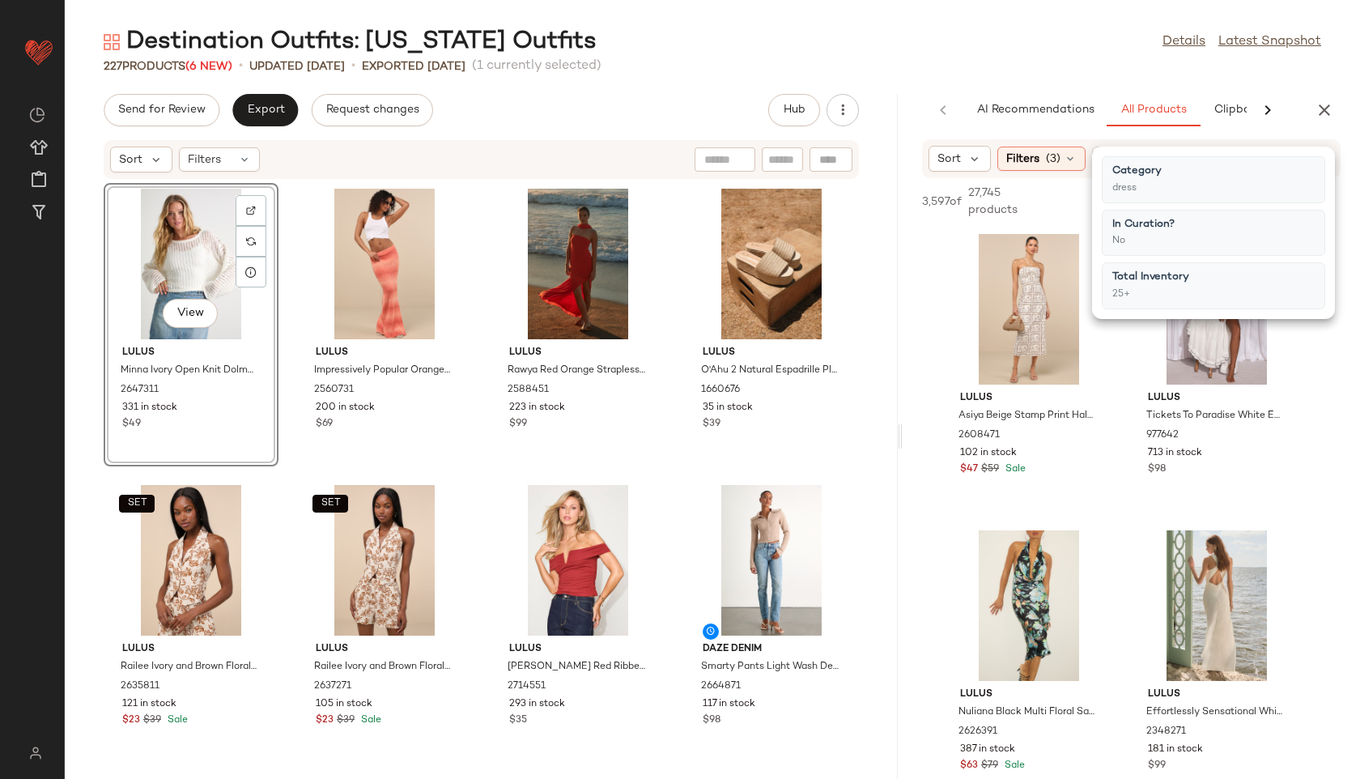
click at [948, 46] on div "Destination Outfits: Hawaii Outfits Details Latest Snapshot" at bounding box center [712, 42] width 1295 height 32
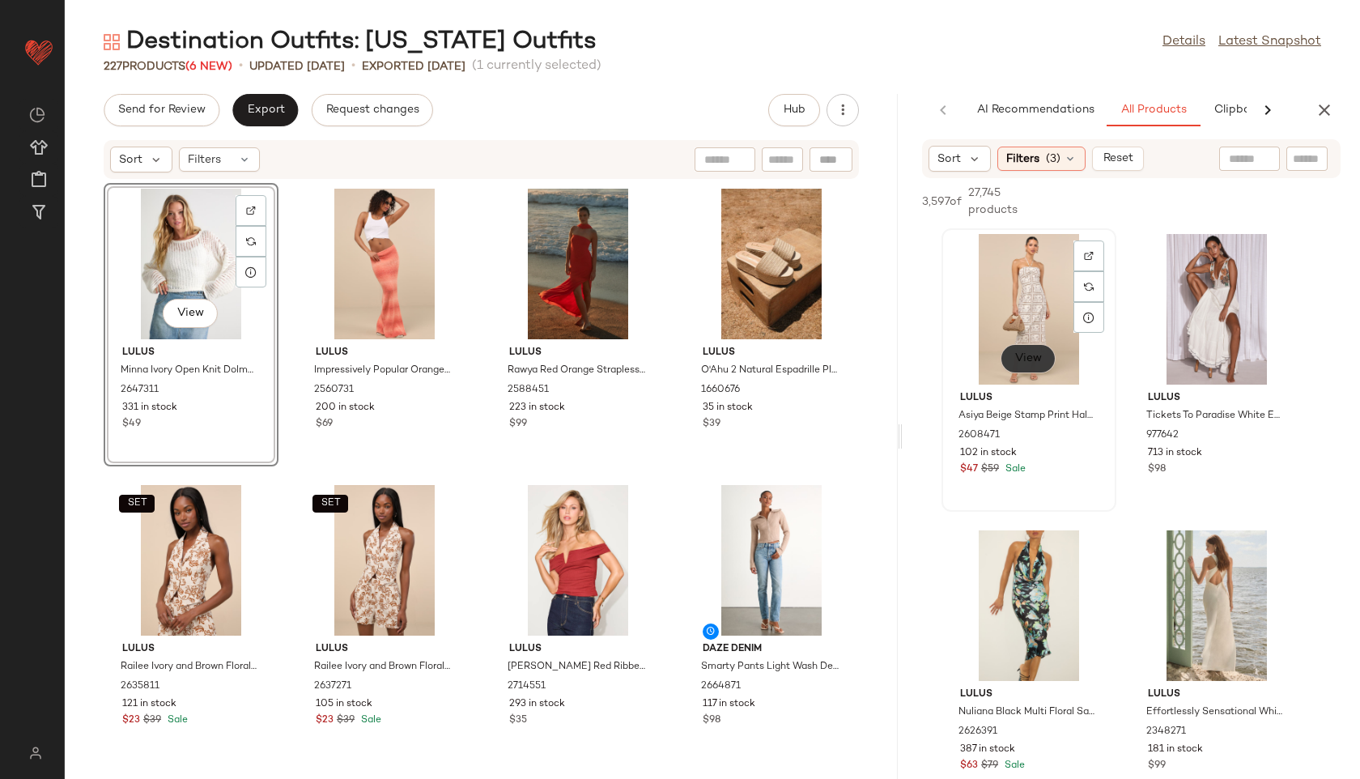
click at [1051, 359] on button "View" at bounding box center [1027, 358] width 55 height 29
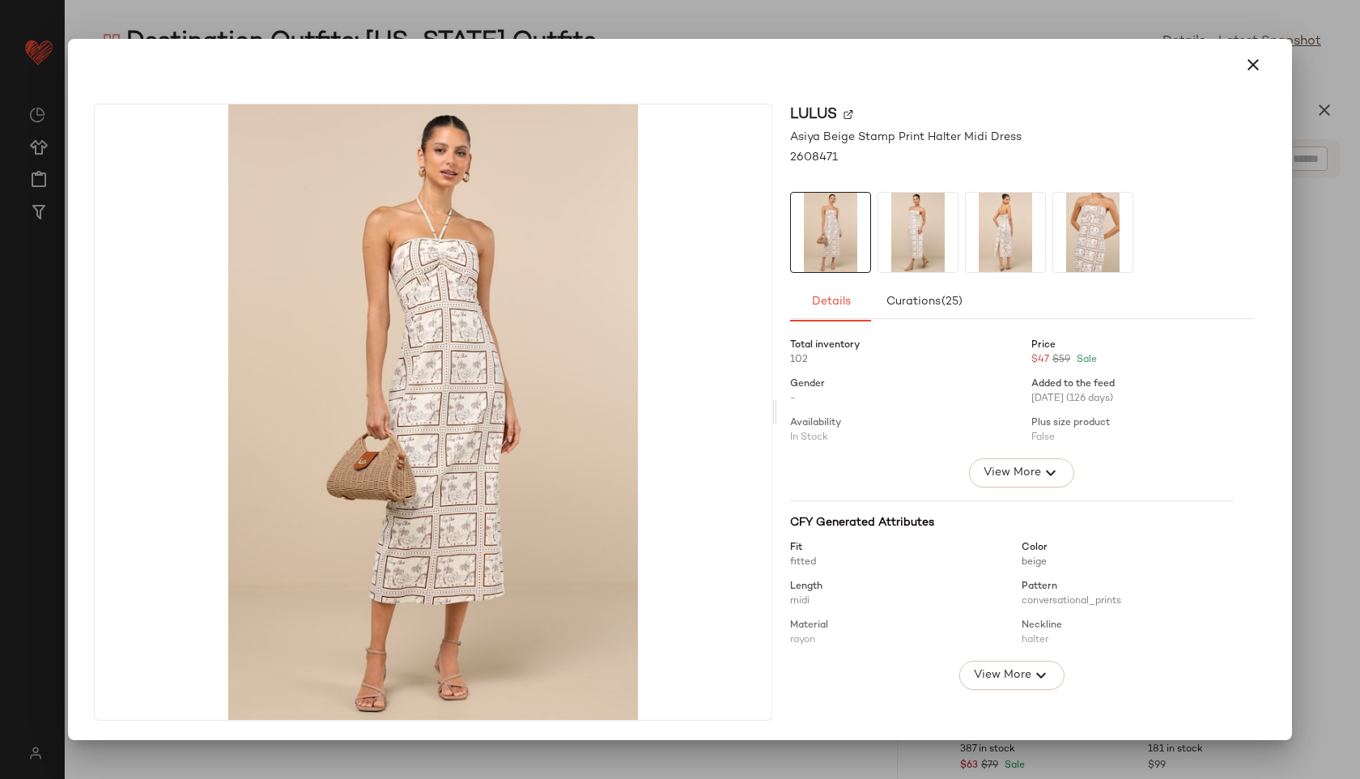
click at [914, 249] on img at bounding box center [917, 232] width 79 height 79
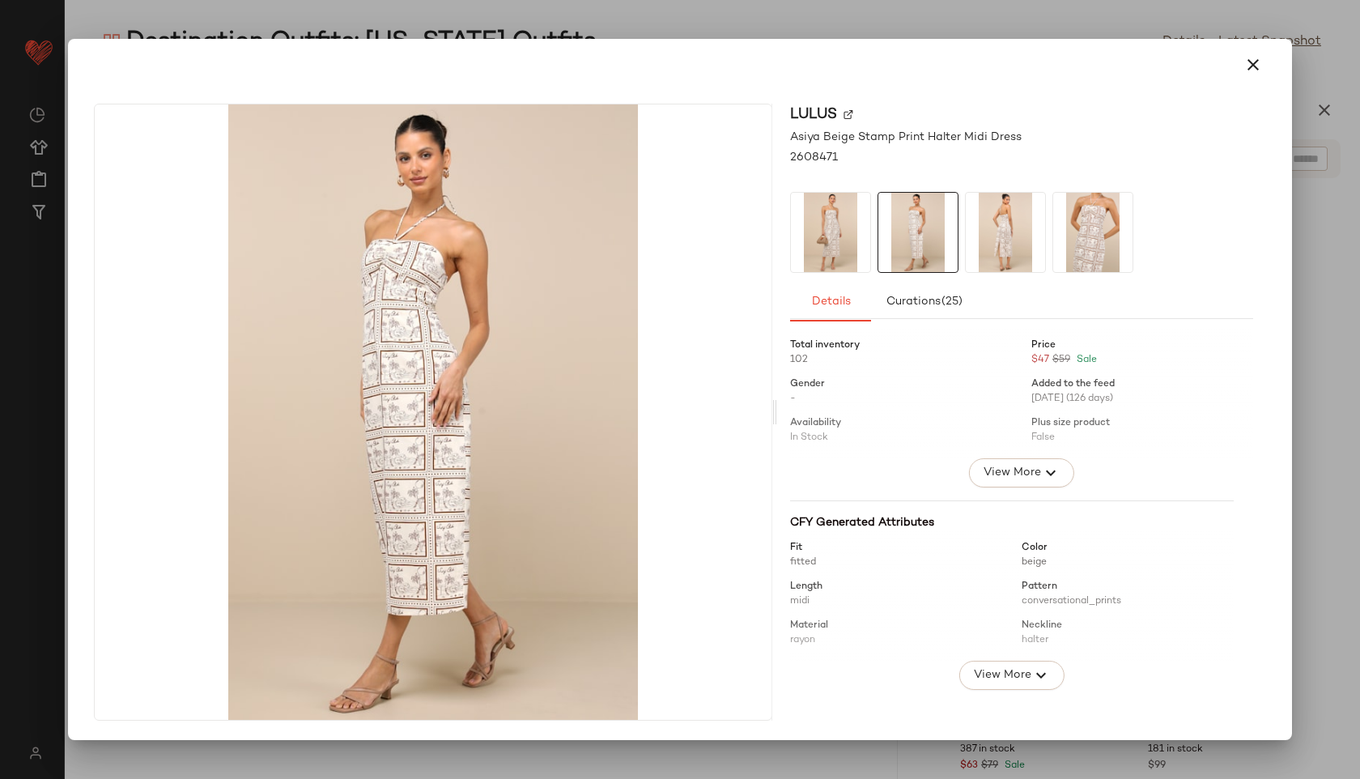
click at [1003, 223] on img at bounding box center [1005, 232] width 79 height 79
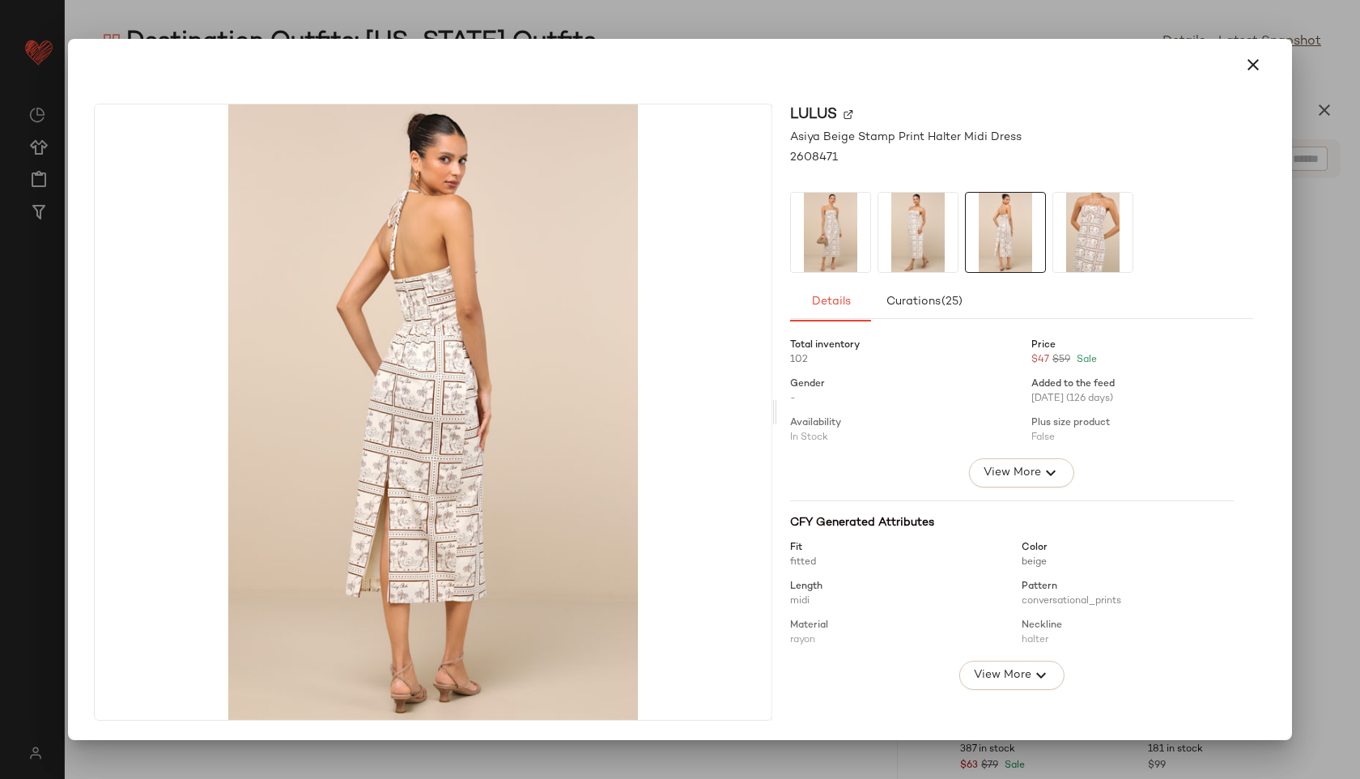
click at [1099, 227] on img at bounding box center [1092, 232] width 79 height 79
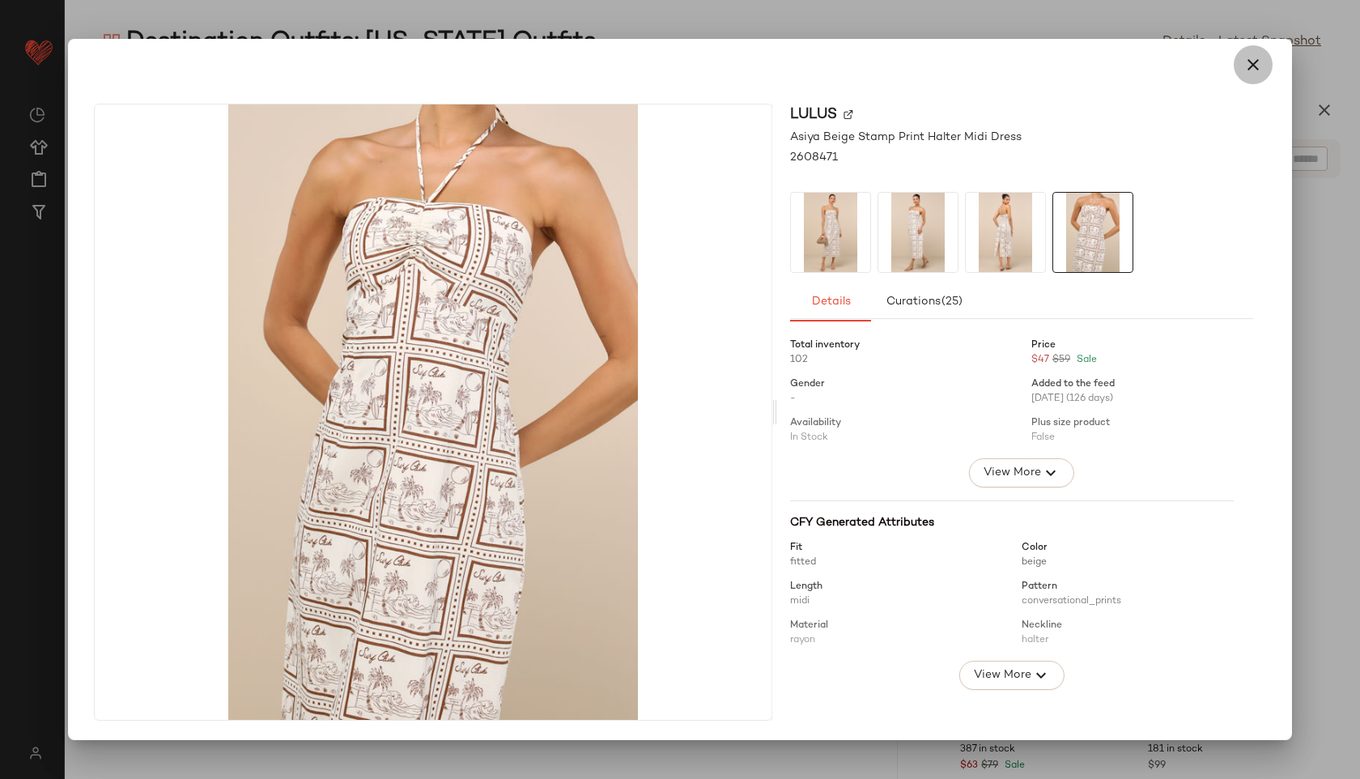
click at [1250, 64] on icon "button" at bounding box center [1252, 64] width 19 height 19
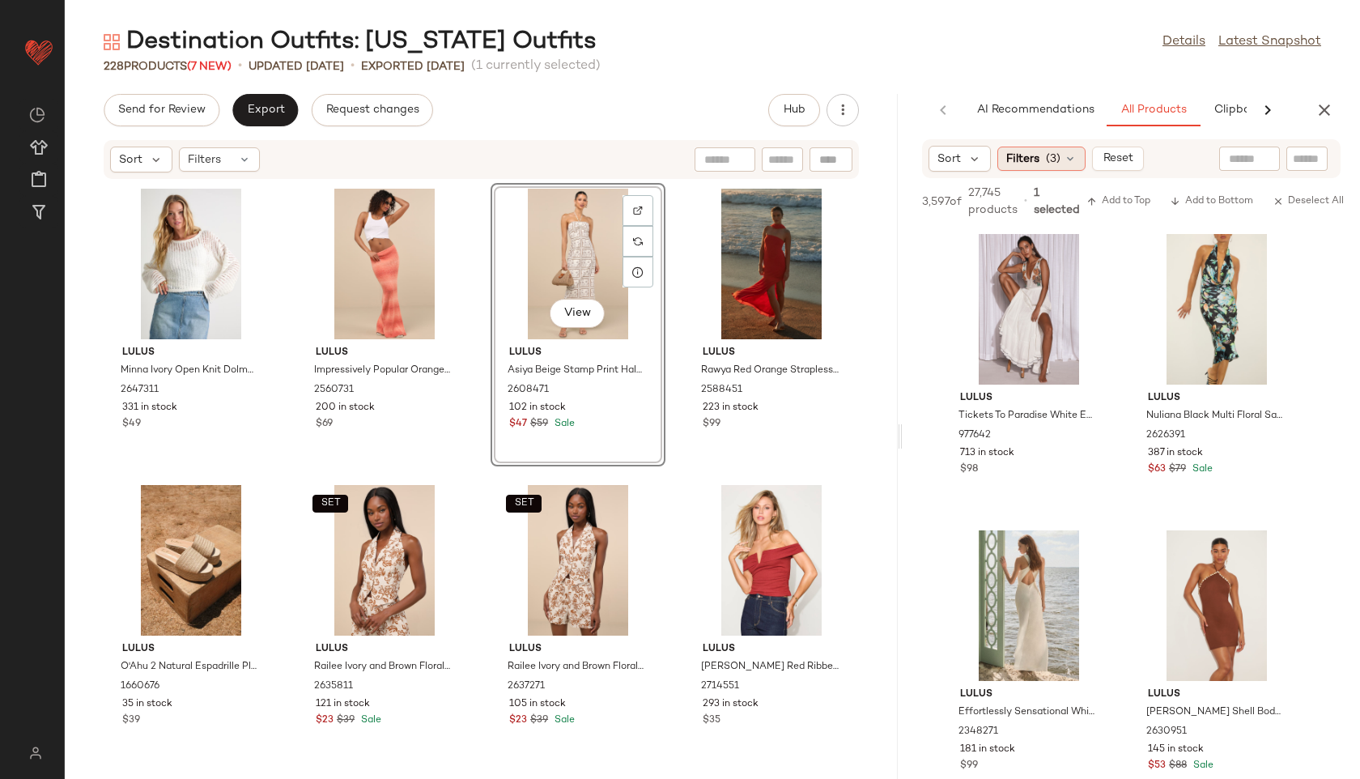
click at [1046, 159] on span "(3)" at bounding box center [1053, 159] width 15 height 17
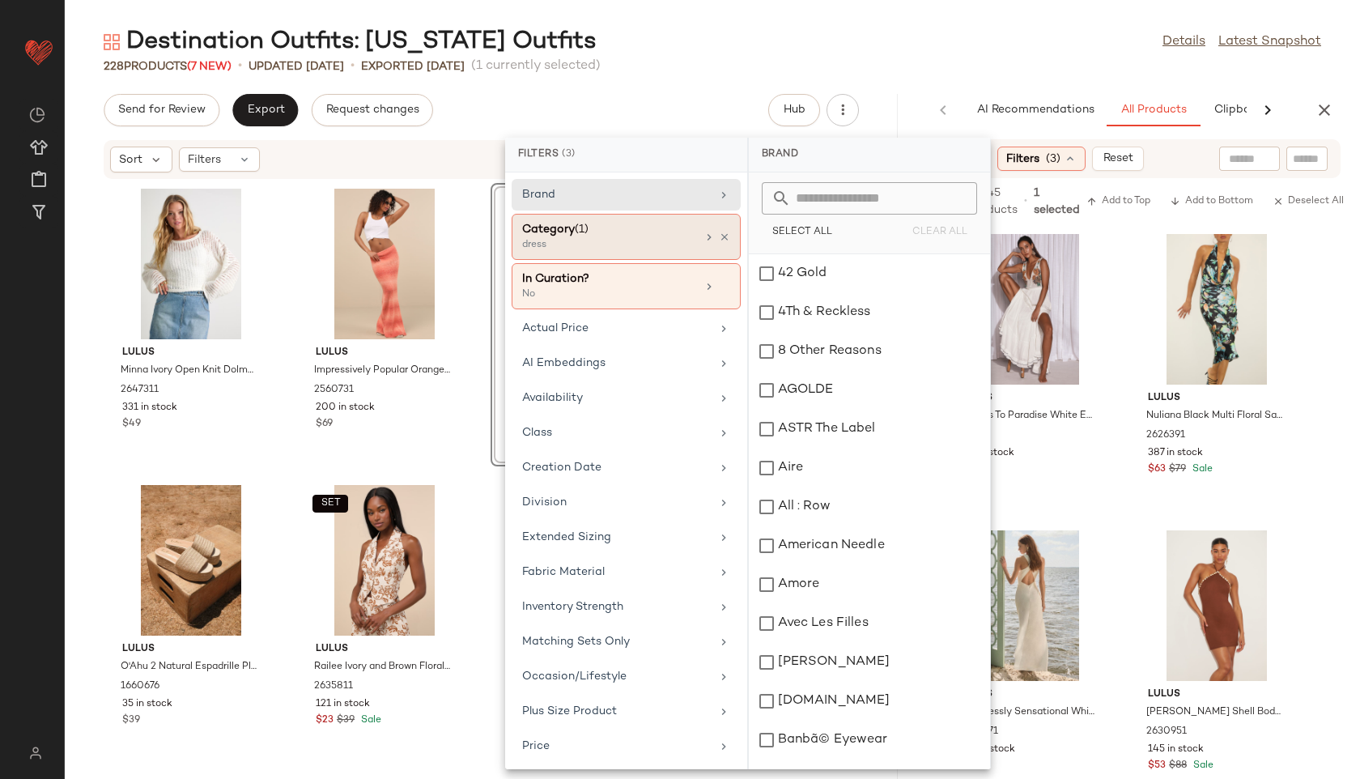
click at [621, 240] on div "dress" at bounding box center [603, 245] width 162 height 15
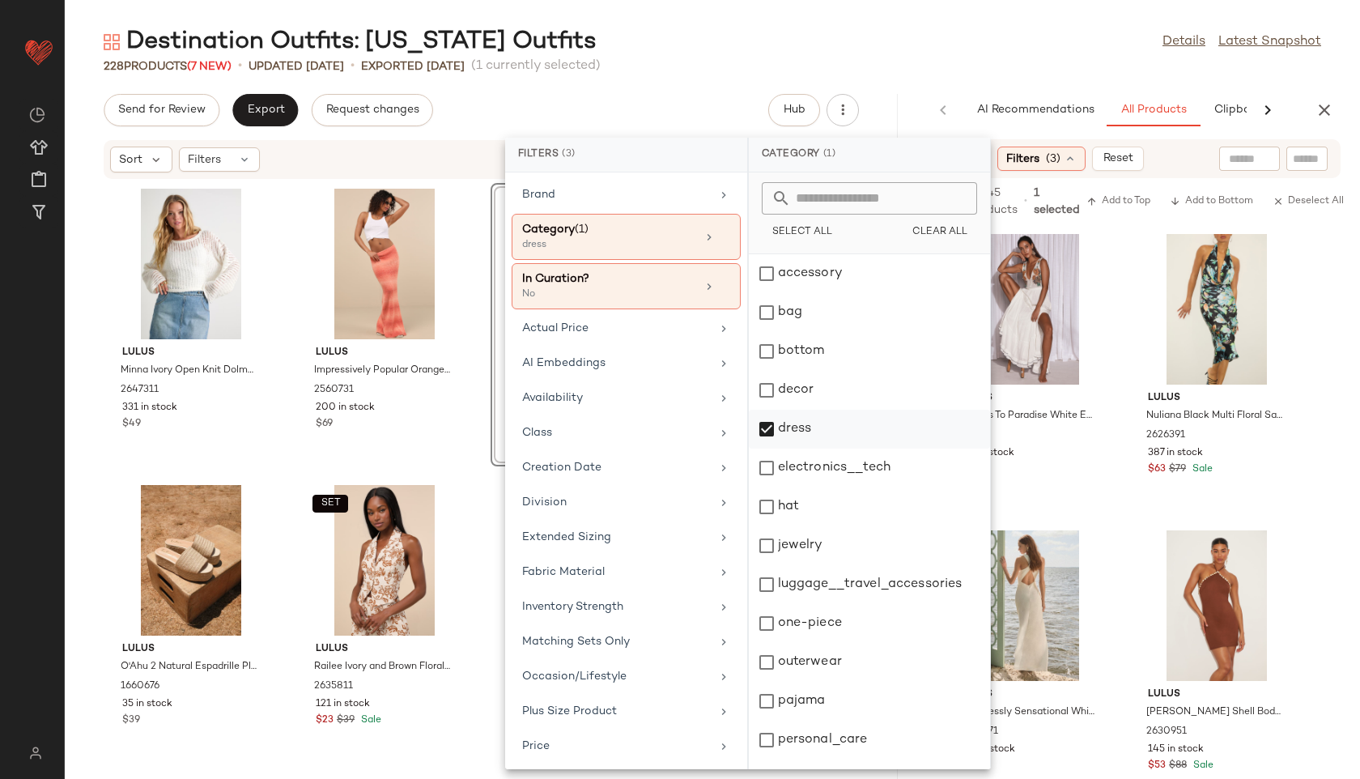
click at [800, 422] on div "dress" at bounding box center [869, 429] width 241 height 39
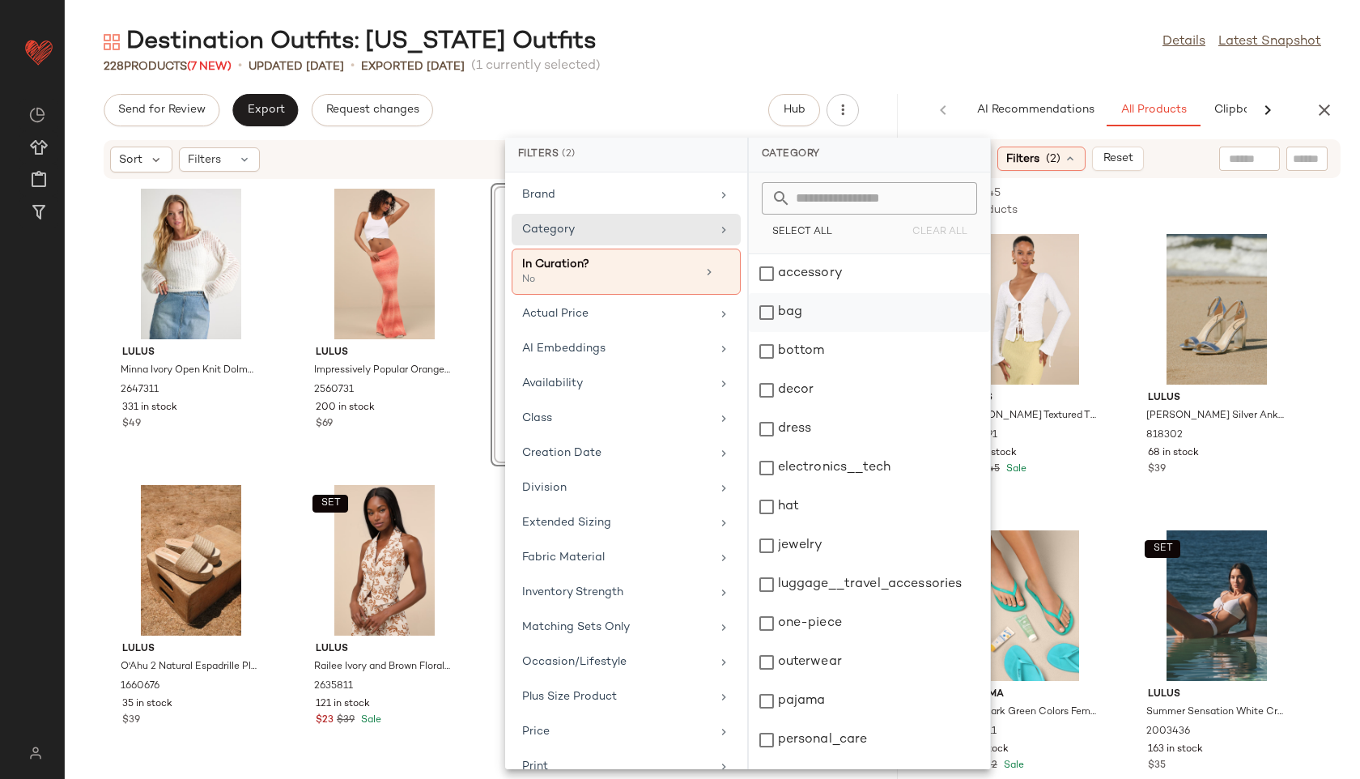
click at [802, 317] on div "bag" at bounding box center [869, 312] width 241 height 39
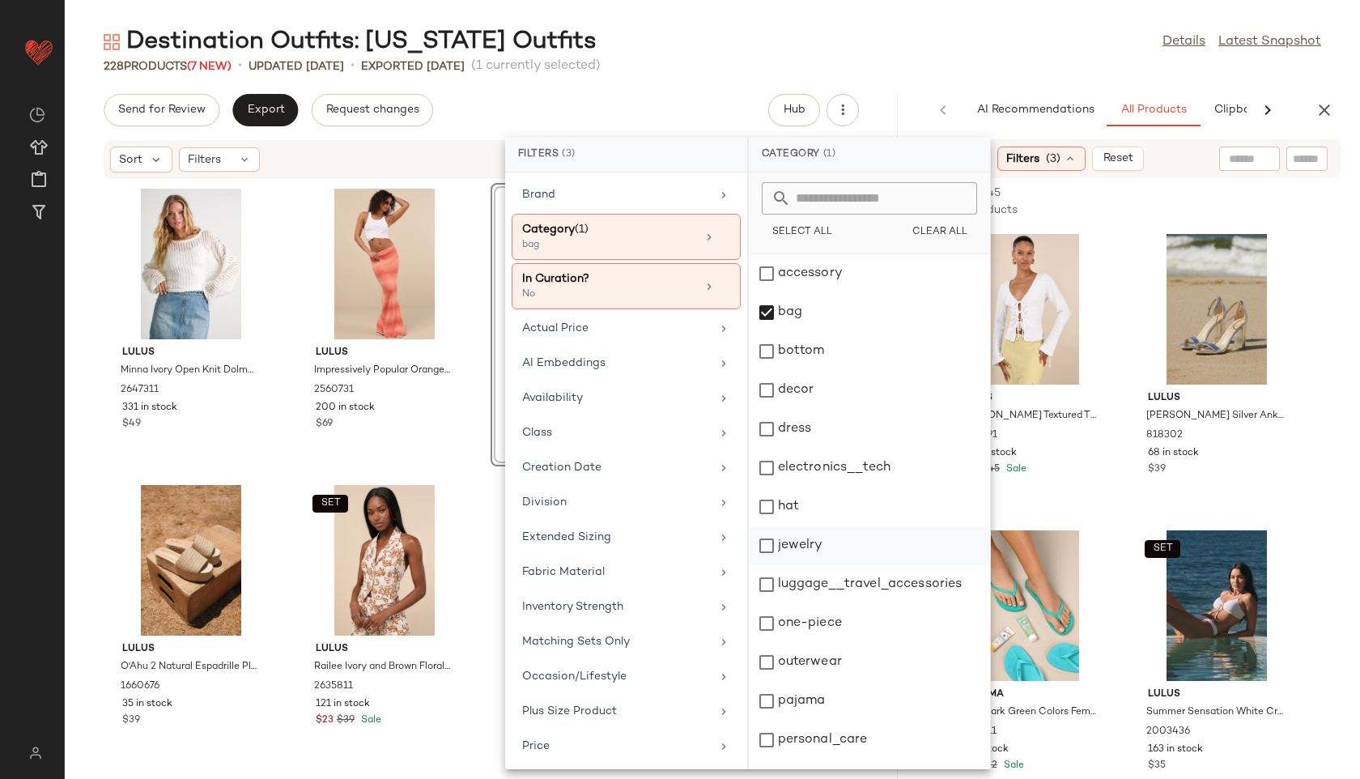
click at [806, 547] on div "jewelry" at bounding box center [869, 545] width 241 height 39
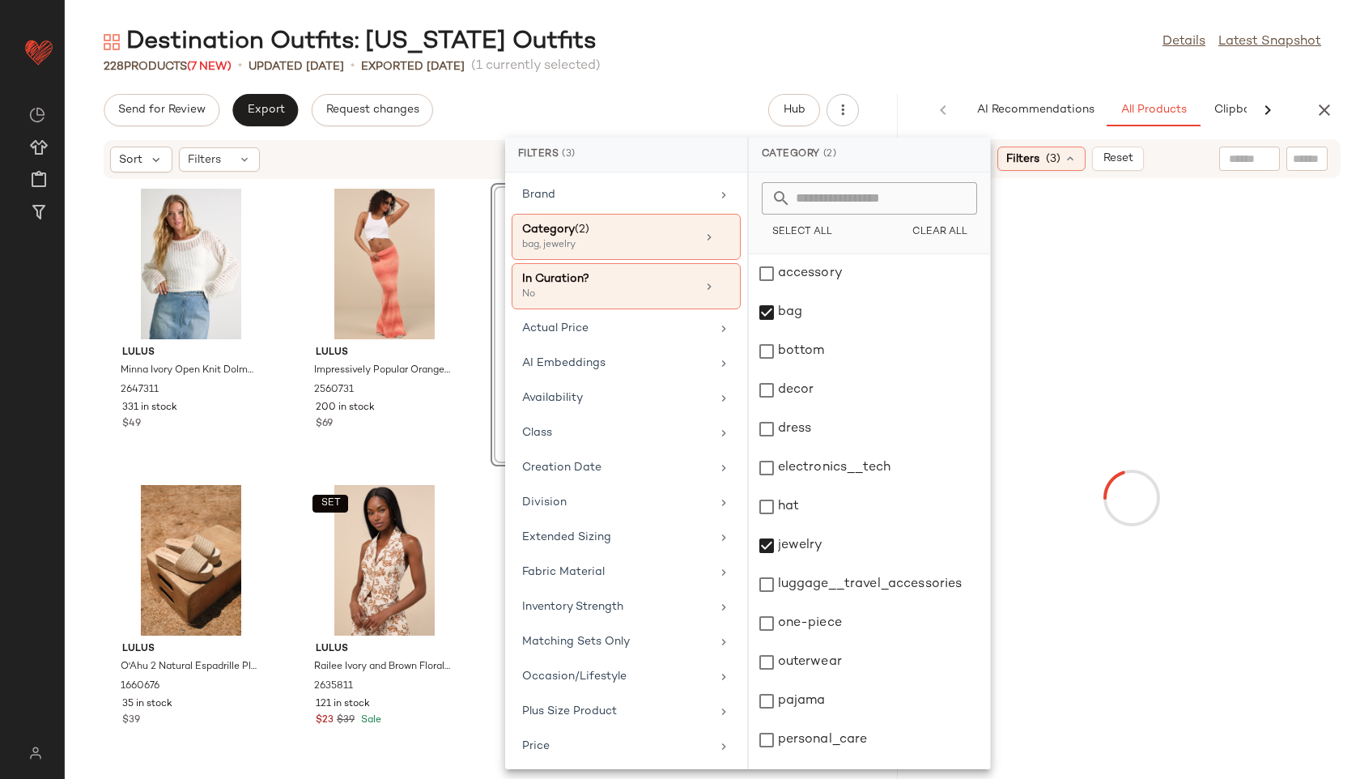
click at [662, 121] on div "Send for Review Export Request changes Hub" at bounding box center [481, 110] width 755 height 32
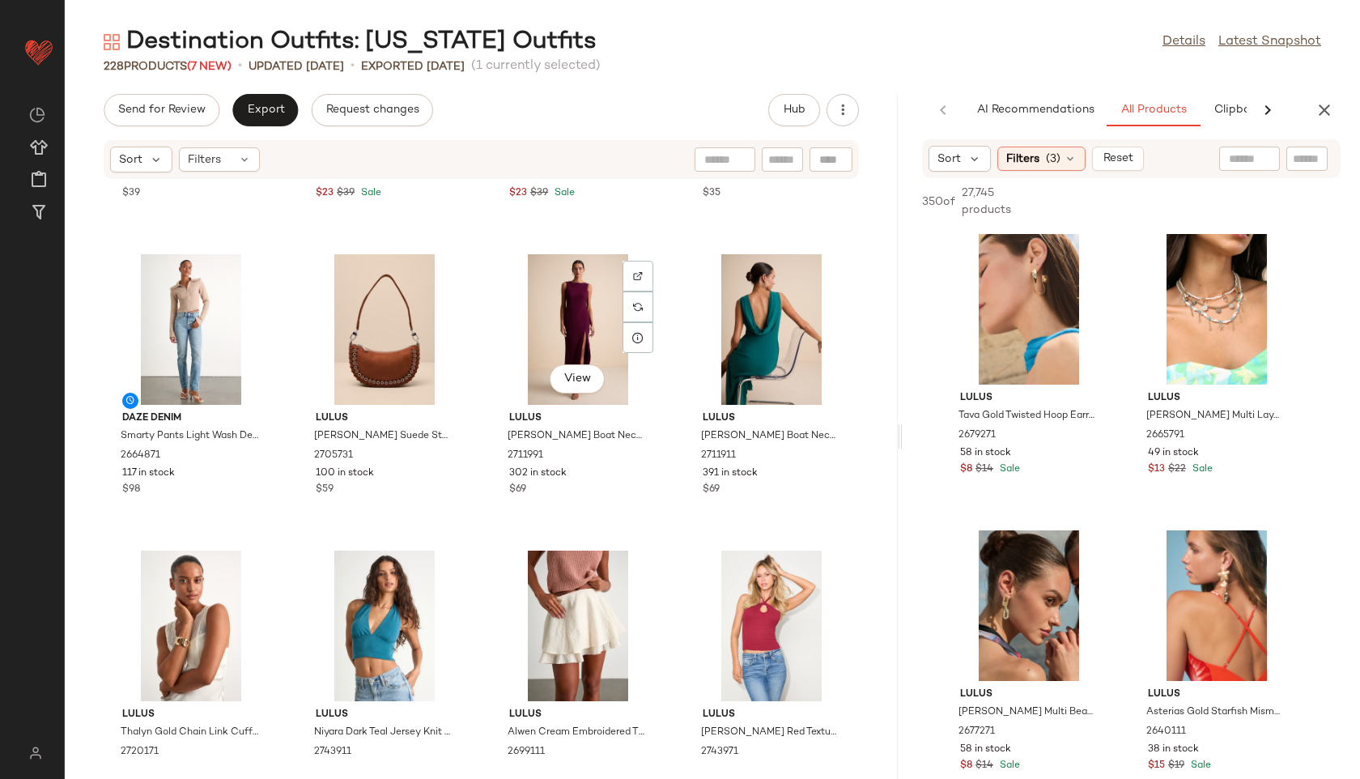
scroll to position [0, 0]
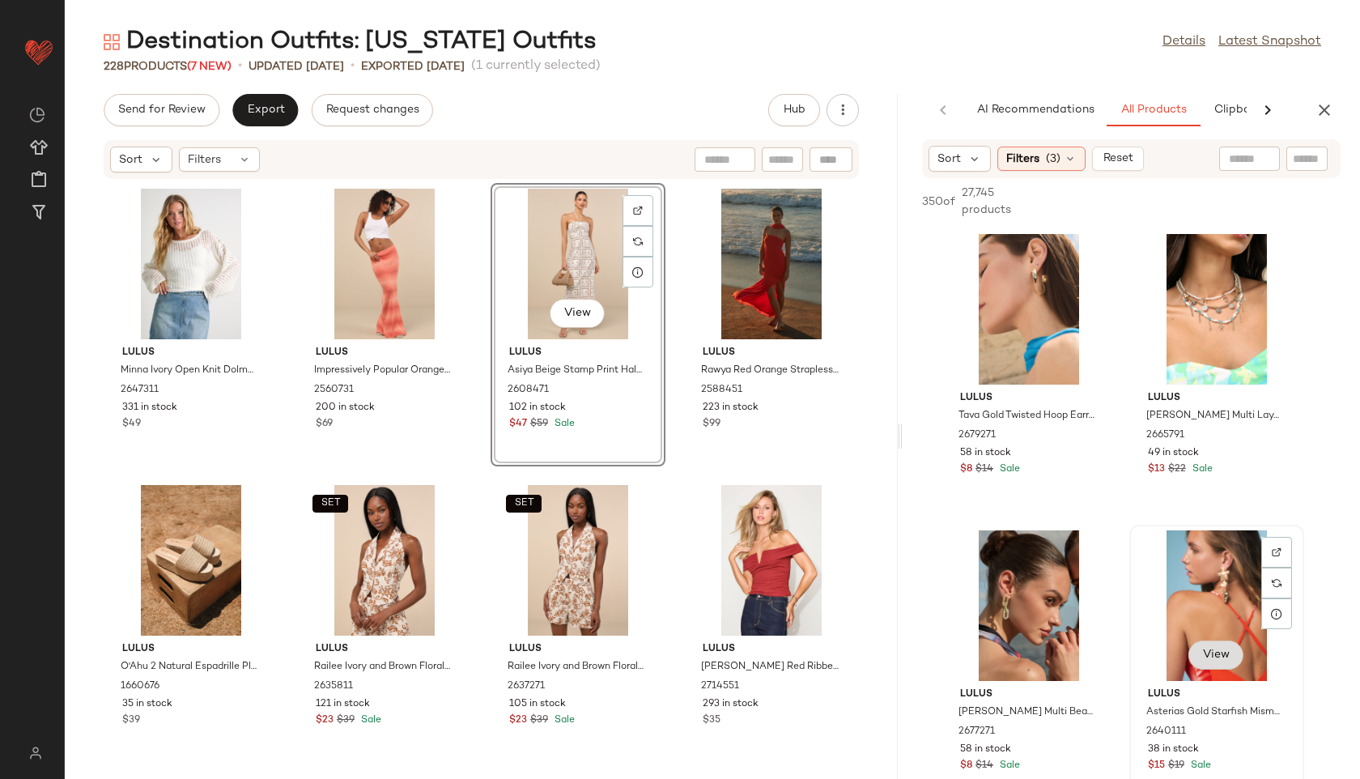
click at [1210, 656] on span "View" at bounding box center [1216, 654] width 28 height 13
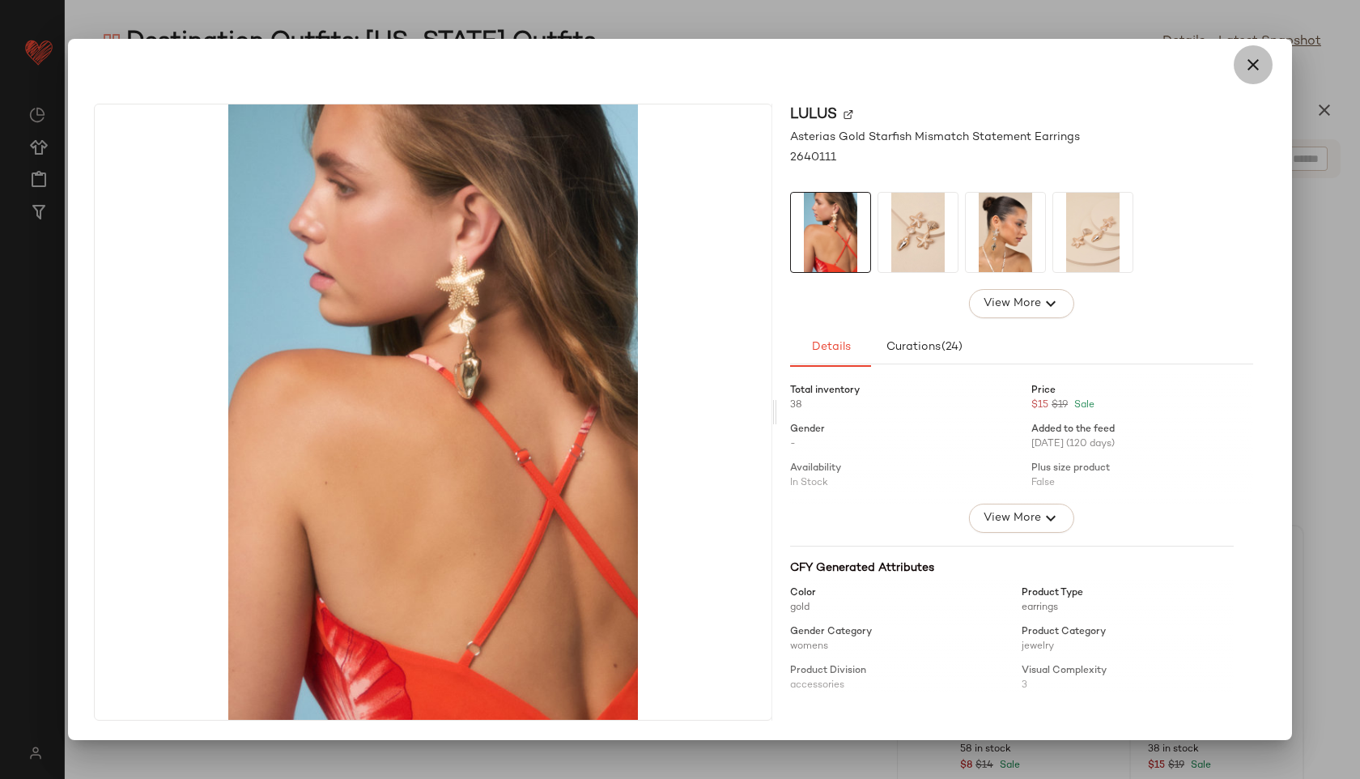
click at [1255, 62] on icon "button" at bounding box center [1252, 64] width 19 height 19
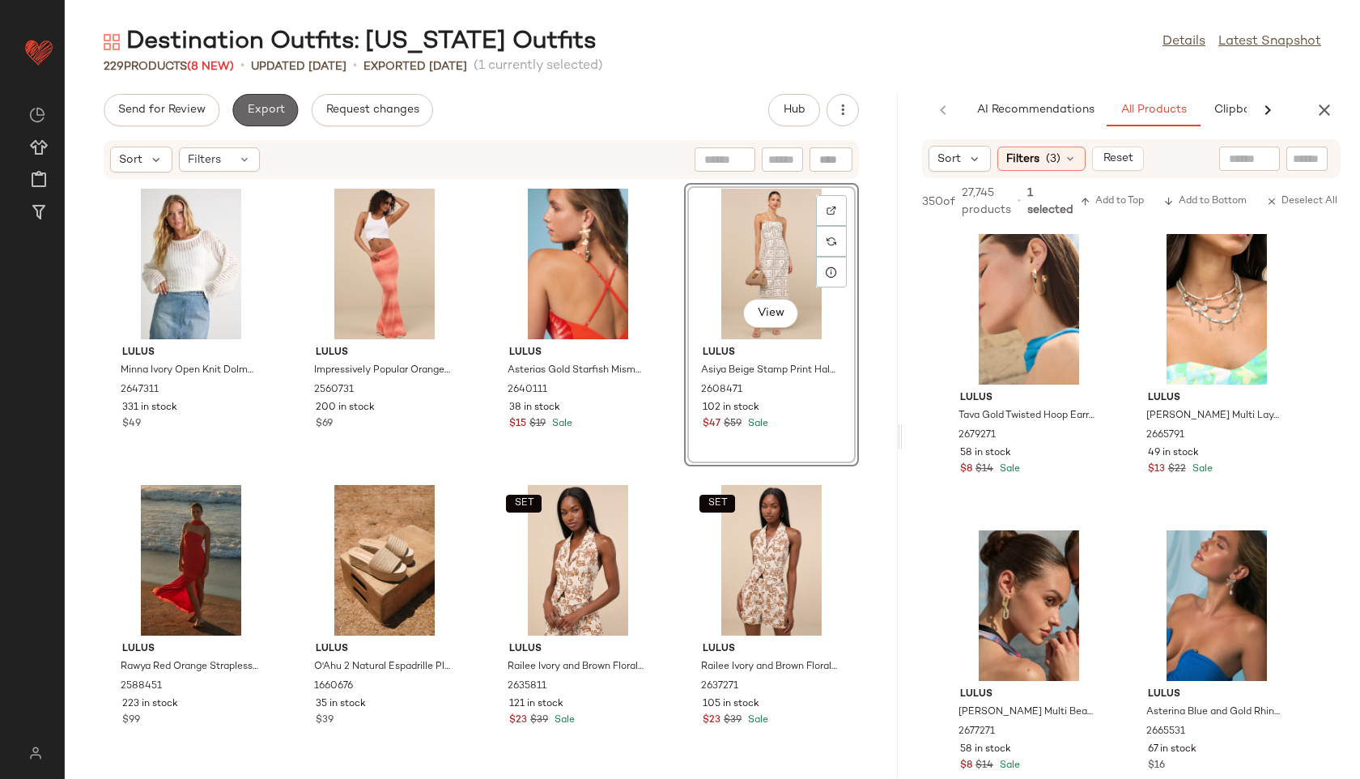
click at [282, 100] on button "Export" at bounding box center [265, 110] width 66 height 32
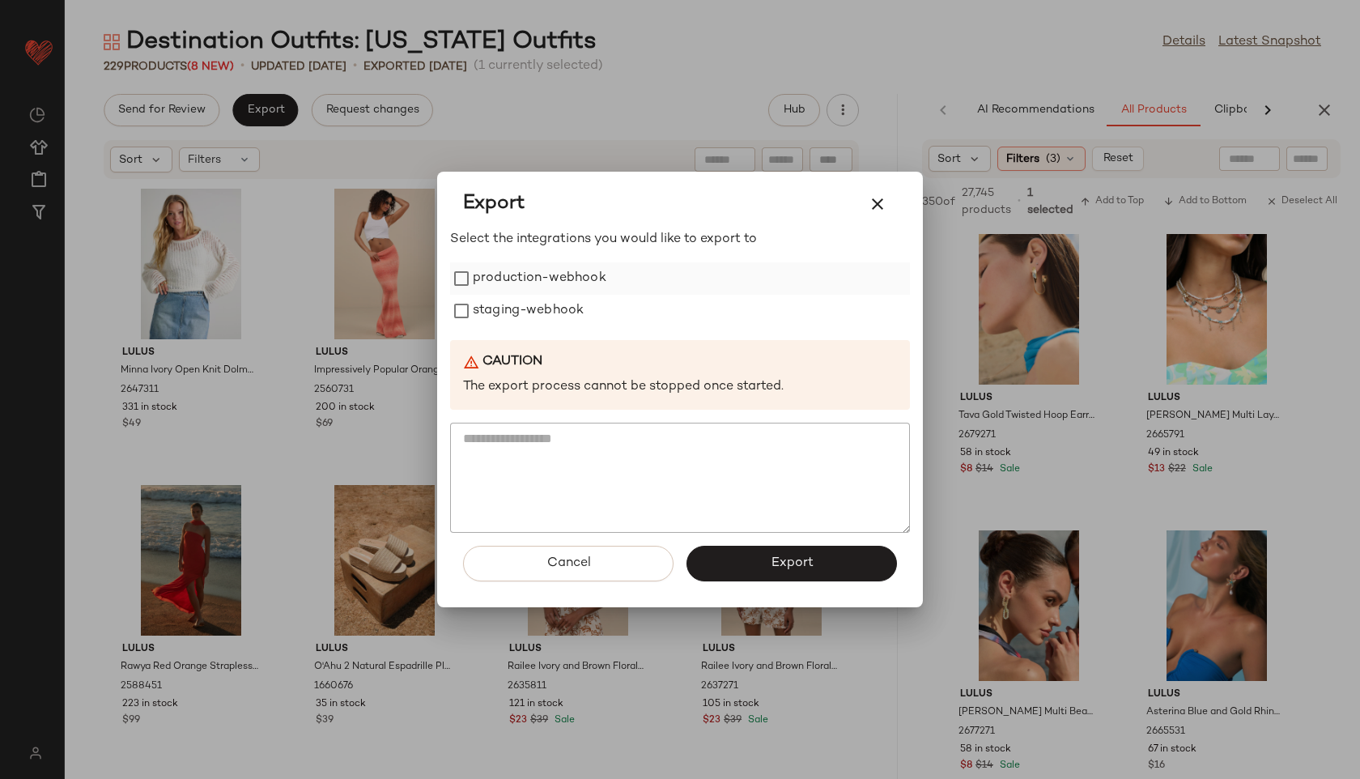
click at [550, 275] on label "production-webhook" at bounding box center [540, 278] width 134 height 32
click at [551, 303] on label "staging-webhook" at bounding box center [528, 311] width 111 height 32
click at [734, 561] on button "Export" at bounding box center [791, 564] width 210 height 36
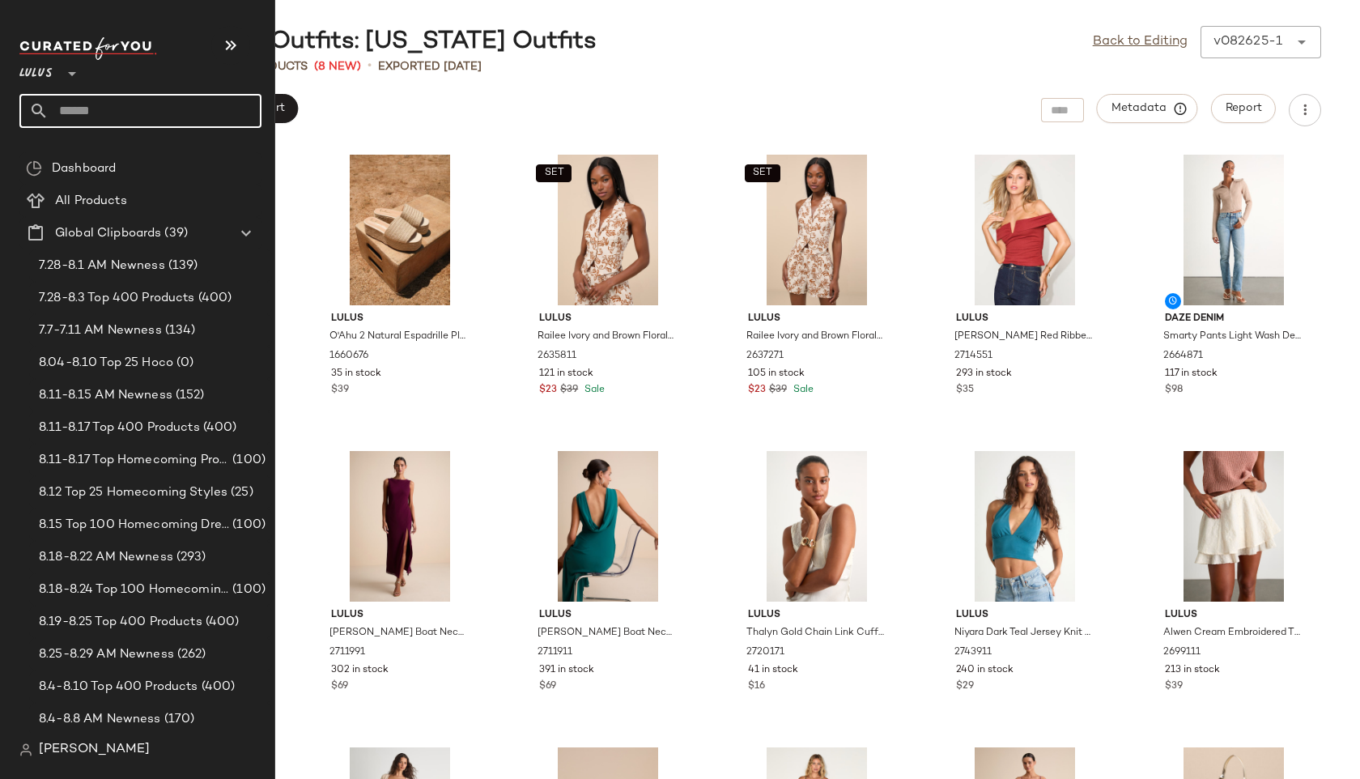
click at [119, 107] on input "text" at bounding box center [155, 111] width 213 height 34
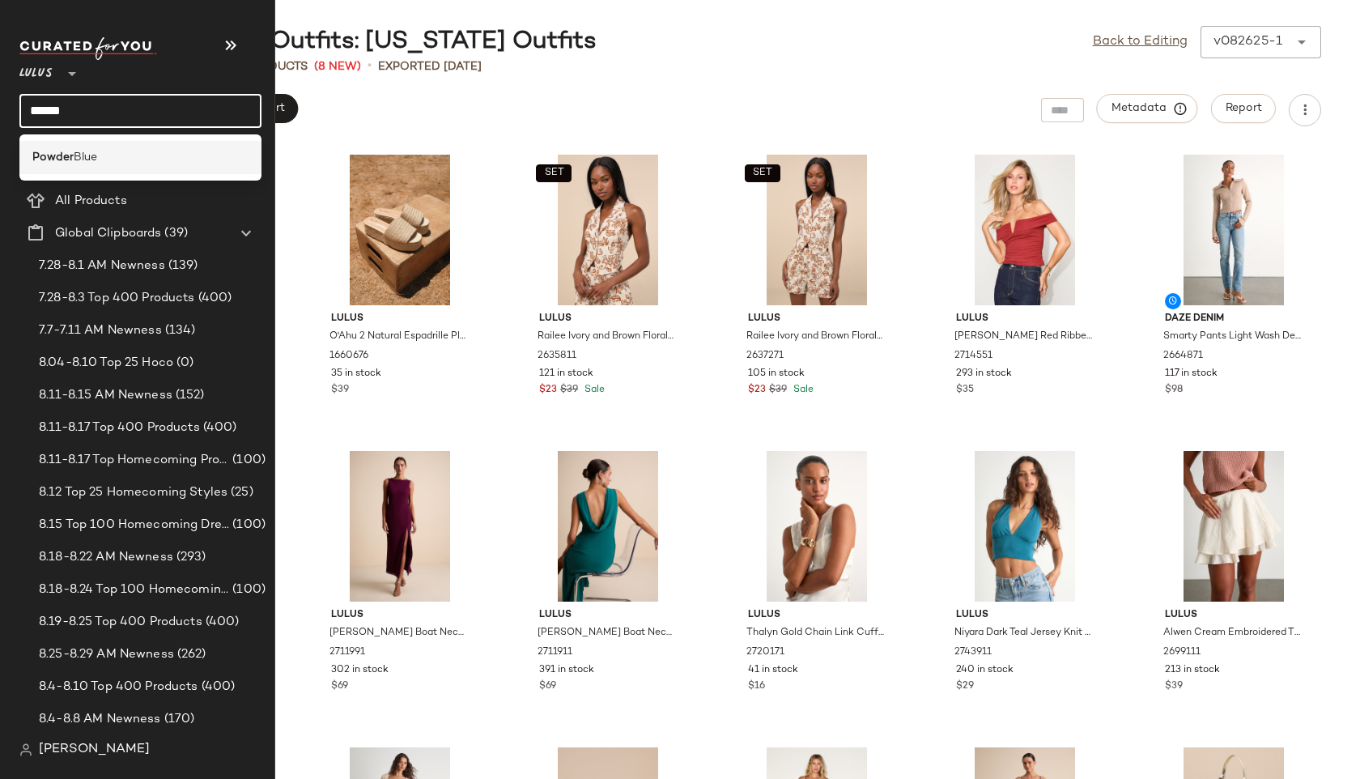
type input "******"
click at [74, 162] on span "Blue" at bounding box center [85, 157] width 23 height 17
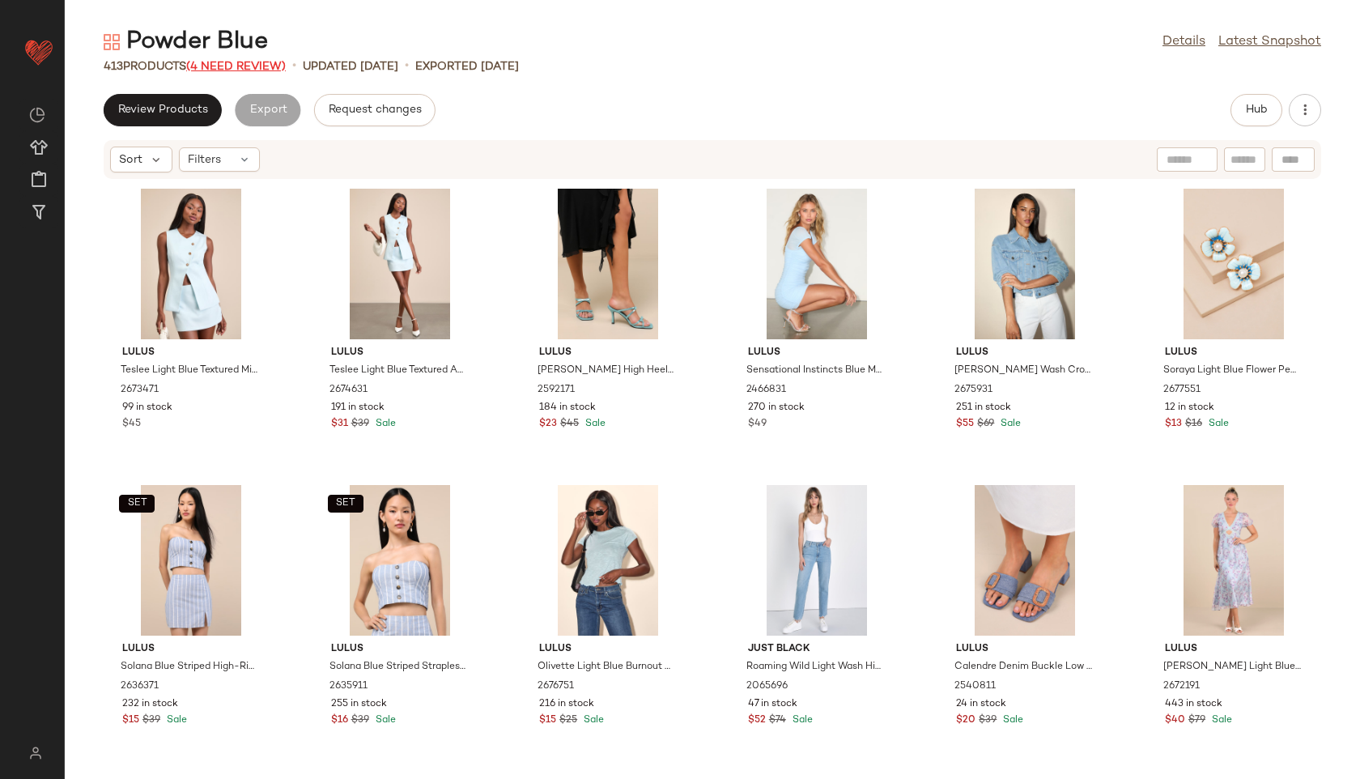
click at [236, 61] on span "(4 Need Review)" at bounding box center [236, 67] width 100 height 12
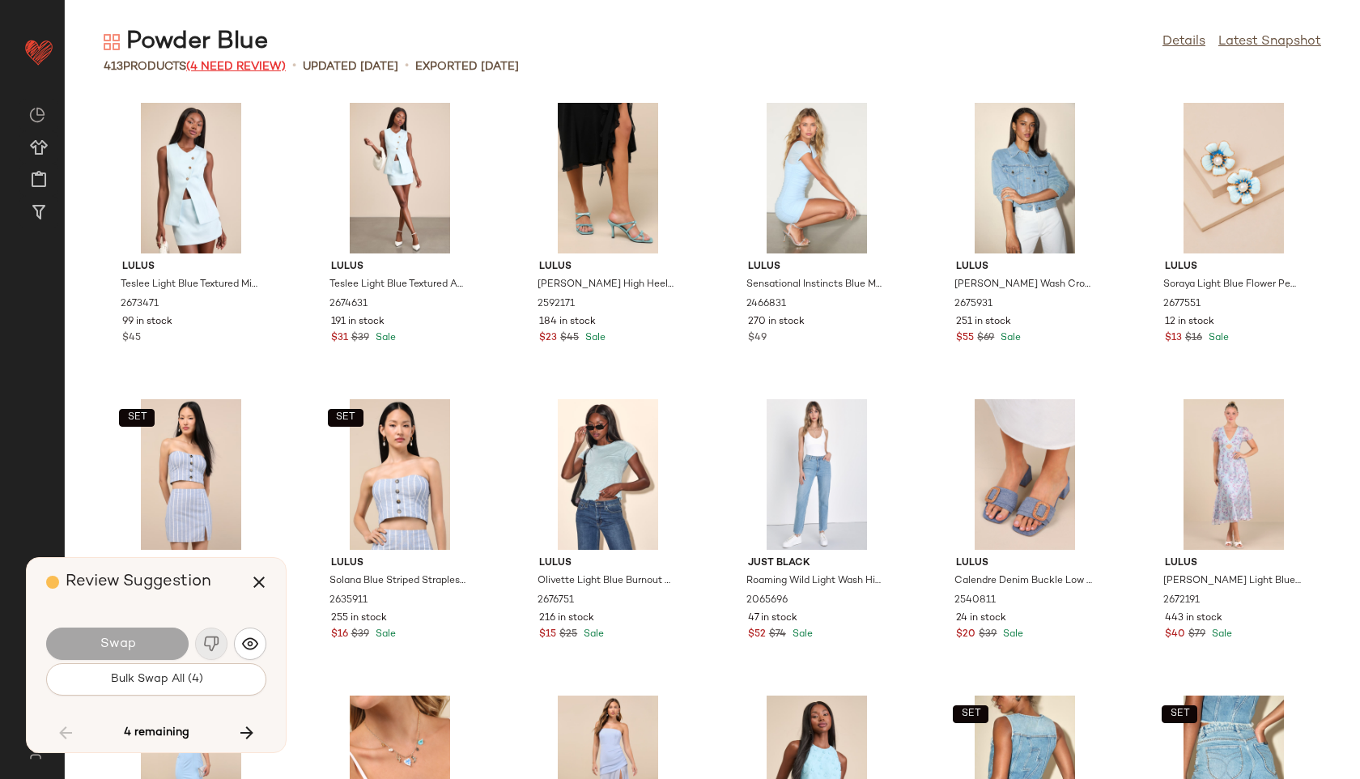
scroll to position [6518, 0]
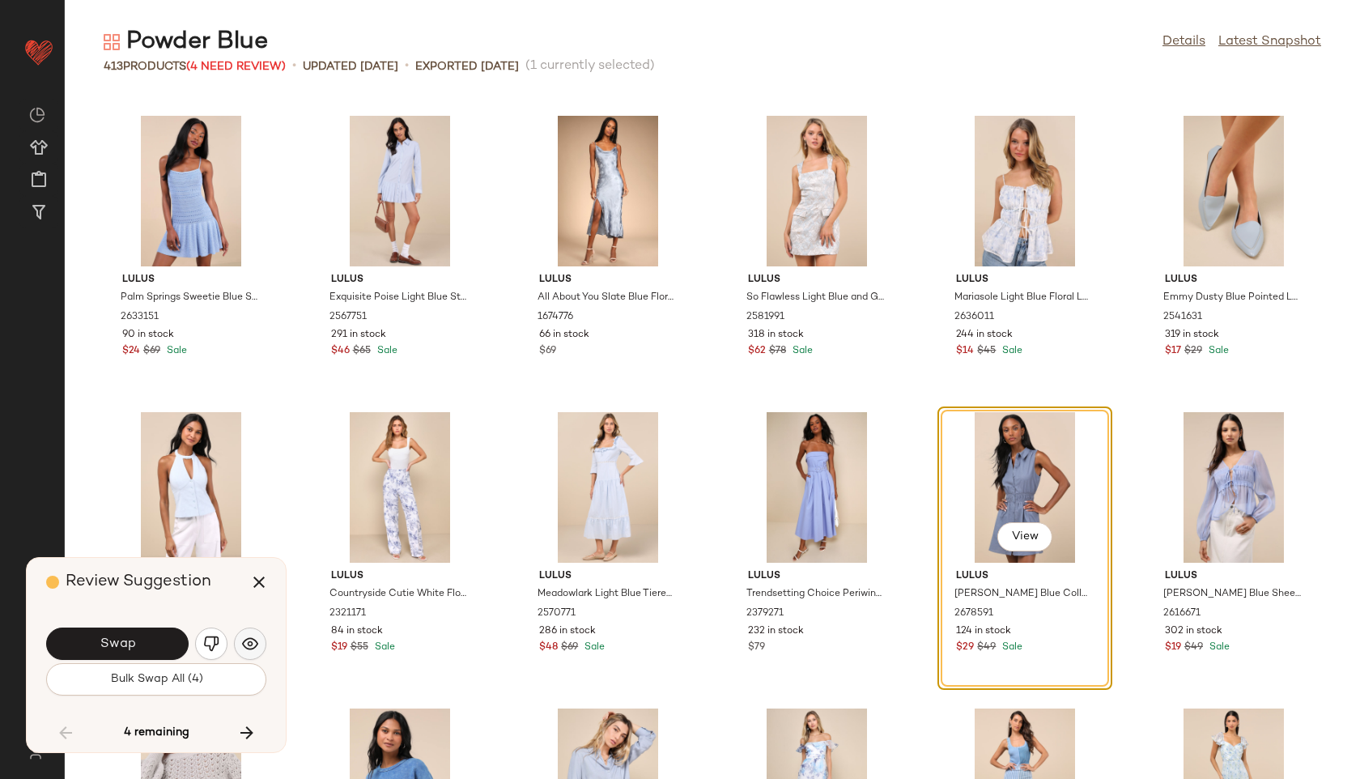
click at [249, 643] on img "button" at bounding box center [250, 643] width 16 height 16
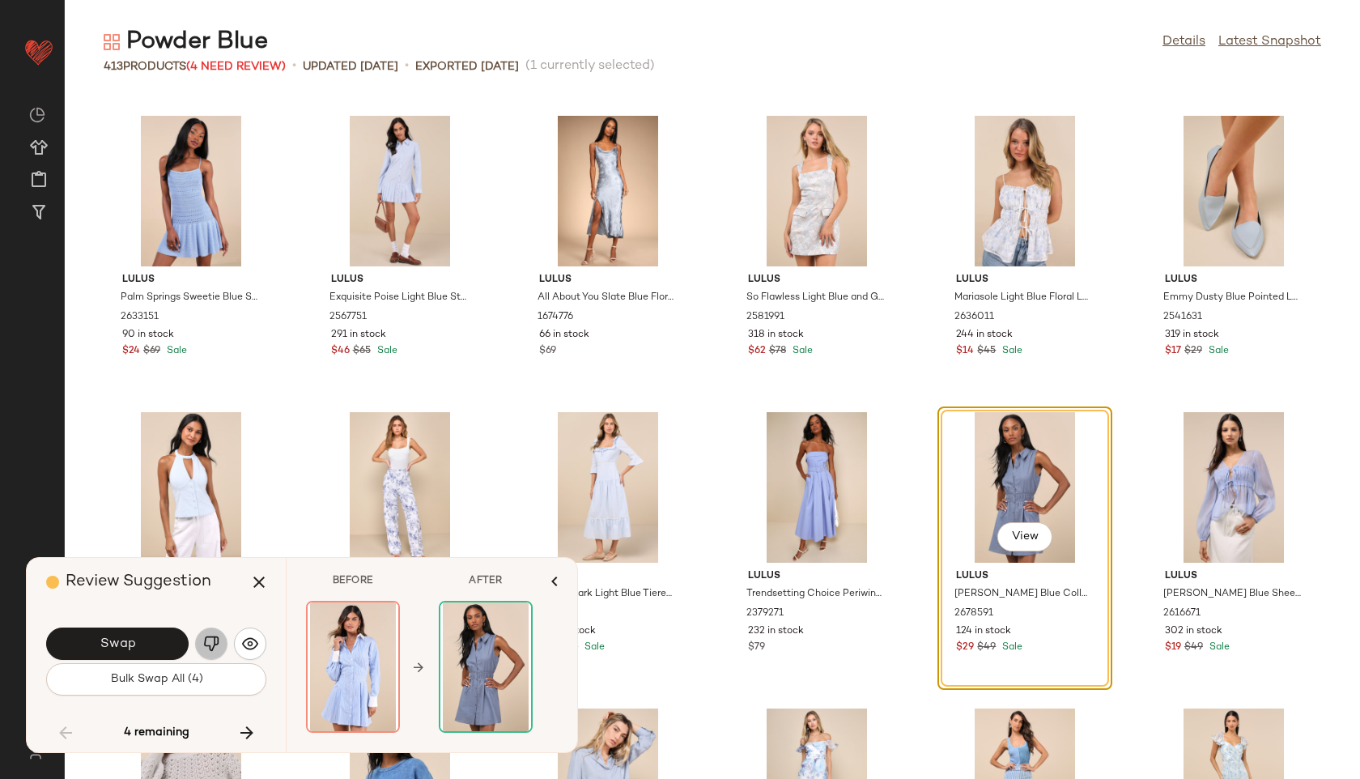
click at [217, 640] on img "button" at bounding box center [211, 643] width 16 height 16
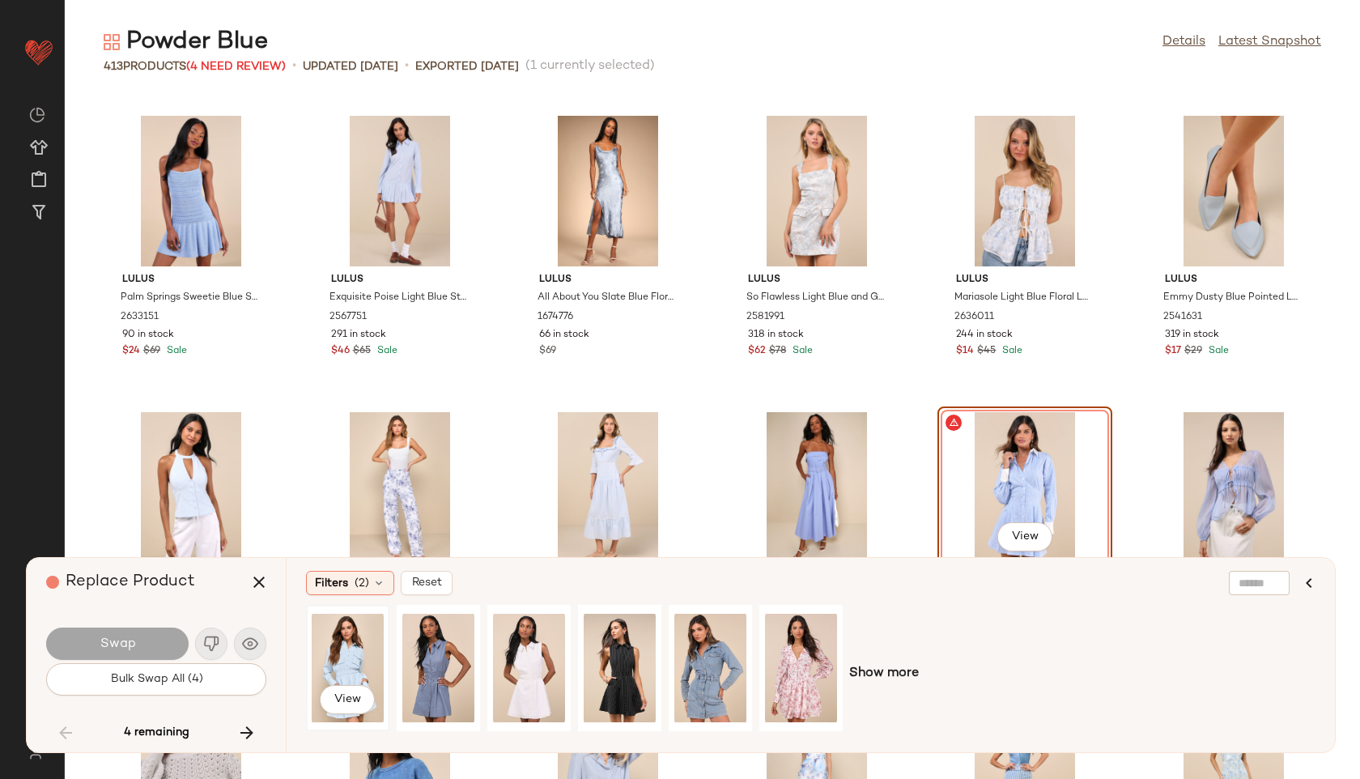
click at [329, 676] on div "View" at bounding box center [348, 667] width 72 height 115
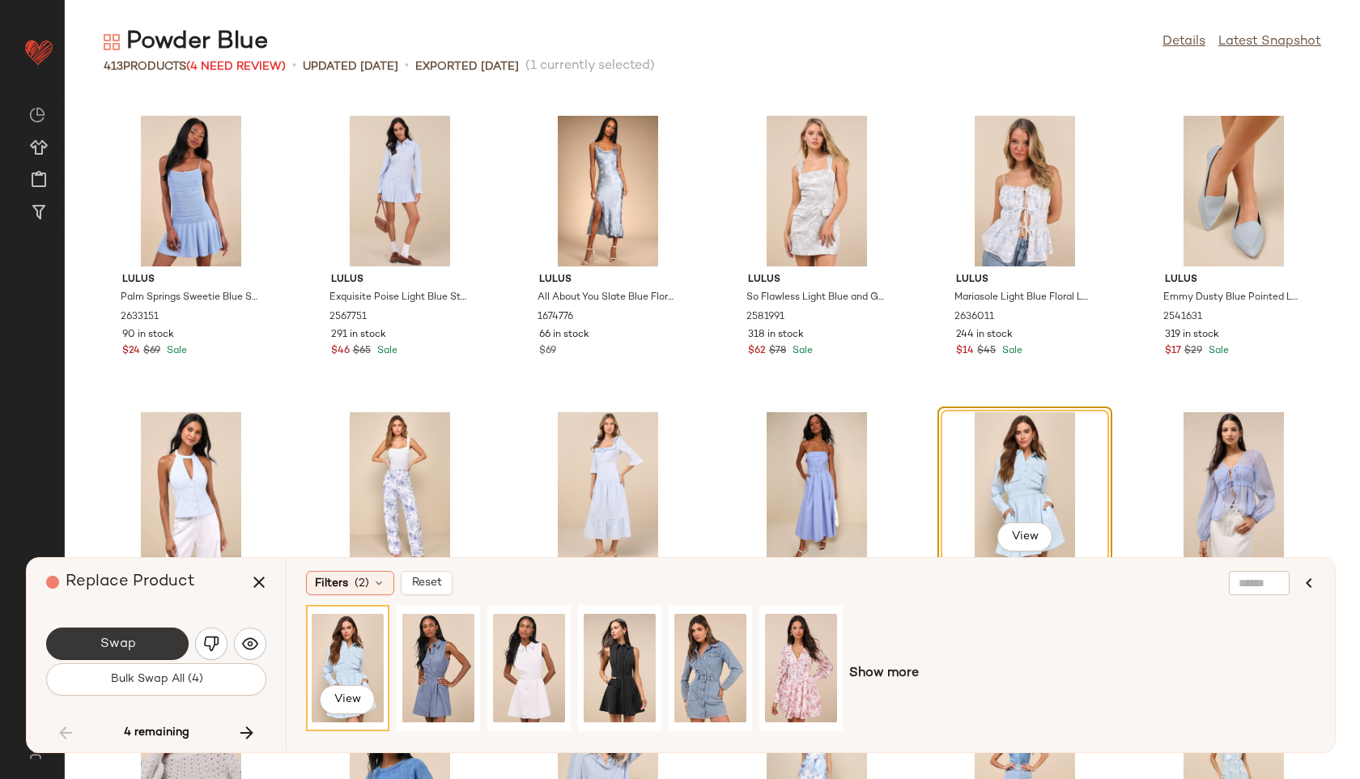
click at [171, 637] on button "Swap" at bounding box center [117, 643] width 142 height 32
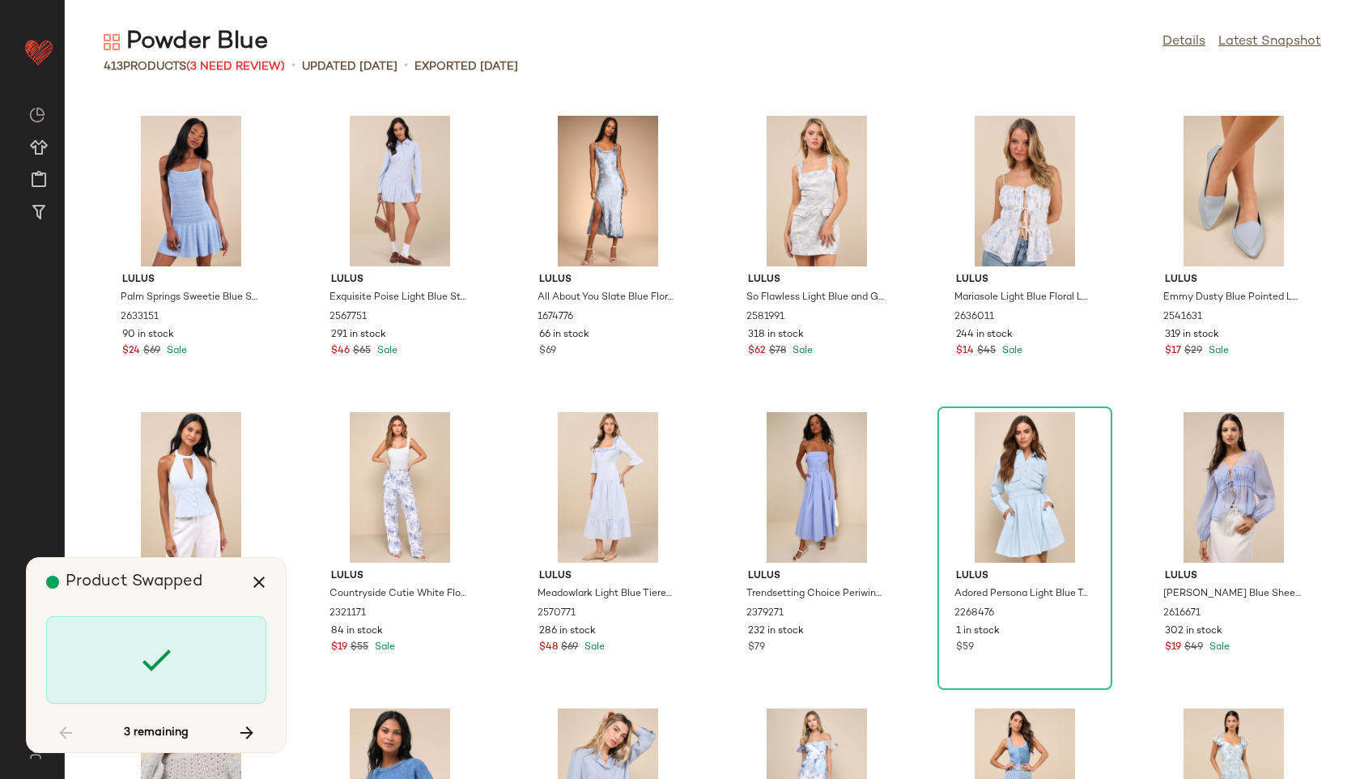
scroll to position [17183, 0]
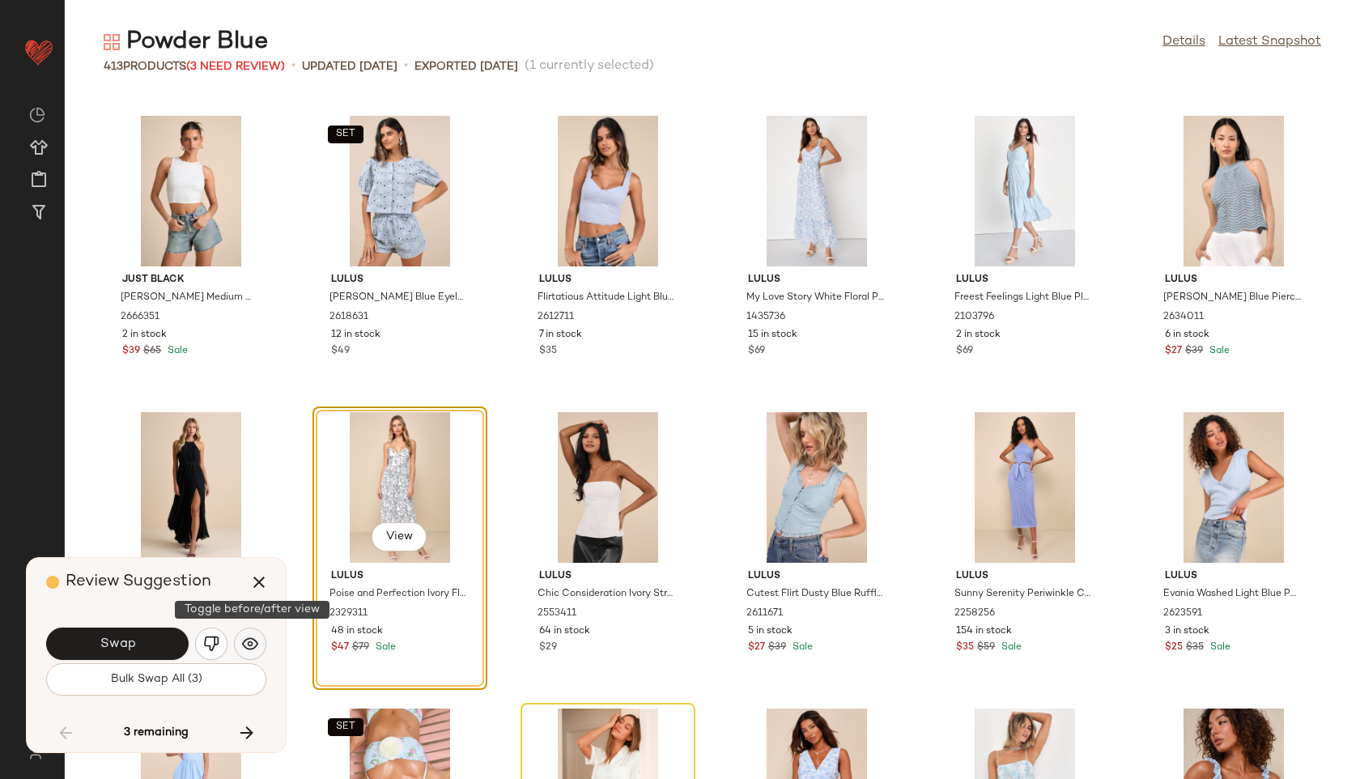
click at [244, 638] on img "button" at bounding box center [250, 643] width 16 height 16
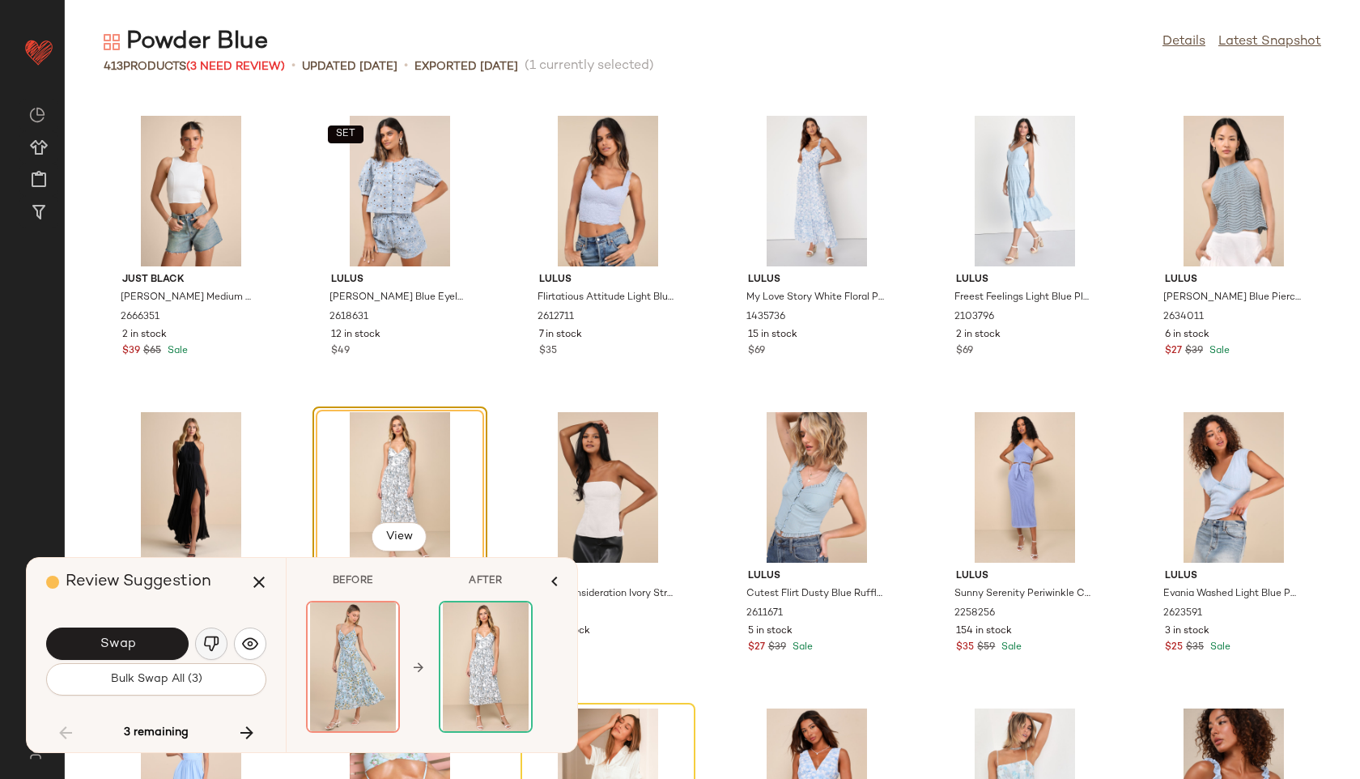
click at [209, 639] on img "button" at bounding box center [211, 643] width 16 height 16
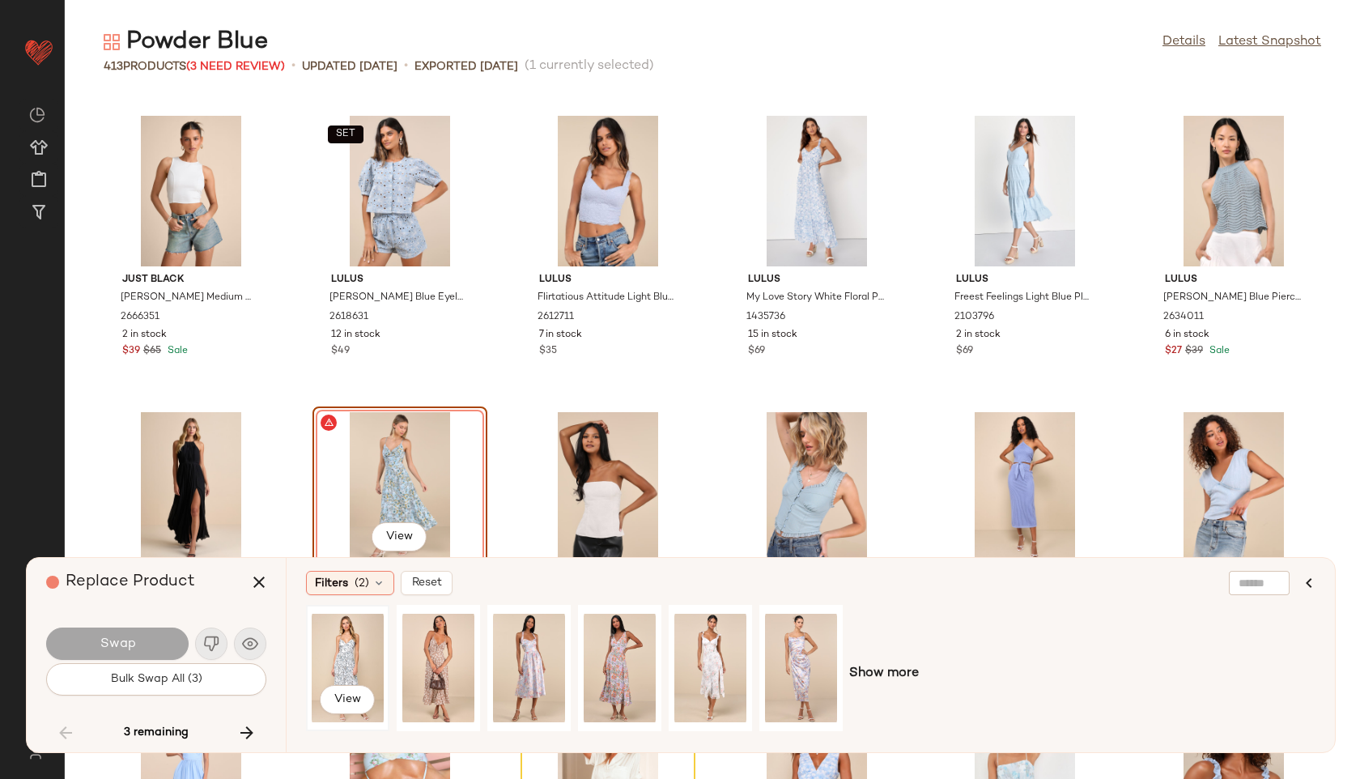
click at [332, 665] on div "View" at bounding box center [348, 667] width 72 height 115
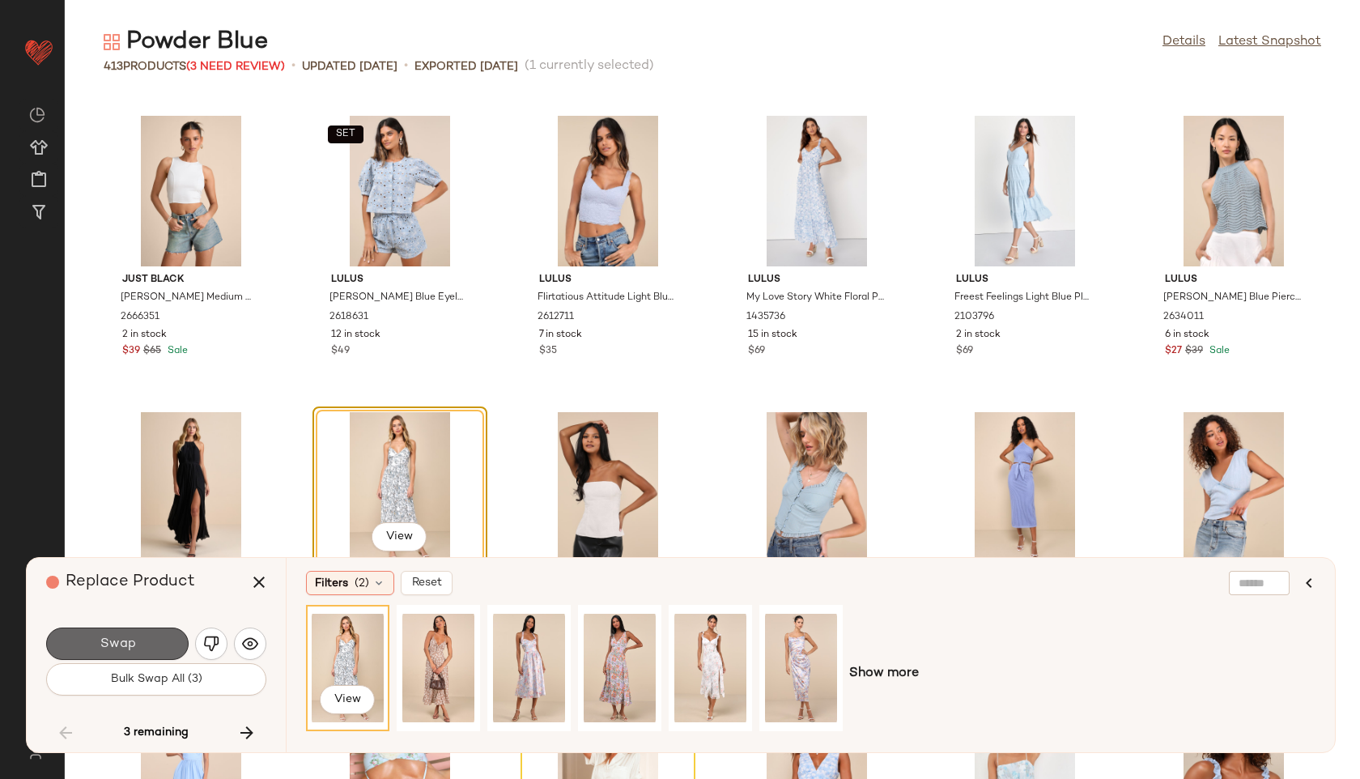
click at [159, 631] on button "Swap" at bounding box center [117, 643] width 142 height 32
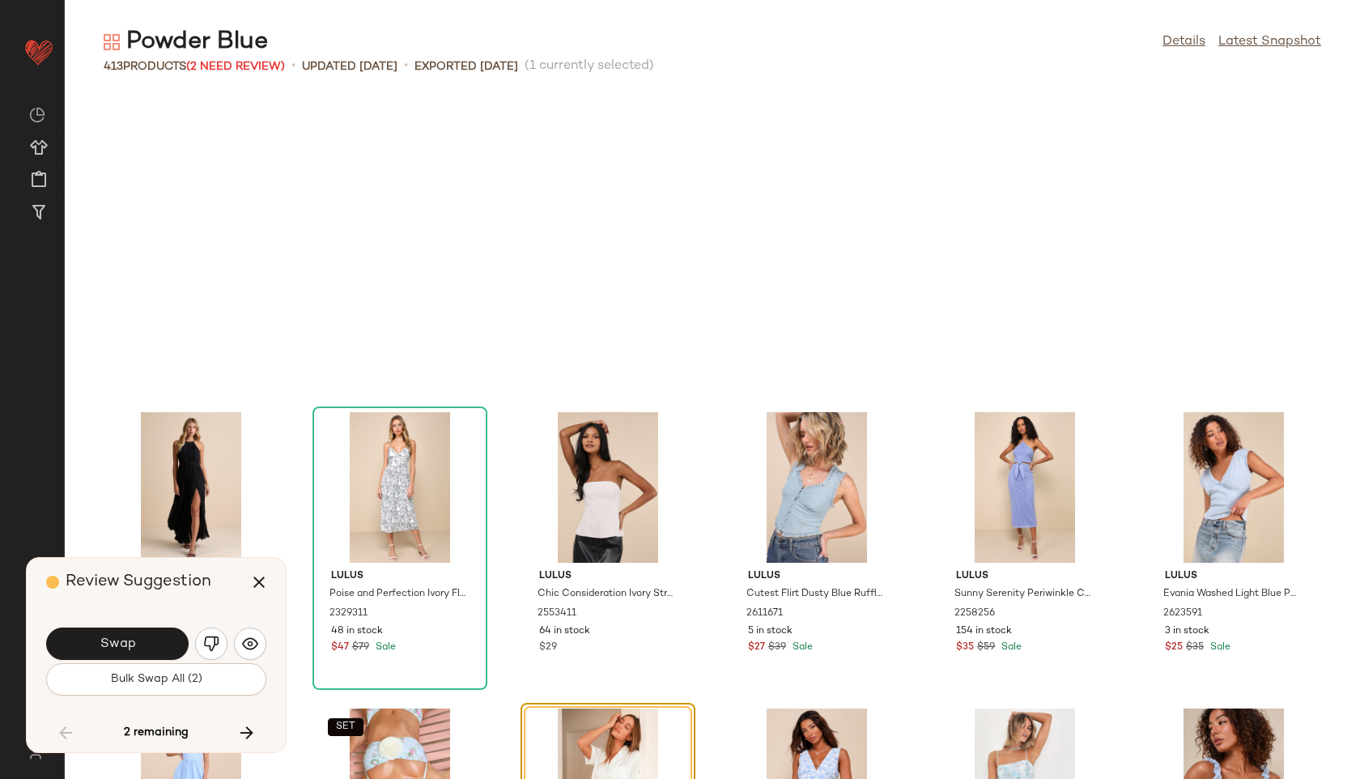
scroll to position [17480, 0]
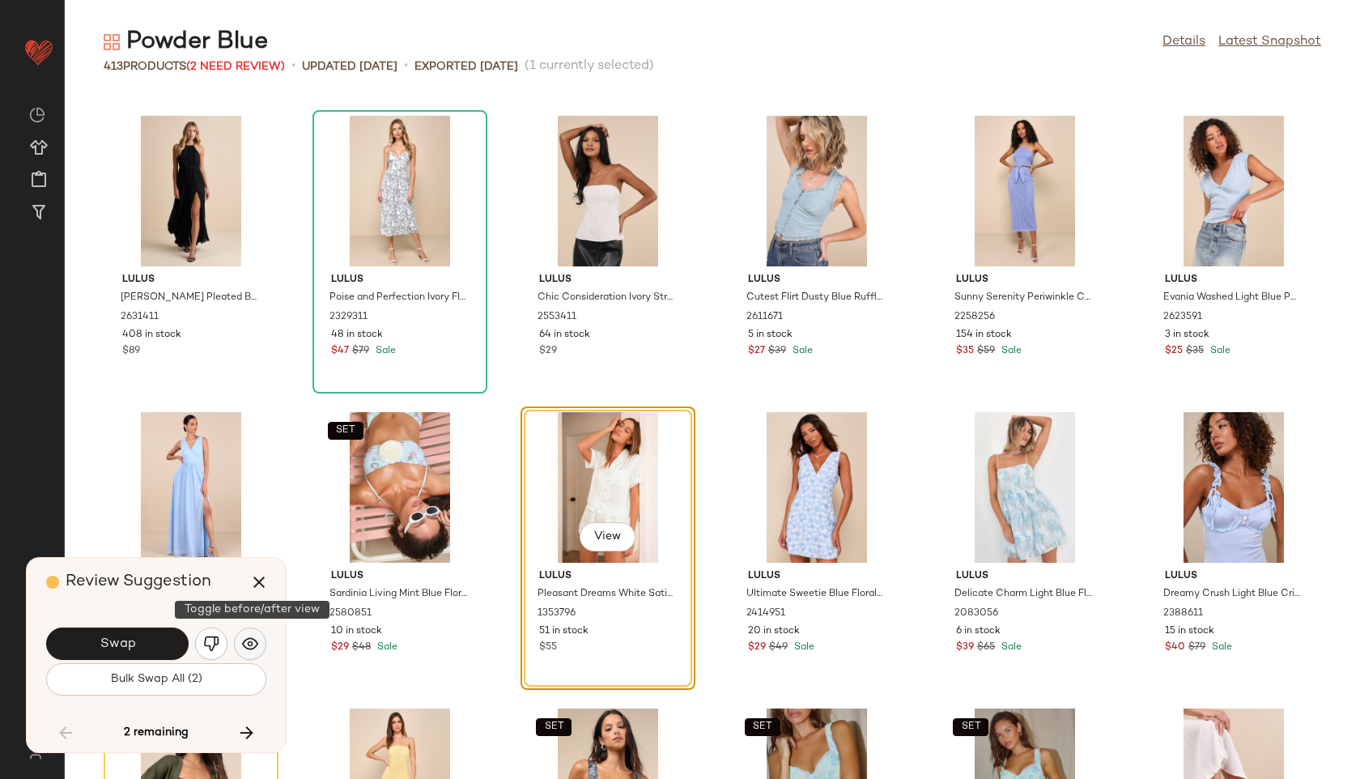
click at [262, 634] on button "button" at bounding box center [250, 643] width 32 height 32
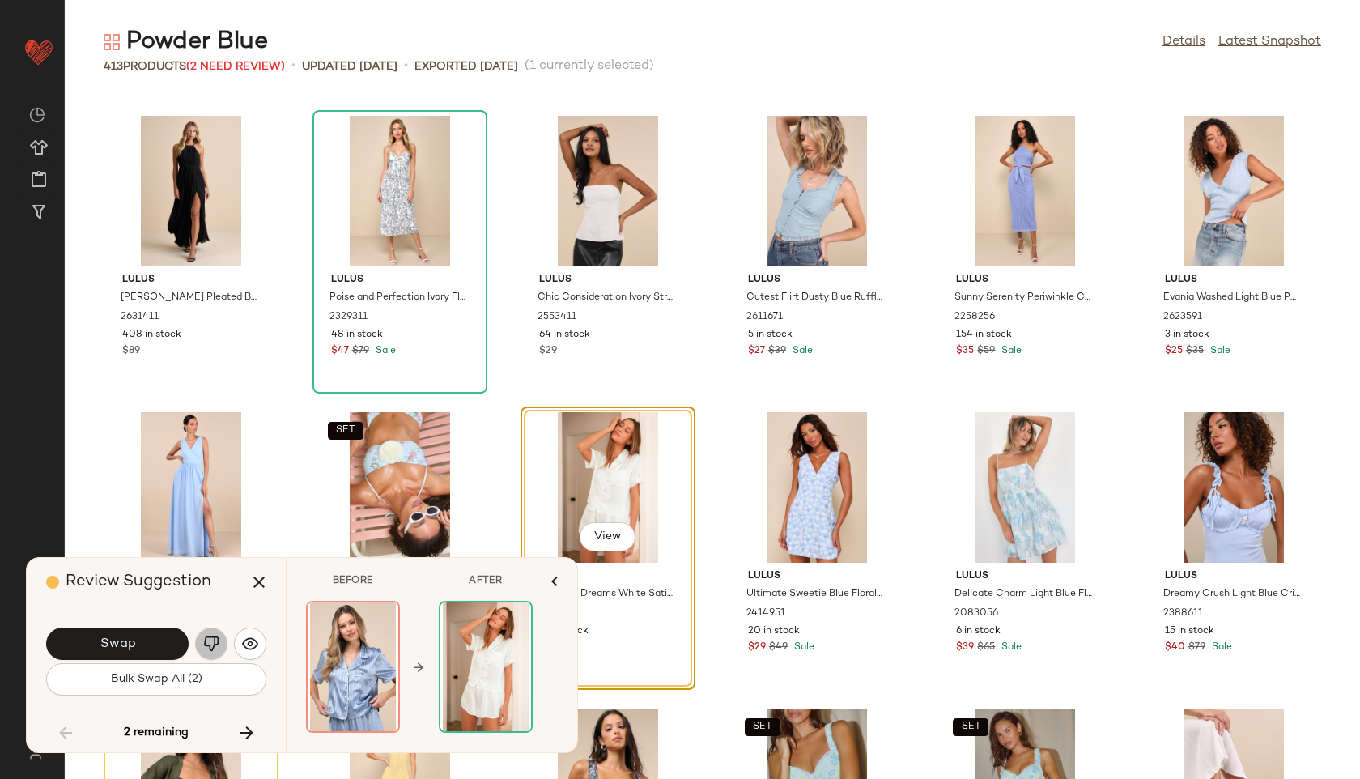
click at [217, 649] on img "button" at bounding box center [211, 643] width 16 height 16
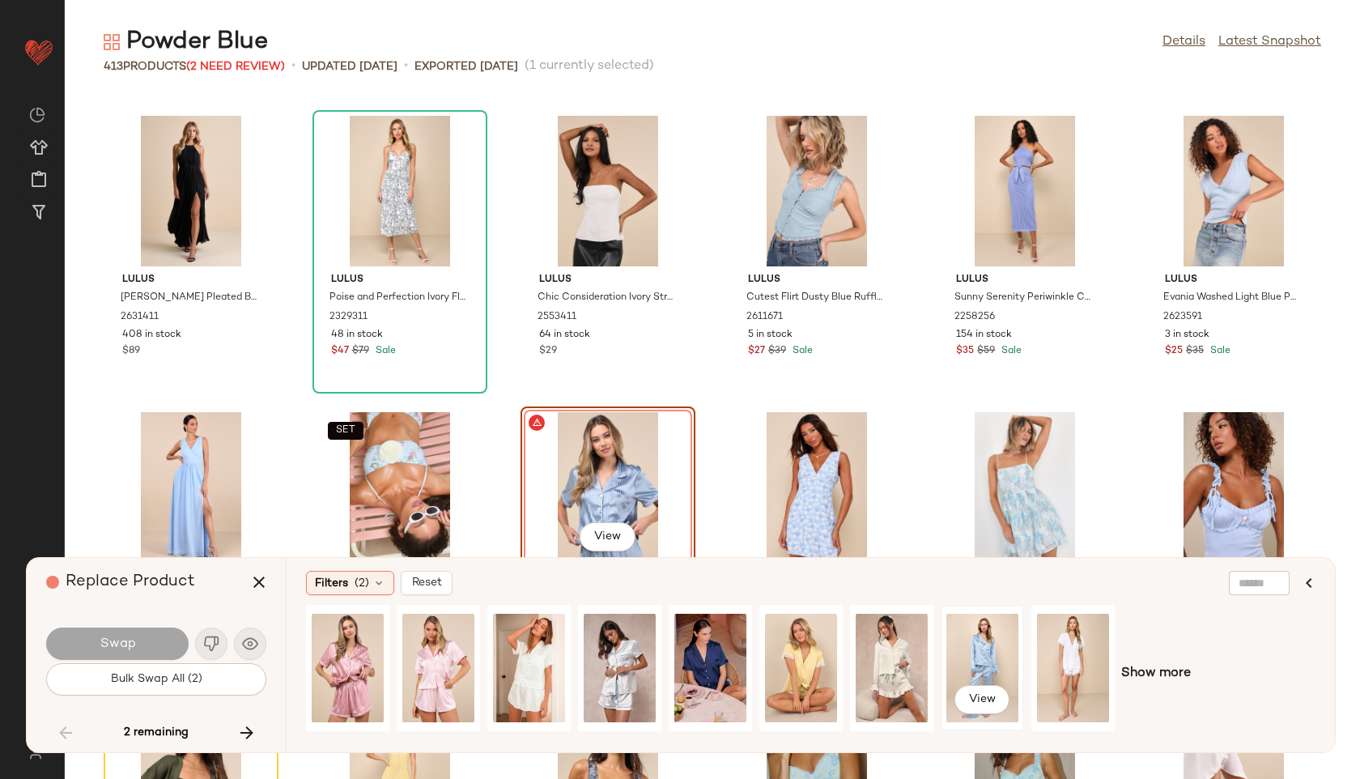
click at [979, 646] on div "View" at bounding box center [982, 667] width 72 height 115
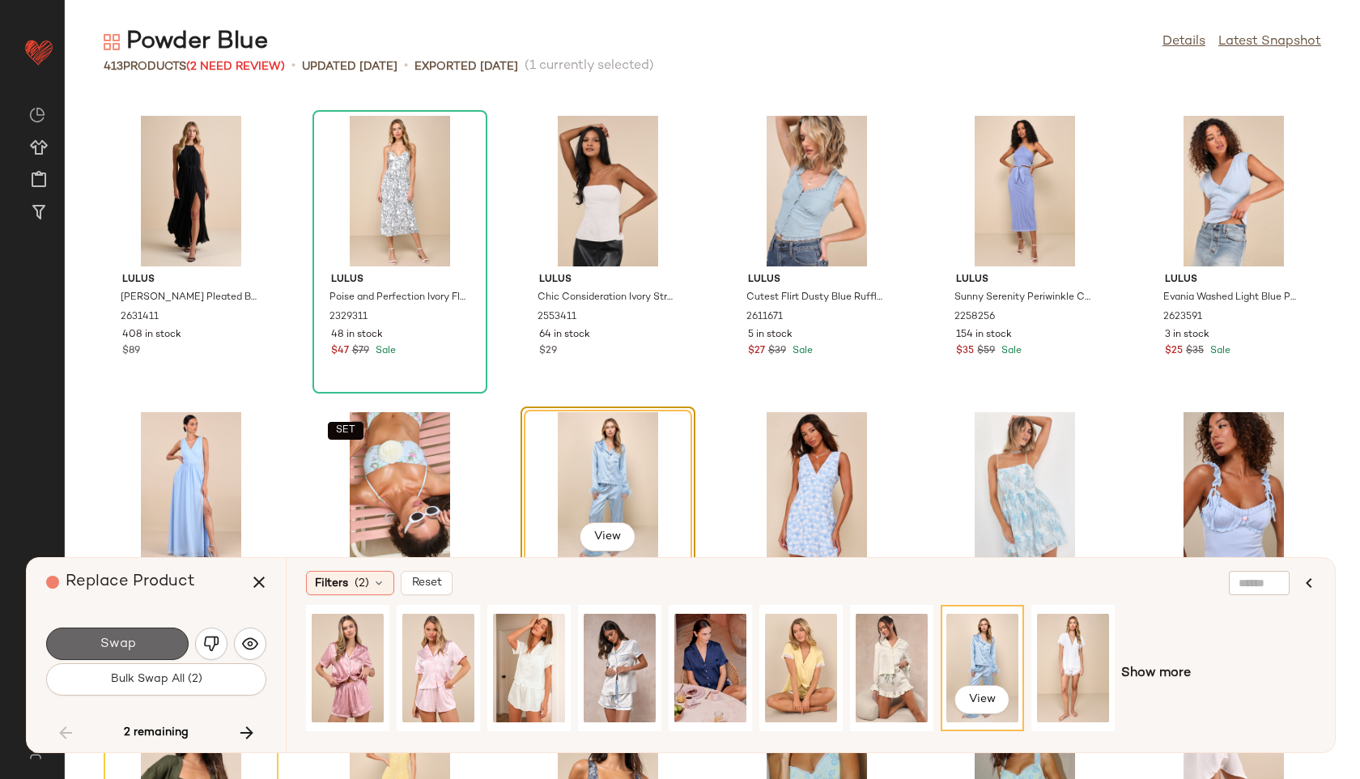
click at [157, 644] on button "Swap" at bounding box center [117, 643] width 142 height 32
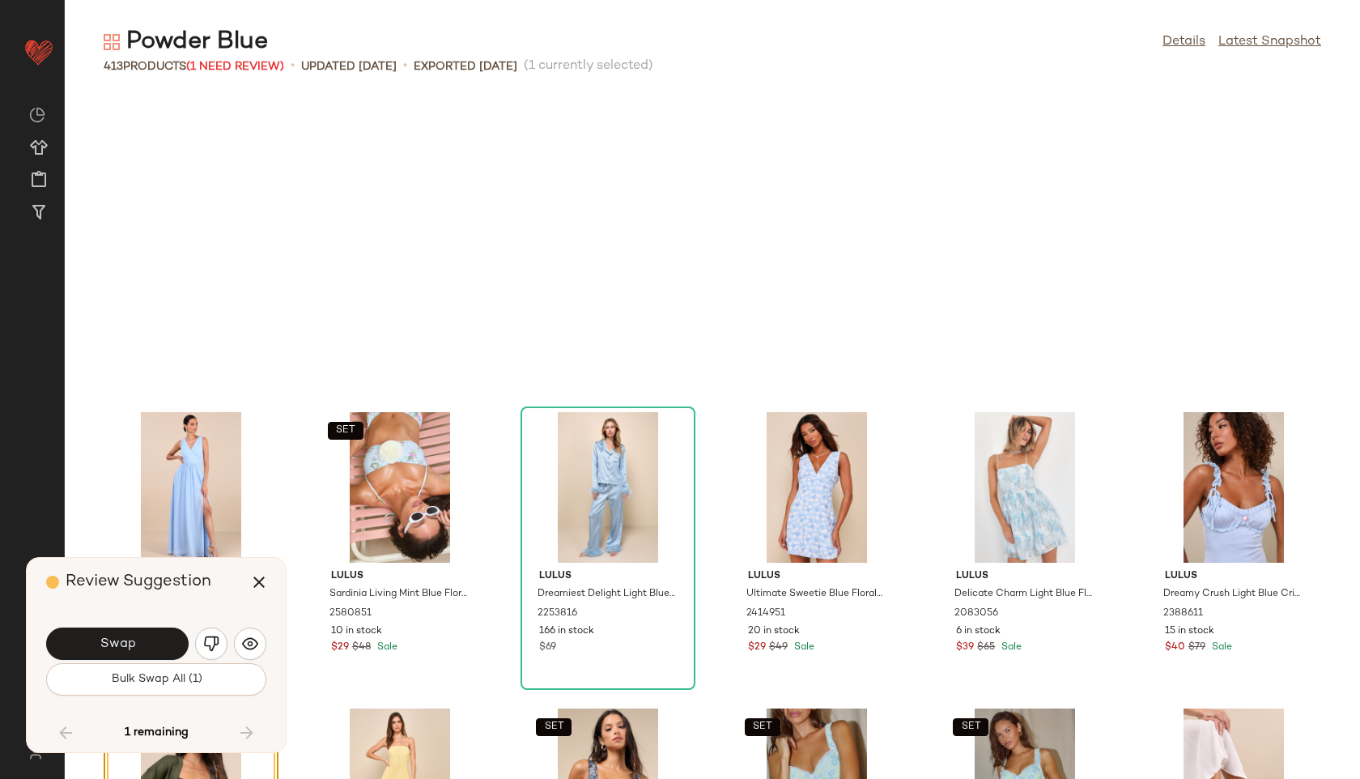
scroll to position [17776, 0]
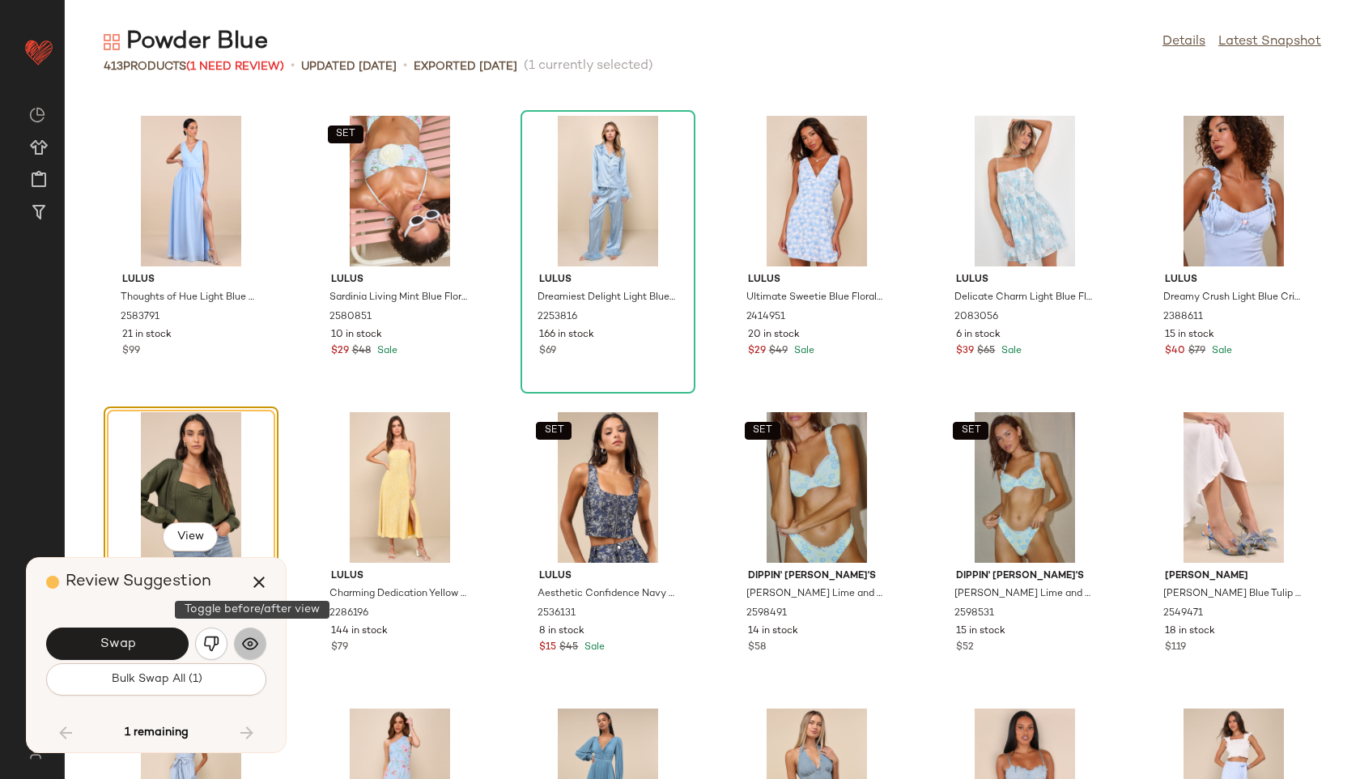
click at [246, 653] on button "button" at bounding box center [250, 643] width 32 height 32
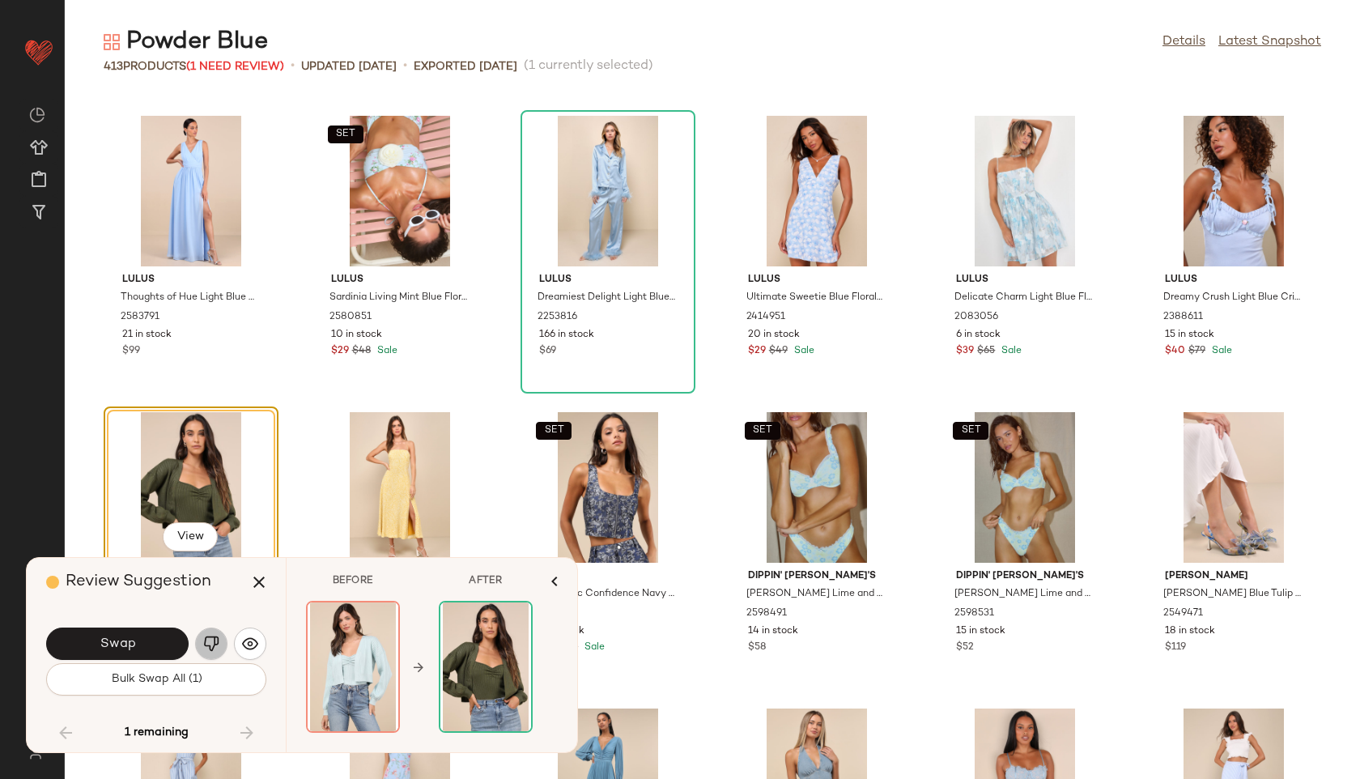
click at [204, 650] on img "button" at bounding box center [211, 643] width 16 height 16
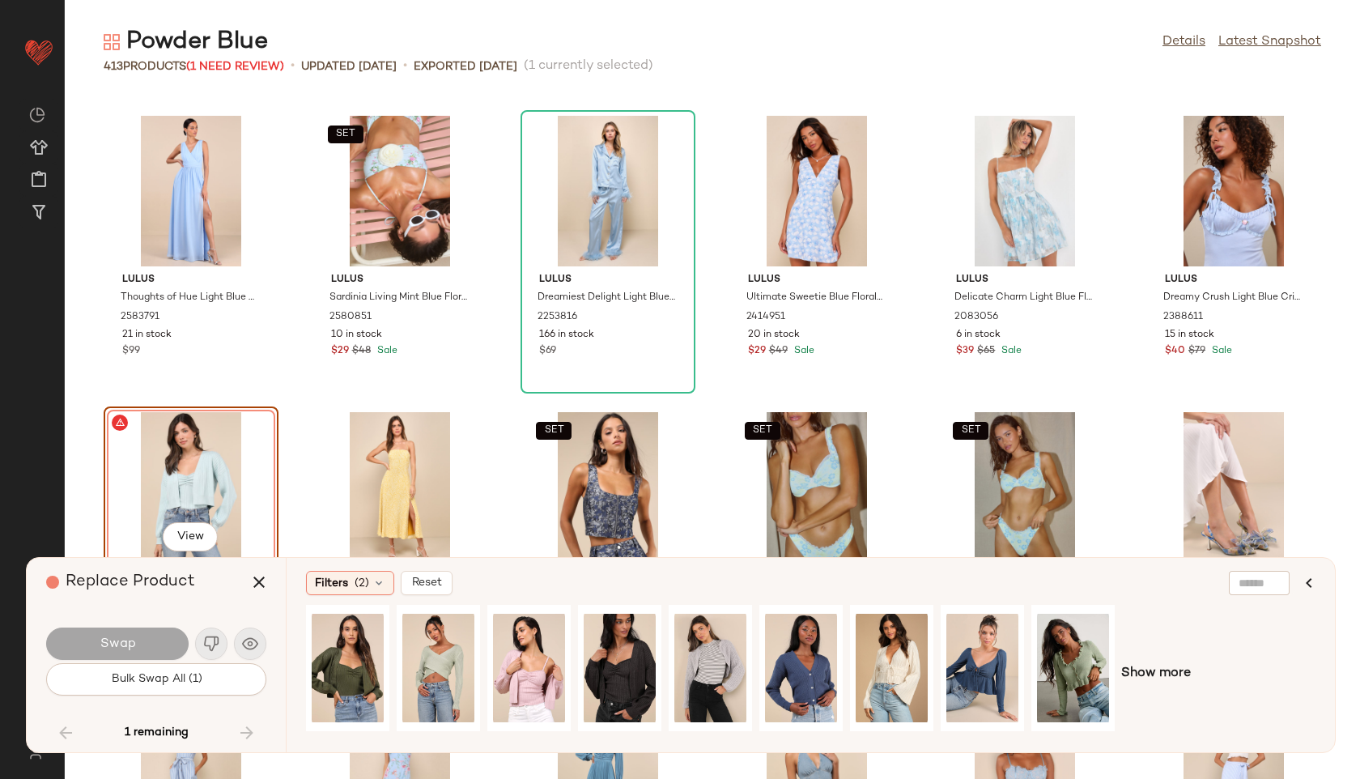
click at [240, 729] on div "1 remaining" at bounding box center [156, 732] width 220 height 39
click at [263, 584] on icon "button" at bounding box center [258, 581] width 19 height 19
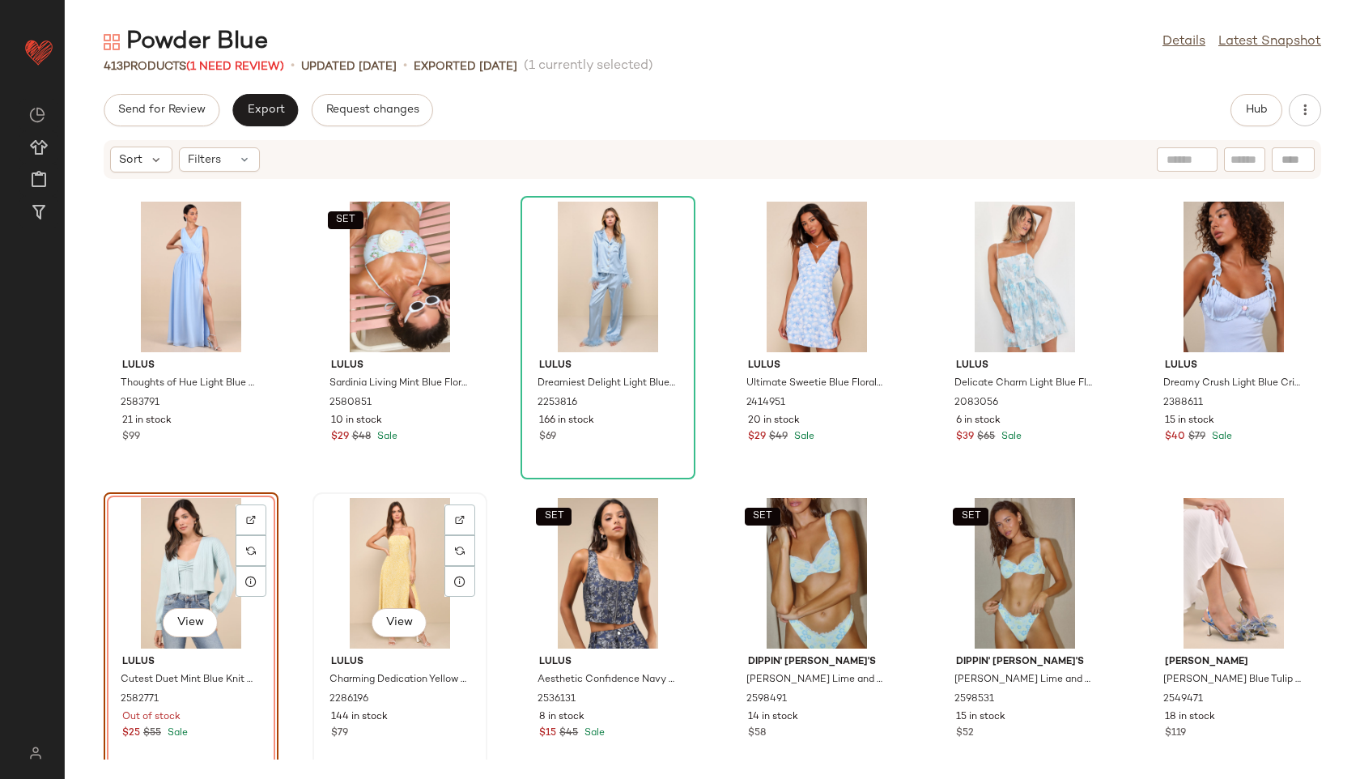
click at [404, 601] on div "View" at bounding box center [400, 573] width 164 height 151
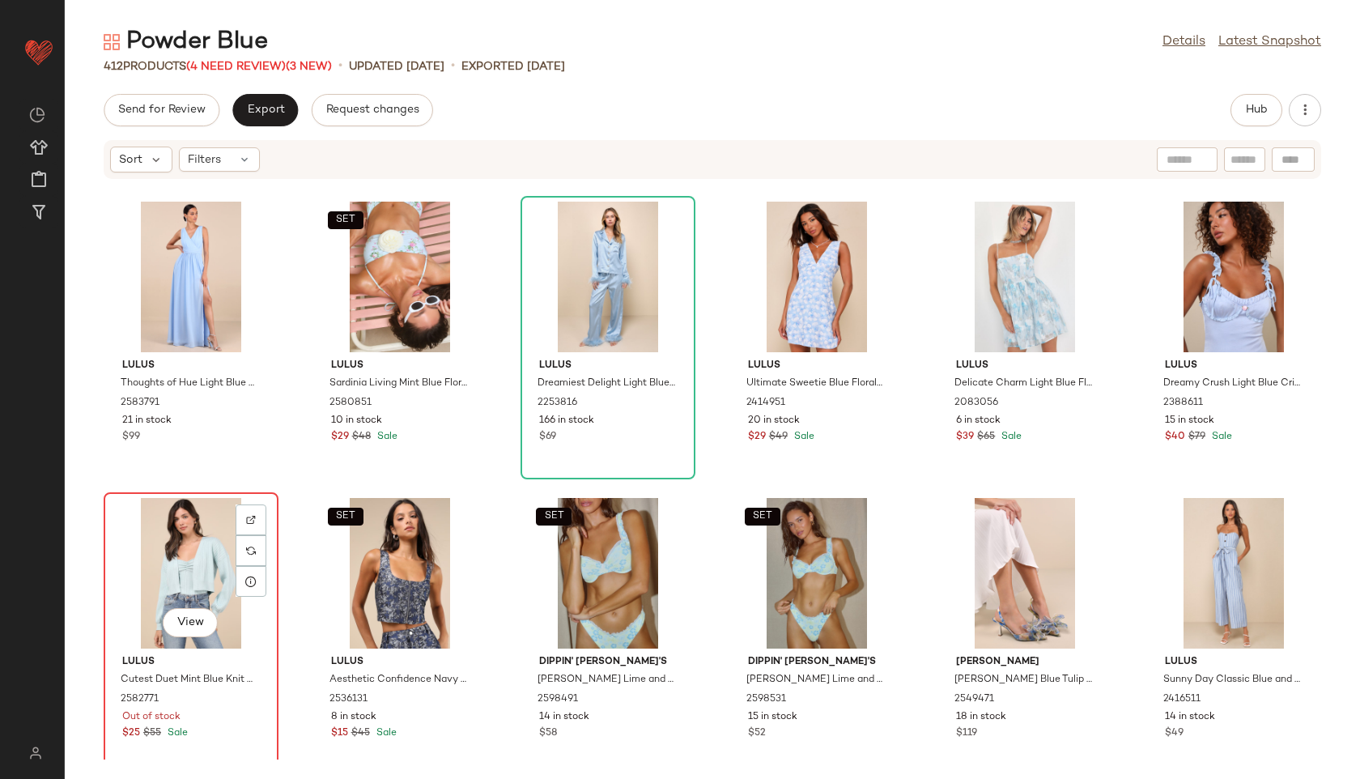
click at [173, 567] on div "View" at bounding box center [191, 573] width 164 height 151
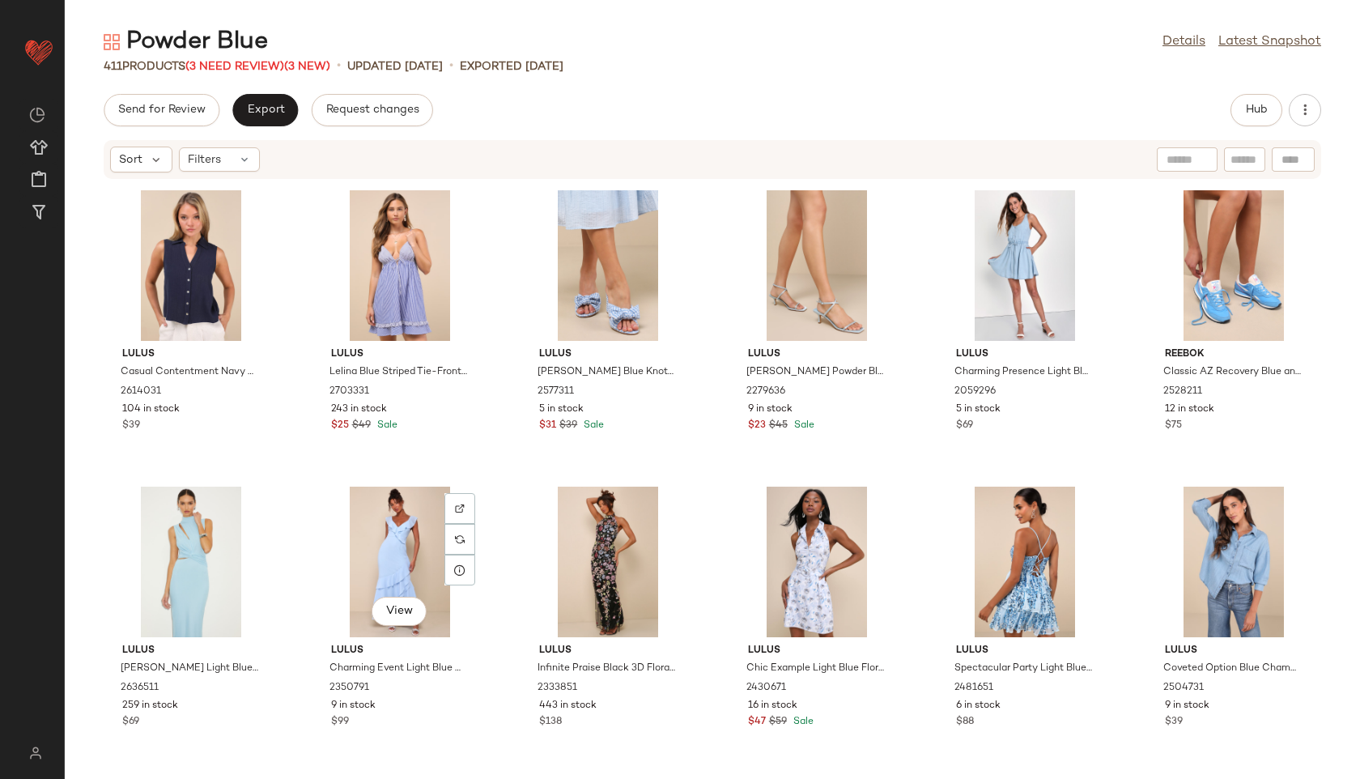
scroll to position [19153, 0]
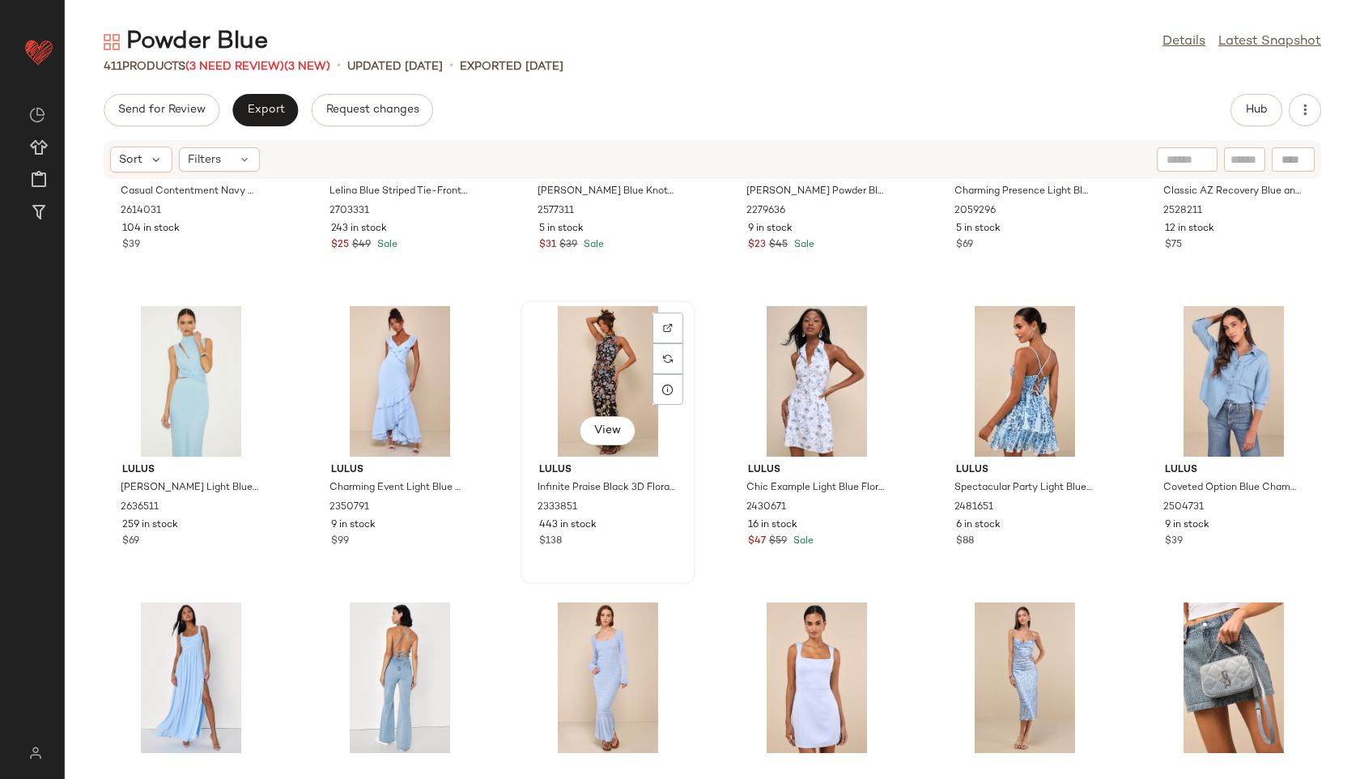
click at [598, 388] on div "View" at bounding box center [608, 381] width 164 height 151
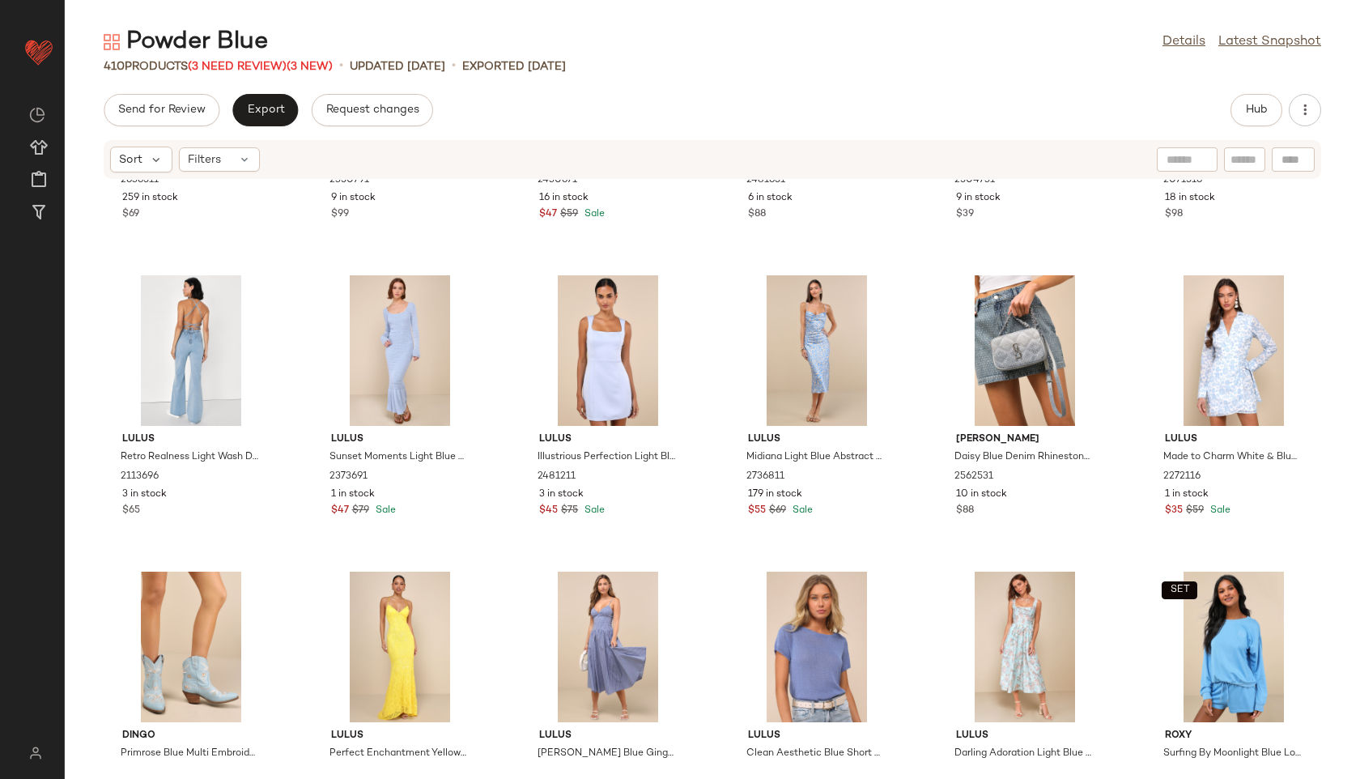
scroll to position [19497, 0]
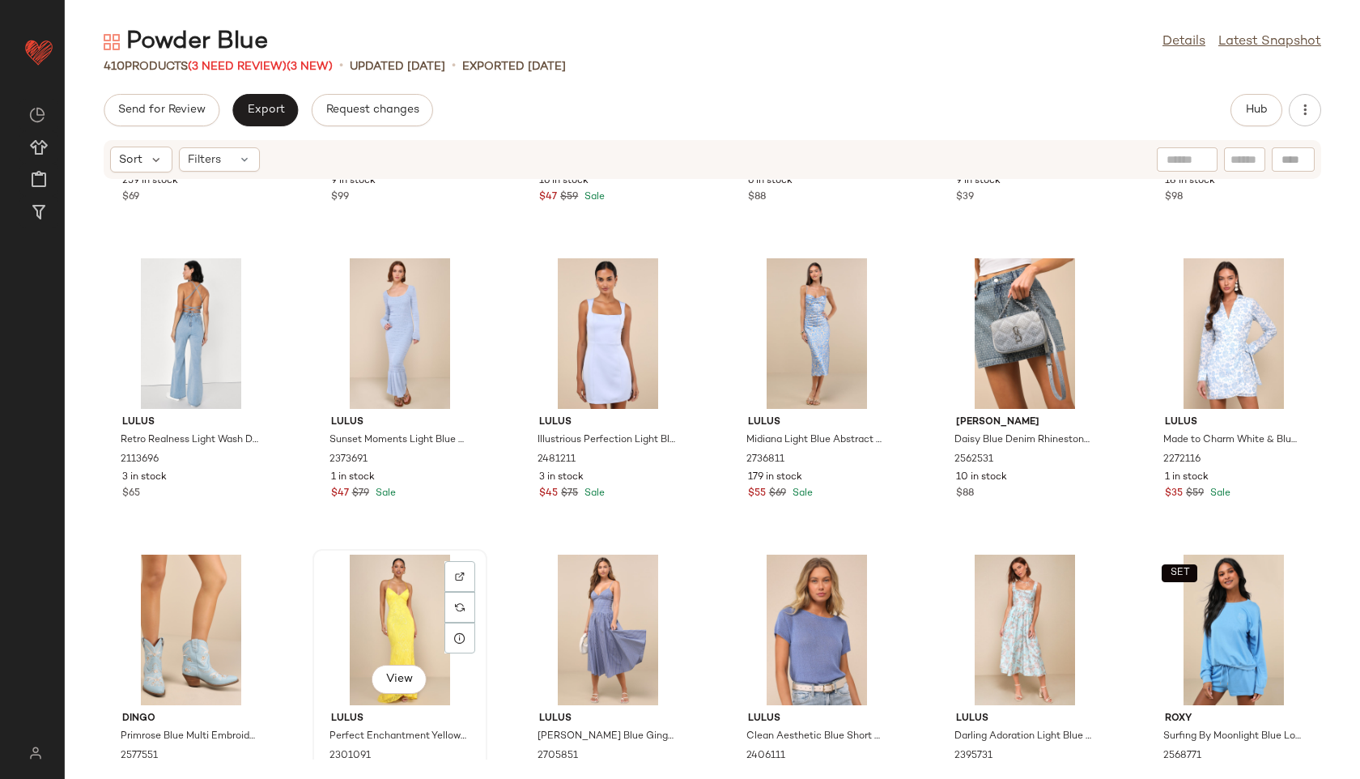
click at [388, 592] on div "View" at bounding box center [400, 629] width 164 height 151
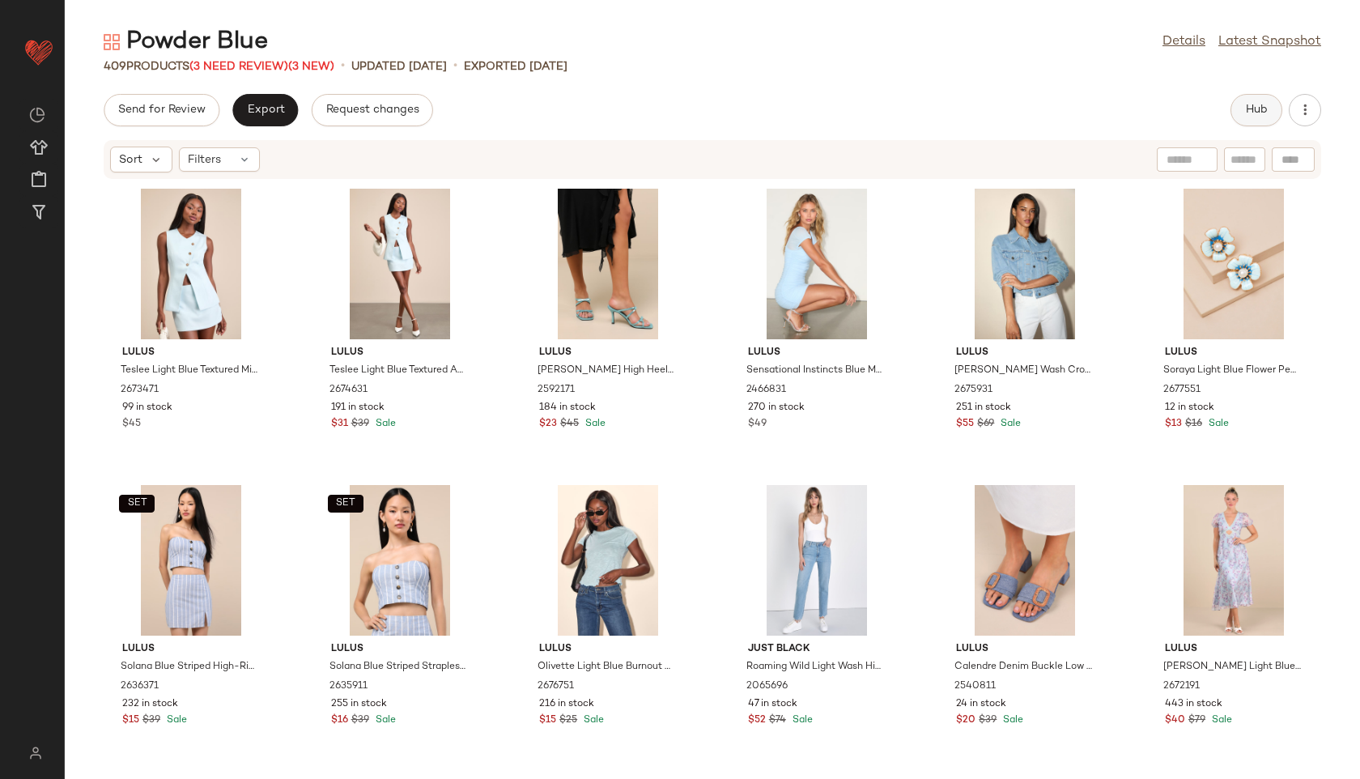
click at [1261, 97] on button "Hub" at bounding box center [1256, 110] width 52 height 32
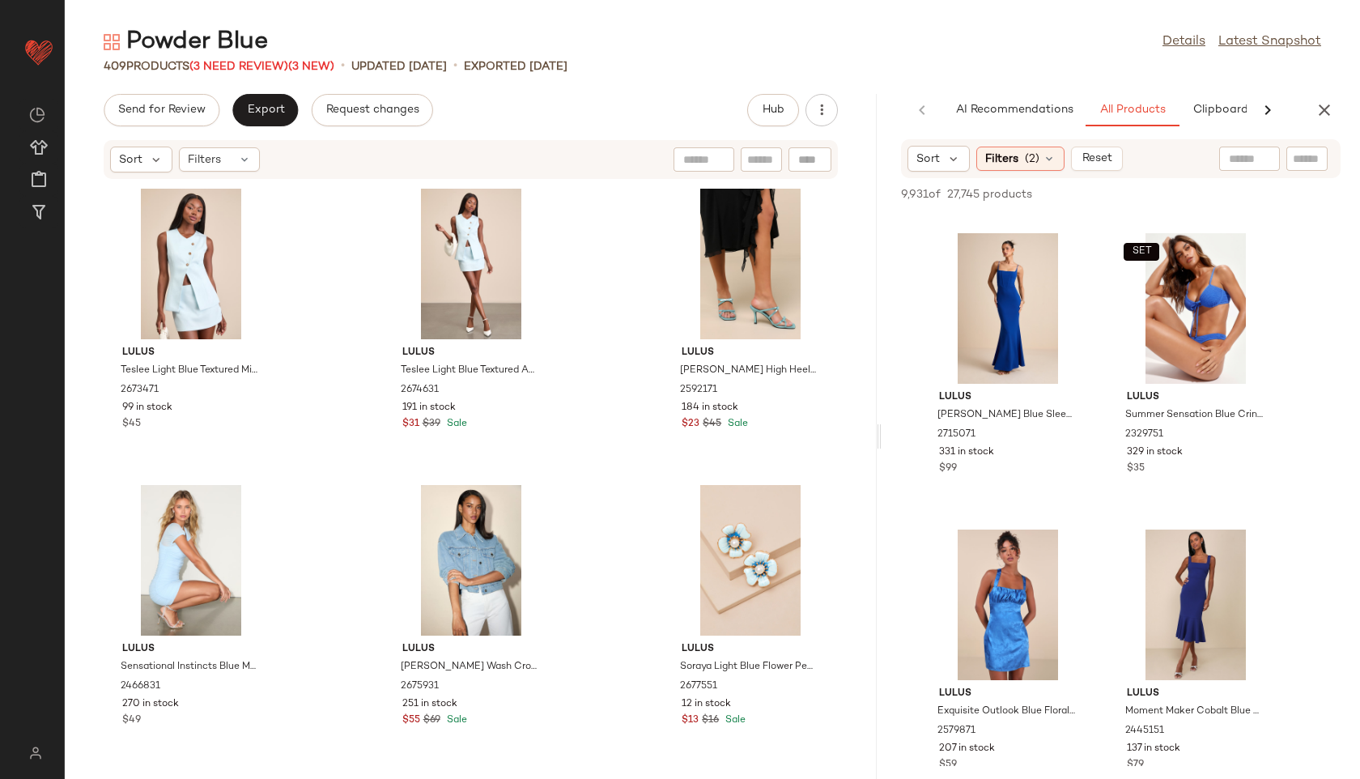
scroll to position [8578, 0]
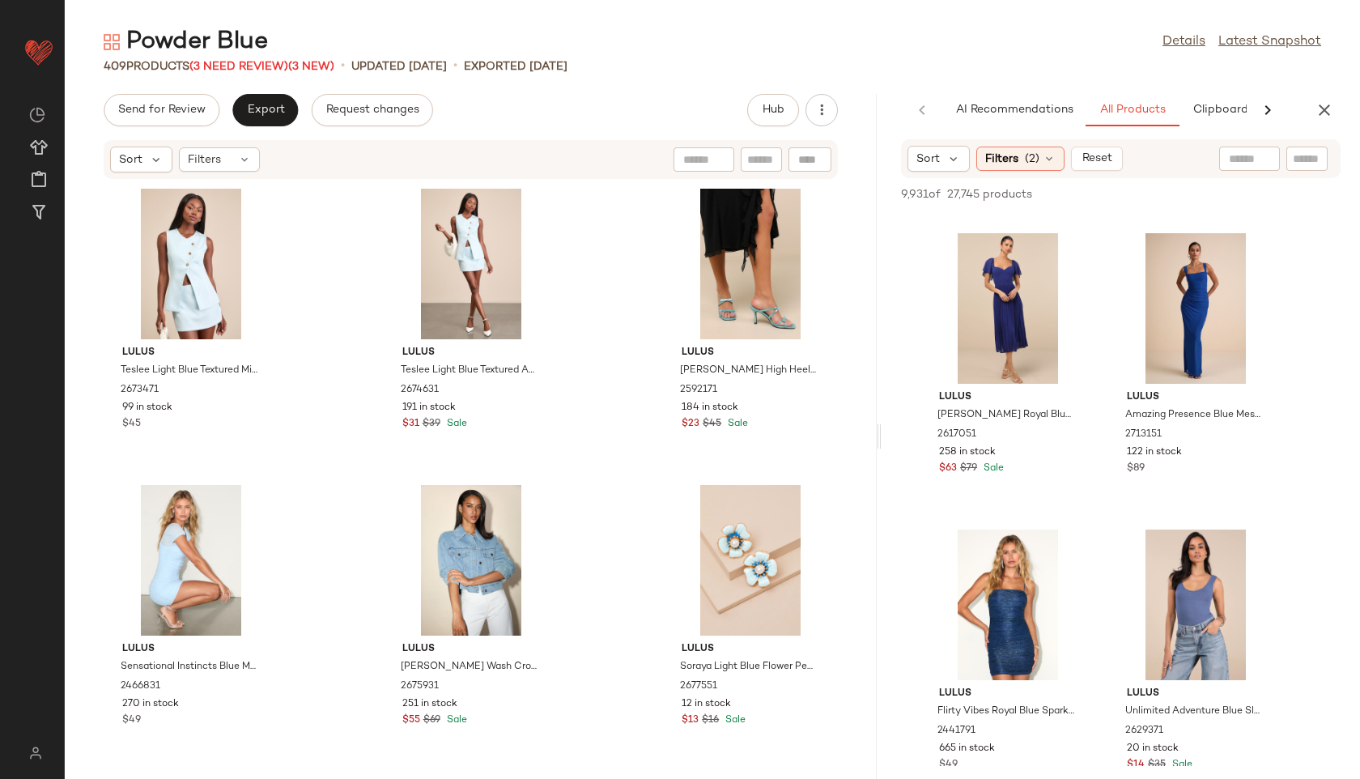
drag, startPoint x: 711, startPoint y: 431, endPoint x: 1300, endPoint y: 422, distance: 589.4
click at [1300, 422] on div "Powder Blue Details Latest Snapshot 409 Products (3 Need Review) (3 New) • upda…" at bounding box center [712, 402] width 1295 height 753
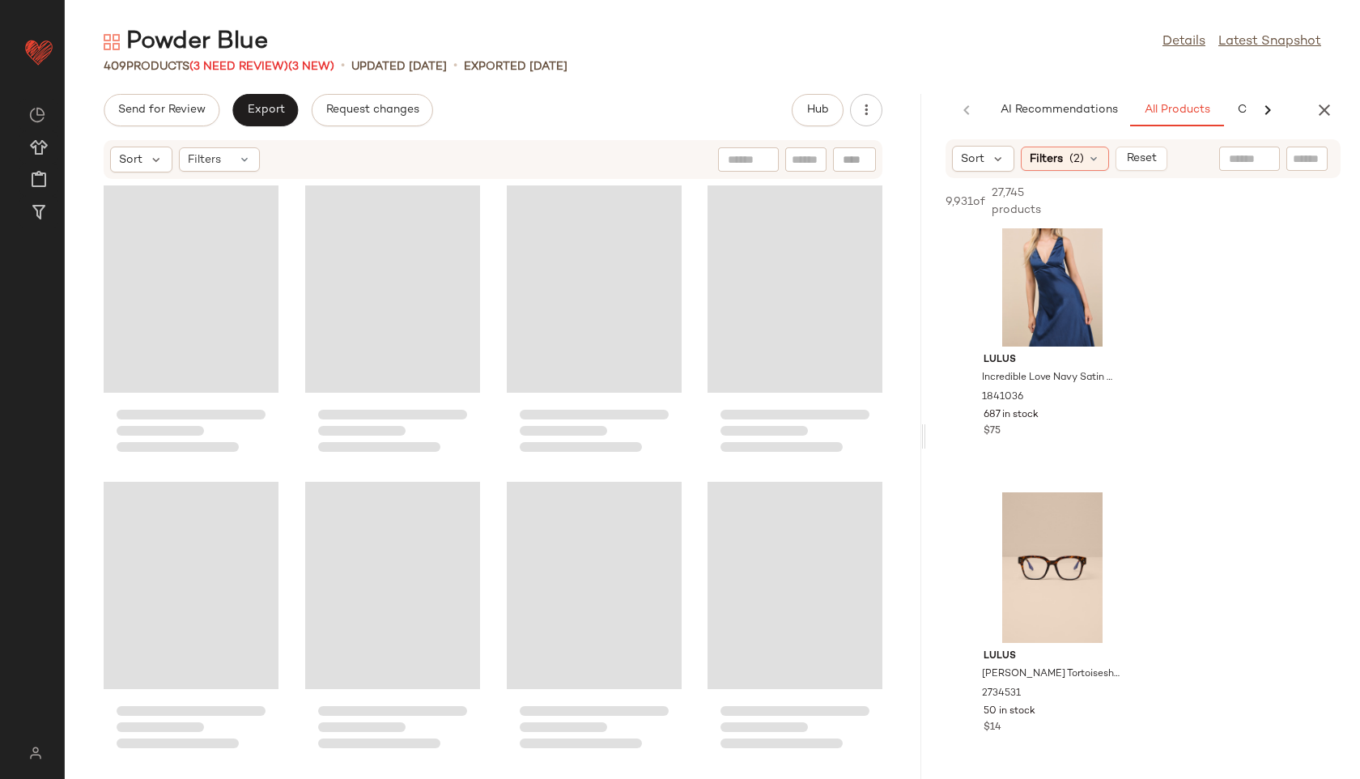
drag, startPoint x: 878, startPoint y: 436, endPoint x: 1260, endPoint y: 397, distance: 383.3
click at [1260, 397] on div "Powder Blue Details Latest Snapshot 409 Products (3 Need Review) (3 New) • upda…" at bounding box center [712, 402] width 1295 height 753
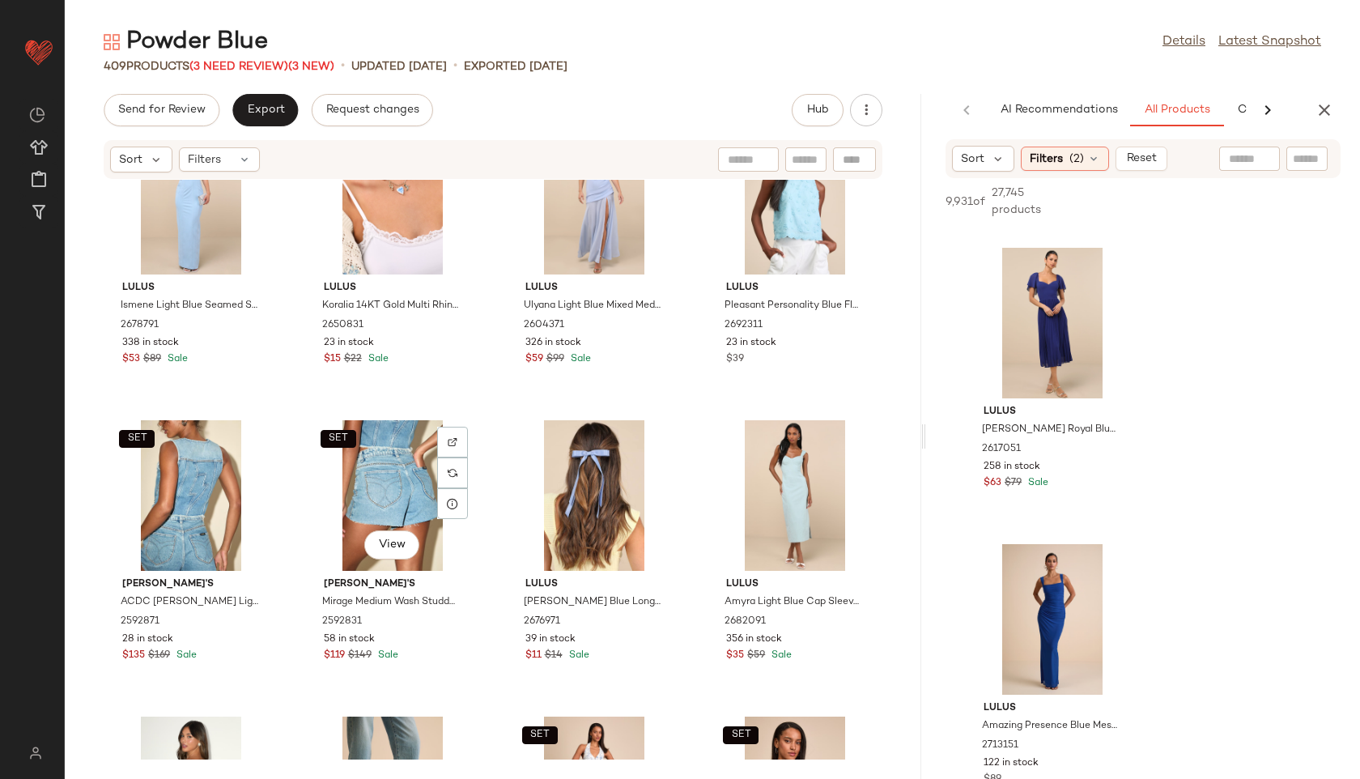
scroll to position [967, 0]
click at [152, 524] on div "SET View" at bounding box center [191, 494] width 164 height 151
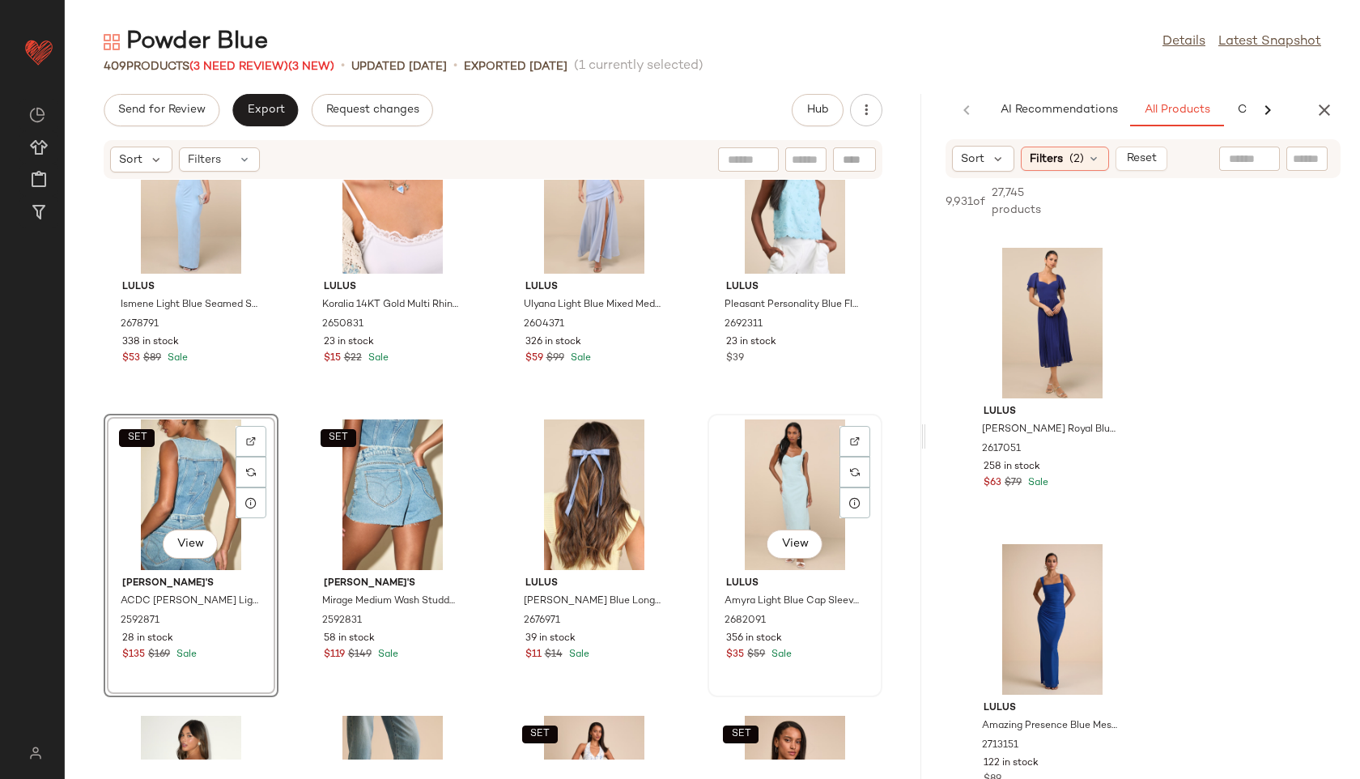
click at [772, 471] on div "View" at bounding box center [795, 494] width 164 height 151
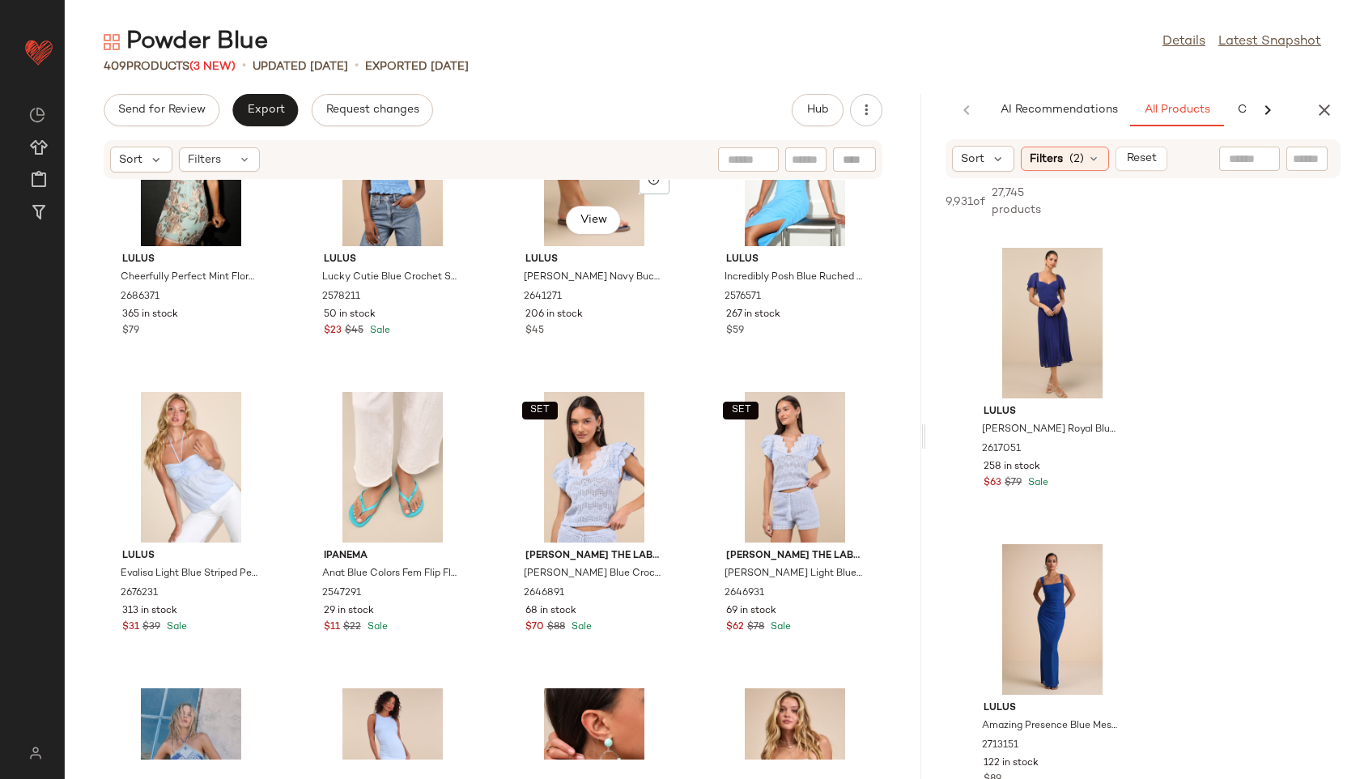
scroll to position [1883, 0]
click at [205, 452] on div "View" at bounding box center [191, 468] width 164 height 151
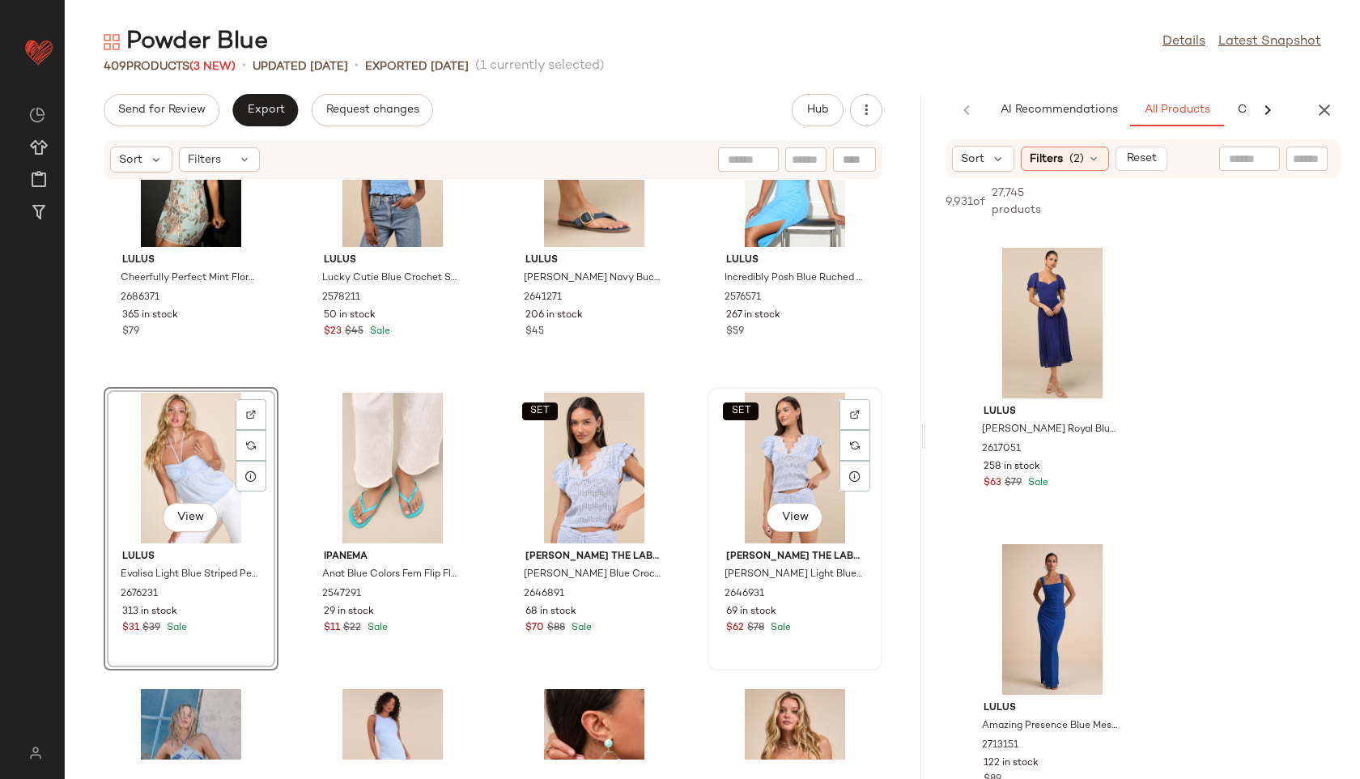
click at [794, 474] on div "SET View" at bounding box center [795, 468] width 164 height 151
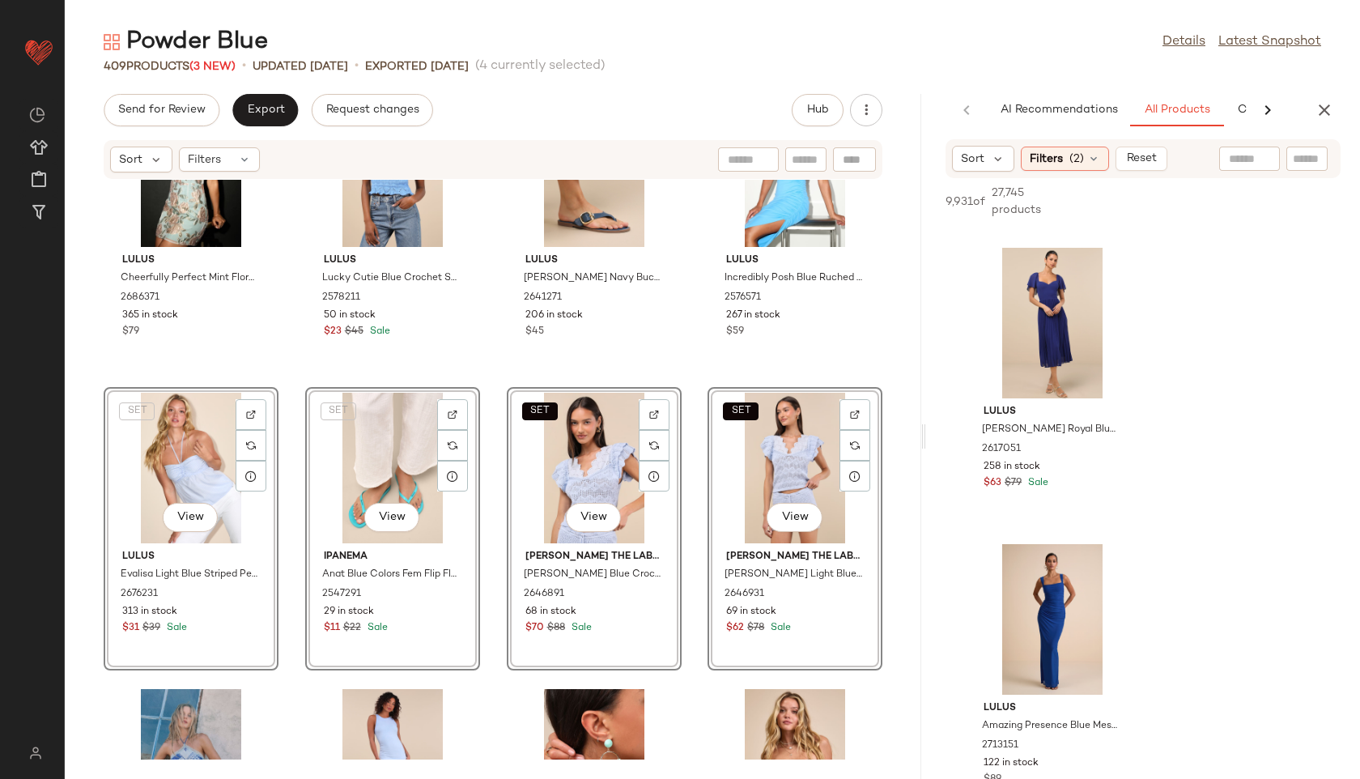
scroll to position [2179, 0]
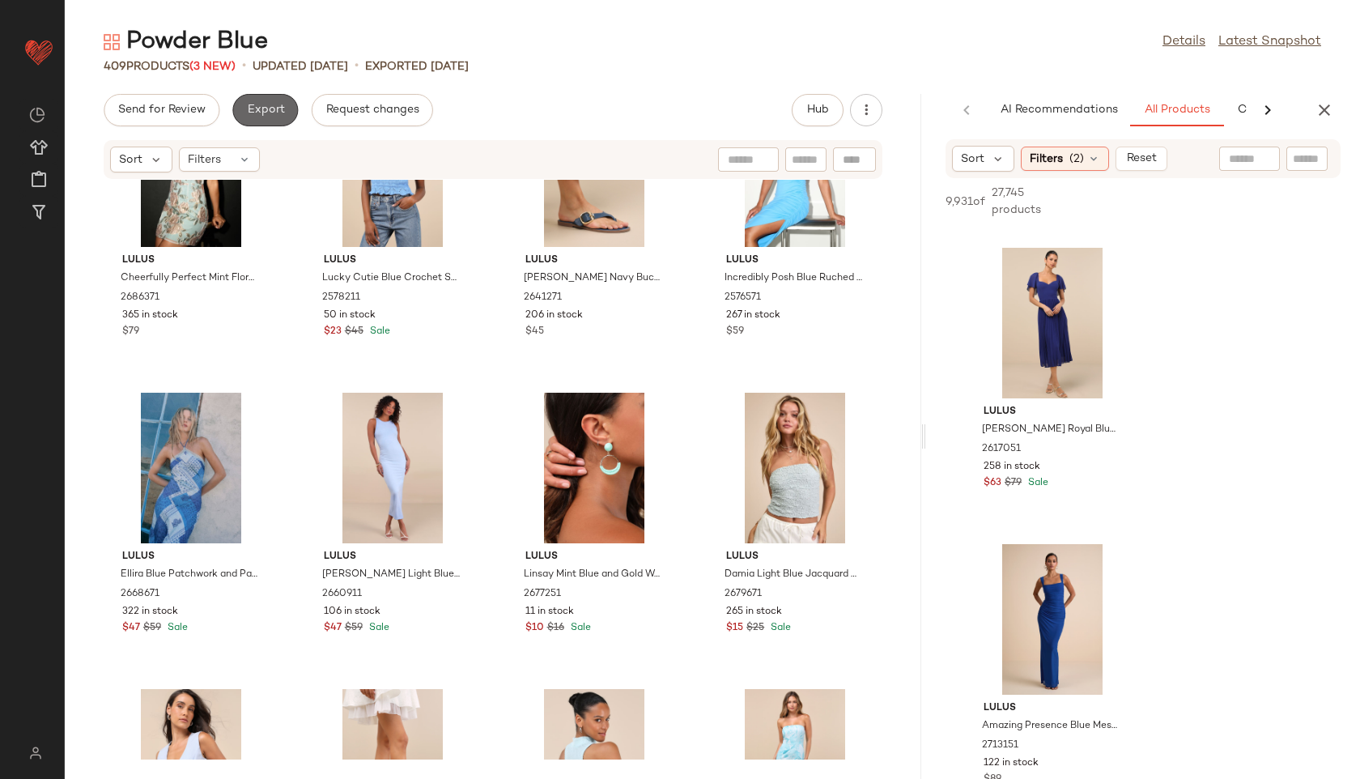
click at [240, 105] on button "Export" at bounding box center [265, 110] width 66 height 32
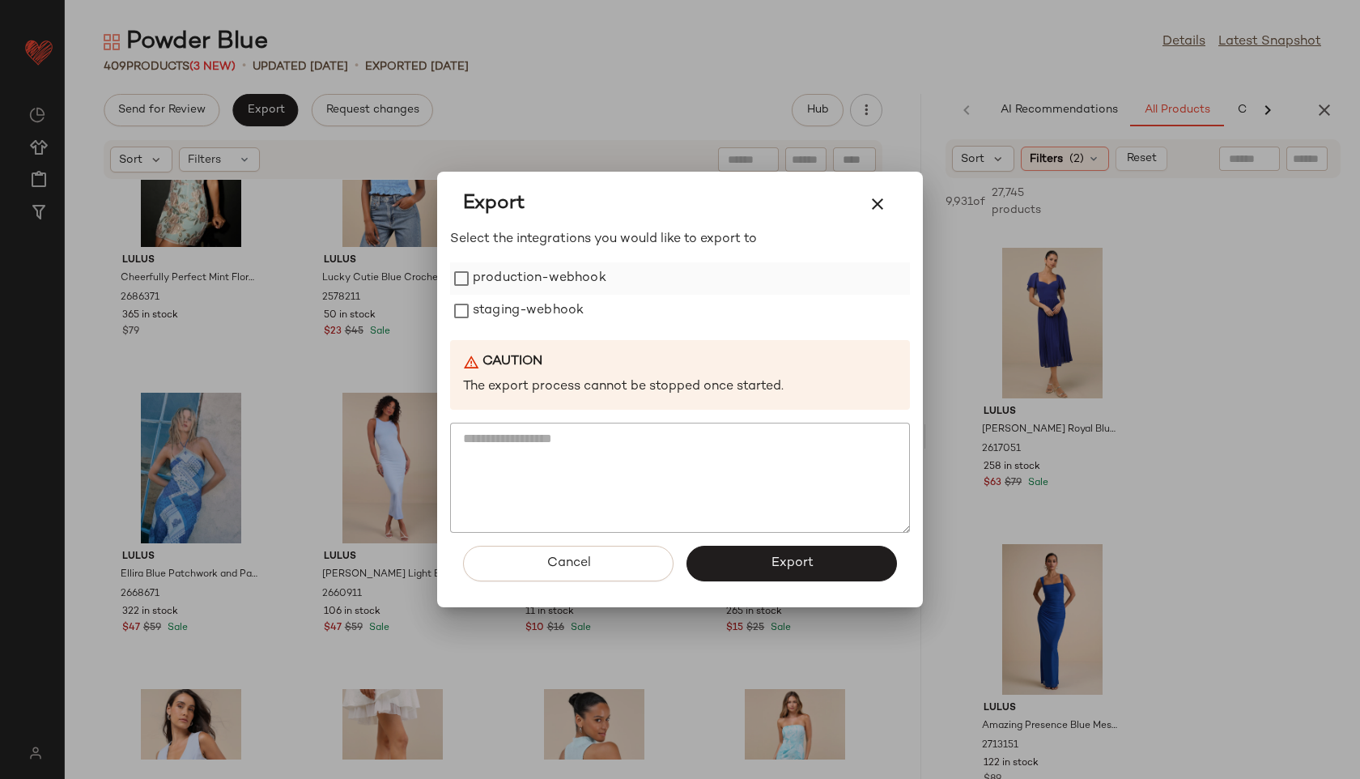
click at [576, 279] on label "production-webhook" at bounding box center [540, 278] width 134 height 32
click at [576, 305] on label "staging-webhook" at bounding box center [528, 311] width 111 height 32
click at [762, 558] on button "Export" at bounding box center [791, 564] width 210 height 36
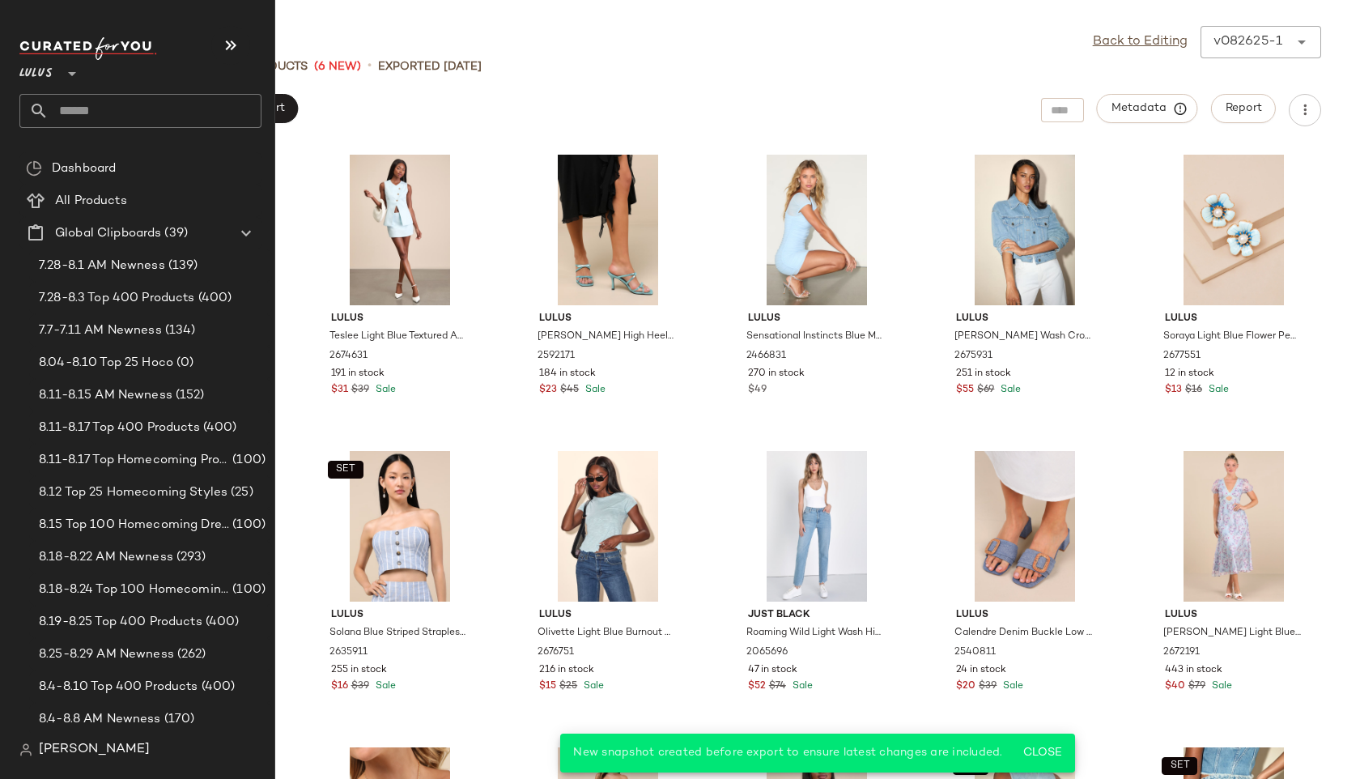
click at [75, 125] on input "text" at bounding box center [155, 111] width 213 height 34
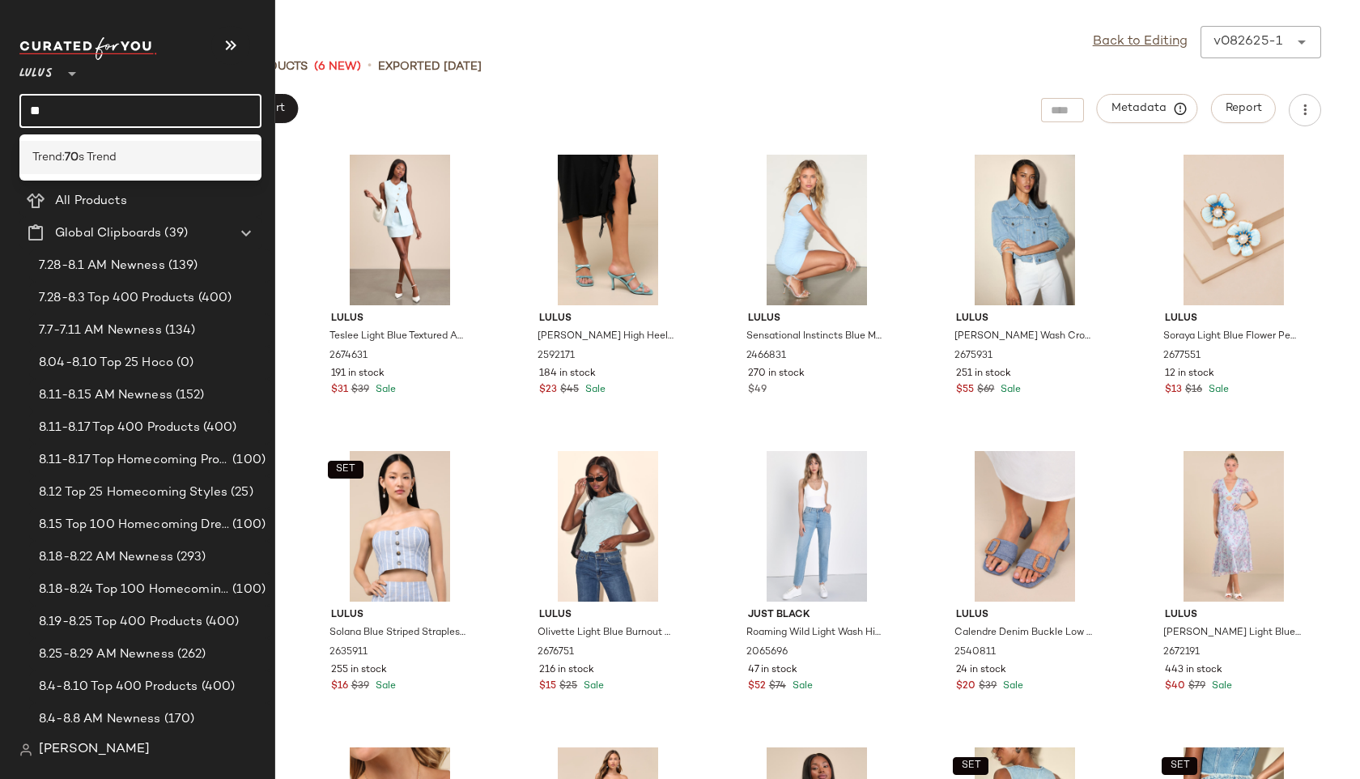
type input "**"
click at [70, 155] on b "70" at bounding box center [72, 157] width 14 height 17
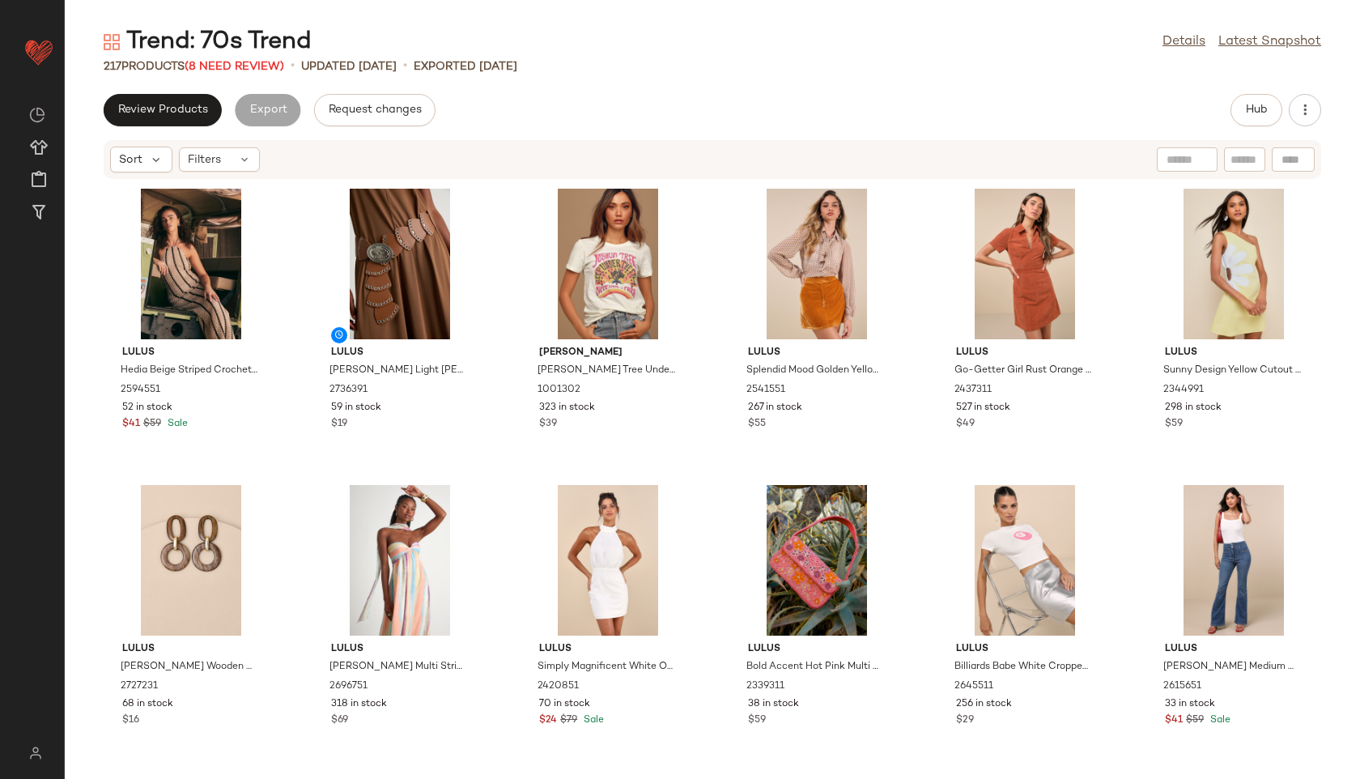
click at [257, 59] on div "217 Products (8 Need Review)" at bounding box center [194, 66] width 181 height 17
click at [257, 62] on span "(8 Need Review)" at bounding box center [235, 67] width 100 height 12
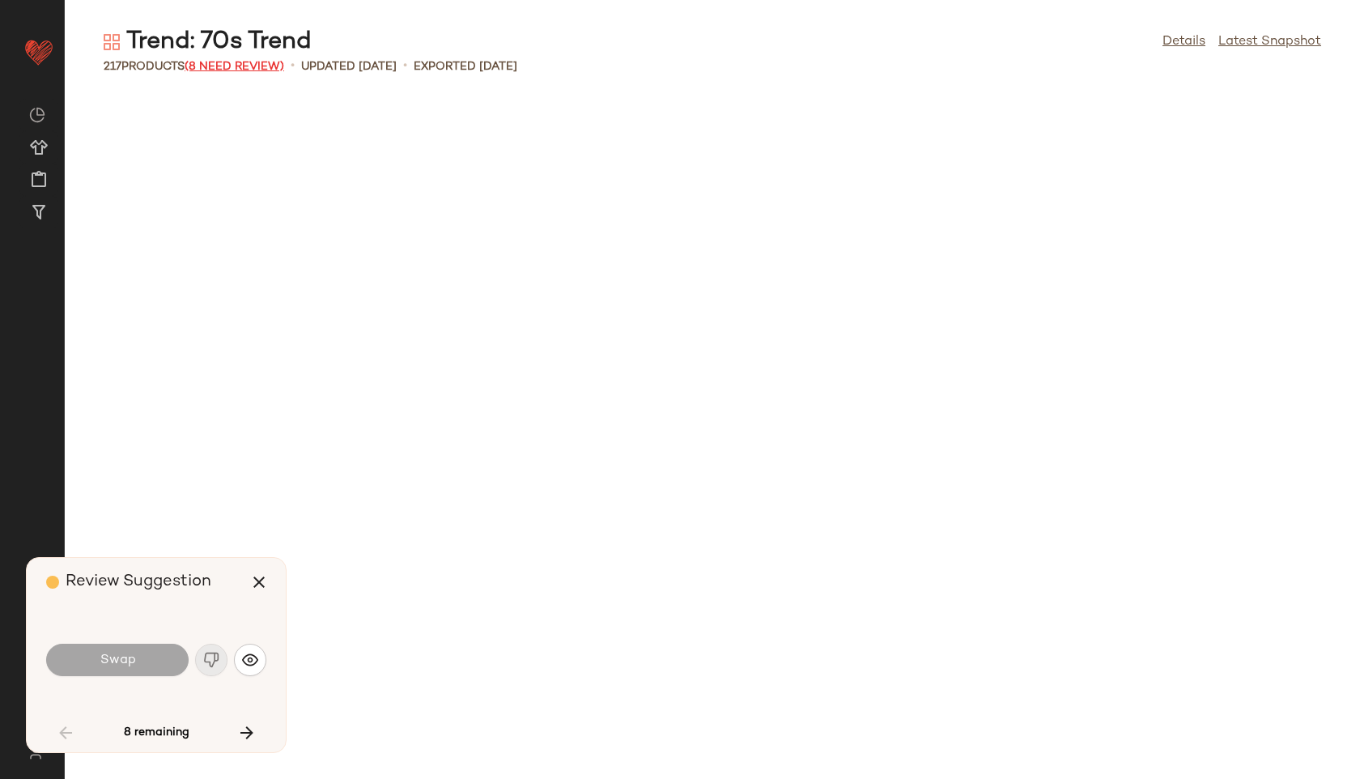
scroll to position [2666, 0]
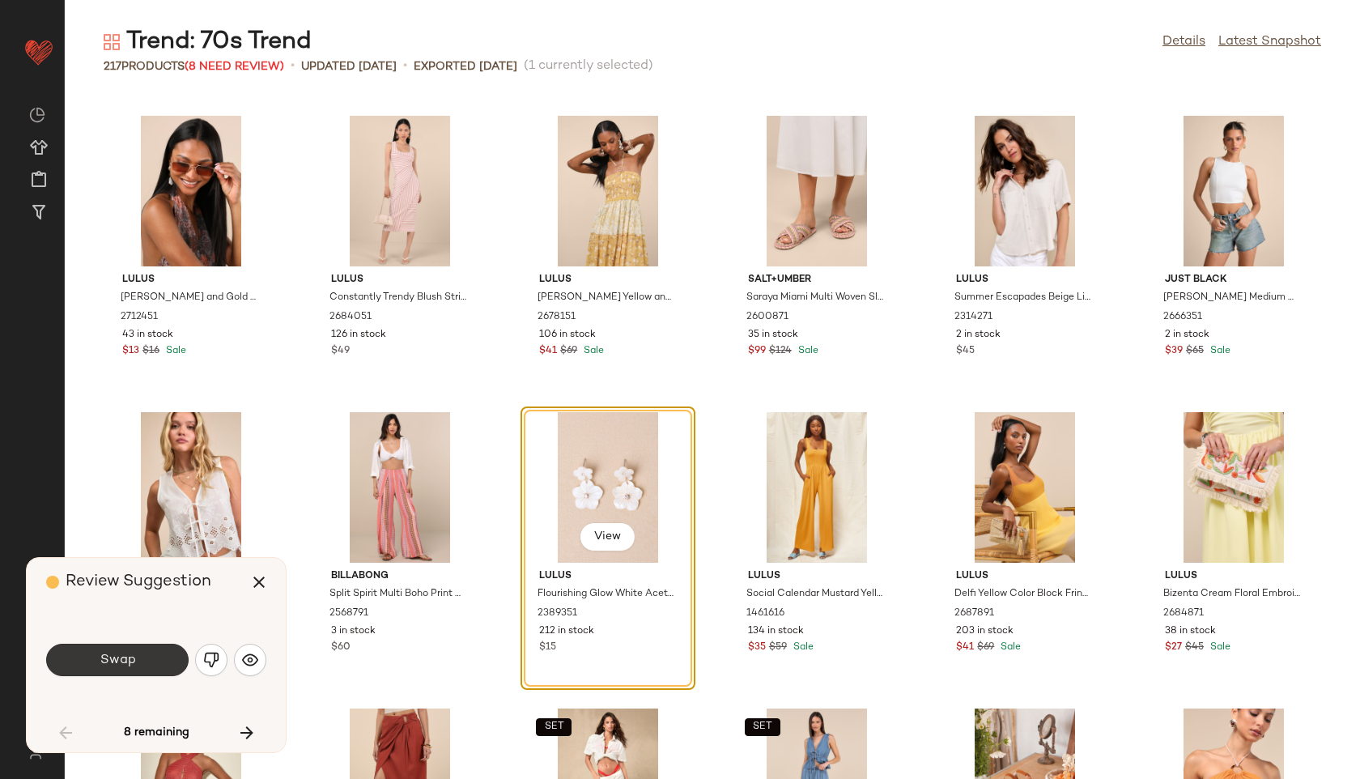
click at [144, 649] on button "Swap" at bounding box center [117, 660] width 142 height 32
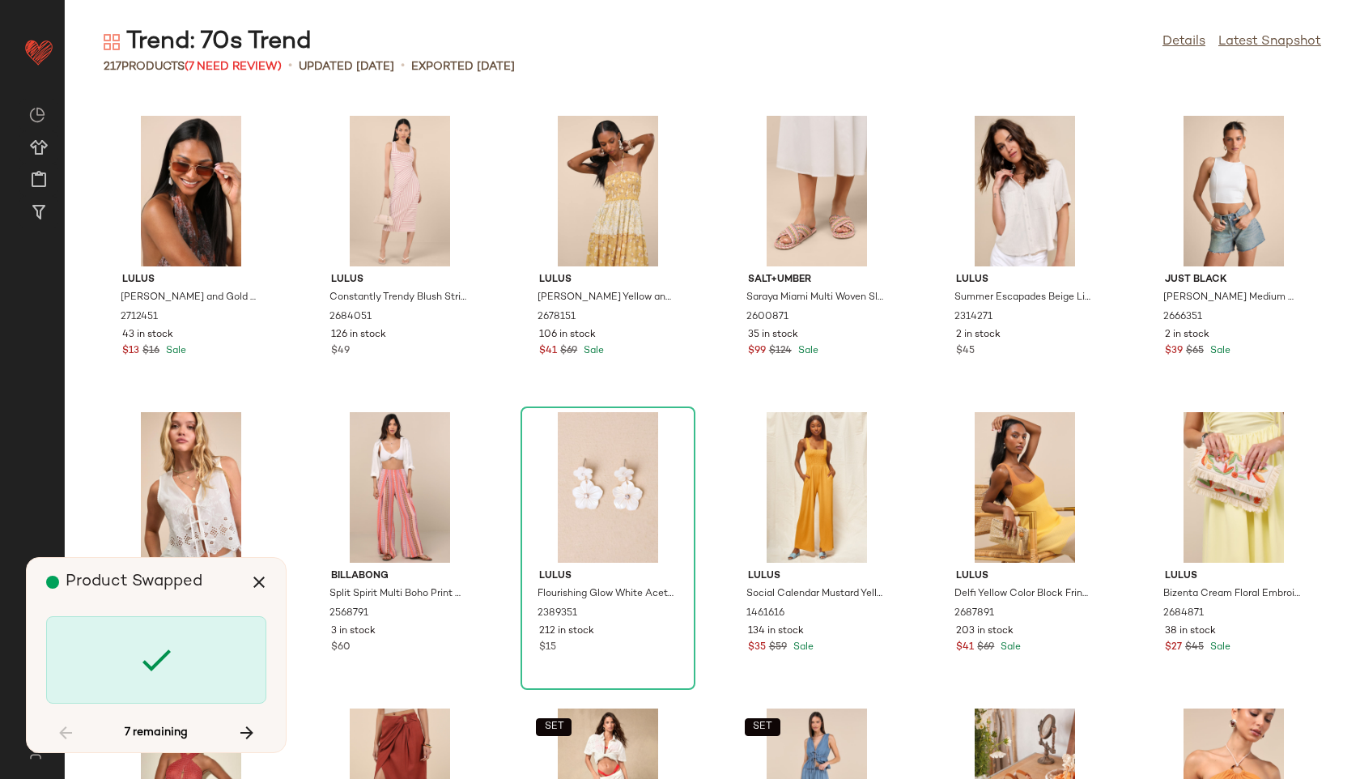
scroll to position [3555, 0]
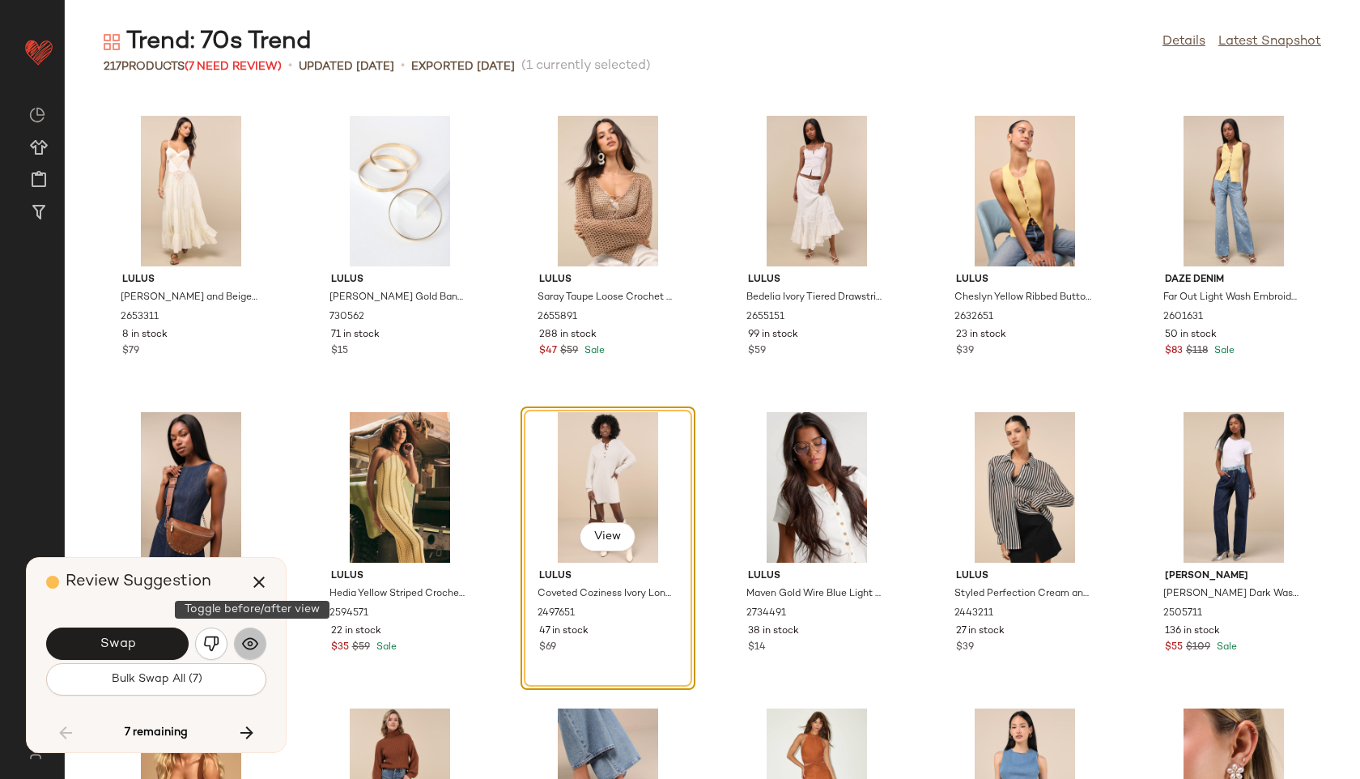
click at [246, 642] on img "button" at bounding box center [250, 643] width 16 height 16
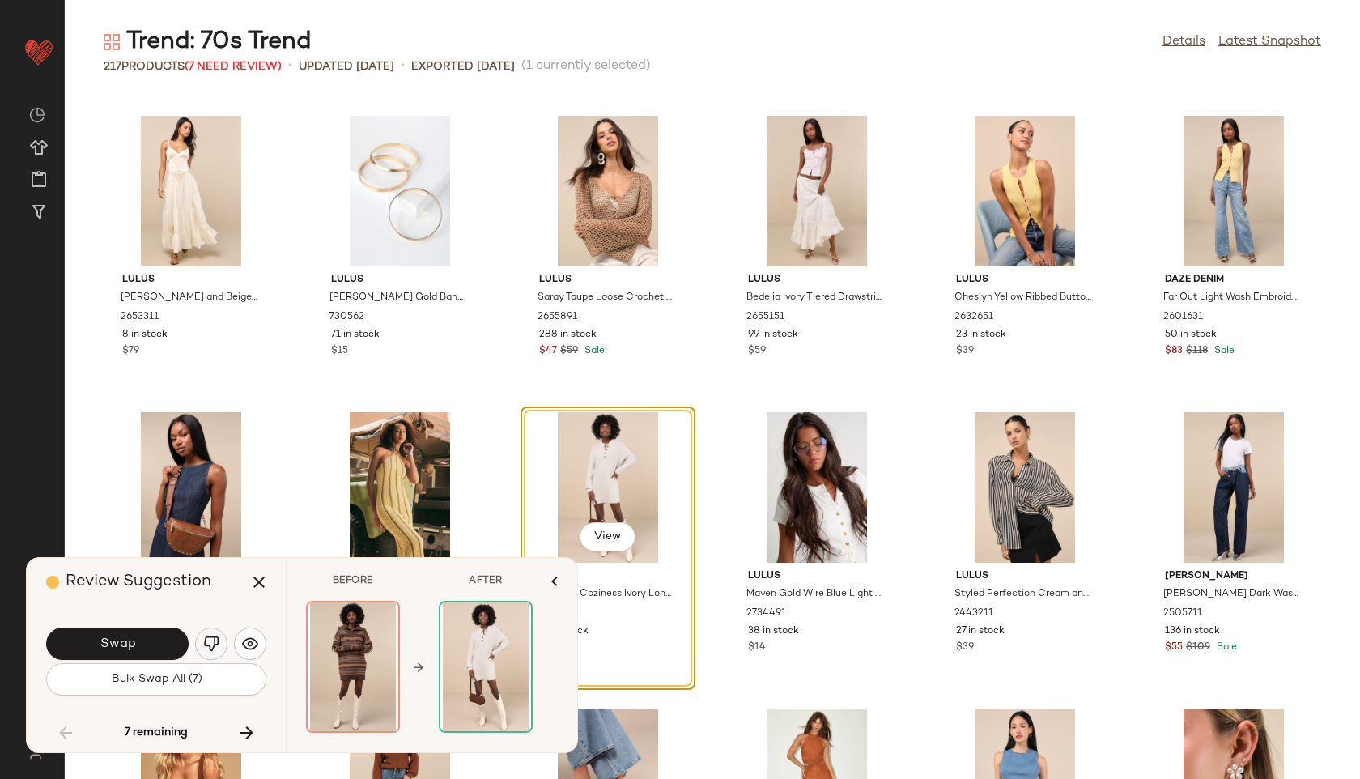
click at [204, 633] on button "button" at bounding box center [211, 643] width 32 height 32
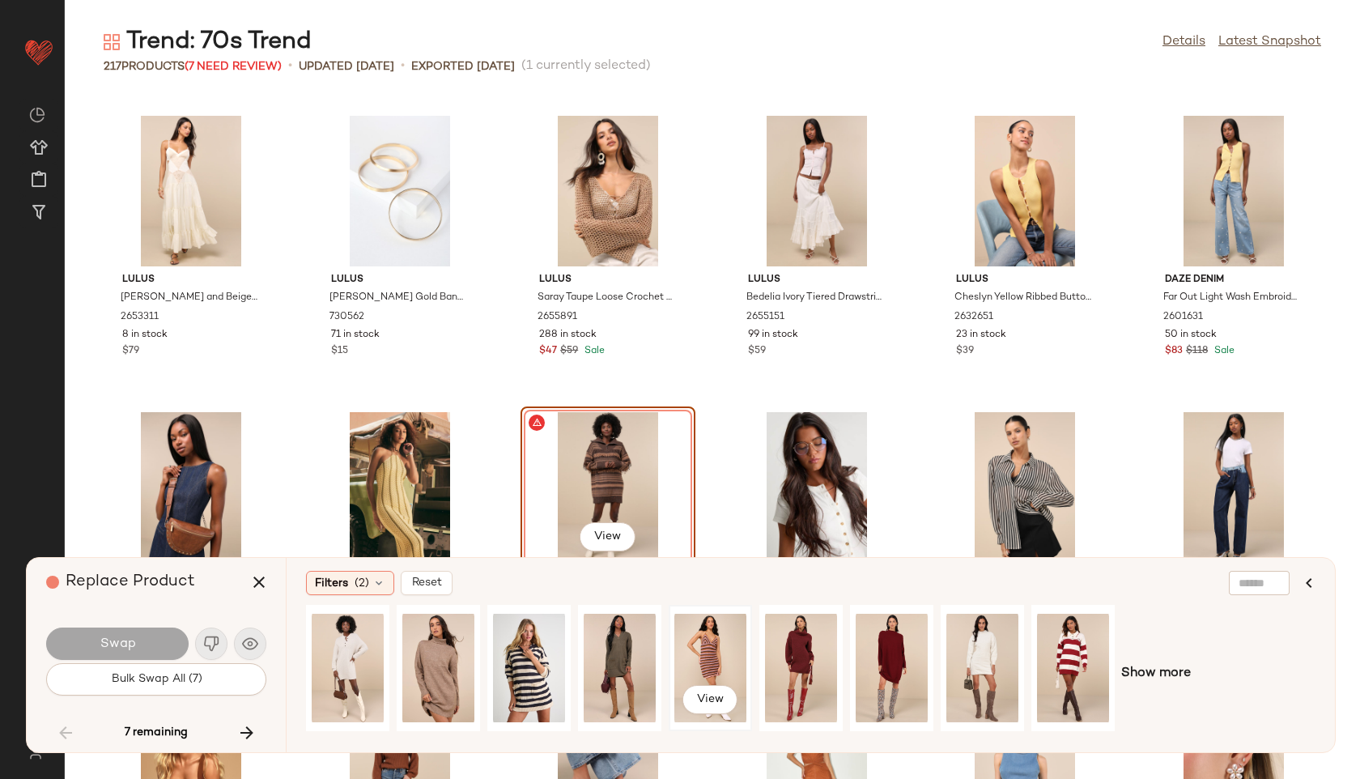
click at [724, 649] on div "View" at bounding box center [710, 667] width 72 height 115
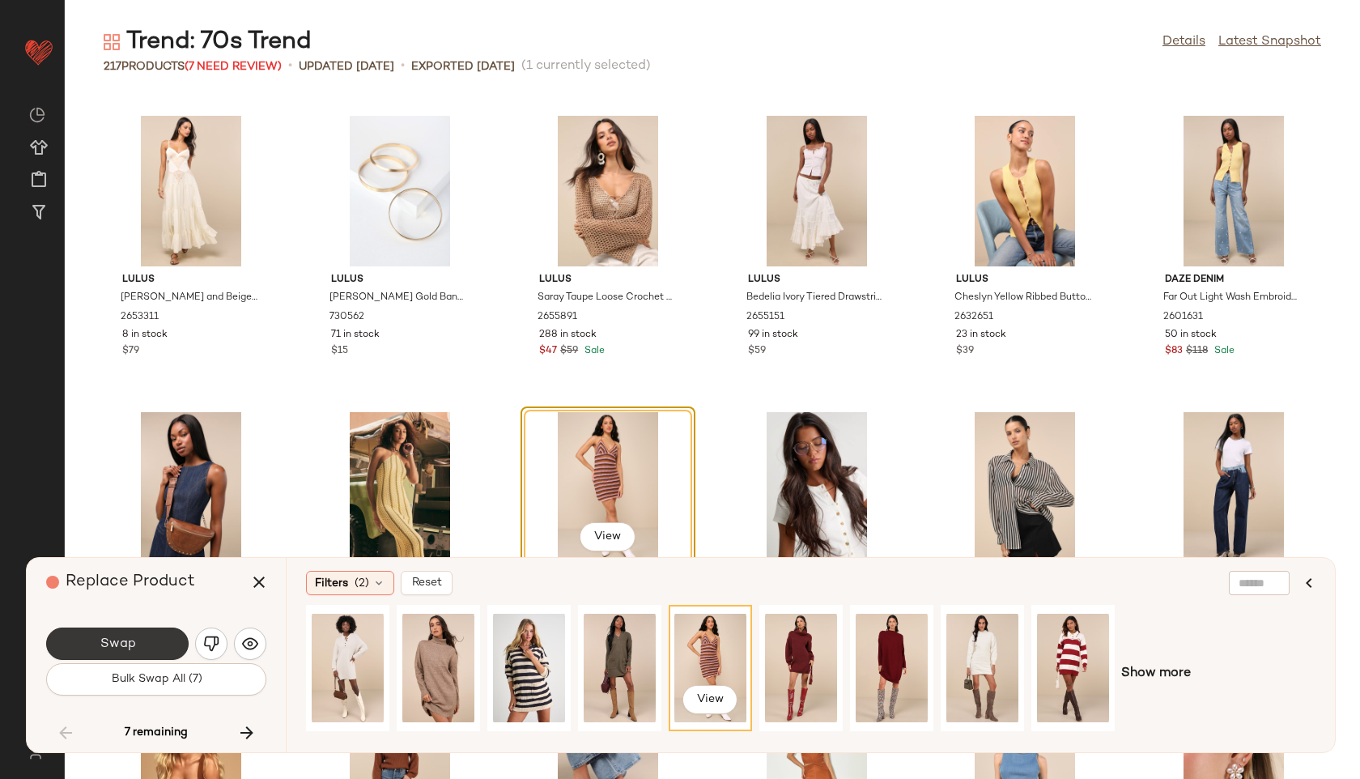
click at [117, 643] on span "Swap" at bounding box center [117, 643] width 36 height 15
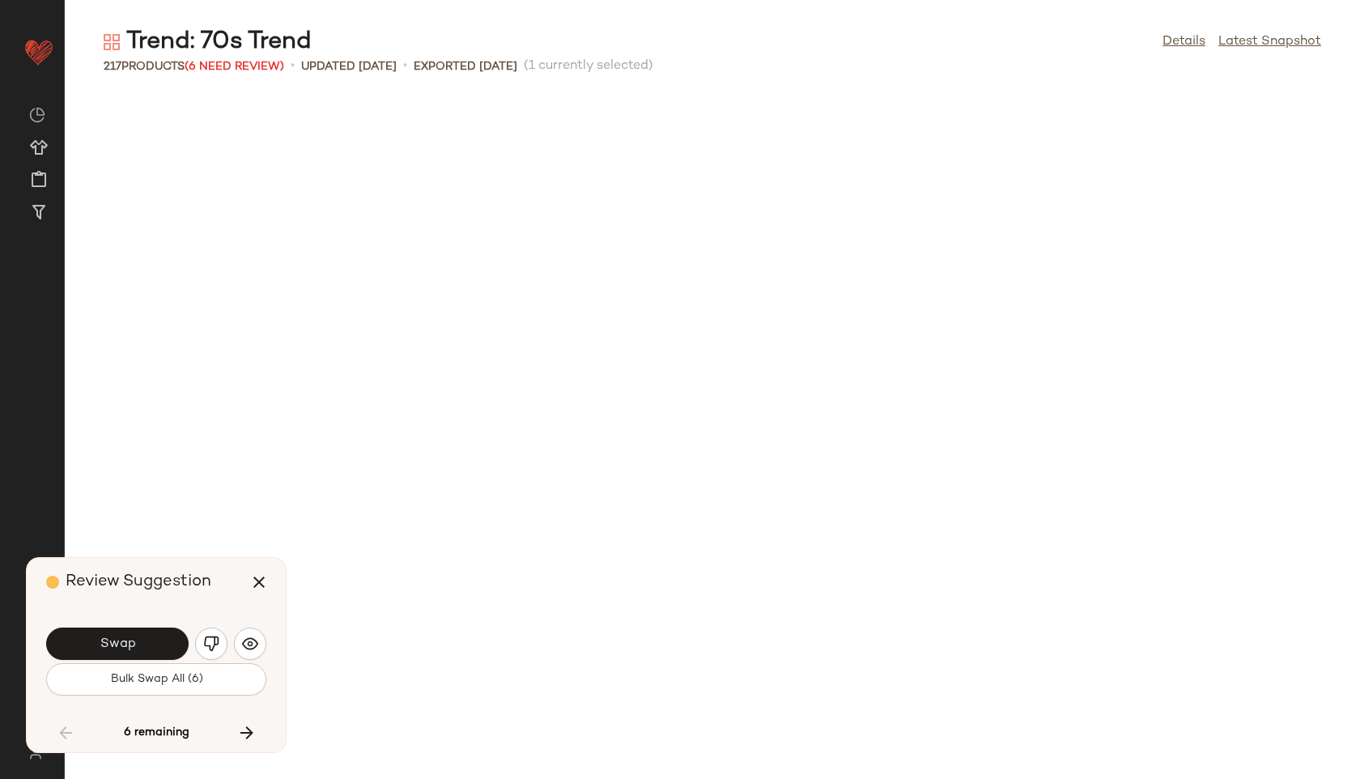
scroll to position [4444, 0]
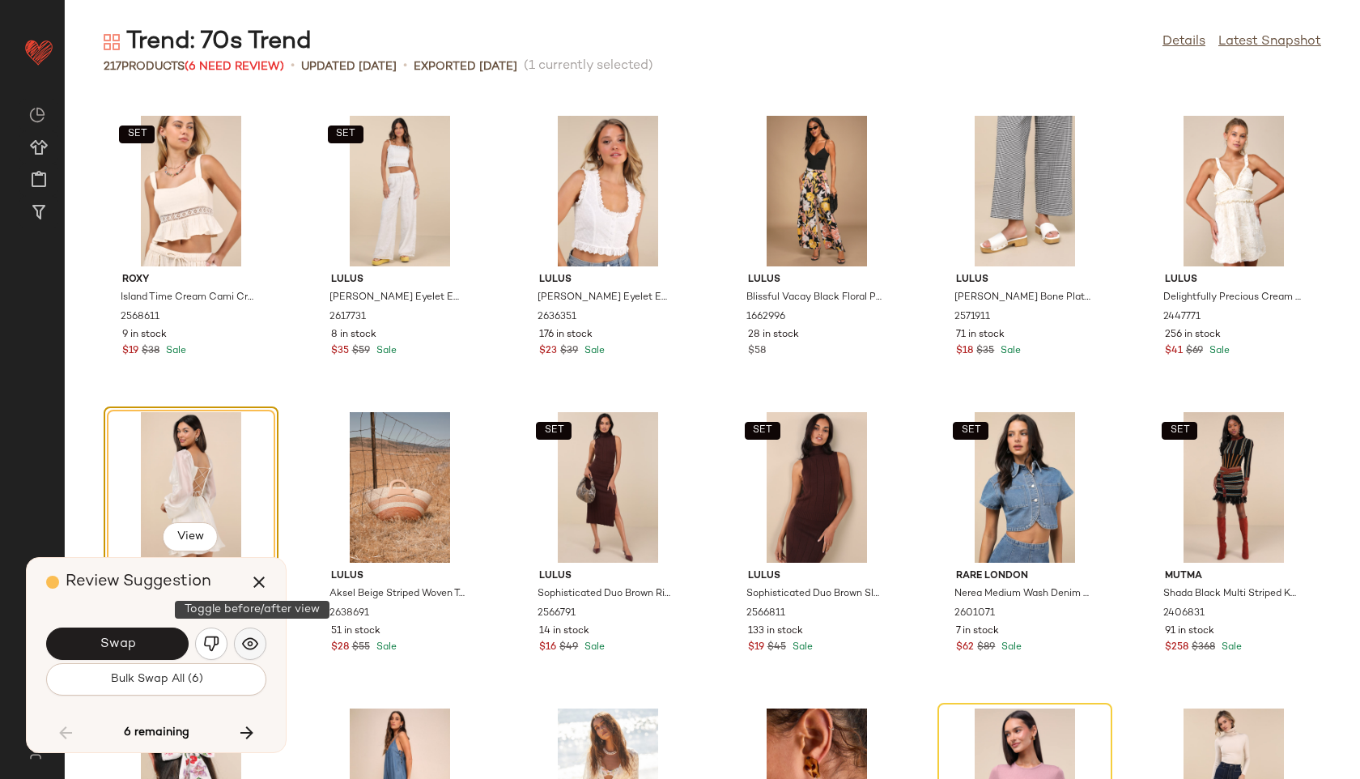
click at [253, 646] on img "button" at bounding box center [250, 643] width 16 height 16
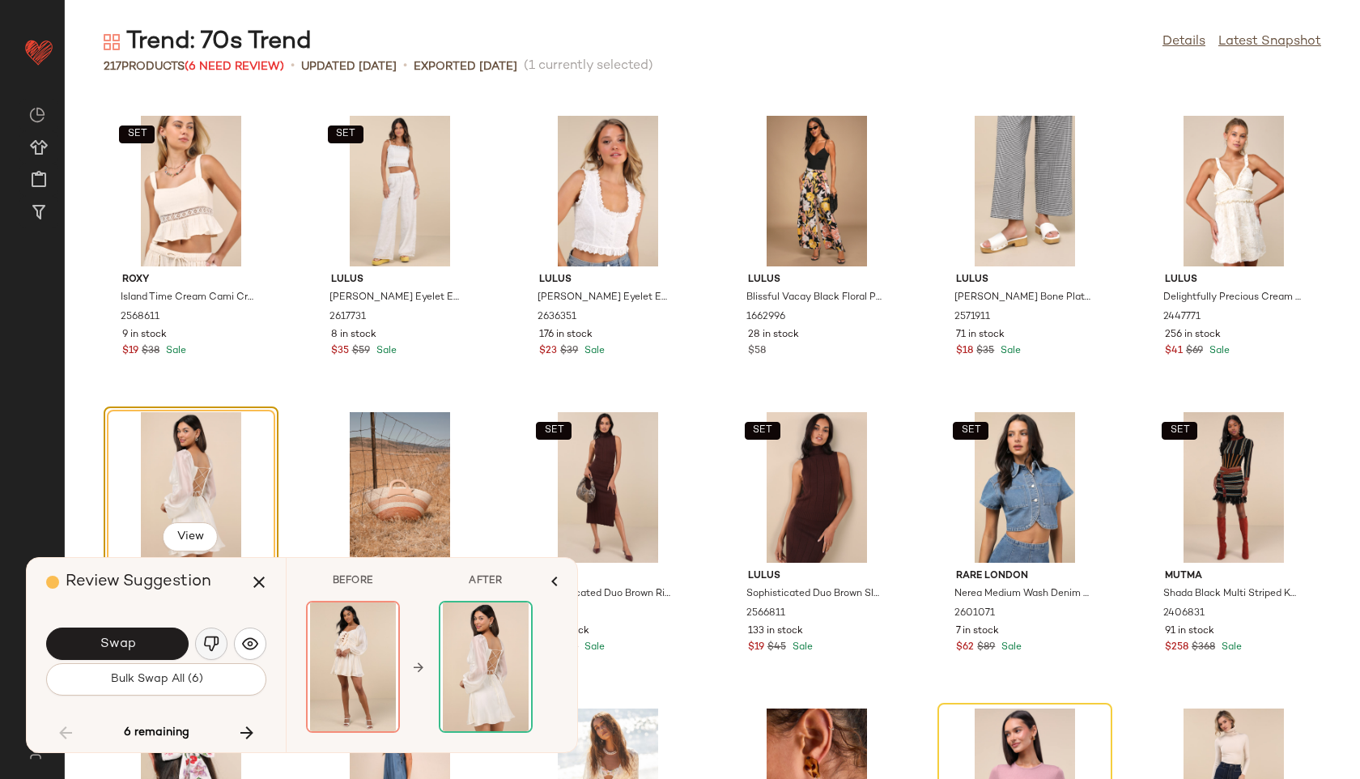
click at [219, 647] on img "button" at bounding box center [211, 643] width 16 height 16
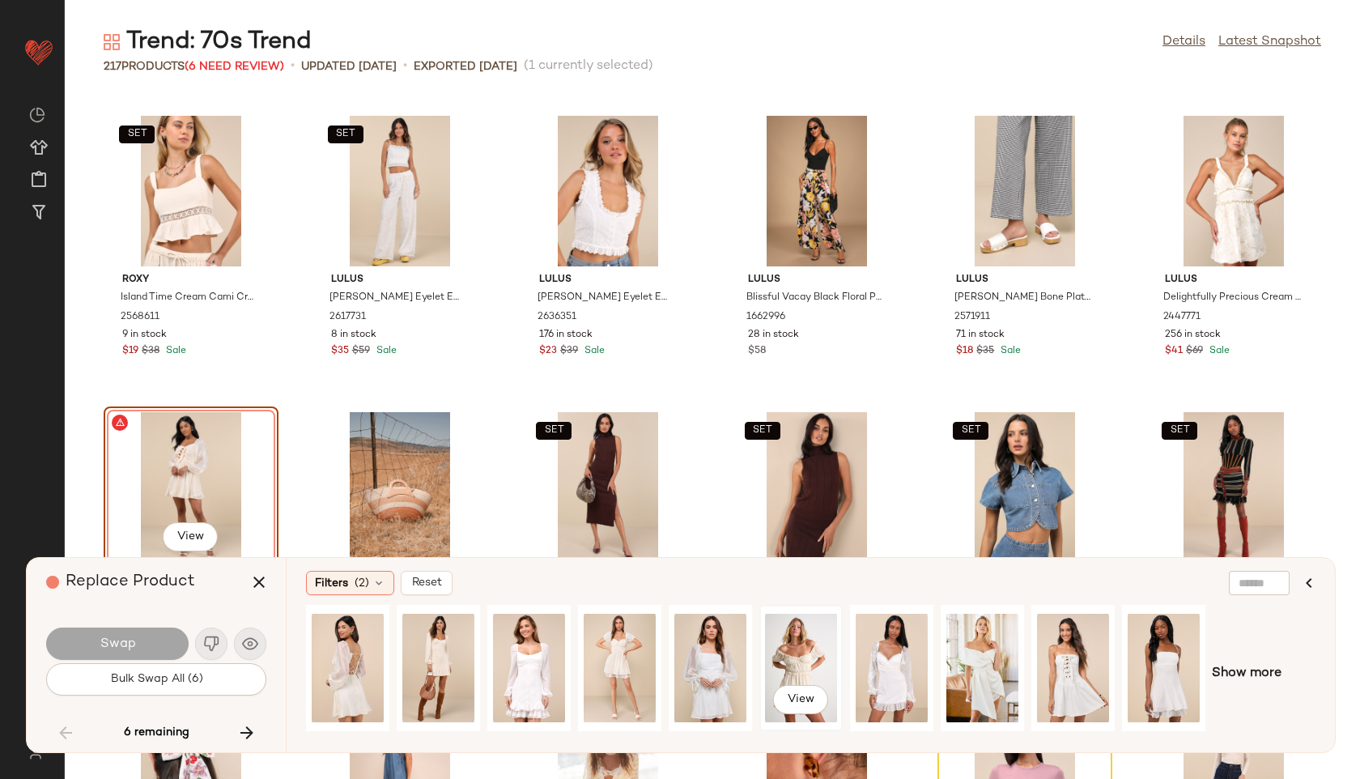
click at [770, 632] on div "View" at bounding box center [801, 667] width 72 height 115
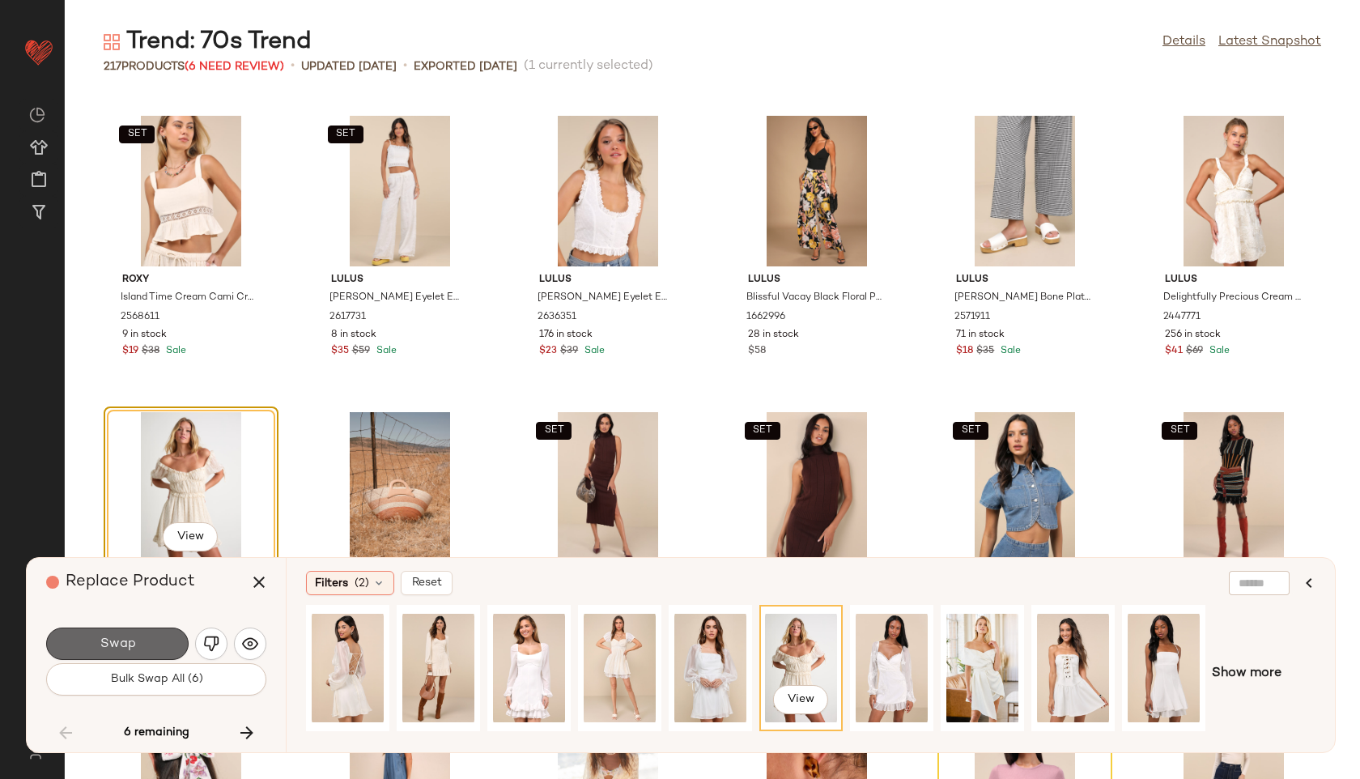
click at [121, 652] on button "Swap" at bounding box center [117, 643] width 142 height 32
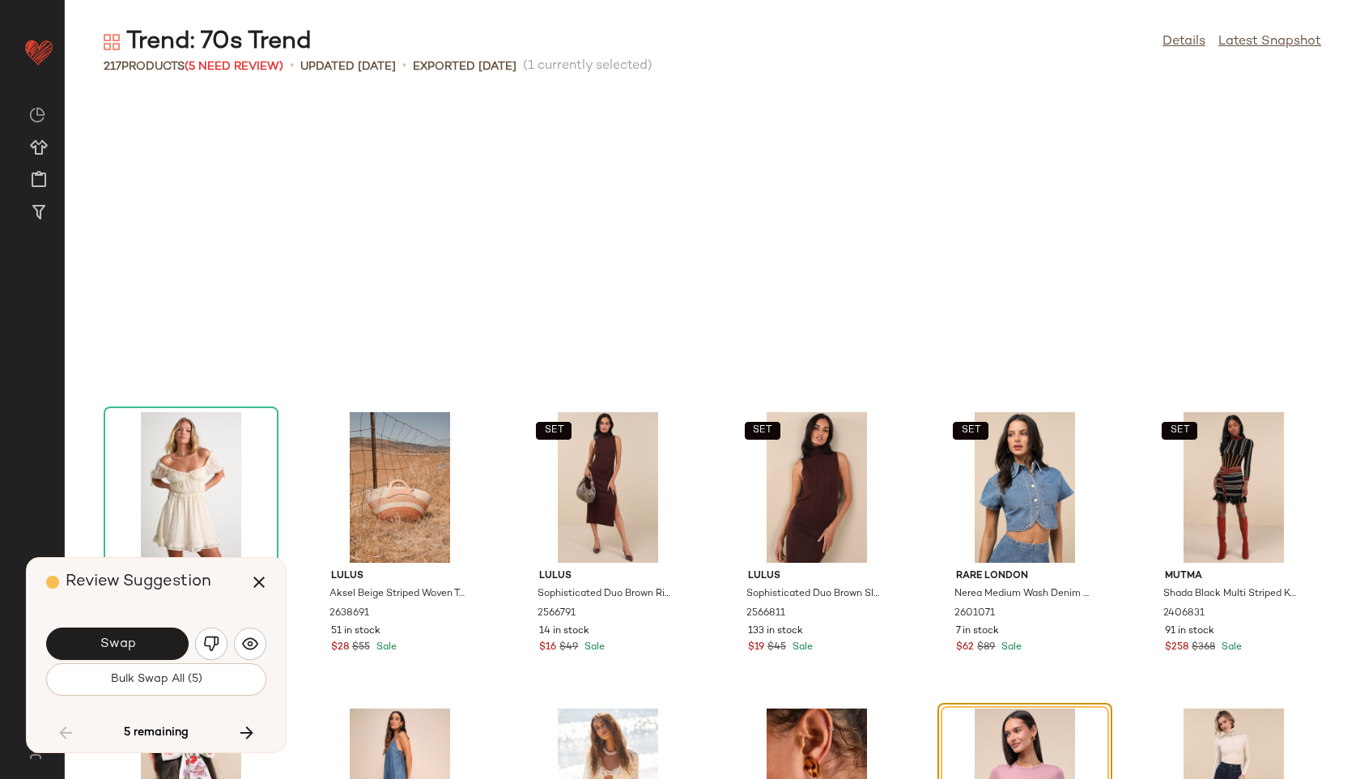
scroll to position [4740, 0]
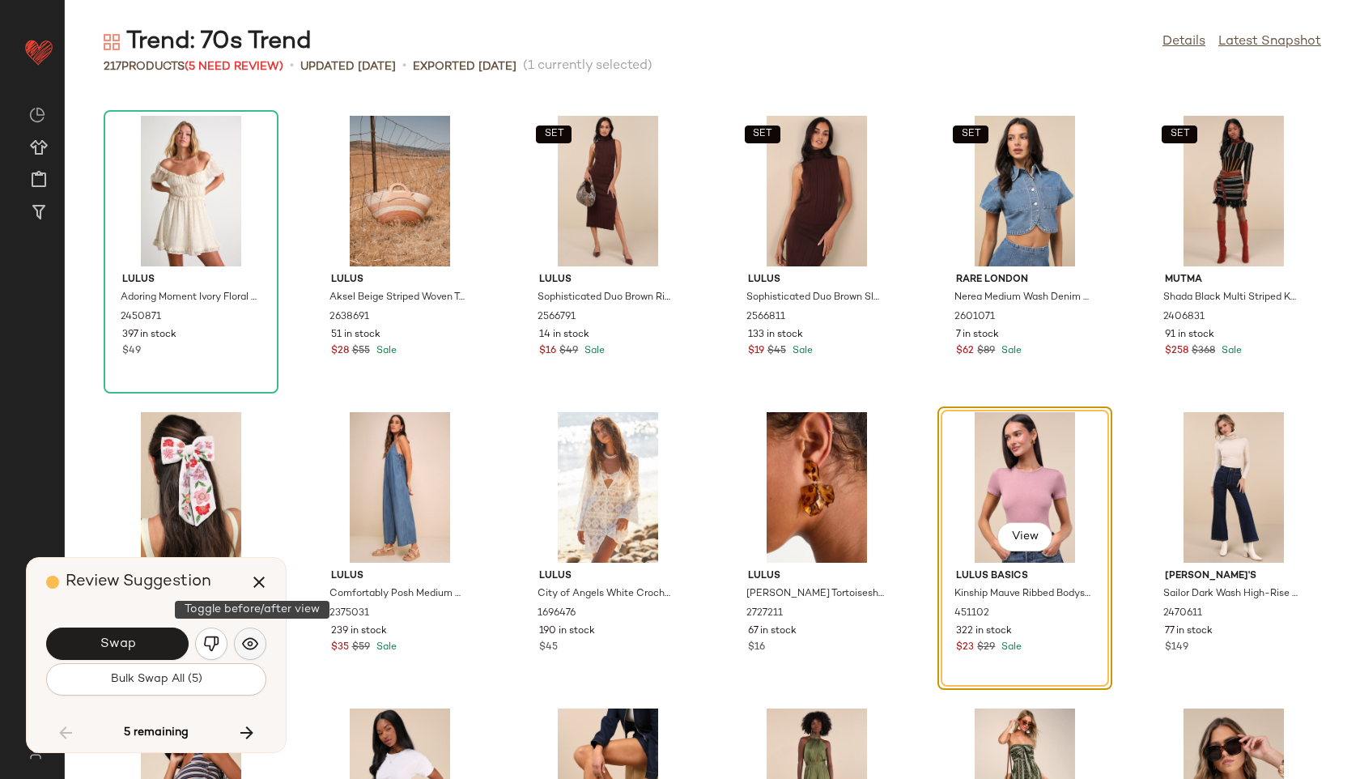
click at [246, 646] on img "button" at bounding box center [250, 643] width 16 height 16
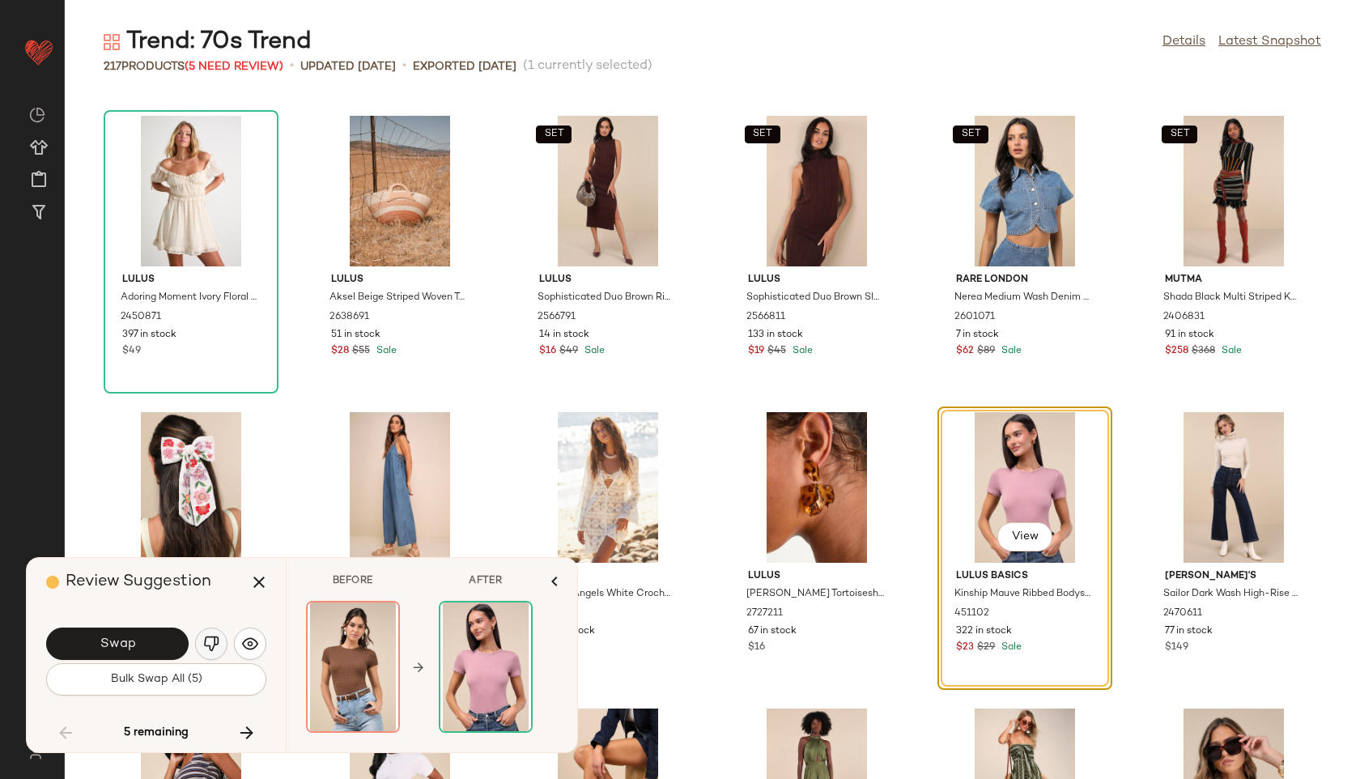
click at [215, 641] on img "button" at bounding box center [211, 643] width 16 height 16
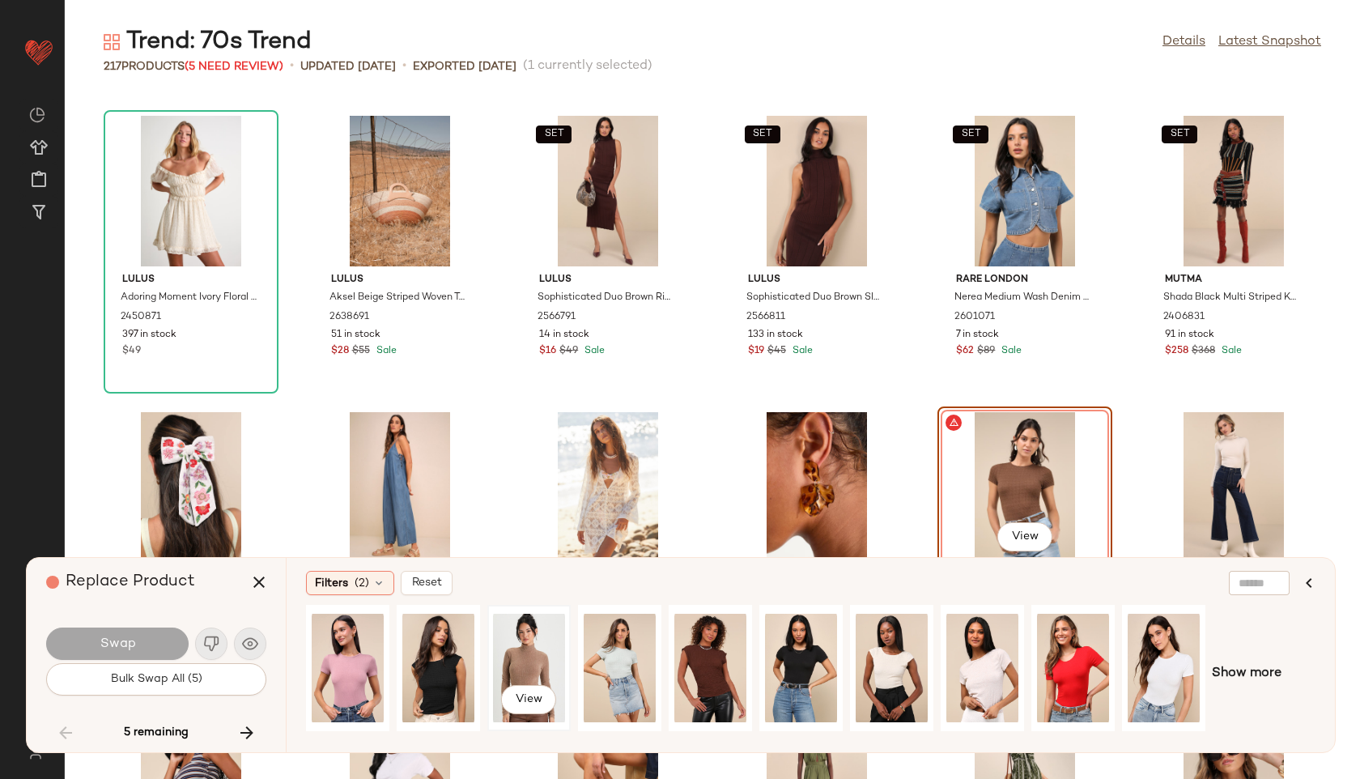
click at [528, 634] on div "View" at bounding box center [529, 667] width 72 height 115
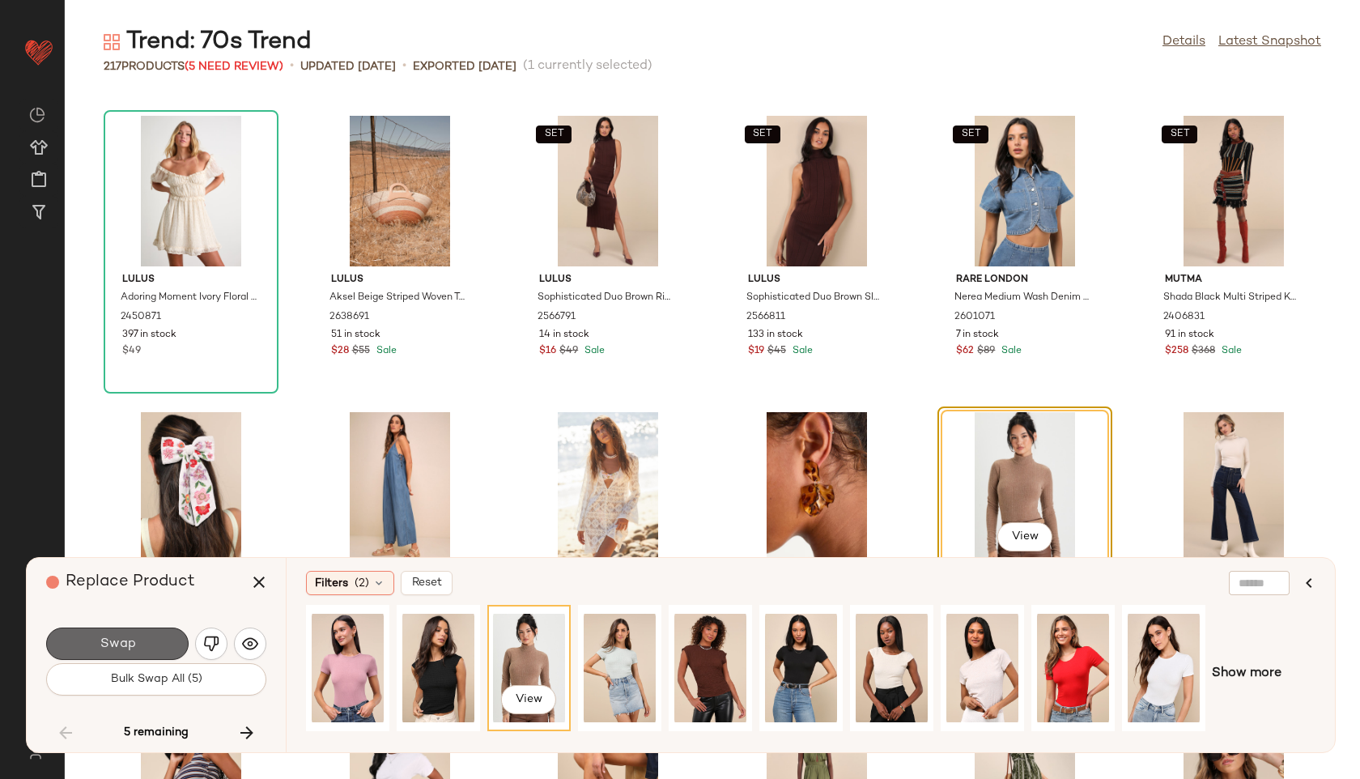
click at [167, 644] on button "Swap" at bounding box center [117, 643] width 142 height 32
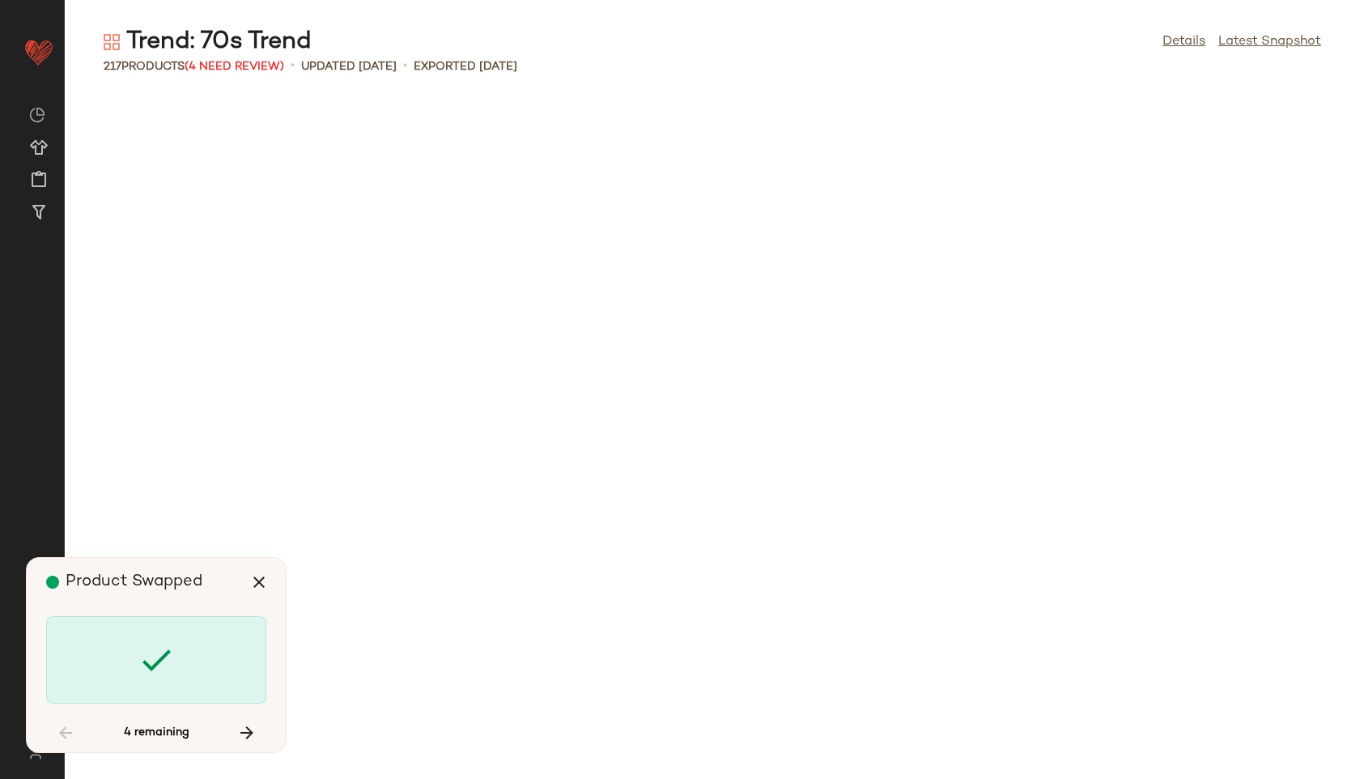
scroll to position [6518, 0]
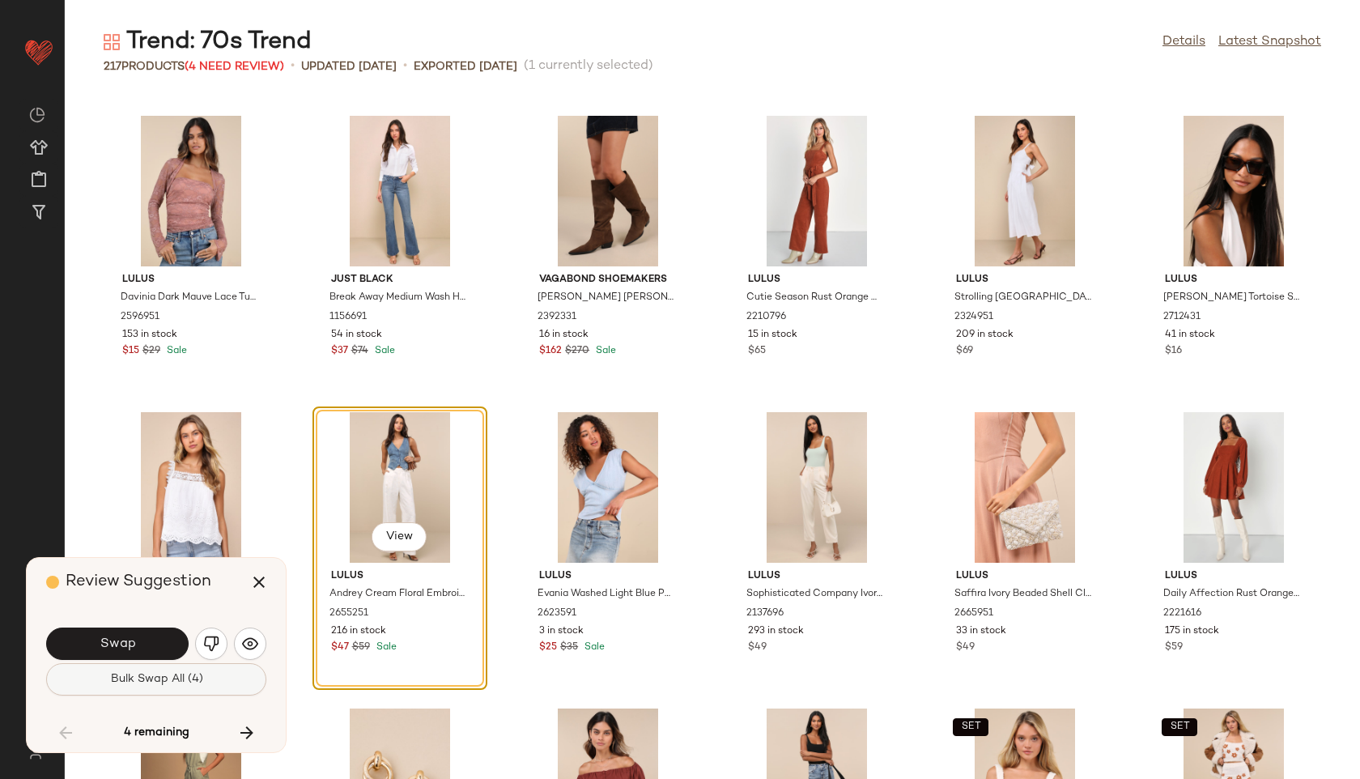
click at [179, 674] on span "Bulk Swap All (4)" at bounding box center [155, 679] width 93 height 13
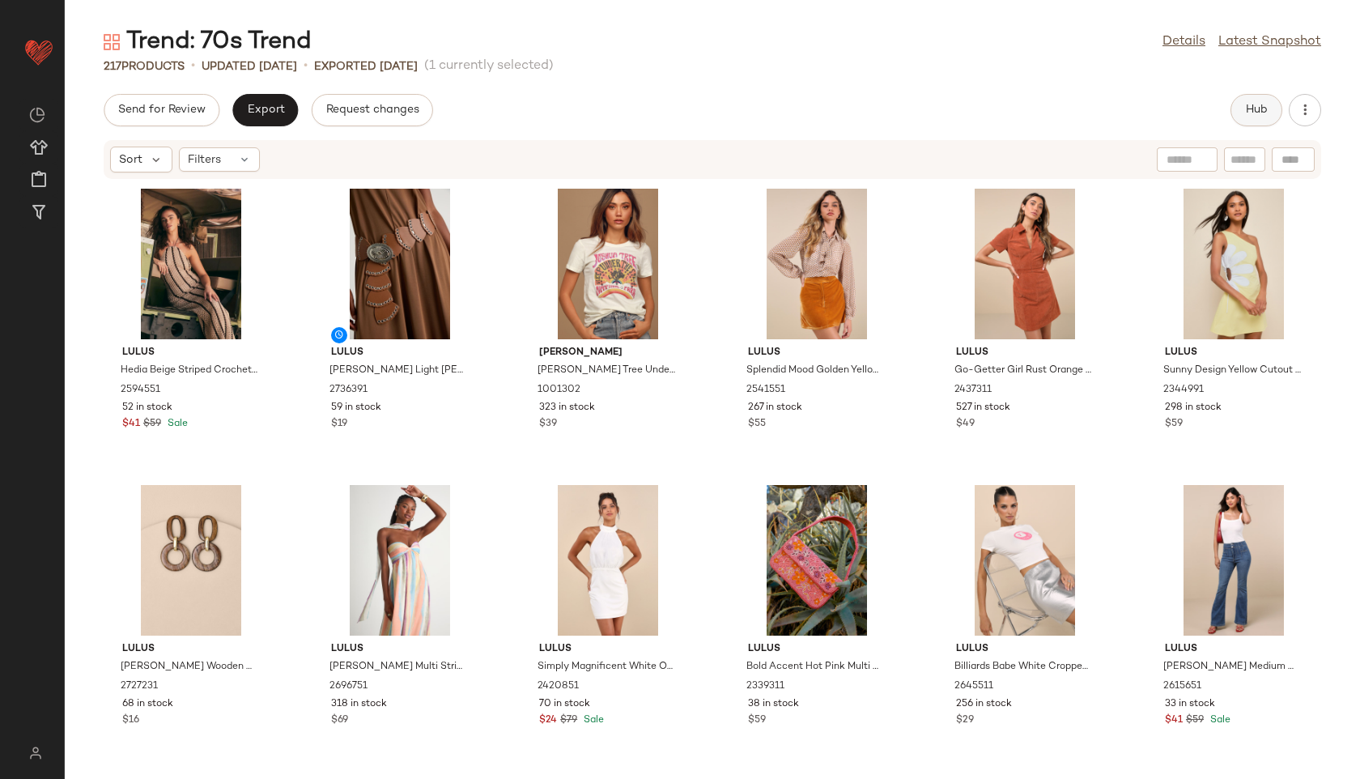
click at [1251, 113] on span "Hub" at bounding box center [1256, 110] width 23 height 13
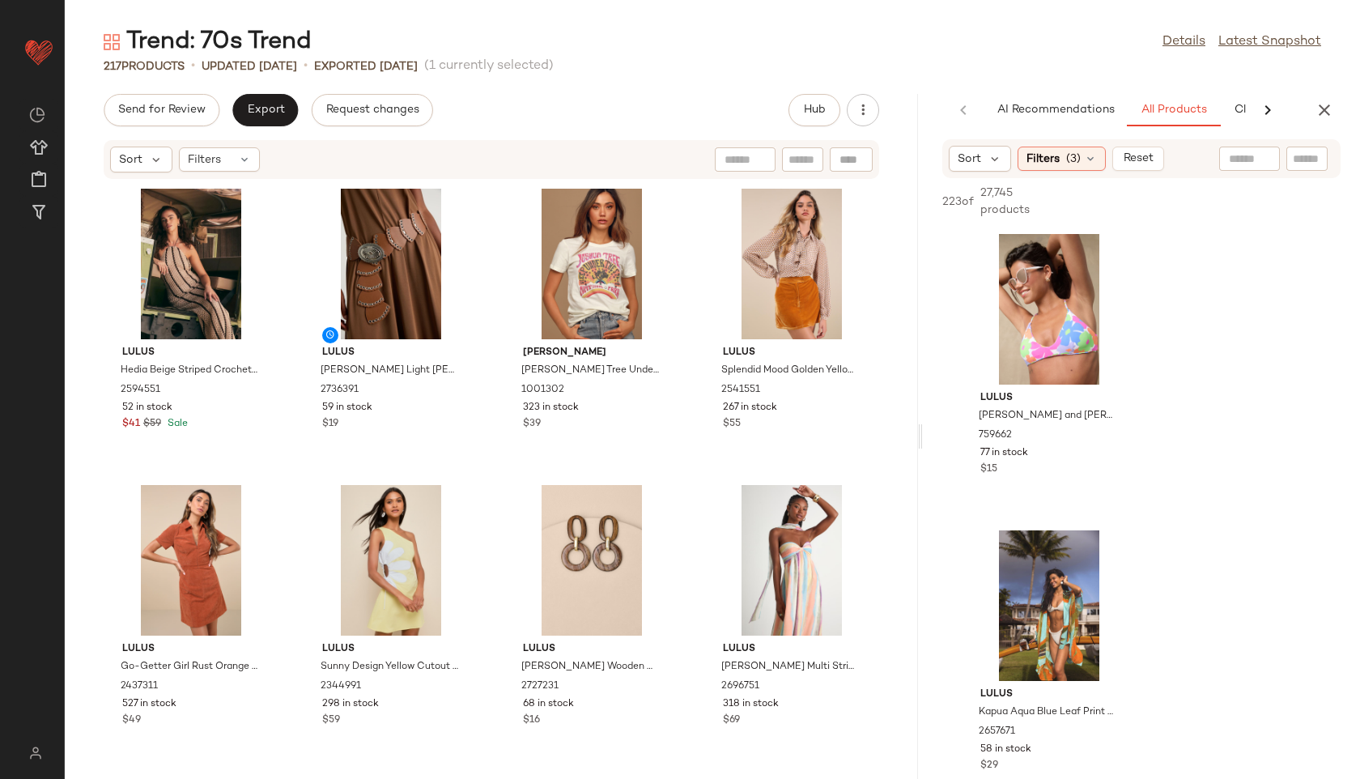
drag, startPoint x: 709, startPoint y: 439, endPoint x: 1083, endPoint y: 389, distance: 377.3
click at [1083, 389] on div "Trend: 70s Trend Details Latest Snapshot 217 Products • updated [DATE] • Export…" at bounding box center [712, 402] width 1295 height 753
click at [1243, 104] on div "AI Recommendations All Products Clipboard Reports" at bounding box center [1108, 110] width 411 height 32
click at [1174, 104] on span "Clipboard" at bounding box center [1173, 110] width 56 height 13
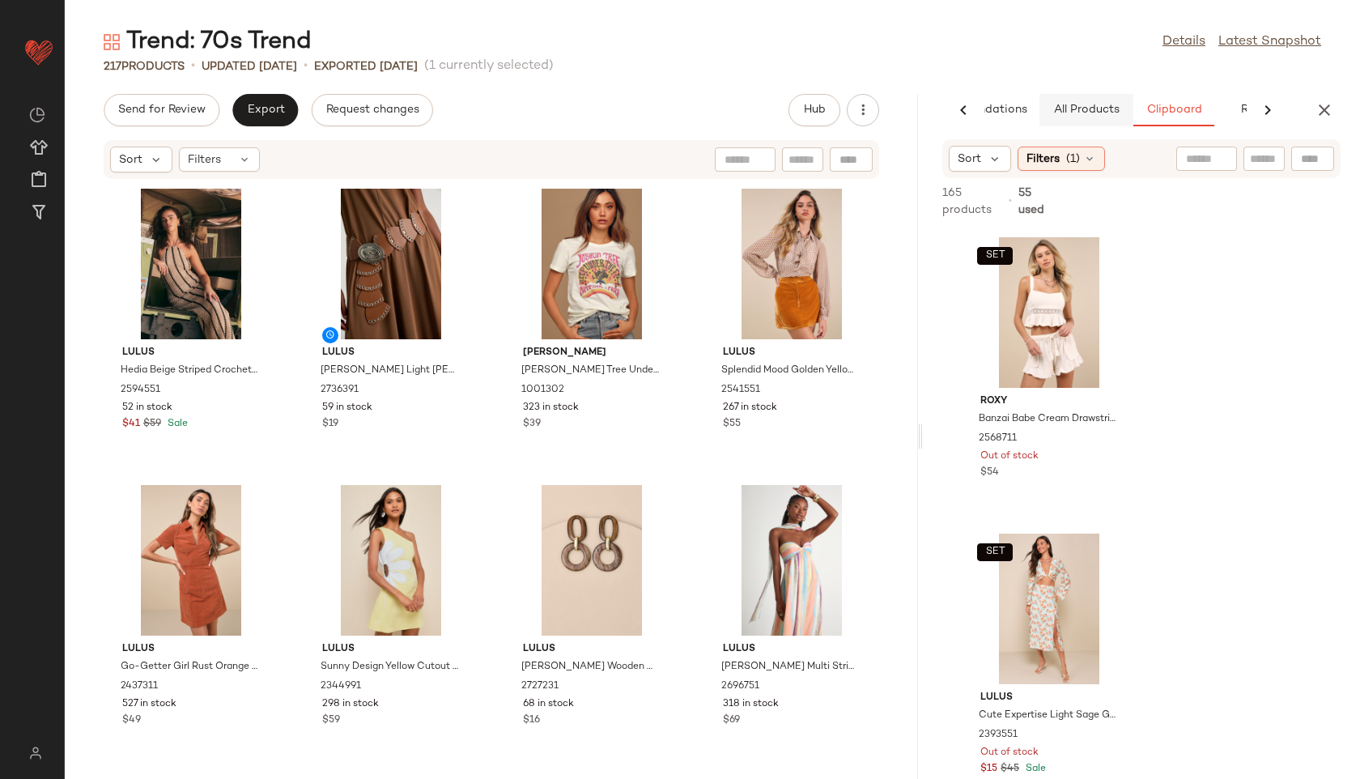
click at [1086, 104] on span "All Products" at bounding box center [1086, 110] width 66 height 13
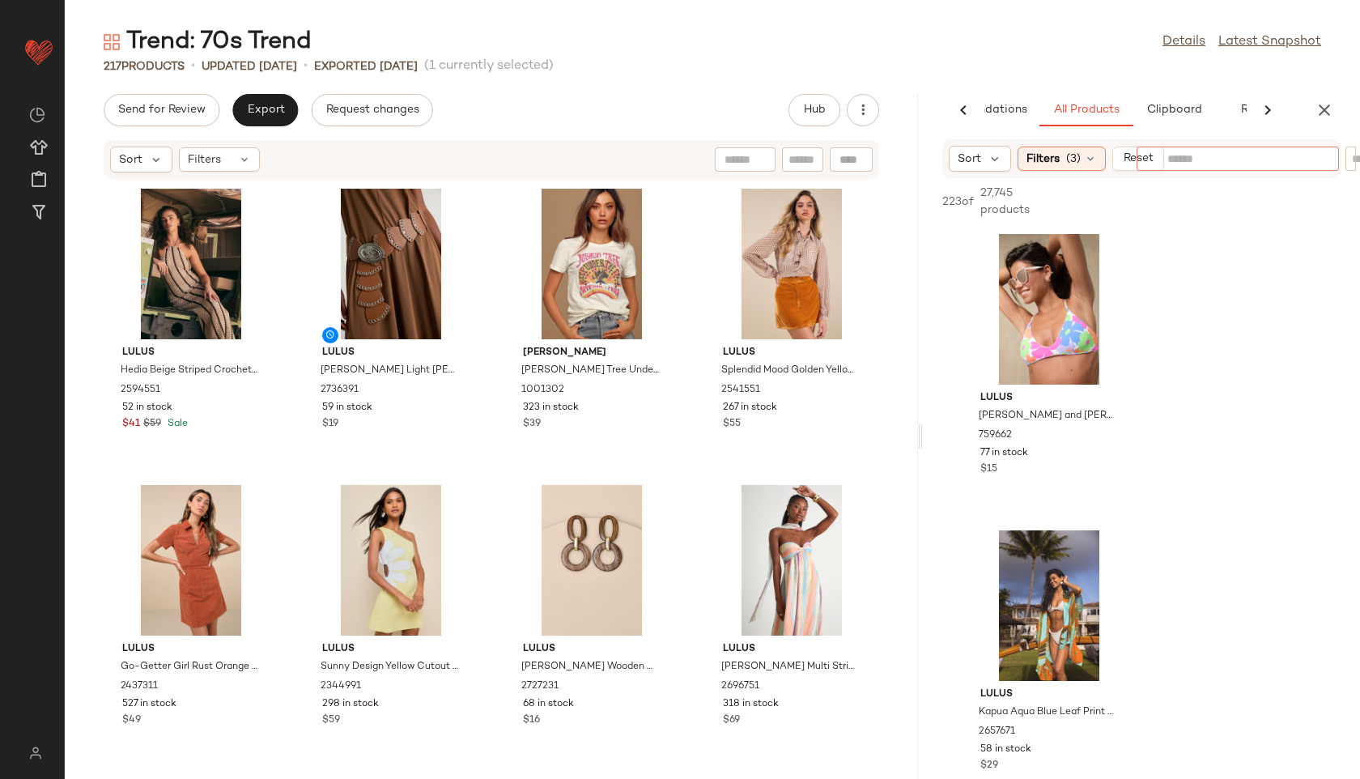
click at [1263, 155] on input "text" at bounding box center [1237, 159] width 141 height 17
type input "***"
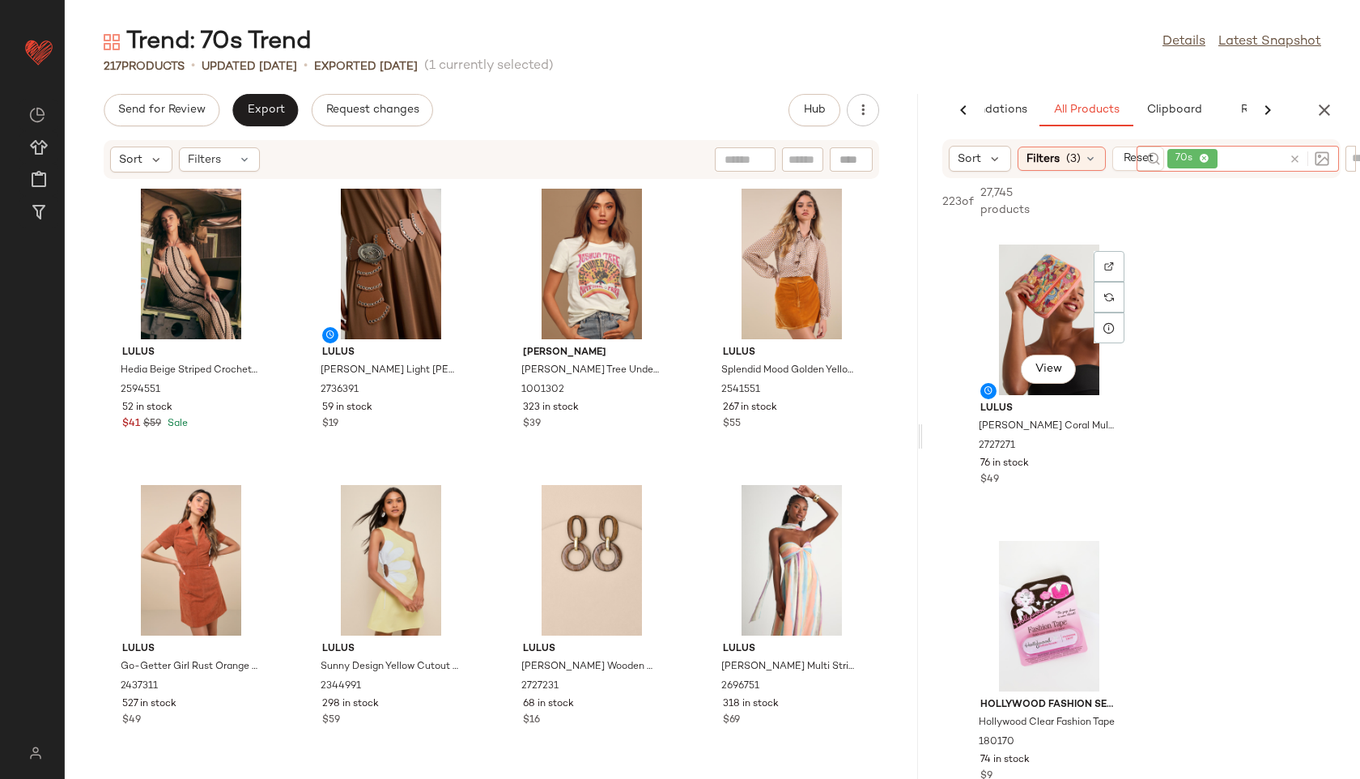
scroll to position [1185, 0]
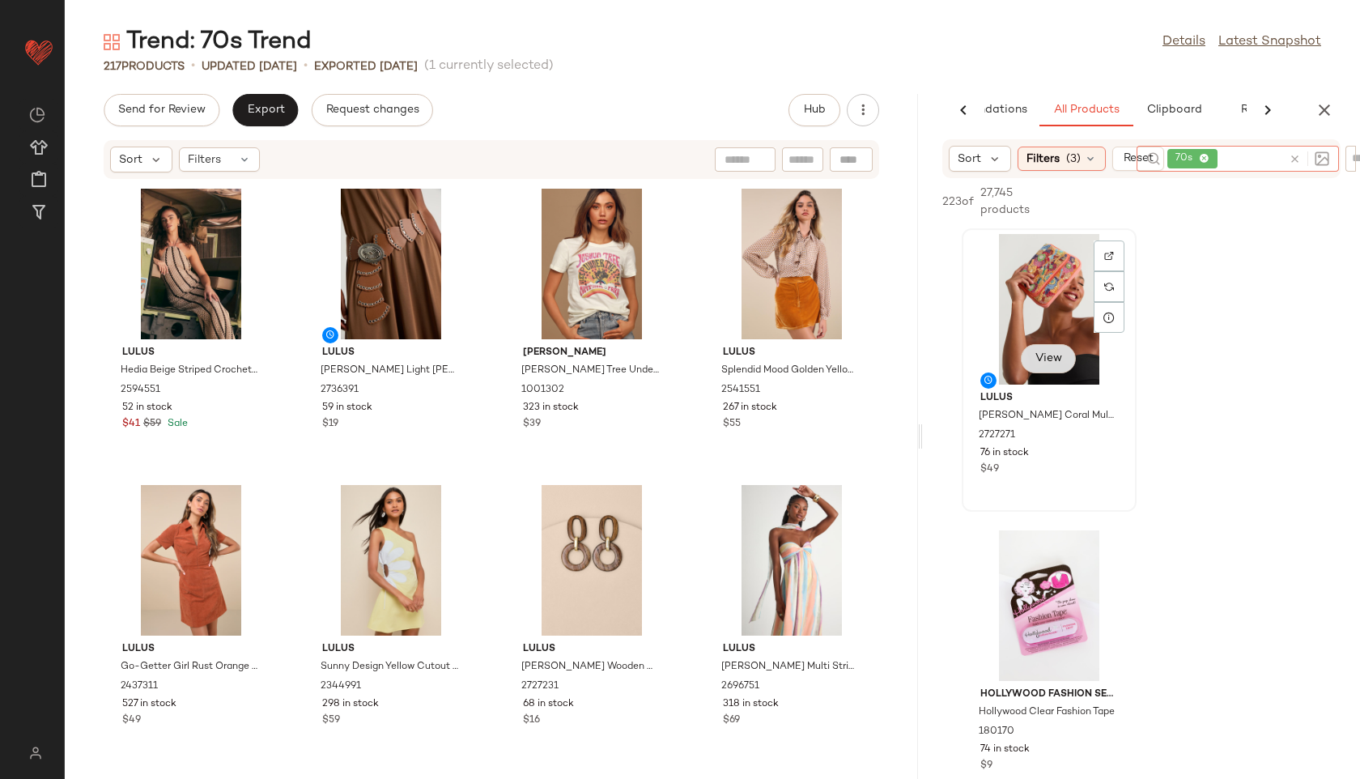
click at [1040, 359] on span "View" at bounding box center [1048, 358] width 28 height 13
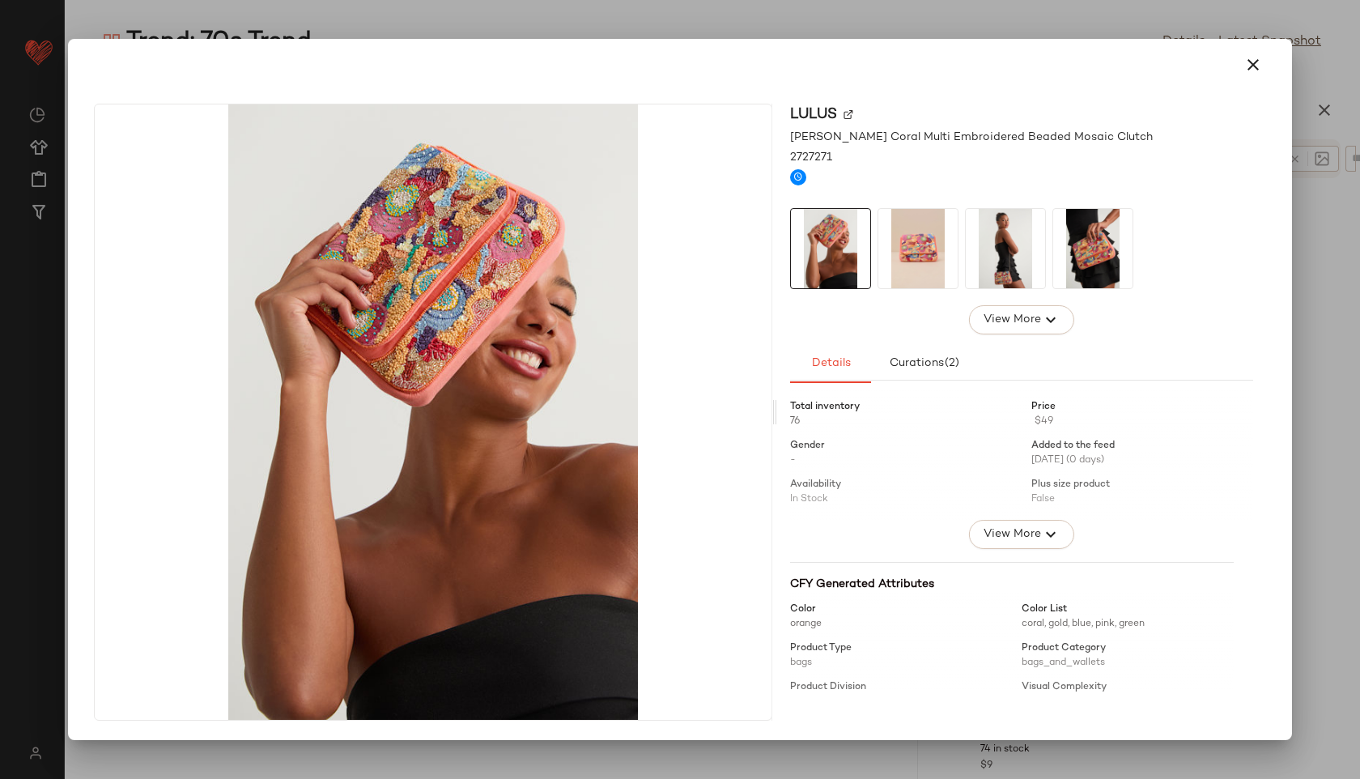
click at [921, 263] on img at bounding box center [917, 248] width 79 height 79
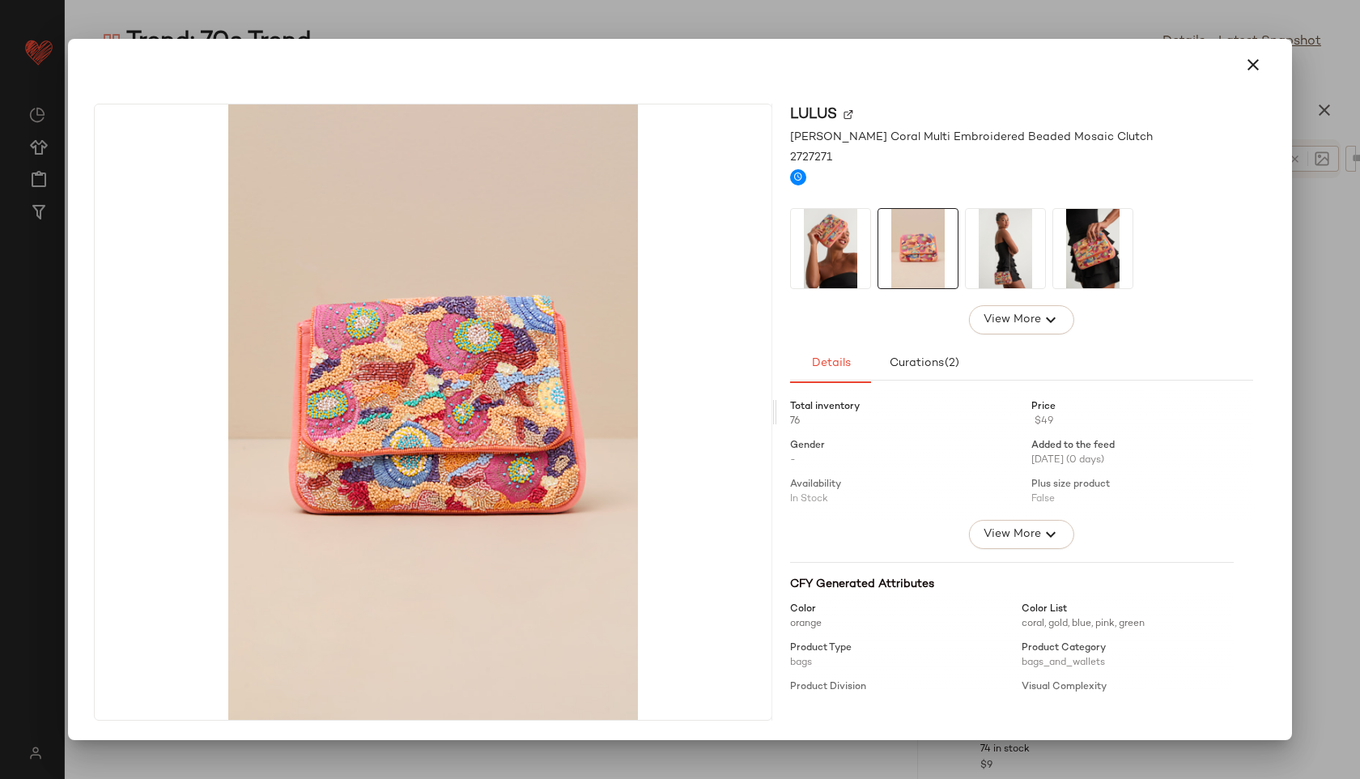
click at [1017, 253] on img at bounding box center [1005, 248] width 79 height 79
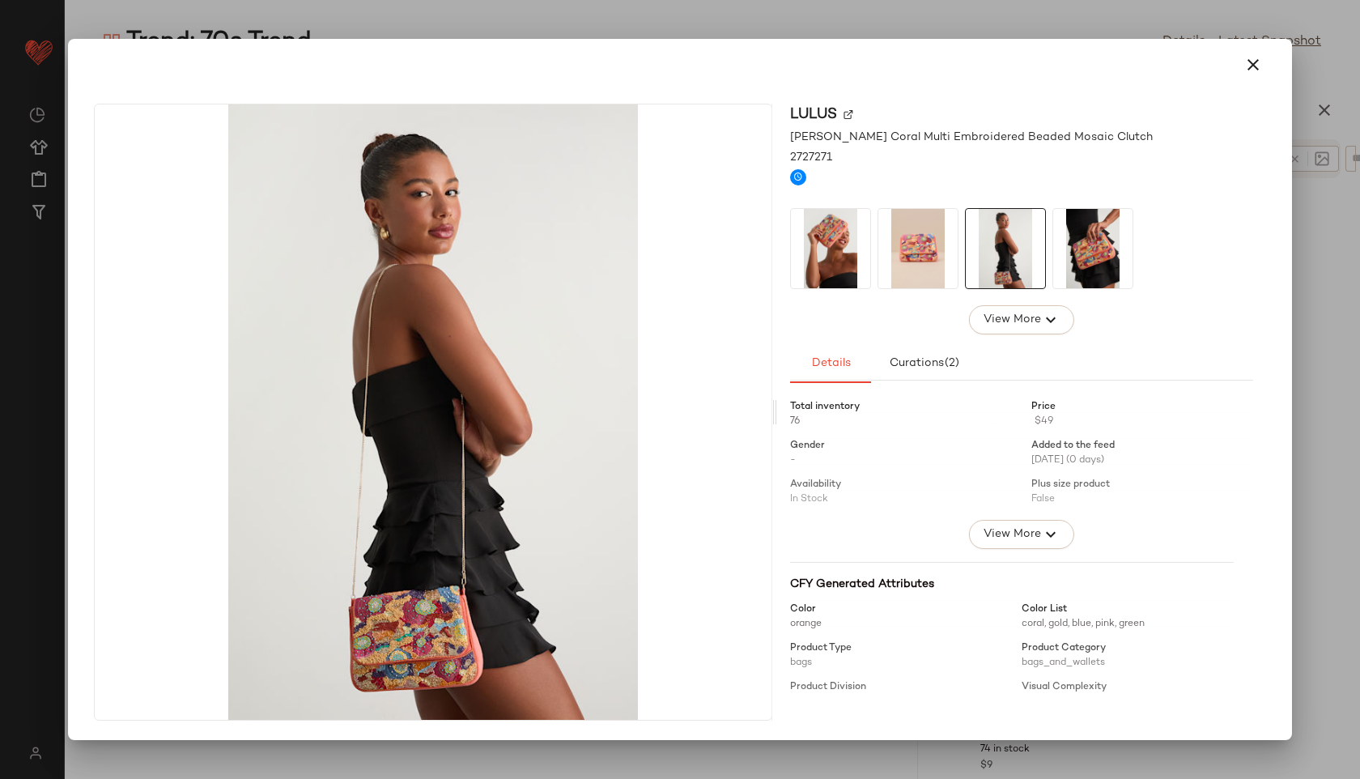
click at [1059, 249] on img at bounding box center [1092, 248] width 79 height 79
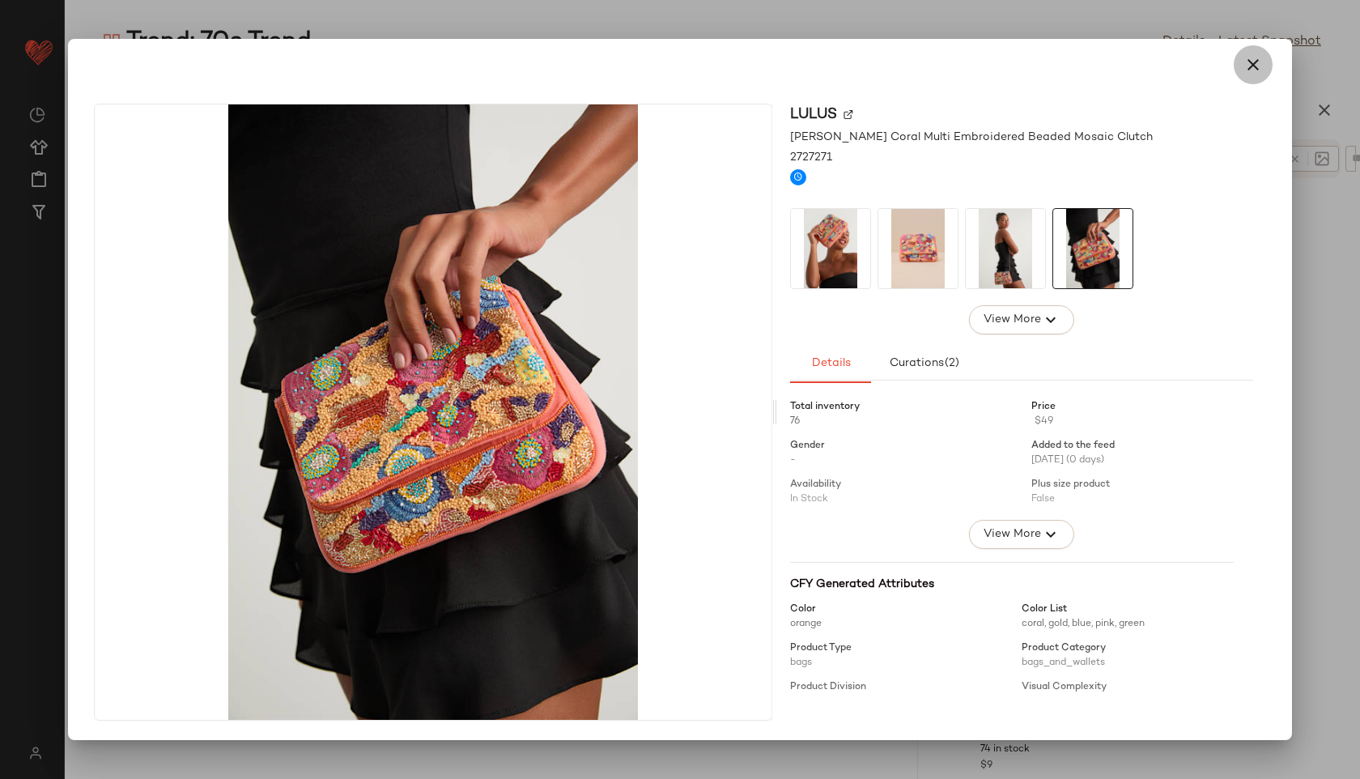
click at [1248, 67] on icon "button" at bounding box center [1252, 64] width 19 height 19
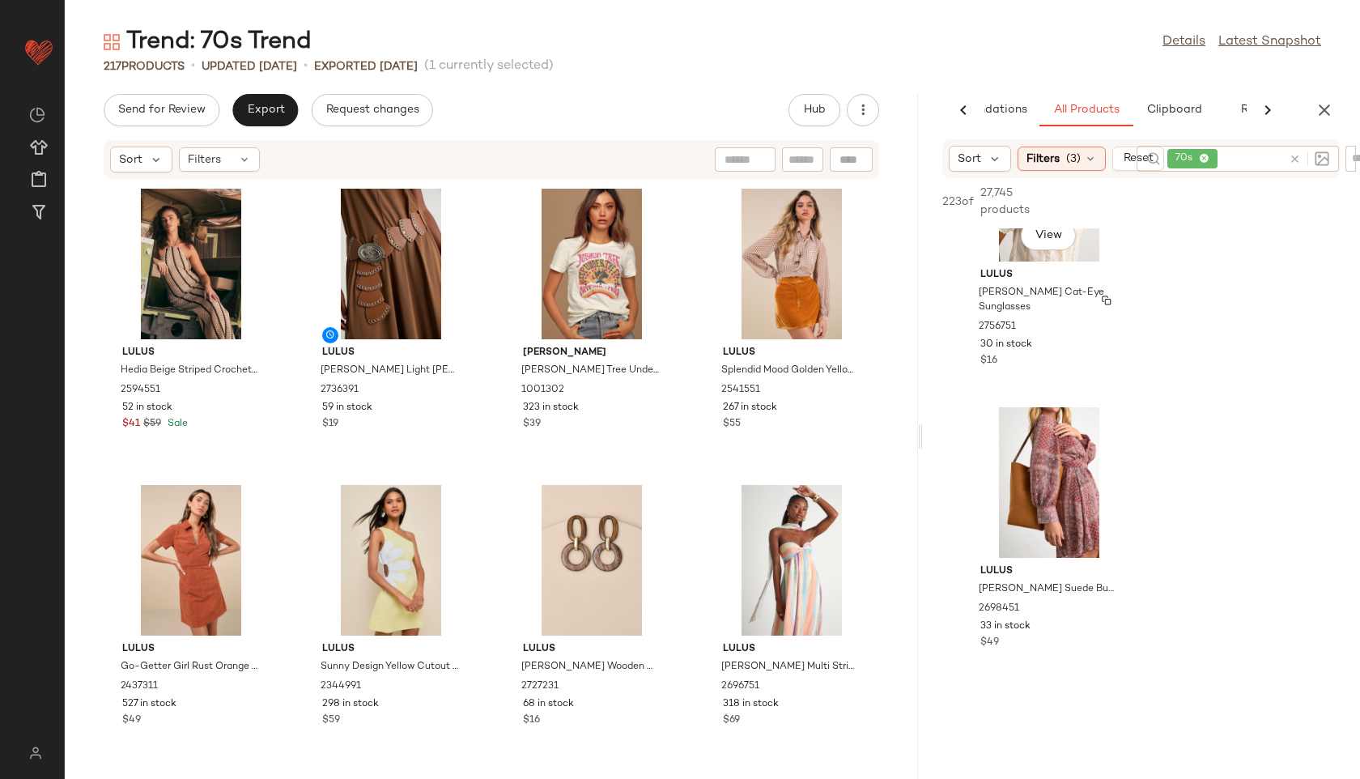
scroll to position [1914, 0]
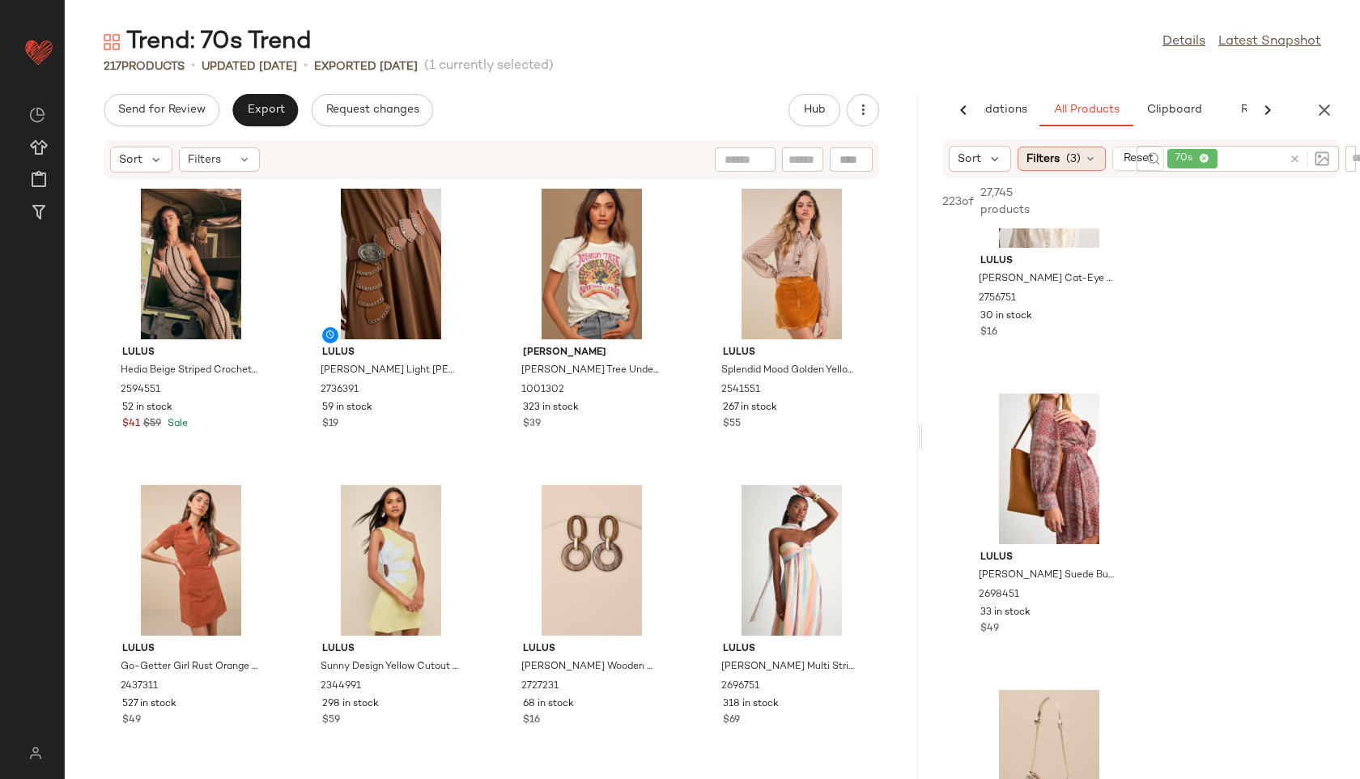
click at [1061, 159] on div "Filters (3)" at bounding box center [1061, 159] width 88 height 24
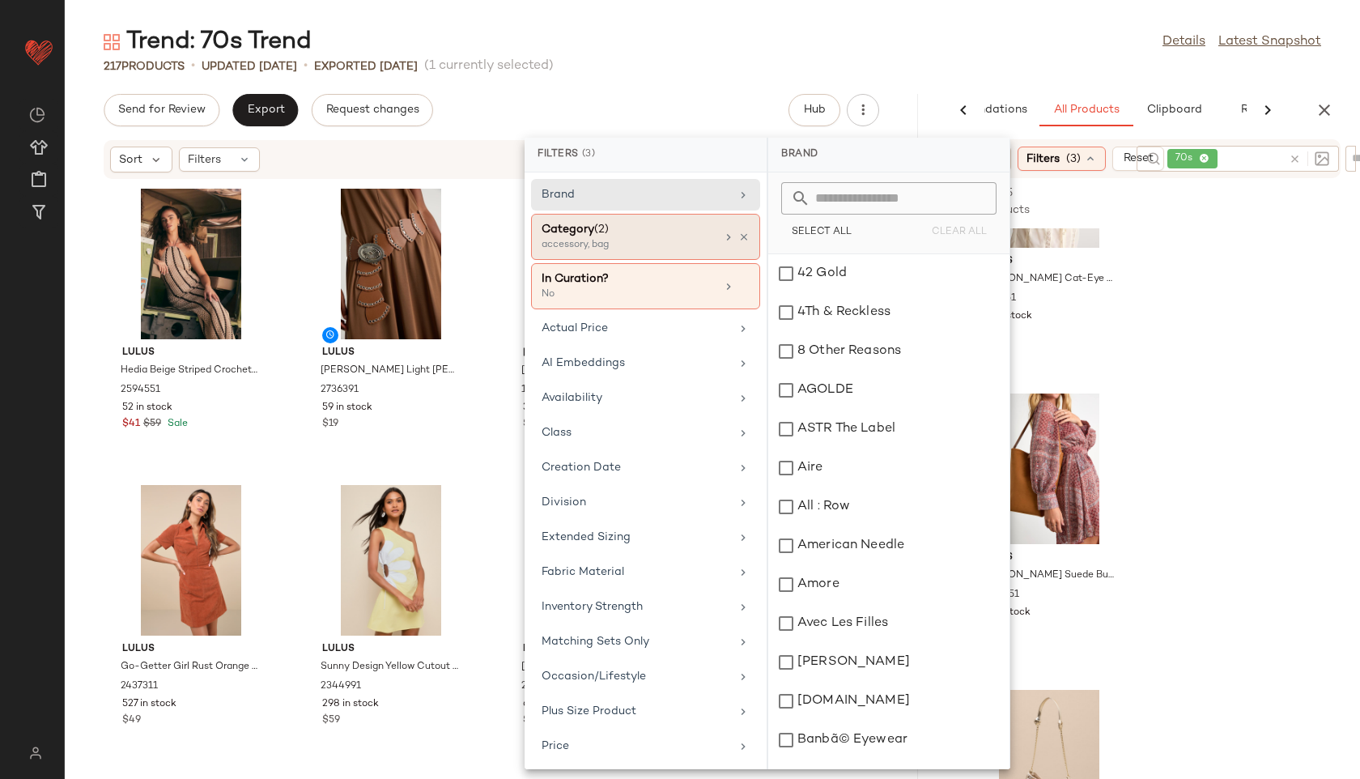
click at [680, 228] on div "Category (2)" at bounding box center [629, 229] width 174 height 17
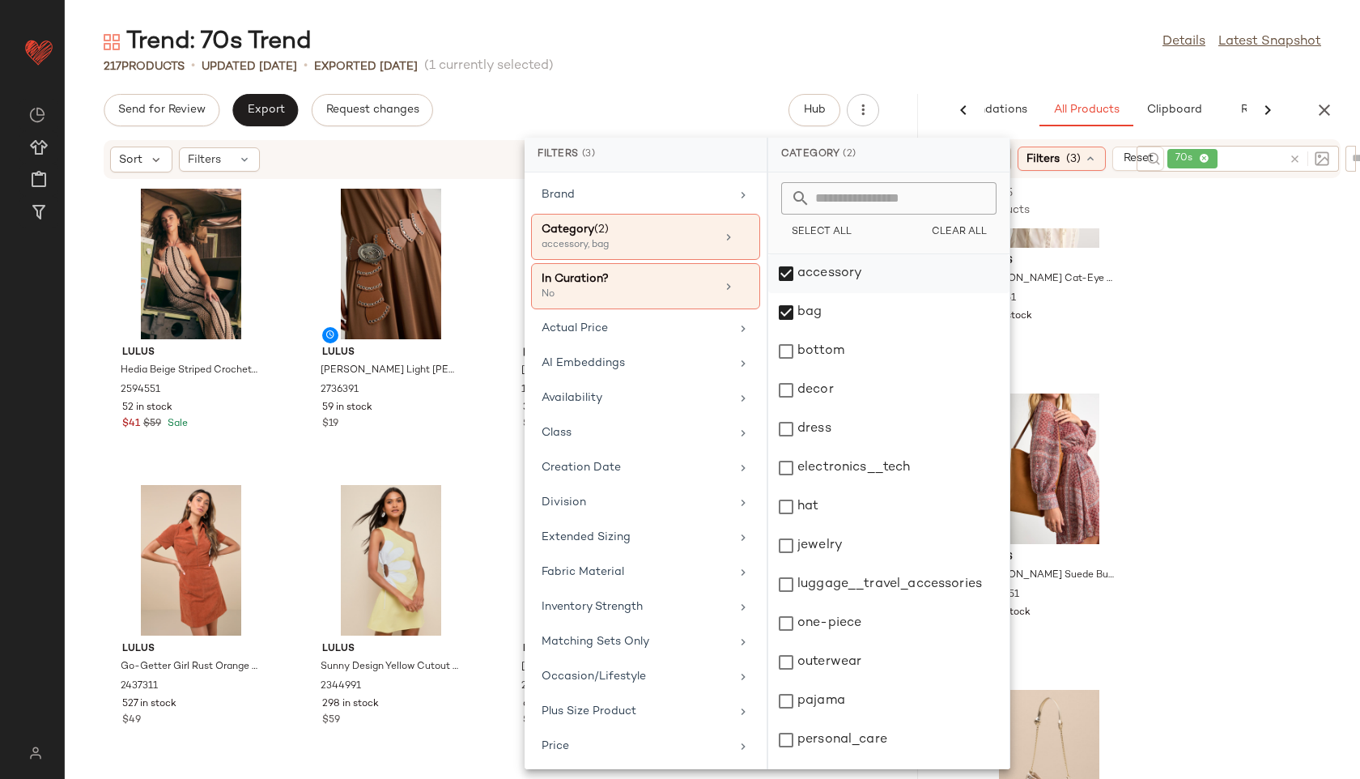
click at [797, 262] on div "accessory" at bounding box center [888, 273] width 241 height 39
click at [796, 309] on div "bag" at bounding box center [888, 312] width 241 height 39
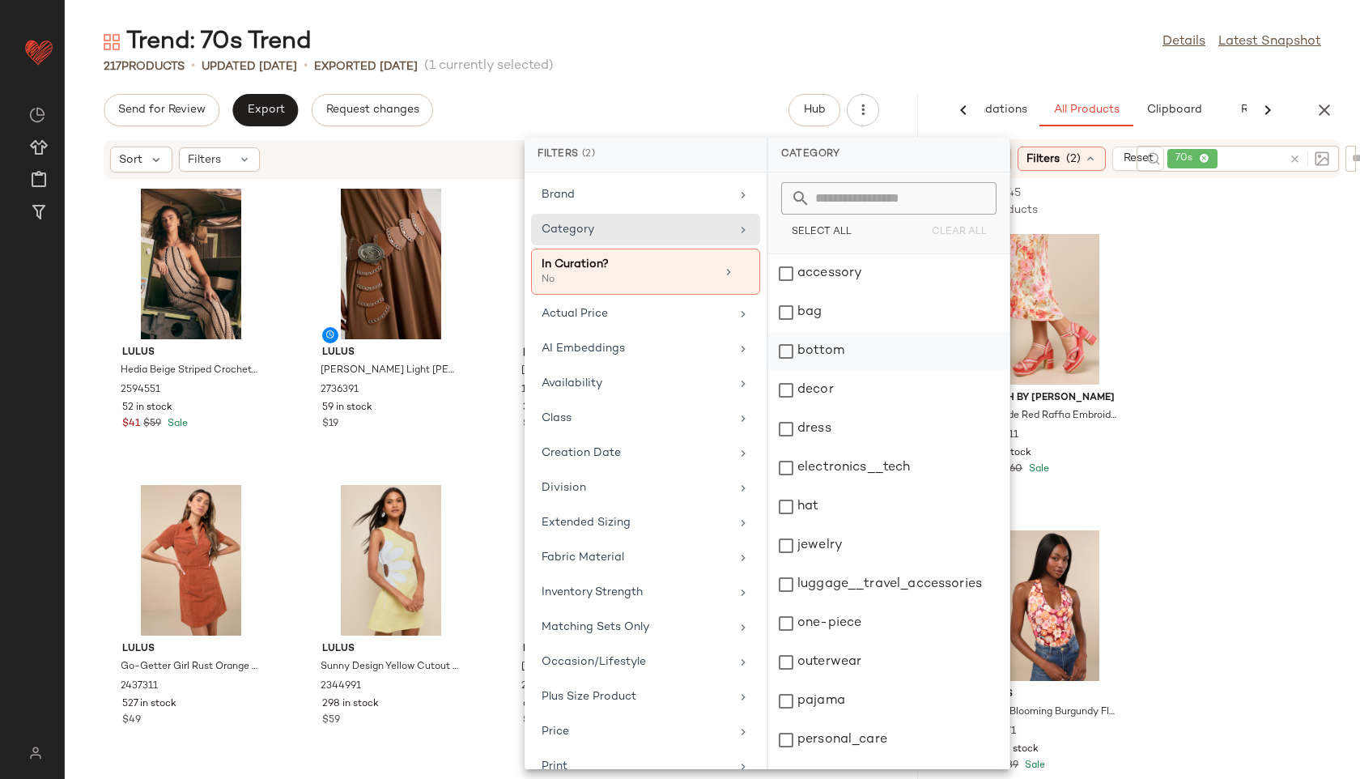
click at [801, 360] on div "bottom" at bounding box center [888, 351] width 241 height 39
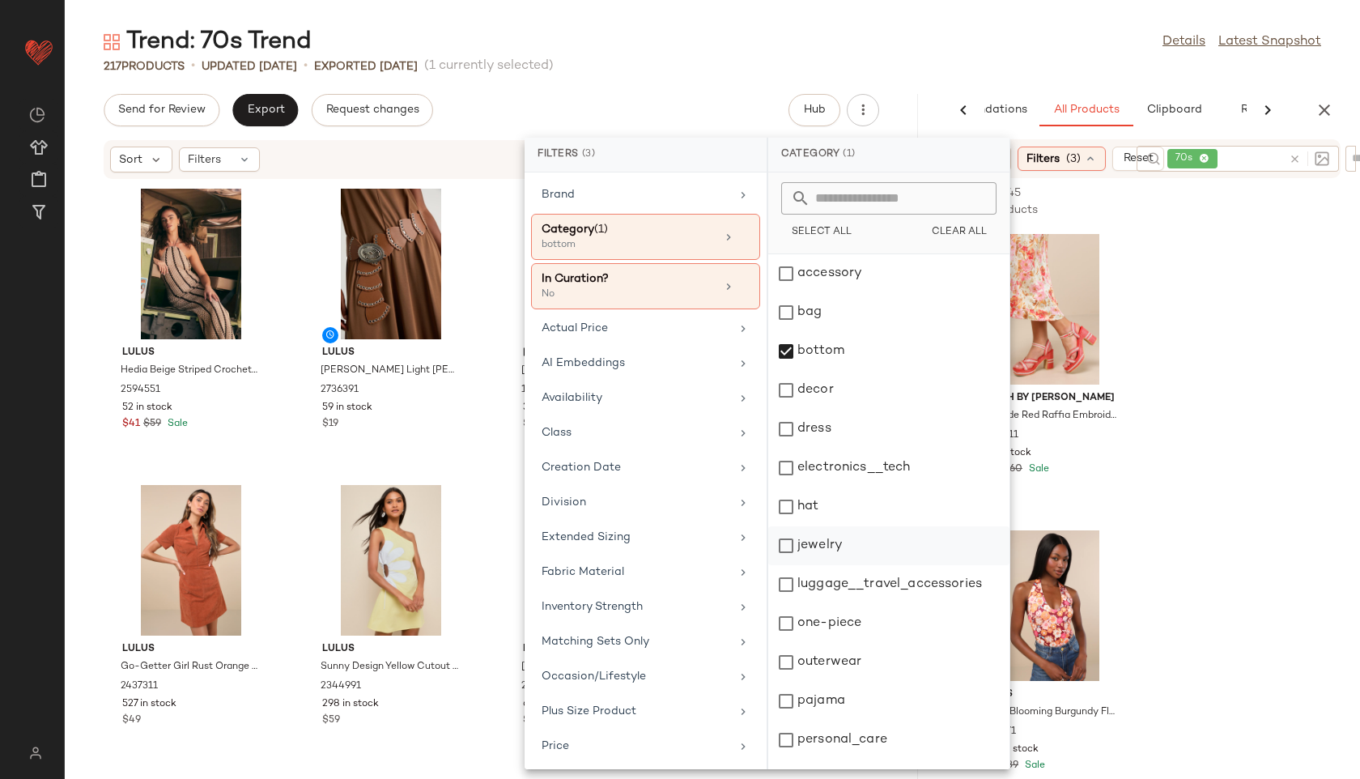
scroll to position [146, 0]
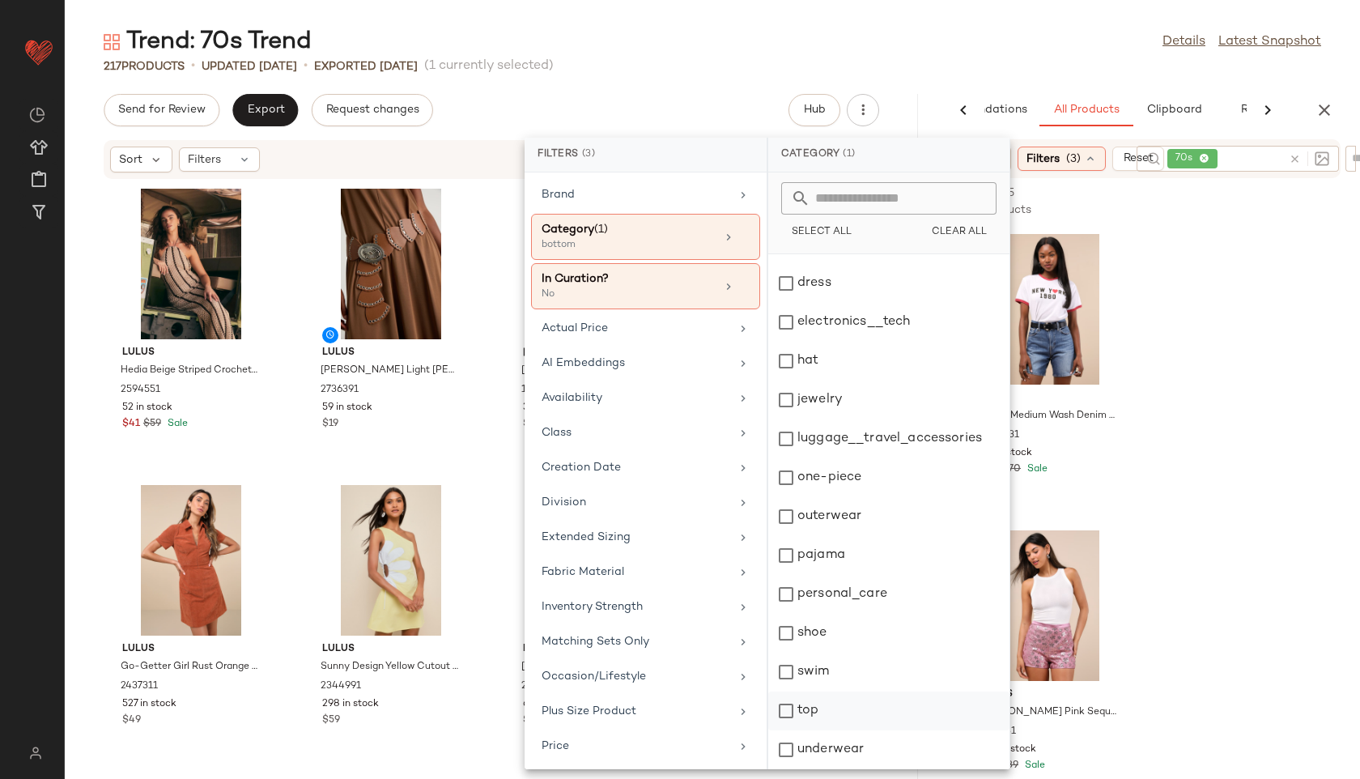
click at [813, 725] on div "top" at bounding box center [888, 710] width 241 height 39
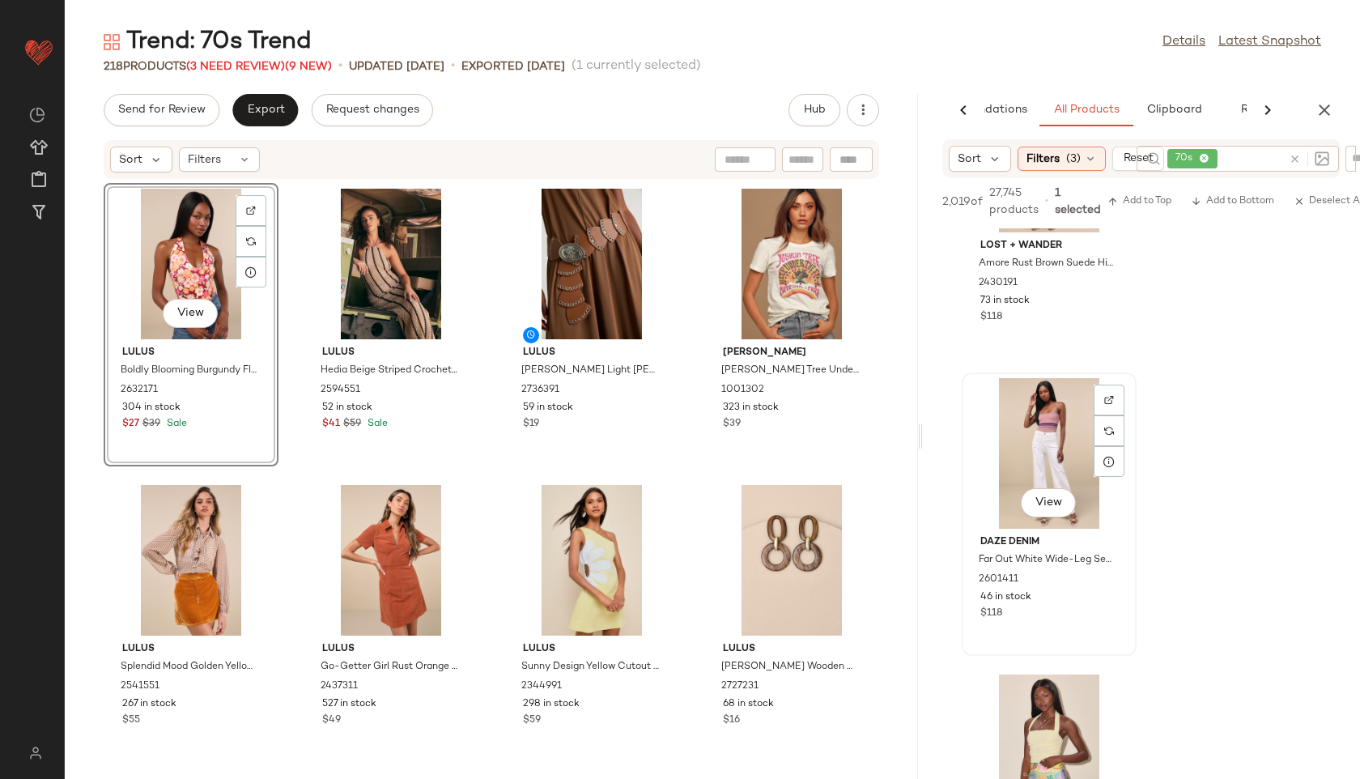
scroll to position [1619, 0]
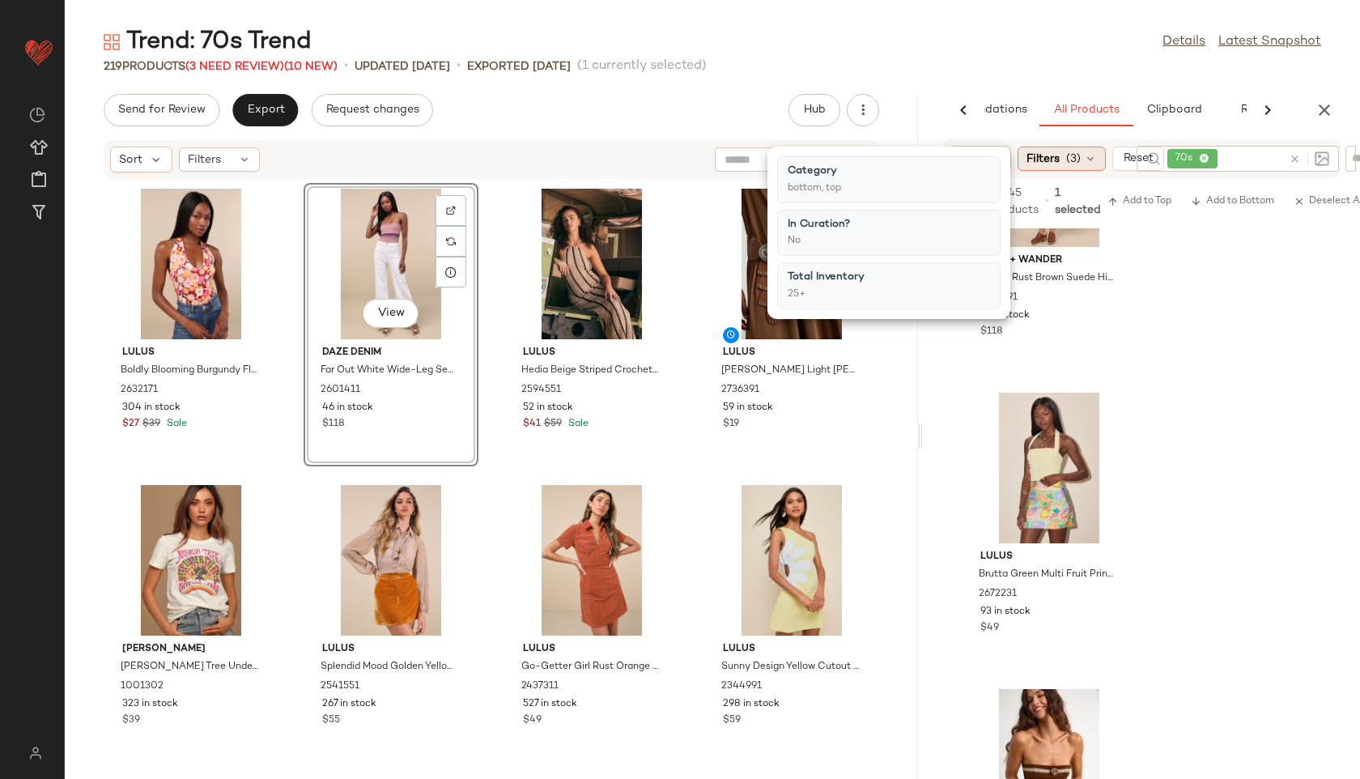
click at [1071, 164] on span "(3)" at bounding box center [1073, 159] width 15 height 17
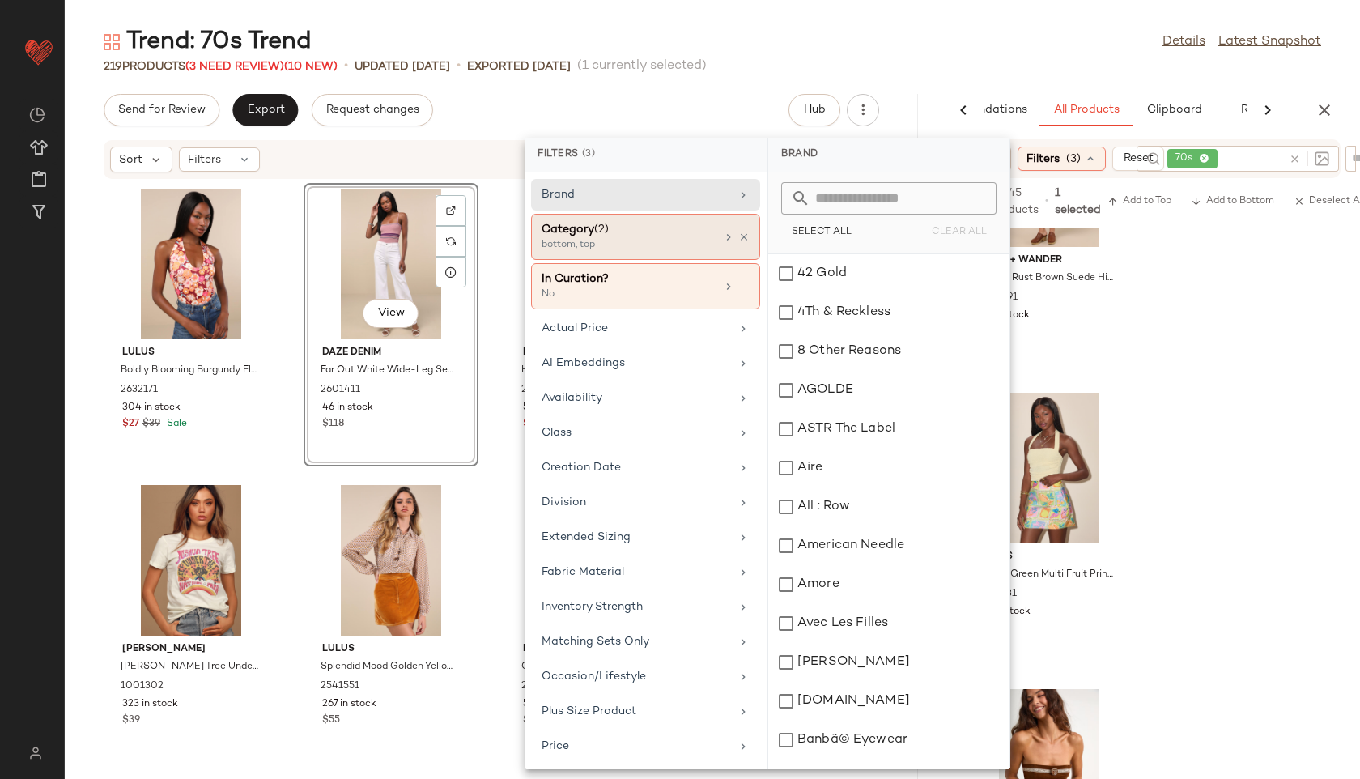
click at [686, 243] on div "bottom, top" at bounding box center [623, 245] width 162 height 15
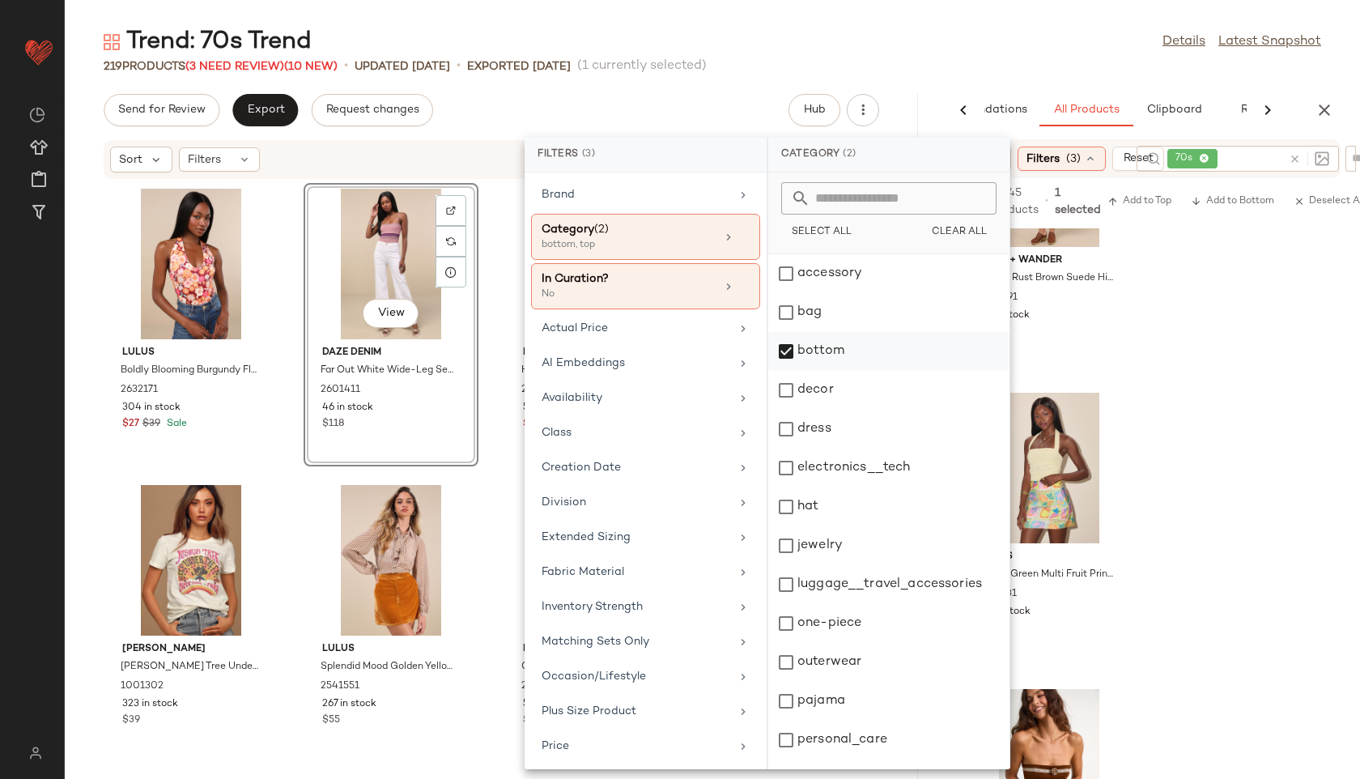
click at [837, 346] on div "bottom" at bounding box center [888, 351] width 241 height 39
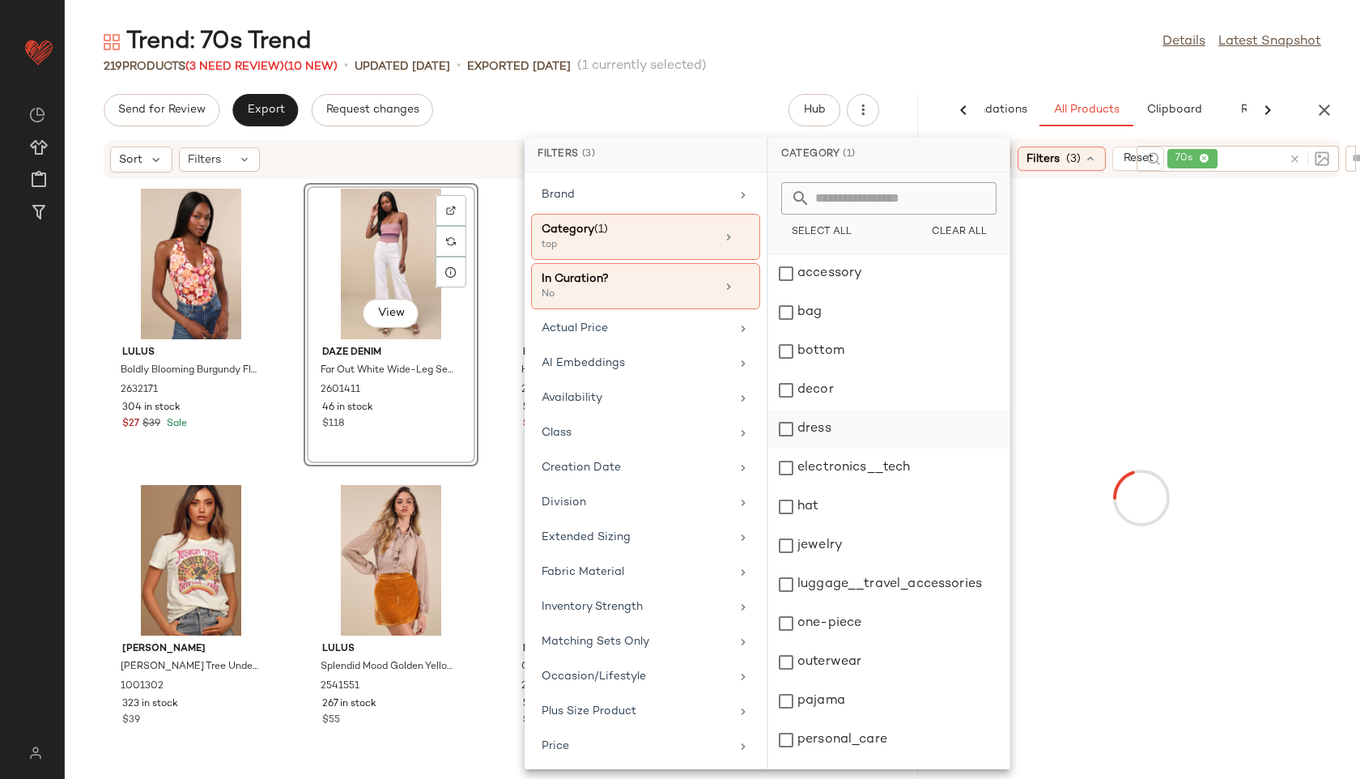
click at [830, 413] on div "dress" at bounding box center [888, 429] width 241 height 39
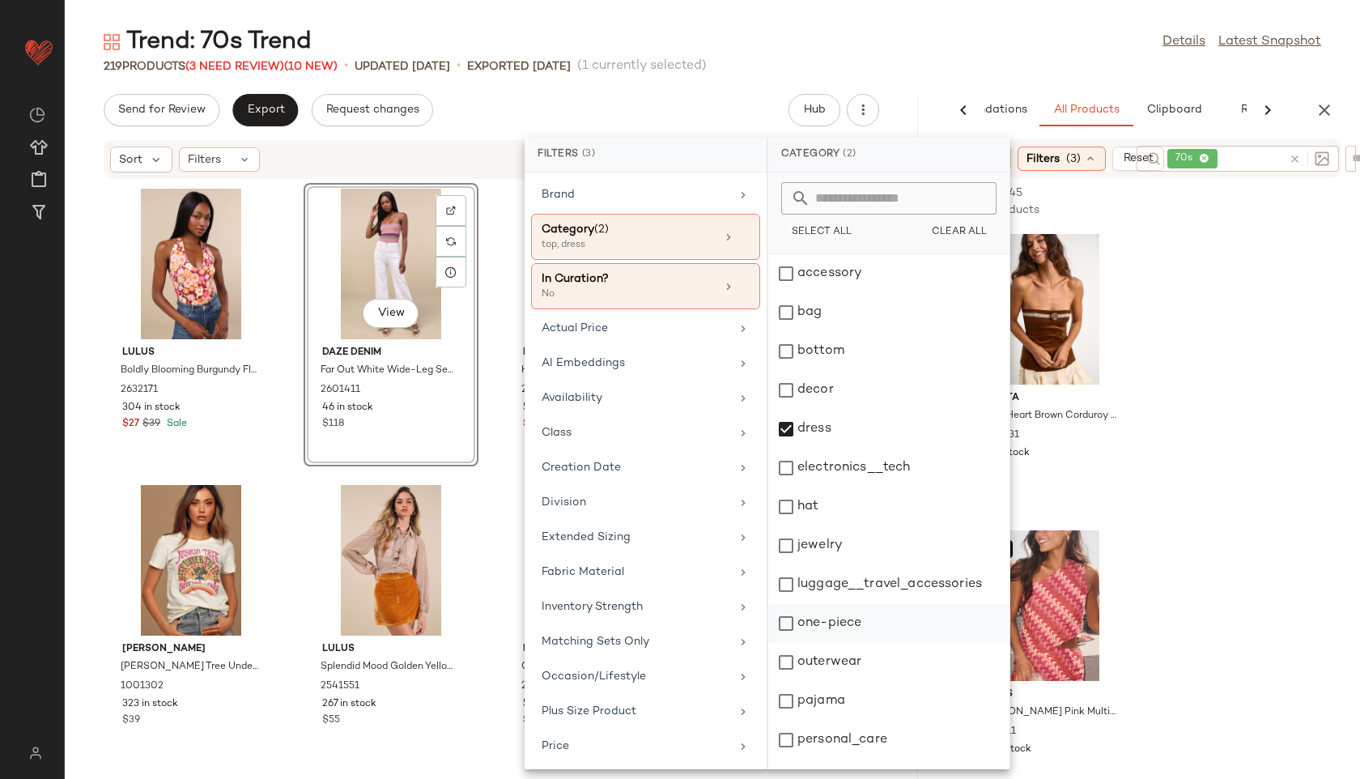
scroll to position [146, 0]
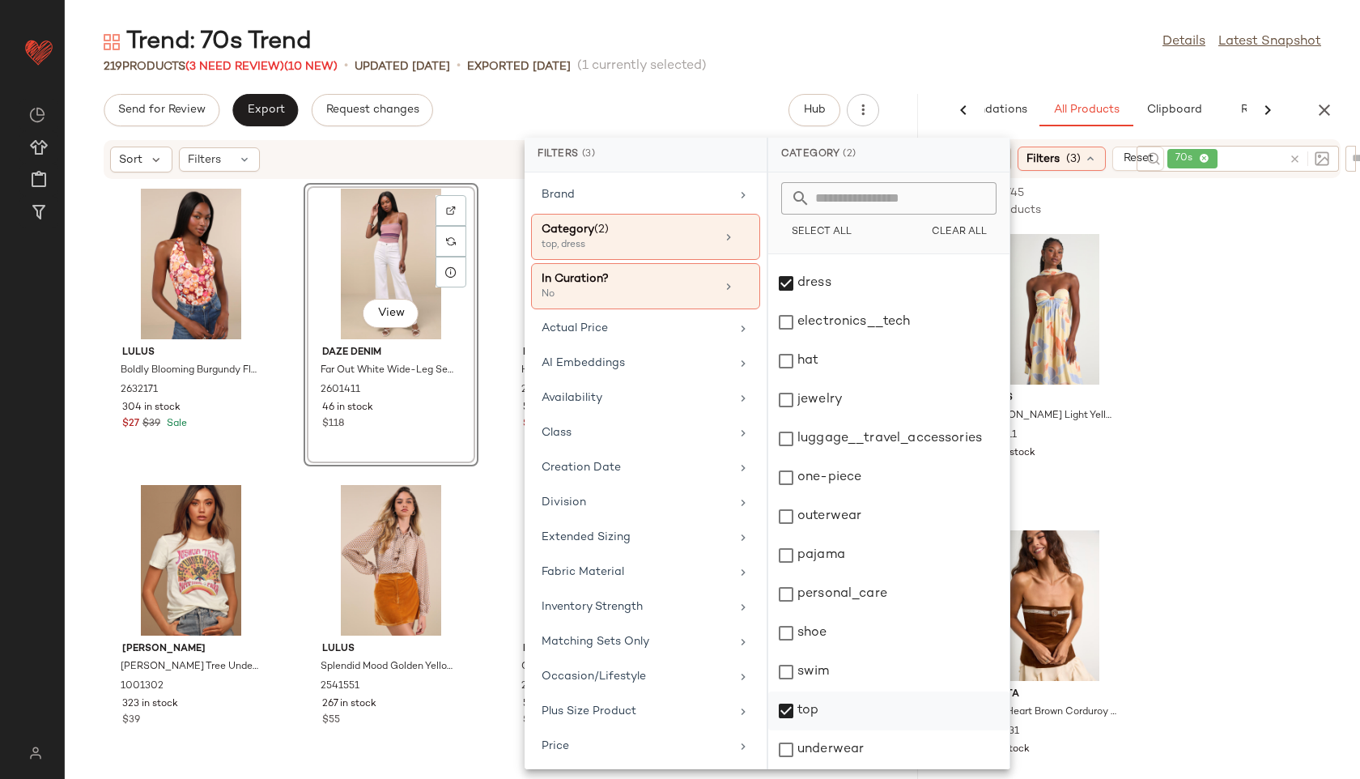
click at [899, 712] on div "top" at bounding box center [888, 710] width 241 height 39
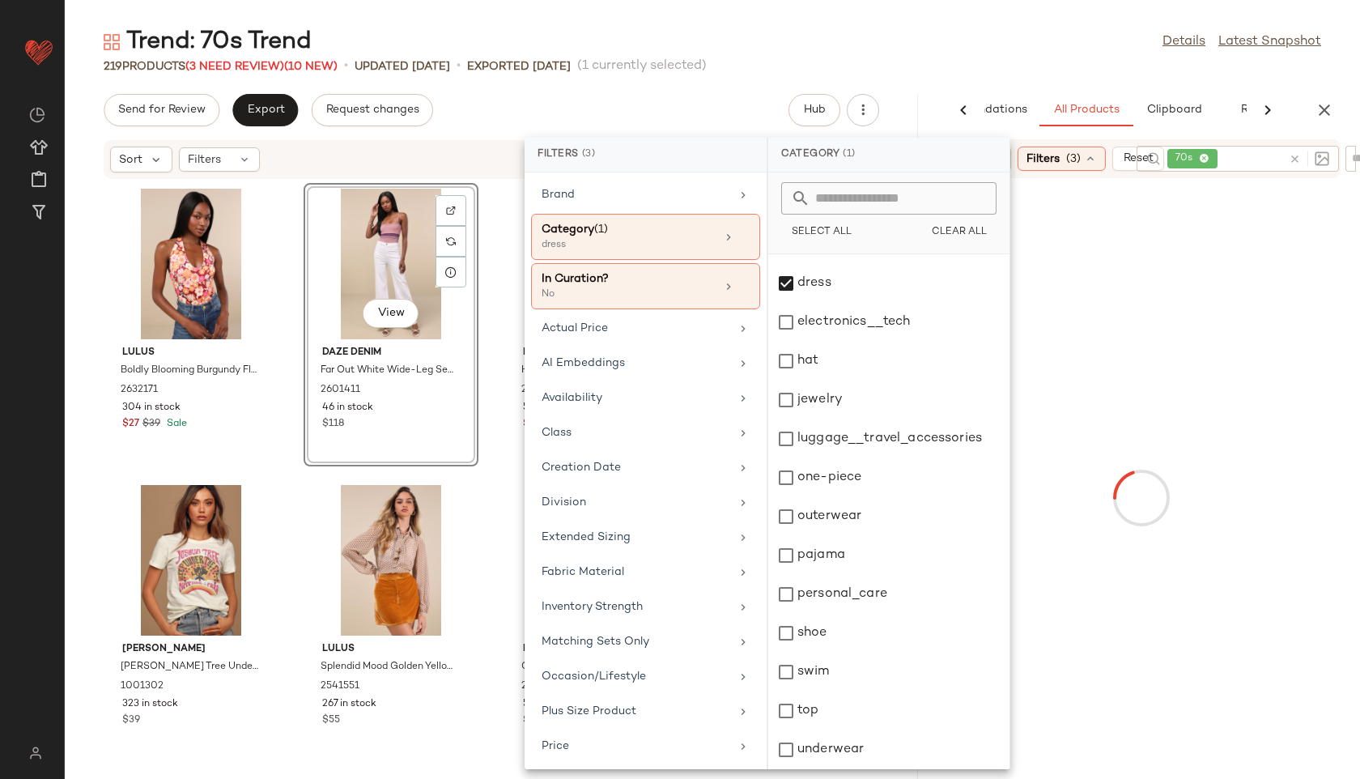
click at [1230, 342] on div at bounding box center [1141, 497] width 431 height 633
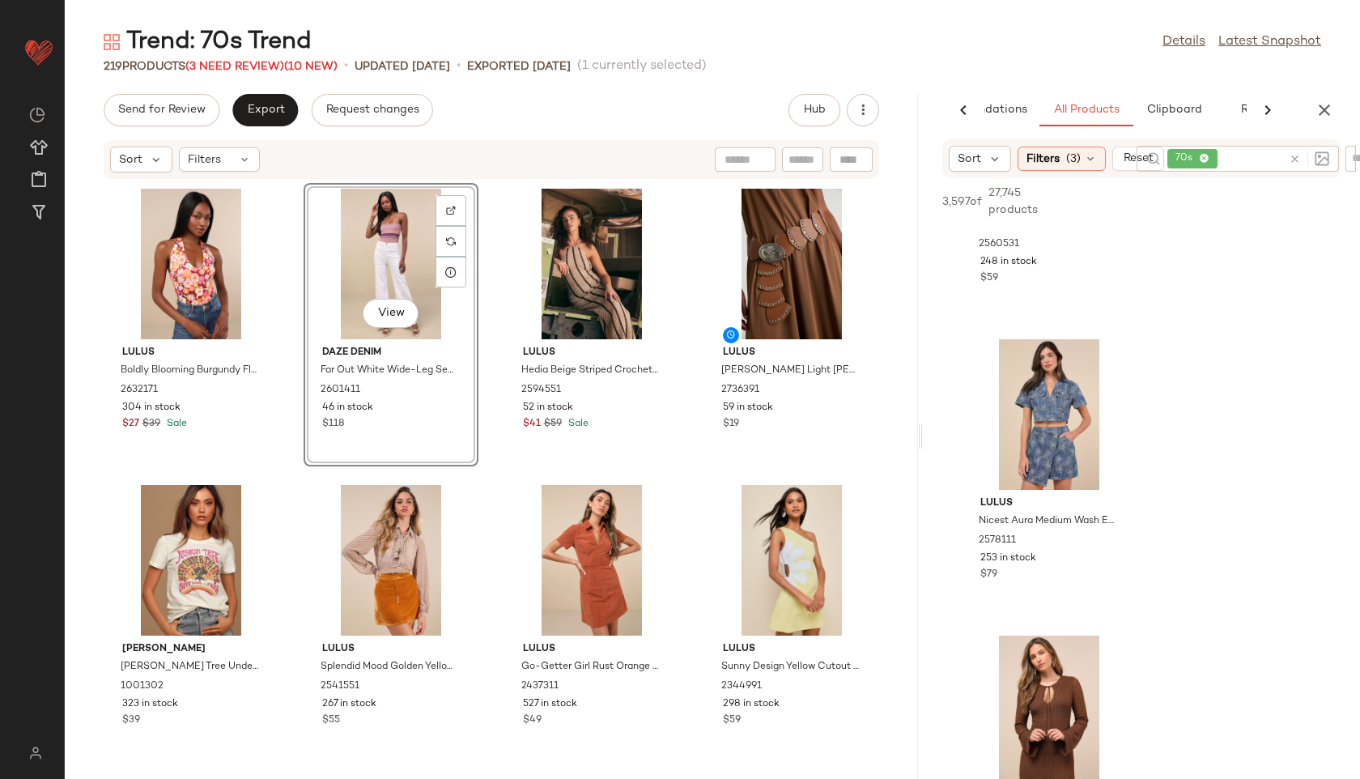
scroll to position [2865, 0]
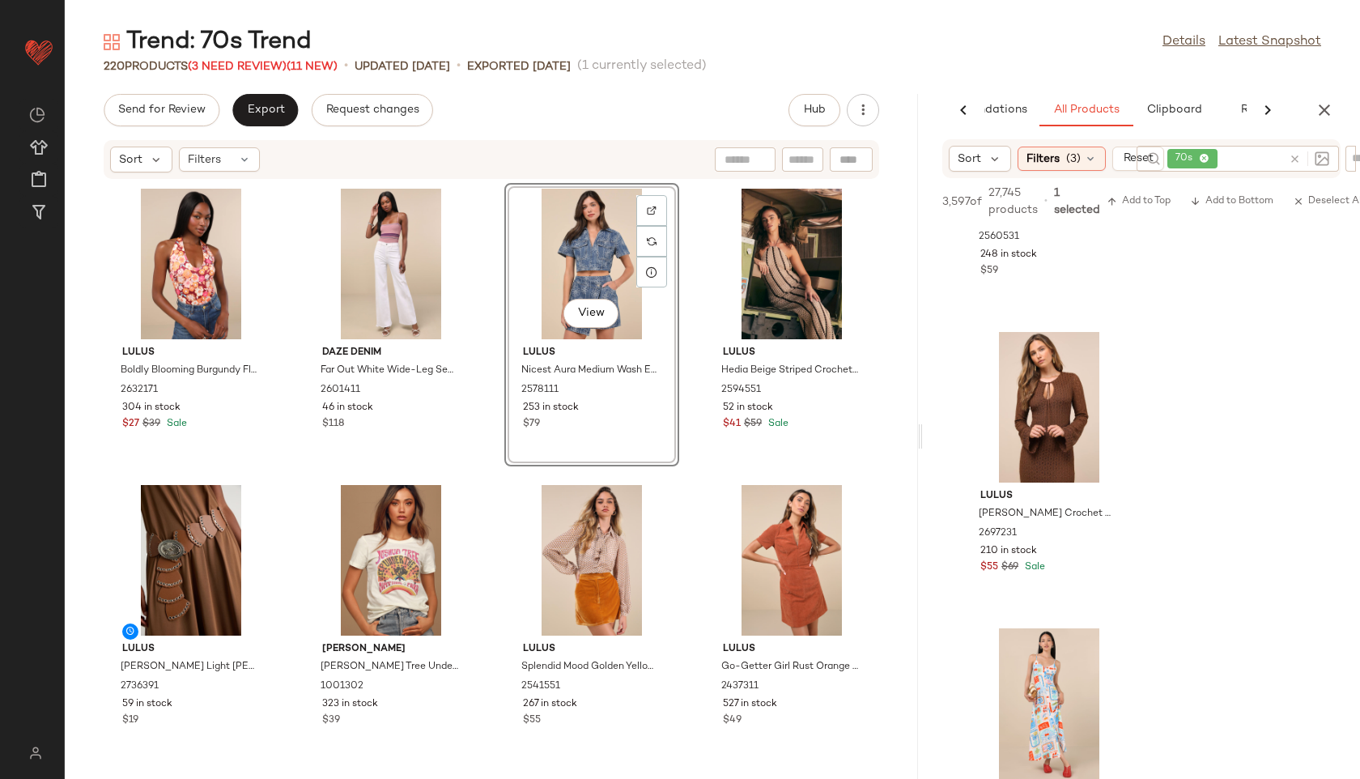
click at [1294, 157] on icon at bounding box center [1295, 159] width 12 height 12
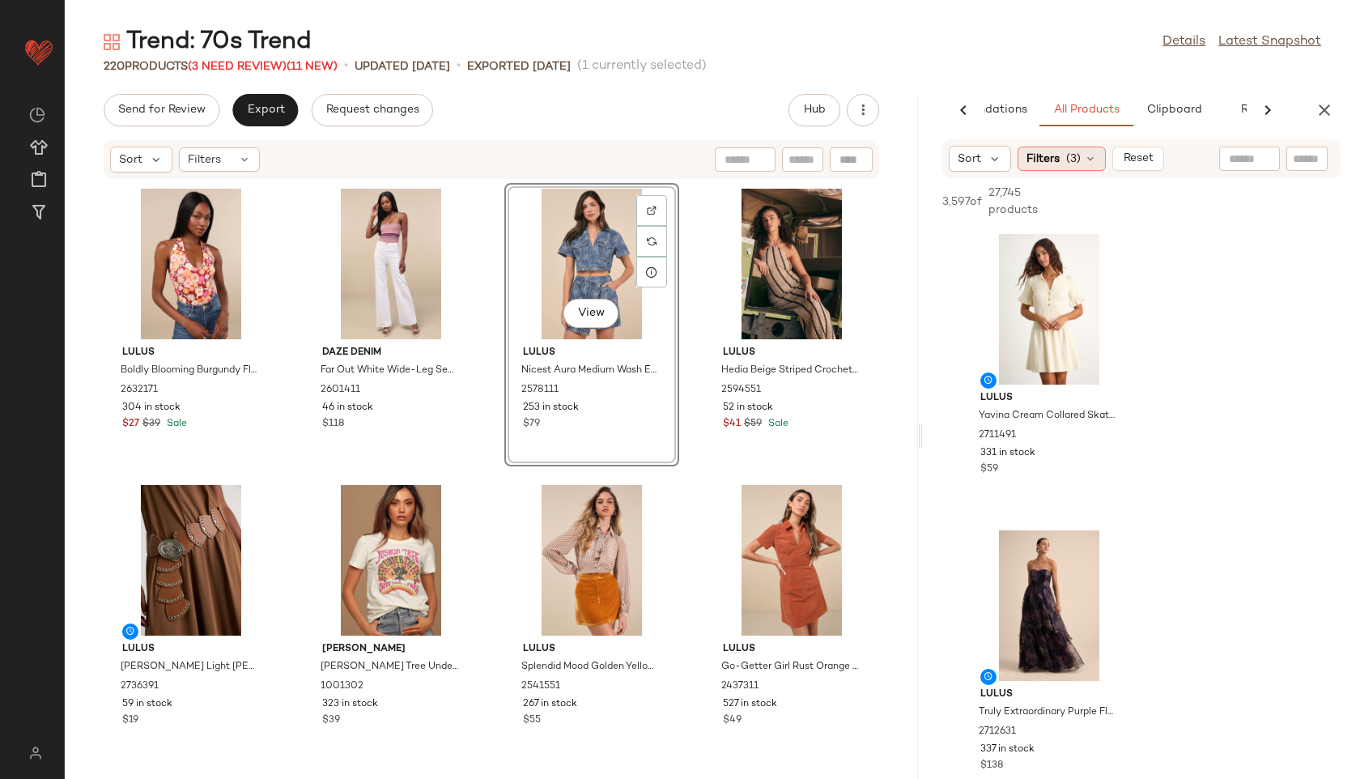
click at [1074, 165] on span "(3)" at bounding box center [1073, 159] width 15 height 17
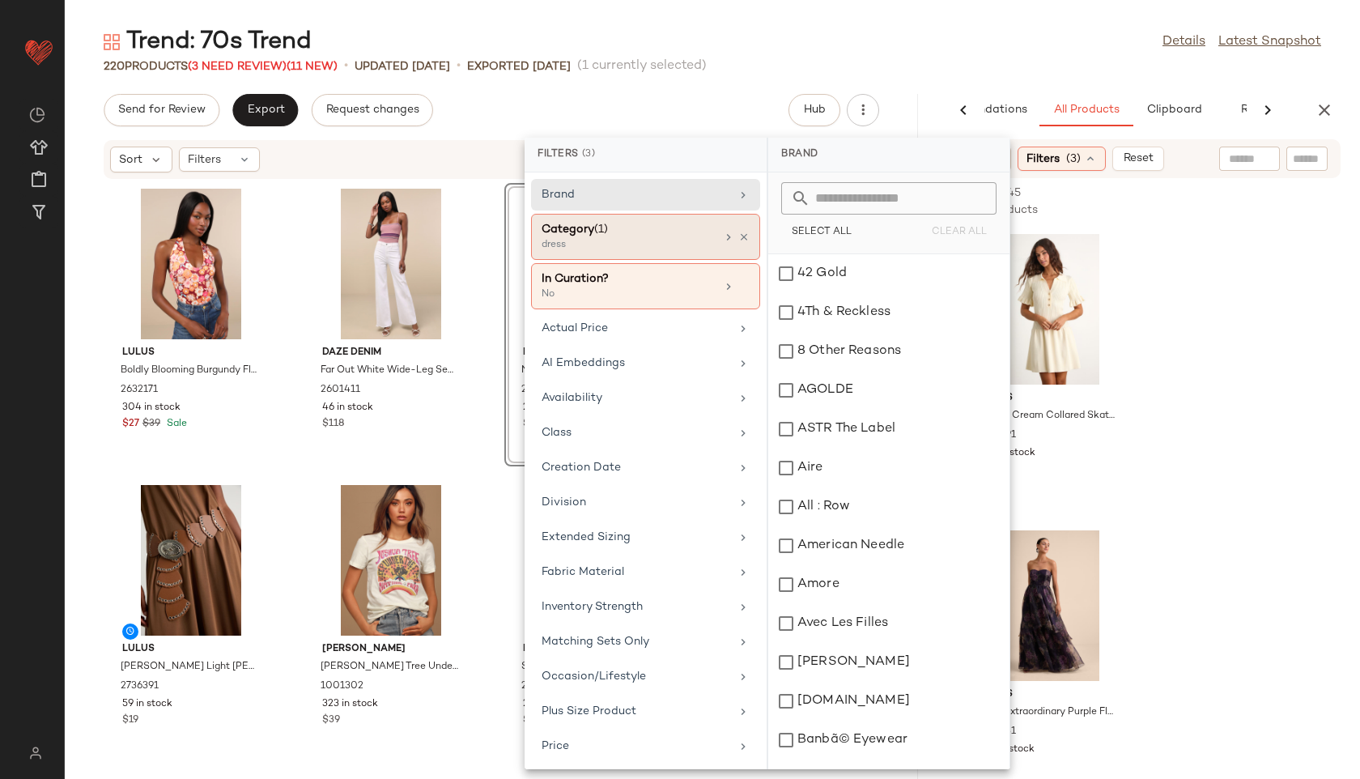
click at [669, 236] on div "Category (1)" at bounding box center [629, 229] width 174 height 17
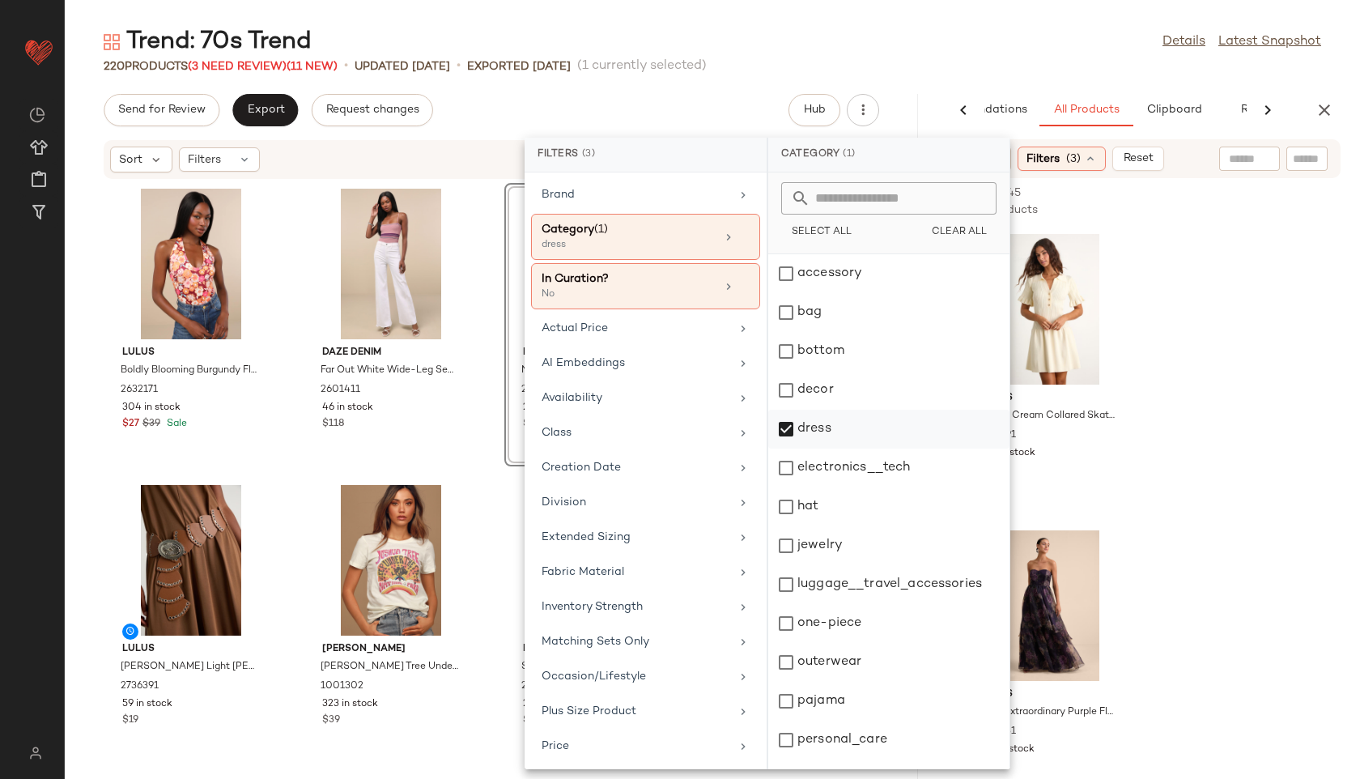
click at [823, 418] on div "dress" at bounding box center [888, 429] width 241 height 39
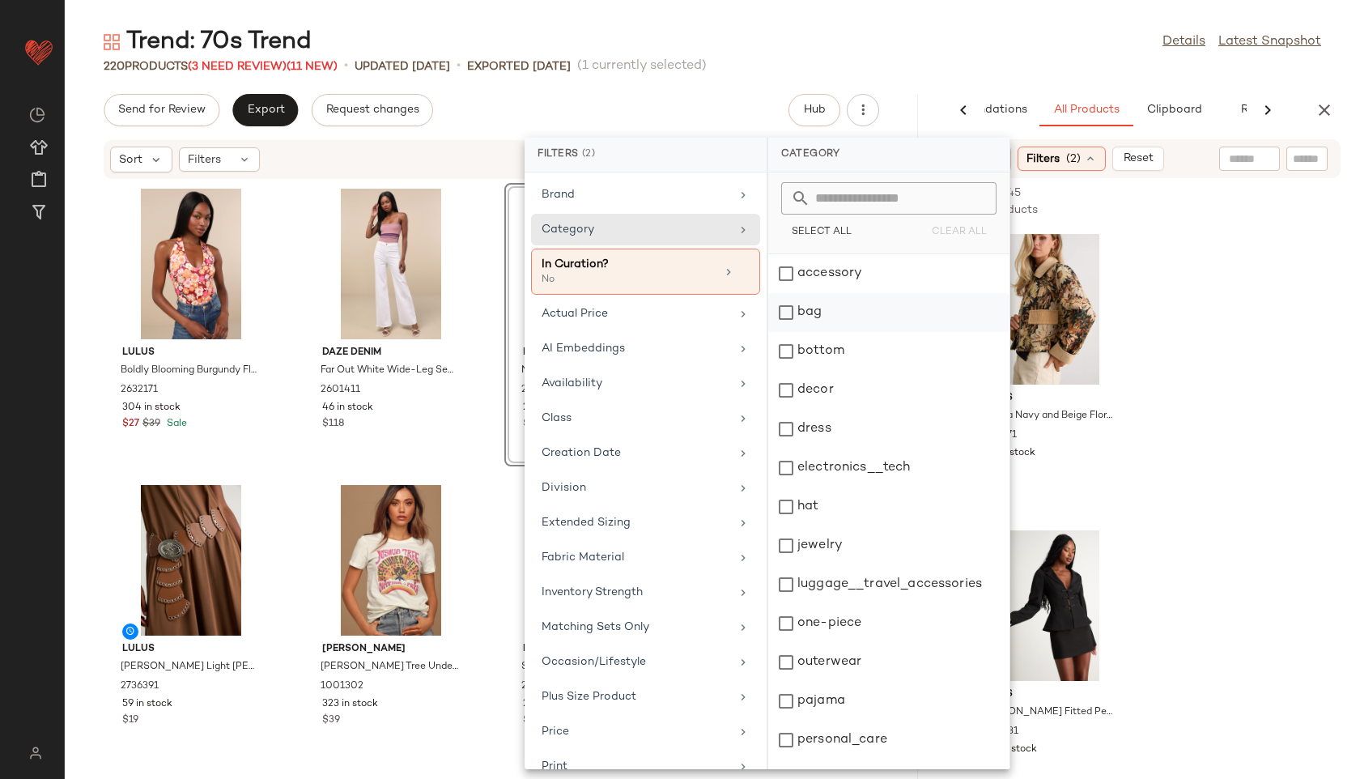
click at [810, 311] on div "bag" at bounding box center [888, 312] width 241 height 39
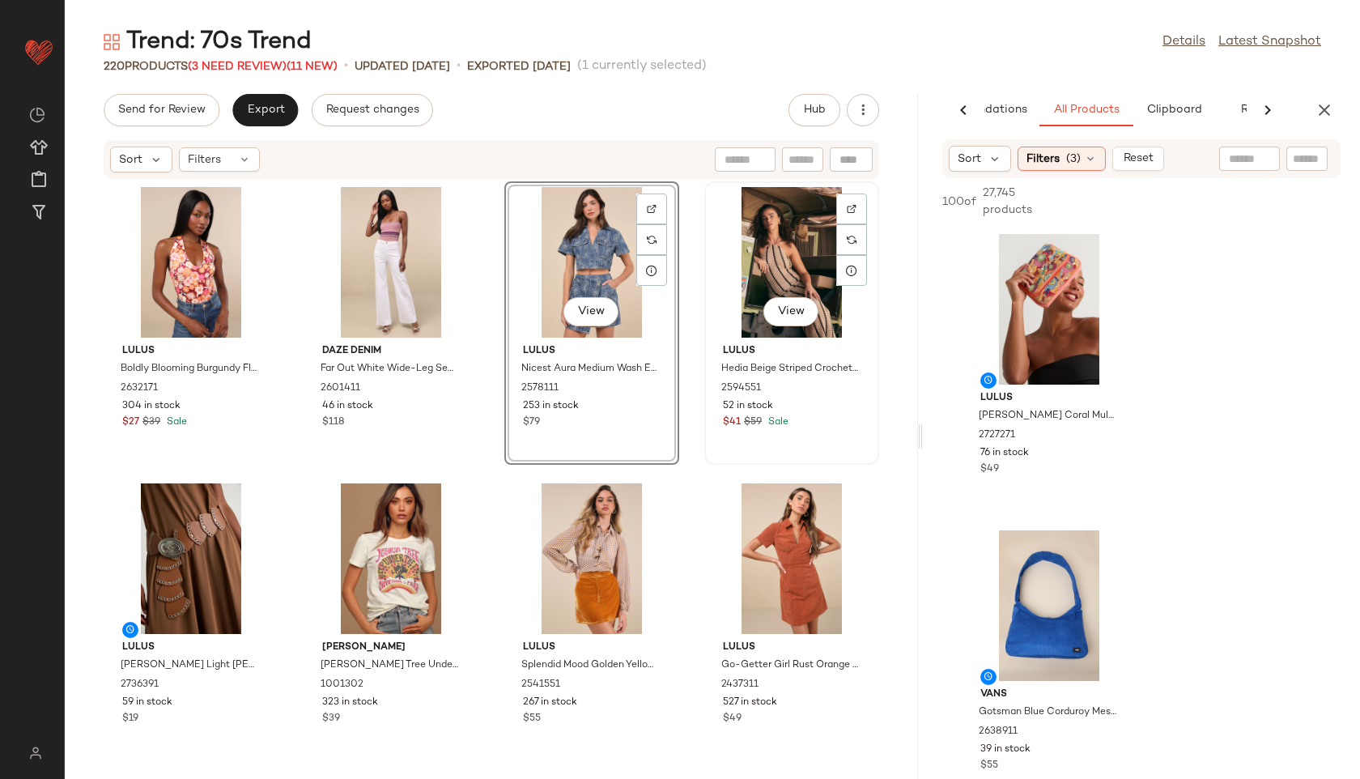
scroll to position [0, 0]
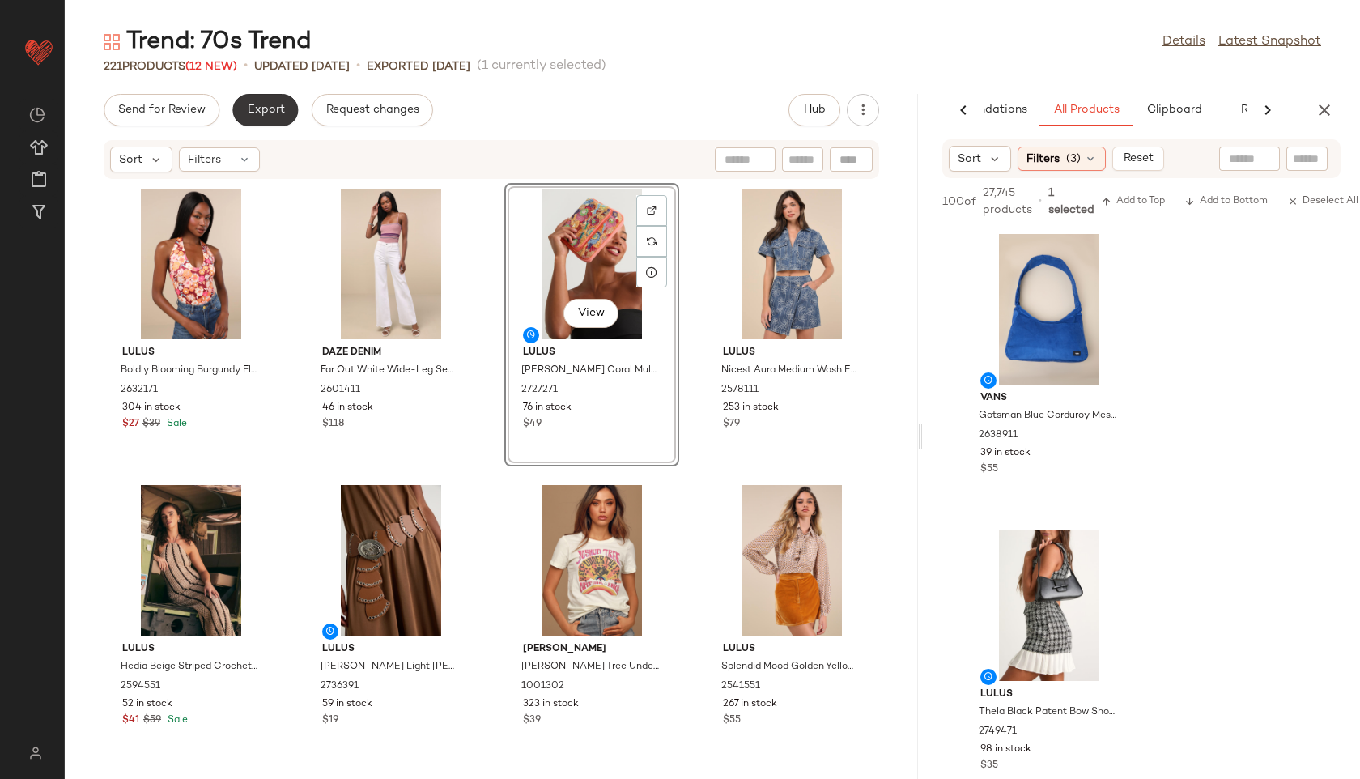
click at [280, 107] on span "Export" at bounding box center [265, 110] width 38 height 13
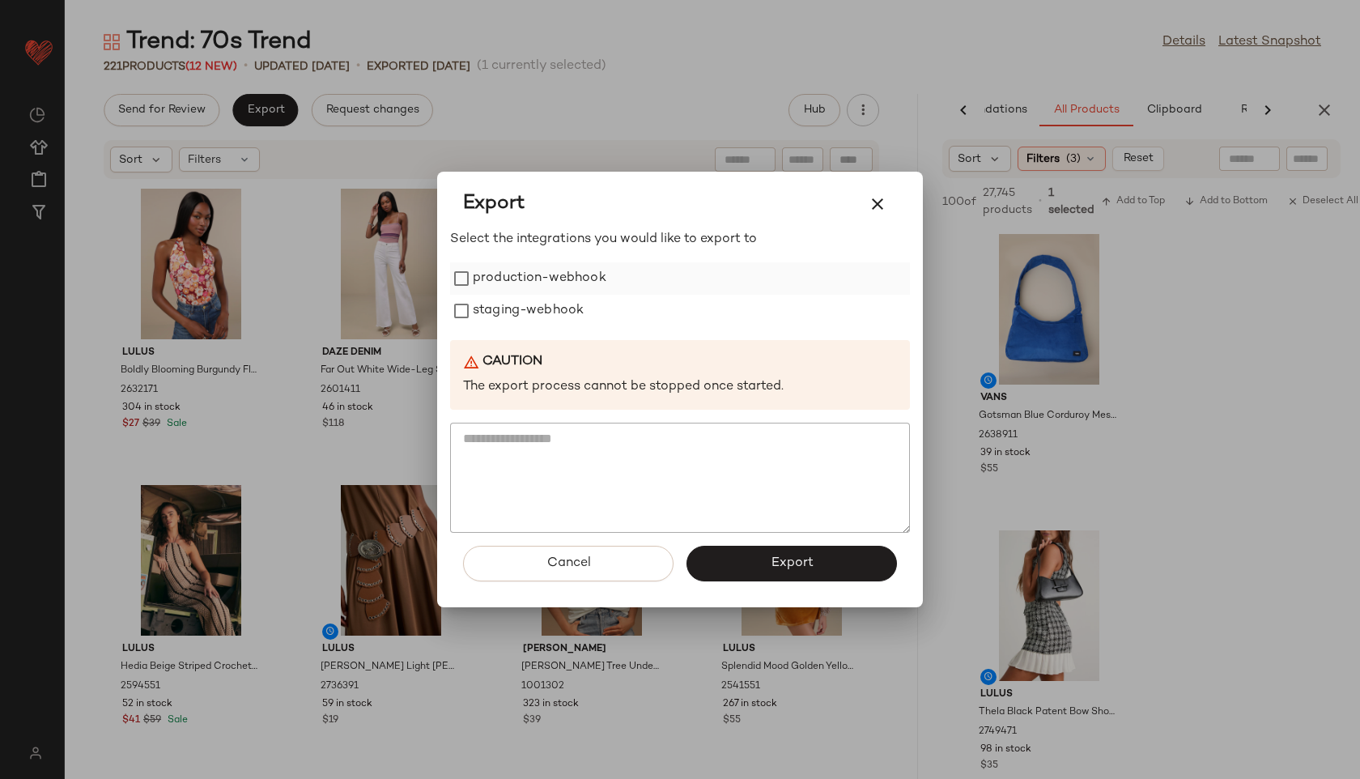
click at [518, 276] on label "production-webhook" at bounding box center [540, 278] width 134 height 32
click at [532, 321] on label "staging-webhook" at bounding box center [528, 311] width 111 height 32
click at [804, 558] on span "Export" at bounding box center [791, 562] width 43 height 15
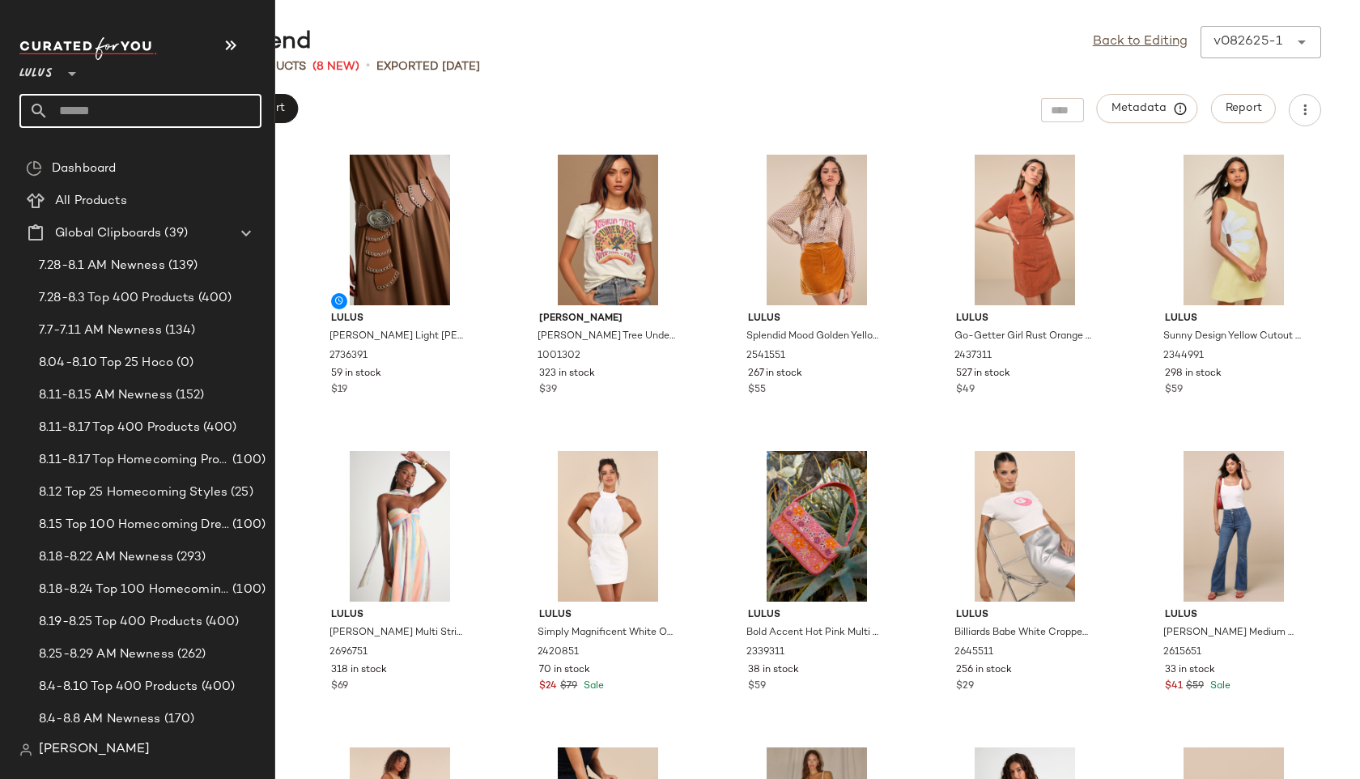
click at [96, 115] on input "text" at bounding box center [155, 111] width 213 height 34
type input "**"
click at [57, 159] on span "Trend:" at bounding box center [48, 157] width 32 height 17
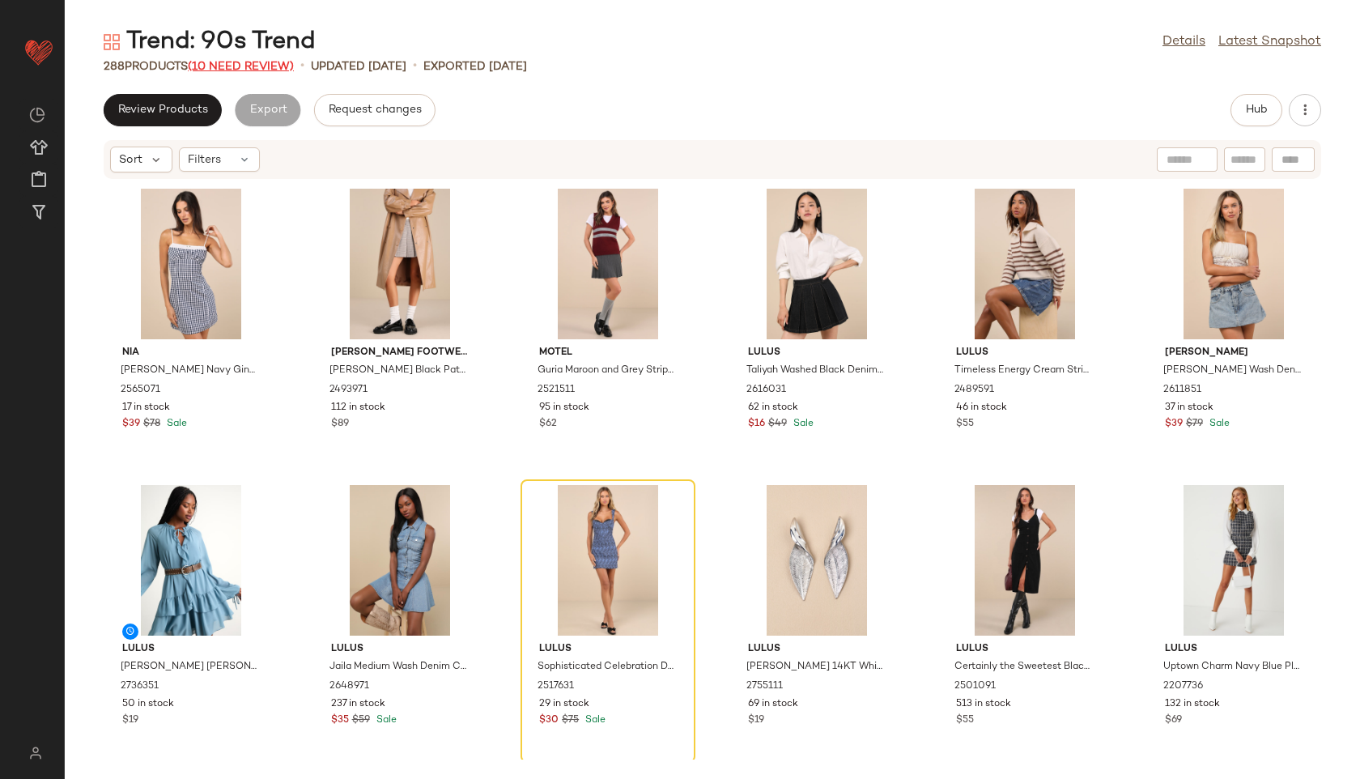
click at [279, 62] on span "(10 Need Review)" at bounding box center [241, 67] width 106 height 12
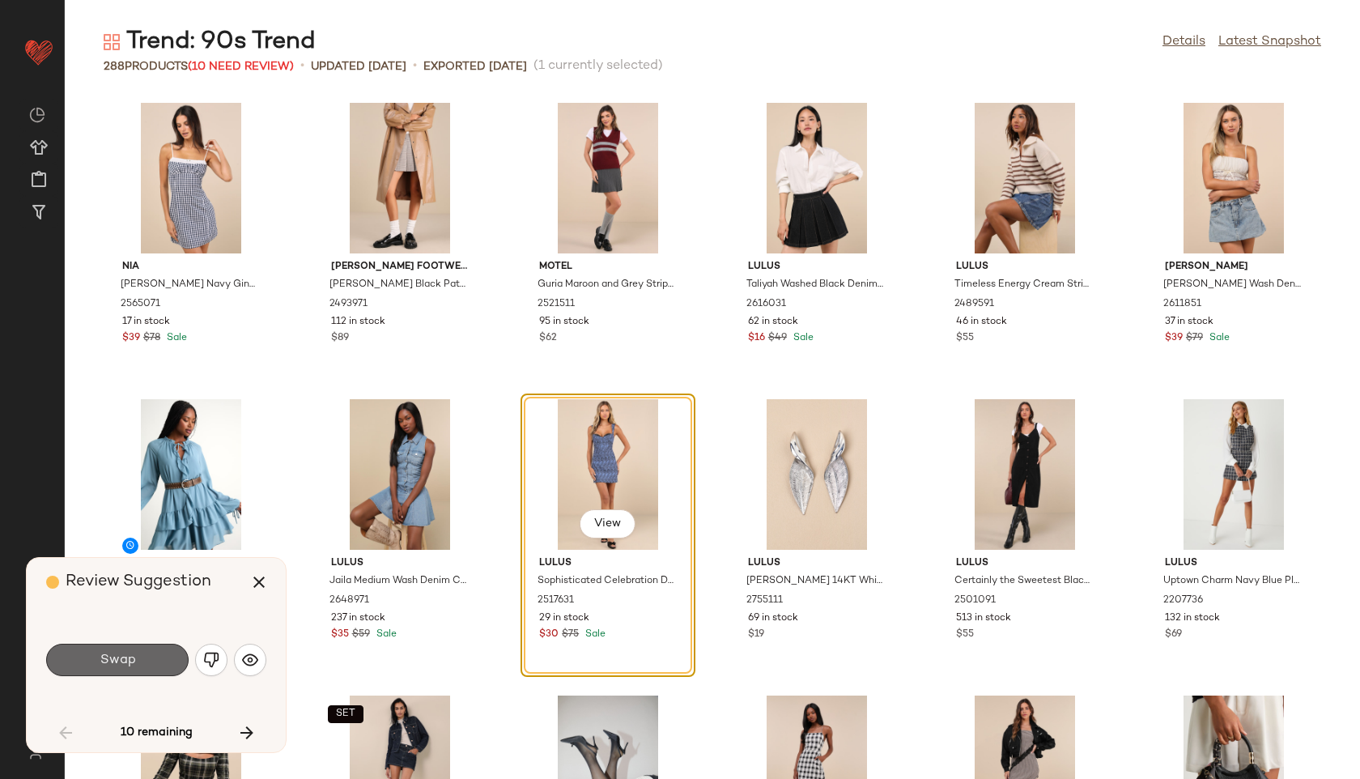
click at [145, 656] on button "Swap" at bounding box center [117, 660] width 142 height 32
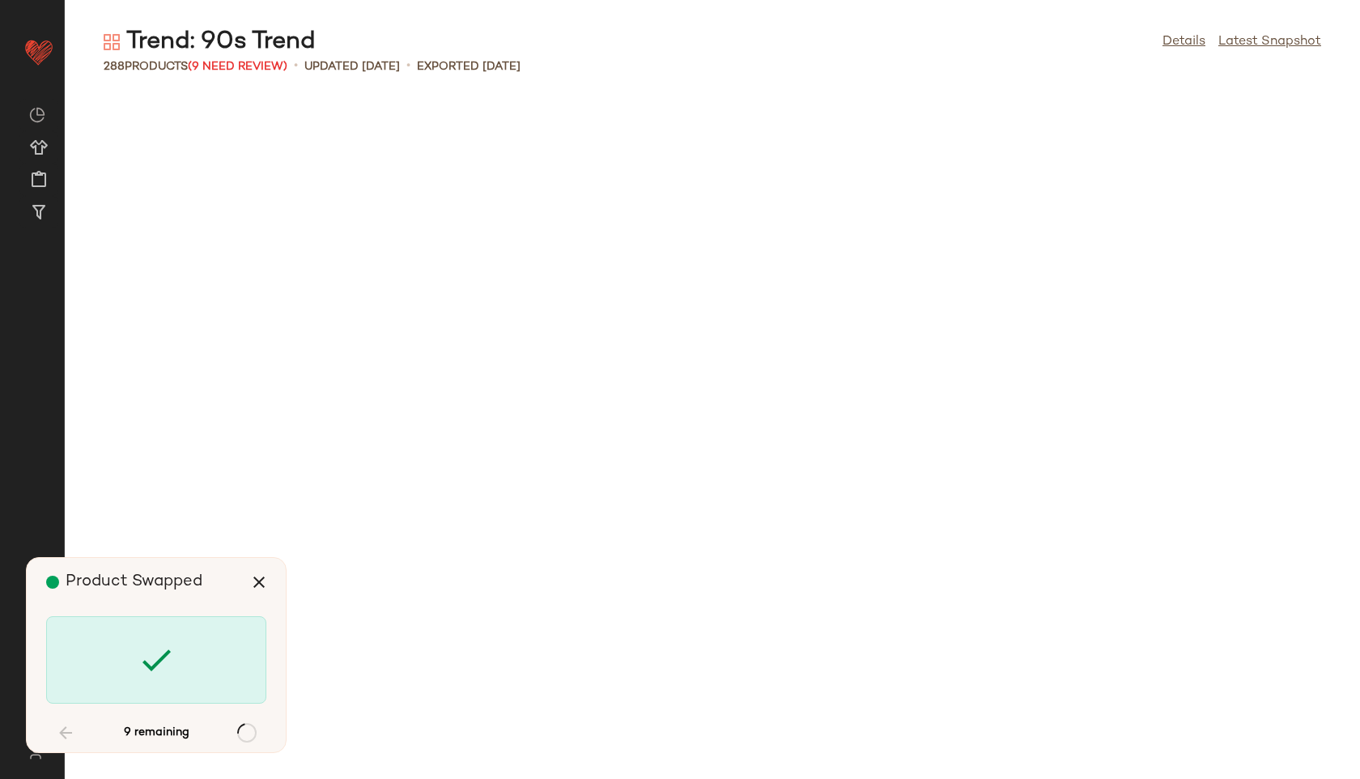
scroll to position [2370, 0]
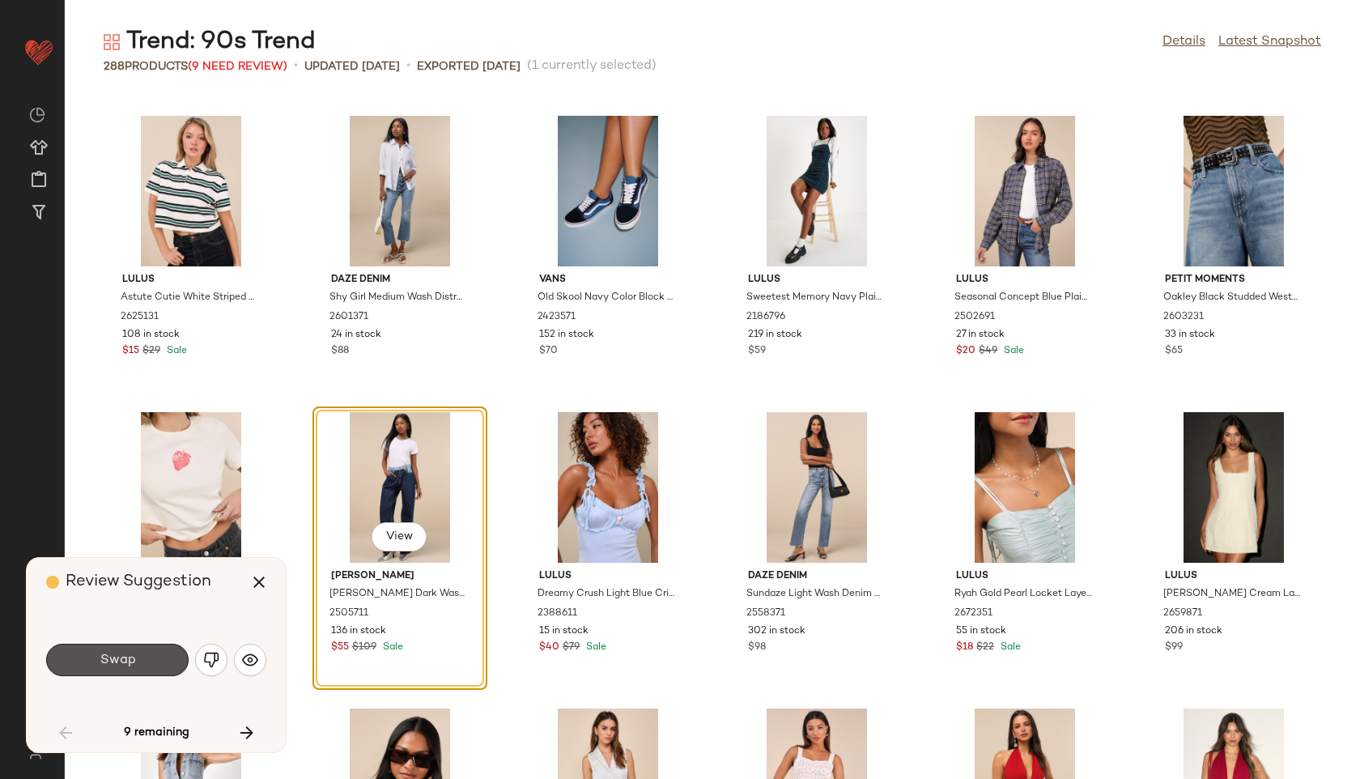
click at [145, 656] on button "Swap" at bounding box center [117, 660] width 142 height 32
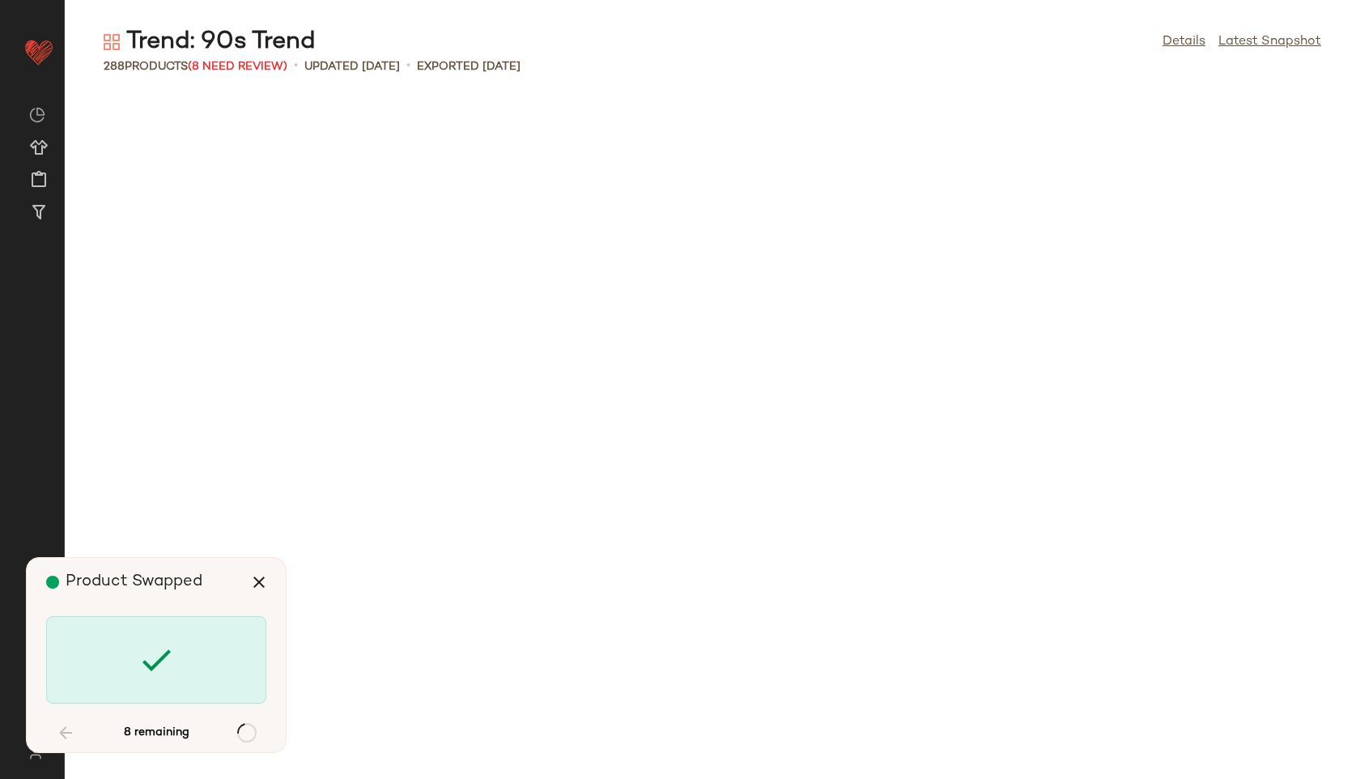
scroll to position [3851, 0]
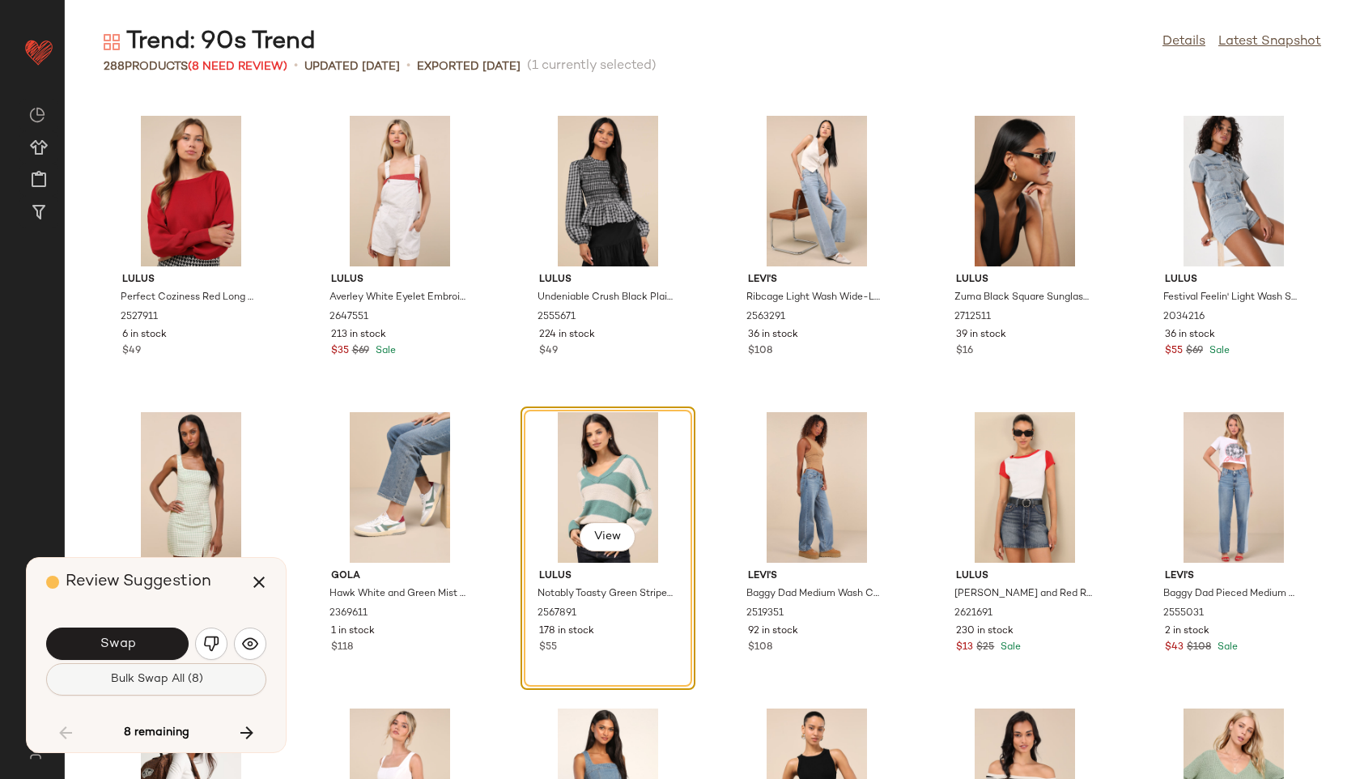
click at [154, 680] on span "Bulk Swap All (8)" at bounding box center [155, 679] width 93 height 13
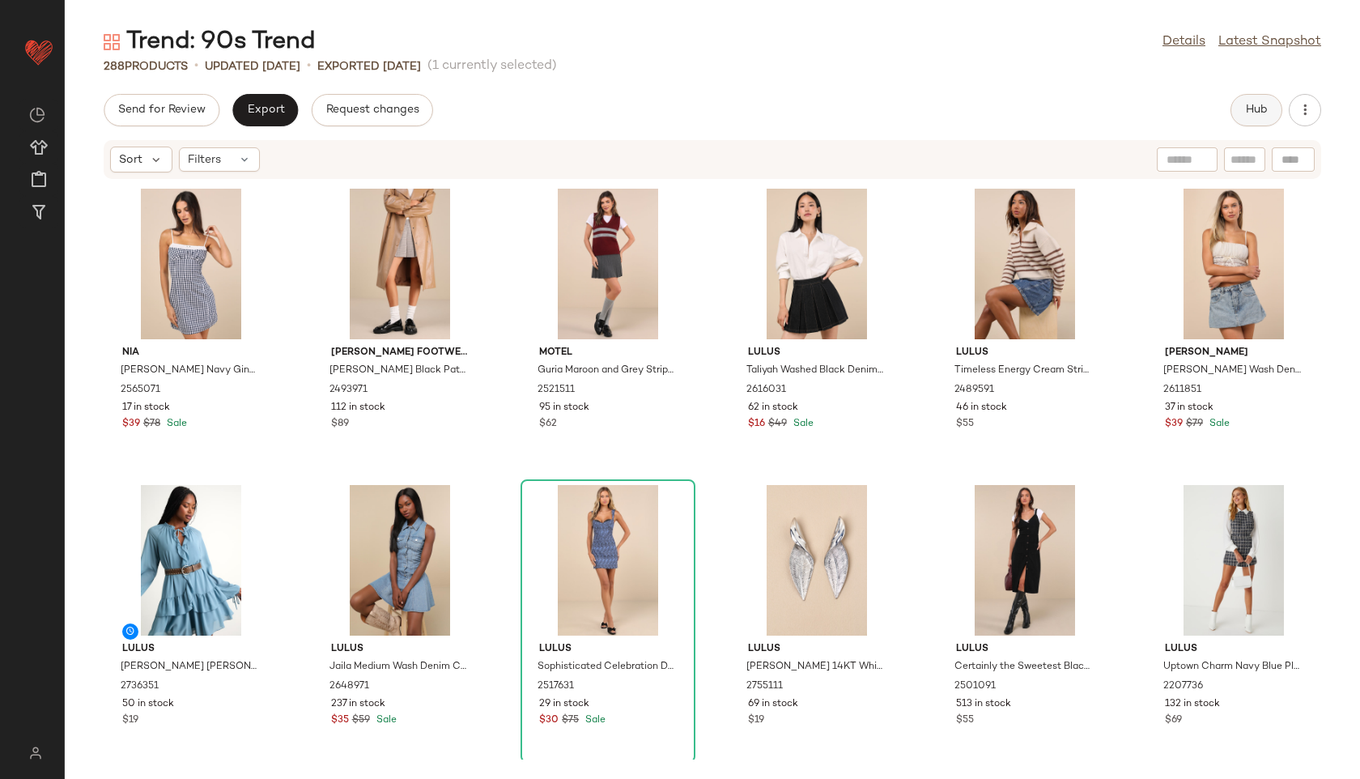
click at [1248, 102] on button "Hub" at bounding box center [1256, 110] width 52 height 32
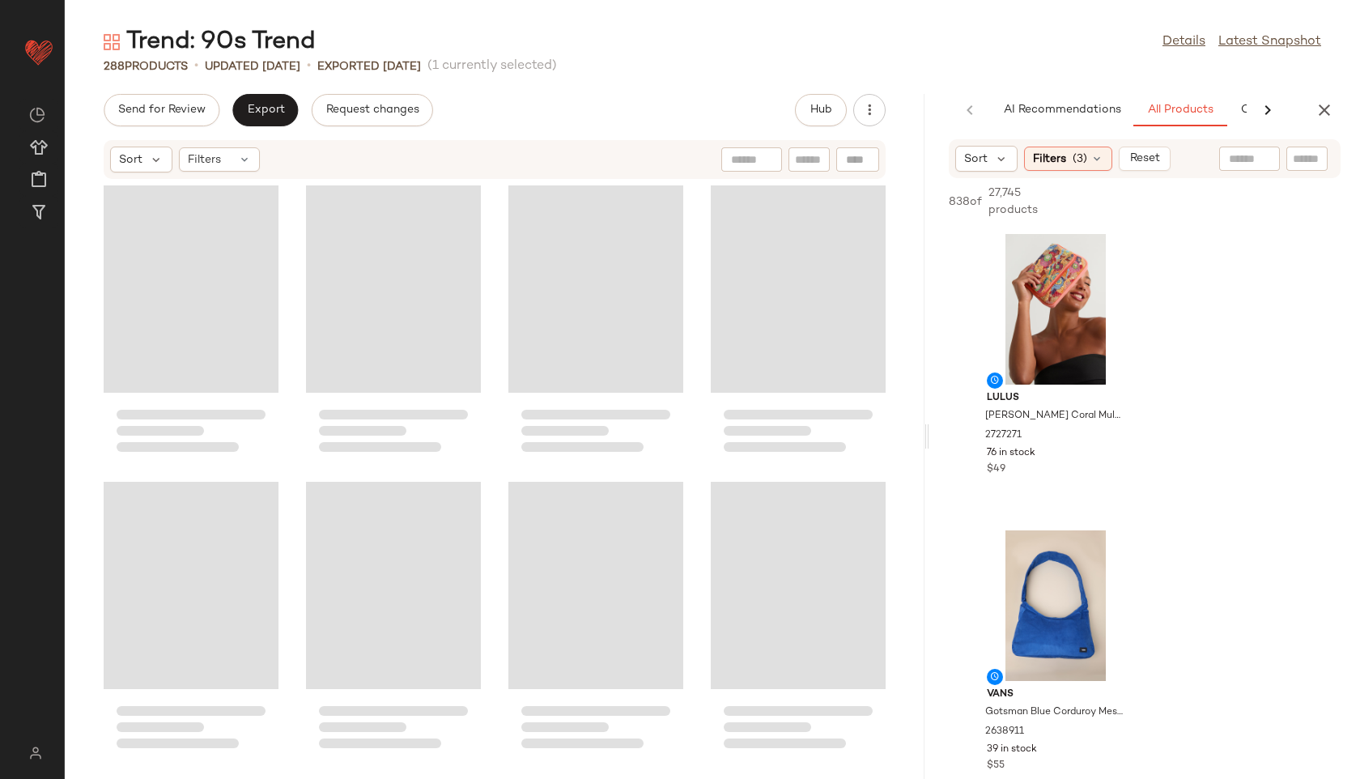
drag, startPoint x: 713, startPoint y: 434, endPoint x: 1029, endPoint y: 455, distance: 316.4
click at [1029, 455] on div "Trend: 90s Trend Details Latest Snapshot 288 Products • updated Aug 26th • Expo…" at bounding box center [712, 402] width 1295 height 753
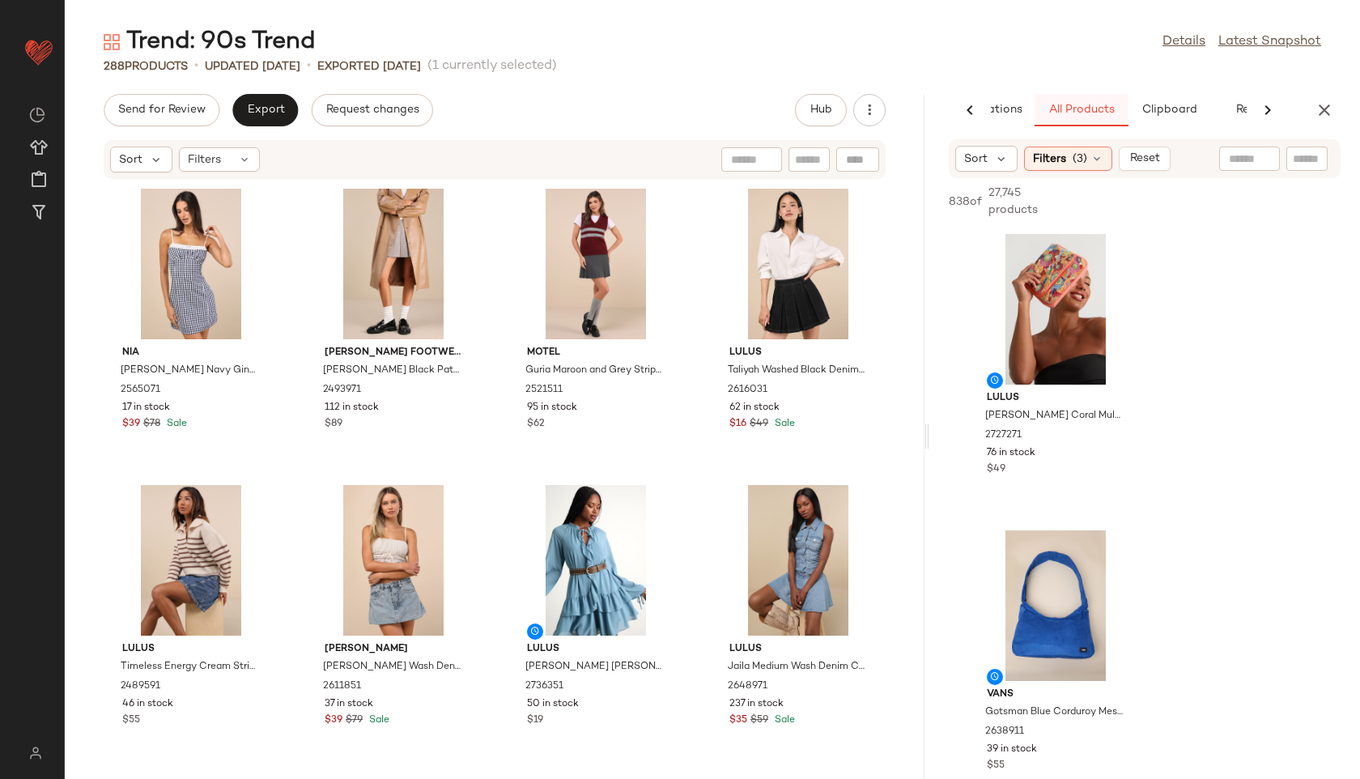
scroll to position [0, 104]
click at [1164, 105] on span "Clipboard" at bounding box center [1163, 110] width 56 height 13
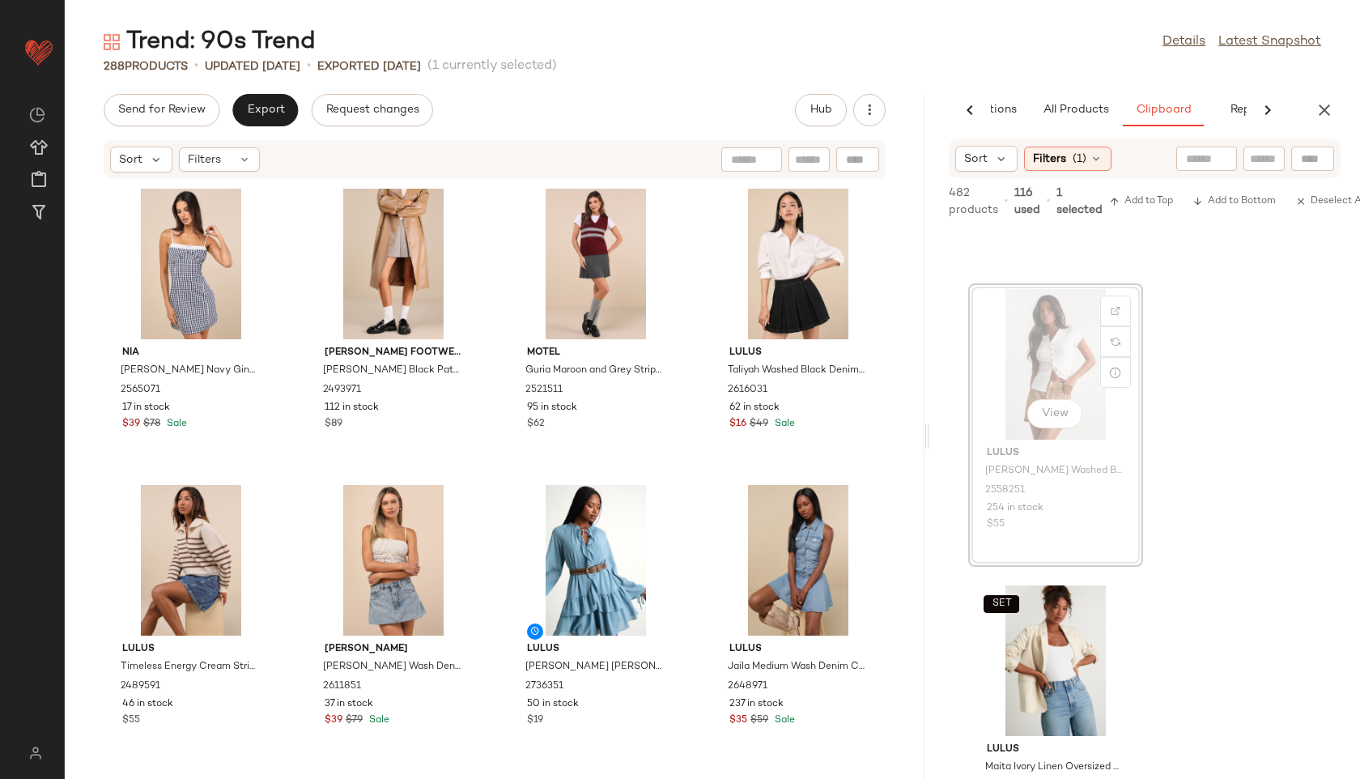
scroll to position [3219, 0]
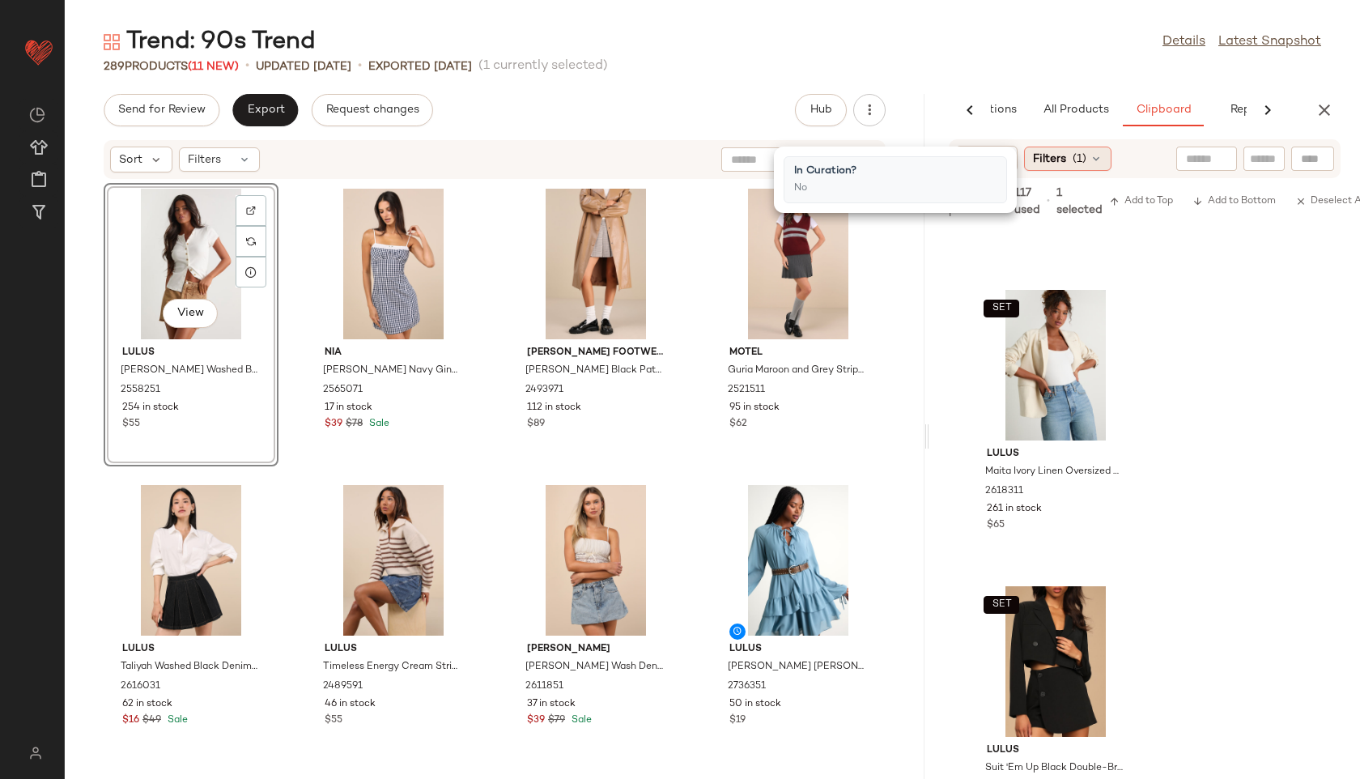
click at [1087, 156] on div "Filters (1)" at bounding box center [1067, 159] width 87 height 24
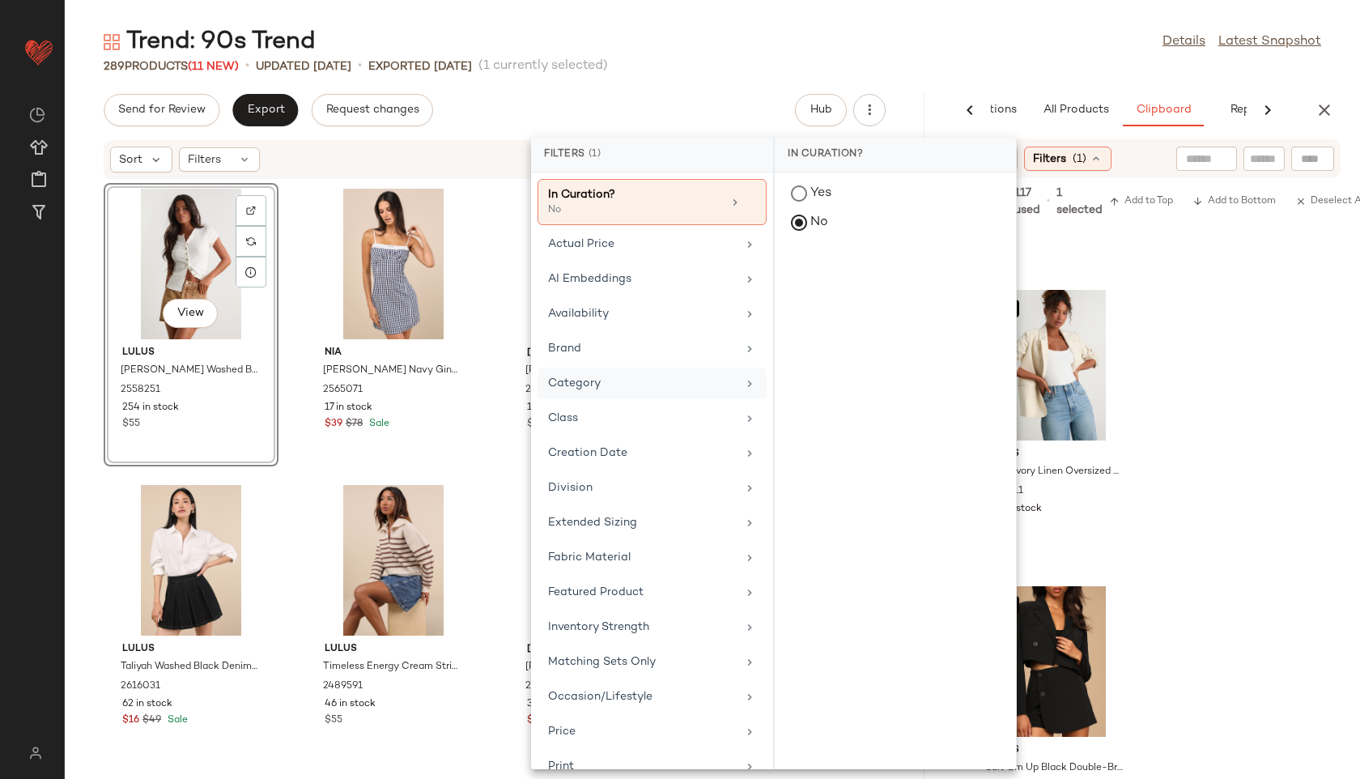
click at [649, 384] on div "Category" at bounding box center [642, 383] width 189 height 17
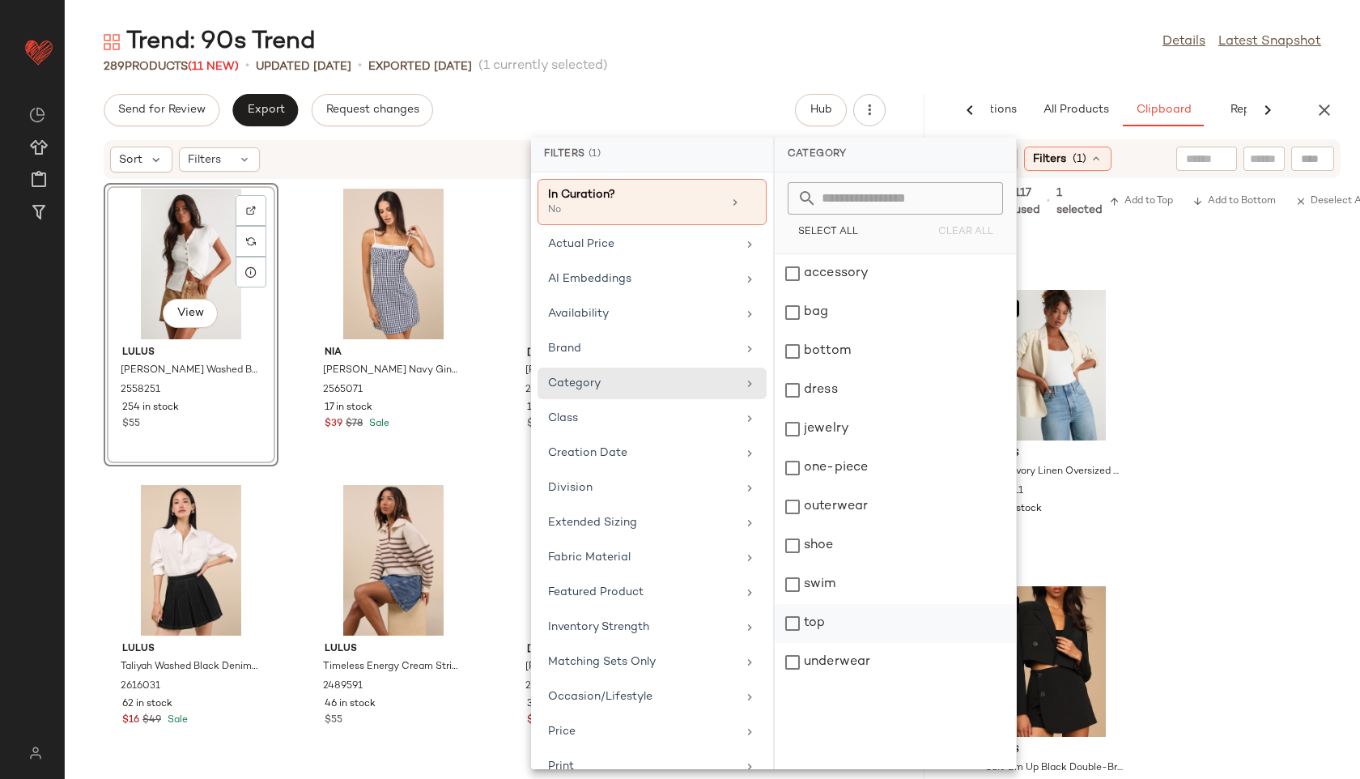
click at [826, 614] on div "top" at bounding box center [895, 623] width 241 height 39
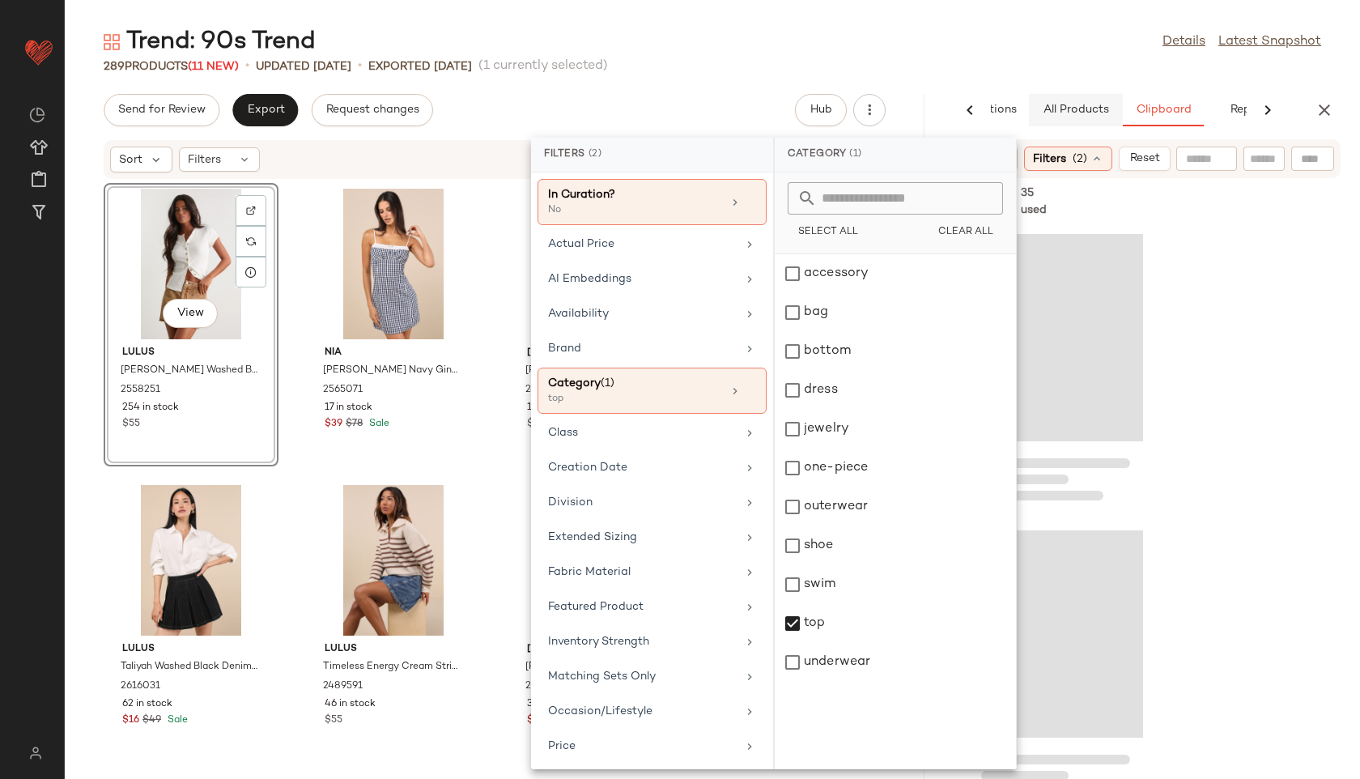
click at [1078, 104] on span "All Products" at bounding box center [1076, 110] width 66 height 13
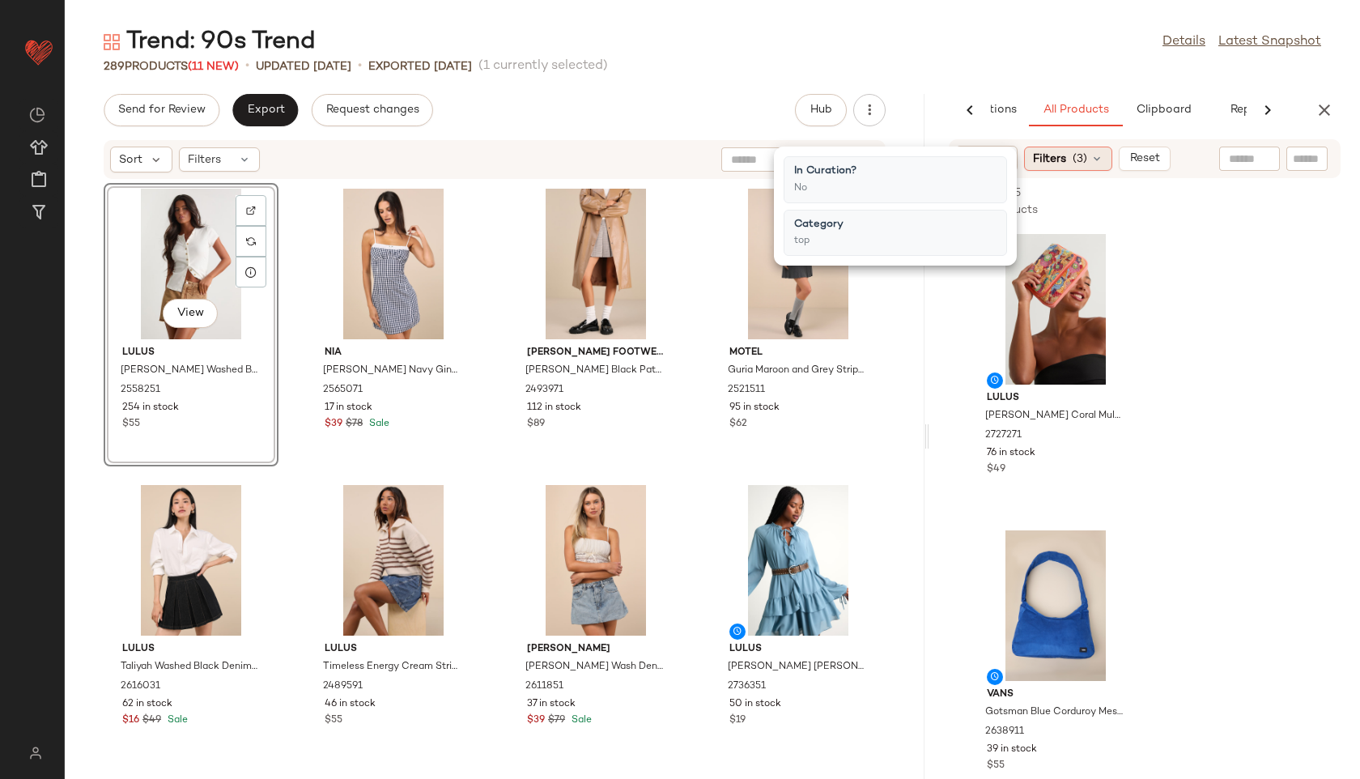
click at [1085, 153] on span "(3)" at bounding box center [1080, 159] width 15 height 17
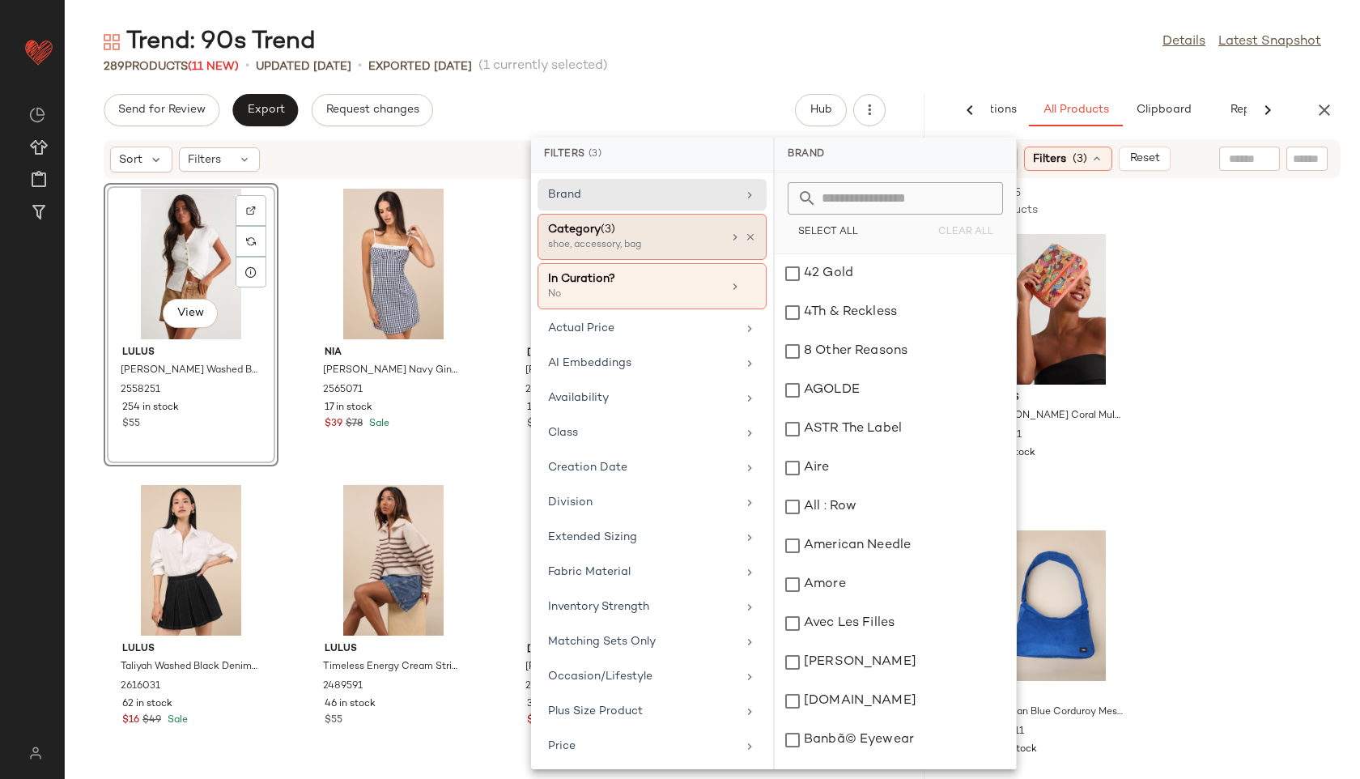
click at [674, 250] on div "shoe, accessory, bag" at bounding box center [629, 245] width 162 height 15
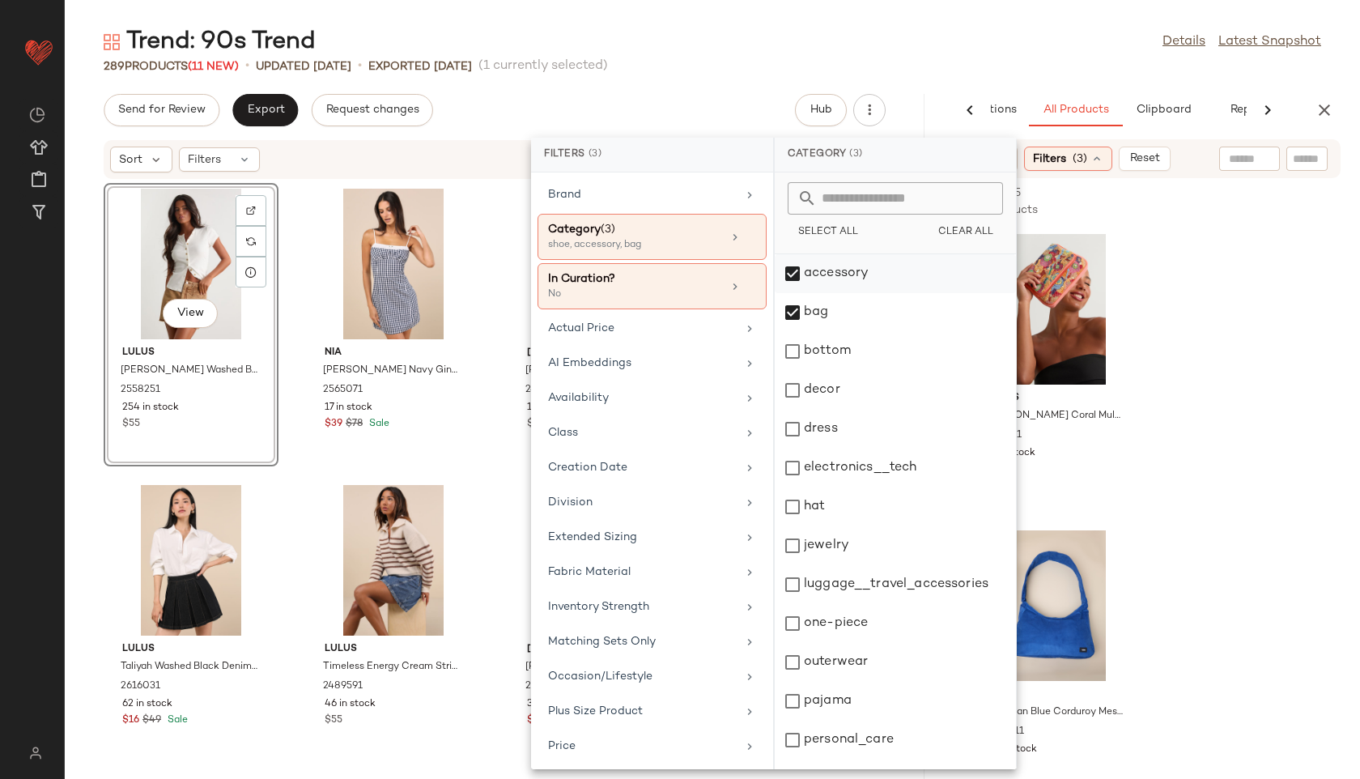
click at [814, 275] on div "accessory" at bounding box center [895, 273] width 241 height 39
click at [814, 309] on div "bag" at bounding box center [895, 312] width 241 height 39
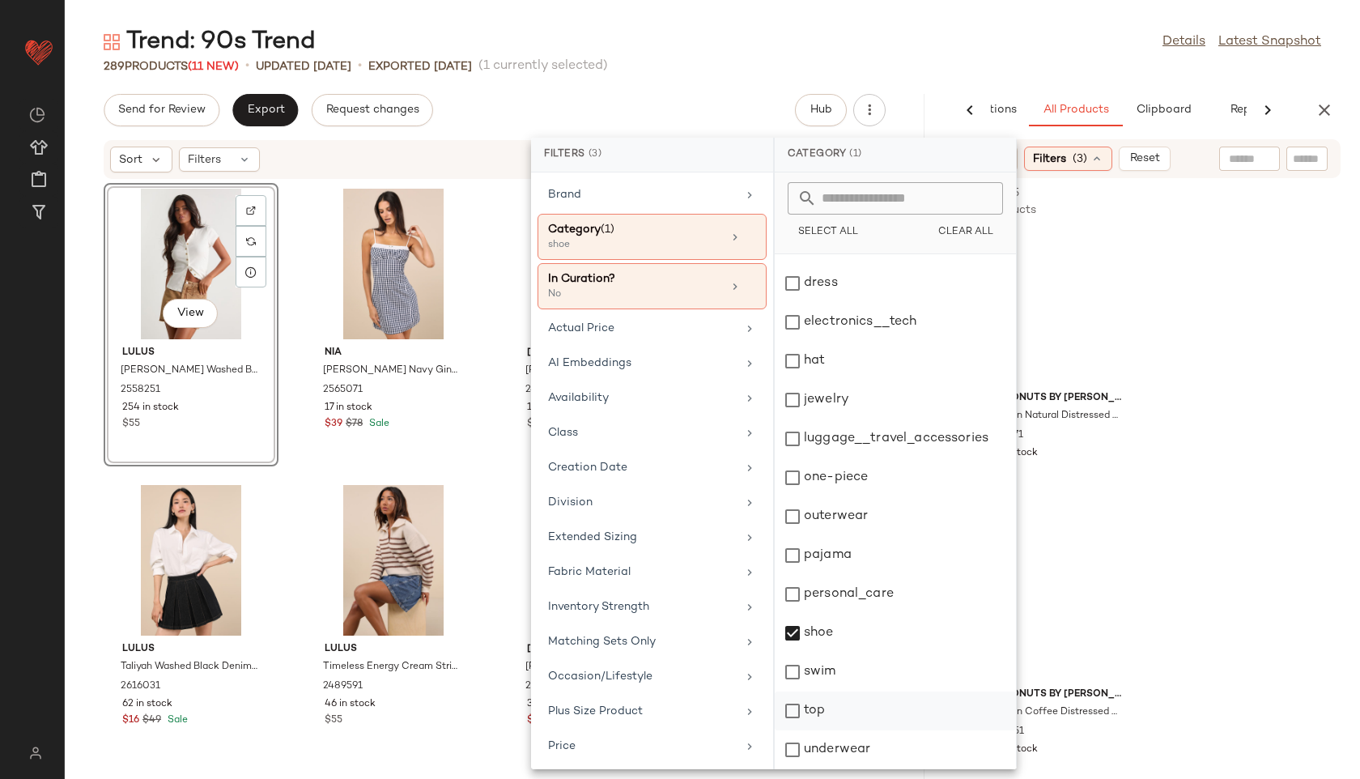
click at [817, 715] on div "top" at bounding box center [895, 710] width 241 height 39
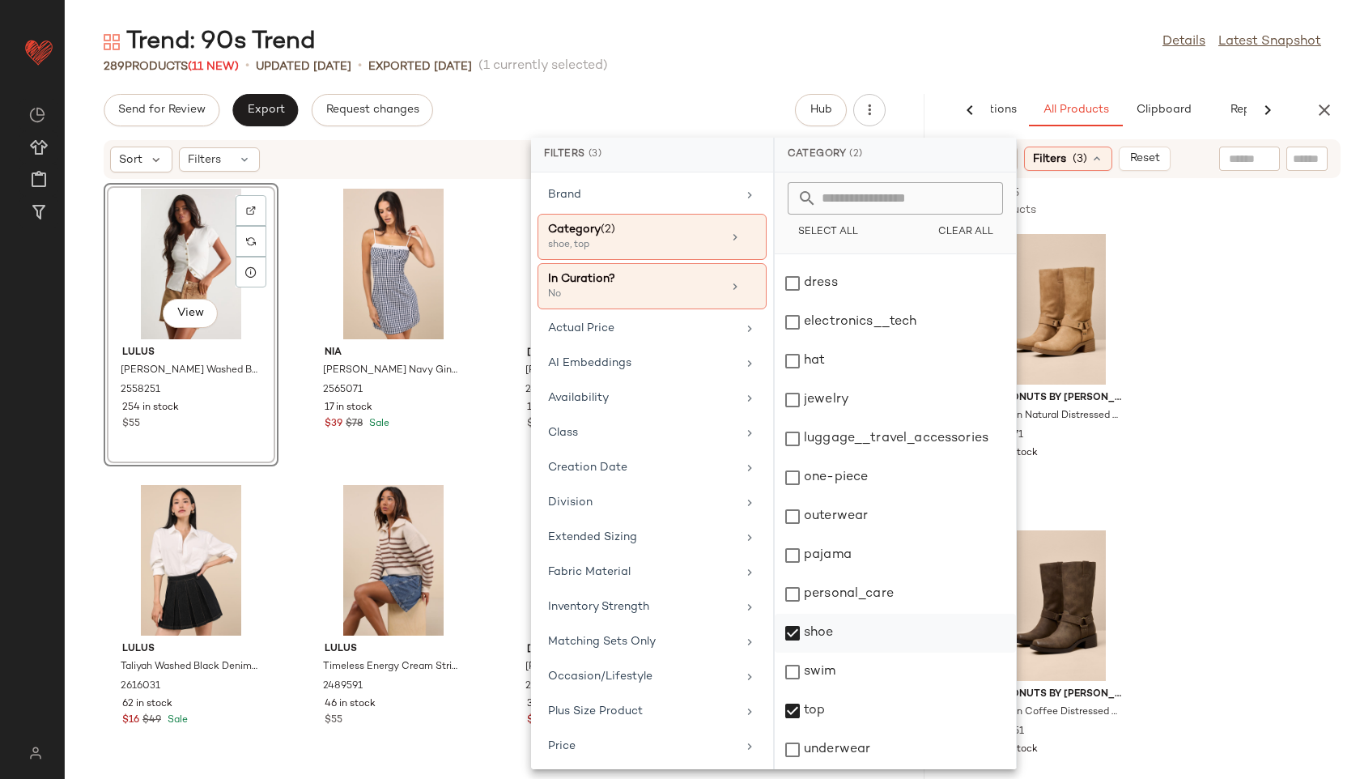
click at [831, 631] on div "shoe" at bounding box center [895, 633] width 241 height 39
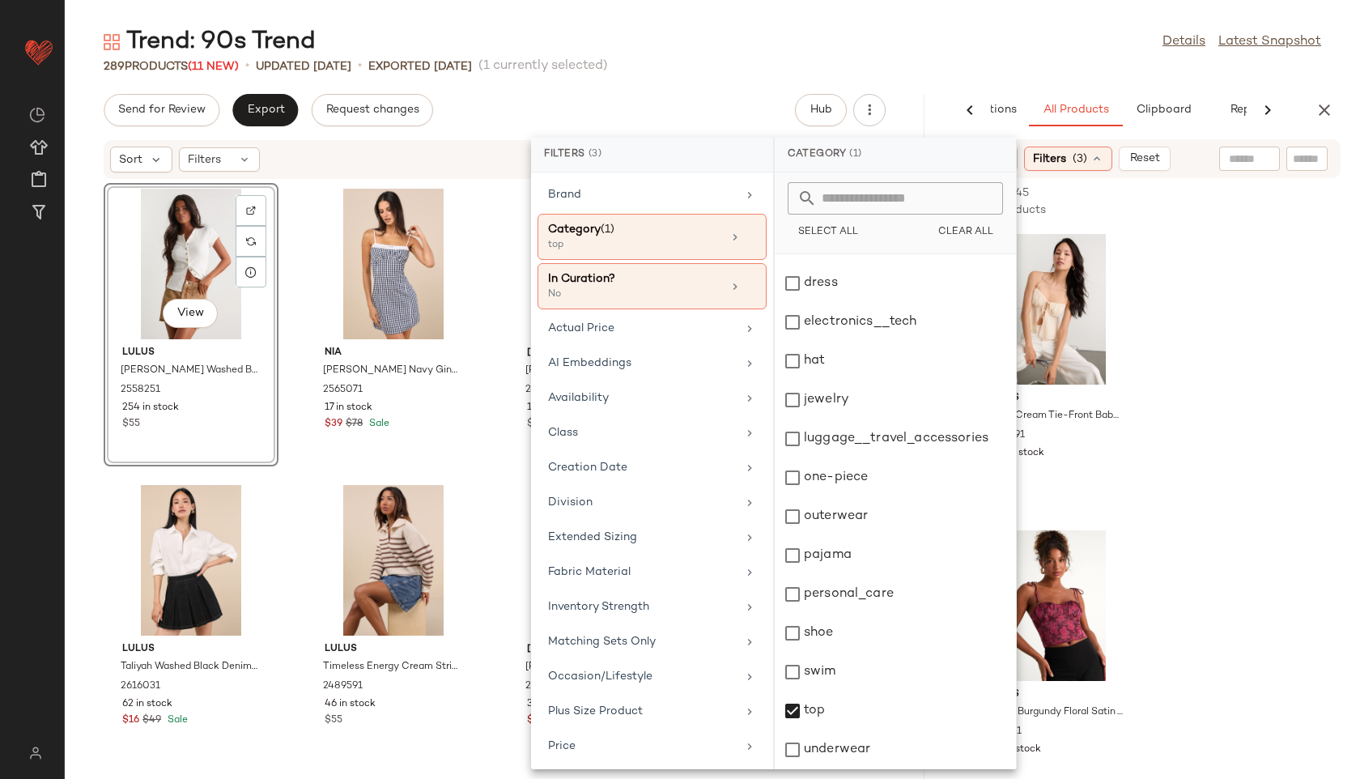
click at [975, 69] on div "289 Products (11 New) • updated Aug 28th • Exported Aug 26th (1 currently selec…" at bounding box center [712, 66] width 1295 height 16
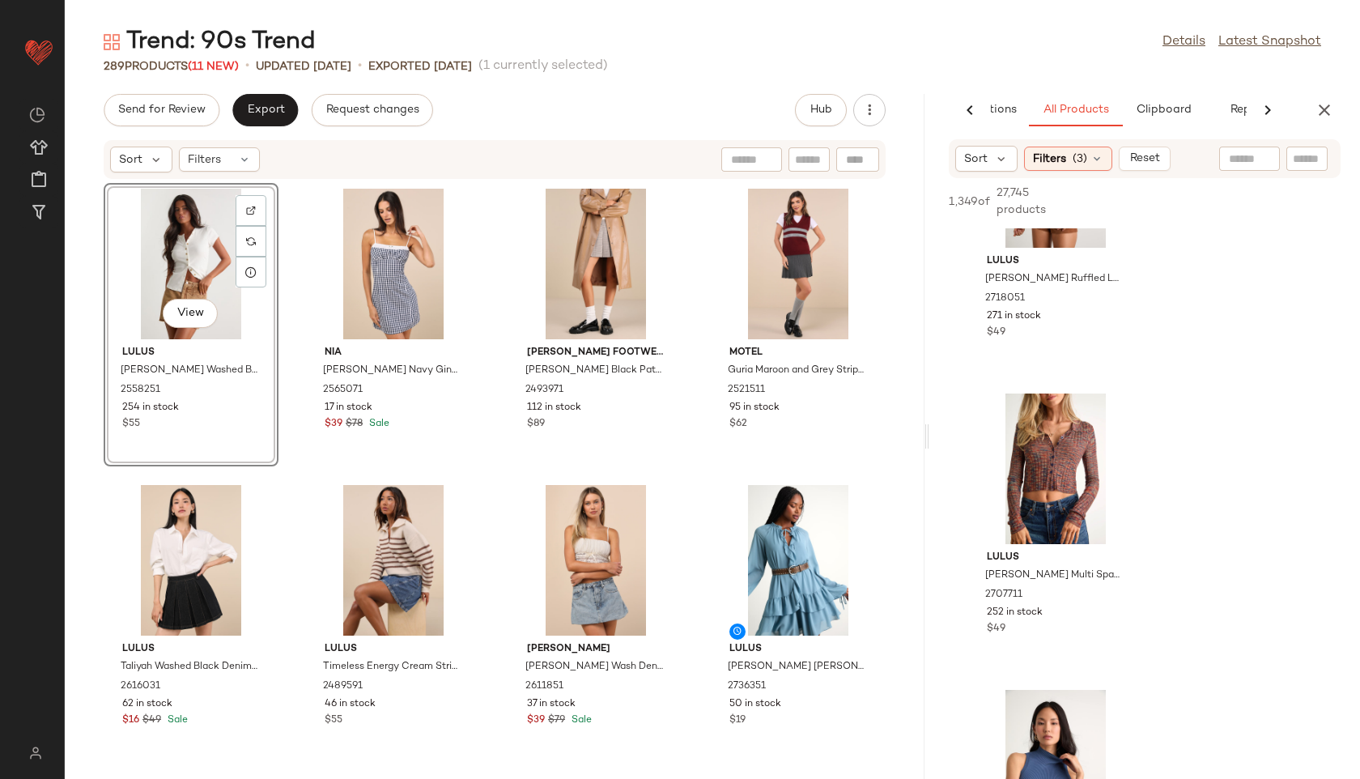
scroll to position [12285, 0]
click at [1255, 156] on input "text" at bounding box center [1249, 159] width 41 height 17
type input "******"
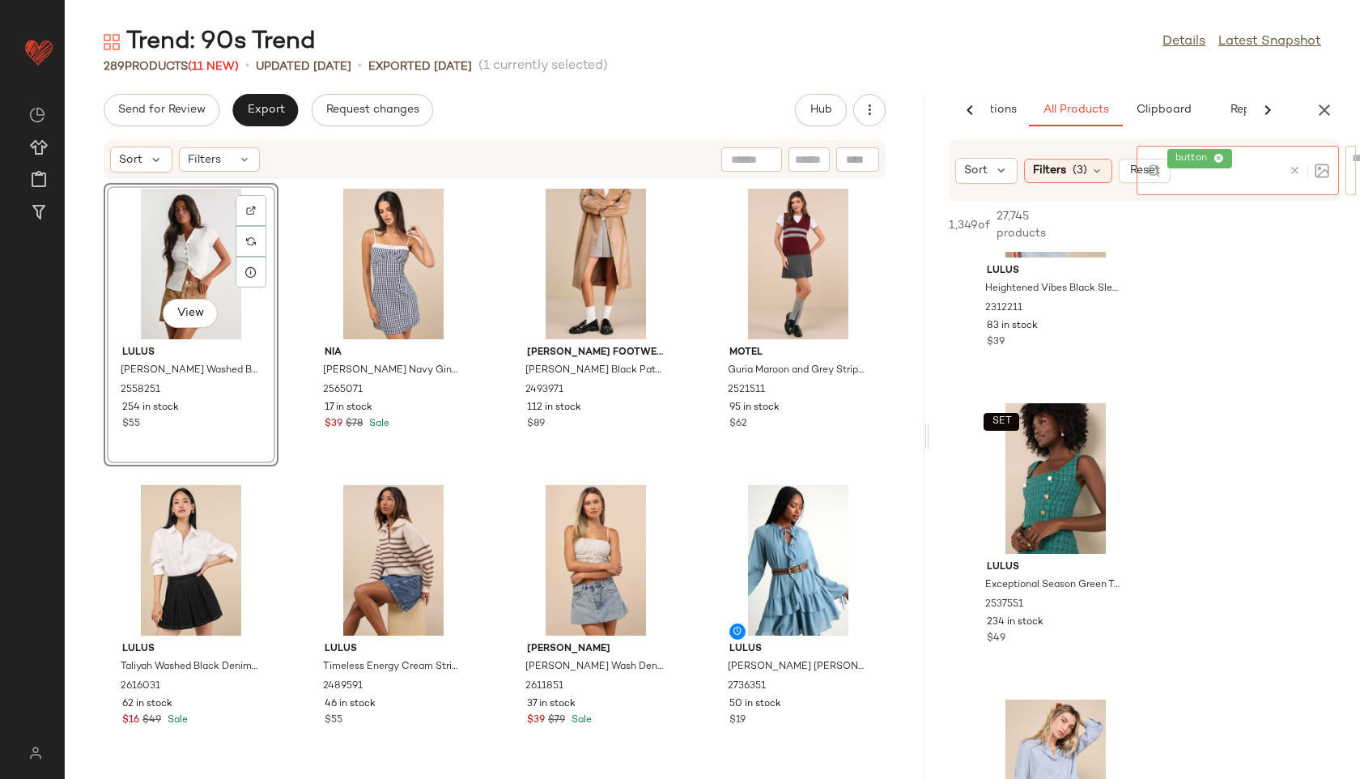
scroll to position [3411, 0]
click at [1294, 171] on icon at bounding box center [1295, 170] width 12 height 12
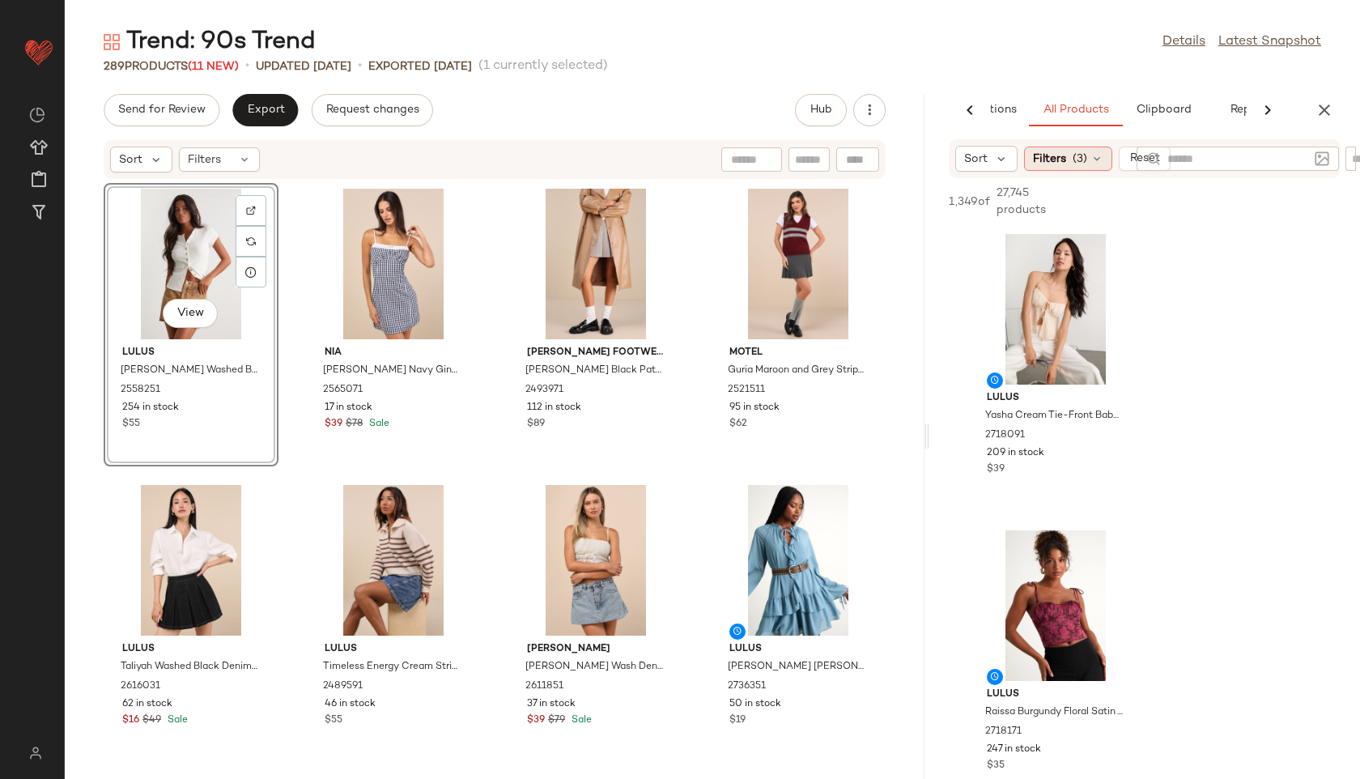
click at [1095, 166] on div "Filters (3)" at bounding box center [1068, 159] width 88 height 24
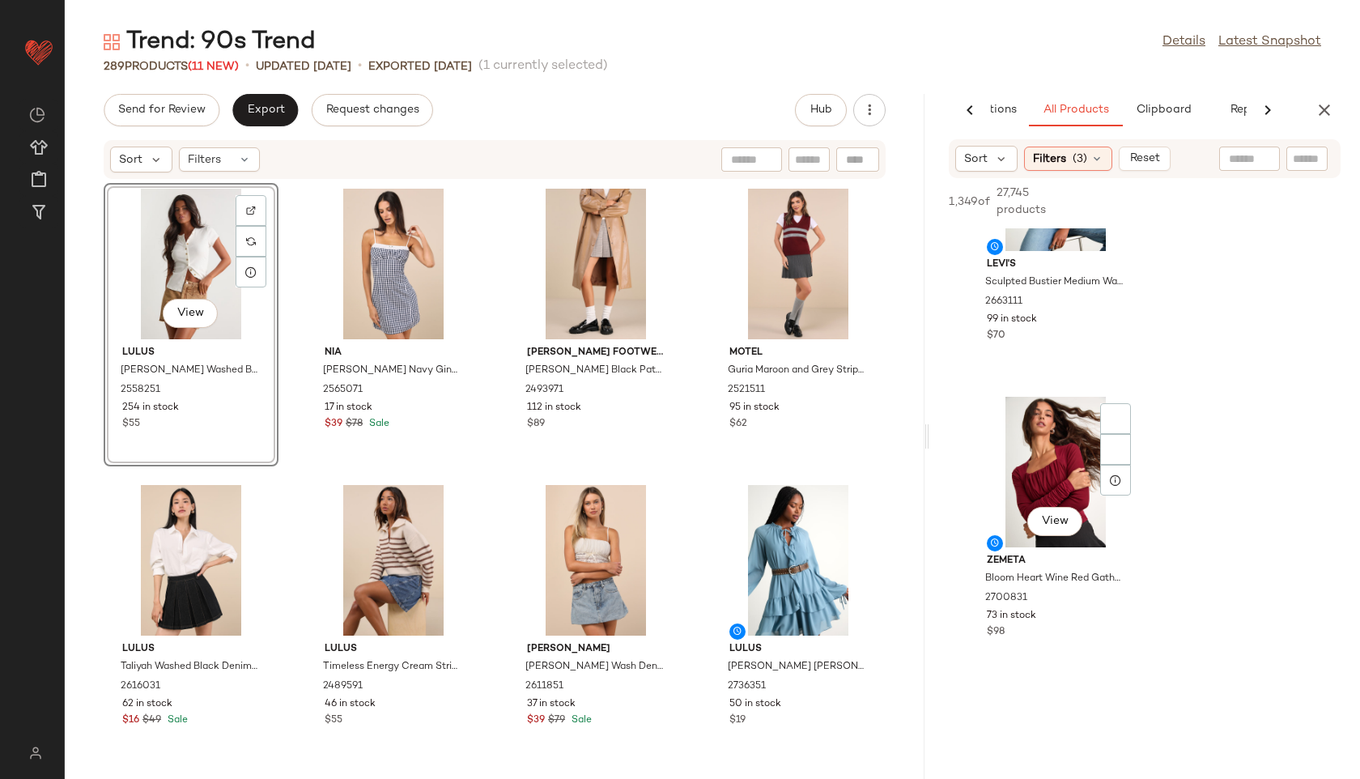
scroll to position [1084, 0]
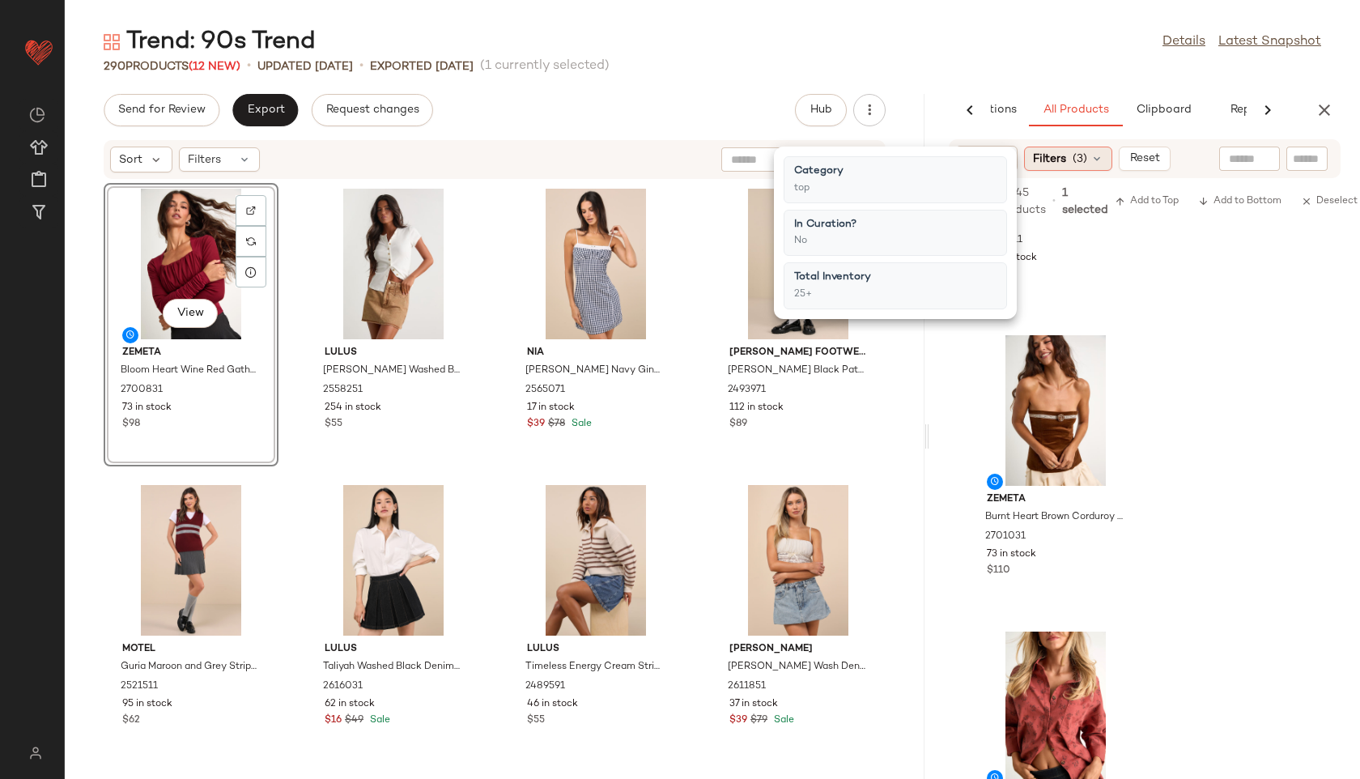
click at [1094, 155] on icon at bounding box center [1096, 158] width 13 height 13
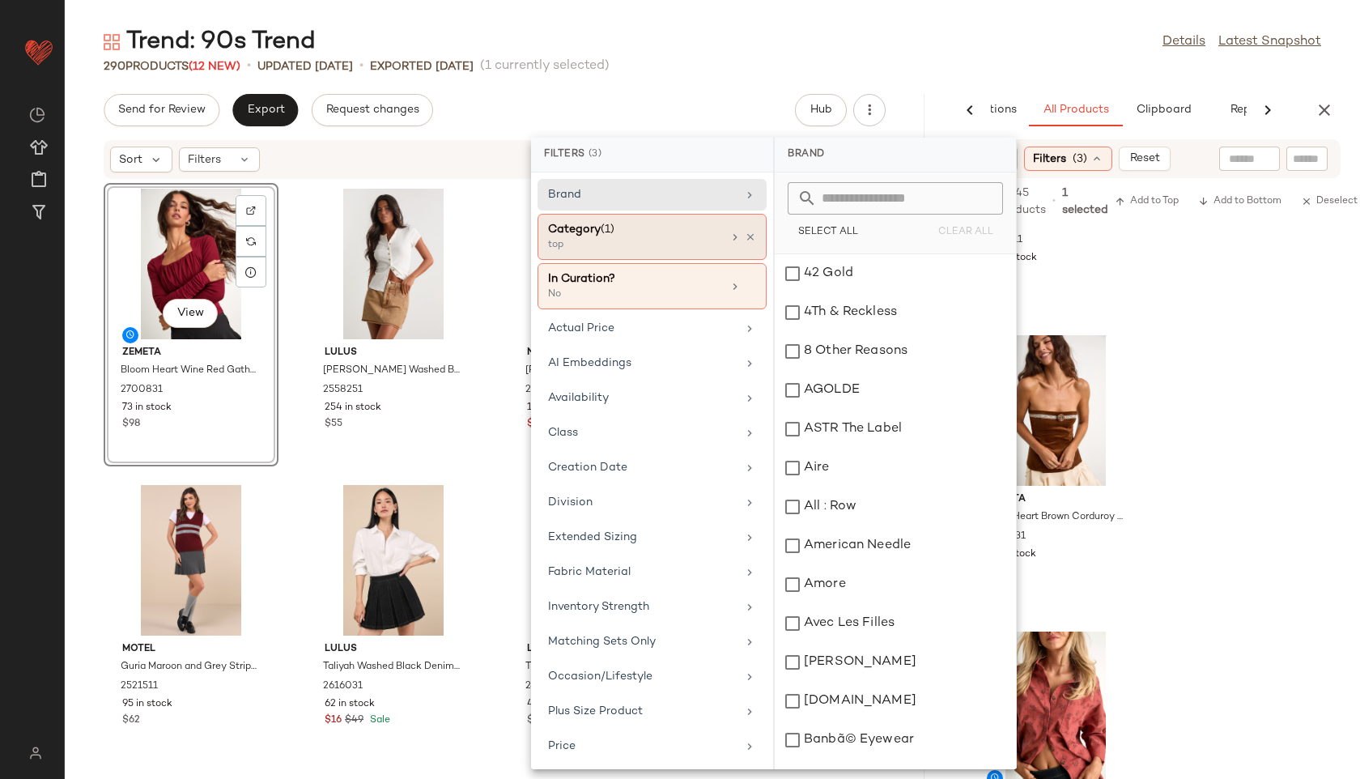
click at [645, 237] on div "Category (1)" at bounding box center [635, 229] width 174 height 17
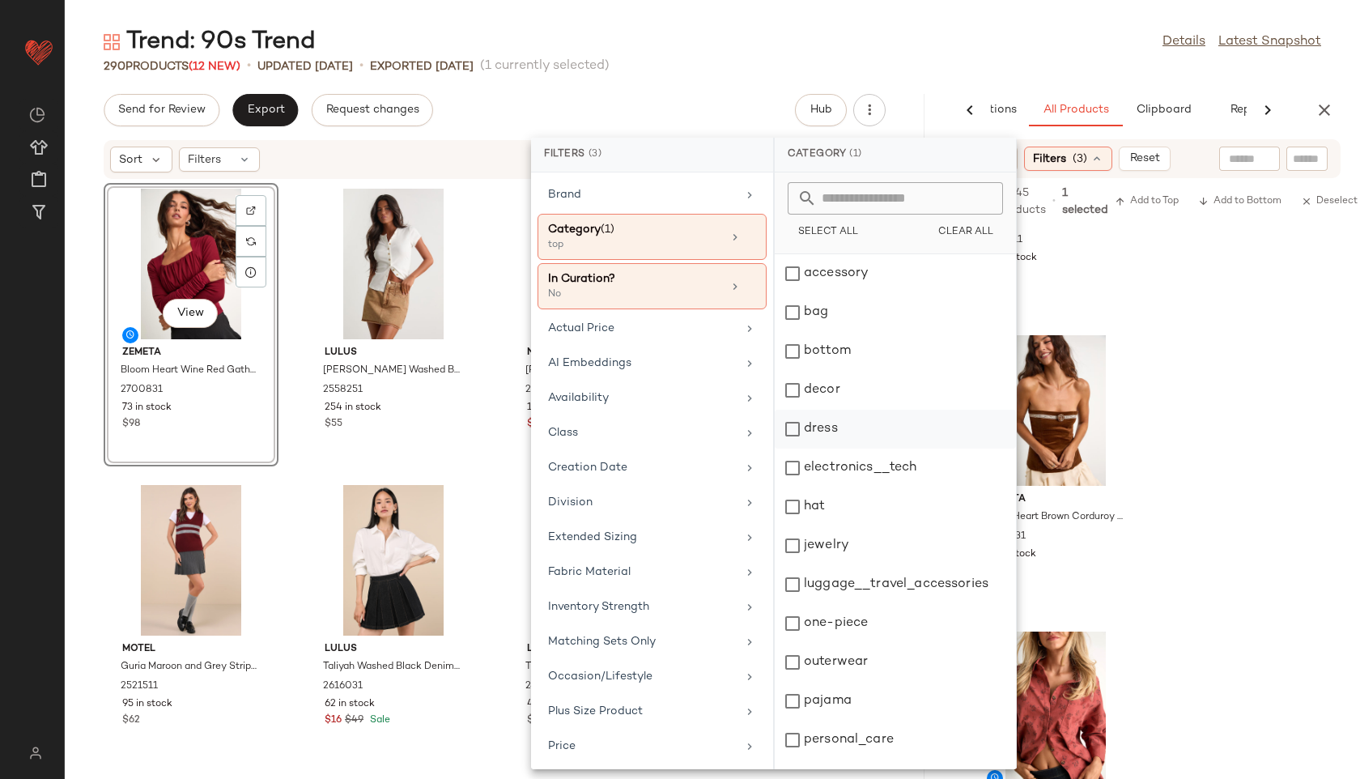
scroll to position [146, 0]
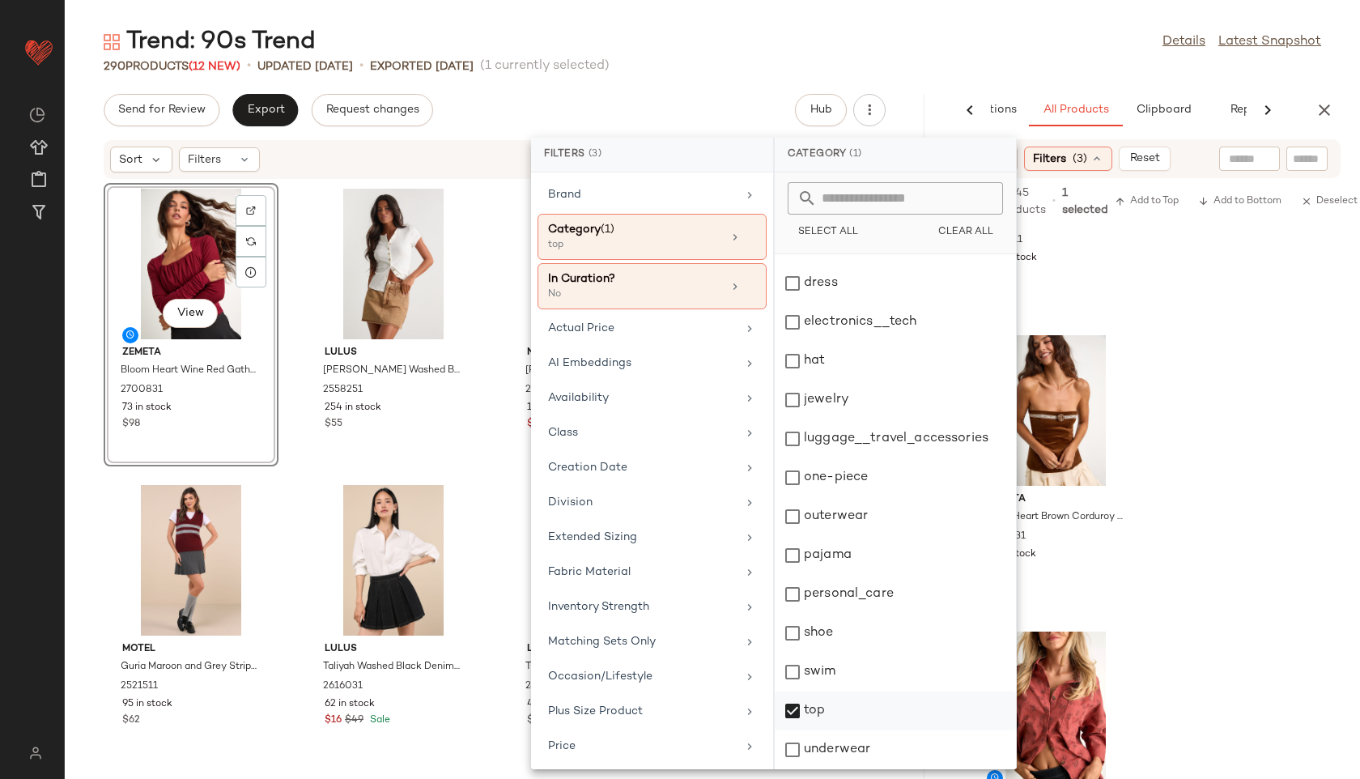
click at [814, 706] on div "top" at bounding box center [895, 710] width 241 height 39
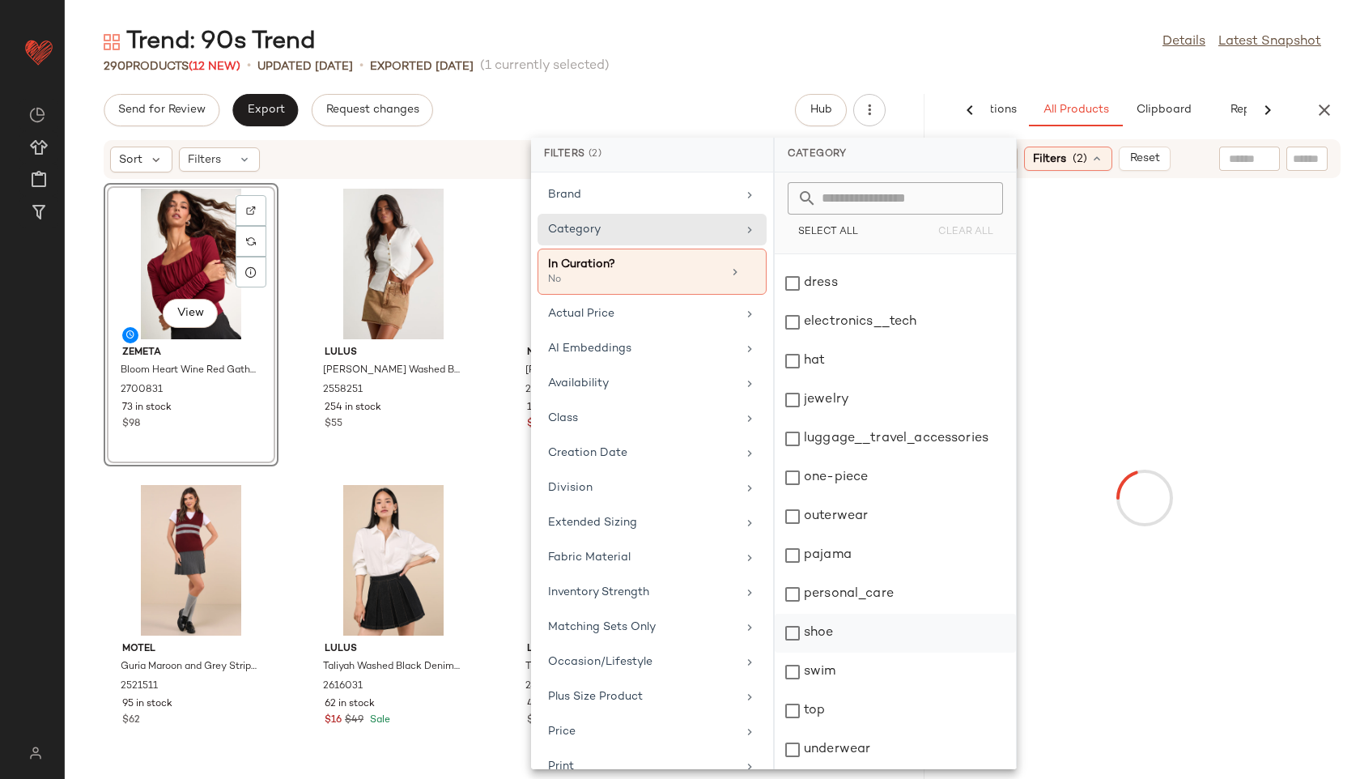
click at [818, 617] on div "shoe" at bounding box center [895, 633] width 241 height 39
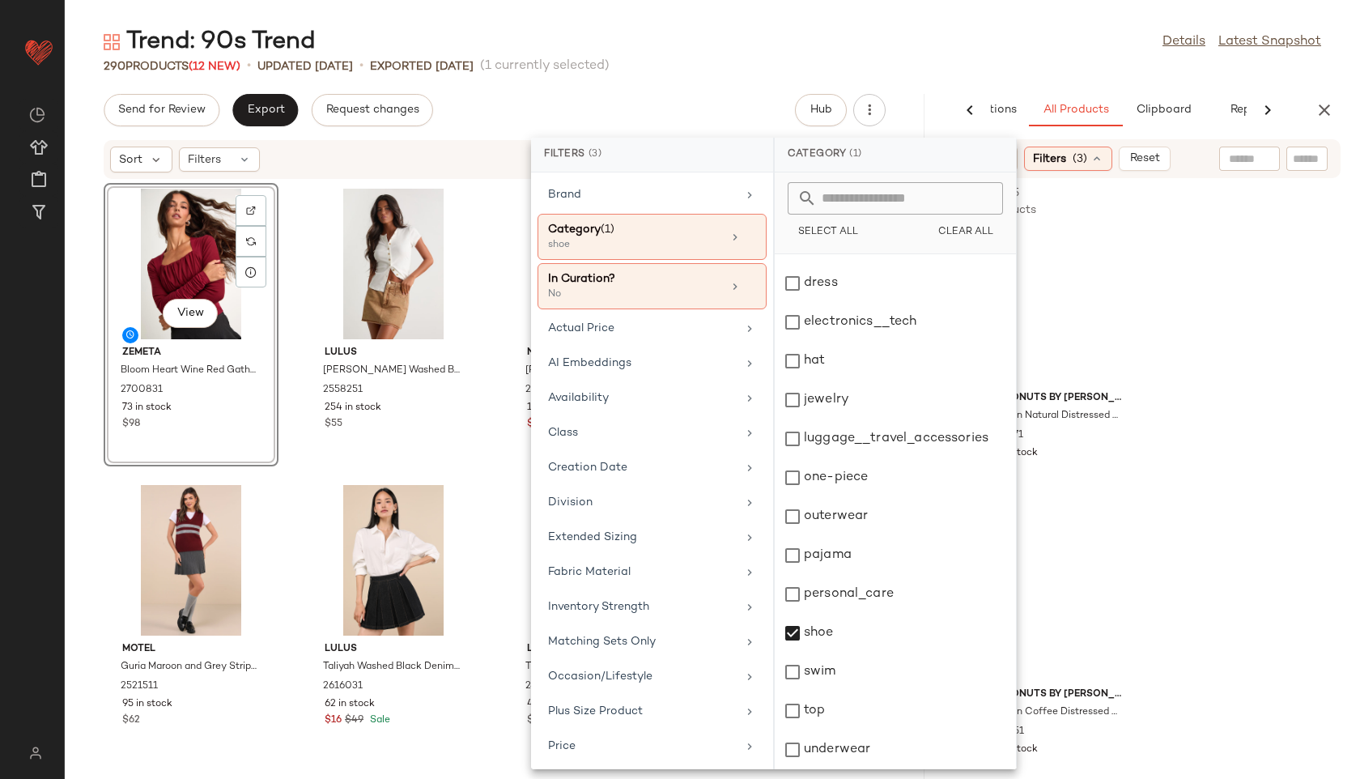
click at [1057, 83] on div "Trend: 90s Trend Details Latest Snapshot 290 Products (12 New) • updated Aug 28…" at bounding box center [712, 402] width 1295 height 753
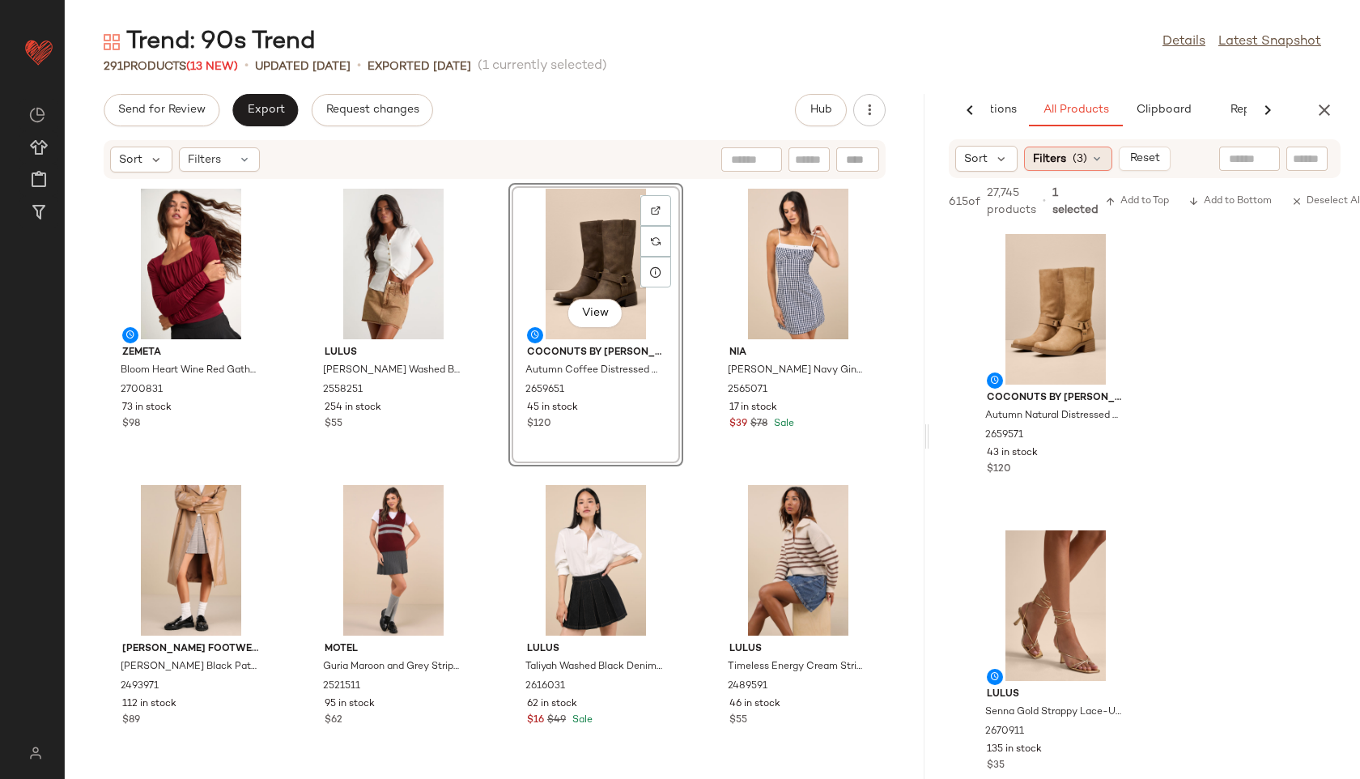
click at [1073, 152] on span "(3)" at bounding box center [1080, 159] width 15 height 17
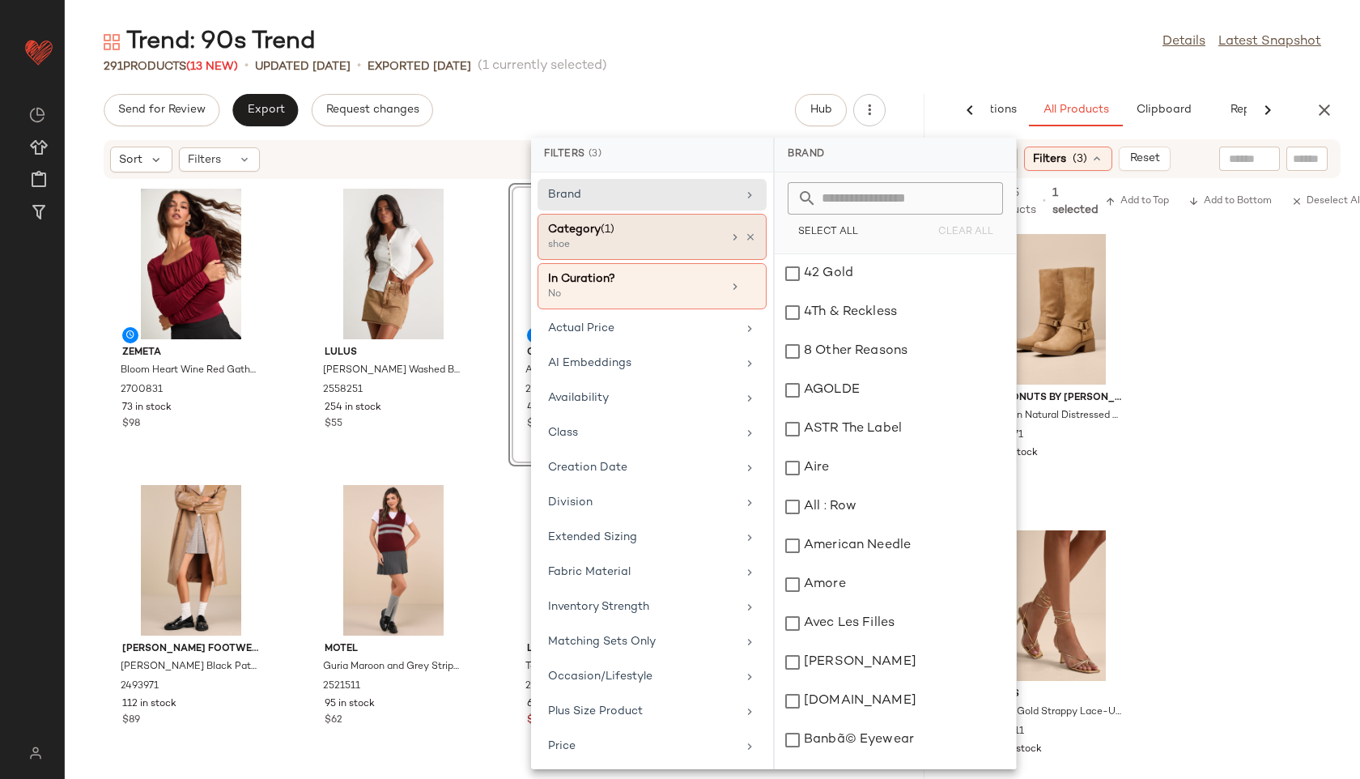
click at [630, 233] on div "Category (1)" at bounding box center [635, 229] width 174 height 17
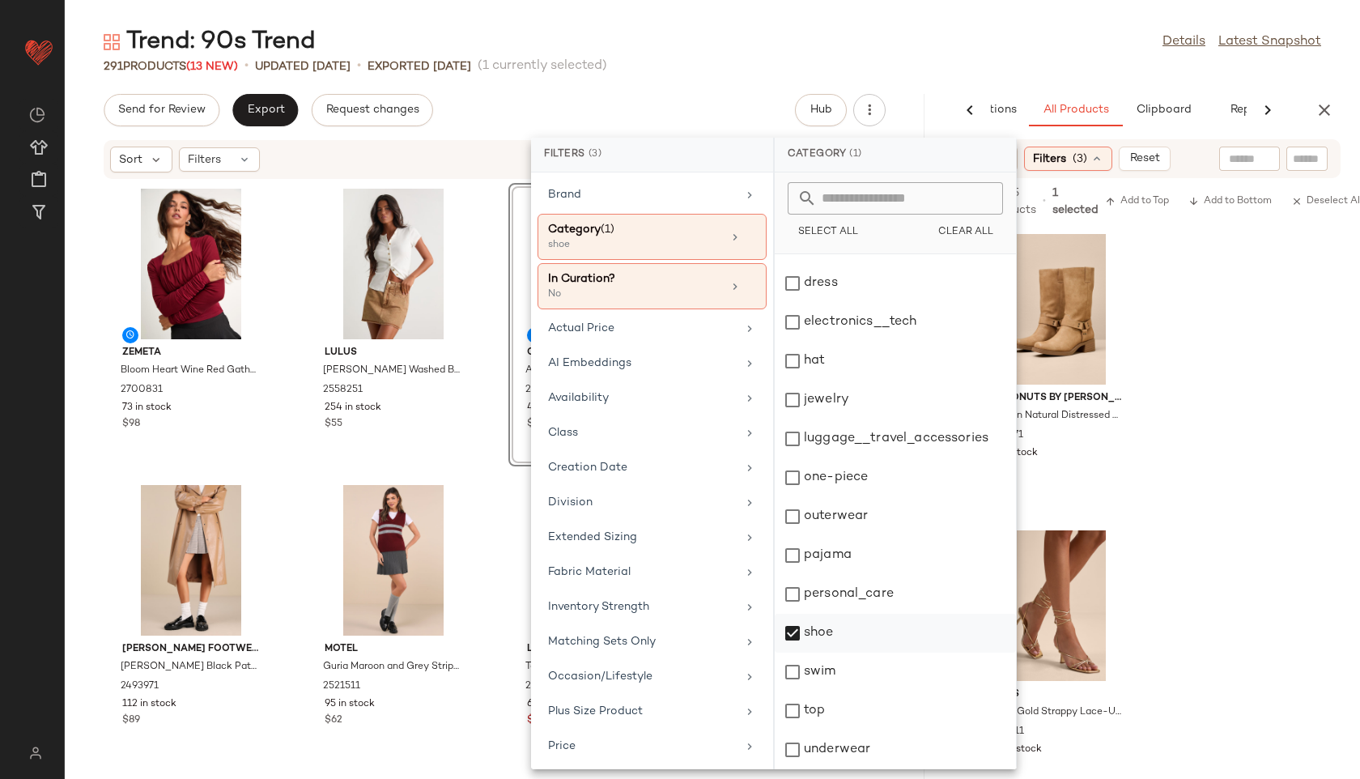
click at [809, 630] on div "shoe" at bounding box center [895, 633] width 241 height 39
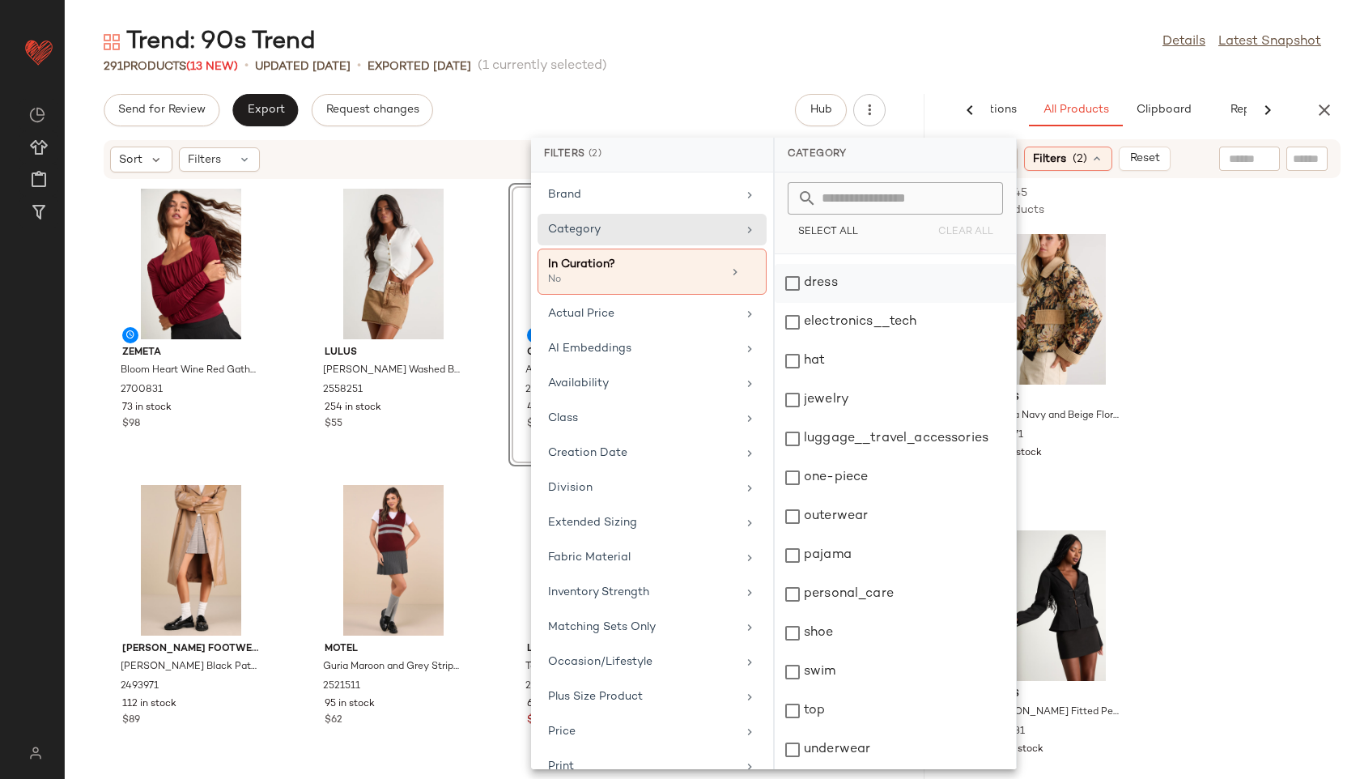
click at [829, 276] on div "dress" at bounding box center [895, 283] width 241 height 39
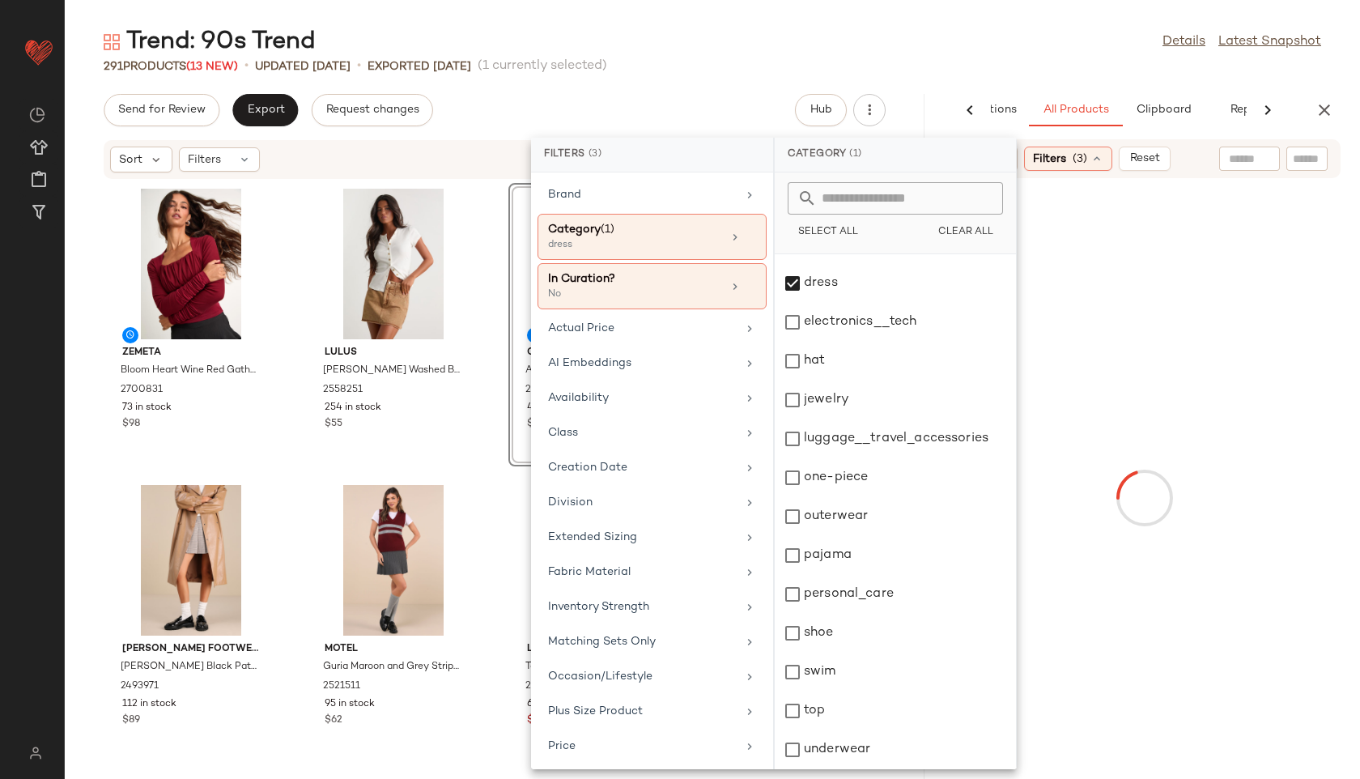
click at [825, 36] on div "Trend: 90s Trend Details Latest Snapshot" at bounding box center [712, 42] width 1295 height 32
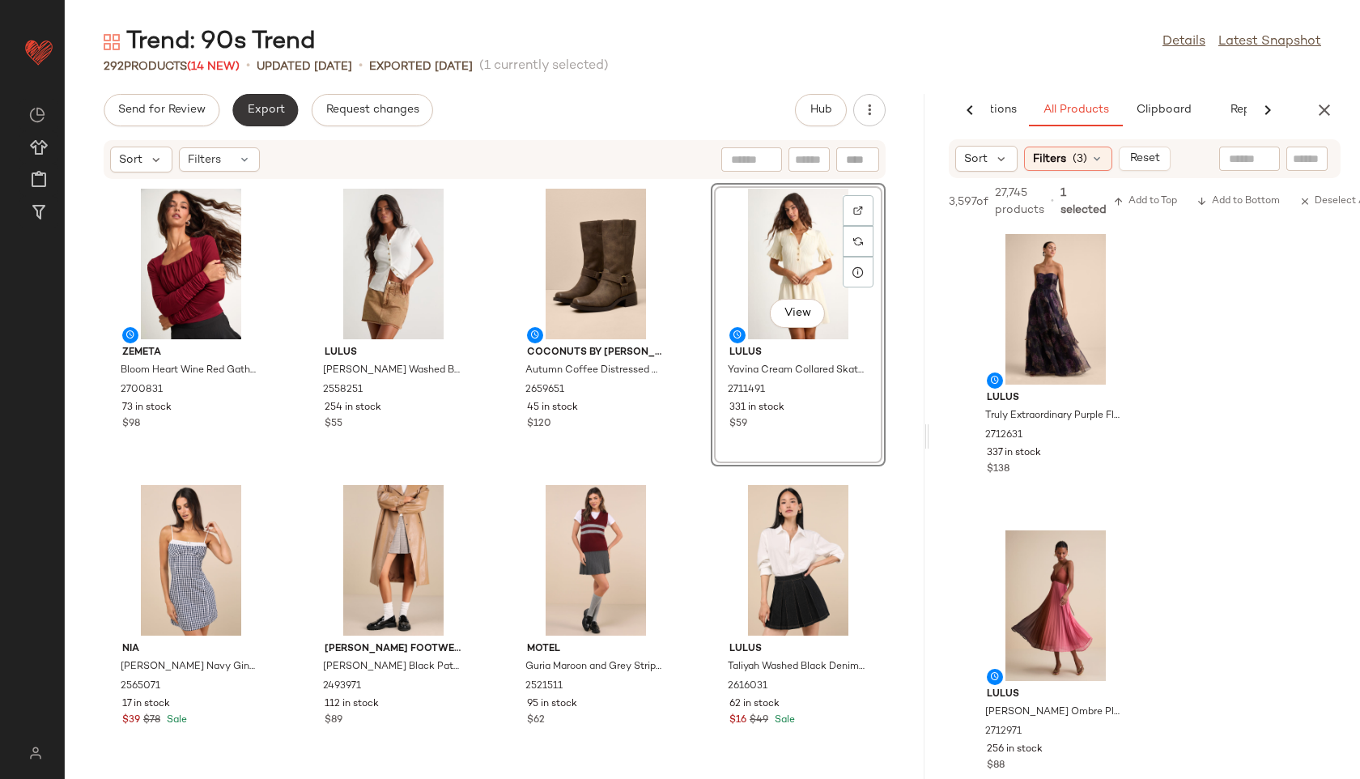
click at [275, 108] on span "Export" at bounding box center [265, 110] width 38 height 13
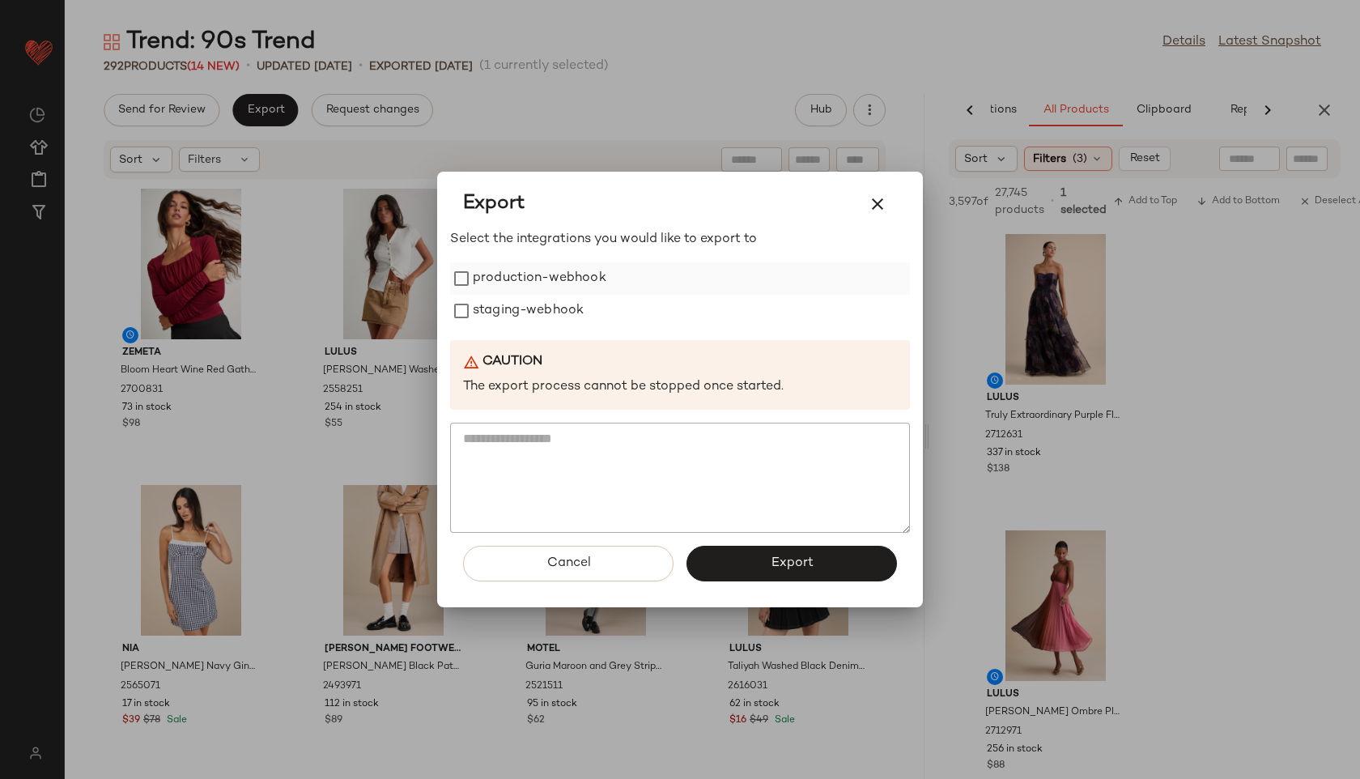
click at [521, 281] on label "production-webhook" at bounding box center [540, 278] width 134 height 32
click at [525, 319] on label "staging-webhook" at bounding box center [528, 311] width 111 height 32
click at [721, 566] on button "Export" at bounding box center [791, 564] width 210 height 36
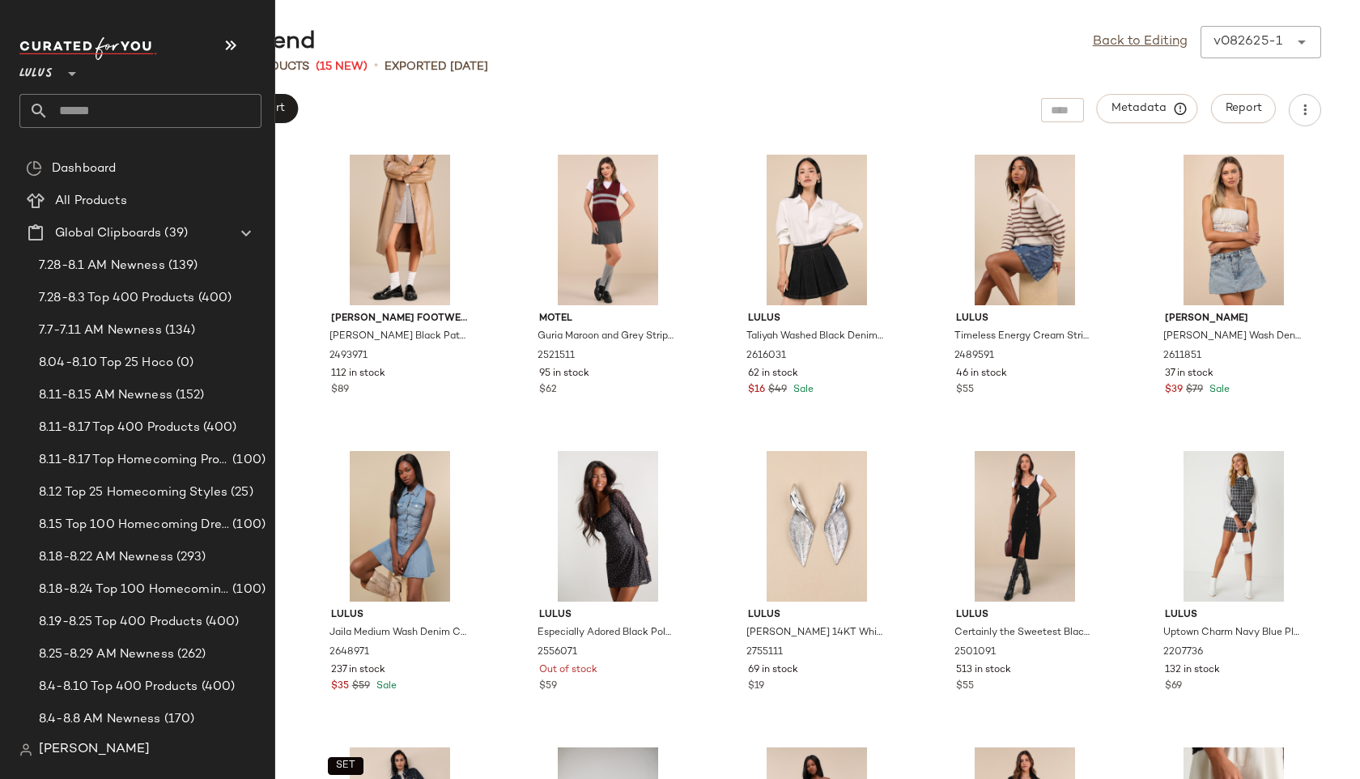
click at [76, 117] on input "text" at bounding box center [155, 111] width 213 height 34
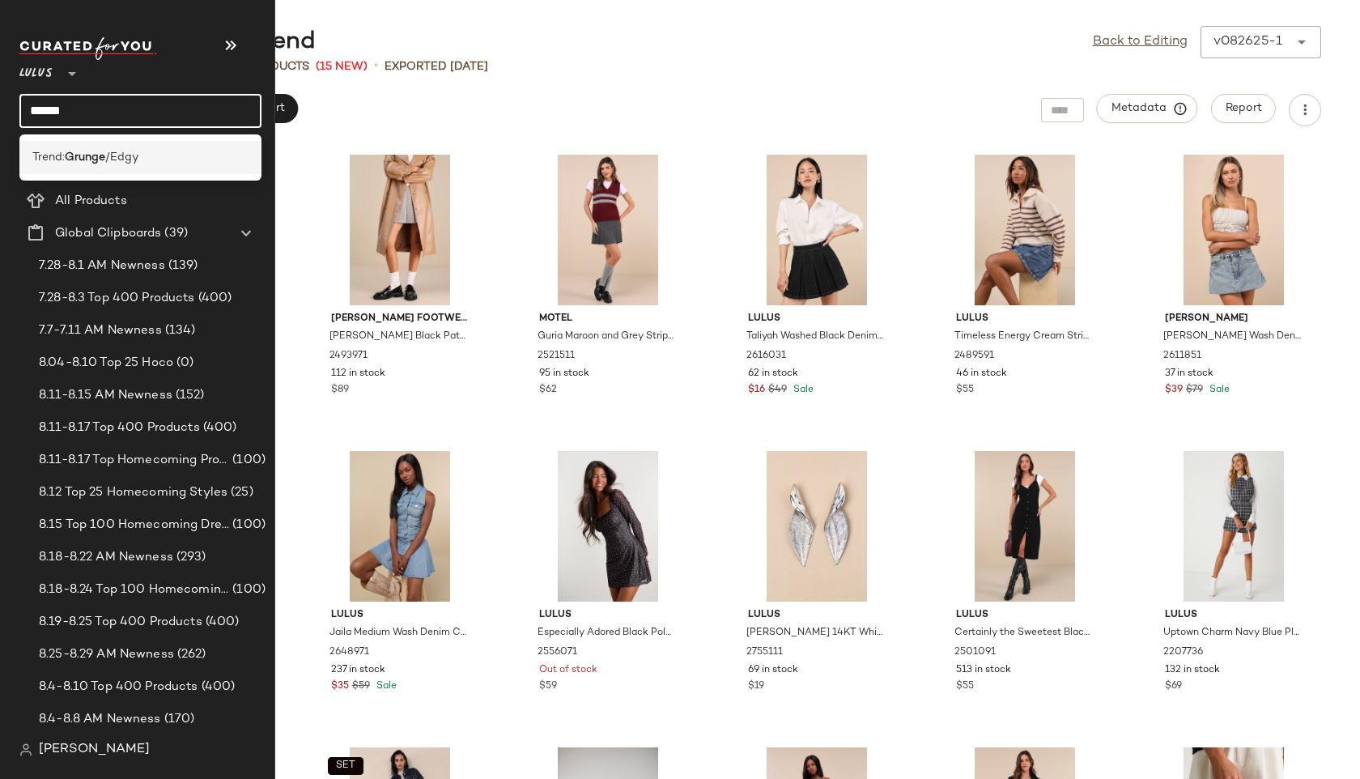
type input "******"
click at [89, 165] on b "Grunge" at bounding box center [85, 157] width 40 height 17
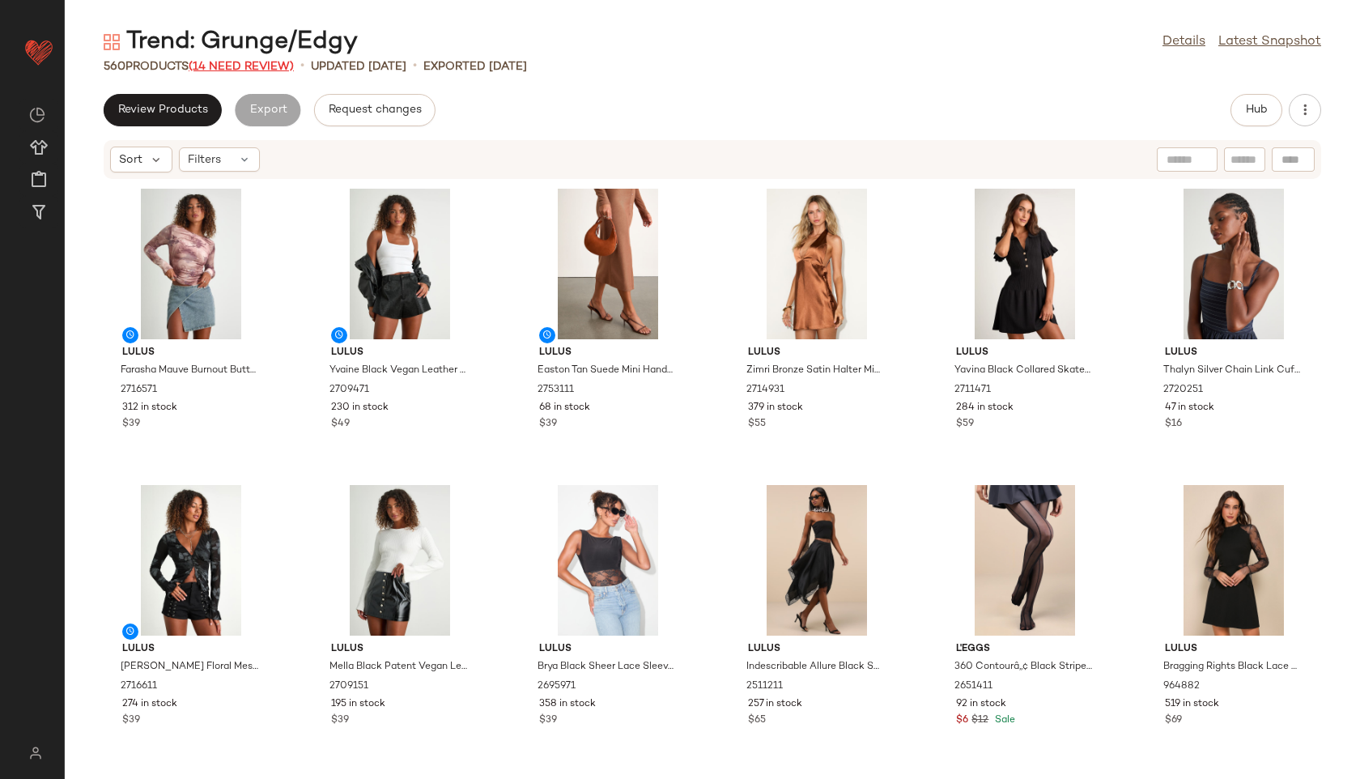
click at [253, 64] on span "(14 Need Review)" at bounding box center [241, 67] width 105 height 12
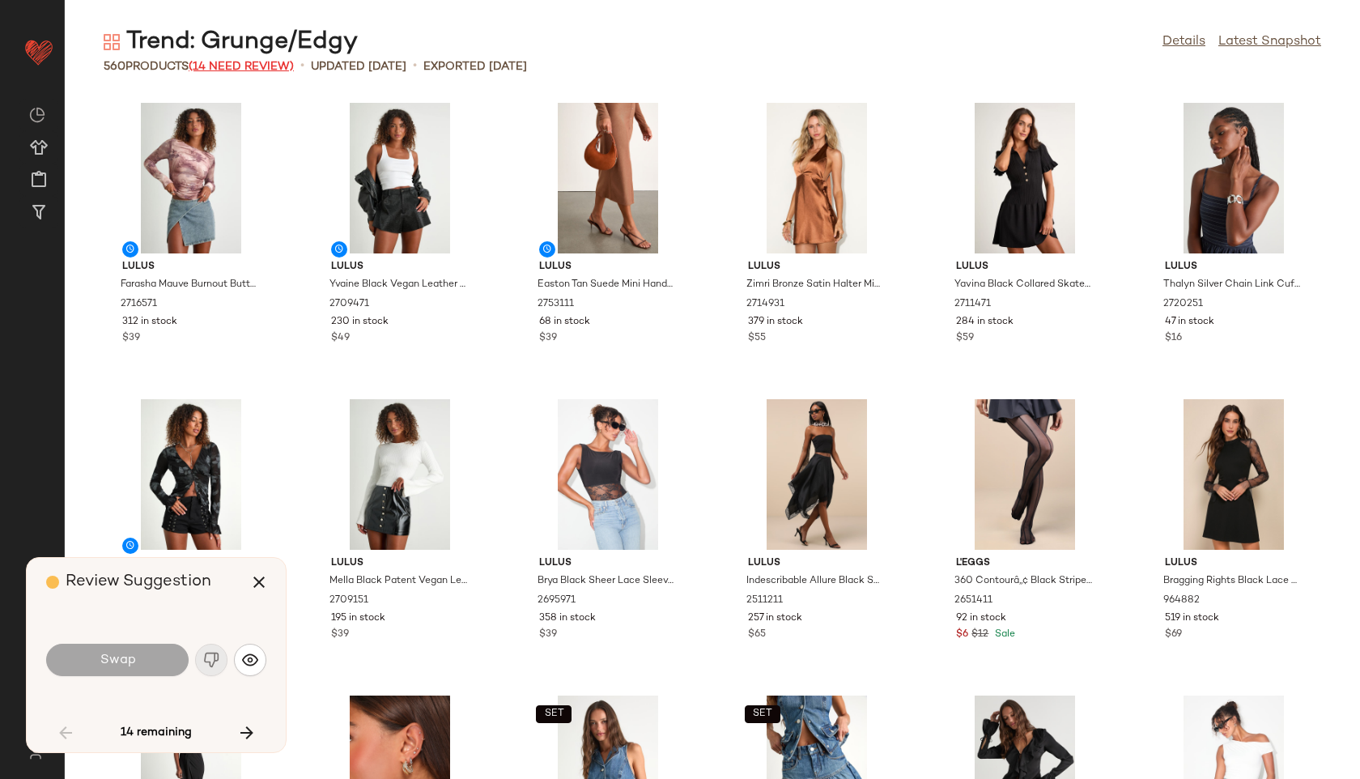
scroll to position [1778, 0]
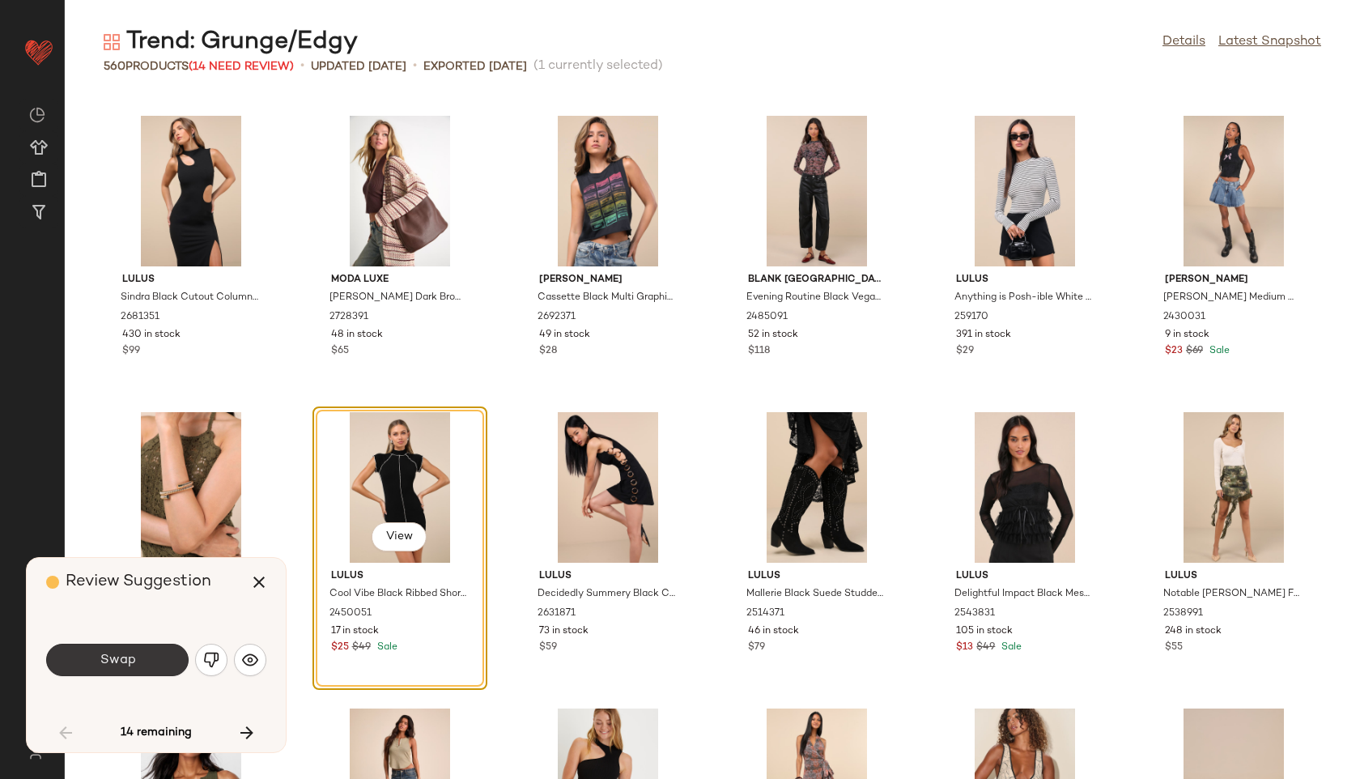
click at [132, 655] on span "Swap" at bounding box center [117, 659] width 36 height 15
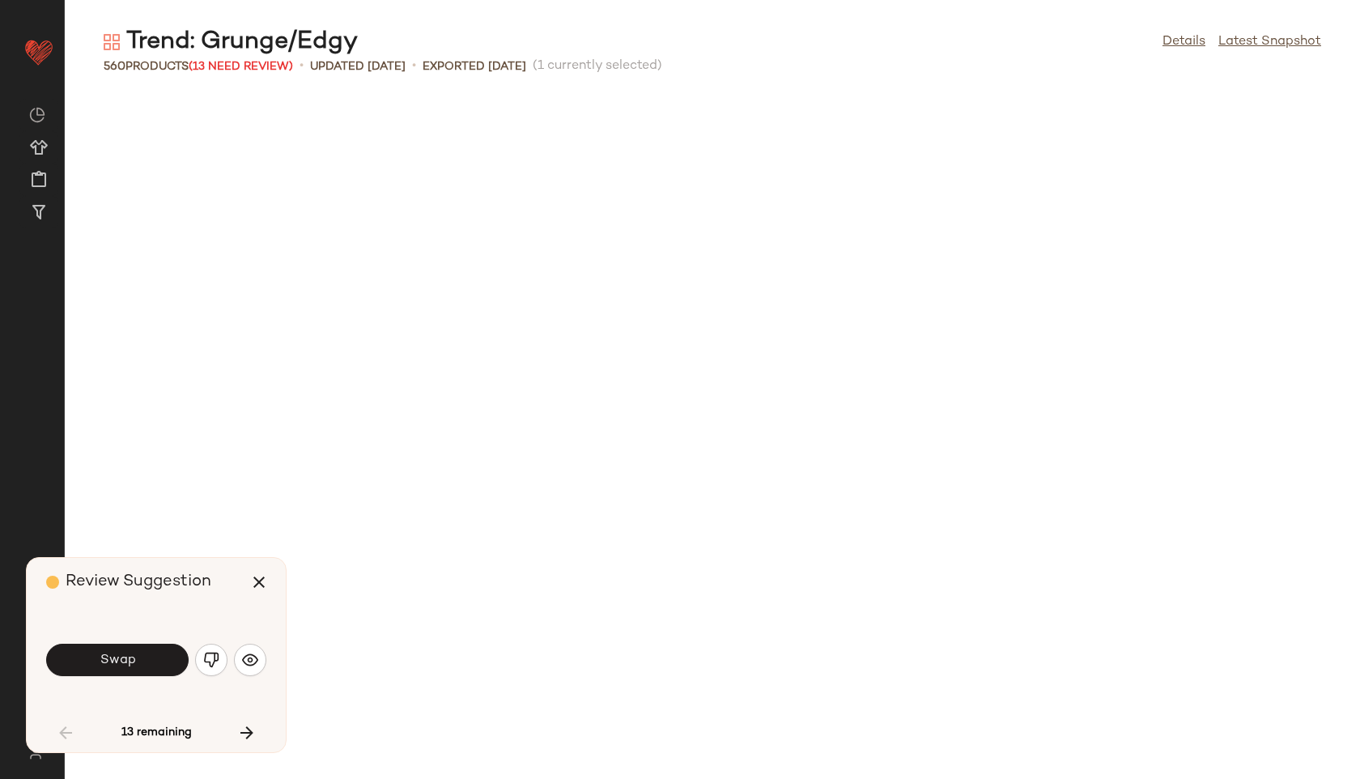
scroll to position [2666, 0]
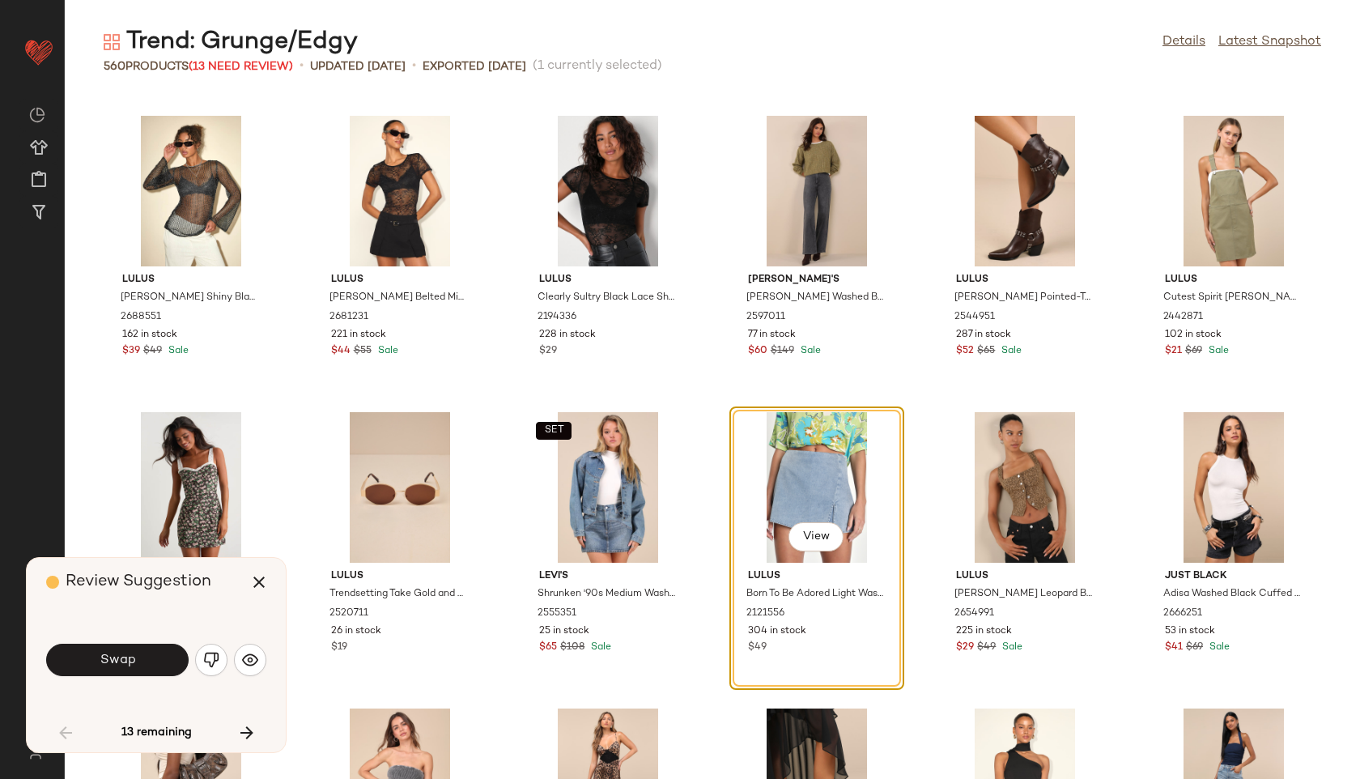
click at [132, 655] on span "Swap" at bounding box center [117, 659] width 36 height 15
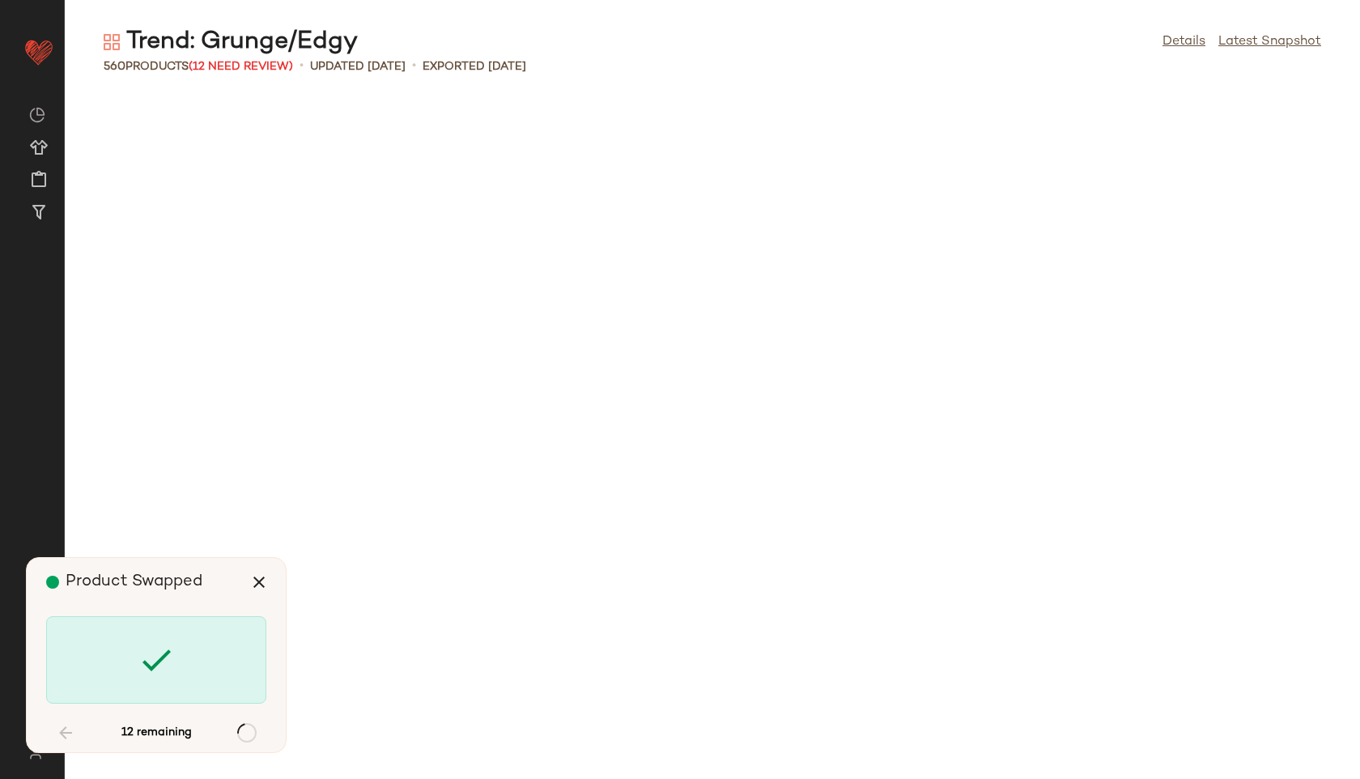
scroll to position [3851, 0]
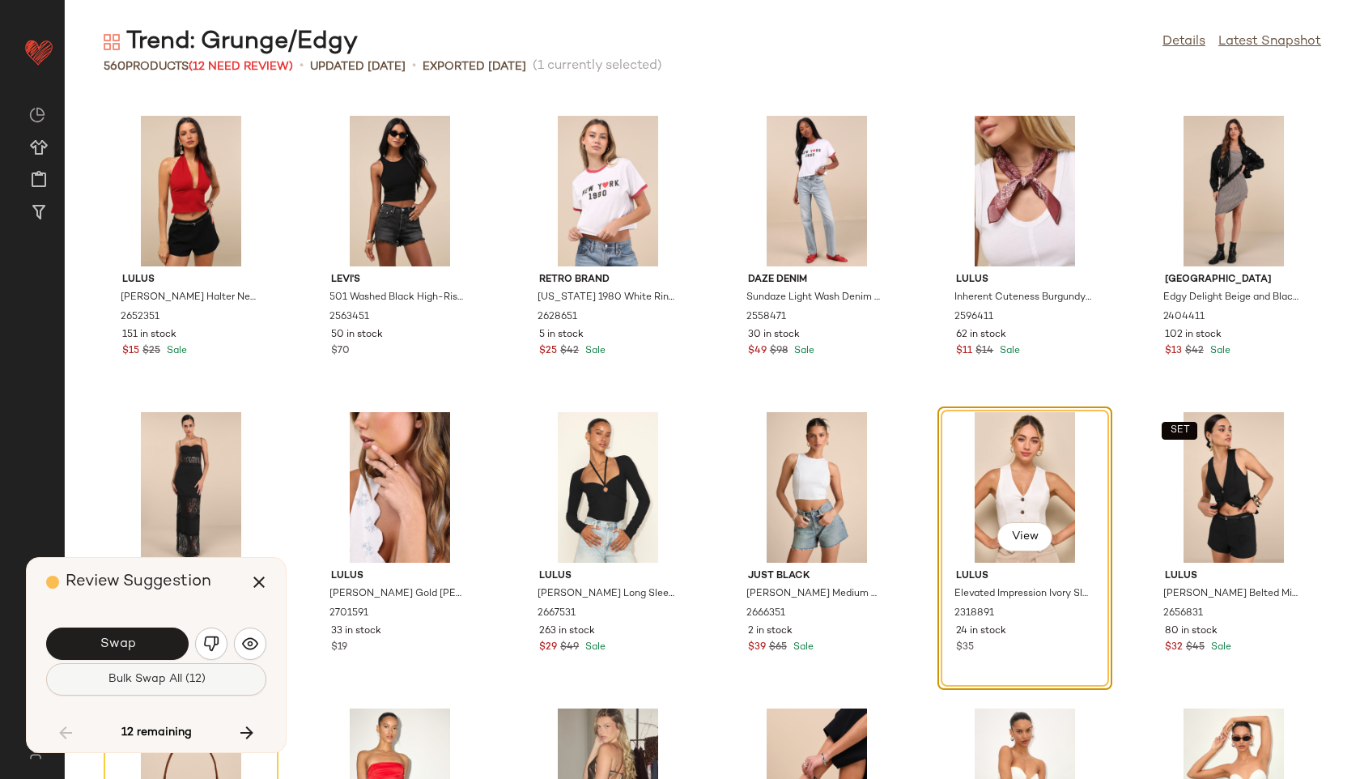
click at [142, 677] on span "Bulk Swap All (12)" at bounding box center [156, 679] width 98 height 13
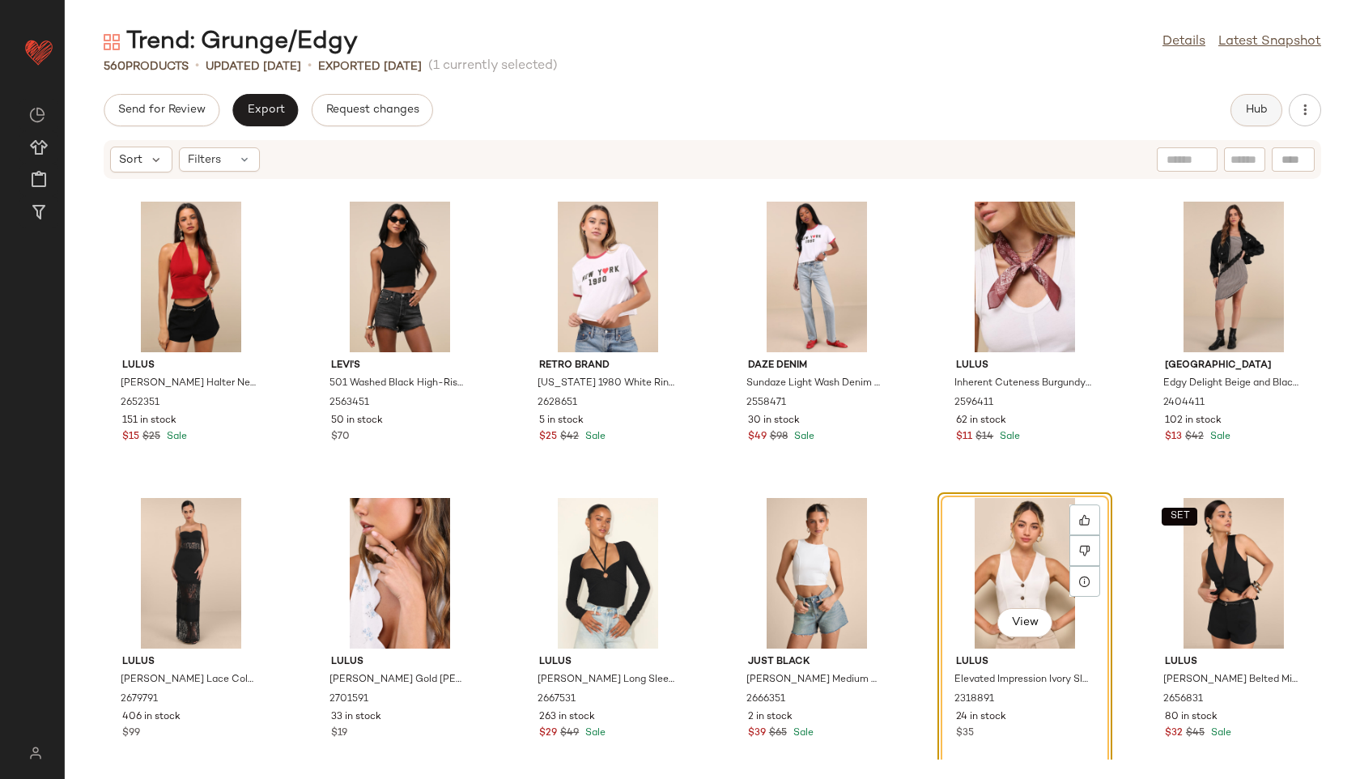
click at [1243, 104] on button "Hub" at bounding box center [1256, 110] width 52 height 32
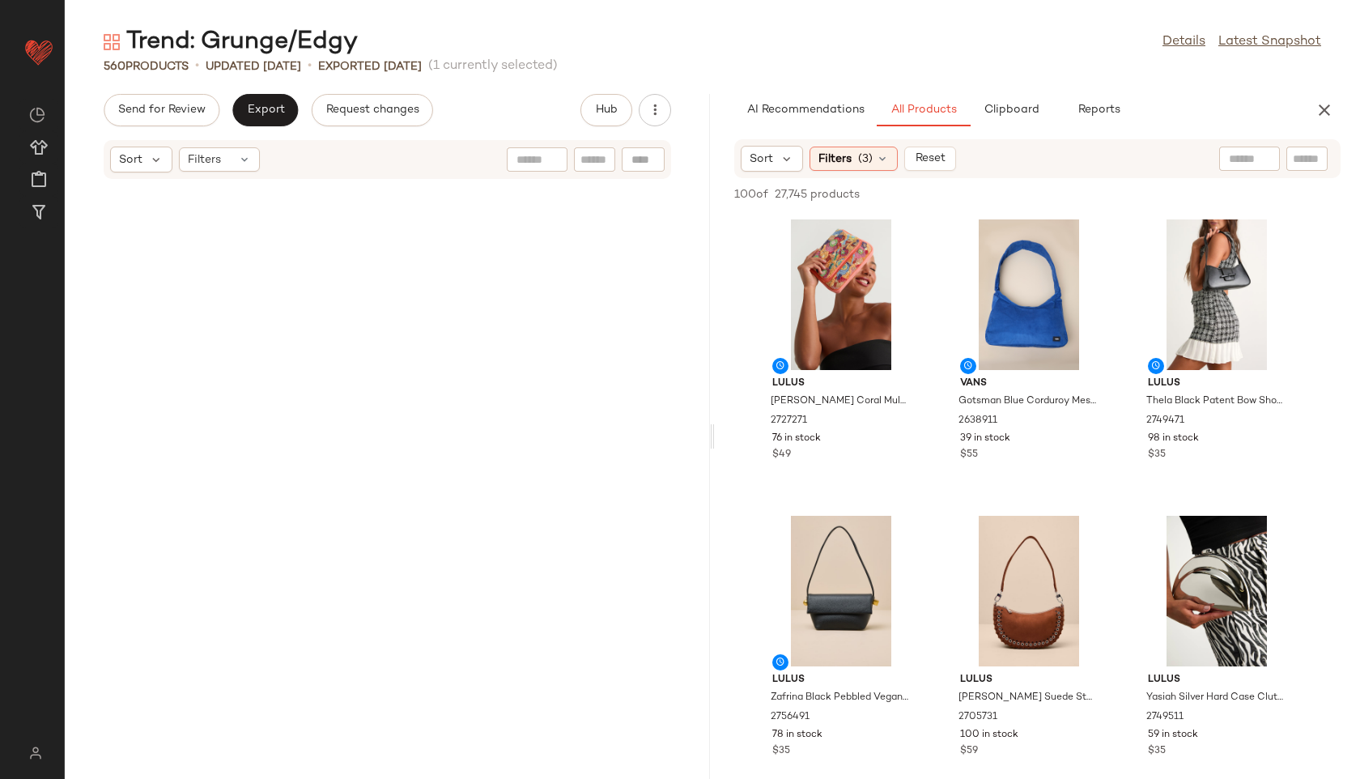
scroll to position [7703, 0]
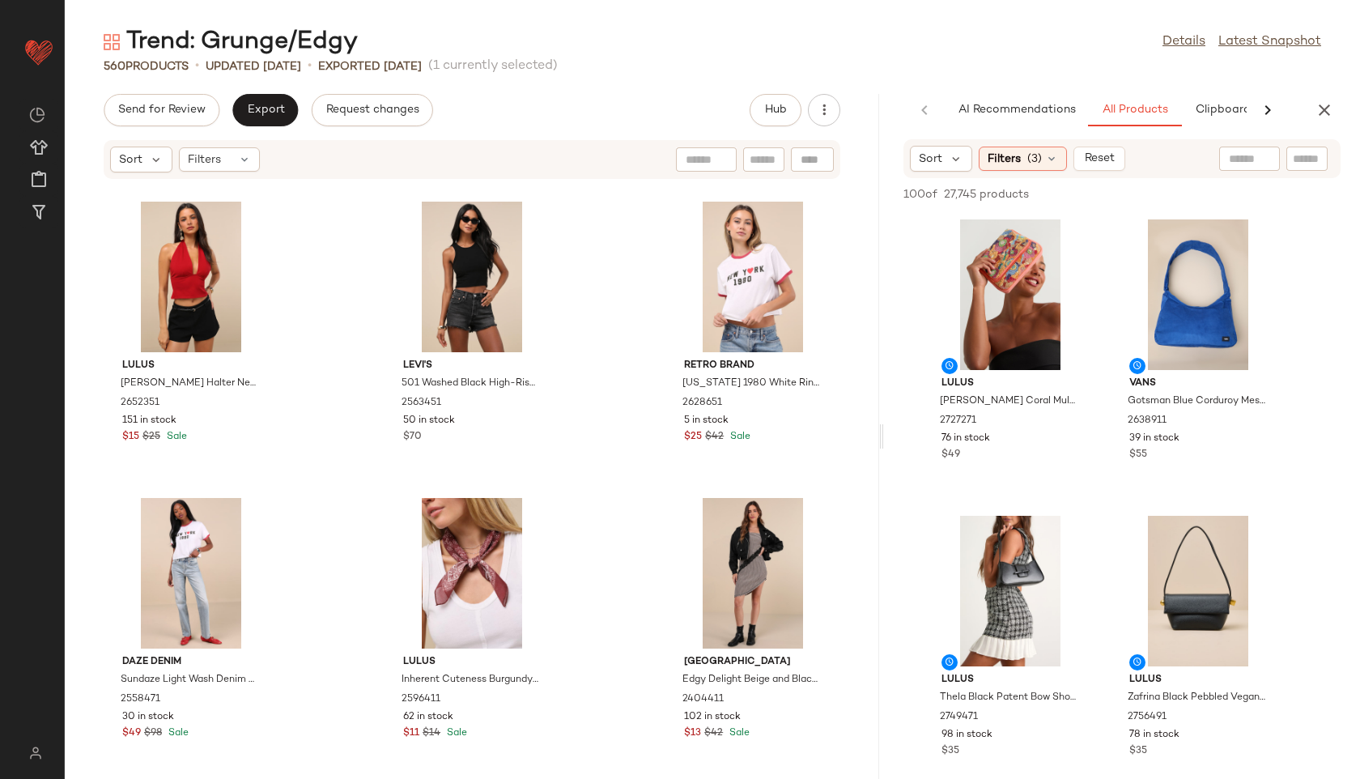
drag, startPoint x: 712, startPoint y: 435, endPoint x: 1245, endPoint y: 419, distance: 532.9
click at [1245, 419] on div "Trend: Grunge/Edgy Details Latest Snapshot 560 Products • updated Aug 26th • Ex…" at bounding box center [712, 402] width 1295 height 753
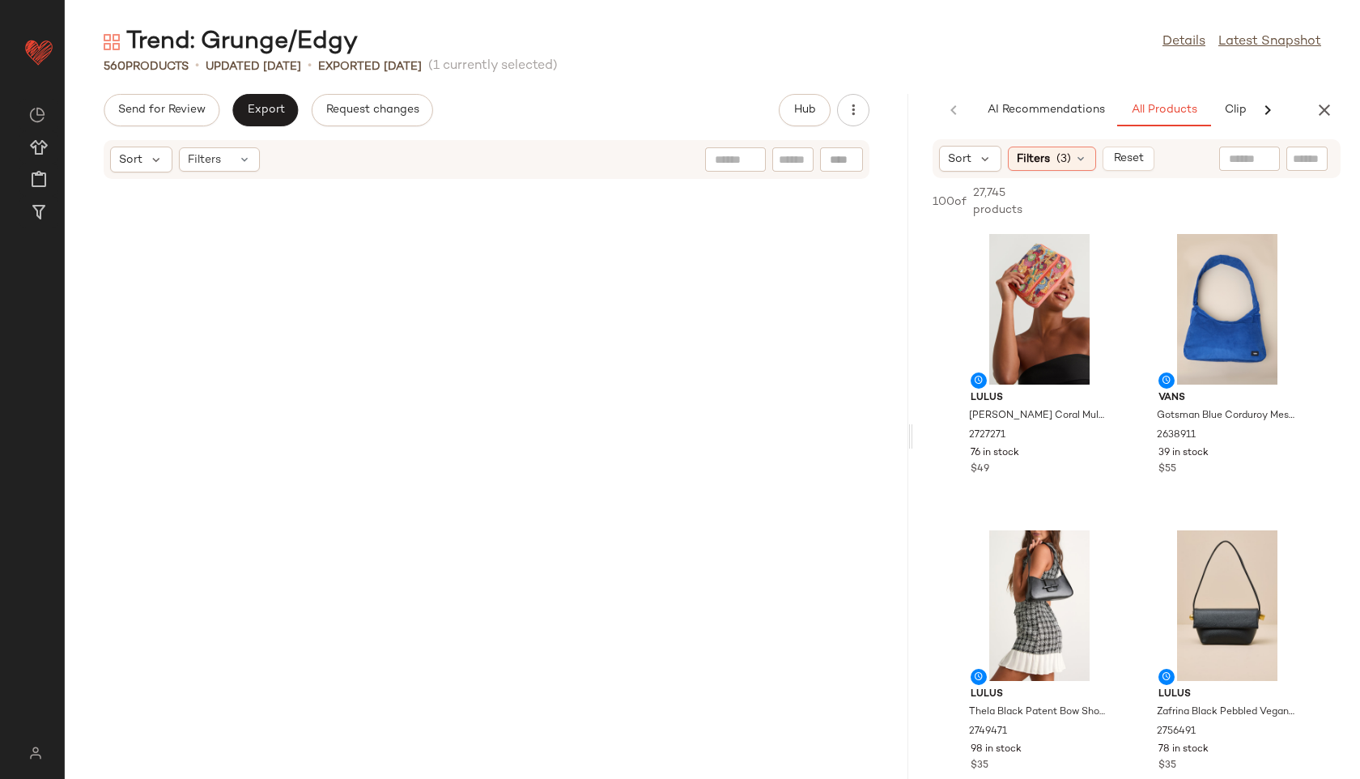
drag, startPoint x: 882, startPoint y: 435, endPoint x: 1073, endPoint y: 424, distance: 192.2
click at [1073, 425] on div "Trend: Grunge/Edgy Details Latest Snapshot 560 Products • updated Aug 26th • Ex…" at bounding box center [712, 402] width 1295 height 753
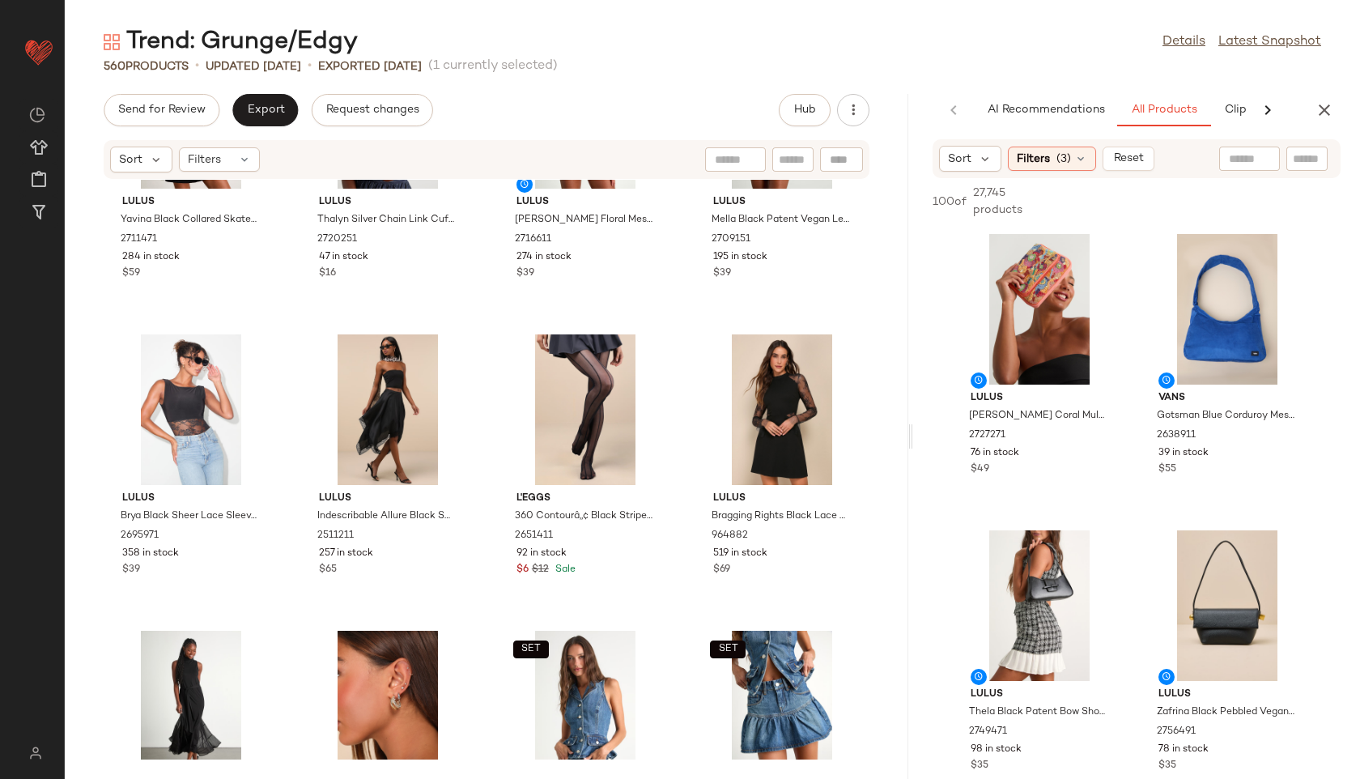
scroll to position [0, 0]
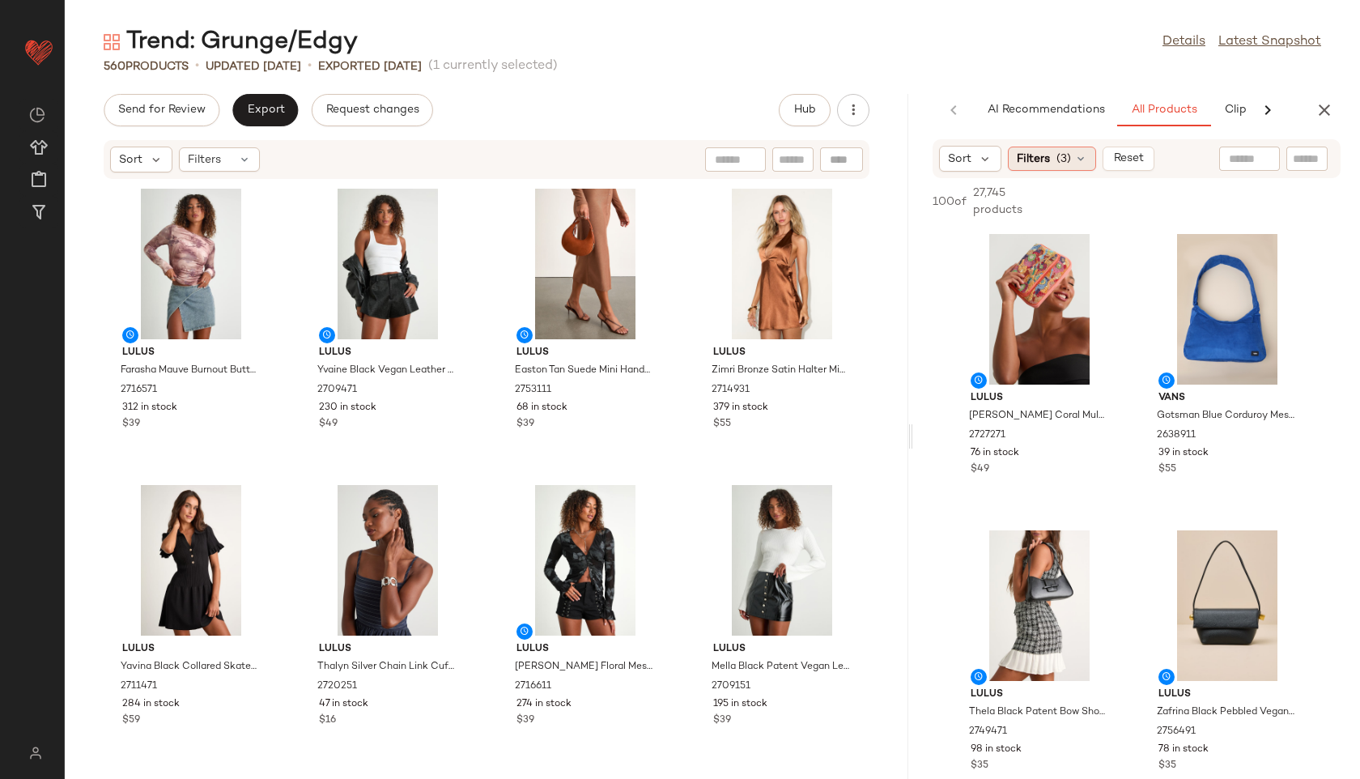
click at [1062, 155] on span "(3)" at bounding box center [1063, 159] width 15 height 17
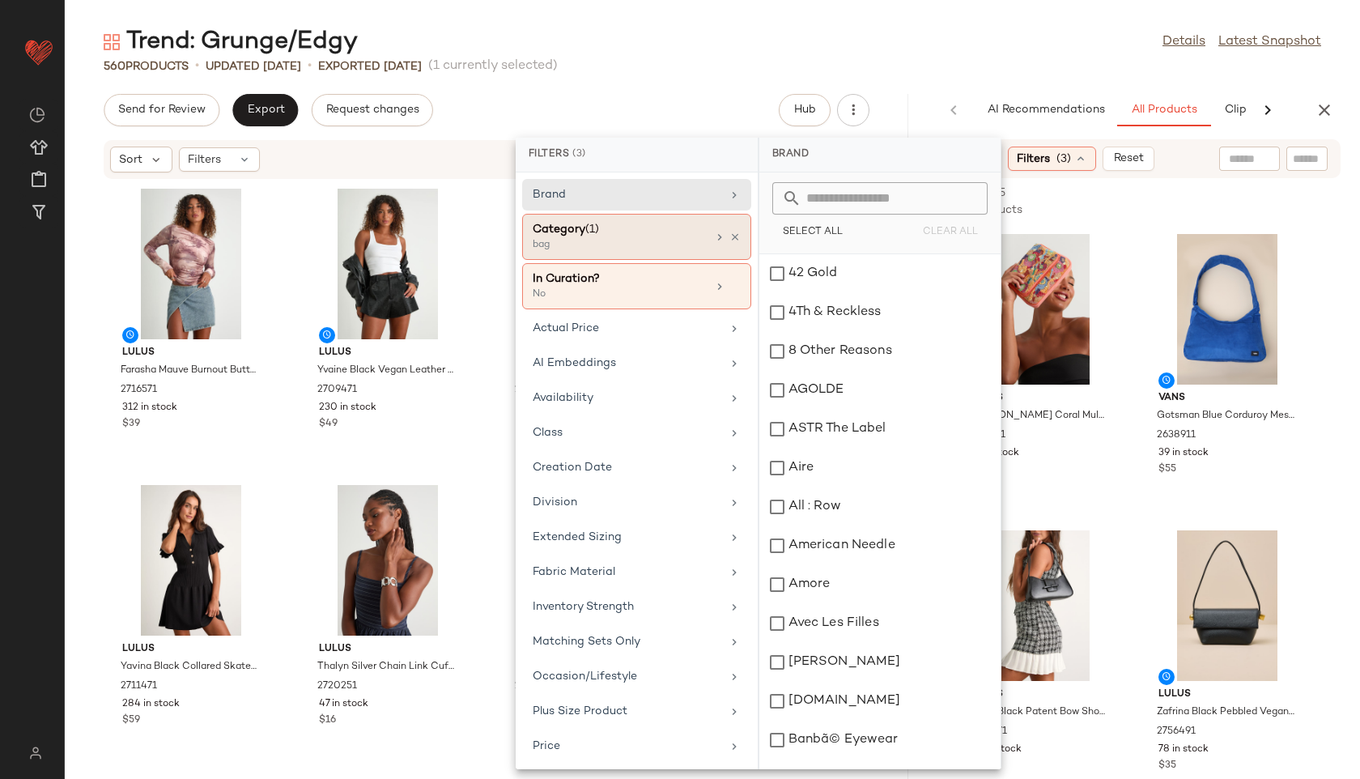
click at [632, 223] on div "Category (1)" at bounding box center [620, 229] width 174 height 17
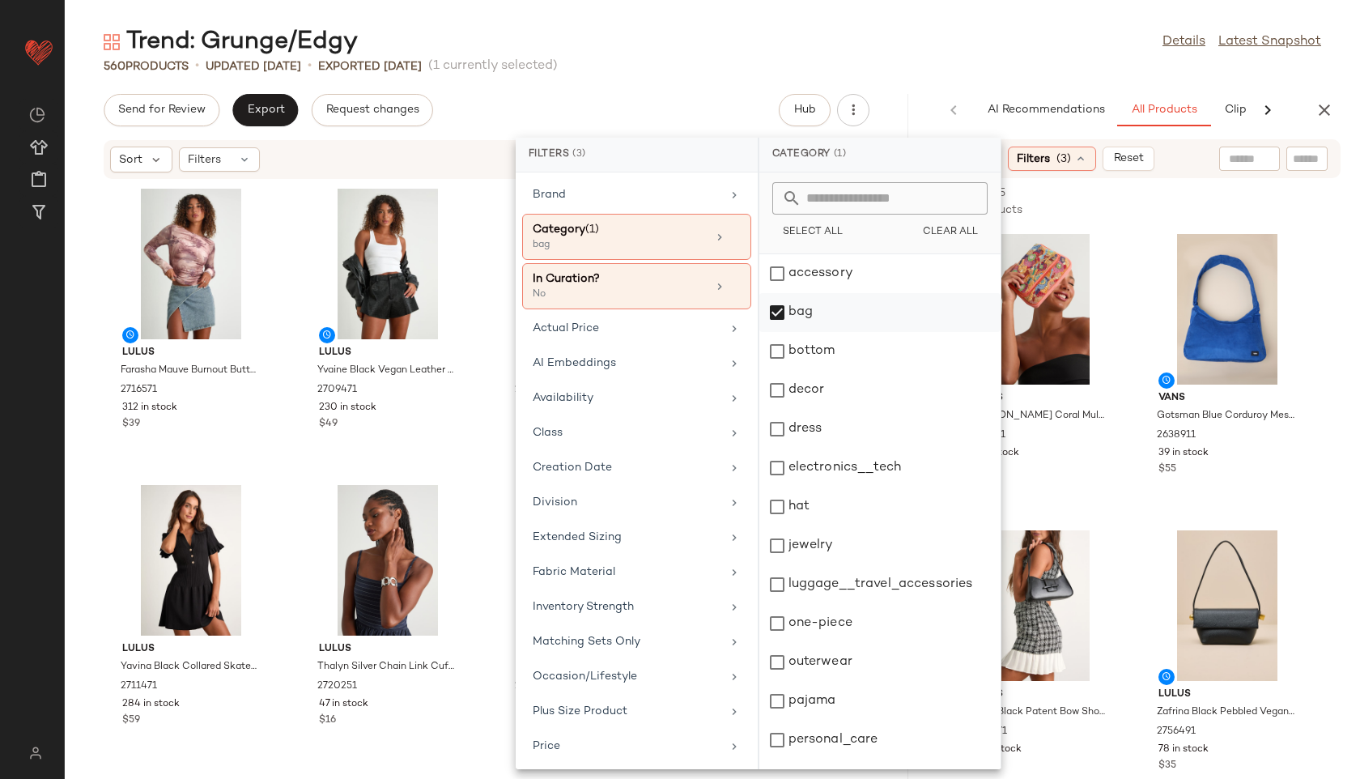
click at [794, 308] on div "bag" at bounding box center [879, 312] width 241 height 39
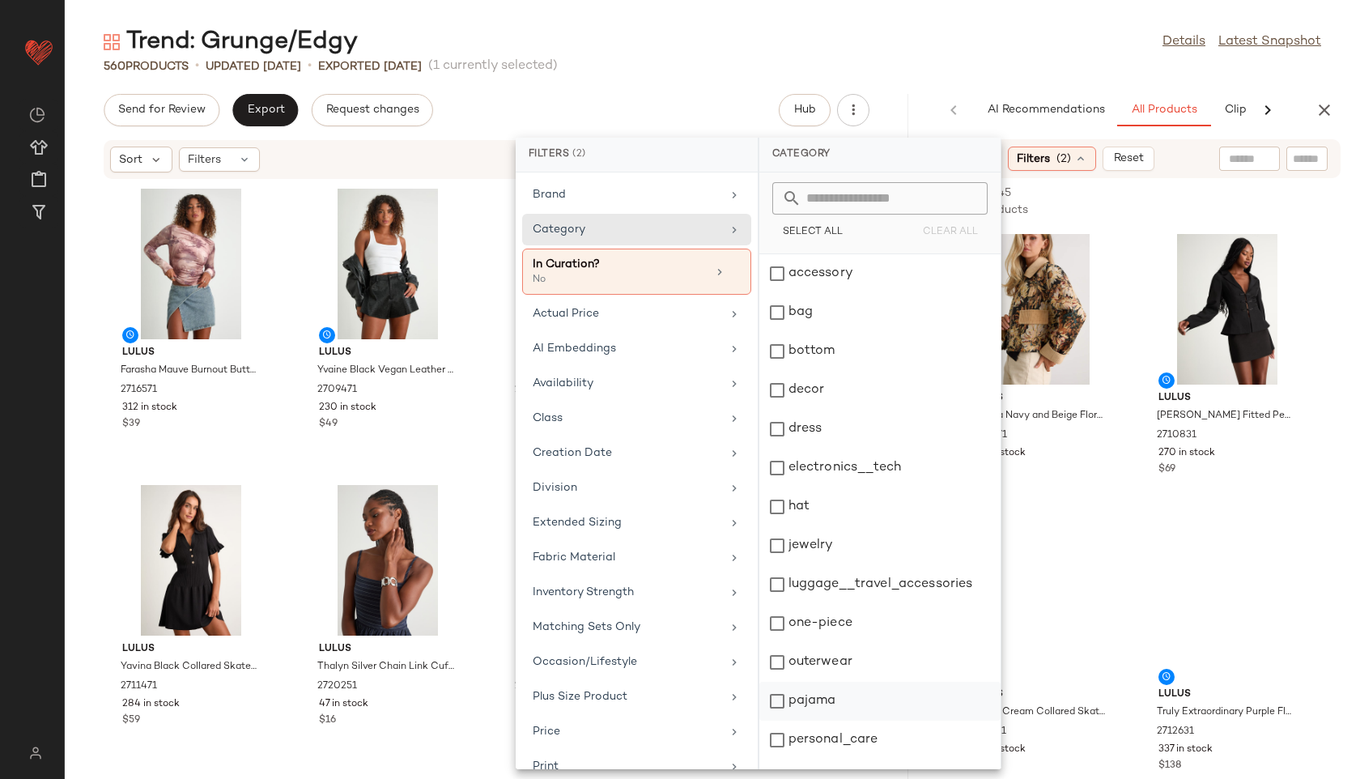
scroll to position [146, 0]
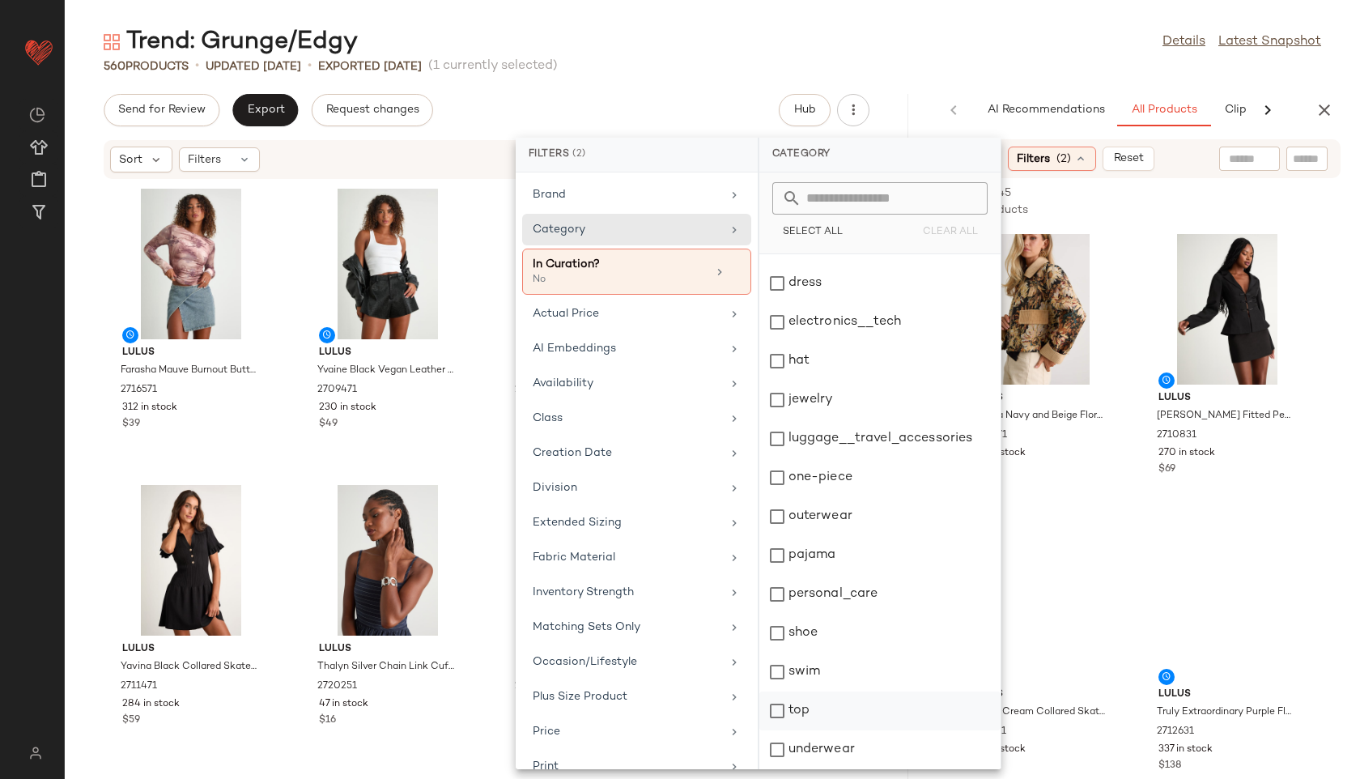
click at [805, 711] on div "top" at bounding box center [879, 710] width 241 height 39
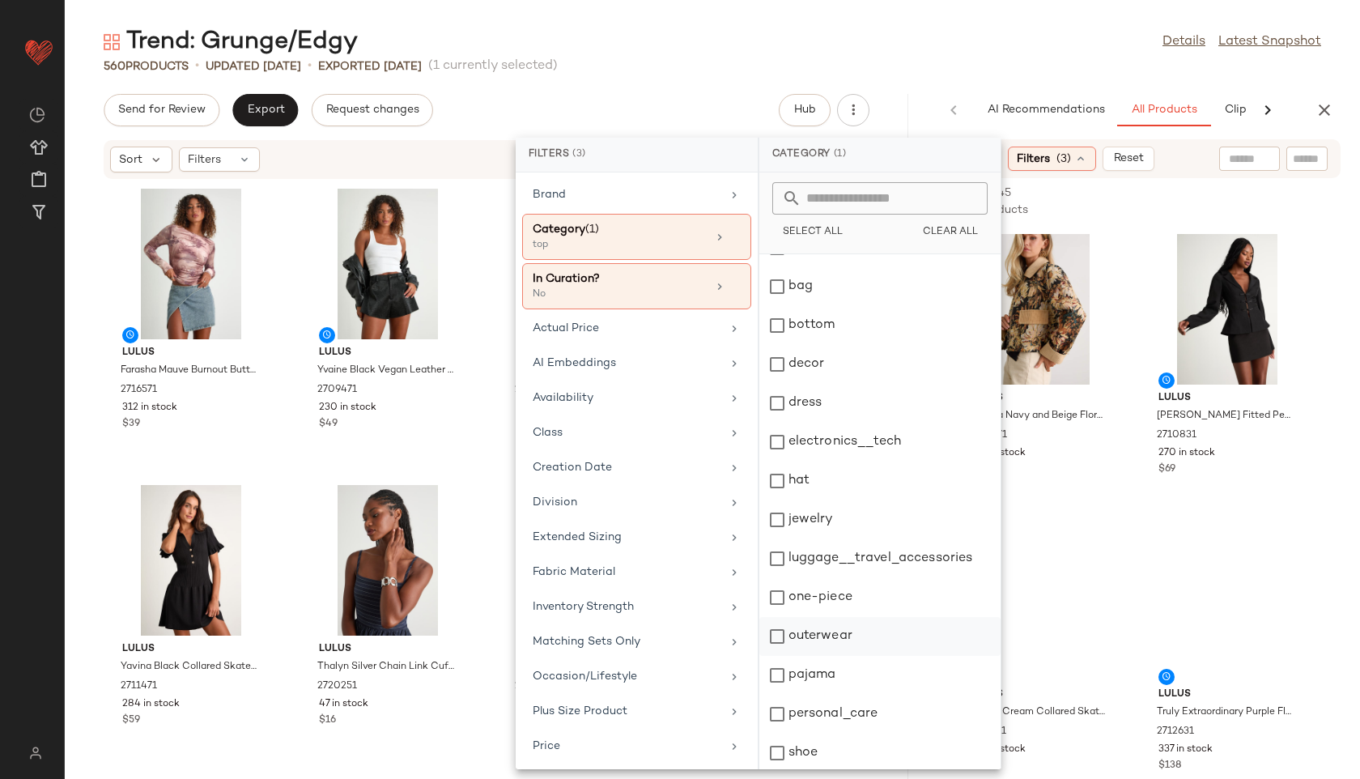
scroll to position [14, 0]
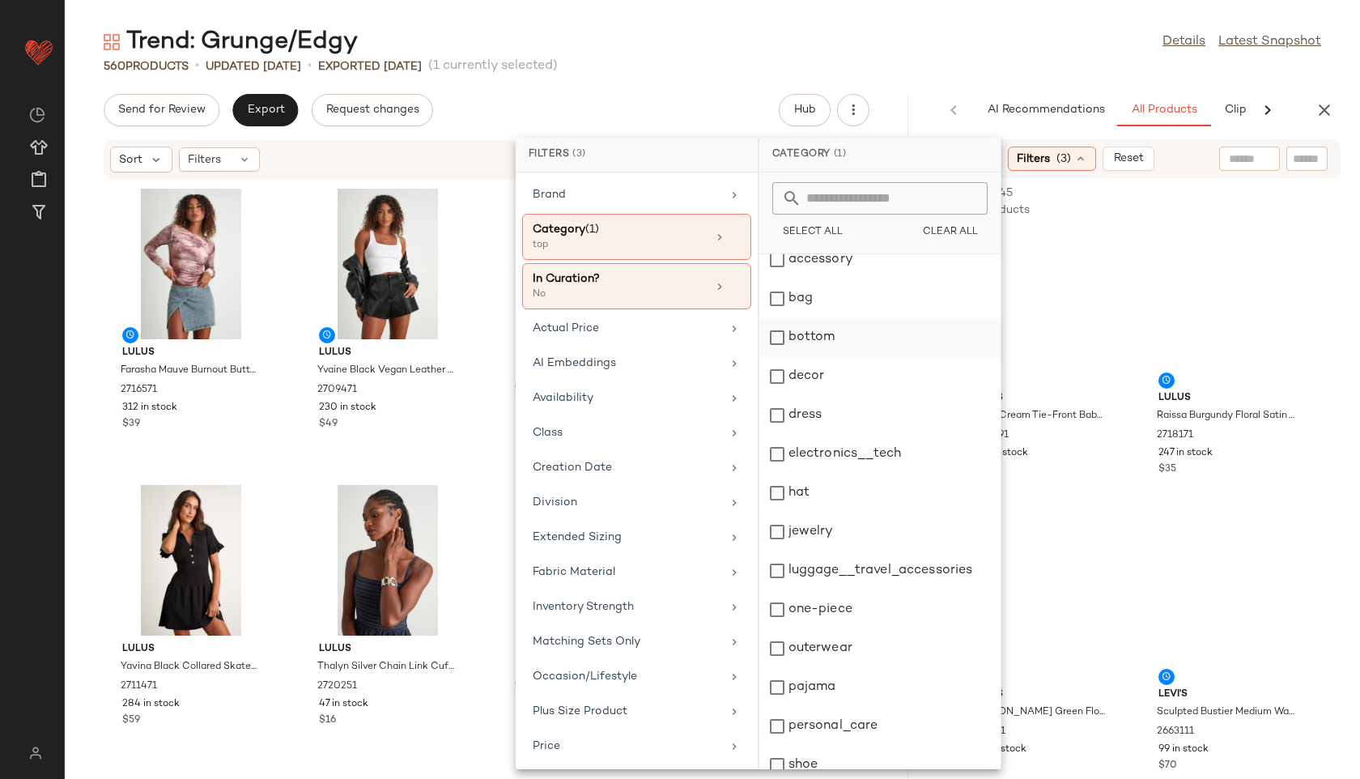
click at [802, 342] on div "bottom" at bounding box center [879, 337] width 241 height 39
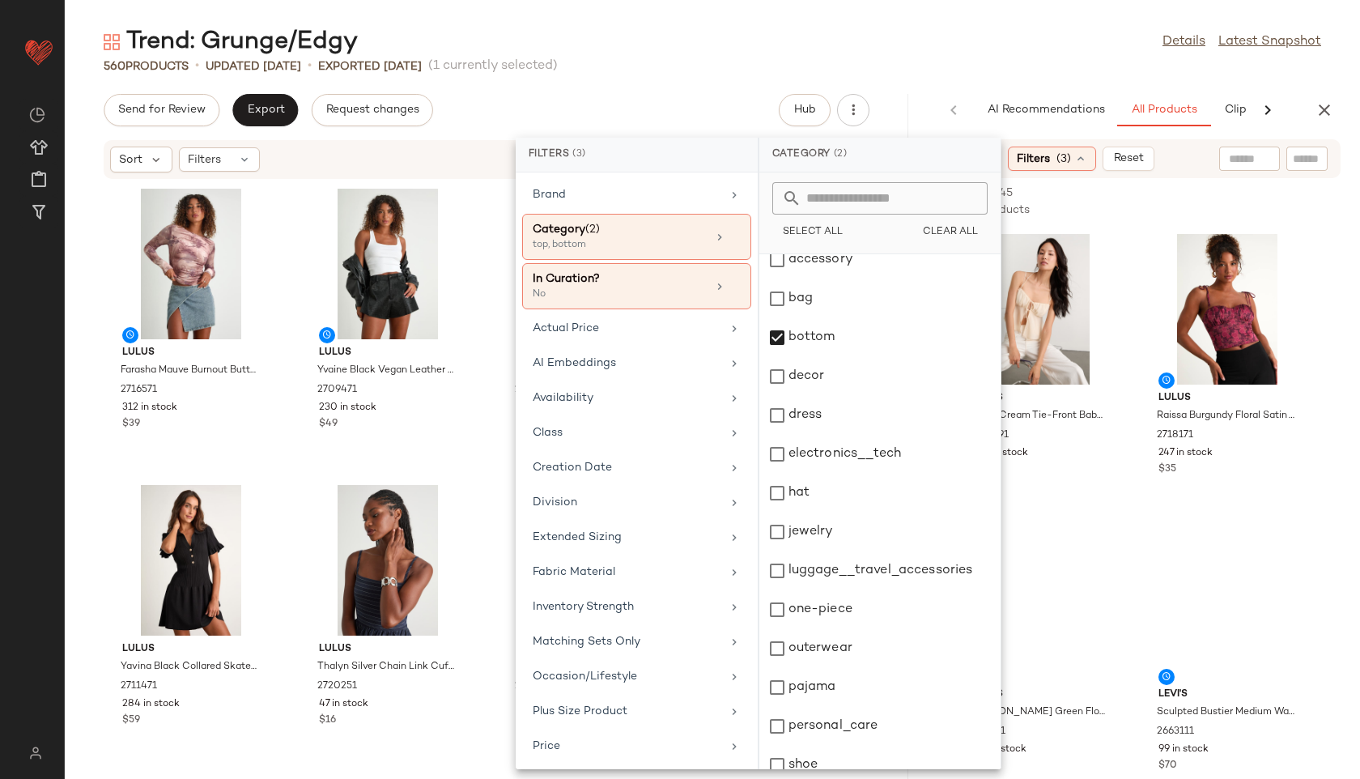
click at [944, 58] on div "560 Products • updated Aug 26th • Exported Aug 26th (1 currently selected)" at bounding box center [712, 66] width 1295 height 16
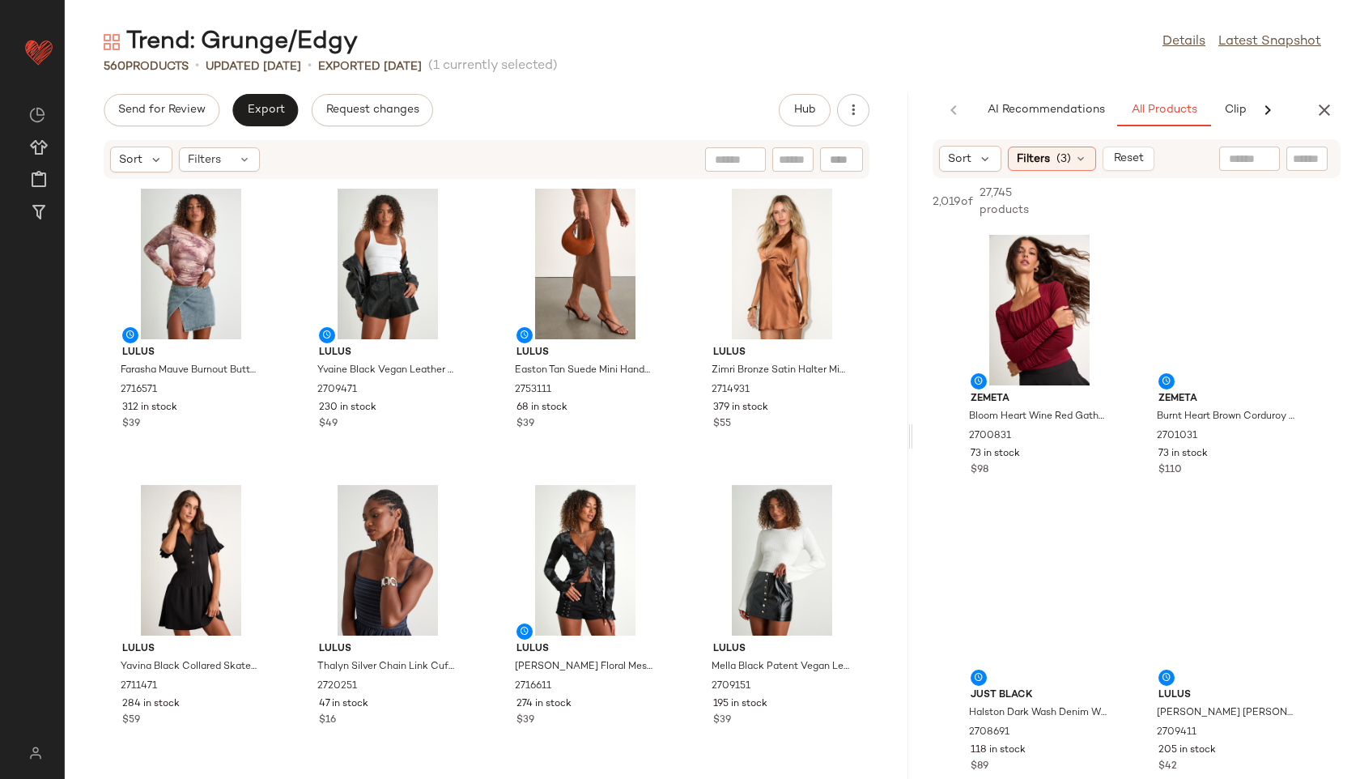
scroll to position [882, 0]
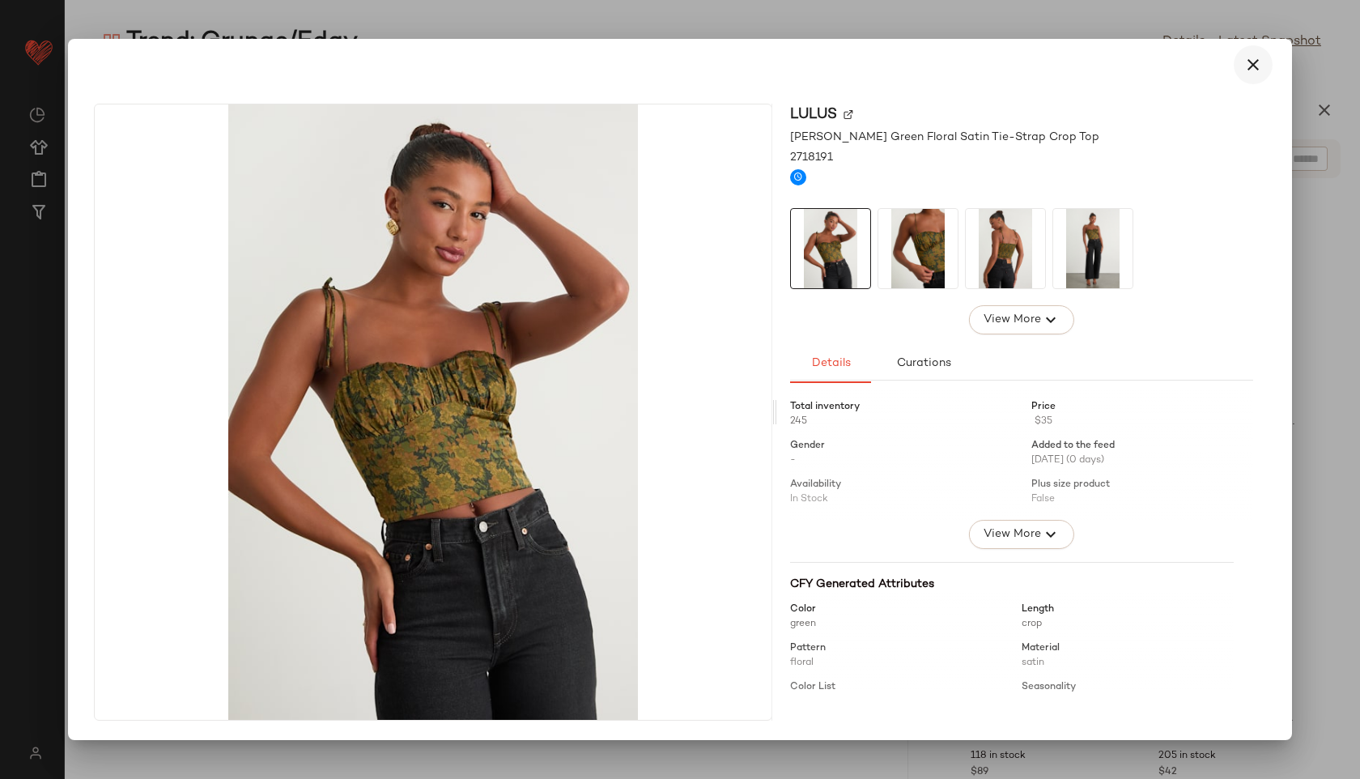
click at [1246, 67] on icon "button" at bounding box center [1252, 64] width 19 height 19
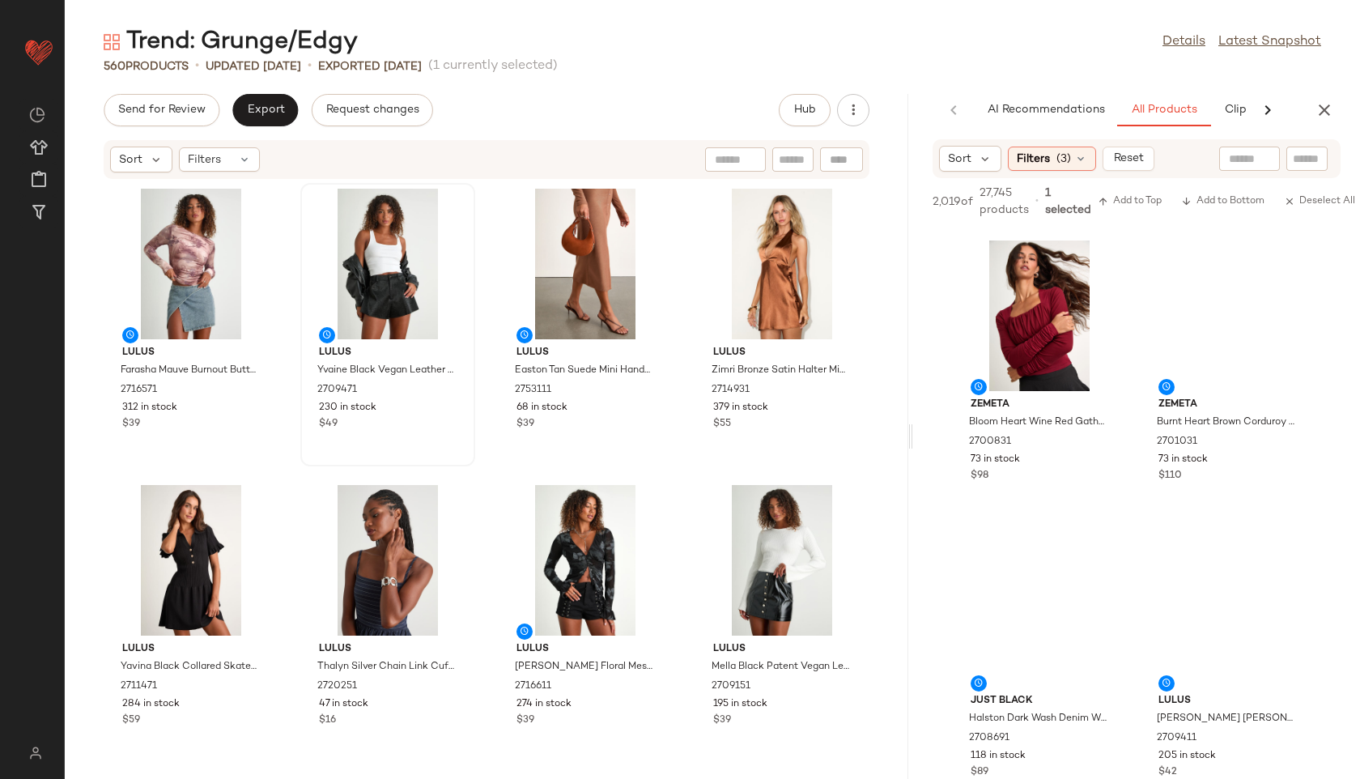
scroll to position [586, 0]
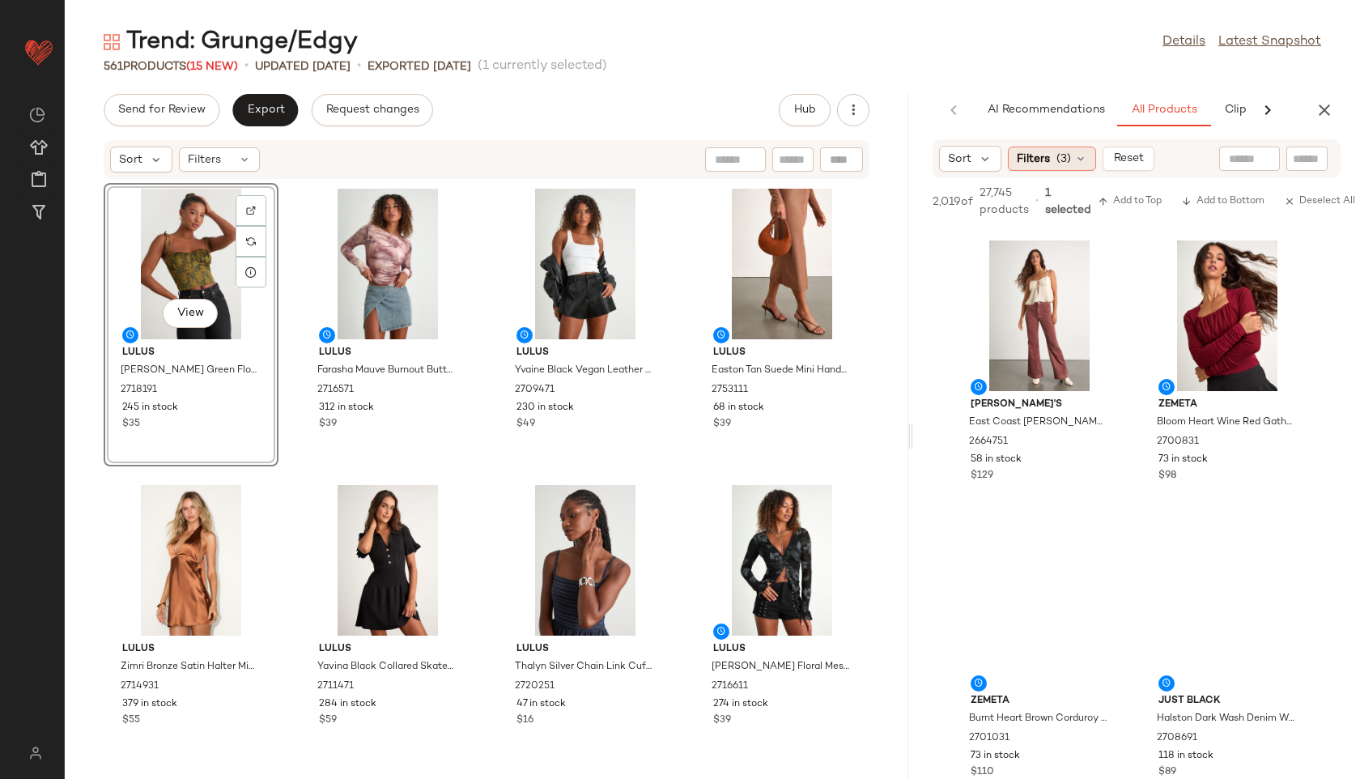
click at [1063, 155] on span "(3)" at bounding box center [1063, 159] width 15 height 17
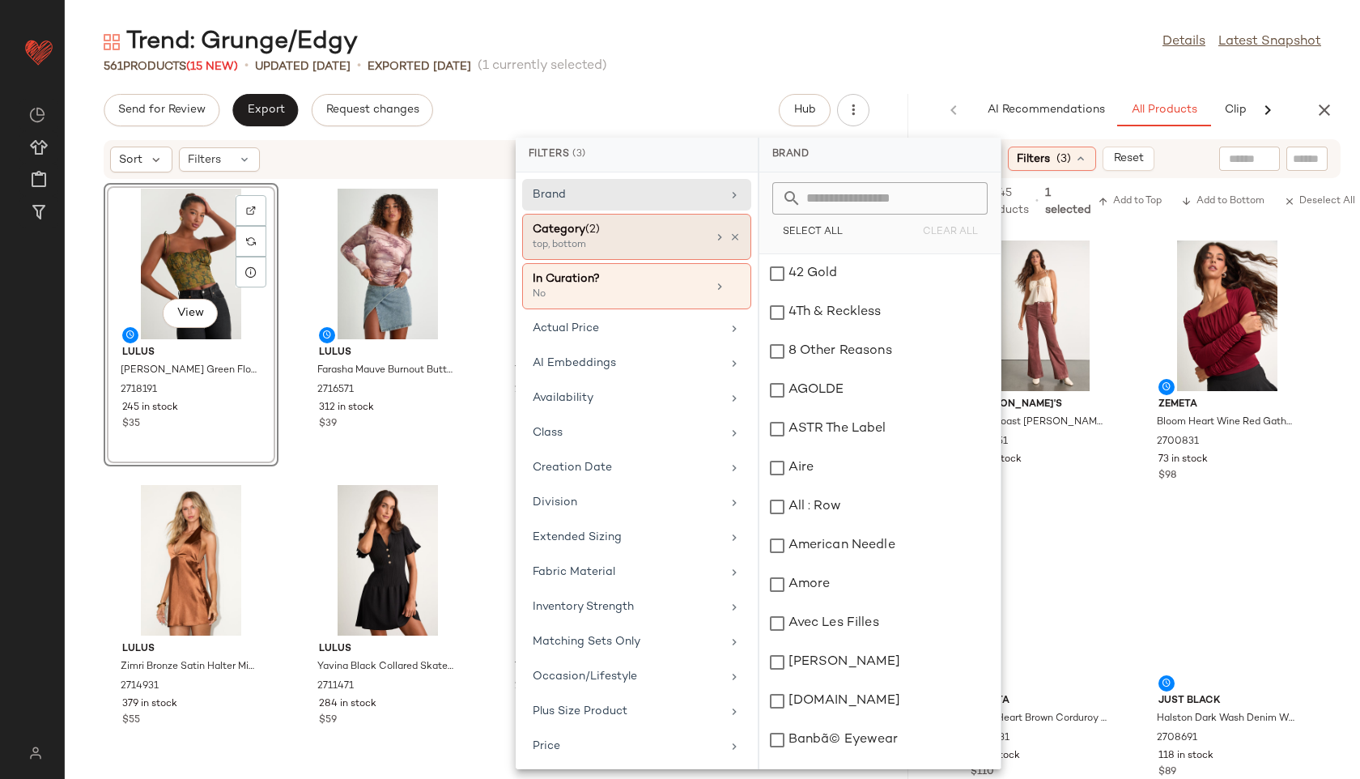
click at [600, 239] on div "top, bottom" at bounding box center [614, 245] width 162 height 15
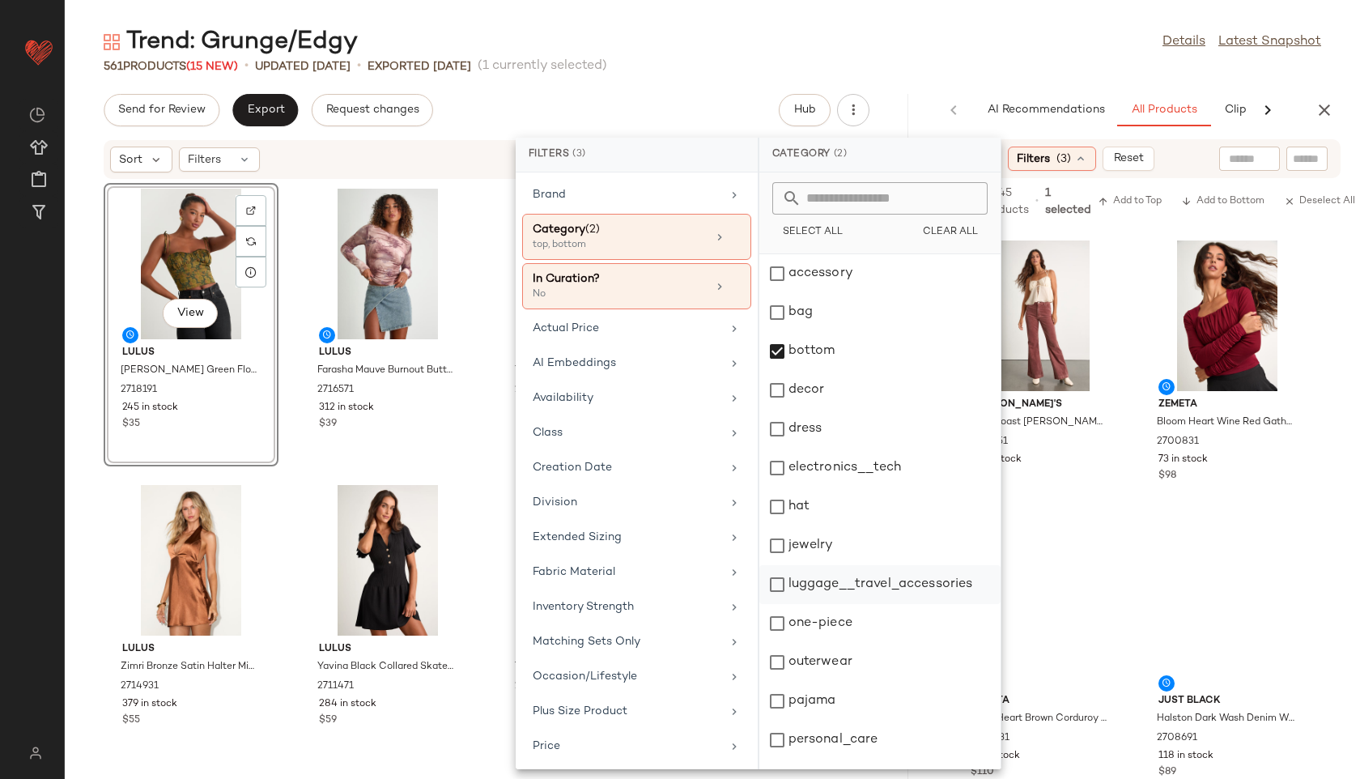
scroll to position [146, 0]
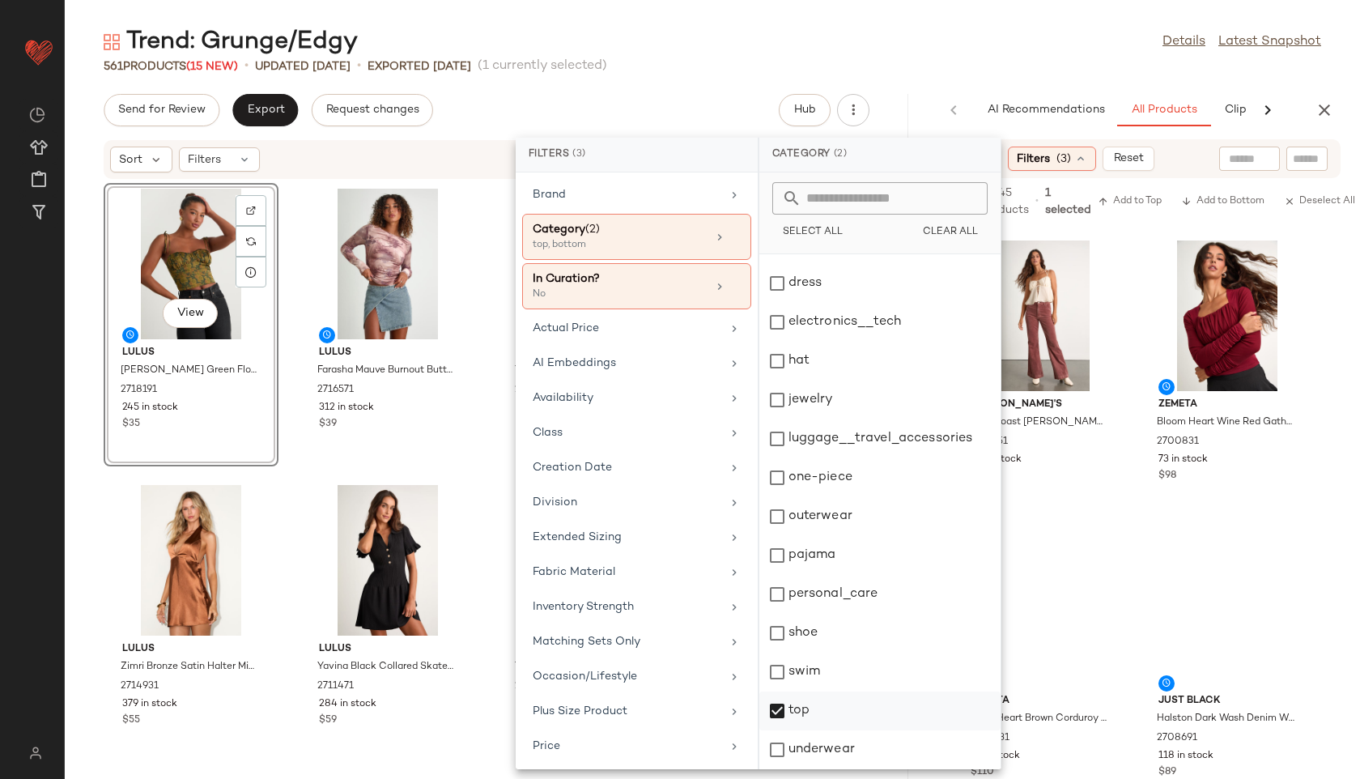
click at [811, 716] on div "top" at bounding box center [879, 710] width 241 height 39
click at [997, 45] on div "Trend: Grunge/Edgy Details Latest Snapshot" at bounding box center [712, 42] width 1295 height 32
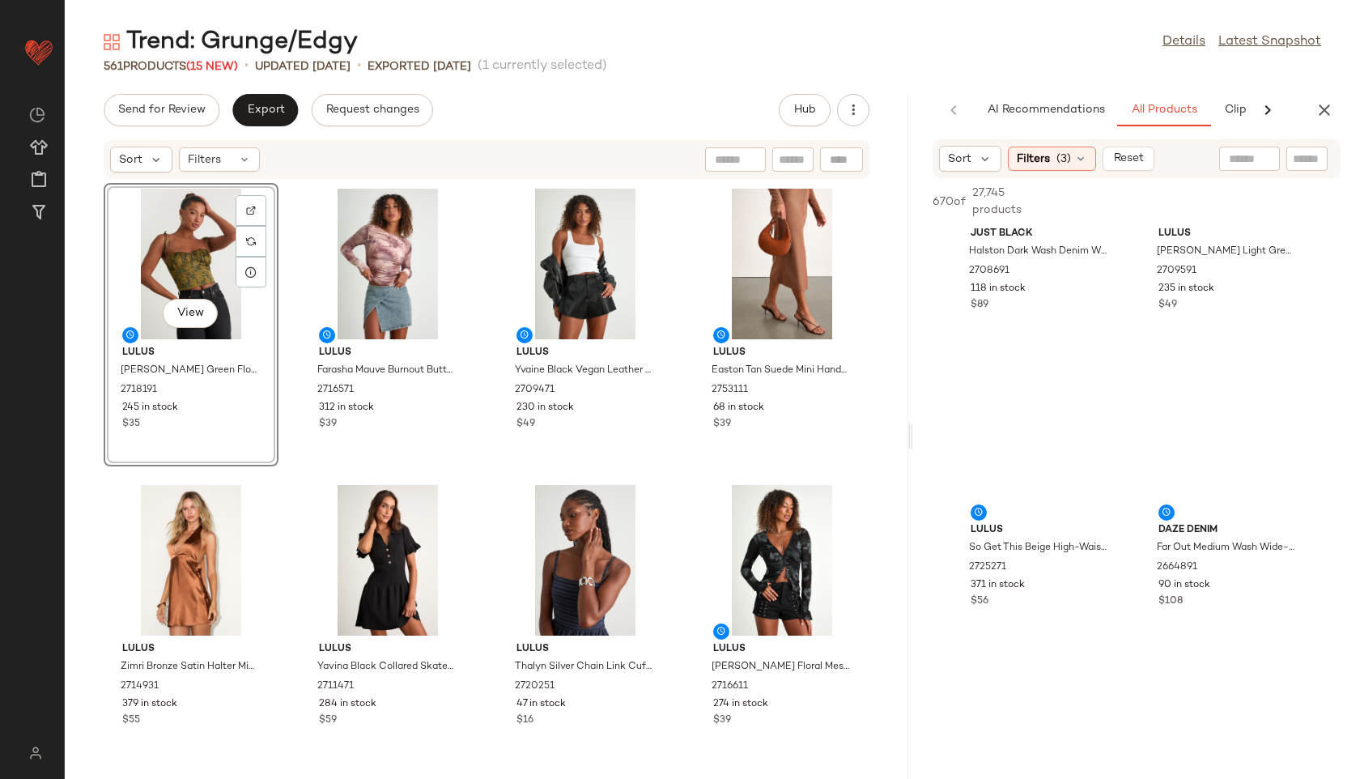
scroll to position [471, 0]
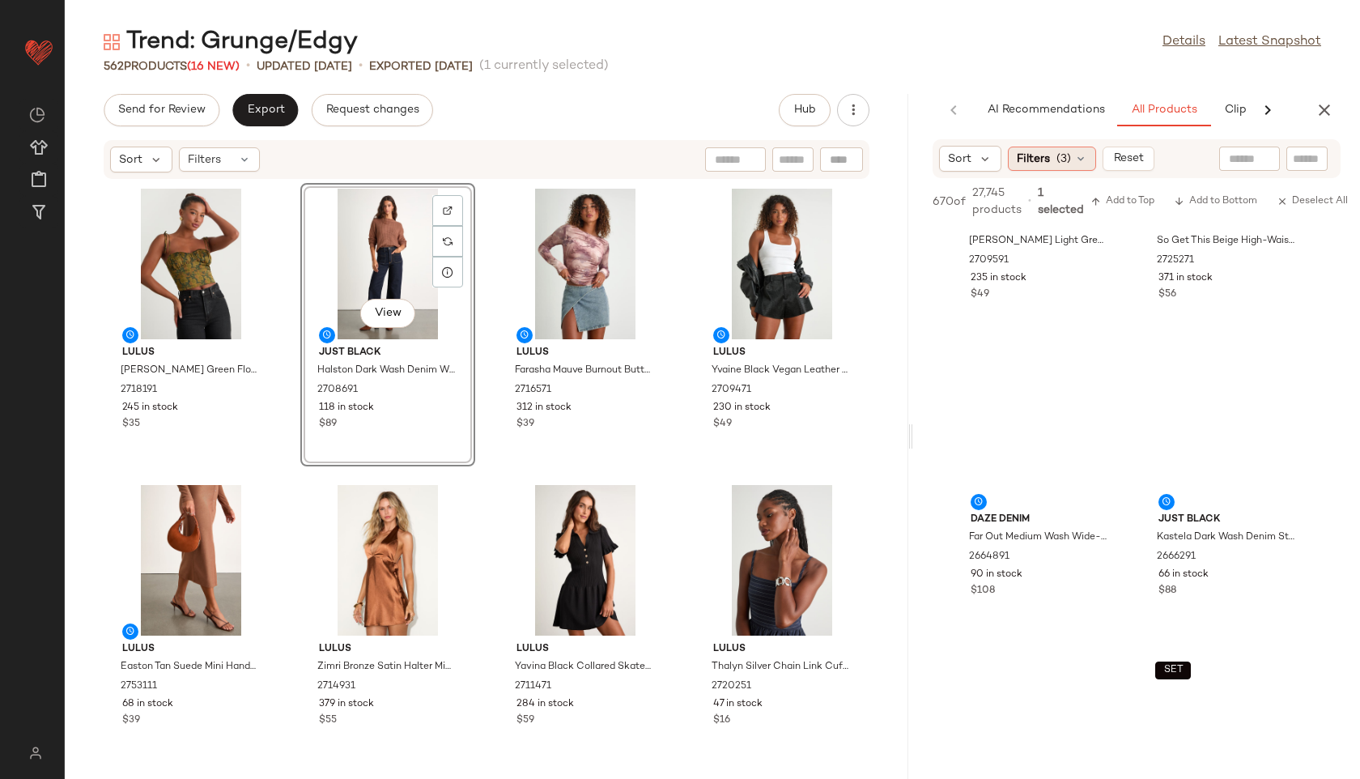
click at [1077, 166] on div "Filters (3)" at bounding box center [1052, 159] width 88 height 24
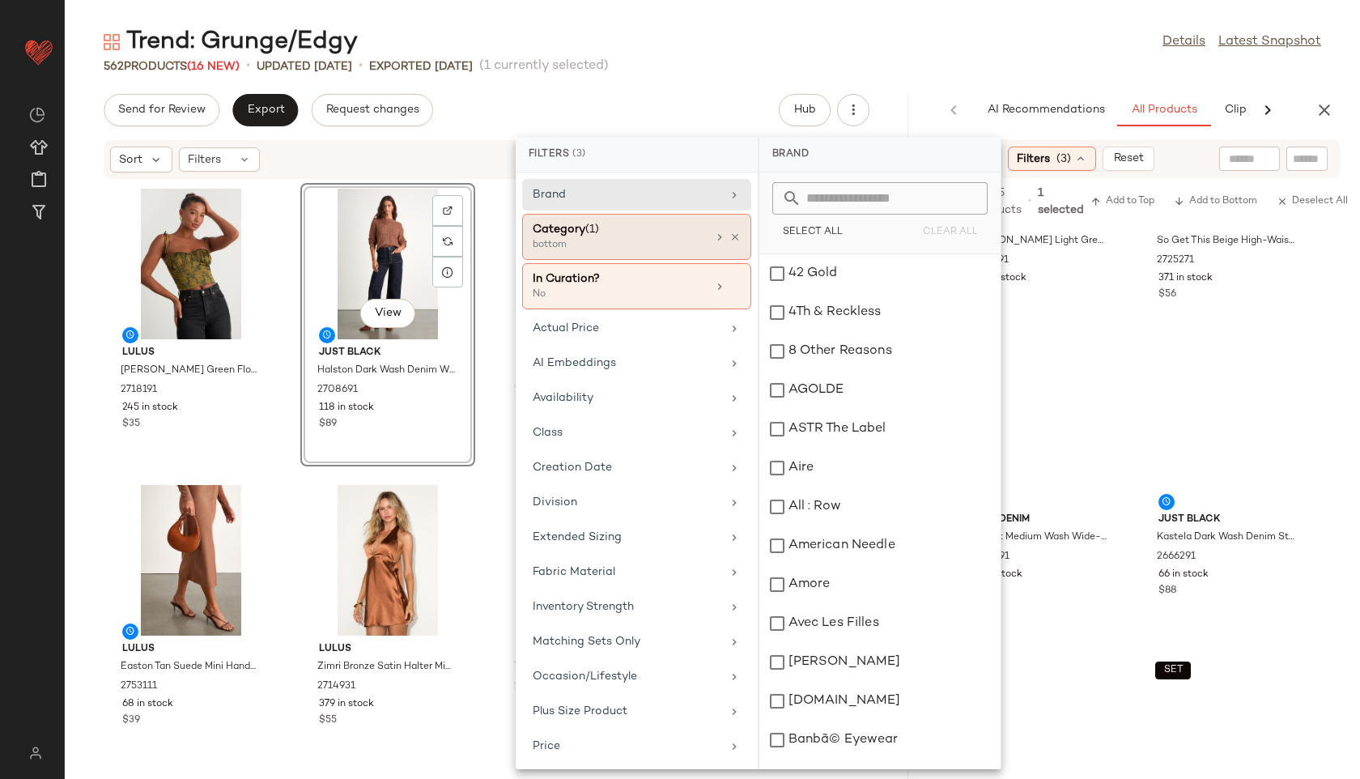
click at [703, 232] on div "Category (1) bottom" at bounding box center [636, 237] width 229 height 46
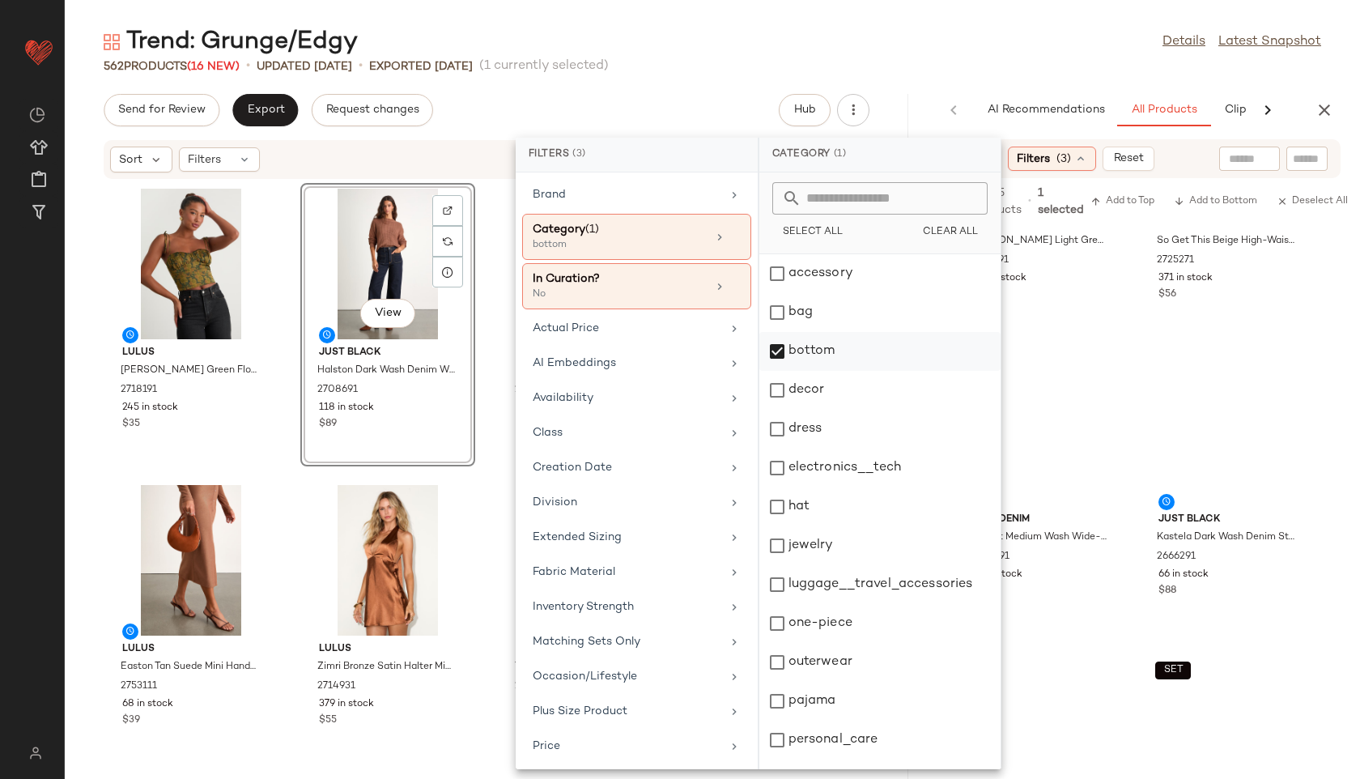
click at [805, 348] on div "bottom" at bounding box center [879, 351] width 241 height 39
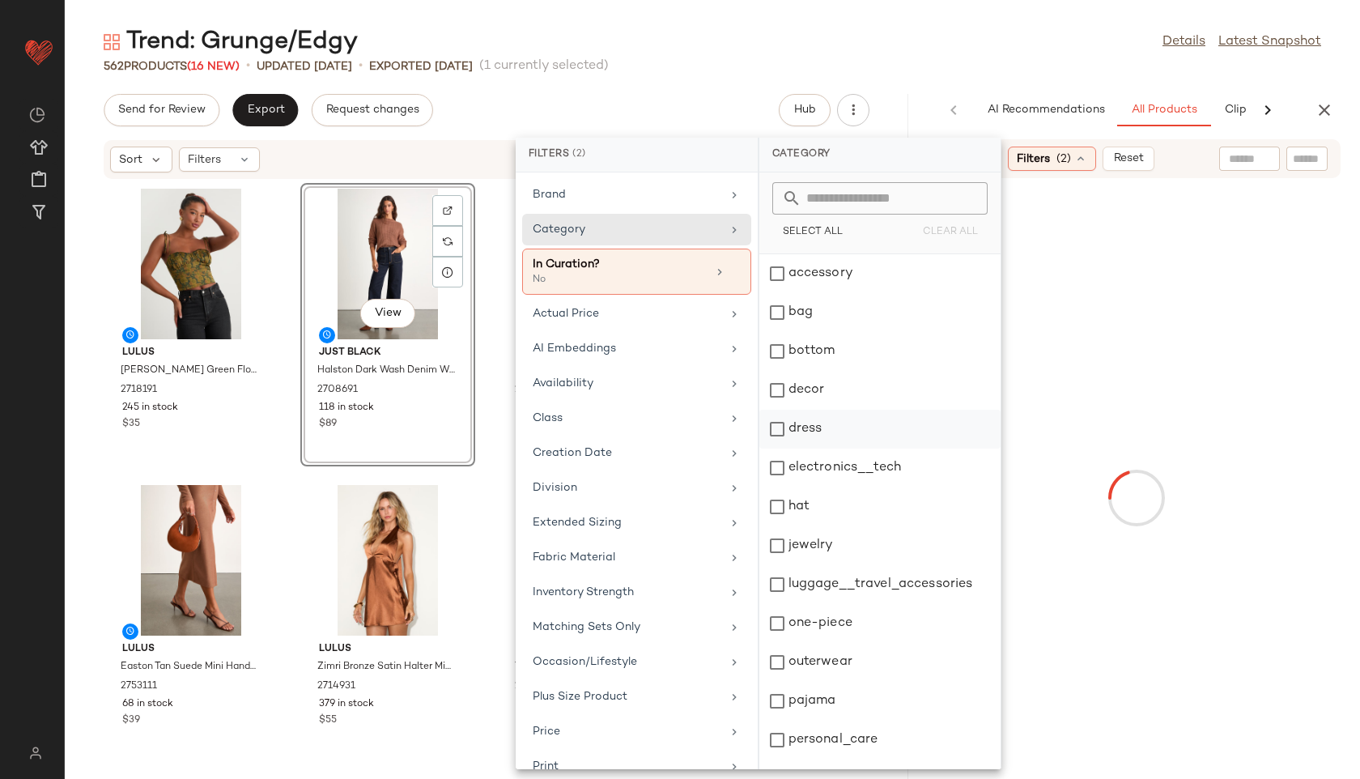
click at [805, 419] on div "dress" at bounding box center [879, 429] width 241 height 39
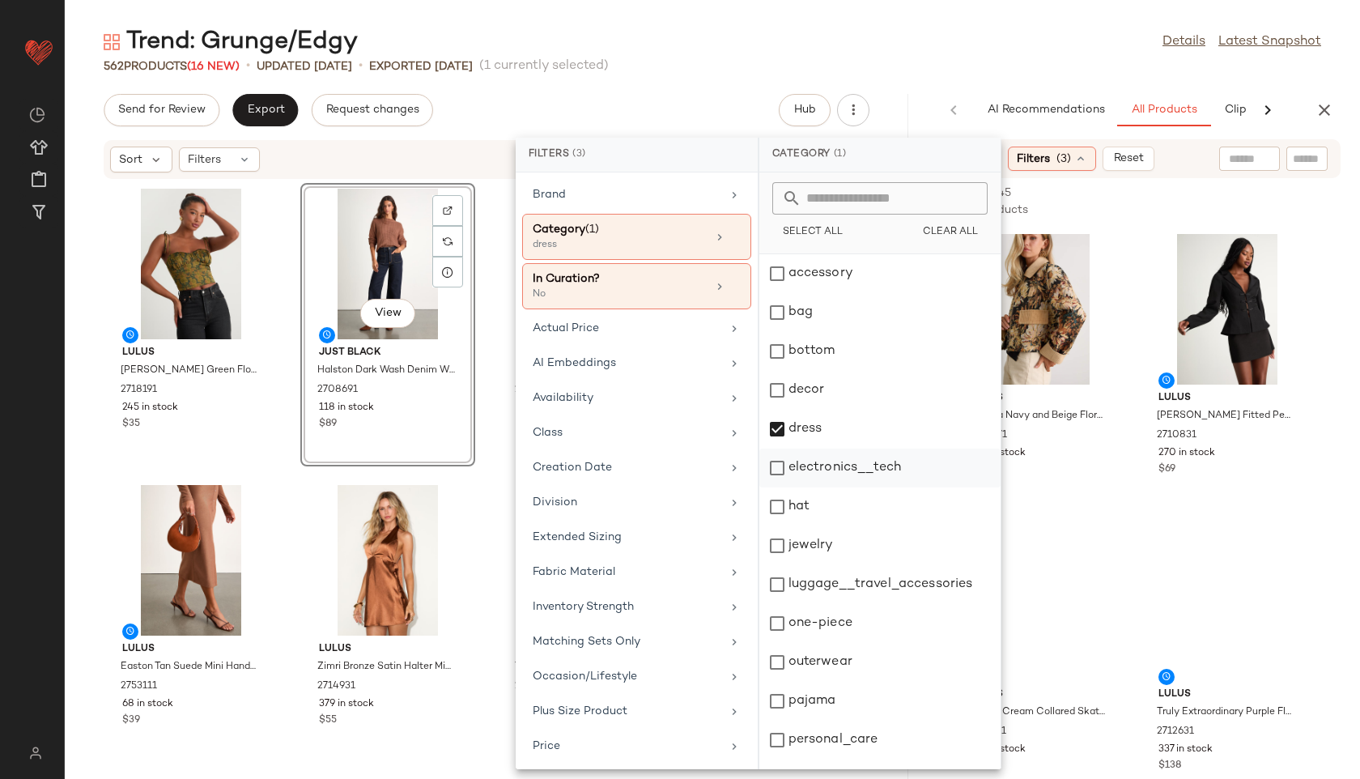
scroll to position [146, 0]
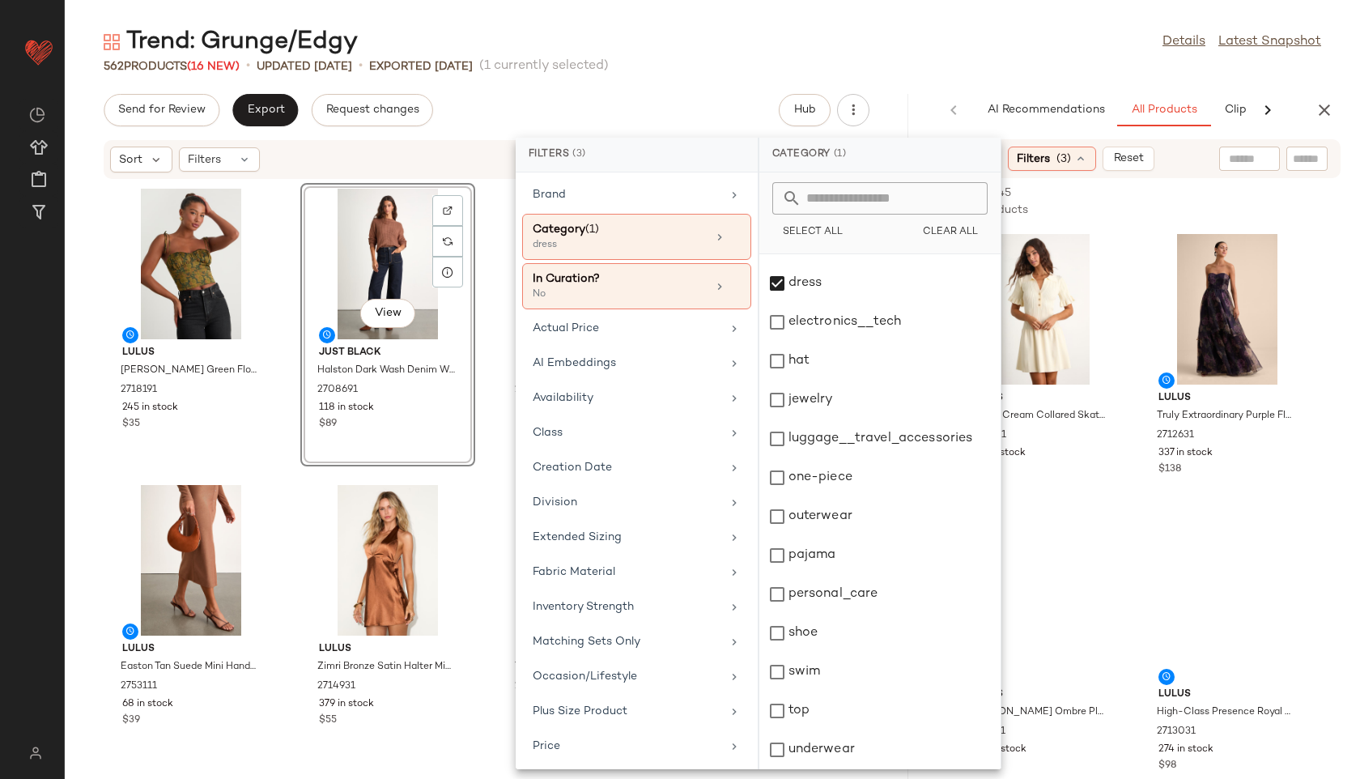
click at [934, 32] on div "Trend: Grunge/Edgy Details Latest Snapshot" at bounding box center [712, 42] width 1295 height 32
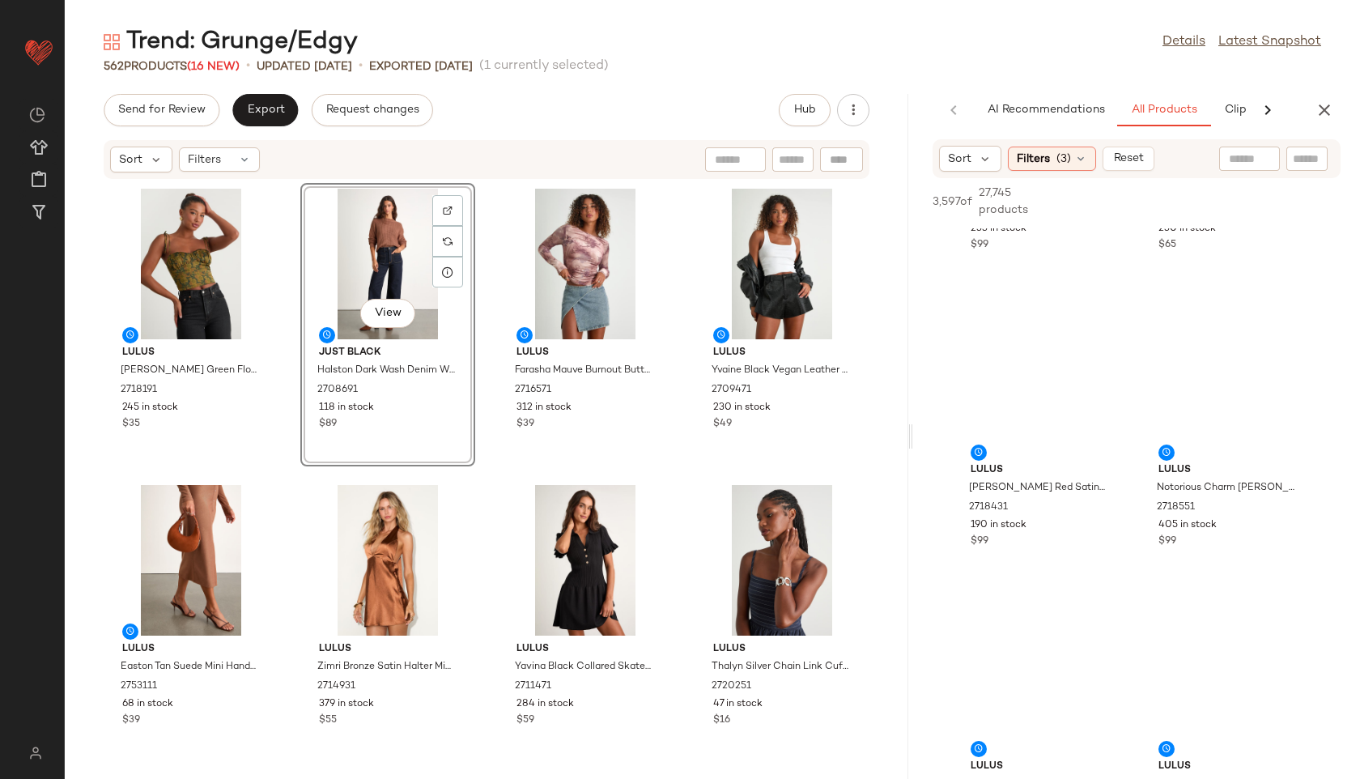
scroll to position [1749, 0]
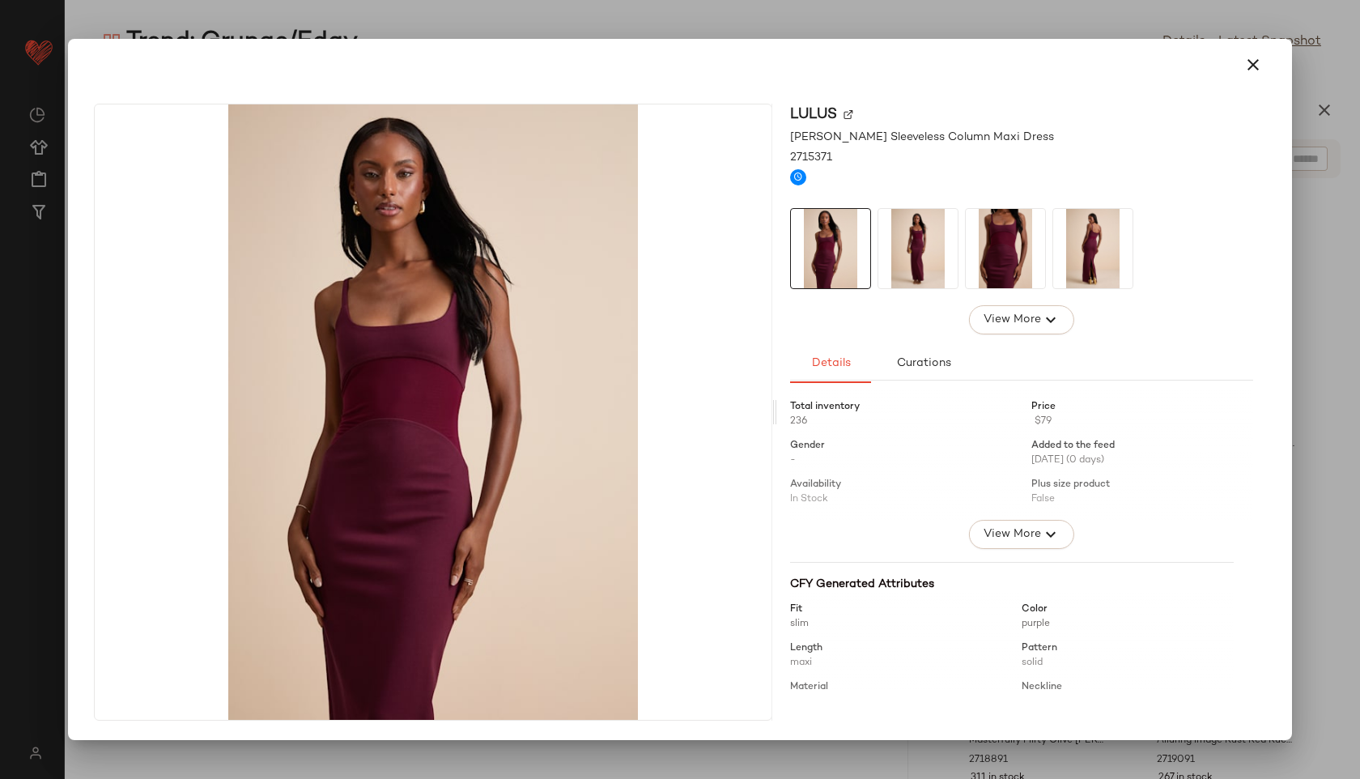
click at [914, 231] on img at bounding box center [917, 248] width 79 height 79
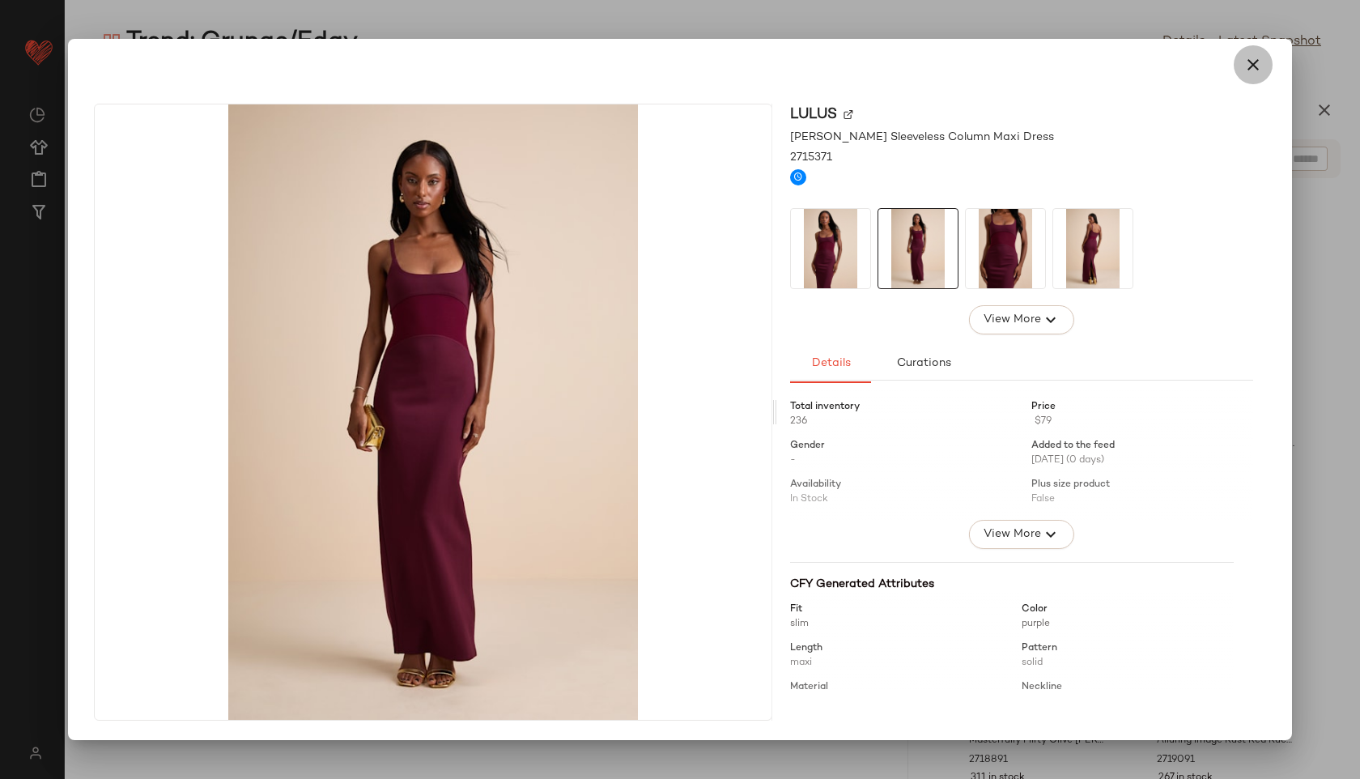
click at [1255, 66] on icon "button" at bounding box center [1252, 64] width 19 height 19
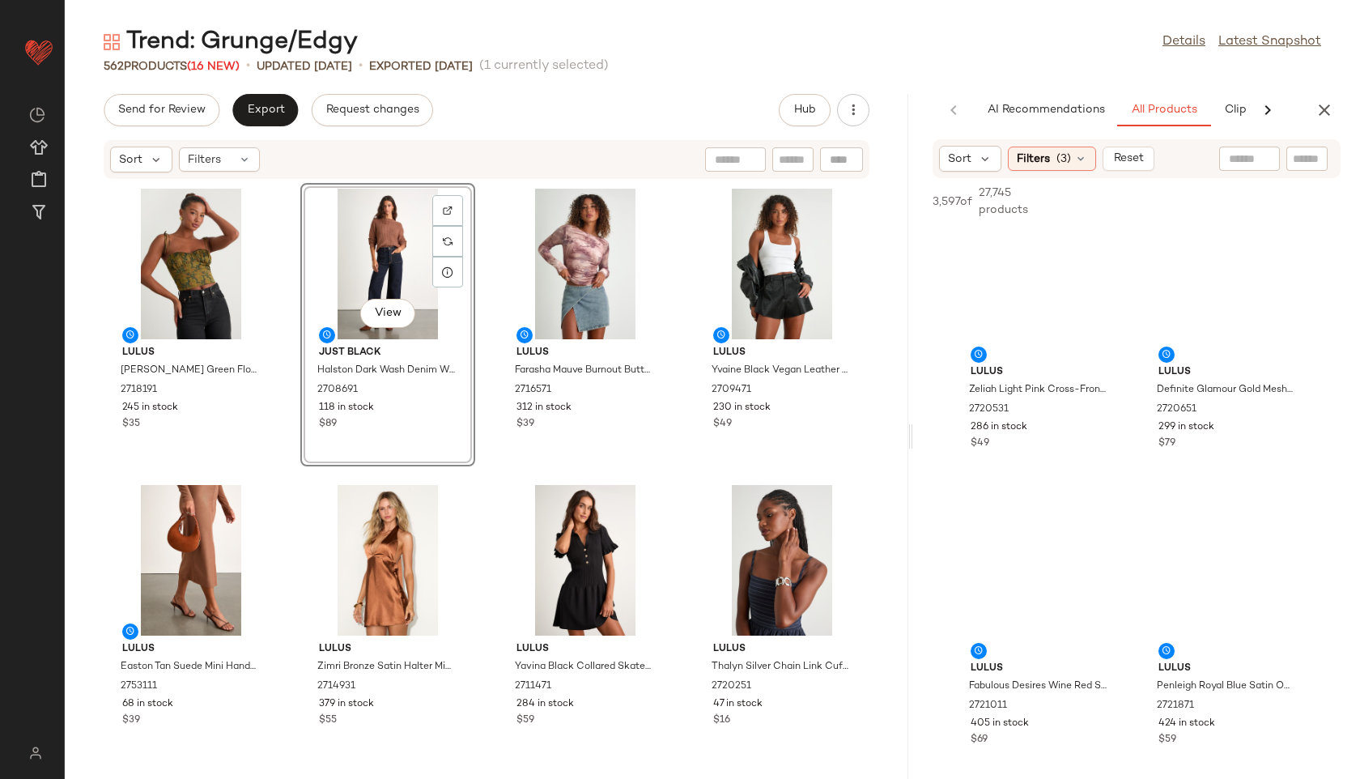
scroll to position [2745, 0]
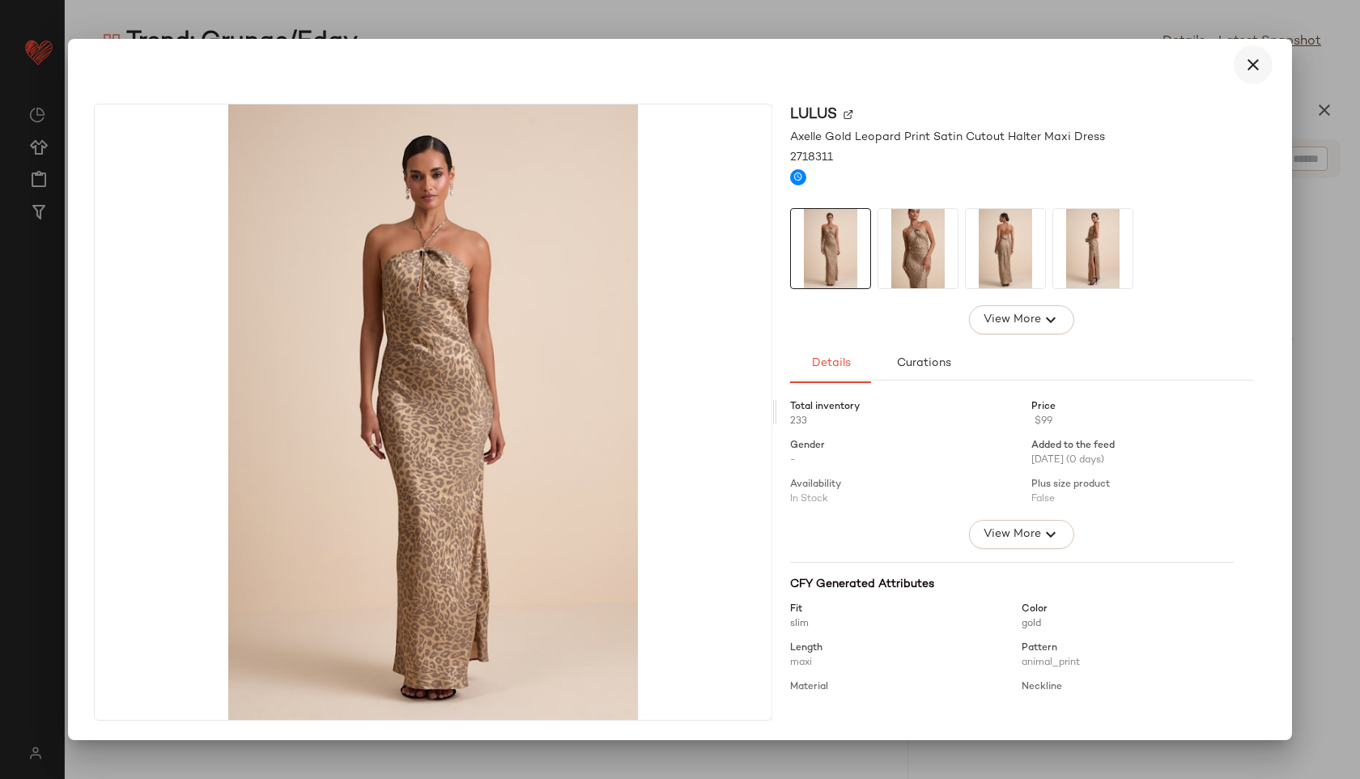
click at [1254, 57] on icon "button" at bounding box center [1252, 64] width 19 height 19
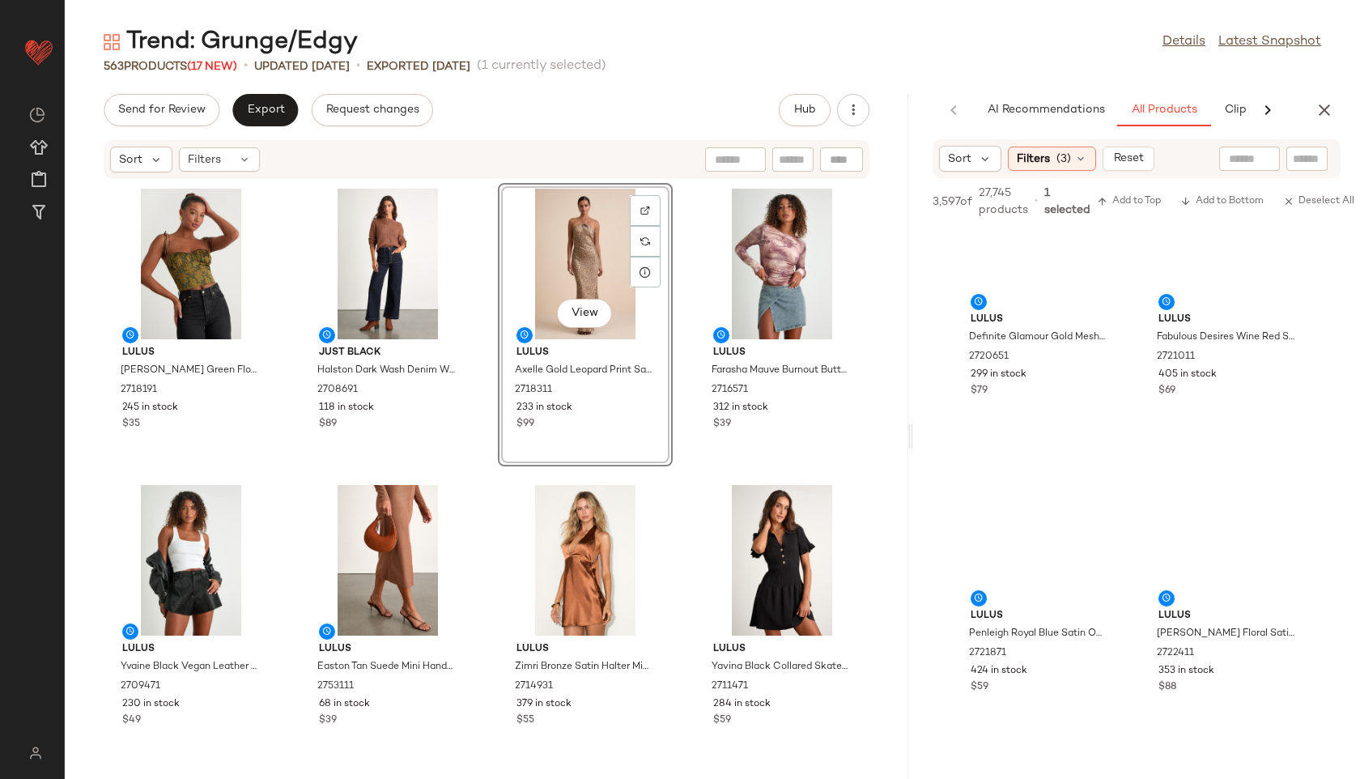
drag, startPoint x: 1040, startPoint y: 516, endPoint x: 732, endPoint y: 0, distance: 600.8
click at [1060, 160] on span "(3)" at bounding box center [1063, 159] width 15 height 17
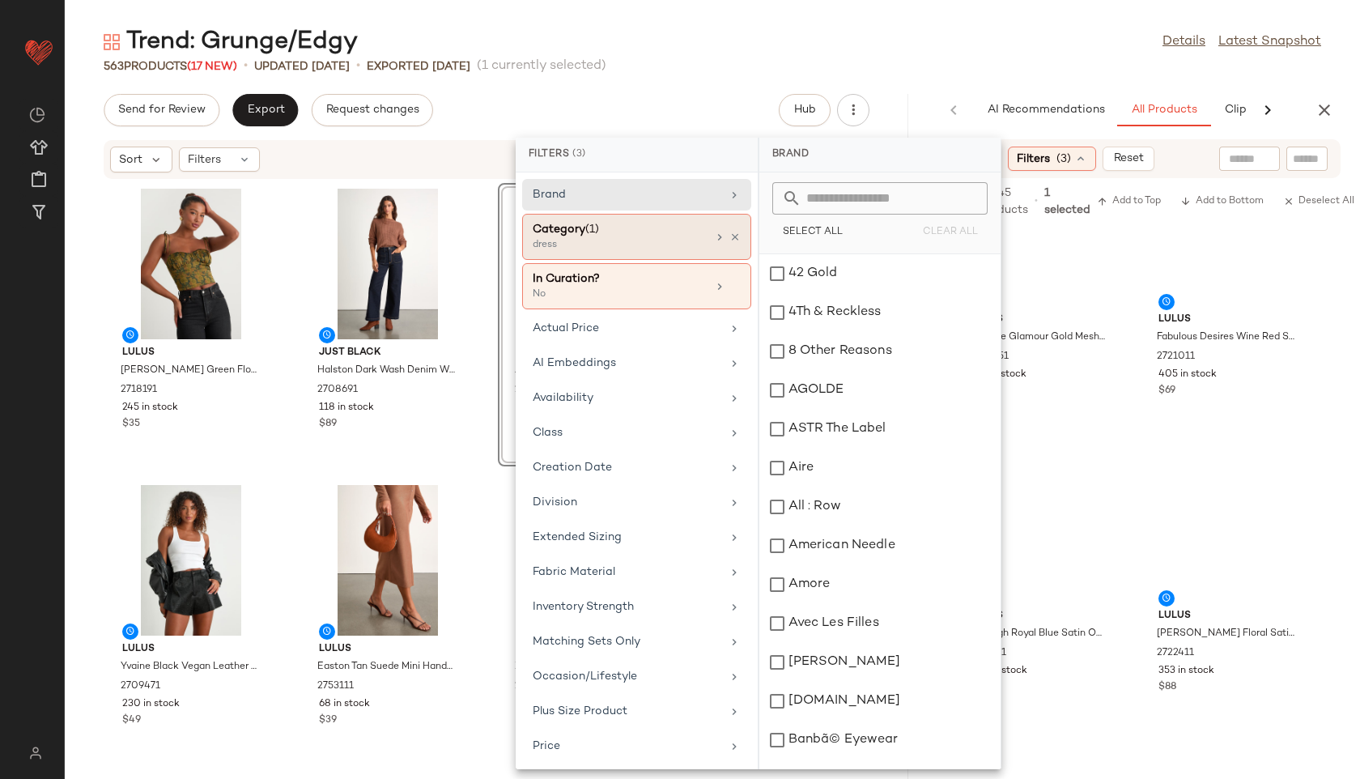
click at [652, 239] on div "dress" at bounding box center [614, 245] width 162 height 15
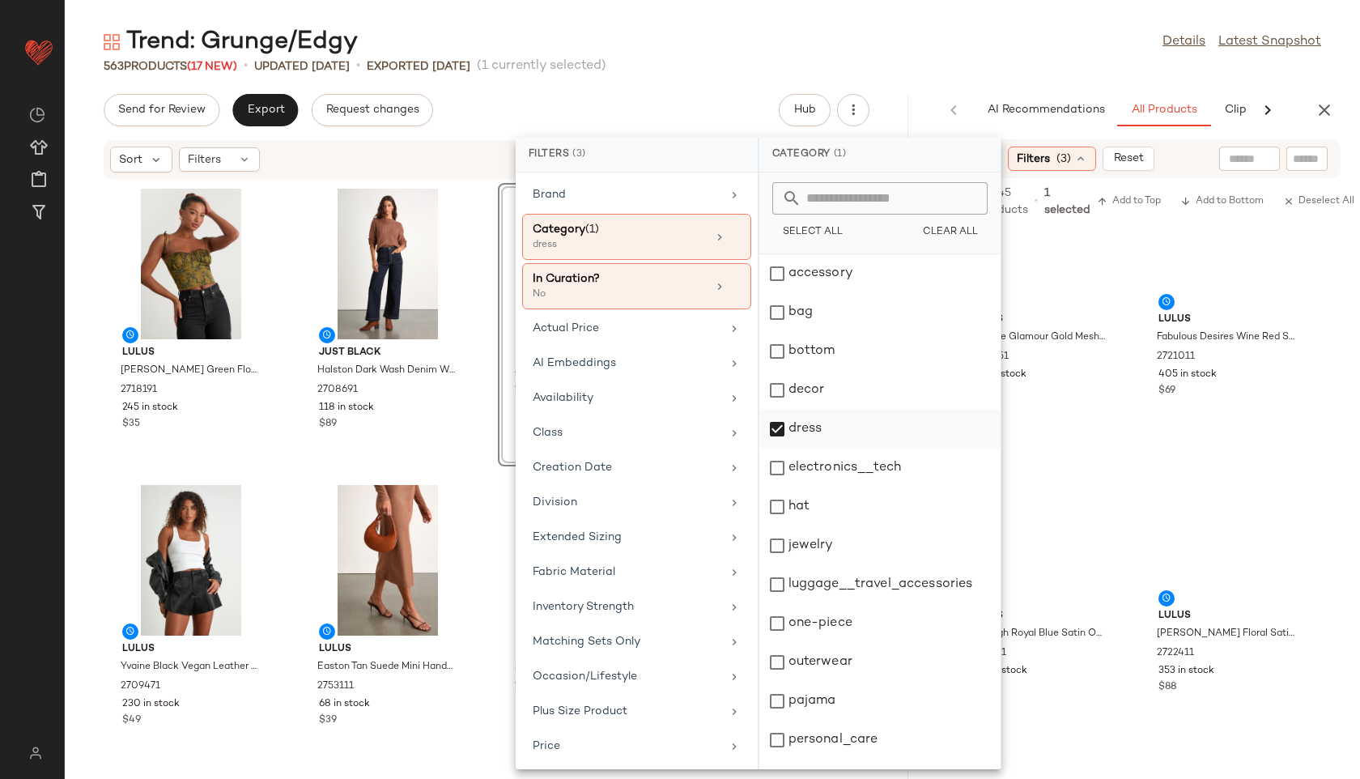
click at [799, 427] on div "dress" at bounding box center [879, 429] width 241 height 39
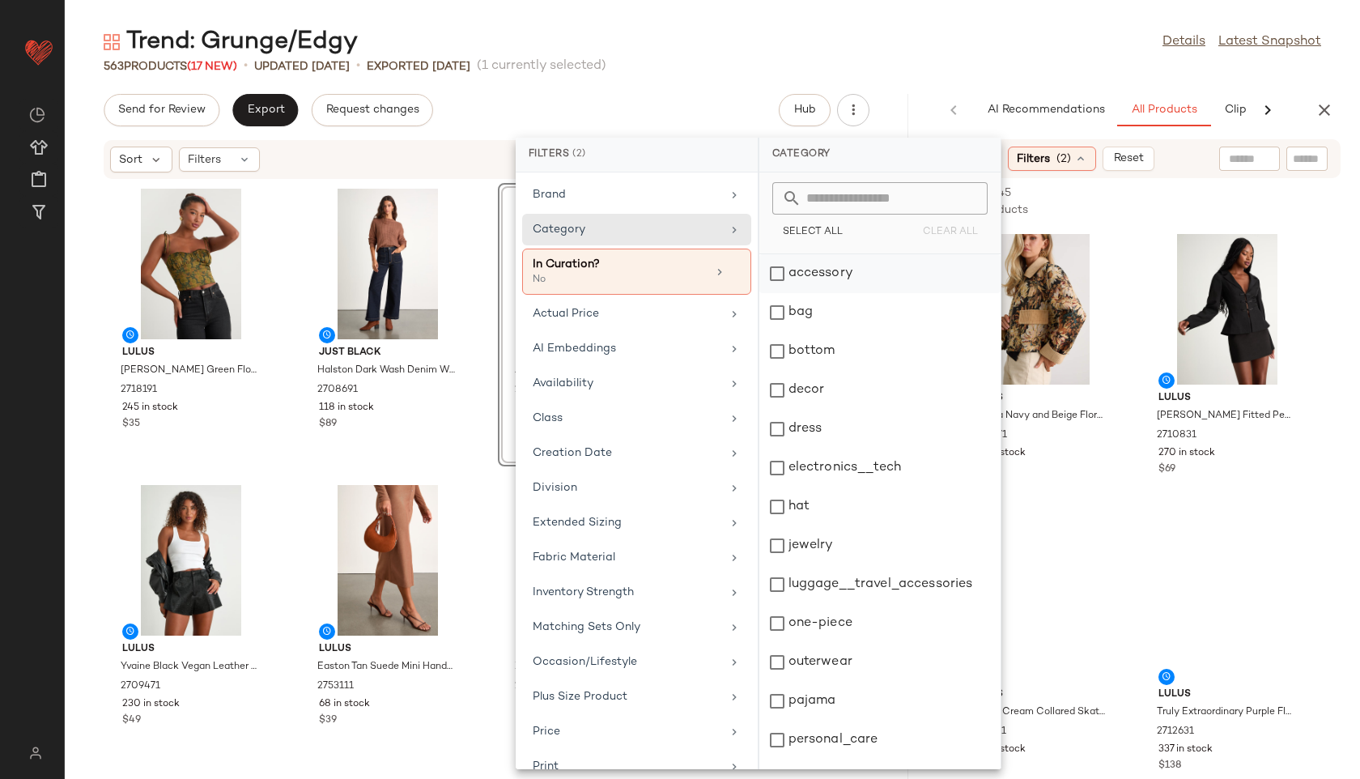
click at [826, 274] on div "accessory" at bounding box center [879, 273] width 241 height 39
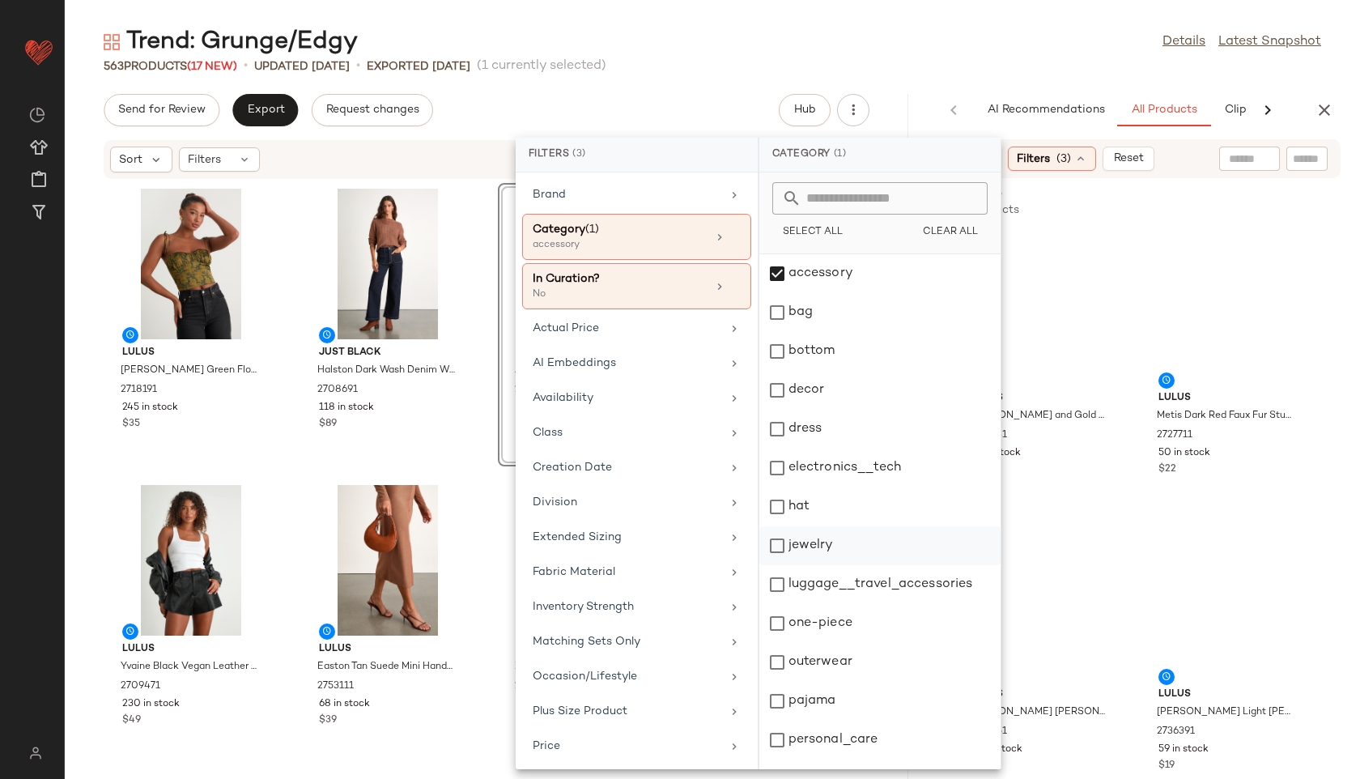
click at [821, 546] on div "jewelry" at bounding box center [879, 545] width 241 height 39
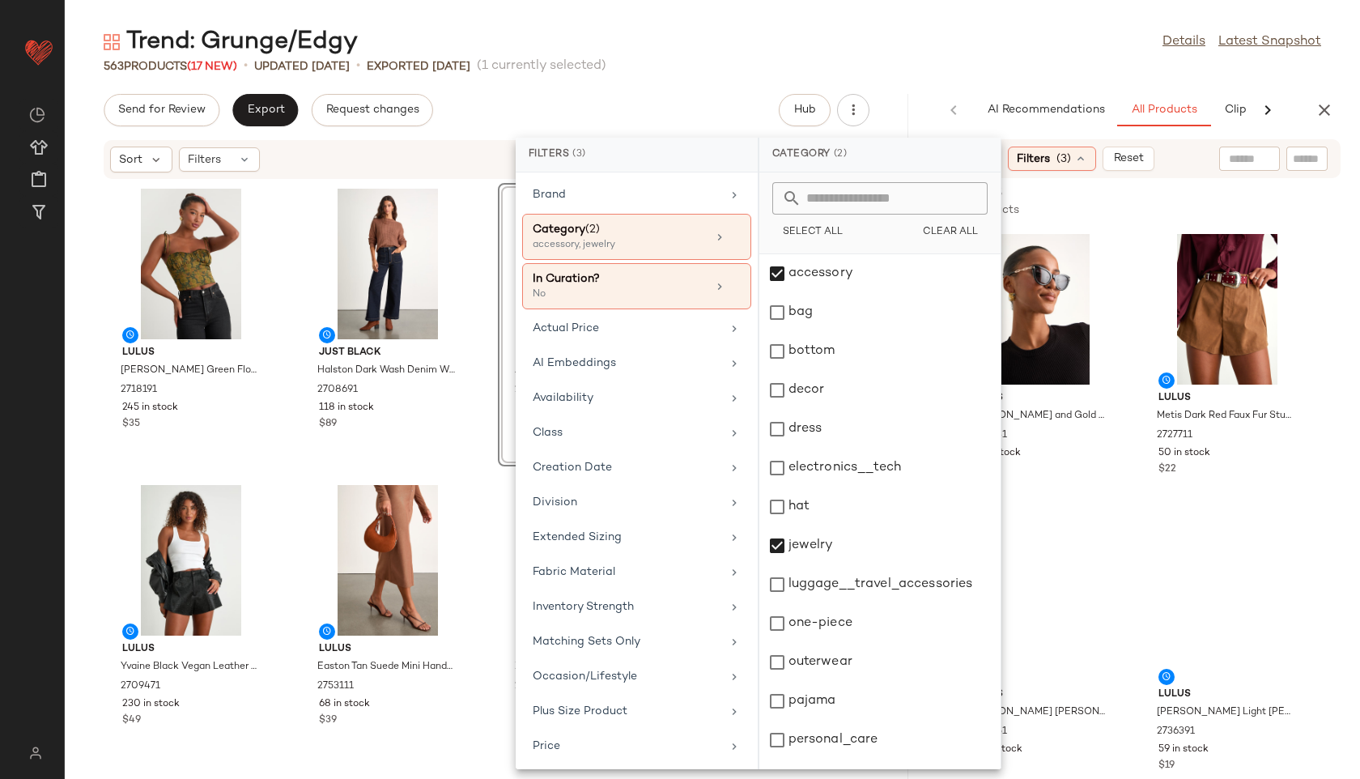
click at [895, 43] on div "Trend: Grunge/Edgy Details Latest Snapshot" at bounding box center [712, 42] width 1295 height 32
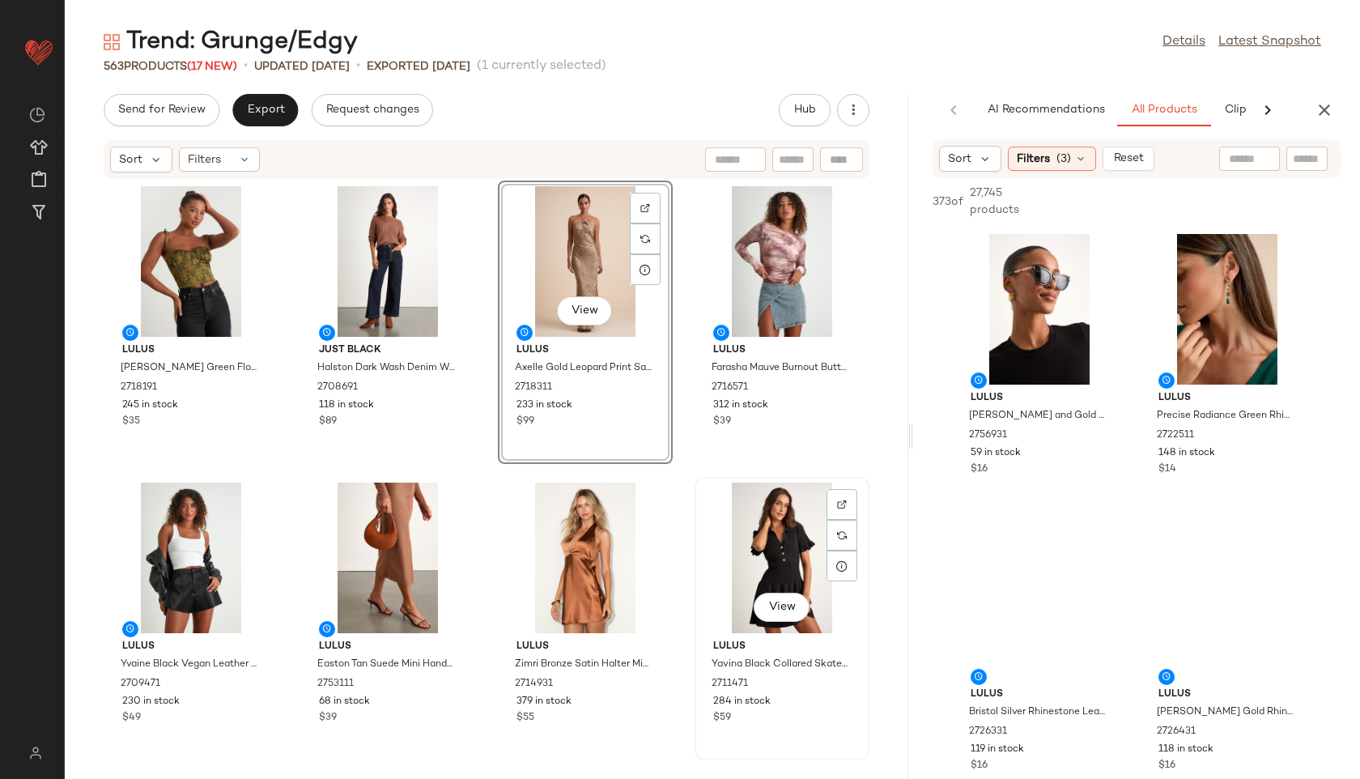
scroll to position [0, 0]
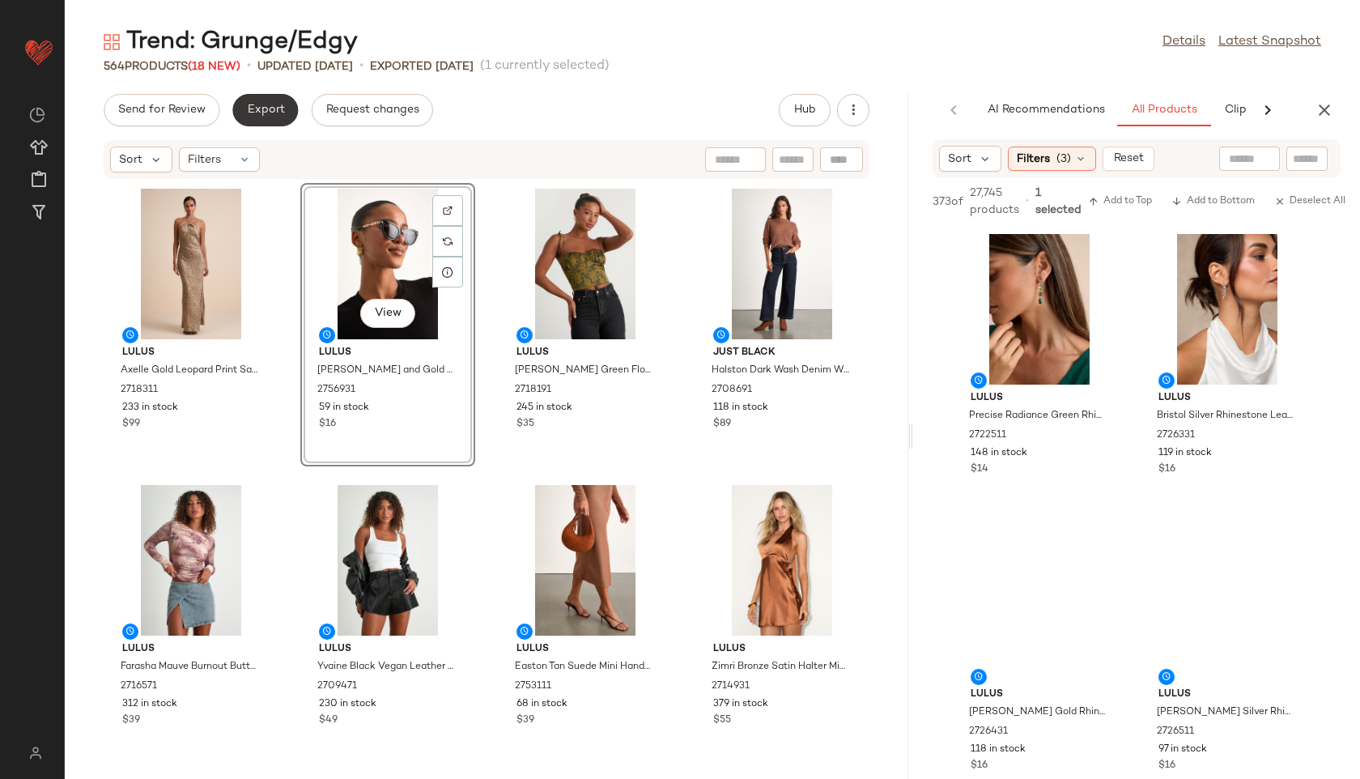
click at [260, 106] on span "Export" at bounding box center [265, 110] width 38 height 13
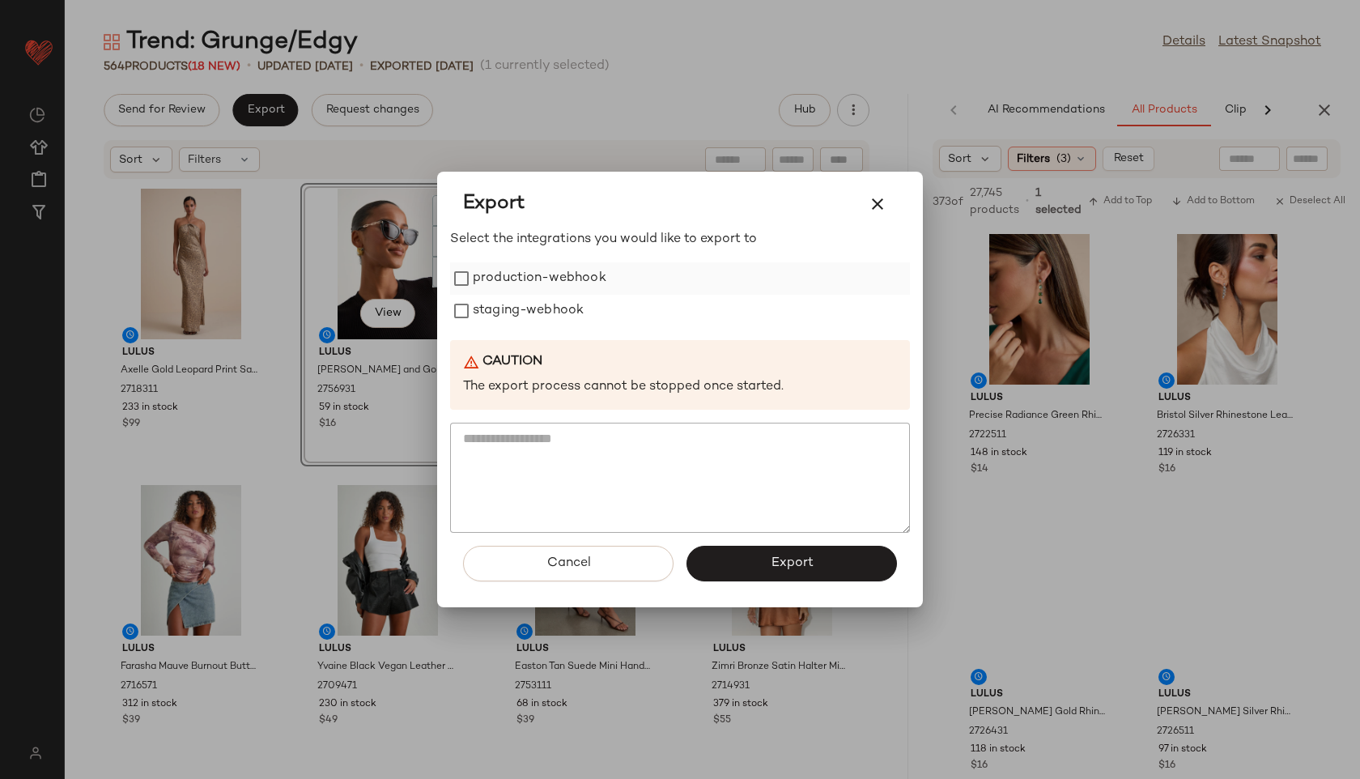
click at [522, 272] on label "production-webhook" at bounding box center [540, 278] width 134 height 32
click at [525, 298] on label "staging-webhook" at bounding box center [528, 311] width 111 height 32
click at [741, 567] on button "Export" at bounding box center [791, 564] width 210 height 36
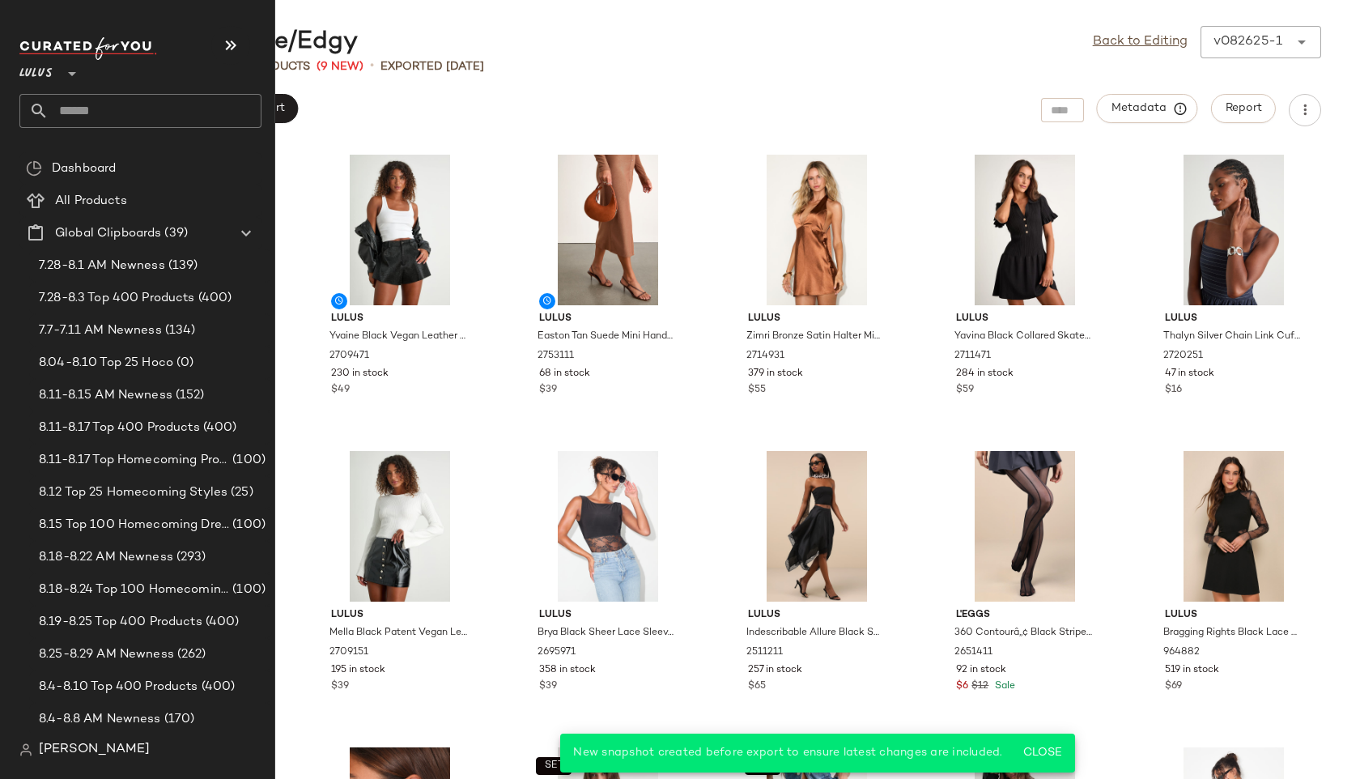
click at [101, 103] on input "text" at bounding box center [155, 111] width 213 height 34
click at [55, 110] on input "text" at bounding box center [155, 111] width 213 height 34
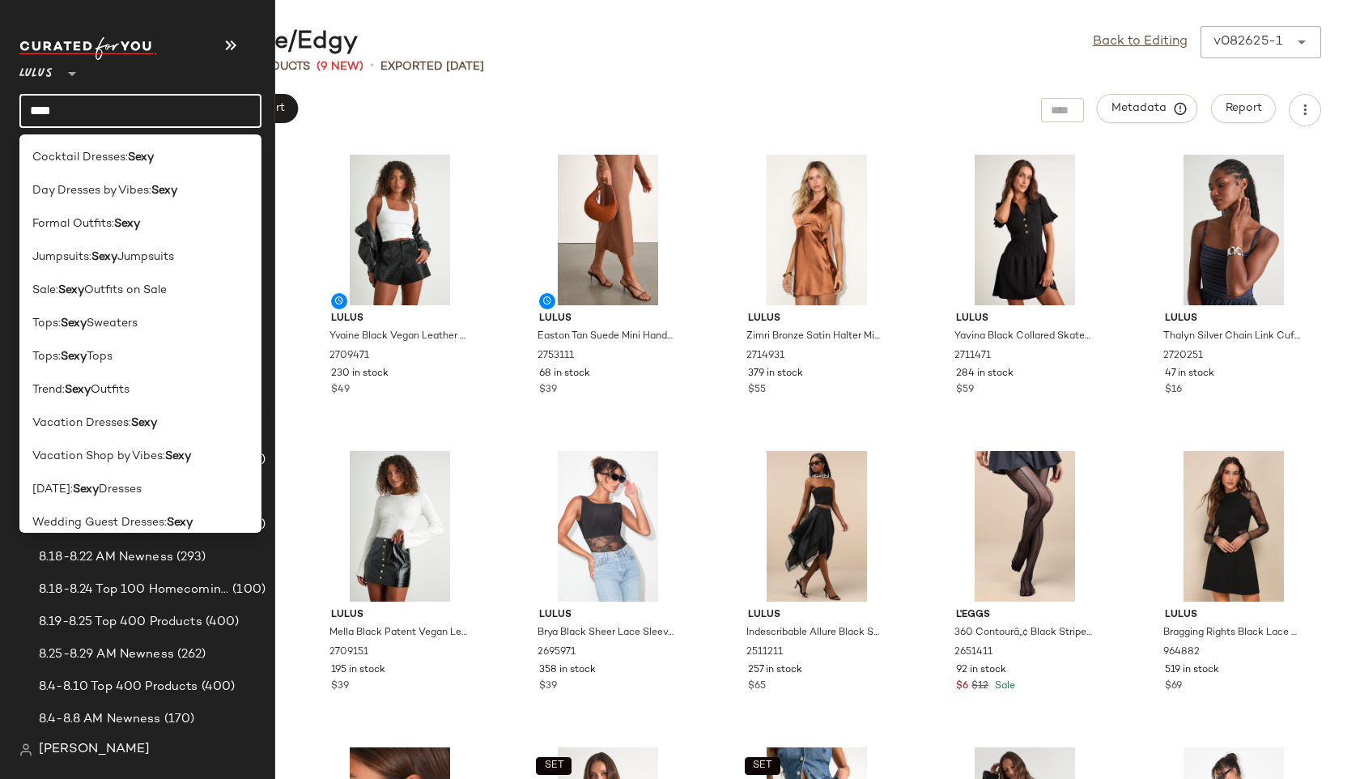
type input "**********"
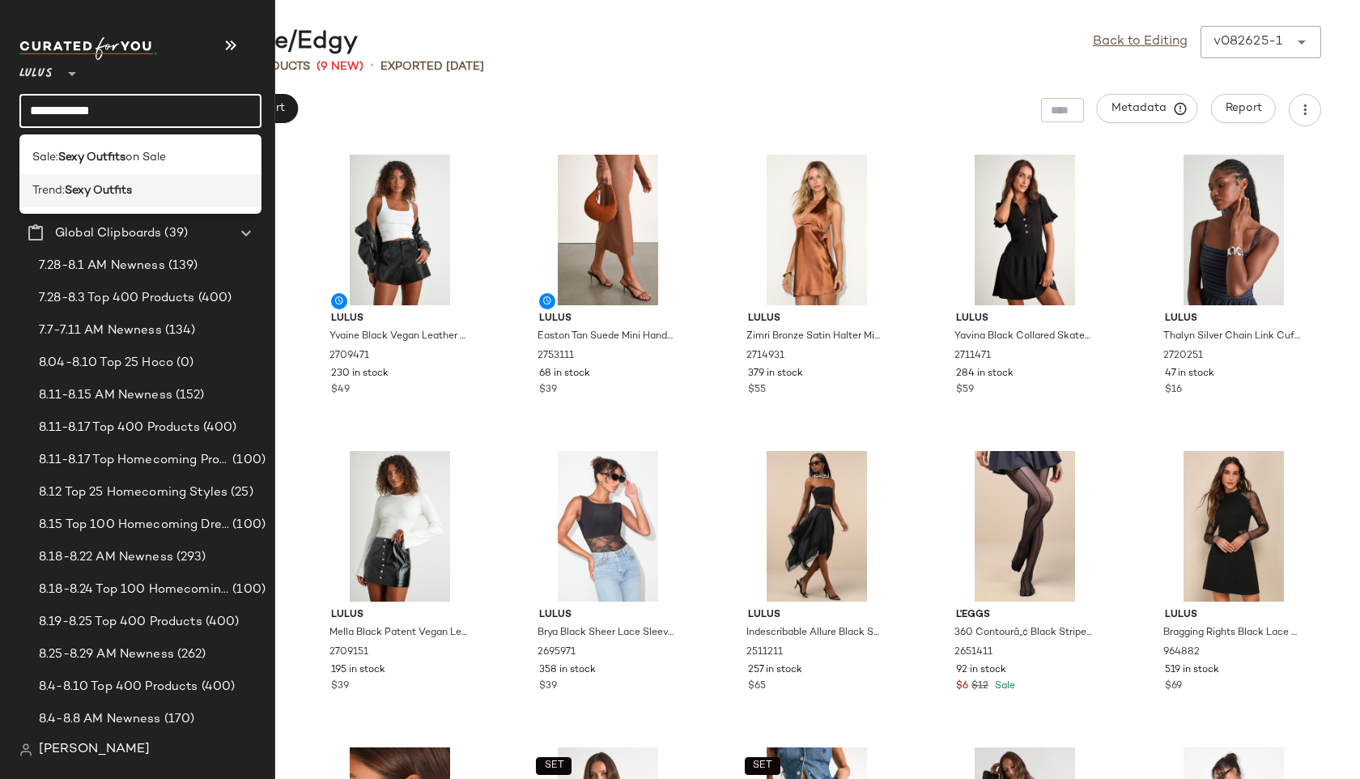
click at [67, 189] on b "Sexy Outfits" at bounding box center [98, 190] width 67 height 17
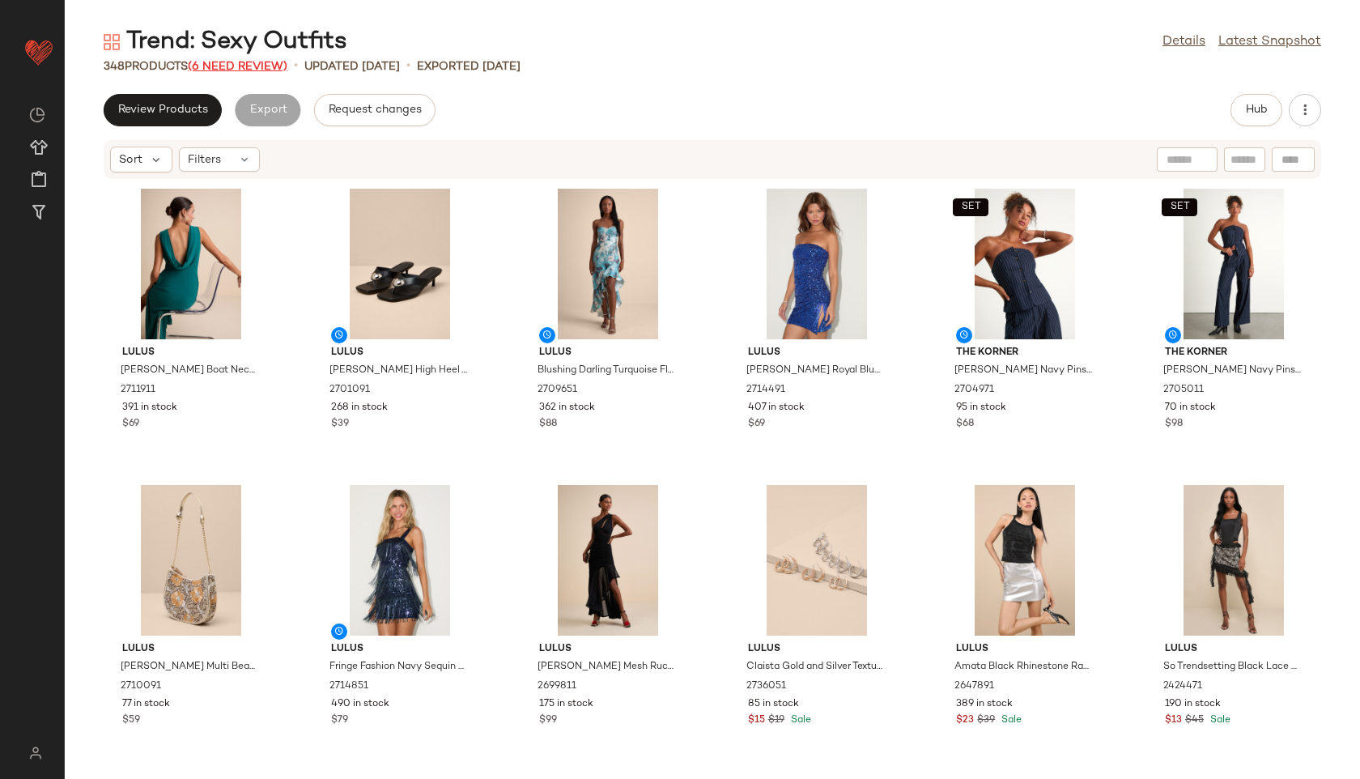
click at [253, 62] on span "(6 Need Review)" at bounding box center [238, 67] width 100 height 12
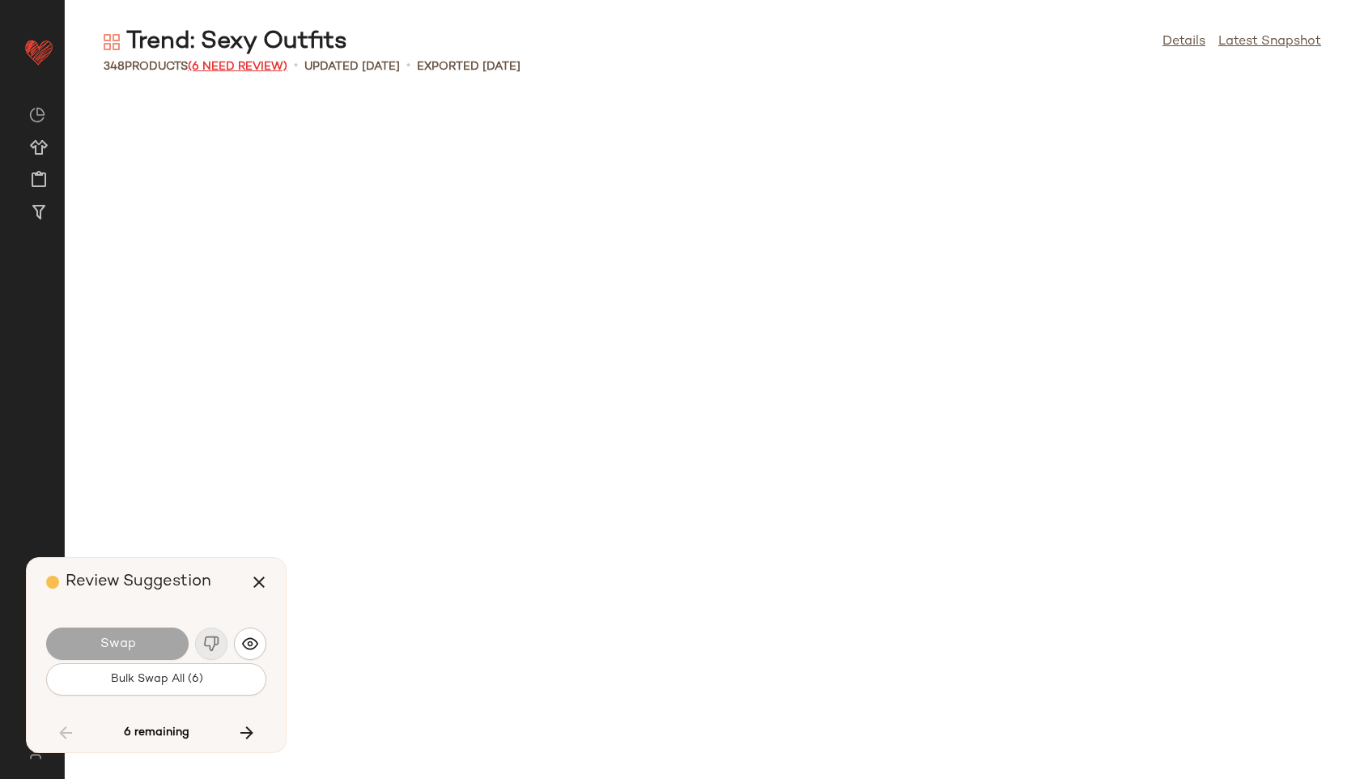
scroll to position [7110, 0]
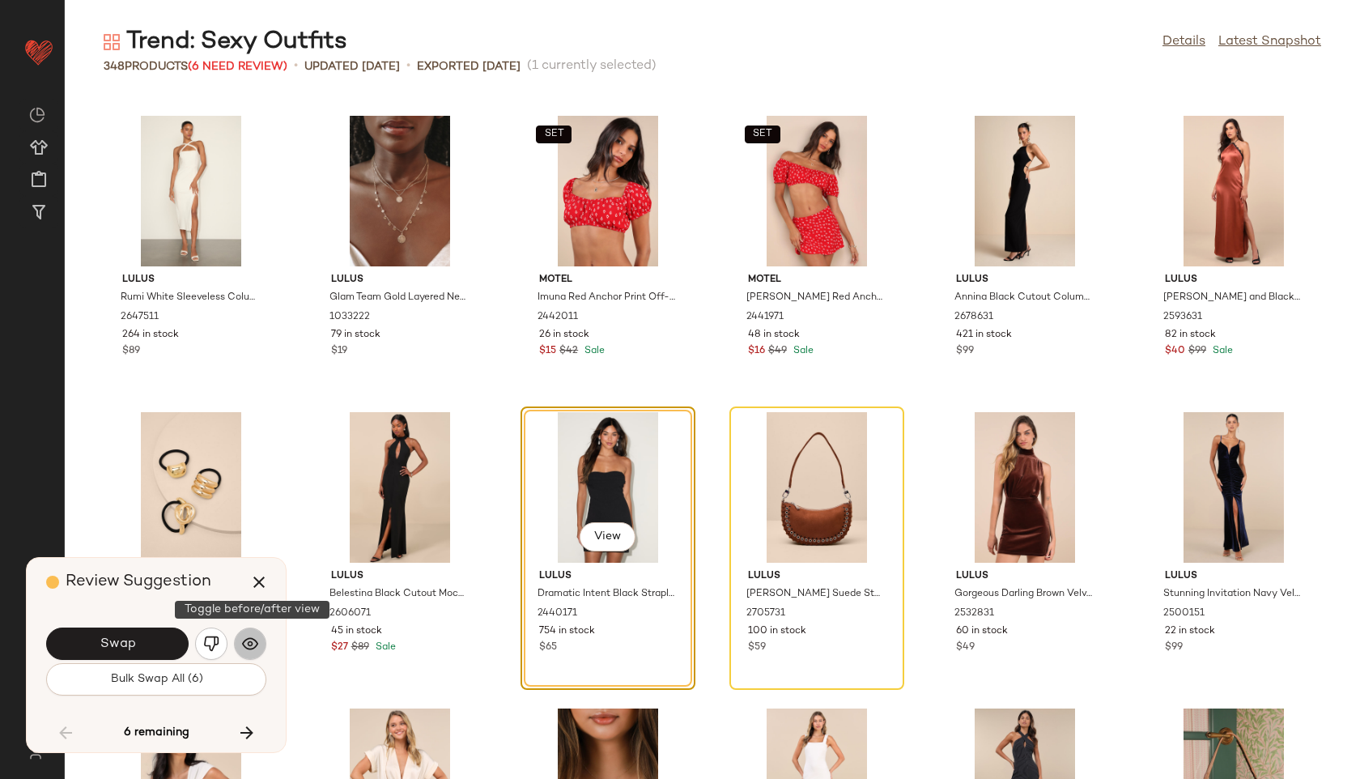
click at [251, 640] on img "button" at bounding box center [250, 643] width 16 height 16
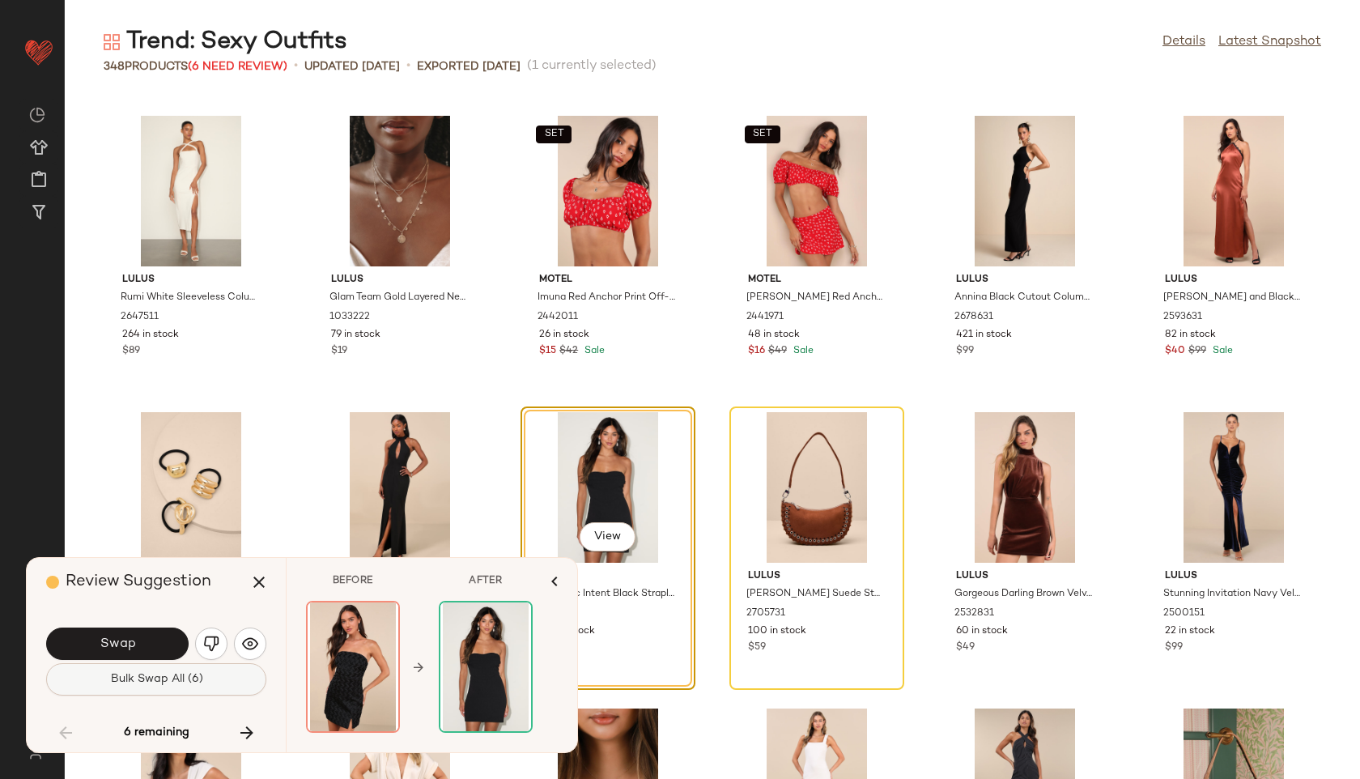
click at [163, 677] on span "Bulk Swap All (6)" at bounding box center [155, 679] width 93 height 13
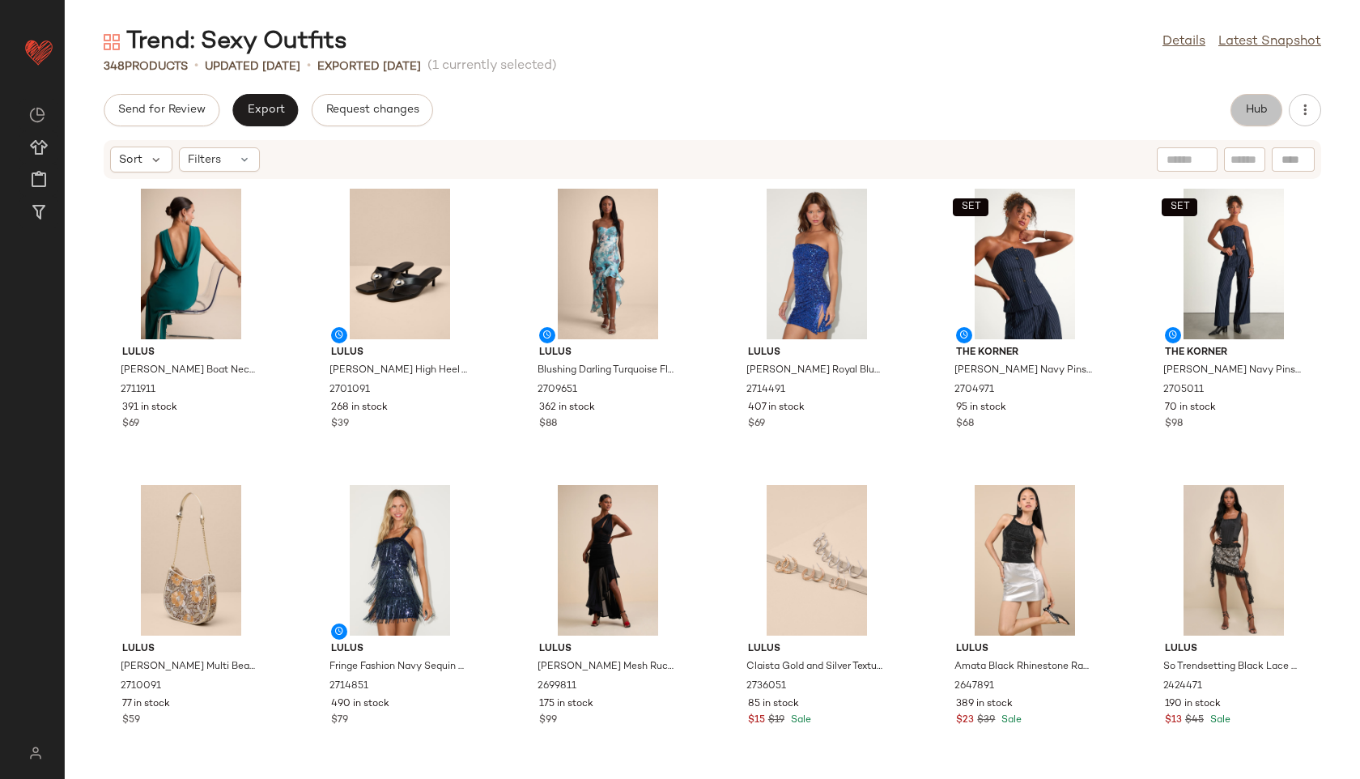
click at [1247, 113] on span "Hub" at bounding box center [1256, 110] width 23 height 13
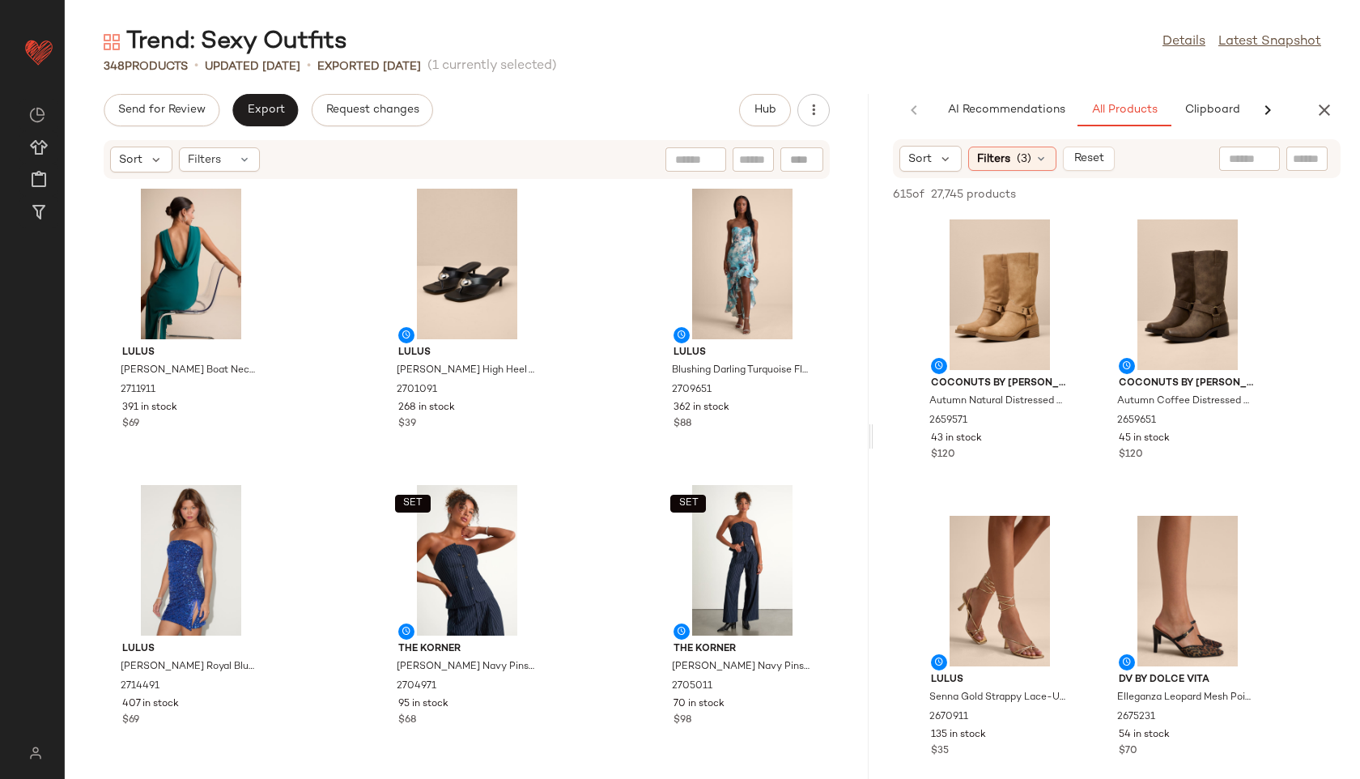
drag, startPoint x: 713, startPoint y: 435, endPoint x: 1231, endPoint y: 427, distance: 518.1
click at [1231, 427] on div "Trend: Sexy Outfits Details Latest Snapshot 348 Products • updated Aug 26th • E…" at bounding box center [712, 402] width 1295 height 753
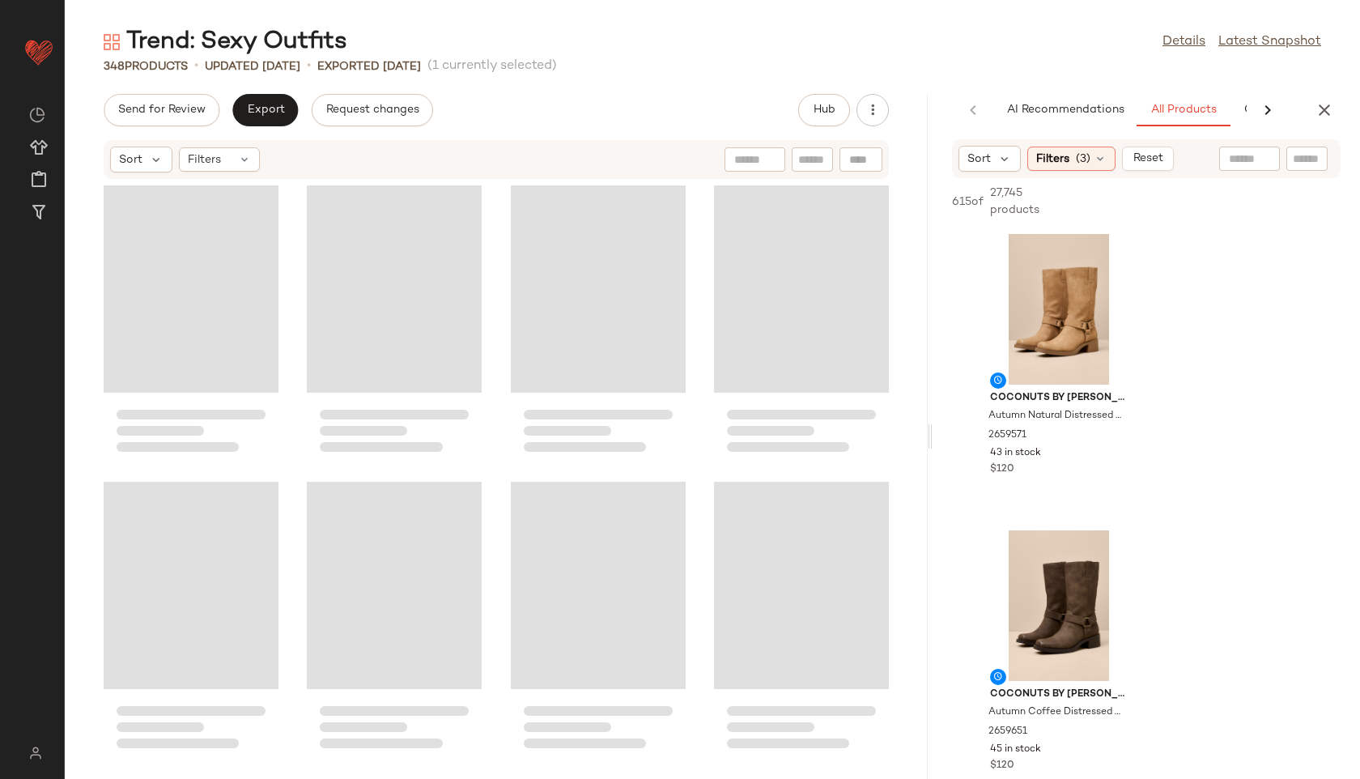
drag, startPoint x: 872, startPoint y: 438, endPoint x: 1069, endPoint y: 416, distance: 198.7
click at [1069, 416] on div "Trend: Sexy Outfits Details Latest Snapshot 348 Products • updated Aug 26th • E…" at bounding box center [712, 402] width 1295 height 753
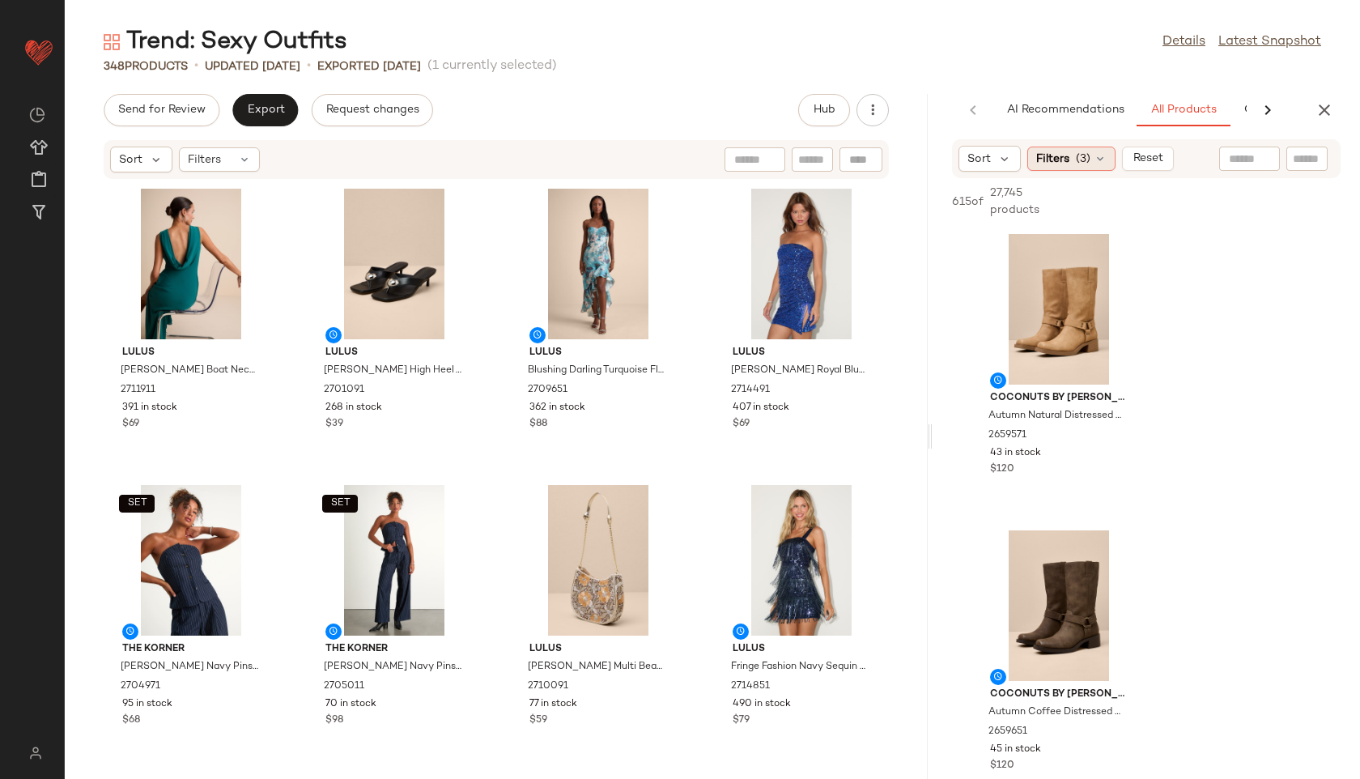
click at [1092, 159] on div "Filters (3)" at bounding box center [1071, 159] width 88 height 24
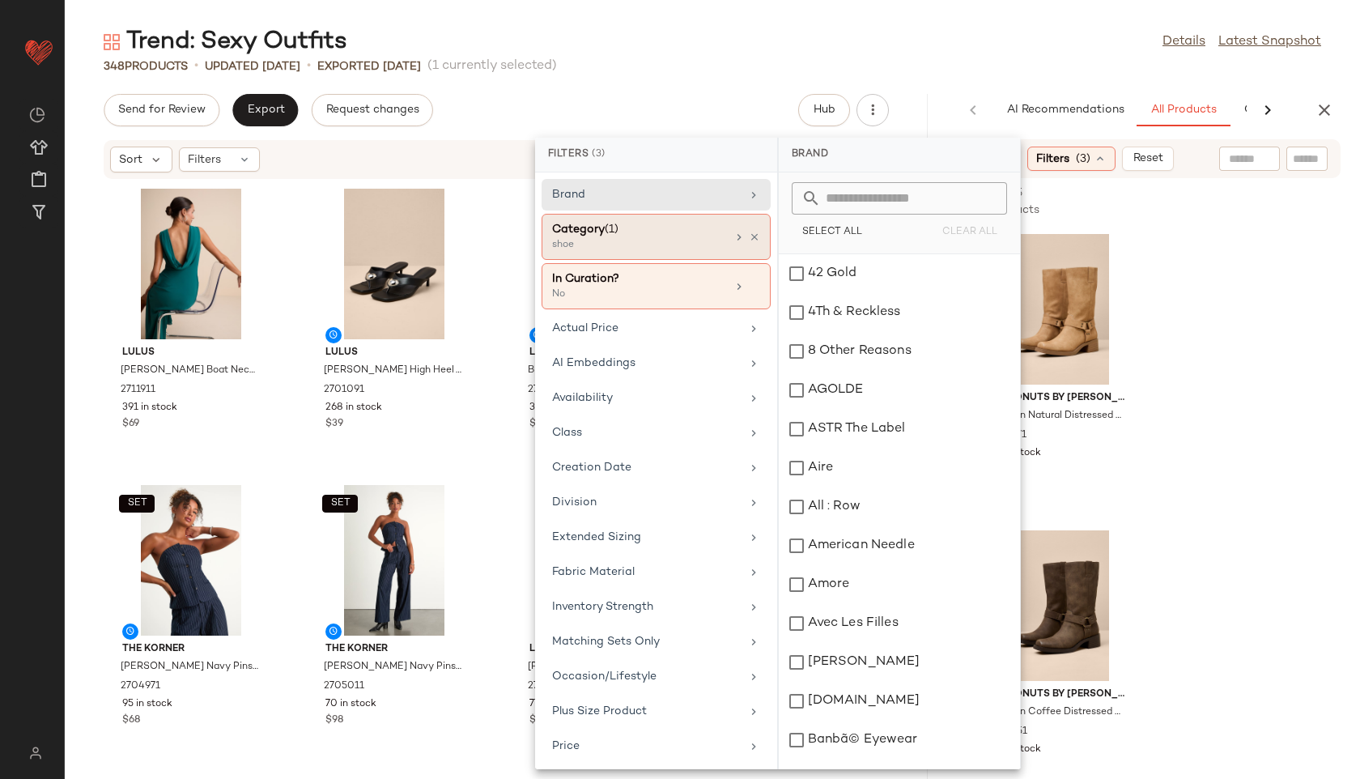
click at [677, 240] on div "shoe" at bounding box center [633, 245] width 162 height 15
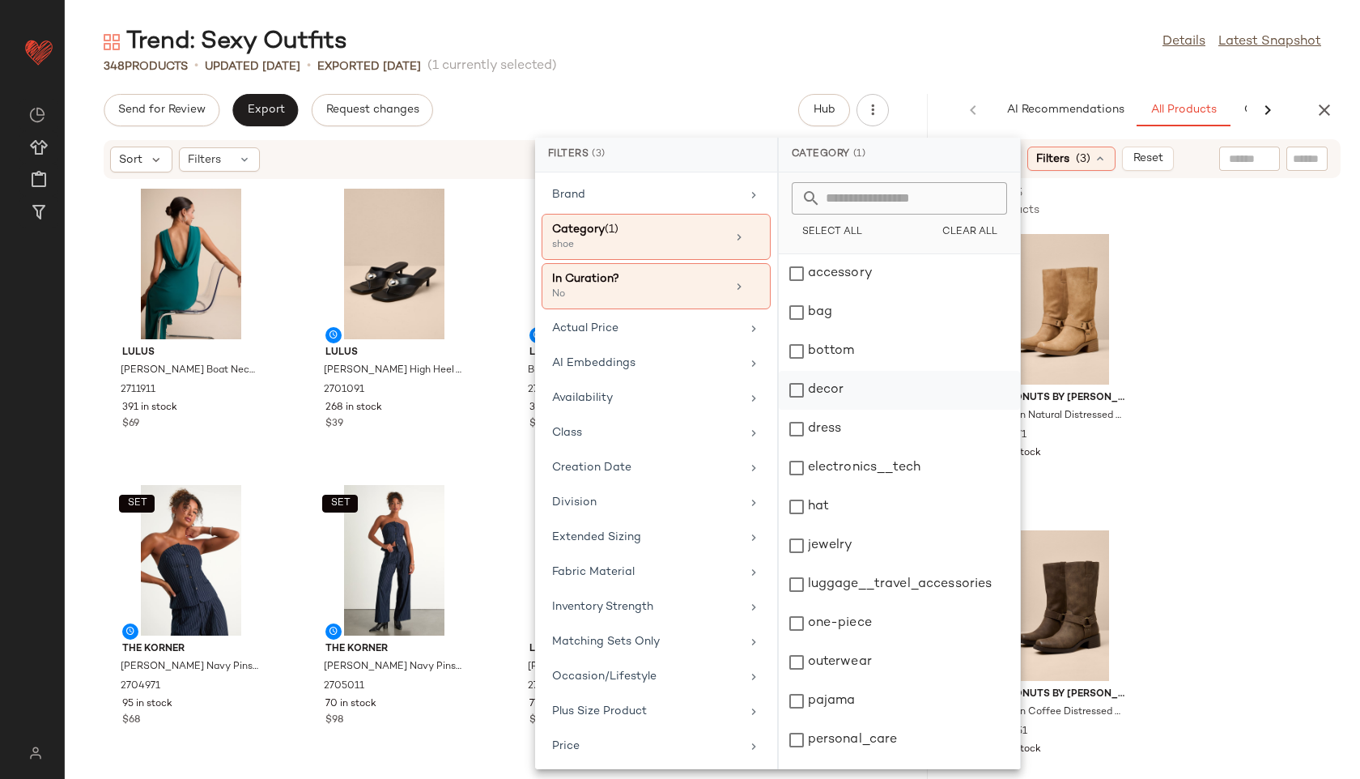
scroll to position [146, 0]
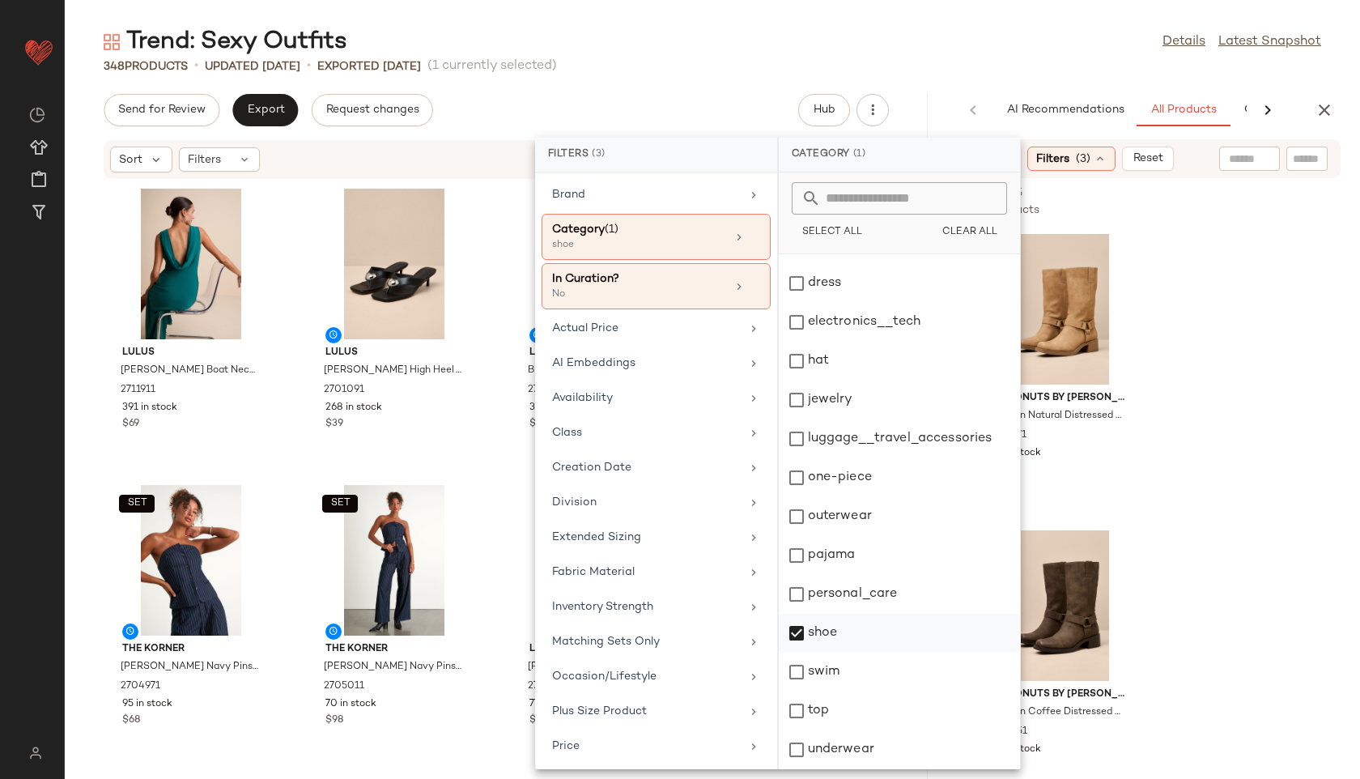
click at [831, 631] on div "shoe" at bounding box center [899, 633] width 241 height 39
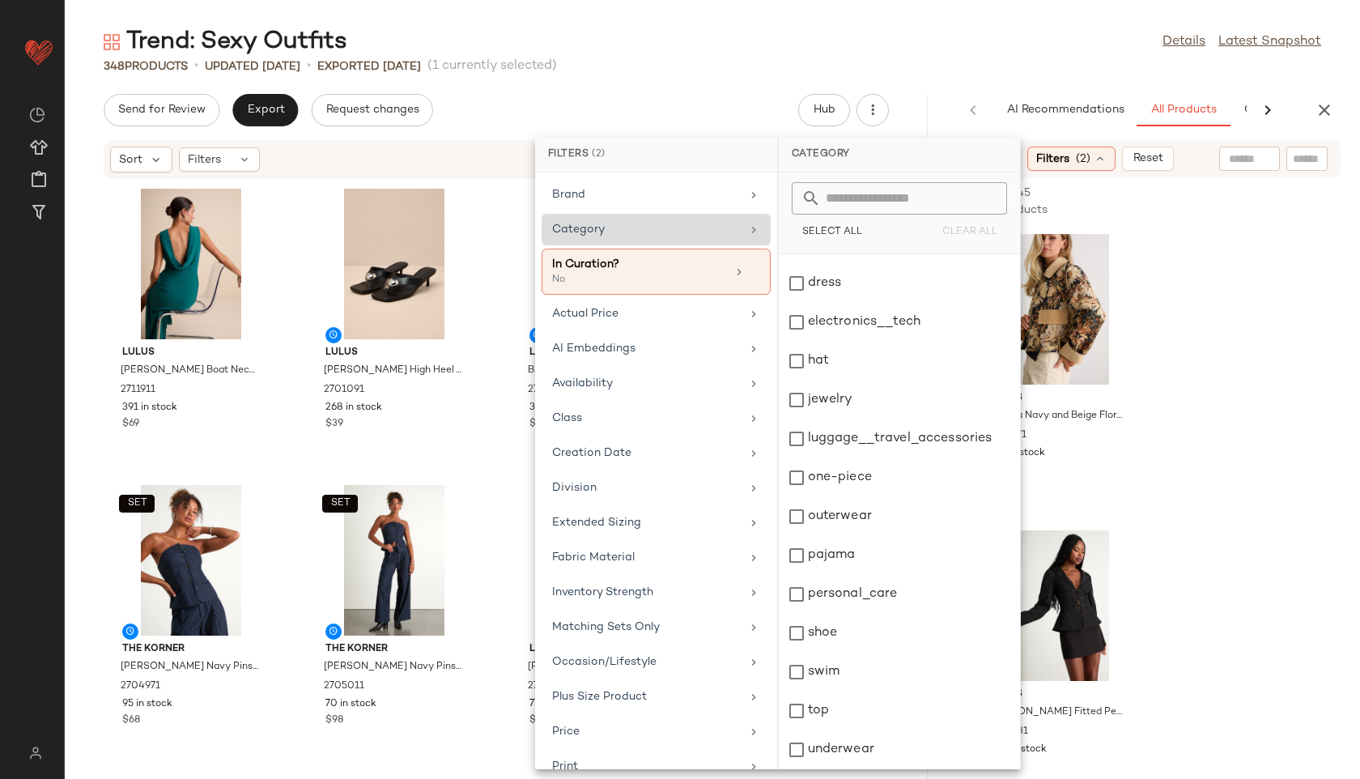
click at [685, 232] on div "Category" at bounding box center [646, 229] width 189 height 17
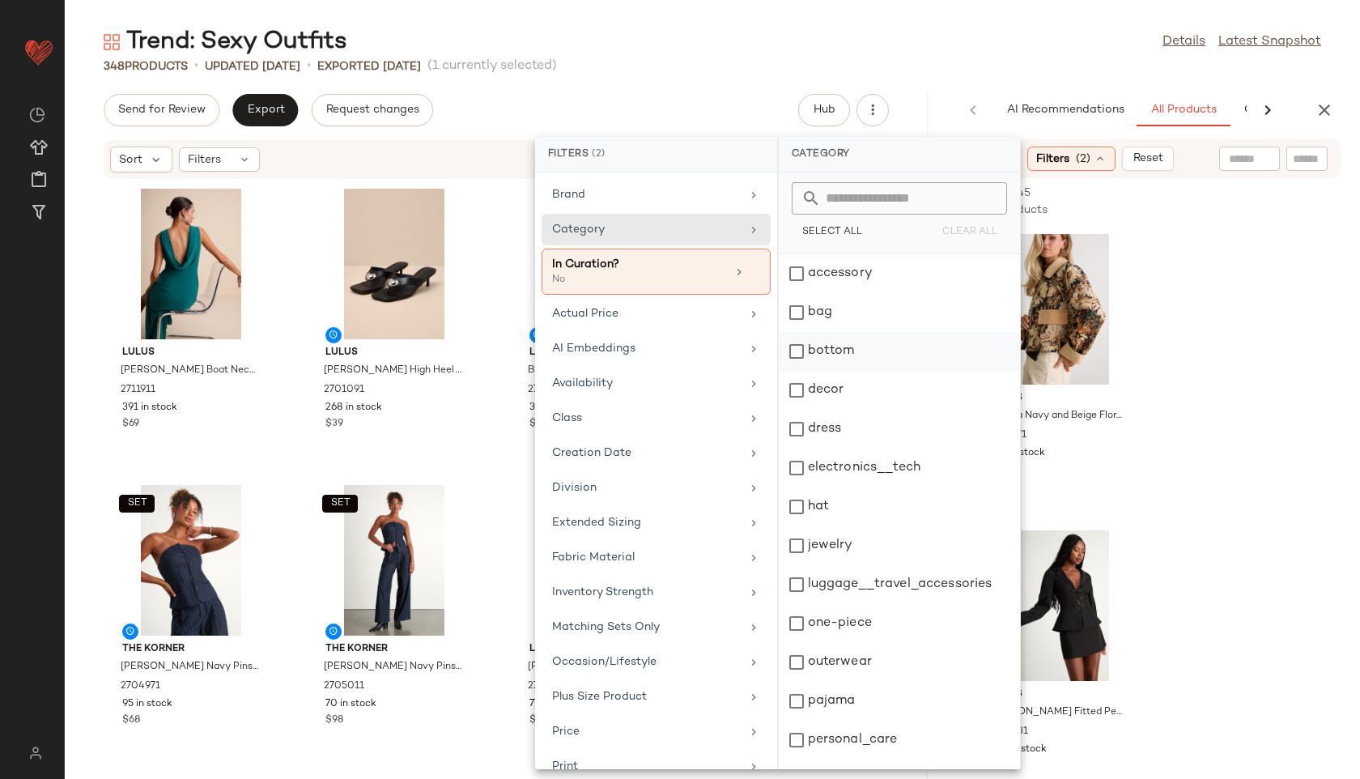
click at [824, 346] on div "bottom" at bounding box center [899, 351] width 241 height 39
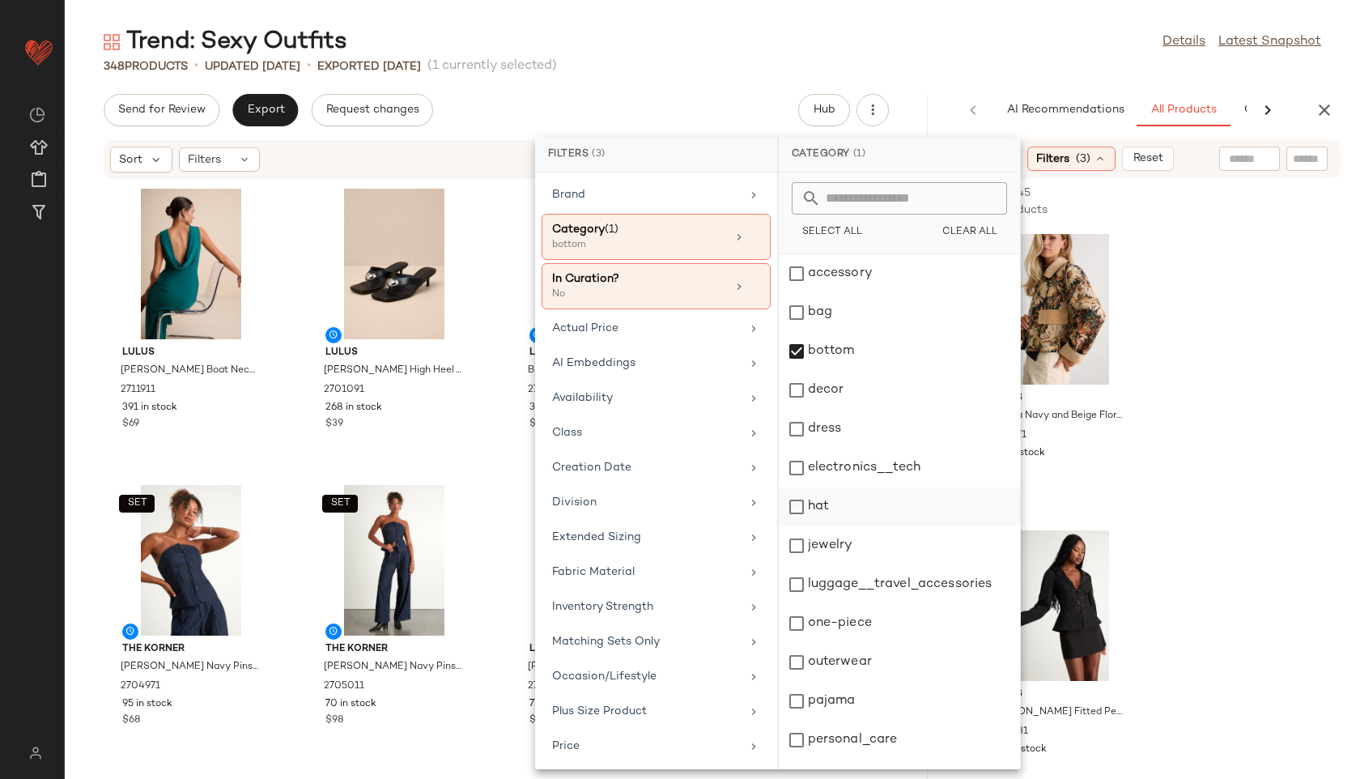
scroll to position [146, 0]
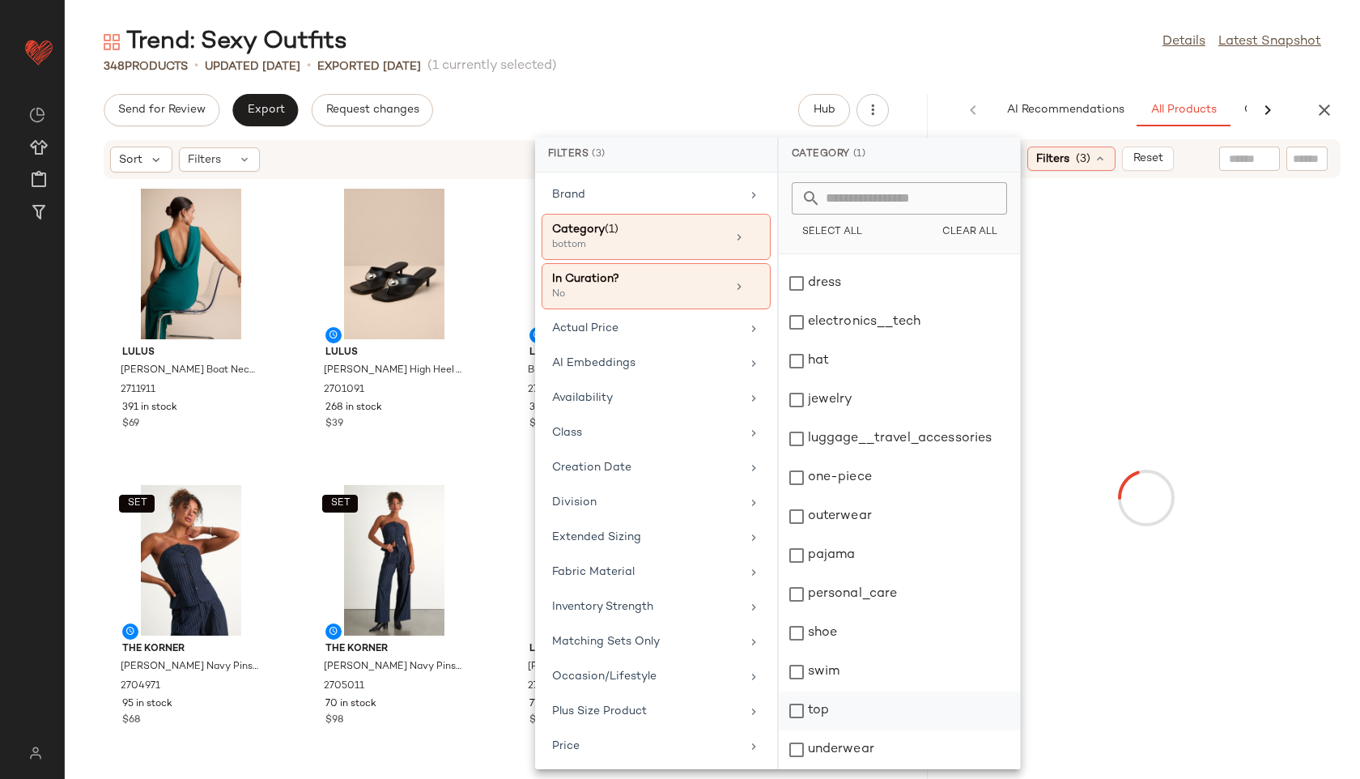
click at [815, 712] on div "top" at bounding box center [899, 710] width 241 height 39
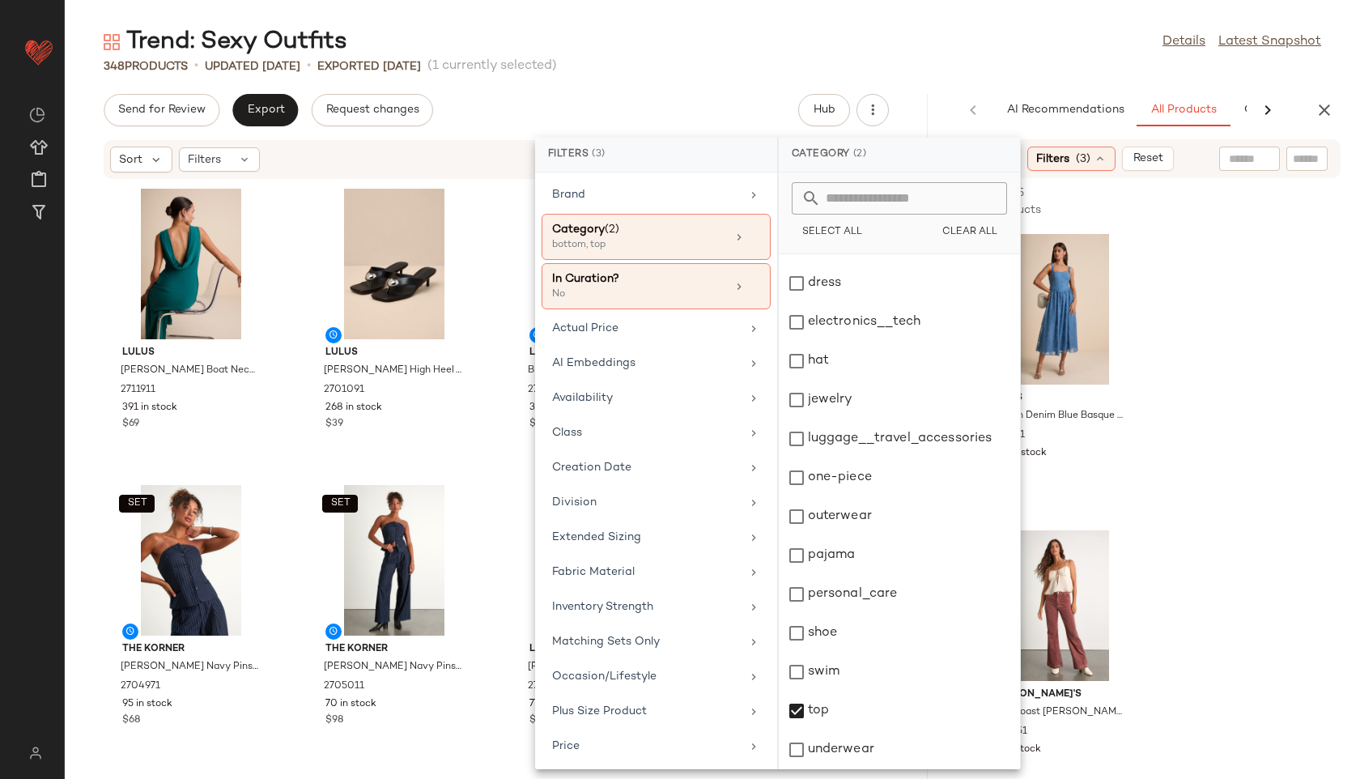
click at [895, 46] on div "Trend: Sexy Outfits Details Latest Snapshot" at bounding box center [712, 42] width 1295 height 32
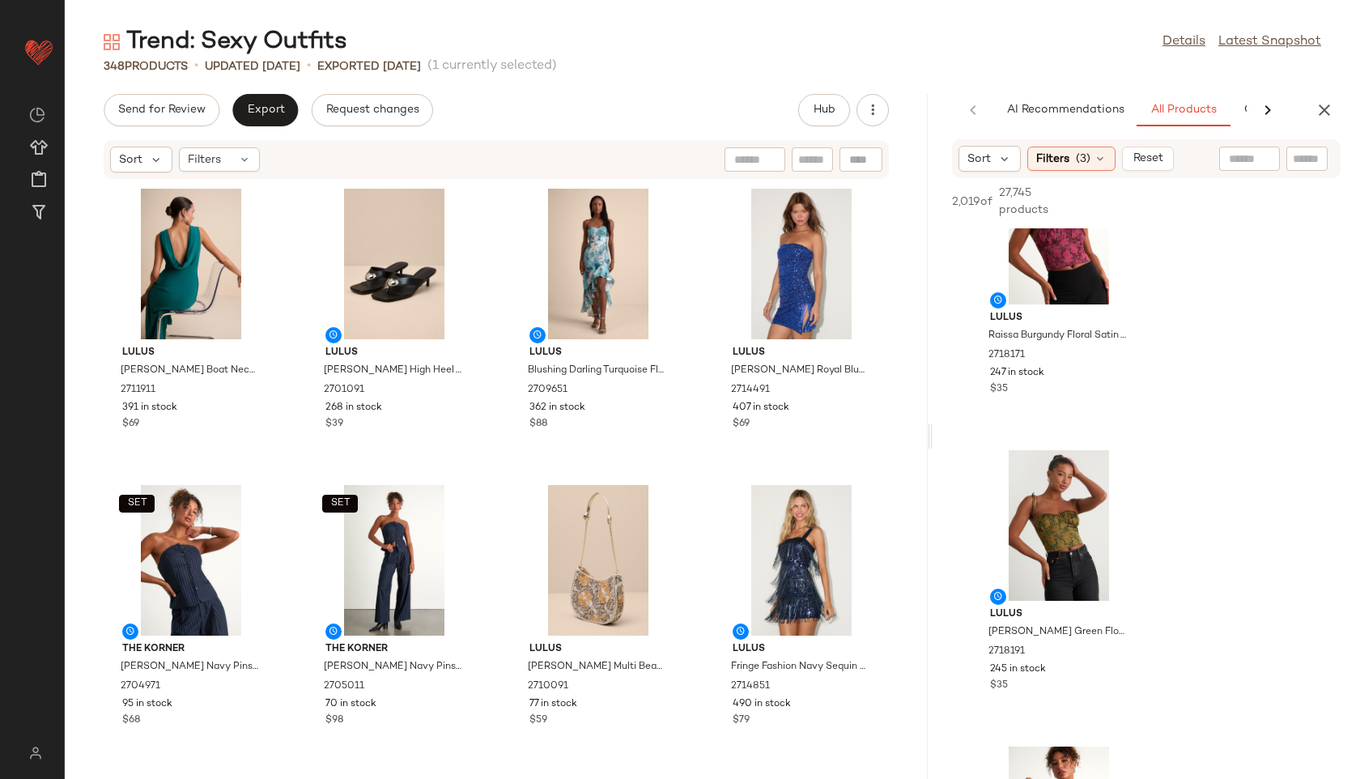
scroll to position [673, 0]
click at [1238, 157] on input "text" at bounding box center [1237, 159] width 141 height 17
type input "****"
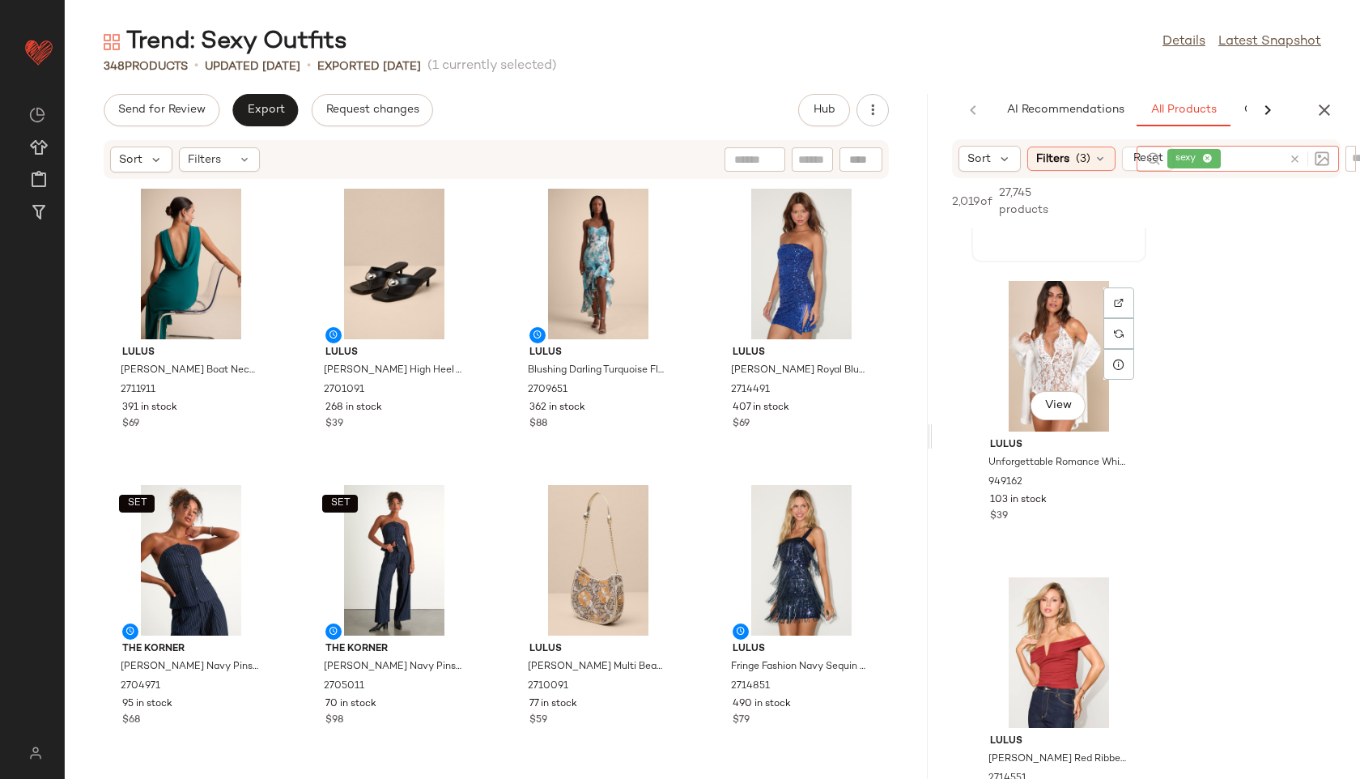
scroll to position [1144, 0]
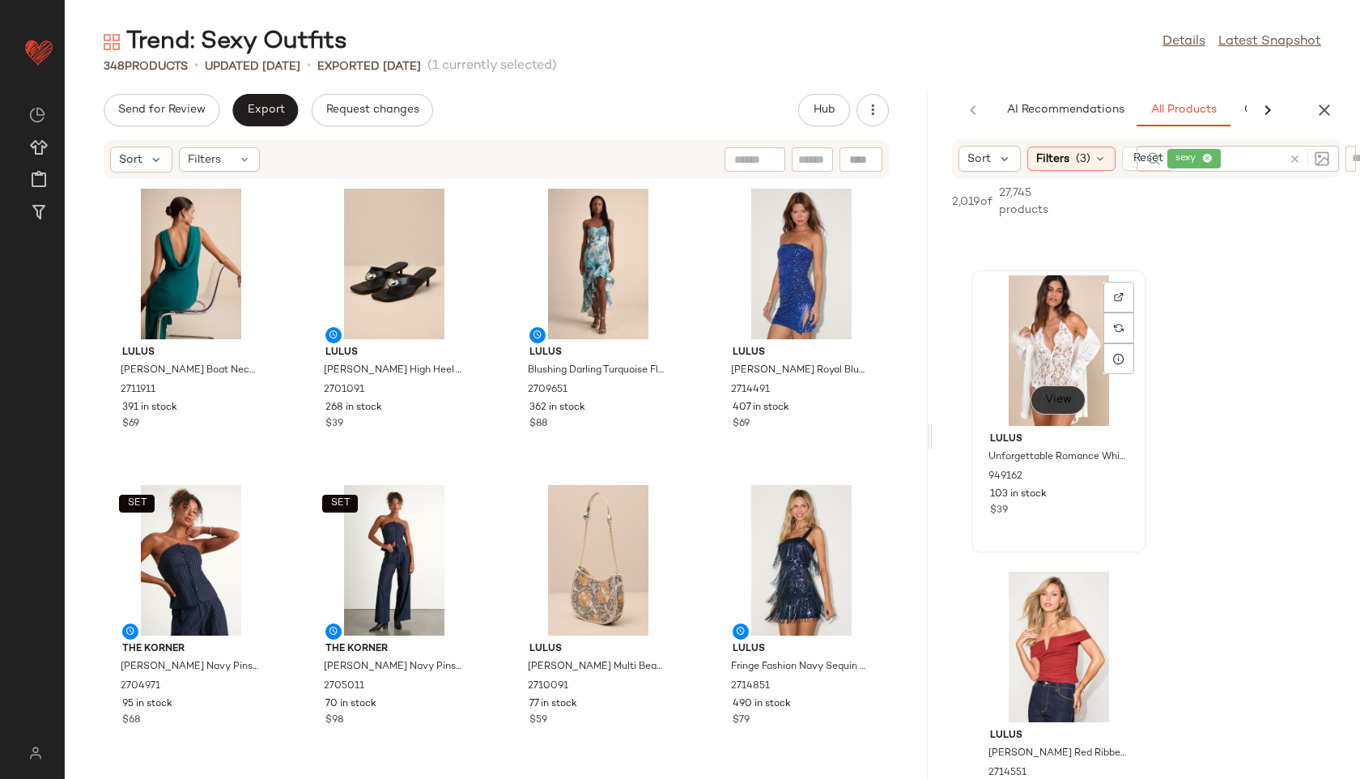
click at [1068, 402] on span "View" at bounding box center [1058, 399] width 28 height 13
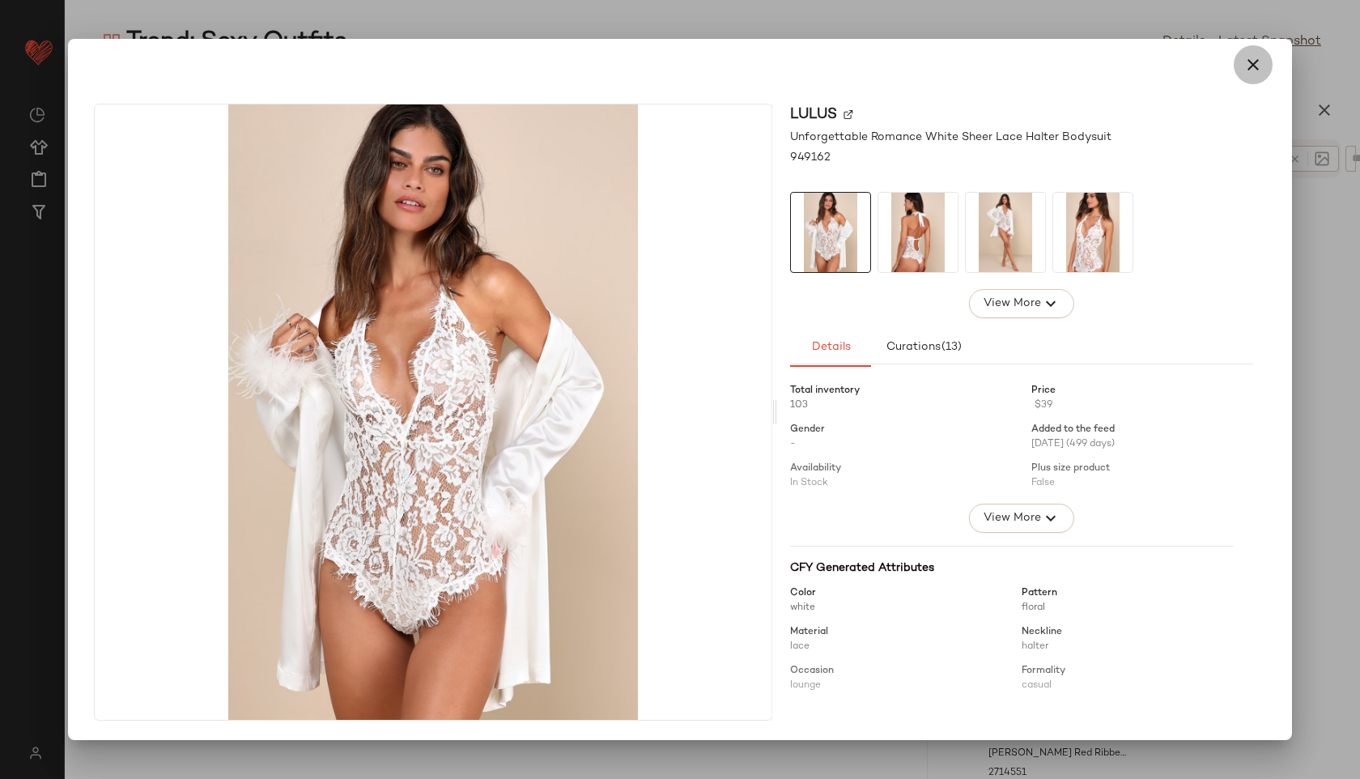
click at [1251, 66] on icon "button" at bounding box center [1252, 64] width 19 height 19
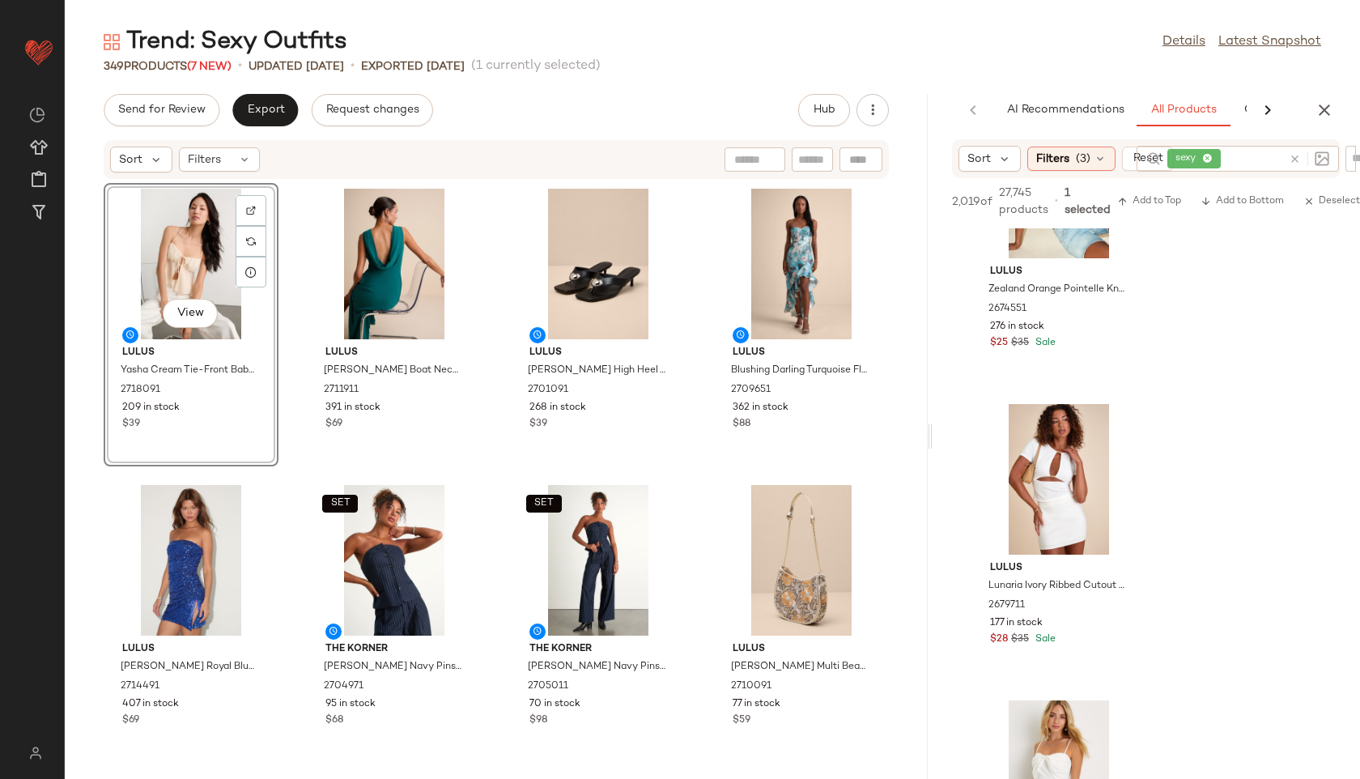
scroll to position [9322, 0]
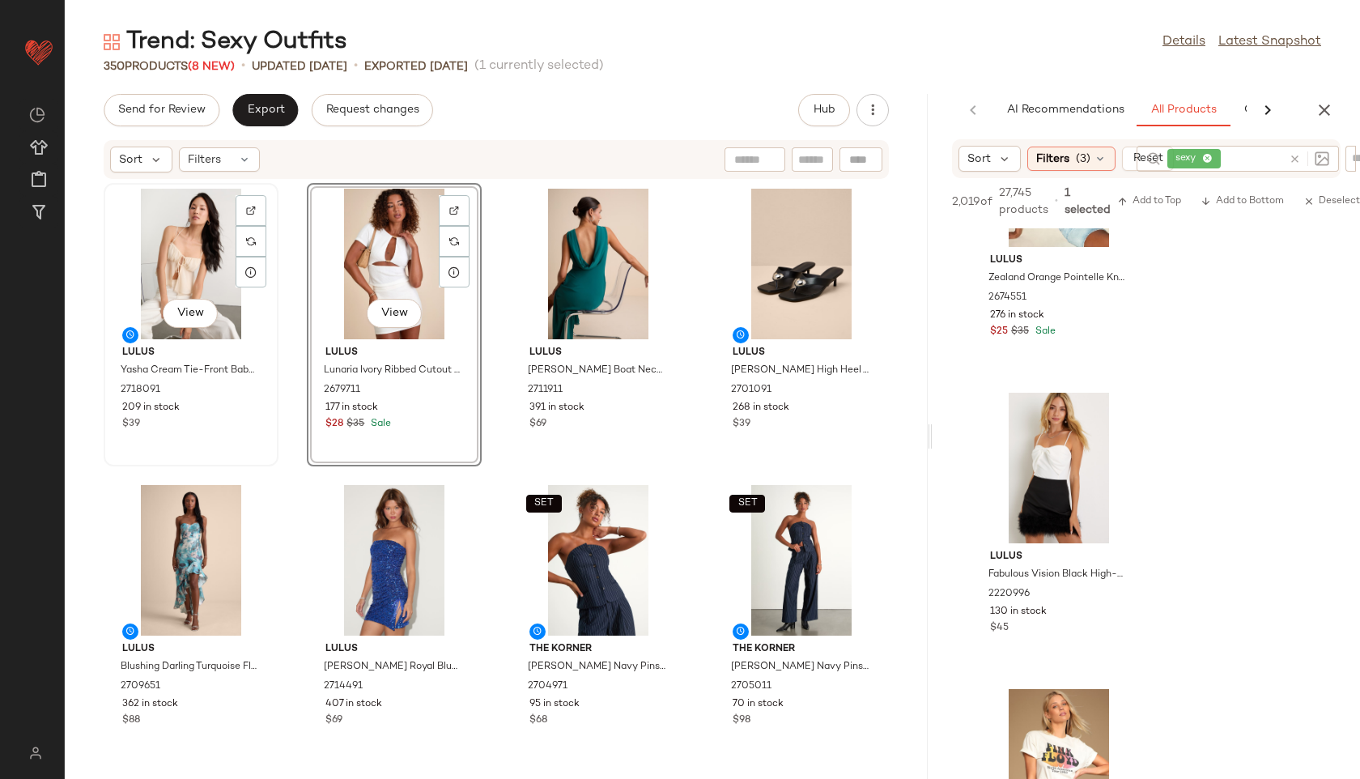
click at [232, 259] on div "View" at bounding box center [191, 264] width 164 height 151
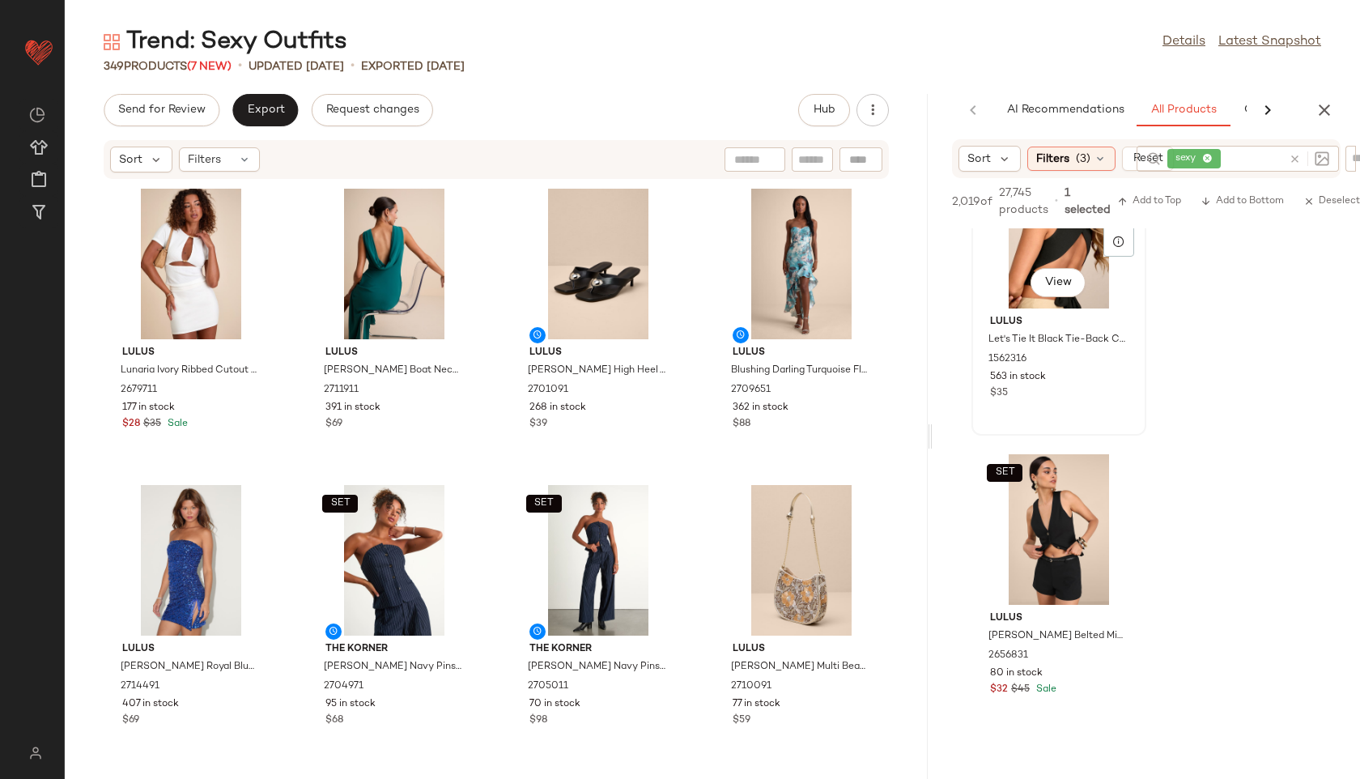
scroll to position [11936, 0]
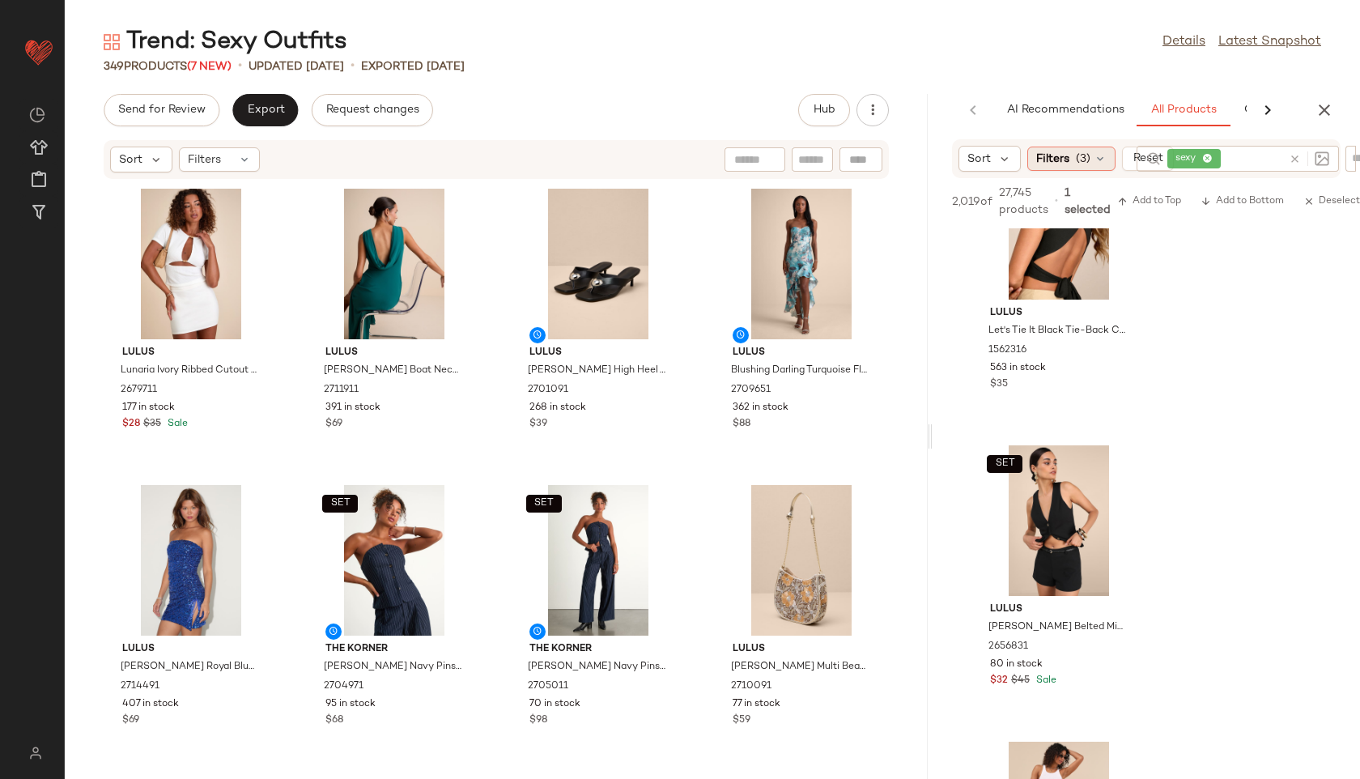
click at [1090, 155] on div "Filters (3)" at bounding box center [1071, 159] width 88 height 24
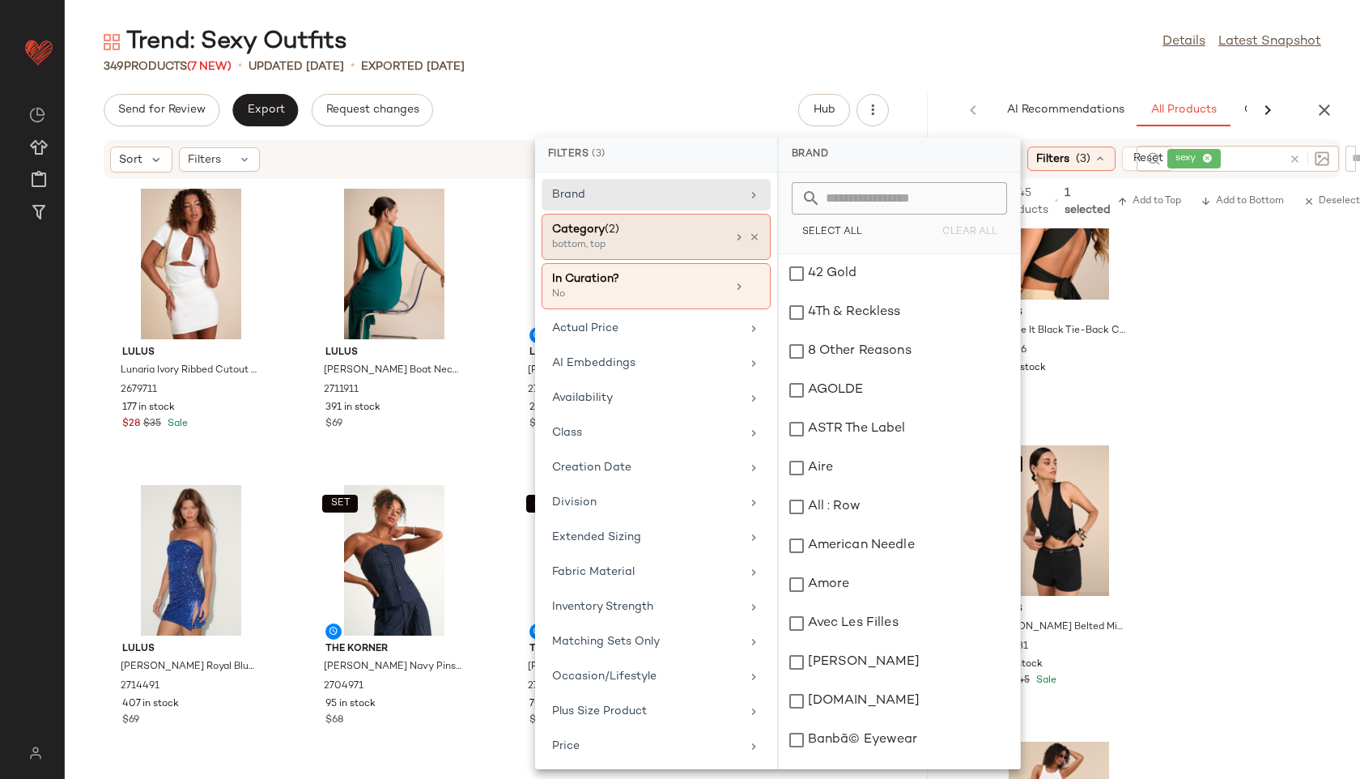
click at [675, 238] on div "bottom, top" at bounding box center [633, 245] width 162 height 15
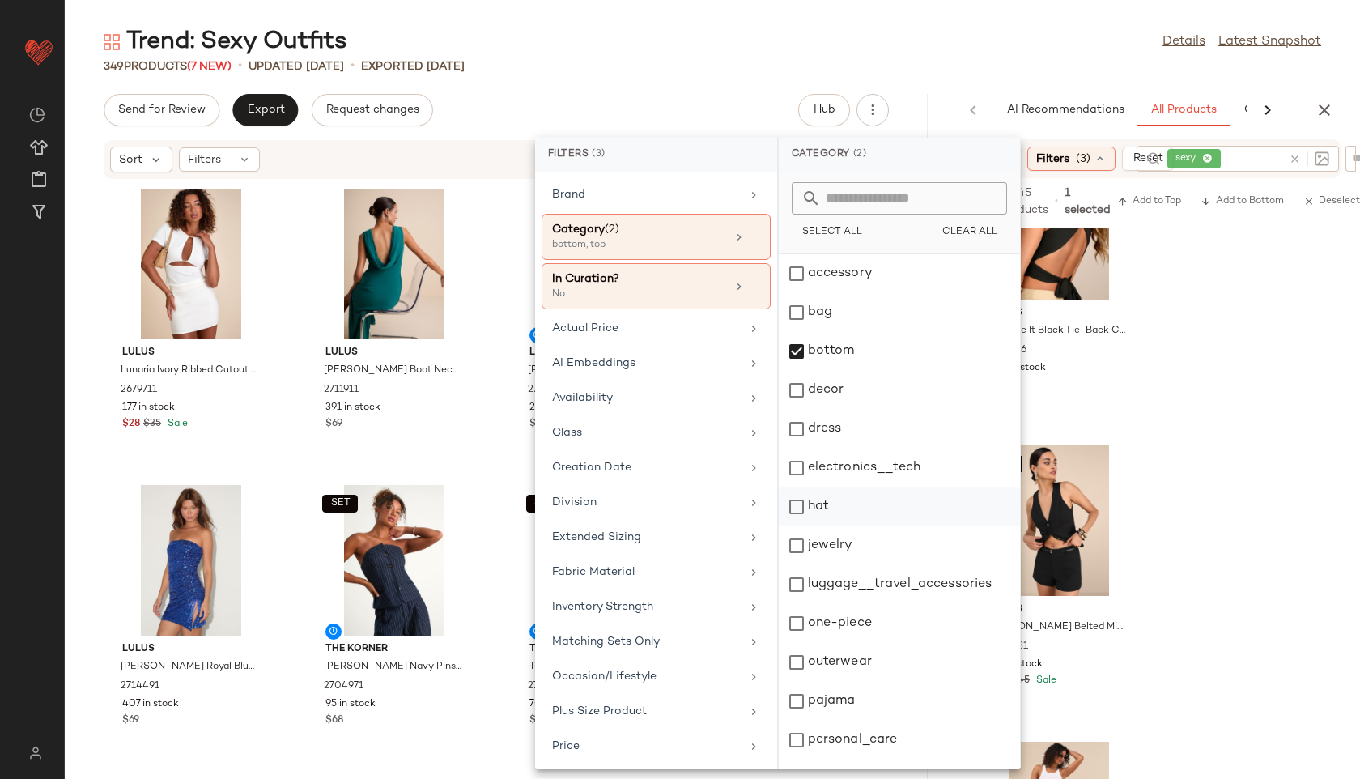
scroll to position [146, 0]
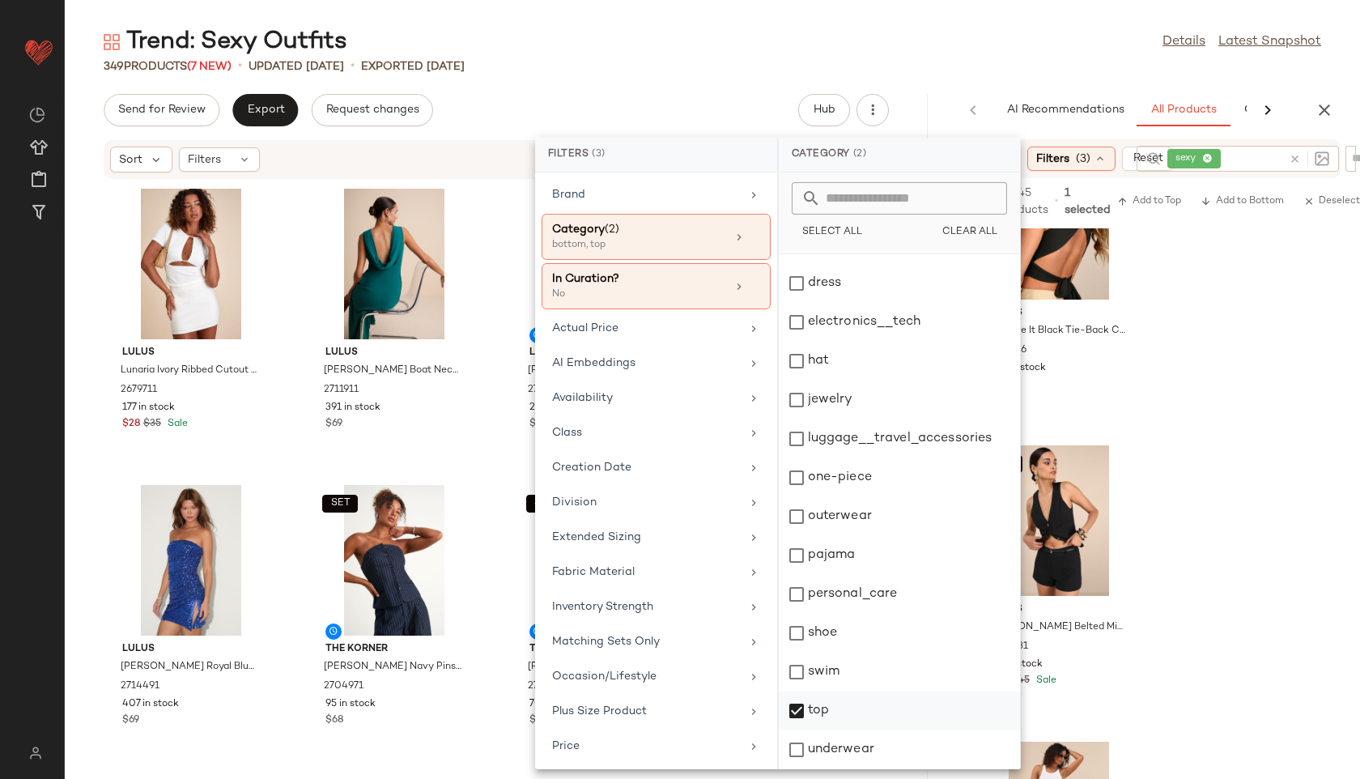
click at [814, 694] on div "top" at bounding box center [899, 710] width 241 height 39
click at [920, 35] on div "Trend: Sexy Outfits Details Latest Snapshot" at bounding box center [712, 42] width 1295 height 32
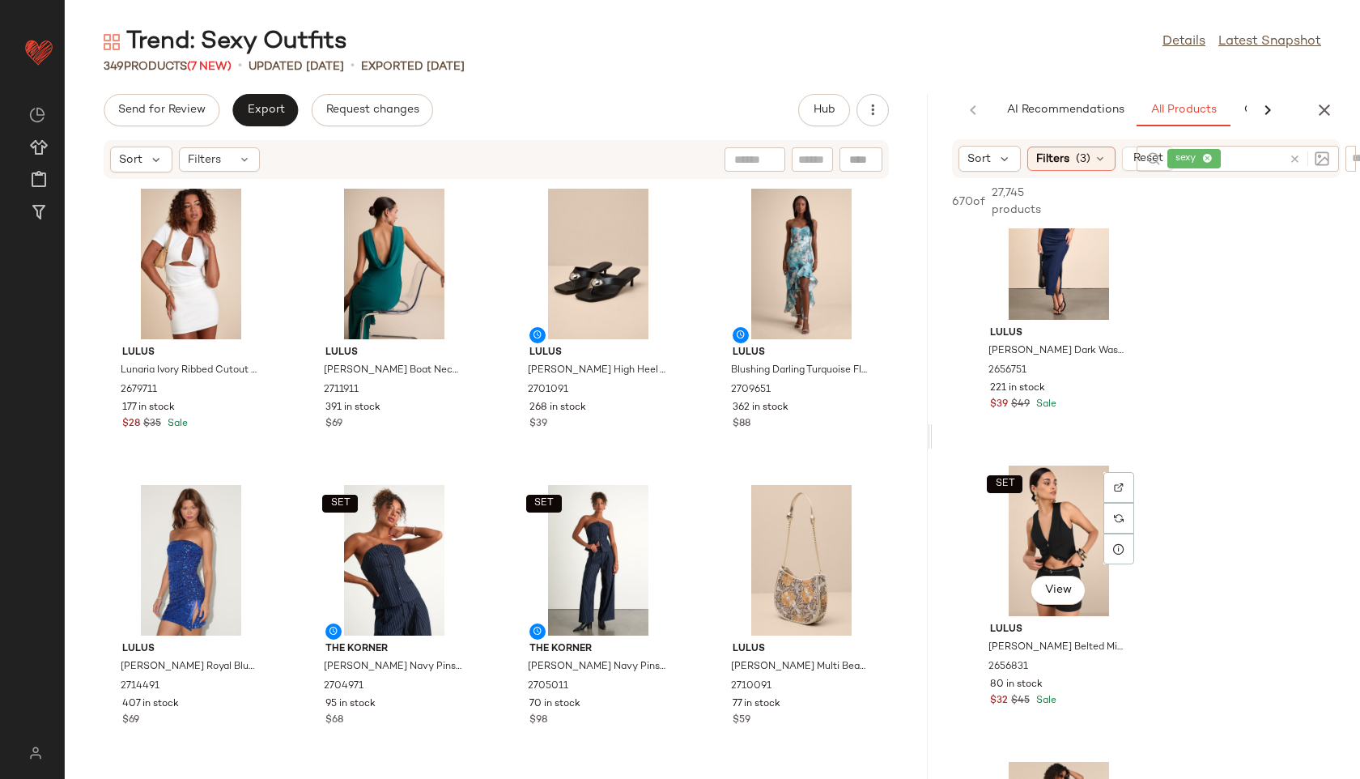
scroll to position [4018, 0]
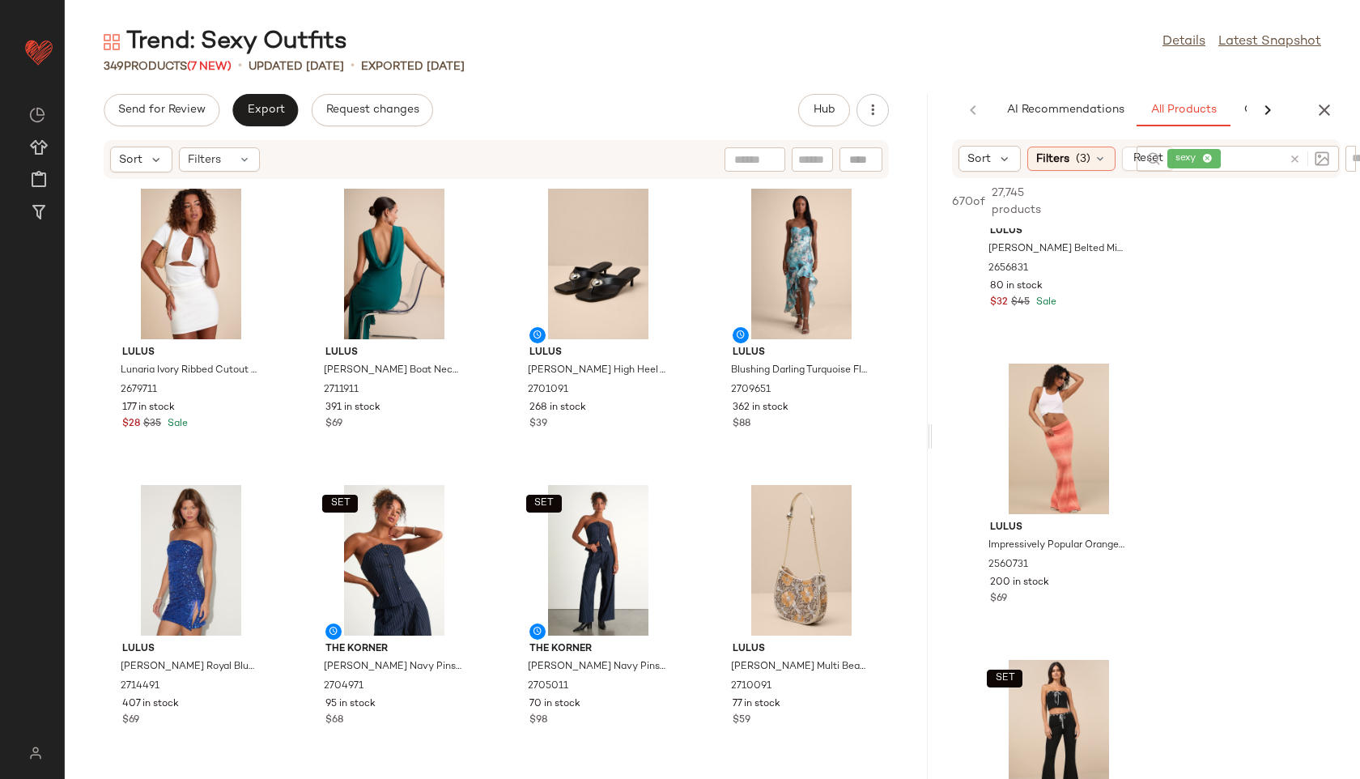
click at [1296, 155] on icon at bounding box center [1295, 159] width 12 height 12
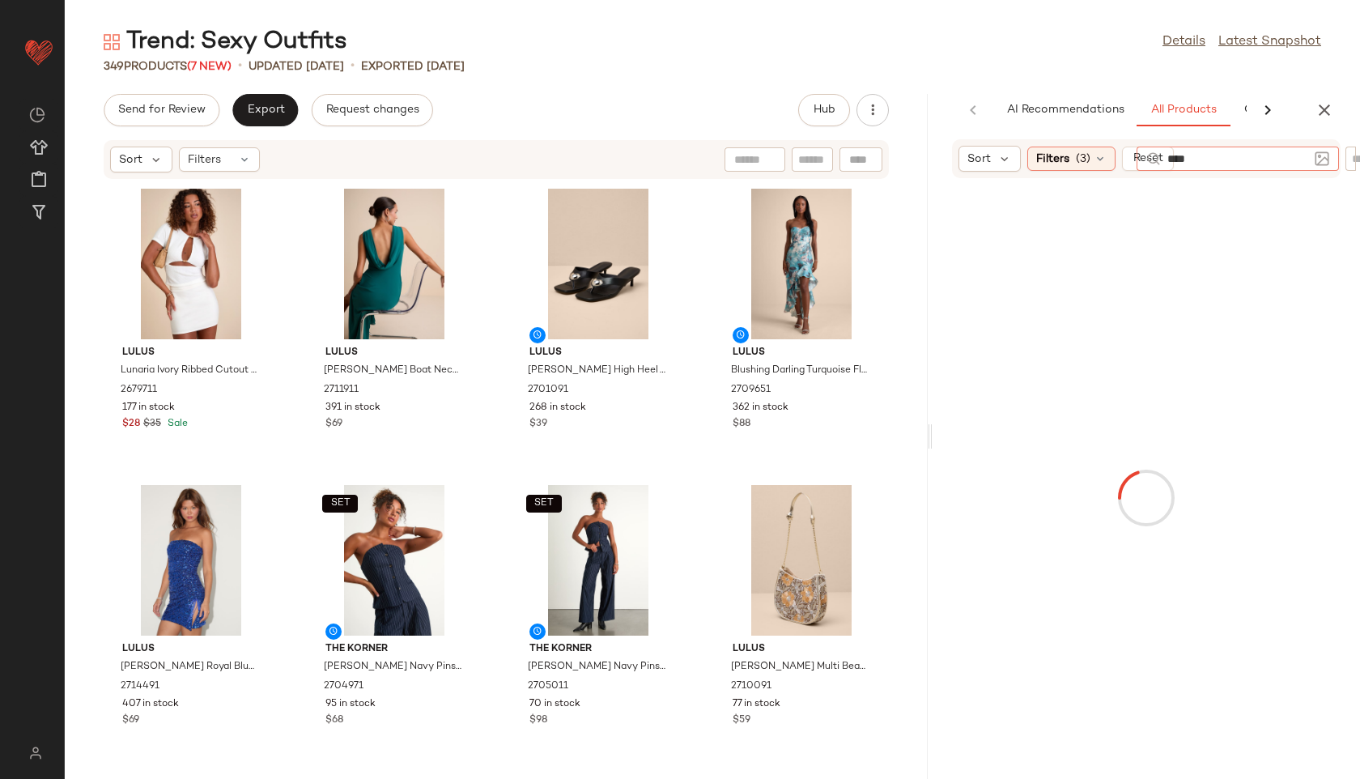
type input "*****"
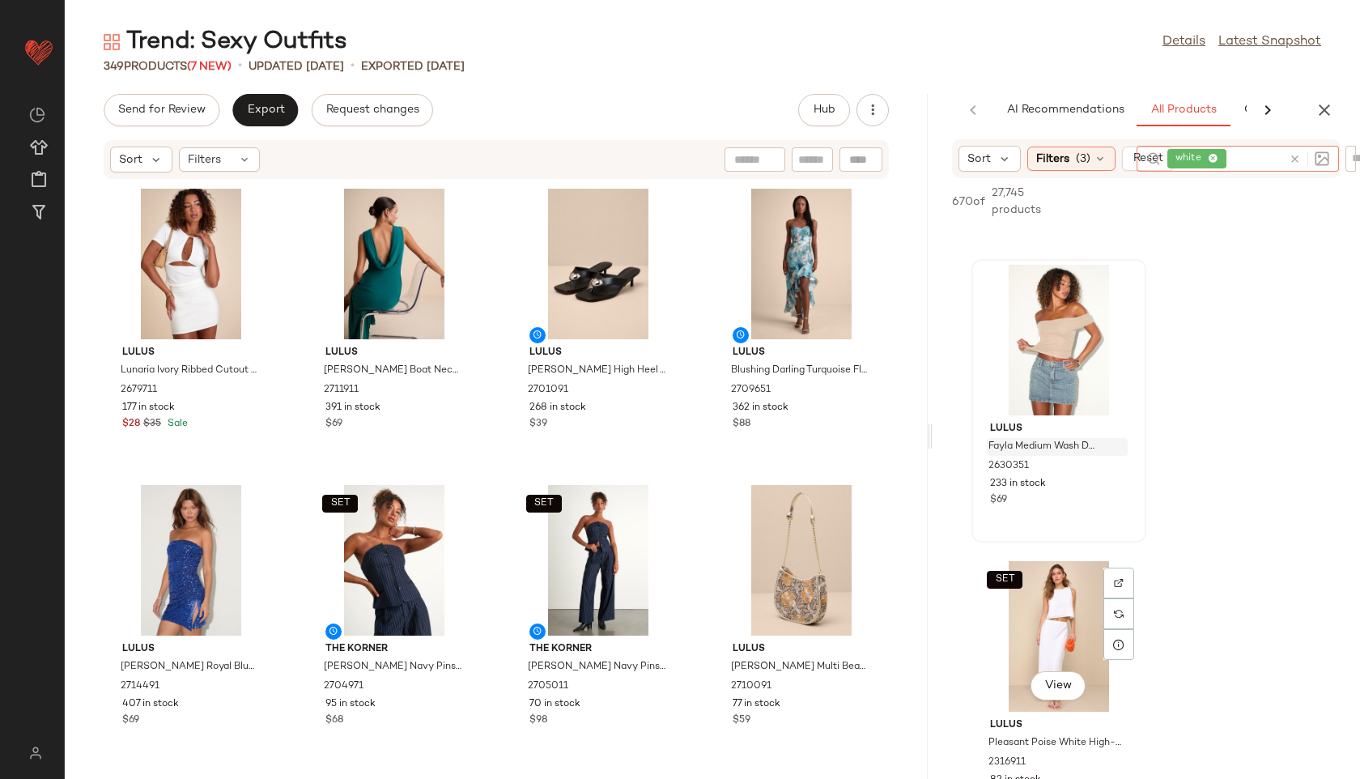
scroll to position [269, 0]
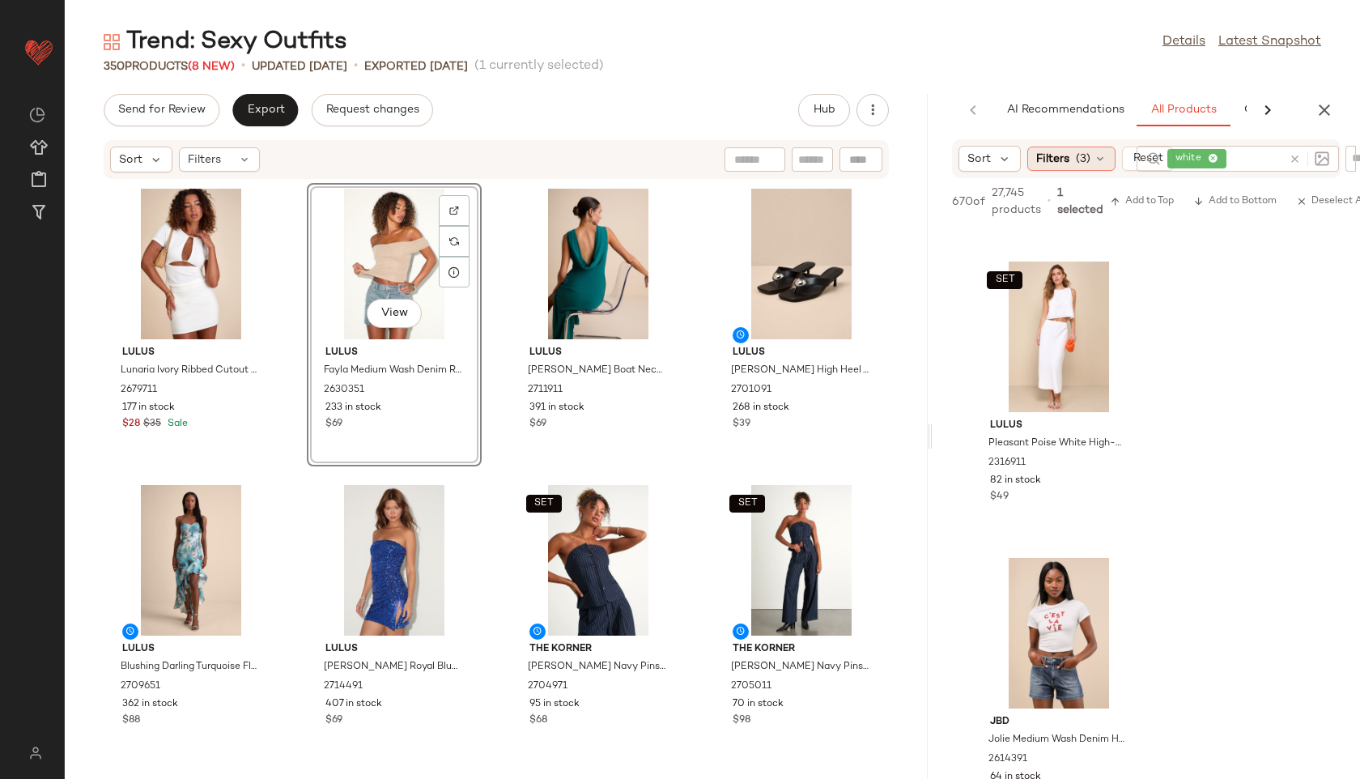
click at [1064, 148] on div "Filters (3)" at bounding box center [1071, 159] width 88 height 24
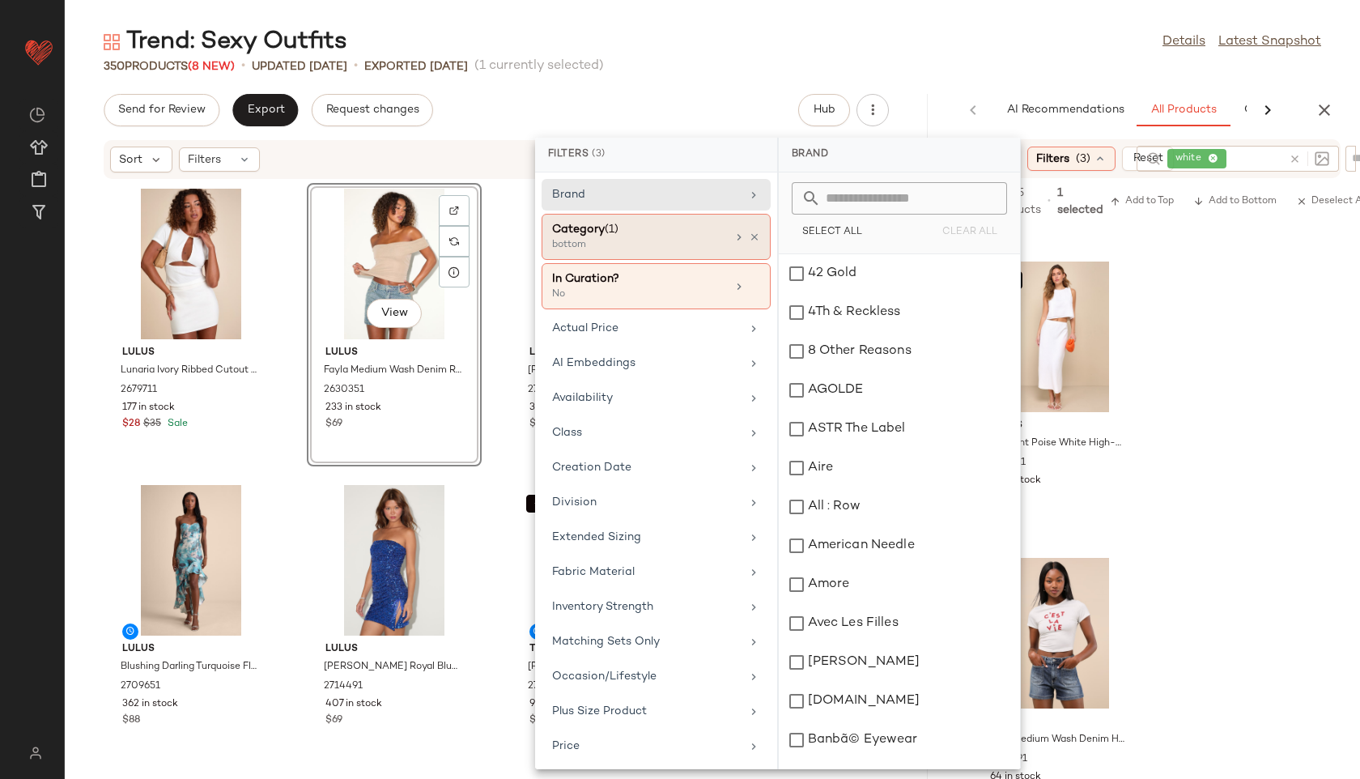
click at [648, 238] on div "bottom" at bounding box center [633, 245] width 162 height 15
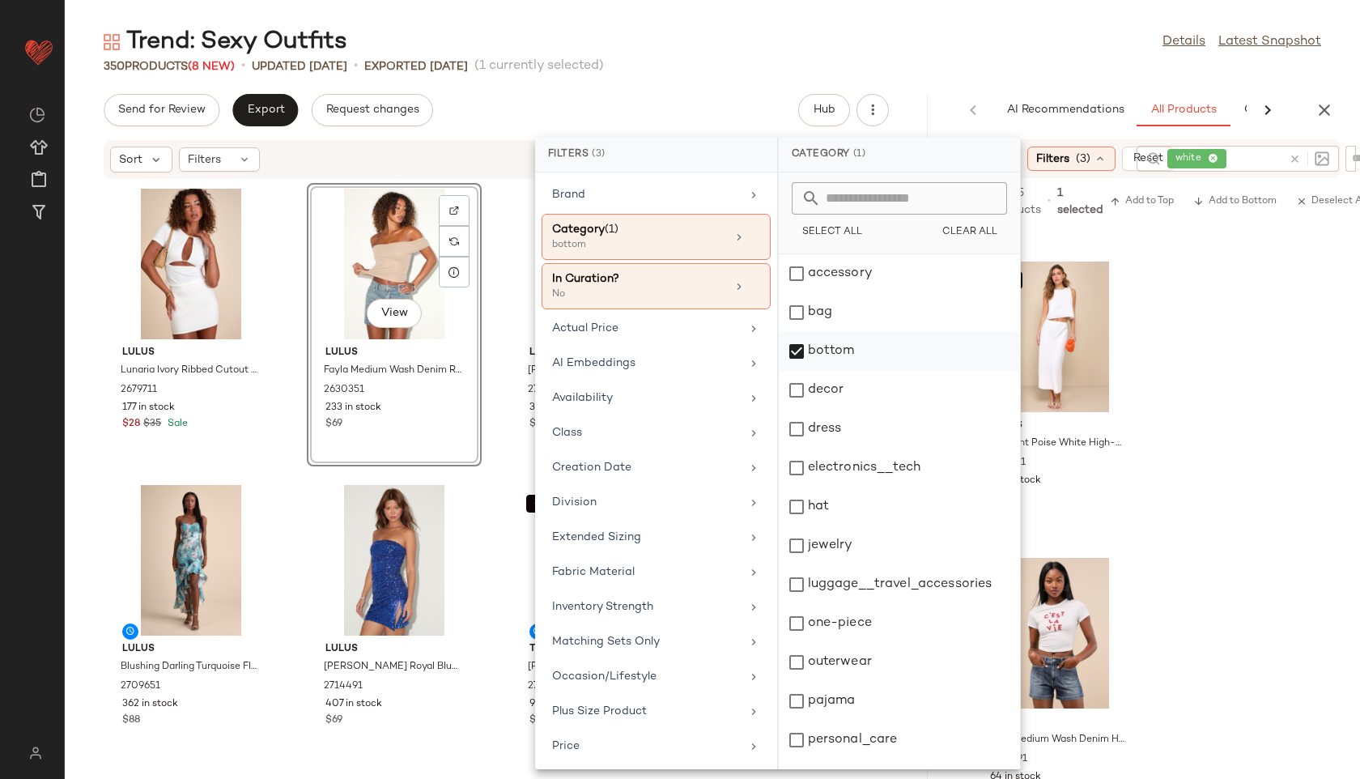
click at [825, 347] on div "bottom" at bounding box center [899, 351] width 241 height 39
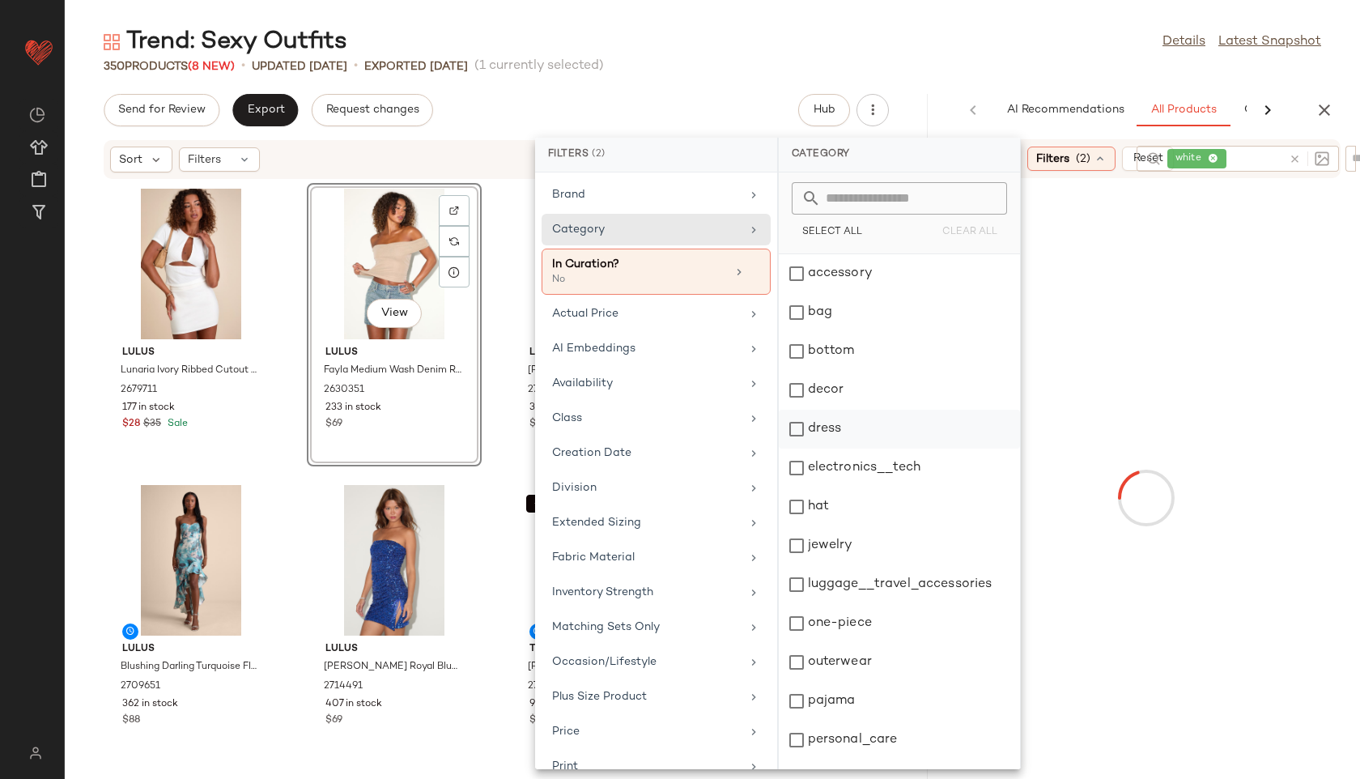
click at [828, 431] on div "dress" at bounding box center [899, 429] width 241 height 39
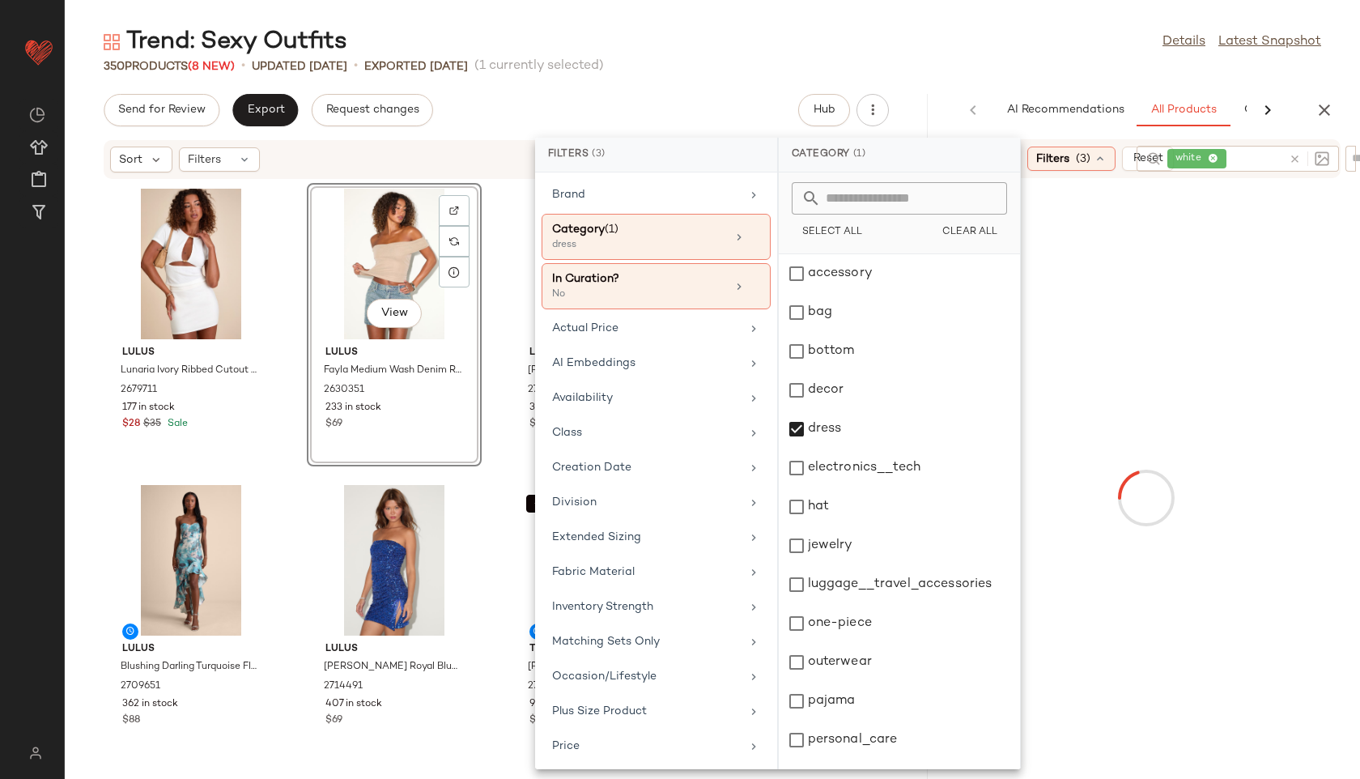
click at [1292, 159] on icon at bounding box center [1295, 159] width 12 height 12
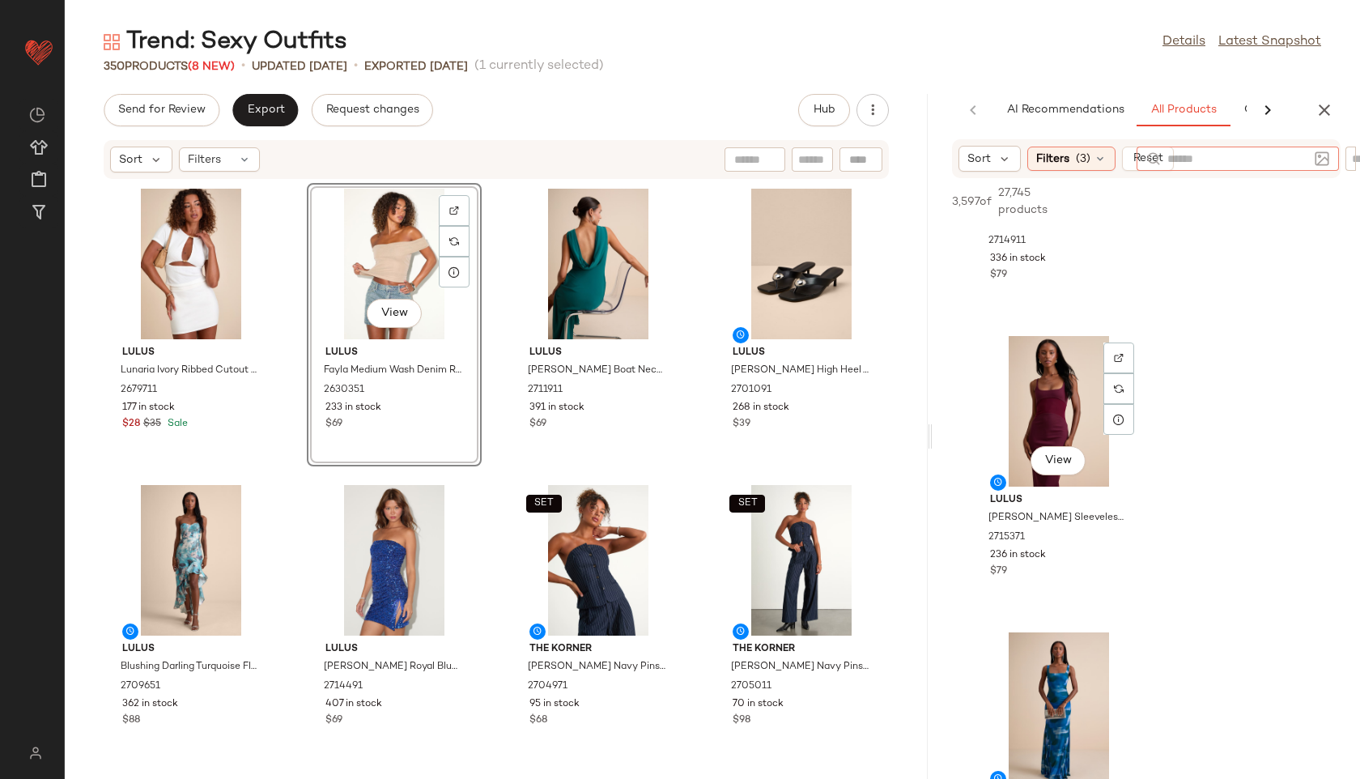
scroll to position [1720, 0]
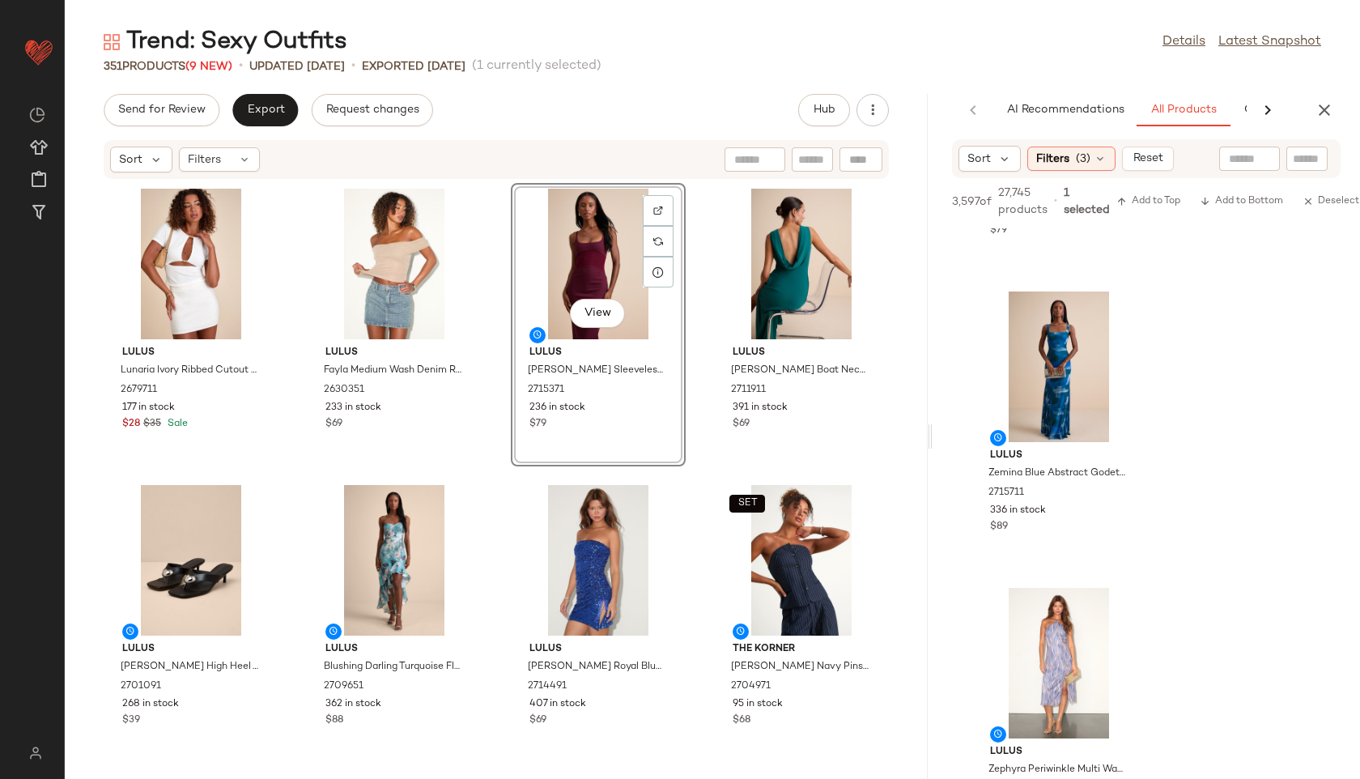
click at [581, 232] on div "View" at bounding box center [598, 264] width 164 height 151
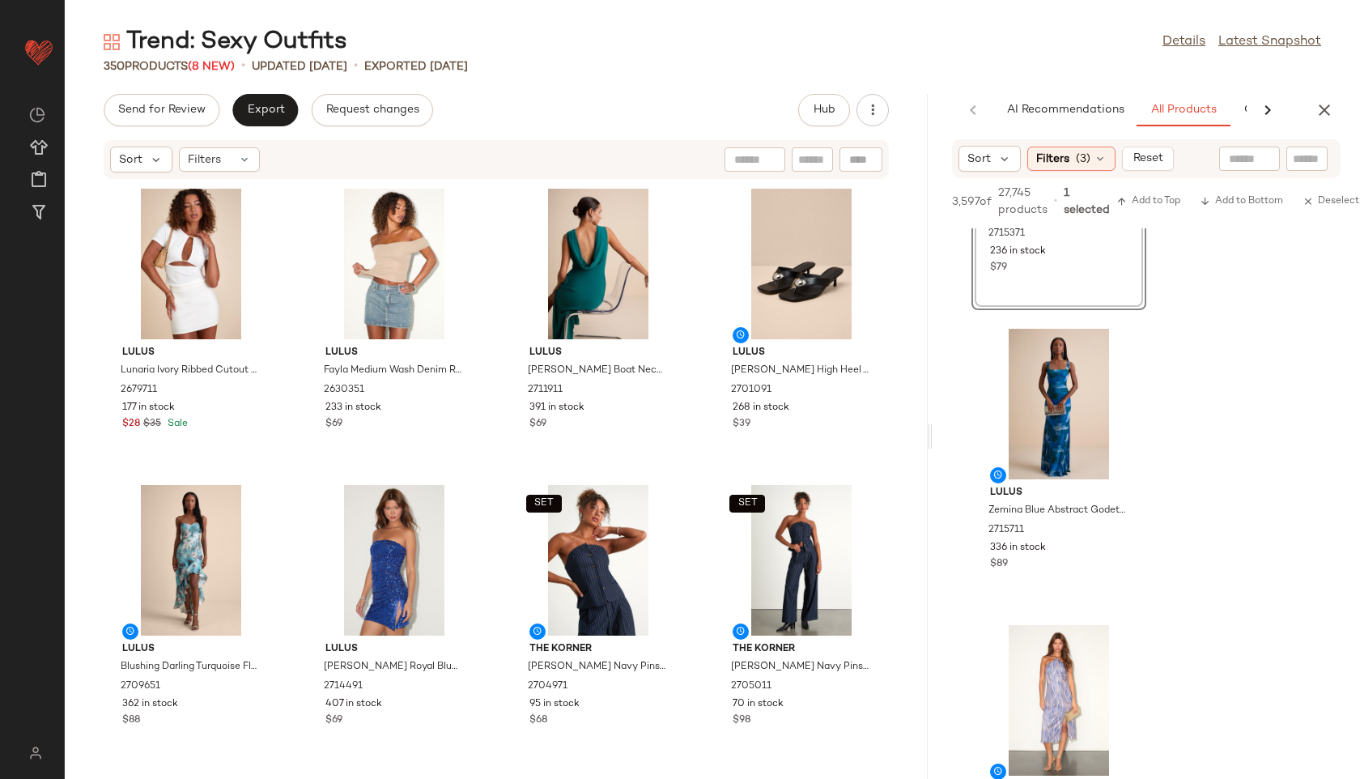
scroll to position [2032, 0]
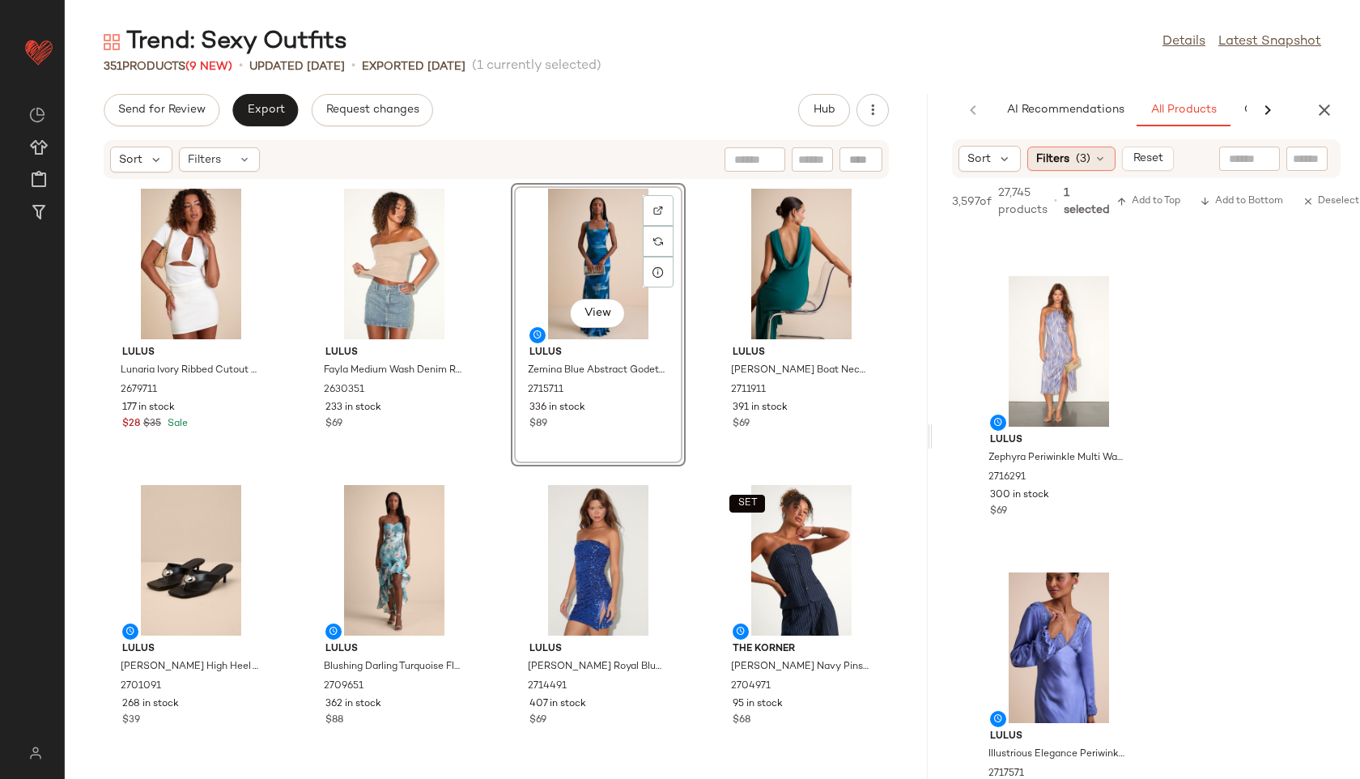
click at [1082, 157] on span "(3)" at bounding box center [1083, 159] width 15 height 17
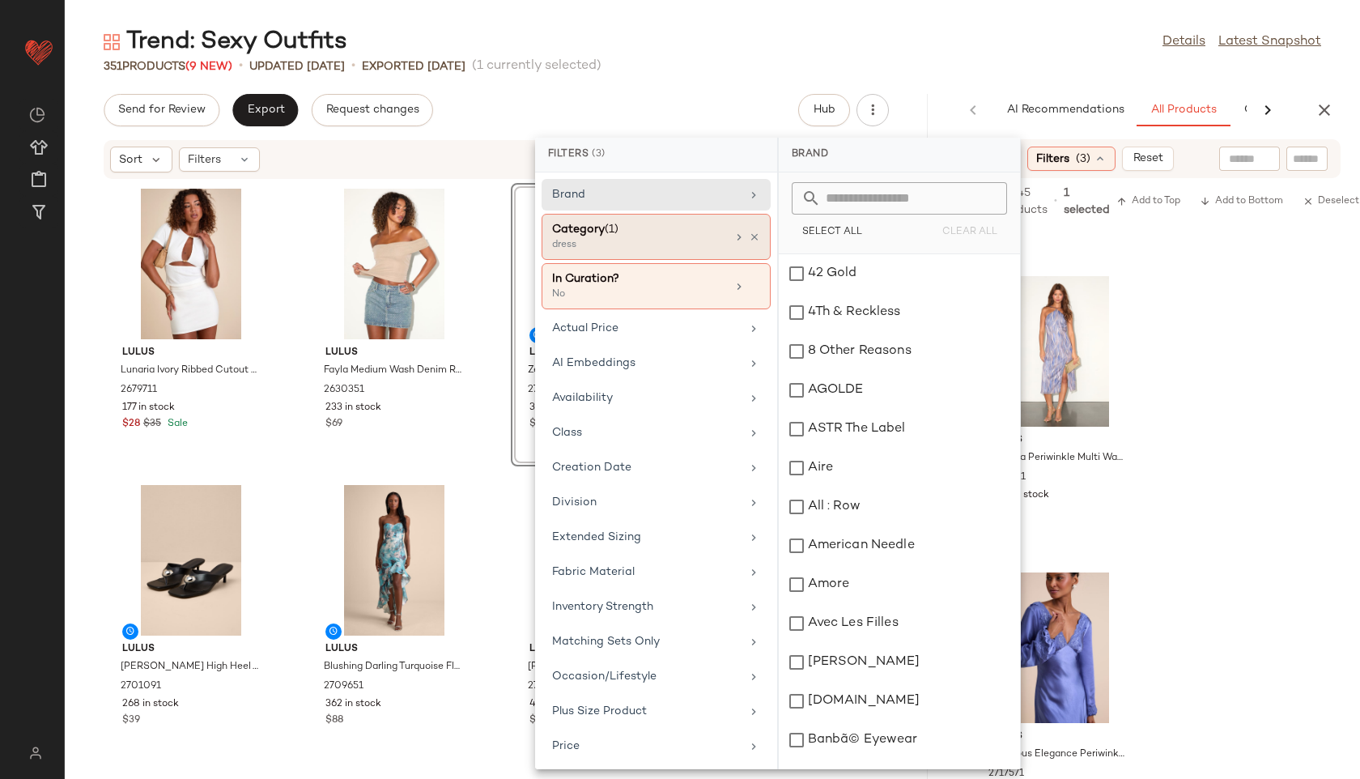
click at [656, 235] on div "Category (1)" at bounding box center [639, 229] width 174 height 17
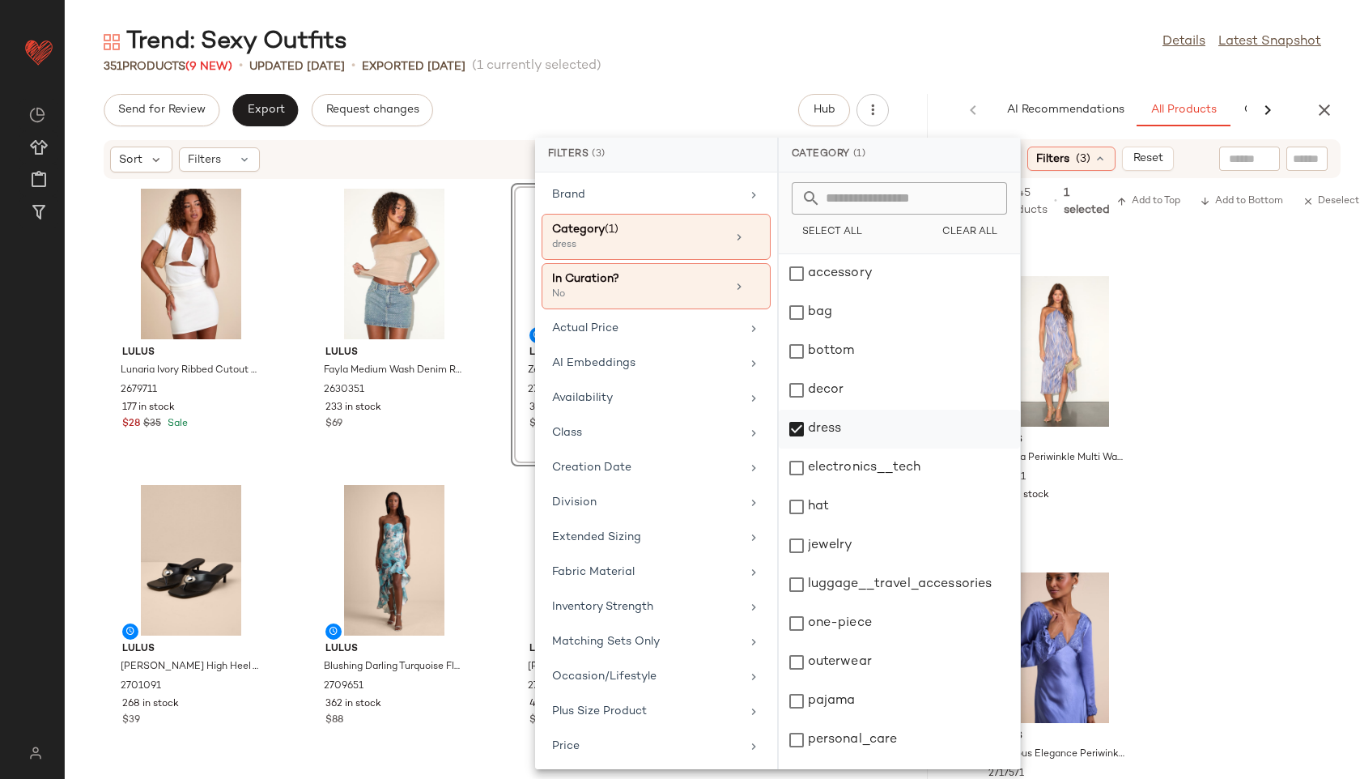
click at [810, 435] on div "dress" at bounding box center [899, 429] width 241 height 39
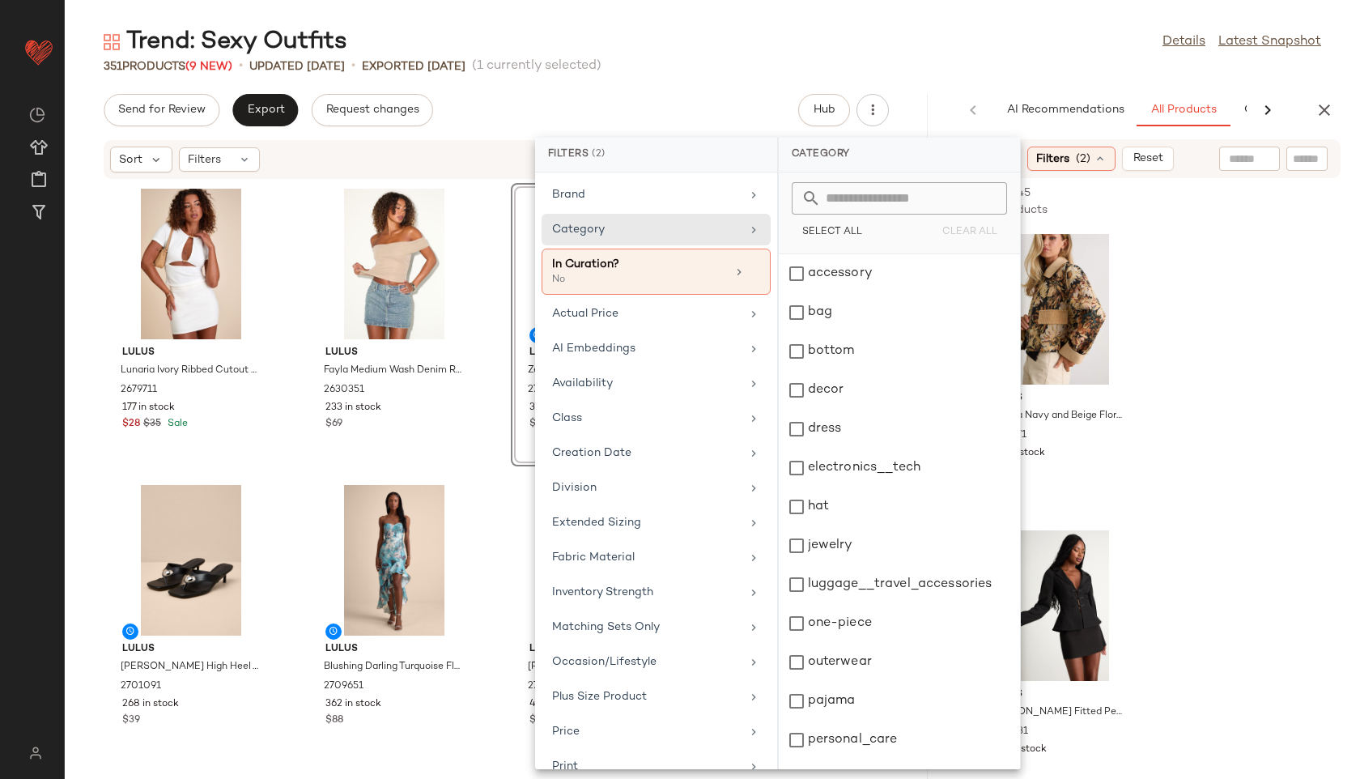
click at [713, 34] on div "Trend: Sexy Outfits Details Latest Snapshot" at bounding box center [712, 42] width 1295 height 32
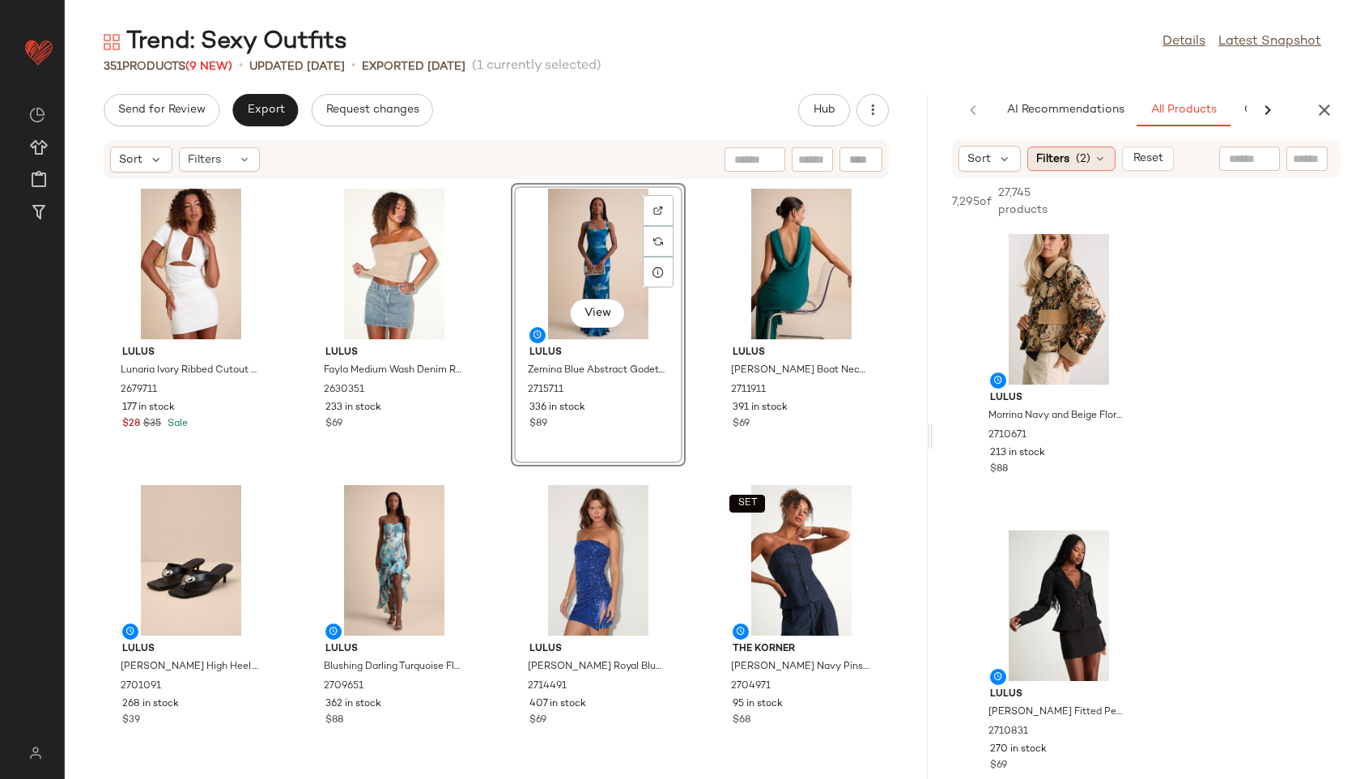
click at [1051, 162] on span "Filters" at bounding box center [1052, 159] width 33 height 17
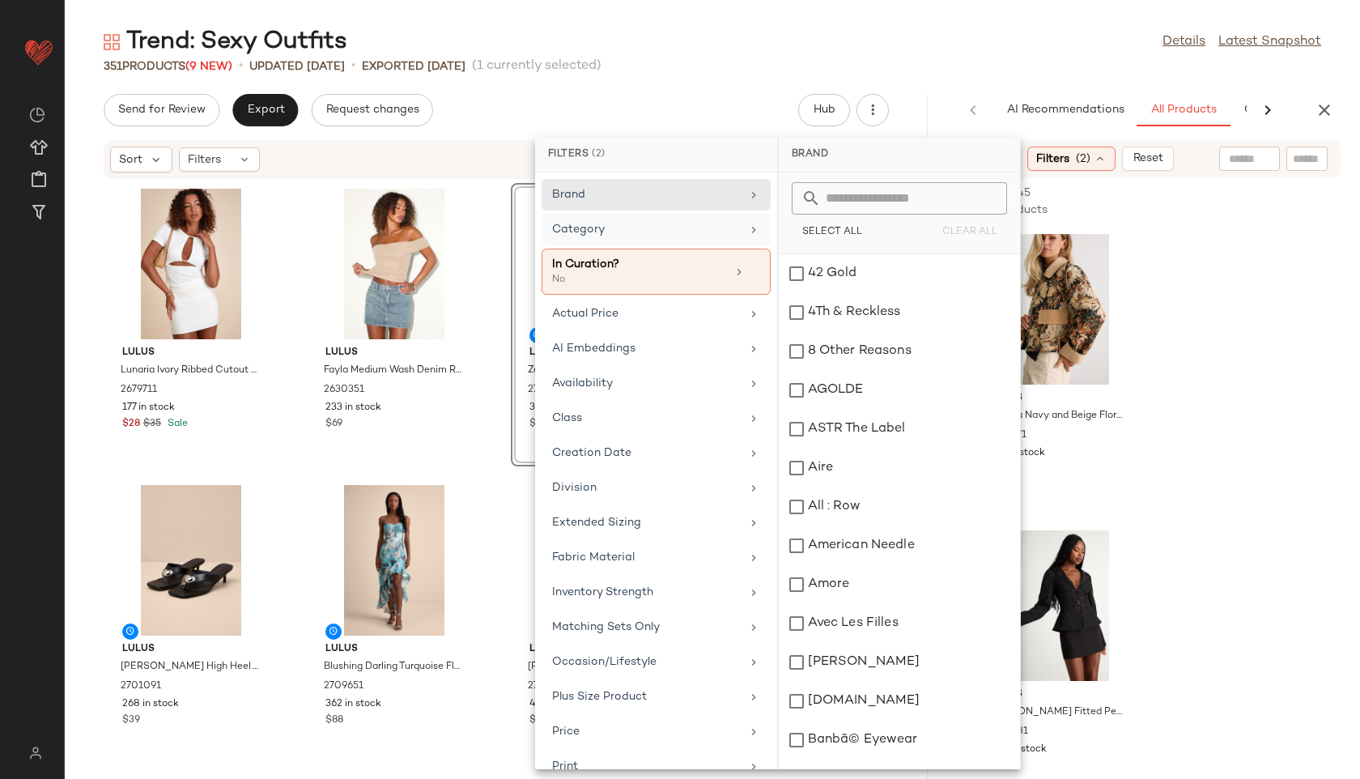
click at [690, 236] on div "Category" at bounding box center [646, 229] width 189 height 17
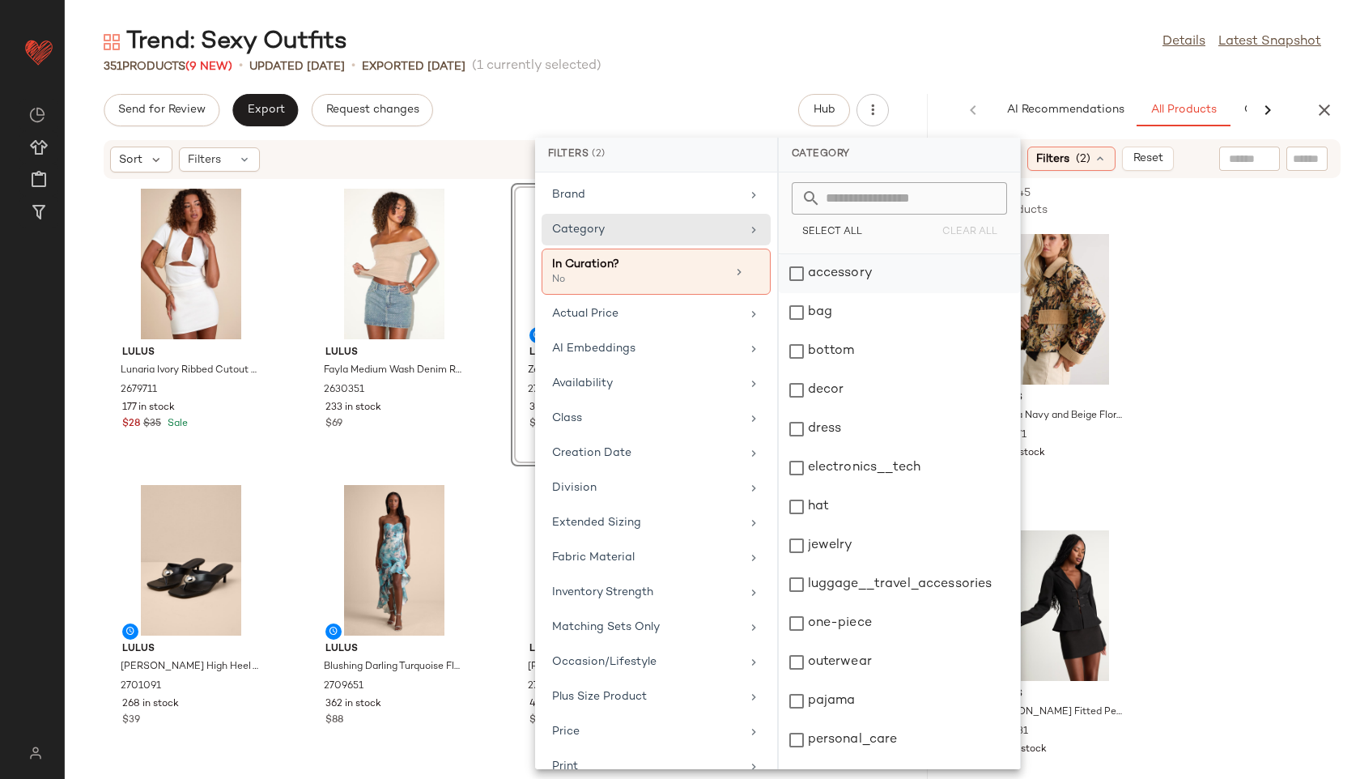
click at [832, 278] on div "accessory" at bounding box center [899, 273] width 241 height 39
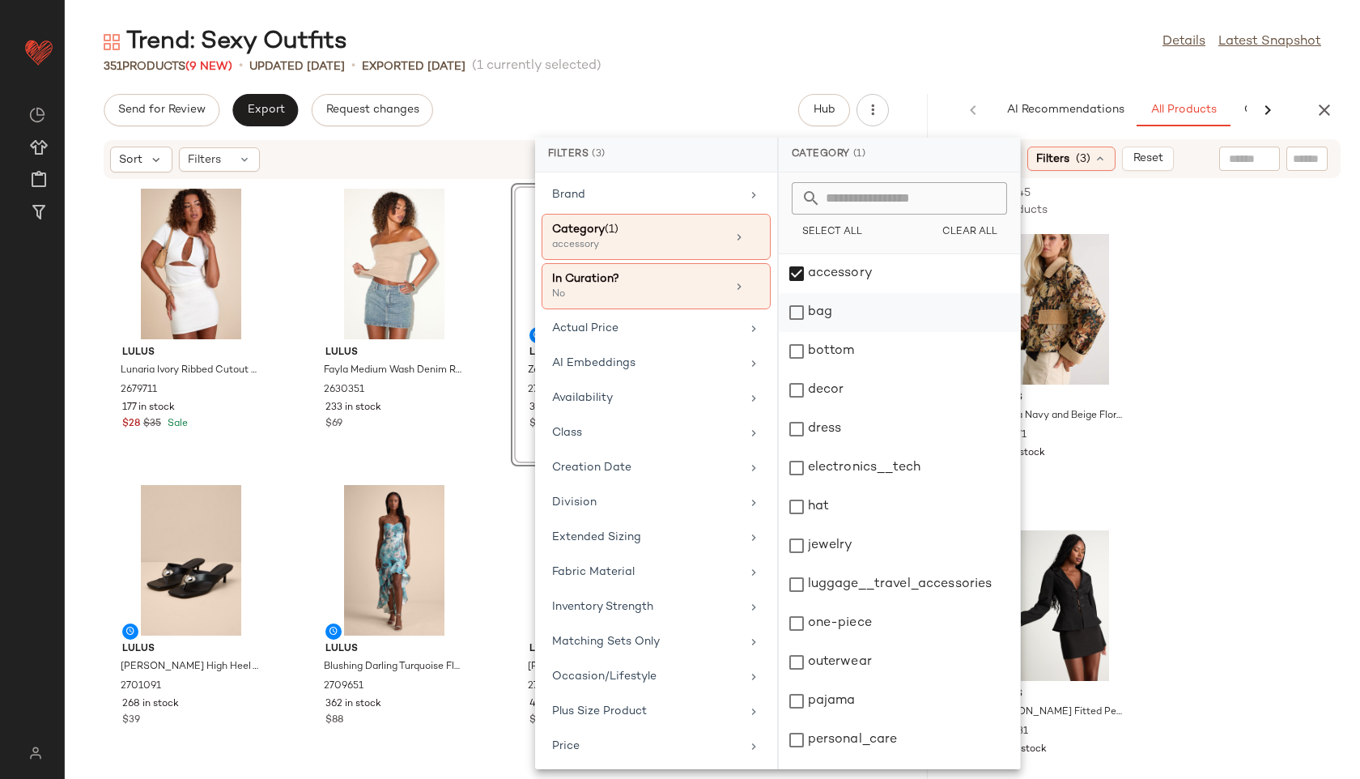
click at [828, 311] on div "bag" at bounding box center [899, 312] width 241 height 39
click at [807, 542] on div "jewelry" at bounding box center [899, 545] width 241 height 39
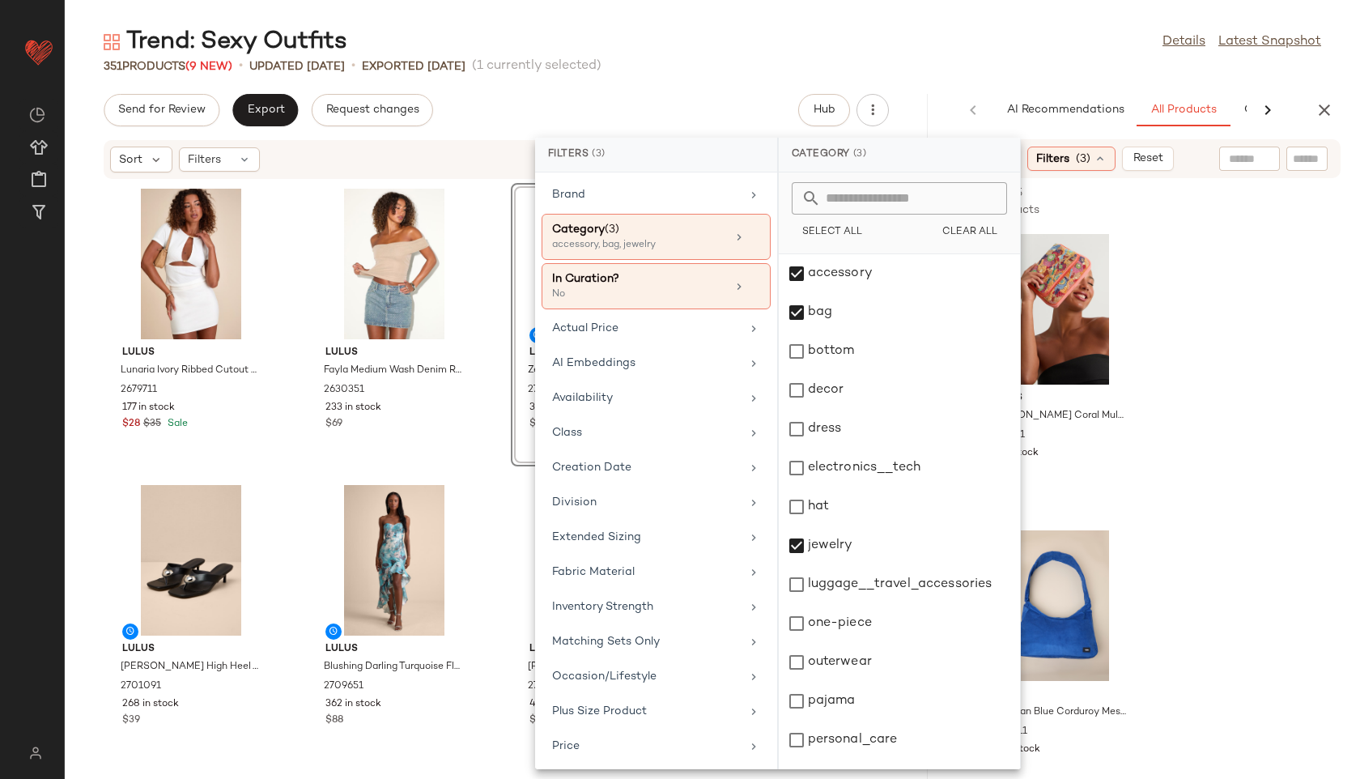
click at [908, 49] on div "Trend: Sexy Outfits Details Latest Snapshot" at bounding box center [712, 42] width 1295 height 32
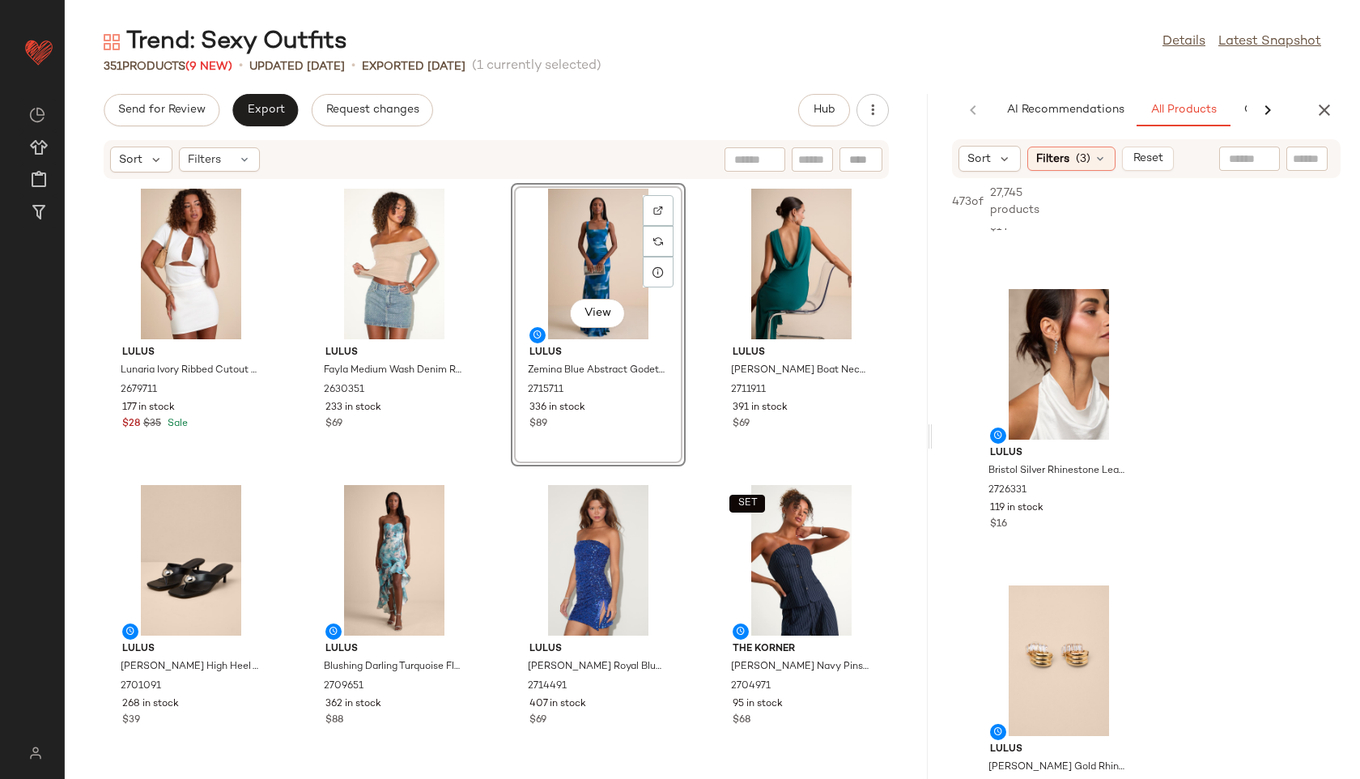
scroll to position [1797, 0]
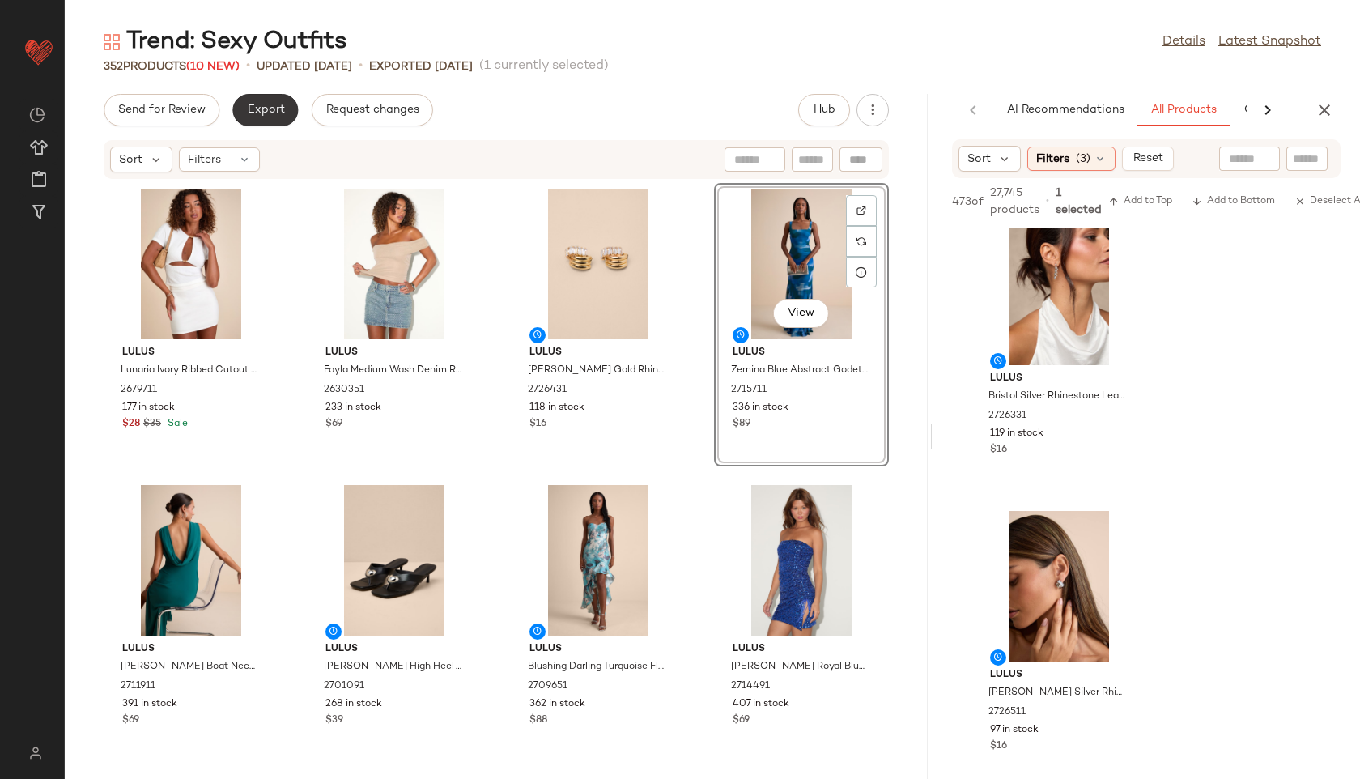
click at [271, 109] on span "Export" at bounding box center [265, 110] width 38 height 13
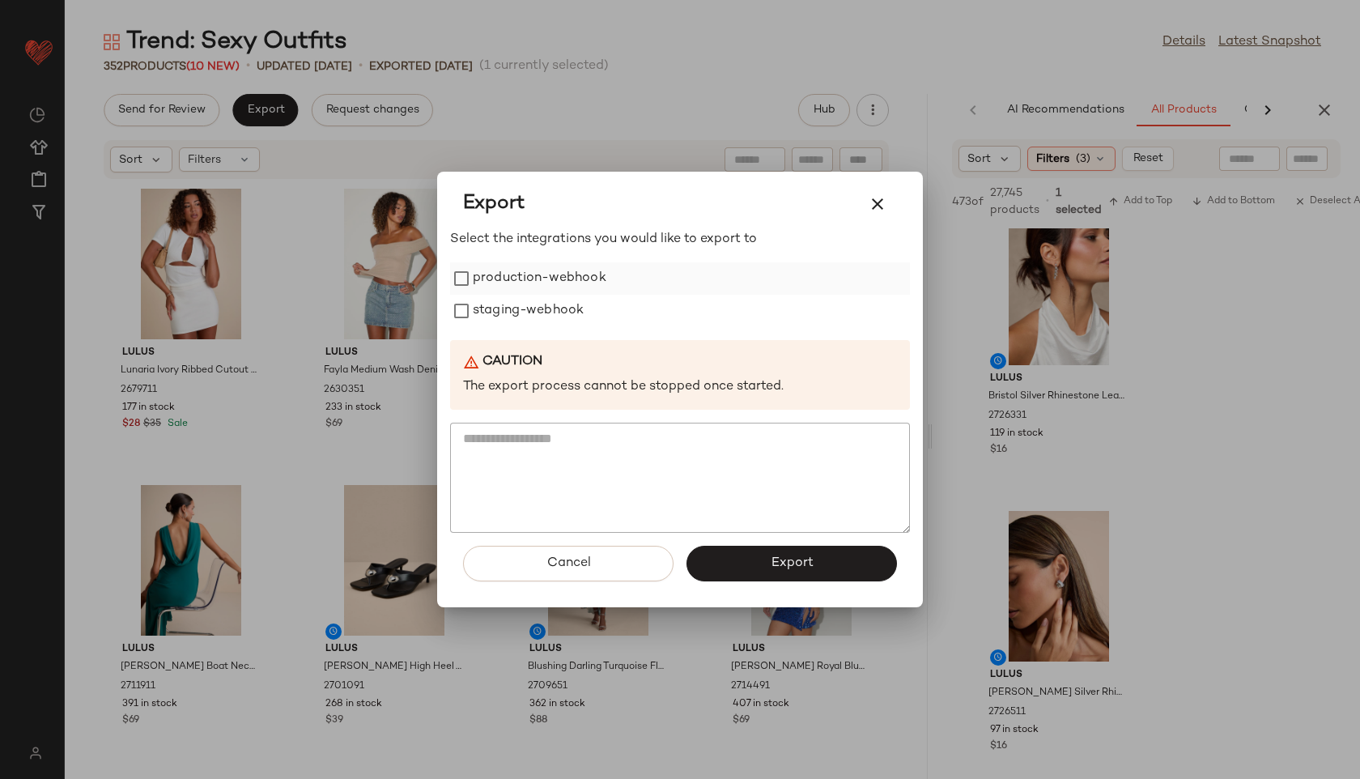
click at [544, 268] on label "production-webhook" at bounding box center [540, 278] width 134 height 32
click at [535, 307] on label "staging-webhook" at bounding box center [528, 311] width 111 height 32
click at [754, 557] on button "Export" at bounding box center [791, 564] width 210 height 36
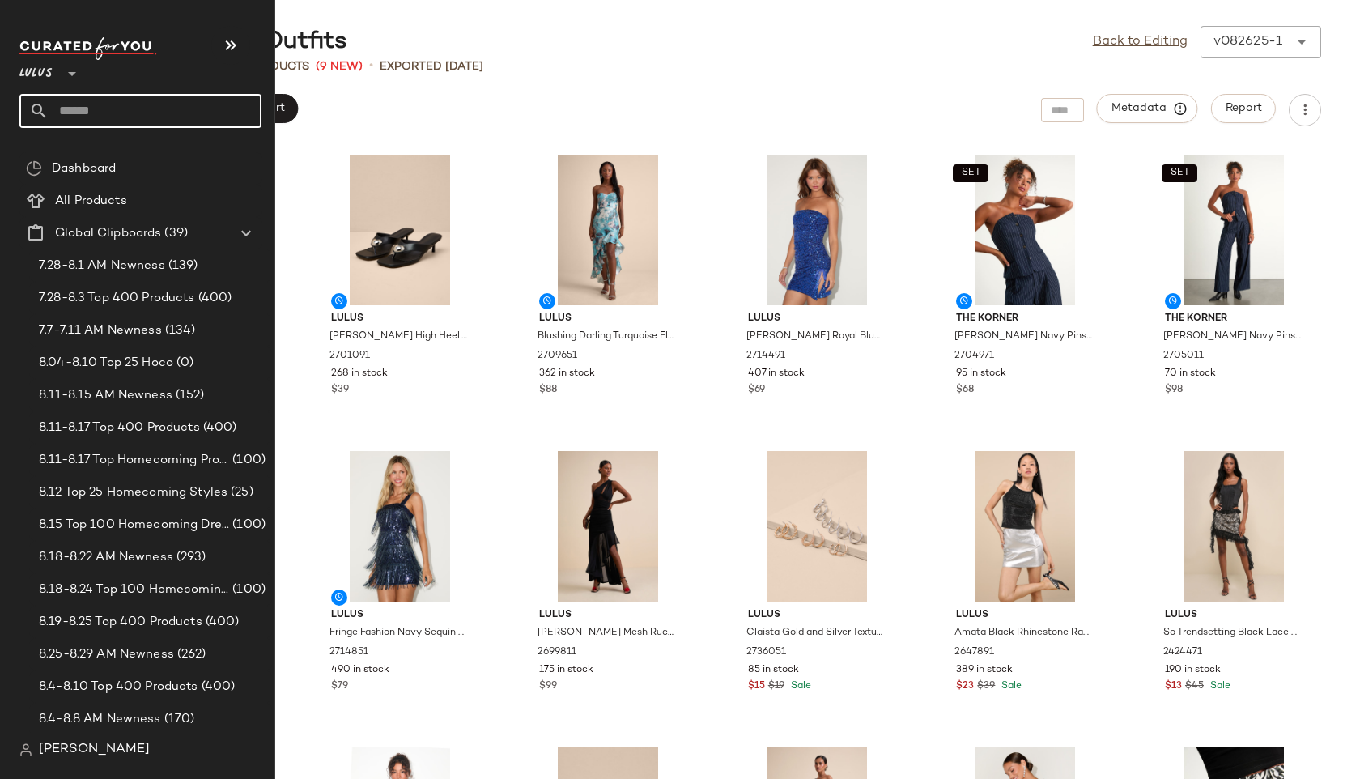
click at [81, 108] on input "text" at bounding box center [155, 111] width 213 height 34
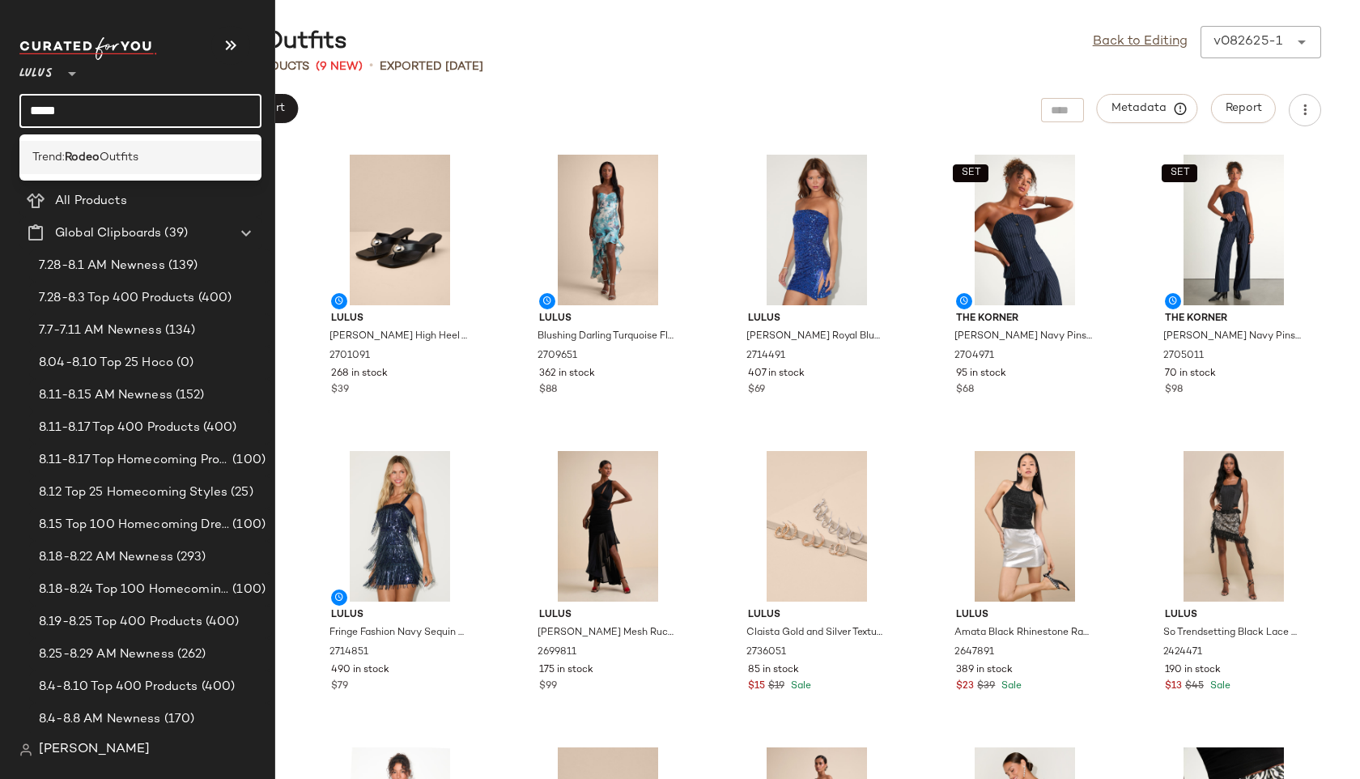
type input "*****"
click at [91, 151] on b "Rodeo" at bounding box center [82, 157] width 35 height 17
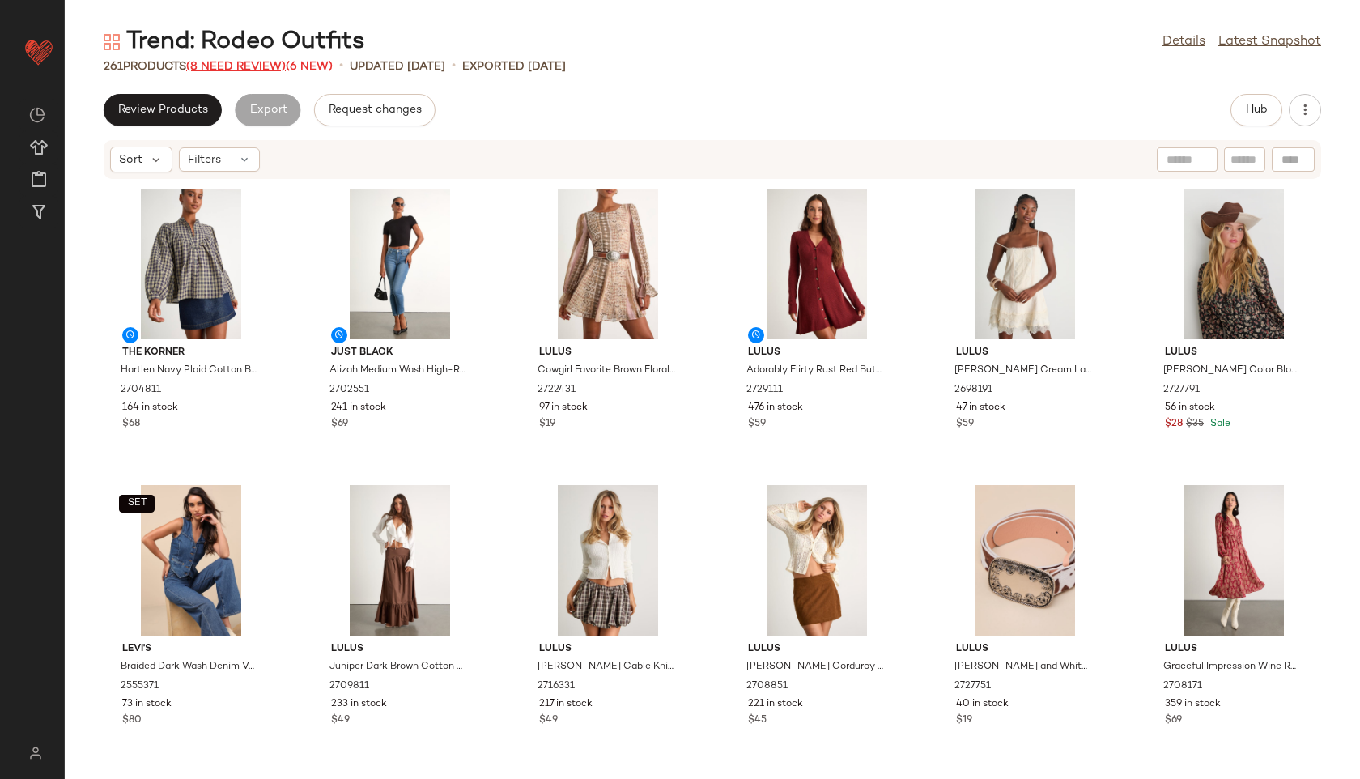
click at [254, 68] on span "(8 Need Review)" at bounding box center [236, 67] width 100 height 12
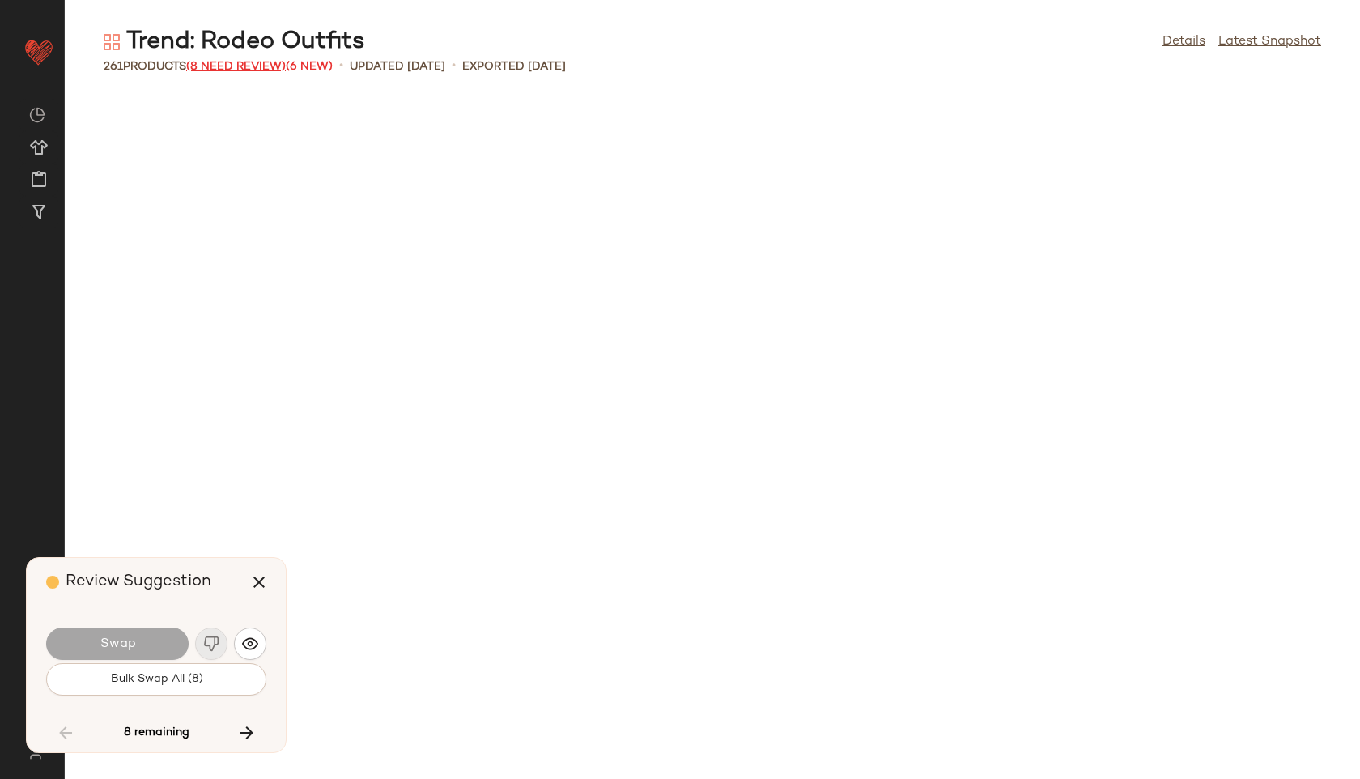
scroll to position [4148, 0]
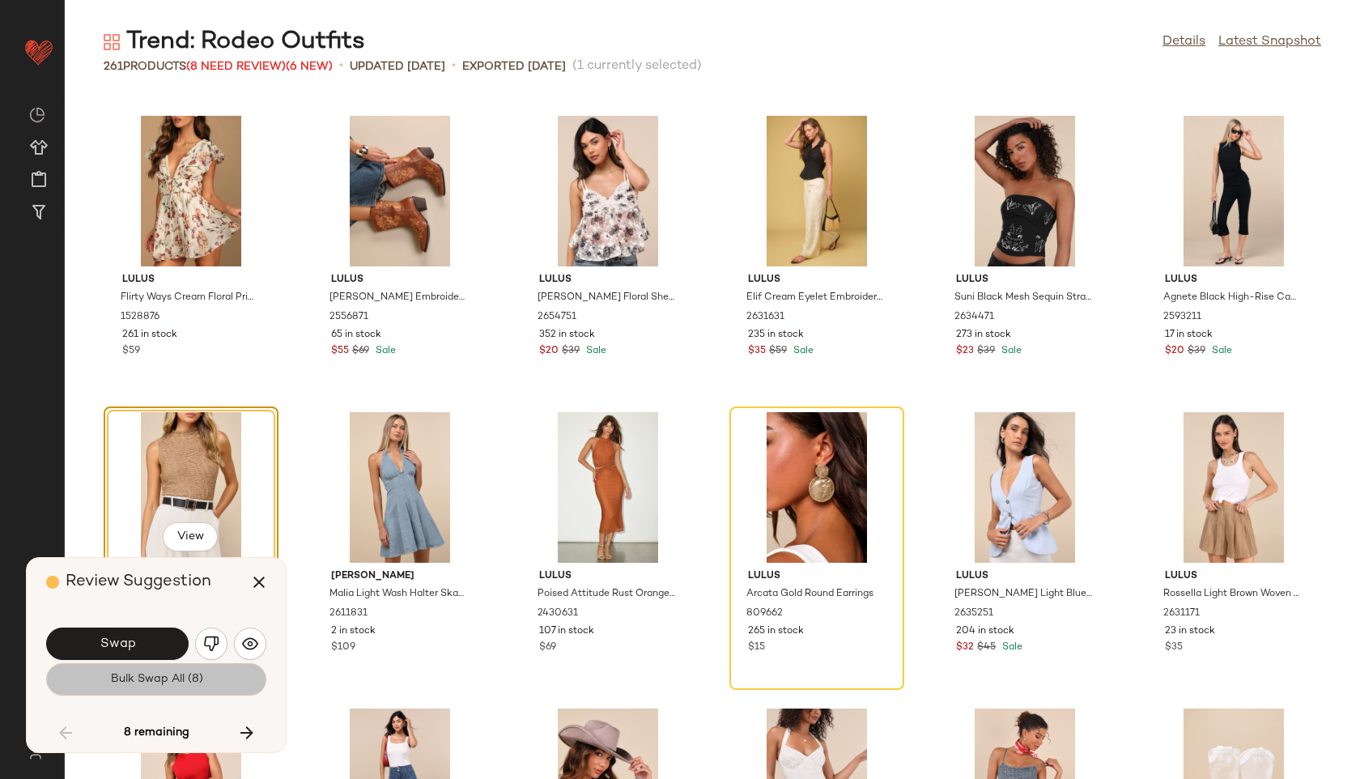
click at [191, 672] on button "Bulk Swap All (8)" at bounding box center [156, 679] width 220 height 32
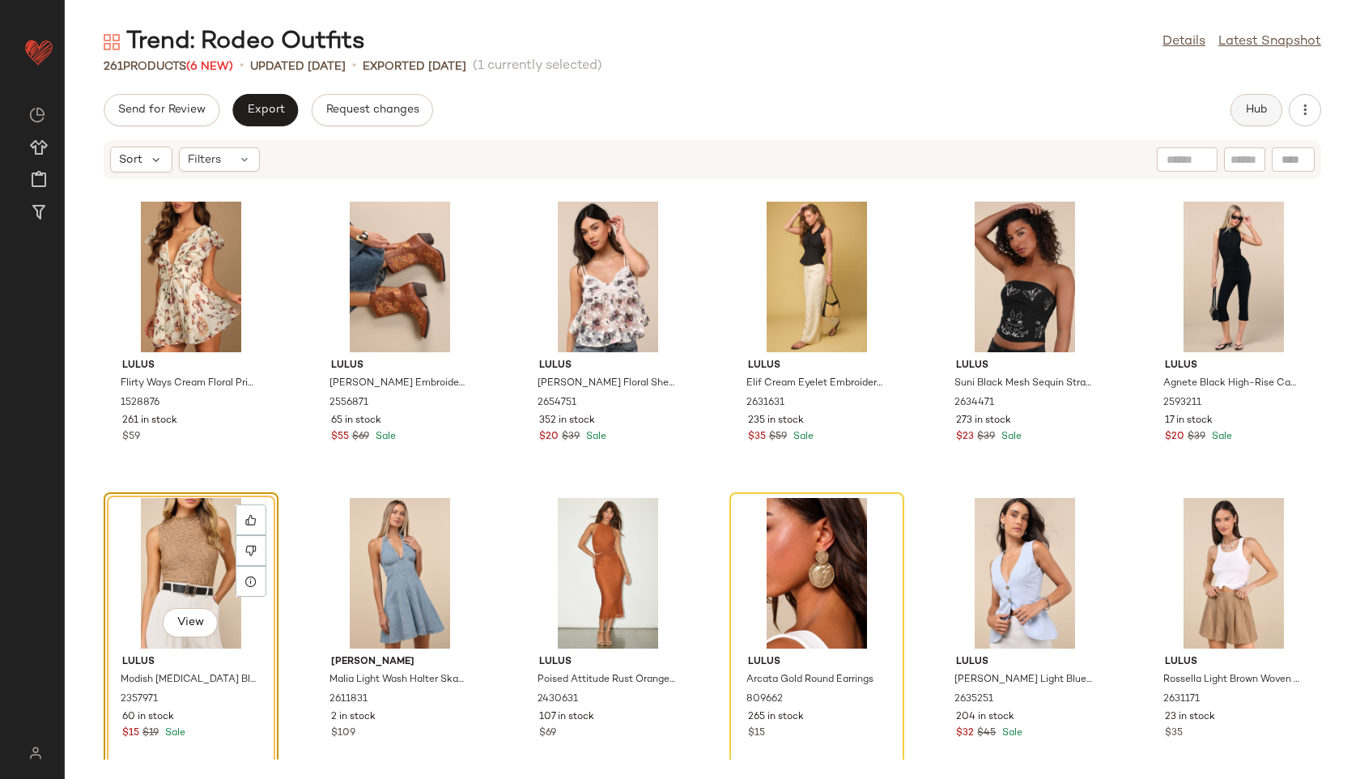
click at [1254, 100] on button "Hub" at bounding box center [1256, 110] width 52 height 32
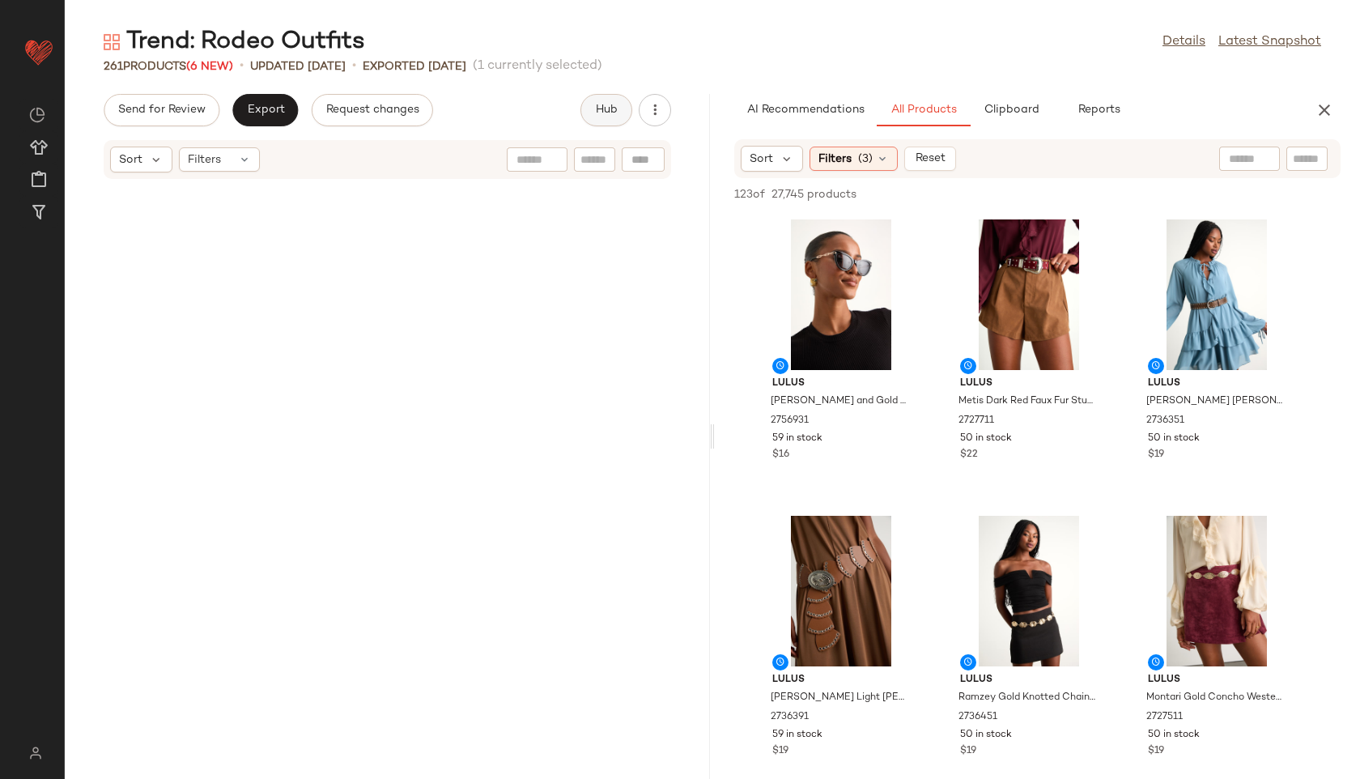
scroll to position [8295, 0]
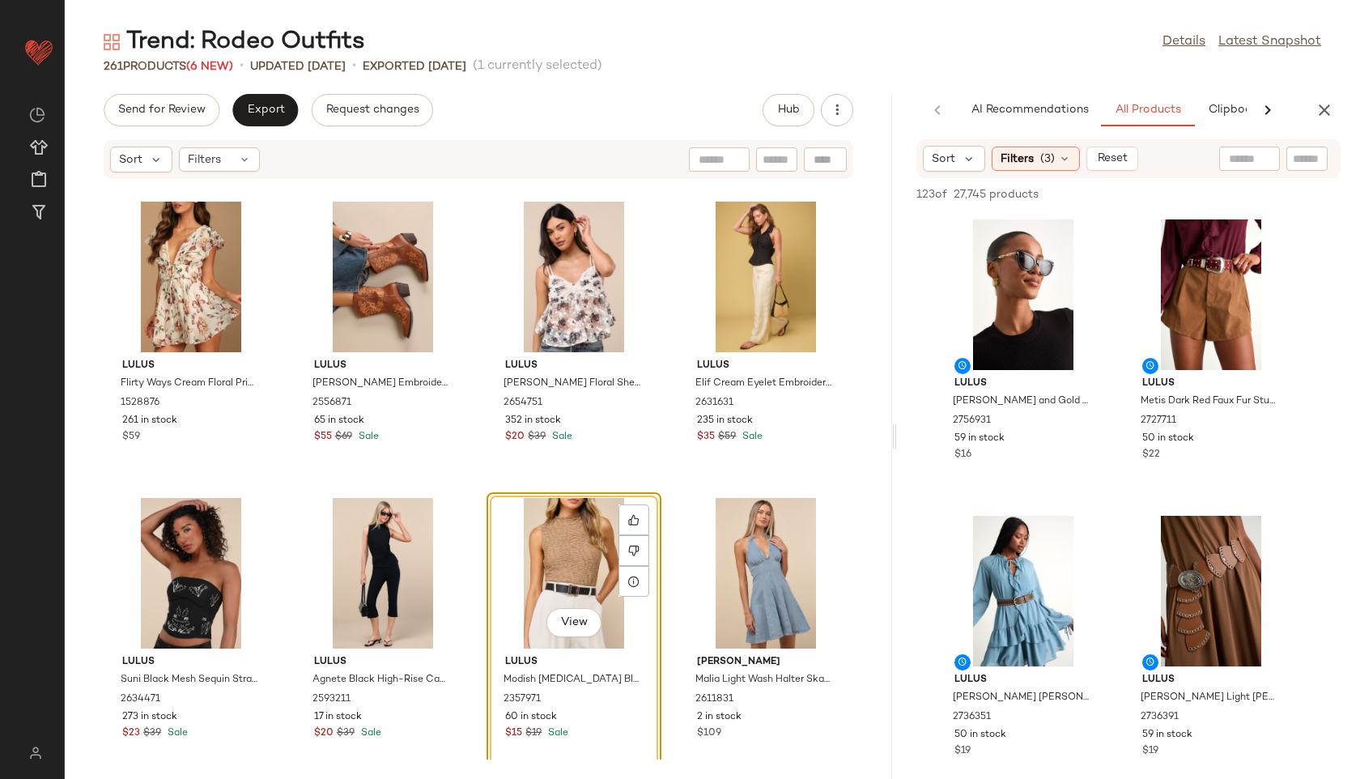
drag, startPoint x: 711, startPoint y: 441, endPoint x: 1068, endPoint y: 459, distance: 357.4
click at [1068, 459] on div "Trend: Rodeo Outfits Details Latest Snapshot 261 Products (6 New) • updated [DA…" at bounding box center [712, 402] width 1295 height 753
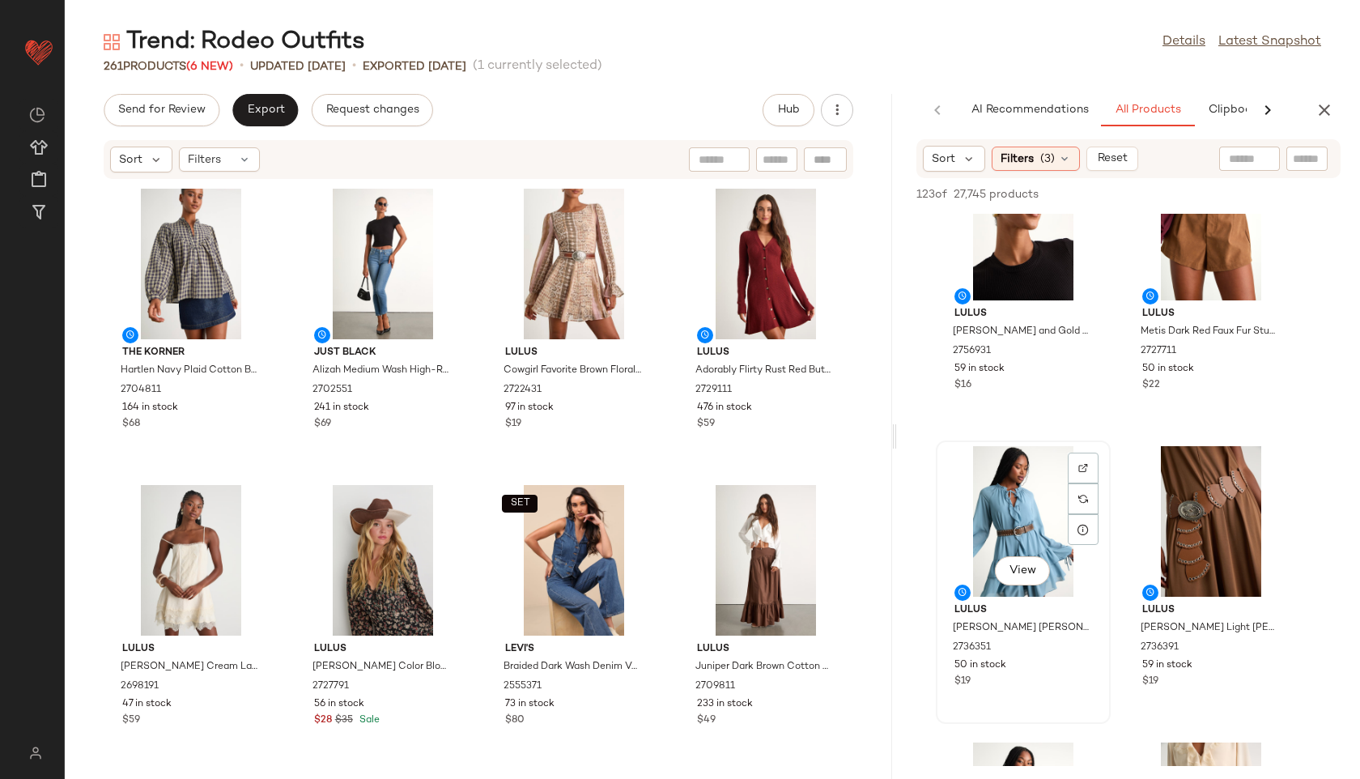
scroll to position [138, 0]
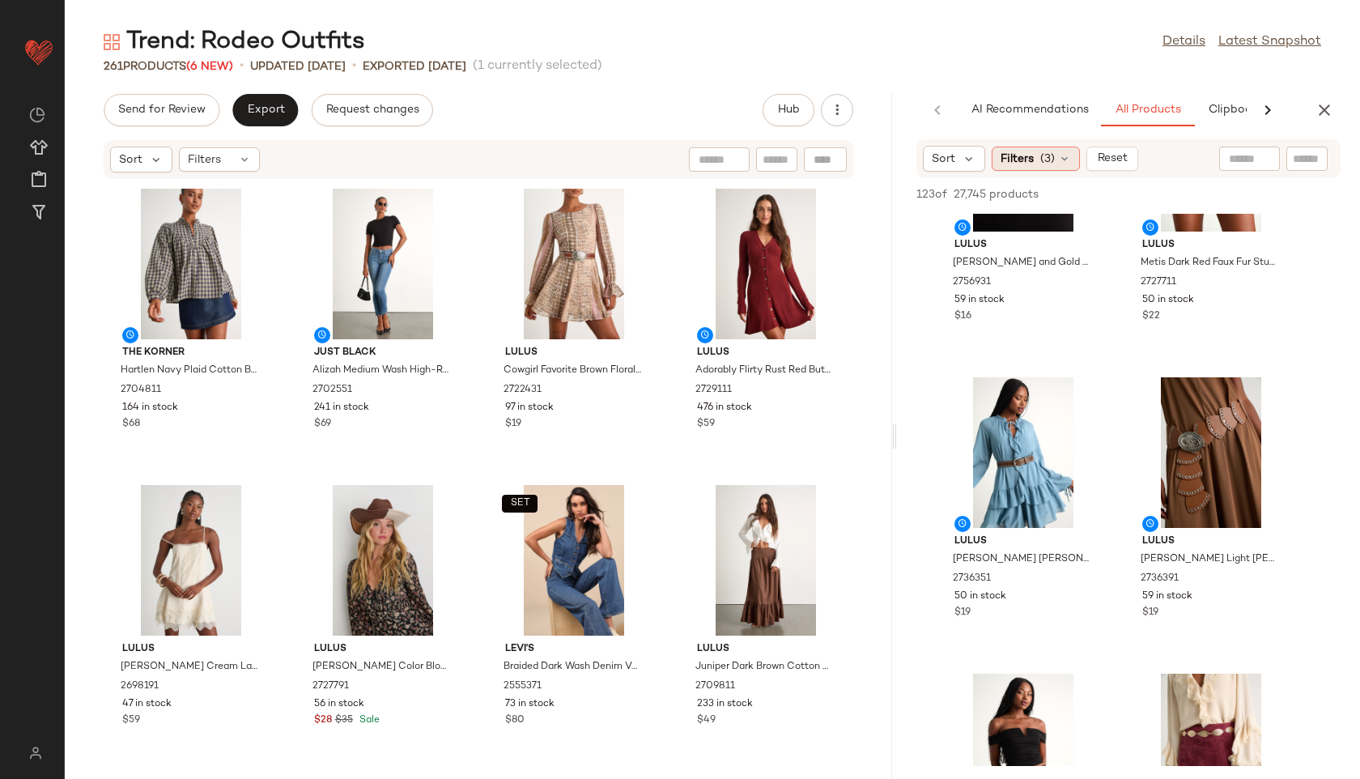
click at [1061, 154] on icon at bounding box center [1064, 158] width 13 height 13
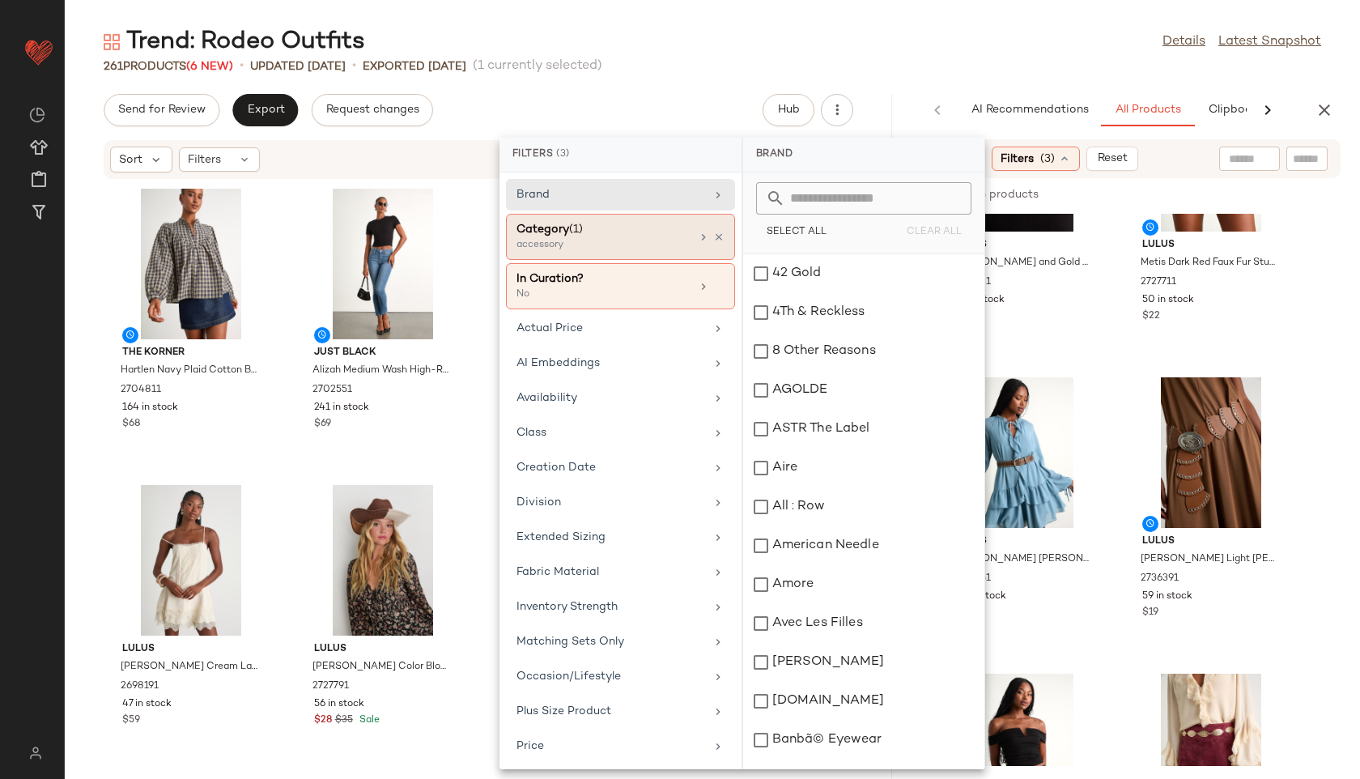
click at [612, 236] on div "Category (1)" at bounding box center [603, 229] width 174 height 17
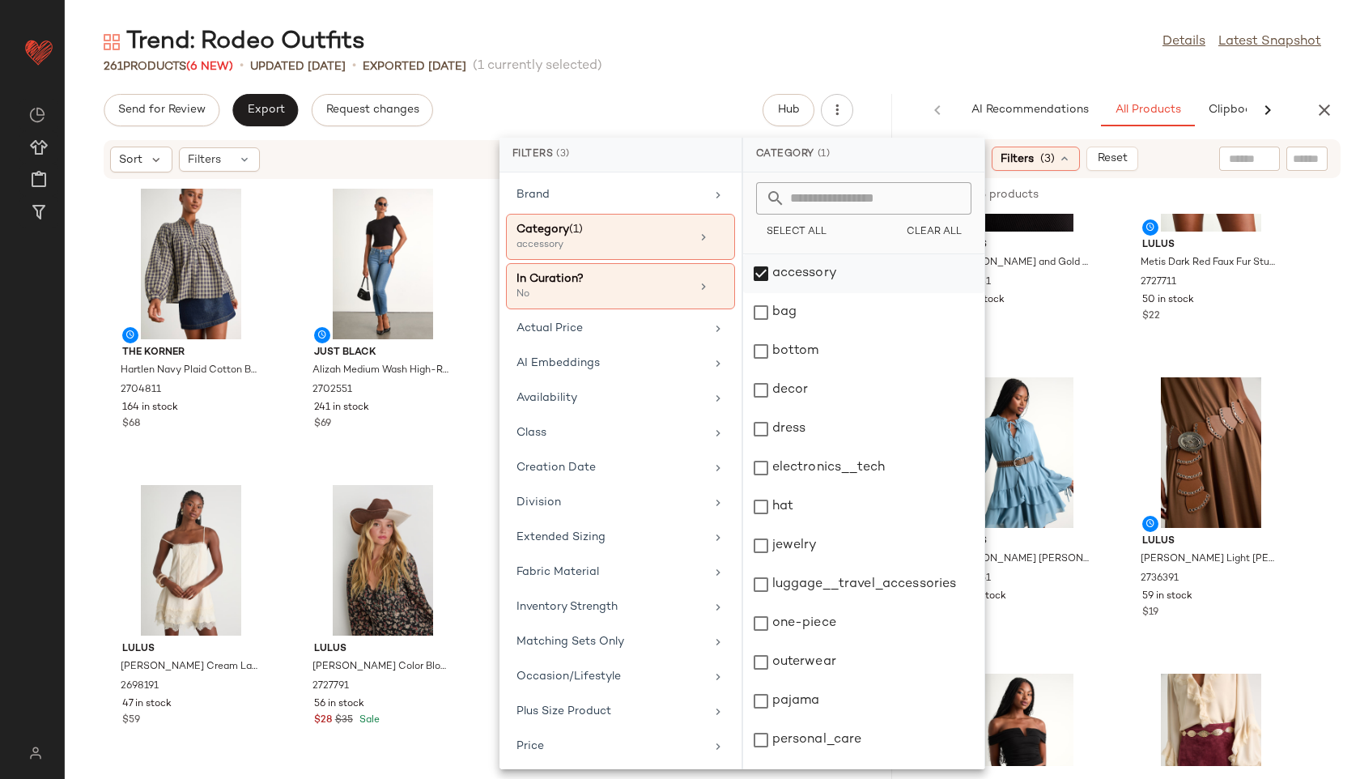
click at [775, 278] on div "accessory" at bounding box center [863, 273] width 241 height 39
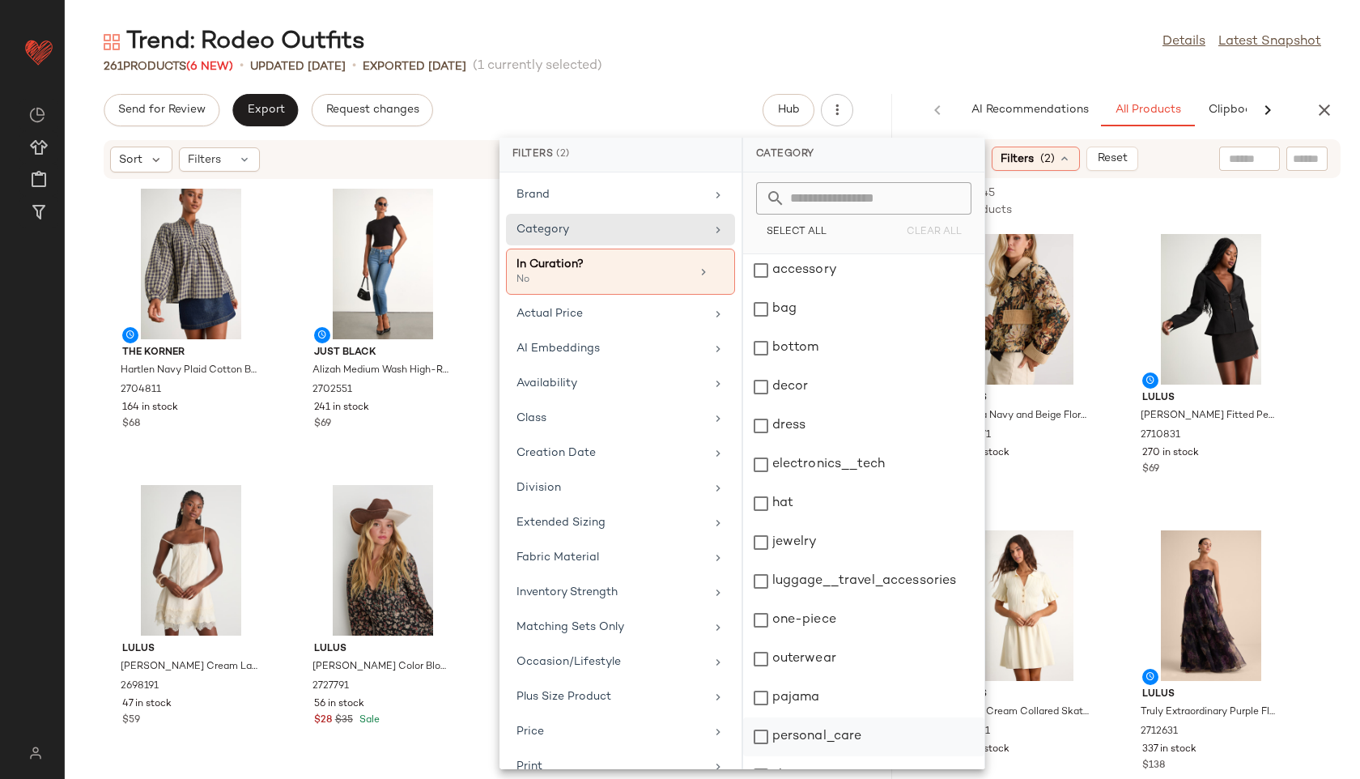
scroll to position [0, 0]
click at [808, 349] on div "bottom" at bounding box center [863, 351] width 241 height 39
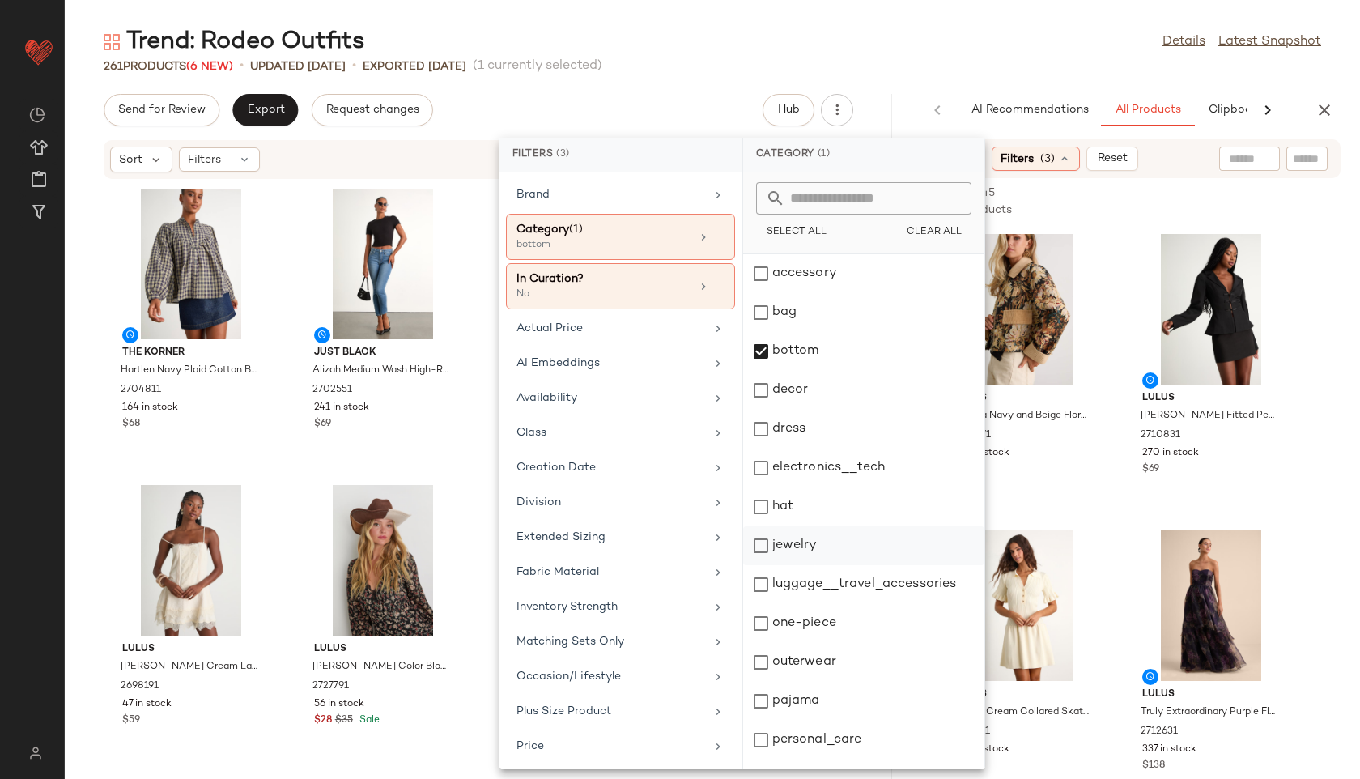
scroll to position [146, 0]
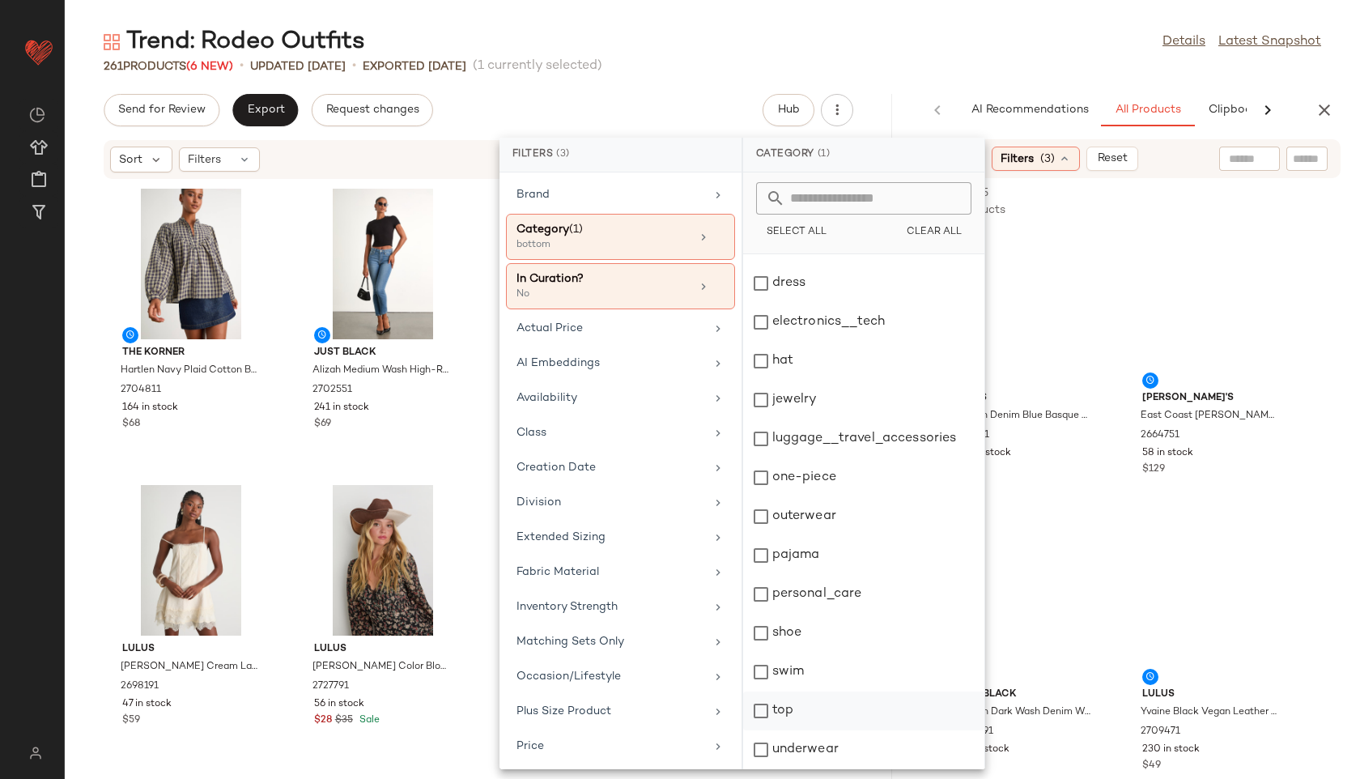
click at [792, 700] on div "top" at bounding box center [863, 710] width 241 height 39
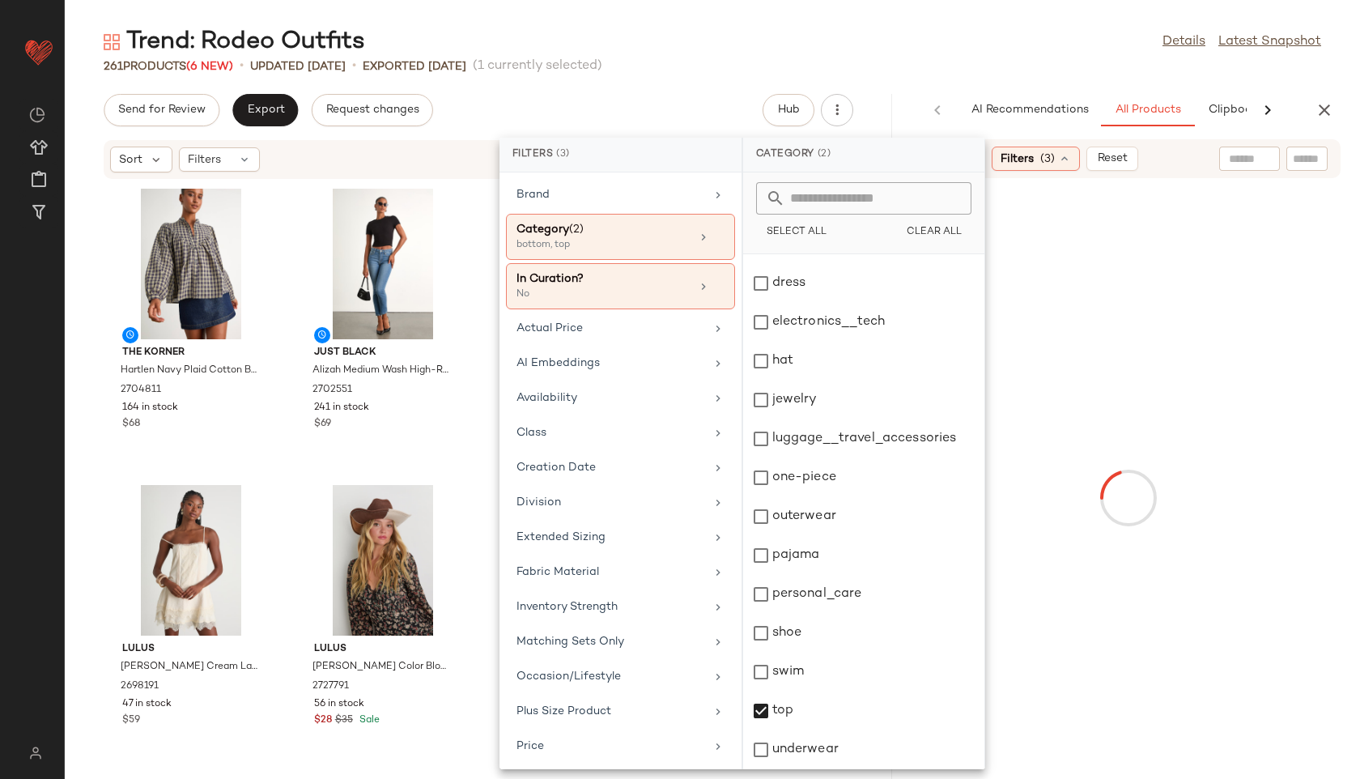
click at [941, 40] on div "Trend: Rodeo Outfits Details Latest Snapshot" at bounding box center [712, 42] width 1295 height 32
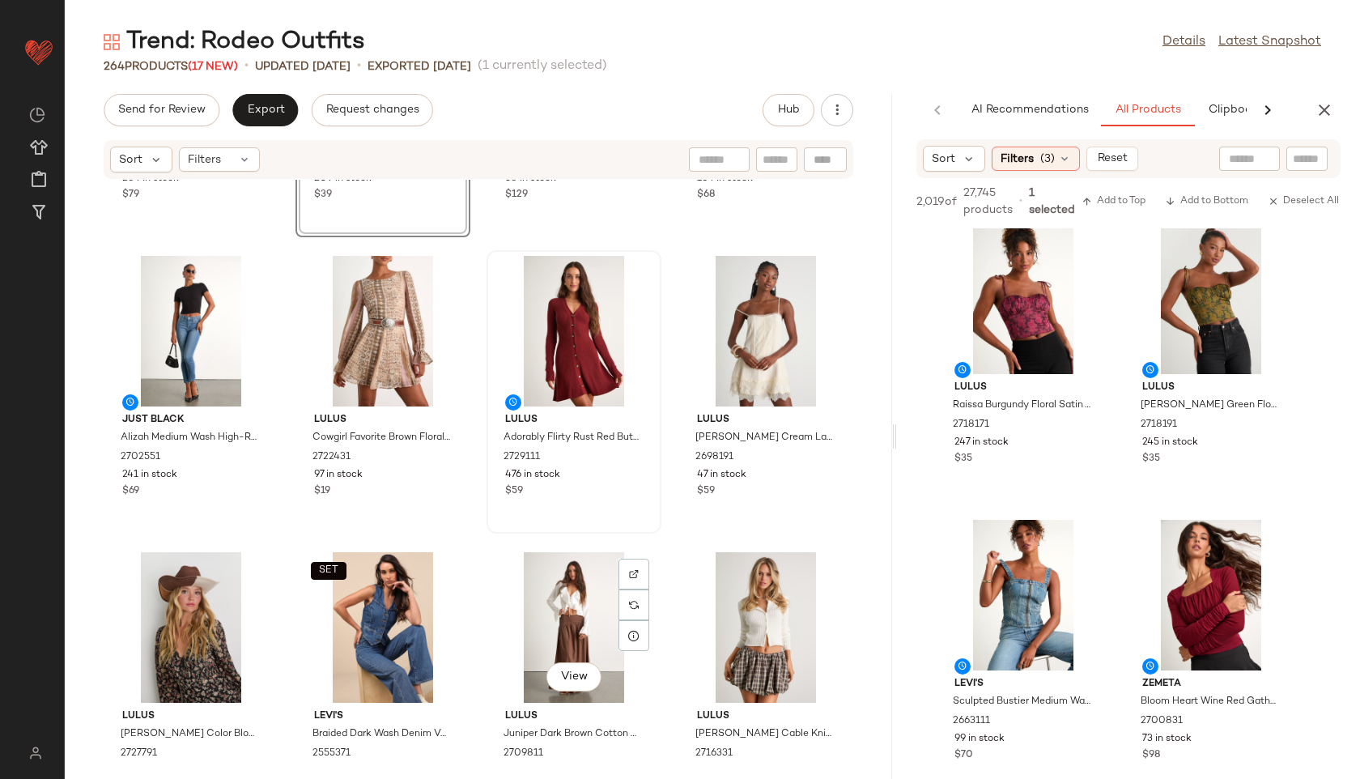
scroll to position [0, 0]
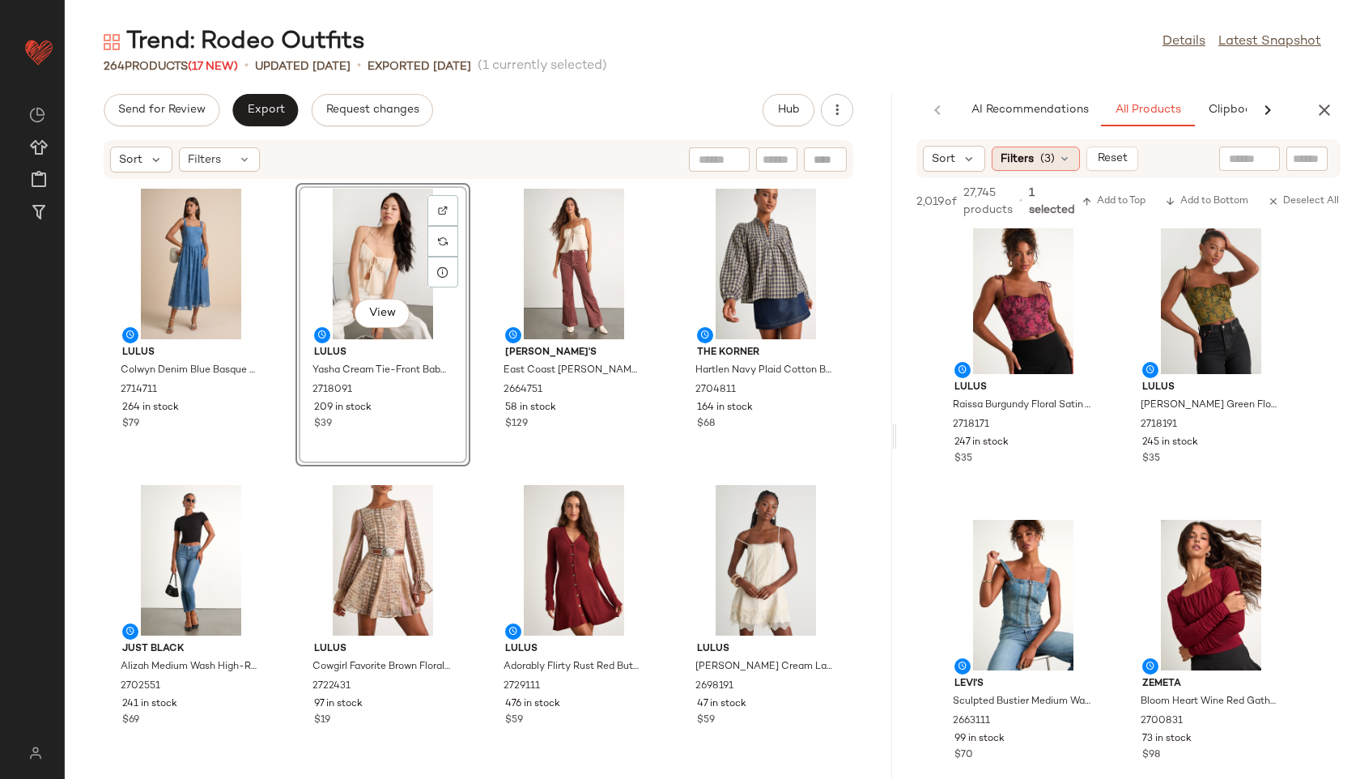
click at [1040, 163] on span "(3)" at bounding box center [1047, 159] width 15 height 17
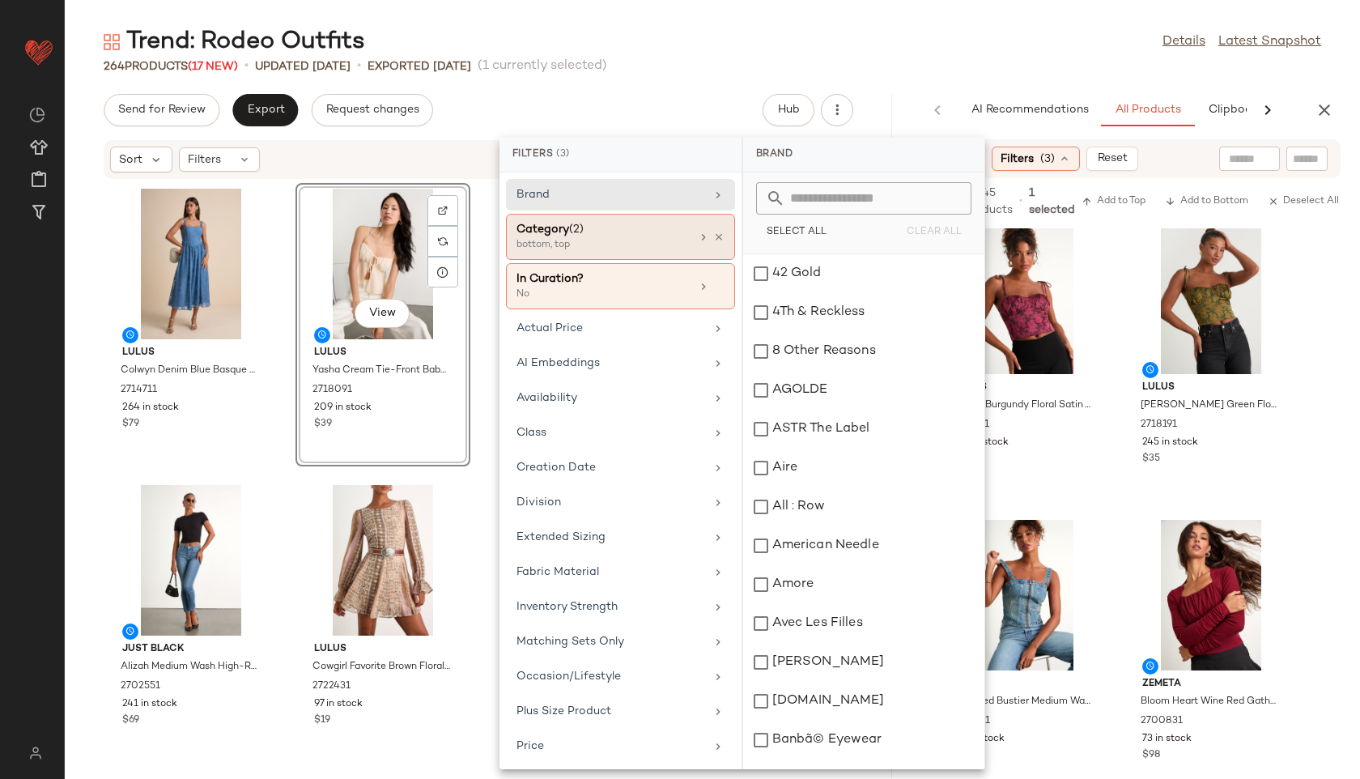
click at [640, 232] on div "Category (2)" at bounding box center [603, 229] width 174 height 17
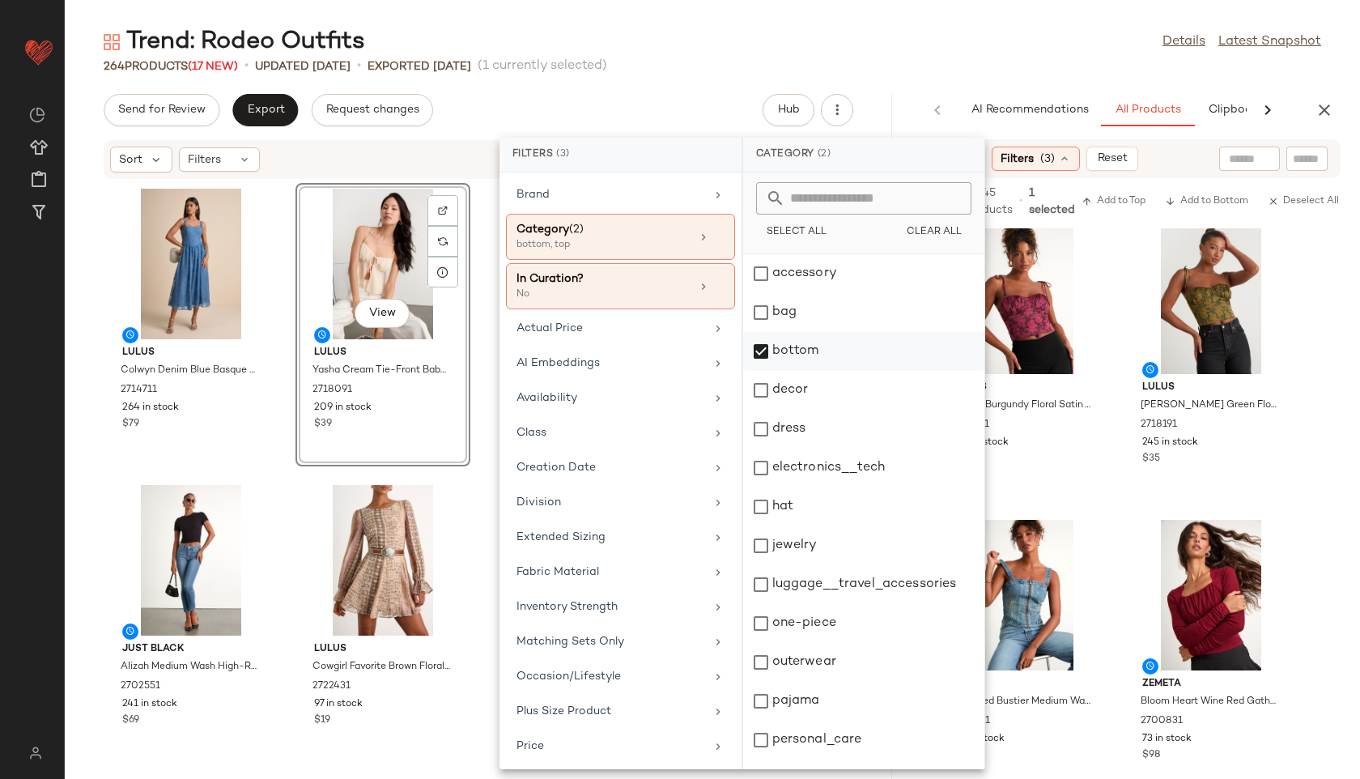
click at [776, 351] on div "bottom" at bounding box center [863, 351] width 241 height 39
click at [788, 420] on div "dress" at bounding box center [863, 429] width 241 height 39
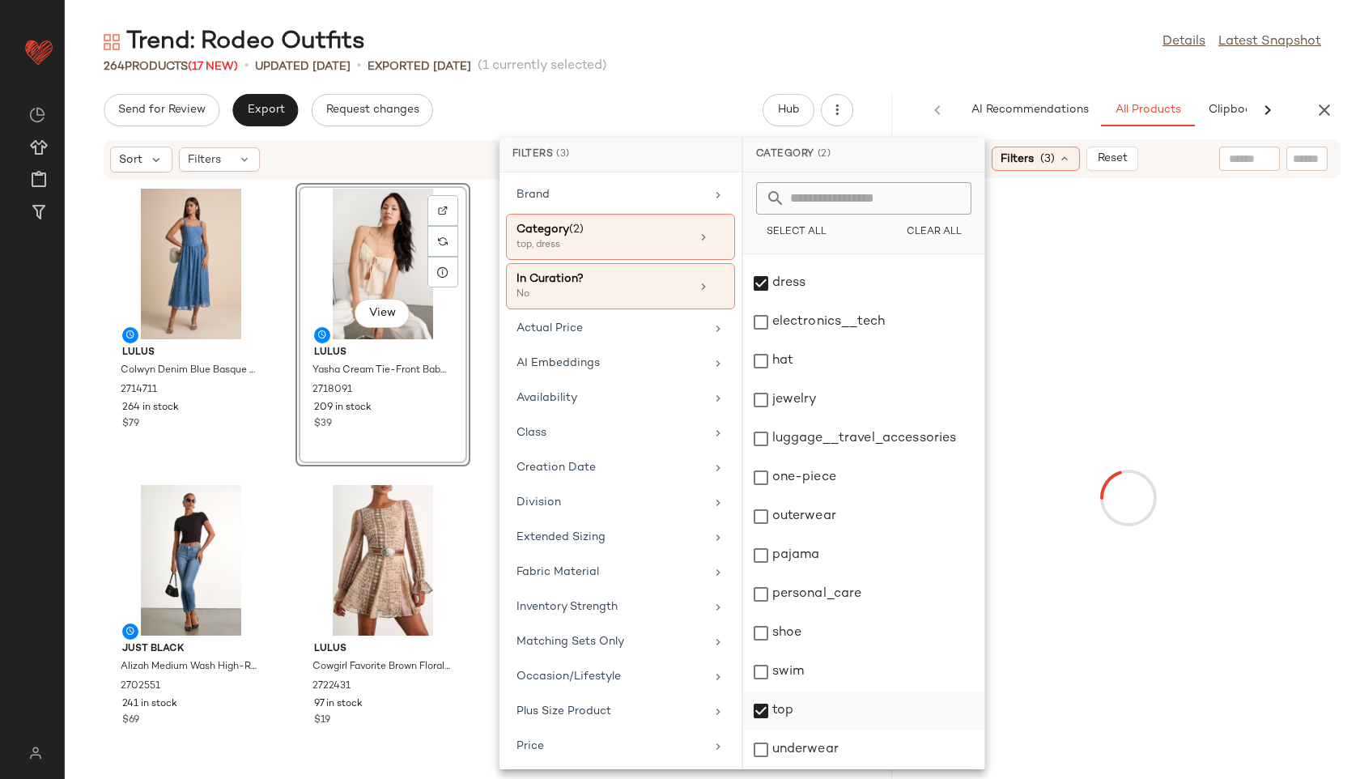
click at [791, 715] on div "top" at bounding box center [863, 710] width 241 height 39
click at [1000, 58] on div "264 Products (17 New) • updated [DATE] • Exported [DATE] (1 currently selected)" at bounding box center [712, 66] width 1295 height 16
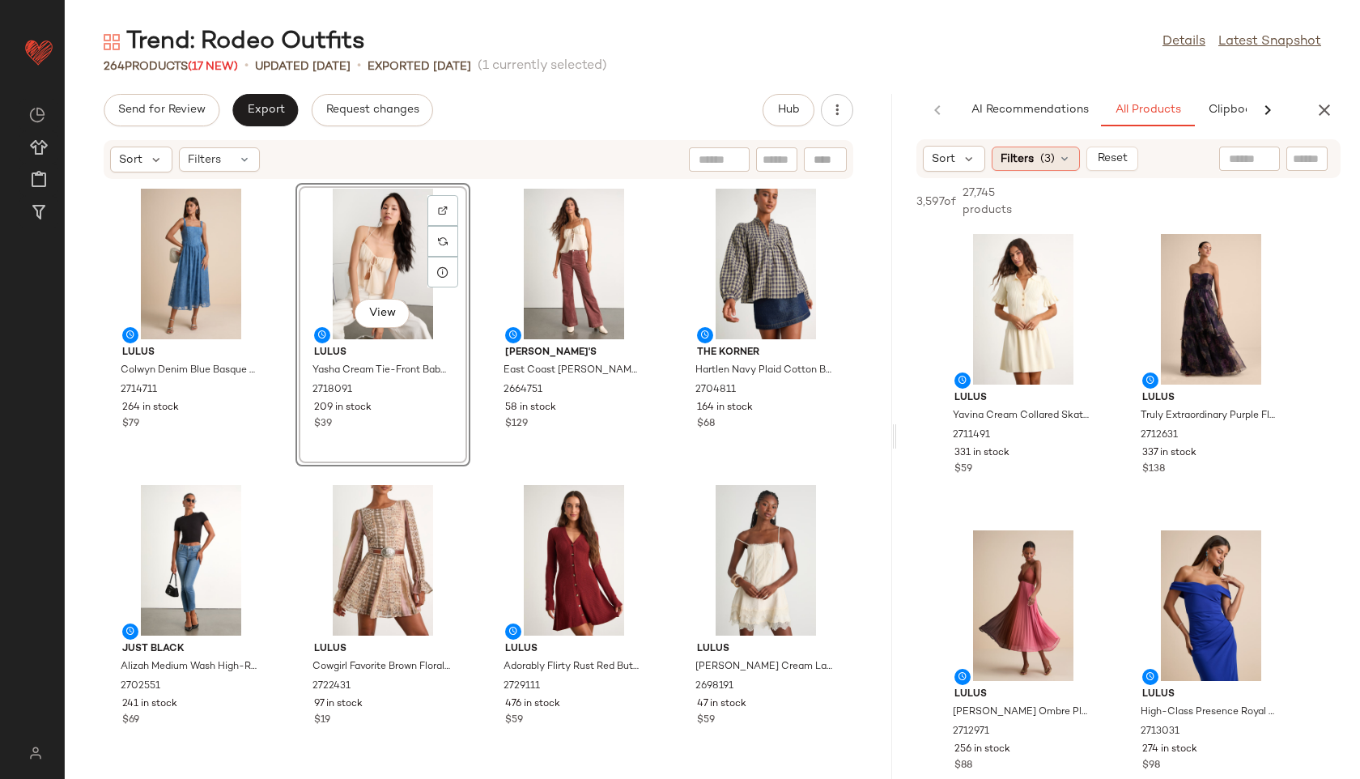
click at [1025, 162] on span "Filters" at bounding box center [1016, 159] width 33 height 17
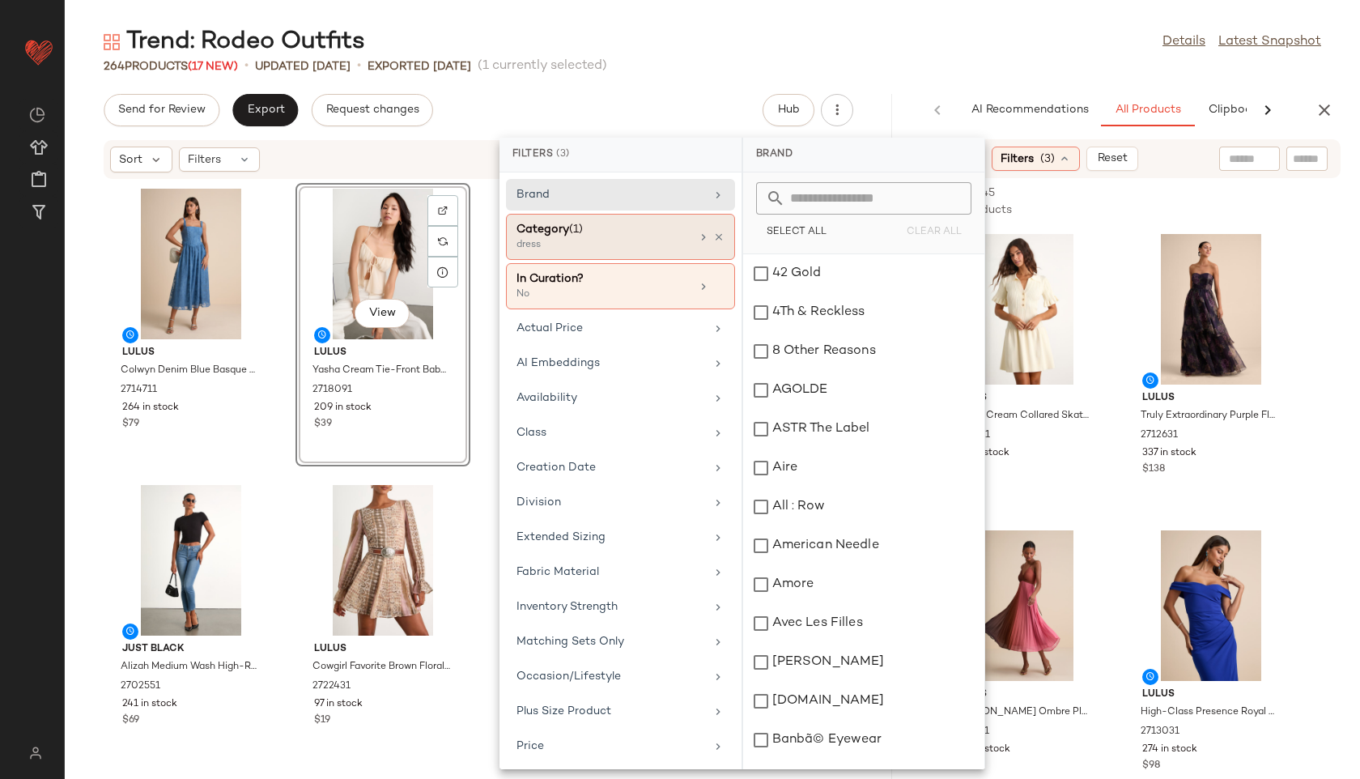
click at [677, 232] on div "Category (1)" at bounding box center [603, 229] width 174 height 17
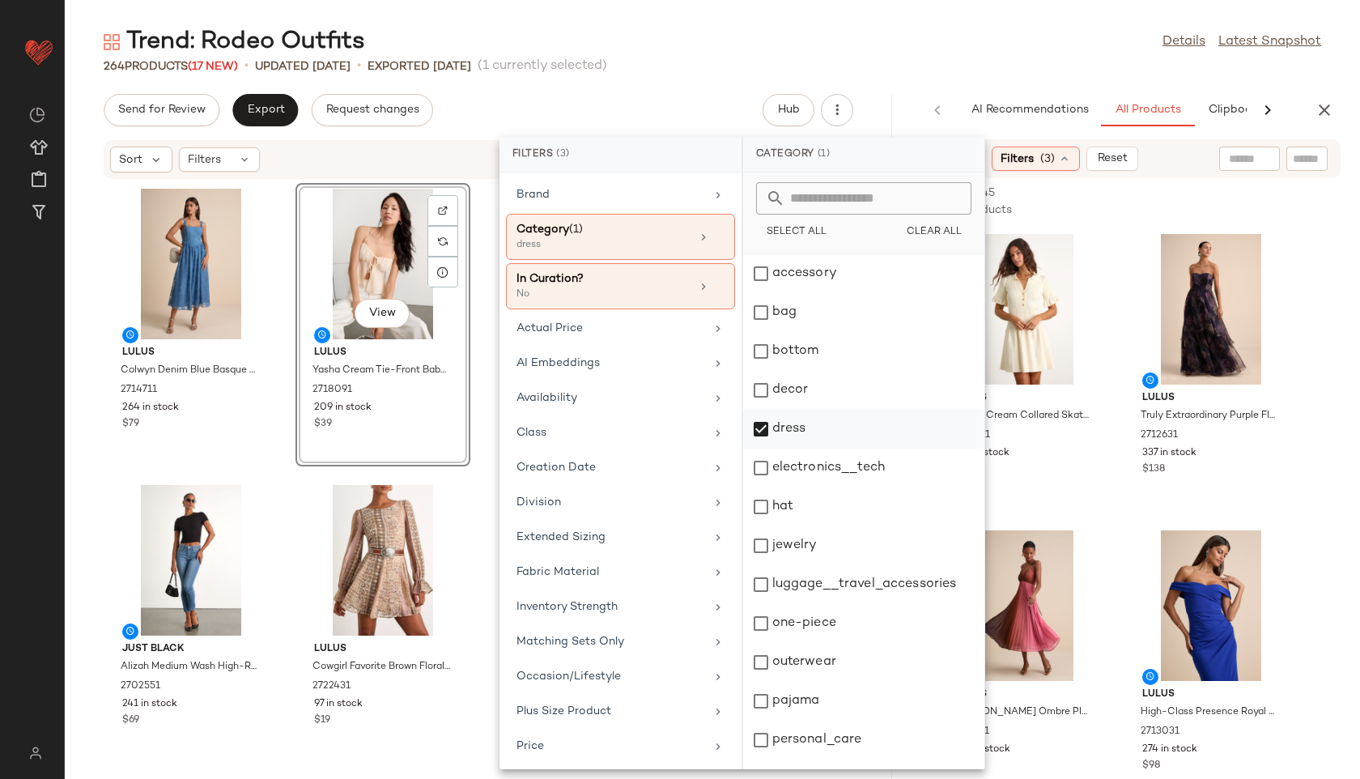
click at [793, 428] on div "dress" at bounding box center [863, 429] width 241 height 39
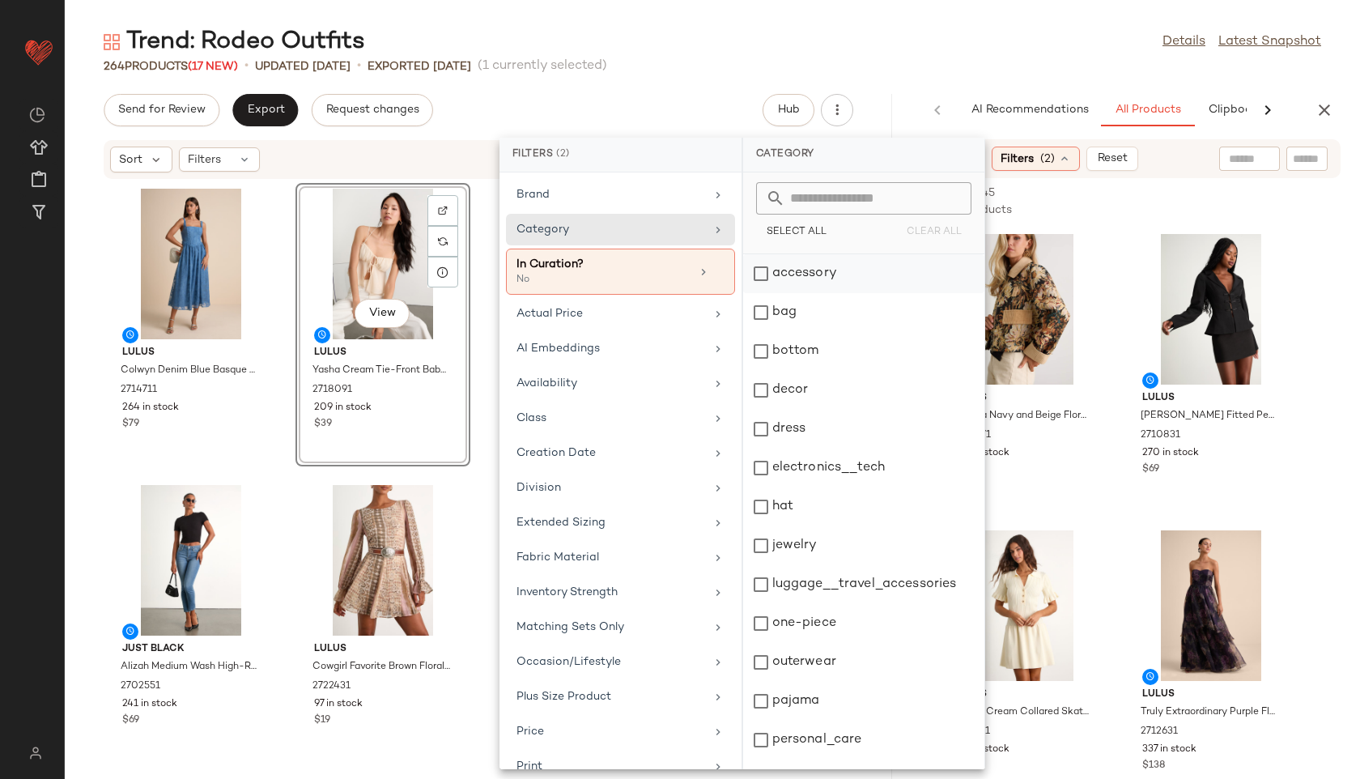
click at [790, 266] on div "accessory" at bounding box center [863, 273] width 241 height 39
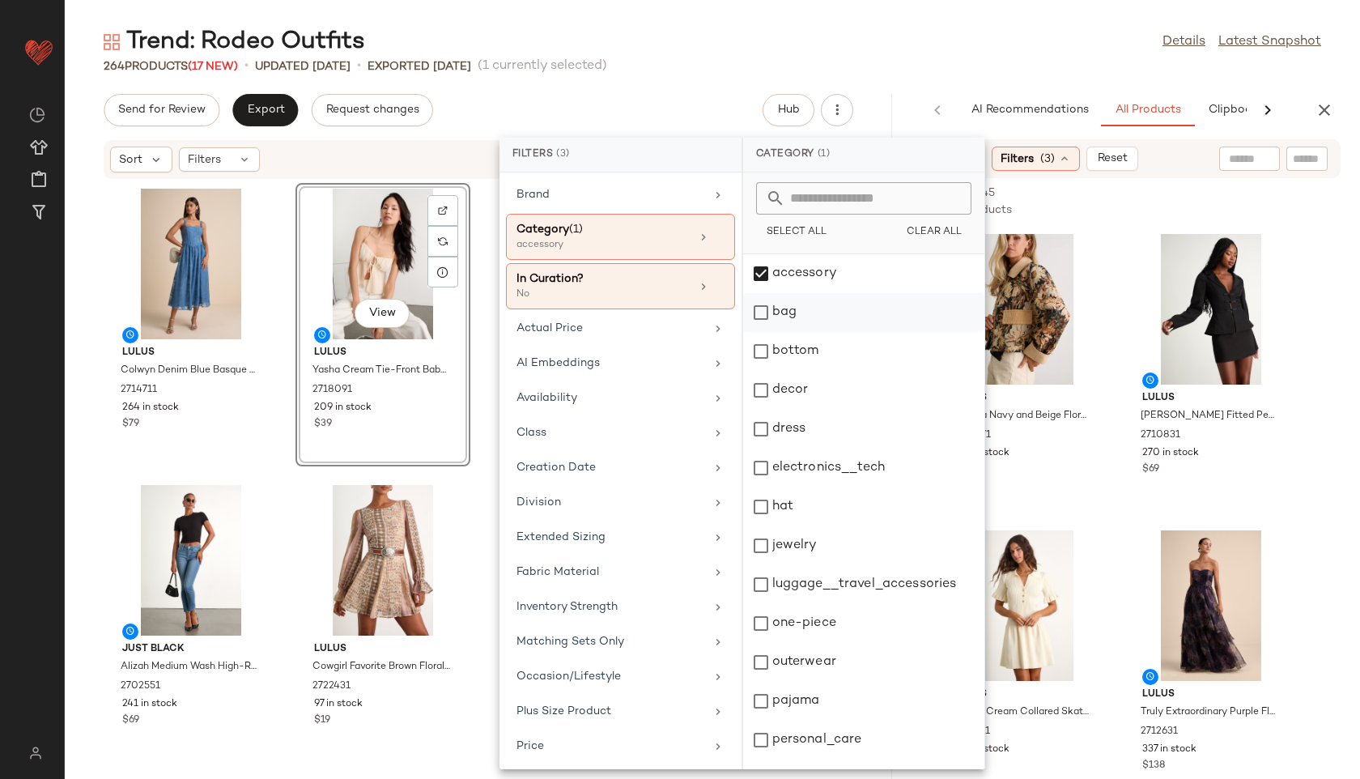
click at [776, 314] on div "bag" at bounding box center [863, 312] width 241 height 39
click at [891, 57] on div "Trend: Rodeo Outfits Details Latest Snapshot" at bounding box center [712, 42] width 1295 height 32
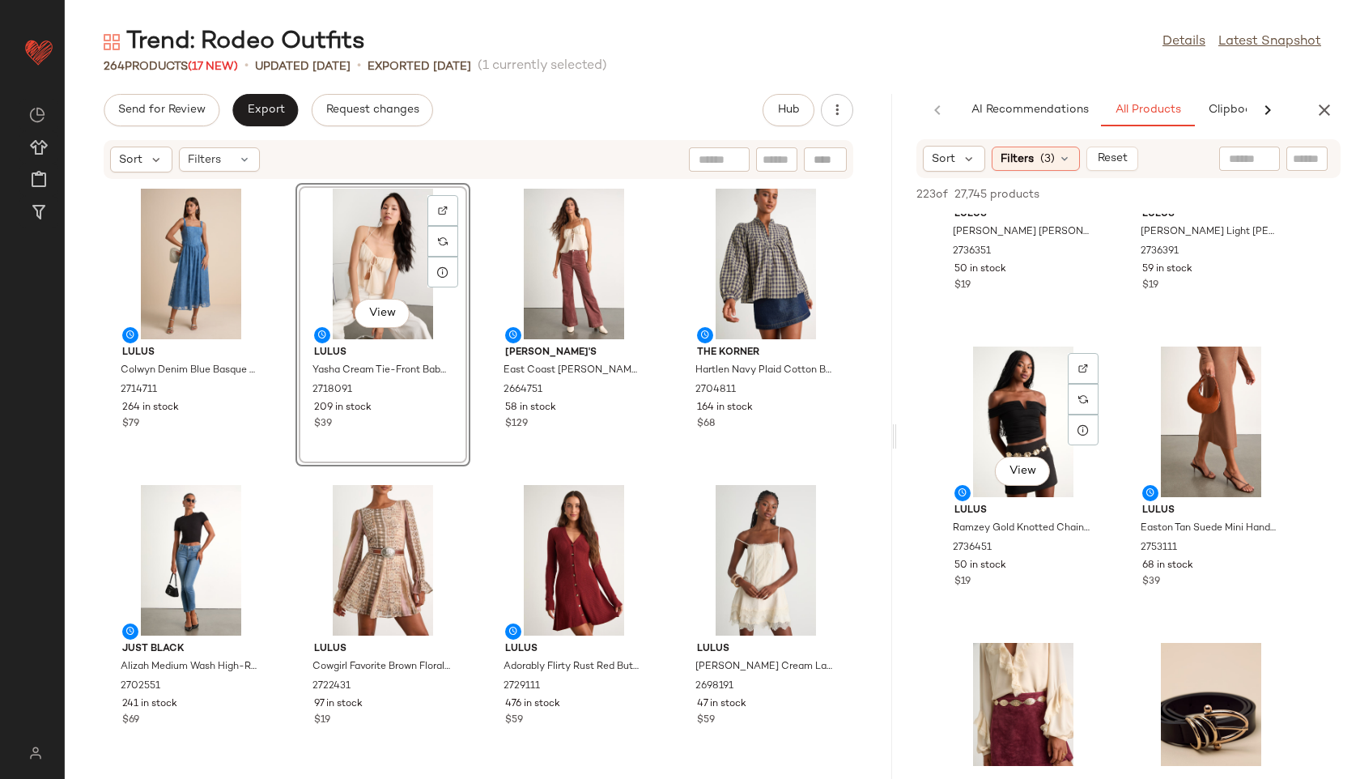
scroll to position [1060, 0]
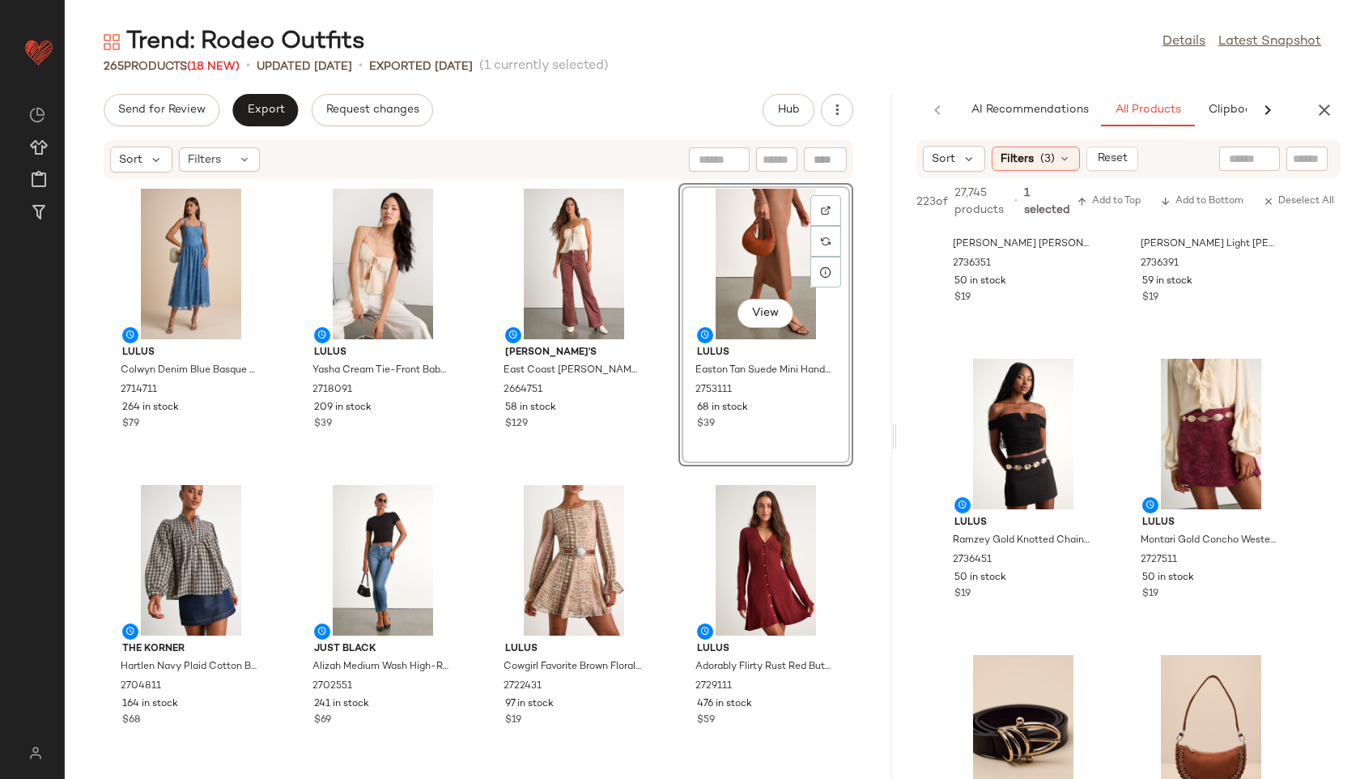
drag, startPoint x: 1200, startPoint y: 390, endPoint x: 639, endPoint y: 1, distance: 683.5
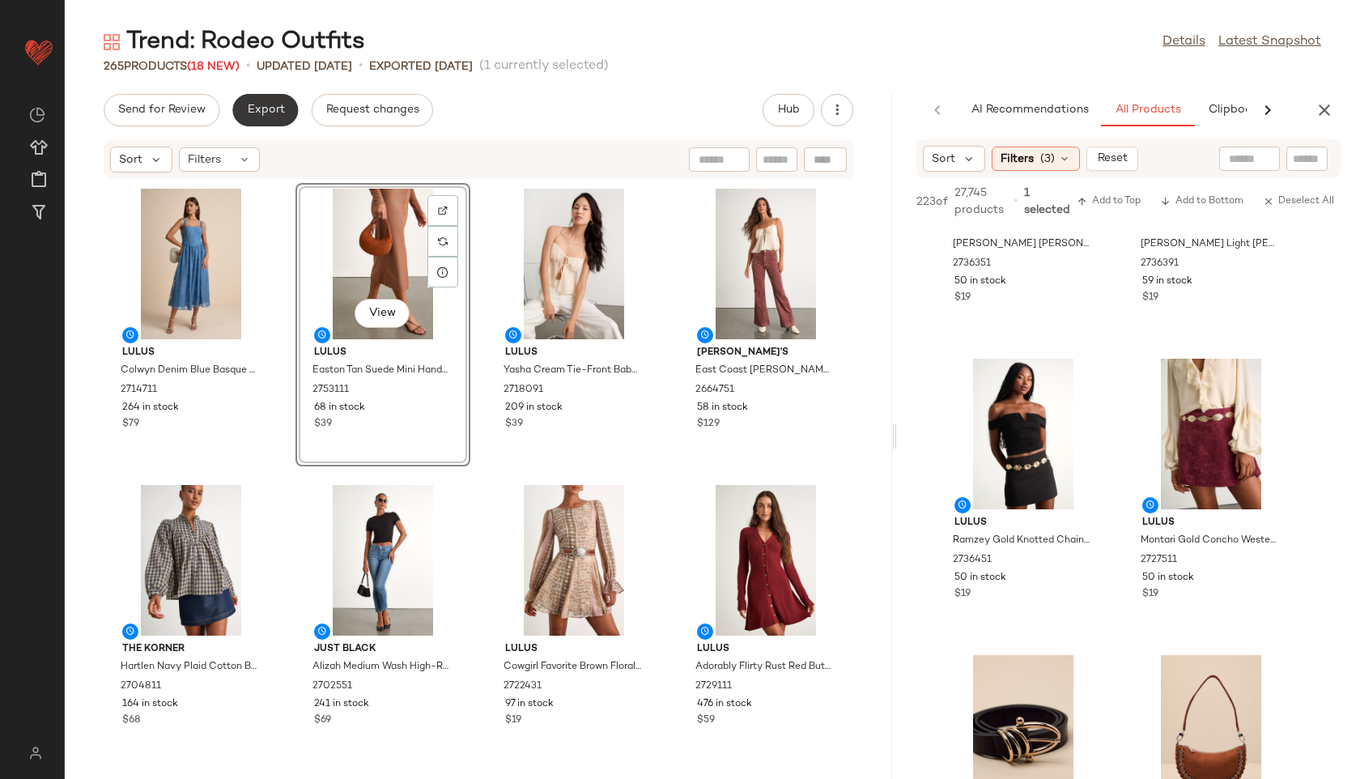
click at [263, 111] on span "Export" at bounding box center [265, 110] width 38 height 13
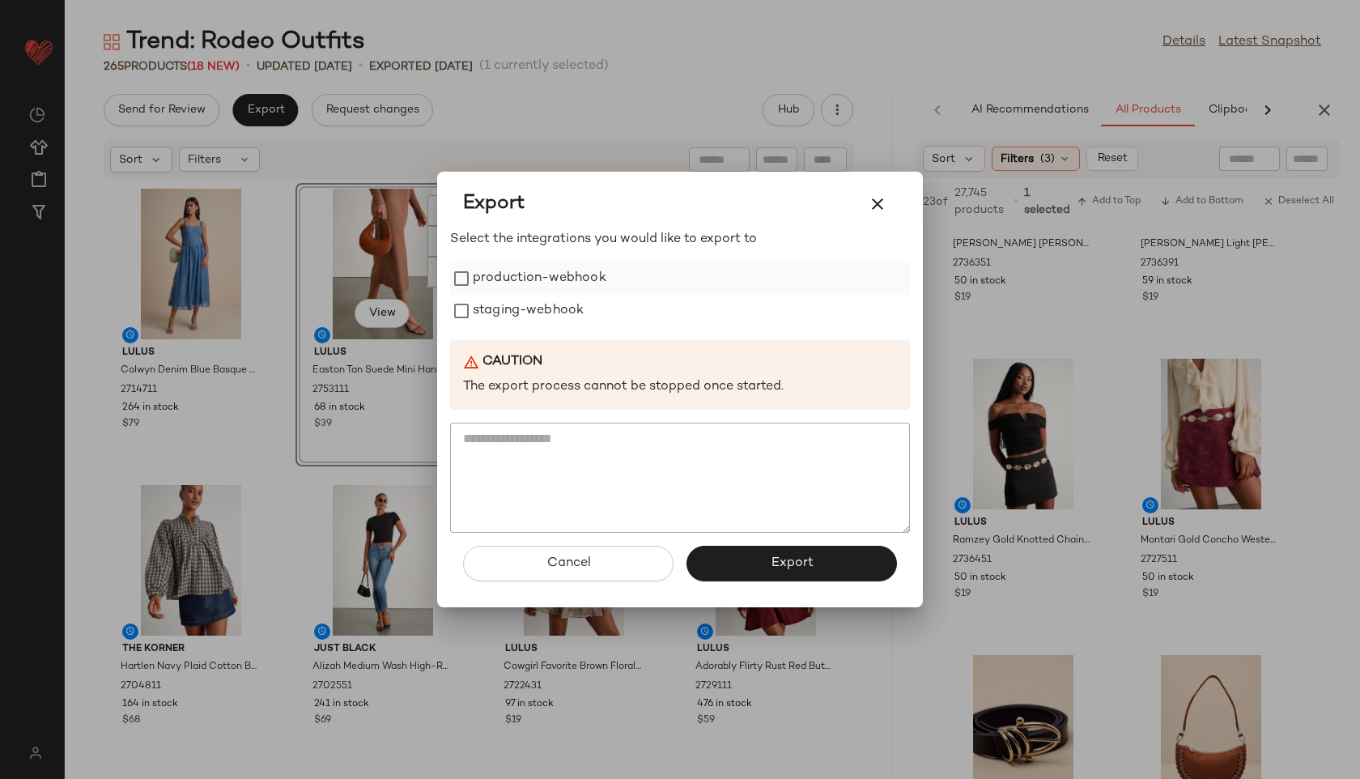
click at [469, 265] on div "production-webhook" at bounding box center [680, 278] width 460 height 32
click at [477, 285] on label "production-webhook" at bounding box center [540, 278] width 134 height 32
click at [493, 316] on label "staging-webhook" at bounding box center [528, 311] width 111 height 32
click at [746, 560] on button "Export" at bounding box center [791, 564] width 210 height 36
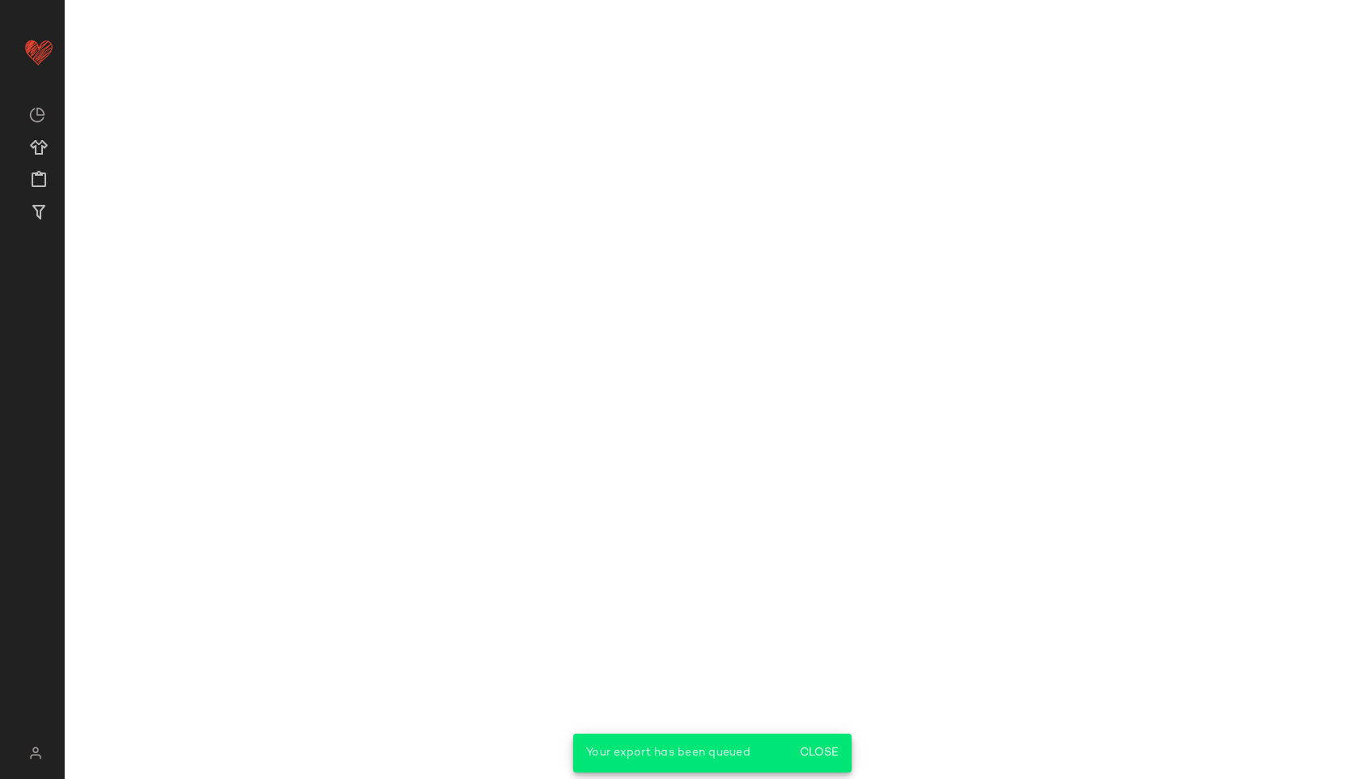
scroll to position [1949, 0]
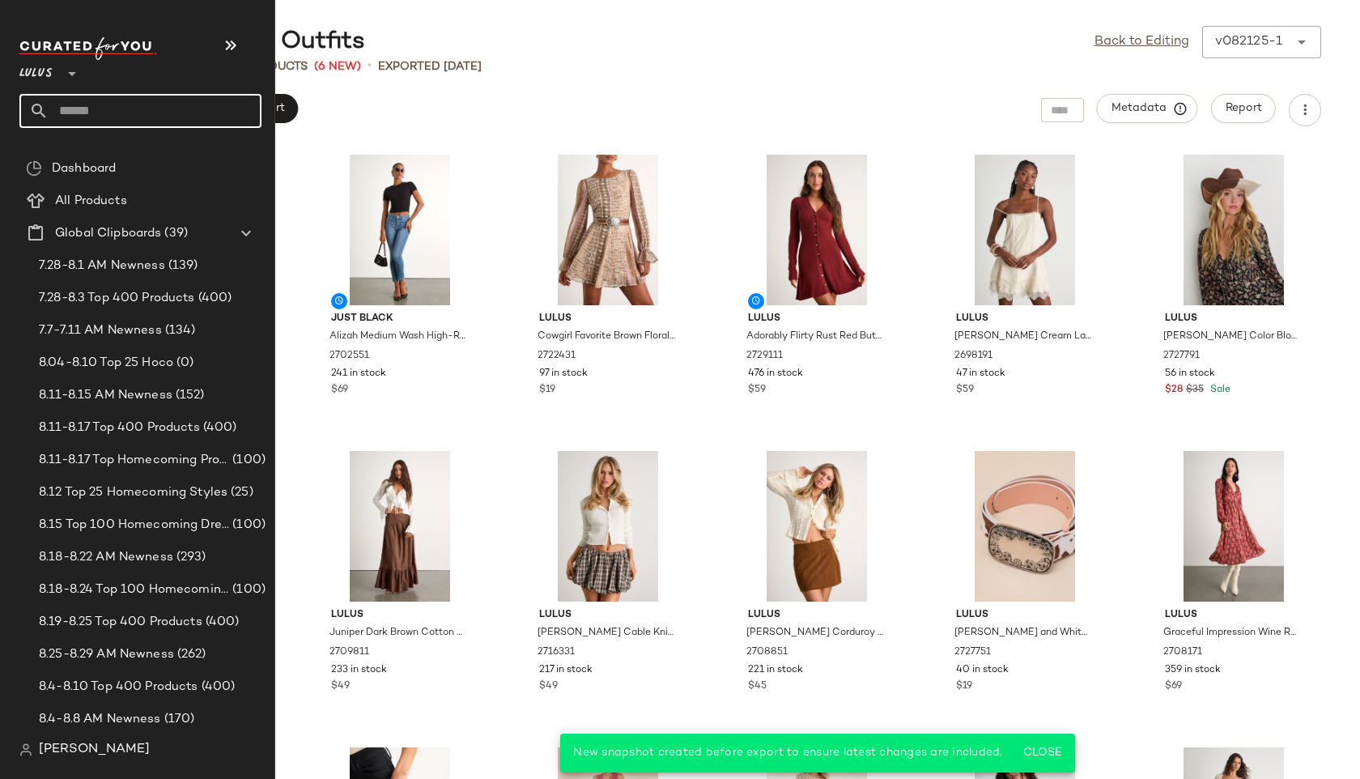
click at [89, 108] on input "text" at bounding box center [155, 111] width 213 height 34
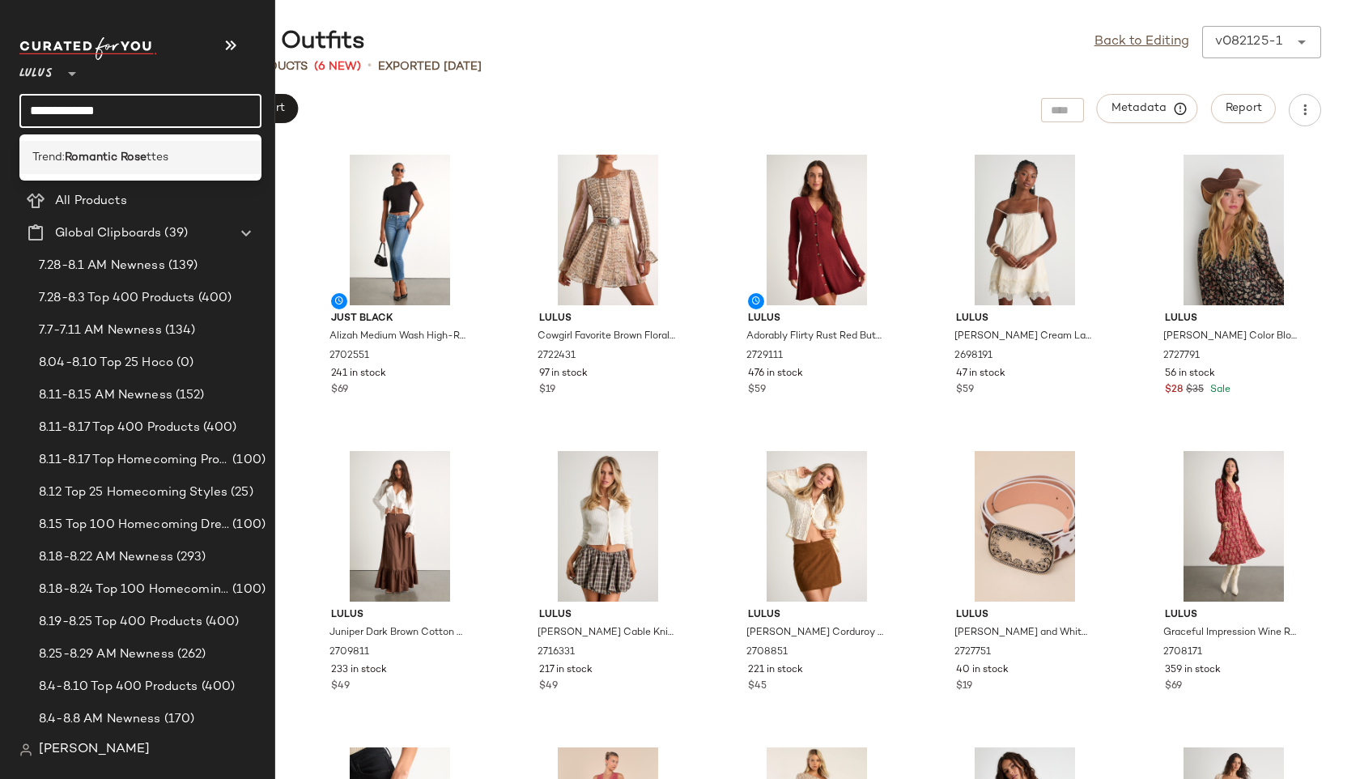
type input "**********"
click at [83, 154] on b "Romantic Rose" at bounding box center [106, 157] width 82 height 17
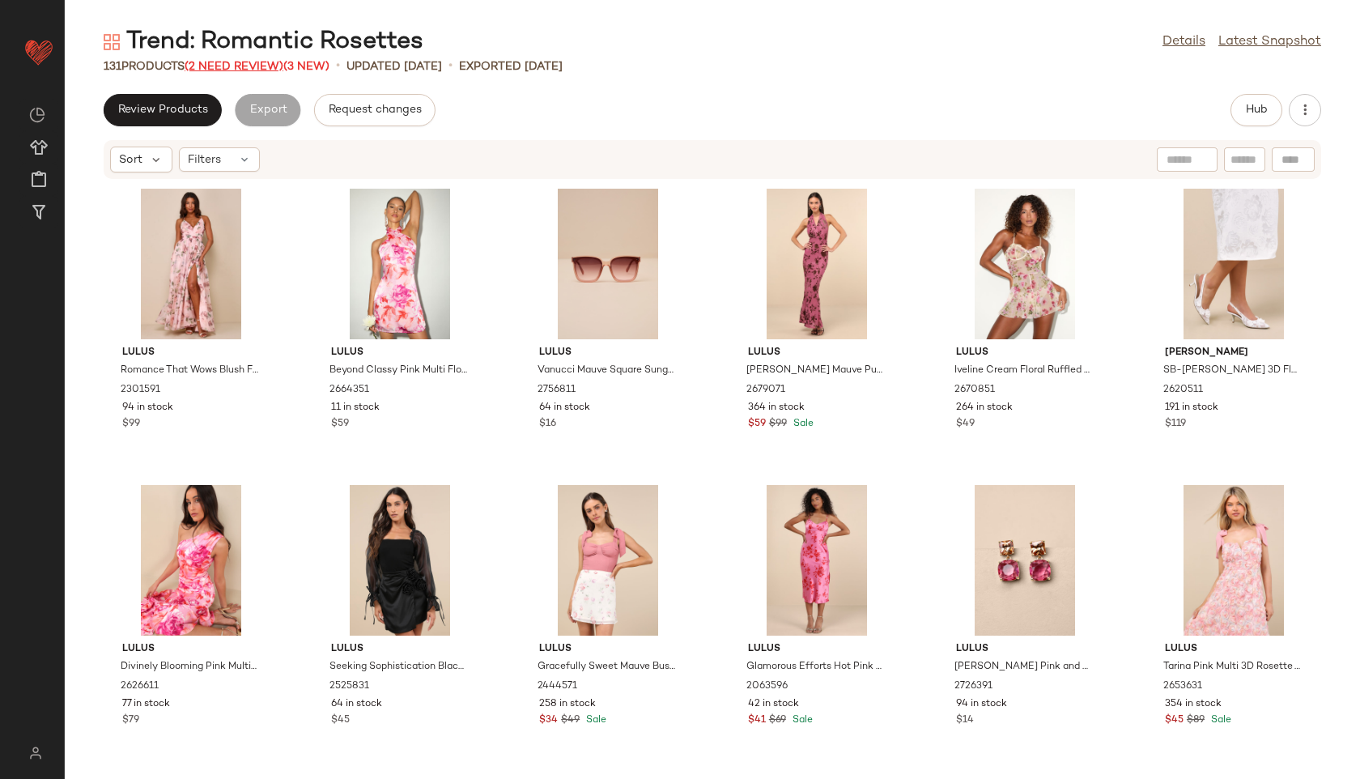
click at [262, 63] on span "(2 Need Review)" at bounding box center [234, 67] width 99 height 12
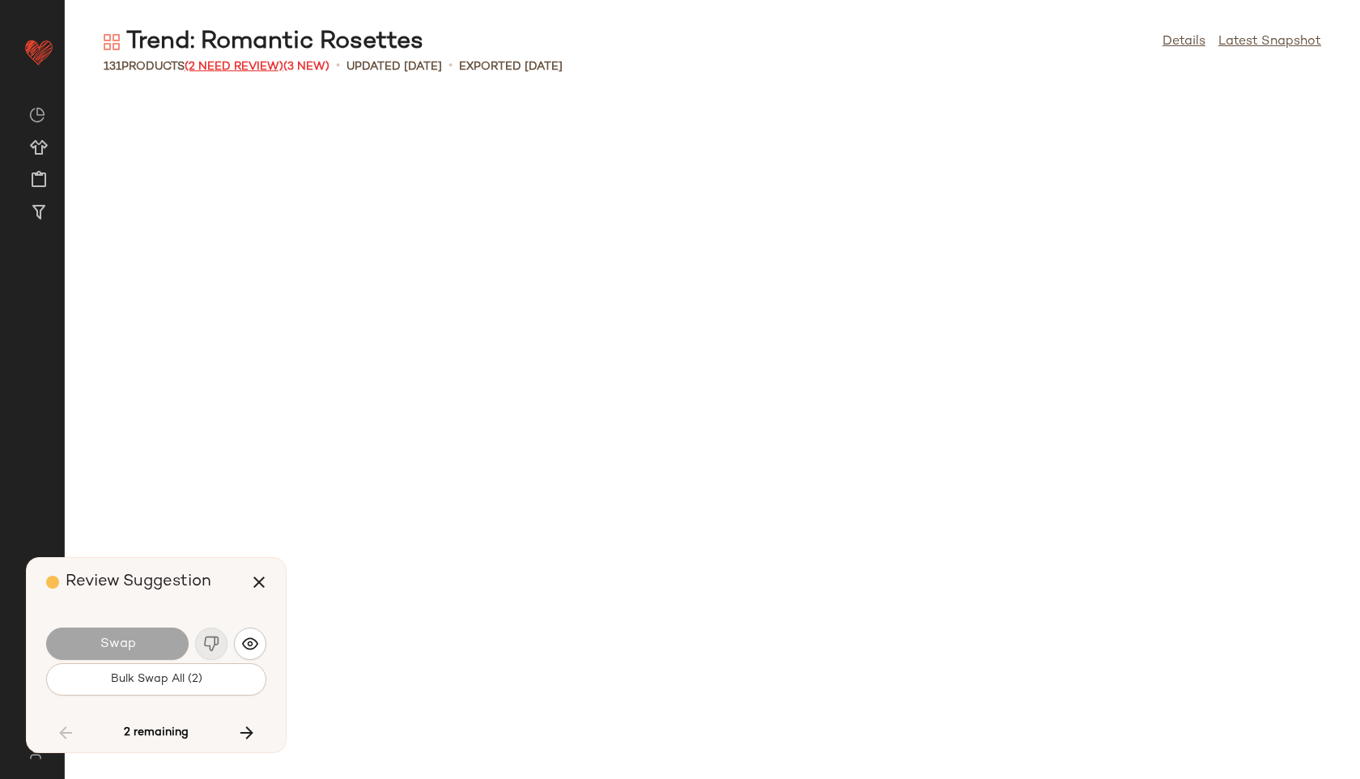
scroll to position [3555, 0]
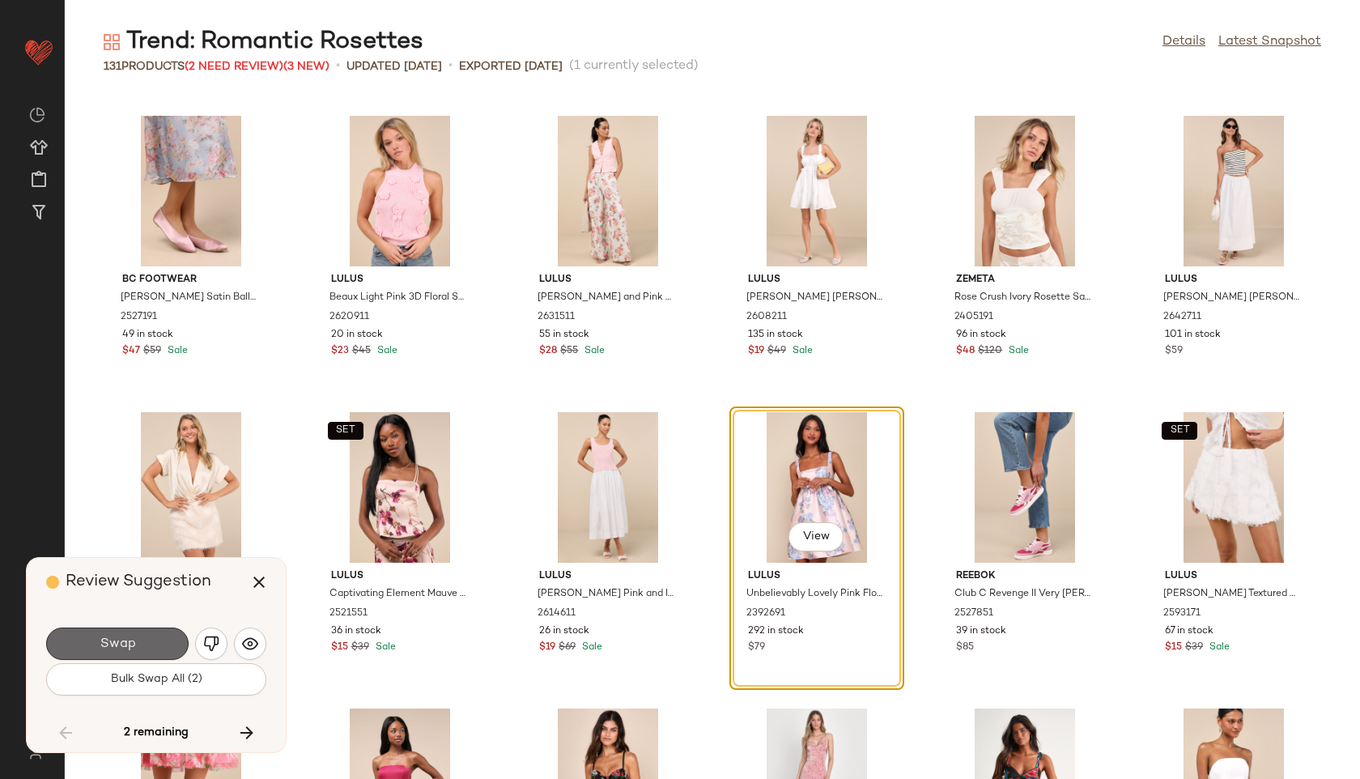
click at [138, 644] on button "Swap" at bounding box center [117, 643] width 142 height 32
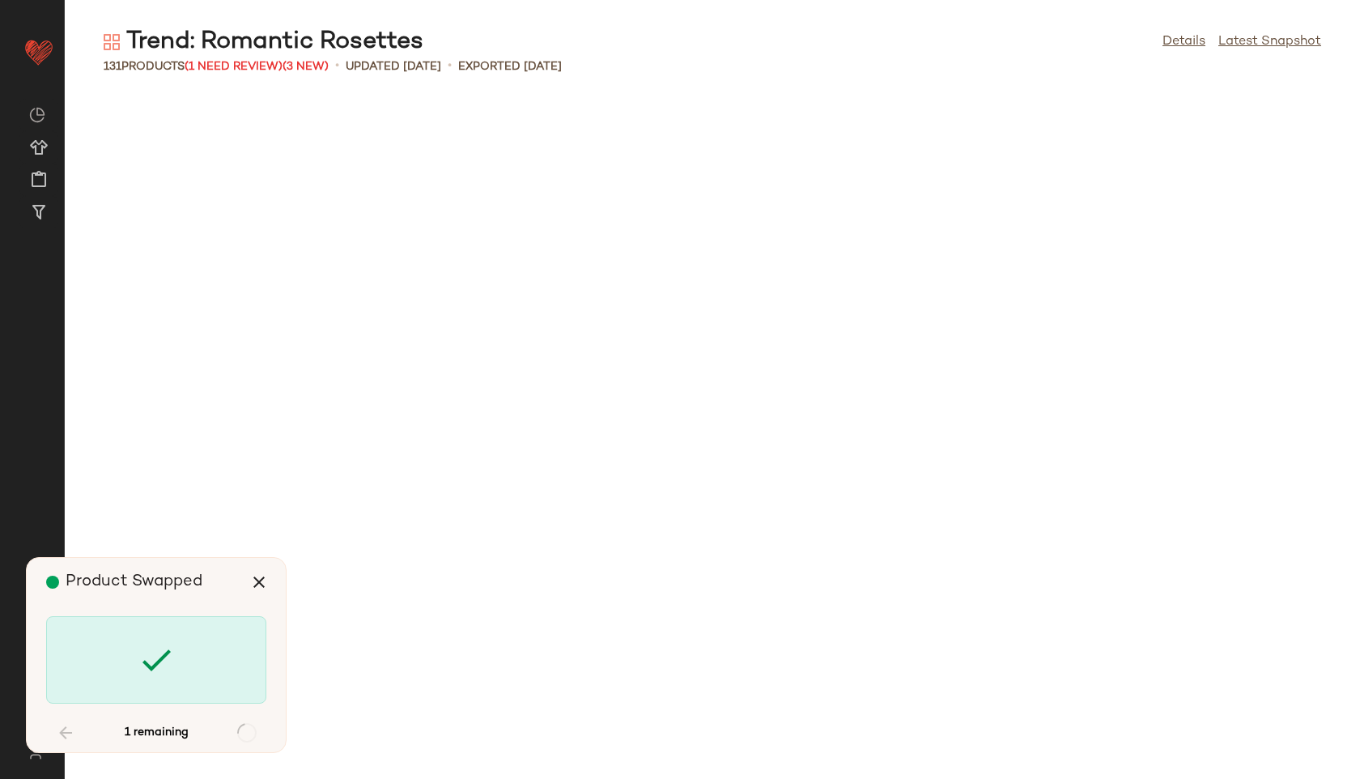
scroll to position [4740, 0]
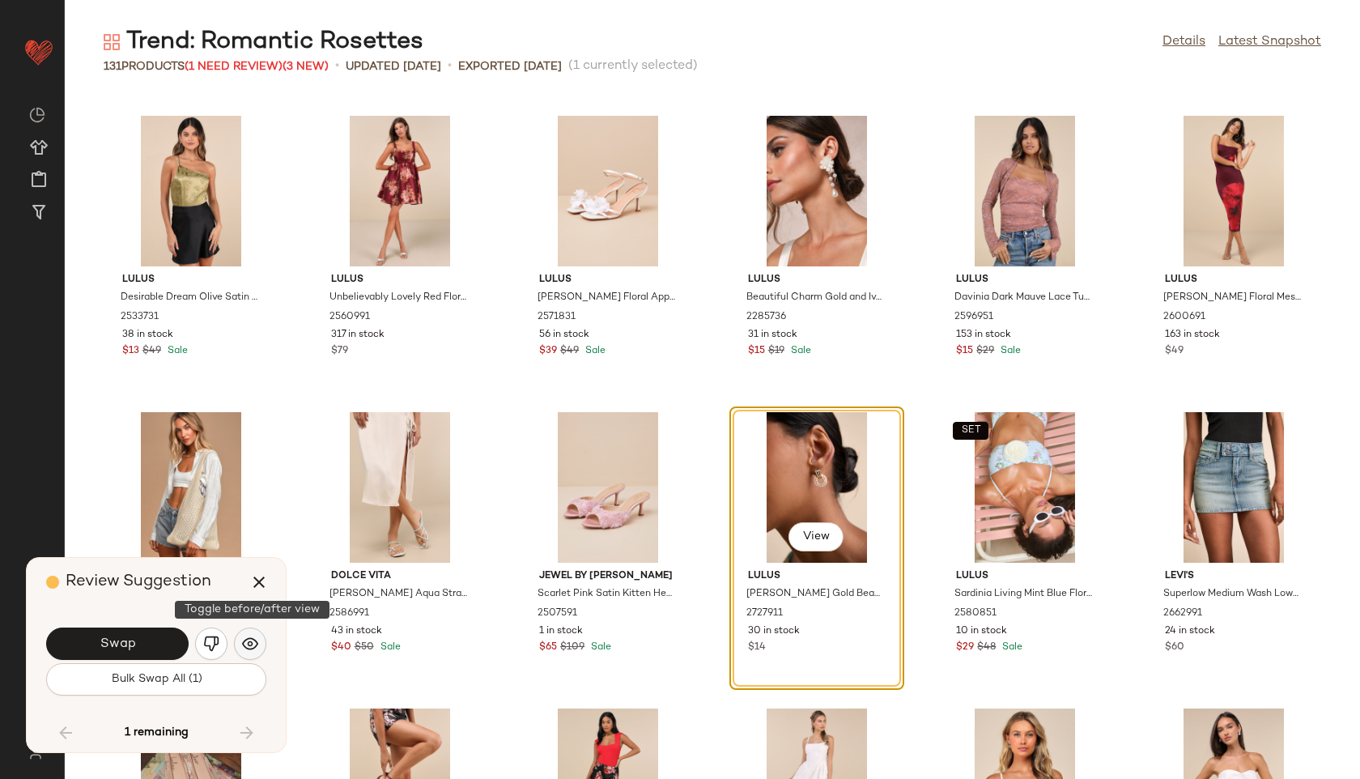
click at [252, 633] on button "button" at bounding box center [250, 643] width 32 height 32
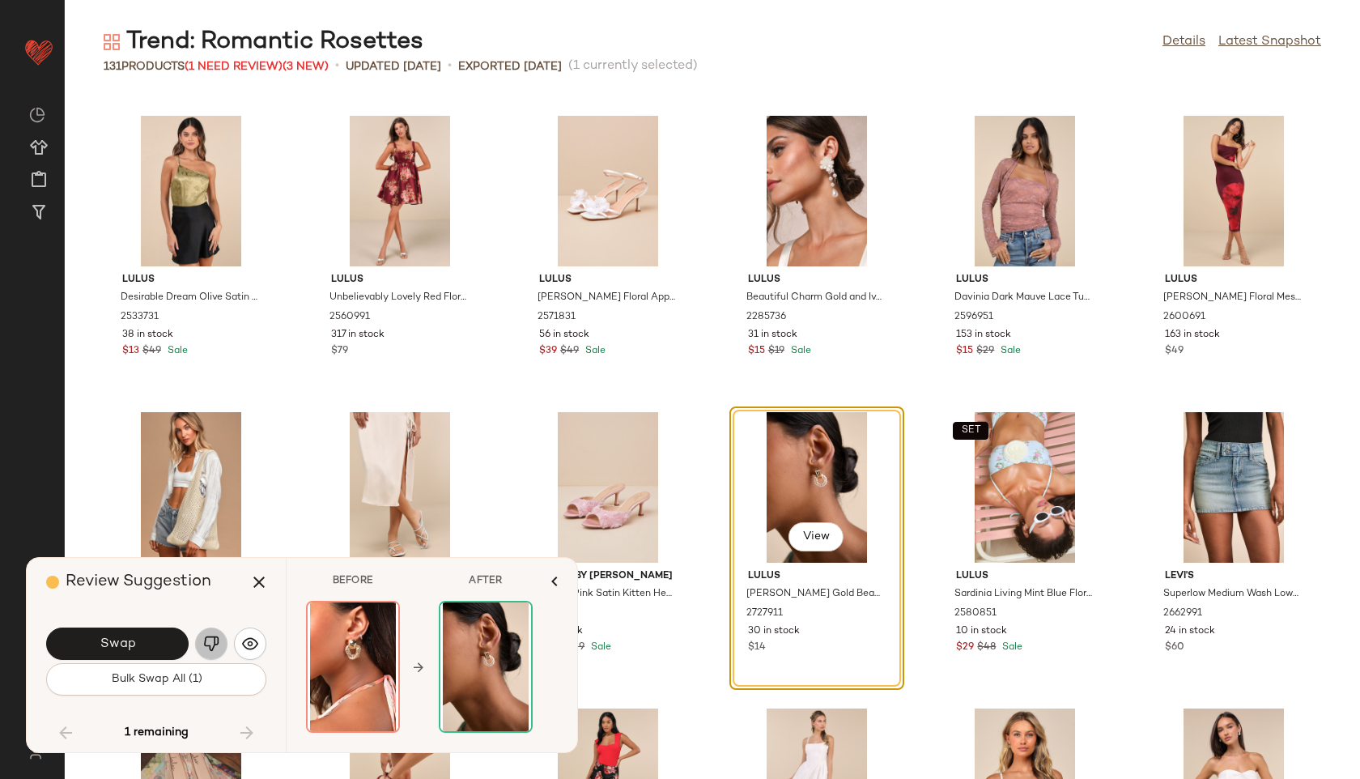
click at [210, 643] on img "button" at bounding box center [211, 643] width 16 height 16
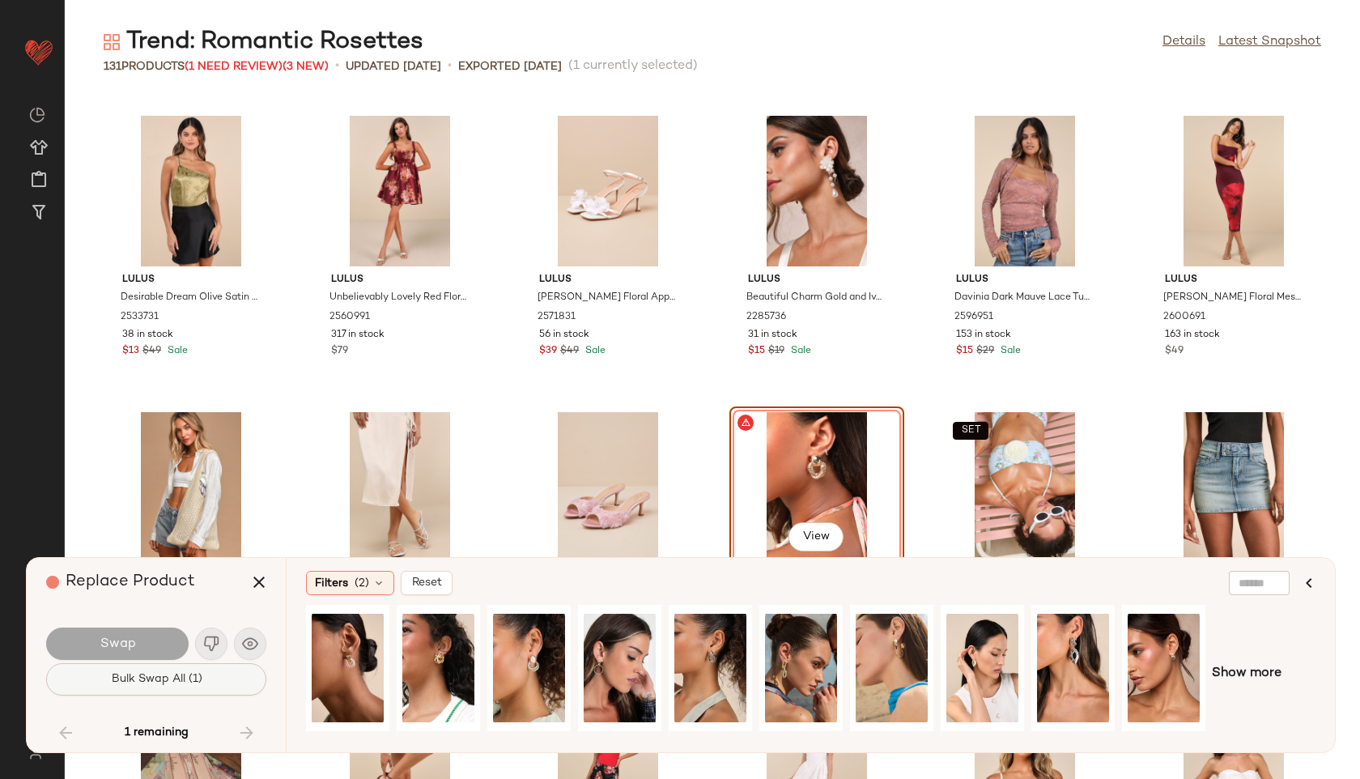
click at [157, 678] on span "Bulk Swap All (1)" at bounding box center [155, 679] width 91 height 13
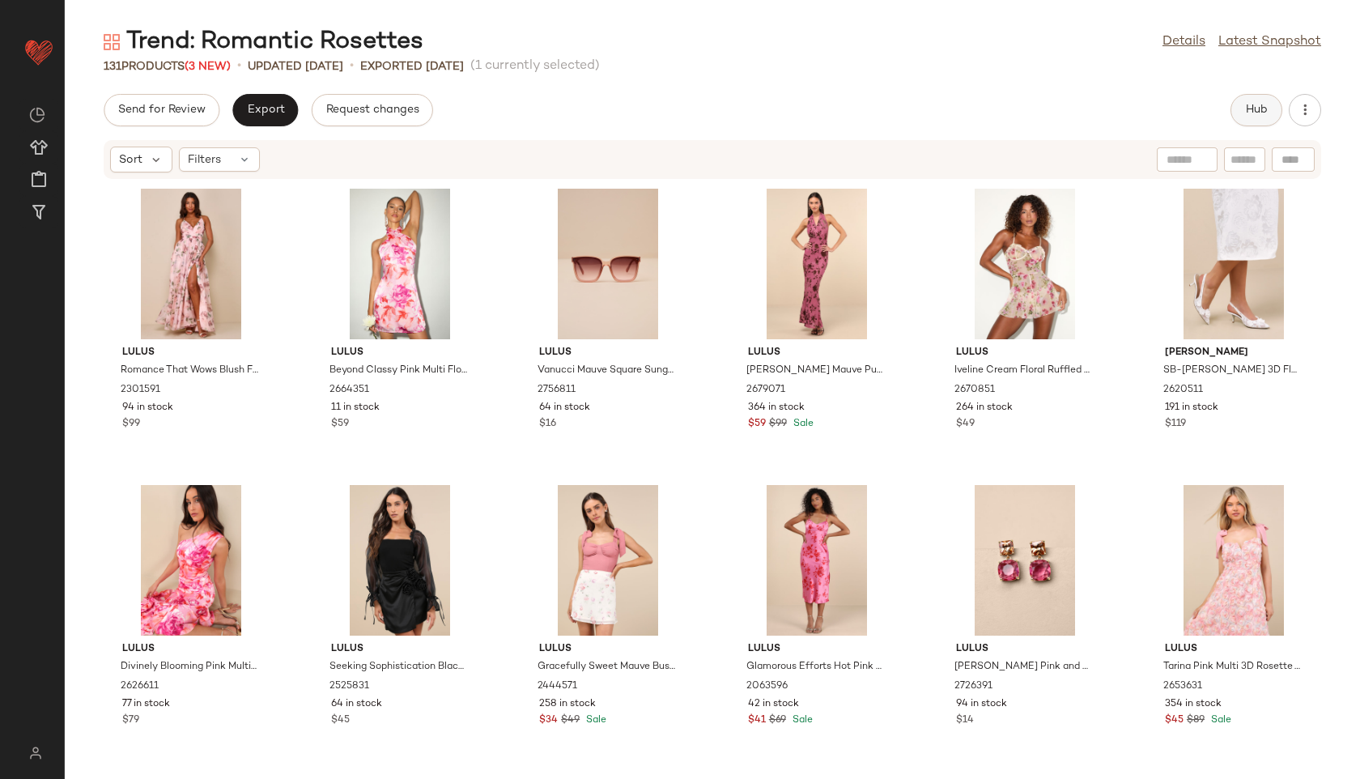
click at [1248, 113] on span "Hub" at bounding box center [1256, 110] width 23 height 13
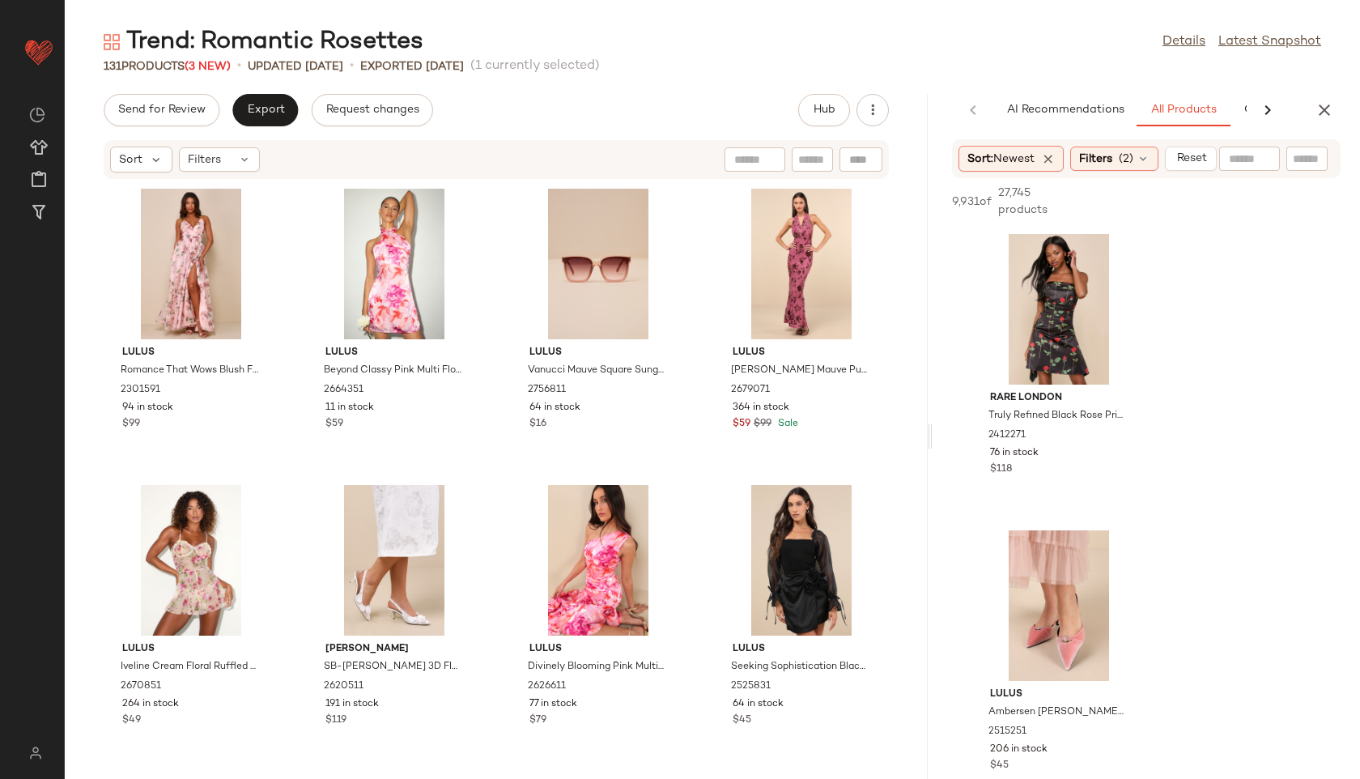
drag, startPoint x: 712, startPoint y: 442, endPoint x: 1090, endPoint y: 460, distance: 378.4
click at [1090, 460] on div "Trend: Romantic Rosettes Details Latest Snapshot 131 Products (3 New) • updated…" at bounding box center [712, 402] width 1295 height 753
click at [800, 605] on span "View" at bounding box center [801, 609] width 28 height 13
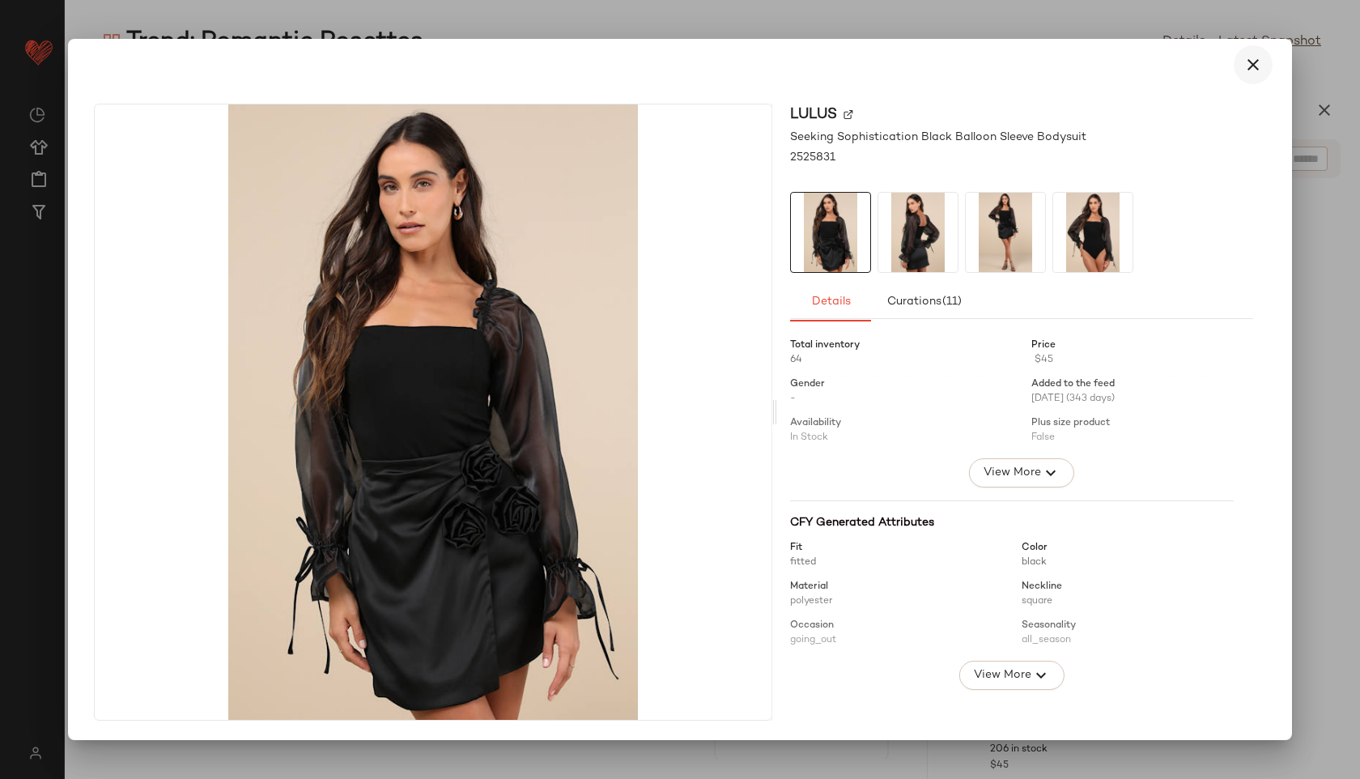
click at [1247, 55] on icon "button" at bounding box center [1252, 64] width 19 height 19
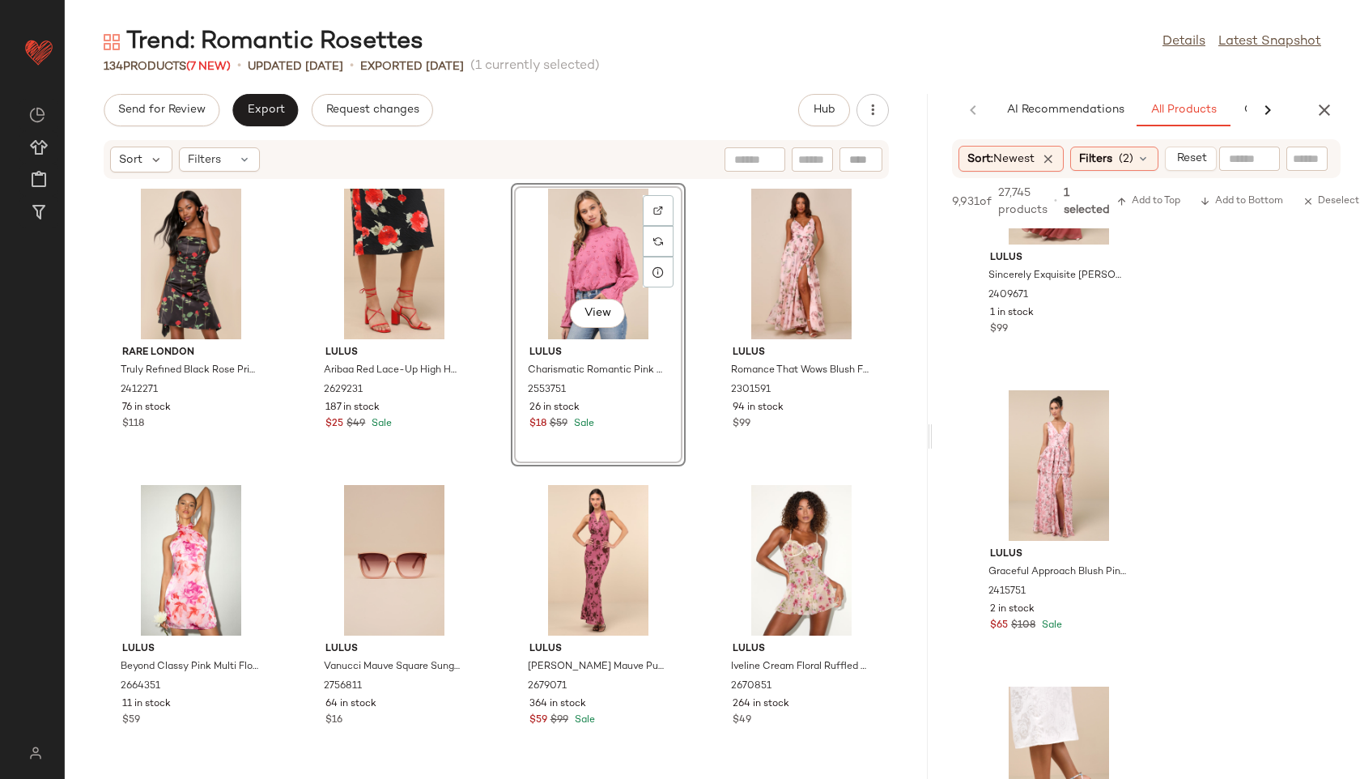
scroll to position [2810, 0]
click at [1047, 520] on button "View" at bounding box center [1057, 511] width 55 height 29
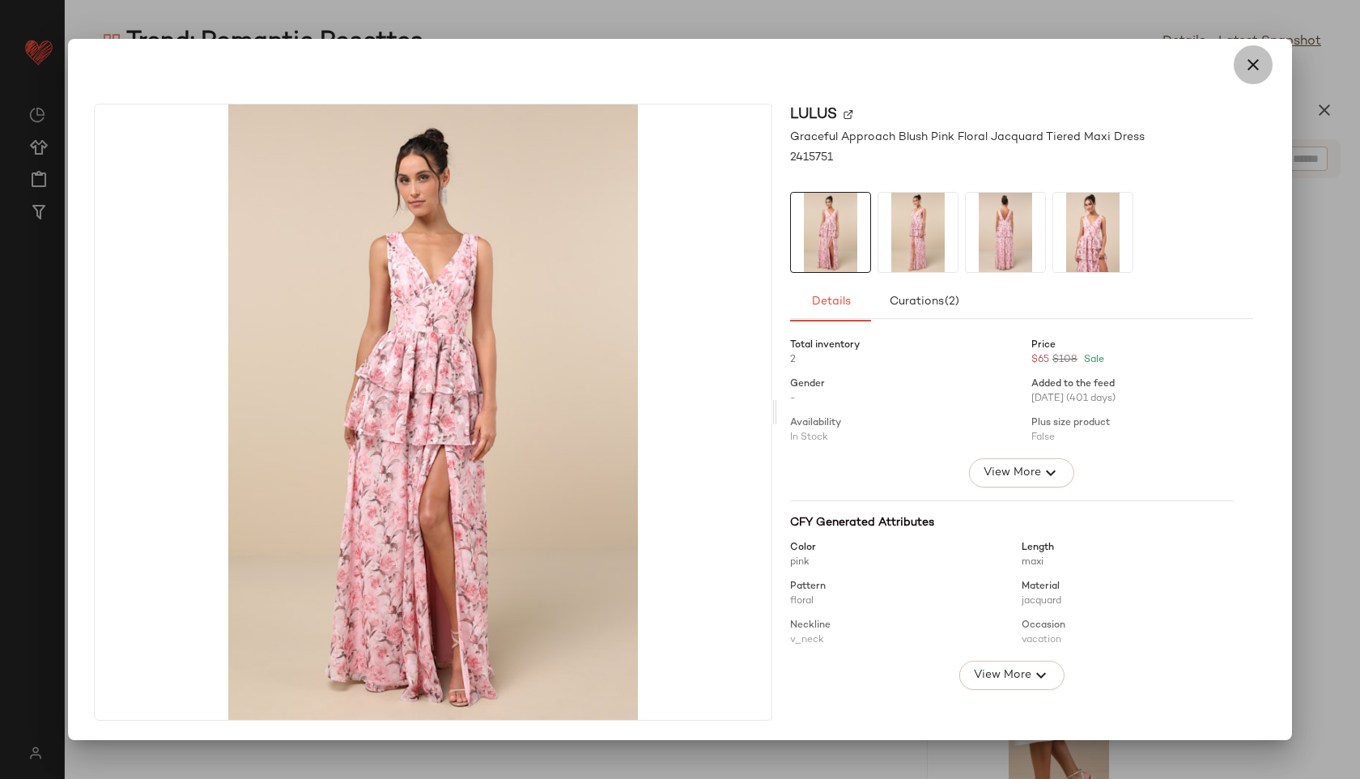
click at [1255, 61] on icon "button" at bounding box center [1252, 64] width 19 height 19
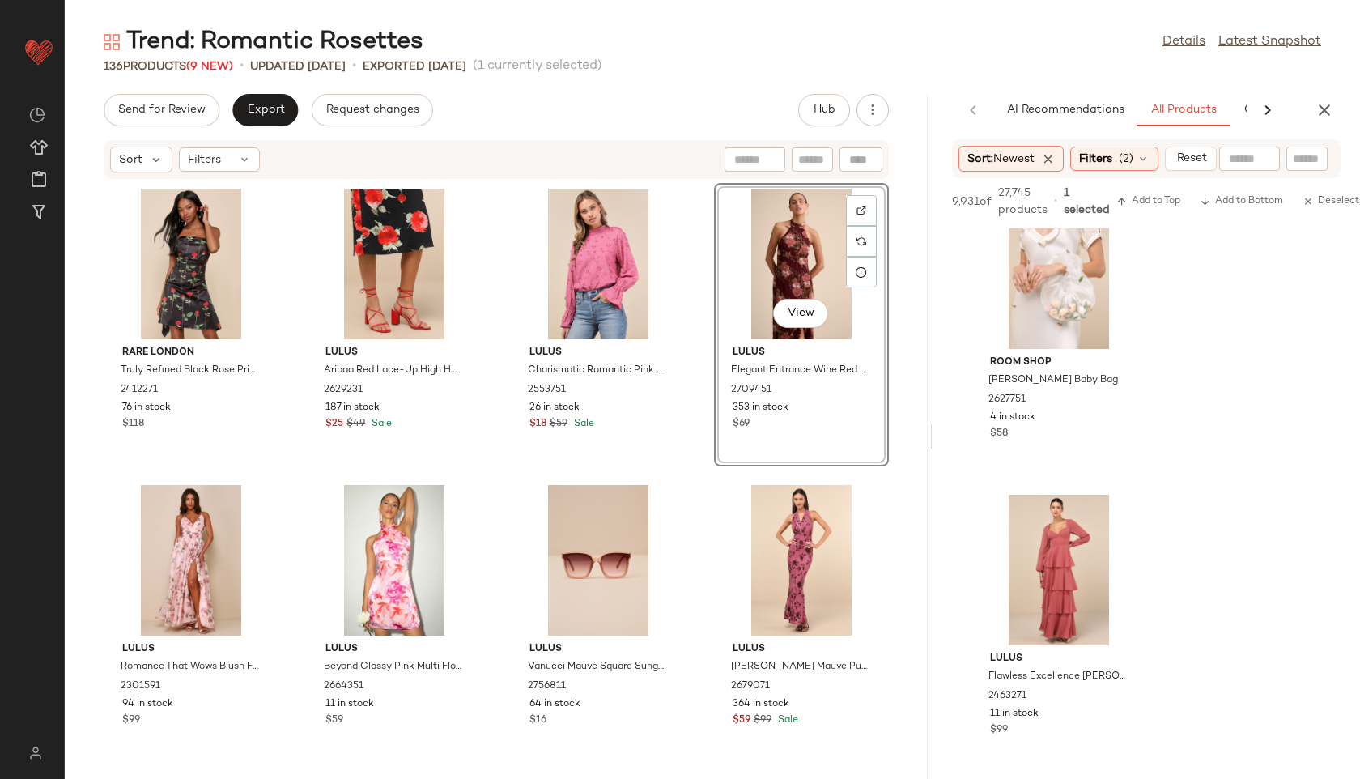
scroll to position [7736, 0]
click at [268, 116] on span "Export" at bounding box center [265, 110] width 38 height 13
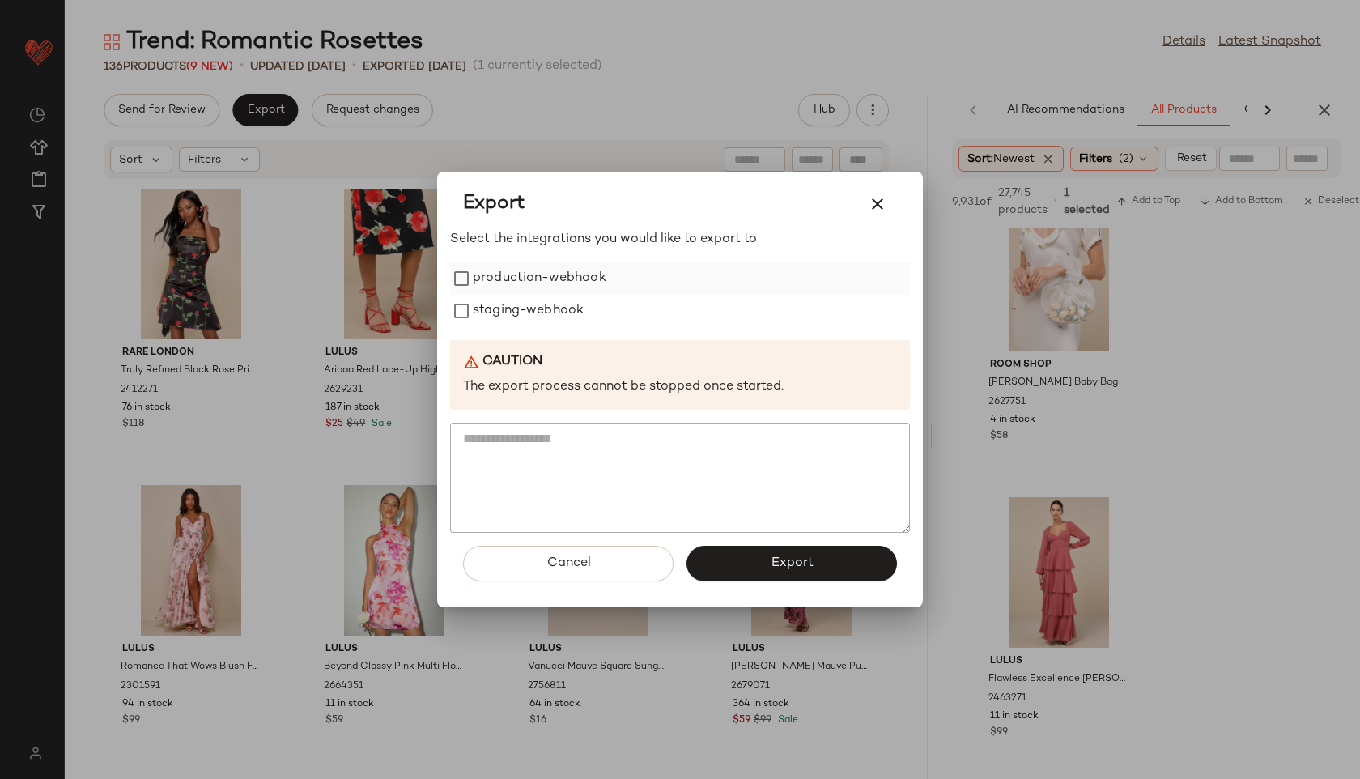
click at [572, 274] on label "production-webhook" at bounding box center [540, 278] width 134 height 32
click at [569, 308] on label "staging-webhook" at bounding box center [528, 311] width 111 height 32
click at [788, 561] on span "Export" at bounding box center [791, 562] width 43 height 15
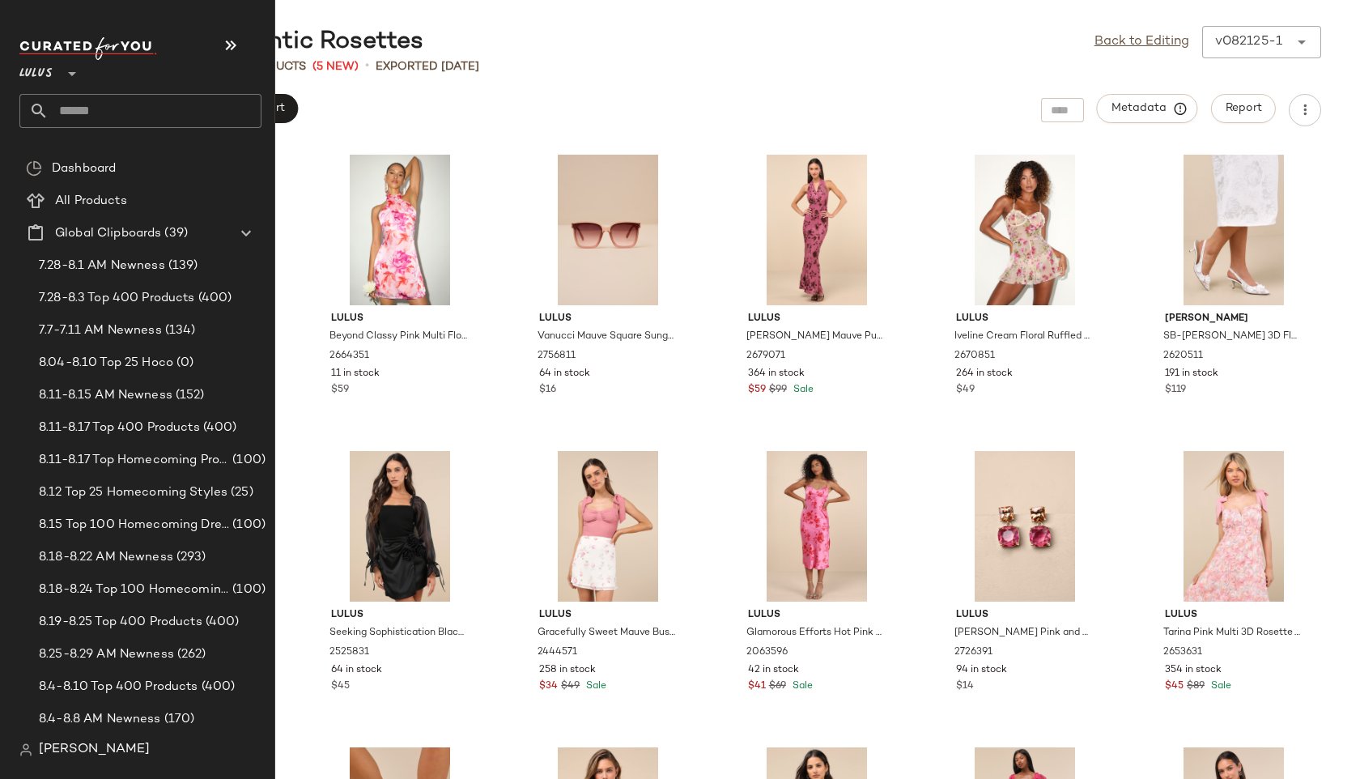
click at [88, 100] on input "text" at bounding box center [155, 111] width 213 height 34
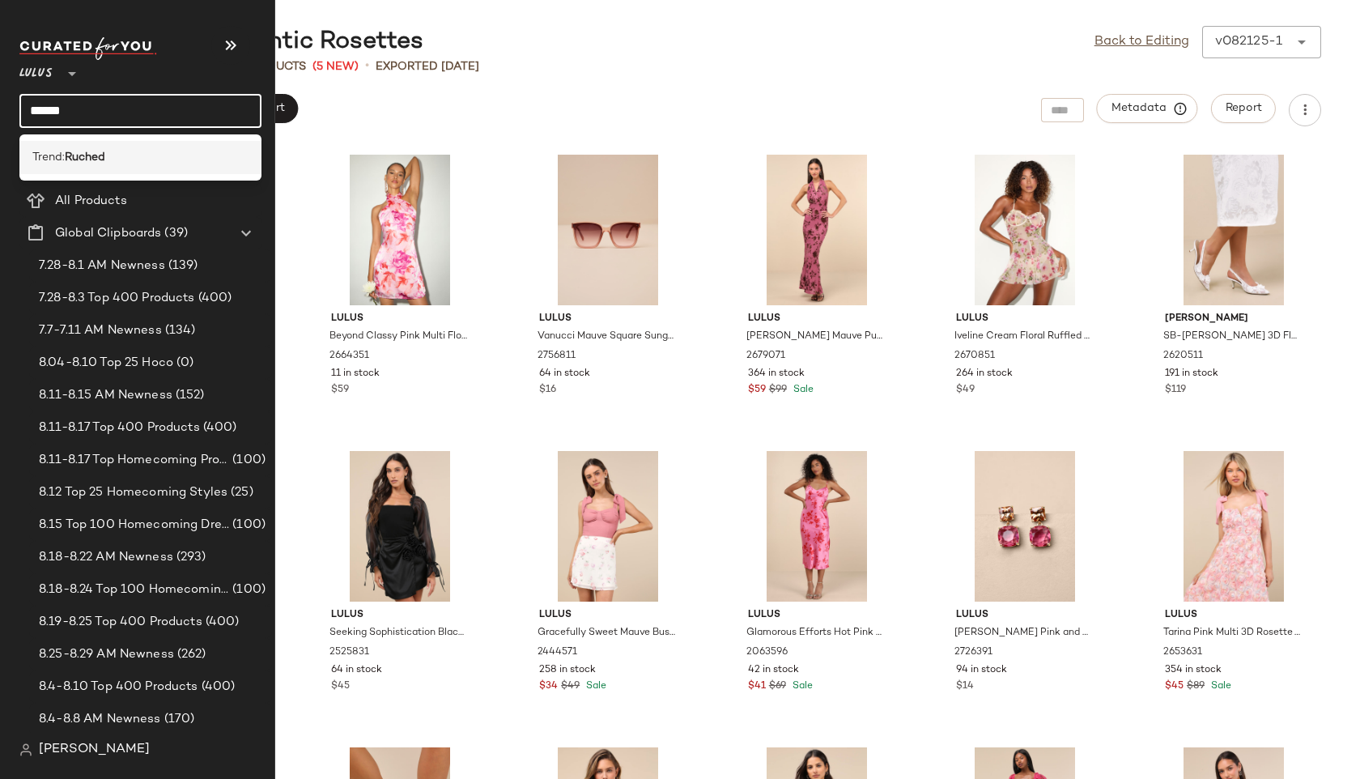
type input "******"
click at [83, 156] on b "Ruched" at bounding box center [85, 157] width 40 height 17
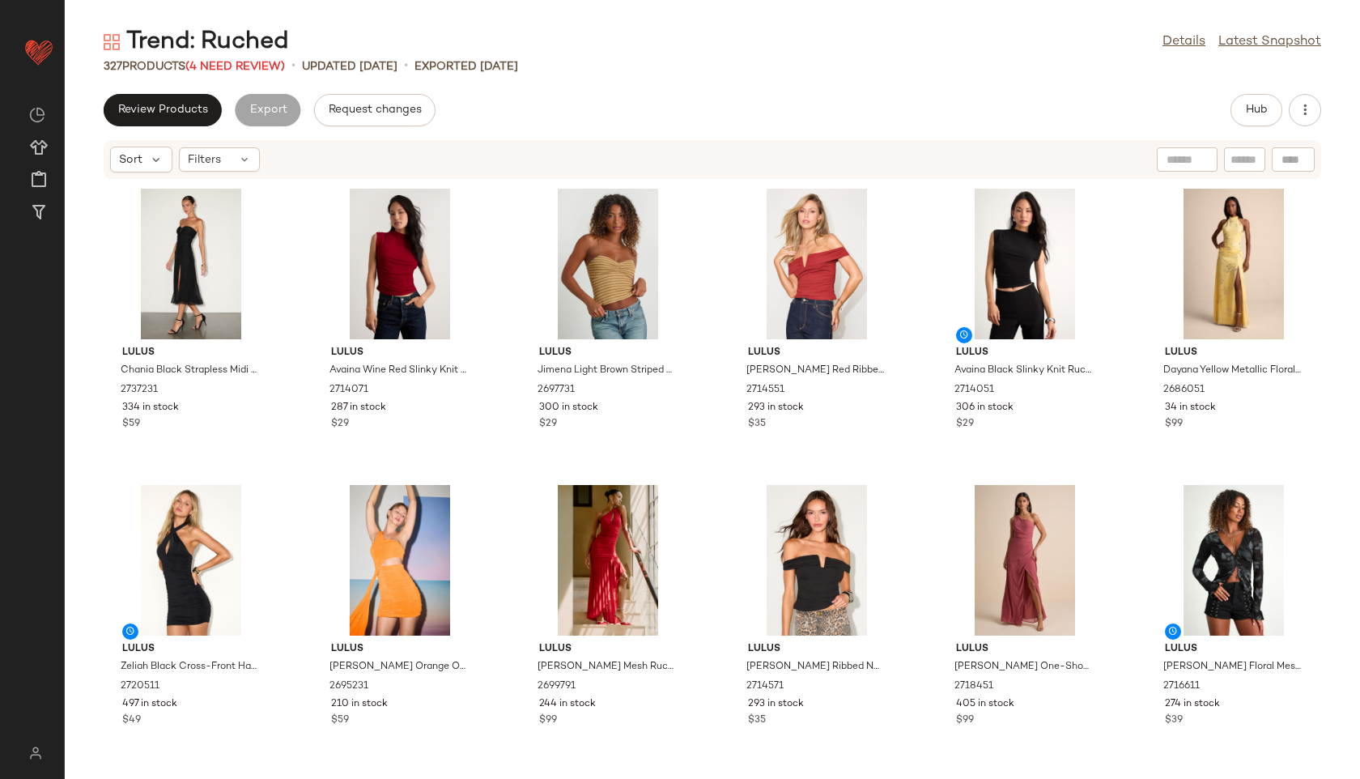
click at [270, 74] on div "327 Products (4 Need Review)" at bounding box center [194, 66] width 181 height 17
click at [265, 62] on span "(4 Need Review)" at bounding box center [235, 67] width 100 height 12
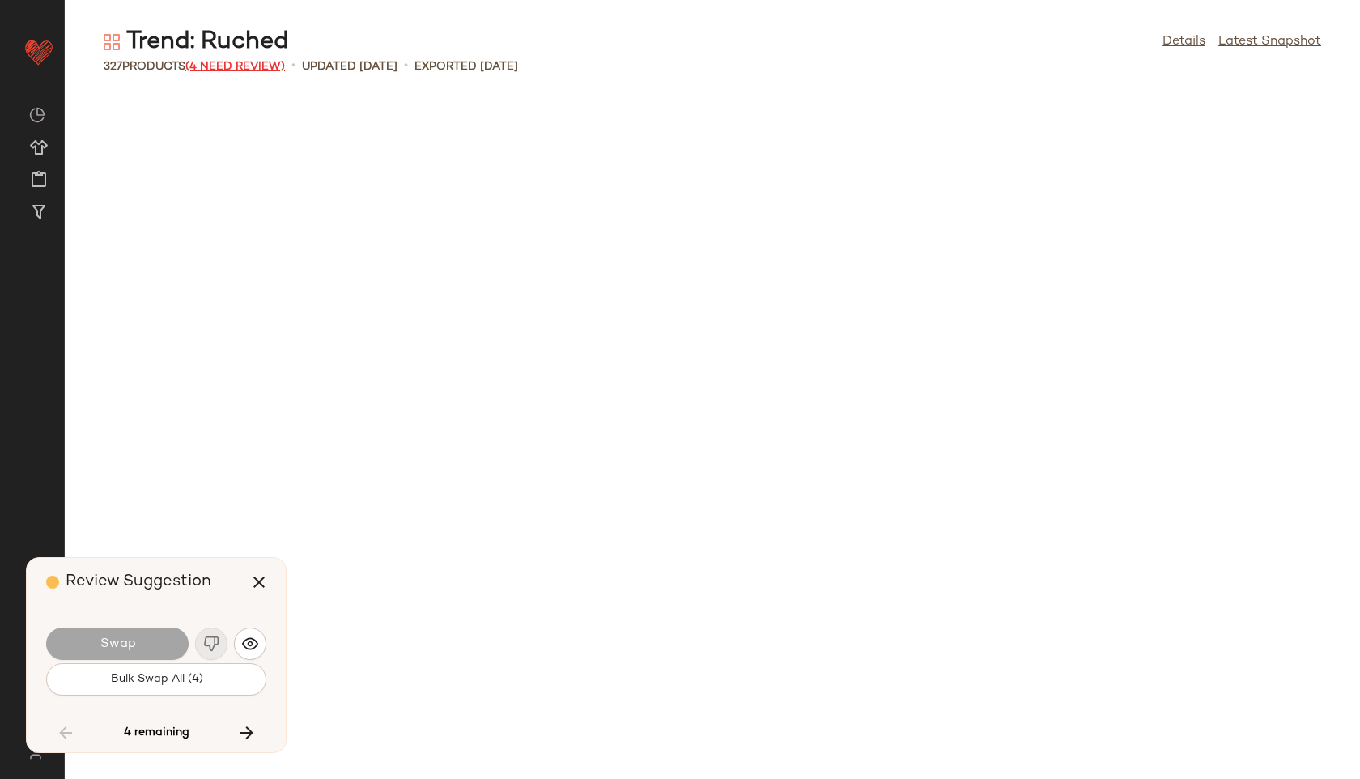
scroll to position [5036, 0]
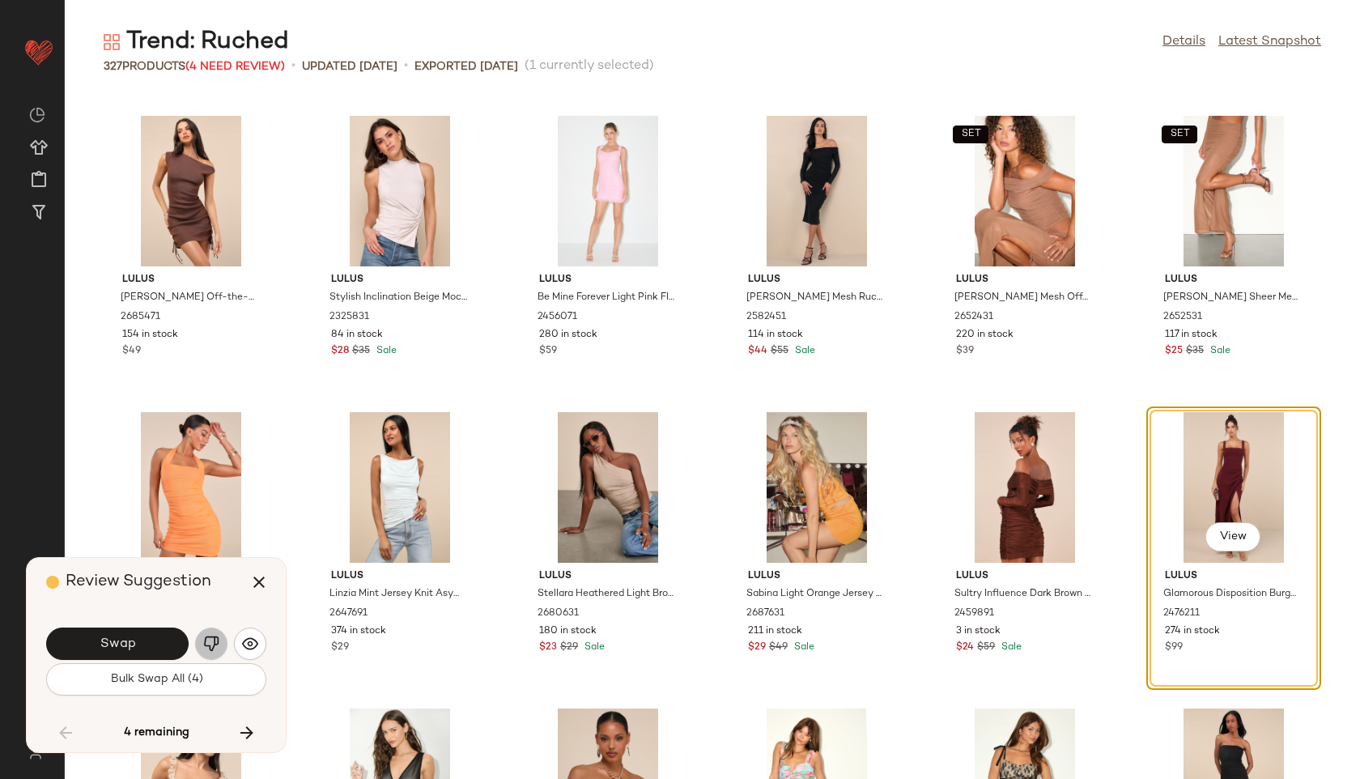
click at [210, 639] on img "button" at bounding box center [211, 643] width 16 height 16
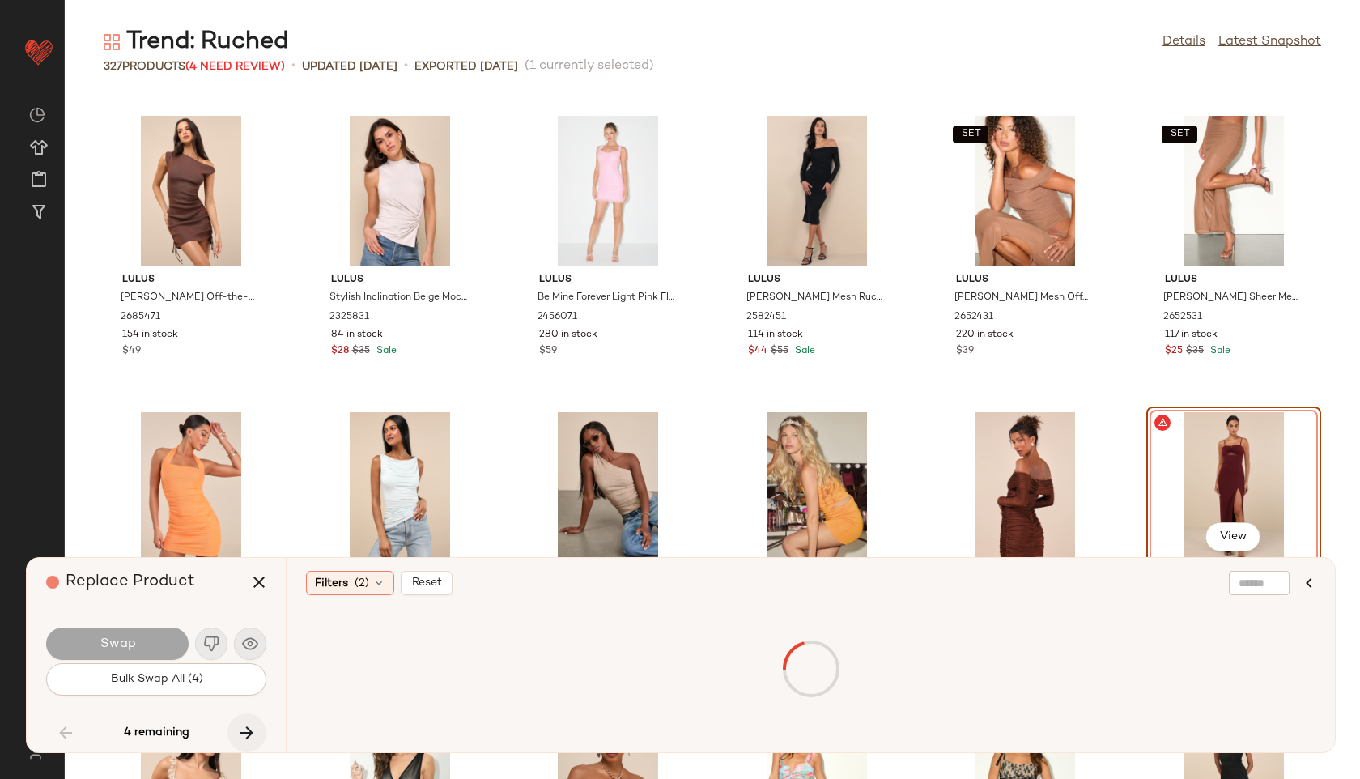
click at [236, 737] on button "button" at bounding box center [246, 732] width 39 height 39
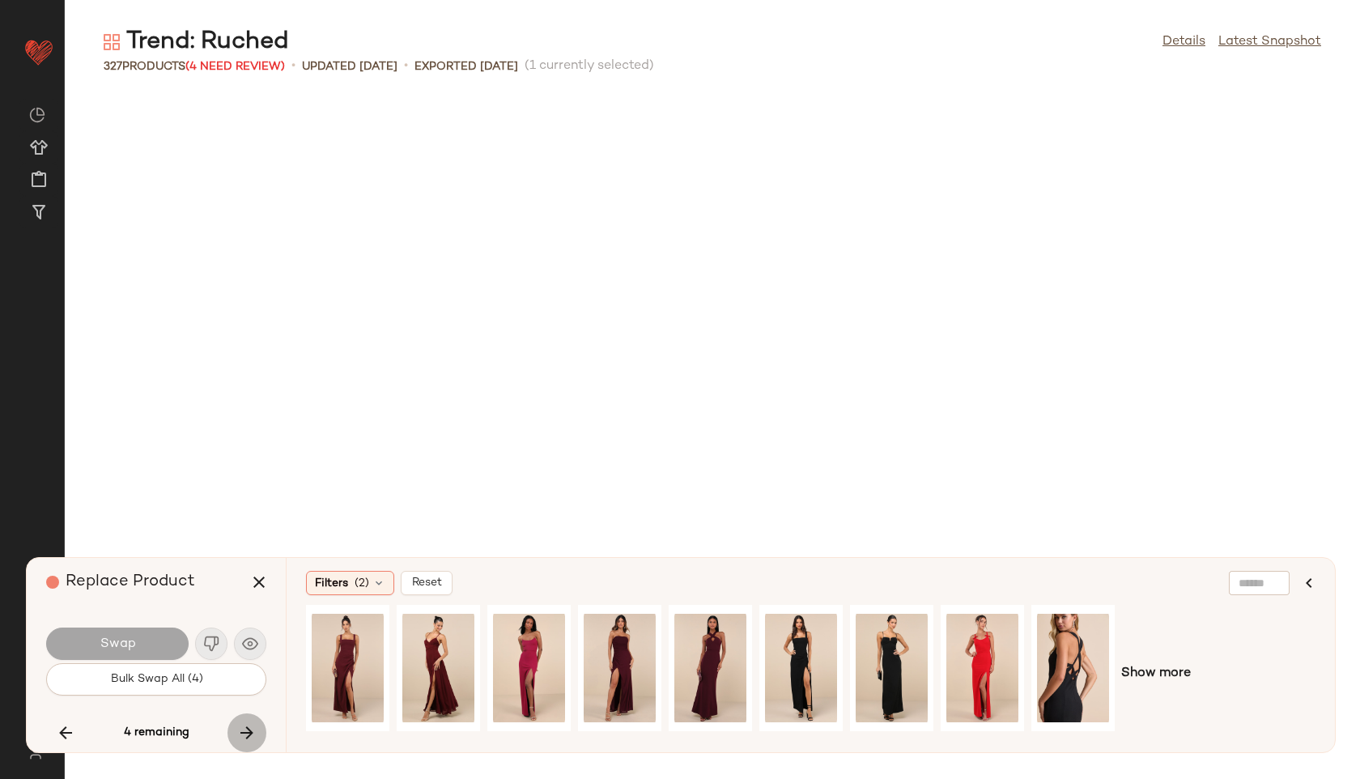
scroll to position [7703, 0]
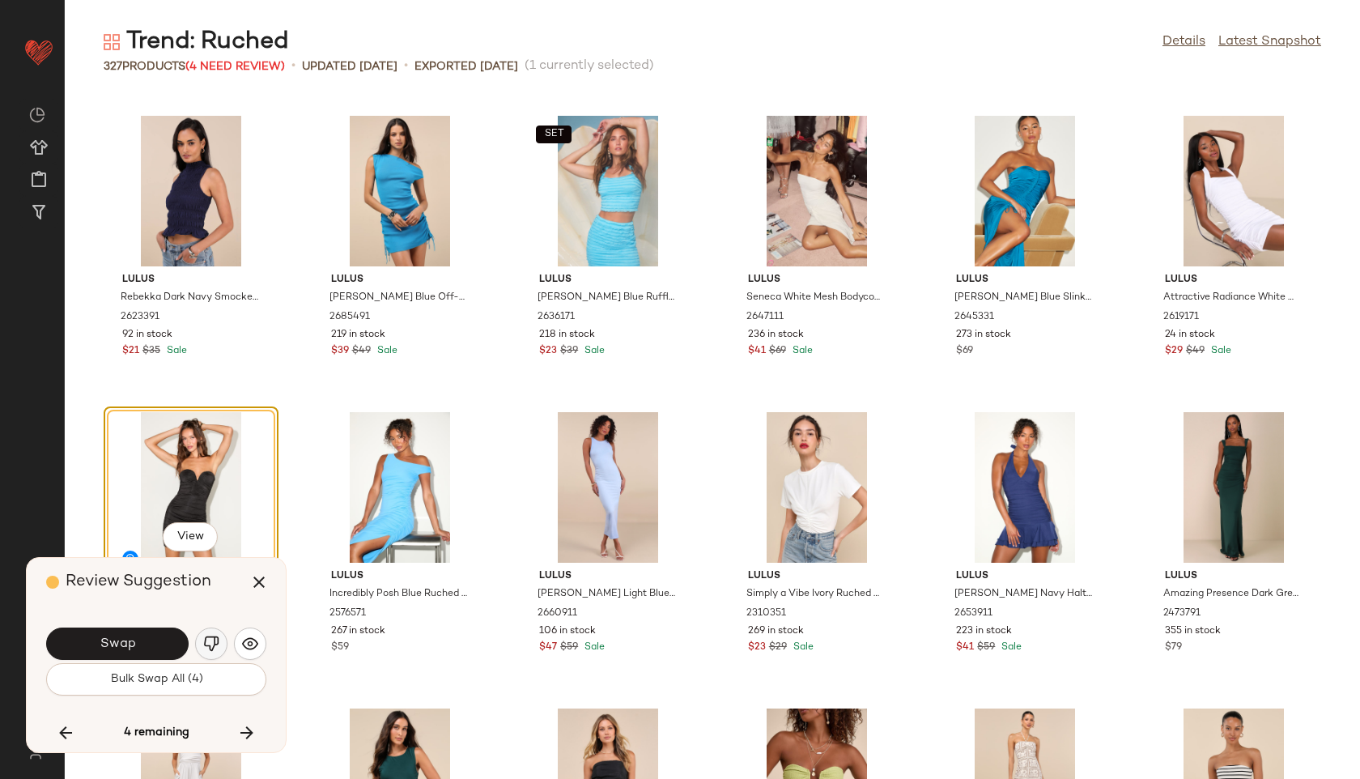
click at [213, 635] on img "button" at bounding box center [211, 643] width 16 height 16
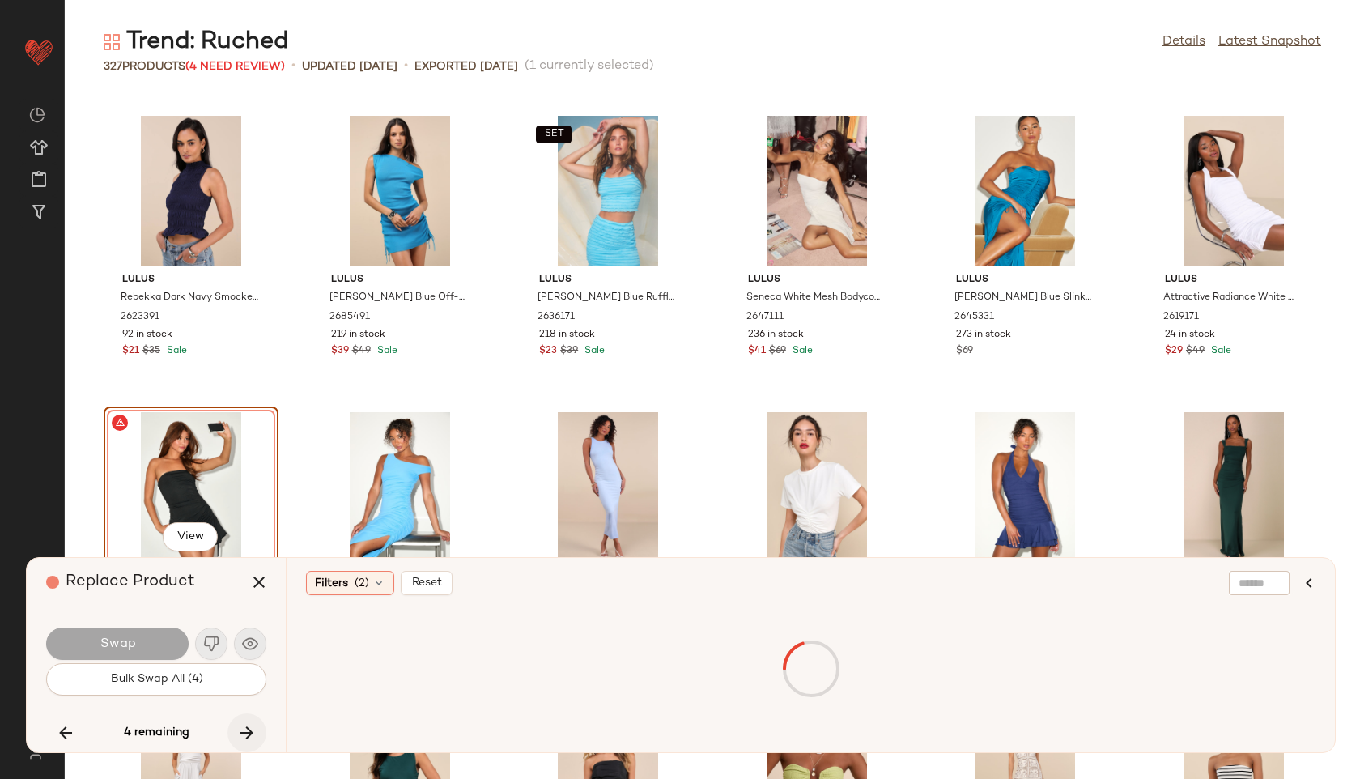
click at [247, 725] on icon "button" at bounding box center [246, 732] width 19 height 19
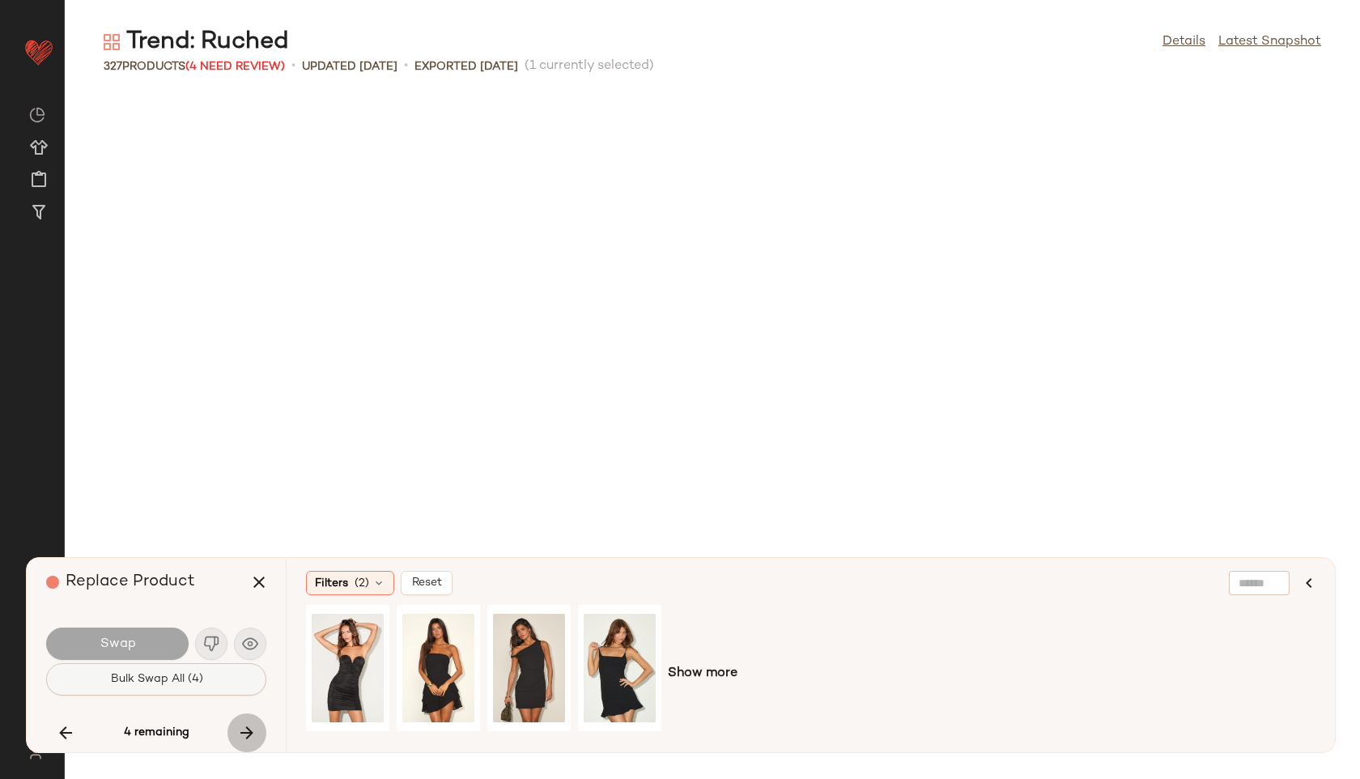
scroll to position [11554, 0]
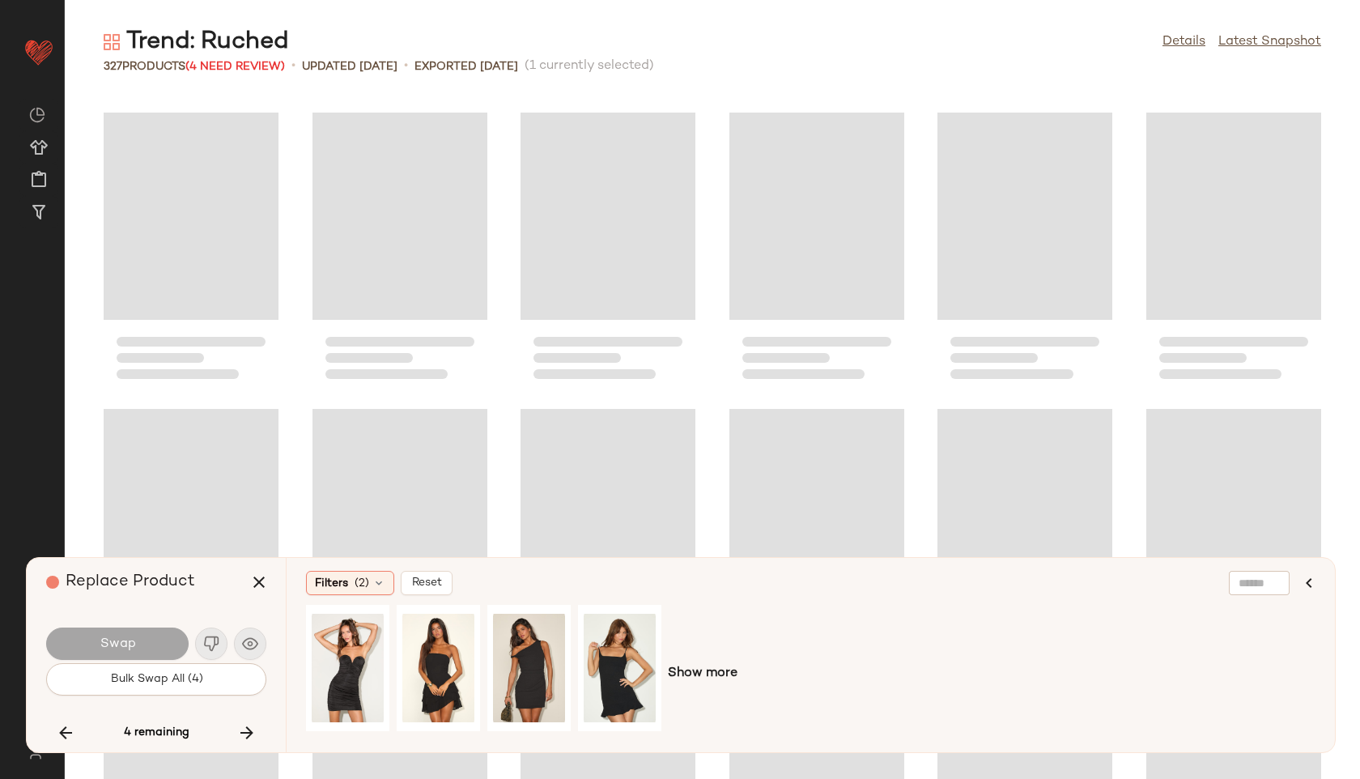
click at [209, 635] on div "Swap" at bounding box center [156, 643] width 220 height 39
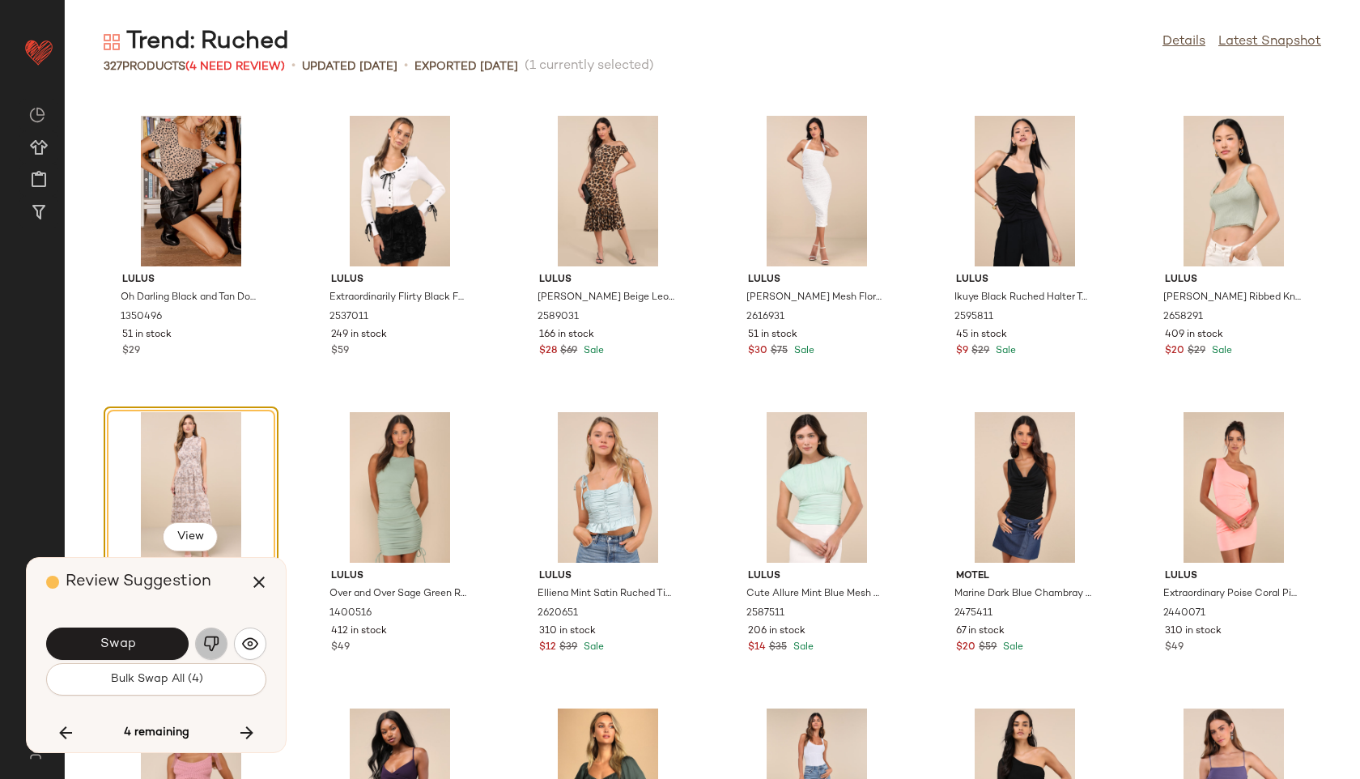
click at [209, 635] on img "button" at bounding box center [211, 643] width 16 height 16
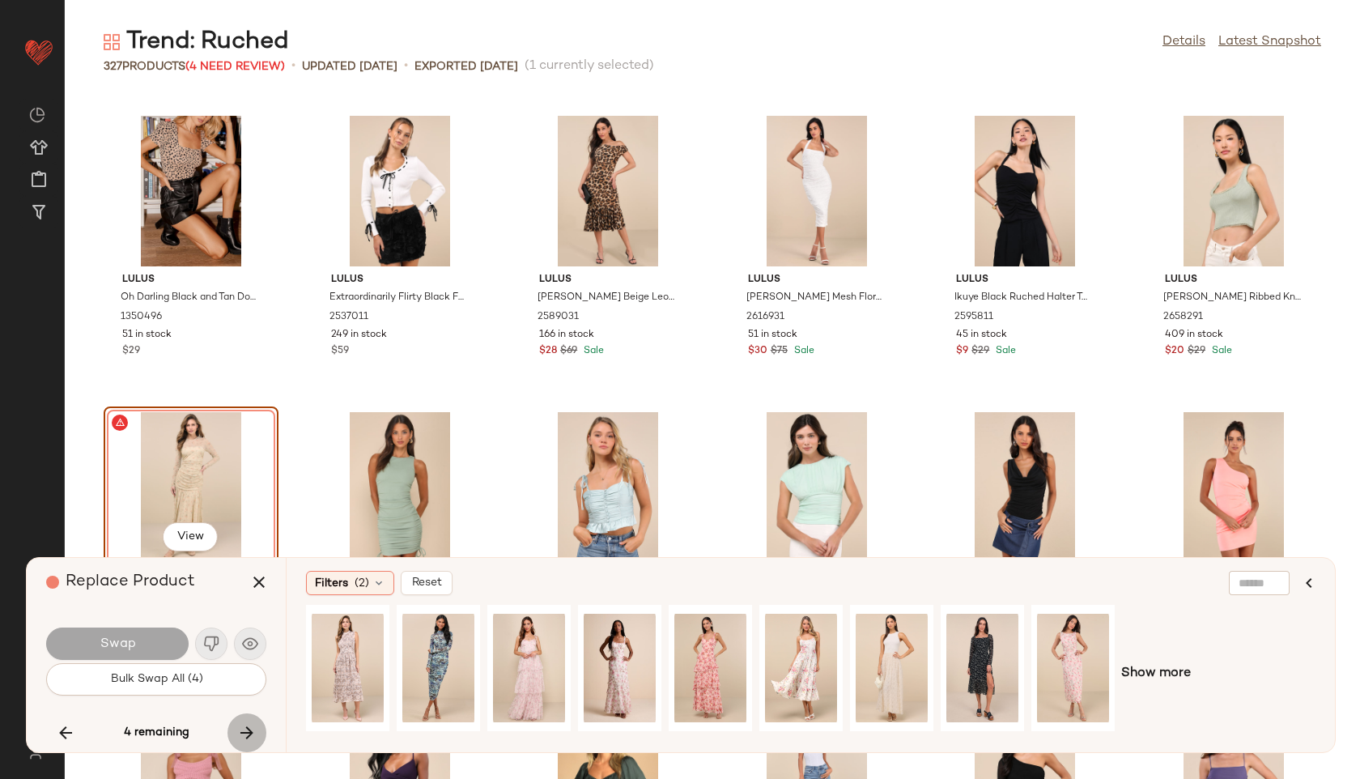
click at [244, 726] on icon "button" at bounding box center [246, 732] width 19 height 19
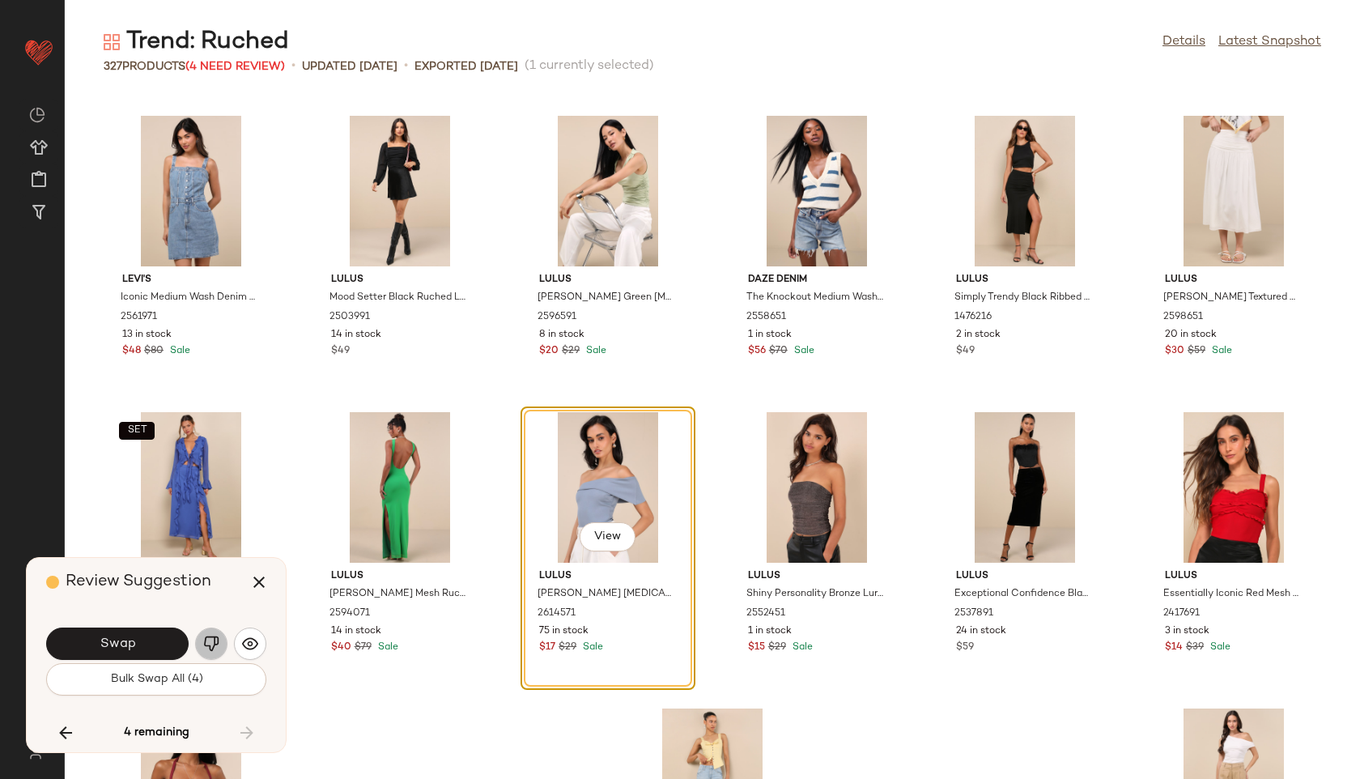
click at [215, 636] on img "button" at bounding box center [211, 643] width 16 height 16
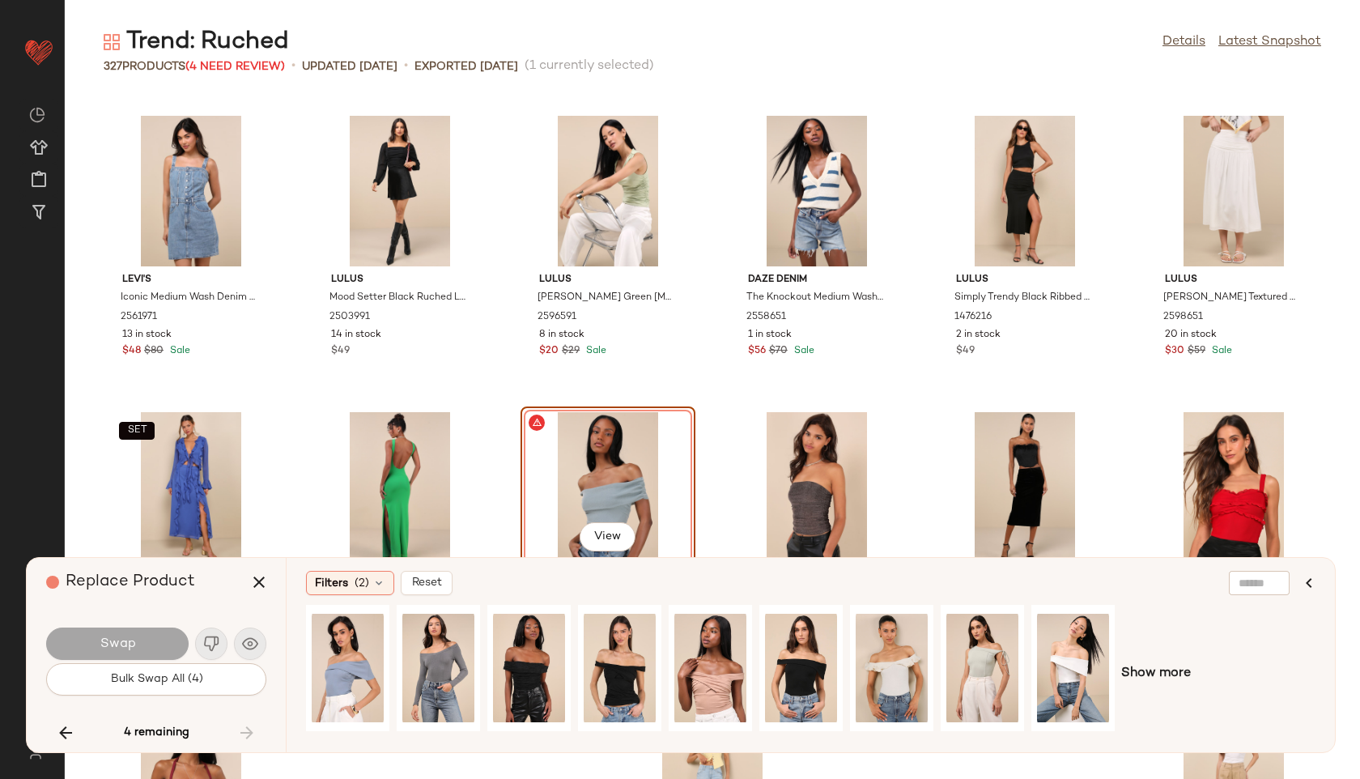
click at [253, 731] on div "4 remaining" at bounding box center [156, 732] width 220 height 39
click at [253, 573] on icon "button" at bounding box center [258, 581] width 19 height 19
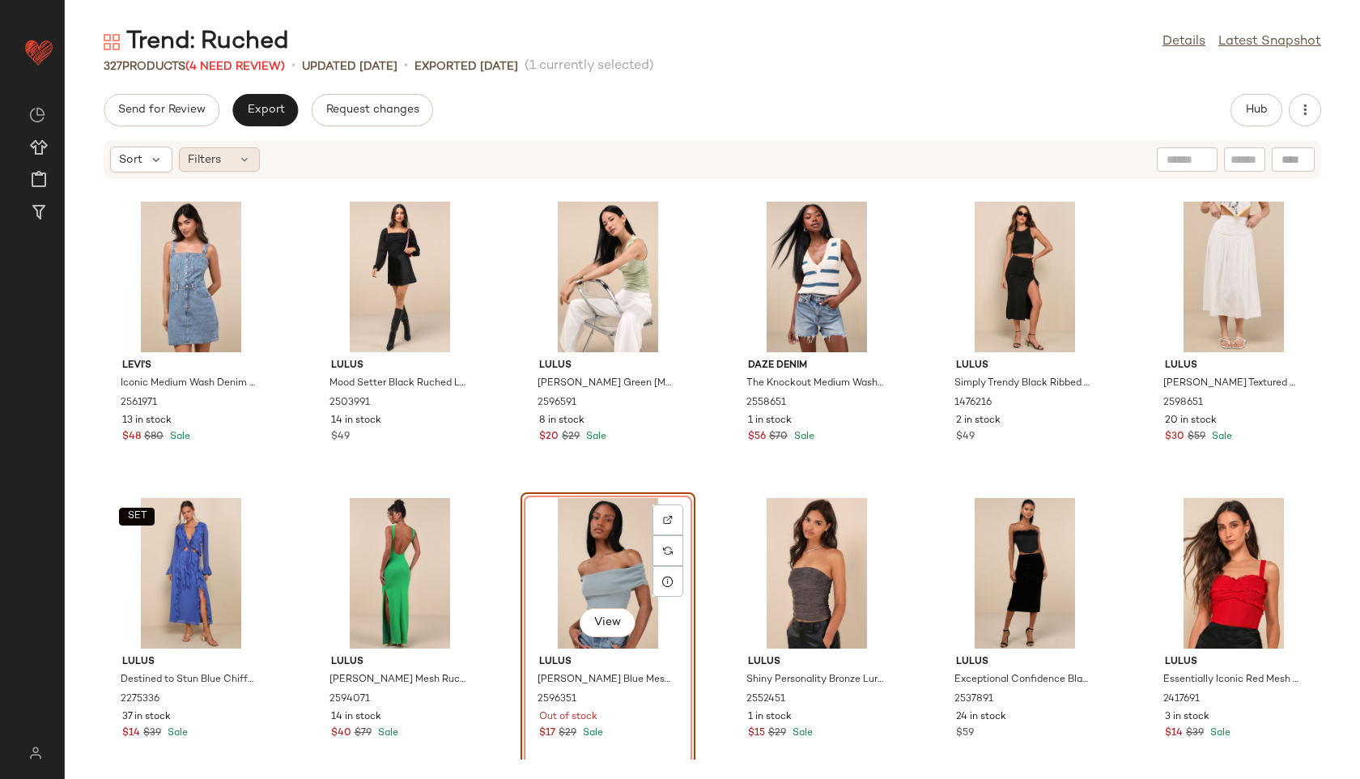
click at [236, 168] on div "Filters" at bounding box center [219, 159] width 81 height 24
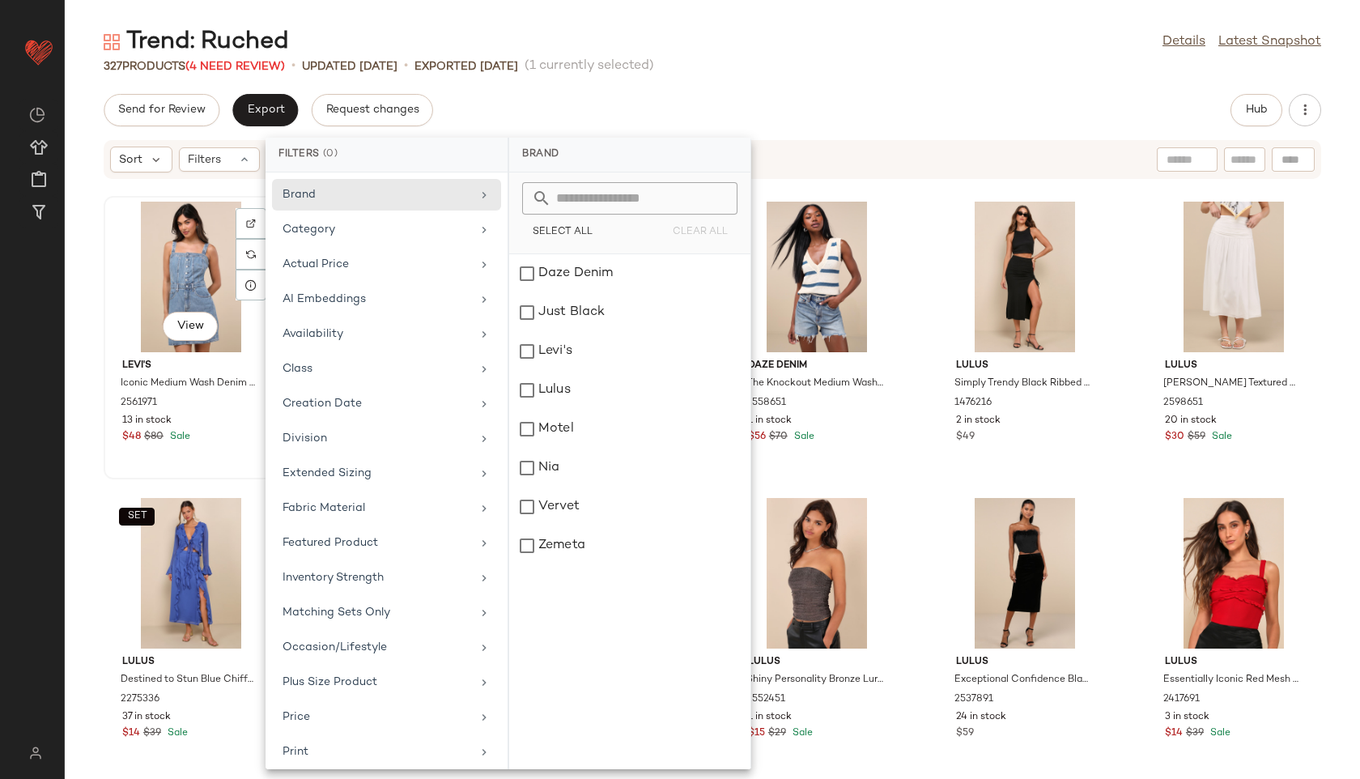
click at [193, 278] on div "View" at bounding box center [191, 277] width 164 height 151
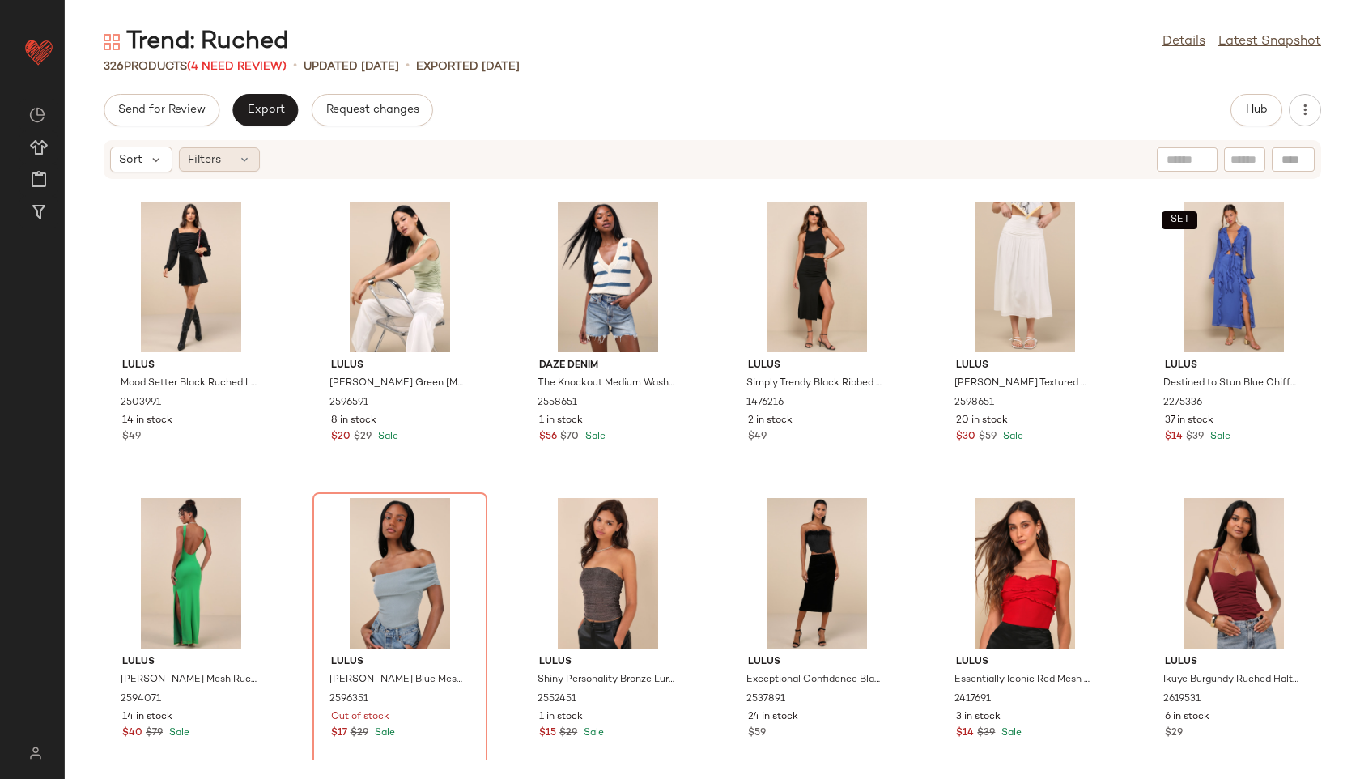
click at [213, 156] on span "Filters" at bounding box center [204, 159] width 33 height 17
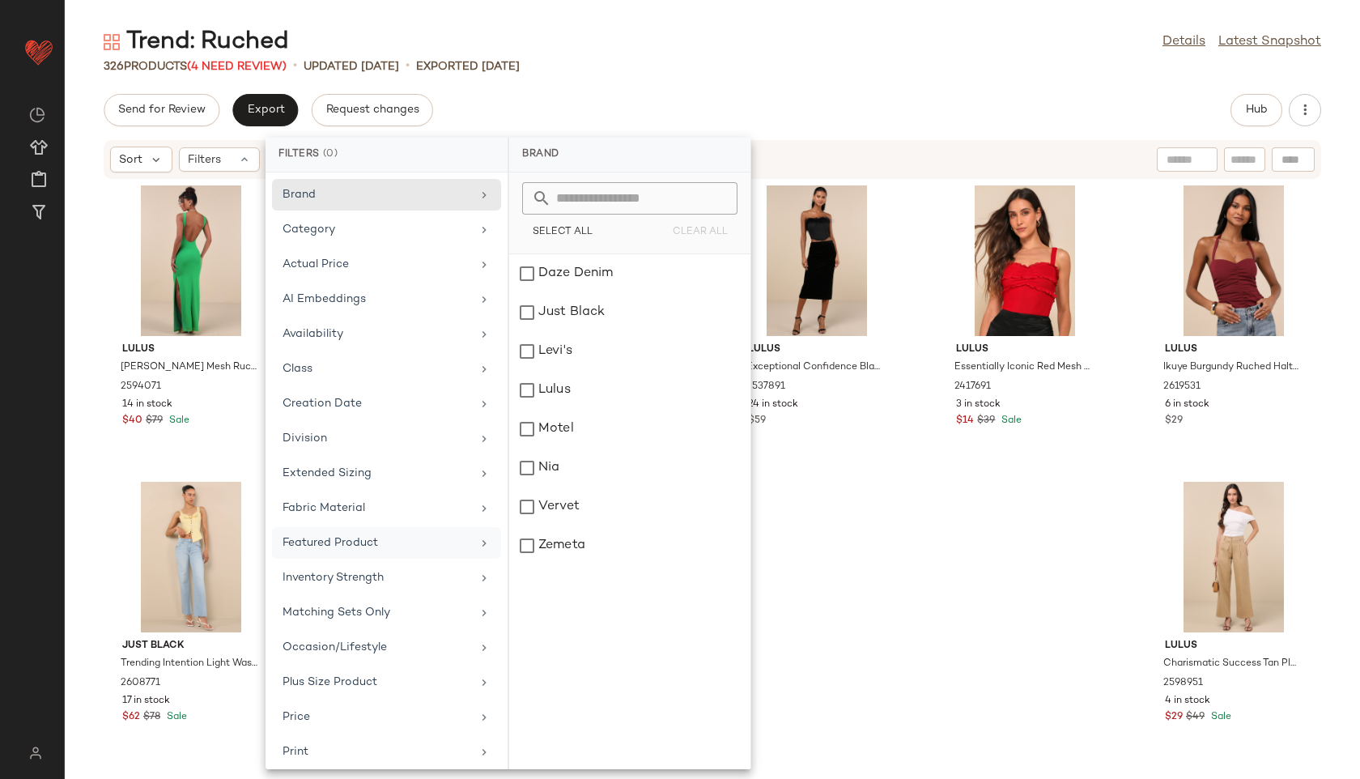
scroll to position [182, 0]
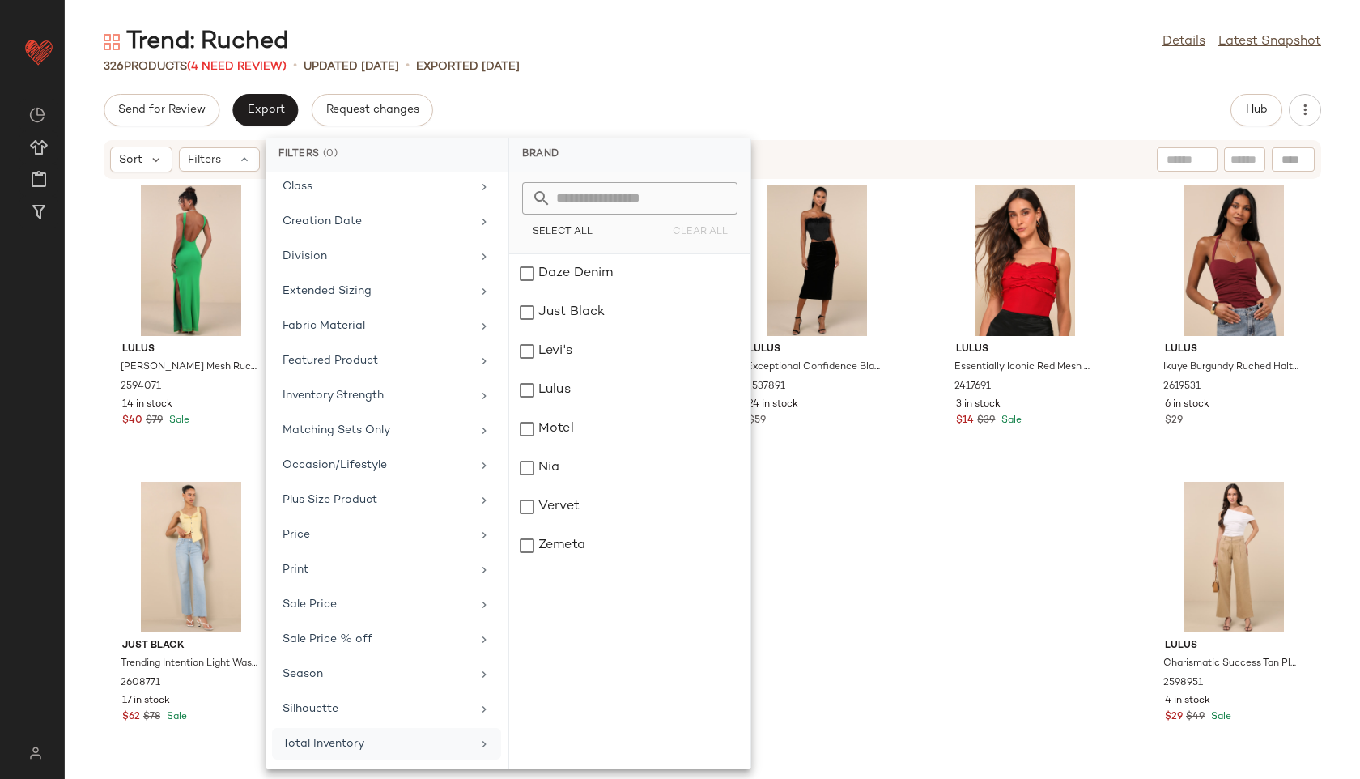
click at [355, 741] on div "Total Inventory" at bounding box center [377, 743] width 189 height 17
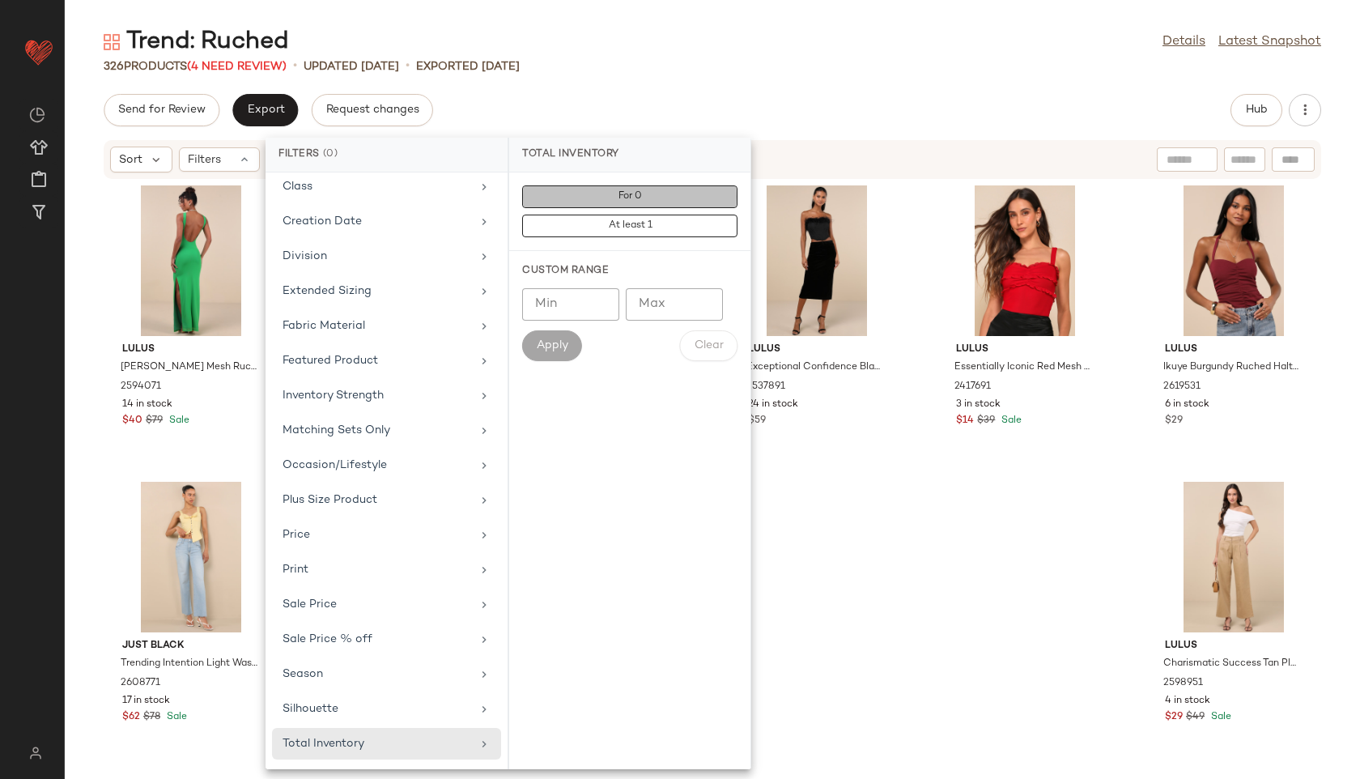
click at [674, 195] on button "For 0" at bounding box center [629, 196] width 215 height 23
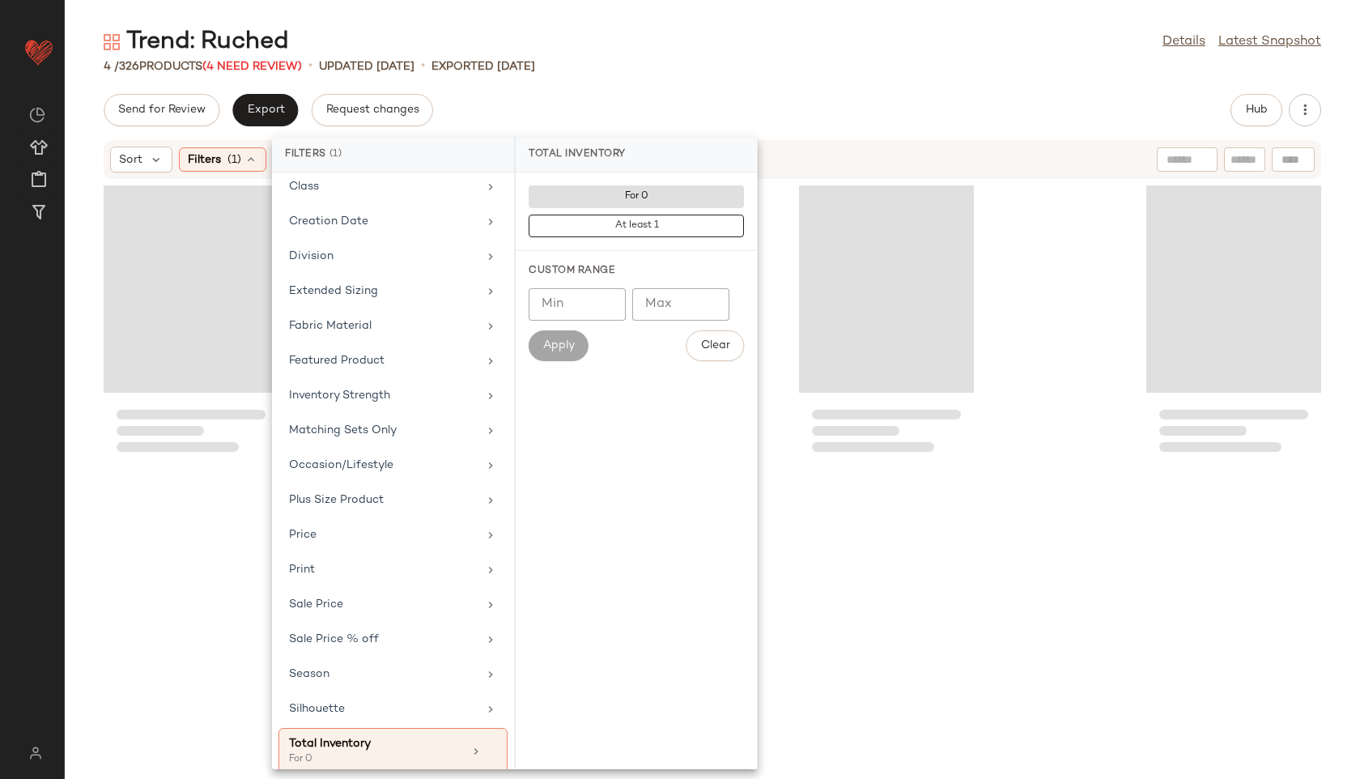
click at [687, 90] on div "Trend: Ruched Details Latest Snapshot 4 / 326 Products (4 Need Review) • update…" at bounding box center [712, 402] width 1295 height 753
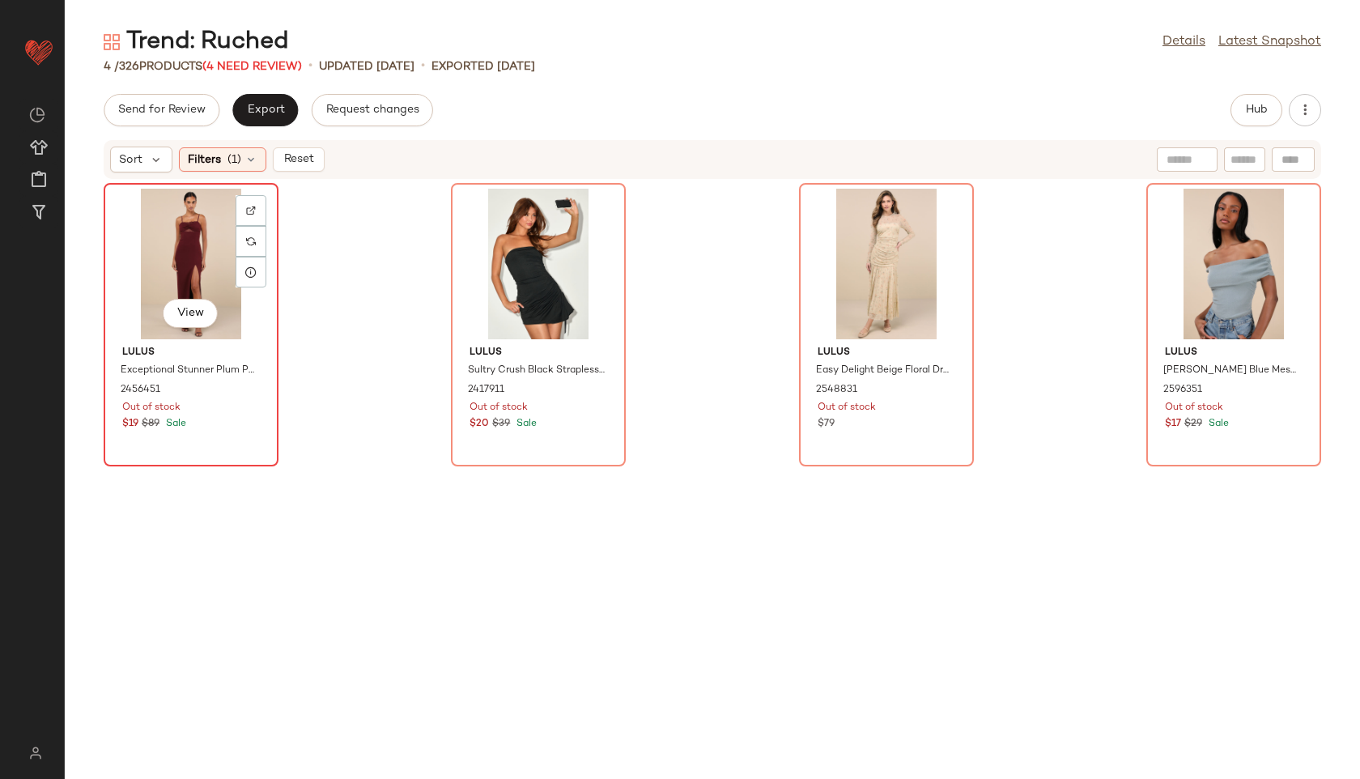
click at [174, 245] on div "View" at bounding box center [191, 264] width 164 height 151
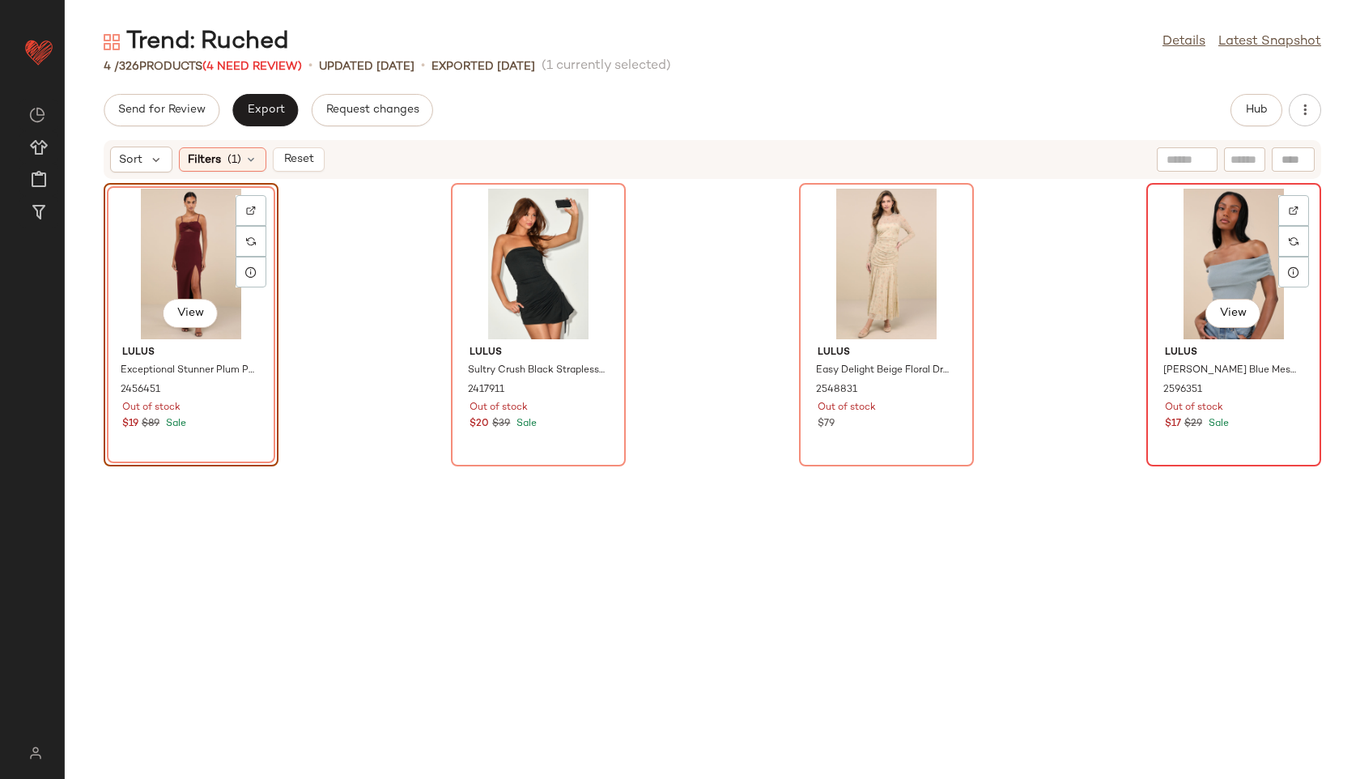
click at [1212, 246] on div "View" at bounding box center [1234, 264] width 164 height 151
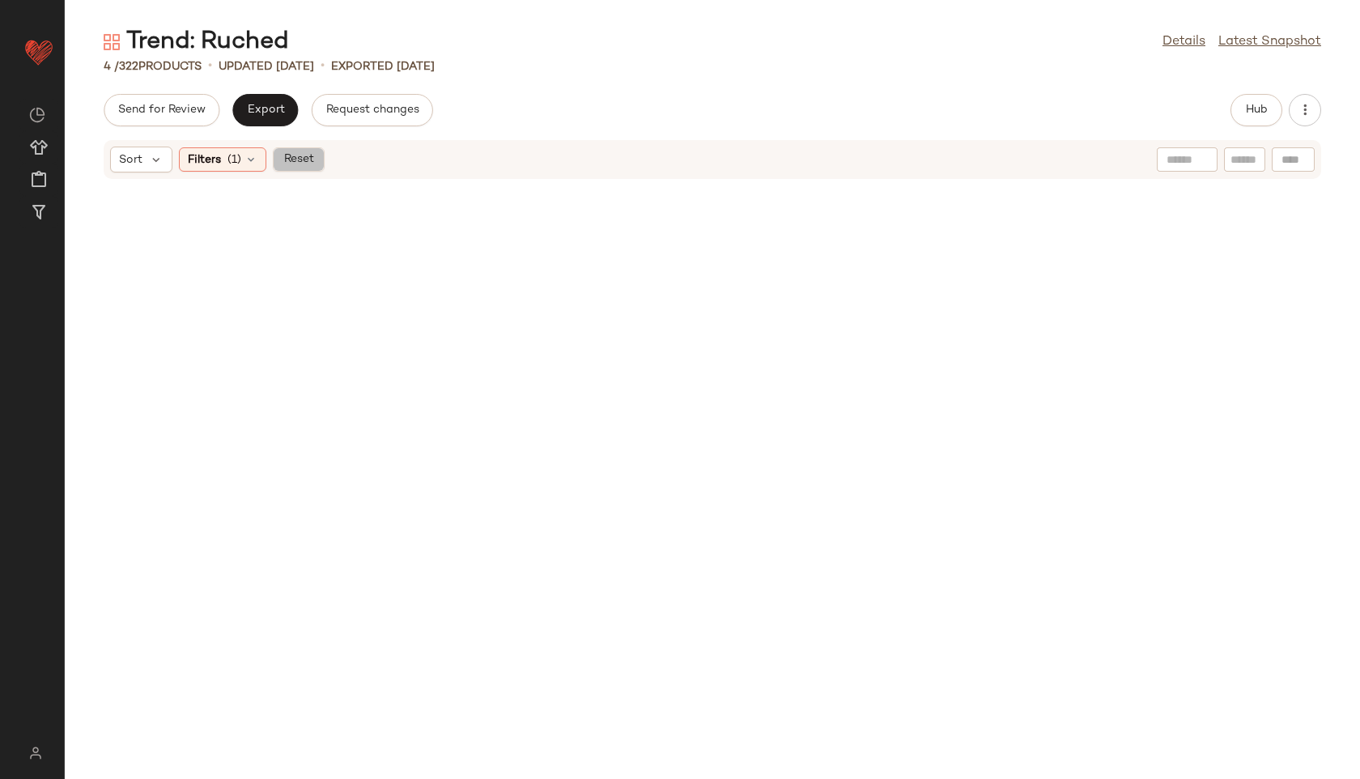
click at [297, 157] on span "Reset" at bounding box center [298, 159] width 31 height 13
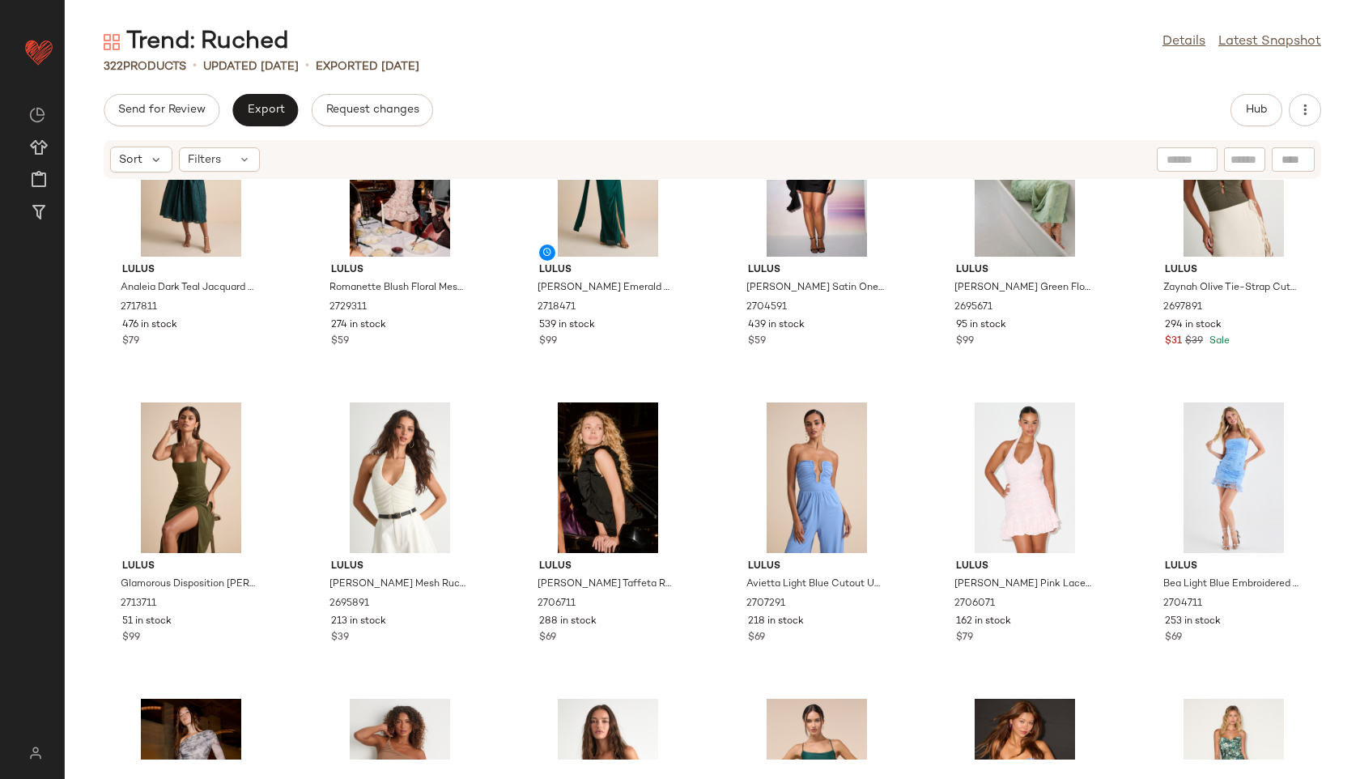
scroll to position [1578, 0]
click at [1219, 234] on span "View" at bounding box center [1233, 229] width 28 height 13
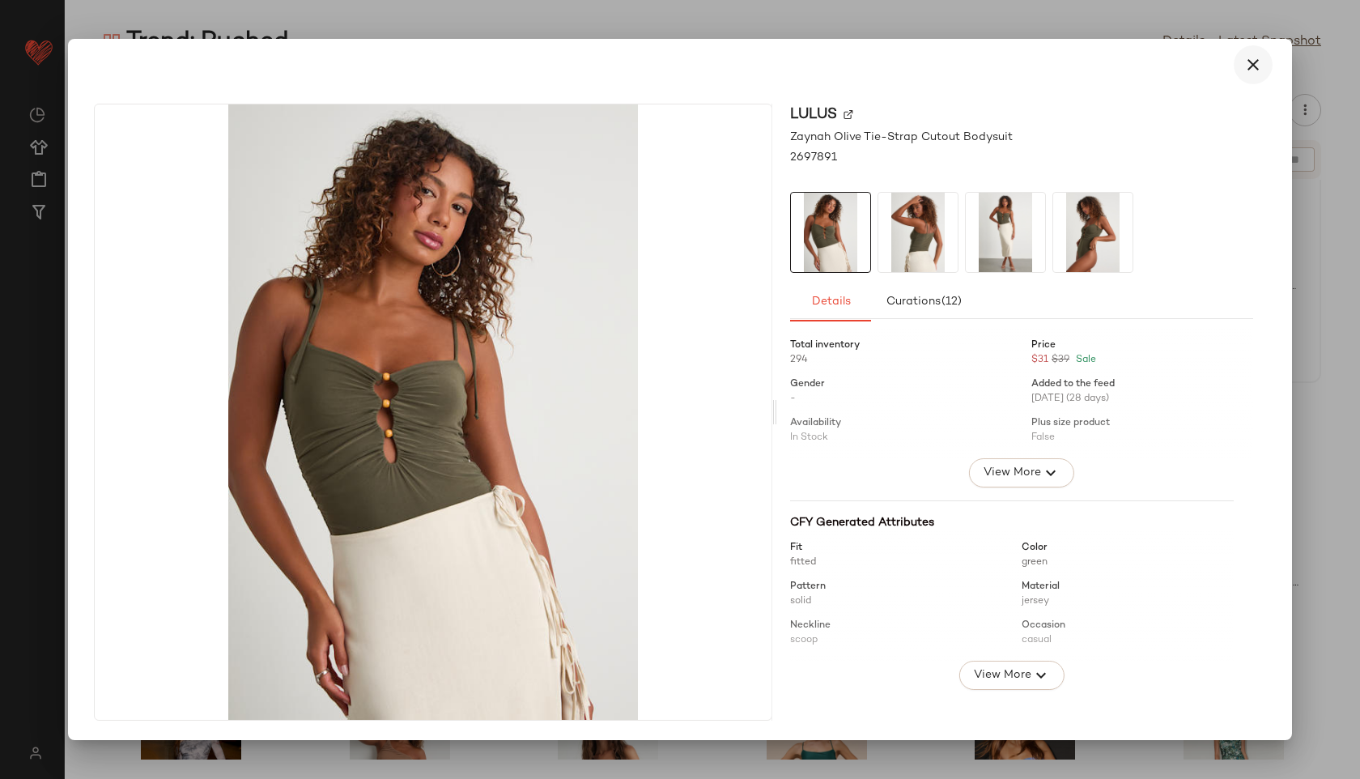
click at [1260, 55] on icon "button" at bounding box center [1252, 64] width 19 height 19
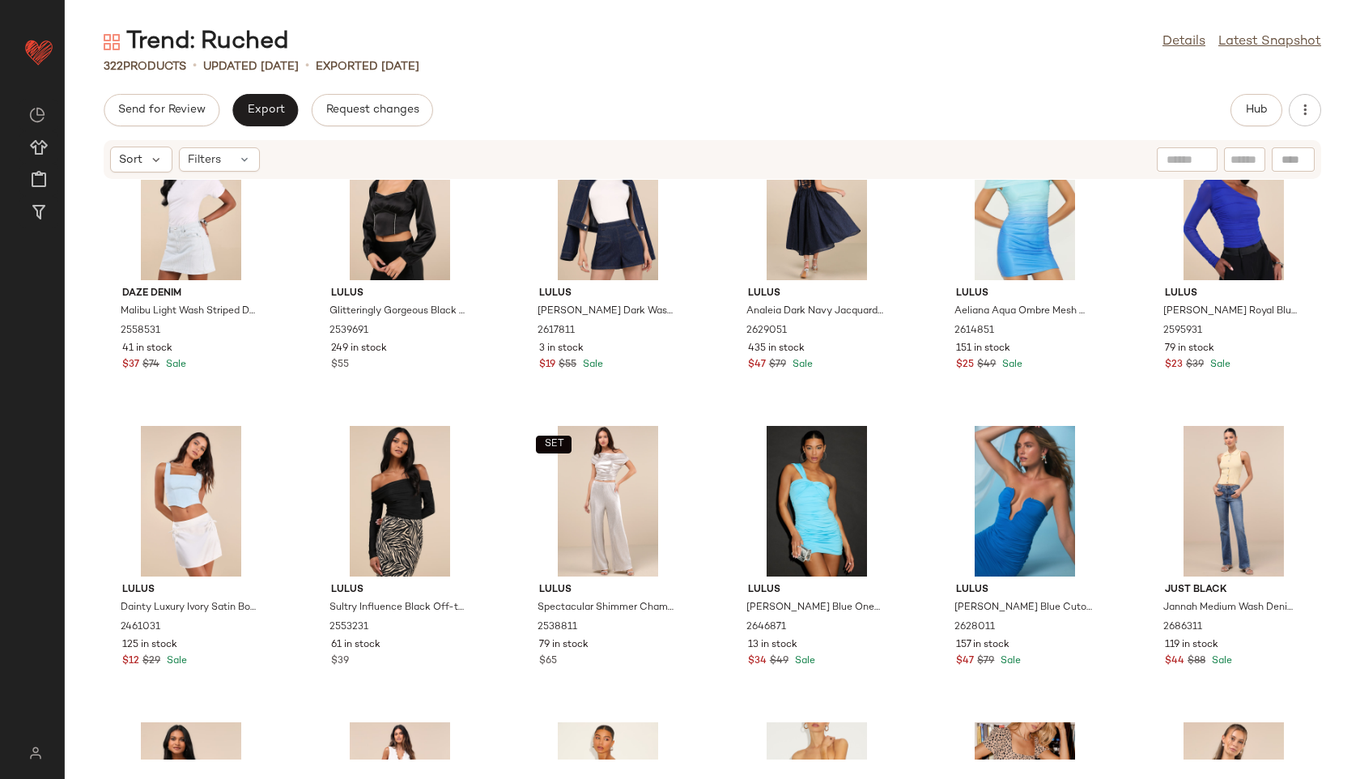
scroll to position [10738, 0]
click at [175, 210] on div "View" at bounding box center [191, 204] width 164 height 151
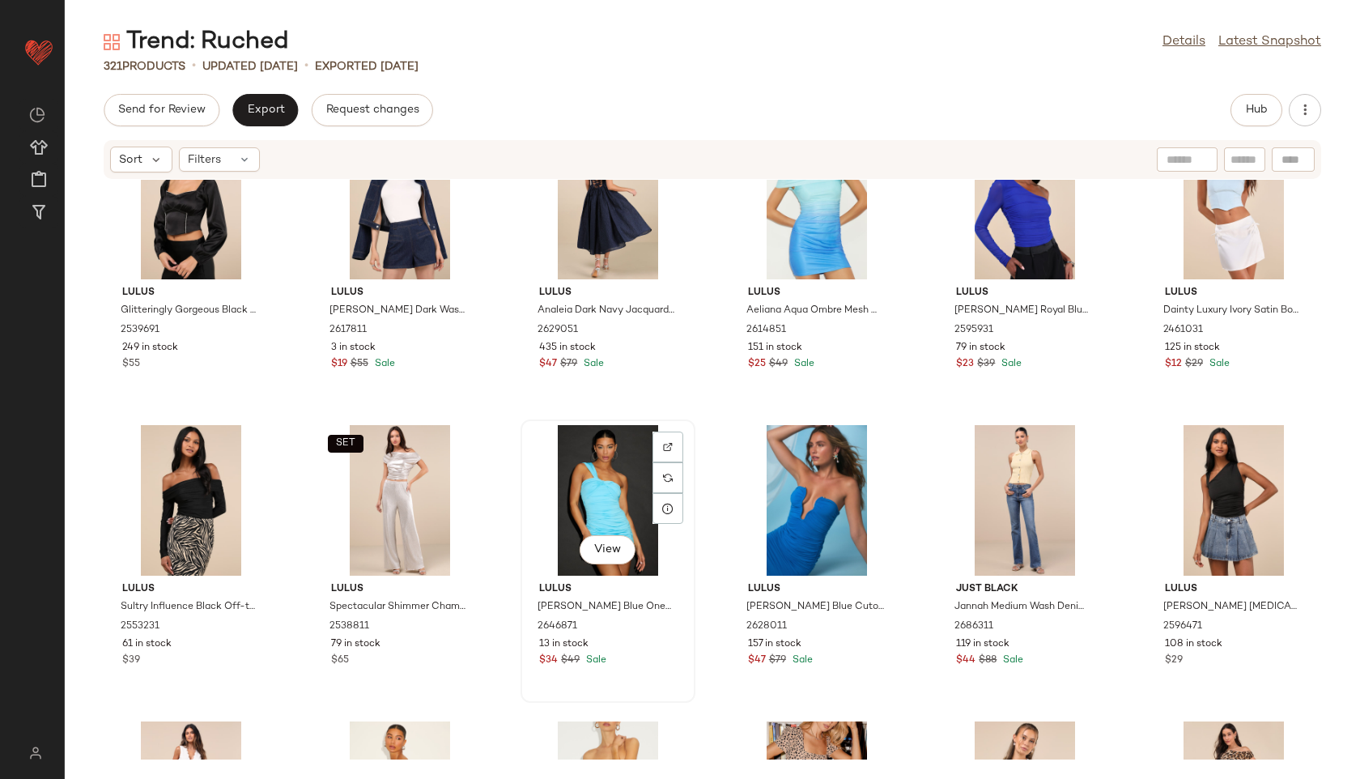
scroll to position [10917, 0]
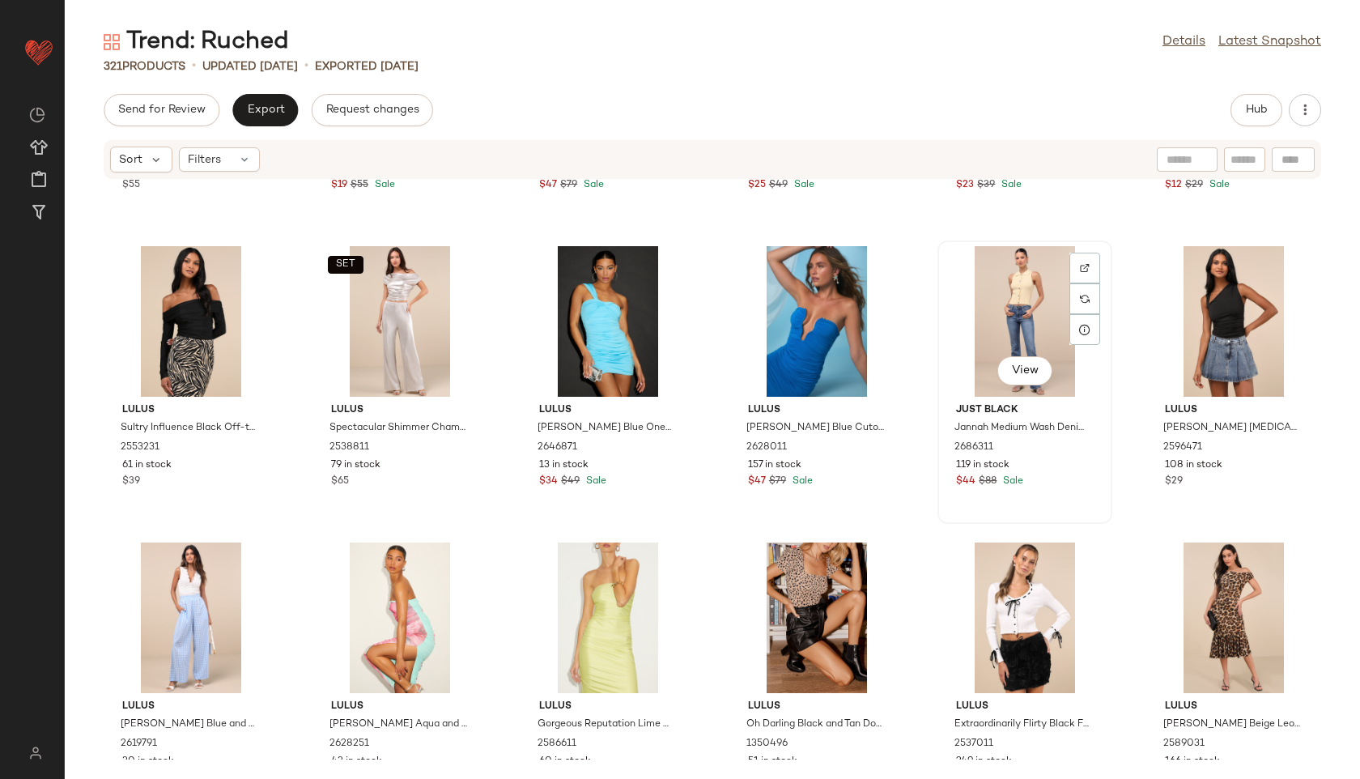
click at [1013, 333] on div "View" at bounding box center [1025, 321] width 164 height 151
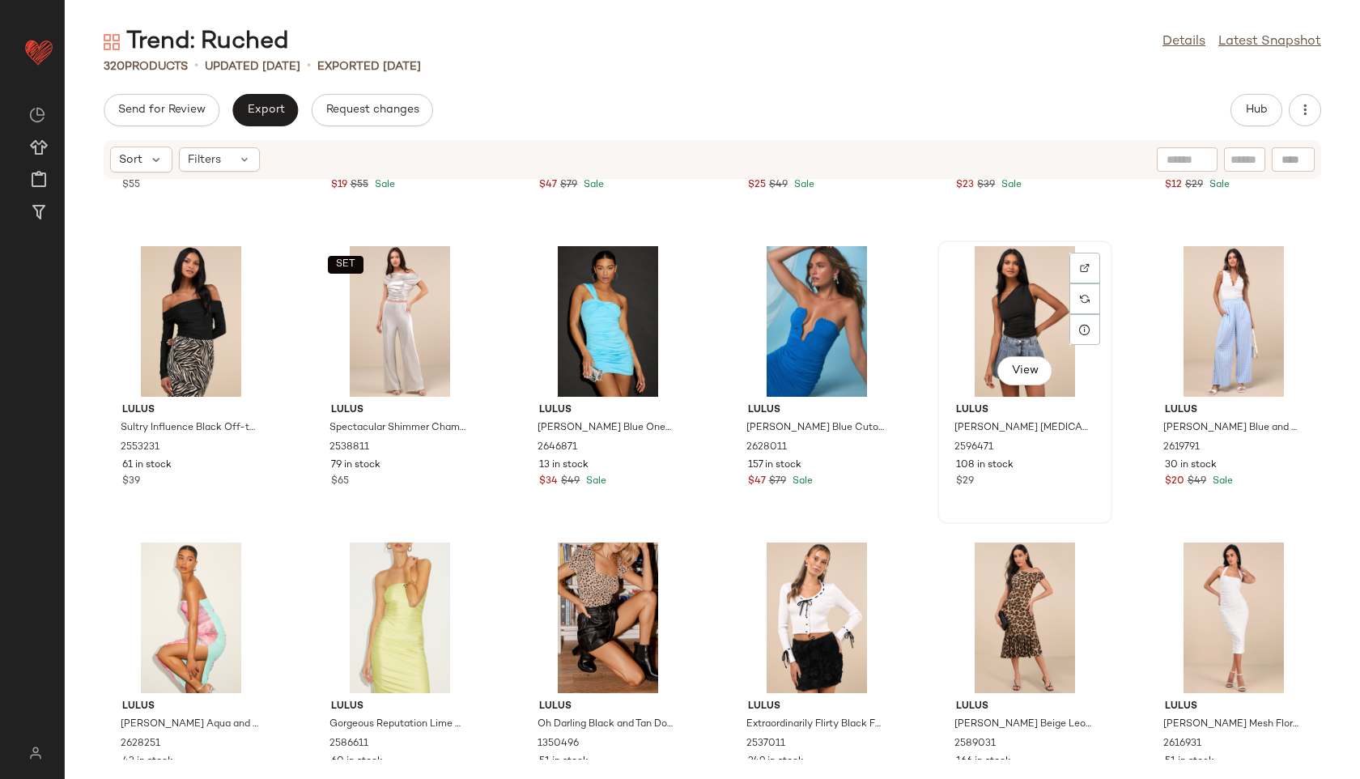
click at [1028, 323] on div "View" at bounding box center [1025, 321] width 164 height 151
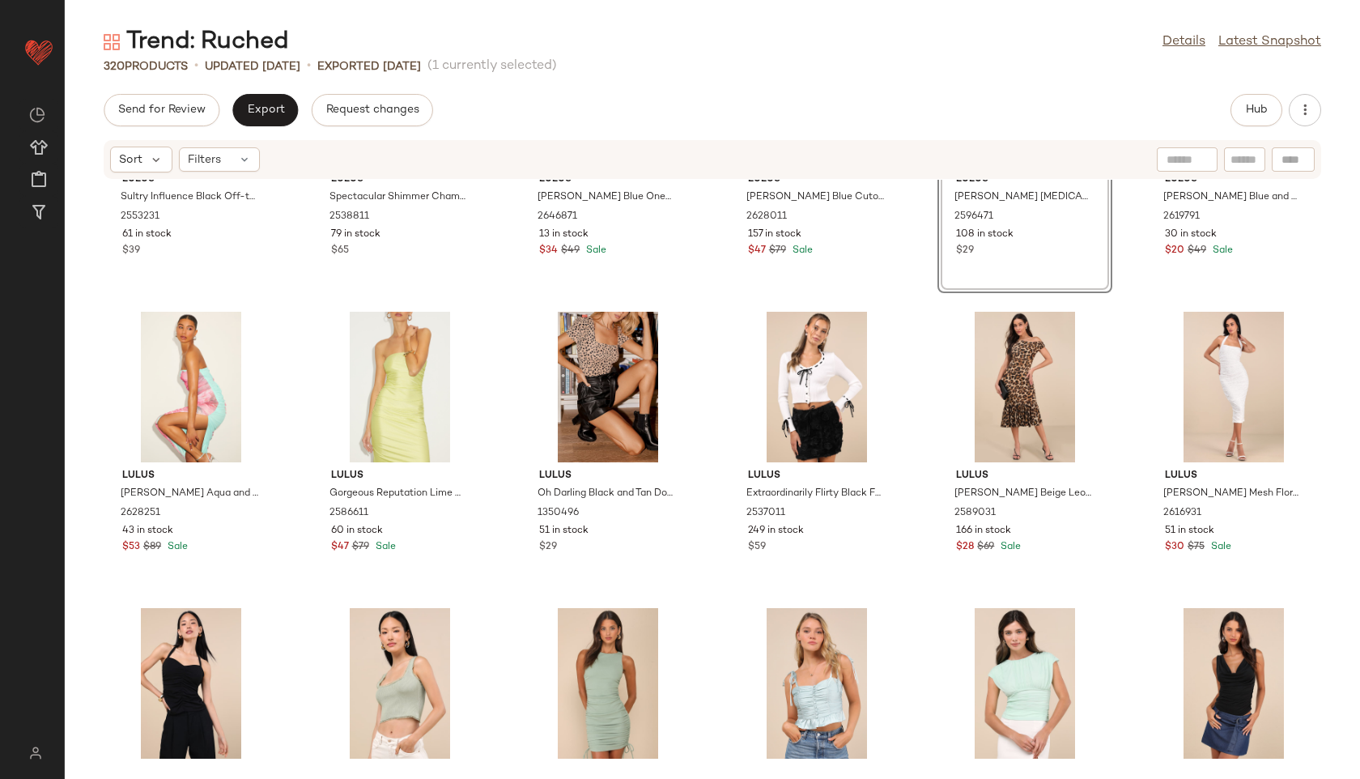
scroll to position [11146, 0]
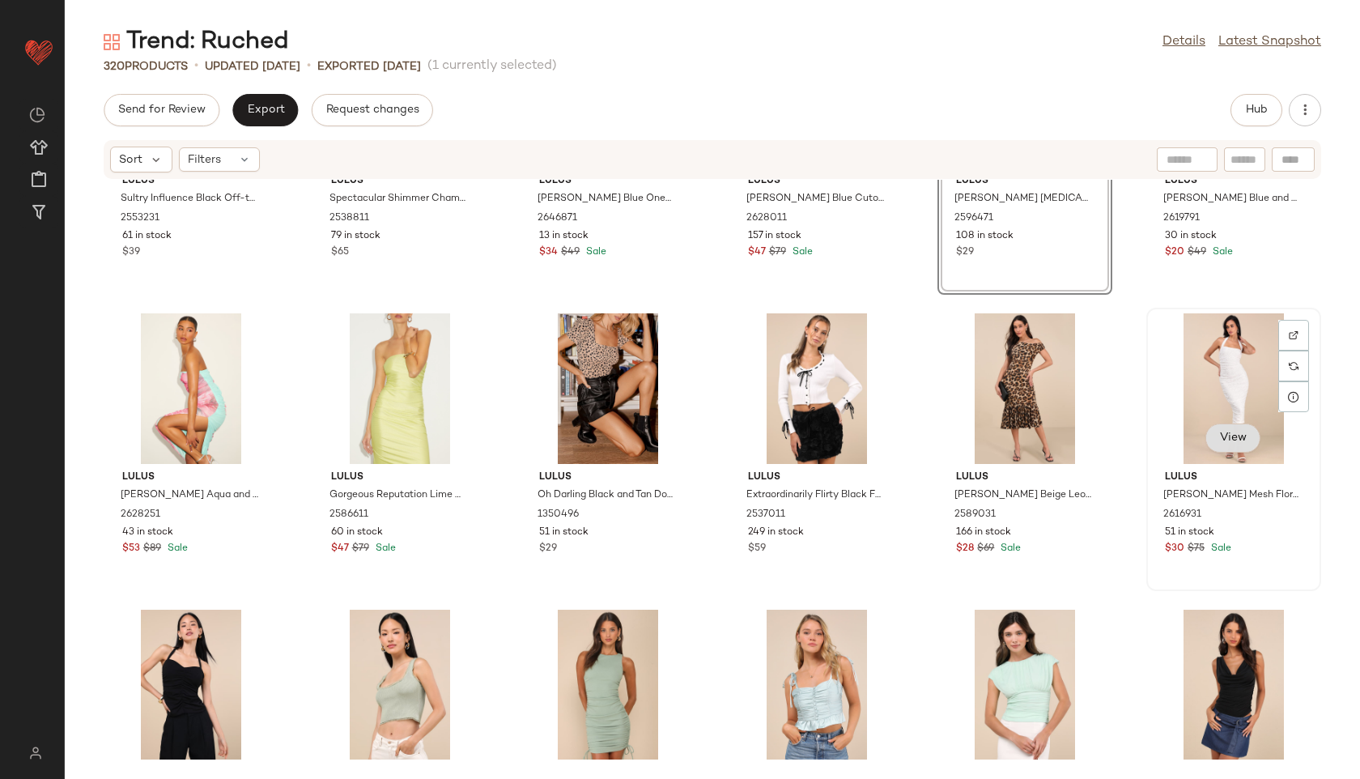
click at [1226, 432] on span "View" at bounding box center [1233, 437] width 28 height 13
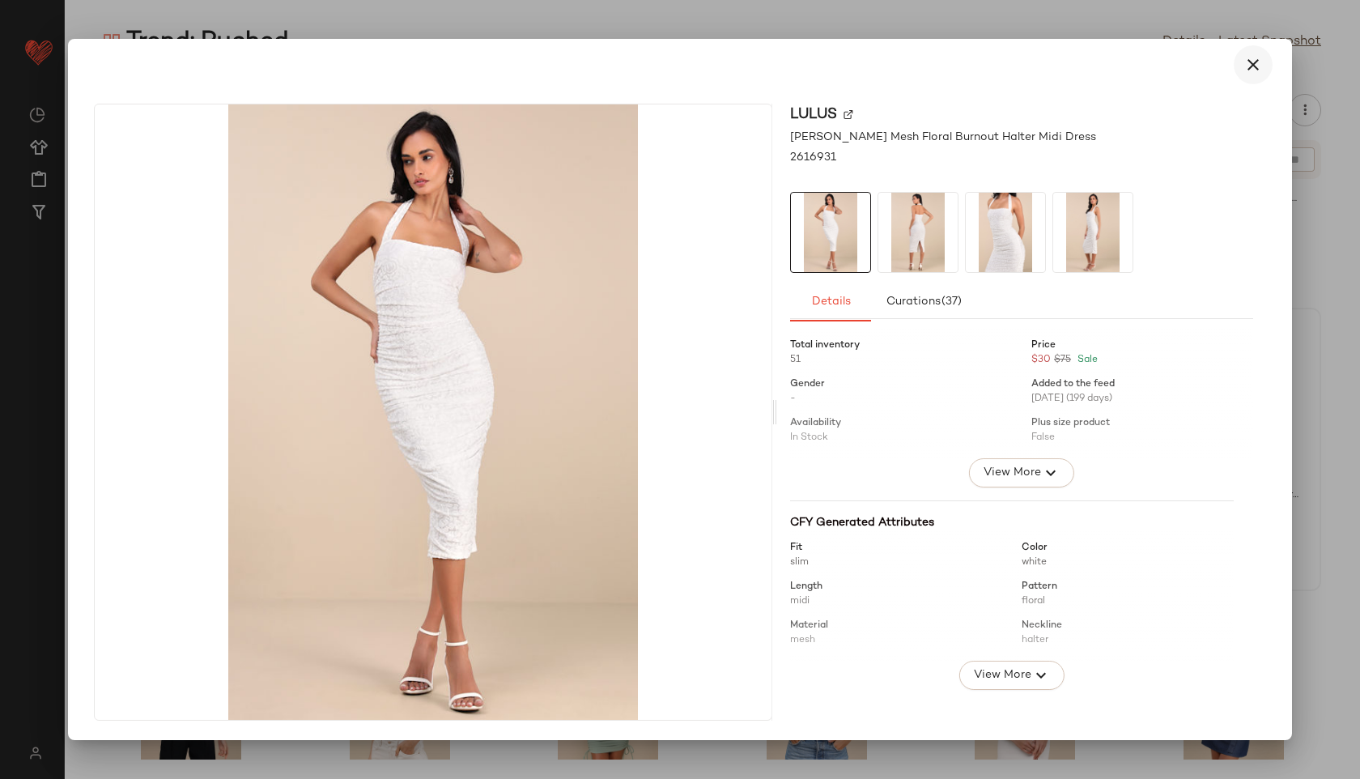
click at [1257, 66] on icon "button" at bounding box center [1252, 64] width 19 height 19
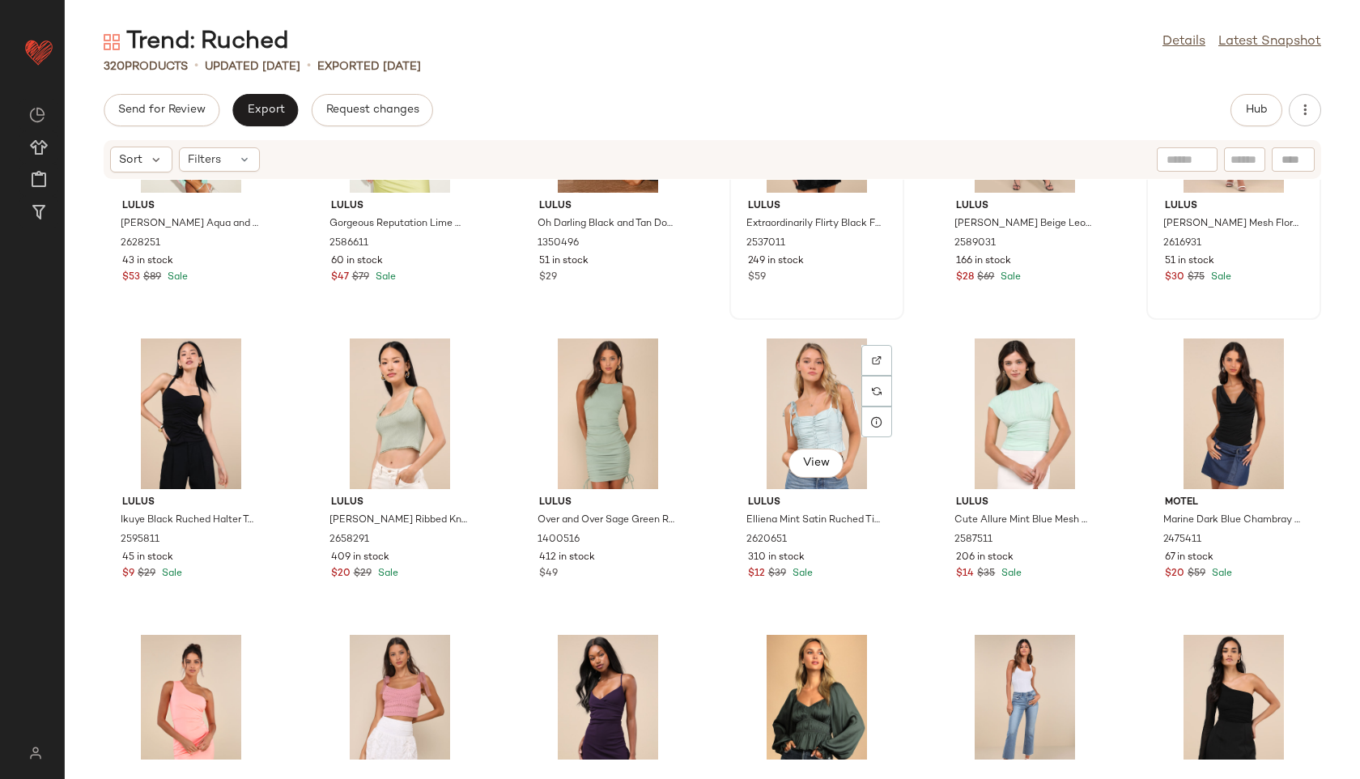
scroll to position [11419, 0]
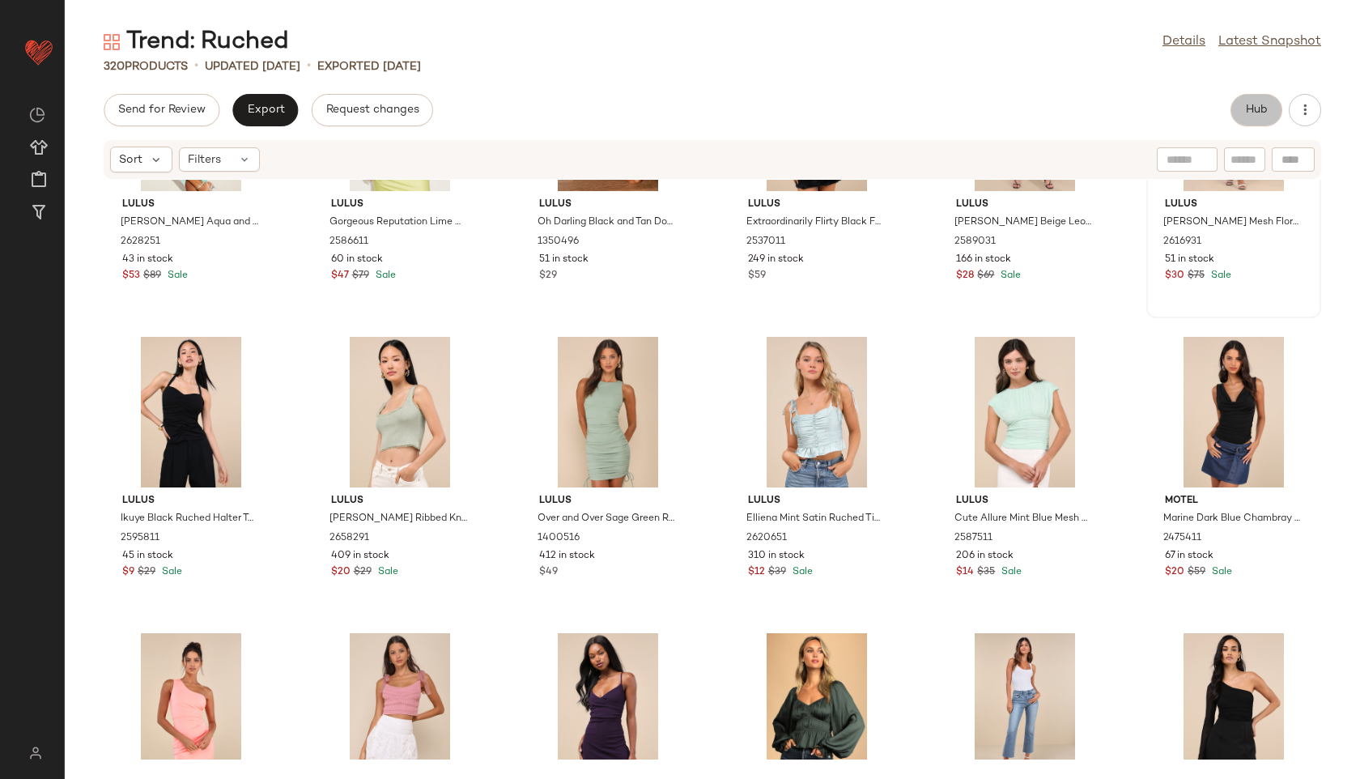
click at [1258, 117] on button "Hub" at bounding box center [1256, 110] width 52 height 32
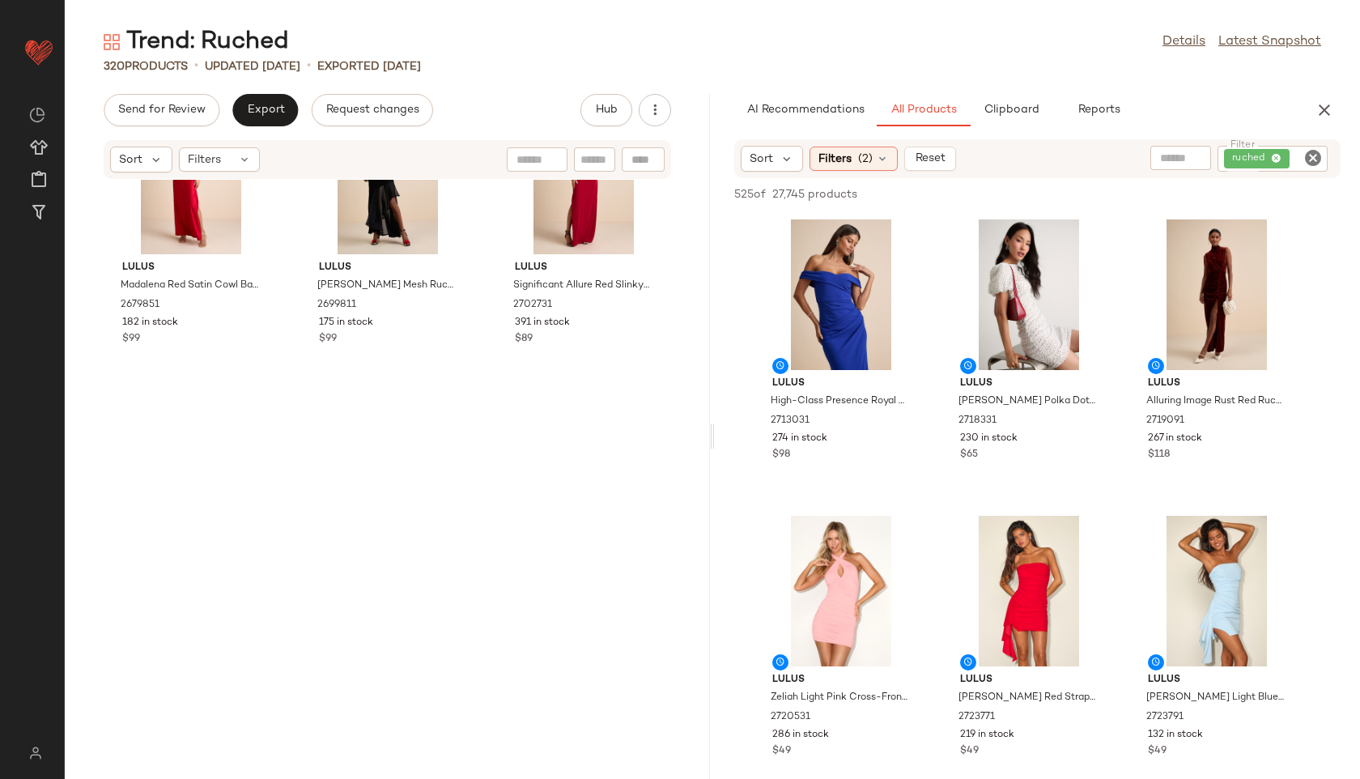
scroll to position [0, 0]
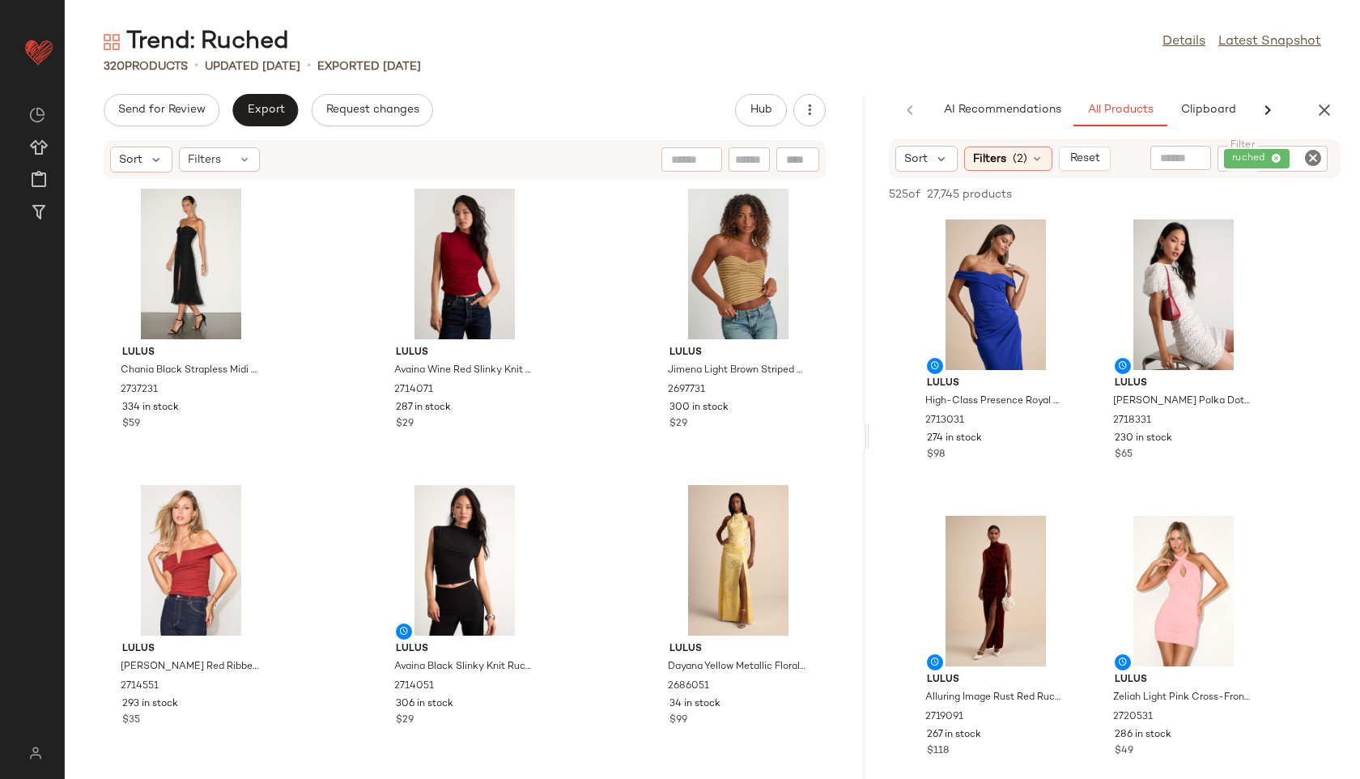
drag, startPoint x: 712, startPoint y: 440, endPoint x: 1128, endPoint y: 454, distance: 416.3
click at [1128, 454] on div "Trend: Ruched Details Latest Snapshot 320 Products • updated [DATE] • Exported …" at bounding box center [712, 402] width 1295 height 753
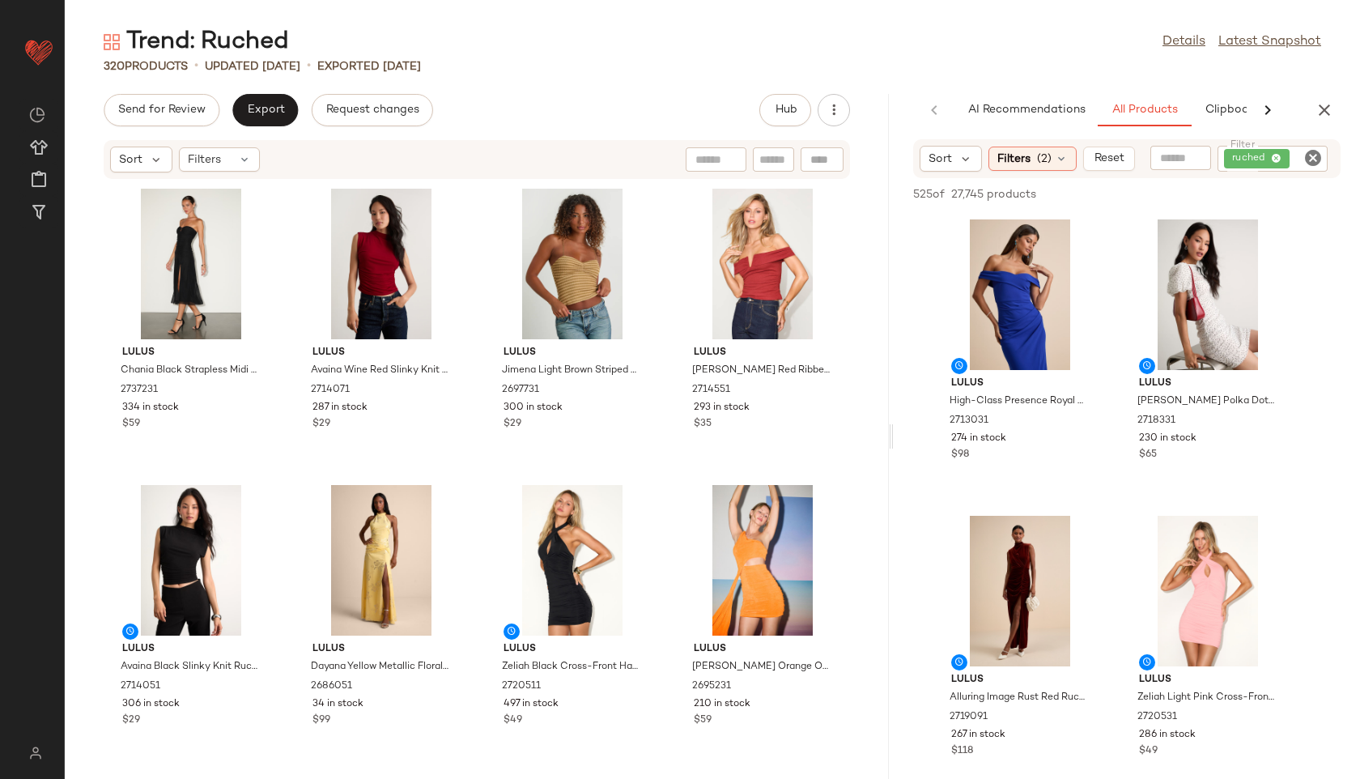
drag, startPoint x: 866, startPoint y: 432, endPoint x: 1093, endPoint y: 380, distance: 232.5
click at [1093, 380] on div "Trend: Ruched Details Latest Snapshot 320 Products • updated [DATE] • Exported …" at bounding box center [712, 402] width 1295 height 753
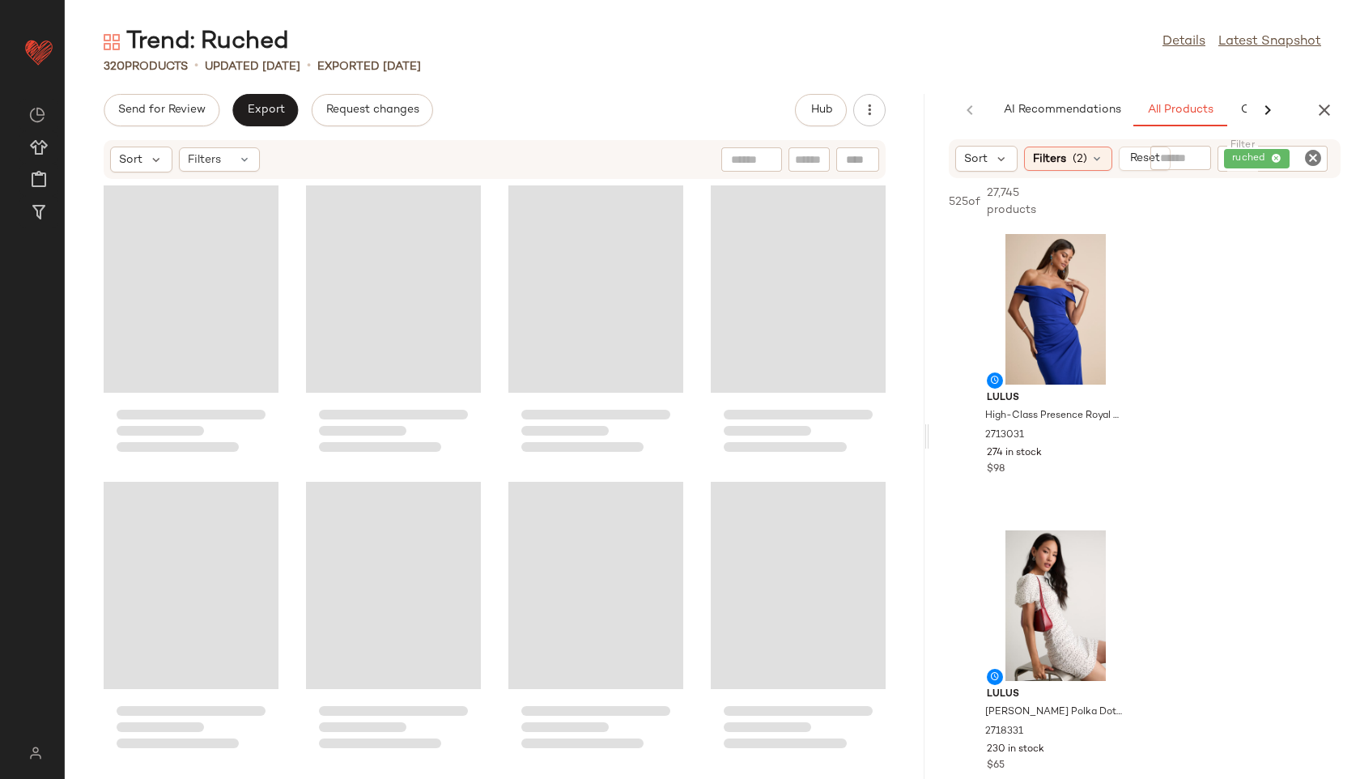
scroll to position [17183, 0]
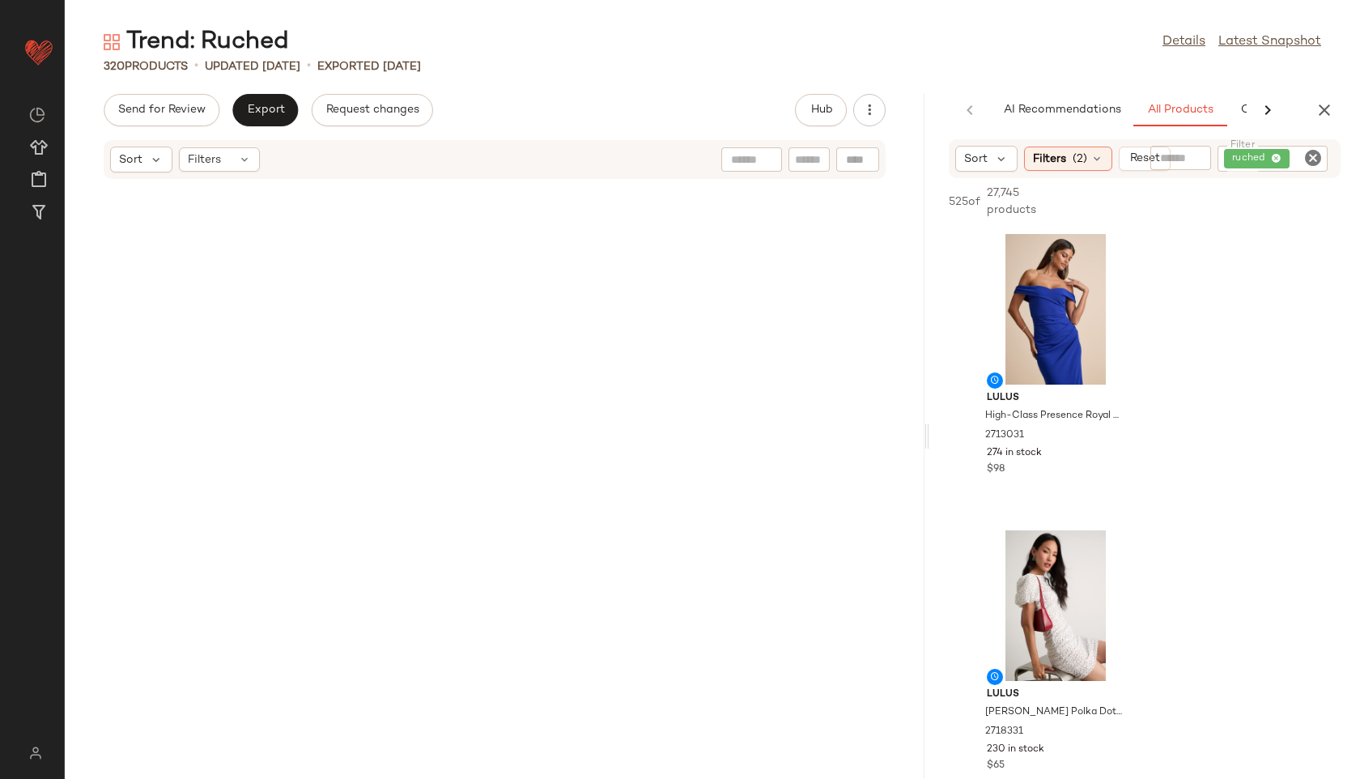
drag, startPoint x: 893, startPoint y: 438, endPoint x: 1001, endPoint y: 433, distance: 108.6
click at [1001, 433] on div "Trend: Ruched Details Latest Snapshot 320 Products • updated [DATE] • Exported …" at bounding box center [712, 402] width 1295 height 753
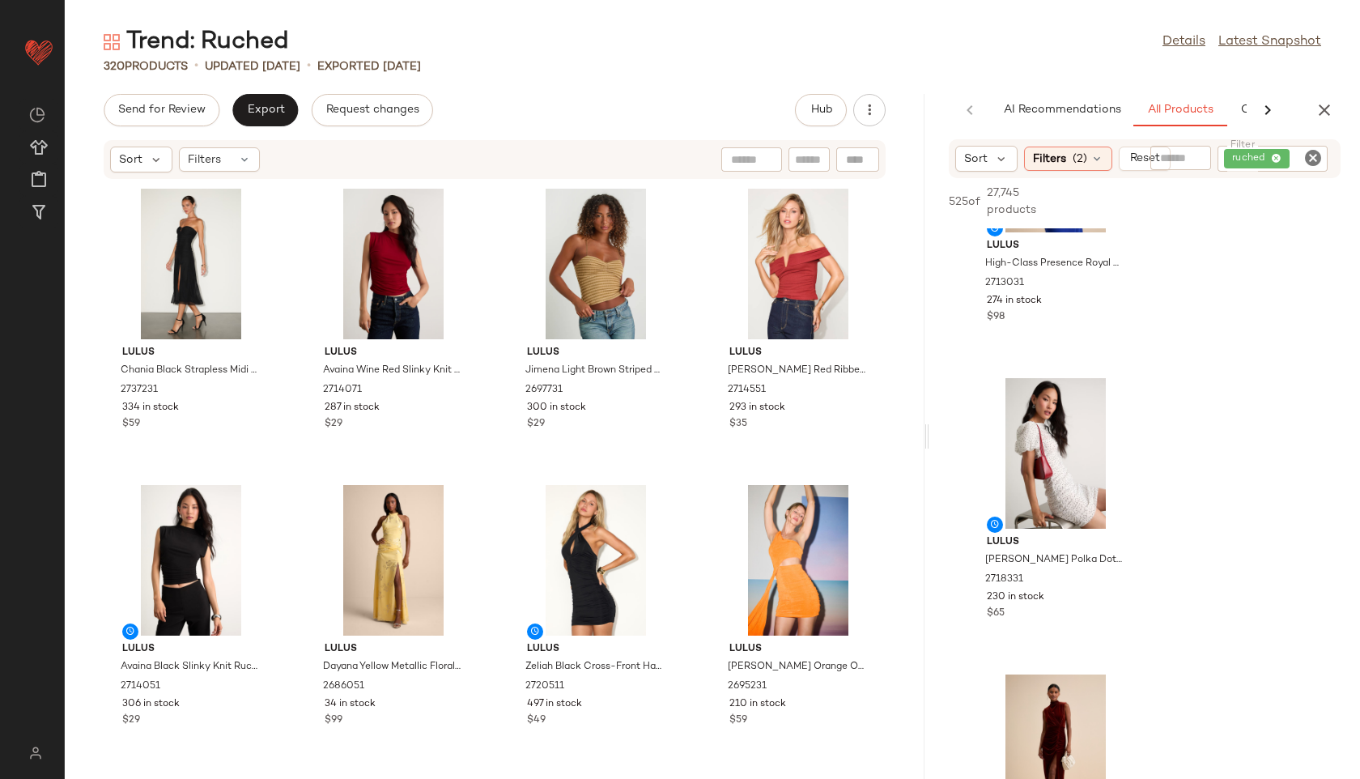
scroll to position [153, 0]
click at [1052, 495] on button "View" at bounding box center [1054, 501] width 55 height 29
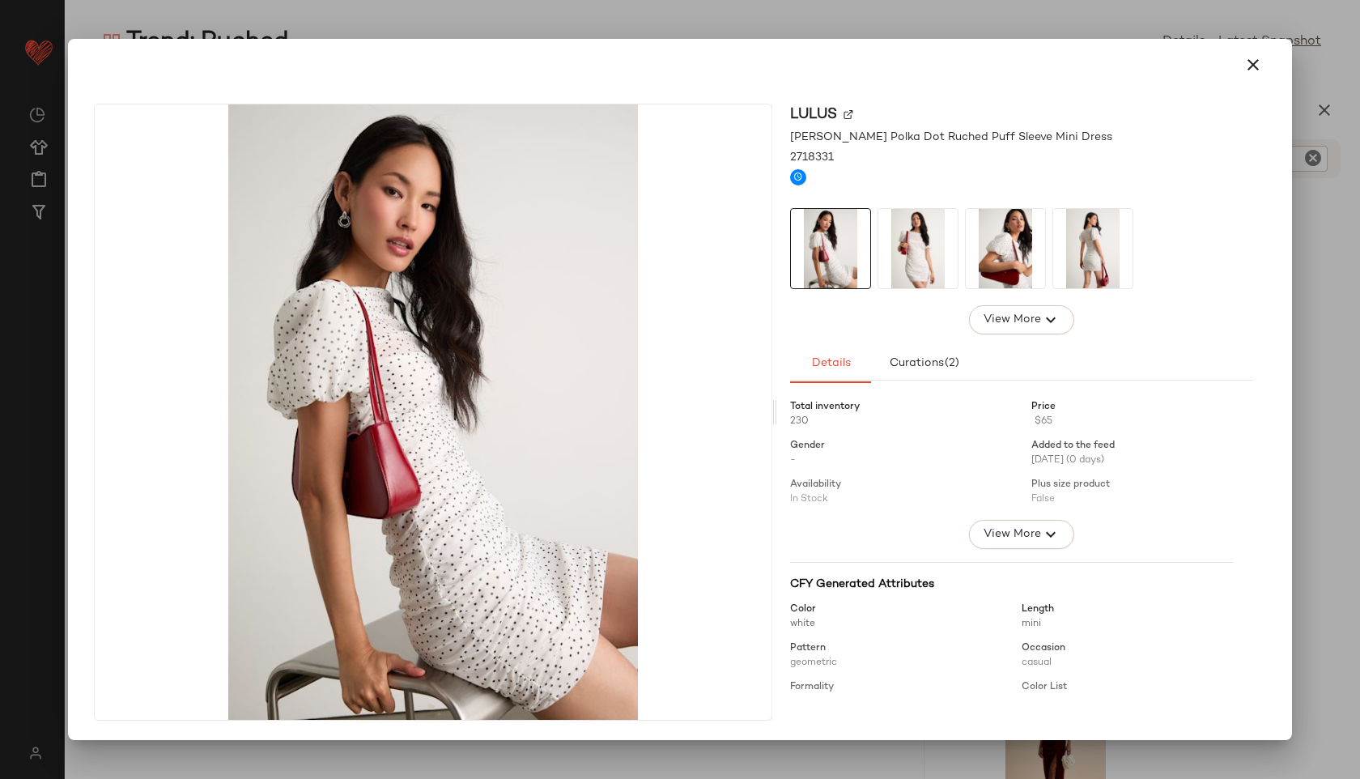
click at [916, 244] on img at bounding box center [917, 248] width 79 height 79
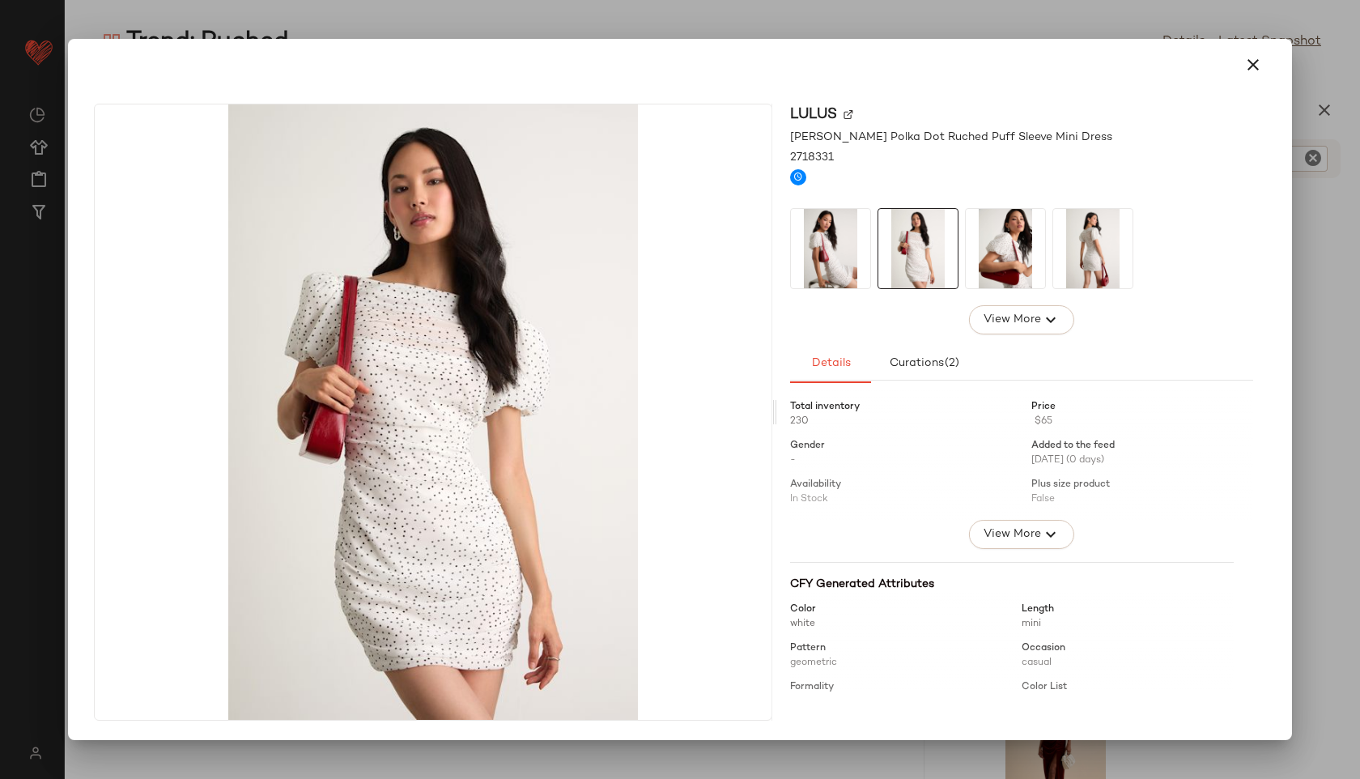
click at [1010, 236] on img at bounding box center [1005, 248] width 79 height 79
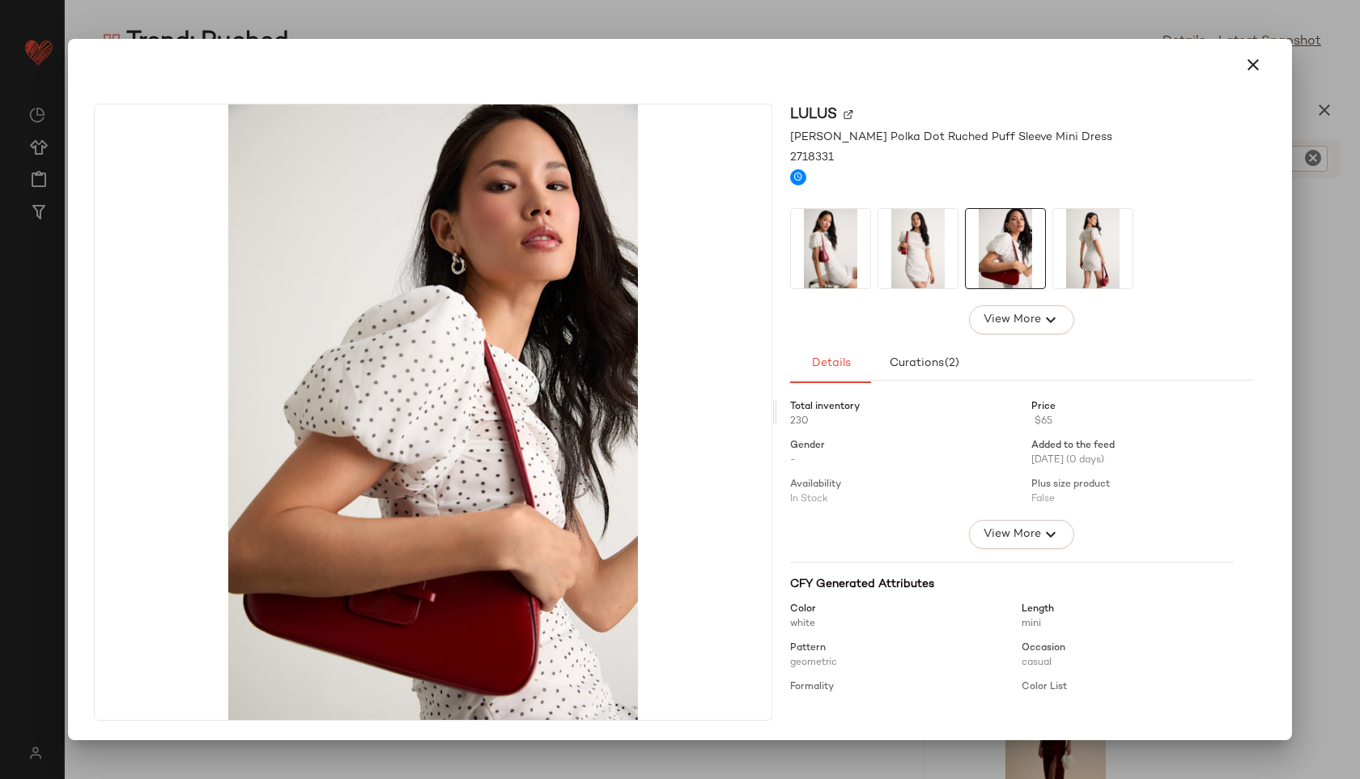
click at [1072, 249] on img at bounding box center [1092, 248] width 79 height 79
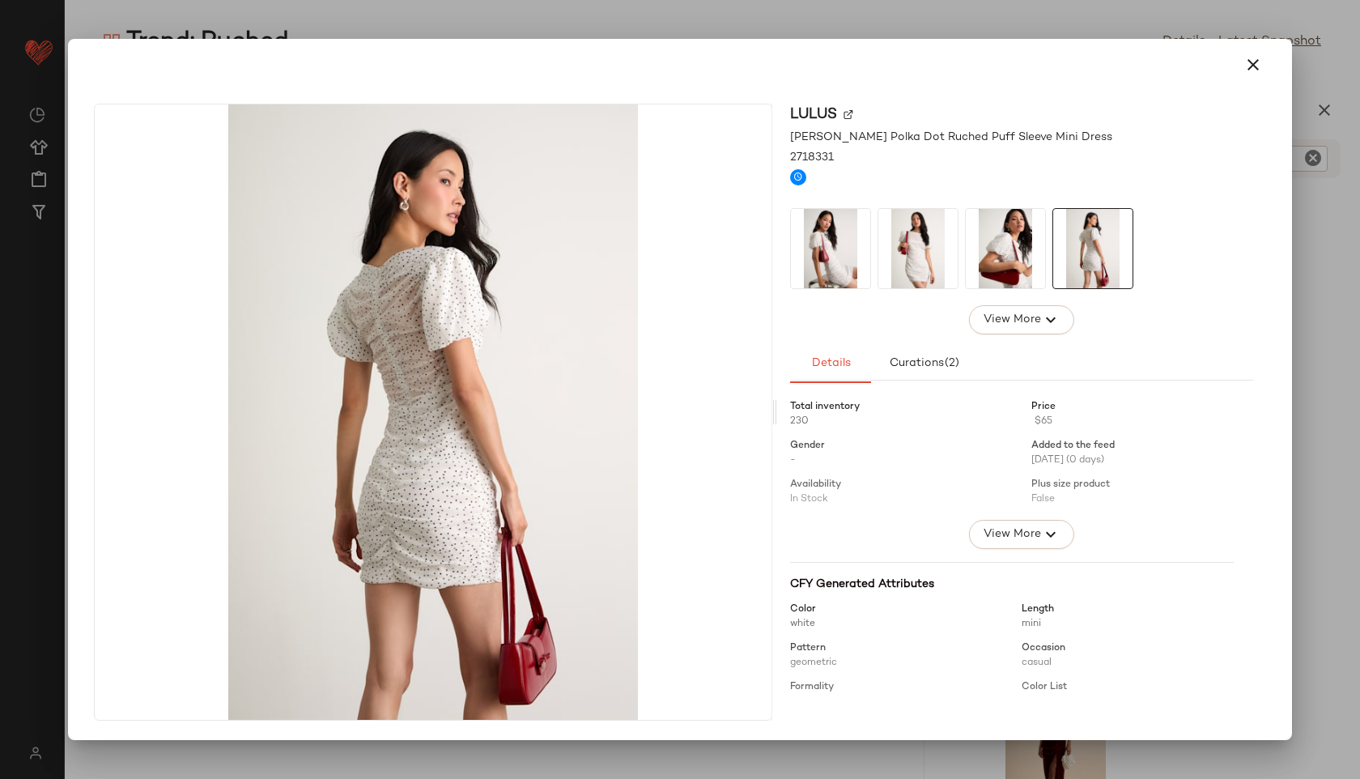
click at [1012, 234] on img at bounding box center [1005, 248] width 79 height 79
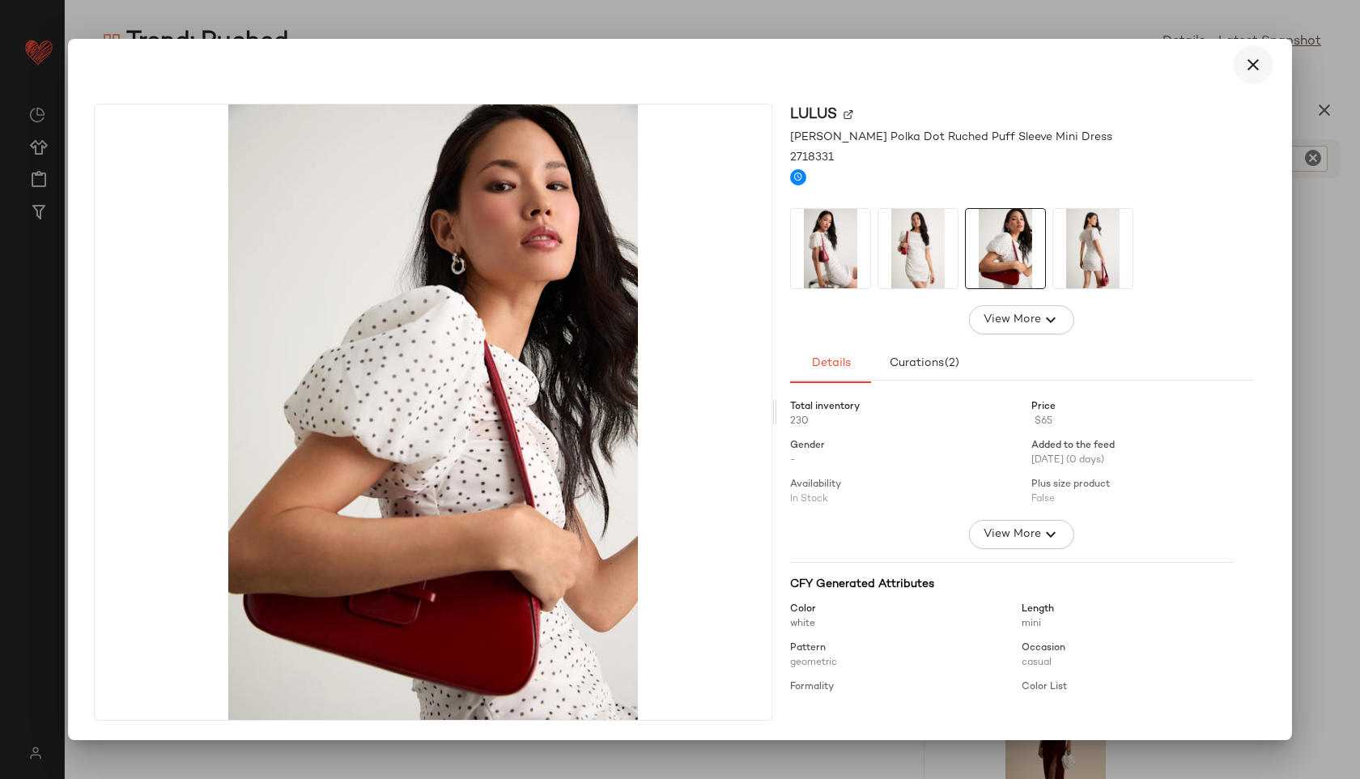
click at [1263, 67] on button "button" at bounding box center [1253, 64] width 39 height 39
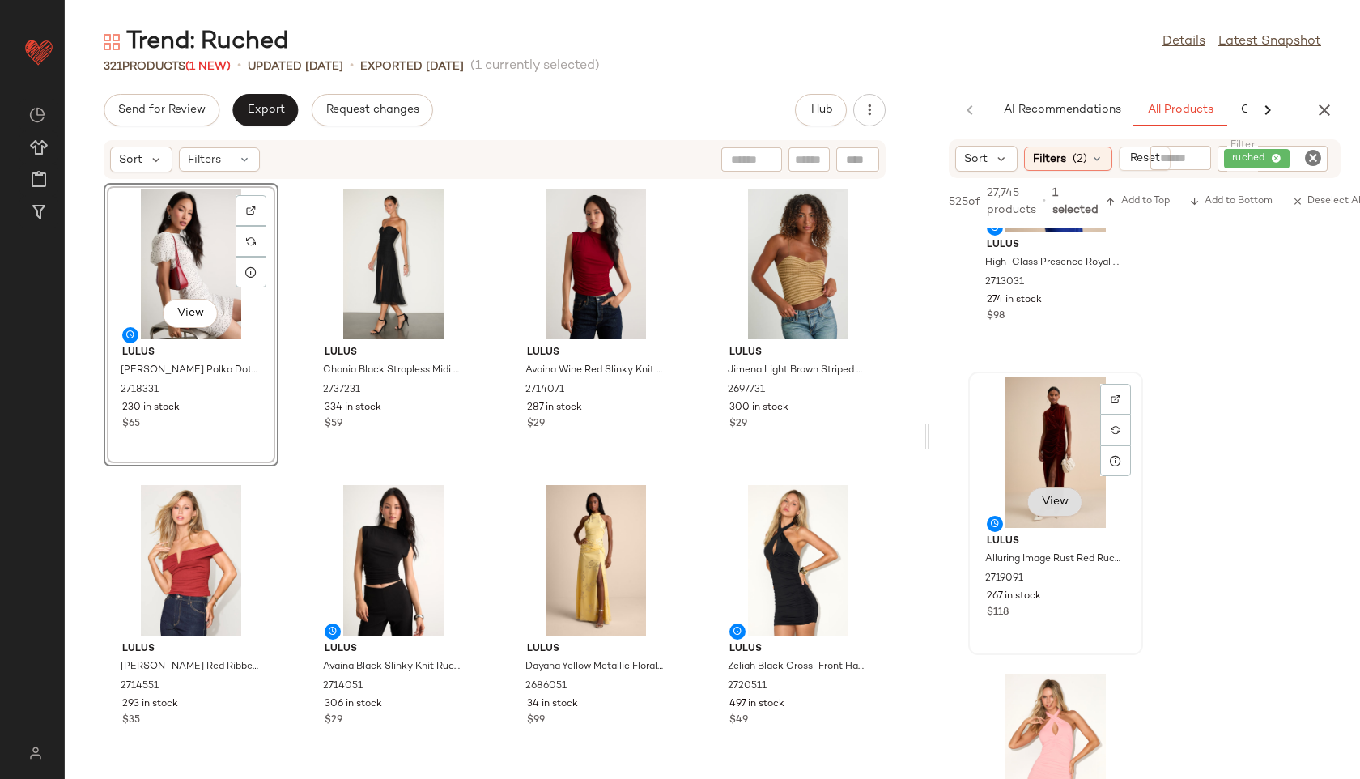
click at [1056, 503] on span "View" at bounding box center [1055, 501] width 28 height 13
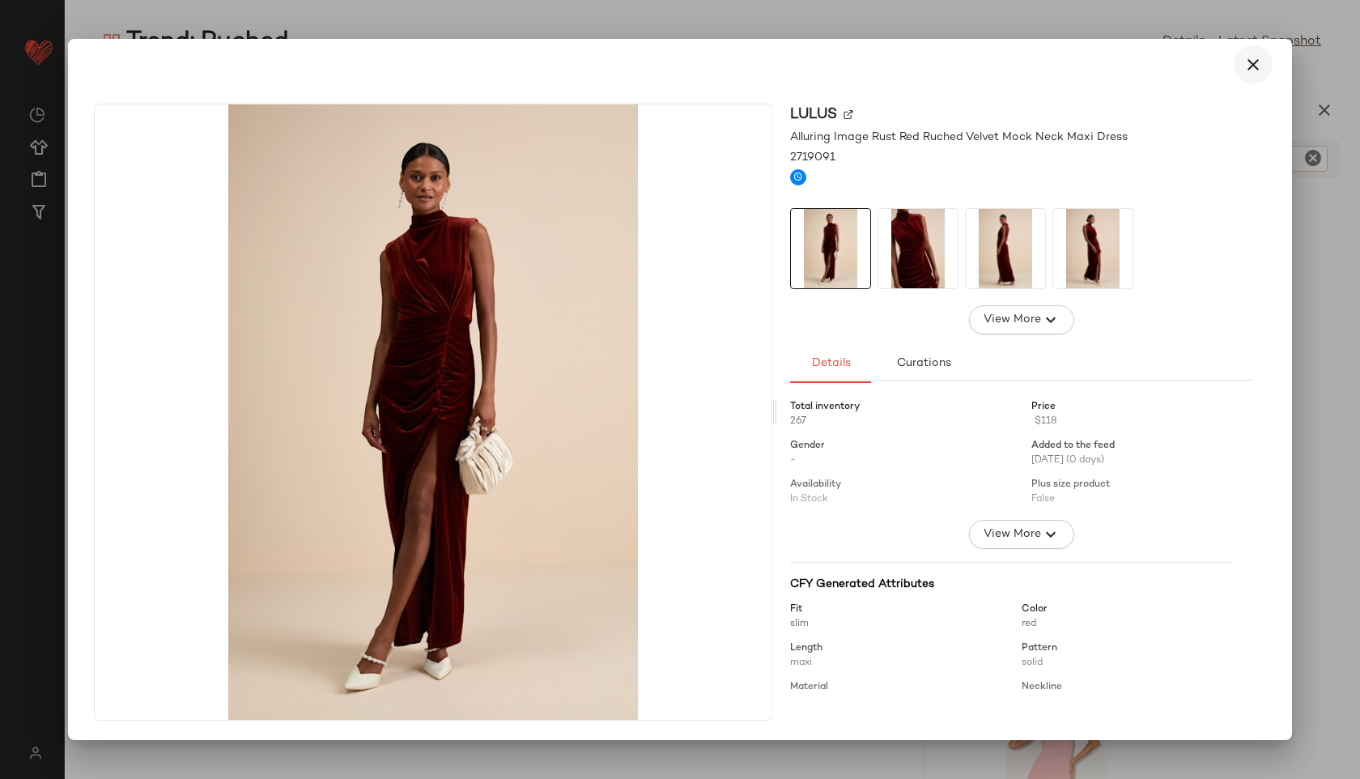
click at [1255, 66] on icon "button" at bounding box center [1252, 64] width 19 height 19
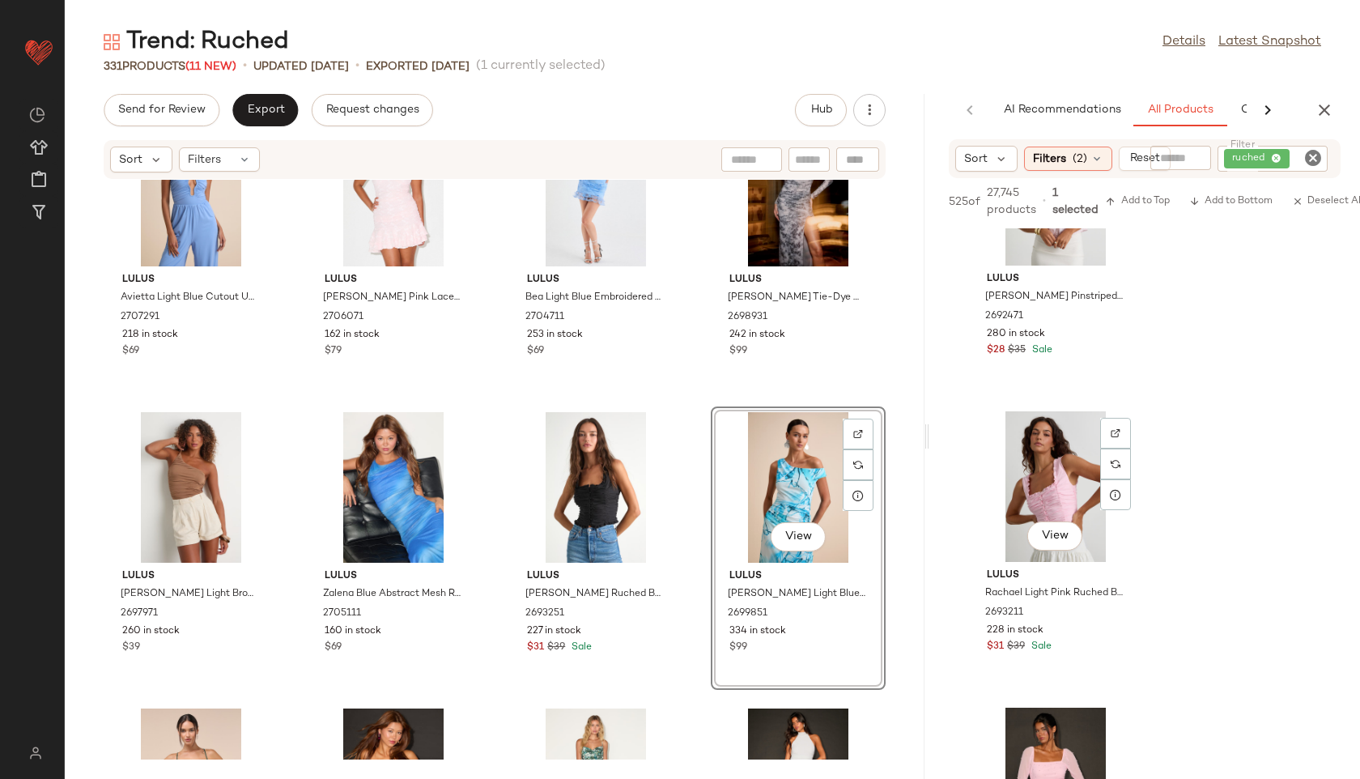
scroll to position [2826, 0]
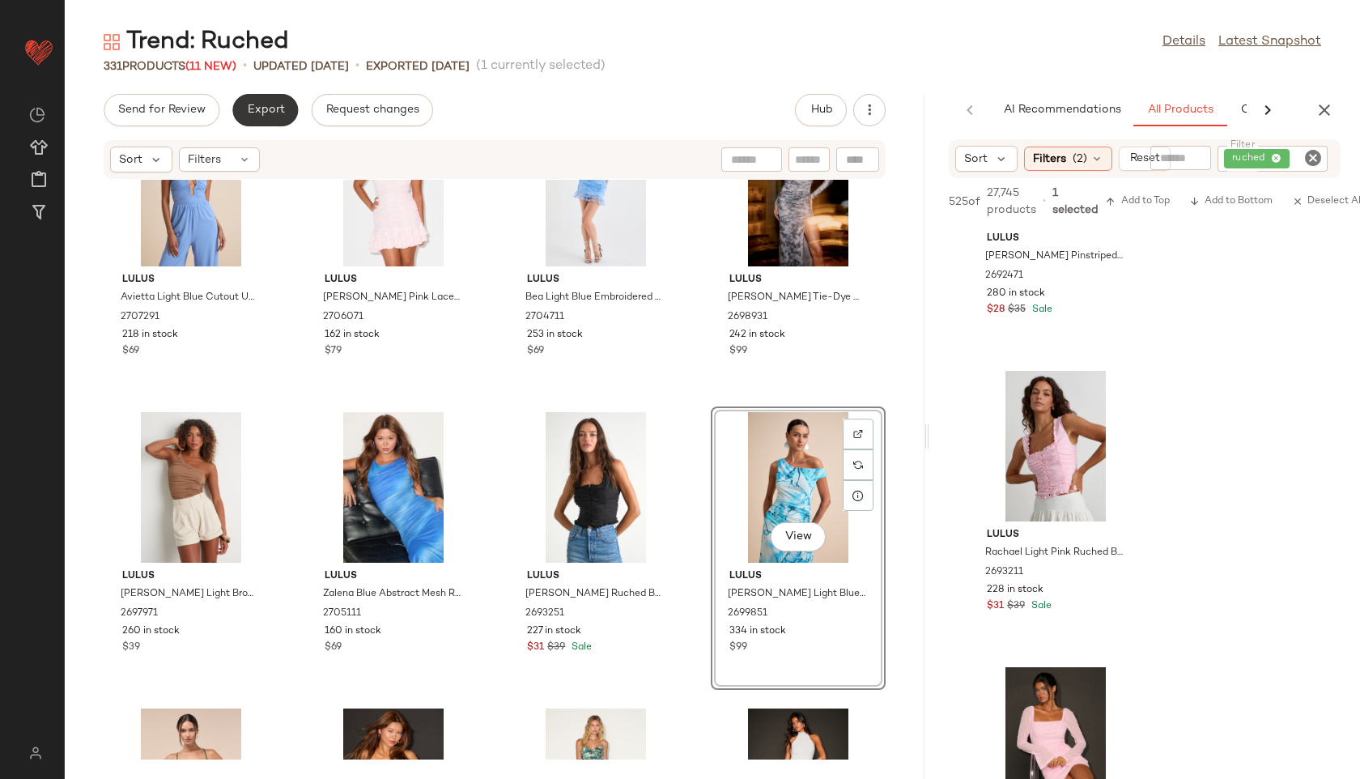
click at [263, 99] on button "Export" at bounding box center [265, 110] width 66 height 32
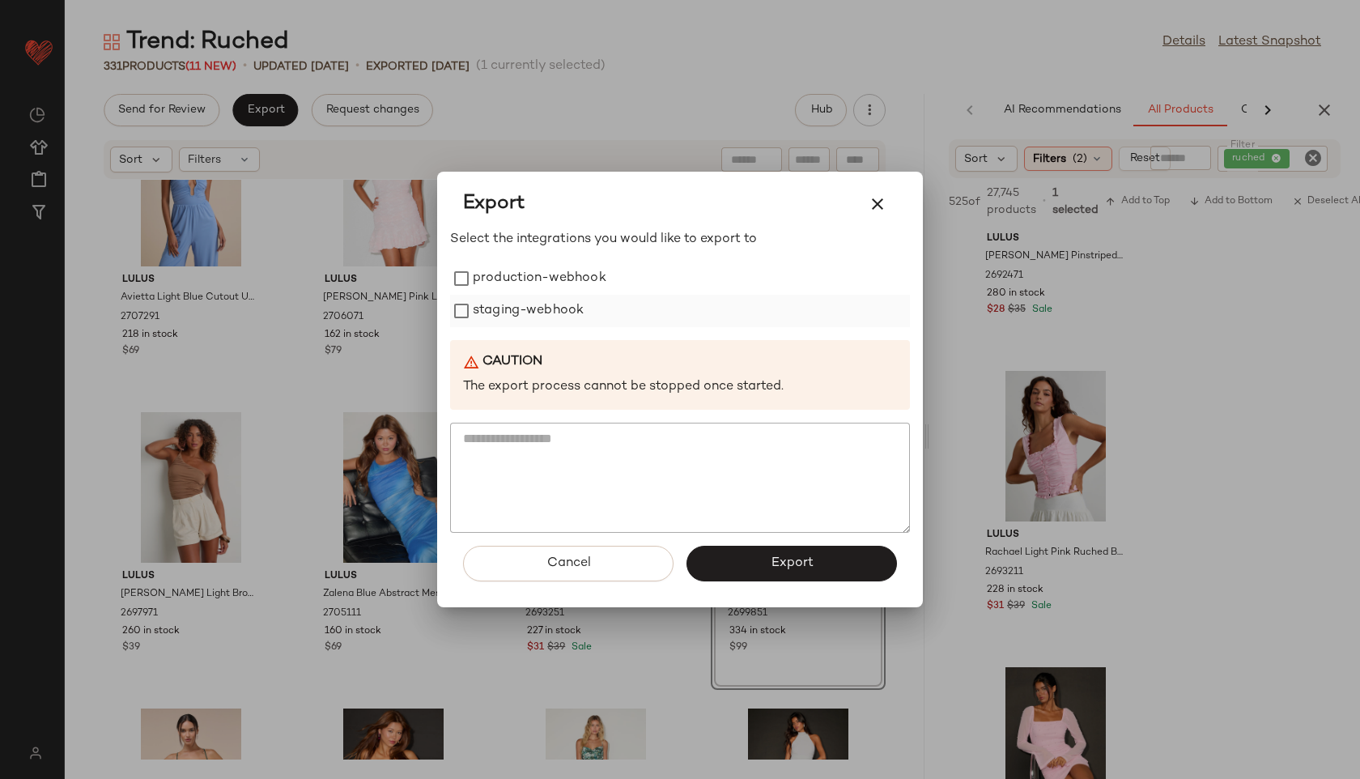
click at [512, 295] on label "staging-webhook" at bounding box center [528, 311] width 111 height 32
click at [509, 274] on label "production-webhook" at bounding box center [540, 278] width 134 height 32
click at [734, 558] on button "Export" at bounding box center [791, 564] width 210 height 36
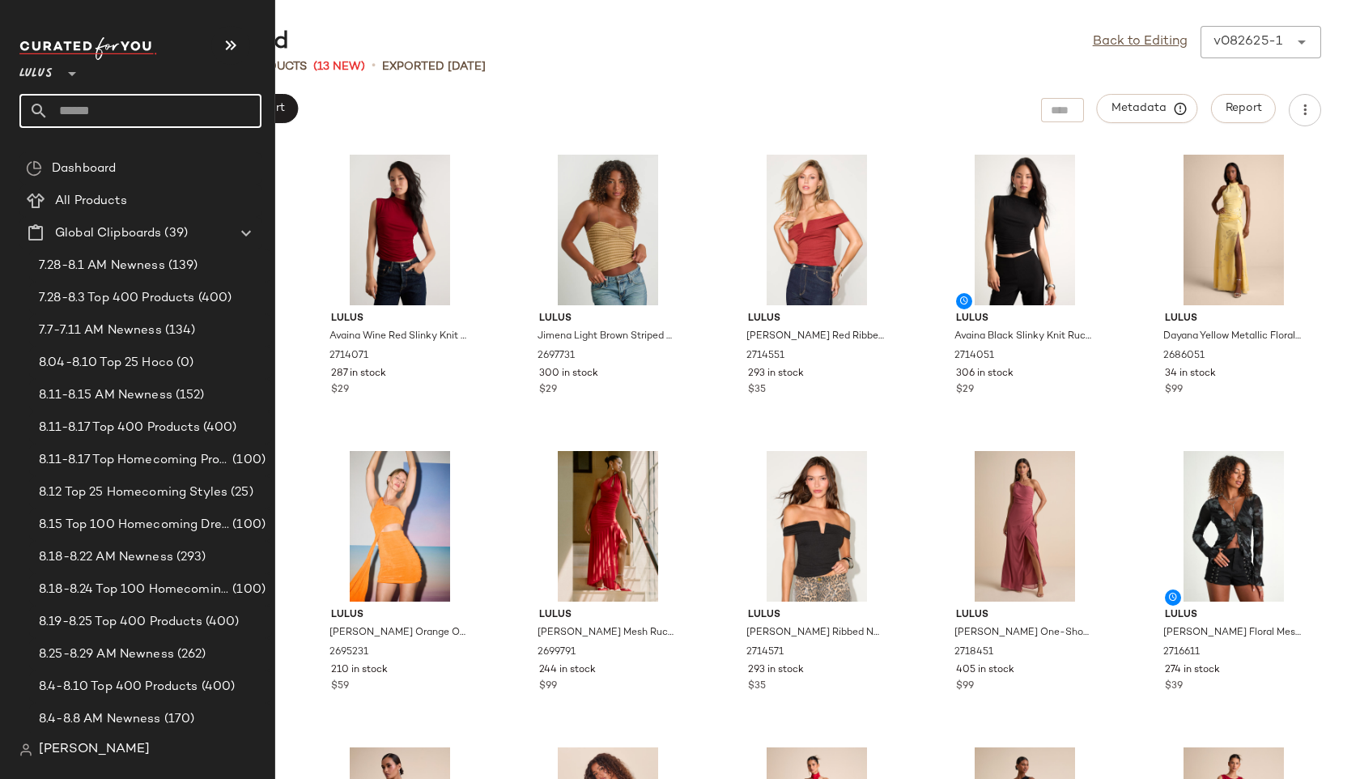
click at [96, 106] on input "text" at bounding box center [155, 111] width 213 height 34
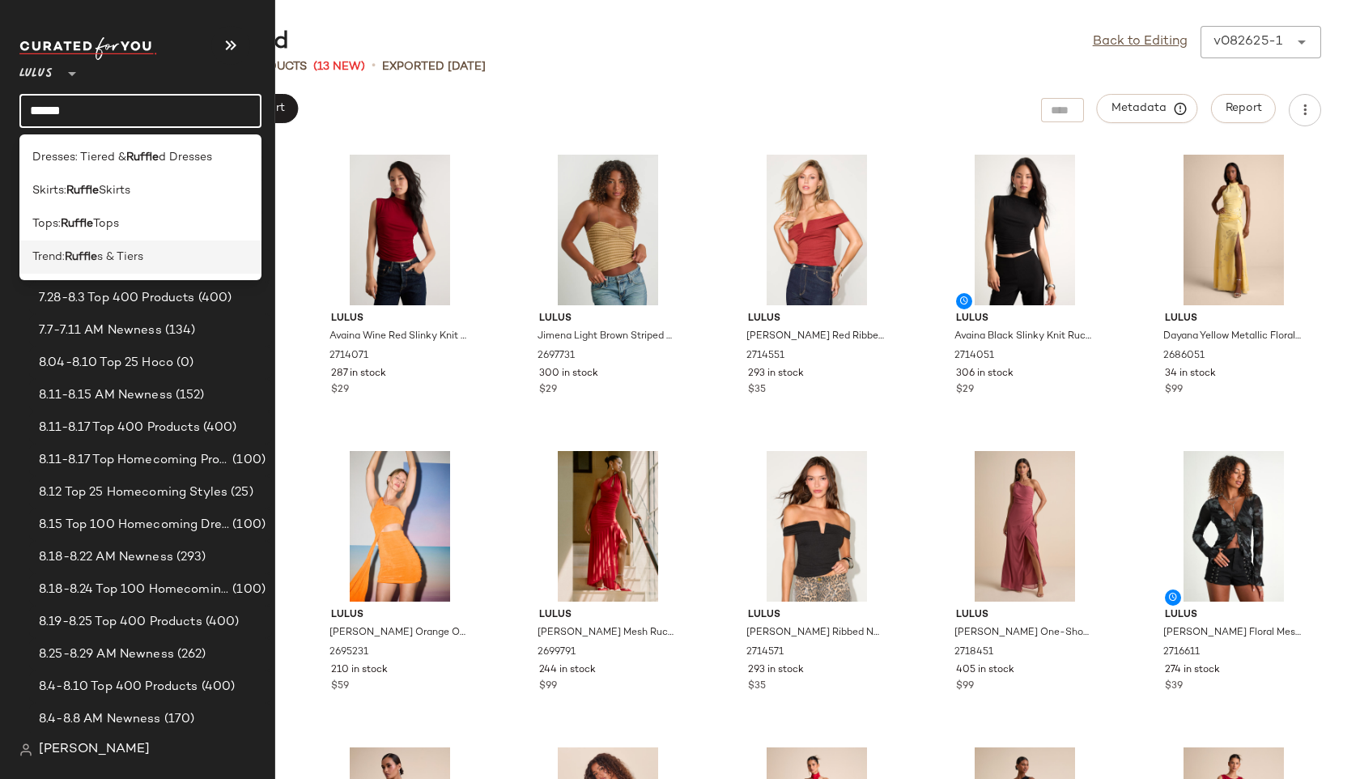
type input "******"
click at [61, 256] on span "Trend:" at bounding box center [48, 257] width 32 height 17
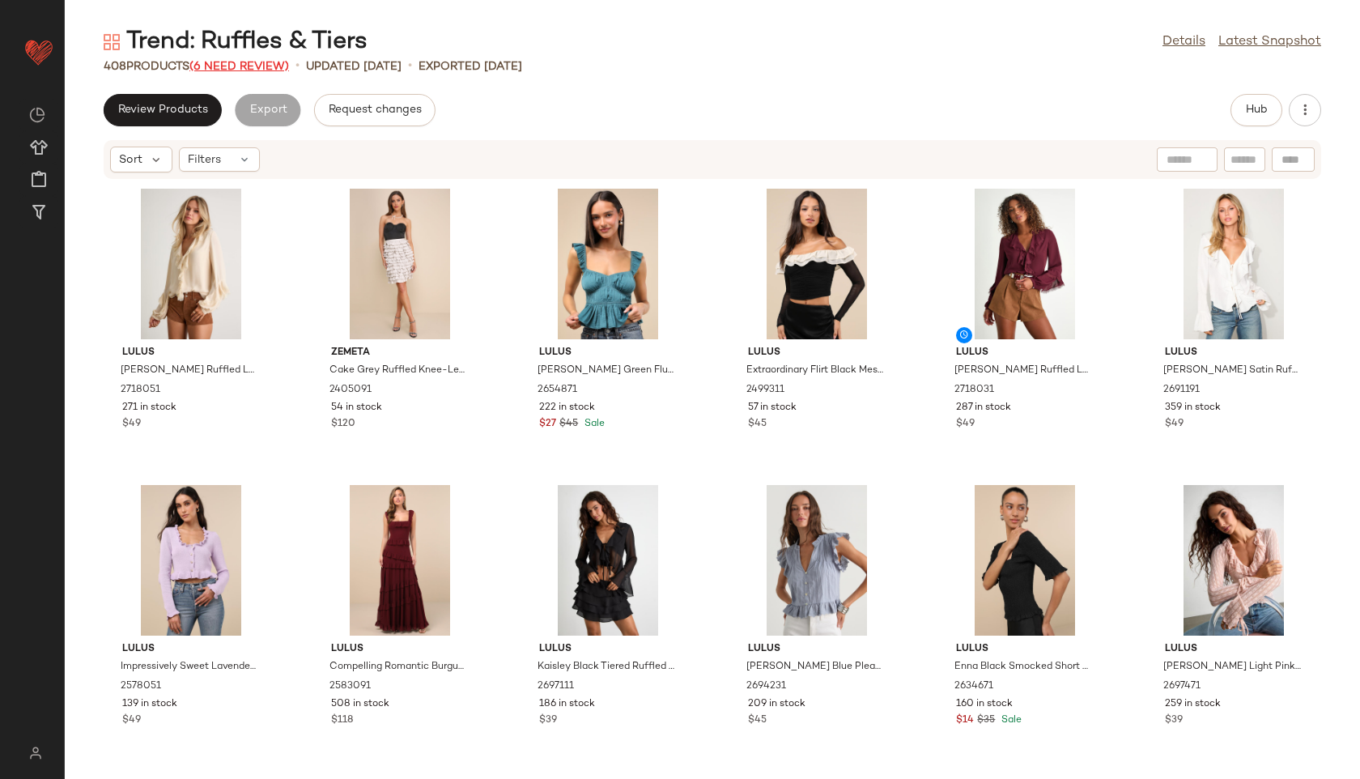
click at [249, 66] on span "(6 Need Review)" at bounding box center [239, 67] width 100 height 12
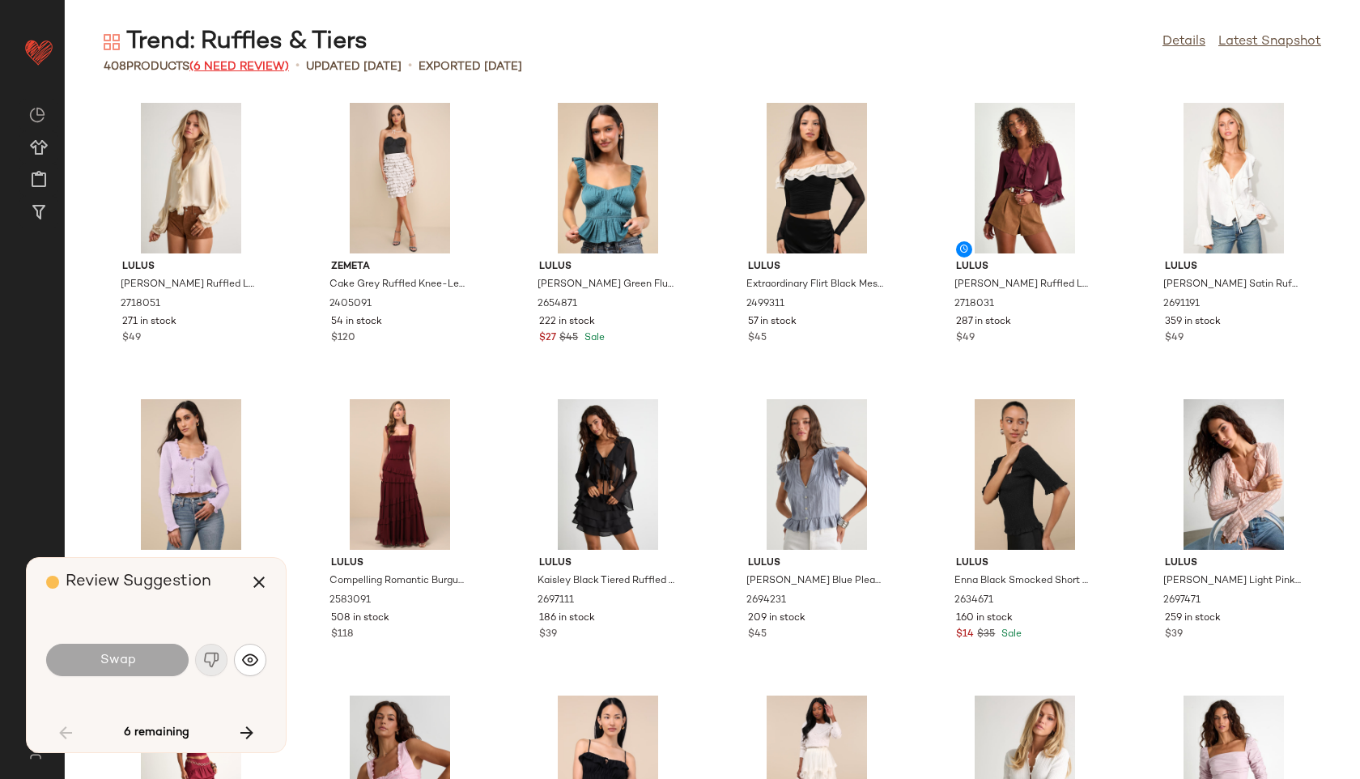
scroll to position [2370, 0]
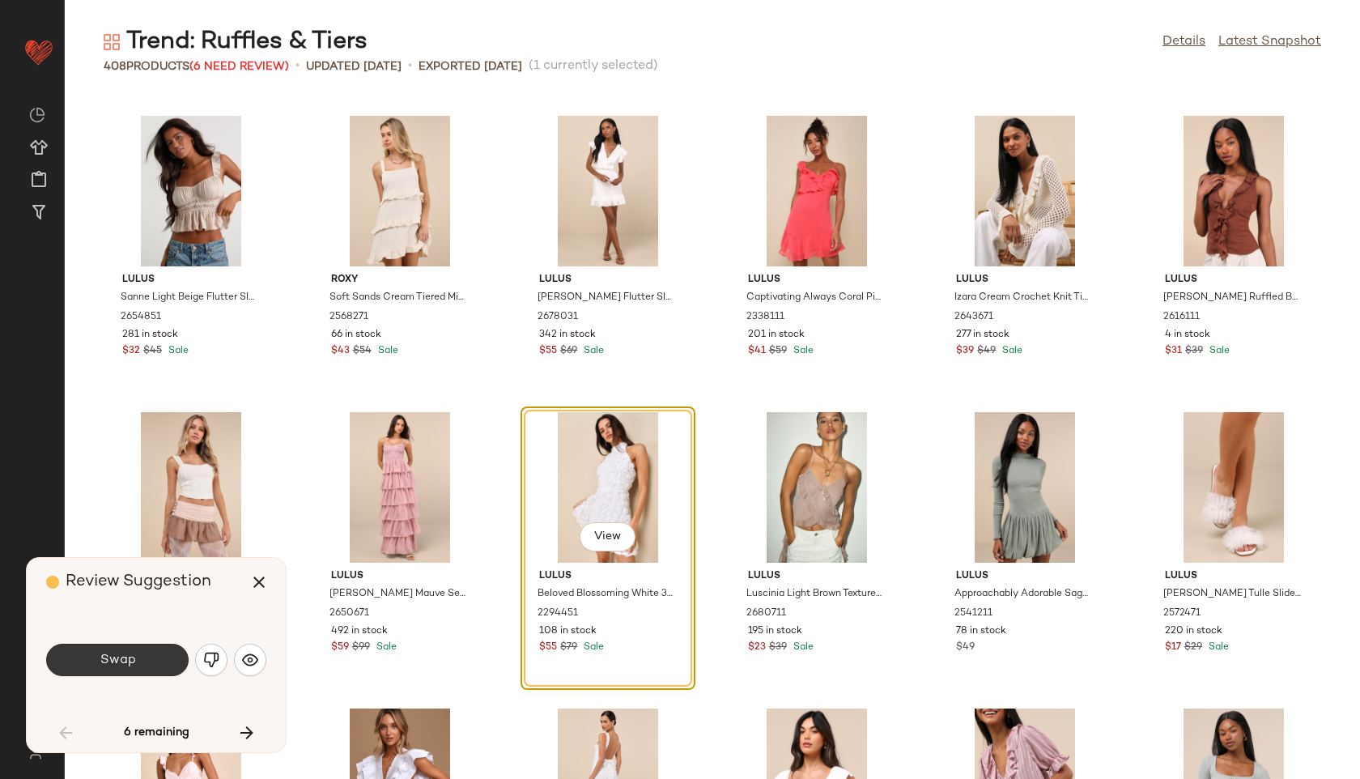
click at [143, 661] on button "Swap" at bounding box center [117, 660] width 142 height 32
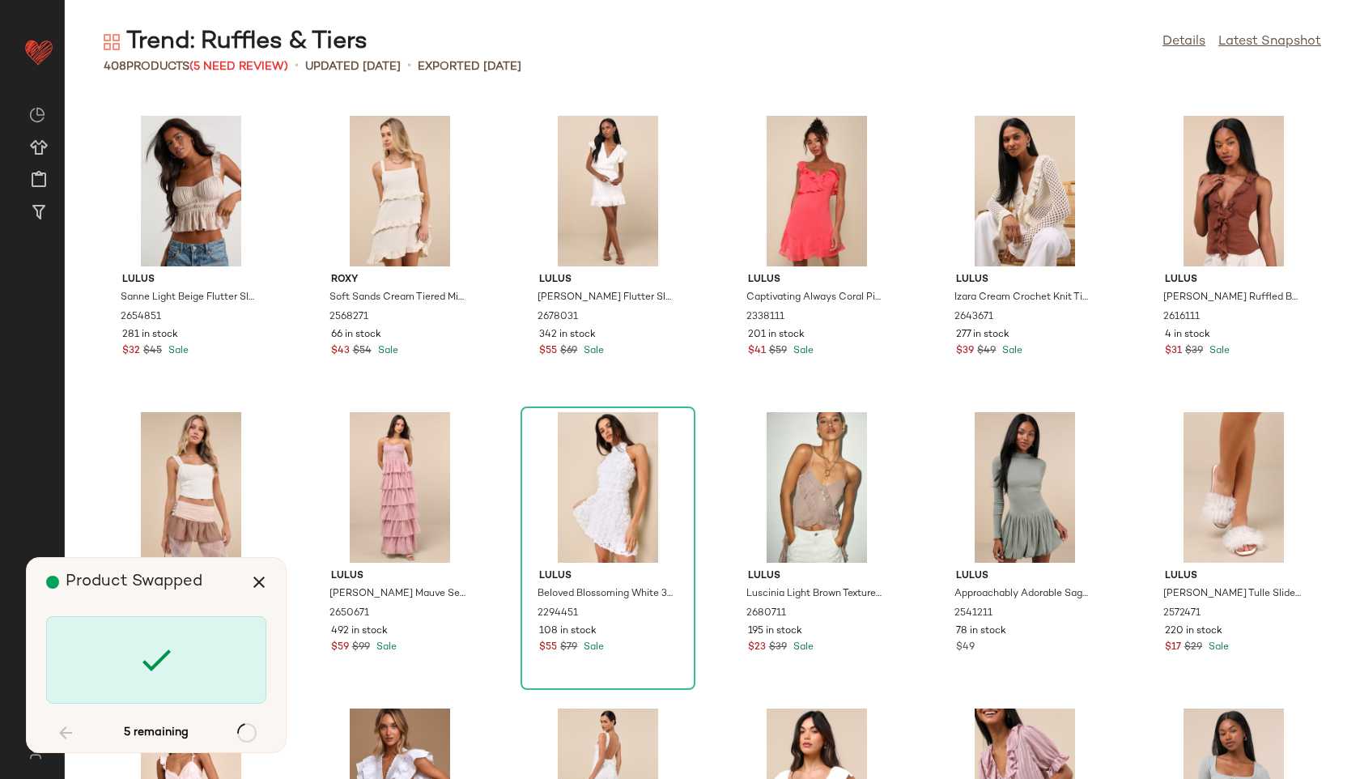
scroll to position [7407, 0]
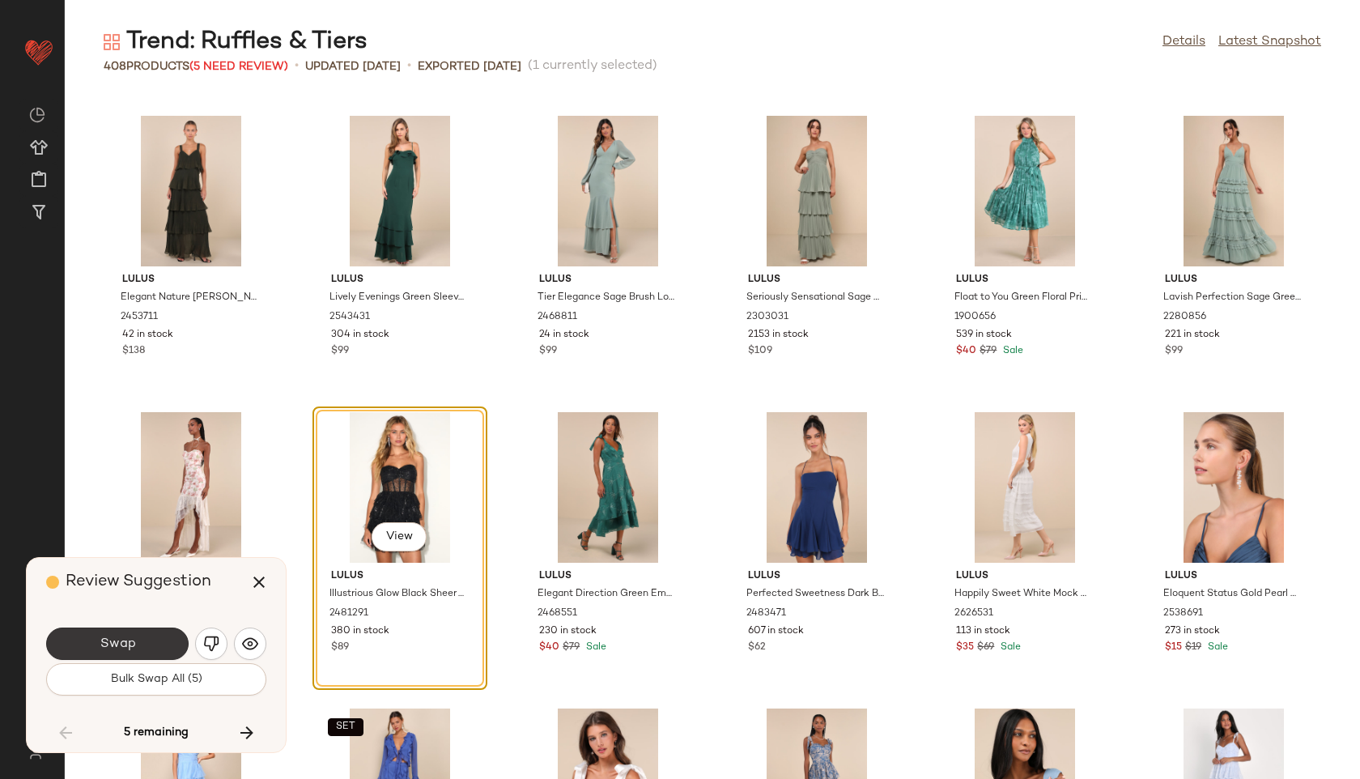
click at [147, 647] on button "Swap" at bounding box center [117, 643] width 142 height 32
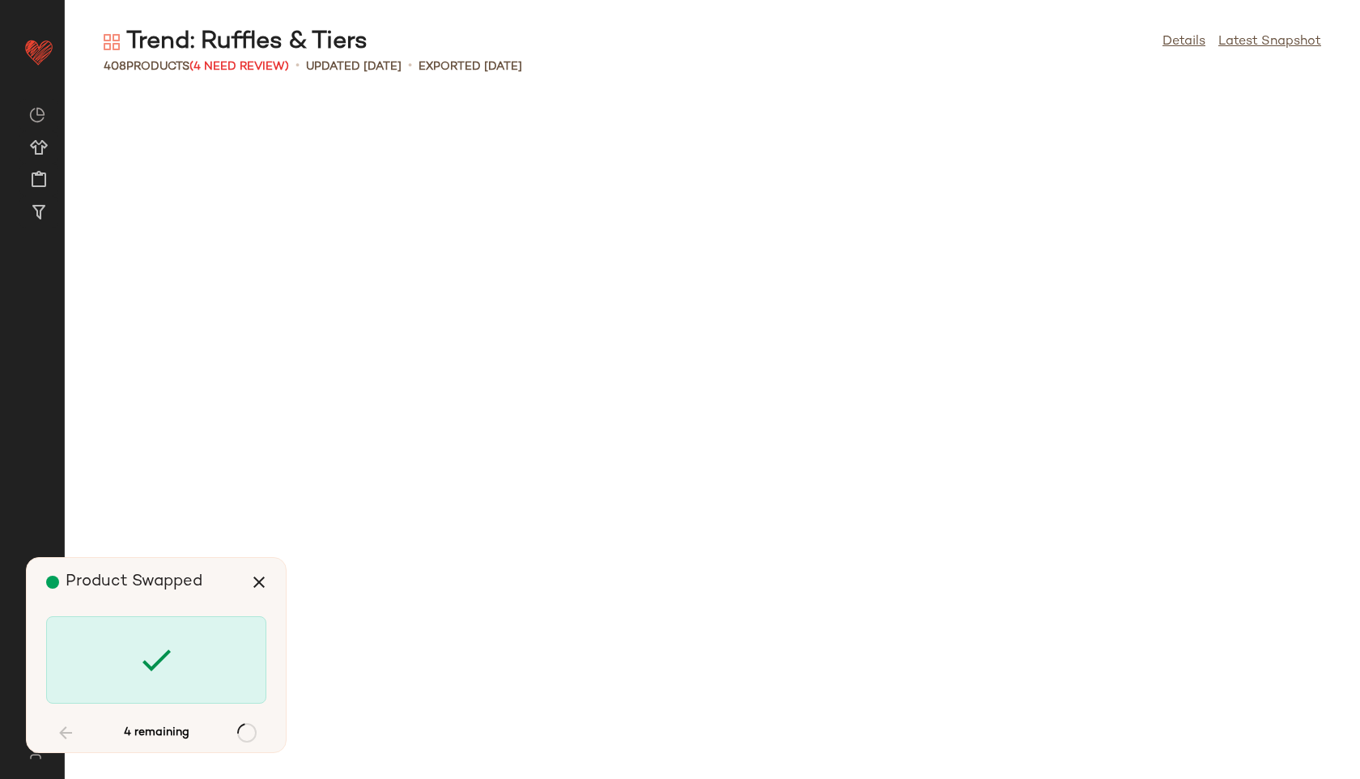
scroll to position [10962, 0]
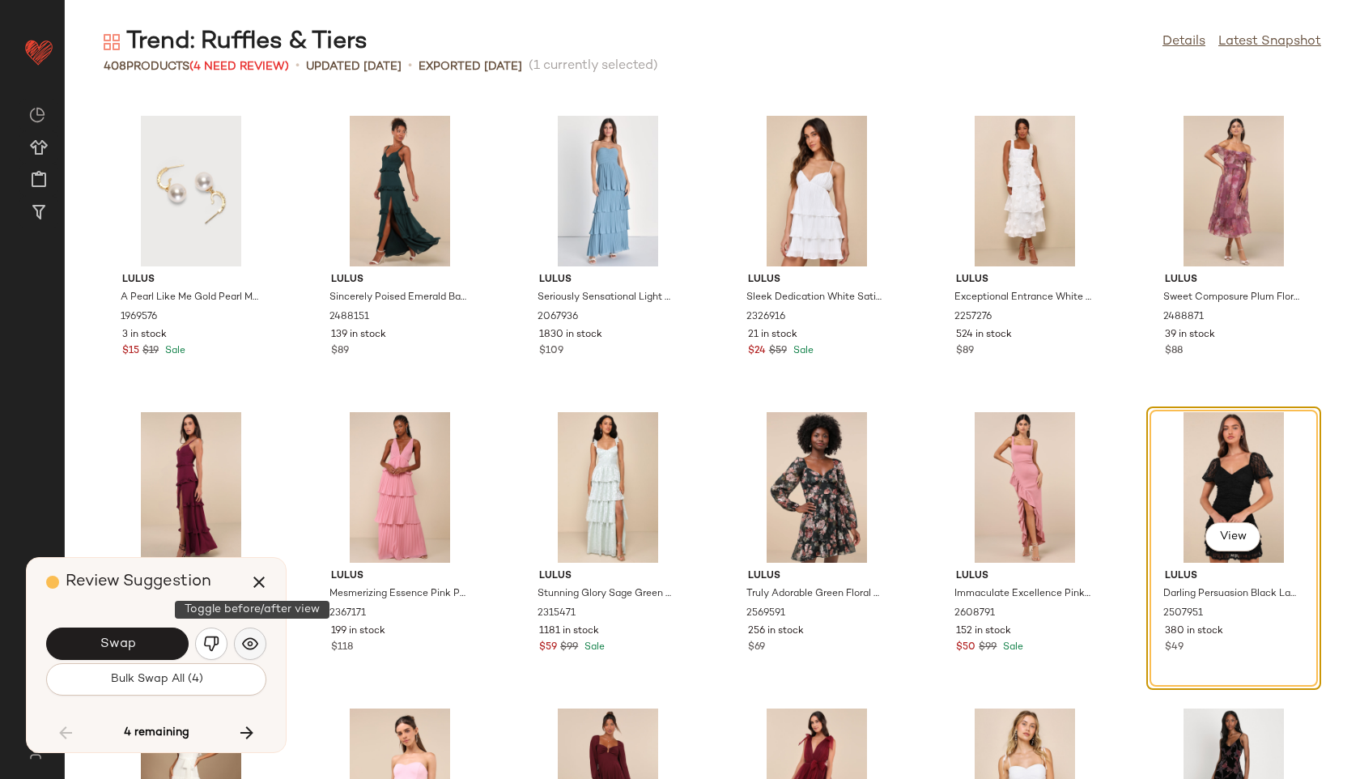
click at [247, 641] on img "button" at bounding box center [250, 643] width 16 height 16
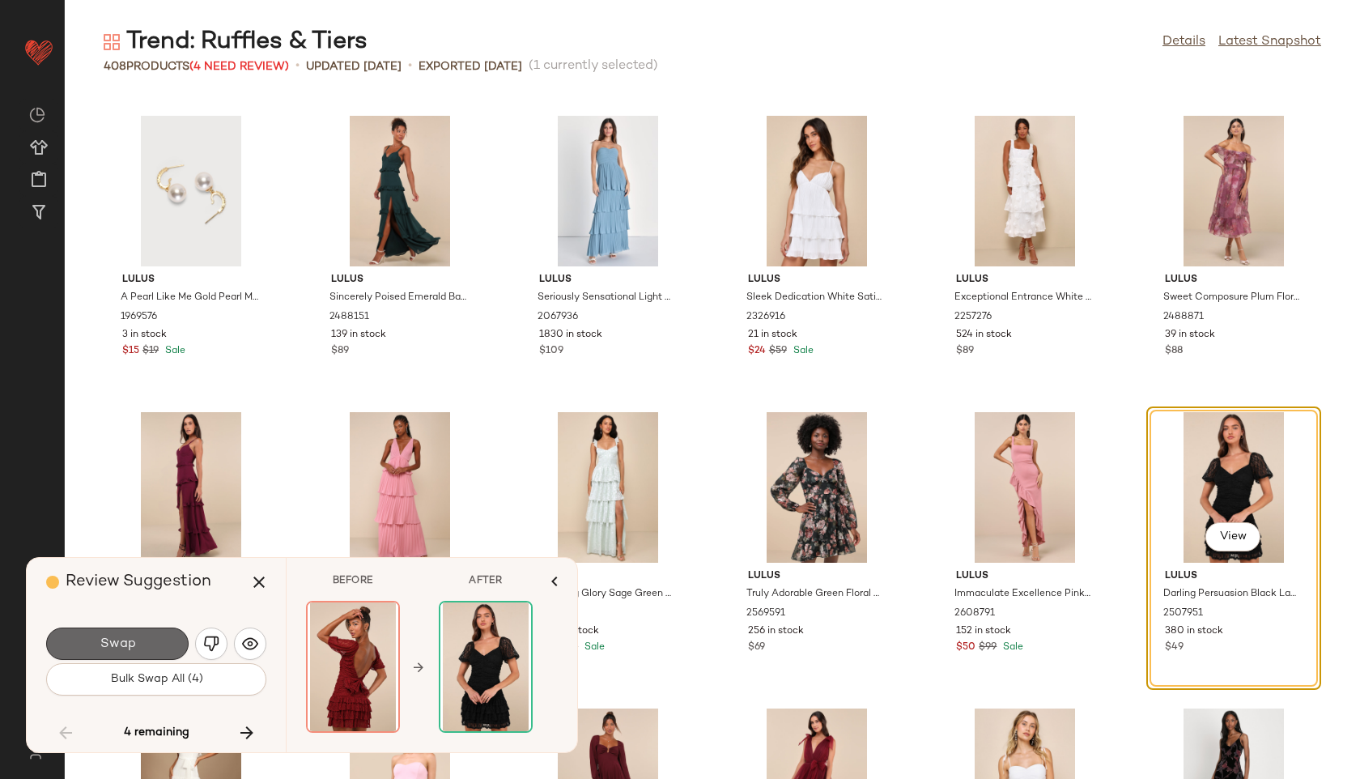
click at [147, 634] on button "Swap" at bounding box center [117, 643] width 142 height 32
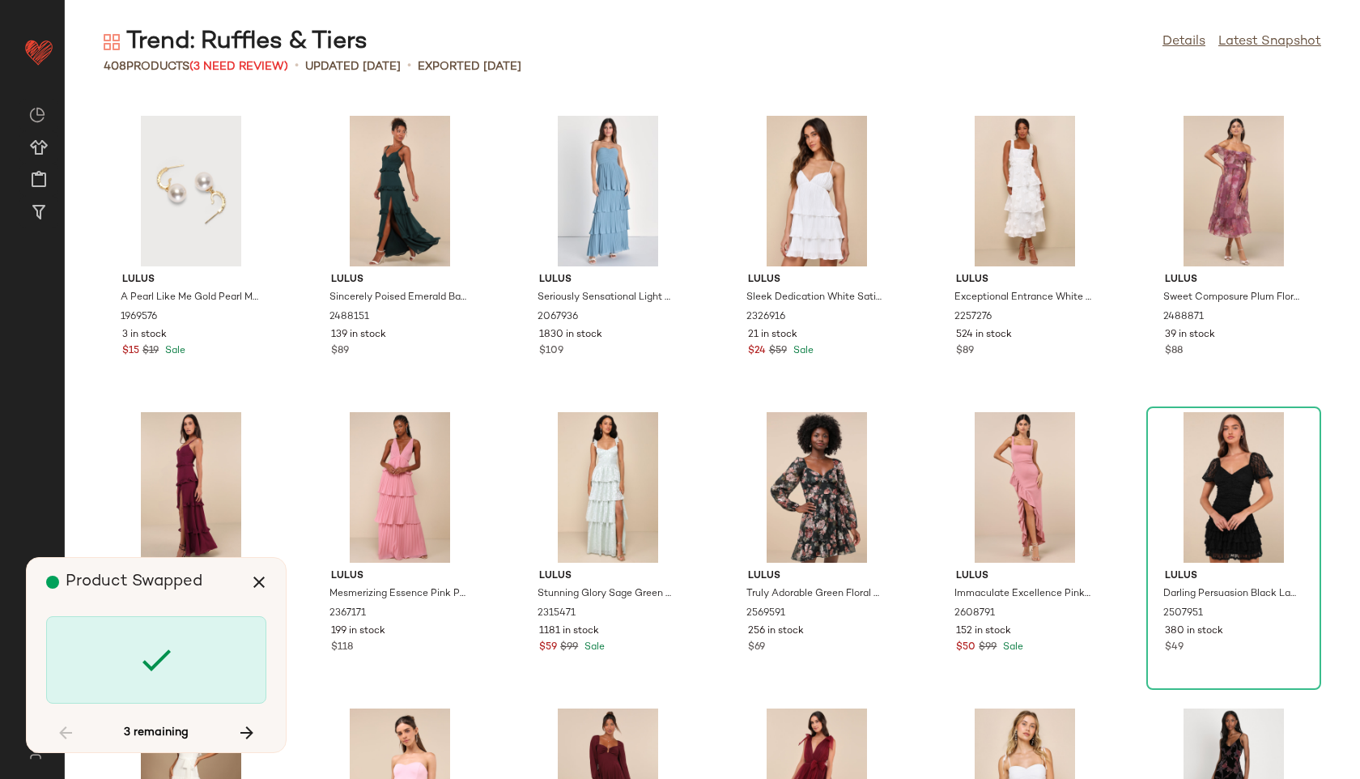
scroll to position [13628, 0]
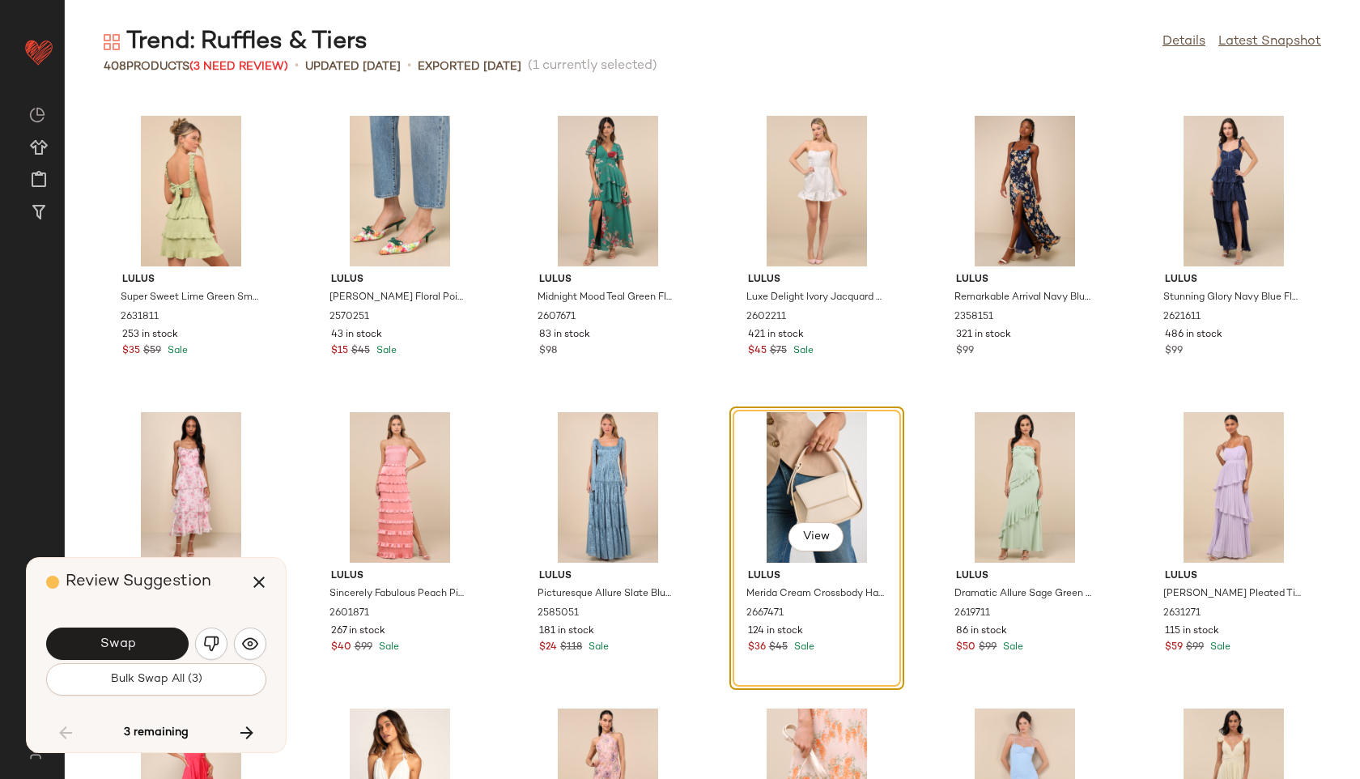
click at [806, 478] on div "View" at bounding box center [817, 487] width 164 height 151
click at [210, 649] on img "button" at bounding box center [211, 643] width 16 height 16
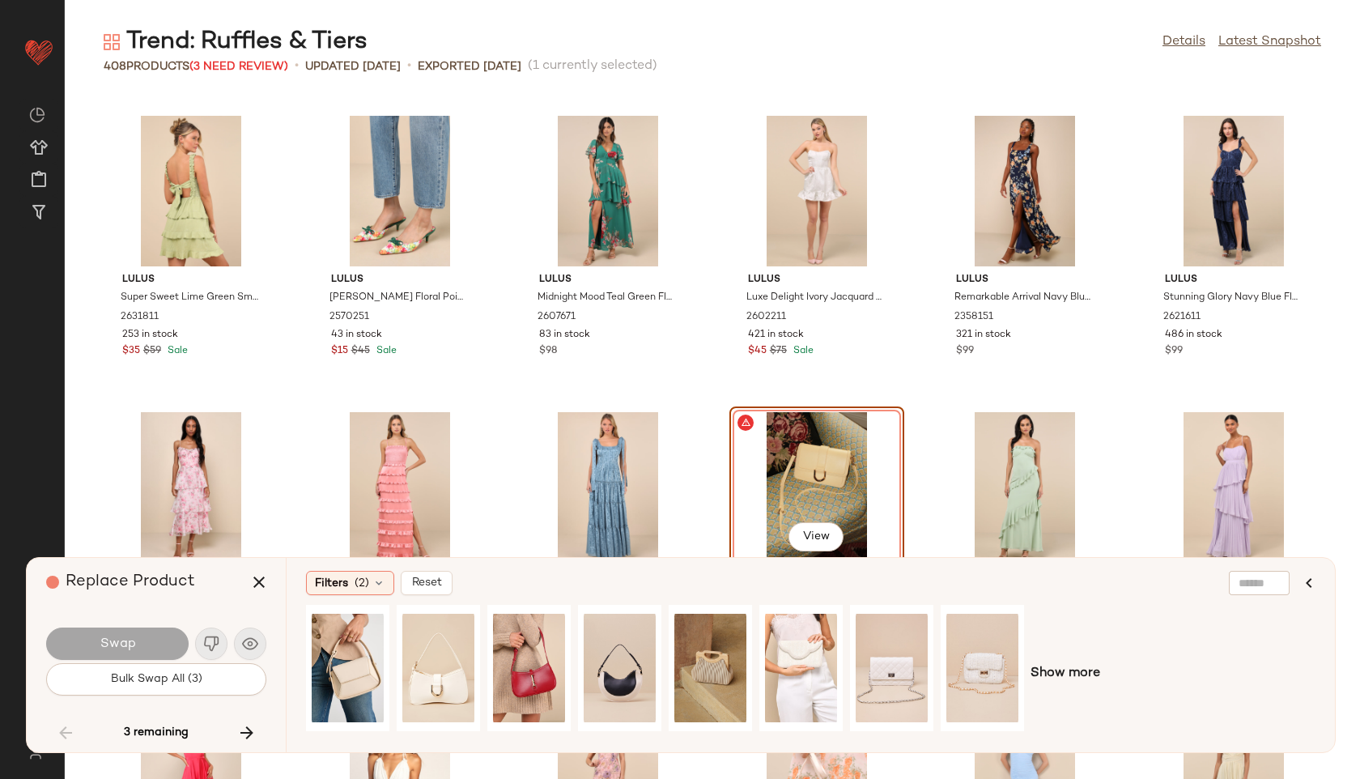
click at [795, 457] on div "View" at bounding box center [817, 487] width 164 height 151
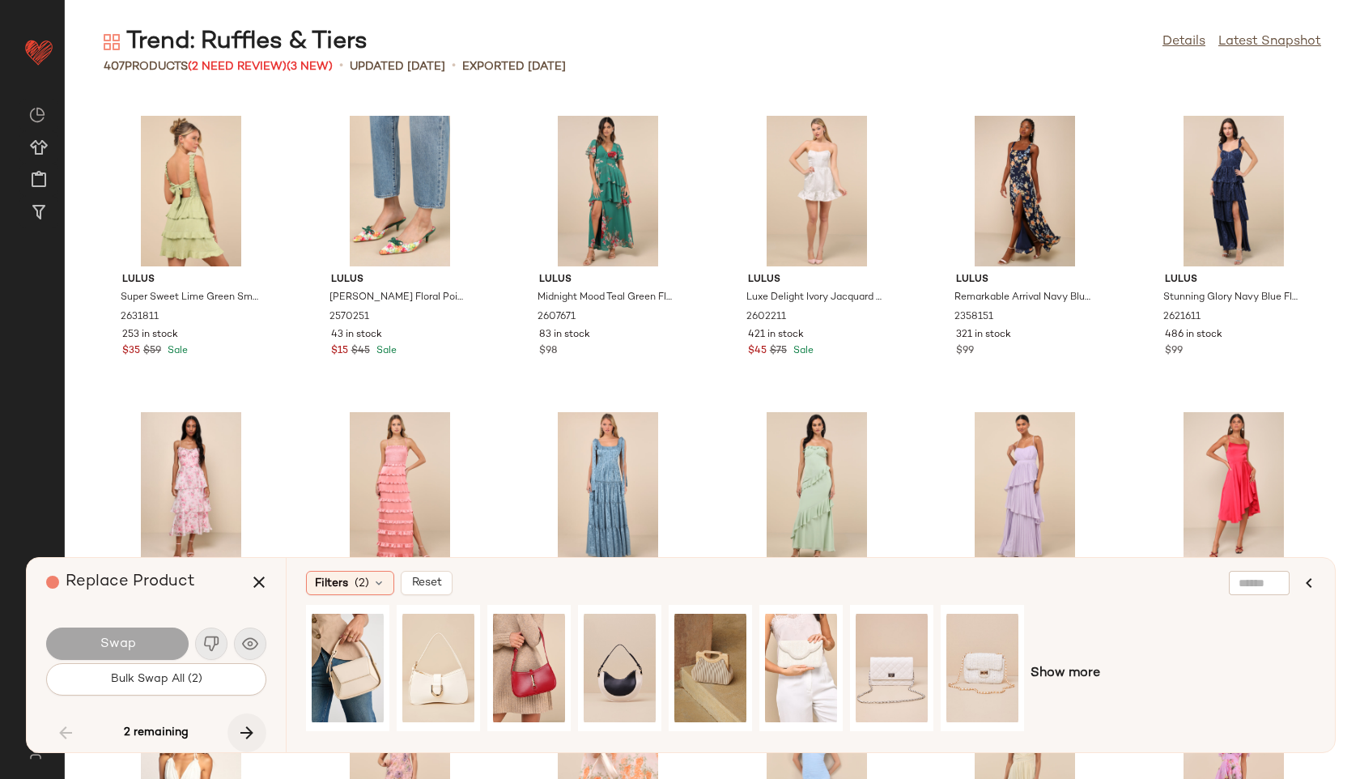
click at [247, 724] on icon "button" at bounding box center [246, 732] width 19 height 19
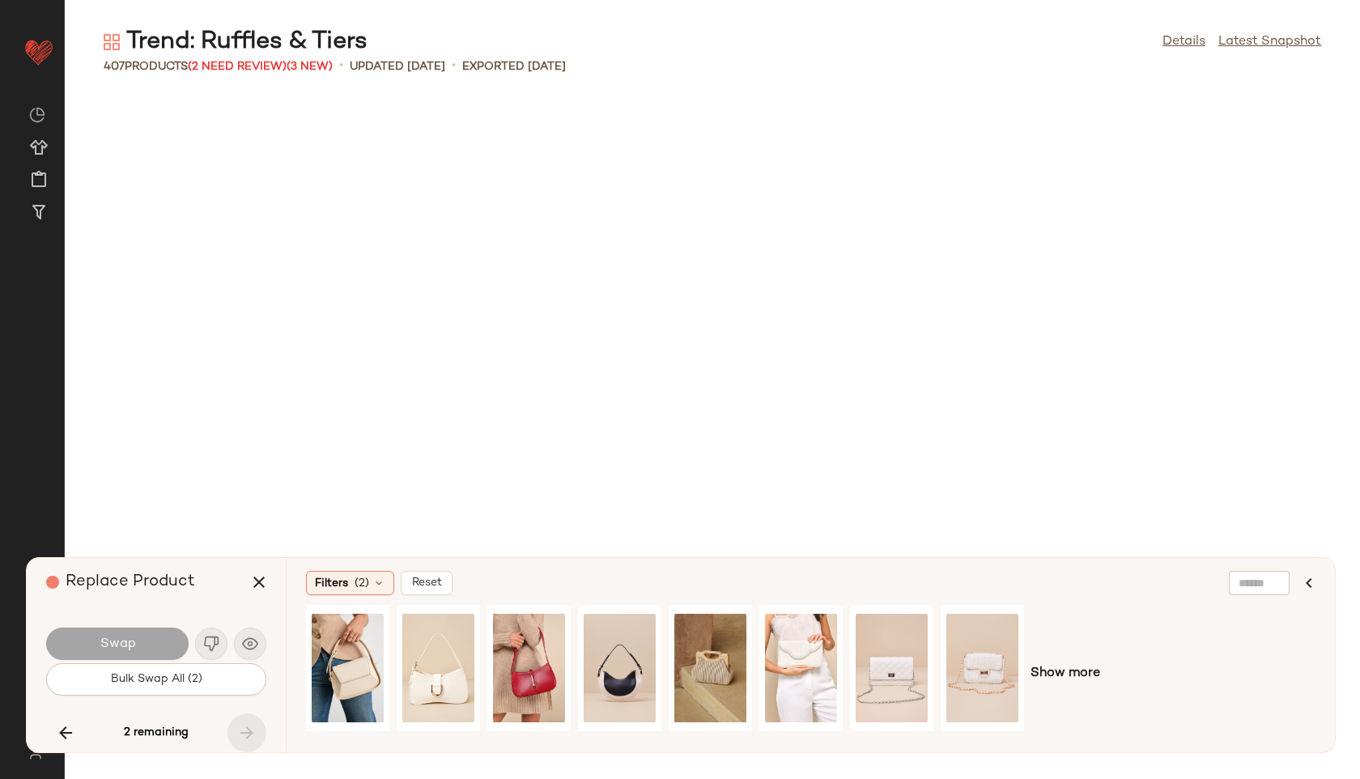
scroll to position [17776, 0]
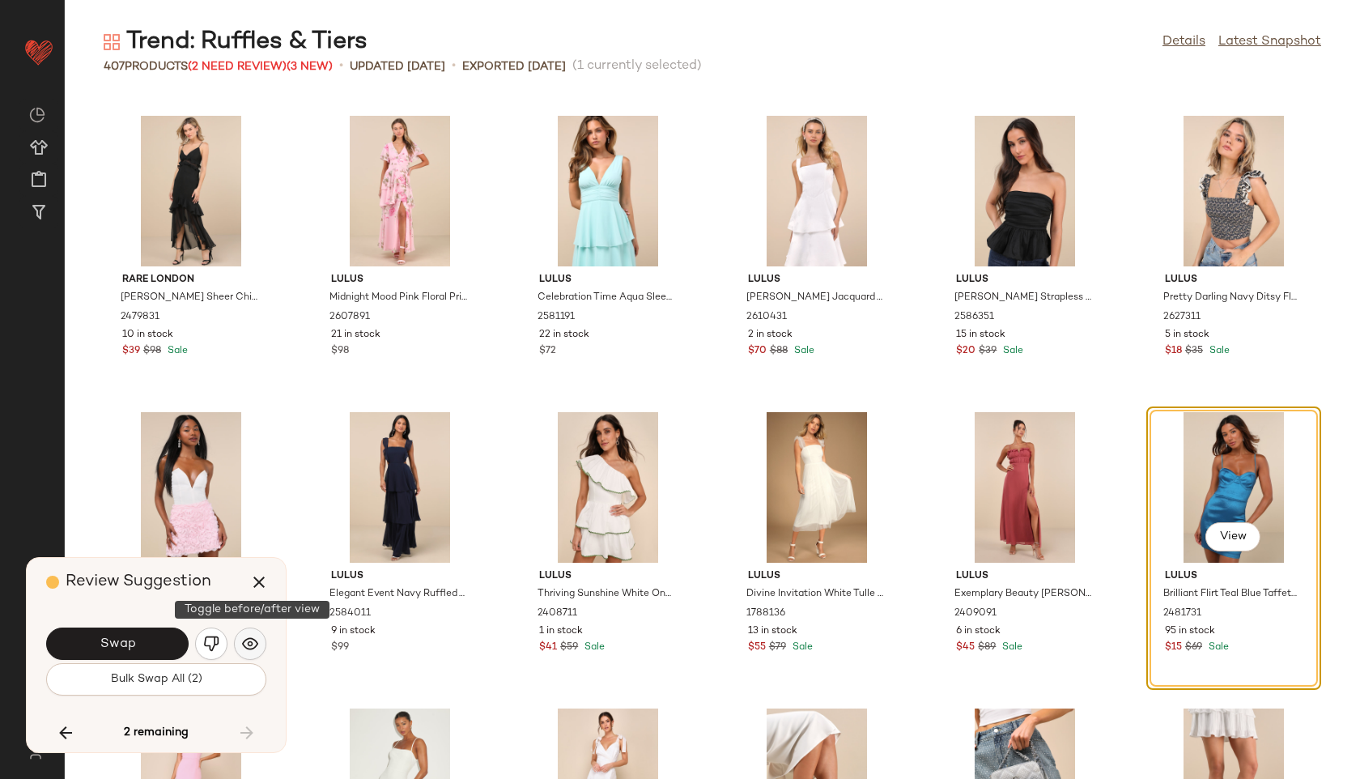
click at [257, 634] on button "button" at bounding box center [250, 643] width 32 height 32
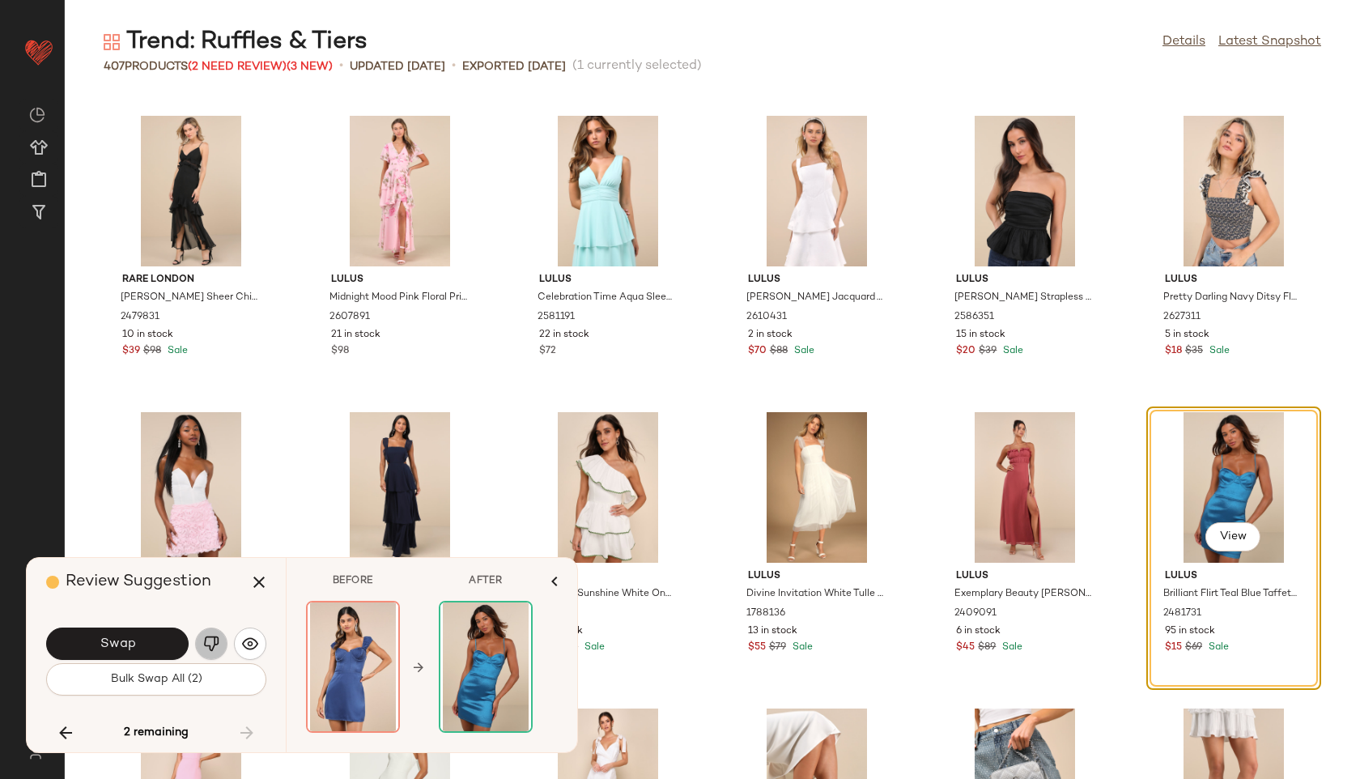
click at [209, 642] on img "button" at bounding box center [211, 643] width 16 height 16
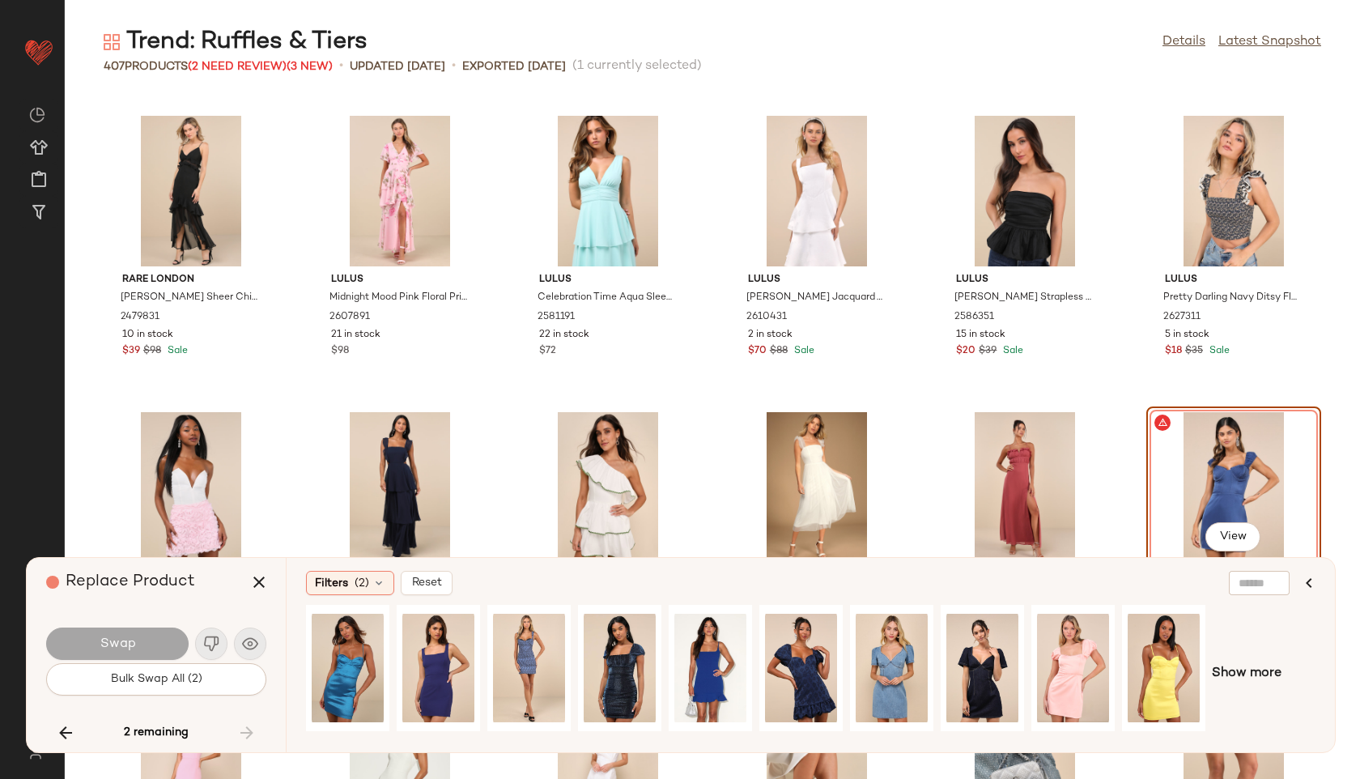
click at [209, 582] on div "Replace Product" at bounding box center [162, 582] width 232 height 49
click at [246, 731] on div "2 remaining" at bounding box center [156, 732] width 220 height 39
click at [258, 588] on icon "button" at bounding box center [258, 581] width 19 height 19
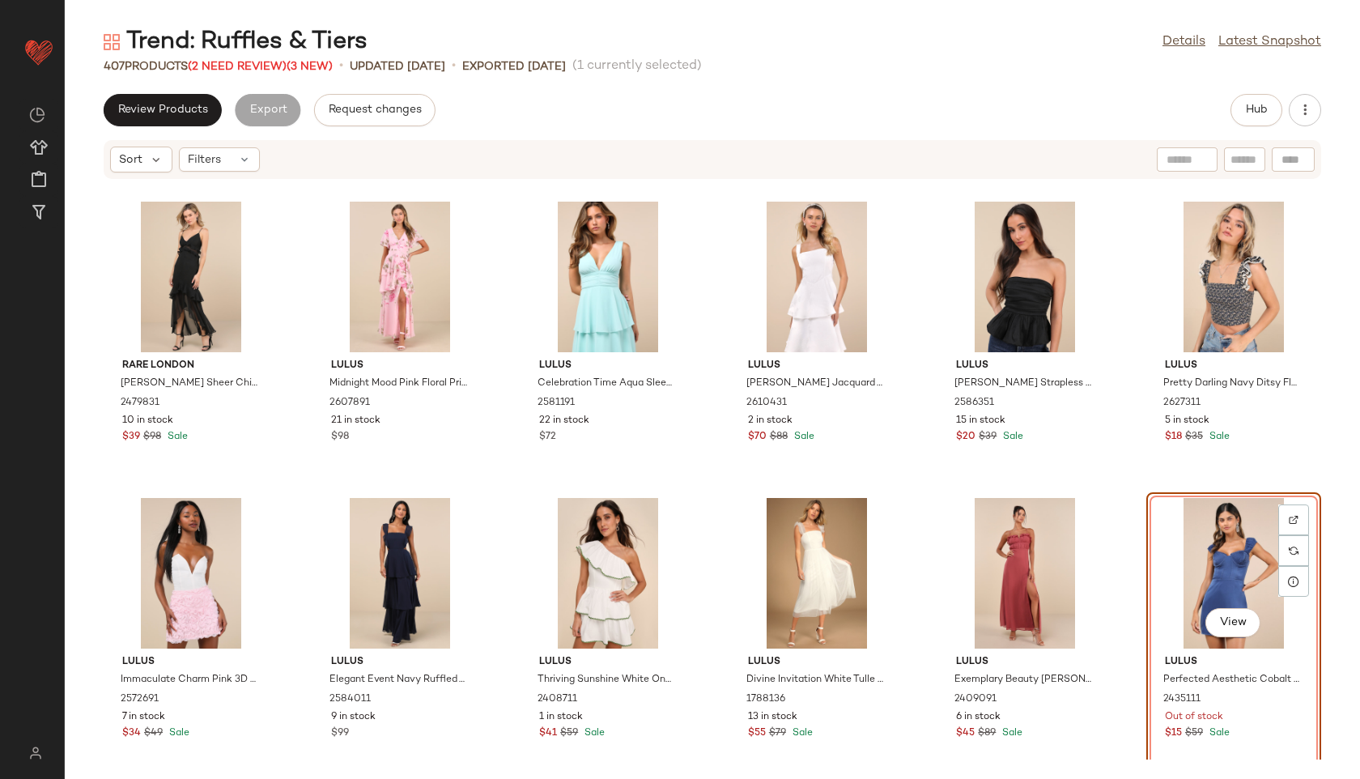
click at [1200, 553] on div "View" at bounding box center [1234, 573] width 164 height 151
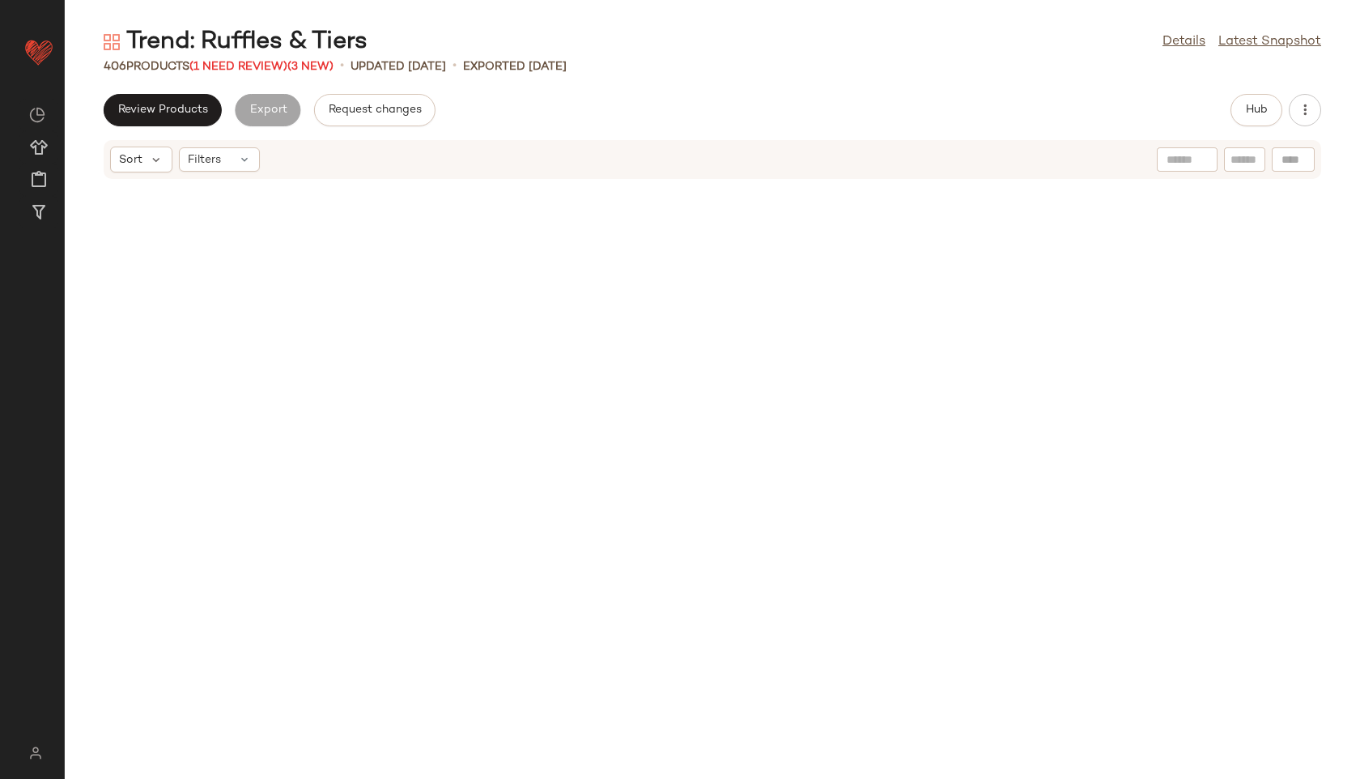
scroll to position [13026, 0]
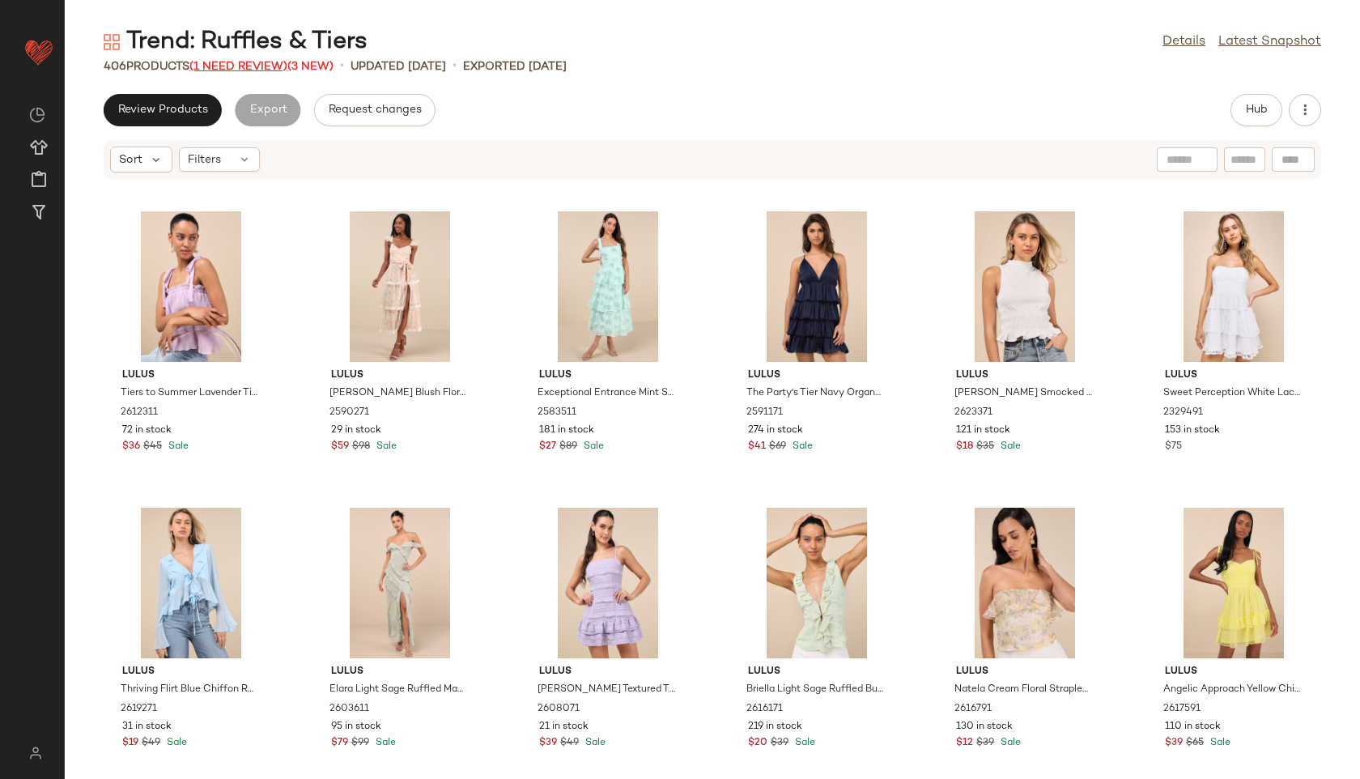
click at [266, 66] on span "(1 Need Review)" at bounding box center [238, 67] width 98 height 12
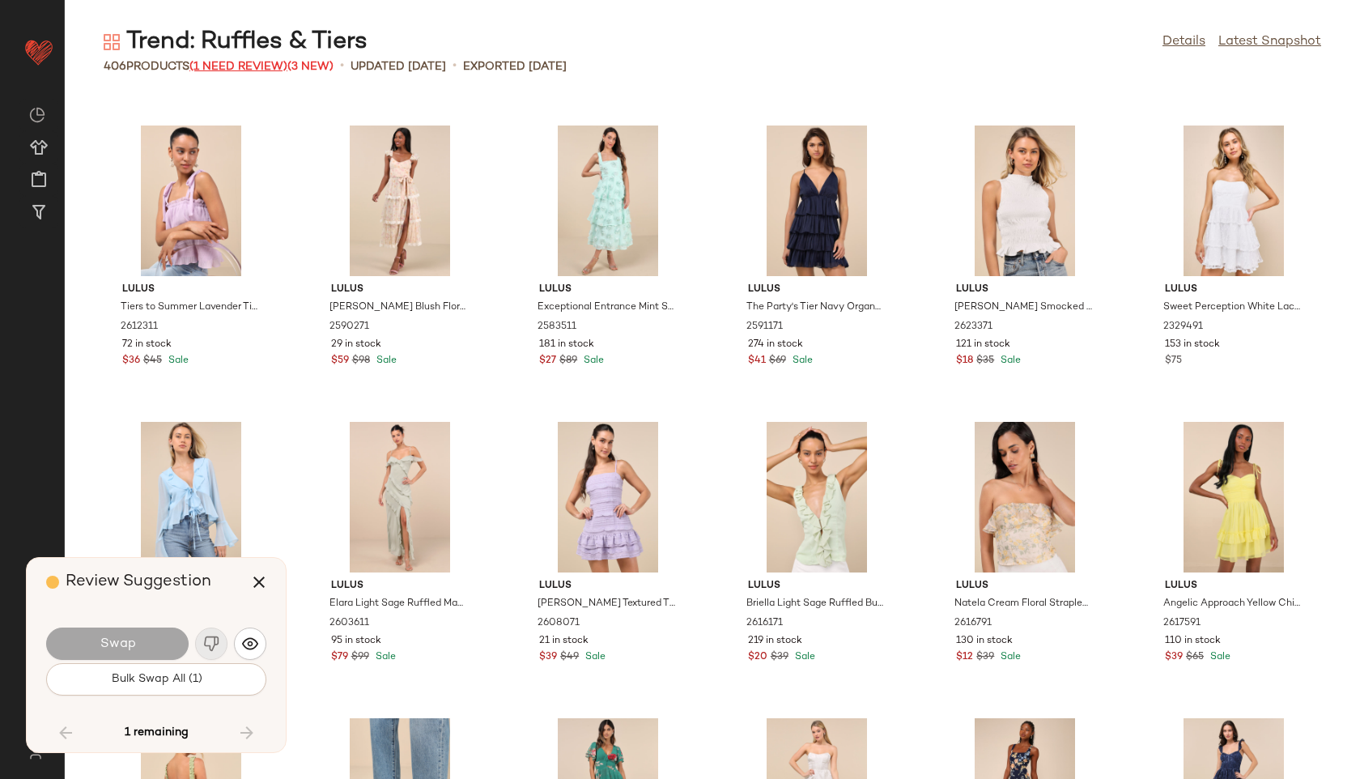
scroll to position [16295, 0]
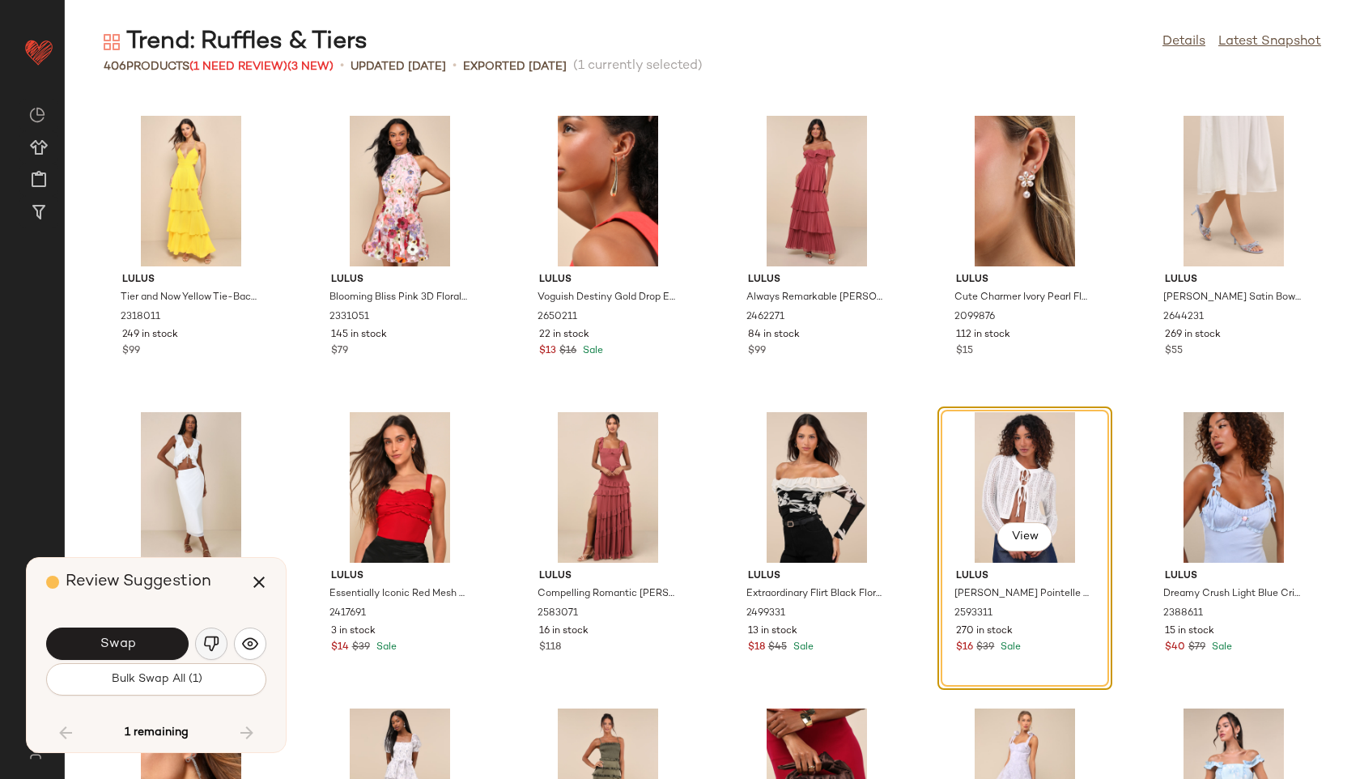
click at [214, 634] on button "button" at bounding box center [211, 643] width 32 height 32
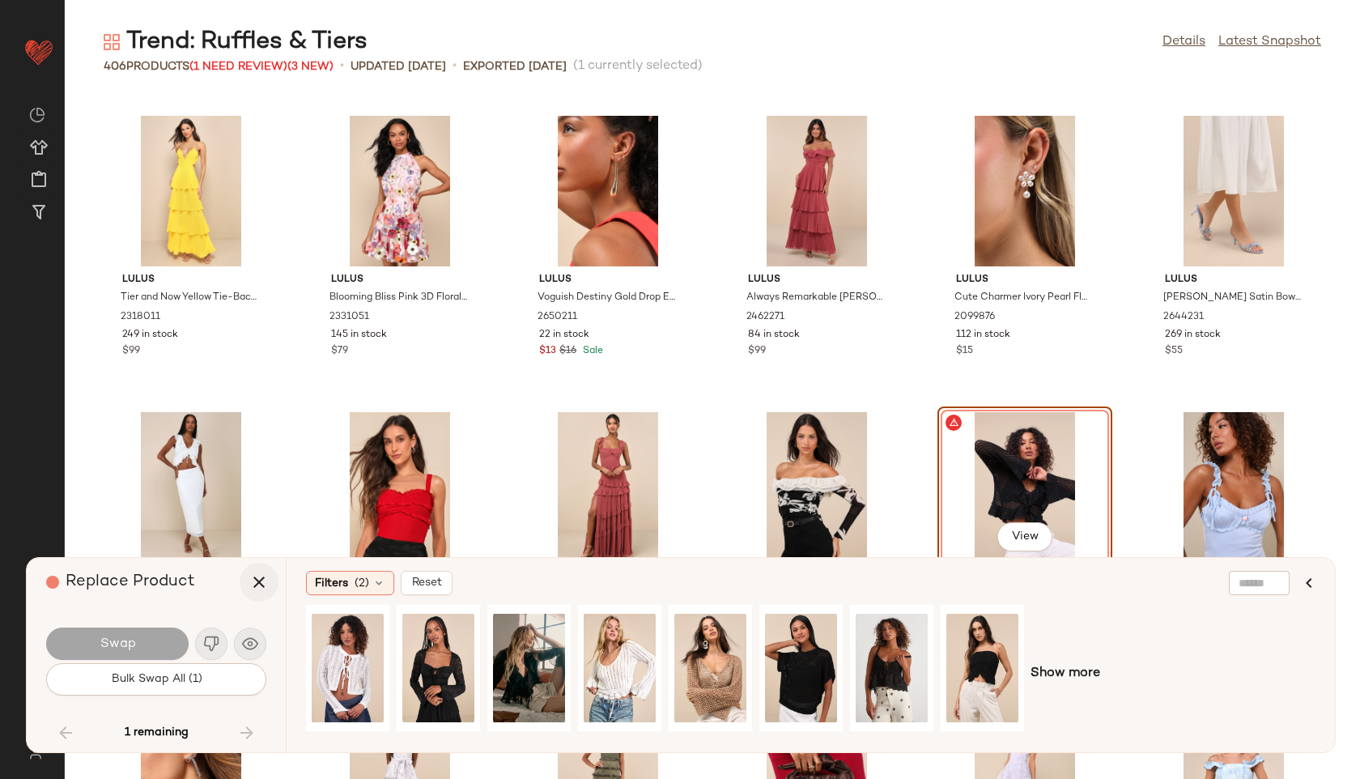
click at [251, 581] on icon "button" at bounding box center [258, 581] width 19 height 19
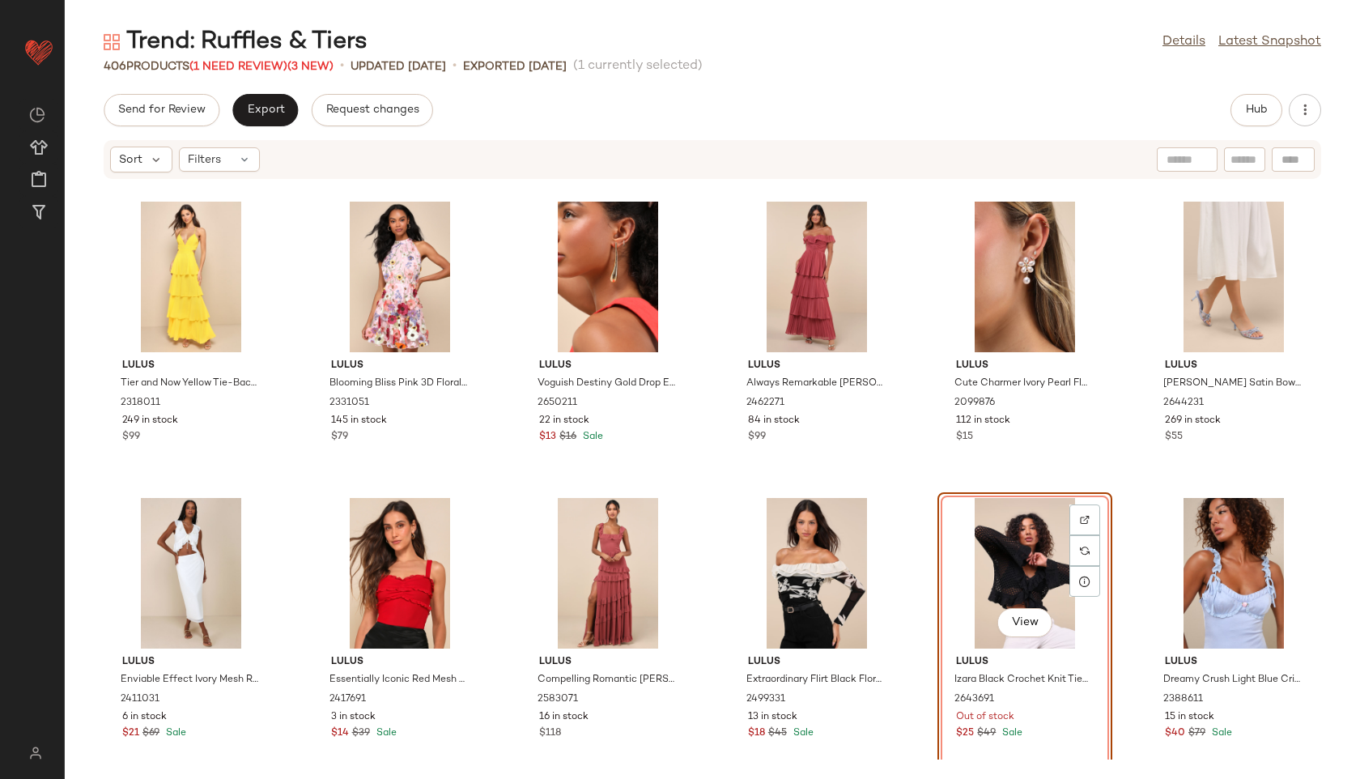
click at [1029, 569] on div "View" at bounding box center [1025, 573] width 164 height 151
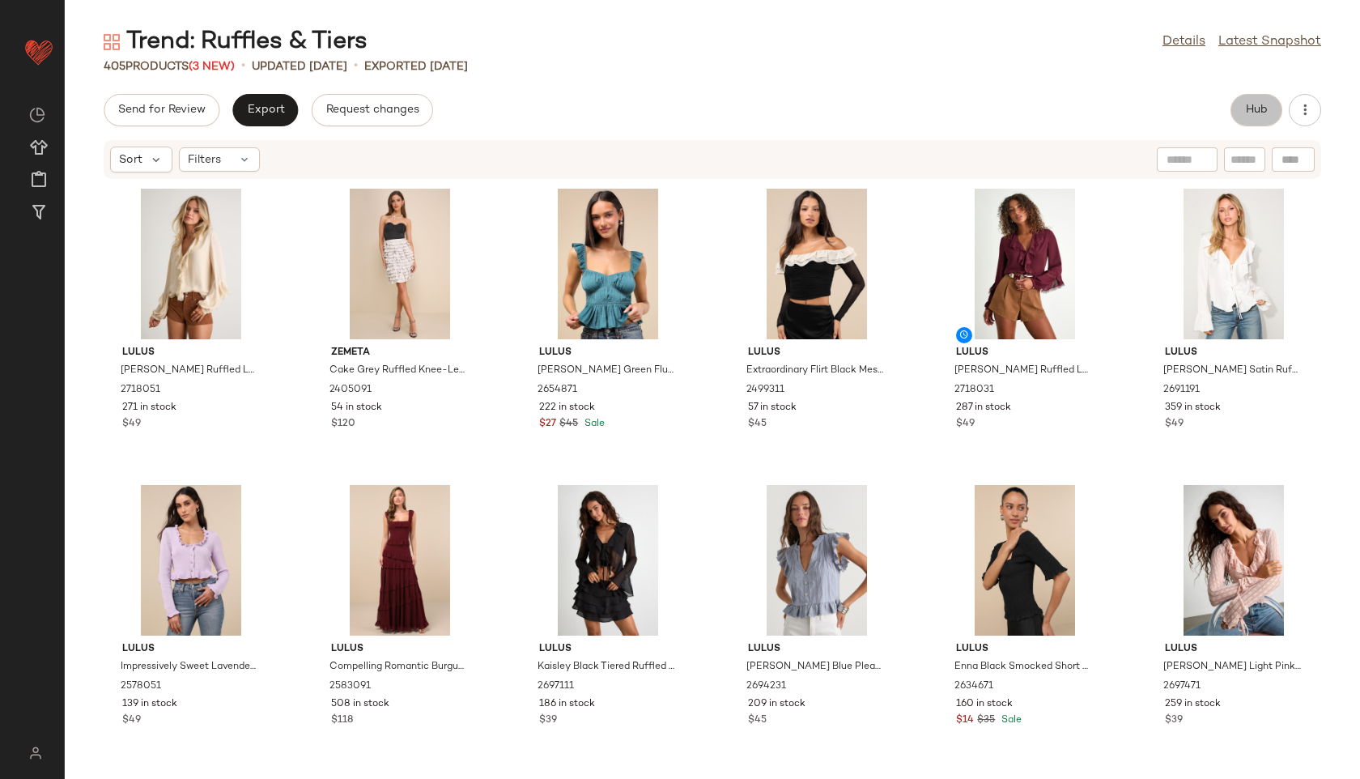
click at [1250, 110] on span "Hub" at bounding box center [1256, 110] width 23 height 13
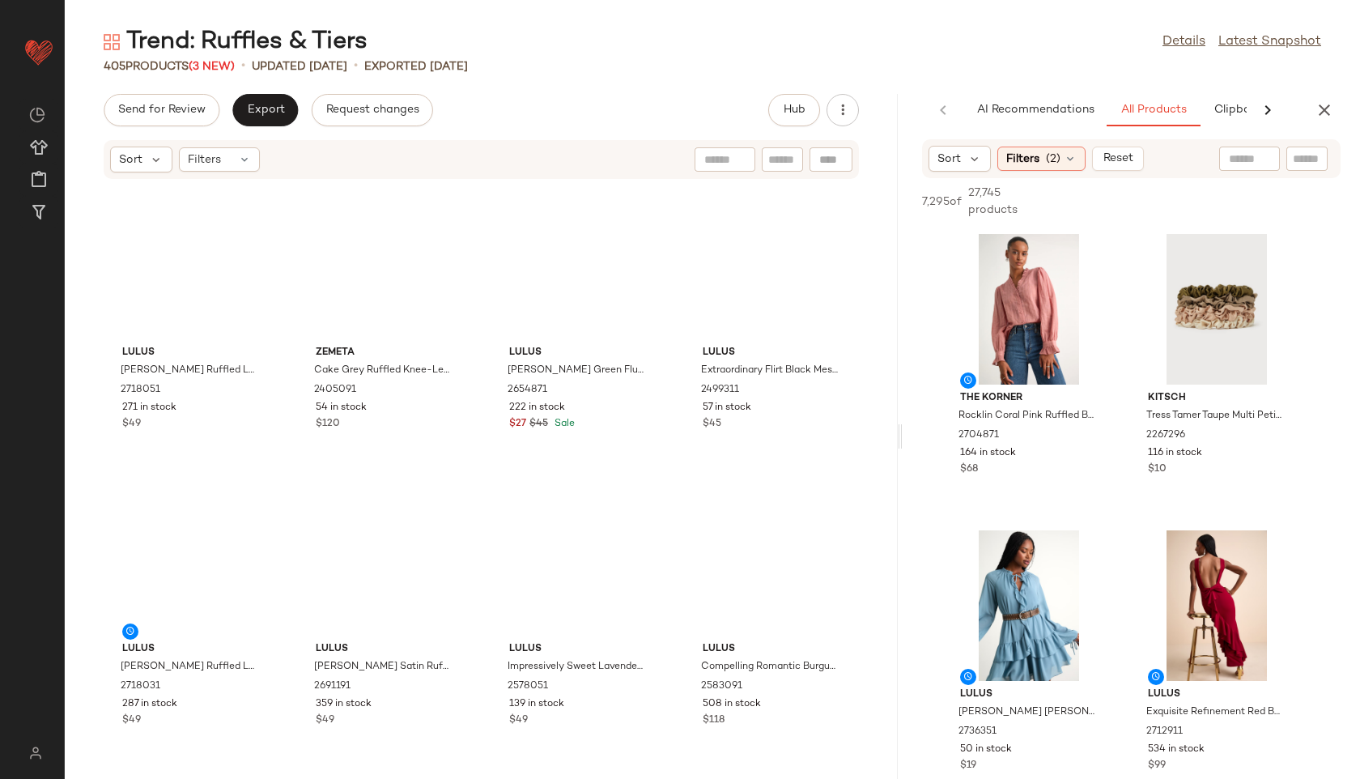
drag, startPoint x: 713, startPoint y: 435, endPoint x: 1124, endPoint y: 453, distance: 410.8
click at [1124, 453] on div "Trend: Ruffles & Tiers Details Latest Snapshot 405 Products (3 New) • updated […" at bounding box center [712, 402] width 1295 height 753
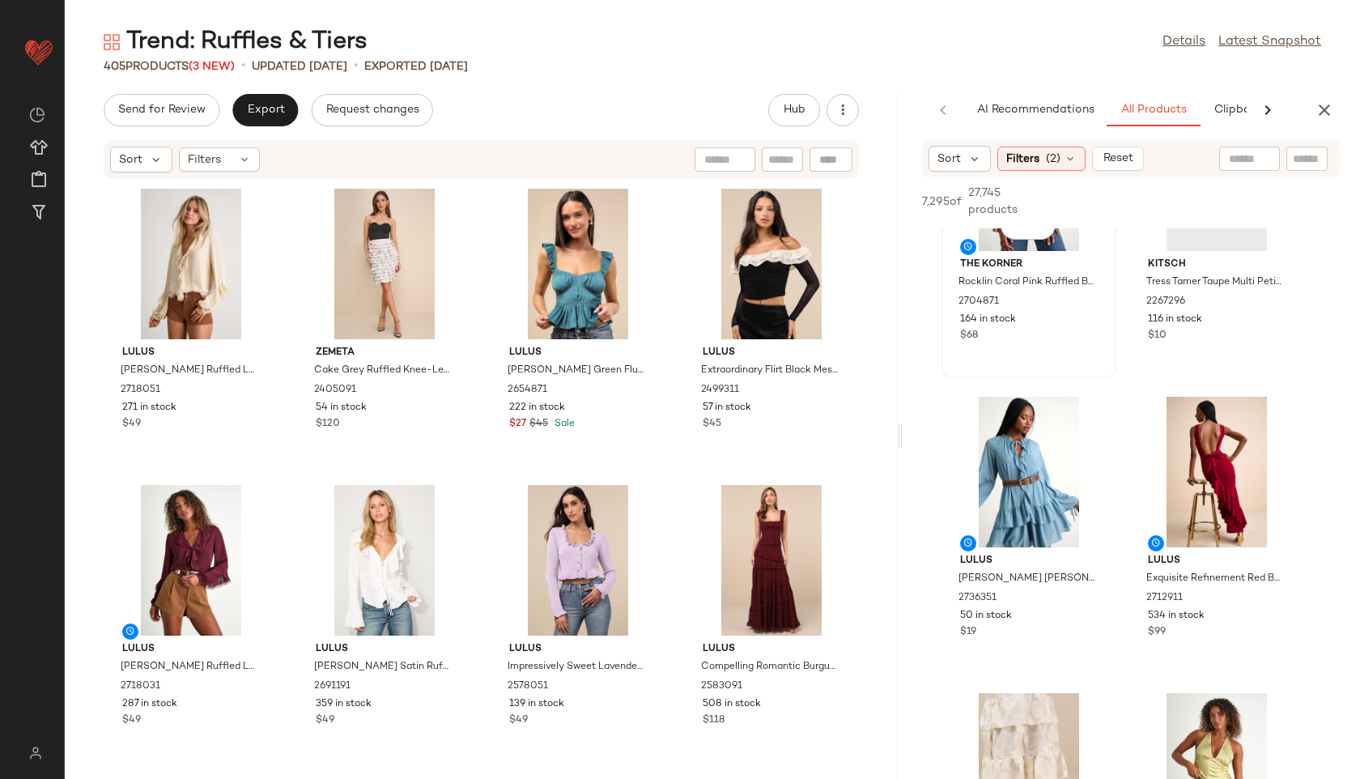
scroll to position [165, 0]
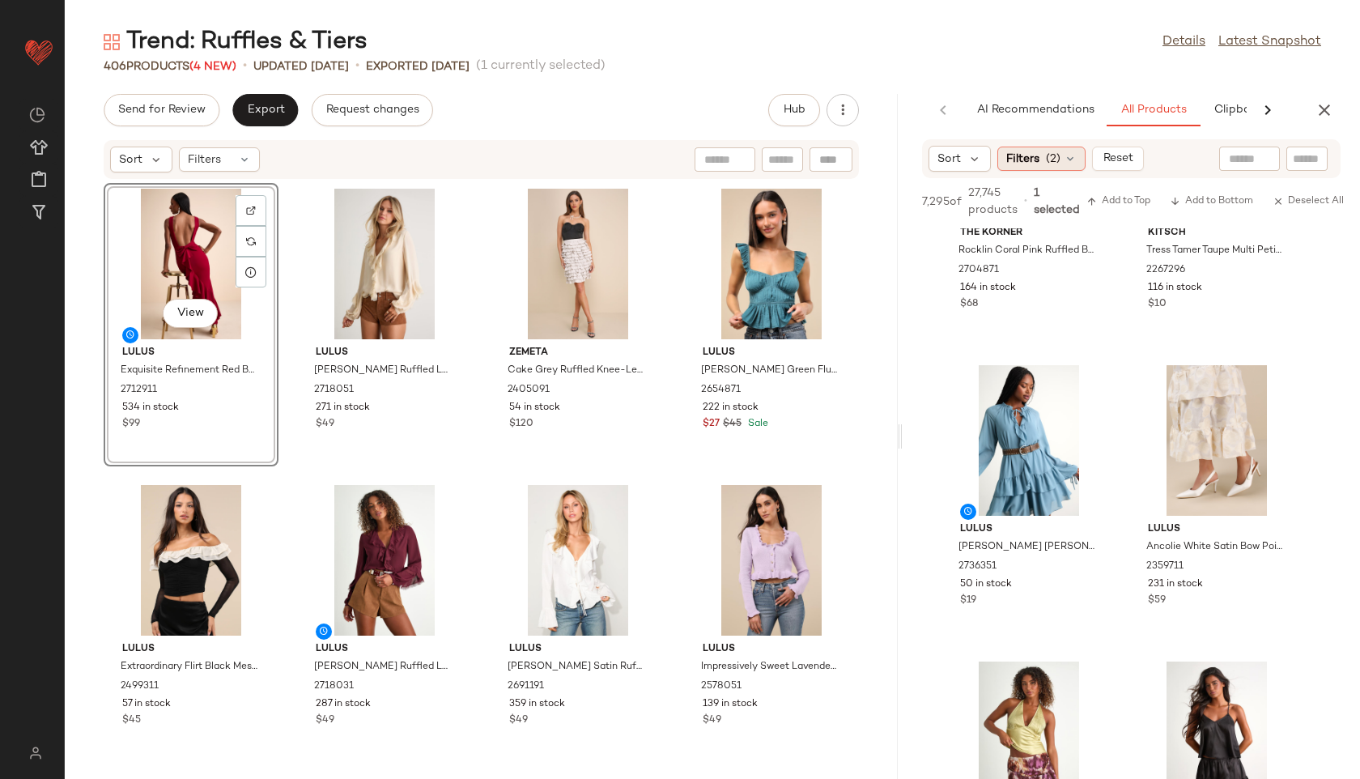
click at [1057, 159] on span "(2)" at bounding box center [1053, 159] width 15 height 17
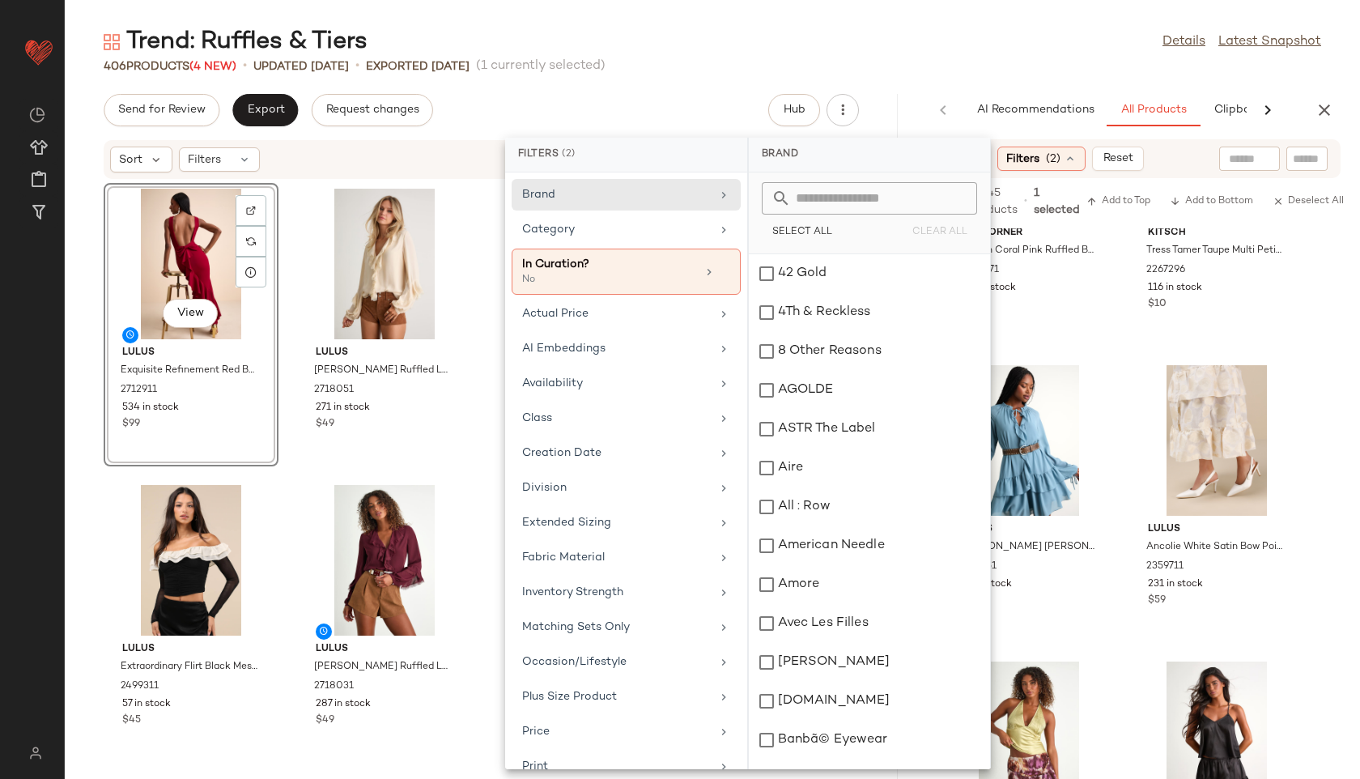
click at [1057, 159] on span "(2)" at bounding box center [1053, 159] width 15 height 17
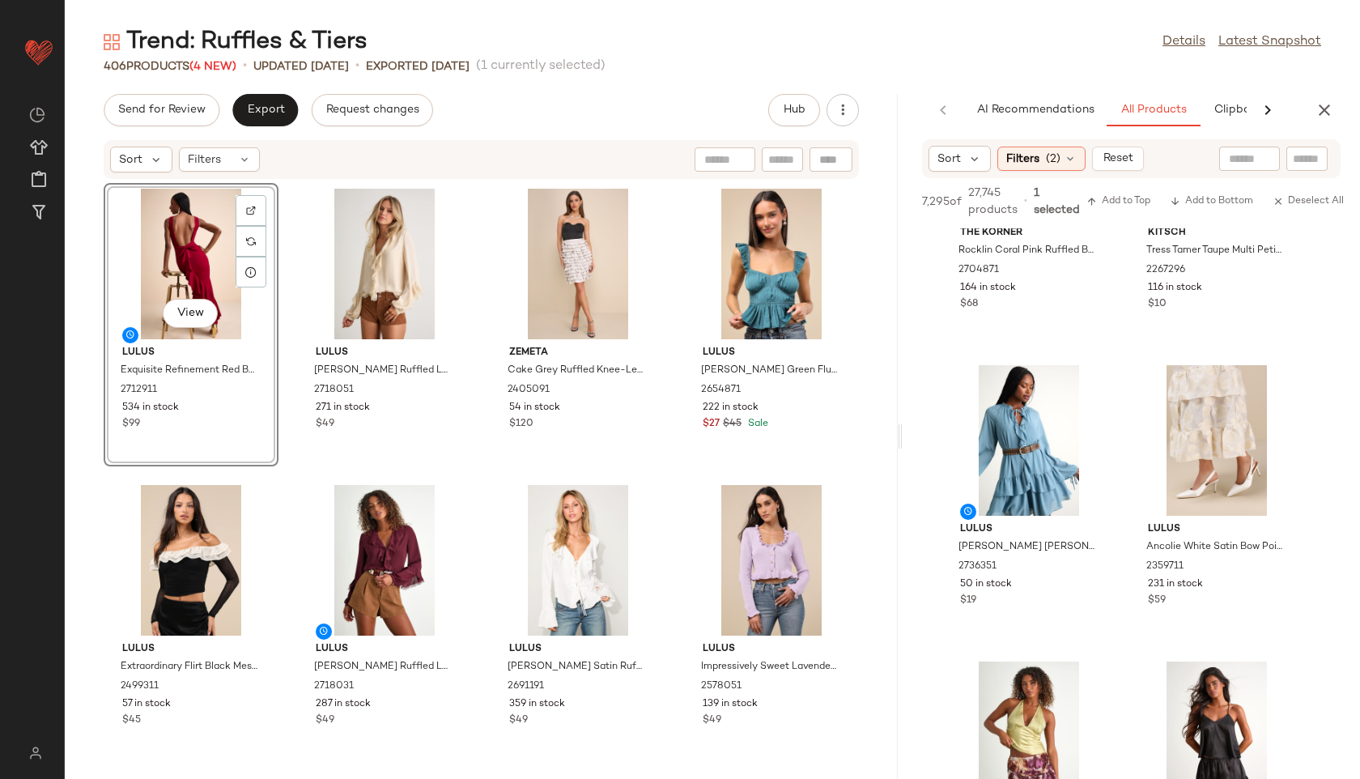
click at [1034, 75] on div "Trend: Ruffles & Tiers Details Latest Snapshot 406 Products (4 New) • updated A…" at bounding box center [712, 402] width 1295 height 753
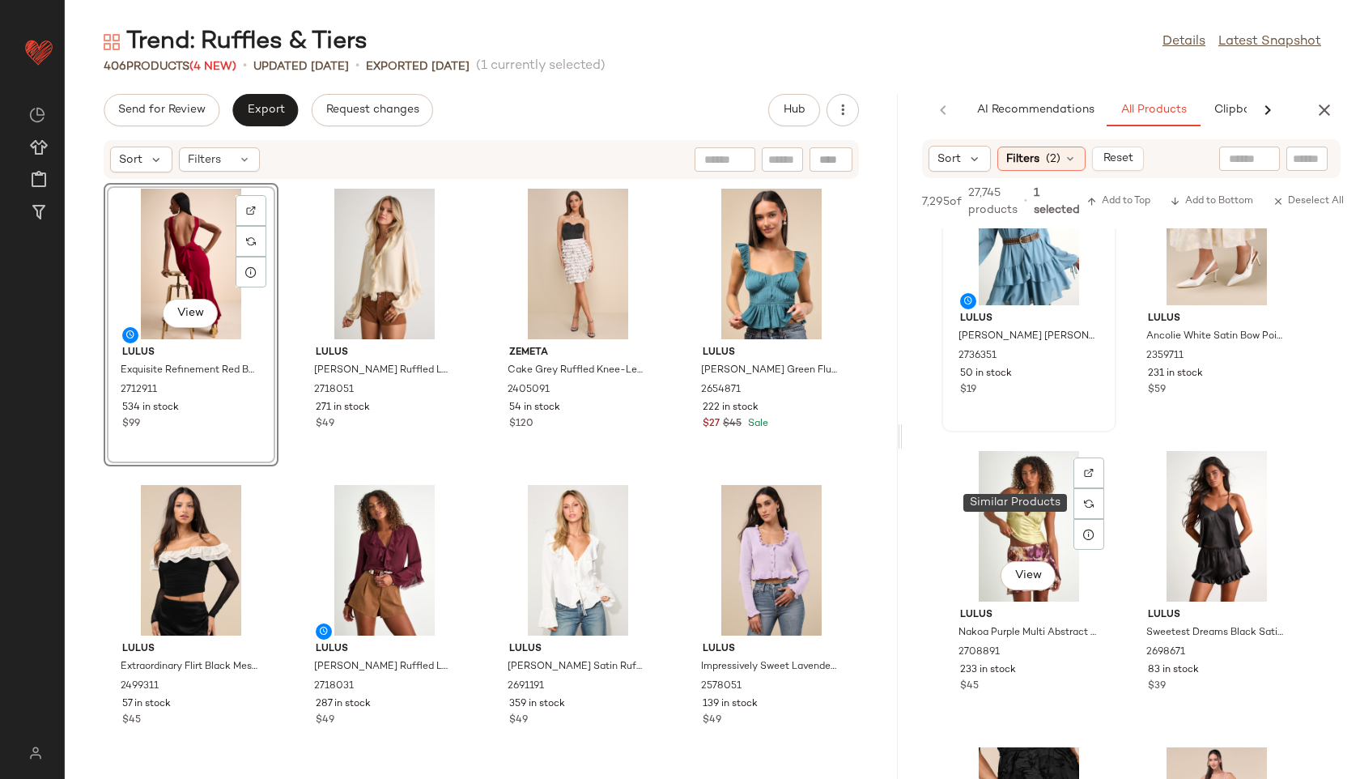
scroll to position [376, 0]
click at [1026, 564] on button "View" at bounding box center [1027, 574] width 55 height 29
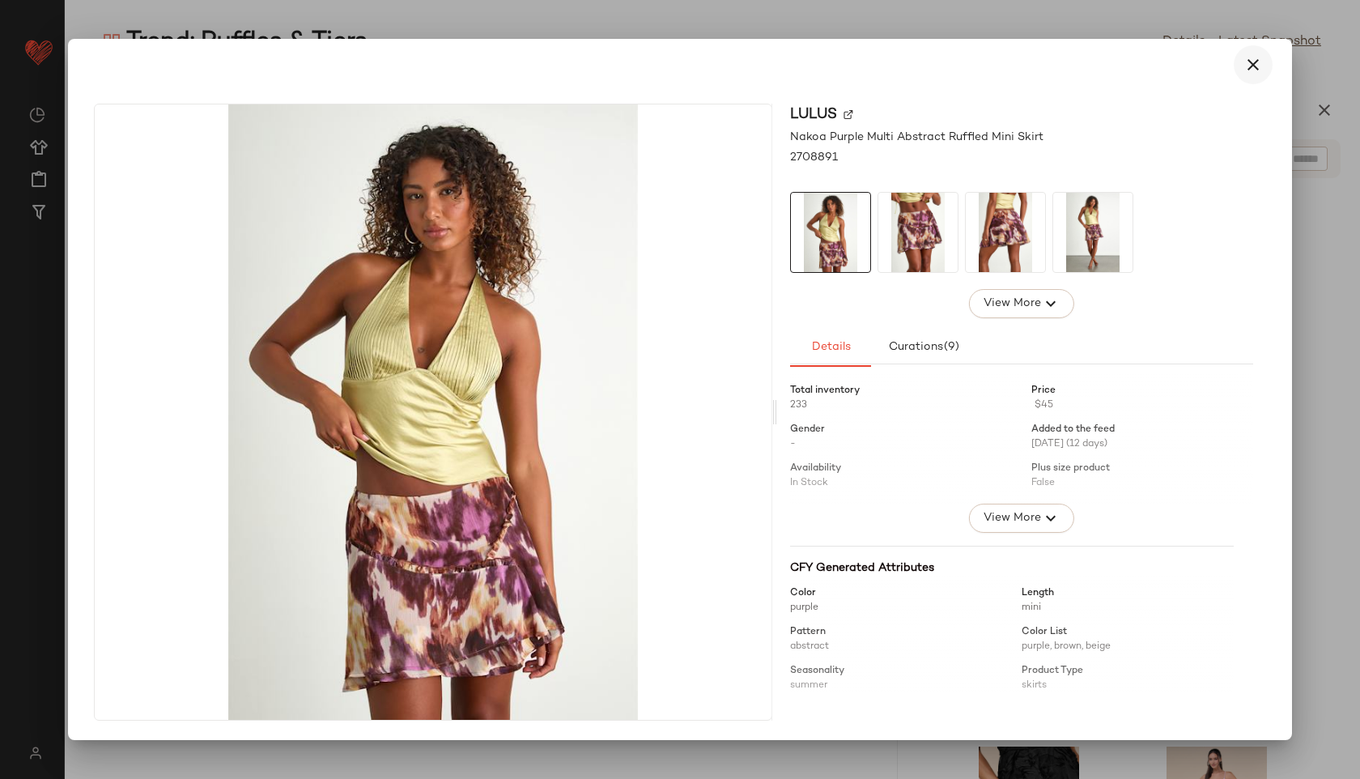
click at [1252, 52] on button "button" at bounding box center [1253, 64] width 39 height 39
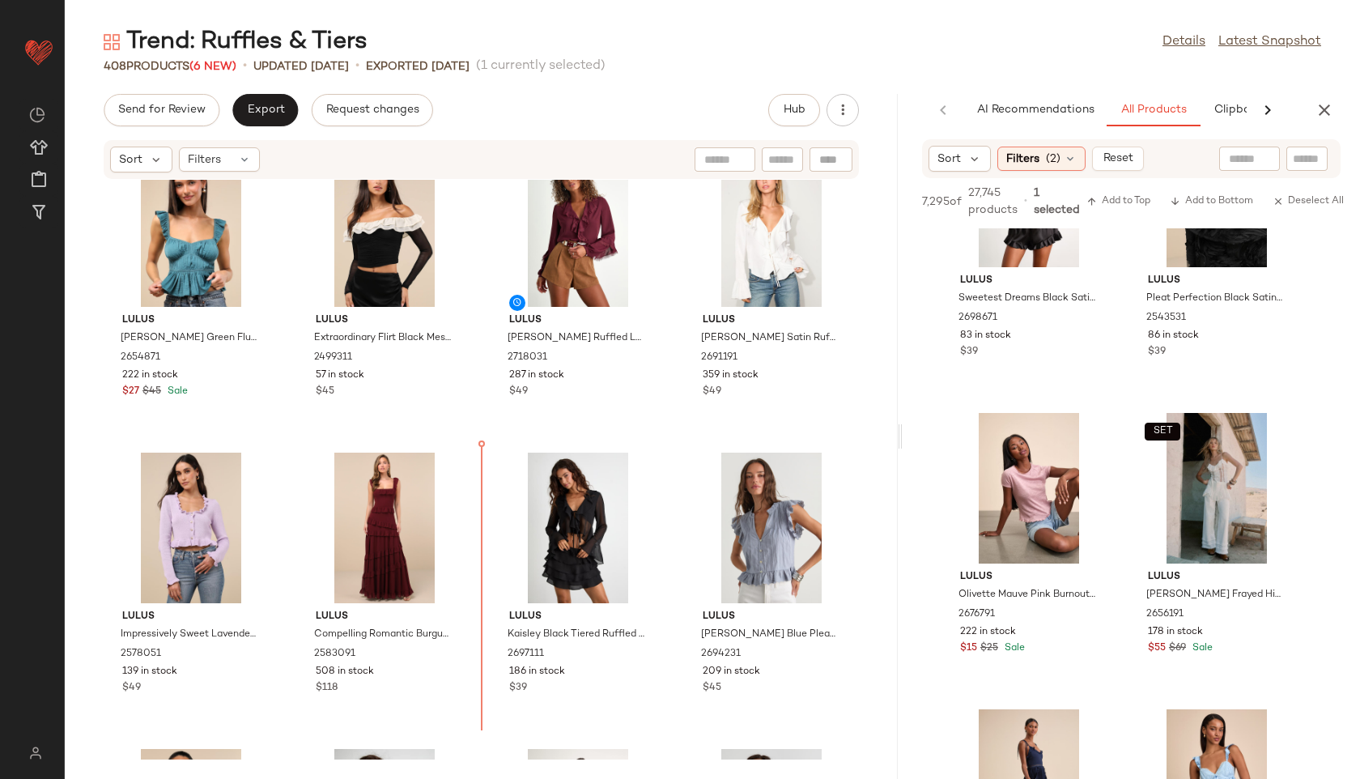
scroll to position [359, 0]
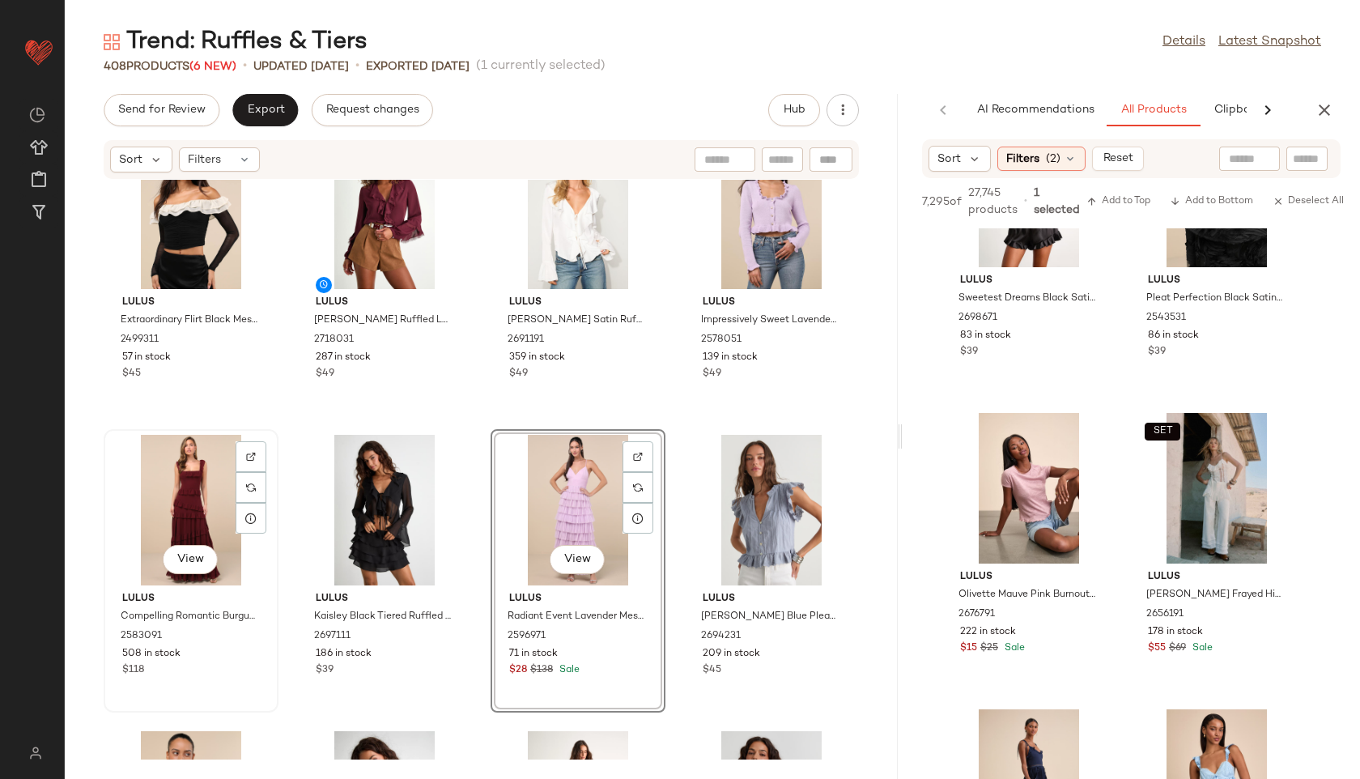
click at [181, 483] on div "View" at bounding box center [191, 510] width 164 height 151
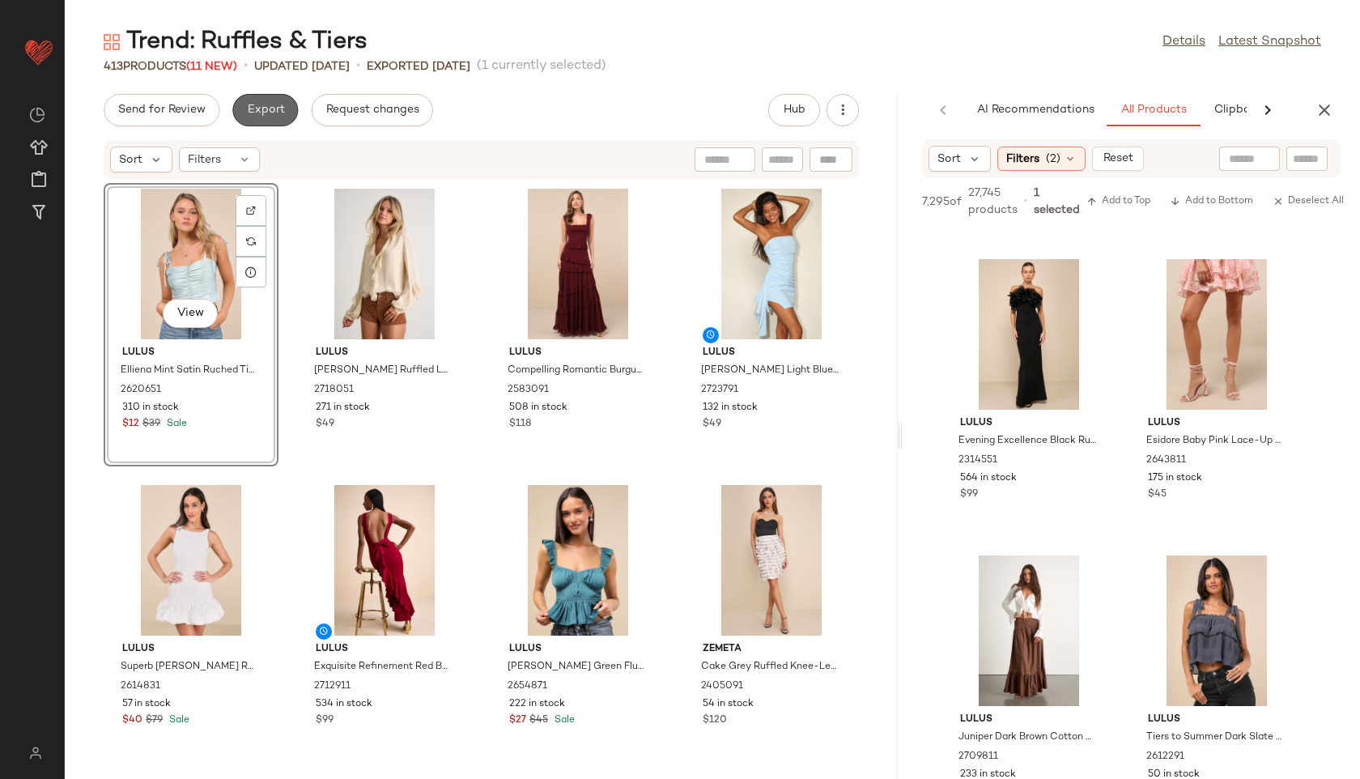
click at [270, 104] on span "Export" at bounding box center [265, 110] width 38 height 13
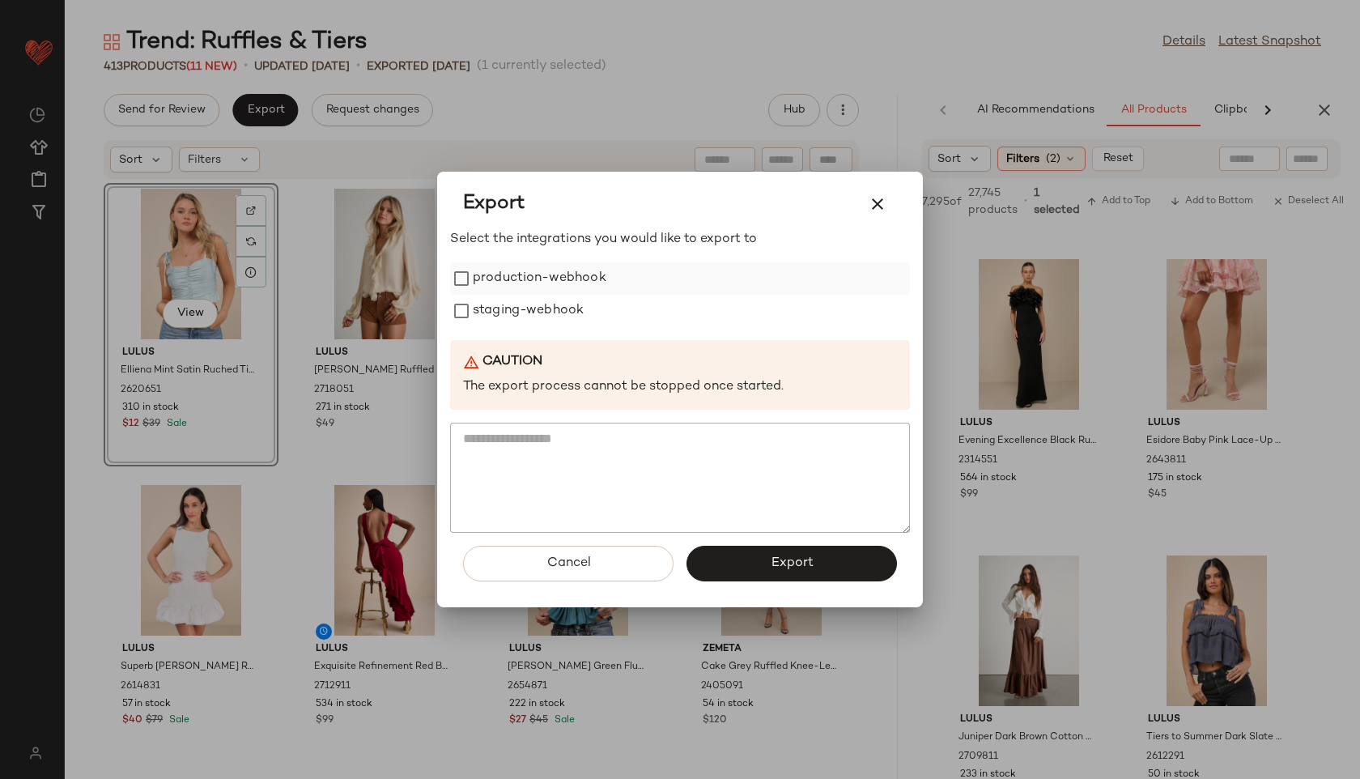
click at [477, 285] on label "production-webhook" at bounding box center [540, 278] width 134 height 32
click at [483, 313] on label "staging-webhook" at bounding box center [528, 311] width 111 height 32
click at [736, 560] on button "Export" at bounding box center [791, 564] width 210 height 36
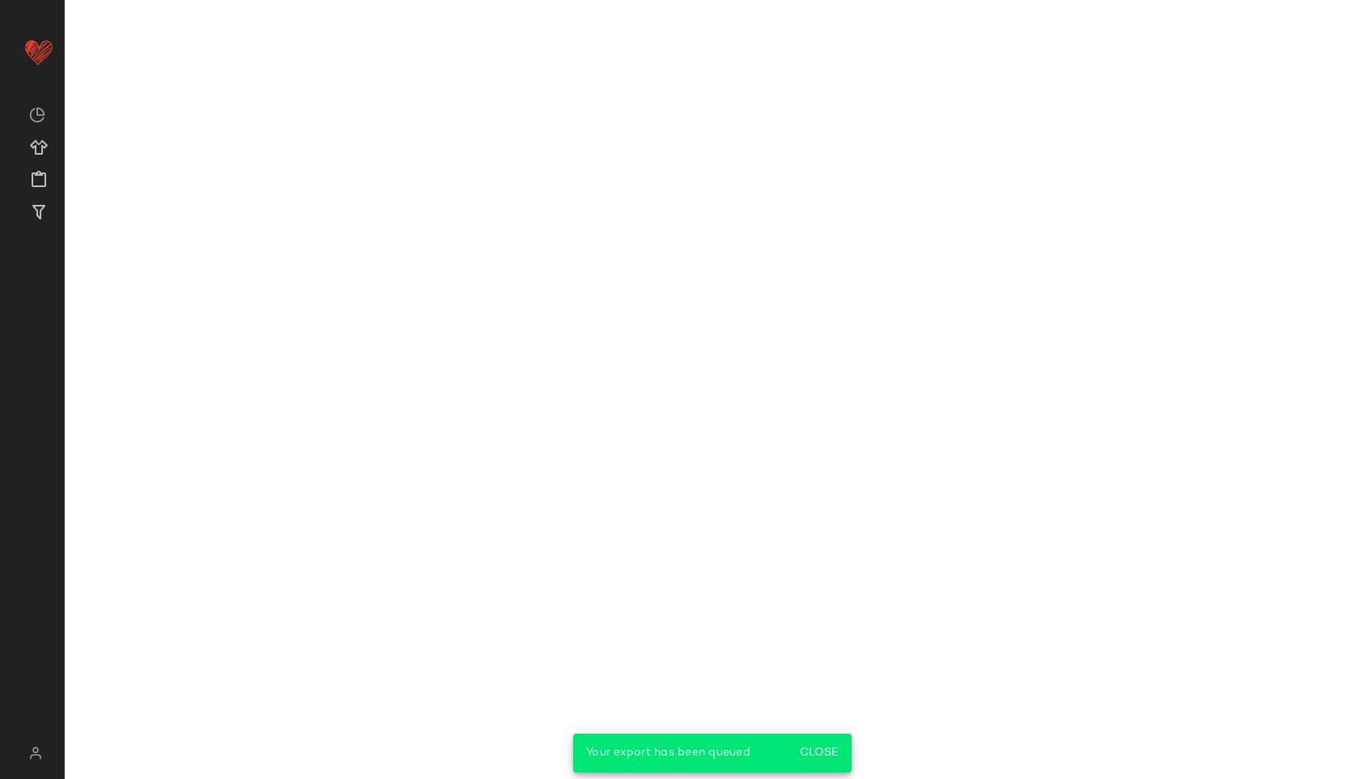
scroll to position [2641, 0]
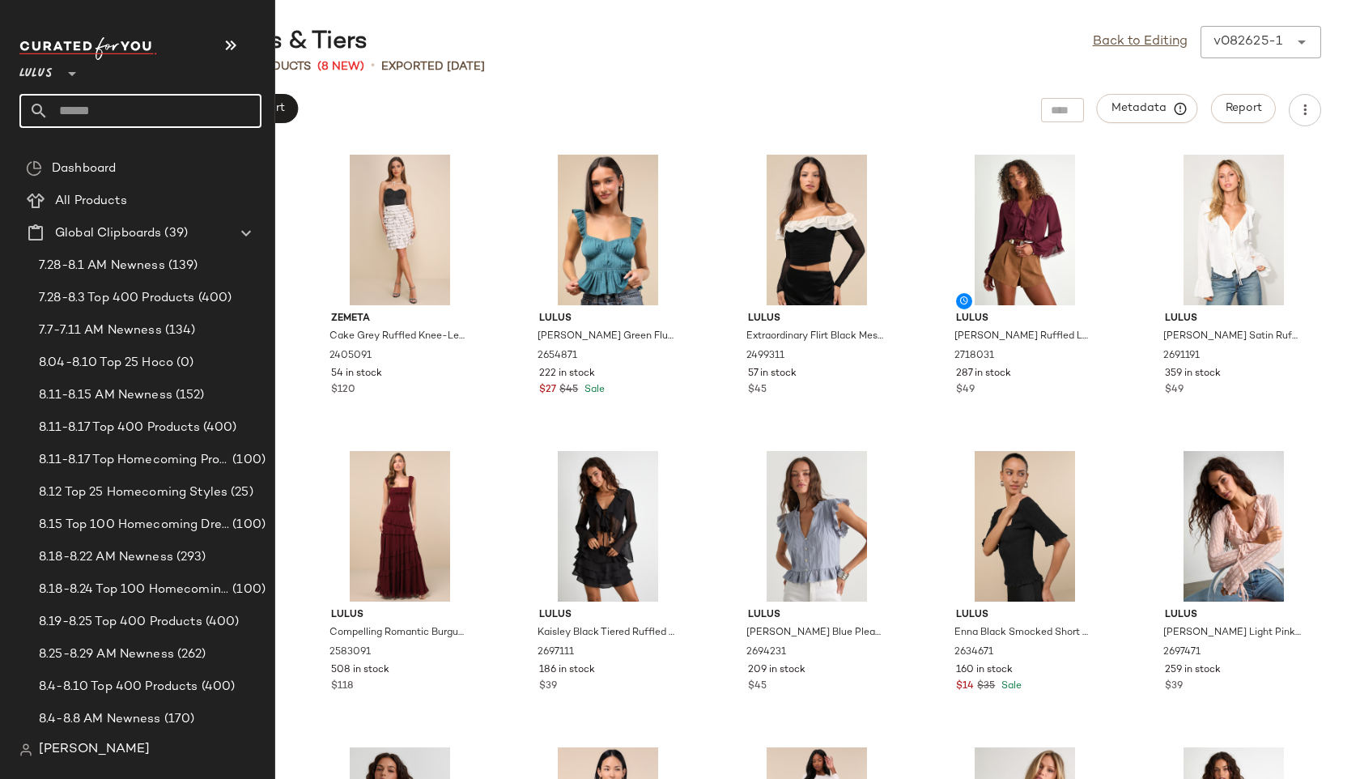
click at [92, 111] on input "text" at bounding box center [155, 111] width 213 height 34
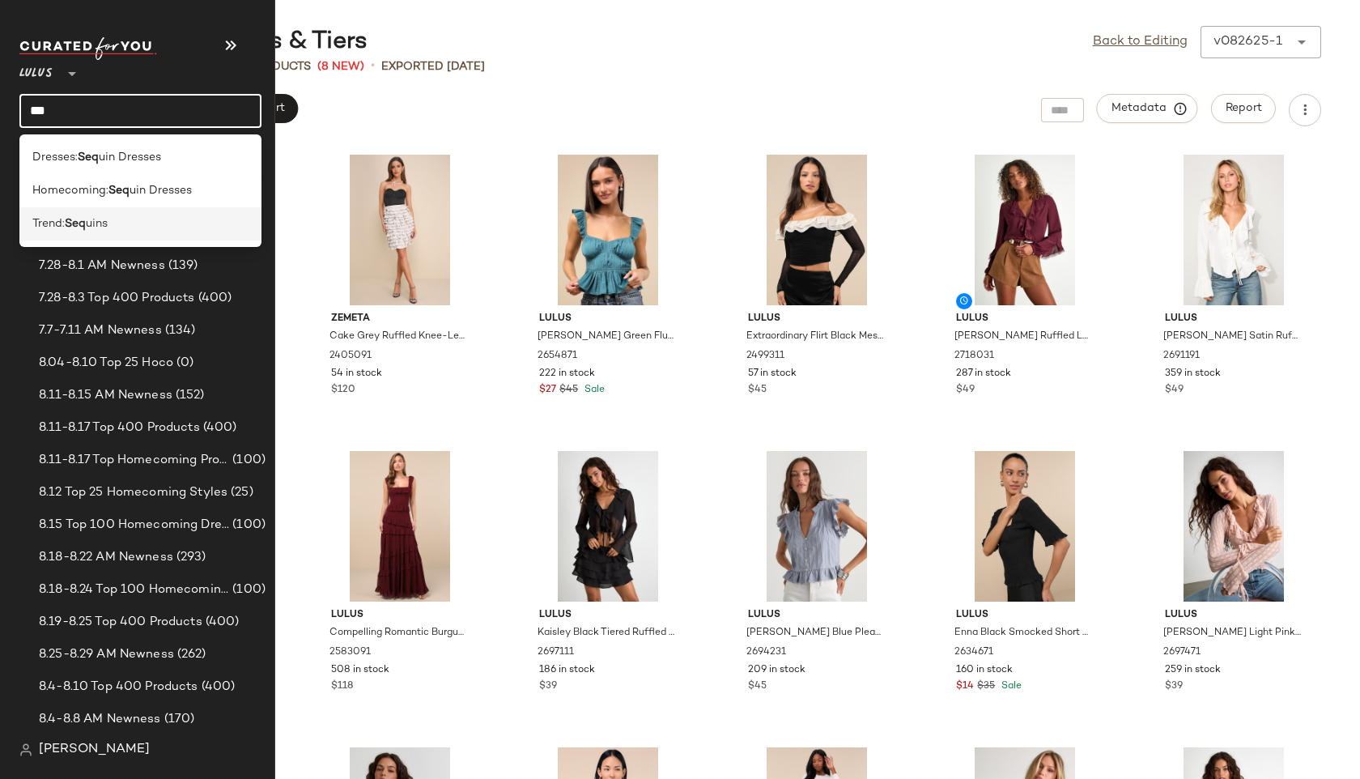
type input "***"
click at [65, 227] on span "Trend:" at bounding box center [48, 223] width 32 height 17
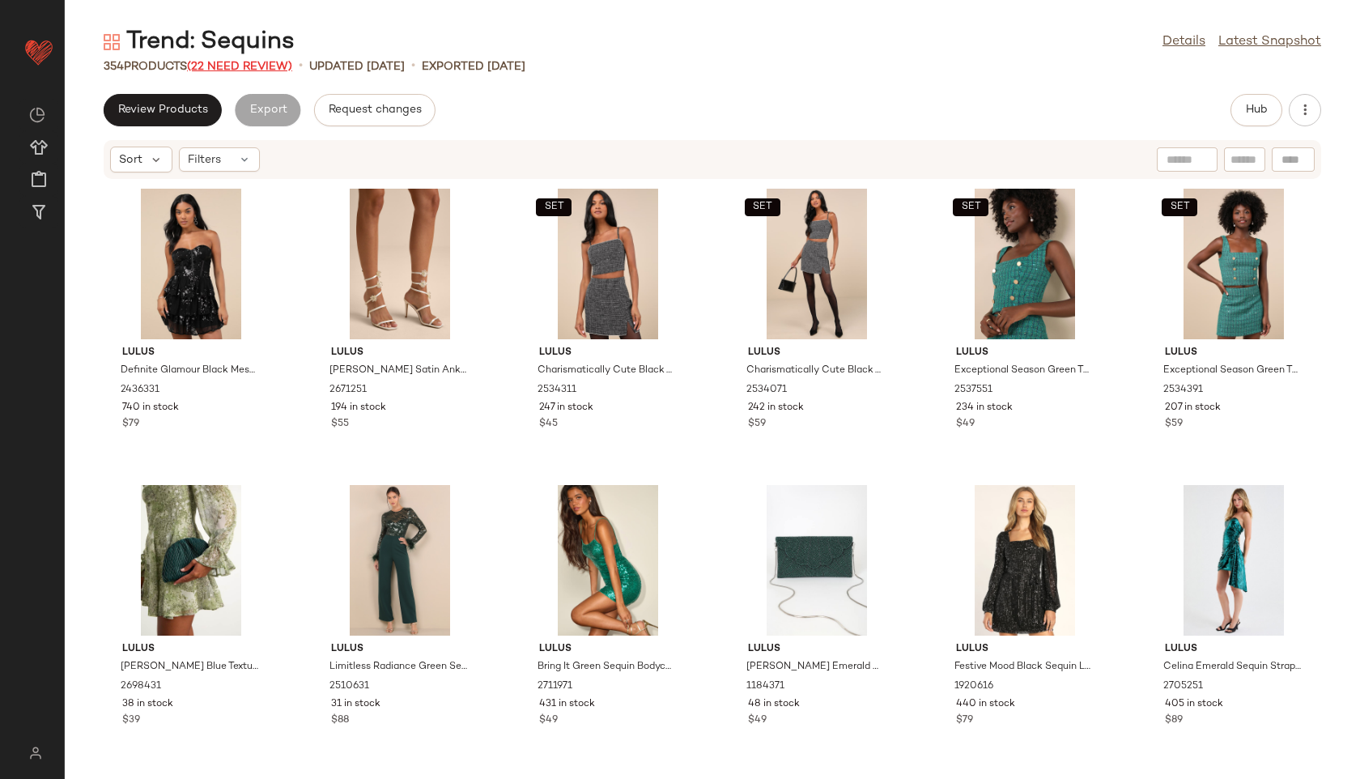
click at [273, 63] on span "(22 Need Review)" at bounding box center [239, 67] width 105 height 12
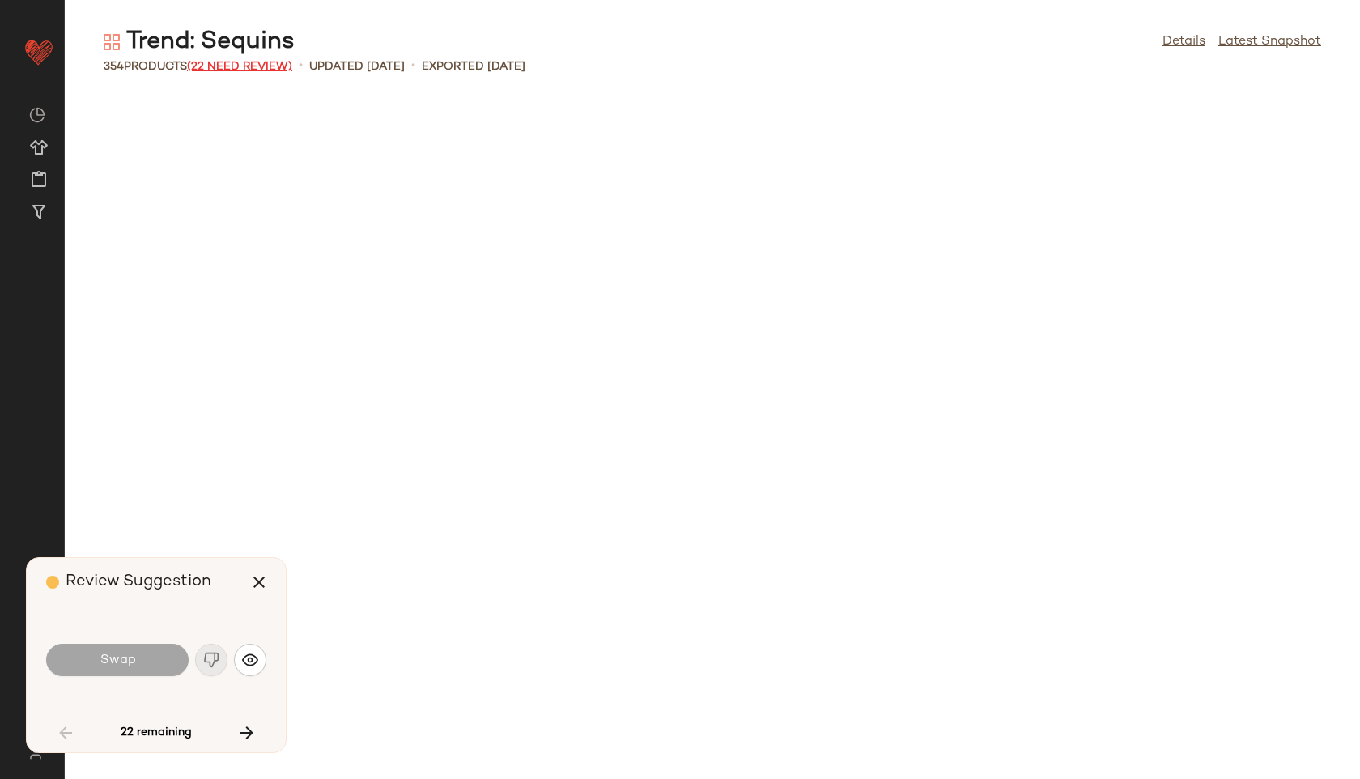
scroll to position [2370, 0]
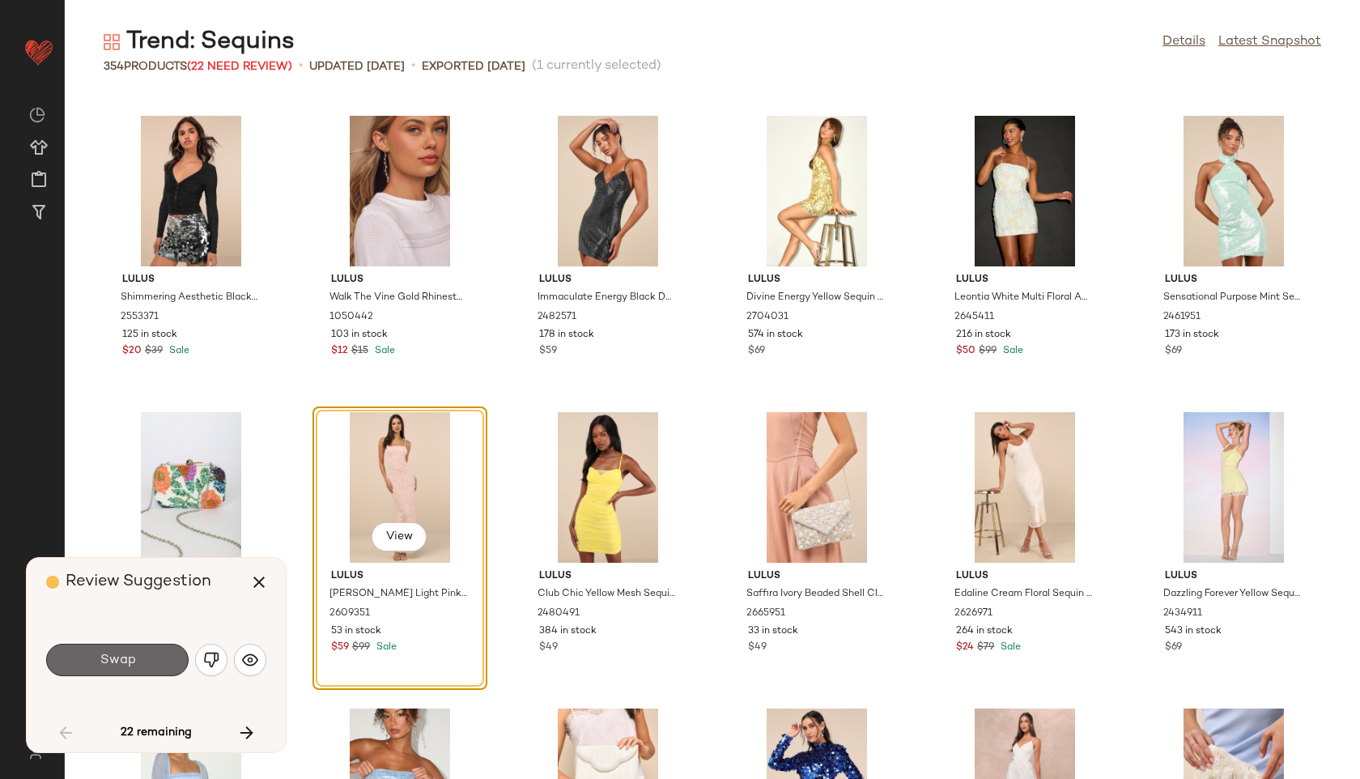
click at [138, 665] on button "Swap" at bounding box center [117, 660] width 142 height 32
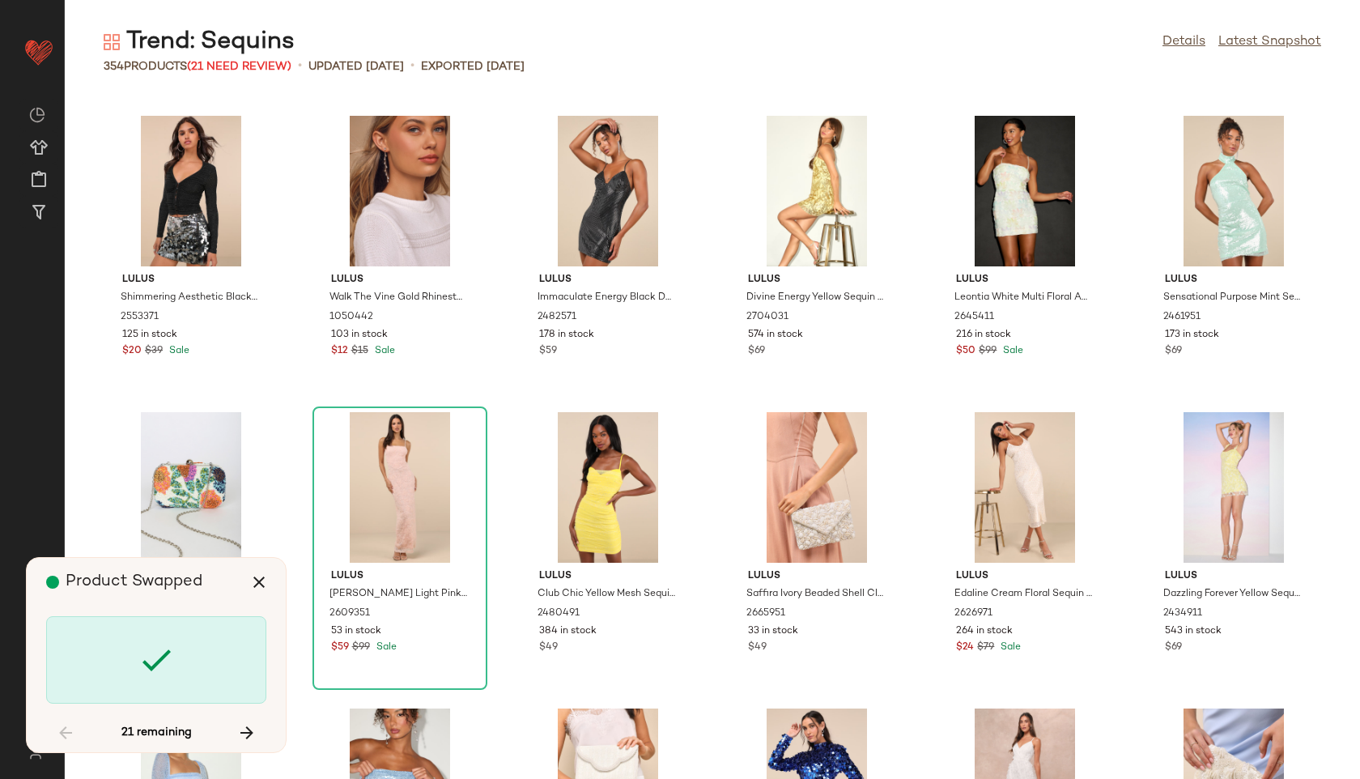
scroll to position [3851, 0]
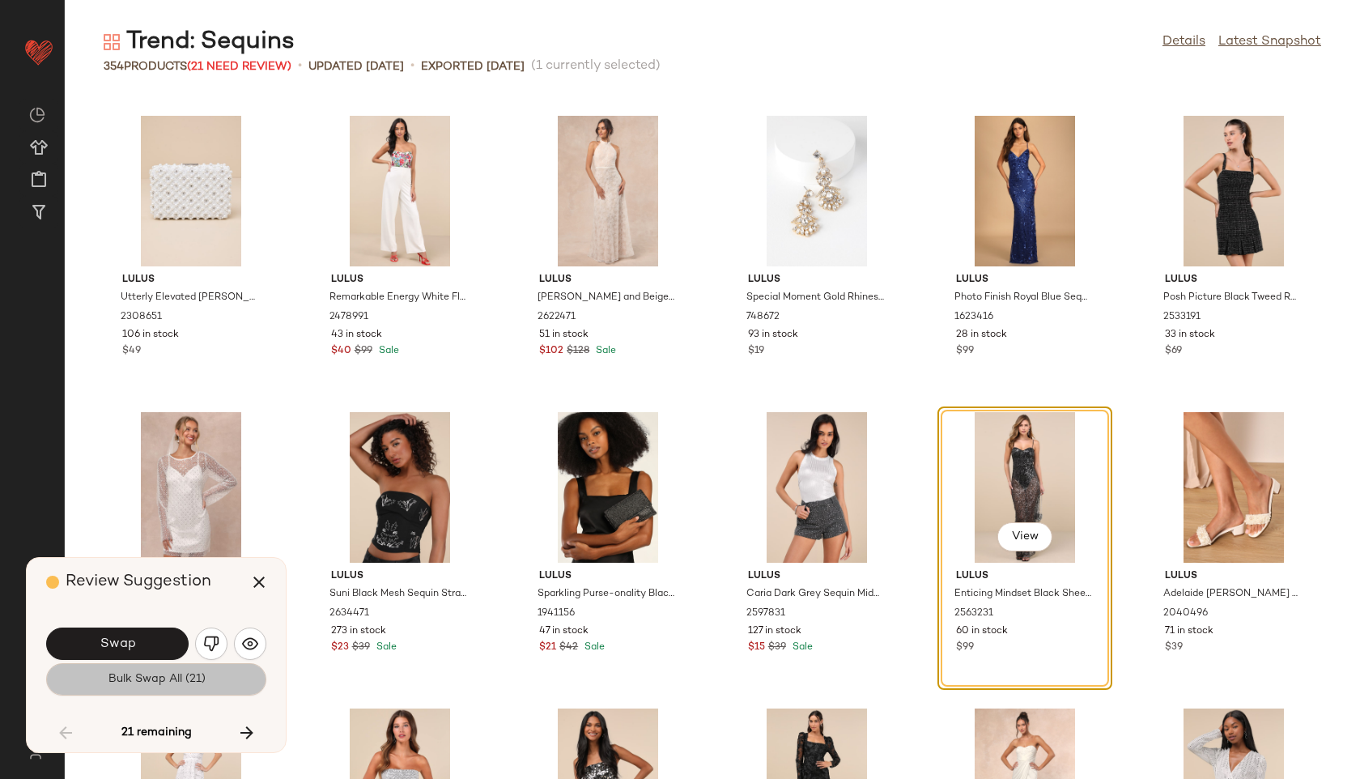
click at [159, 676] on span "Bulk Swap All (21)" at bounding box center [156, 679] width 98 height 13
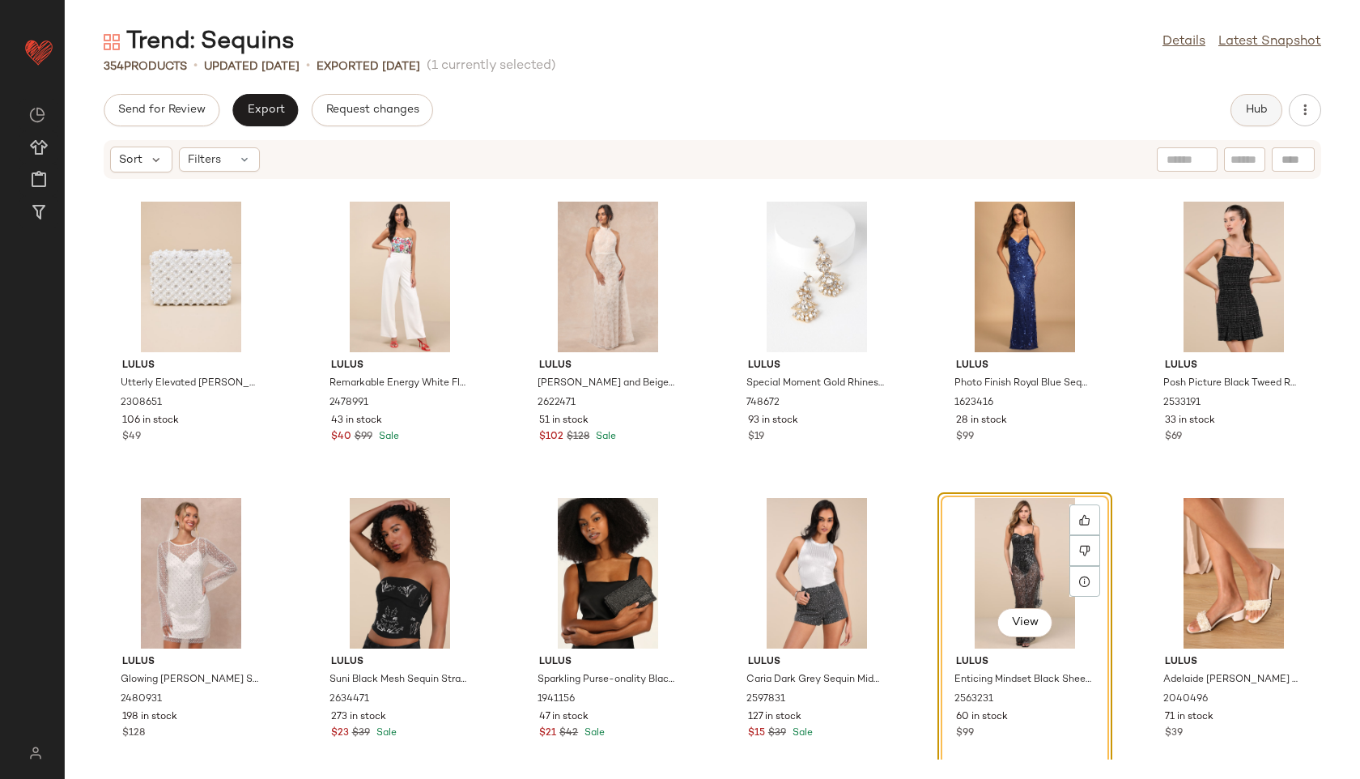
click at [1249, 108] on span "Hub" at bounding box center [1256, 110] width 23 height 13
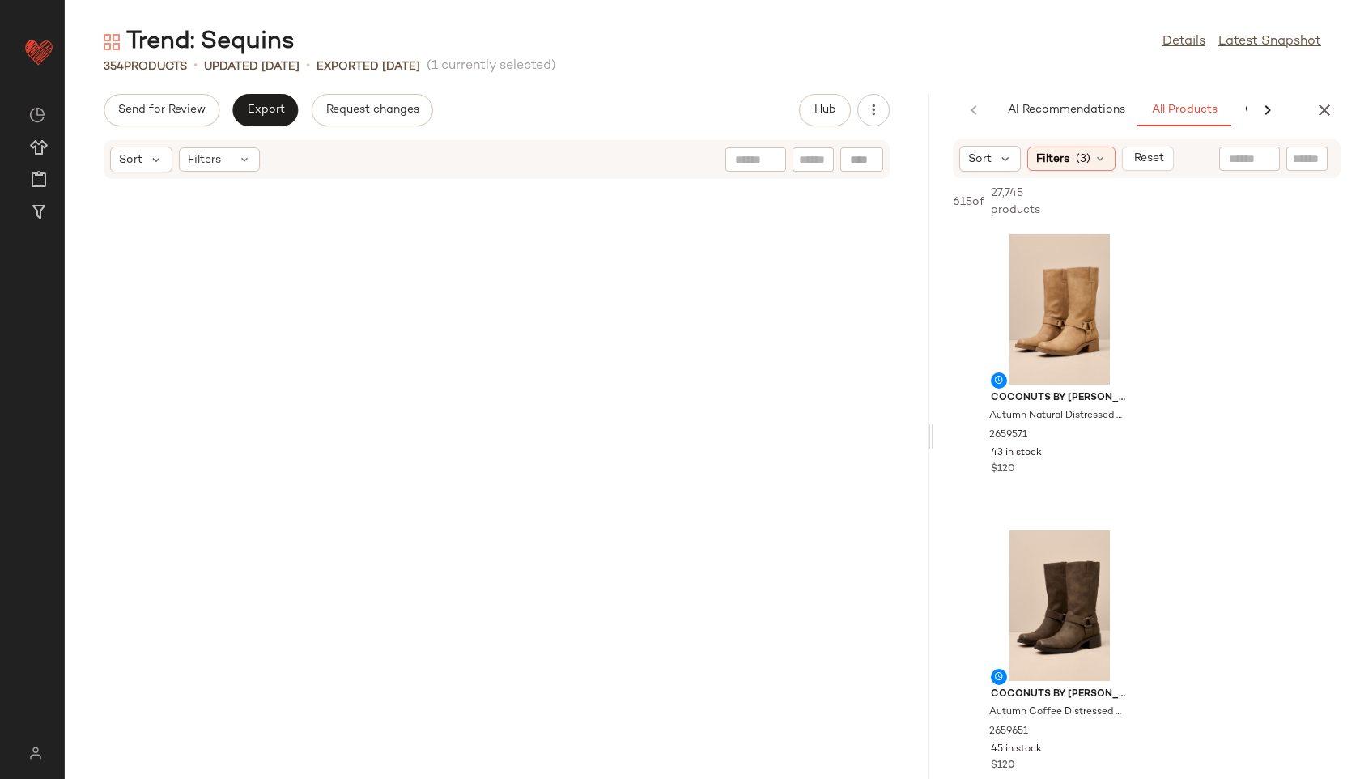
scroll to position [5629, 0]
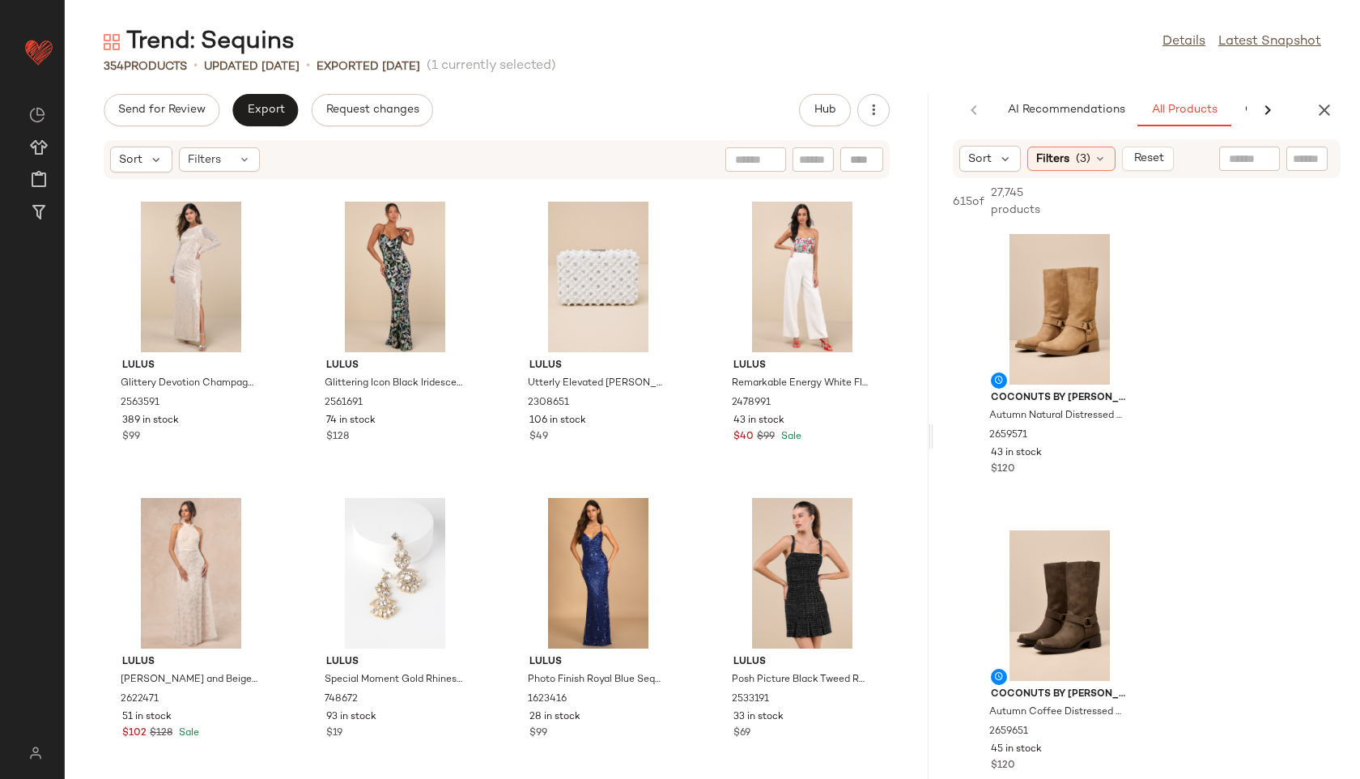
drag, startPoint x: 712, startPoint y: 435, endPoint x: 1201, endPoint y: 517, distance: 496.6
click at [1201, 517] on div "Trend: Sequins Details Latest Snapshot 354 Products • updated Aug 26th • Export…" at bounding box center [712, 402] width 1295 height 753
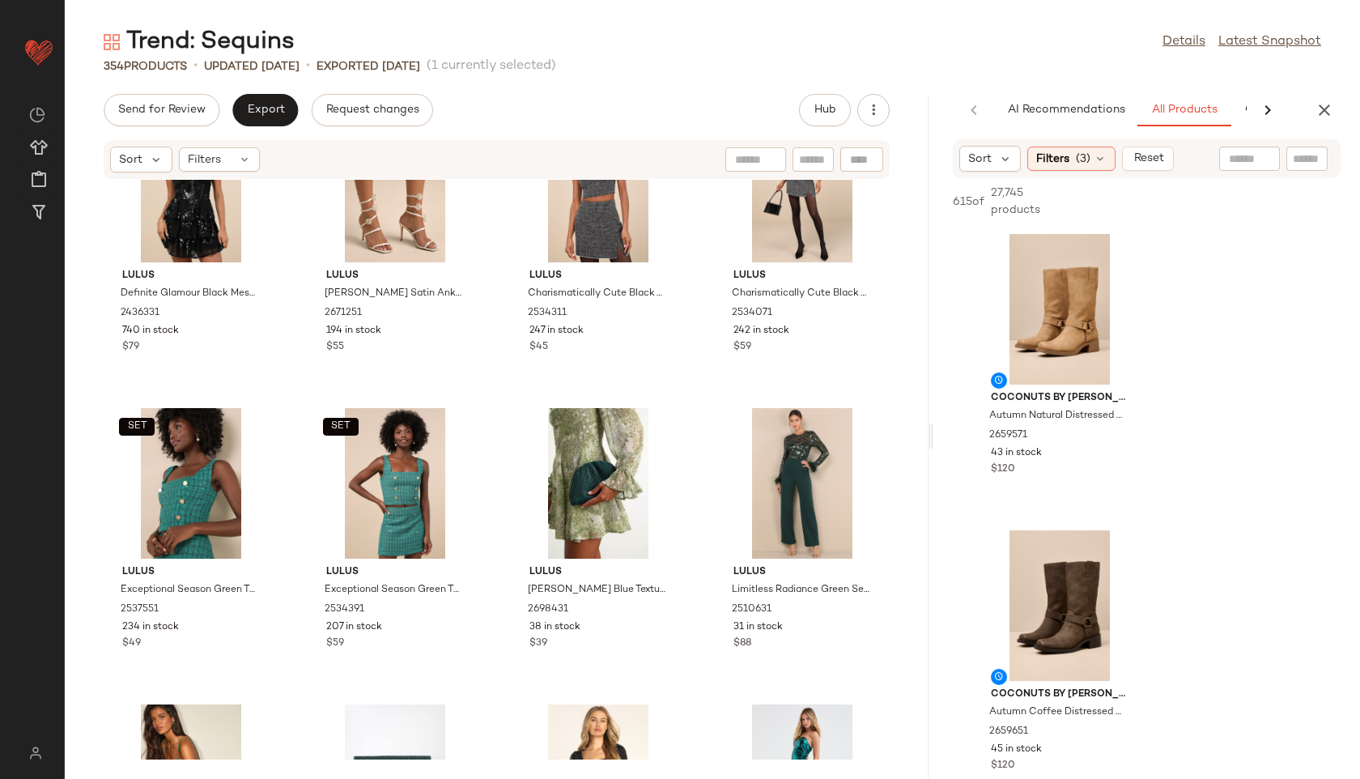
scroll to position [0, 0]
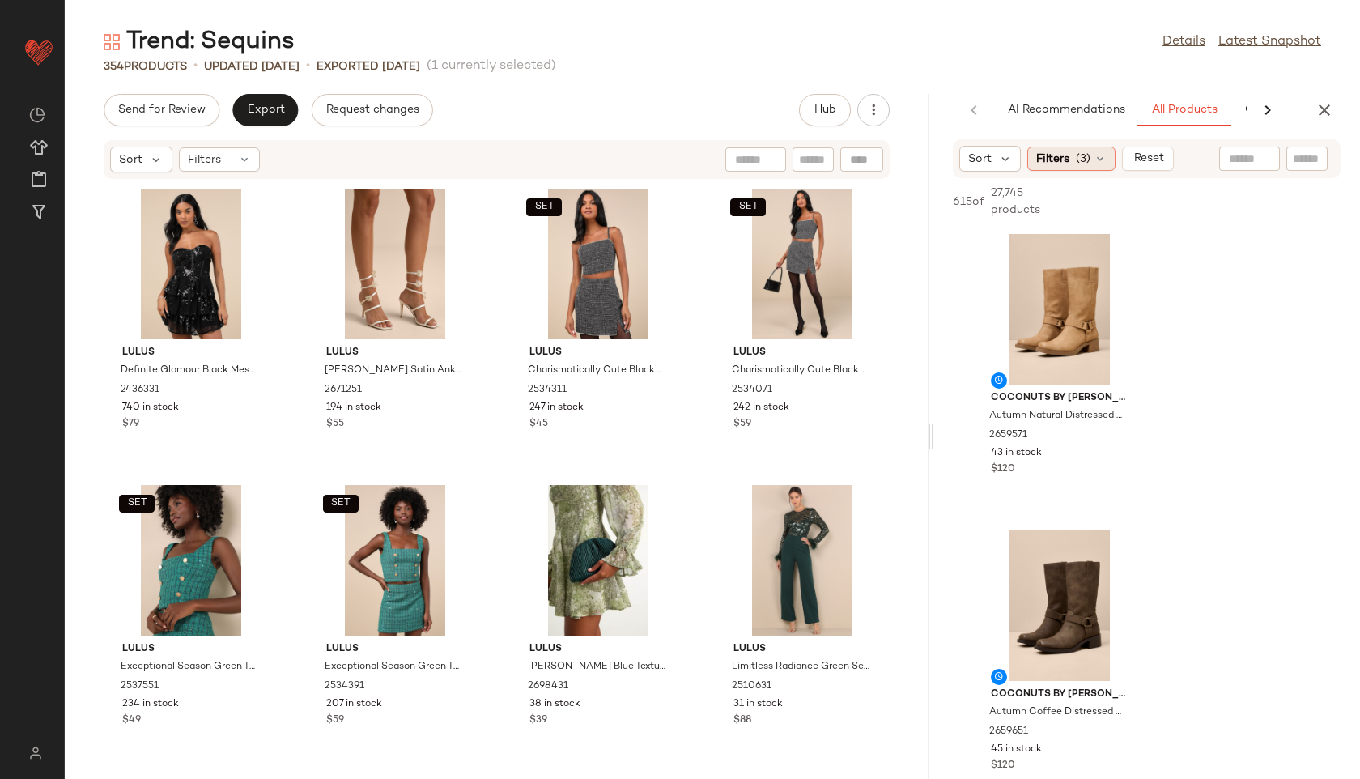
click at [1098, 162] on icon at bounding box center [1100, 158] width 13 height 13
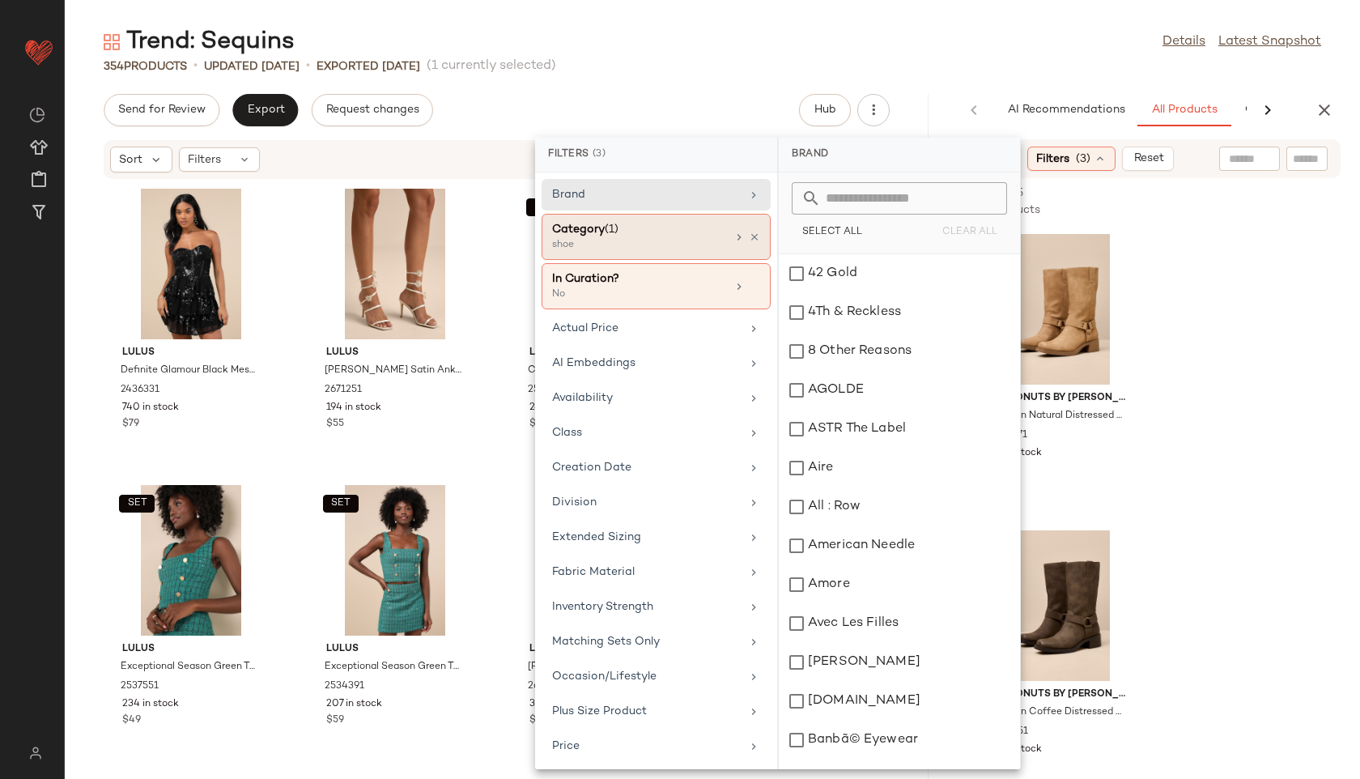
click at [611, 248] on div "shoe" at bounding box center [633, 245] width 162 height 15
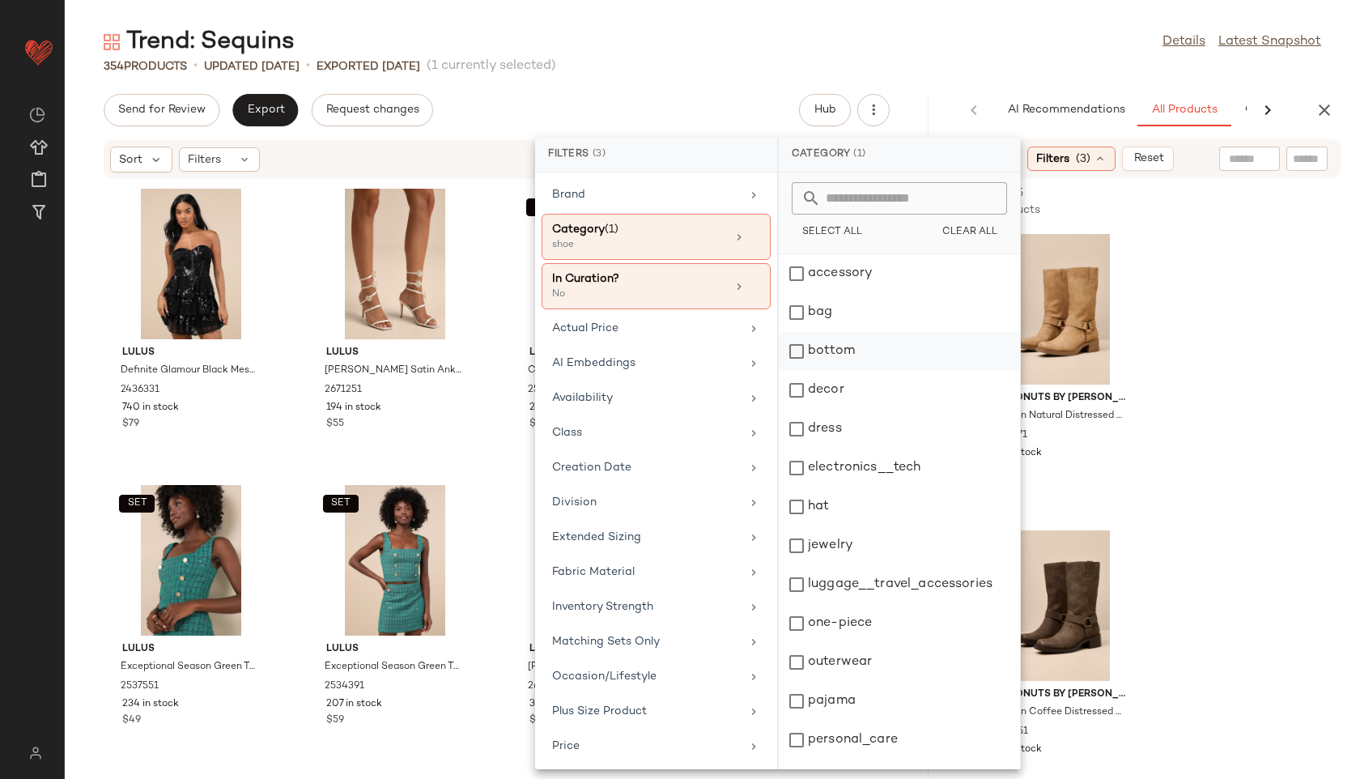
click at [827, 358] on div "bottom" at bounding box center [899, 351] width 241 height 39
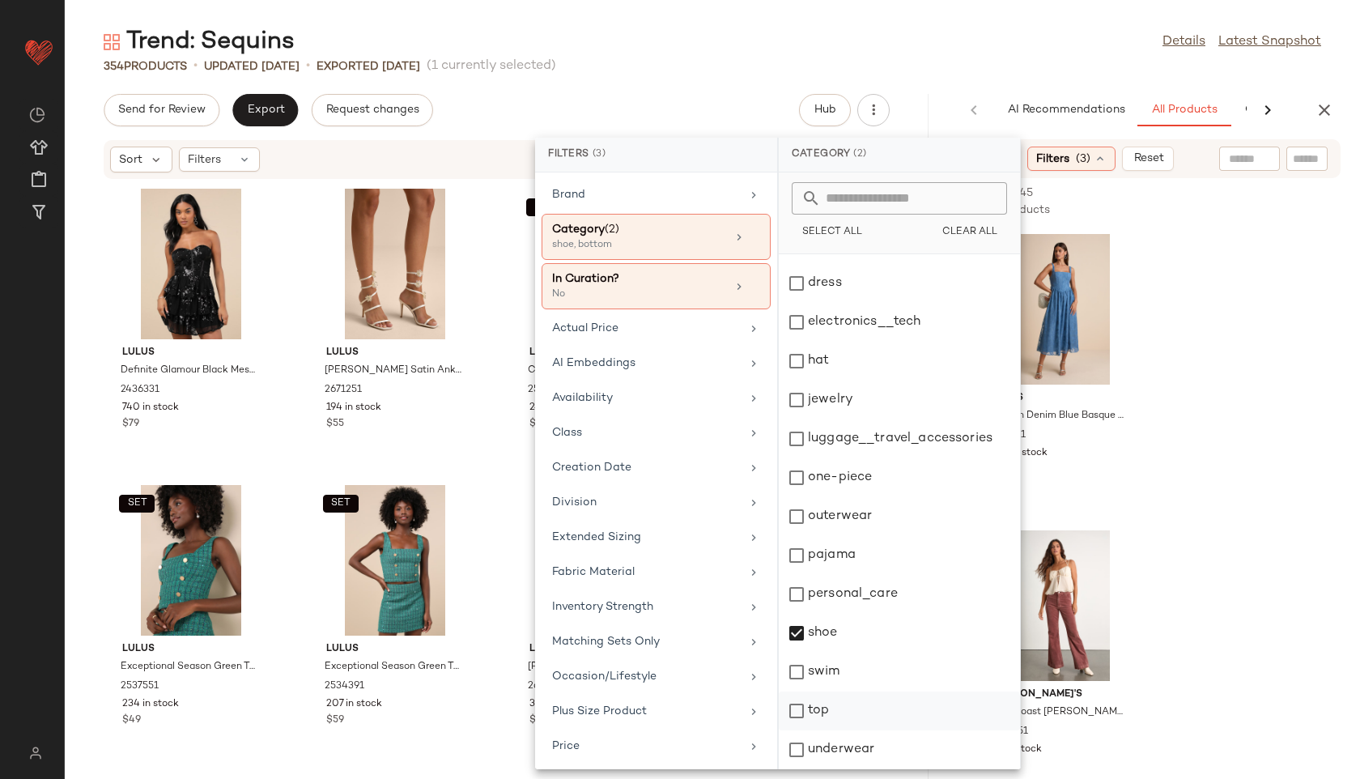
click at [830, 710] on div "top" at bounding box center [899, 710] width 241 height 39
click at [837, 633] on div "shoe" at bounding box center [899, 633] width 241 height 39
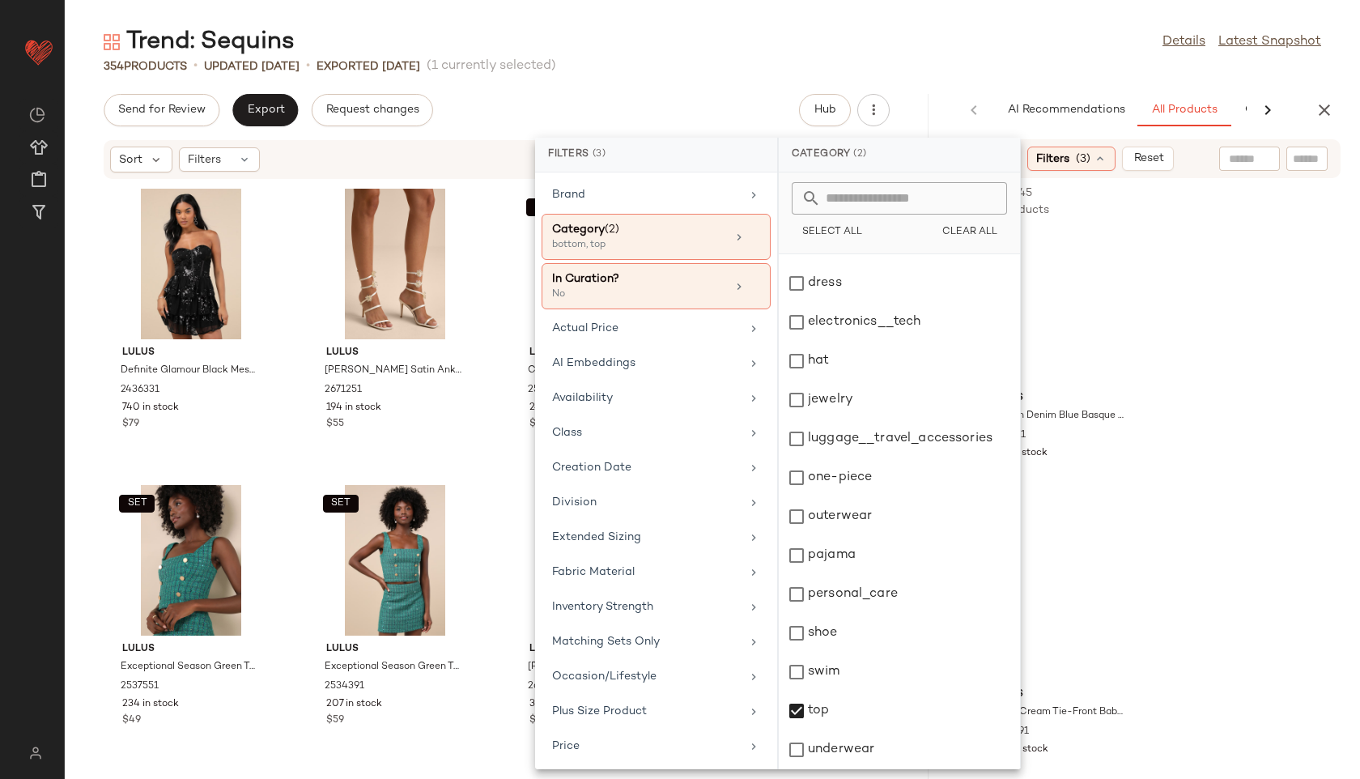
click at [1247, 156] on input "text" at bounding box center [1249, 159] width 41 height 17
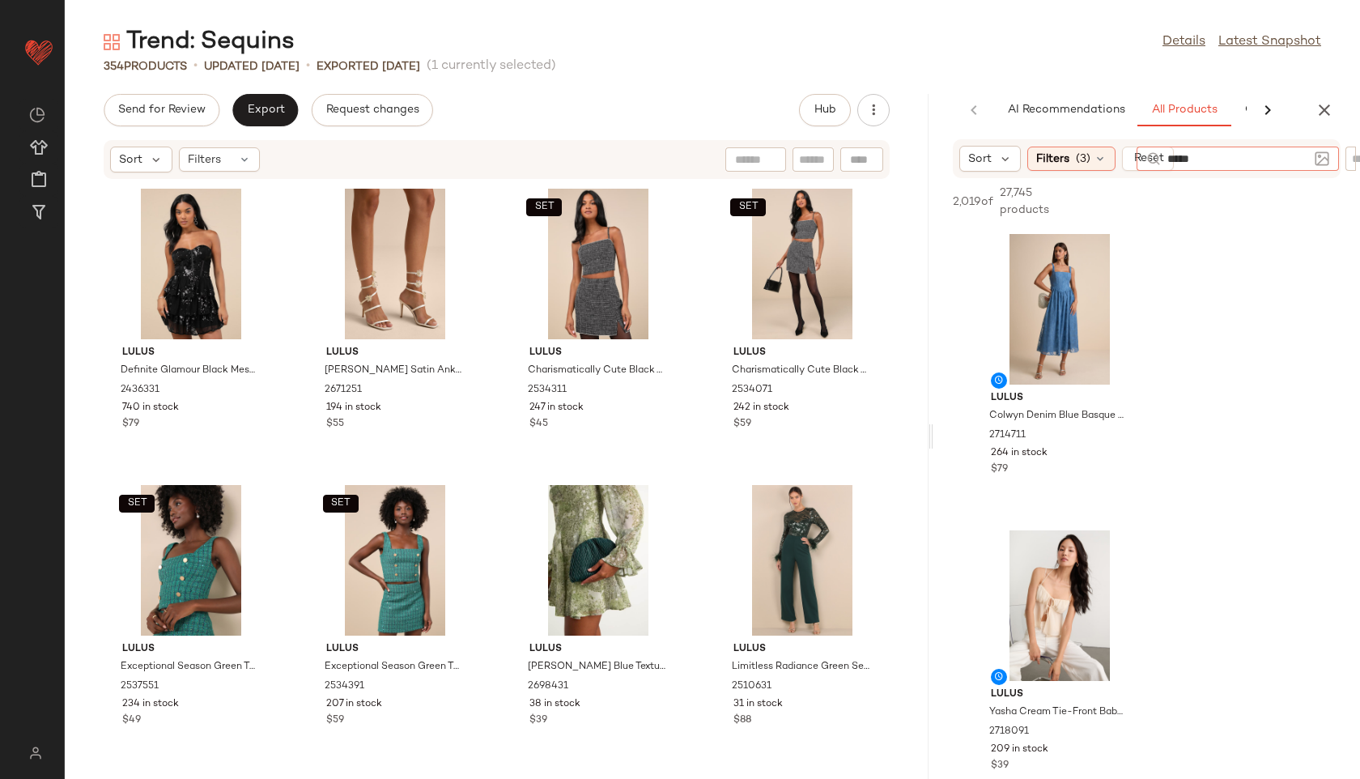
type input "******"
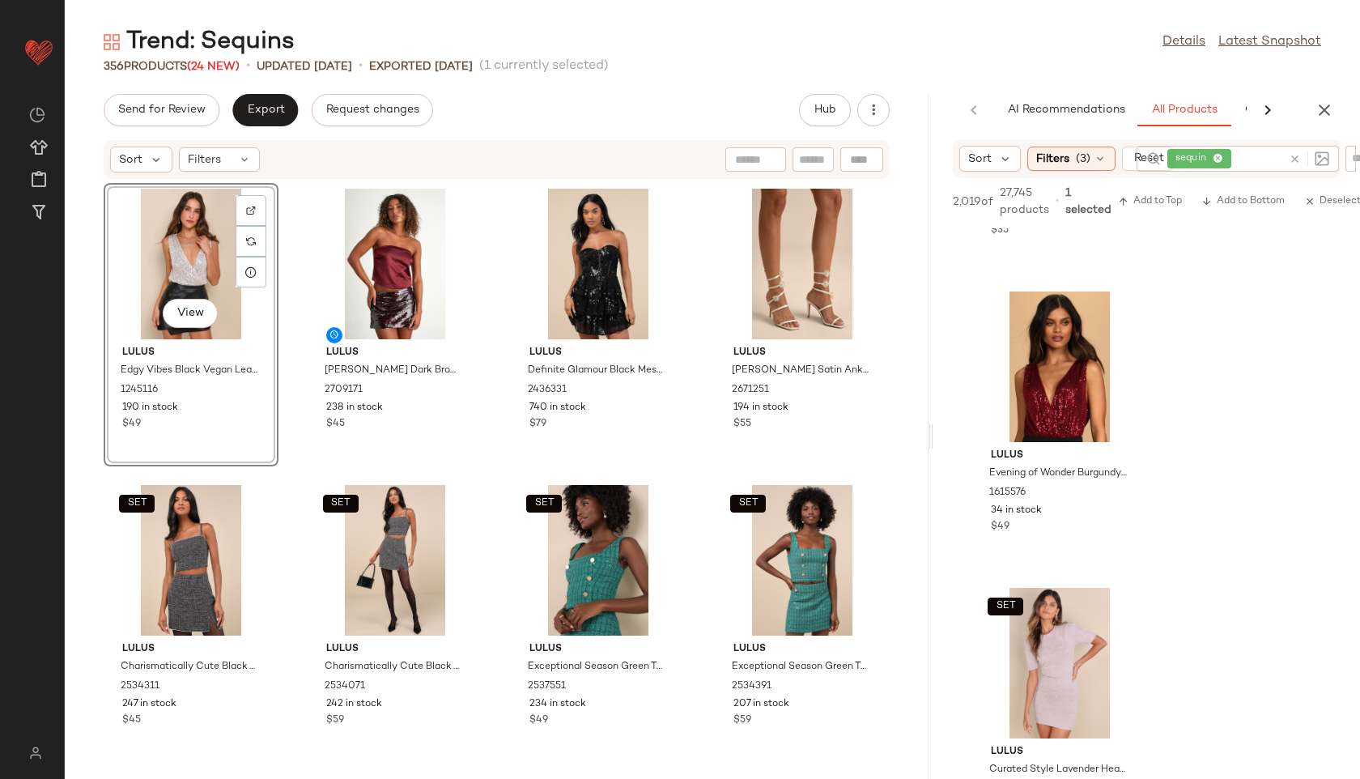
scroll to position [2016, 0]
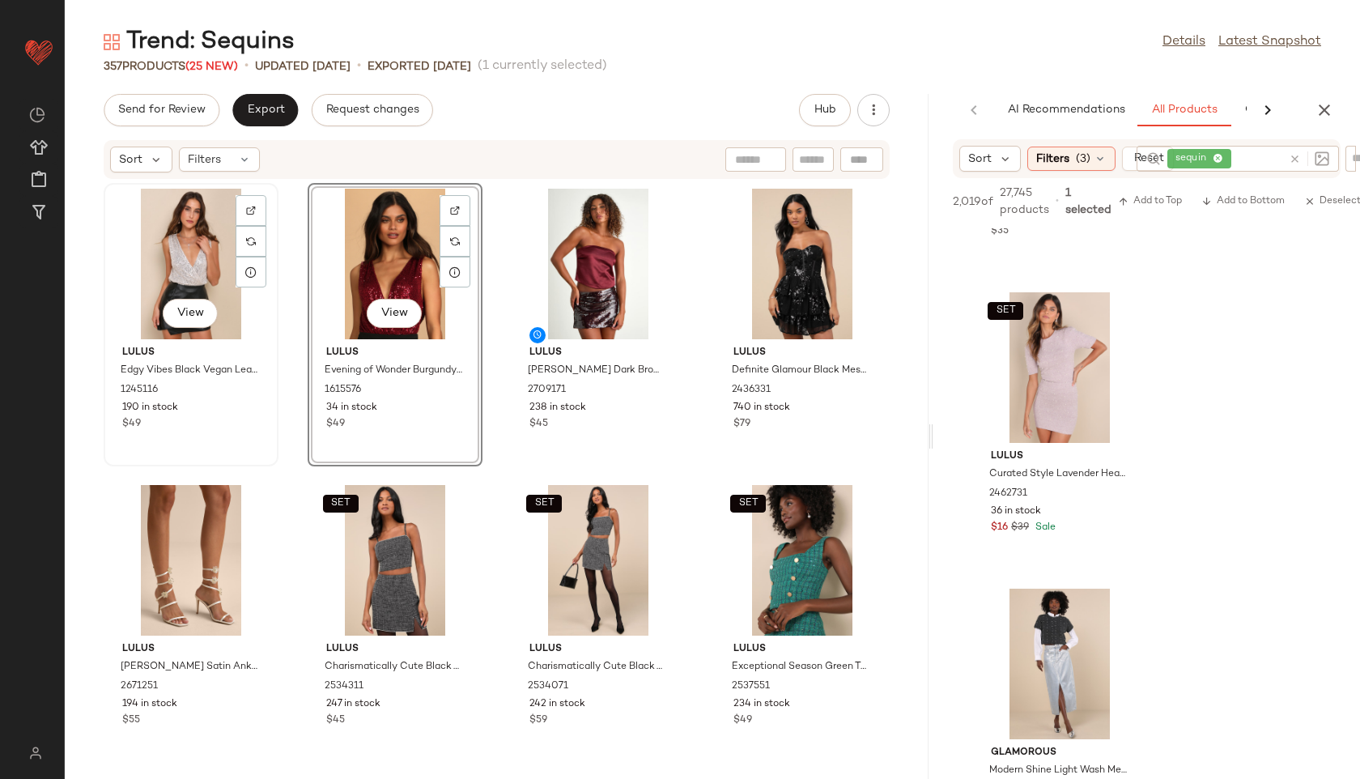
click at [186, 260] on div "View" at bounding box center [191, 264] width 164 height 151
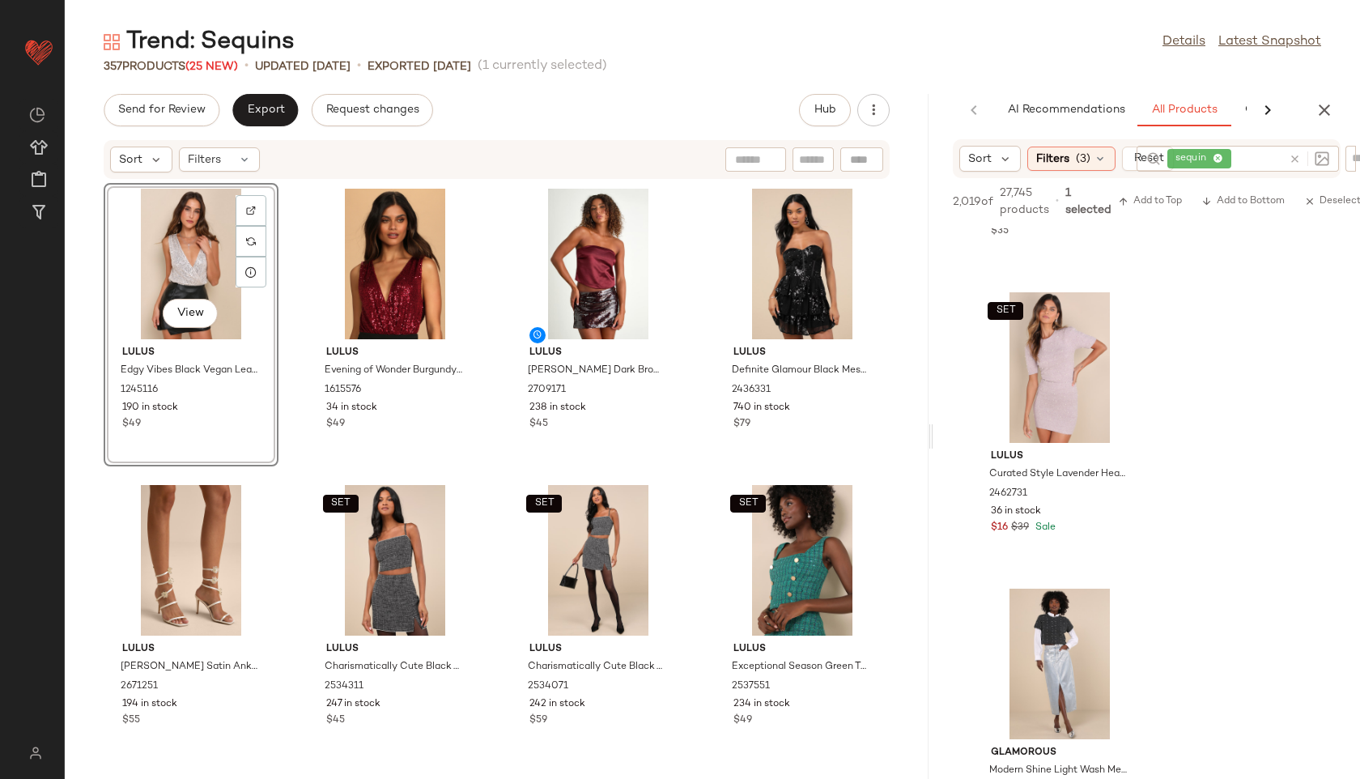
scroll to position [2312, 0]
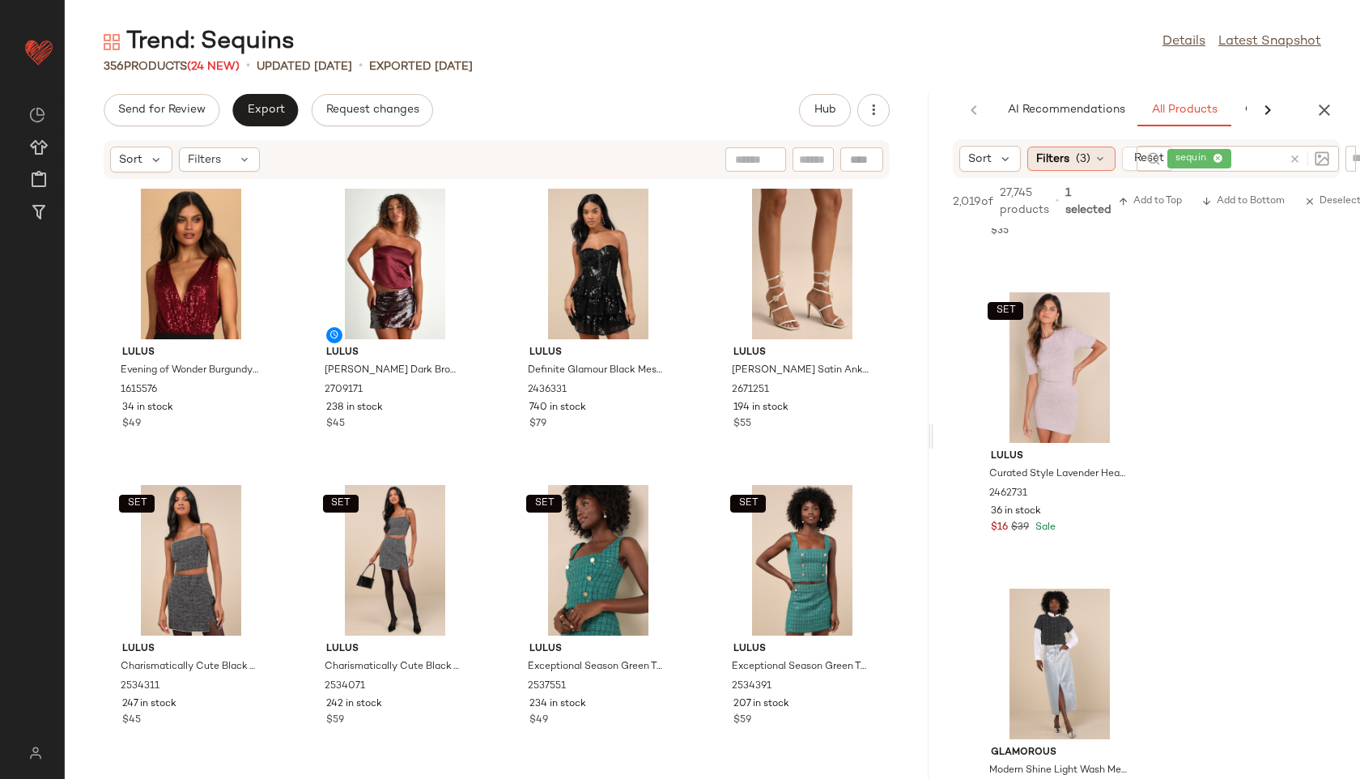
click at [1087, 155] on span "(3)" at bounding box center [1083, 159] width 15 height 17
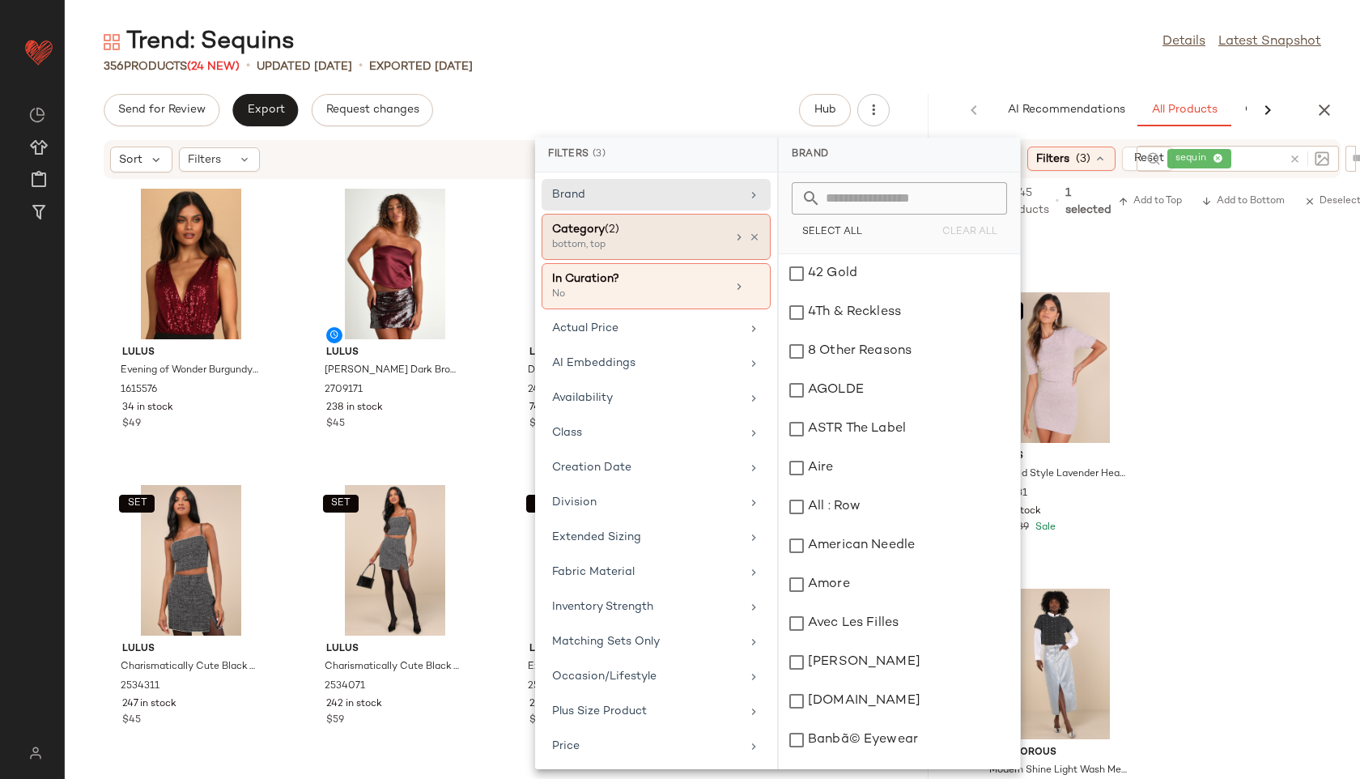
click at [678, 230] on div "Category (2)" at bounding box center [639, 229] width 174 height 17
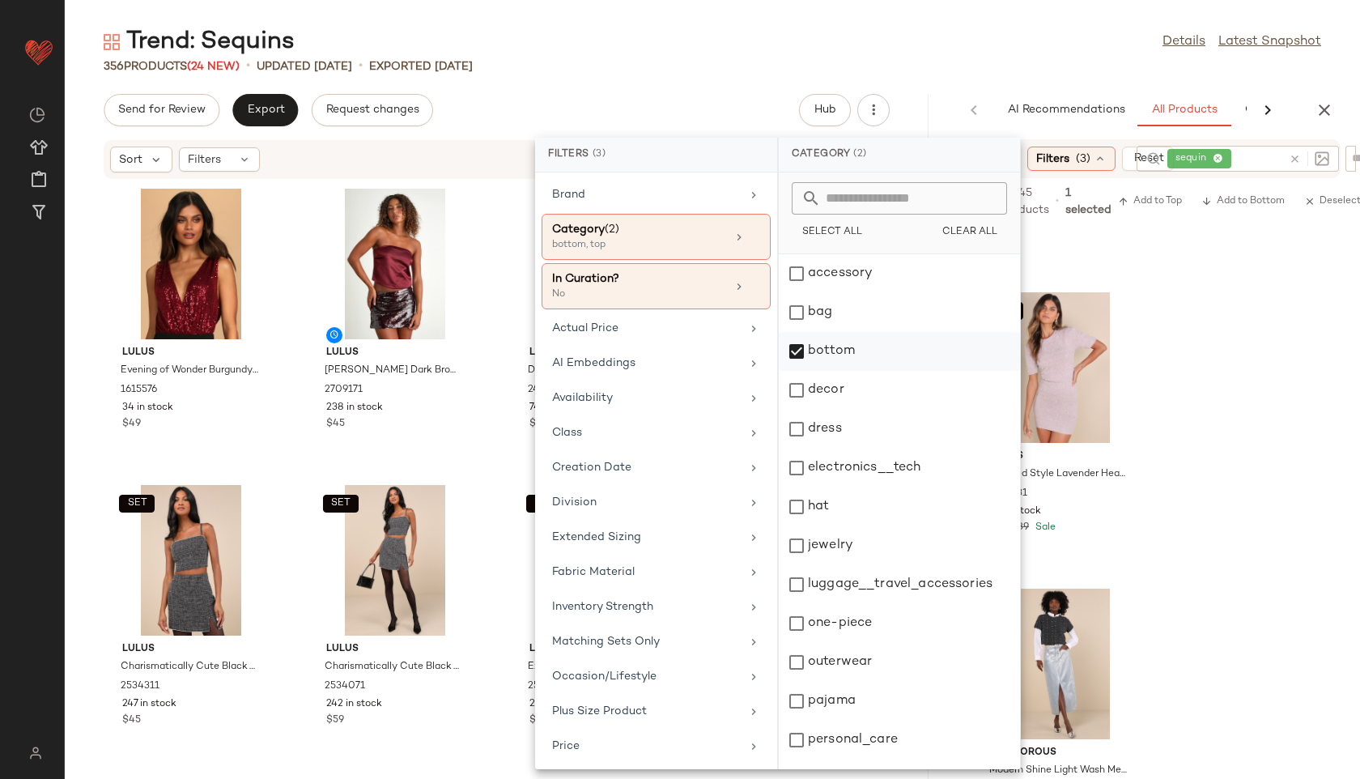
click at [835, 350] on div "bottom" at bounding box center [899, 351] width 241 height 39
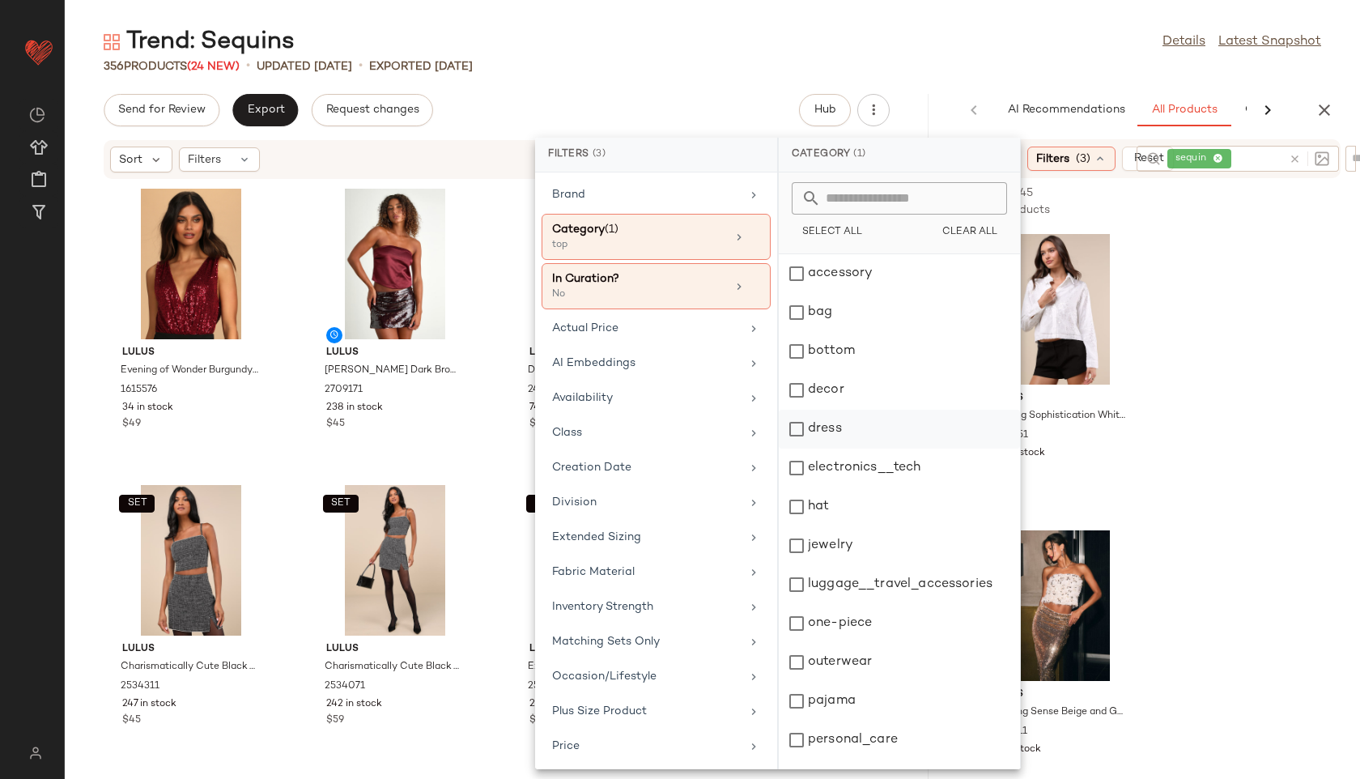
click at [828, 418] on div "dress" at bounding box center [899, 429] width 241 height 39
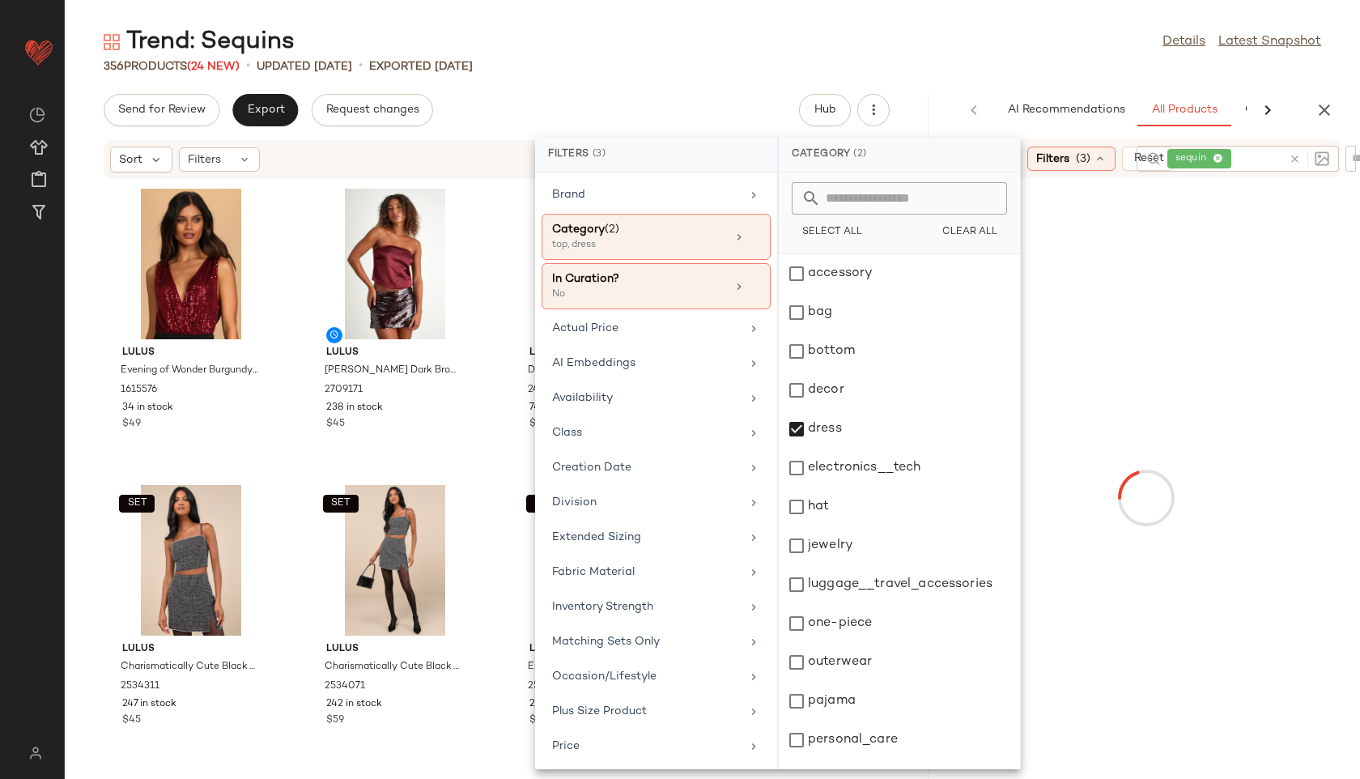
click at [907, 48] on div "Trend: Sequins Details Latest Snapshot" at bounding box center [712, 42] width 1295 height 32
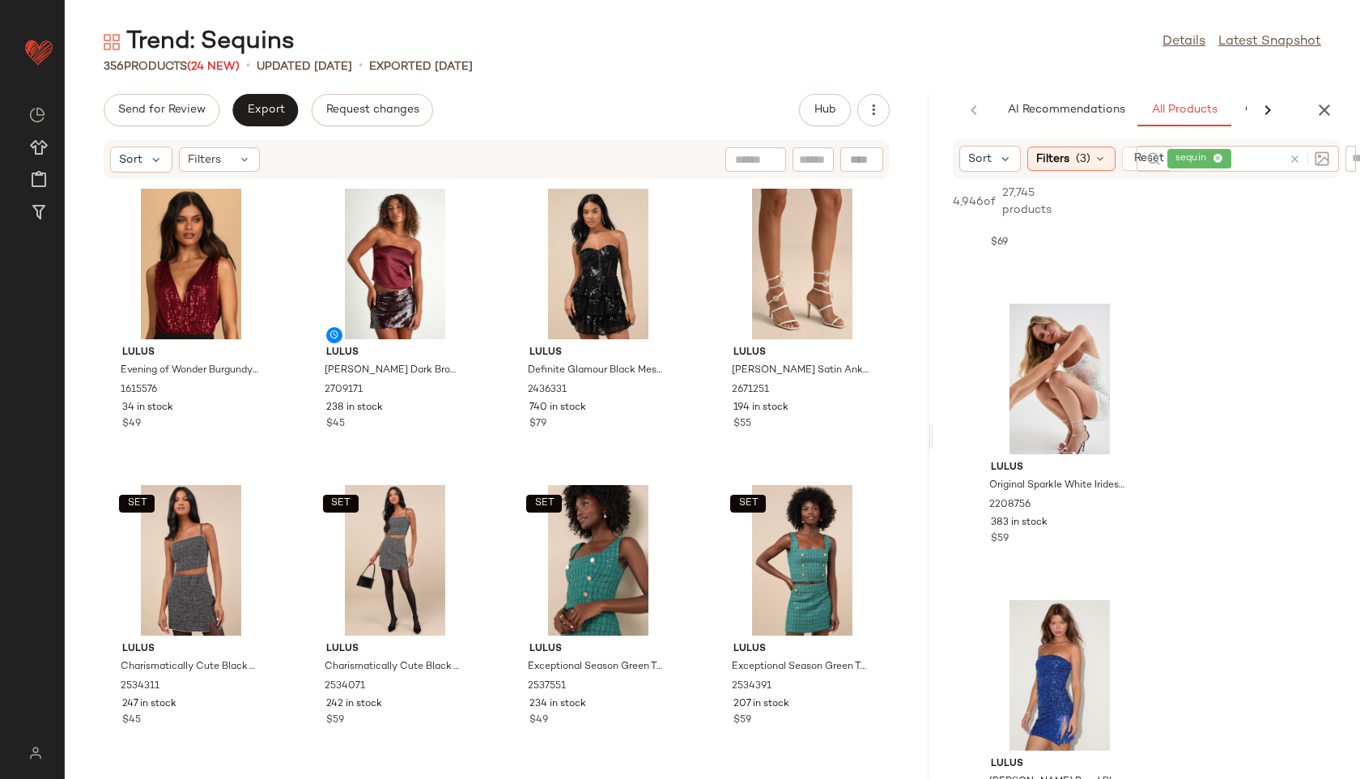
scroll to position [230, 0]
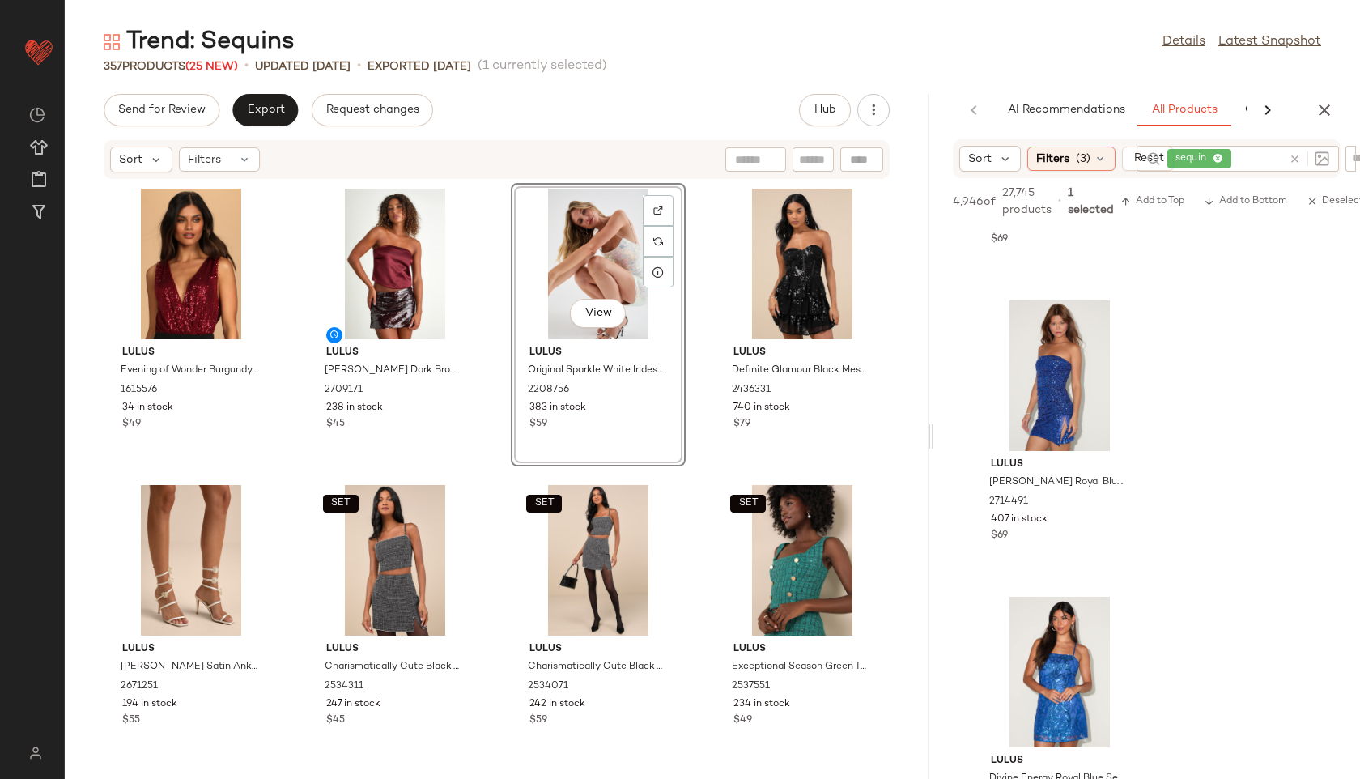
click at [1294, 163] on div at bounding box center [1309, 158] width 40 height 15
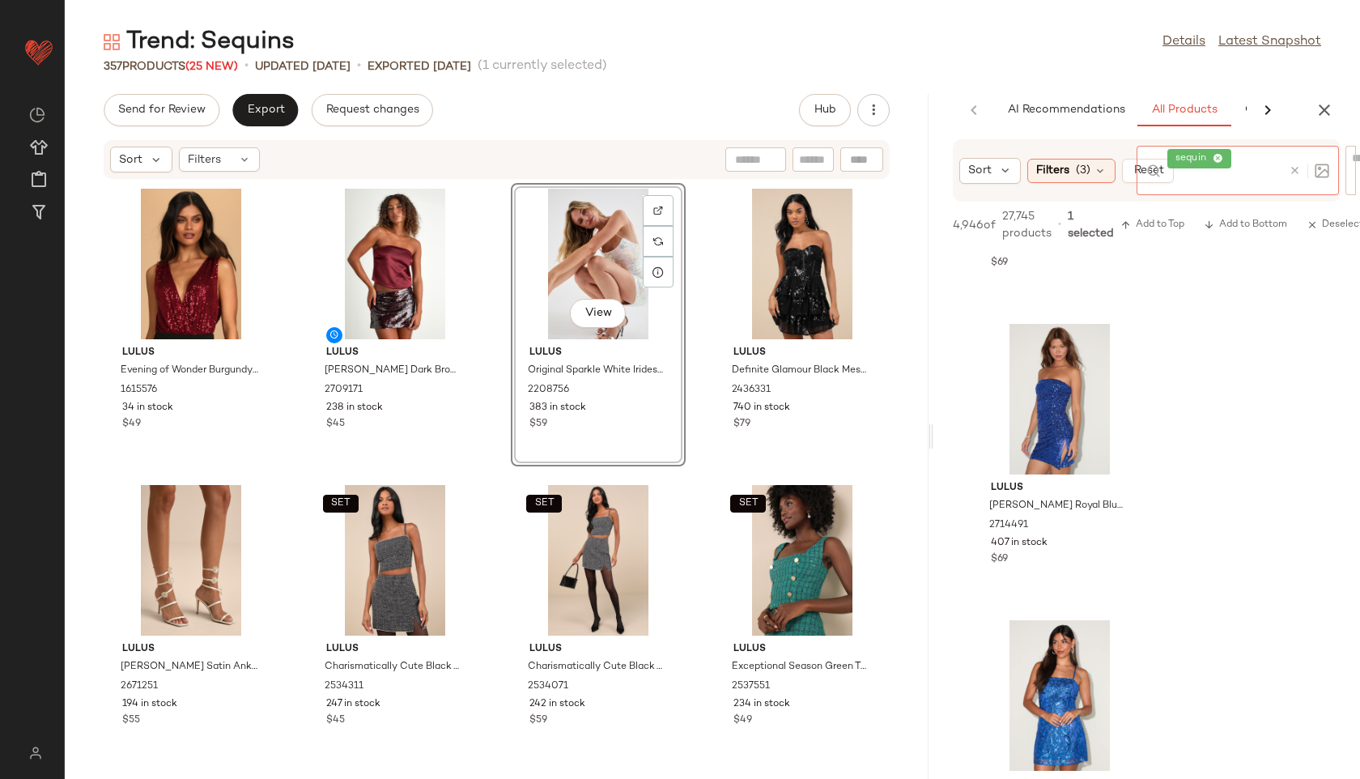
click at [1298, 168] on icon at bounding box center [1295, 170] width 12 height 12
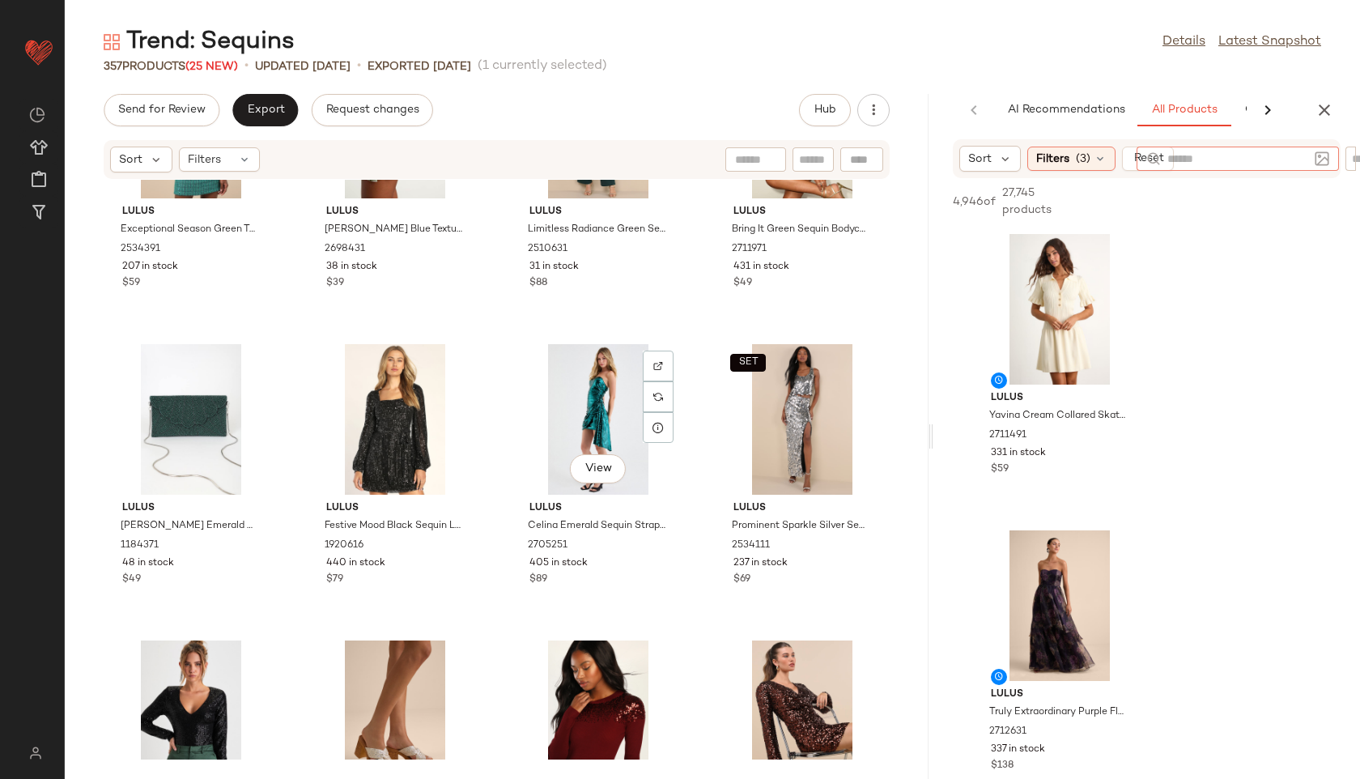
scroll to position [0, 0]
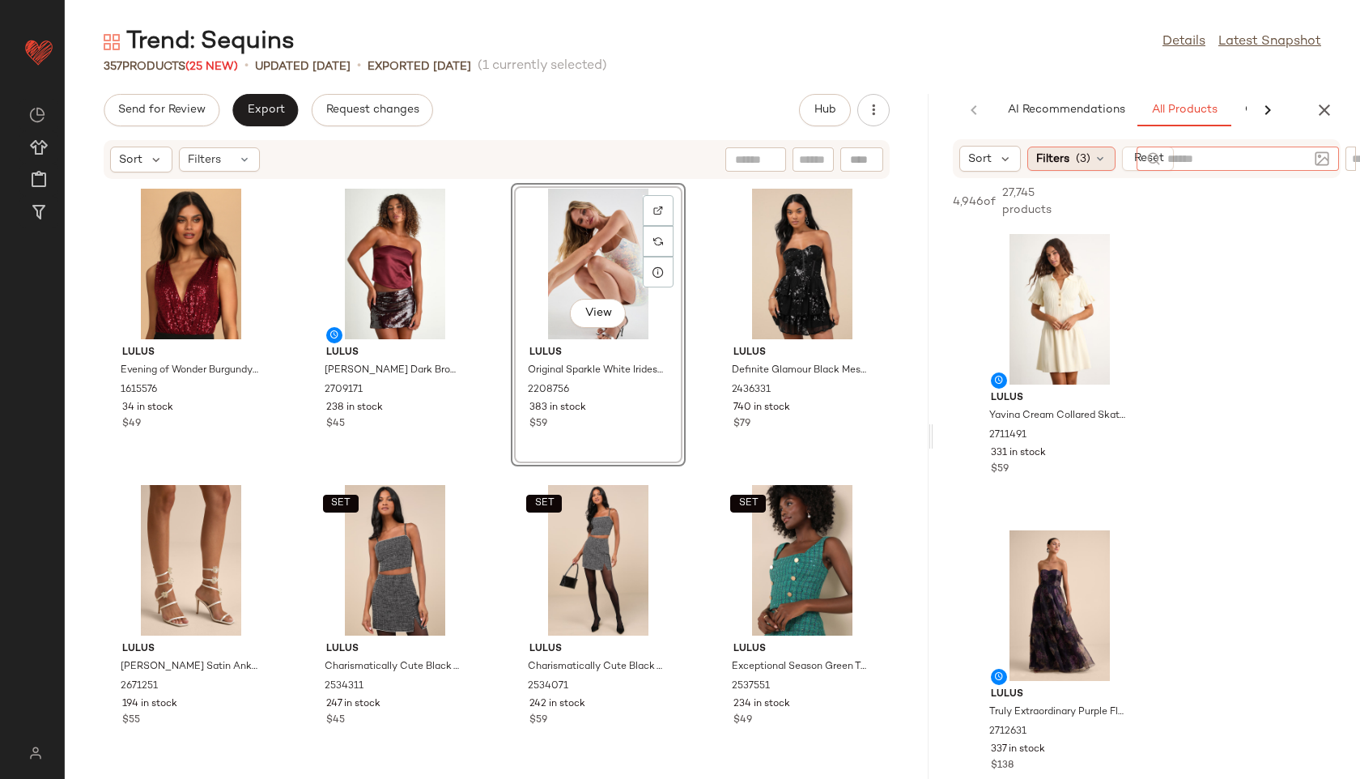
click at [1085, 155] on span "(3)" at bounding box center [1083, 159] width 15 height 17
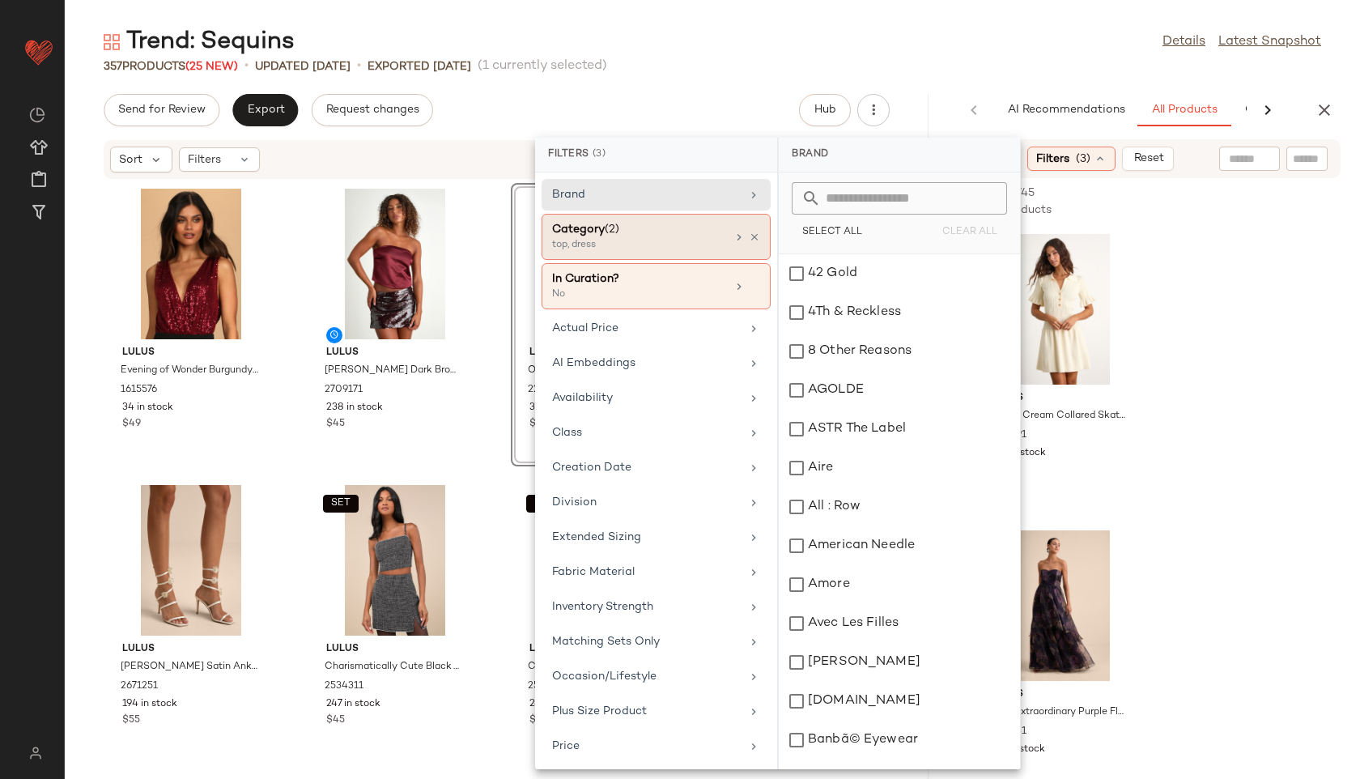
click at [695, 224] on div "Category (2)" at bounding box center [639, 229] width 174 height 17
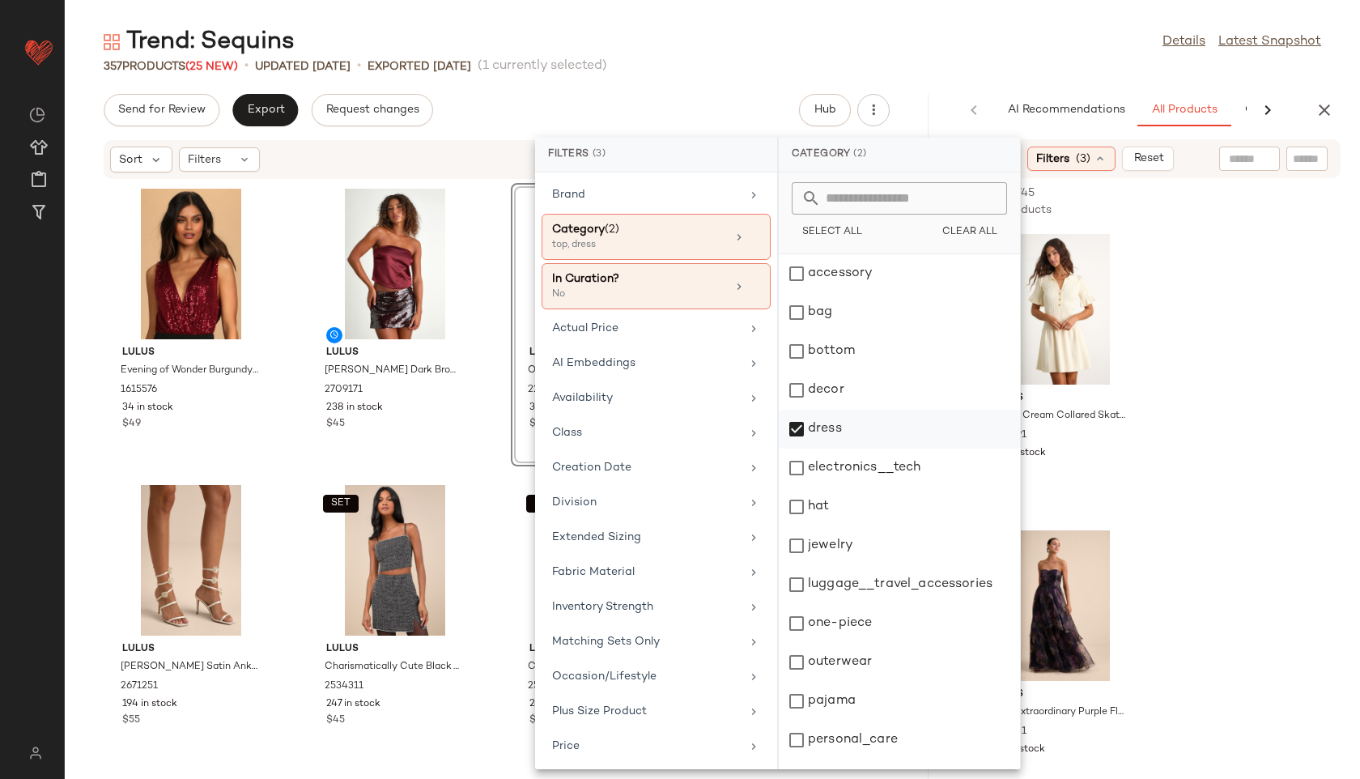
click at [824, 439] on div "dress" at bounding box center [899, 429] width 241 height 39
click at [830, 533] on div "jewelry" at bounding box center [899, 545] width 241 height 39
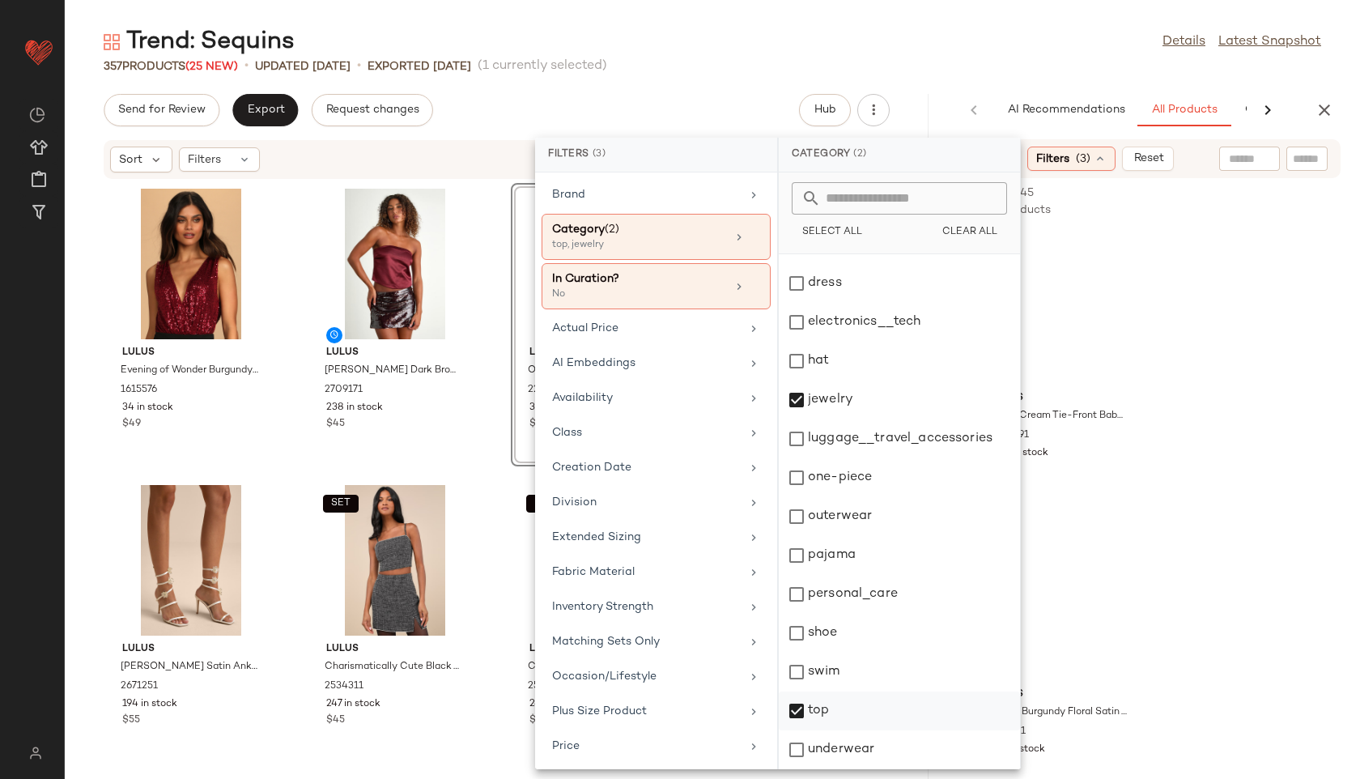
click at [824, 728] on div "top" at bounding box center [899, 710] width 241 height 39
click at [956, 62] on div "357 Products (25 New) • updated [DATE] • Exported [DATE] (1 currently selected)" at bounding box center [712, 66] width 1295 height 16
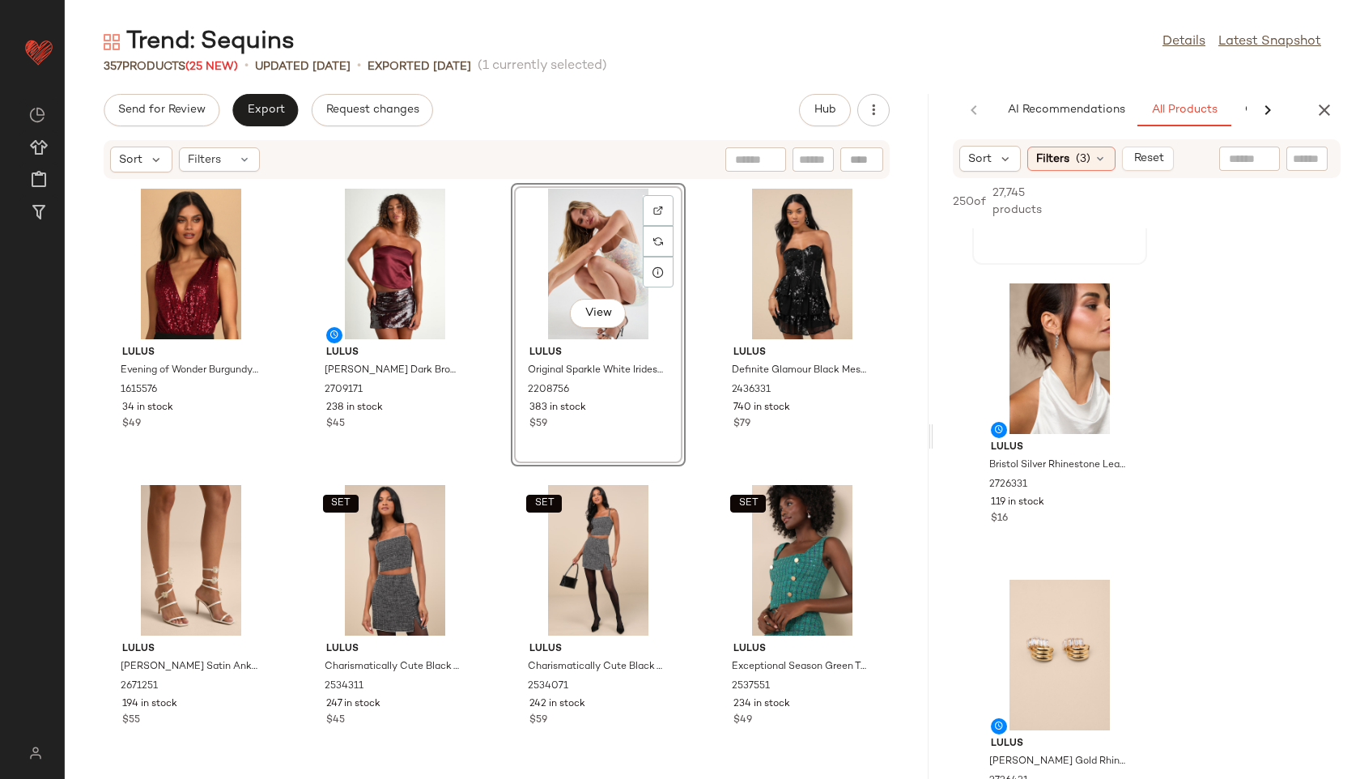
scroll to position [259, 0]
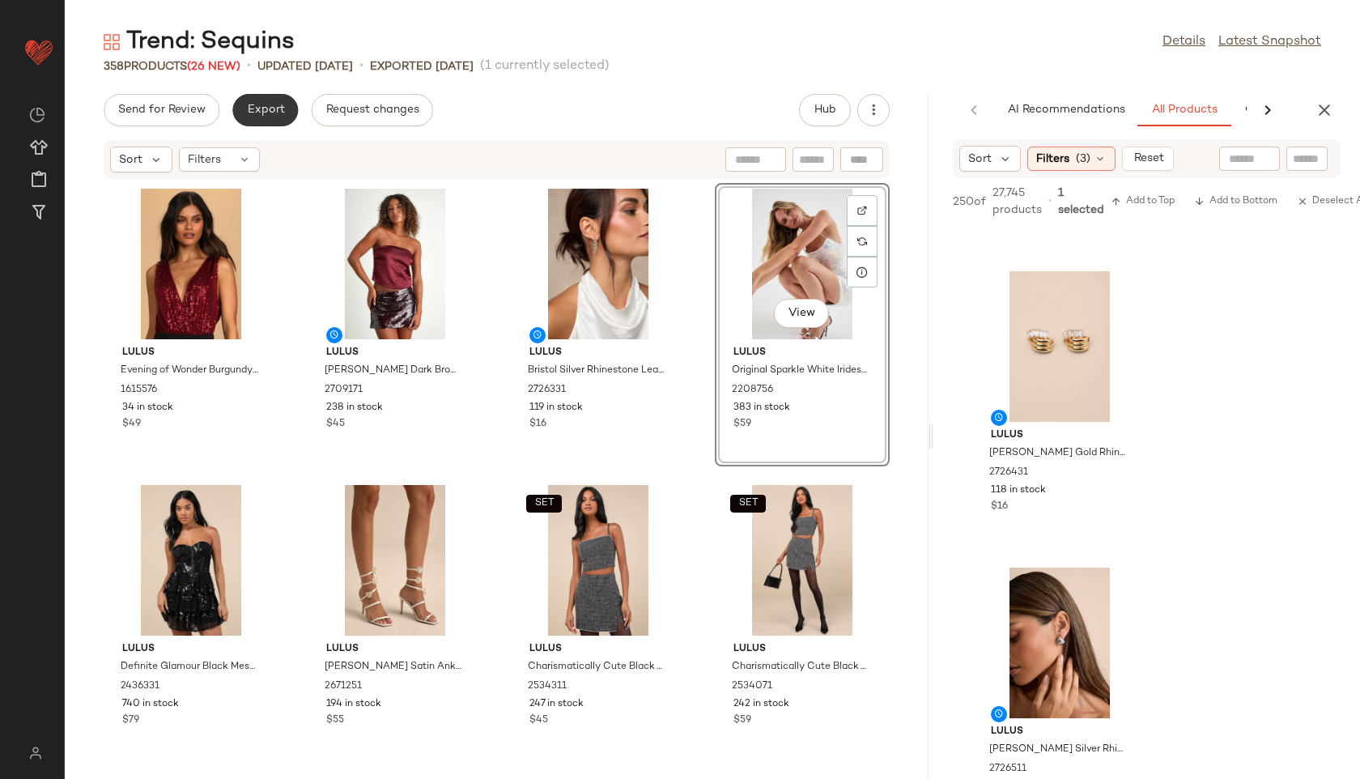
click at [273, 110] on span "Export" at bounding box center [265, 110] width 38 height 13
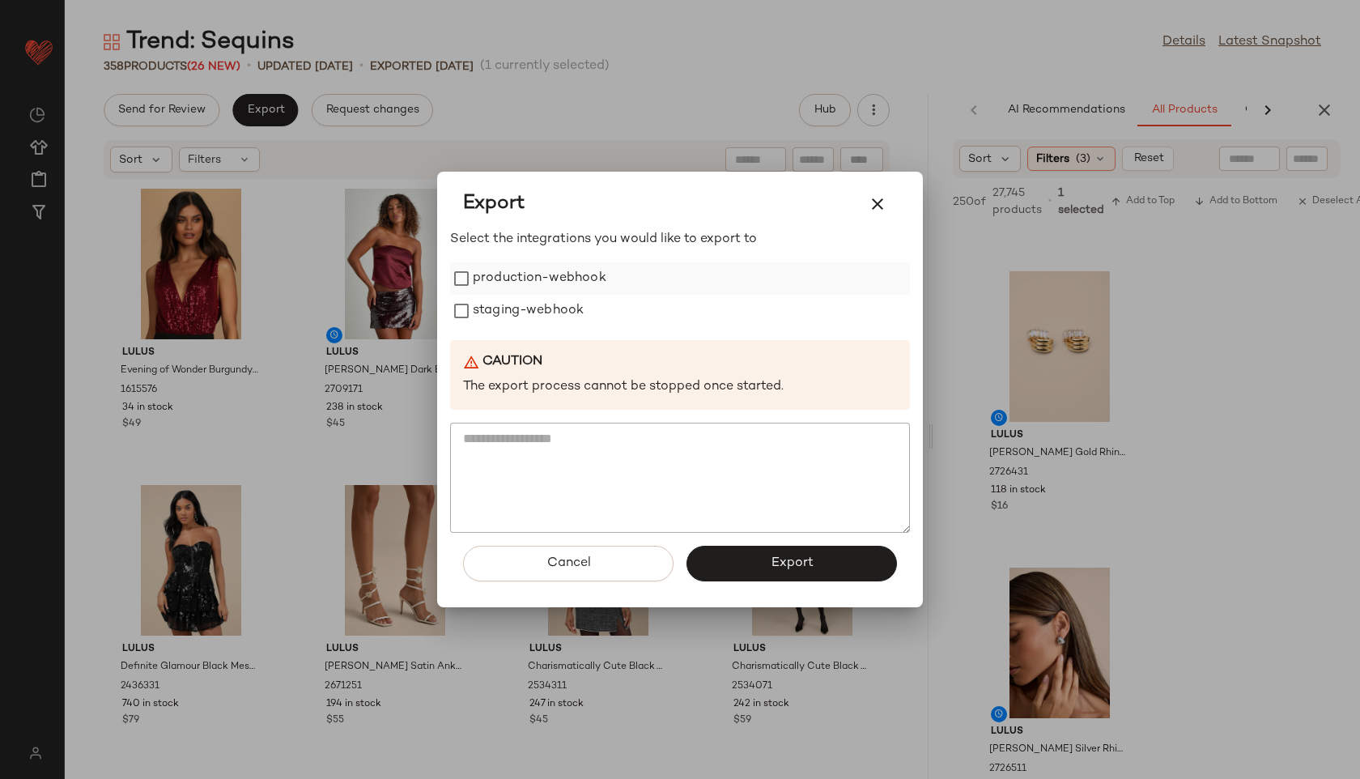
click at [546, 275] on label "production-webhook" at bounding box center [540, 278] width 134 height 32
click at [552, 312] on label "staging-webhook" at bounding box center [528, 311] width 111 height 32
click at [761, 570] on button "Export" at bounding box center [791, 564] width 210 height 36
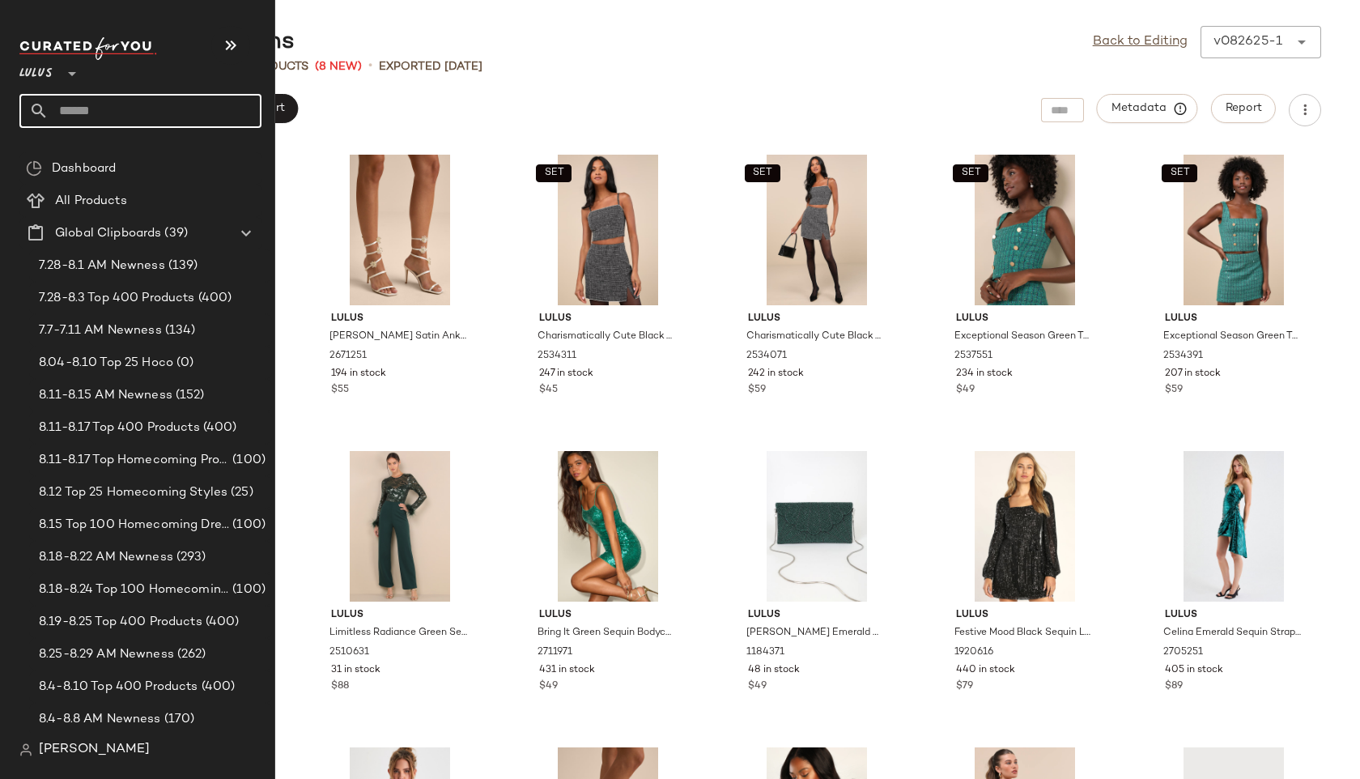
click at [97, 112] on input "text" at bounding box center [155, 111] width 213 height 34
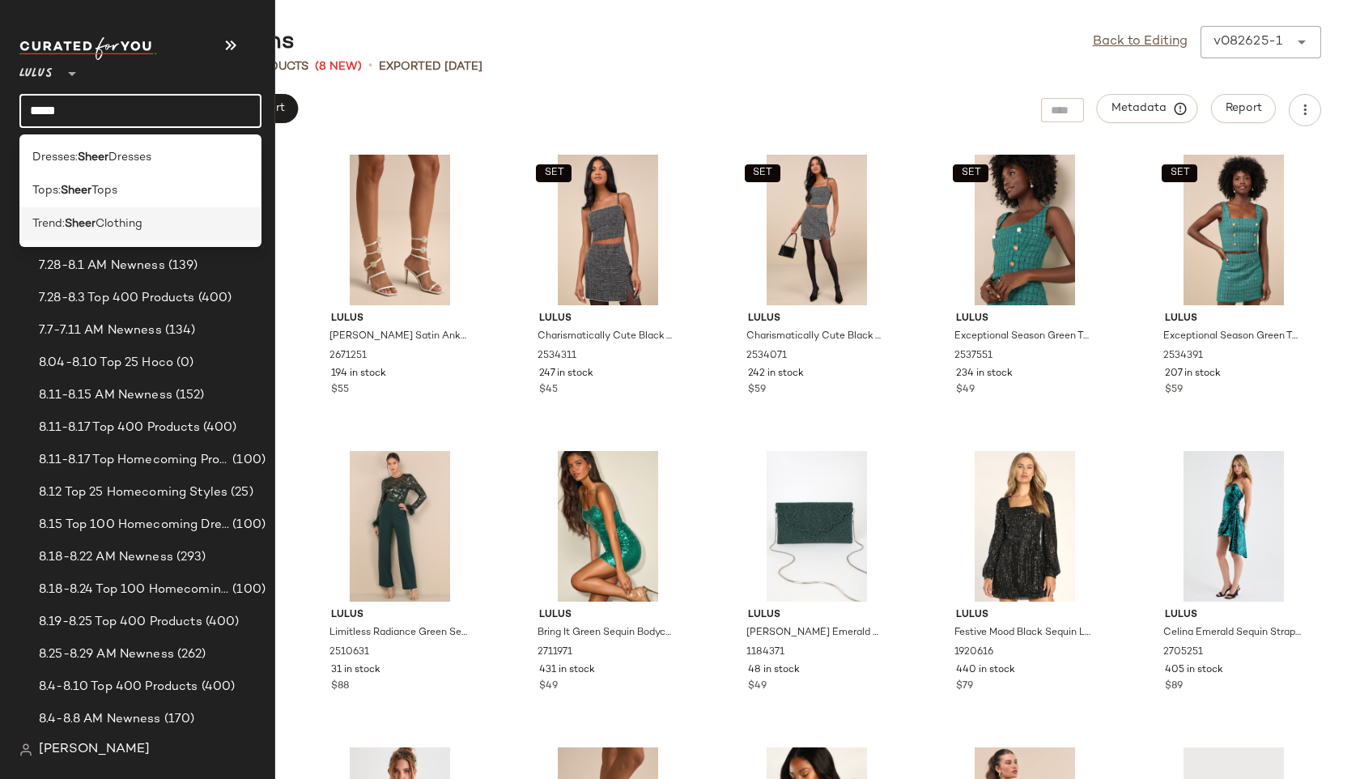
type input "*****"
click at [65, 228] on span "Trend:" at bounding box center [48, 223] width 32 height 17
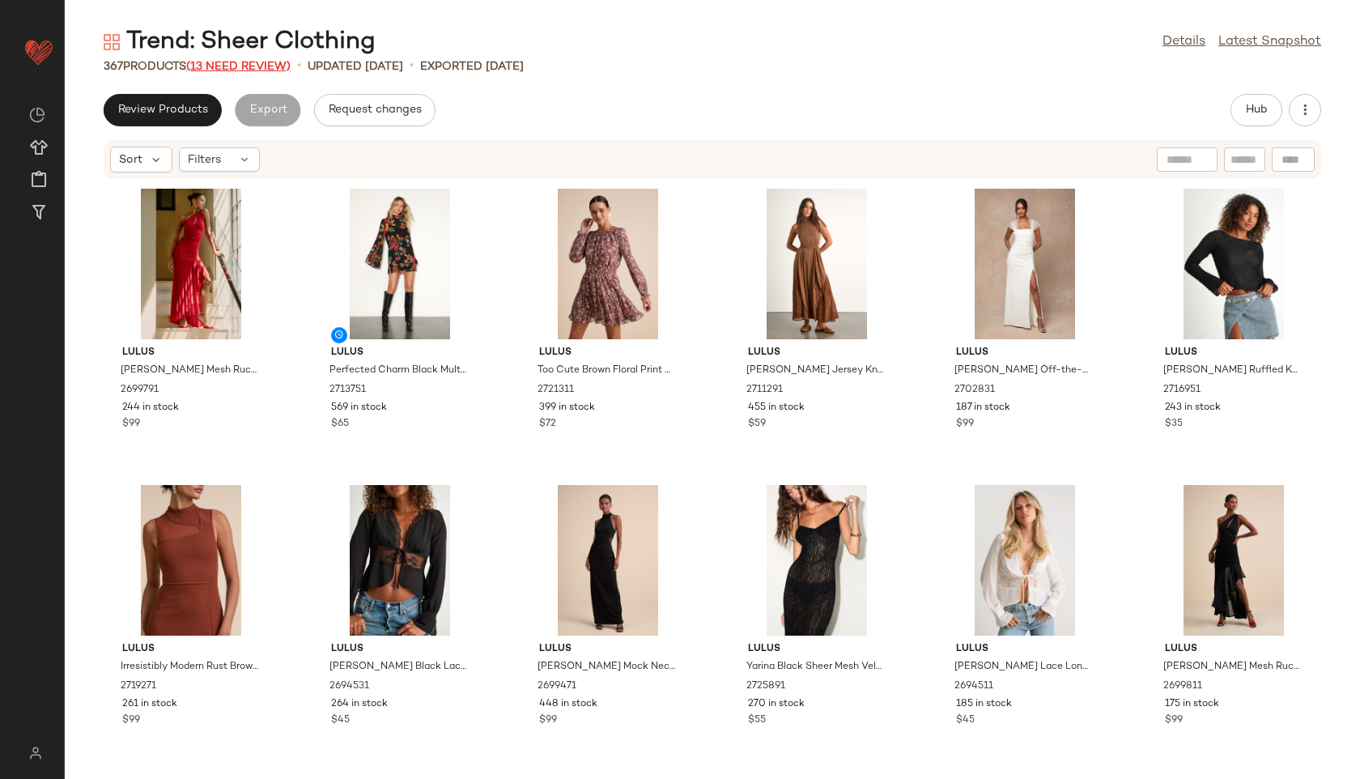
click at [243, 66] on span "(13 Need Review)" at bounding box center [238, 67] width 104 height 12
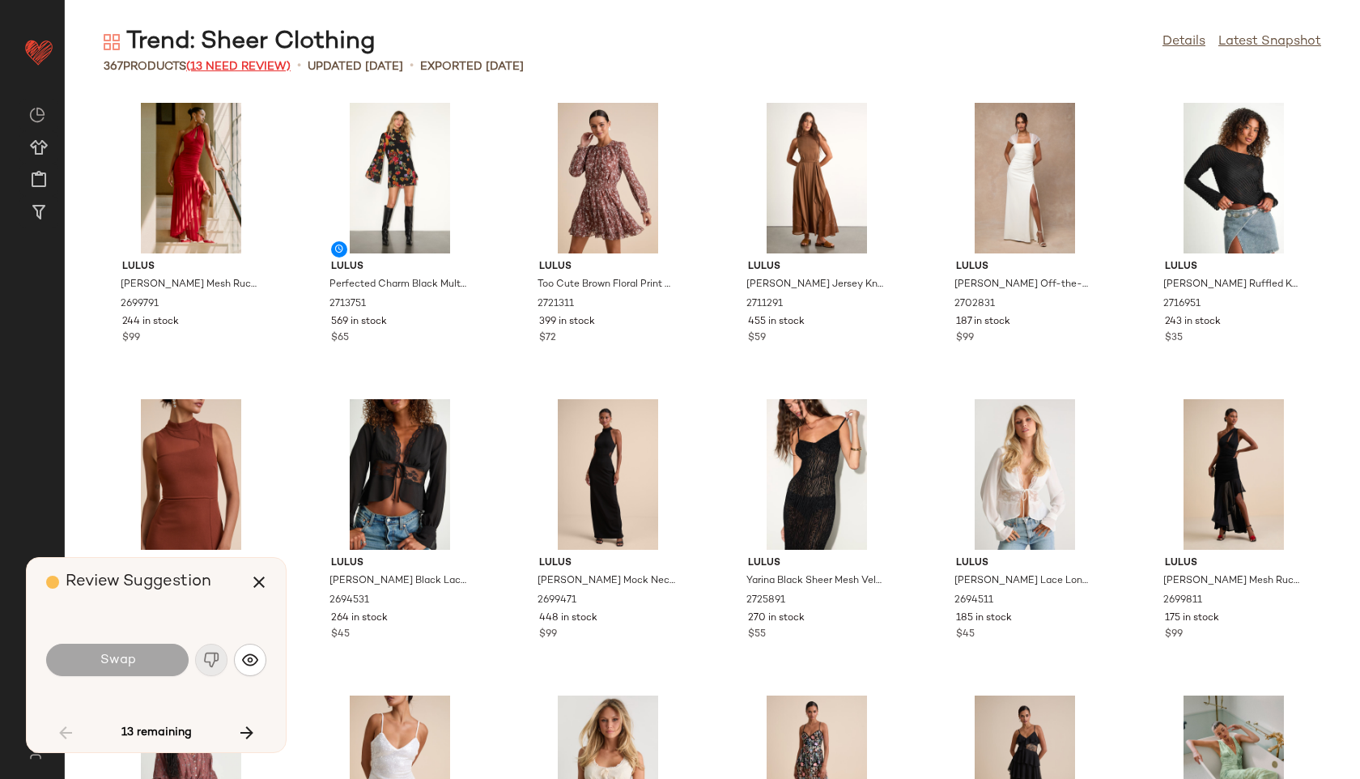
scroll to position [2074, 0]
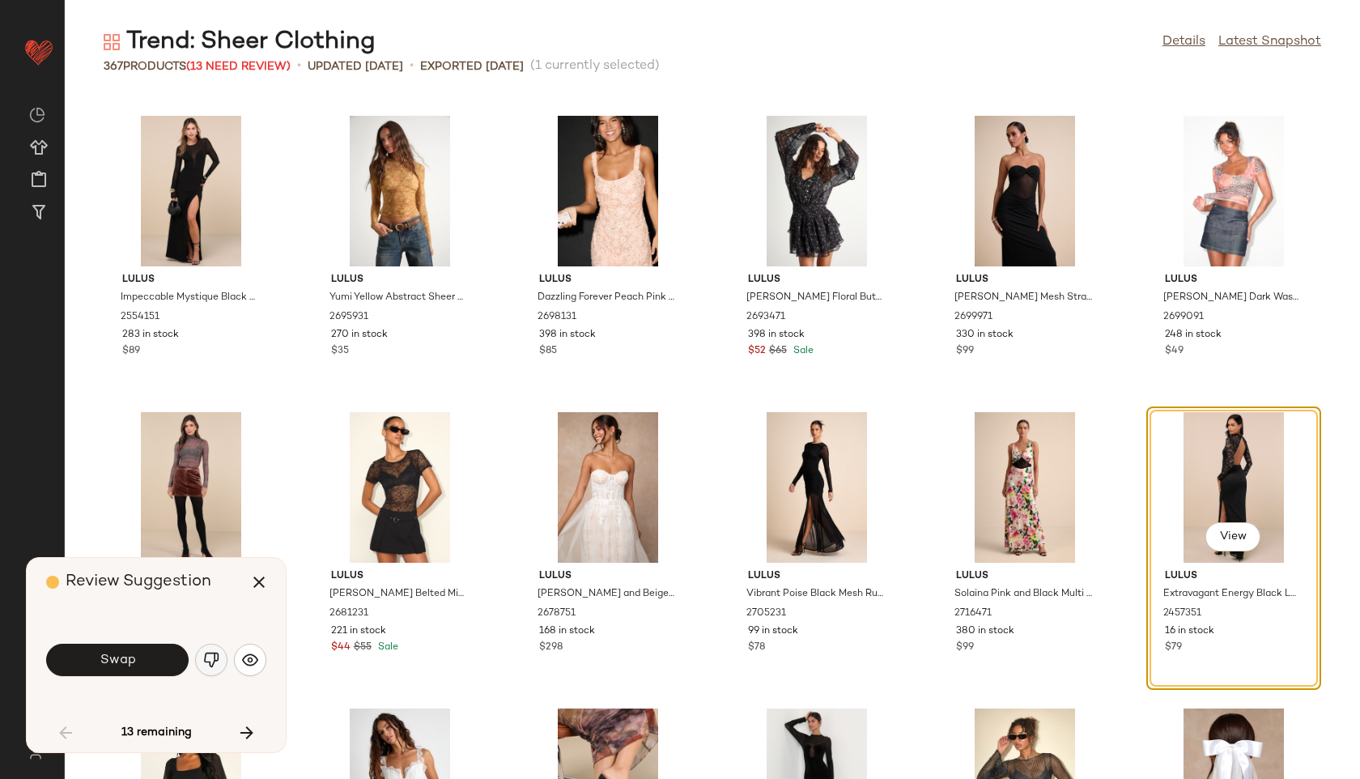
click at [209, 661] on img "button" at bounding box center [211, 660] width 16 height 16
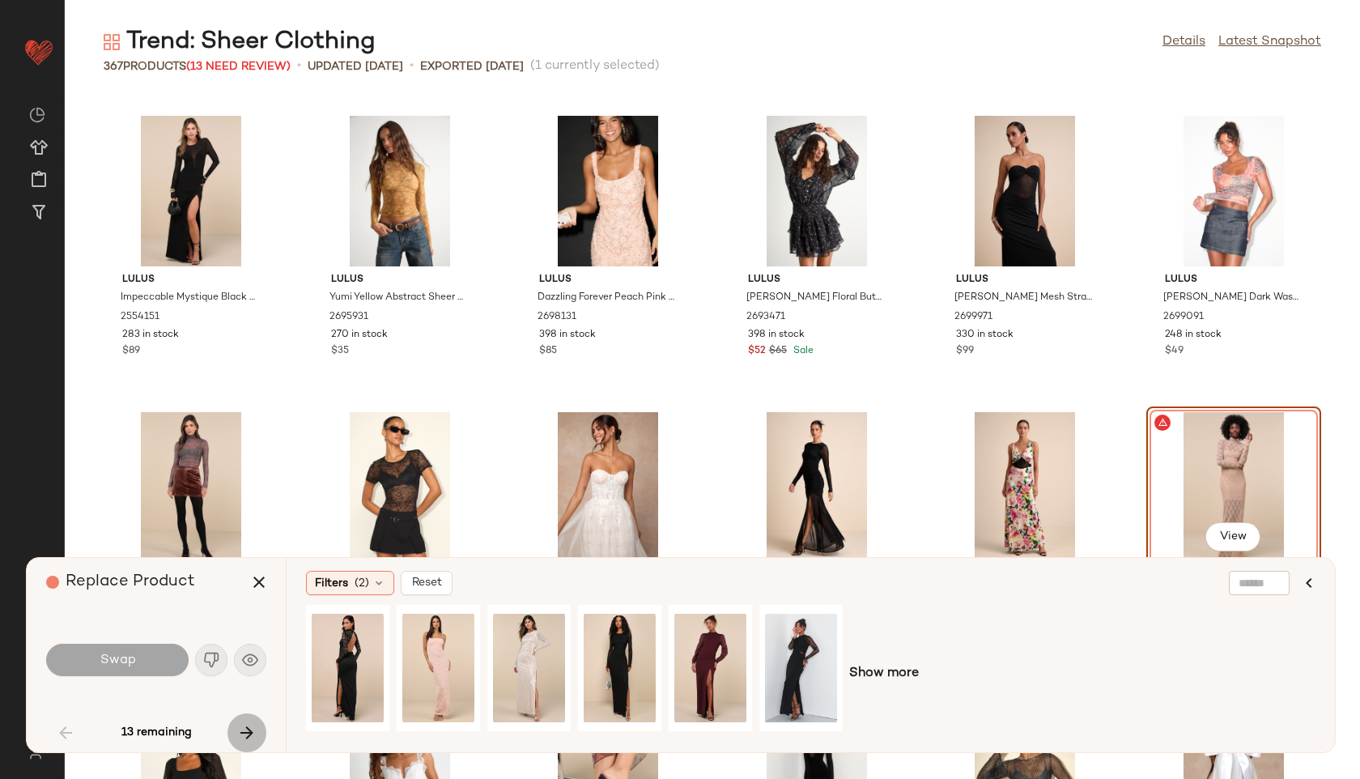
click at [244, 729] on icon "button" at bounding box center [246, 732] width 19 height 19
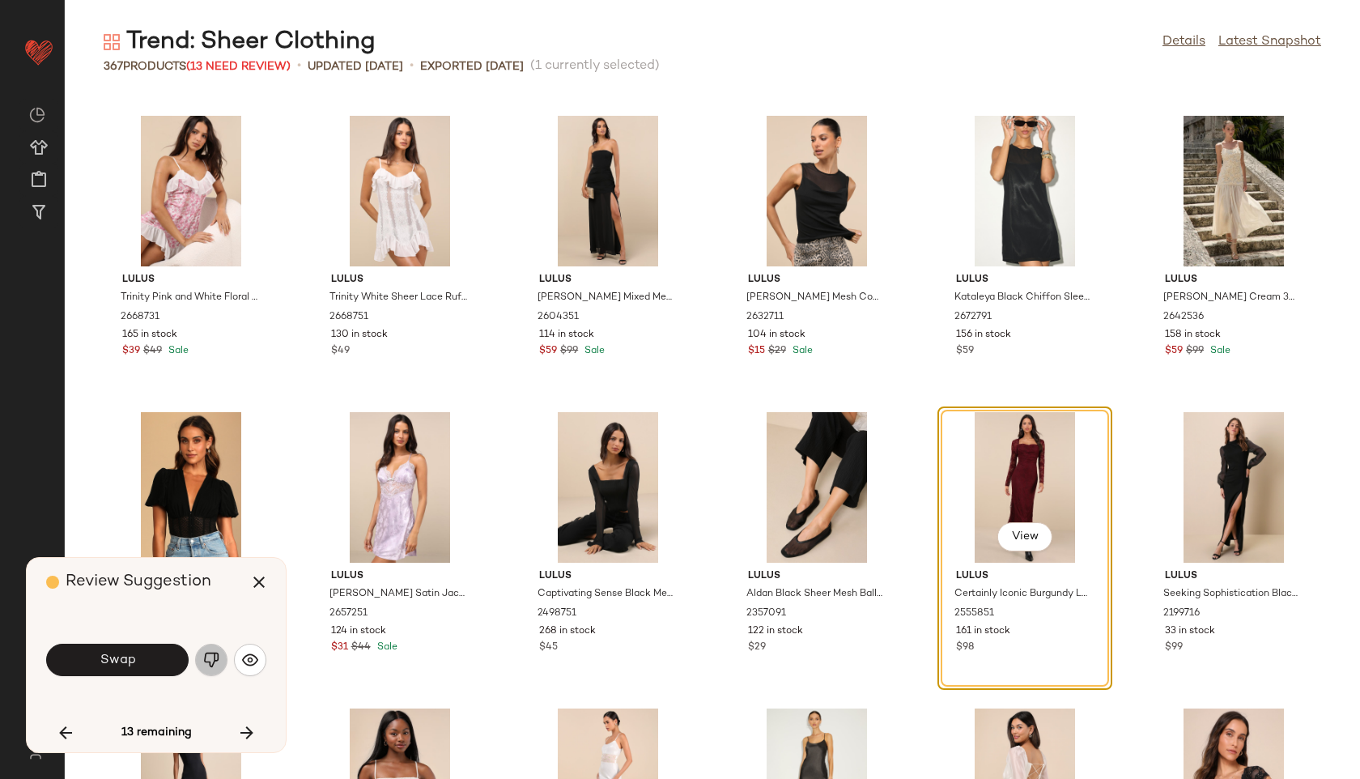
click at [210, 657] on img "button" at bounding box center [211, 660] width 16 height 16
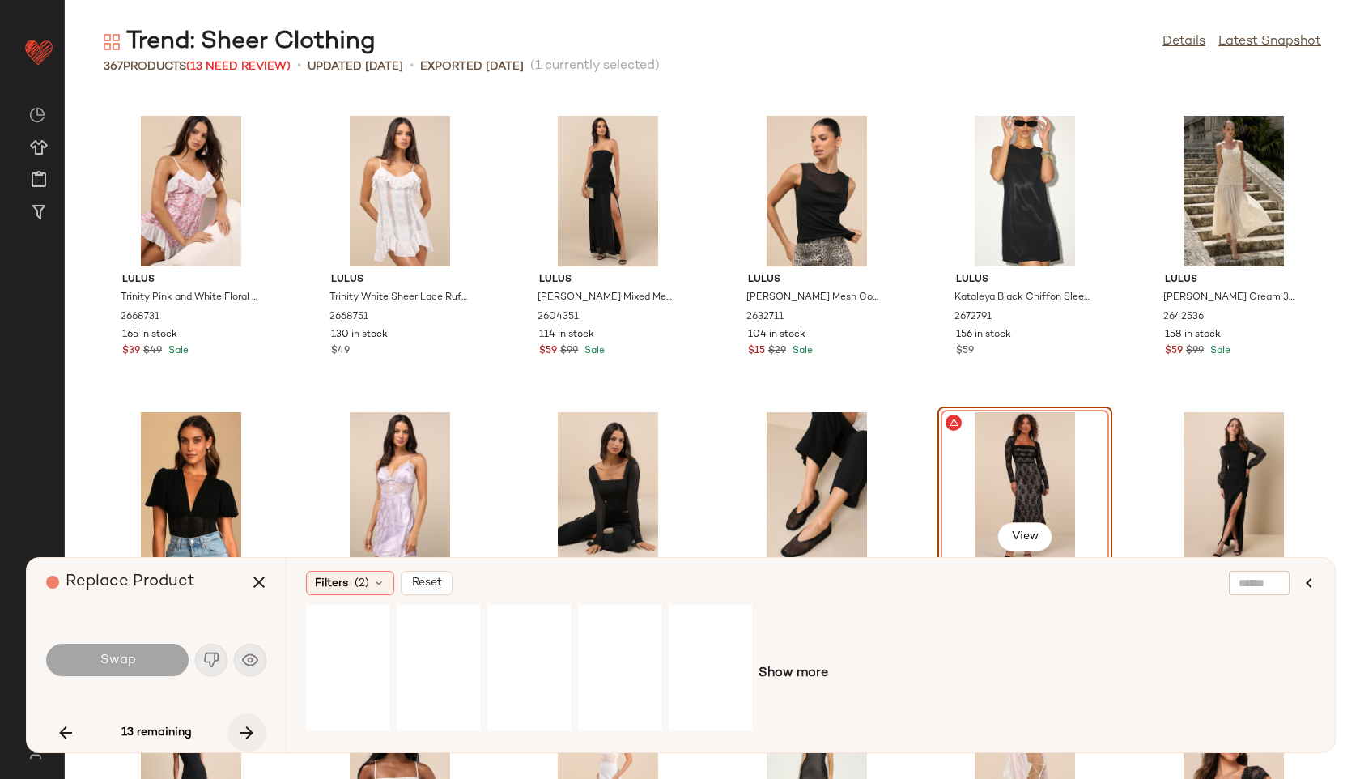
click at [244, 741] on icon "button" at bounding box center [246, 732] width 19 height 19
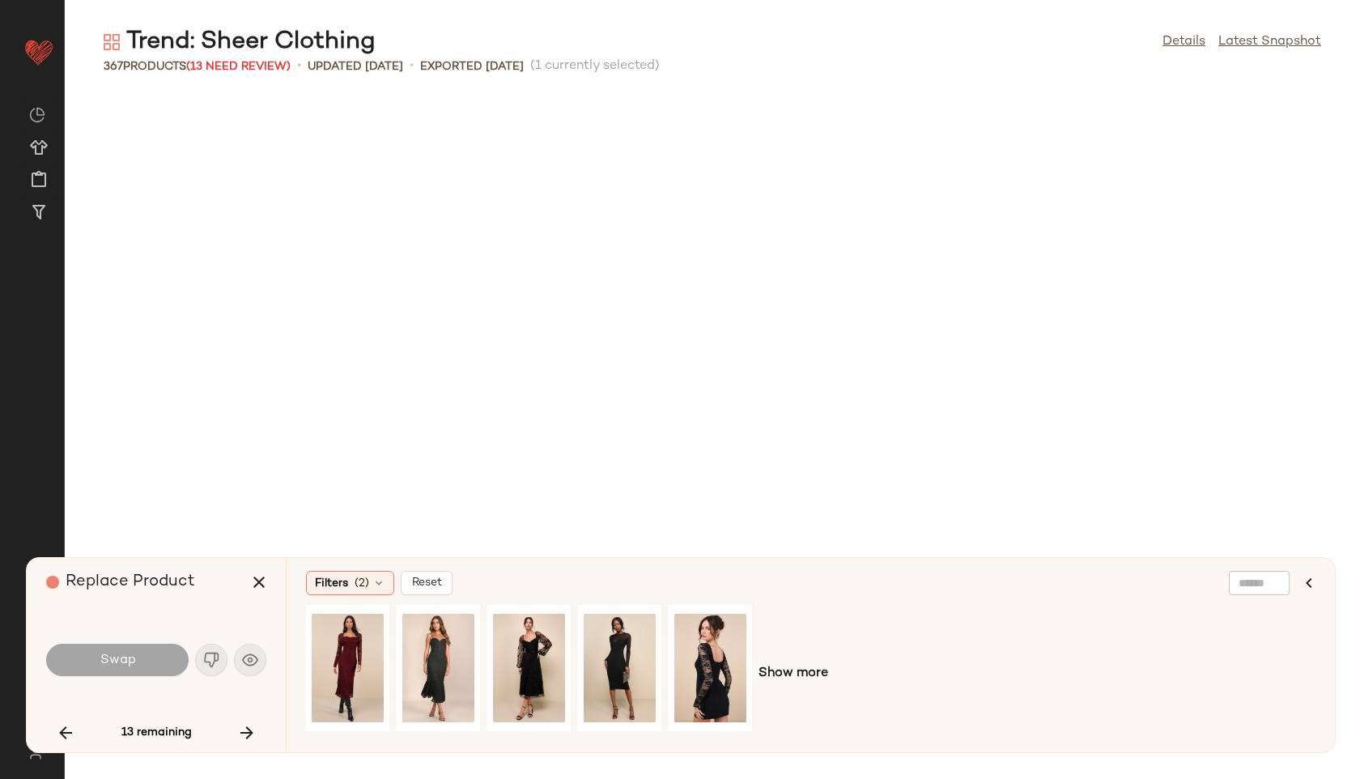
scroll to position [6814, 0]
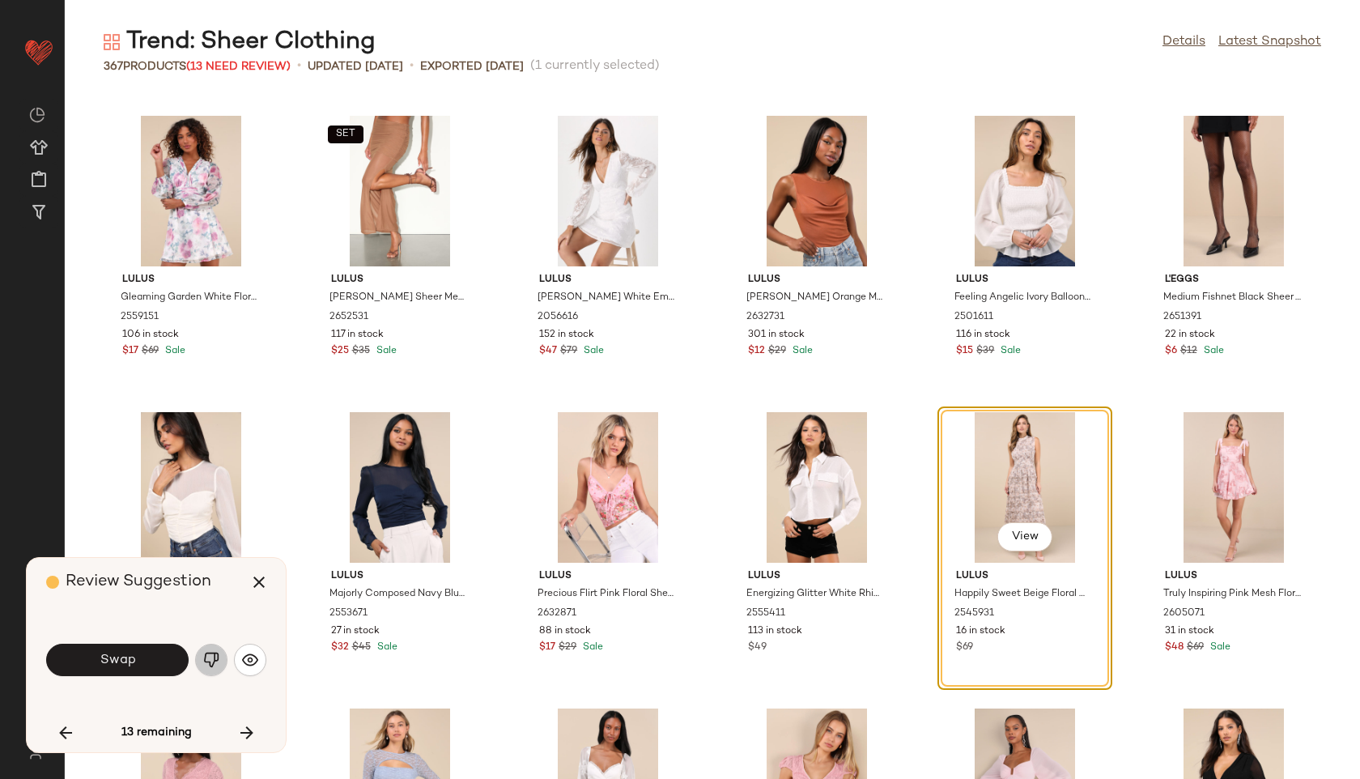
click at [210, 654] on img "button" at bounding box center [211, 660] width 16 height 16
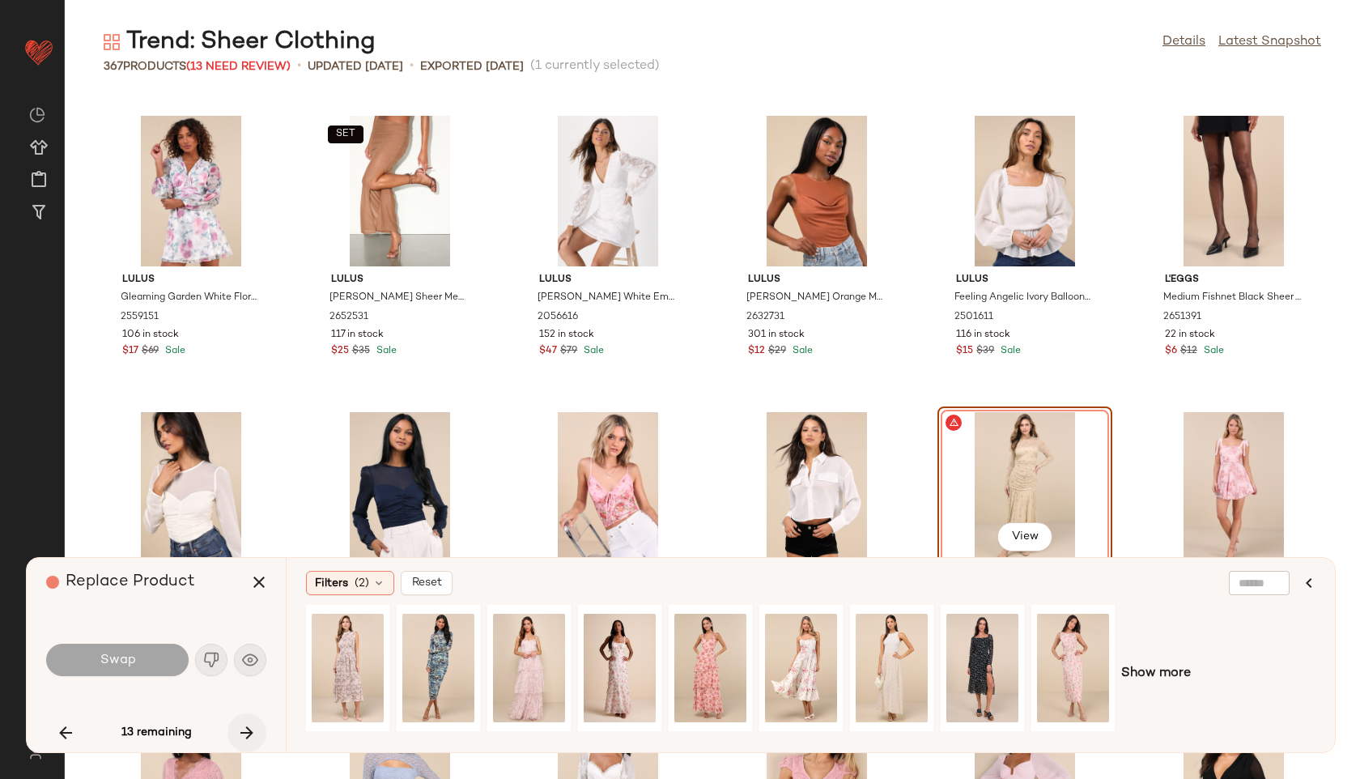
click at [250, 734] on icon "button" at bounding box center [246, 732] width 19 height 19
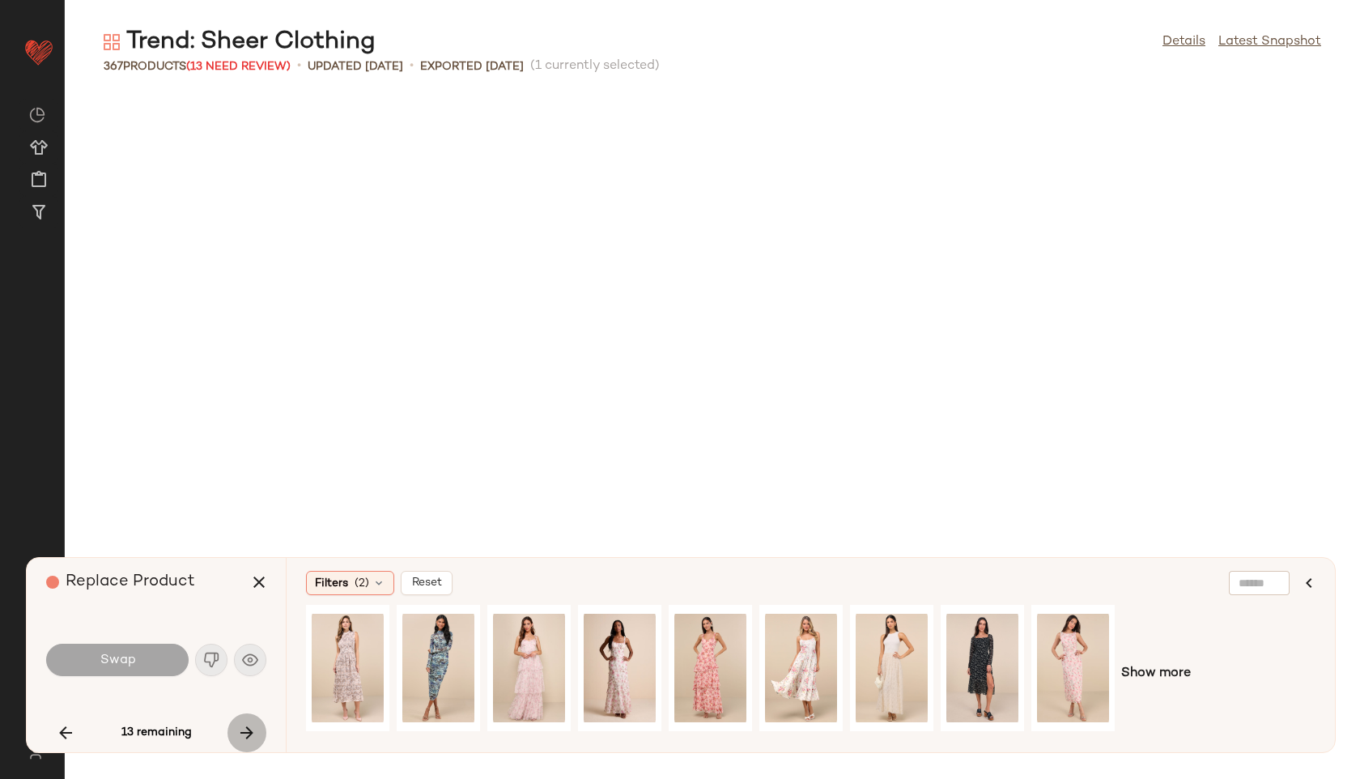
scroll to position [9184, 0]
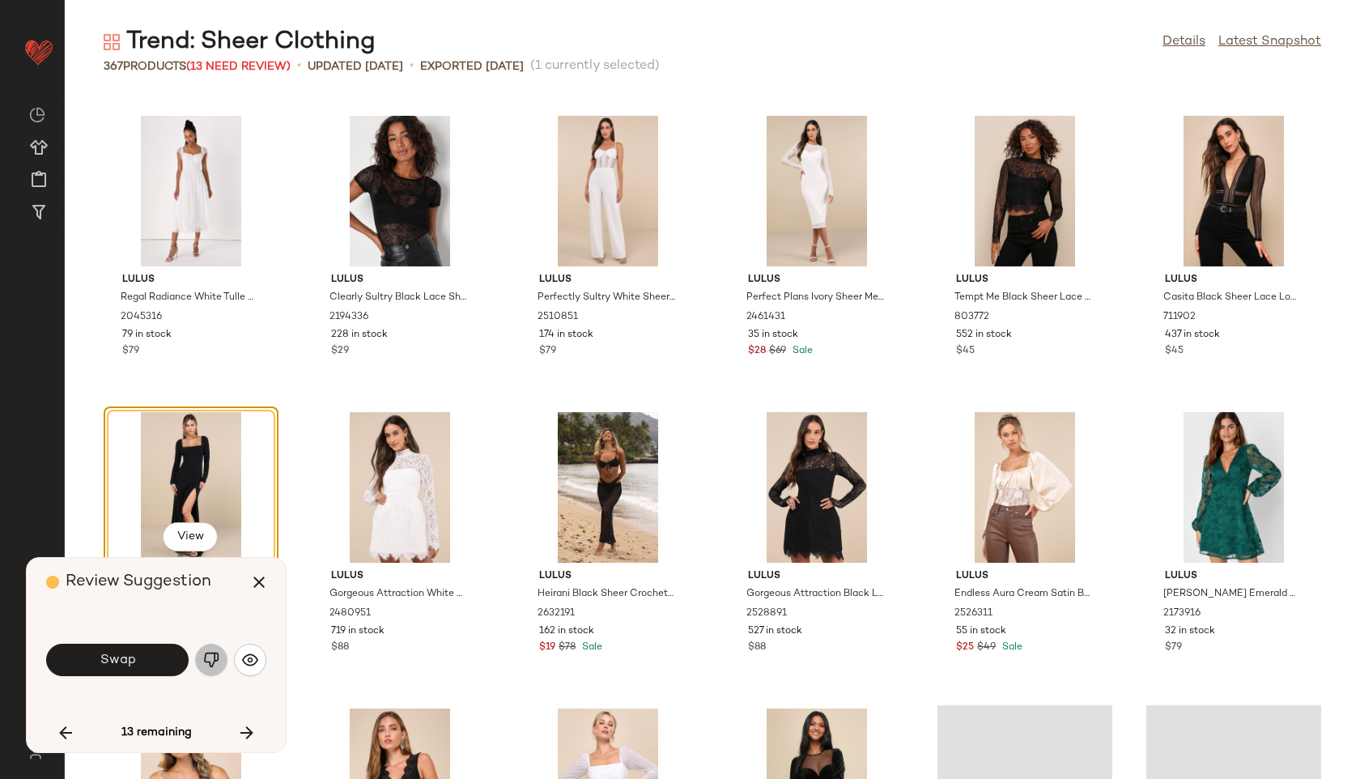
click at [217, 661] on img "button" at bounding box center [211, 660] width 16 height 16
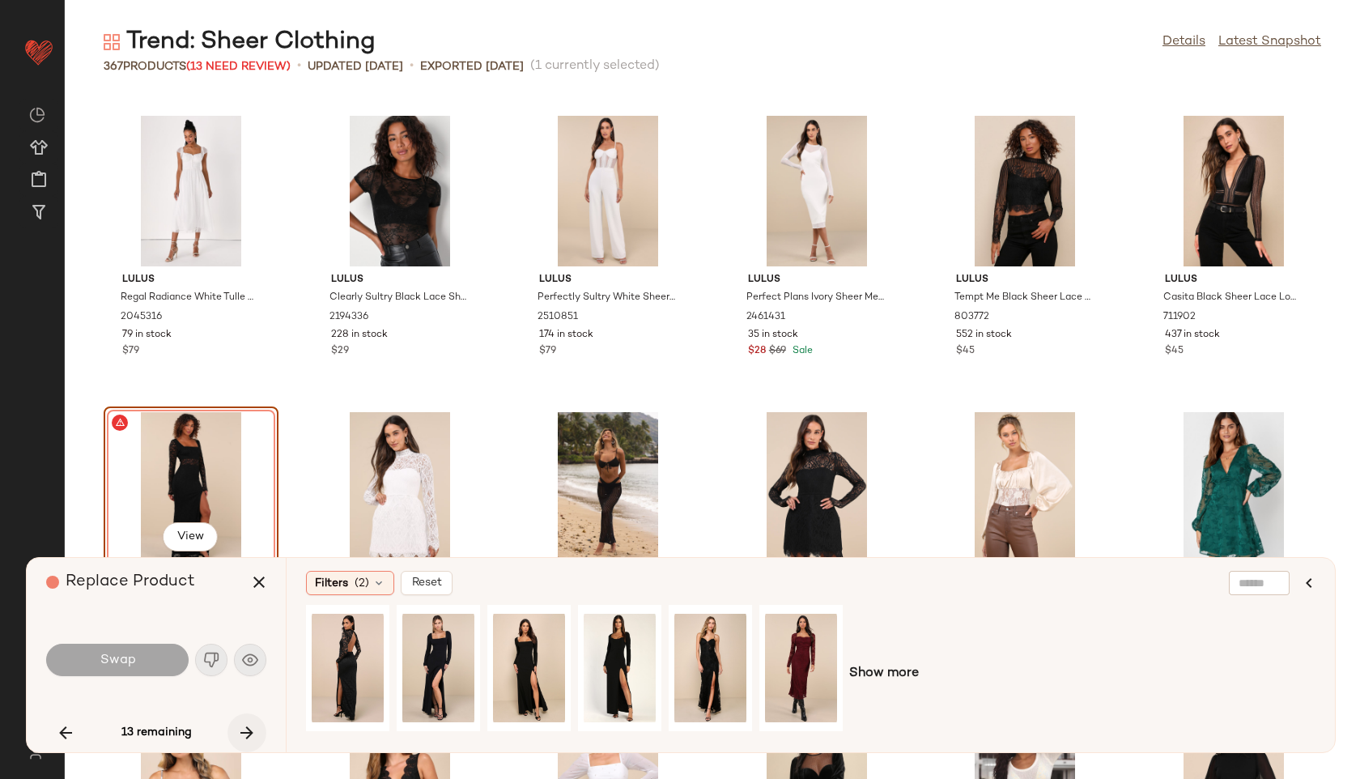
click at [243, 729] on icon "button" at bounding box center [246, 732] width 19 height 19
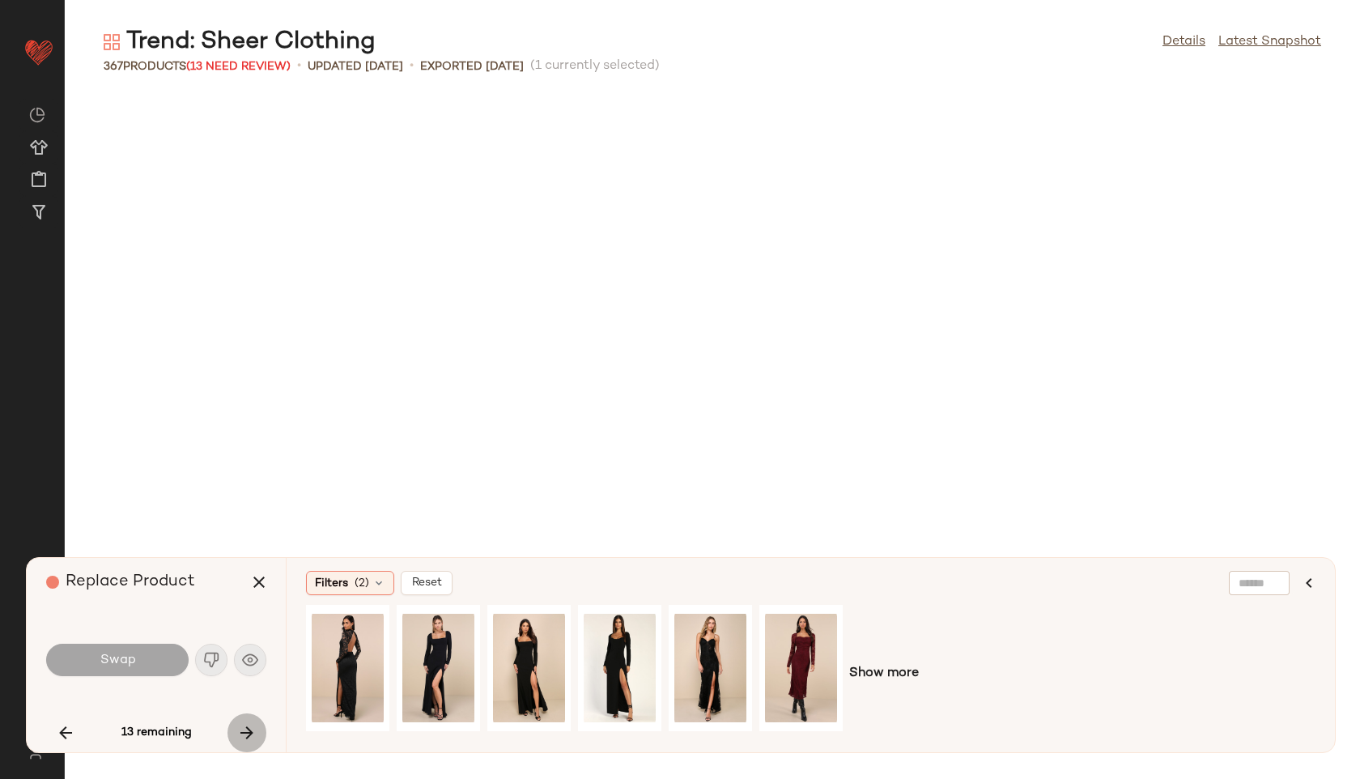
scroll to position [10073, 0]
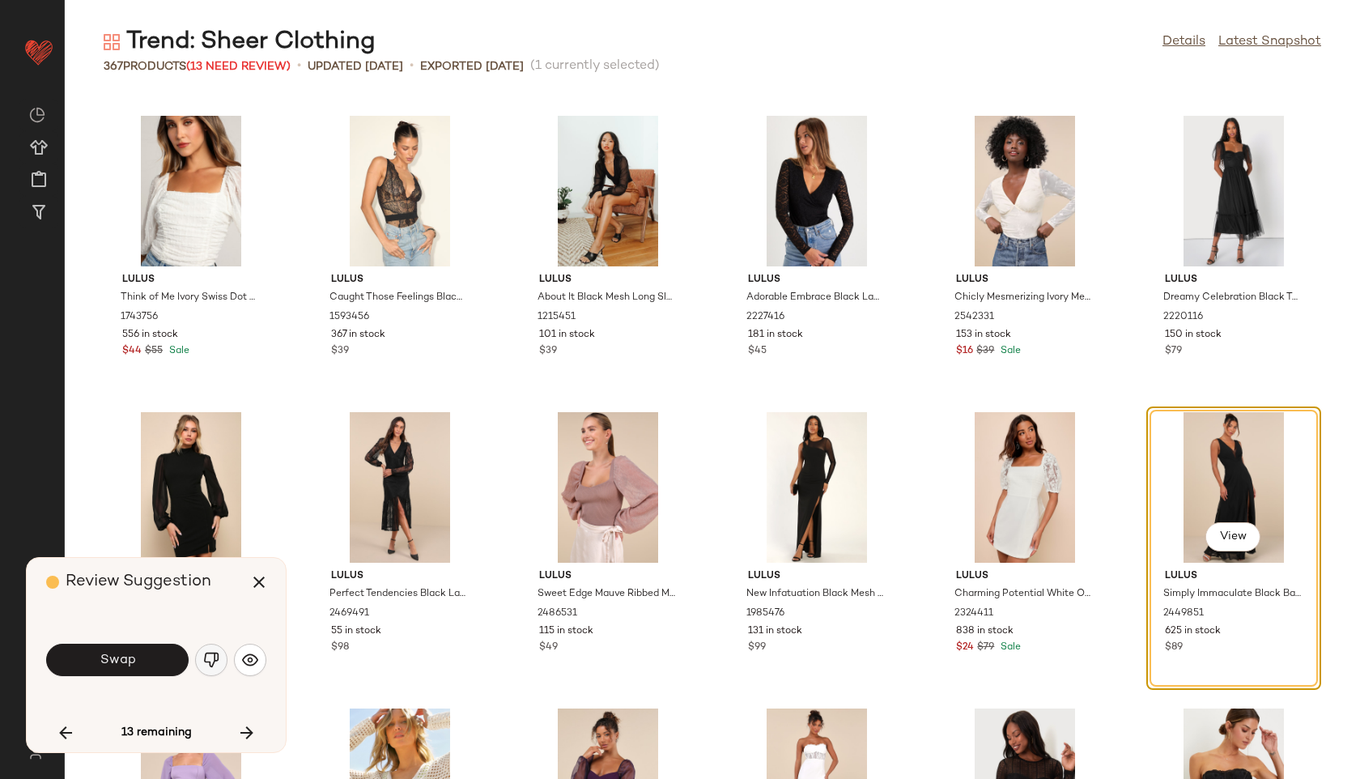
click at [214, 654] on img "button" at bounding box center [211, 660] width 16 height 16
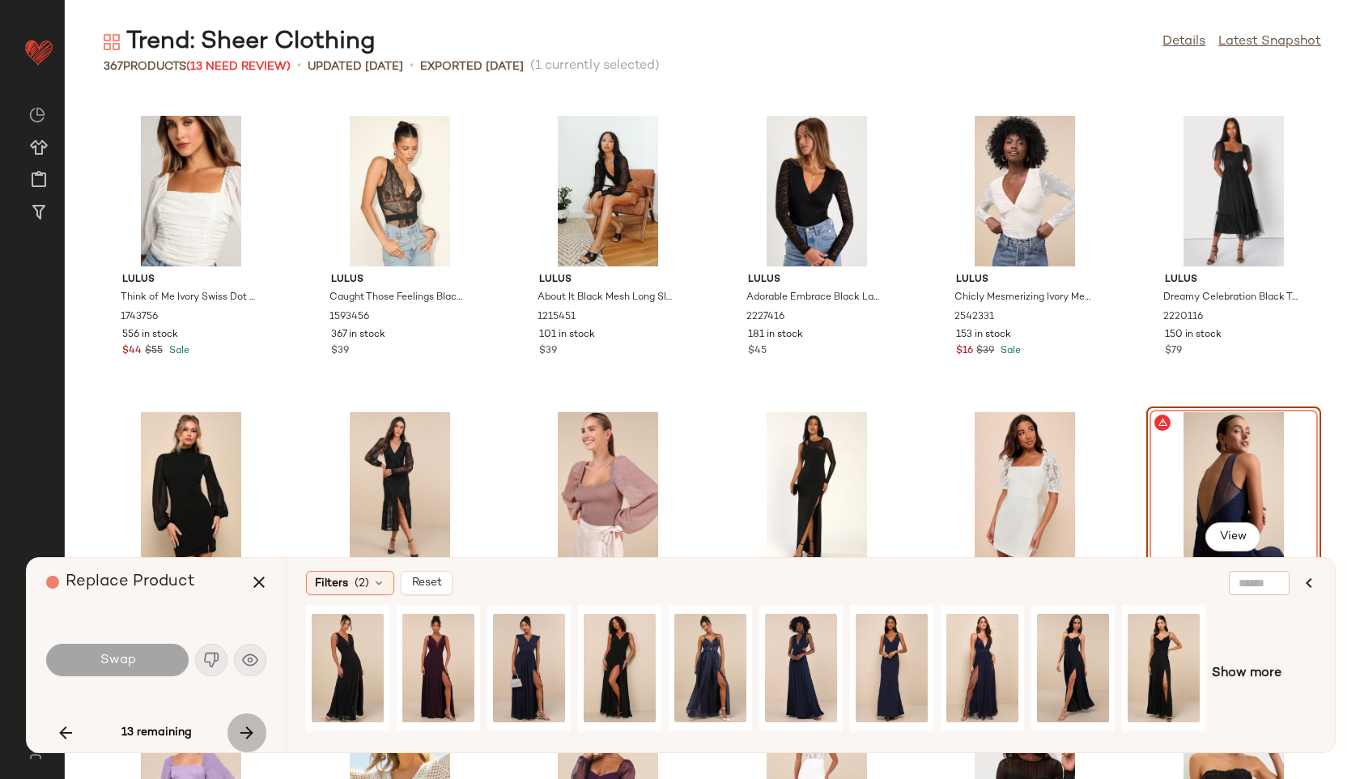
click at [251, 733] on icon "button" at bounding box center [246, 732] width 19 height 19
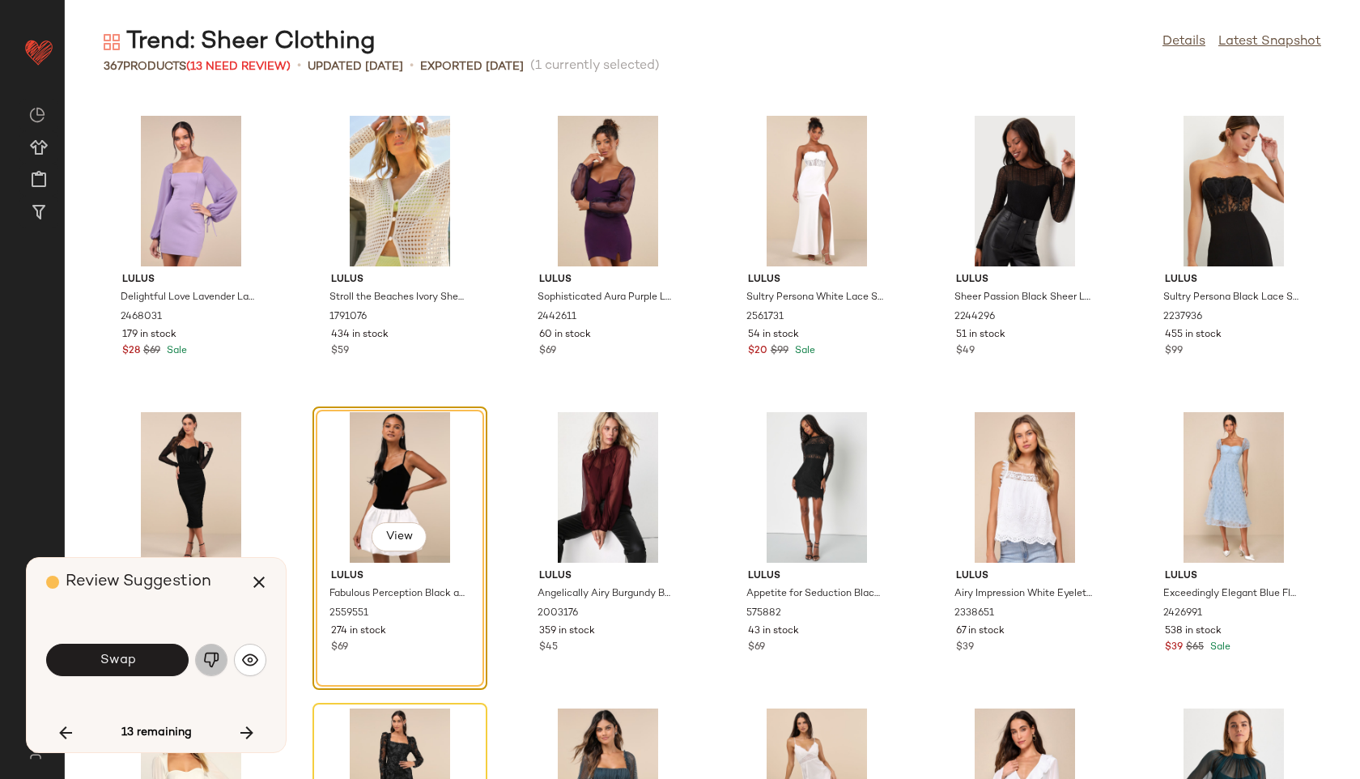
click at [210, 653] on img "button" at bounding box center [211, 660] width 16 height 16
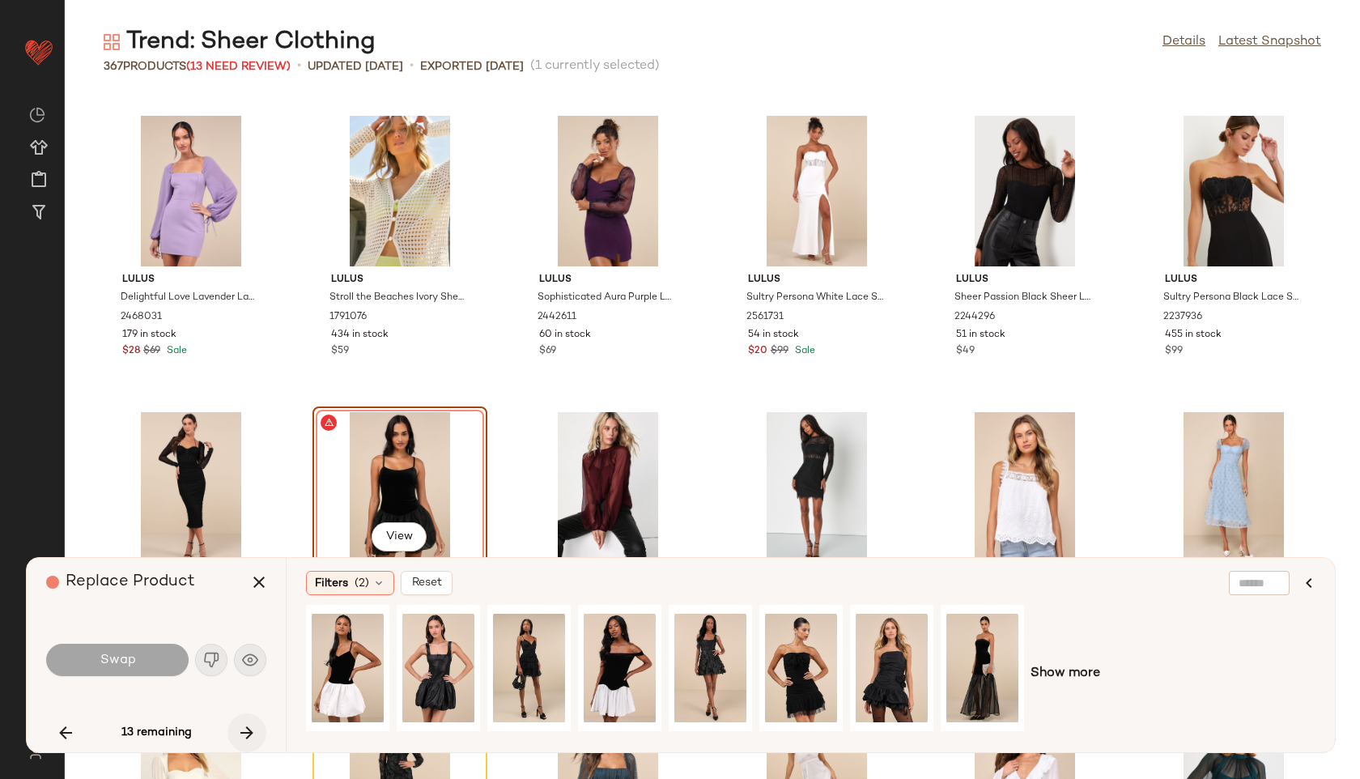
click at [253, 734] on icon "button" at bounding box center [246, 732] width 19 height 19
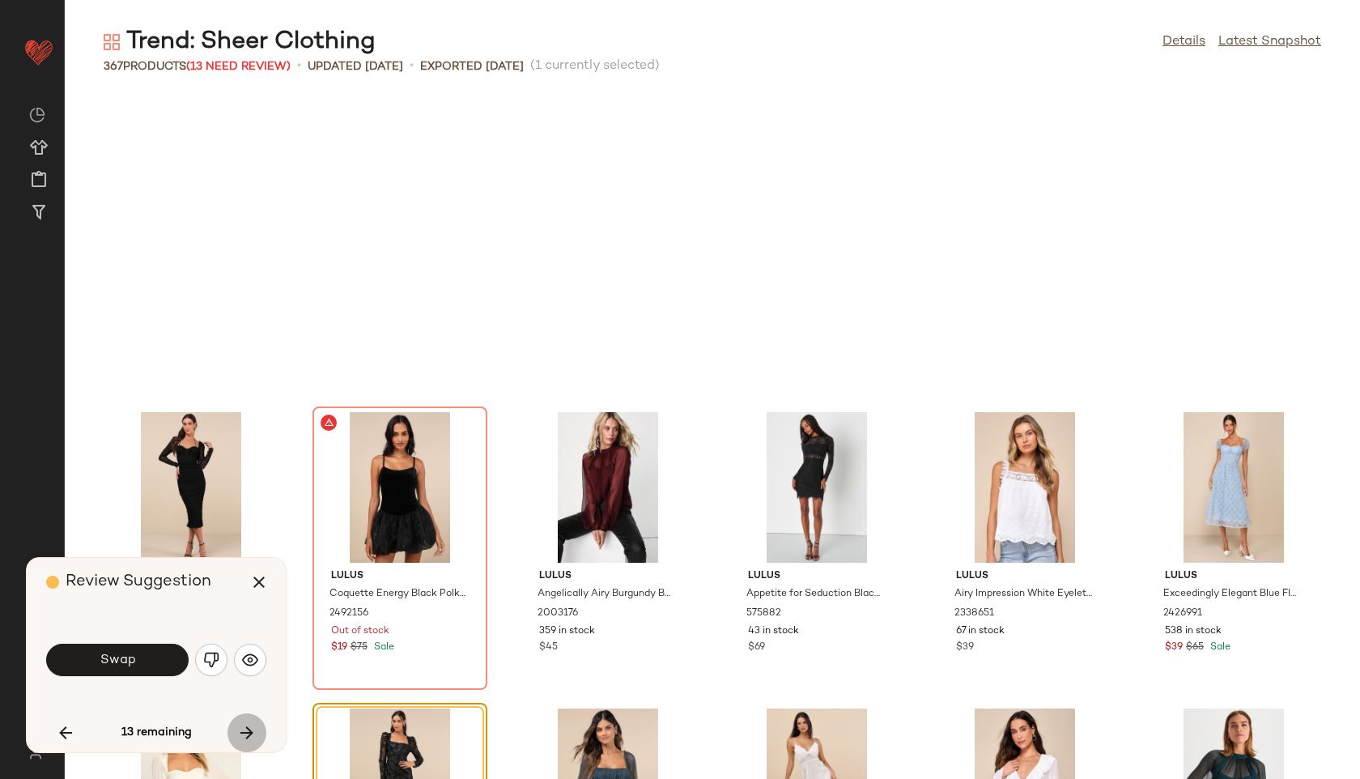
scroll to position [10962, 0]
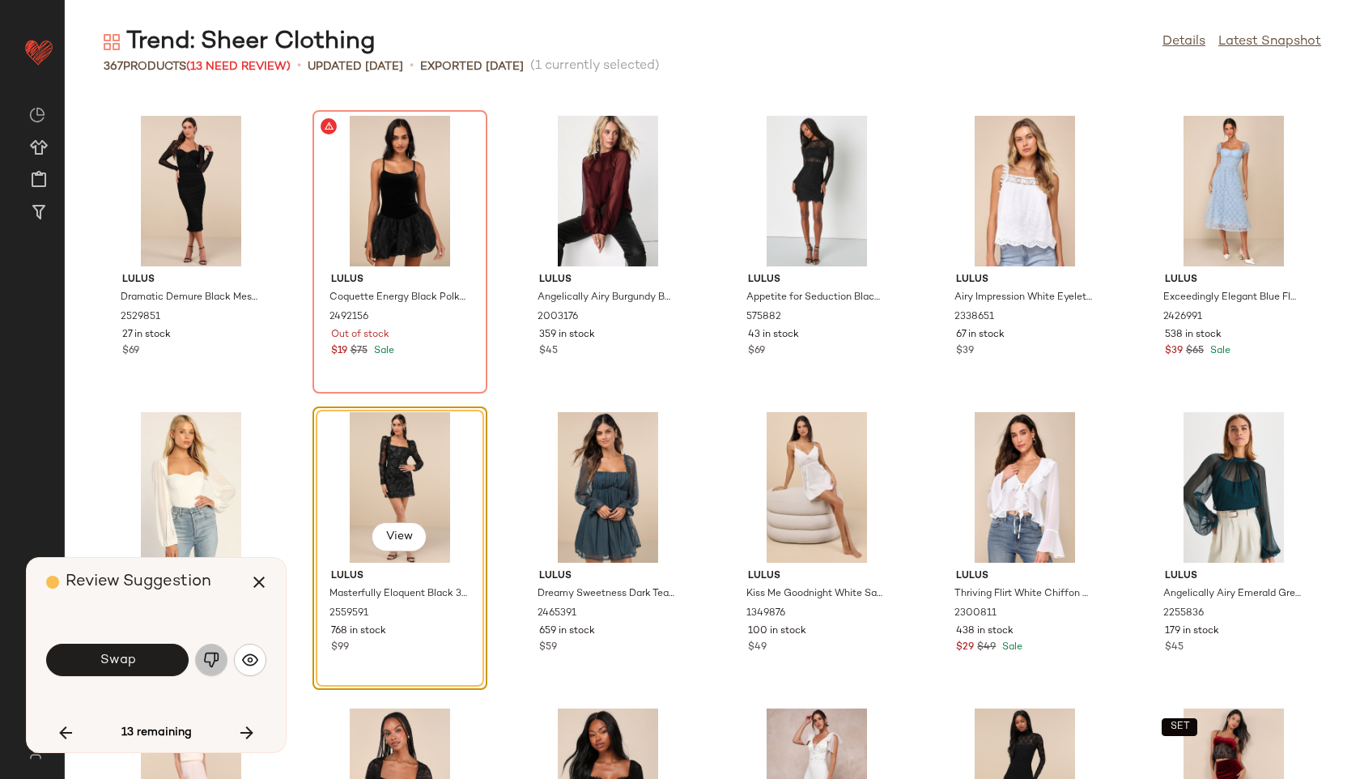
click at [213, 661] on img "button" at bounding box center [211, 660] width 16 height 16
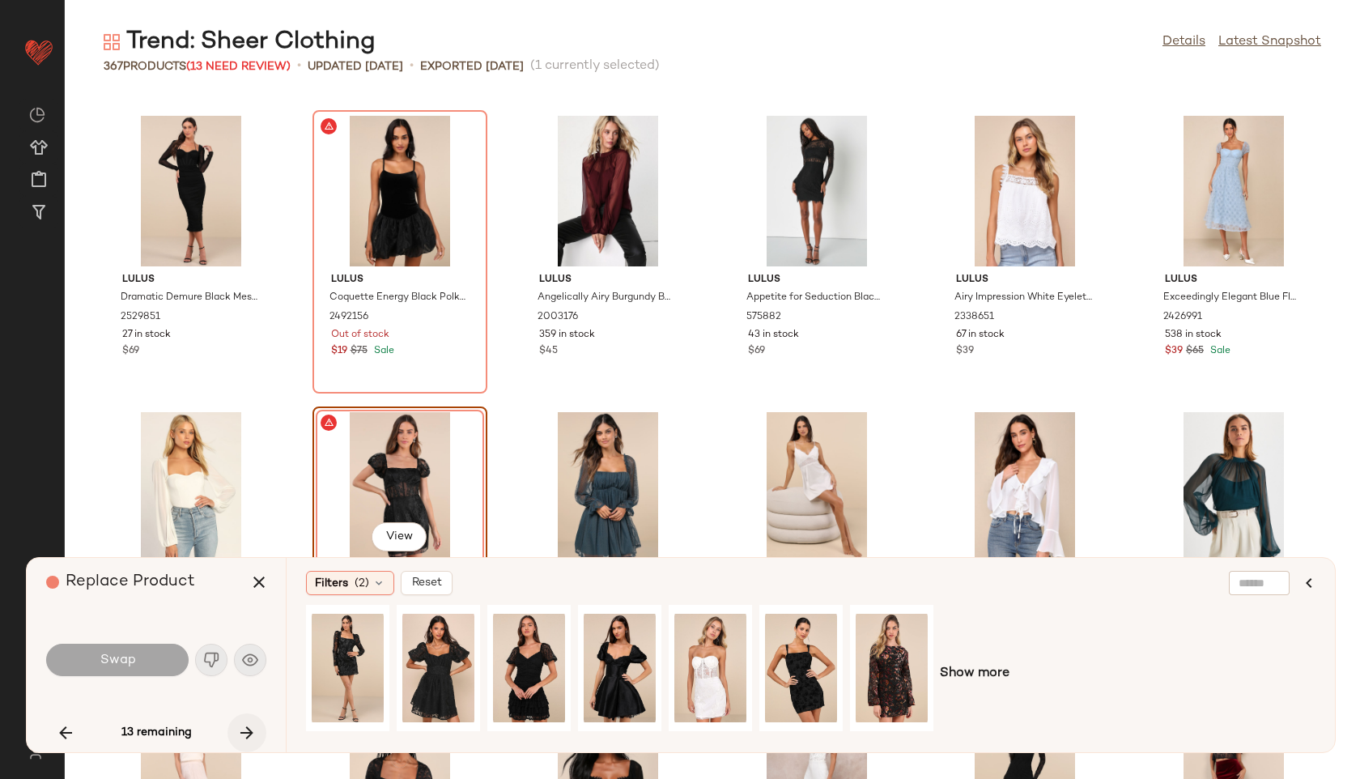
click at [249, 737] on icon "button" at bounding box center [246, 732] width 19 height 19
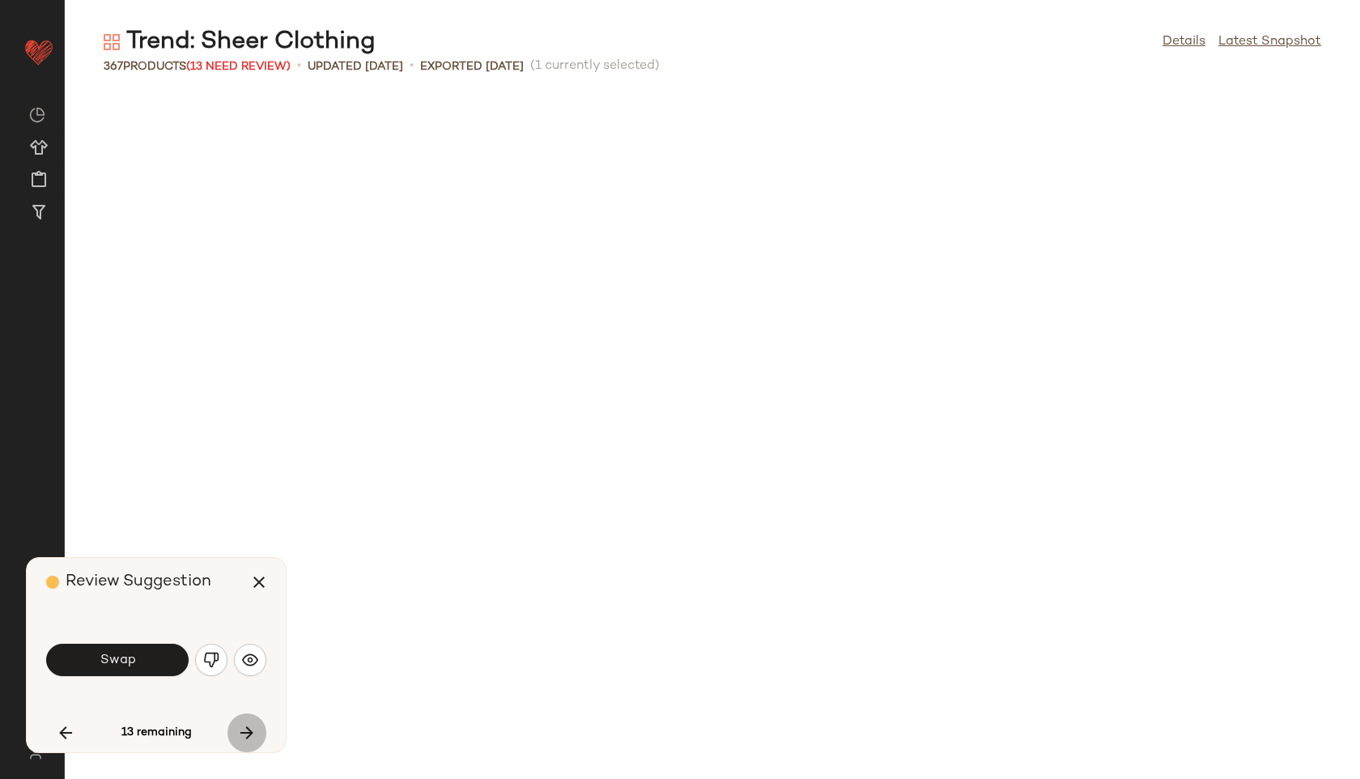
scroll to position [11851, 0]
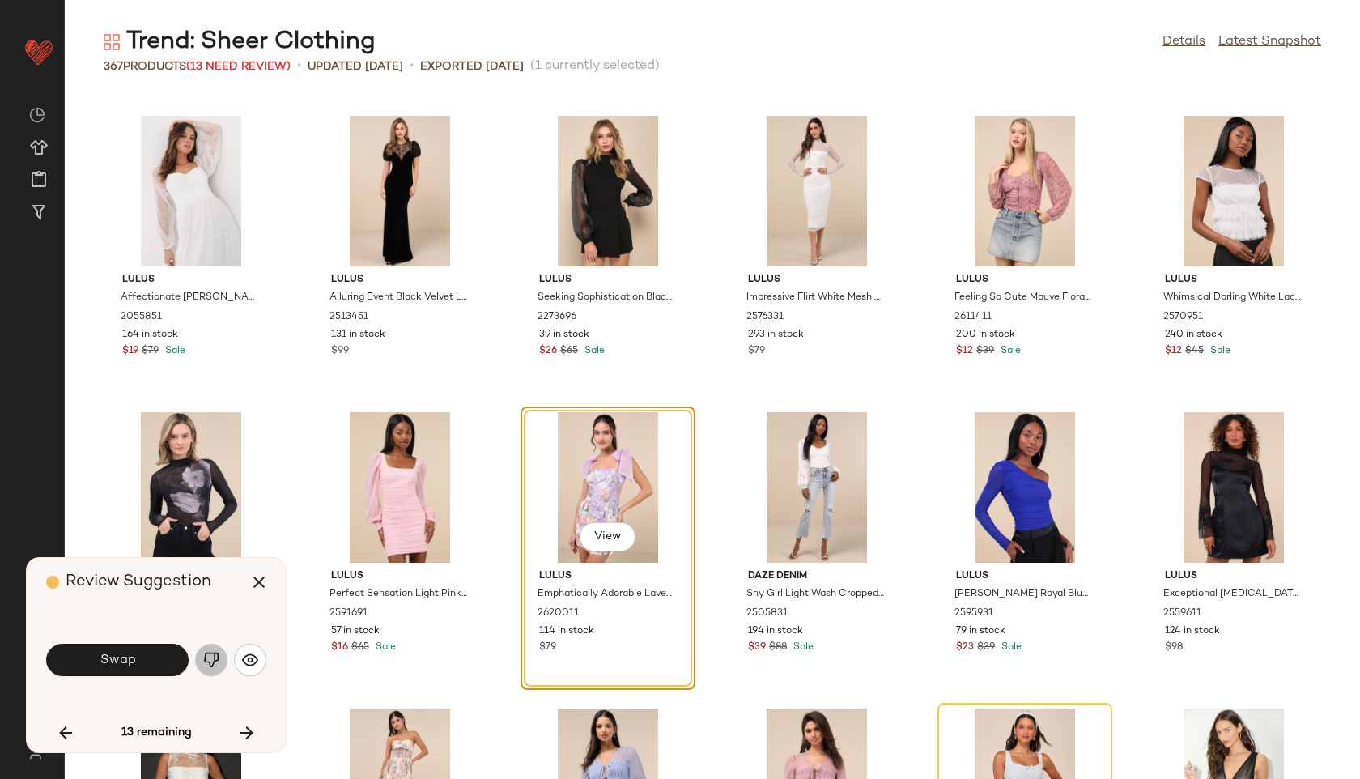
click at [205, 652] on img "button" at bounding box center [211, 660] width 16 height 16
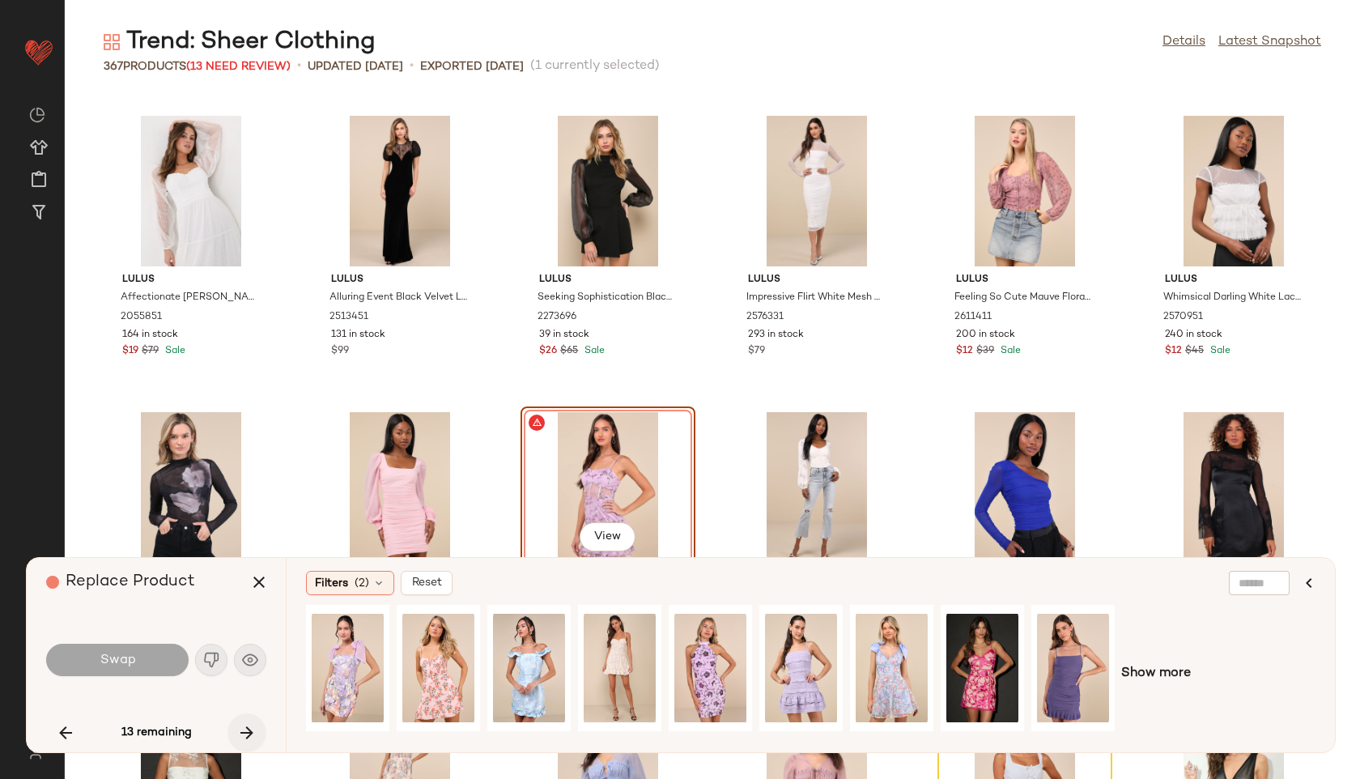
click at [246, 732] on icon "button" at bounding box center [246, 732] width 19 height 19
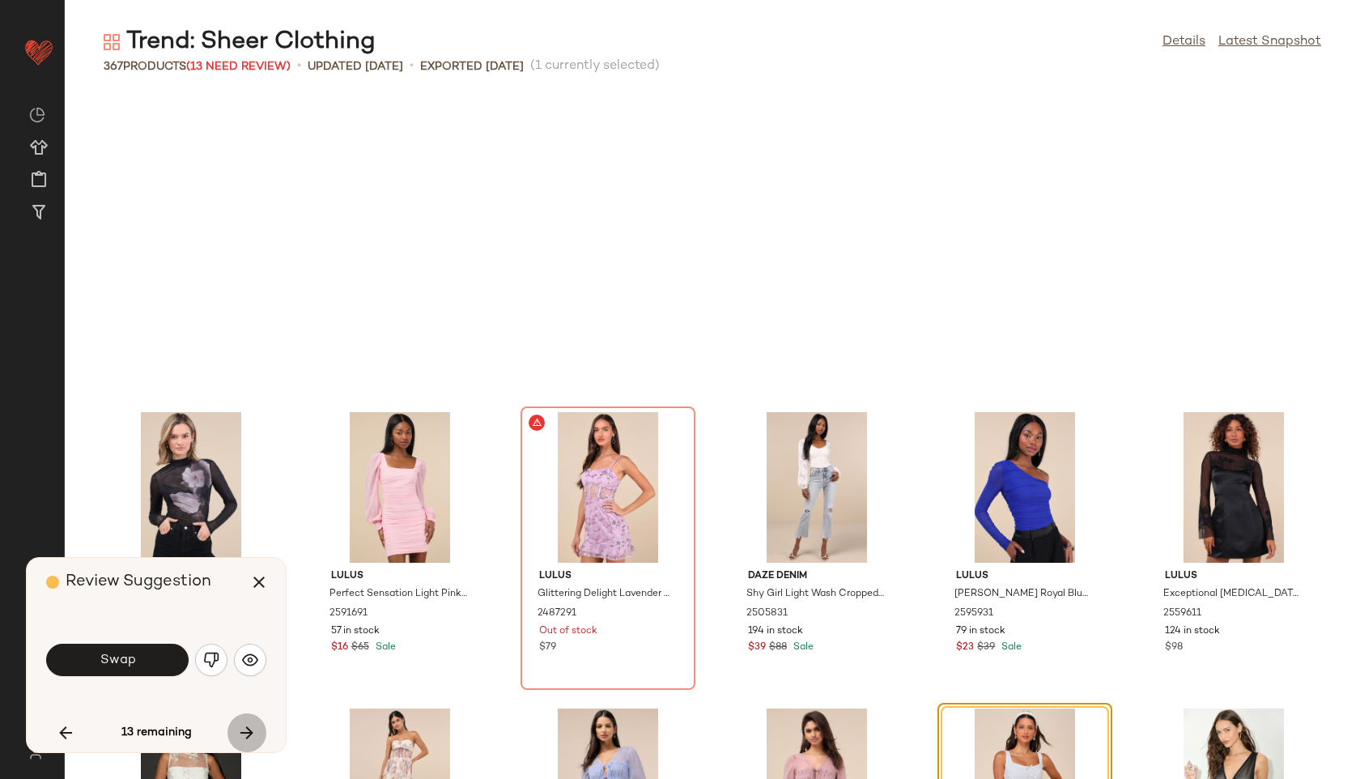
scroll to position [12147, 0]
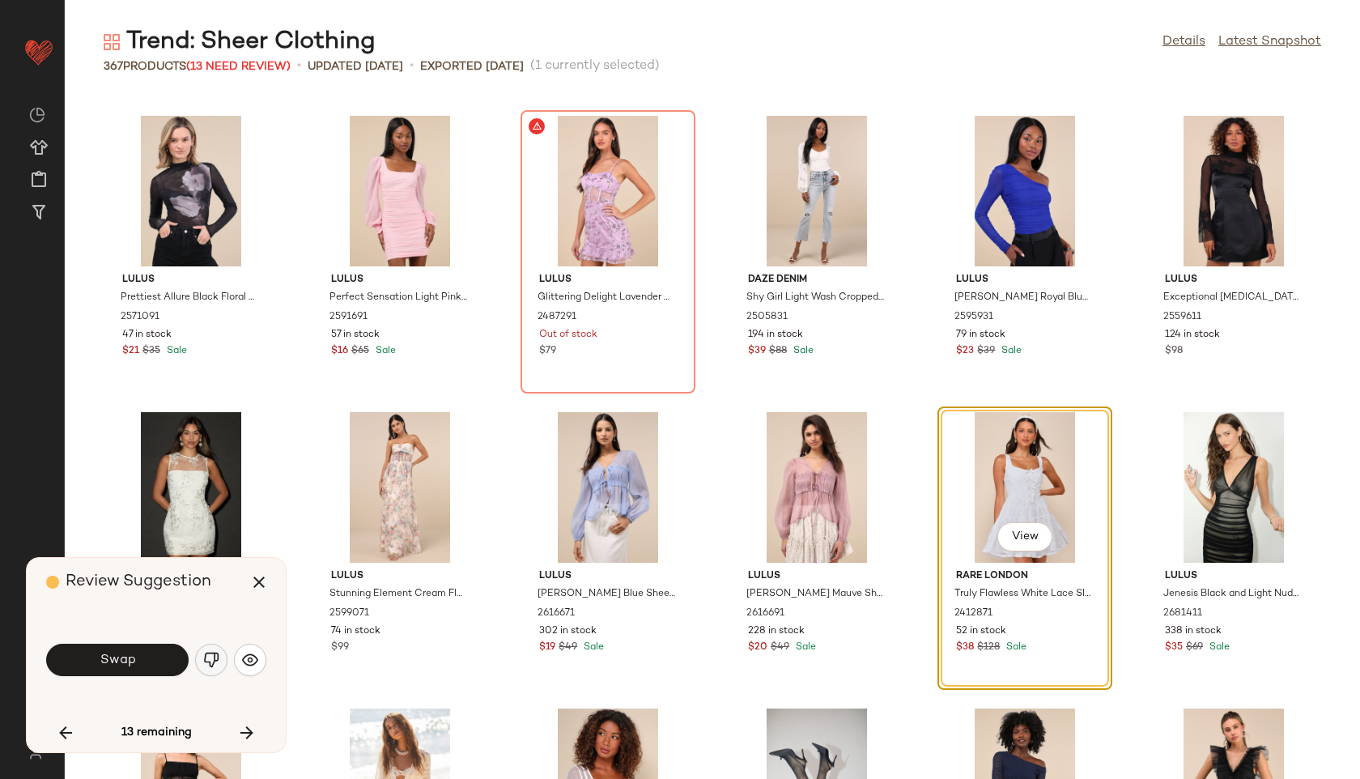
click at [216, 669] on button "button" at bounding box center [211, 660] width 32 height 32
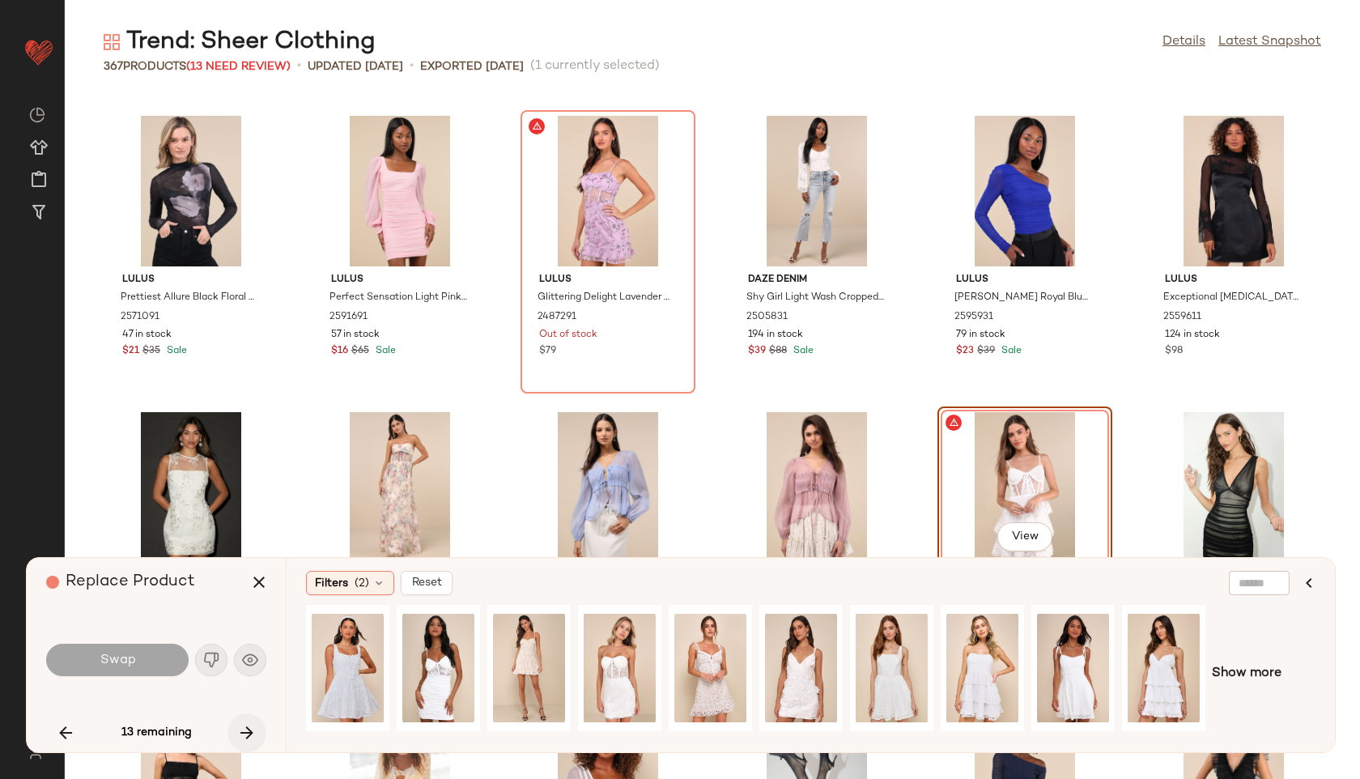
click at [249, 740] on icon "button" at bounding box center [246, 732] width 19 height 19
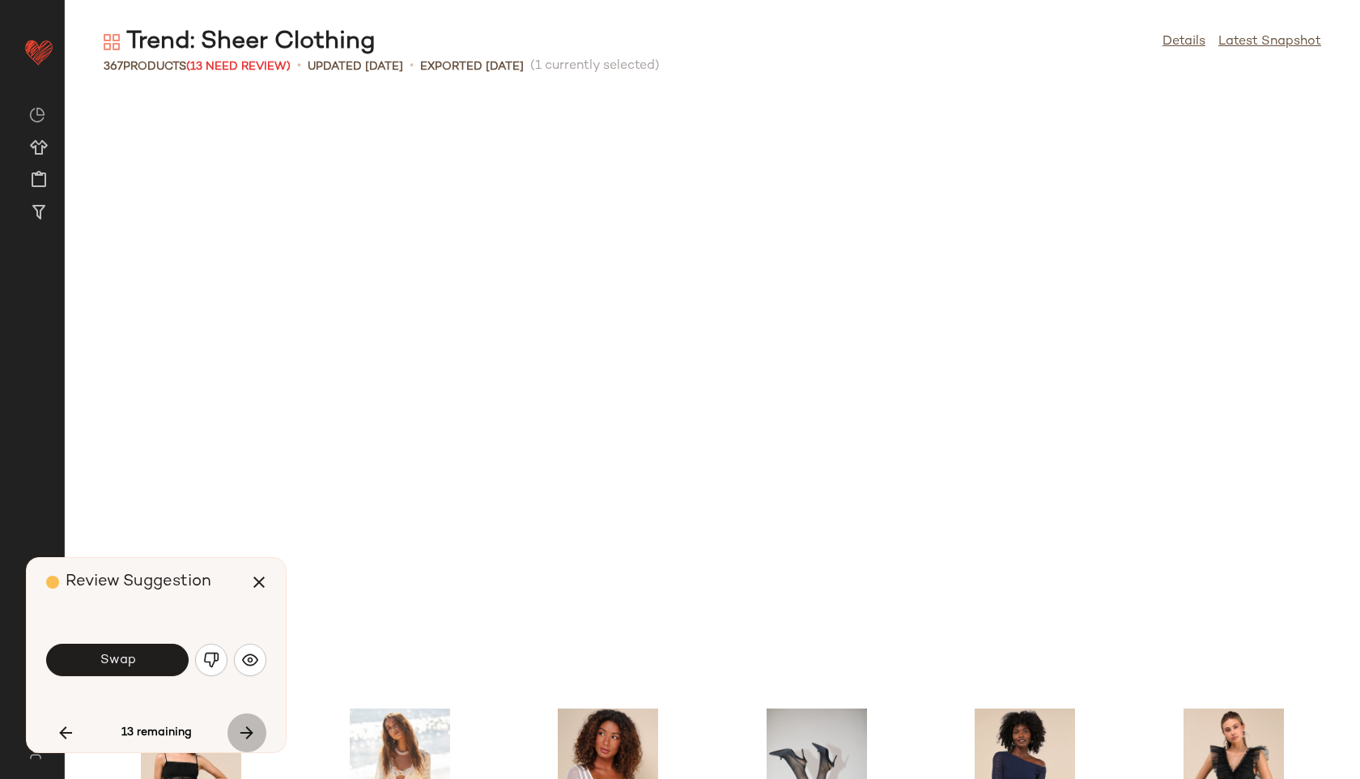
scroll to position [12739, 0]
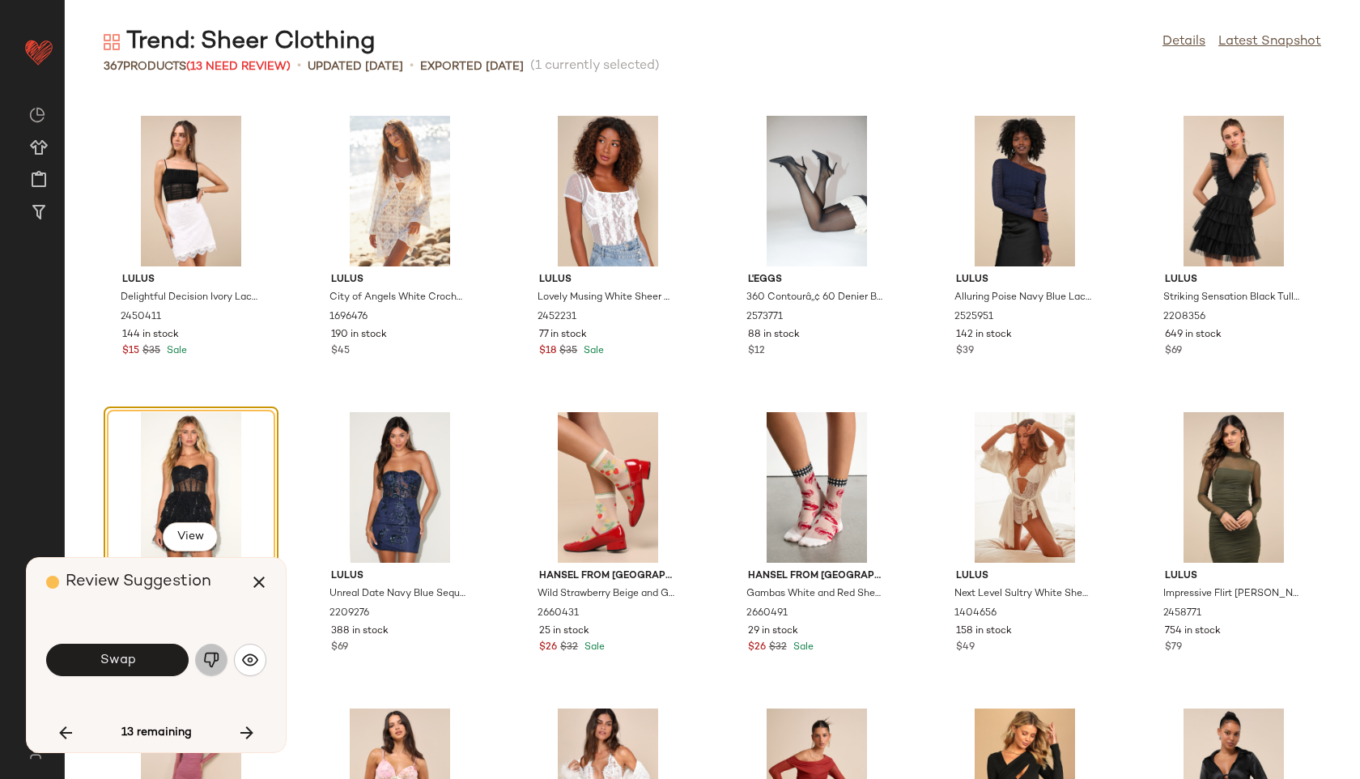
click at [215, 661] on img "button" at bounding box center [211, 660] width 16 height 16
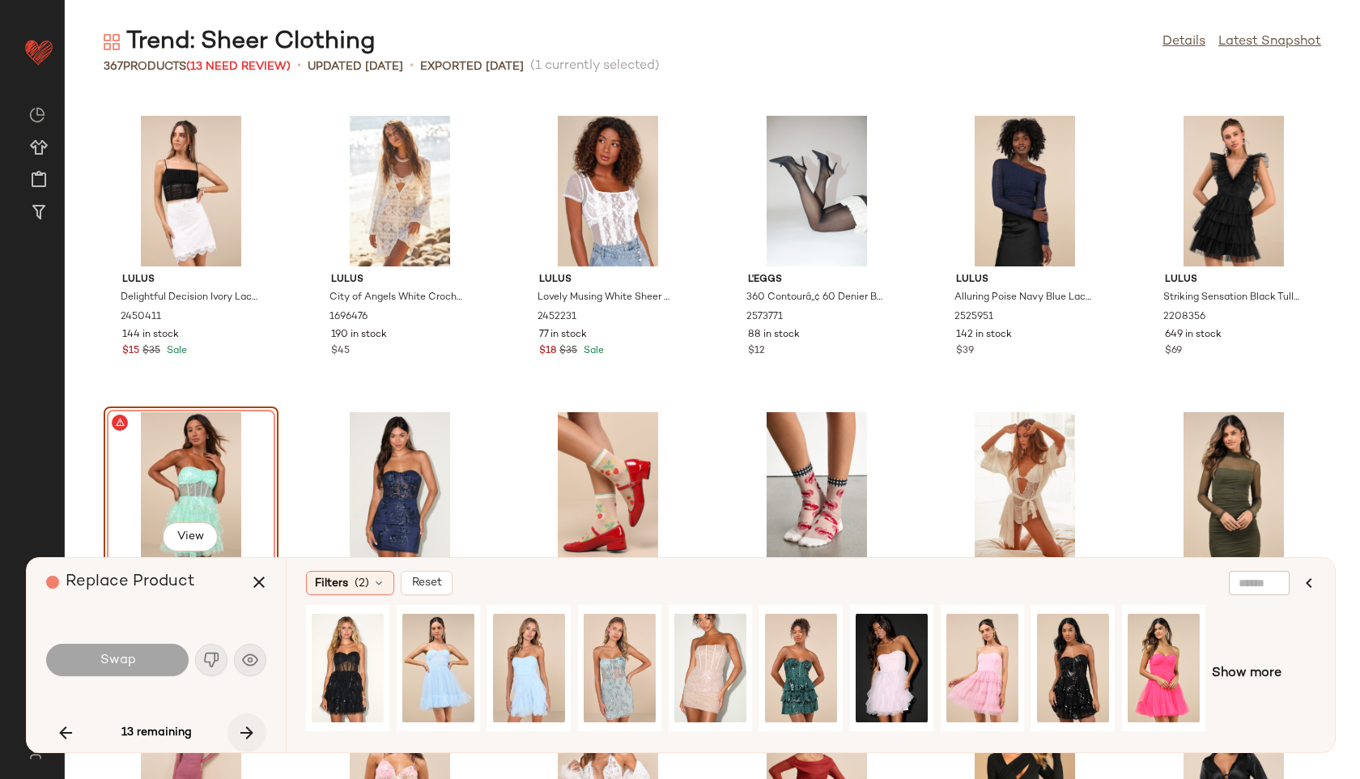
click at [244, 721] on button "button" at bounding box center [246, 732] width 39 height 39
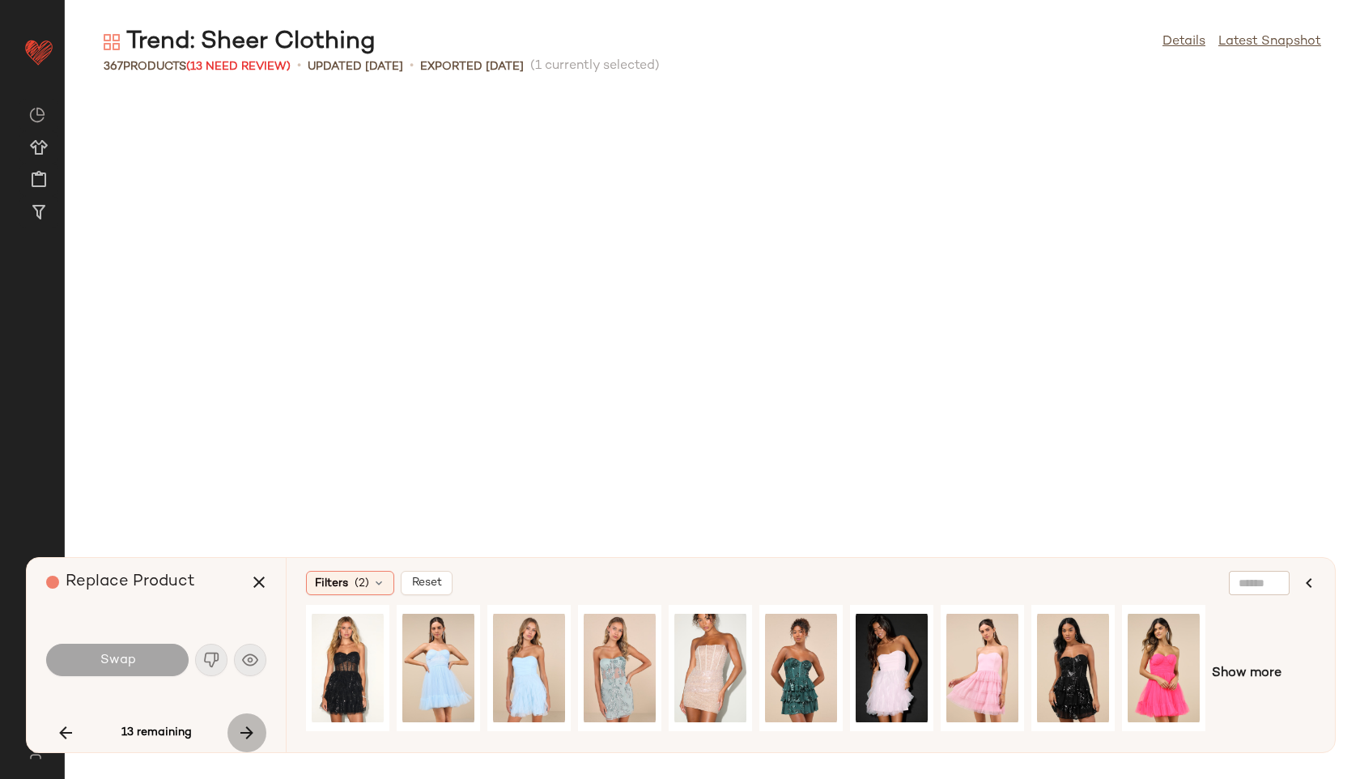
scroll to position [15109, 0]
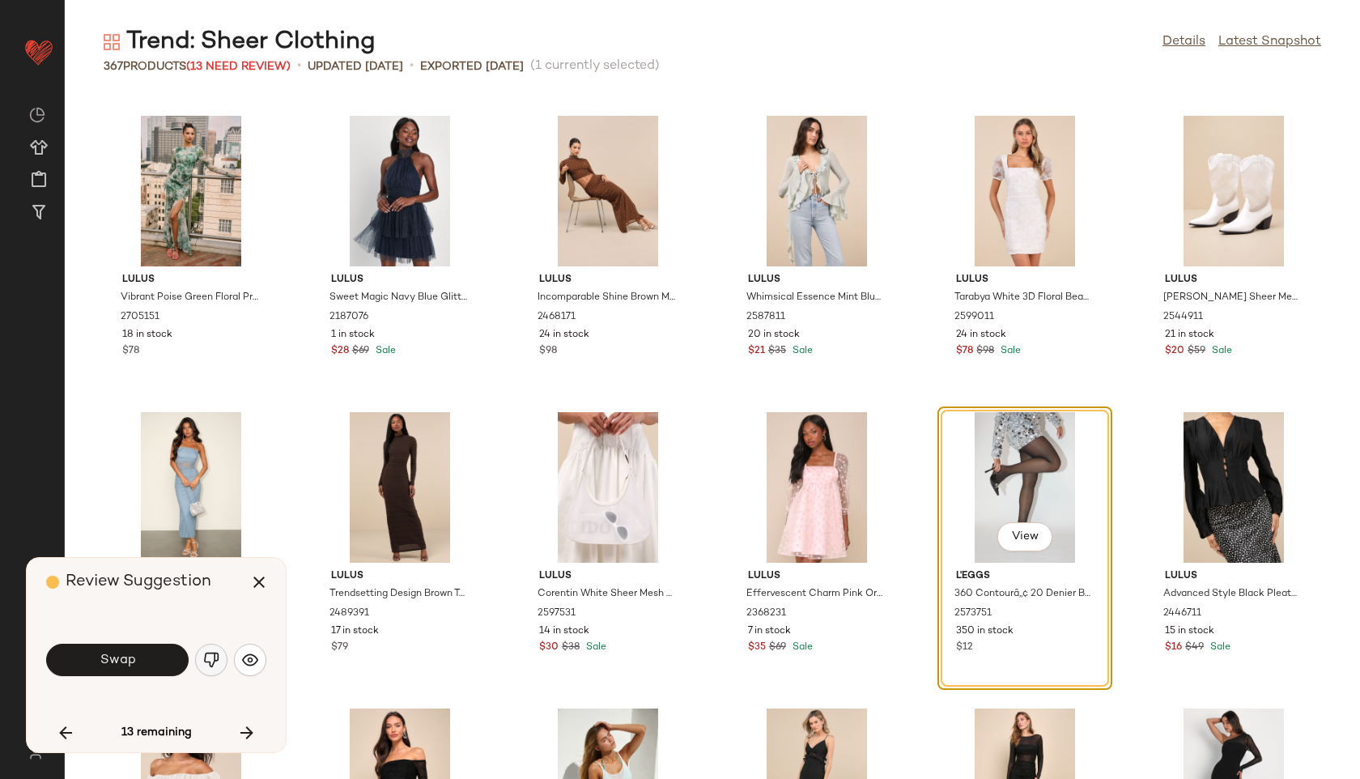
click at [210, 656] on img "button" at bounding box center [211, 660] width 16 height 16
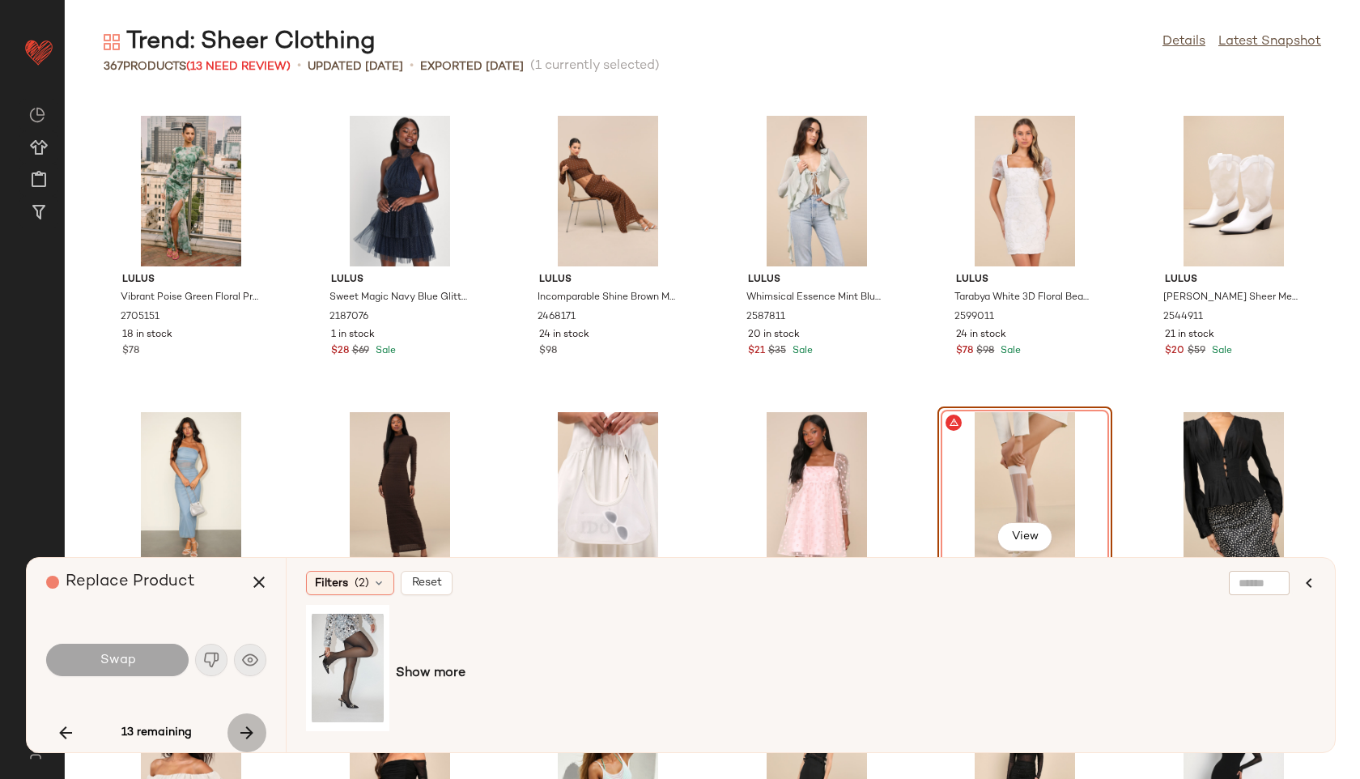
click at [249, 724] on icon "button" at bounding box center [246, 732] width 19 height 19
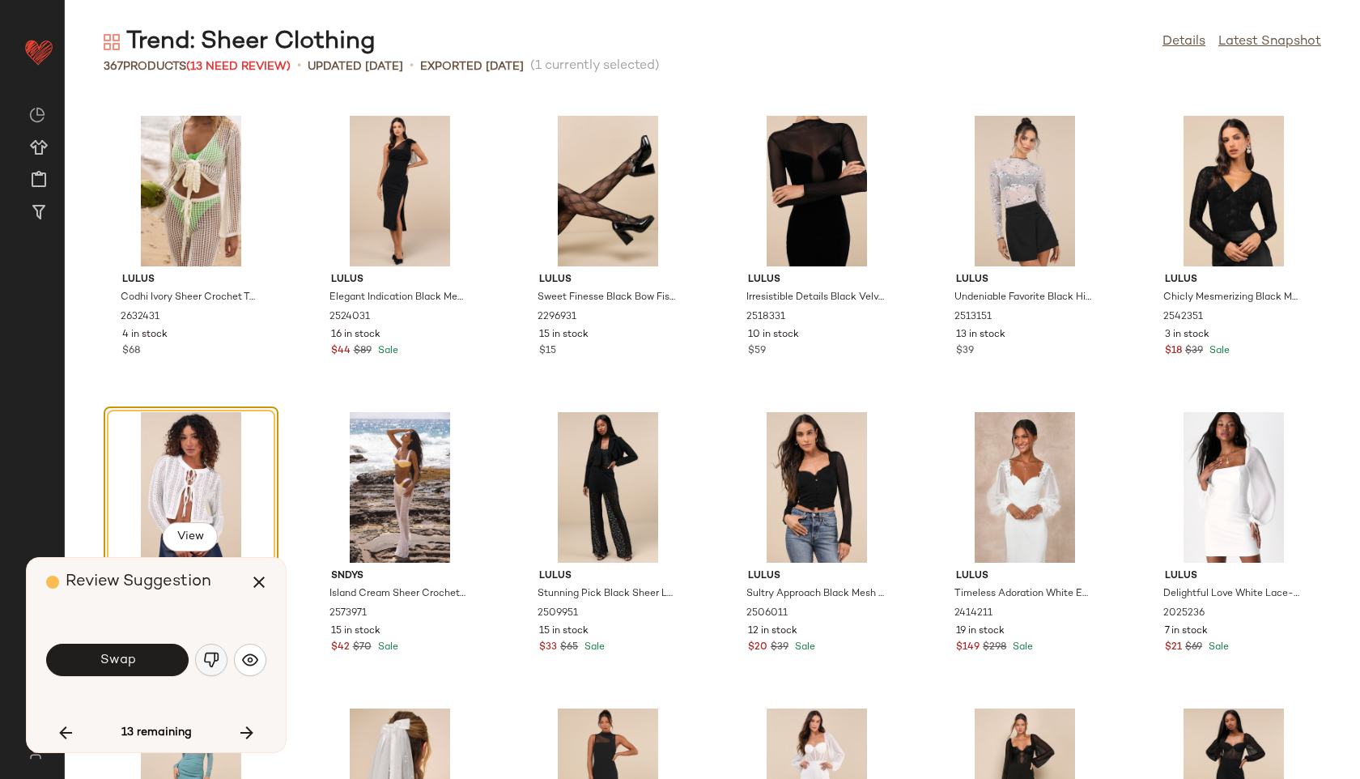
click at [213, 652] on img "button" at bounding box center [211, 660] width 16 height 16
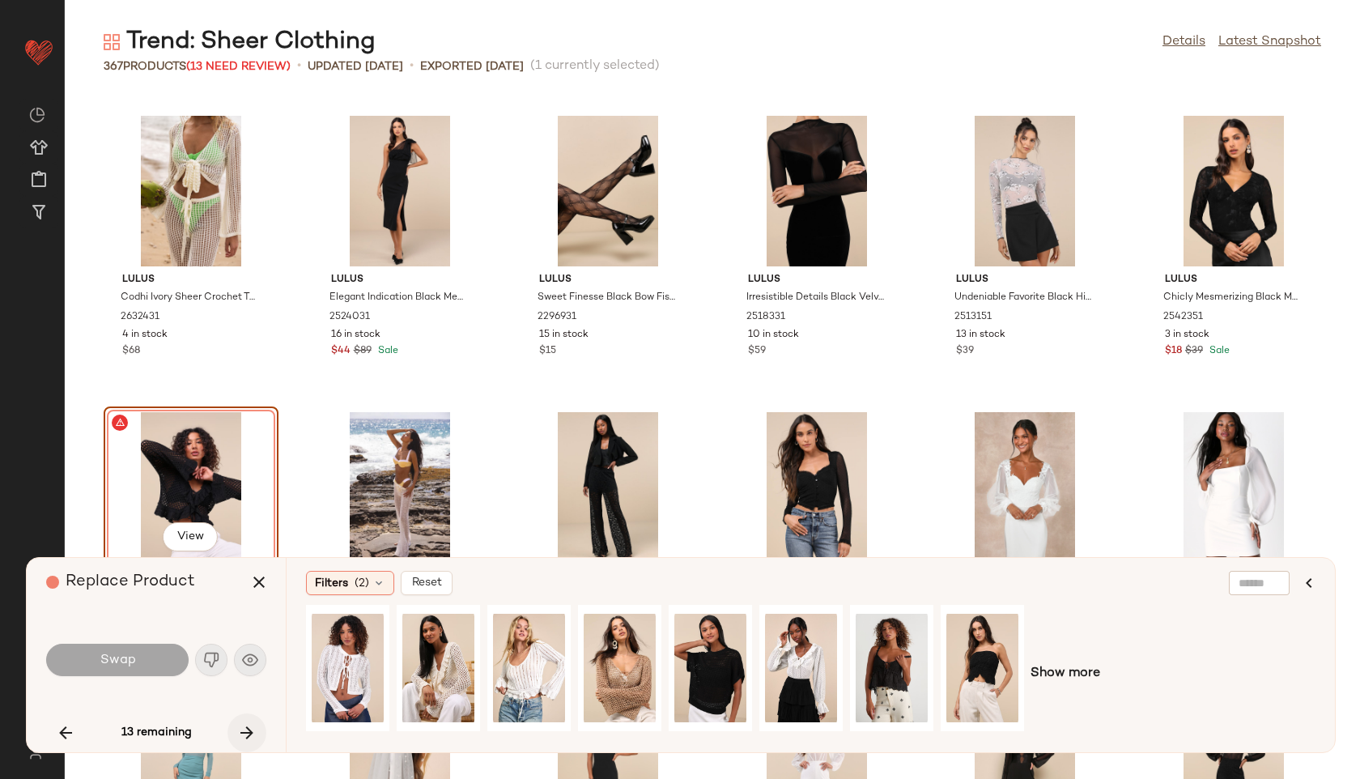
click at [250, 737] on icon "button" at bounding box center [246, 732] width 19 height 19
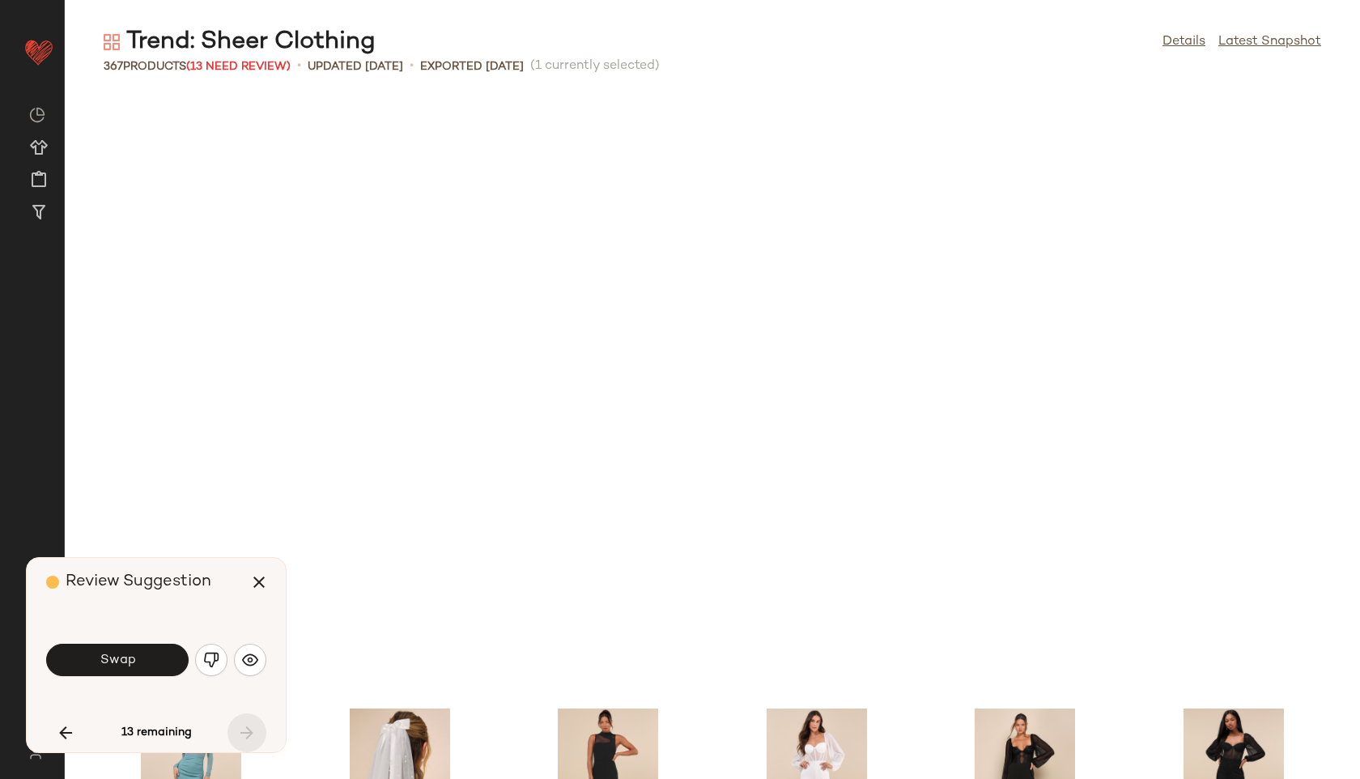
scroll to position [16591, 0]
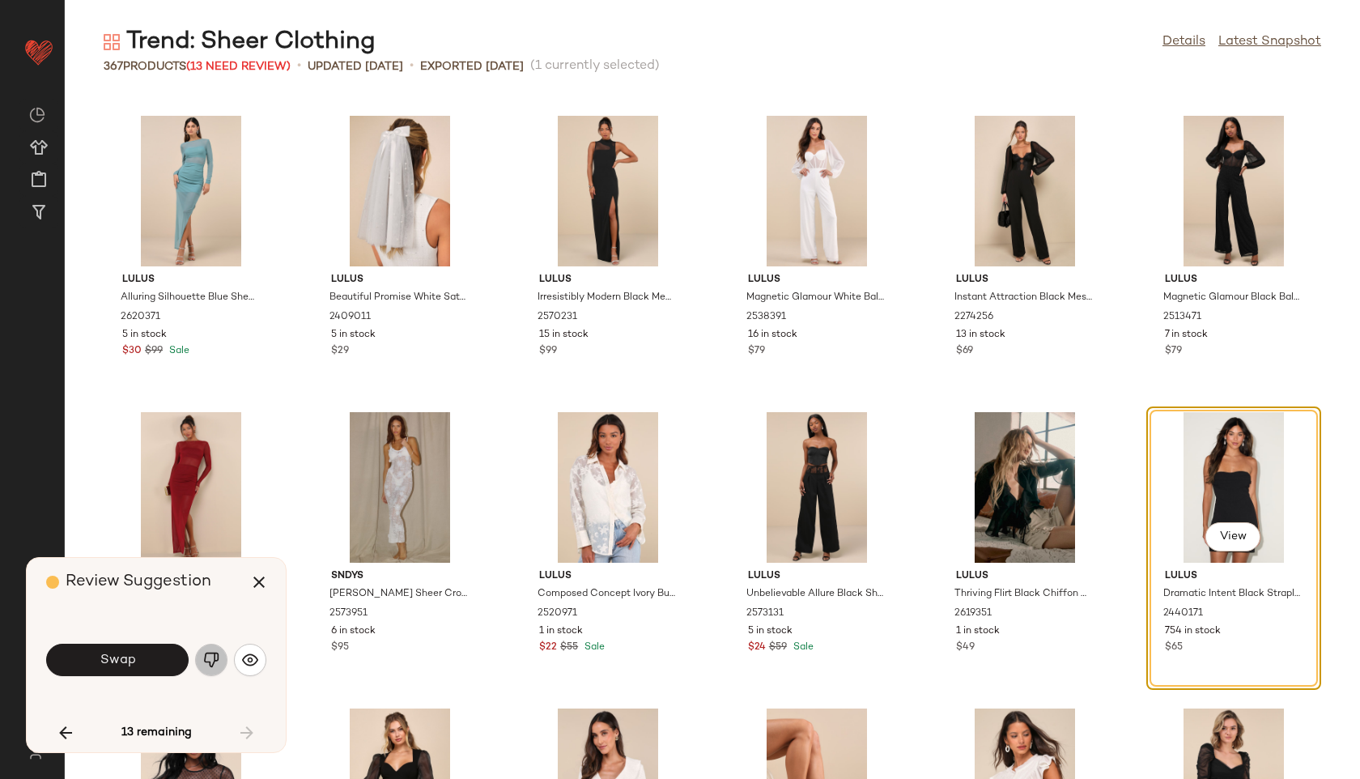
click at [218, 656] on img "button" at bounding box center [211, 660] width 16 height 16
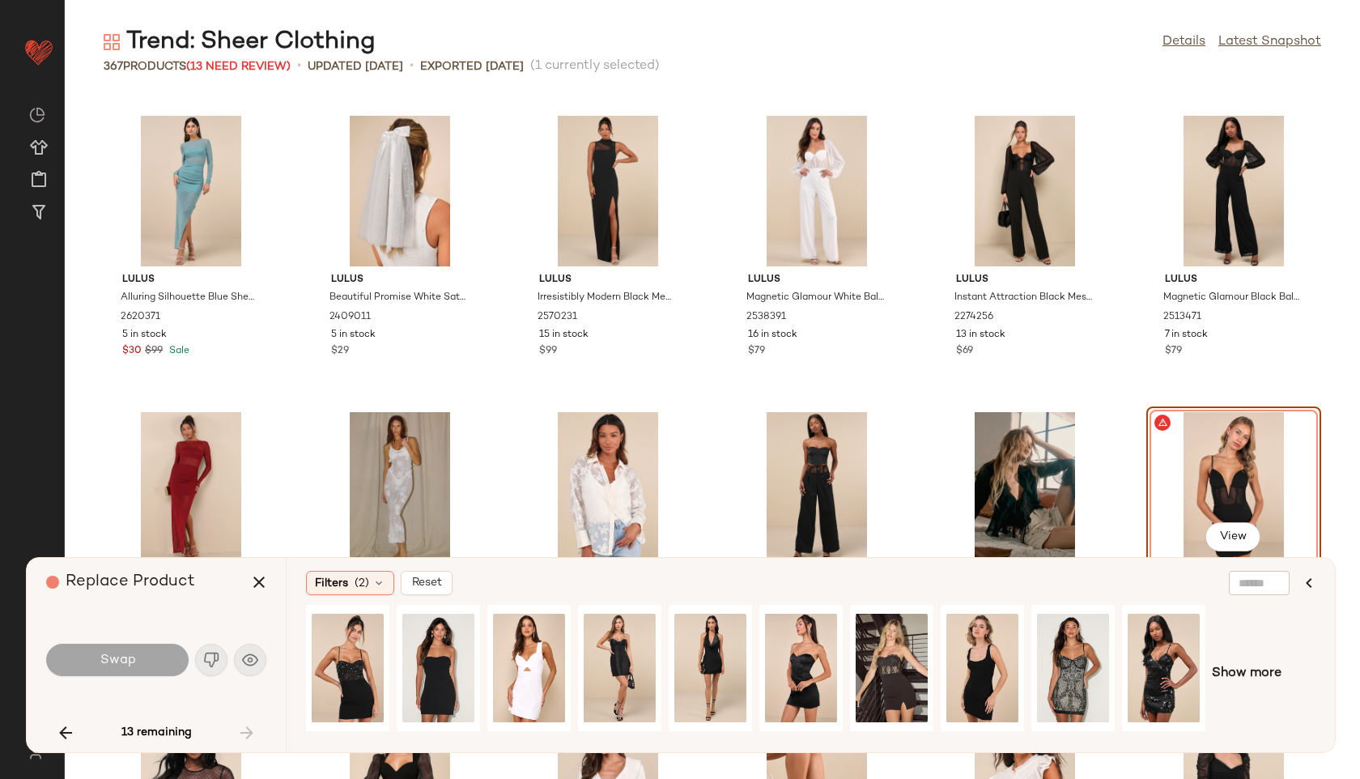
click at [248, 727] on div "13 remaining" at bounding box center [156, 732] width 220 height 39
click at [206, 667] on div "Swap" at bounding box center [156, 659] width 220 height 39
click at [263, 577] on icon "button" at bounding box center [258, 581] width 19 height 19
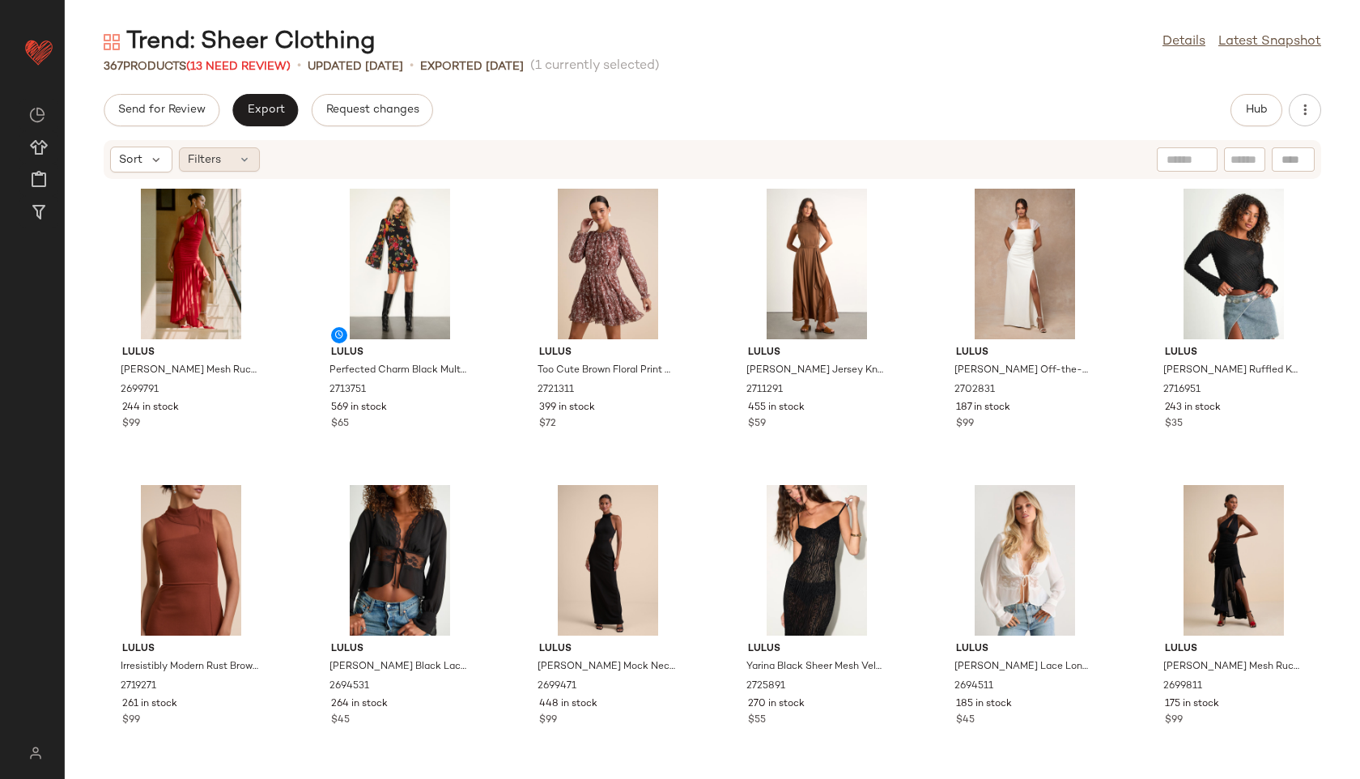
click at [232, 157] on div "Filters" at bounding box center [219, 159] width 81 height 24
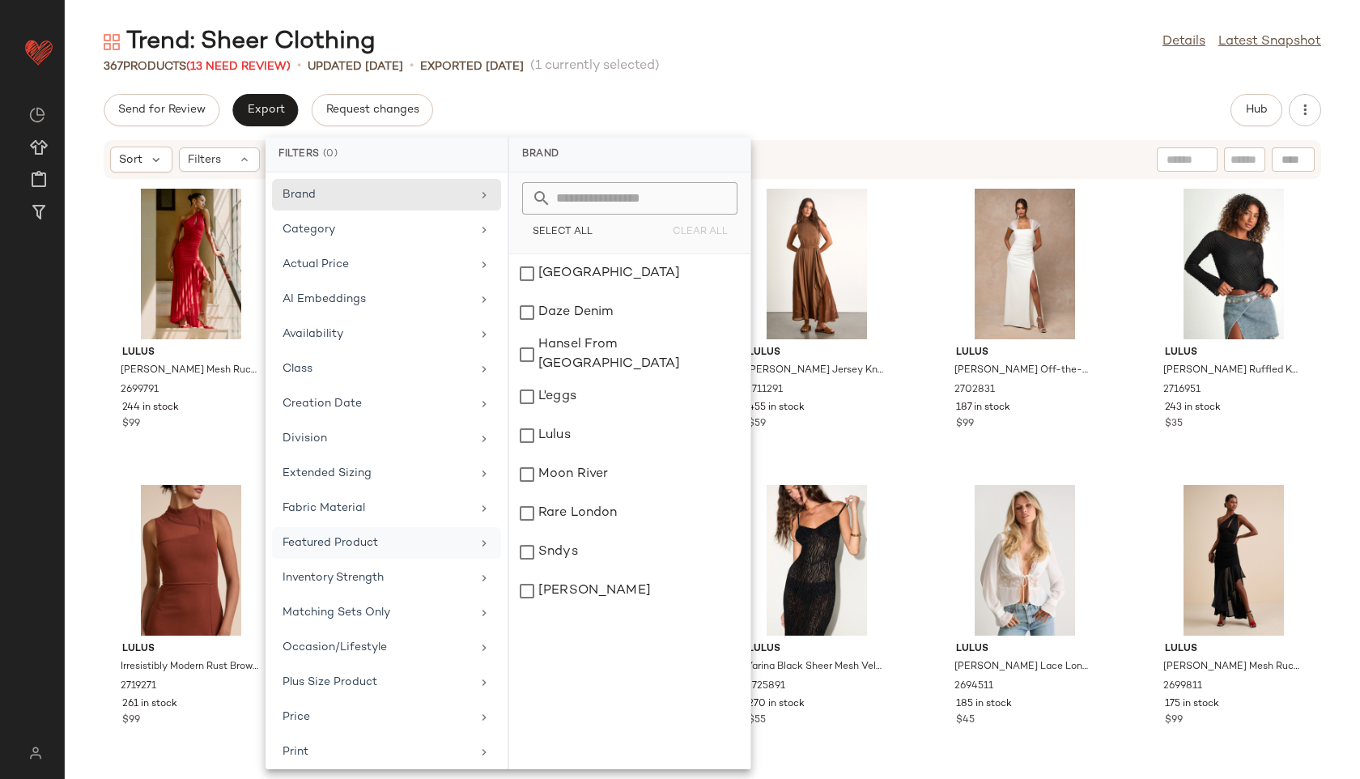
scroll to position [182, 0]
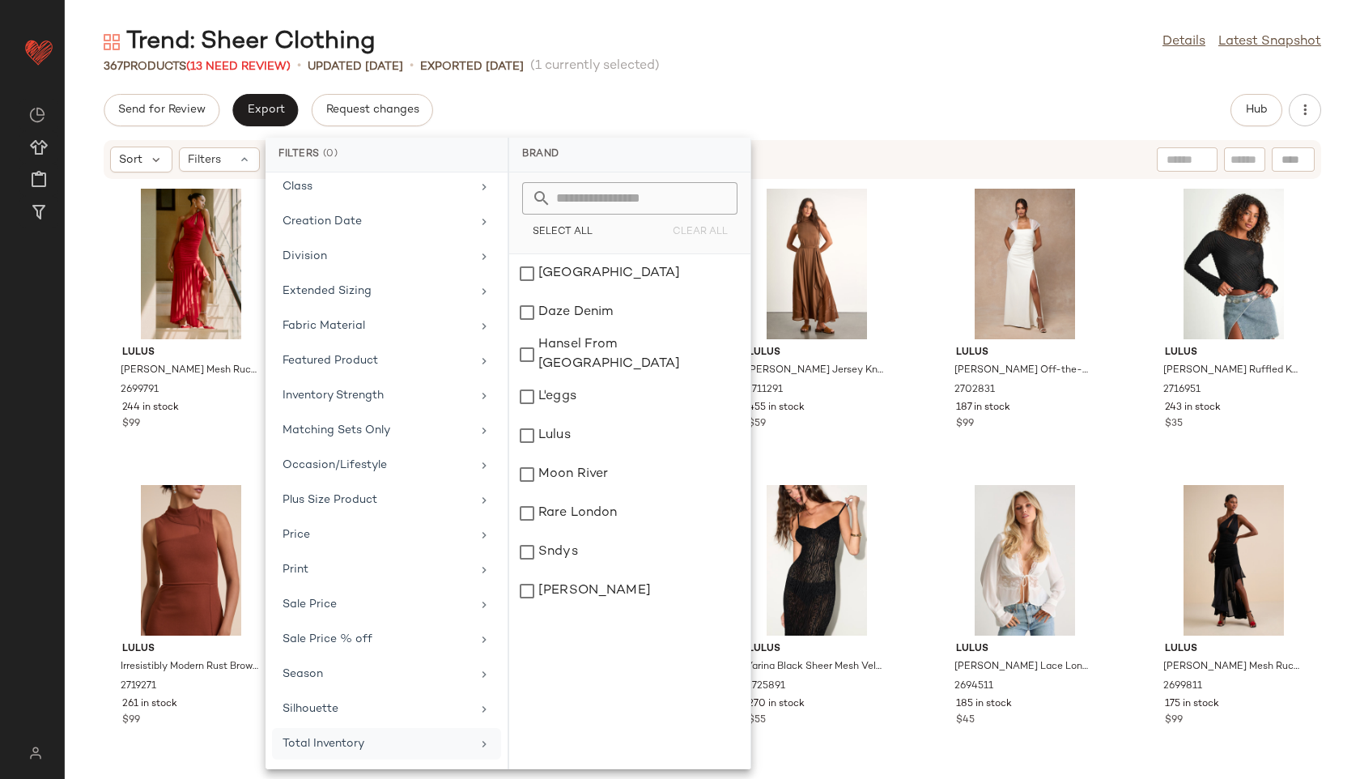
click at [407, 751] on div "Total Inventory" at bounding box center [377, 743] width 189 height 17
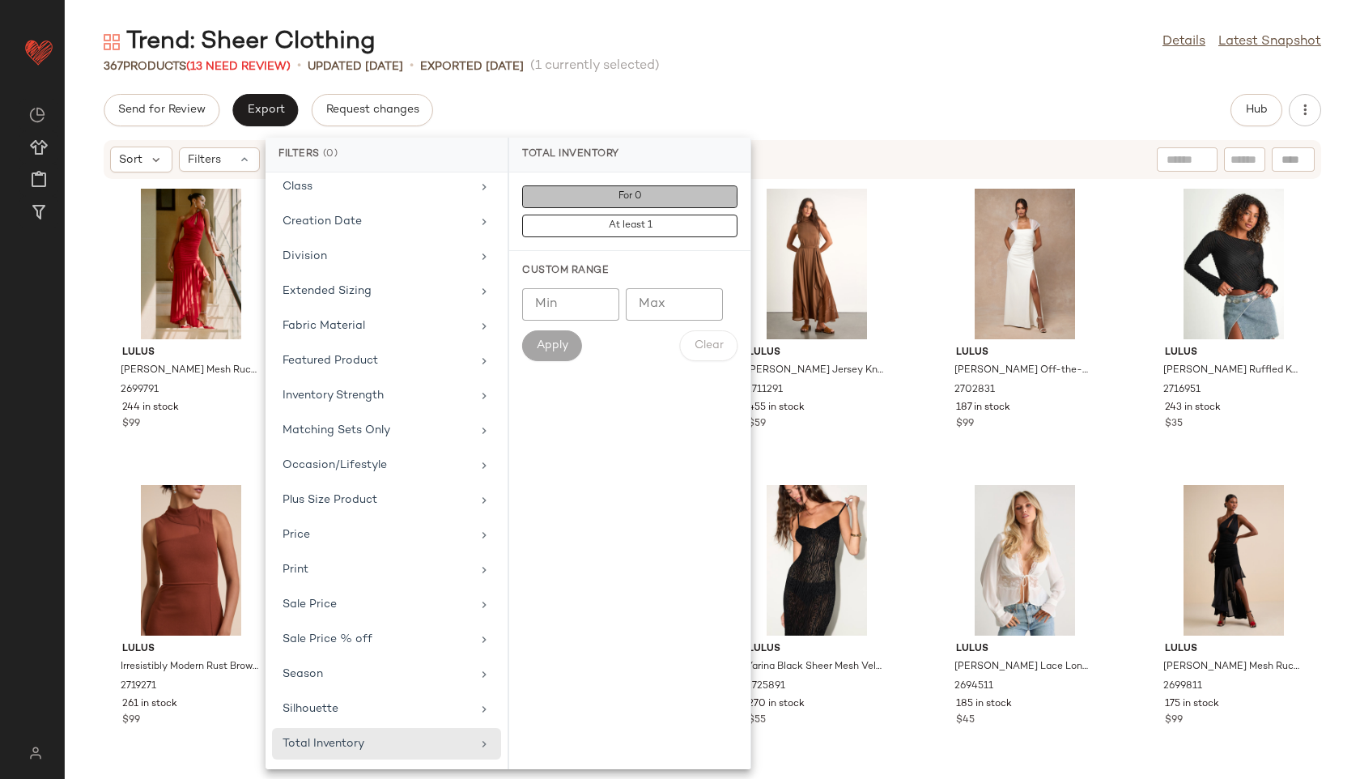
click at [523, 190] on button "For 0" at bounding box center [629, 196] width 215 height 23
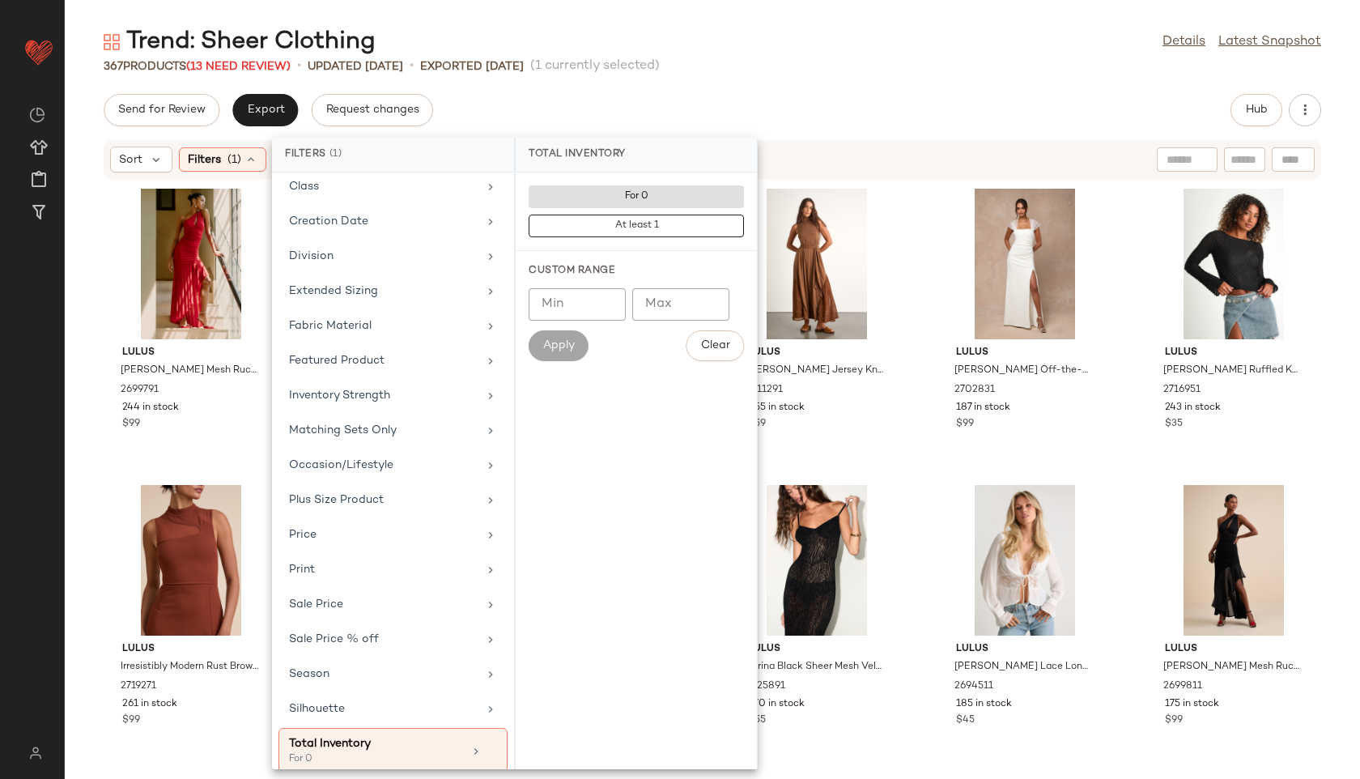
click at [552, 90] on div "Trend: Sheer Clothing Details Latest Snapshot 367 Products (13 Need Review) • u…" at bounding box center [712, 402] width 1295 height 753
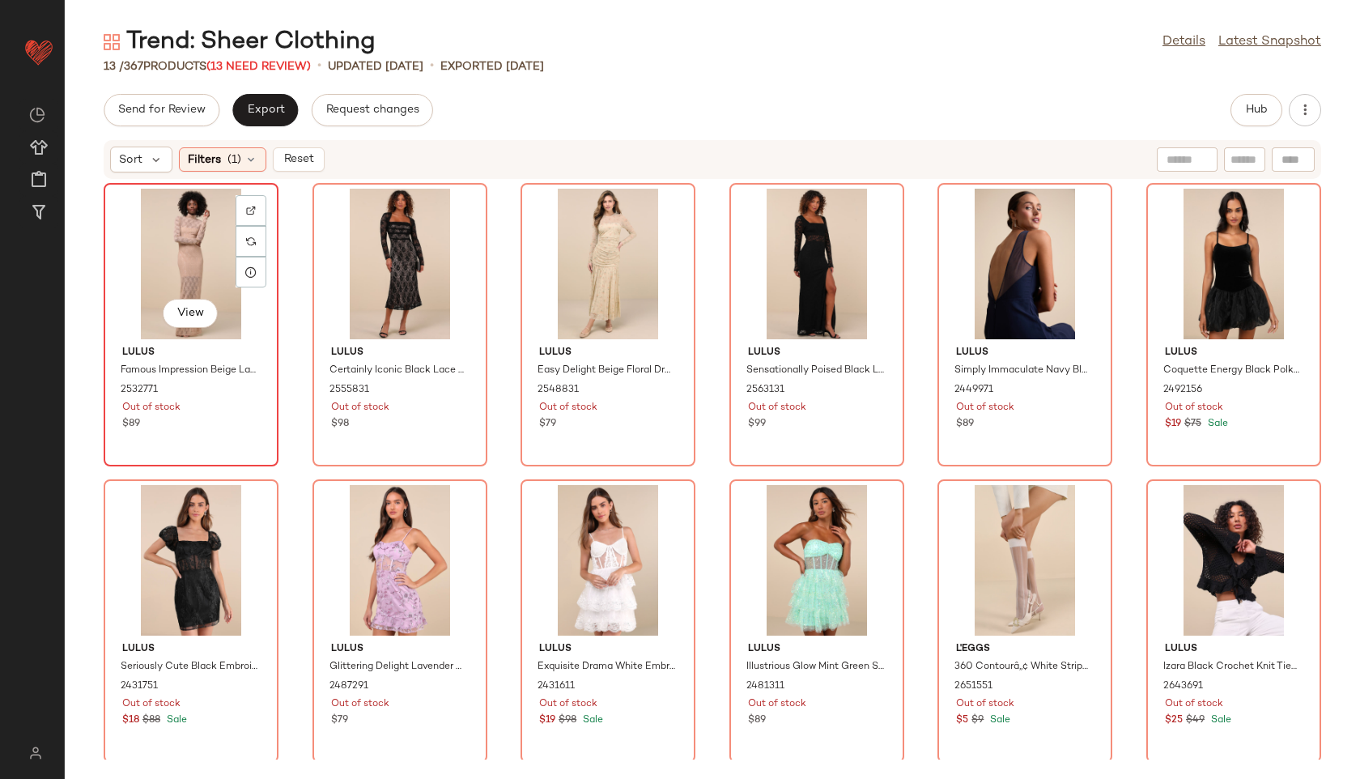
click at [158, 263] on div "View" at bounding box center [191, 264] width 164 height 151
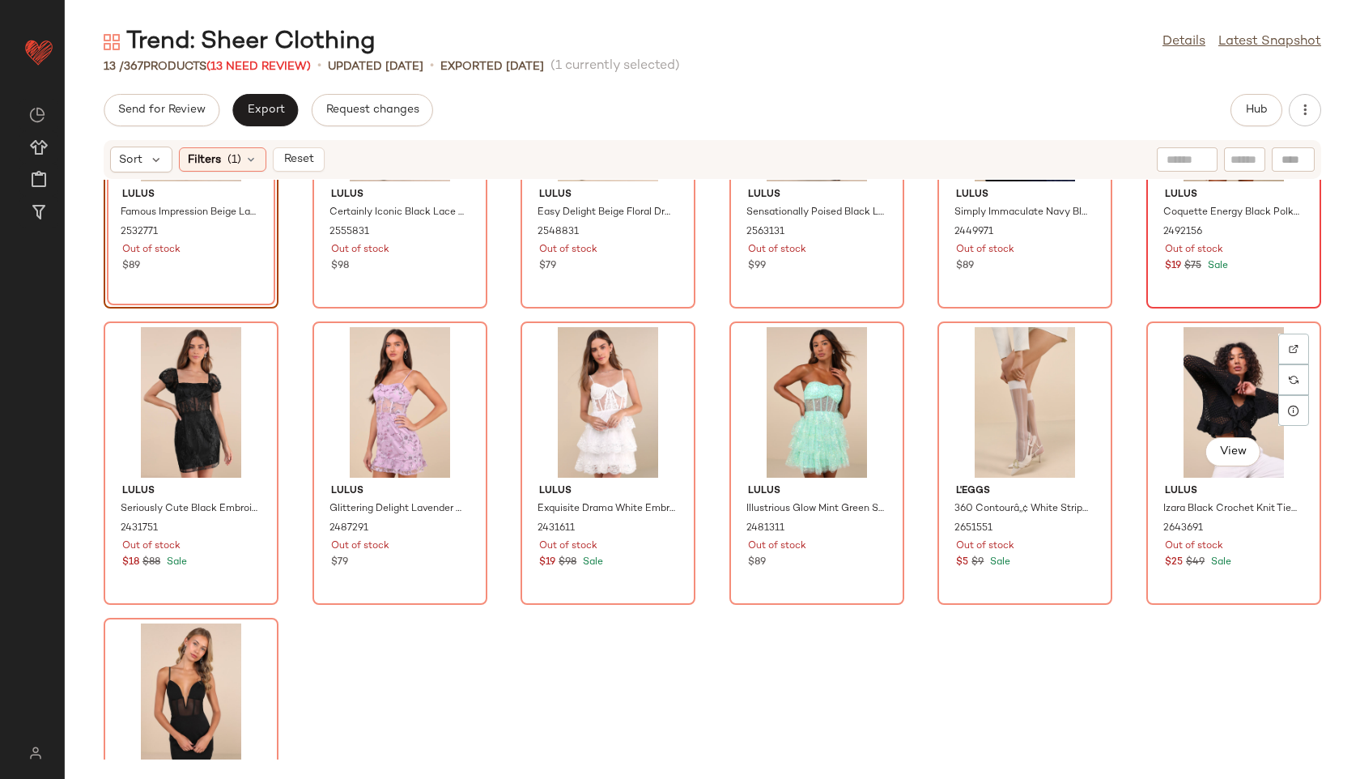
scroll to position [300, 0]
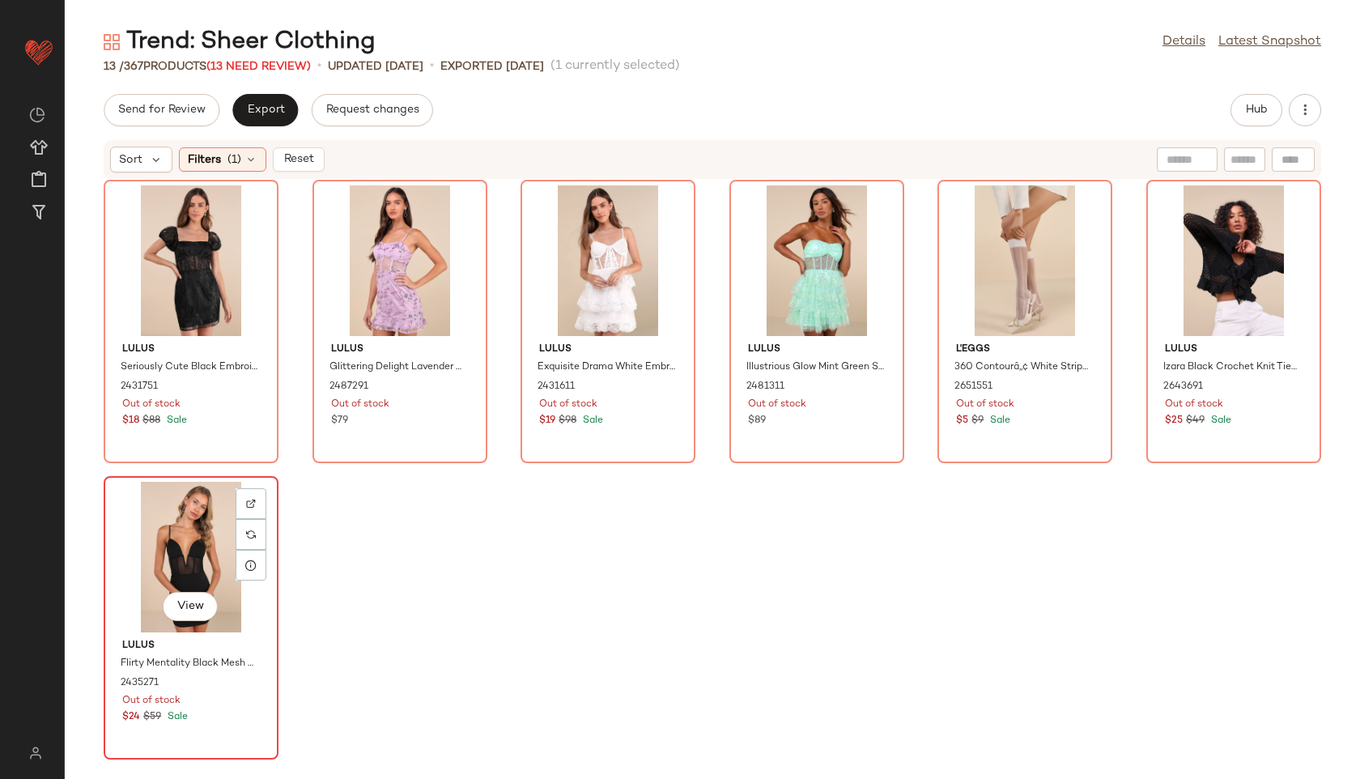
click at [195, 548] on div "View" at bounding box center [191, 557] width 164 height 151
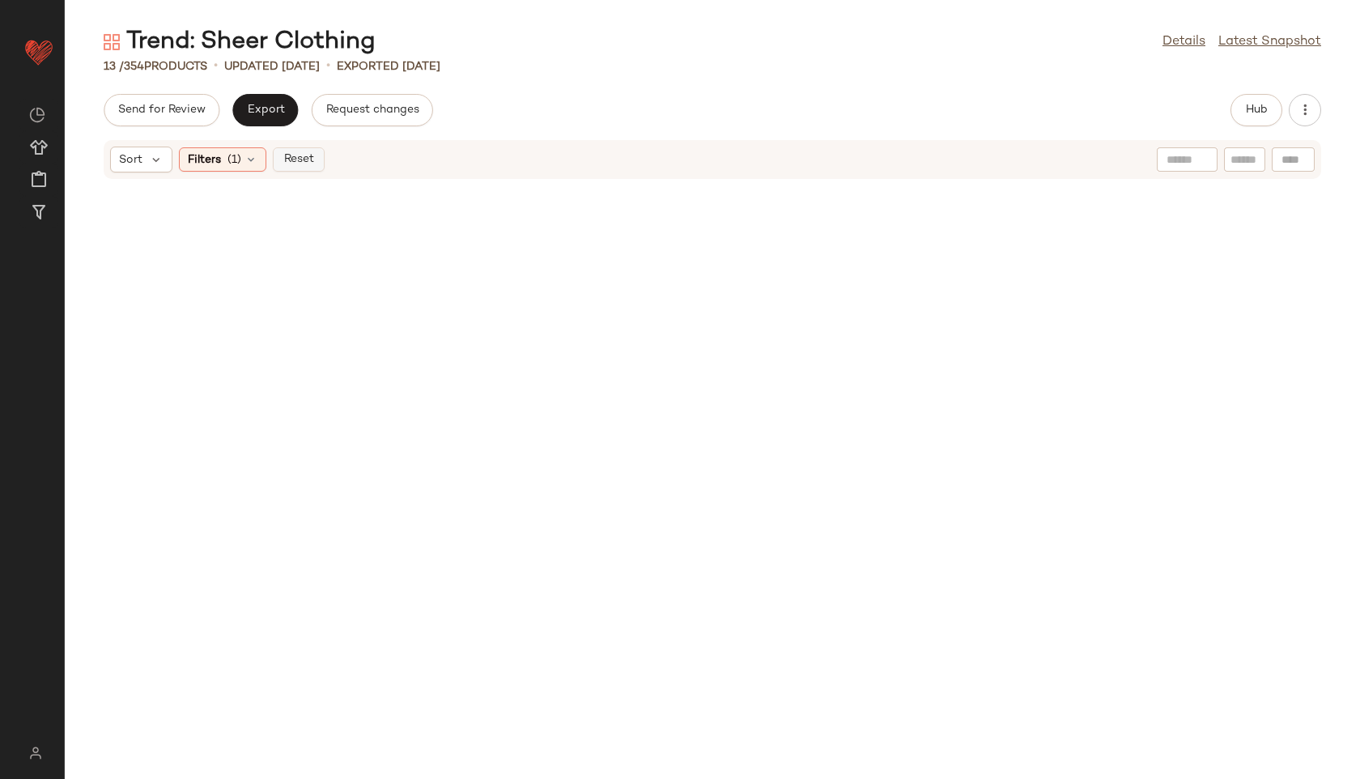
click at [284, 155] on span "Reset" at bounding box center [298, 159] width 31 height 13
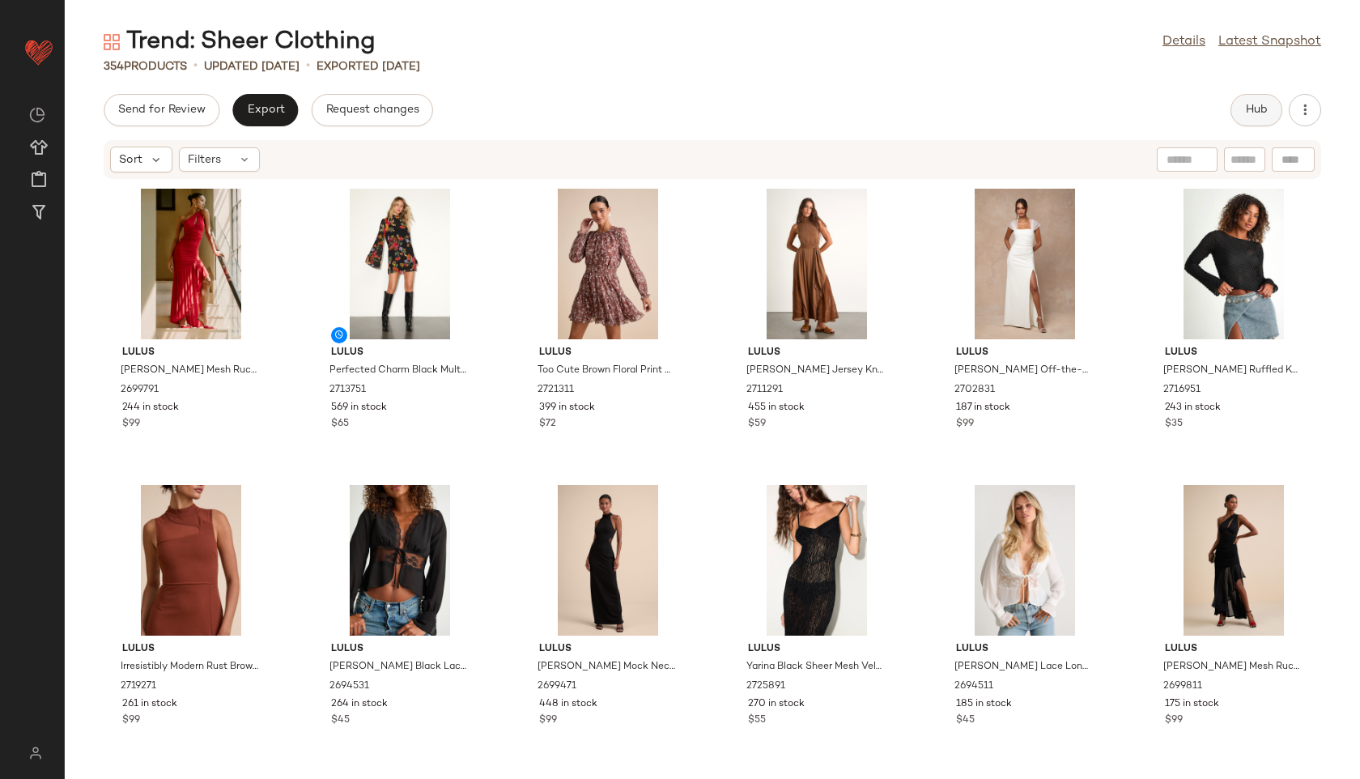
click at [1247, 111] on span "Hub" at bounding box center [1256, 110] width 23 height 13
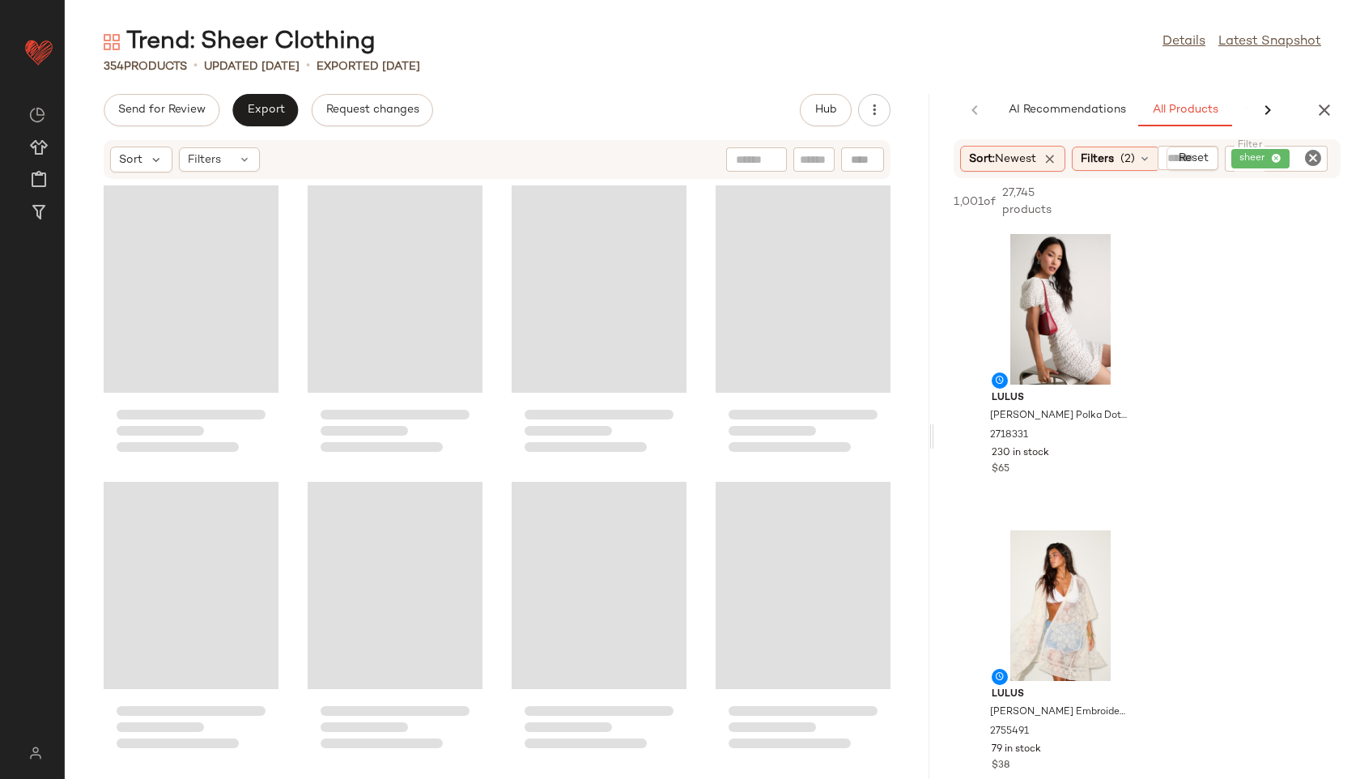
drag, startPoint x: 709, startPoint y: 435, endPoint x: 1142, endPoint y: 397, distance: 434.7
click at [1142, 397] on div "Trend: Sheer Clothing Details Latest Snapshot 354 Products • updated Aug 28th •…" at bounding box center [712, 402] width 1295 height 753
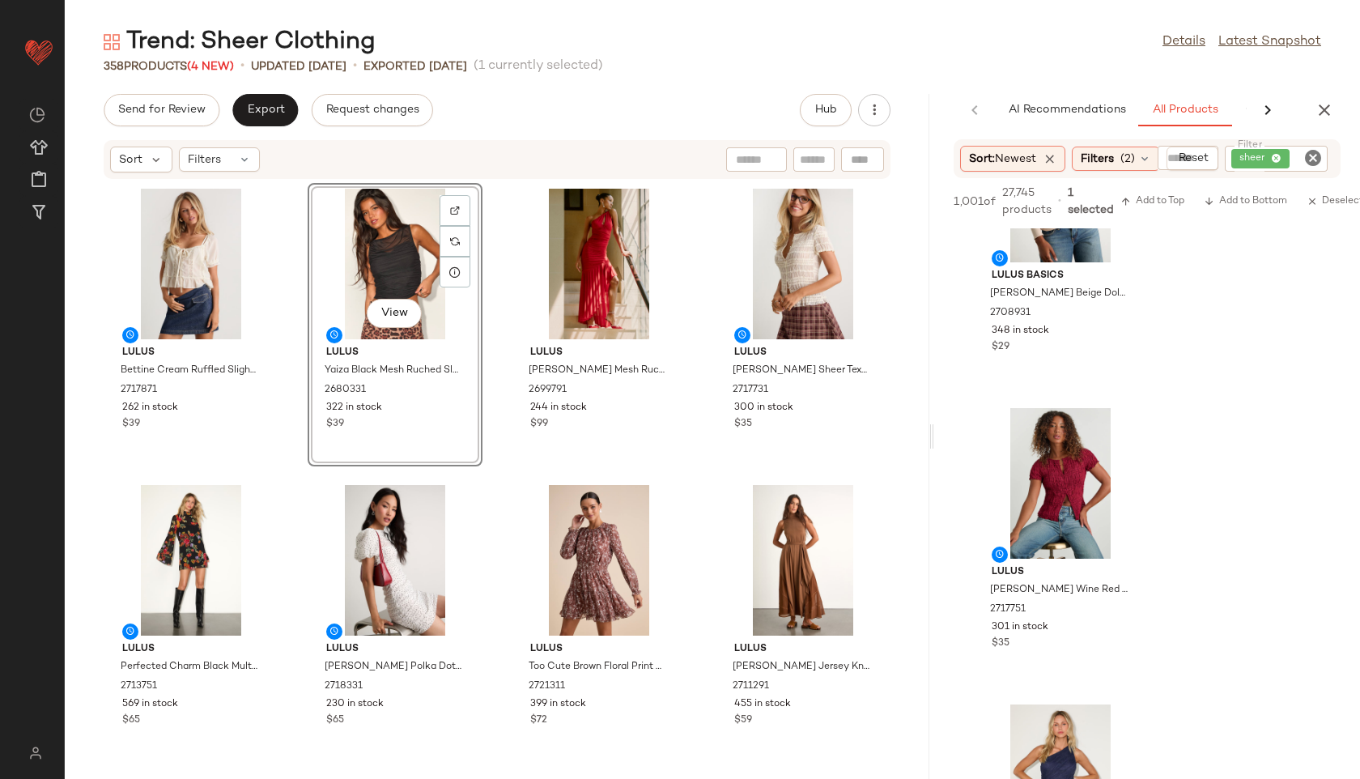
scroll to position [413, 0]
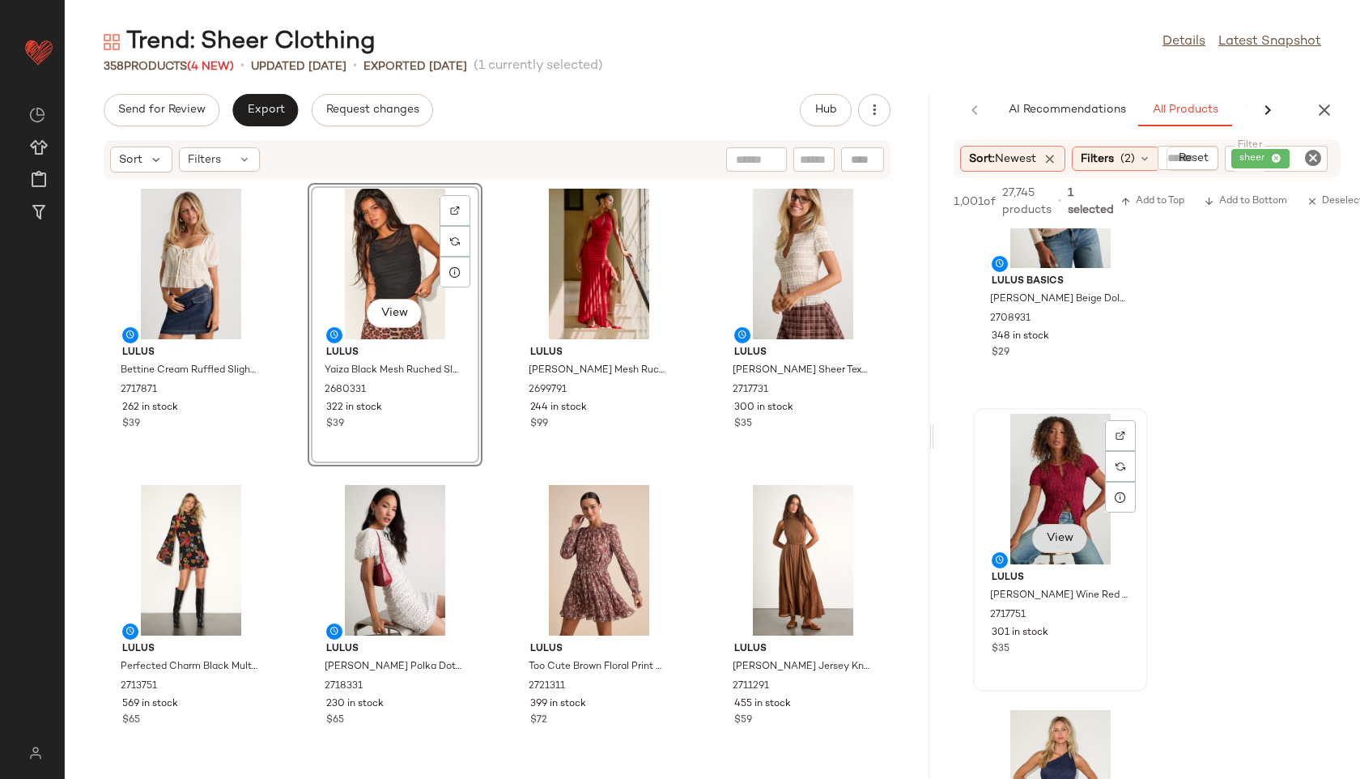
click at [1056, 549] on button "View" at bounding box center [1059, 538] width 55 height 29
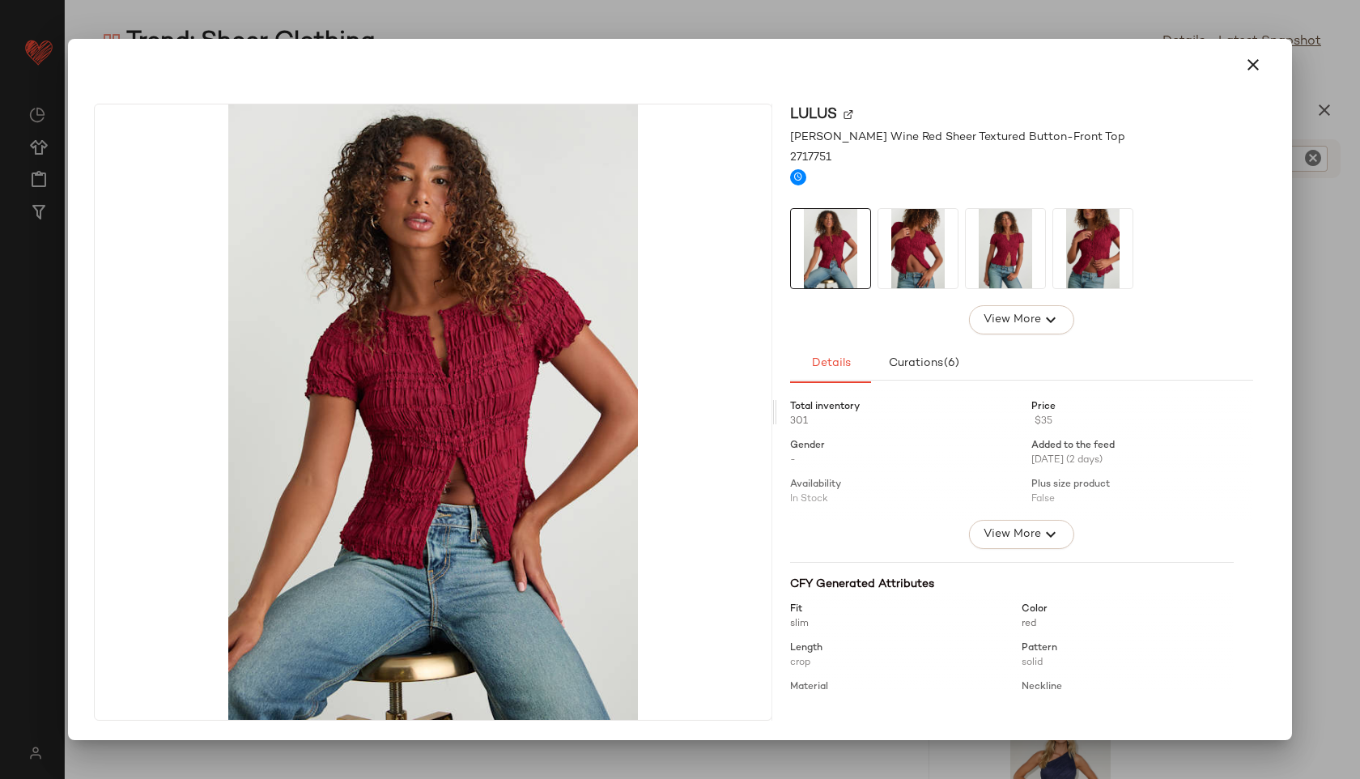
click at [1089, 258] on img at bounding box center [1092, 248] width 79 height 79
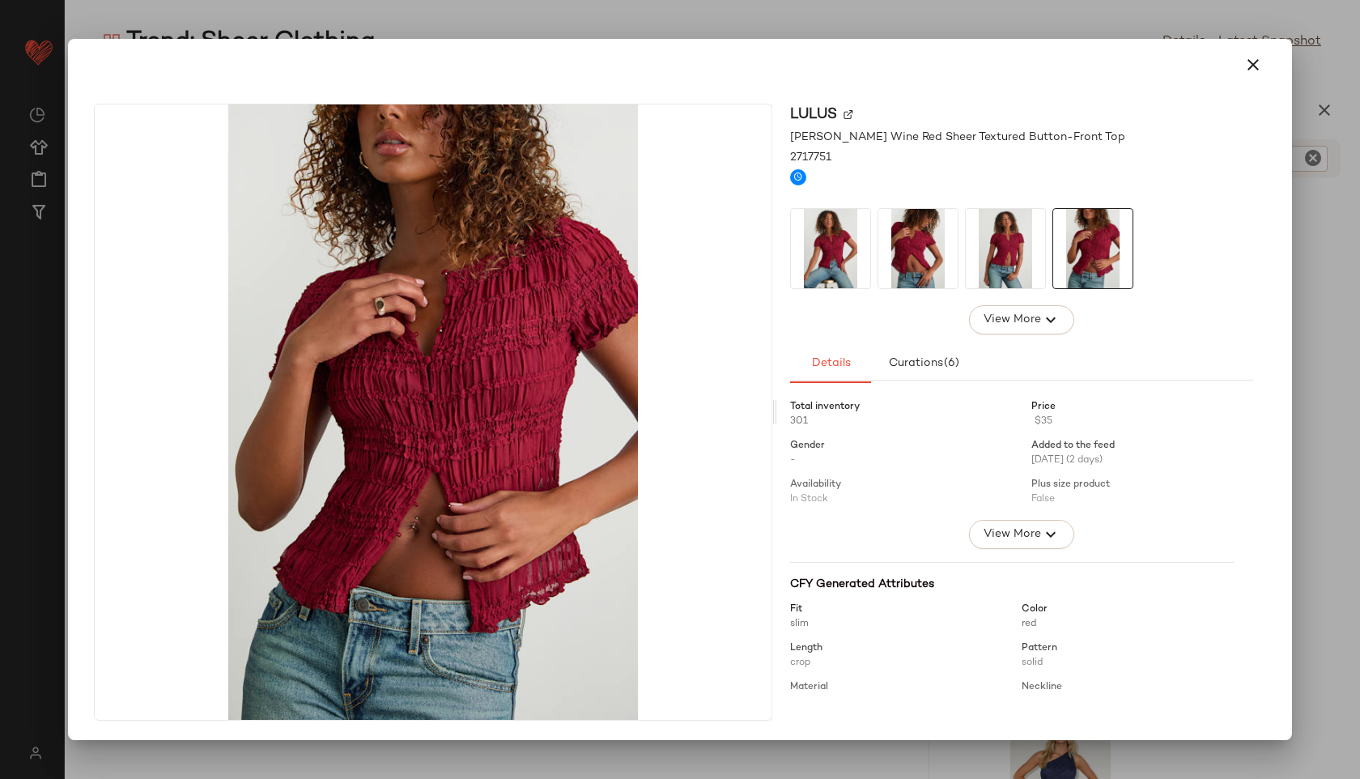
click at [1009, 263] on img at bounding box center [1005, 248] width 79 height 79
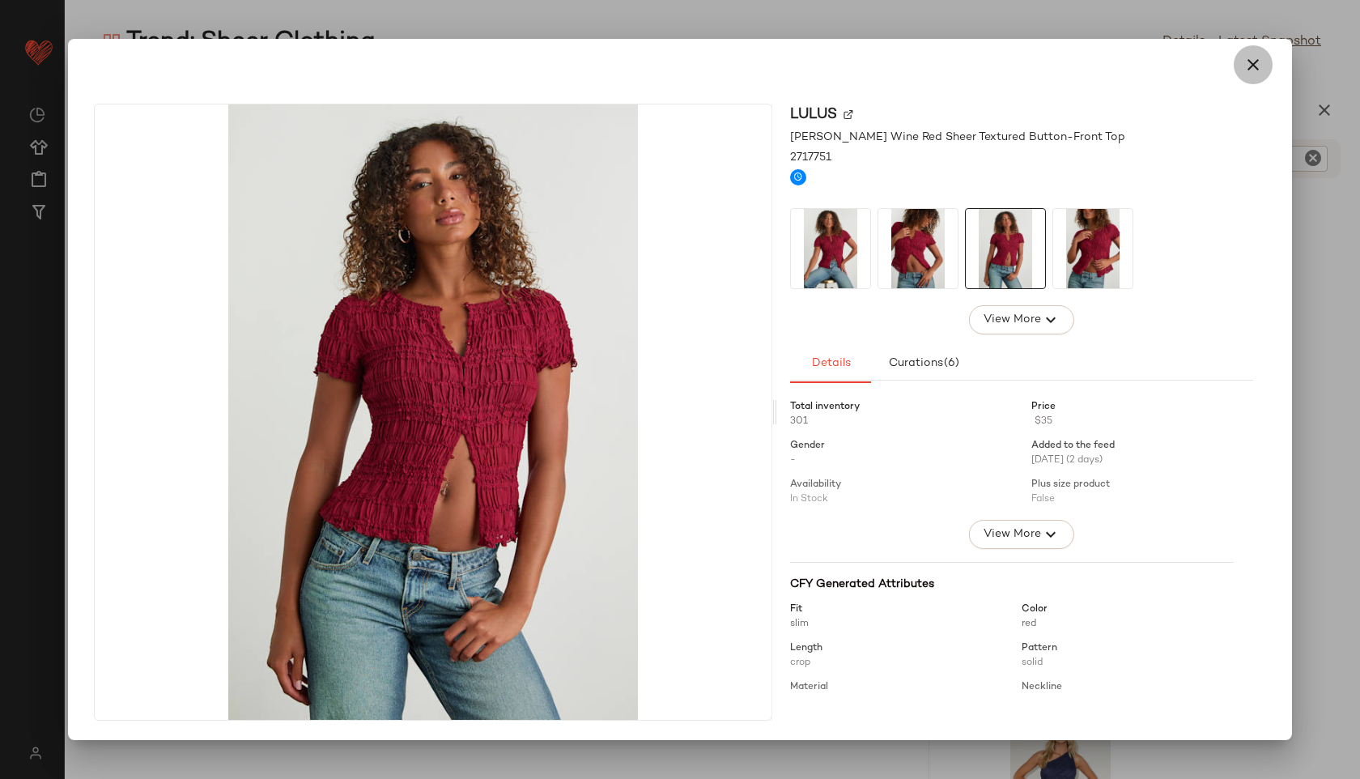
click at [1246, 69] on icon "button" at bounding box center [1252, 64] width 19 height 19
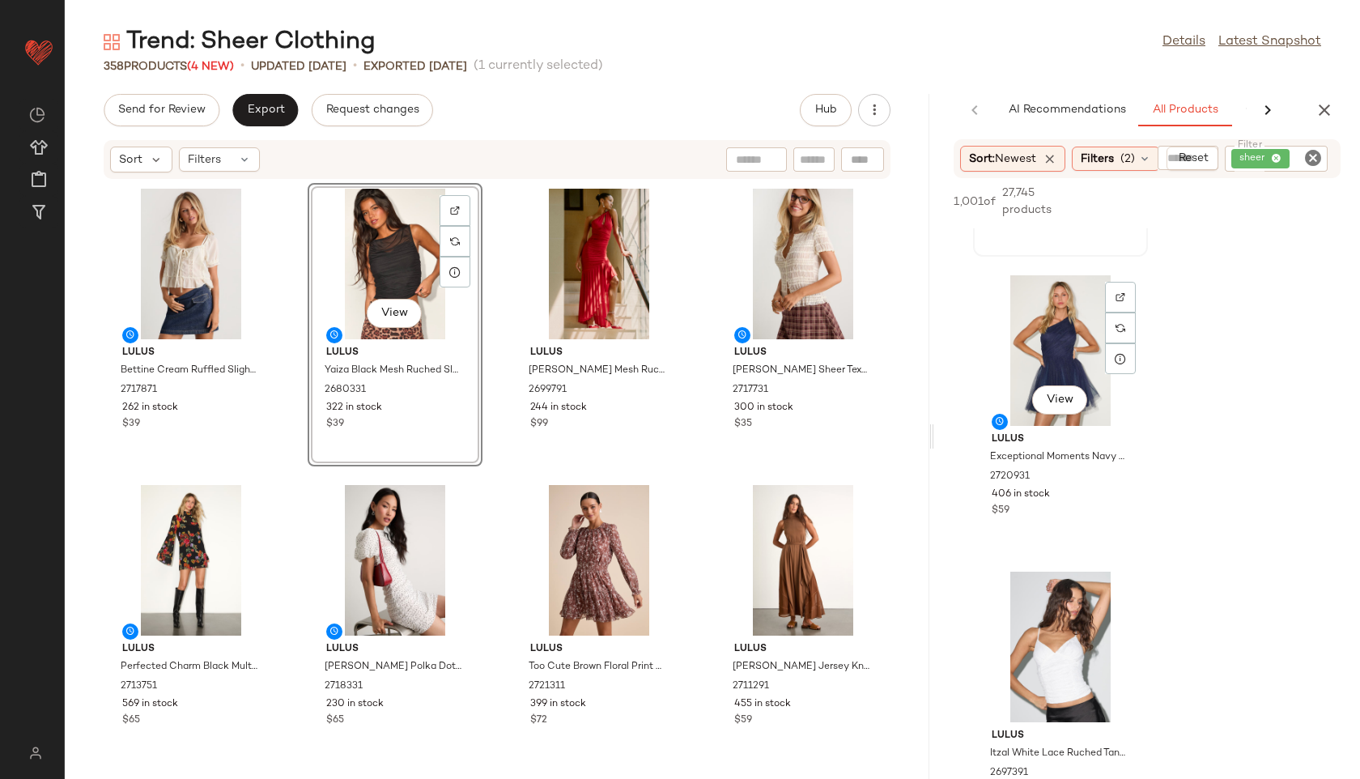
scroll to position [844, 0]
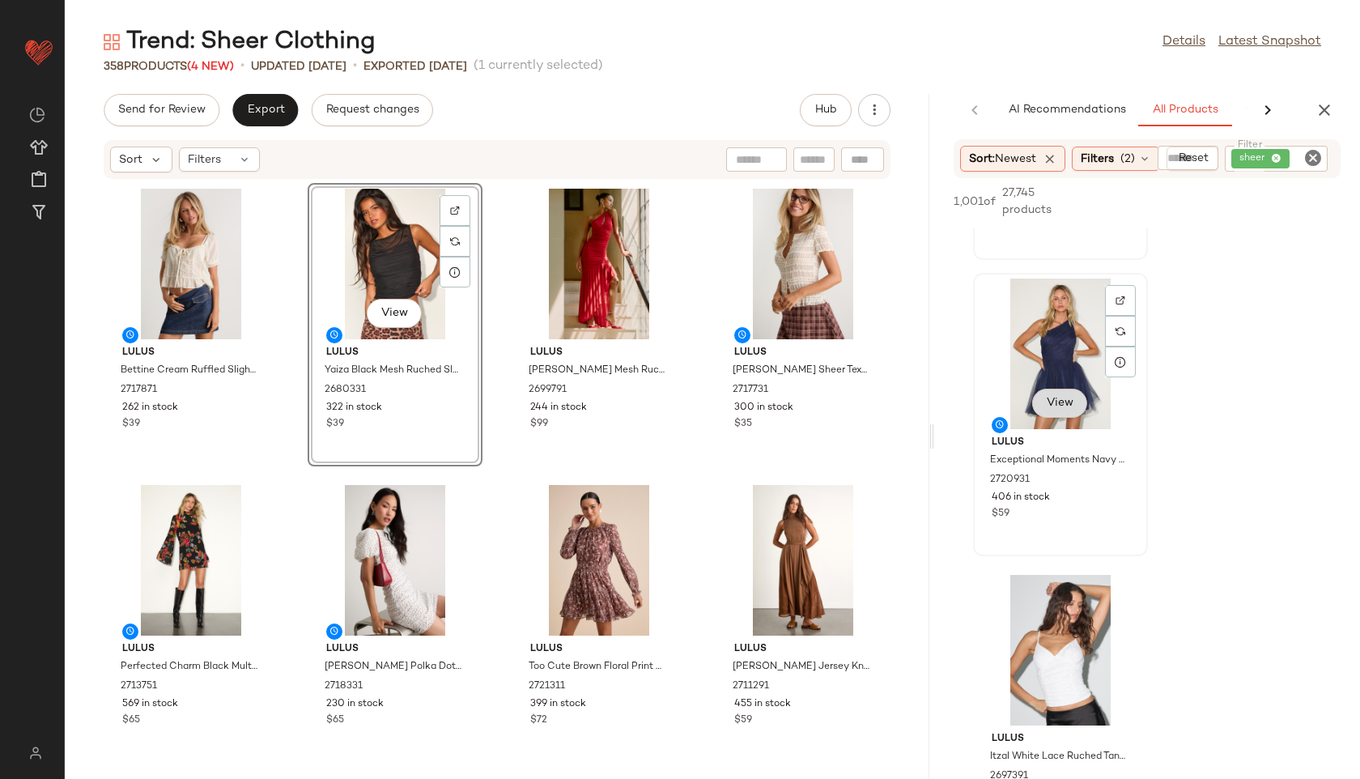
click at [1056, 409] on span "View" at bounding box center [1060, 403] width 28 height 13
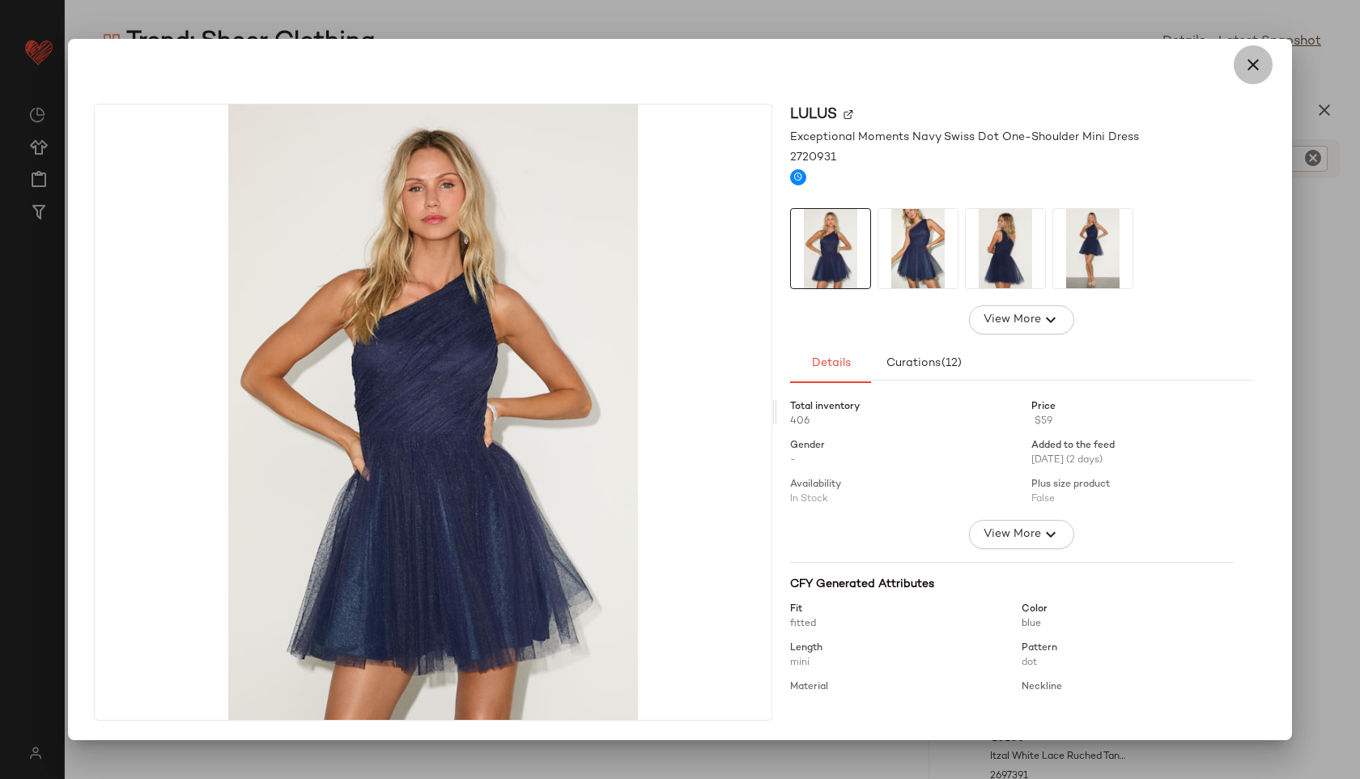
click at [1250, 66] on icon "button" at bounding box center [1252, 64] width 19 height 19
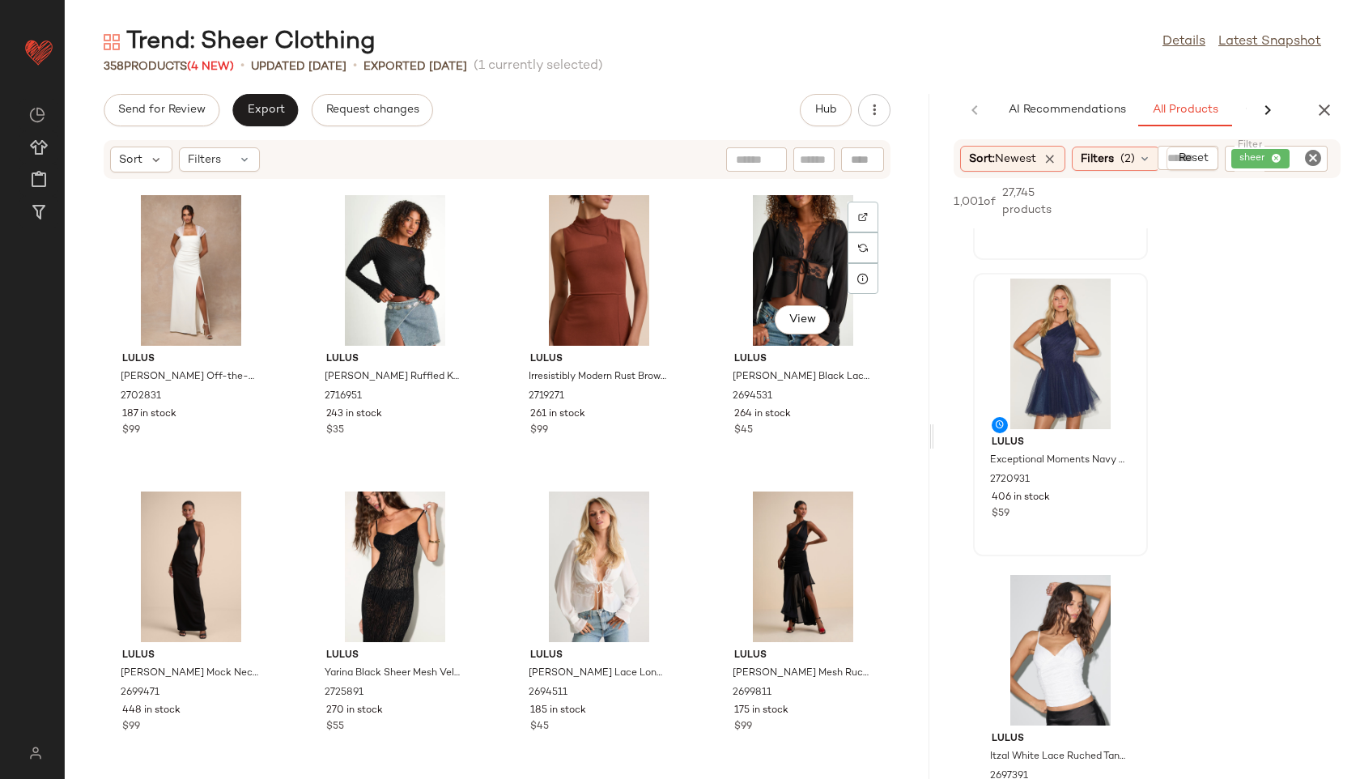
scroll to position [596, 0]
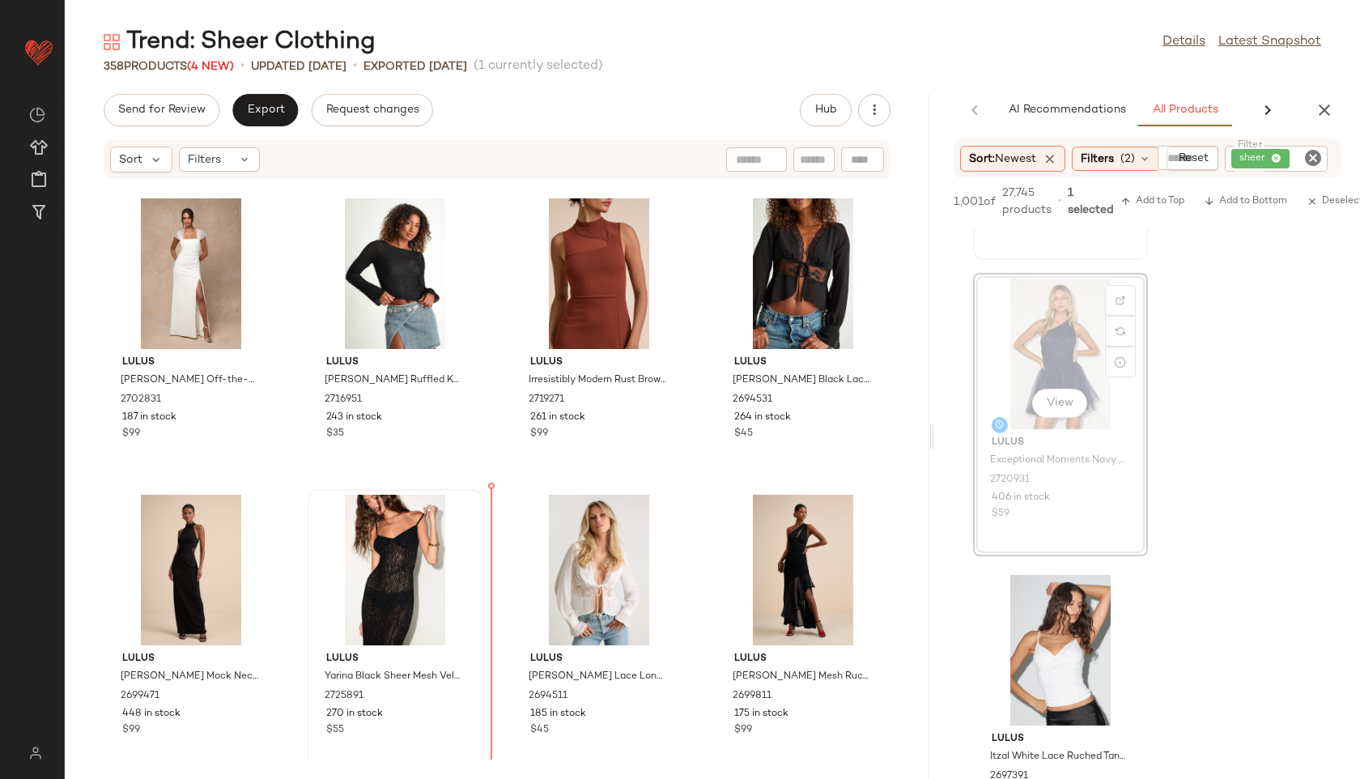
drag, startPoint x: 1056, startPoint y: 366, endPoint x: 427, endPoint y: 537, distance: 651.2
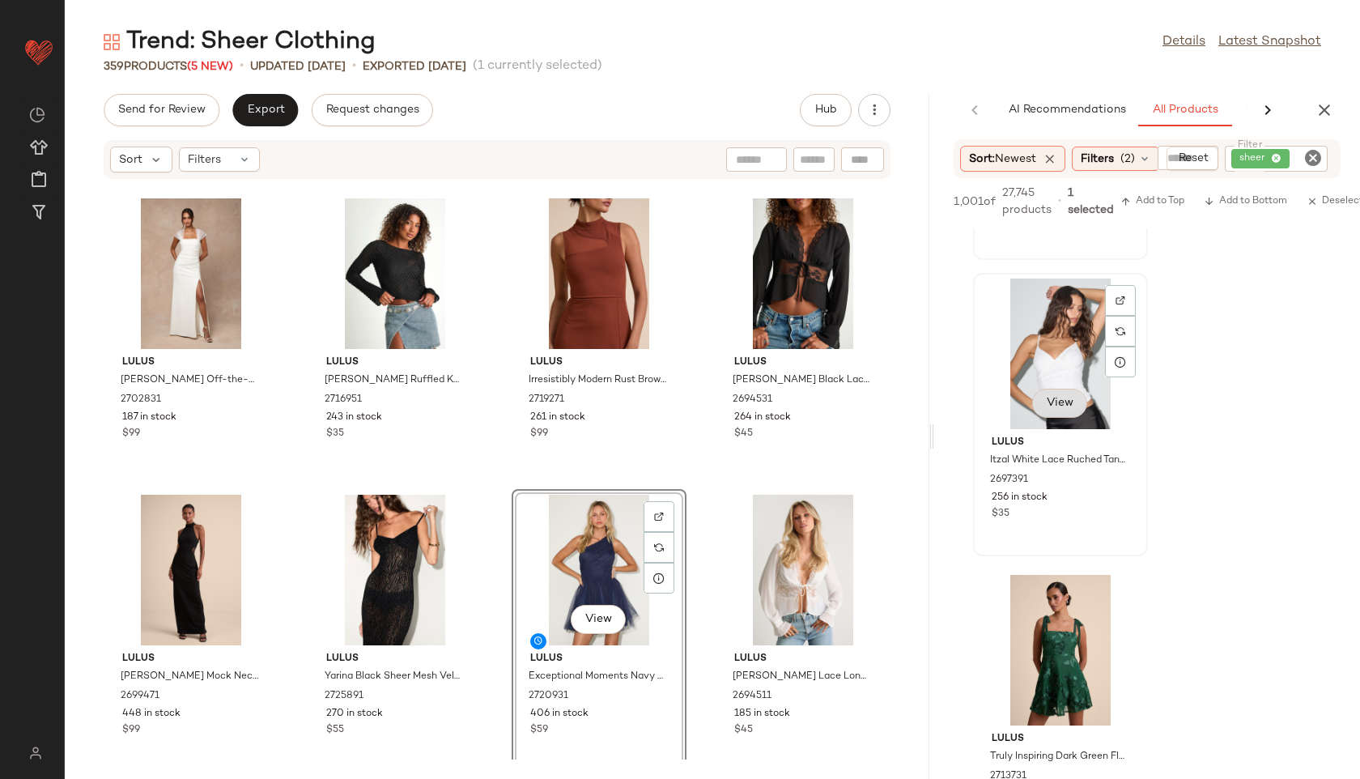
click at [1059, 406] on span "View" at bounding box center [1060, 403] width 28 height 13
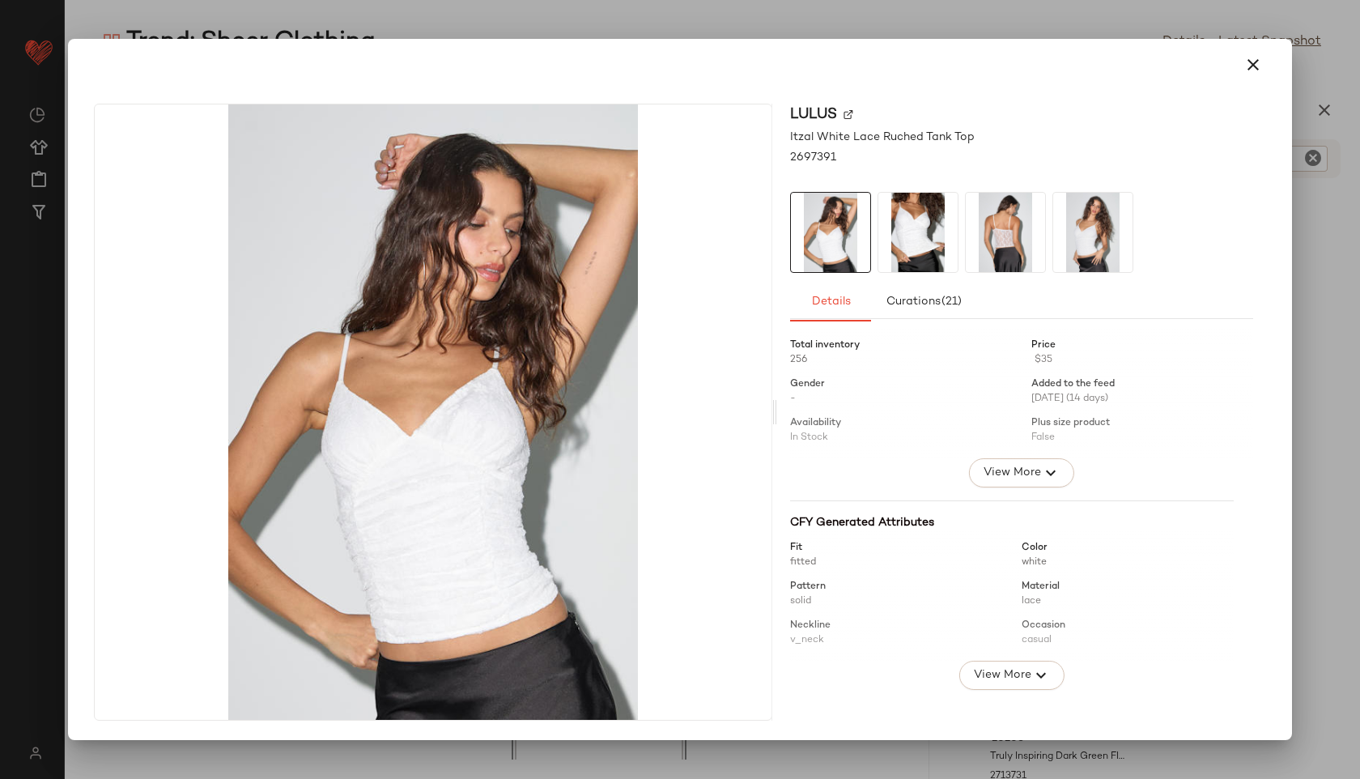
click at [1005, 232] on img at bounding box center [1005, 232] width 79 height 79
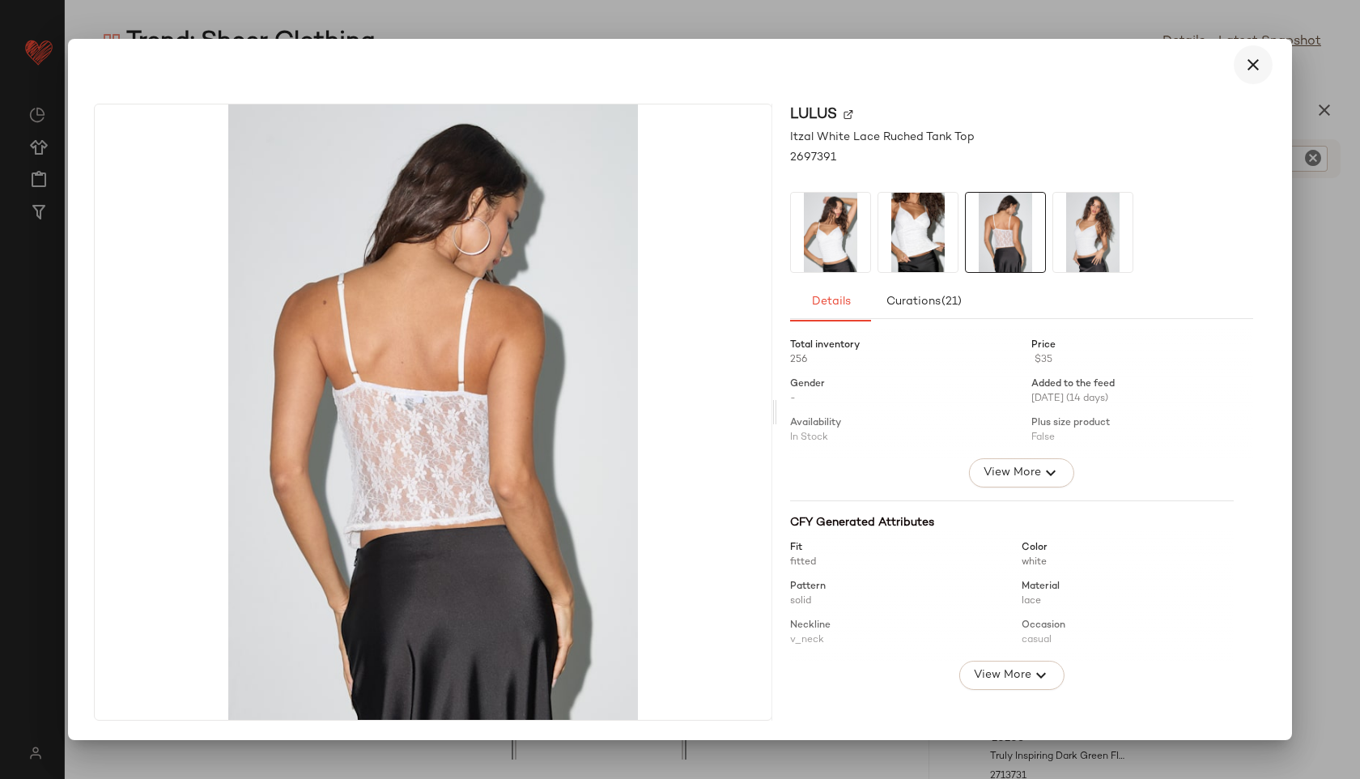
click at [1256, 62] on icon "button" at bounding box center [1252, 64] width 19 height 19
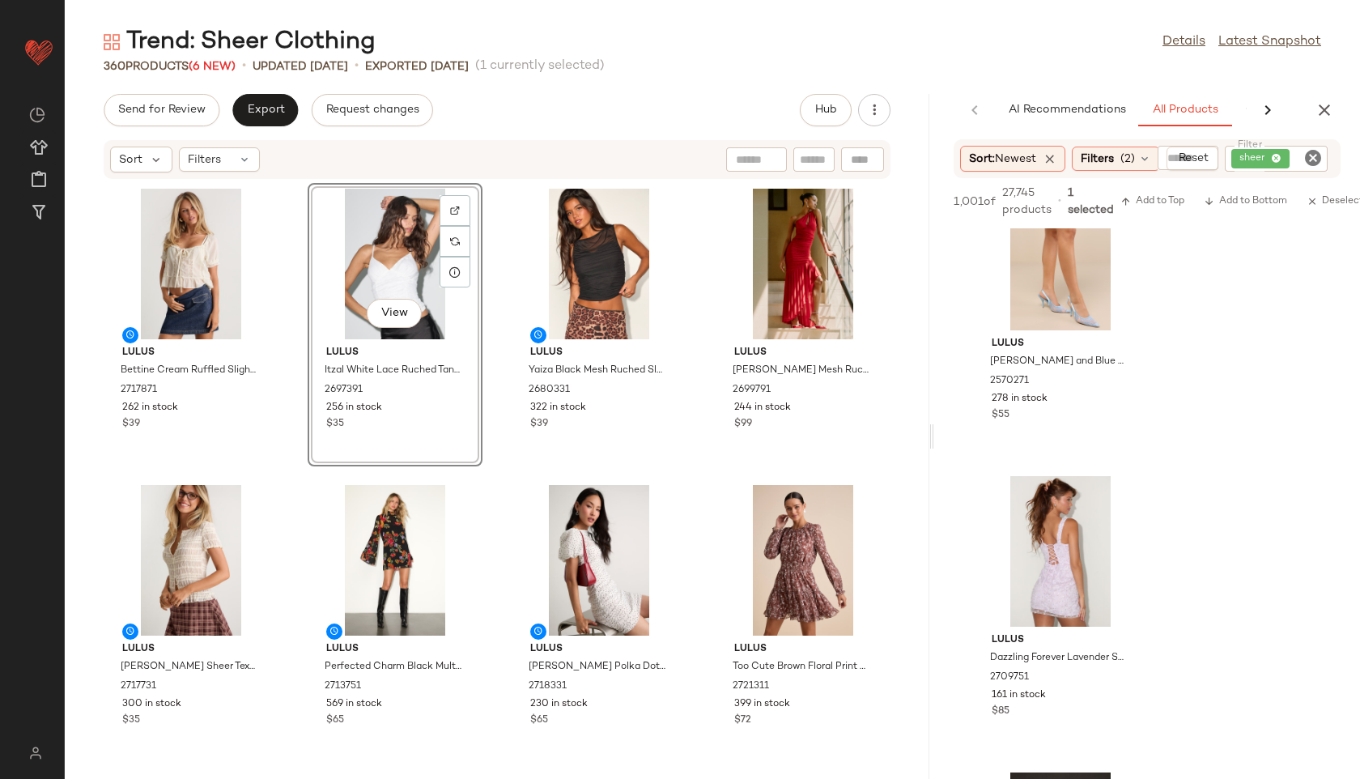
scroll to position [2718, 0]
click at [270, 109] on span "Export" at bounding box center [265, 110] width 38 height 13
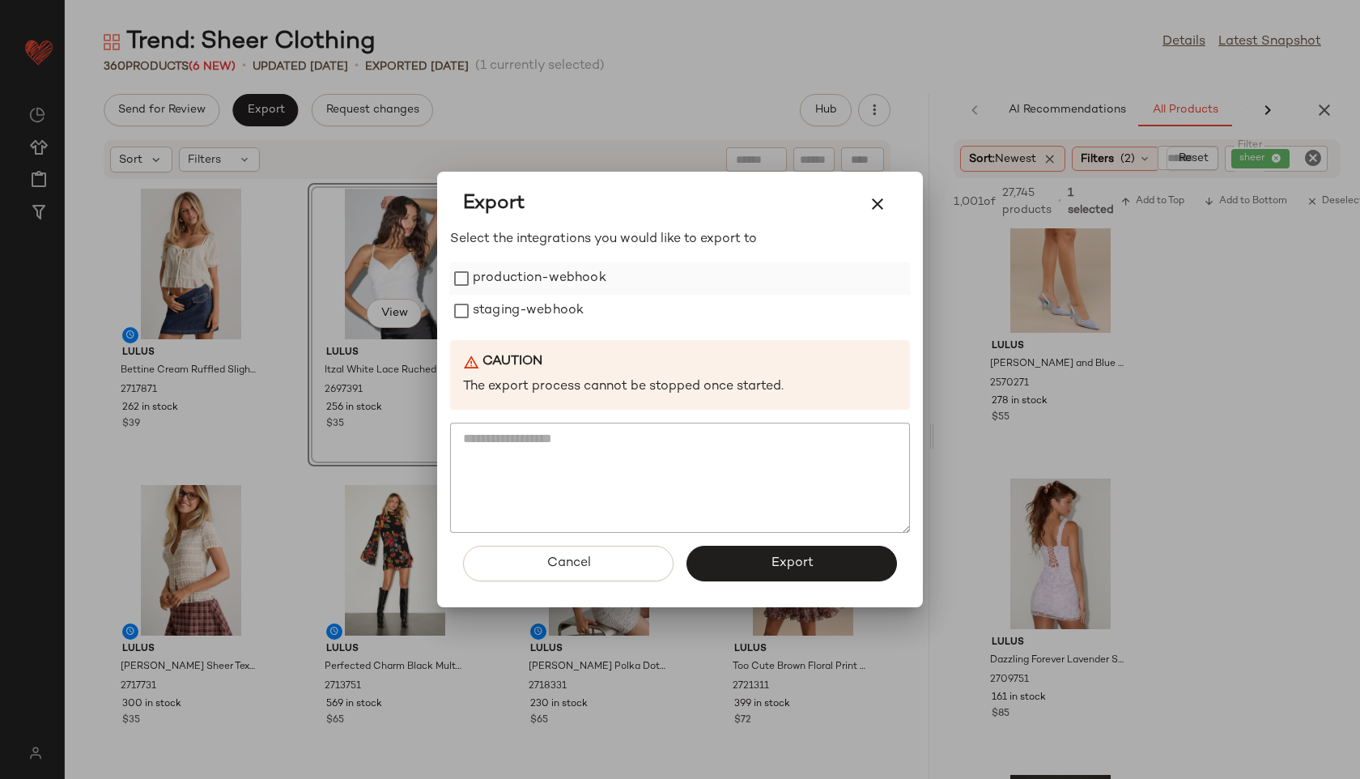
click at [548, 274] on label "production-webhook" at bounding box center [540, 278] width 134 height 32
click at [551, 309] on label "staging-webhook" at bounding box center [528, 311] width 111 height 32
click at [821, 558] on button "Export" at bounding box center [791, 564] width 210 height 36
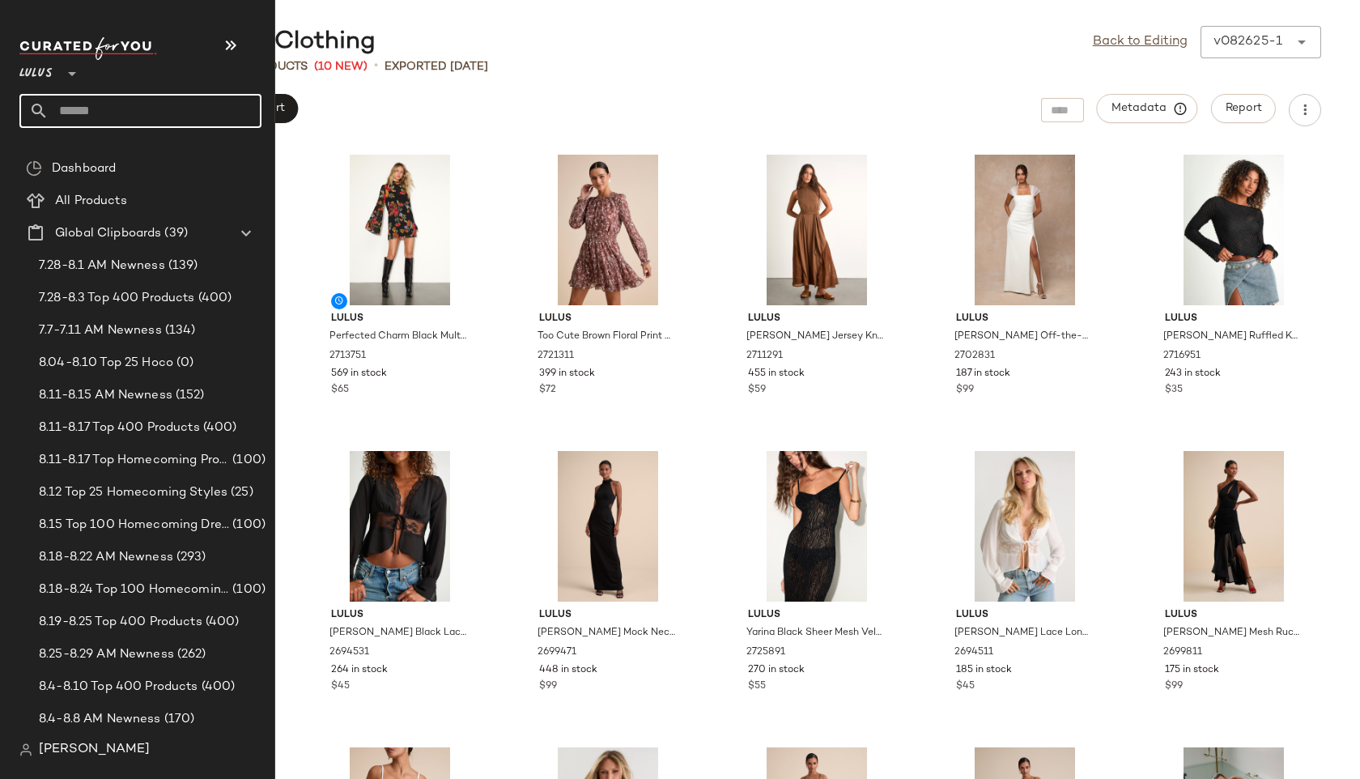
click at [86, 104] on input "text" at bounding box center [155, 111] width 213 height 34
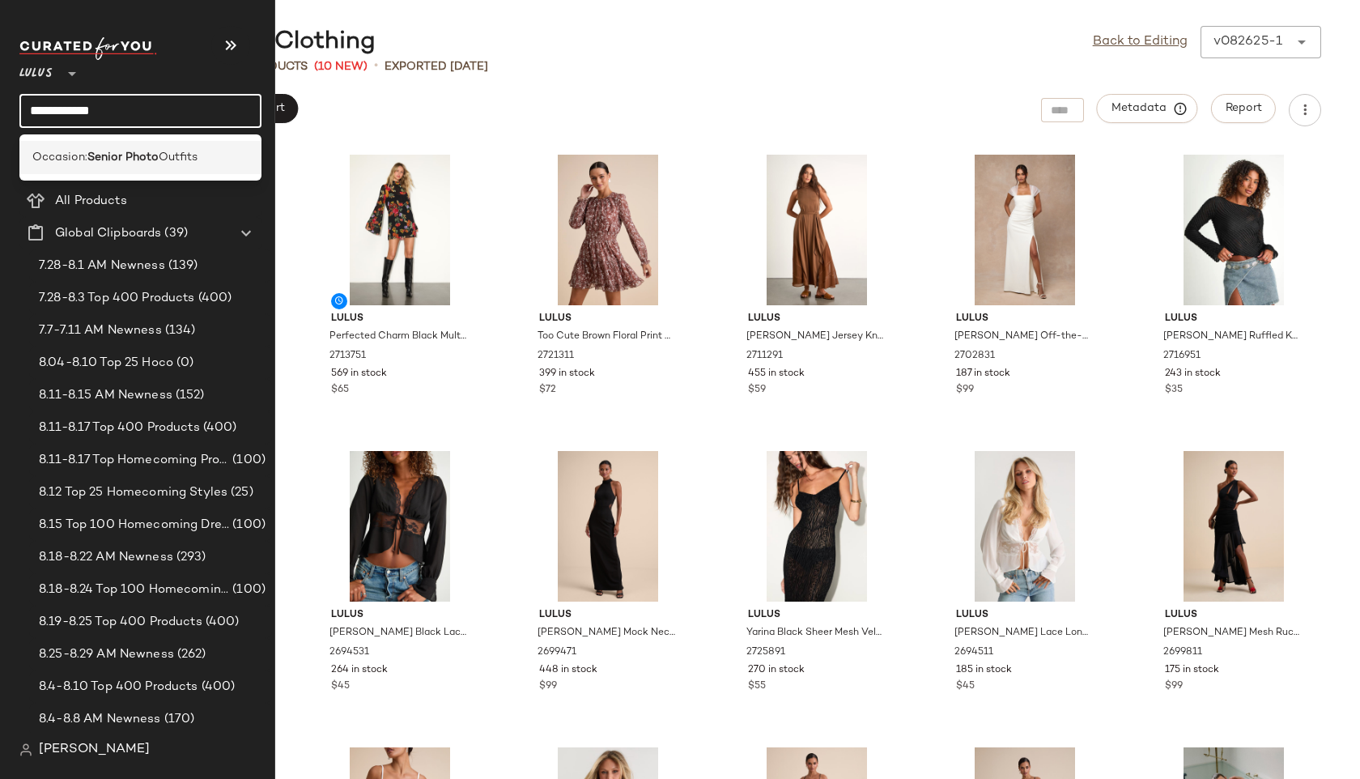
type input "**********"
click at [99, 150] on b "Senior Photo" at bounding box center [122, 157] width 71 height 17
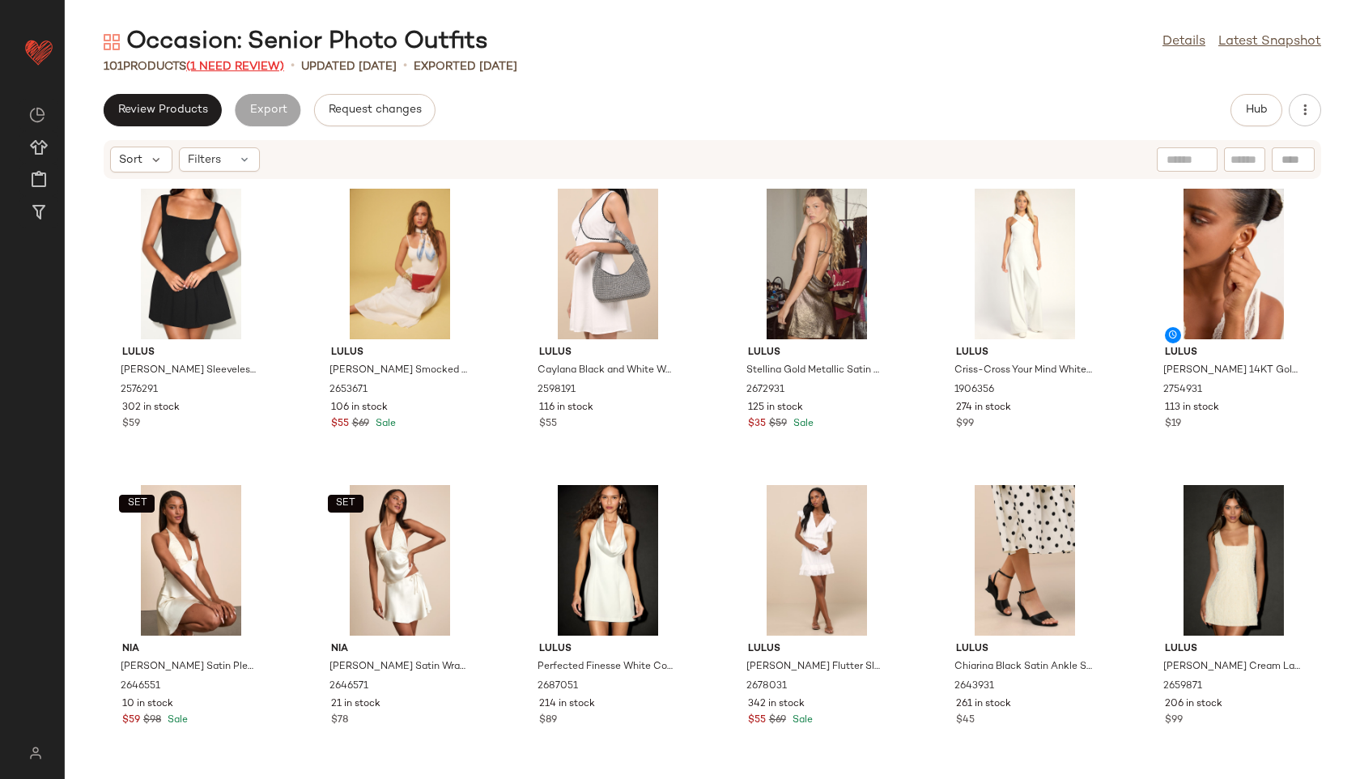
click at [219, 62] on span "(1 Need Review)" at bounding box center [235, 67] width 98 height 12
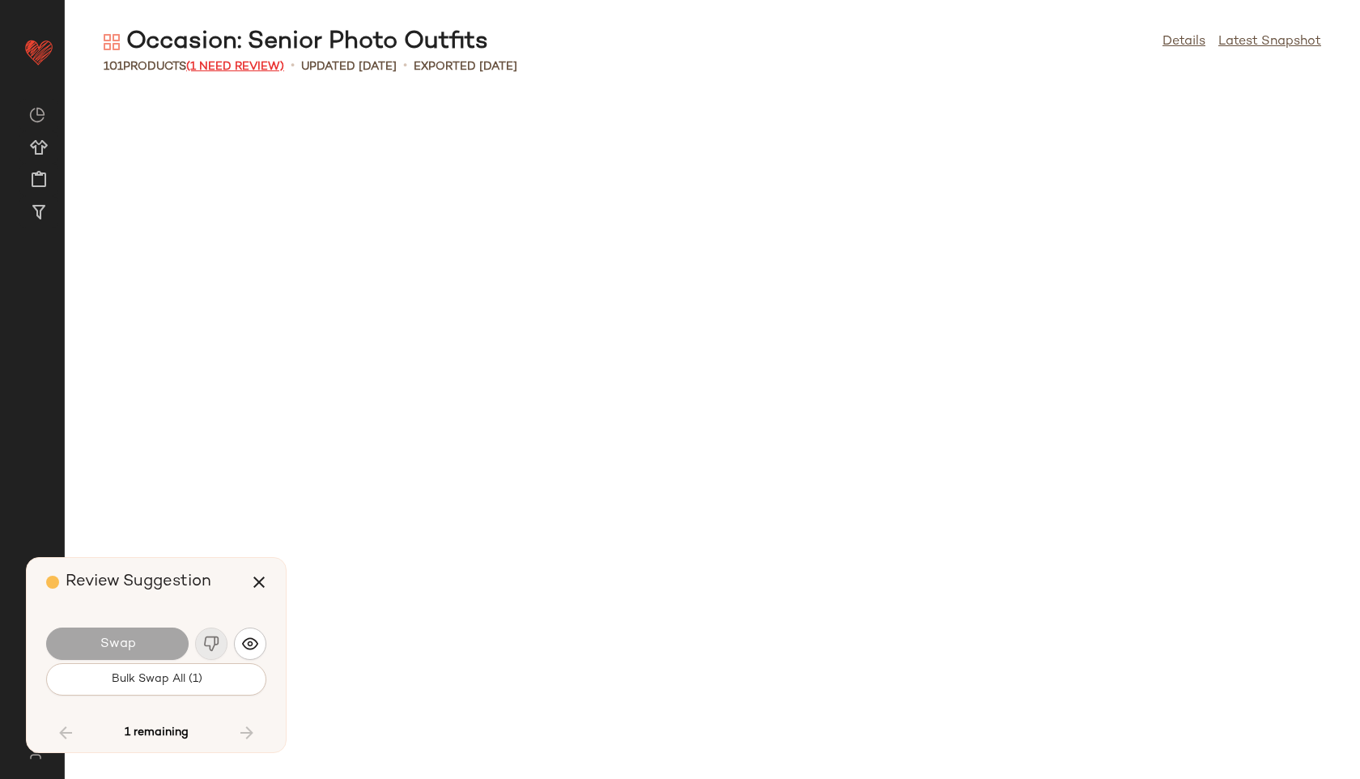
scroll to position [3259, 0]
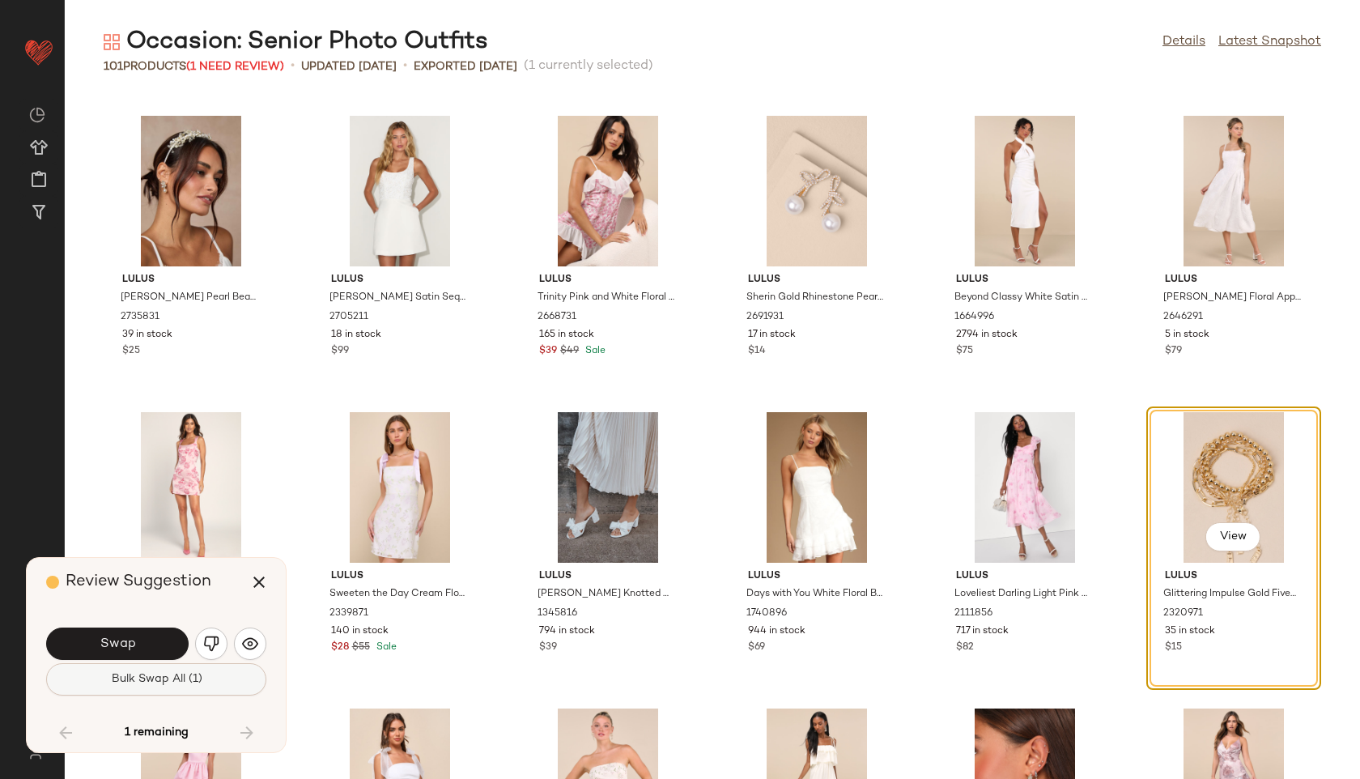
click at [193, 686] on button "Bulk Swap All (1)" at bounding box center [156, 679] width 220 height 32
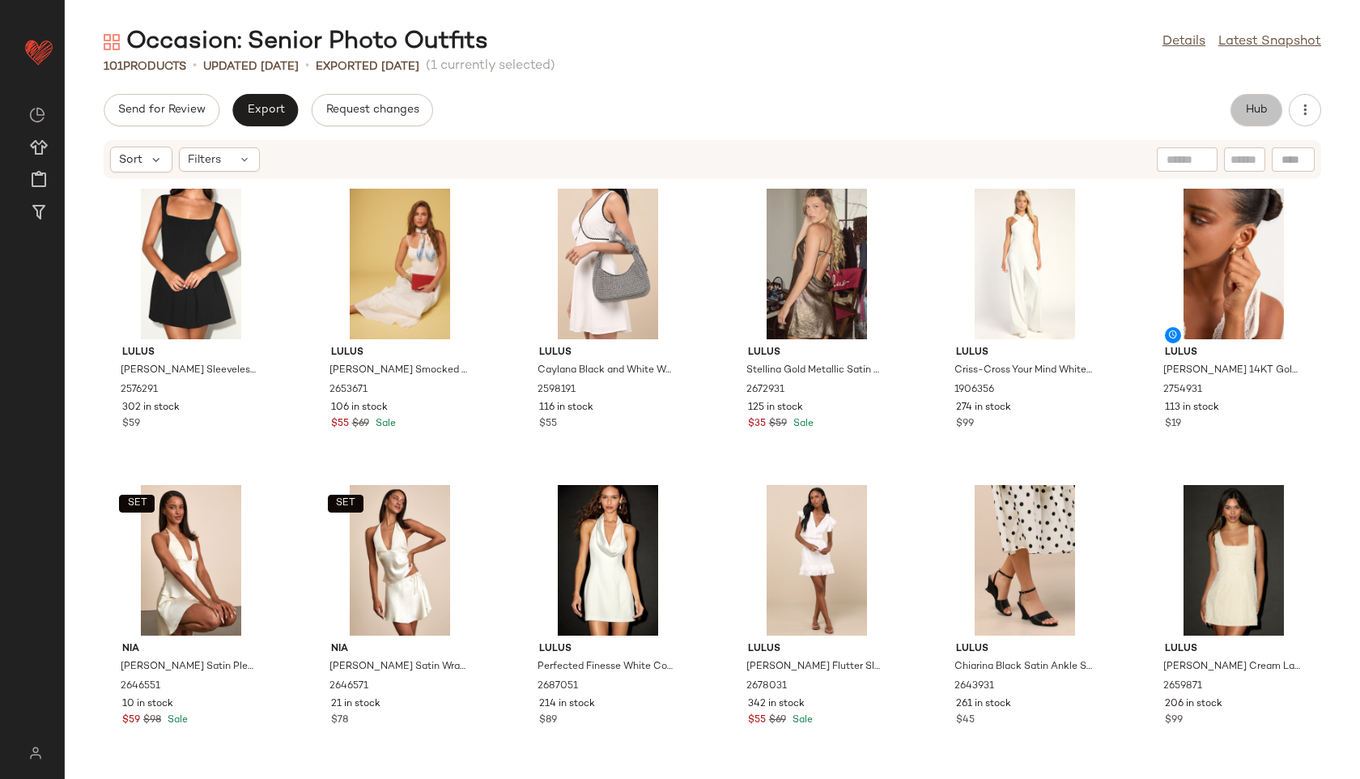
click at [1253, 108] on span "Hub" at bounding box center [1256, 110] width 23 height 13
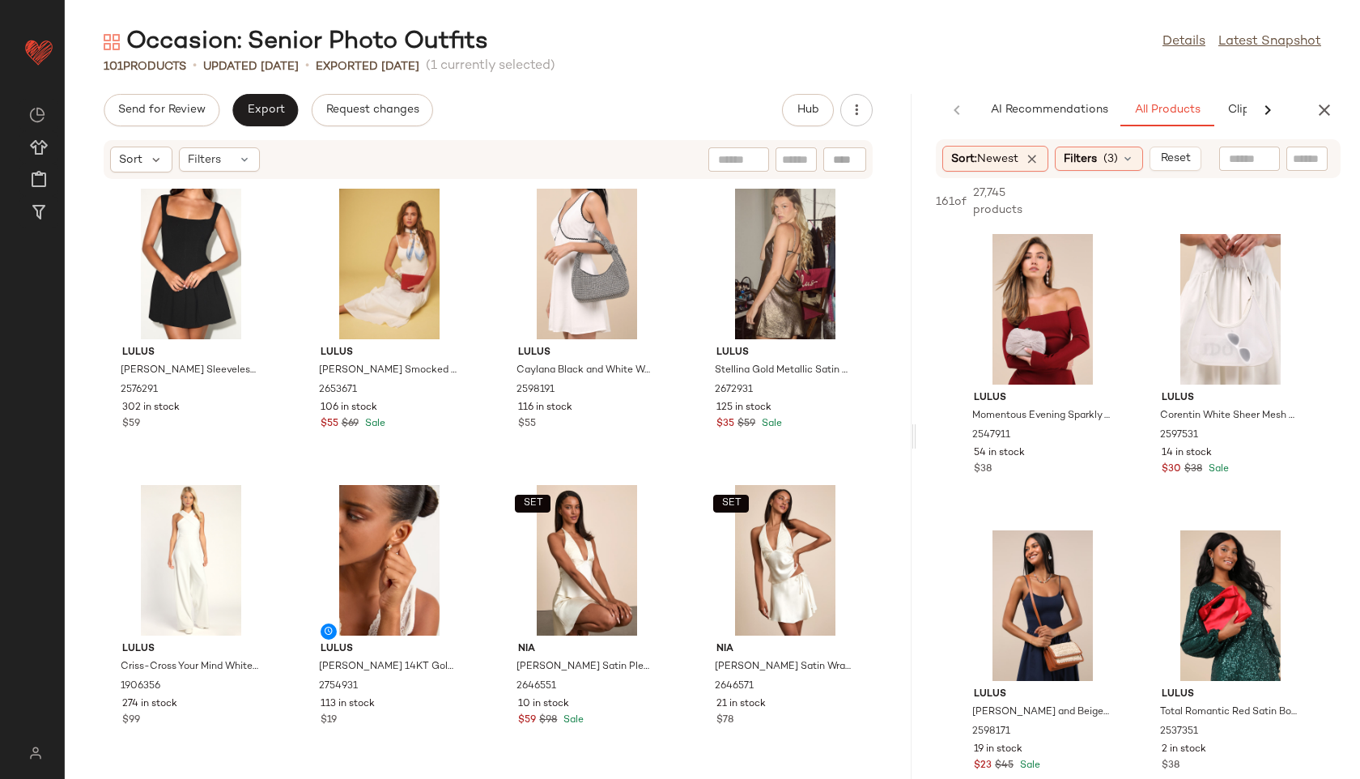
drag, startPoint x: 710, startPoint y: 439, endPoint x: 1090, endPoint y: 441, distance: 380.5
click at [1090, 441] on div "Occasion: Senior Photo Outfits Details Latest Snapshot 101 Products • updated A…" at bounding box center [712, 402] width 1295 height 753
click at [1122, 163] on div "Filters (3)" at bounding box center [1099, 159] width 88 height 24
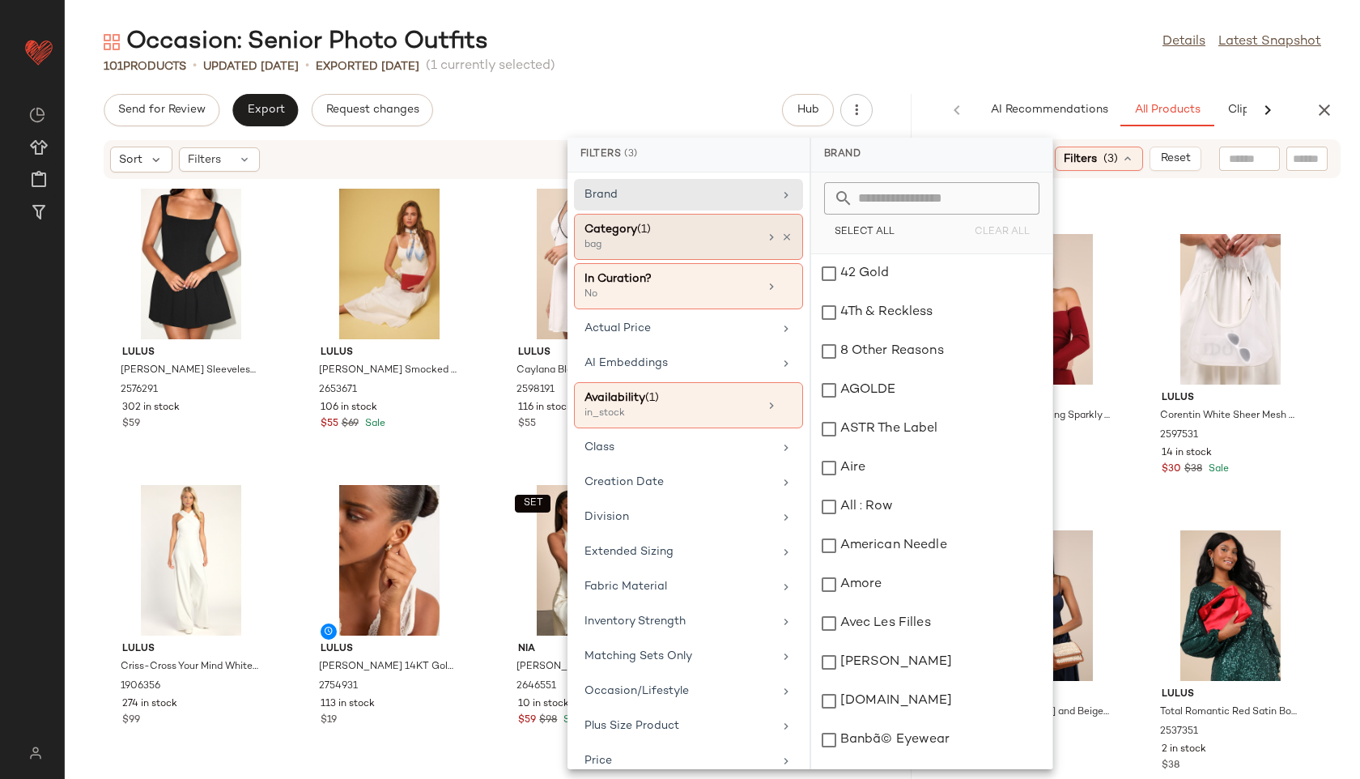
click at [709, 234] on div "Category (1)" at bounding box center [671, 229] width 174 height 17
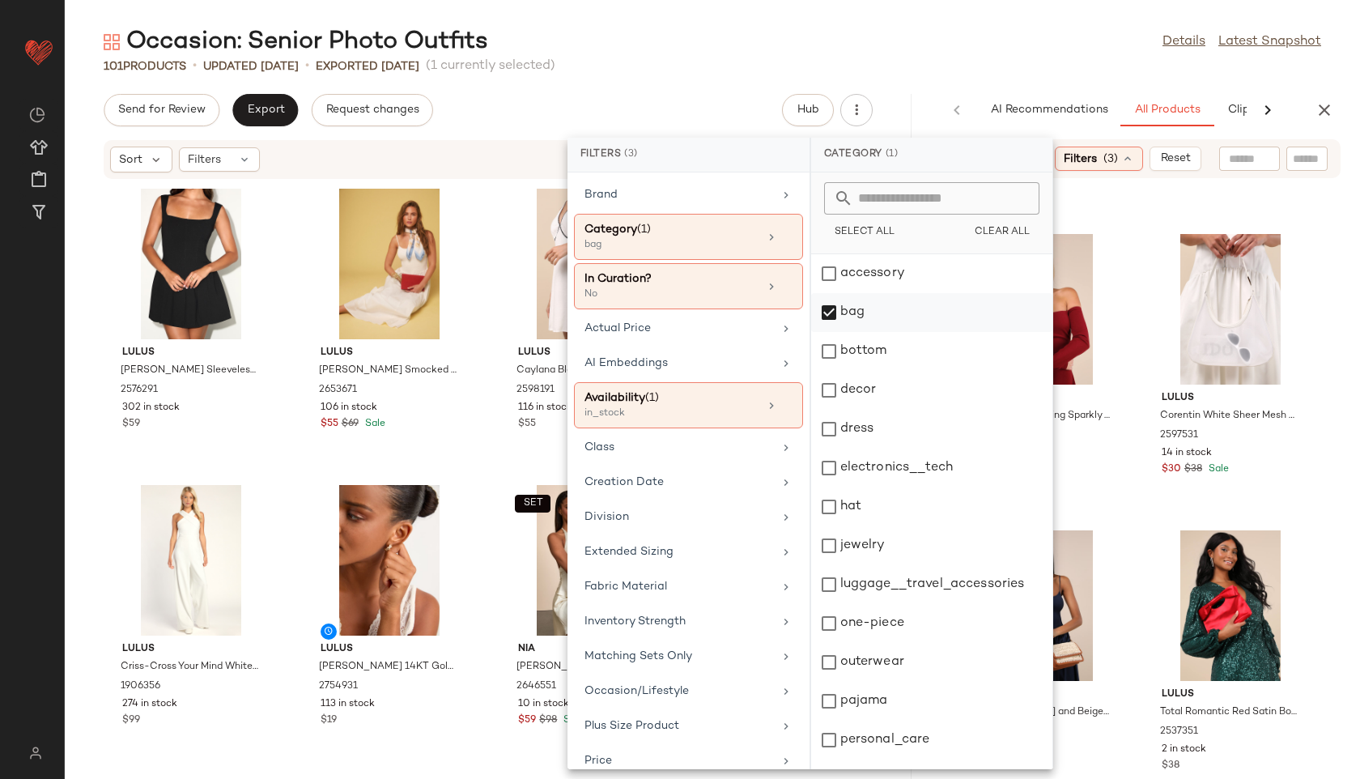
click at [861, 314] on div "bag" at bounding box center [931, 312] width 241 height 39
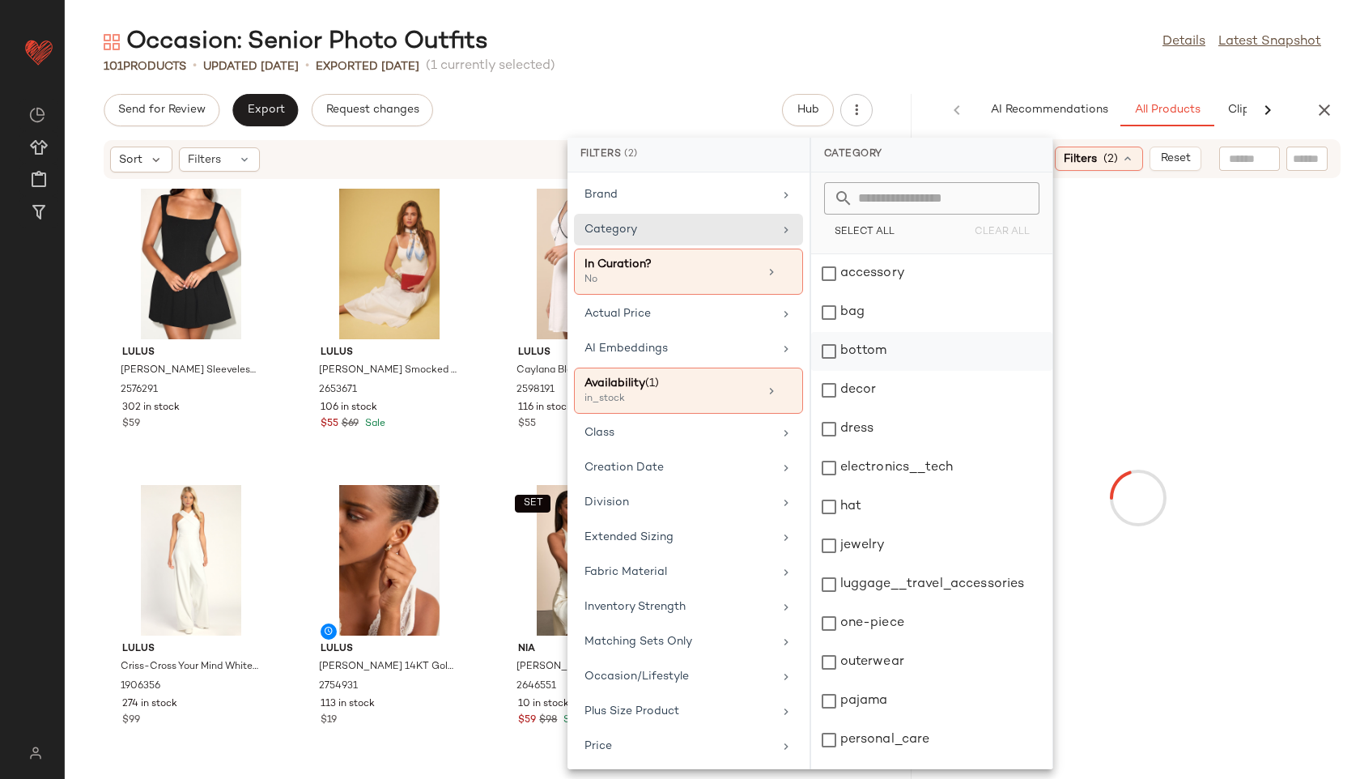
click at [861, 355] on div "bottom" at bounding box center [931, 351] width 241 height 39
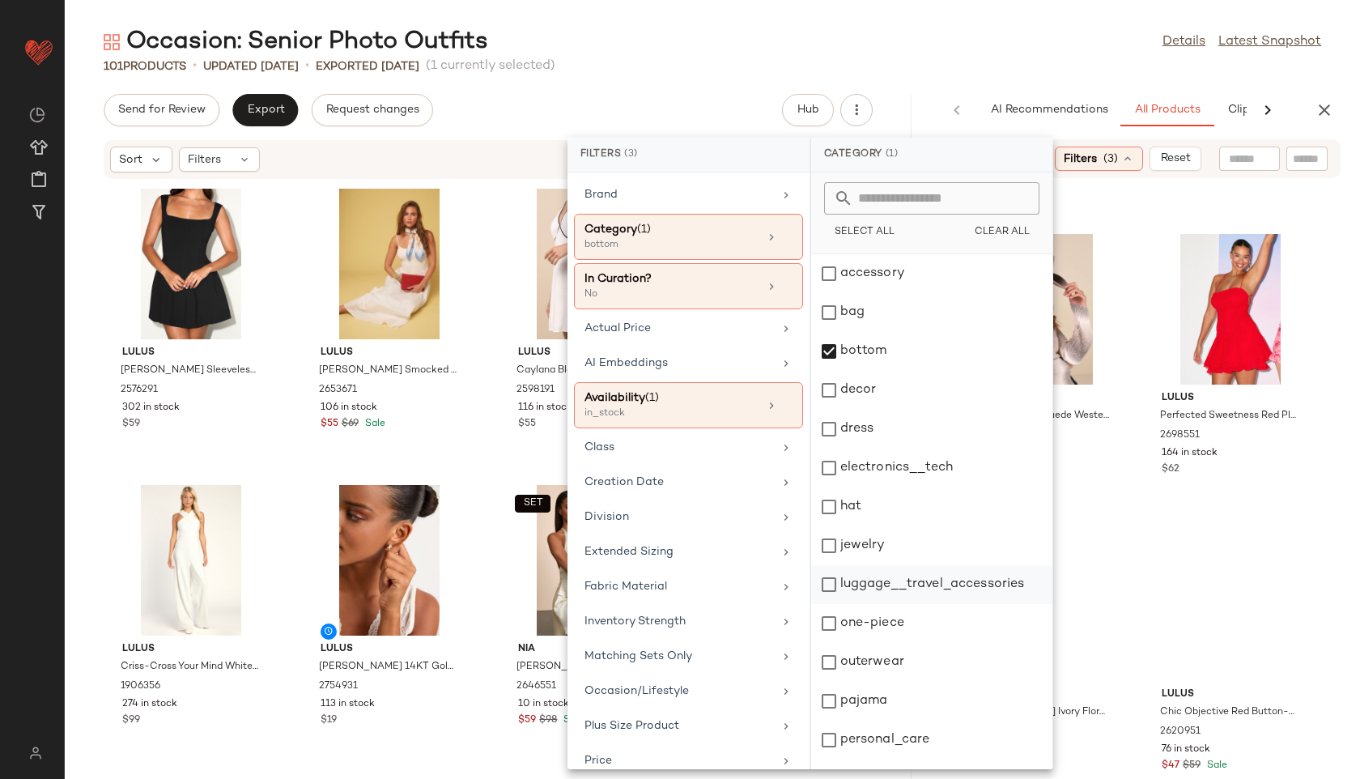
scroll to position [146, 0]
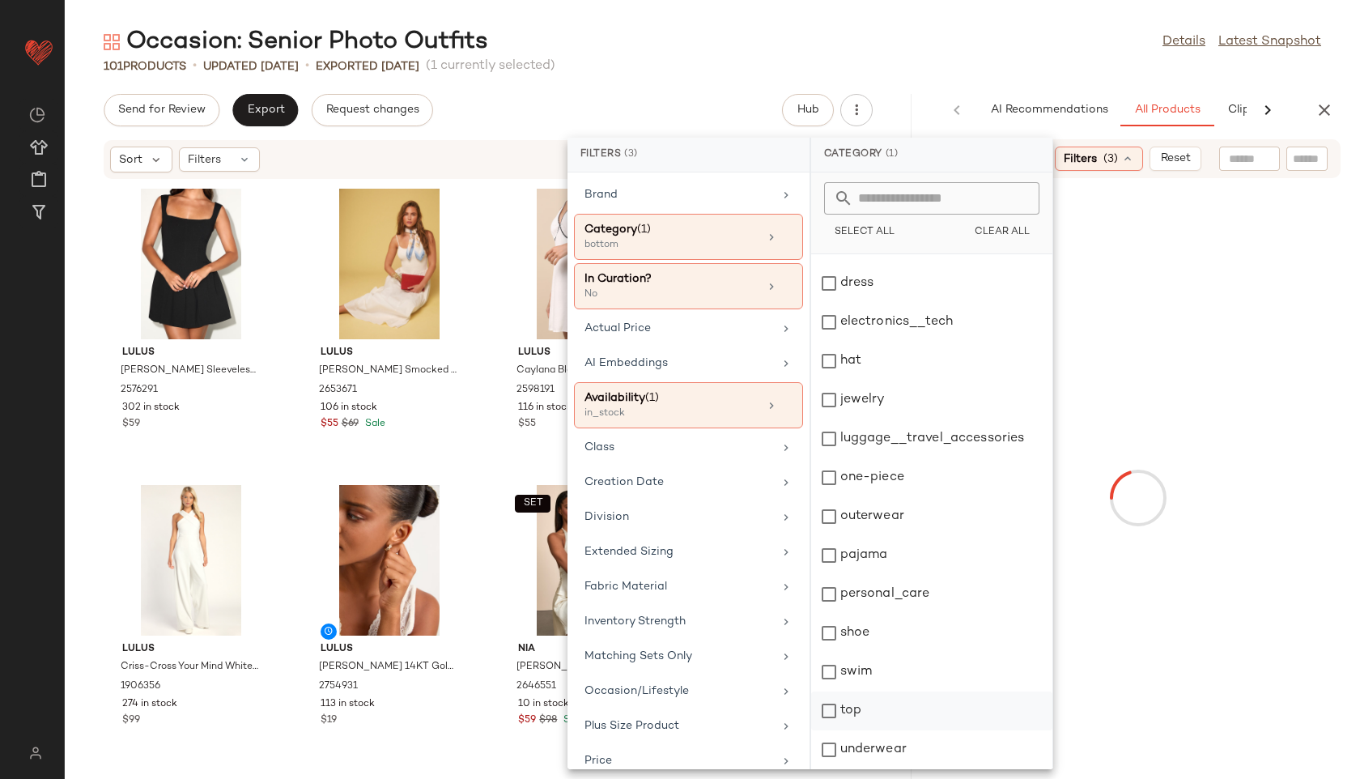
click at [865, 691] on div "top" at bounding box center [931, 710] width 241 height 39
click at [989, 49] on div "Occasion: Senior Photo Outfits Details Latest Snapshot" at bounding box center [712, 42] width 1295 height 32
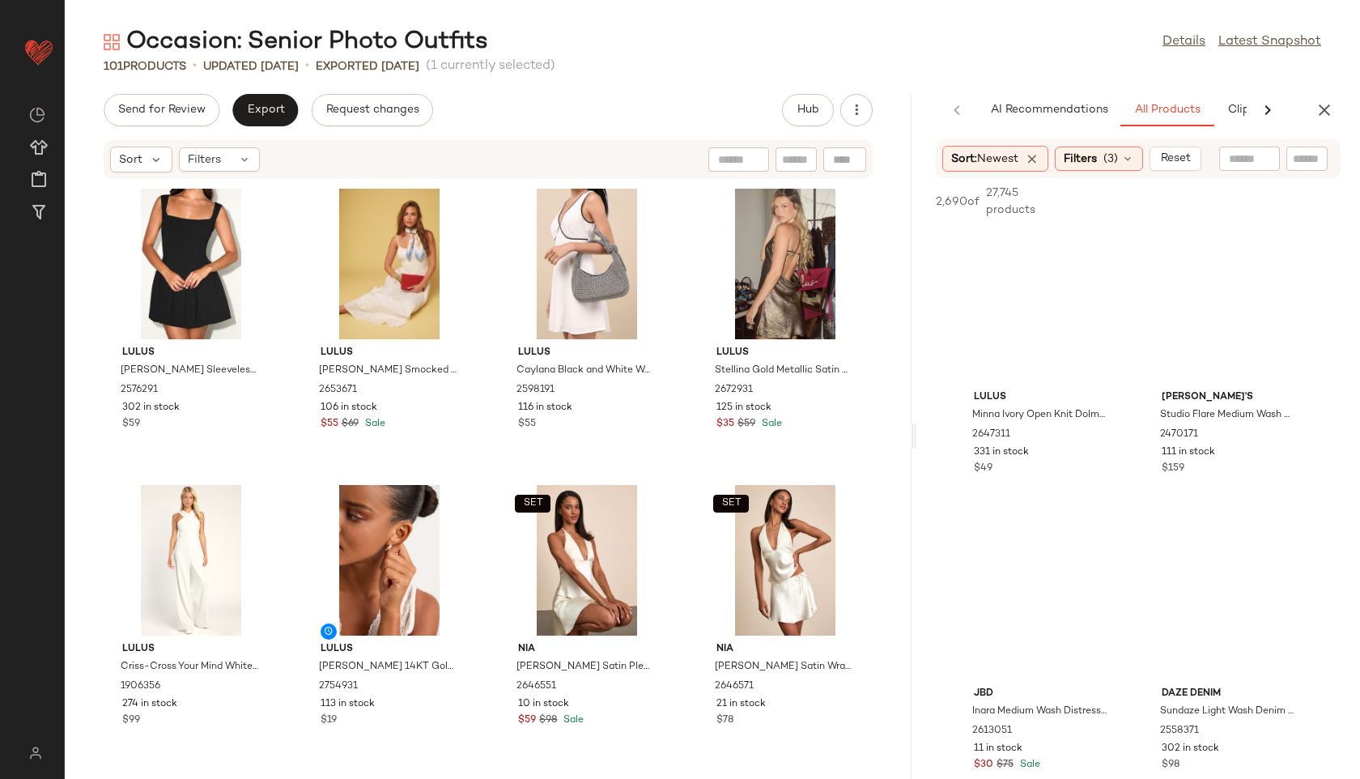
scroll to position [594, 0]
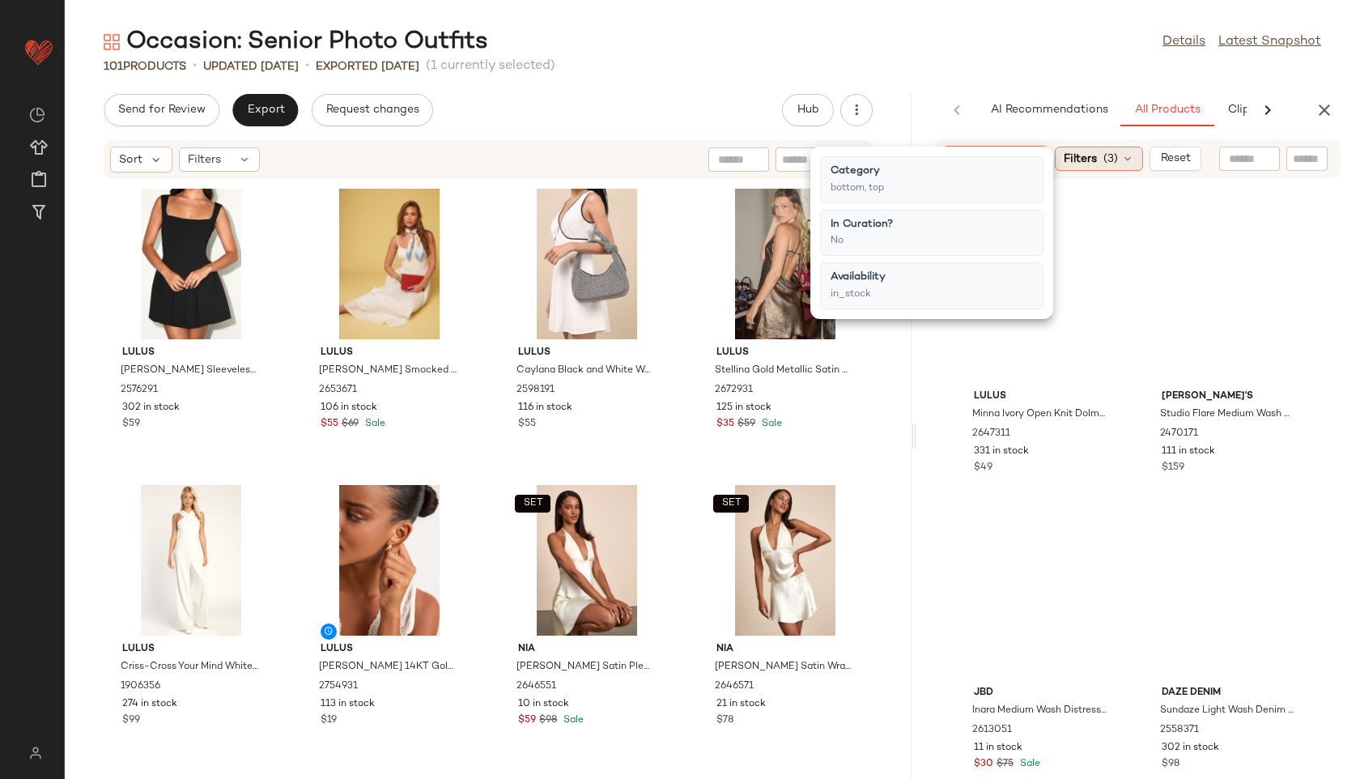
click at [1112, 160] on span "(3)" at bounding box center [1110, 159] width 15 height 17
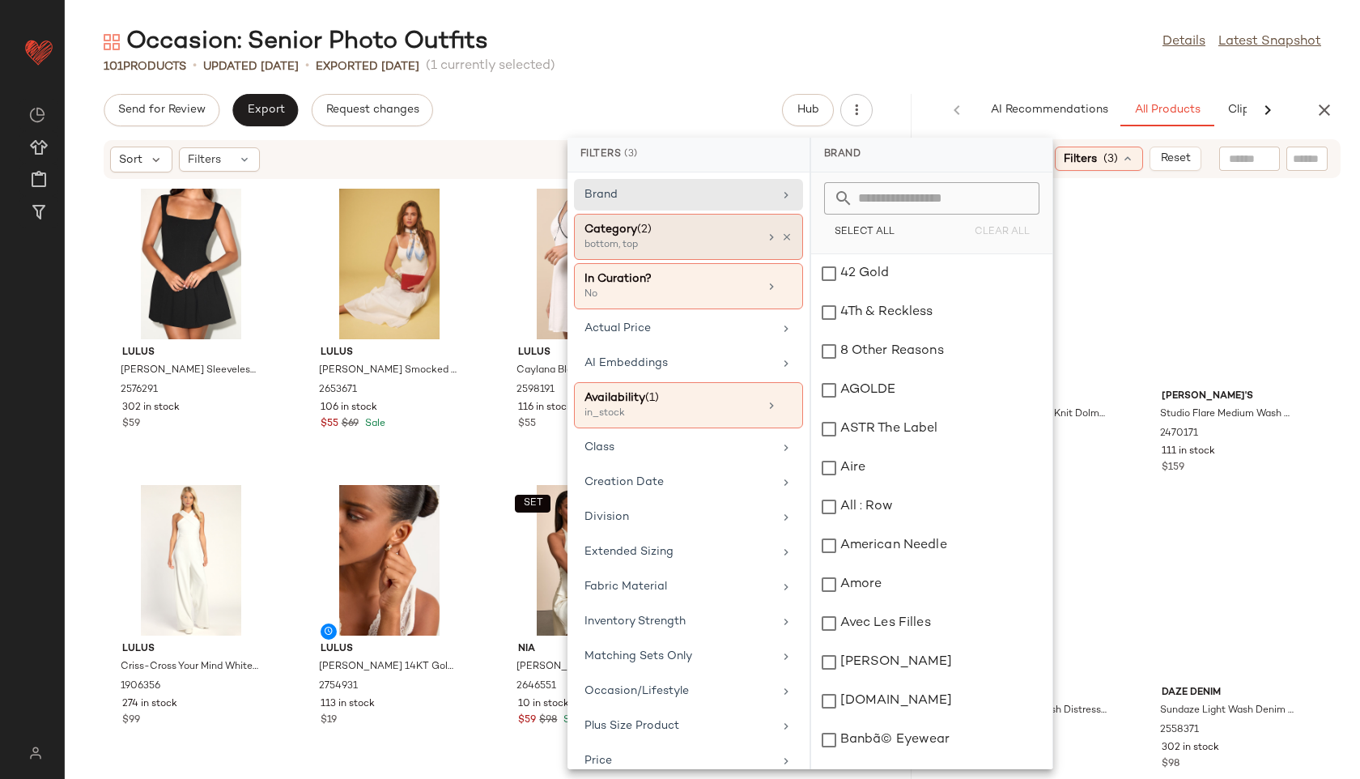
click at [705, 238] on div "bottom, top" at bounding box center [665, 245] width 162 height 15
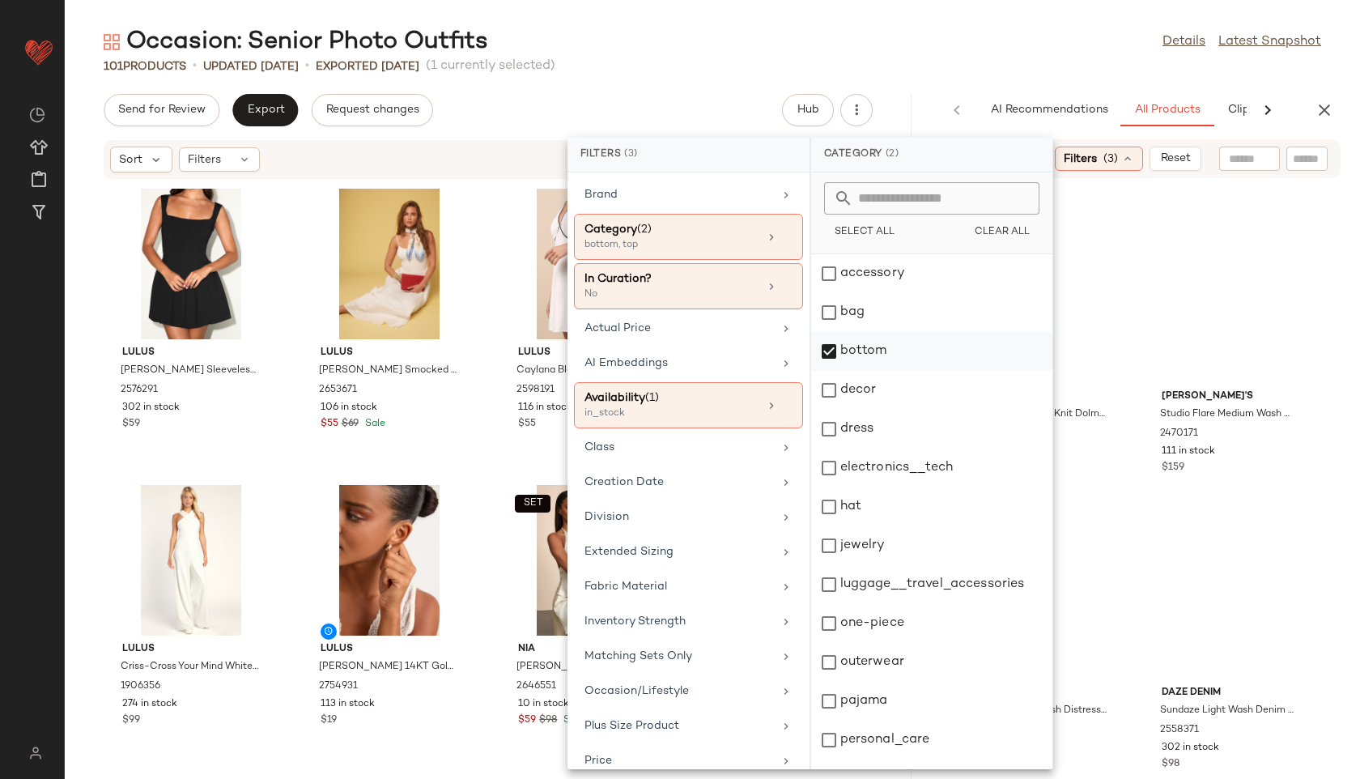
click at [862, 356] on div "bottom" at bounding box center [931, 351] width 241 height 39
click at [856, 435] on div "dress" at bounding box center [931, 429] width 241 height 39
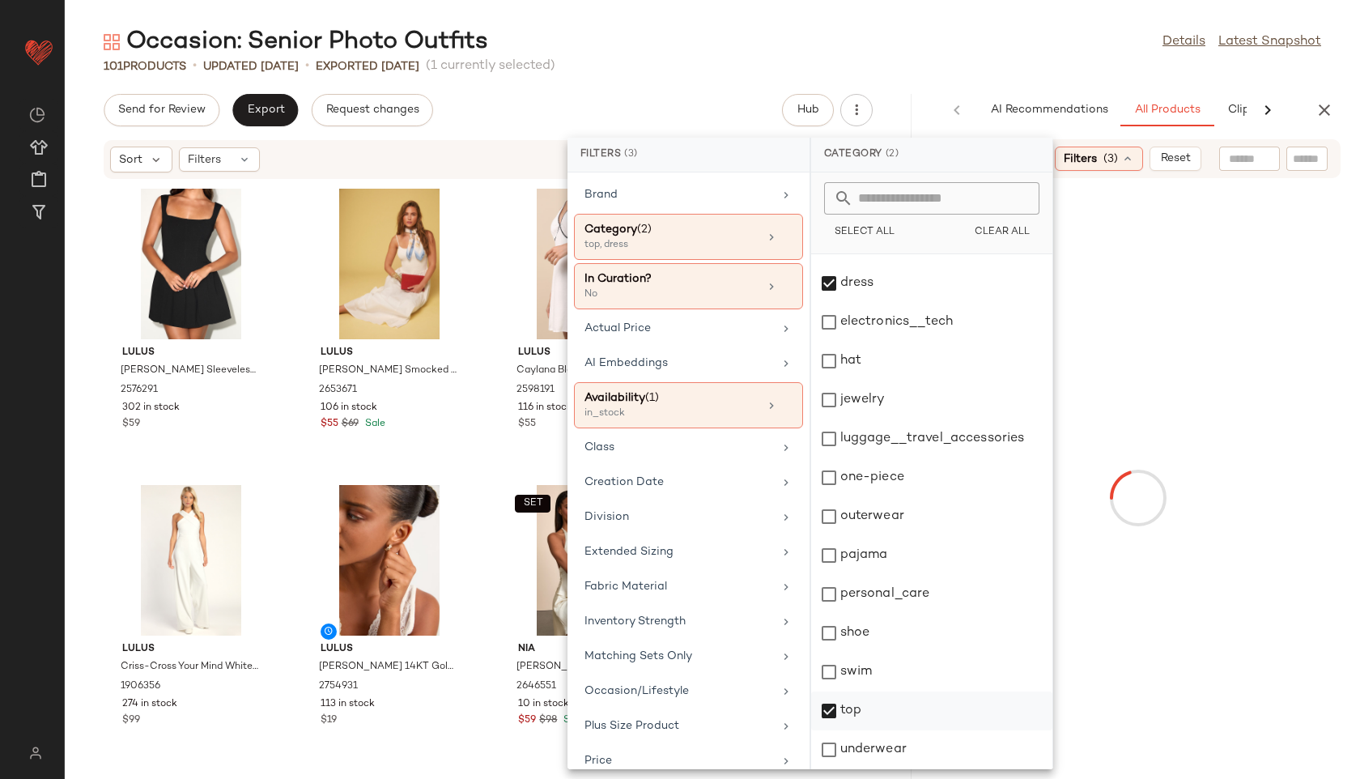
click at [840, 710] on div "top" at bounding box center [931, 710] width 241 height 39
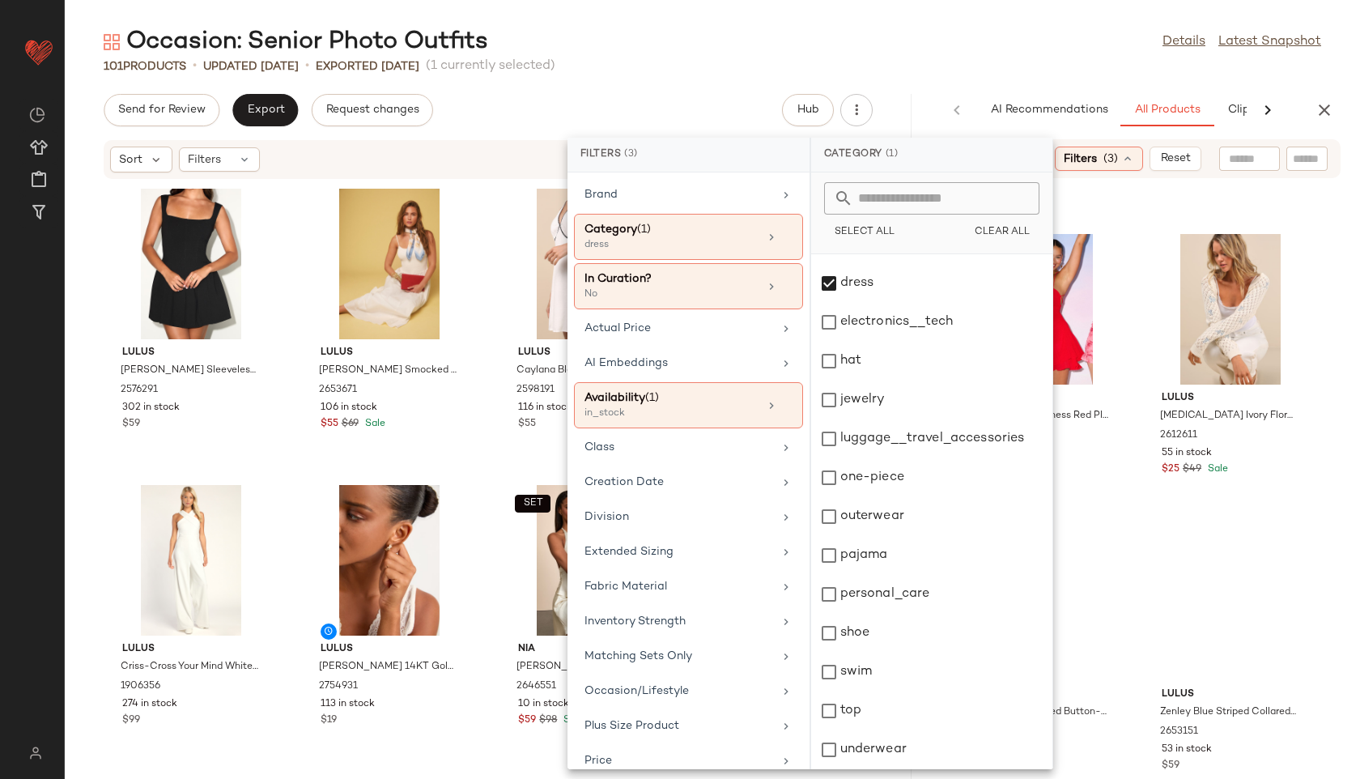
click at [946, 25] on main "Occasion: Senior Photo Outfits Details Latest Snapshot 101 Products • updated A…" at bounding box center [680, 389] width 1360 height 779
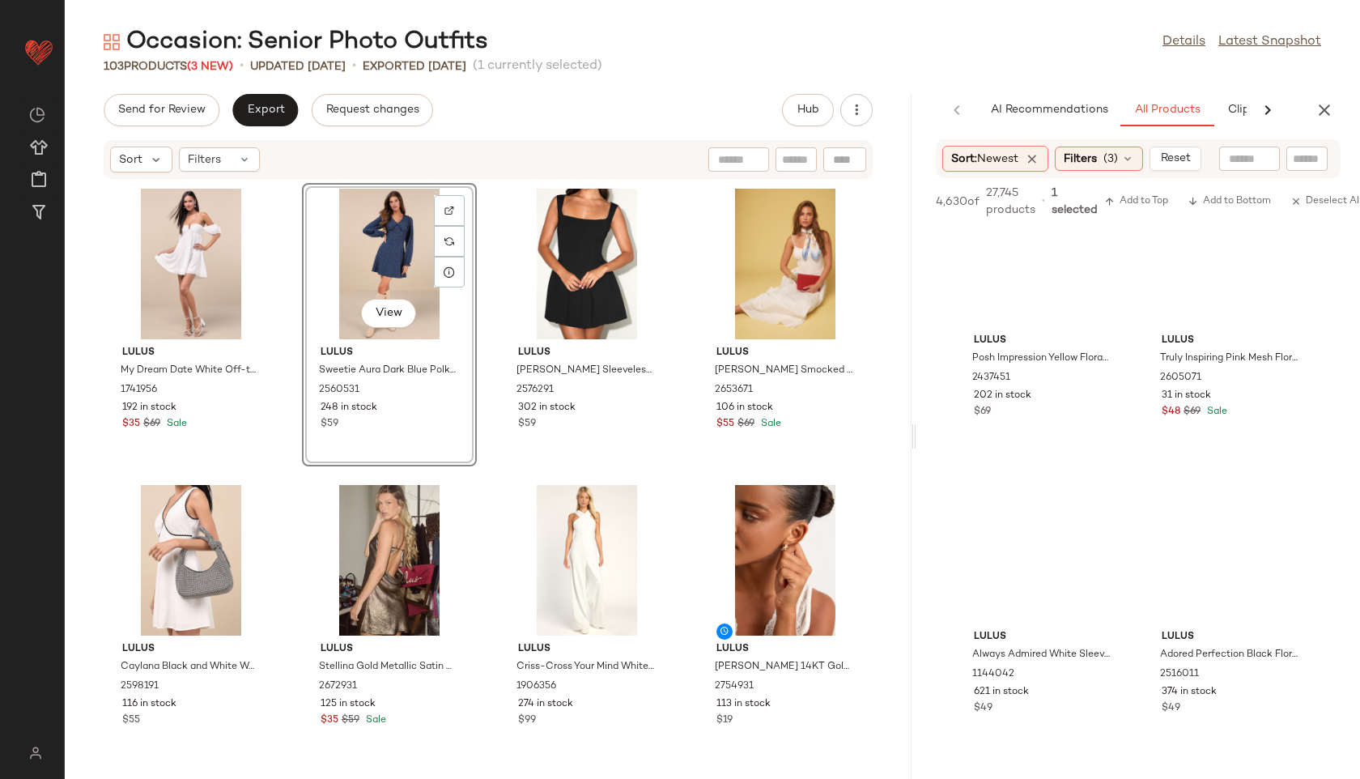
scroll to position [5095, 0]
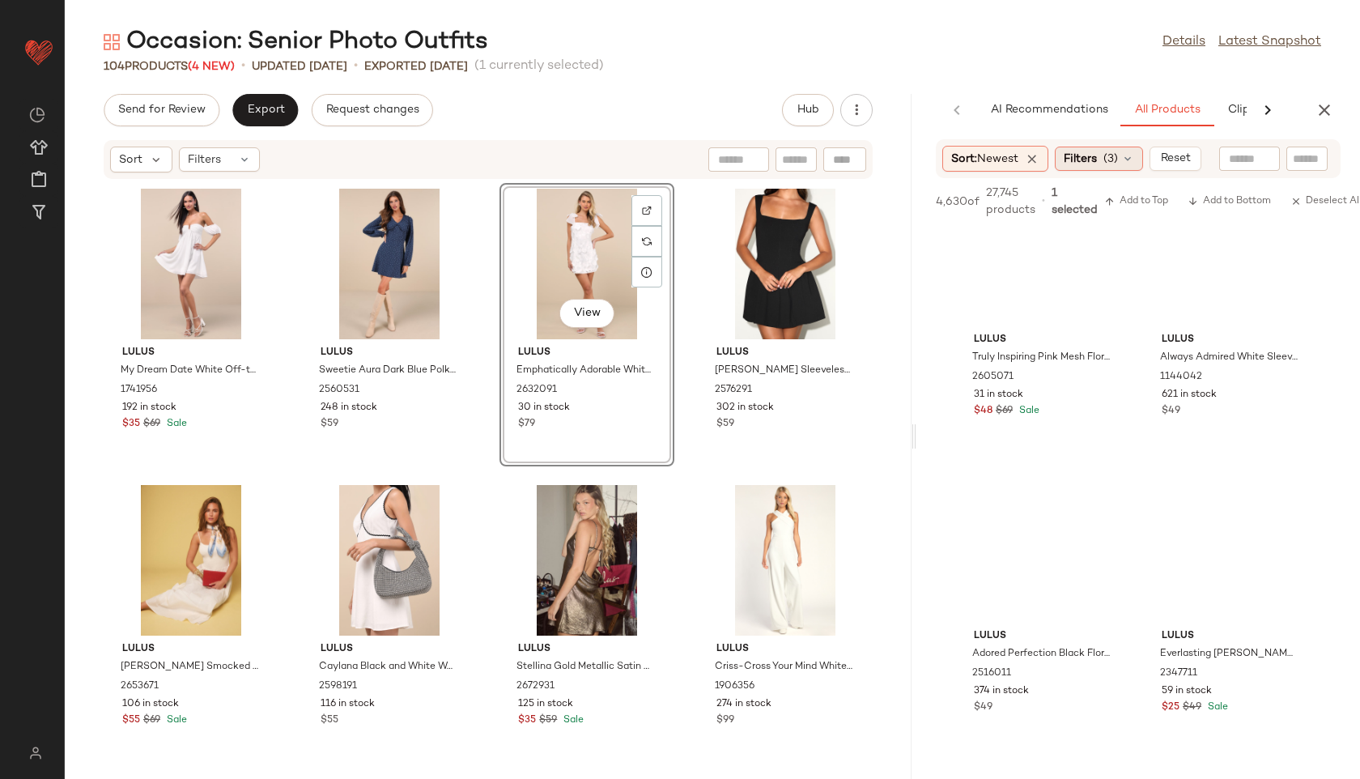
click at [1118, 163] on span "(3)" at bounding box center [1110, 159] width 15 height 17
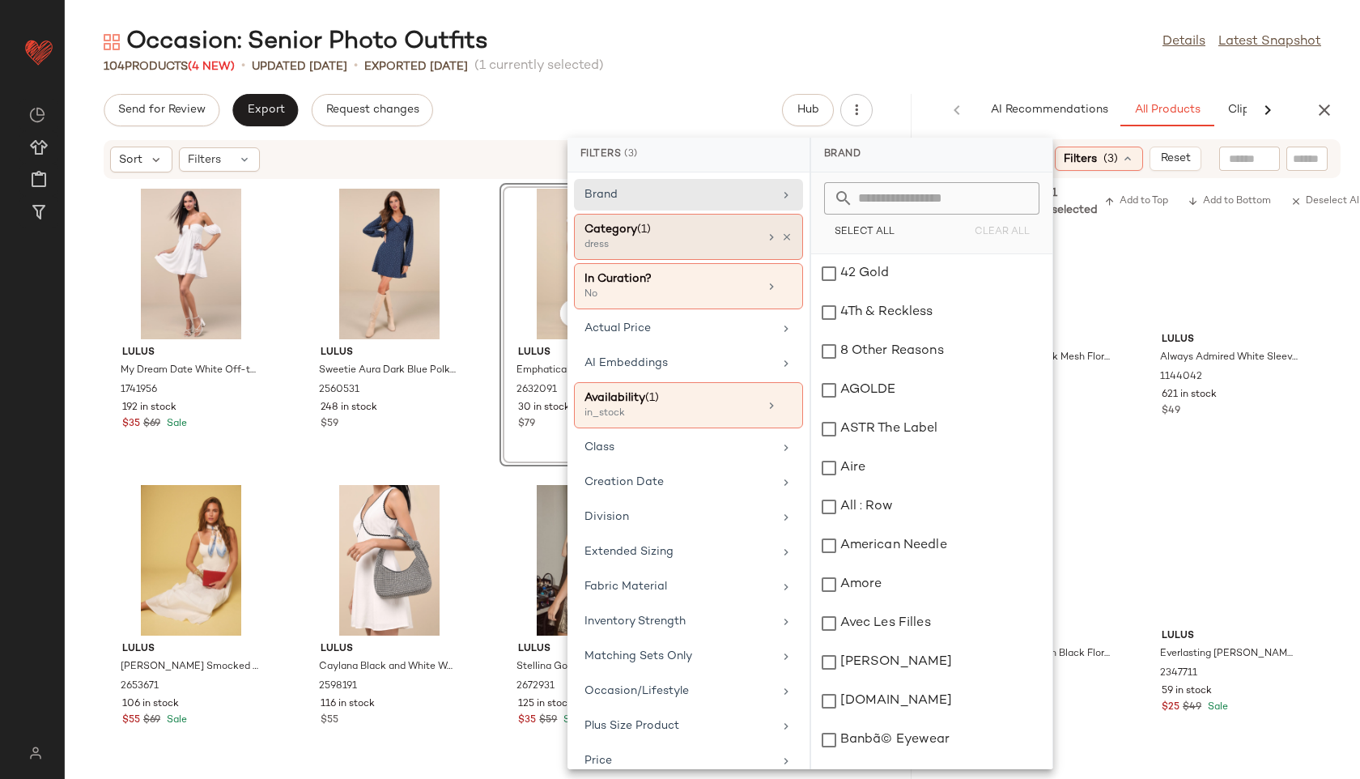
click at [689, 230] on div "Category (1)" at bounding box center [671, 229] width 174 height 17
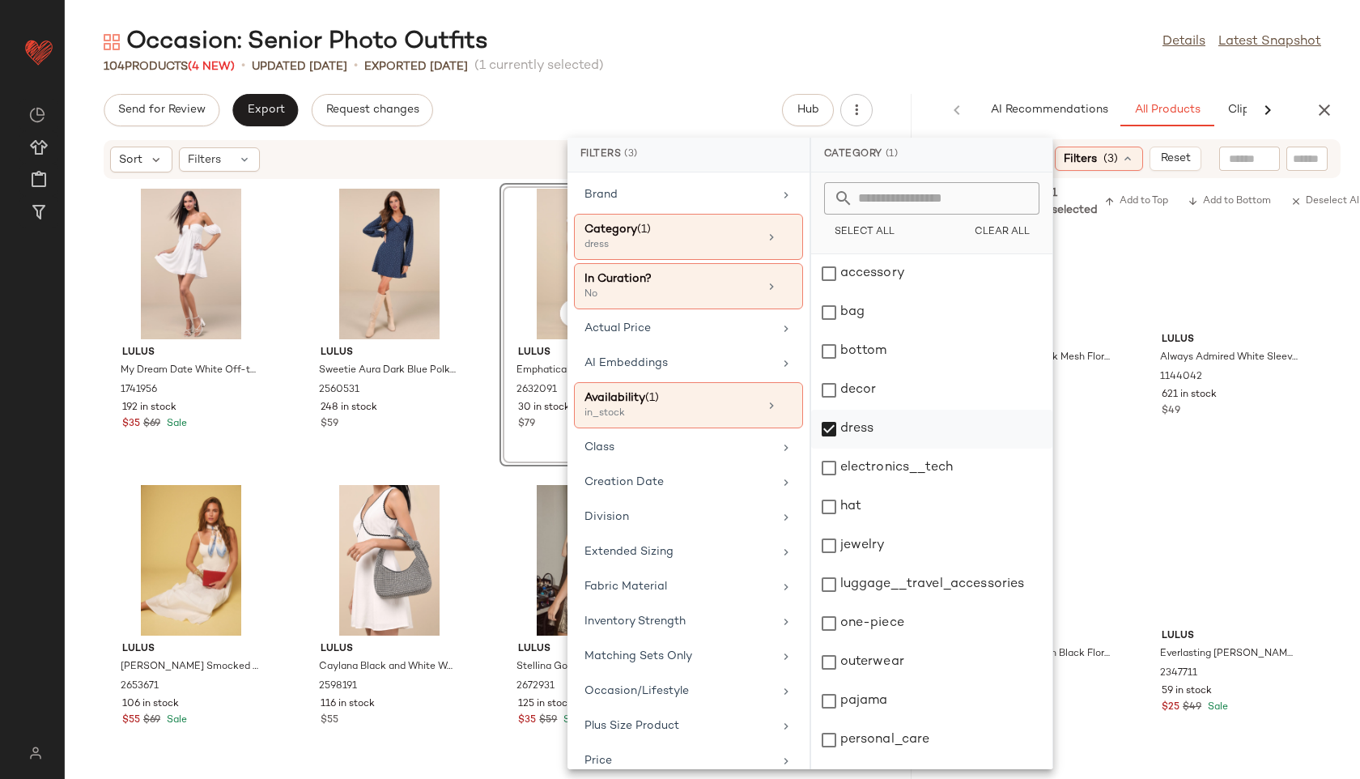
click at [856, 428] on div "dress" at bounding box center [931, 429] width 241 height 39
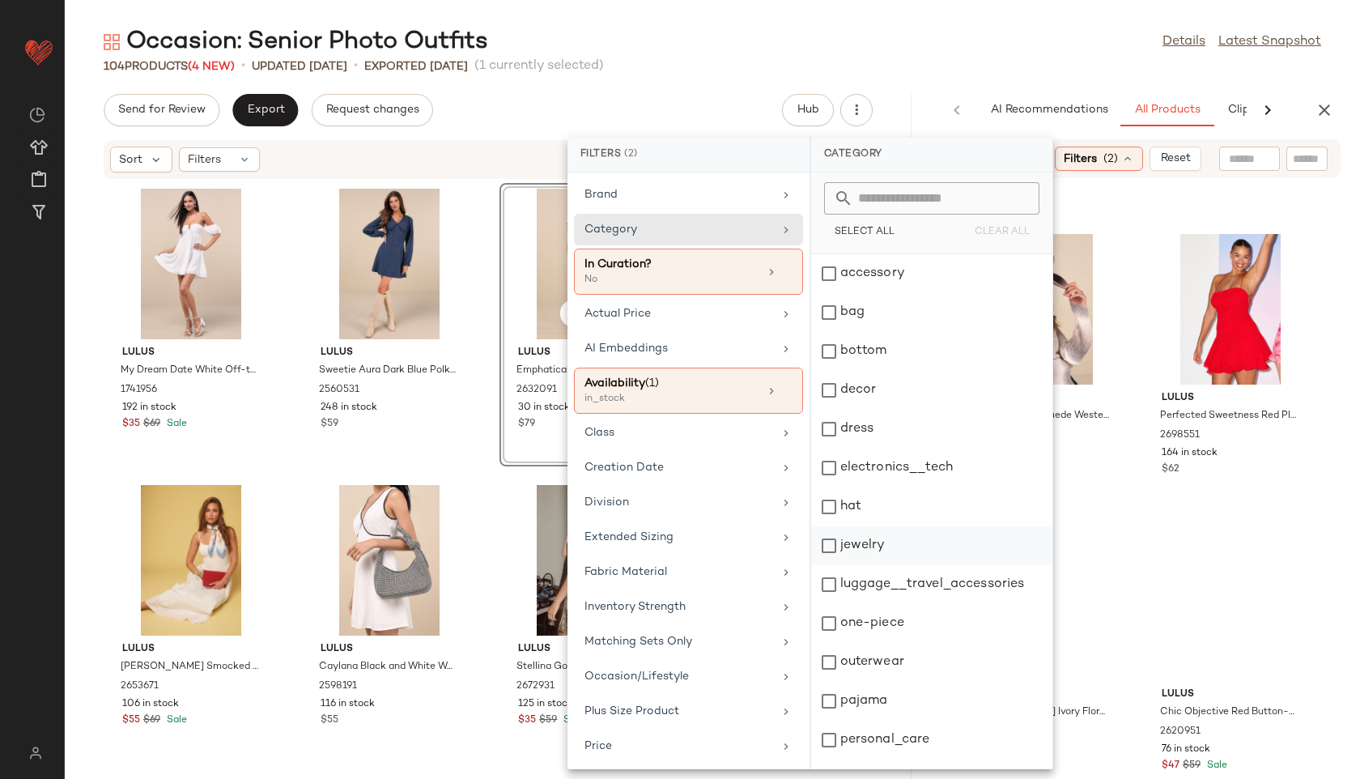
click at [877, 533] on div "jewelry" at bounding box center [931, 545] width 241 height 39
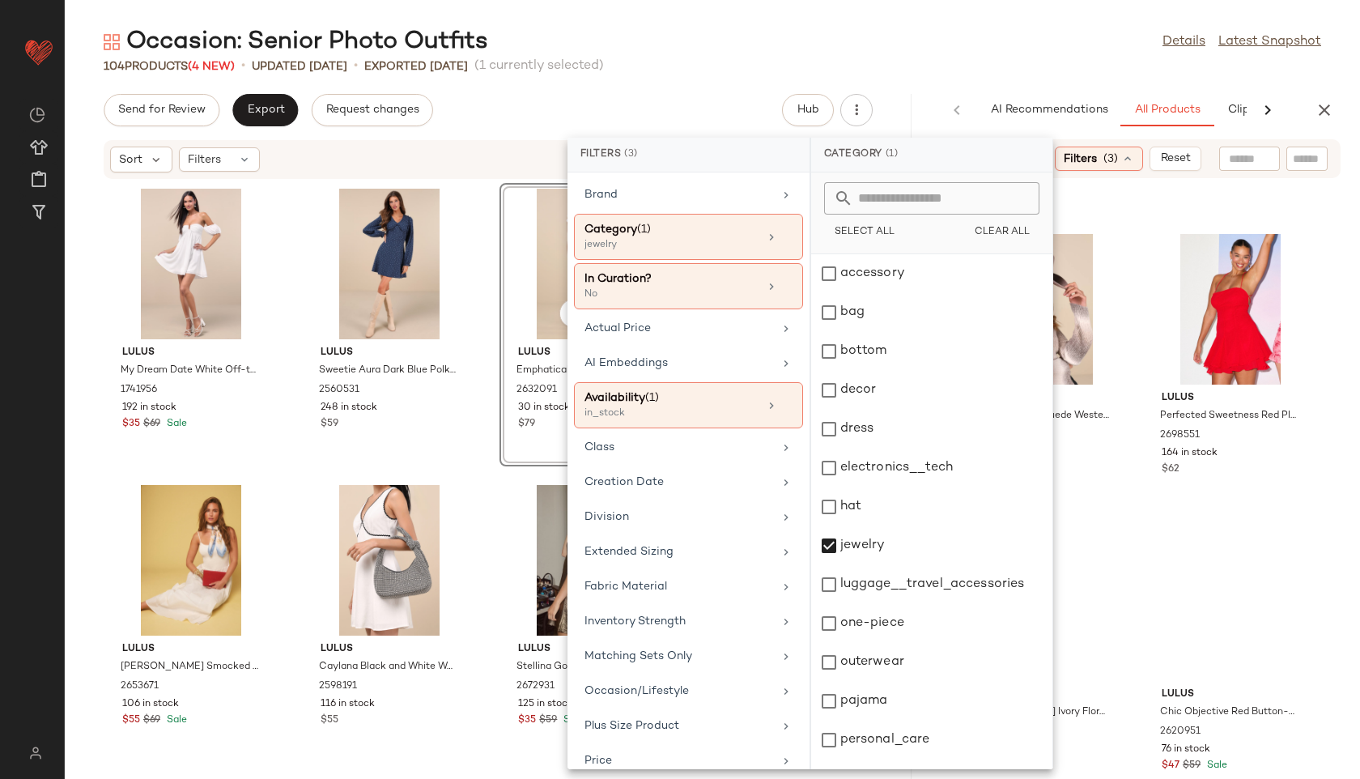
click at [971, 70] on div "104 Products (4 New) • updated Aug 28th • Exported Aug 26th (1 currently select…" at bounding box center [712, 66] width 1295 height 16
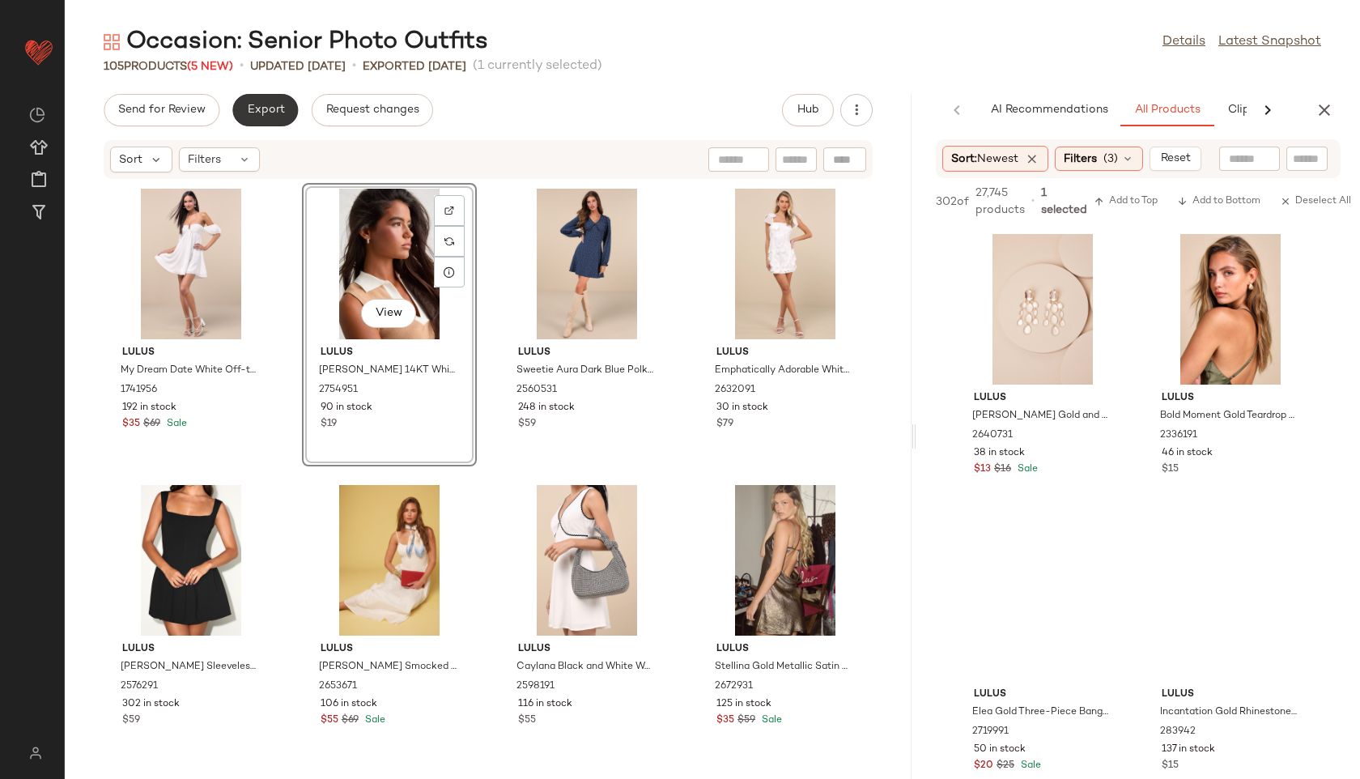
click at [262, 104] on span "Export" at bounding box center [265, 110] width 38 height 13
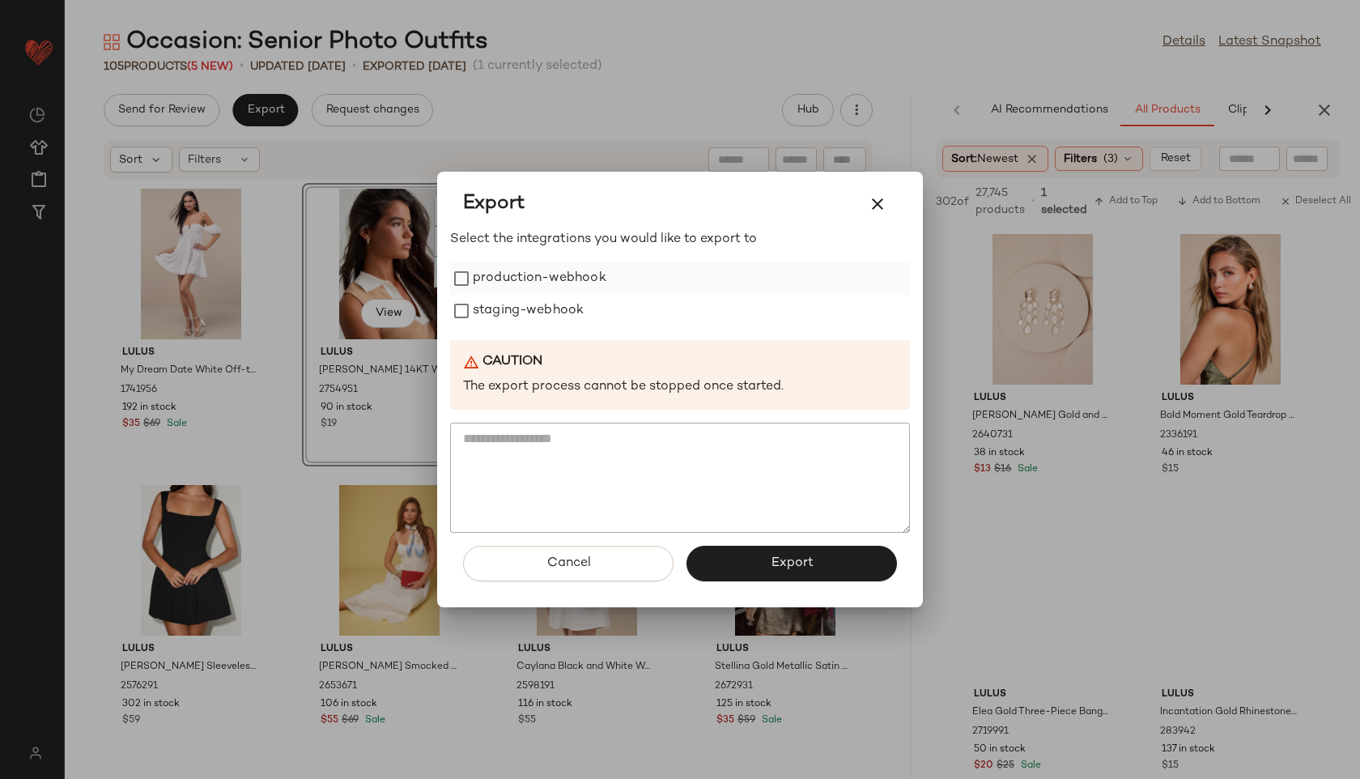
click at [492, 286] on label "production-webhook" at bounding box center [540, 278] width 134 height 32
click at [496, 321] on label "staging-webhook" at bounding box center [528, 311] width 111 height 32
click at [743, 553] on button "Export" at bounding box center [791, 564] width 210 height 36
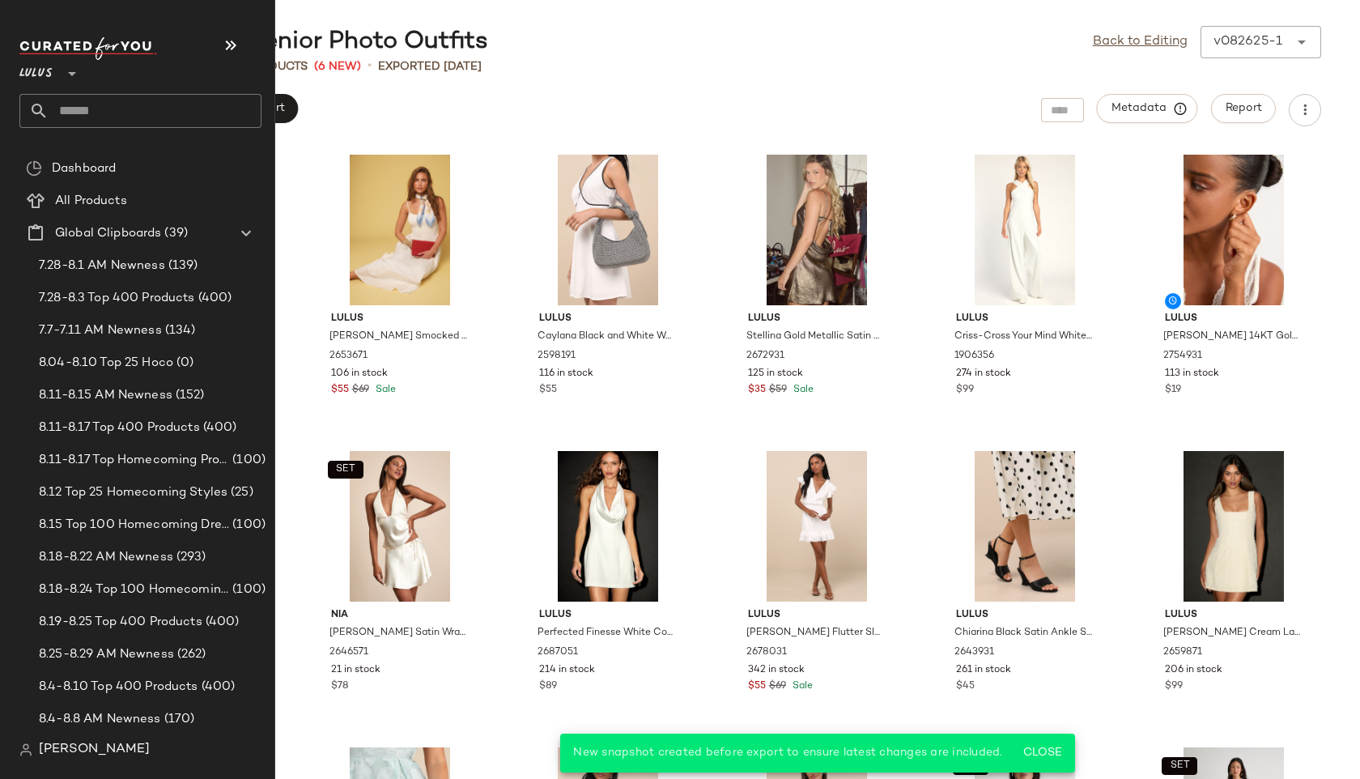
click at [111, 109] on input "text" at bounding box center [155, 111] width 213 height 34
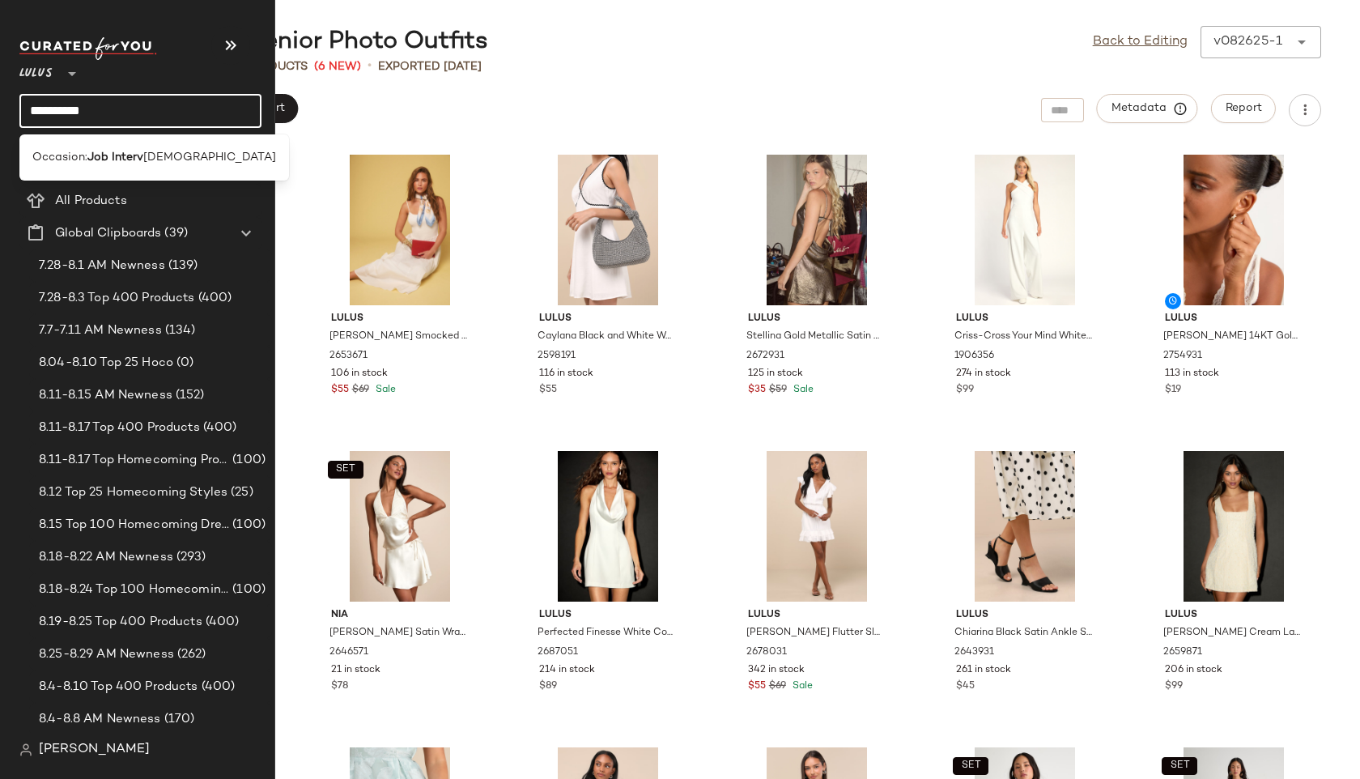
type input "**********"
click at [124, 159] on b "Job Interview" at bounding box center [124, 157] width 74 height 17
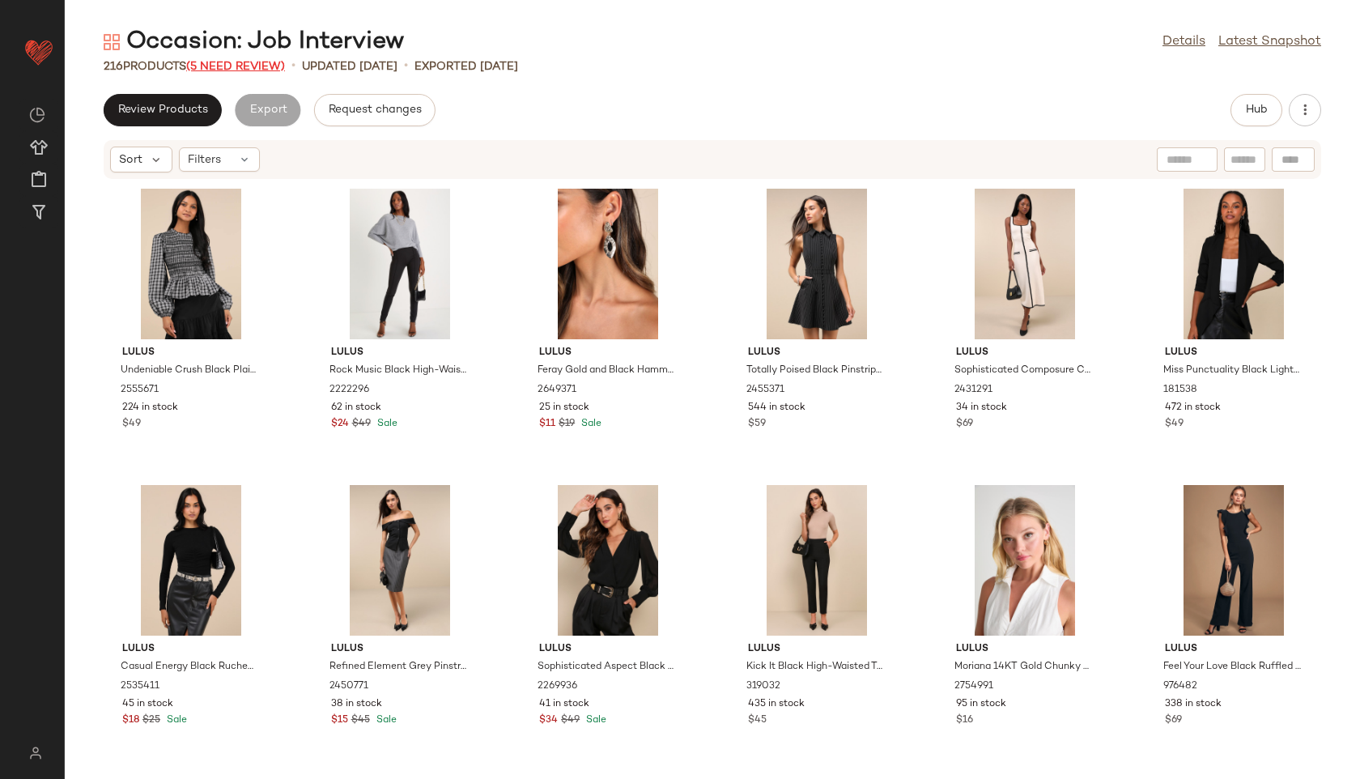
click at [247, 62] on span "(5 Need Review)" at bounding box center [235, 67] width 99 height 12
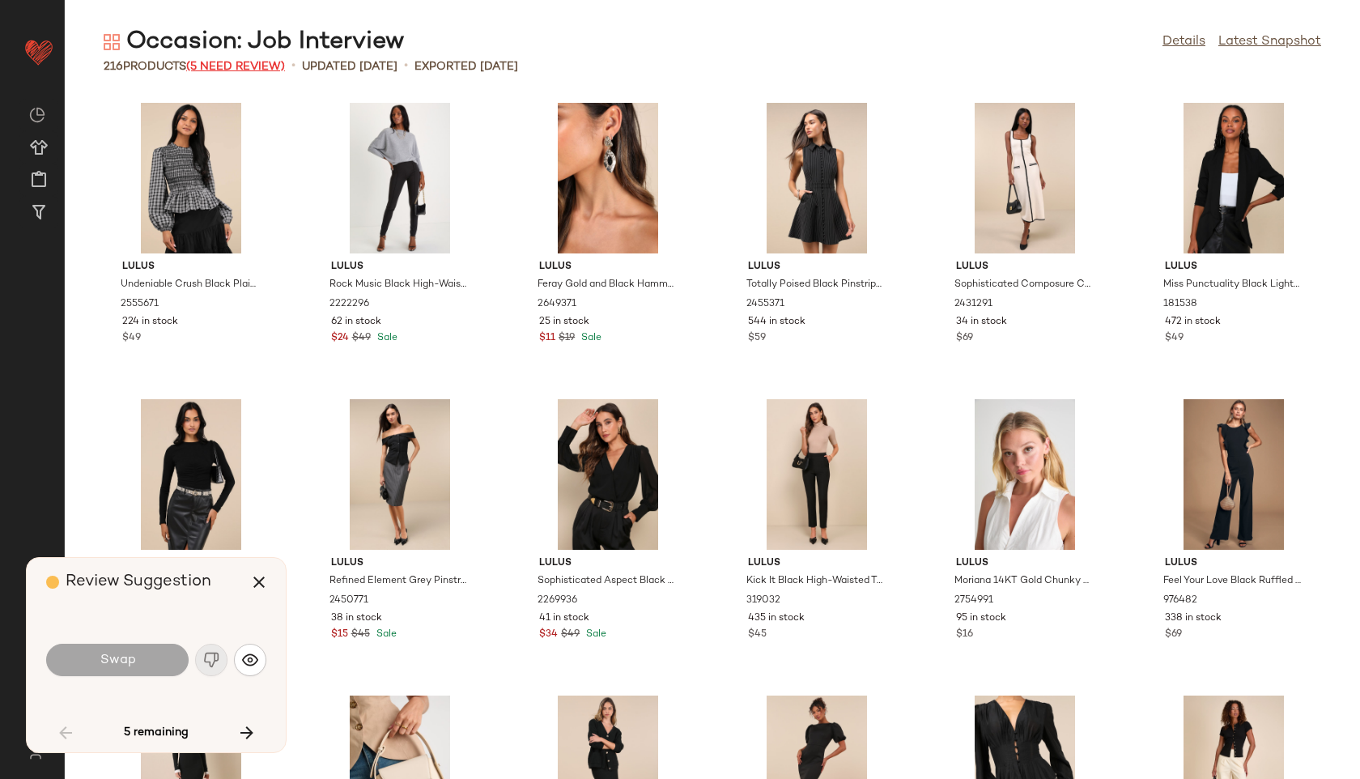
scroll to position [1778, 0]
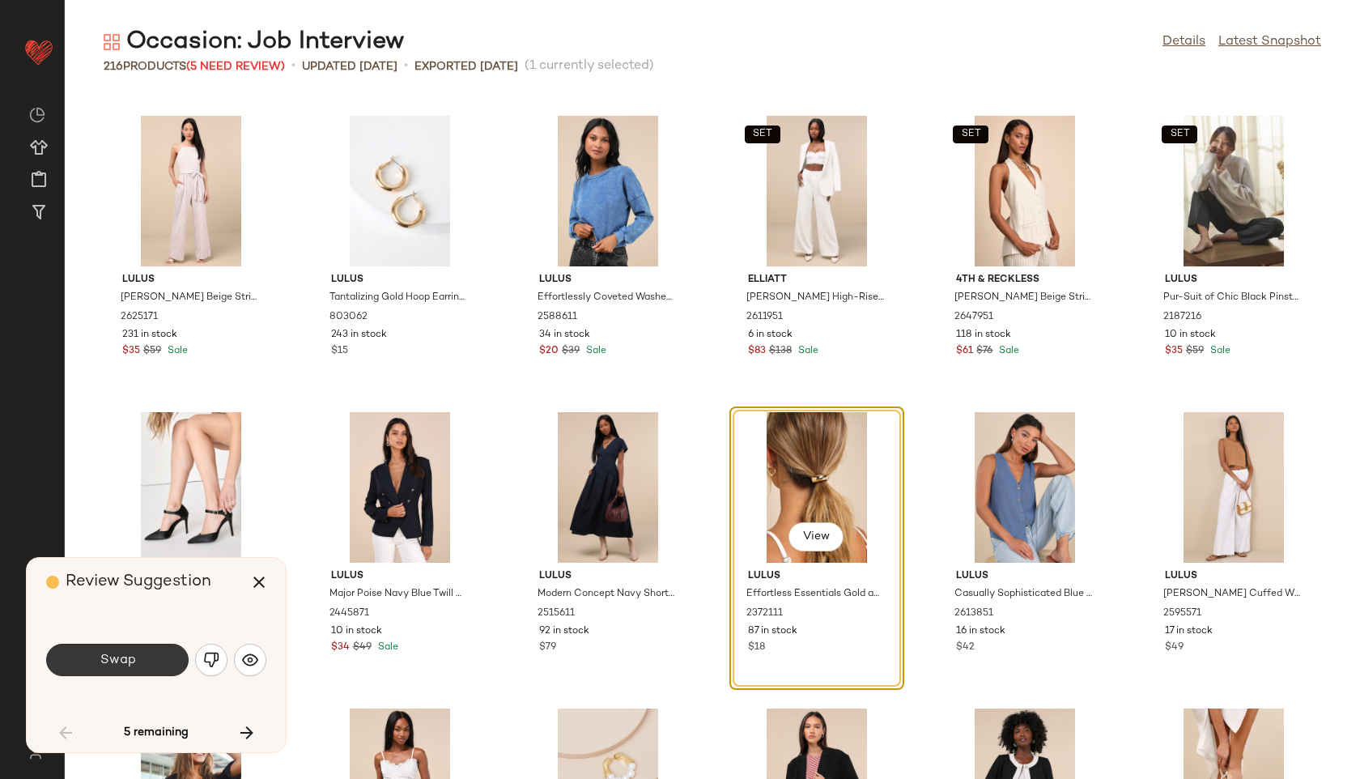
click at [149, 652] on button "Swap" at bounding box center [117, 660] width 142 height 32
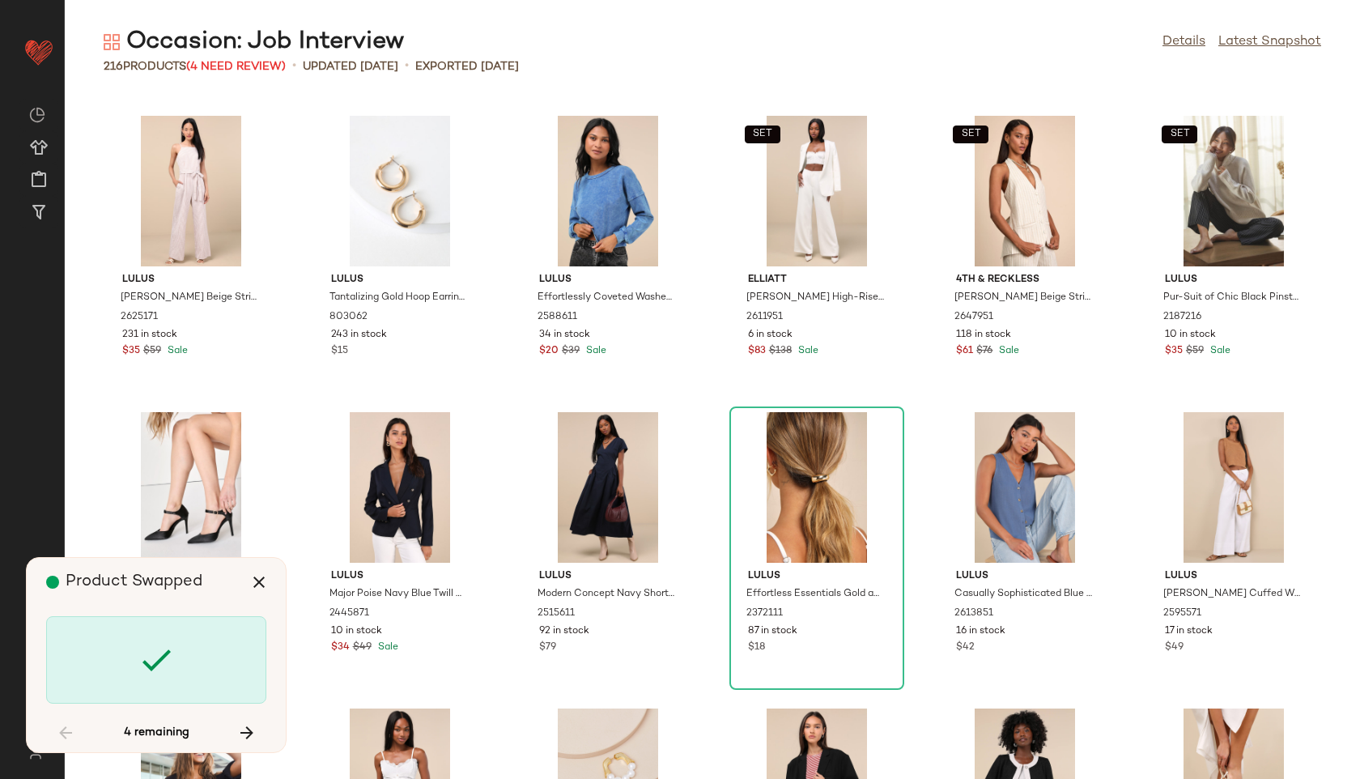
scroll to position [2370, 0]
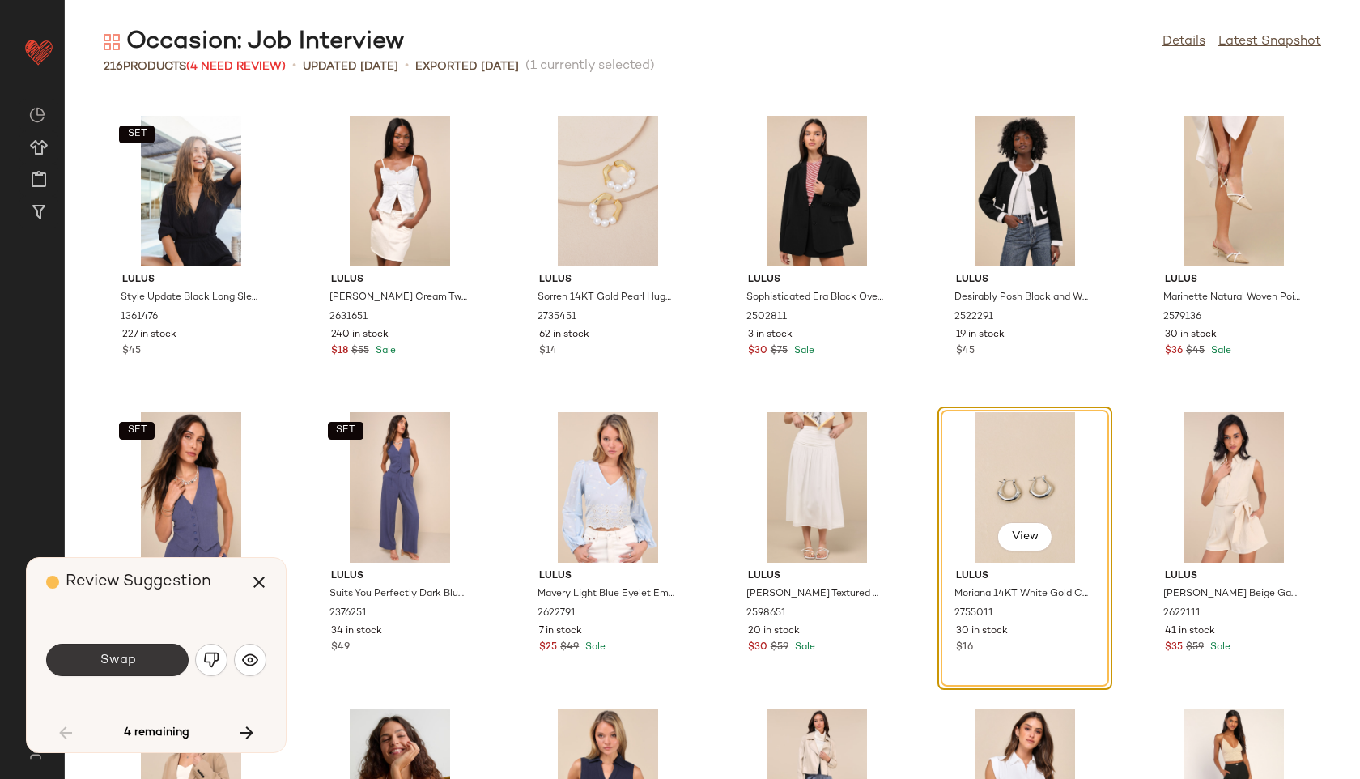
click at [149, 656] on button "Swap" at bounding box center [117, 660] width 142 height 32
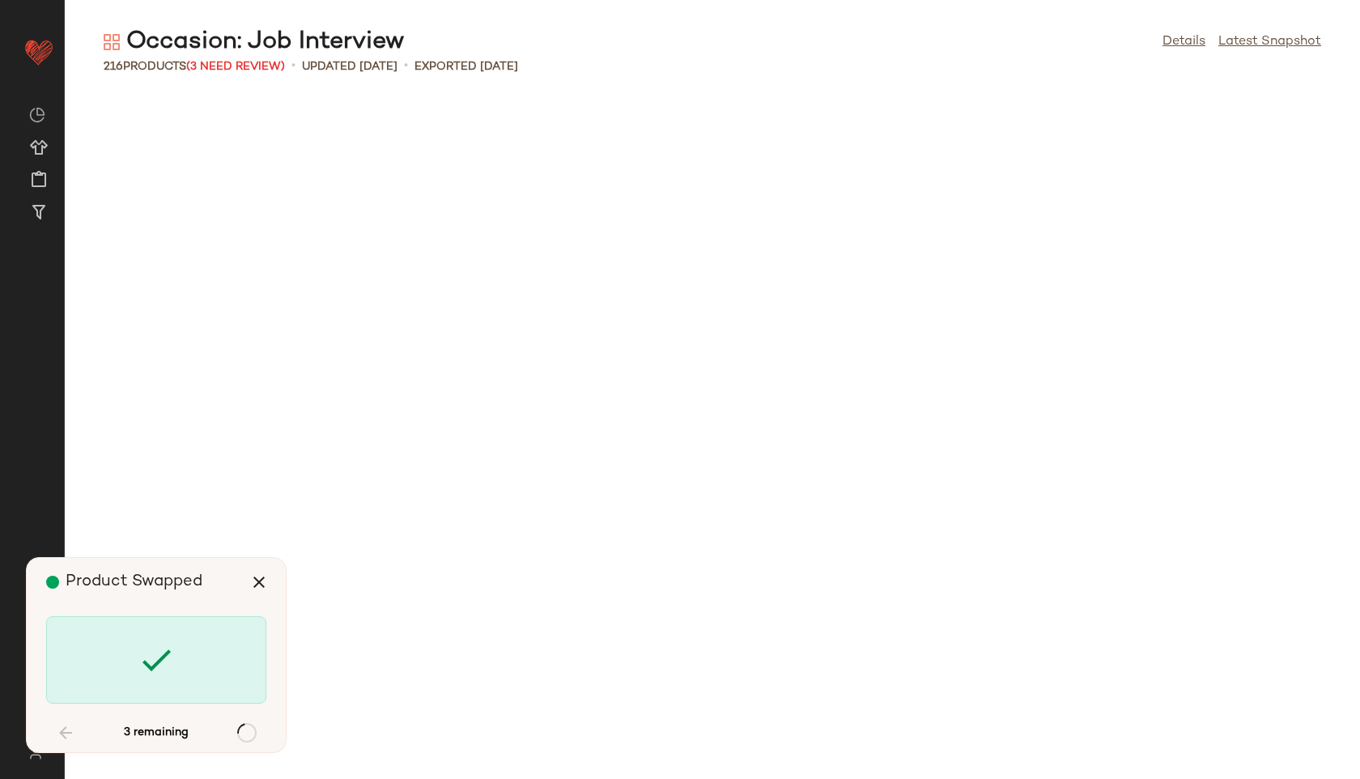
scroll to position [5925, 0]
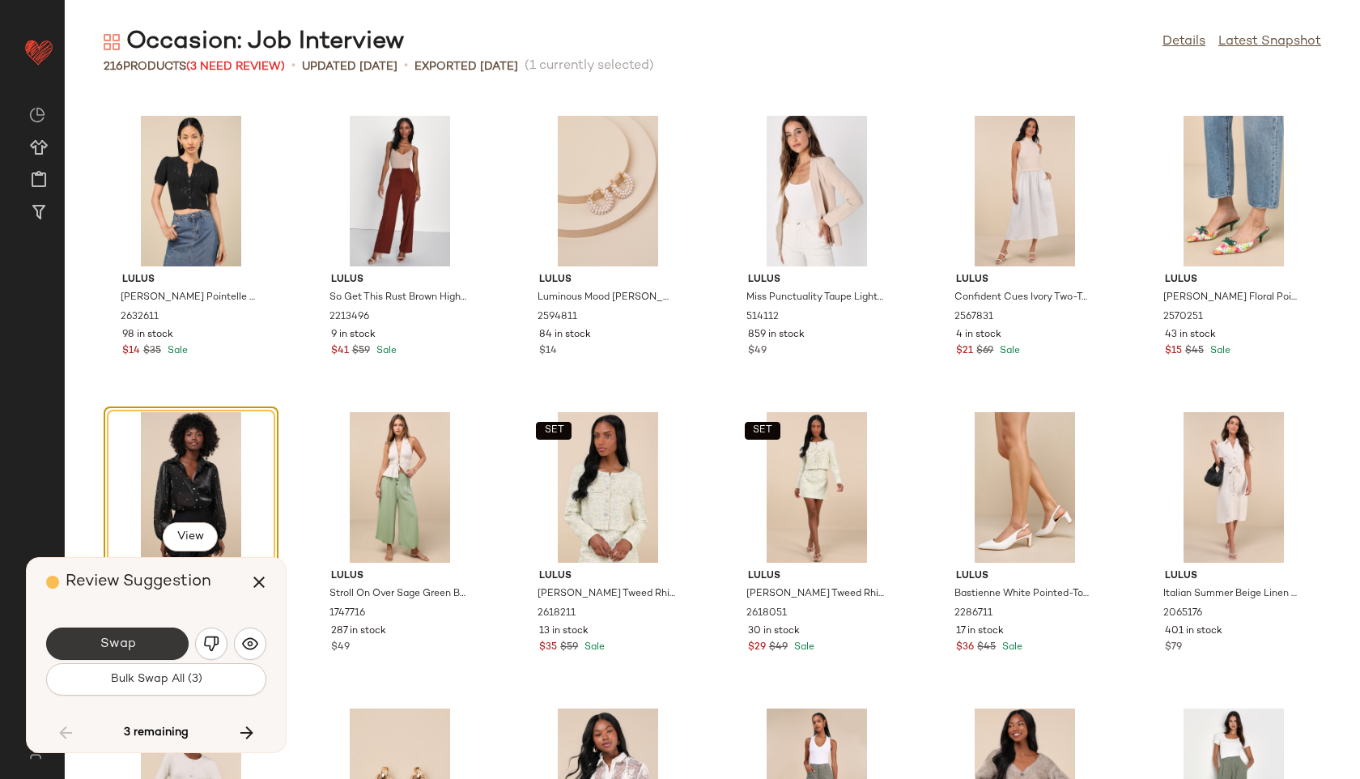
click at [146, 651] on button "Swap" at bounding box center [117, 643] width 142 height 32
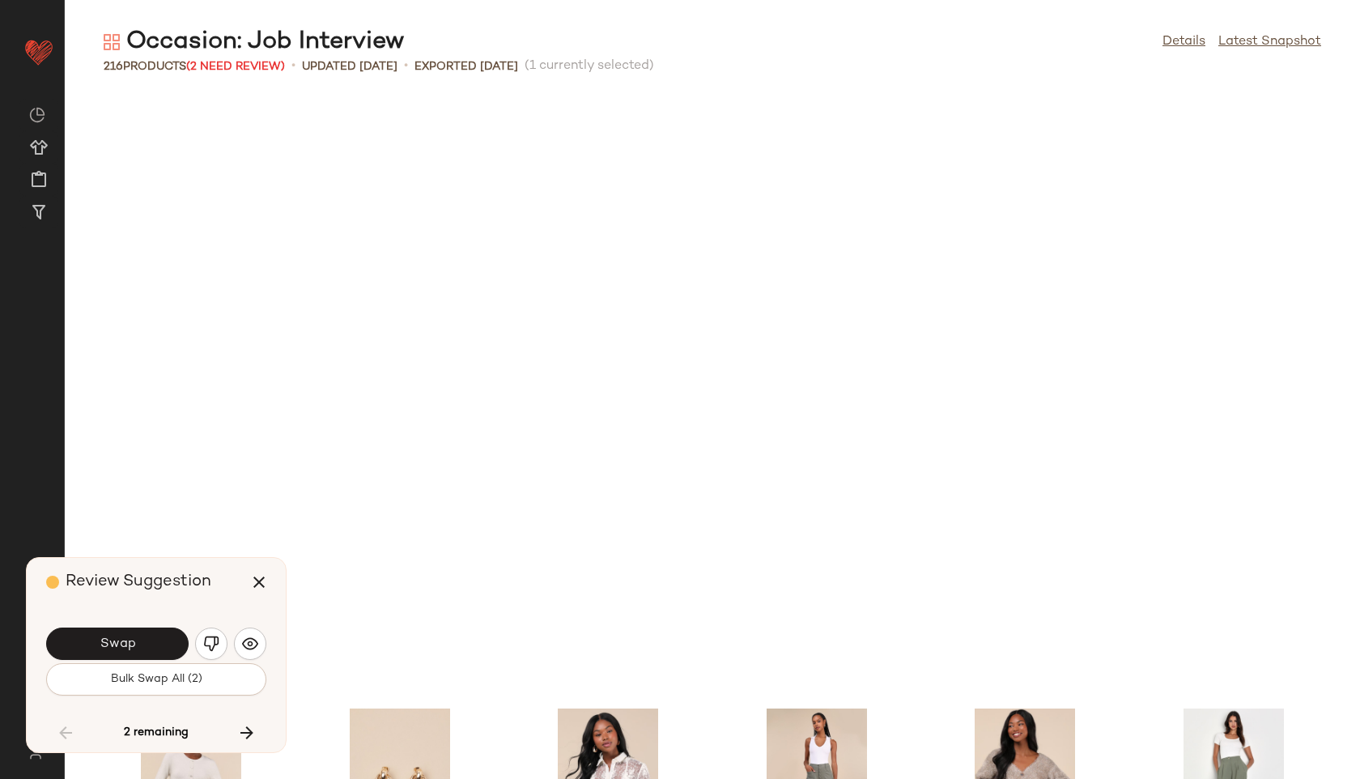
scroll to position [6518, 0]
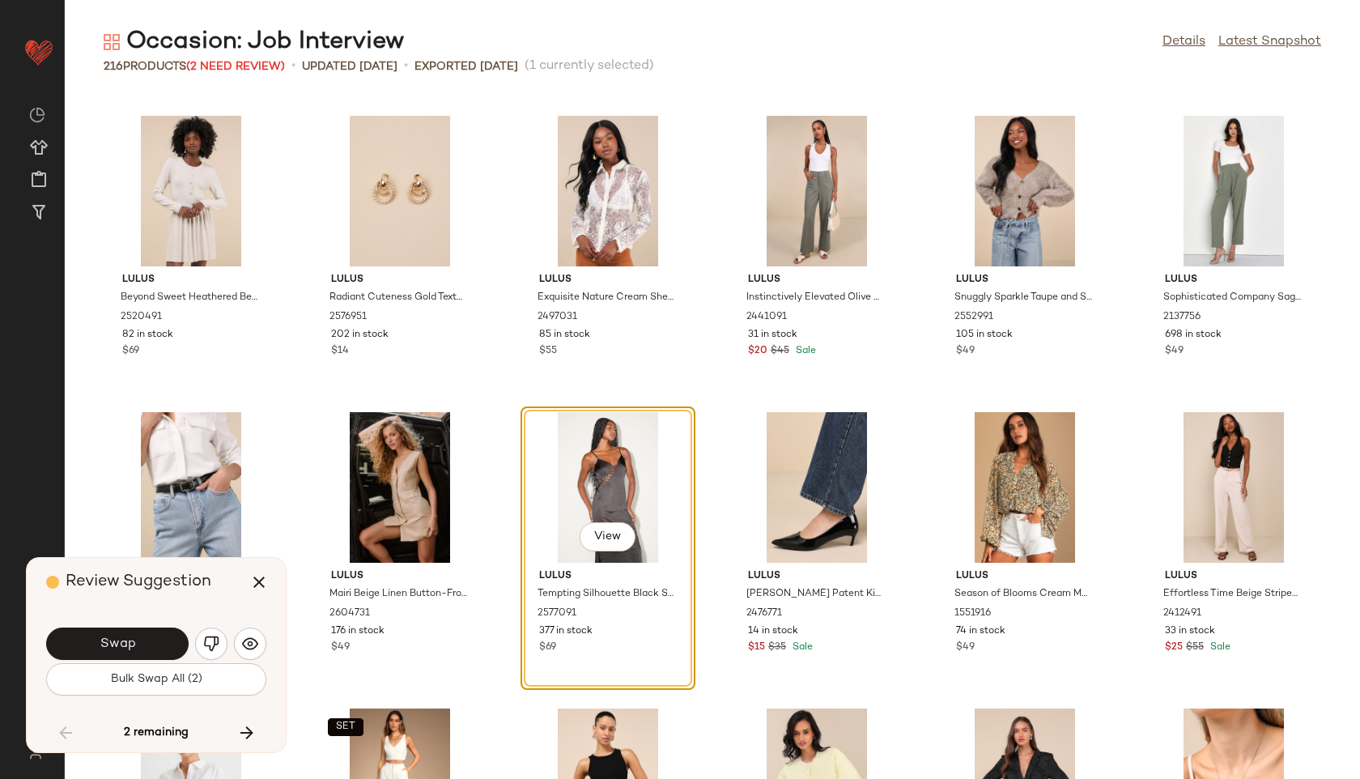
click at [146, 651] on button "Swap" at bounding box center [117, 643] width 142 height 32
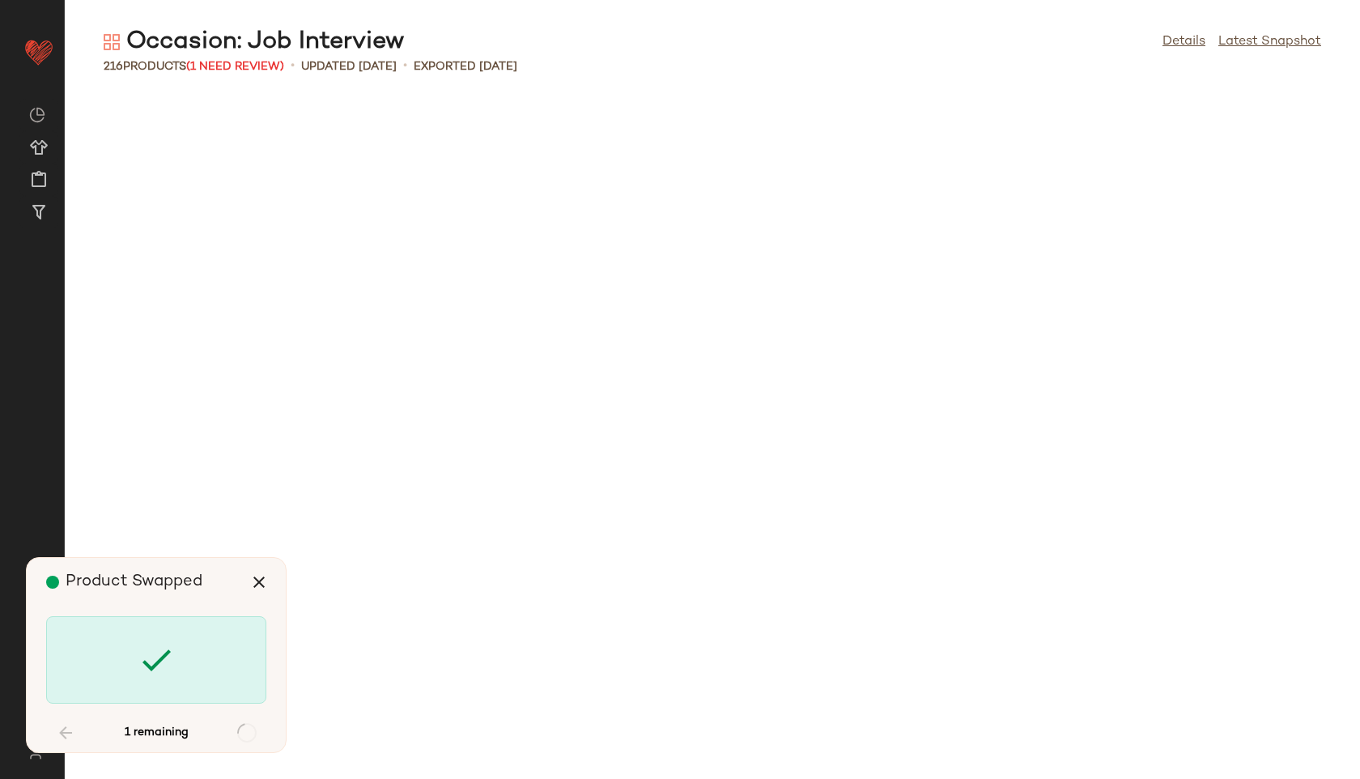
scroll to position [8295, 0]
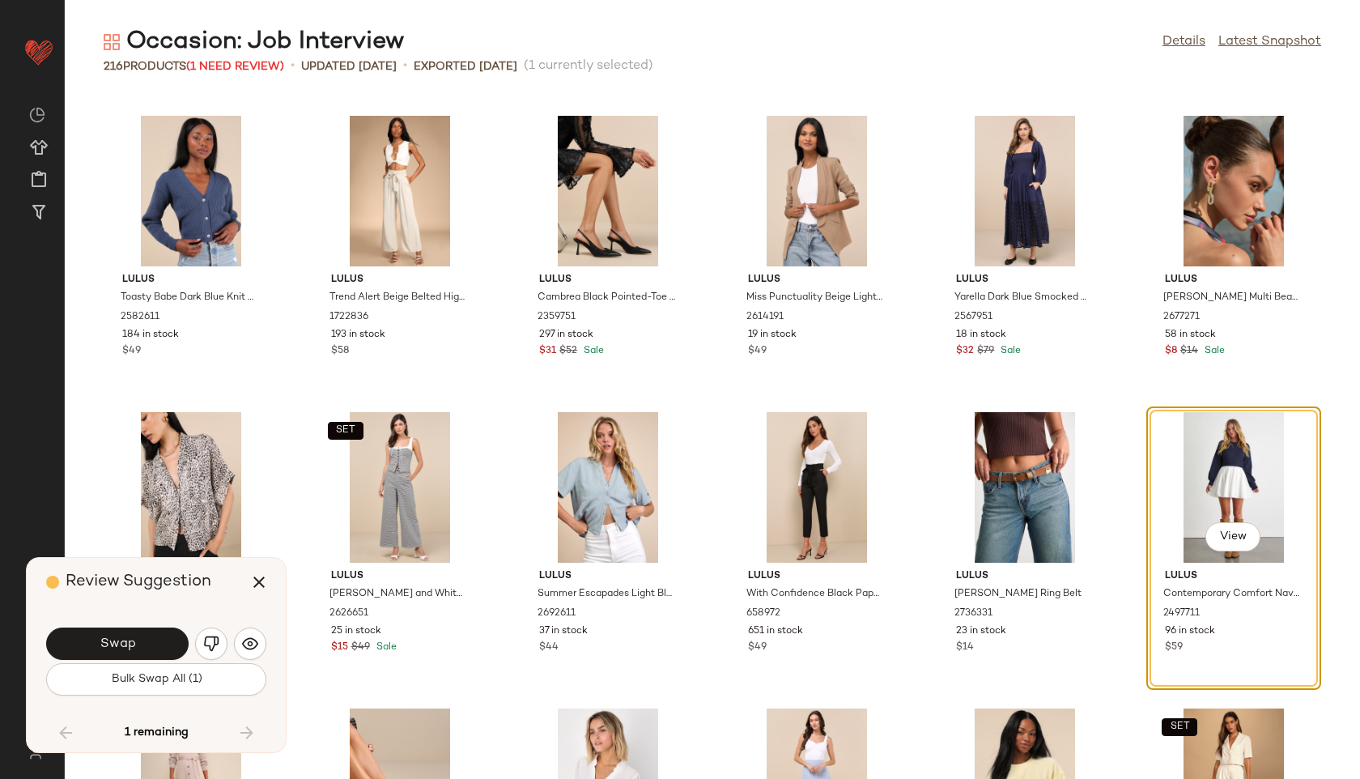
click at [146, 651] on button "Swap" at bounding box center [117, 643] width 142 height 32
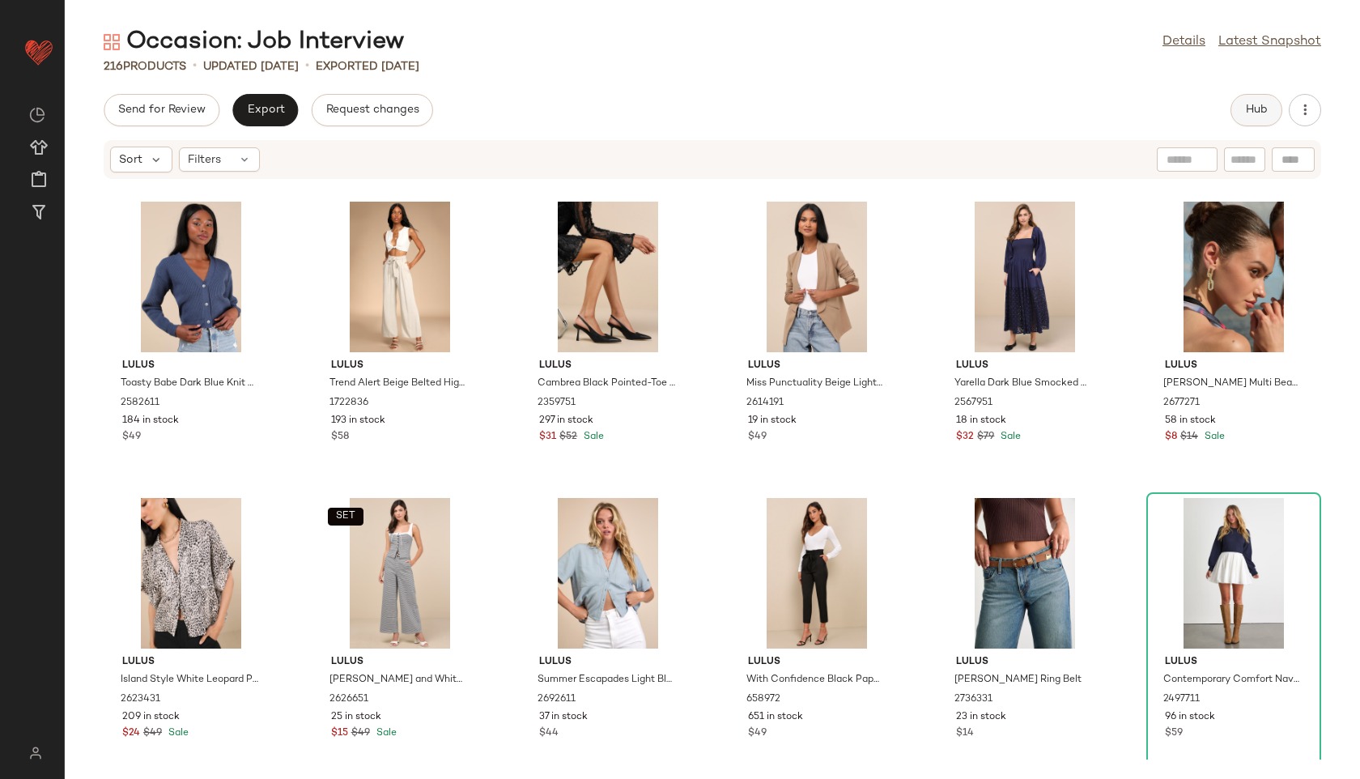
click at [1260, 113] on span "Hub" at bounding box center [1256, 110] width 23 height 13
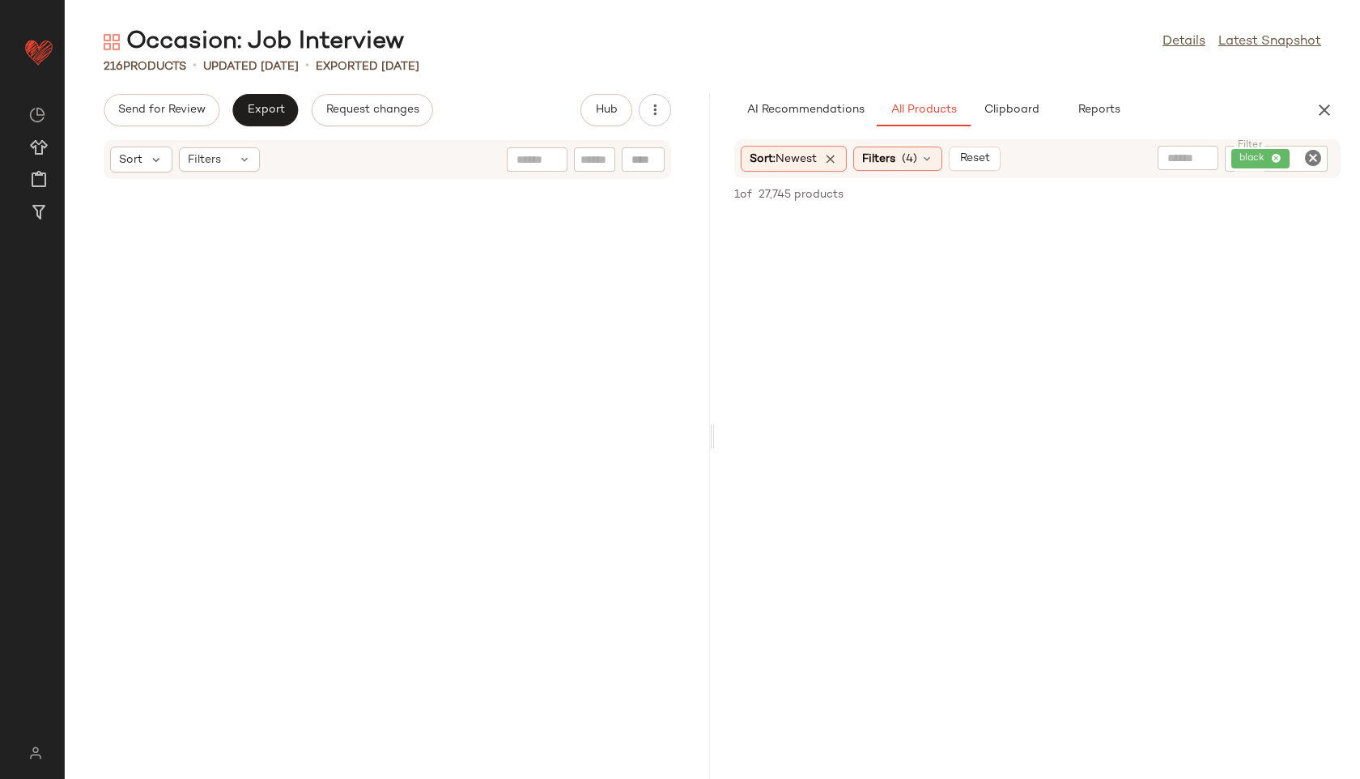
scroll to position [16591, 0]
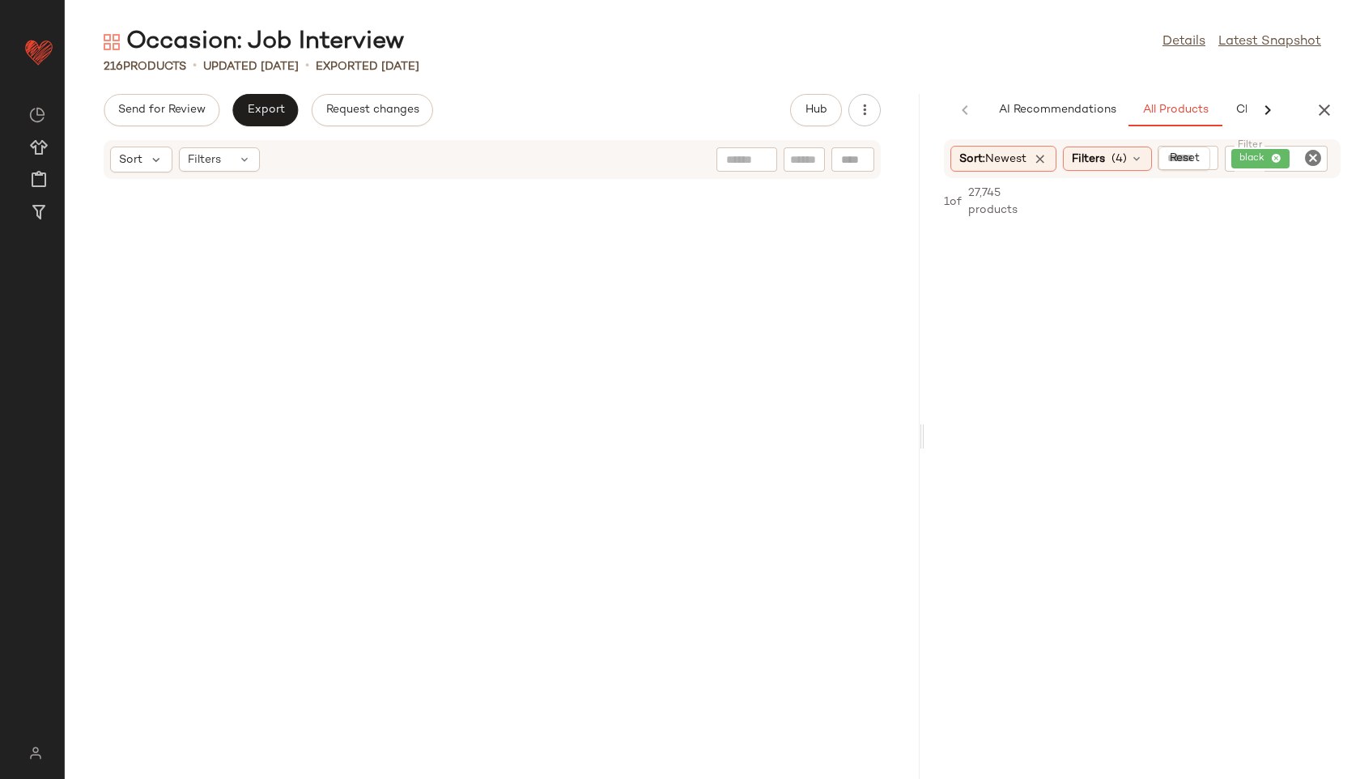
drag, startPoint x: 712, startPoint y: 431, endPoint x: 1203, endPoint y: 401, distance: 491.5
click at [1203, 401] on div "Occasion: Job Interview Details Latest Snapshot 216 Products • updated Aug 26th…" at bounding box center [712, 402] width 1295 height 753
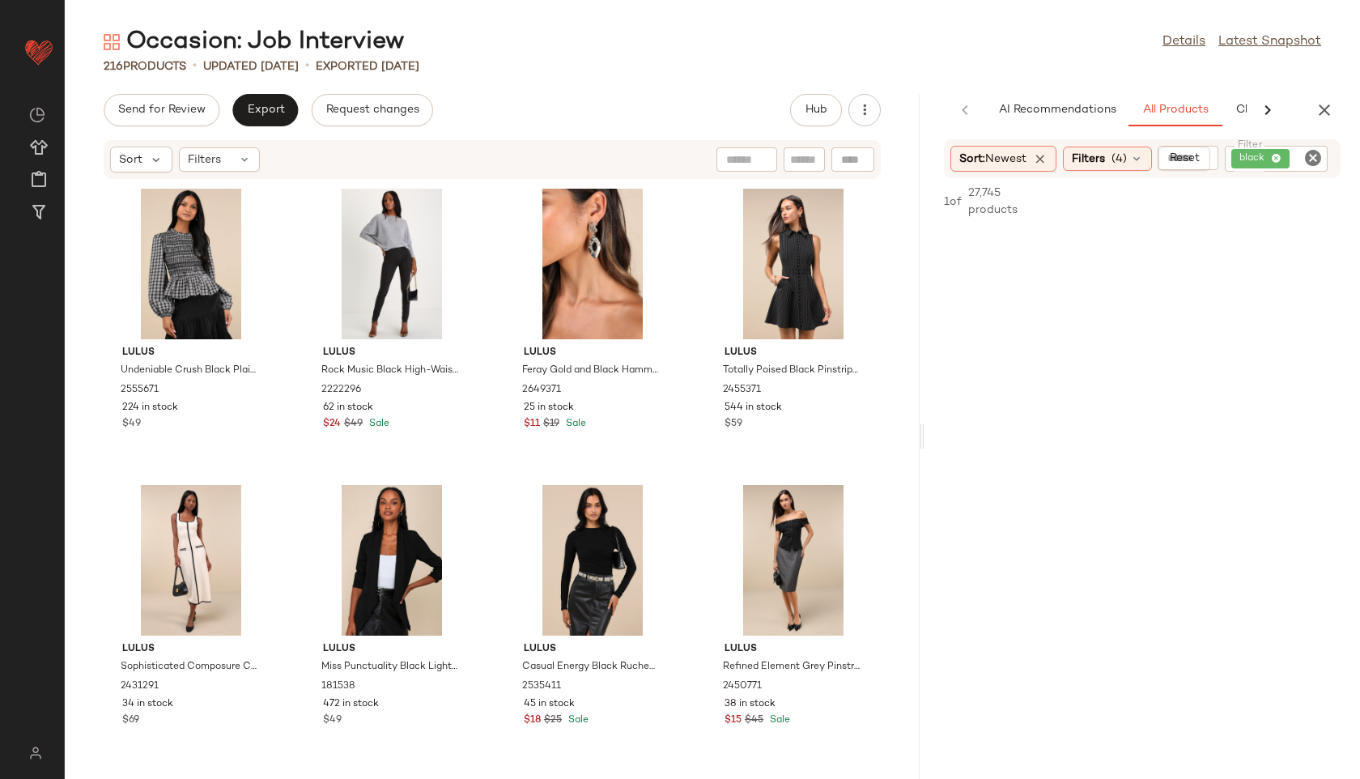
click at [1308, 156] on icon "Clear Filter" at bounding box center [1312, 157] width 19 height 19
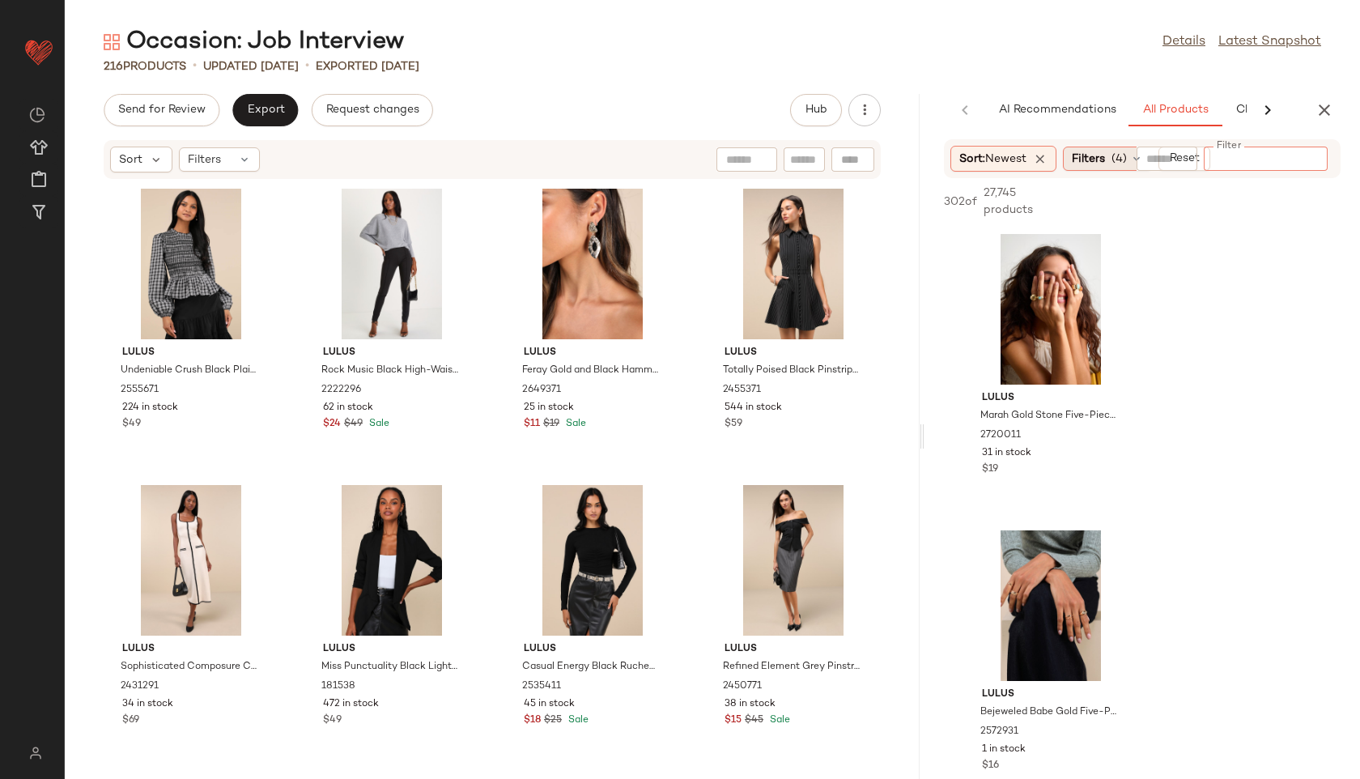
click at [1099, 158] on span "Filters" at bounding box center [1088, 159] width 33 height 17
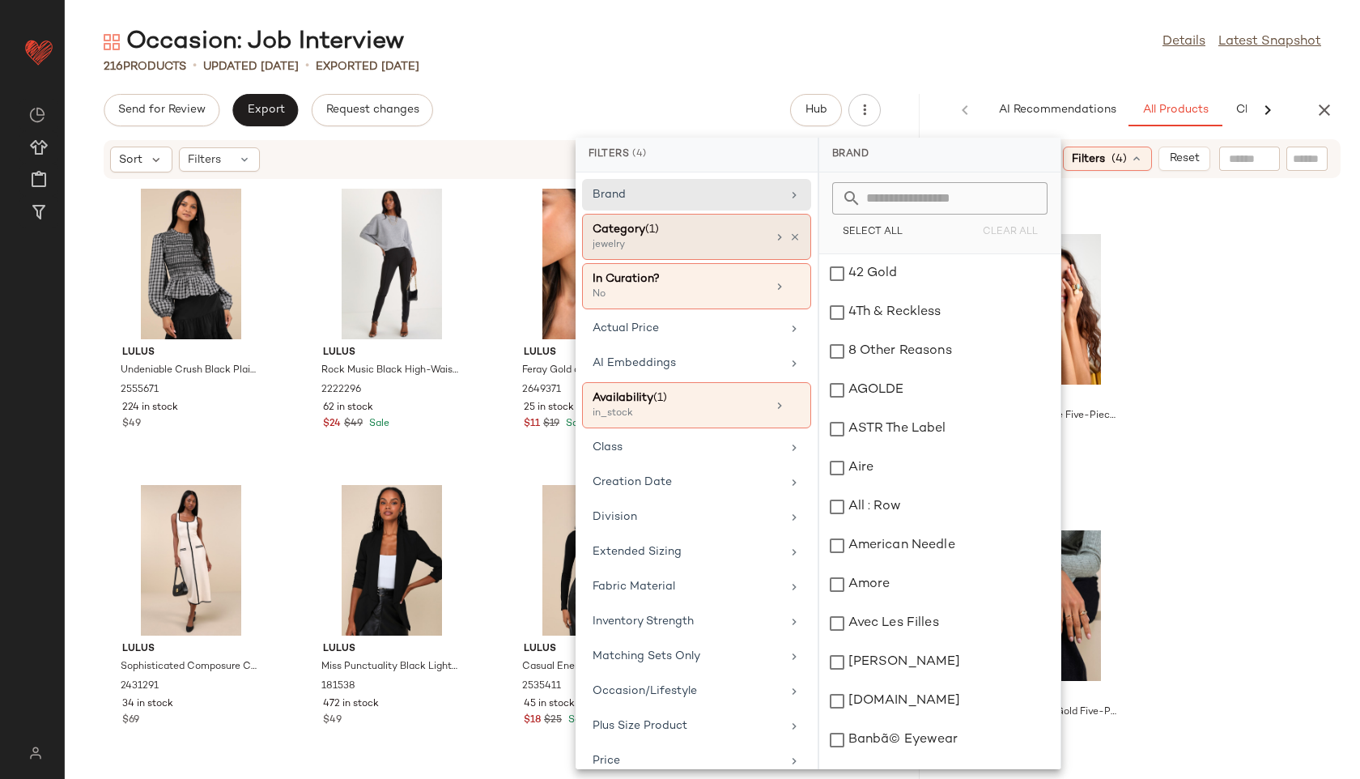
click at [724, 224] on div "Category (1)" at bounding box center [680, 229] width 174 height 17
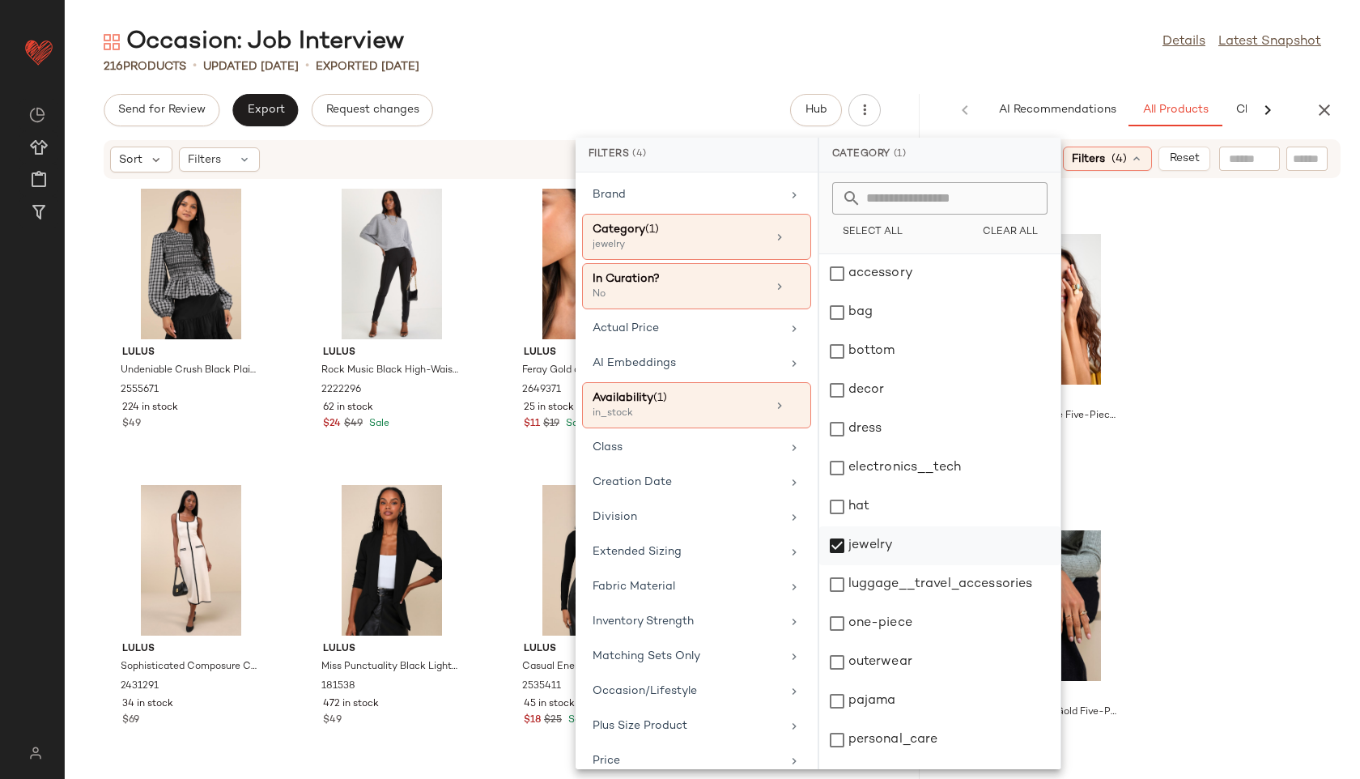
click at [878, 538] on div "jewelry" at bounding box center [939, 545] width 241 height 39
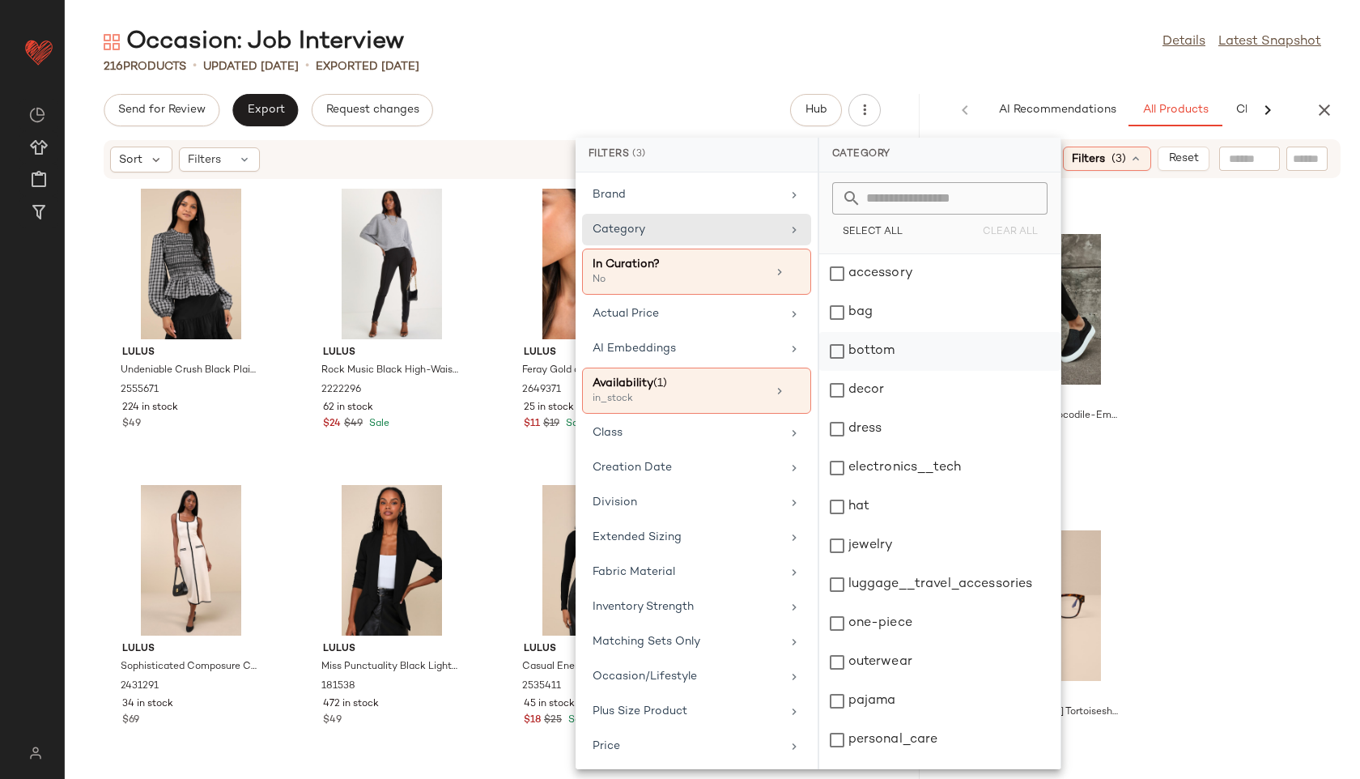
click at [877, 350] on div "bottom" at bounding box center [939, 351] width 241 height 39
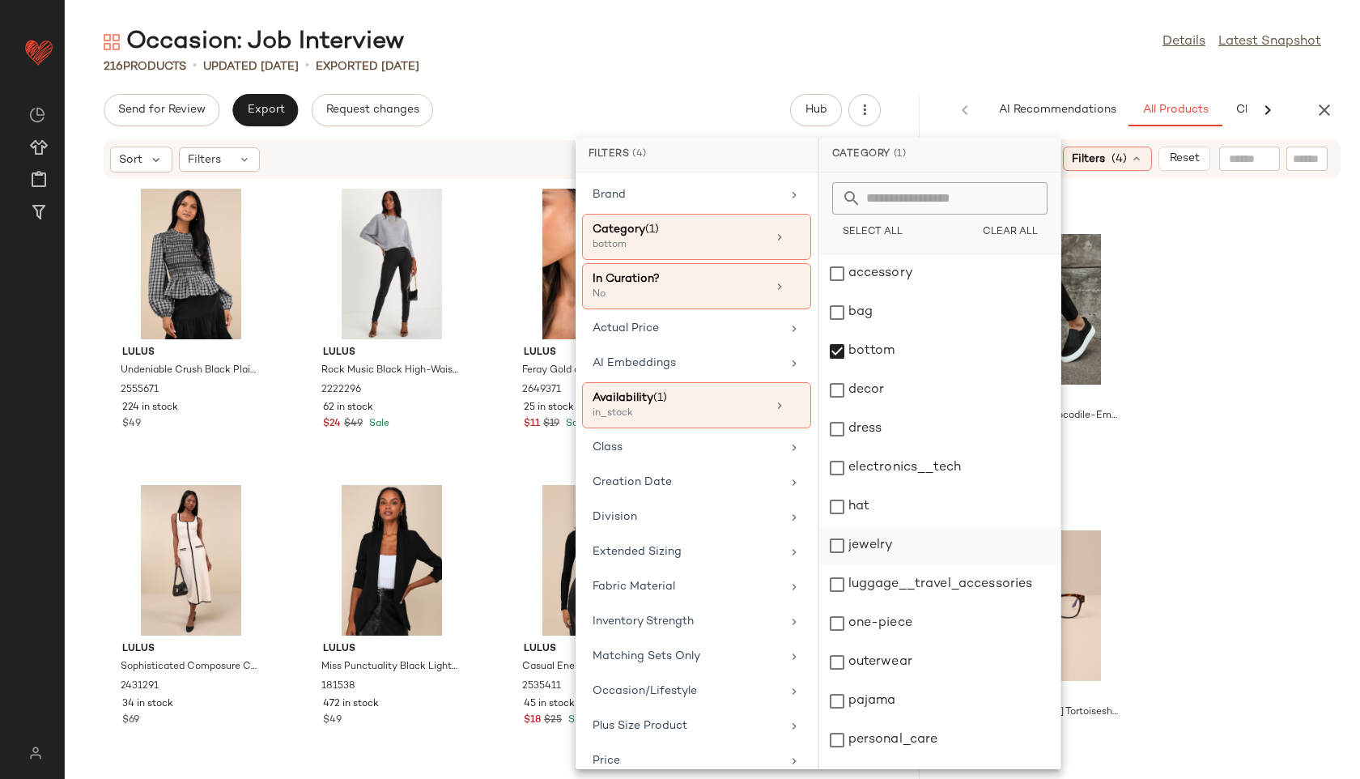
scroll to position [146, 0]
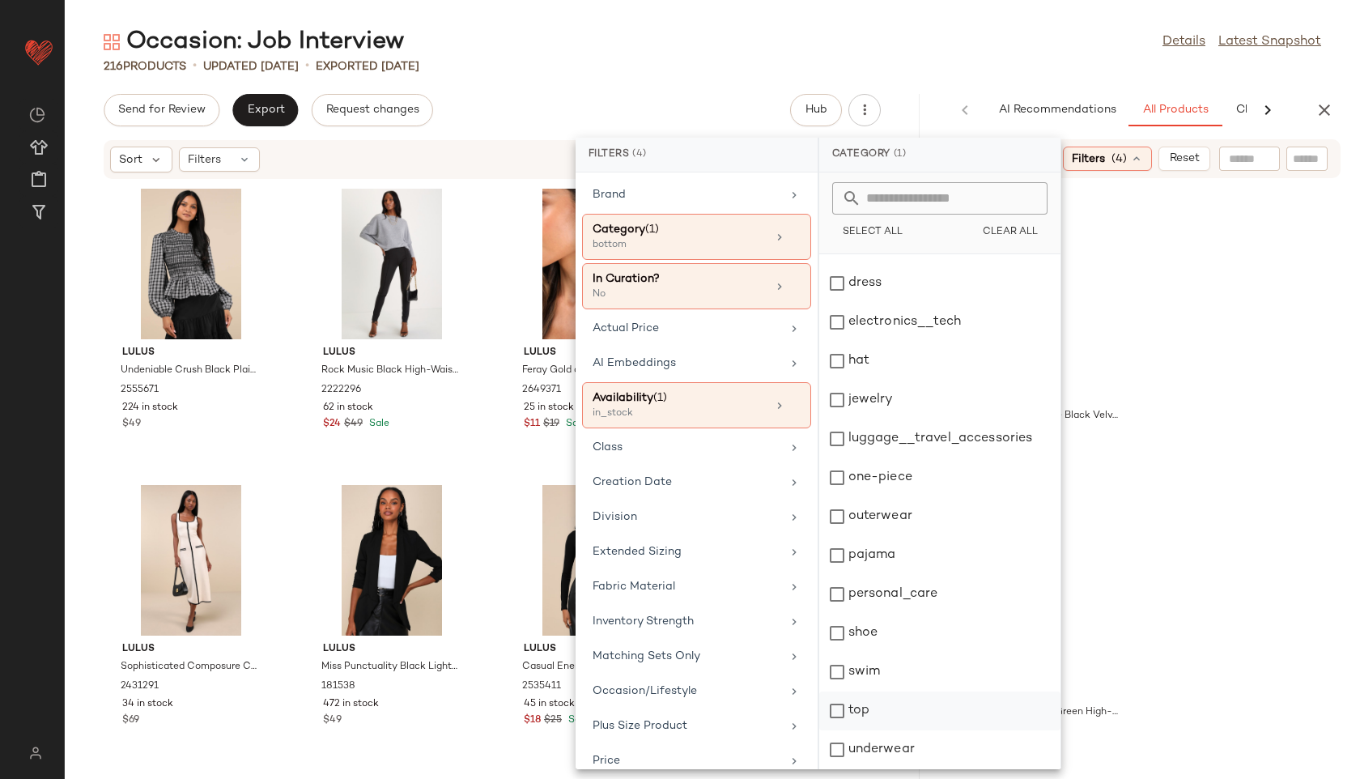
click at [871, 710] on div "top" at bounding box center [939, 710] width 241 height 39
click at [929, 85] on div "Occasion: Job Interview Details Latest Snapshot 216 Products • updated Aug 26th…" at bounding box center [712, 402] width 1295 height 753
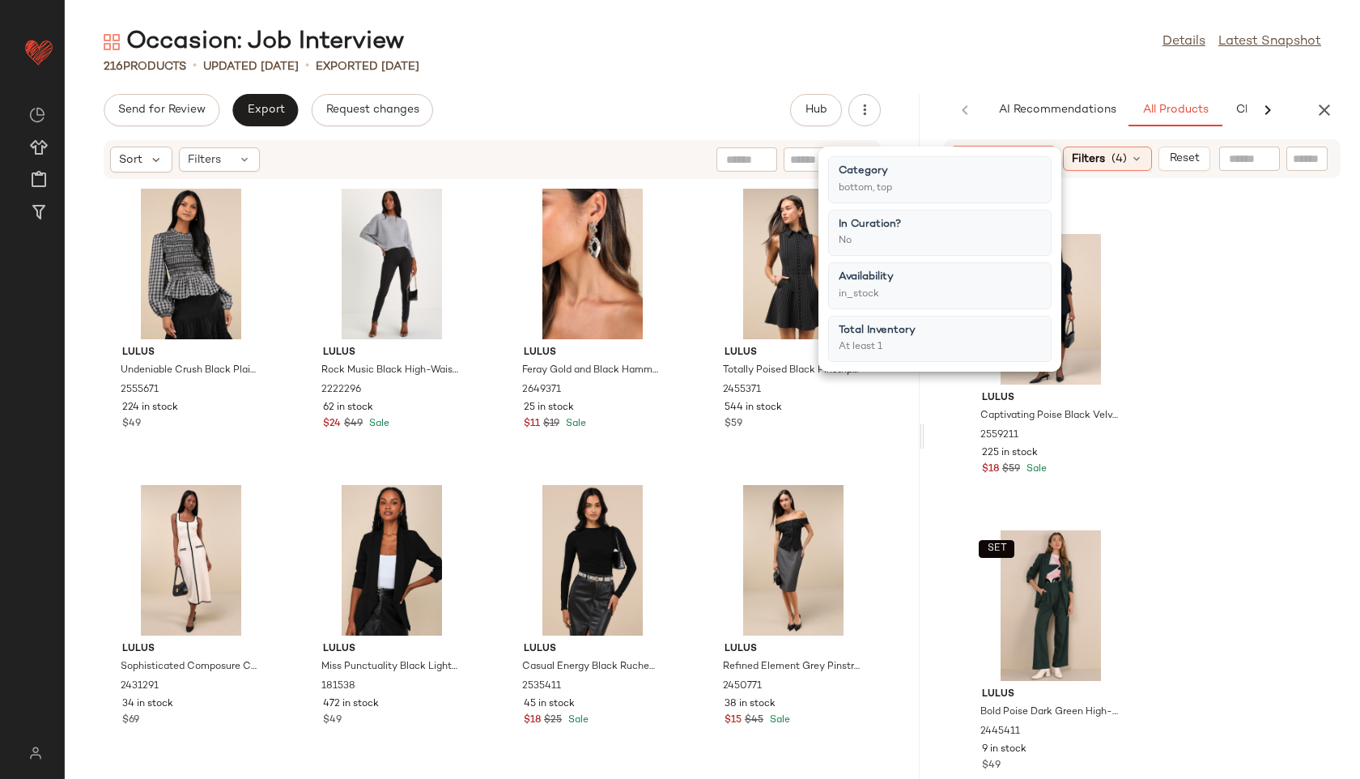
click at [929, 85] on div "Occasion: Job Interview Details Latest Snapshot 216 Products • updated Aug 26th…" at bounding box center [712, 402] width 1295 height 753
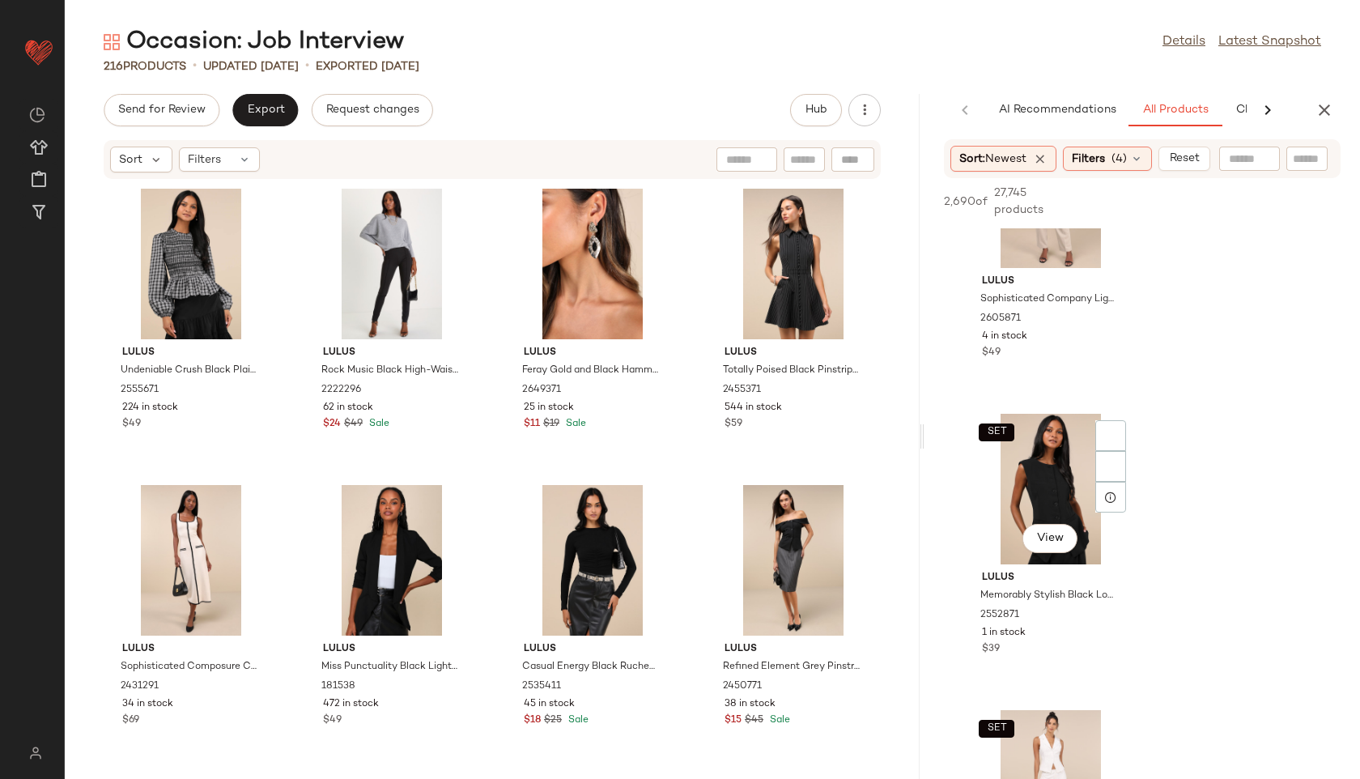
scroll to position [716, 0]
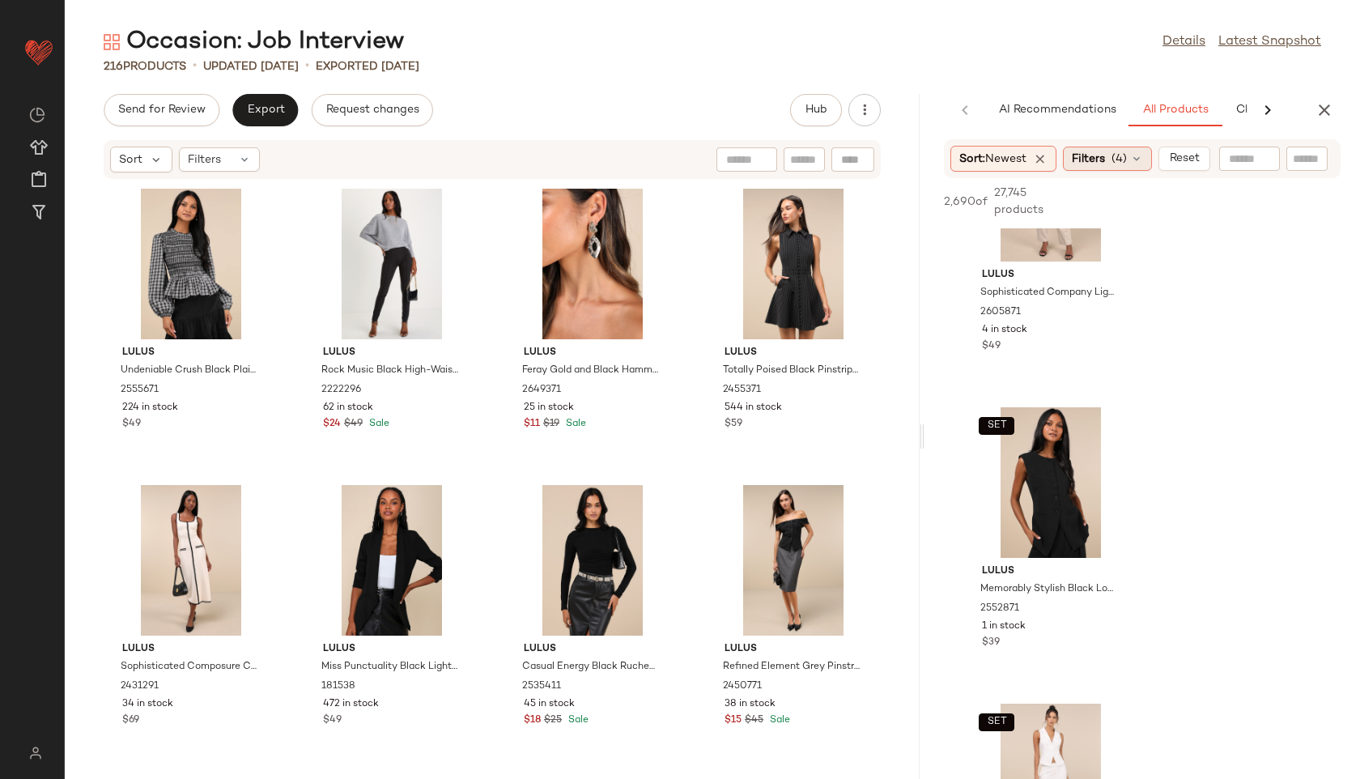
click at [1105, 159] on span "Filters" at bounding box center [1088, 159] width 33 height 17
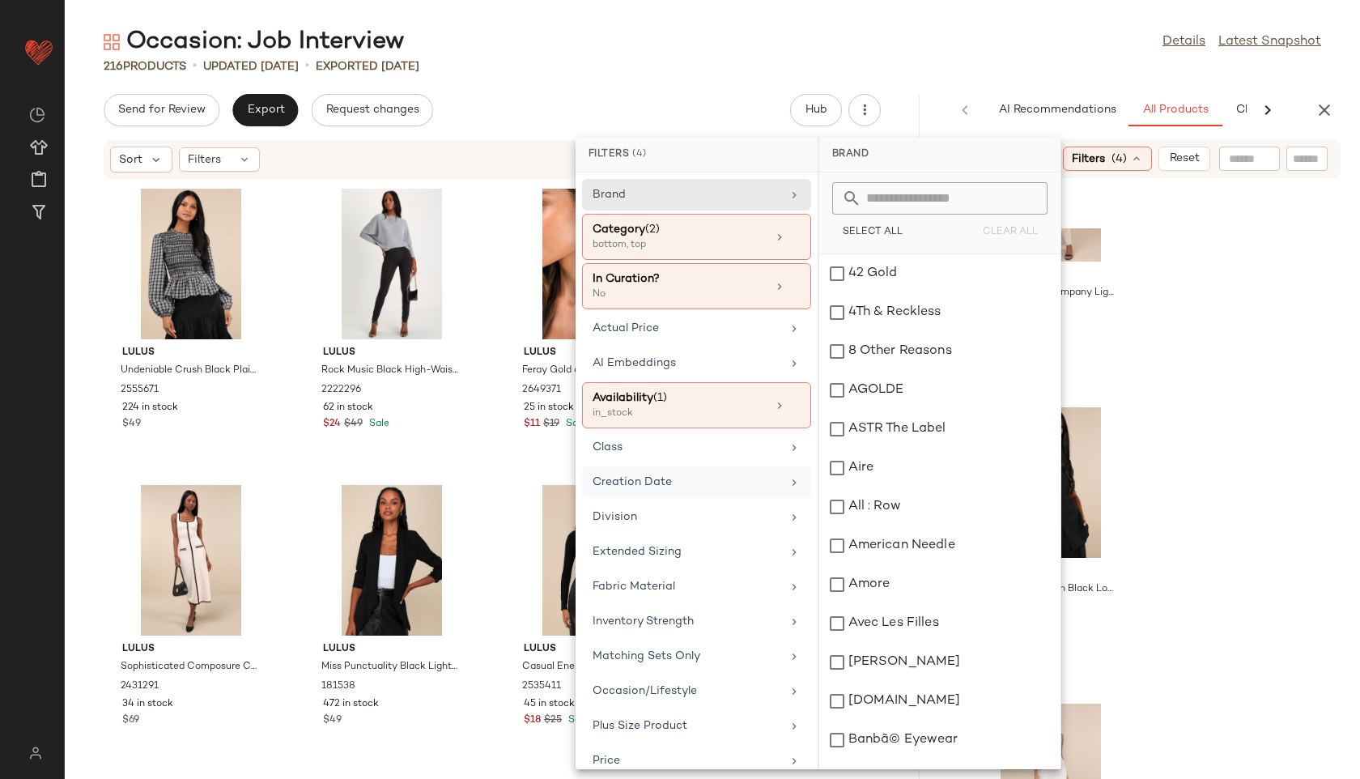
scroll to position [240, 0]
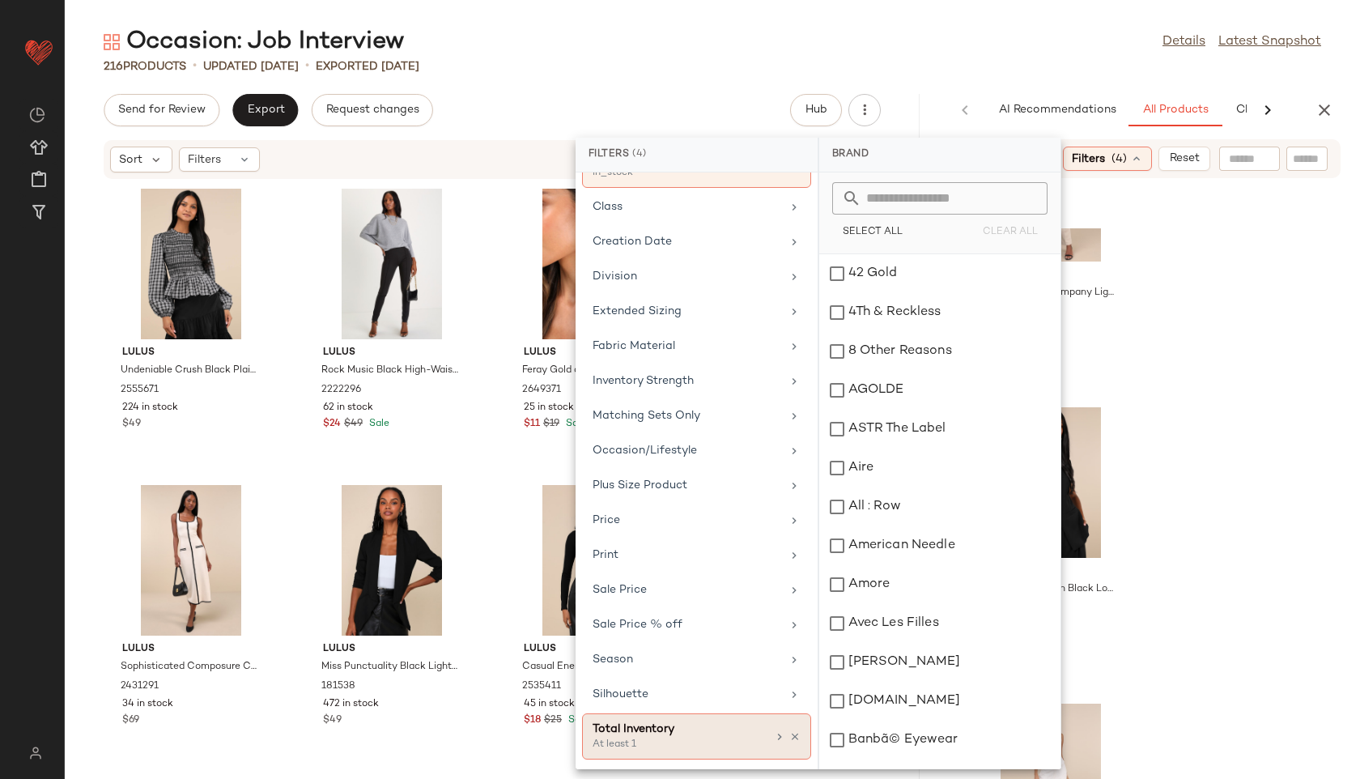
click at [678, 733] on div "Total Inventory" at bounding box center [680, 728] width 174 height 17
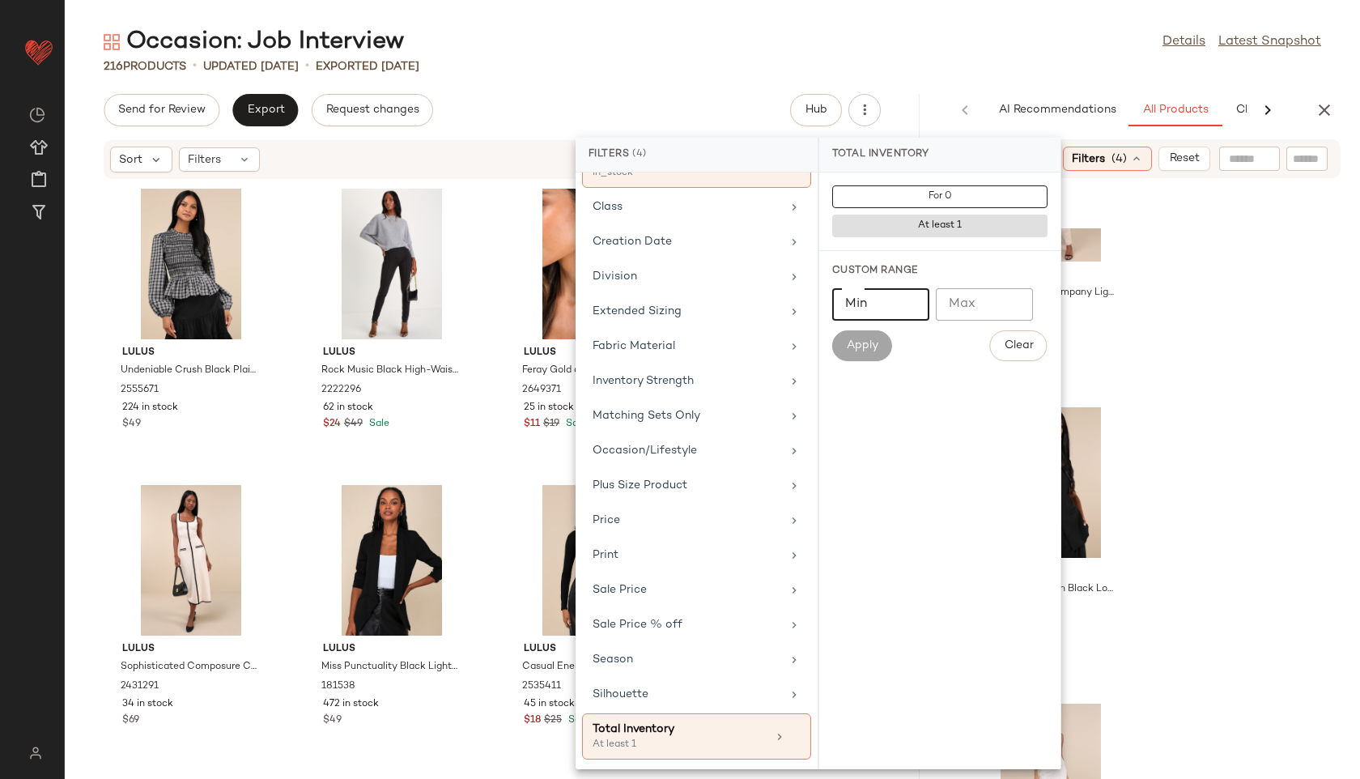
click at [882, 312] on input "Min" at bounding box center [880, 304] width 97 height 32
type input "**"
click at [843, 348] on button "Apply" at bounding box center [862, 345] width 60 height 31
click at [961, 41] on div "Occasion: Job Interview Details Latest Snapshot" at bounding box center [712, 42] width 1295 height 32
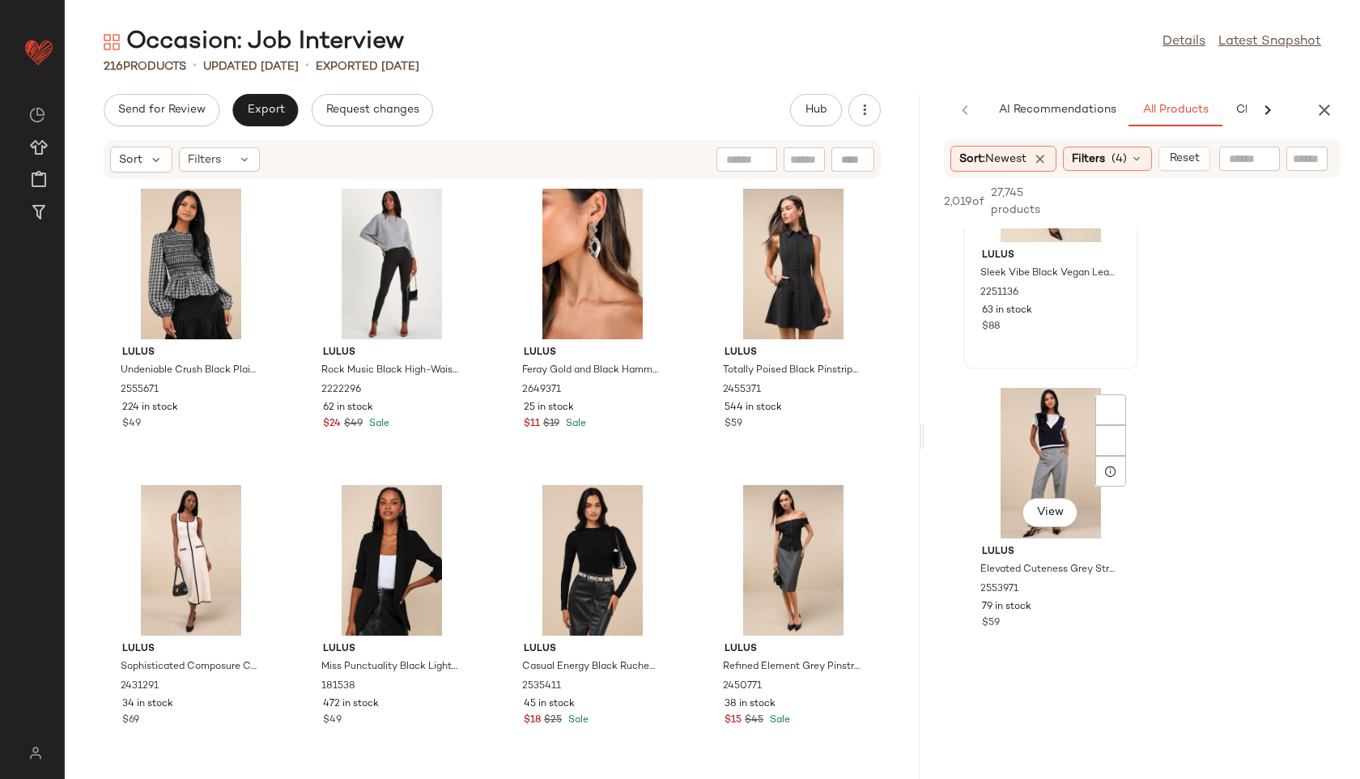
scroll to position [440, 0]
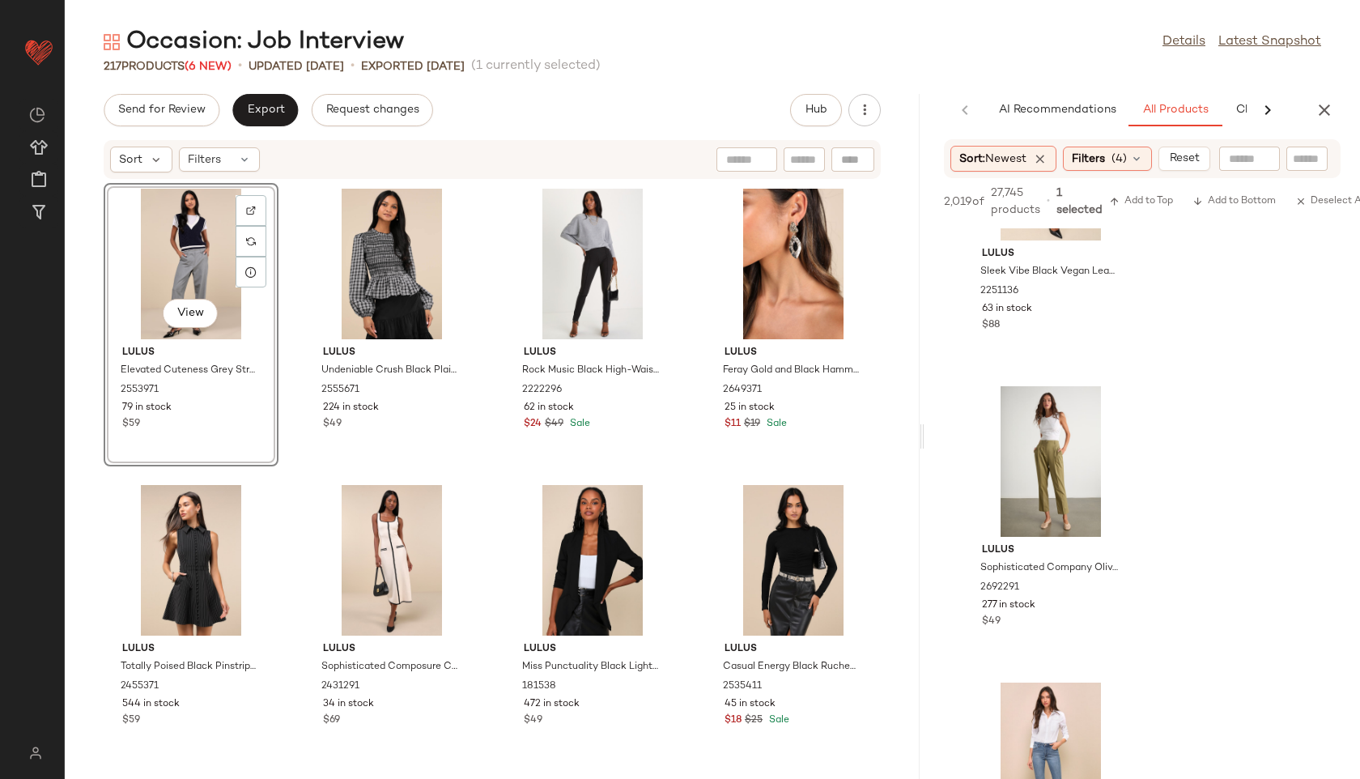
drag, startPoint x: 1042, startPoint y: 424, endPoint x: 1075, endPoint y: 11, distance: 414.2
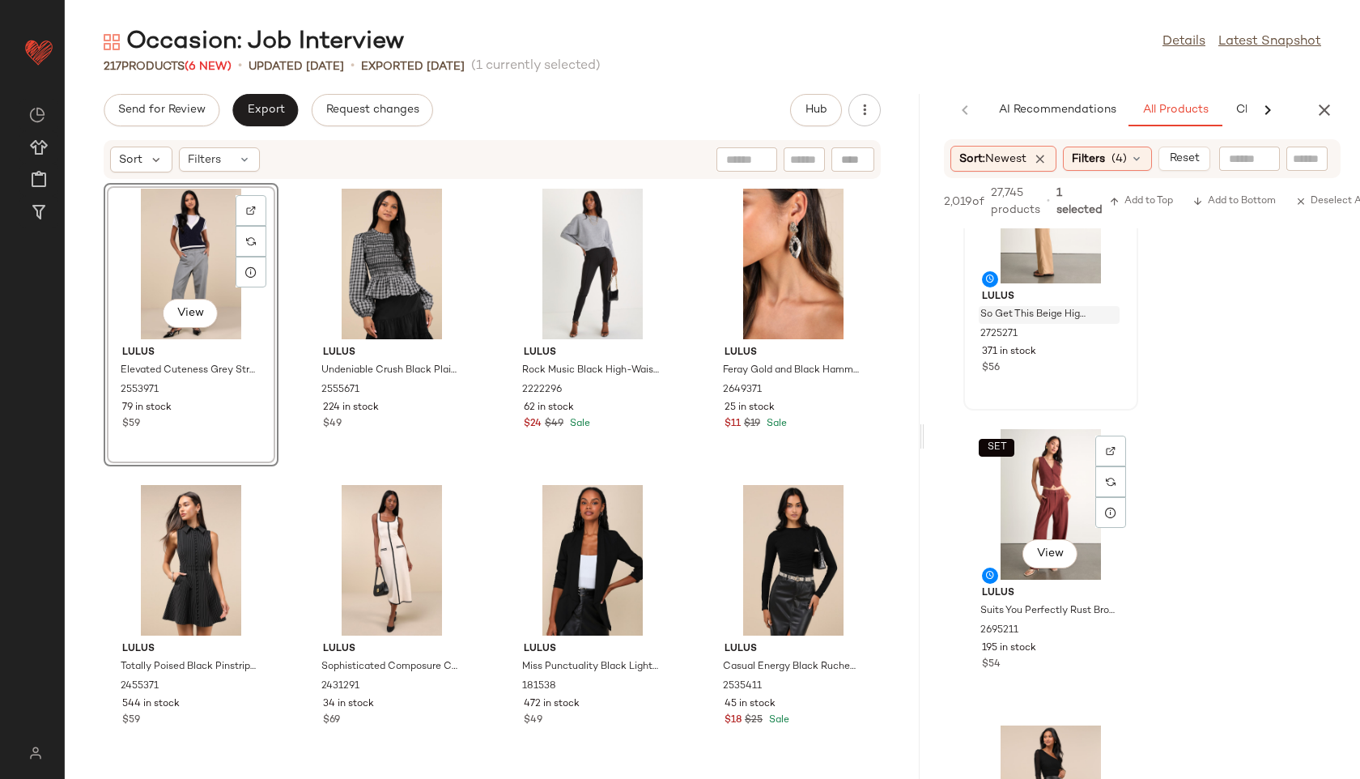
scroll to position [2476, 0]
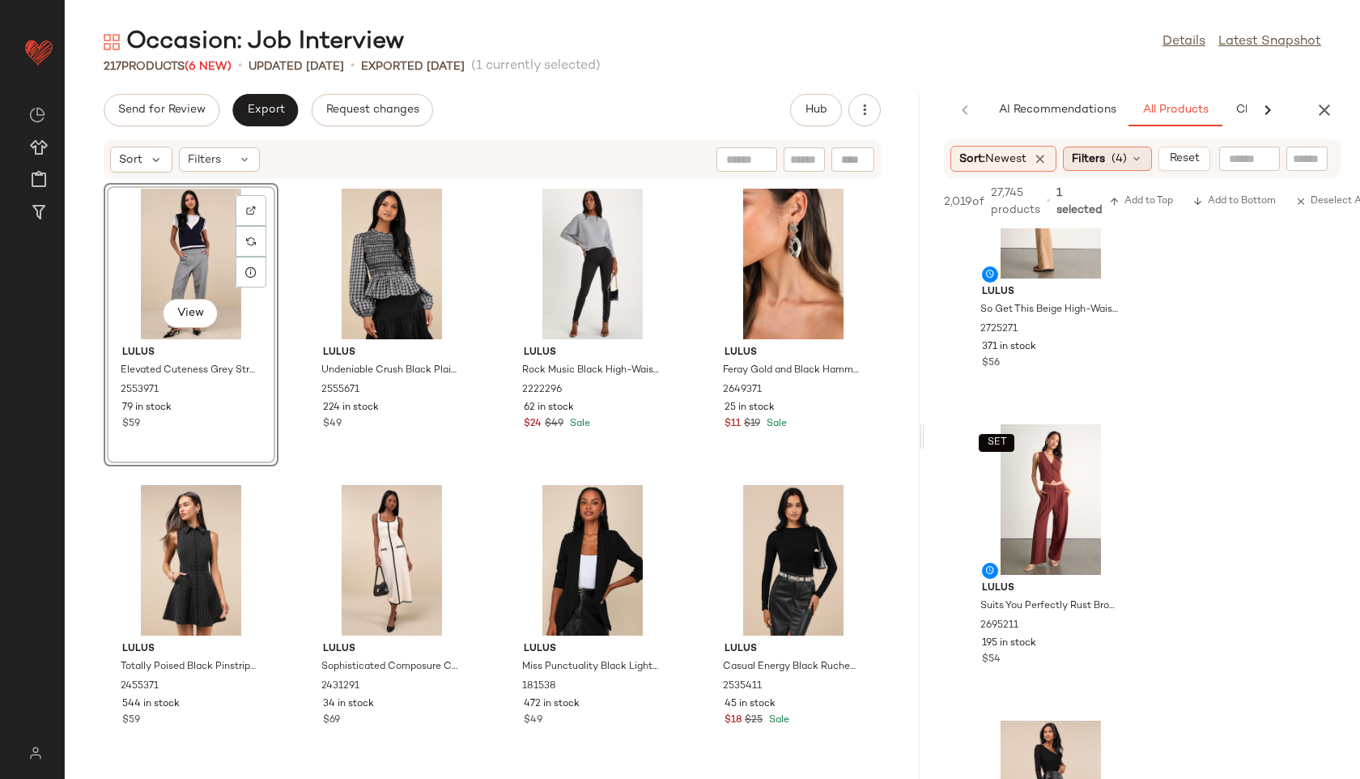
click at [1102, 158] on span "Filters" at bounding box center [1088, 159] width 33 height 17
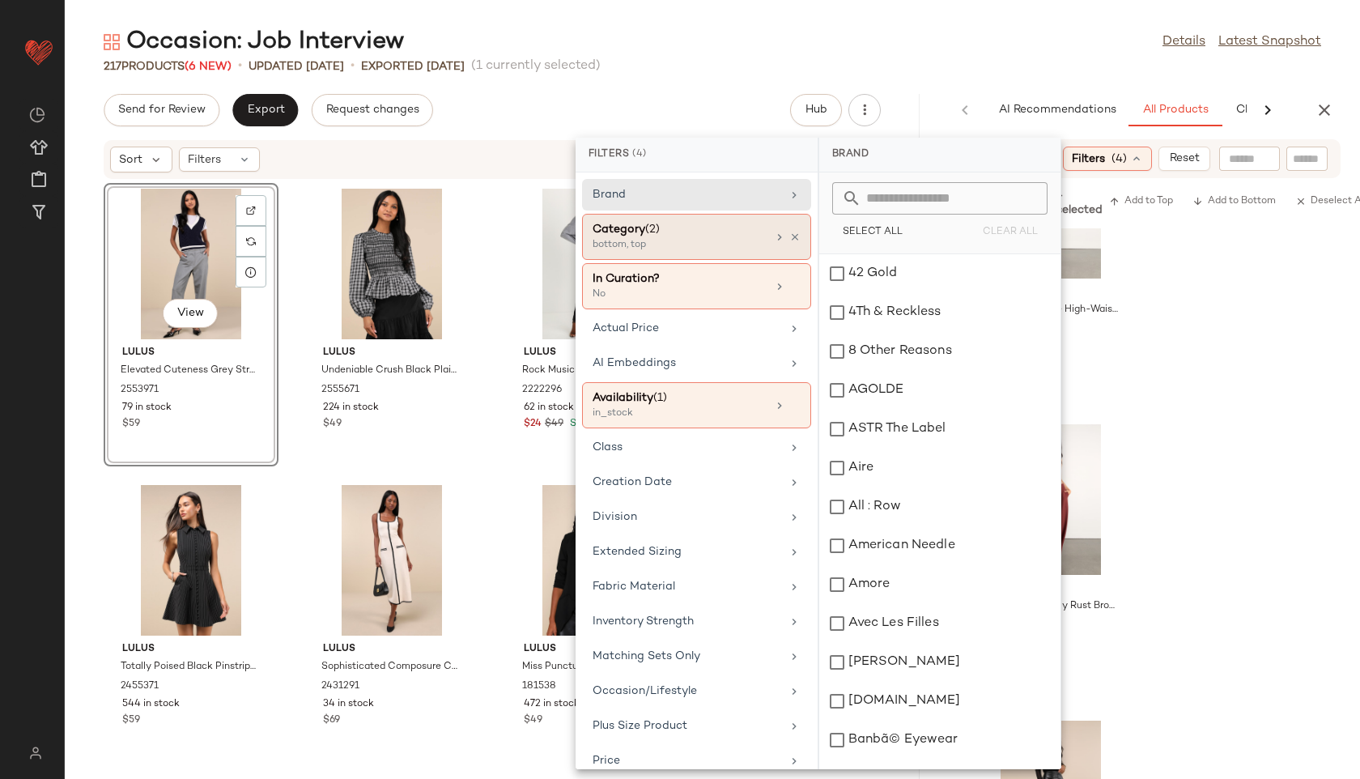
click at [668, 241] on div "bottom, top" at bounding box center [674, 245] width 162 height 15
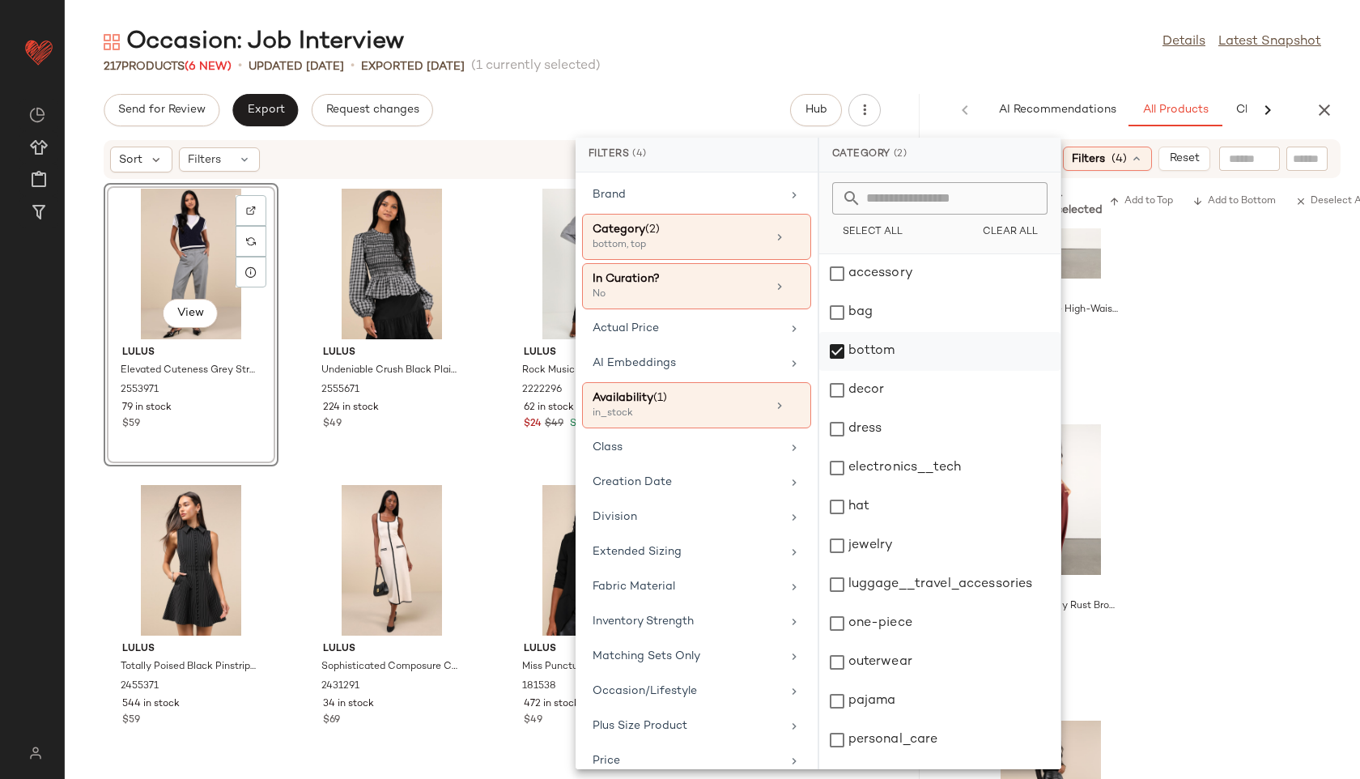
click at [880, 346] on div "bottom" at bounding box center [939, 351] width 241 height 39
click at [927, 55] on div "Occasion: Job Interview Details Latest Snapshot" at bounding box center [712, 42] width 1295 height 32
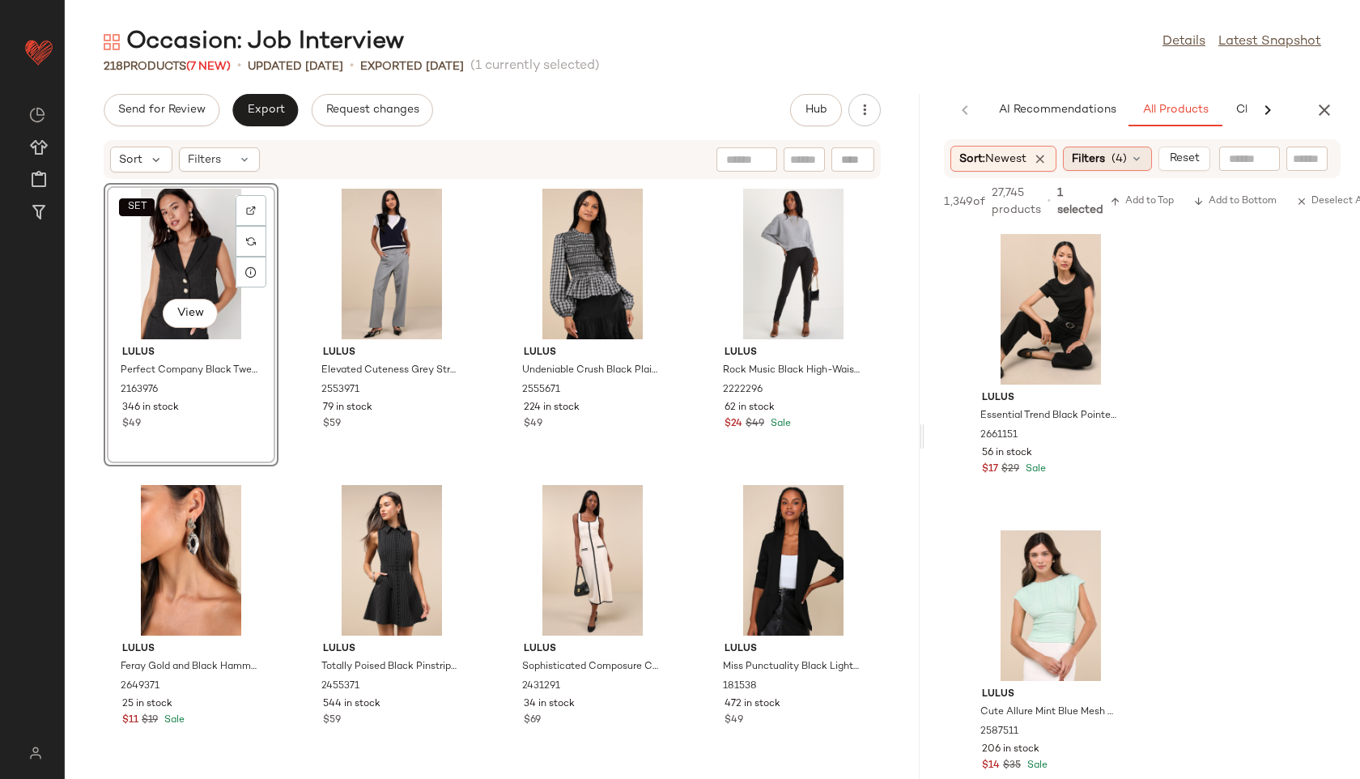
click at [1113, 153] on div "Filters (4)" at bounding box center [1107, 159] width 89 height 24
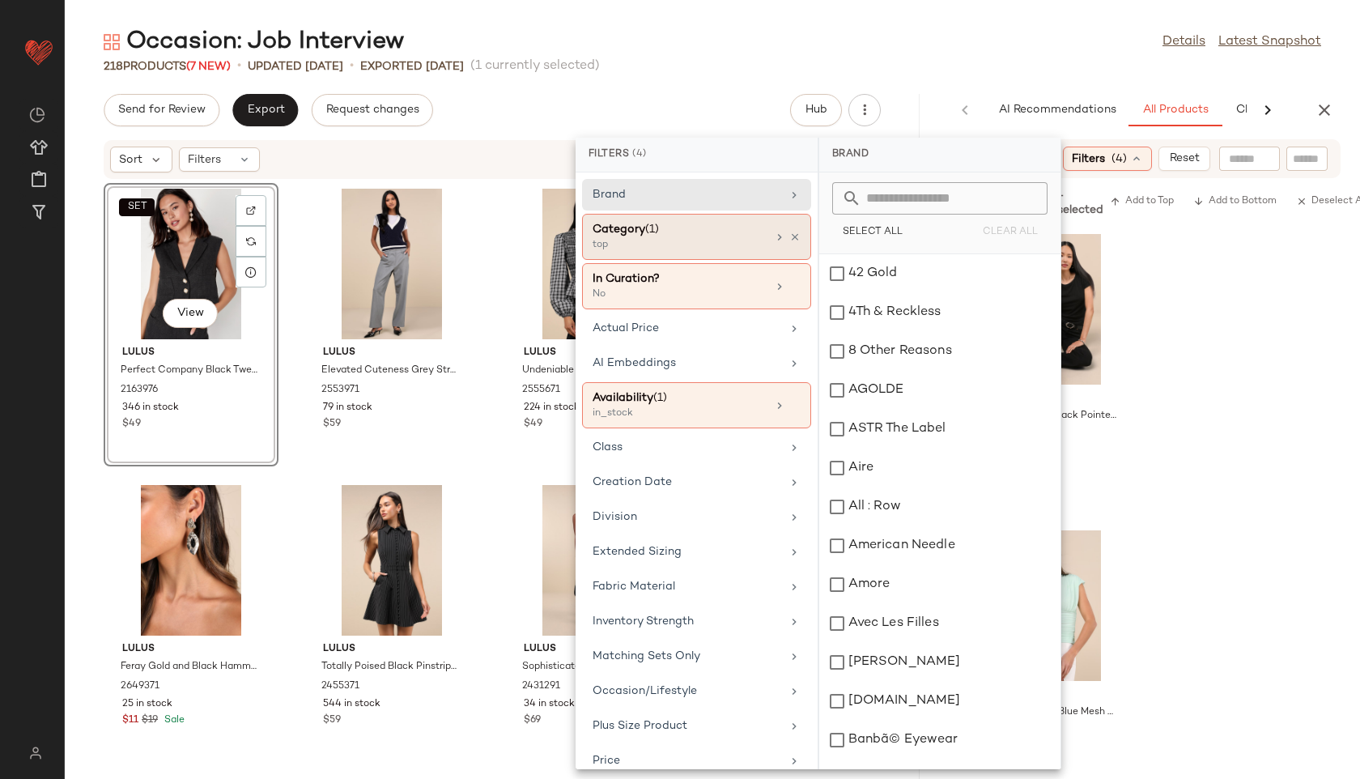
click at [703, 246] on div "top" at bounding box center [674, 245] width 162 height 15
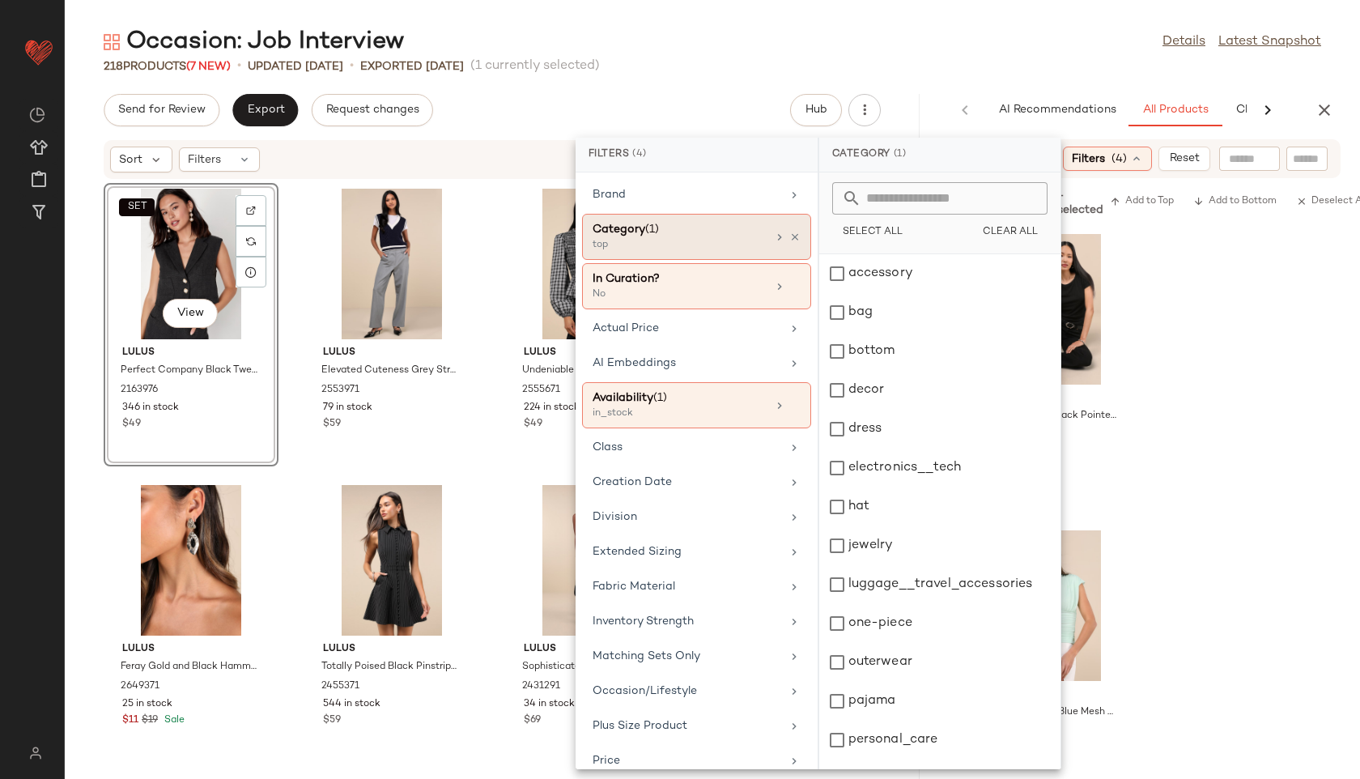
click at [691, 223] on div "Category (1)" at bounding box center [680, 229] width 174 height 17
click at [881, 426] on div "dress" at bounding box center [939, 429] width 241 height 39
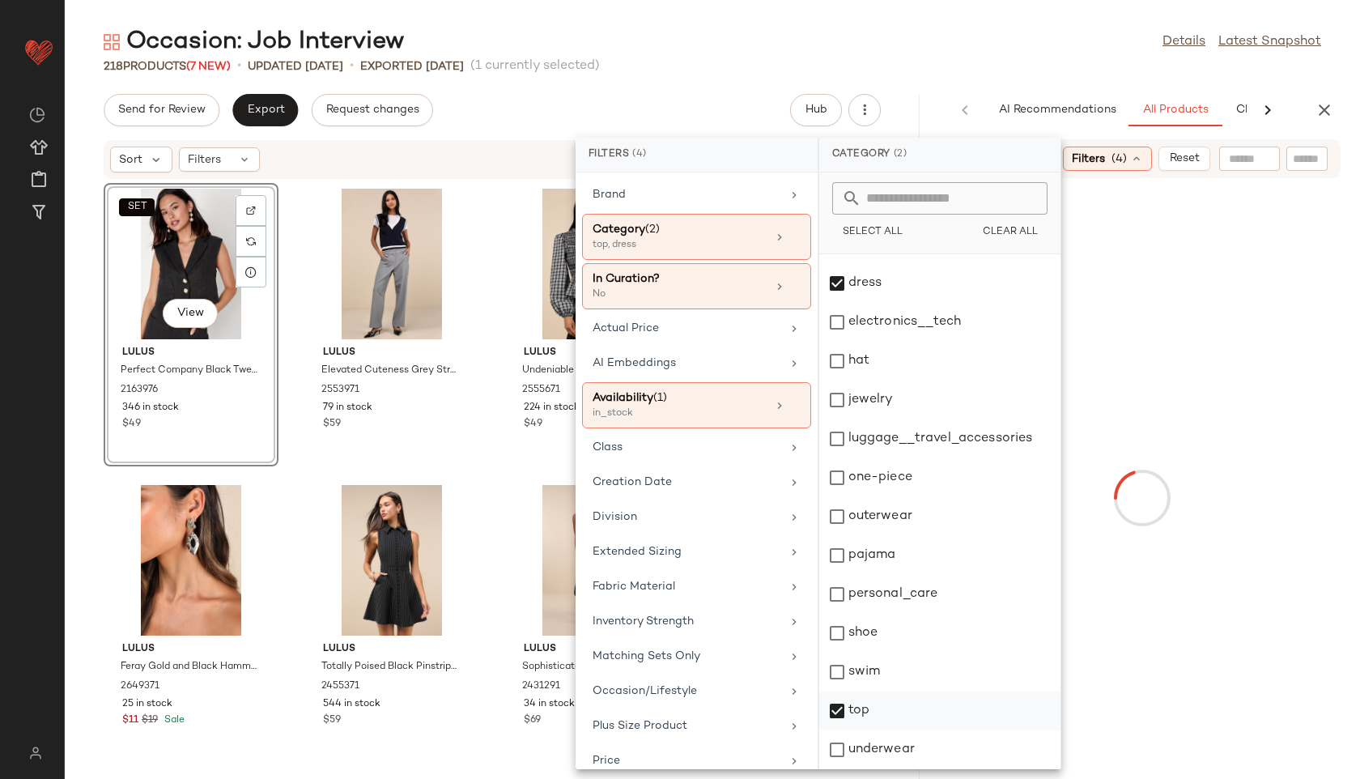
click at [862, 714] on div "top" at bounding box center [939, 710] width 241 height 39
click at [937, 35] on div "Occasion: Job Interview Details Latest Snapshot" at bounding box center [712, 42] width 1295 height 32
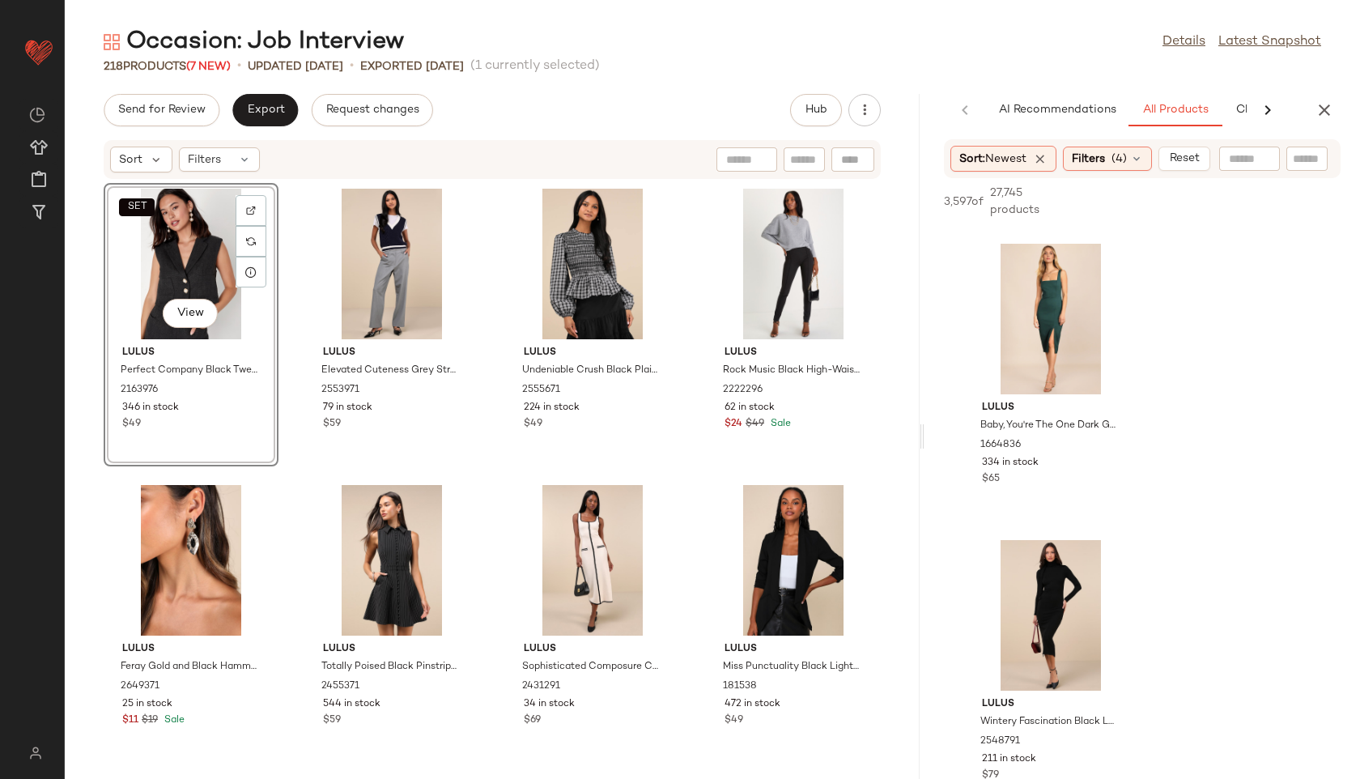
scroll to position [3246, 0]
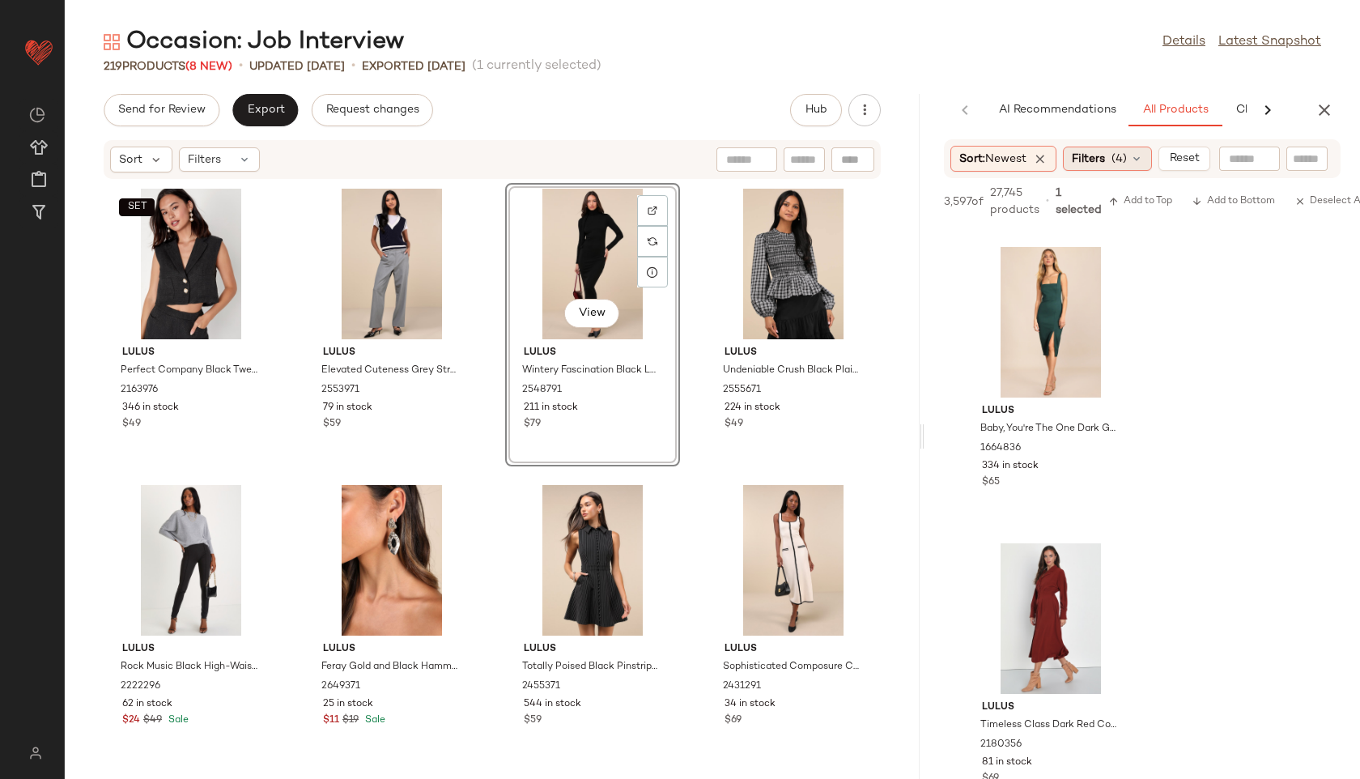
click at [1105, 158] on span "Filters" at bounding box center [1088, 159] width 33 height 17
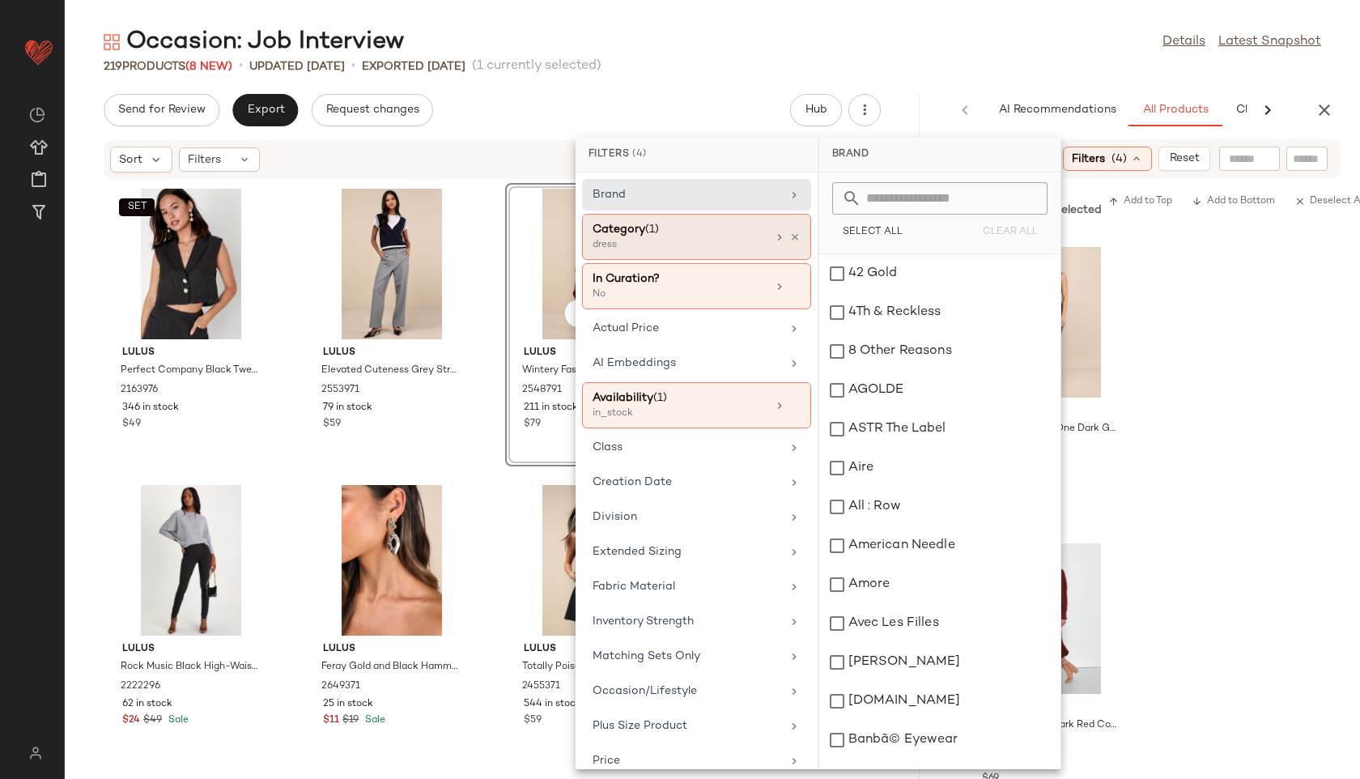
click at [639, 241] on div "dress" at bounding box center [674, 245] width 162 height 15
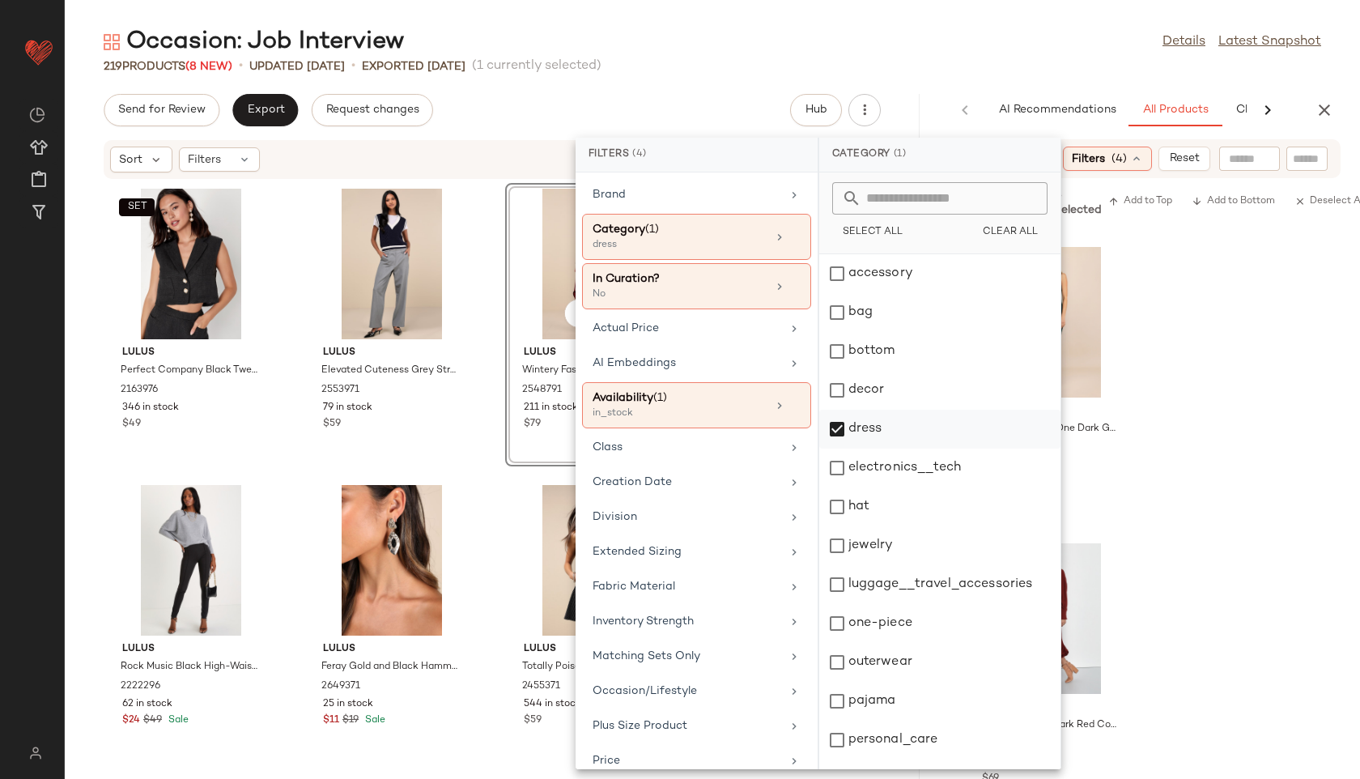
click at [873, 423] on div "dress" at bounding box center [939, 429] width 241 height 39
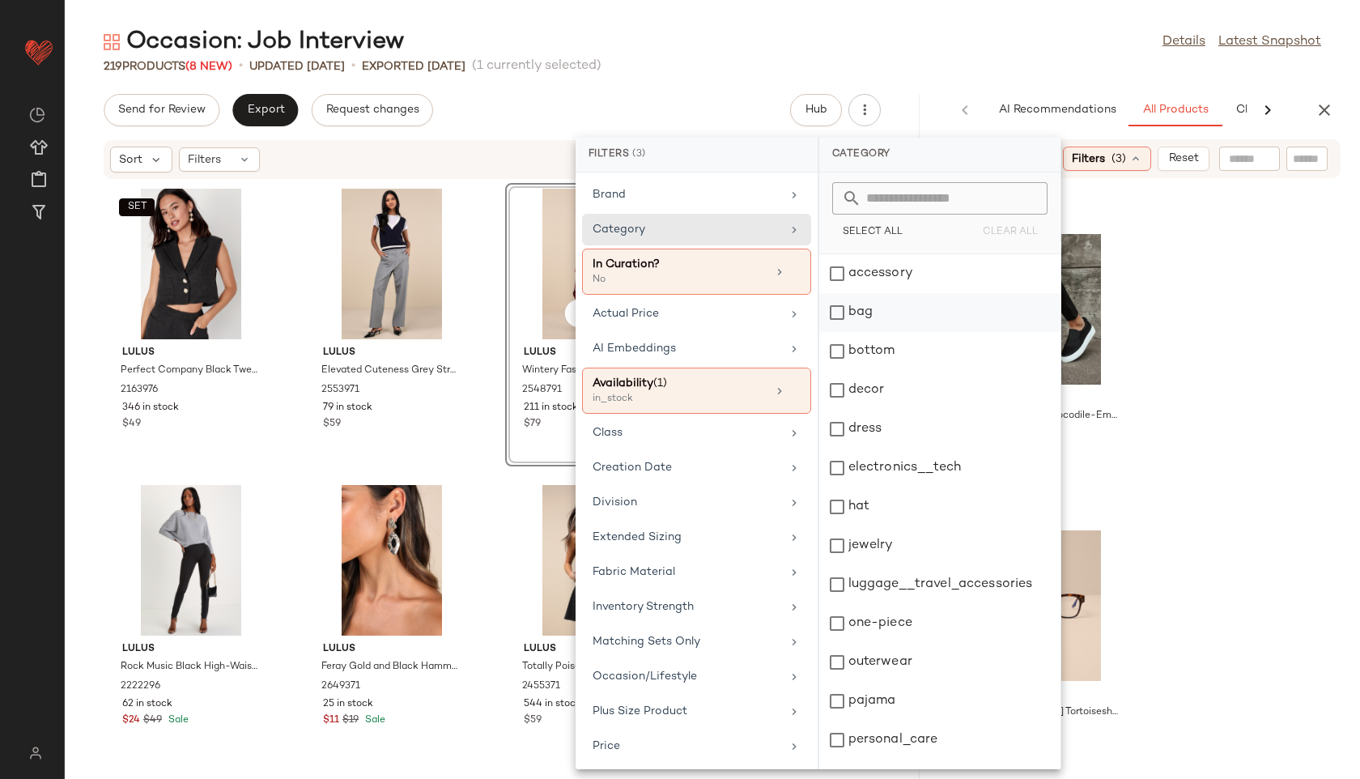
click at [856, 305] on div "bag" at bounding box center [939, 312] width 241 height 39
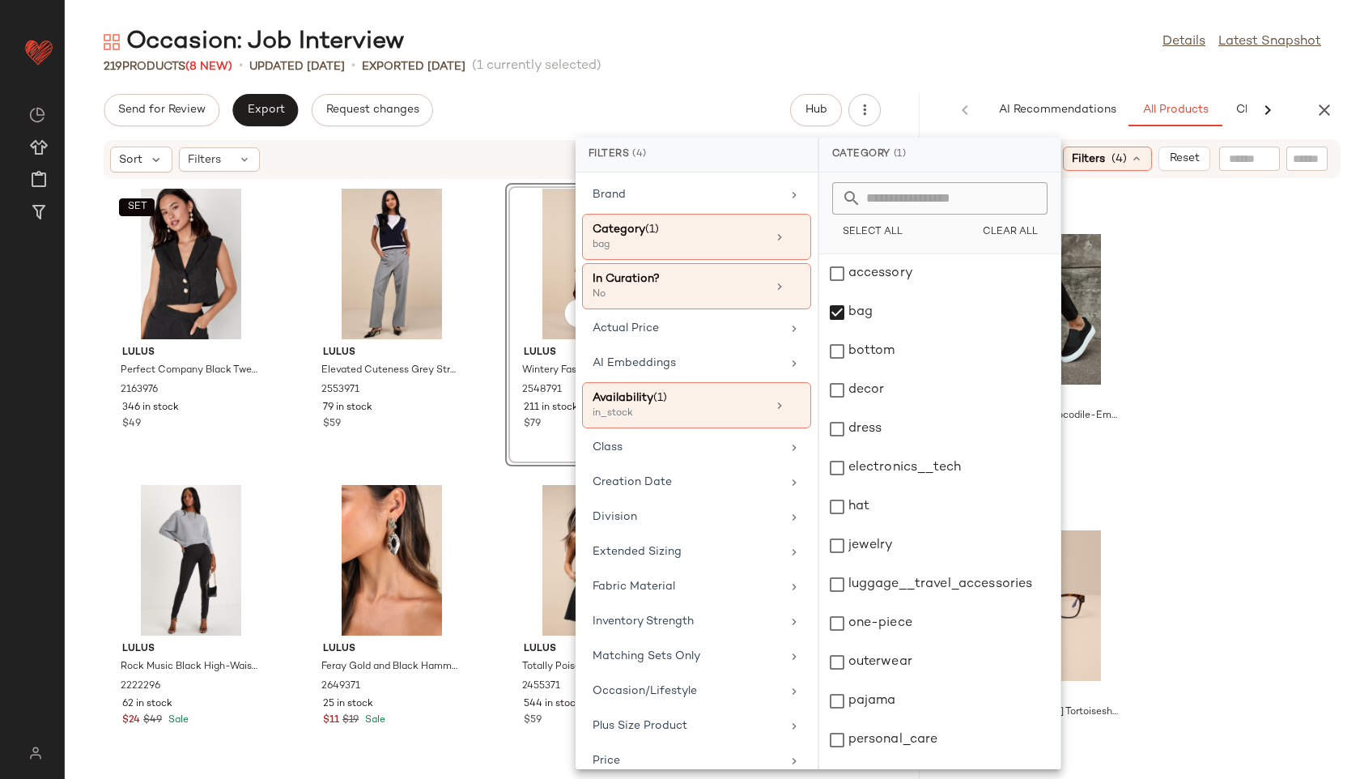
click at [906, 55] on div "Occasion: Job Interview Details Latest Snapshot" at bounding box center [712, 42] width 1295 height 32
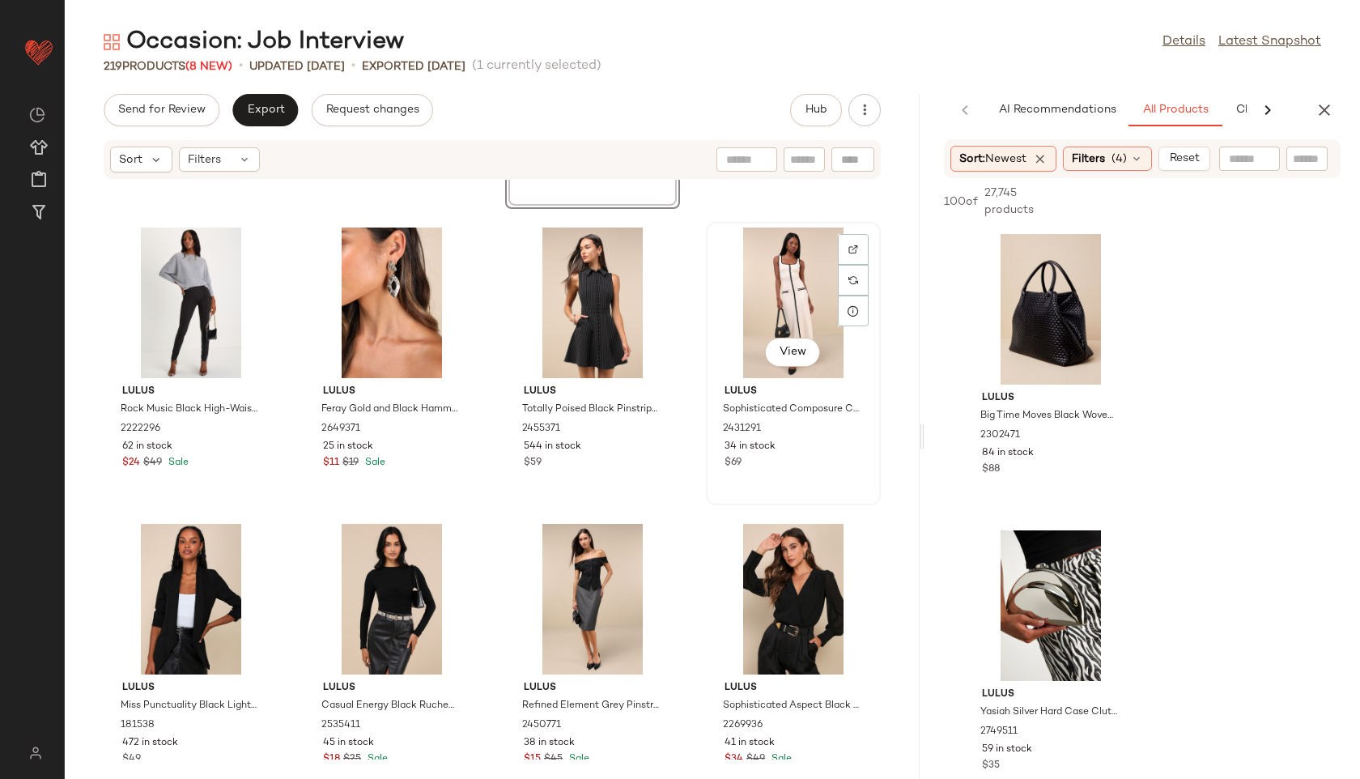
scroll to position [0, 0]
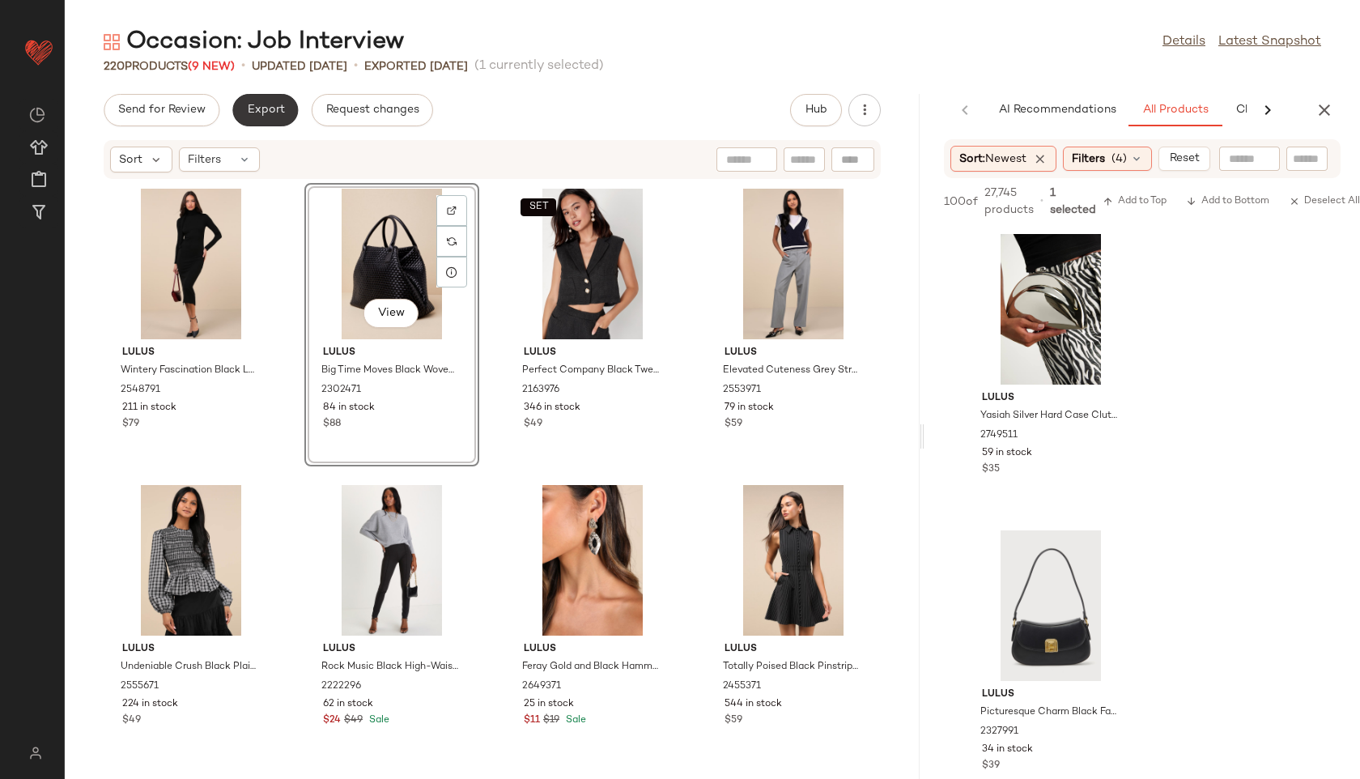
click at [253, 114] on span "Export" at bounding box center [265, 110] width 38 height 13
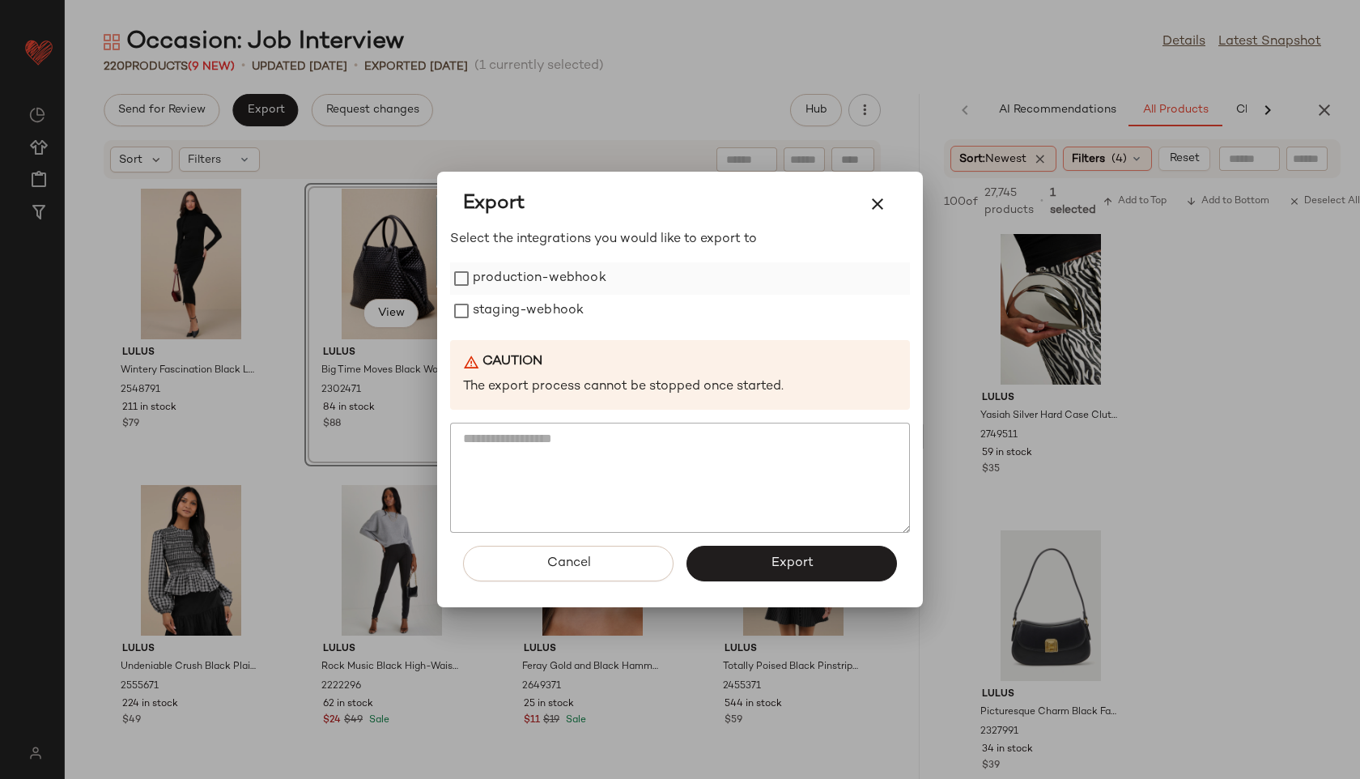
click at [558, 283] on label "production-webhook" at bounding box center [540, 278] width 134 height 32
click at [558, 307] on label "staging-webhook" at bounding box center [528, 311] width 111 height 32
click at [729, 565] on button "Export" at bounding box center [791, 564] width 210 height 36
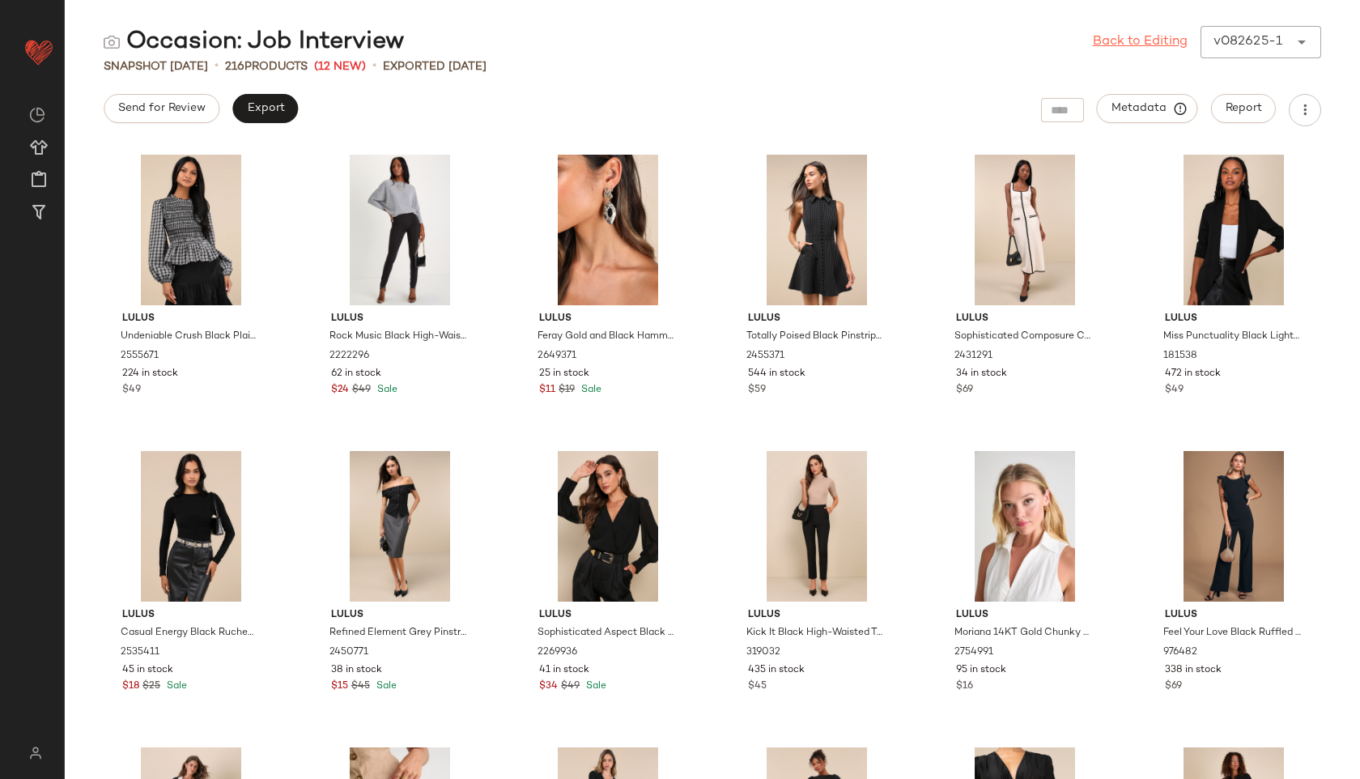
click at [1128, 41] on link "Back to Editing" at bounding box center [1140, 41] width 95 height 19
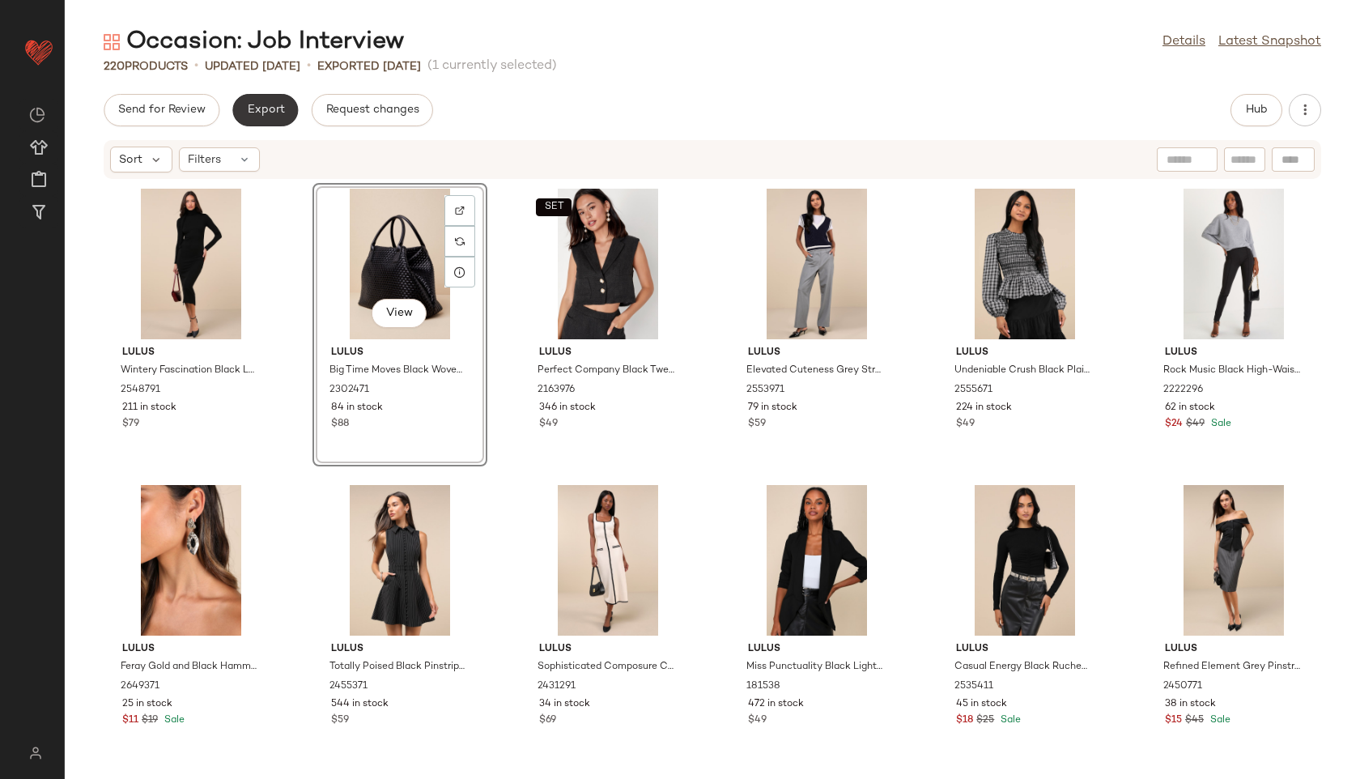
click at [270, 109] on span "Export" at bounding box center [265, 110] width 38 height 13
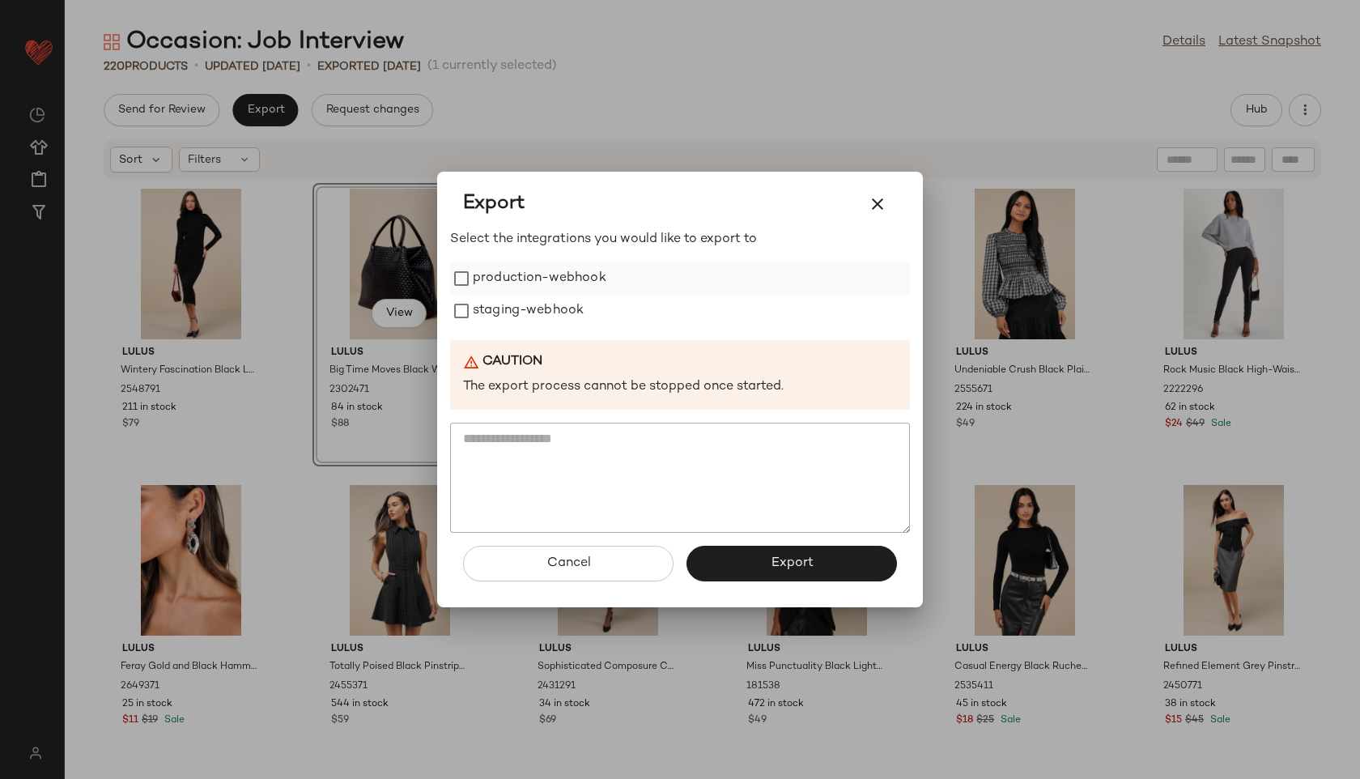
click at [559, 279] on label "production-webhook" at bounding box center [540, 278] width 134 height 32
click at [565, 310] on label "staging-webhook" at bounding box center [528, 311] width 111 height 32
click at [771, 554] on button "Export" at bounding box center [791, 564] width 210 height 36
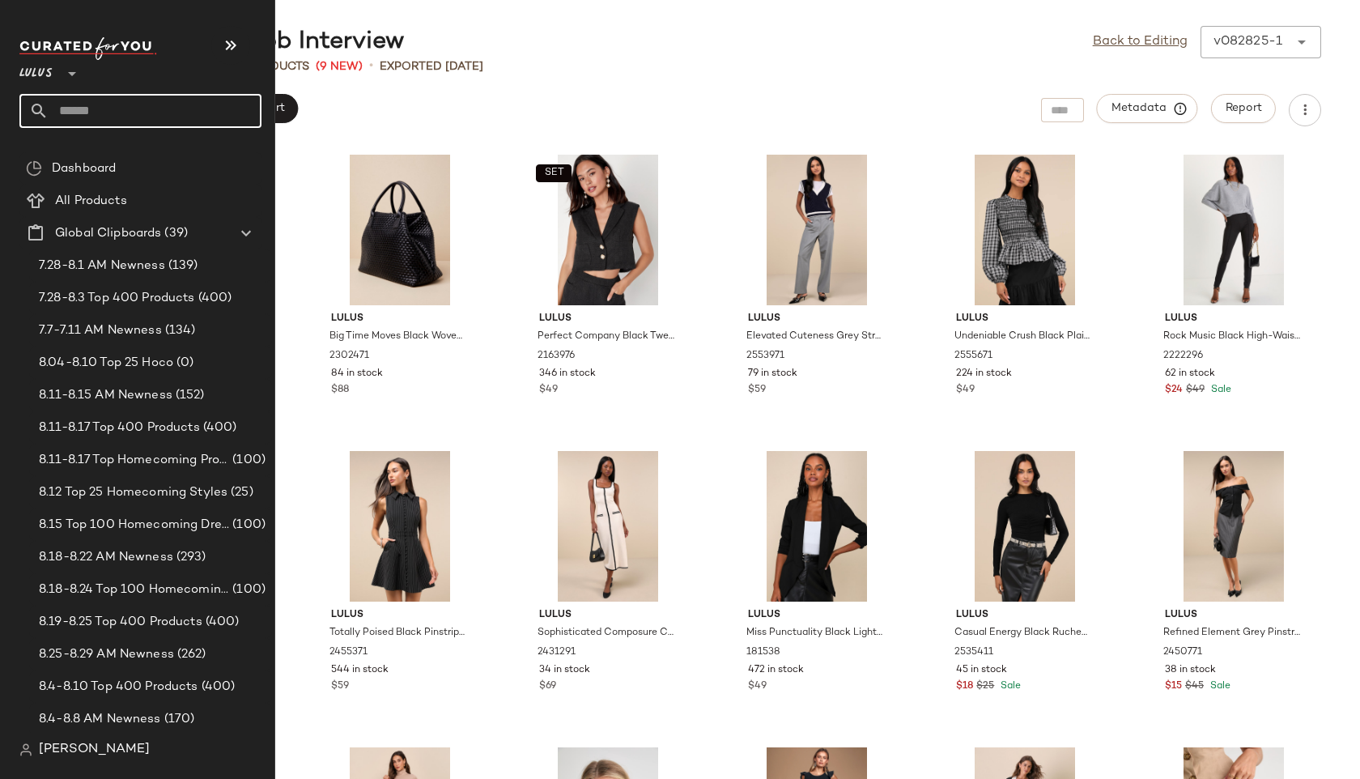
click at [100, 112] on input "text" at bounding box center [155, 111] width 213 height 34
type input "**********"
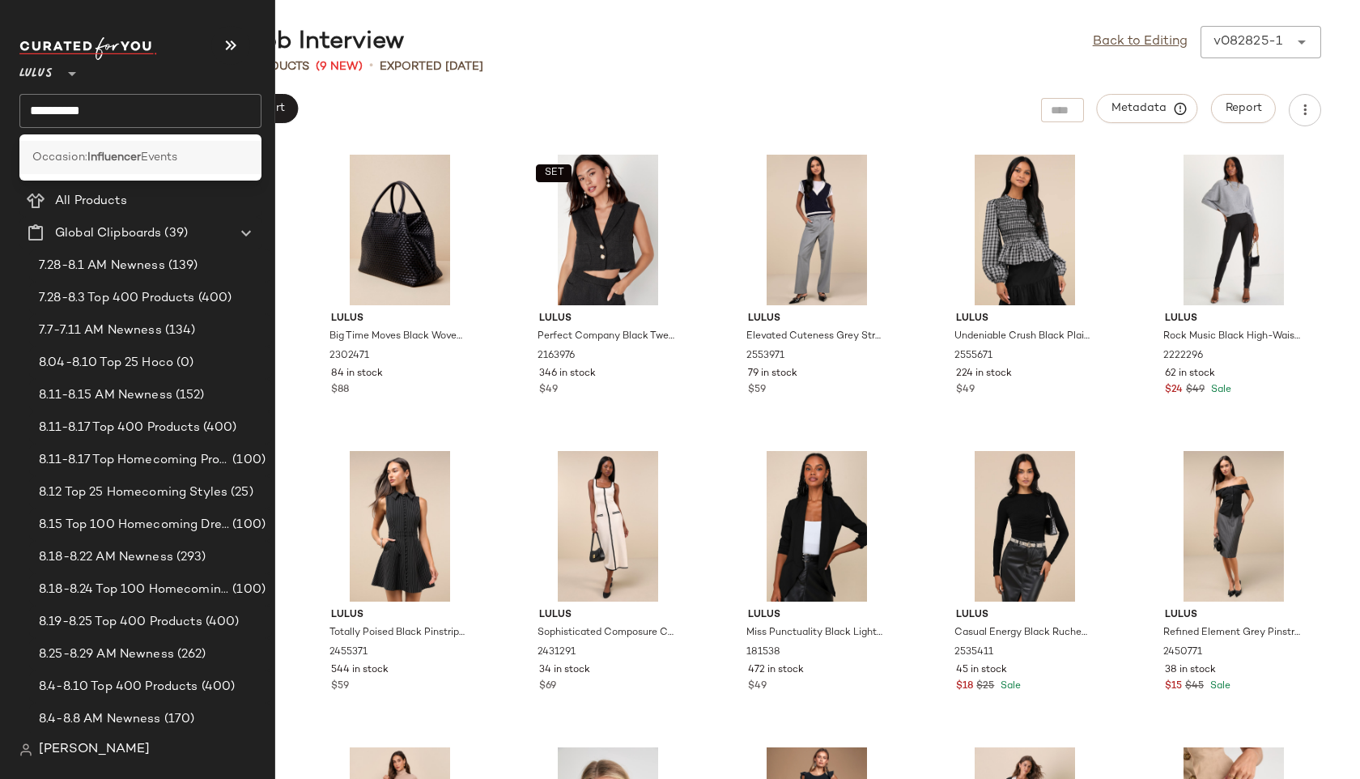
click at [64, 152] on span "Occasion:" at bounding box center [59, 157] width 55 height 17
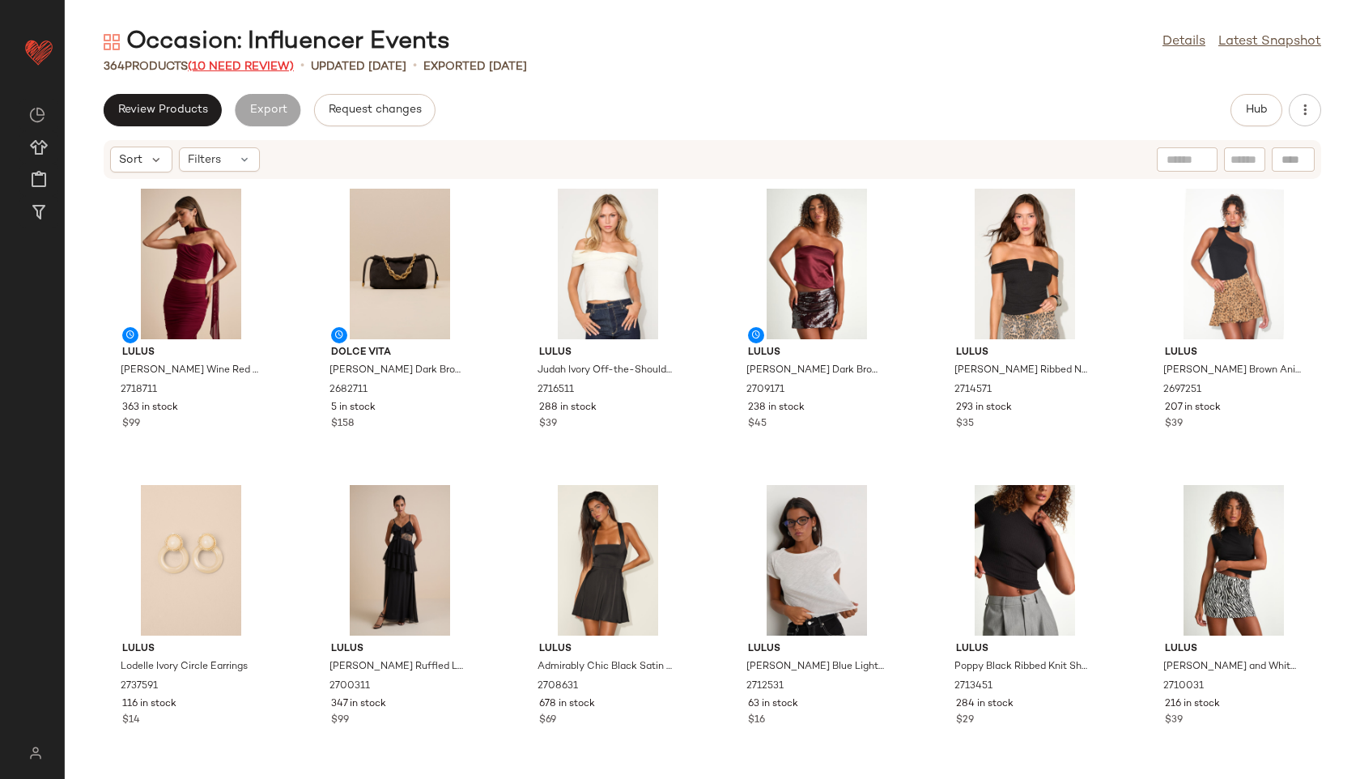
click at [253, 65] on span "(10 Need Review)" at bounding box center [241, 67] width 106 height 12
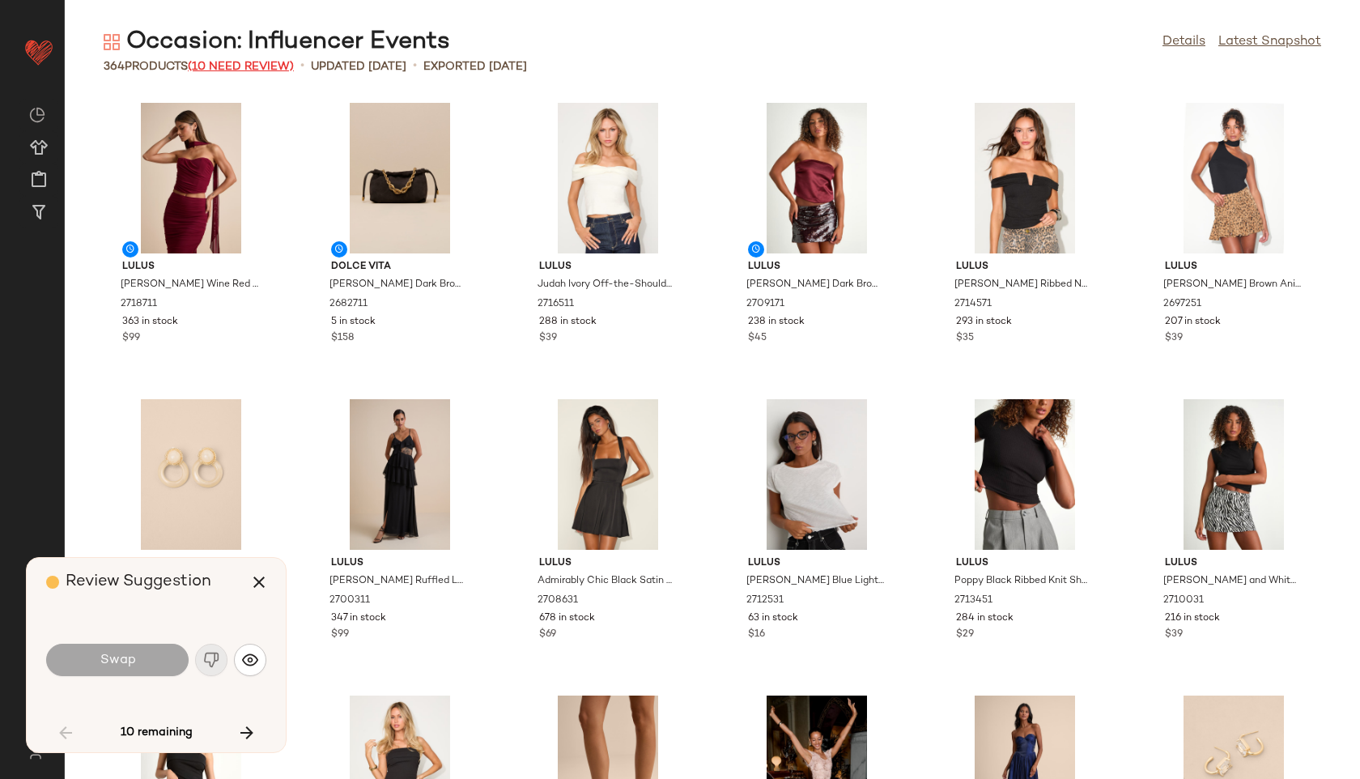
scroll to position [2370, 0]
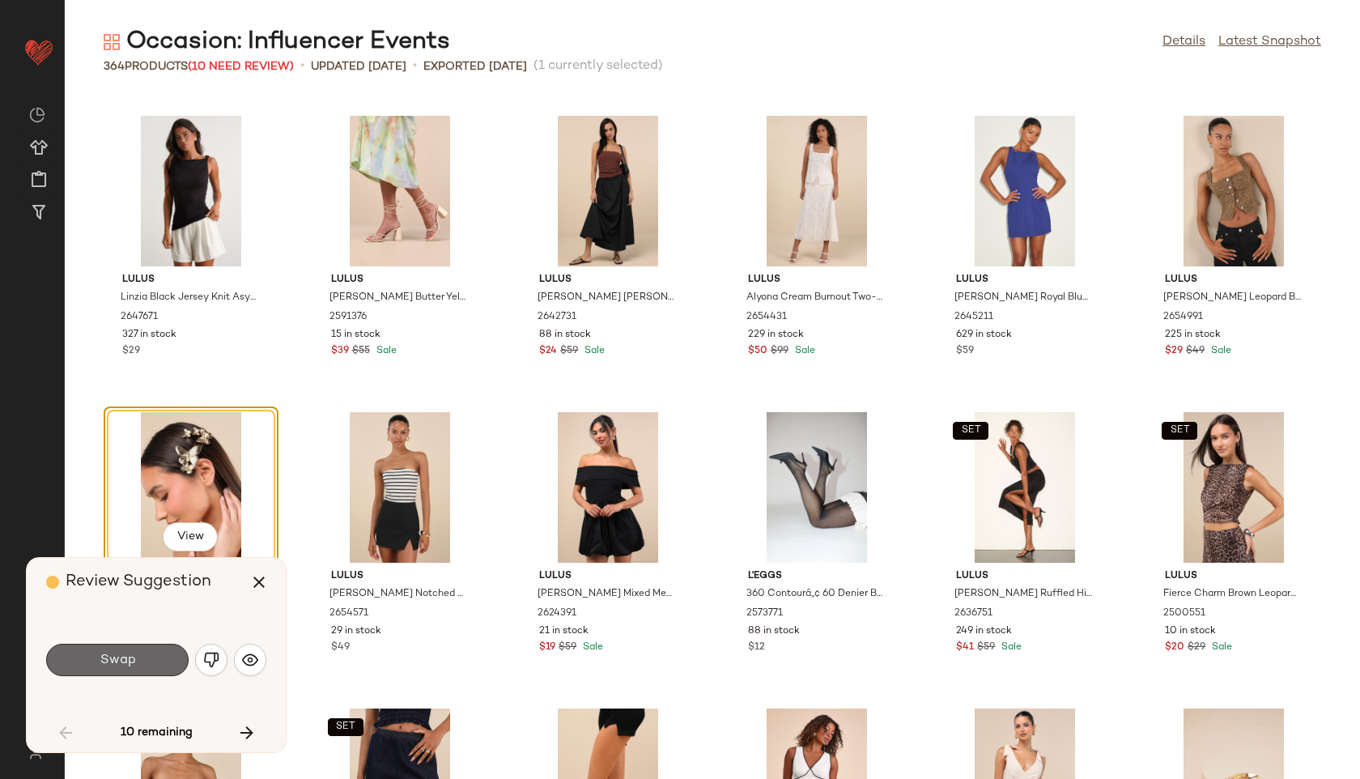
click at [158, 664] on button "Swap" at bounding box center [117, 660] width 142 height 32
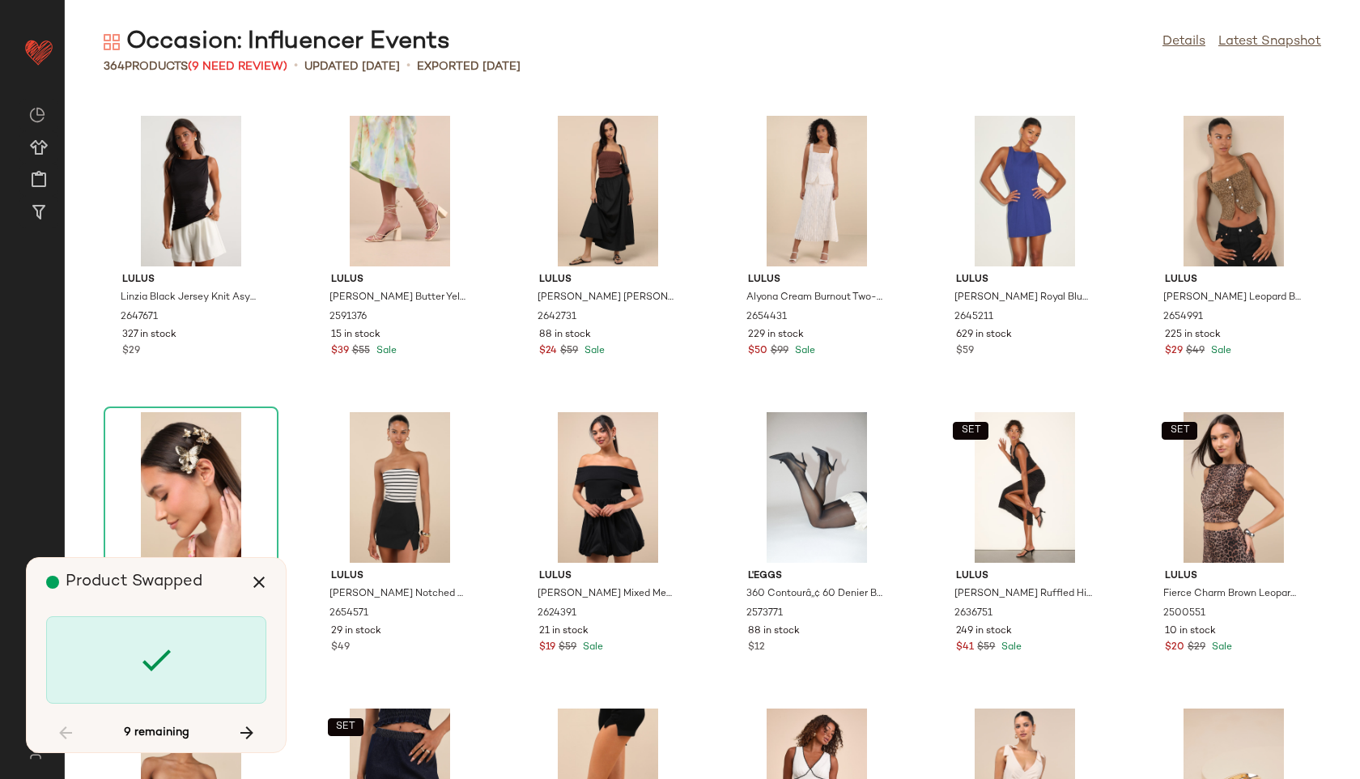
scroll to position [4740, 0]
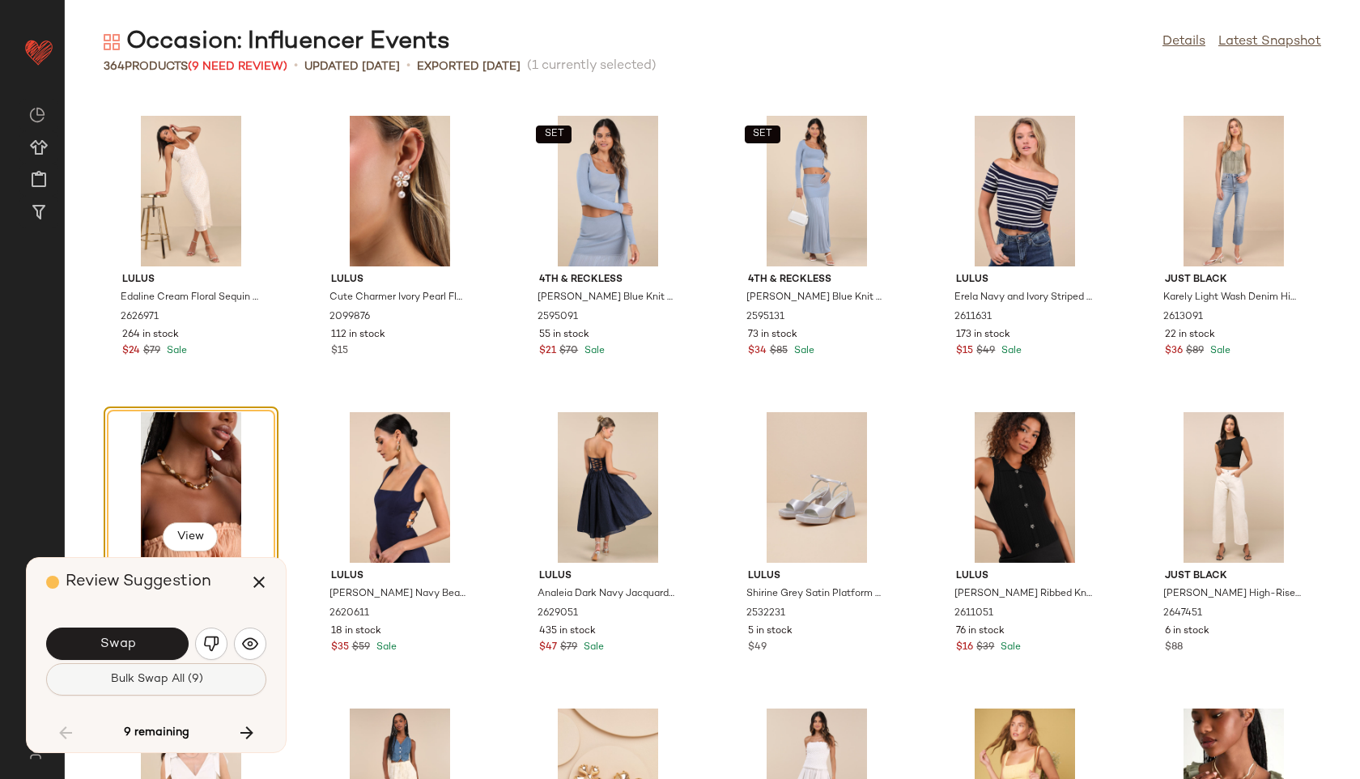
click at [172, 679] on span "Bulk Swap All (9)" at bounding box center [155, 679] width 93 height 13
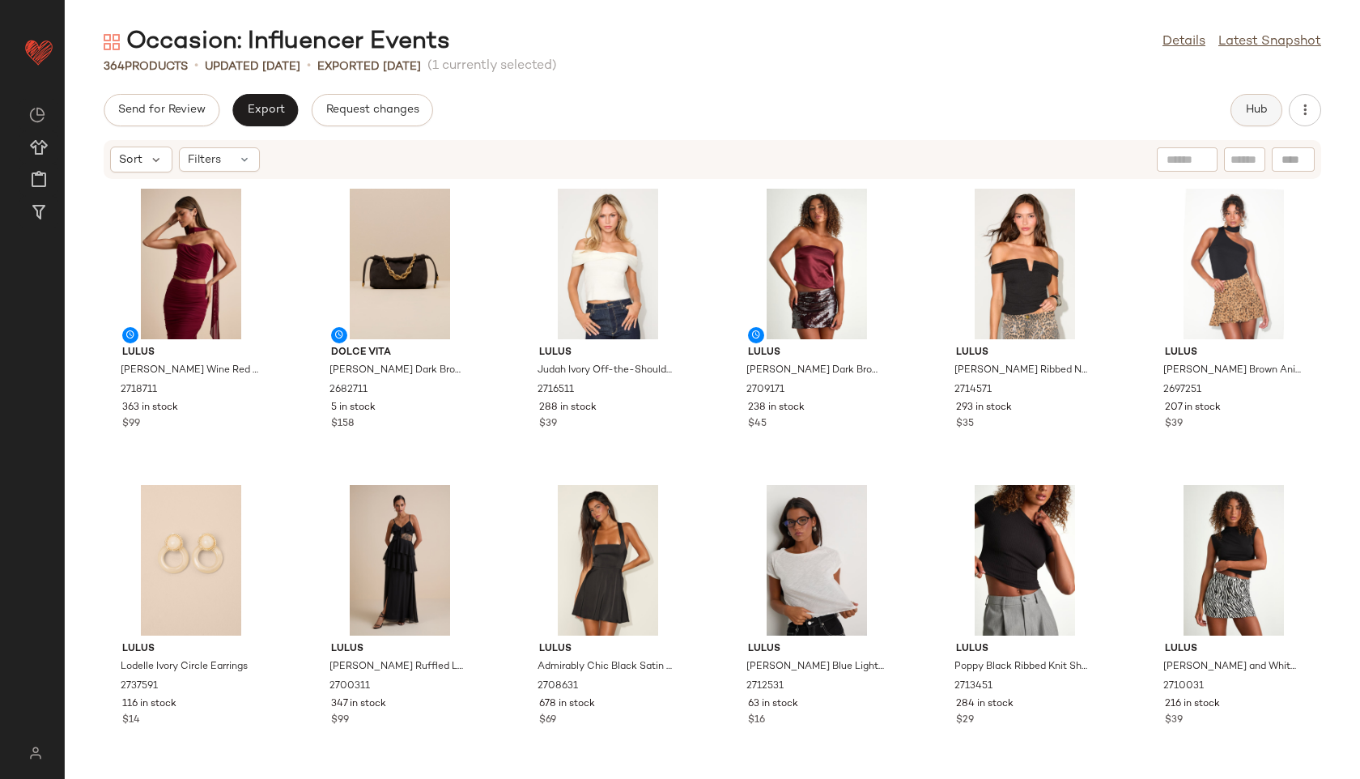
click at [1253, 114] on span "Hub" at bounding box center [1256, 110] width 23 height 13
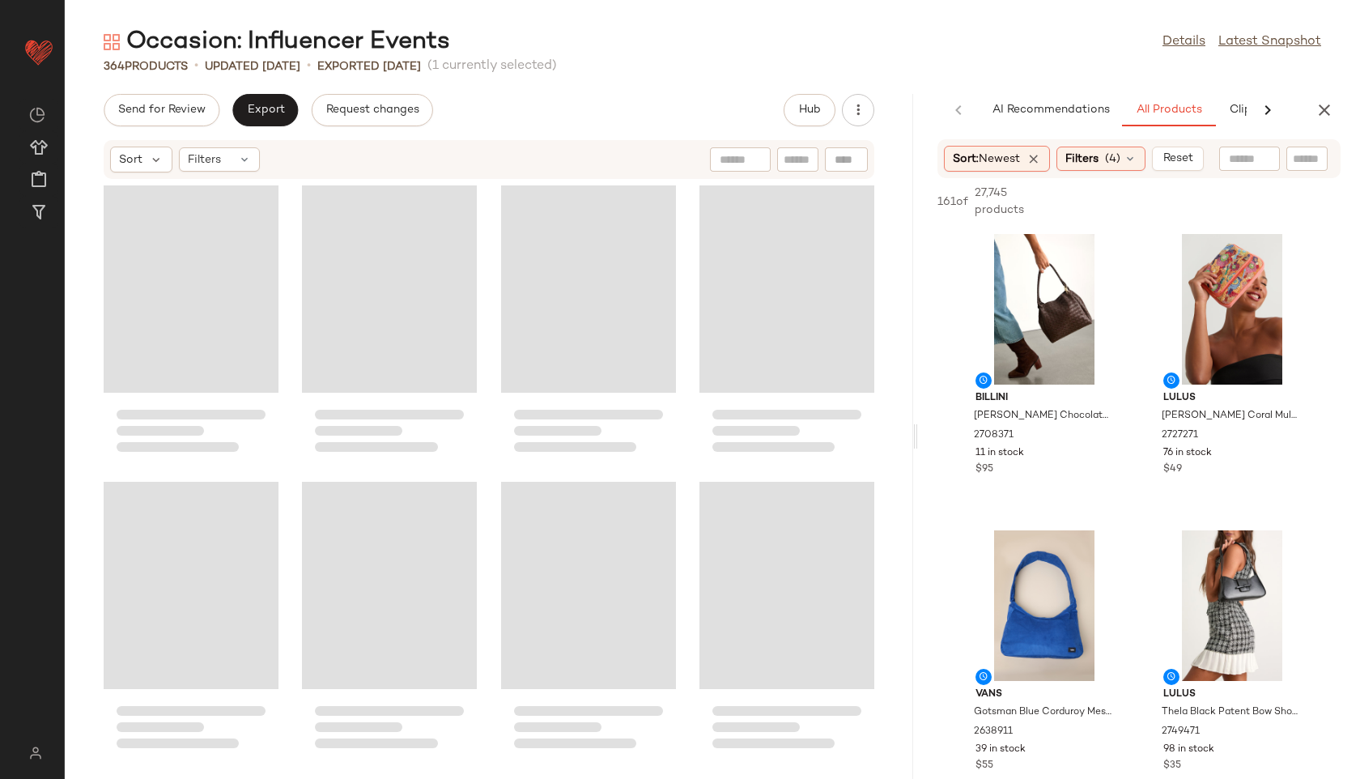
drag, startPoint x: 712, startPoint y: 433, endPoint x: 1050, endPoint y: 421, distance: 338.6
click at [1050, 421] on div "Occasion: Influencer Events Details Latest Snapshot 364 Products • updated Aug …" at bounding box center [712, 402] width 1295 height 753
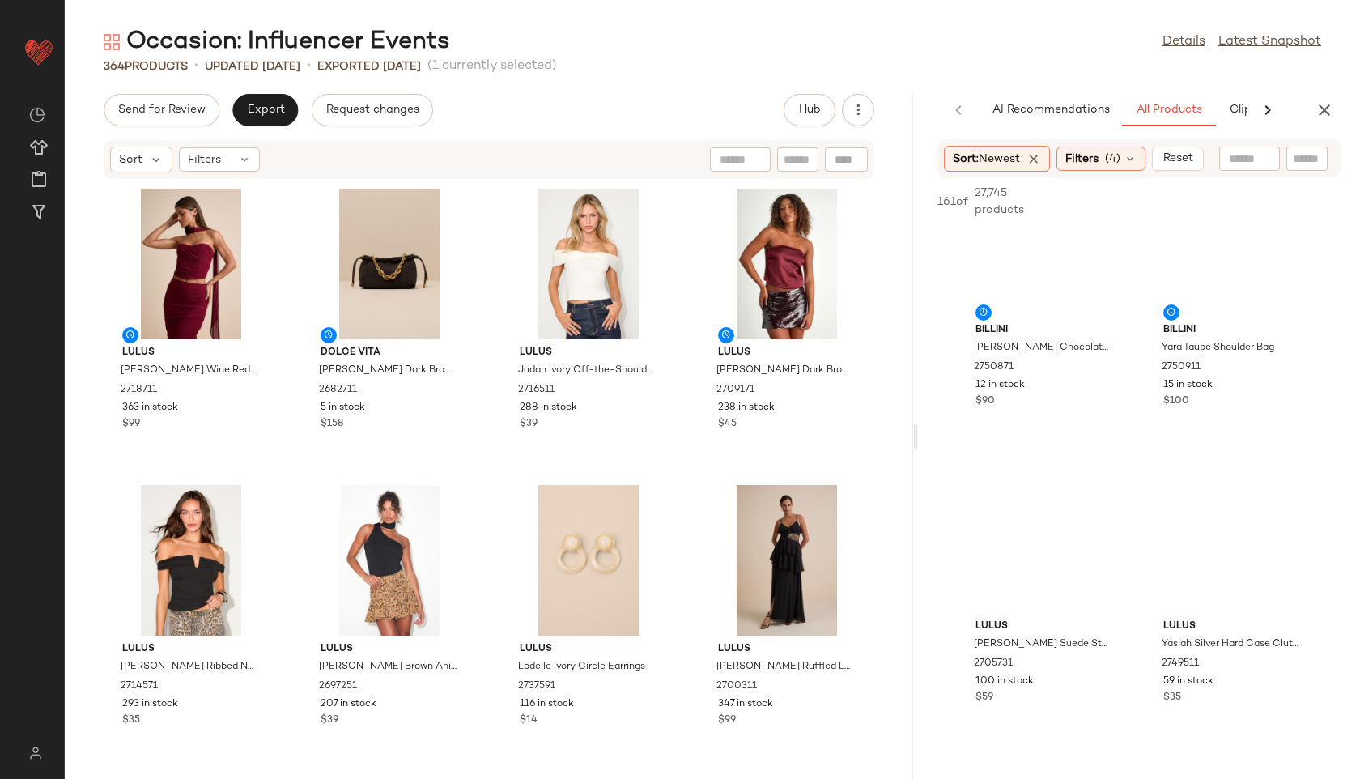
scroll to position [954, 0]
click at [1120, 163] on span "(4)" at bounding box center [1112, 159] width 15 height 17
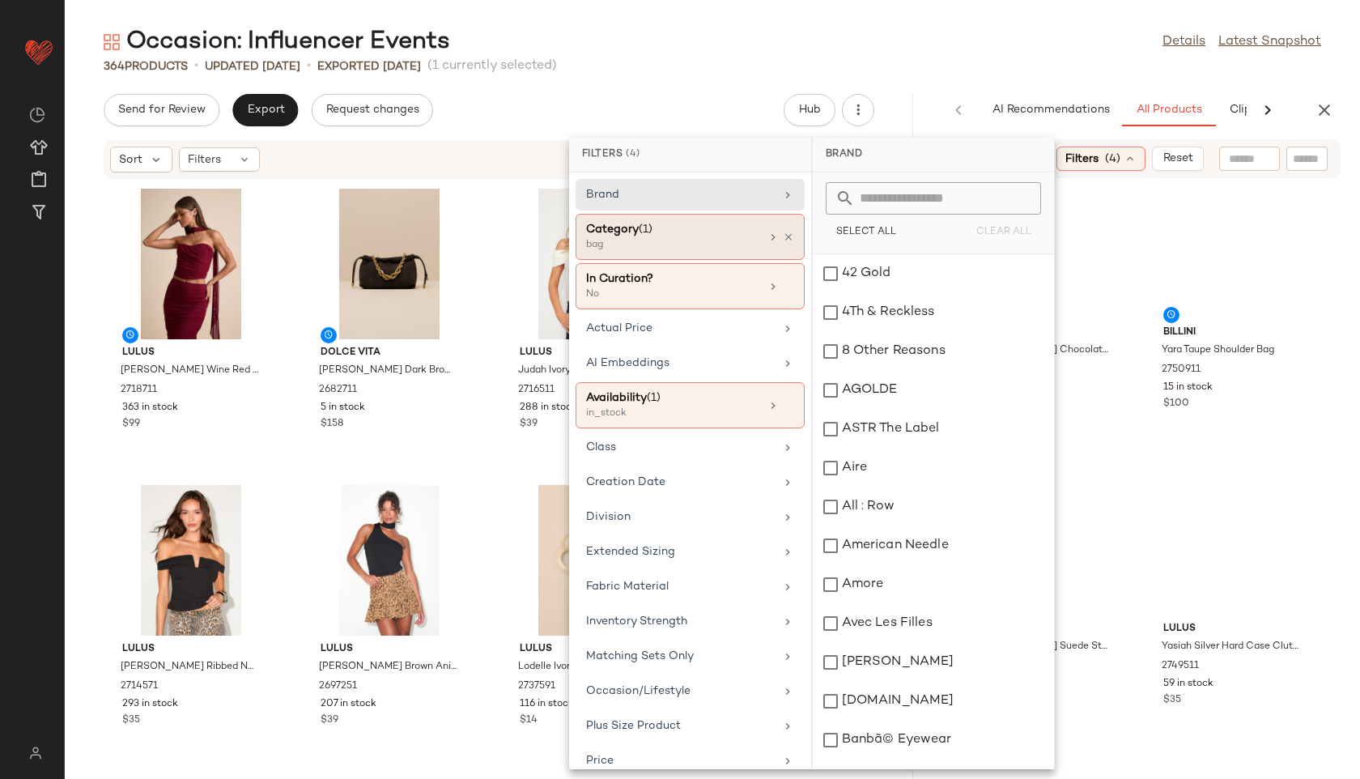
click at [632, 234] on div "Category (1)" at bounding box center [673, 229] width 174 height 17
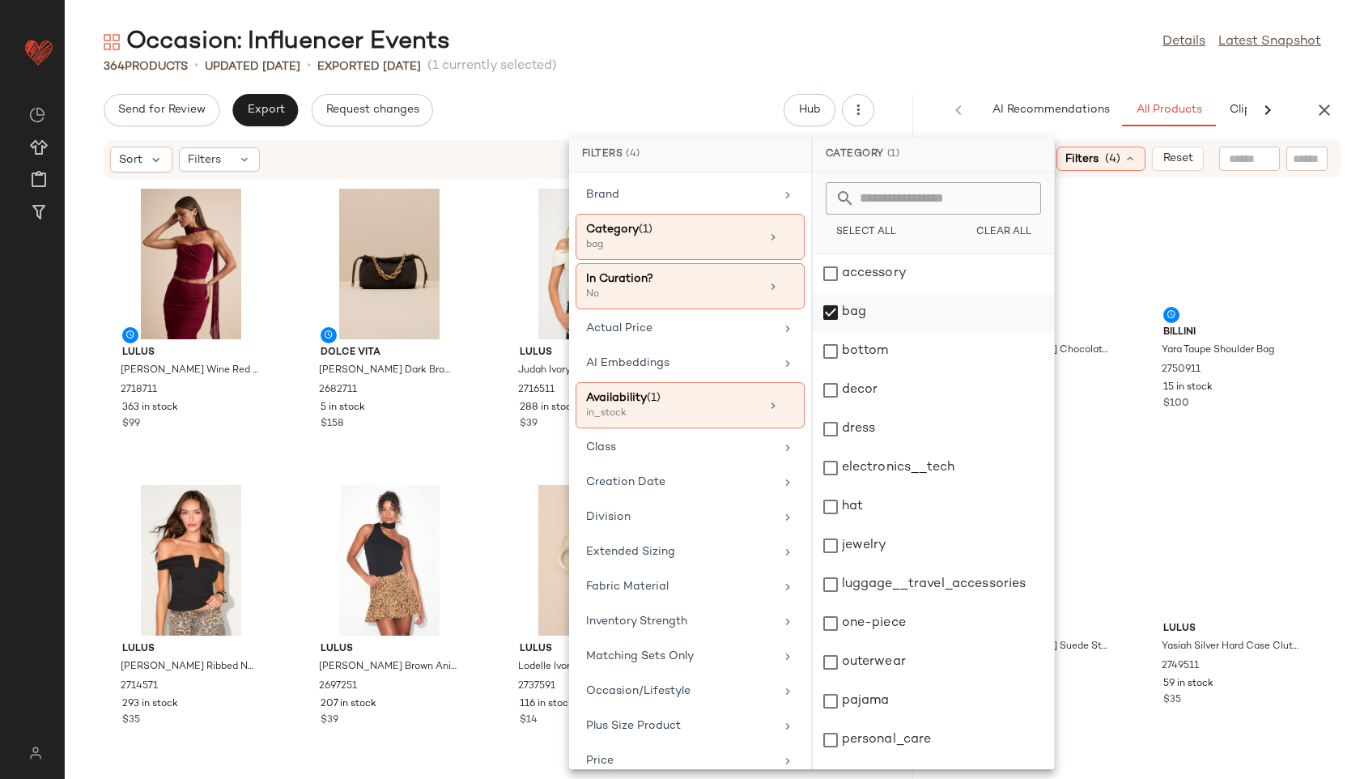
click at [864, 302] on div "bag" at bounding box center [933, 312] width 241 height 39
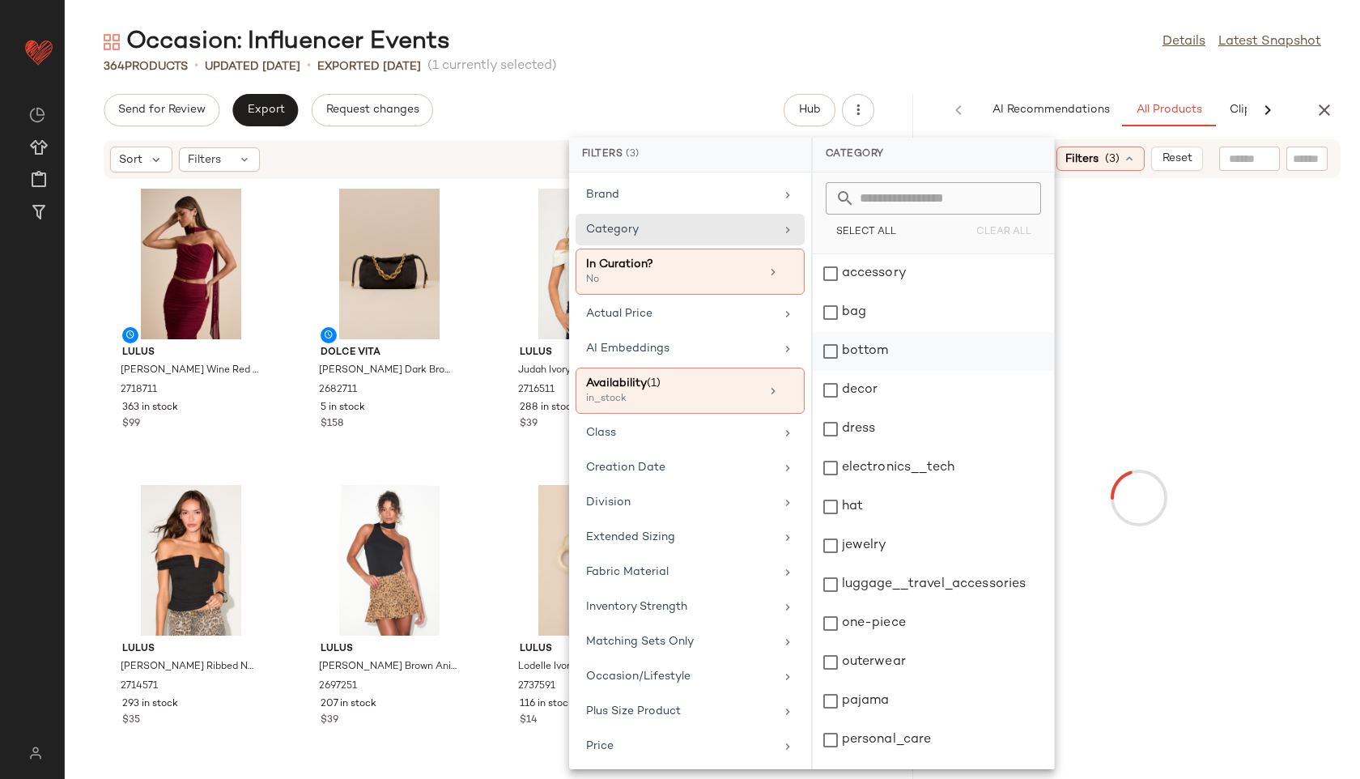
click at [871, 356] on div "bottom" at bounding box center [933, 351] width 241 height 39
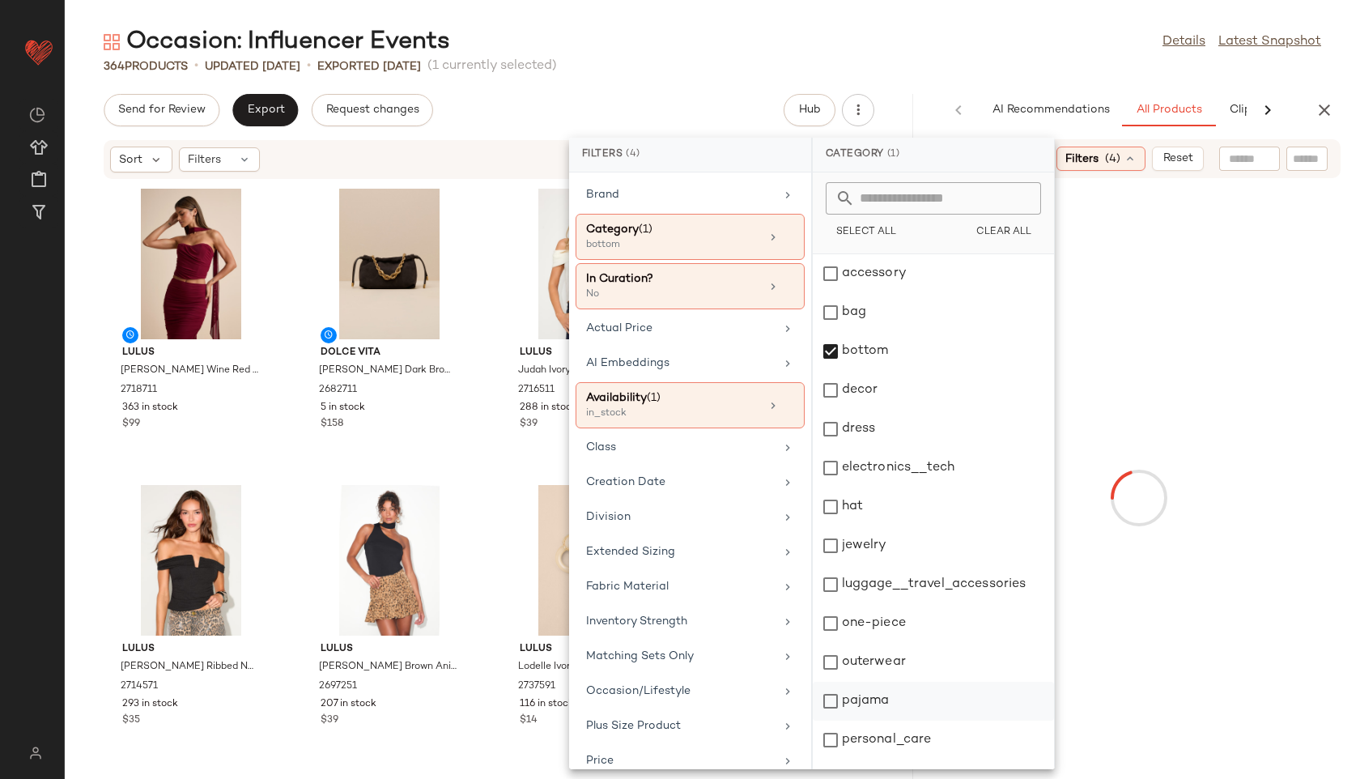
scroll to position [146, 0]
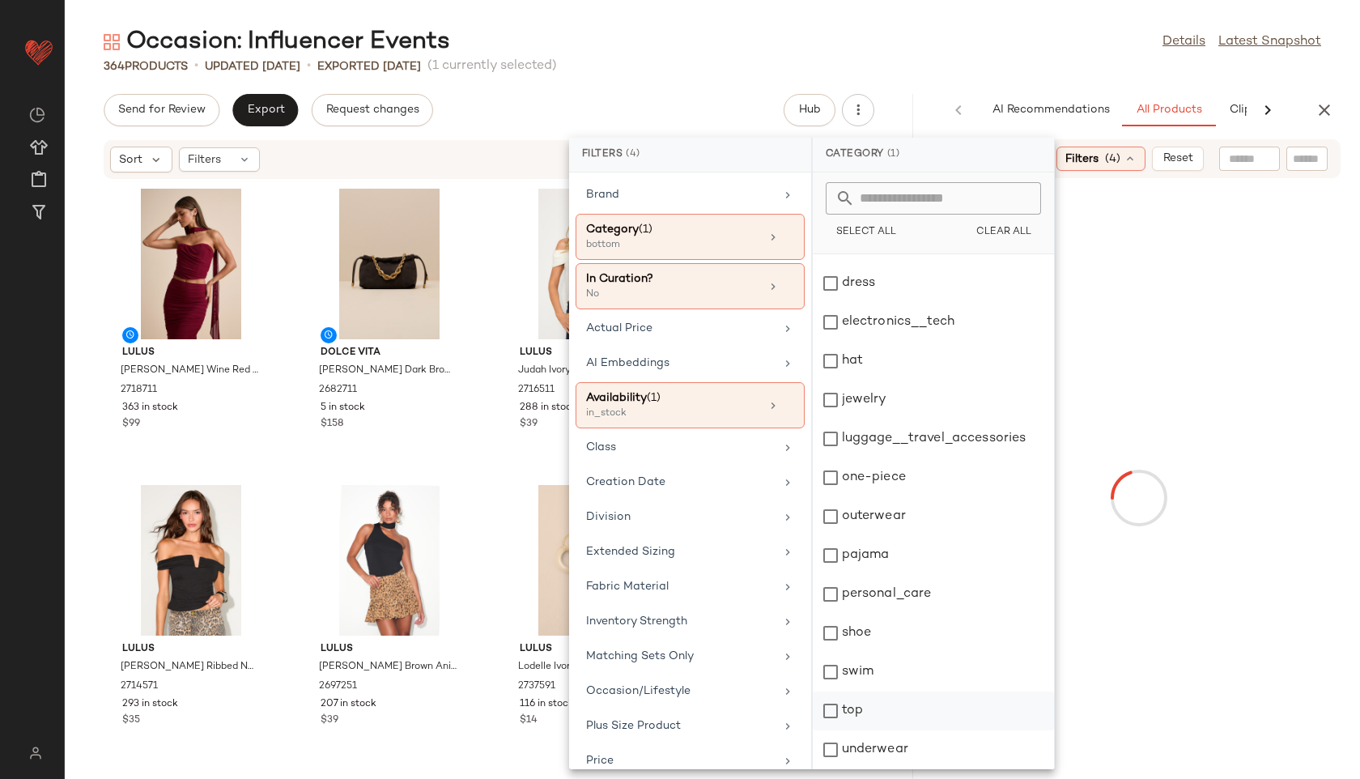
click at [848, 707] on div "top" at bounding box center [933, 710] width 241 height 39
click at [958, 58] on div "364 Products • updated Aug 26th • Exported Aug 26th (1 currently selected)" at bounding box center [712, 66] width 1295 height 16
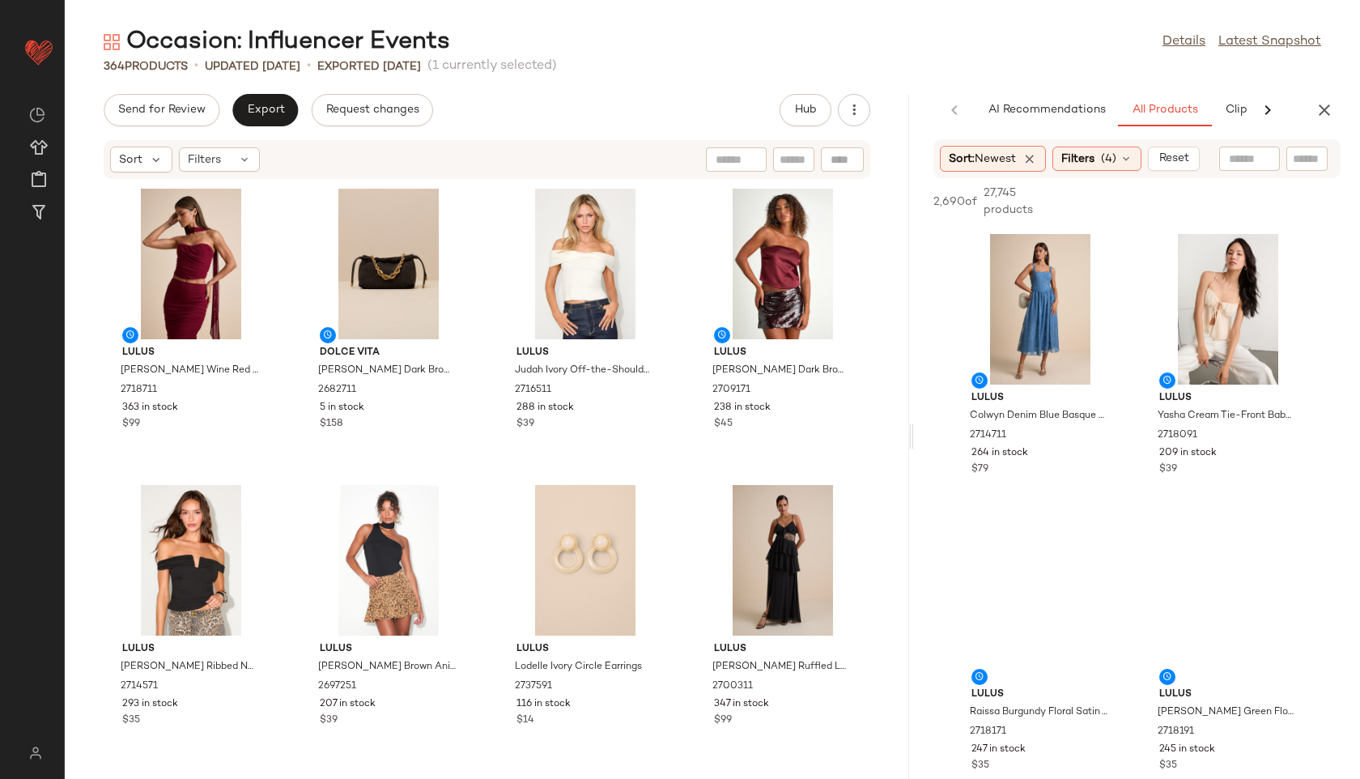
drag, startPoint x: 915, startPoint y: 440, endPoint x: 1213, endPoint y: 387, distance: 303.3
click at [1213, 387] on div "Occasion: Influencer Events Details Latest Snapshot 364 Products • updated Aug …" at bounding box center [712, 402] width 1295 height 753
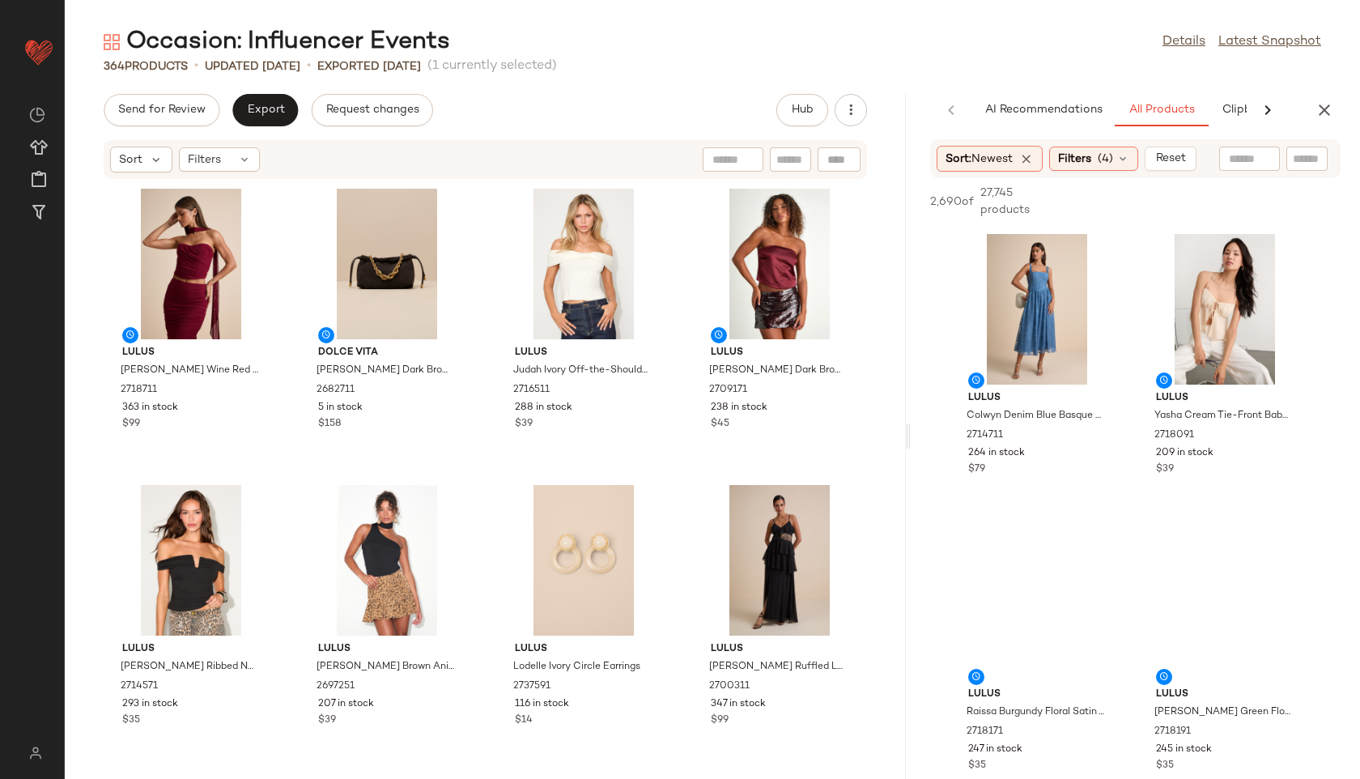
drag, startPoint x: 907, startPoint y: 436, endPoint x: 1062, endPoint y: 410, distance: 156.9
click at [1062, 410] on div "Occasion: Influencer Events Details Latest Snapshot 364 Products • updated Aug …" at bounding box center [712, 402] width 1295 height 753
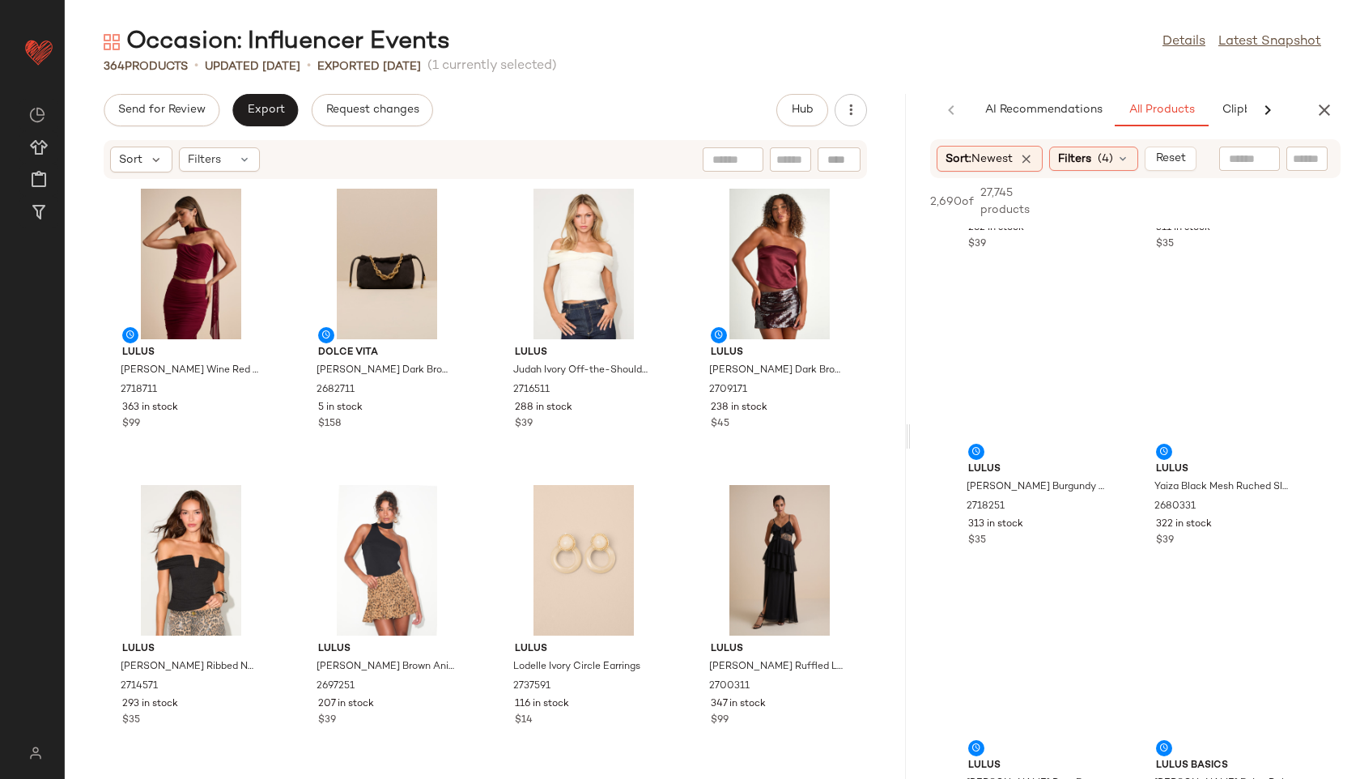
scroll to position [2003, 0]
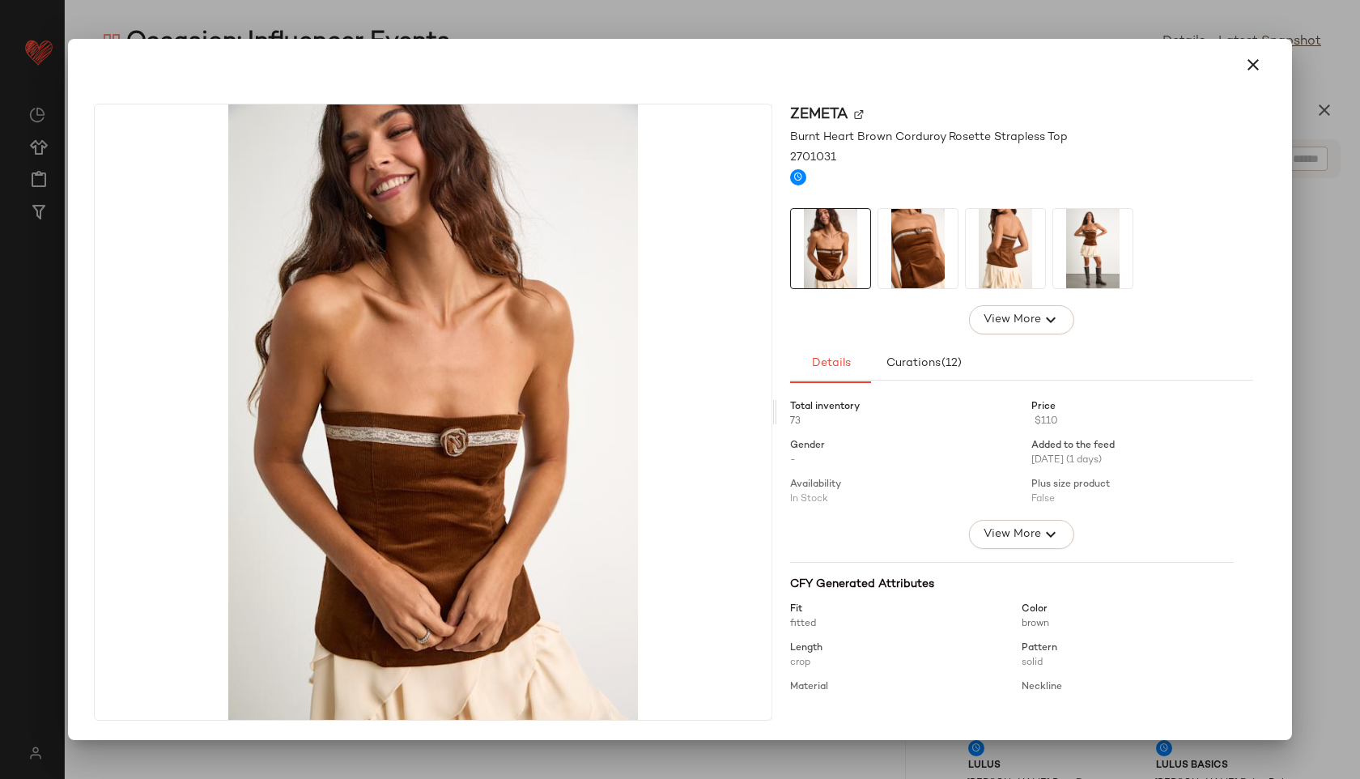
click at [930, 264] on img at bounding box center [917, 248] width 79 height 79
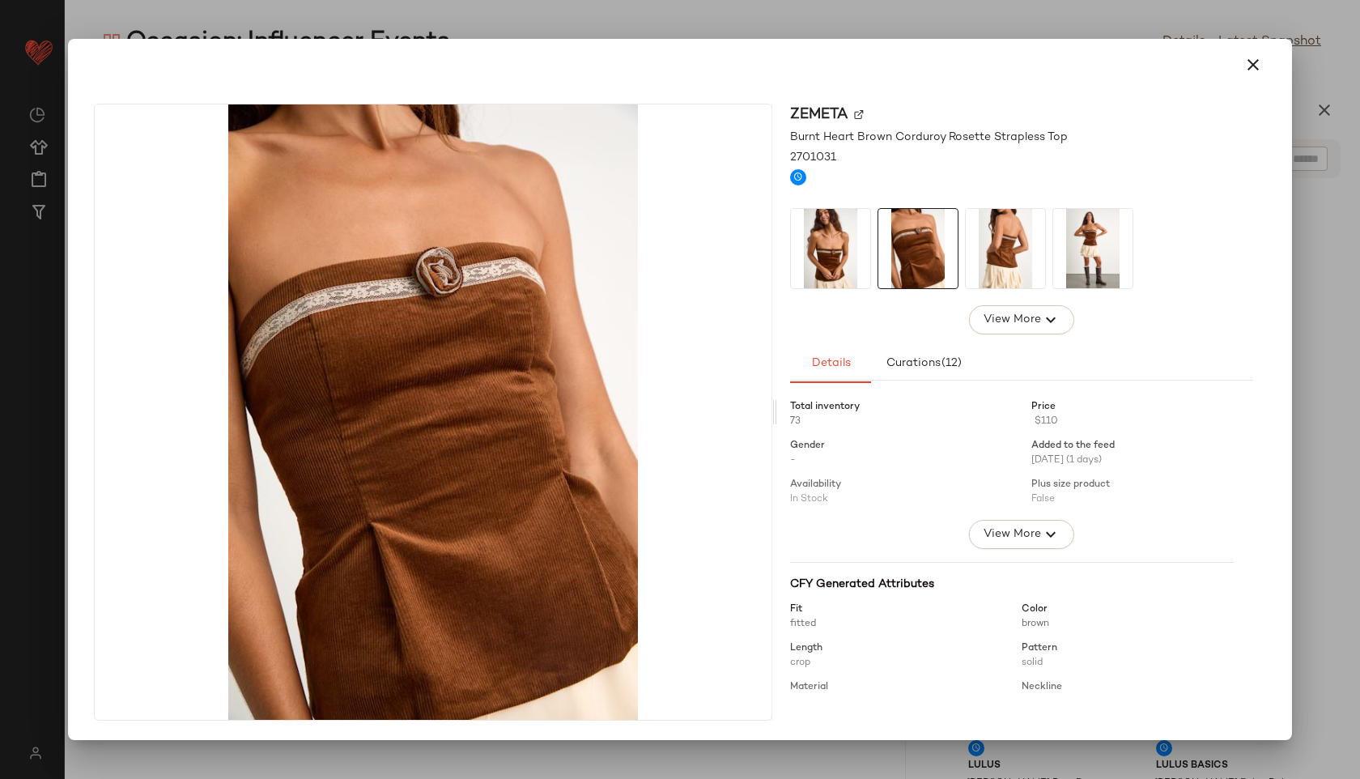
click at [995, 249] on img at bounding box center [1005, 248] width 79 height 79
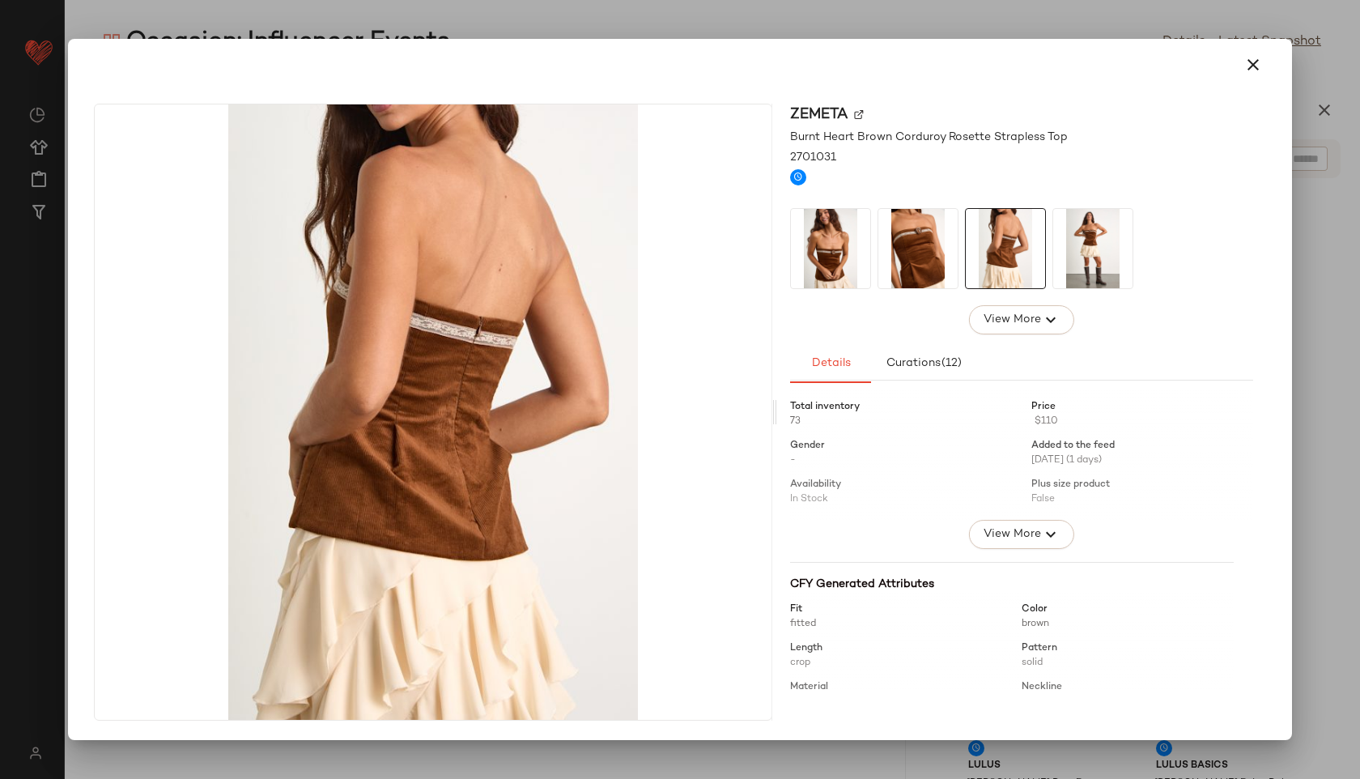
click at [1096, 244] on img at bounding box center [1092, 248] width 79 height 79
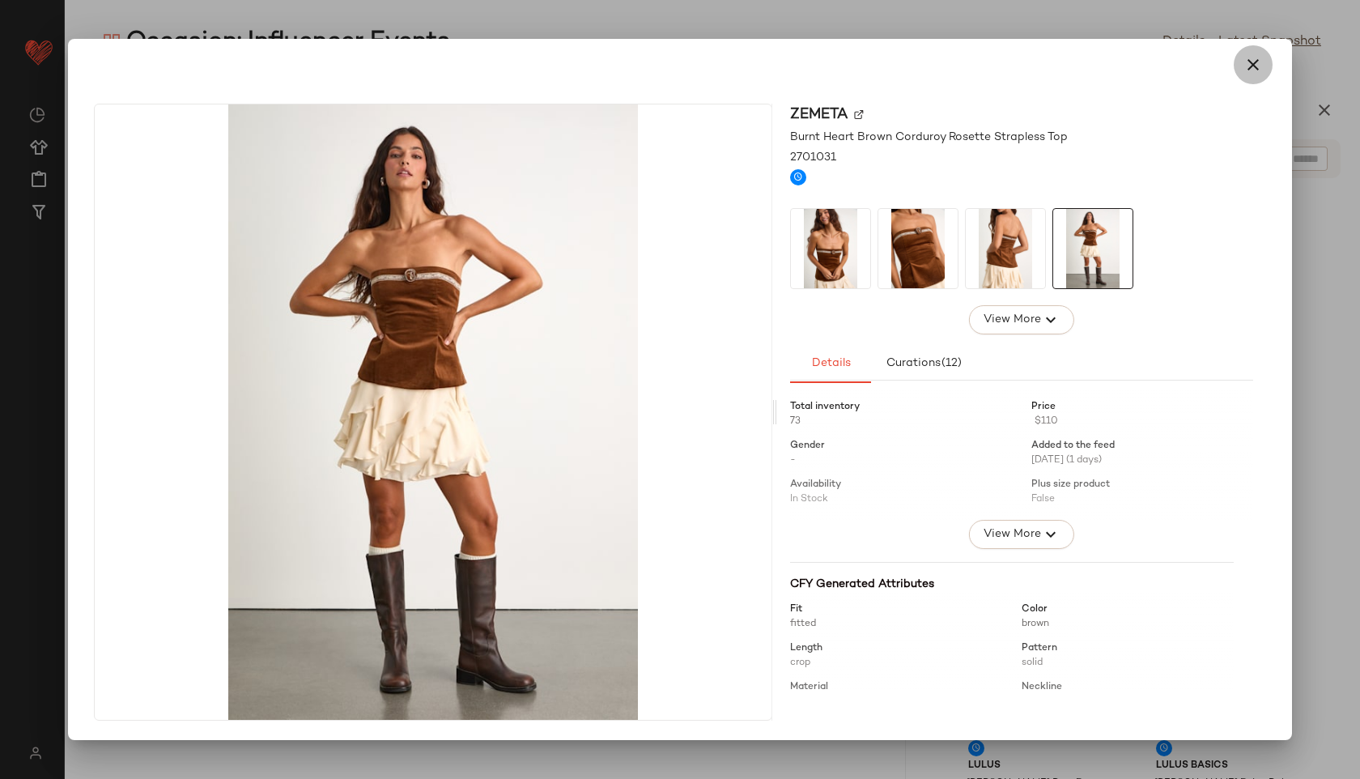
click at [1260, 59] on icon "button" at bounding box center [1252, 64] width 19 height 19
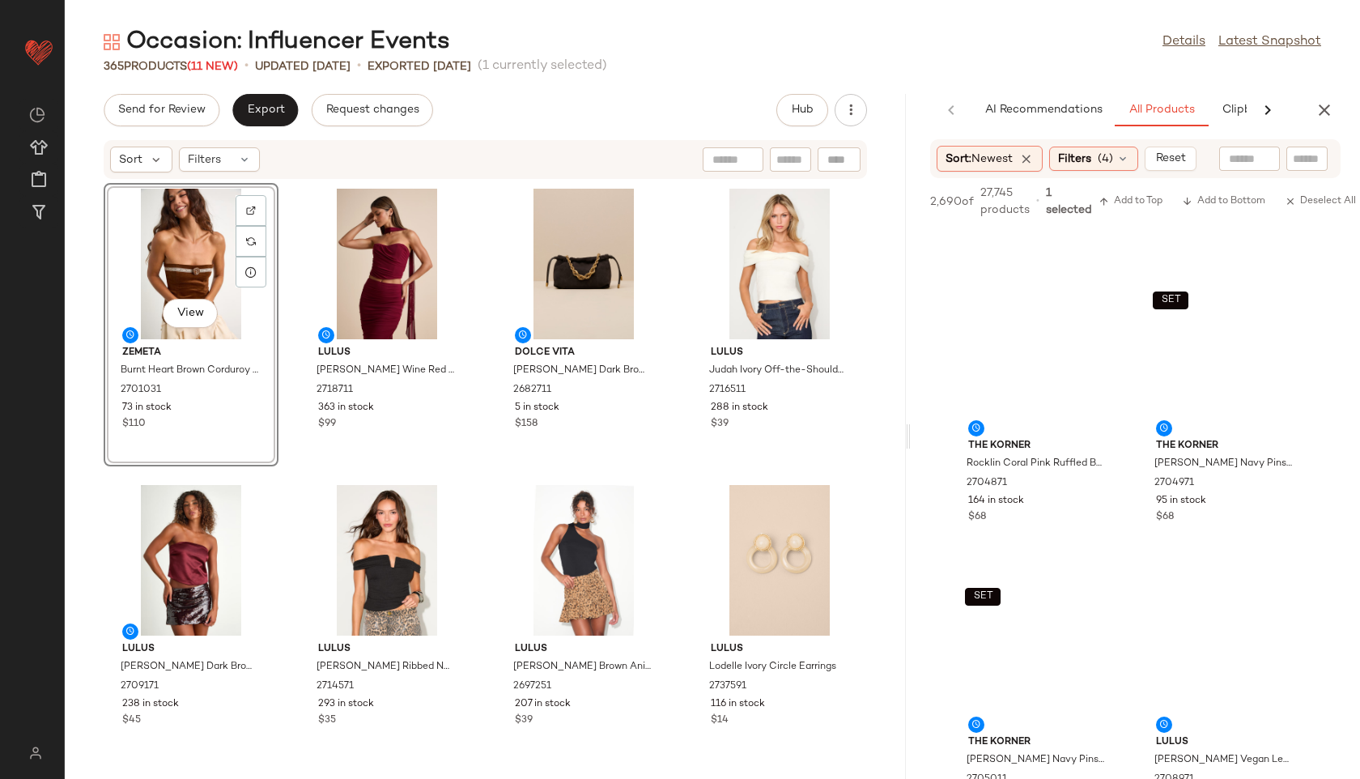
scroll to position [5292, 0]
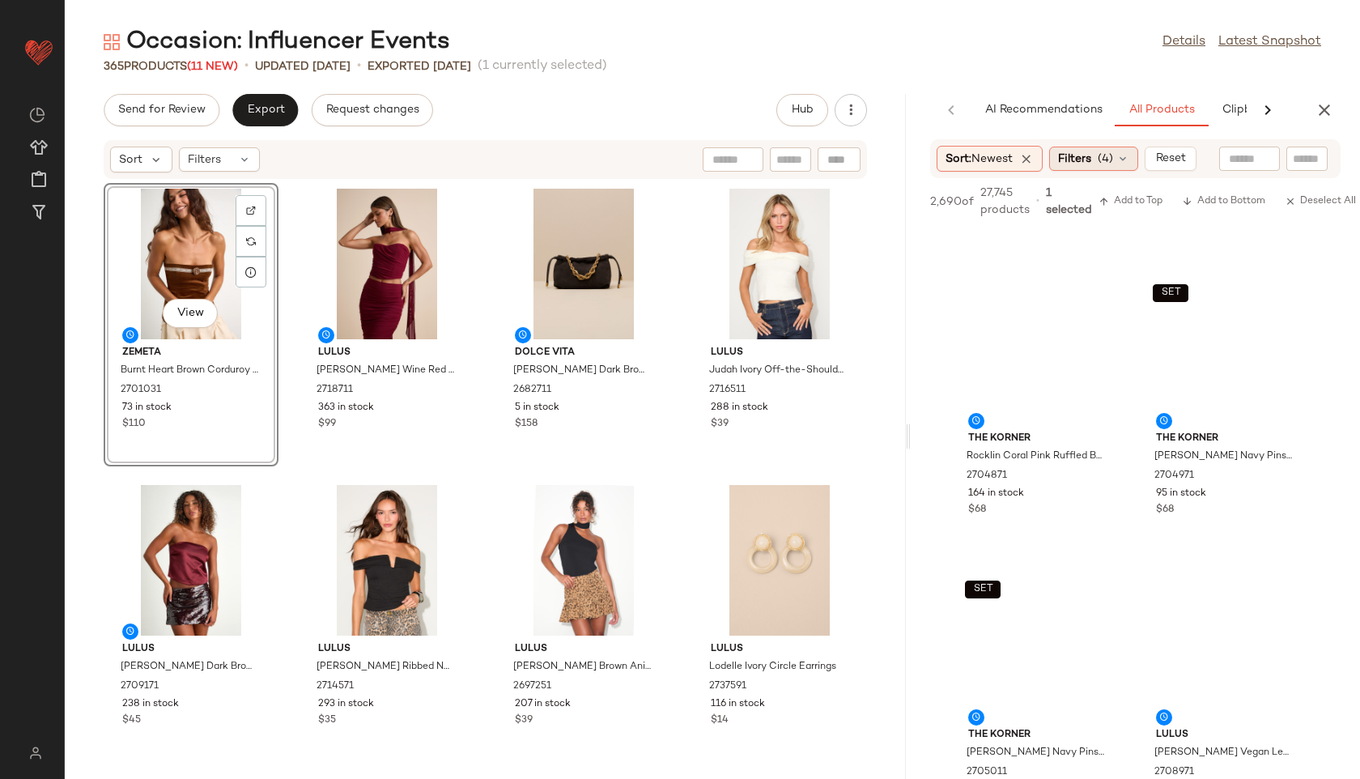
click at [1113, 155] on span "(4)" at bounding box center [1105, 159] width 15 height 17
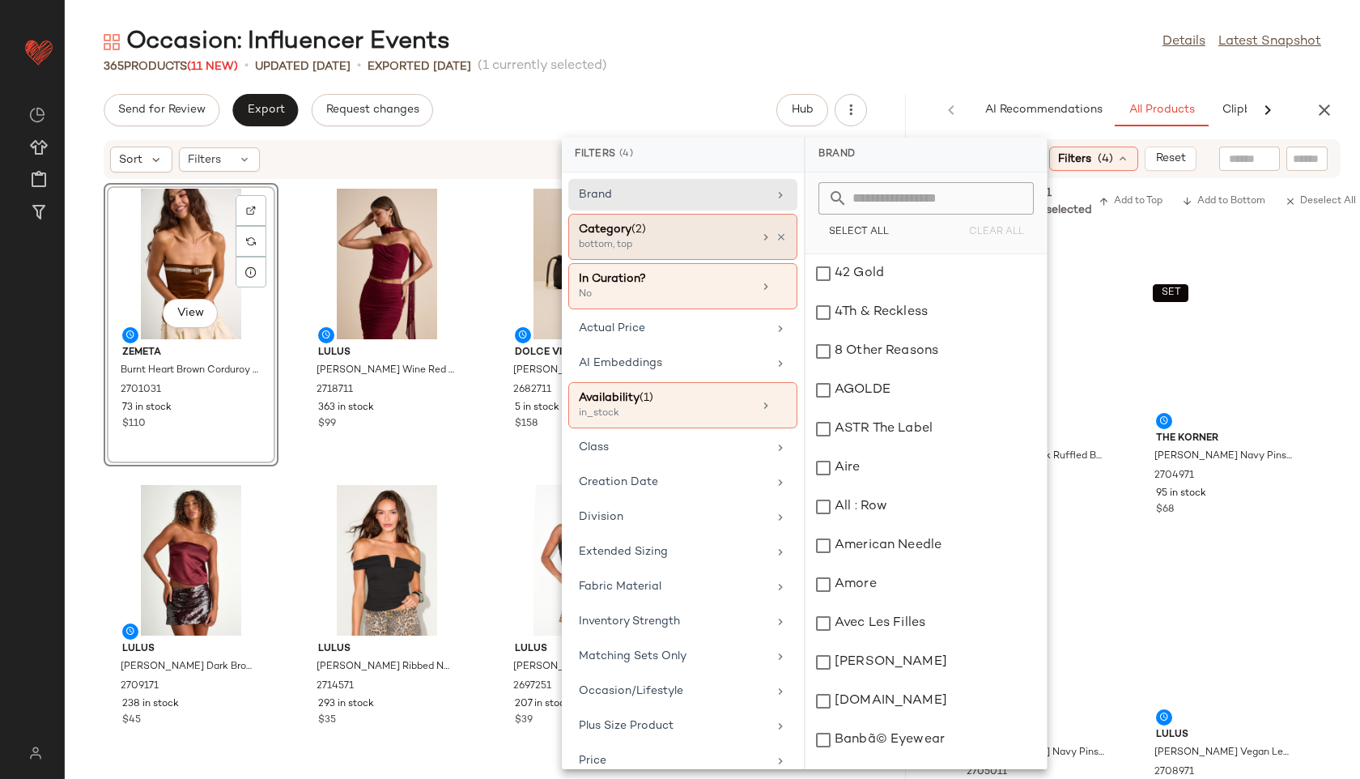
click at [638, 226] on span "(2)" at bounding box center [638, 229] width 15 height 12
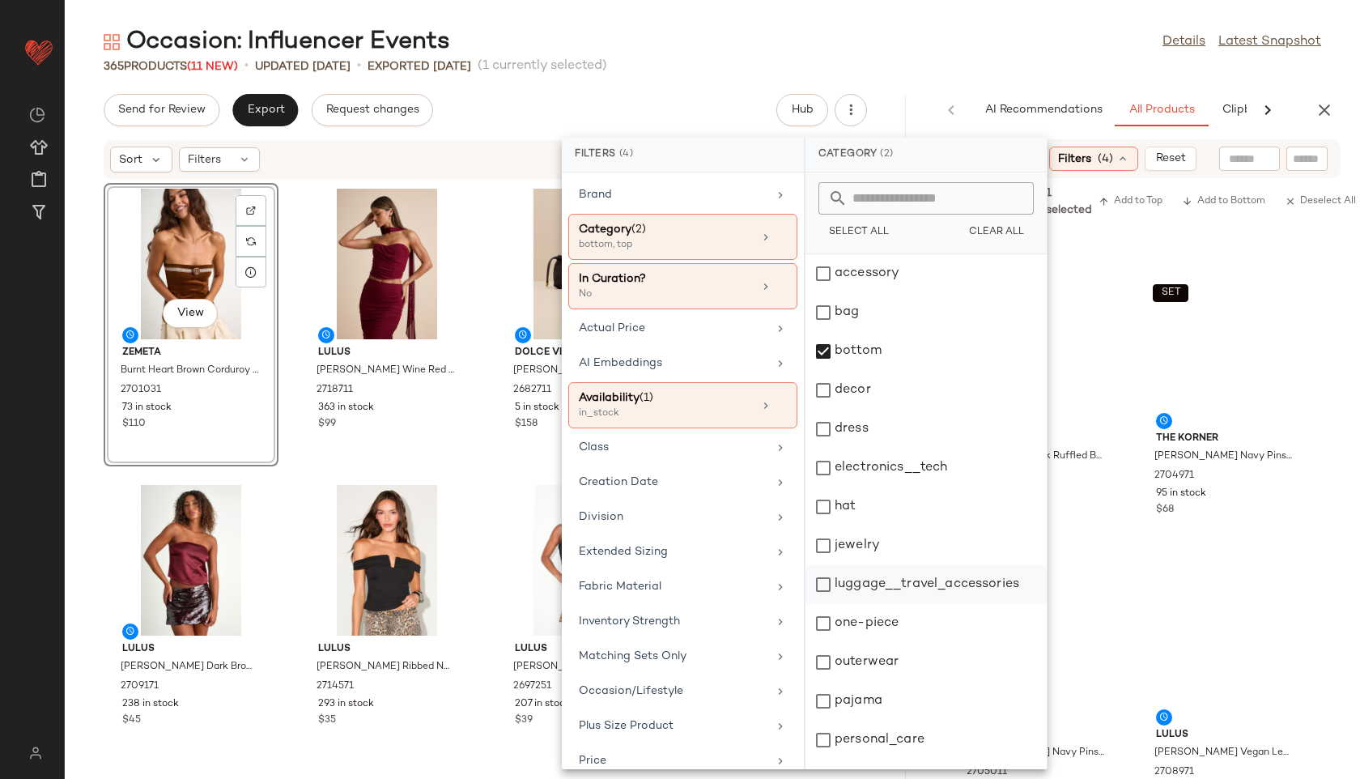
scroll to position [146, 0]
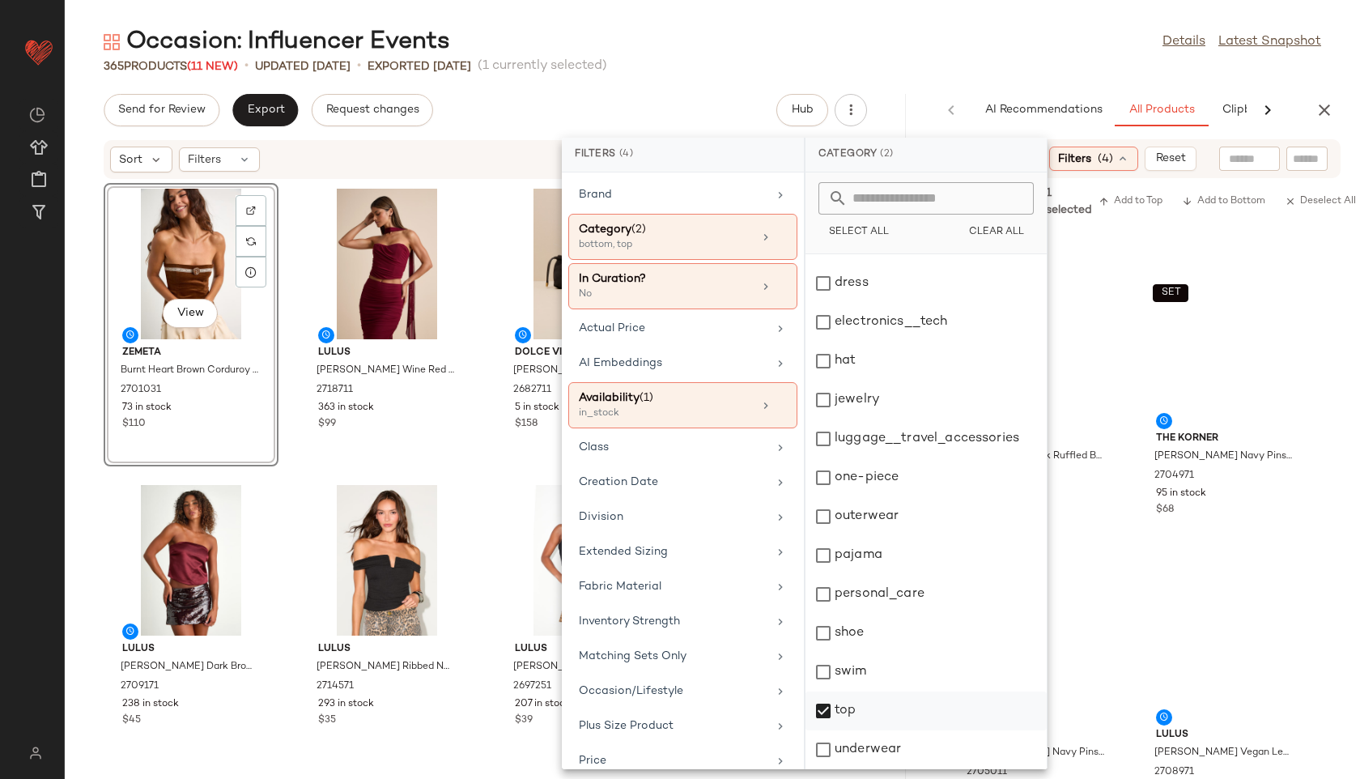
click at [838, 712] on div "top" at bounding box center [925, 710] width 241 height 39
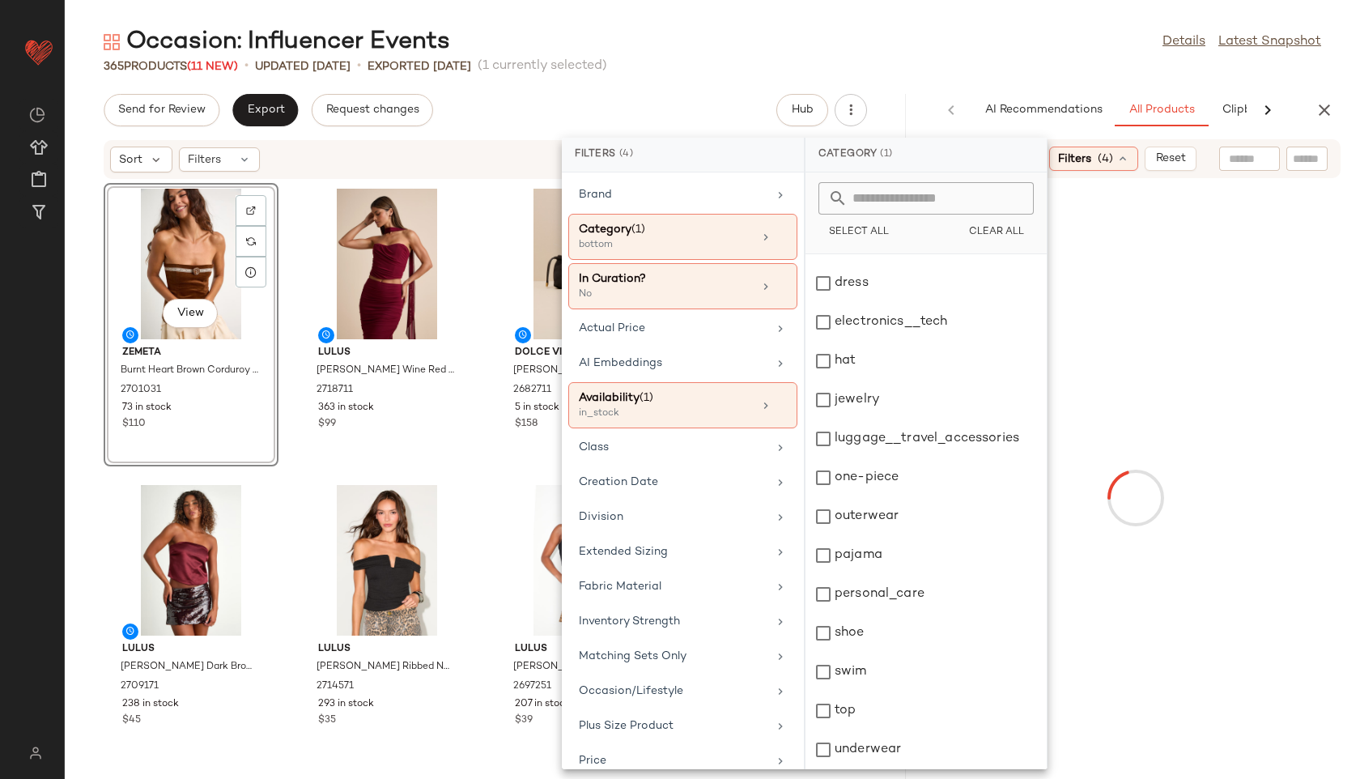
click at [947, 48] on div "Occasion: Influencer Events Details Latest Snapshot" at bounding box center [712, 42] width 1295 height 32
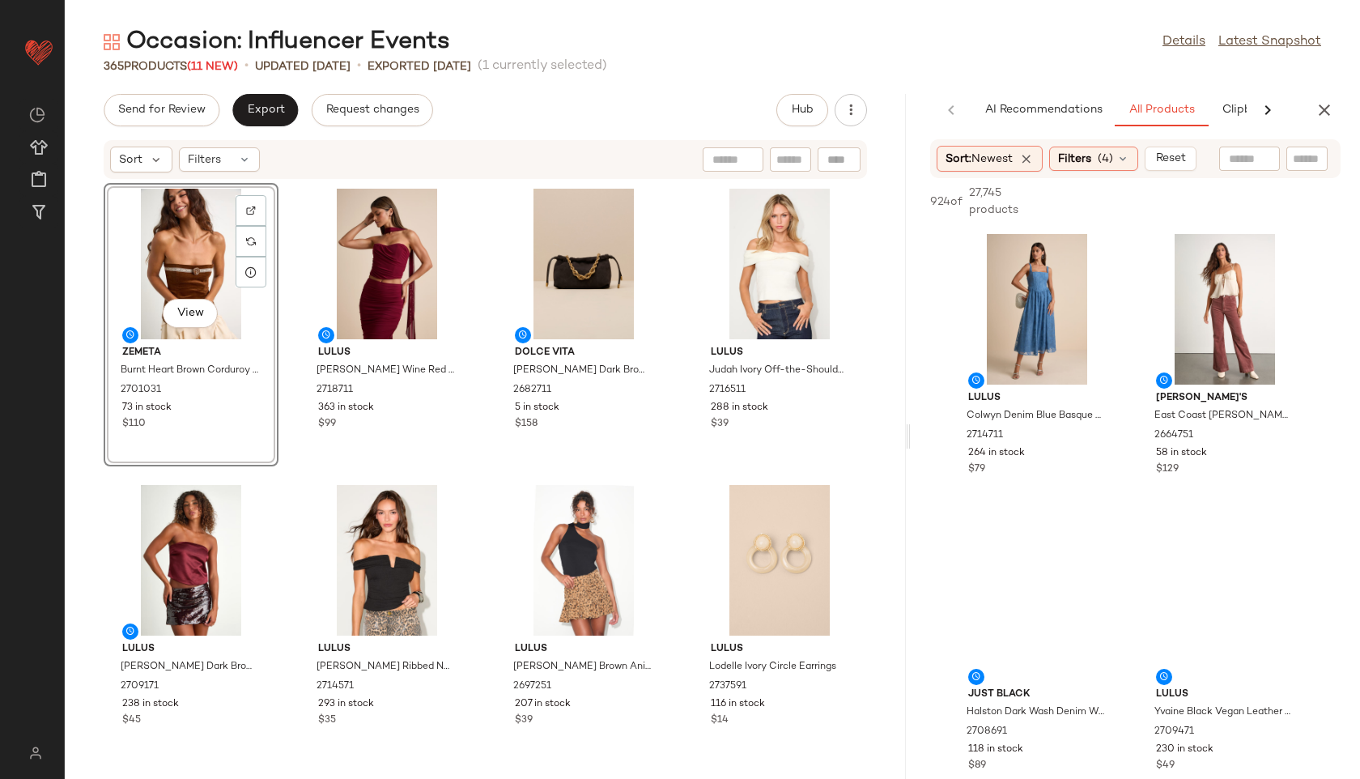
click at [1244, 163] on input "text" at bounding box center [1249, 159] width 41 height 17
type input "*****"
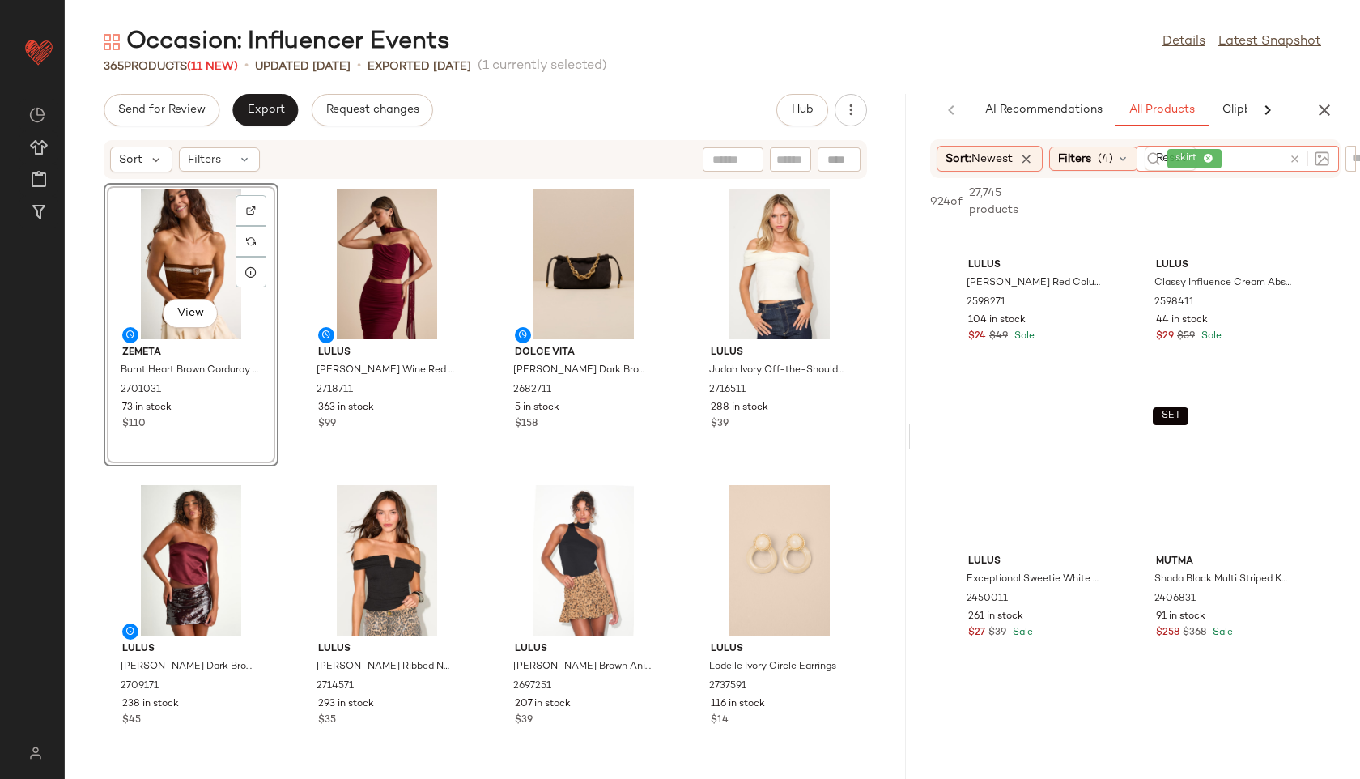
scroll to position [6355, 0]
type input "*****"
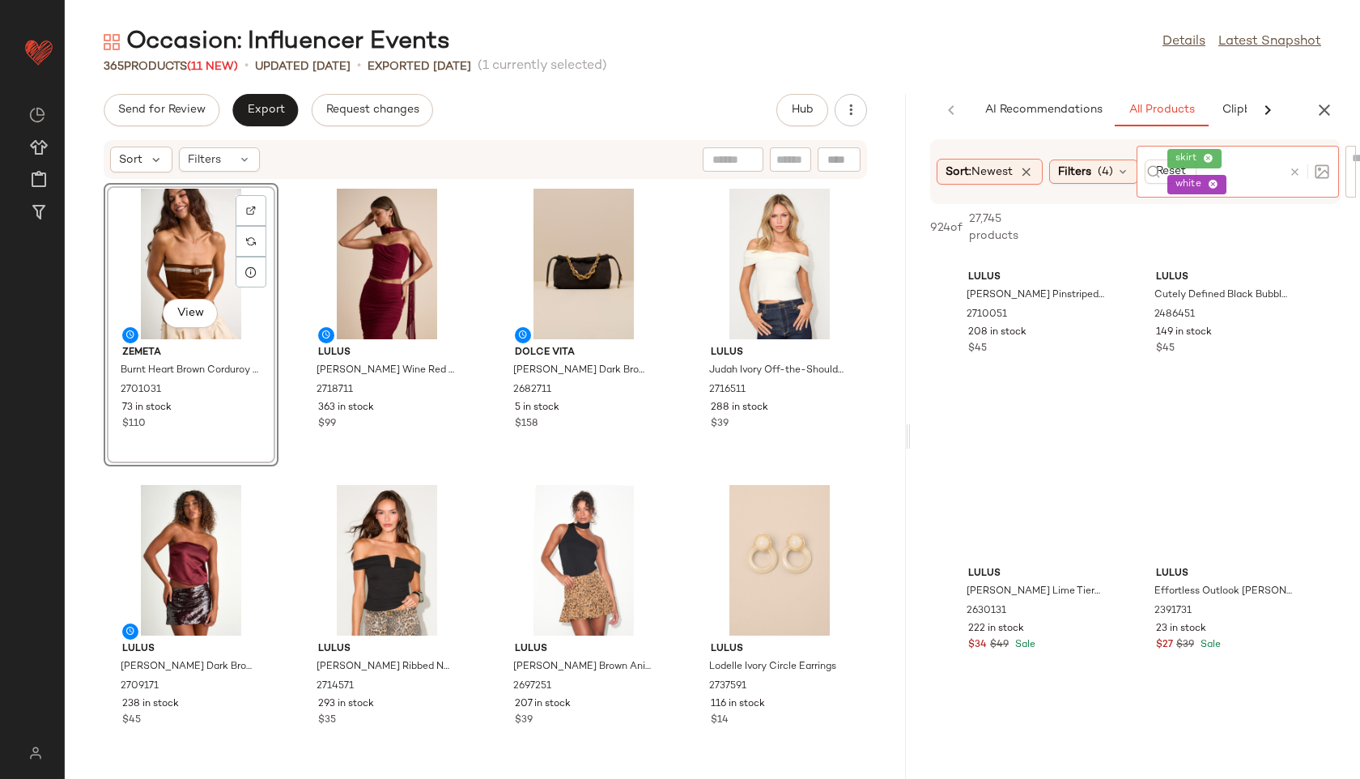
scroll to position [13479, 0]
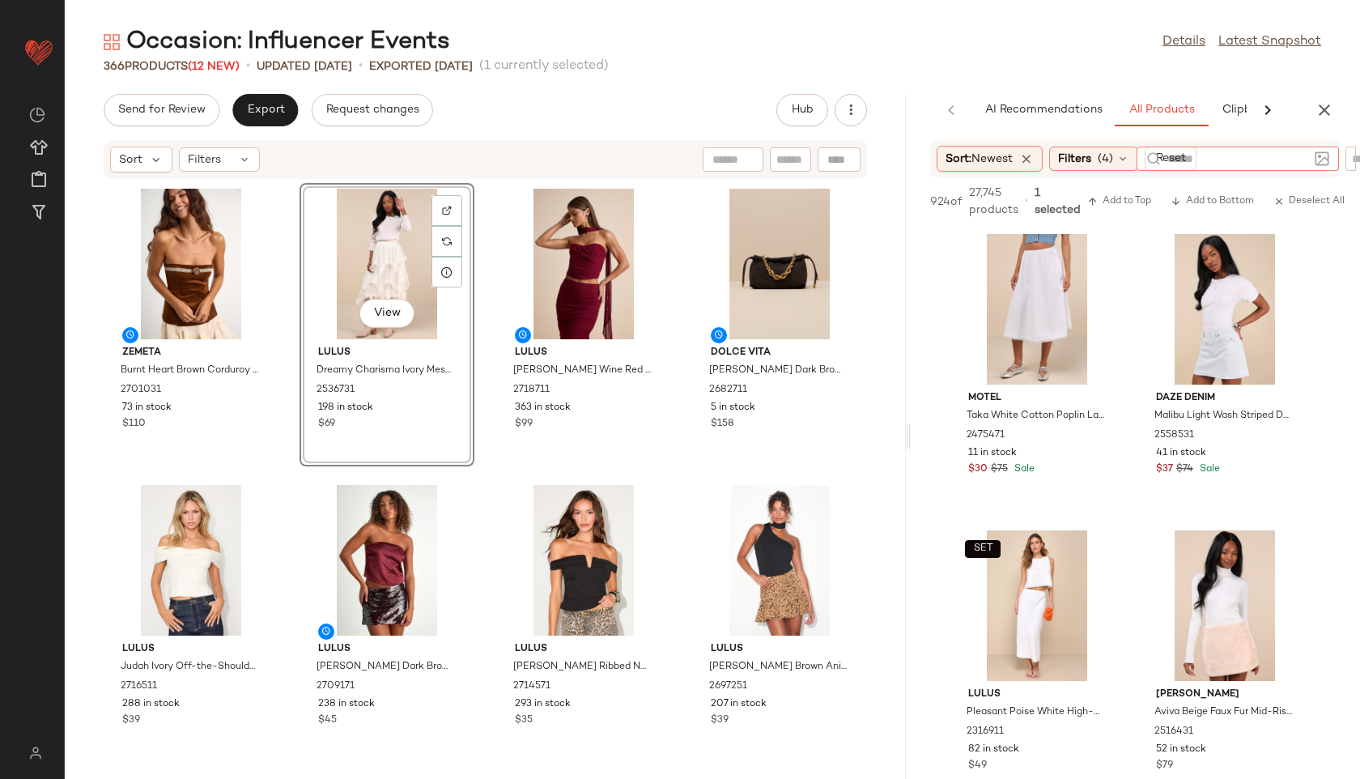
scroll to position [13479, 0]
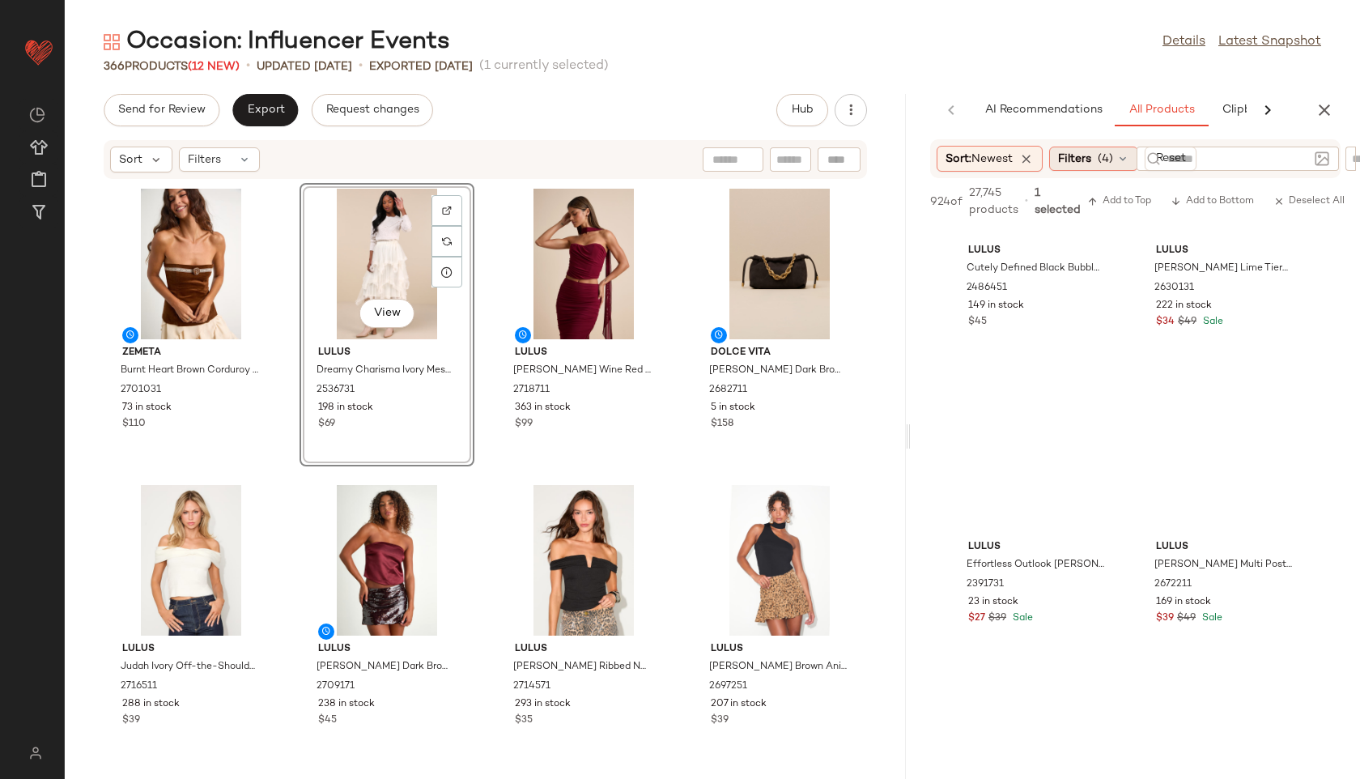
click at [1096, 162] on div "Filters (4)" at bounding box center [1093, 159] width 89 height 24
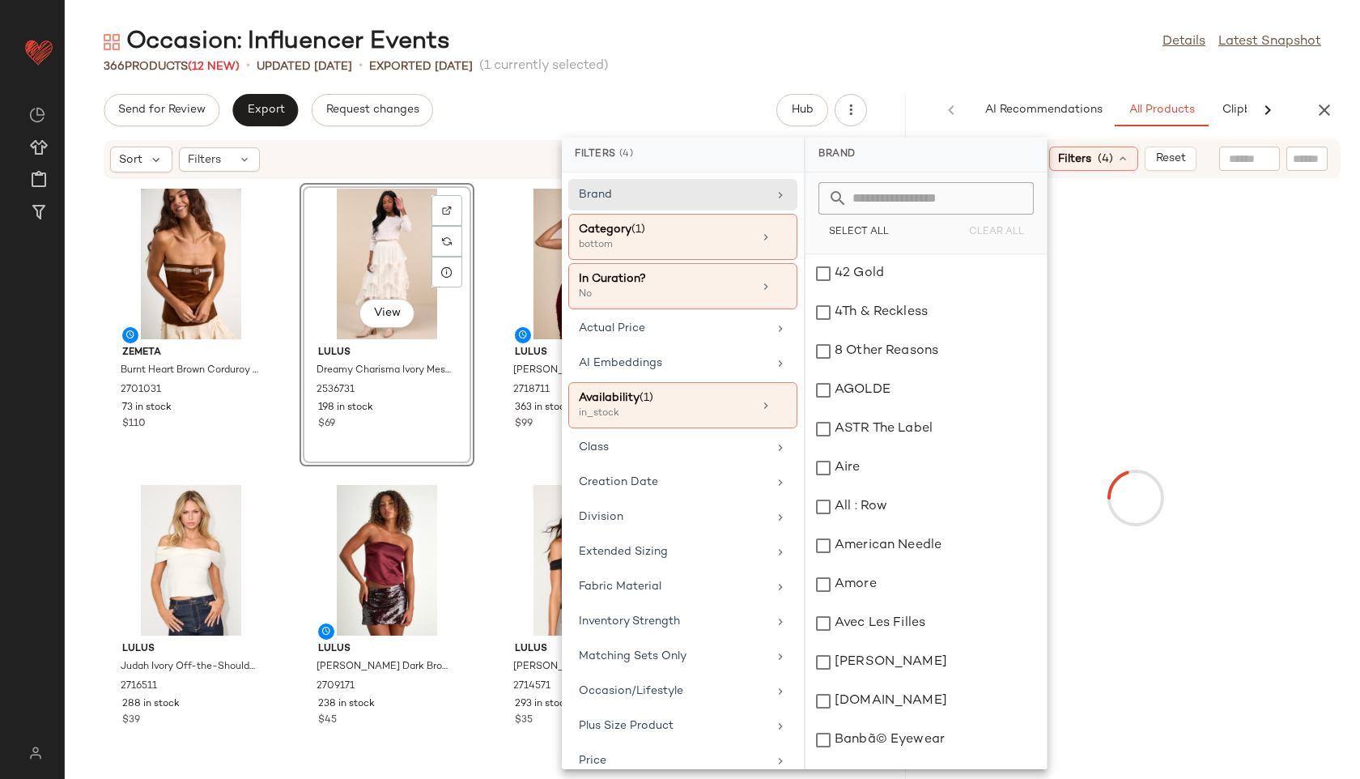
click at [703, 243] on div at bounding box center [780, 264] width 164 height 151
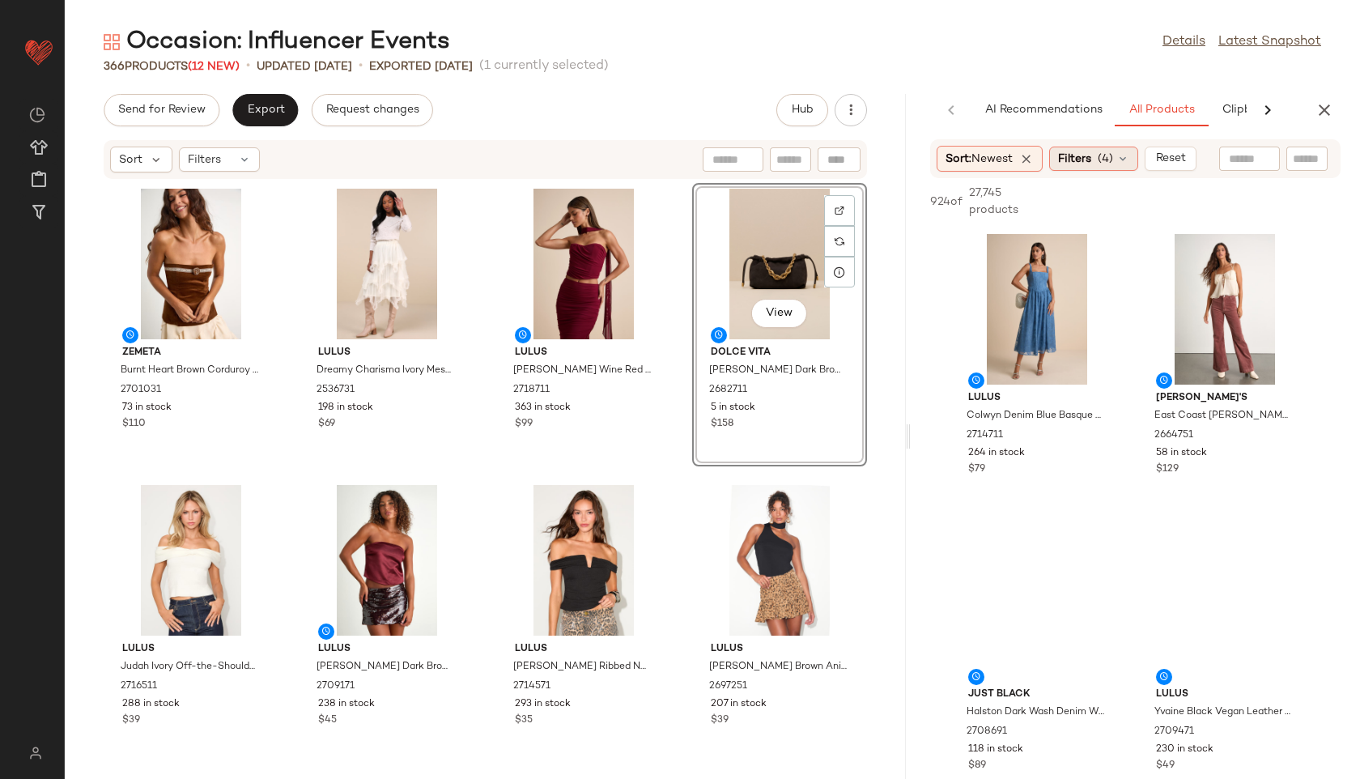
click at [1083, 159] on span "Filters" at bounding box center [1074, 159] width 33 height 17
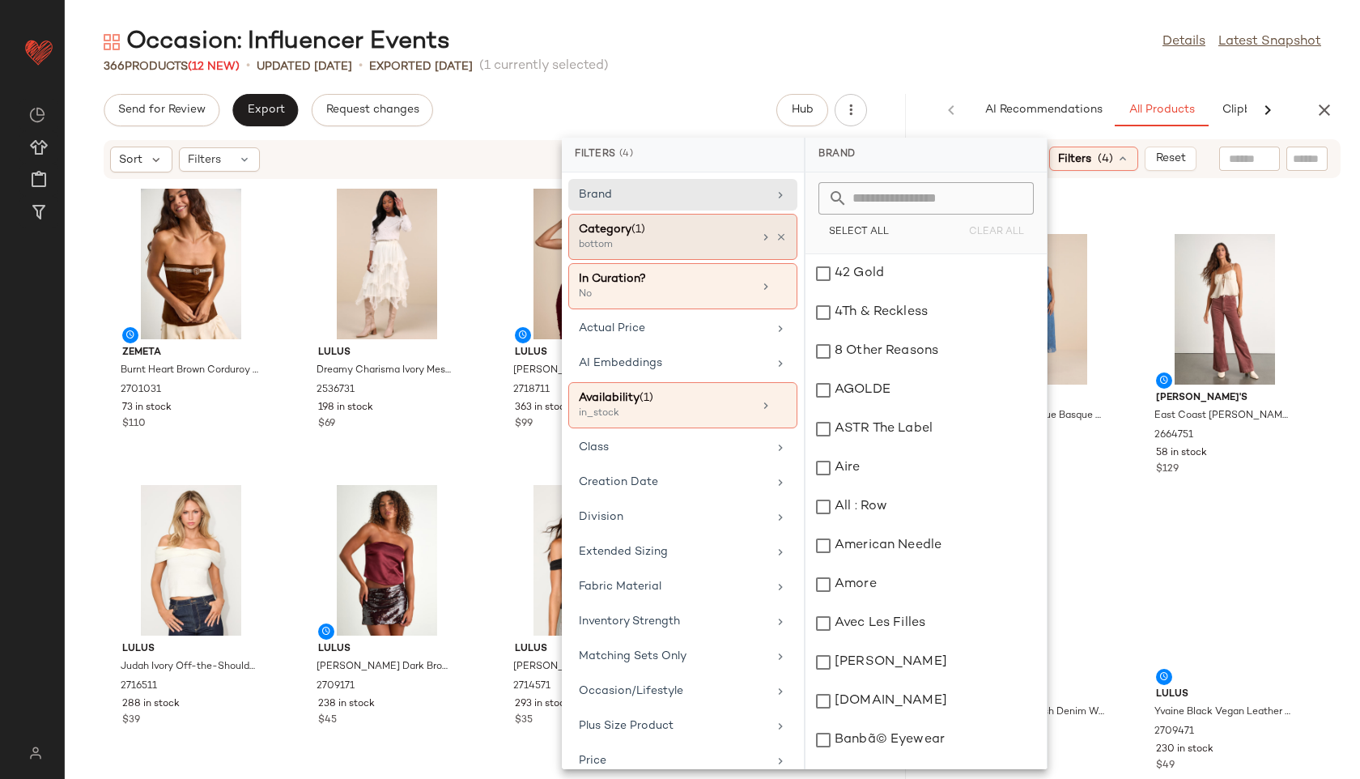
click at [635, 246] on div "bottom" at bounding box center [660, 245] width 162 height 15
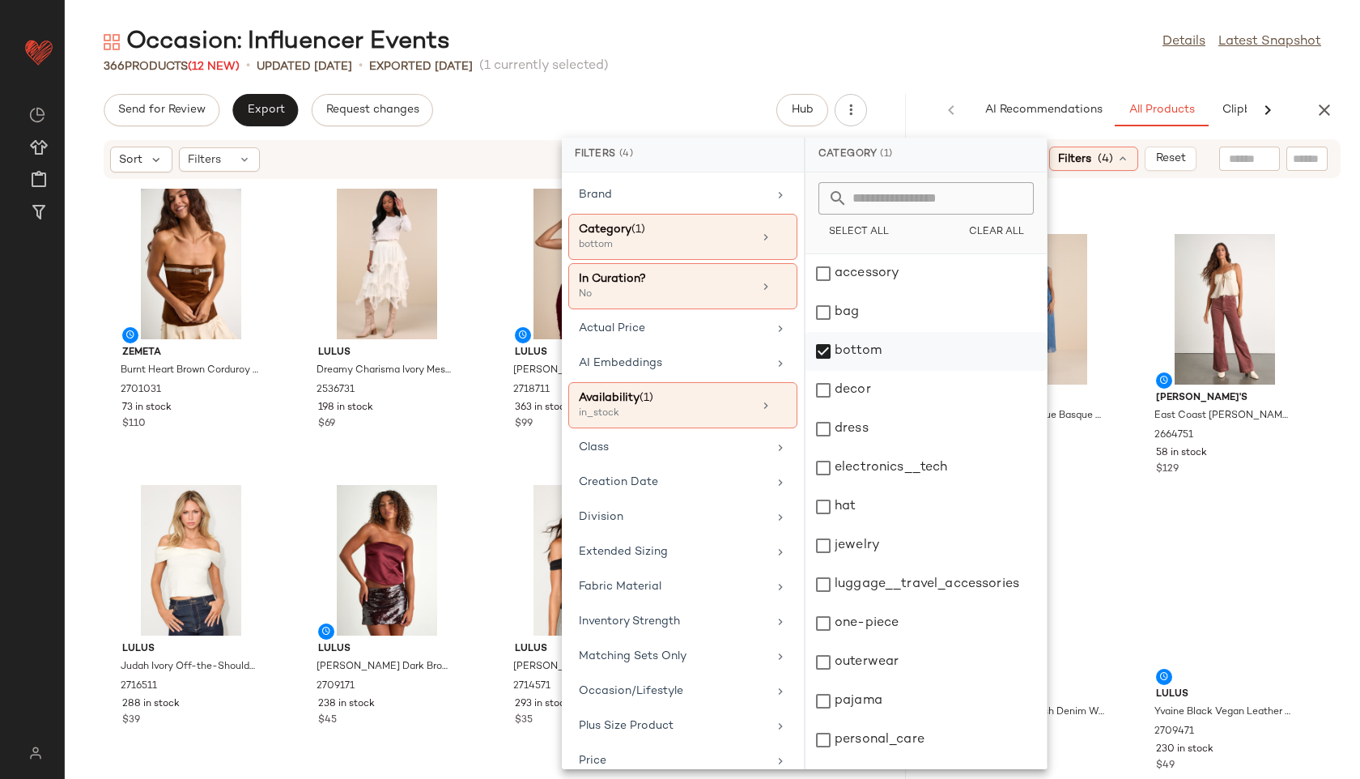
click at [835, 346] on div "bottom" at bounding box center [925, 351] width 241 height 39
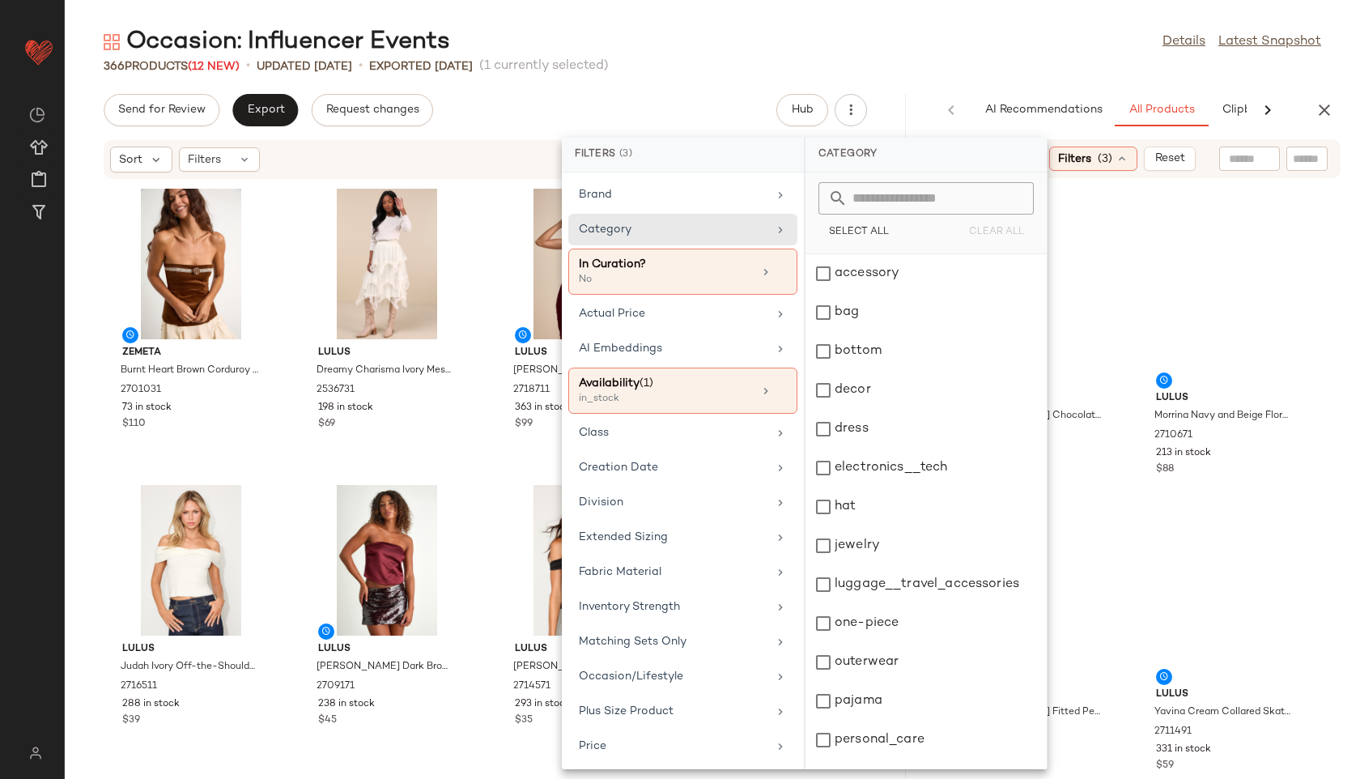
scroll to position [146, 0]
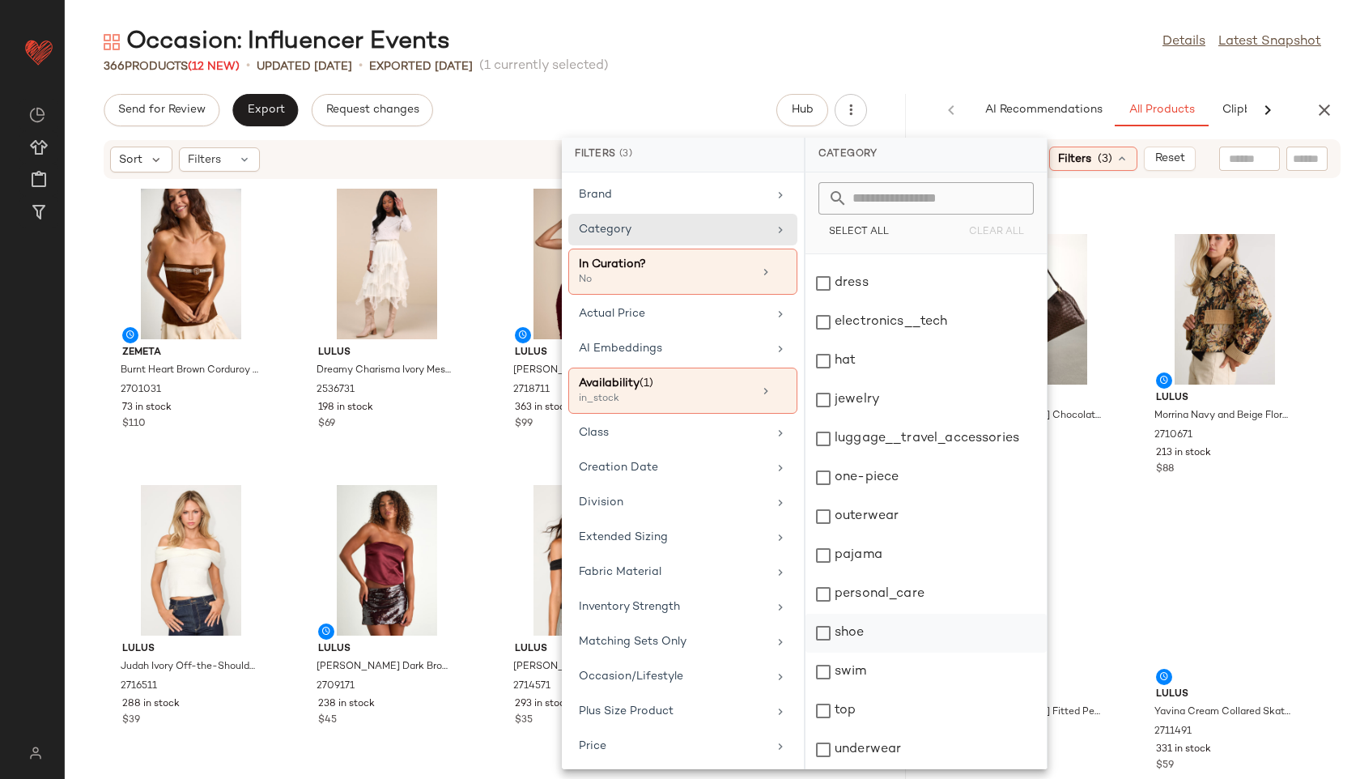
click at [860, 631] on div "shoe" at bounding box center [925, 633] width 241 height 39
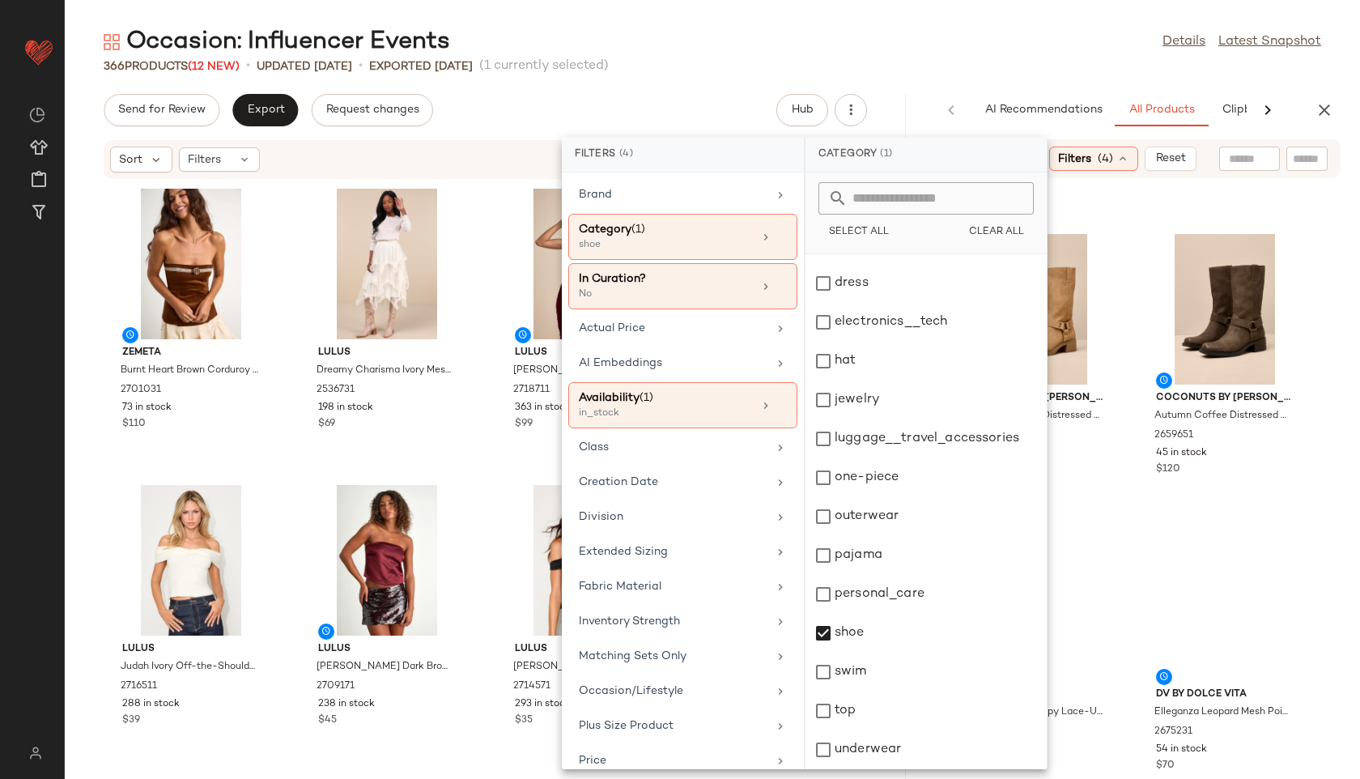
click at [1169, 210] on div at bounding box center [1227, 201] width 227 height 19
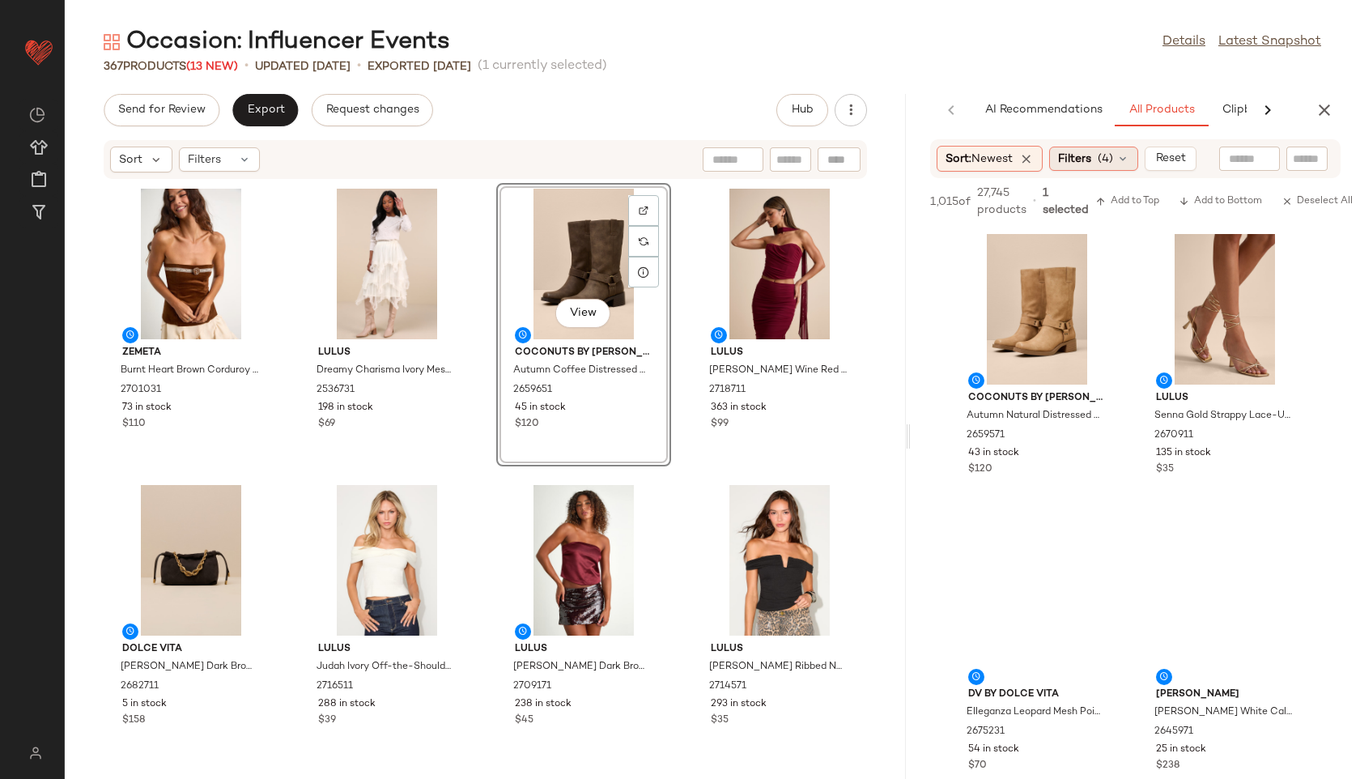
click at [1124, 159] on icon at bounding box center [1122, 158] width 13 height 13
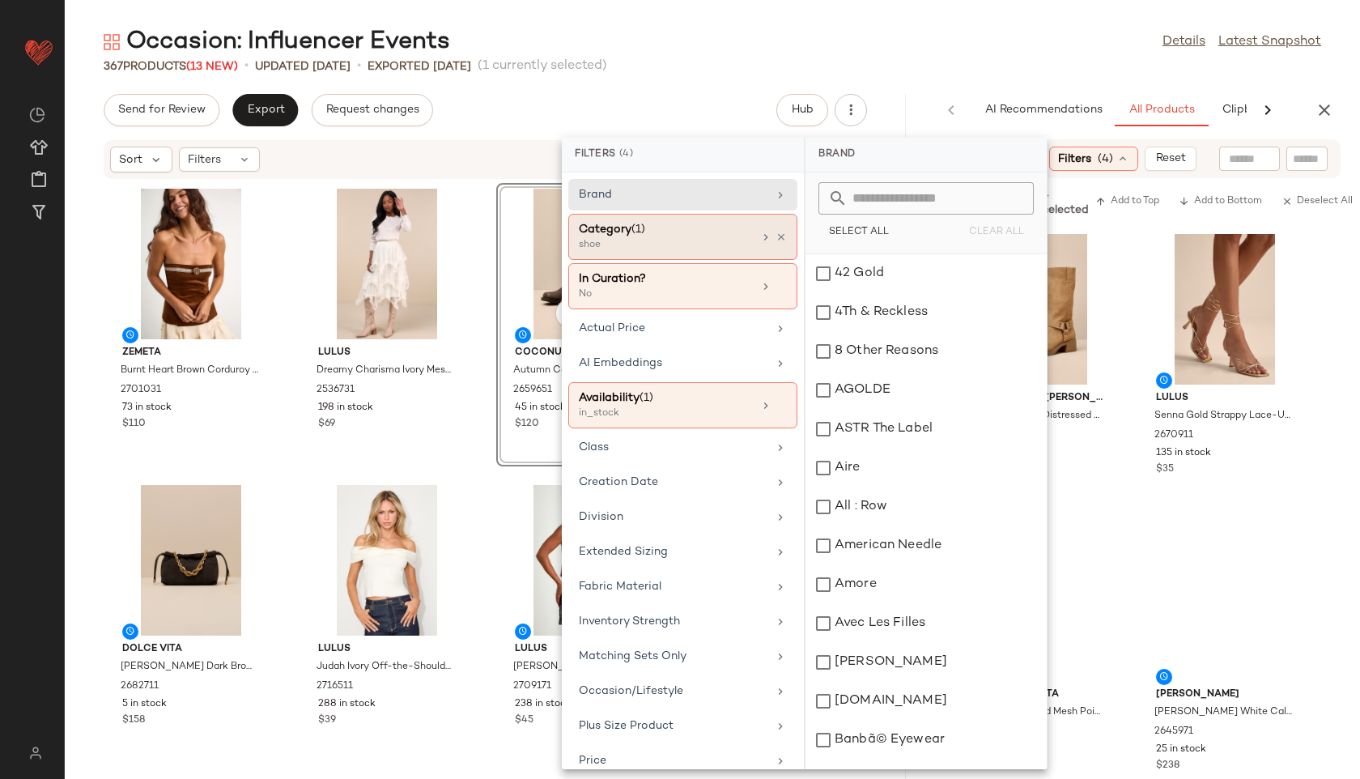
click at [759, 236] on icon at bounding box center [765, 237] width 13 height 13
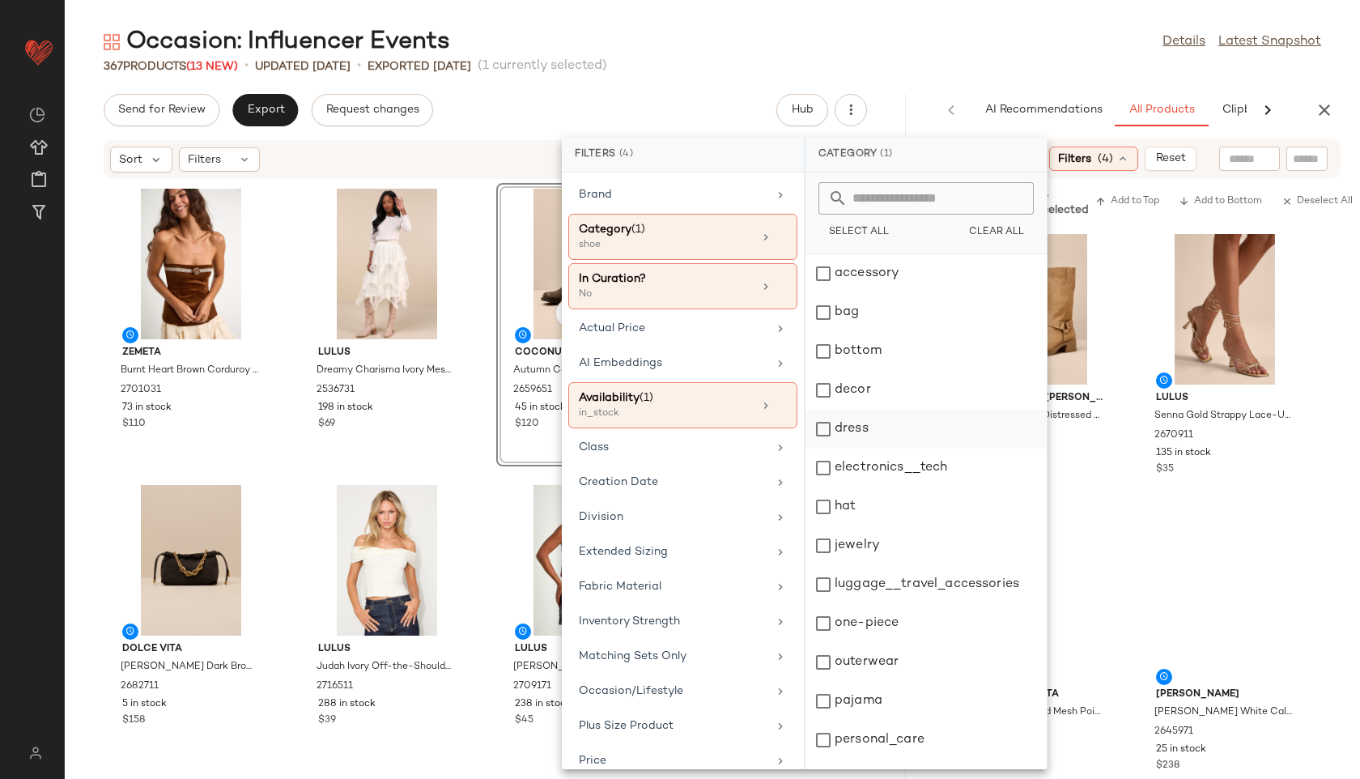
click at [832, 418] on div "dress" at bounding box center [925, 429] width 241 height 39
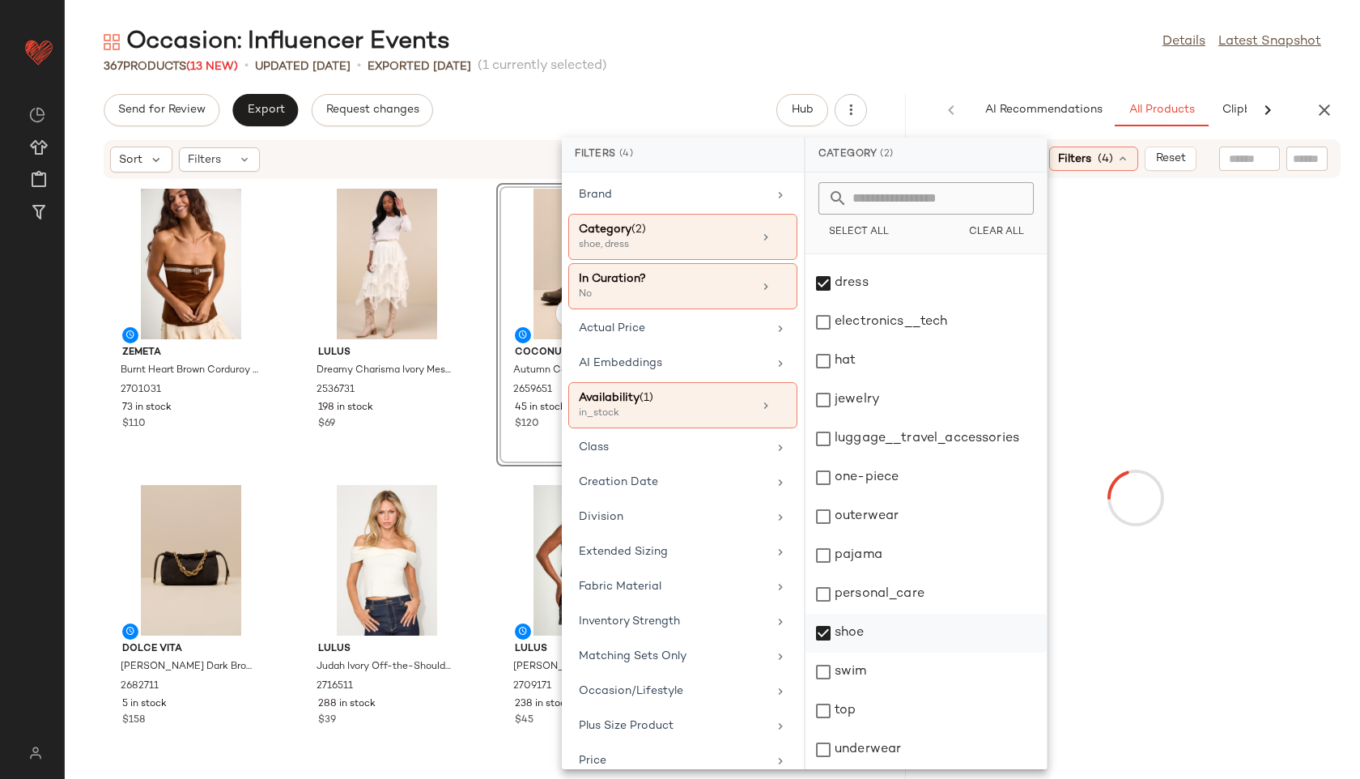
click at [848, 619] on div "shoe" at bounding box center [925, 633] width 241 height 39
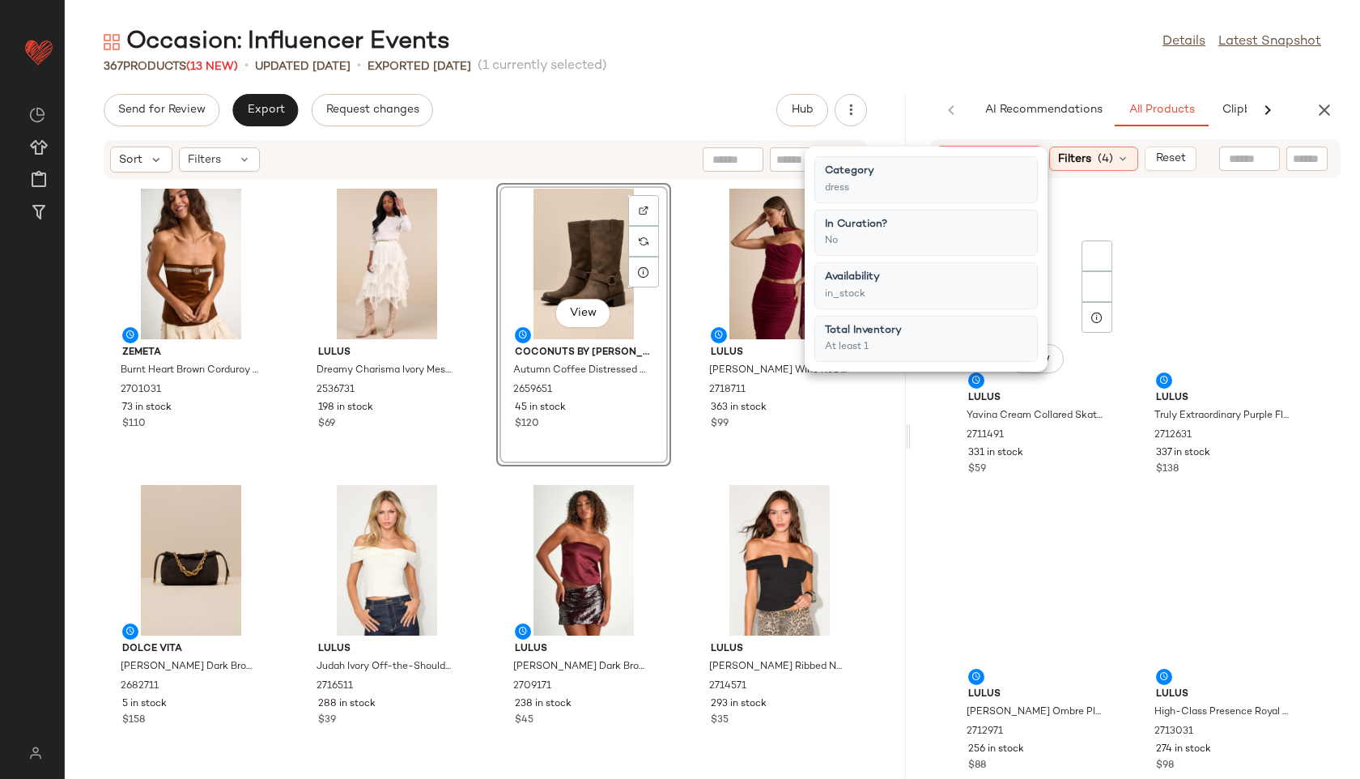
click at [1122, 249] on div "View Lulus Yavina Cream Collared Skater Sweater Mini Dress 2711491 331 in stock…" at bounding box center [1037, 370] width 172 height 280
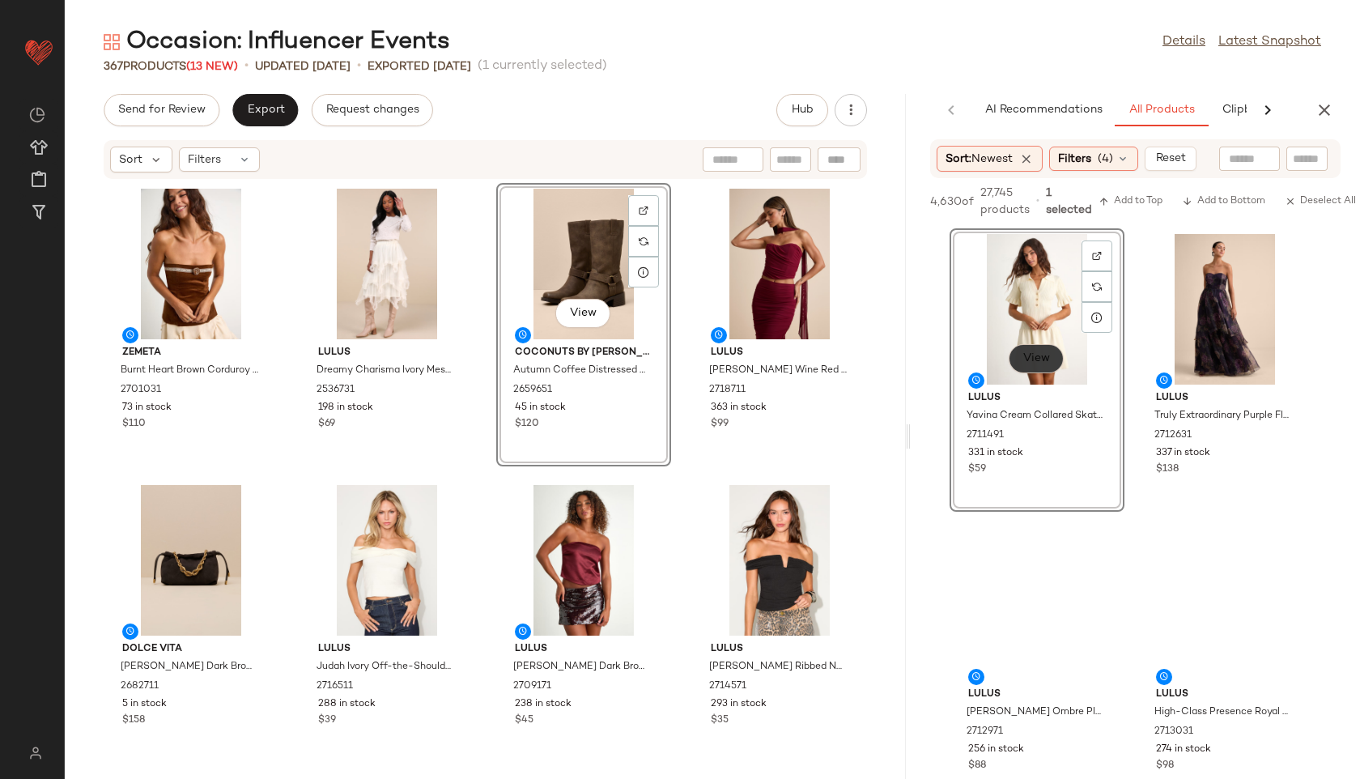
click at [1039, 362] on span "View" at bounding box center [1036, 358] width 28 height 13
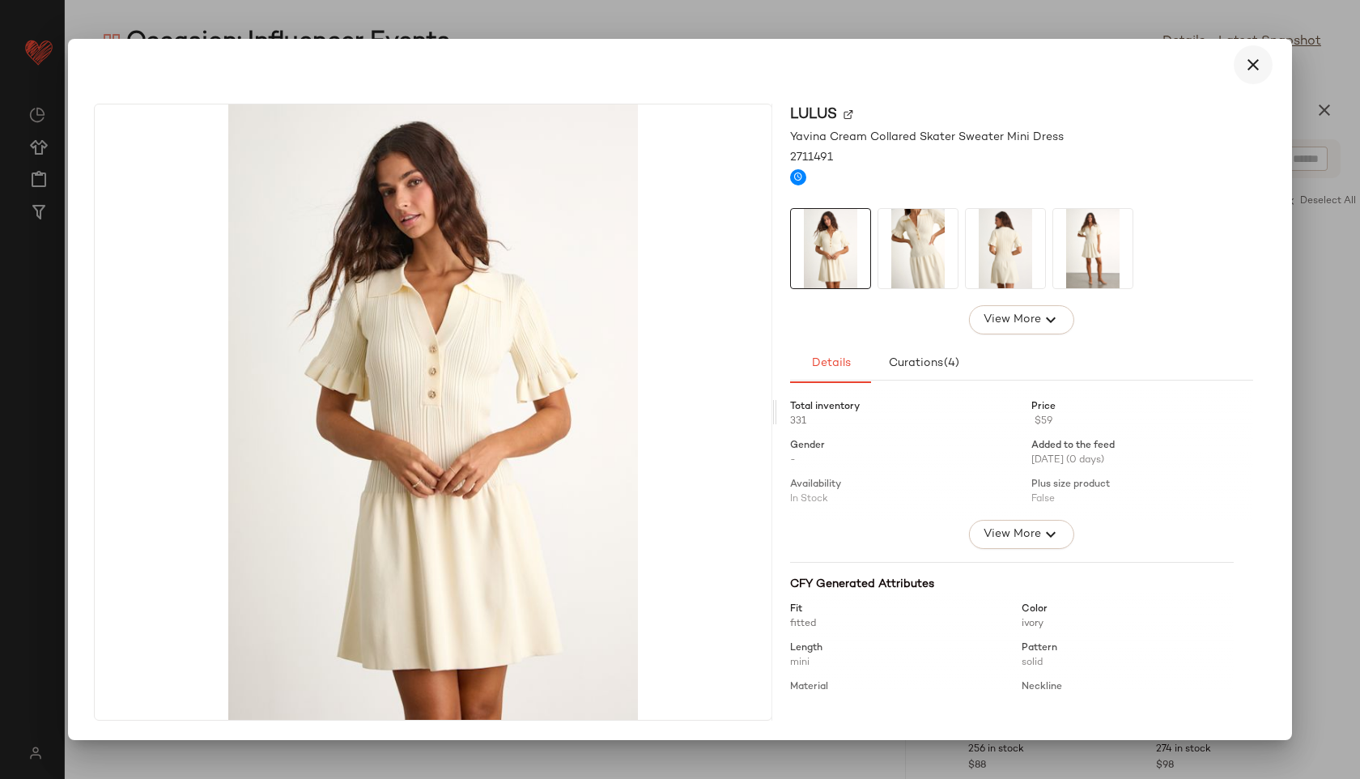
click at [1250, 77] on button "button" at bounding box center [1253, 64] width 39 height 39
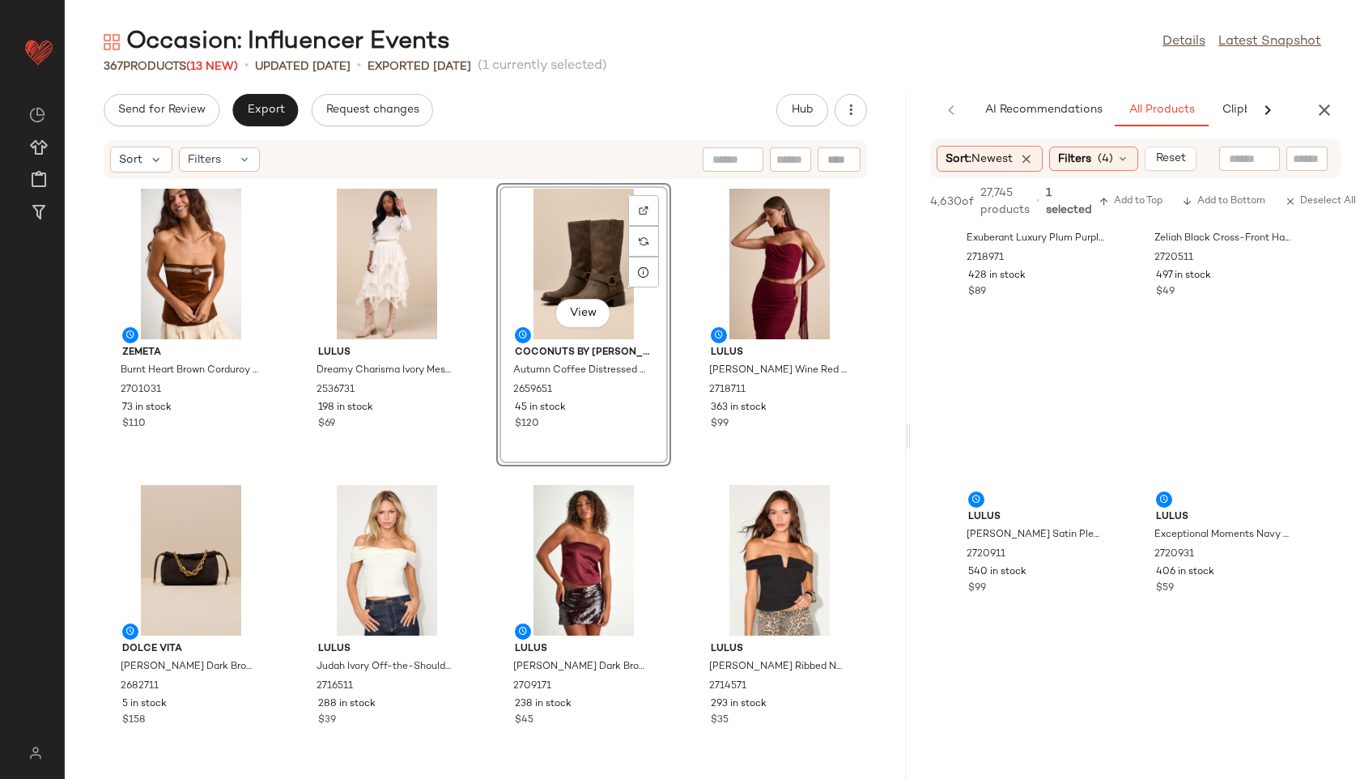
scroll to position [7581, 0]
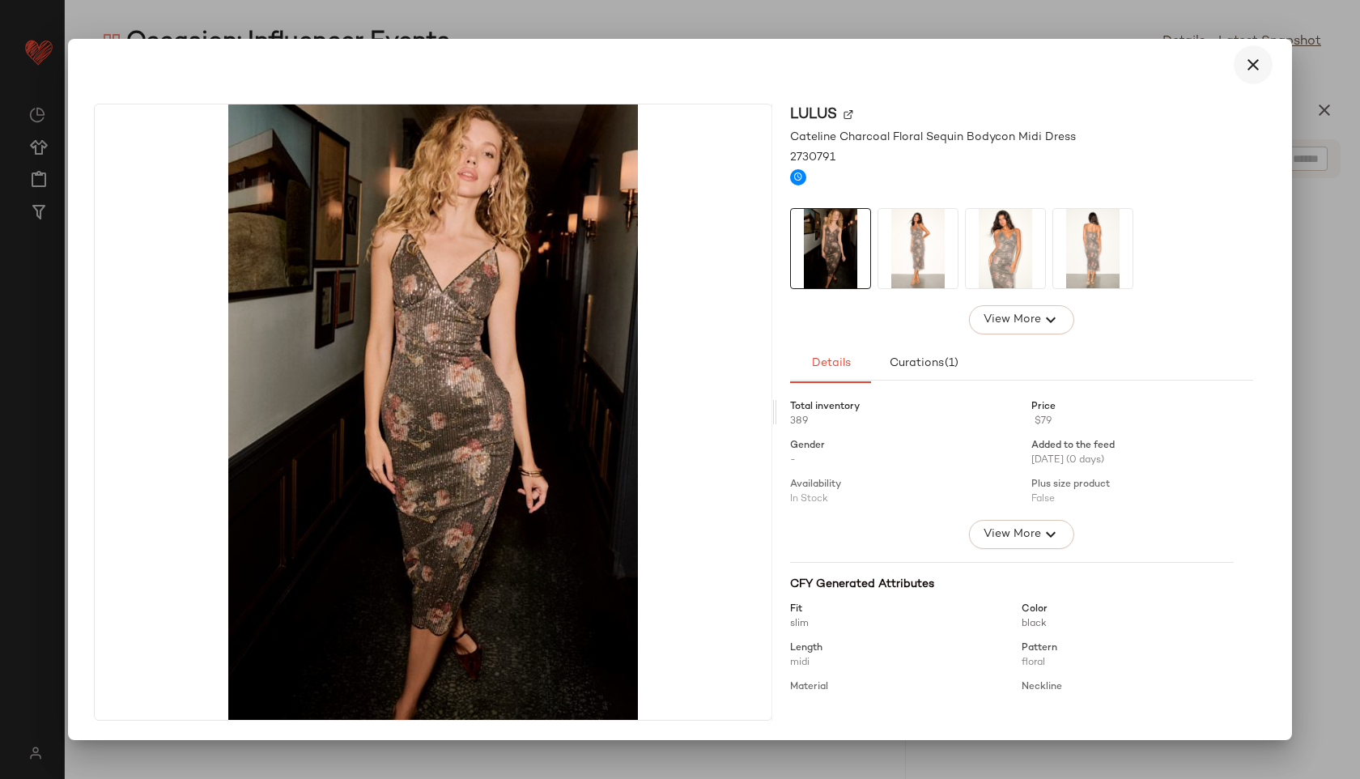
click at [1260, 70] on icon "button" at bounding box center [1252, 64] width 19 height 19
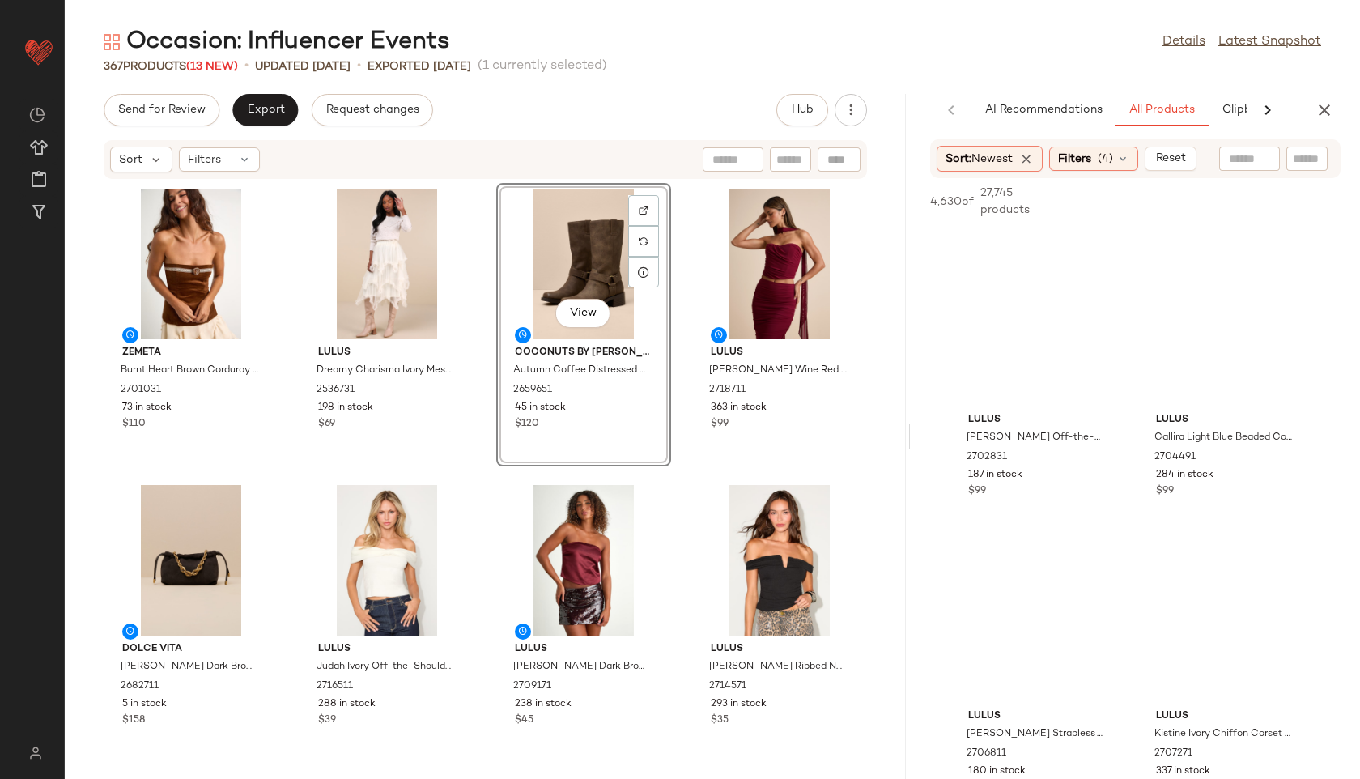
scroll to position [11816, 0]
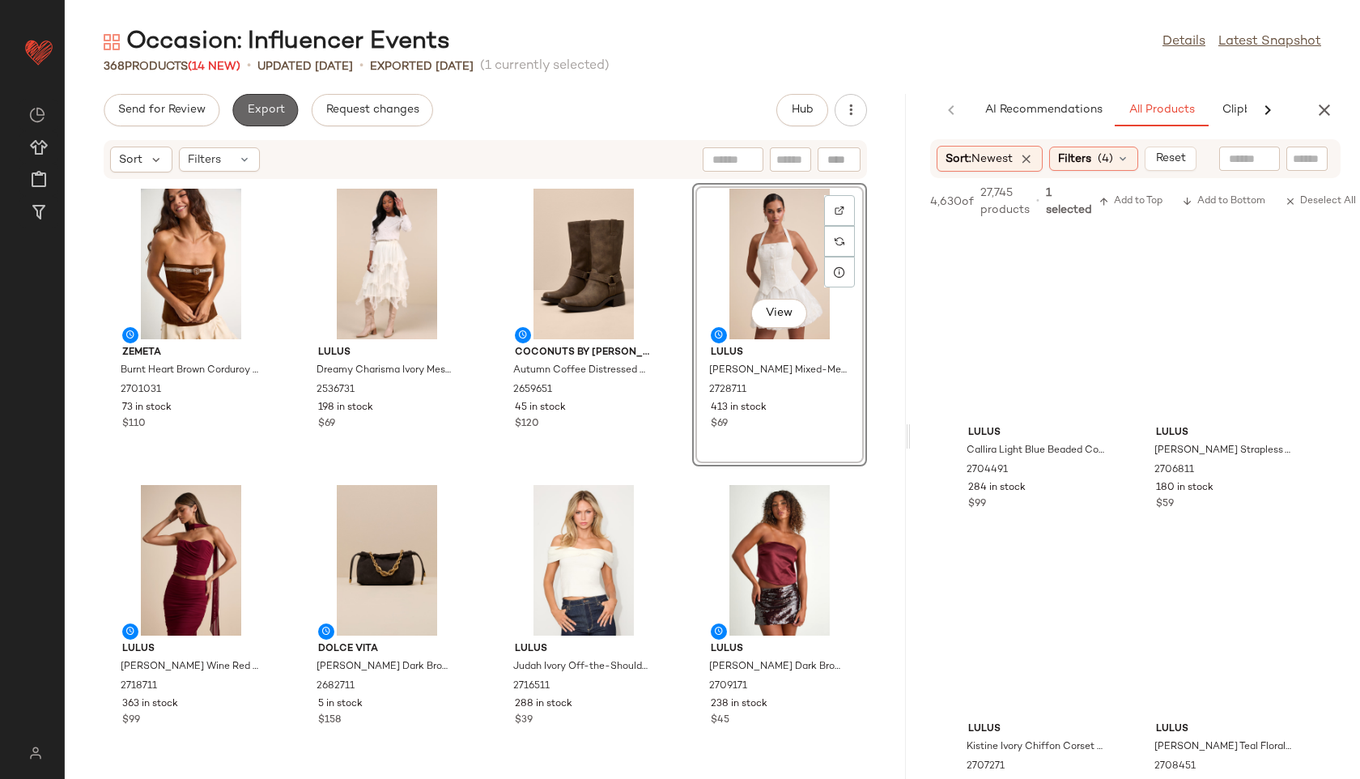
click at [263, 104] on span "Export" at bounding box center [265, 110] width 38 height 13
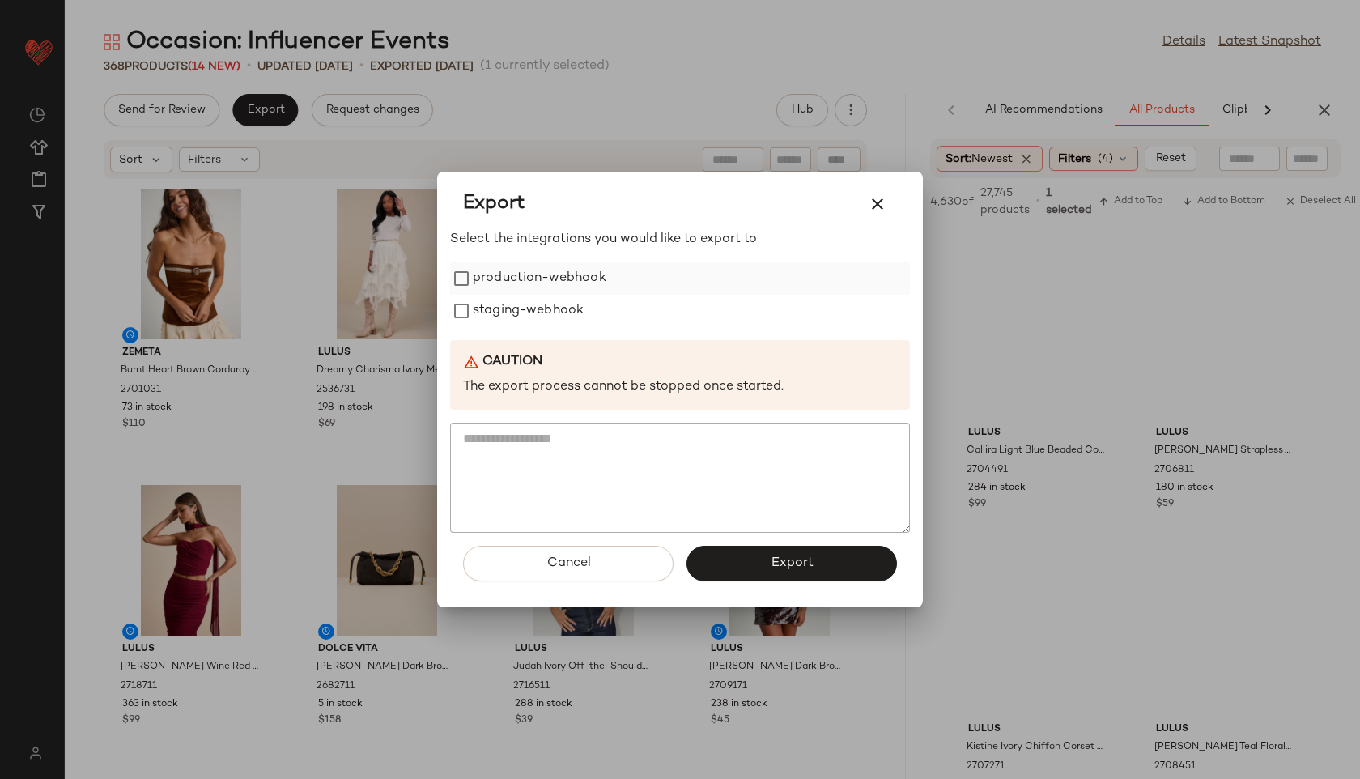
click at [488, 272] on label "production-webhook" at bounding box center [540, 278] width 134 height 32
click at [504, 317] on label "staging-webhook" at bounding box center [528, 311] width 111 height 32
click at [811, 562] on span "Export" at bounding box center [791, 562] width 43 height 15
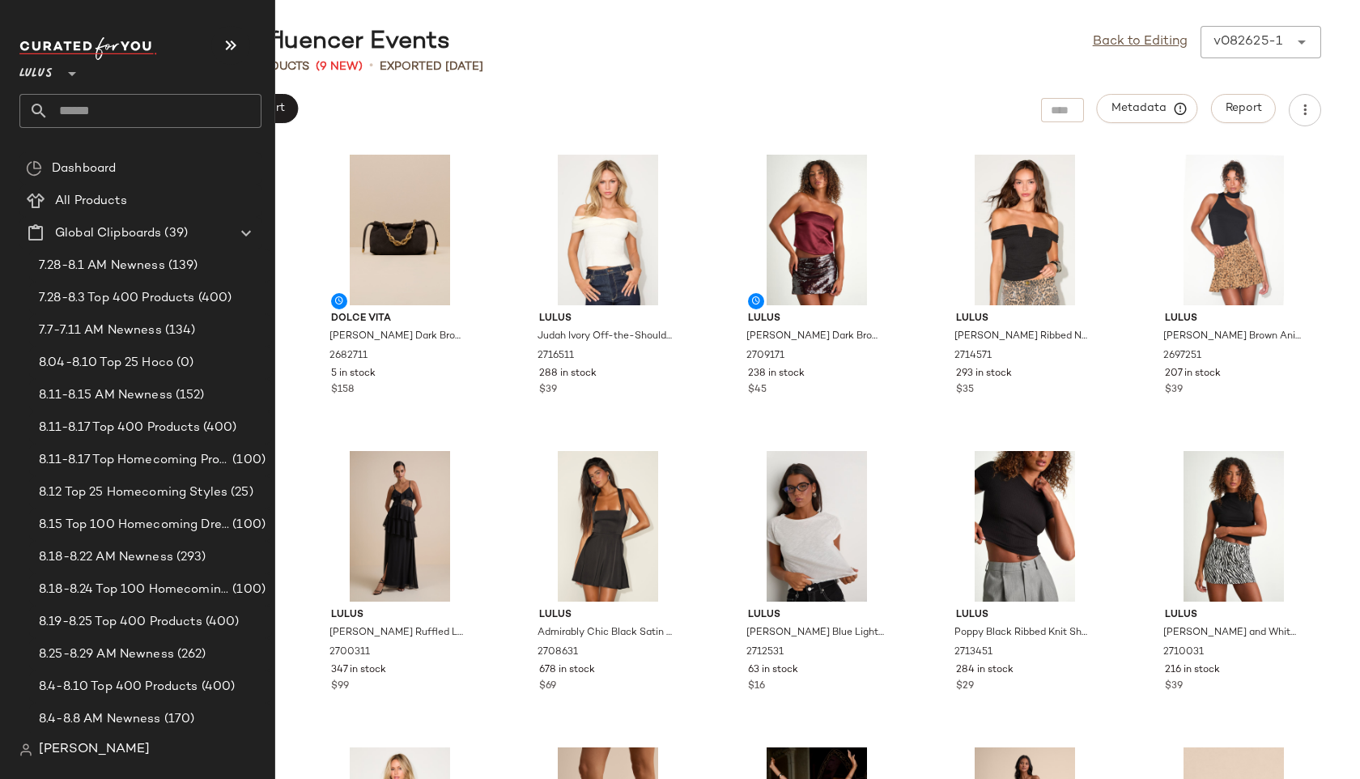
click at [92, 104] on input "text" at bounding box center [155, 111] width 213 height 34
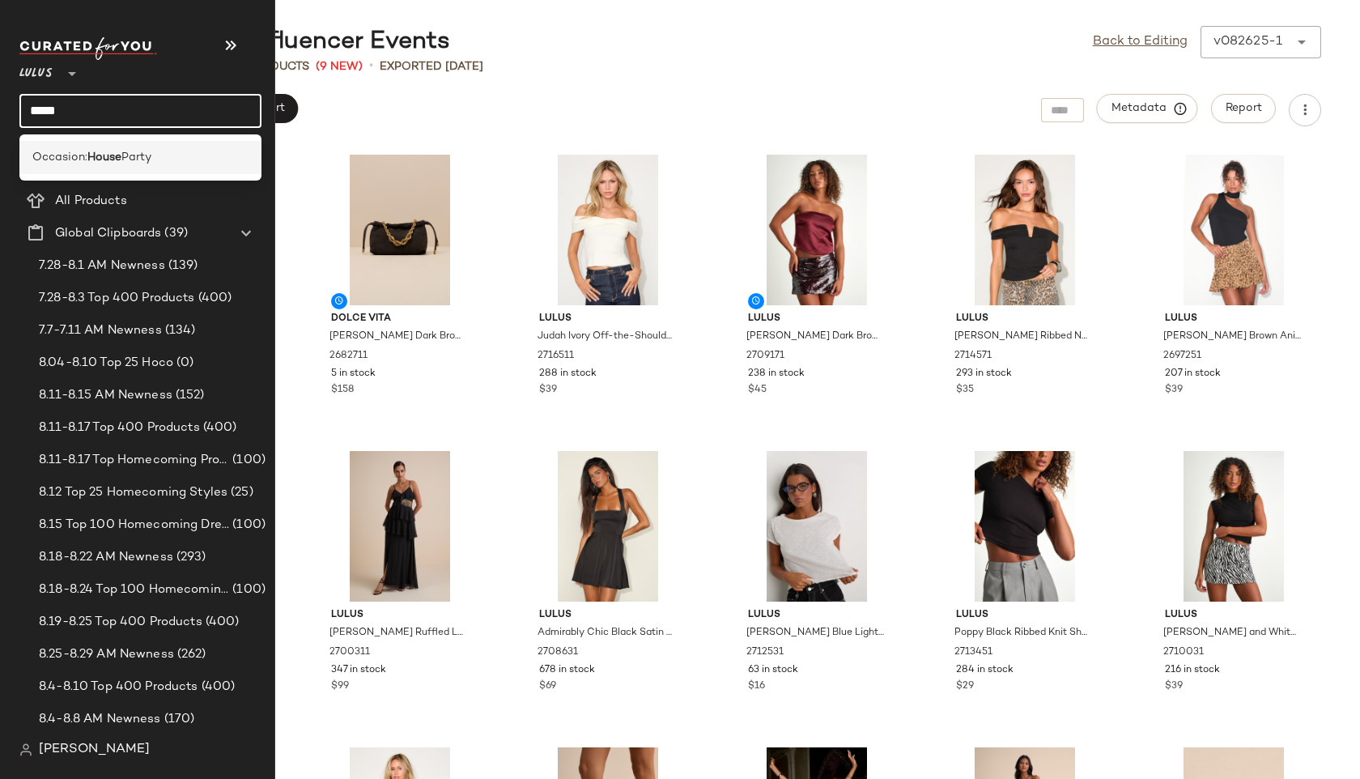
type input "*****"
click at [137, 159] on span "Party" at bounding box center [136, 157] width 30 height 17
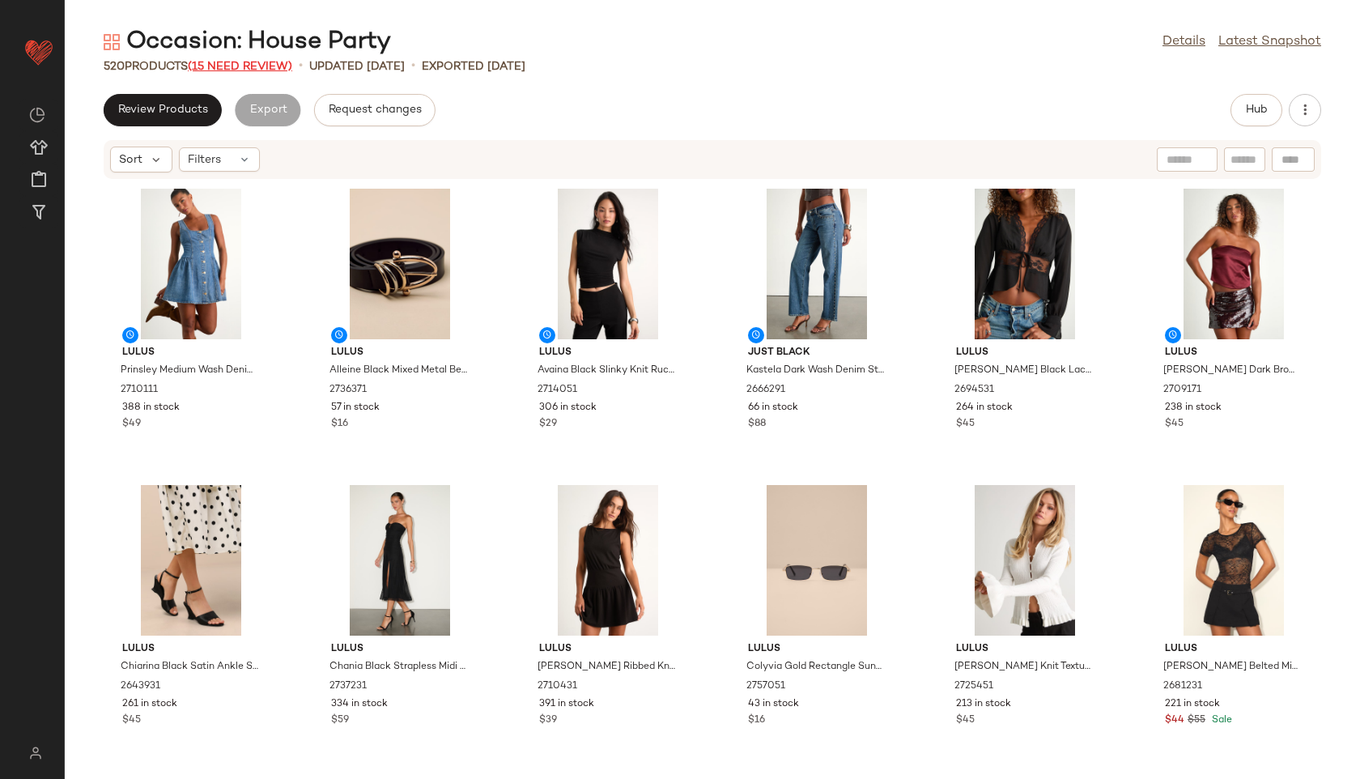
click at [253, 67] on span "(15 Need Review)" at bounding box center [240, 67] width 104 height 12
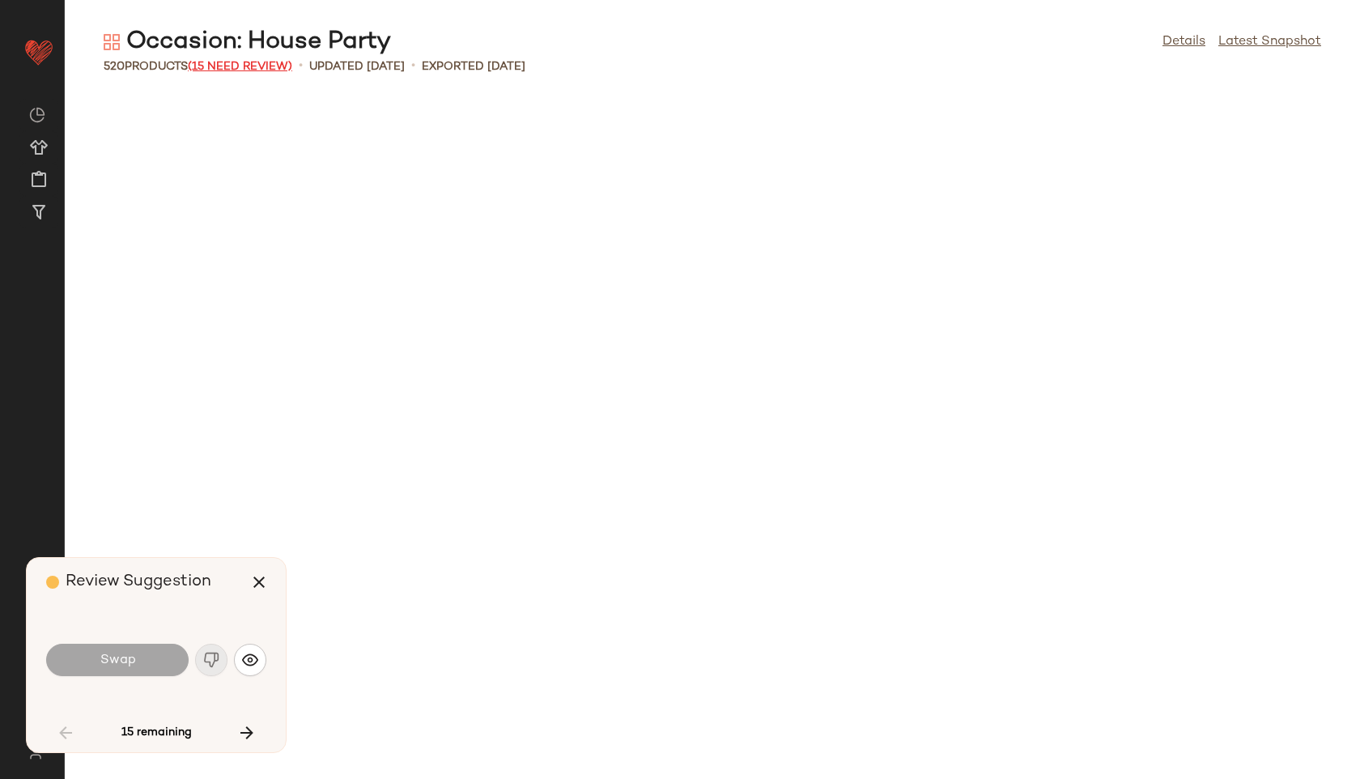
scroll to position [1198, 0]
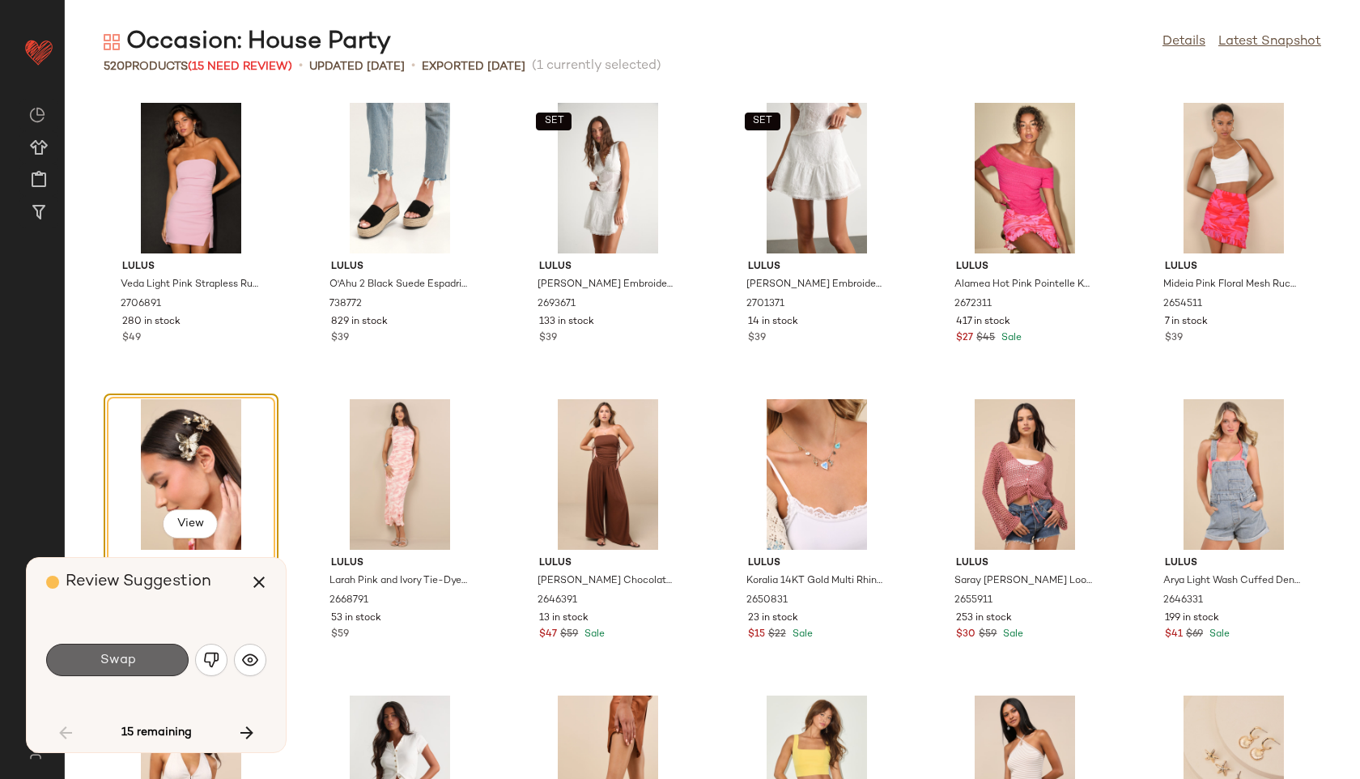
click at [124, 665] on span "Swap" at bounding box center [117, 659] width 36 height 15
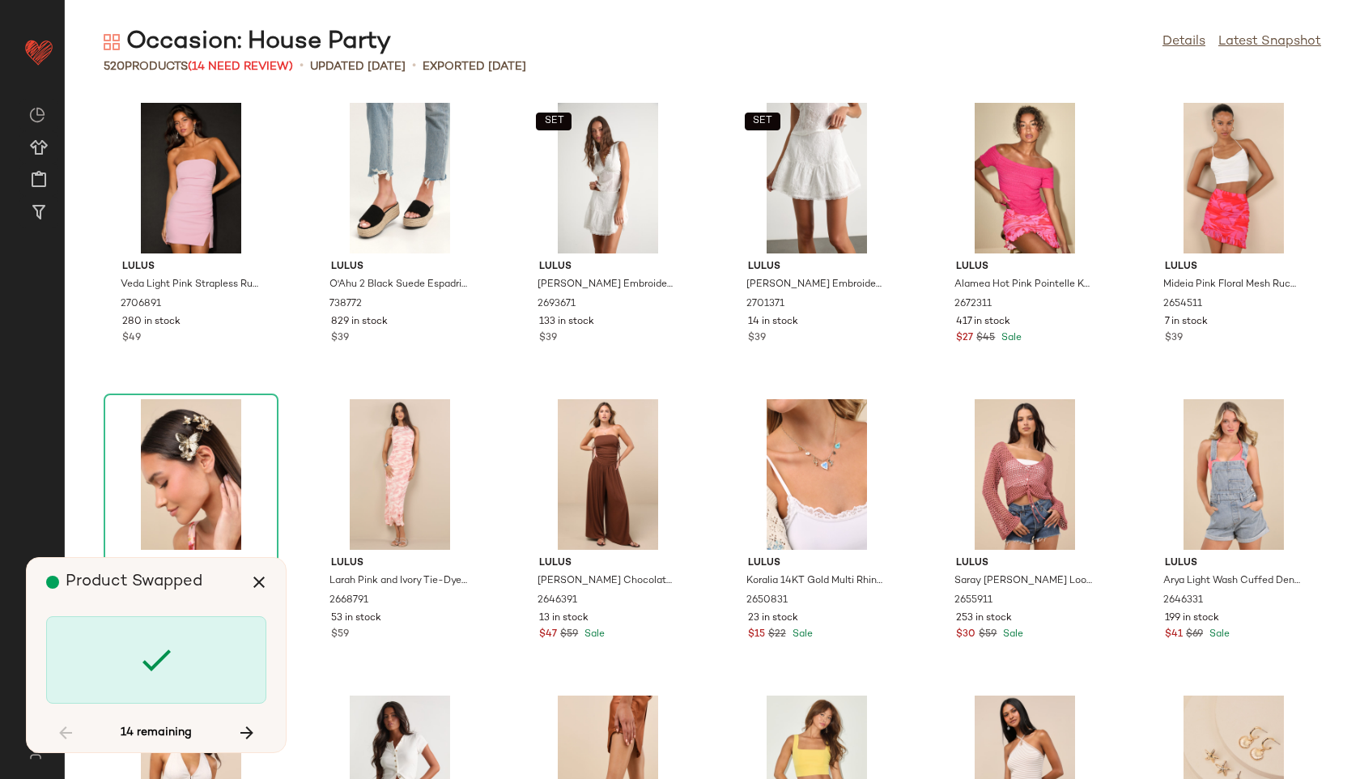
scroll to position [6222, 0]
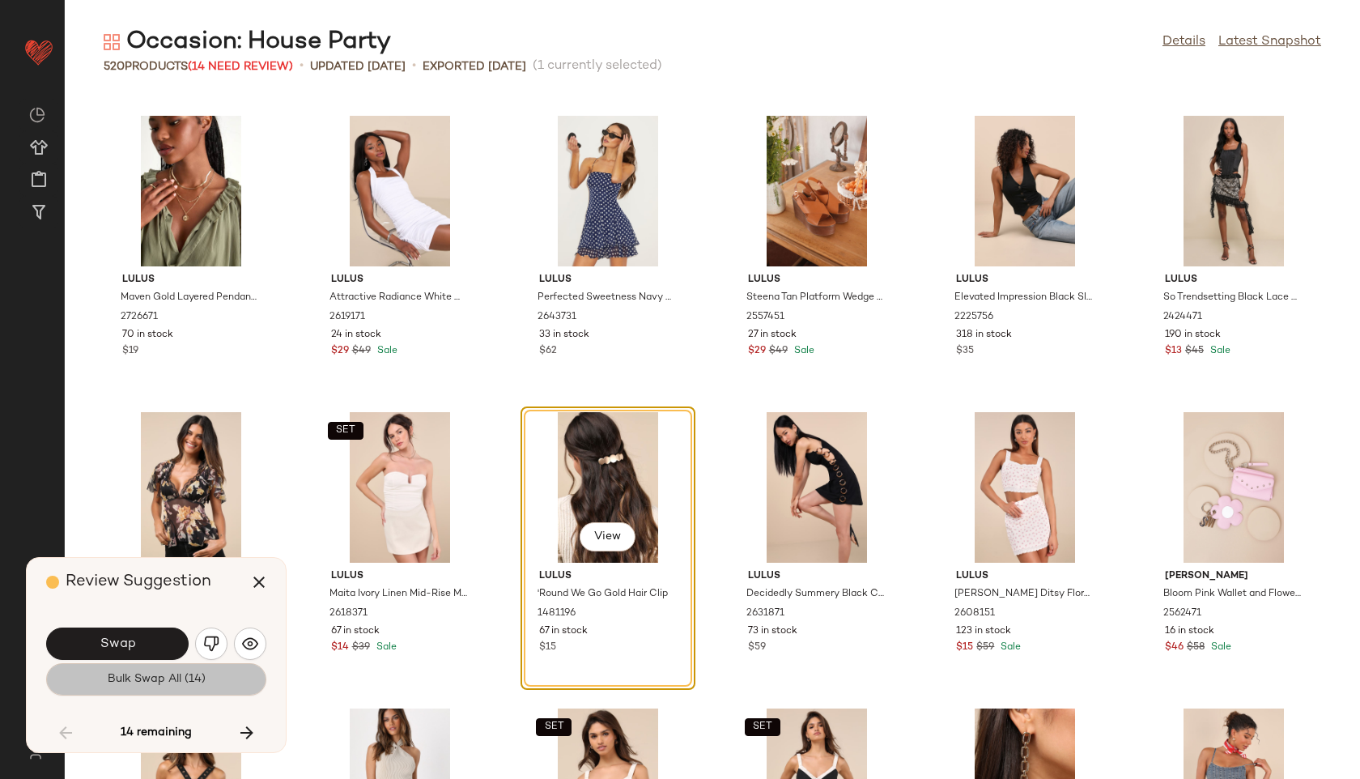
click at [134, 674] on span "Bulk Swap All (14)" at bounding box center [156, 679] width 99 height 13
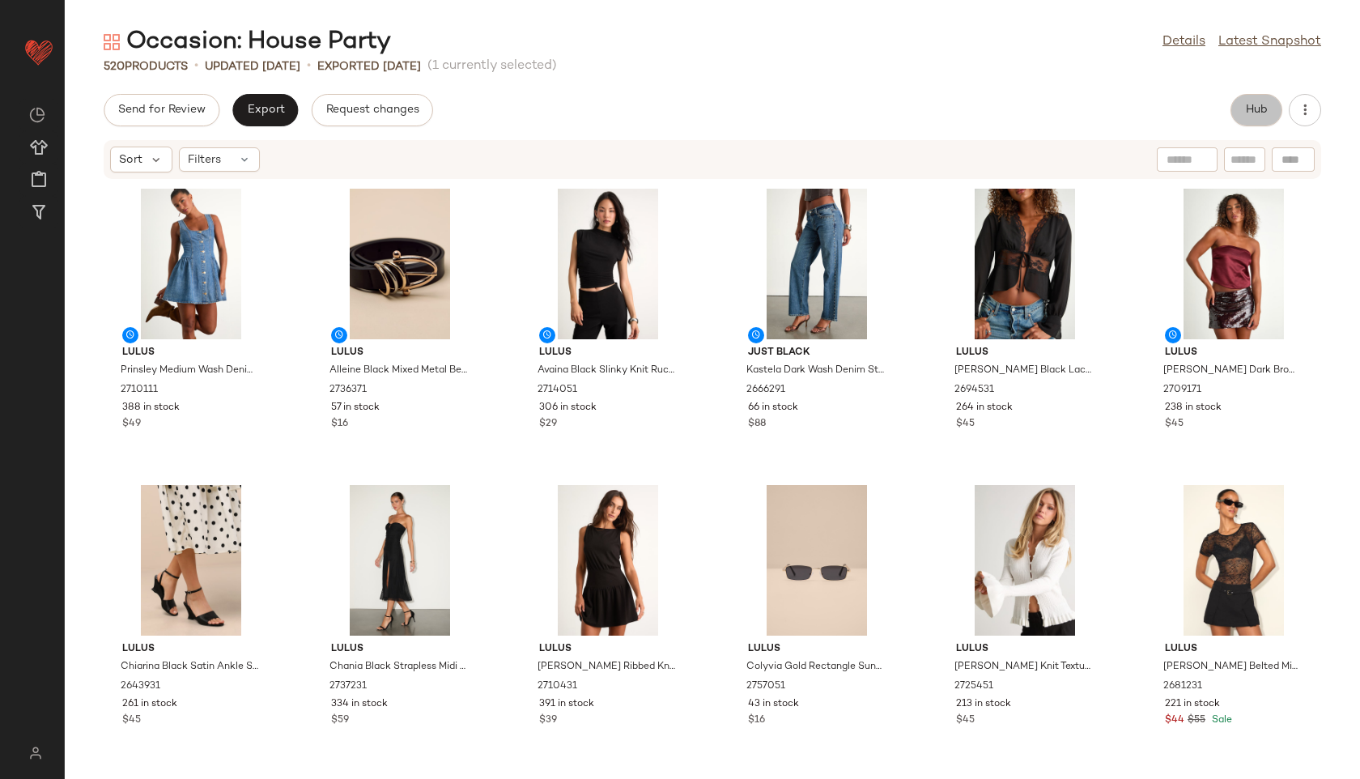
click at [1256, 105] on span "Hub" at bounding box center [1256, 110] width 23 height 13
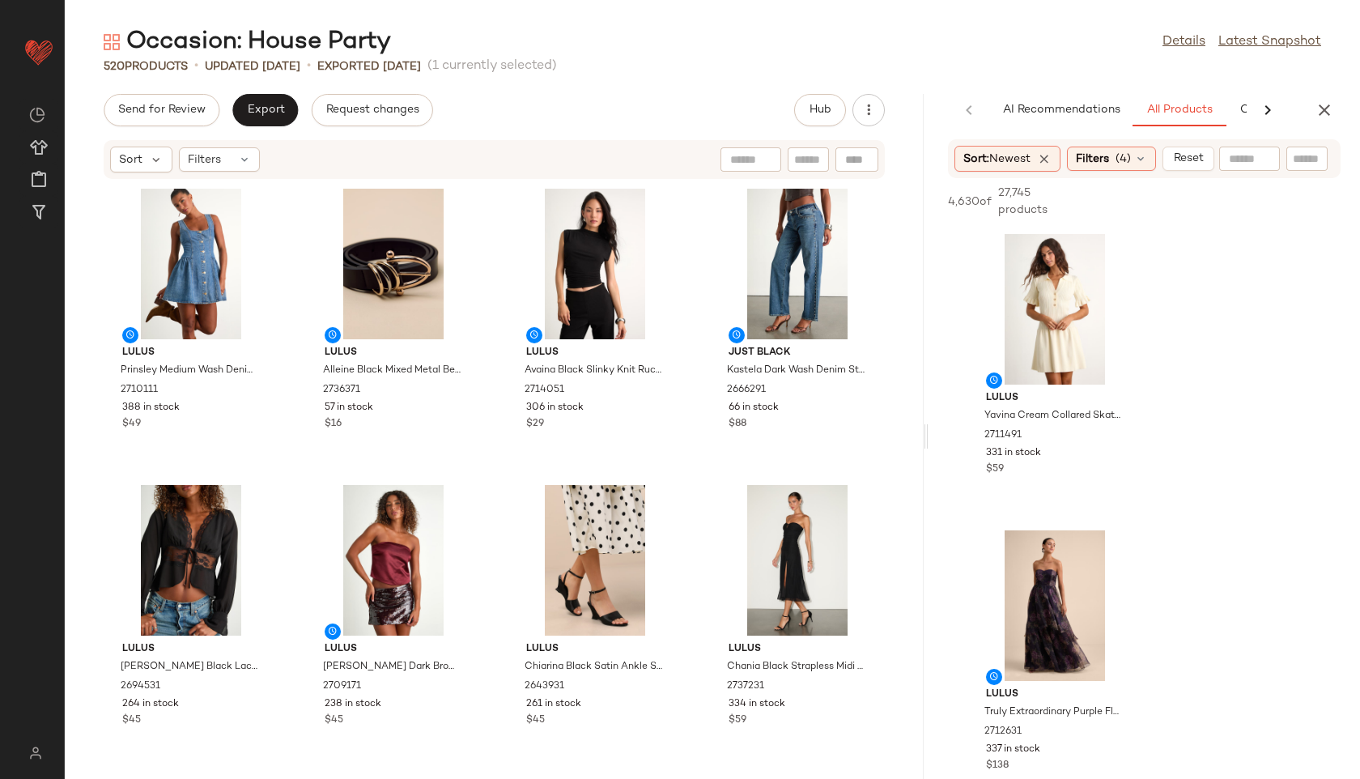
drag, startPoint x: 710, startPoint y: 435, endPoint x: 1085, endPoint y: 334, distance: 388.0
click at [1085, 334] on div "Occasion: House Party Details Latest Snapshot 520 Products • updated [DATE] • E…" at bounding box center [712, 402] width 1295 height 753
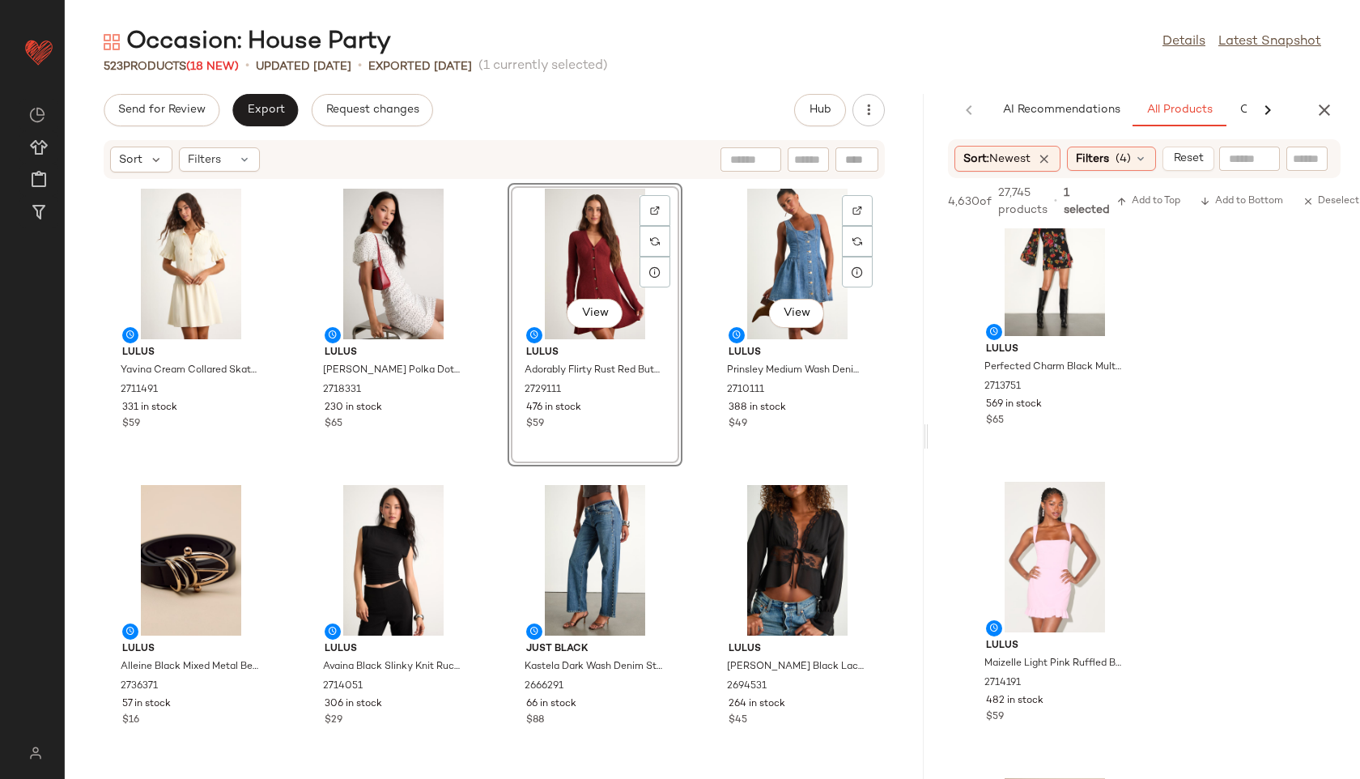
scroll to position [19163, 0]
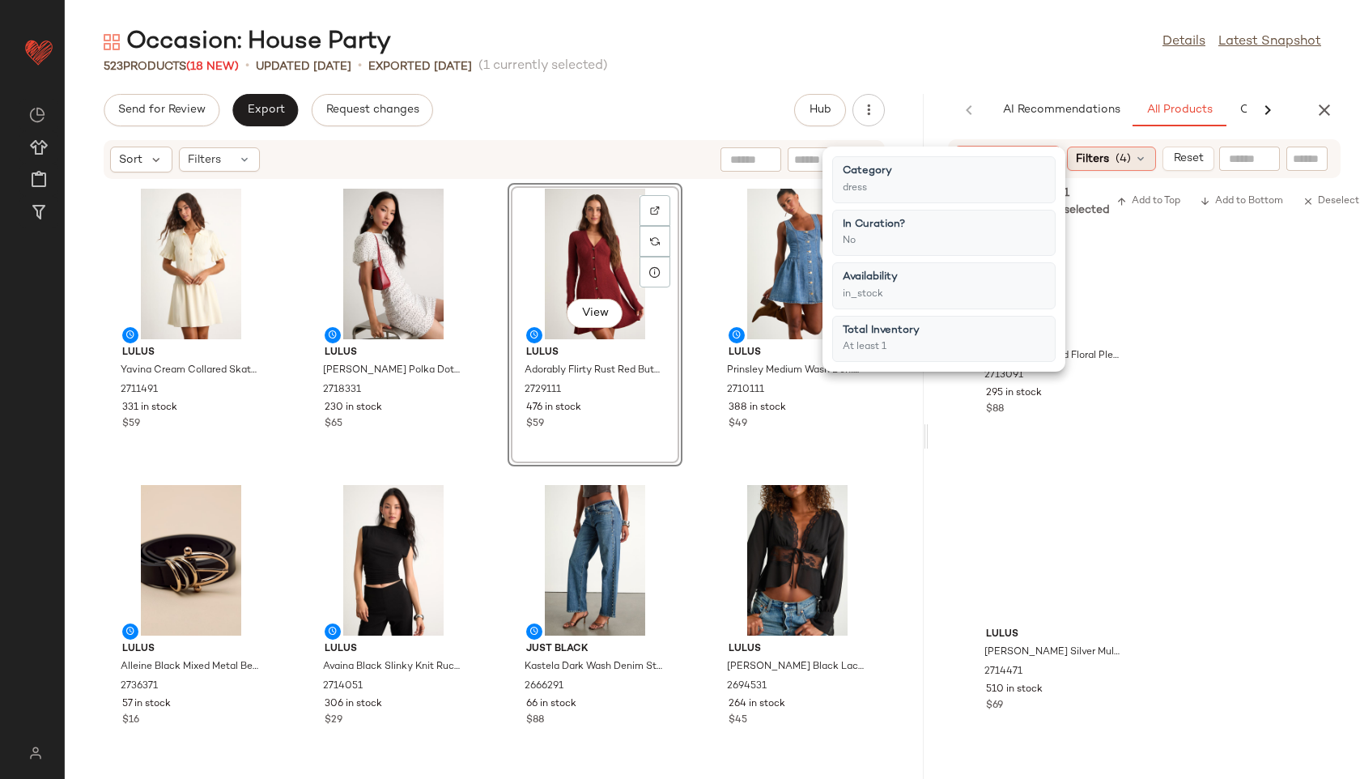
click at [1121, 164] on span "(4)" at bounding box center [1122, 159] width 15 height 17
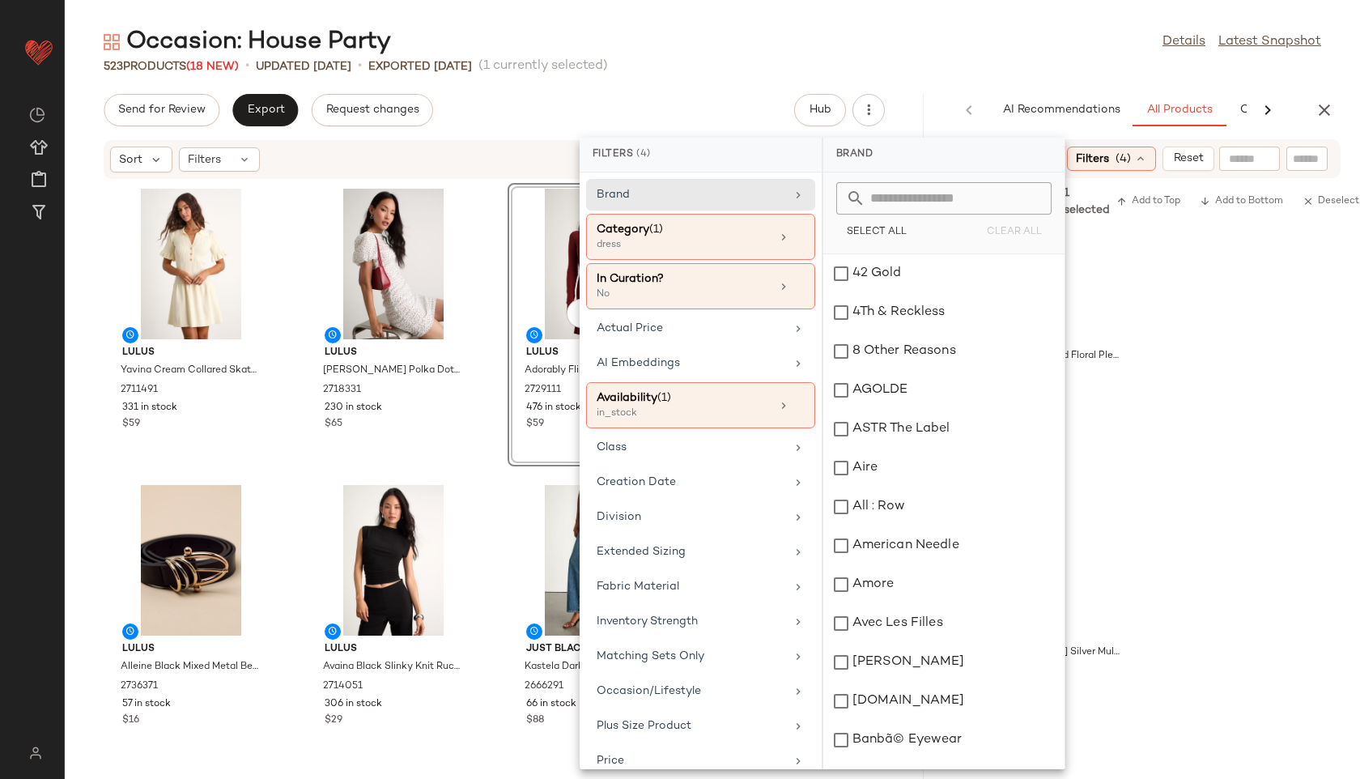
click at [903, 24] on main "Occasion: House Party Details Latest Snapshot 523 Products (18 New) • updated […" at bounding box center [680, 389] width 1360 height 779
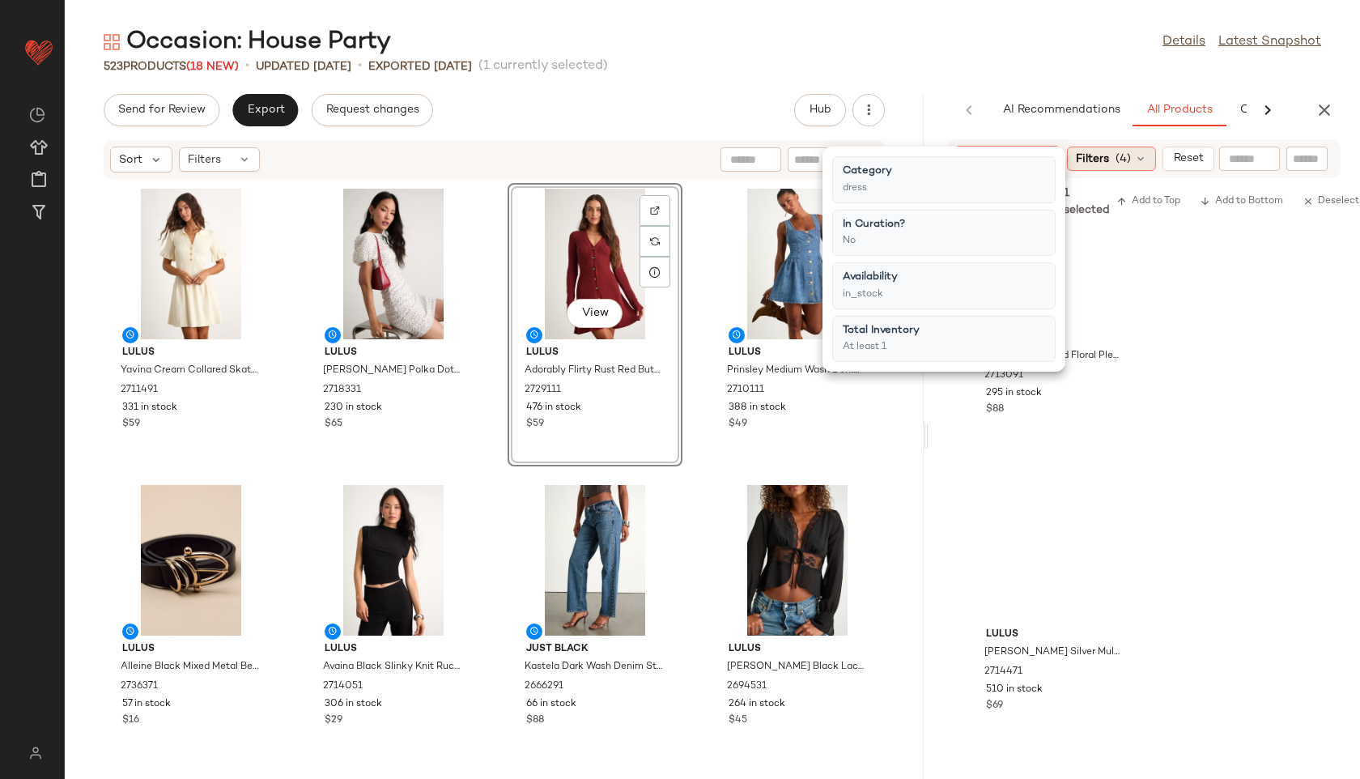
click at [1129, 158] on span "(4)" at bounding box center [1122, 159] width 15 height 17
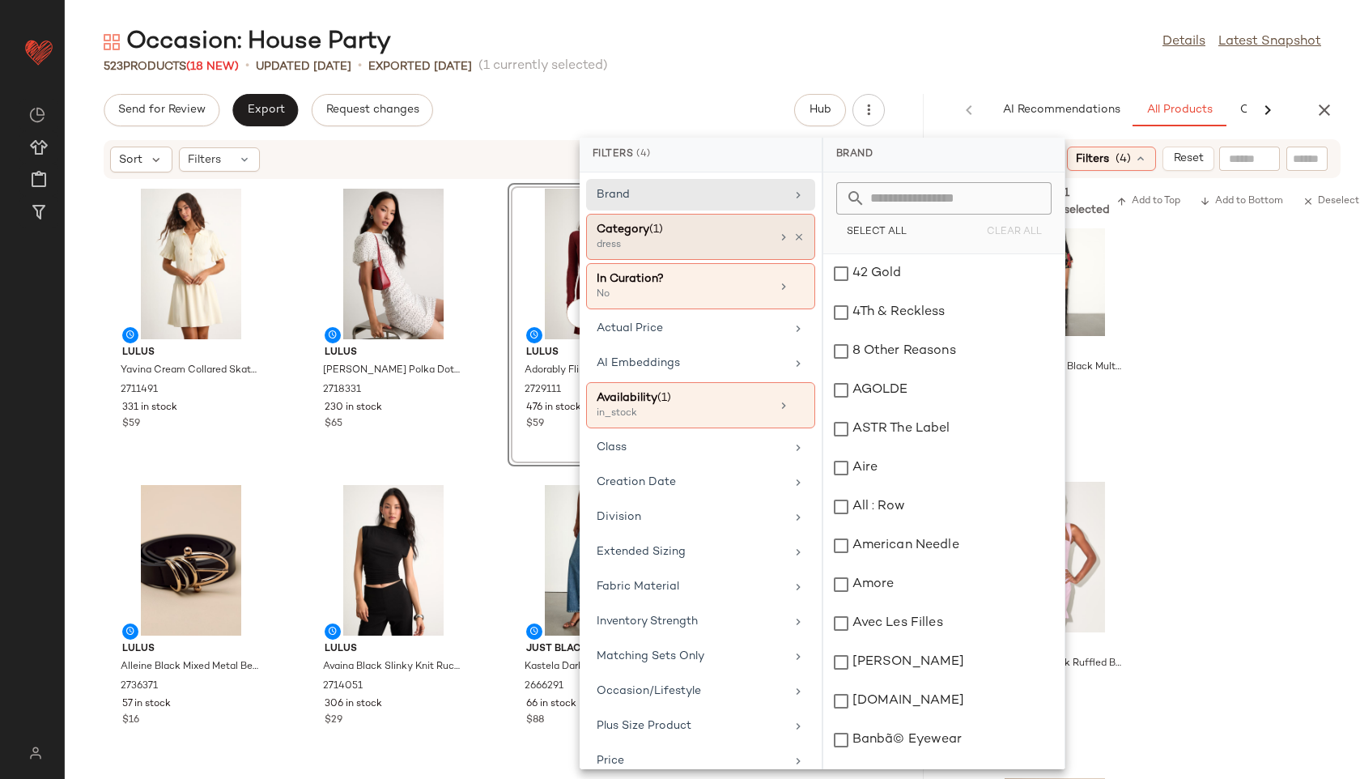
click at [704, 228] on div "Category (1)" at bounding box center [684, 229] width 174 height 17
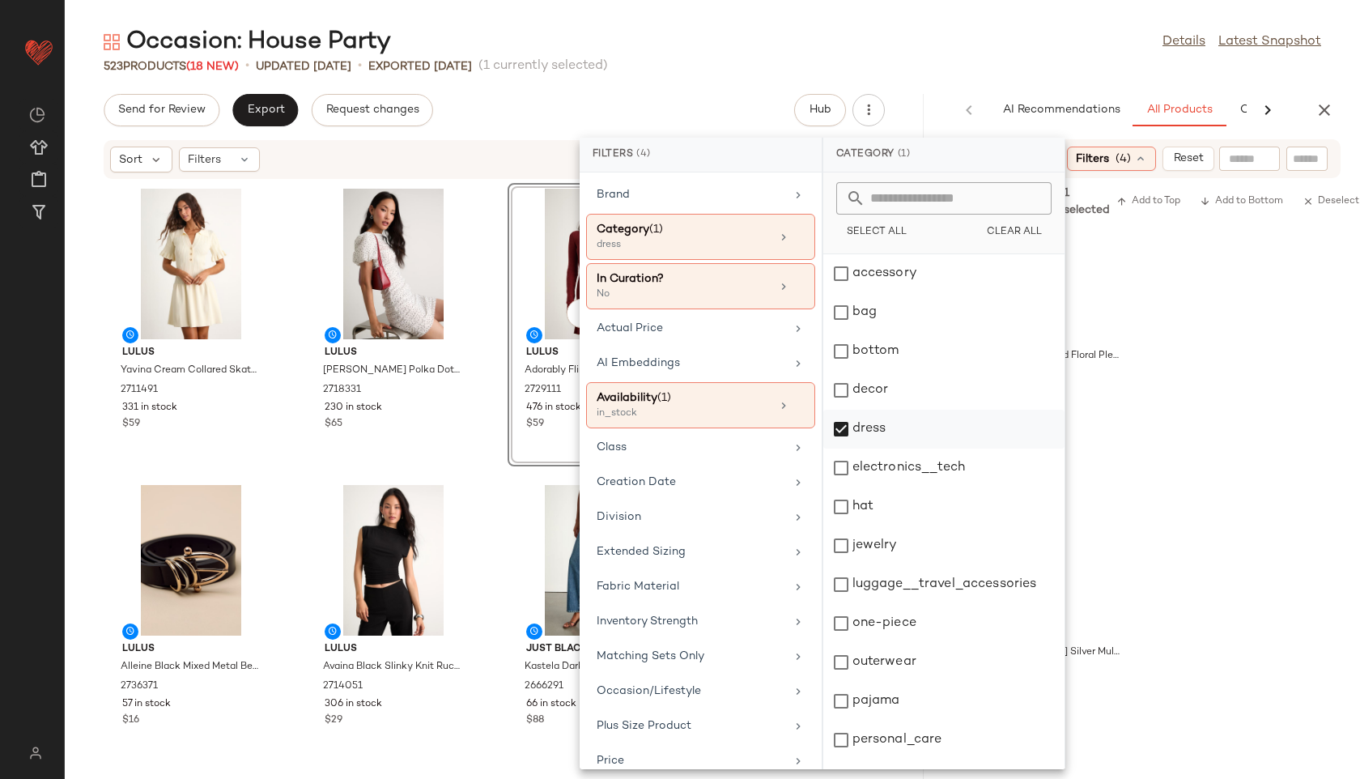
click at [869, 427] on div "dress" at bounding box center [943, 429] width 241 height 39
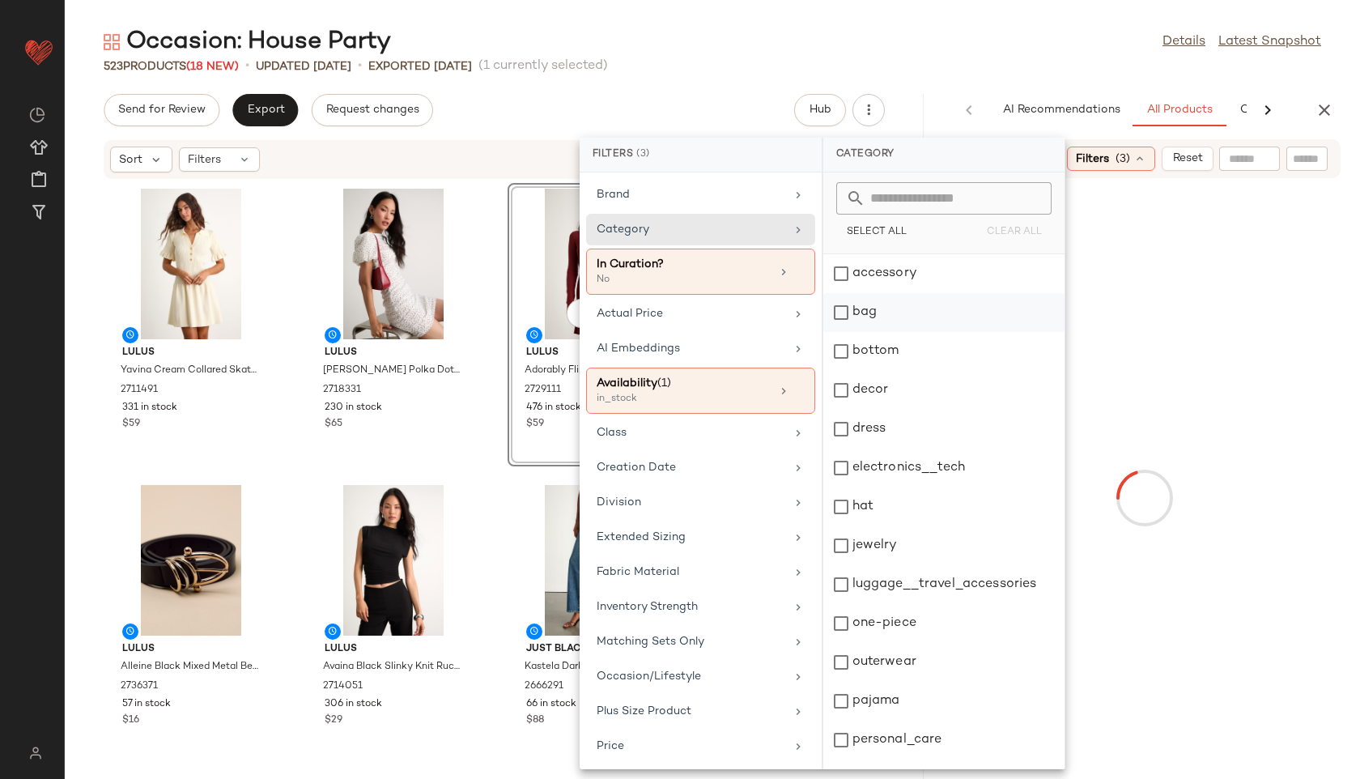
click at [860, 314] on div "bag" at bounding box center [943, 312] width 241 height 39
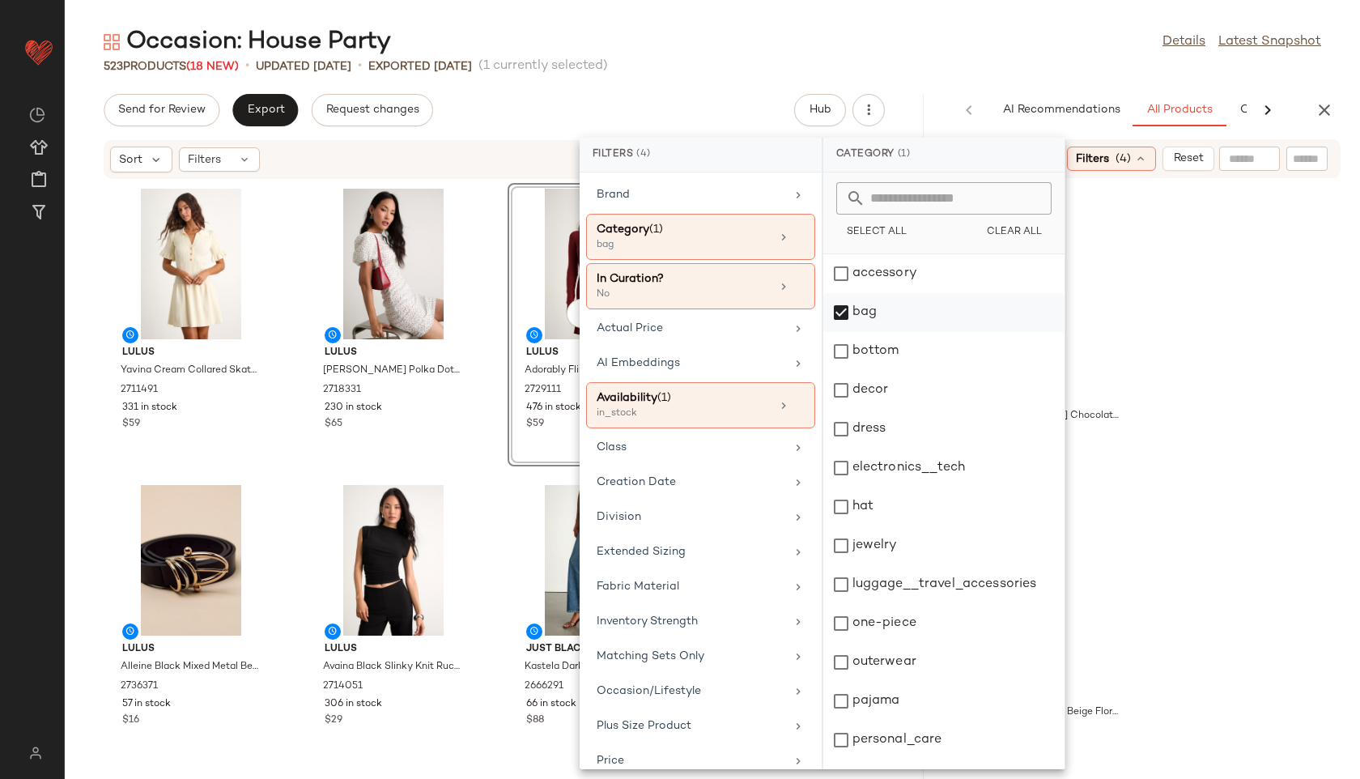
click at [871, 309] on div "bag" at bounding box center [943, 312] width 241 height 39
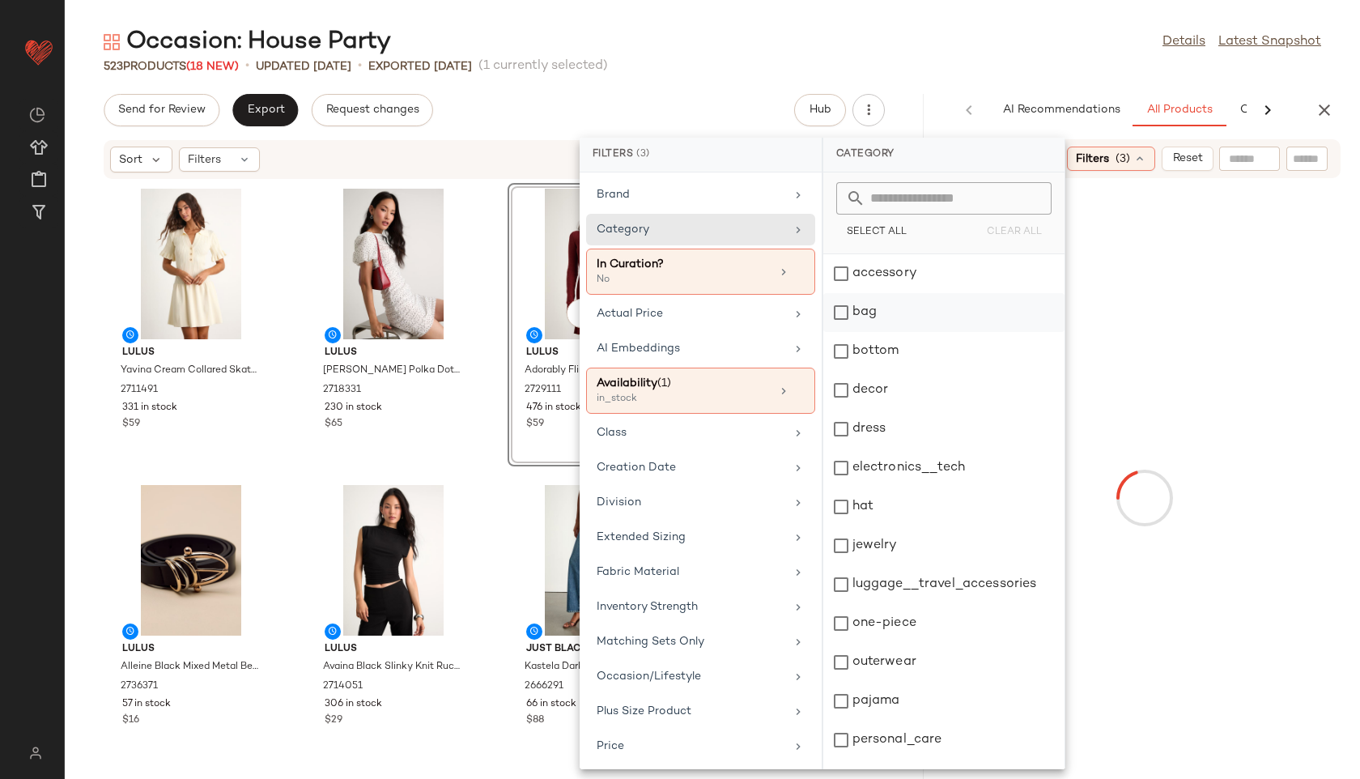
click at [871, 309] on div "bag" at bounding box center [943, 312] width 241 height 39
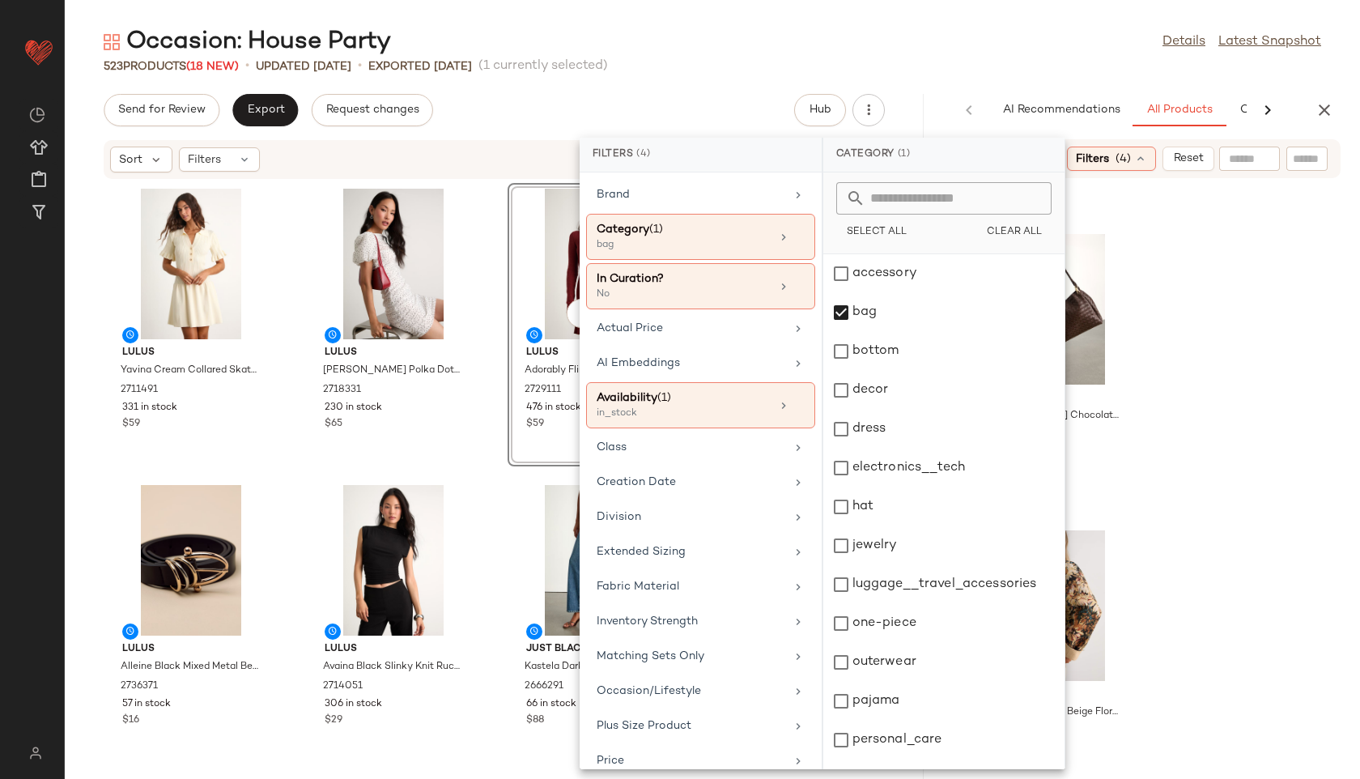
click at [945, 67] on div "523 Products (18 New) • updated [DATE] • Exported [DATE] (1 currently selected)" at bounding box center [712, 66] width 1295 height 16
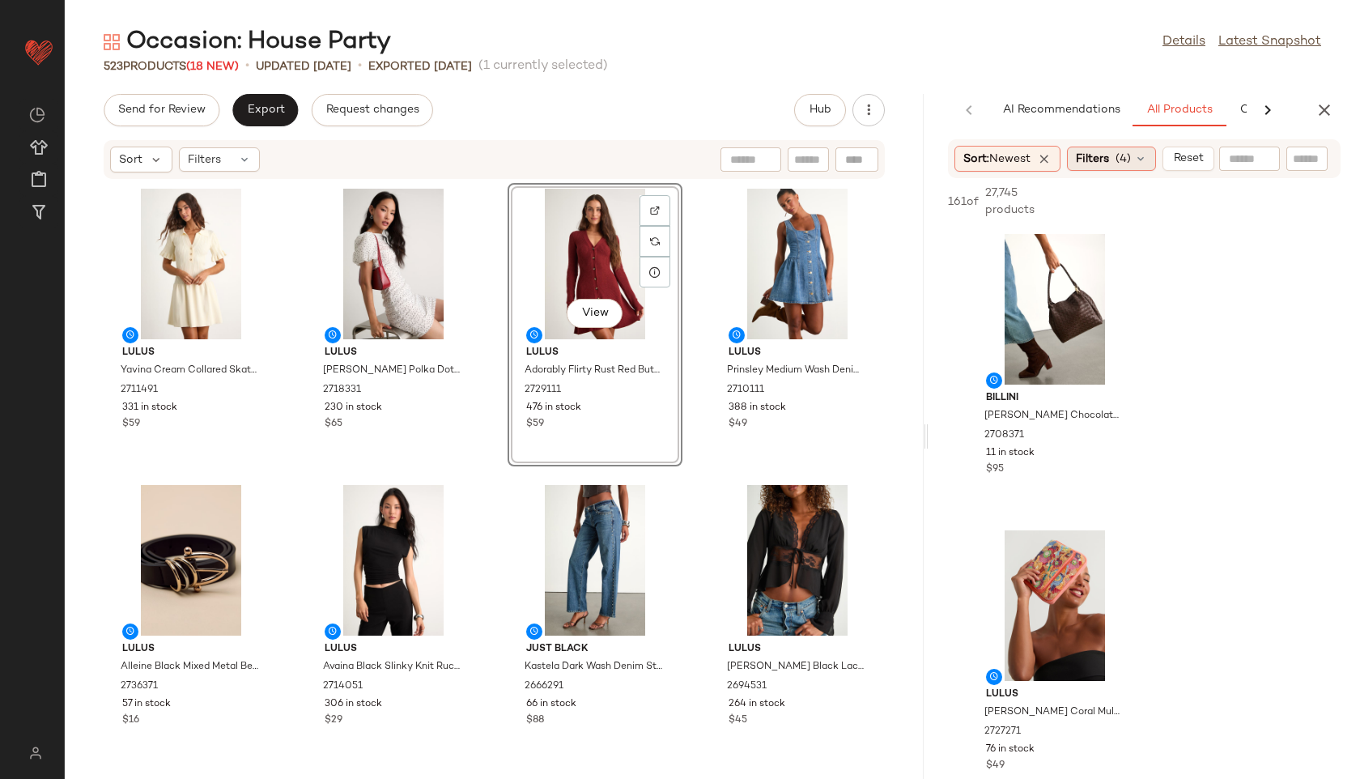
click at [1123, 159] on span "(4)" at bounding box center [1122, 159] width 15 height 17
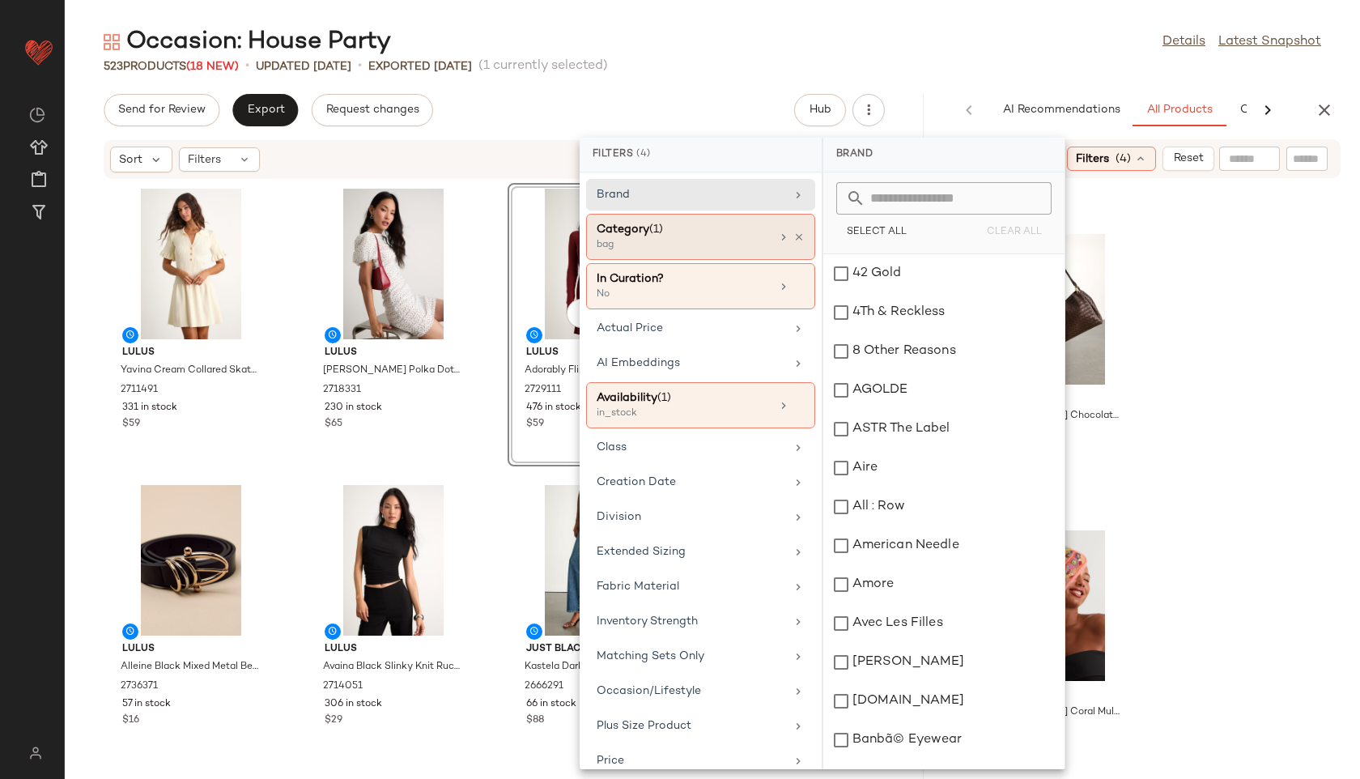
click at [685, 227] on div "Category (1)" at bounding box center [684, 229] width 174 height 17
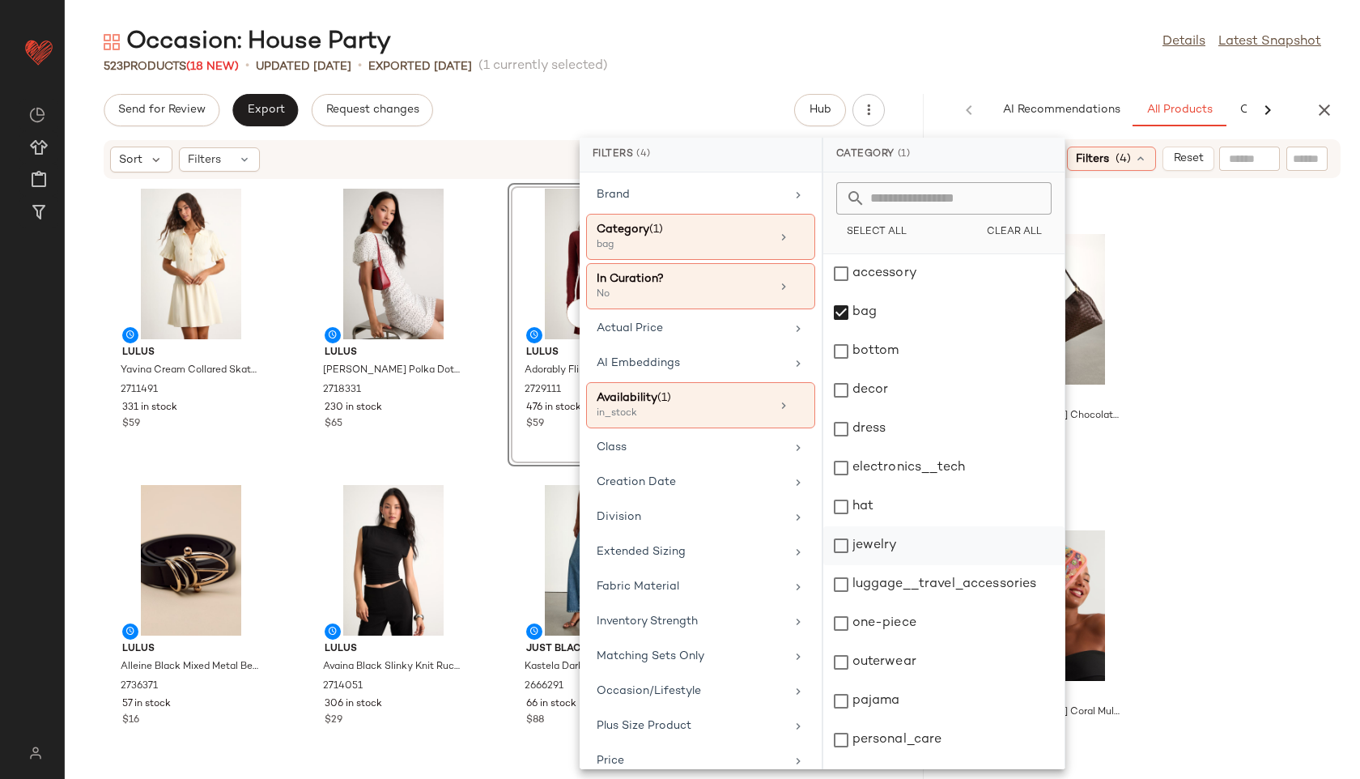
click at [892, 547] on div "jewelry" at bounding box center [943, 545] width 241 height 39
click at [934, 56] on div "Occasion: House Party Details Latest Snapshot" at bounding box center [712, 42] width 1295 height 32
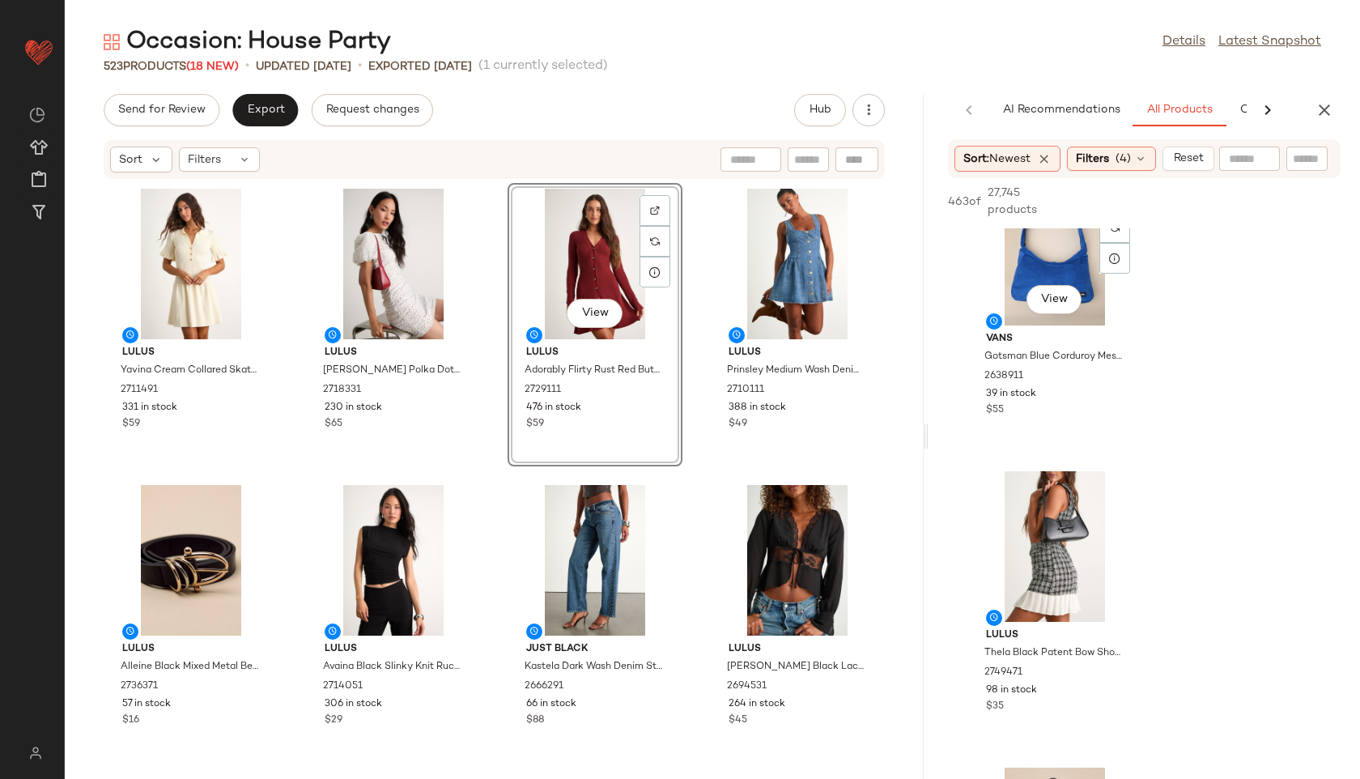
scroll to position [652, 0]
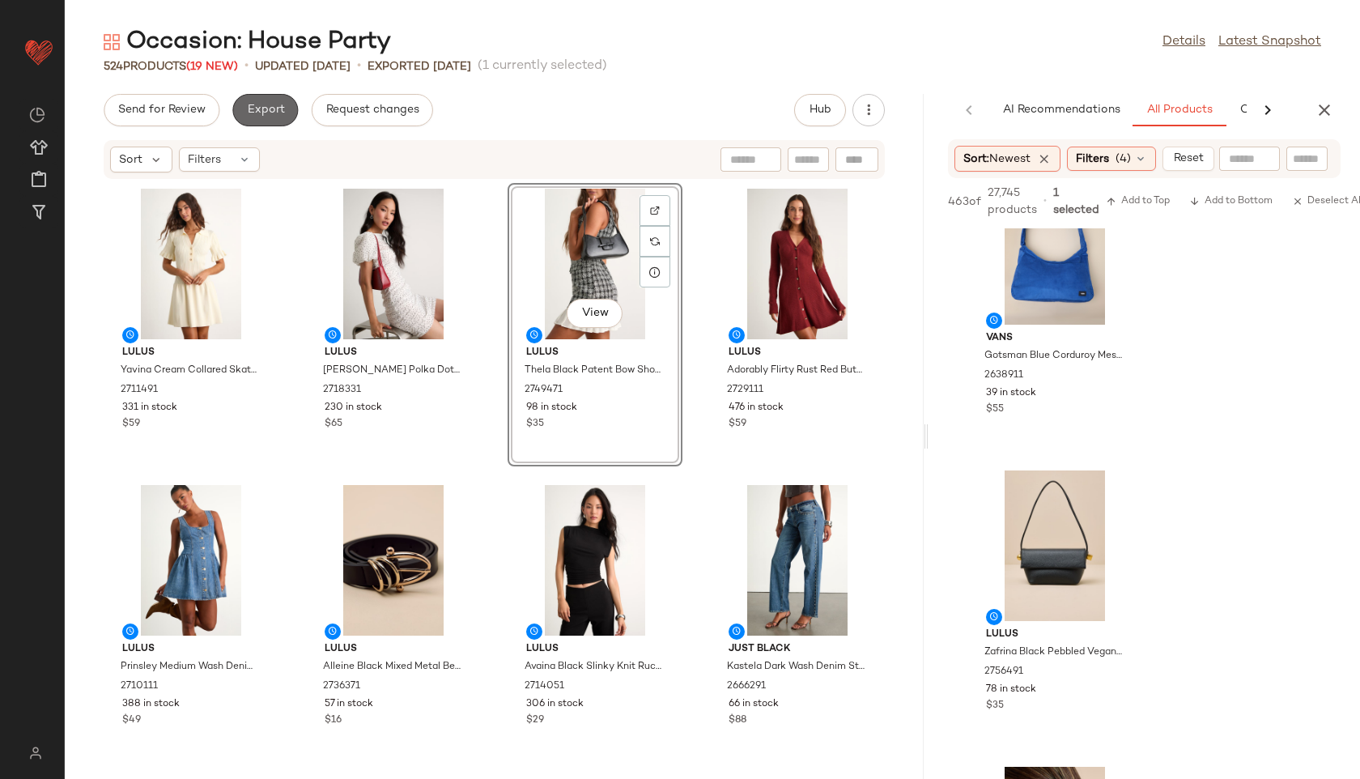
click at [259, 98] on button "Export" at bounding box center [265, 110] width 66 height 32
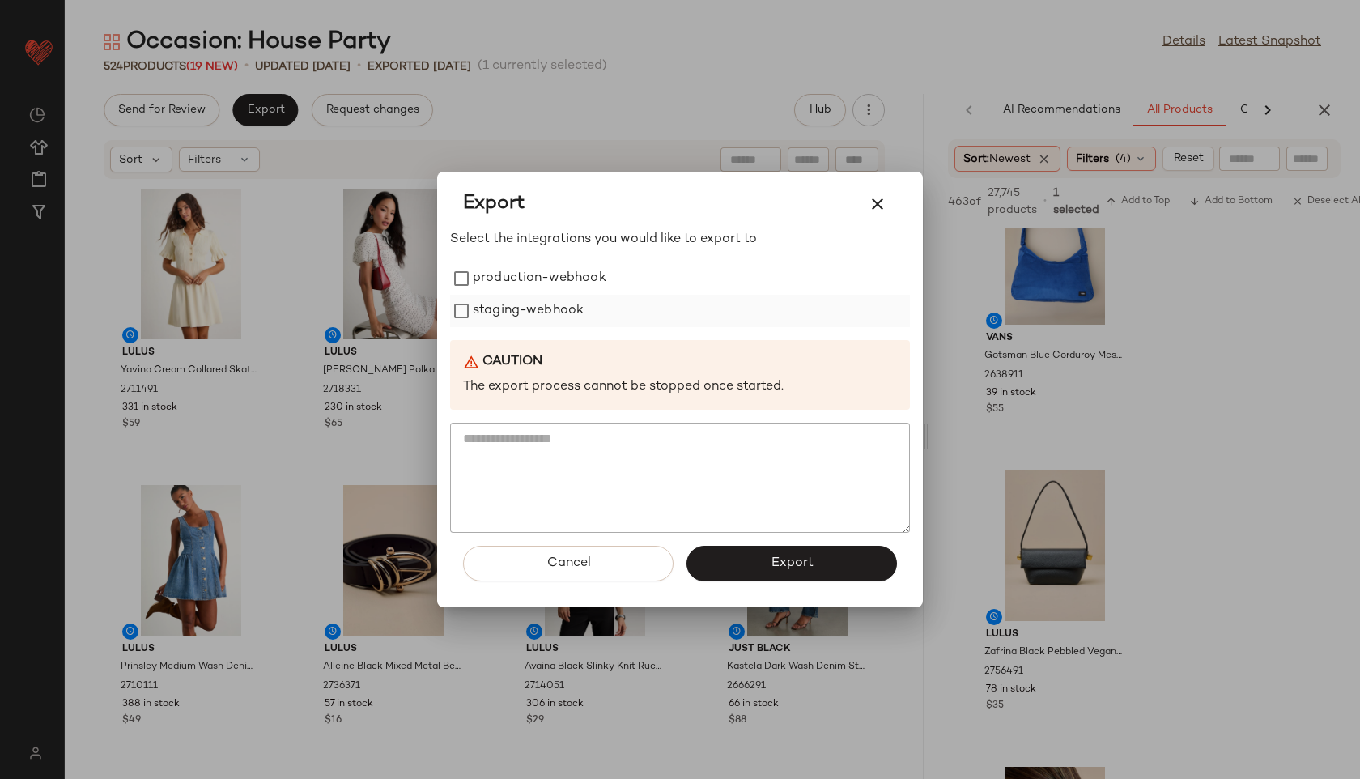
click at [588, 271] on label "production-webhook" at bounding box center [540, 278] width 134 height 32
click at [576, 308] on label "staging-webhook" at bounding box center [528, 311] width 111 height 32
click at [733, 570] on button "Export" at bounding box center [791, 564] width 210 height 36
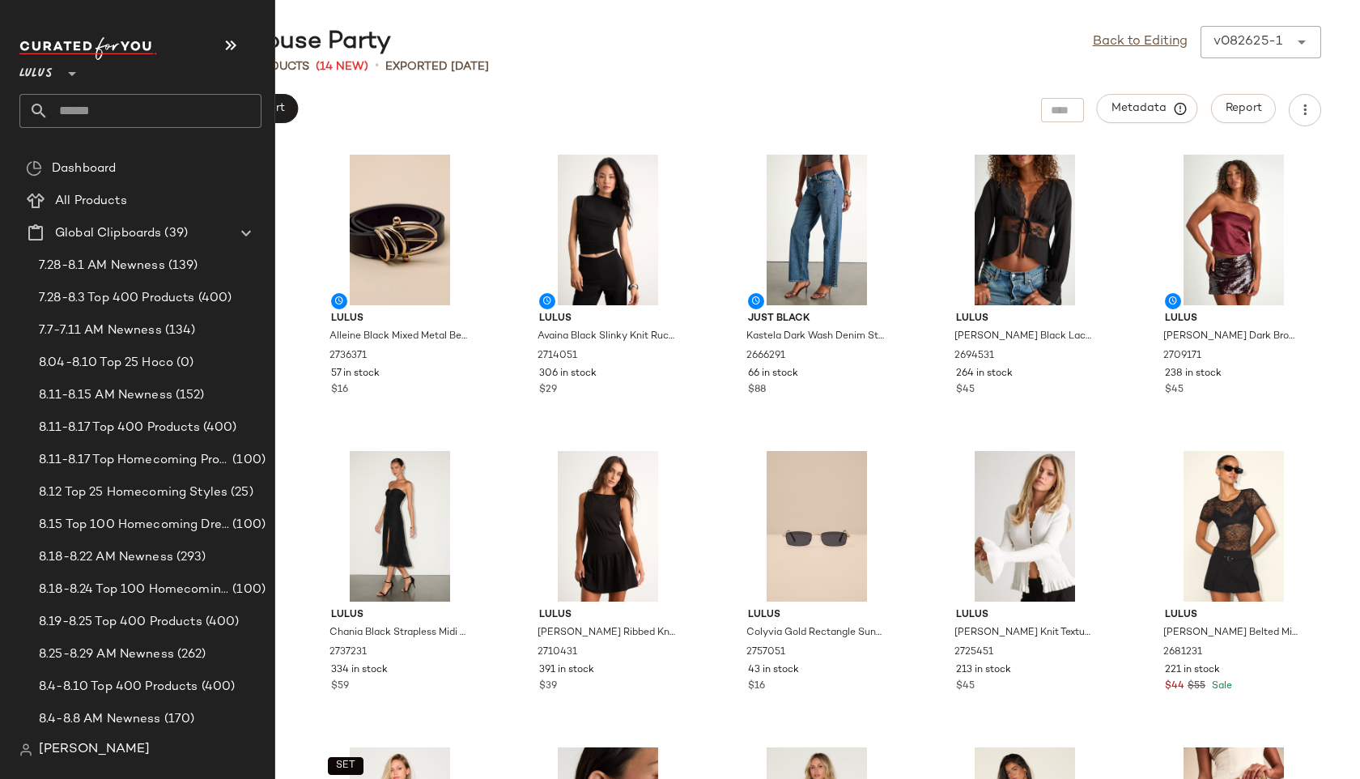
click at [120, 103] on input "text" at bounding box center [155, 111] width 213 height 34
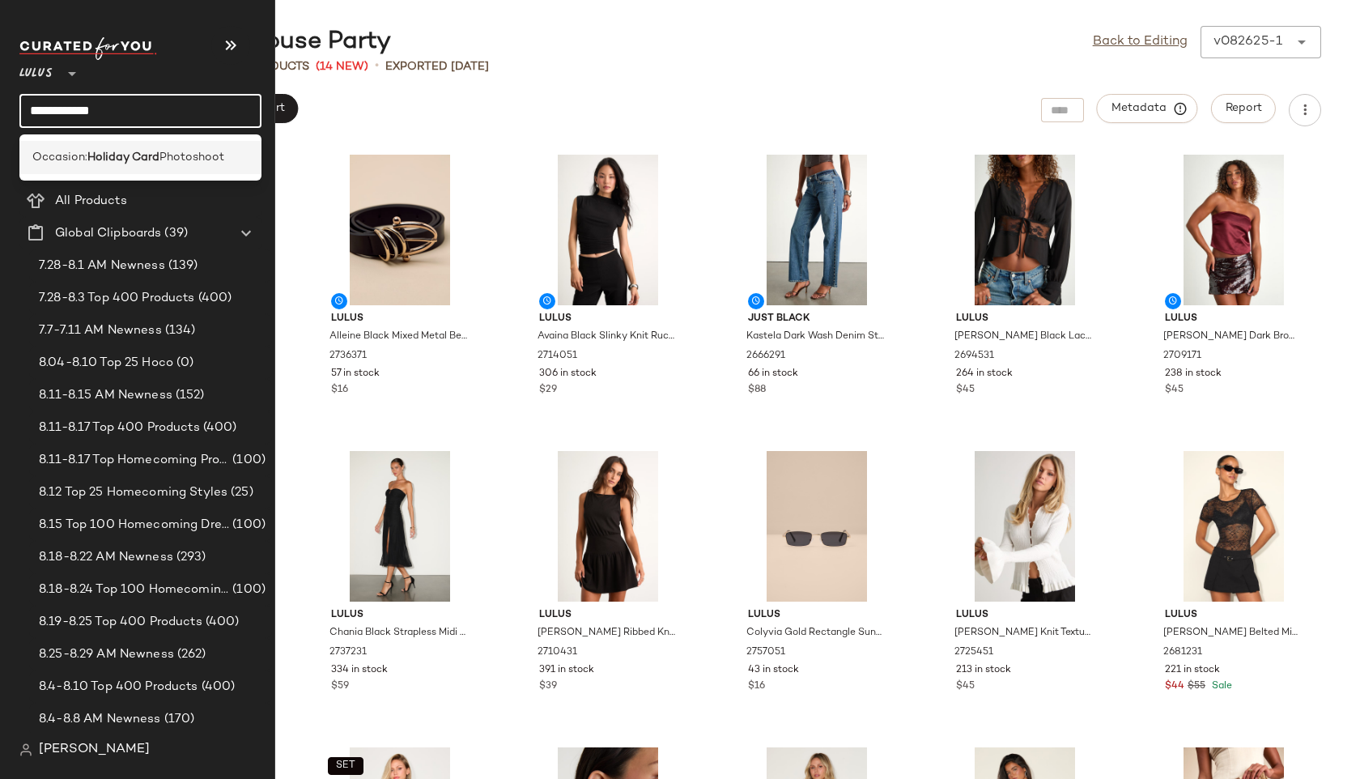
type input "**********"
click at [76, 156] on span "Occasion:" at bounding box center [59, 157] width 55 height 17
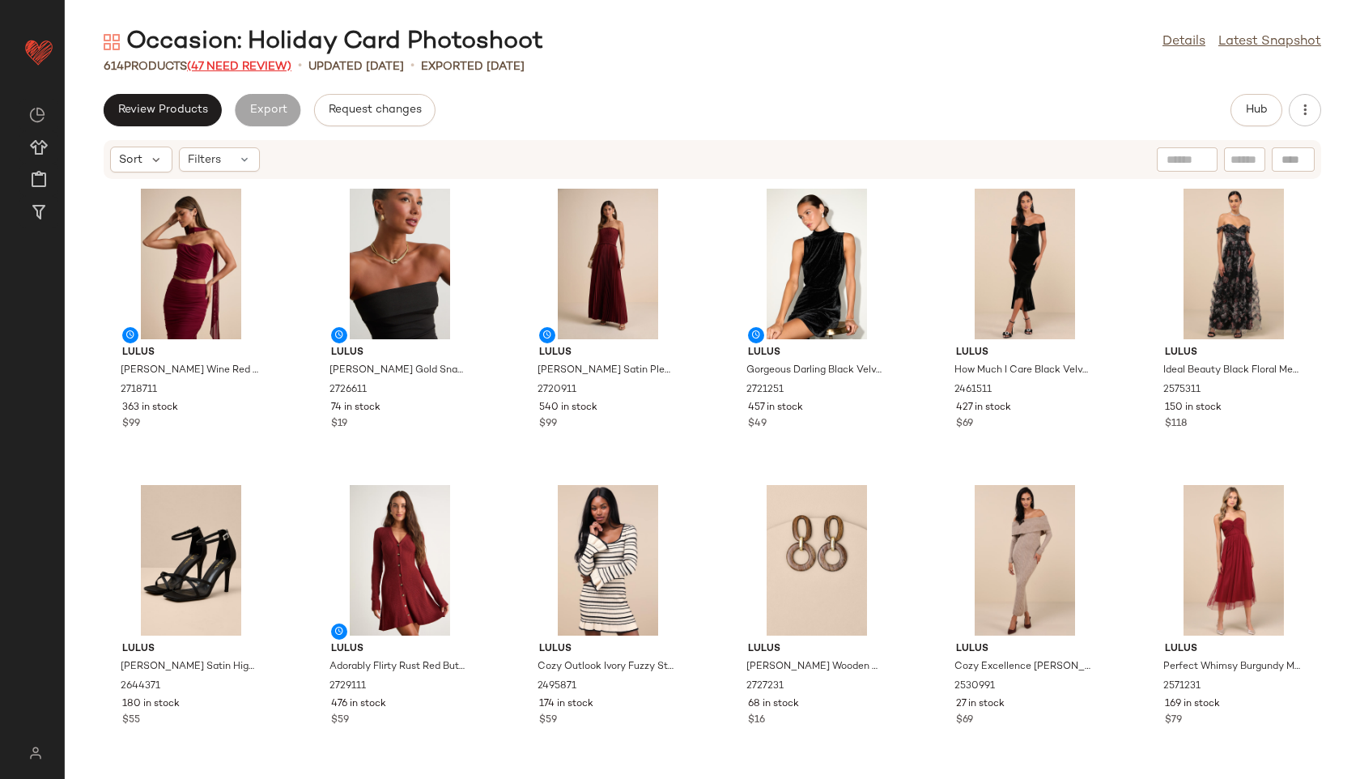
click at [256, 68] on span "(47 Need Review)" at bounding box center [239, 67] width 104 height 12
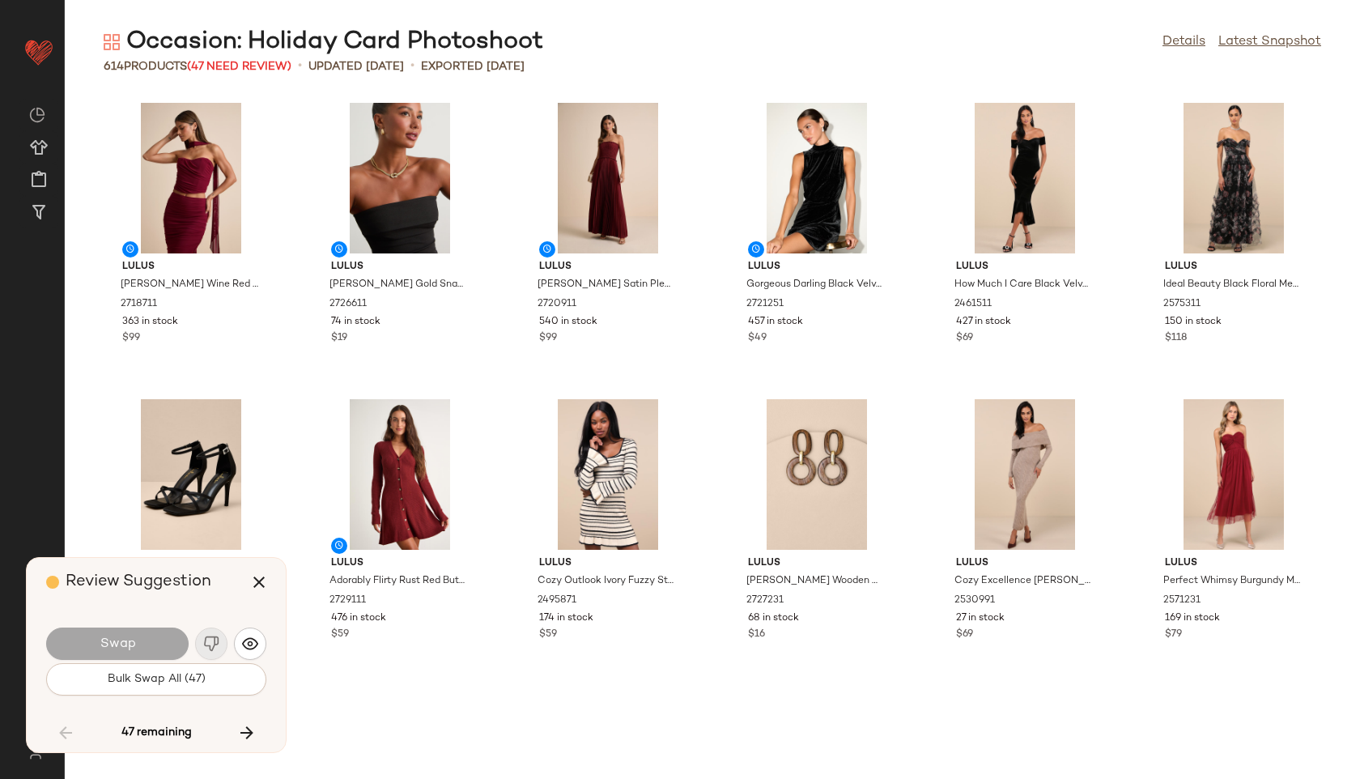
scroll to position [5036, 0]
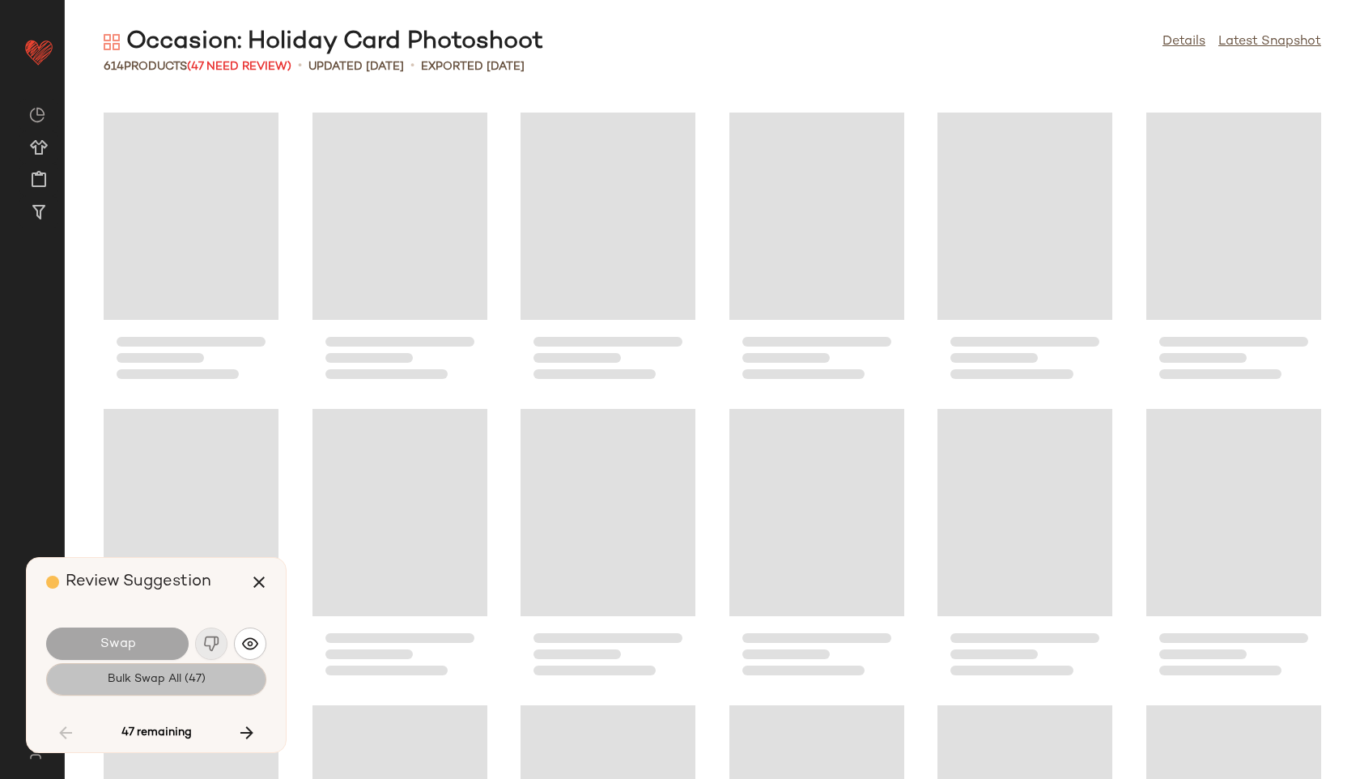
click at [145, 690] on button "Bulk Swap All (47)" at bounding box center [156, 679] width 220 height 32
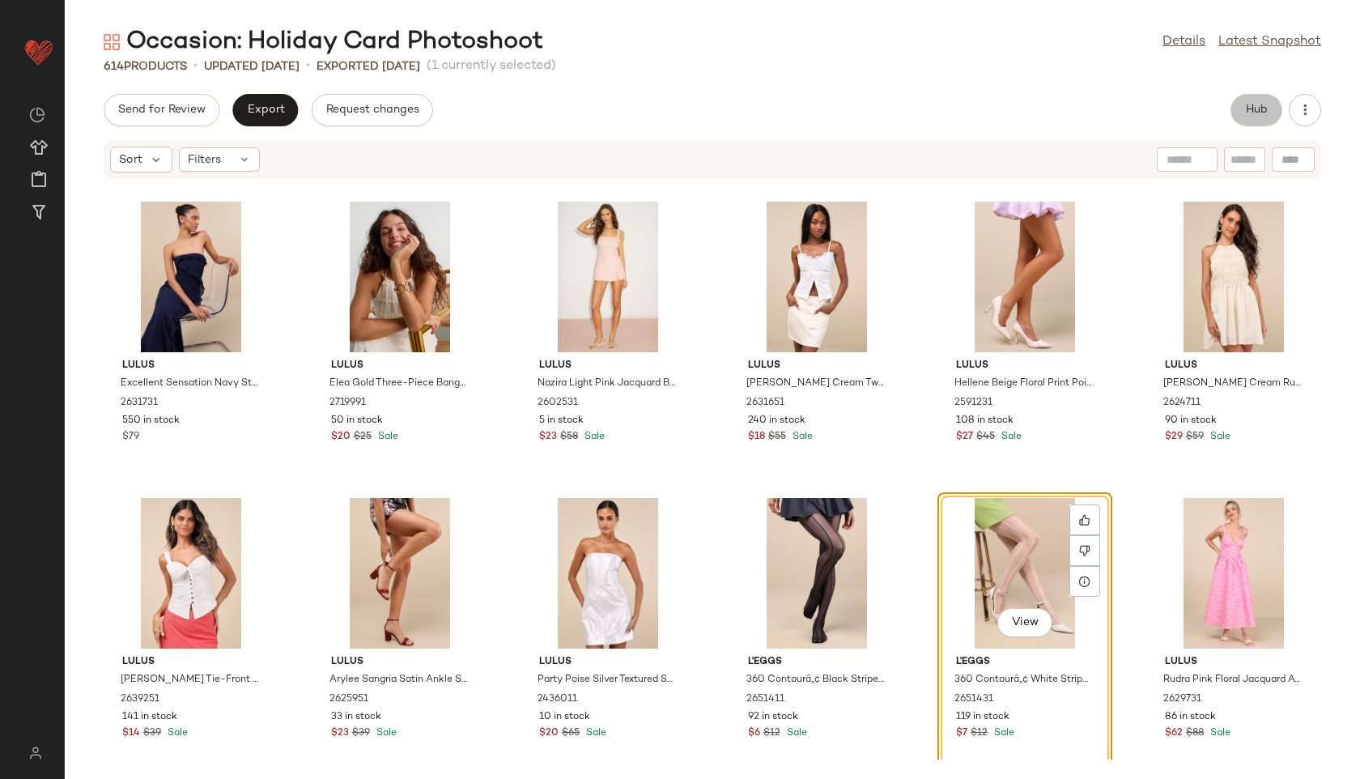
click at [1251, 95] on button "Hub" at bounding box center [1256, 110] width 52 height 32
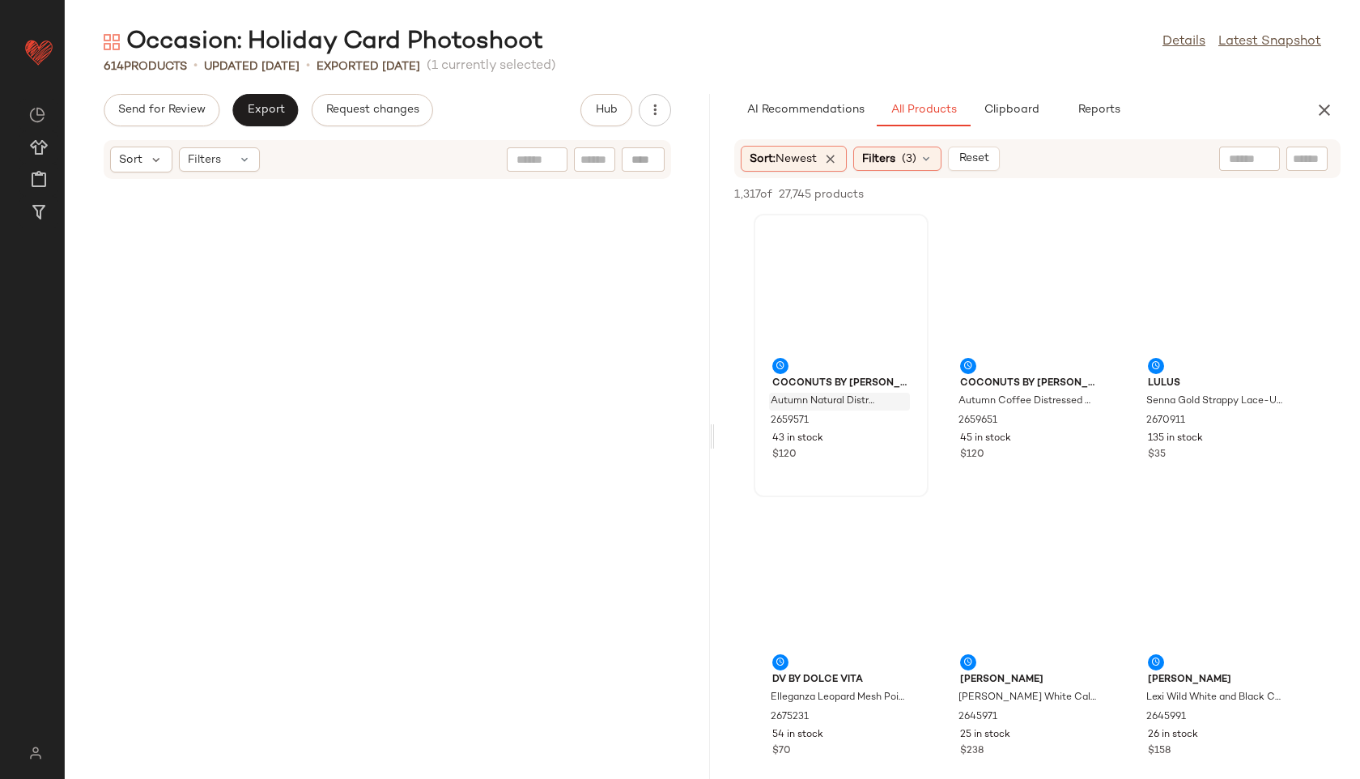
scroll to position [10073, 0]
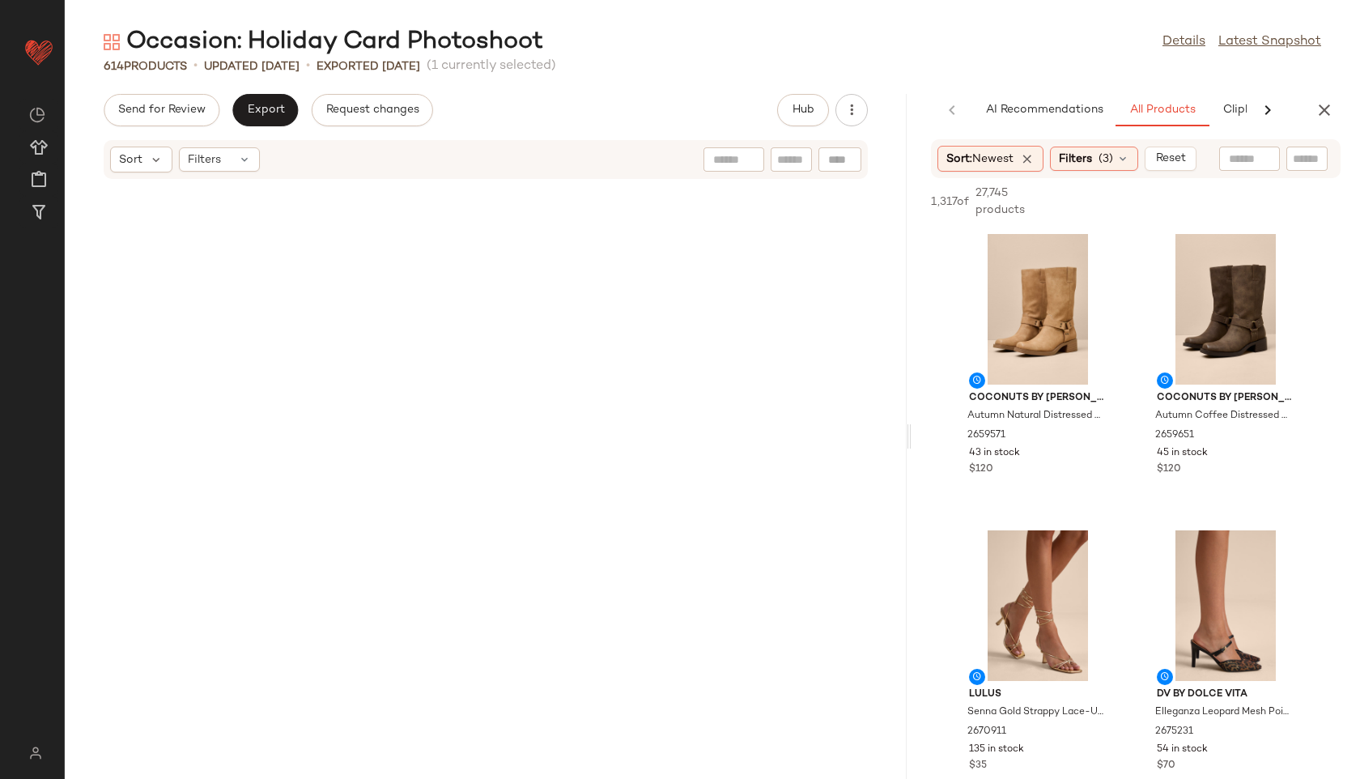
drag, startPoint x: 712, startPoint y: 435, endPoint x: 1040, endPoint y: 432, distance: 327.8
click at [1040, 432] on div "Occasion: Holiday Card Photoshoot Details Latest Snapshot 614 Products • update…" at bounding box center [712, 402] width 1295 height 753
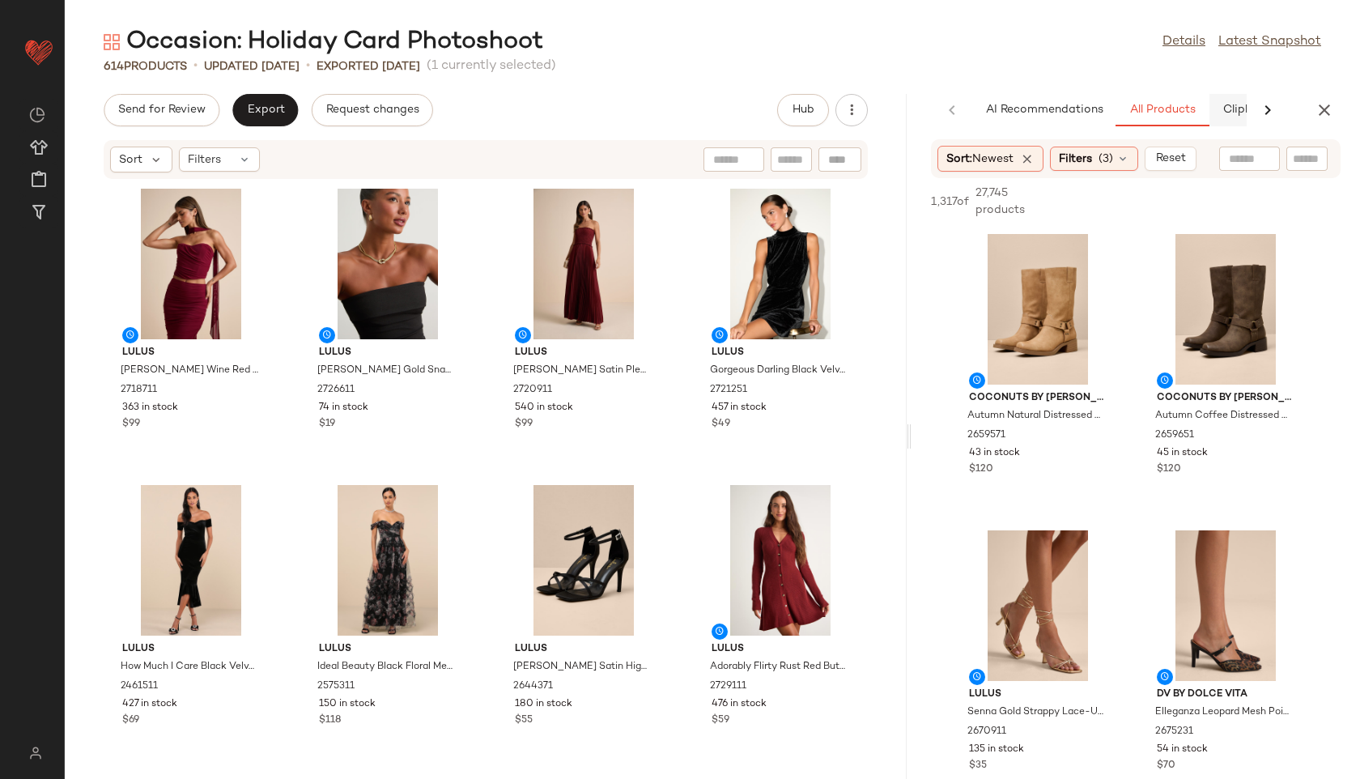
click at [1228, 113] on span "Clipboard" at bounding box center [1249, 110] width 56 height 13
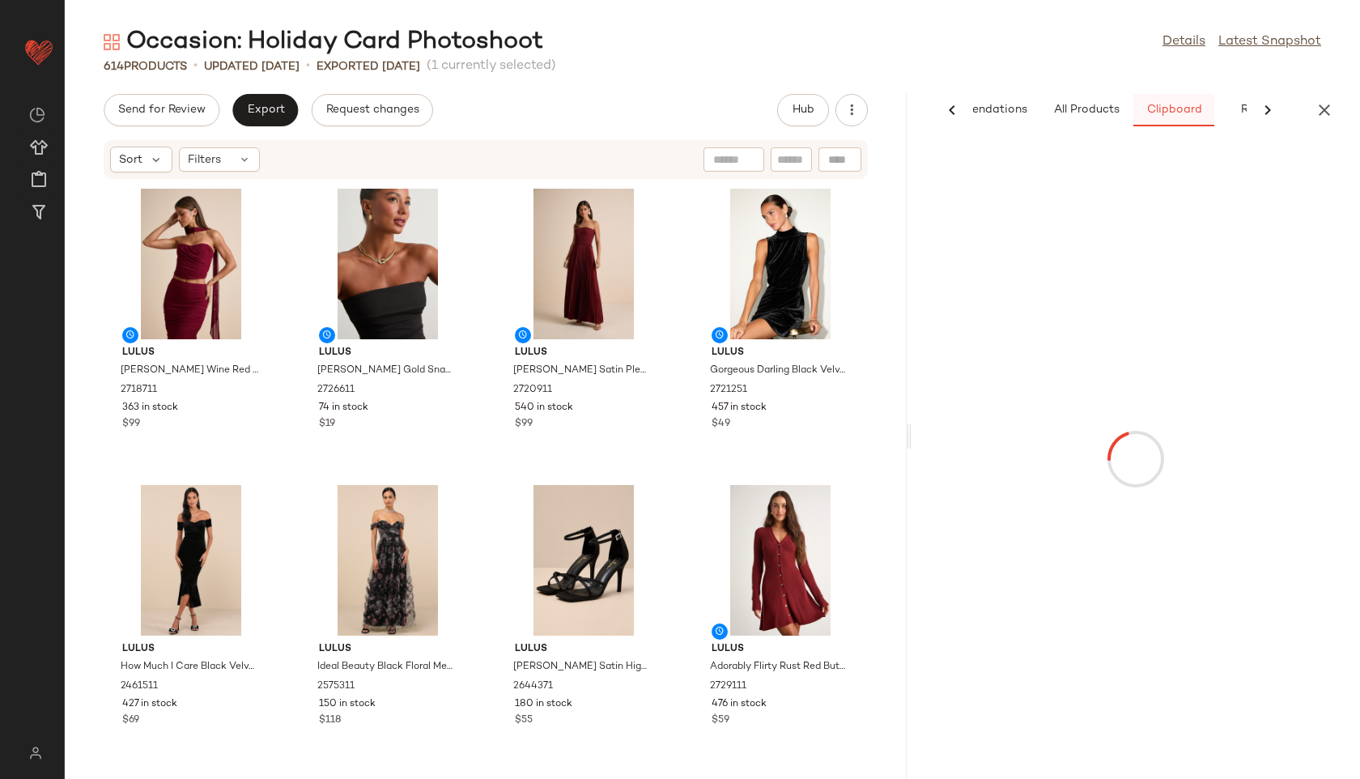
scroll to position [0, 76]
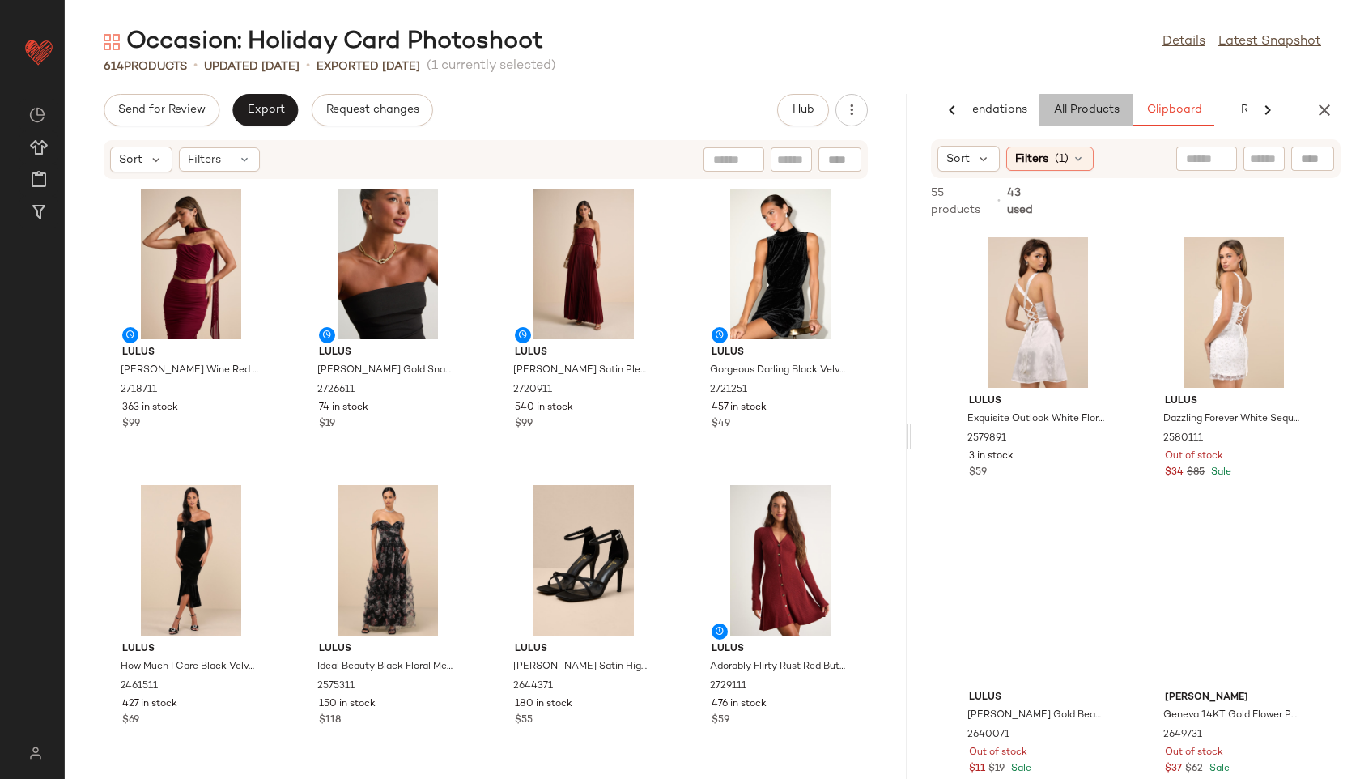
click at [1102, 113] on span "All Products" at bounding box center [1086, 110] width 66 height 13
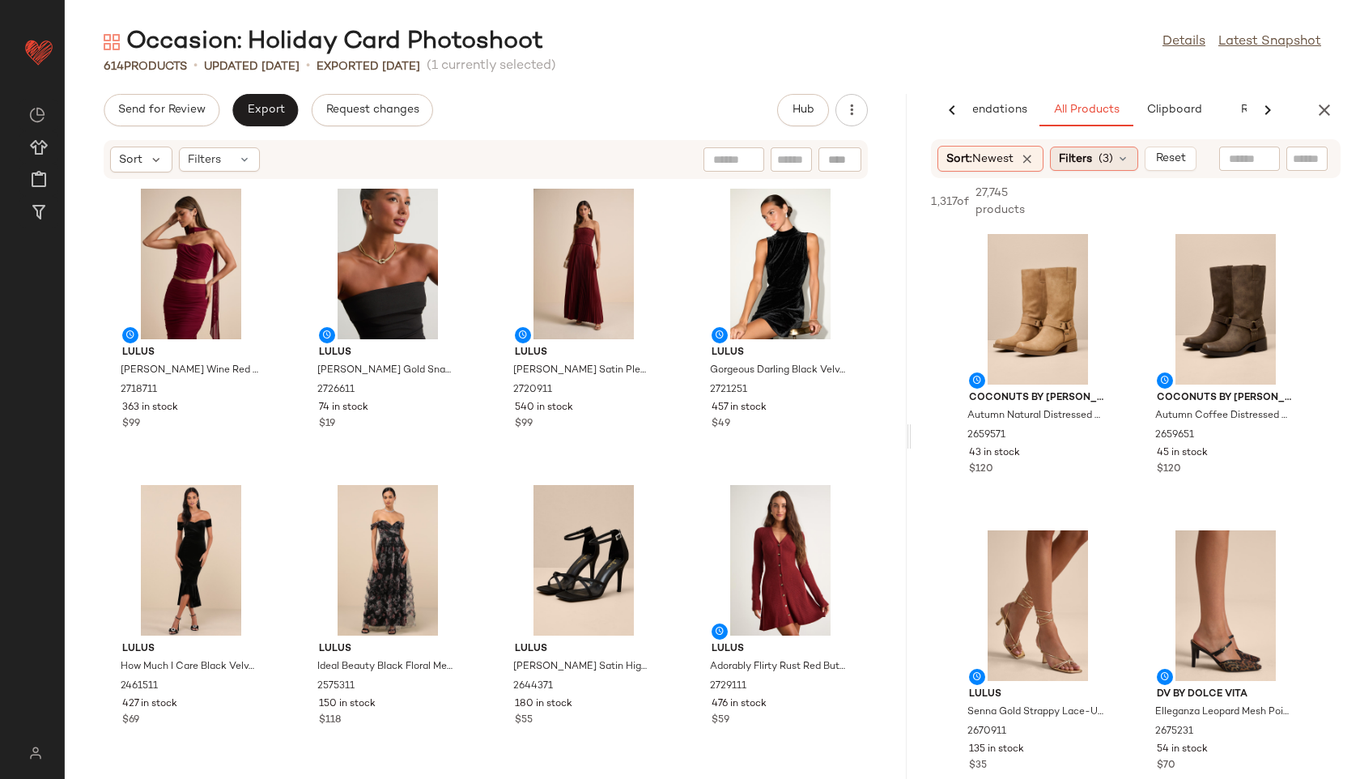
click at [1083, 152] on span "Filters" at bounding box center [1075, 159] width 33 height 17
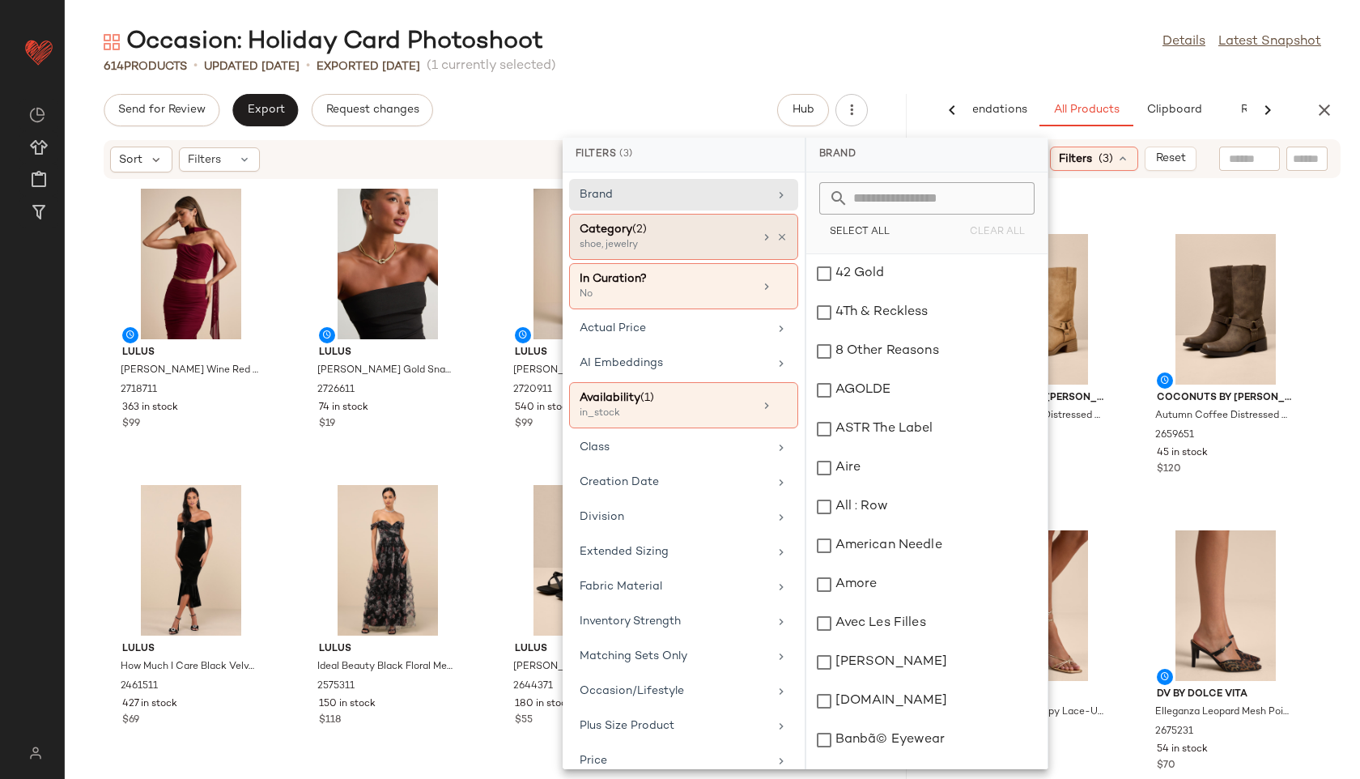
click at [705, 233] on div "Category (2)" at bounding box center [667, 229] width 174 height 17
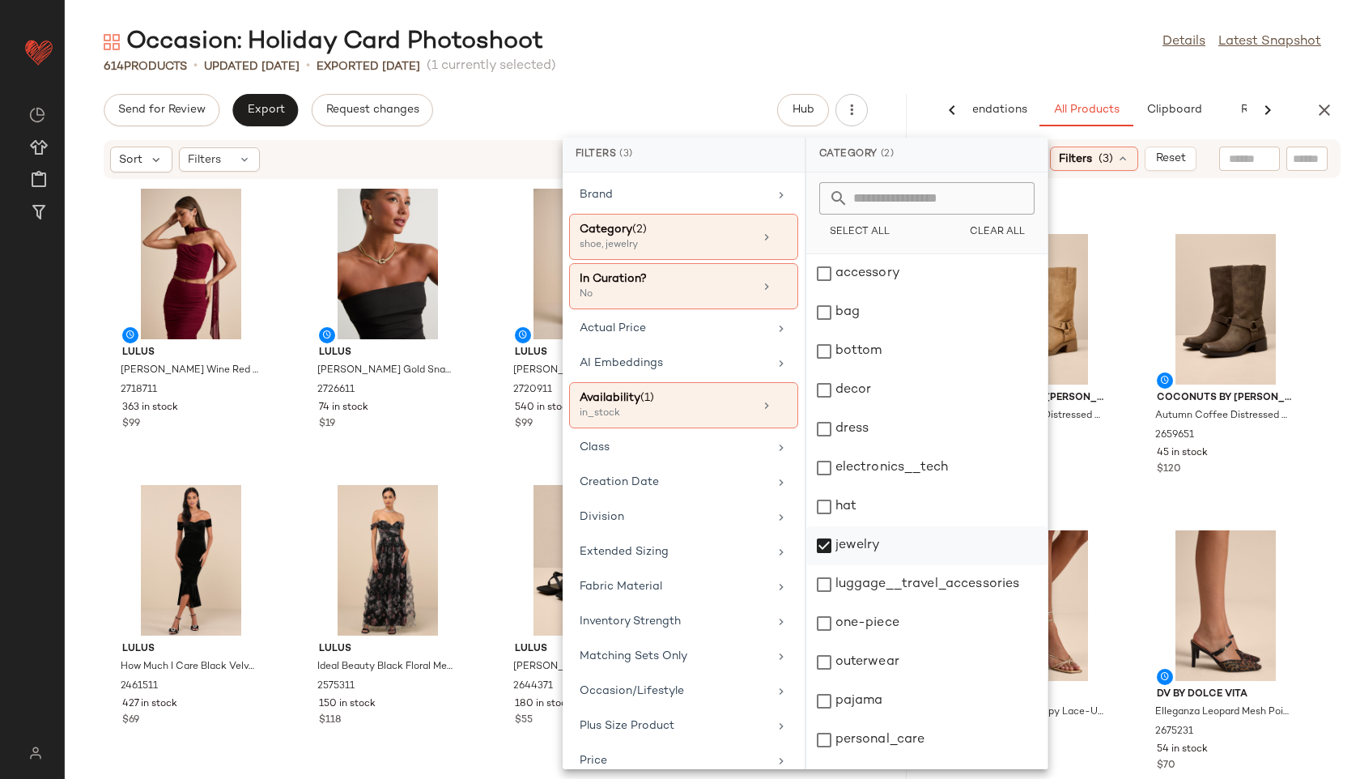
click at [849, 545] on div "jewelry" at bounding box center [926, 545] width 241 height 39
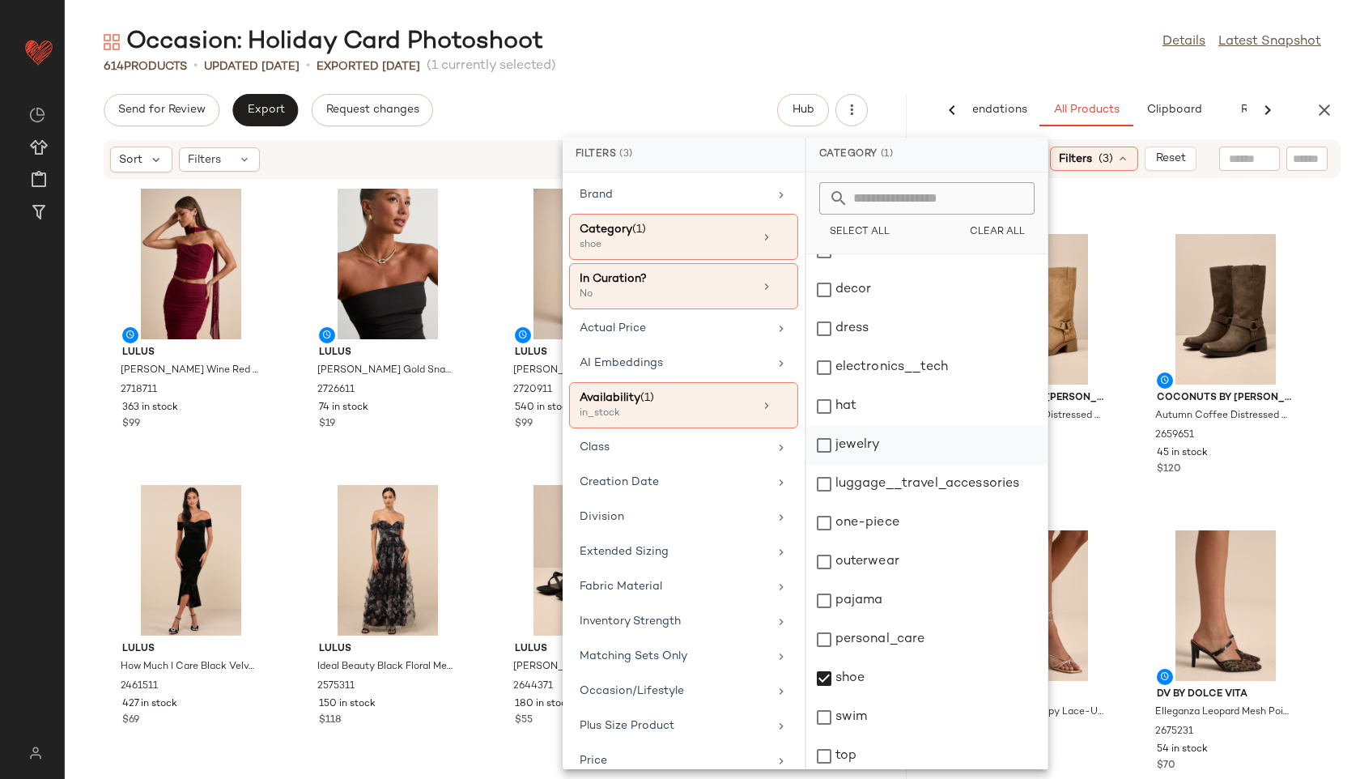
scroll to position [146, 0]
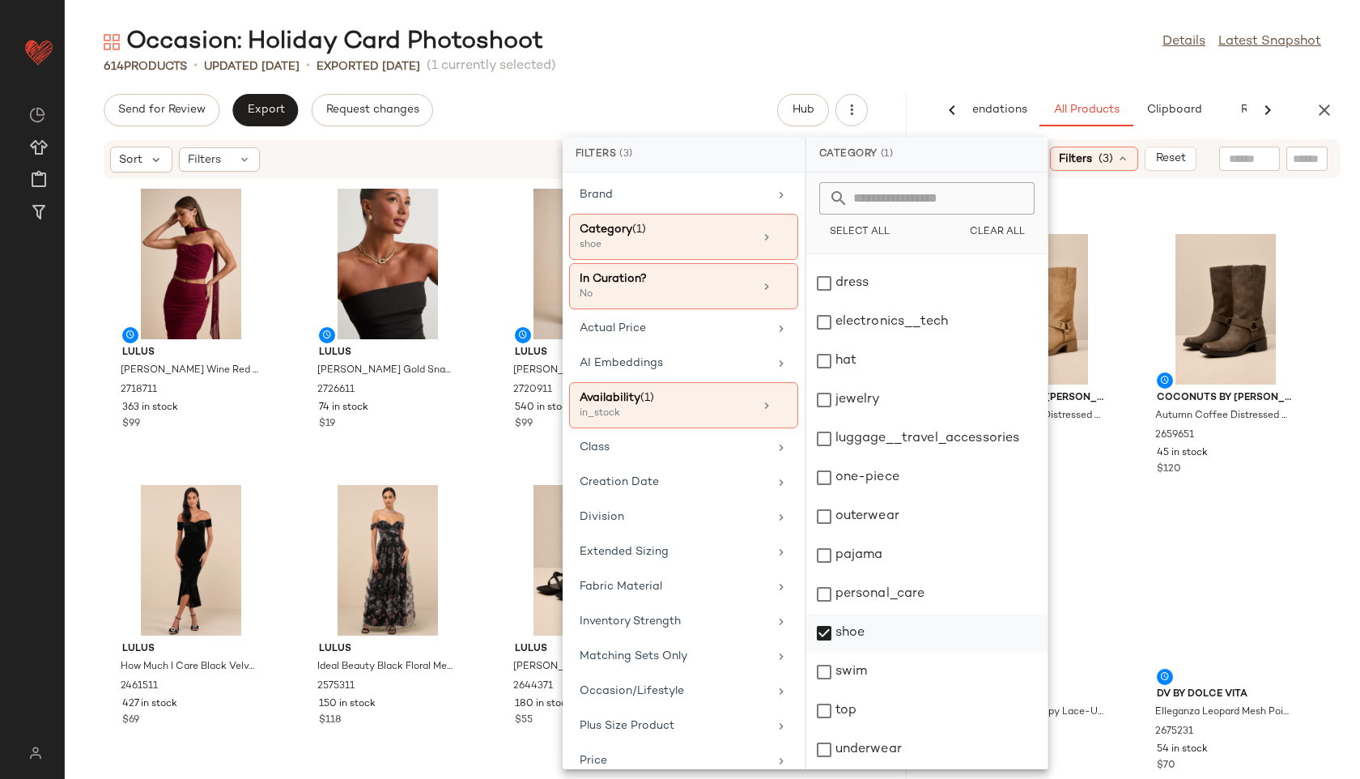
click at [850, 635] on div "shoe" at bounding box center [926, 633] width 241 height 39
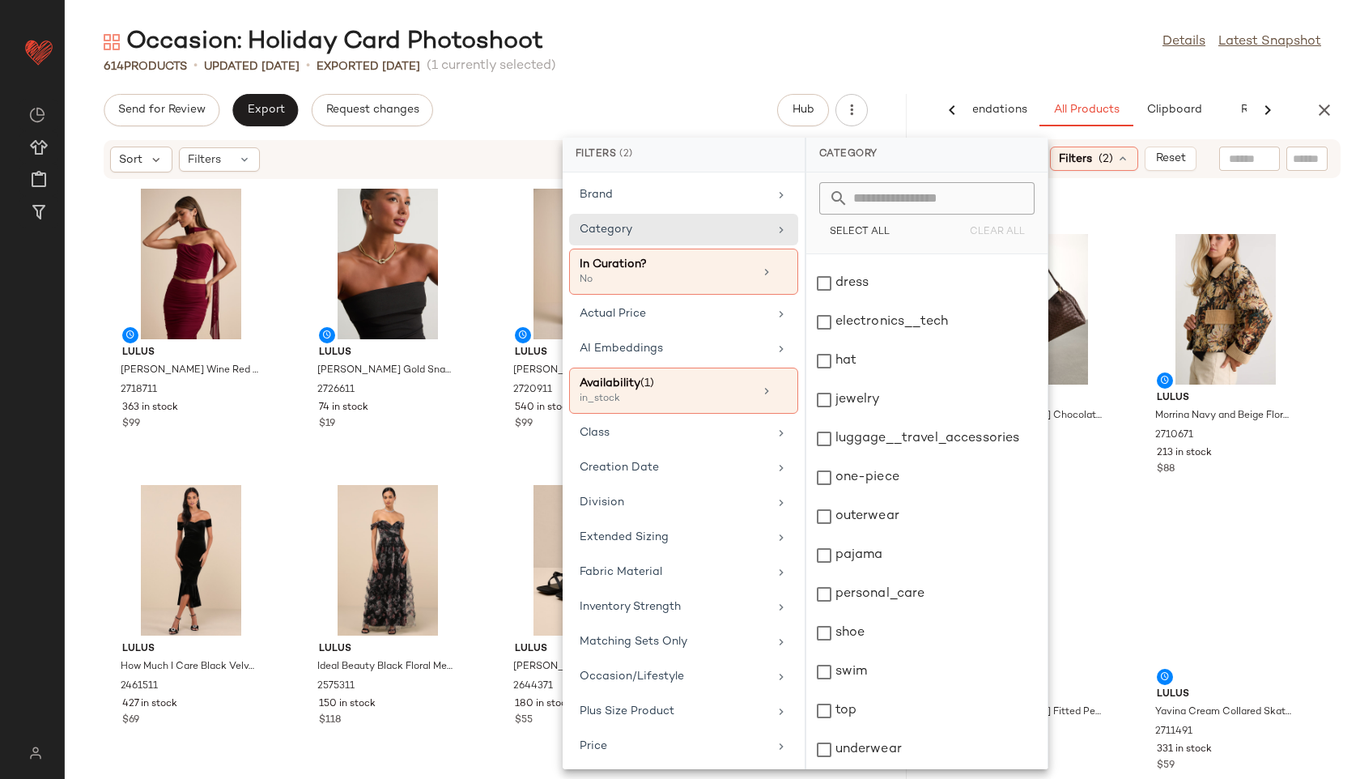
click at [957, 57] on div "Occasion: Holiday Card Photoshoot Details Latest Snapshot" at bounding box center [712, 42] width 1295 height 32
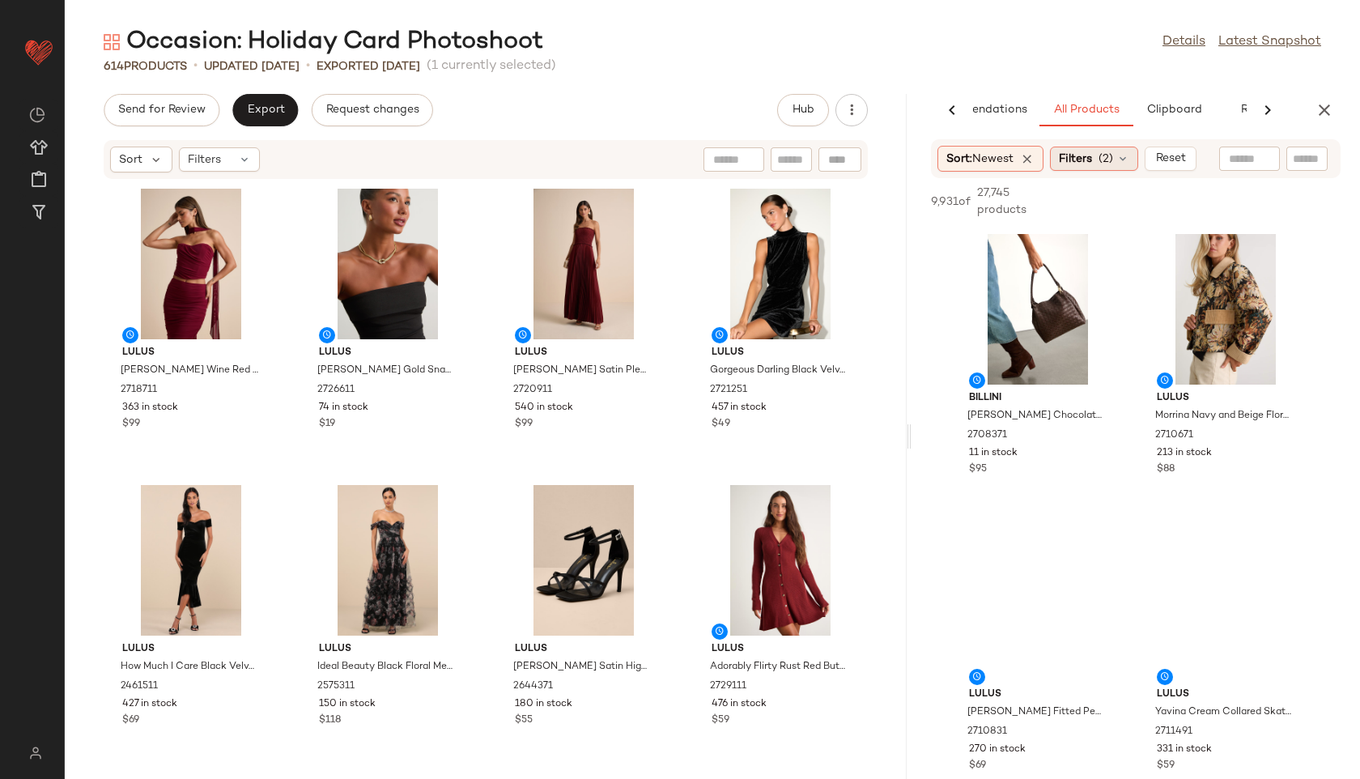
click at [1119, 160] on div "Filters (2)" at bounding box center [1094, 159] width 88 height 24
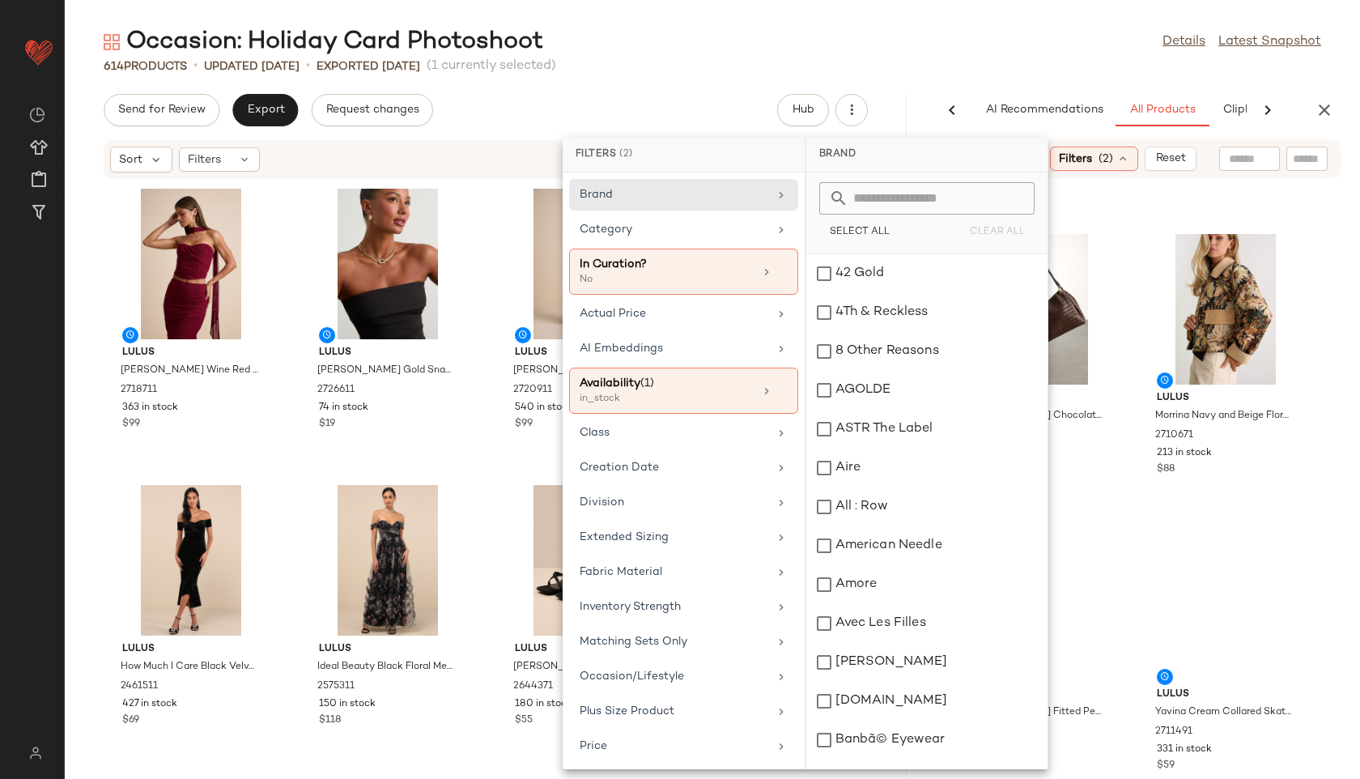
scroll to position [0, 76]
click at [672, 234] on div "Category" at bounding box center [674, 229] width 189 height 17
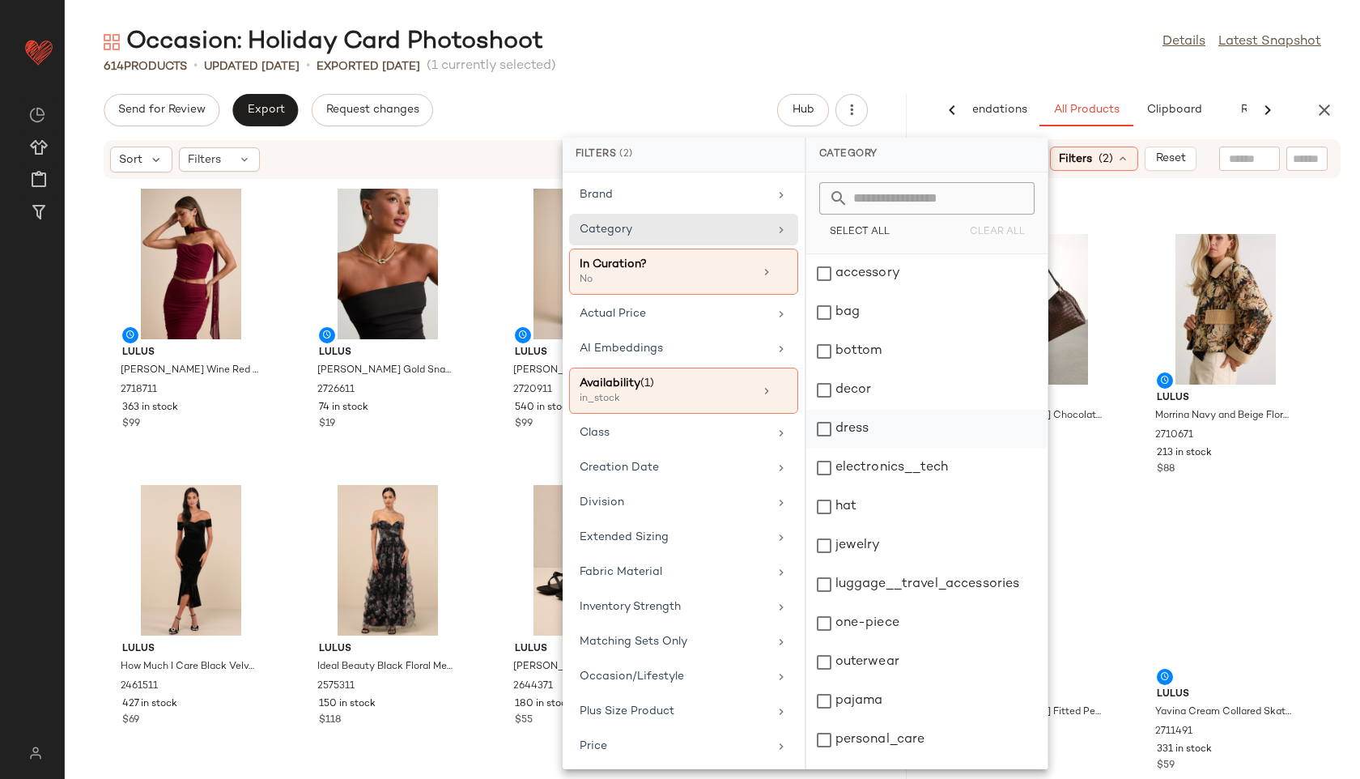
click at [862, 436] on div "dress" at bounding box center [926, 429] width 241 height 39
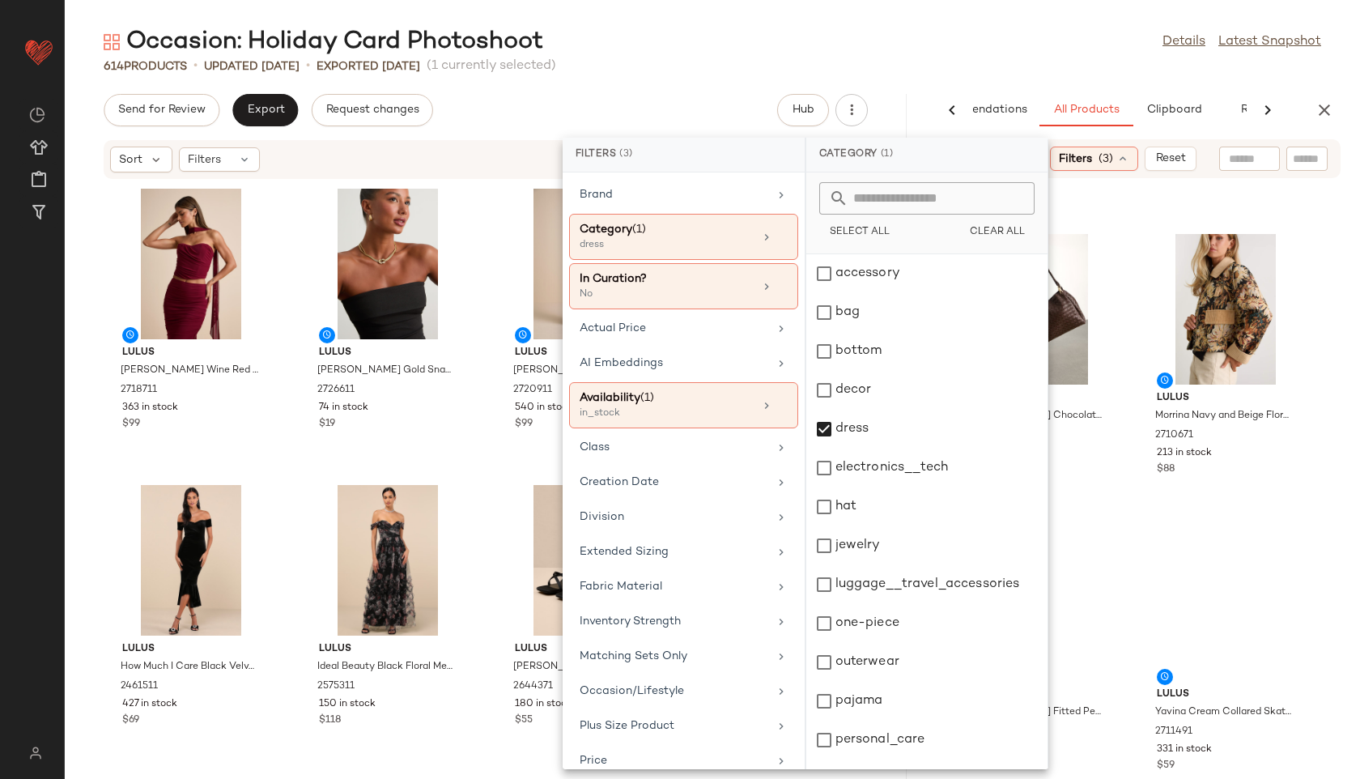
click at [937, 19] on main "Occasion: Holiday Card Photoshoot Details Latest Snapshot 614 Products • update…" at bounding box center [680, 389] width 1360 height 779
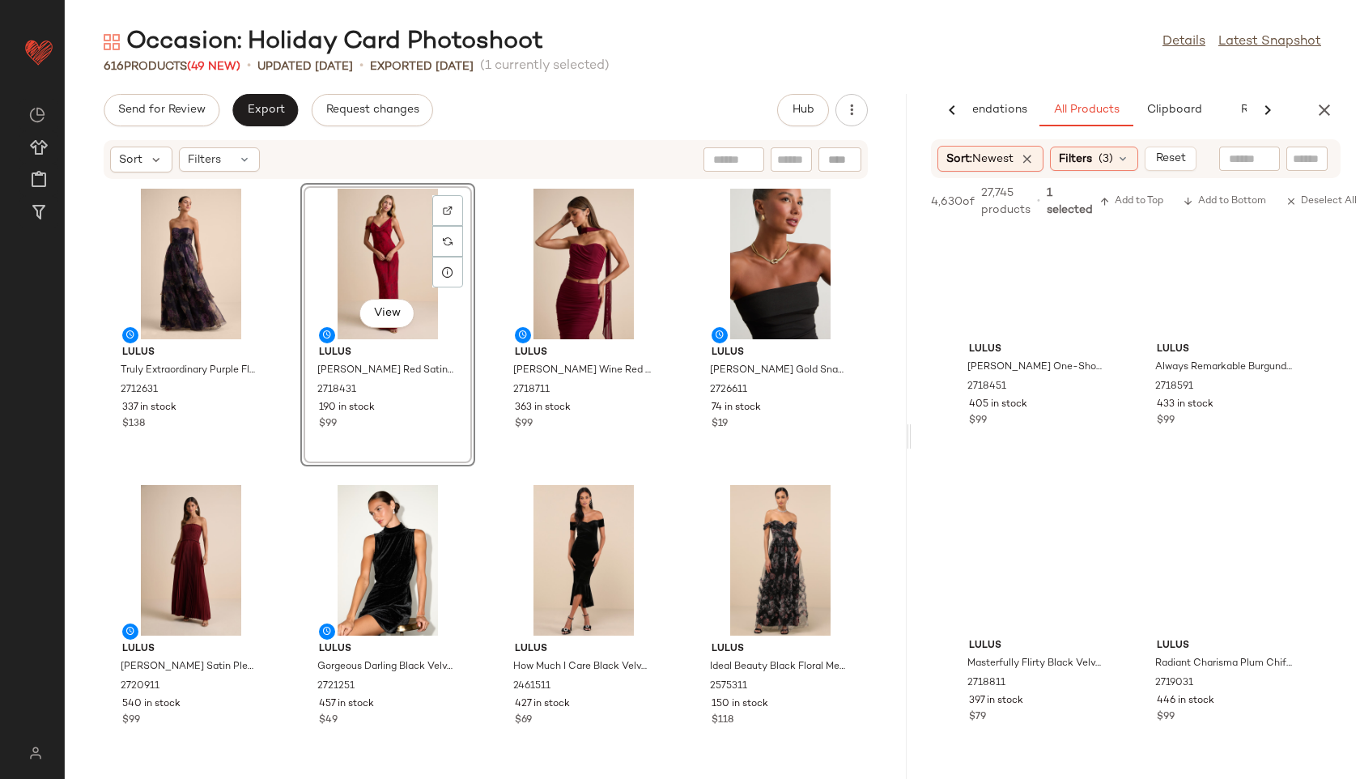
scroll to position [10419, 0]
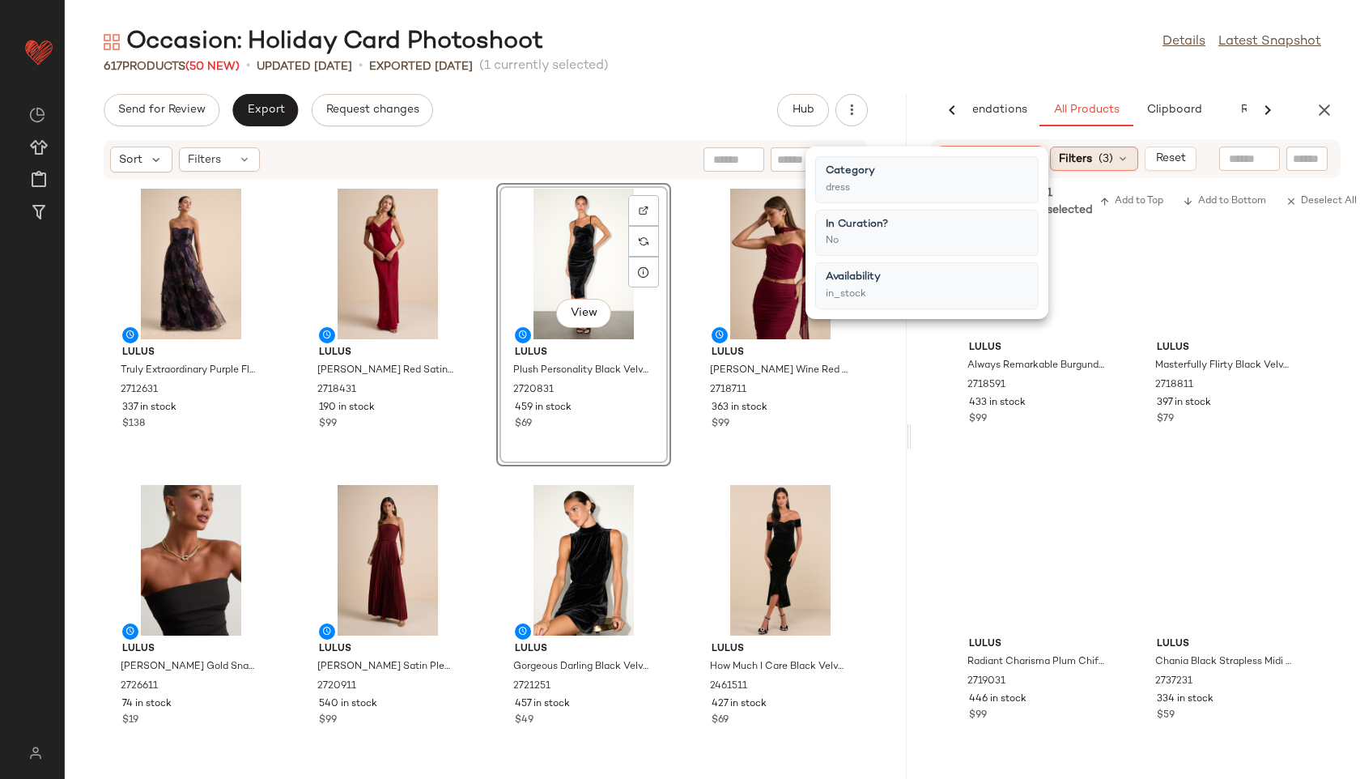
click at [1107, 160] on span "(3)" at bounding box center [1105, 159] width 15 height 17
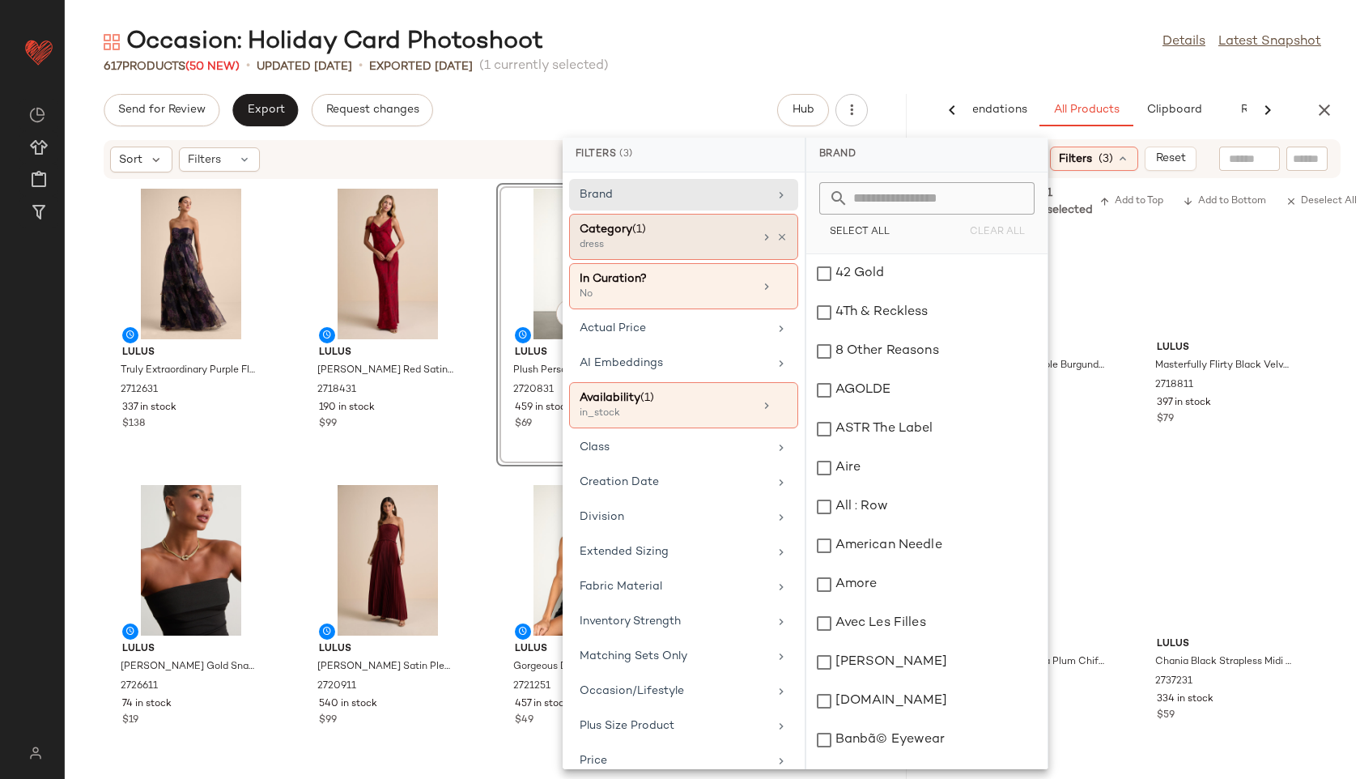
click at [702, 235] on div "Category (1)" at bounding box center [667, 229] width 174 height 17
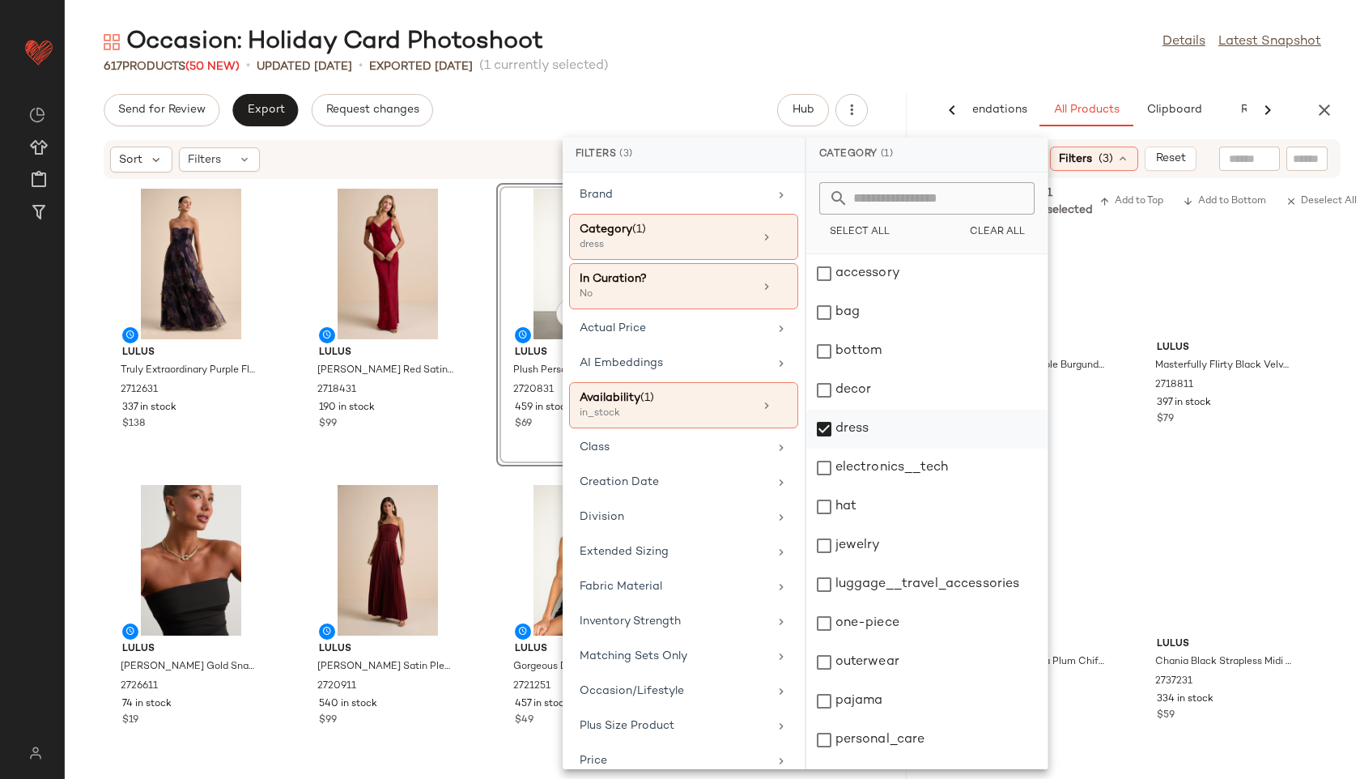
click at [839, 435] on div "dress" at bounding box center [926, 429] width 241 height 39
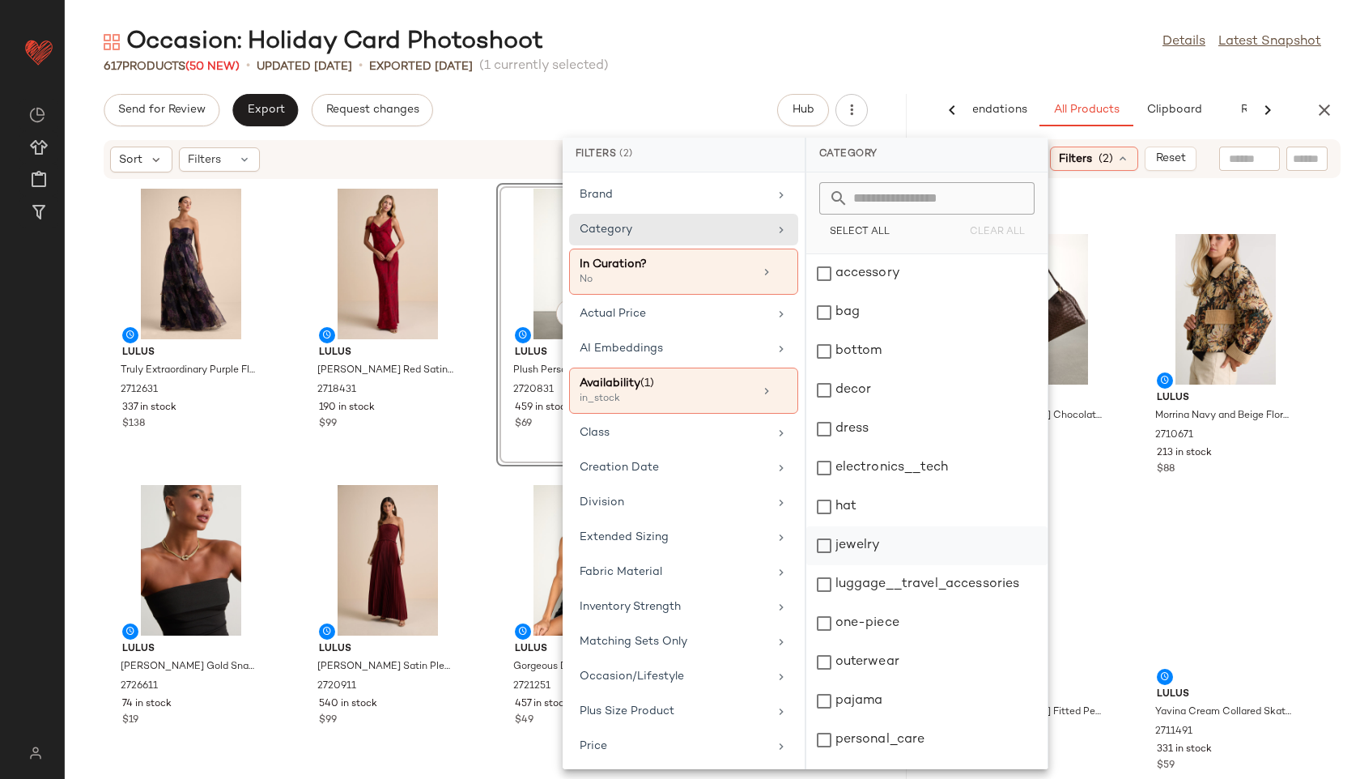
click at [870, 551] on div "jewelry" at bounding box center [926, 545] width 241 height 39
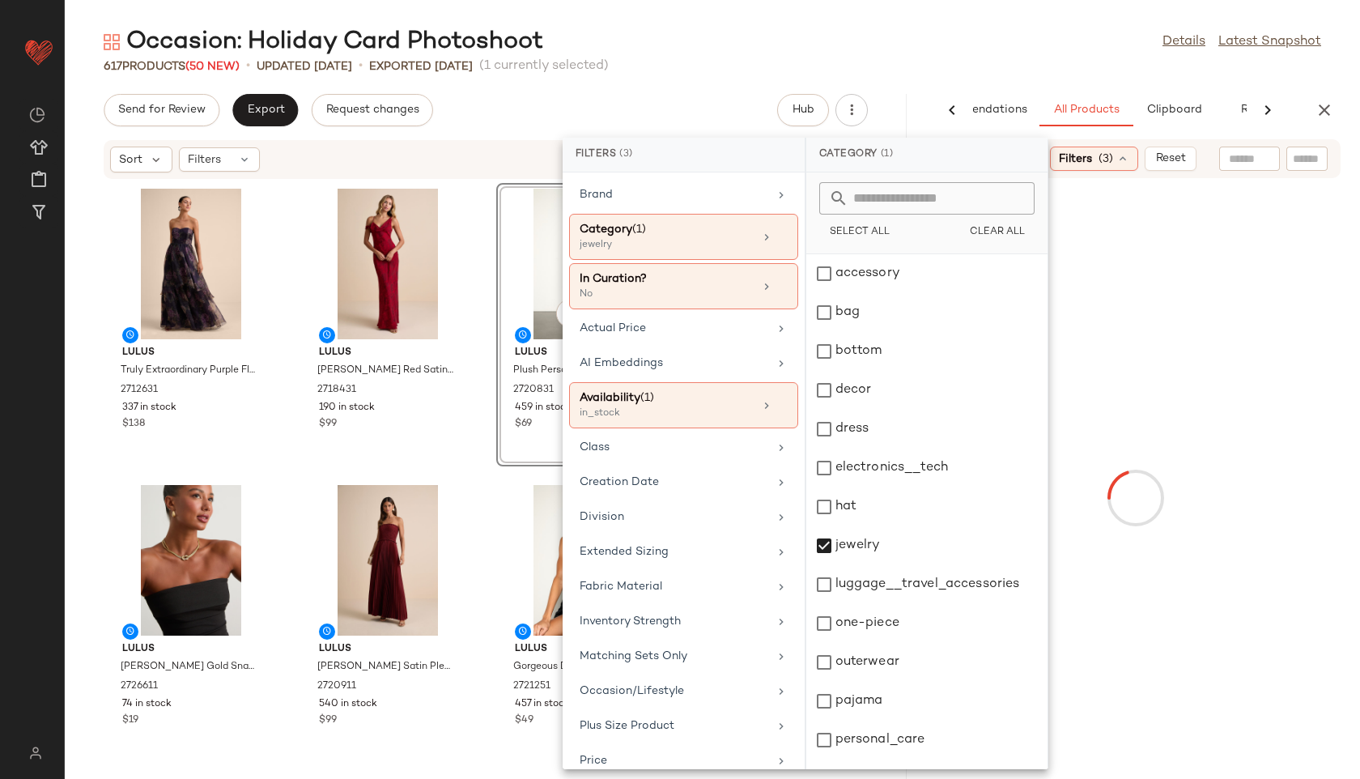
click at [901, 45] on div "Occasion: Holiday Card Photoshoot Details Latest Snapshot" at bounding box center [712, 42] width 1295 height 32
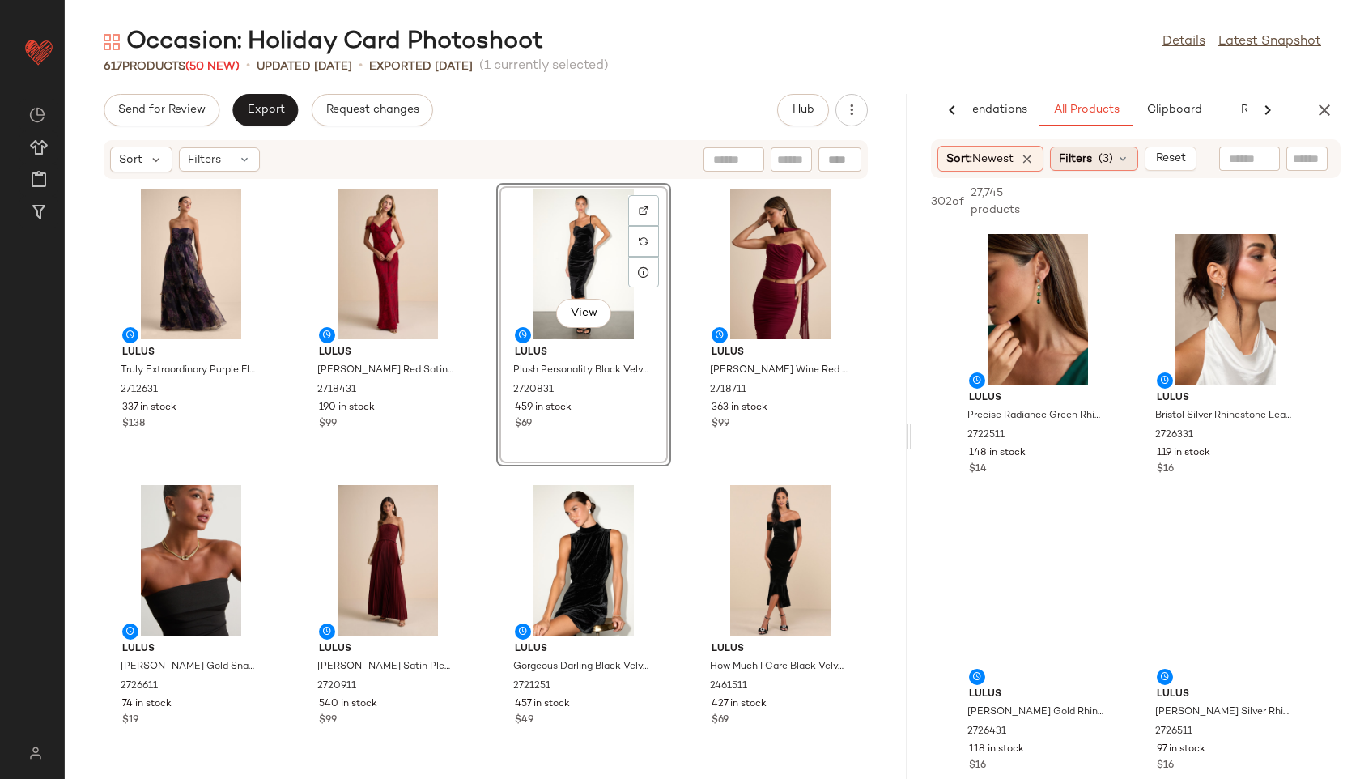
click at [1098, 161] on div "Filters (3)" at bounding box center [1094, 159] width 88 height 24
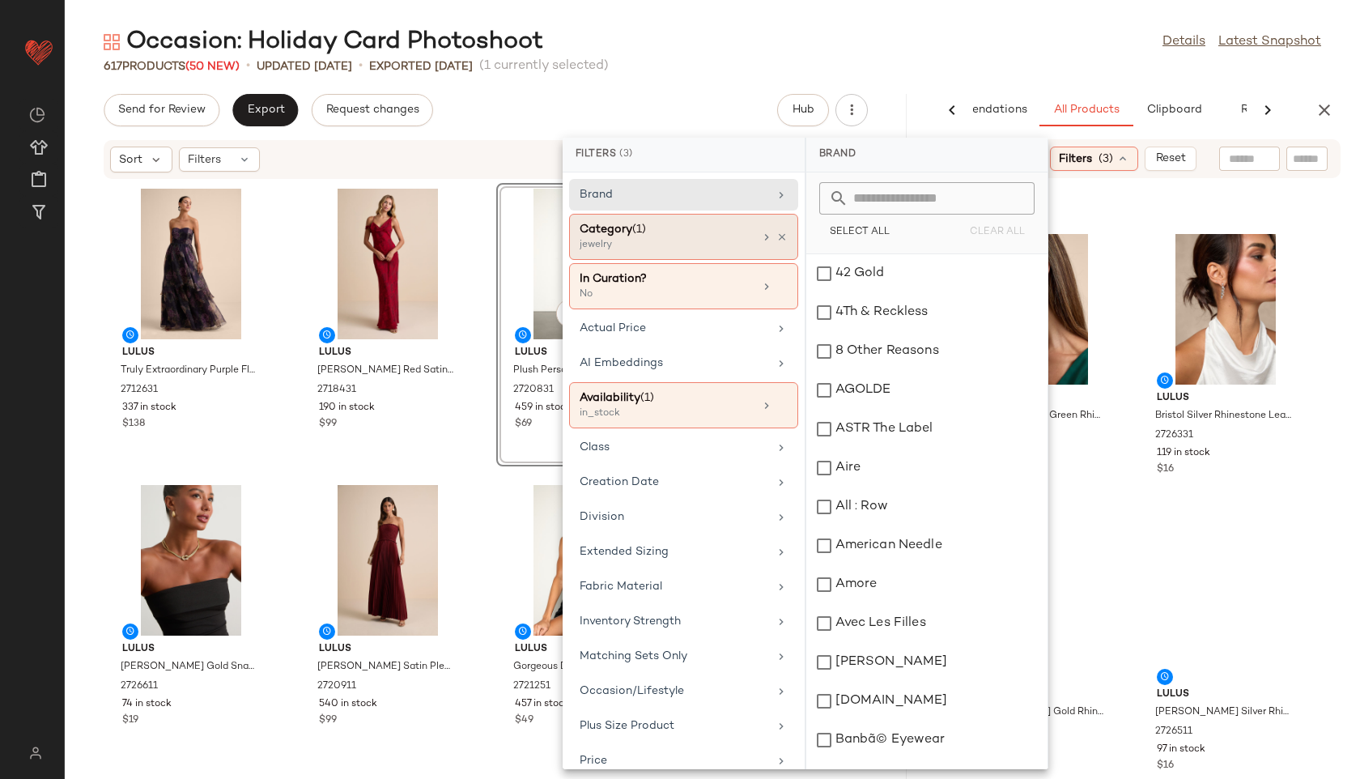
click at [691, 233] on div "Category (1)" at bounding box center [667, 229] width 174 height 17
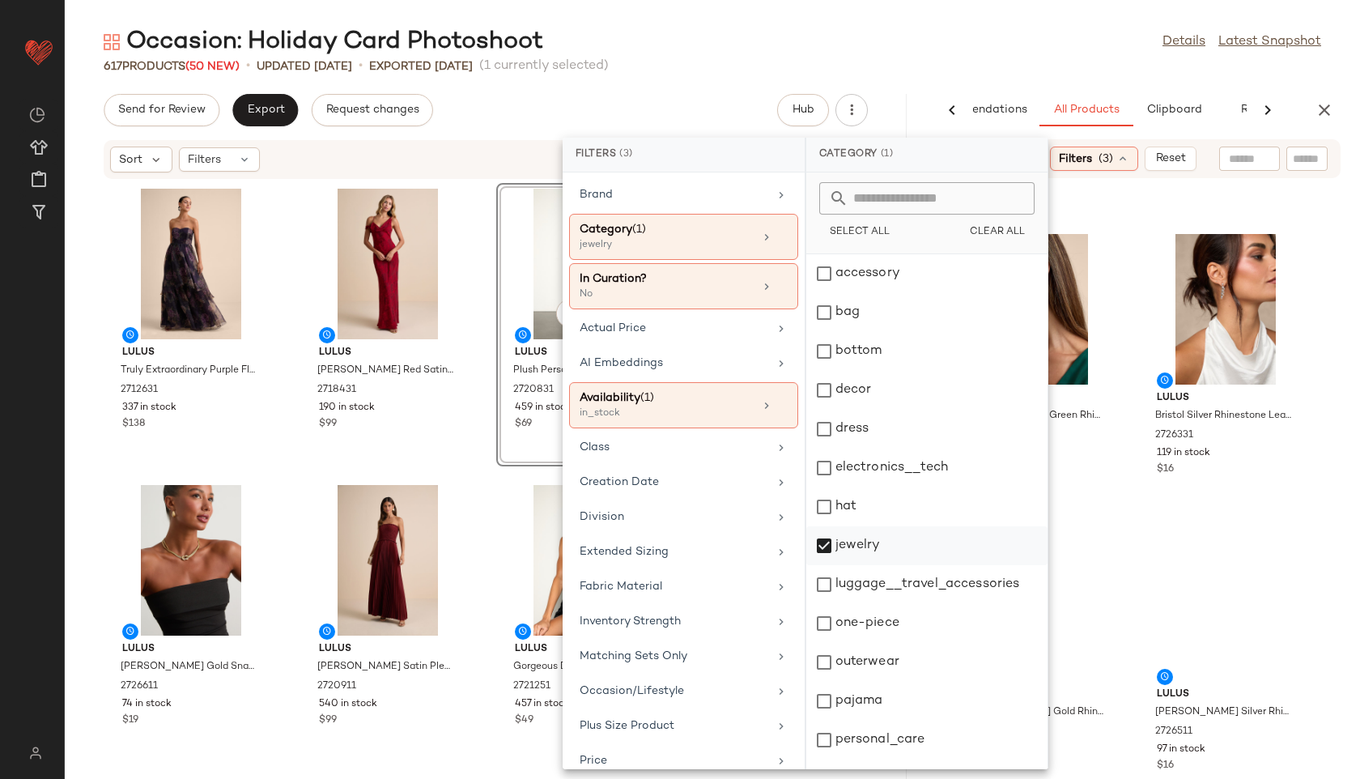
click at [849, 545] on div "jewelry" at bounding box center [926, 545] width 241 height 39
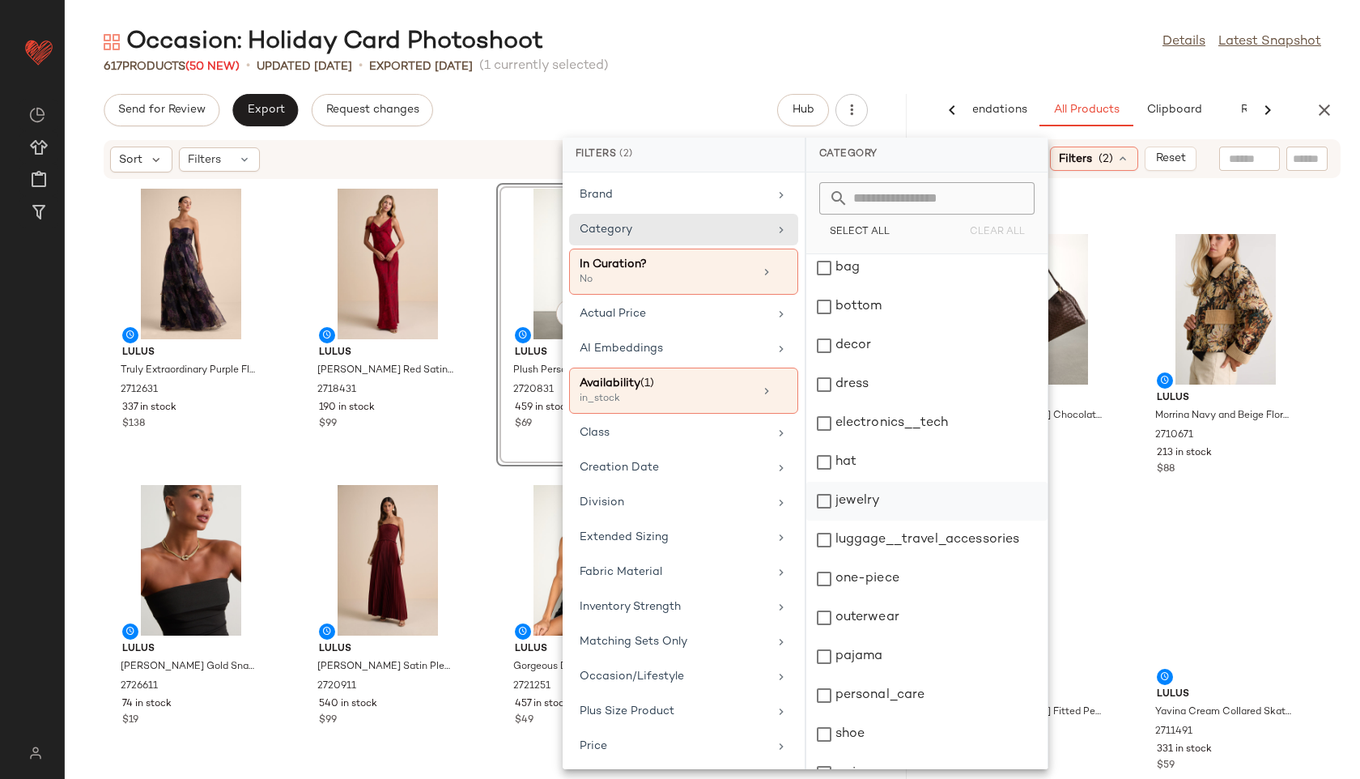
scroll to position [146, 0]
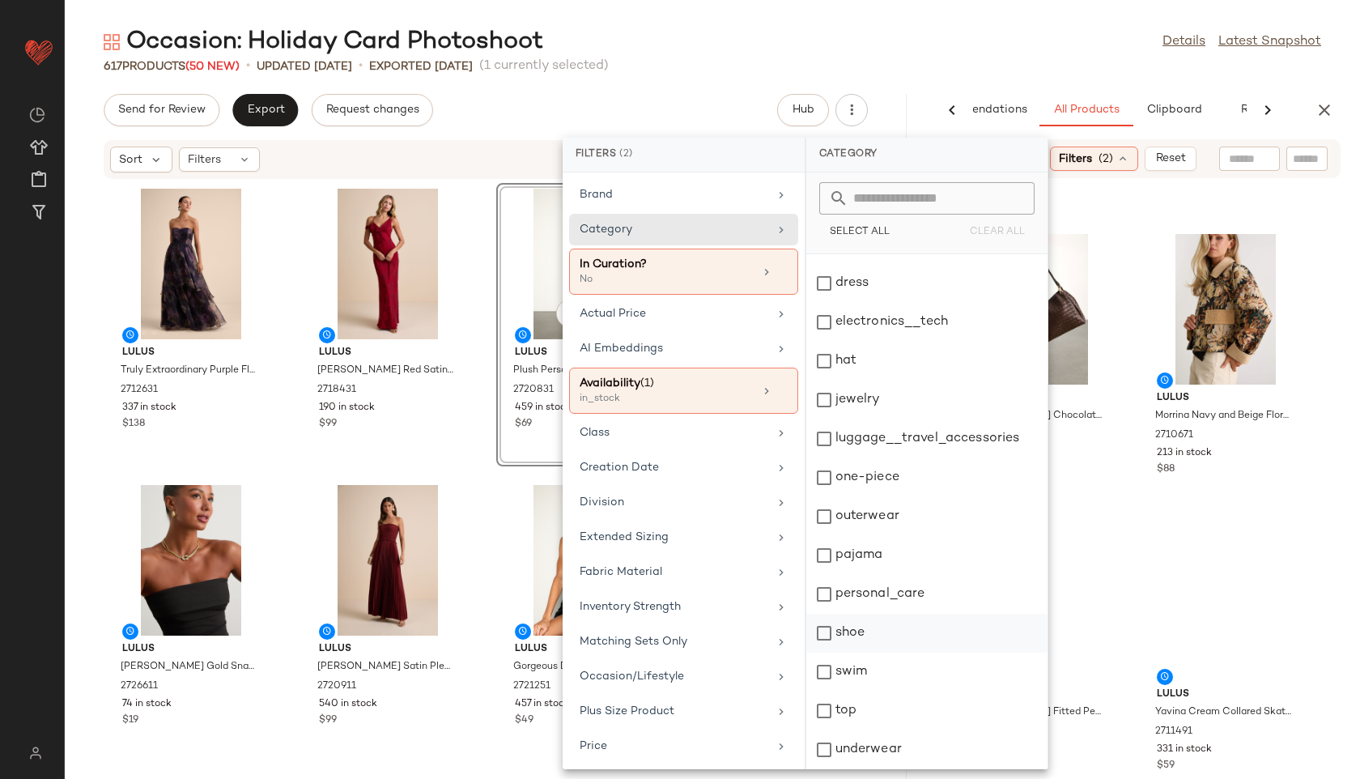
click at [852, 630] on div "shoe" at bounding box center [926, 633] width 241 height 39
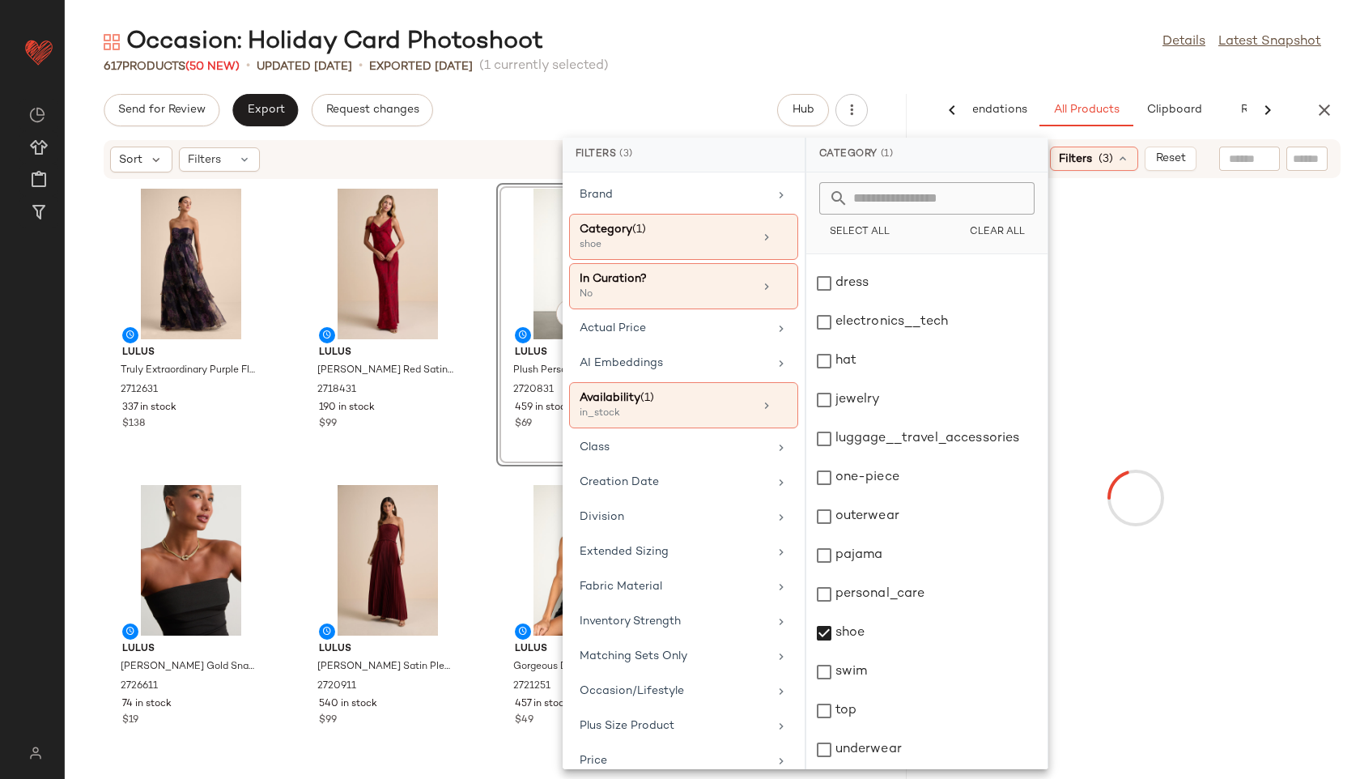
click at [981, 66] on div "617 Products (50 New) • updated [DATE] • Exported [DATE] (1 currently selected)" at bounding box center [712, 66] width 1295 height 16
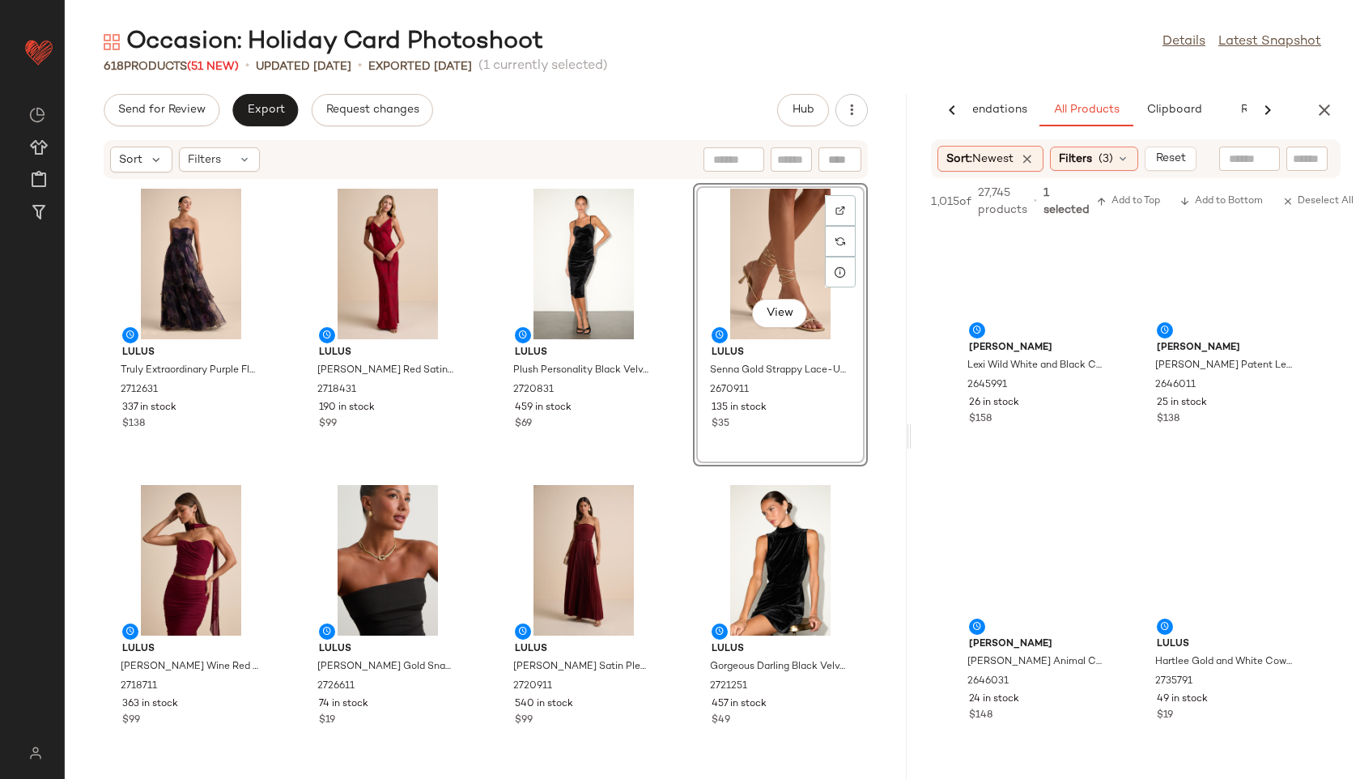
scroll to position [346, 0]
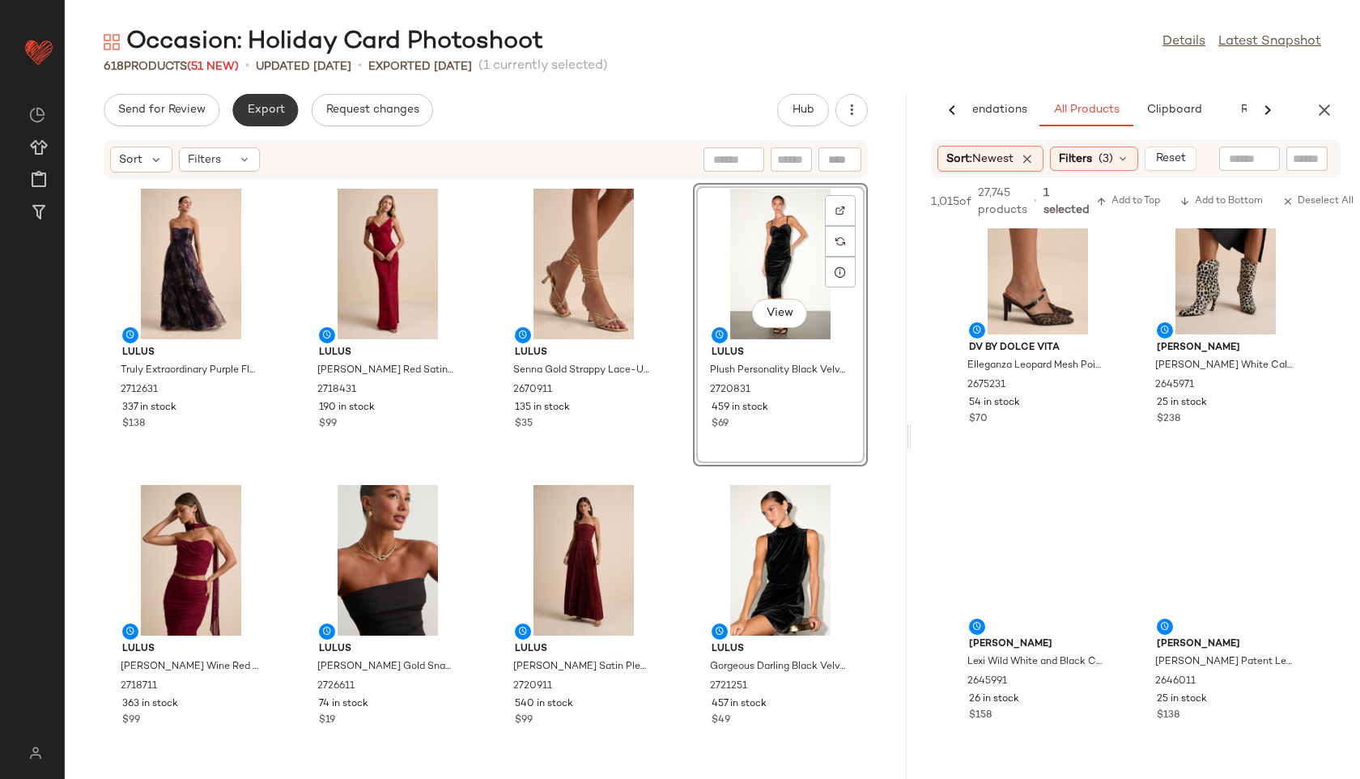
click at [262, 96] on button "Export" at bounding box center [265, 110] width 66 height 32
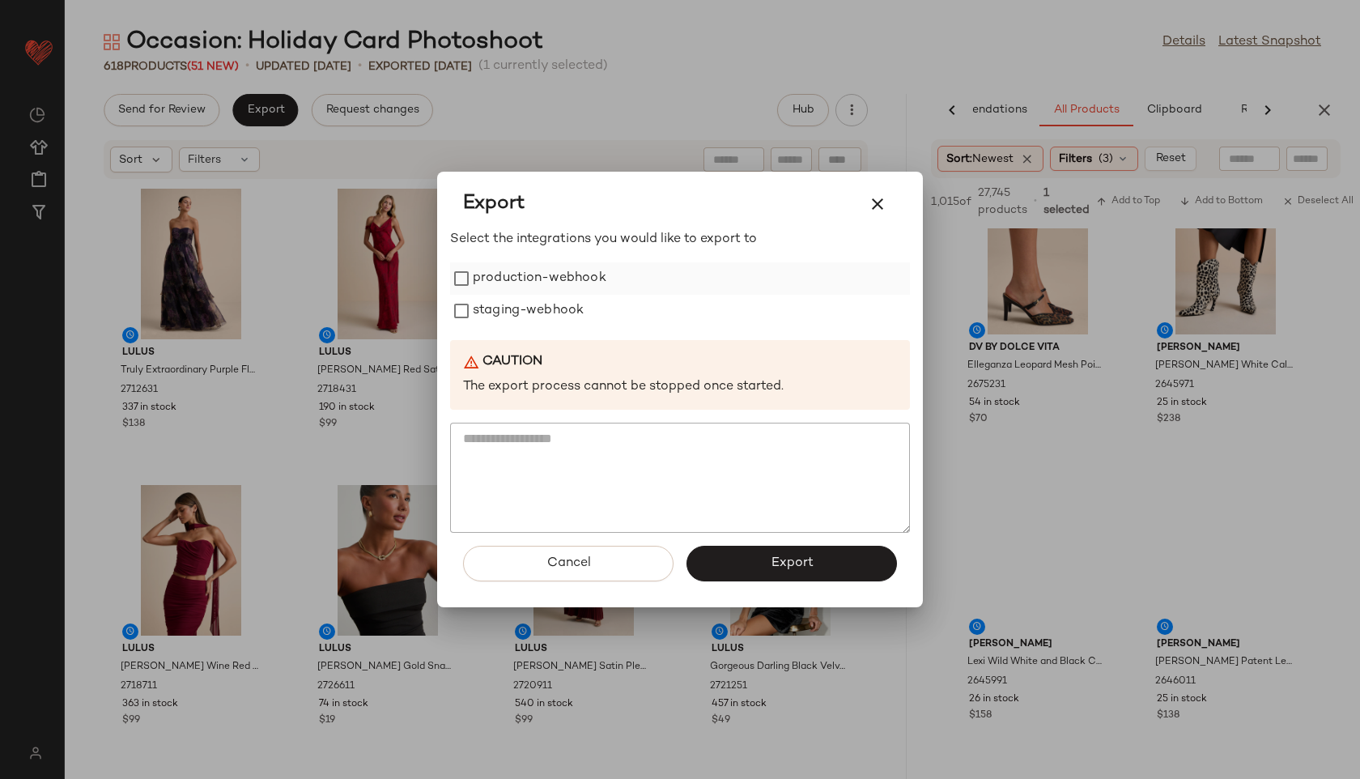
click at [541, 274] on label "production-webhook" at bounding box center [540, 278] width 134 height 32
click at [550, 313] on label "staging-webhook" at bounding box center [528, 311] width 111 height 32
click at [801, 568] on span "Export" at bounding box center [791, 562] width 43 height 15
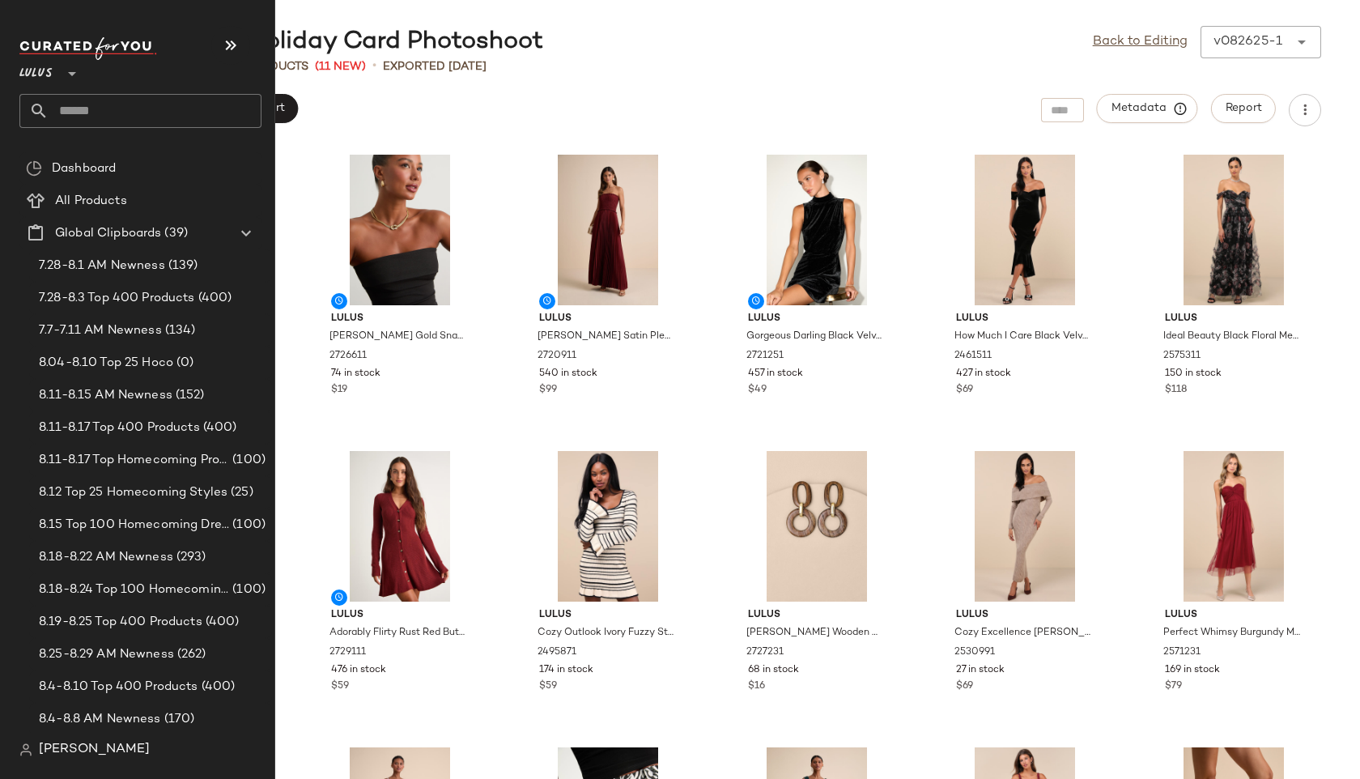
click at [106, 109] on input "text" at bounding box center [155, 111] width 213 height 34
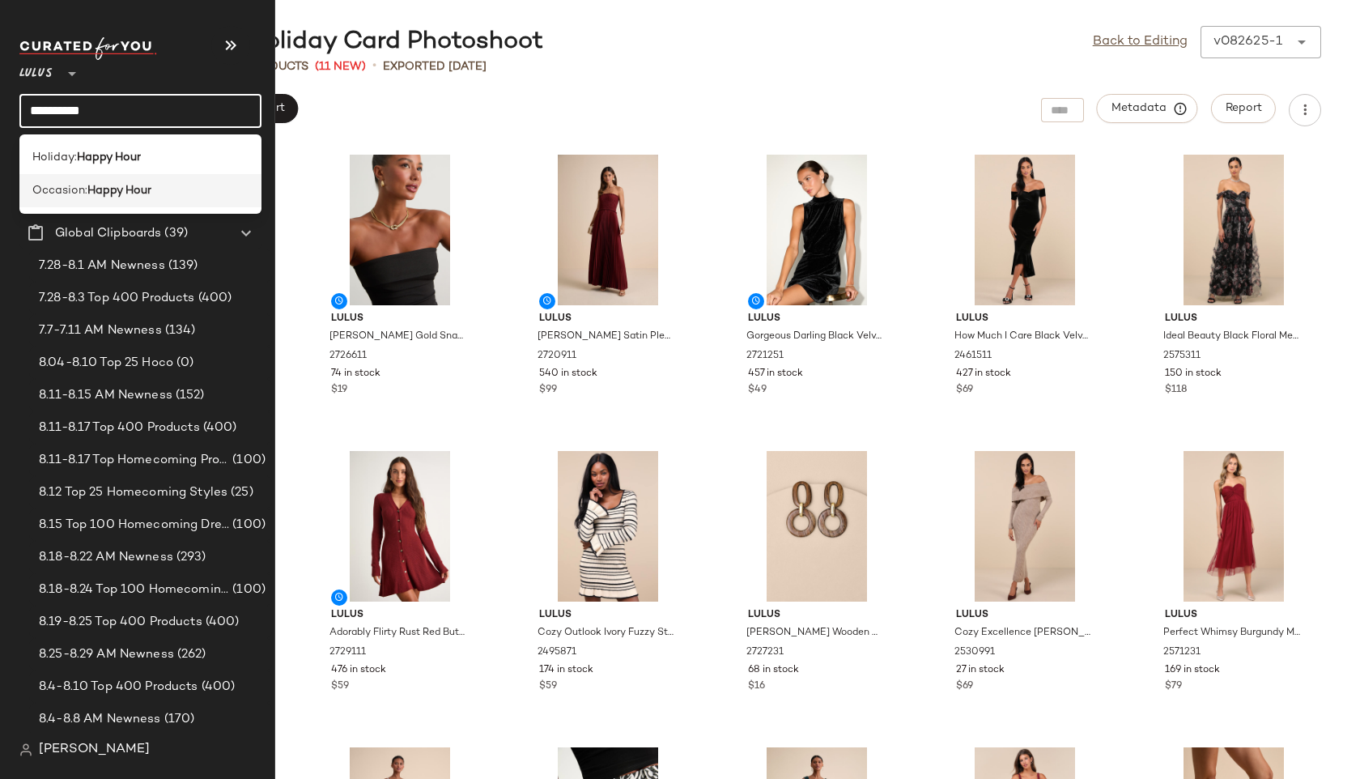
type input "**********"
click at [132, 193] on b "Happy Hour" at bounding box center [119, 190] width 64 height 17
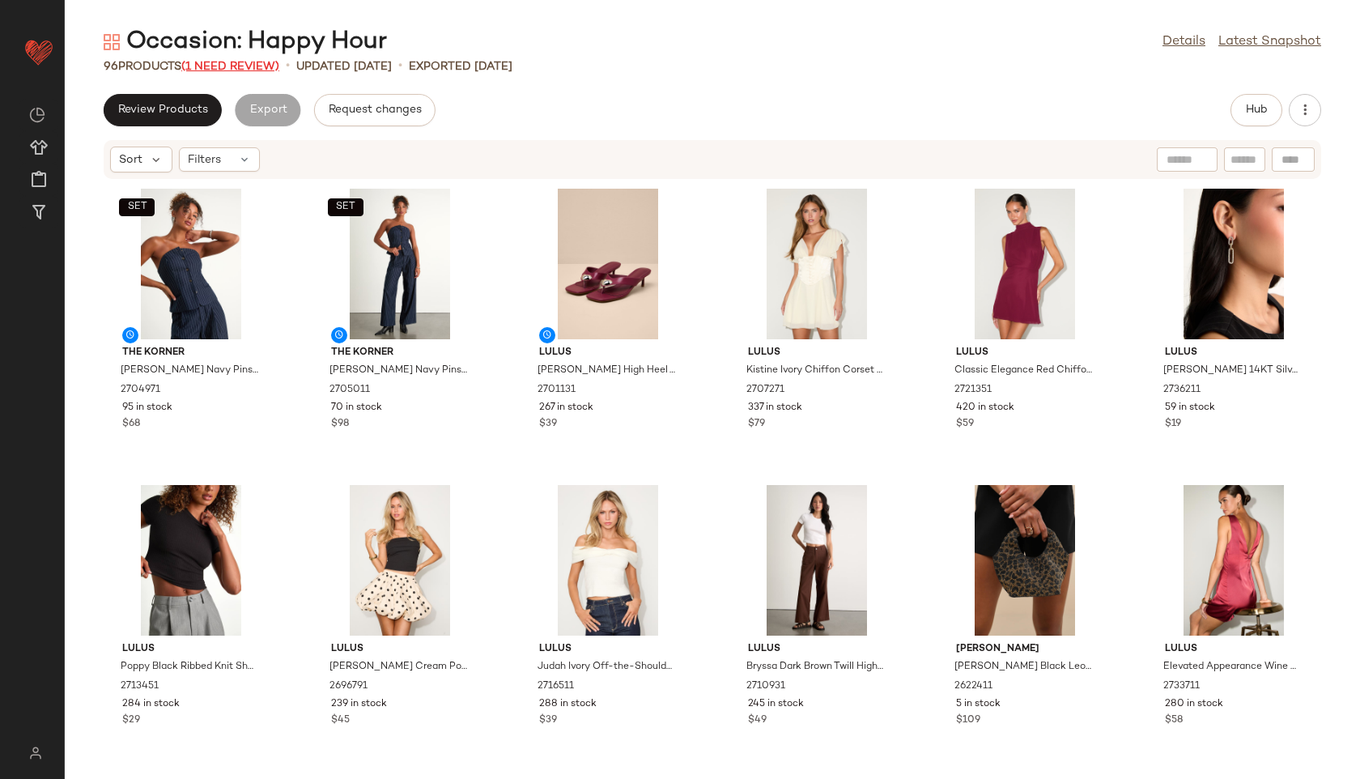
click at [259, 66] on span "(1 Need Review)" at bounding box center [230, 67] width 98 height 12
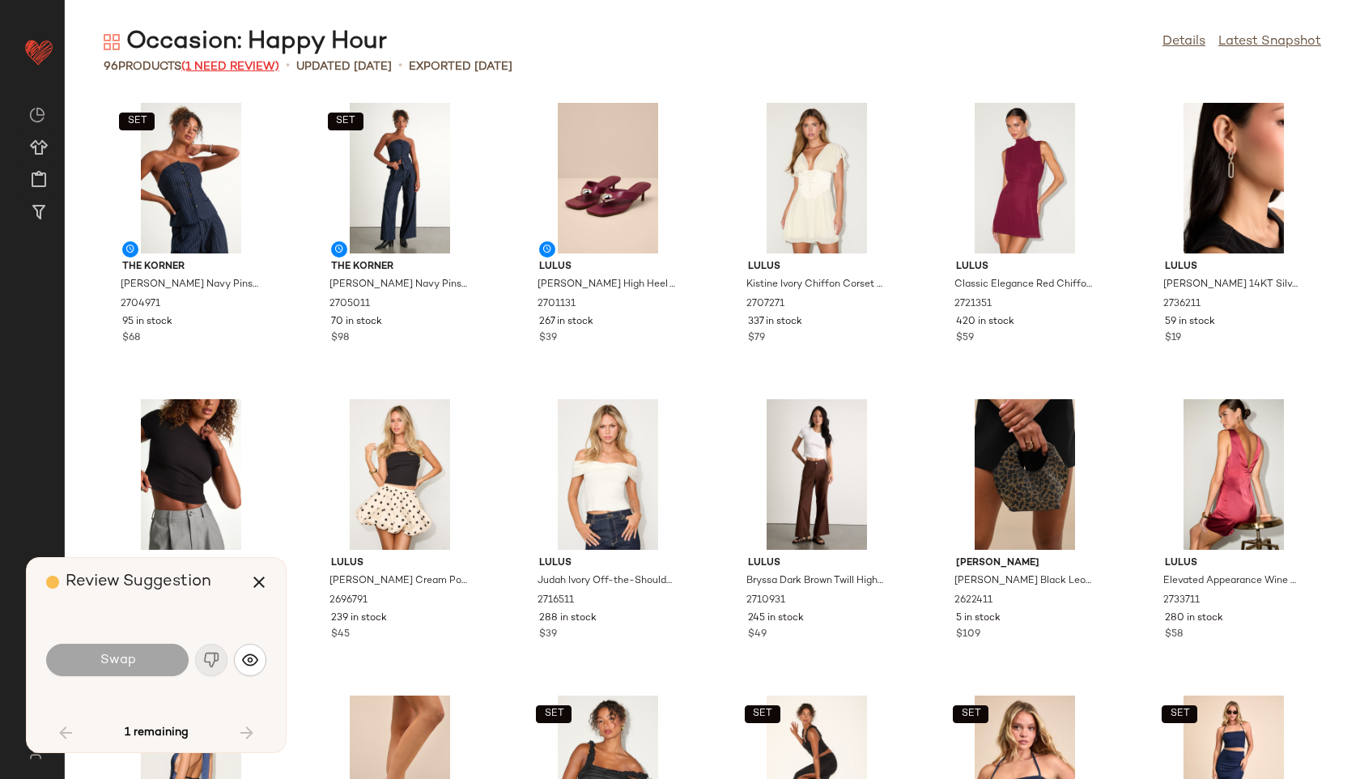
scroll to position [902, 0]
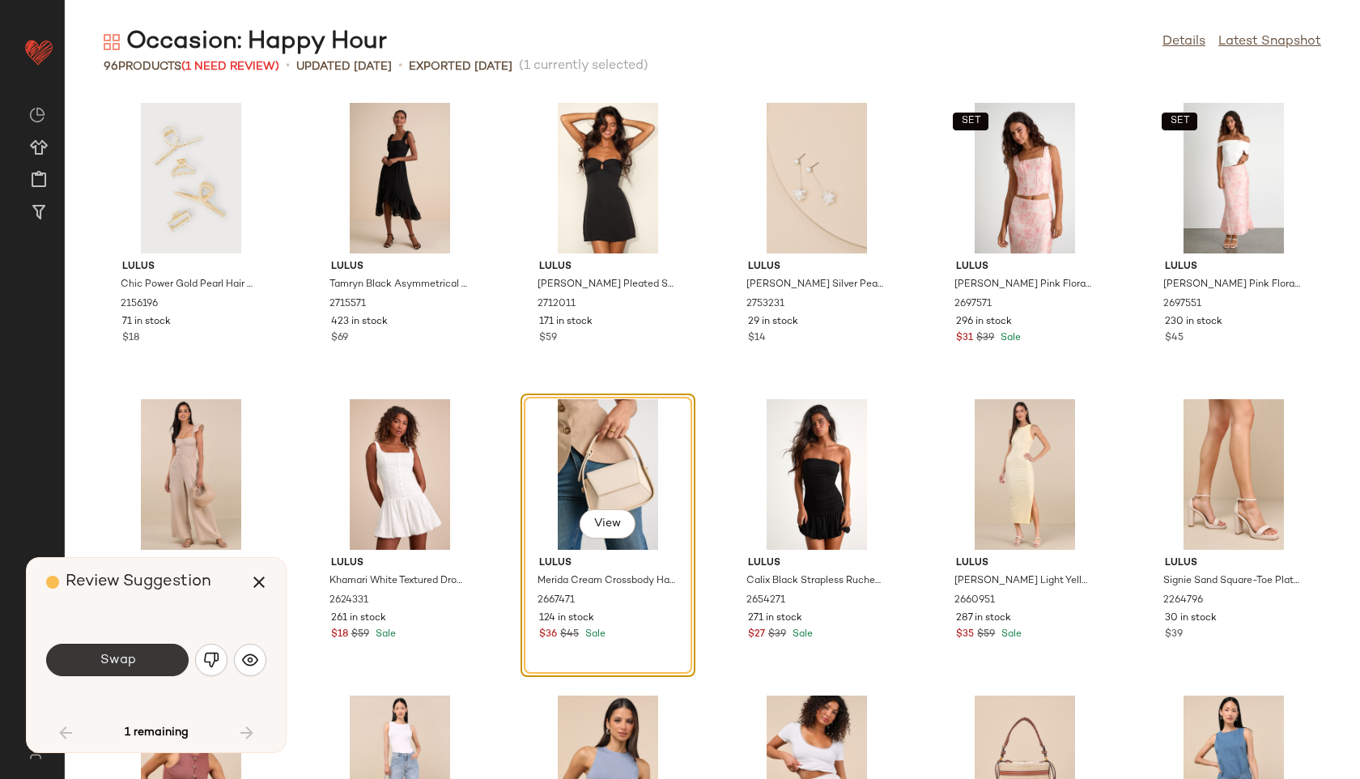
click at [149, 652] on button "Swap" at bounding box center [117, 660] width 142 height 32
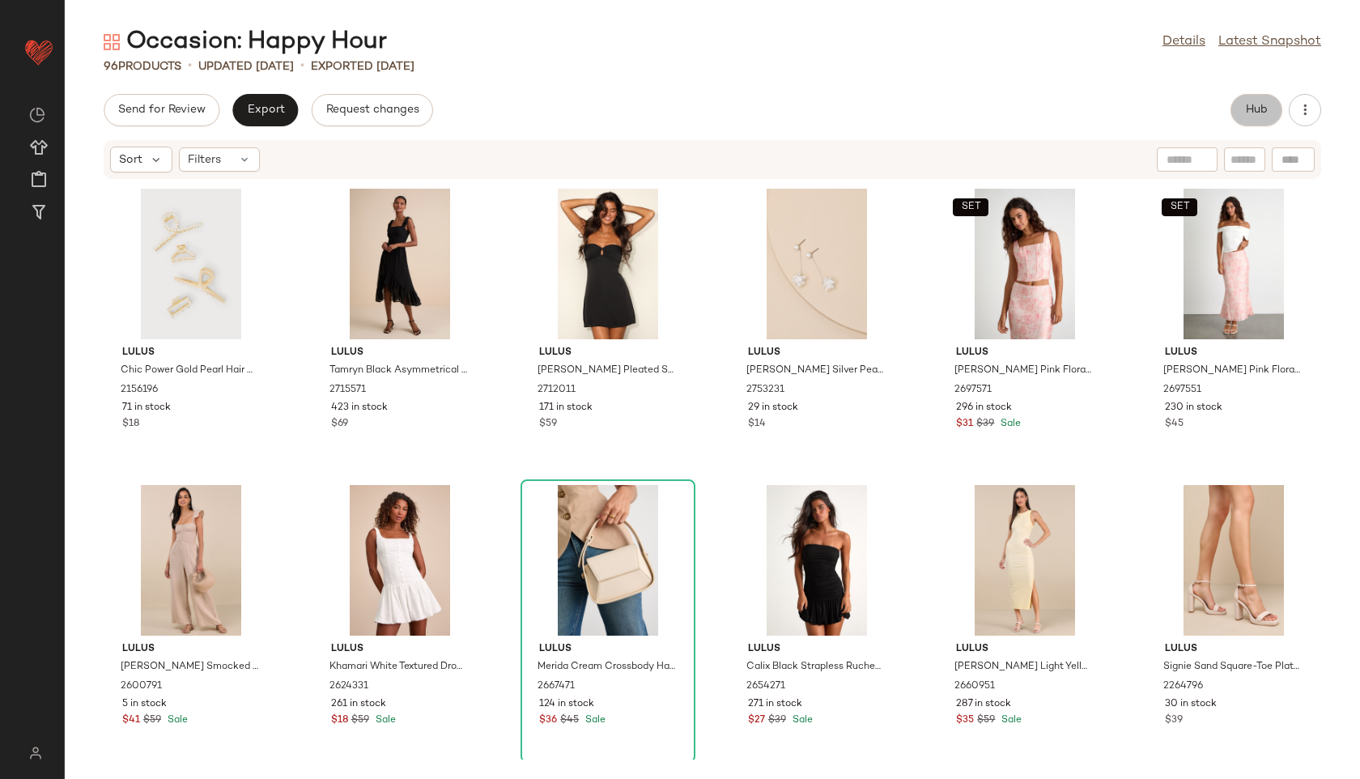
click at [1259, 108] on span "Hub" at bounding box center [1256, 110] width 23 height 13
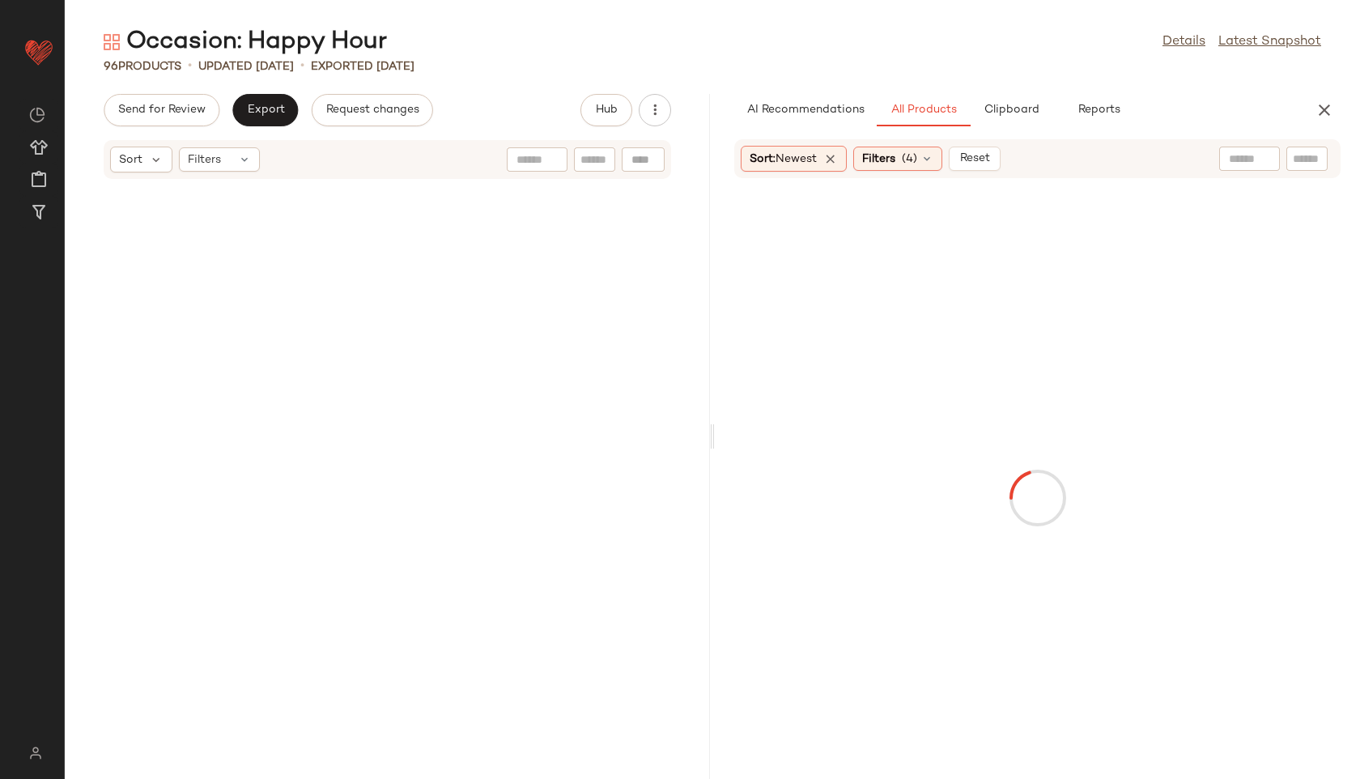
scroll to position [1778, 0]
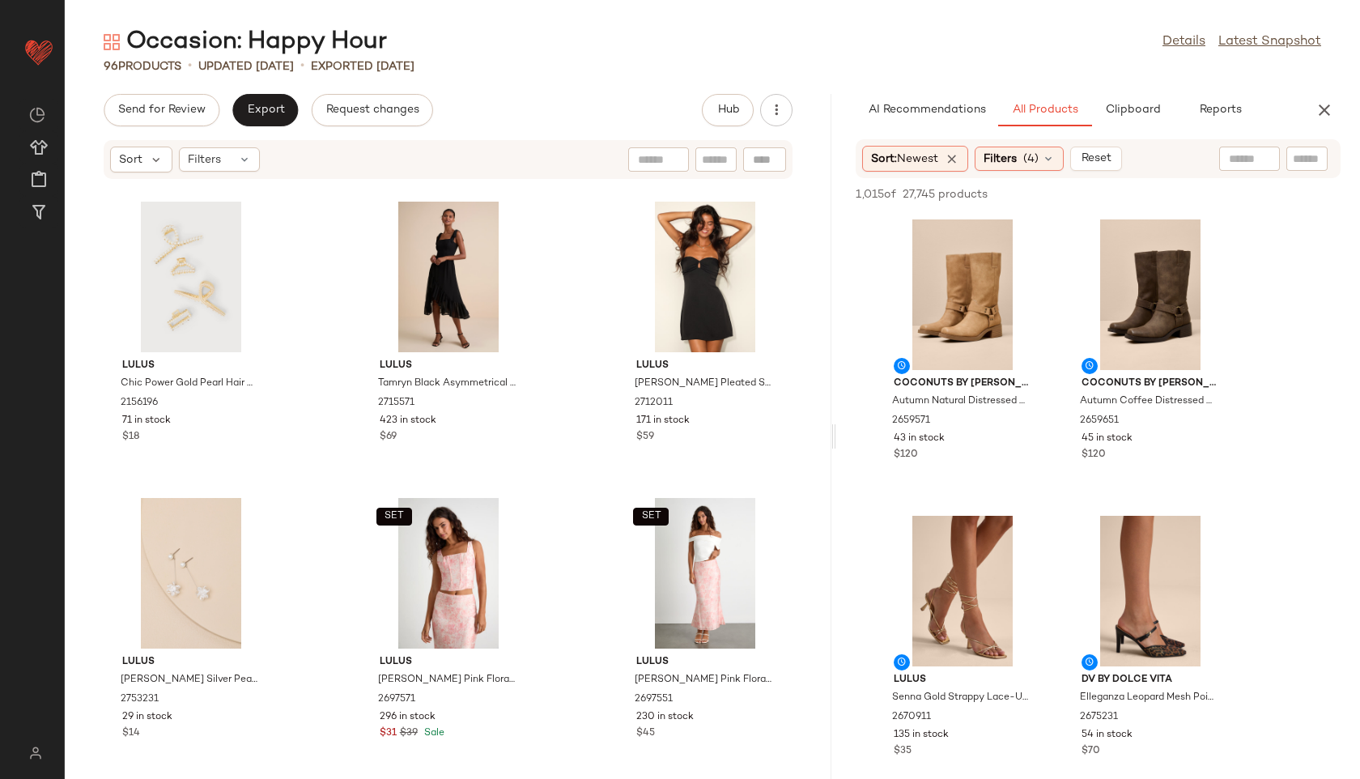
drag, startPoint x: 713, startPoint y: 437, endPoint x: 1247, endPoint y: 461, distance: 534.0
click at [1247, 461] on div "Occasion: Happy Hour Details Latest Snapshot 96 Products • updated [DATE] • Exp…" at bounding box center [712, 402] width 1295 height 753
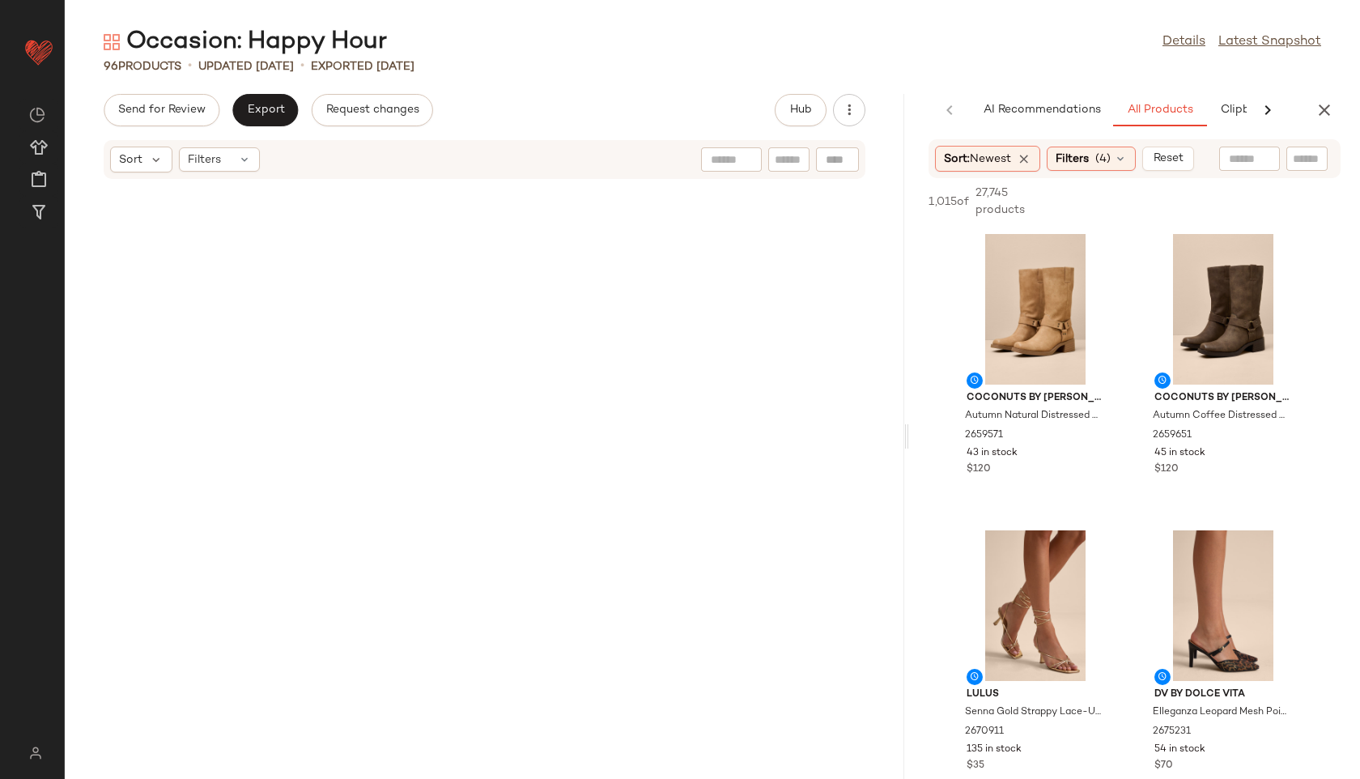
drag, startPoint x: 835, startPoint y: 440, endPoint x: 1068, endPoint y: 444, distance: 234.0
click at [1068, 444] on div "Occasion: Happy Hour Details Latest Snapshot 96 Products • updated [DATE] • Exp…" at bounding box center [712, 402] width 1295 height 753
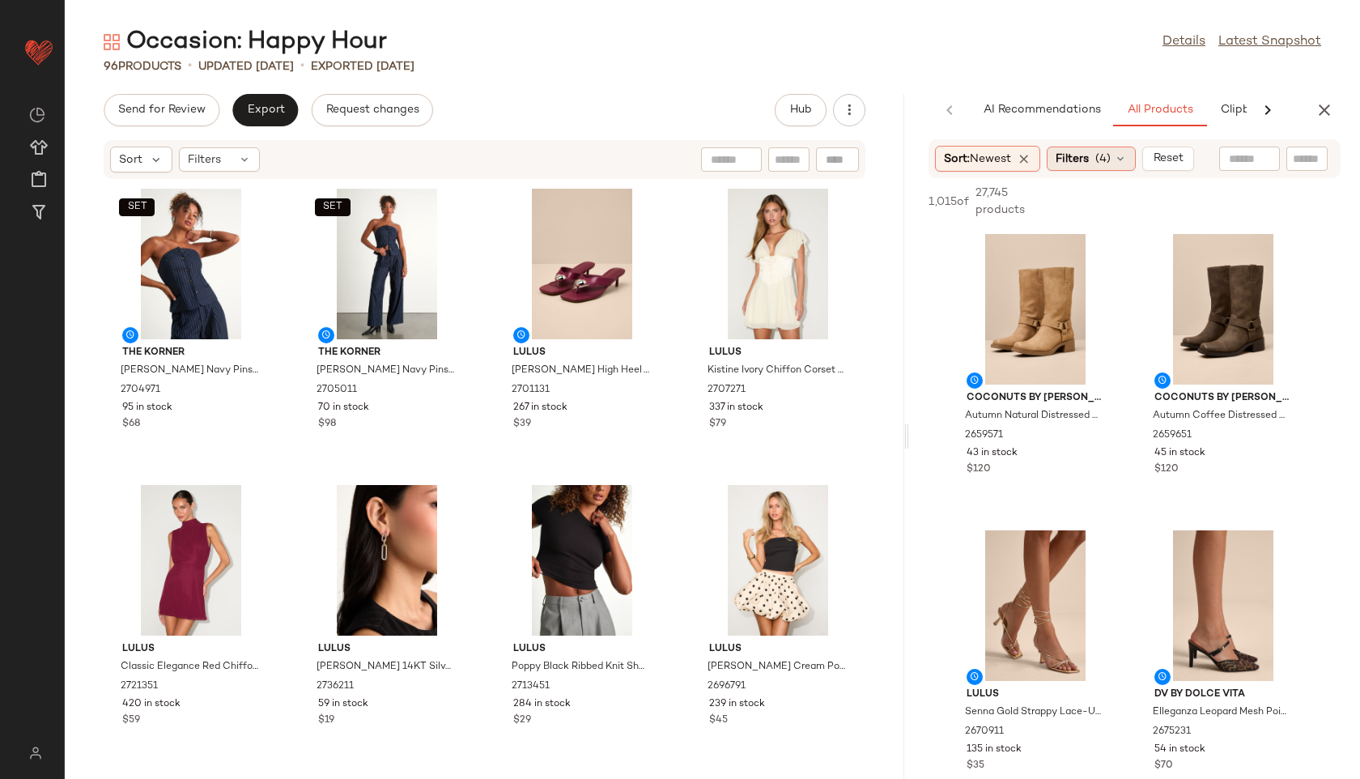
click at [1123, 160] on icon at bounding box center [1120, 158] width 13 height 13
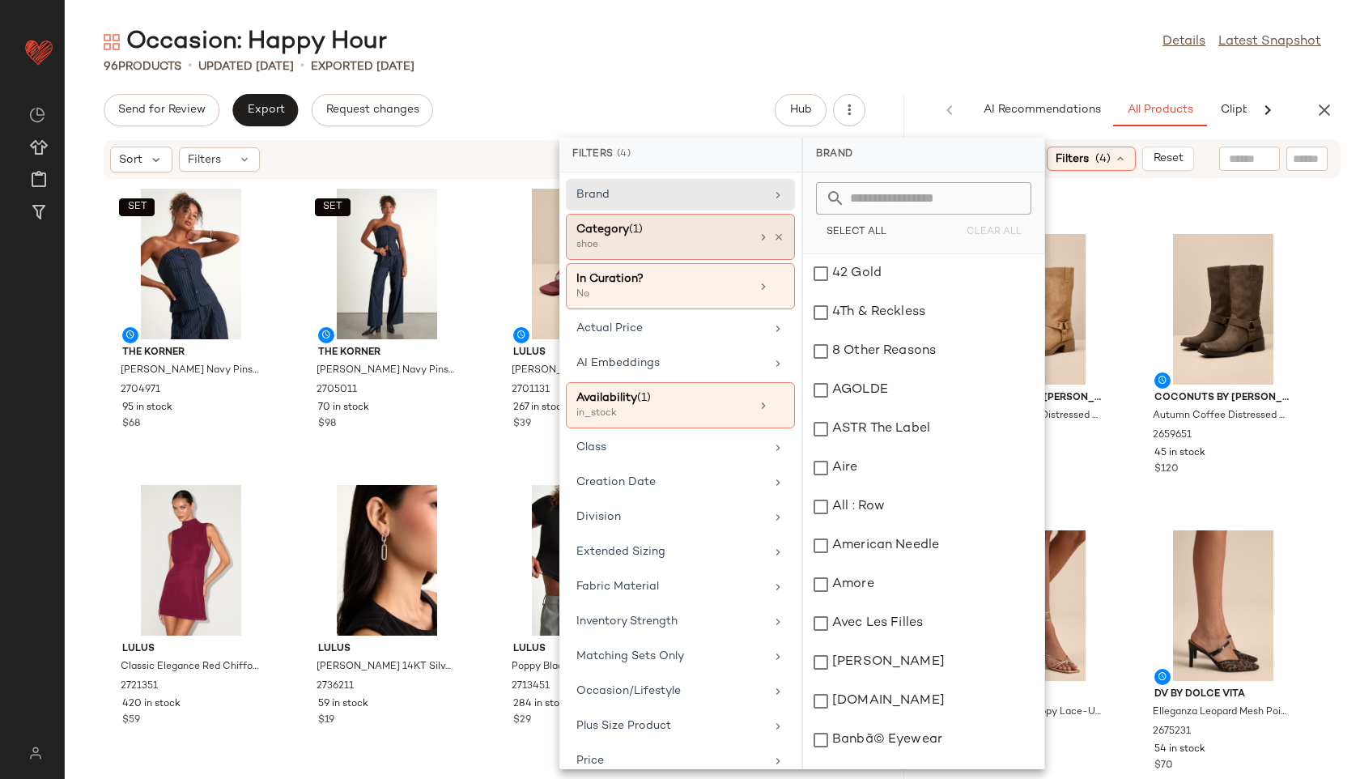
click at [685, 241] on div "shoe" at bounding box center [657, 245] width 162 height 15
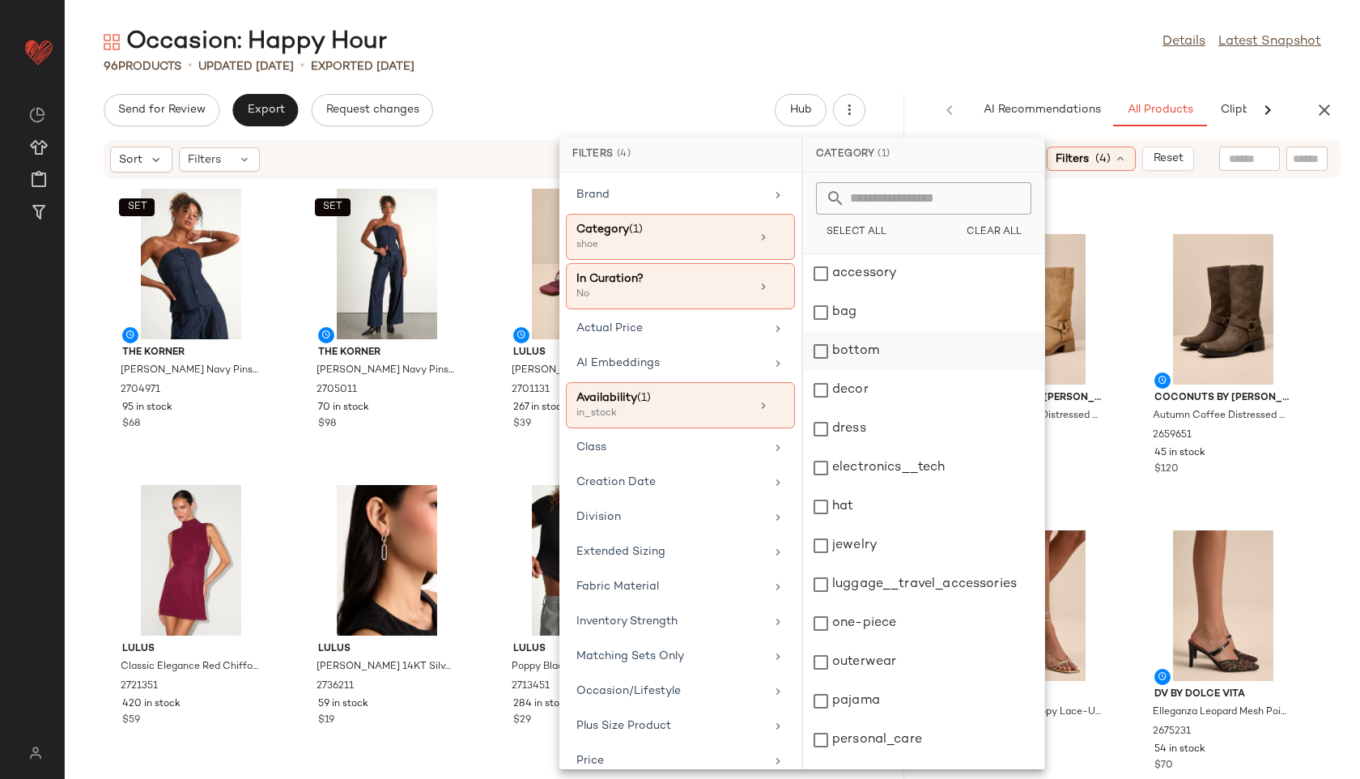
click at [870, 359] on div "bottom" at bounding box center [923, 351] width 241 height 39
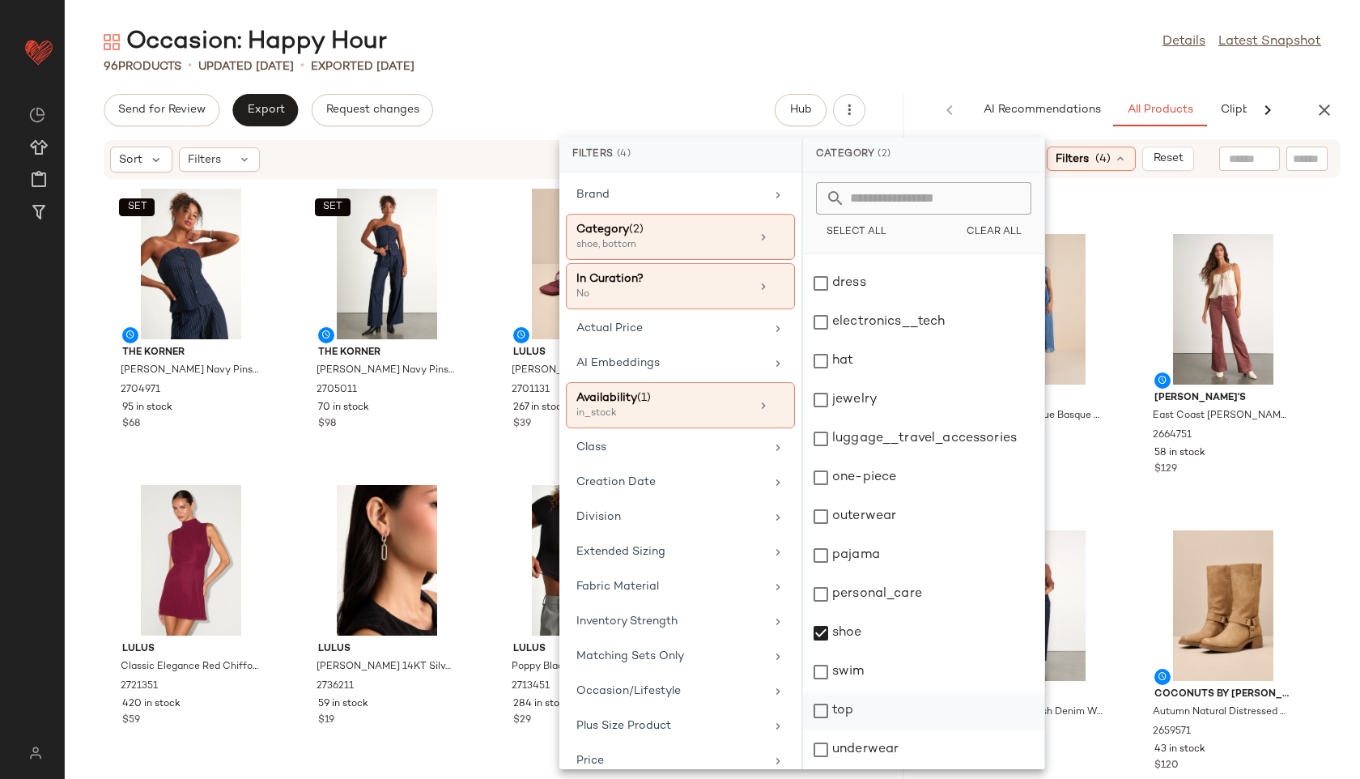
click at [856, 699] on div "top" at bounding box center [923, 710] width 241 height 39
click at [871, 637] on div "shoe" at bounding box center [923, 633] width 241 height 39
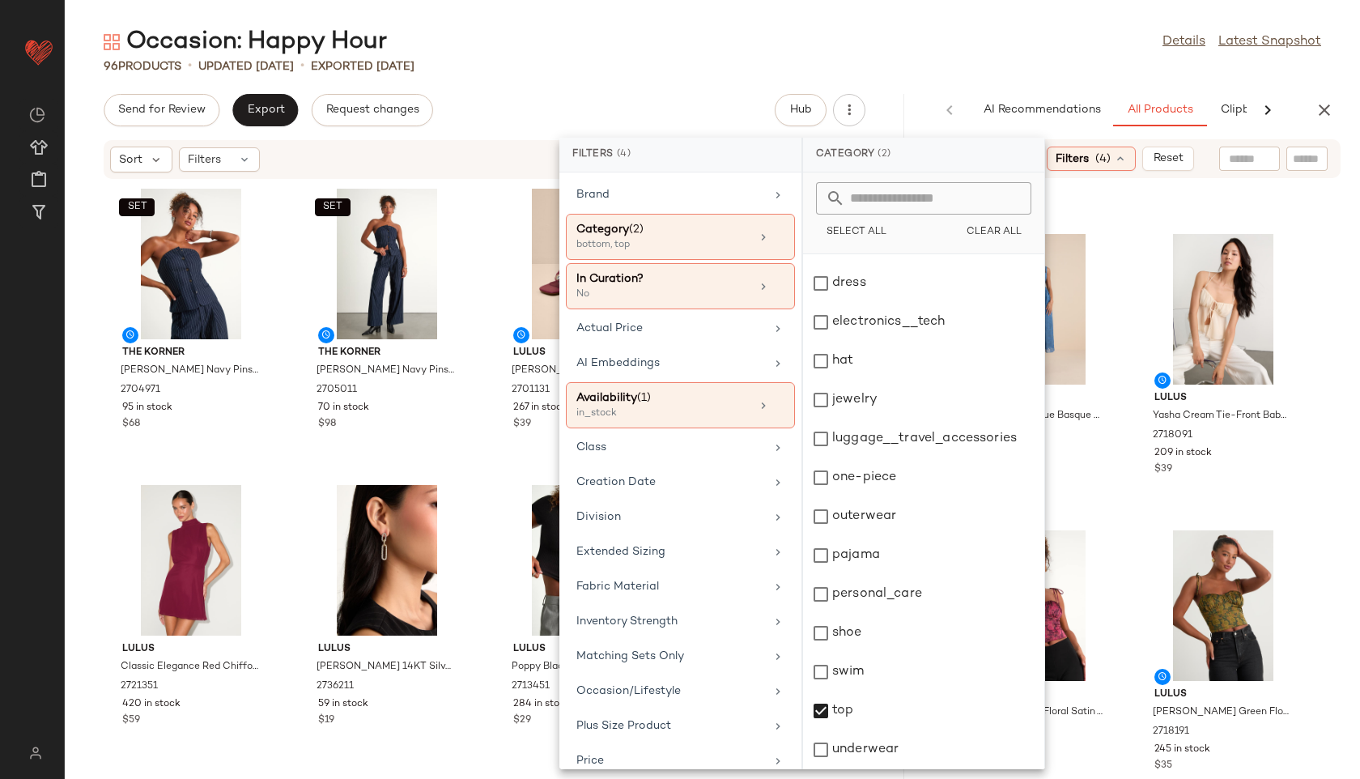
click at [871, 20] on main "Occasion: Happy Hour Details Latest Snapshot 96 Products • updated [DATE] • Exp…" at bounding box center [680, 389] width 1360 height 779
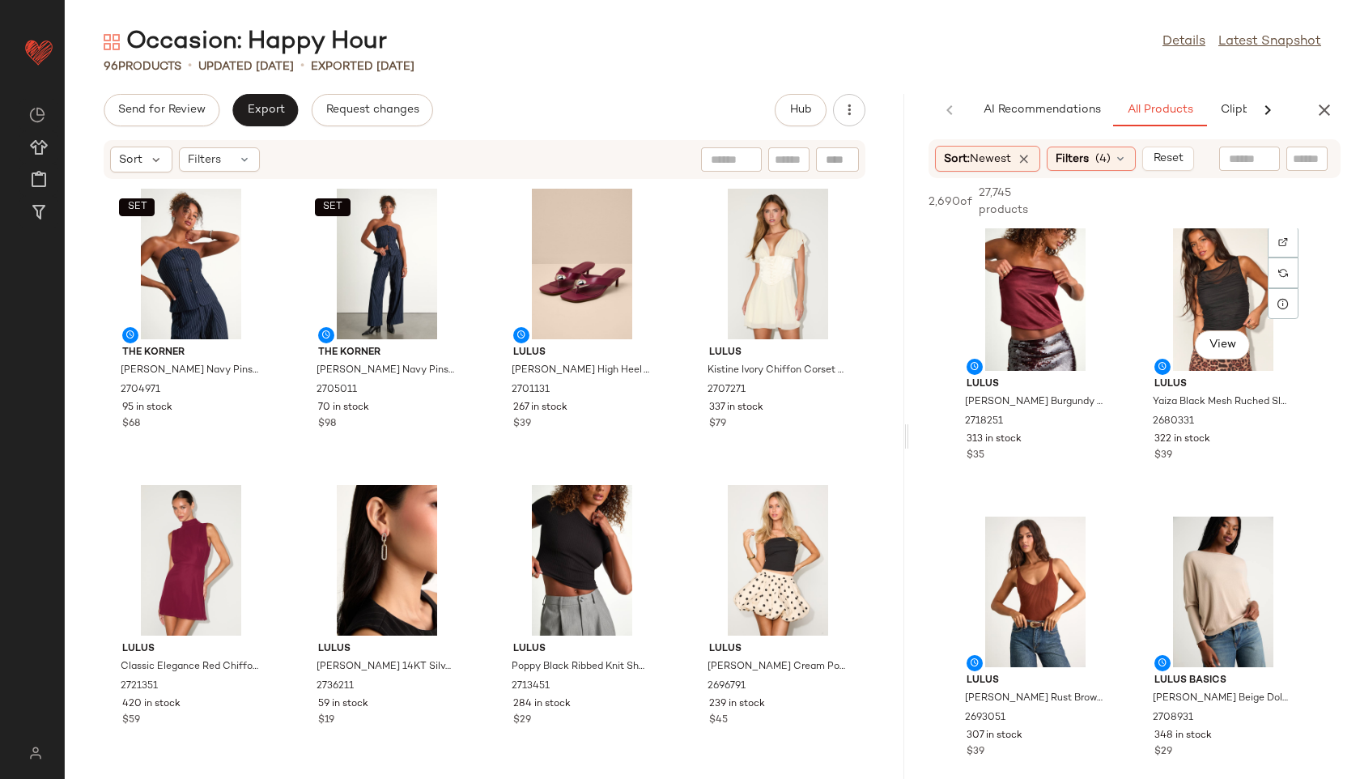
scroll to position [2086, 0]
click at [1105, 164] on span "(4)" at bounding box center [1102, 159] width 15 height 17
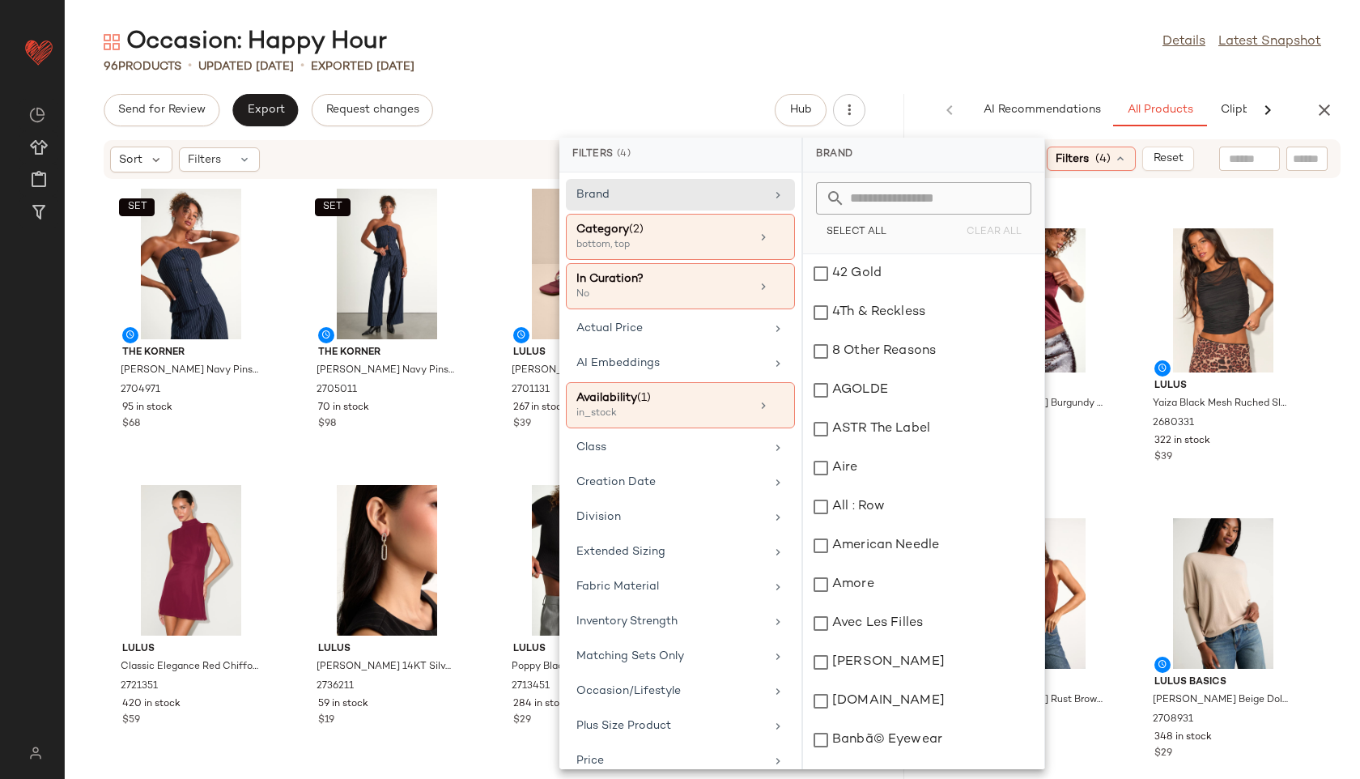
click at [933, 29] on div "Occasion: Happy Hour Details Latest Snapshot" at bounding box center [712, 42] width 1295 height 32
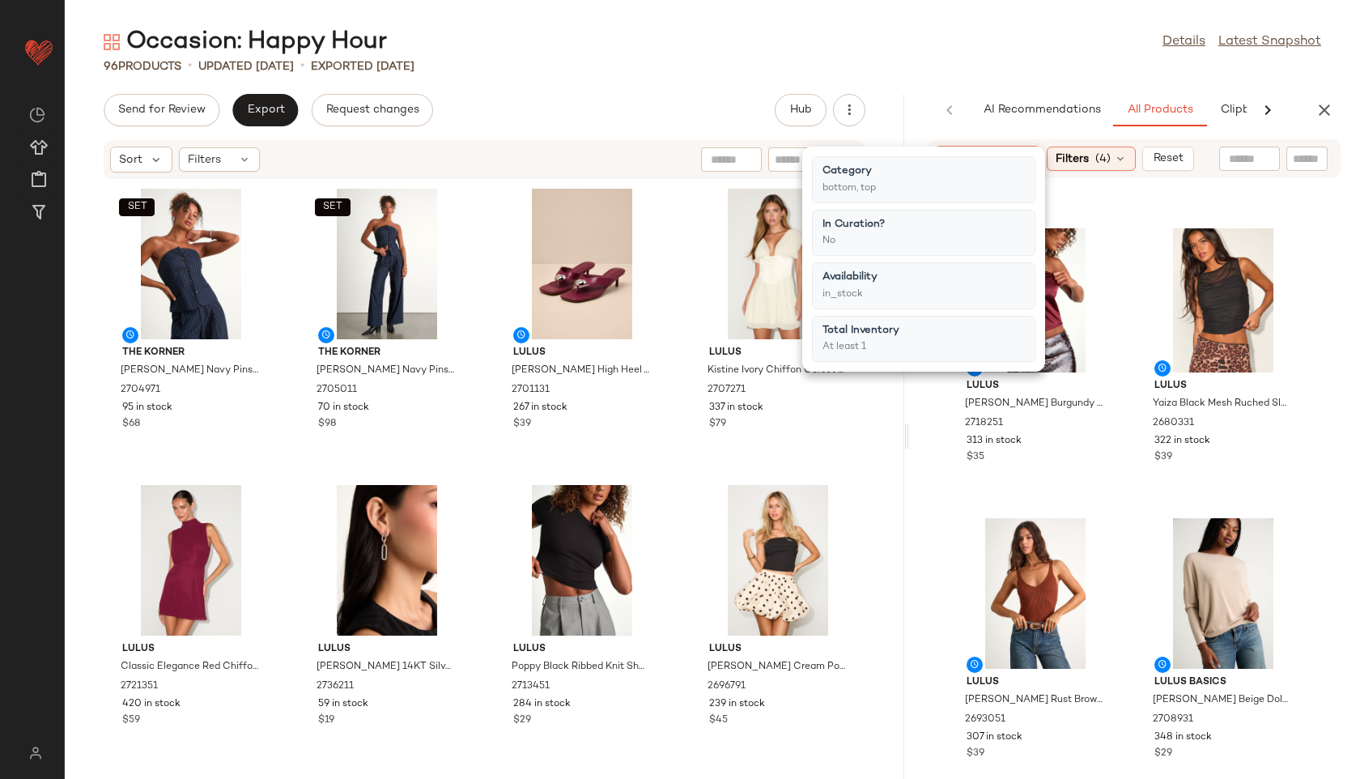
click at [1016, 30] on div "Occasion: Happy Hour Details Latest Snapshot" at bounding box center [712, 42] width 1295 height 32
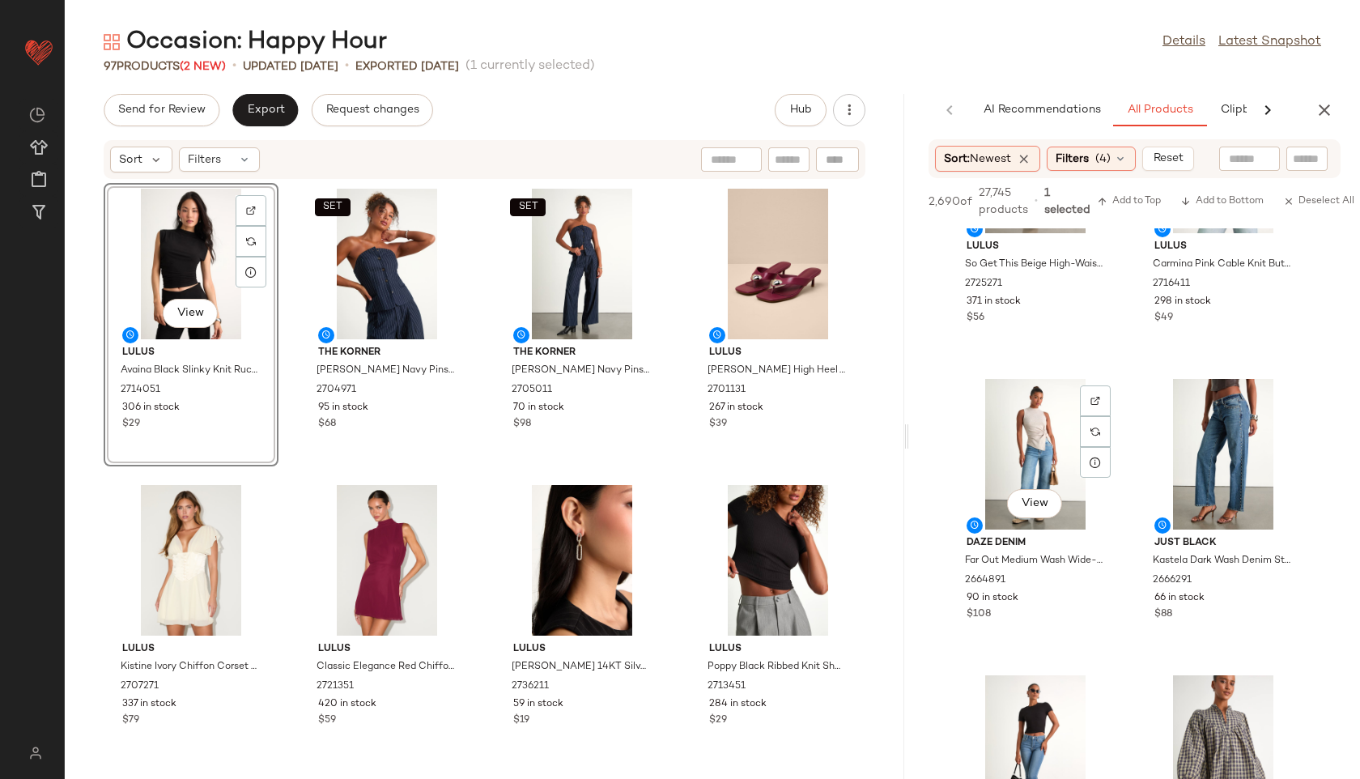
scroll to position [4308, 0]
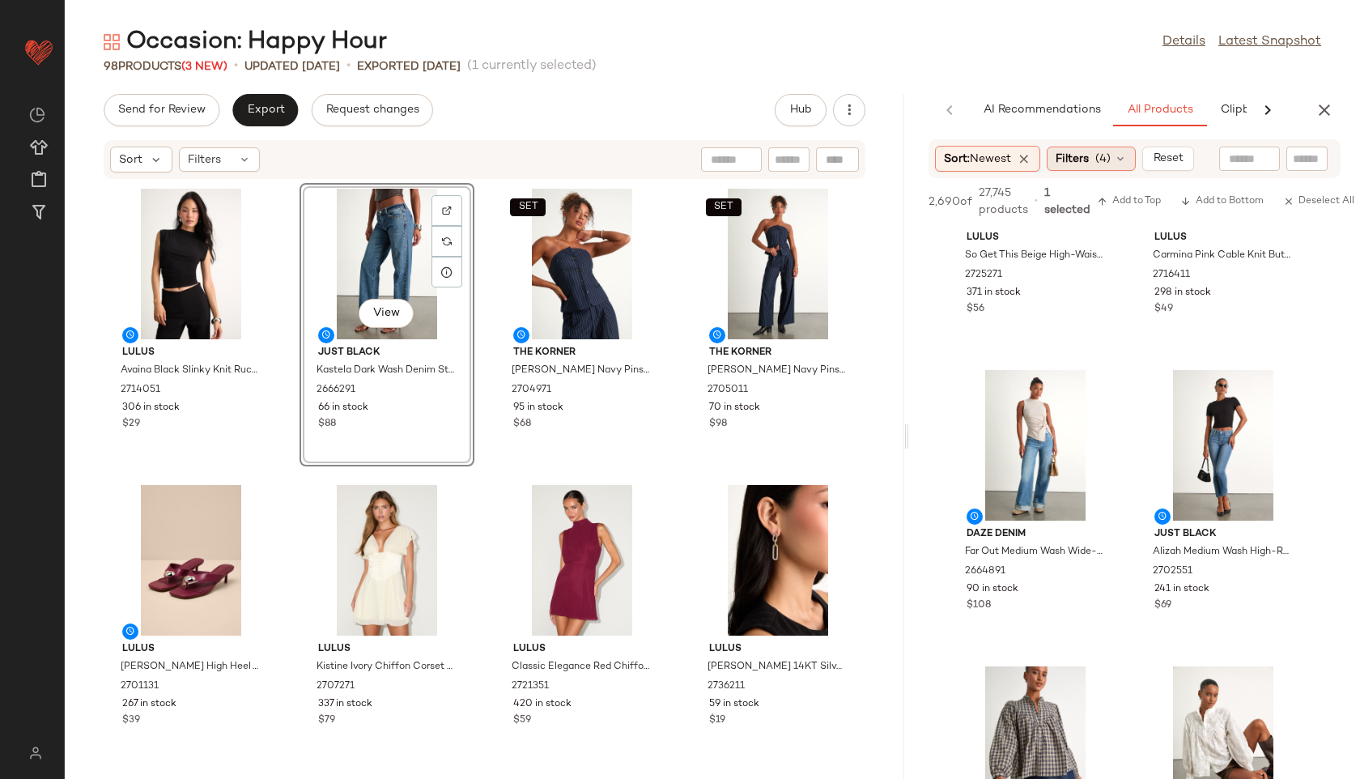
click at [1094, 164] on div "Filters (4)" at bounding box center [1091, 159] width 89 height 24
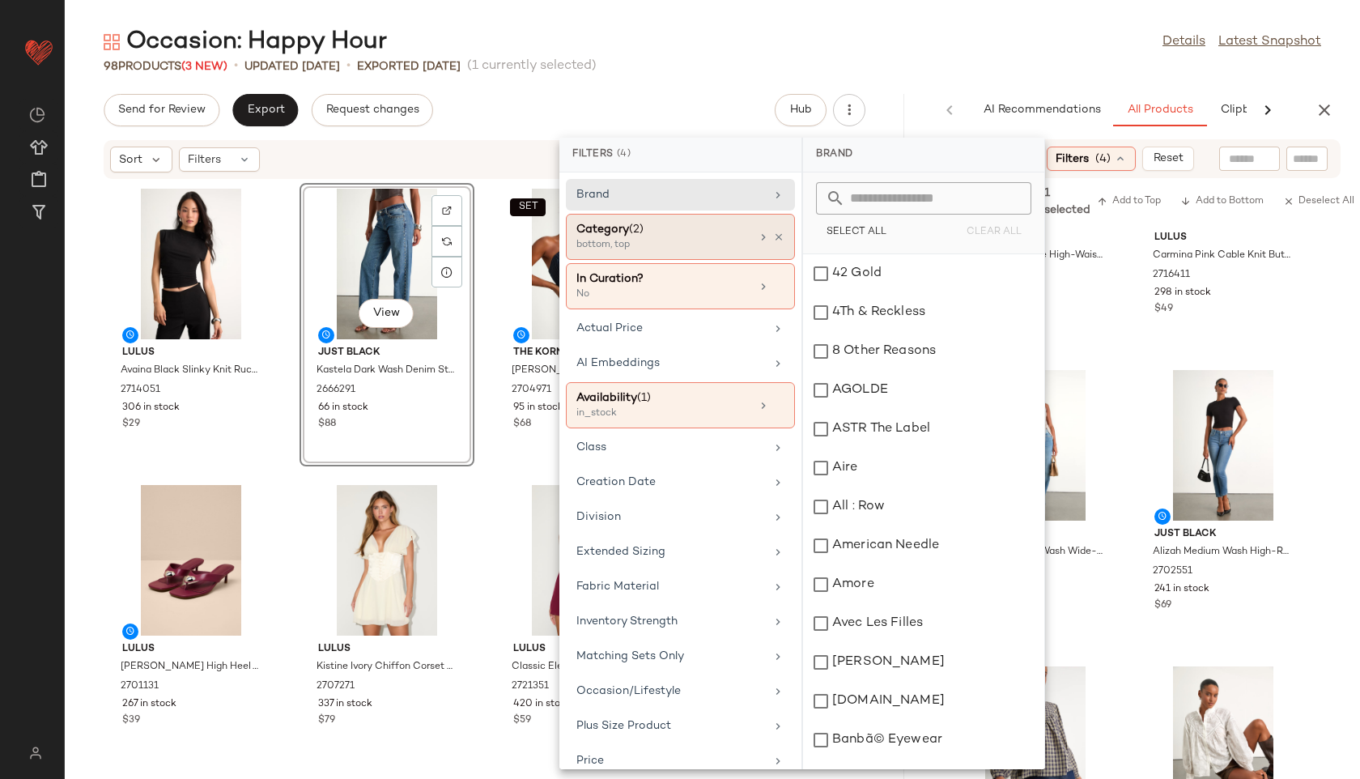
click at [723, 248] on div "bottom, top" at bounding box center [657, 245] width 162 height 15
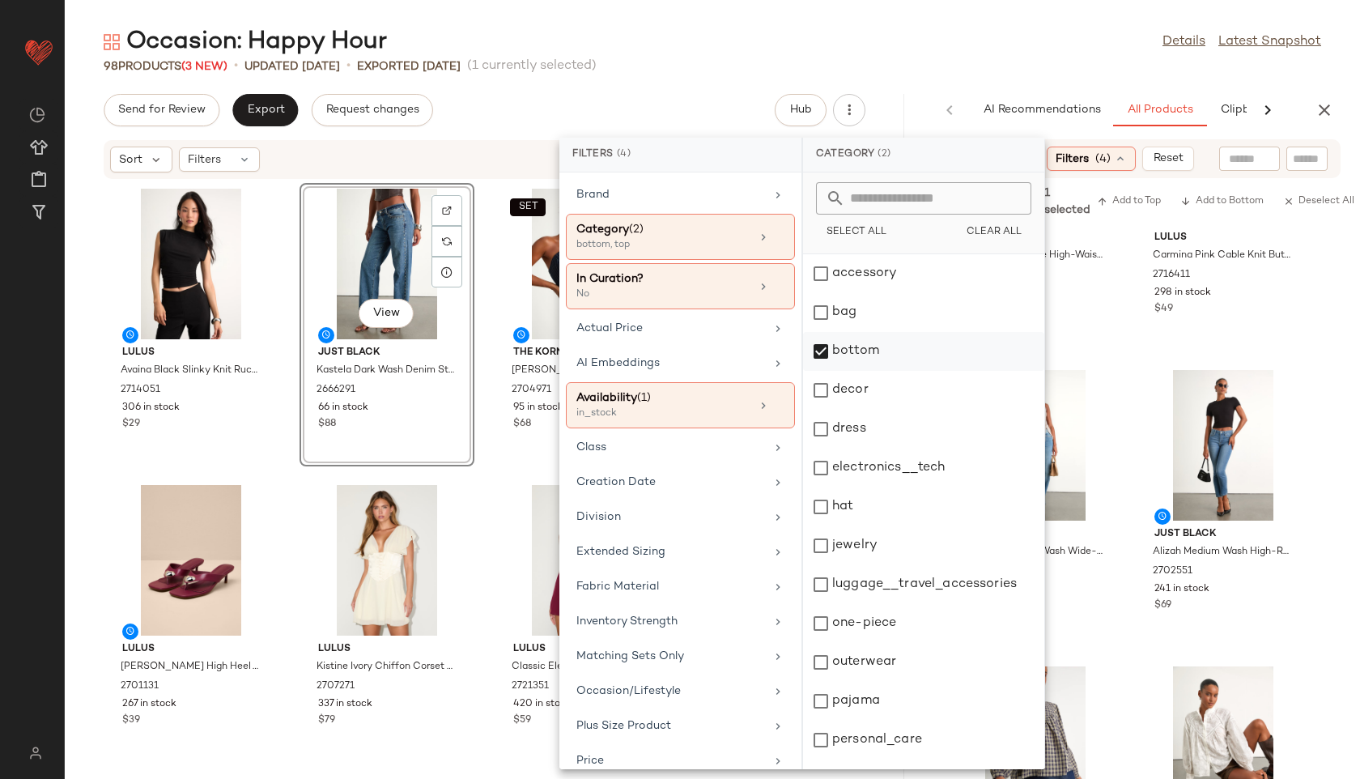
click at [826, 346] on div "bottom" at bounding box center [923, 351] width 241 height 39
click at [839, 430] on div "dress" at bounding box center [923, 429] width 241 height 39
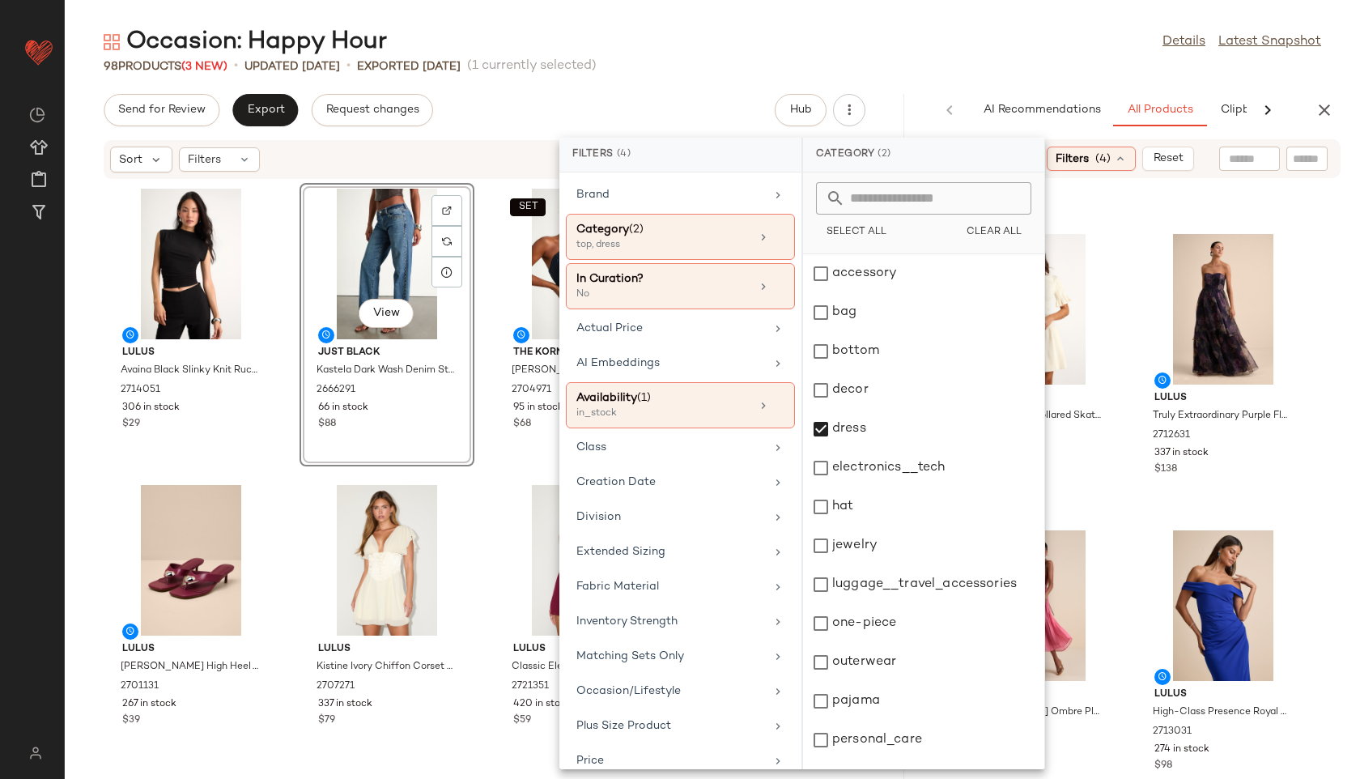
click at [850, 57] on div "Occasion: Happy Hour Details Latest Snapshot" at bounding box center [712, 42] width 1295 height 32
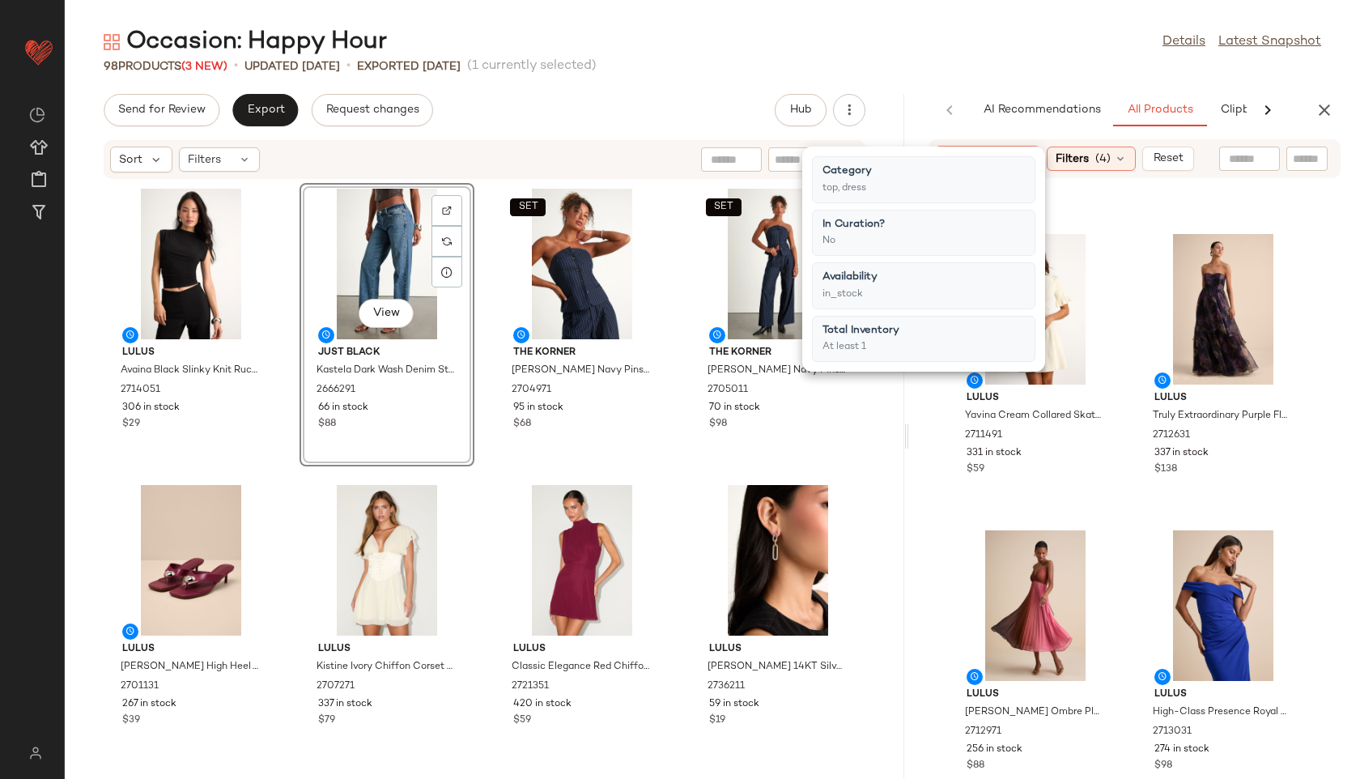
click at [950, 65] on div "98 Products (3 New) • updated [DATE] • Exported [DATE] (1 currently selected)" at bounding box center [712, 66] width 1295 height 16
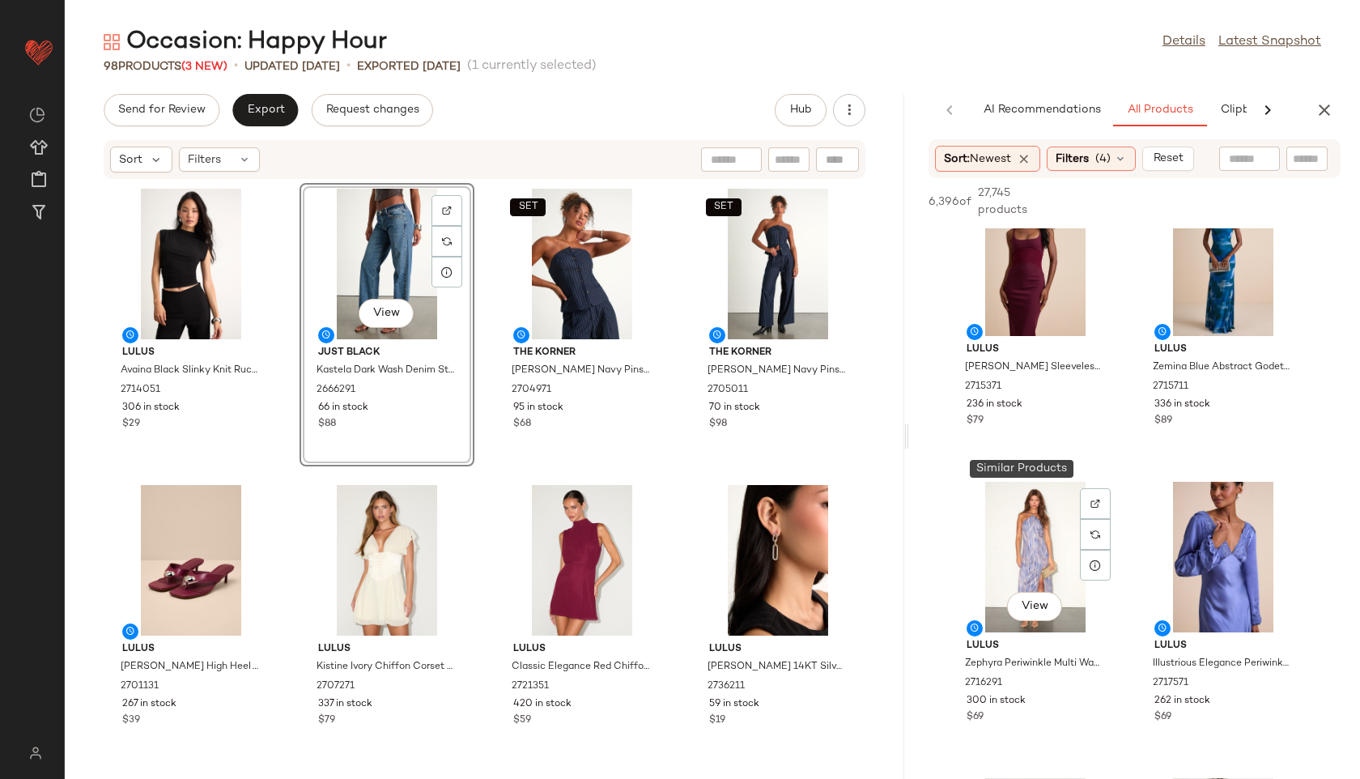
scroll to position [937, 0]
click at [1039, 317] on span "View" at bounding box center [1035, 310] width 28 height 13
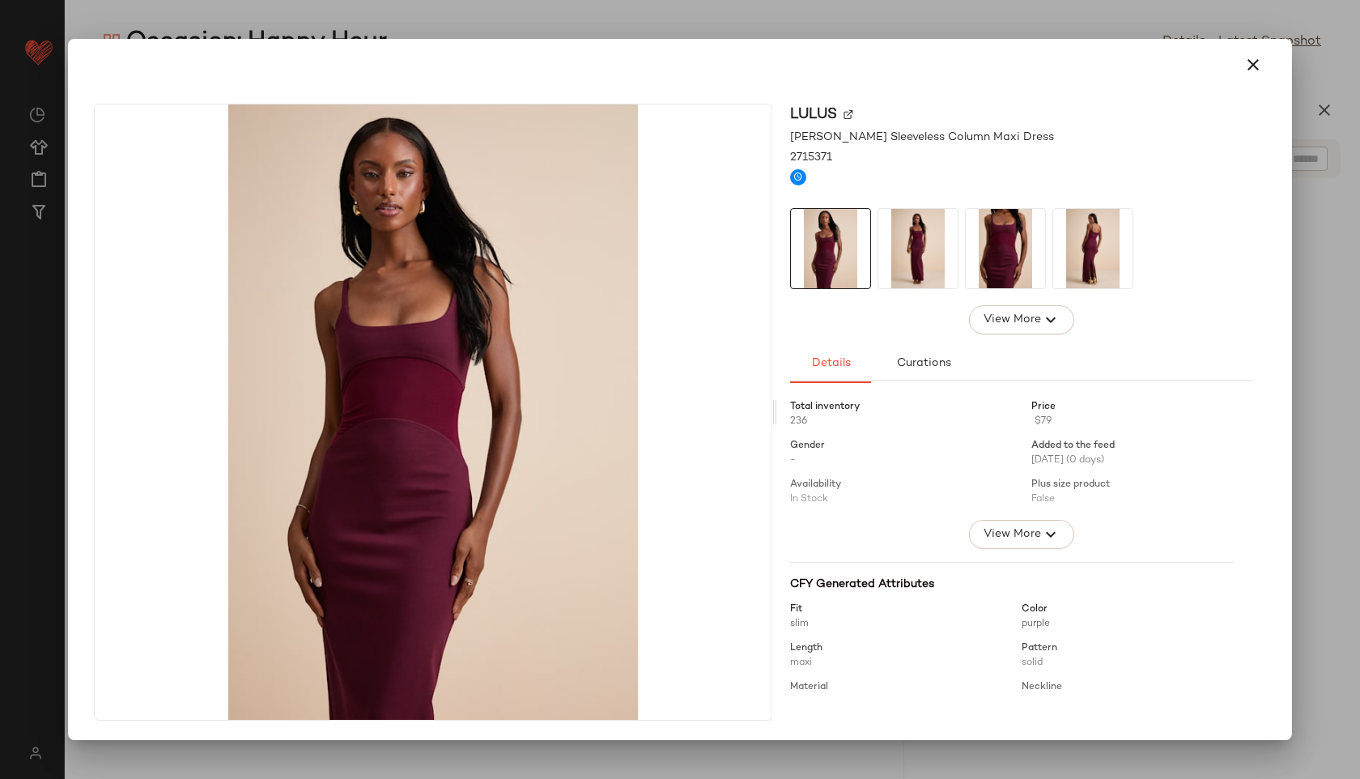
click at [914, 246] on img at bounding box center [917, 248] width 79 height 79
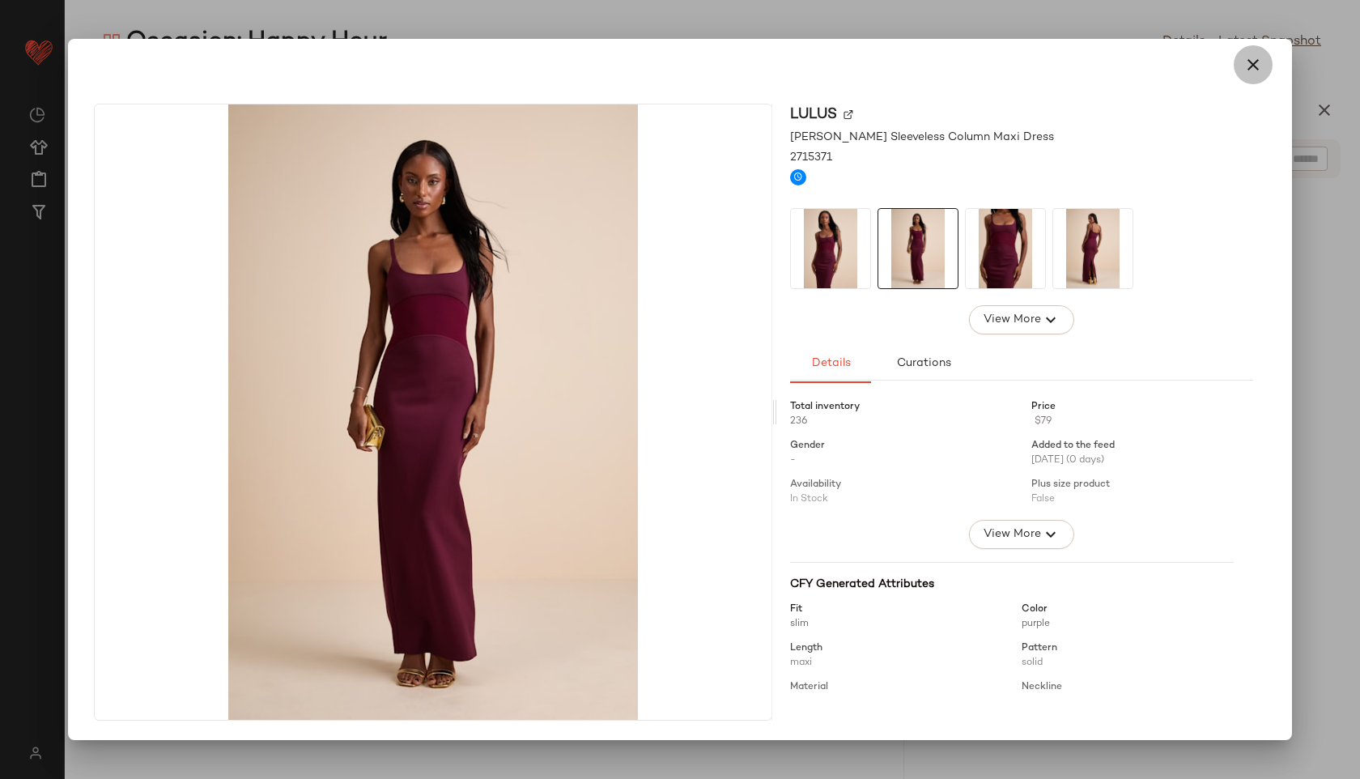
click at [1243, 58] on icon "button" at bounding box center [1252, 64] width 19 height 19
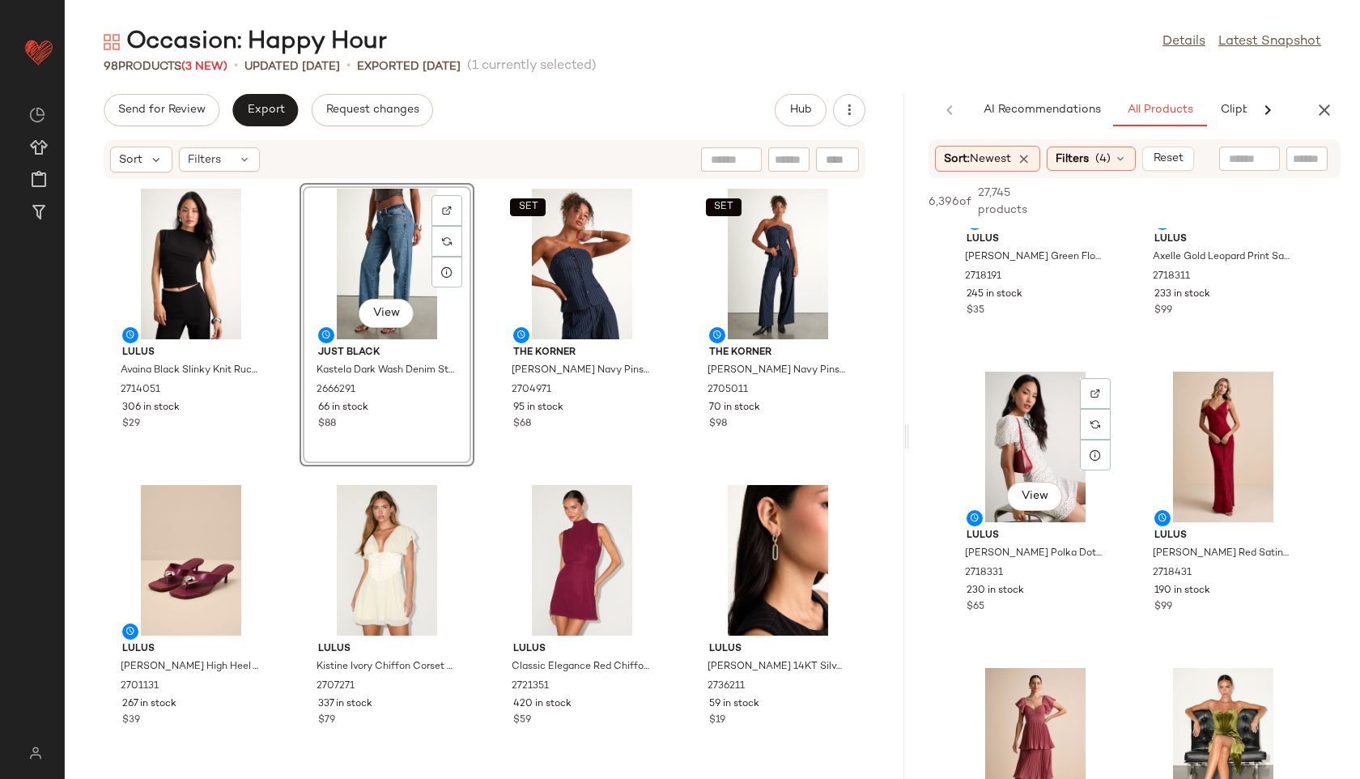
scroll to position [1942, 0]
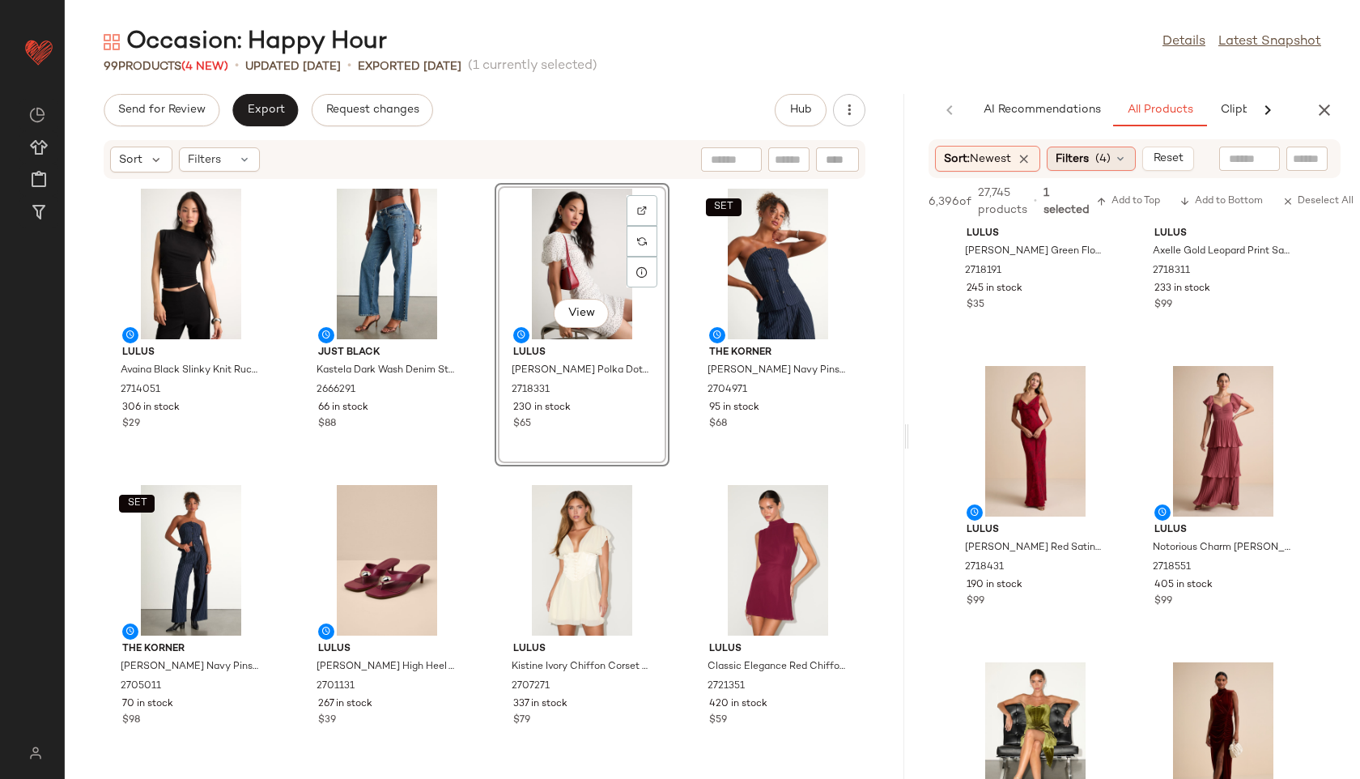
click at [1096, 159] on div "Filters (4)" at bounding box center [1091, 159] width 89 height 24
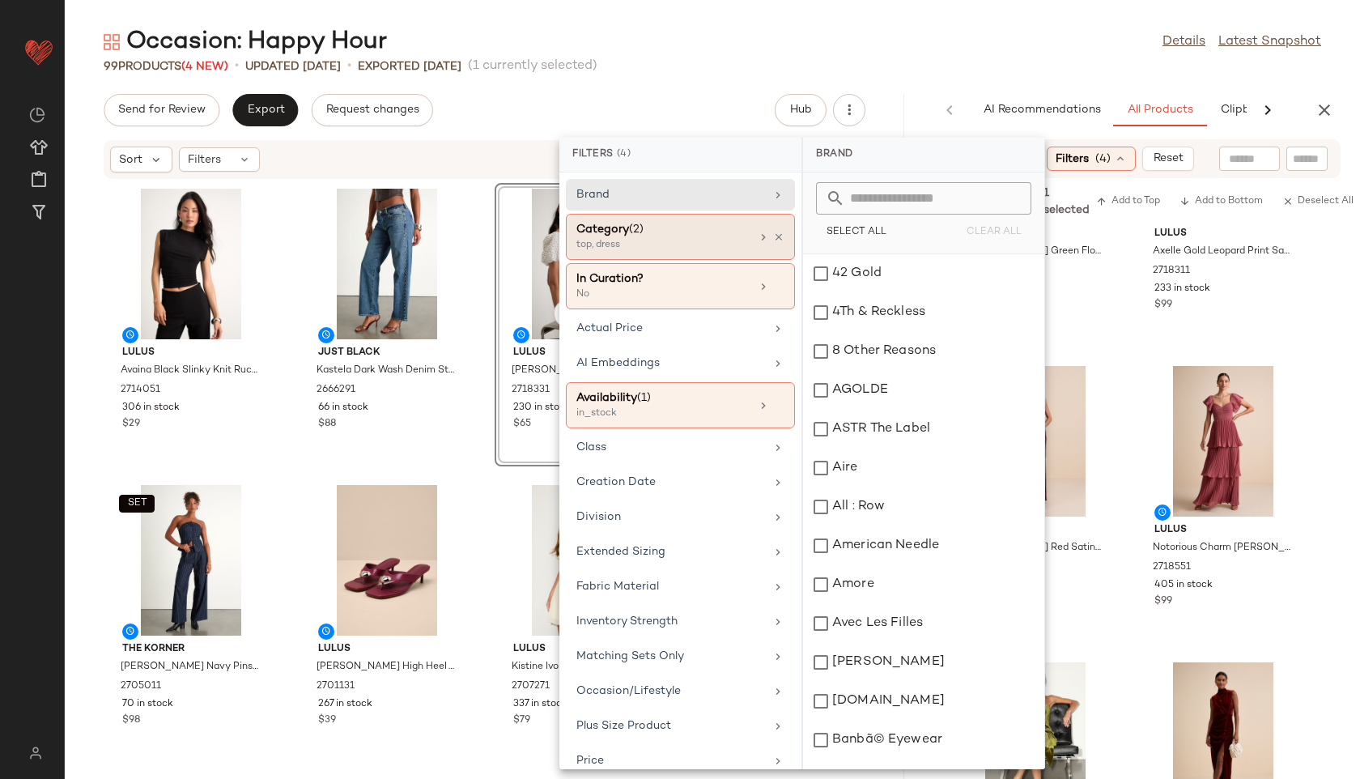
click at [708, 232] on div "Category (2)" at bounding box center [663, 229] width 174 height 17
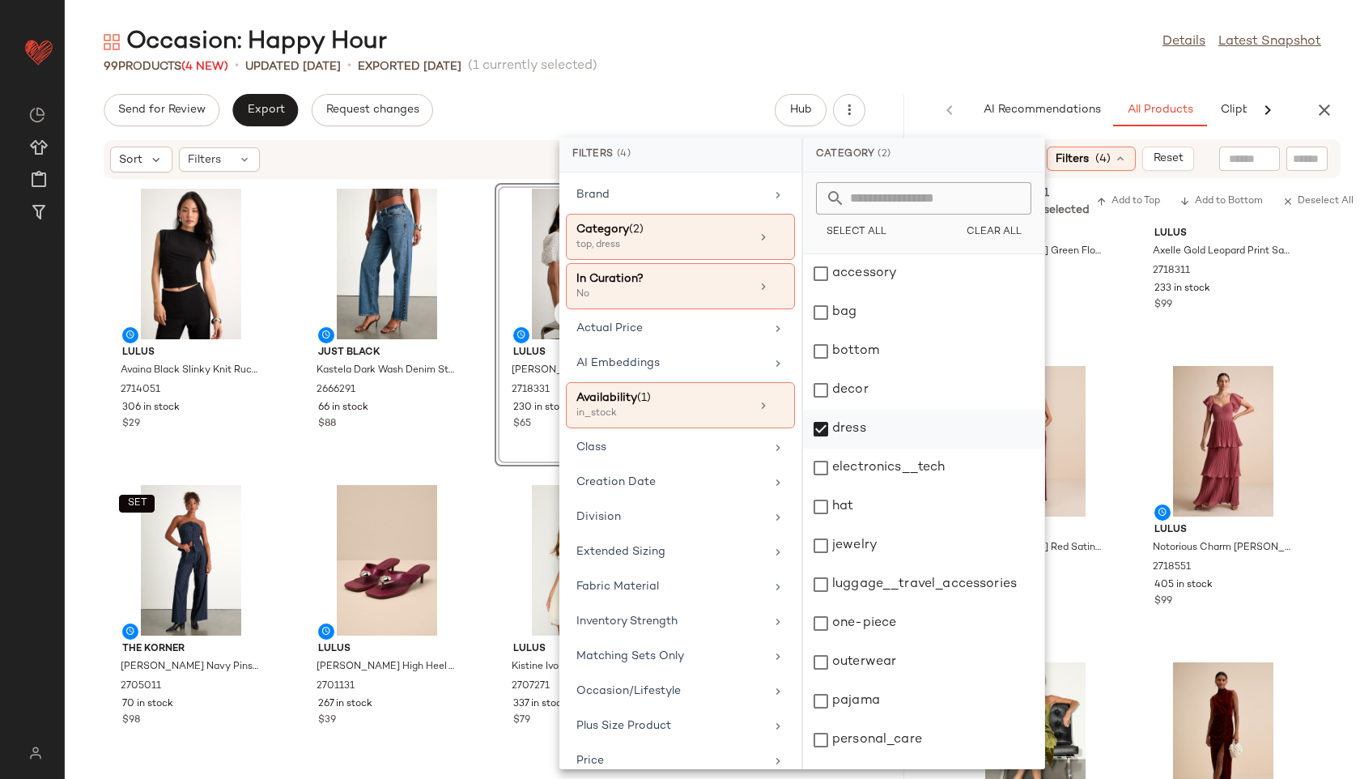
click at [852, 427] on div "dress" at bounding box center [923, 429] width 241 height 39
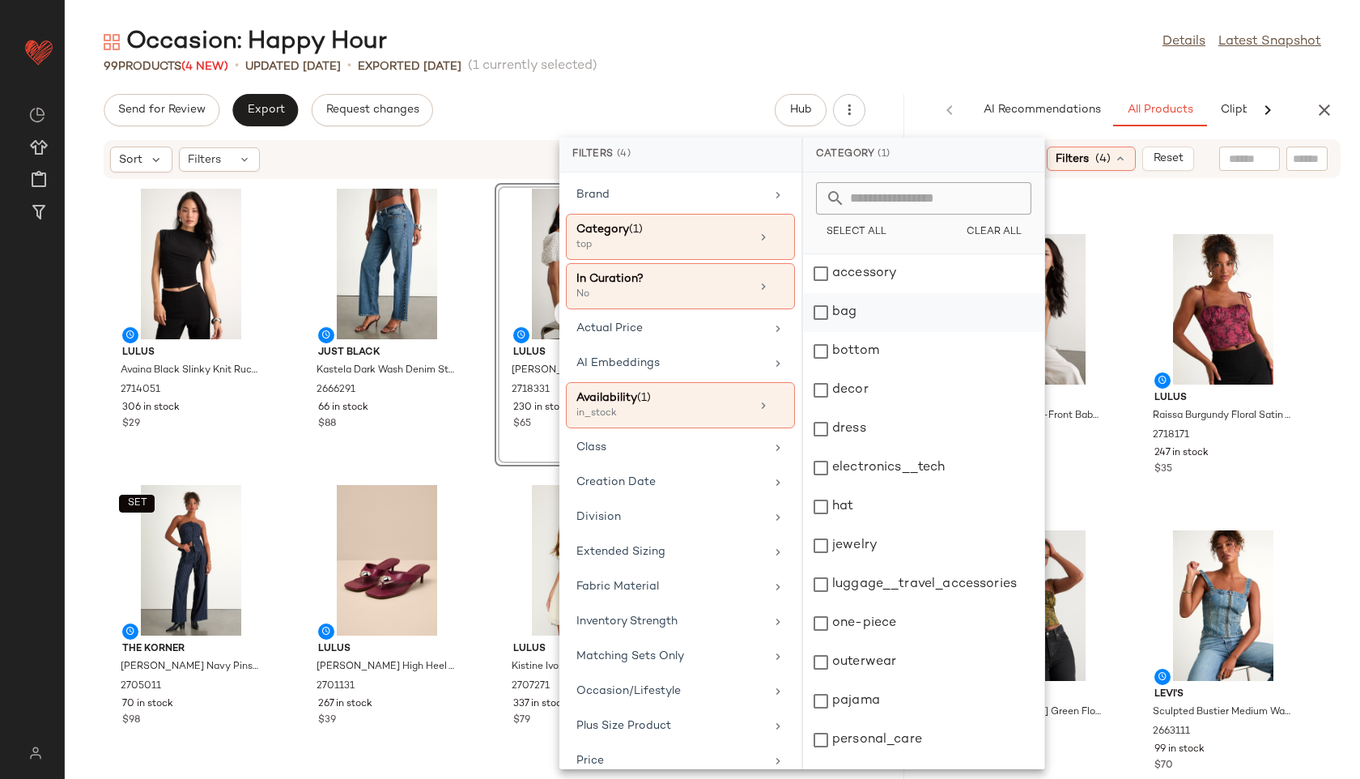
click at [868, 315] on div "bag" at bounding box center [923, 312] width 241 height 39
click at [883, 71] on div "99 Products (4 New) • updated [DATE] • Exported [DATE] (1 currently selected)" at bounding box center [712, 66] width 1295 height 16
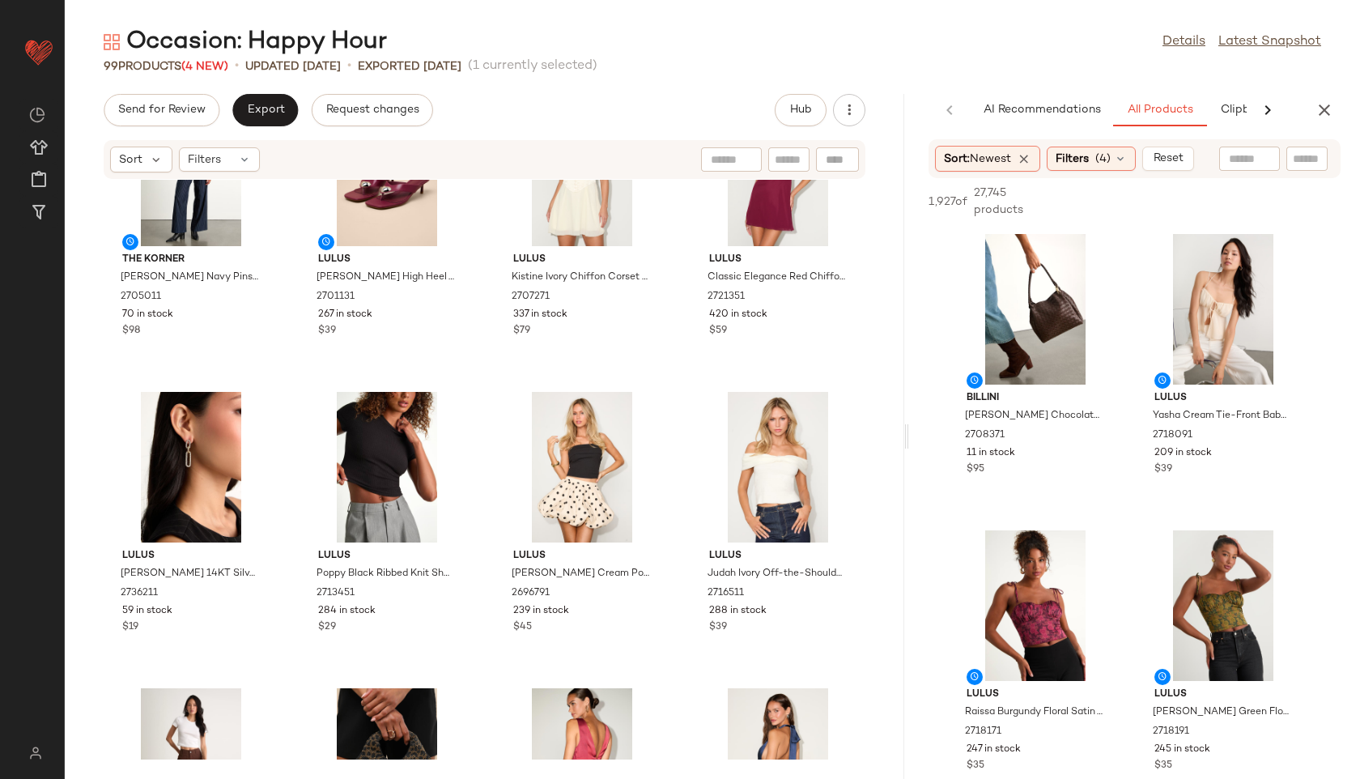
scroll to position [0, 0]
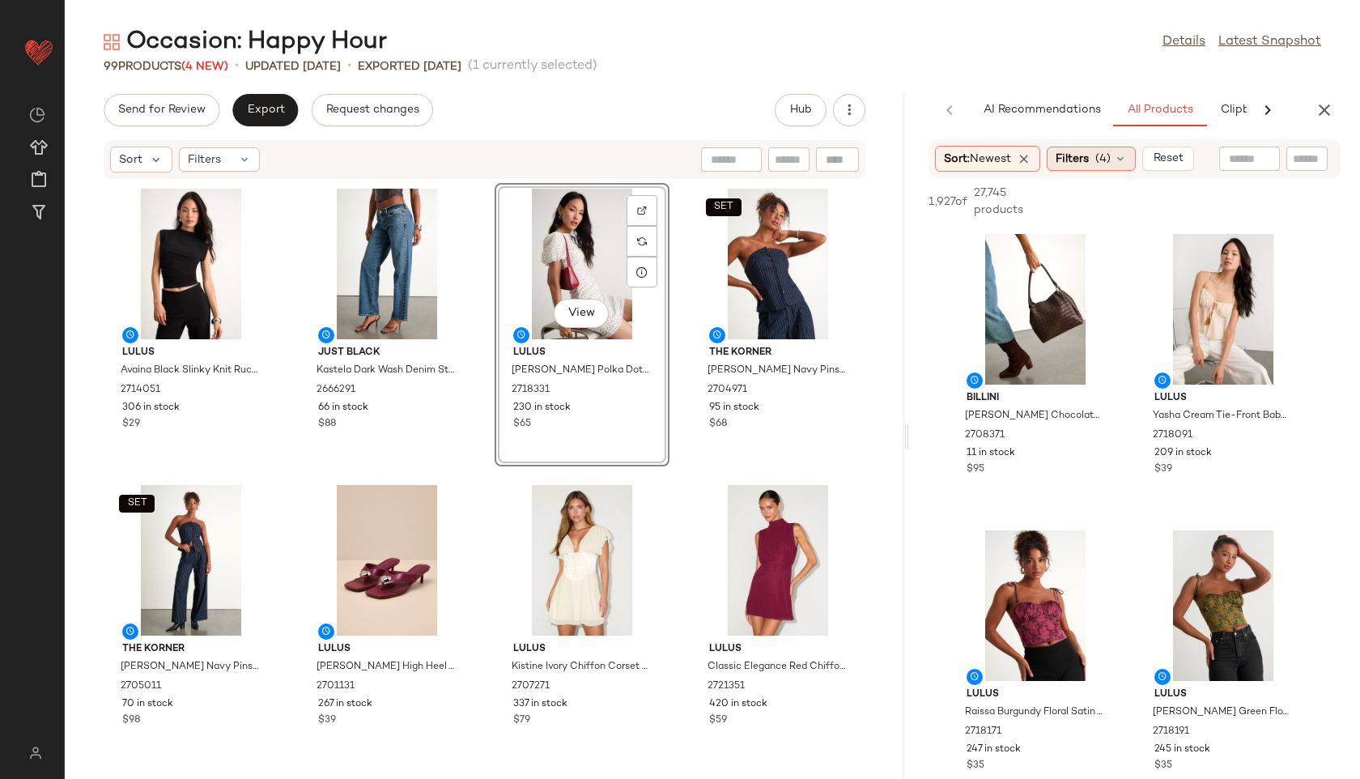
click at [1111, 159] on span "(4)" at bounding box center [1102, 159] width 15 height 17
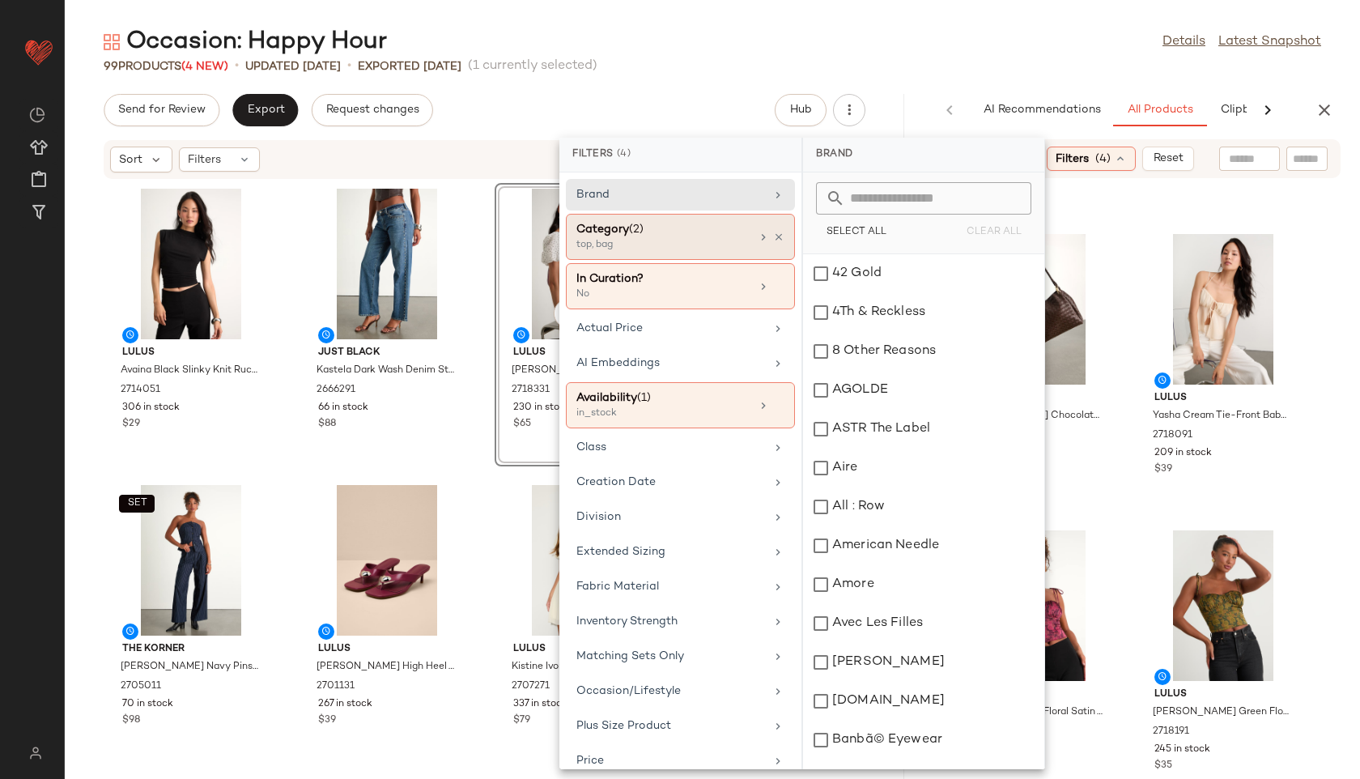
click at [676, 232] on div "Category (2)" at bounding box center [663, 229] width 174 height 17
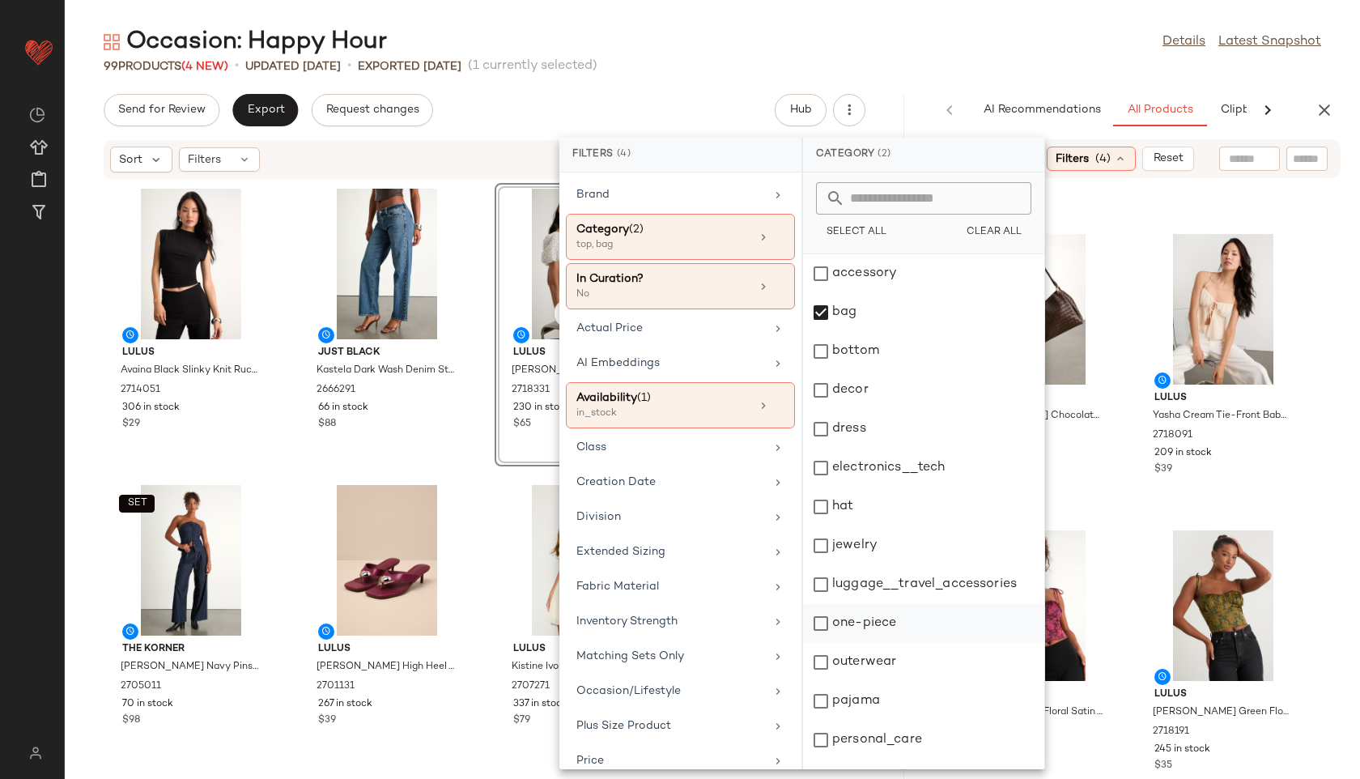
scroll to position [146, 0]
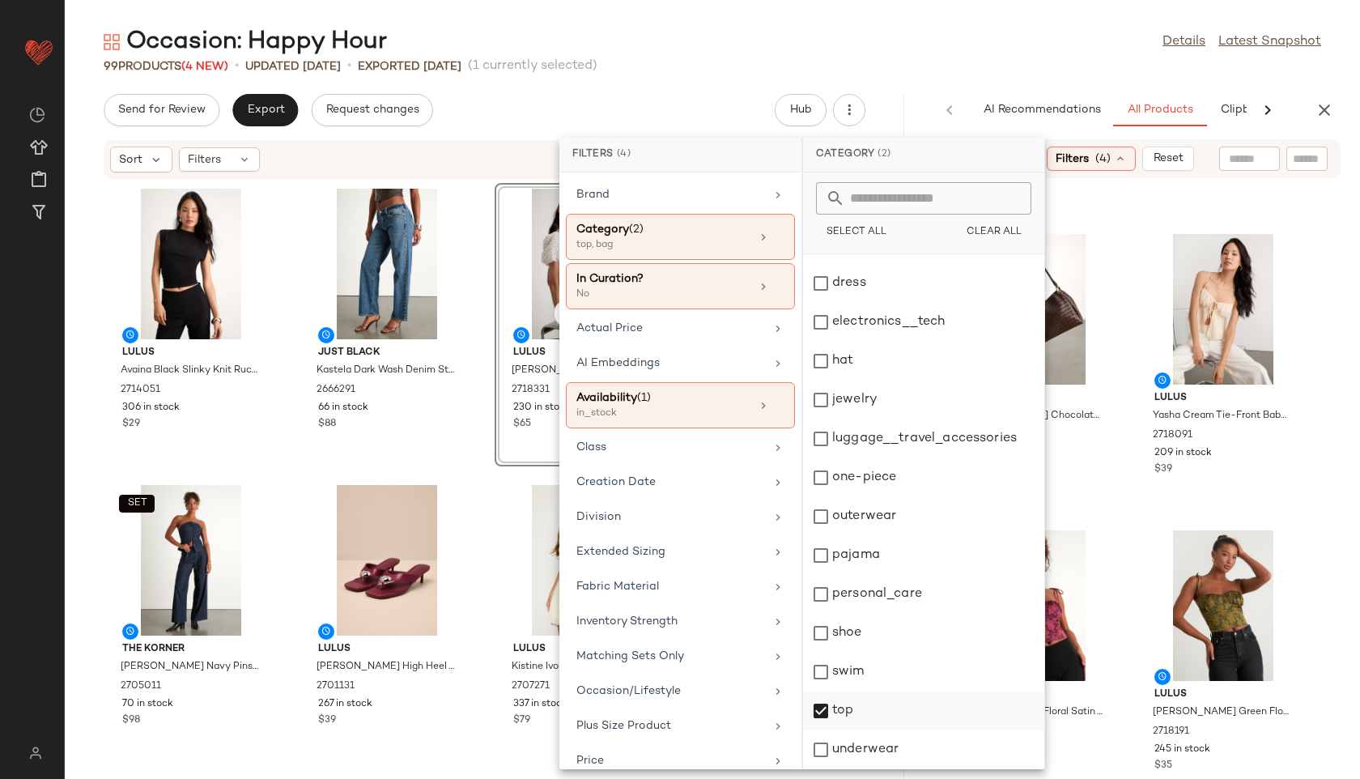
click at [867, 716] on div "top" at bounding box center [923, 710] width 241 height 39
click at [1084, 41] on div "Occasion: Happy Hour Details Latest Snapshot" at bounding box center [712, 42] width 1295 height 32
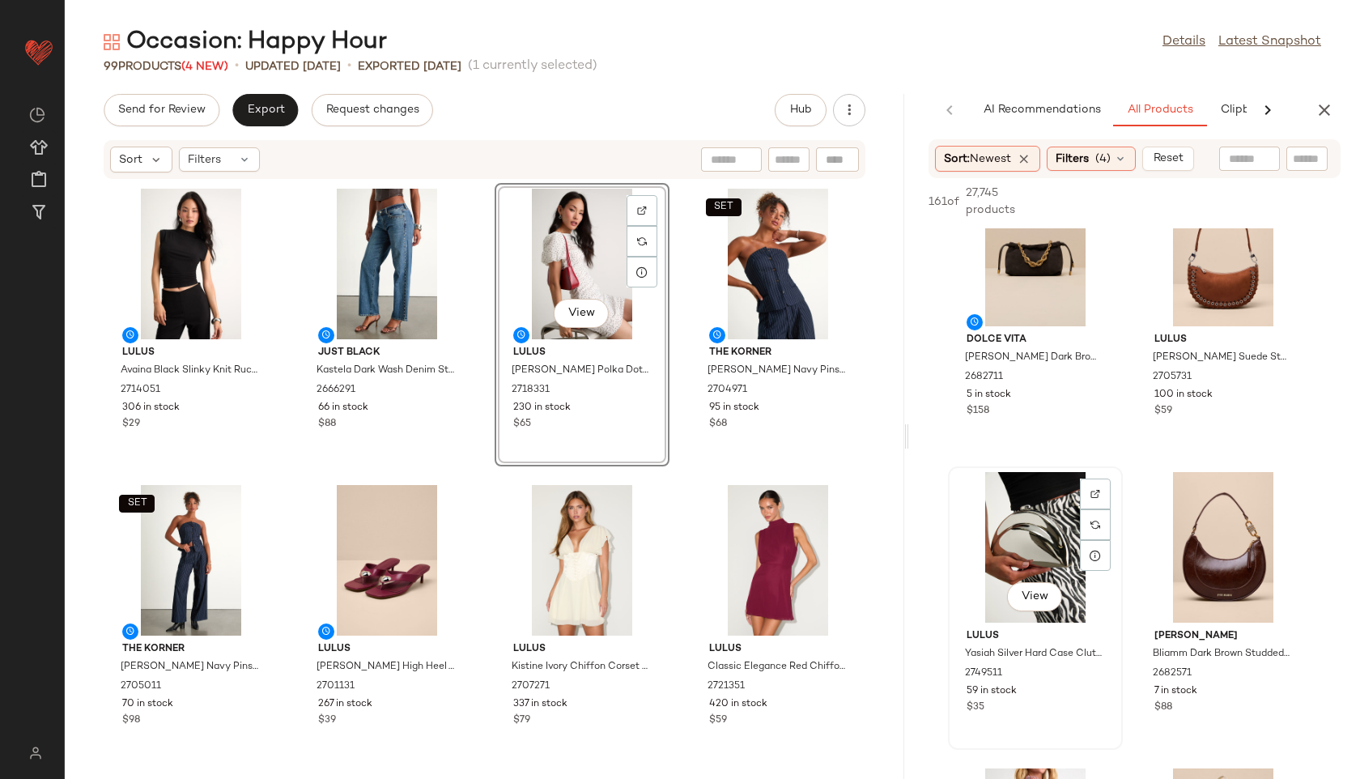
scroll to position [1350, 0]
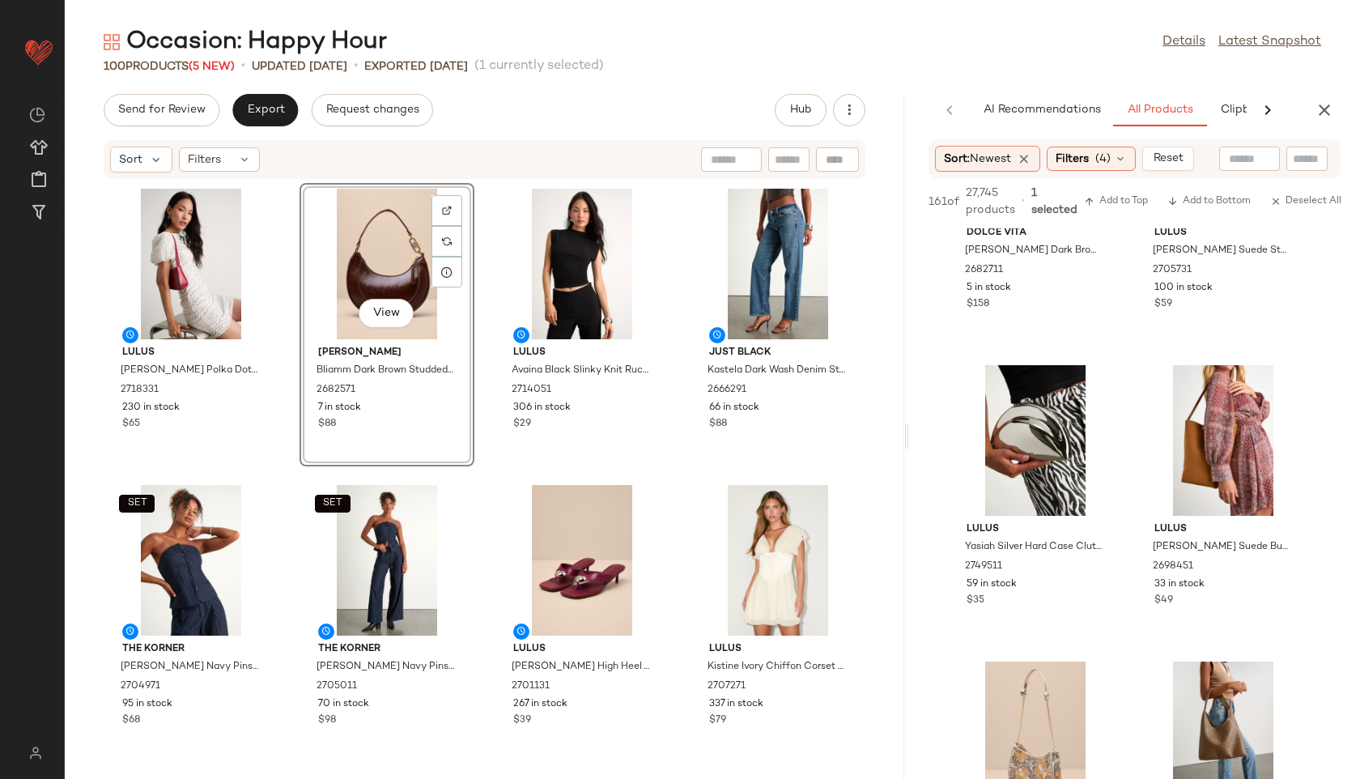
drag, startPoint x: 729, startPoint y: 240, endPoint x: 312, endPoint y: 4, distance: 479.5
click at [270, 114] on span "Export" at bounding box center [265, 110] width 38 height 13
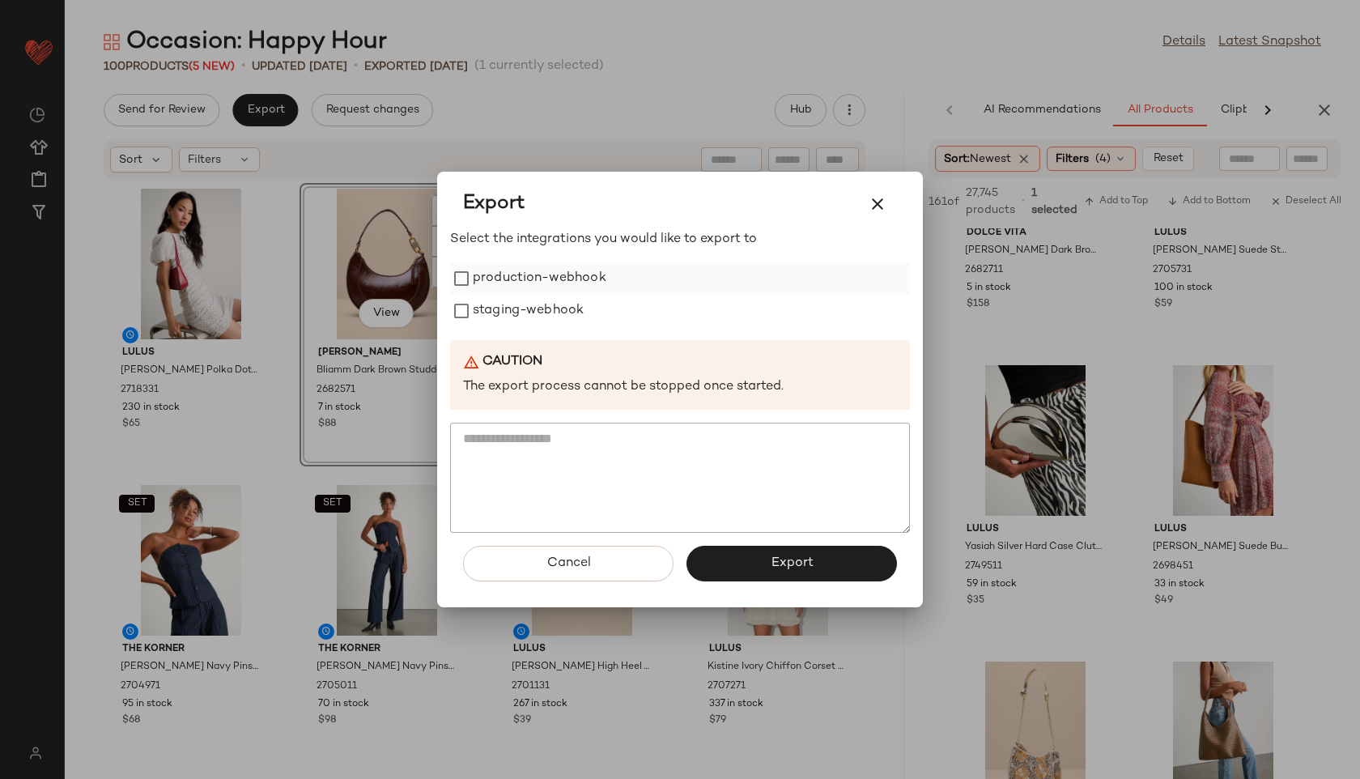
click at [482, 278] on label "production-webhook" at bounding box center [540, 278] width 134 height 32
click at [499, 309] on label "staging-webhook" at bounding box center [528, 311] width 111 height 32
click at [745, 561] on button "Export" at bounding box center [791, 564] width 210 height 36
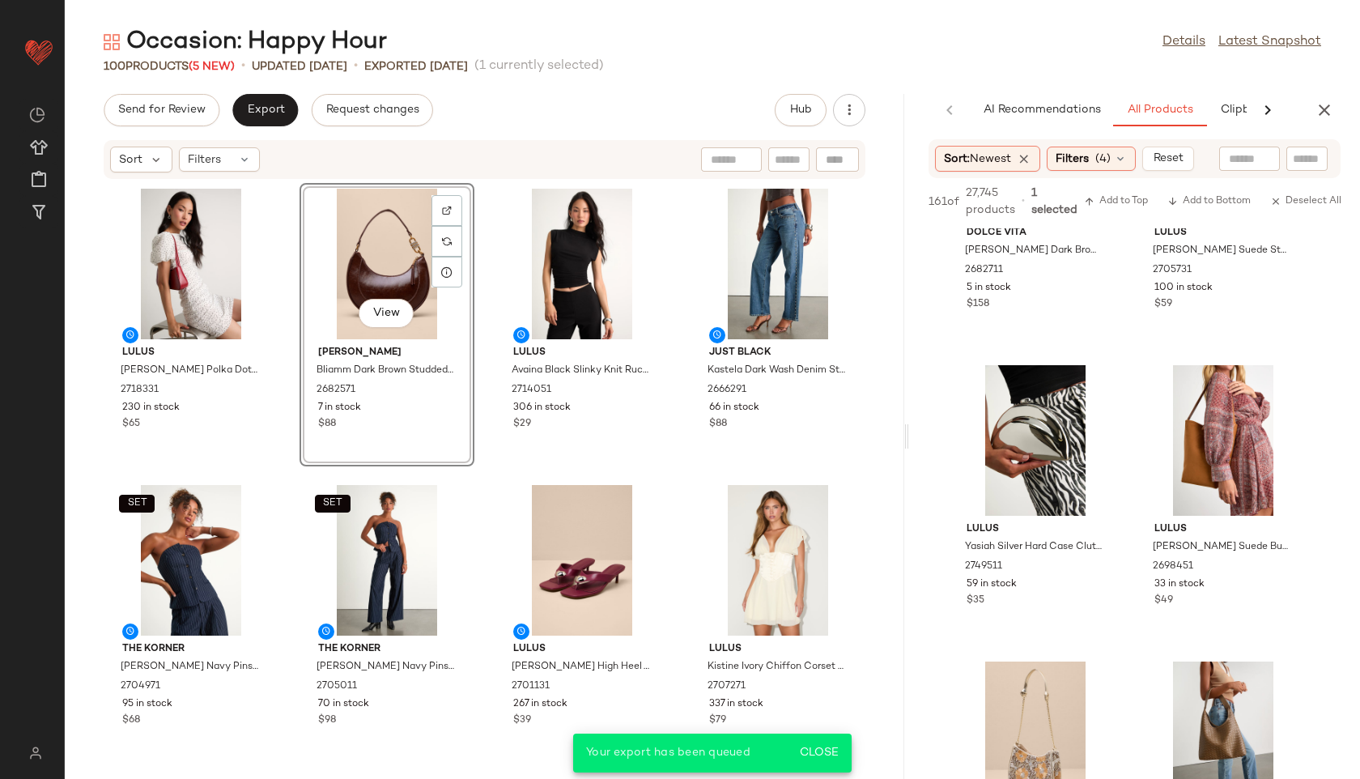
scroll to position [2535, 0]
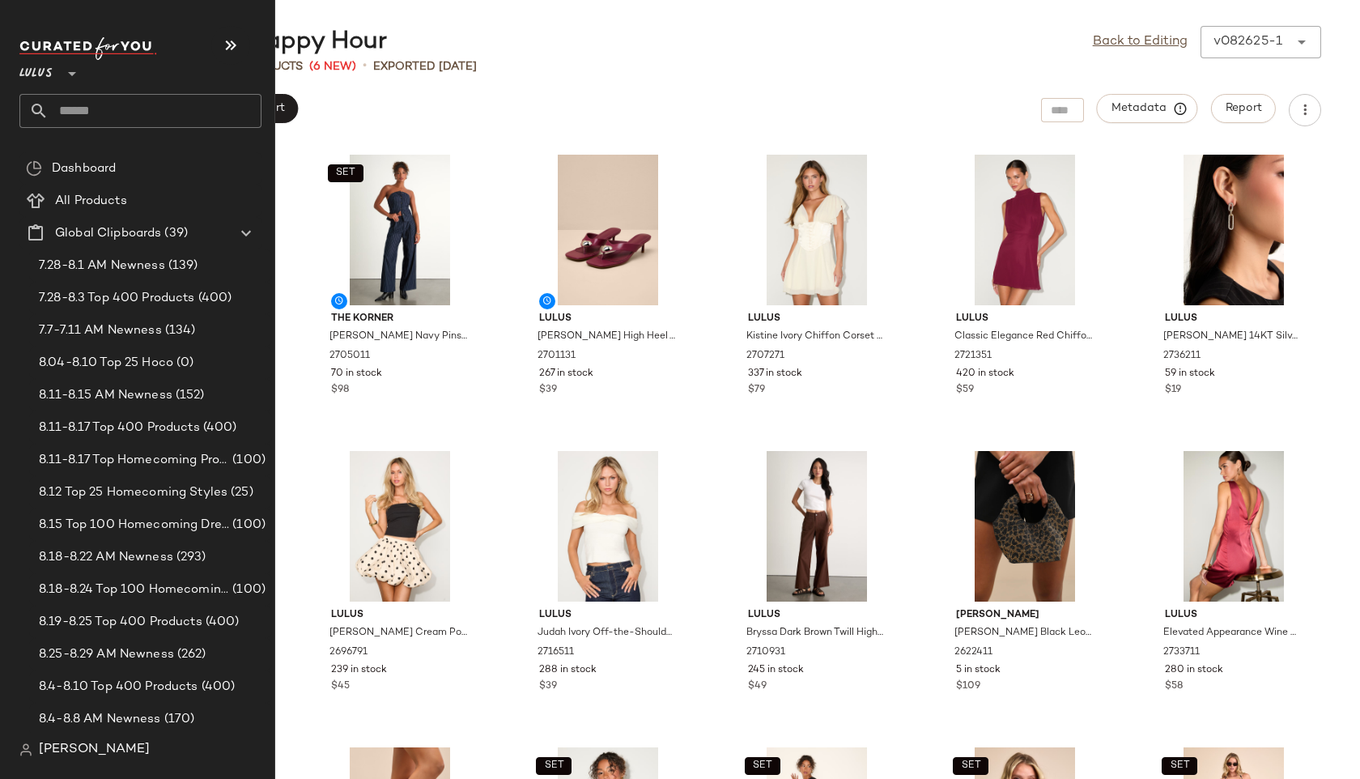
click at [70, 113] on input "text" at bounding box center [155, 111] width 213 height 34
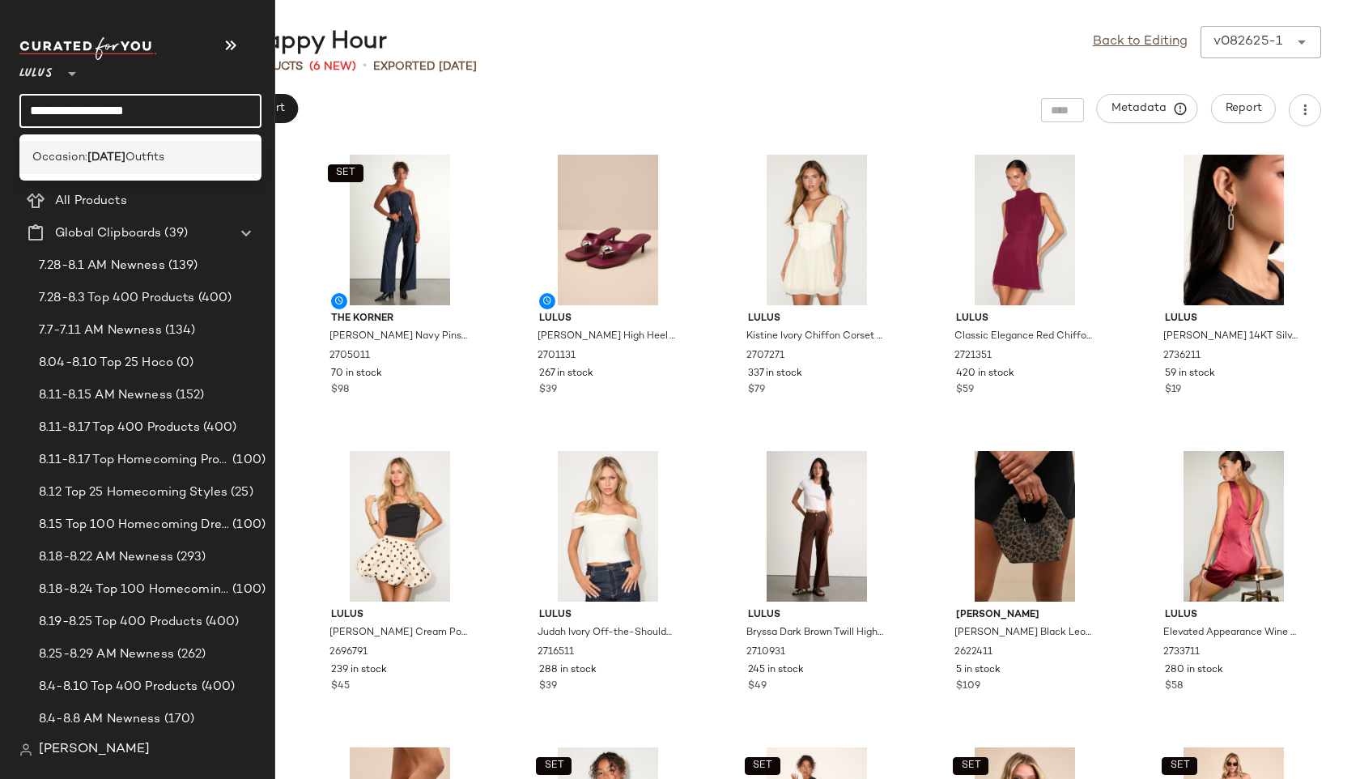
type input "**********"
click at [82, 161] on span "Occasion:" at bounding box center [59, 157] width 55 height 17
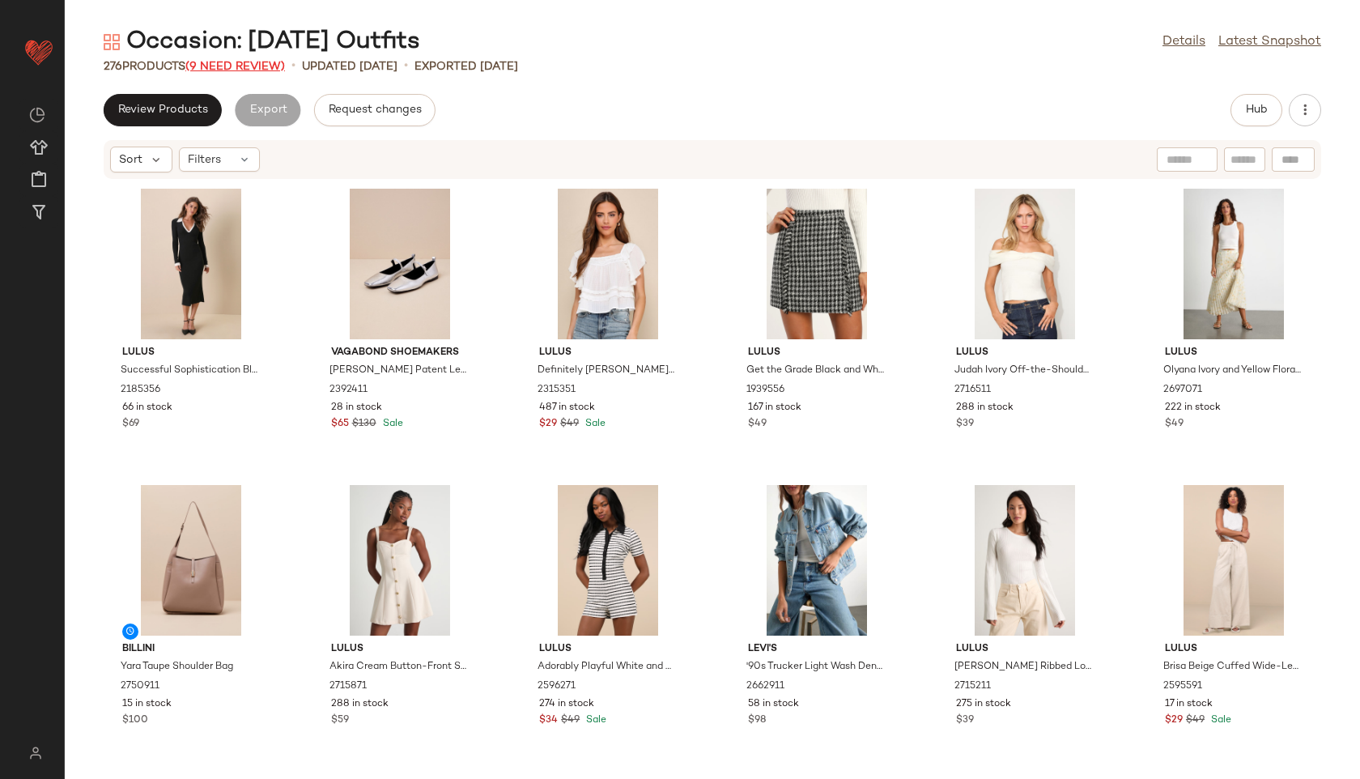
click at [263, 62] on span "(9 Need Review)" at bounding box center [235, 67] width 100 height 12
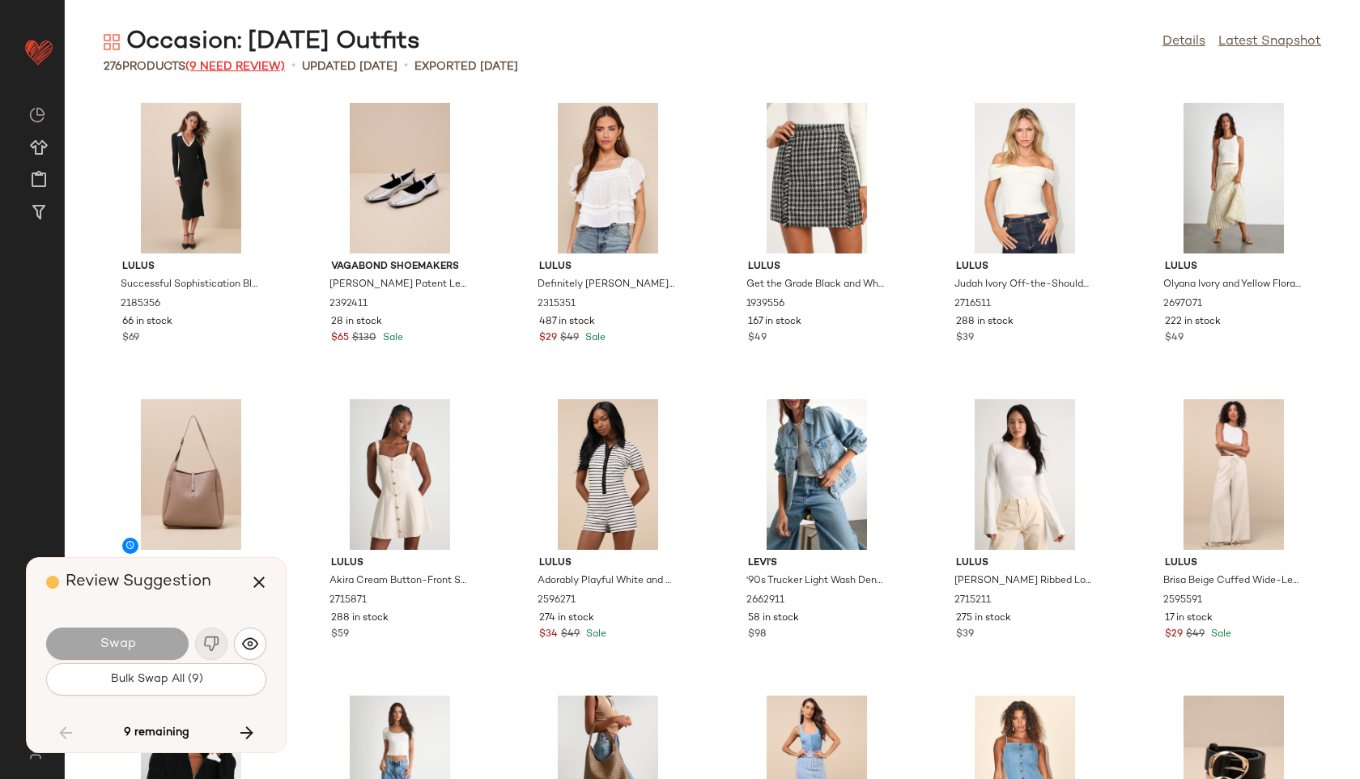
scroll to position [3851, 0]
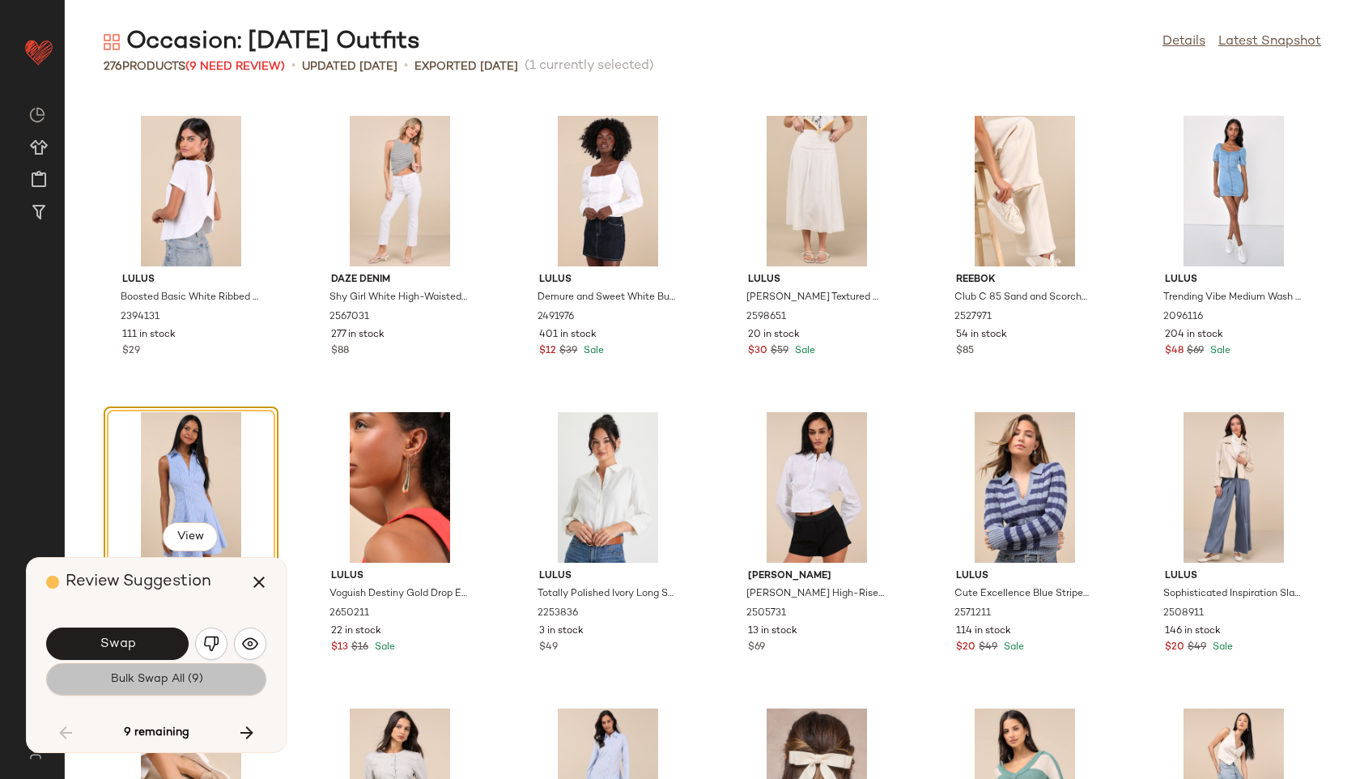
click at [189, 673] on span "Bulk Swap All (9)" at bounding box center [155, 679] width 93 height 13
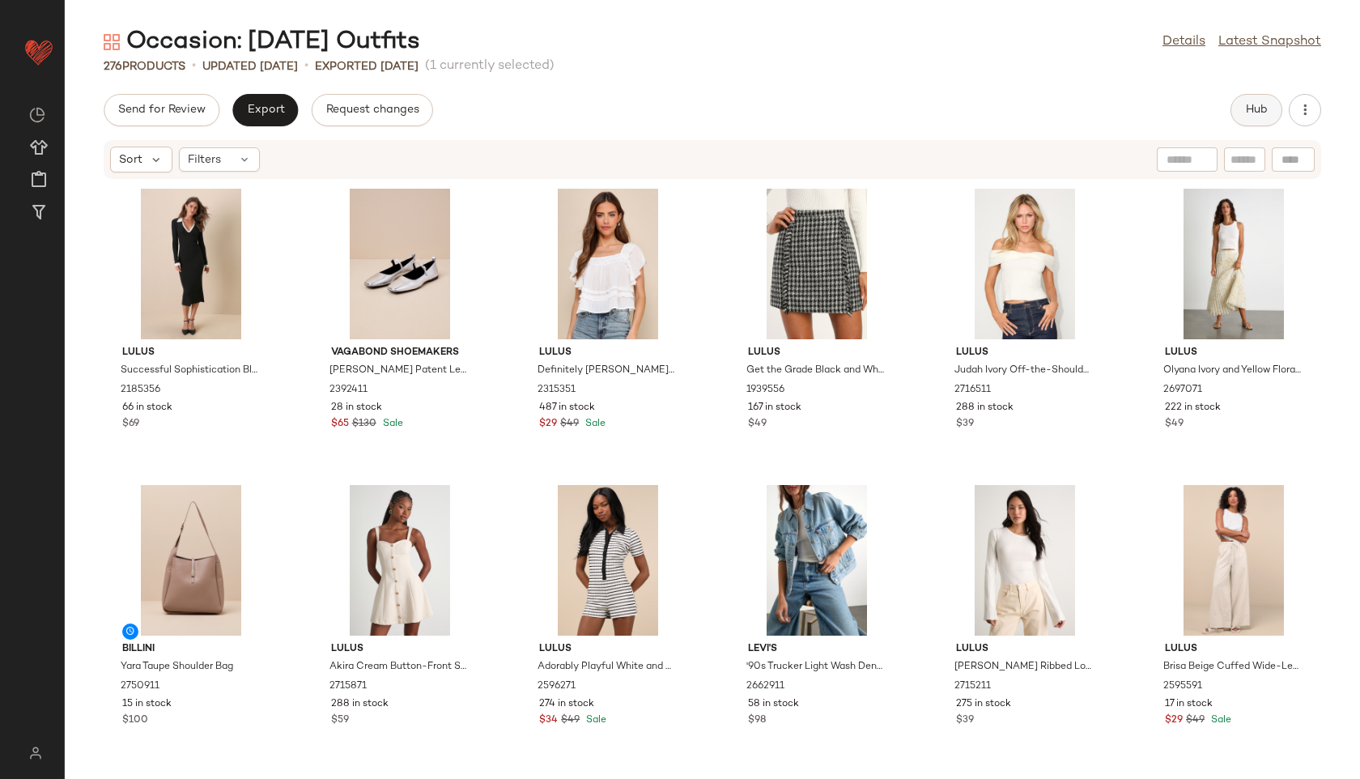
click at [1242, 110] on button "Hub" at bounding box center [1256, 110] width 52 height 32
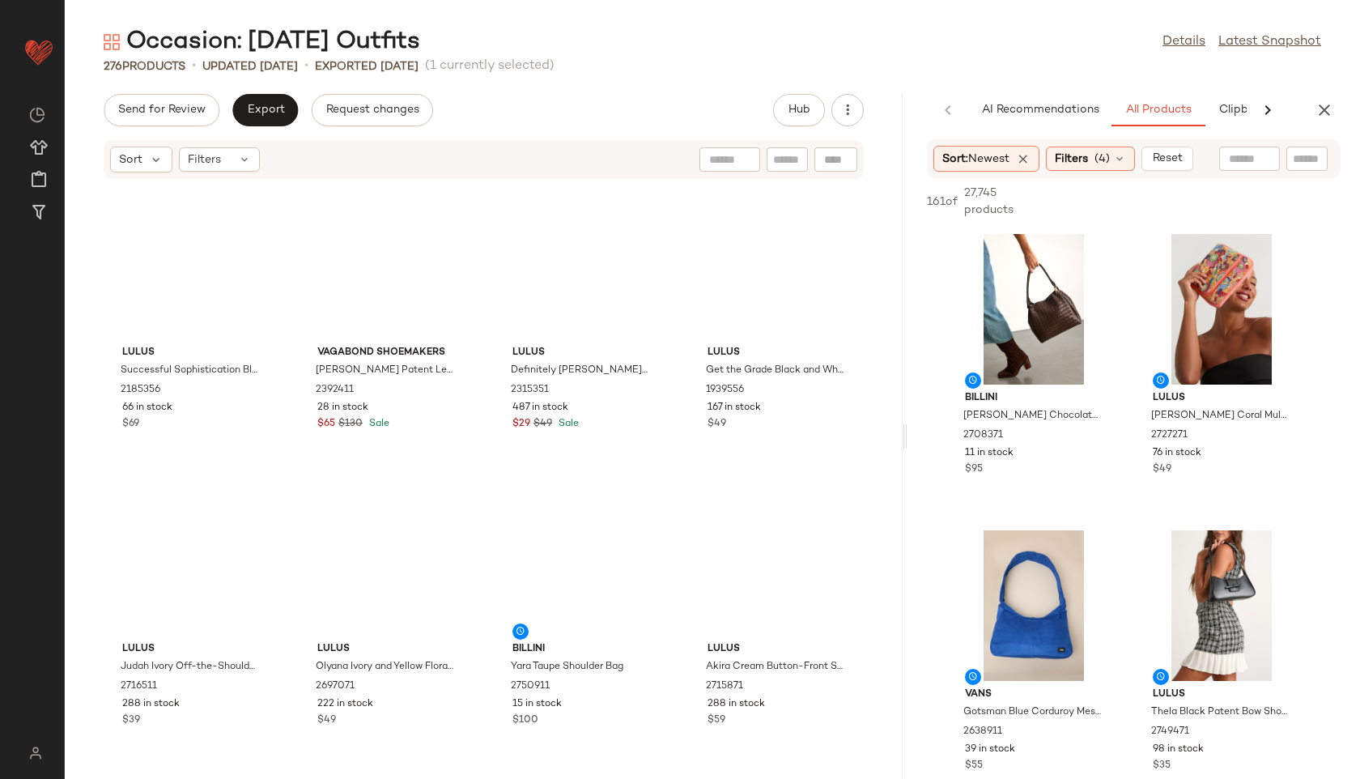
drag, startPoint x: 711, startPoint y: 435, endPoint x: 1160, endPoint y: 486, distance: 452.2
click at [1160, 486] on div "Occasion: [DATE] Outfits Details Latest Snapshot 276 Products • updated [DATE] …" at bounding box center [712, 402] width 1295 height 753
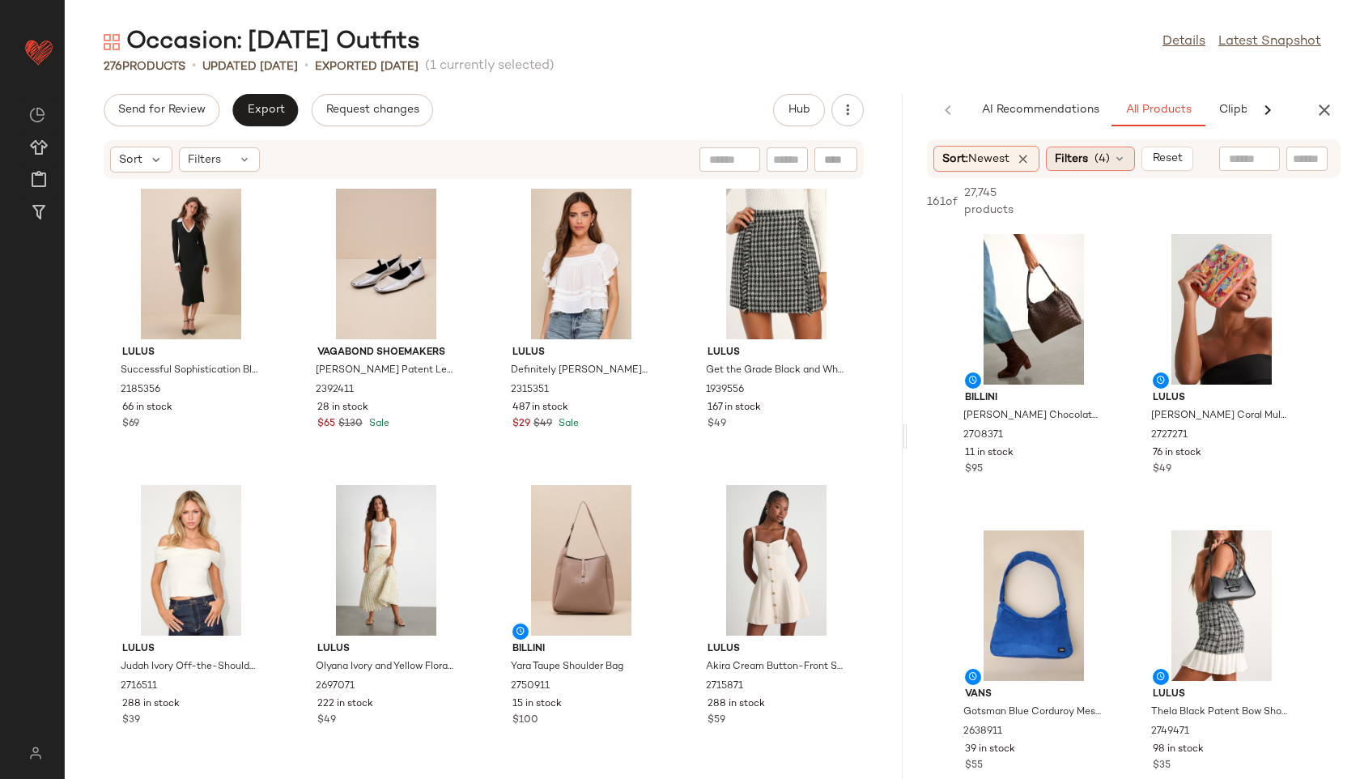
click at [1117, 157] on icon at bounding box center [1119, 158] width 13 height 13
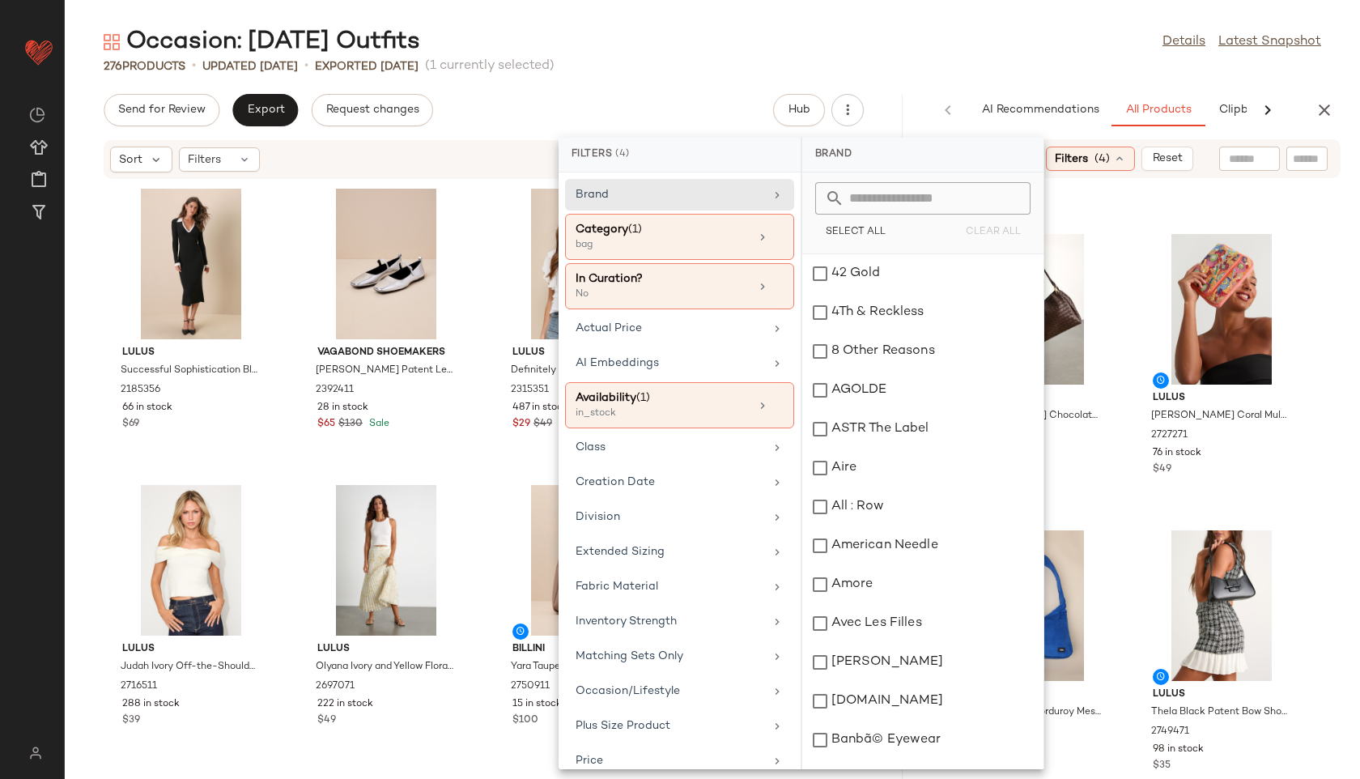
click at [911, 45] on div "Occasion: [DATE] Outfits Details Latest Snapshot" at bounding box center [712, 42] width 1295 height 32
